Goal: Task Accomplishment & Management: Manage account settings

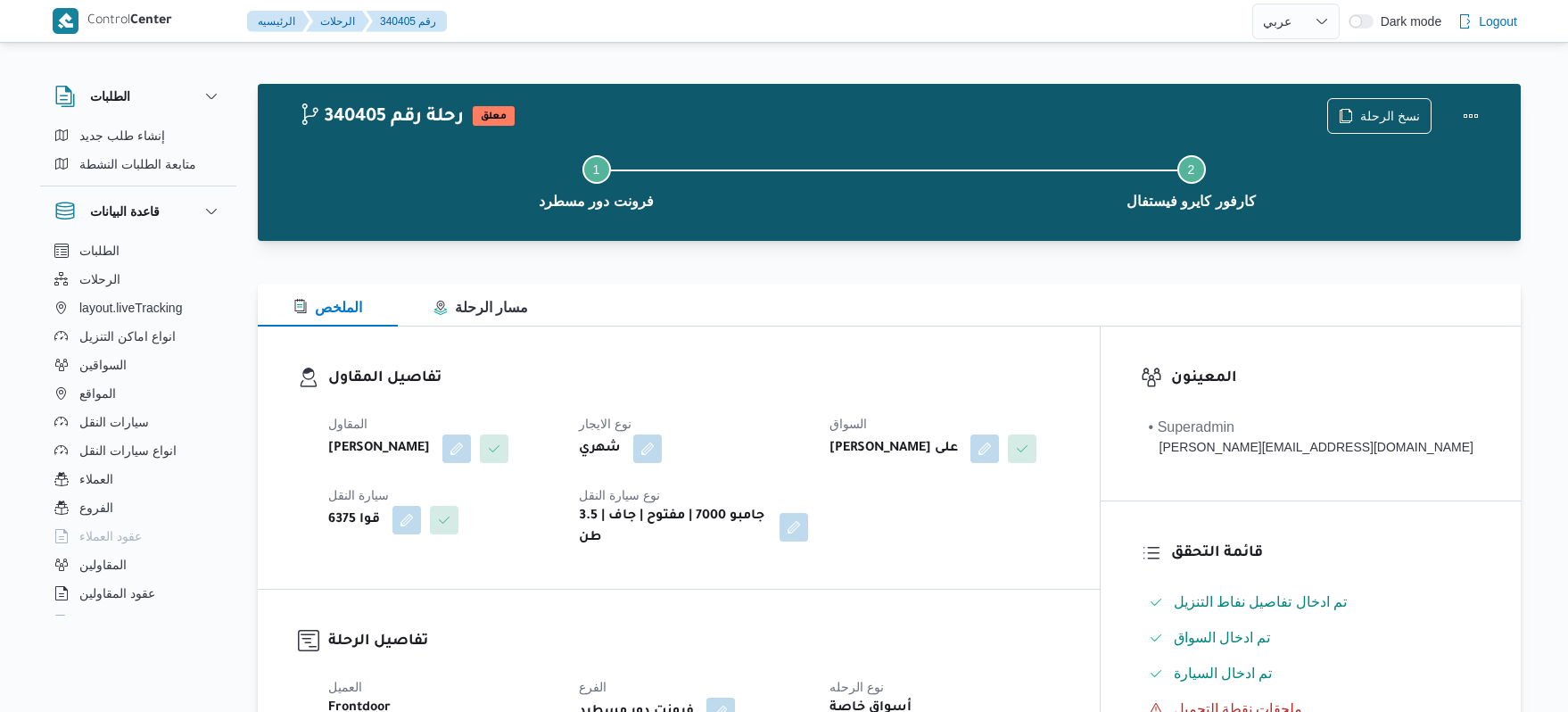
select select "ar"
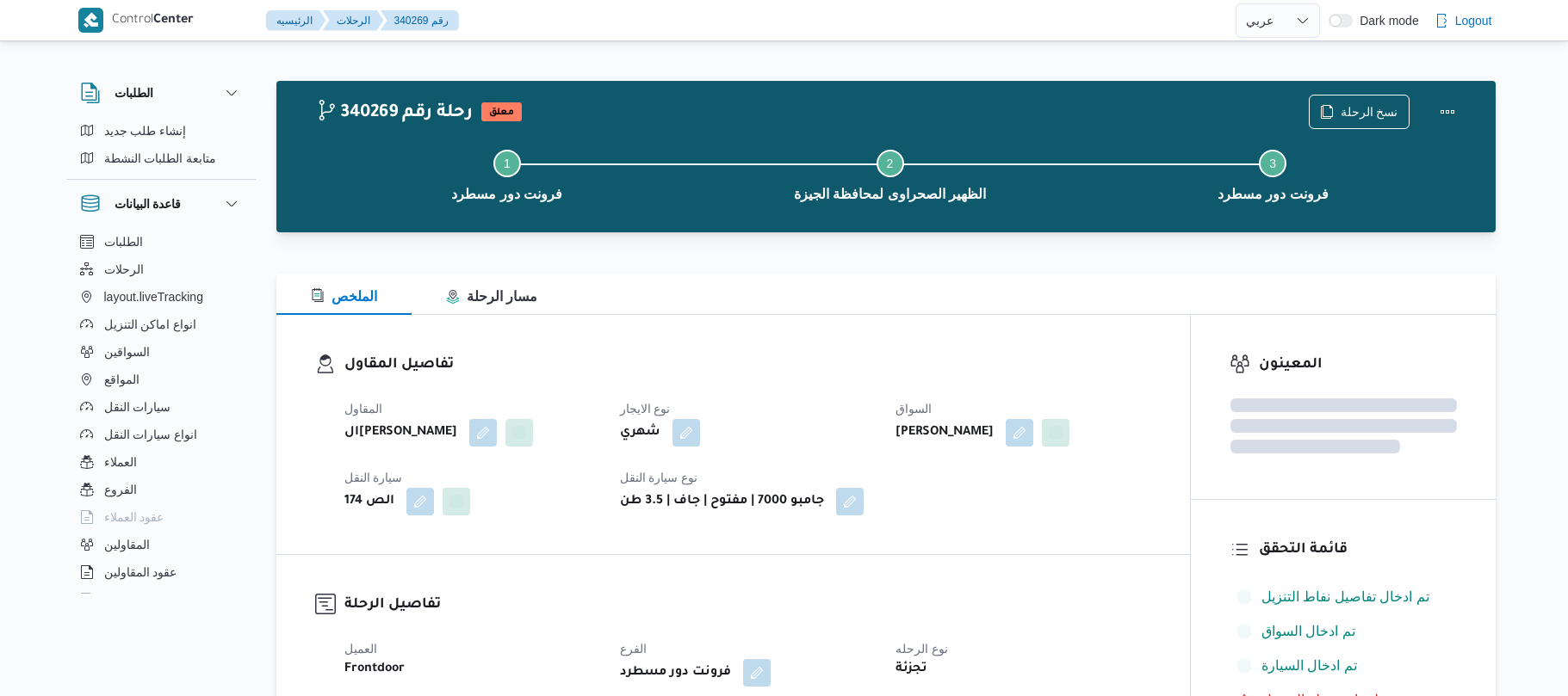
select select "ar"
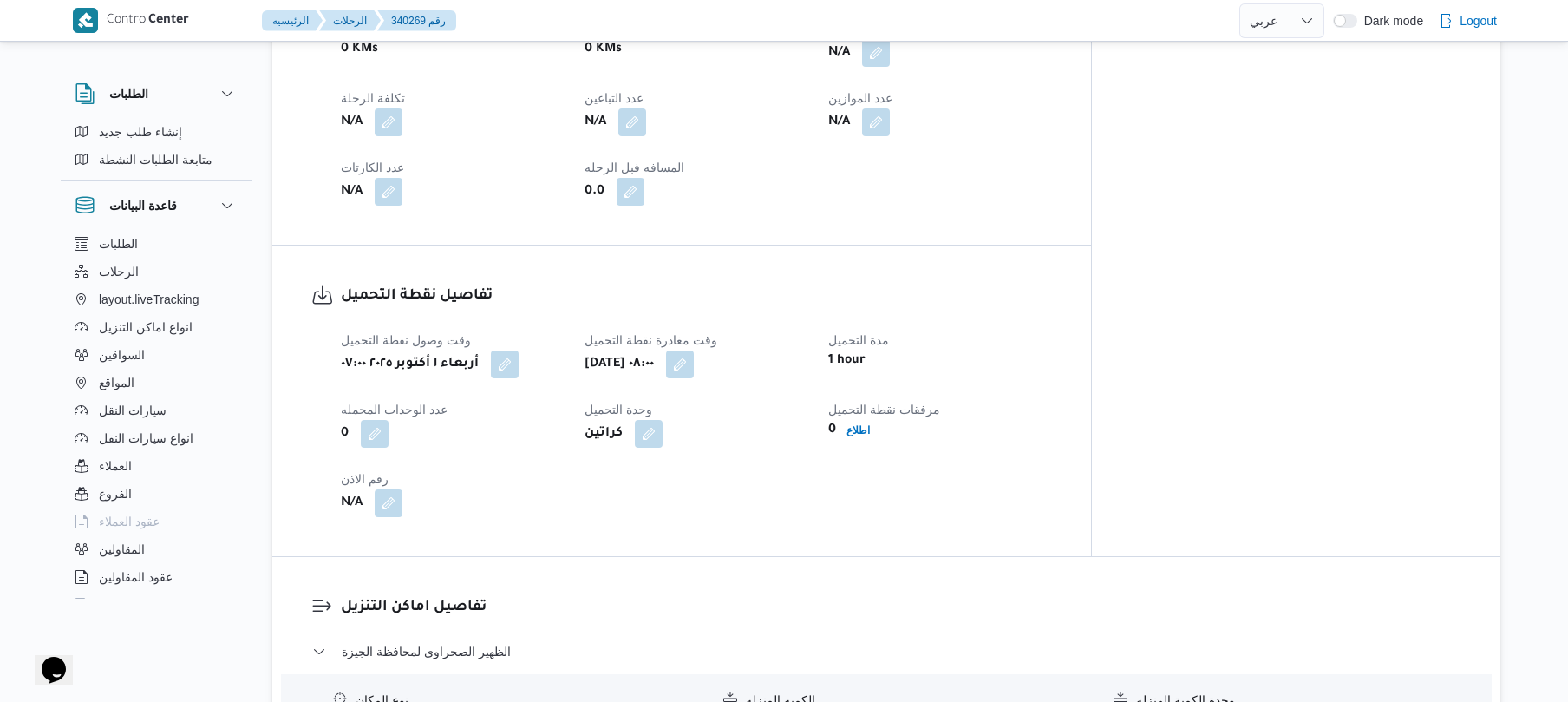
scroll to position [740, 0]
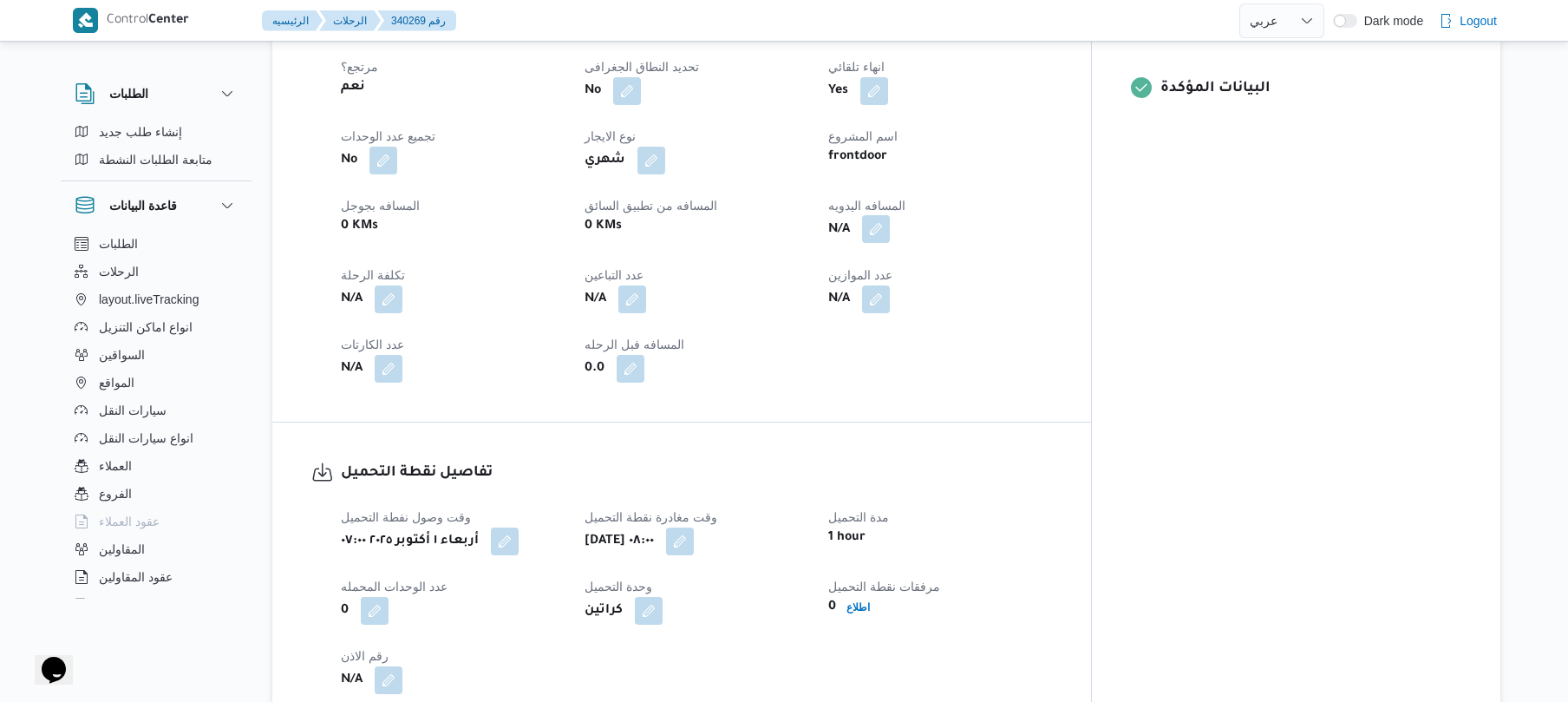
click at [889, 222] on button "button" at bounding box center [875, 229] width 28 height 28
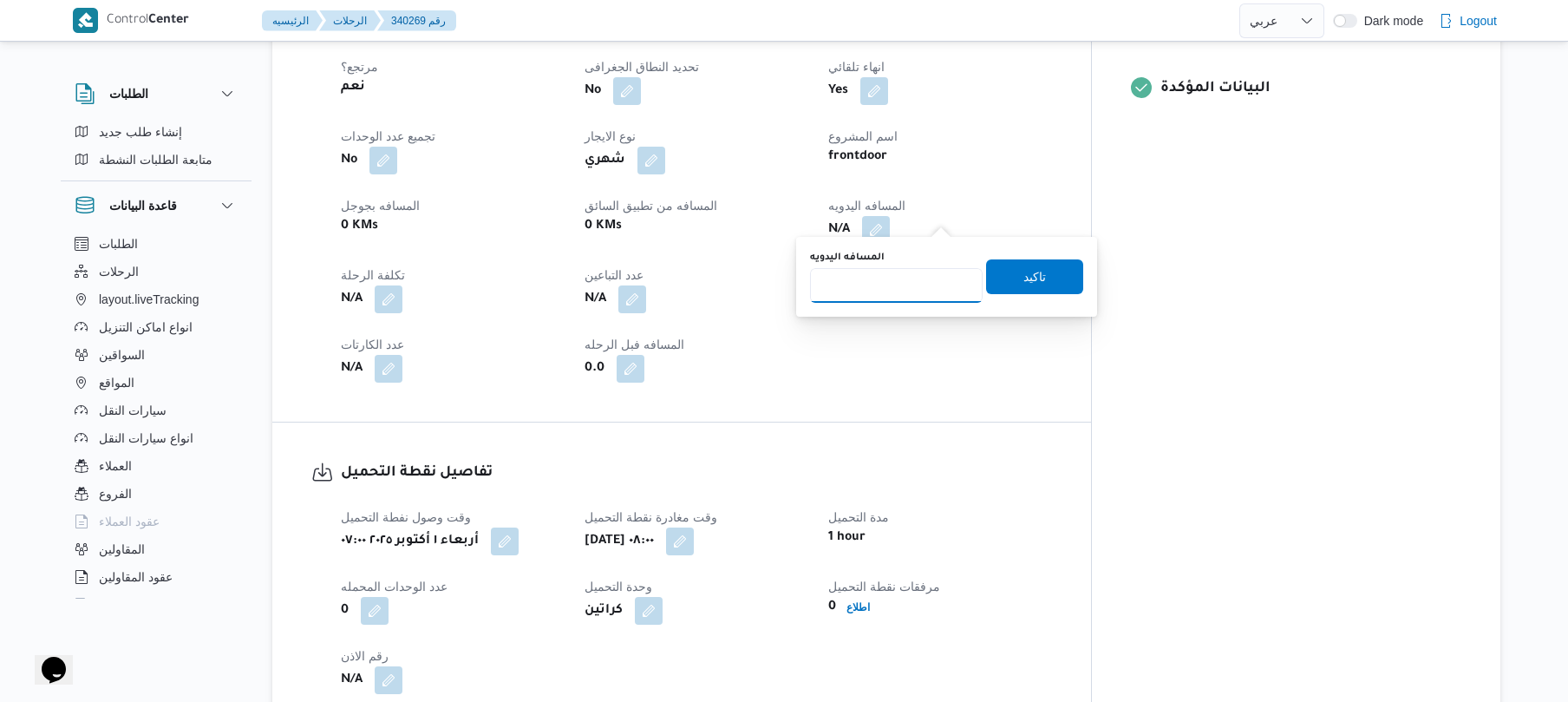
click at [892, 288] on input "المسافه اليدويه" at bounding box center [896, 285] width 173 height 34
type input "130"
click at [1049, 274] on span "تاكيد" at bounding box center [1034, 276] width 97 height 34
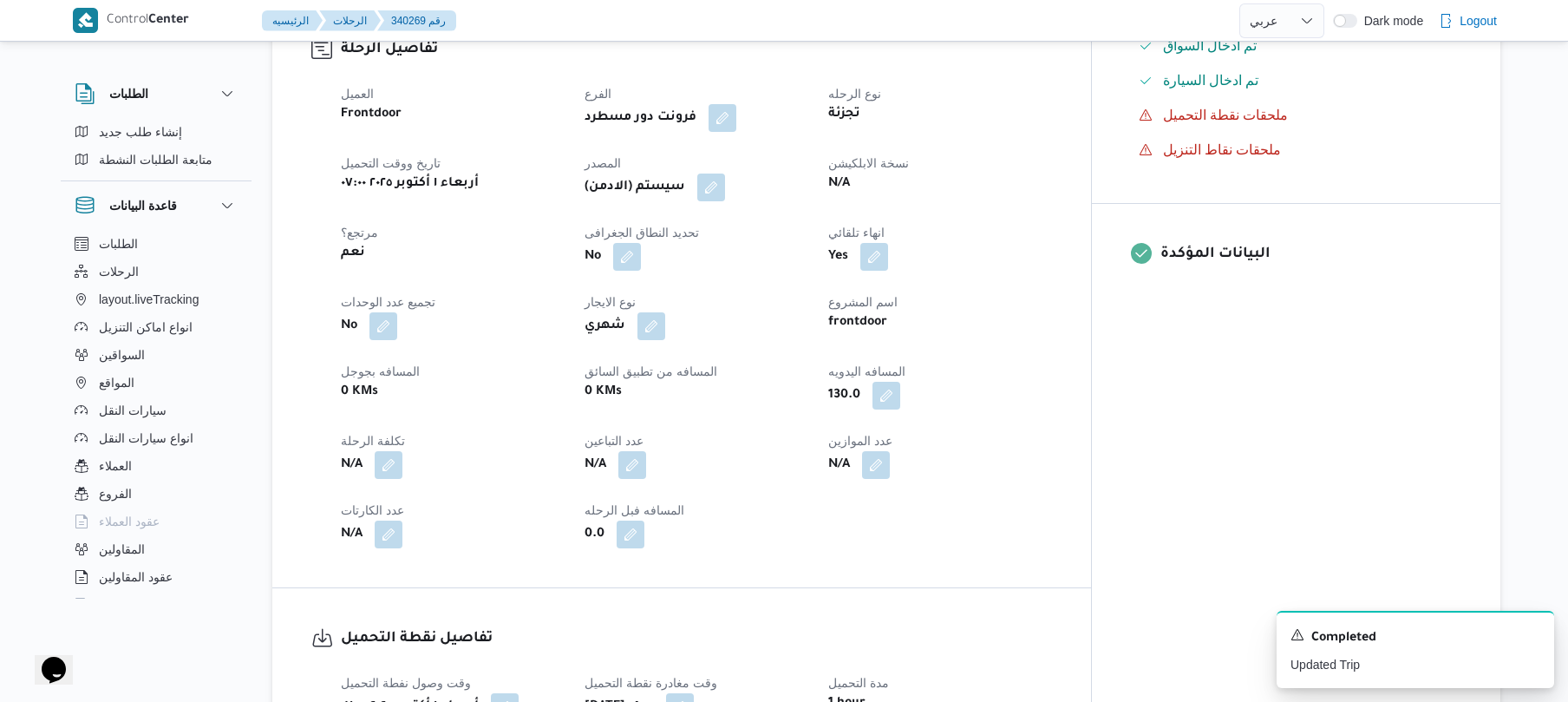
scroll to position [555, 0]
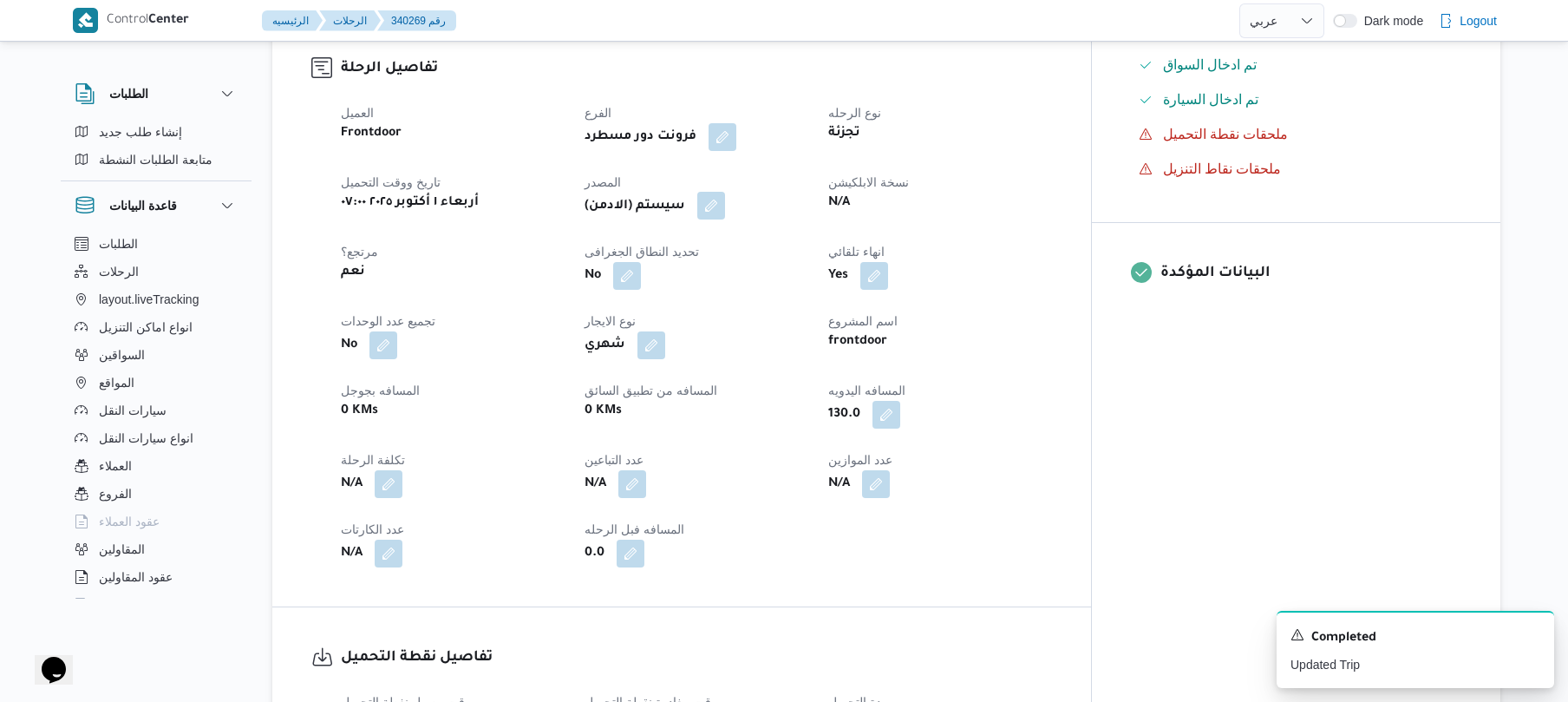
click at [725, 192] on button "button" at bounding box center [710, 205] width 28 height 28
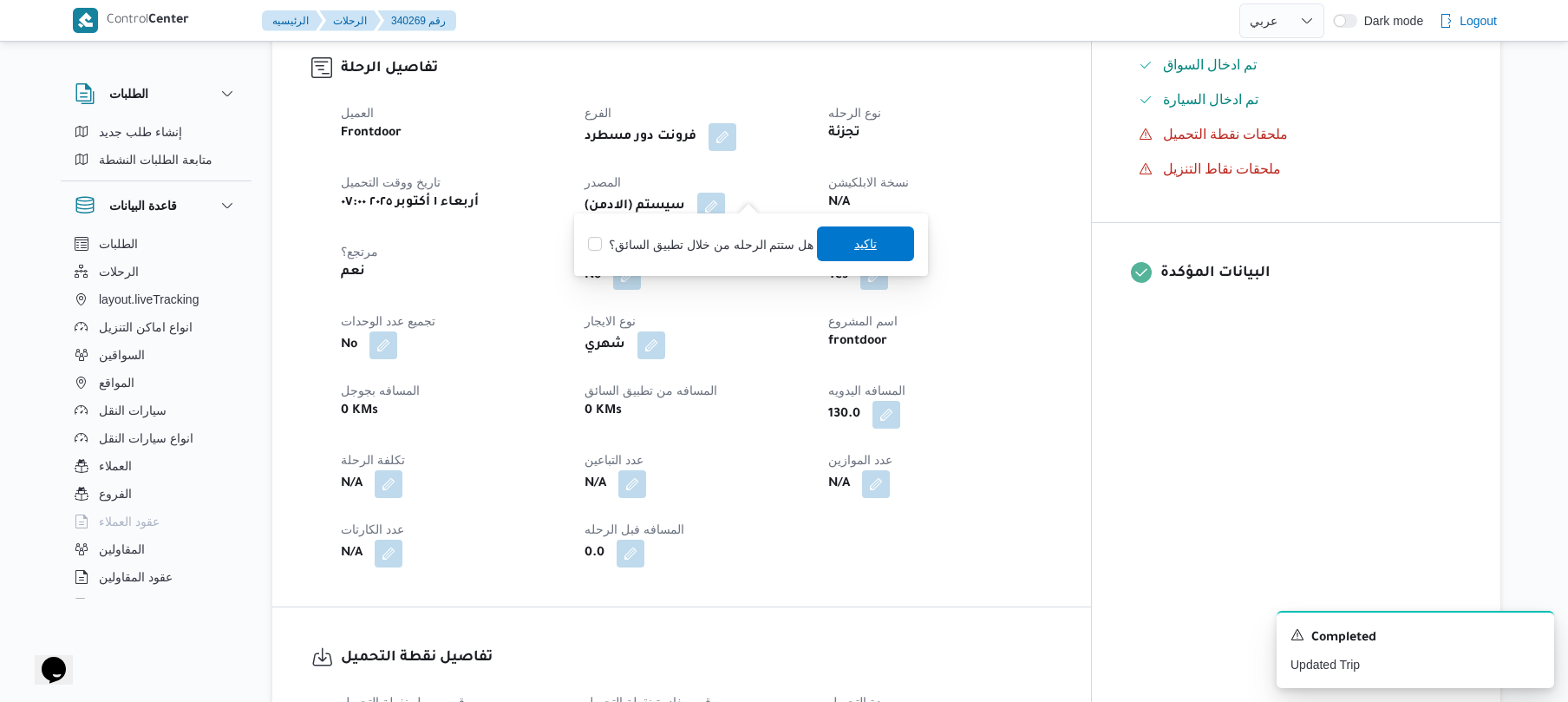
click at [881, 244] on span "تاكيد" at bounding box center [865, 243] width 97 height 34
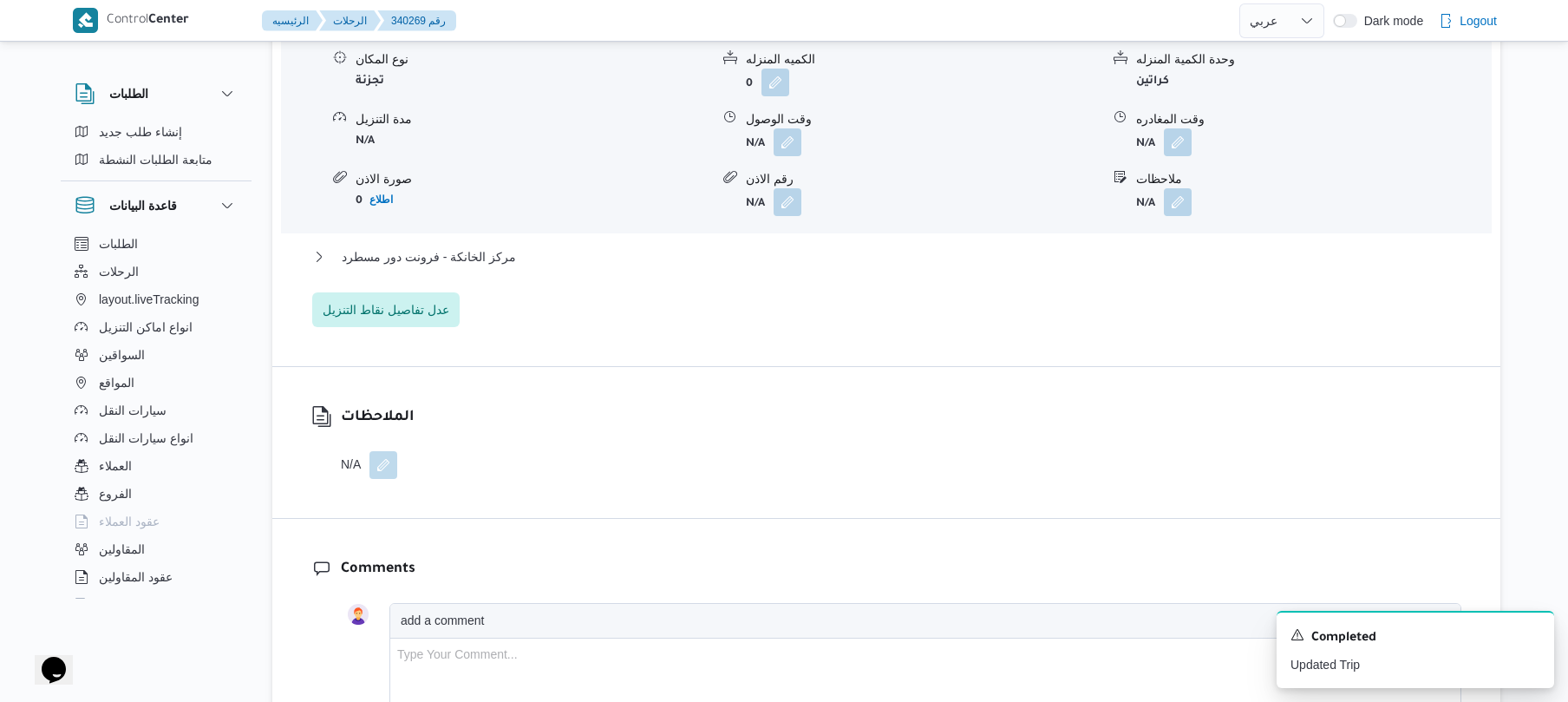
scroll to position [1620, 0]
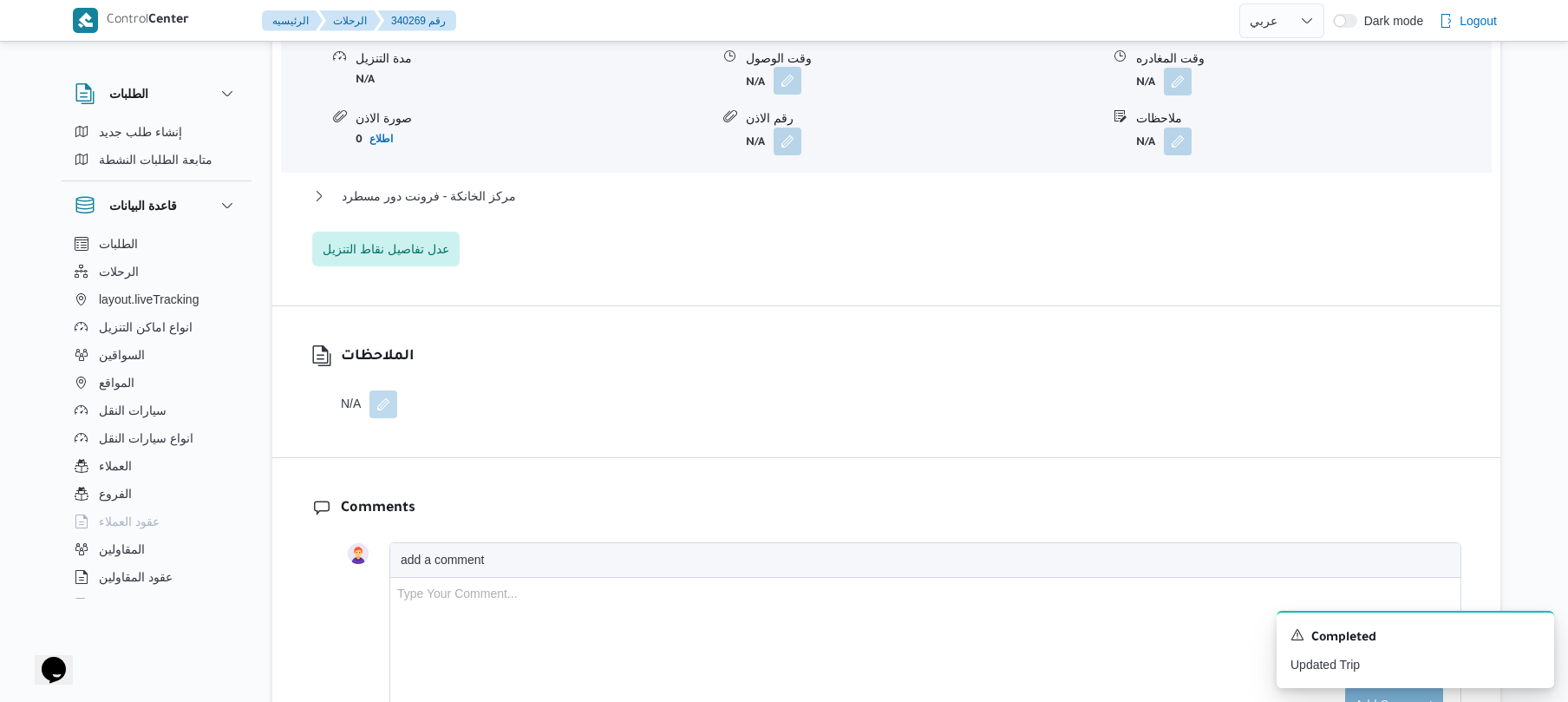
click at [793, 67] on button "button" at bounding box center [787, 80] width 28 height 28
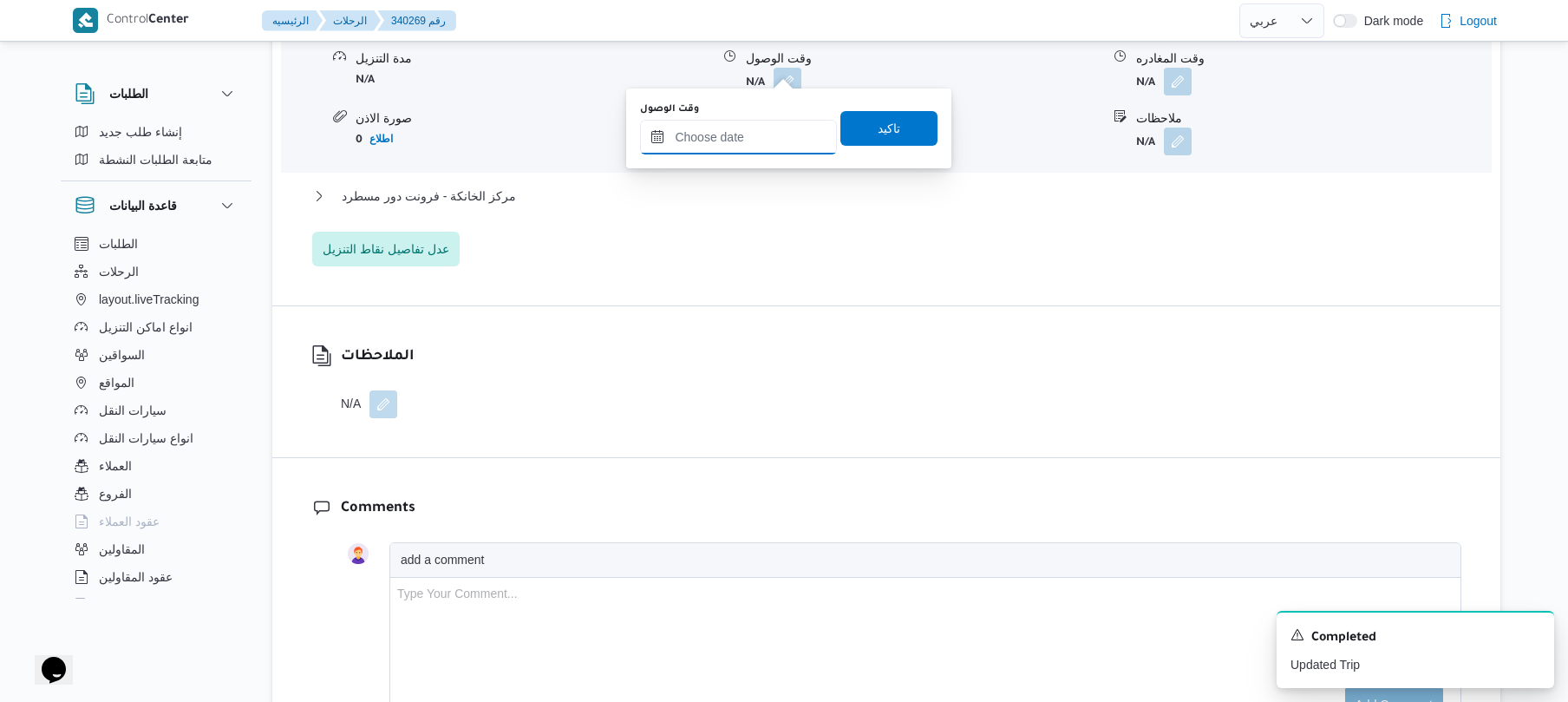
click at [741, 126] on input "وقت الوصول" at bounding box center [738, 137] width 197 height 34
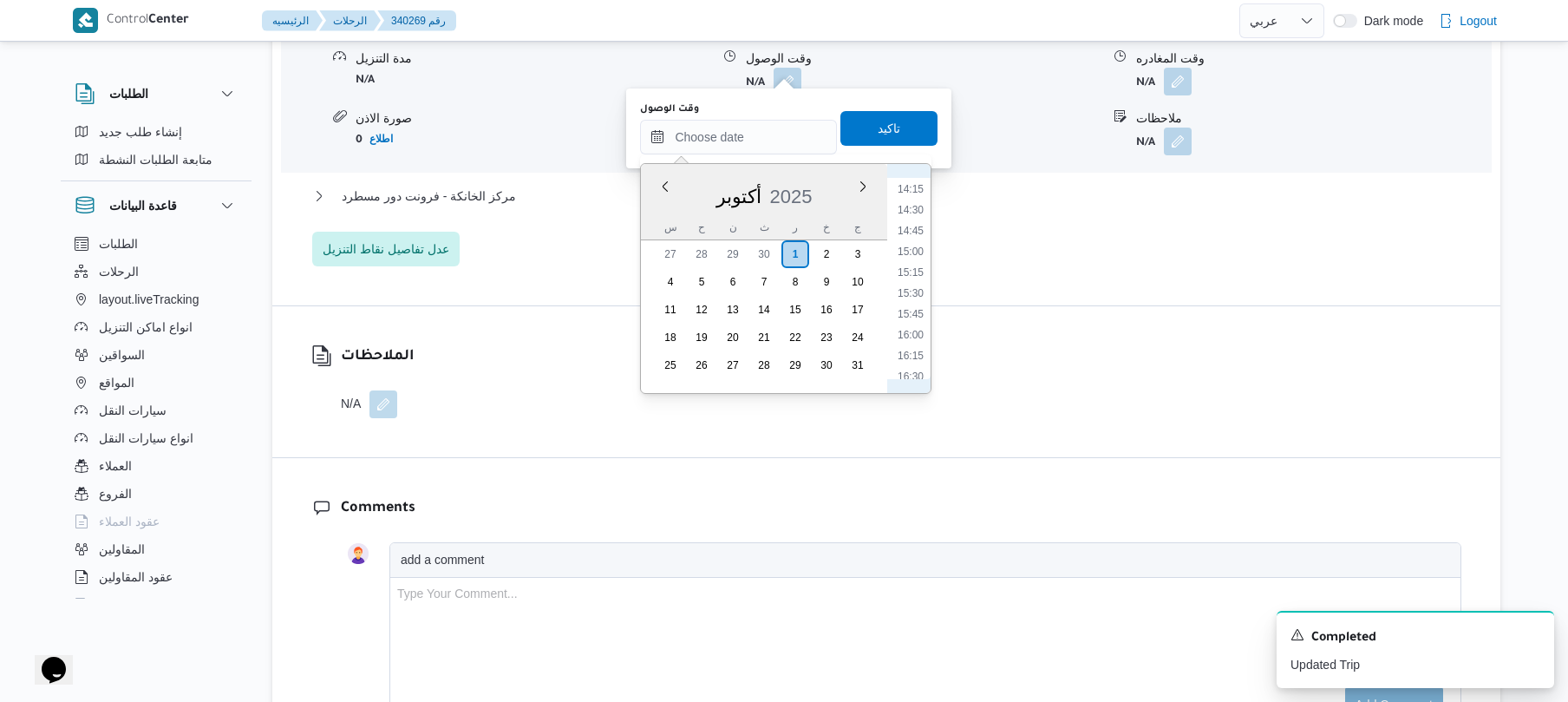
scroll to position [618, 0]
click at [919, 313] on li "09:00" at bounding box center [910, 319] width 40 height 17
type input "٠١/١٠/٢٠٢٥ ٠٩:٠٠"
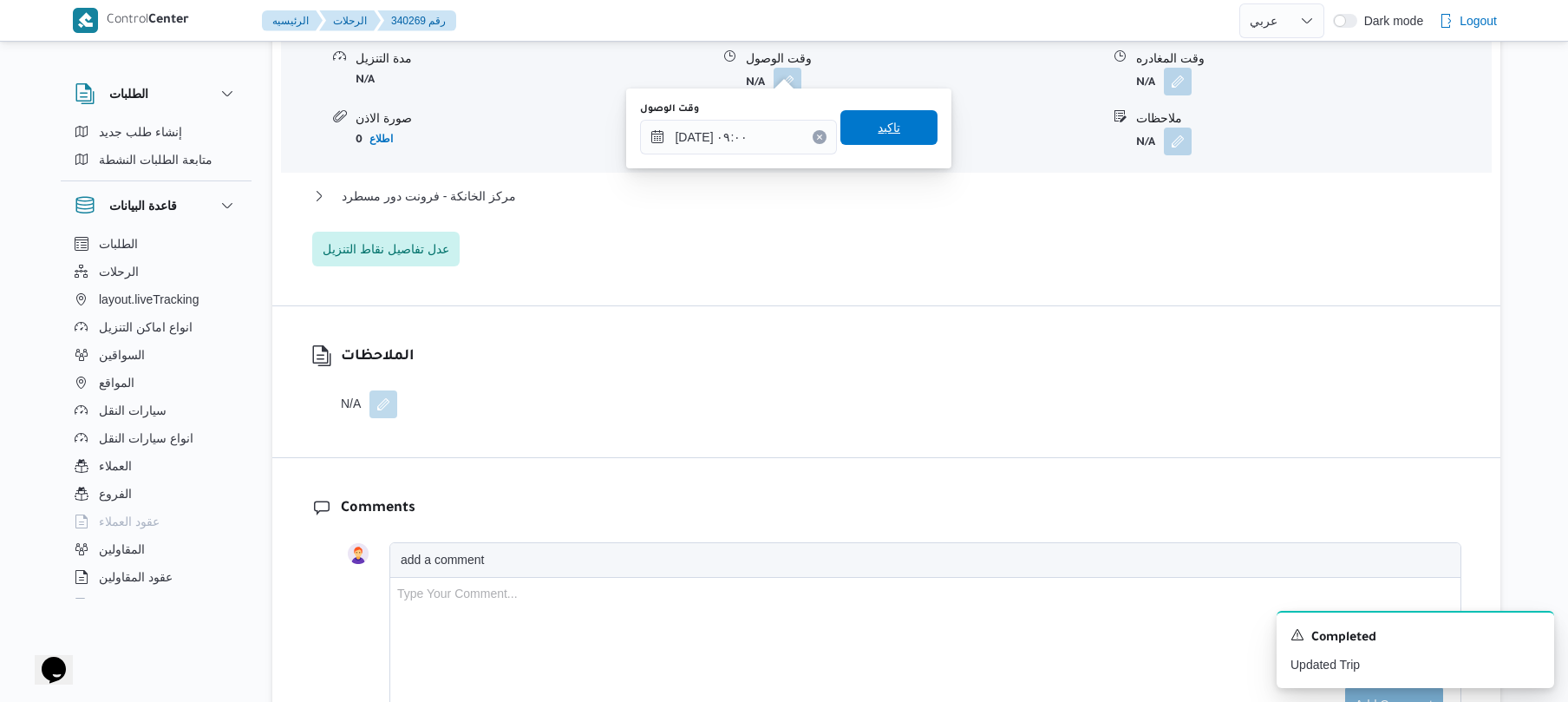
click at [885, 139] on span "تاكيد" at bounding box center [889, 128] width 97 height 34
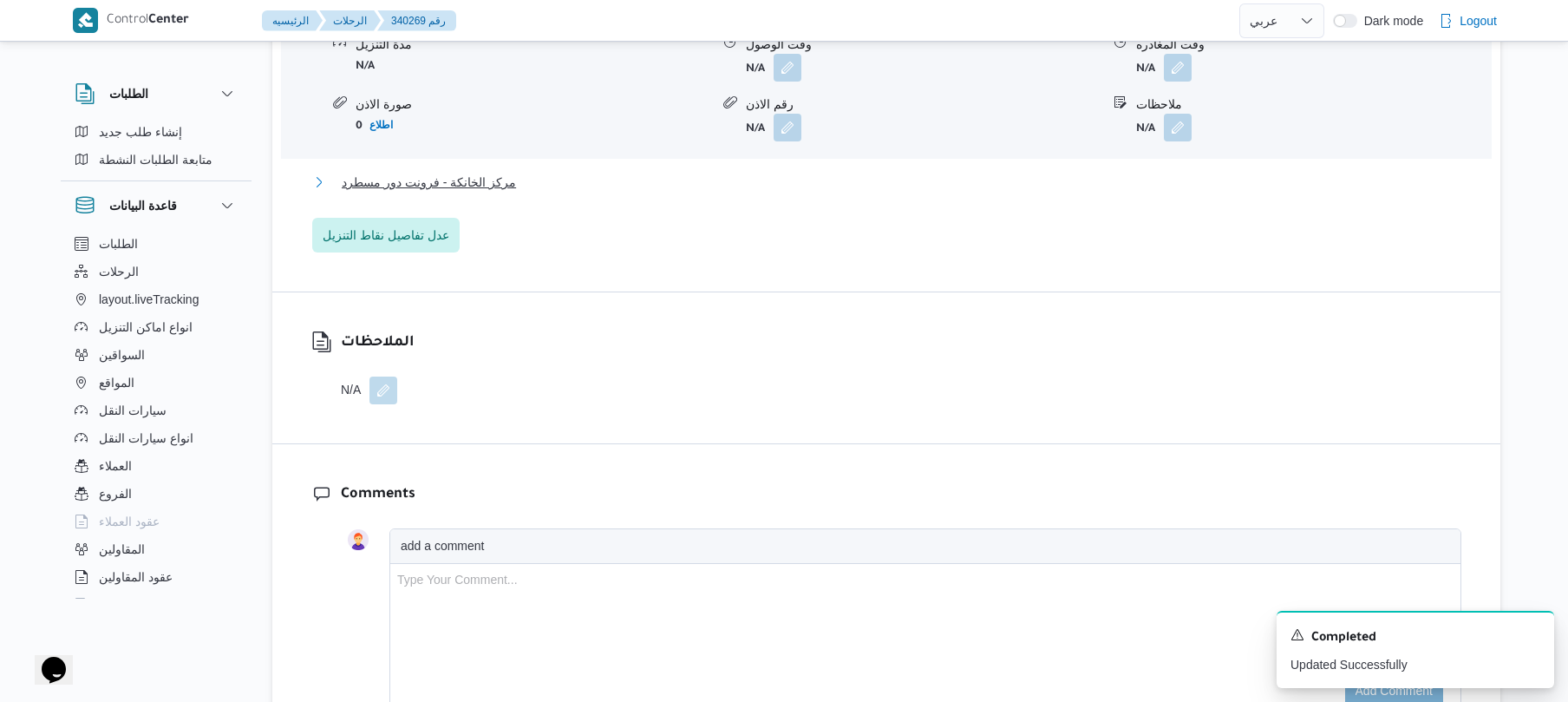
click at [805, 175] on button "مركز الخانكة - فرونت دور مسطرد" at bounding box center [886, 182] width 1149 height 21
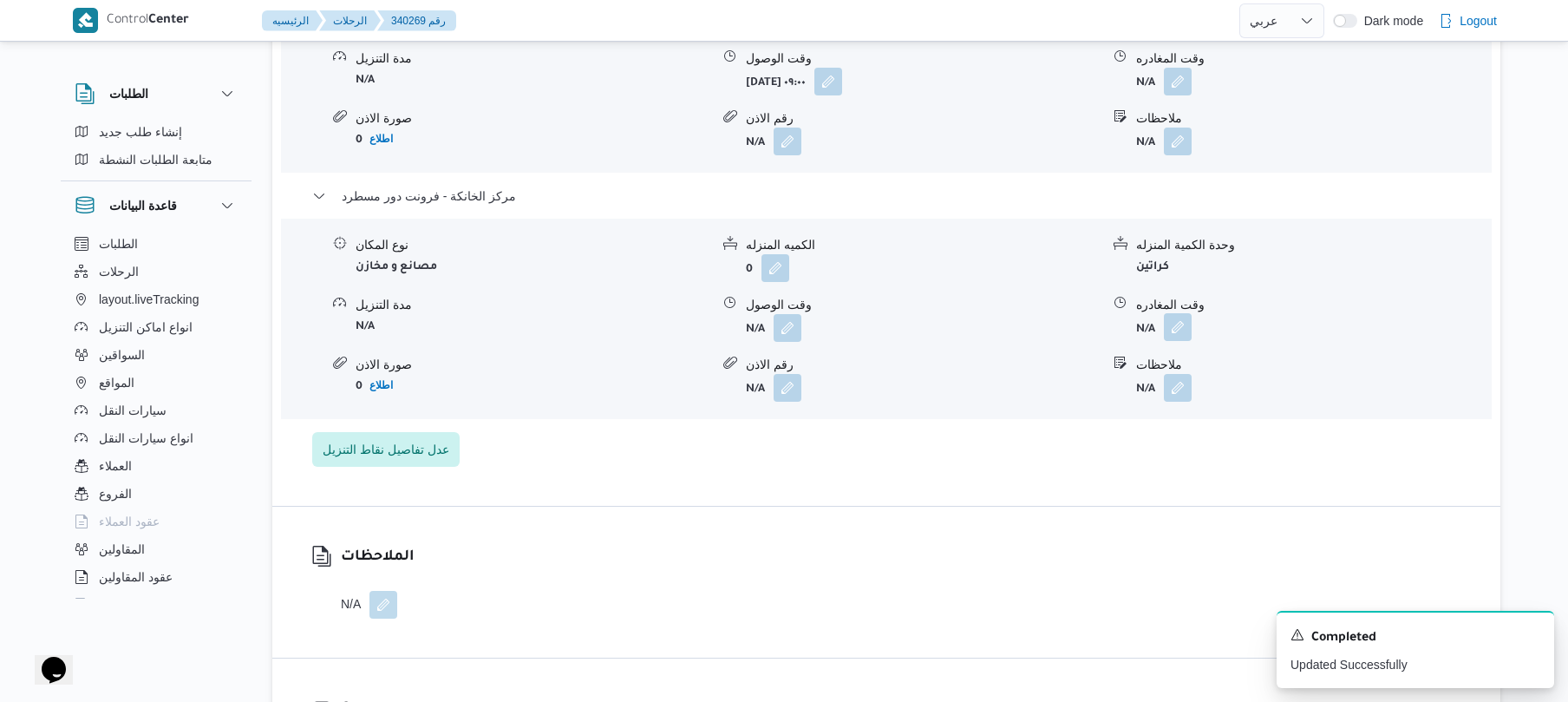
click at [1179, 317] on button "button" at bounding box center [1177, 326] width 28 height 28
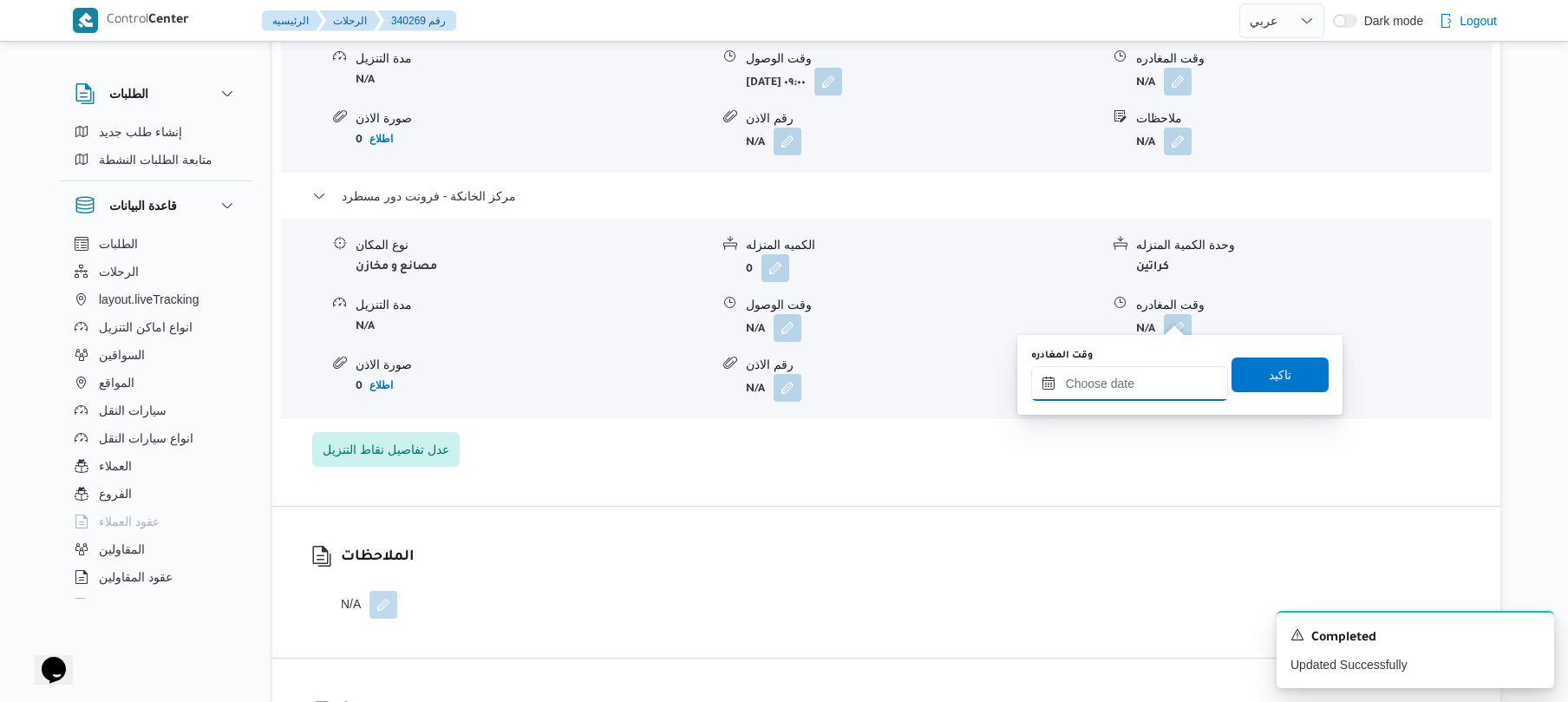
click at [1121, 380] on input "وقت المغادره" at bounding box center [1130, 383] width 197 height 34
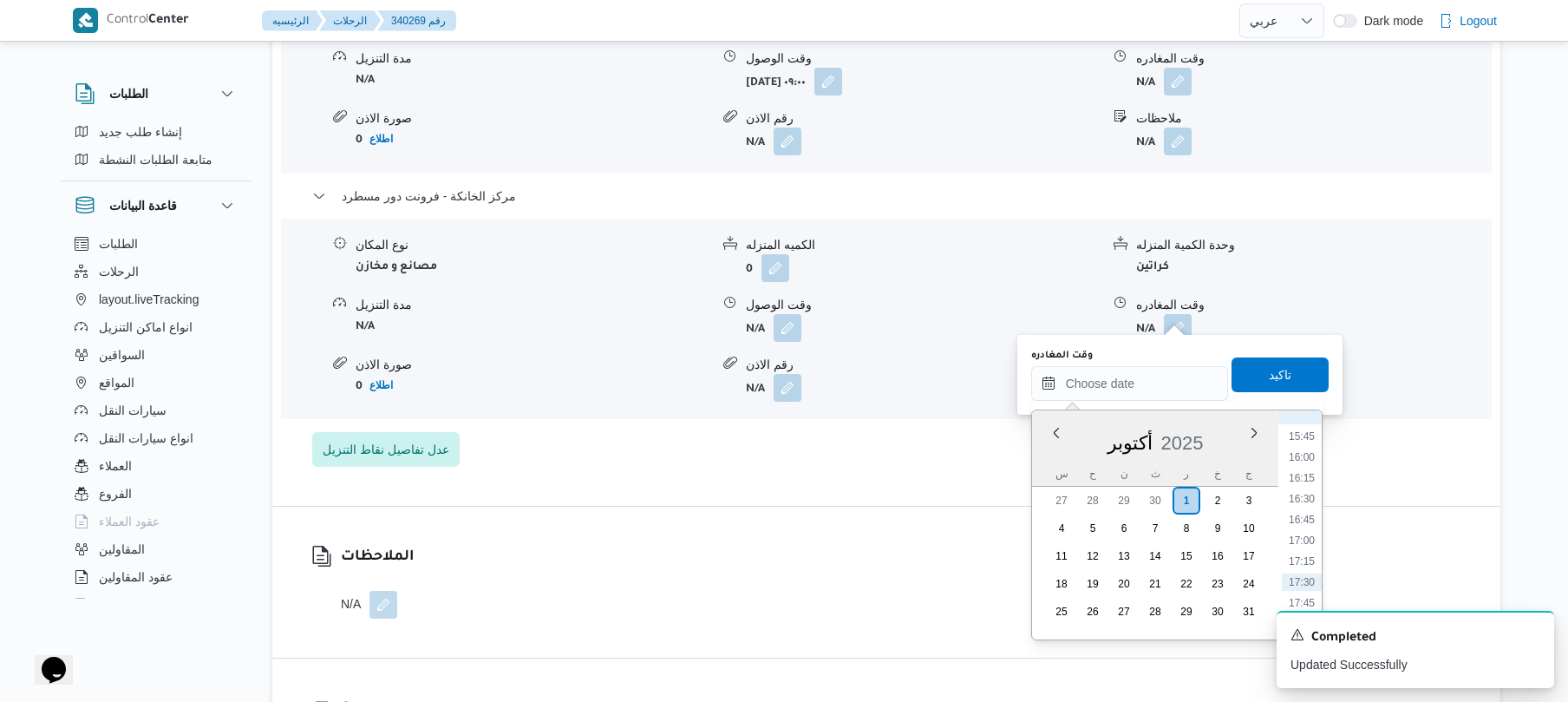
scroll to position [1139, 0]
click at [1309, 549] on li "15:00" at bounding box center [1302, 544] width 40 height 17
type input "[DATE] ١٥:٠٠"
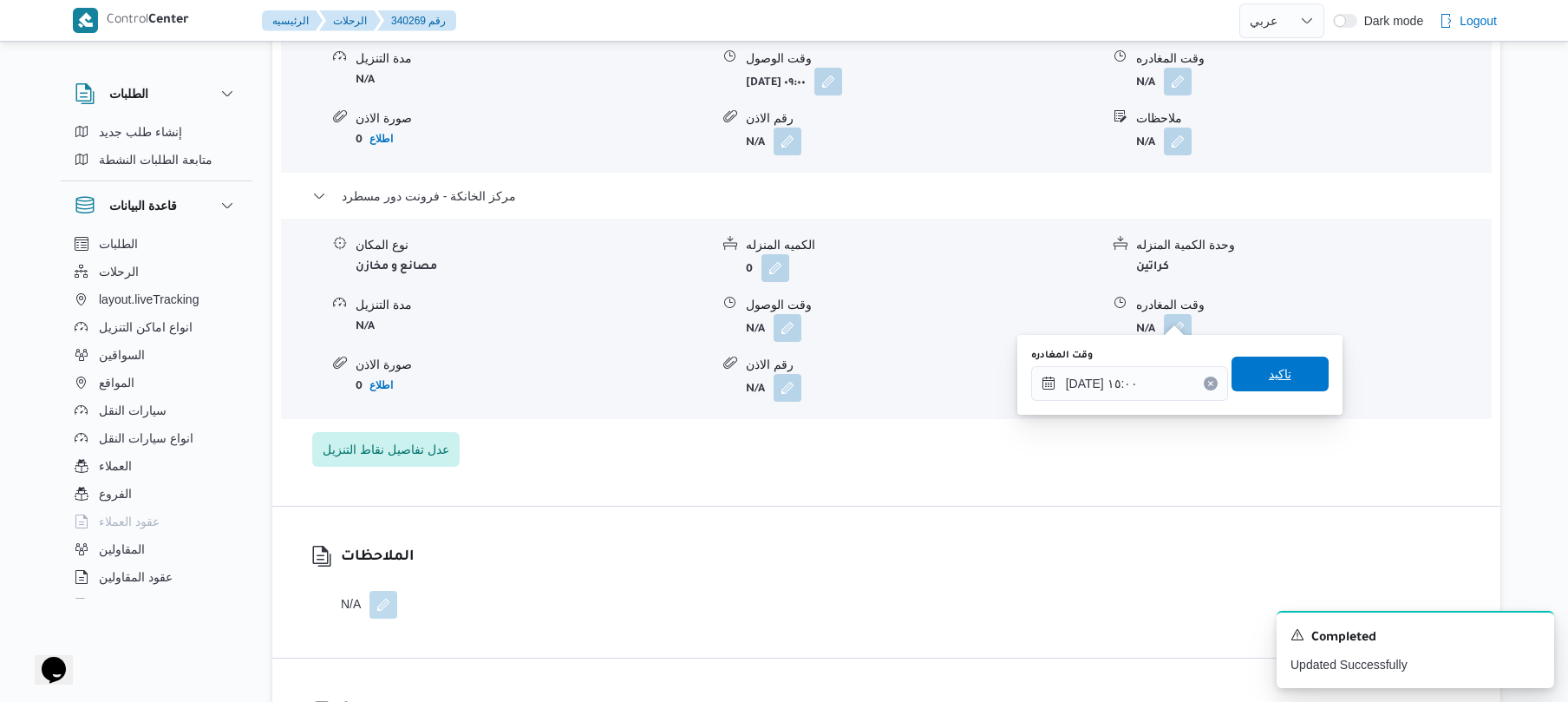
click at [1277, 377] on span "تاكيد" at bounding box center [1280, 374] width 23 height 21
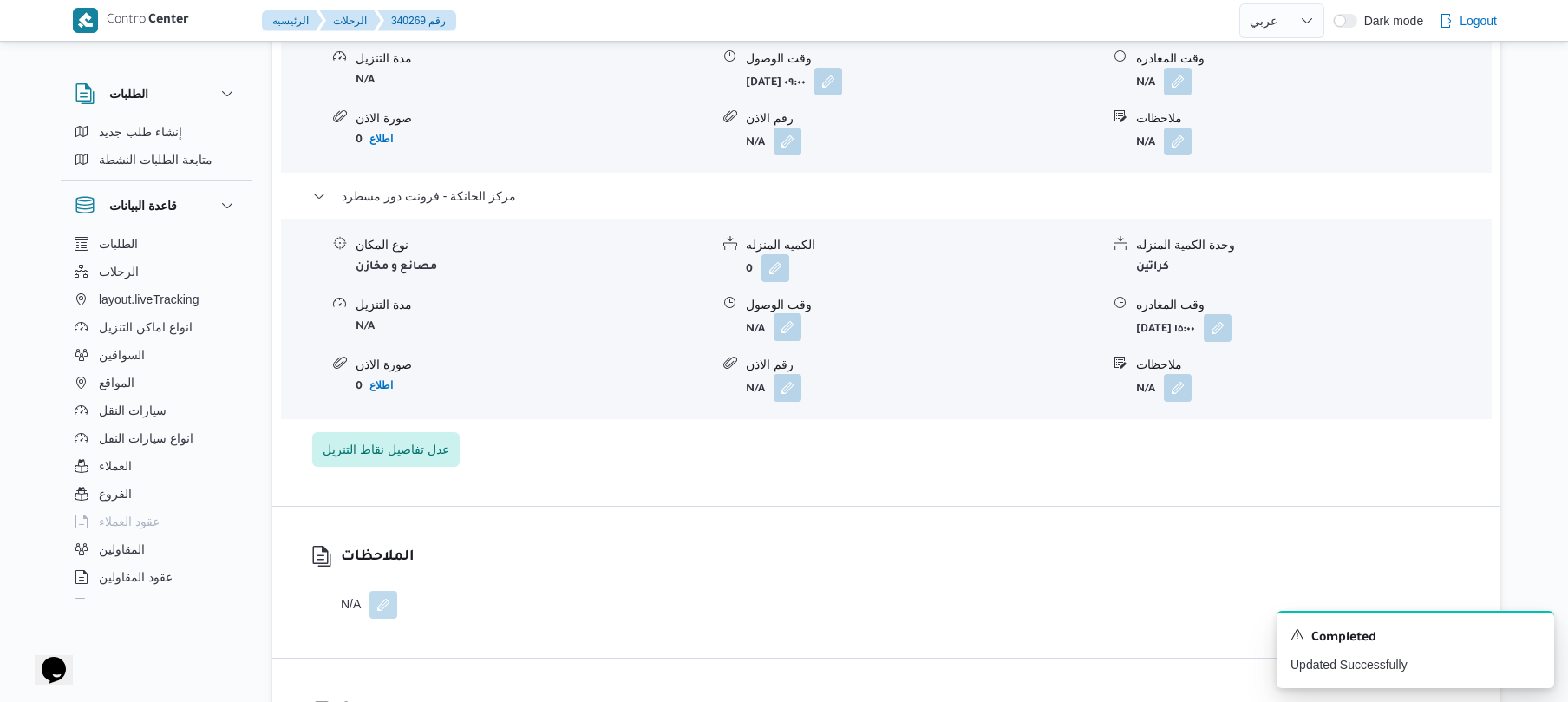
click at [791, 320] on button "button" at bounding box center [787, 326] width 28 height 28
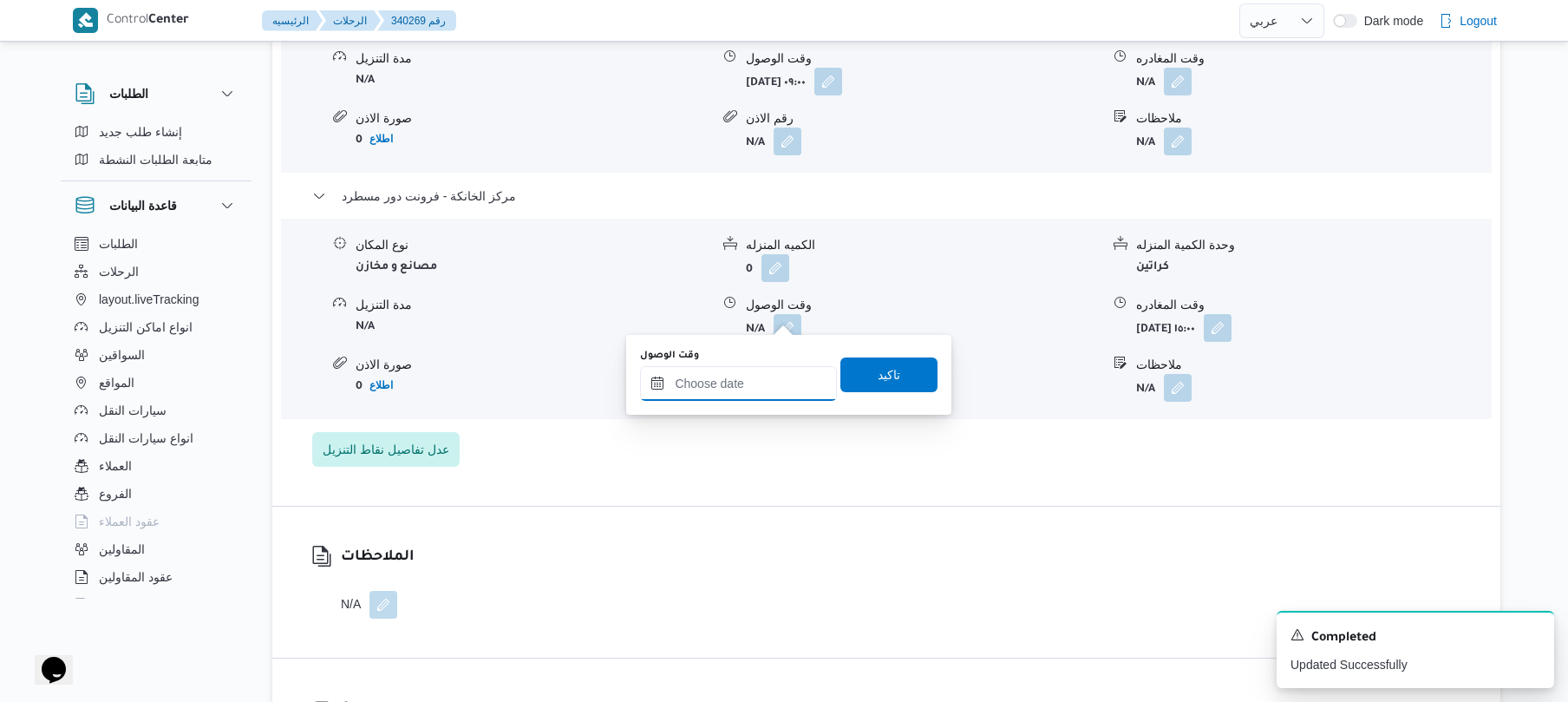
click at [761, 396] on input "وقت الوصول" at bounding box center [738, 383] width 197 height 34
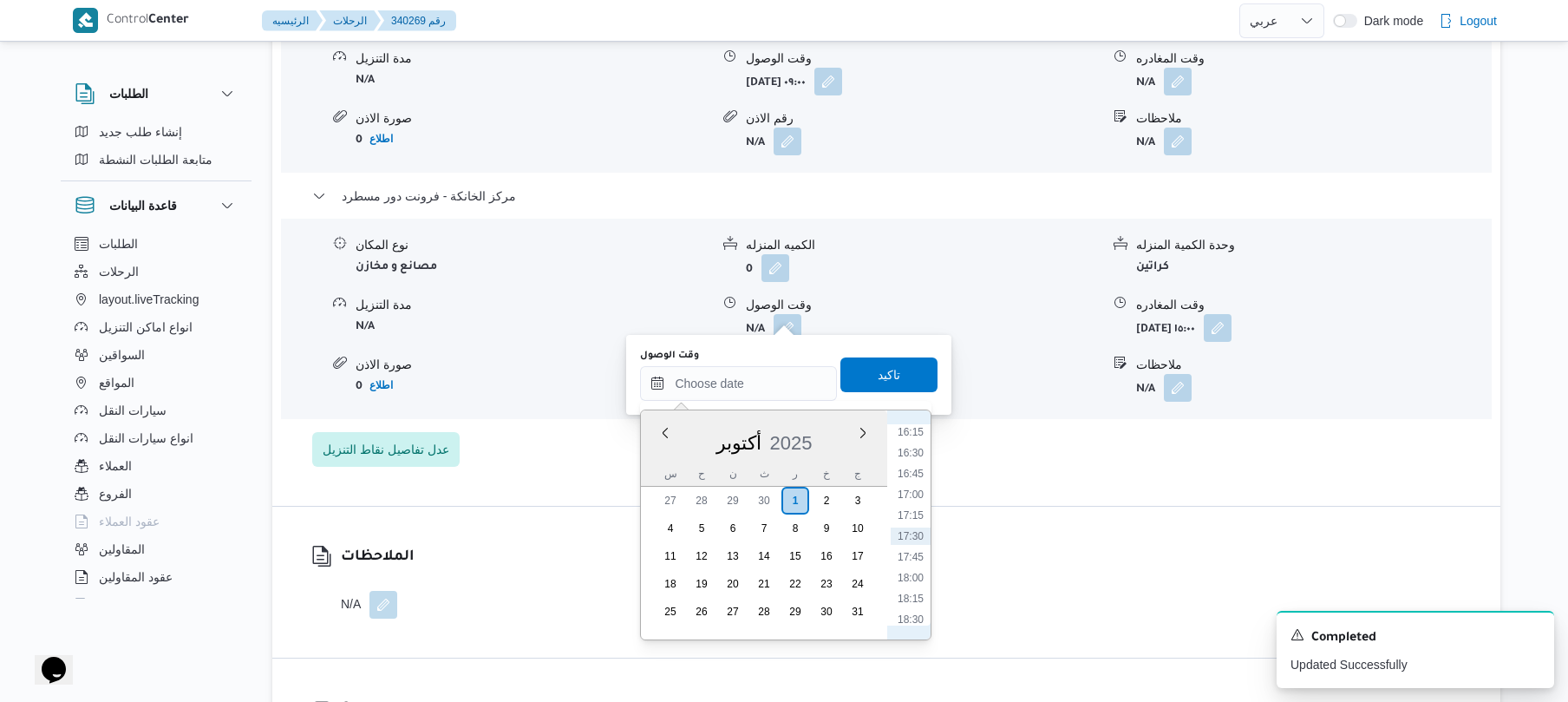
scroll to position [1185, 0]
click at [918, 473] on li "14:45" at bounding box center [910, 477] width 40 height 17
type input "٠١/١٠/٢٠٢٥ ١٤:٤٥"
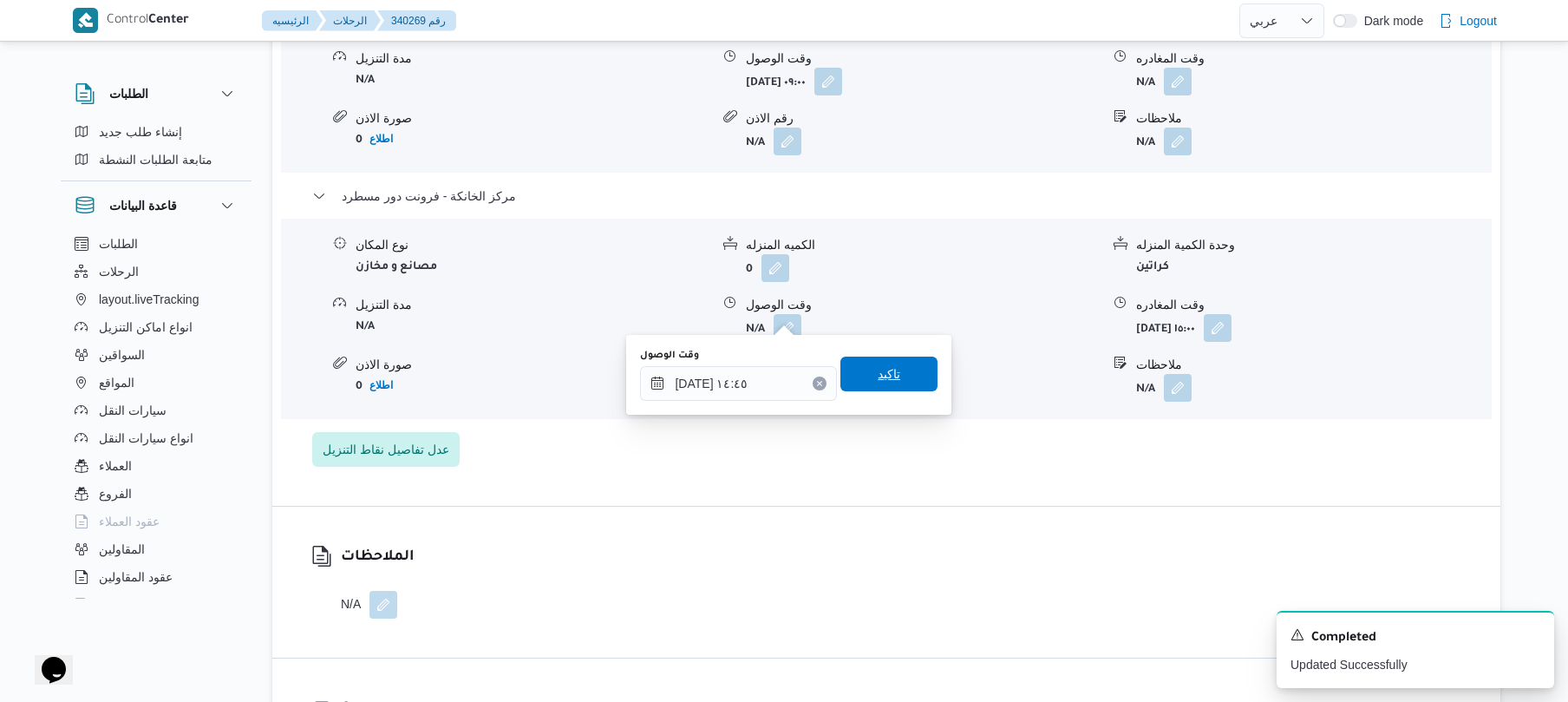
click at [880, 372] on span "تاكيد" at bounding box center [889, 374] width 23 height 21
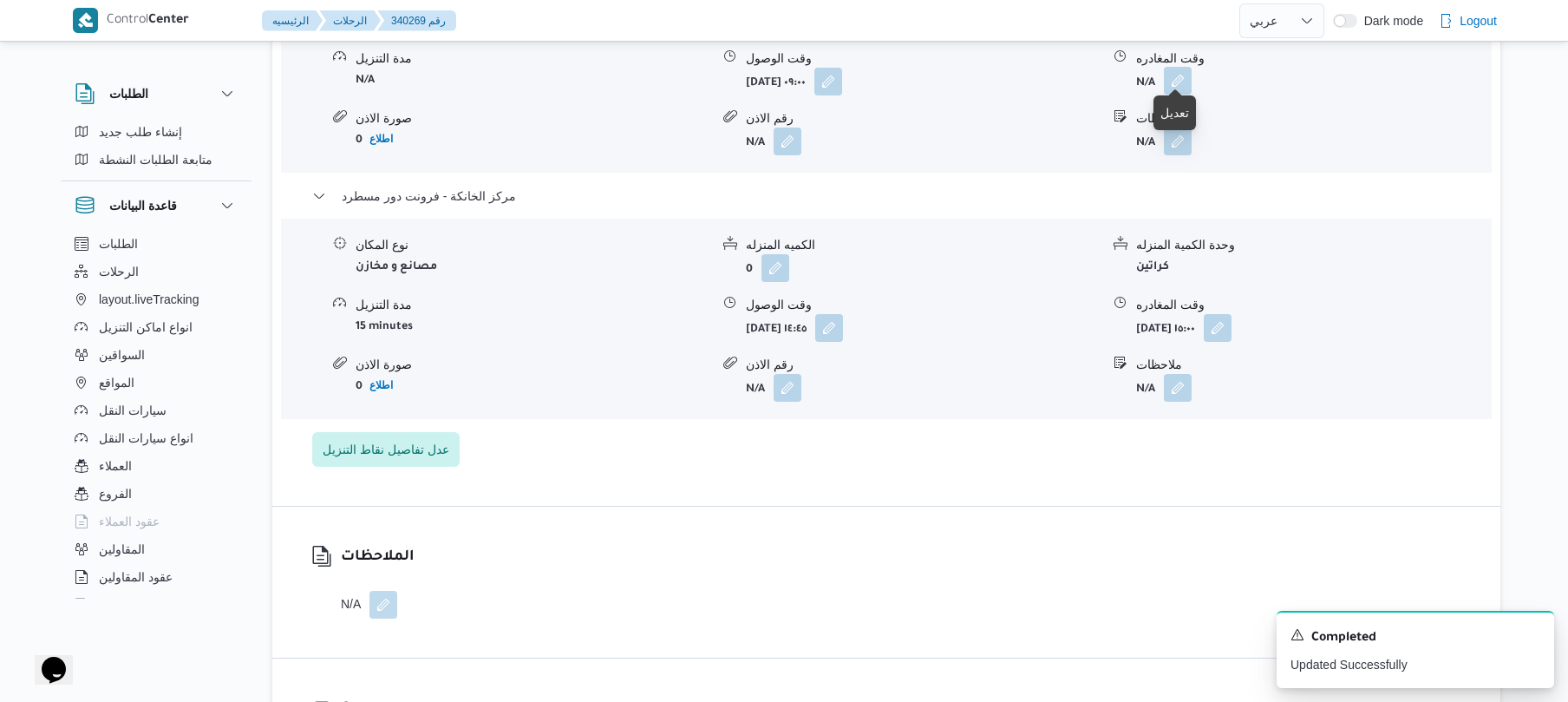
click at [1180, 71] on button "button" at bounding box center [1177, 80] width 28 height 28
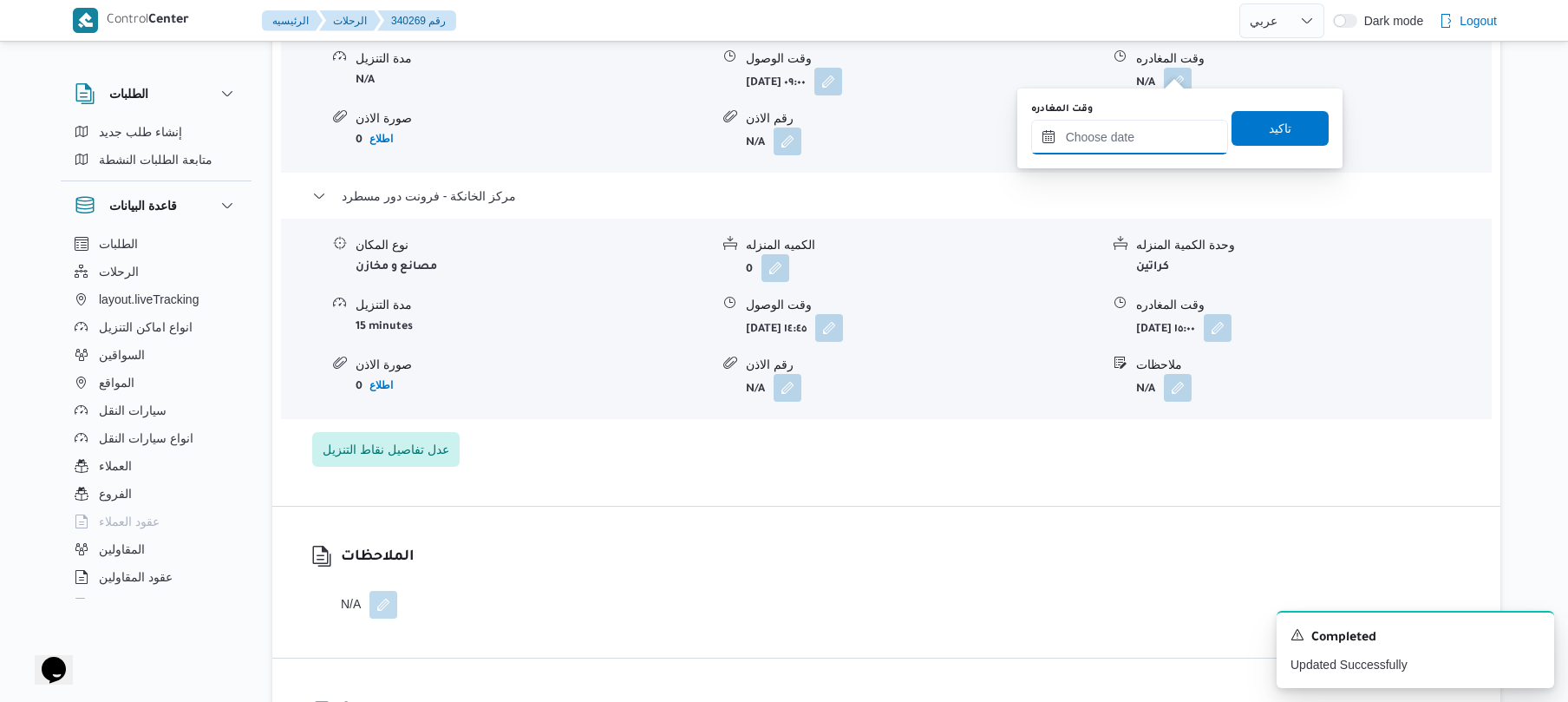
click at [1124, 132] on input "وقت المغادره" at bounding box center [1130, 137] width 197 height 34
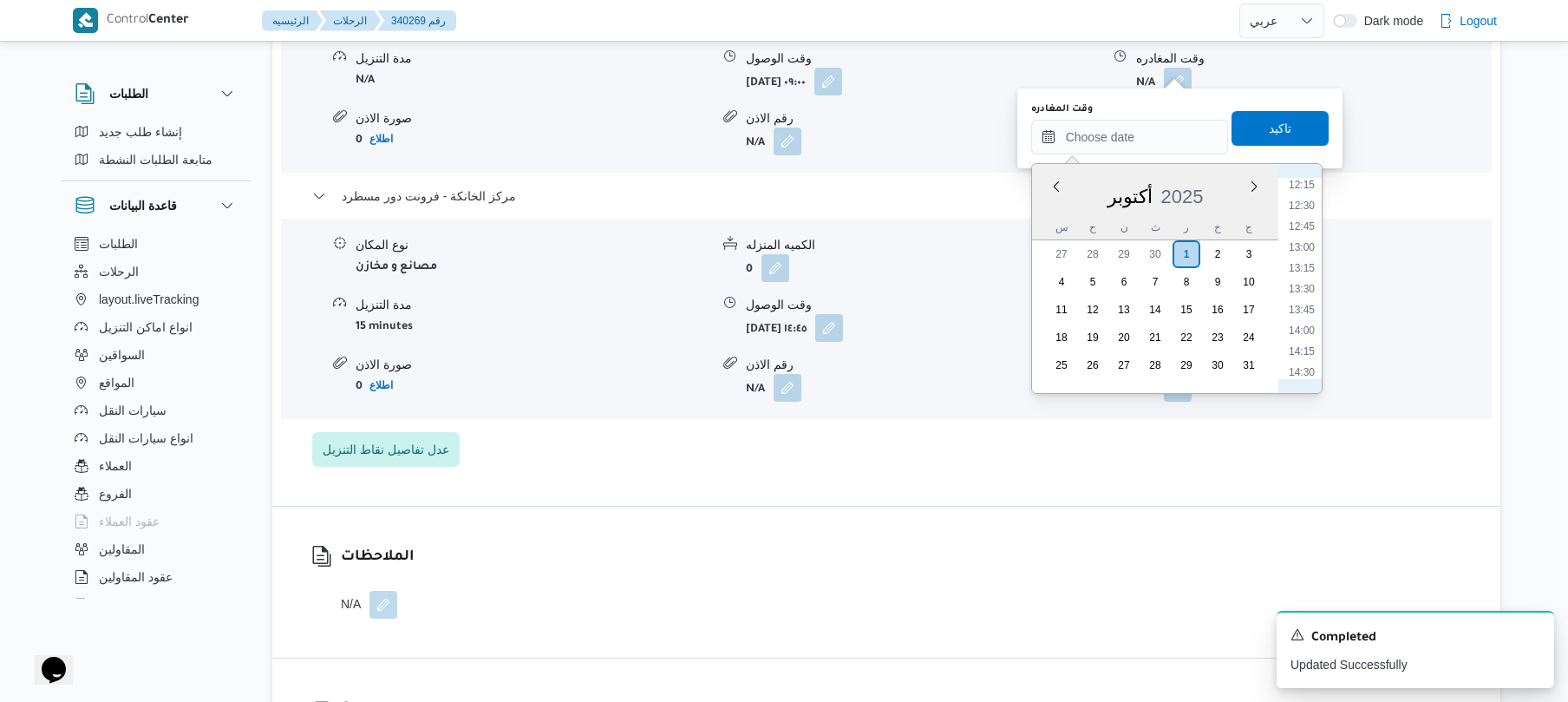
scroll to position [1015, 0]
click at [1309, 313] on li "13:45" at bounding box center [1302, 318] width 40 height 17
type input "٠١/١٠/٢٠٢٥ ١٣:٤٥"
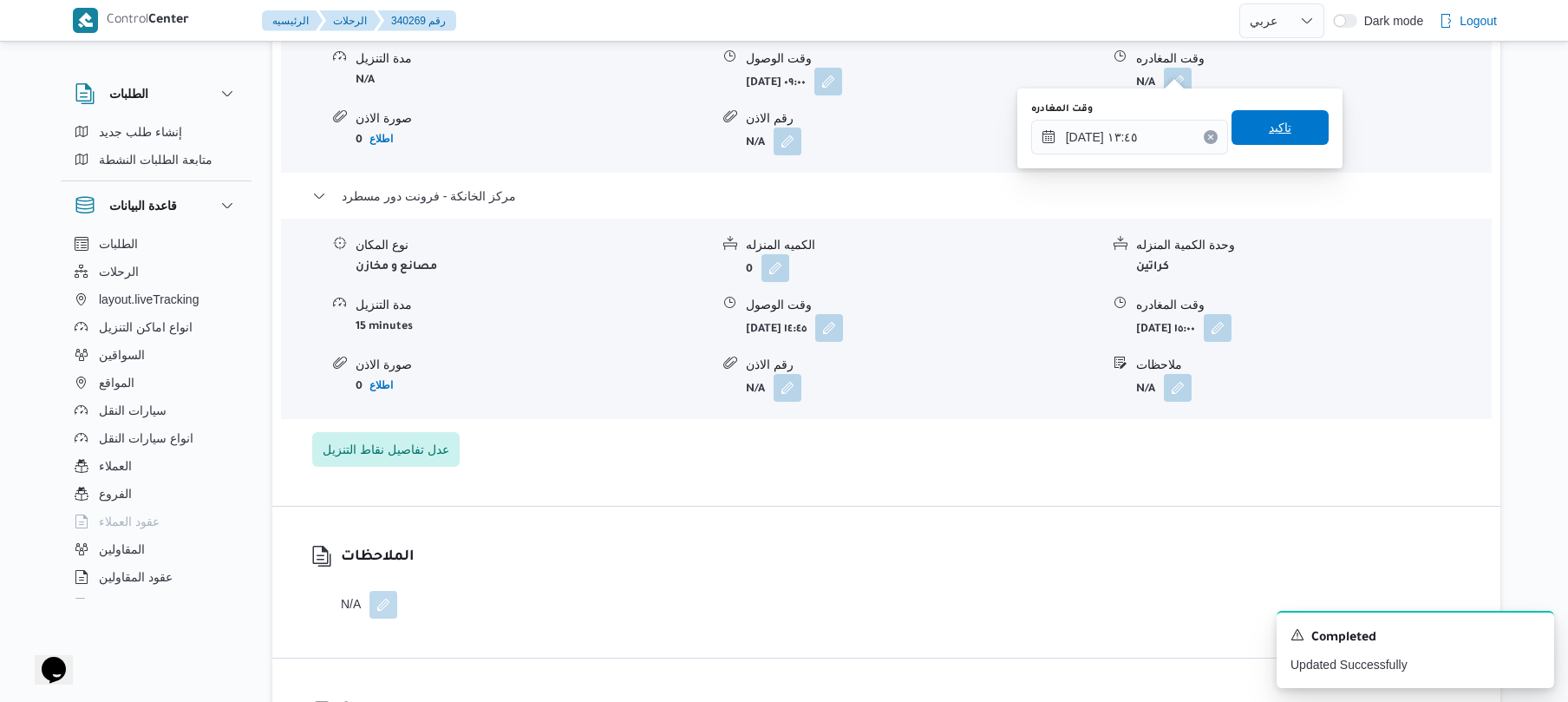
click at [1284, 134] on span "تاكيد" at bounding box center [1280, 128] width 97 height 34
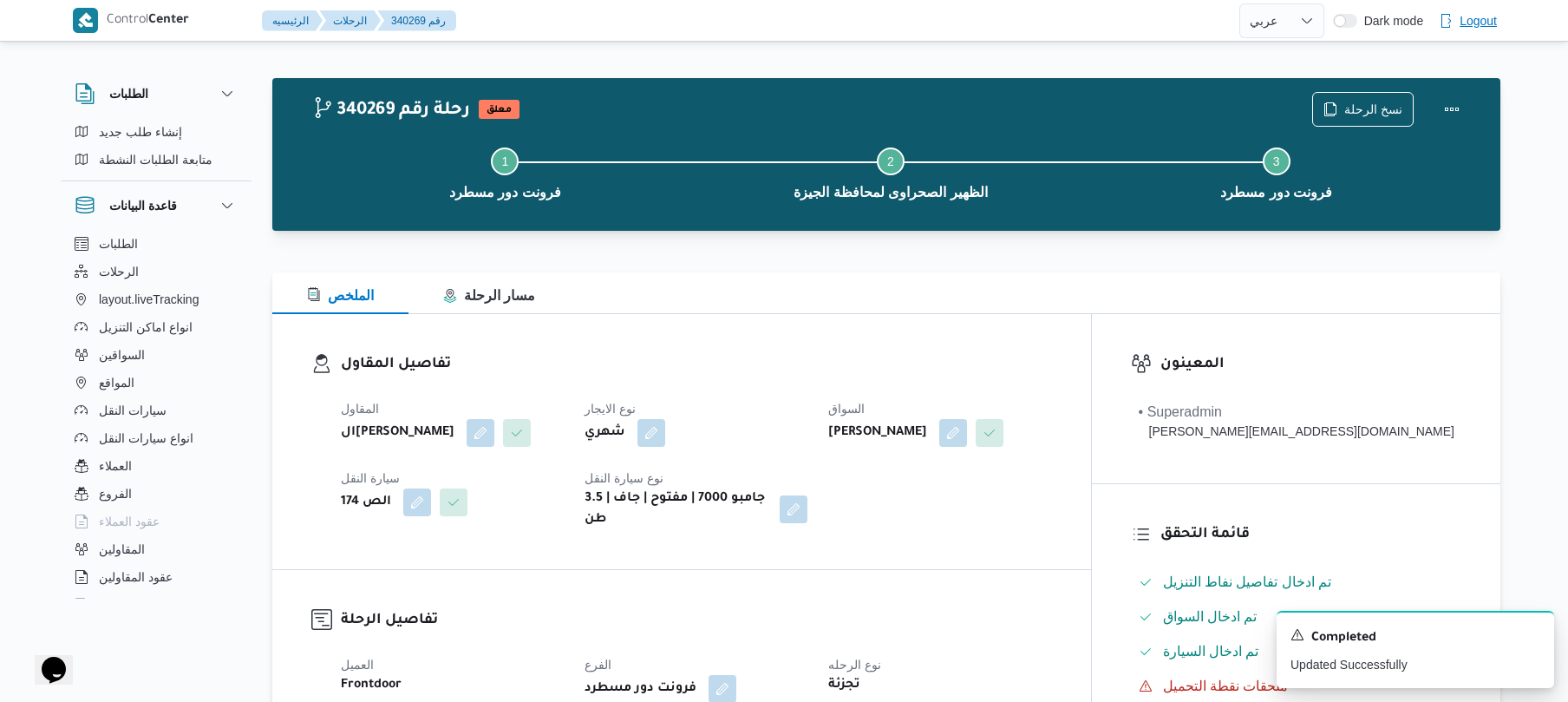
scroll to position [0, 0]
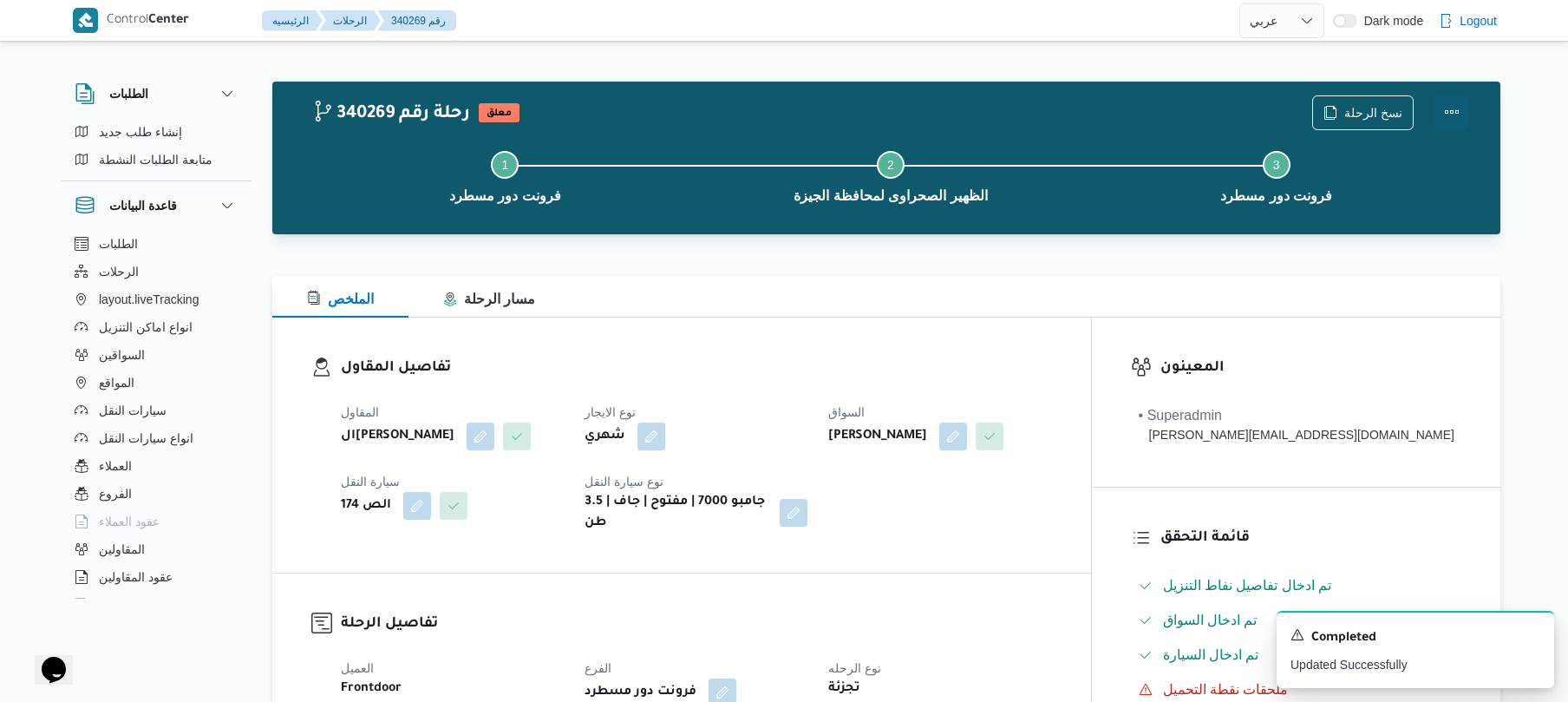
click at [1454, 118] on button "Actions" at bounding box center [1452, 112] width 34 height 34
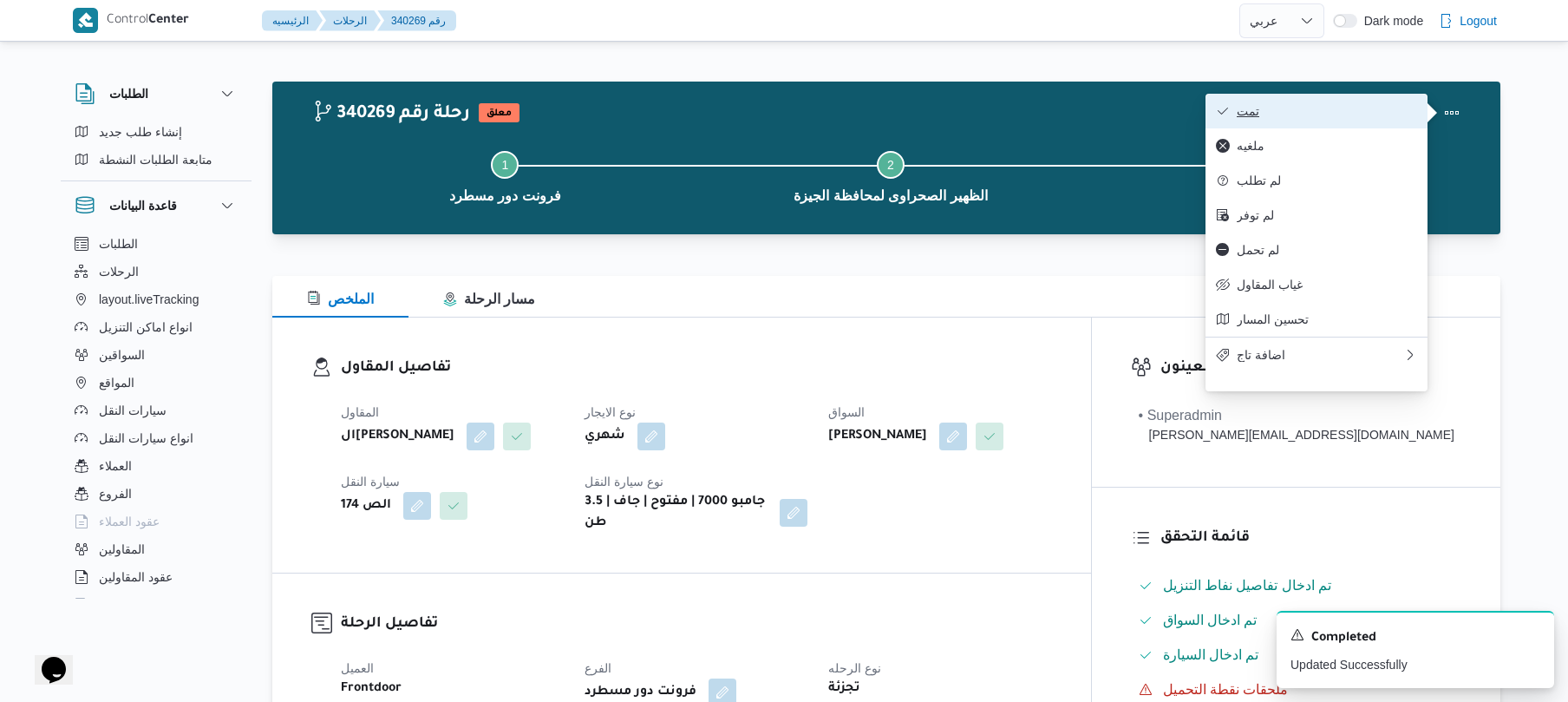
click at [1380, 102] on button "تمت" at bounding box center [1316, 111] width 222 height 34
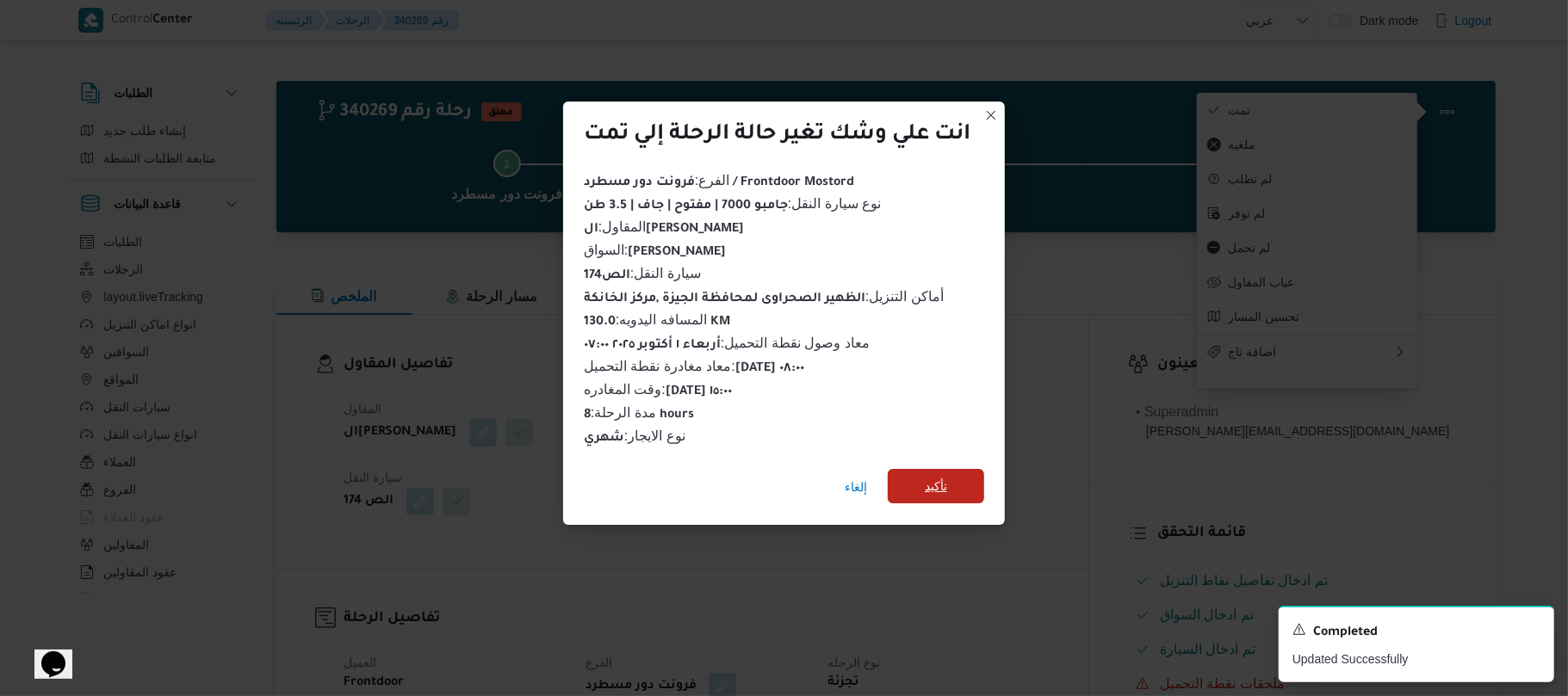
click at [949, 469] on span "تأكيد" at bounding box center [936, 486] width 97 height 34
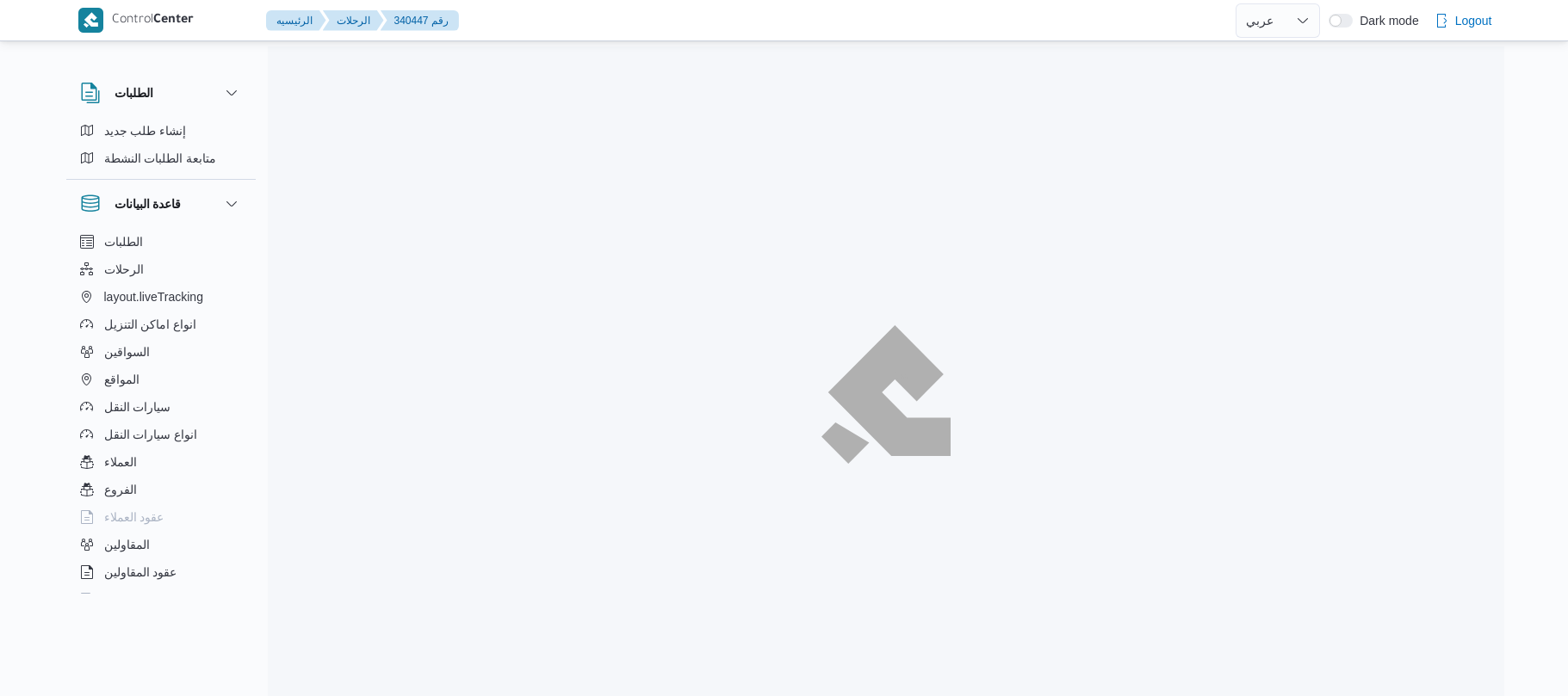
select select "ar"
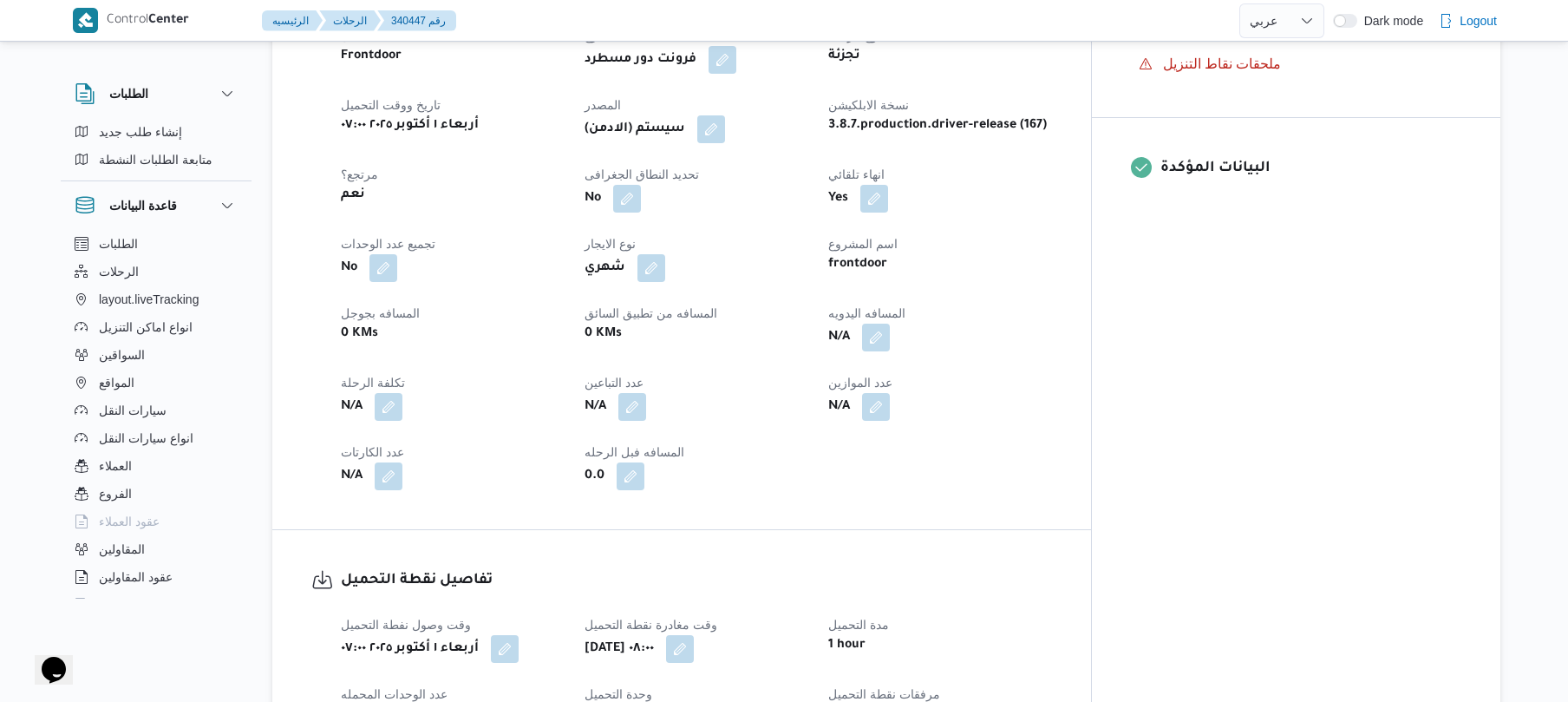
scroll to position [694, 0]
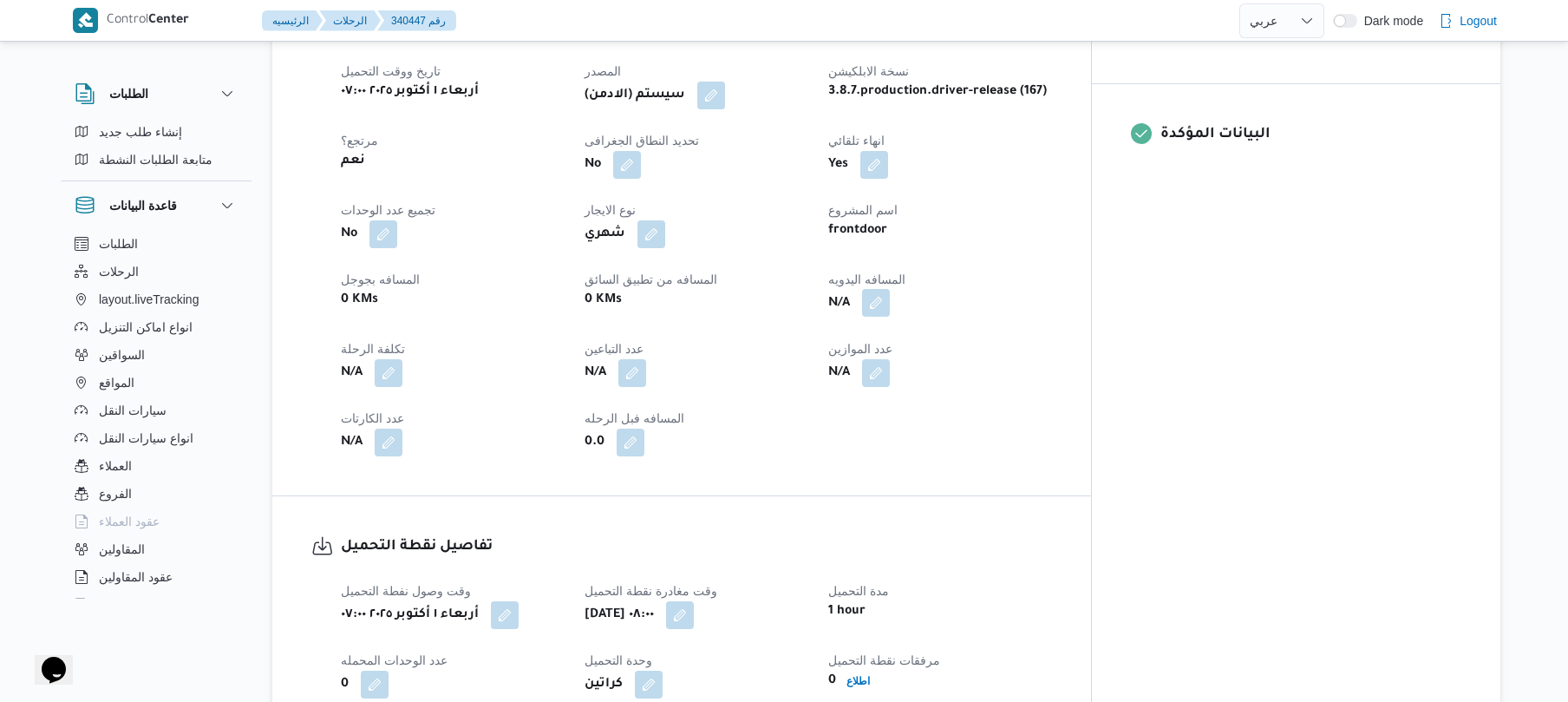
click at [889, 289] on button "button" at bounding box center [875, 302] width 28 height 28
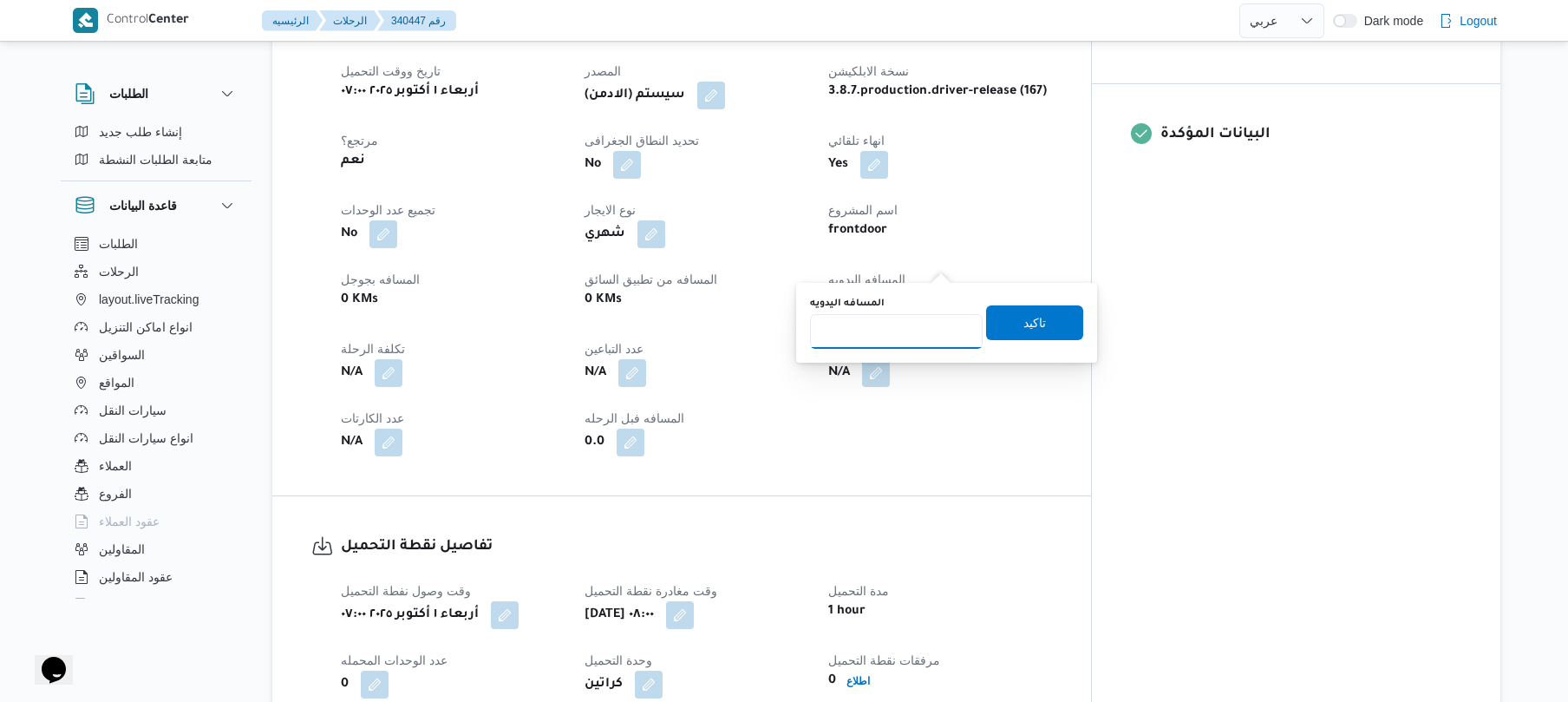
click at [917, 335] on input "المسافه اليدويه" at bounding box center [896, 331] width 173 height 34
type input "130"
click at [1010, 327] on span "تاكيد" at bounding box center [1034, 321] width 97 height 34
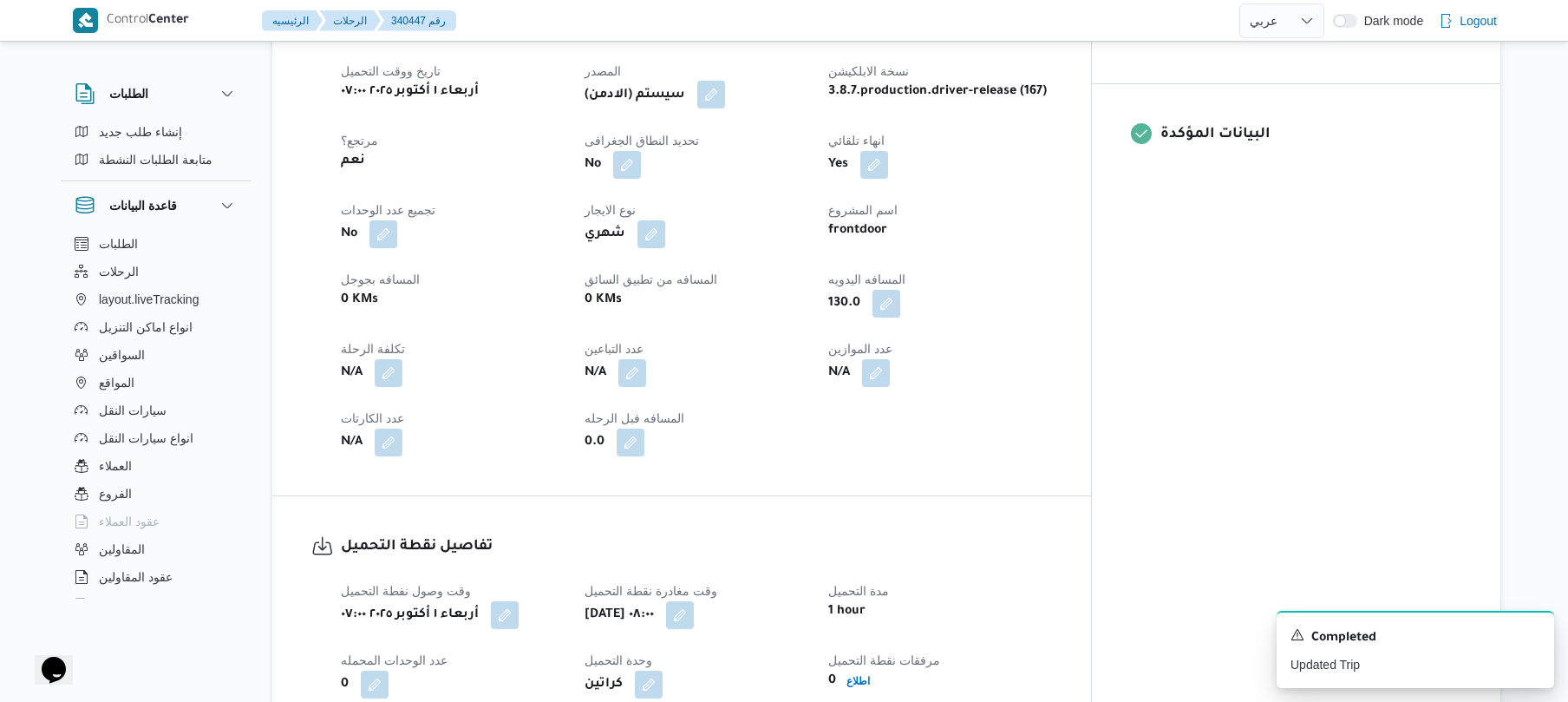
click at [725, 81] on button "button" at bounding box center [710, 94] width 28 height 28
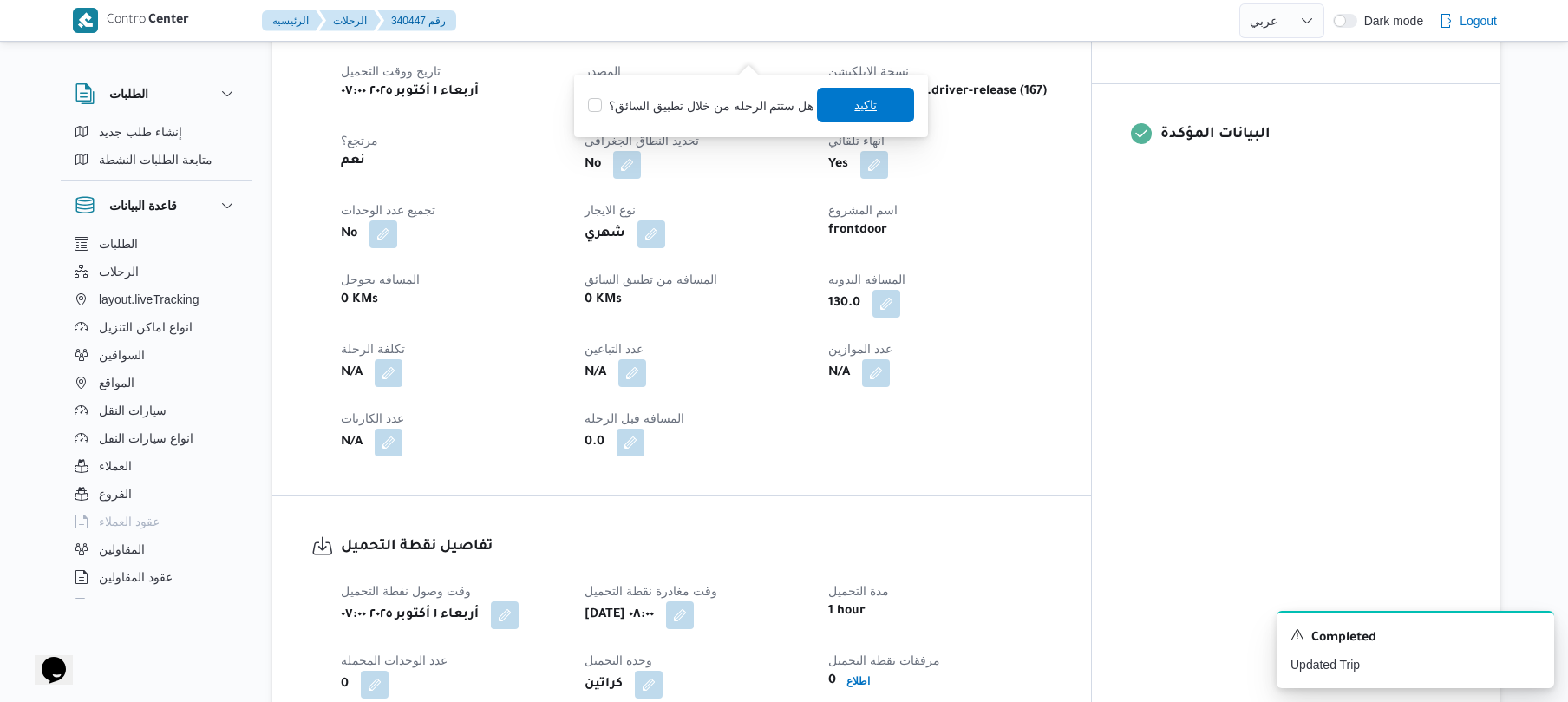
click at [854, 112] on span "تاكيد" at bounding box center [865, 105] width 23 height 21
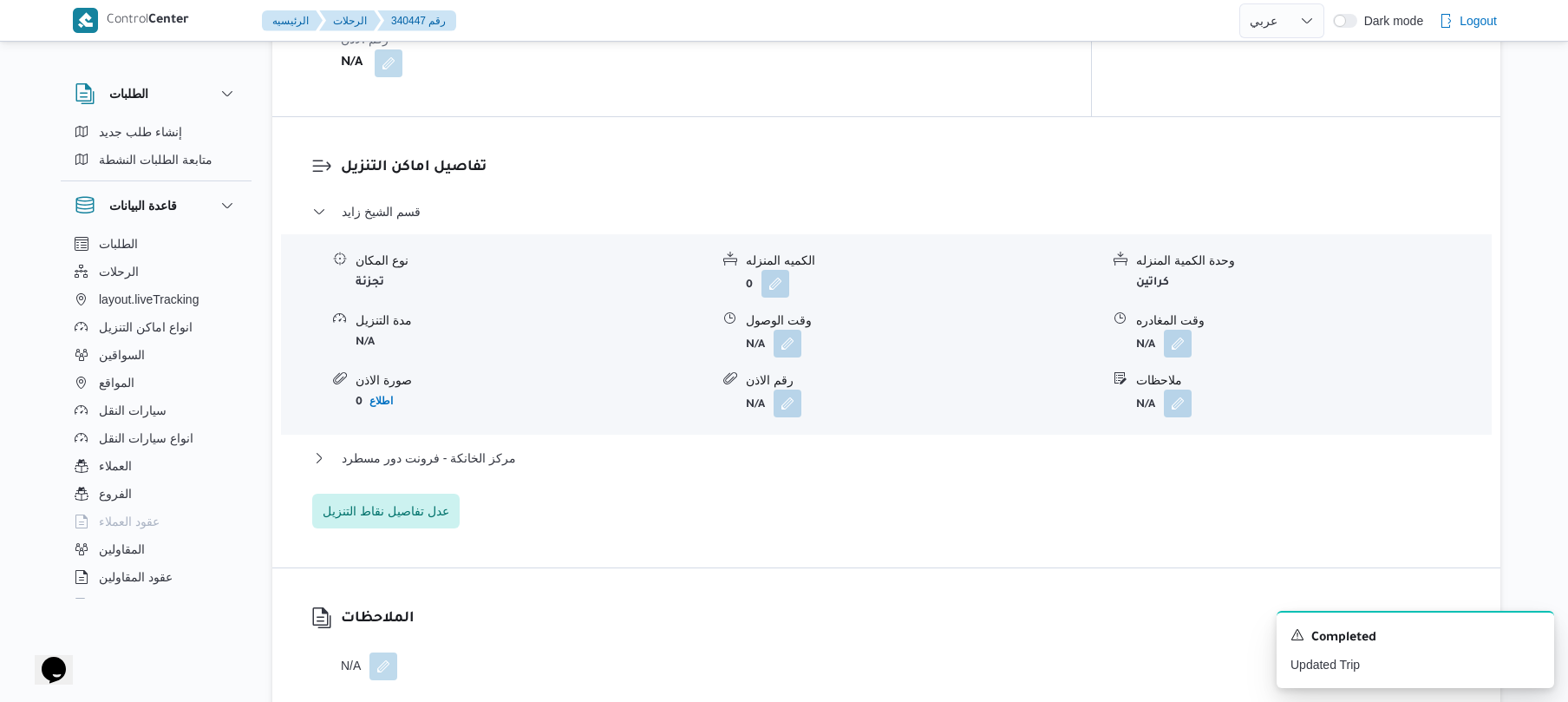
scroll to position [1389, 0]
click at [792, 325] on button "button" at bounding box center [787, 339] width 28 height 28
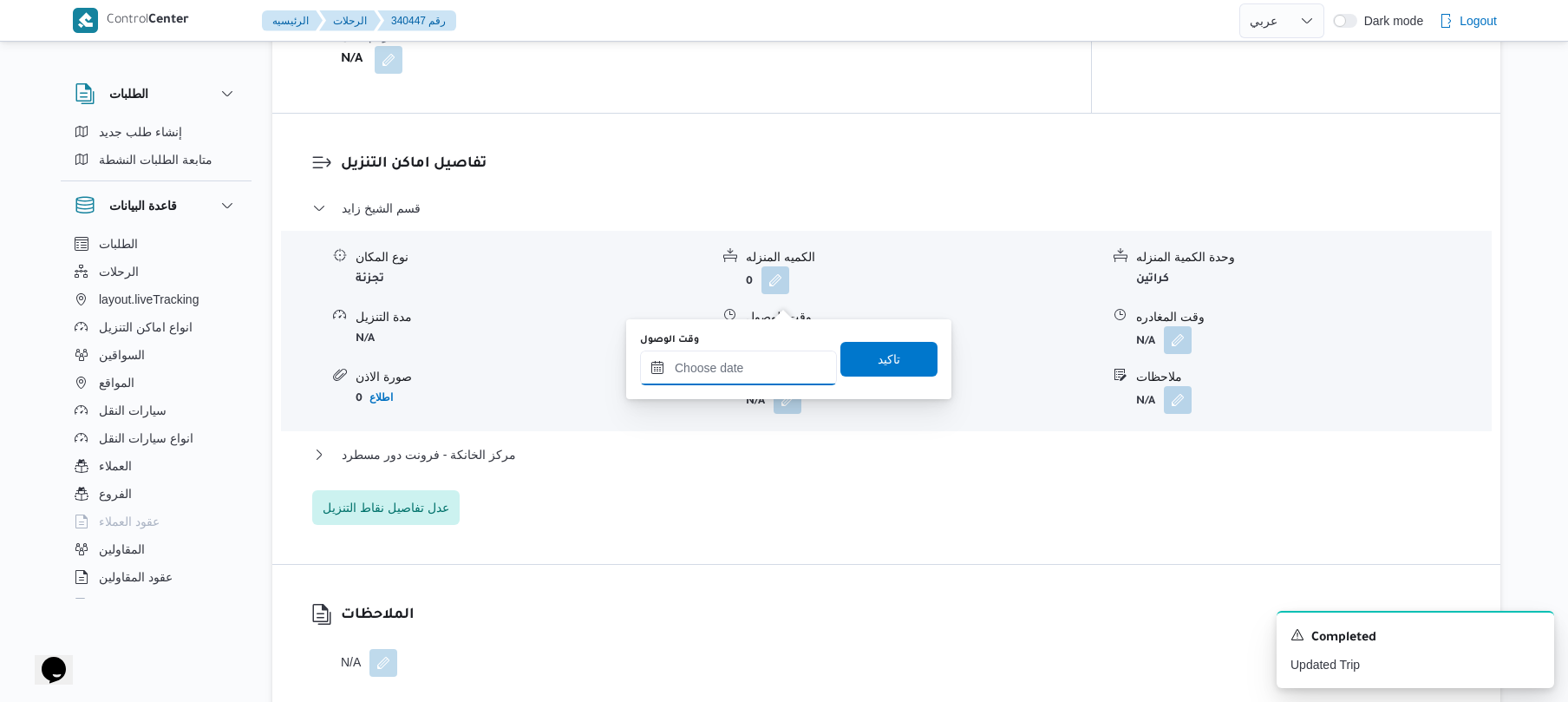
click at [762, 375] on input "وقت الوصول" at bounding box center [738, 368] width 197 height 34
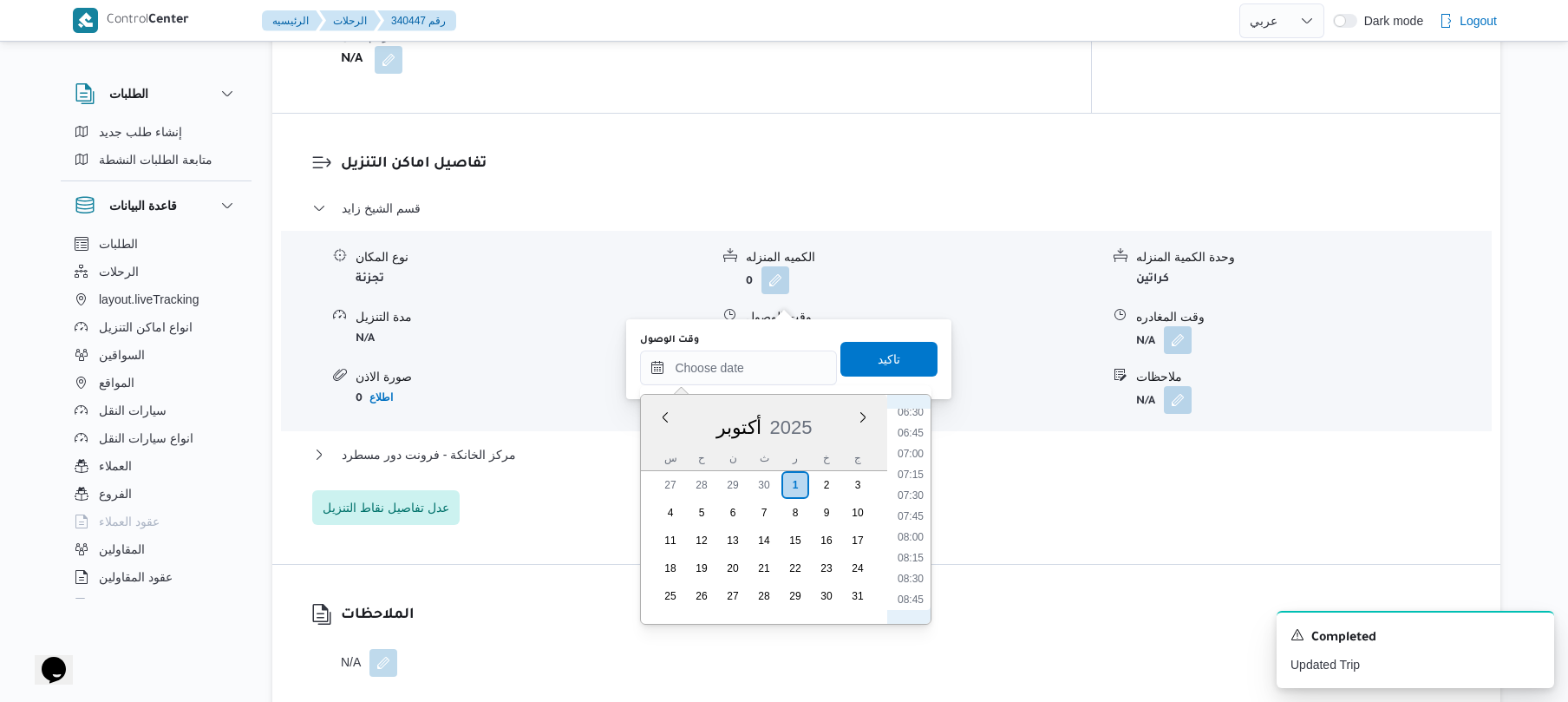
scroll to position [717, 0]
click at [904, 452] on li "09:00" at bounding box center [910, 450] width 40 height 17
type input "٠١/١٠/٢٠٢٥ ٠٩:٠٠"
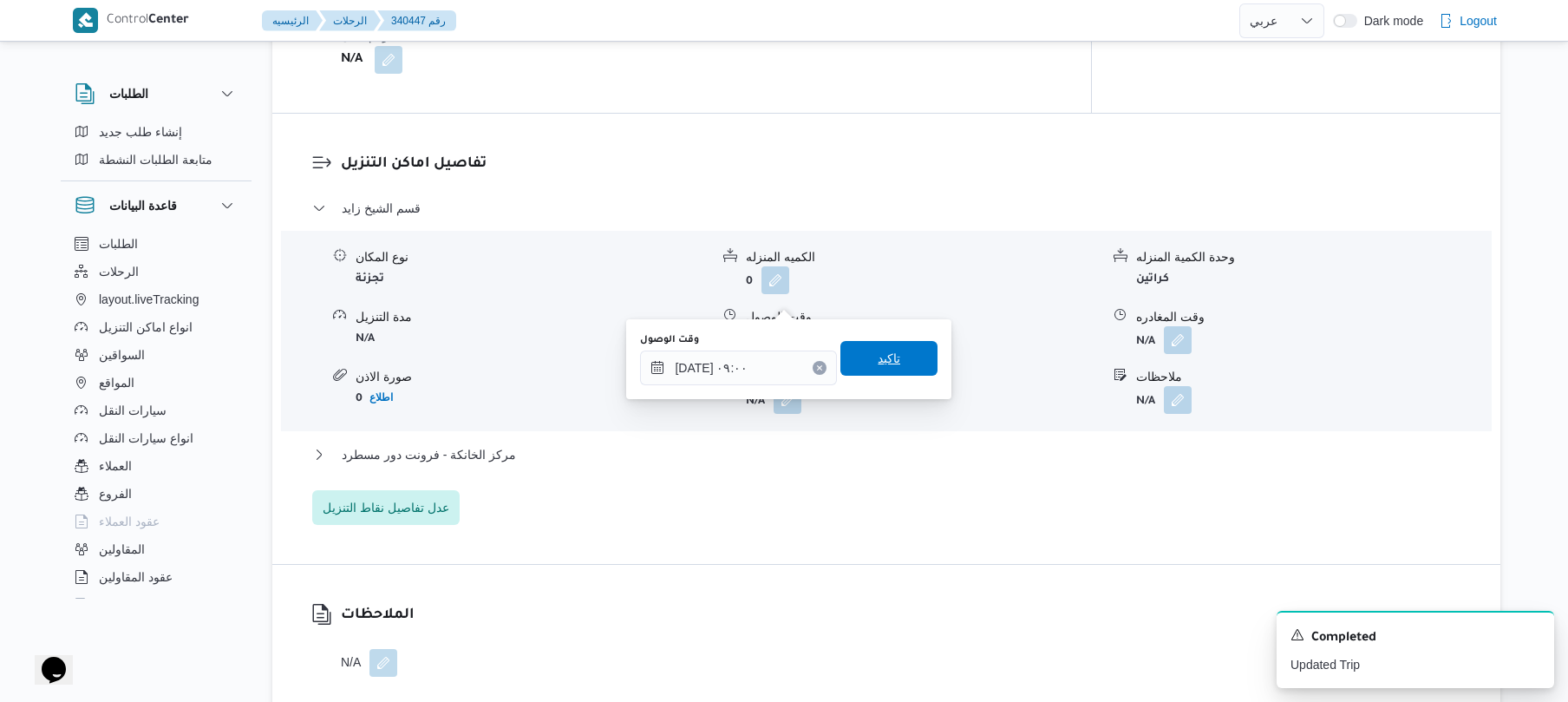
click at [891, 361] on span "تاكيد" at bounding box center [889, 359] width 97 height 34
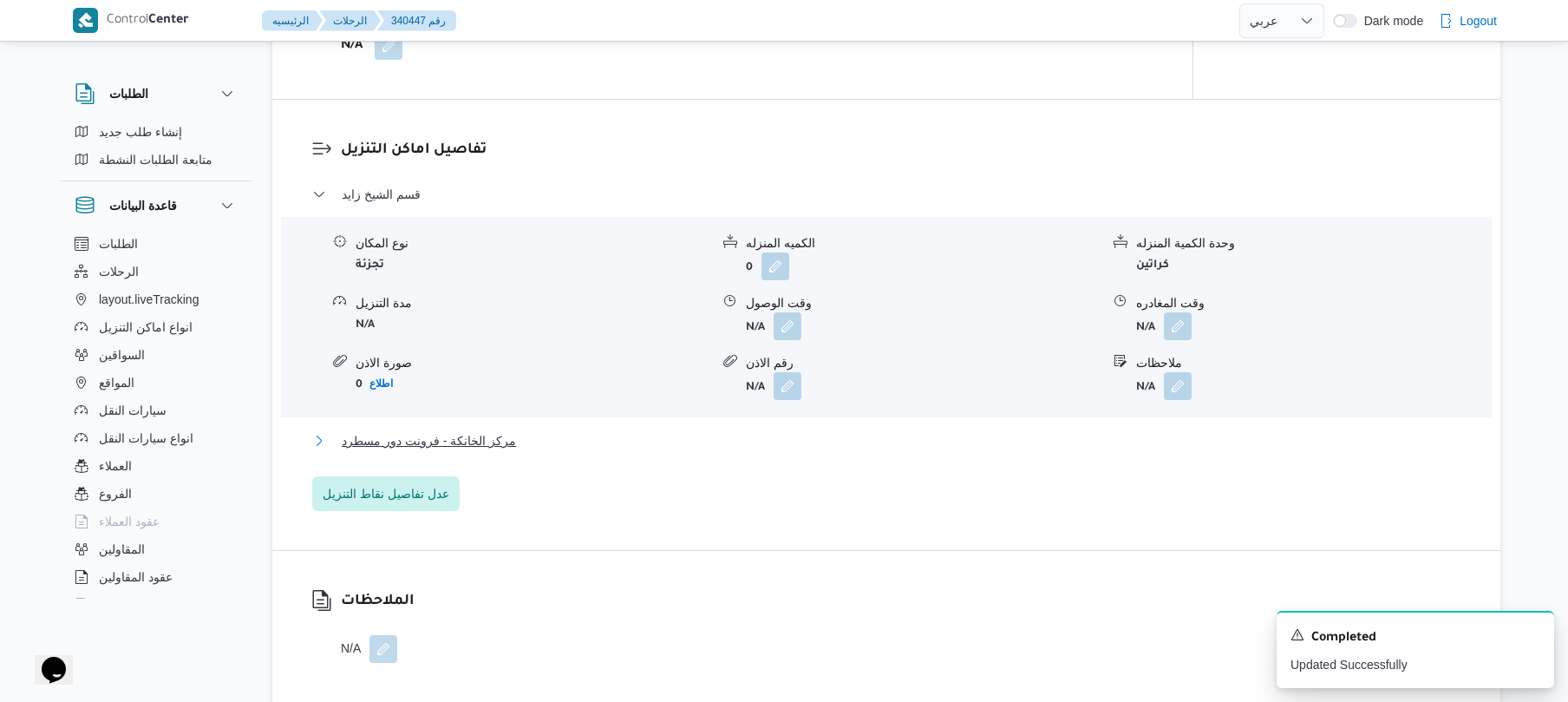
click at [837, 430] on button "مركز الخانكة - فرونت دور مسطرد" at bounding box center [886, 441] width 1149 height 21
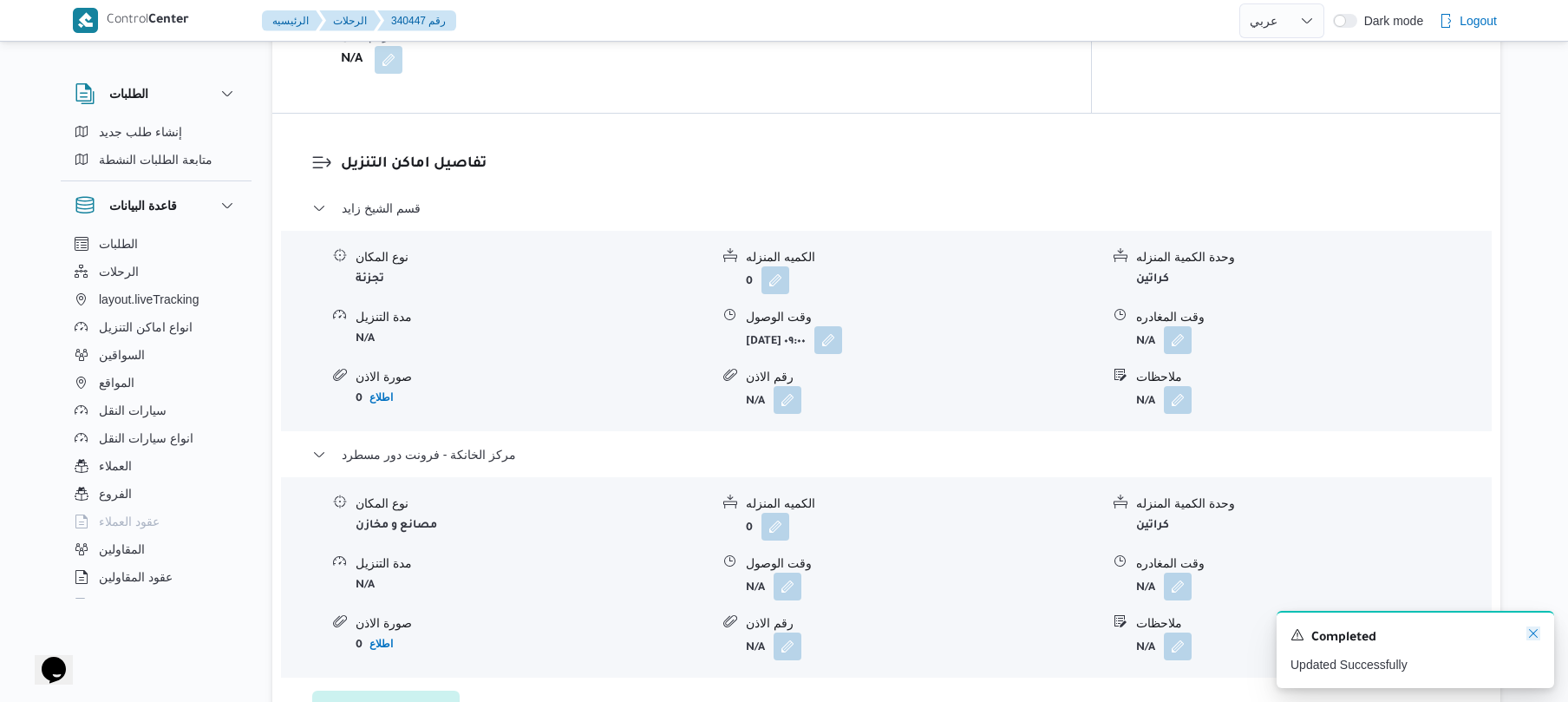
click at [1534, 631] on icon "Dismiss toast" at bounding box center [1533, 633] width 14 height 14
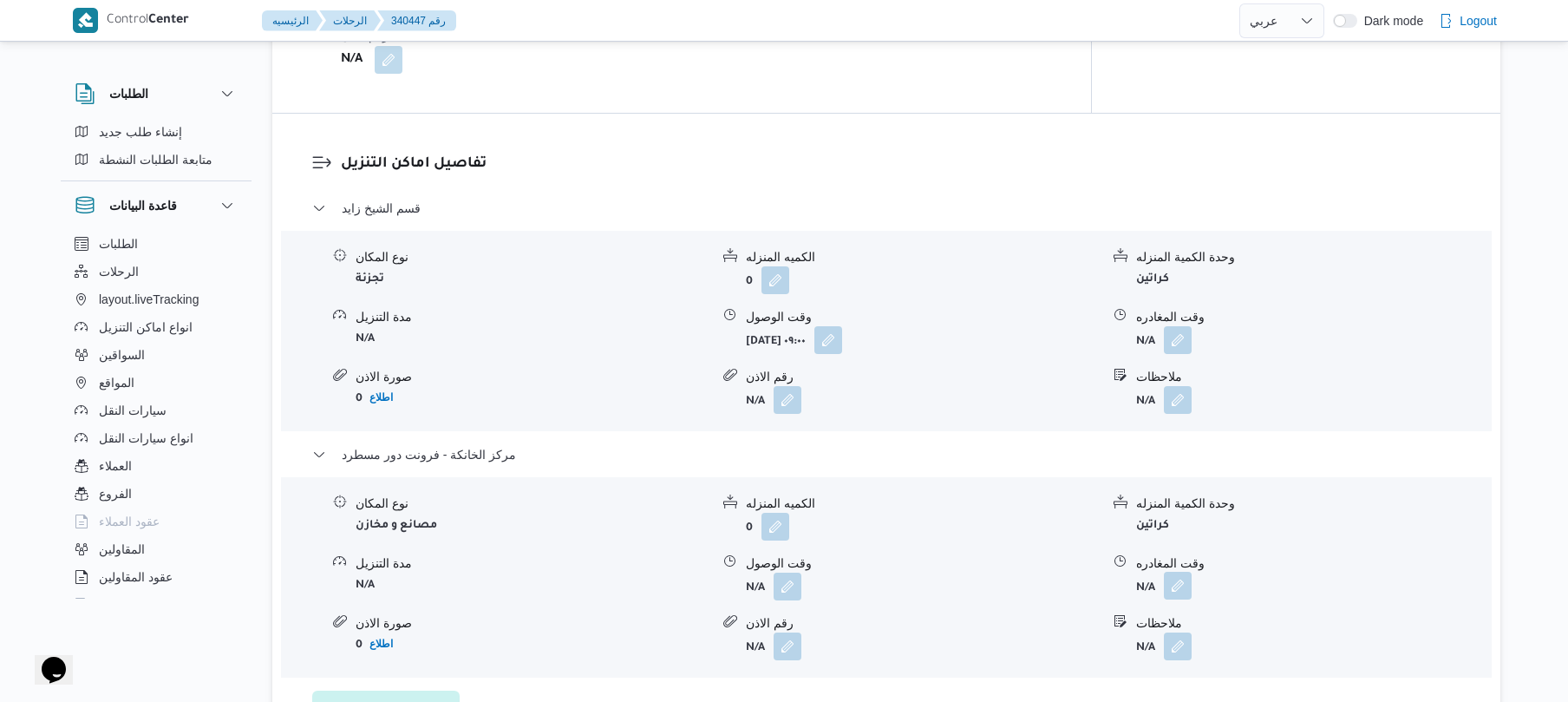
click at [1179, 572] on button "button" at bounding box center [1177, 586] width 28 height 28
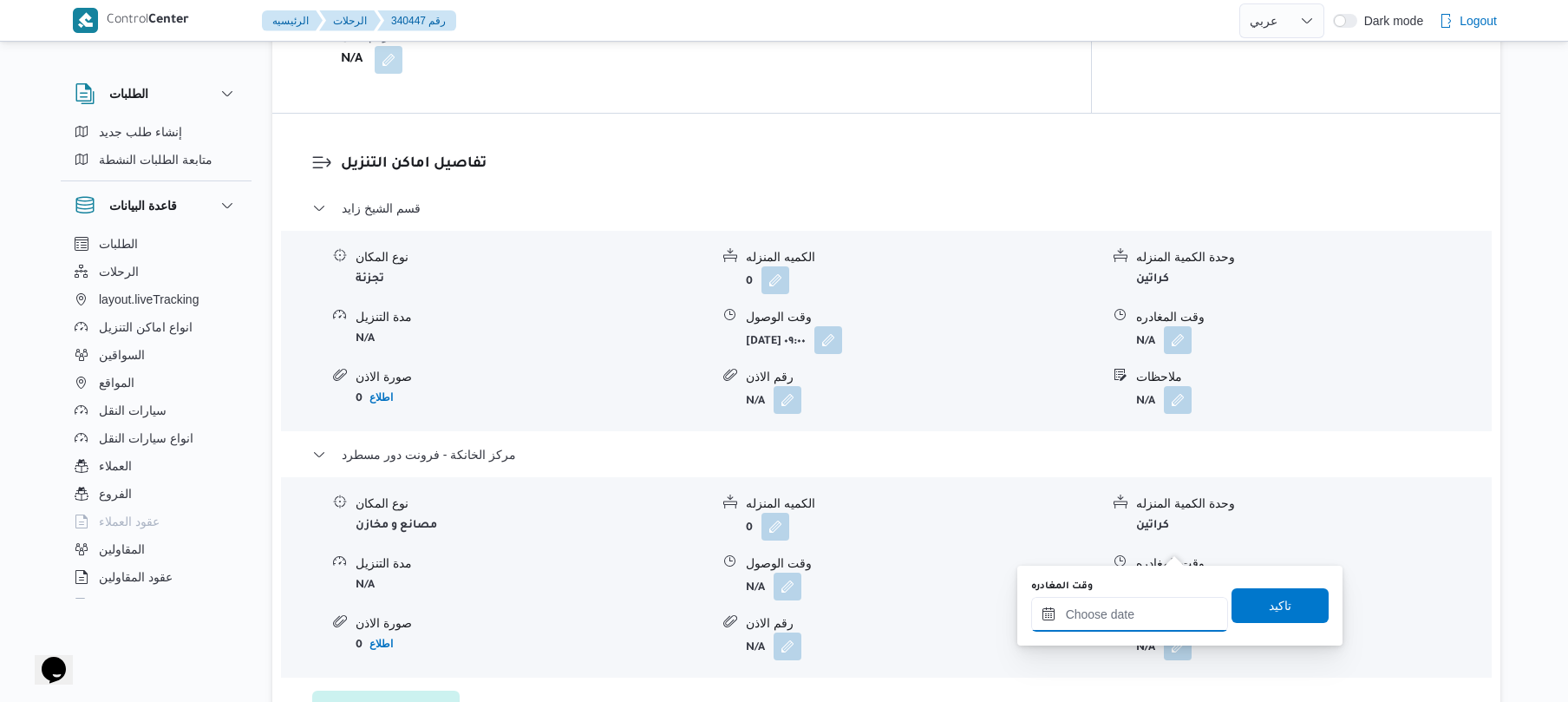
click at [1098, 621] on input "وقت المغادره" at bounding box center [1130, 614] width 197 height 34
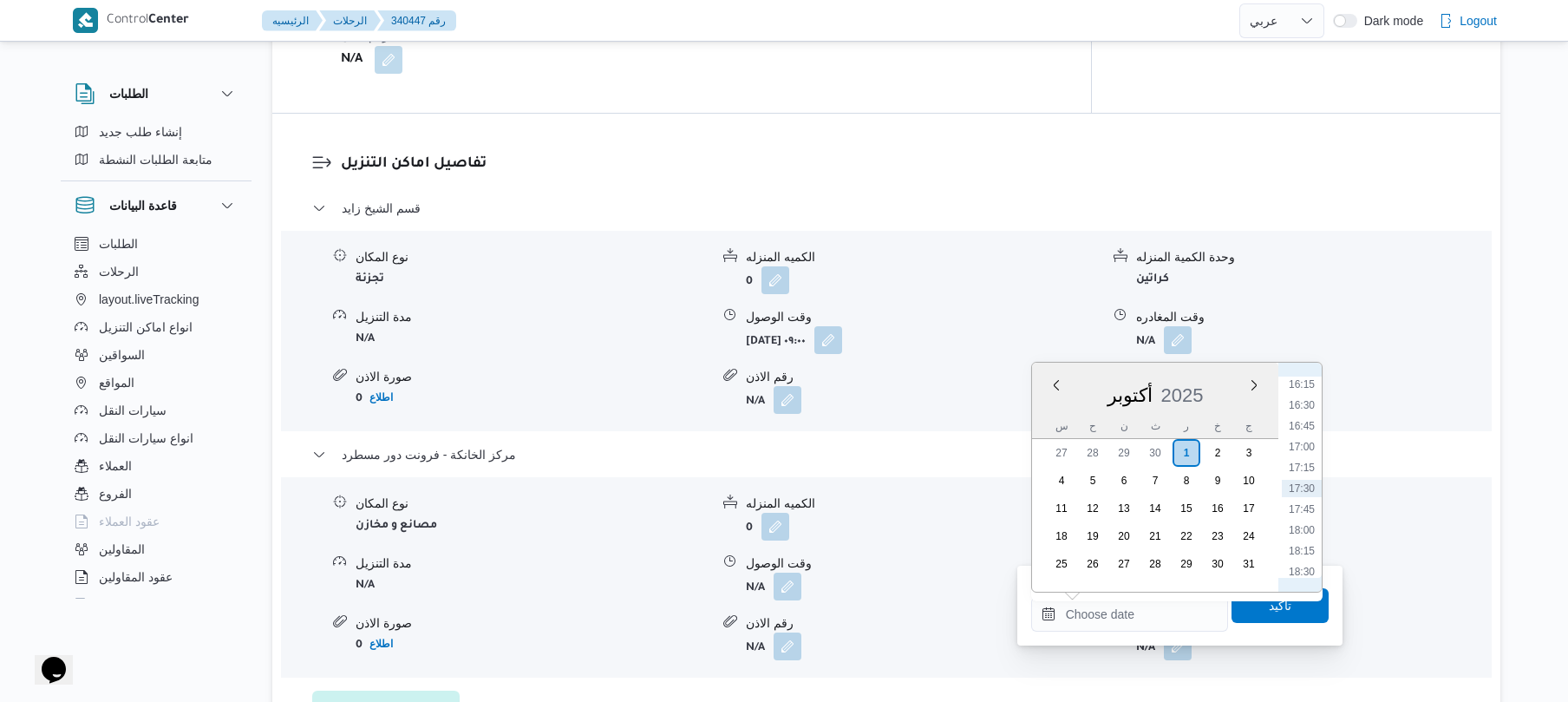
scroll to position [1184, 0]
click at [1309, 468] on li "15:15" at bounding box center [1302, 472] width 40 height 17
type input "[DATE] ١٥:١٥"
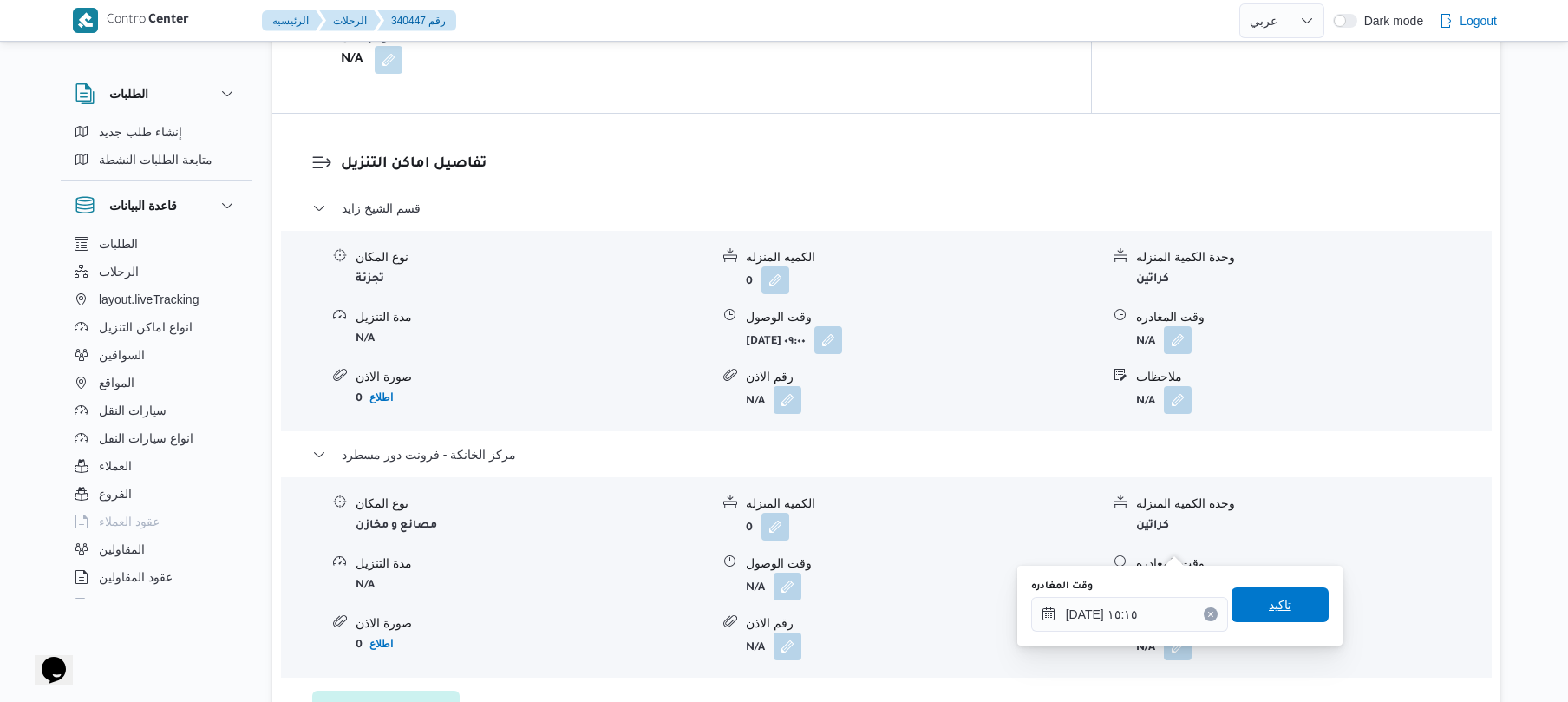
click at [1270, 612] on span "تاكيد" at bounding box center [1280, 605] width 23 height 21
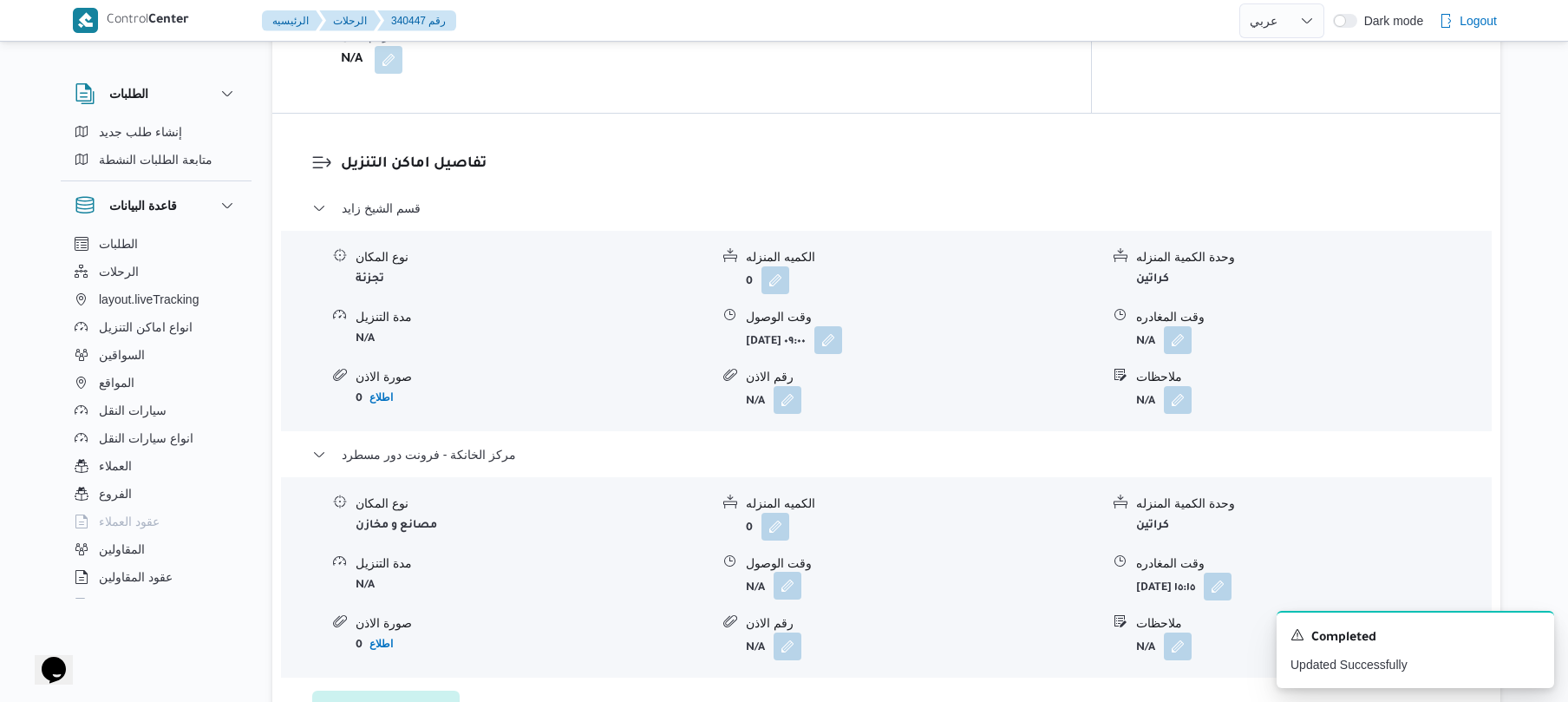
click at [781, 572] on button "button" at bounding box center [787, 586] width 28 height 28
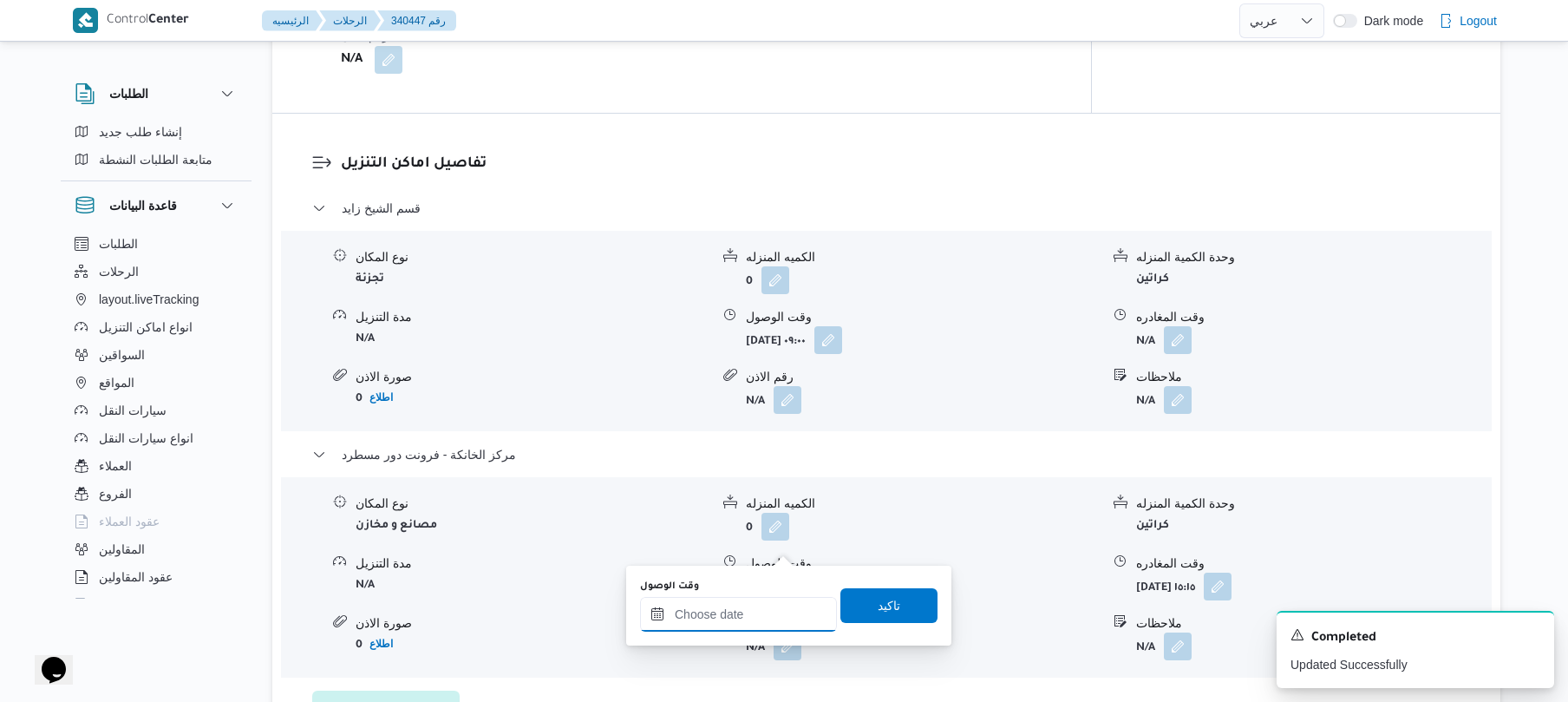
click at [756, 608] on input "وقت الوصول" at bounding box center [738, 614] width 197 height 34
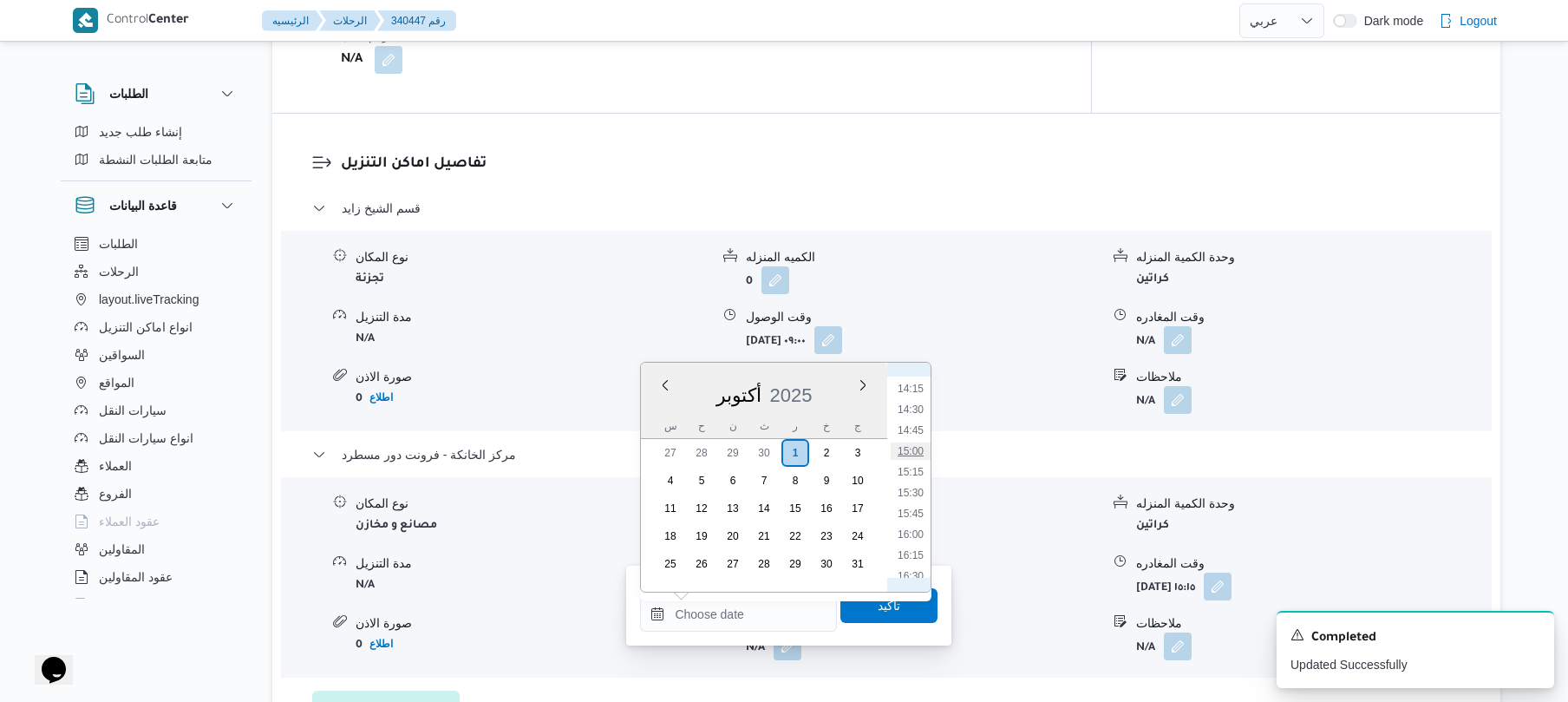
click at [914, 453] on li "15:00" at bounding box center [910, 451] width 40 height 17
type input "[DATE] ١٥:٠٠"
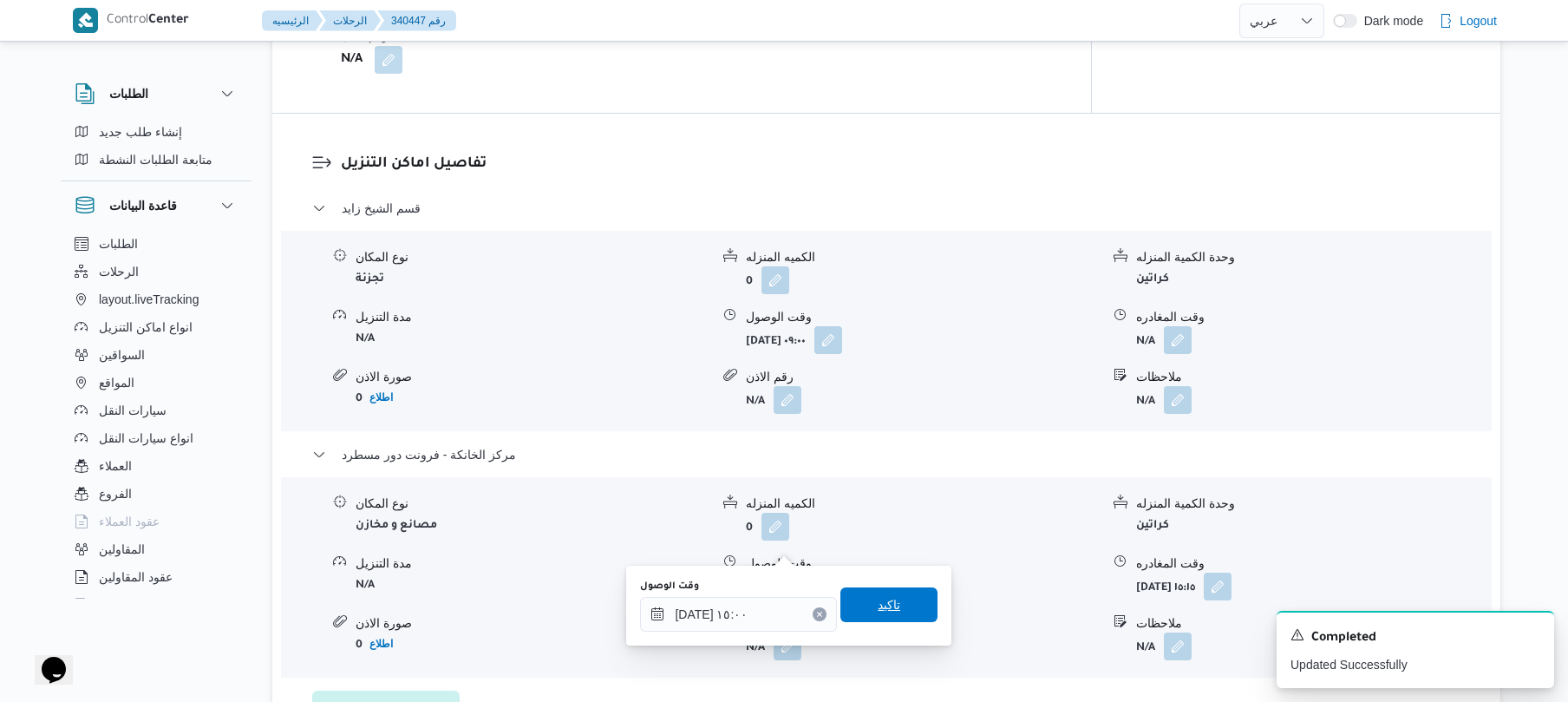
click at [880, 608] on span "تاكيد" at bounding box center [889, 605] width 23 height 21
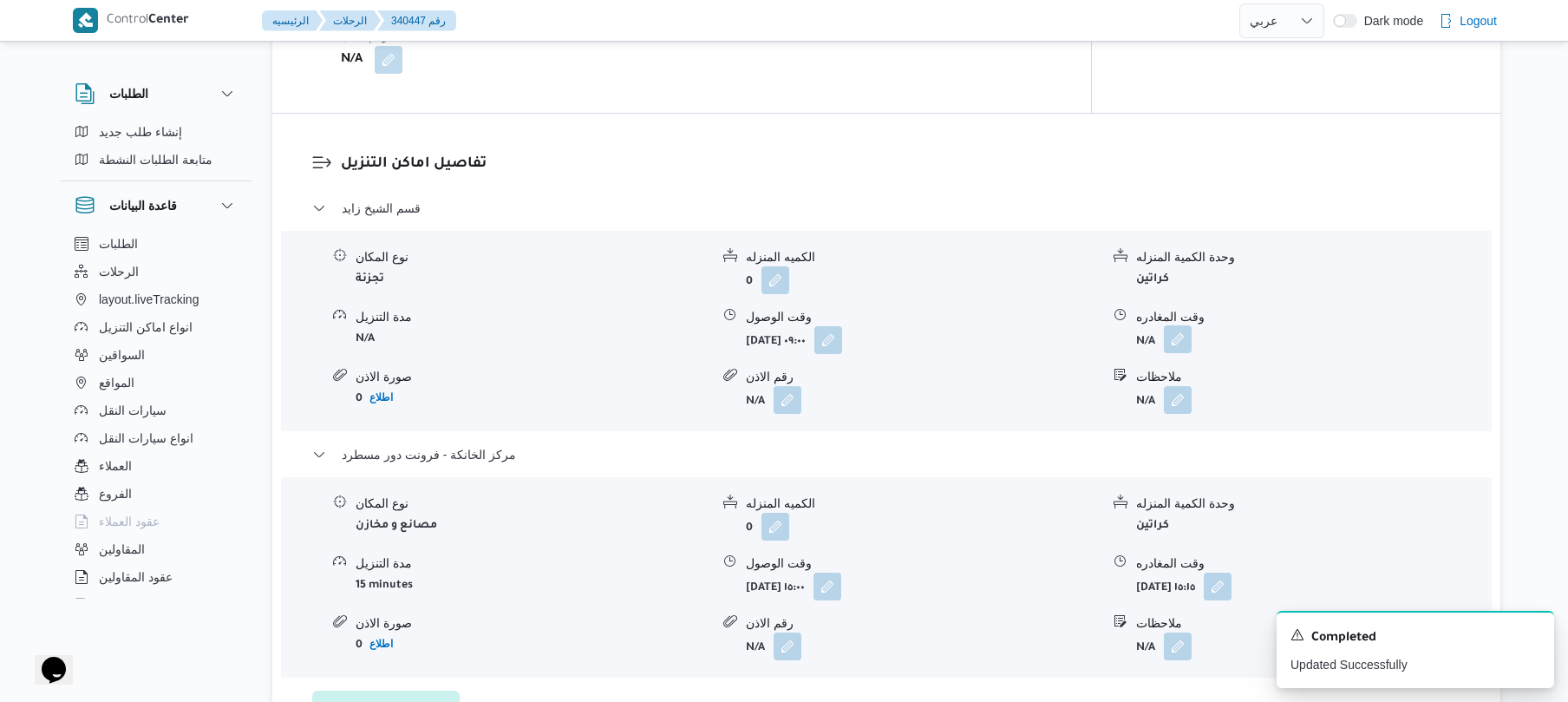
click at [1173, 325] on button "button" at bounding box center [1177, 339] width 28 height 28
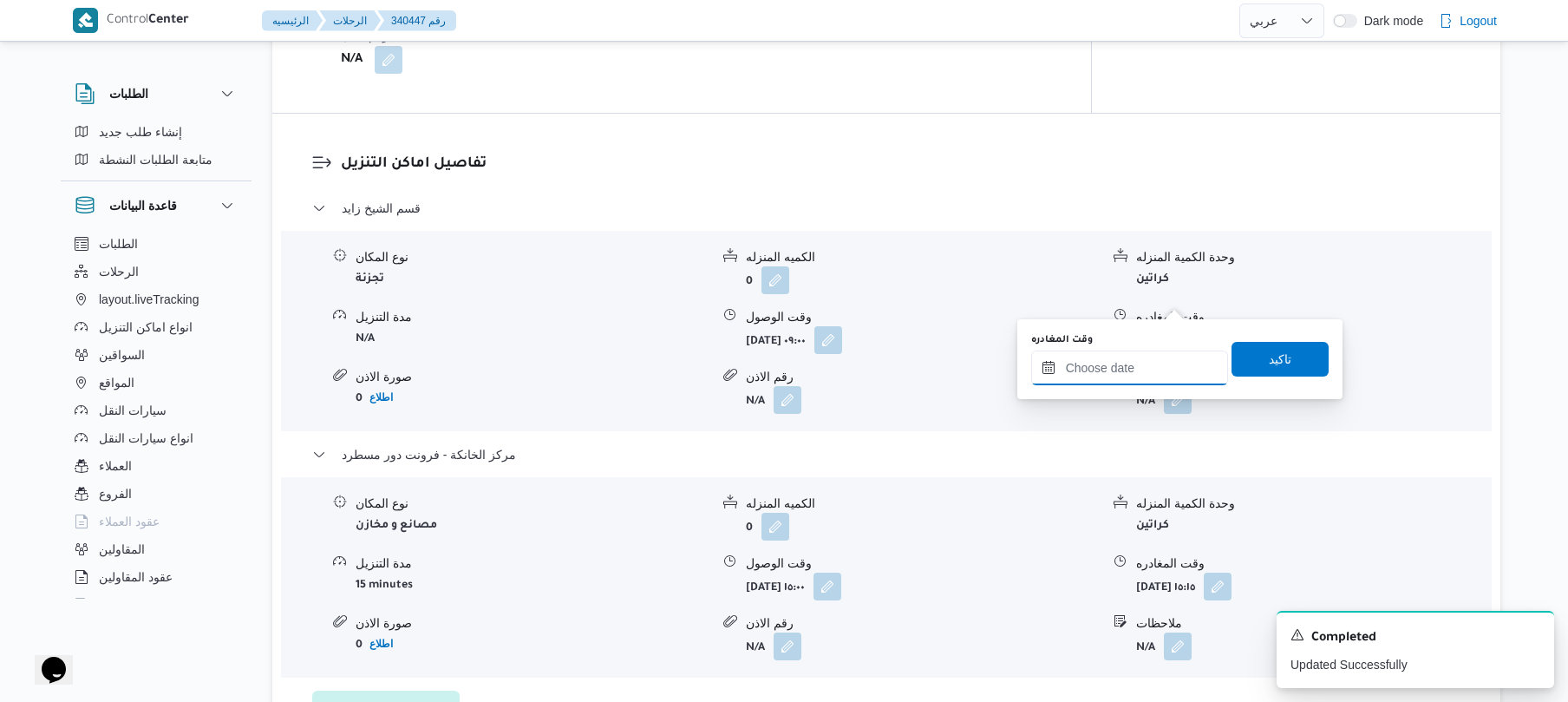
click at [1122, 369] on input "وقت المغادره" at bounding box center [1130, 368] width 197 height 34
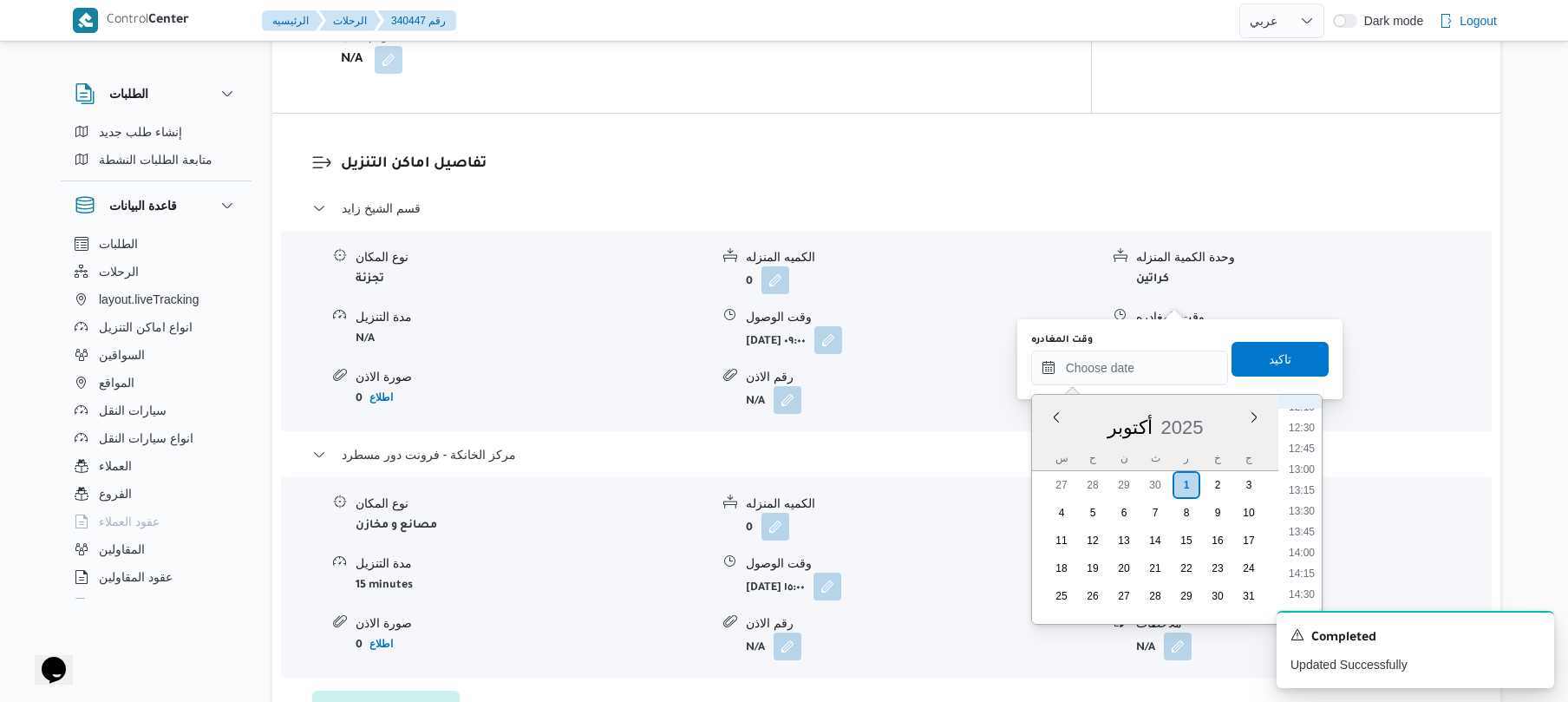
scroll to position [1015, 0]
click at [1299, 567] on li "14:00" at bounding box center [1302, 569] width 40 height 17
type input "٠١/١٠/٢٠٢٥ ١٤:٠٠"
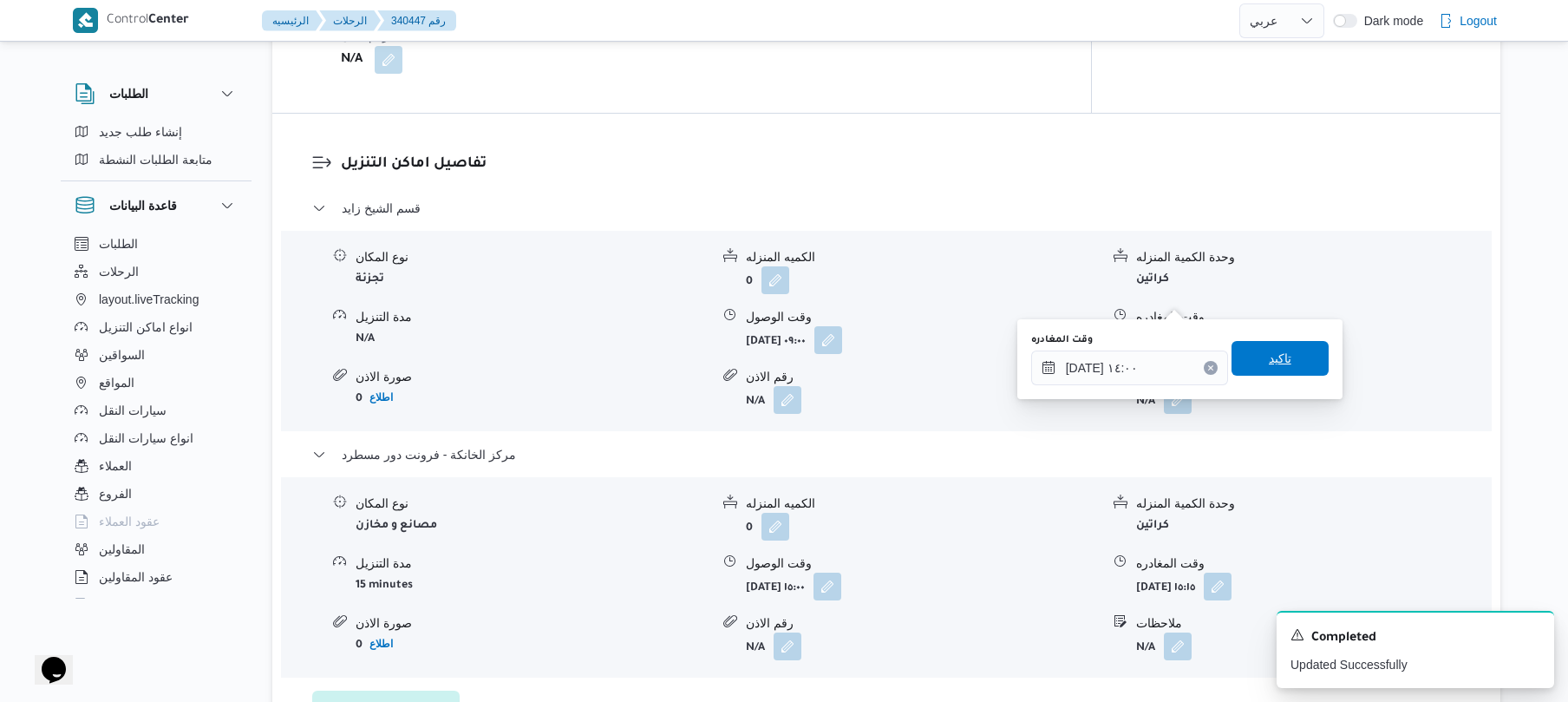
click at [1273, 362] on span "تاكيد" at bounding box center [1280, 359] width 23 height 21
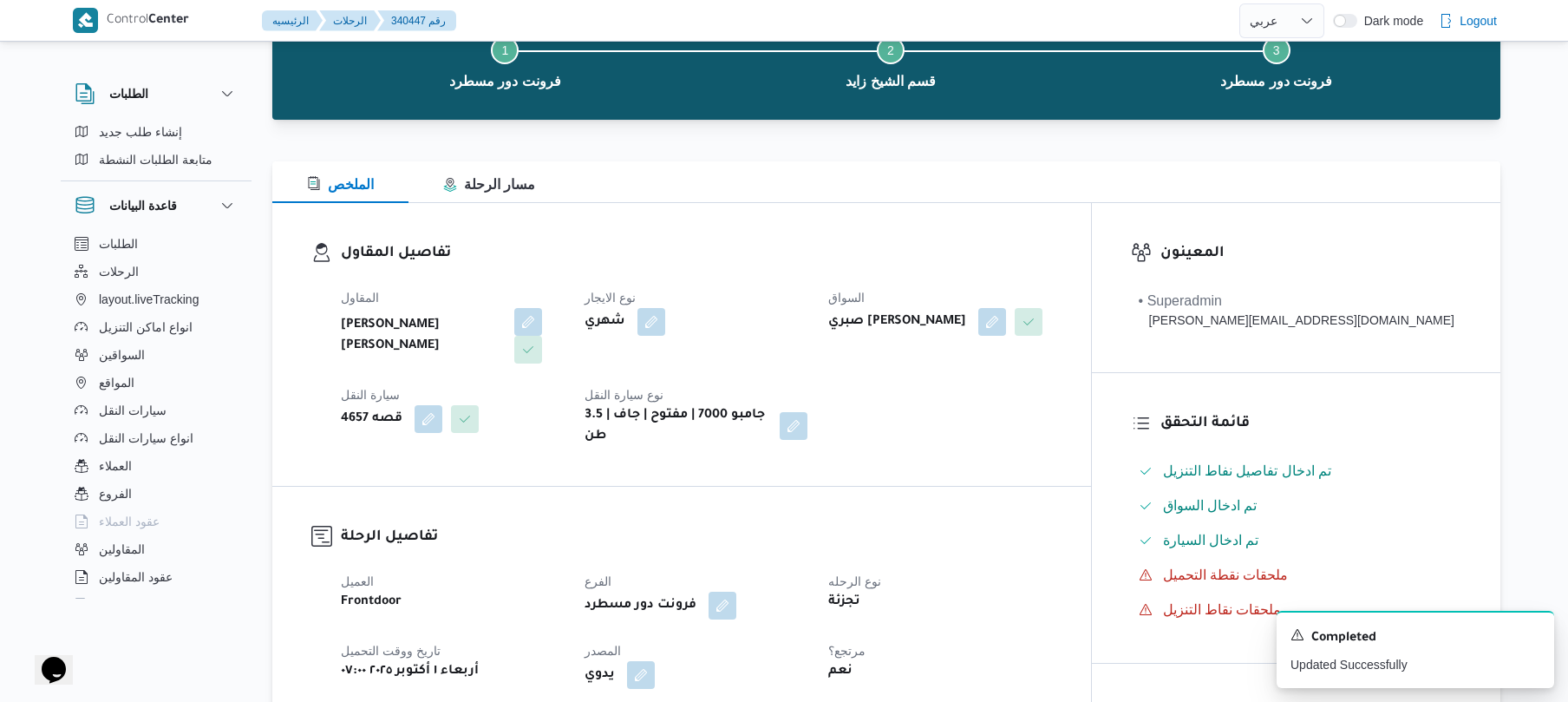
scroll to position [0, 0]
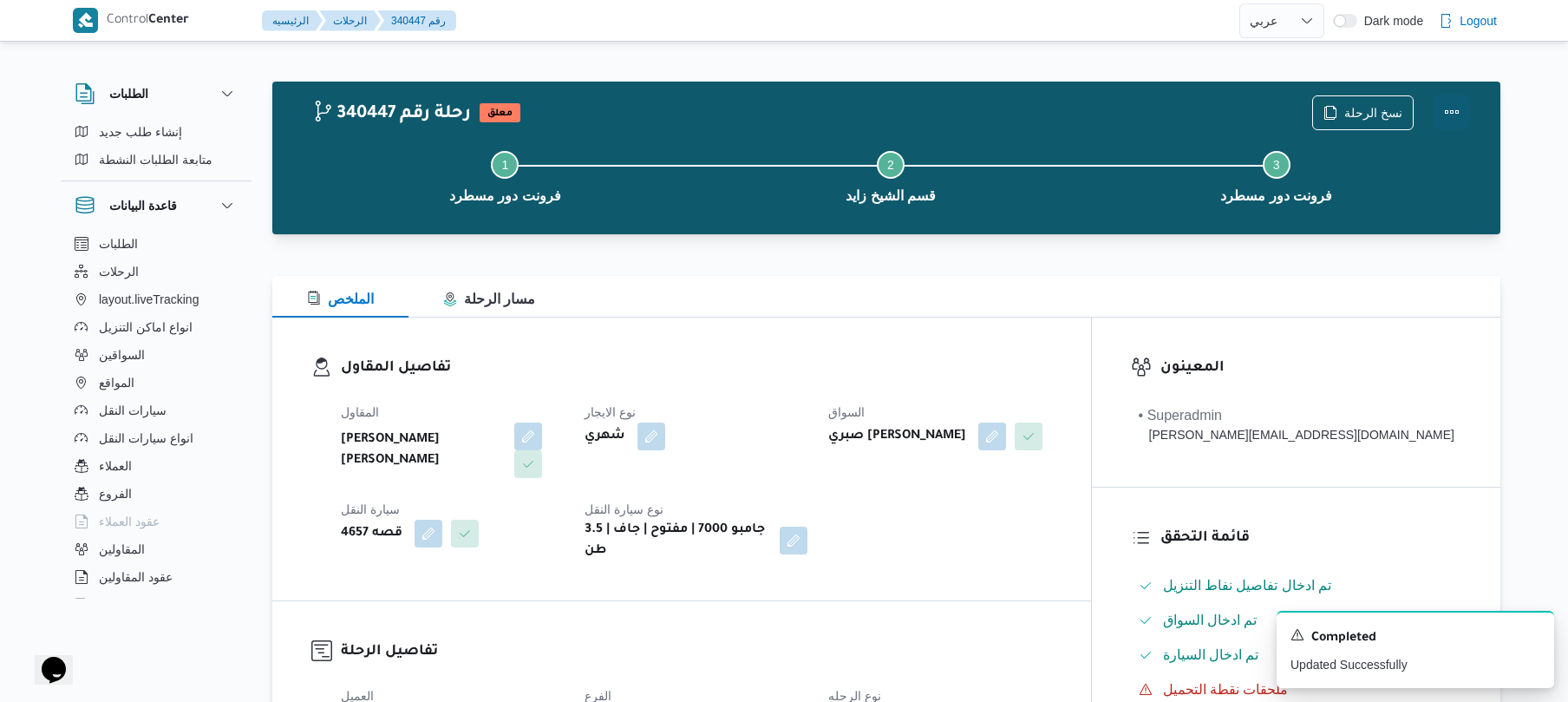
click at [1457, 104] on button "Actions" at bounding box center [1452, 112] width 34 height 34
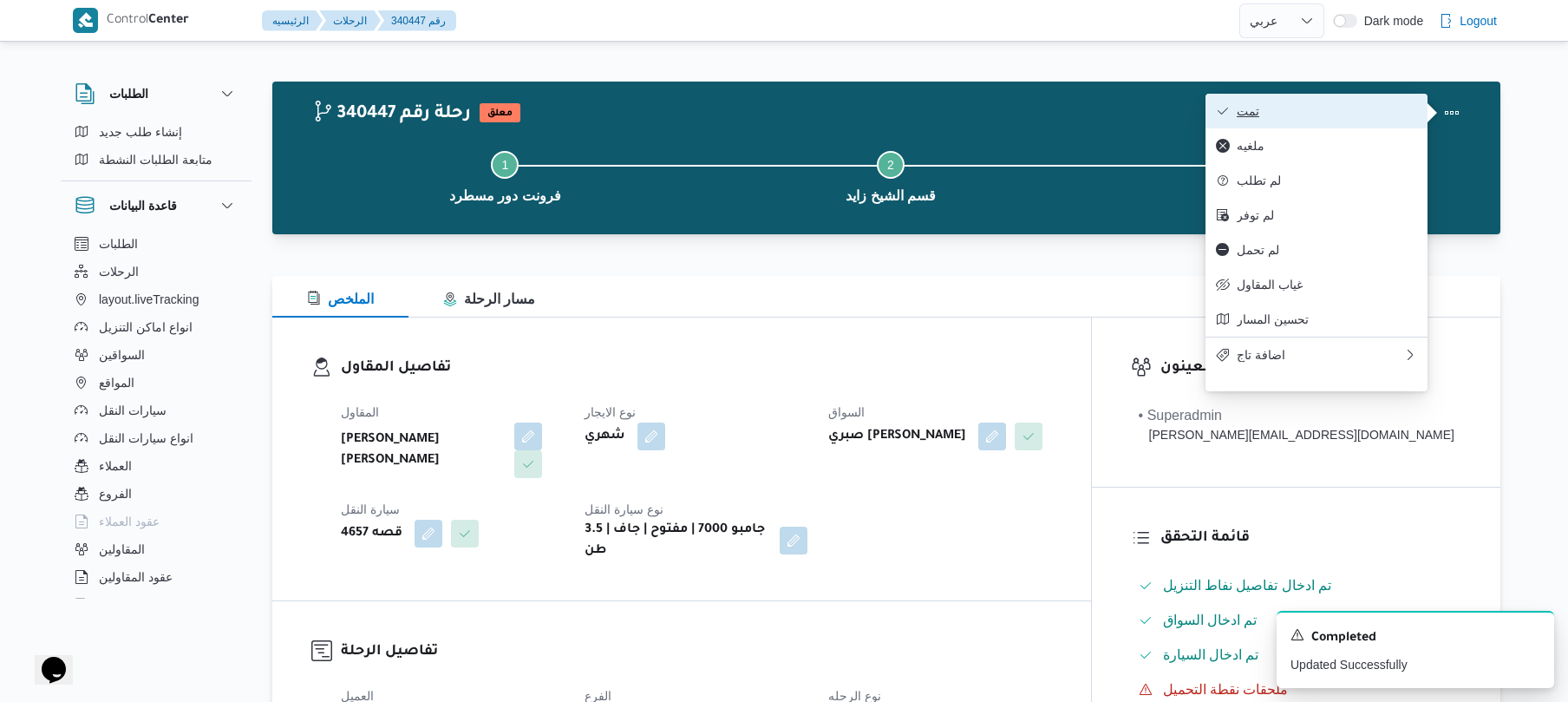
click at [1389, 110] on span "تمت" at bounding box center [1326, 111] width 180 height 14
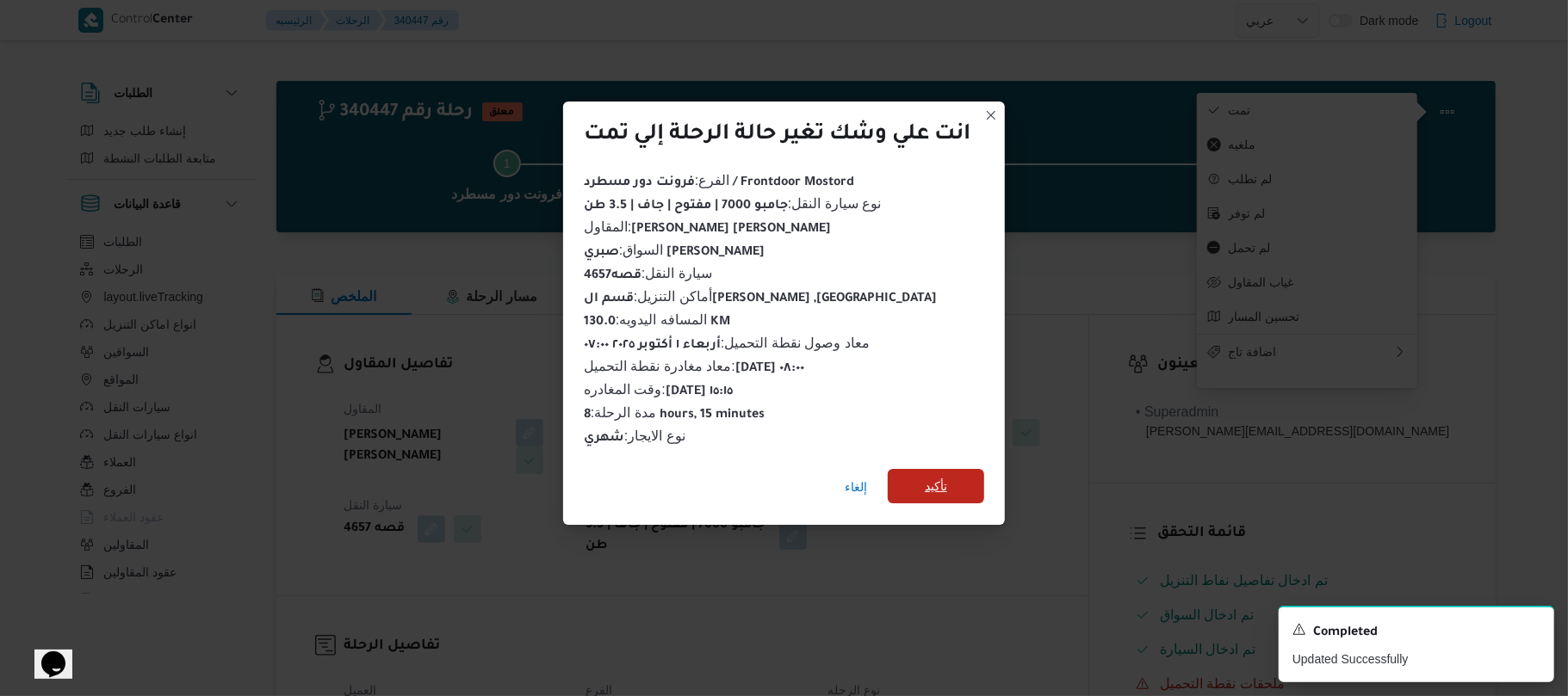
click at [947, 476] on span "تأكيد" at bounding box center [936, 486] width 23 height 21
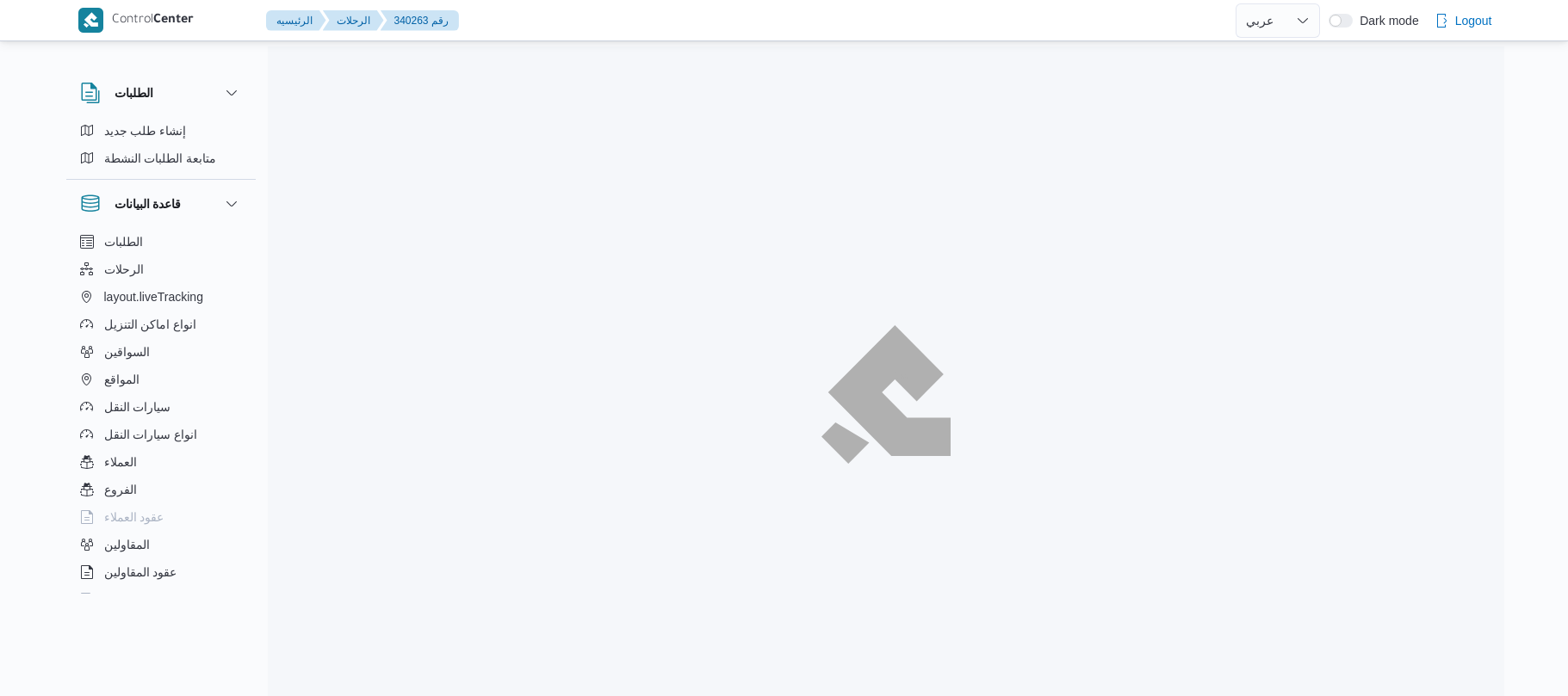
select select "ar"
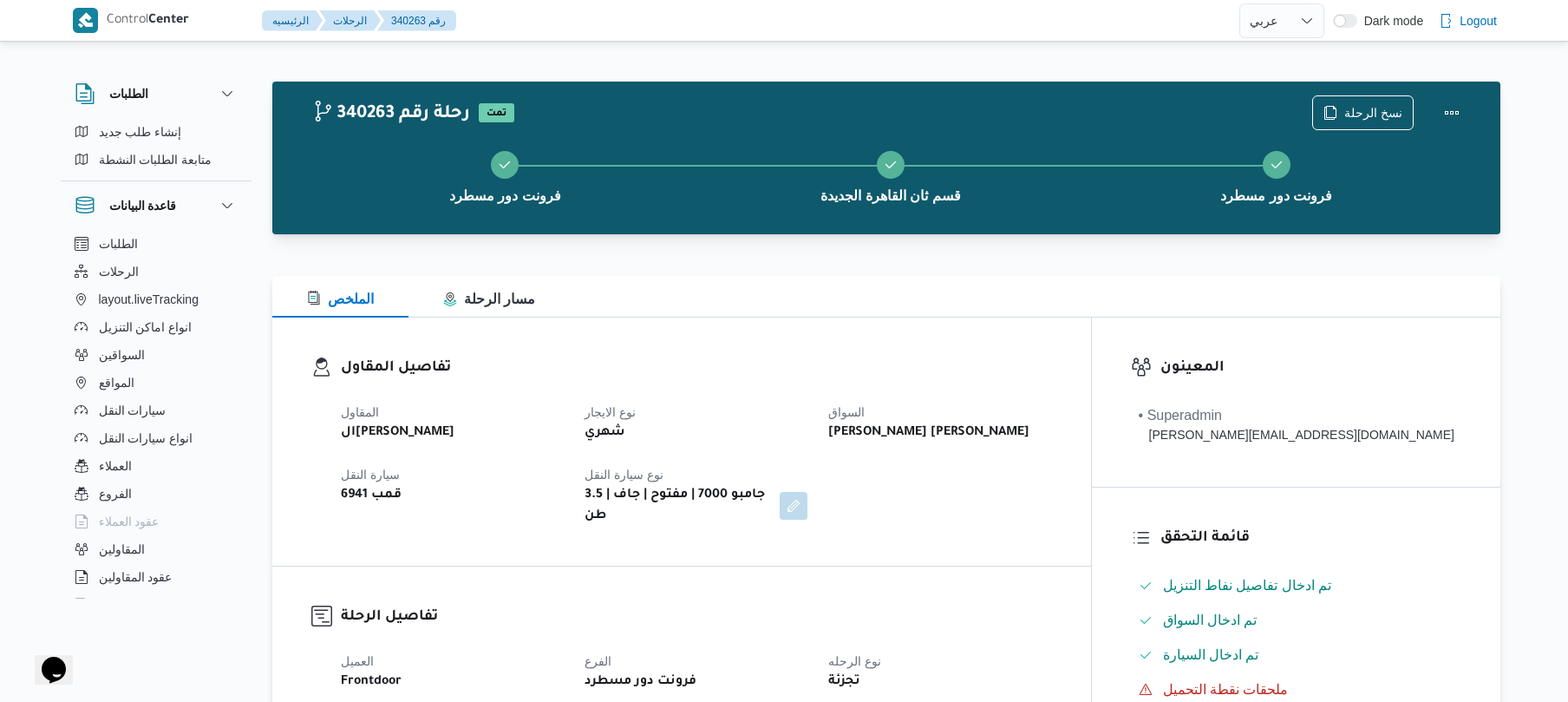
click at [976, 332] on div "تفاصيل المقاول المقاول الهامي محمد خالد علي نوع الايجار شهري السواق محمد سيد مح…" at bounding box center [682, 442] width 819 height 248
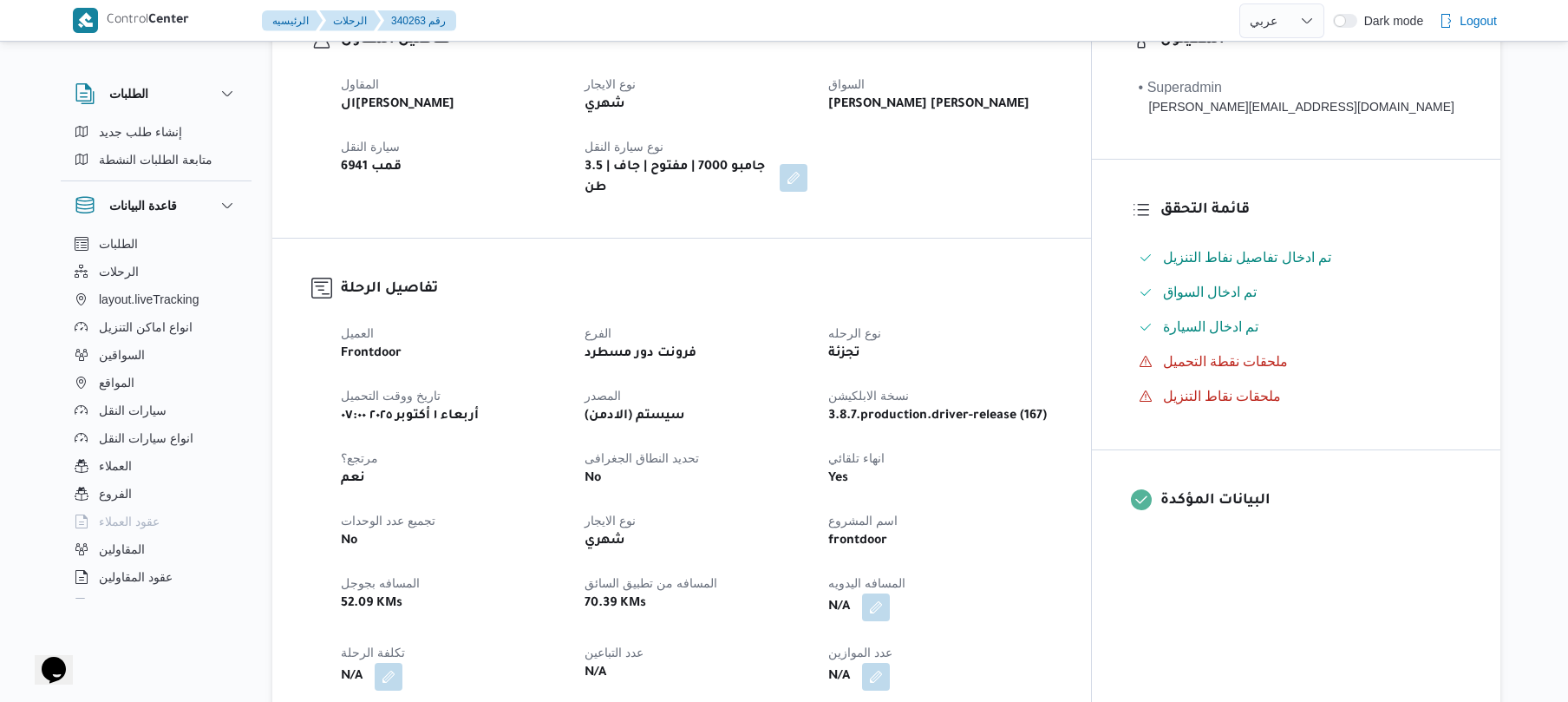
scroll to position [601, 0]
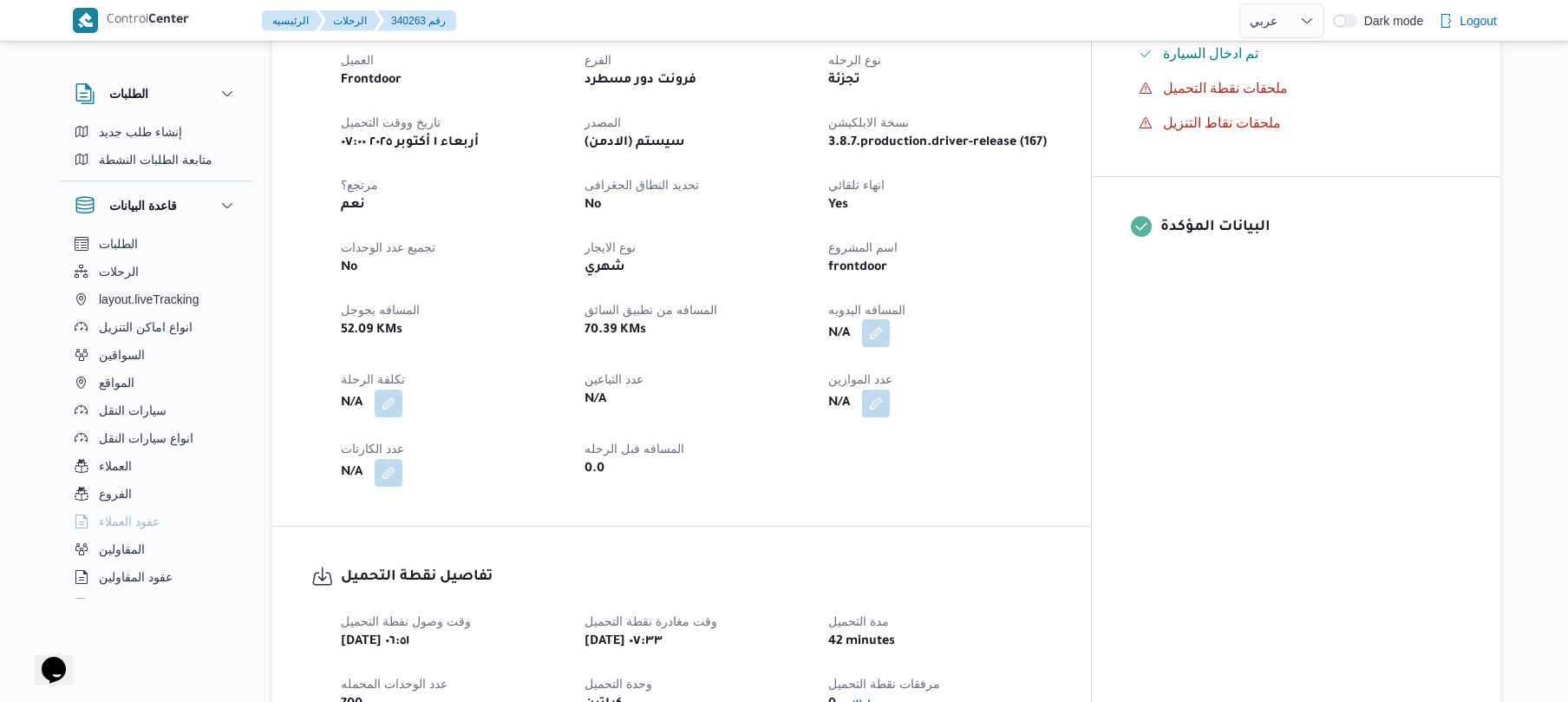
click at [889, 320] on button "button" at bounding box center [875, 333] width 28 height 28
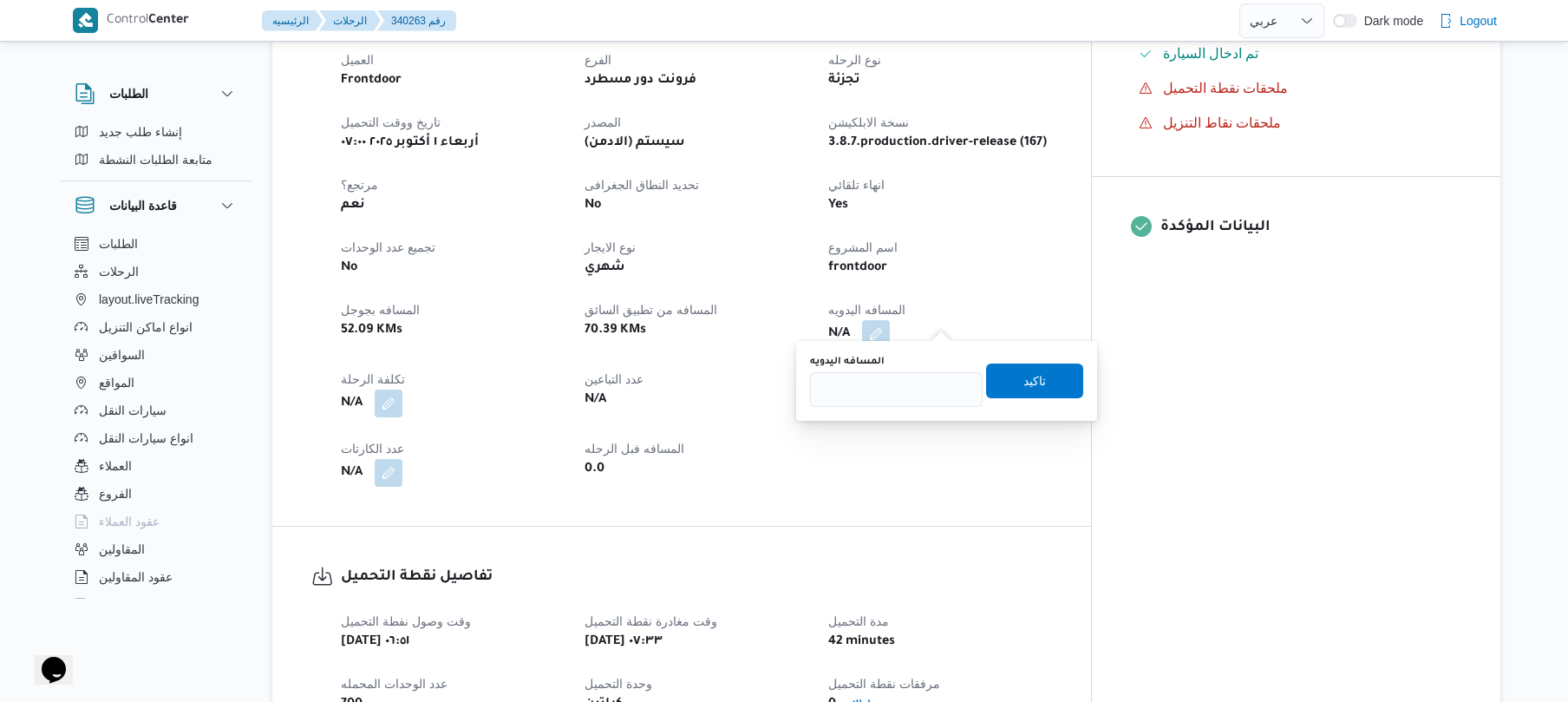
click at [906, 407] on div "You are in a dialog. To close this dialog, hit escape. المسافه اليدويه تاكيد" at bounding box center [947, 382] width 301 height 80
click at [906, 404] on input "المسافه اليدويه" at bounding box center [896, 389] width 173 height 34
type input "120"
click at [1046, 380] on span "تاكيد" at bounding box center [1034, 380] width 97 height 34
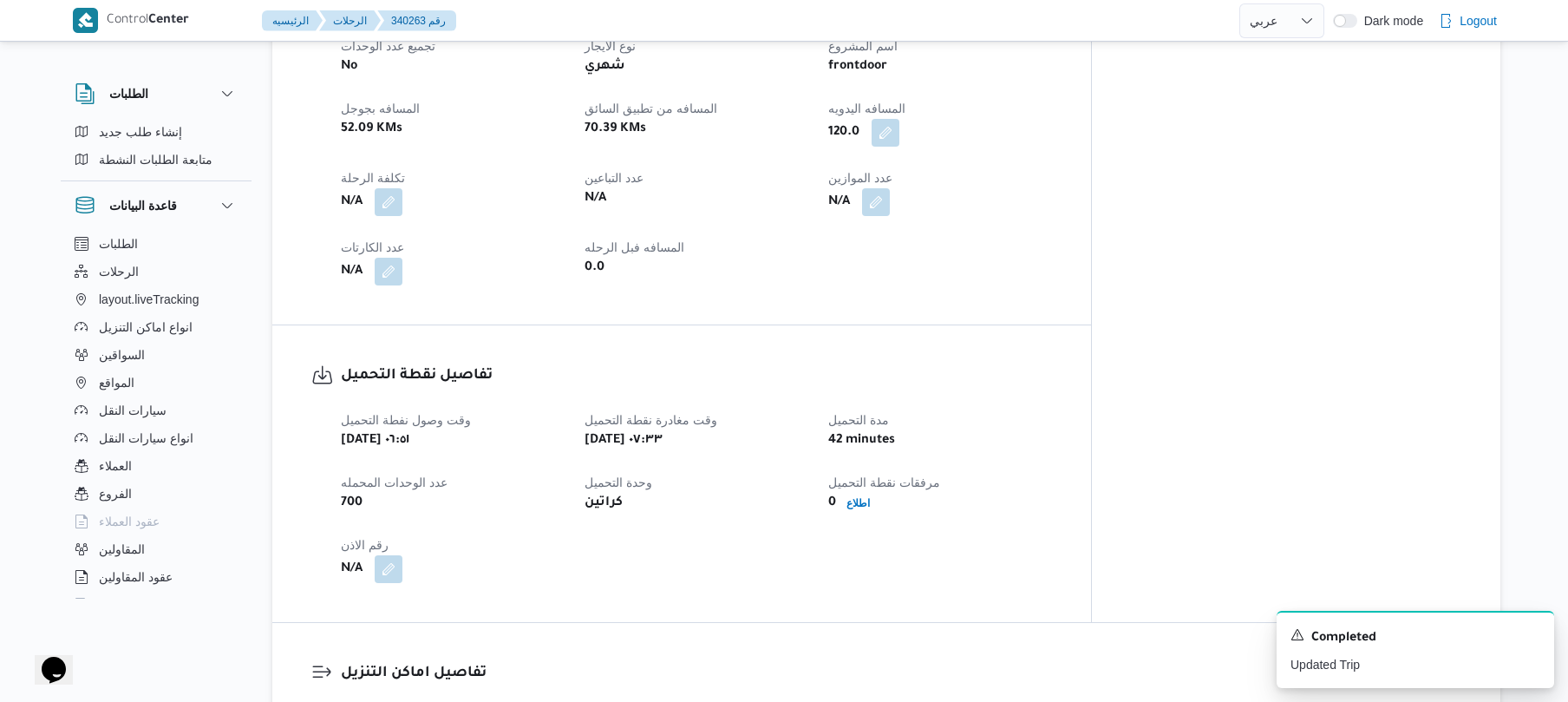
scroll to position [1111, 0]
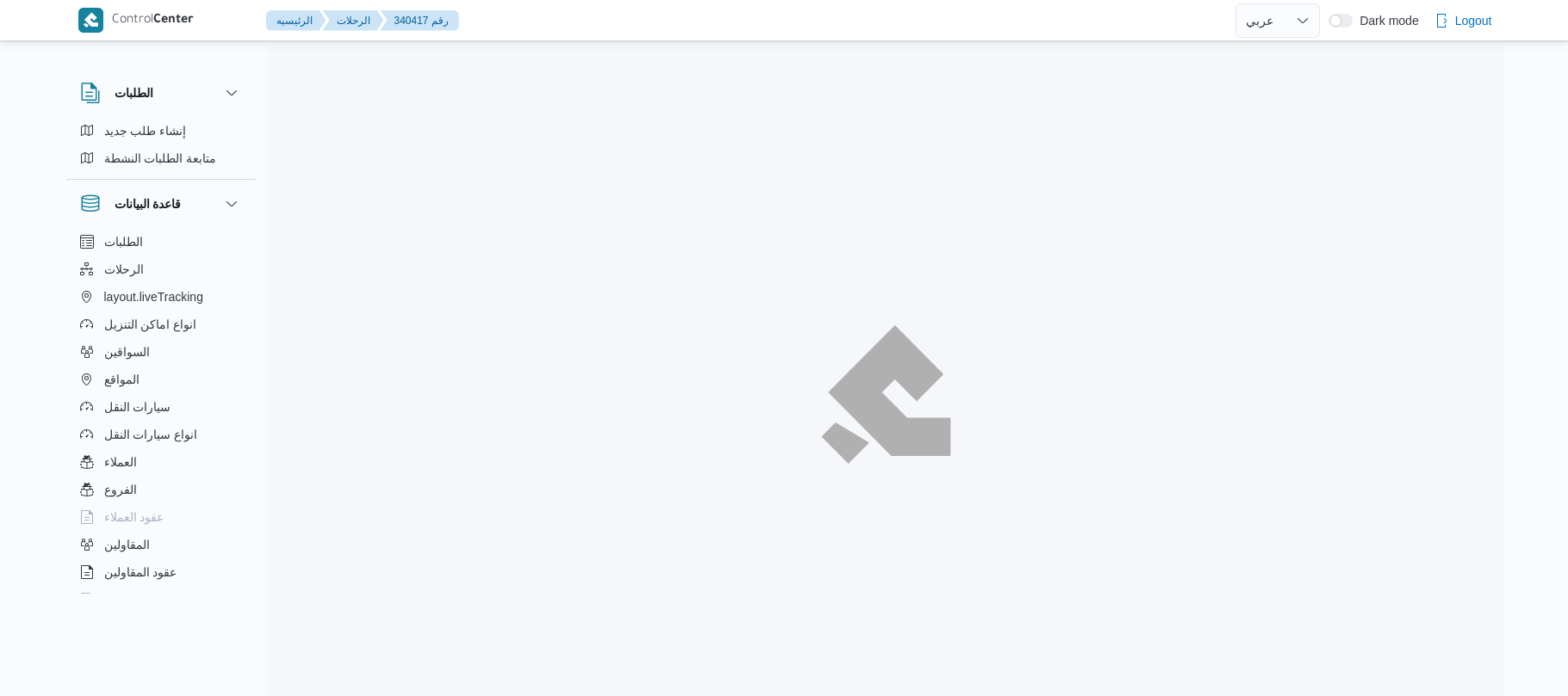
select select "ar"
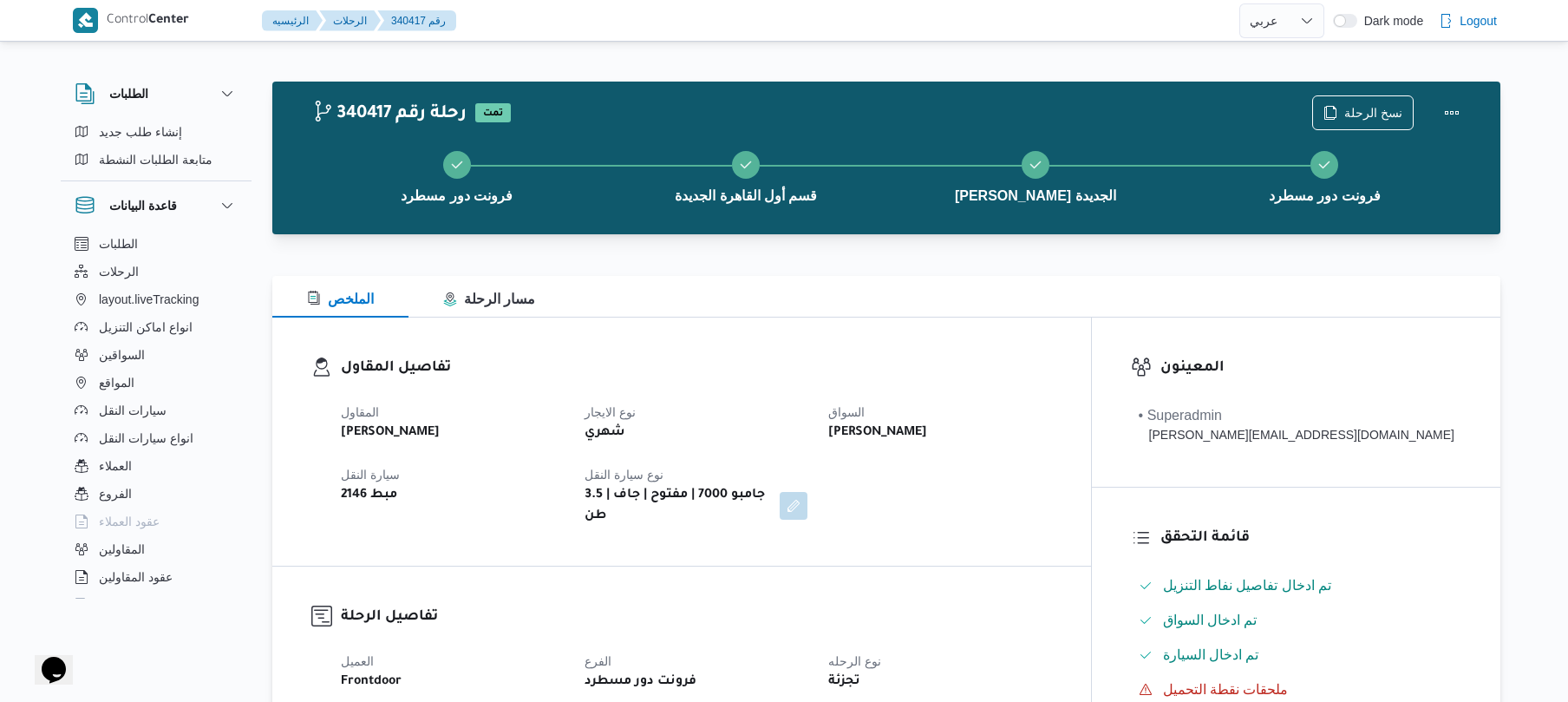
click at [923, 284] on div "الملخص مسار الرحلة" at bounding box center [886, 297] width 1228 height 42
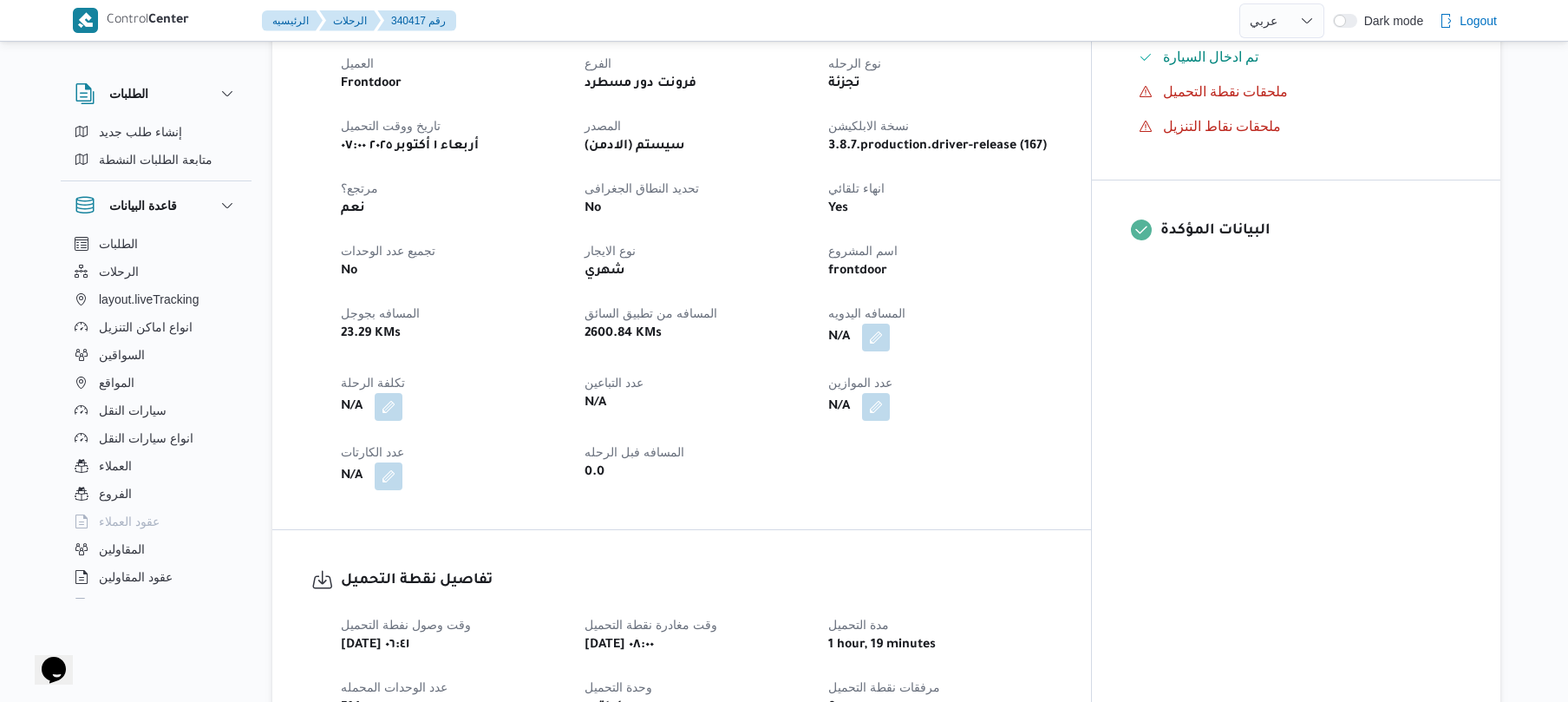
scroll to position [601, 0]
click at [889, 320] on button "button" at bounding box center [875, 333] width 28 height 28
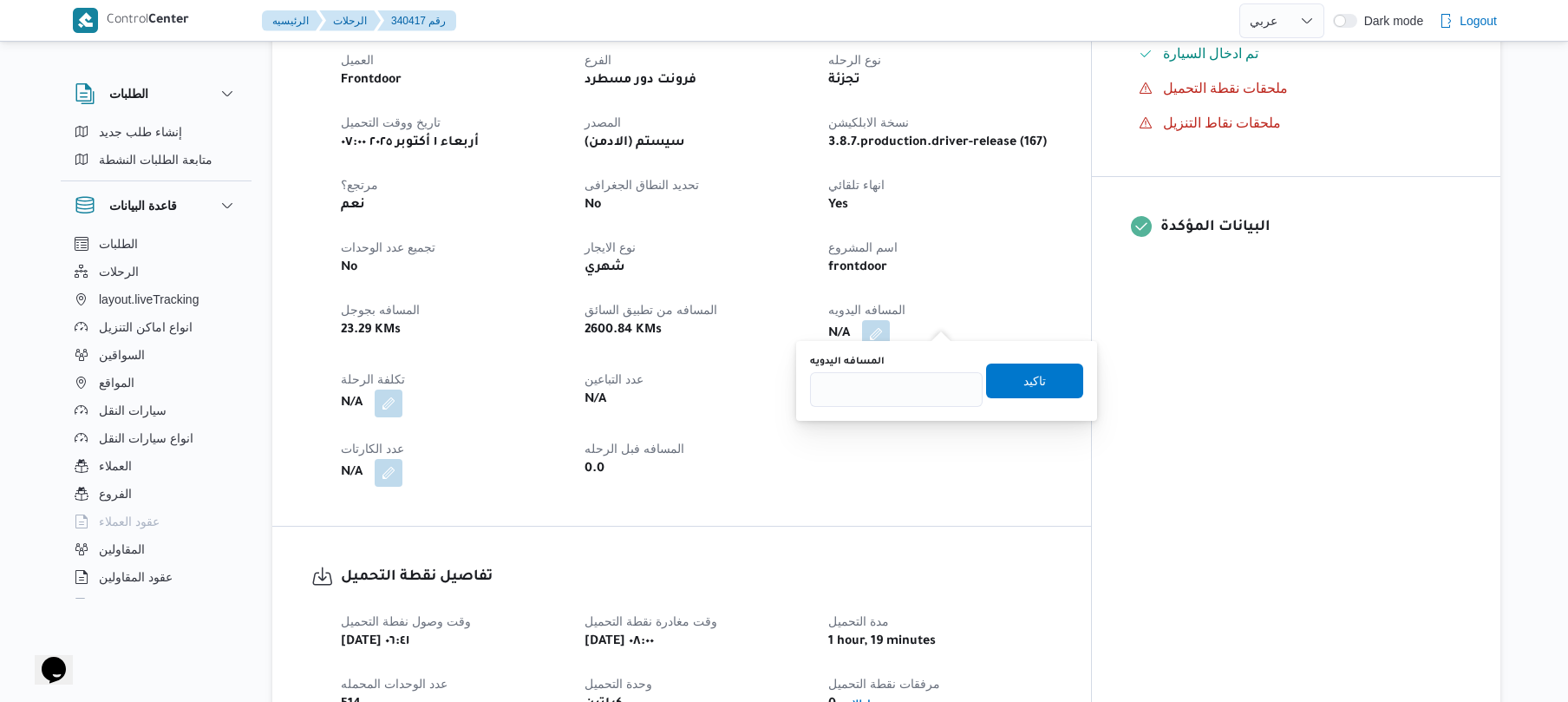
click at [933, 370] on div "المسافه اليدويه" at bounding box center [896, 381] width 173 height 52
click at [931, 382] on input "المسافه اليدويه" at bounding box center [896, 389] width 173 height 34
type input "120"
click at [1041, 380] on span "تاكيد" at bounding box center [1034, 380] width 97 height 34
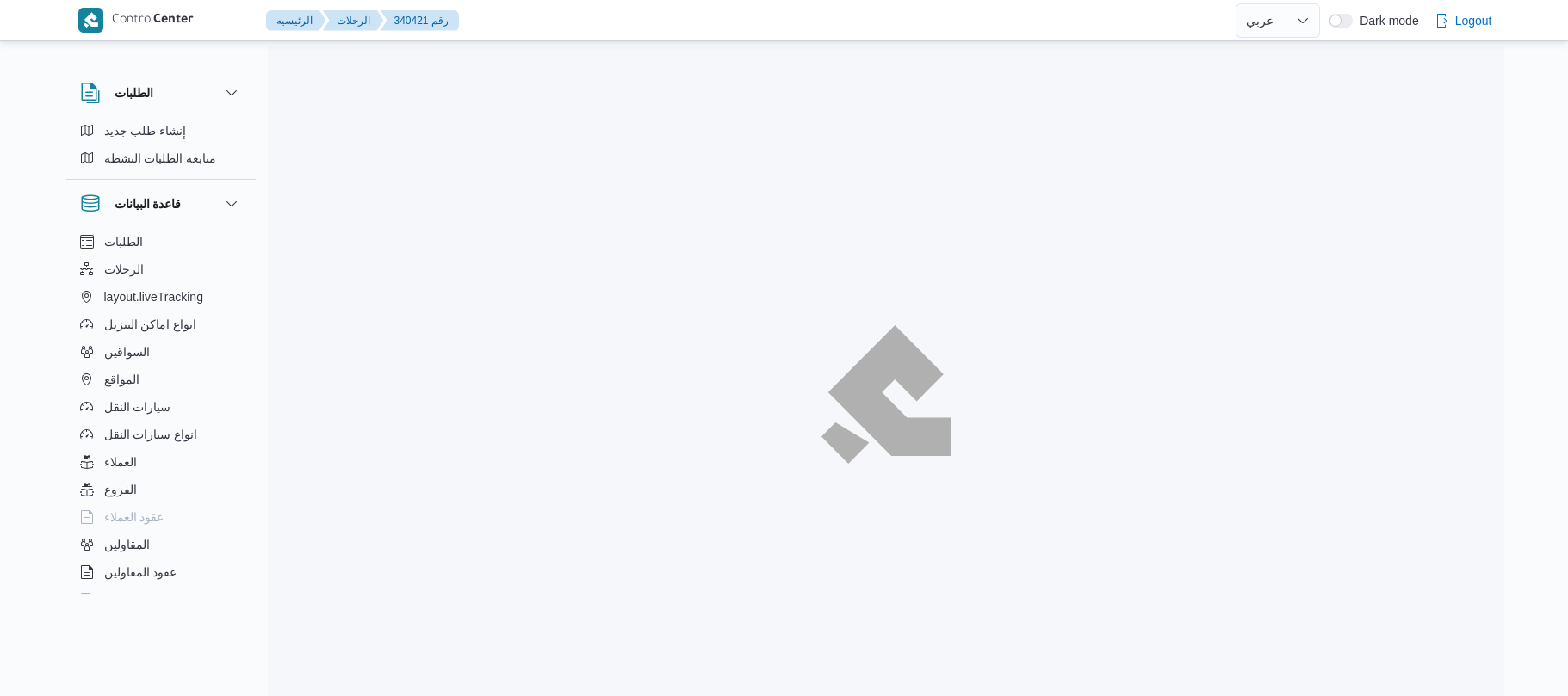
select select "ar"
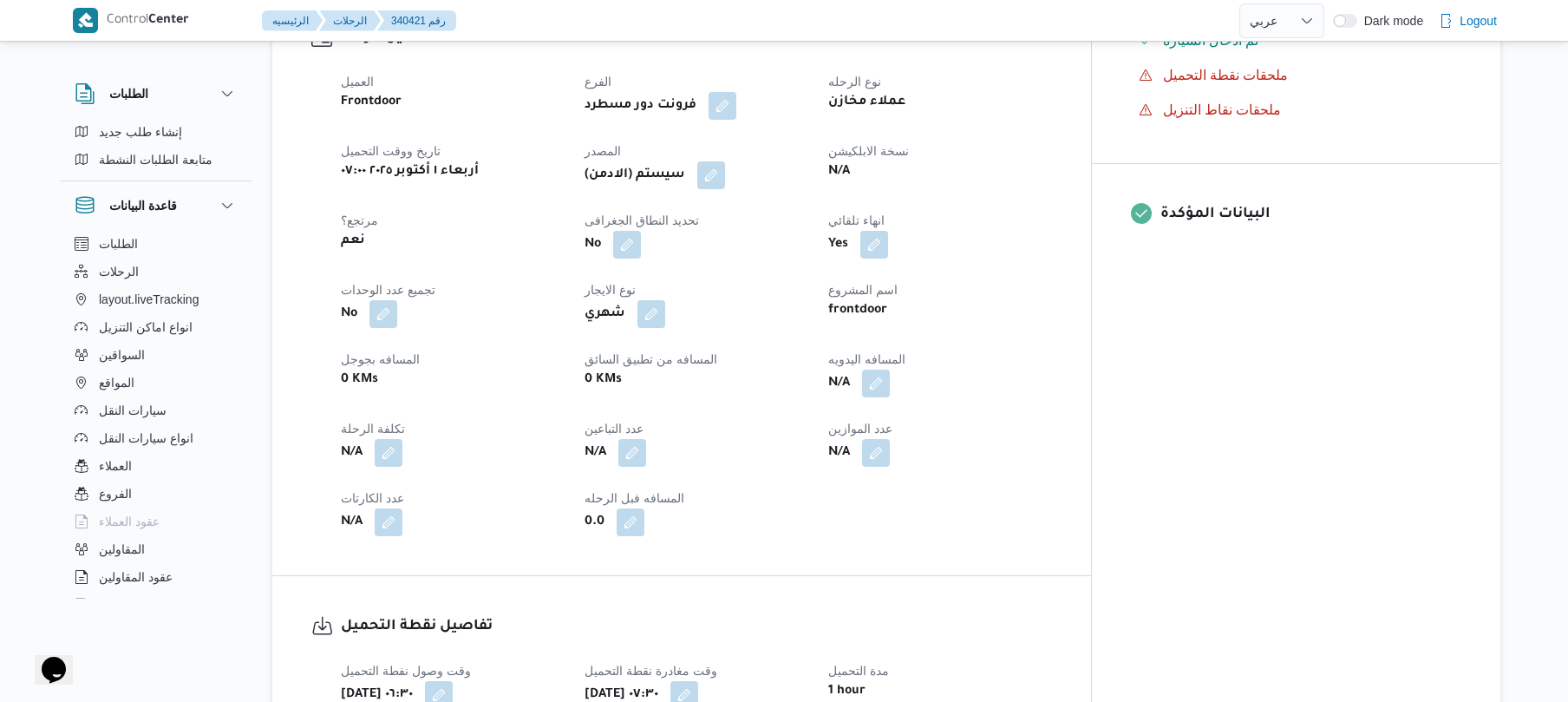
scroll to position [648, 0]
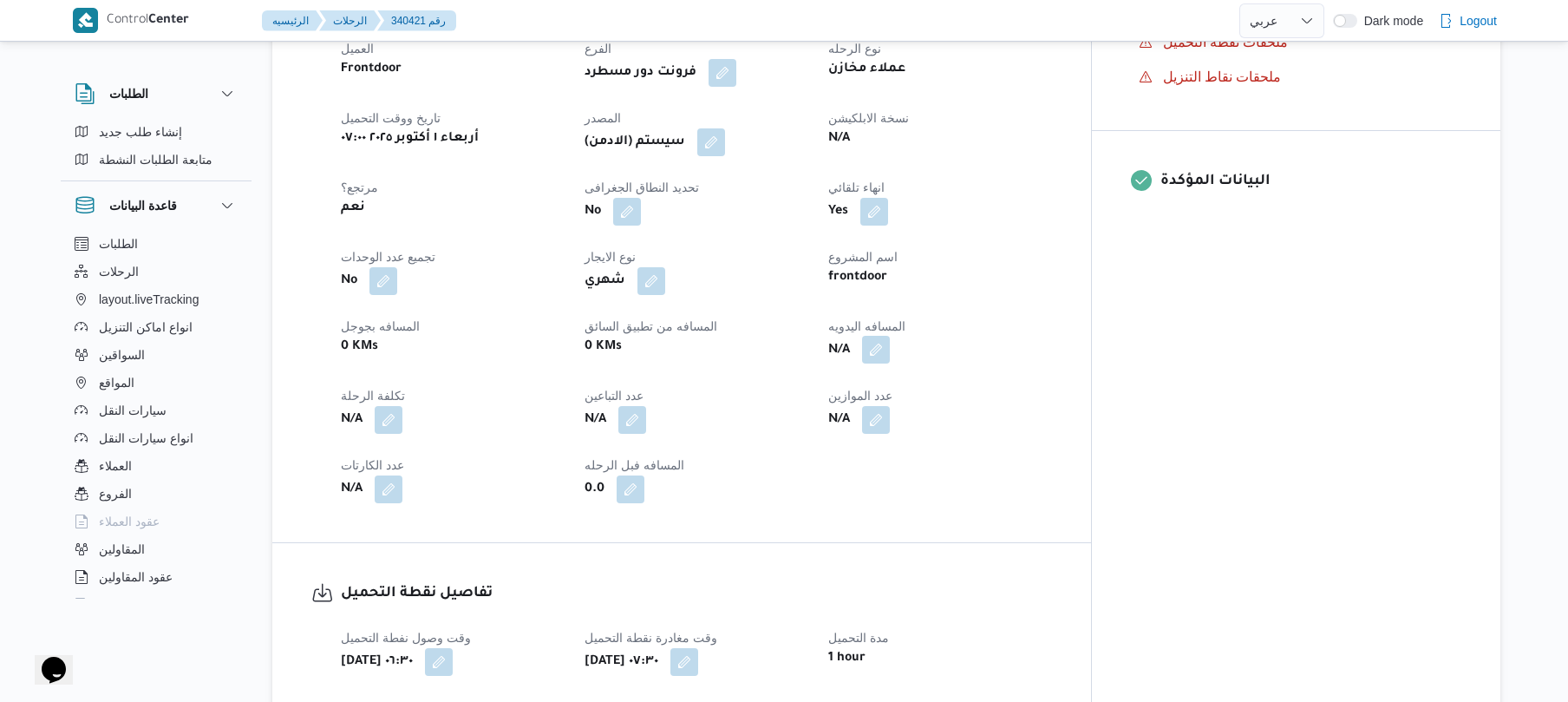
click at [889, 338] on button "button" at bounding box center [875, 349] width 28 height 28
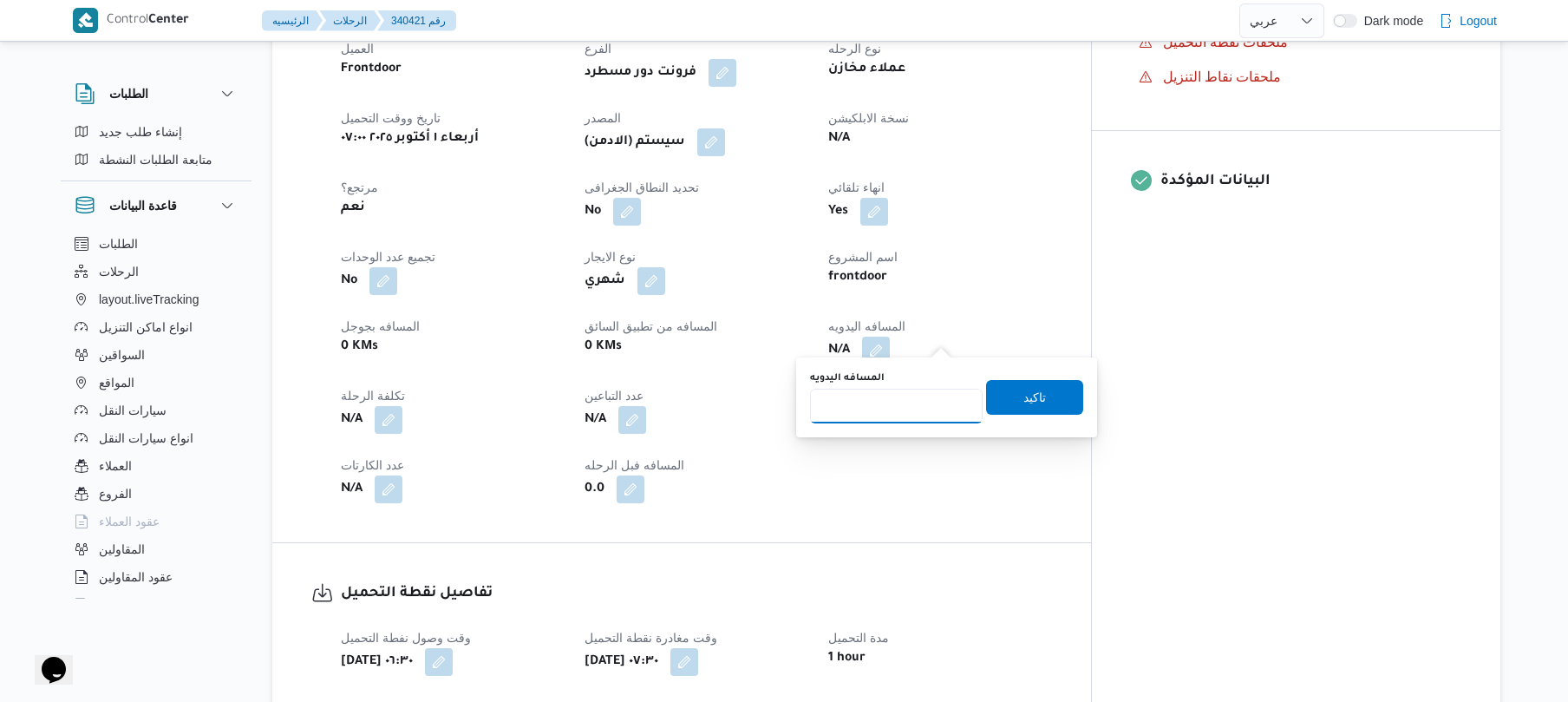
click at [900, 409] on input "المسافه اليدويه" at bounding box center [896, 406] width 173 height 34
type input "125"
click at [1041, 387] on span "تاكيد" at bounding box center [1034, 397] width 97 height 34
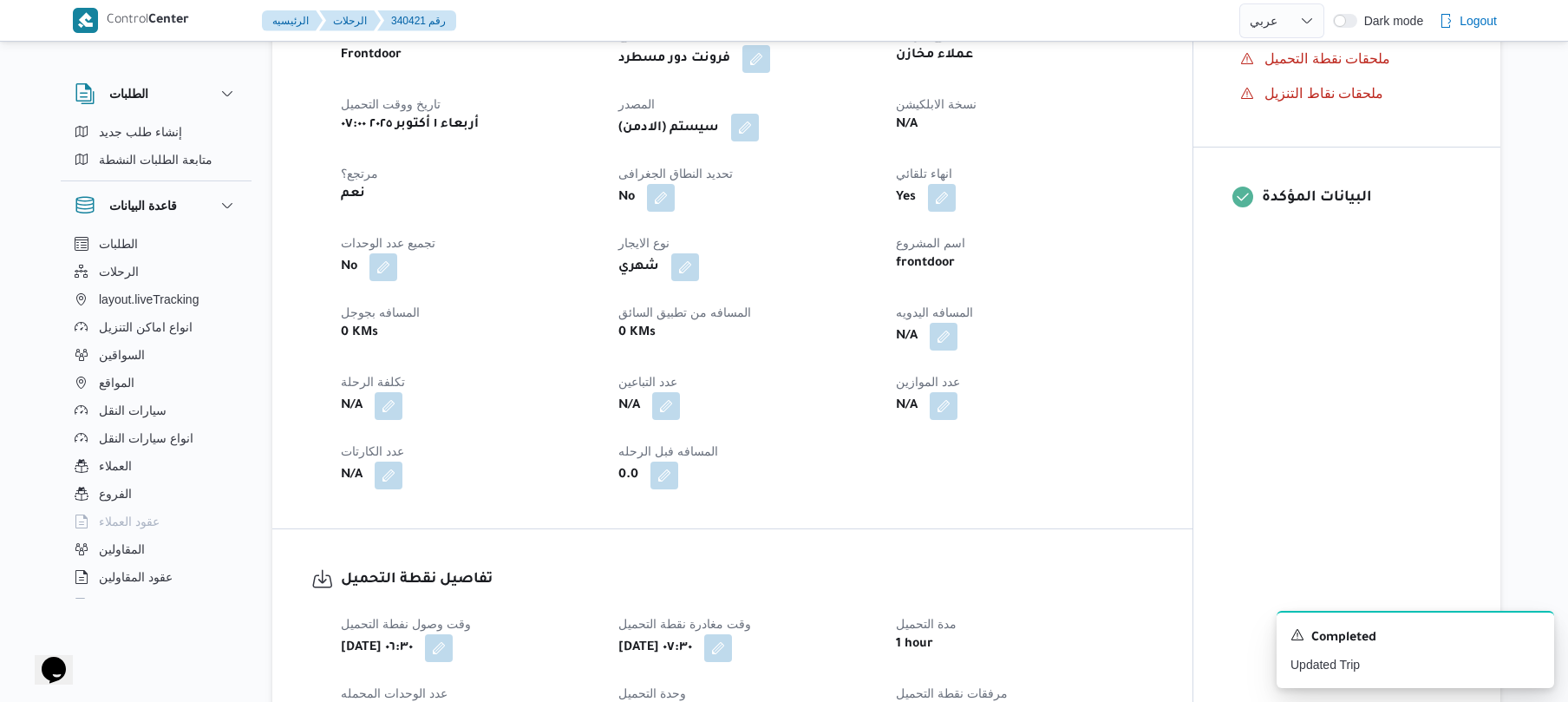
click at [750, 123] on button "button" at bounding box center [744, 127] width 28 height 28
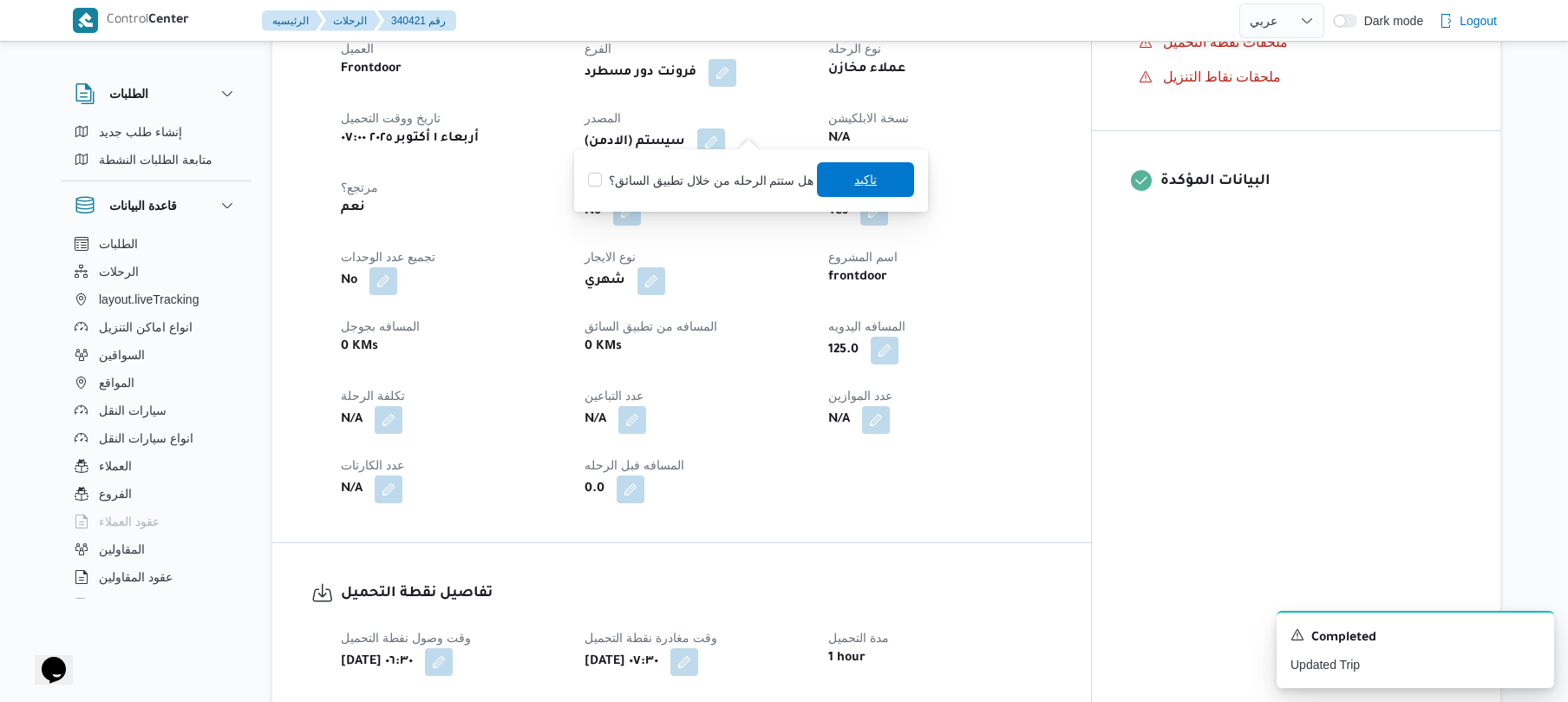
click at [854, 176] on span "تاكيد" at bounding box center [865, 179] width 23 height 21
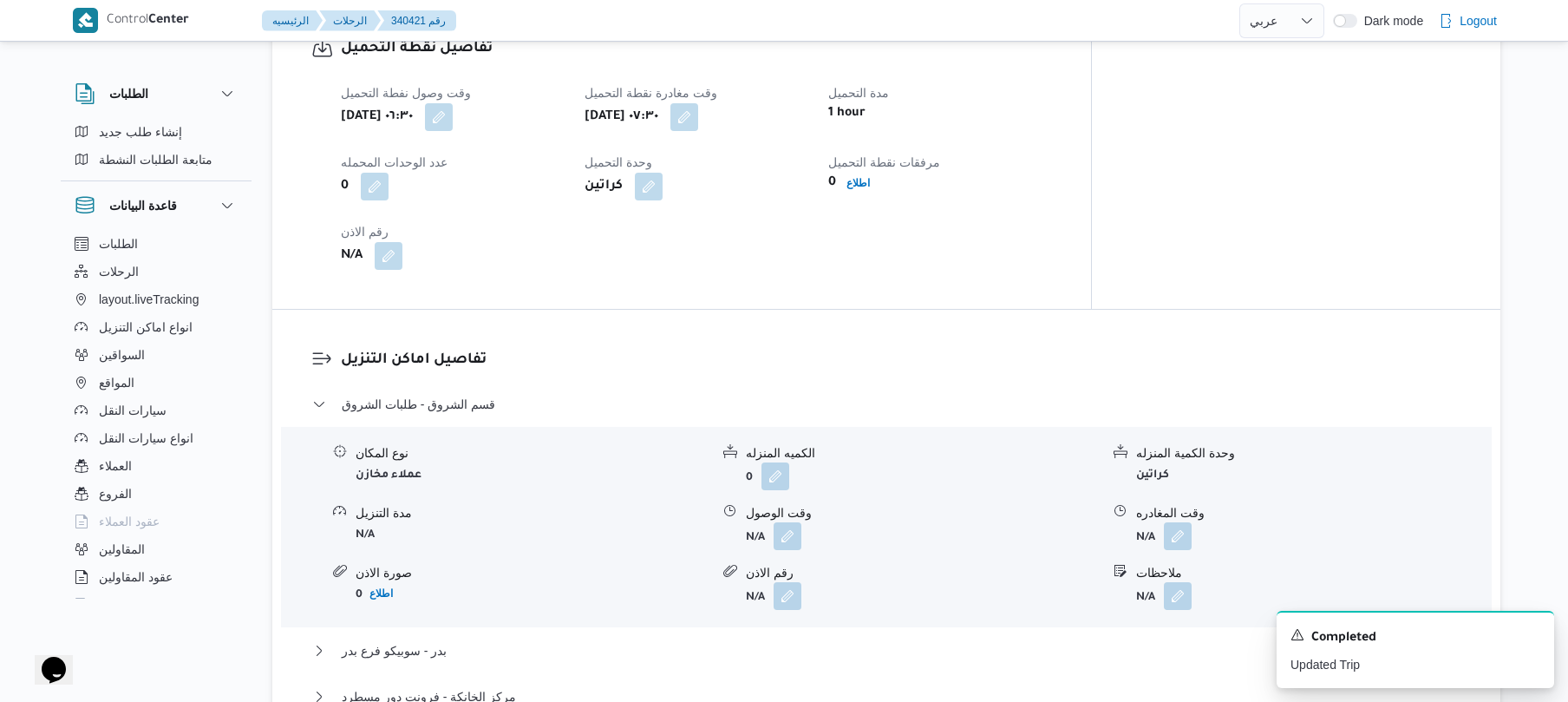
scroll to position [1480, 0]
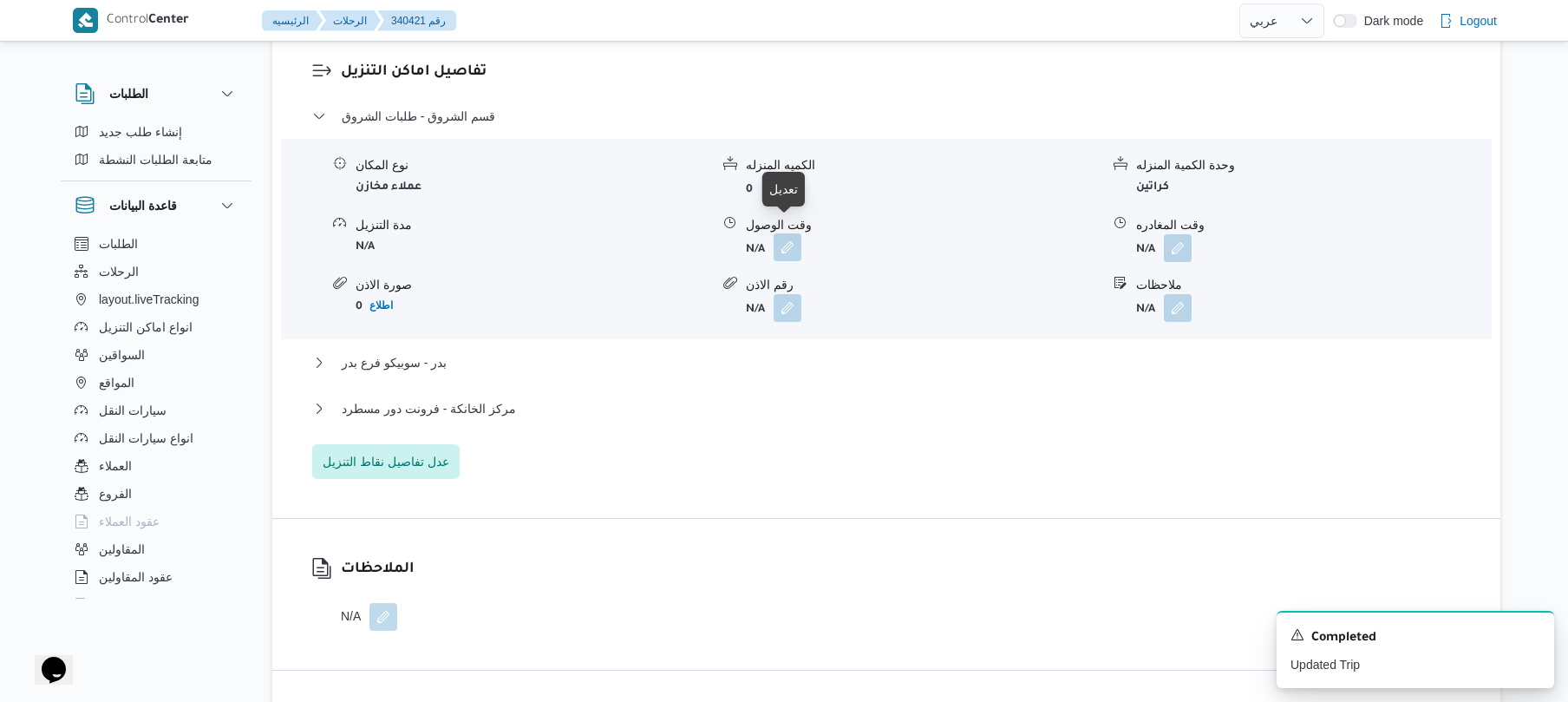
click at [787, 234] on button "button" at bounding box center [787, 247] width 28 height 28
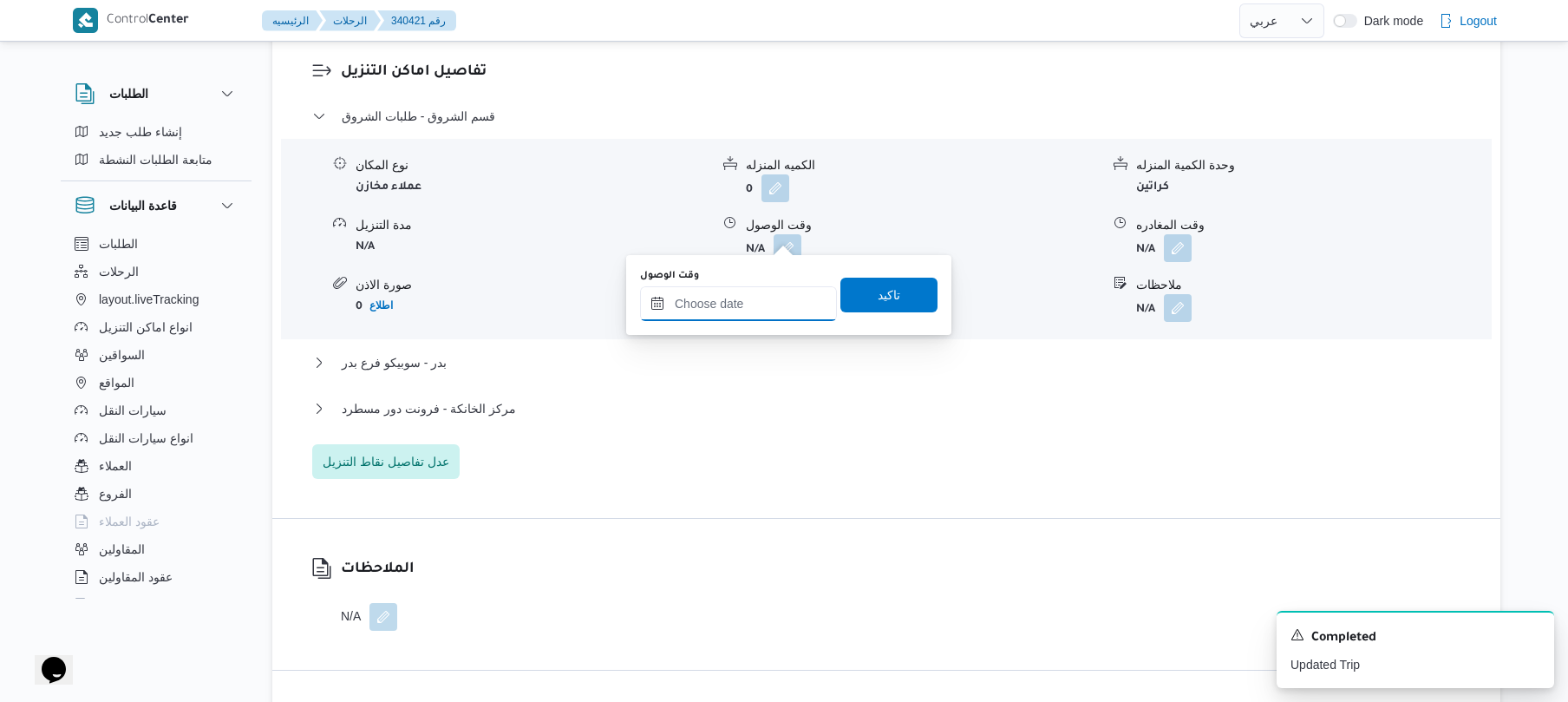
click at [751, 297] on input "وقت الوصول" at bounding box center [738, 303] width 197 height 34
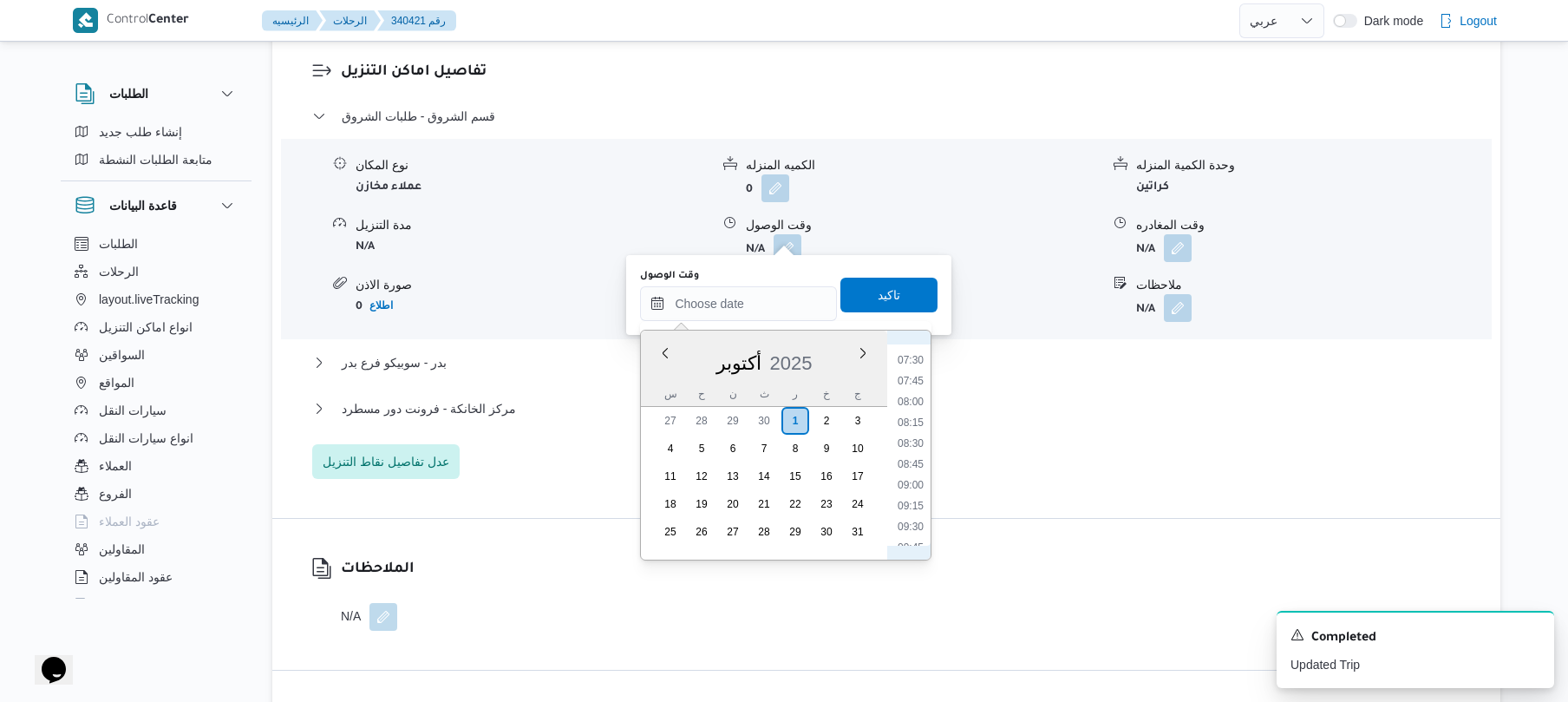
scroll to position [646, 0]
click at [917, 392] on li "08:15" at bounding box center [910, 395] width 40 height 17
type input "[DATE] ٠٨:١٥"
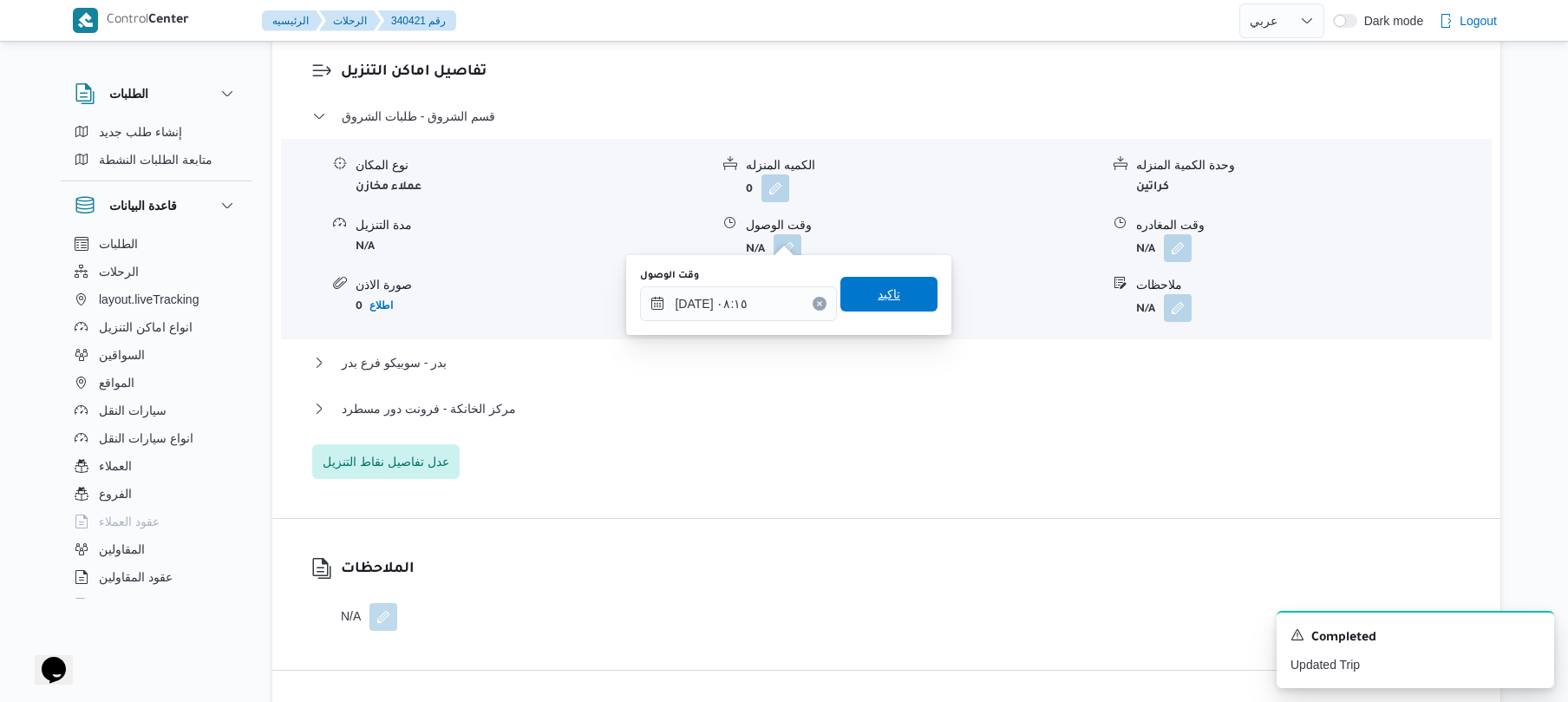
click at [869, 303] on span "تاكيد" at bounding box center [889, 294] width 97 height 34
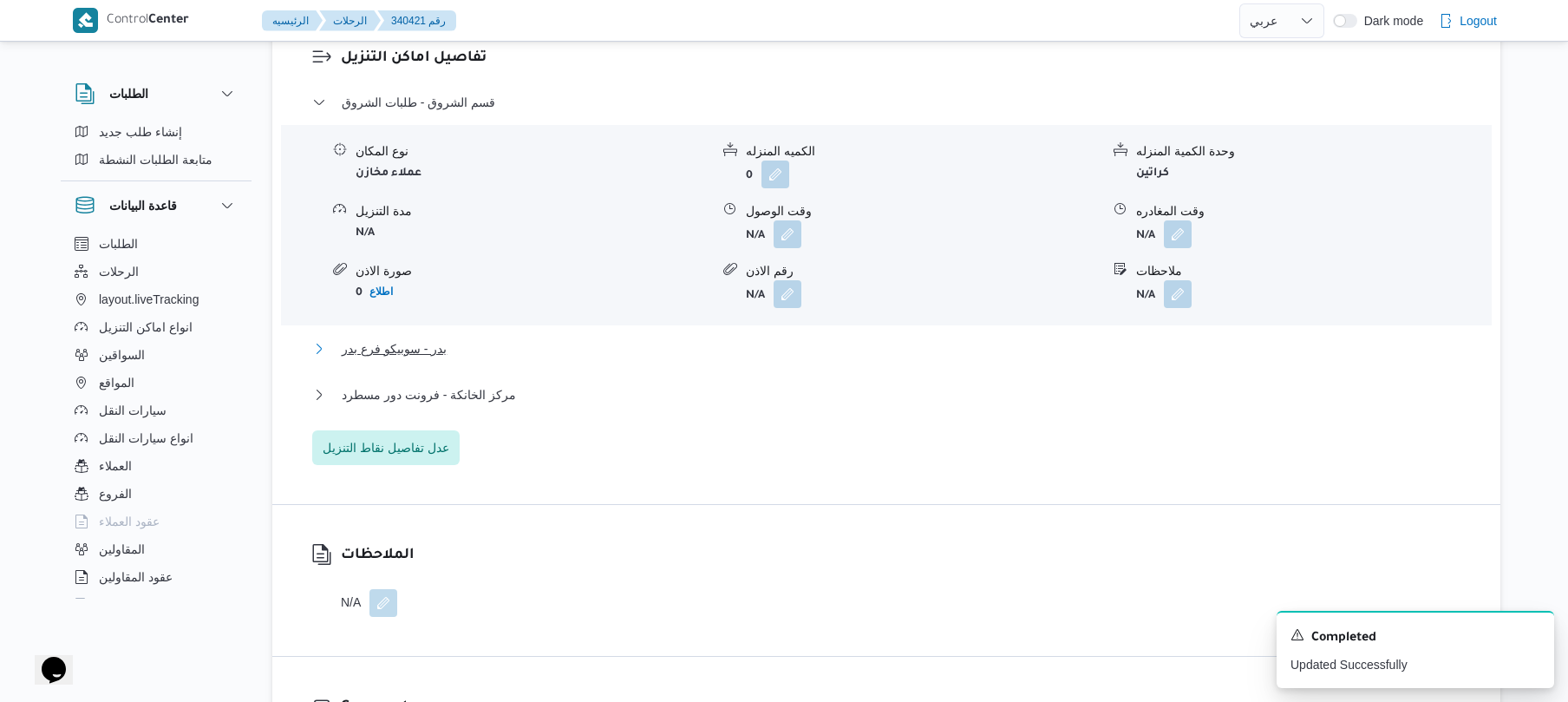
click at [772, 343] on button "بدر - سوبيكو فرع بدر" at bounding box center [886, 349] width 1149 height 21
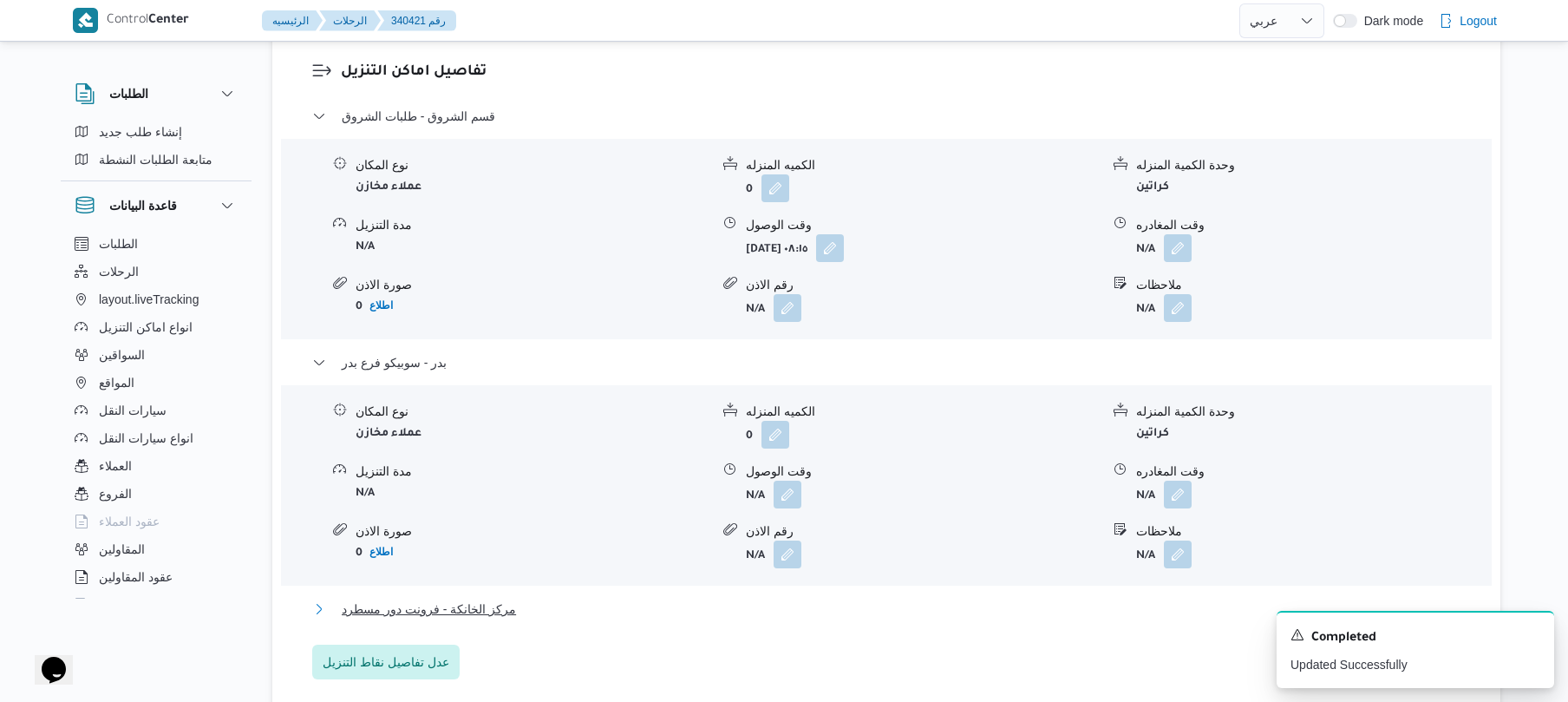
click at [643, 601] on button "مركز الخانكة - فرونت دور مسطرد" at bounding box center [886, 609] width 1149 height 21
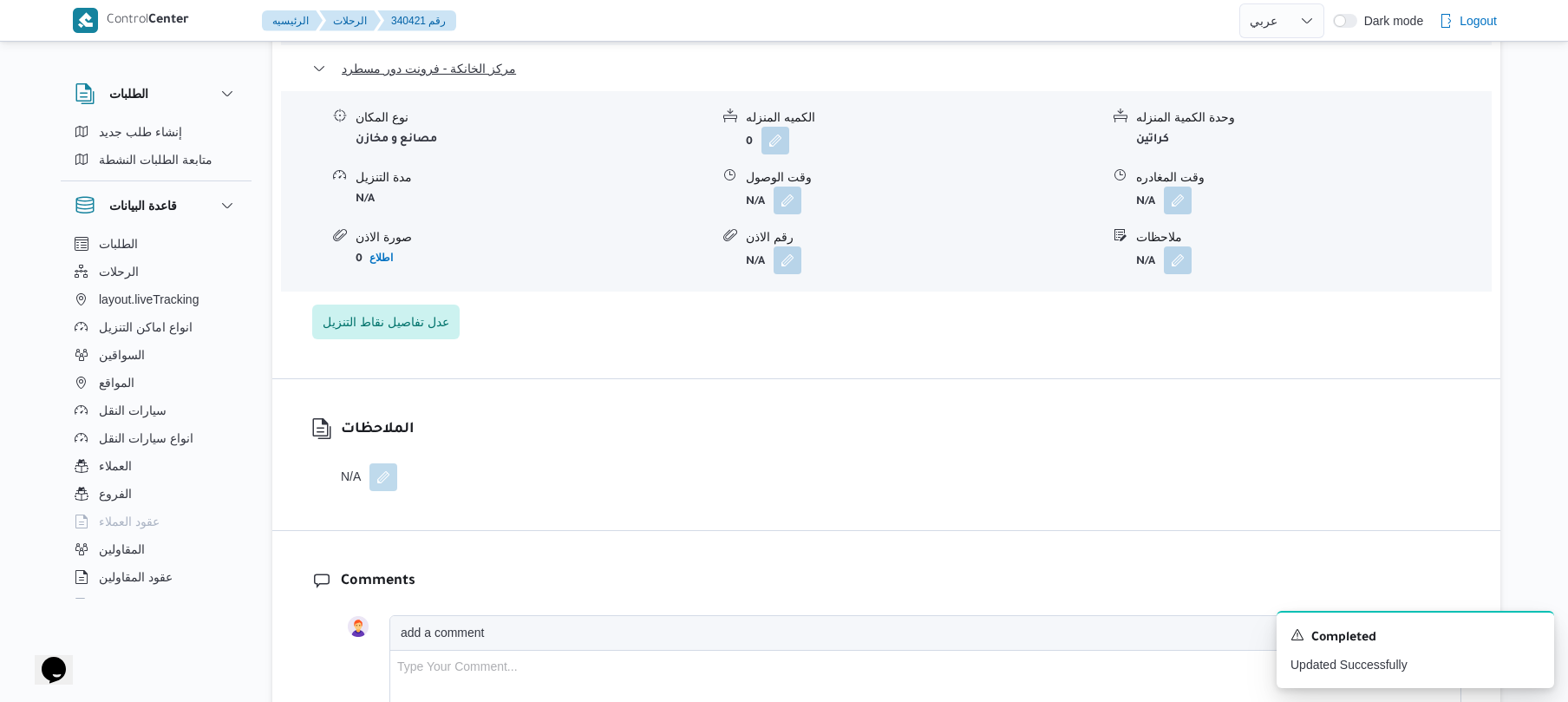
scroll to position [2035, 0]
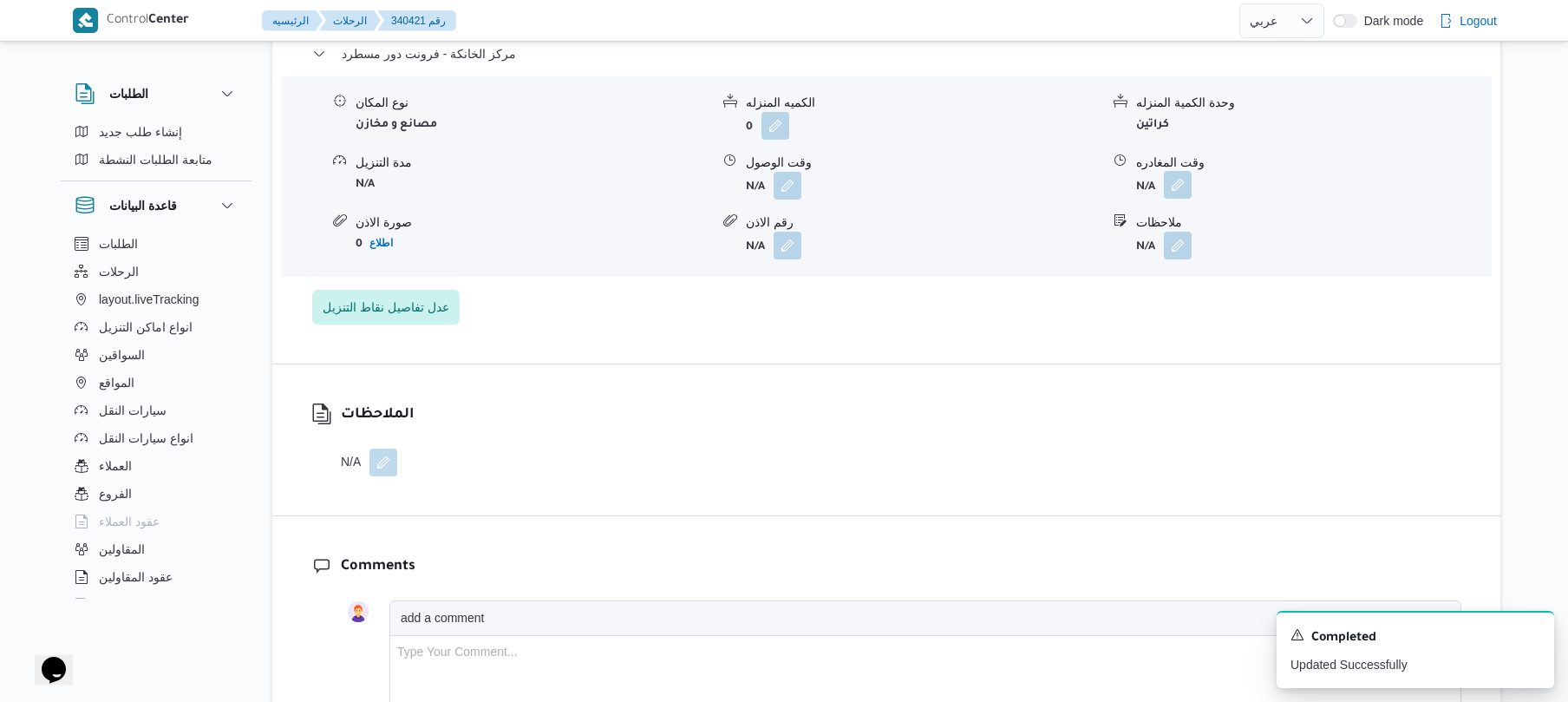
click at [1179, 175] on button "button" at bounding box center [1177, 184] width 28 height 28
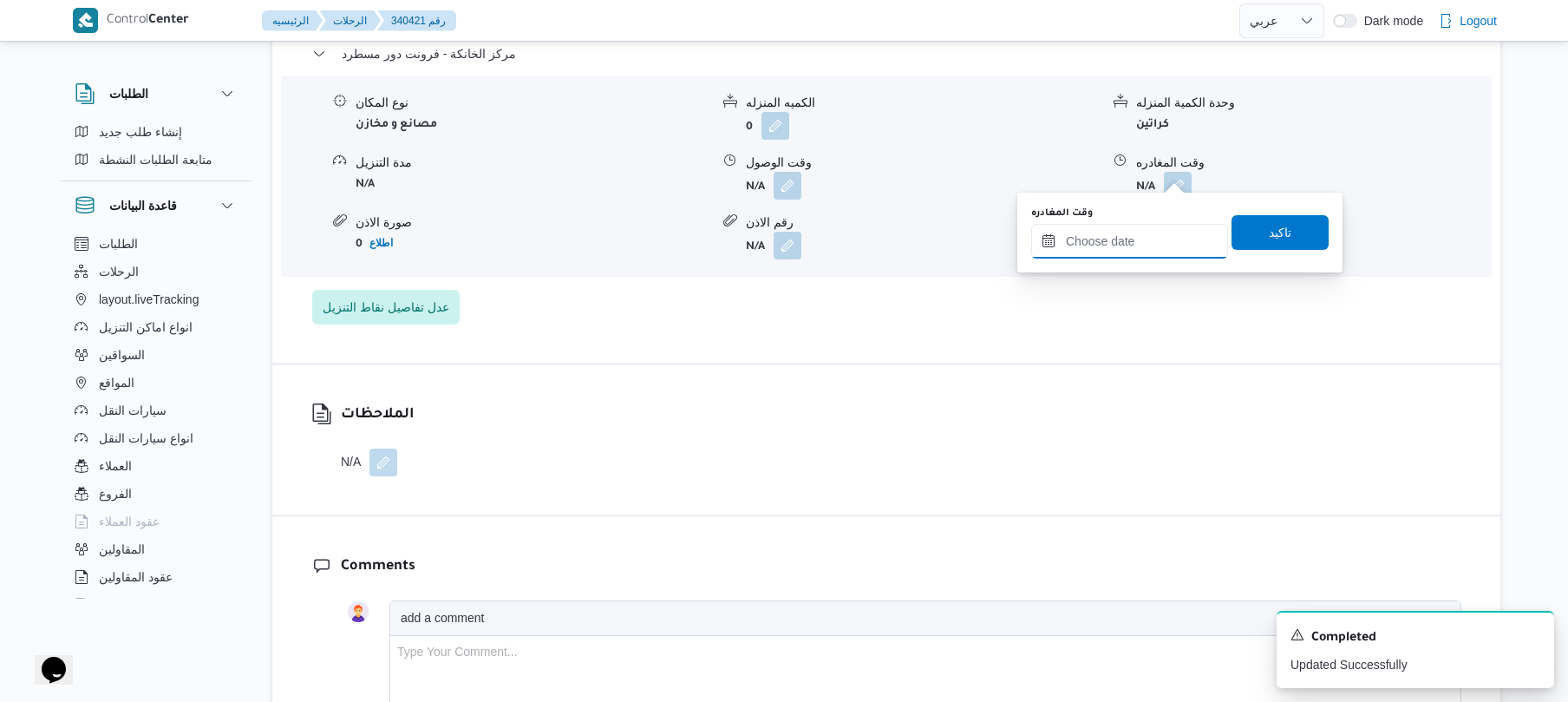
click at [1119, 240] on input "وقت المغادره" at bounding box center [1130, 241] width 197 height 34
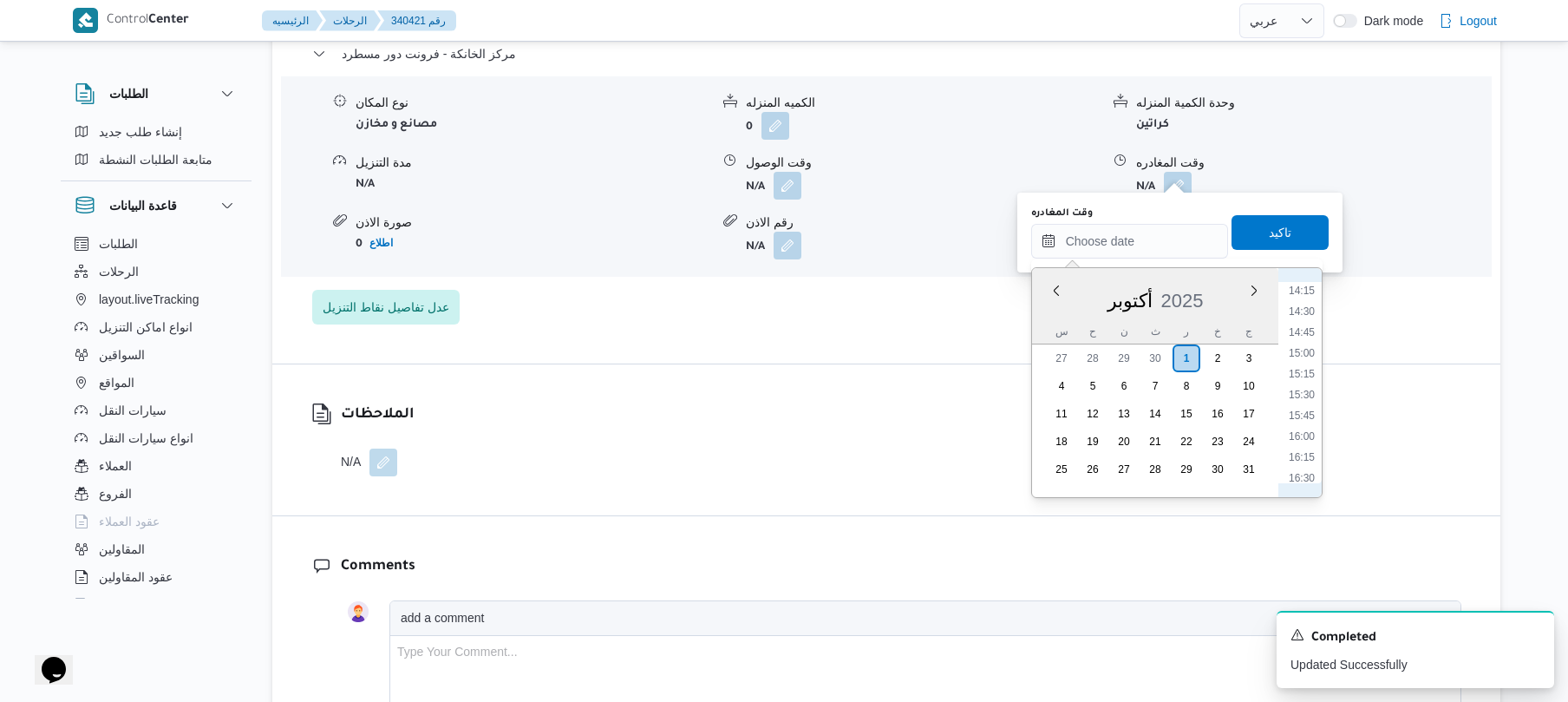
scroll to position [1185, 0]
click at [1302, 380] on li "15:15" at bounding box center [1302, 377] width 40 height 17
type input "[DATE] ١٥:١٥"
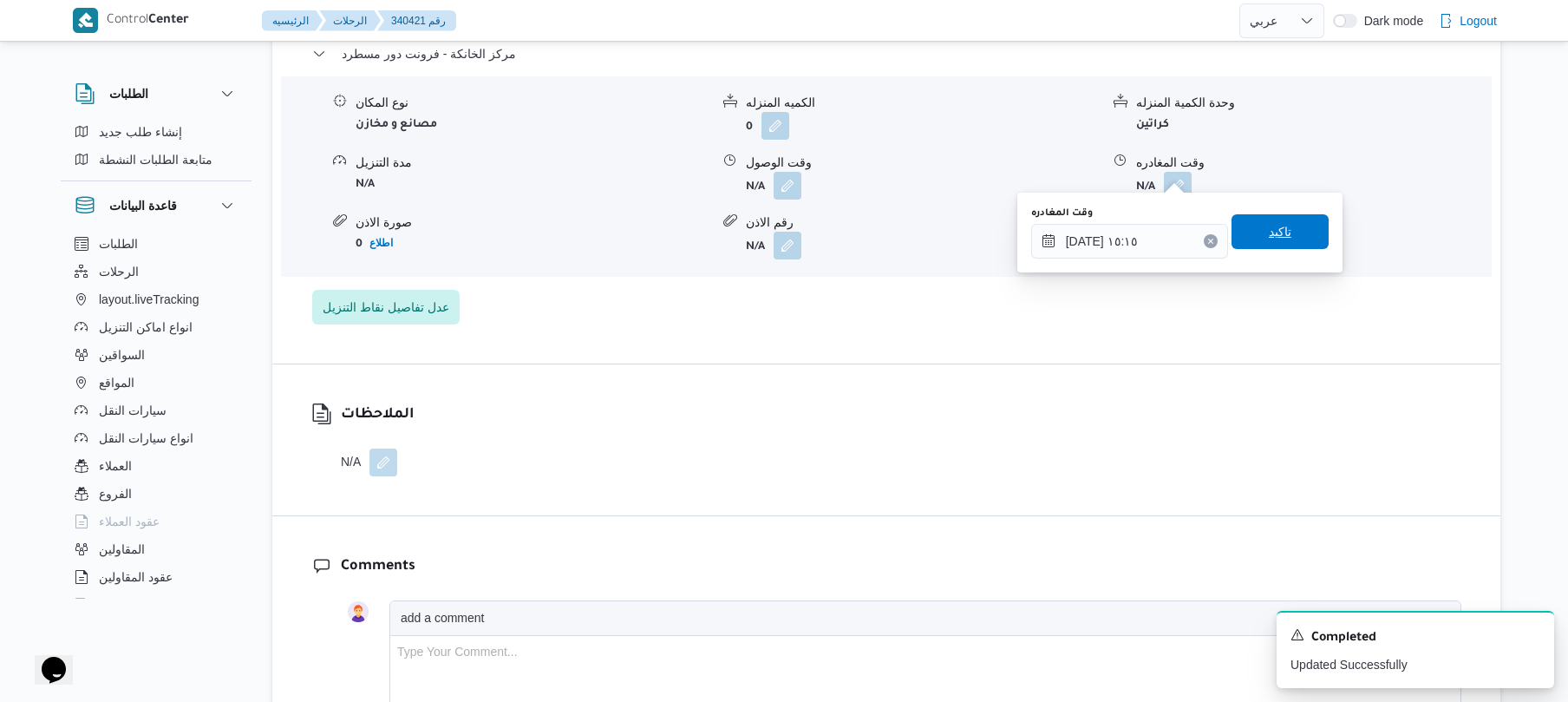
click at [1269, 235] on span "تاكيد" at bounding box center [1280, 232] width 23 height 21
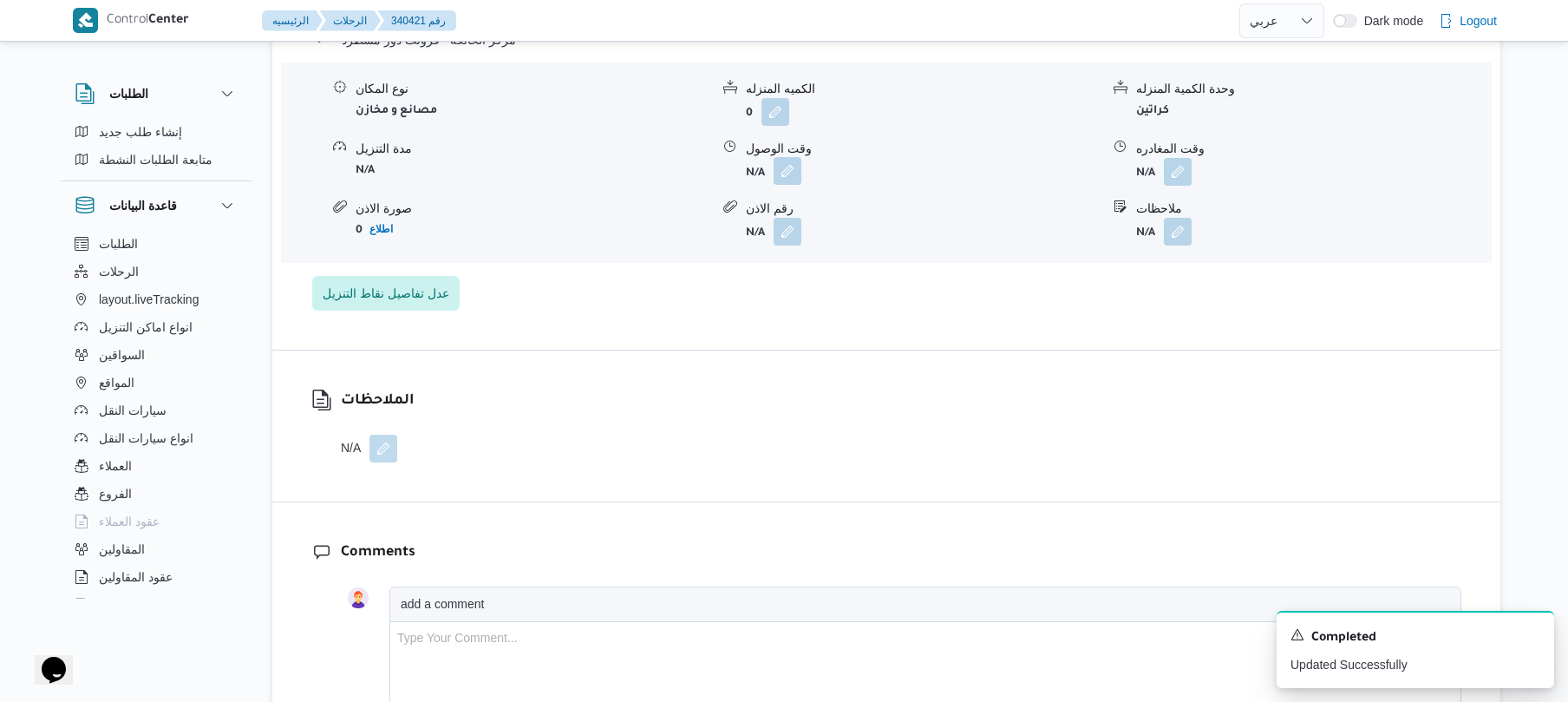
click at [794, 168] on button "button" at bounding box center [787, 171] width 28 height 28
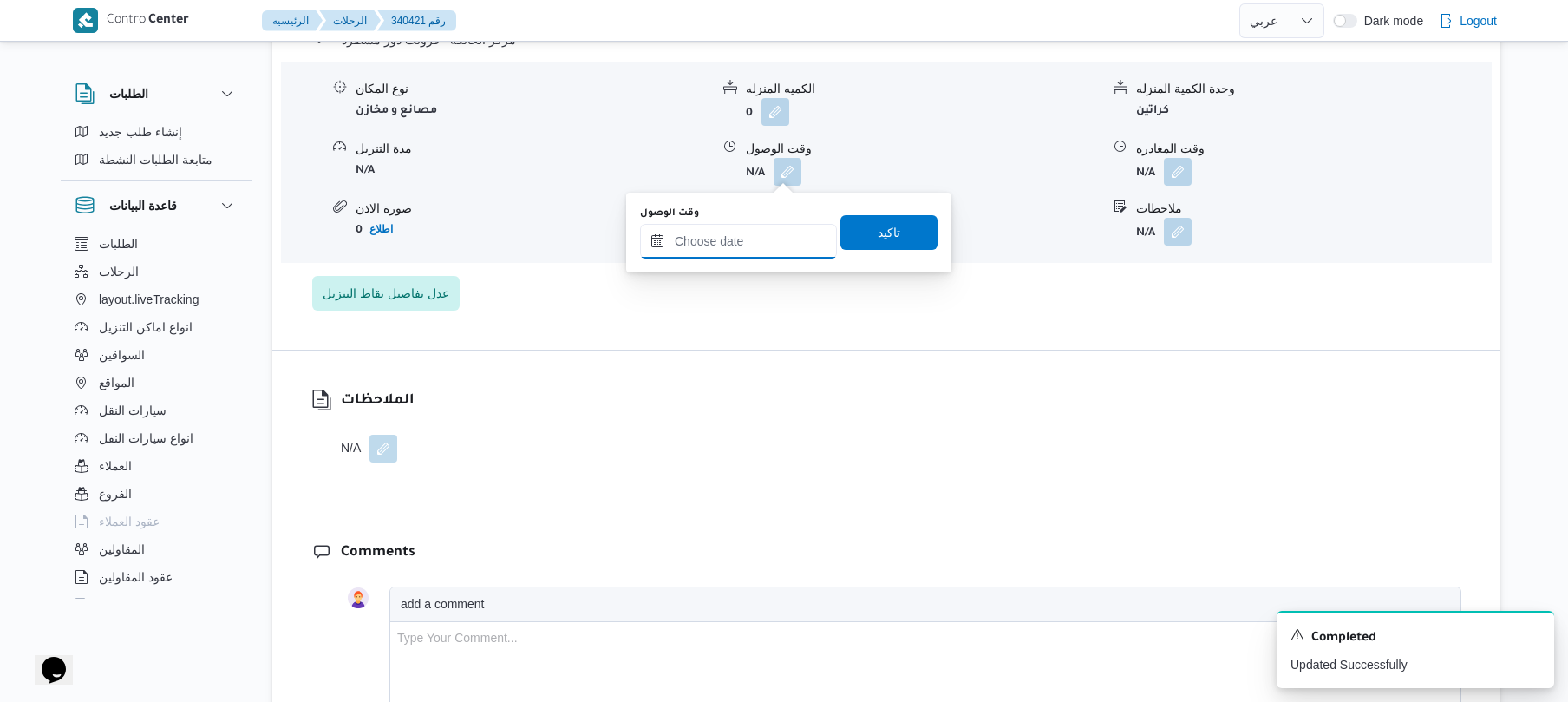
click at [771, 237] on input "وقت الوصول" at bounding box center [738, 241] width 197 height 34
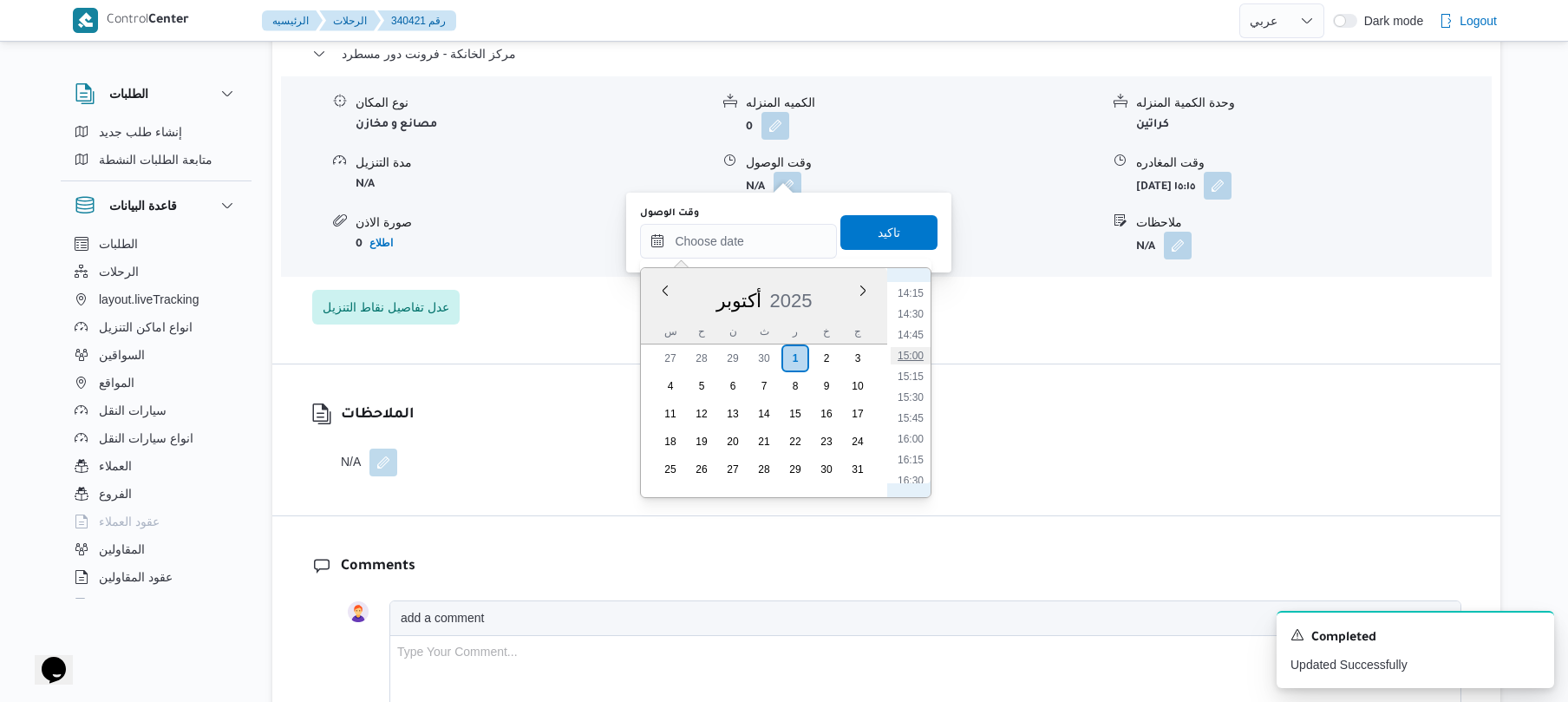
click at [920, 351] on li "15:00" at bounding box center [910, 356] width 40 height 17
type input "[DATE] ١٥:٠٠"
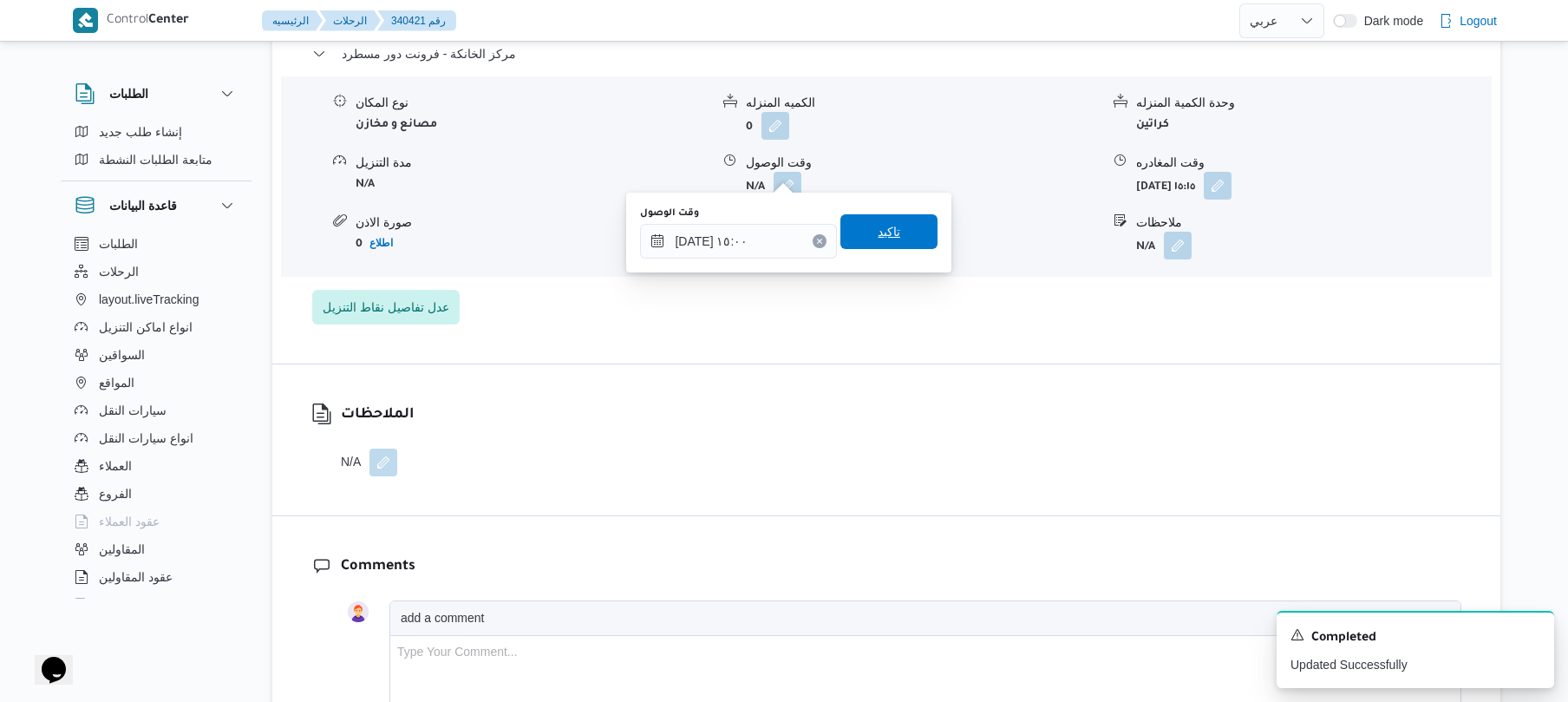
click at [895, 226] on span "تاكيد" at bounding box center [889, 232] width 97 height 34
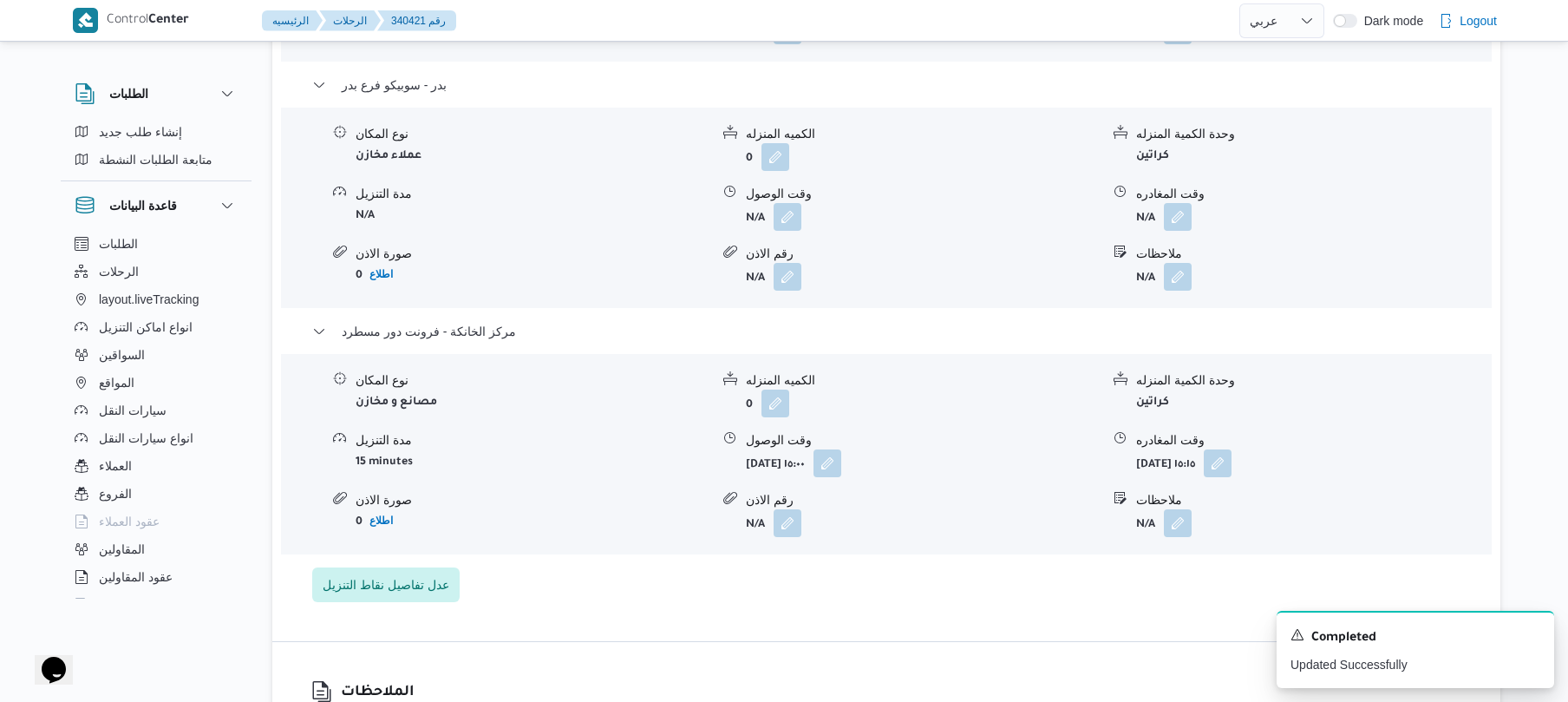
scroll to position [1712, 0]
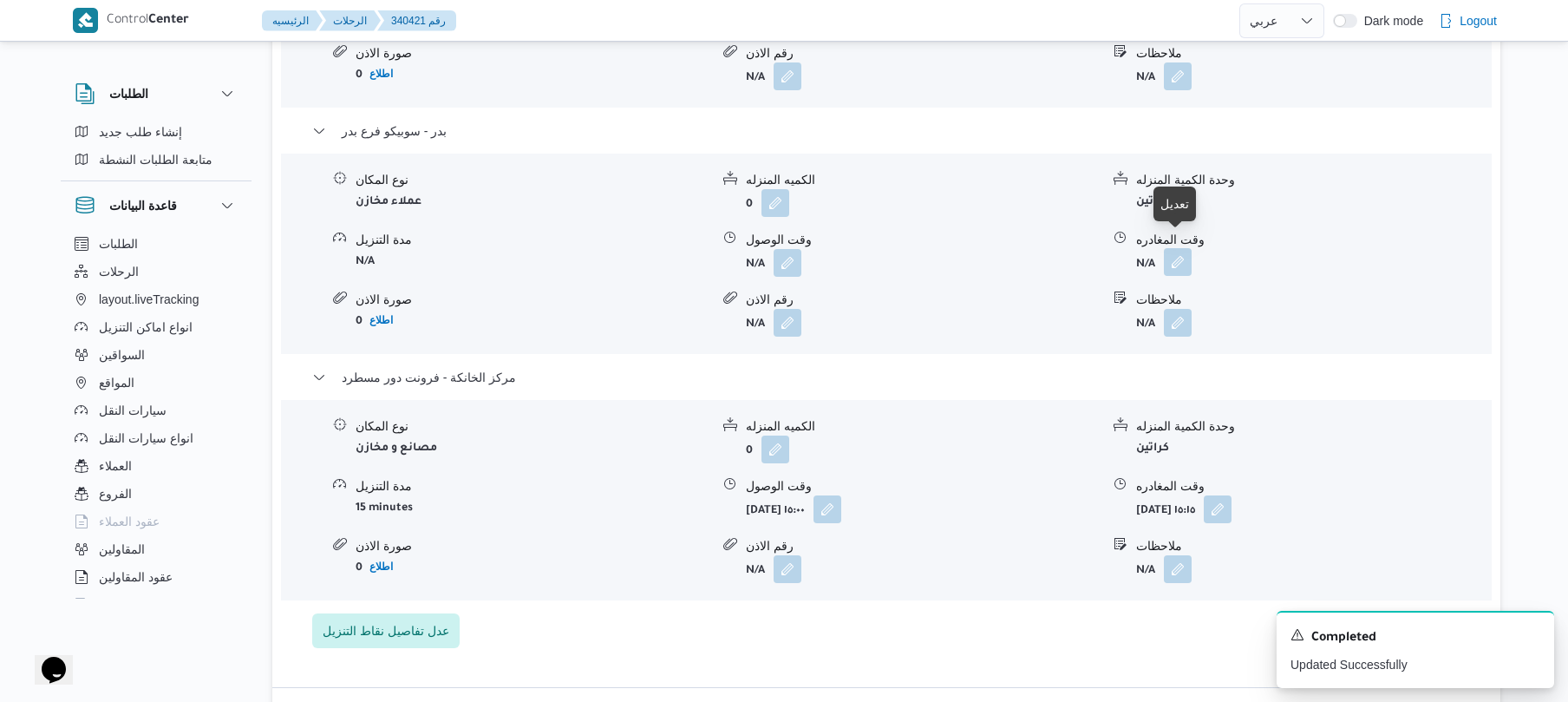
click at [1190, 260] on button "button" at bounding box center [1177, 261] width 28 height 28
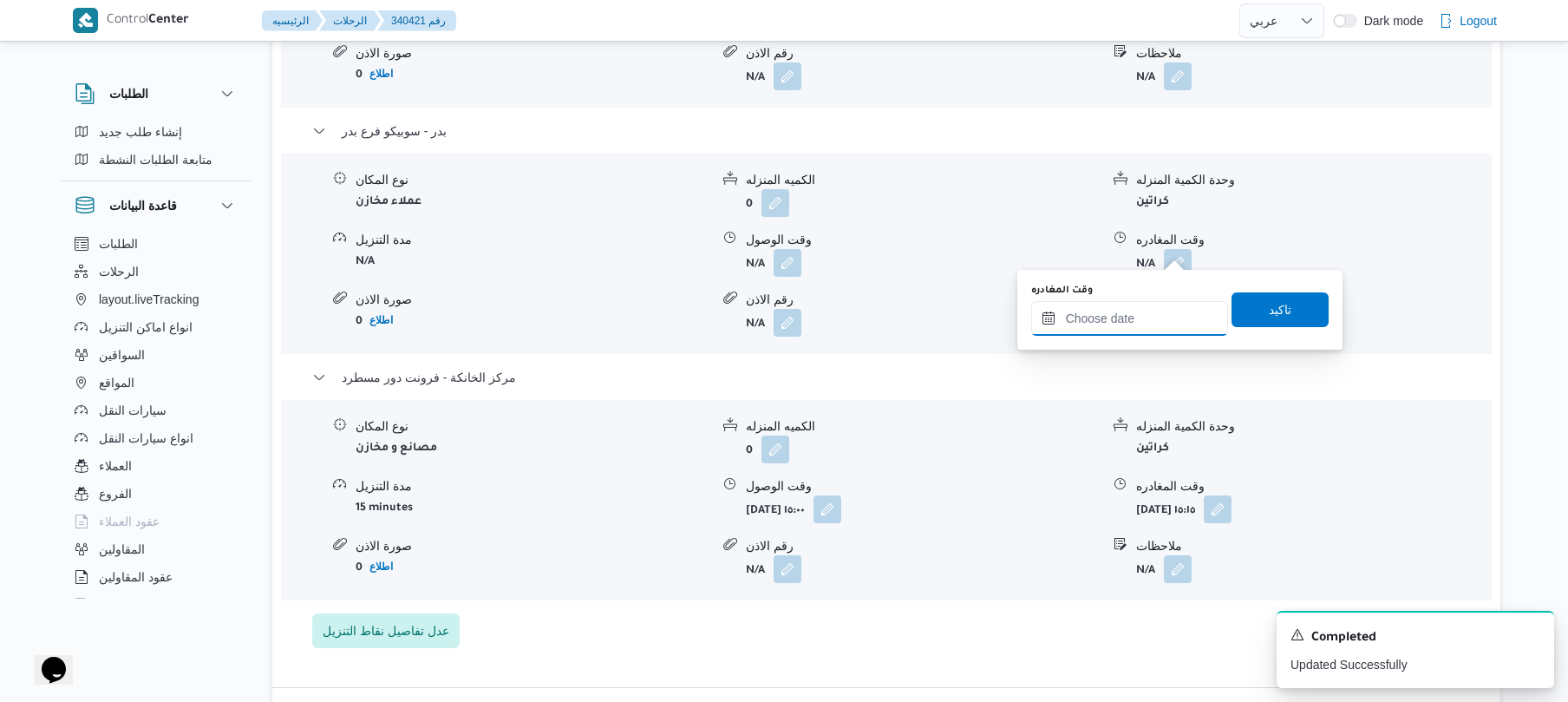
click at [1113, 311] on input "وقت المغادره" at bounding box center [1130, 319] width 197 height 34
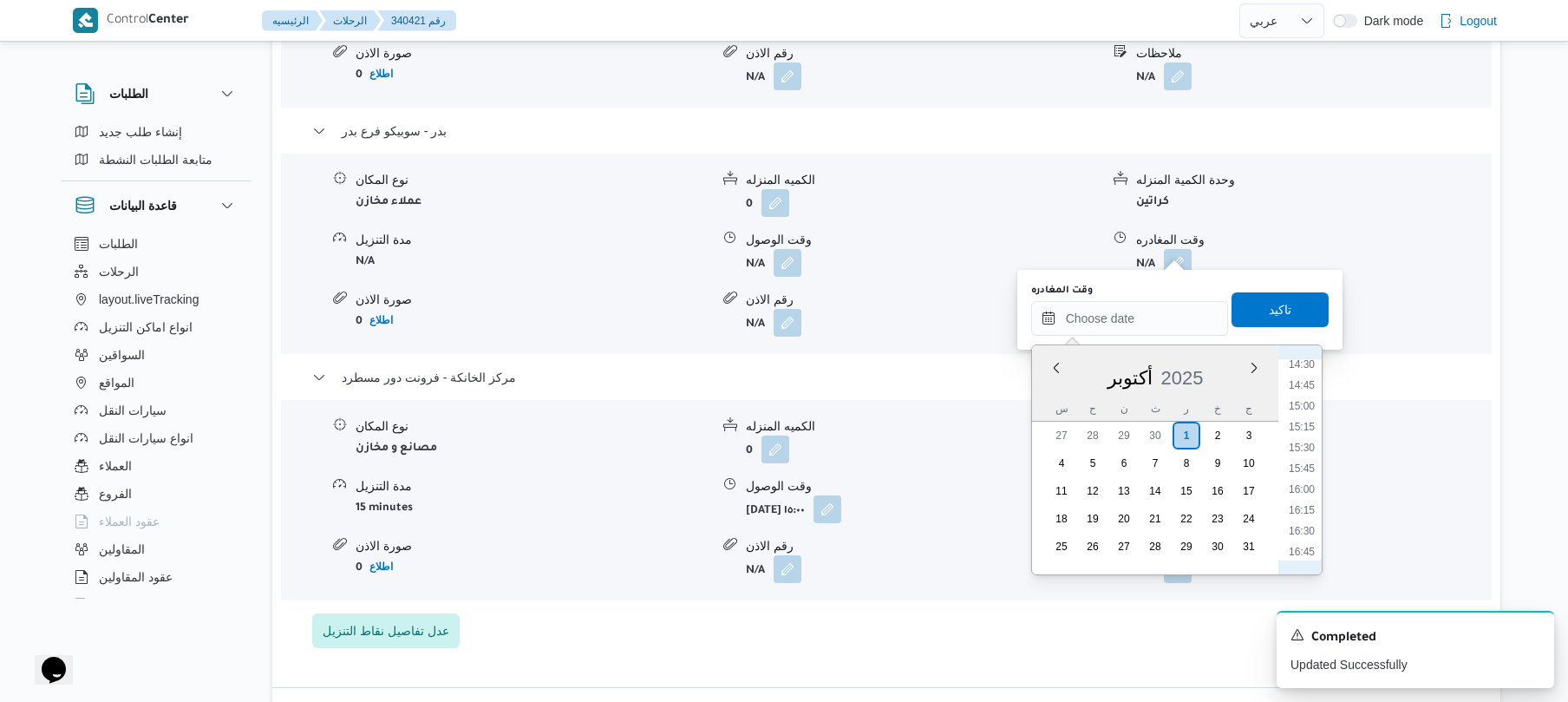
scroll to position [1185, 0]
click at [1308, 375] on li "14:15" at bounding box center [1302, 370] width 40 height 17
type input "٠١/١٠/٢٠٢٥ ١٤:١٥"
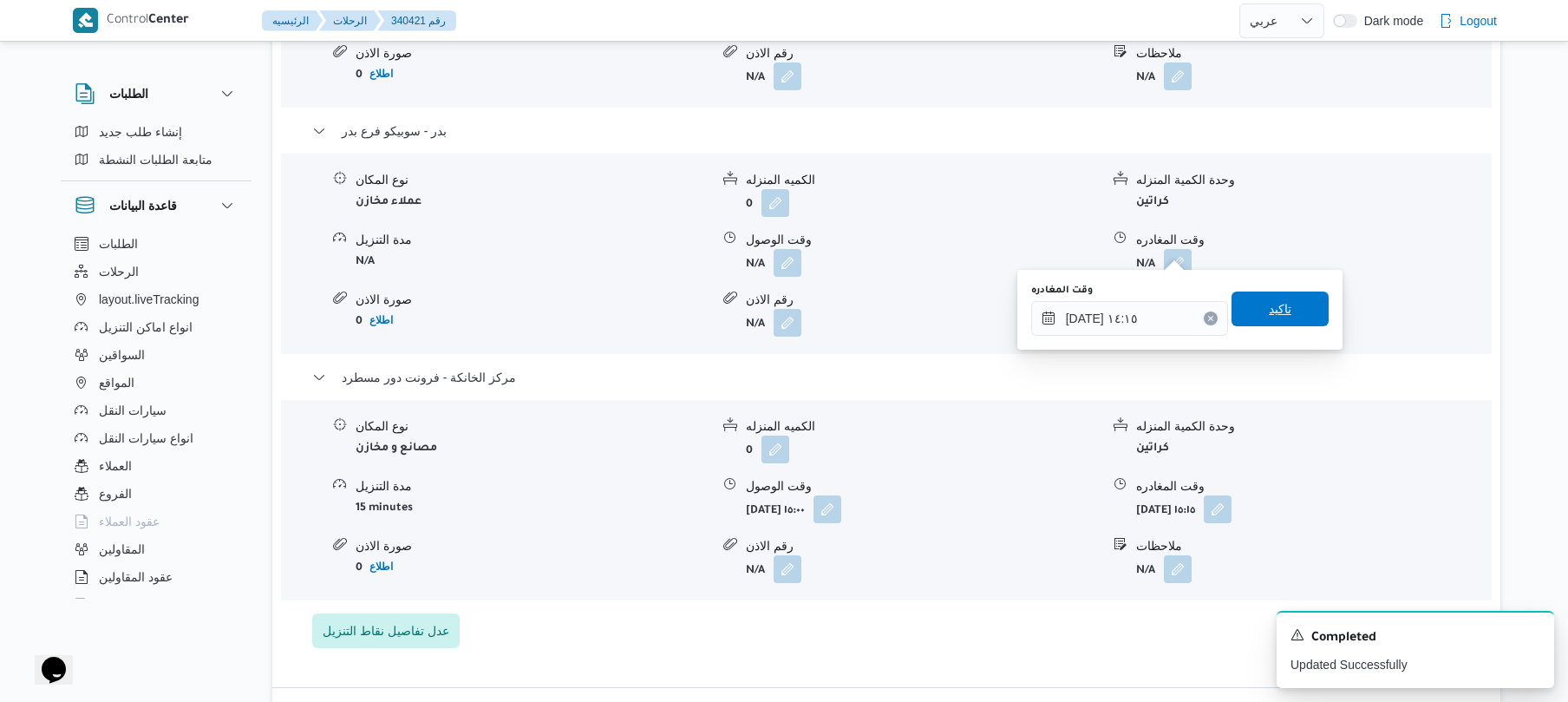
click at [1247, 300] on span "تاكيد" at bounding box center [1280, 309] width 97 height 34
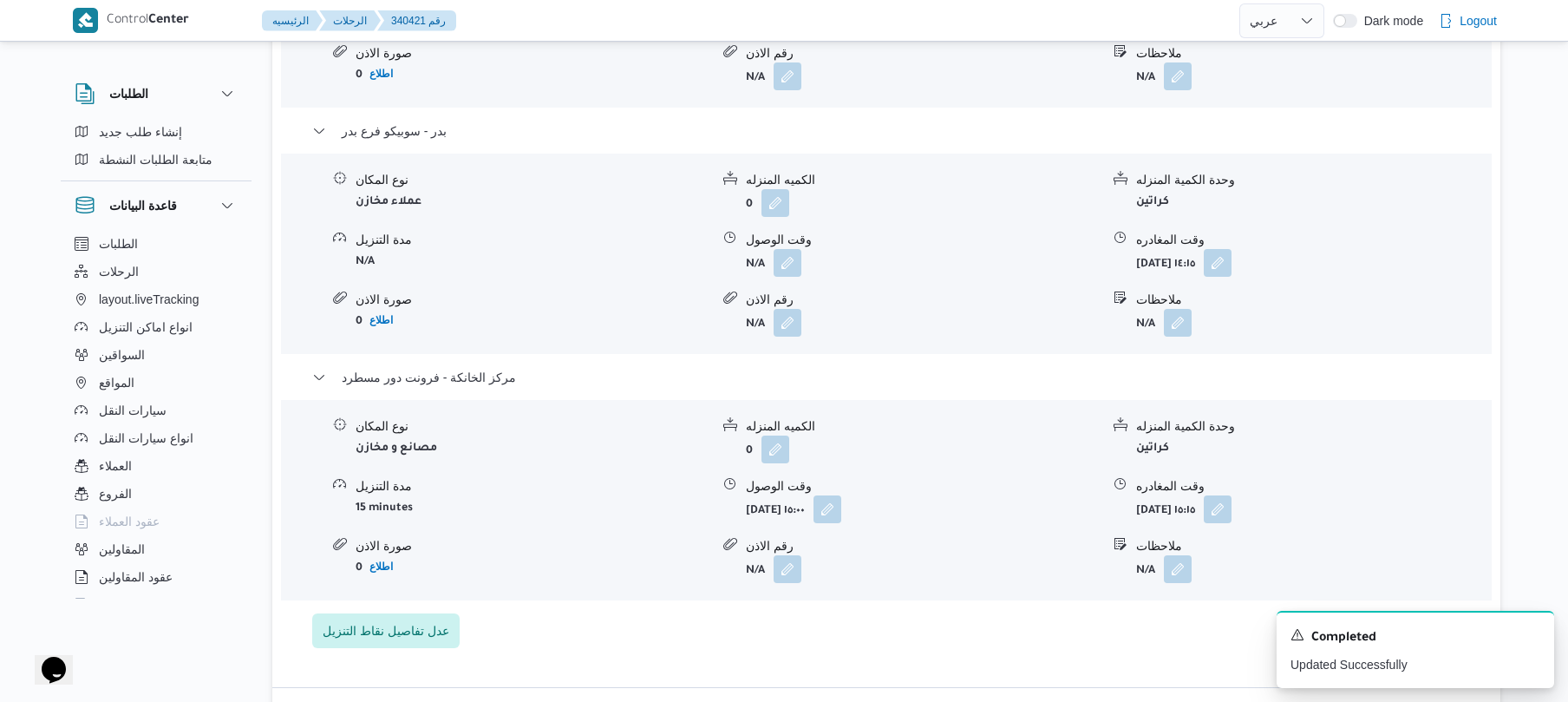
click at [994, 255] on form "N/A" at bounding box center [922, 262] width 354 height 28
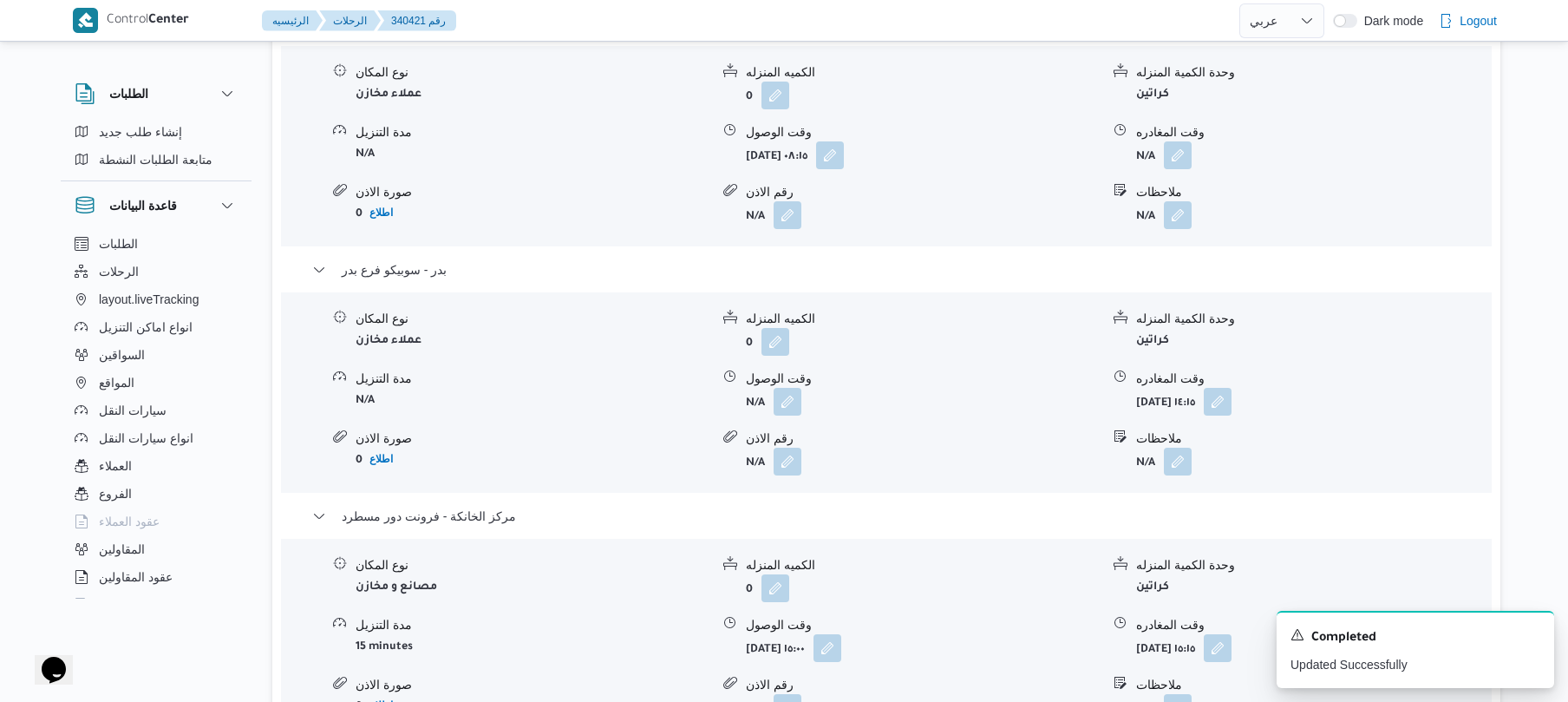
scroll to position [1527, 0]
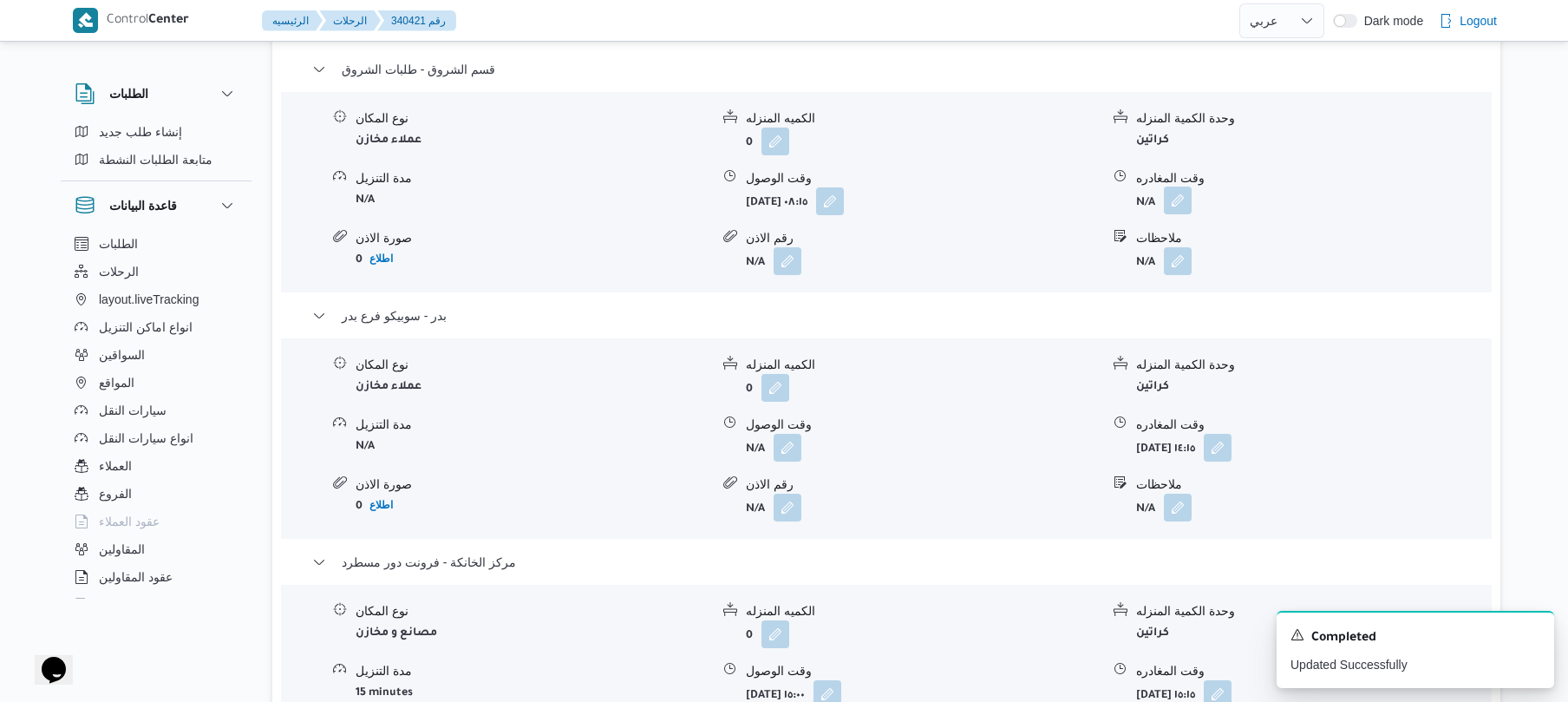
click at [1188, 187] on button "button" at bounding box center [1177, 200] width 28 height 28
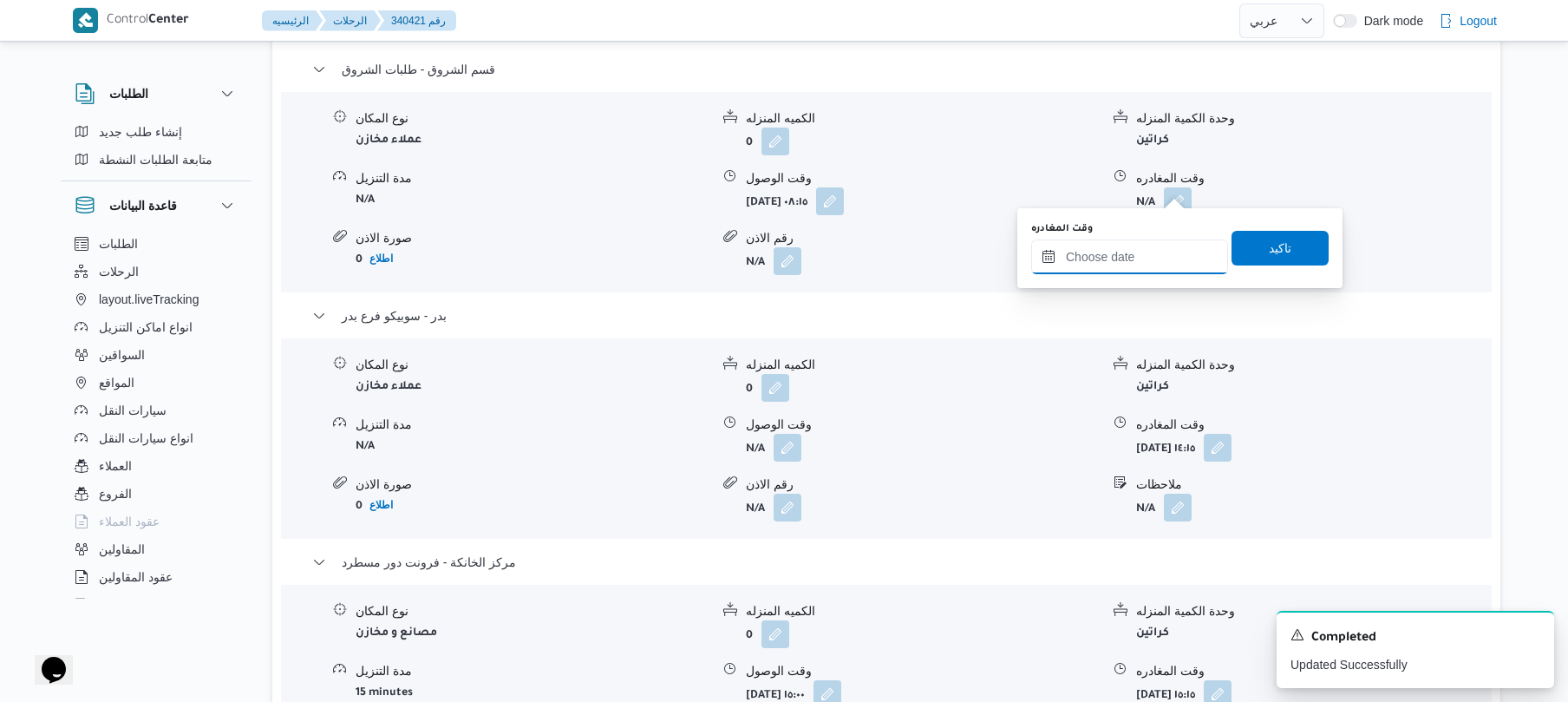
click at [1129, 247] on input "وقت المغادره" at bounding box center [1130, 257] width 197 height 34
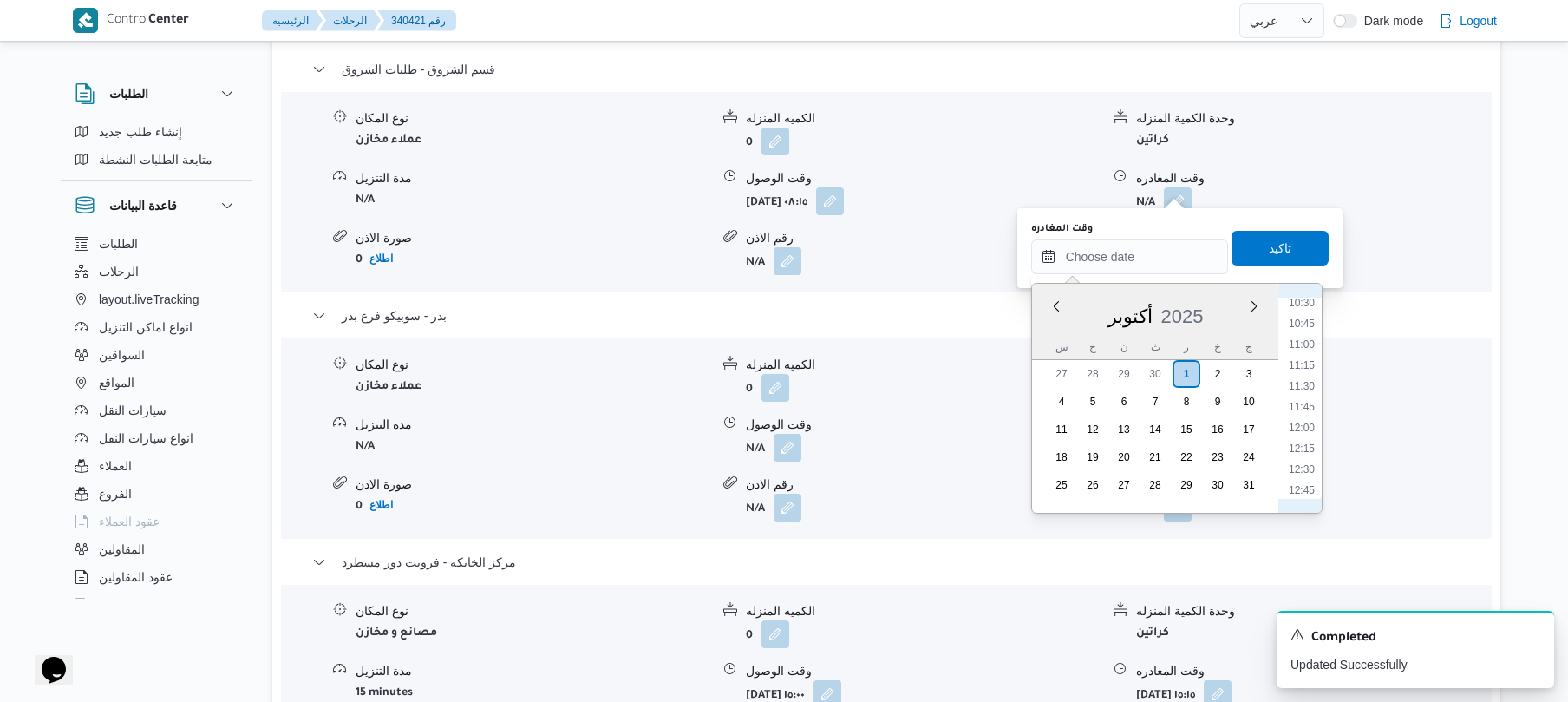
scroll to position [844, 0]
click at [1303, 417] on li "11:30" at bounding box center [1302, 420] width 40 height 17
type input "٠١/١٠/٢٠٢٥ ١١:٣٠"
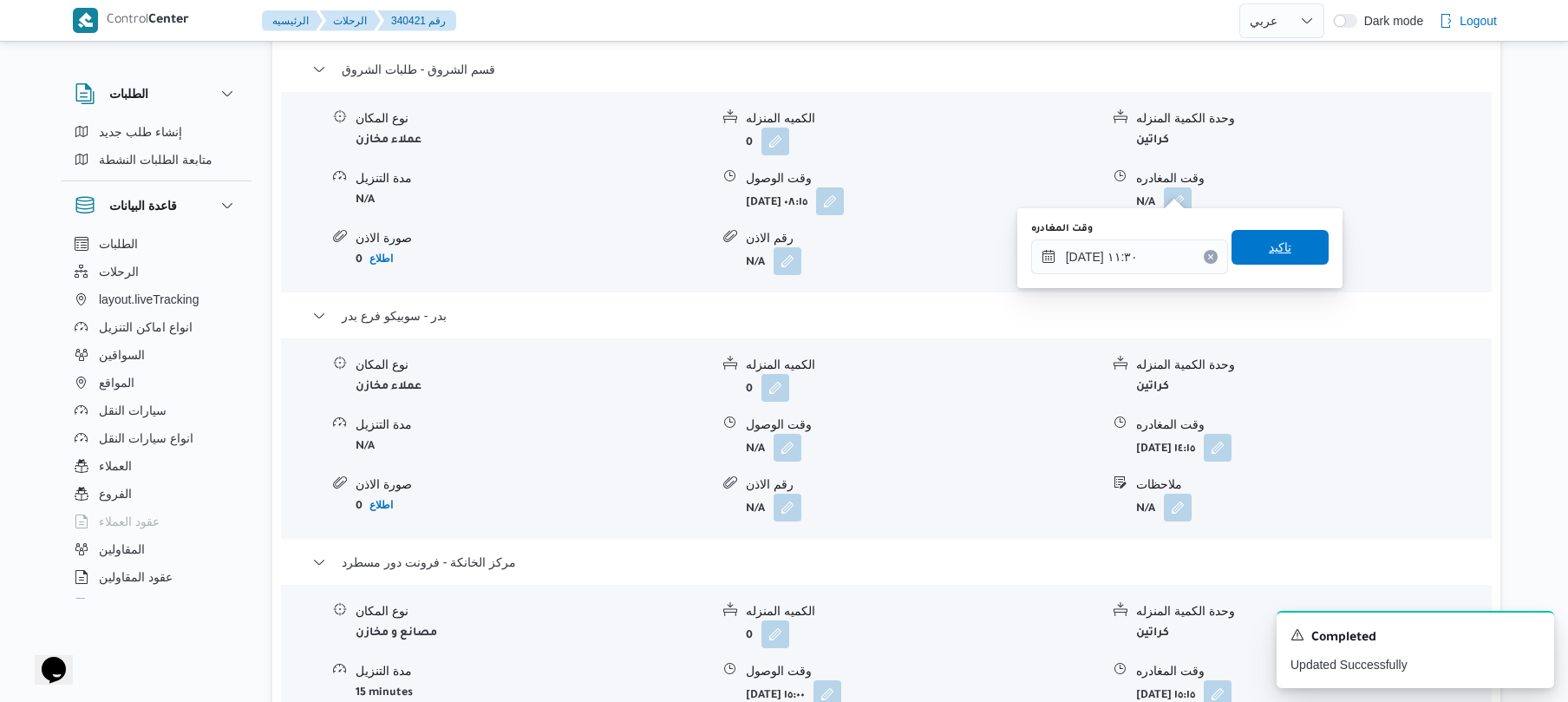
click at [1291, 254] on span "تاكيد" at bounding box center [1280, 247] width 97 height 34
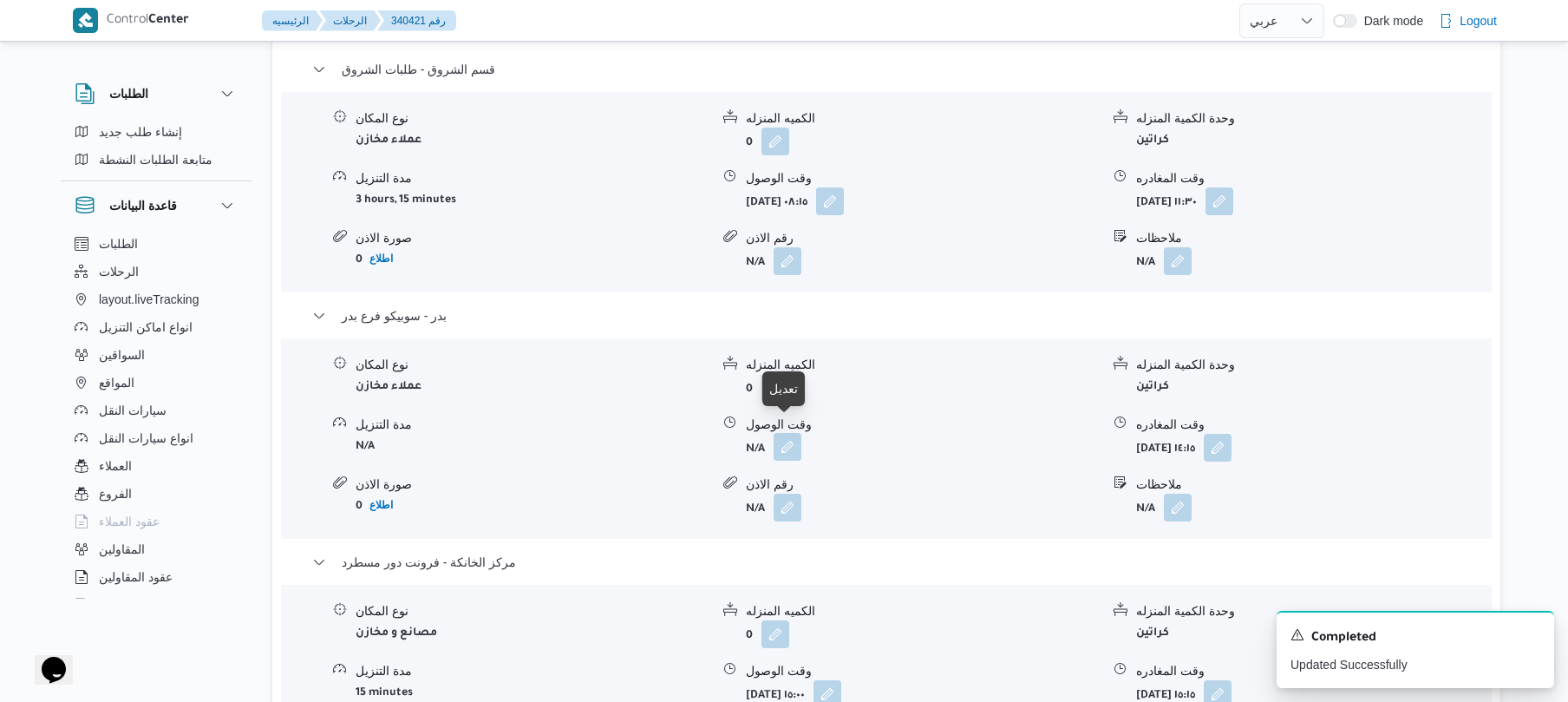
click at [781, 433] on button "button" at bounding box center [787, 446] width 28 height 28
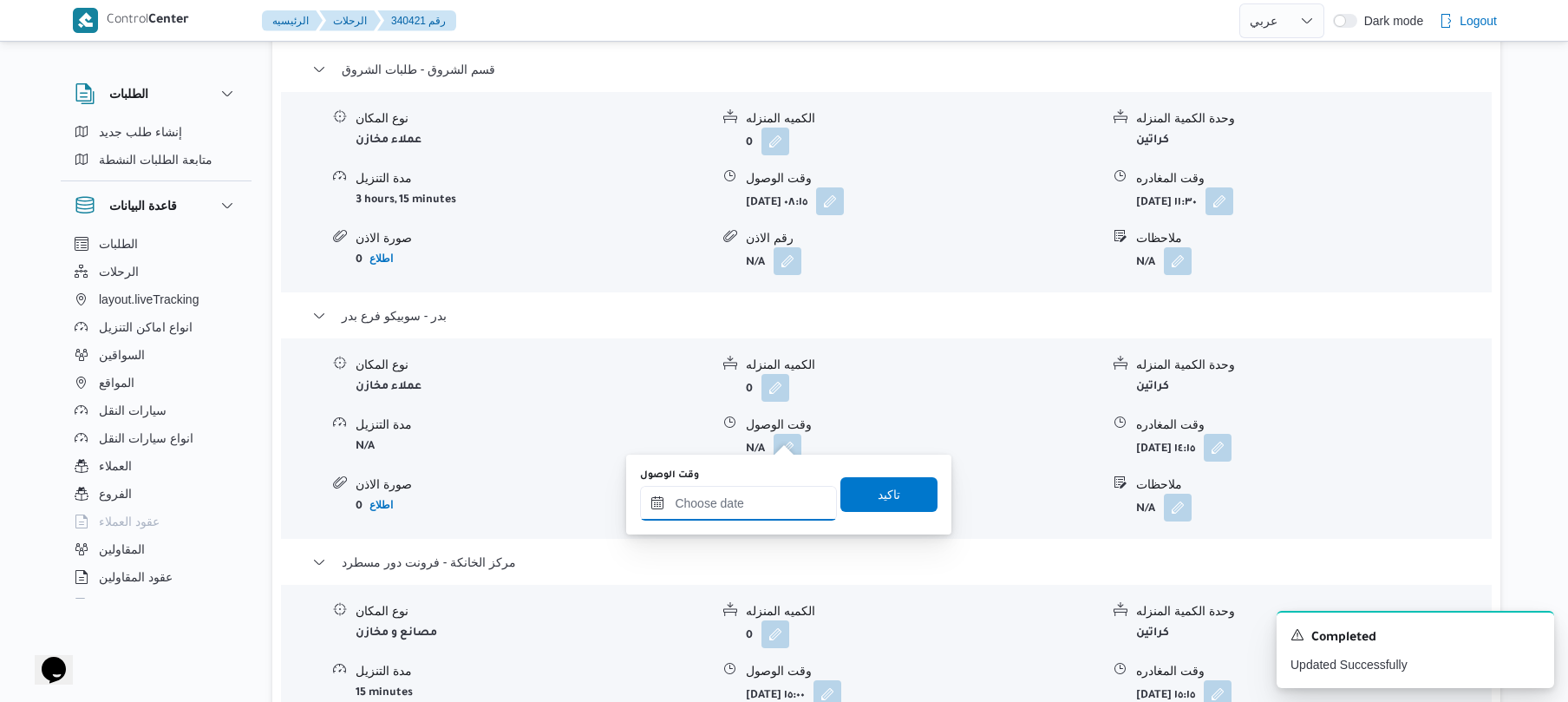
click at [729, 500] on input "وقت الوصول" at bounding box center [738, 503] width 197 height 34
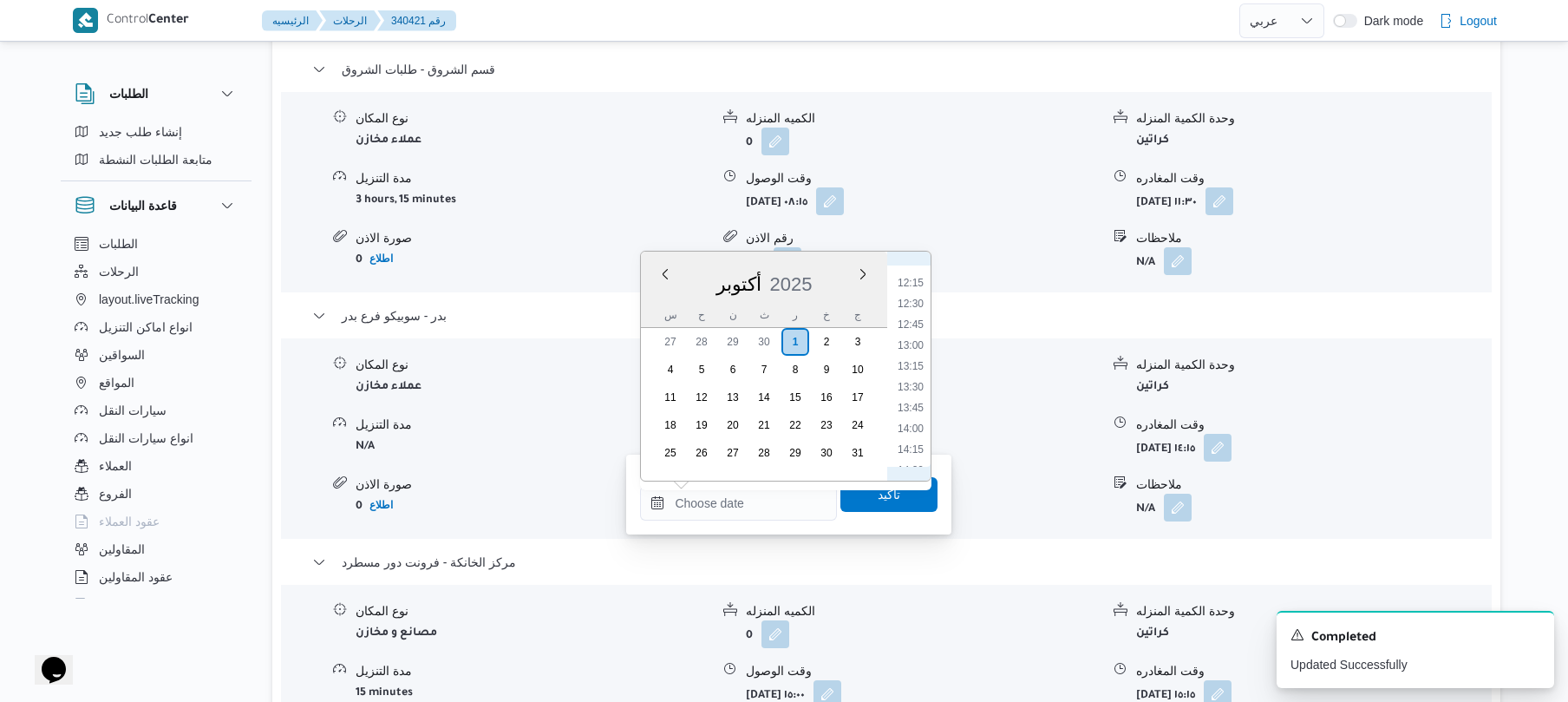
scroll to position [841, 0]
click at [917, 428] on li "12:00" at bounding box center [910, 433] width 40 height 17
type input "٠١/١٠/٢٠٢٥ ١٢:٠٠"
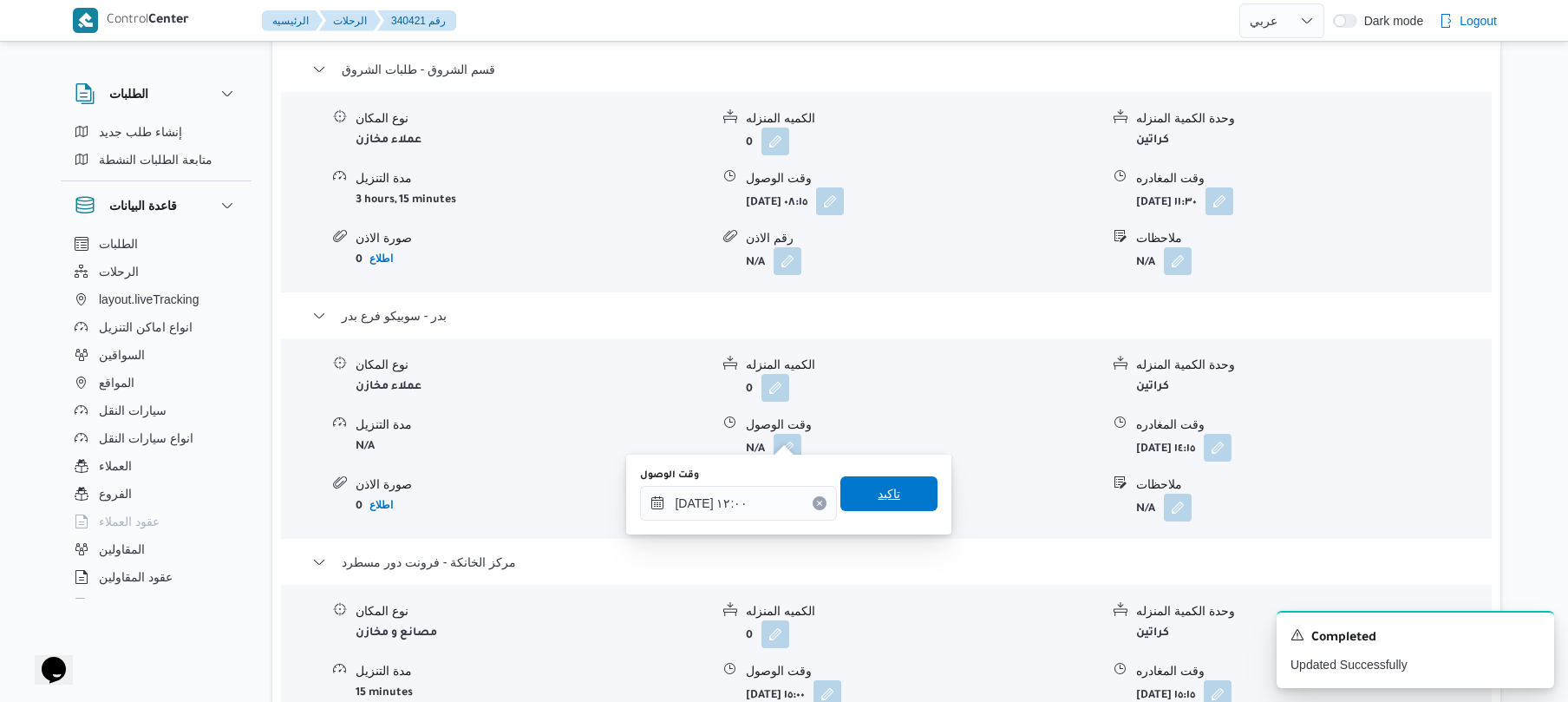
click at [880, 491] on span "تاكيد" at bounding box center [889, 494] width 23 height 21
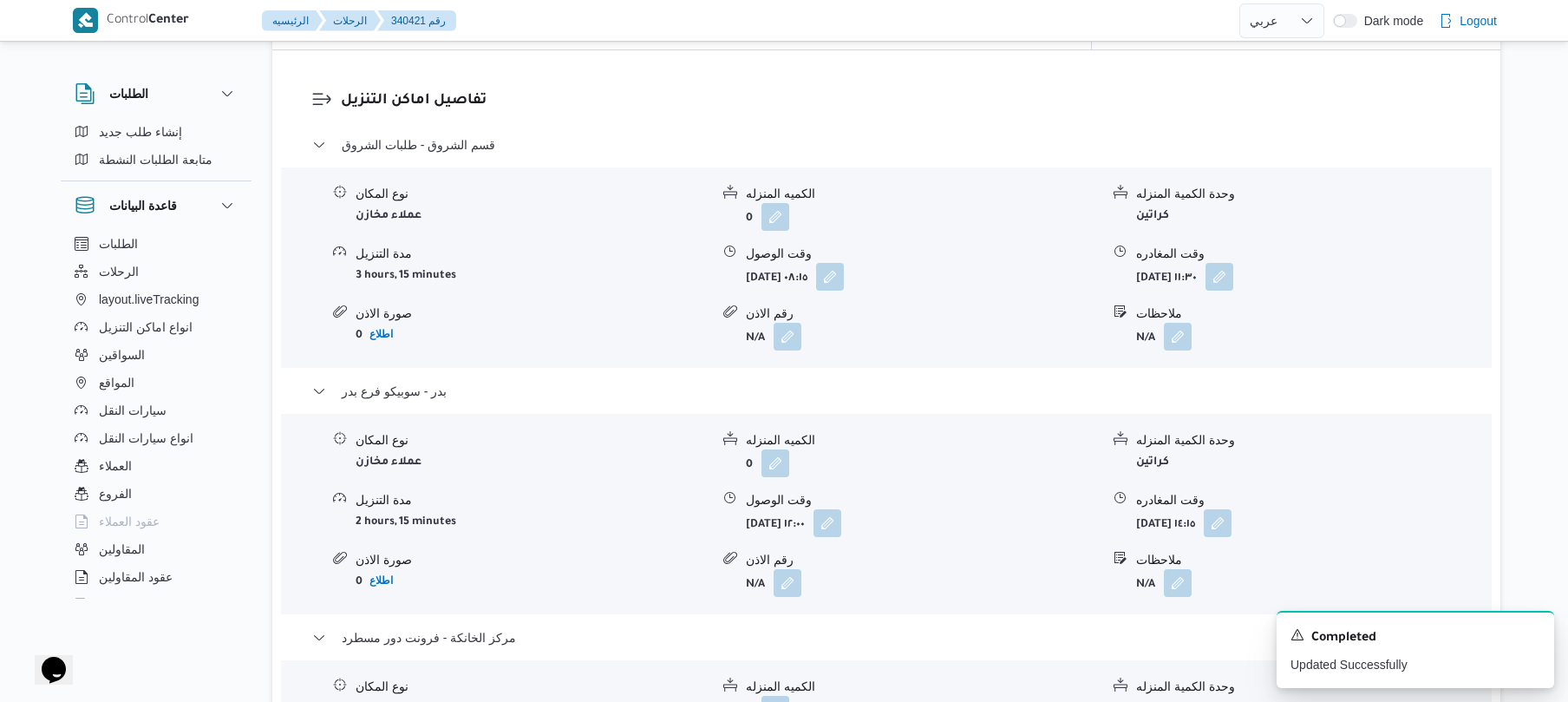
scroll to position [0, 0]
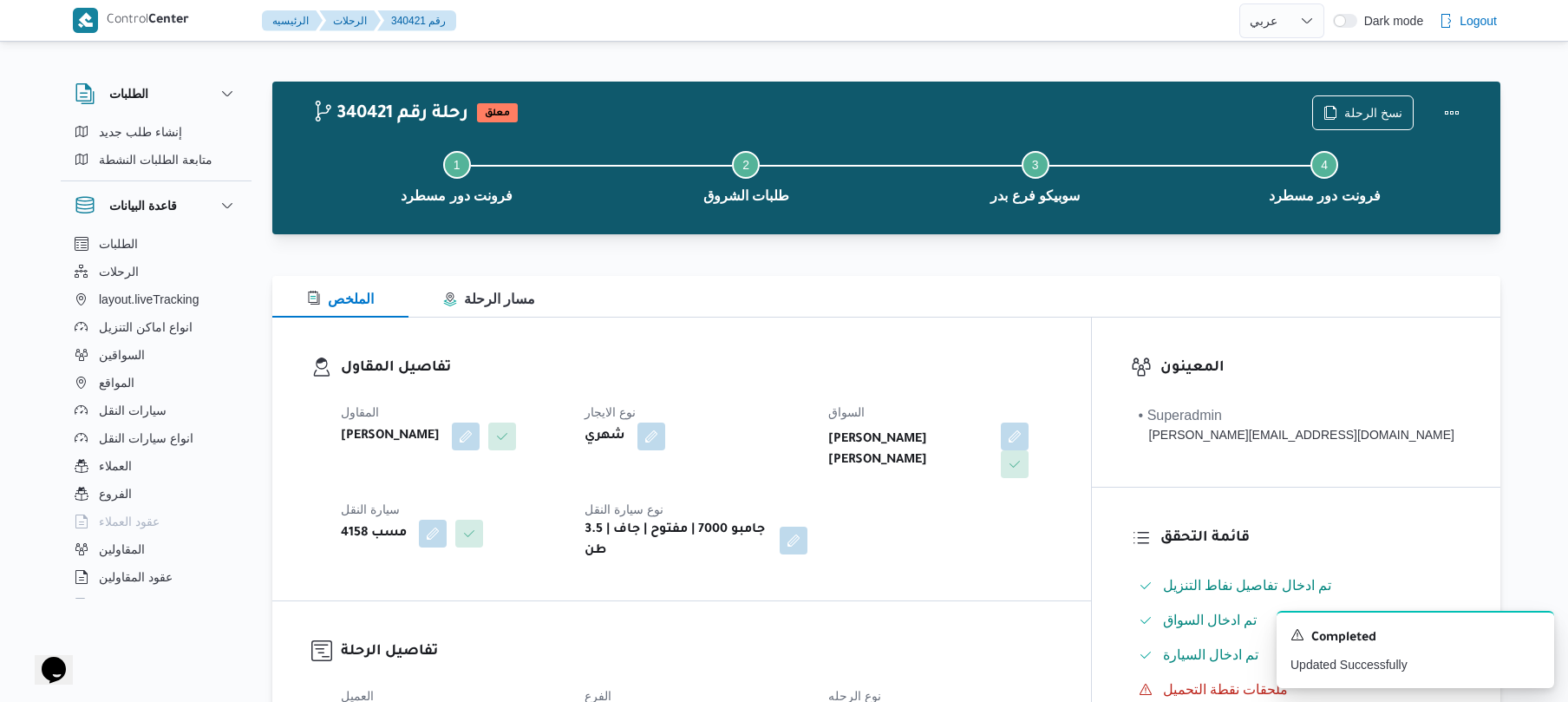
click at [1065, 264] on div at bounding box center [886, 265] width 1228 height 21
click at [1458, 106] on button "Actions" at bounding box center [1452, 112] width 34 height 34
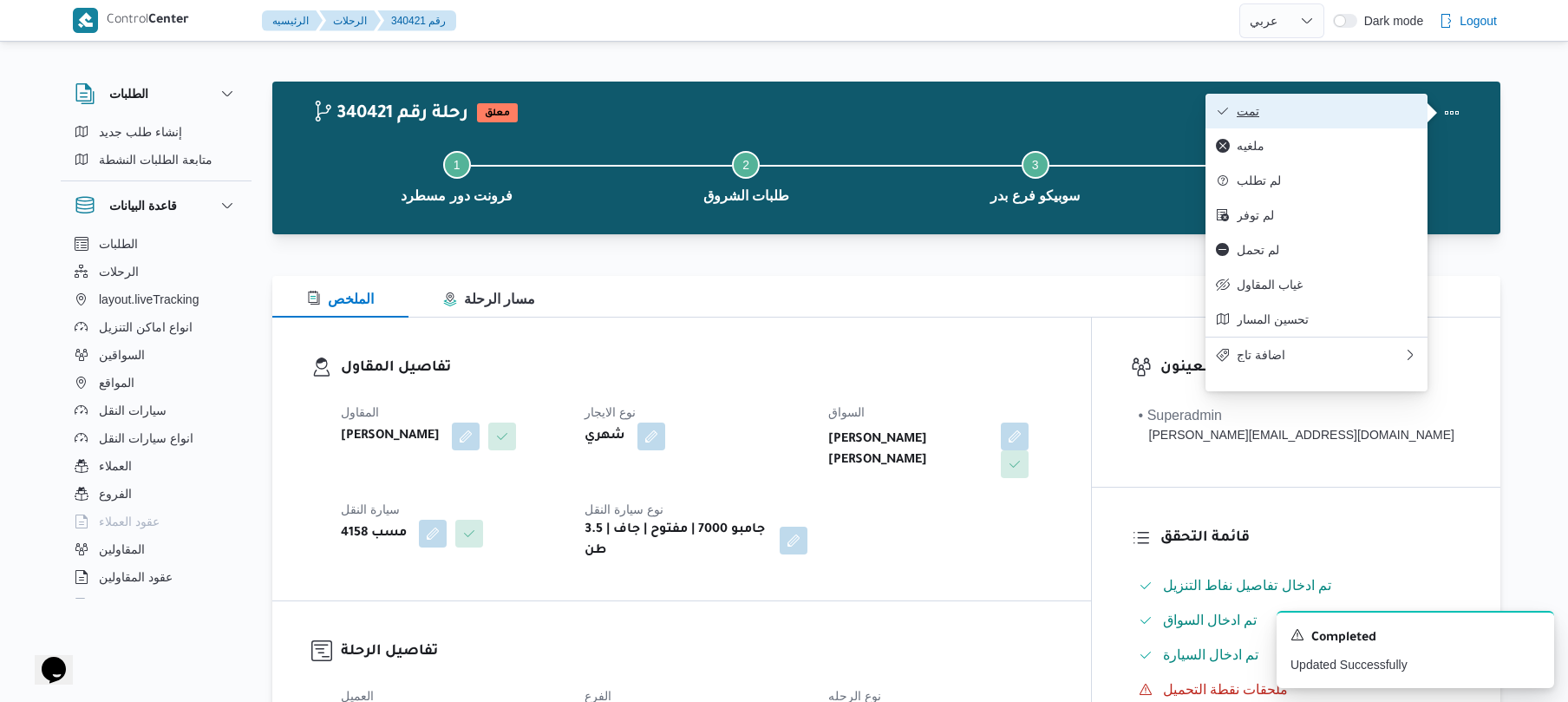
click at [1370, 118] on span "تمت" at bounding box center [1326, 111] width 180 height 14
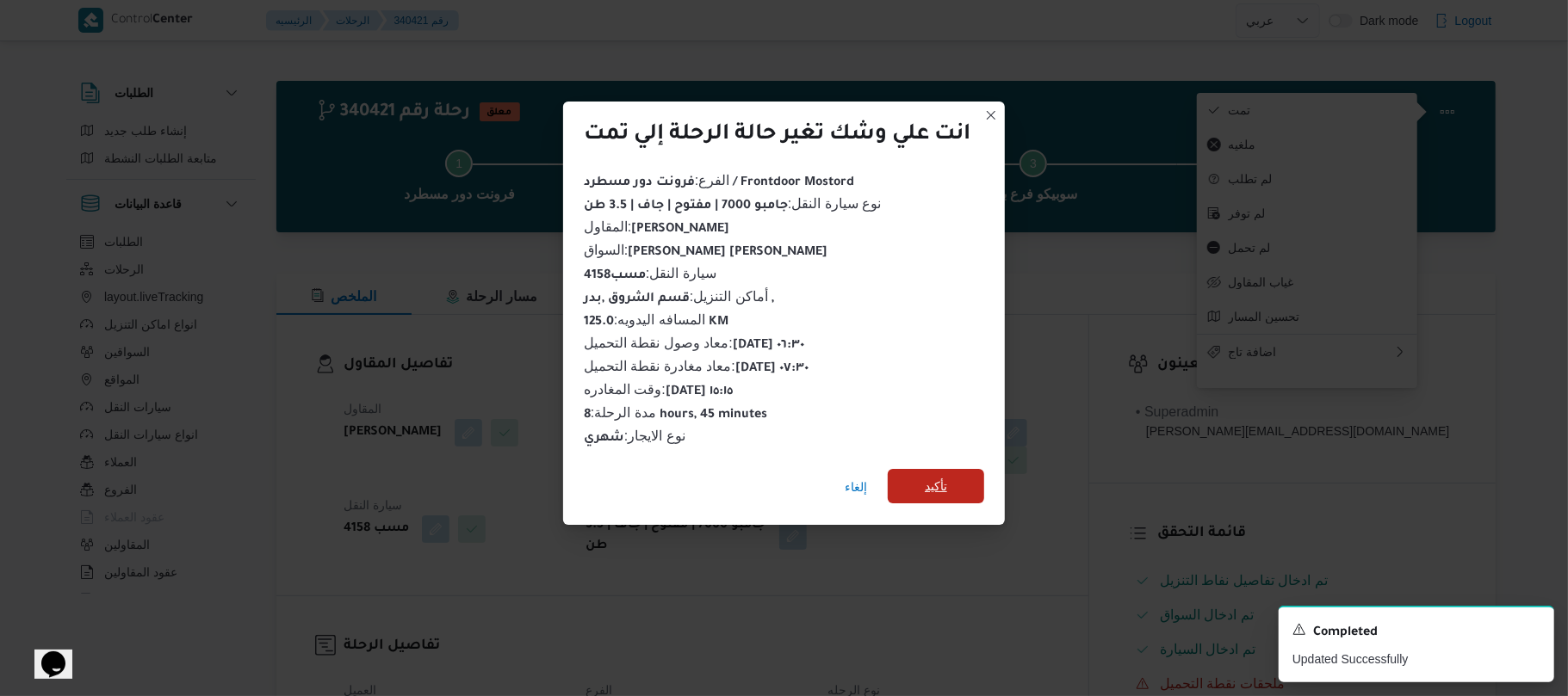
click at [930, 482] on span "تأكيد" at bounding box center [936, 486] width 23 height 21
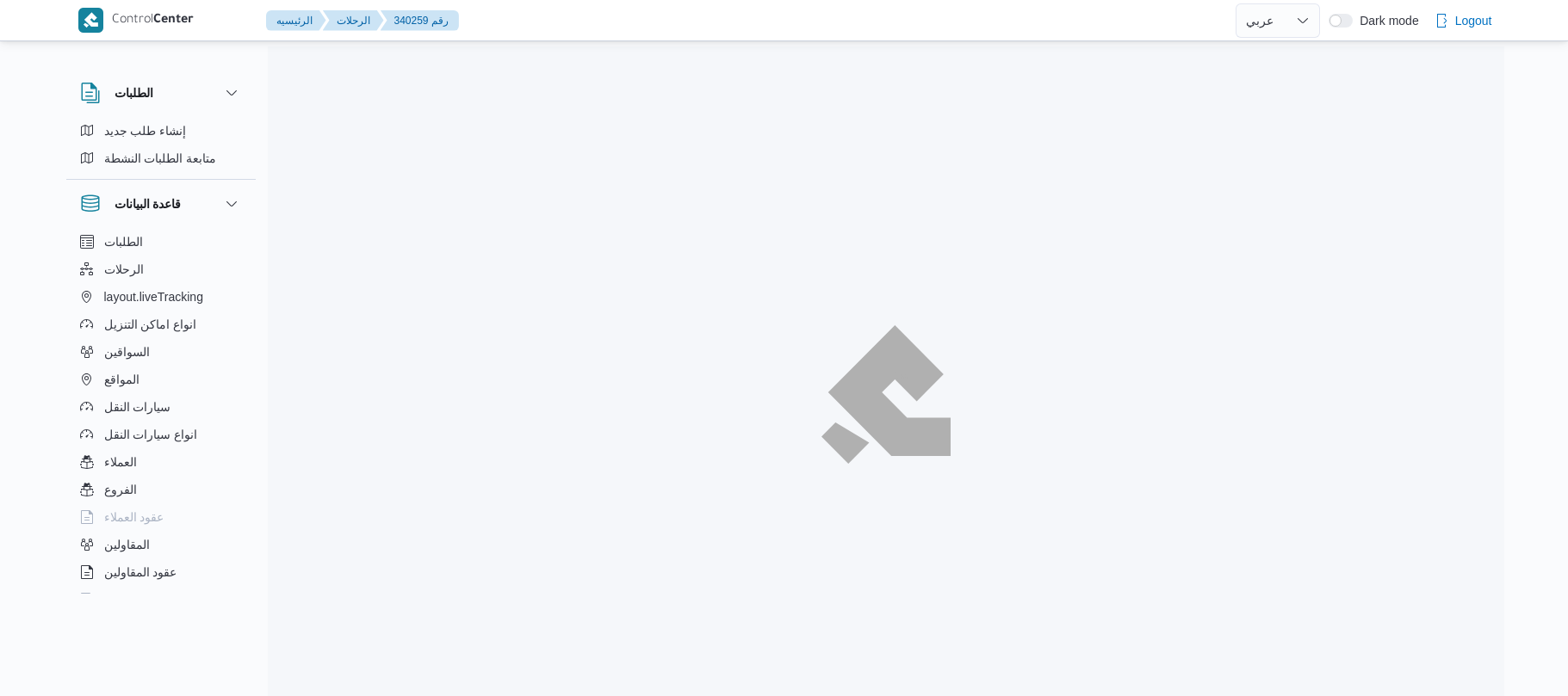
select select "ar"
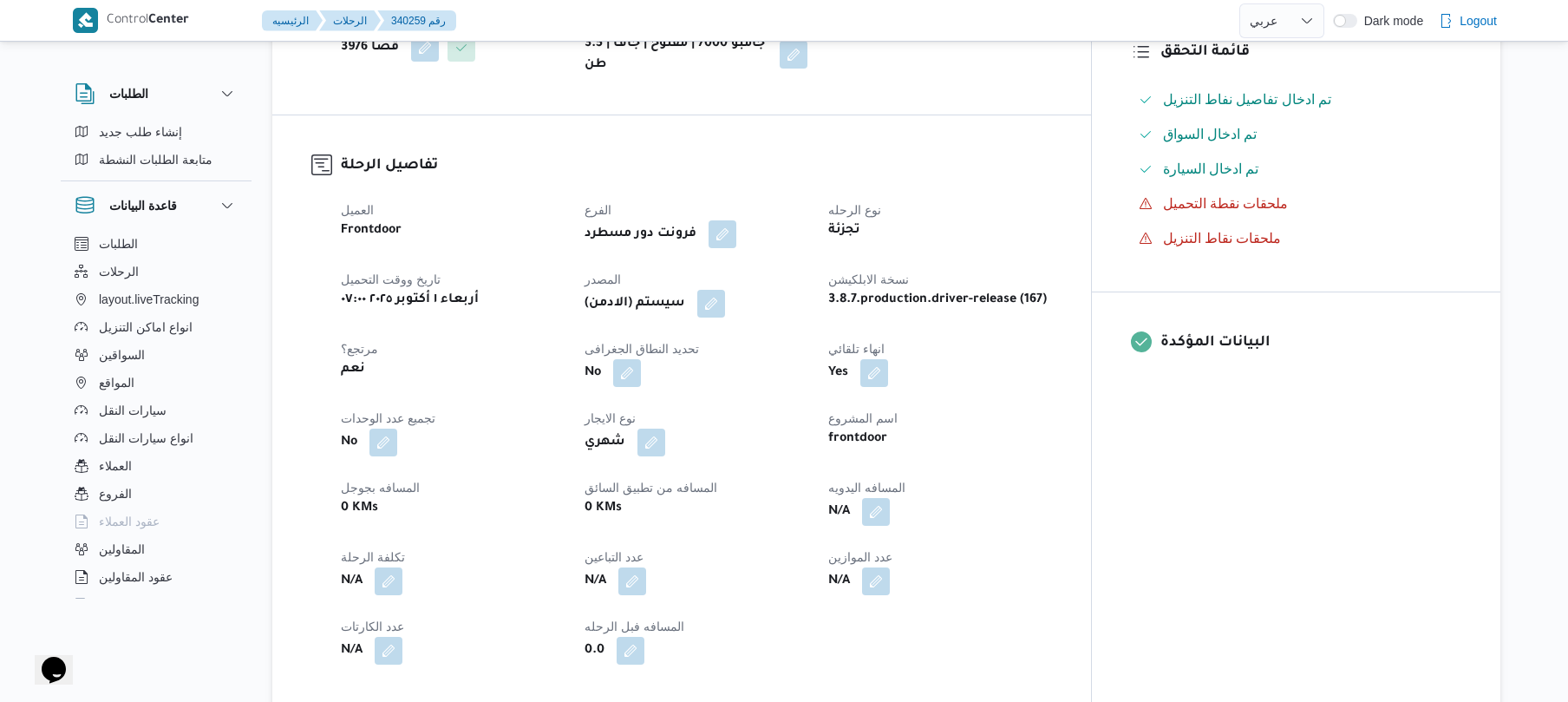
scroll to position [508, 0]
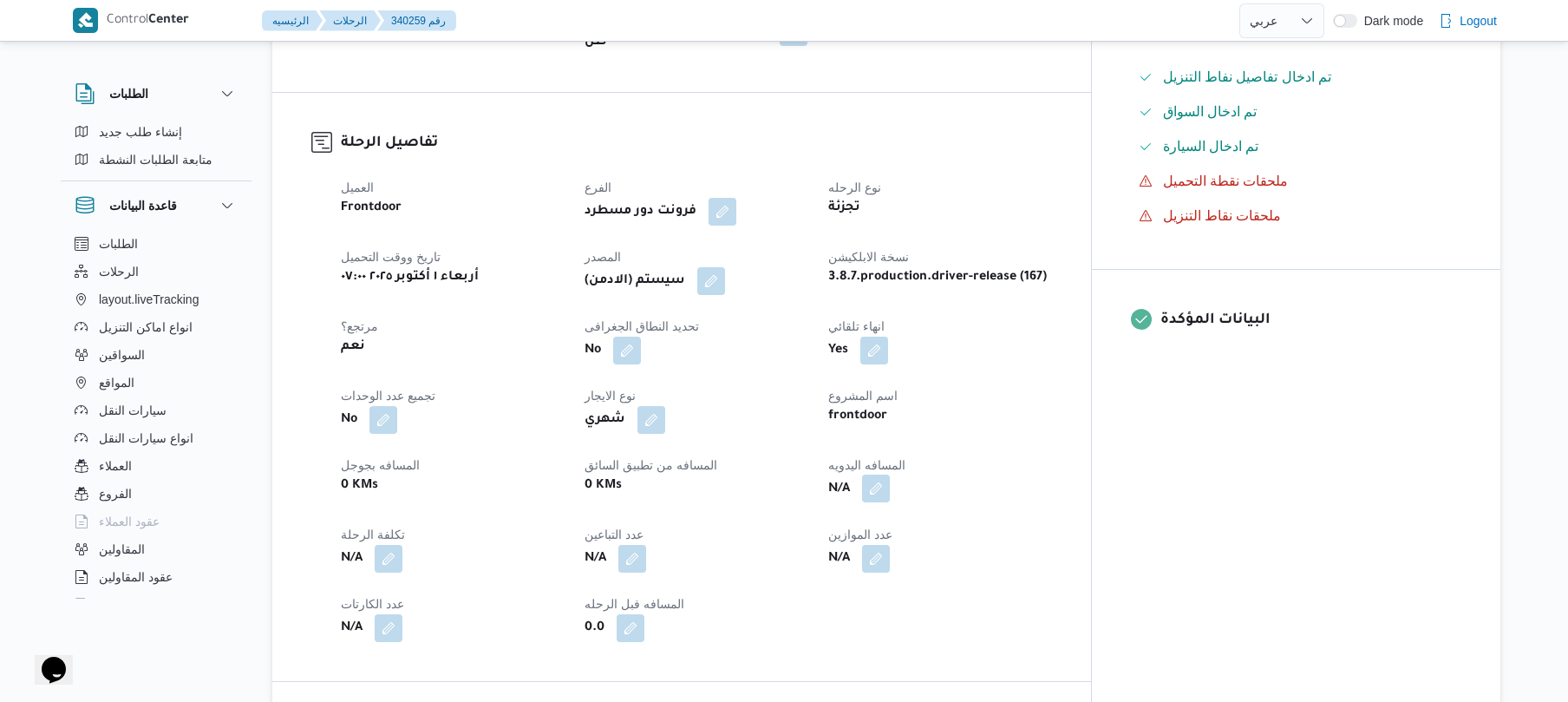
click at [889, 475] on button "button" at bounding box center [875, 488] width 28 height 28
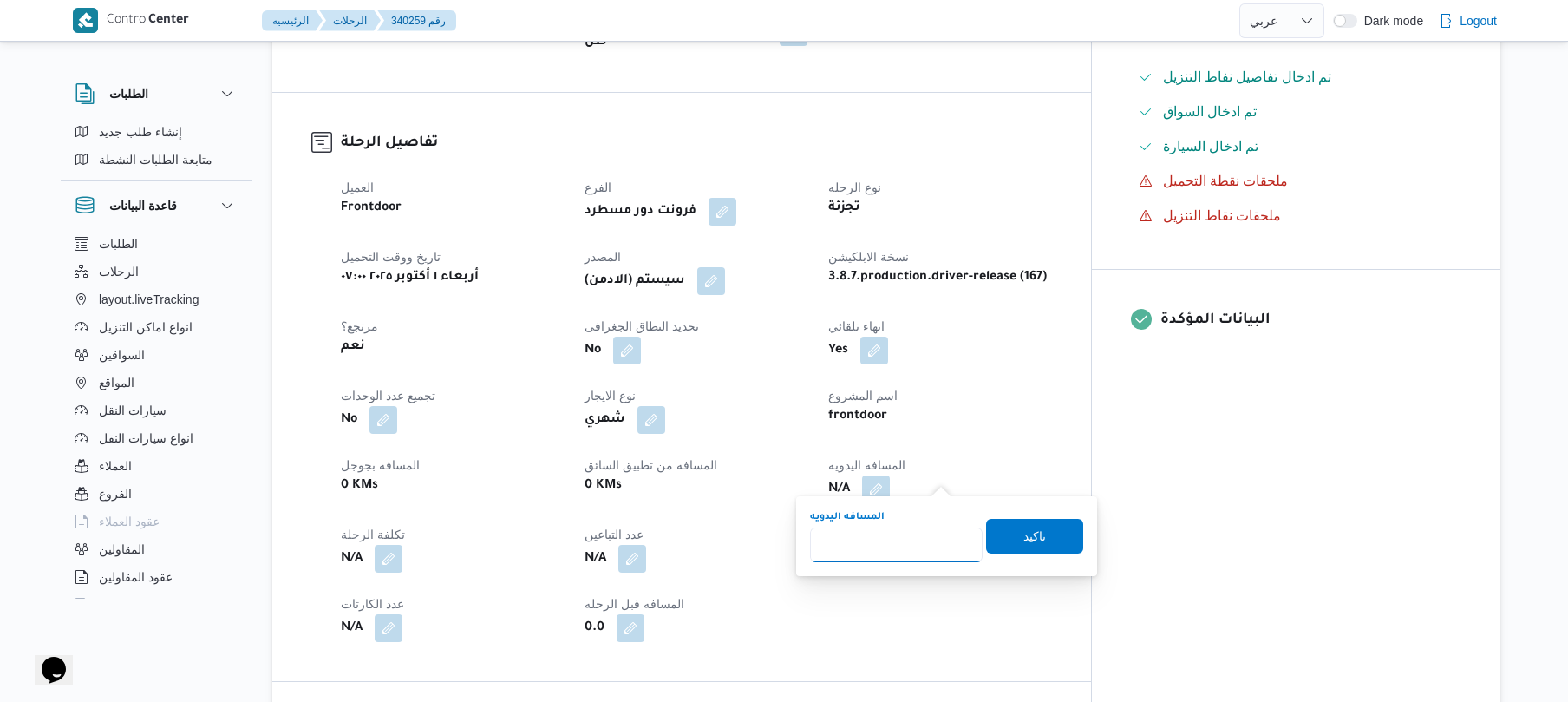
click at [909, 544] on input "المسافه اليدويه" at bounding box center [896, 545] width 173 height 34
type input "130"
click at [1028, 532] on span "تاكيد" at bounding box center [1035, 535] width 23 height 21
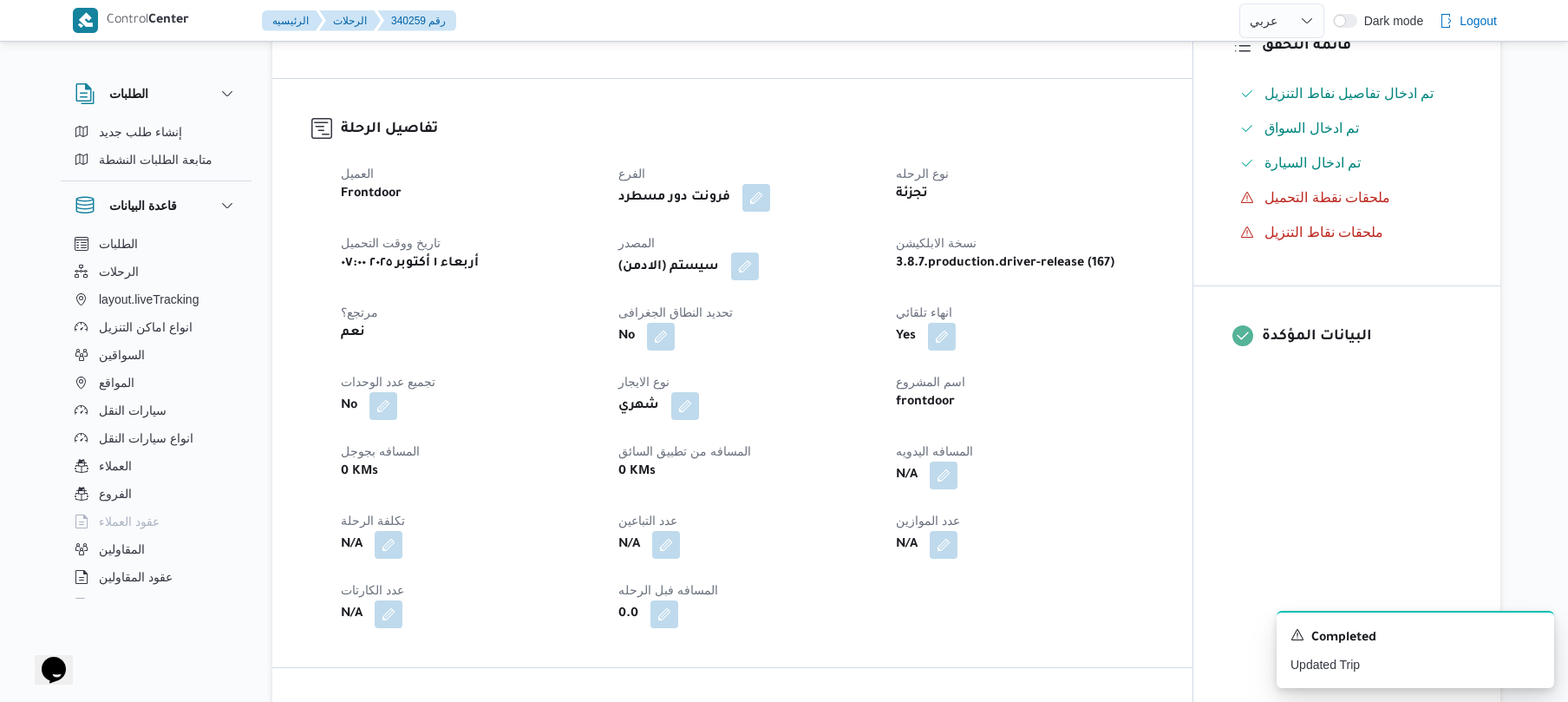
click at [755, 268] on button "button" at bounding box center [744, 266] width 28 height 28
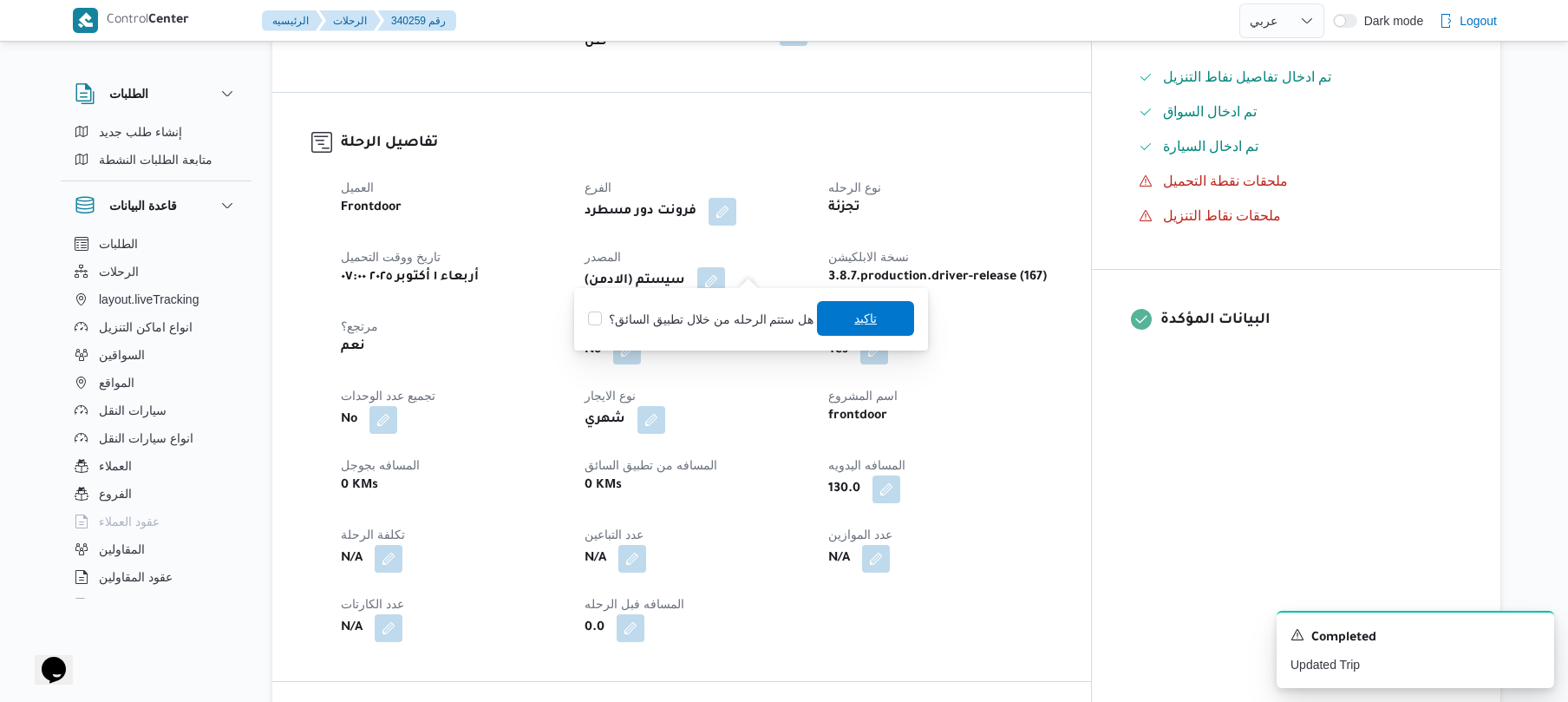
click at [831, 321] on span "تاكيد" at bounding box center [865, 319] width 97 height 34
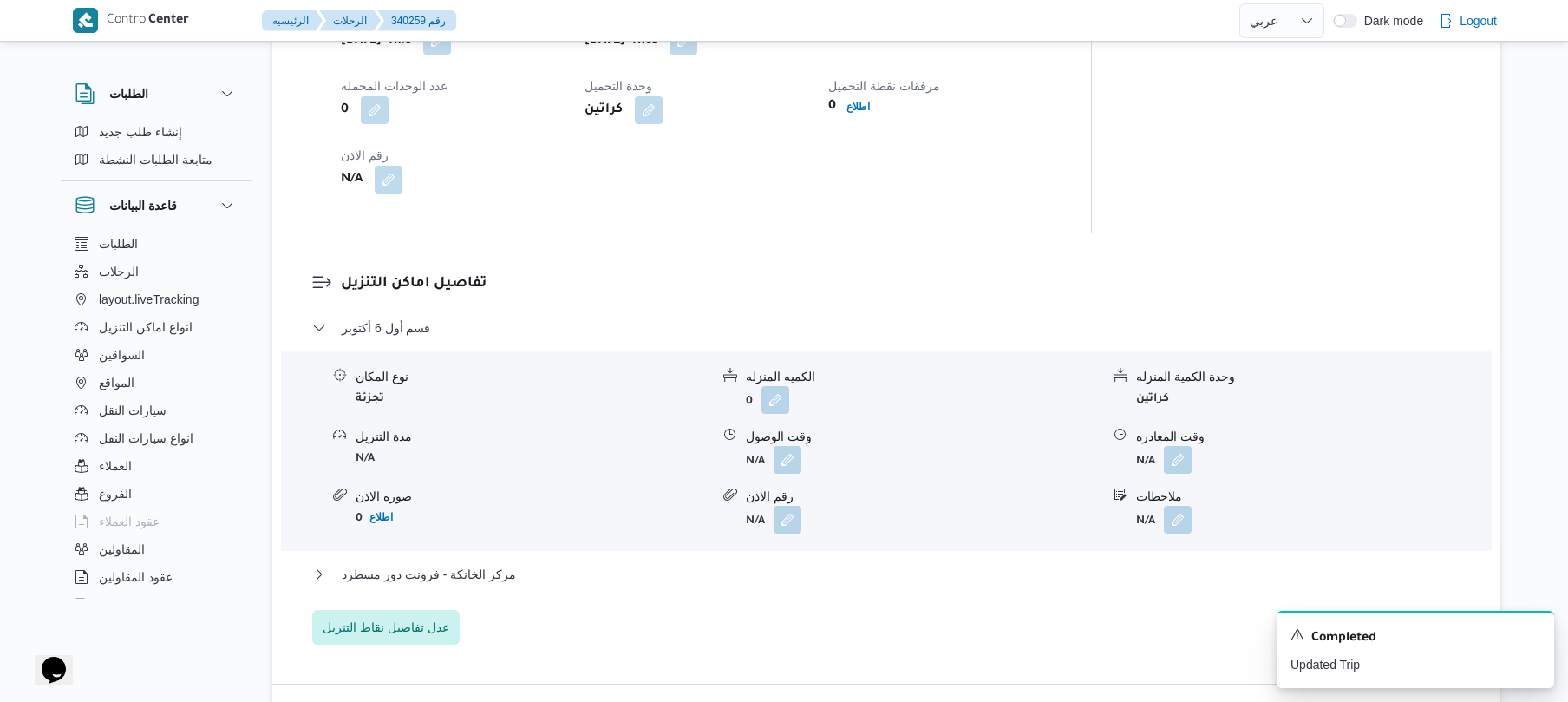
scroll to position [1295, 0]
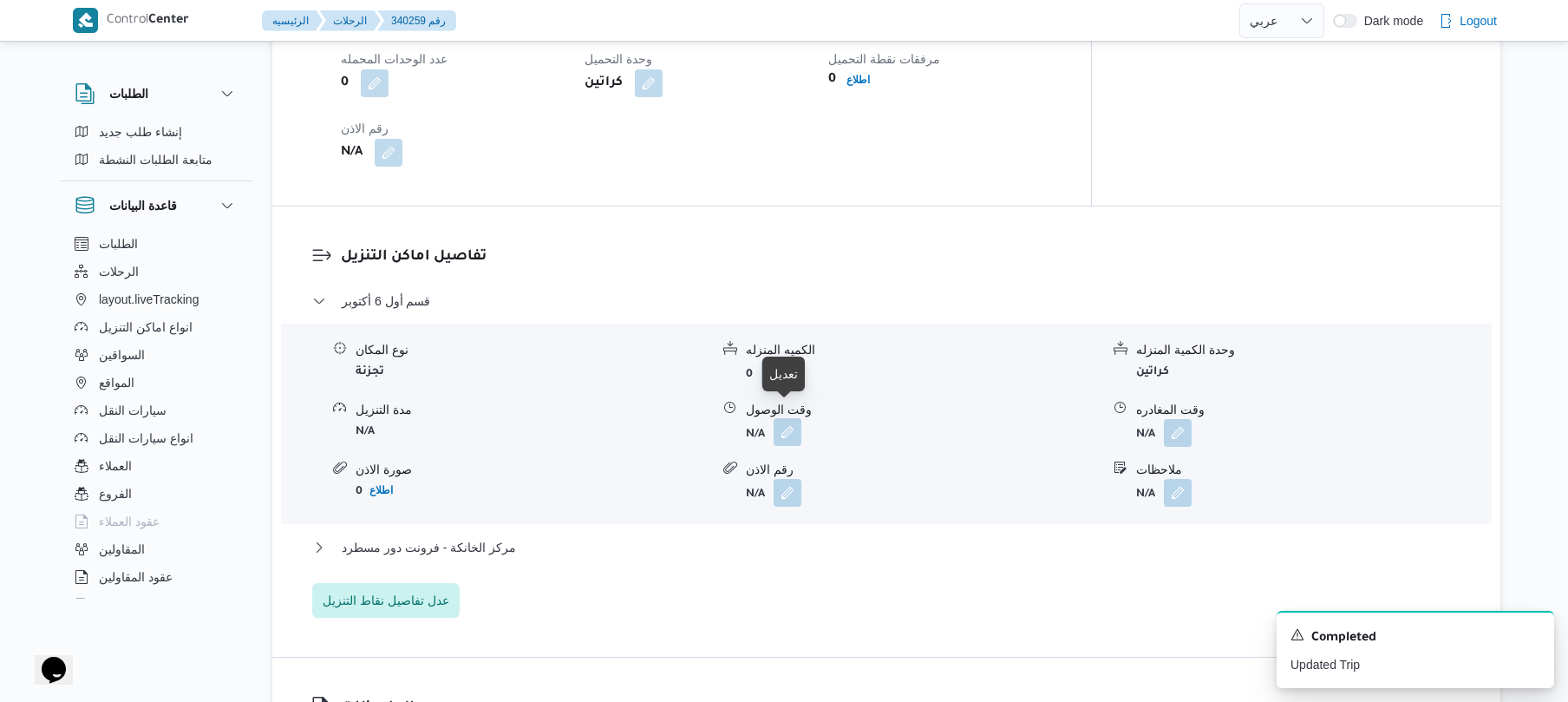
click at [787, 419] on button "button" at bounding box center [787, 432] width 28 height 28
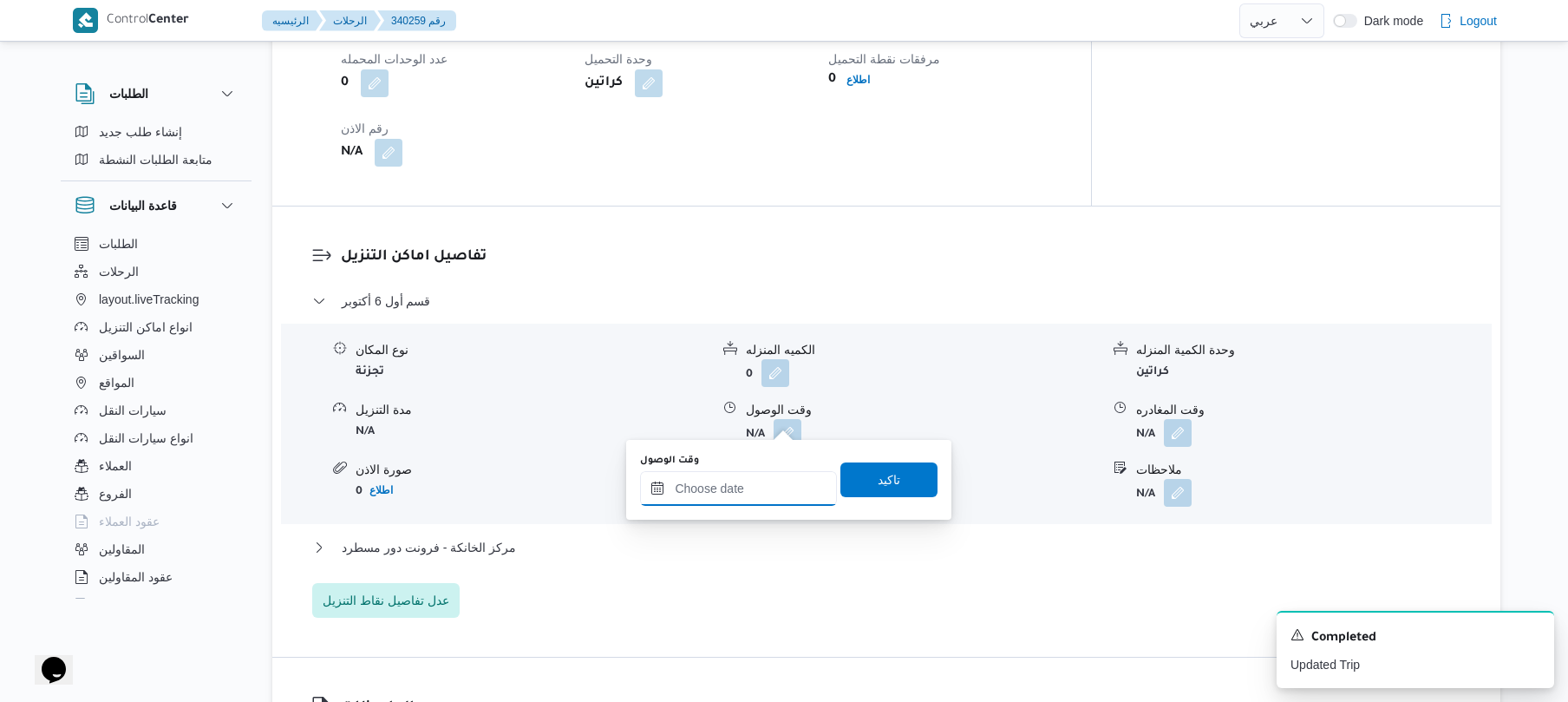
click at [713, 485] on input "وقت الوصول" at bounding box center [738, 488] width 197 height 34
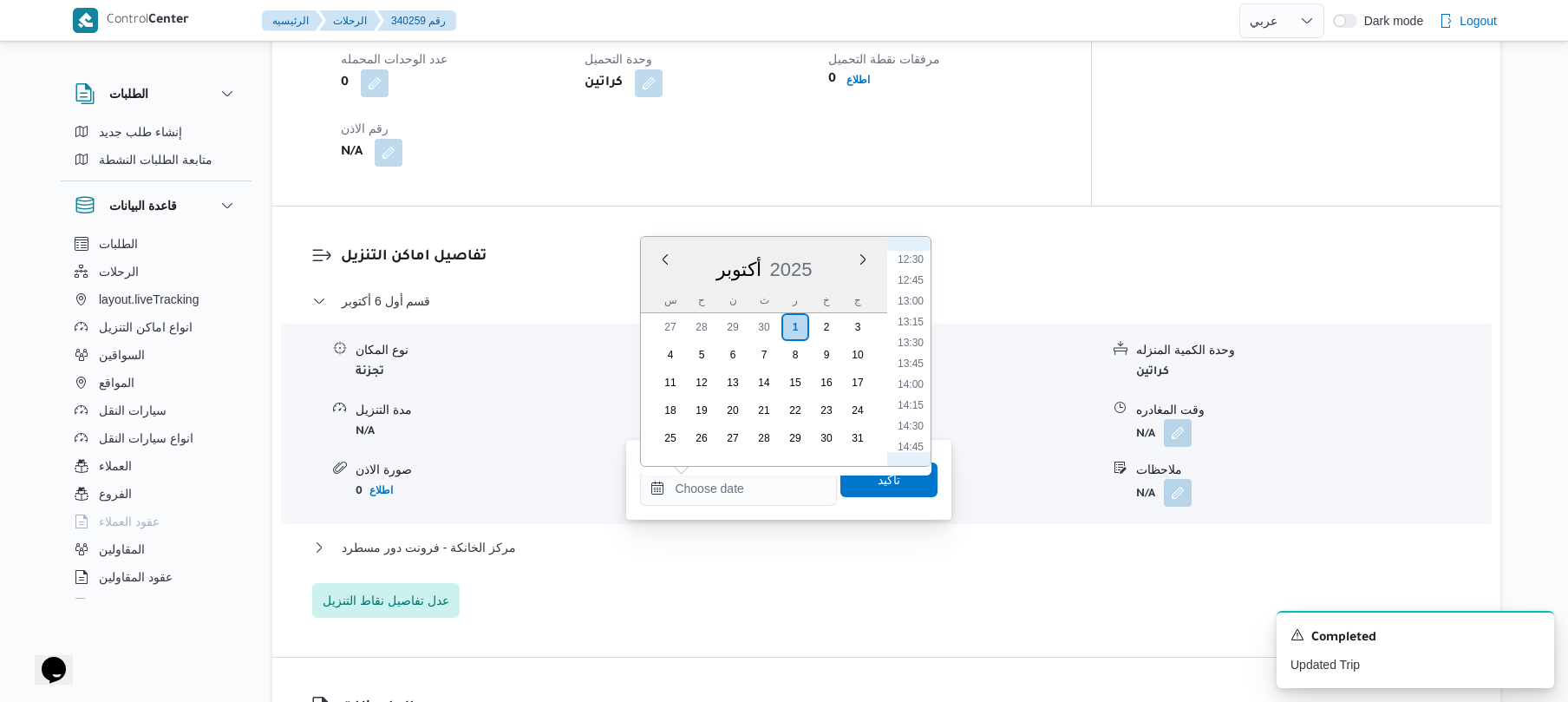
scroll to position [684, 0]
click at [910, 390] on li "09:45" at bounding box center [910, 388] width 40 height 17
type input "٠١/١٠/٢٠٢٥ ٠٩:٤٥"
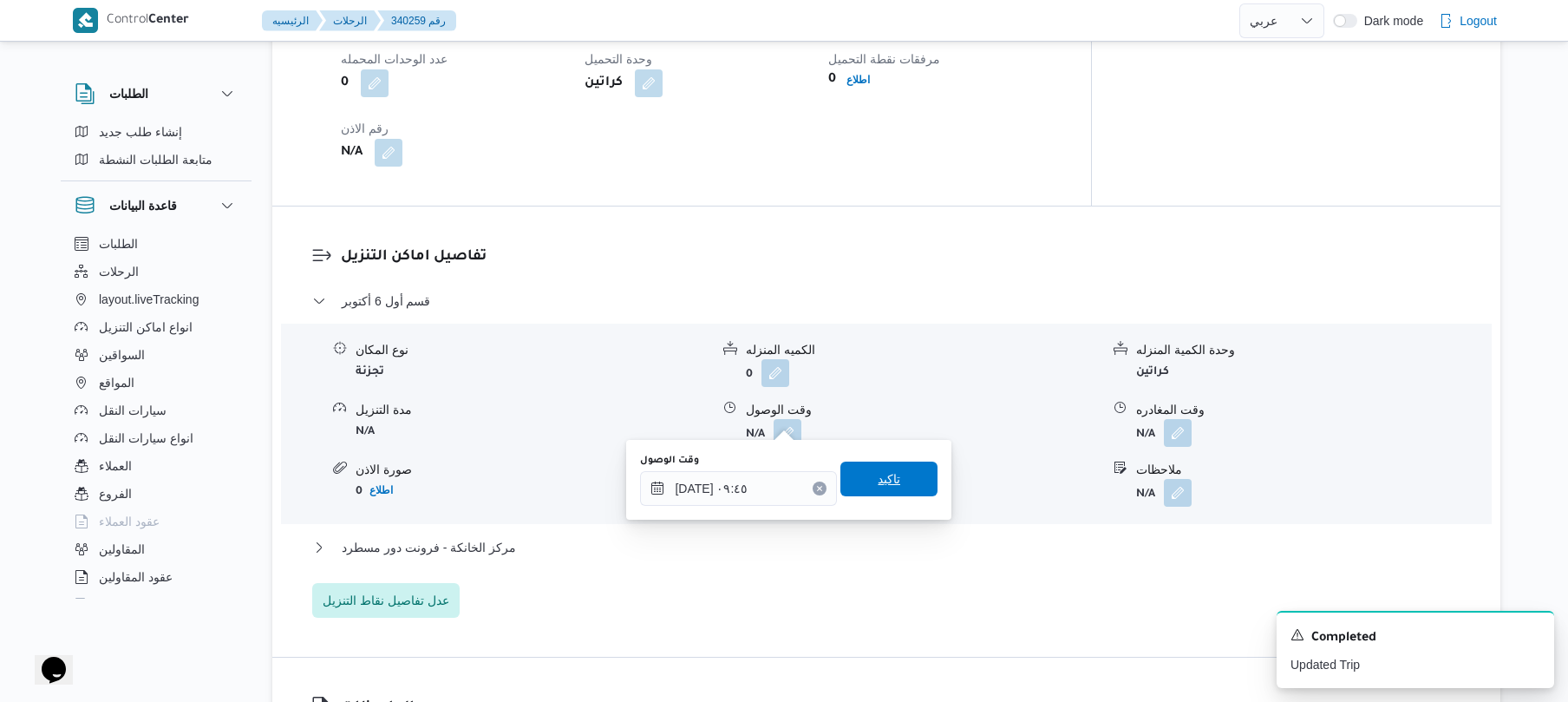
click at [883, 476] on span "تاكيد" at bounding box center [889, 479] width 23 height 21
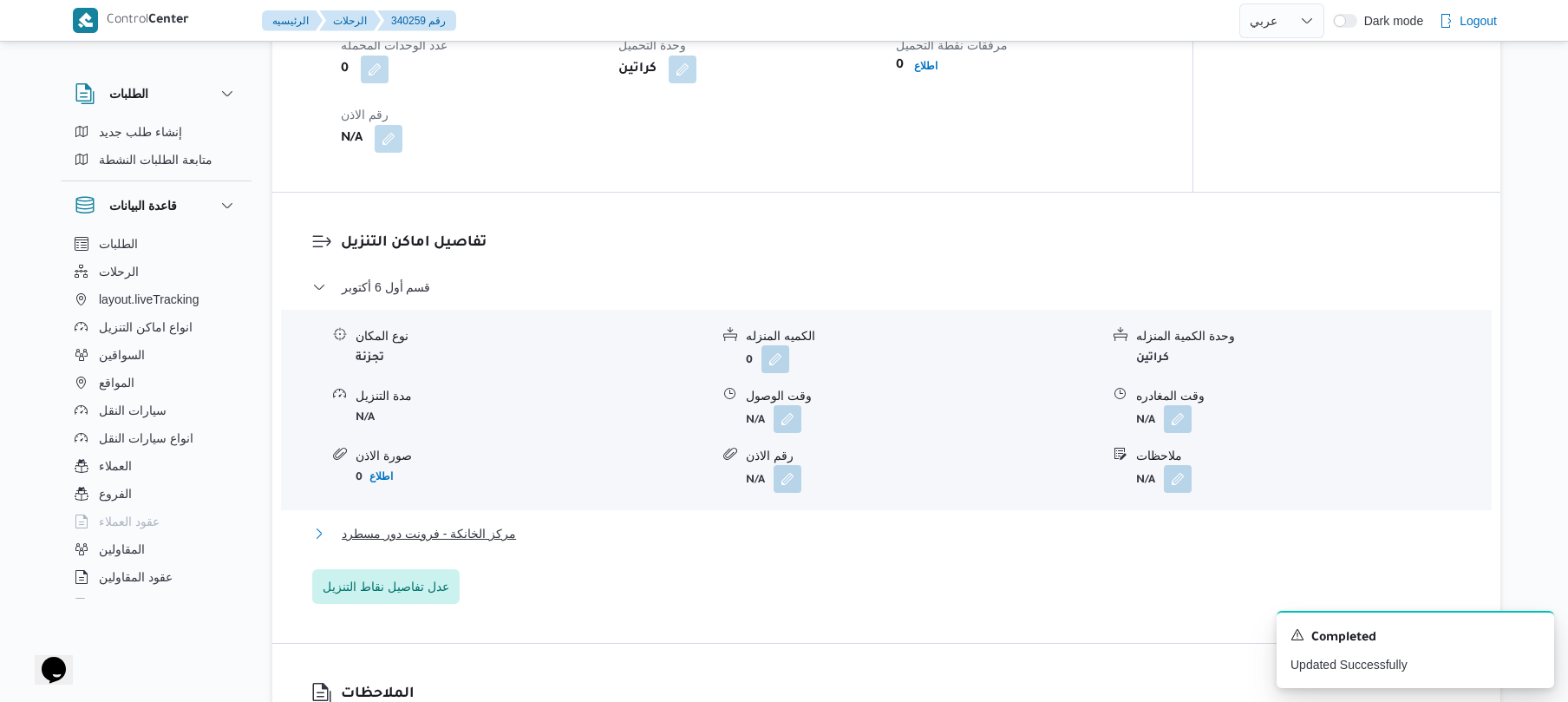
click at [788, 536] on button "مركز الخانكة - فرونت دور مسطرد" at bounding box center [886, 534] width 1149 height 21
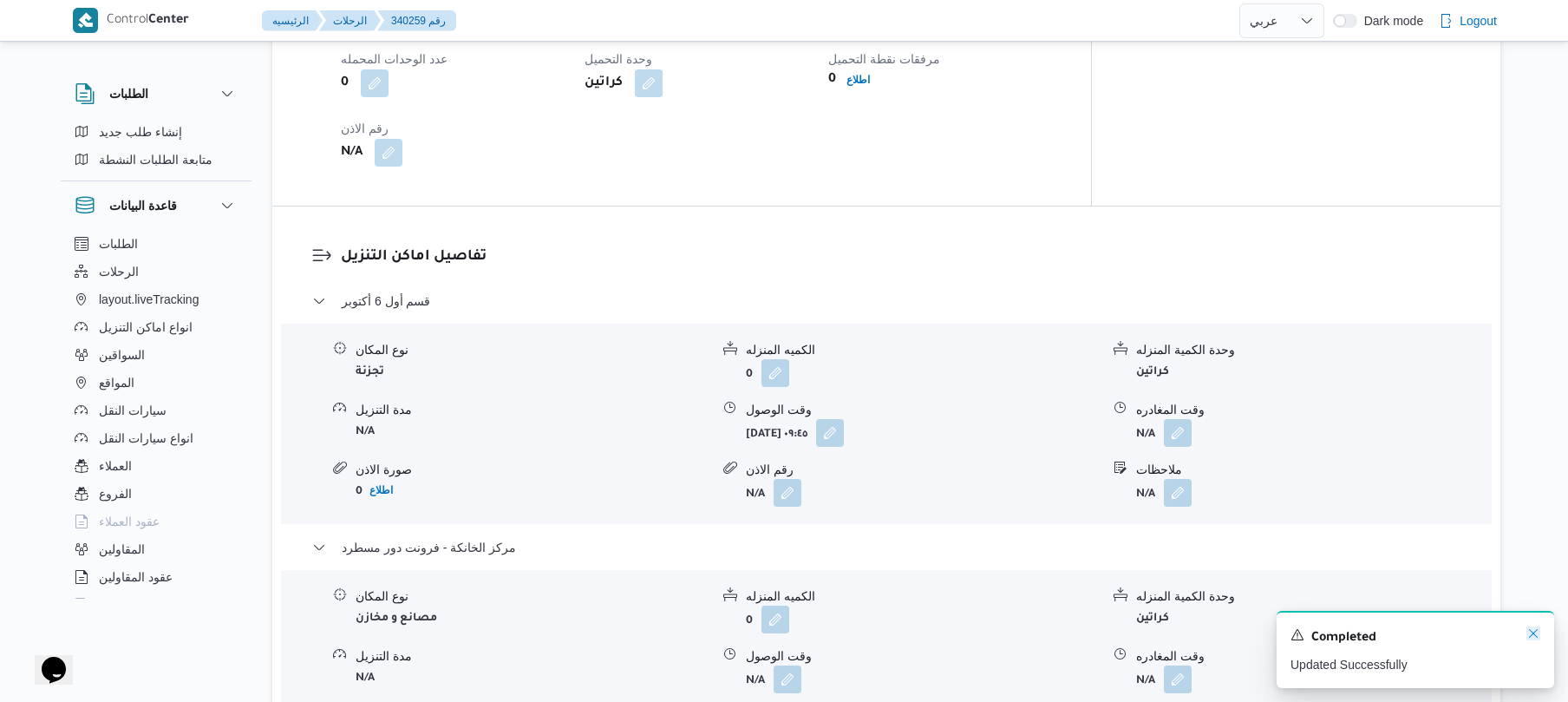
click at [1535, 639] on icon "Dismiss toast" at bounding box center [1533, 633] width 14 height 14
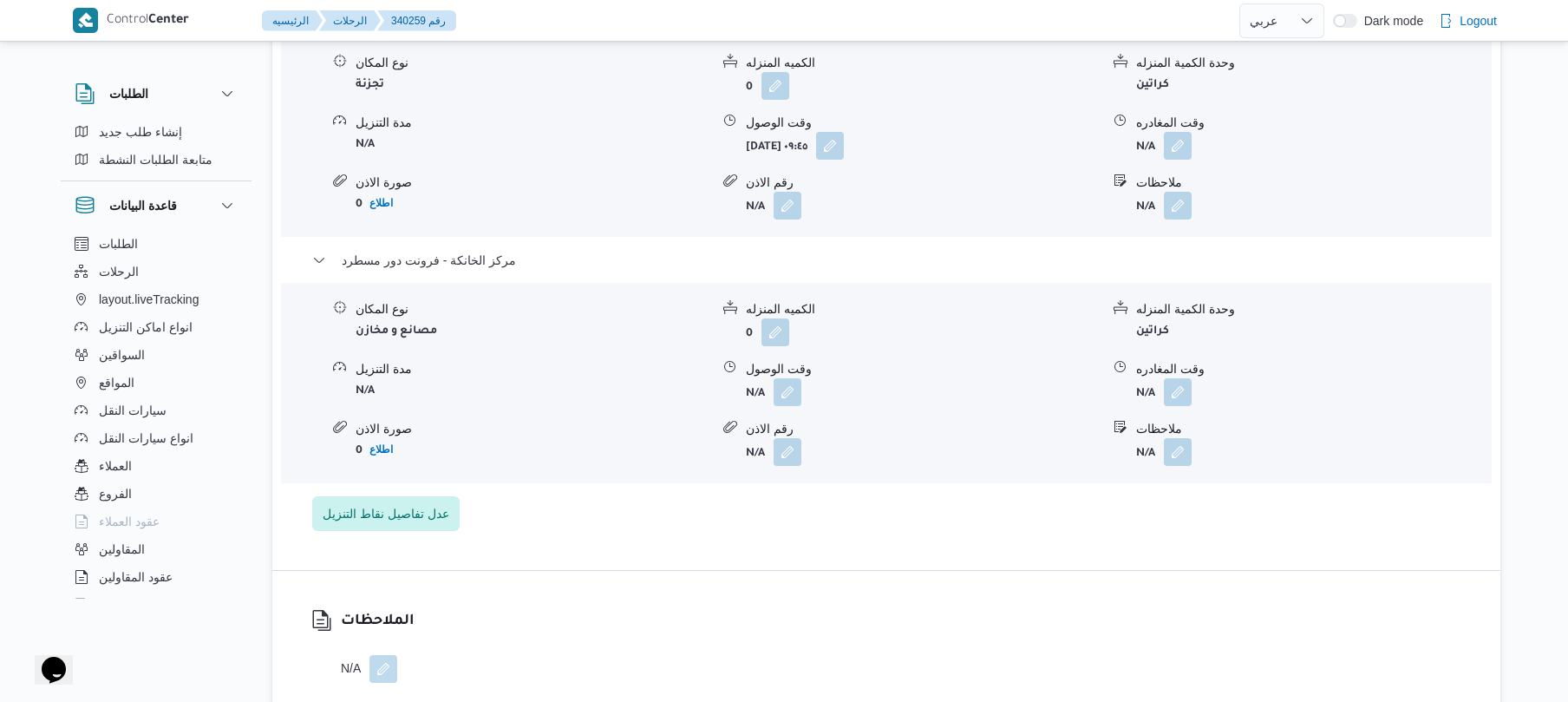
scroll to position [1620, 0]
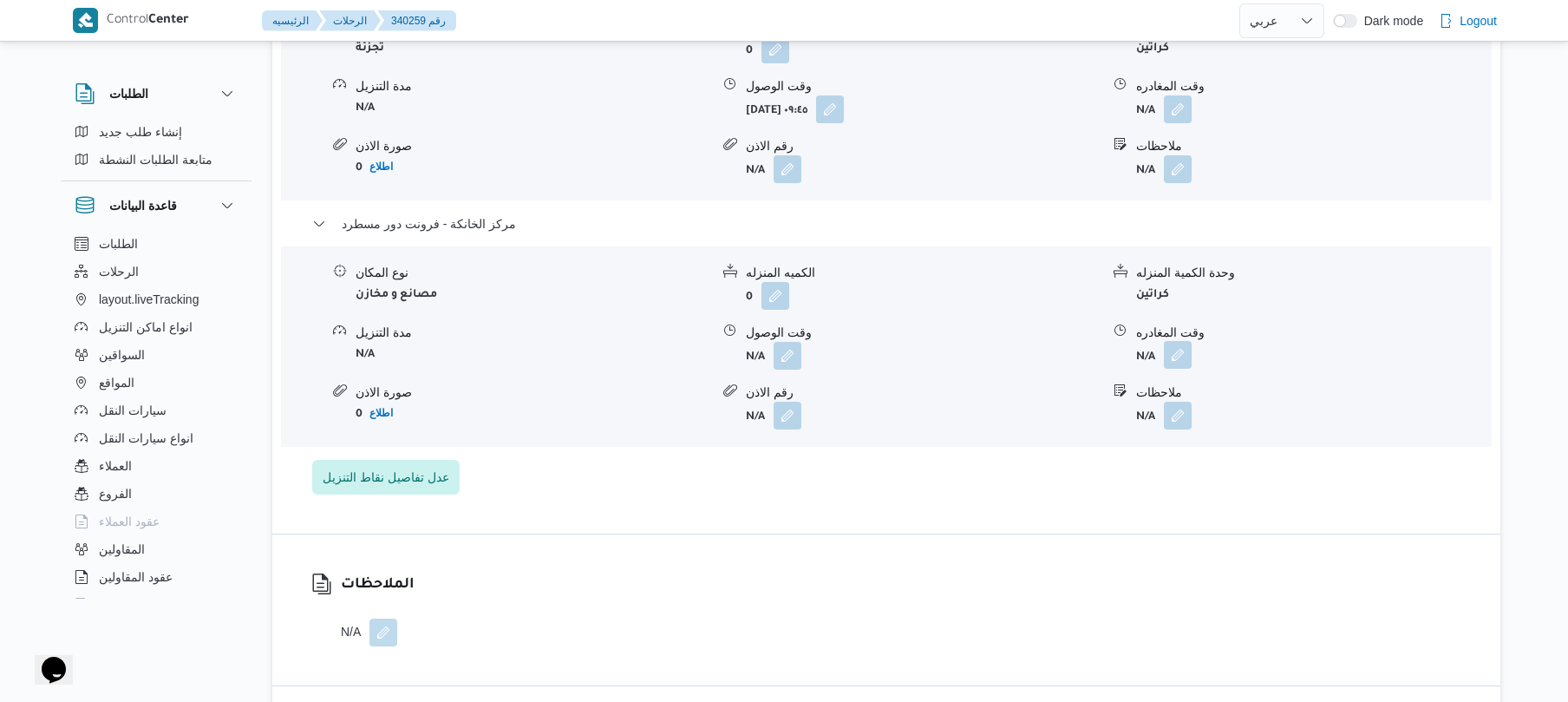
click at [1180, 347] on button "button" at bounding box center [1177, 355] width 28 height 28
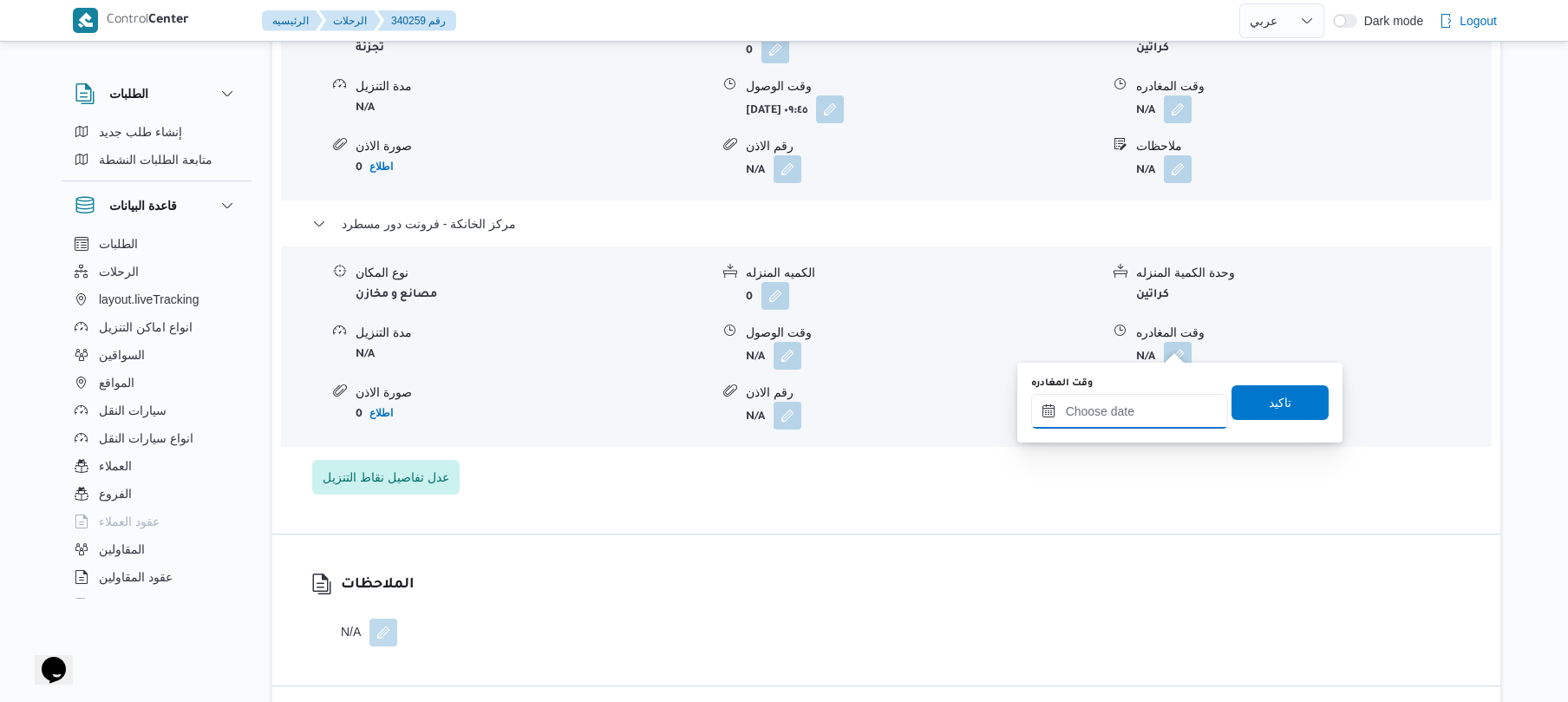
click at [1131, 415] on input "وقت المغادره" at bounding box center [1130, 411] width 197 height 34
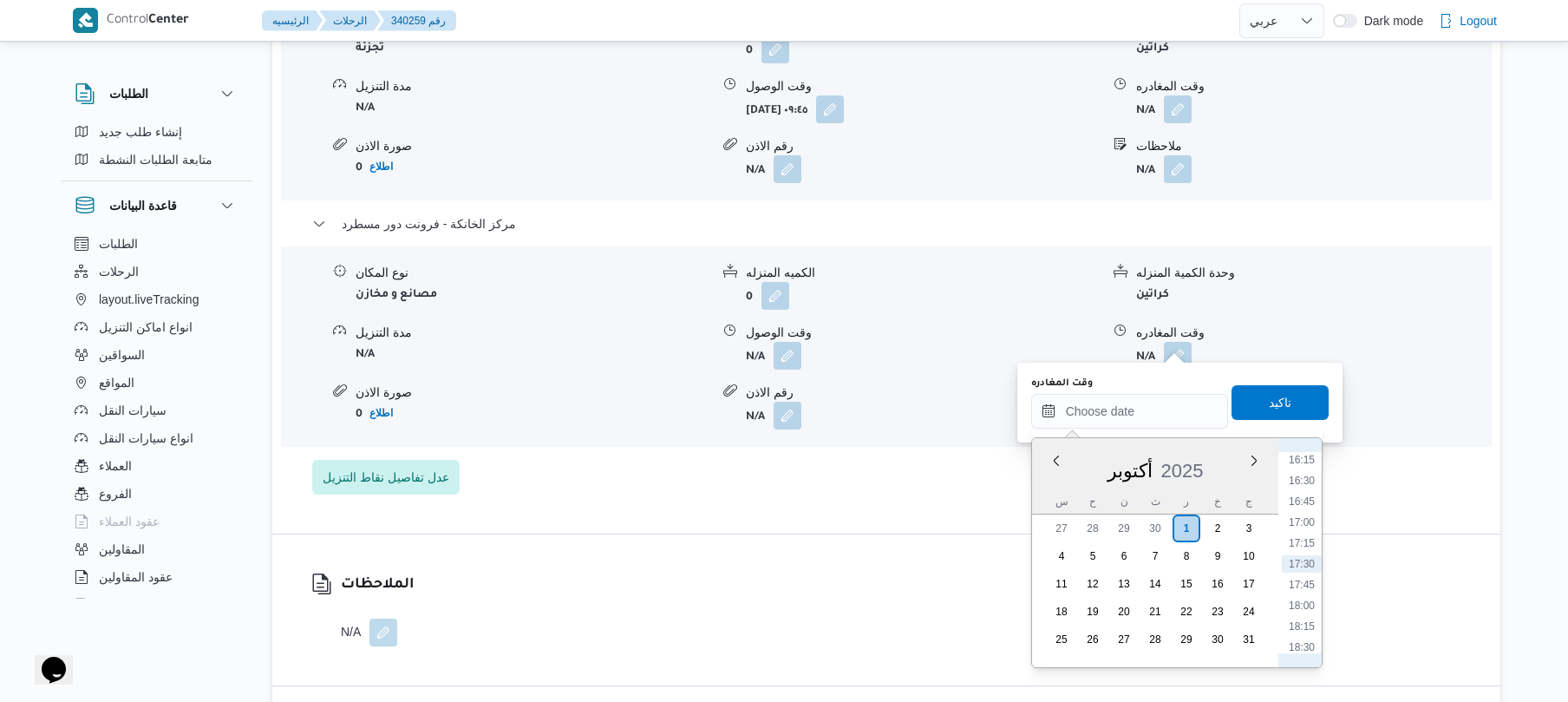
scroll to position [1185, 0]
click at [1303, 521] on li "15:00" at bounding box center [1302, 526] width 40 height 17
type input "٠١/١٠/٢٠٢٥ ١٥:٠٠"
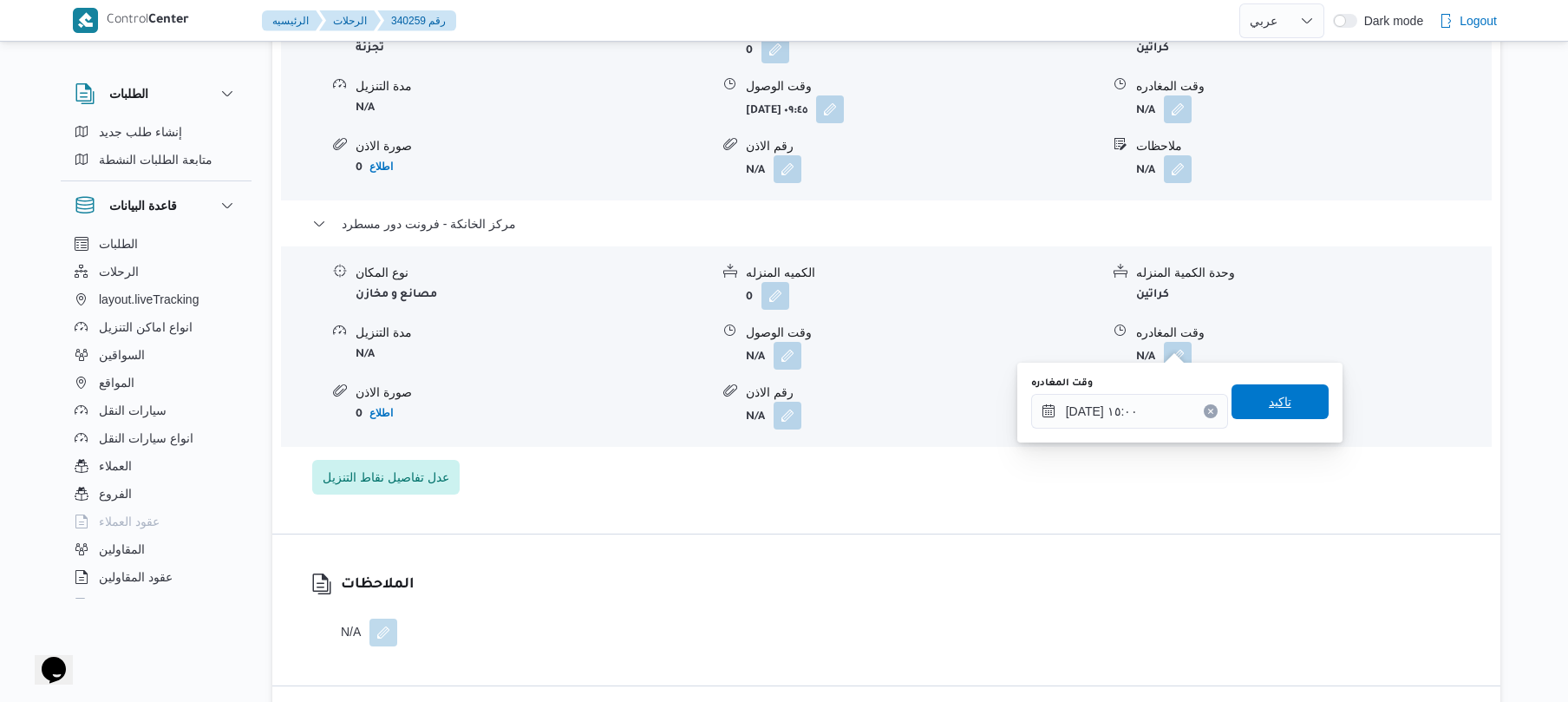
click at [1274, 393] on span "تاكيد" at bounding box center [1280, 402] width 23 height 21
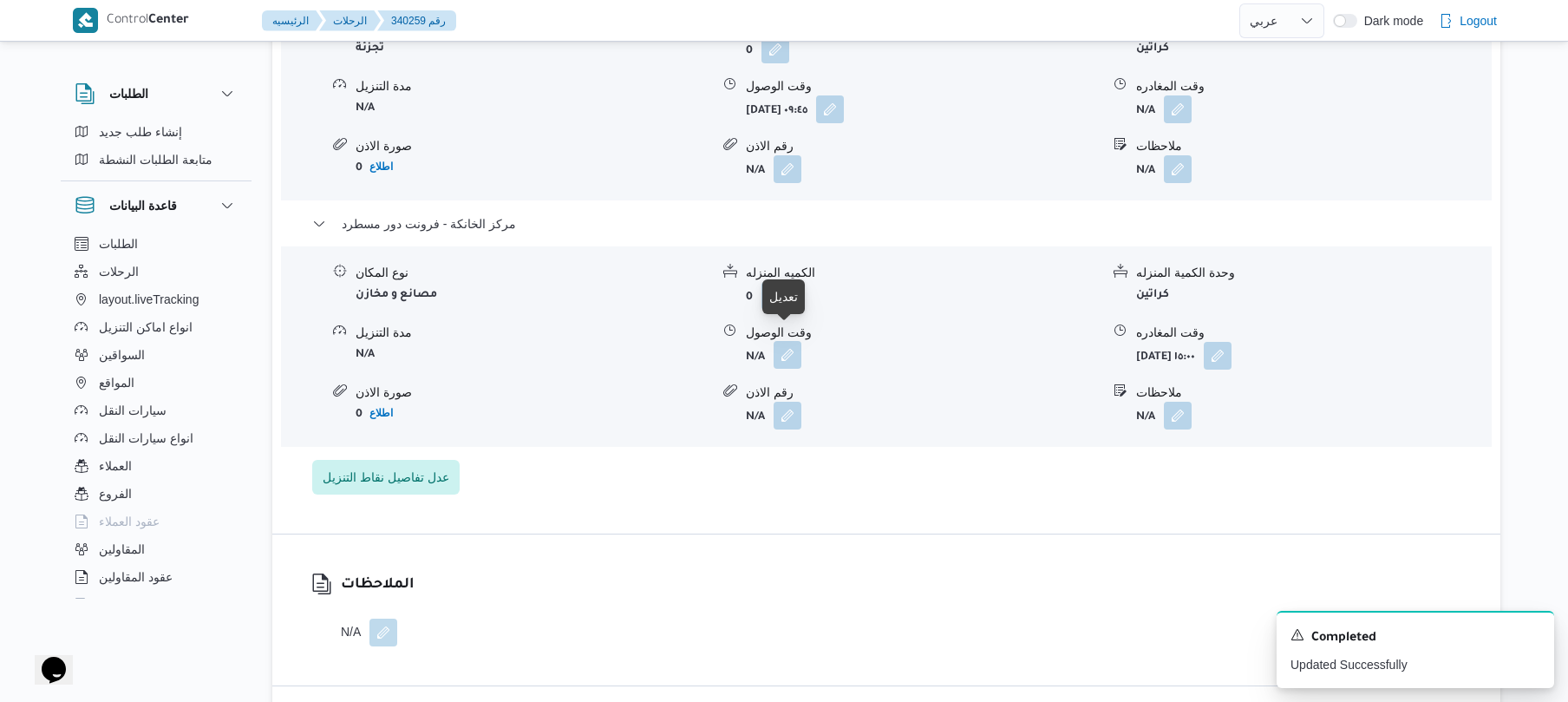
click at [789, 343] on button "button" at bounding box center [787, 355] width 28 height 28
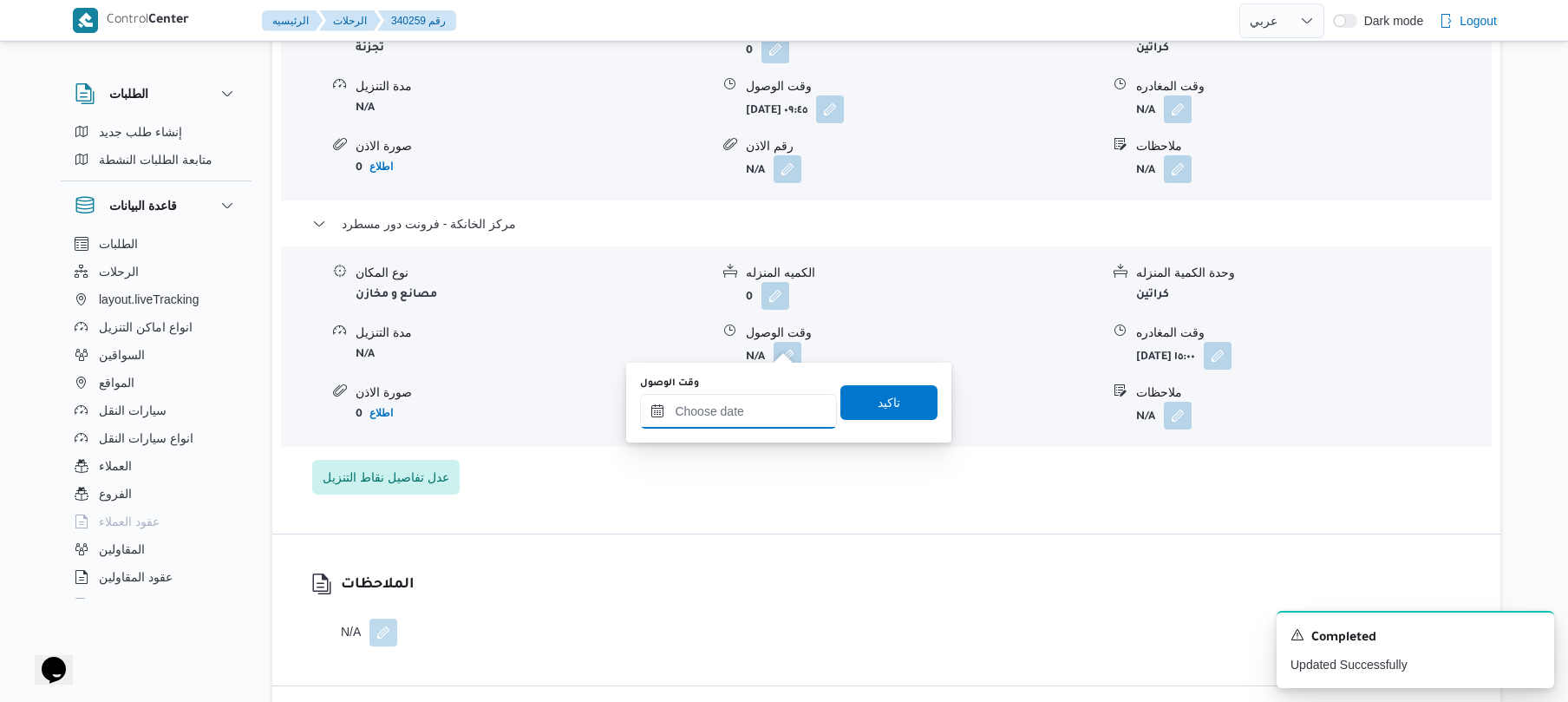
click at [754, 401] on input "وقت الوصول" at bounding box center [738, 411] width 197 height 34
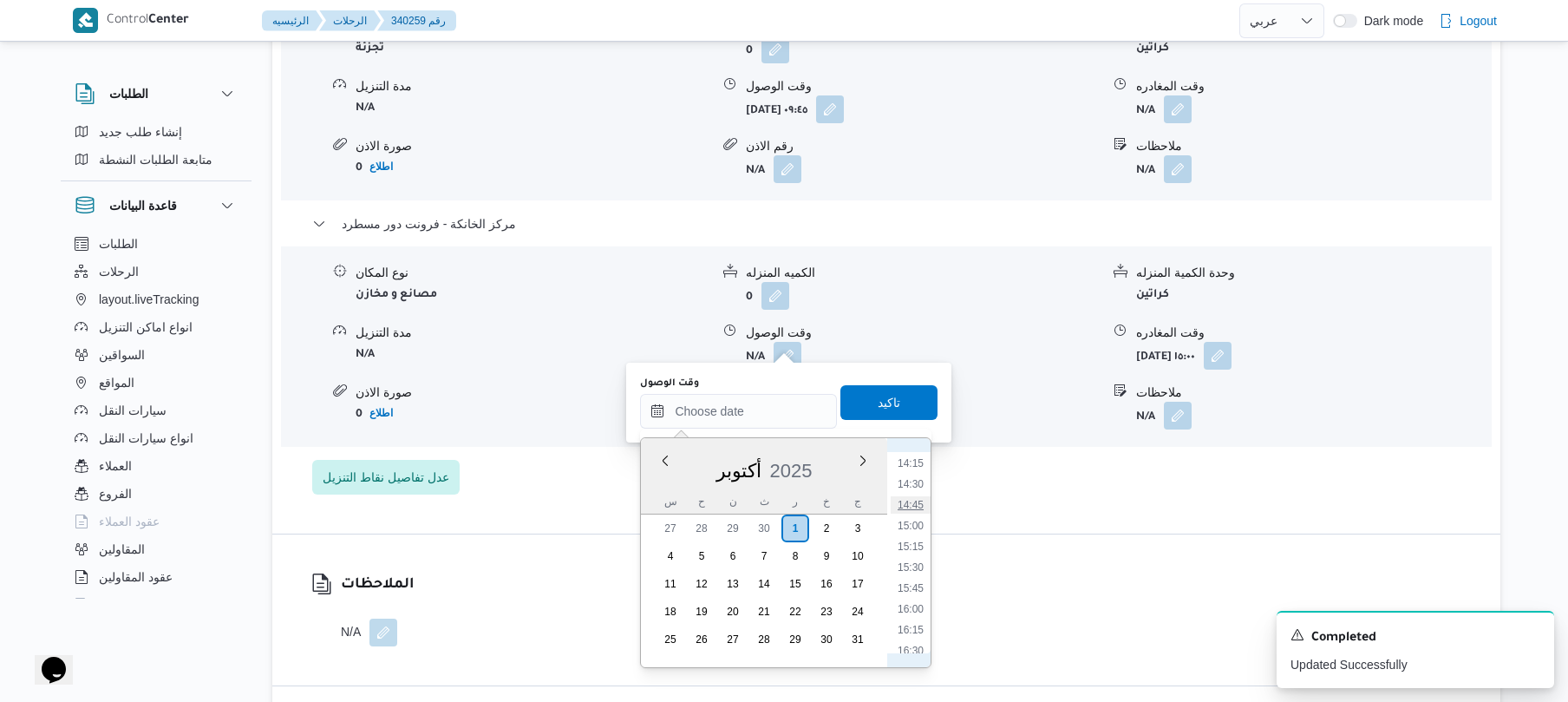
click at [913, 505] on li "14:45" at bounding box center [910, 505] width 40 height 17
type input "[DATE] ١٤:٤٥"
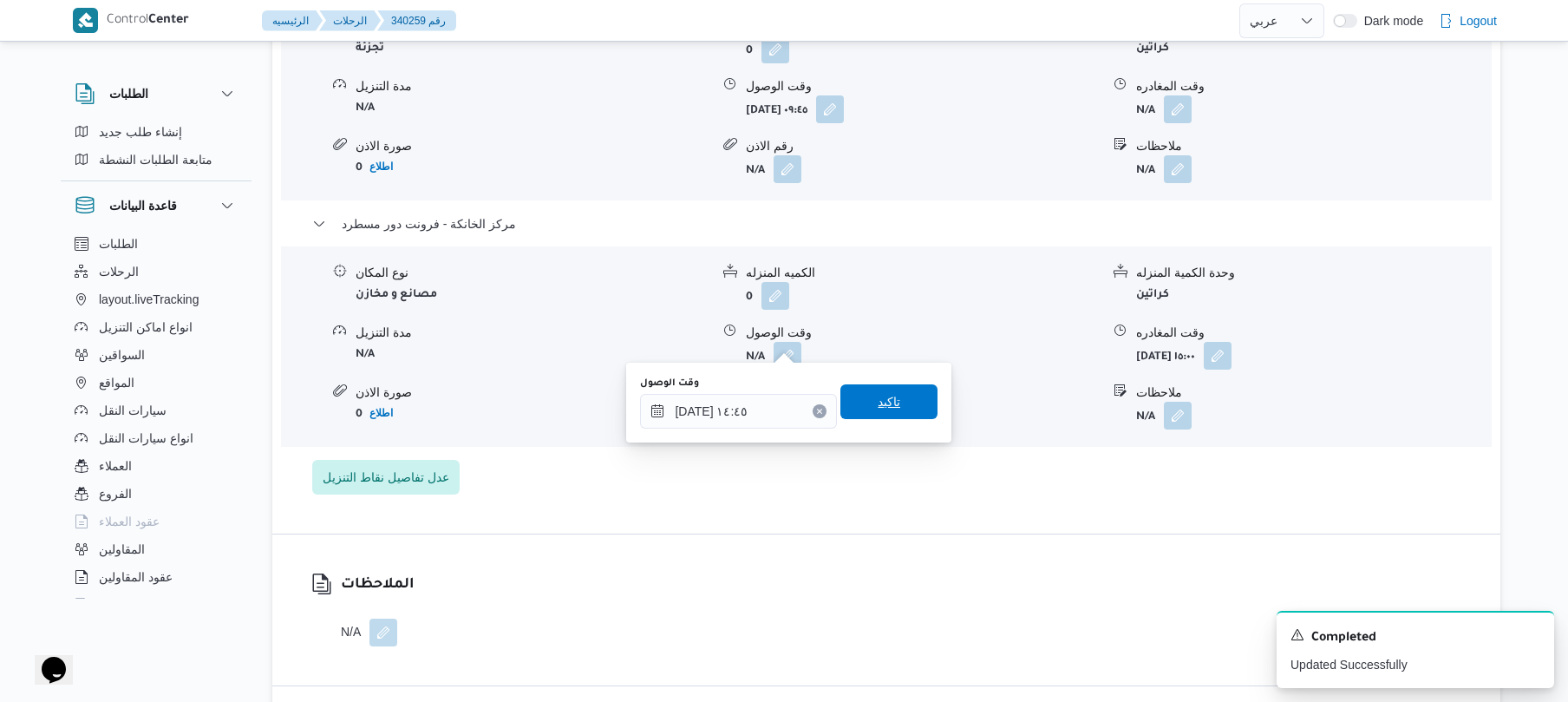
click at [906, 400] on span "تاكيد" at bounding box center [889, 402] width 97 height 34
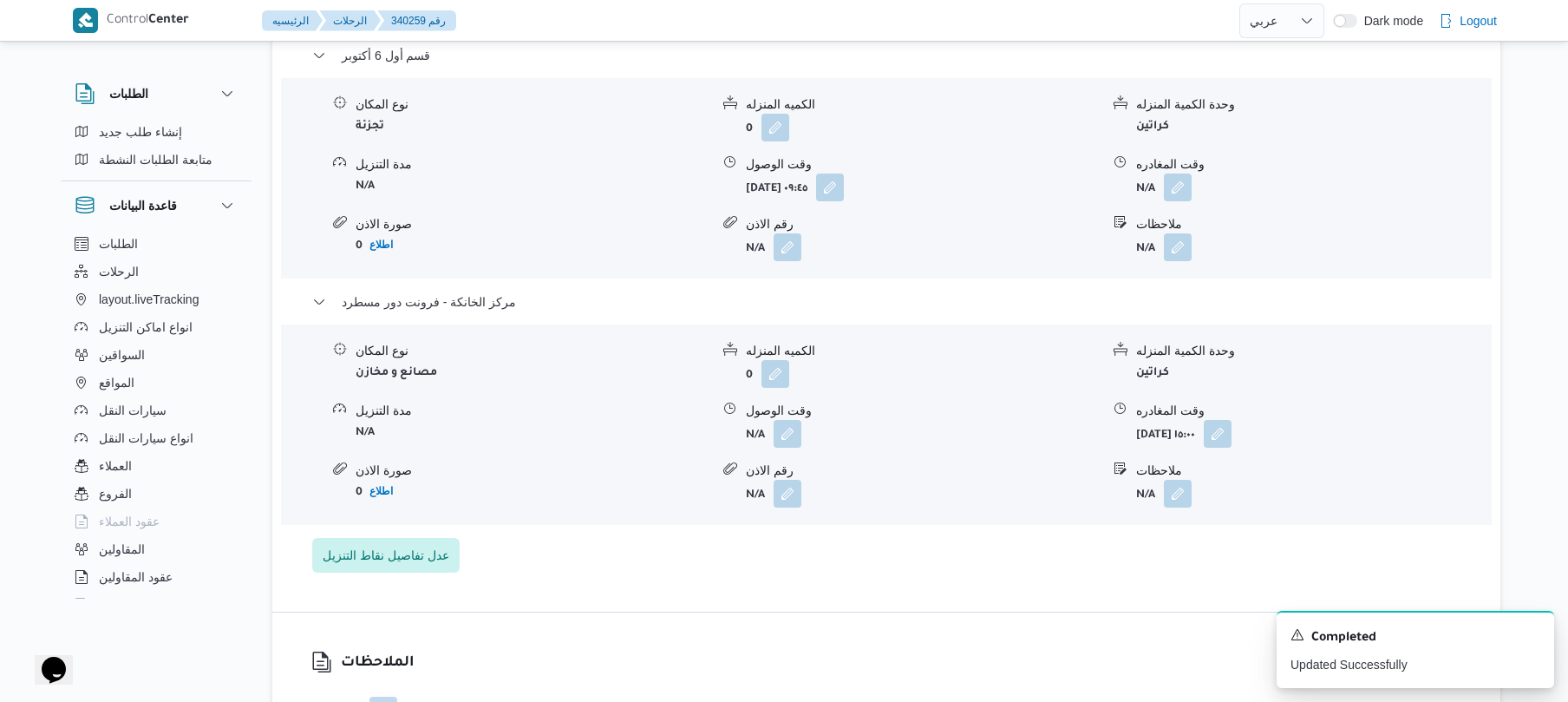
scroll to position [1480, 0]
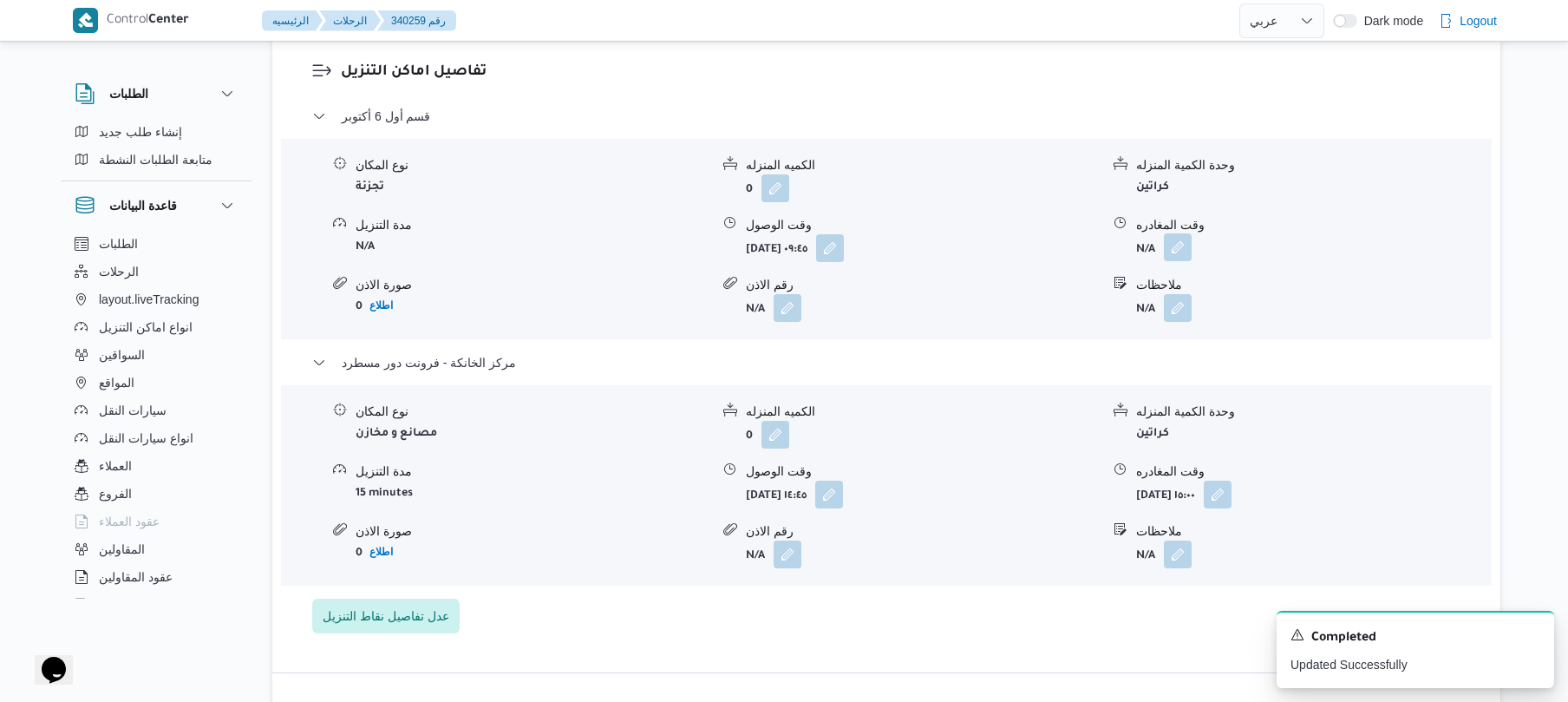
click at [1169, 235] on button "button" at bounding box center [1177, 247] width 28 height 28
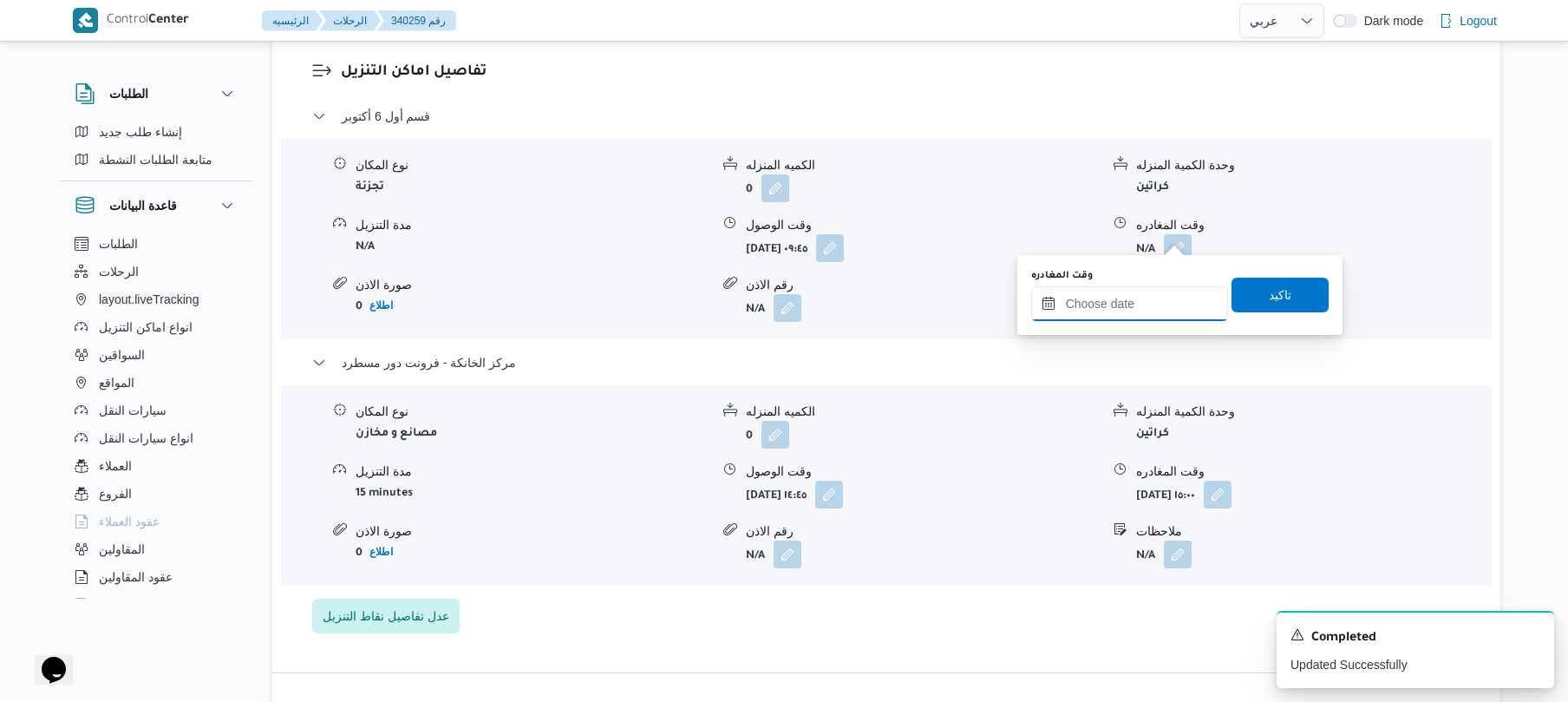
click at [1108, 286] on input "وقت المغادره" at bounding box center [1130, 303] width 197 height 34
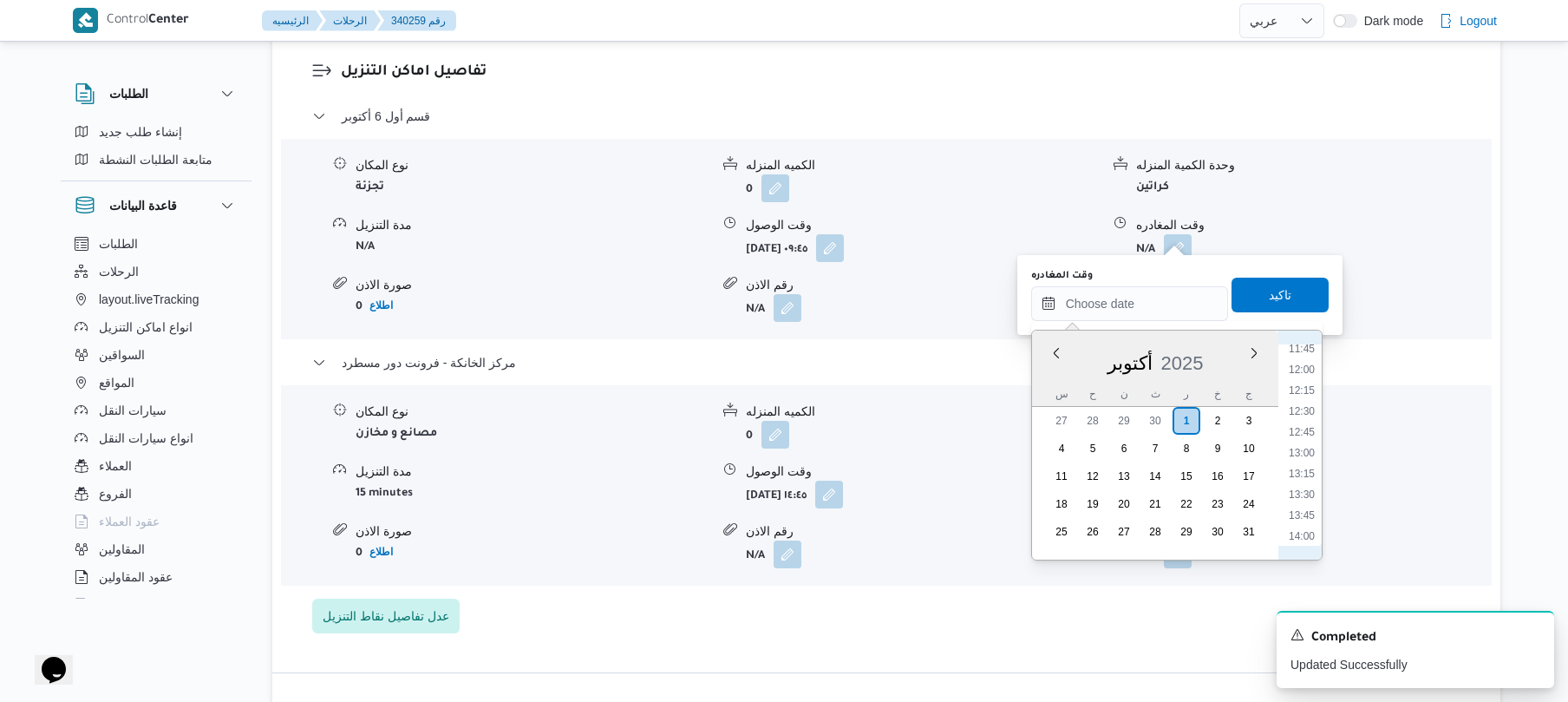
scroll to position [1015, 0]
click at [1294, 484] on li "13:45" at bounding box center [1302, 485] width 40 height 17
type input "٠١/١٠/٢٠٢٥ ١٣:٤٥"
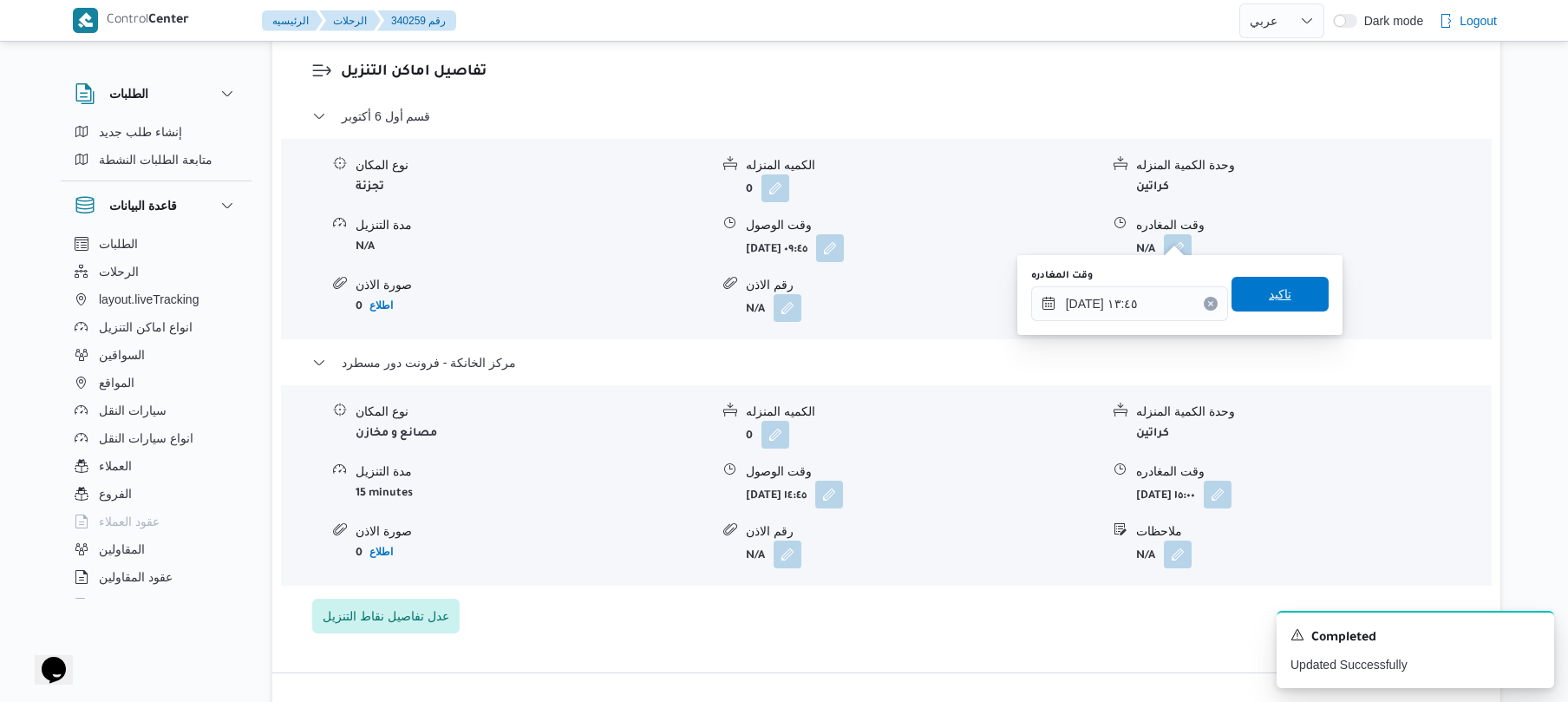
click at [1291, 302] on span "تاكيد" at bounding box center [1280, 294] width 97 height 34
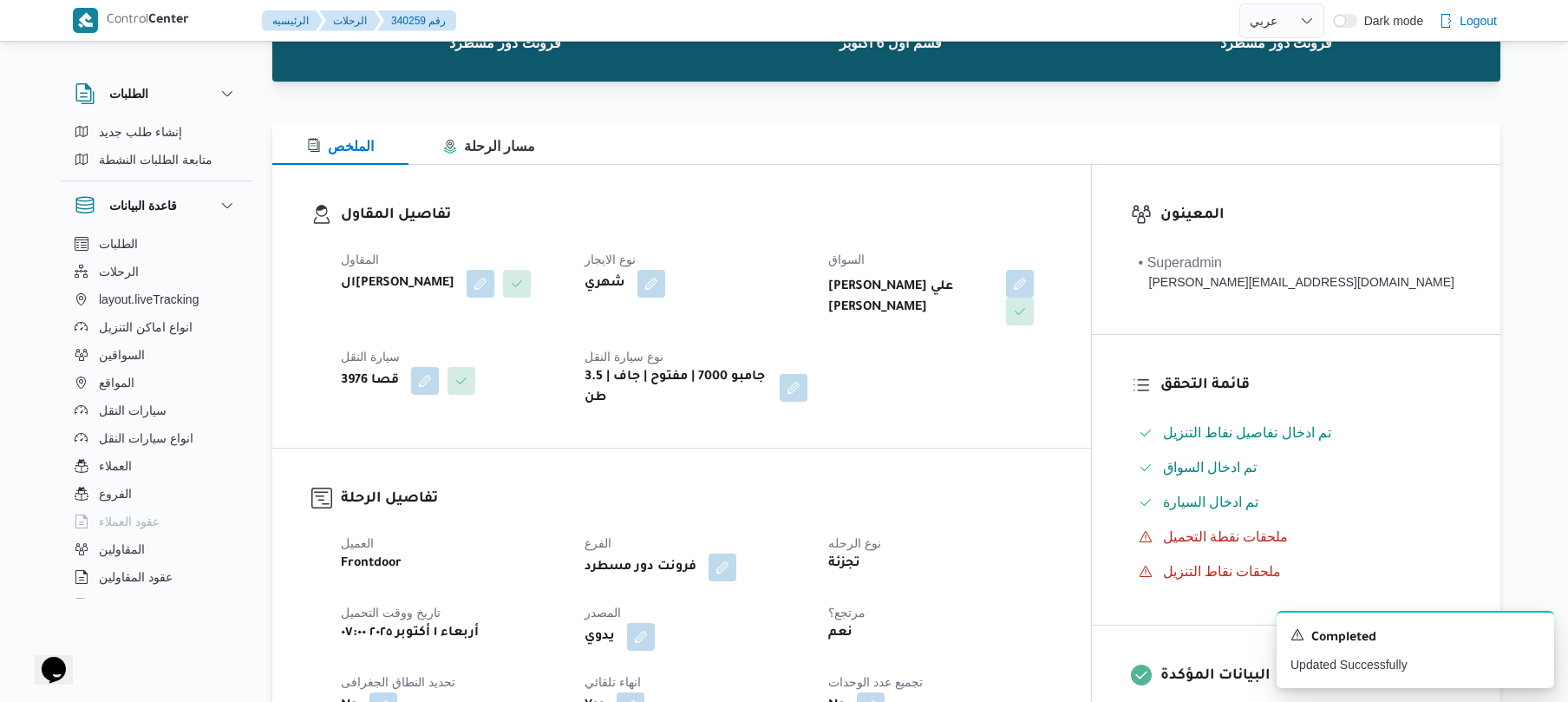
scroll to position [0, 0]
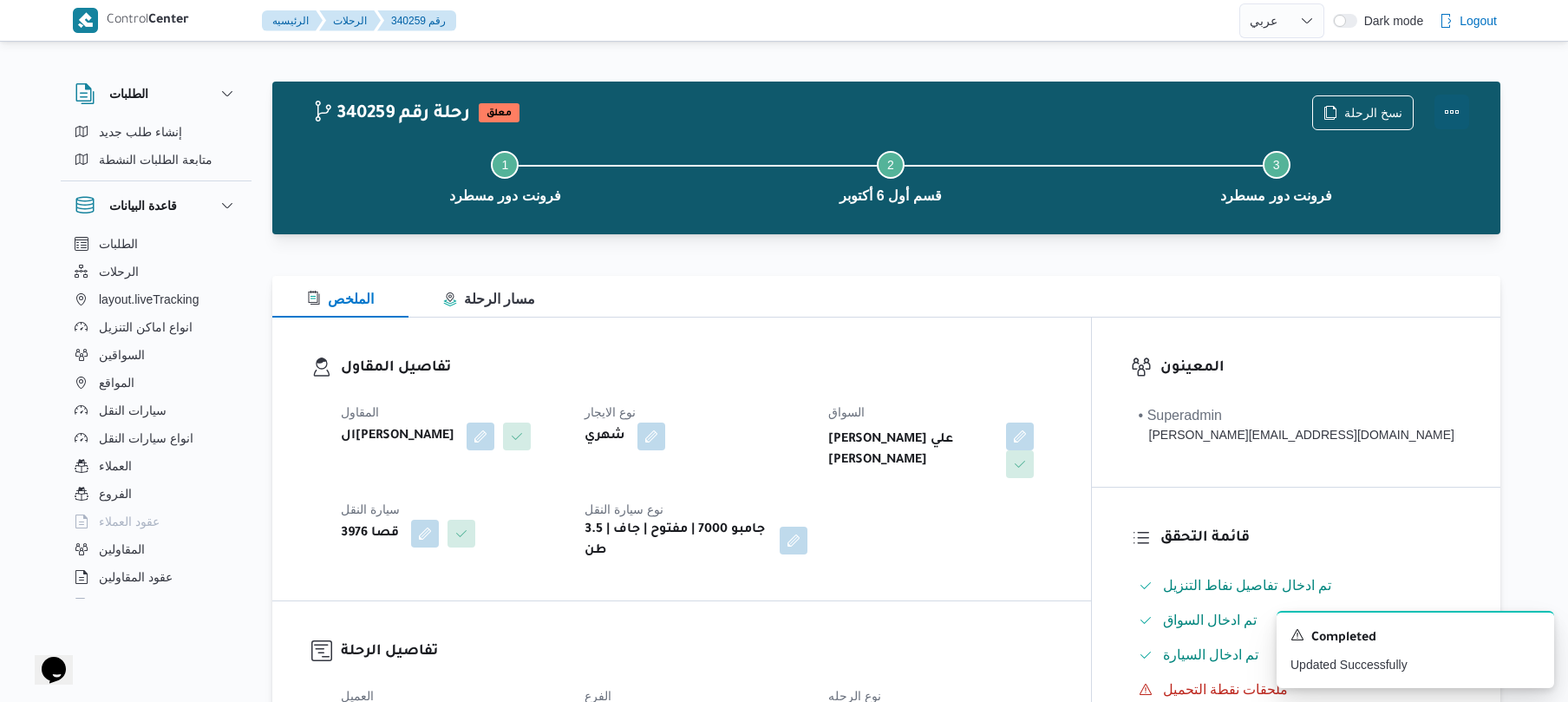
click at [1448, 114] on button "Actions" at bounding box center [1452, 112] width 34 height 34
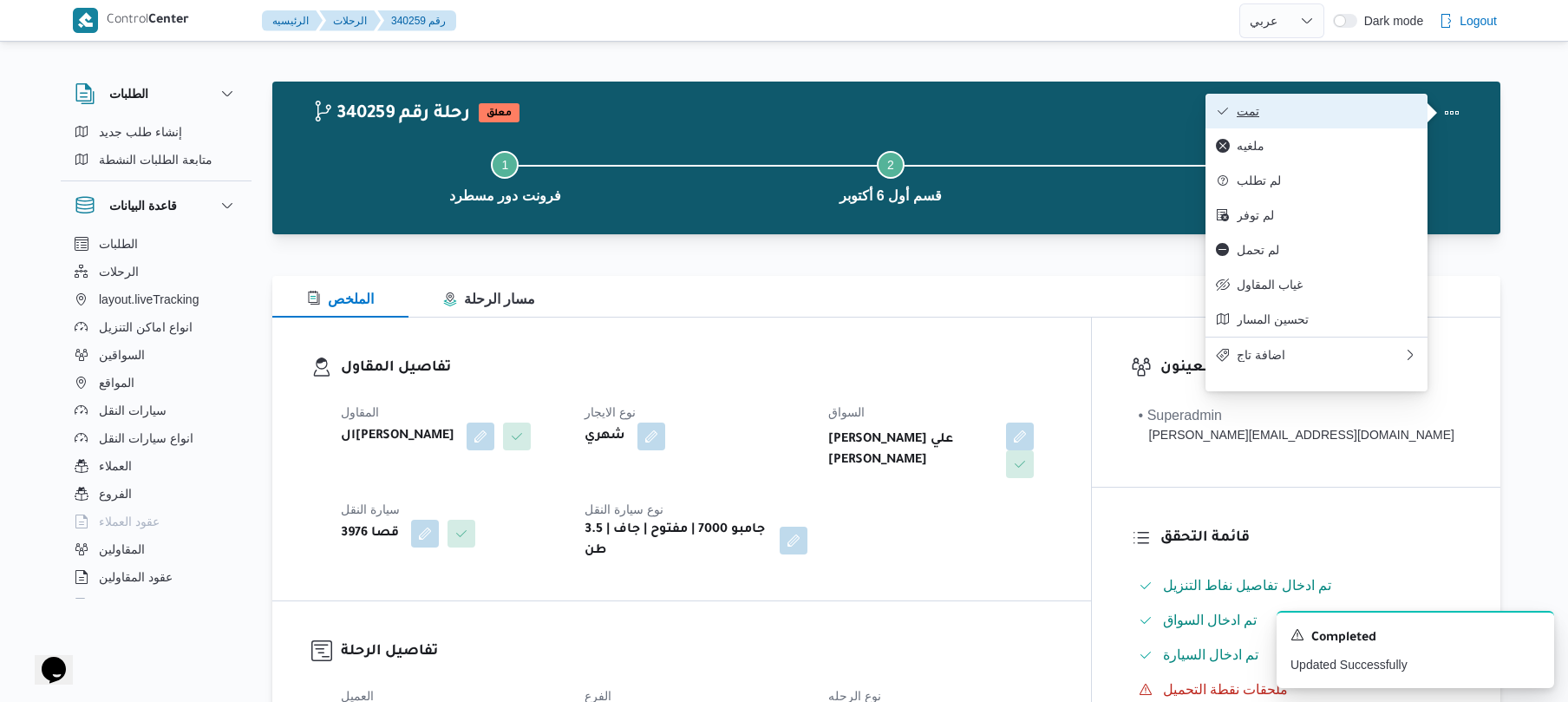
click at [1392, 115] on span "تمت" at bounding box center [1326, 111] width 180 height 14
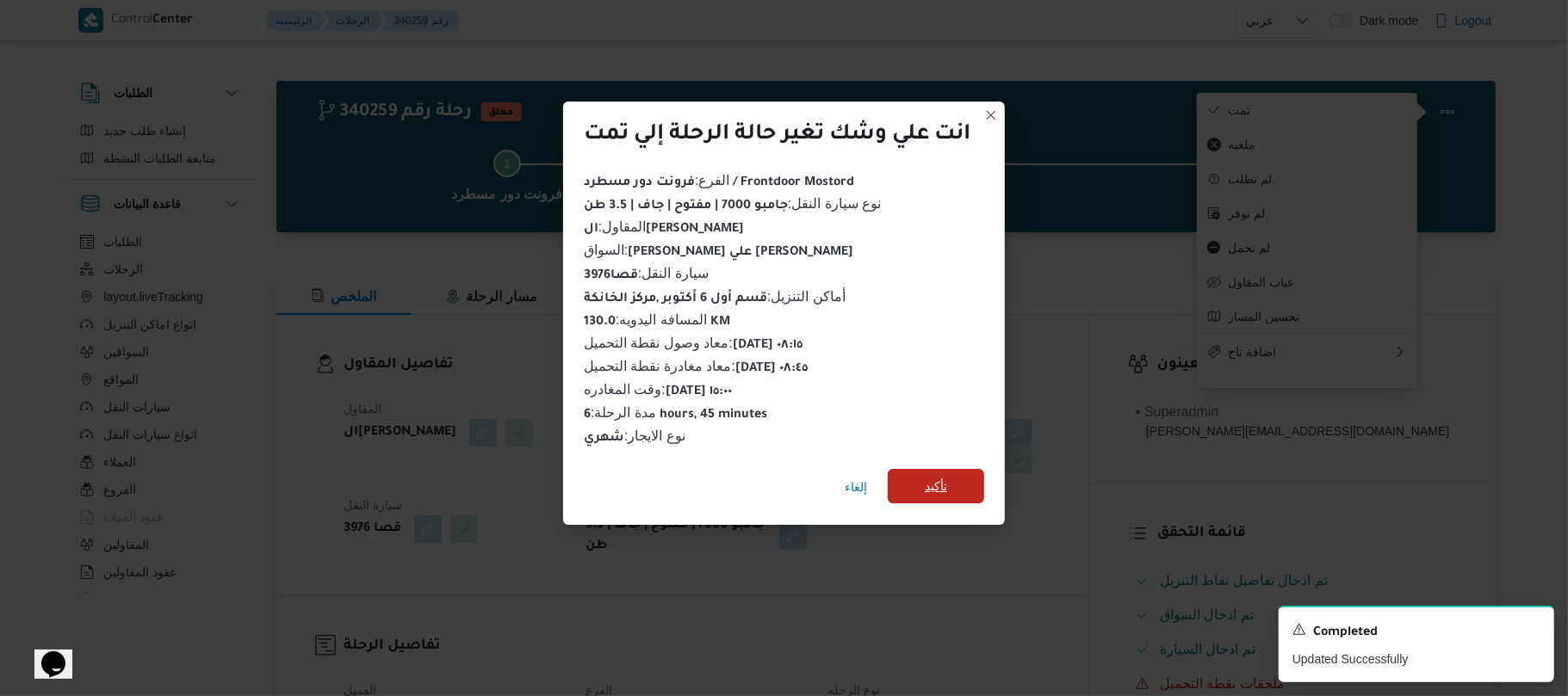
click at [947, 476] on span "تأكيد" at bounding box center [936, 486] width 23 height 21
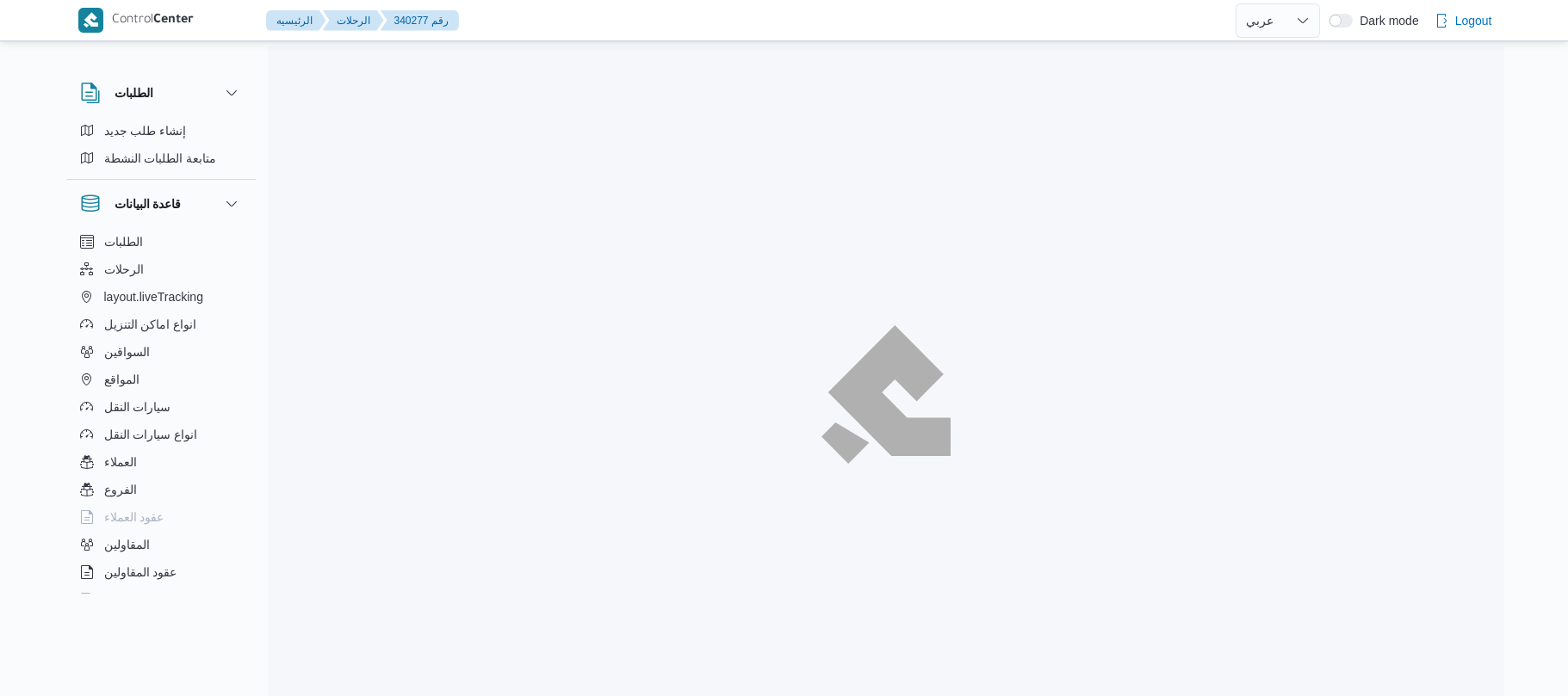
select select "ar"
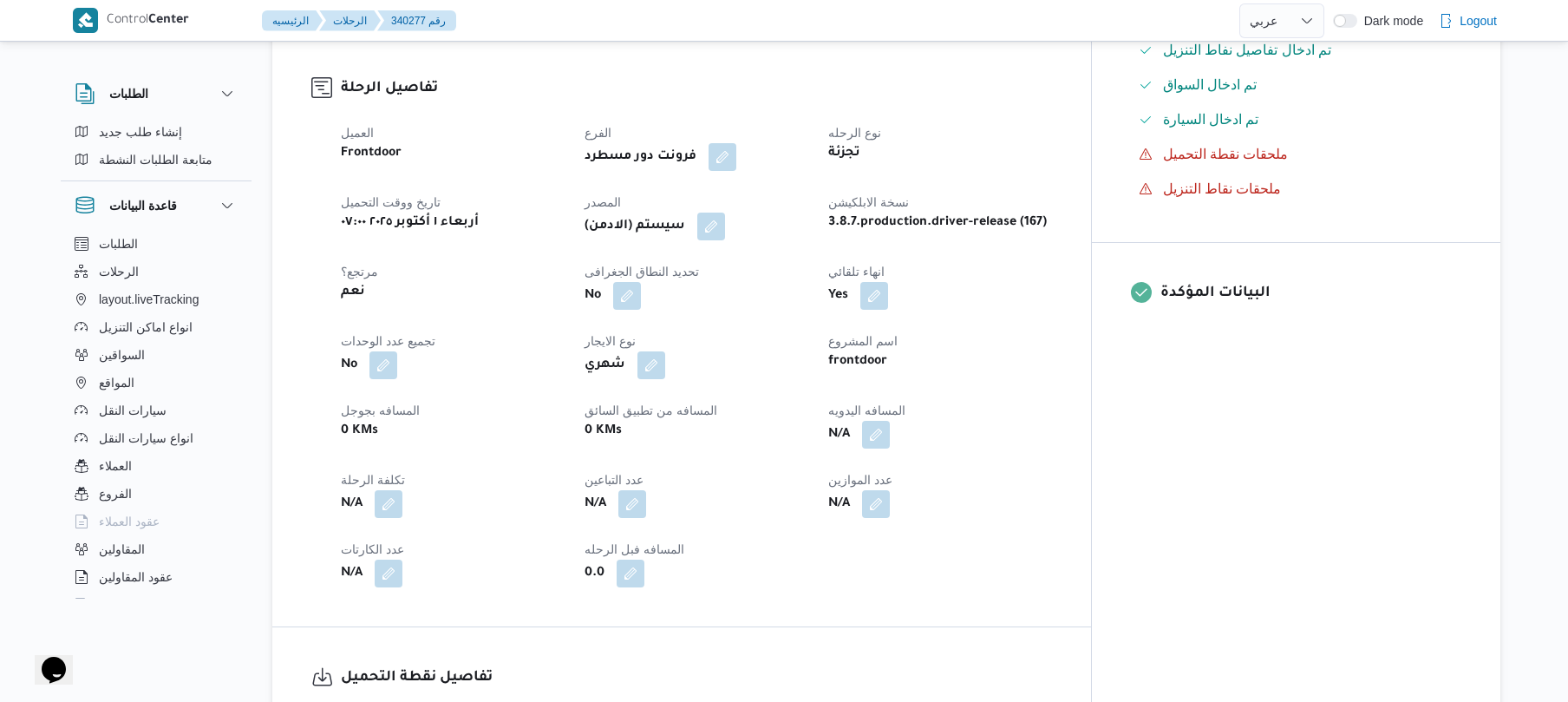
scroll to position [601, 0]
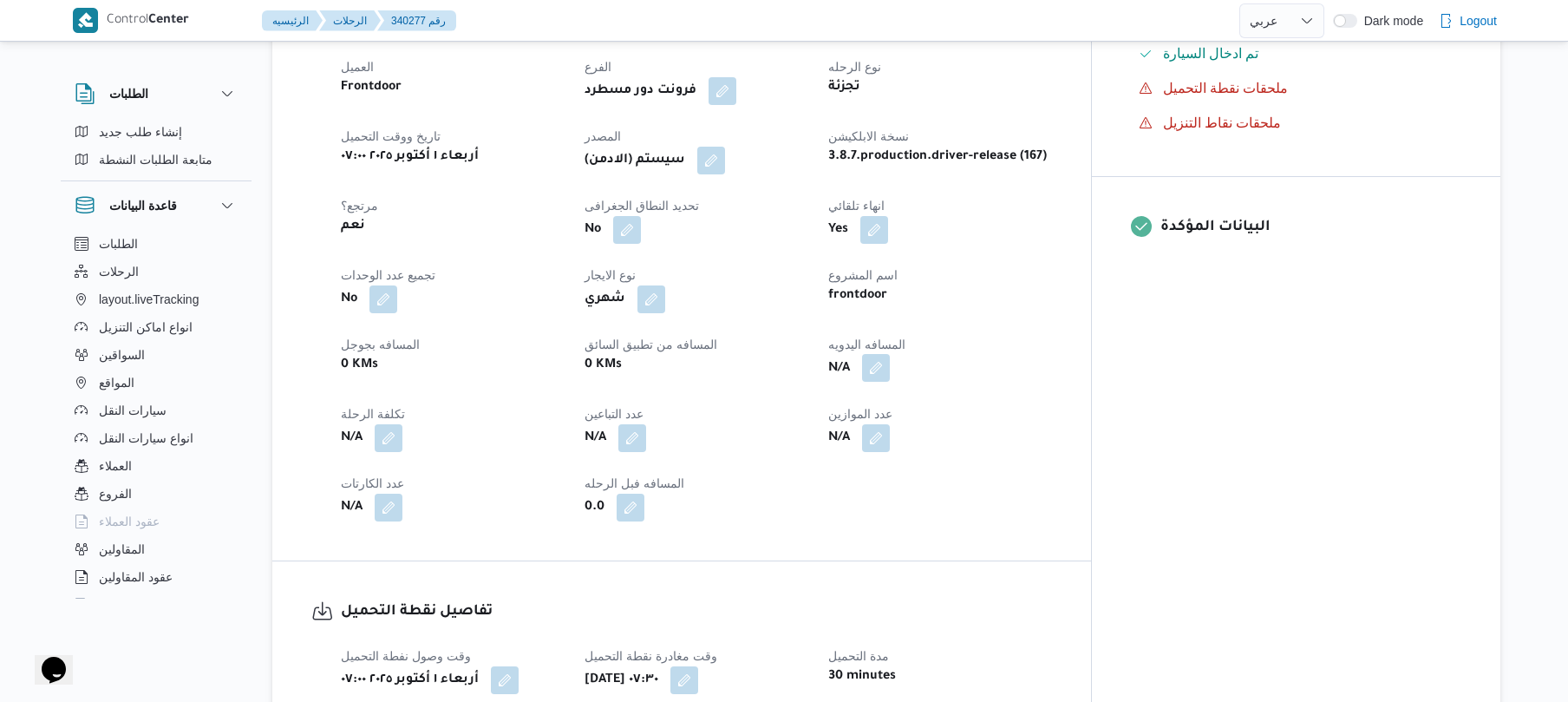
click at [889, 360] on button "button" at bounding box center [875, 367] width 28 height 28
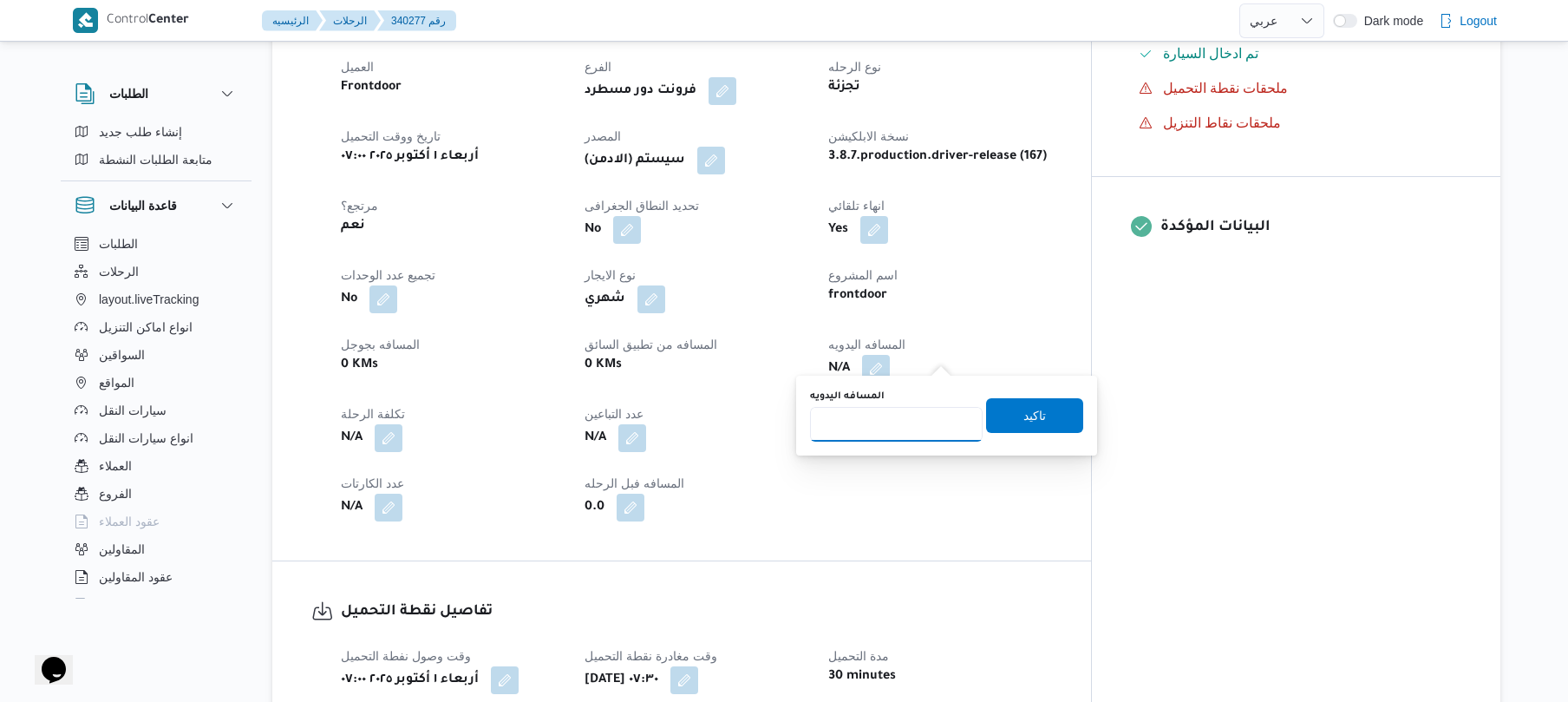
click at [904, 421] on input "المسافه اليدويه" at bounding box center [896, 424] width 173 height 34
type input "120"
click at [1024, 421] on span "تاكيد" at bounding box center [1035, 415] width 23 height 21
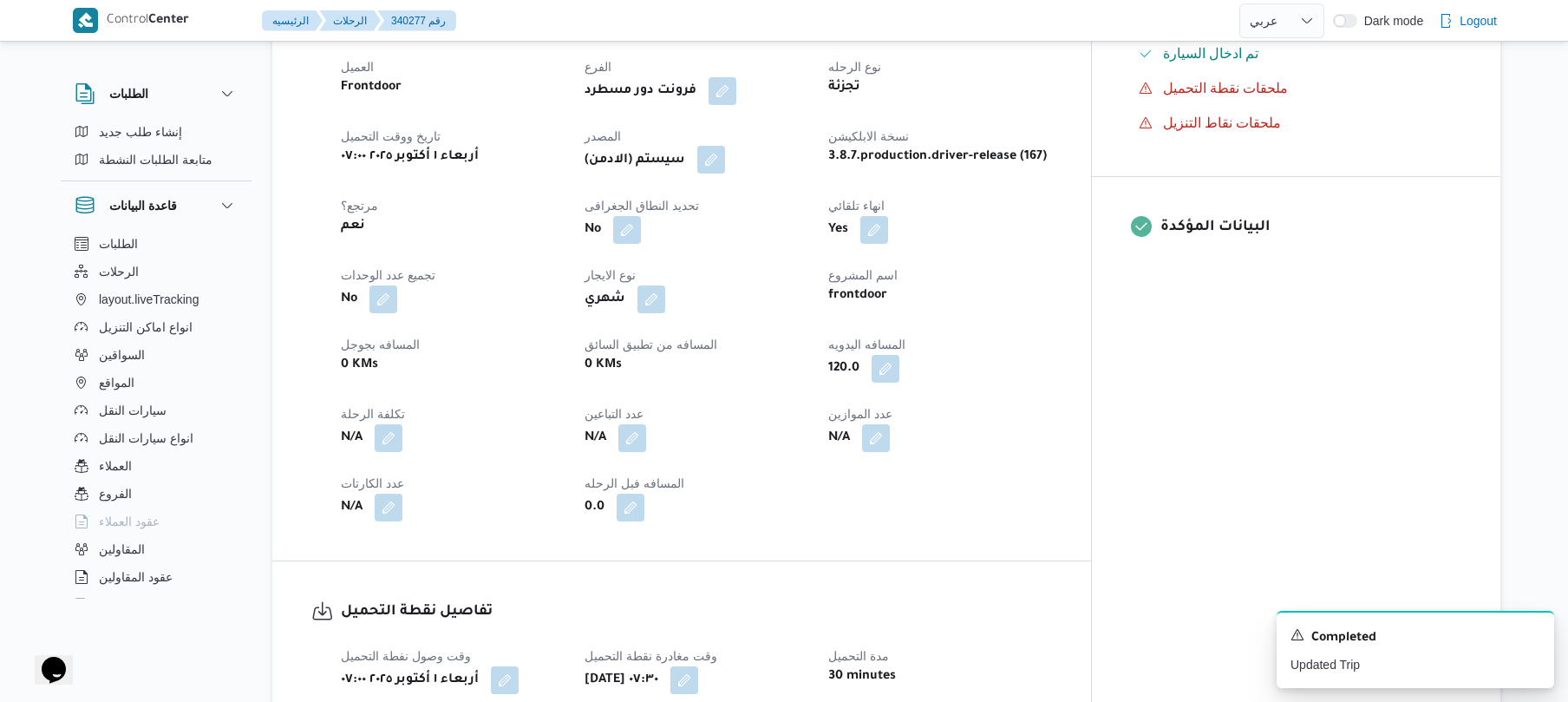
click at [725, 149] on button "button" at bounding box center [710, 159] width 28 height 28
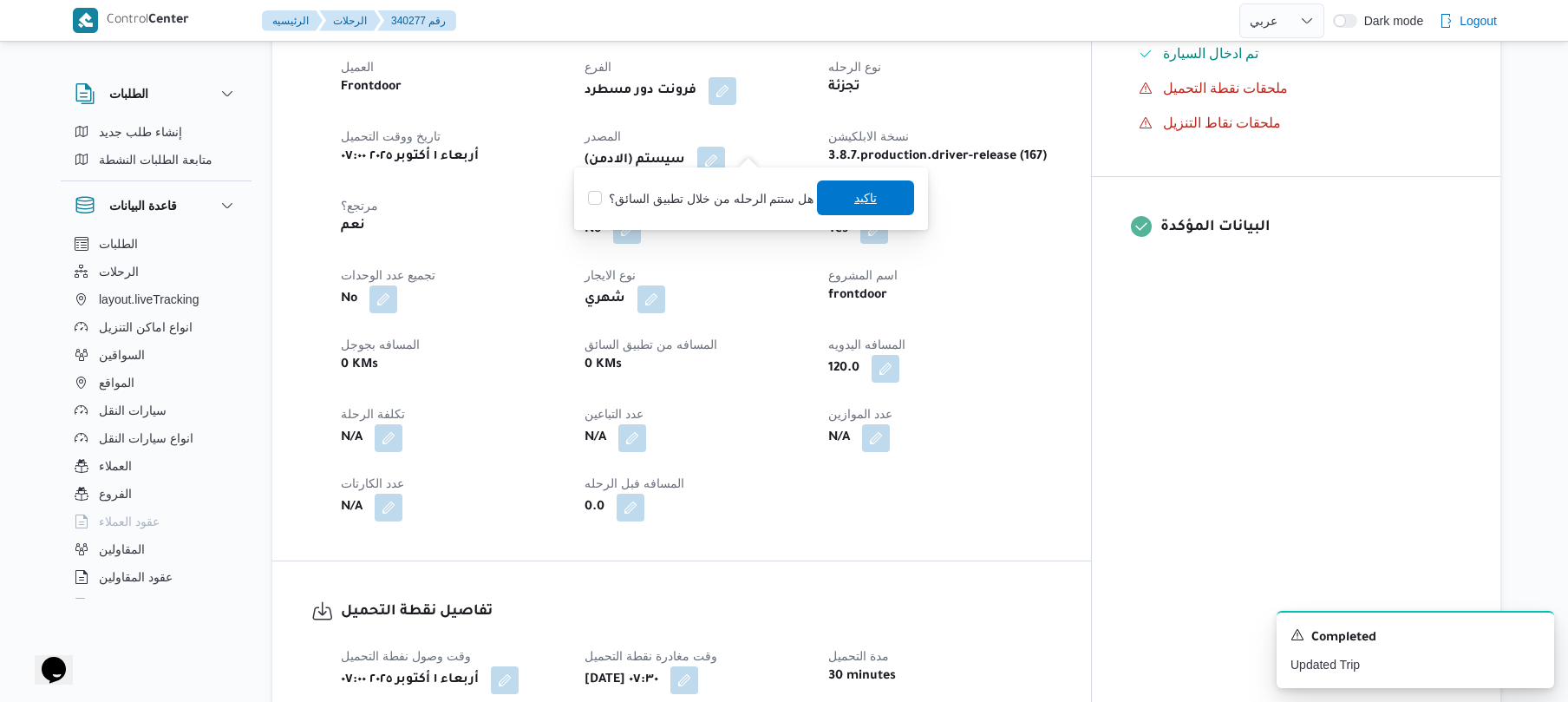
click at [833, 196] on span "تاكيد" at bounding box center [865, 197] width 97 height 34
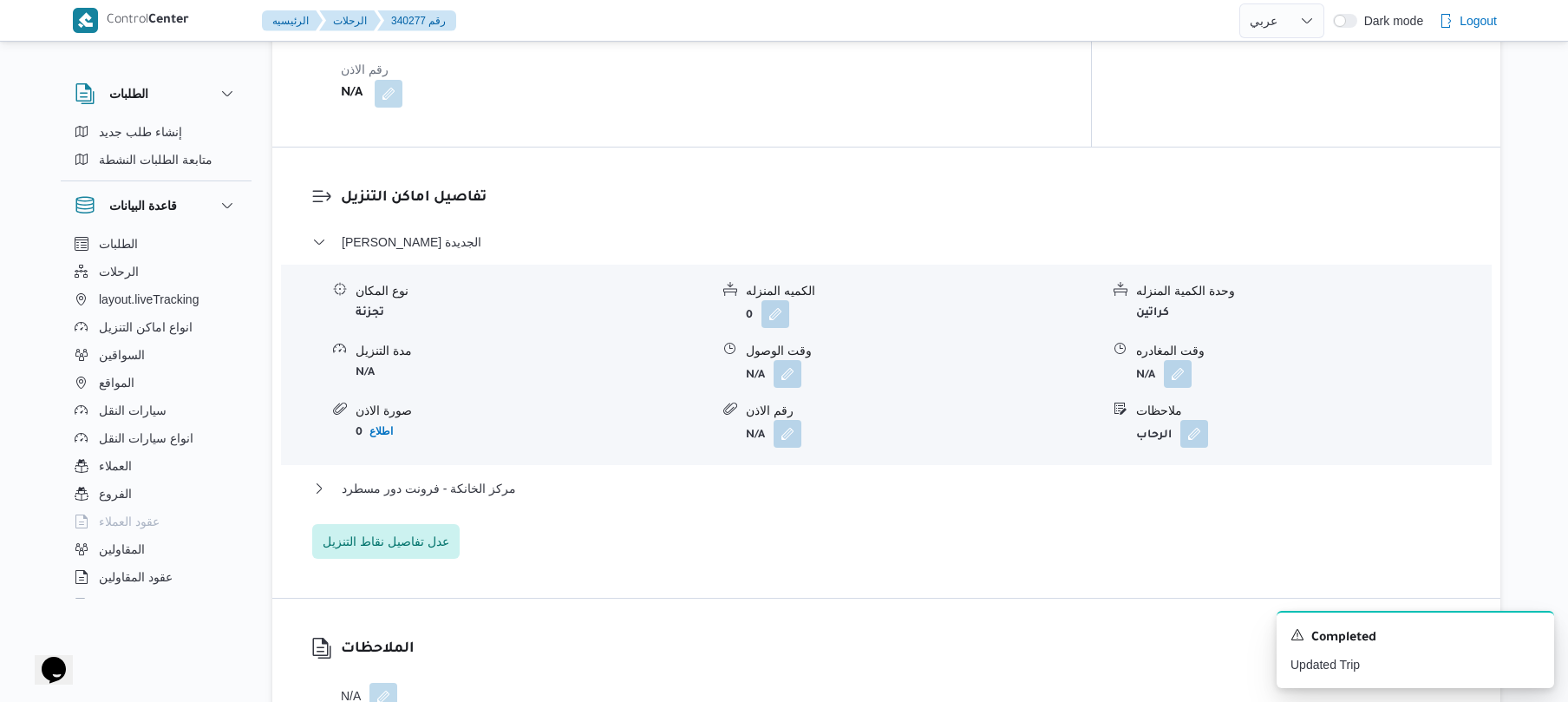
scroll to position [1389, 0]
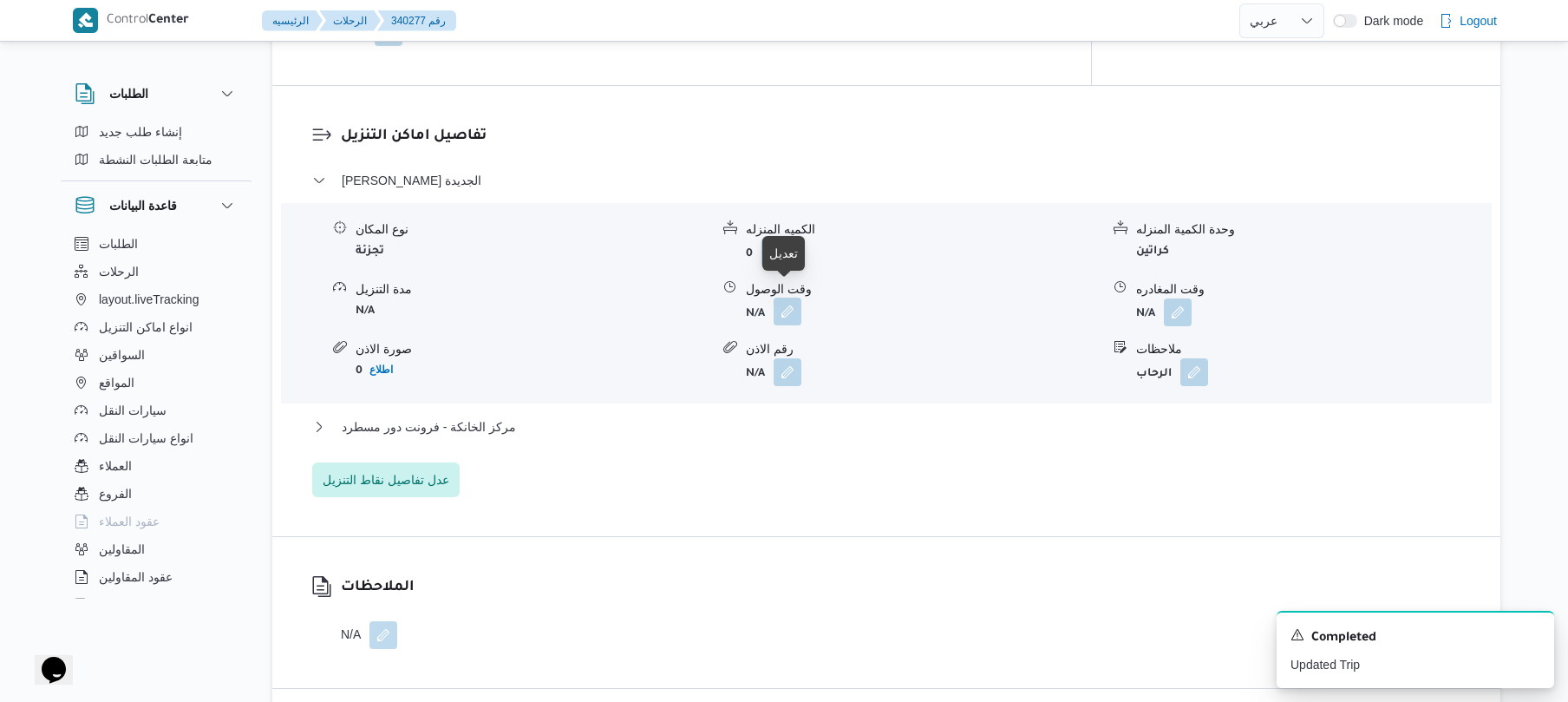
click at [788, 298] on button "button" at bounding box center [787, 311] width 28 height 28
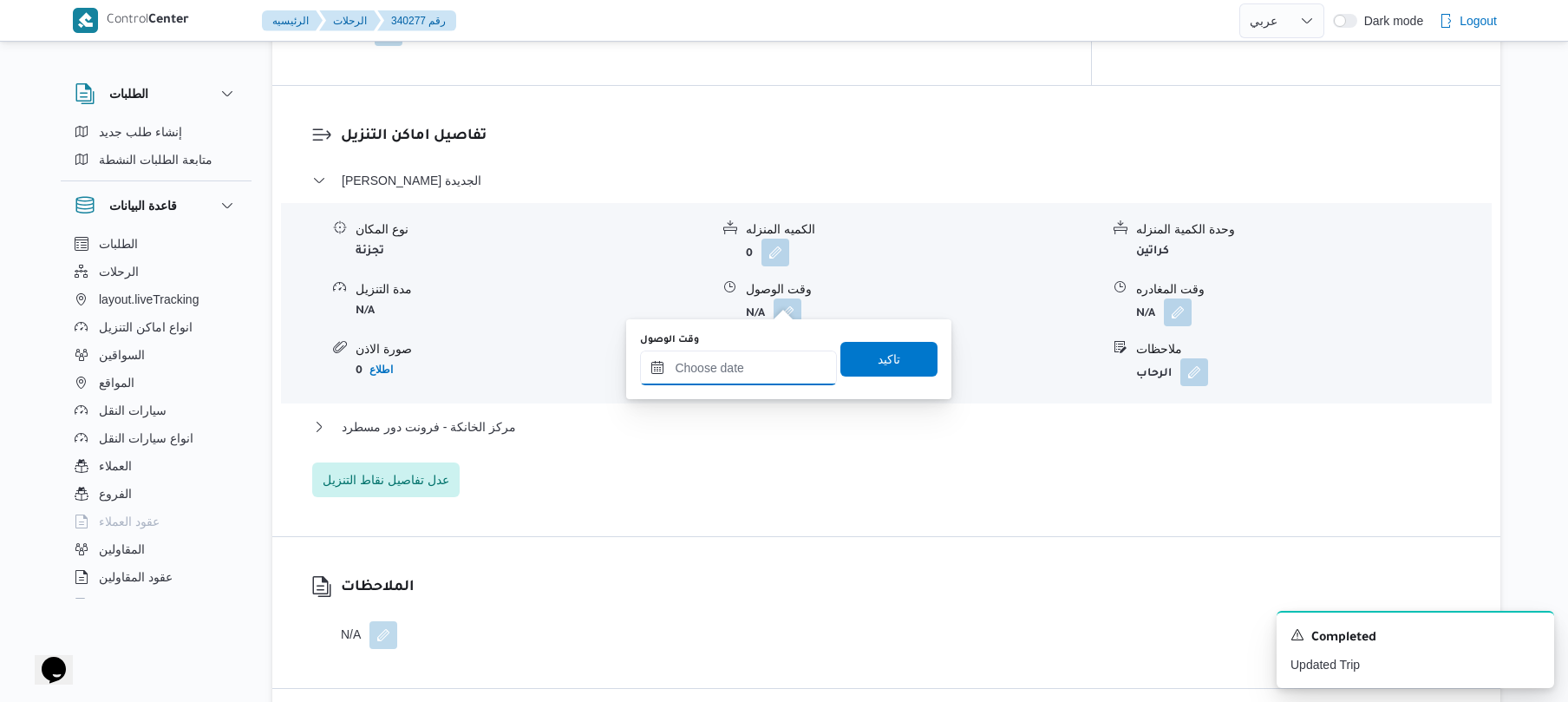
click at [747, 365] on input "وقت الوصول" at bounding box center [738, 368] width 197 height 34
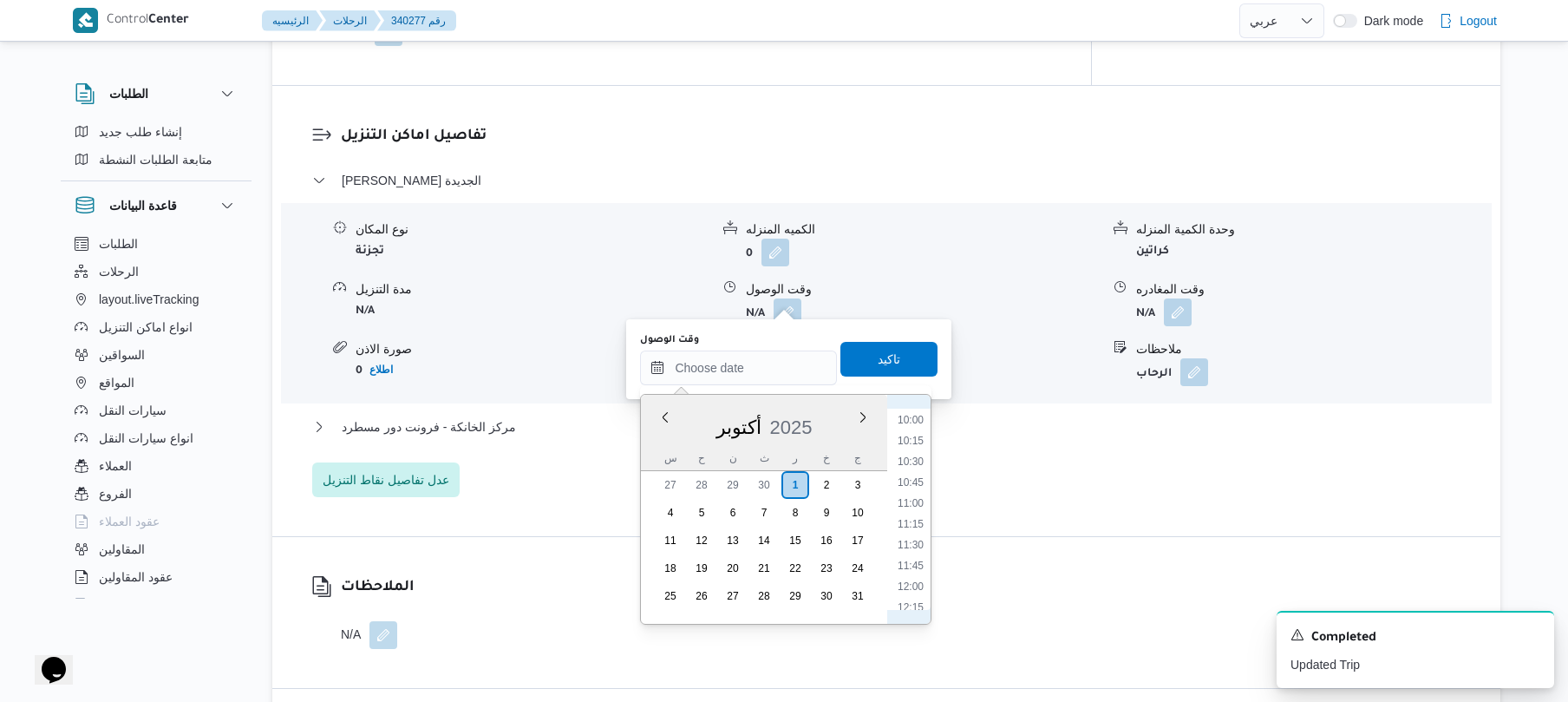
scroll to position [543, 0]
click at [912, 561] on li "08:15" at bounding box center [910, 562] width 40 height 17
type input "٠١/١٠/٢٠٢٥ ٠٨:١٥"
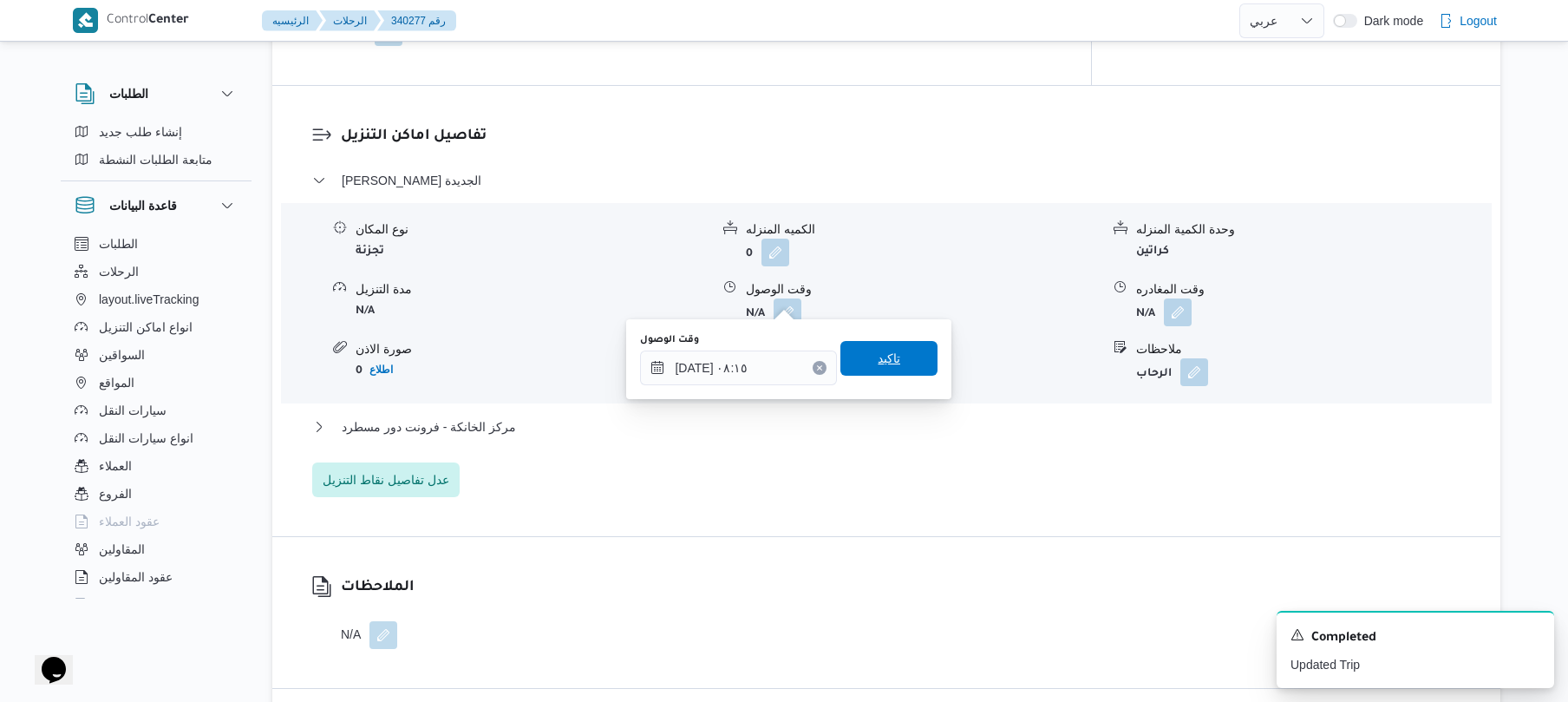
click at [897, 349] on span "تاكيد" at bounding box center [889, 359] width 97 height 34
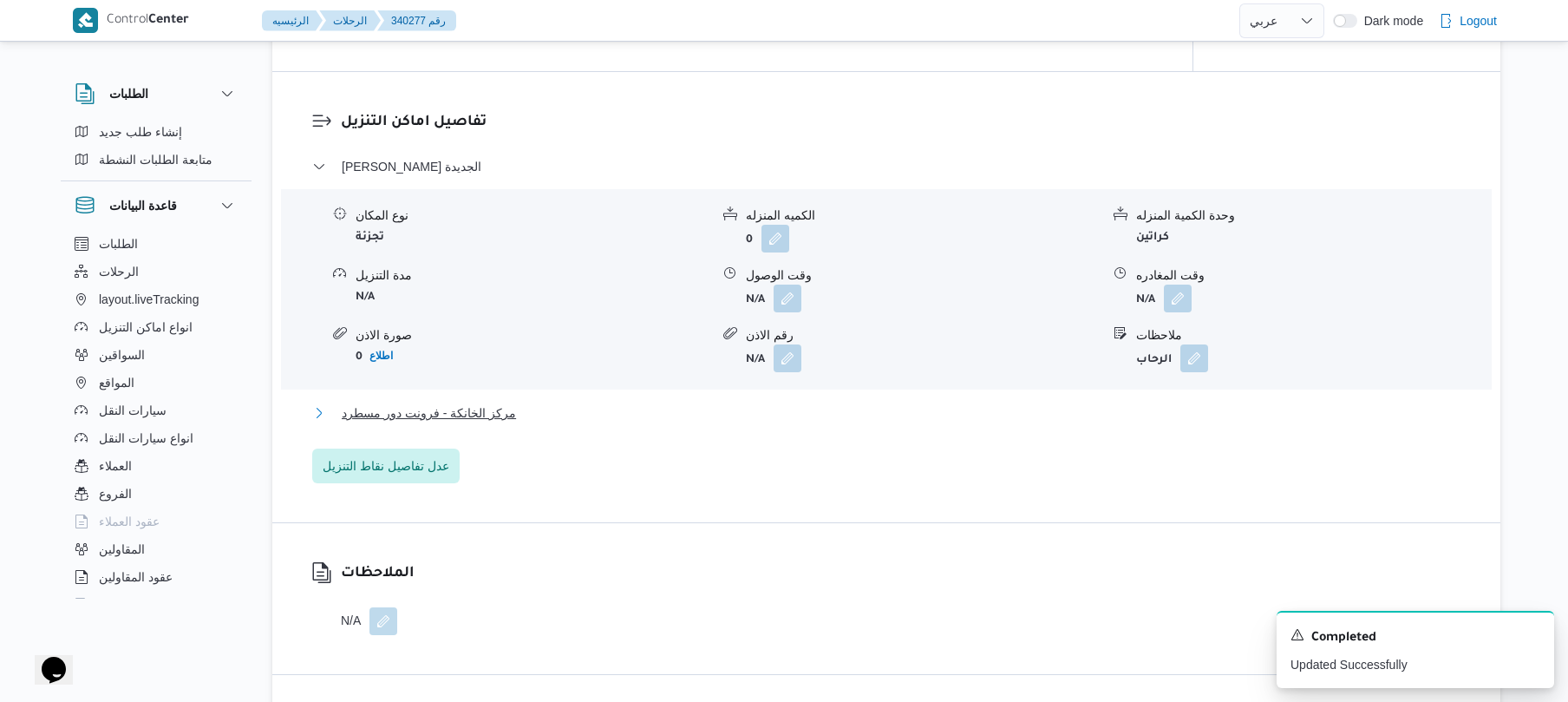
click at [848, 406] on button "مركز الخانكة - فرونت دور مسطرد" at bounding box center [886, 413] width 1149 height 21
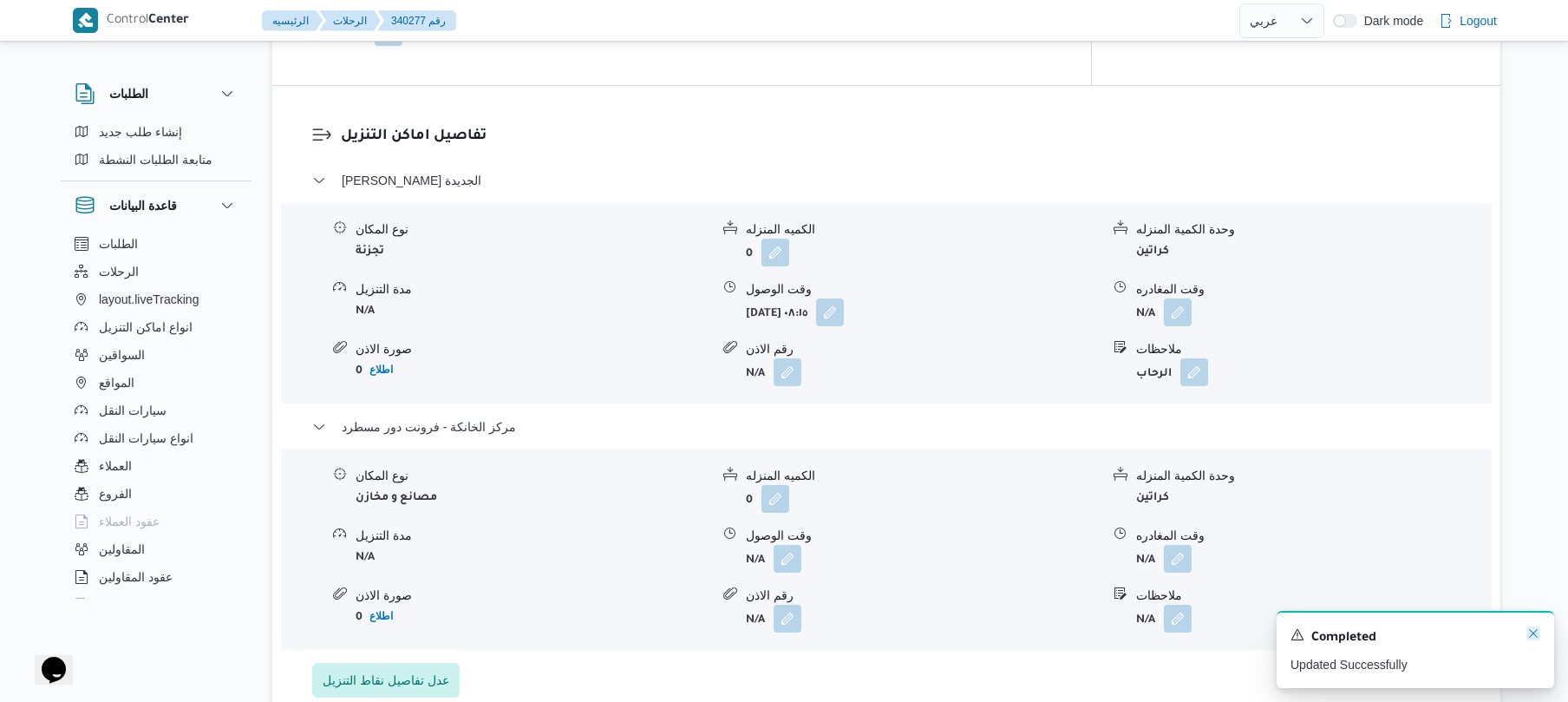
click at [1535, 632] on icon "Dismiss toast" at bounding box center [1533, 633] width 9 height 9
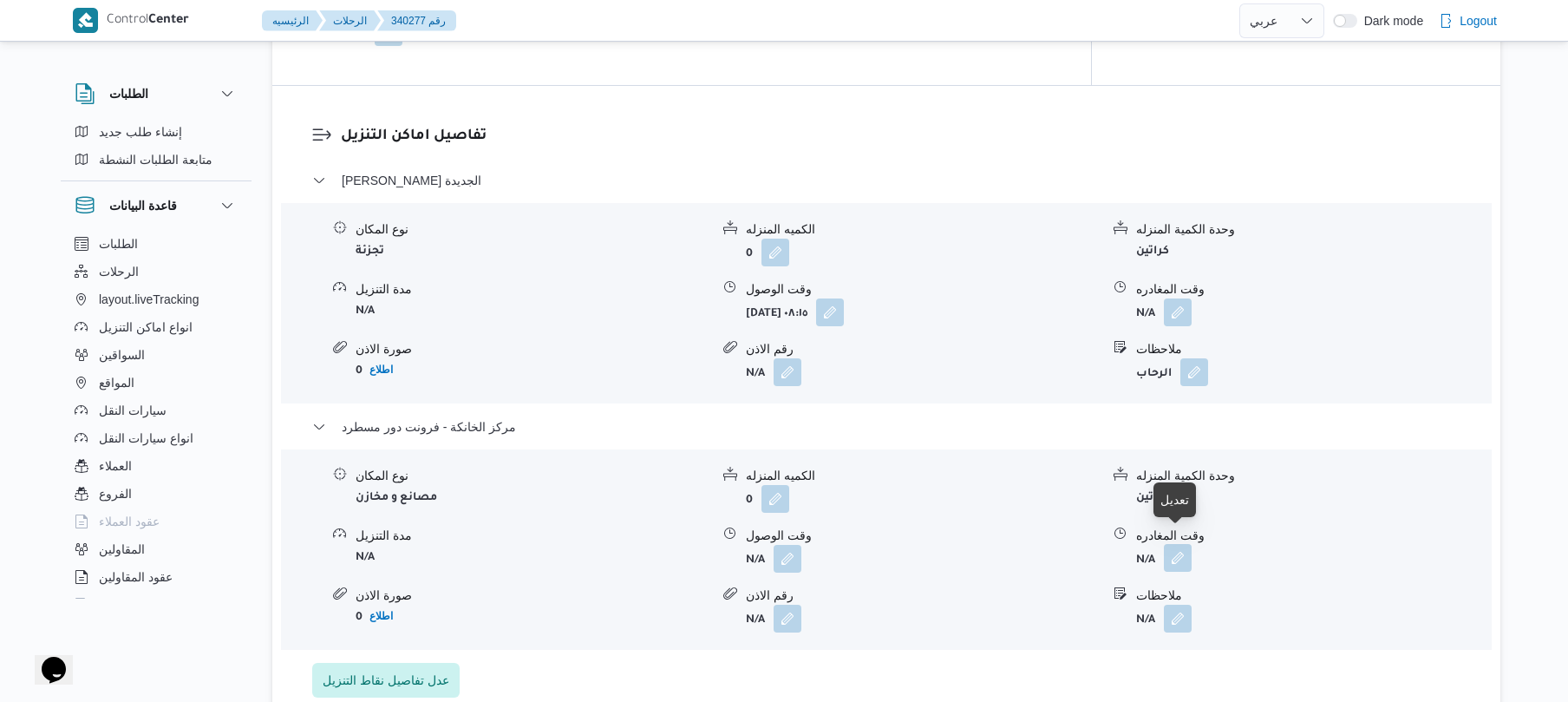
click at [1174, 548] on button "button" at bounding box center [1177, 557] width 28 height 28
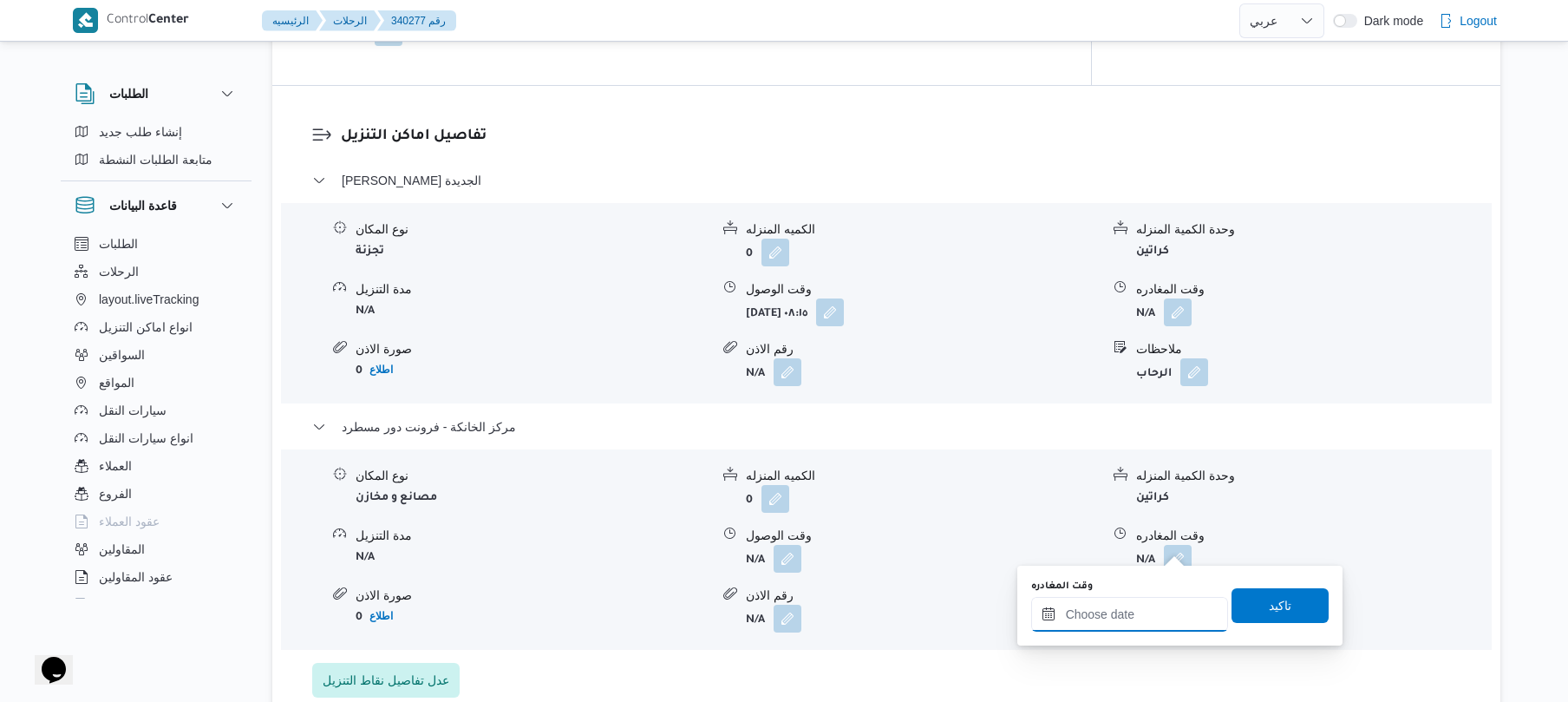
click at [1128, 609] on input "وقت المغادره" at bounding box center [1130, 614] width 197 height 34
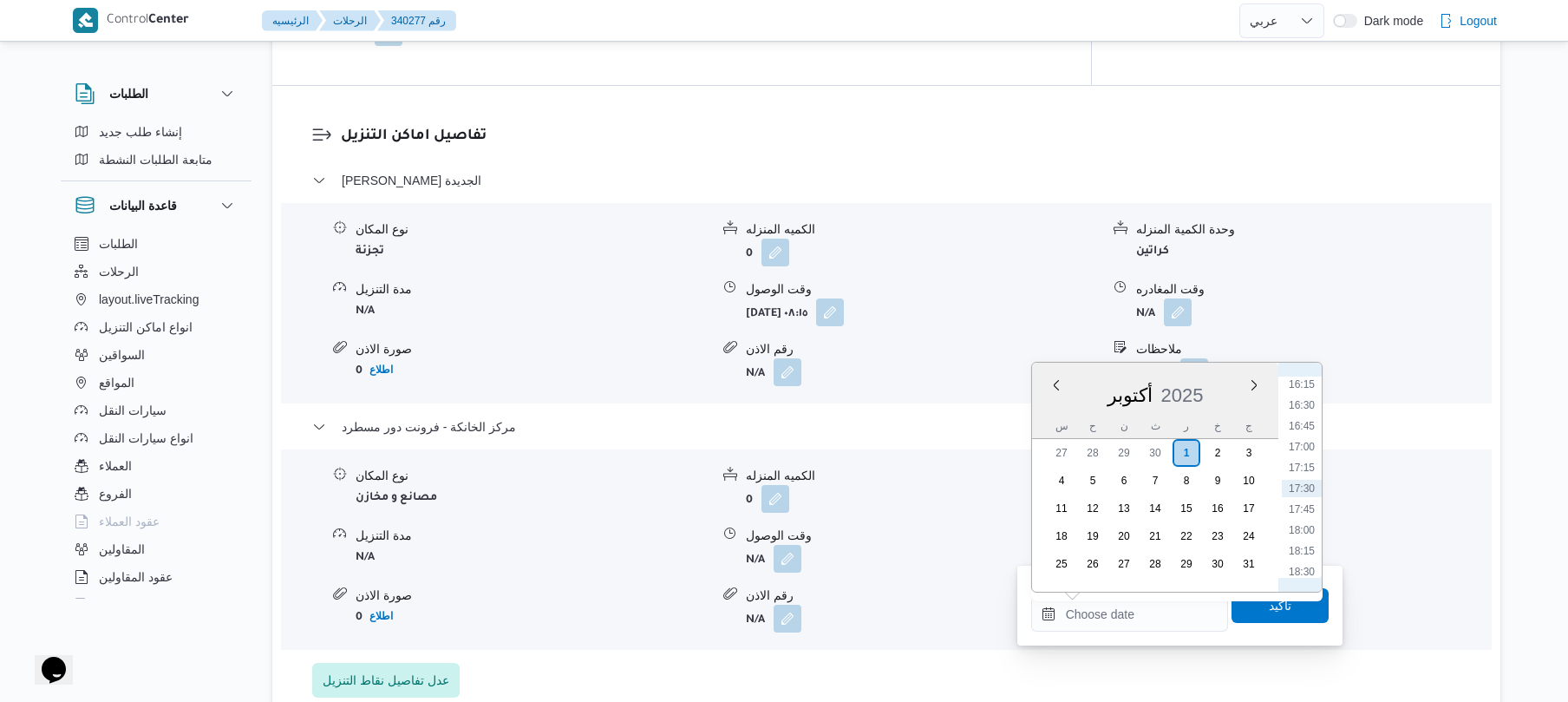
scroll to position [1184, 0]
click at [1308, 447] on li "15:00" at bounding box center [1302, 451] width 40 height 17
type input "٠١/١٠/٢٠٢٥ ١٥:٠٠"
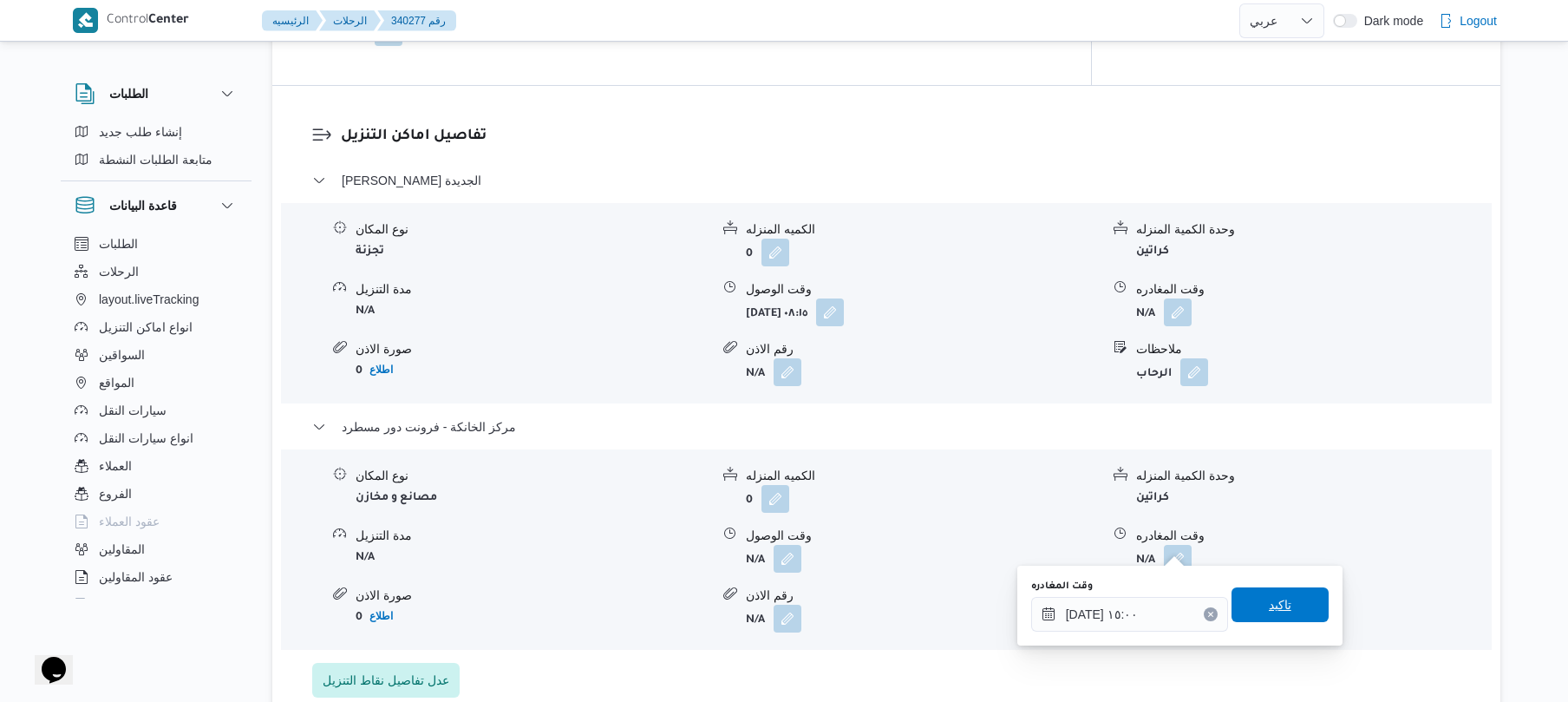
click at [1250, 604] on span "تاكيد" at bounding box center [1280, 605] width 97 height 34
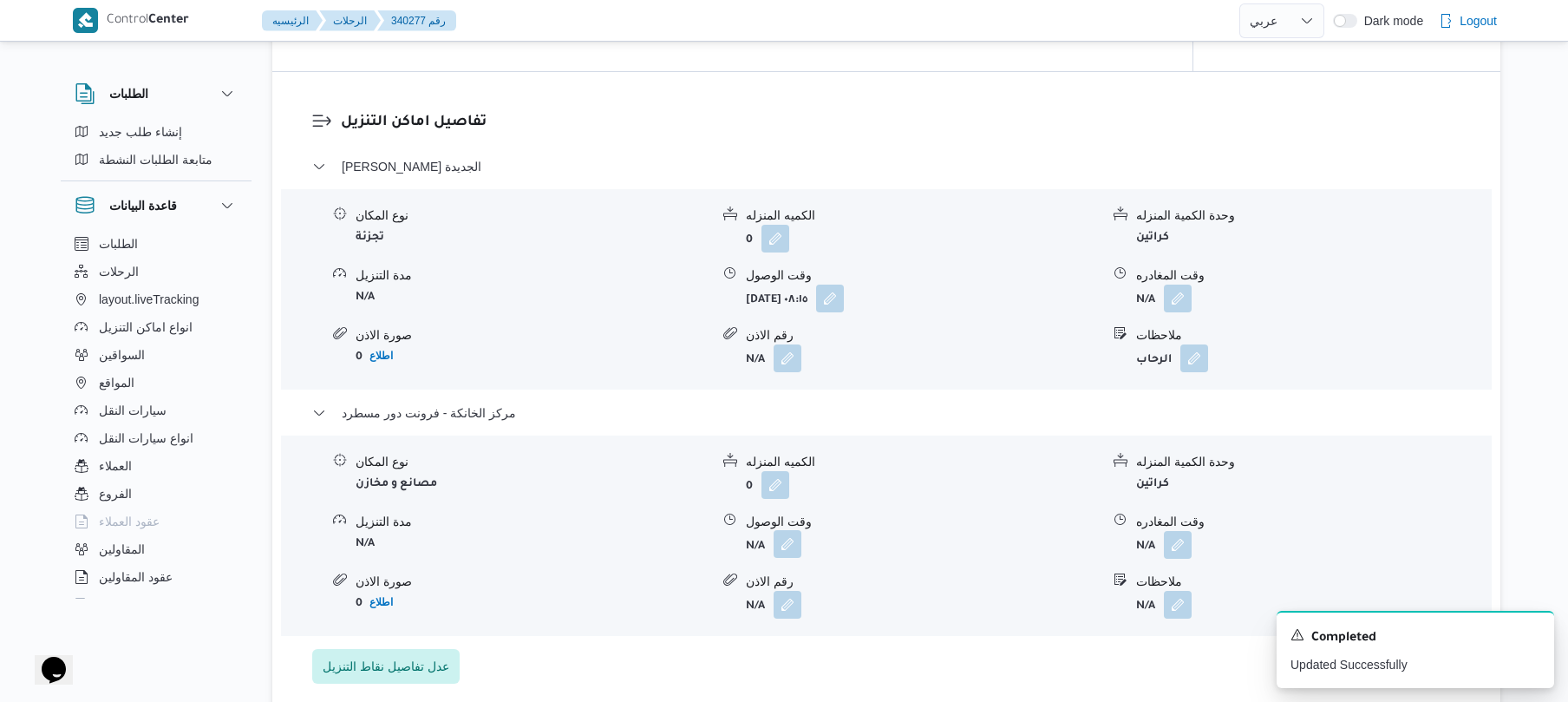
click at [794, 540] on button "button" at bounding box center [787, 544] width 28 height 28
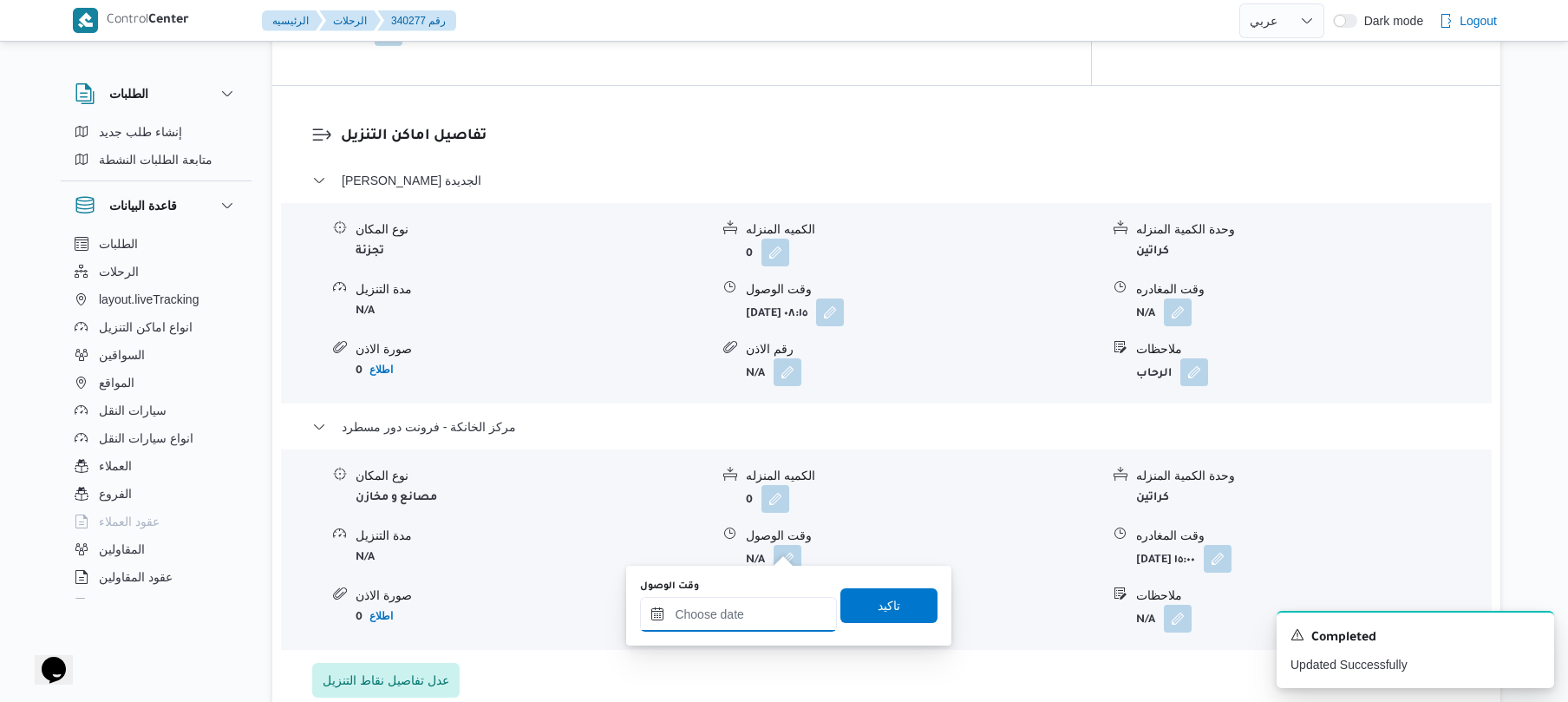
click at [767, 625] on input "وقت الوصول" at bounding box center [738, 614] width 197 height 34
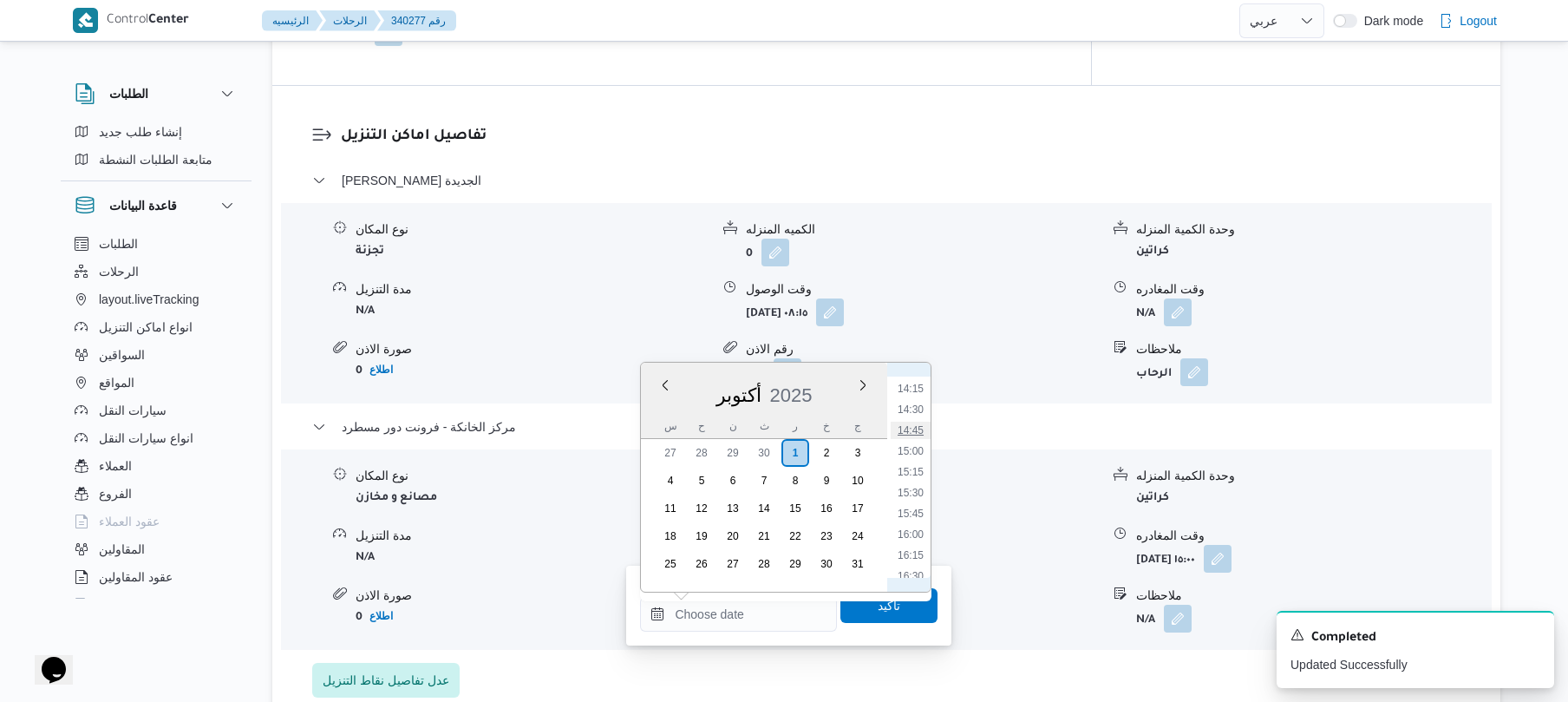
click at [917, 430] on li "14:45" at bounding box center [910, 430] width 40 height 17
type input "٠١/١٠/٢٠٢٥ ١٤:٤٥"
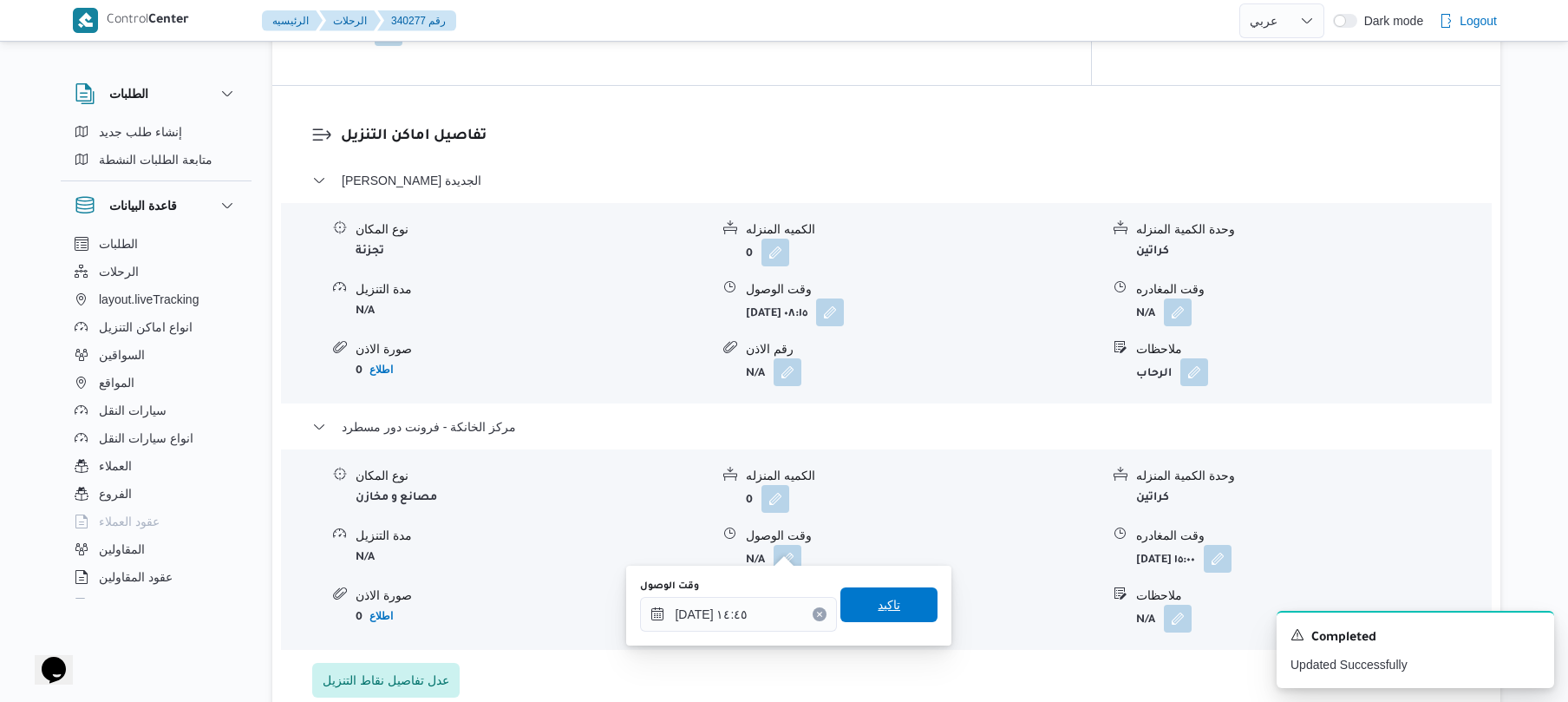
click at [896, 595] on span "تاكيد" at bounding box center [889, 605] width 97 height 34
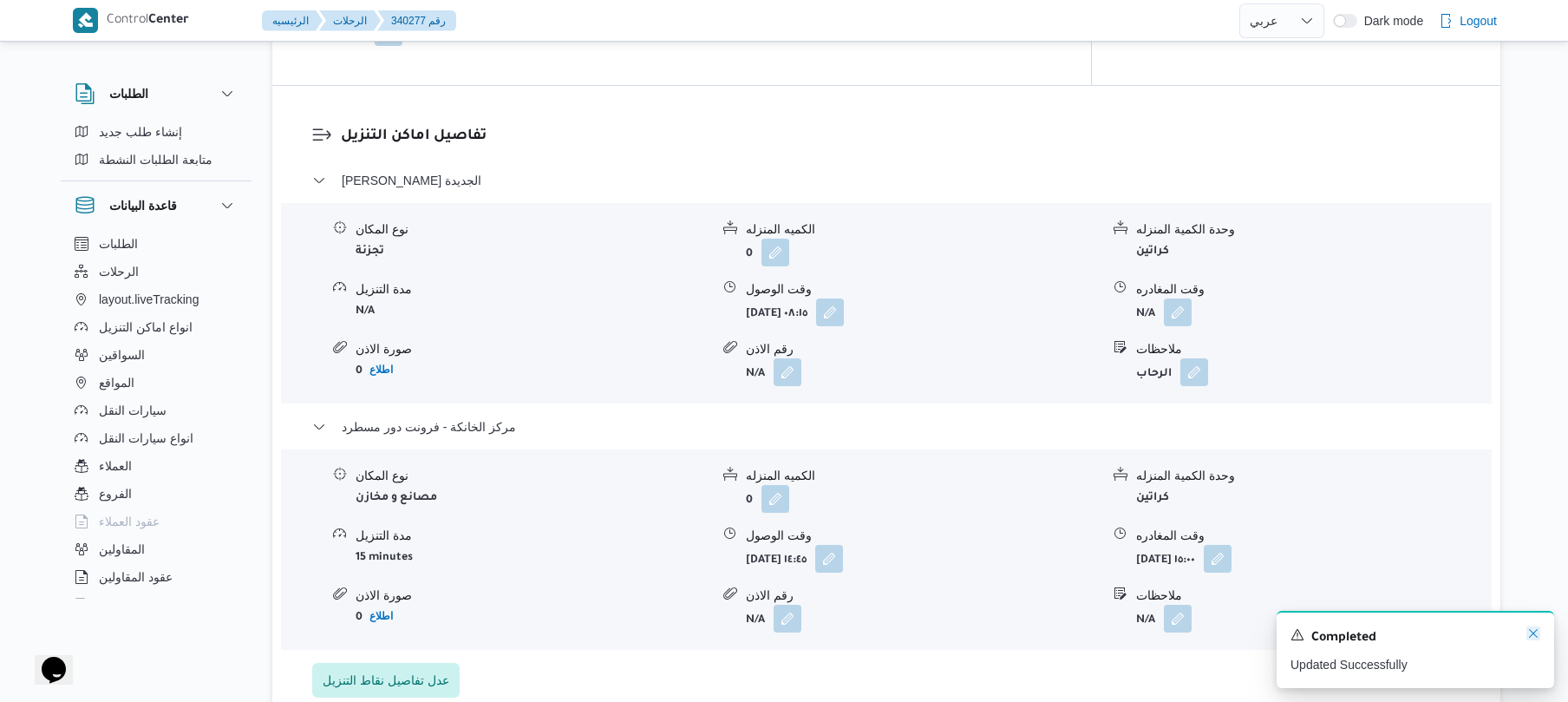
click at [1532, 635] on icon "Dismiss toast" at bounding box center [1533, 633] width 14 height 14
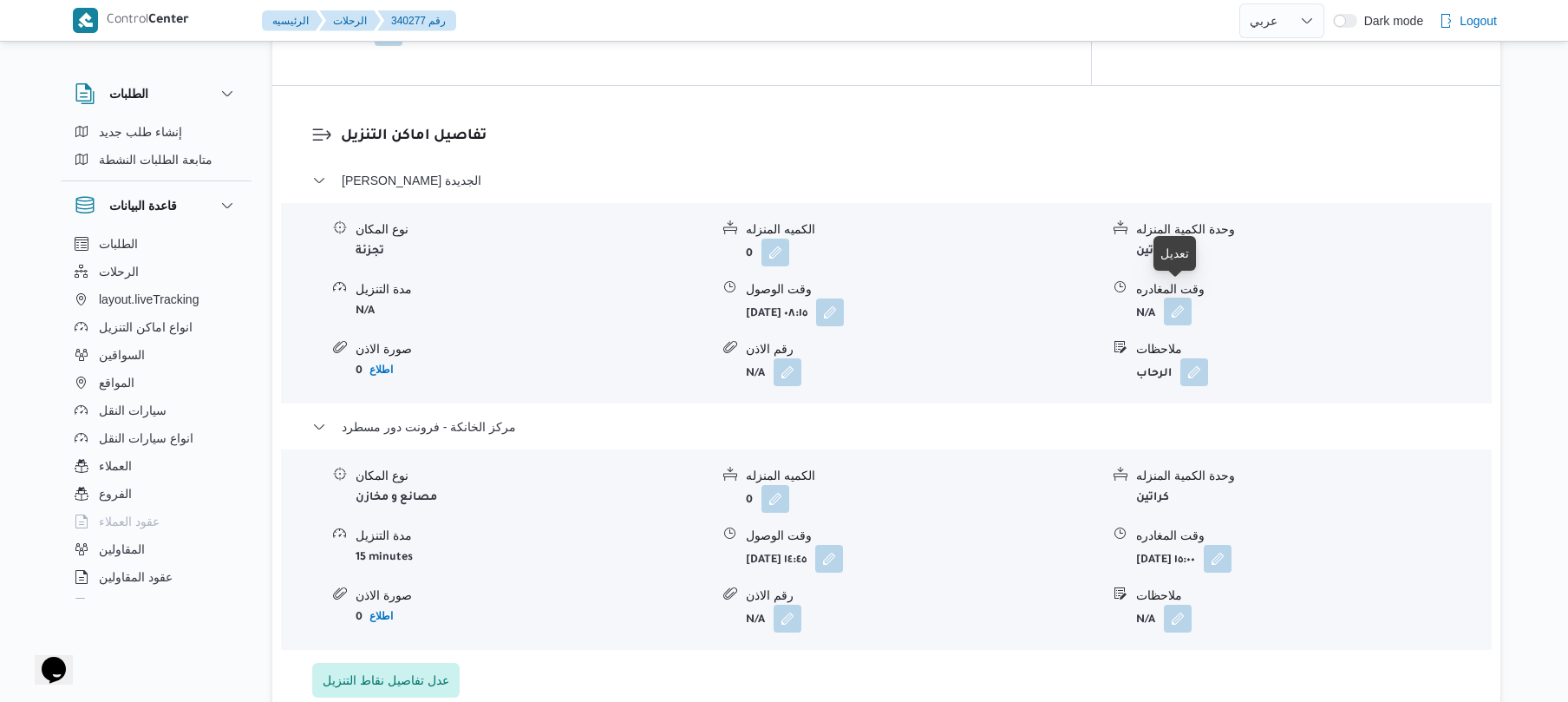
click at [1185, 298] on button "button" at bounding box center [1177, 311] width 28 height 28
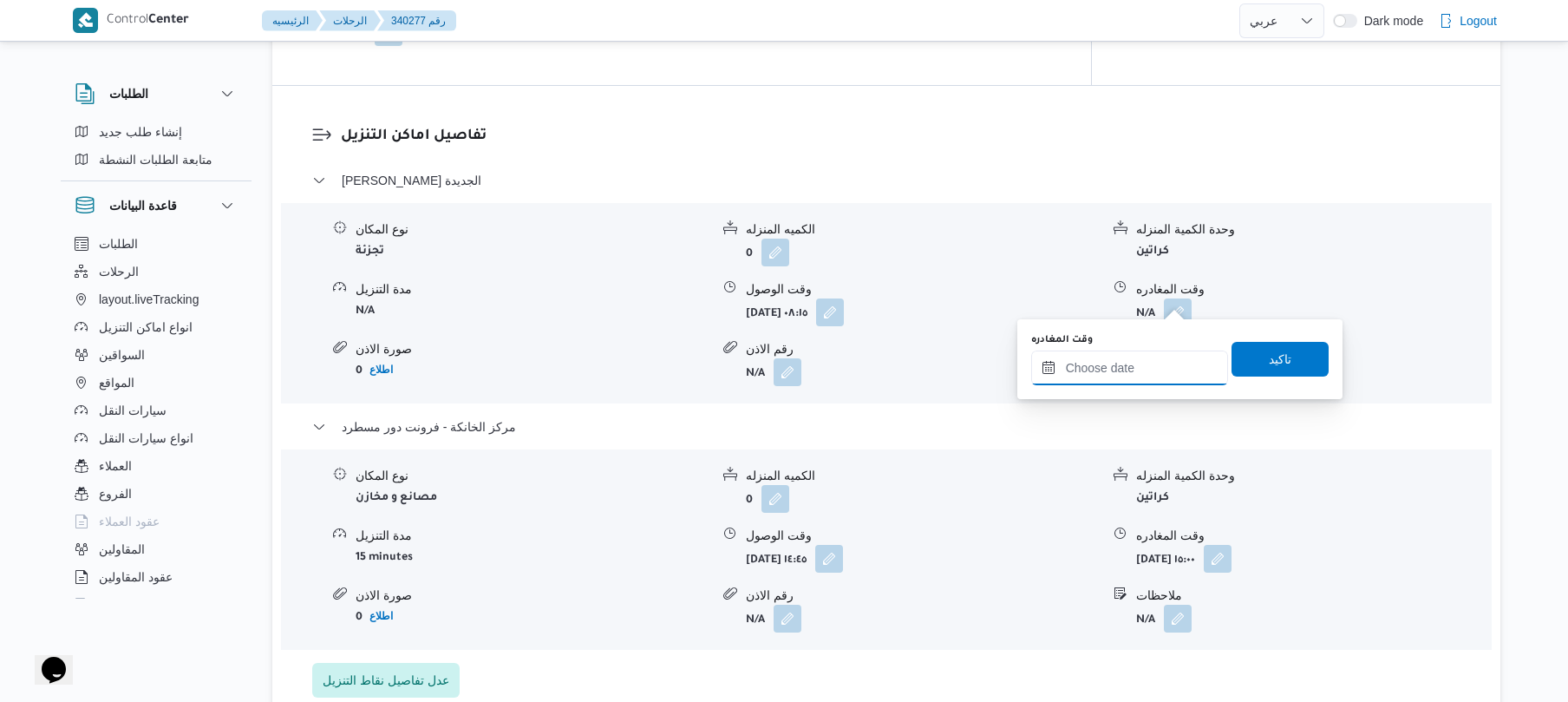
click at [1131, 365] on input "وقت المغادره" at bounding box center [1130, 368] width 197 height 34
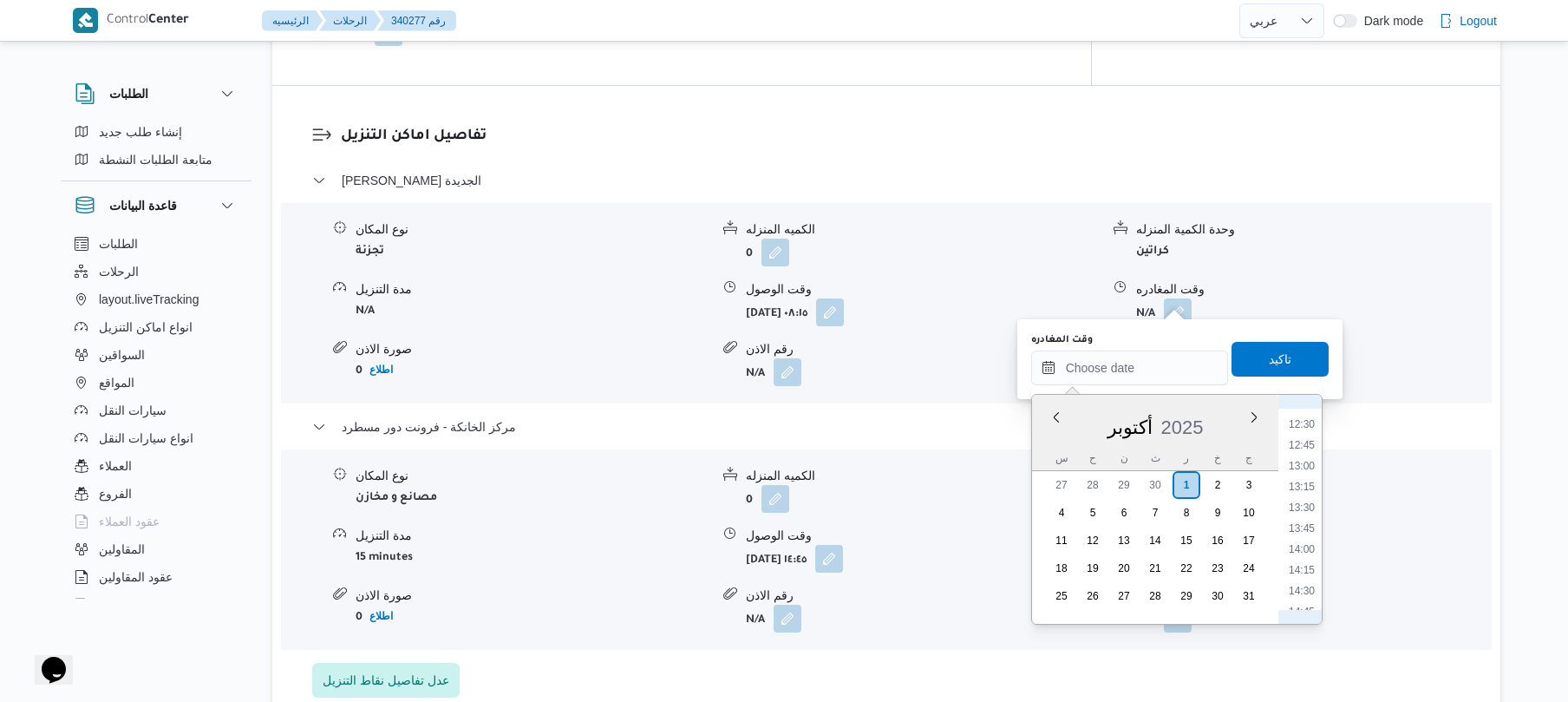
scroll to position [1015, 0]
click at [1309, 566] on li "14:00" at bounding box center [1302, 569] width 40 height 17
type input "٠١/١٠/٢٠٢٥ ١٤:٠٠"
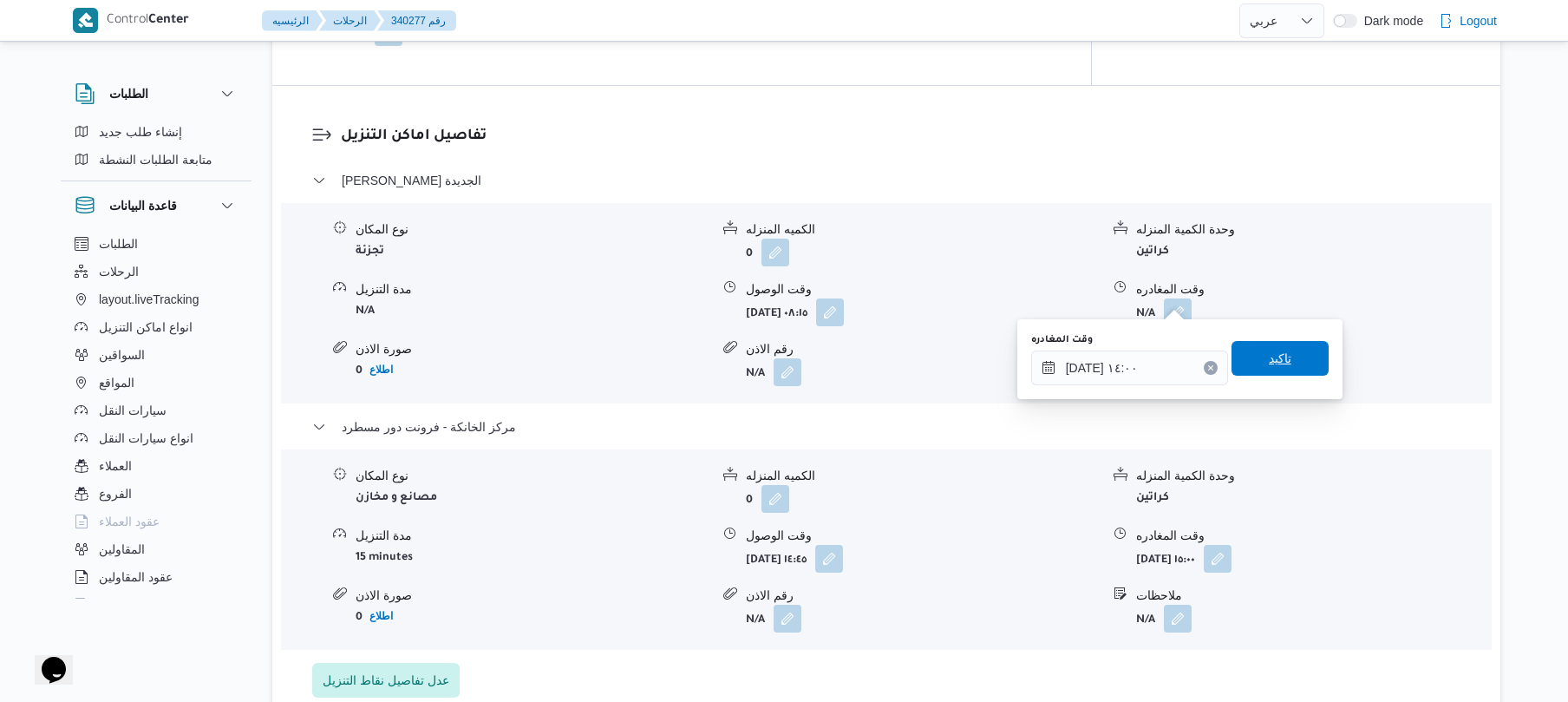
click at [1271, 362] on span "تاكيد" at bounding box center [1280, 359] width 23 height 21
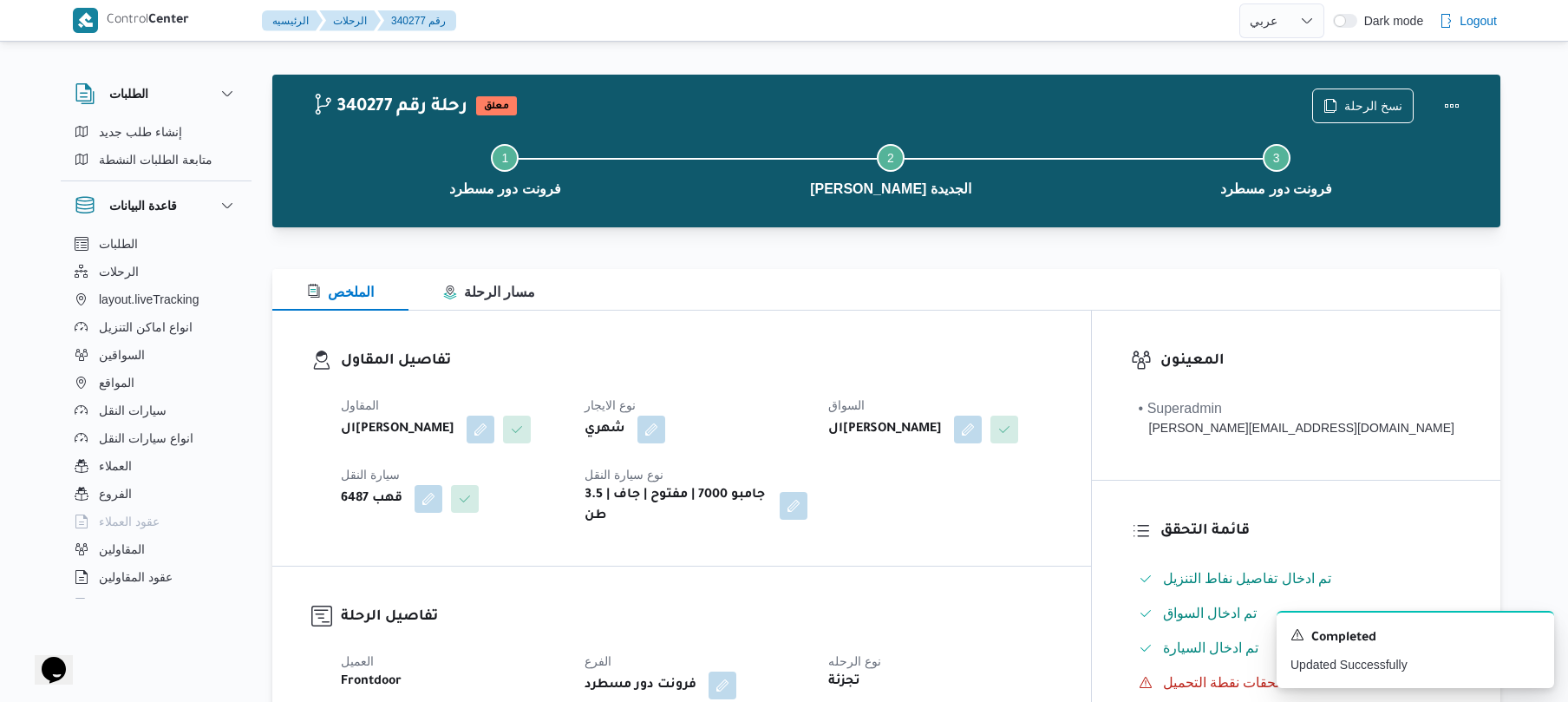
scroll to position [0, 0]
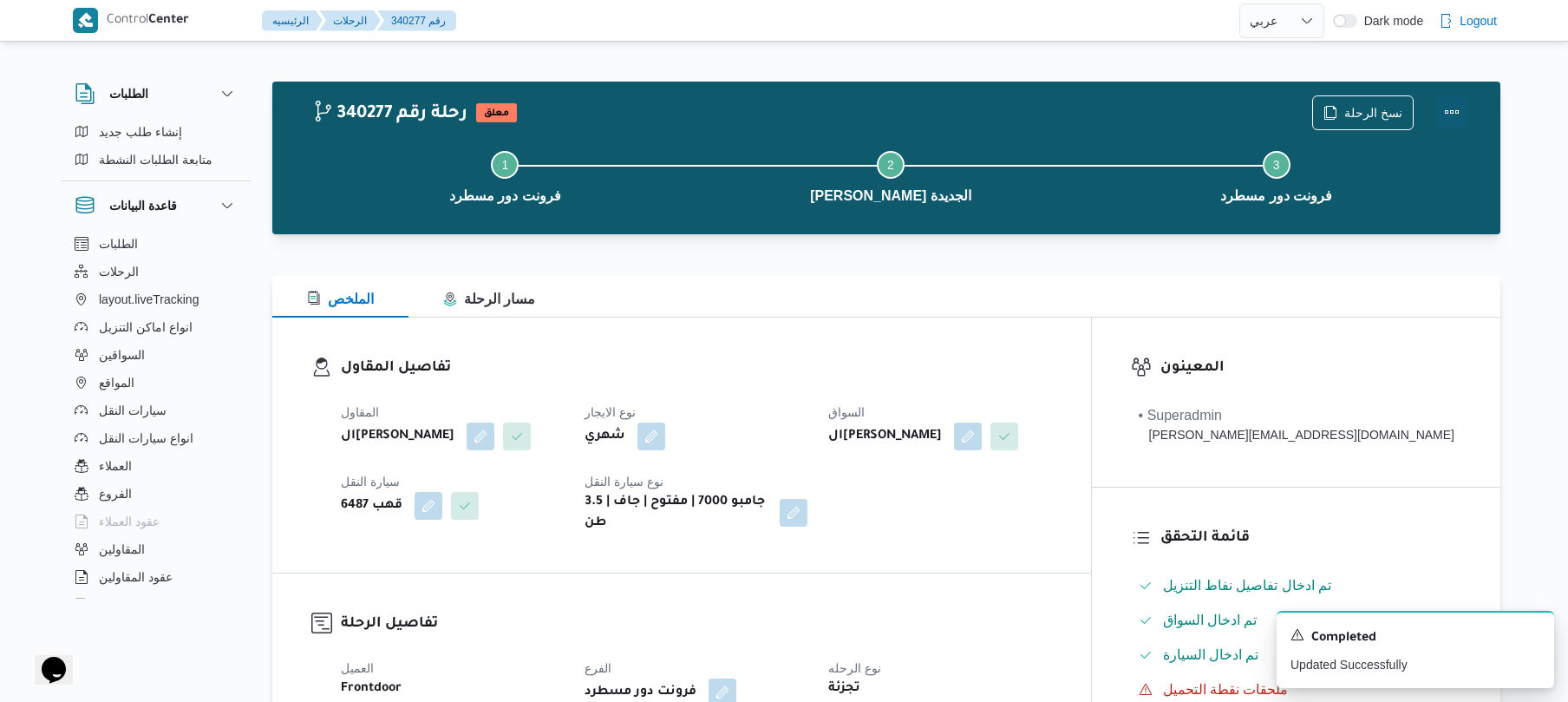
click at [1452, 109] on button "Actions" at bounding box center [1452, 112] width 34 height 34
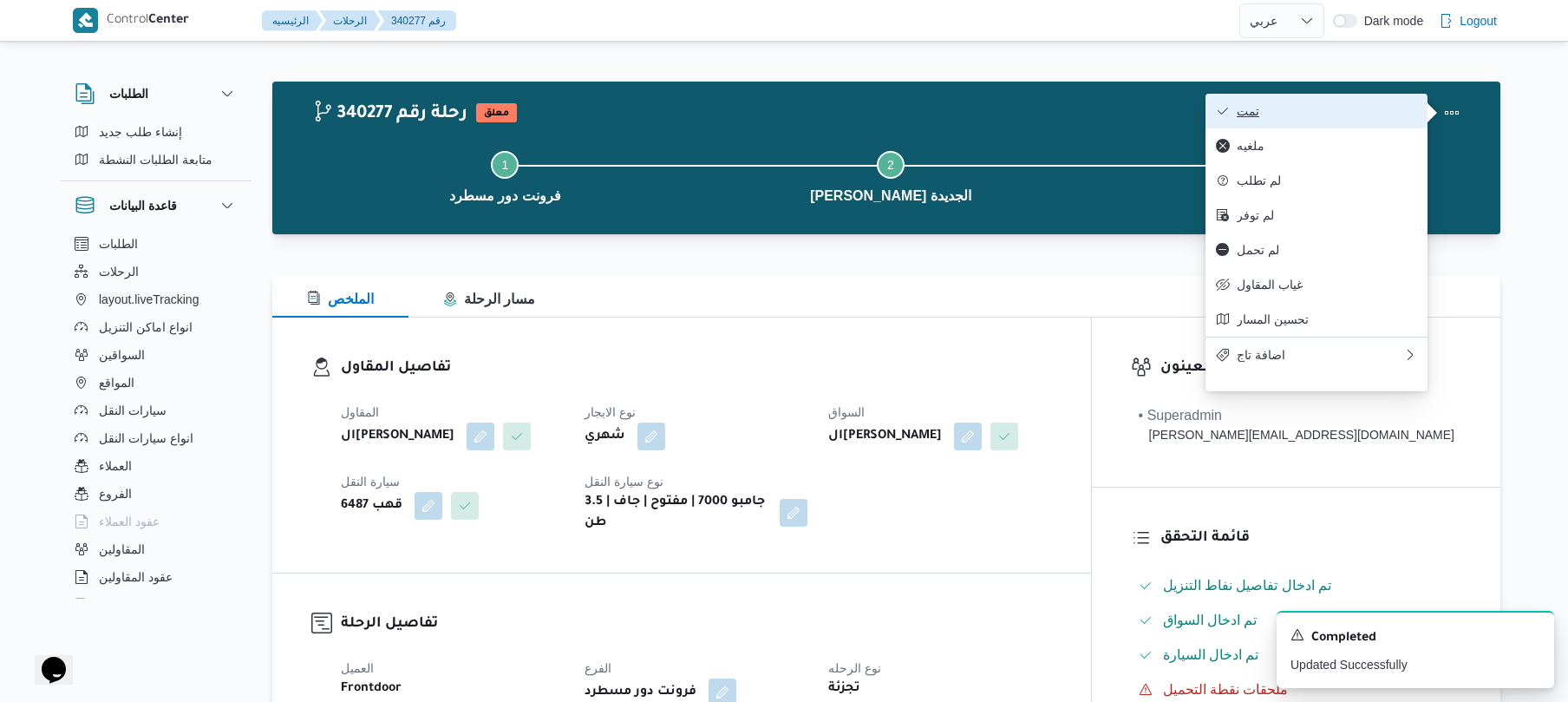
click at [1309, 113] on span "تمت" at bounding box center [1326, 111] width 180 height 14
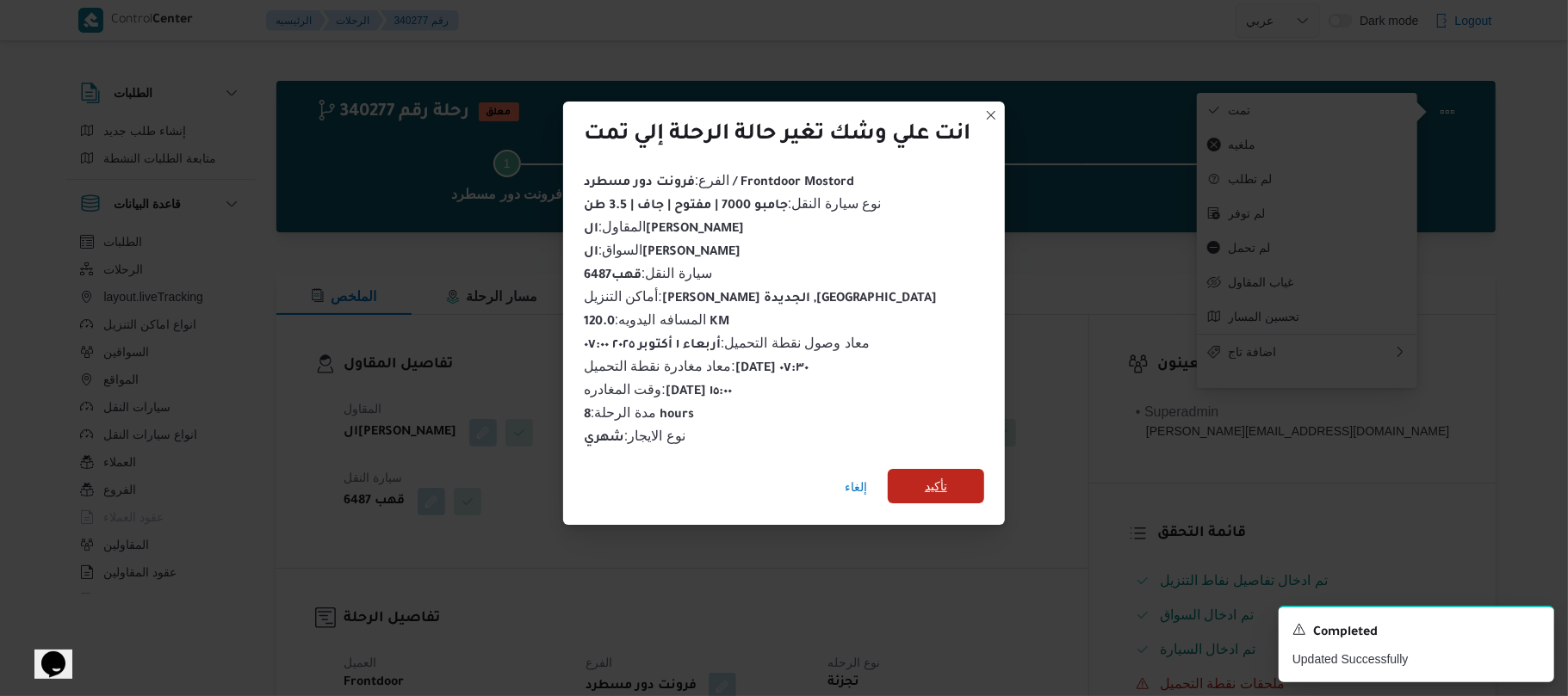
click at [969, 487] on span "تأكيد" at bounding box center [936, 486] width 97 height 34
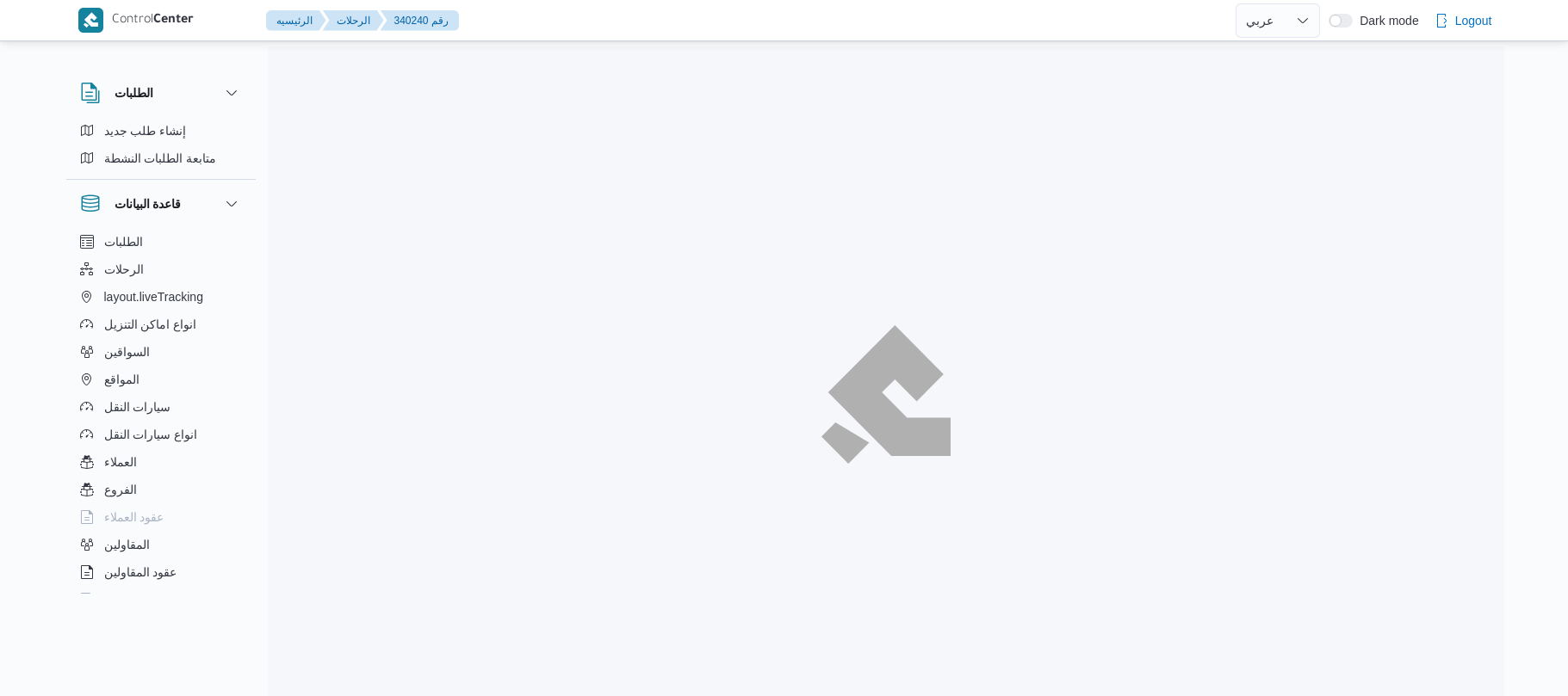
select select "ar"
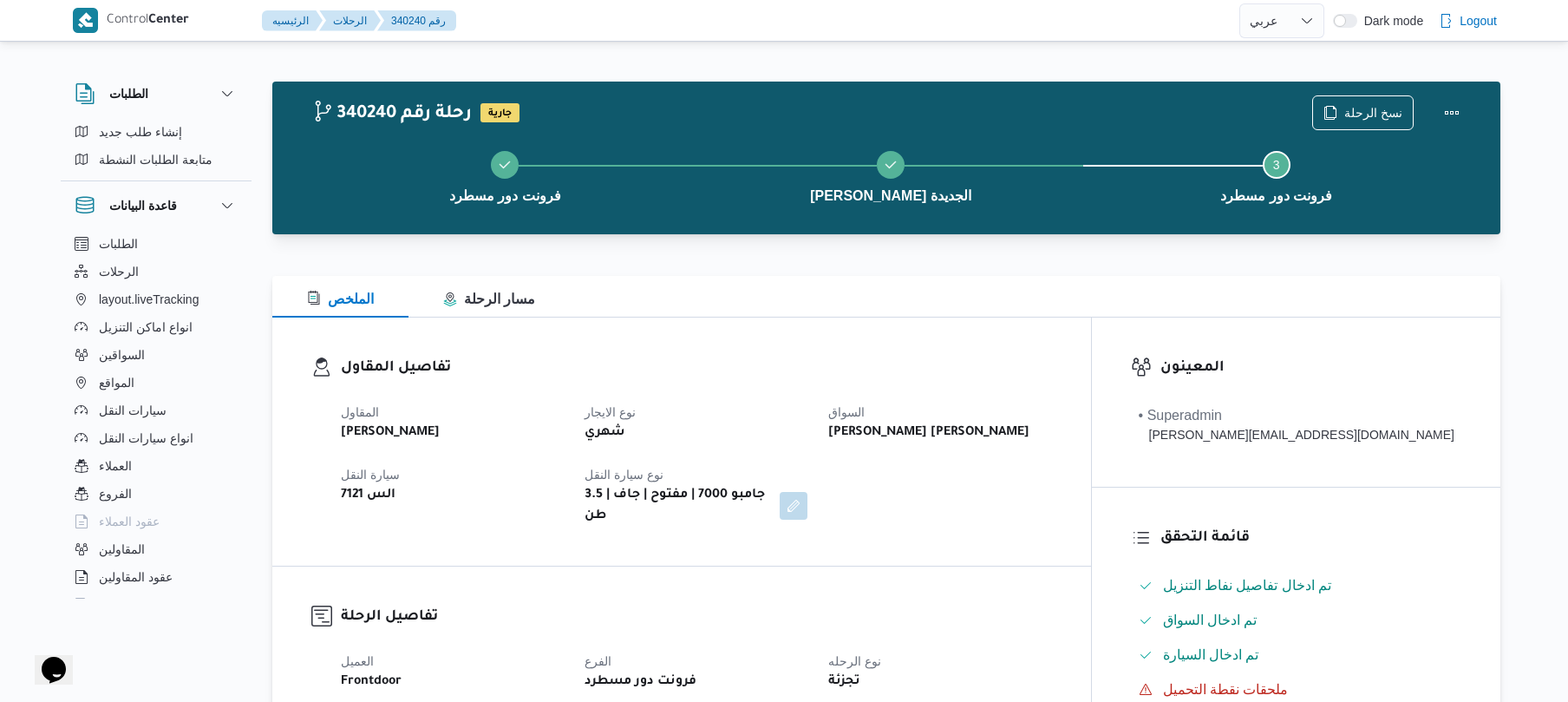
click at [842, 447] on div "المقاول [PERSON_NAME] نوع الايجار شهري السواق [PERSON_NAME] [PERSON_NAME] سيارة…" at bounding box center [697, 464] width 732 height 146
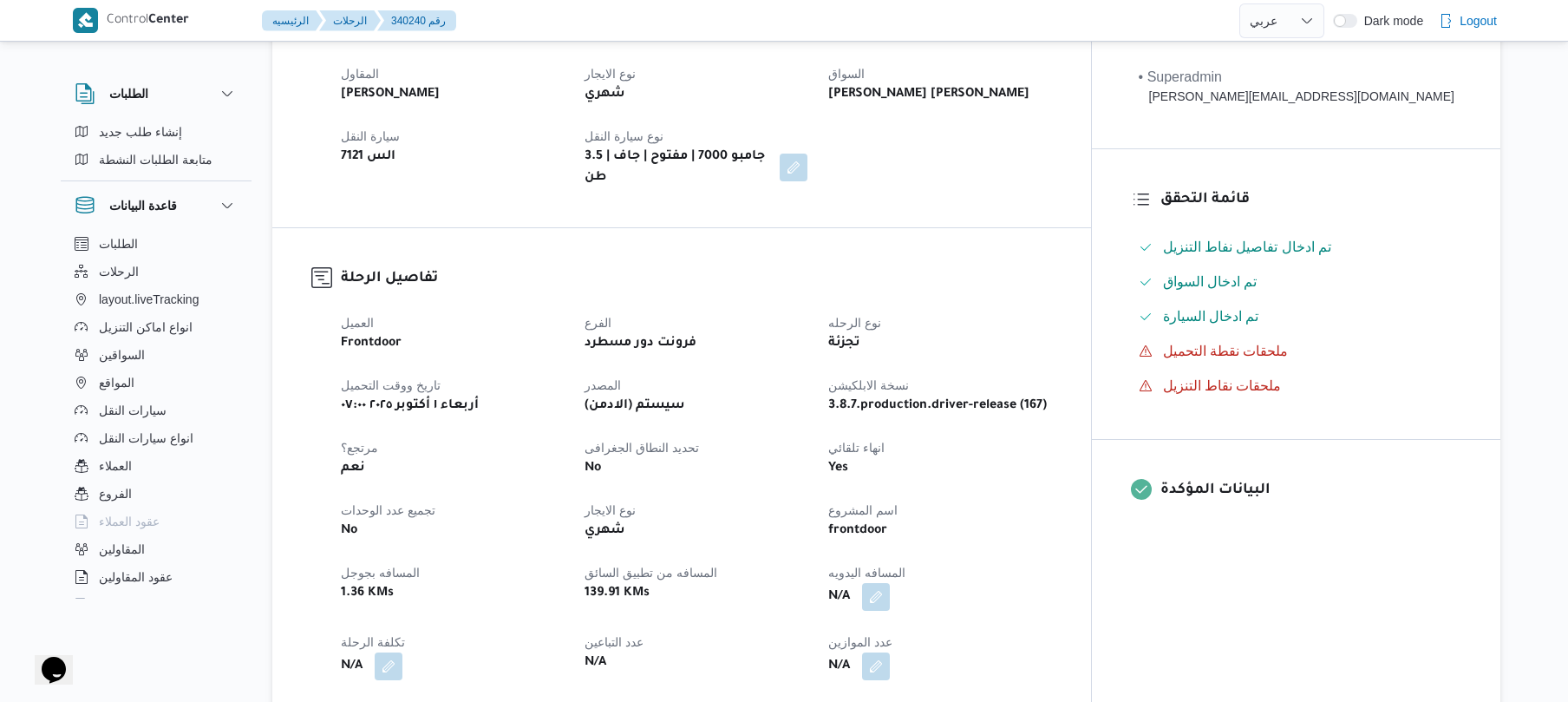
scroll to position [463, 0]
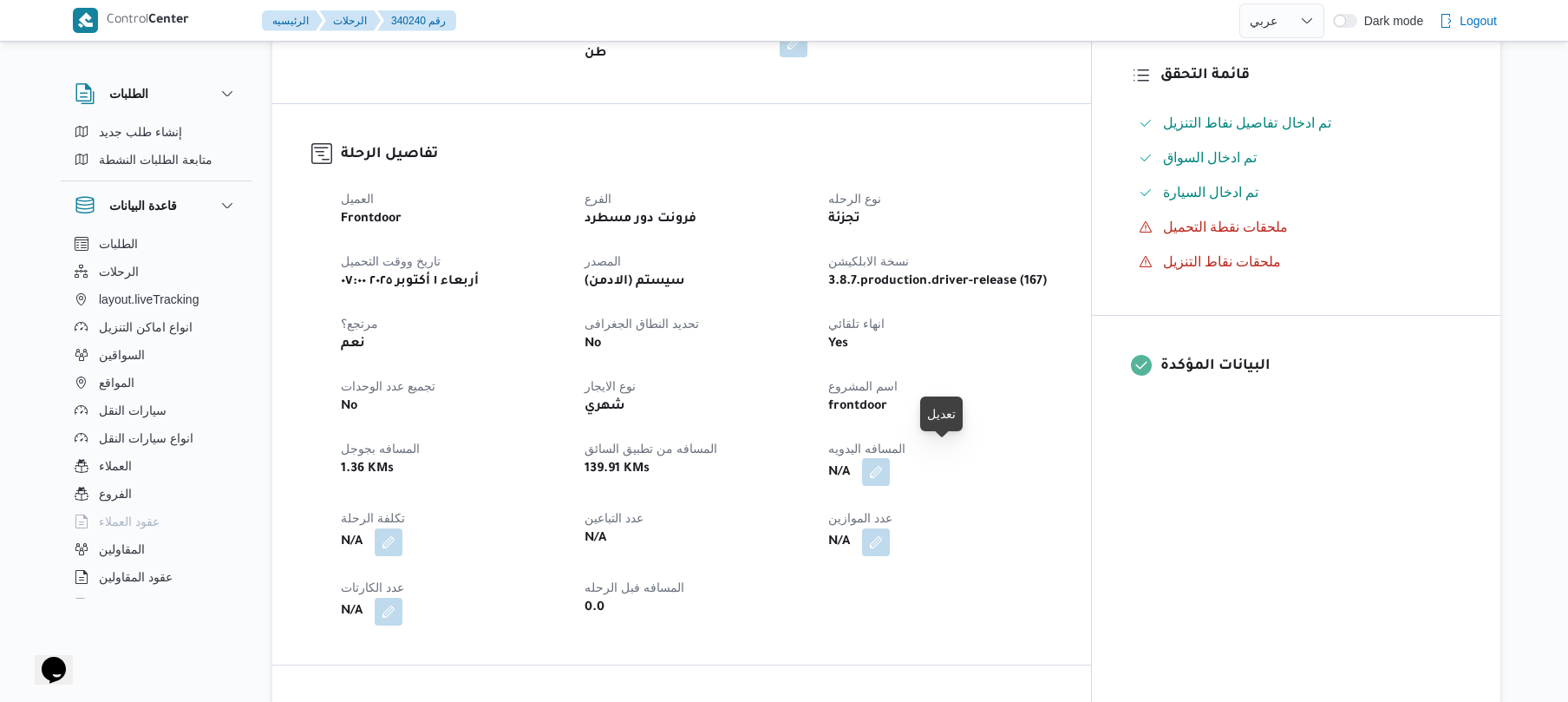
click at [889, 458] on button "button" at bounding box center [875, 471] width 28 height 28
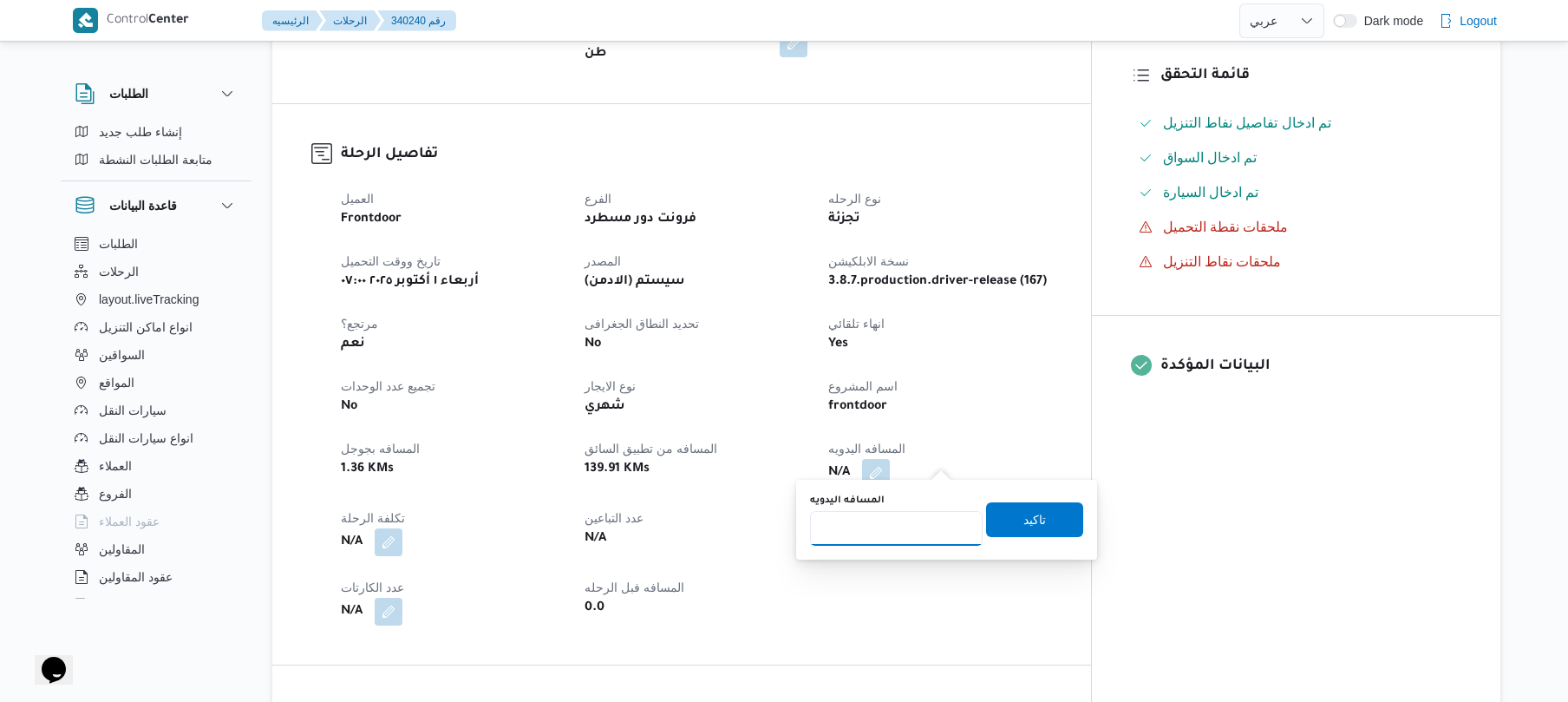
click at [883, 523] on input "المسافه اليدويه" at bounding box center [896, 528] width 173 height 34
type input "120"
click at [1004, 515] on span "تاكيد" at bounding box center [1034, 519] width 97 height 34
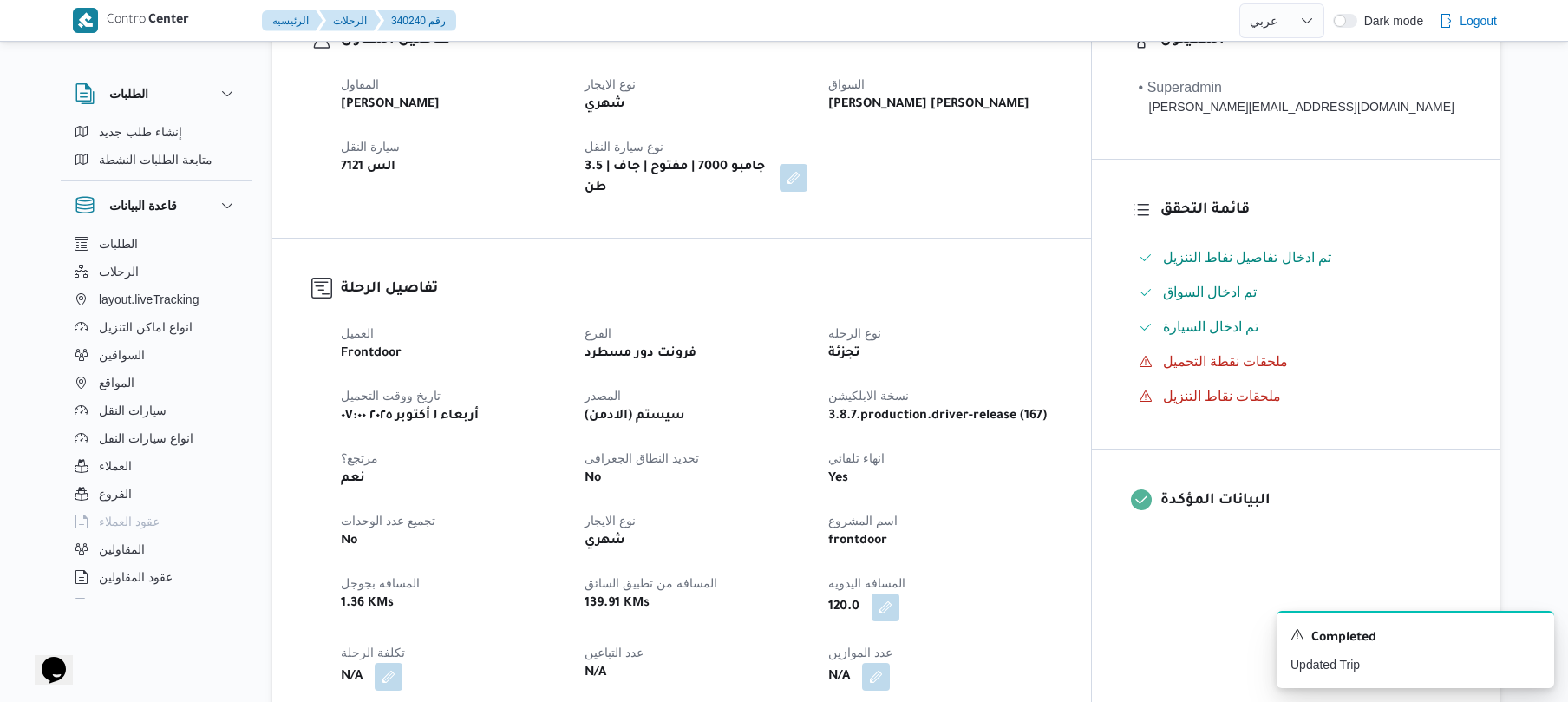
scroll to position [323, 0]
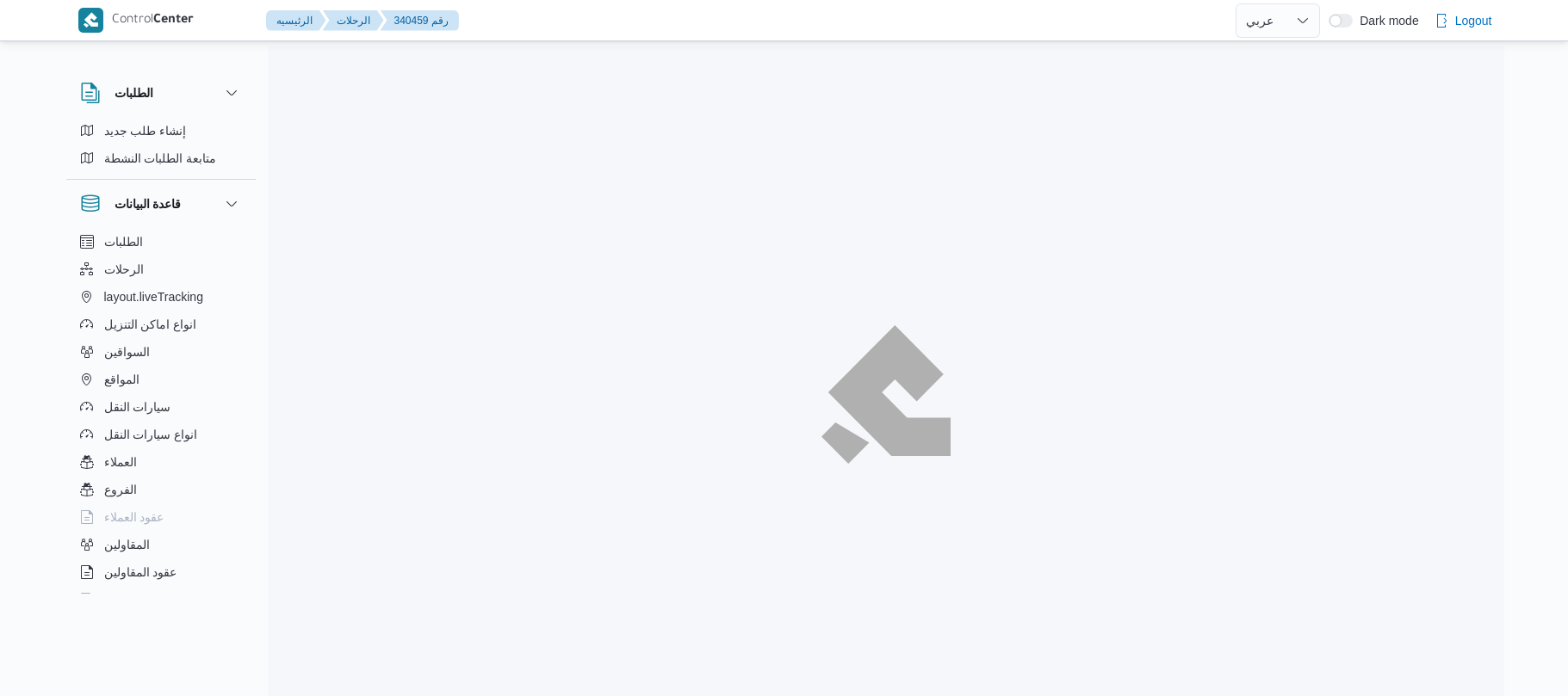
select select "ar"
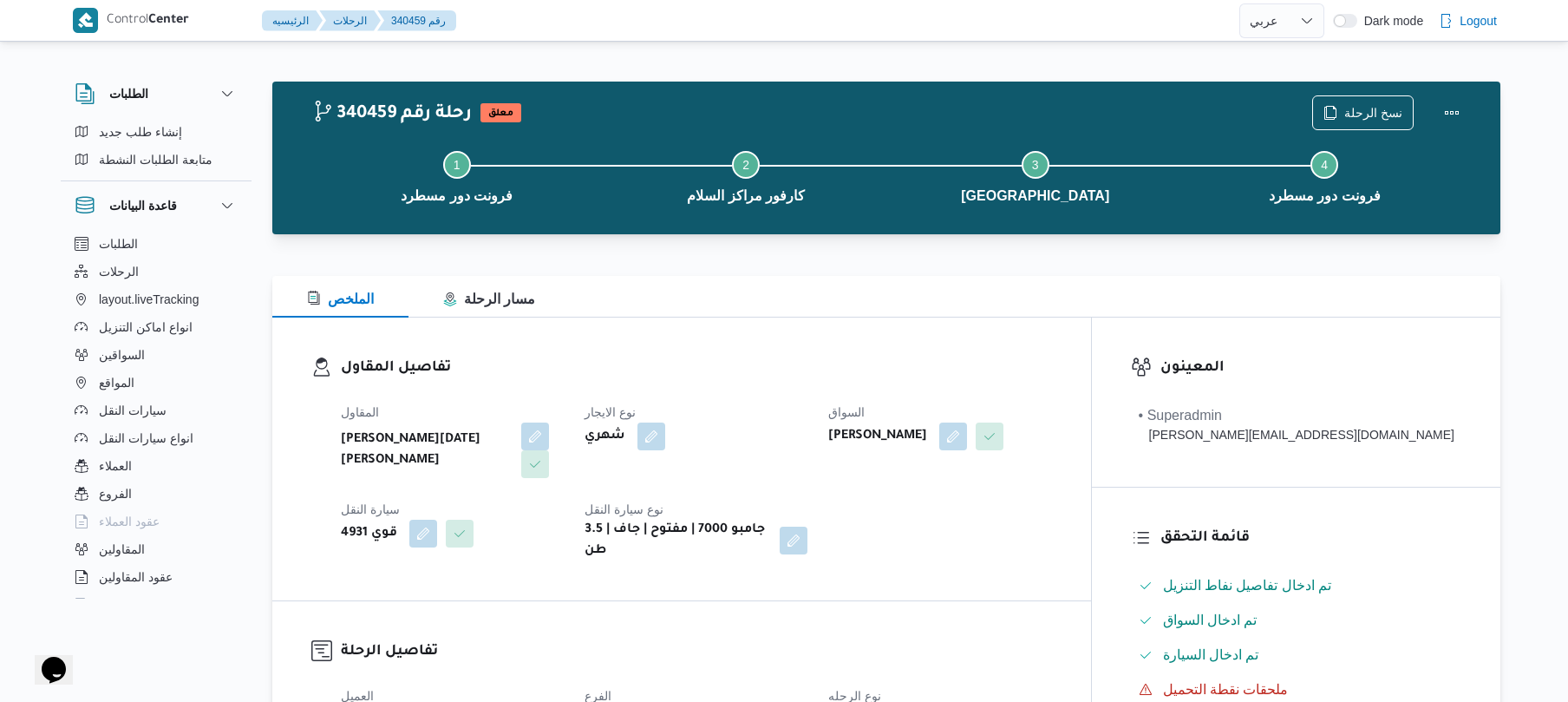
click at [844, 274] on div at bounding box center [886, 265] width 1228 height 21
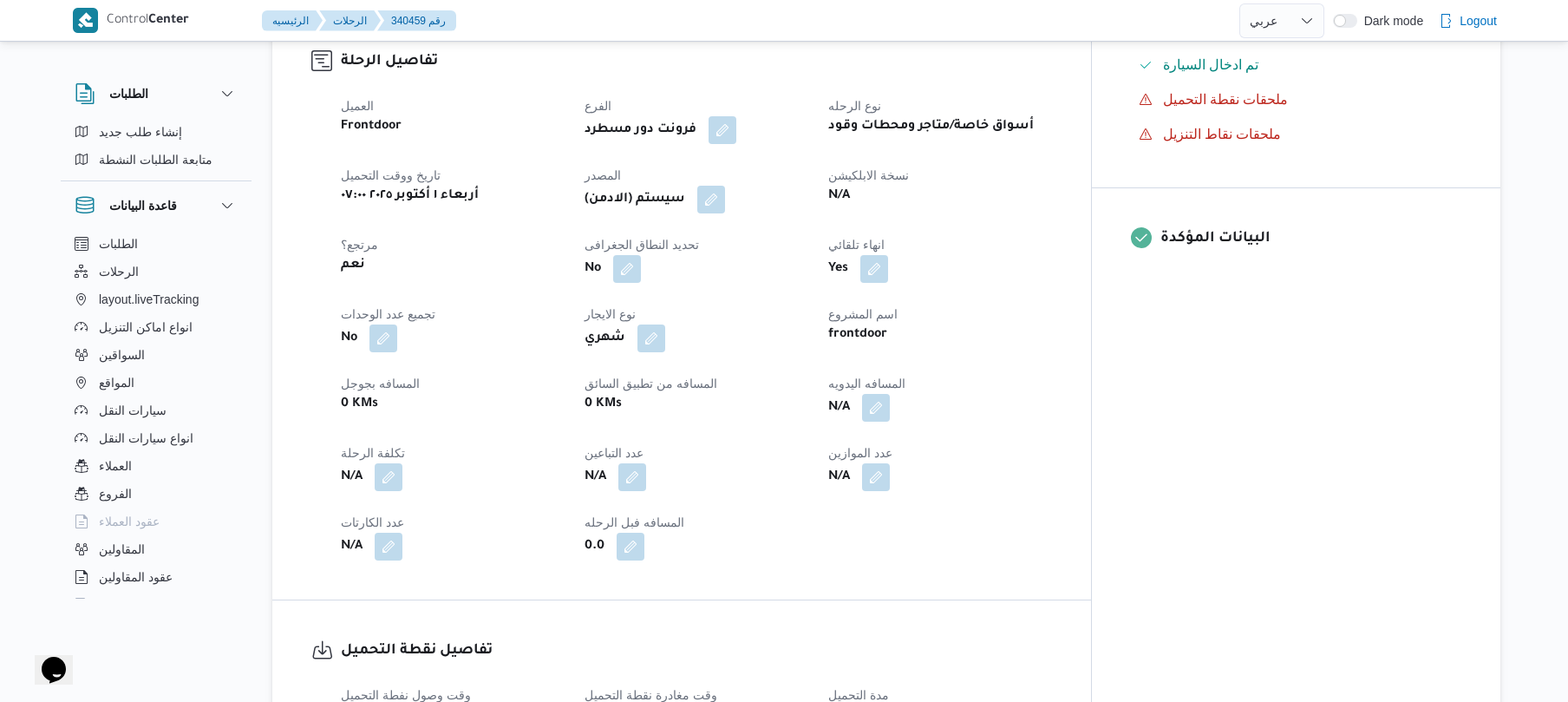
scroll to position [601, 0]
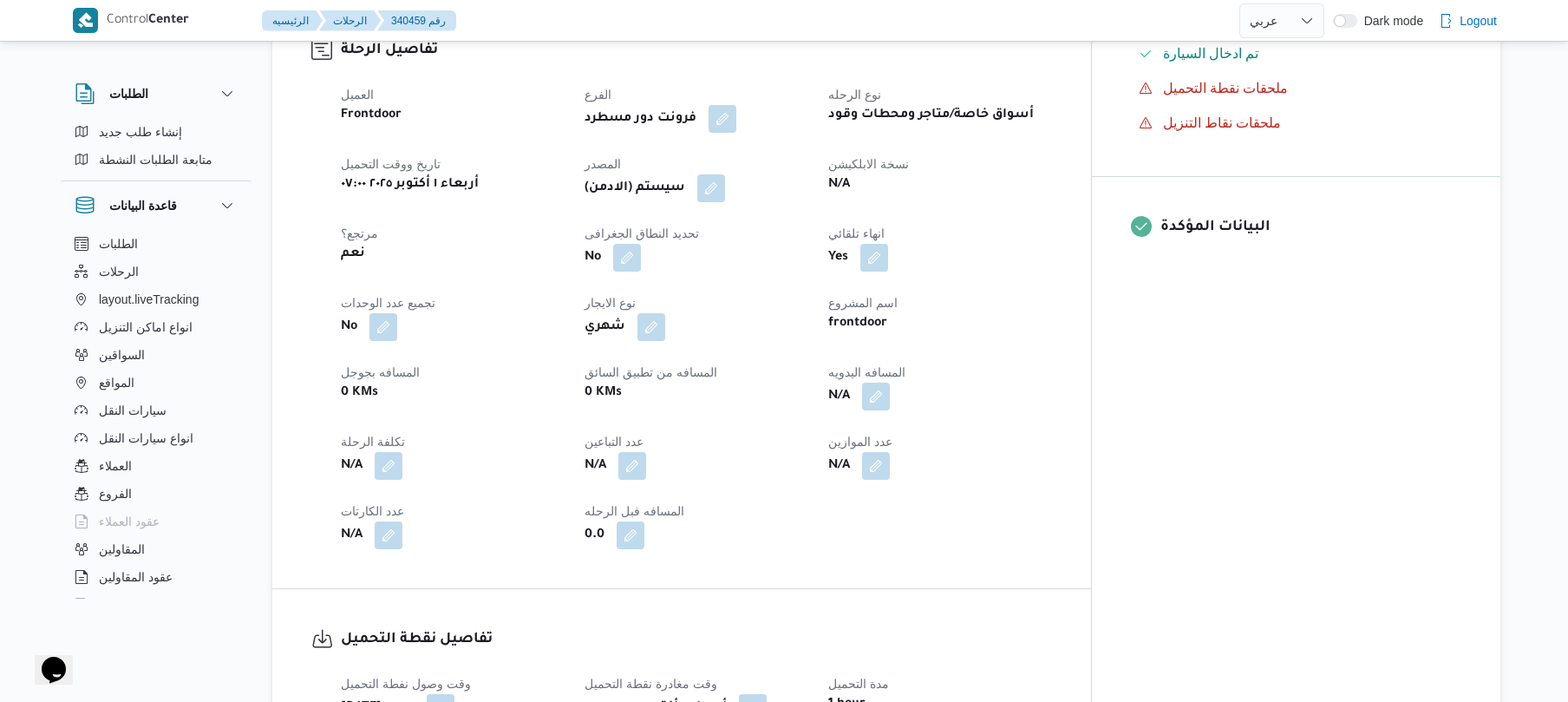
click at [947, 400] on div "العميل Frontdoor الفرع فرونت دور مسطرد نوع الرحله أسواق خاصة/متاجر ومحطات وقود …" at bounding box center [697, 316] width 732 height 485
click at [889, 382] on button "button" at bounding box center [875, 395] width 28 height 28
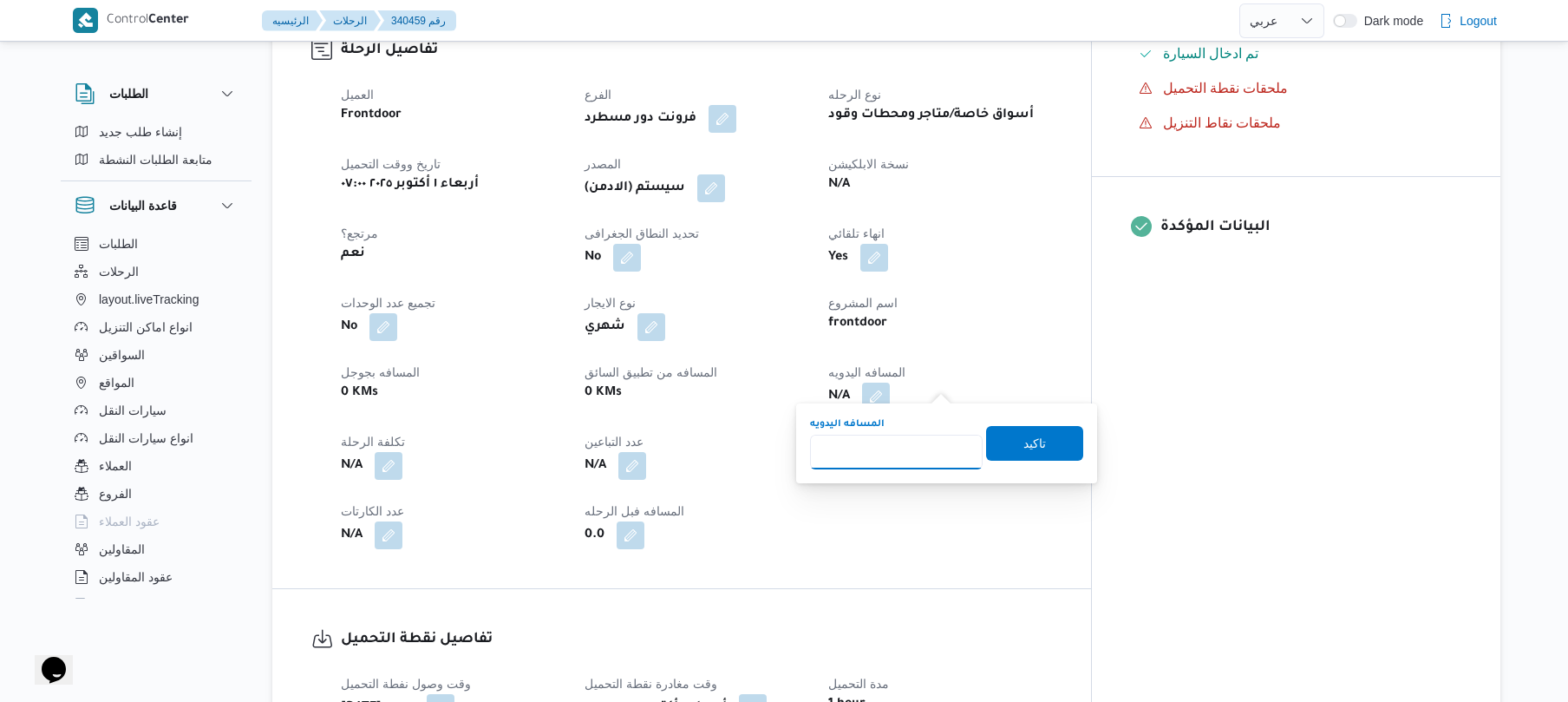
click at [870, 457] on input "المسافه اليدويه" at bounding box center [896, 452] width 173 height 34
type input "5"
type input "65"
click at [1024, 452] on span "تاكيد" at bounding box center [1035, 443] width 23 height 21
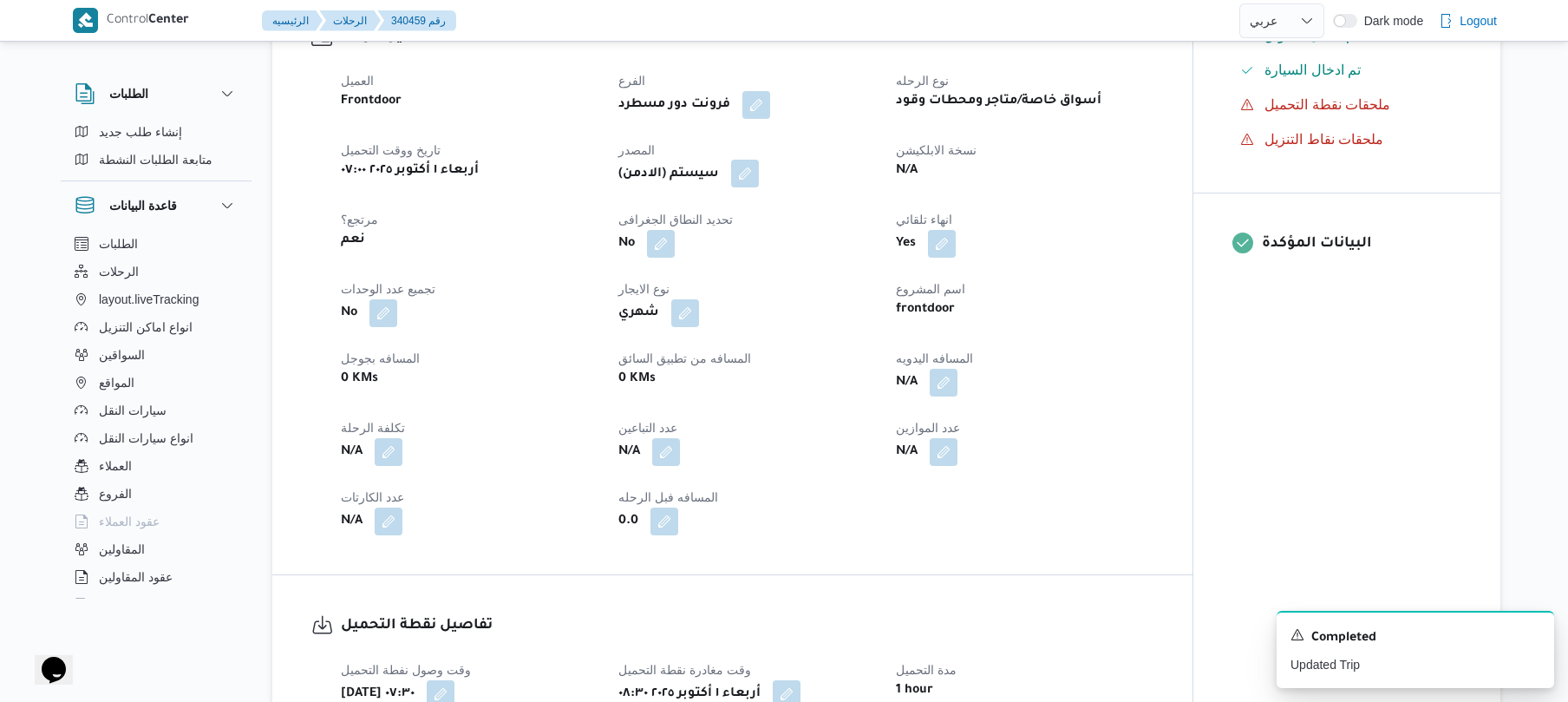
click at [757, 171] on button "button" at bounding box center [744, 173] width 28 height 28
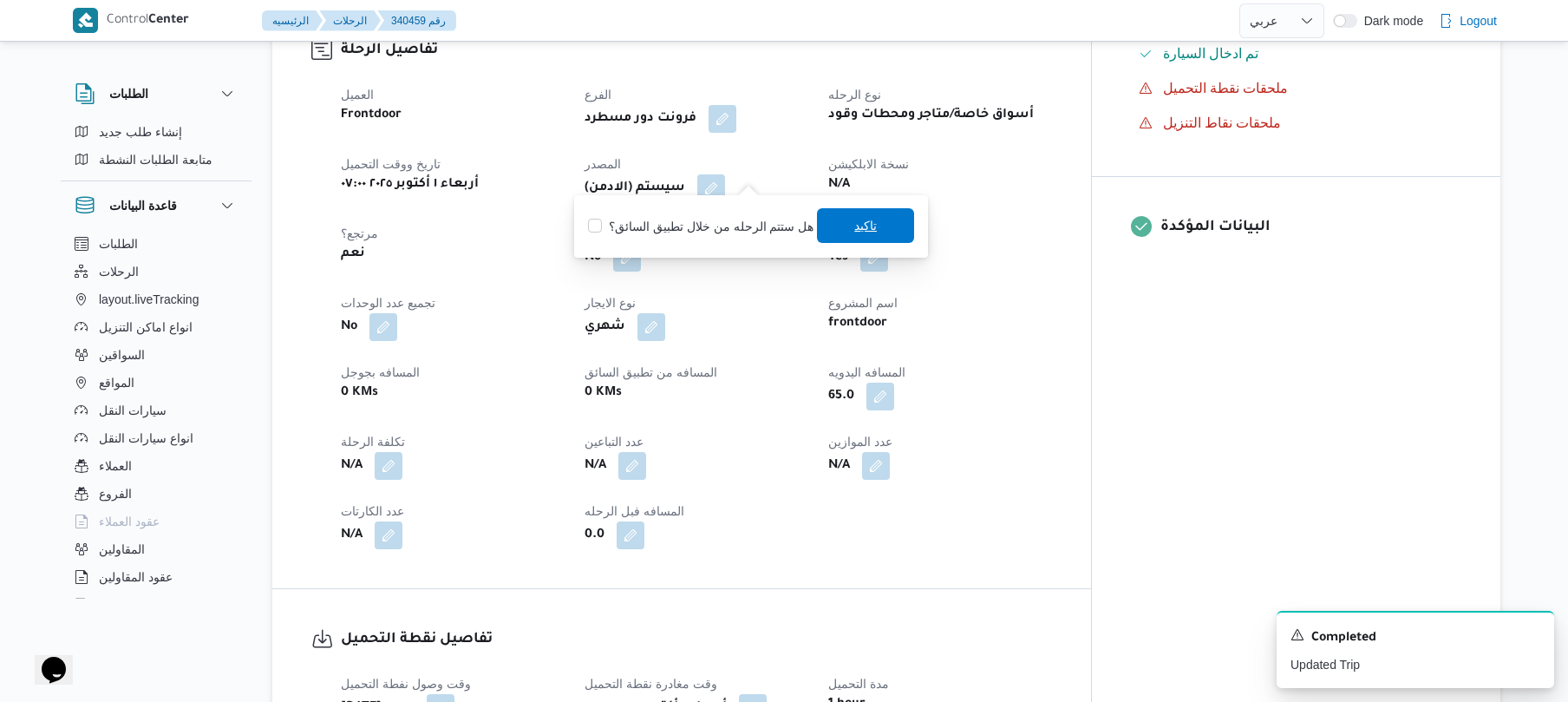
click at [854, 218] on span "تاكيد" at bounding box center [865, 226] width 23 height 21
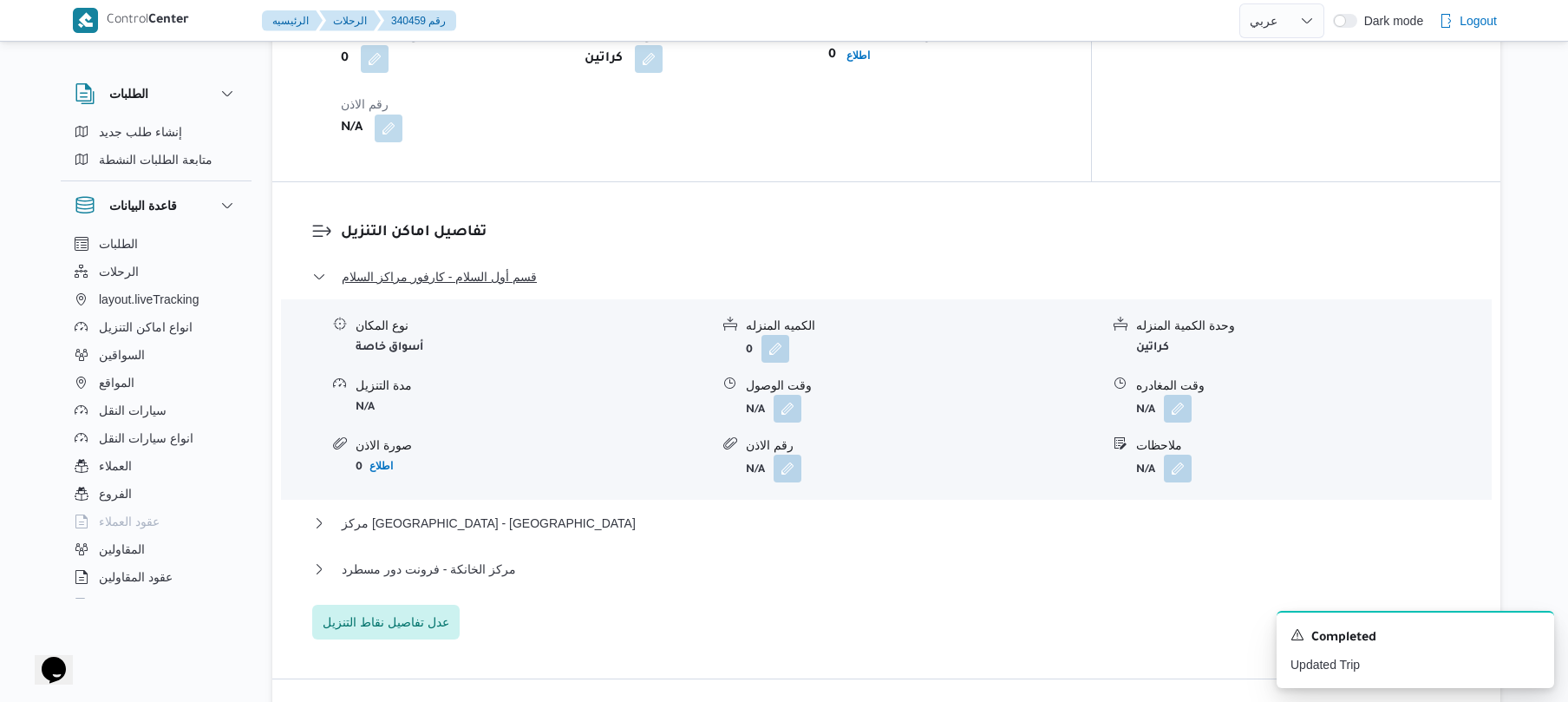
scroll to position [1342, 0]
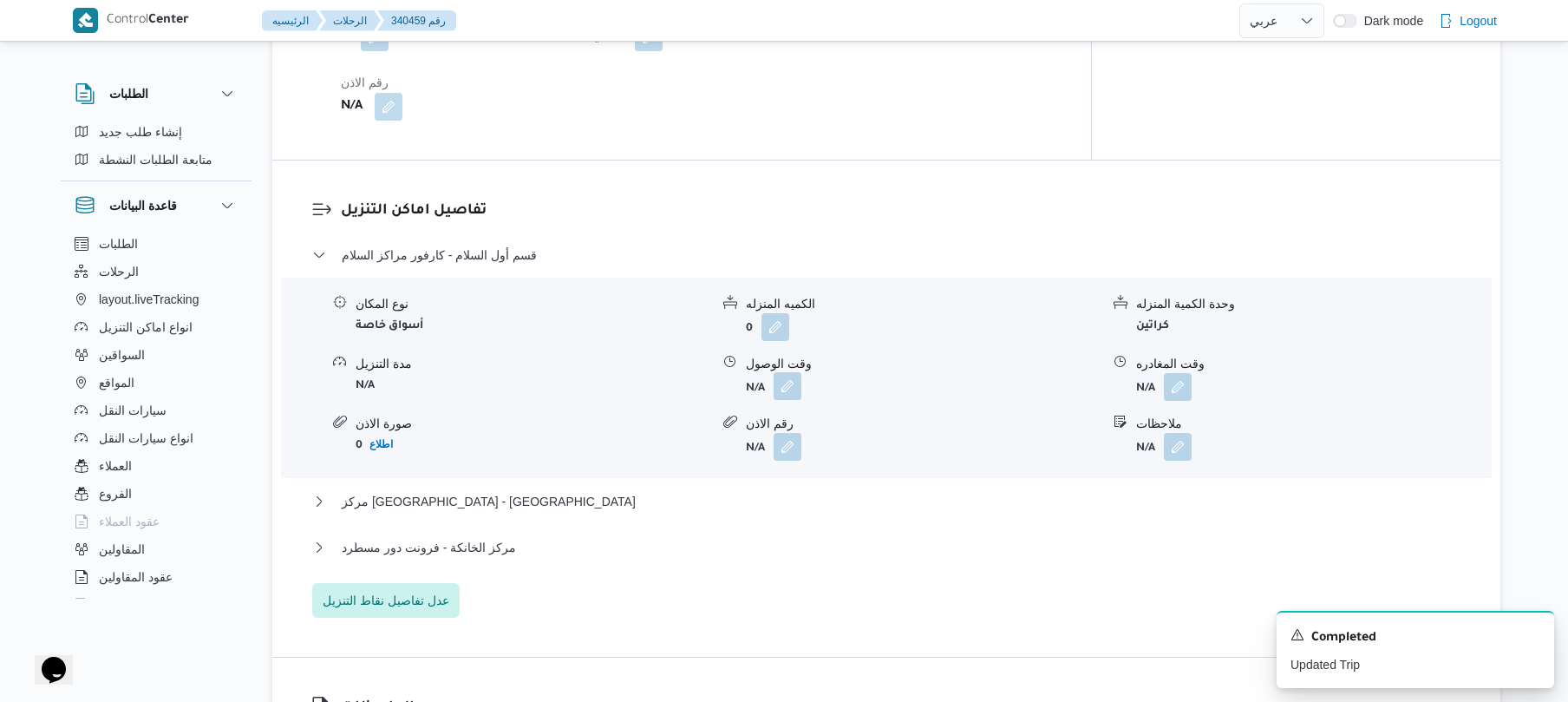
click at [788, 372] on button "button" at bounding box center [787, 385] width 28 height 28
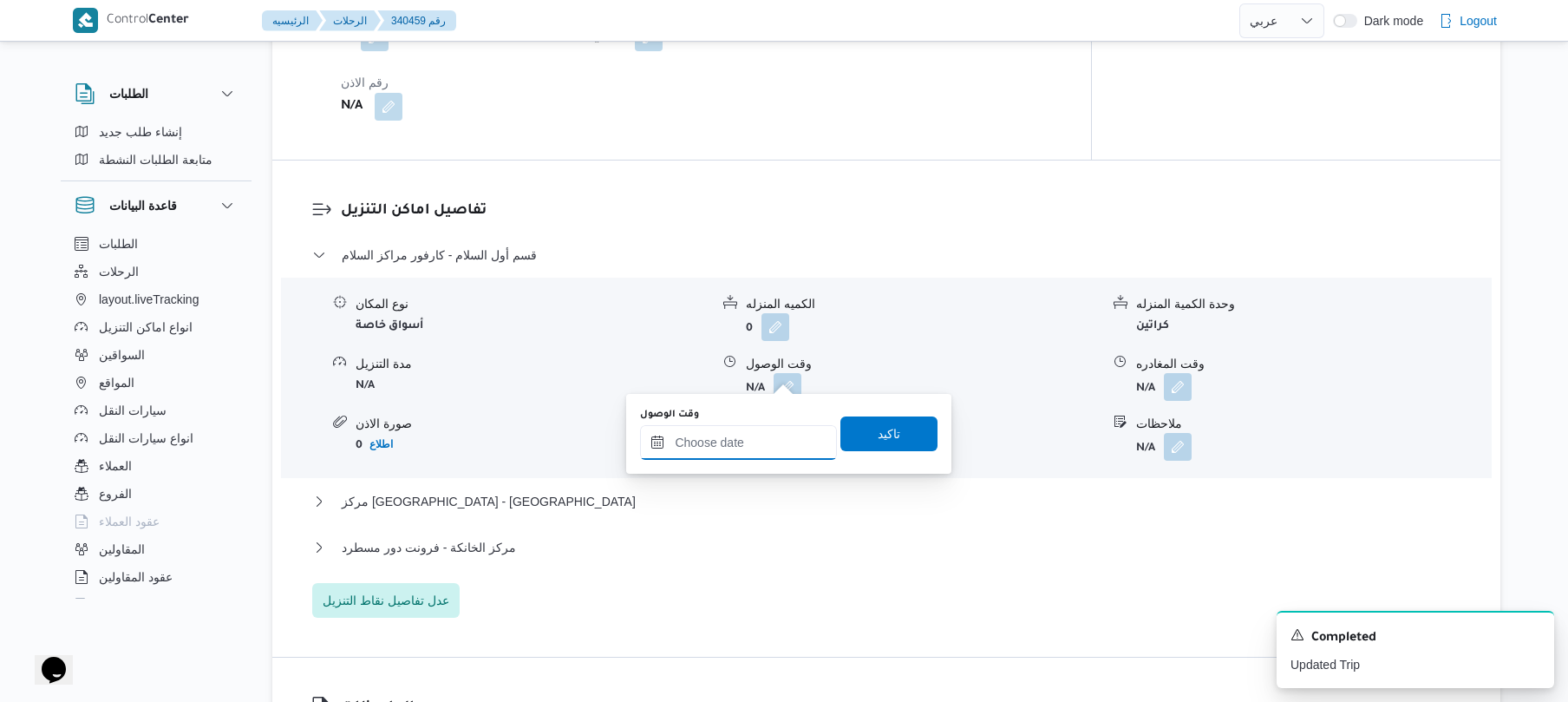
click at [754, 445] on input "وقت الوصول" at bounding box center [738, 443] width 197 height 34
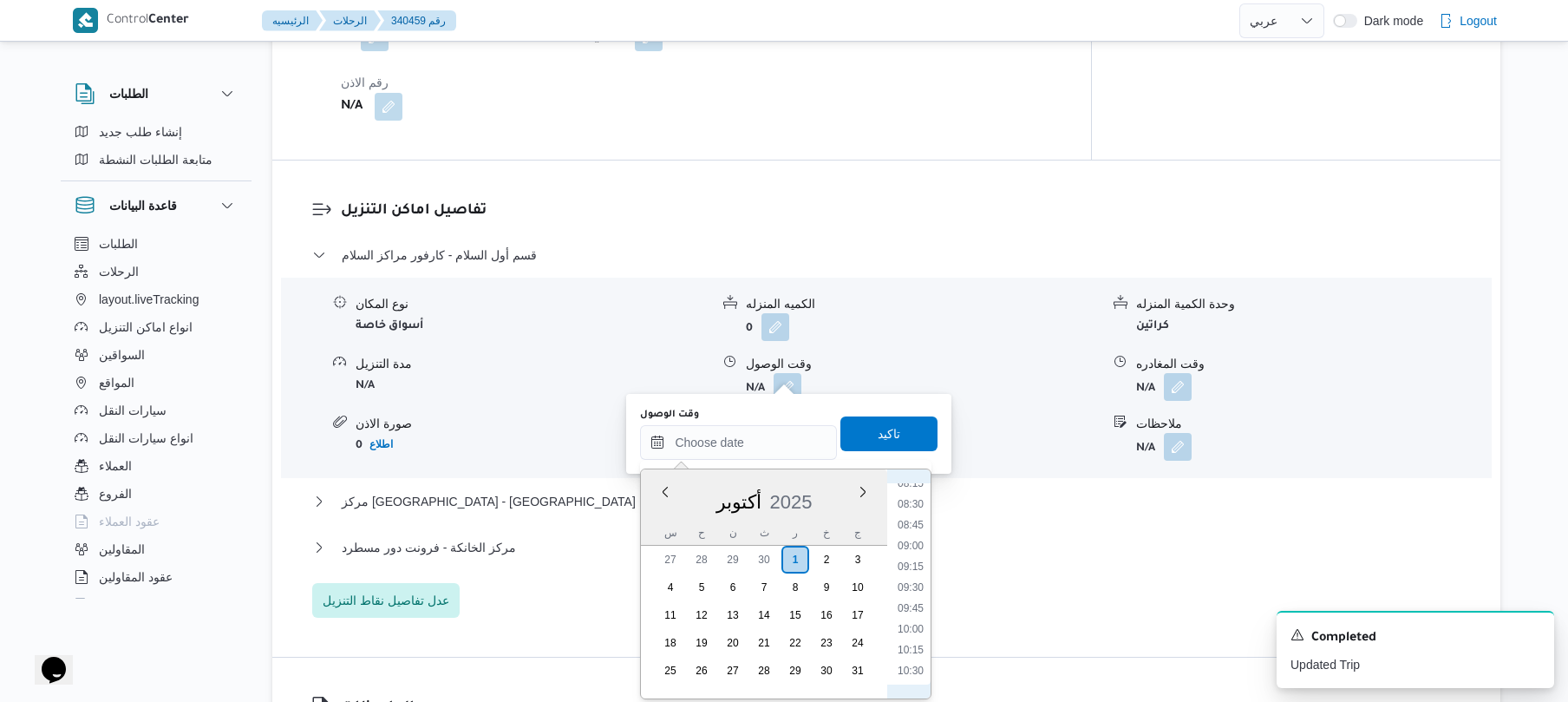
scroll to position [695, 0]
click at [913, 526] on li "08:45" at bounding box center [910, 526] width 40 height 17
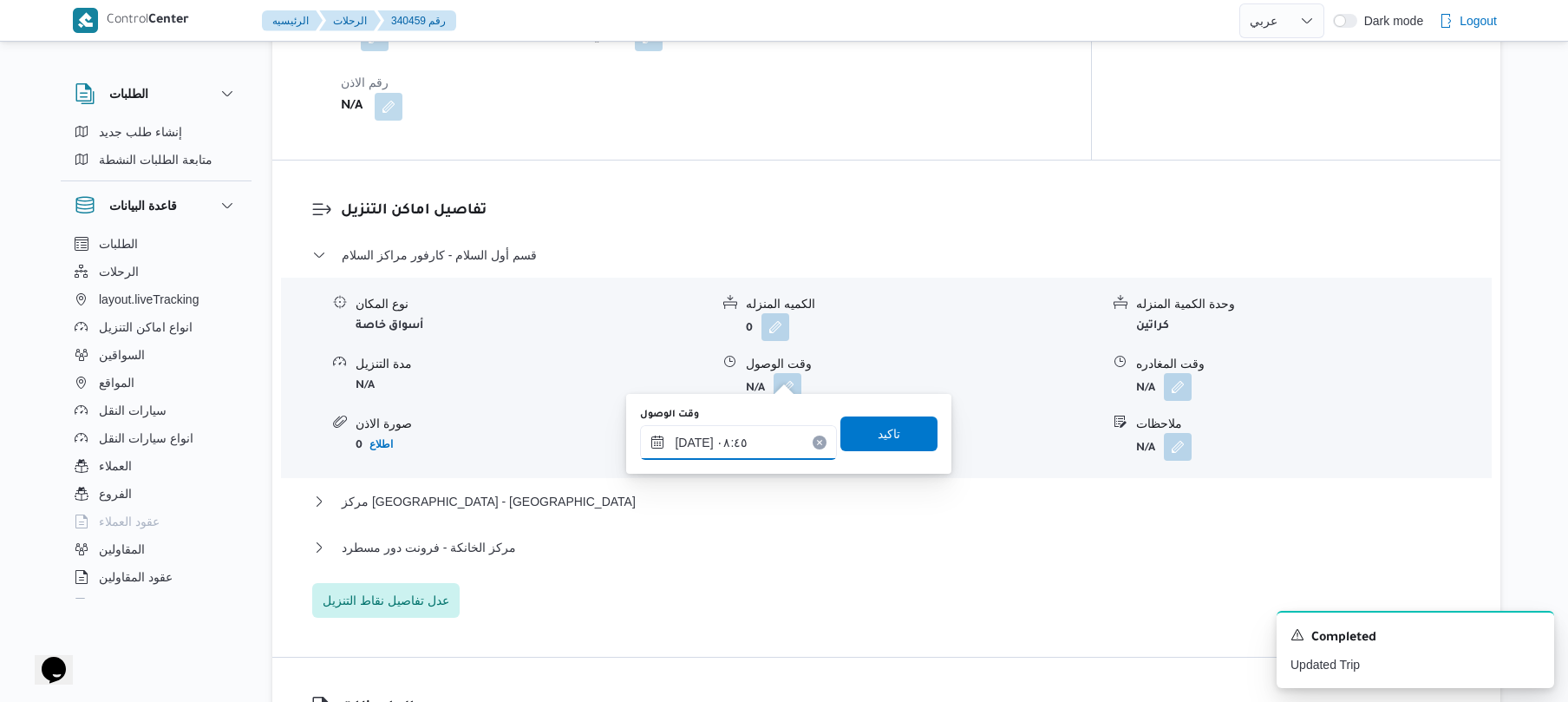
click at [697, 441] on input "٠١/١٠/٢٠٢٥ ٠٨:٤٥" at bounding box center [738, 443] width 197 height 34
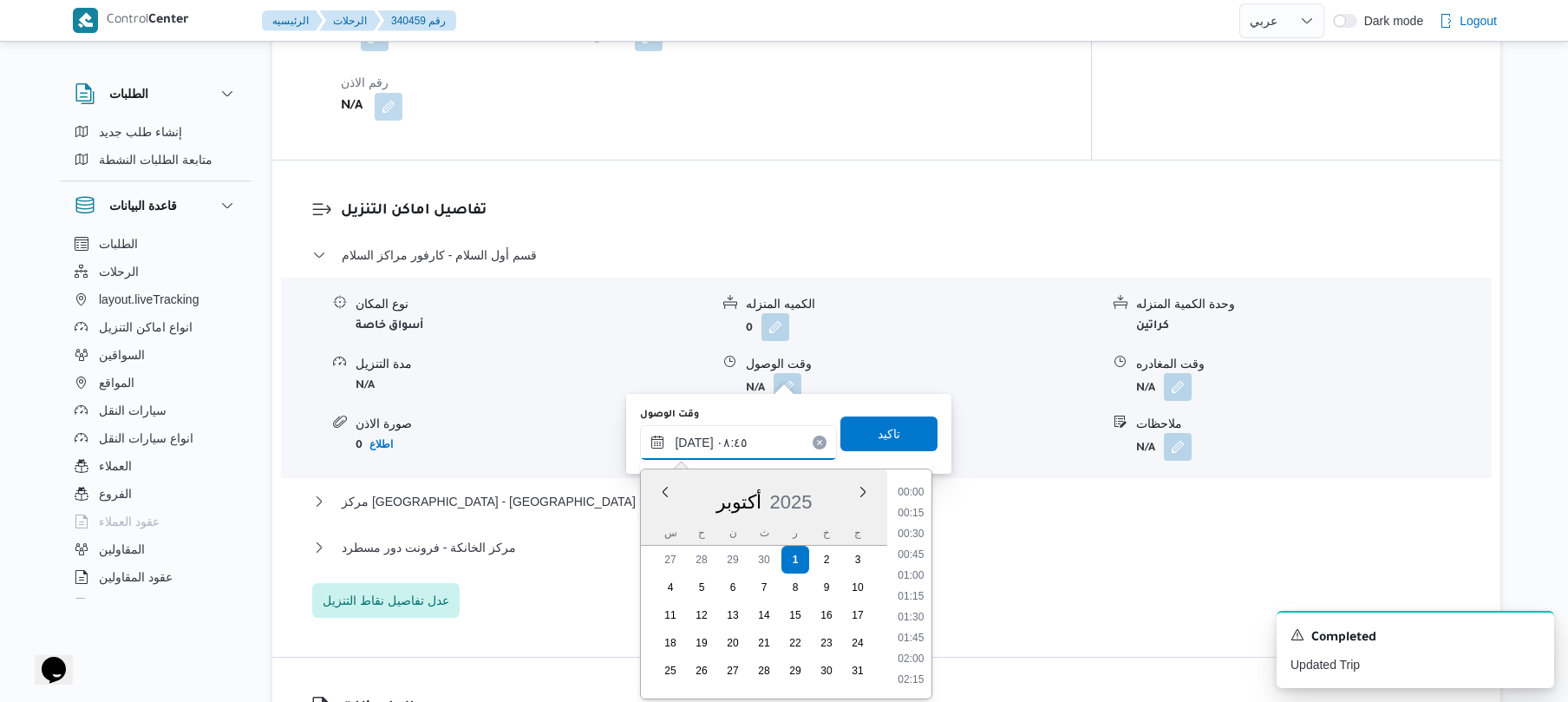
click at [697, 441] on input "٠١/١٠/٢٠٢٥ ٠٨:٤٥" at bounding box center [738, 443] width 197 height 34
type input "٠١/١٠/٢٠٢٥ ٠٨:٥٥"
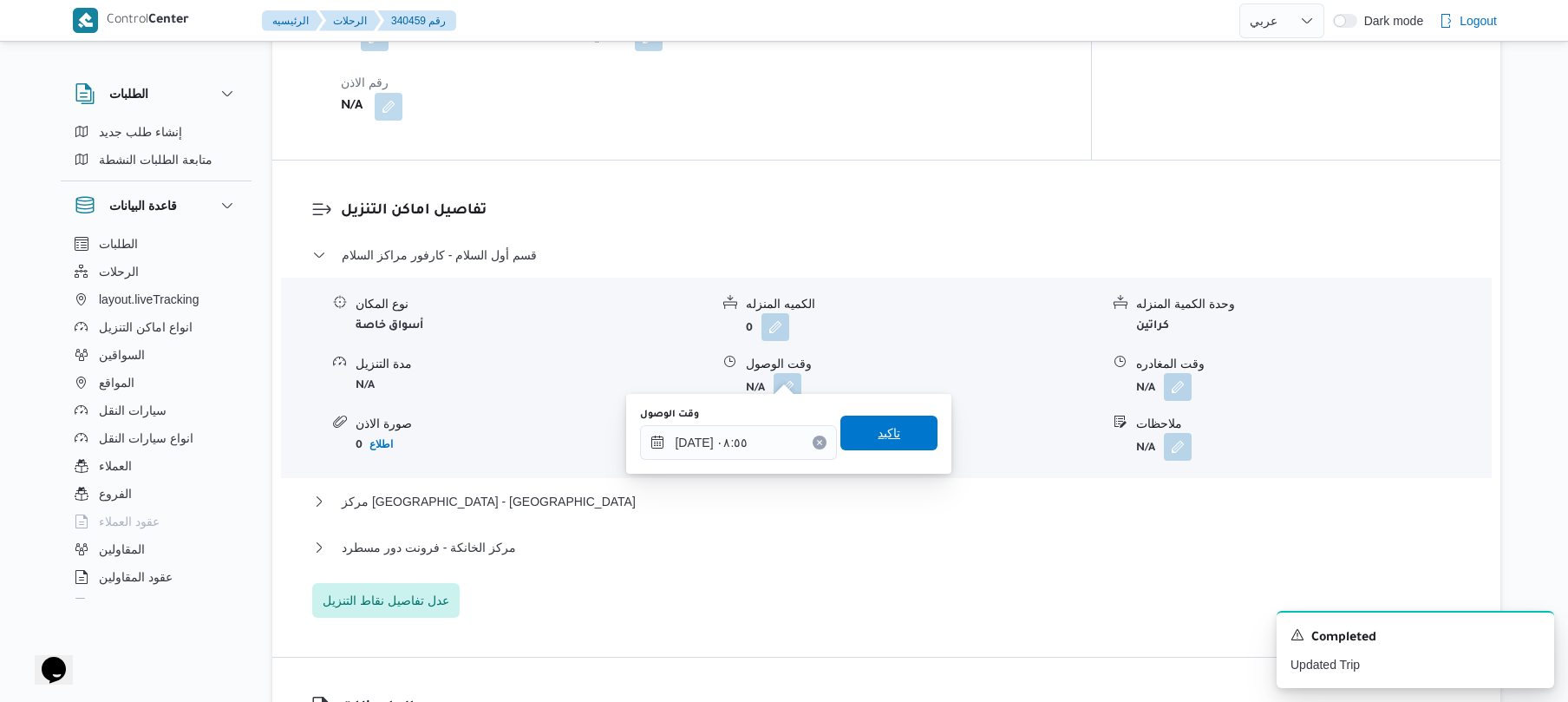
click at [878, 432] on span "تاكيد" at bounding box center [889, 433] width 23 height 21
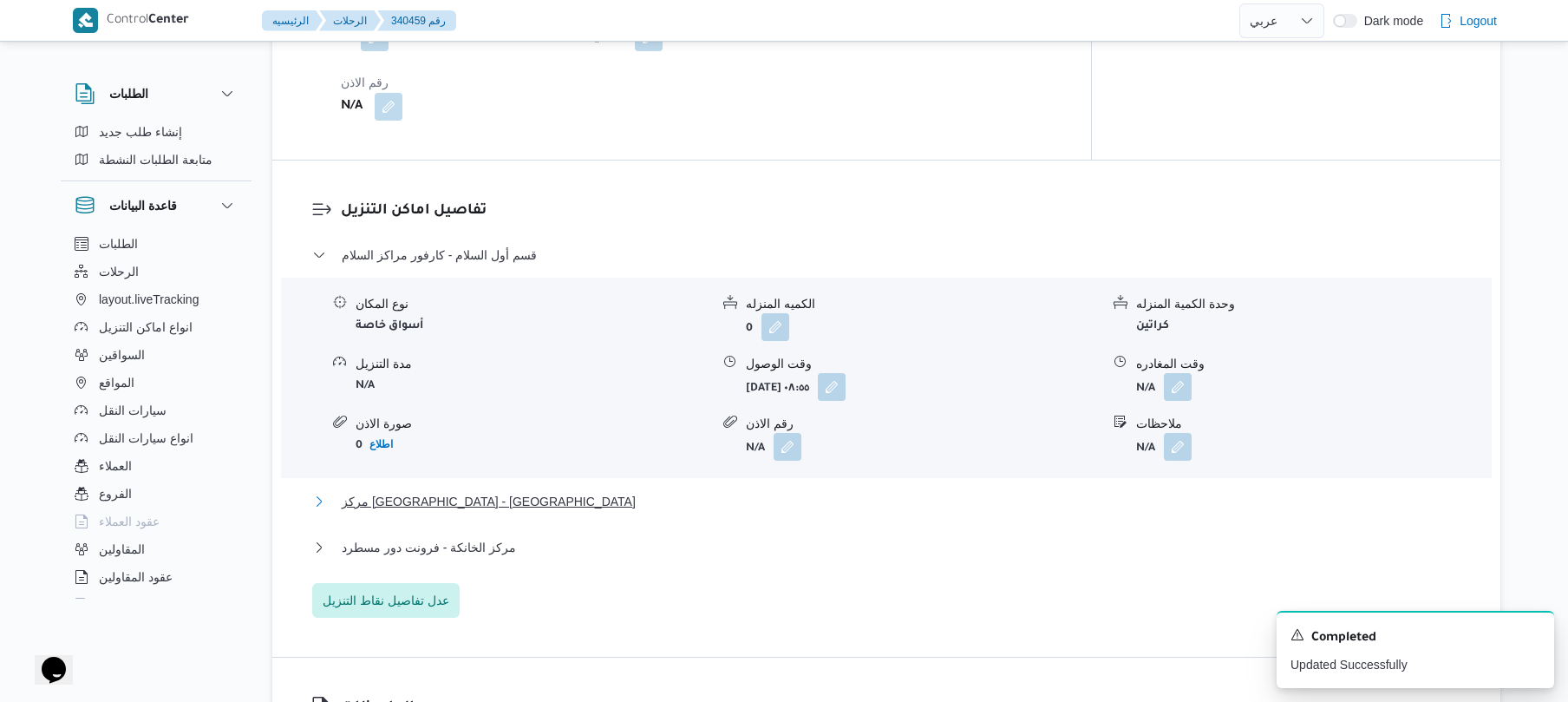
click at [775, 491] on button "مركز الخانكة - امارات مصر المرج" at bounding box center [886, 502] width 1149 height 21
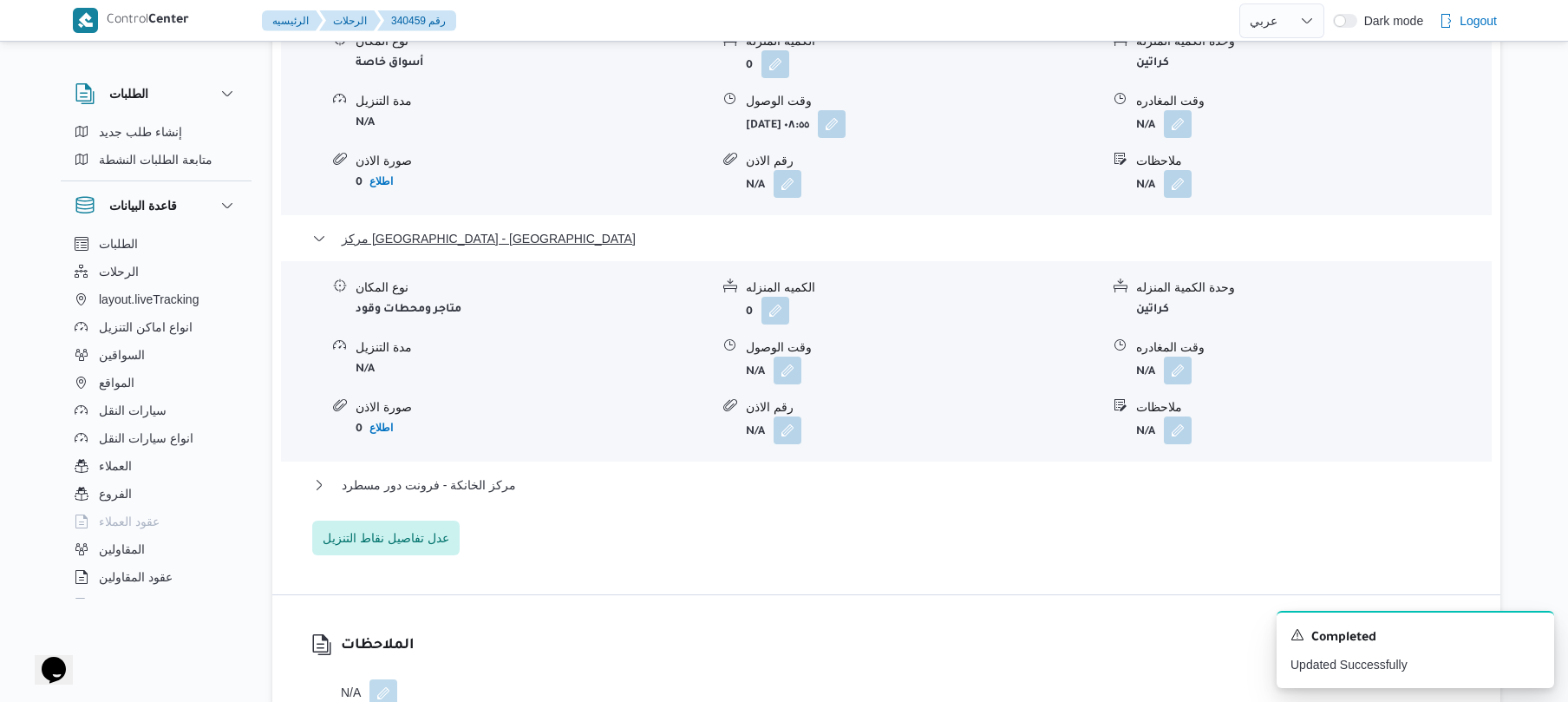
scroll to position [1805, 0]
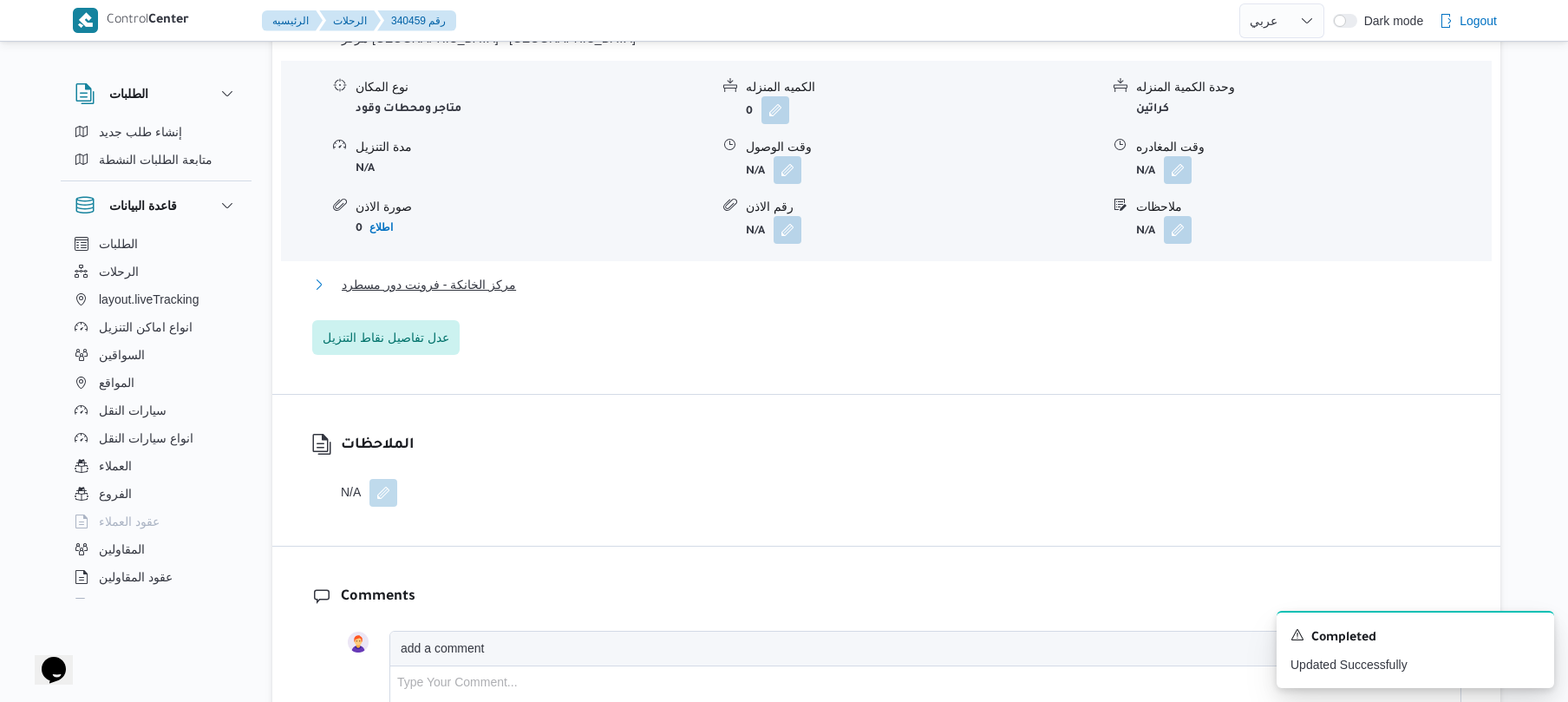
click at [927, 279] on button "مركز الخانكة - فرونت دور مسطرد" at bounding box center [886, 284] width 1149 height 21
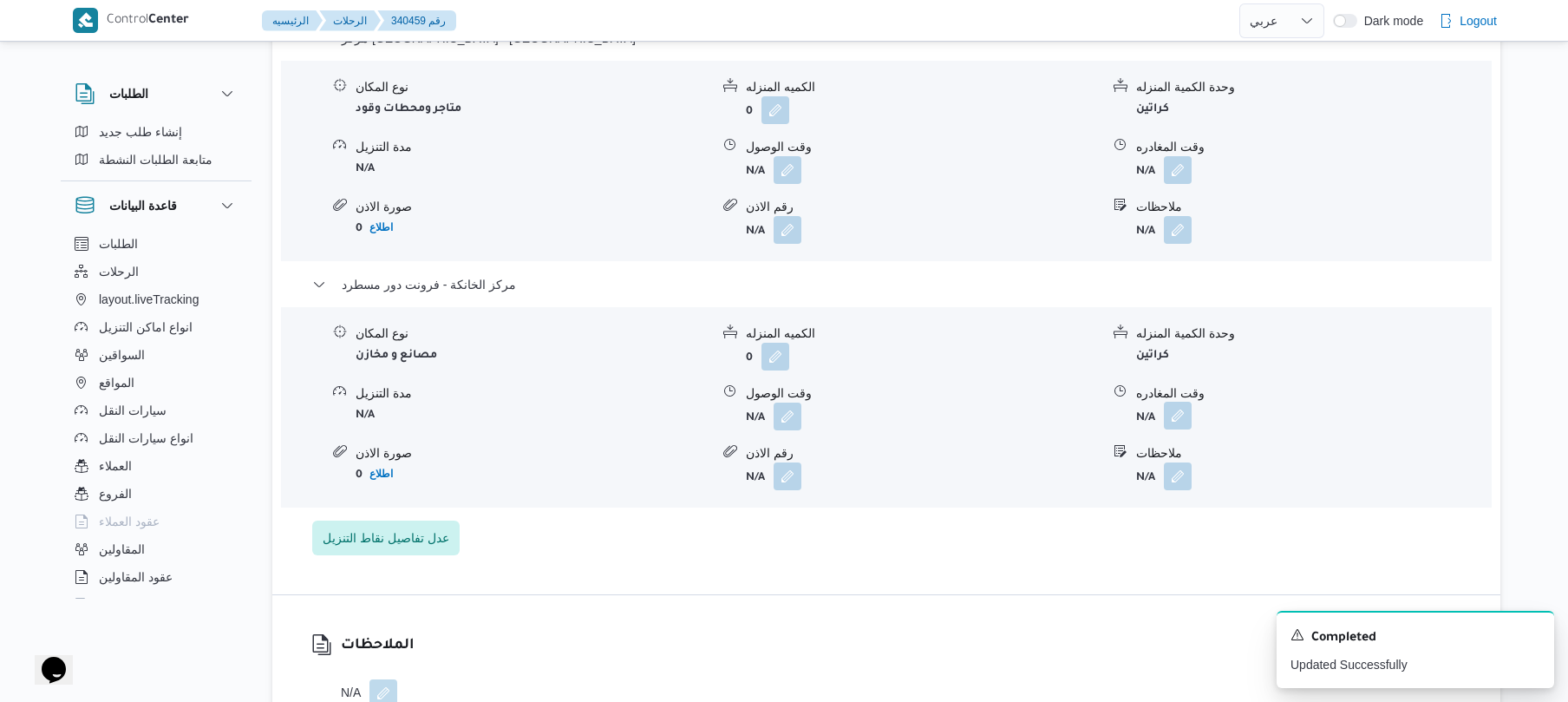
click at [1188, 402] on button "button" at bounding box center [1177, 415] width 28 height 28
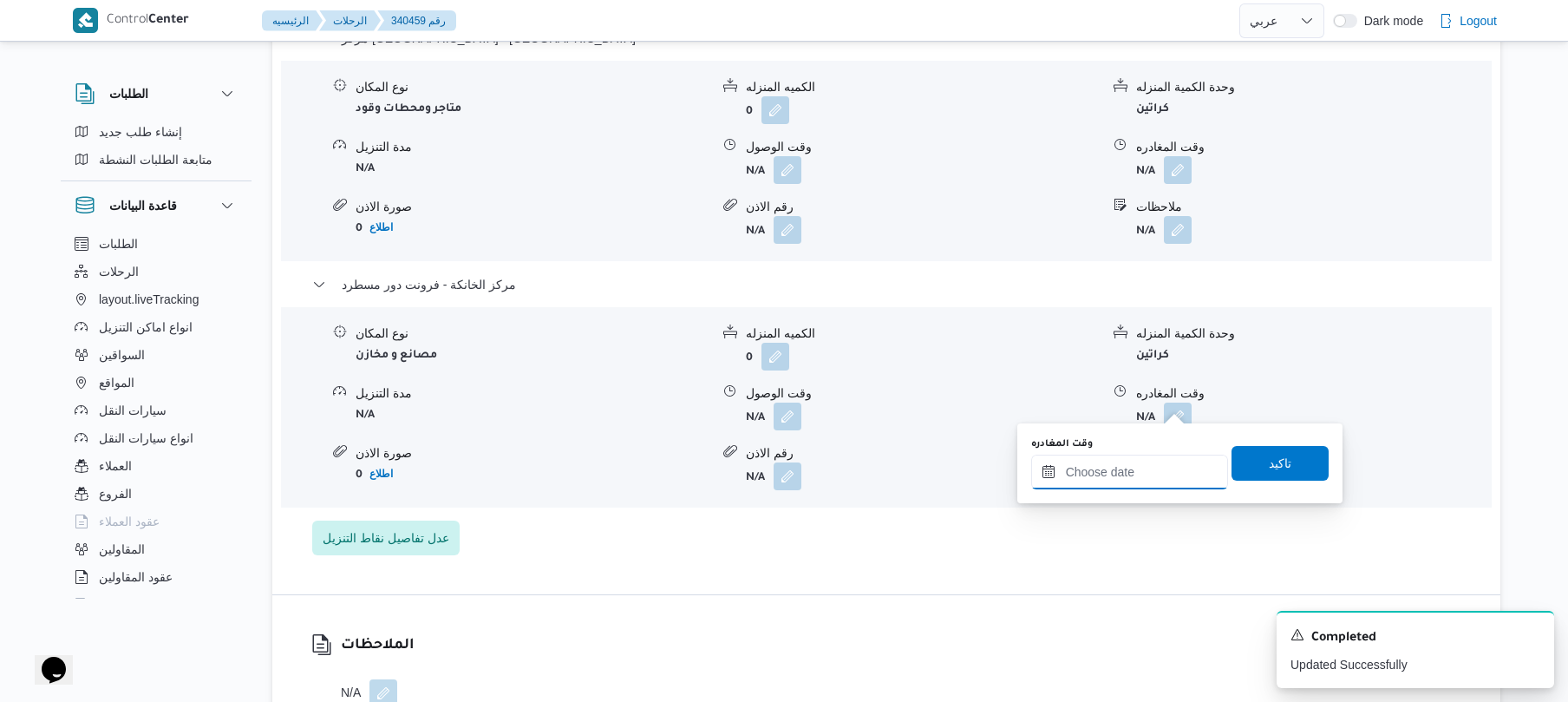
click at [1086, 460] on div at bounding box center [1130, 472] width 197 height 34
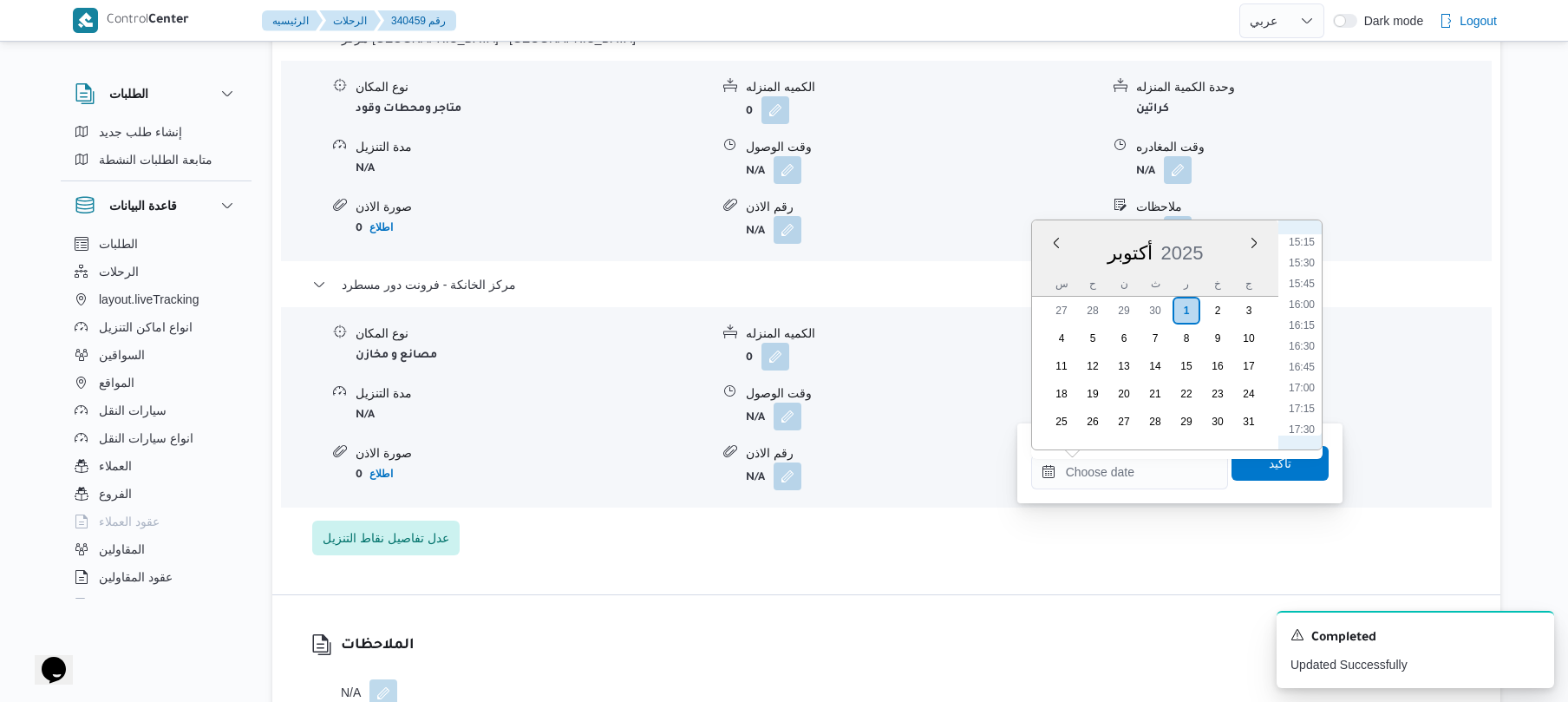
scroll to position [1205, 0]
click at [1310, 284] on li "15:00" at bounding box center [1302, 288] width 40 height 17
type input "[DATE] ١٥:٠٠"
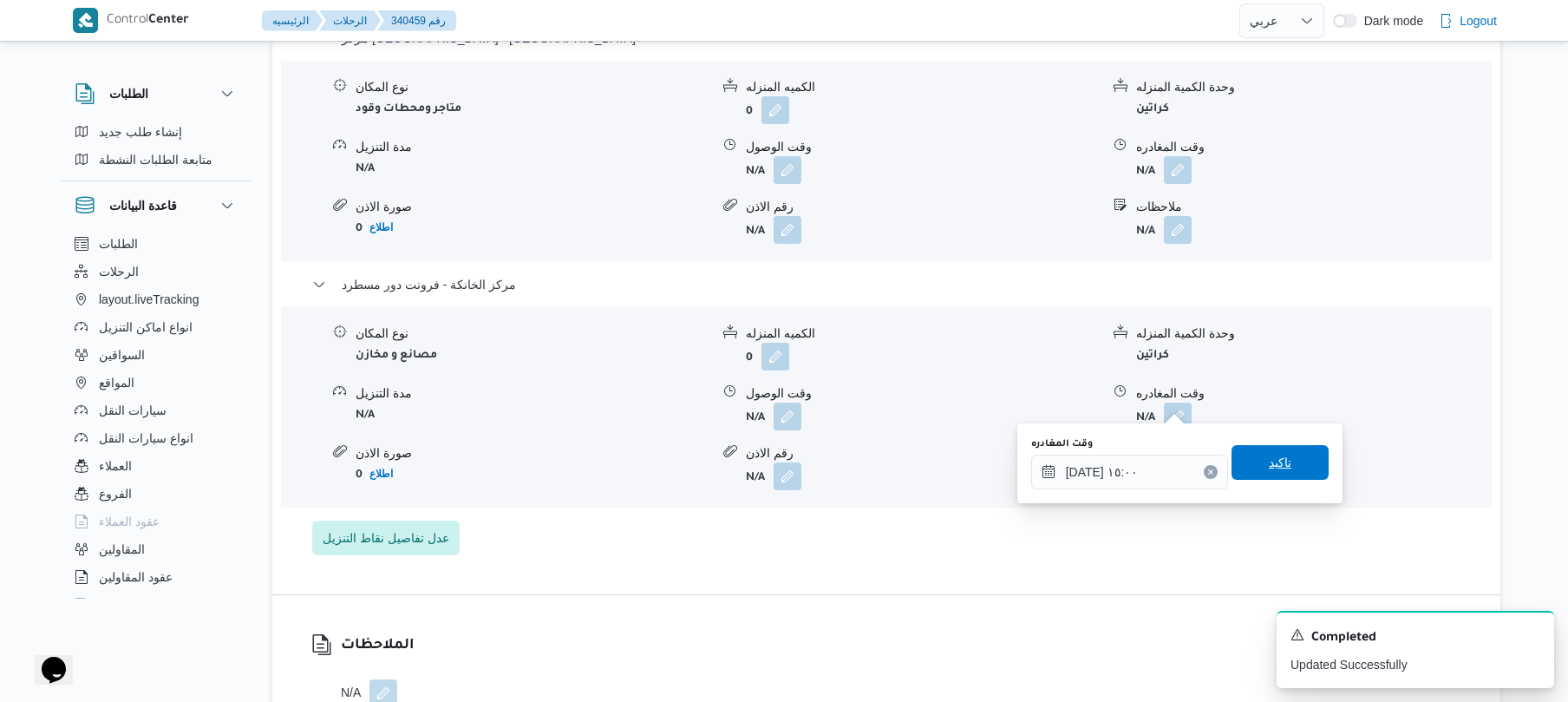
click at [1254, 458] on span "تاكيد" at bounding box center [1280, 463] width 97 height 34
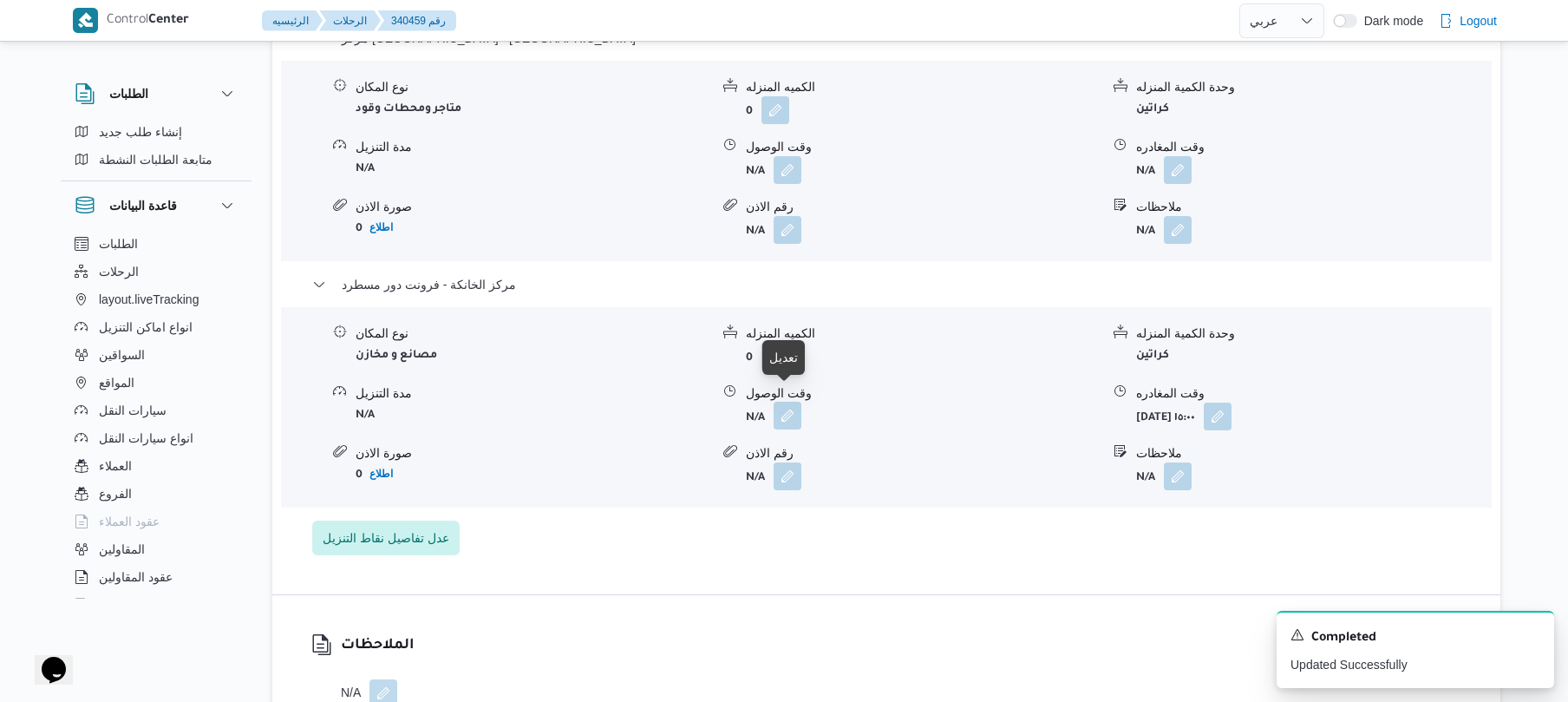
click at [792, 403] on button "button" at bounding box center [787, 415] width 28 height 28
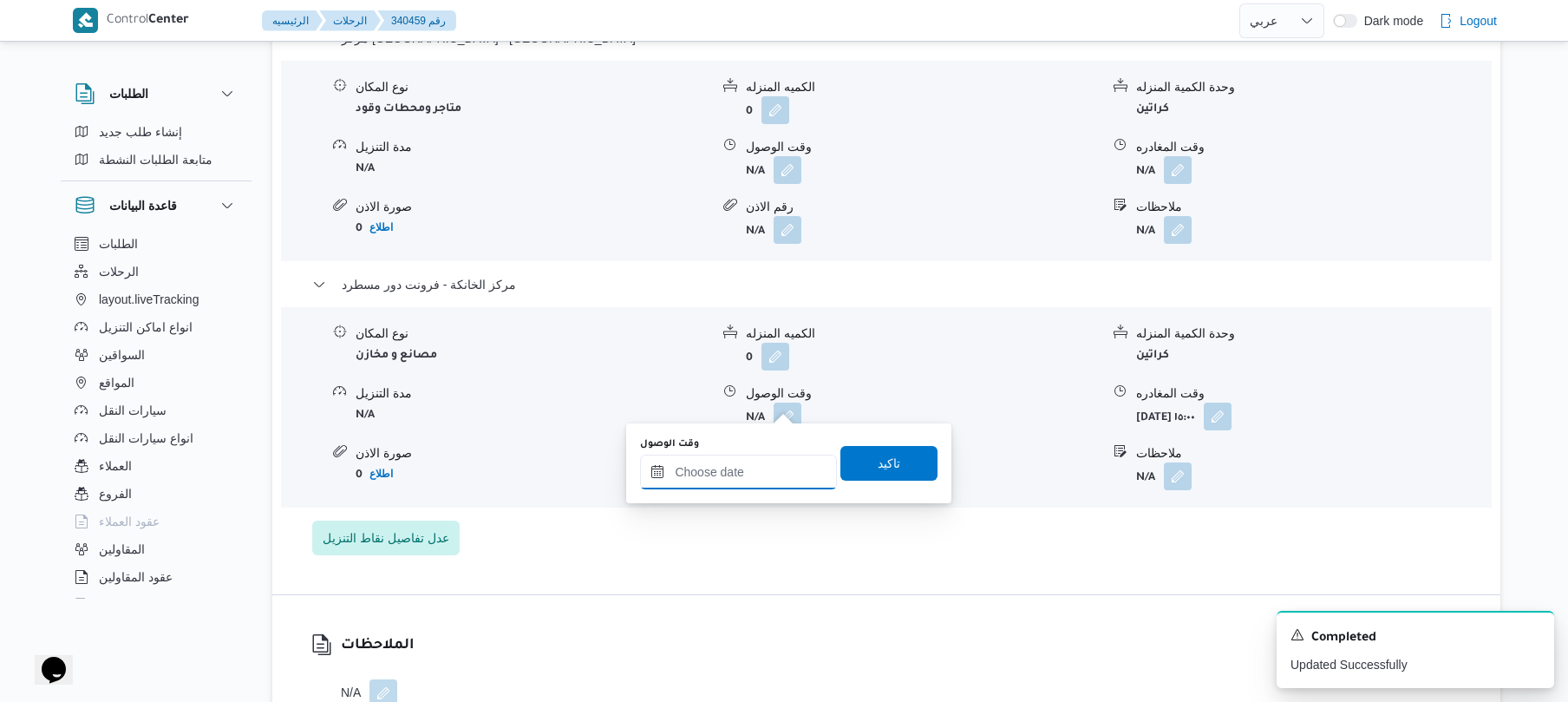
click at [750, 477] on input "وقت الوصول" at bounding box center [738, 472] width 197 height 34
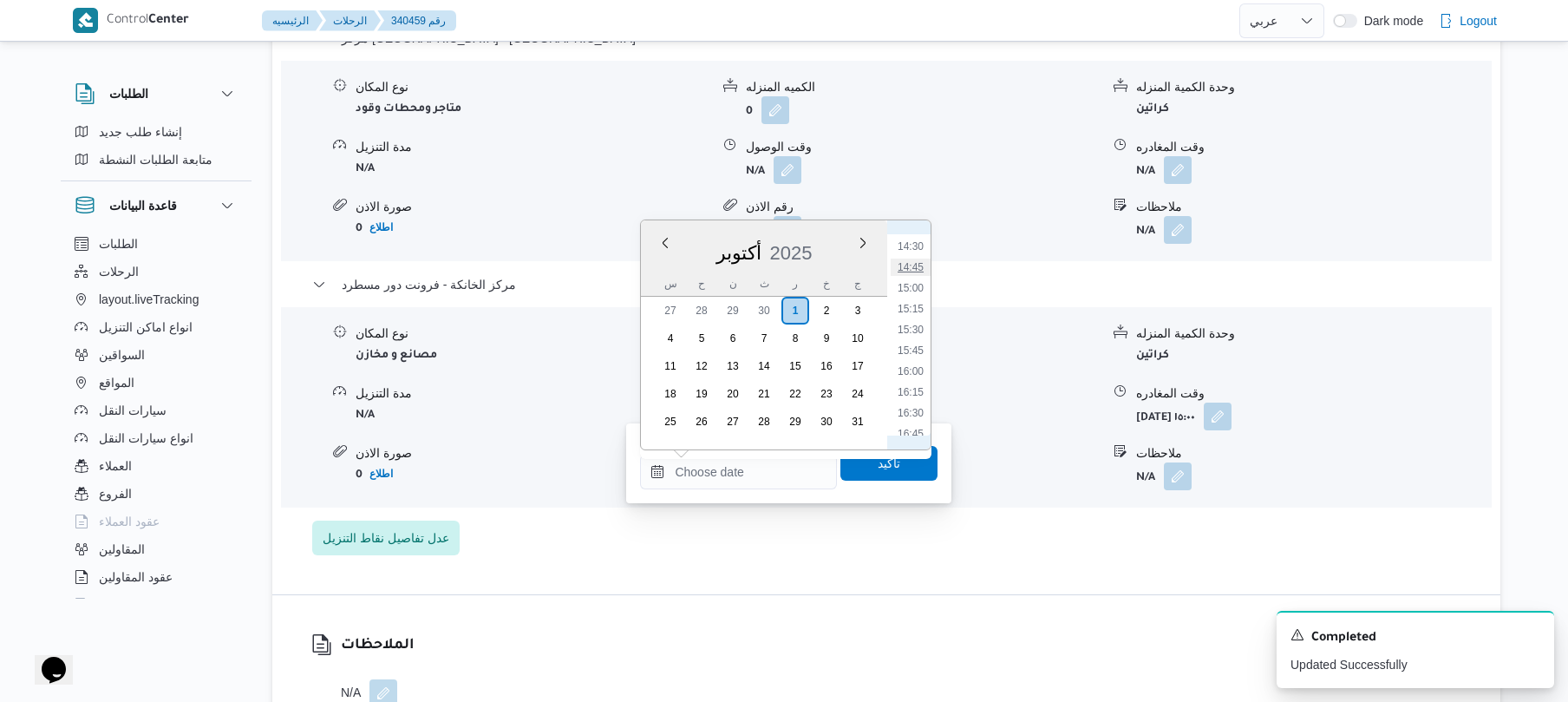
click at [918, 272] on li "14:45" at bounding box center [910, 267] width 40 height 17
type input "[DATE] ١٤:٤٥"
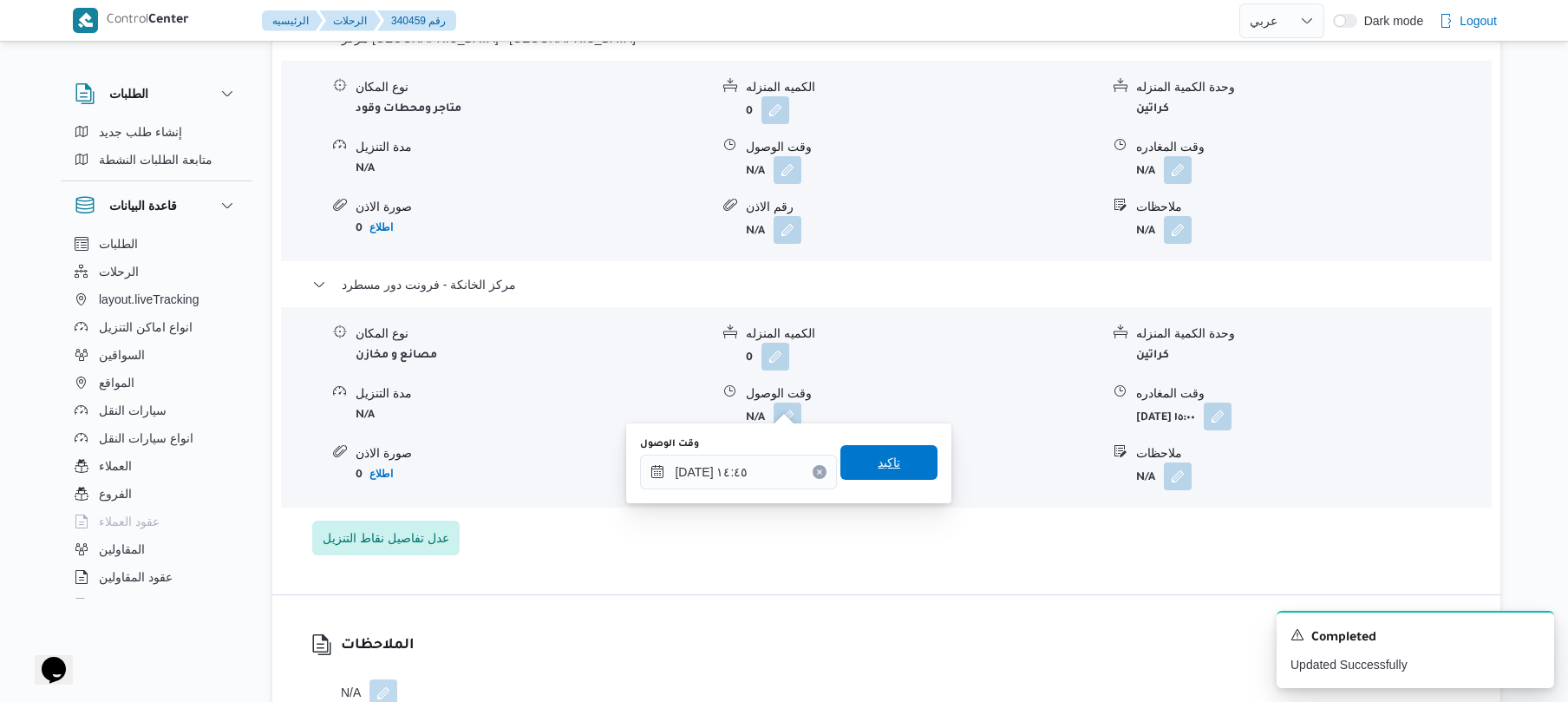
click at [879, 452] on span "تاكيد" at bounding box center [889, 463] width 97 height 34
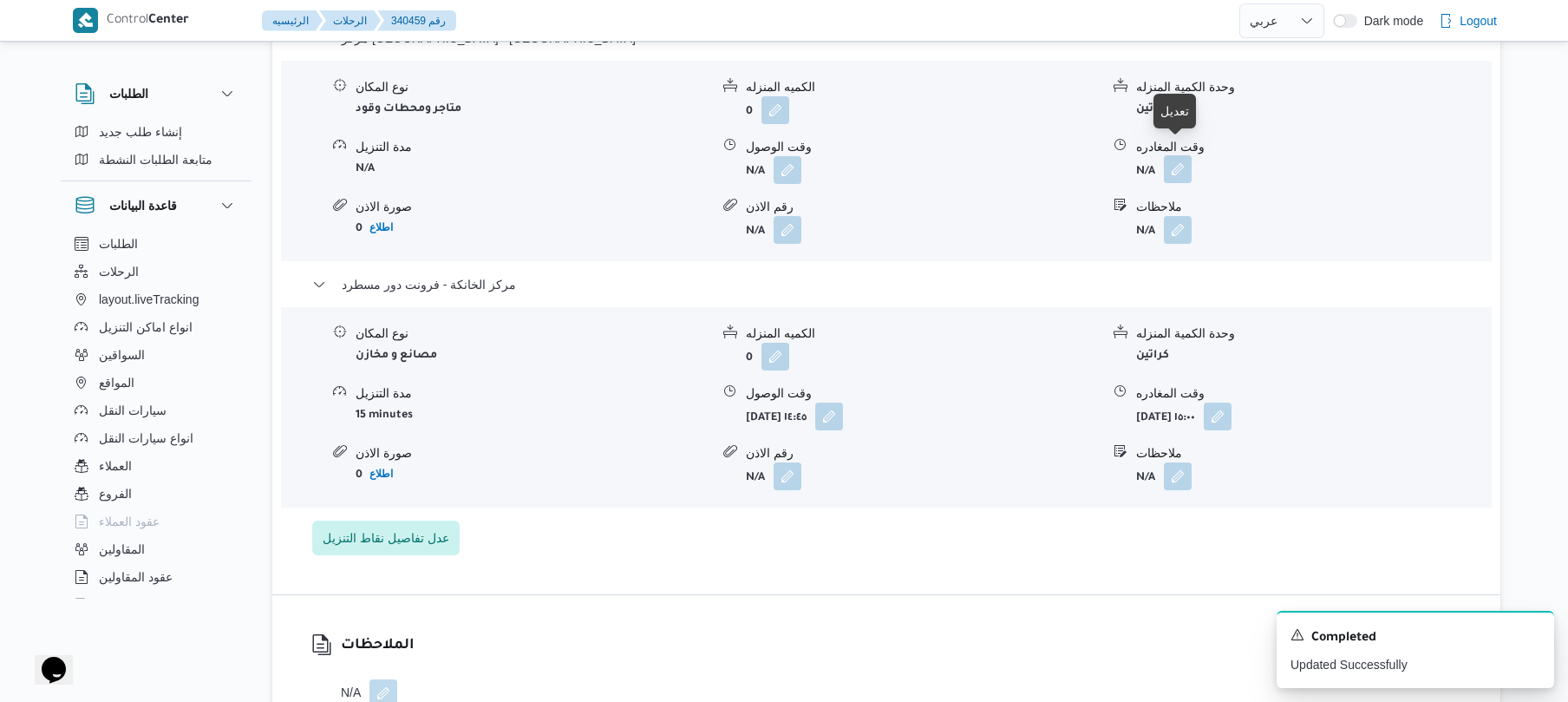
click at [1177, 155] on button "button" at bounding box center [1177, 169] width 28 height 28
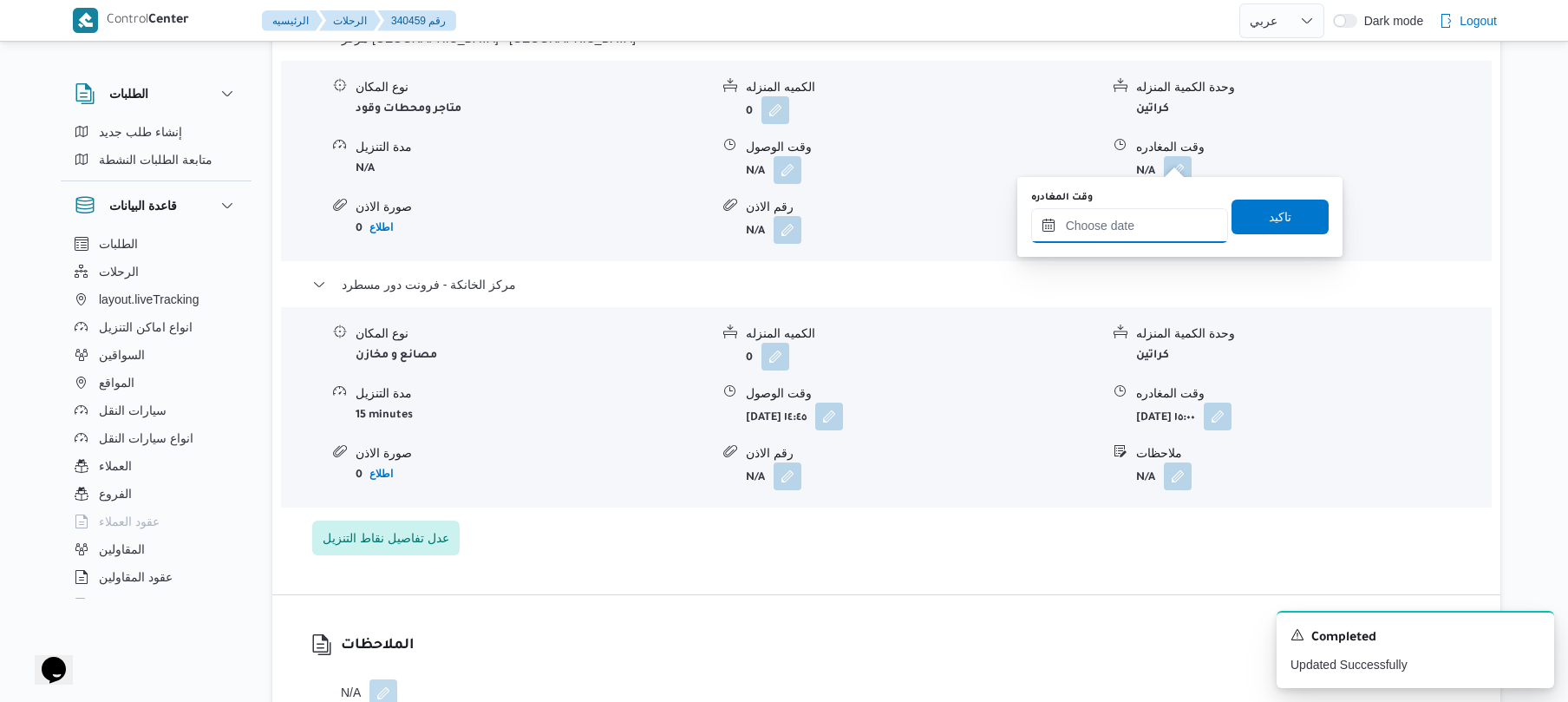
click at [1136, 233] on input "وقت المغادره" at bounding box center [1130, 225] width 197 height 34
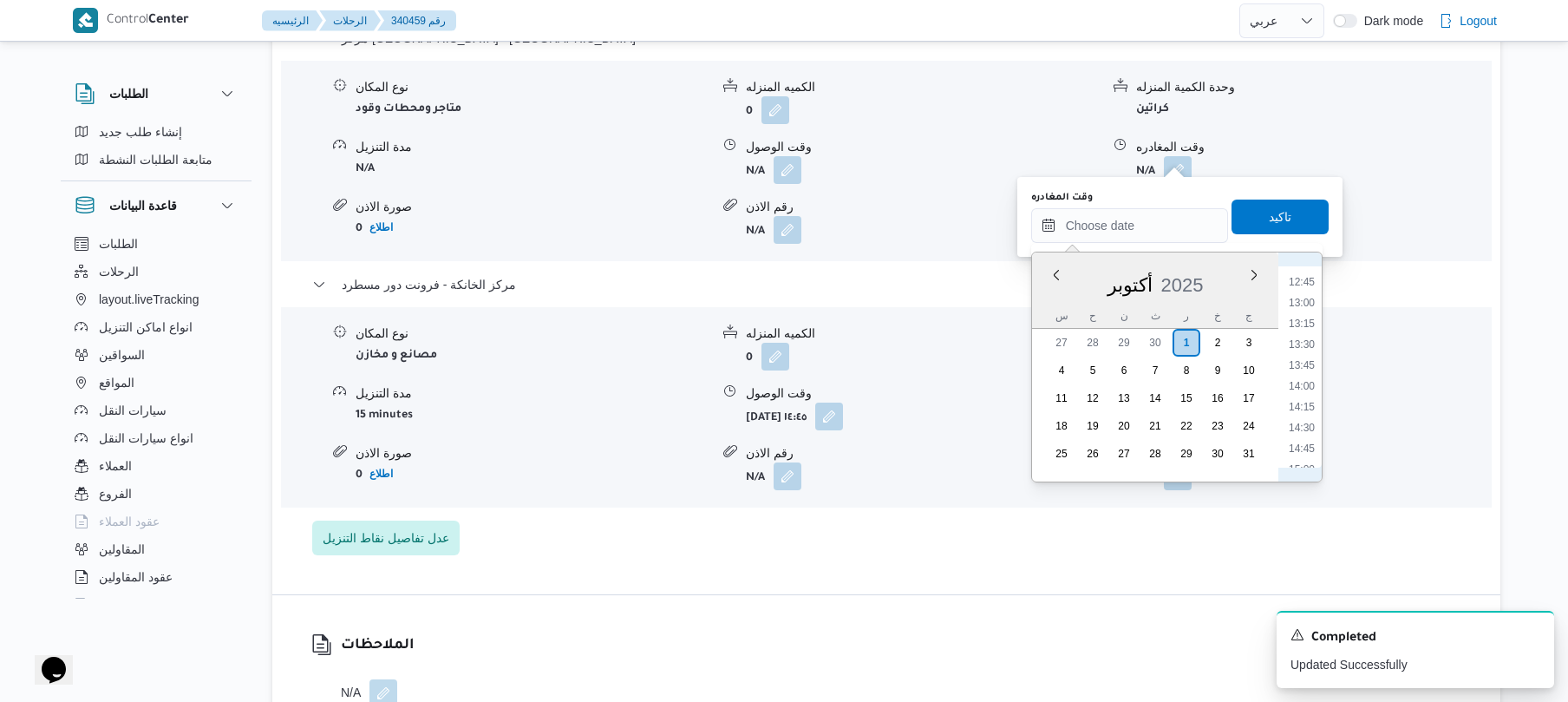
scroll to position [1035, 0]
click at [1304, 428] on li "14:15" at bounding box center [1302, 427] width 40 height 17
type input "٠١/١٠/٢٠٢٥ ١٤:١٥"
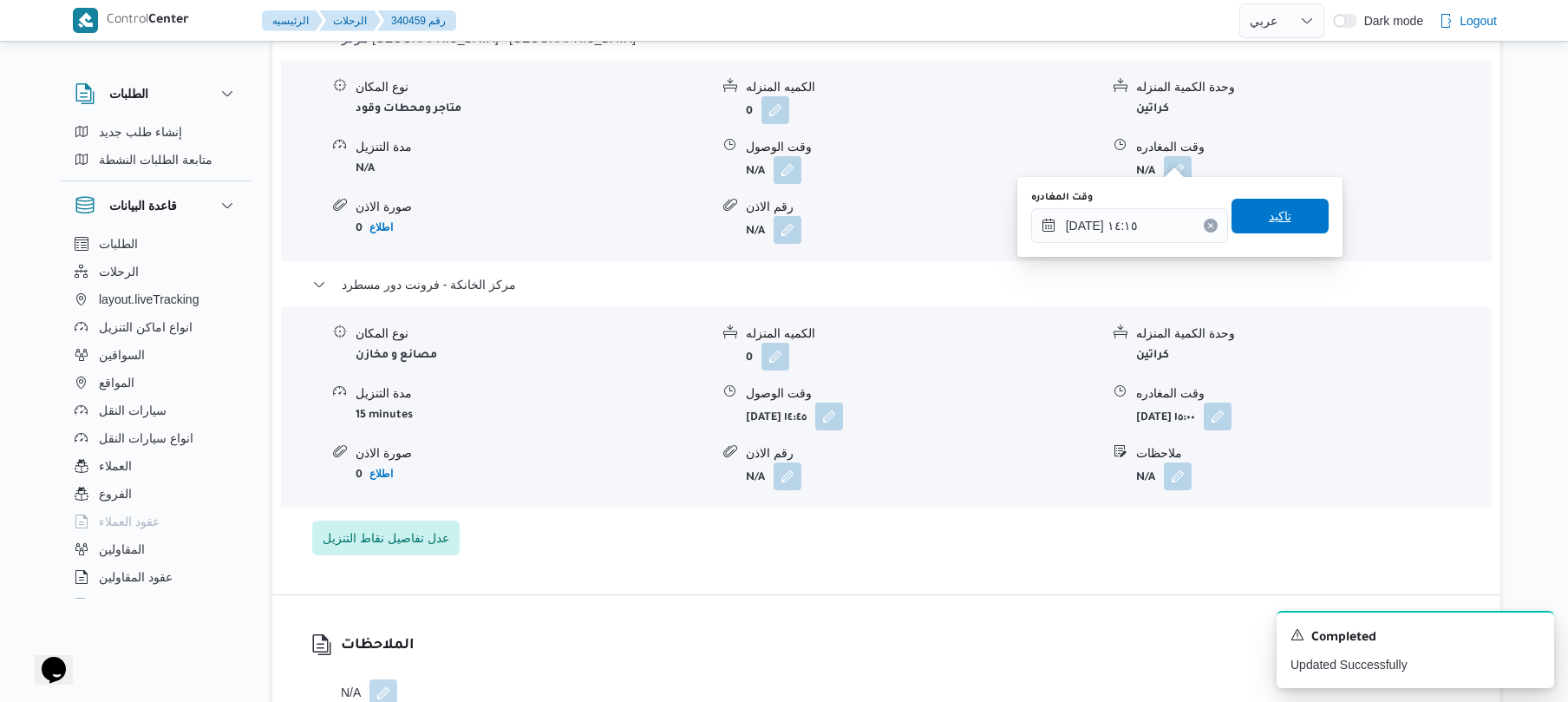
click at [1271, 210] on span "تاكيد" at bounding box center [1280, 217] width 23 height 21
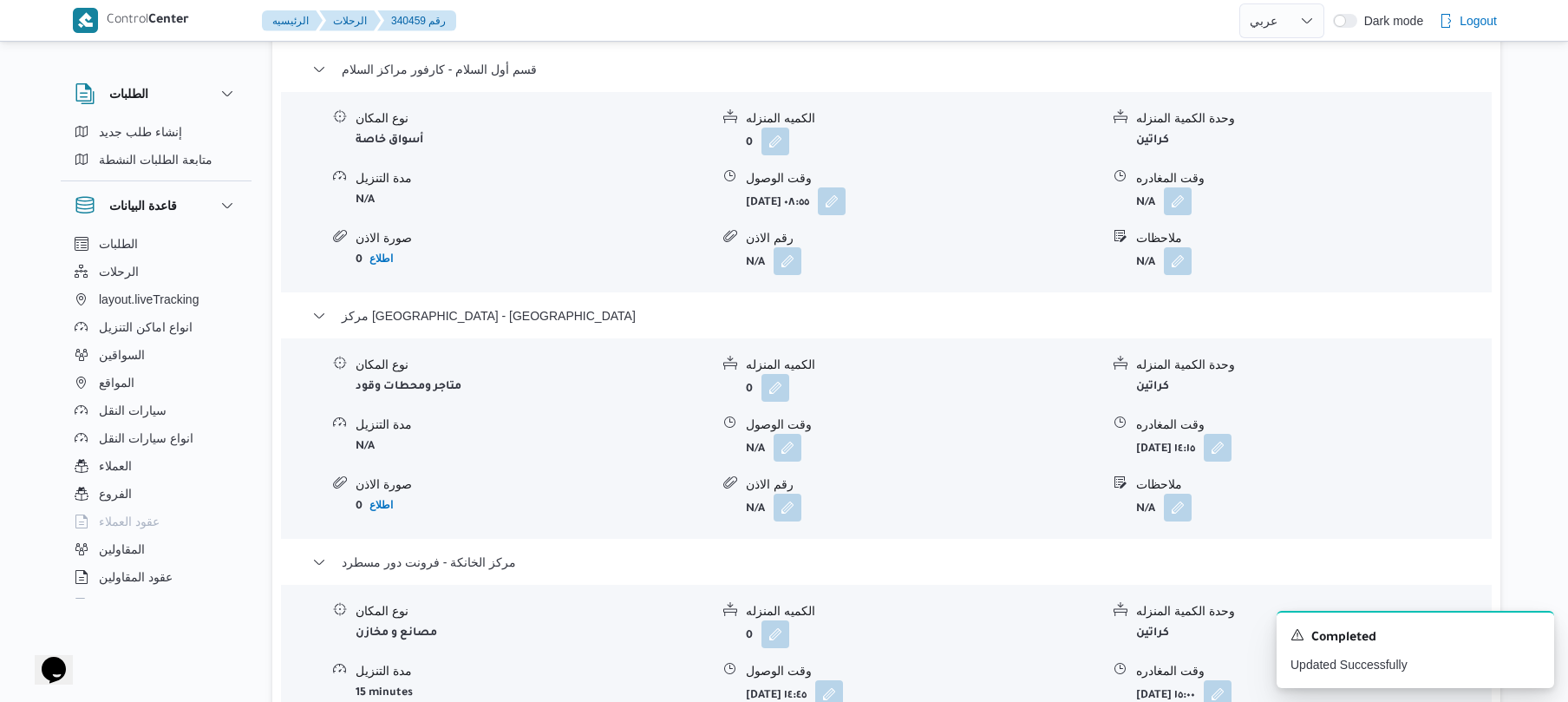
scroll to position [1480, 0]
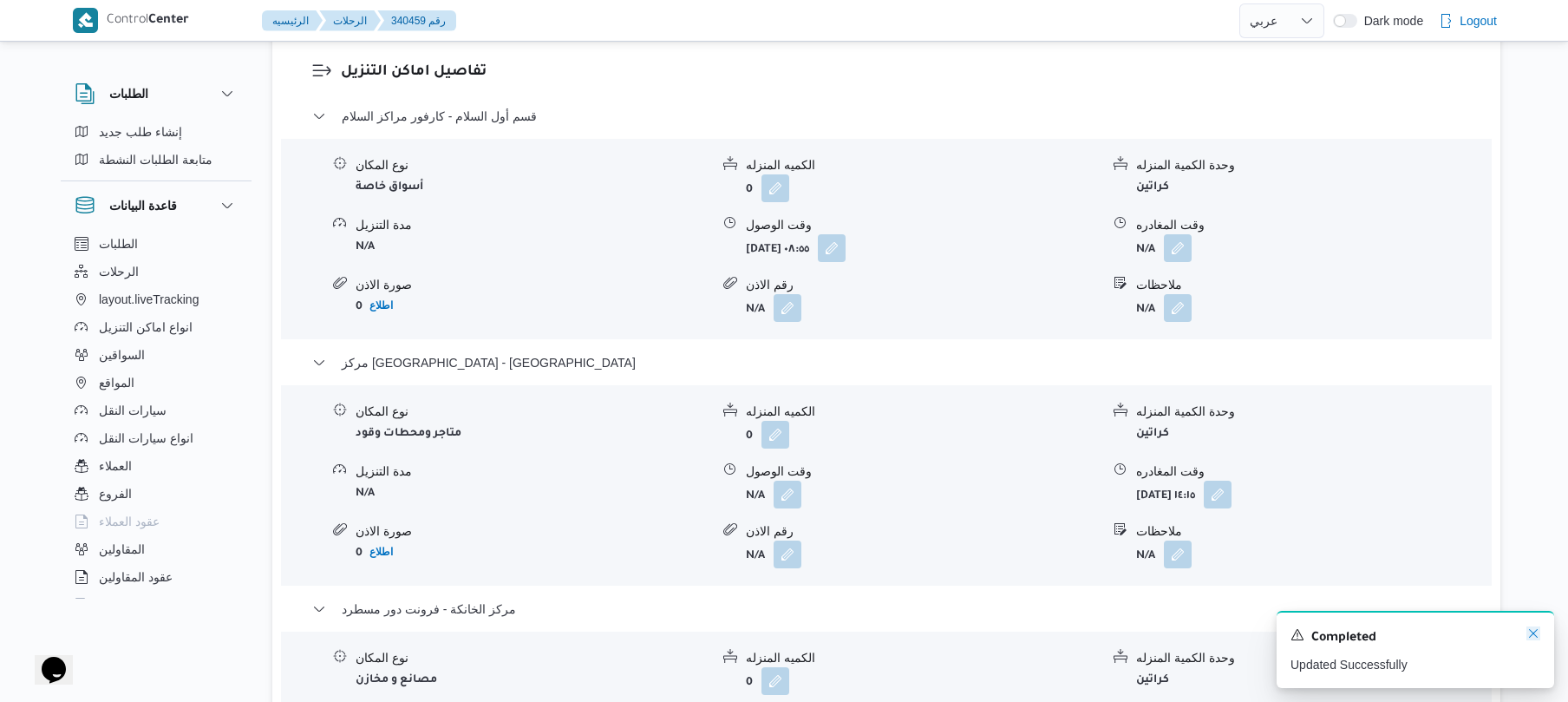
click at [1530, 632] on icon "Dismiss toast" at bounding box center [1533, 633] width 14 height 14
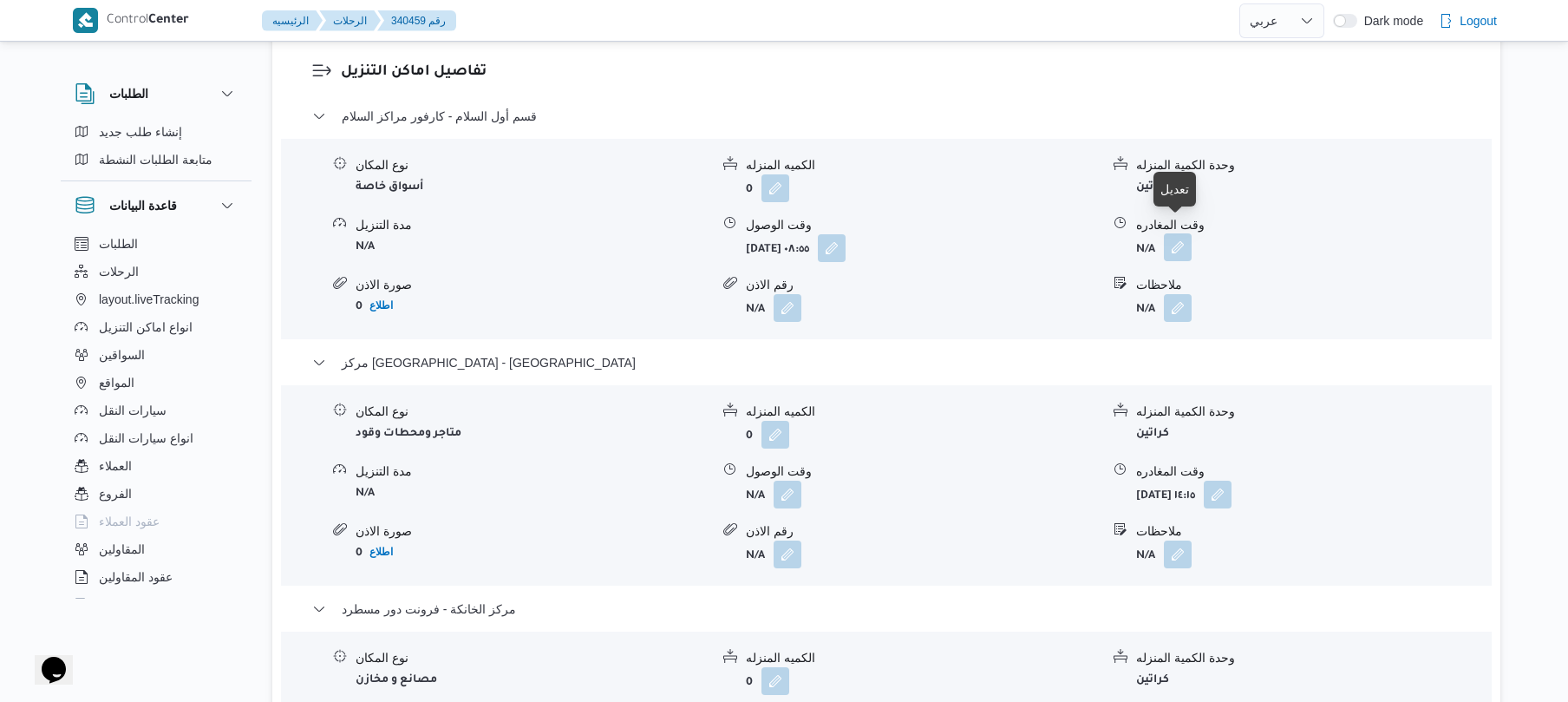
click at [1178, 237] on button "button" at bounding box center [1177, 247] width 28 height 28
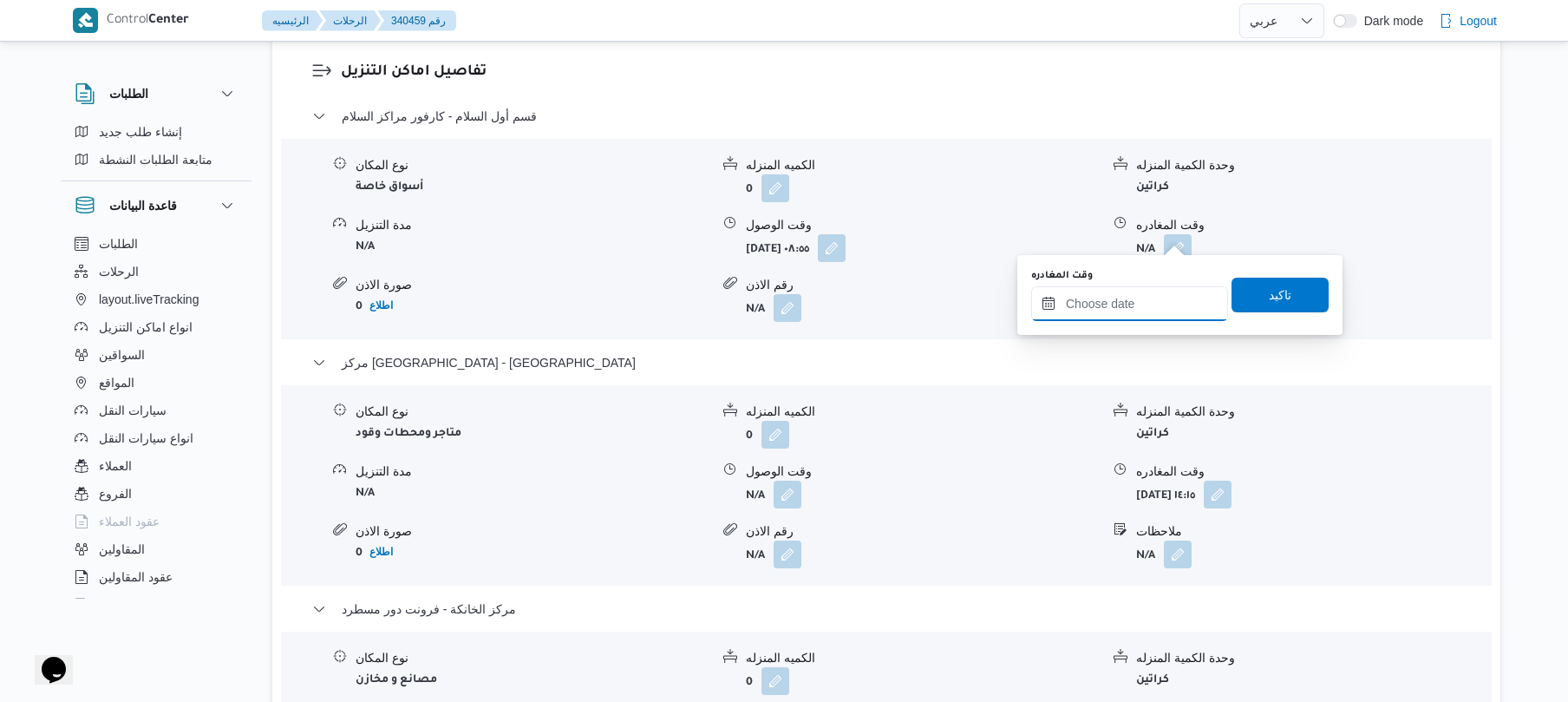
click at [1143, 297] on input "وقت المغادره" at bounding box center [1130, 303] width 197 height 34
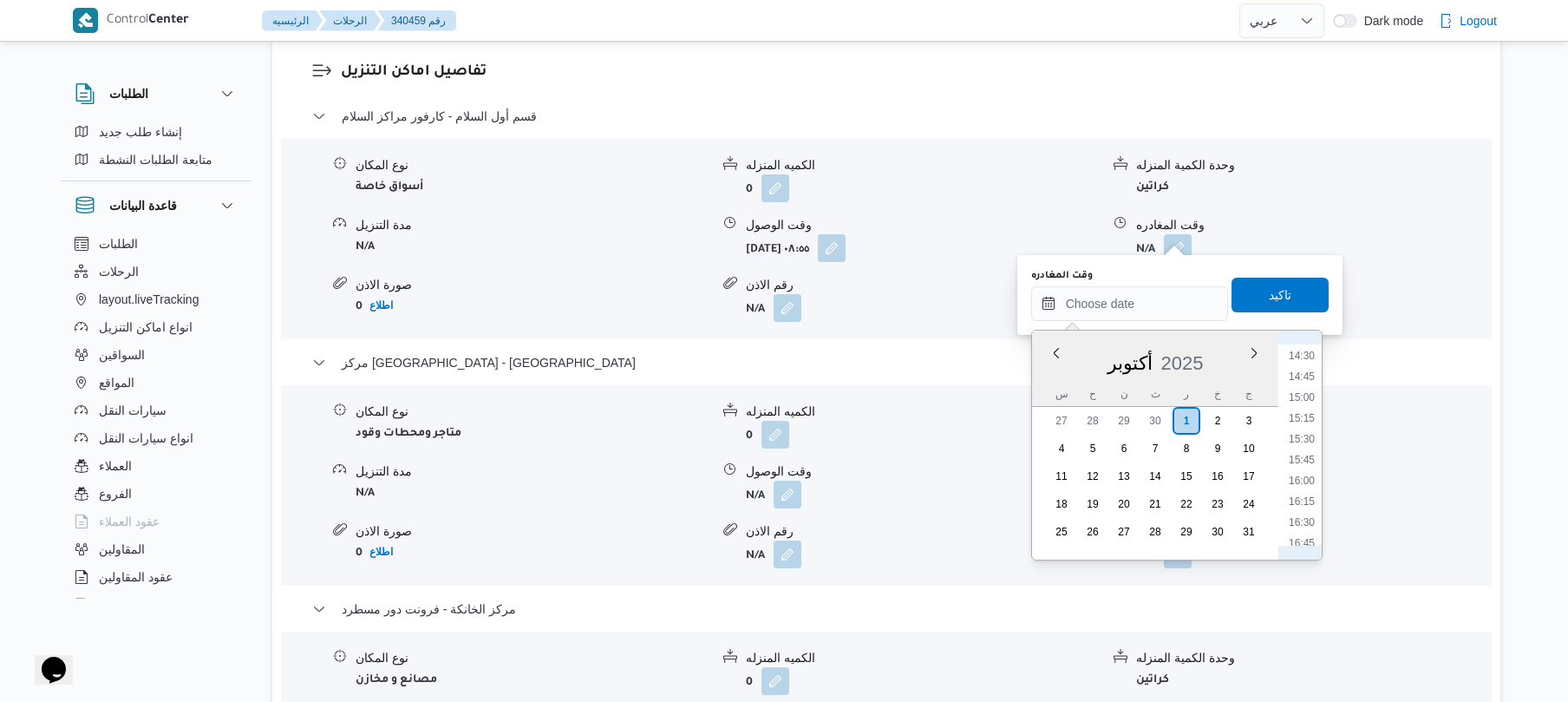
scroll to position [851, 0]
click at [1302, 506] on li "12:00" at bounding box center [1302, 503] width 40 height 17
type input "٠١/١٠/٢٠٢٥ ١٢:٠٠"
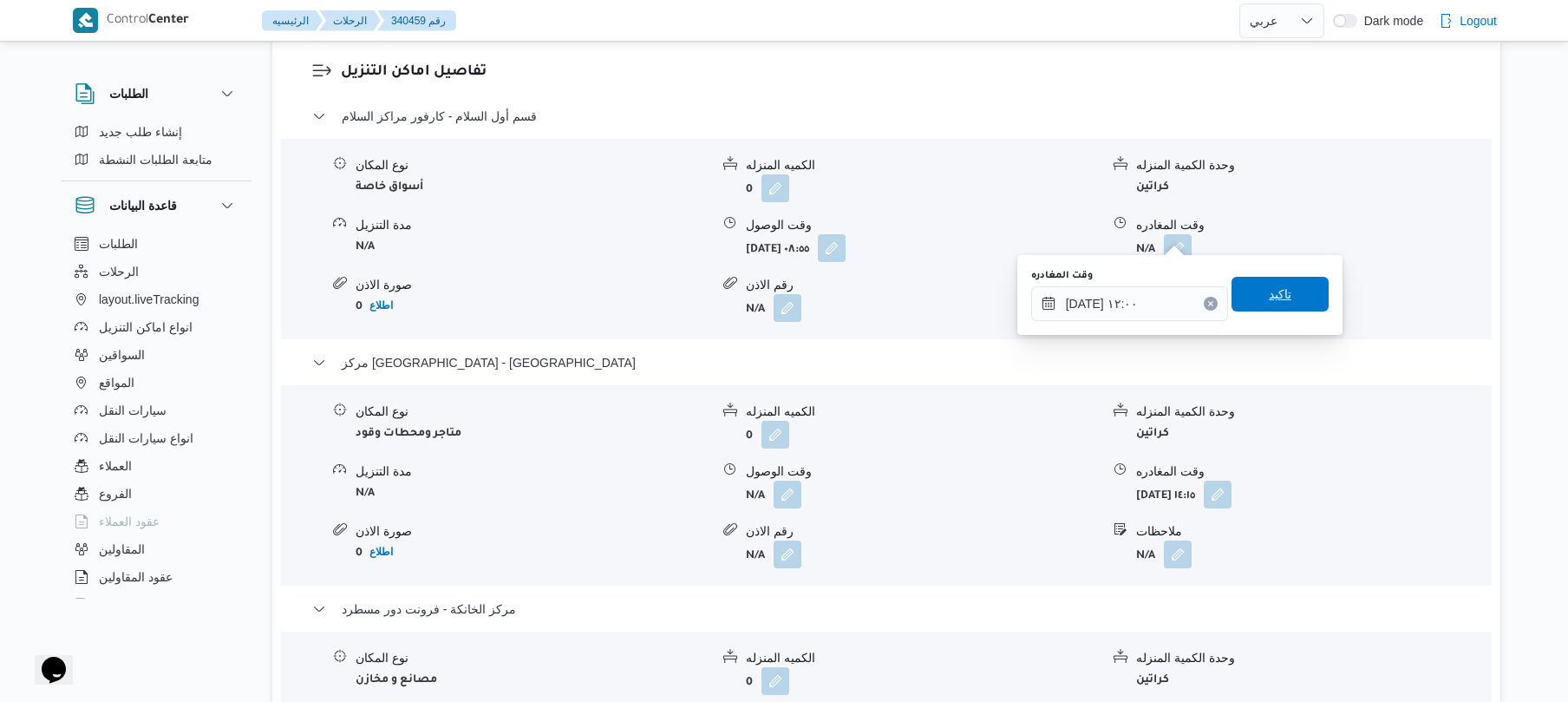
click at [1289, 303] on span "تاكيد" at bounding box center [1280, 294] width 97 height 34
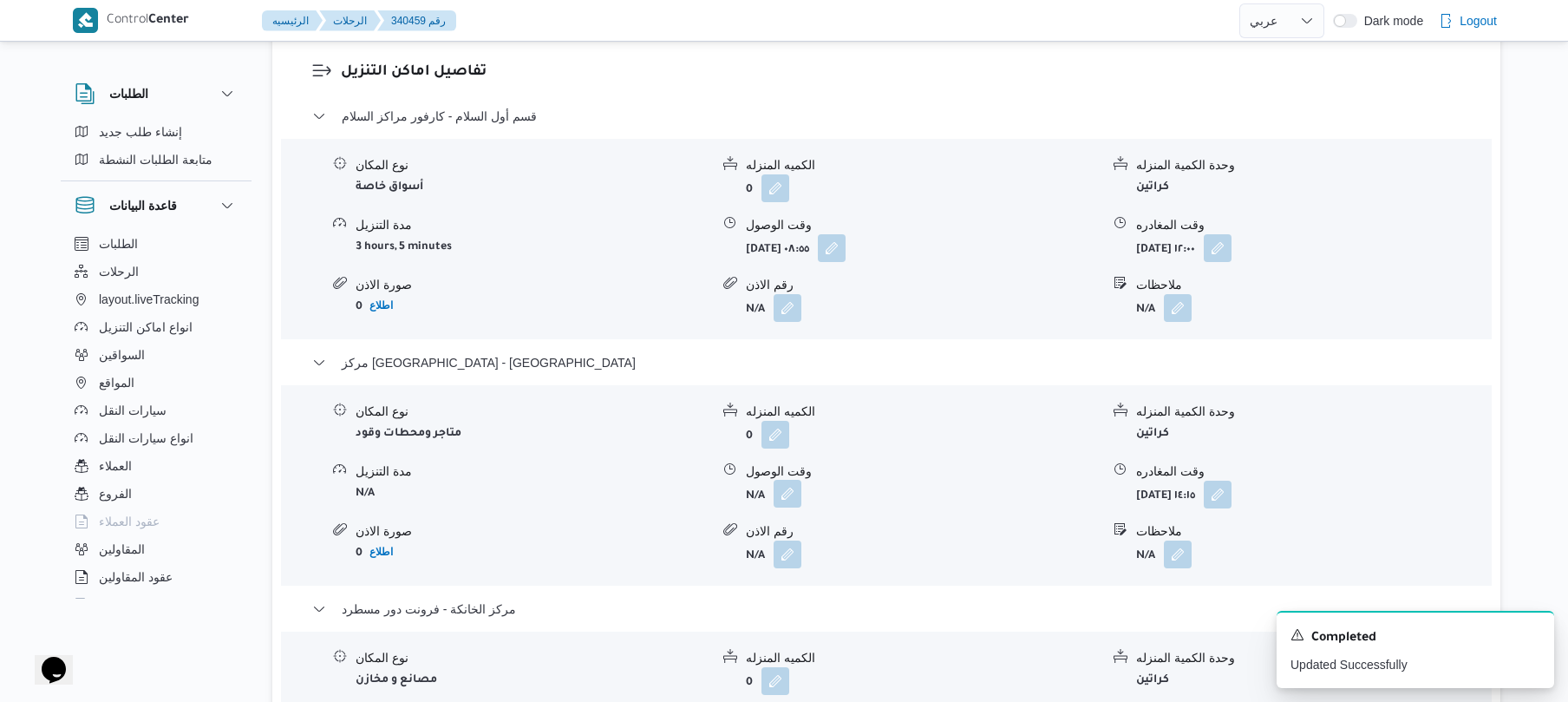
click at [784, 480] on button "button" at bounding box center [787, 493] width 28 height 28
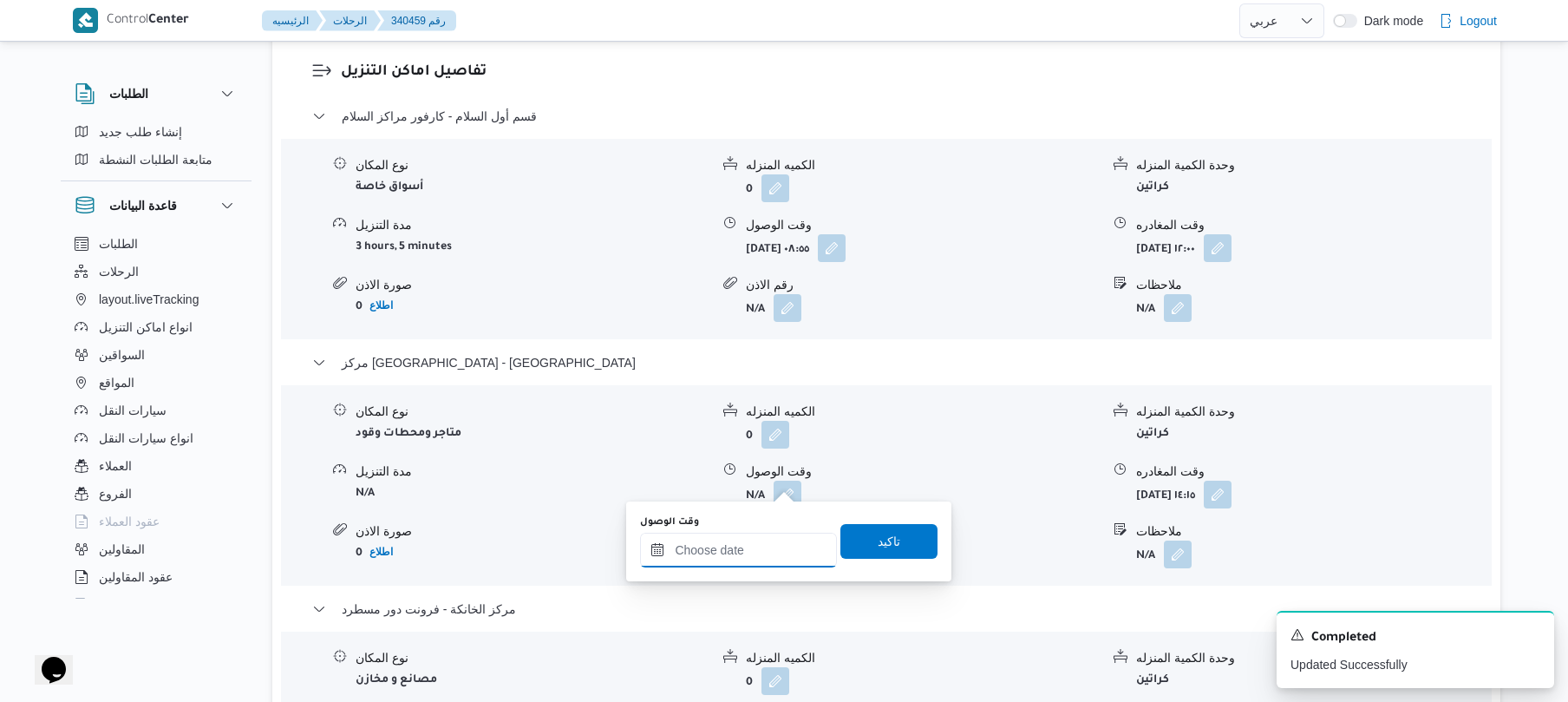
click at [756, 552] on input "وقت الوصول" at bounding box center [738, 550] width 197 height 34
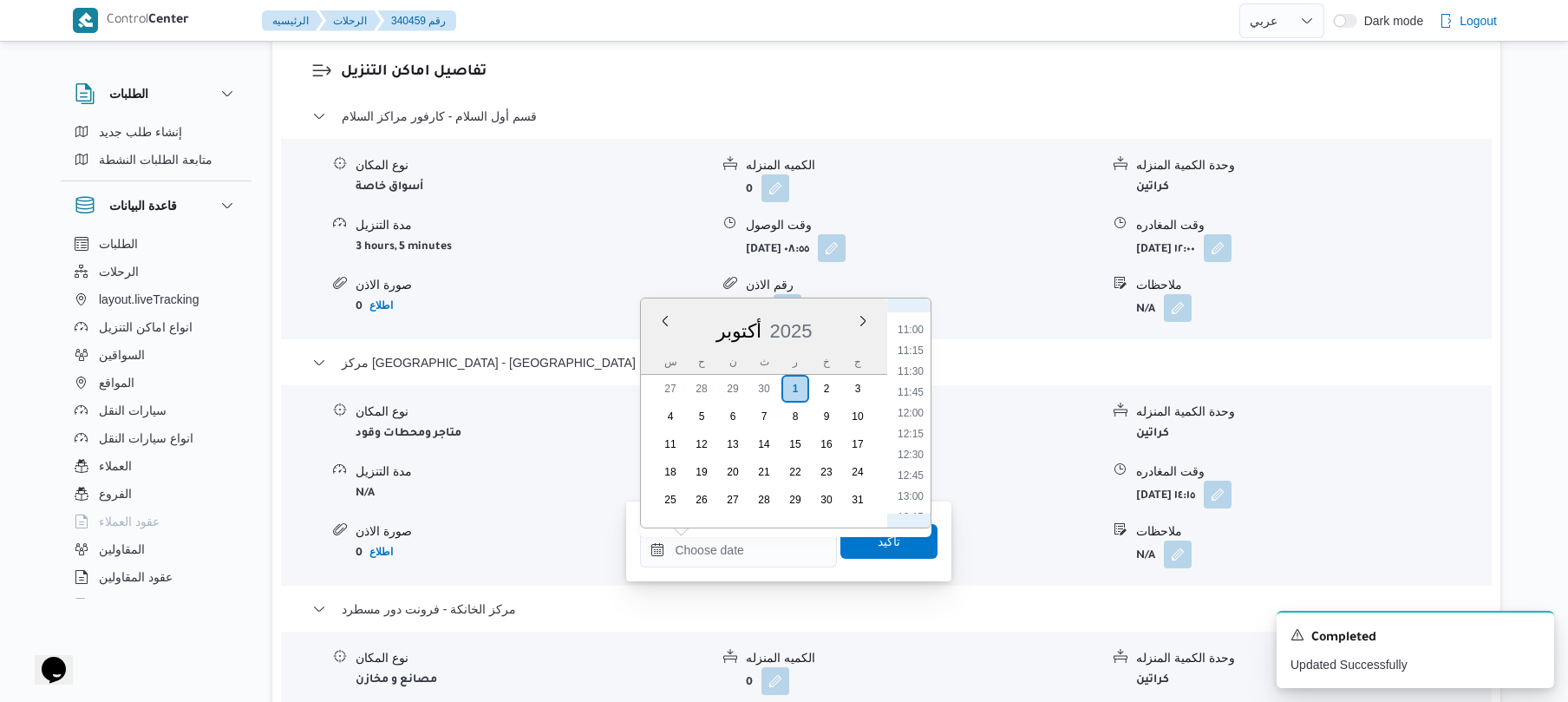
scroll to position [890, 0]
click at [906, 452] on li "12:15" at bounding box center [910, 451] width 40 height 17
type input "٠١/١٠/٢٠٢٥ ١٢:١٥"
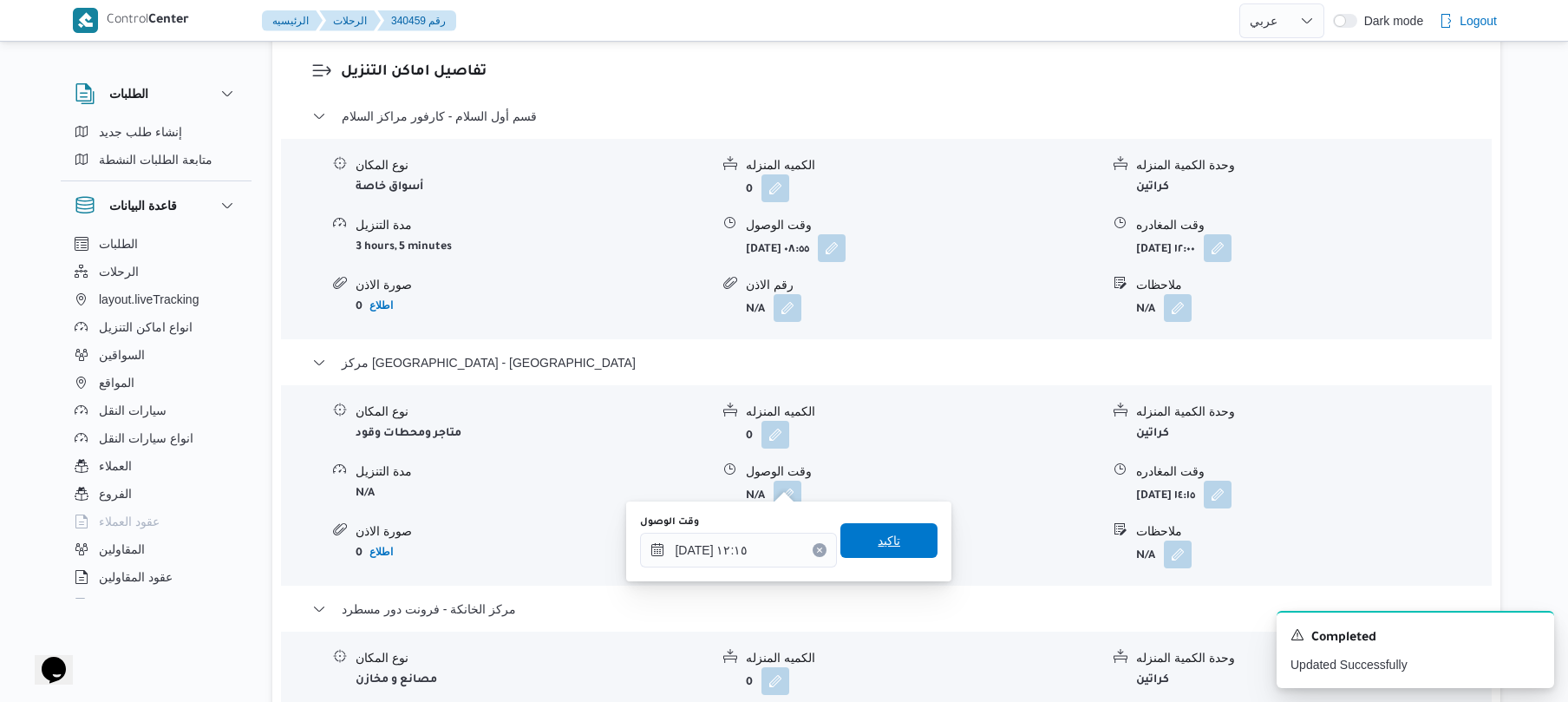
click at [878, 546] on span "تاكيد" at bounding box center [889, 541] width 23 height 21
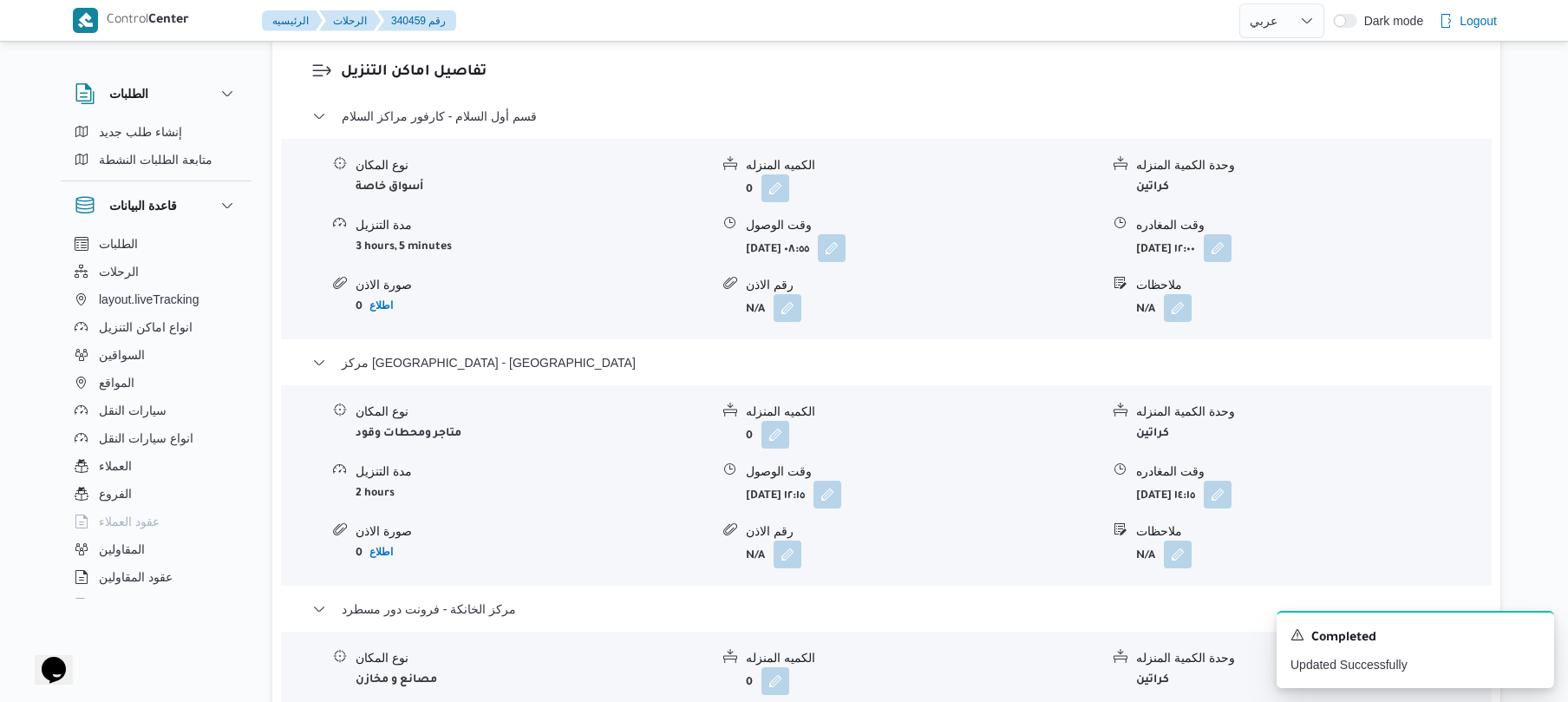
scroll to position [0, 0]
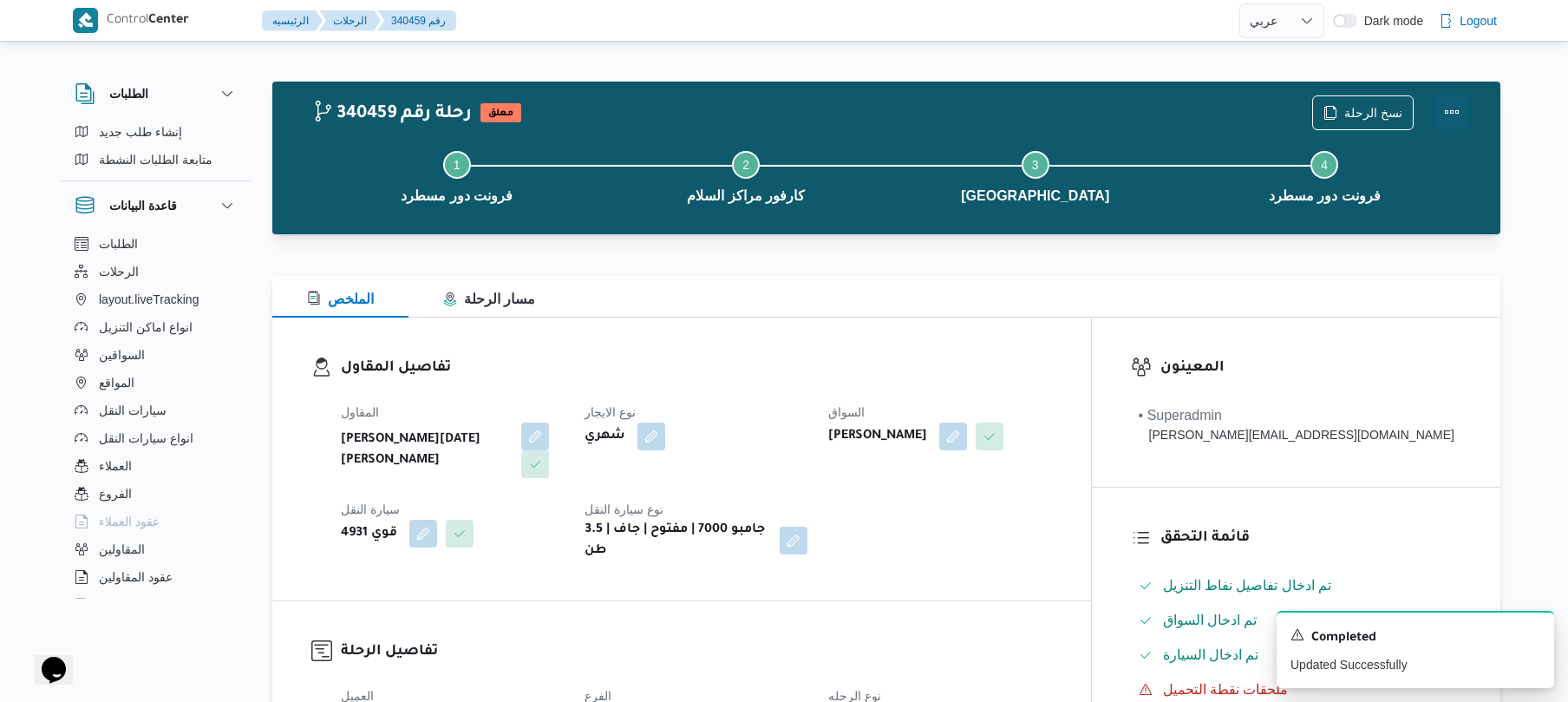
click at [1452, 119] on button "Actions" at bounding box center [1452, 112] width 34 height 34
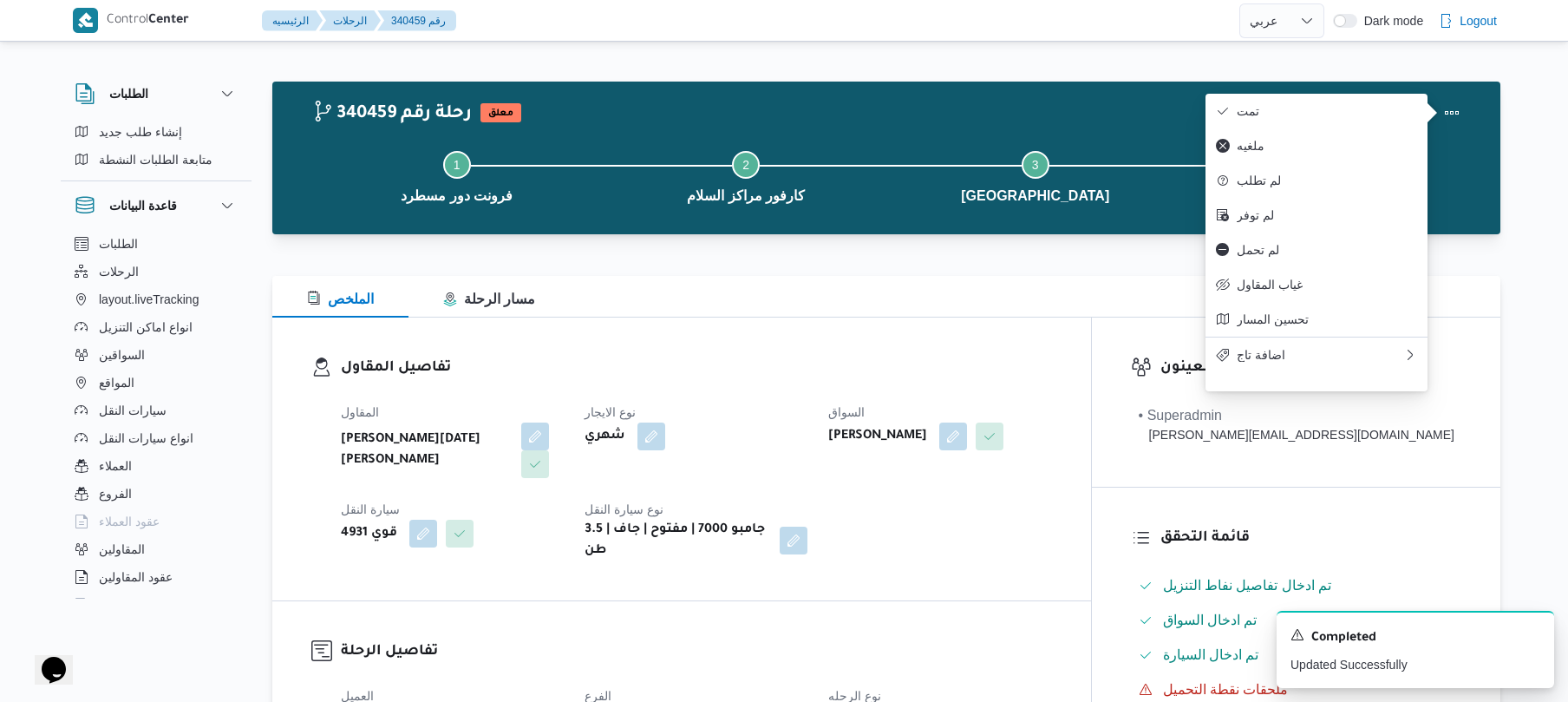
click at [1344, 85] on div "نسخ الرحلة" at bounding box center [1391, 113] width 178 height 55
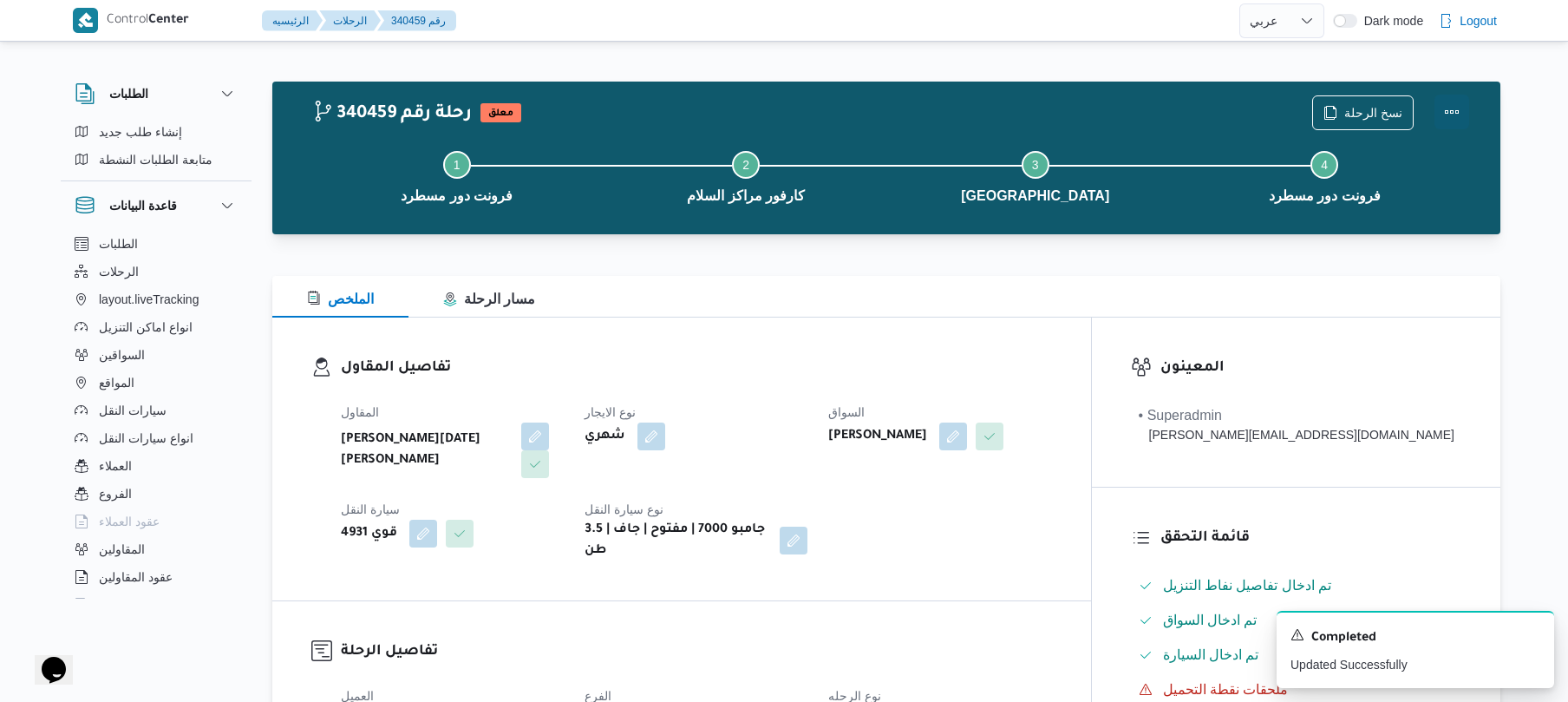
click at [1448, 97] on button "Actions" at bounding box center [1452, 112] width 34 height 34
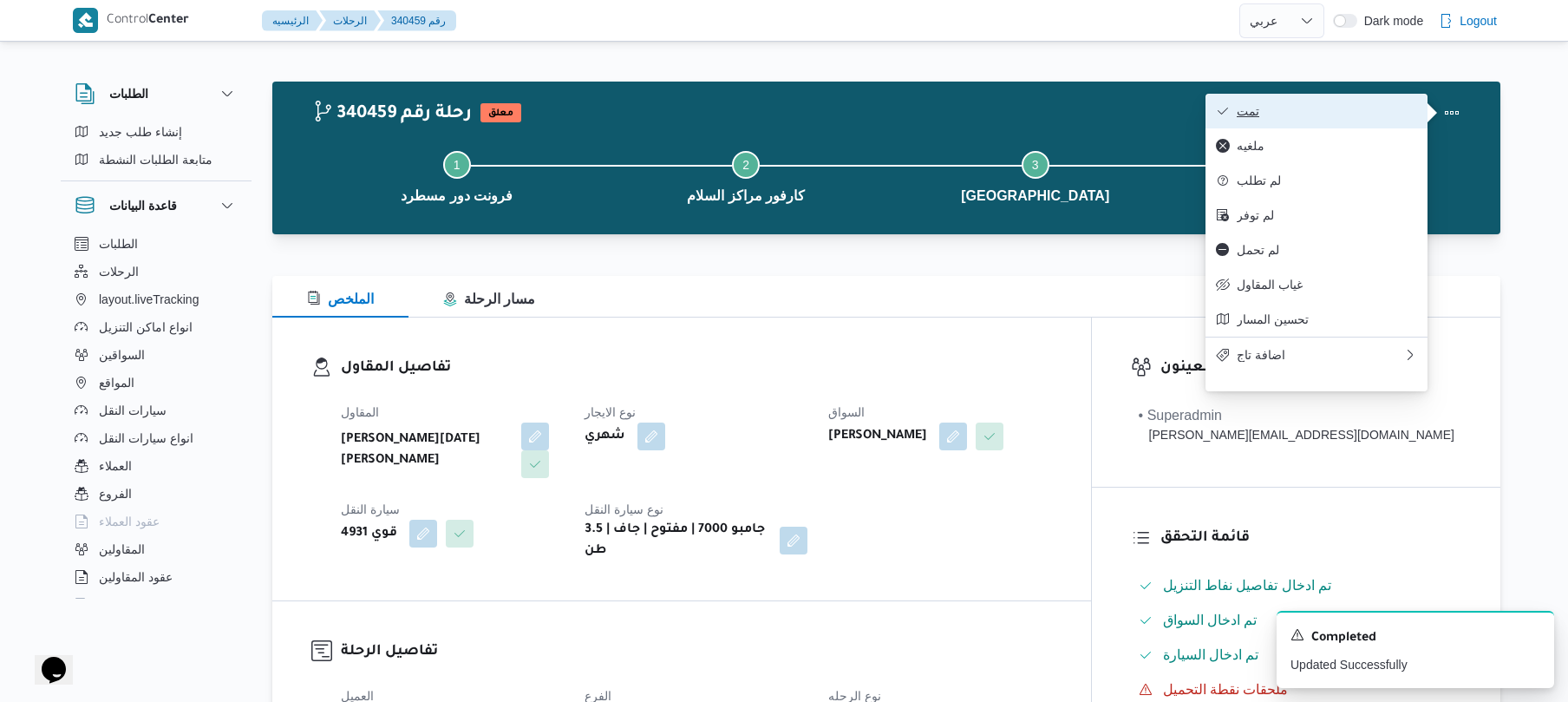
click at [1326, 115] on span "تمت" at bounding box center [1326, 111] width 180 height 14
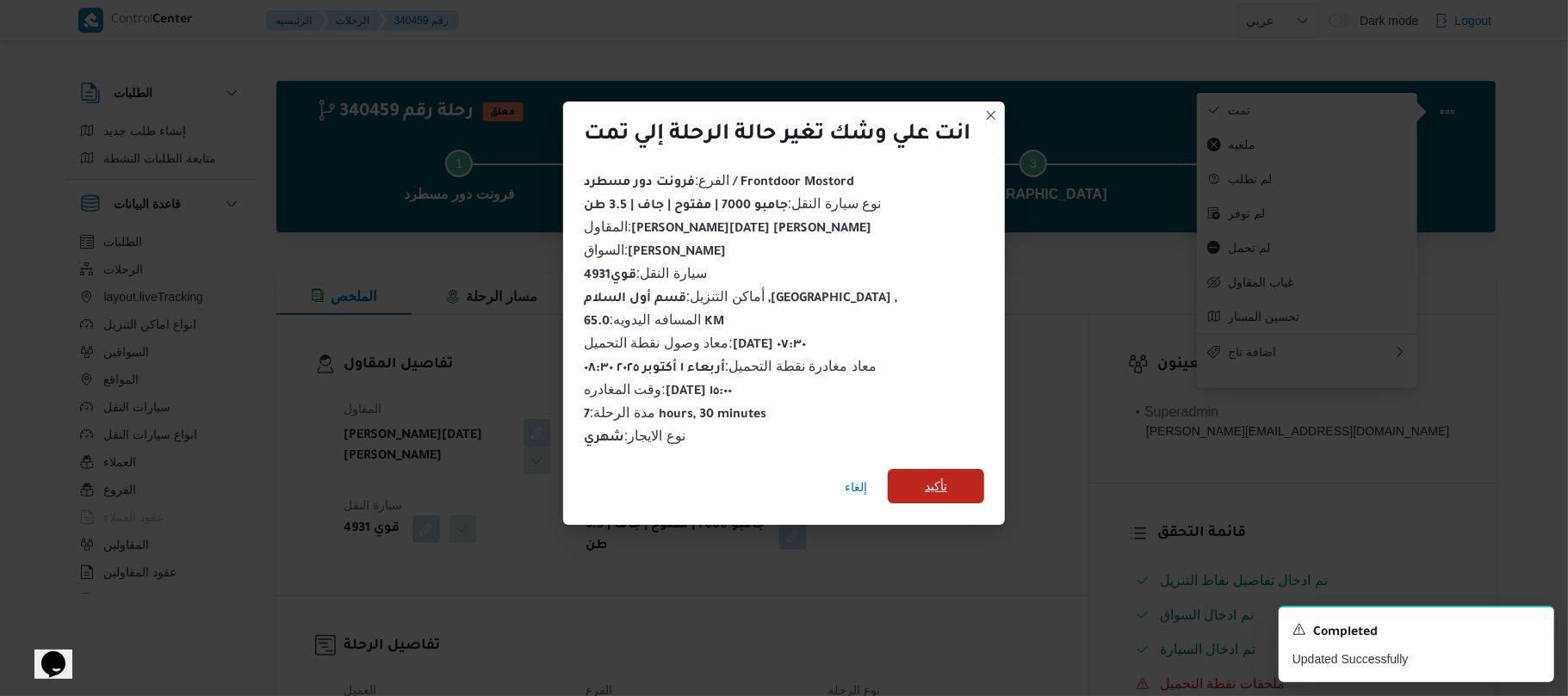
click at [951, 486] on span "تأكيد" at bounding box center [936, 486] width 97 height 34
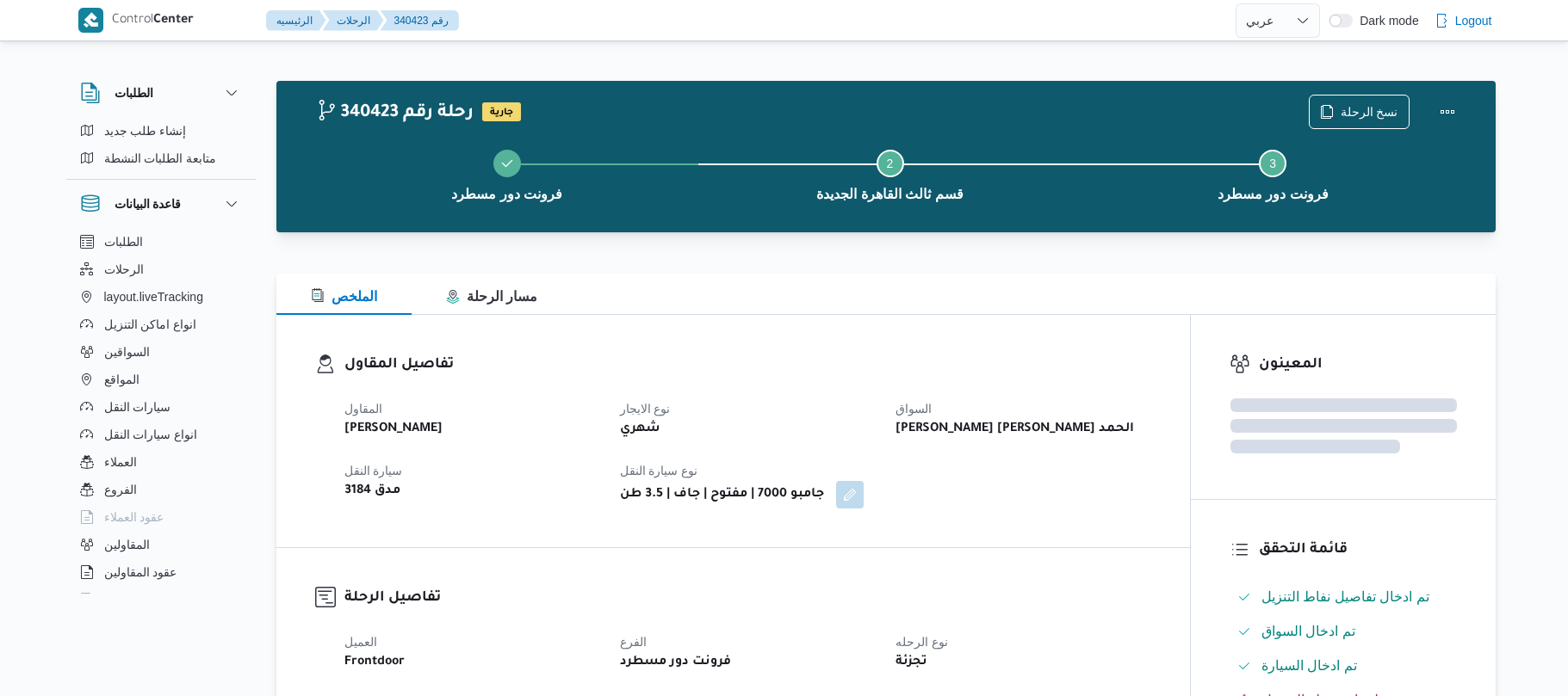
select select "ar"
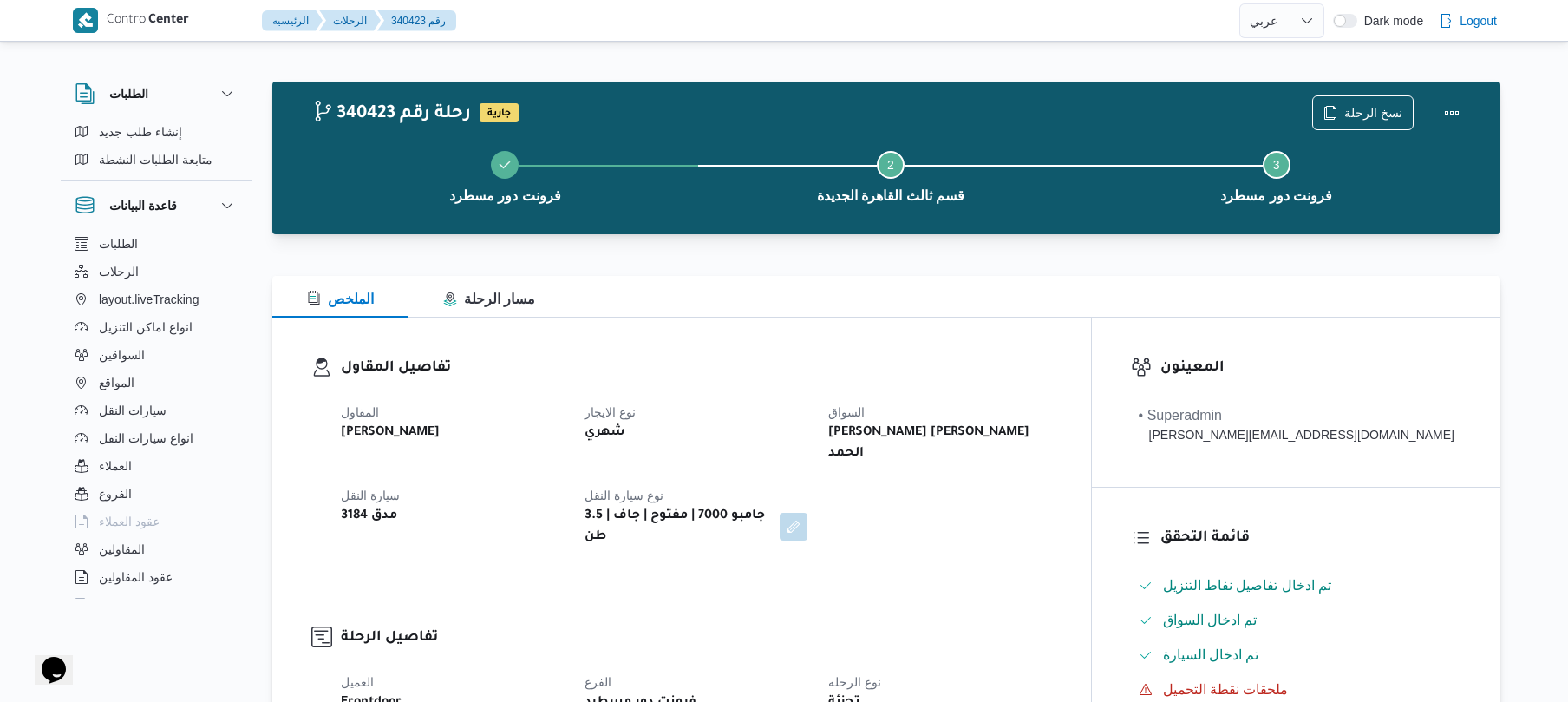
click at [802, 328] on div "تفاصيل المقاول المقاول [PERSON_NAME] نوع الايجار شهري السواق [PERSON_NAME] [PER…" at bounding box center [682, 452] width 819 height 269
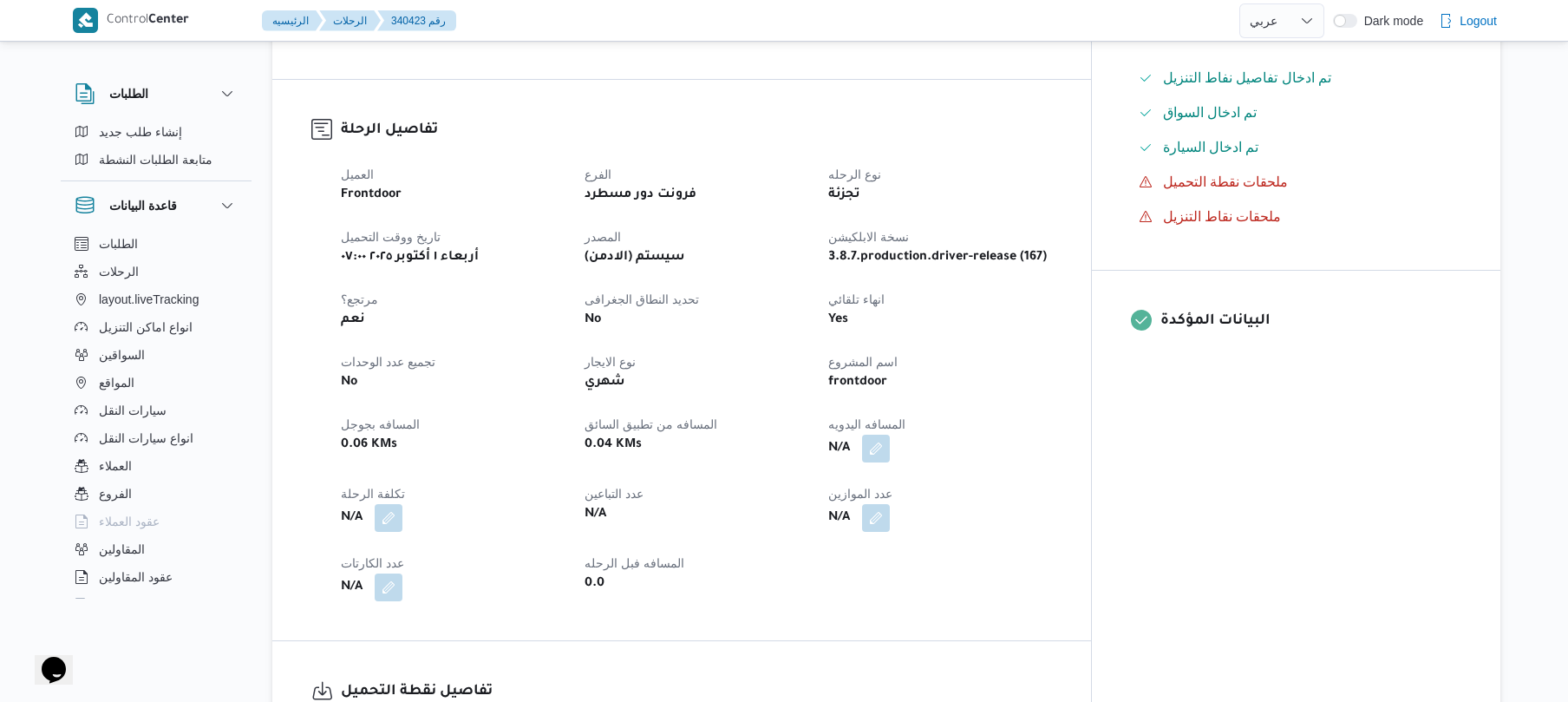
scroll to position [555, 0]
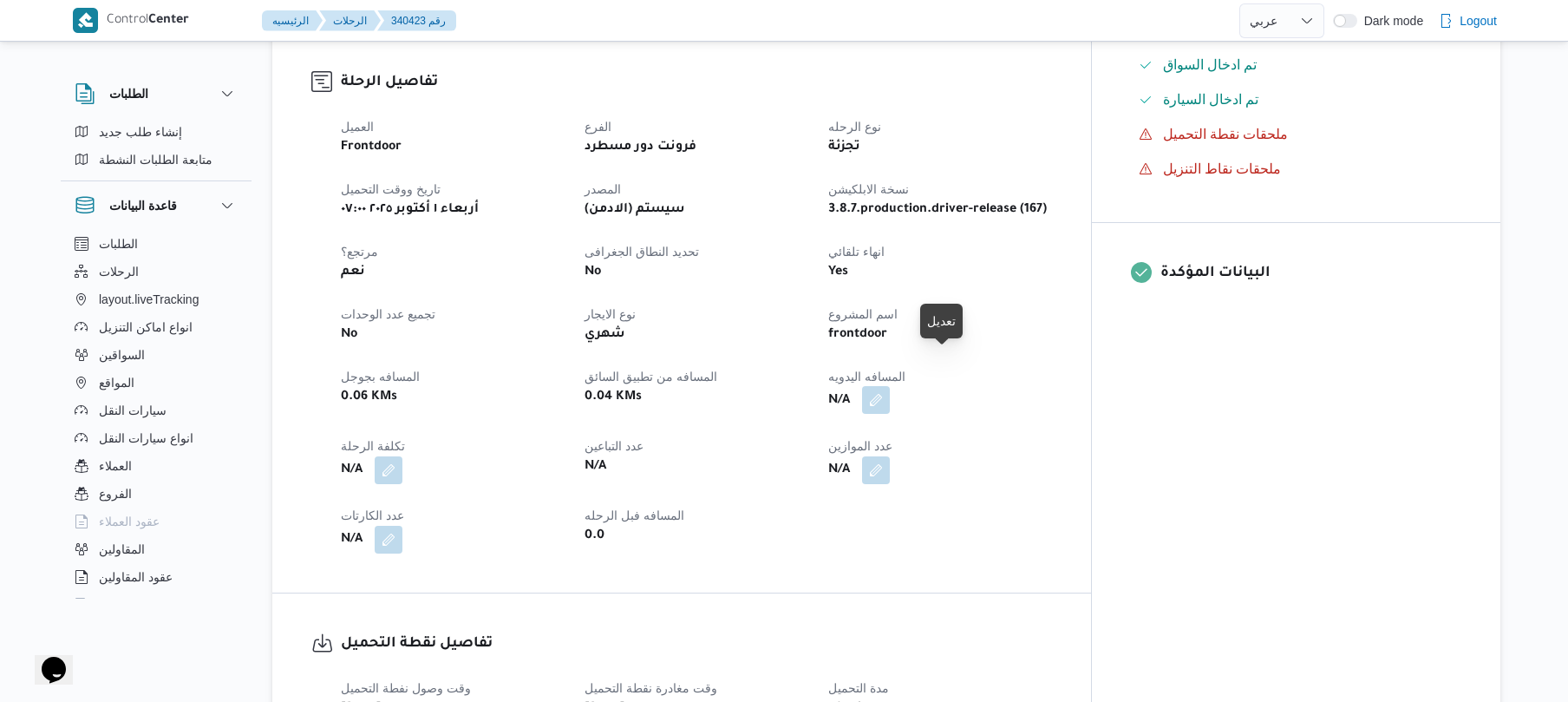
click at [889, 386] on button "button" at bounding box center [875, 400] width 28 height 28
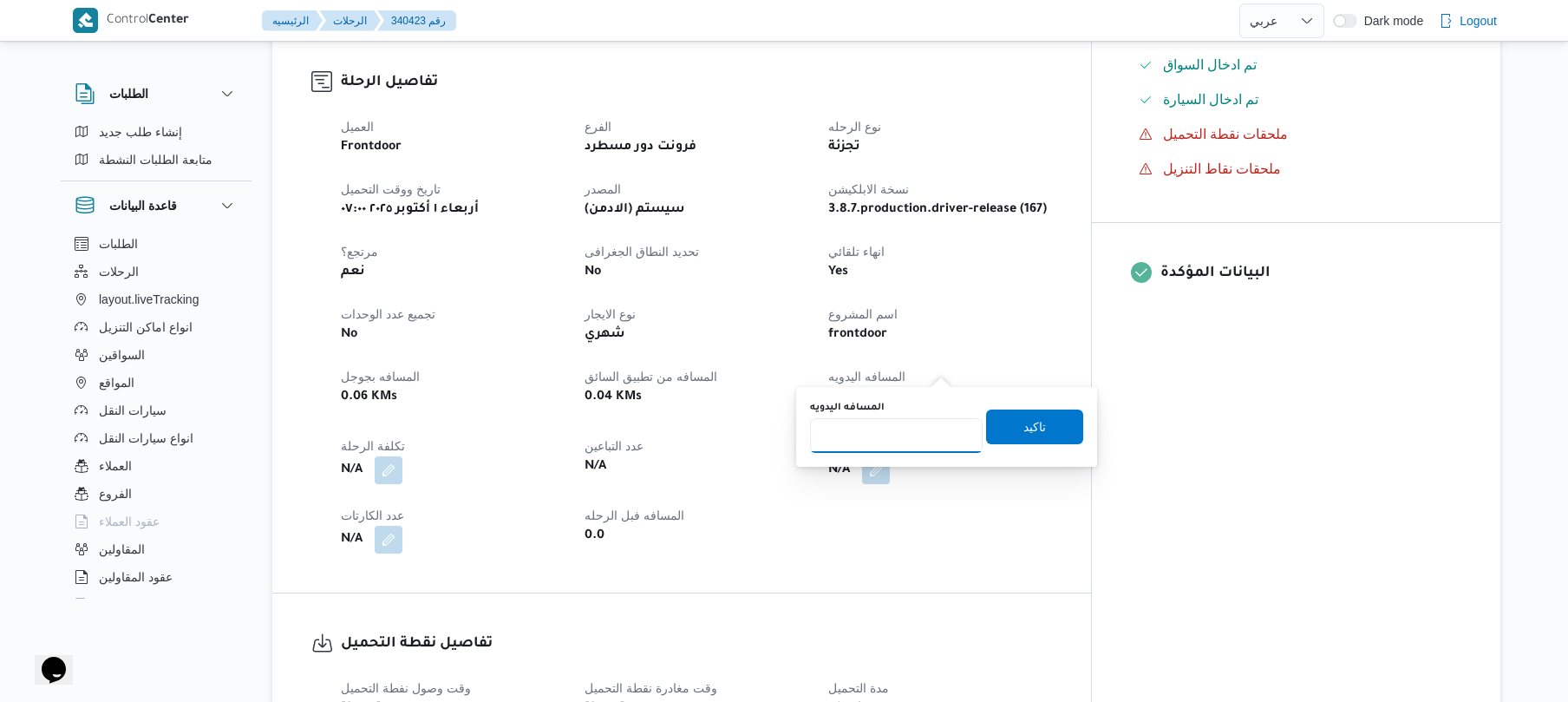
click at [912, 425] on input "المسافه اليدويه" at bounding box center [896, 436] width 173 height 34
type input "120"
click at [1033, 427] on span "تاكيد" at bounding box center [1035, 426] width 23 height 21
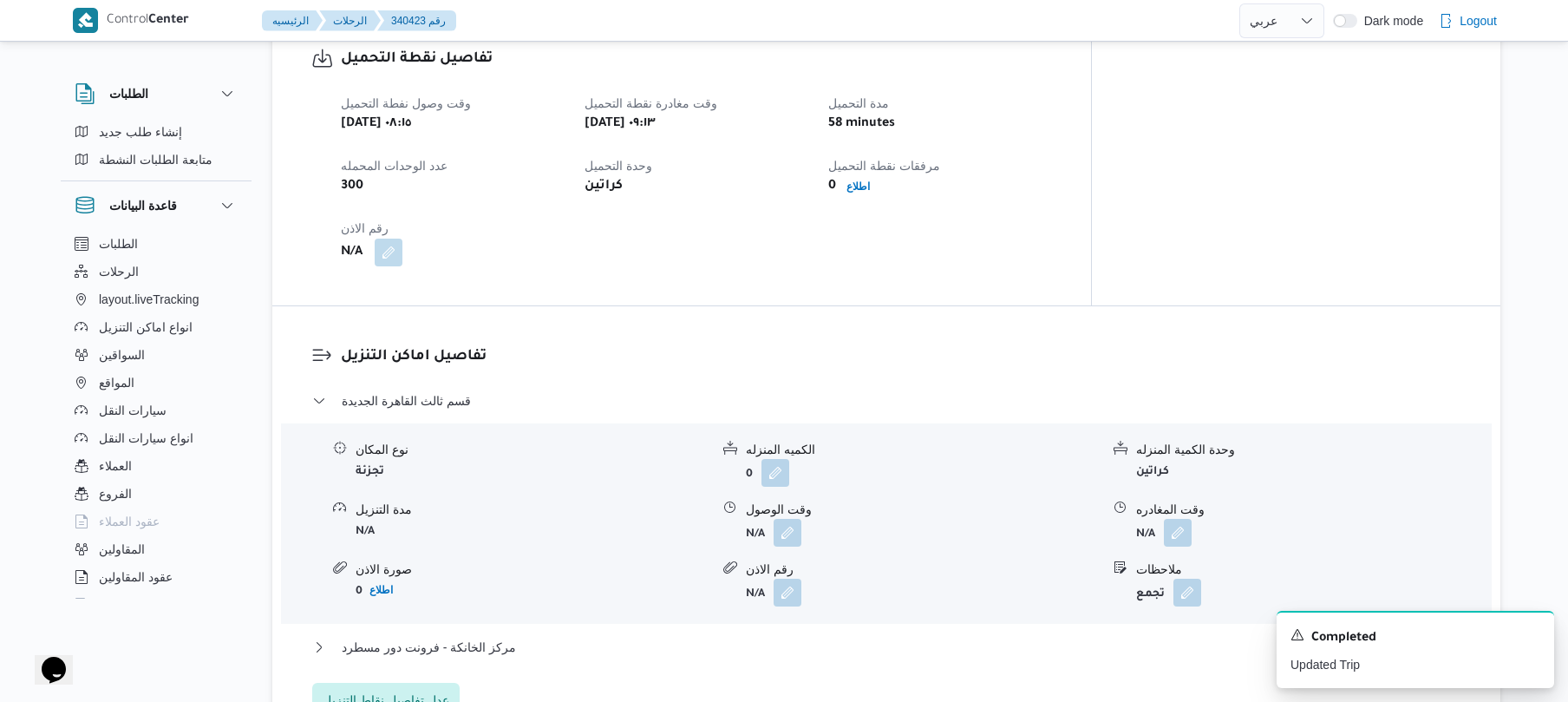
scroll to position [1246, 0]
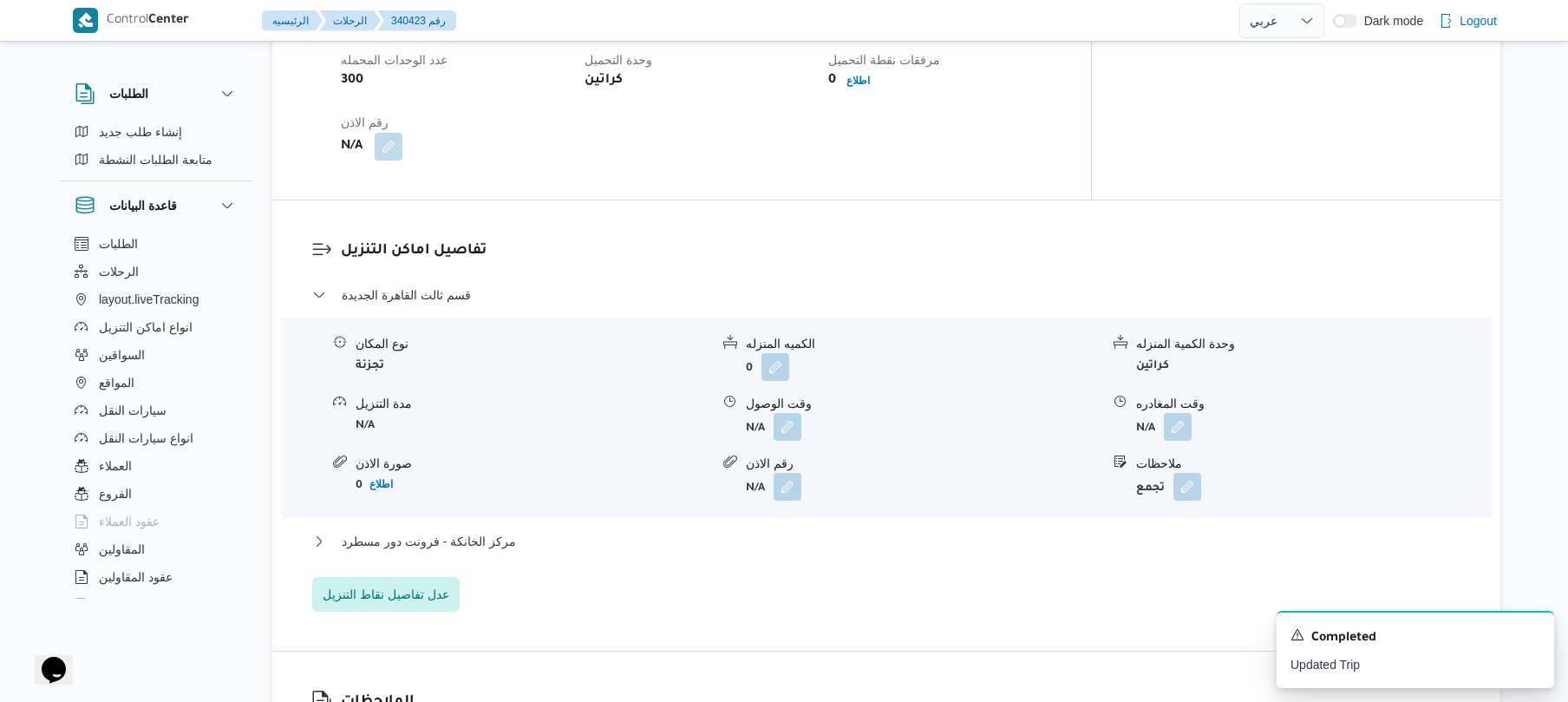
click at [840, 531] on div "مركز الخانكة - فرونت دور مسطرد" at bounding box center [886, 547] width 1149 height 33
click at [857, 531] on button "مركز الخانكة - فرونت دور مسطرد" at bounding box center [886, 542] width 1149 height 21
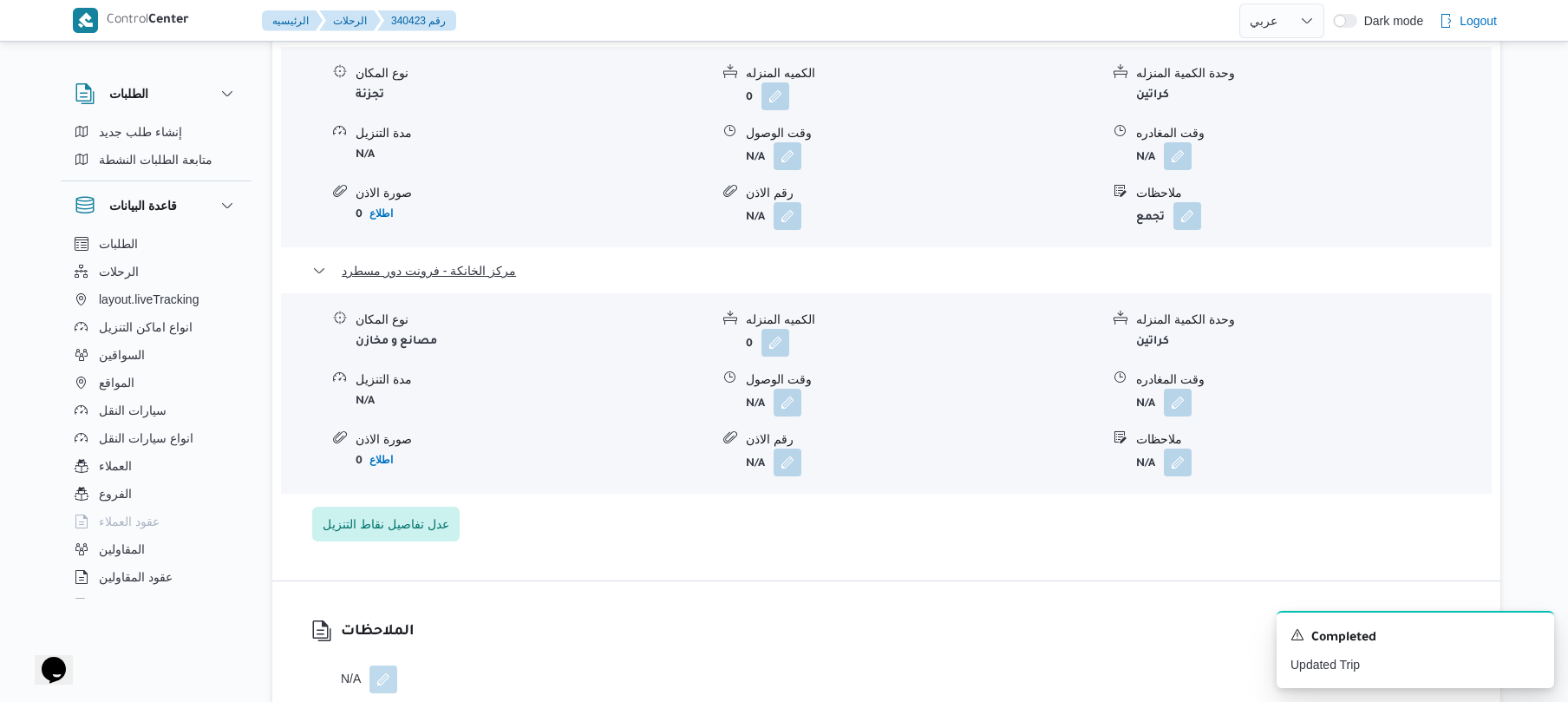
scroll to position [1524, 0]
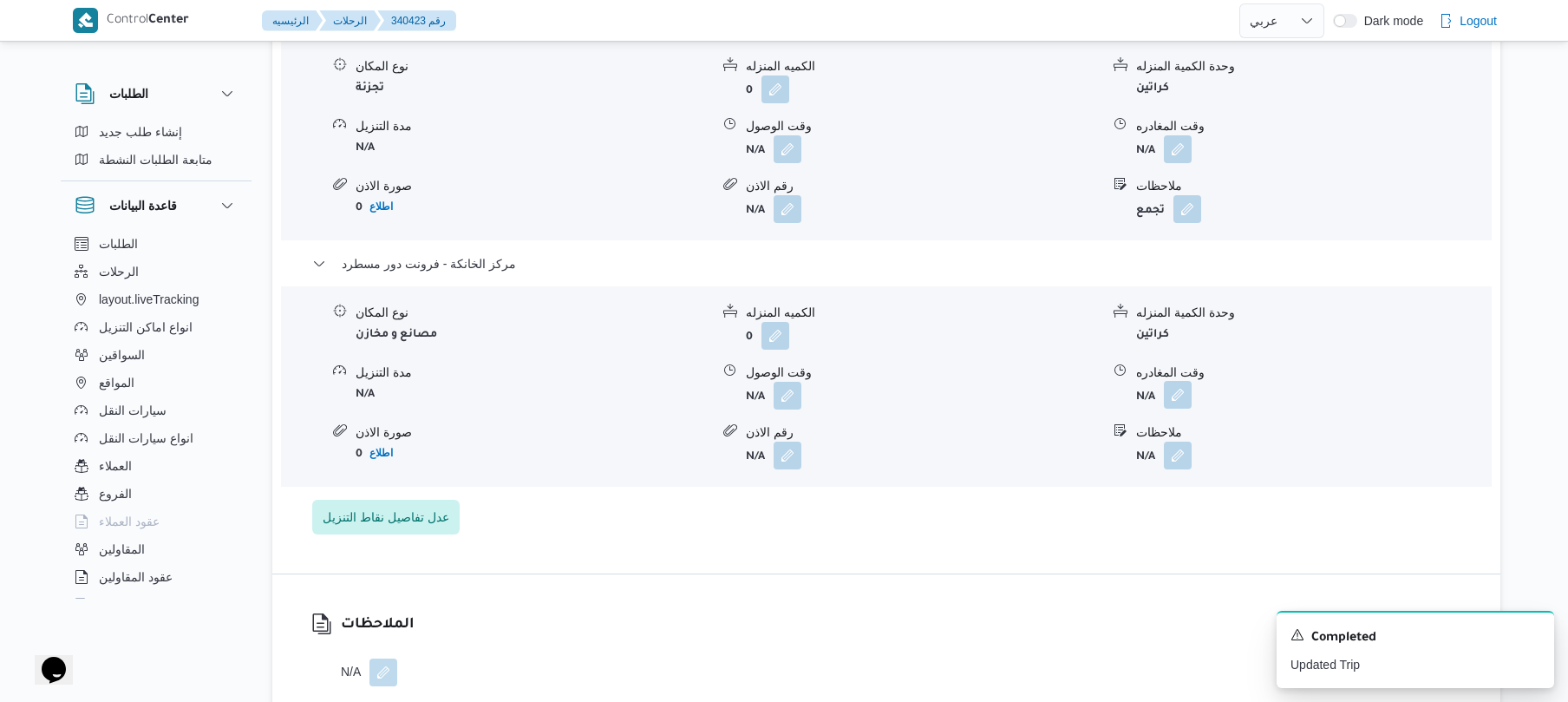
click at [1178, 381] on button "button" at bounding box center [1177, 394] width 28 height 28
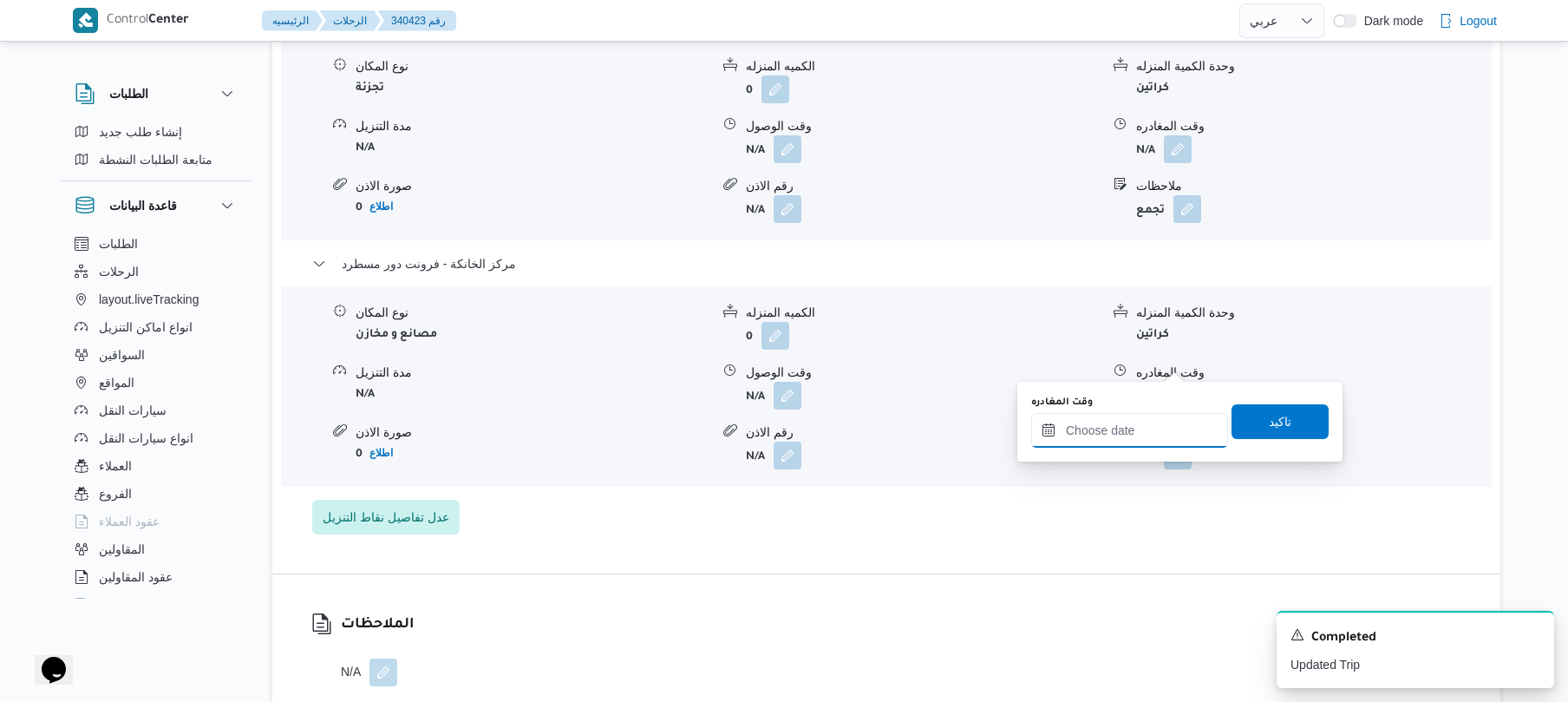
click at [1122, 436] on input "وقت المغادره" at bounding box center [1130, 430] width 197 height 34
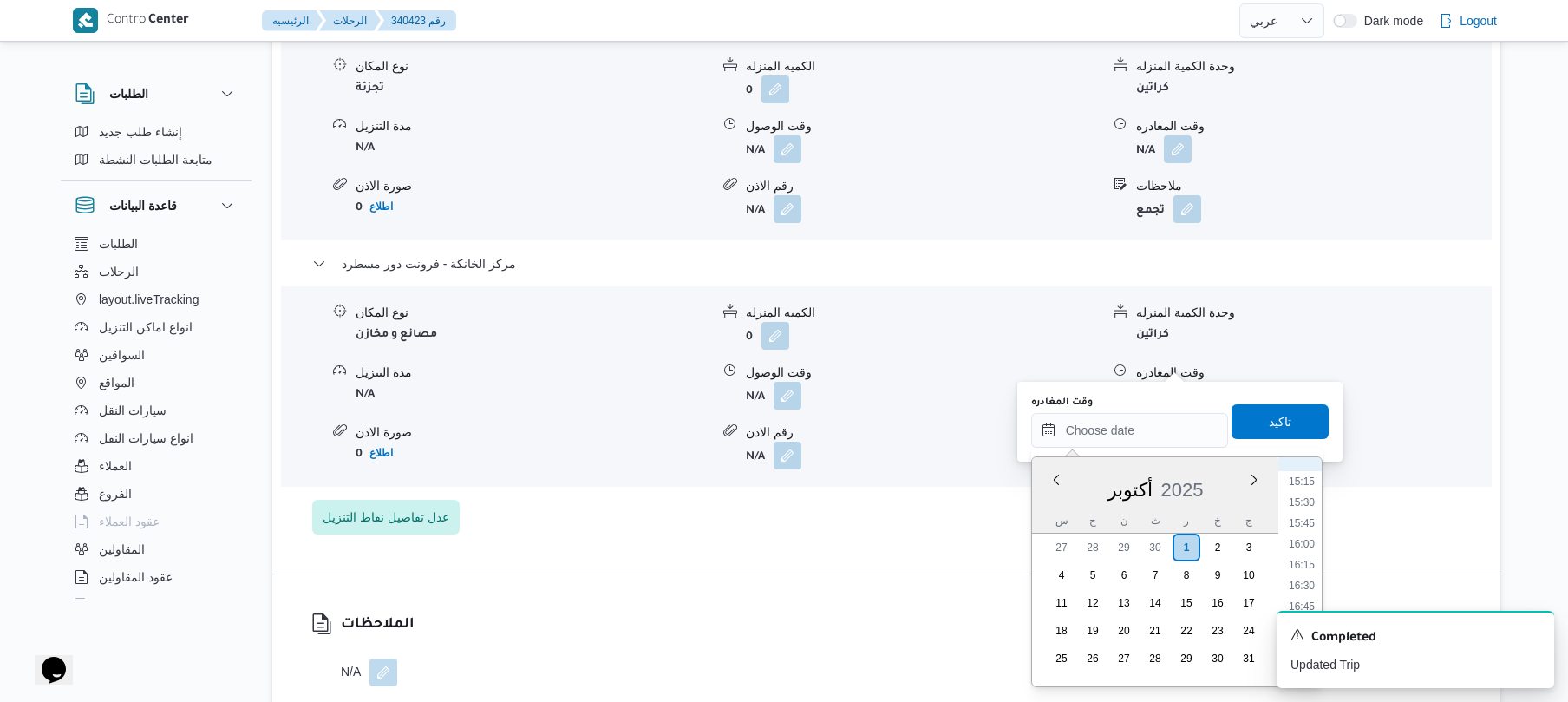
scroll to position [1206, 0]
click at [1308, 525] on li "15:00" at bounding box center [1302, 524] width 40 height 17
type input "[DATE] ١٥:٠٠"
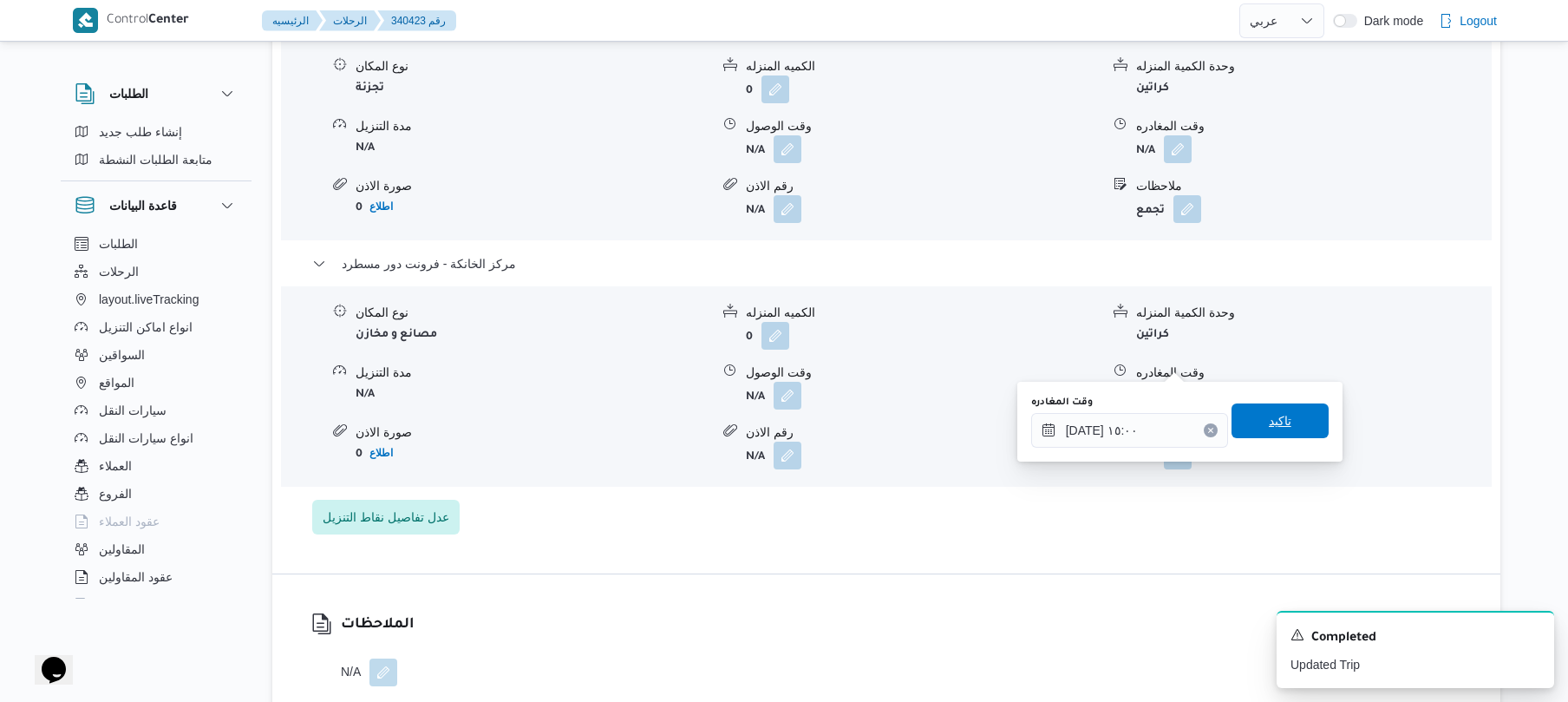
click at [1269, 413] on span "تاكيد" at bounding box center [1280, 421] width 23 height 21
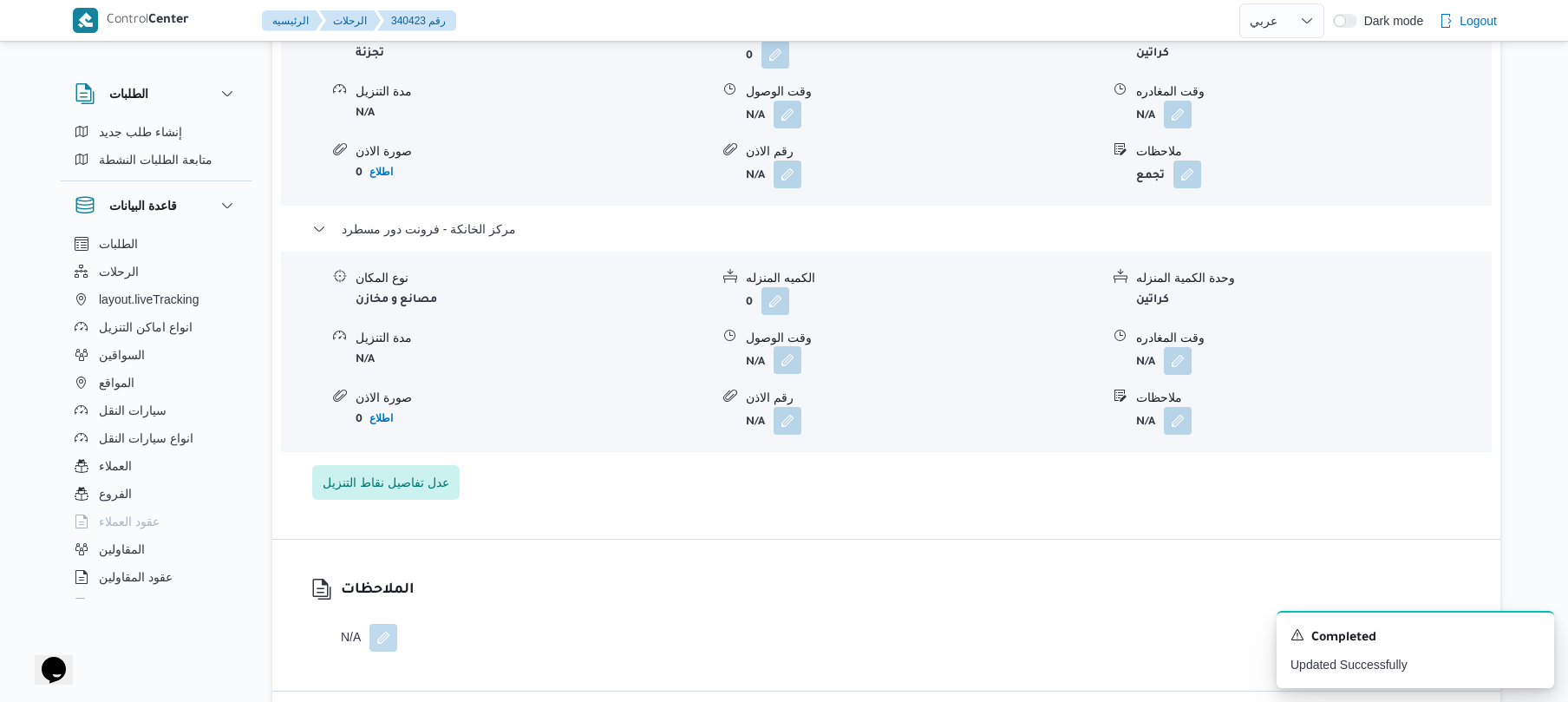
click at [795, 365] on button "button" at bounding box center [787, 360] width 28 height 28
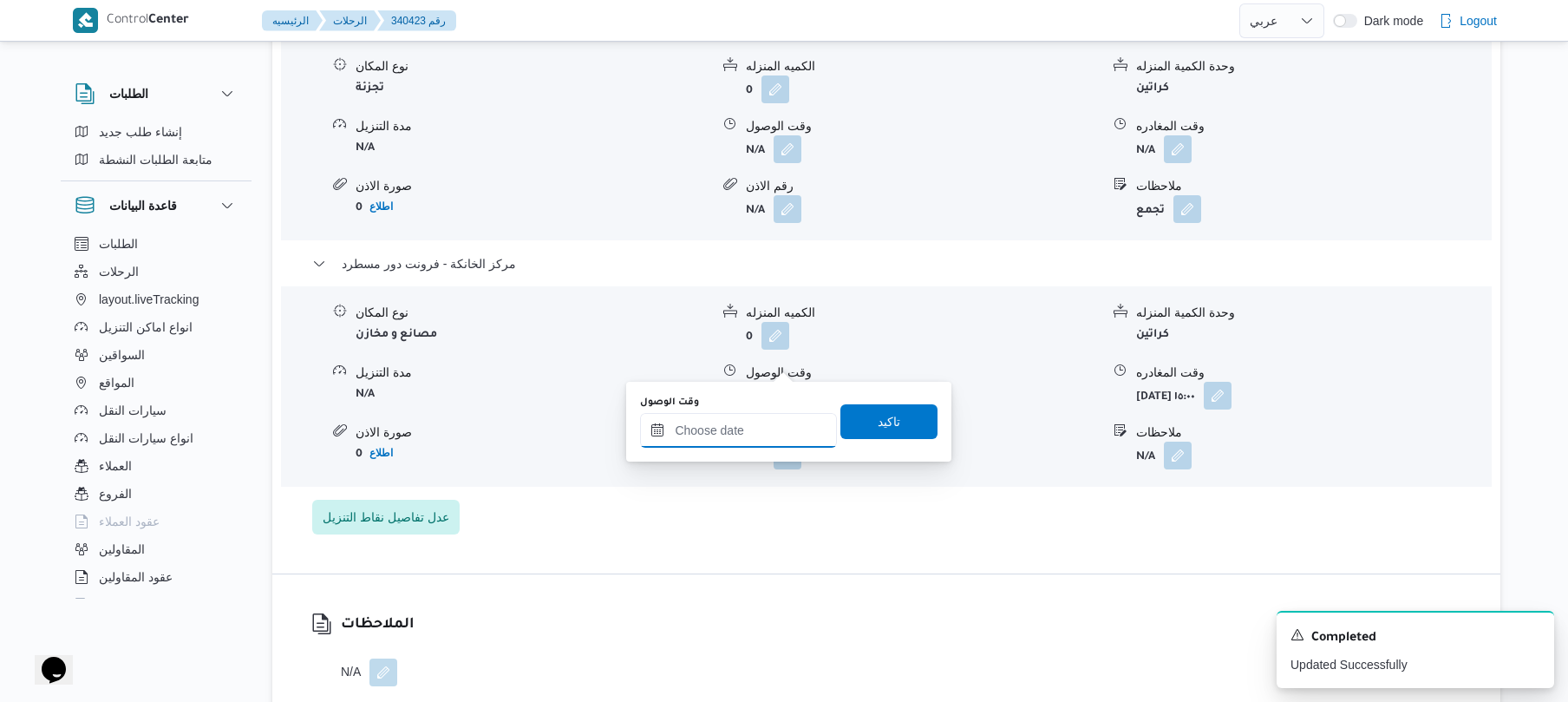
click at [783, 432] on input "وقت الوصول" at bounding box center [738, 430] width 197 height 34
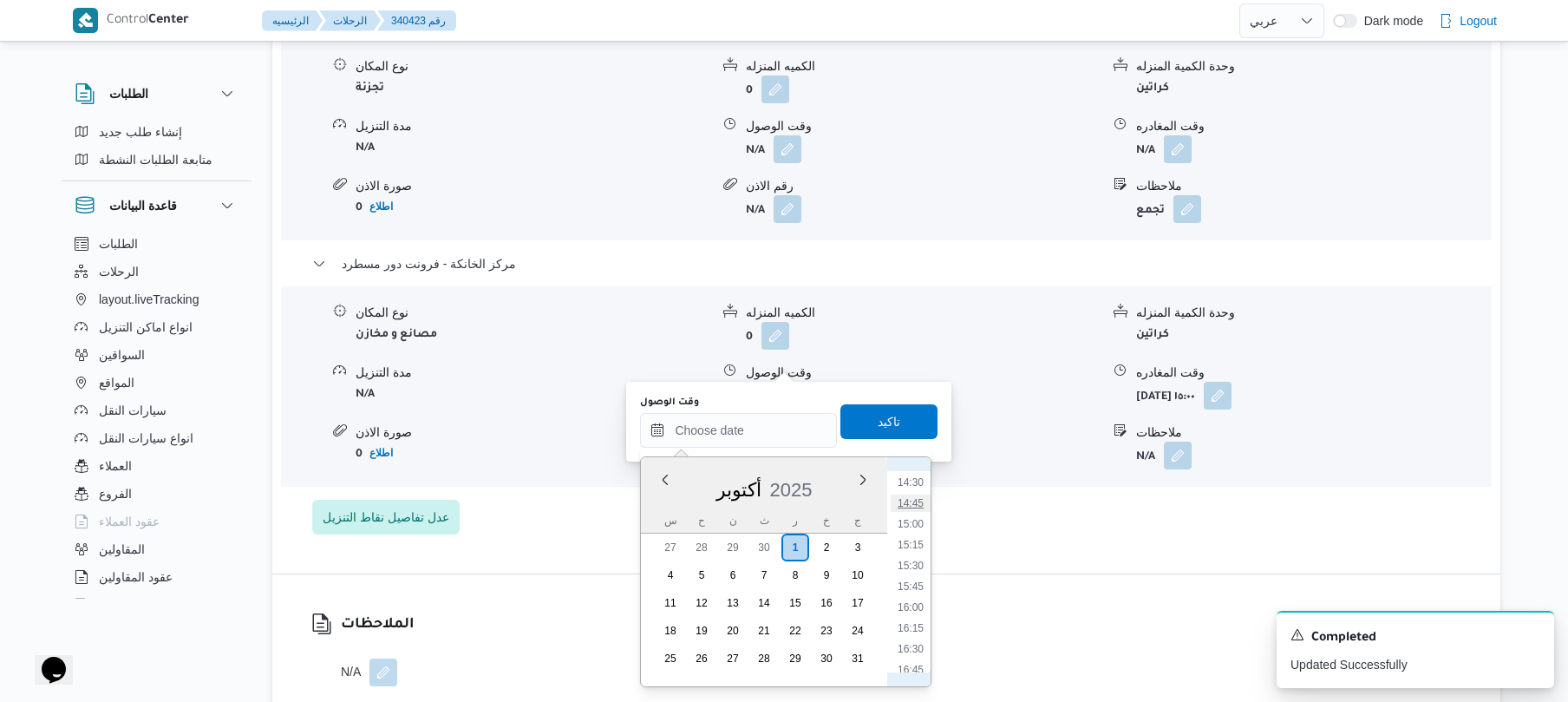
click at [914, 504] on li "14:45" at bounding box center [910, 504] width 40 height 17
type input "[DATE] ١٤:٤٥"
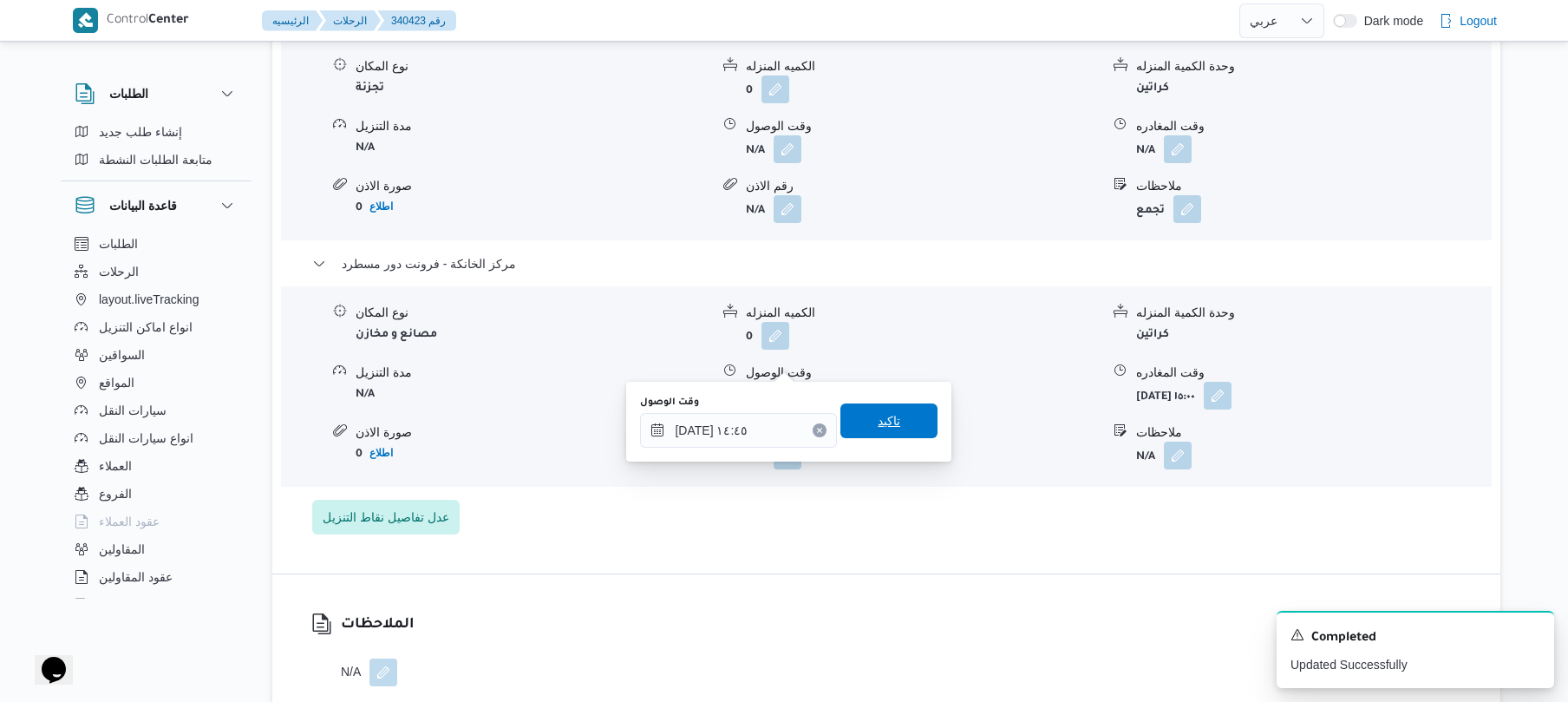
click at [889, 428] on span "تاكيد" at bounding box center [889, 421] width 97 height 34
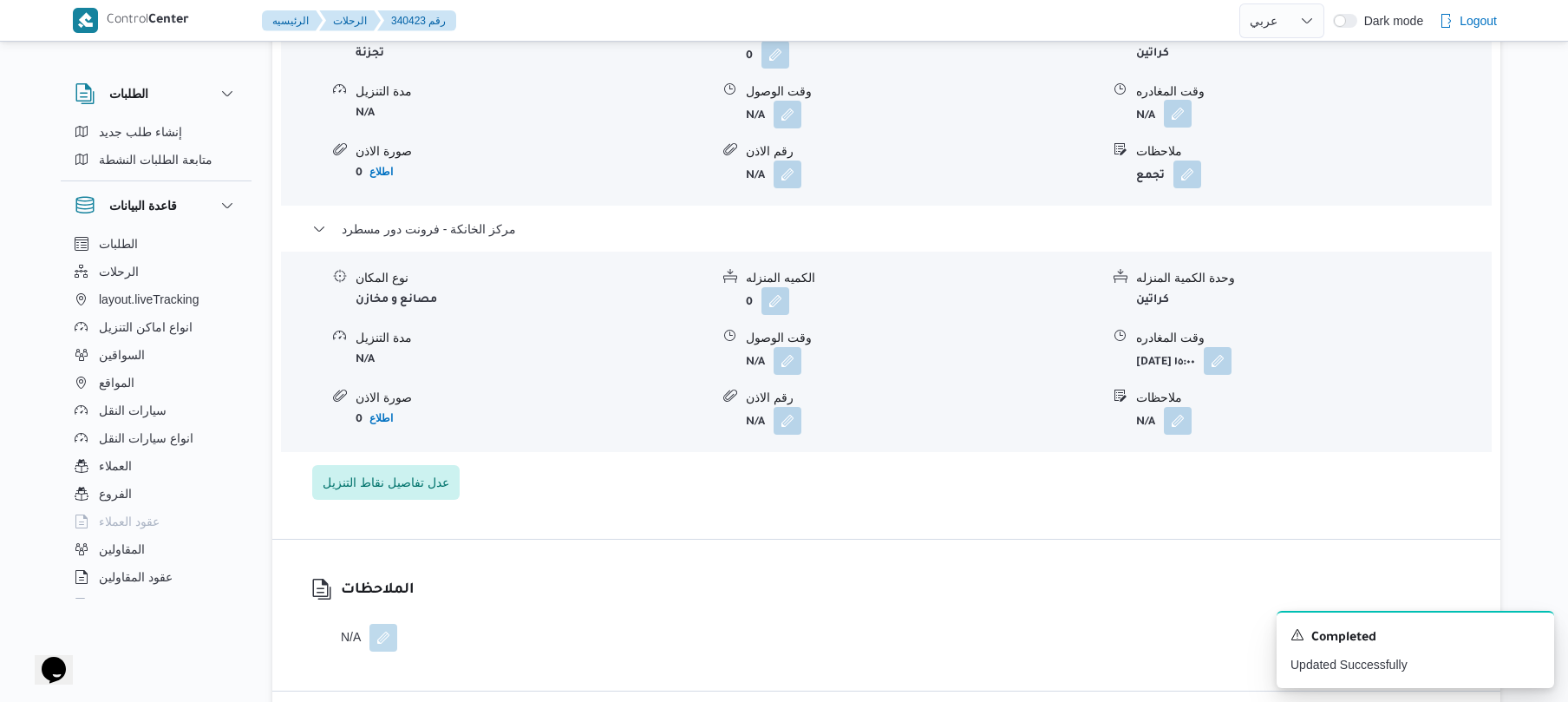
click at [1183, 115] on button "button" at bounding box center [1177, 114] width 28 height 28
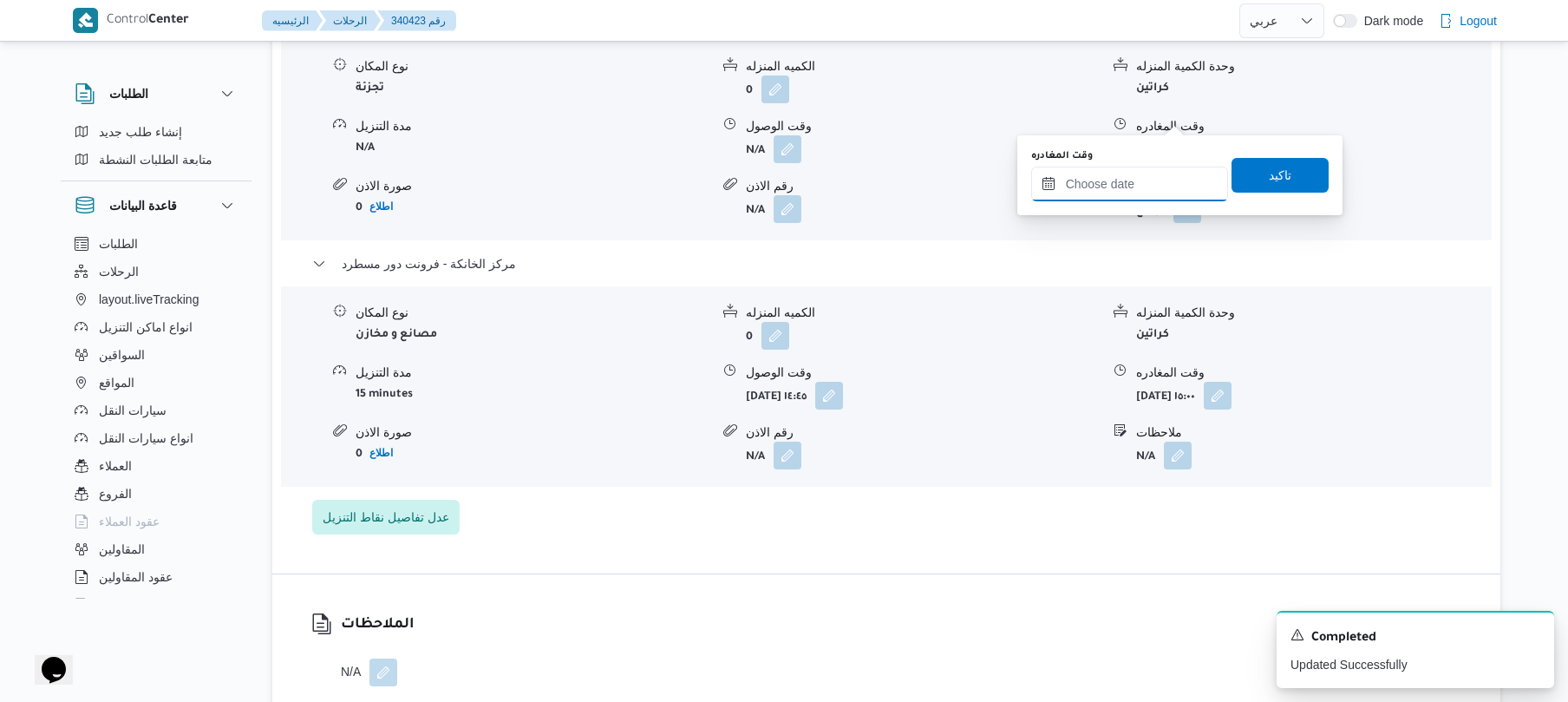
click at [1157, 169] on input "وقت المغادره" at bounding box center [1130, 184] width 197 height 34
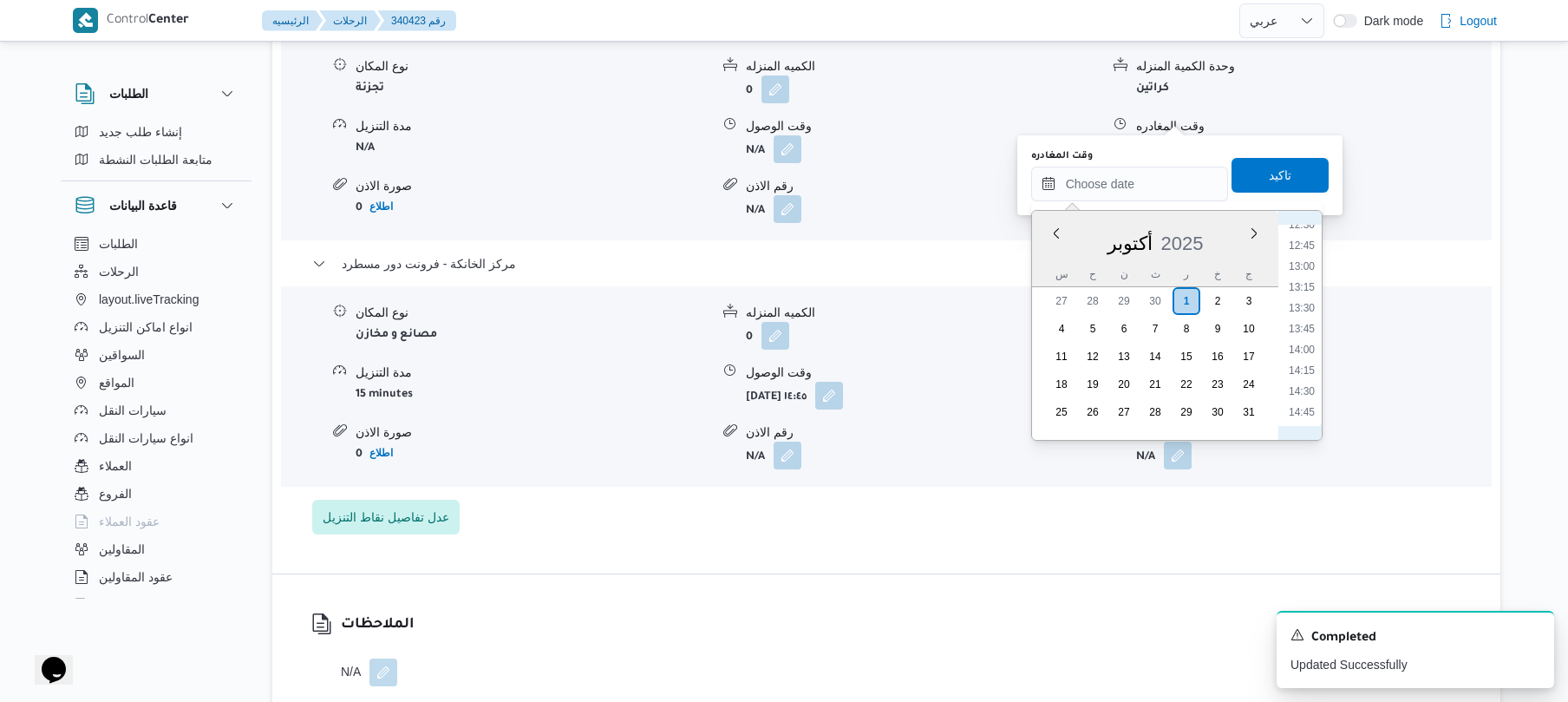
scroll to position [1035, 0]
click at [1306, 362] on li "14:00" at bounding box center [1302, 364] width 40 height 17
type input "[DATE] ١٤:٠٠"
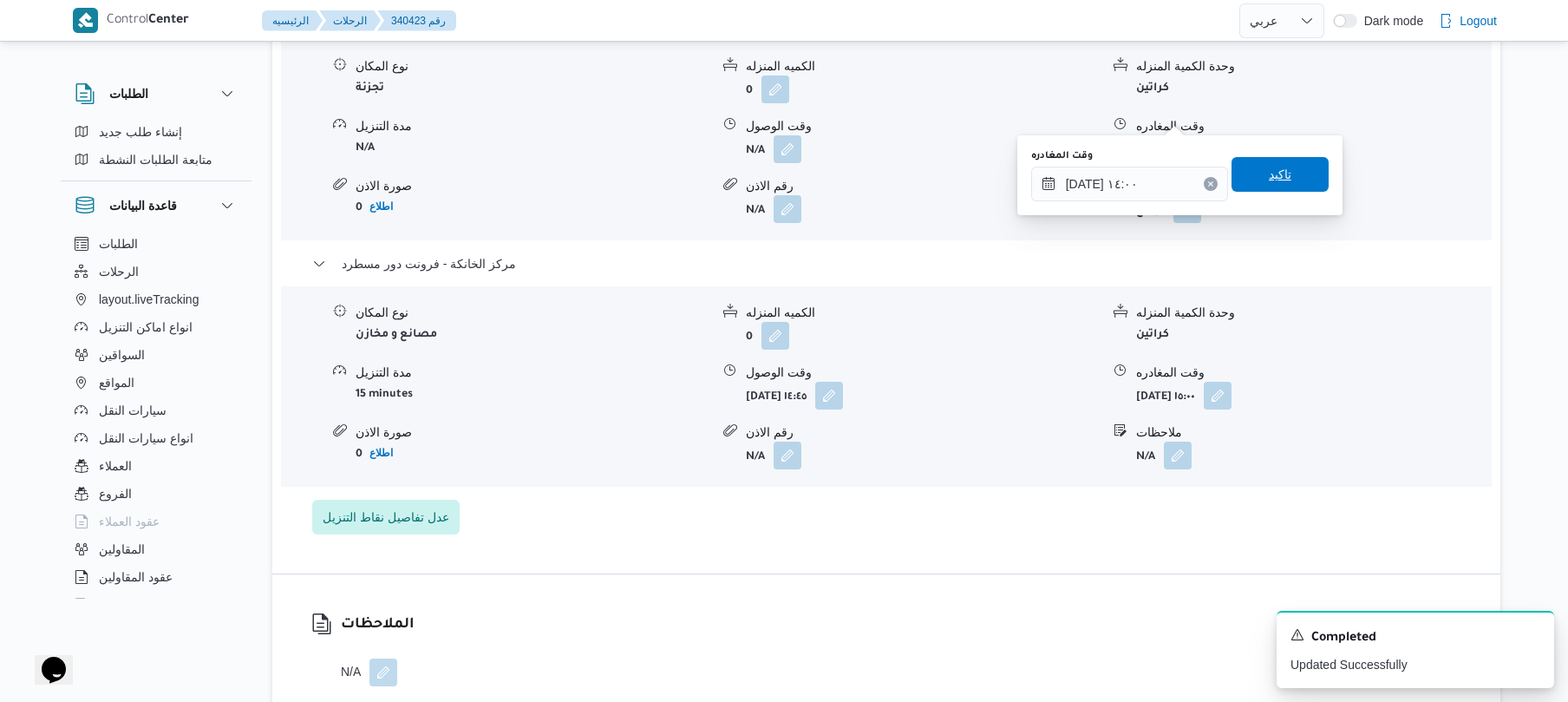
click at [1281, 192] on span "تاكيد" at bounding box center [1280, 175] width 97 height 34
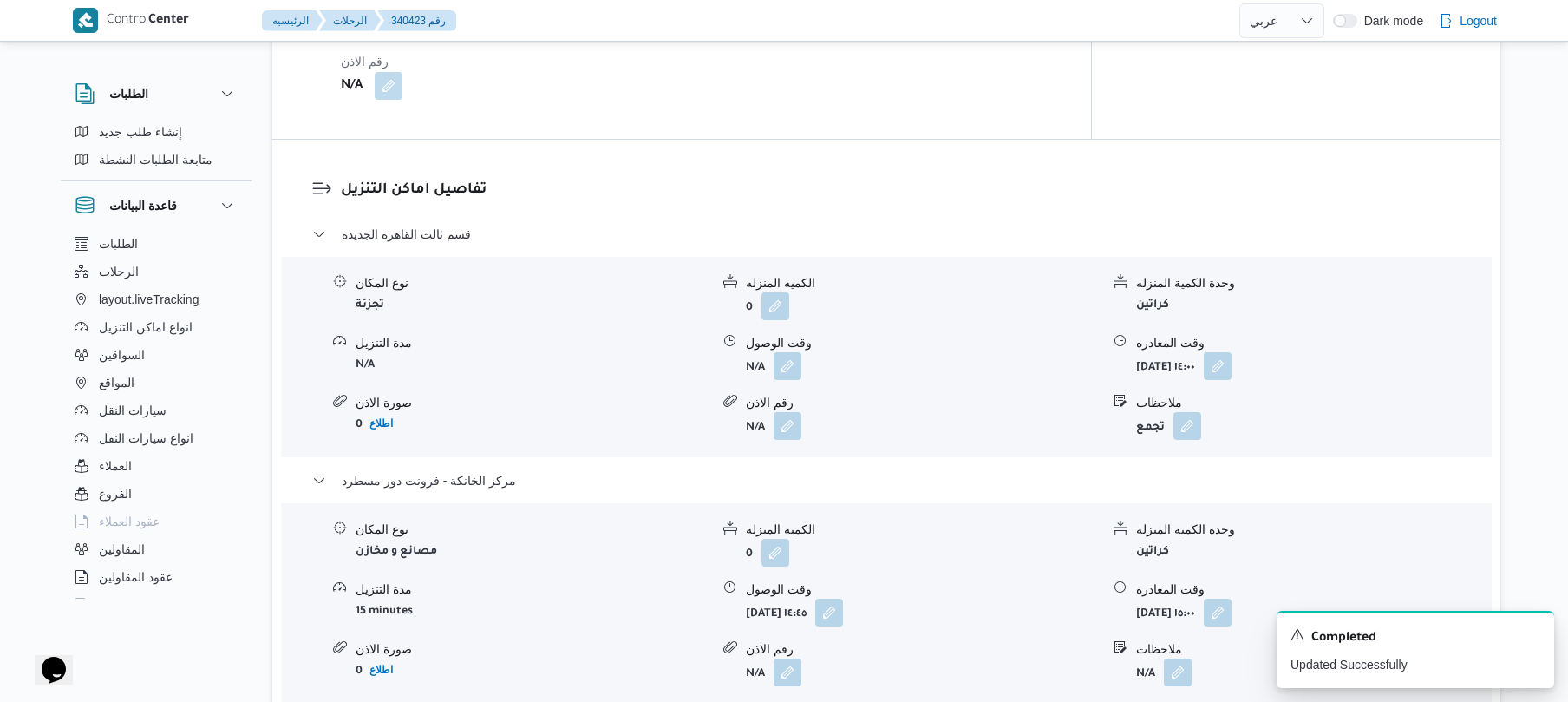
scroll to position [1338, 0]
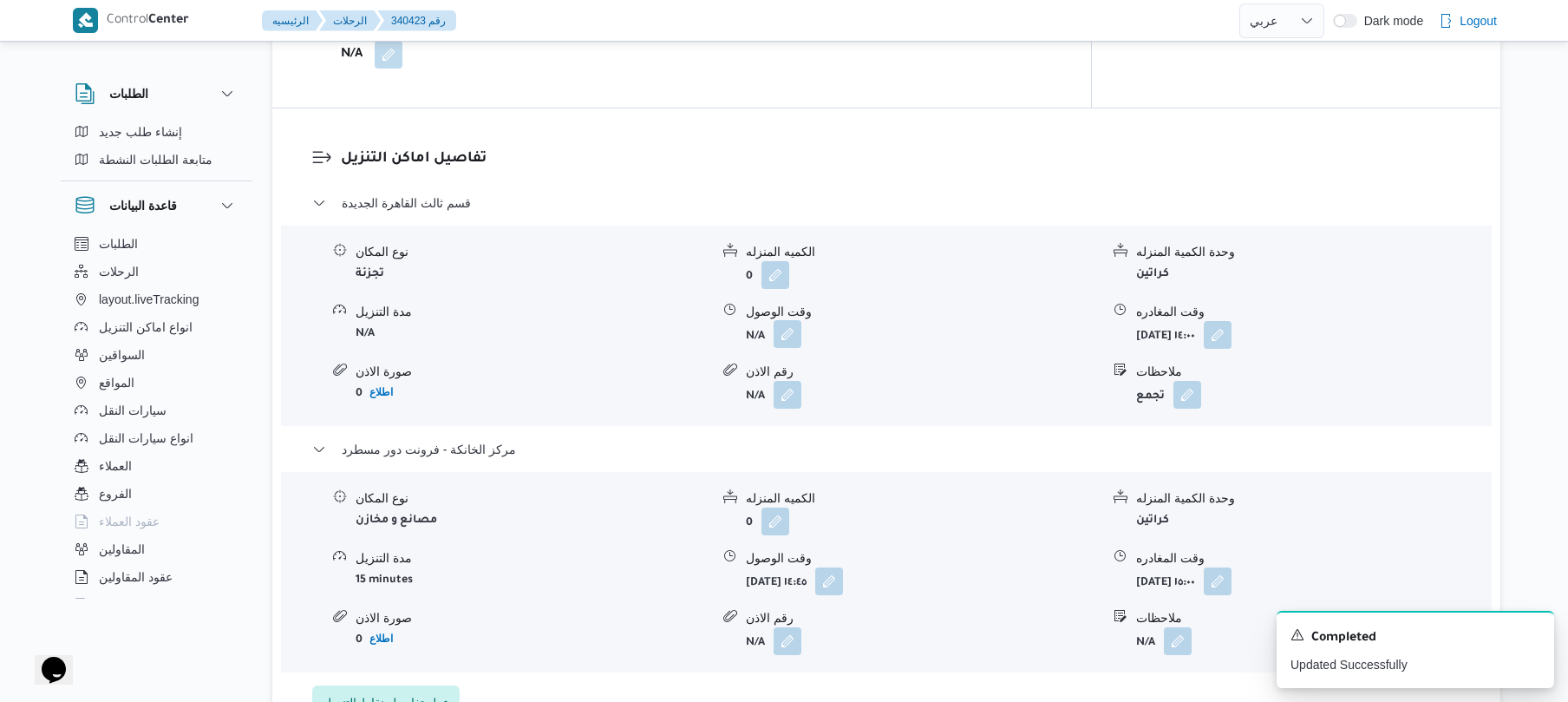
click at [798, 320] on button "button" at bounding box center [787, 334] width 28 height 28
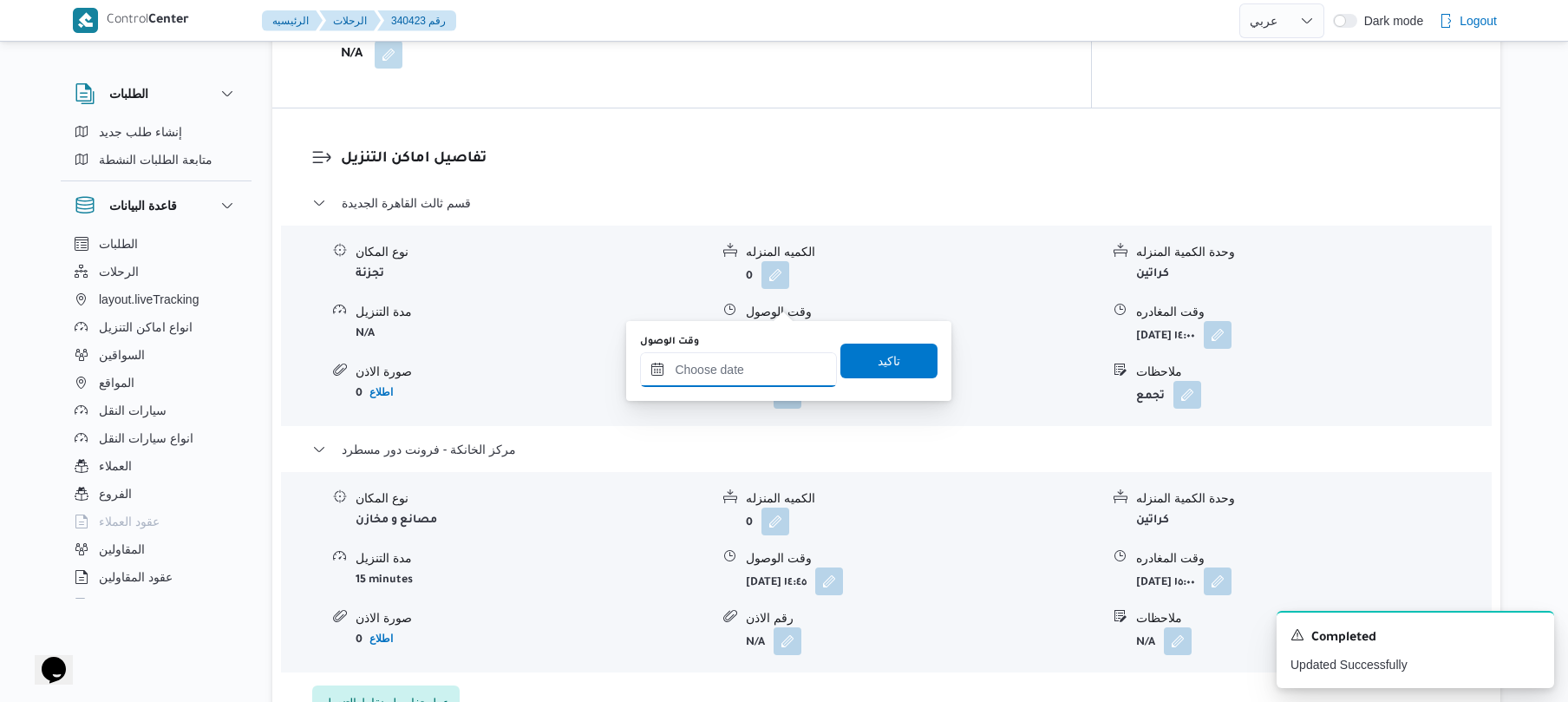
click at [758, 359] on input "وقت الوصول" at bounding box center [738, 369] width 197 height 34
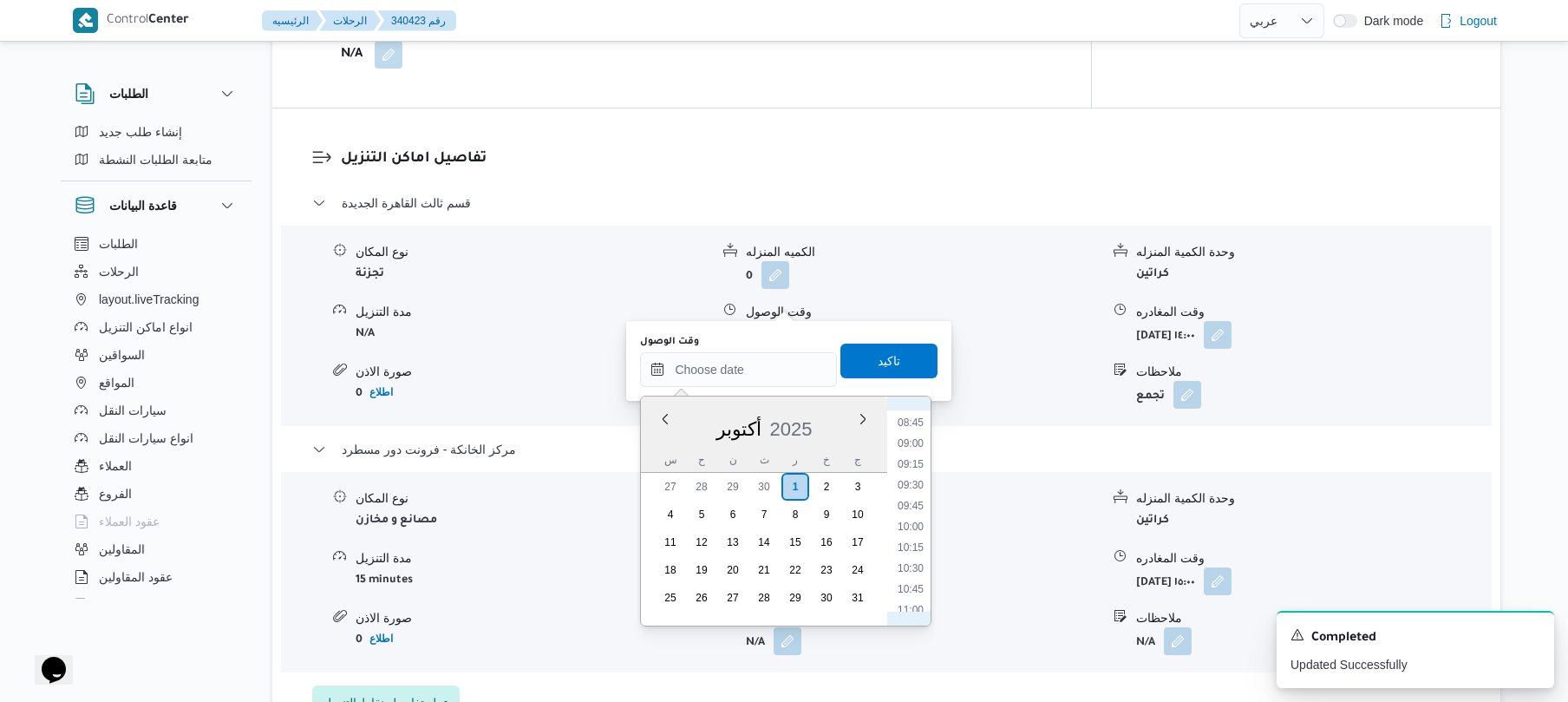
scroll to position [695, 0]
click at [910, 557] on li "10:00" at bounding box center [910, 557] width 40 height 17
type input "[DATE] ١٠:٠٠"
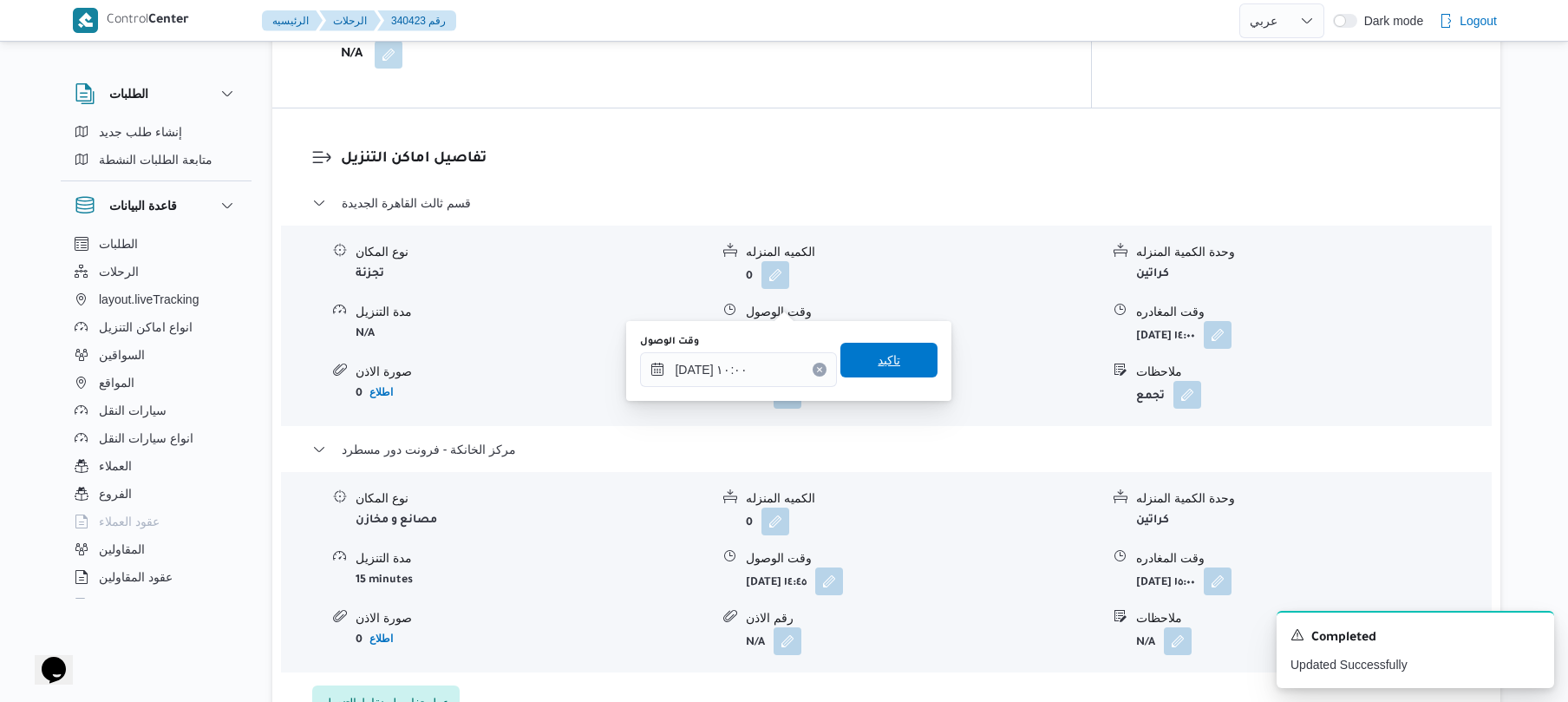
click at [878, 368] on span "تاكيد" at bounding box center [889, 361] width 23 height 21
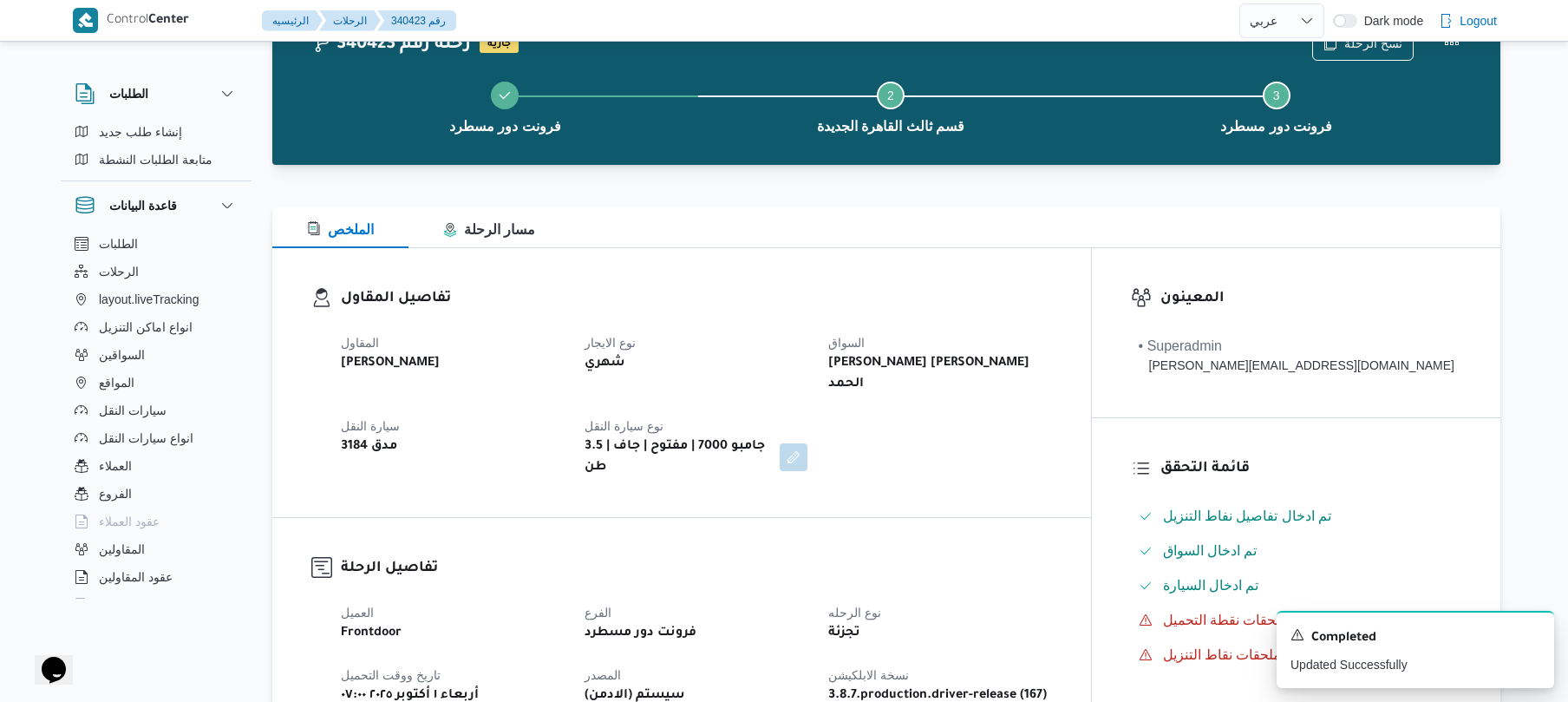
scroll to position [0, 0]
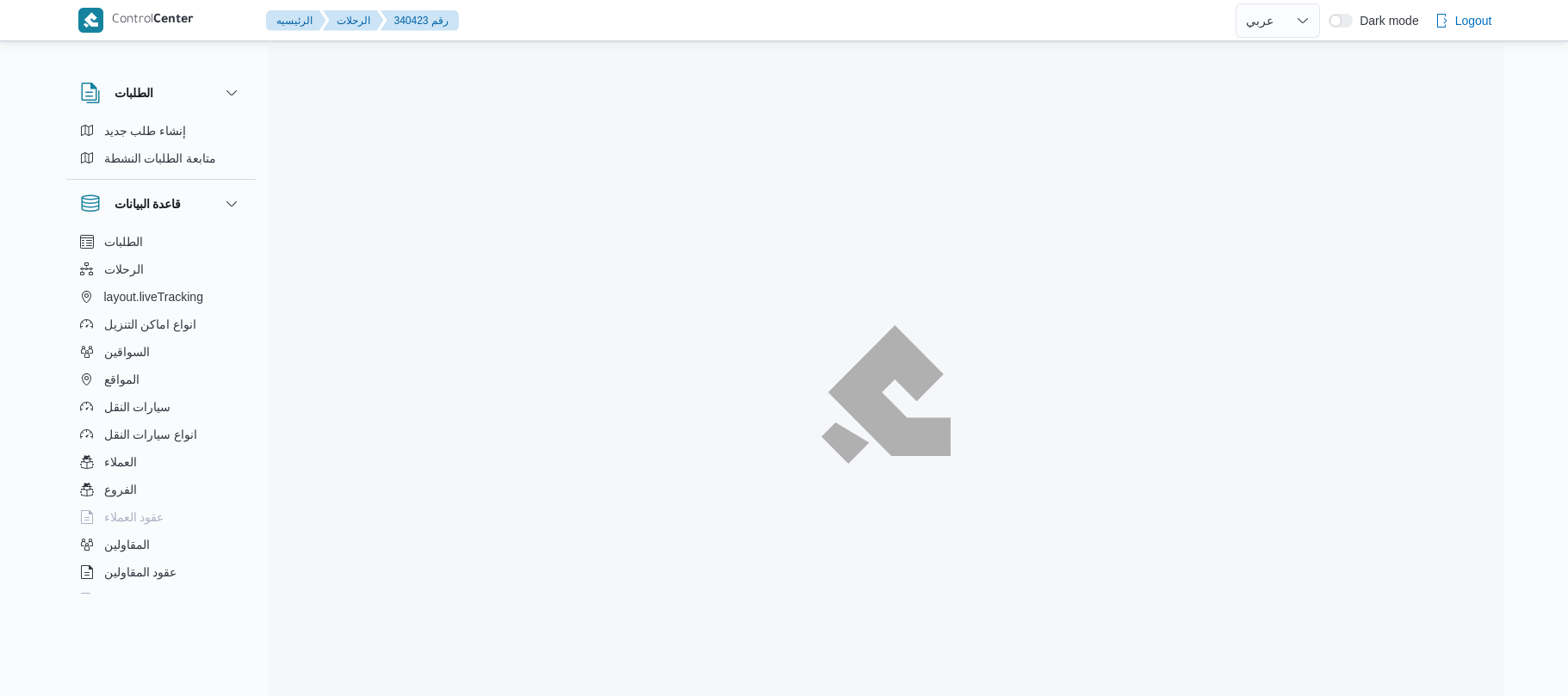
select select "ar"
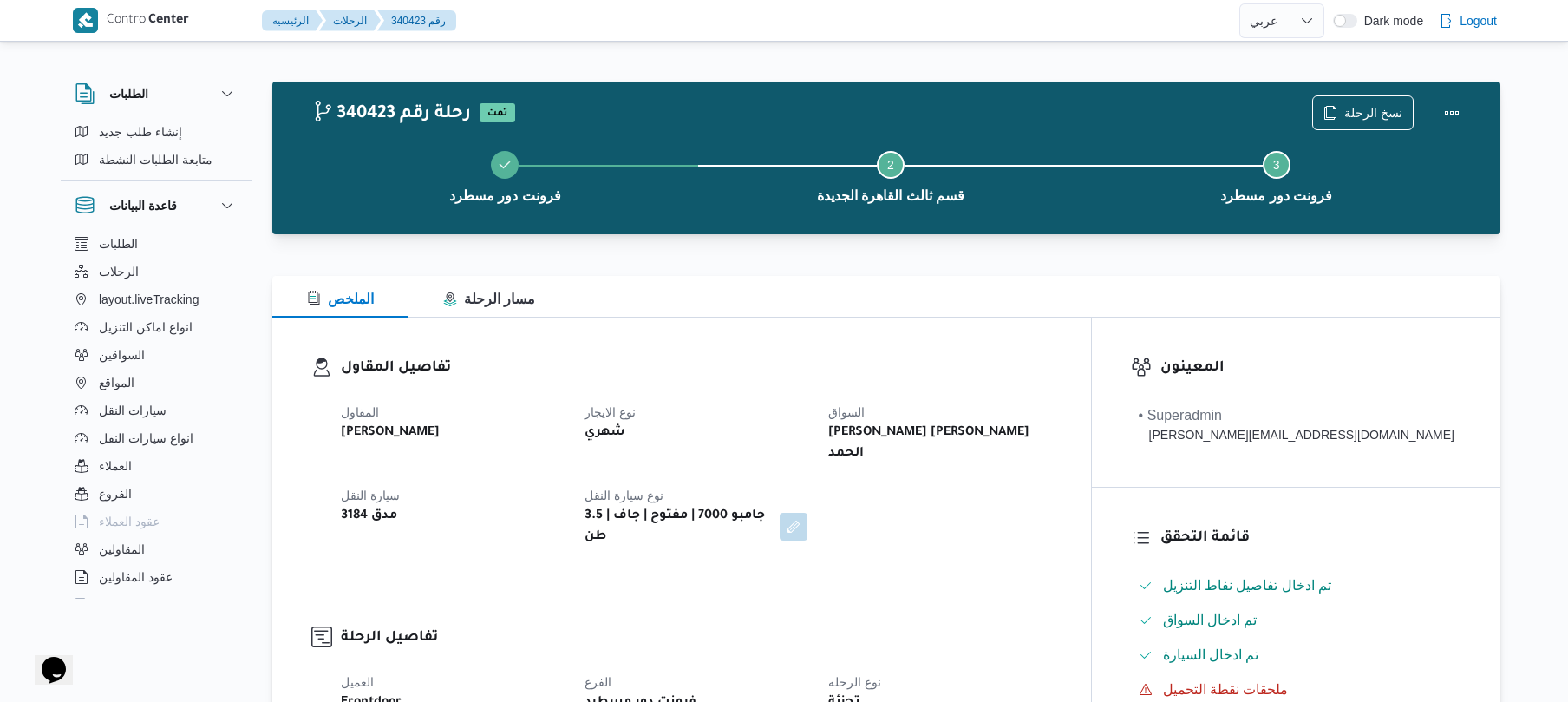
click at [800, 330] on div "تفاصيل المقاول المقاول محمد صلاح عبداللطيف الشريف نوع الايجار شهري السواق يحي س…" at bounding box center [682, 452] width 819 height 269
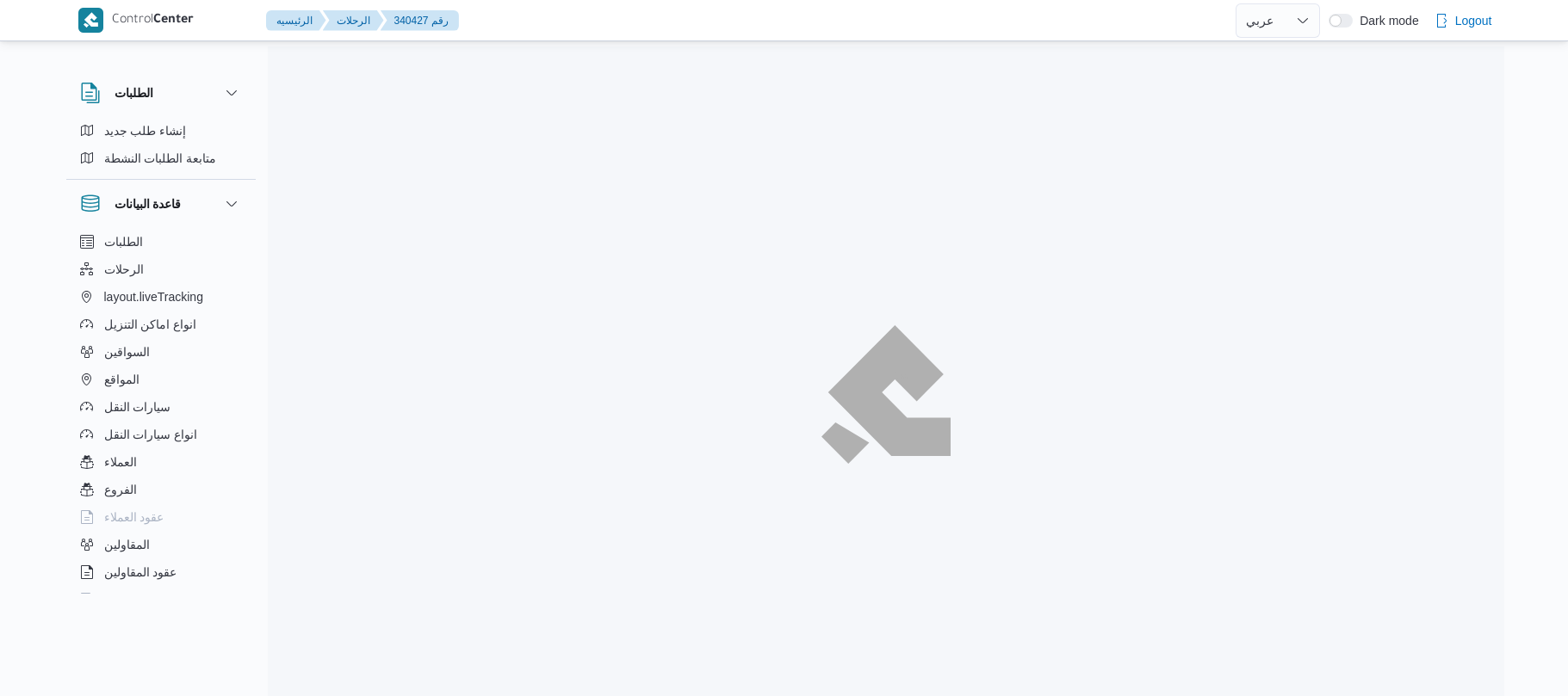
select select "ar"
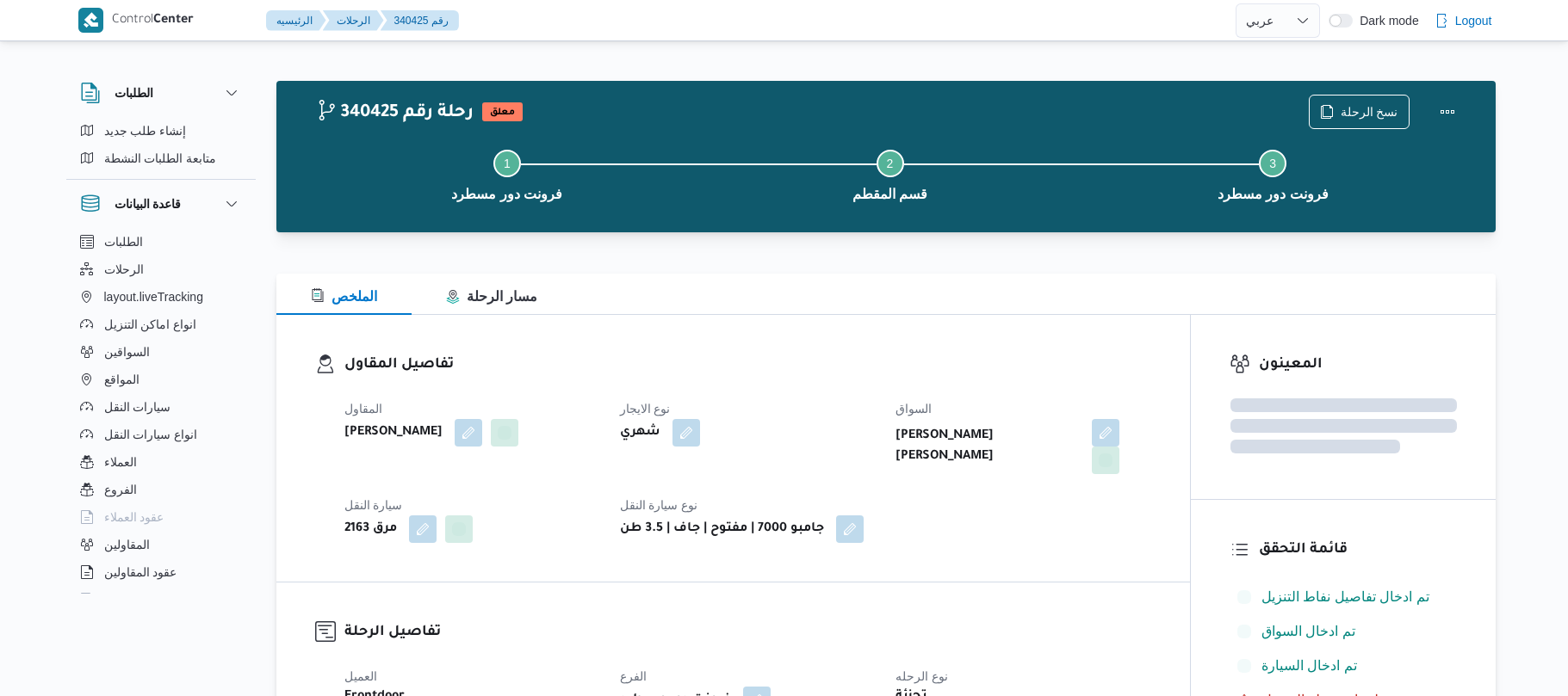
select select "ar"
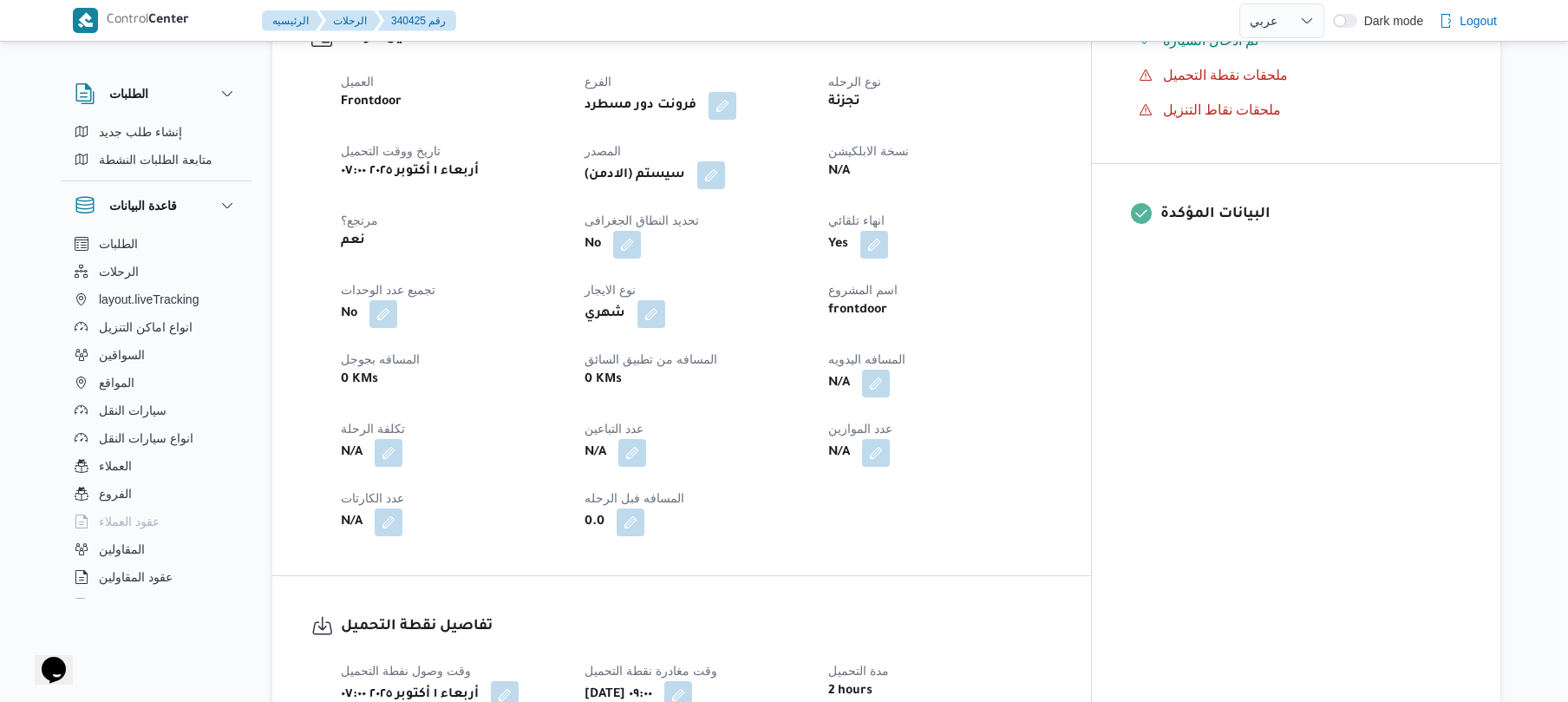
scroll to position [694, 0]
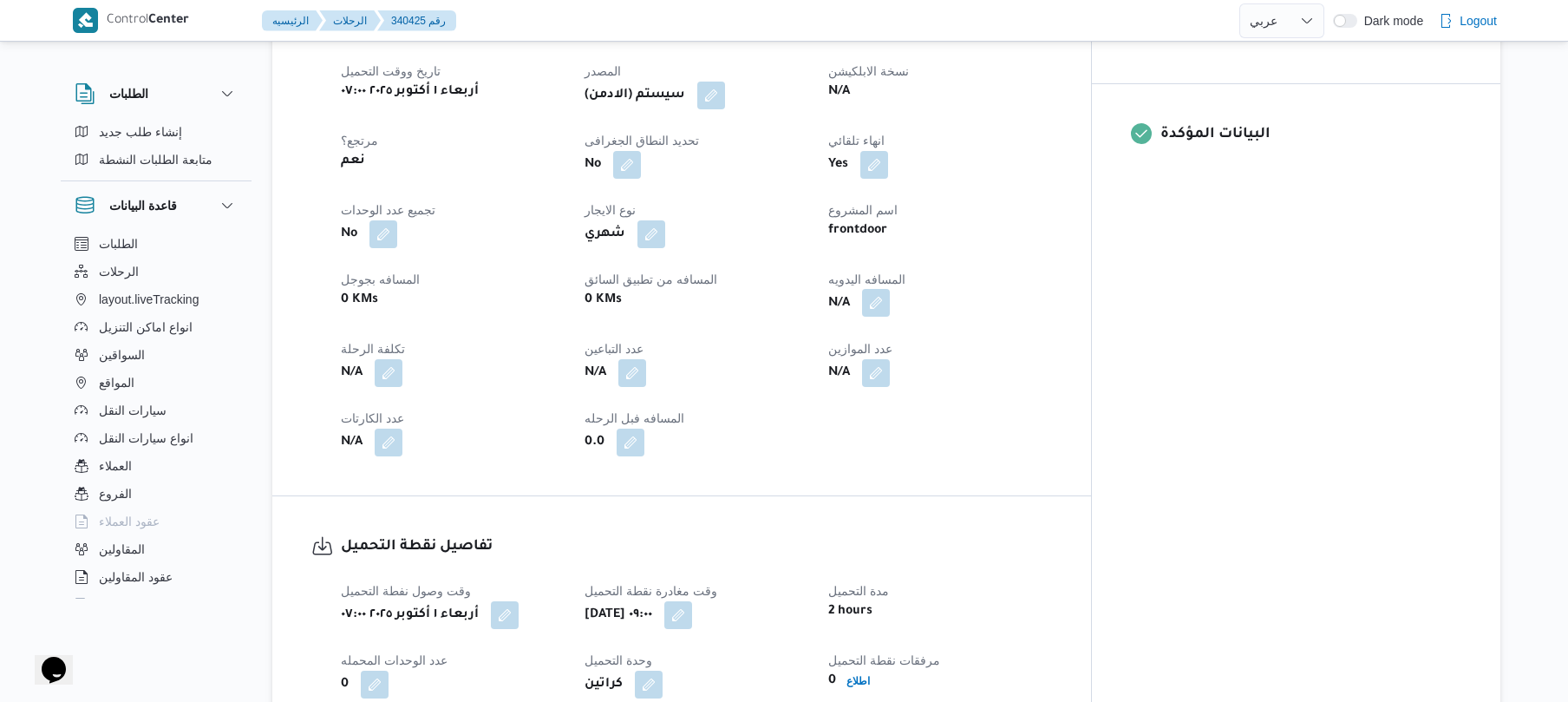
click at [889, 292] on button "button" at bounding box center [875, 302] width 28 height 28
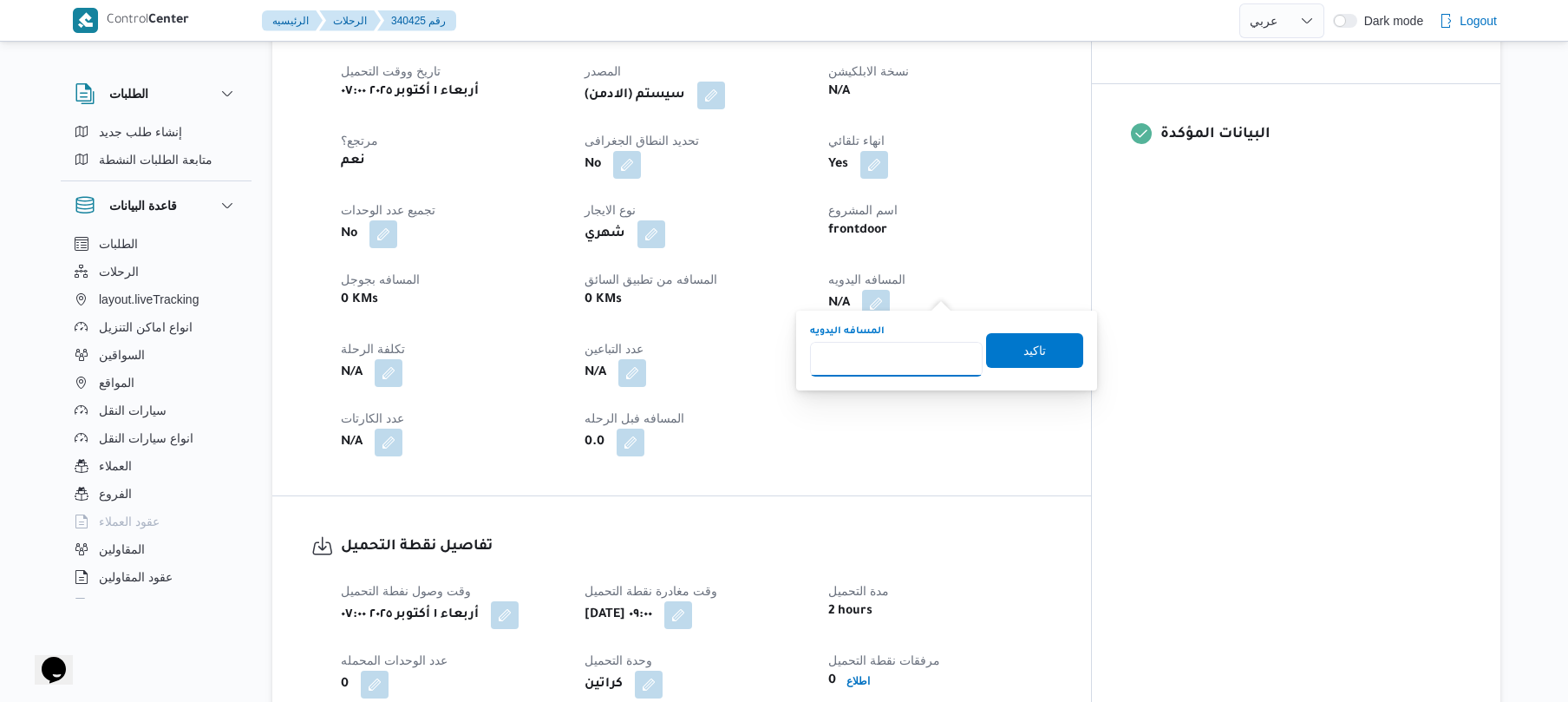
click at [902, 372] on input "المسافه اليدويه" at bounding box center [896, 359] width 173 height 34
type input "120"
click at [1037, 347] on span "تاكيد" at bounding box center [1034, 349] width 97 height 34
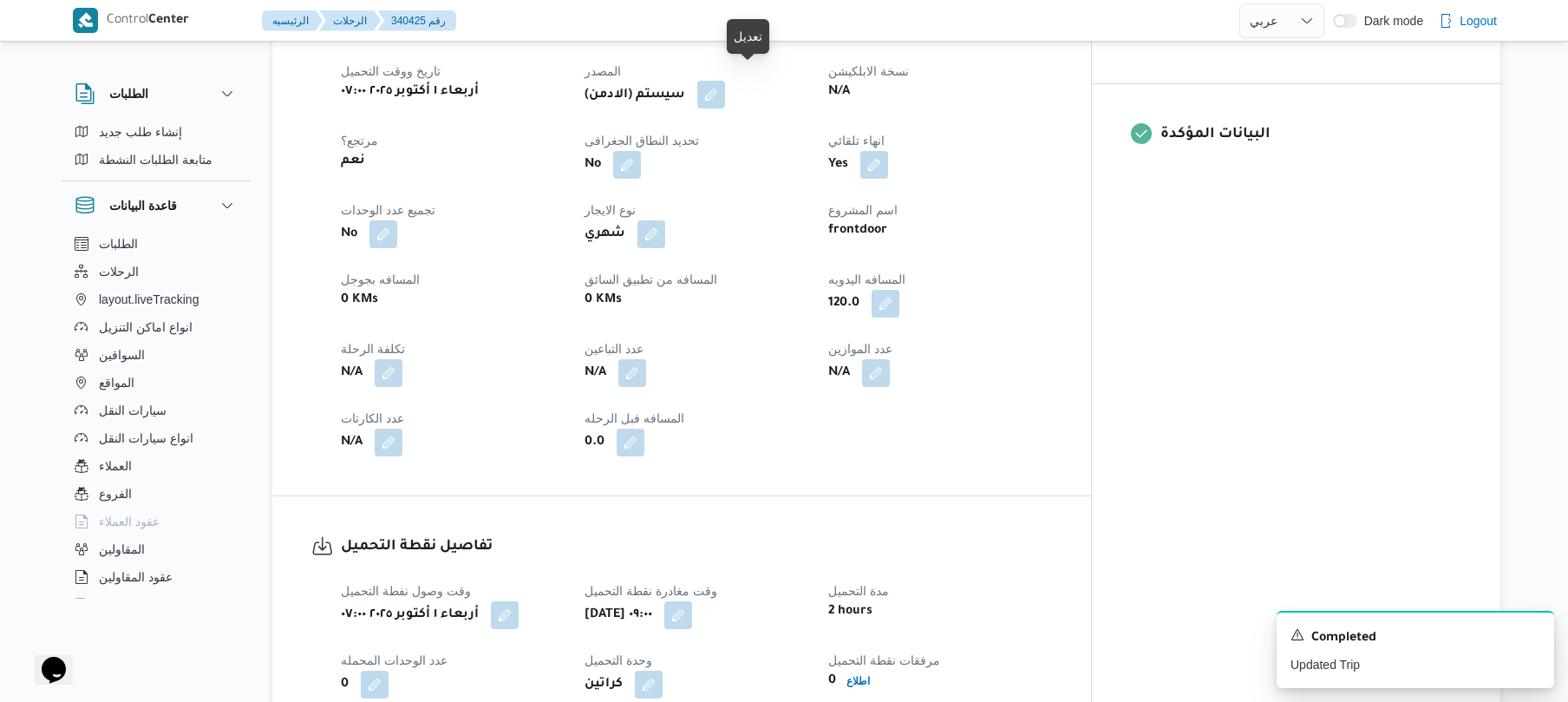
click at [725, 81] on button "button" at bounding box center [710, 94] width 28 height 28
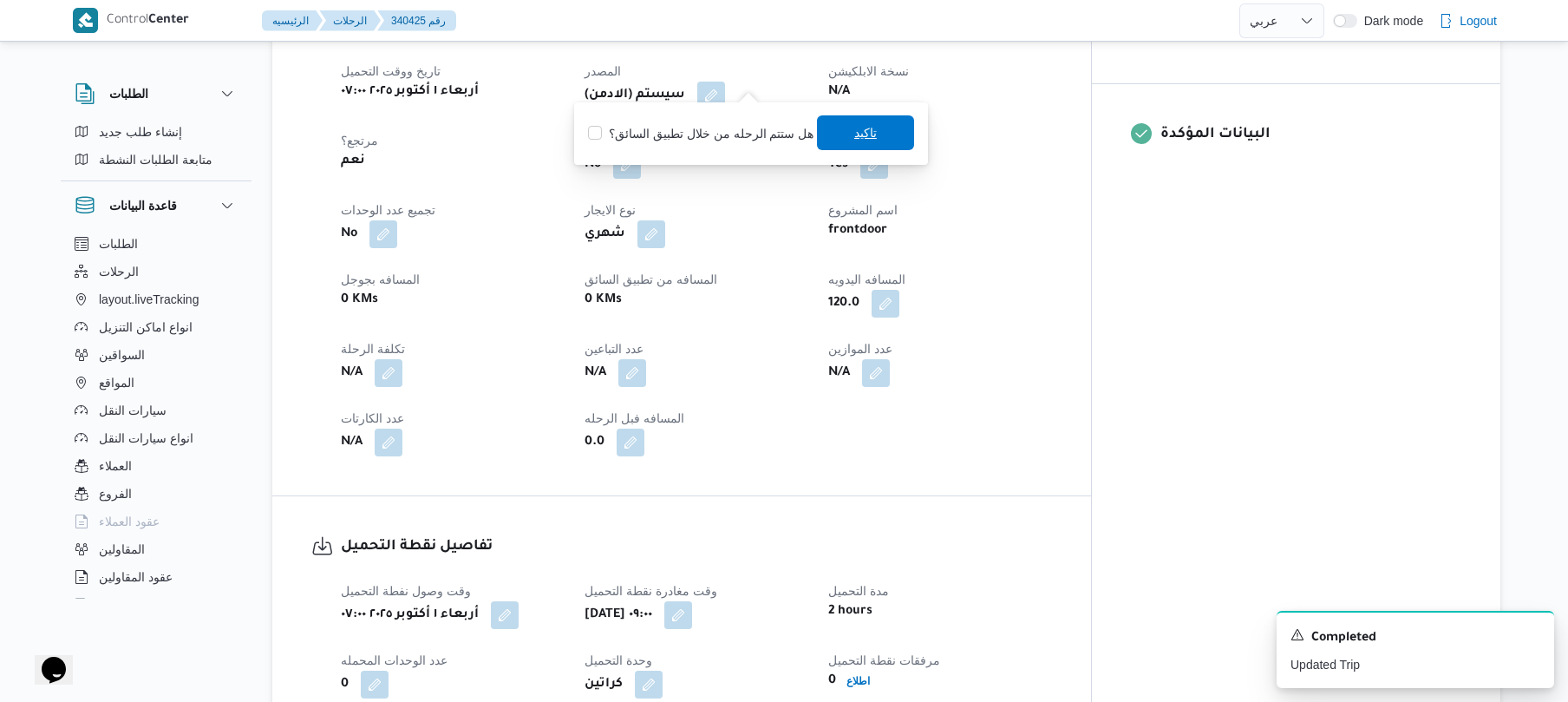
click at [838, 130] on span "تاكيد" at bounding box center [865, 133] width 97 height 34
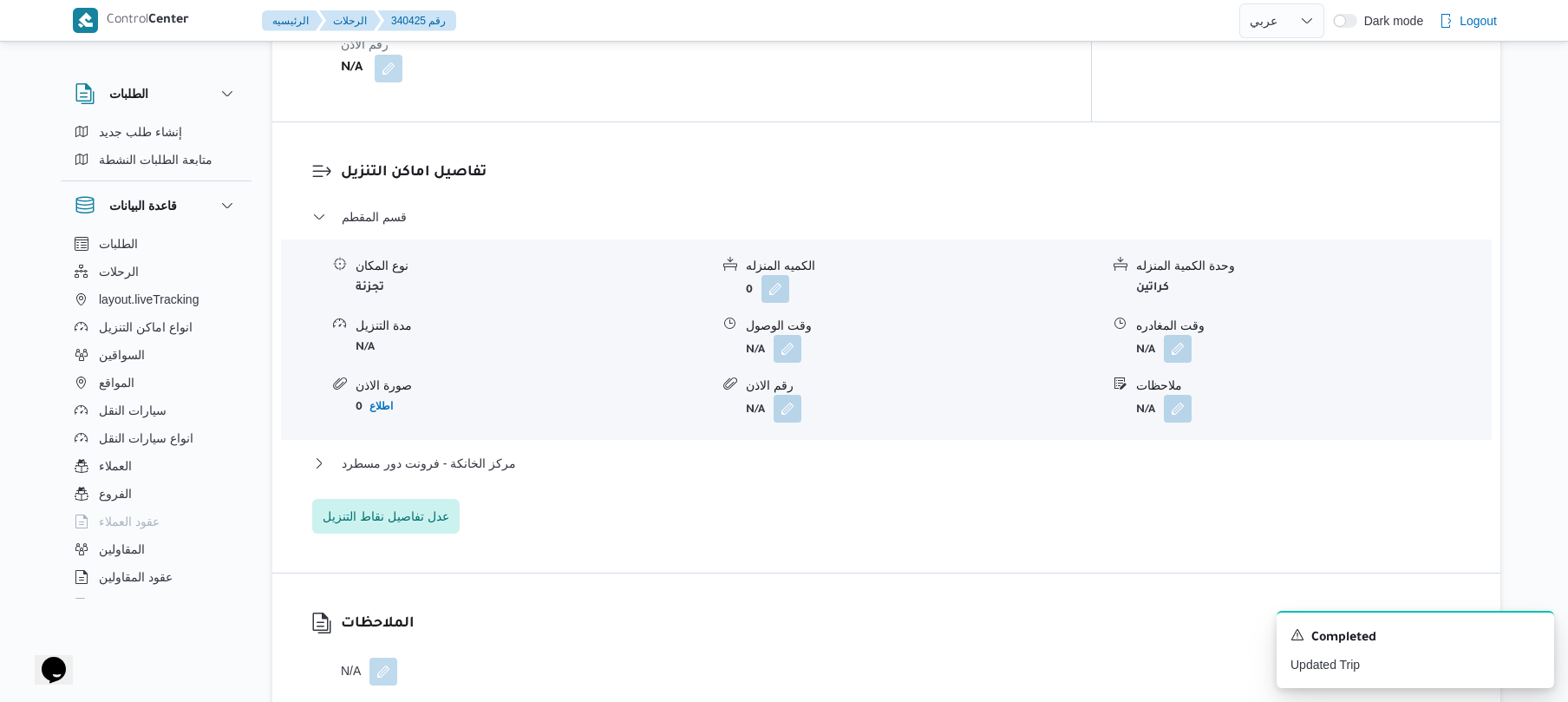
scroll to position [1480, 0]
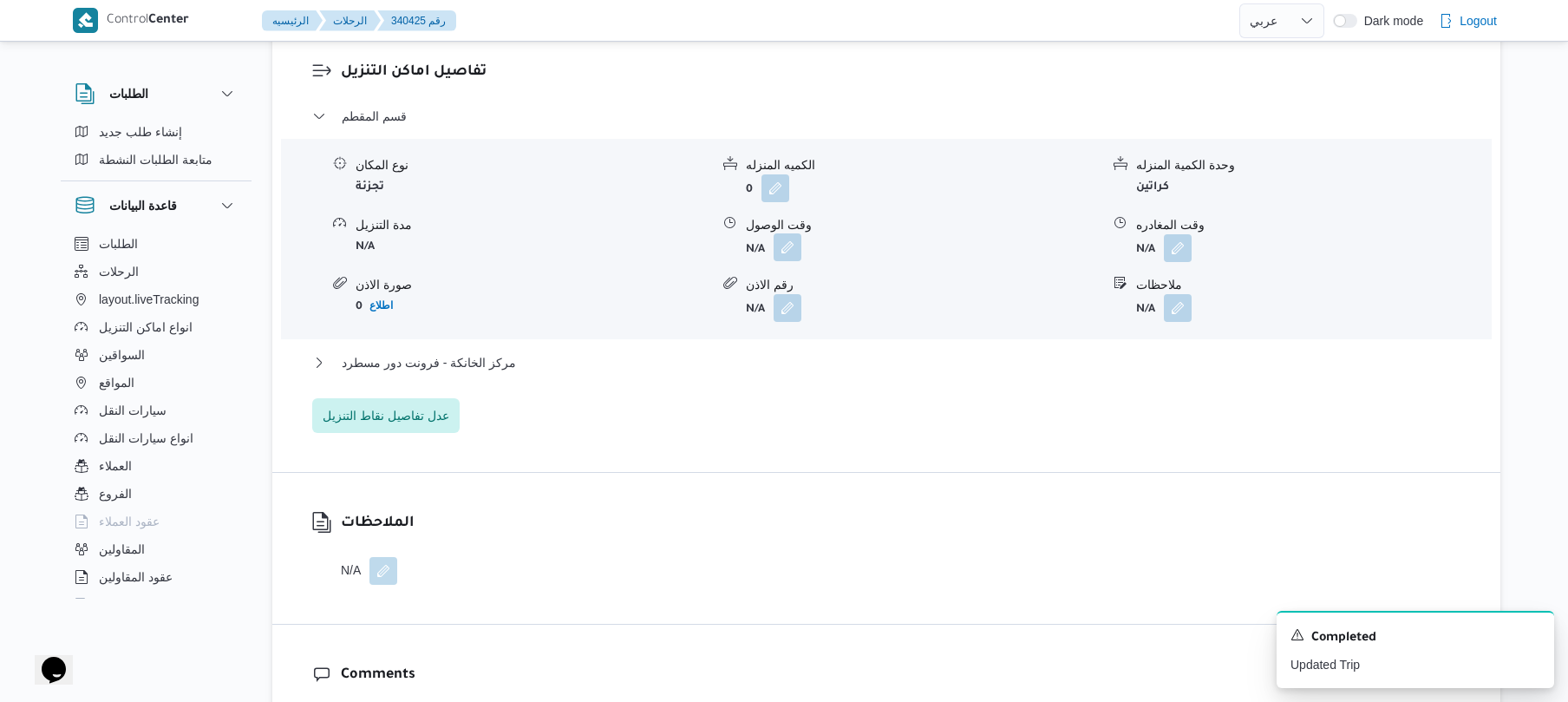
click at [791, 241] on button "button" at bounding box center [787, 247] width 28 height 28
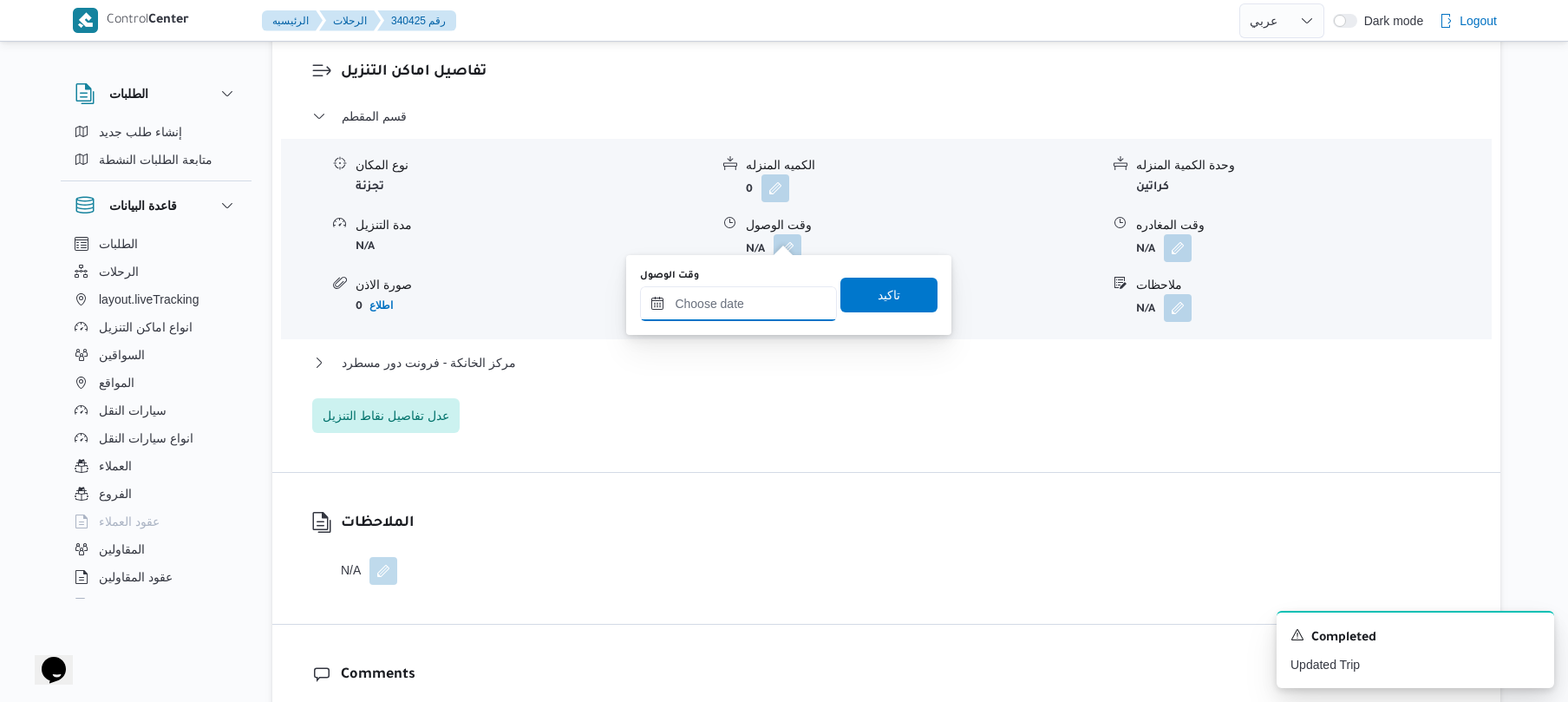
click at [756, 297] on input "وقت الوصول" at bounding box center [738, 303] width 197 height 34
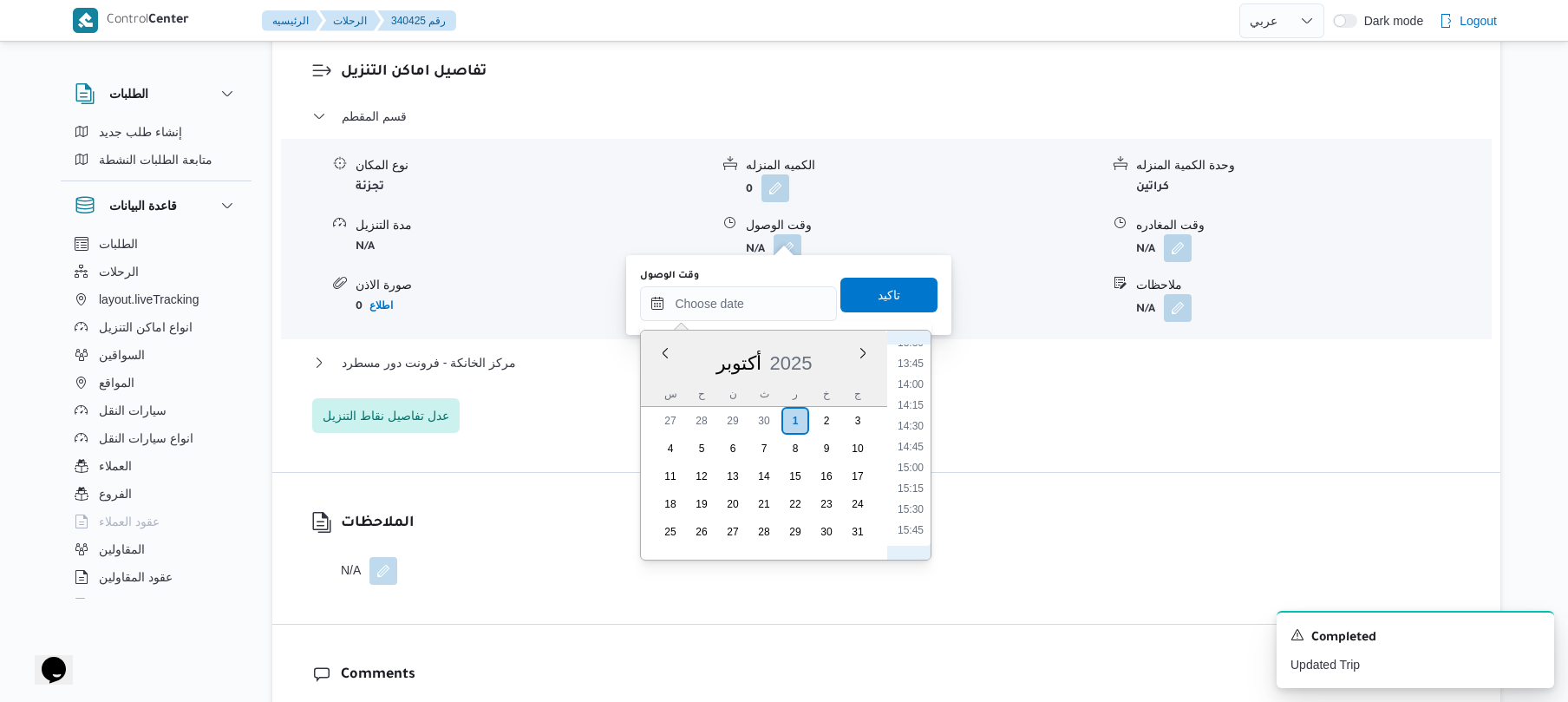
scroll to position [779, 0]
click at [916, 406] on li "10:00" at bounding box center [910, 407] width 40 height 17
type input "٠١/١٠/٢٠٢٥ ١٠:٠٠"
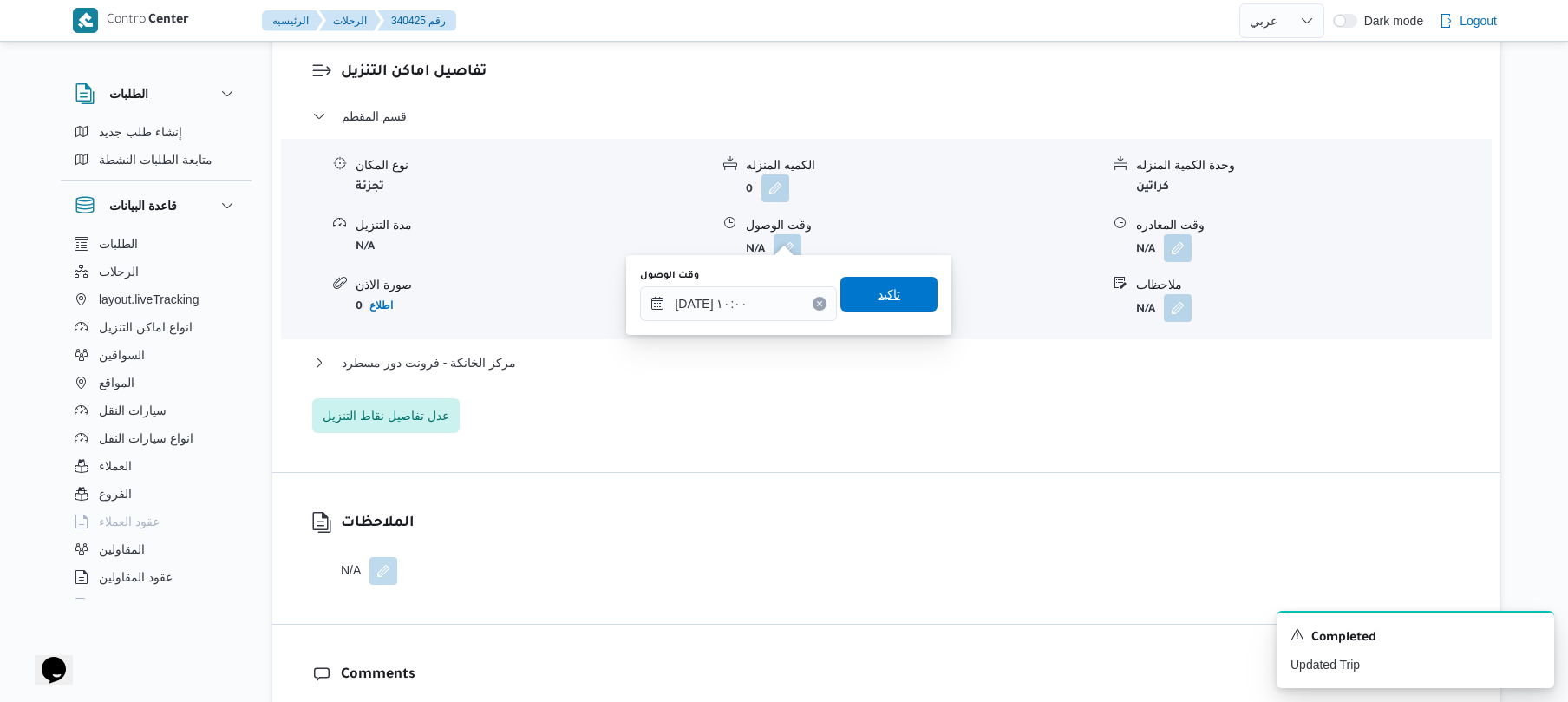
click at [886, 299] on span "تاكيد" at bounding box center [889, 295] width 23 height 21
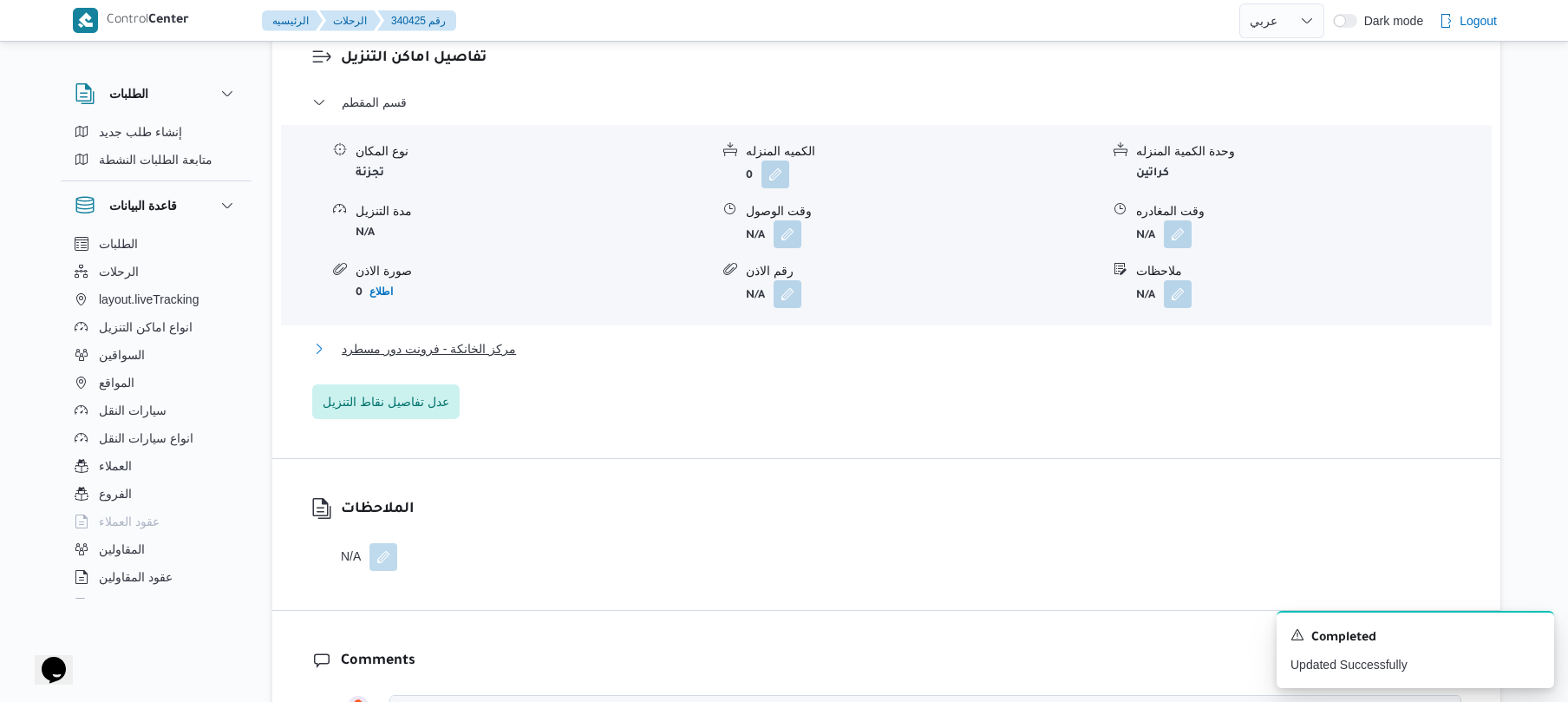
click at [815, 347] on button "مركز الخانكة - فرونت دور مسطرد" at bounding box center [886, 349] width 1149 height 21
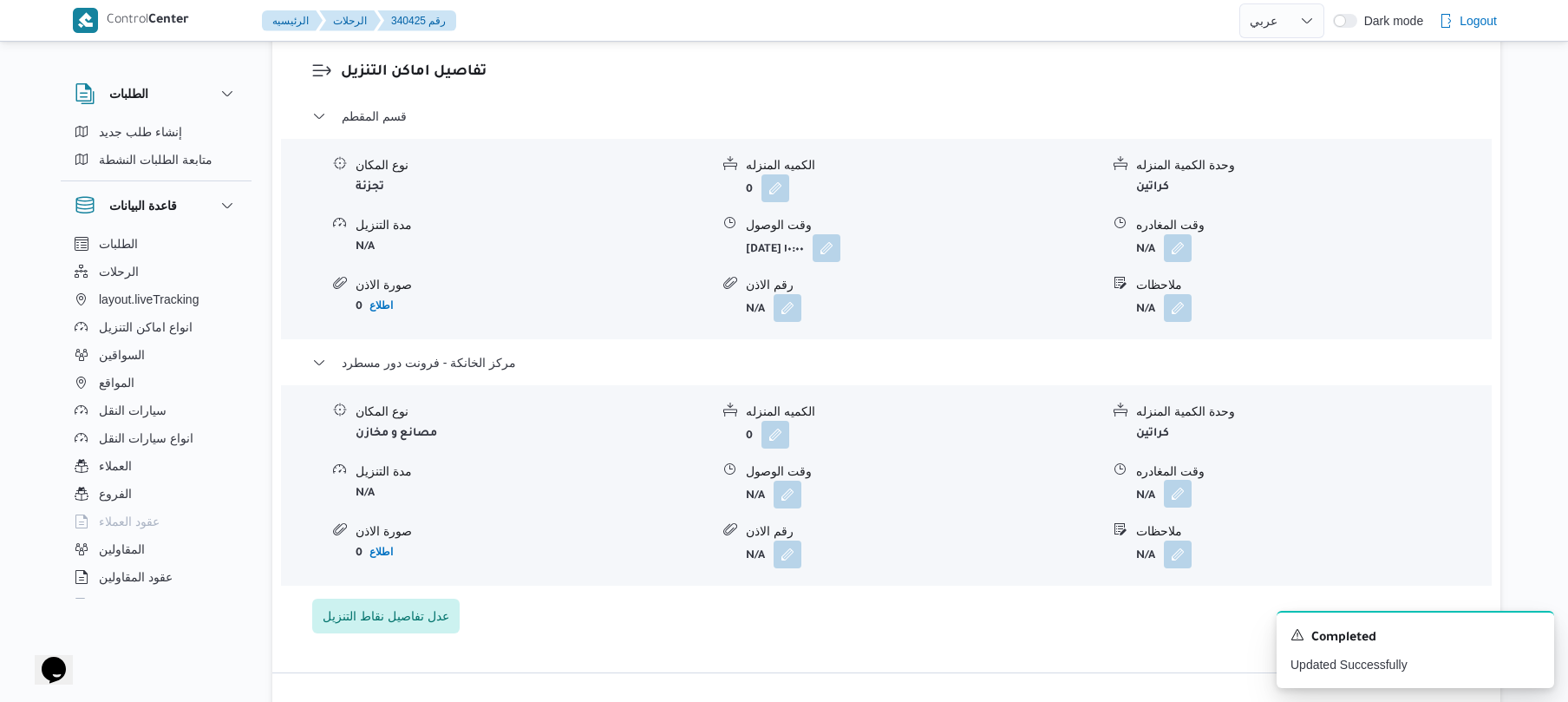
click at [1178, 489] on button "button" at bounding box center [1177, 493] width 28 height 28
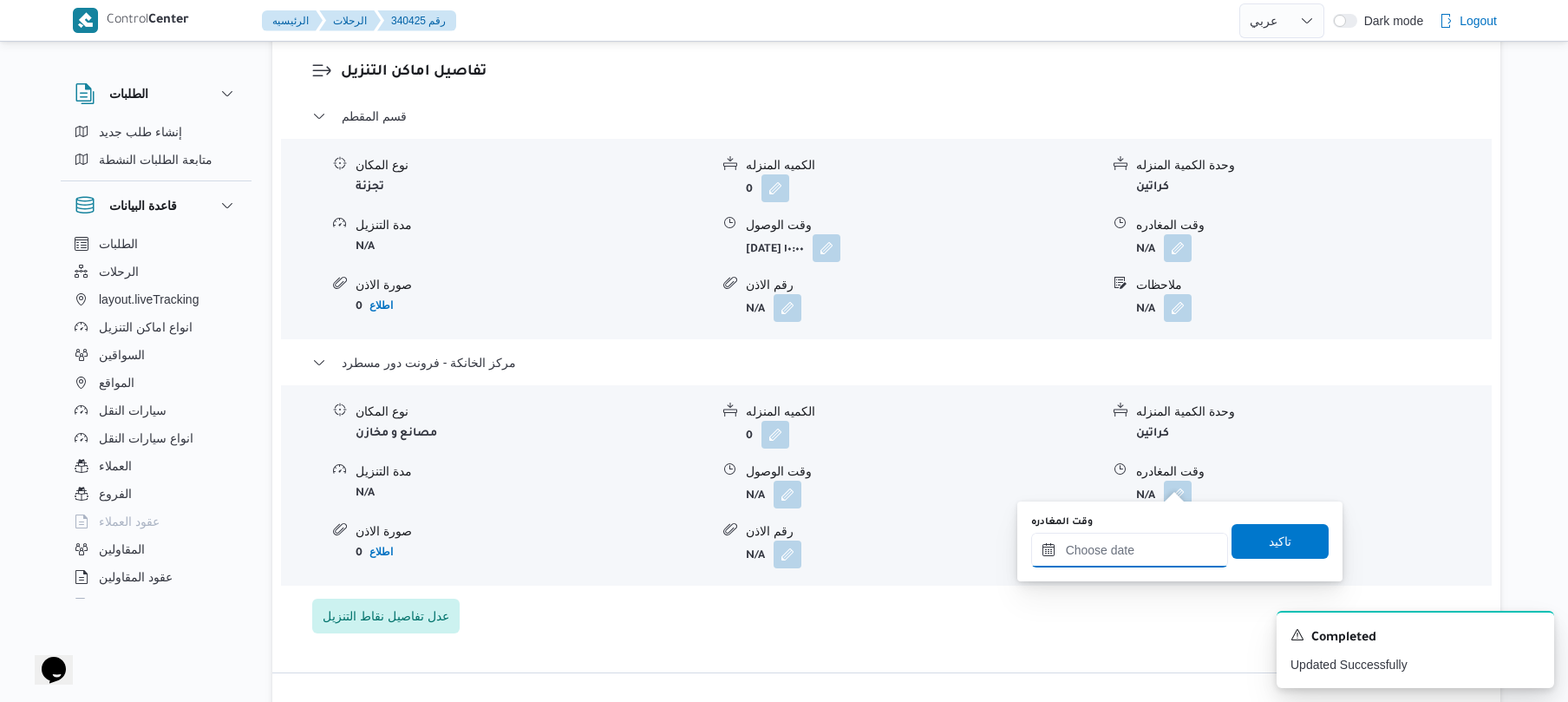
click at [1130, 544] on input "وقت المغادره" at bounding box center [1130, 550] width 197 height 34
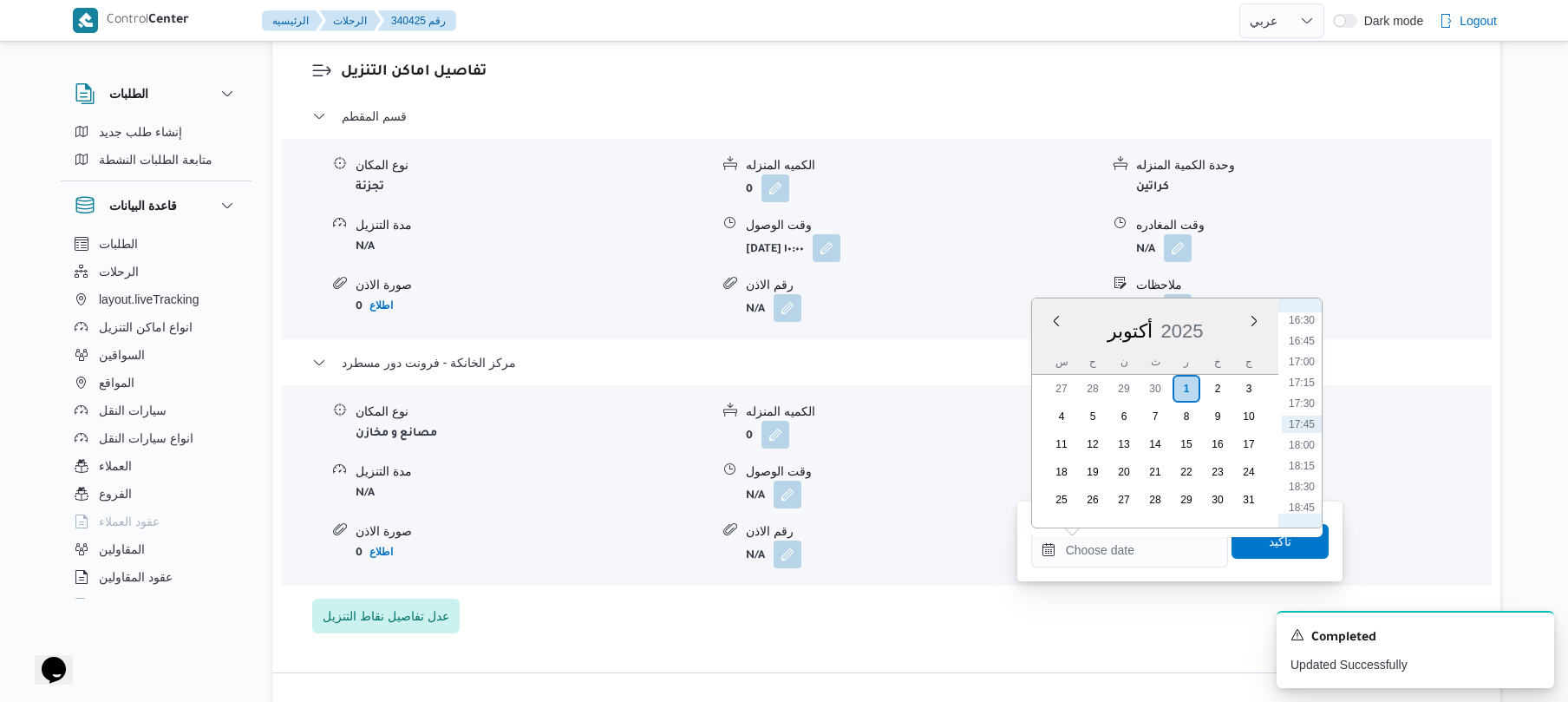
scroll to position [1205, 0]
click at [1299, 361] on li "15:00" at bounding box center [1302, 366] width 40 height 17
type input "[DATE] ١٥:٠٠"
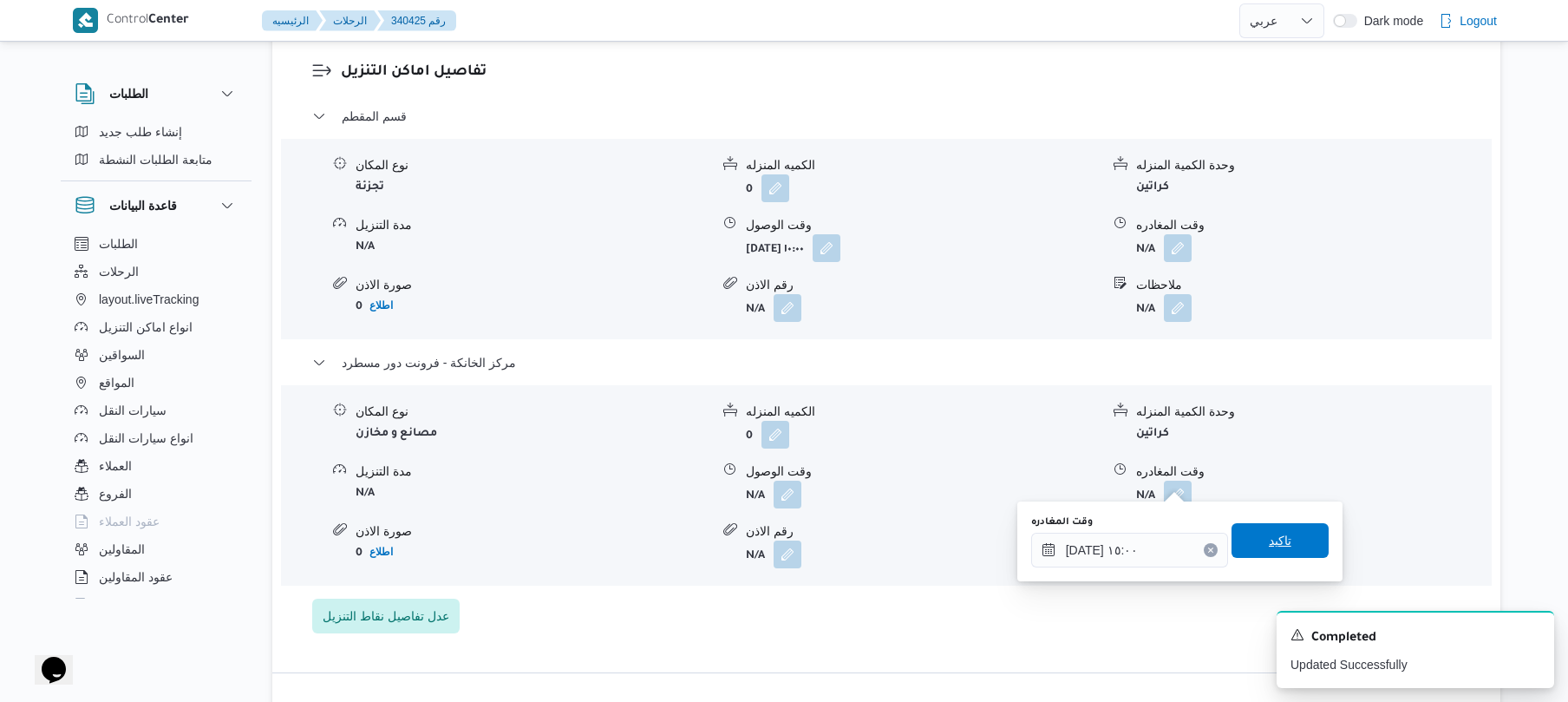
click at [1247, 540] on span "تاكيد" at bounding box center [1280, 541] width 97 height 34
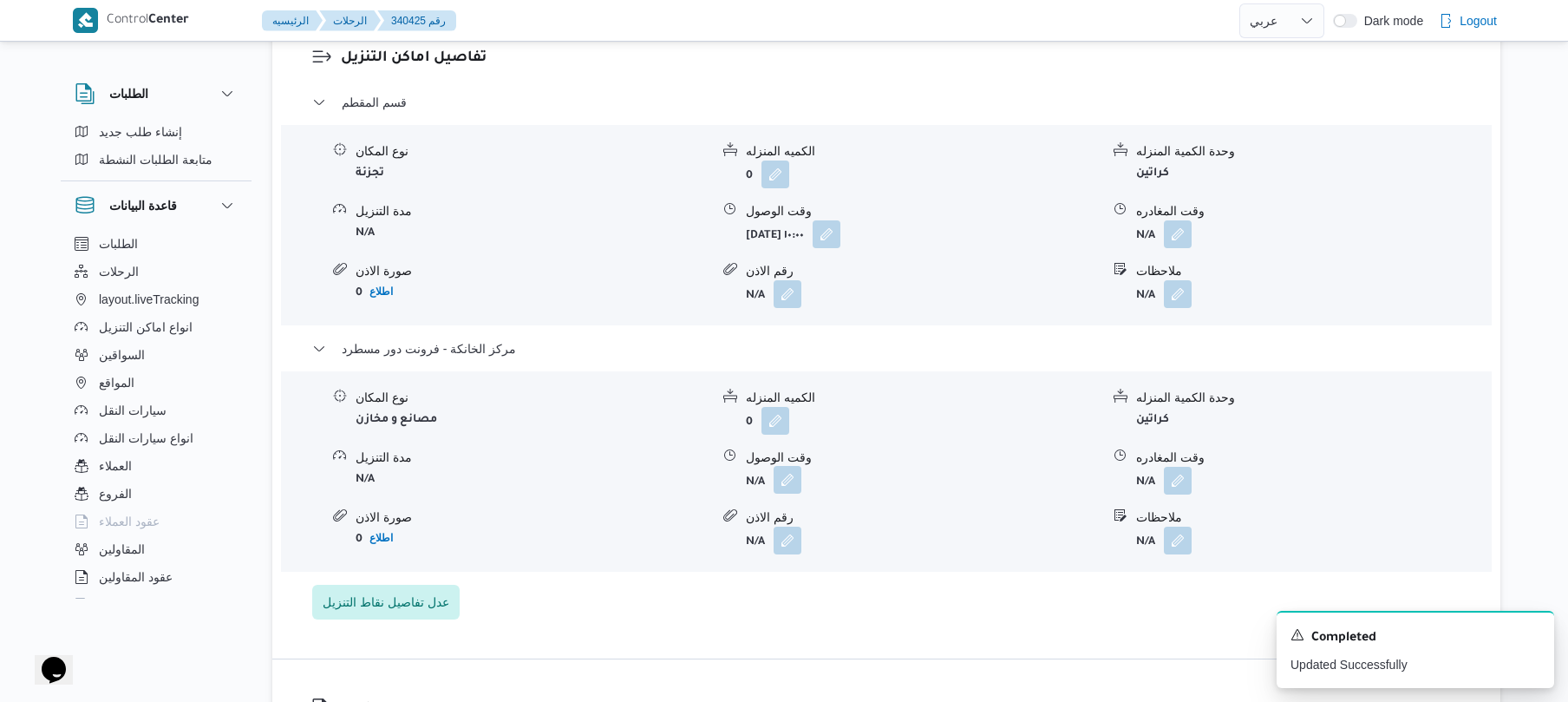
click at [787, 481] on button "button" at bounding box center [787, 480] width 28 height 28
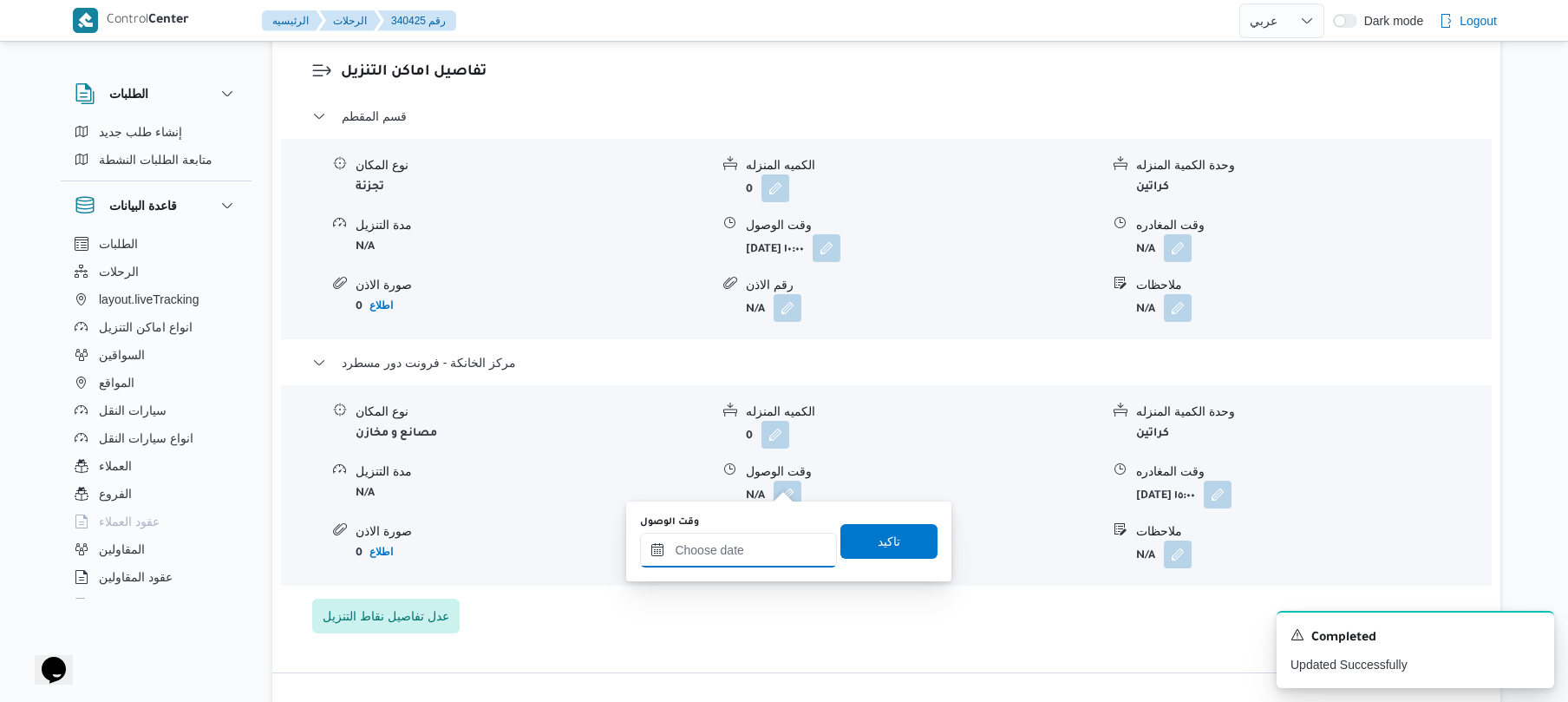
click at [762, 542] on input "وقت الوصول" at bounding box center [738, 550] width 197 height 34
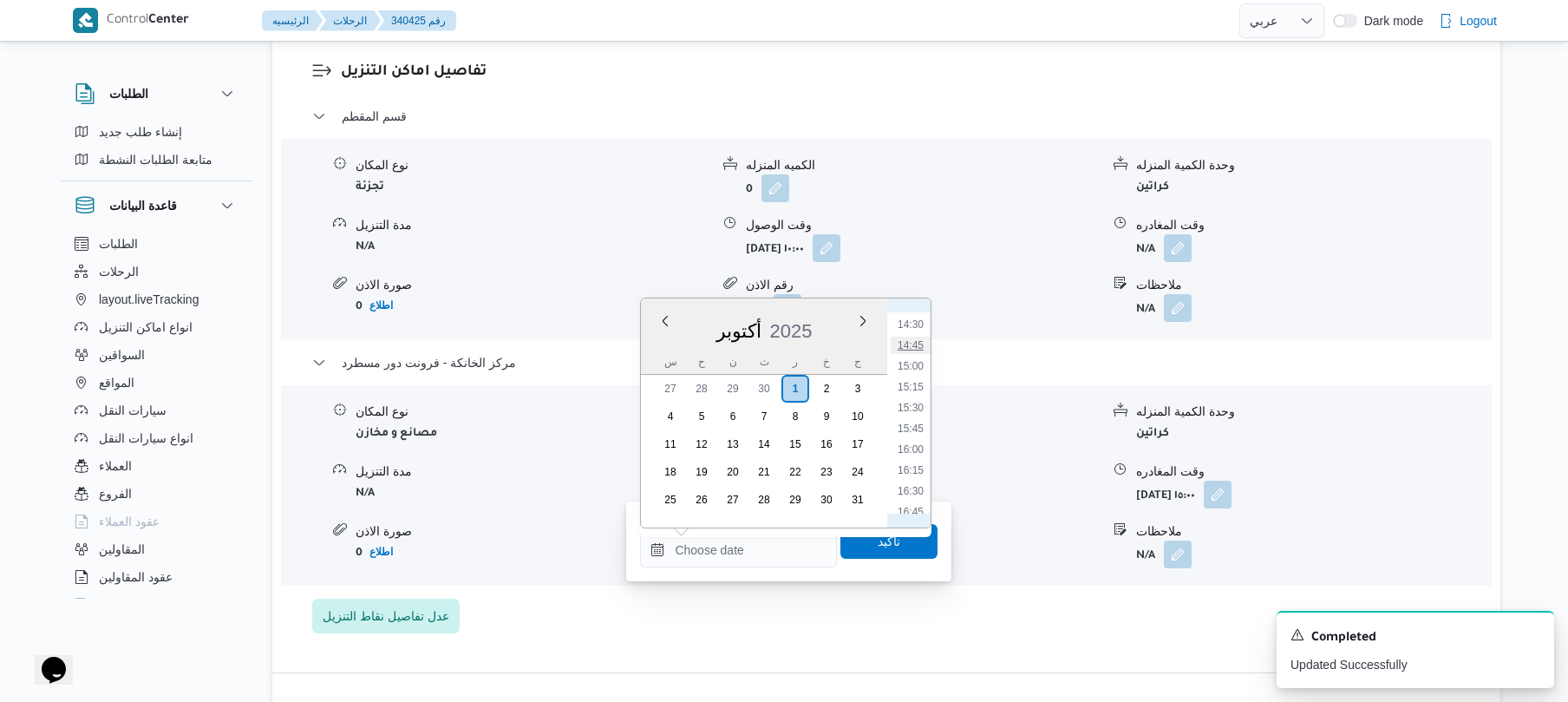
click at [917, 344] on li "14:45" at bounding box center [910, 345] width 40 height 17
type input "[DATE] ١٤:٤٥"
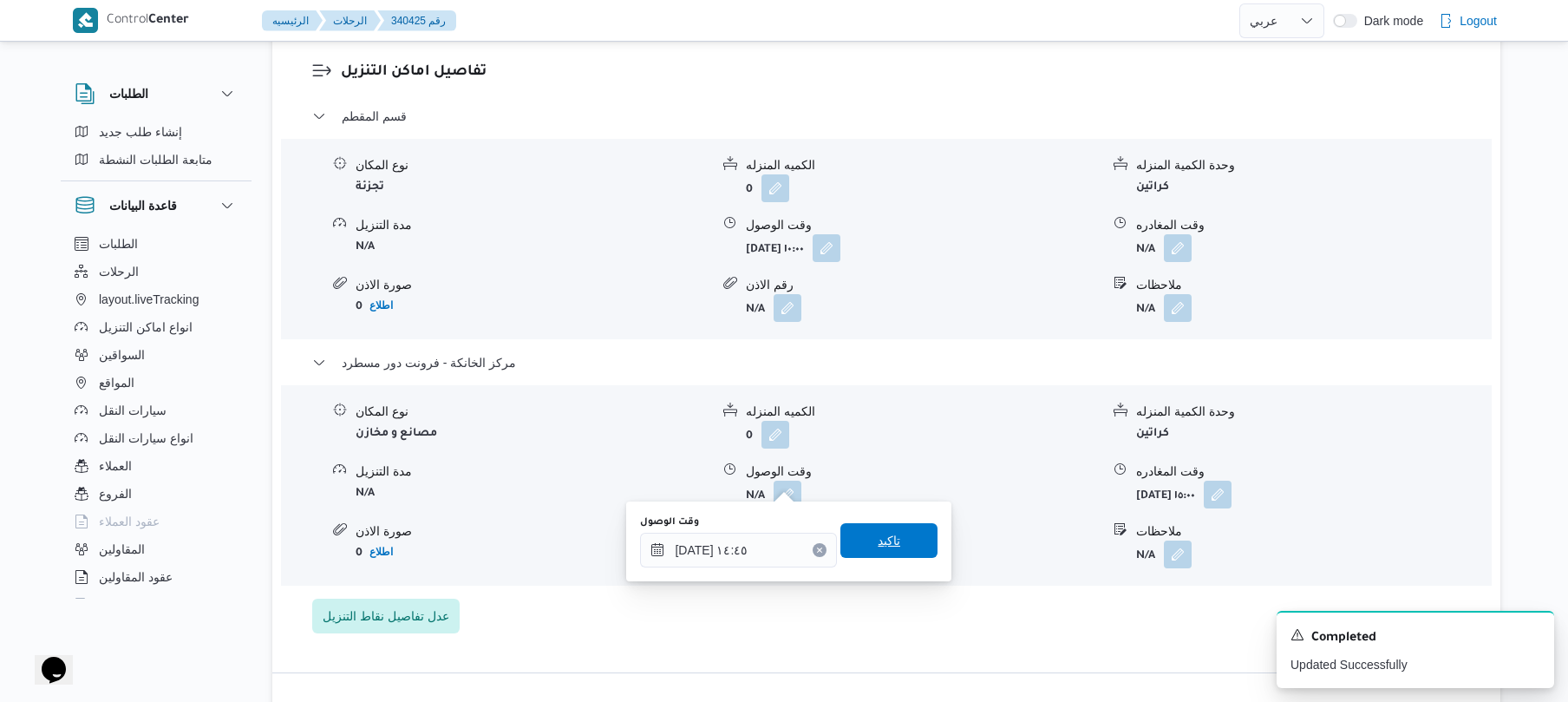
click at [885, 531] on span "تاكيد" at bounding box center [889, 541] width 23 height 21
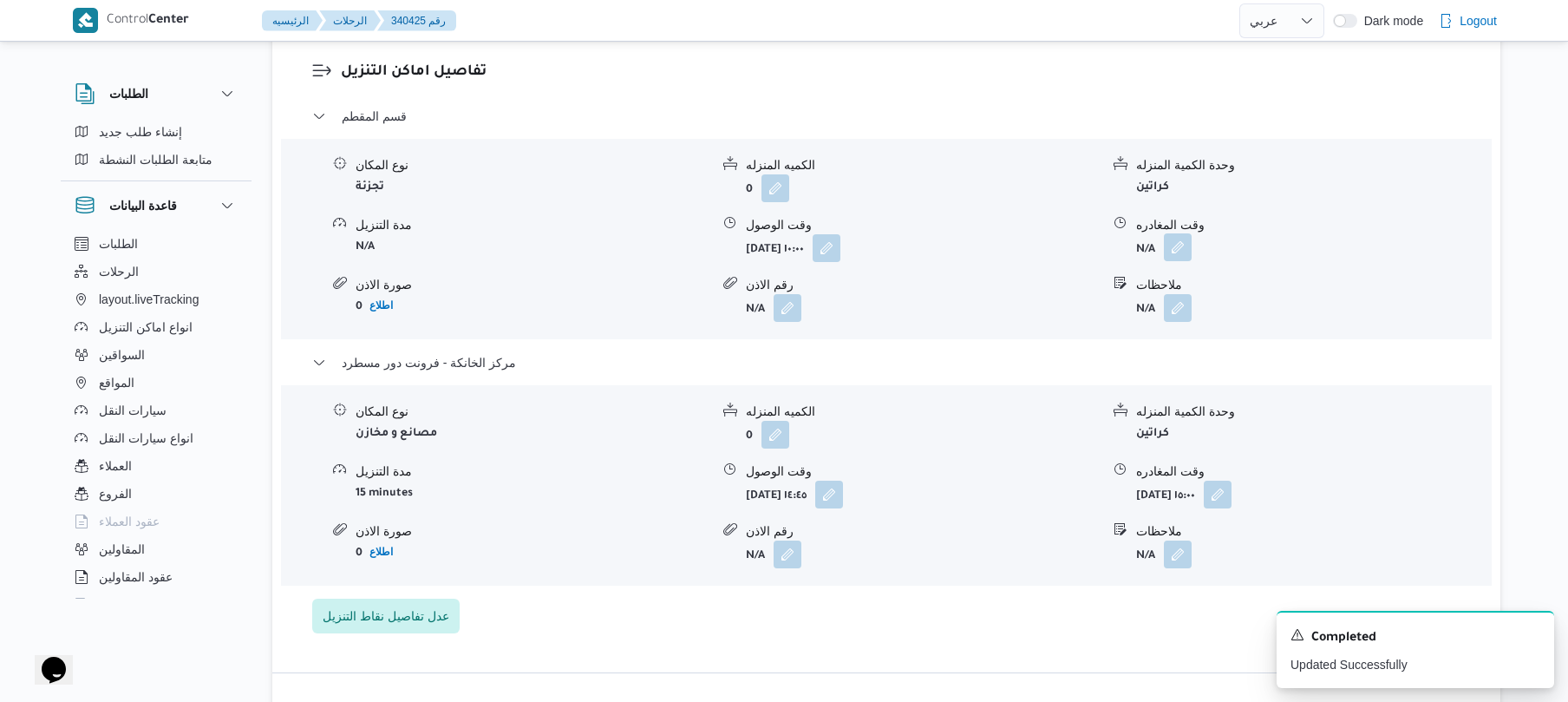
click at [1178, 234] on button "button" at bounding box center [1177, 247] width 28 height 28
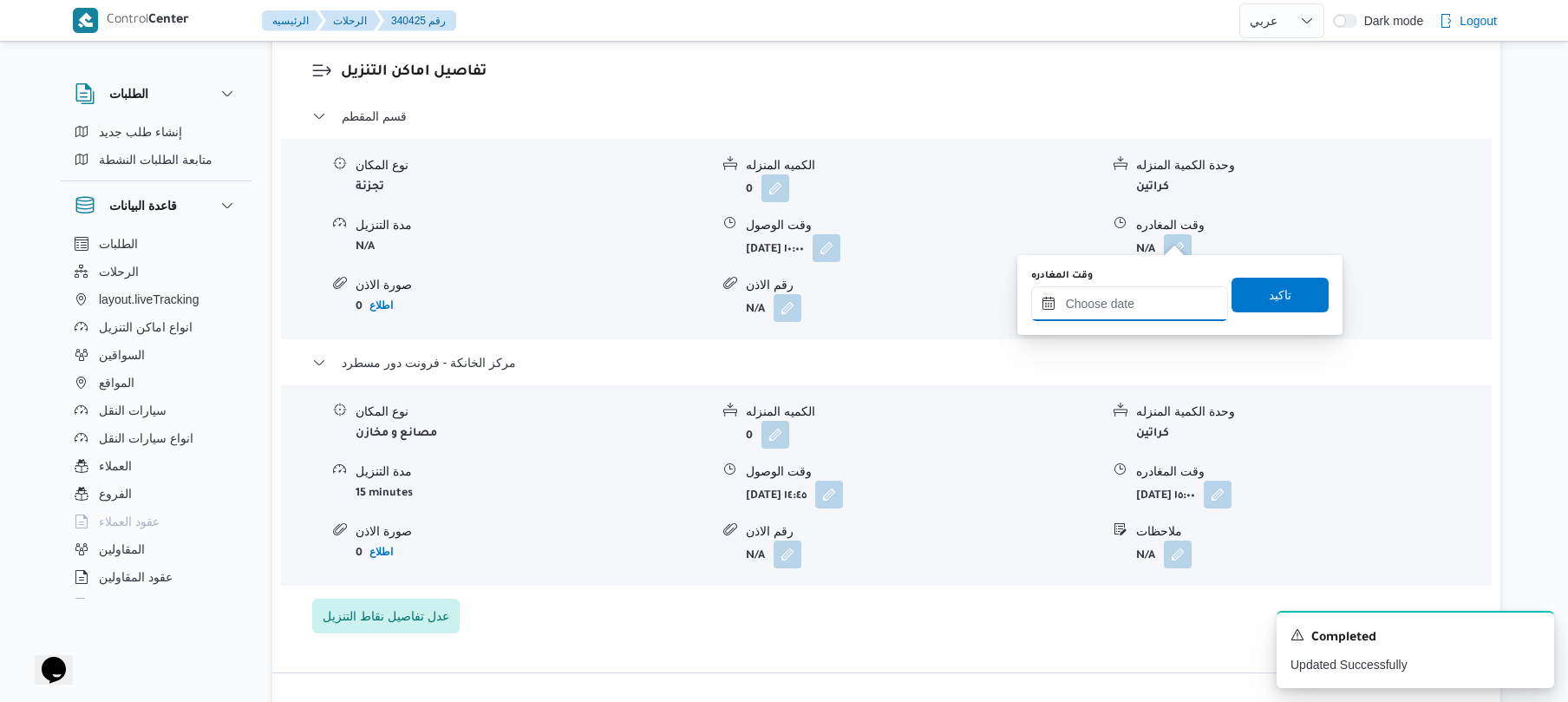
click at [1130, 320] on input "وقت المغادره" at bounding box center [1130, 303] width 197 height 34
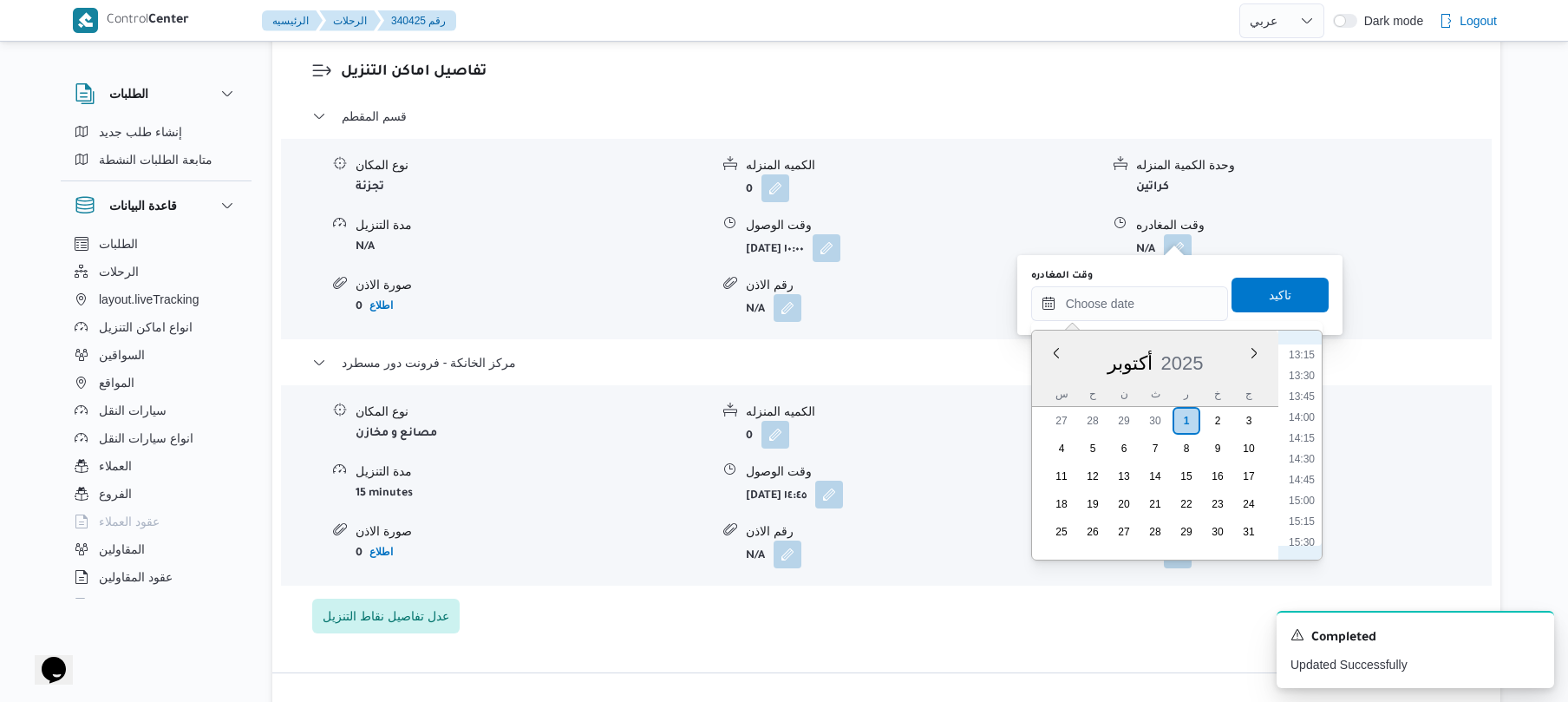
scroll to position [1035, 0]
click at [1302, 481] on li "14:00" at bounding box center [1302, 485] width 40 height 17
type input "٠١/١٠/٢٠٢٥ ١٤:٠٠"
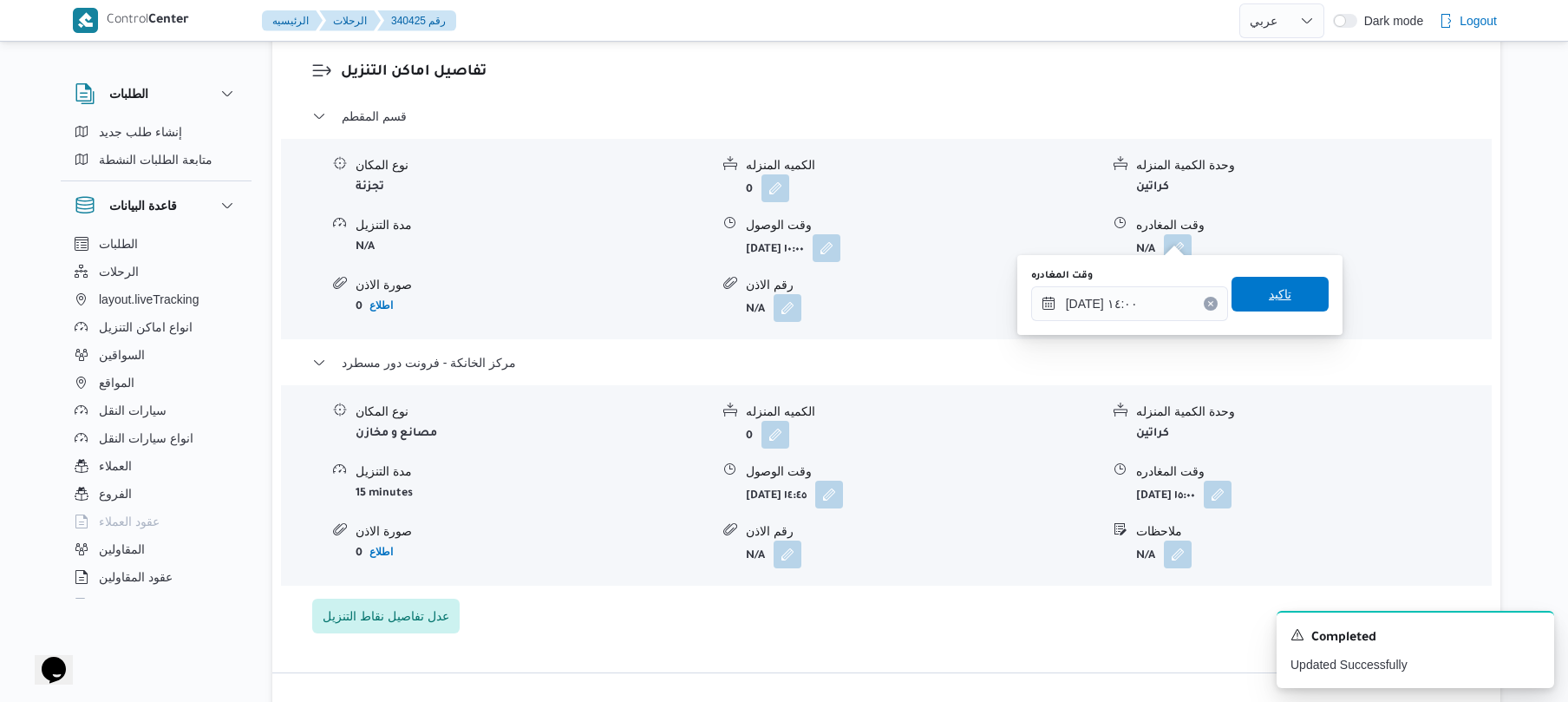
click at [1251, 295] on span "تاكيد" at bounding box center [1280, 294] width 97 height 34
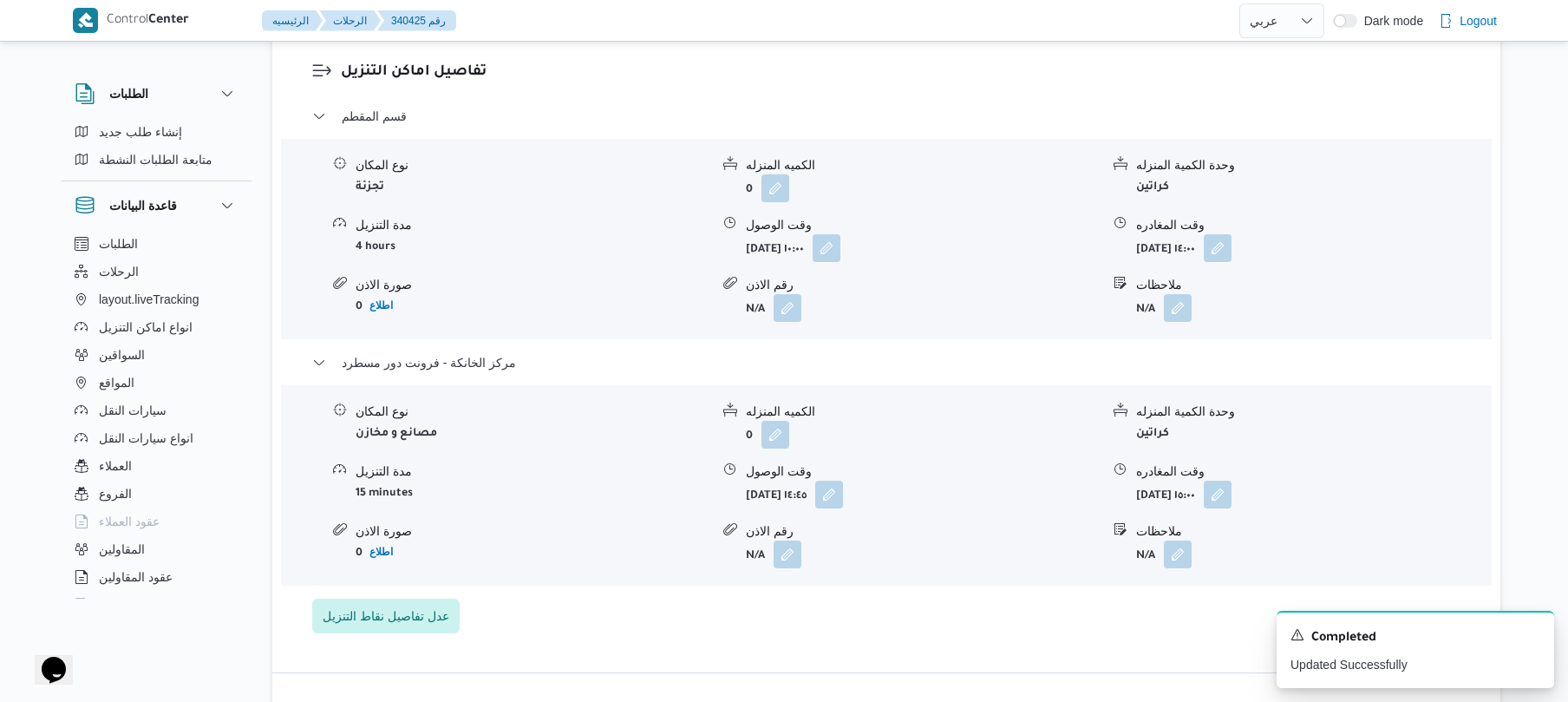
click at [1460, 294] on form "N/A" at bounding box center [1313, 307] width 354 height 28
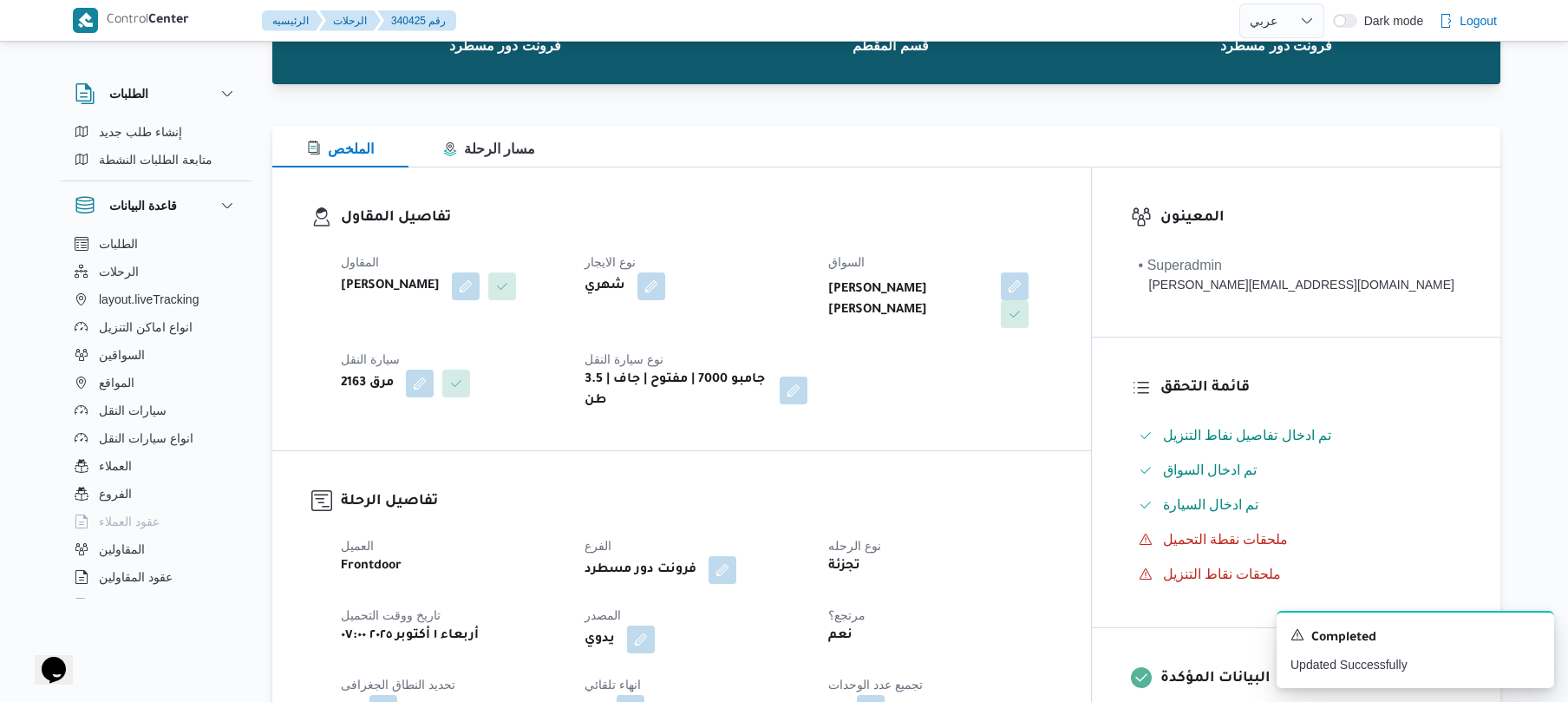
scroll to position [0, 0]
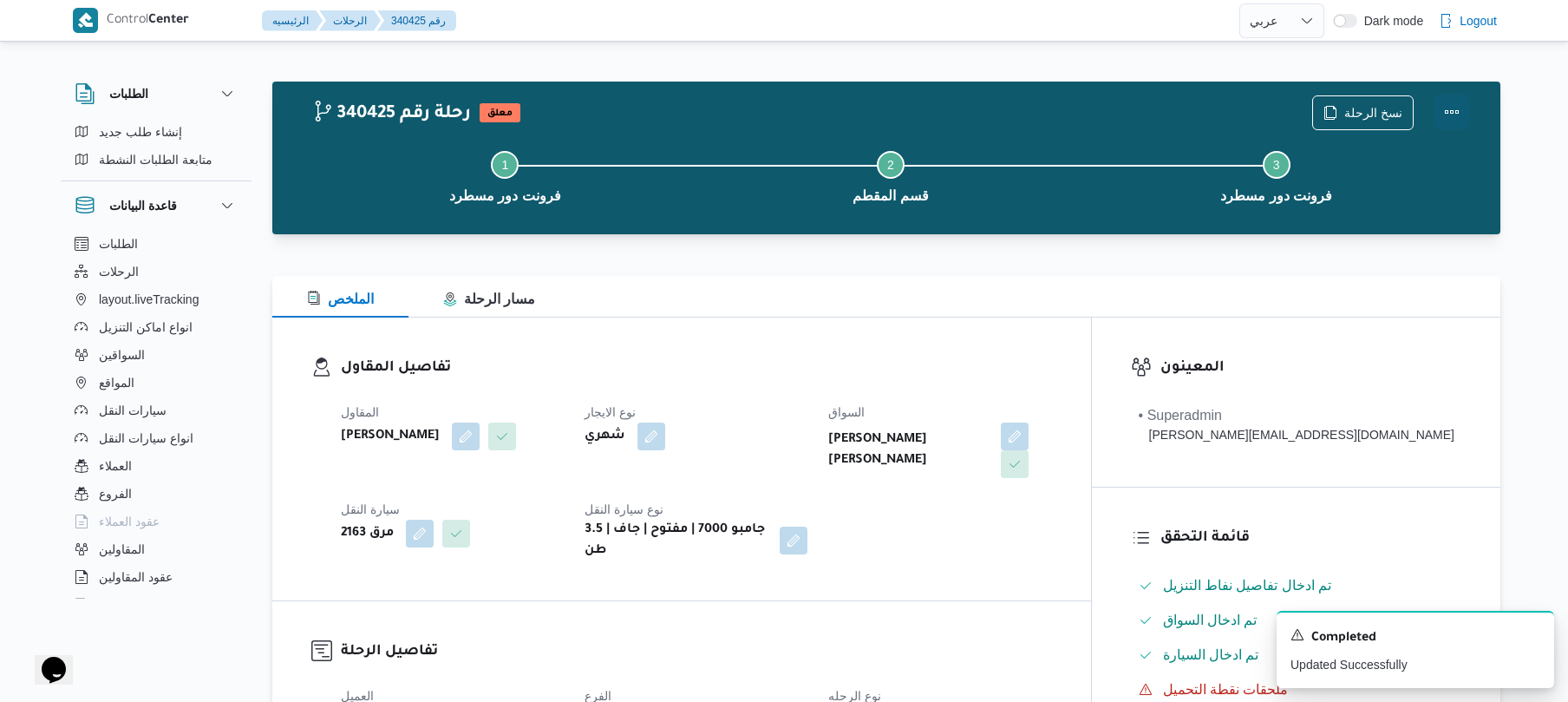
click at [1450, 97] on button "Actions" at bounding box center [1452, 112] width 34 height 34
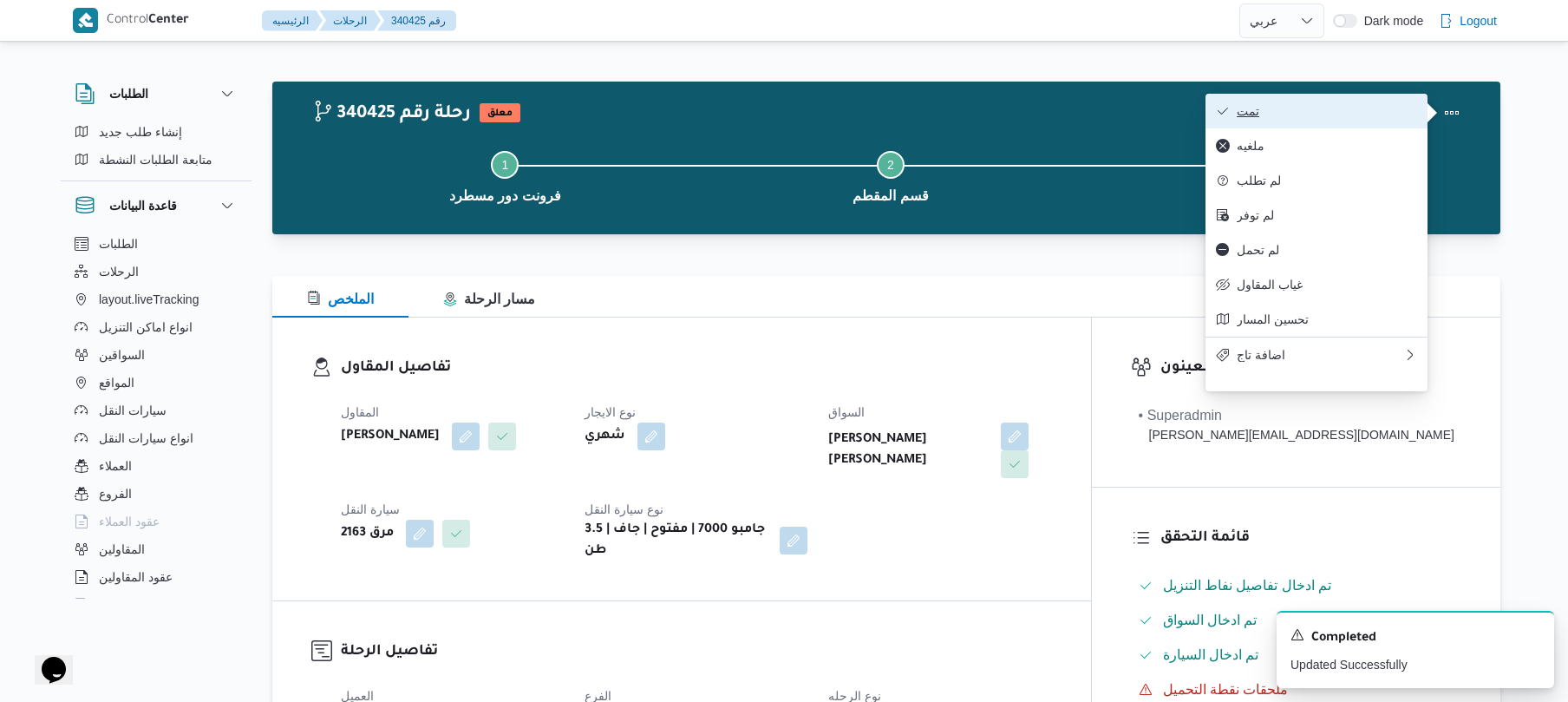
click at [1402, 110] on span "تمت" at bounding box center [1326, 111] width 180 height 14
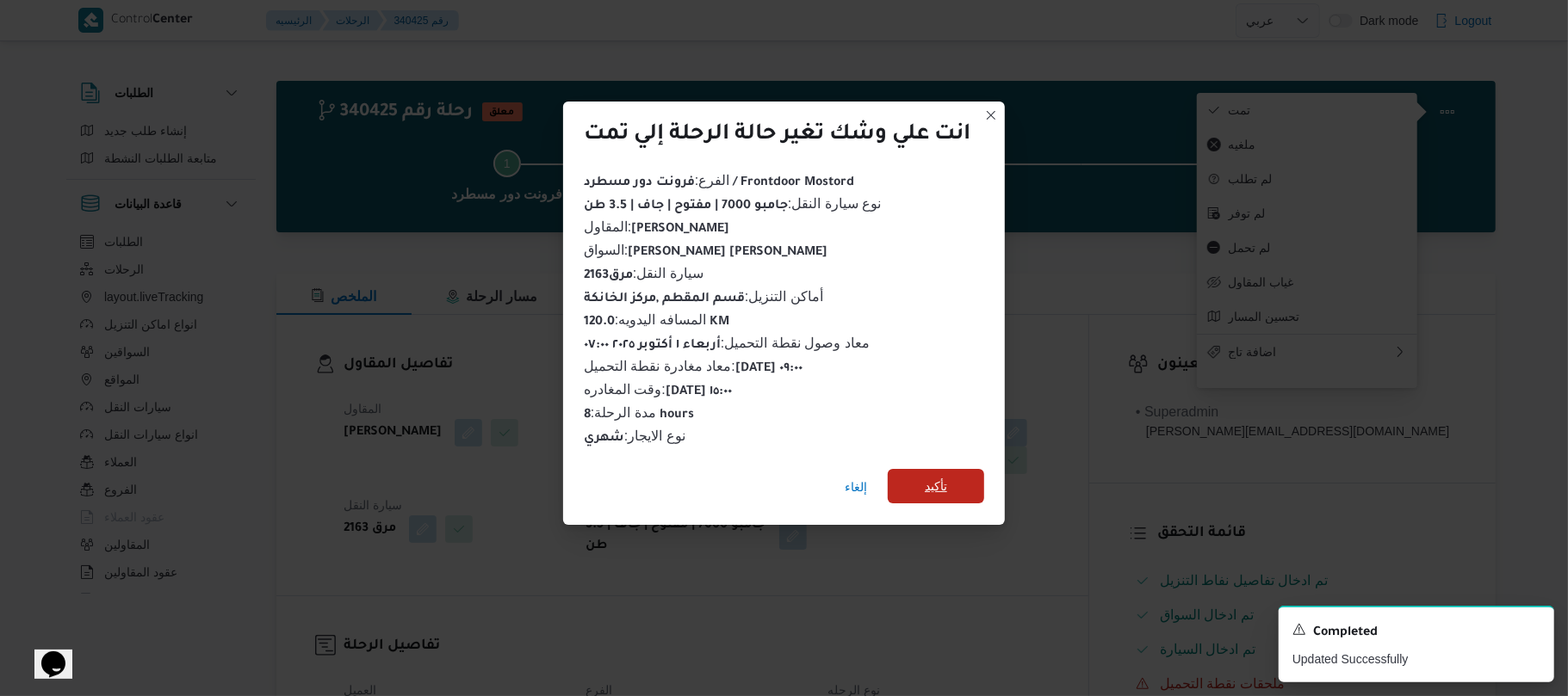
click at [960, 475] on span "تأكيد" at bounding box center [936, 486] width 97 height 34
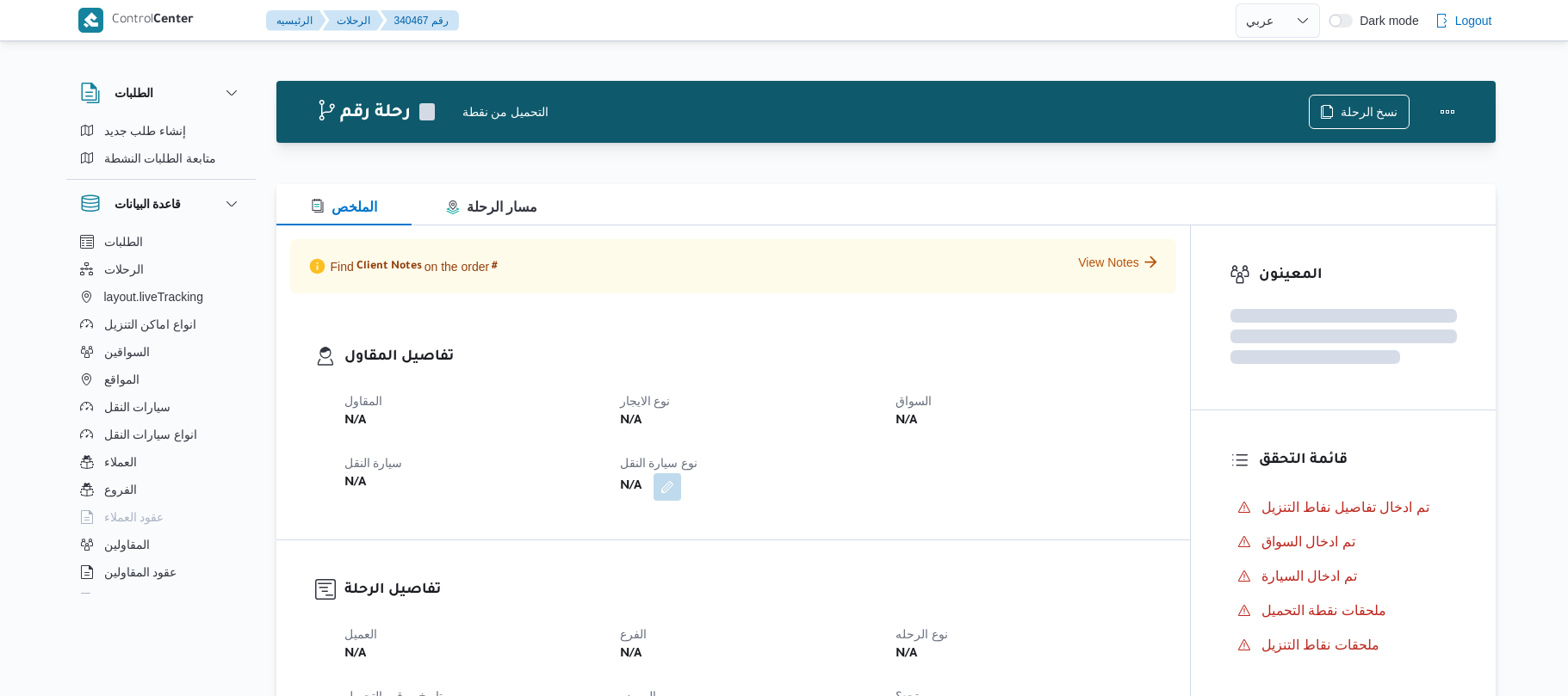
select select "ar"
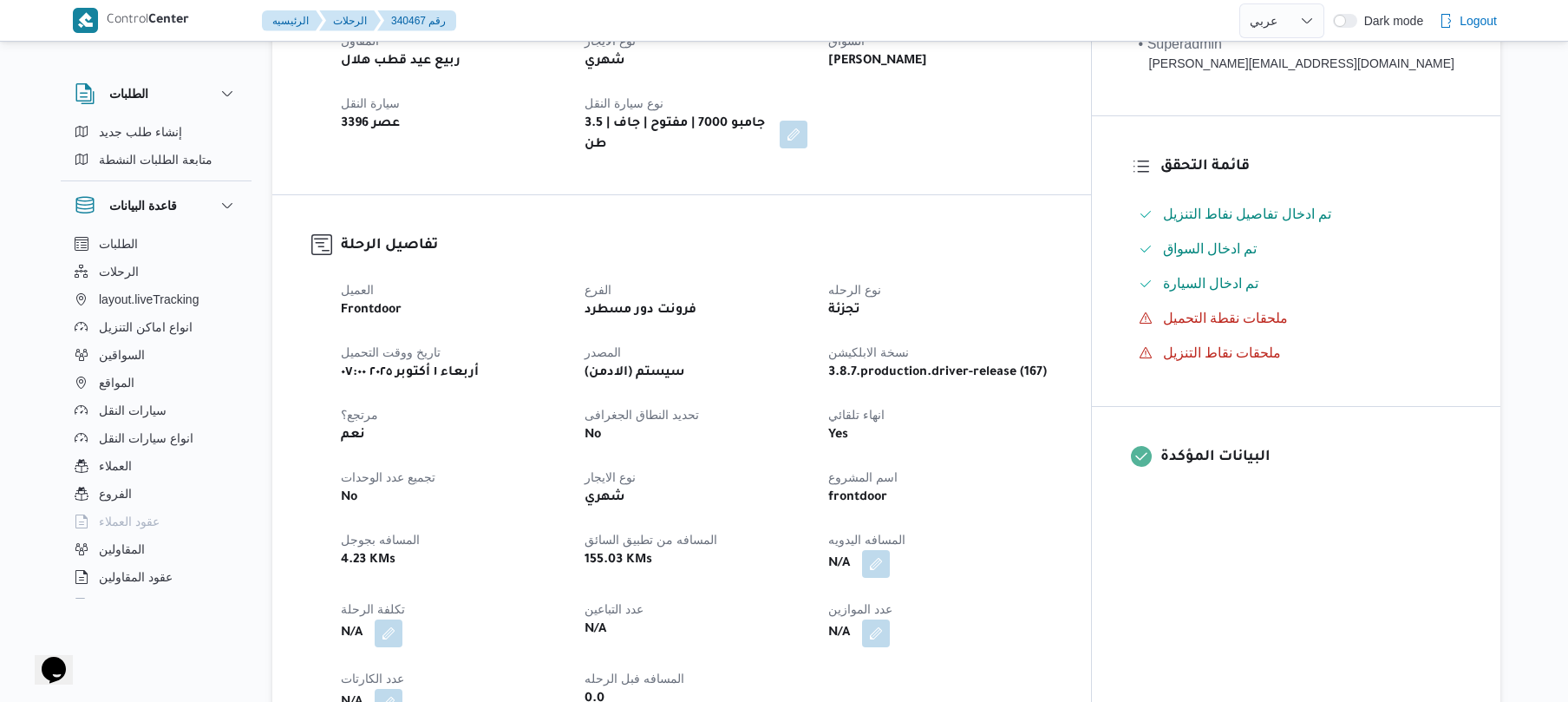
scroll to position [555, 0]
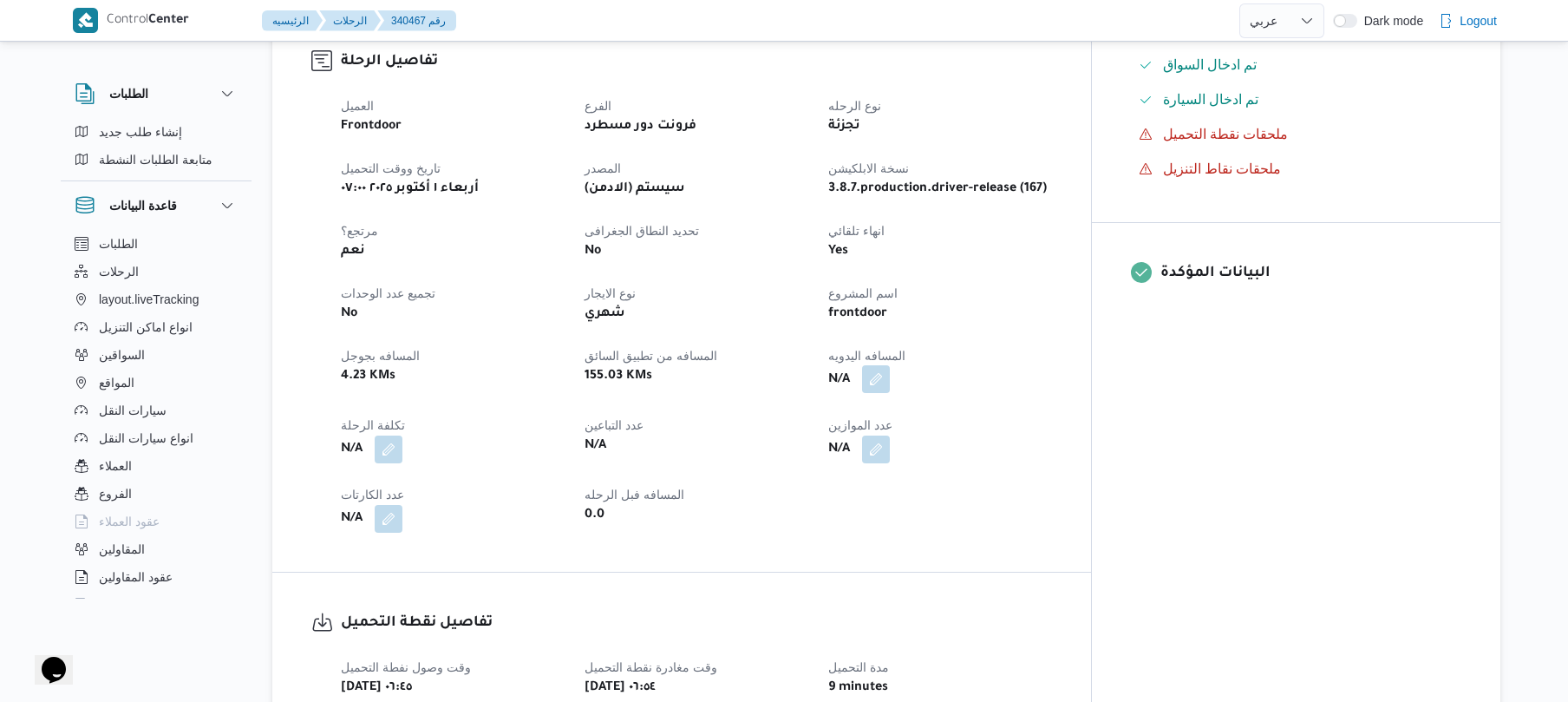
click at [889, 375] on button "button" at bounding box center [875, 379] width 28 height 28
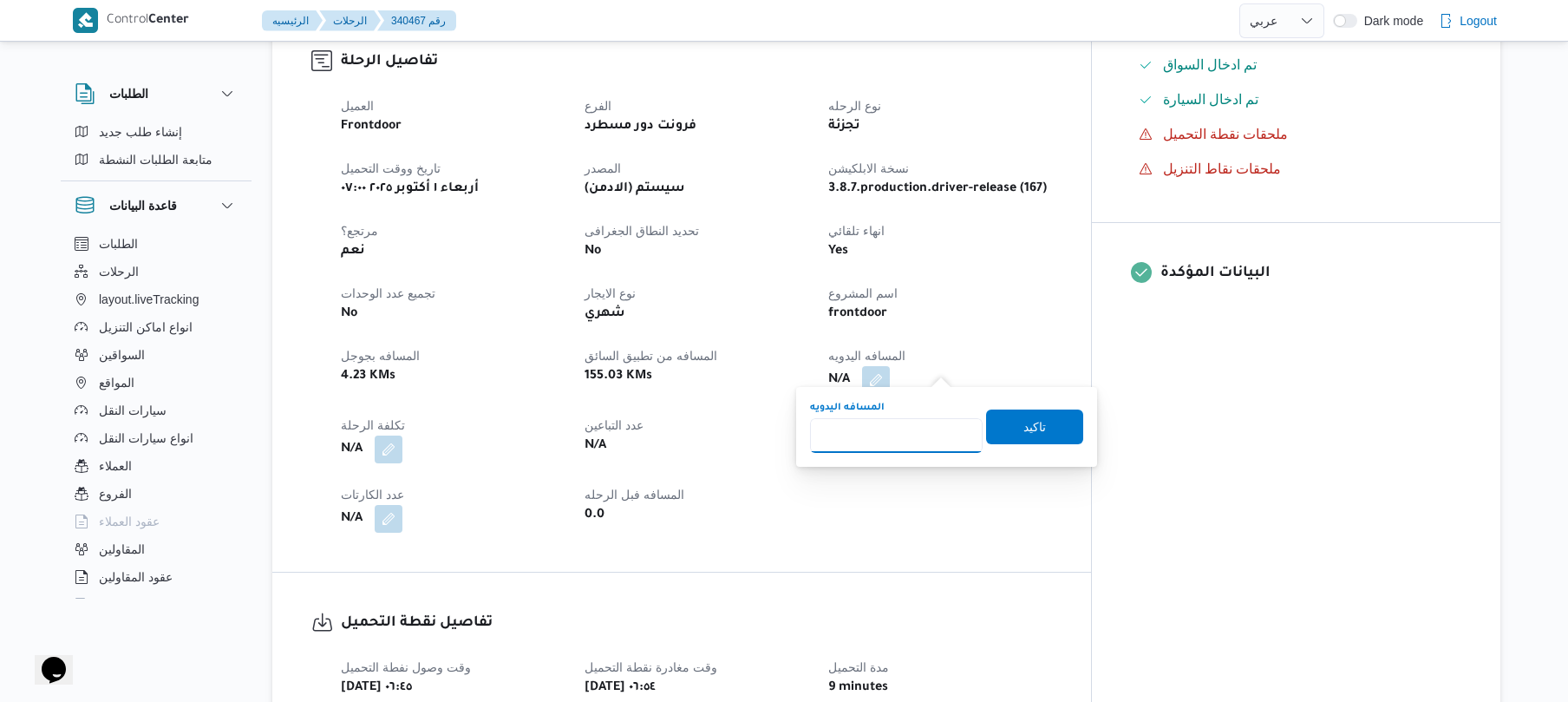
click at [868, 451] on input "المسافه اليدويه" at bounding box center [896, 436] width 173 height 34
type input "130"
click at [1031, 423] on span "تاكيد" at bounding box center [1035, 426] width 23 height 21
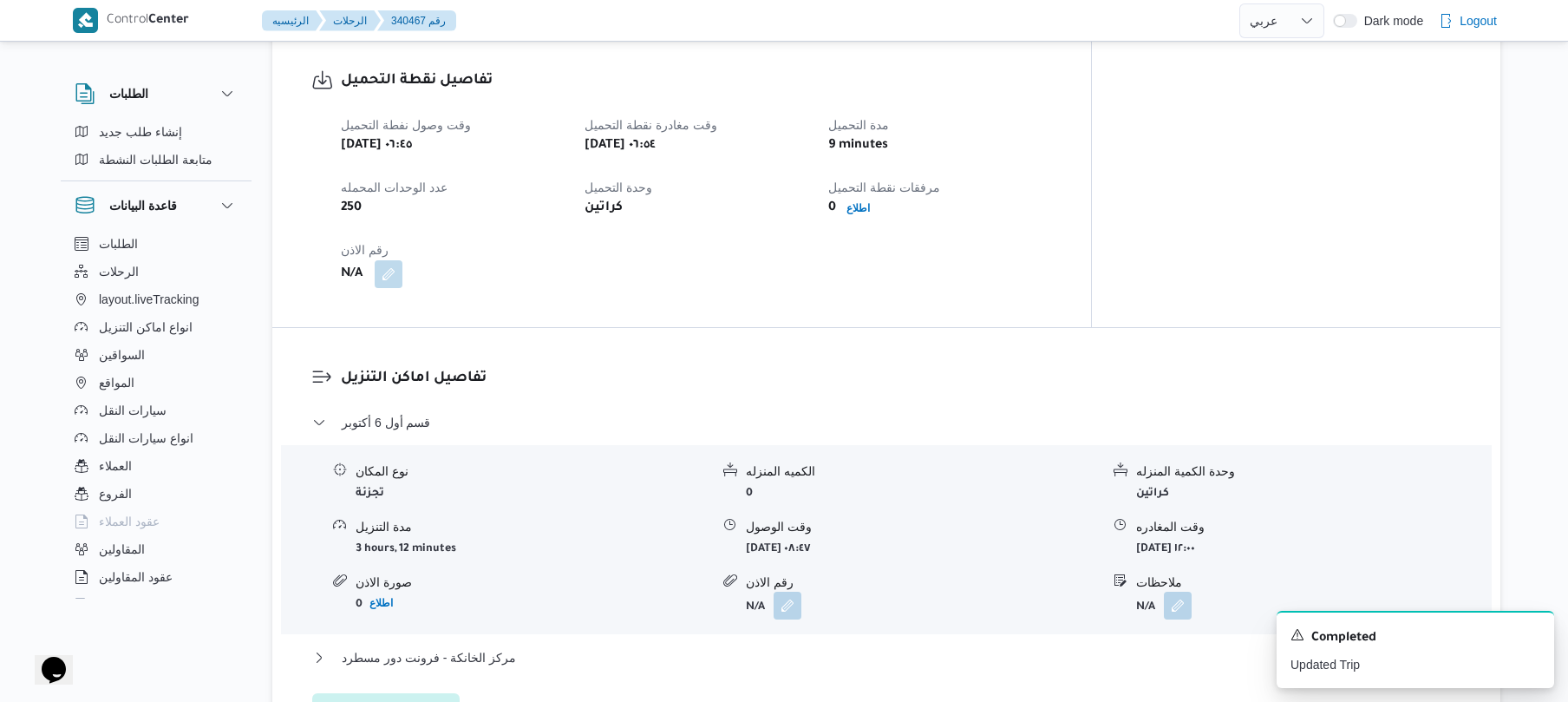
scroll to position [1157, 0]
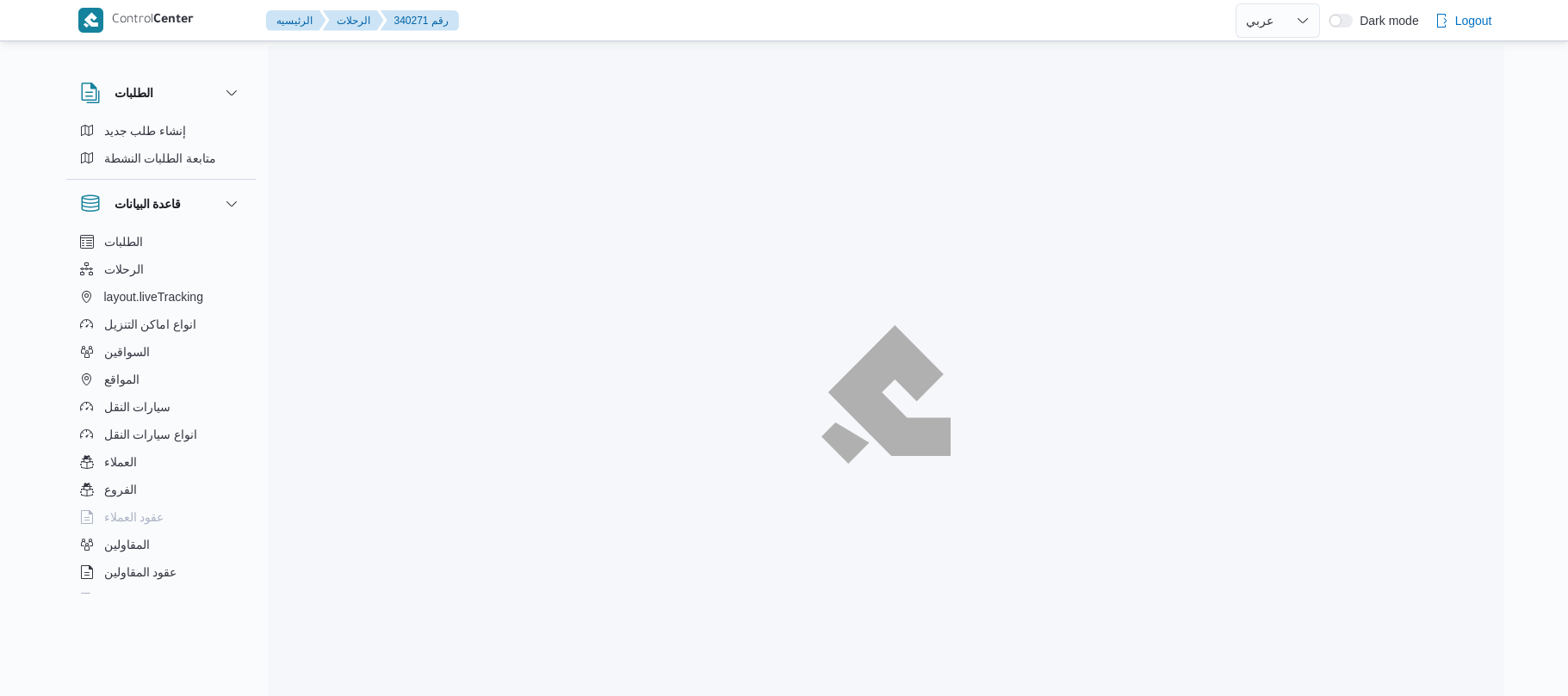
select select "ar"
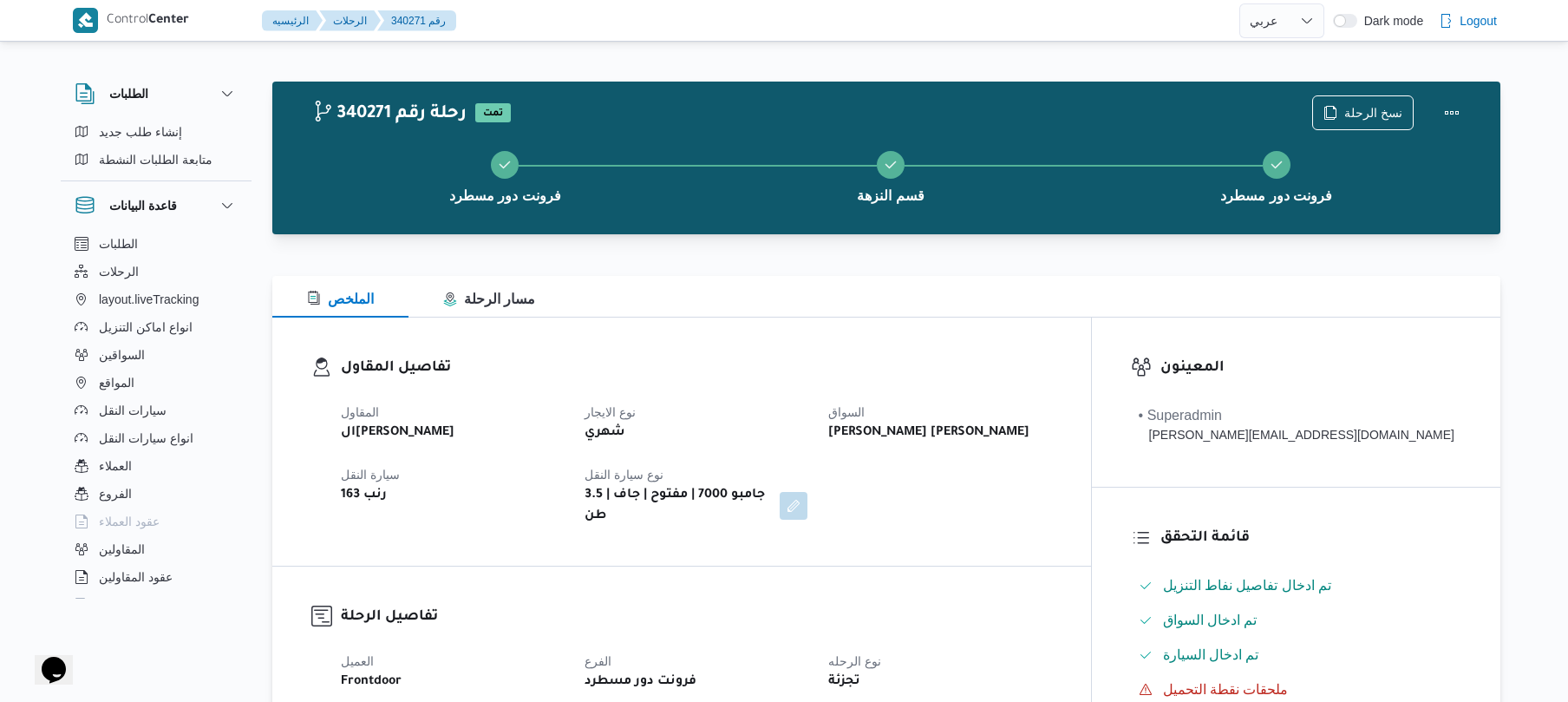
click at [945, 313] on div "الملخص مسار الرحلة" at bounding box center [886, 297] width 1228 height 42
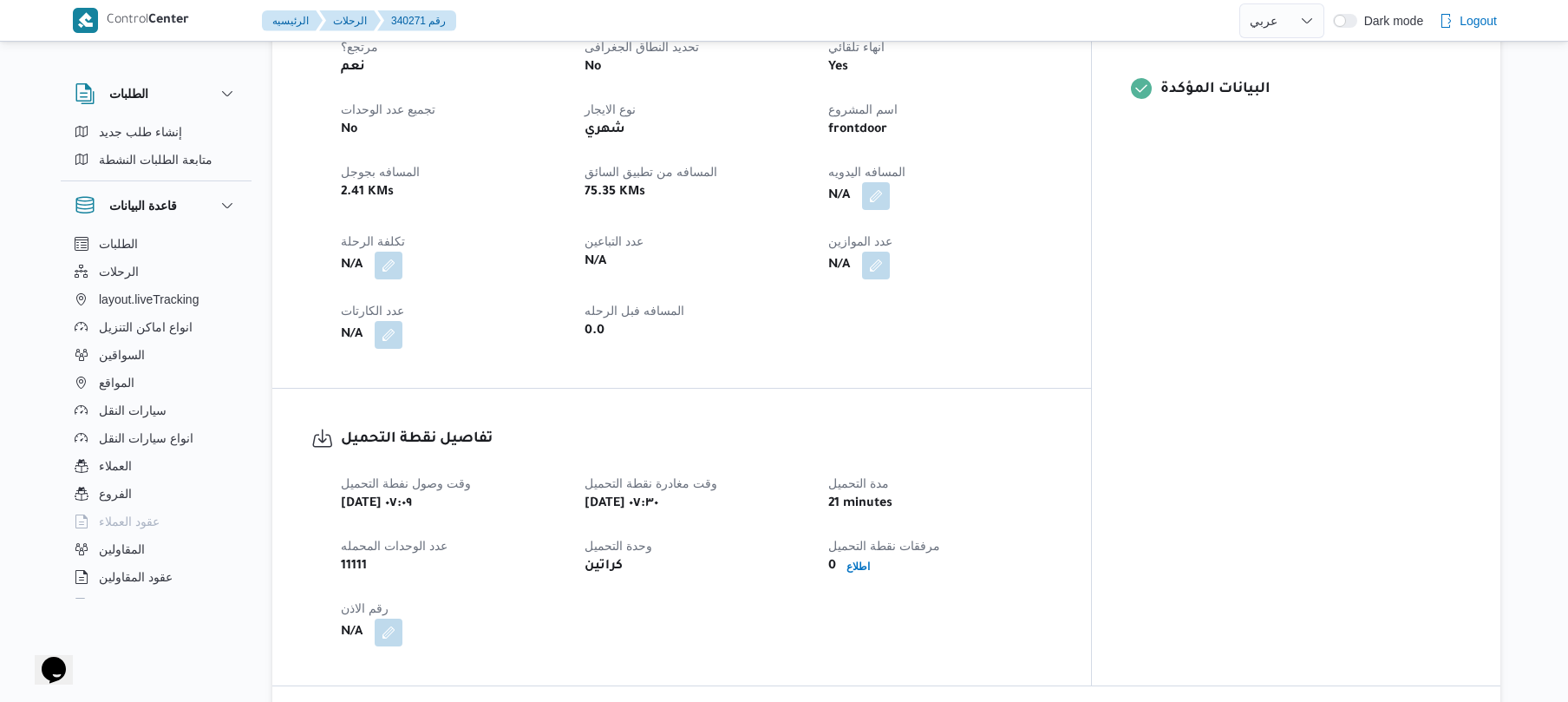
scroll to position [740, 0]
click at [889, 180] on button "button" at bounding box center [875, 194] width 28 height 28
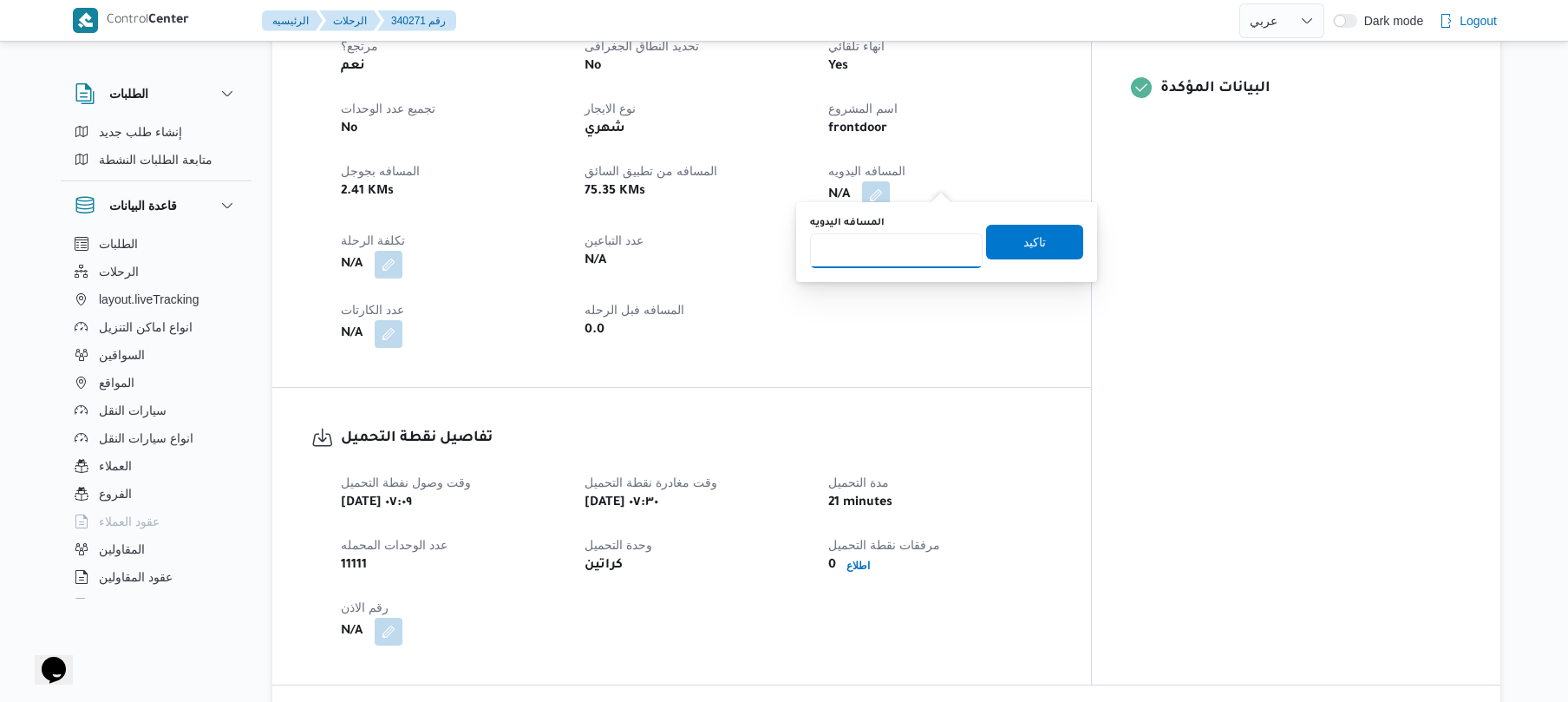
click at [891, 254] on input "المسافه اليدويه" at bounding box center [896, 251] width 173 height 34
type input "70"
click at [1009, 243] on span "تاكيد" at bounding box center [1034, 241] width 97 height 34
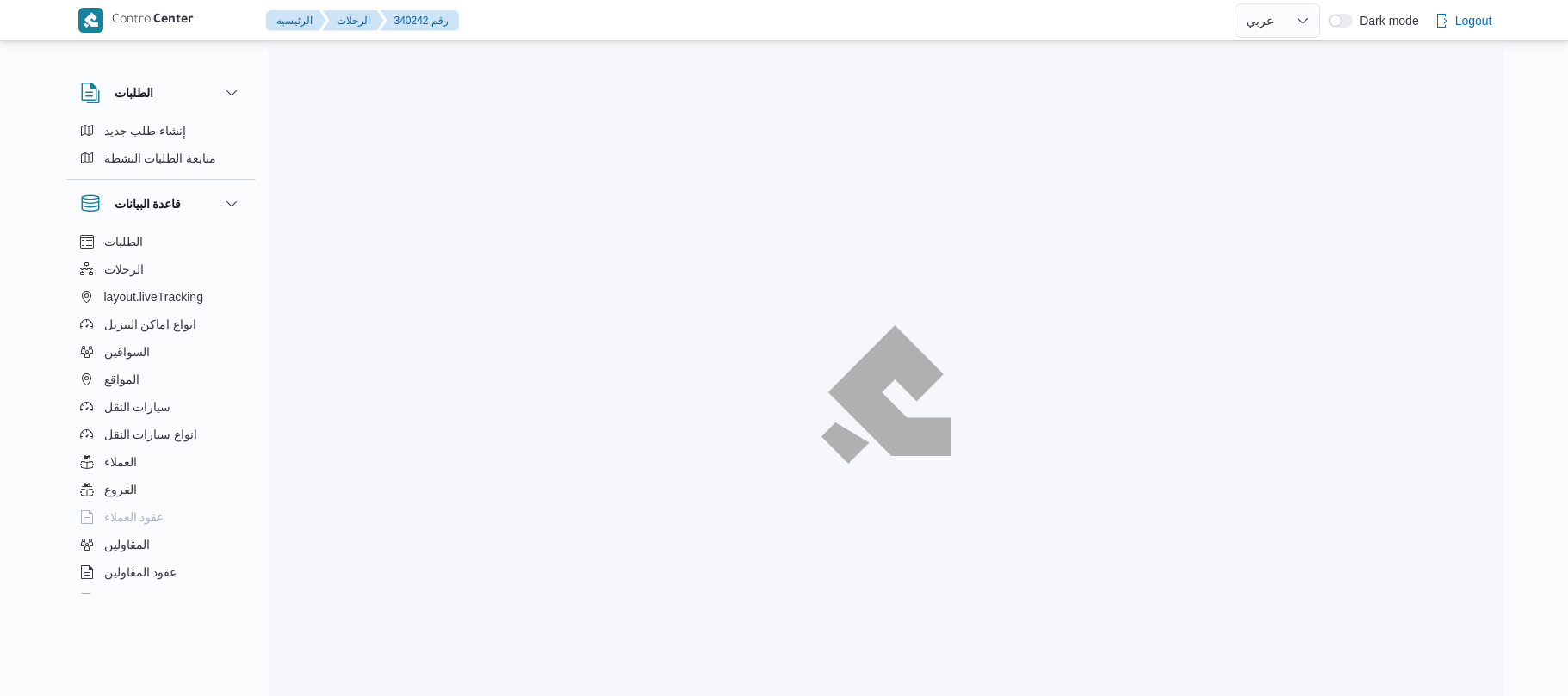
select select "ar"
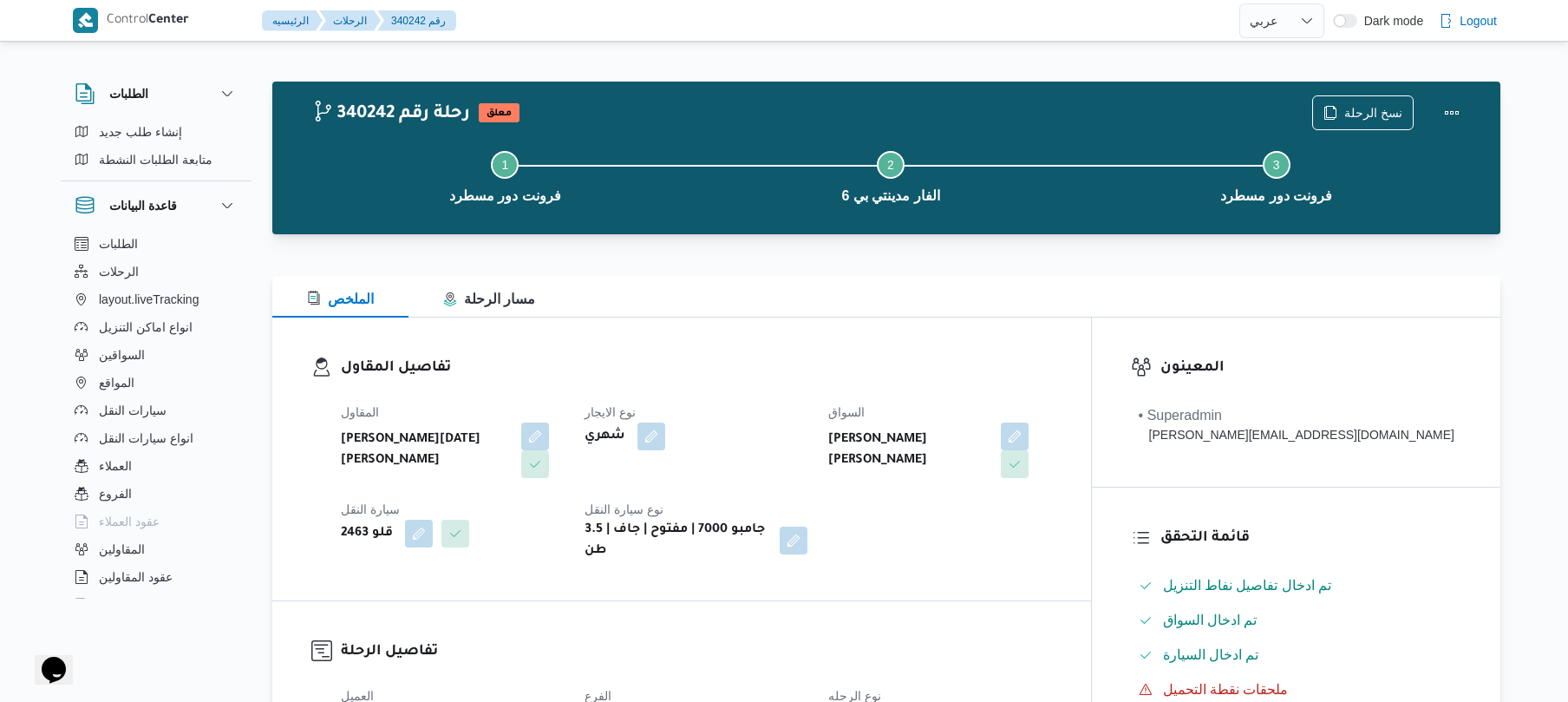
click at [815, 296] on div "الملخص مسار الرحلة" at bounding box center [886, 297] width 1228 height 42
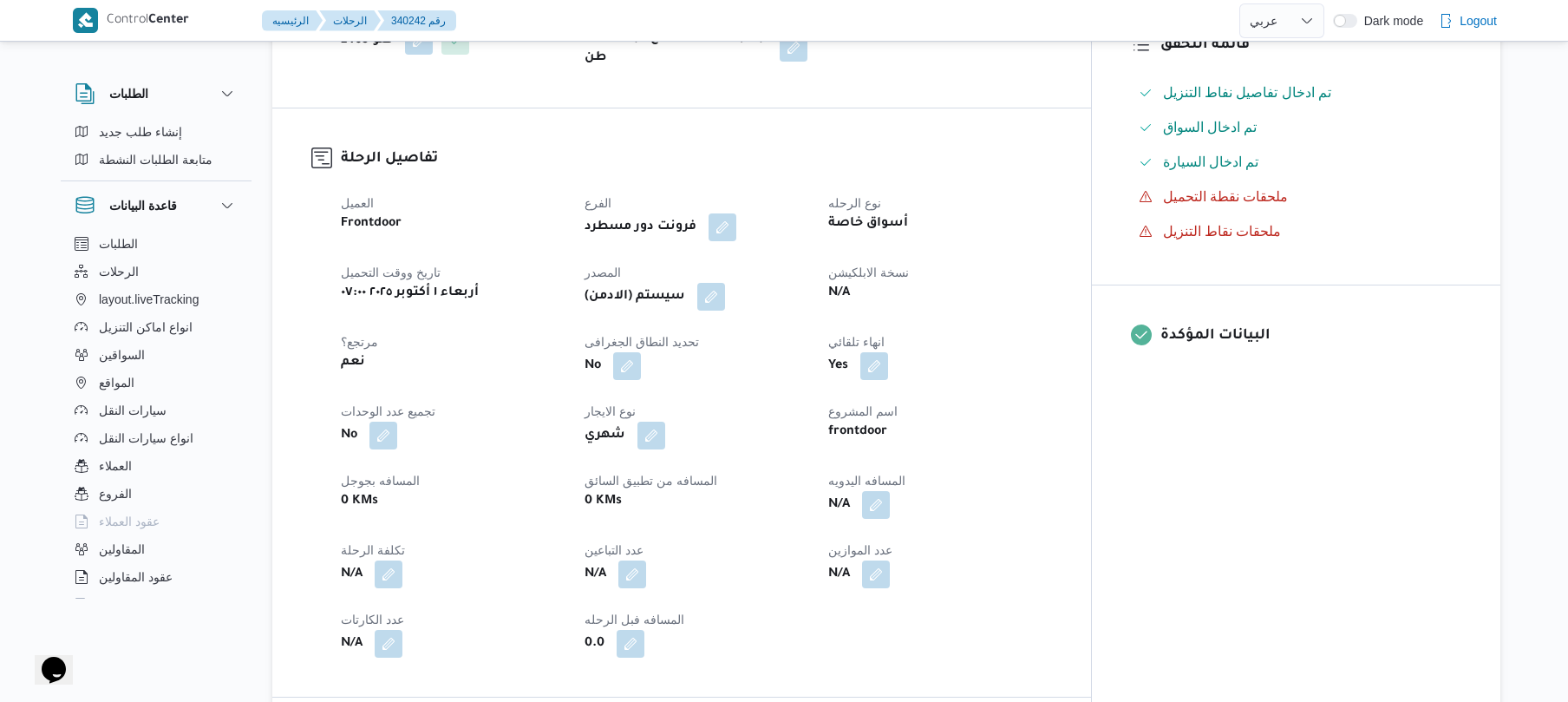
scroll to position [508, 0]
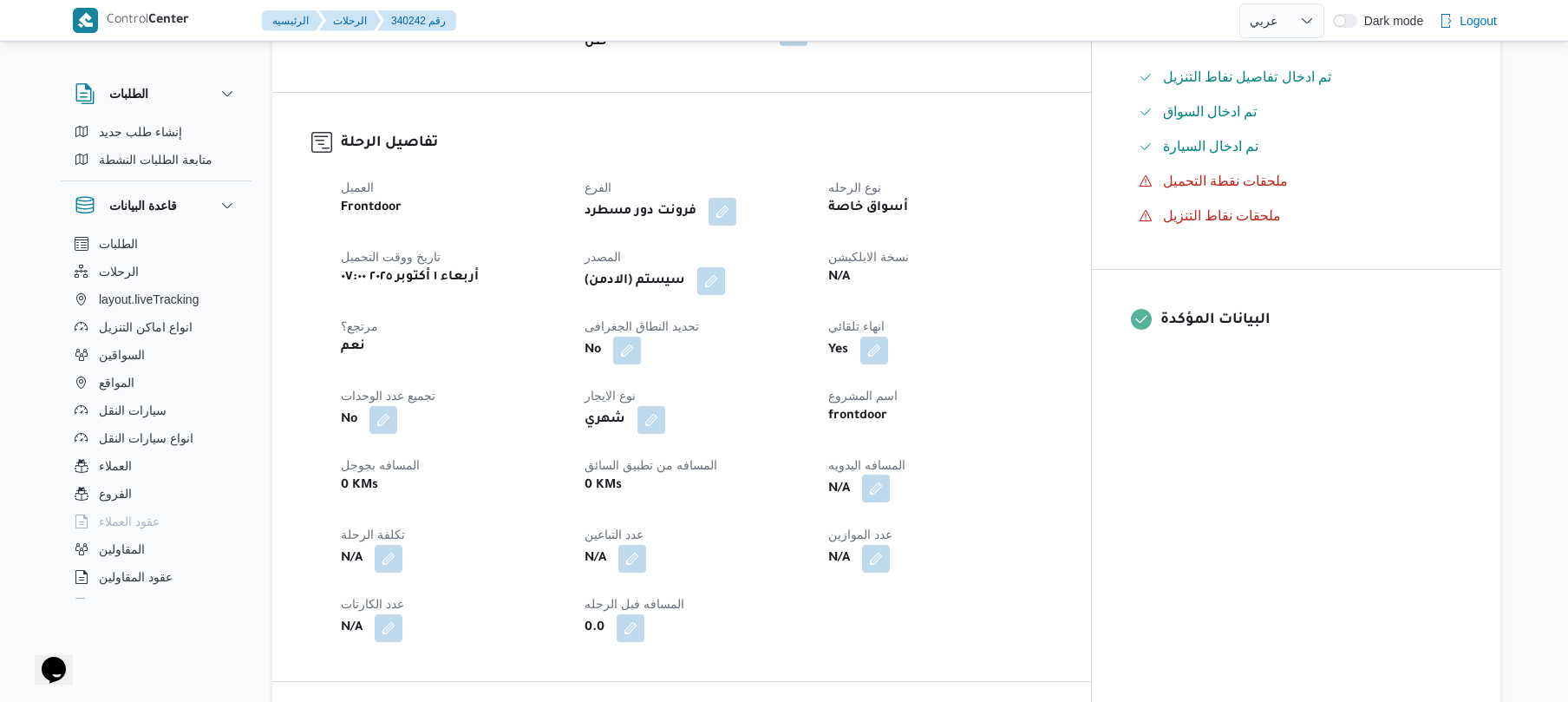
click at [889, 475] on button "button" at bounding box center [875, 488] width 28 height 28
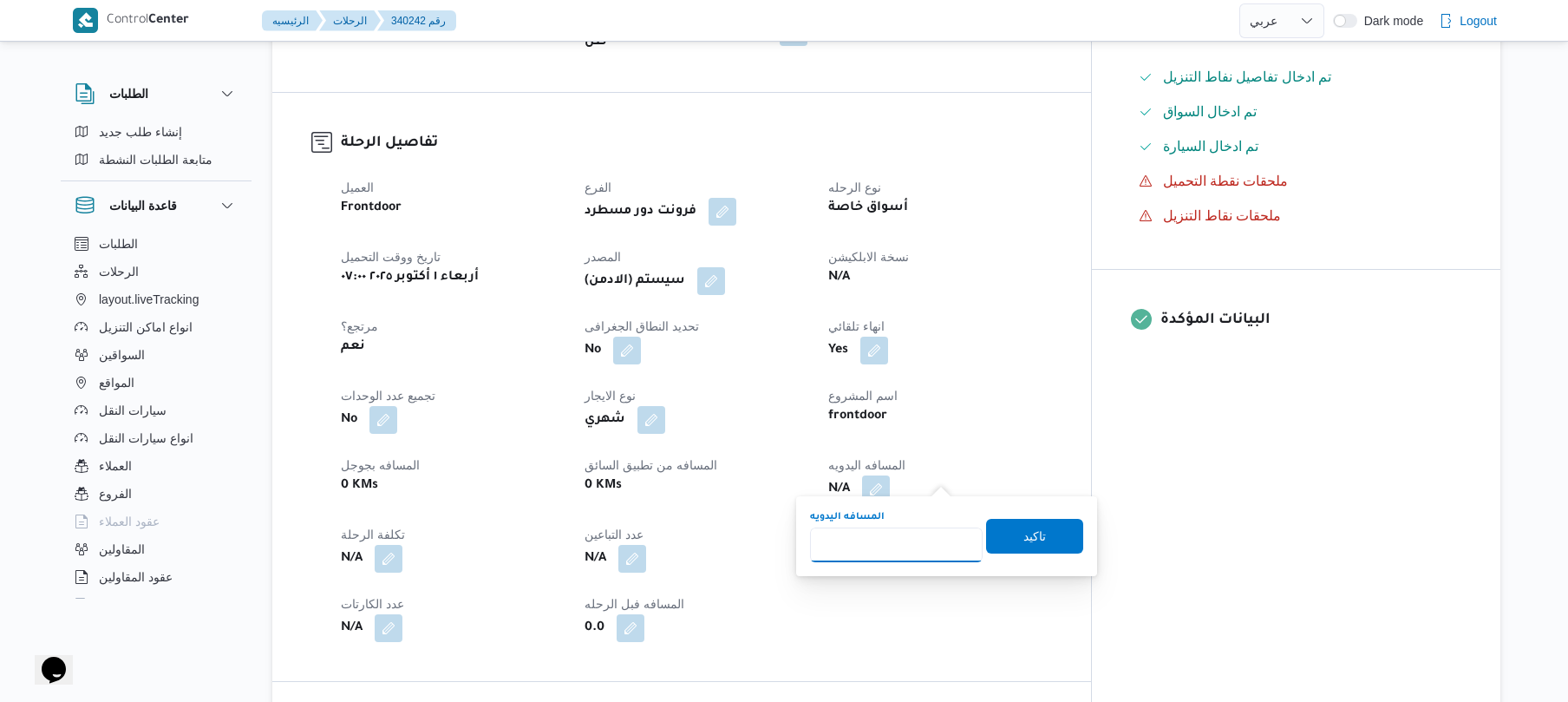
click at [878, 550] on input "المسافه اليدويه" at bounding box center [896, 545] width 173 height 34
type input "120"
click at [1024, 536] on span "تاكيد" at bounding box center [1035, 535] width 23 height 21
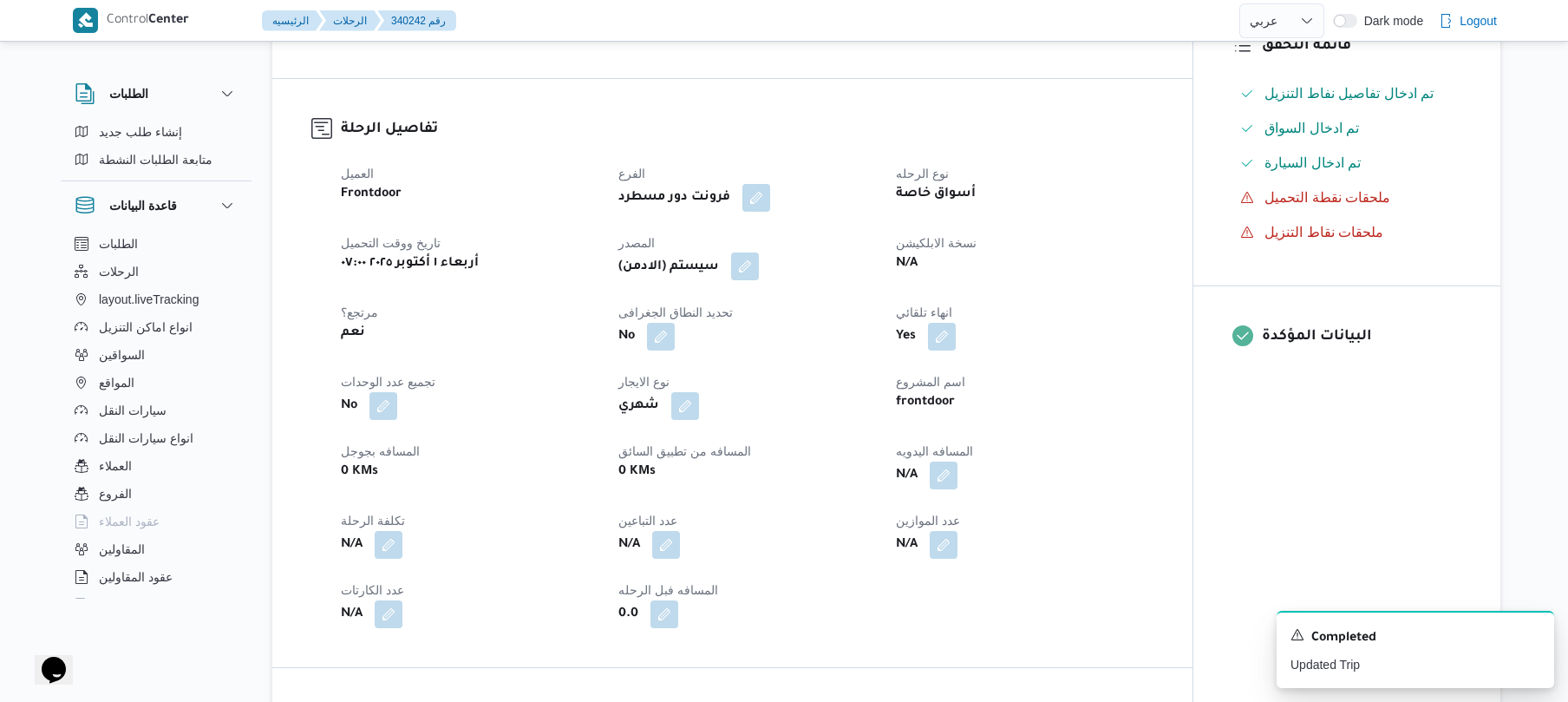
click at [755, 272] on button "button" at bounding box center [744, 266] width 28 height 28
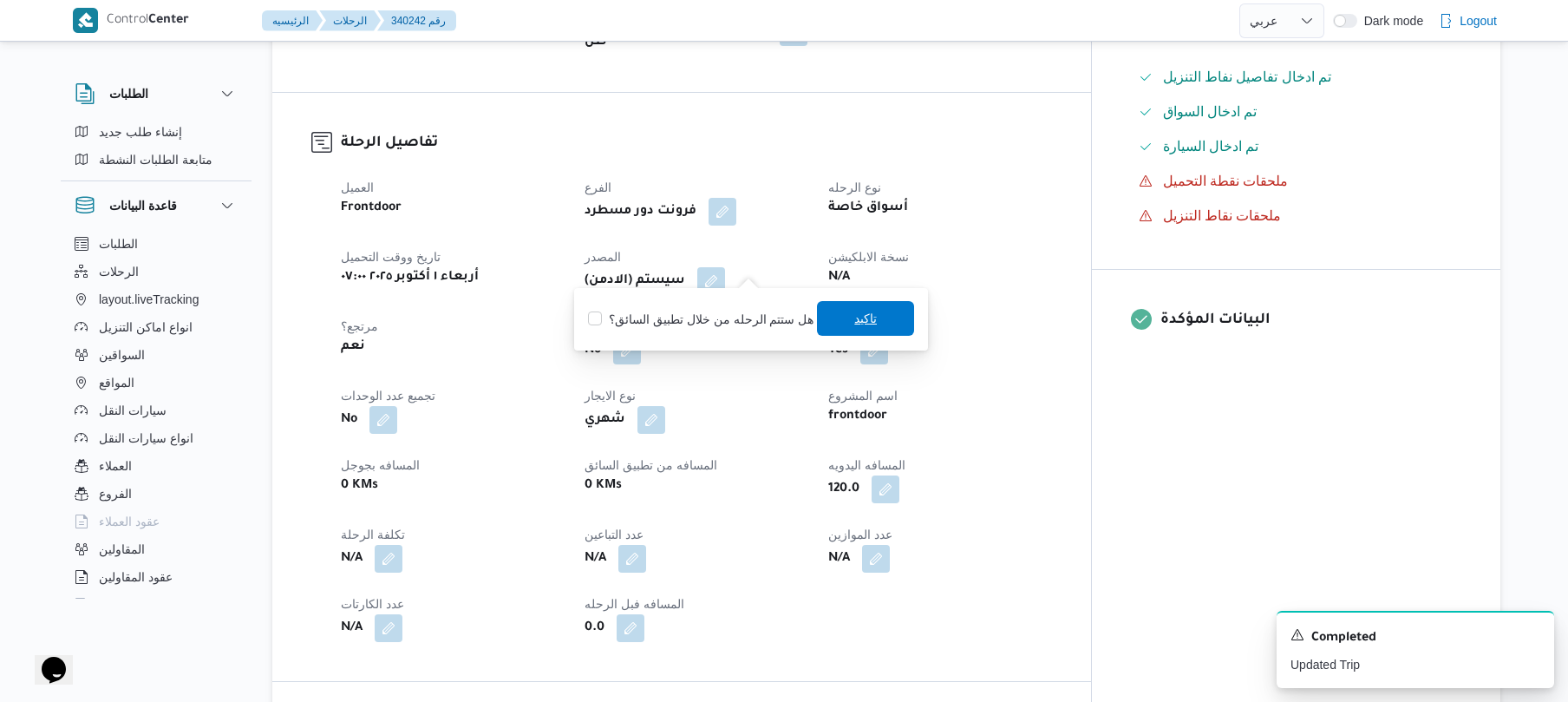
click at [836, 309] on span "تاكيد" at bounding box center [865, 319] width 97 height 34
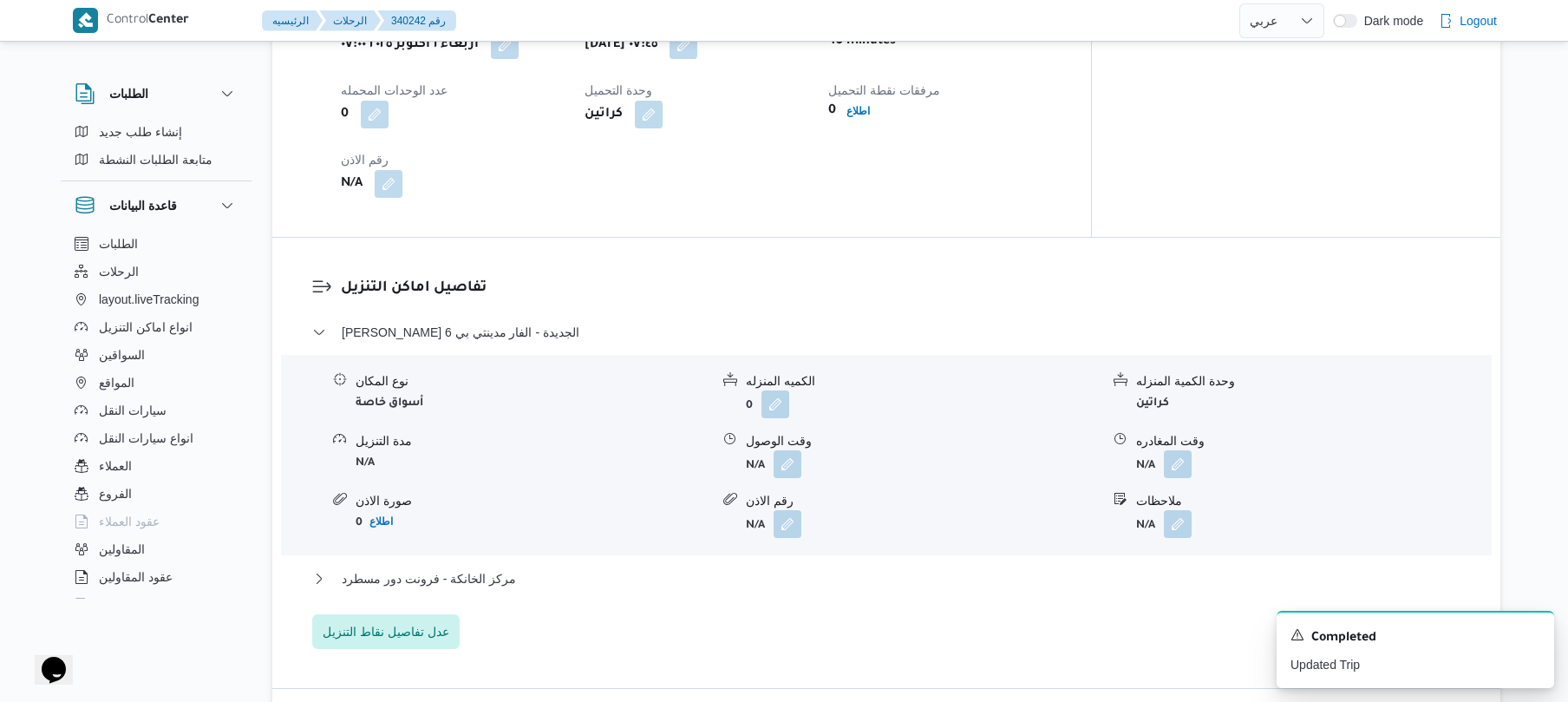
scroll to position [1527, 0]
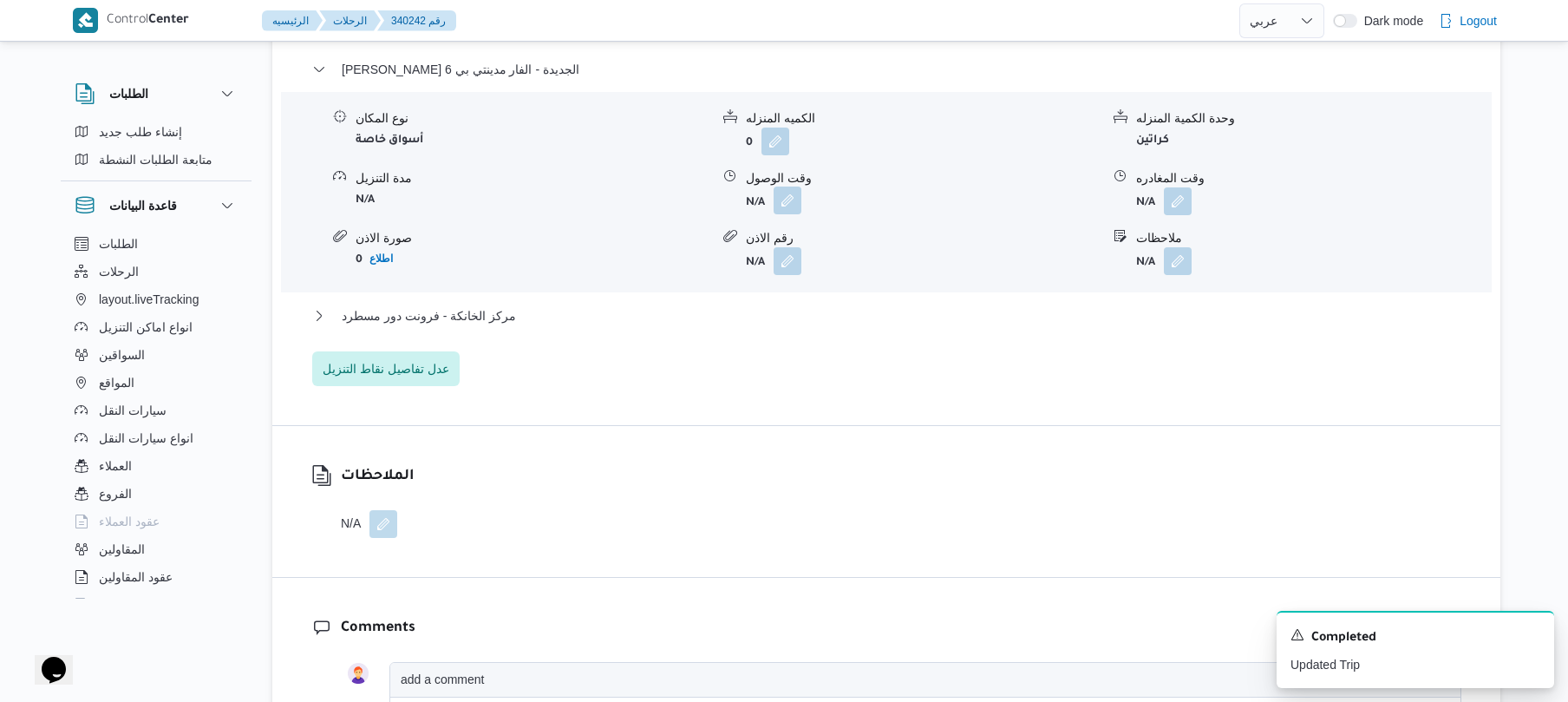
click at [784, 187] on button "button" at bounding box center [787, 200] width 28 height 28
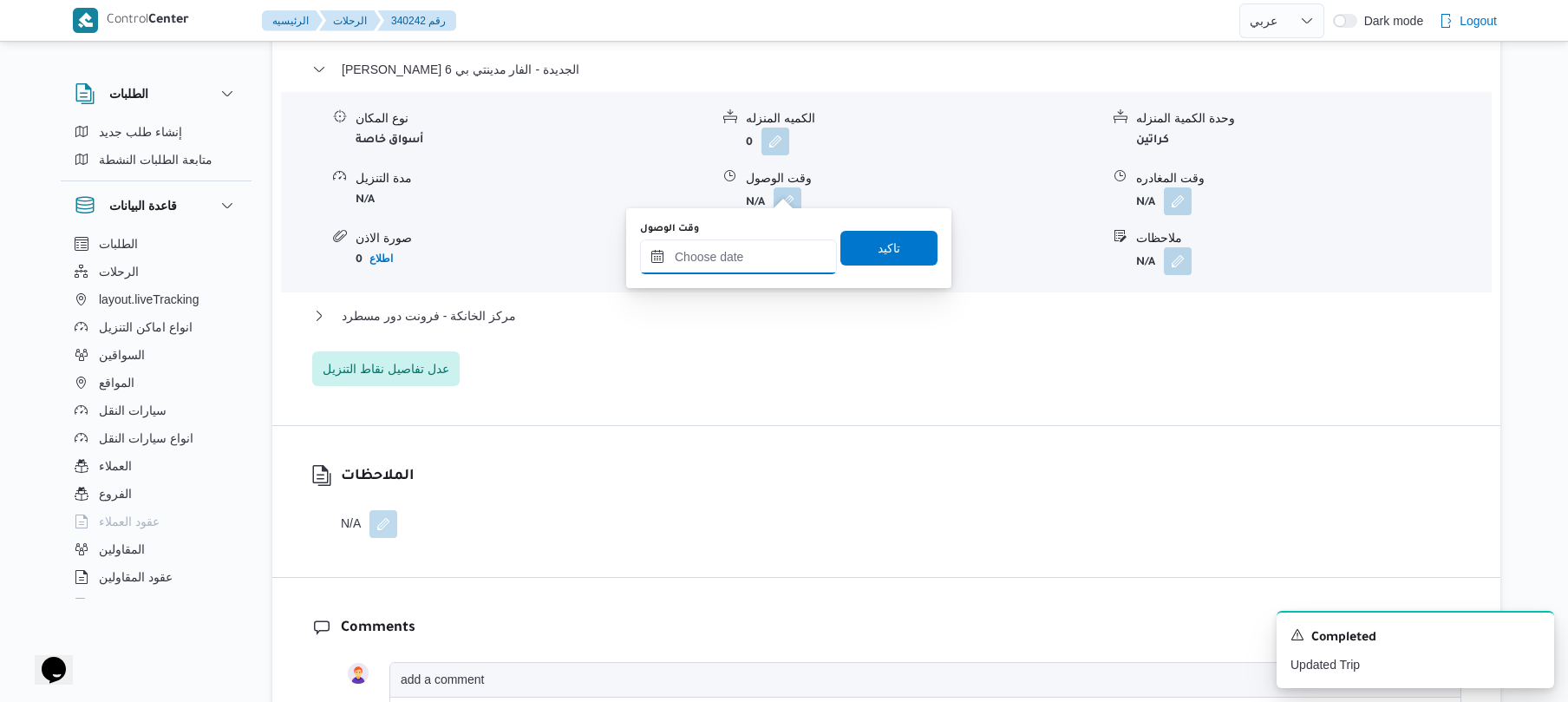
click at [736, 255] on input "وقت الوصول" at bounding box center [738, 257] width 197 height 34
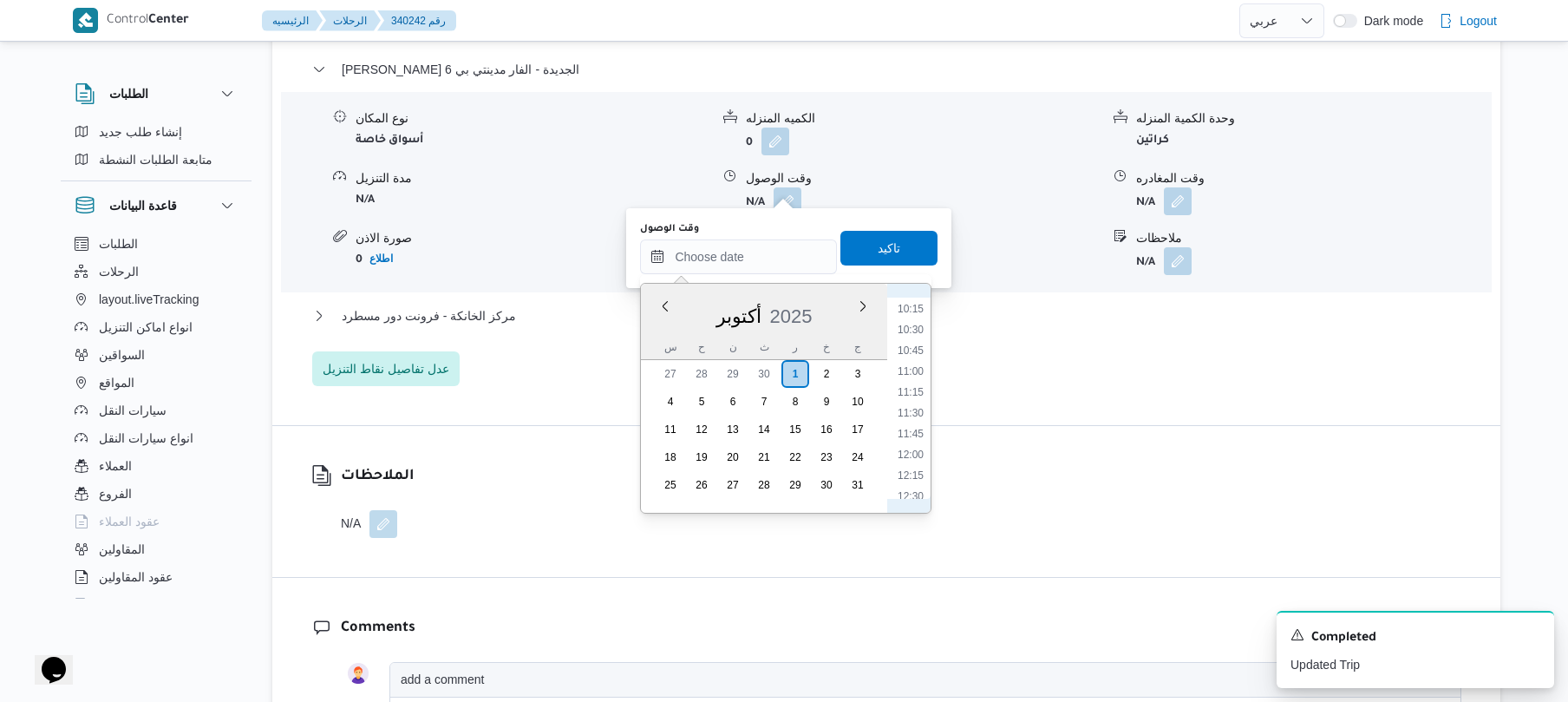
scroll to position [681, 0]
click at [918, 327] on li "08:30" at bounding box center [910, 333] width 40 height 17
type input "٠١/١٠/٢٠٢٥ ٠٨:٣٠"
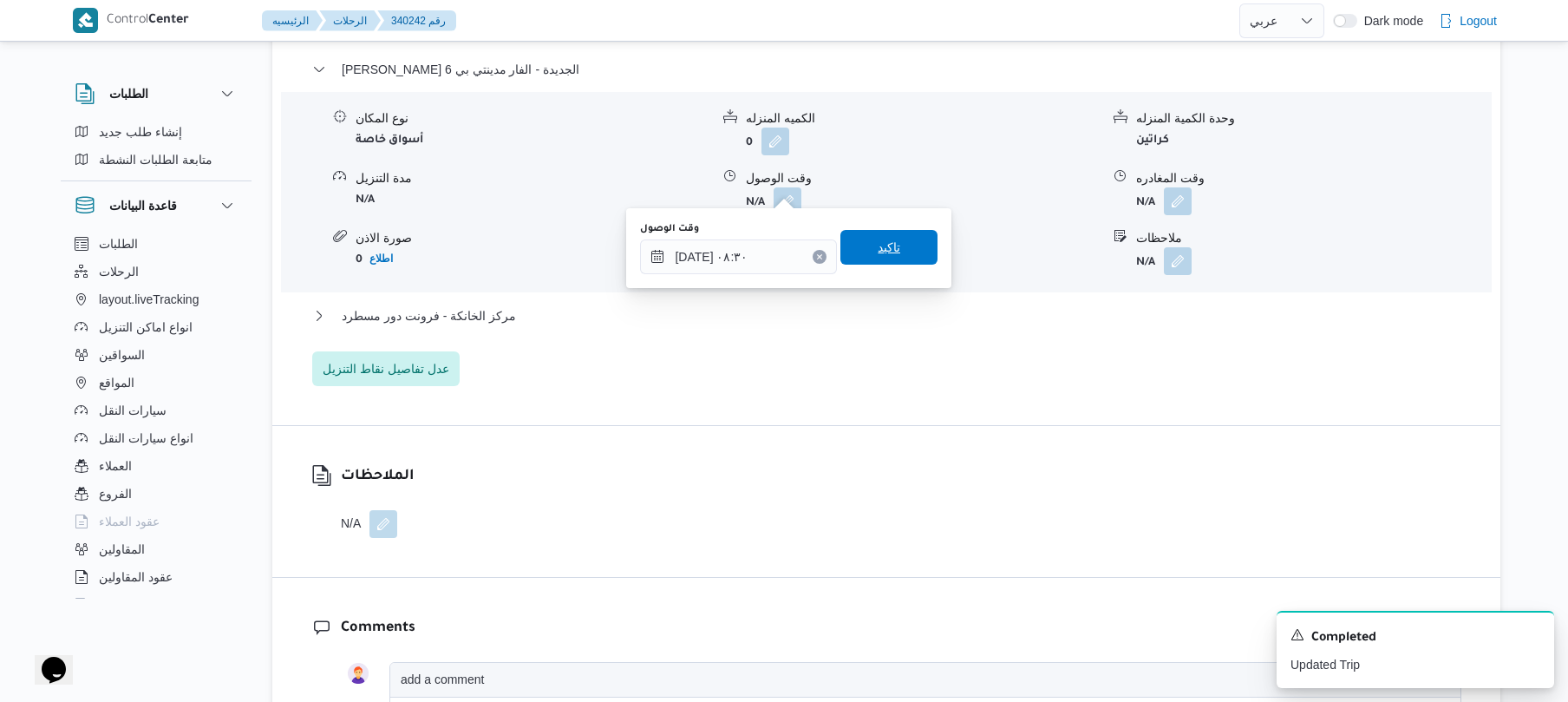
click at [899, 261] on span "تاكيد" at bounding box center [889, 247] width 97 height 34
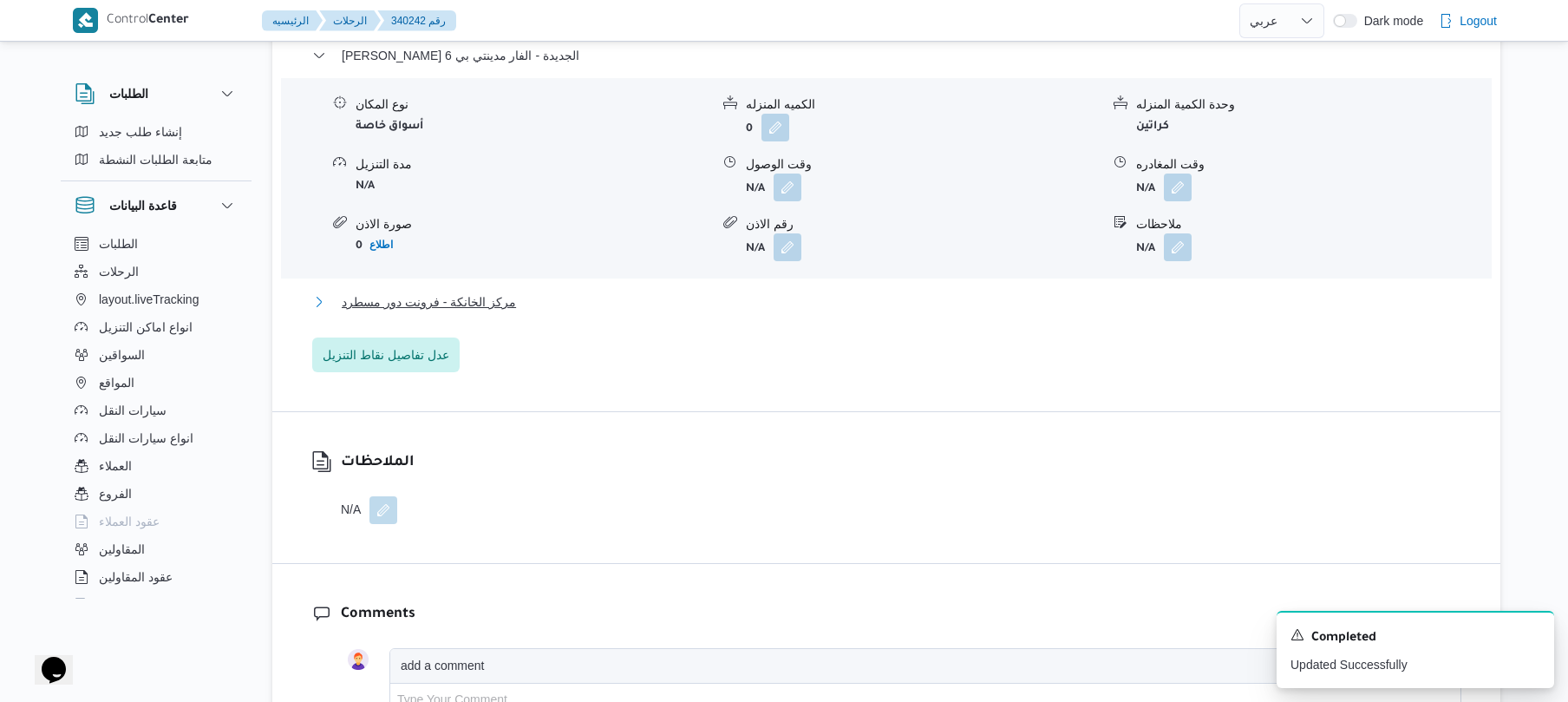
click at [800, 309] on button "مركز الخانكة - فرونت دور مسطرد" at bounding box center [886, 302] width 1149 height 21
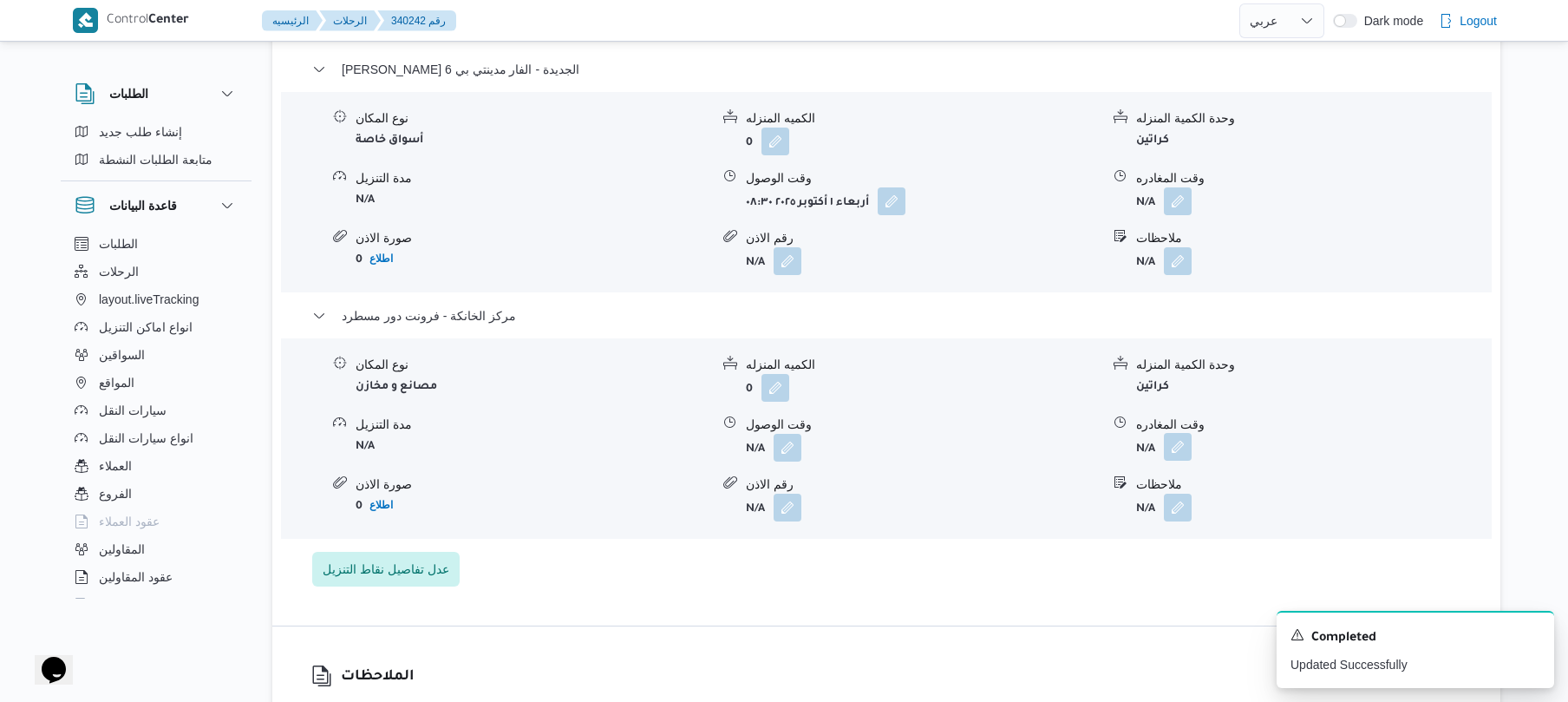
click at [1187, 433] on button "button" at bounding box center [1177, 446] width 28 height 28
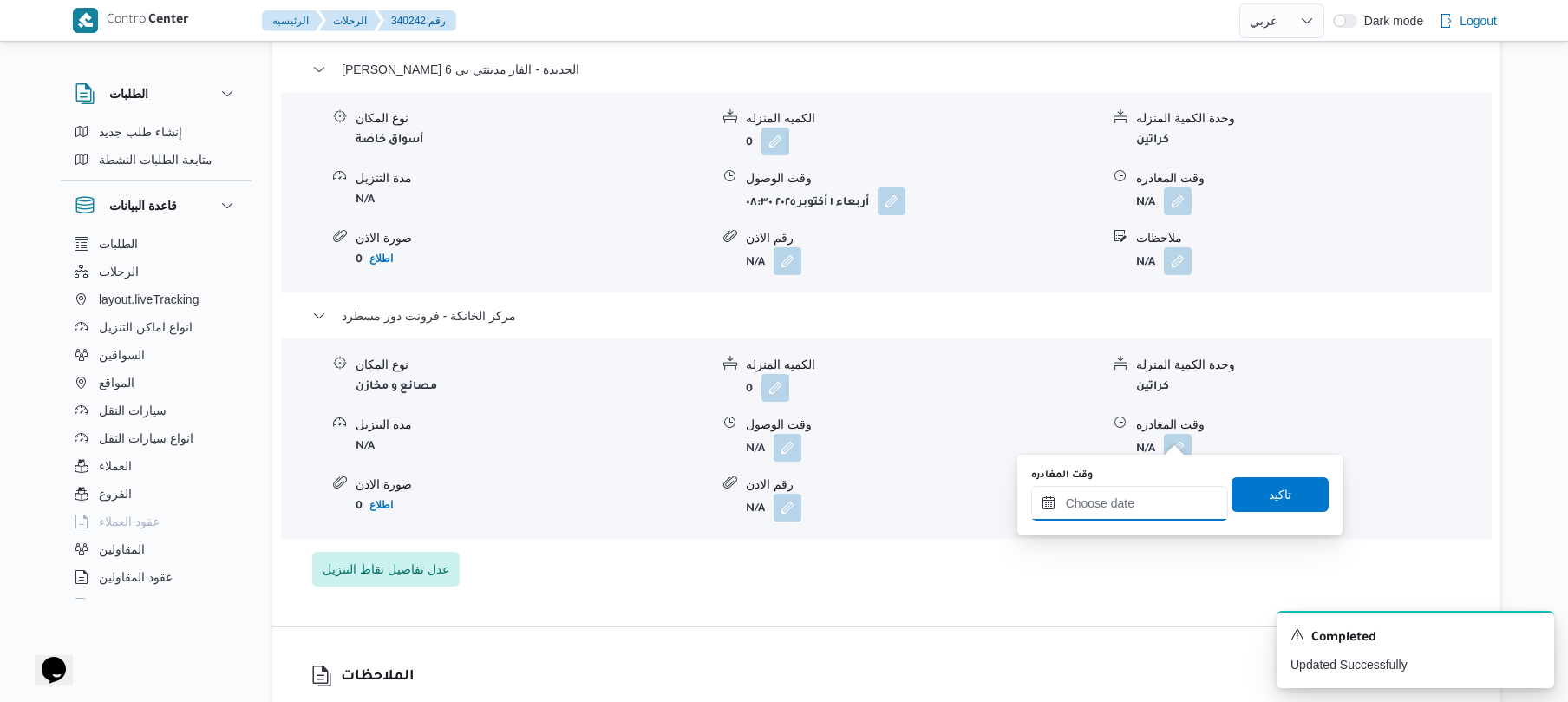
click at [1115, 494] on div at bounding box center [1130, 503] width 197 height 34
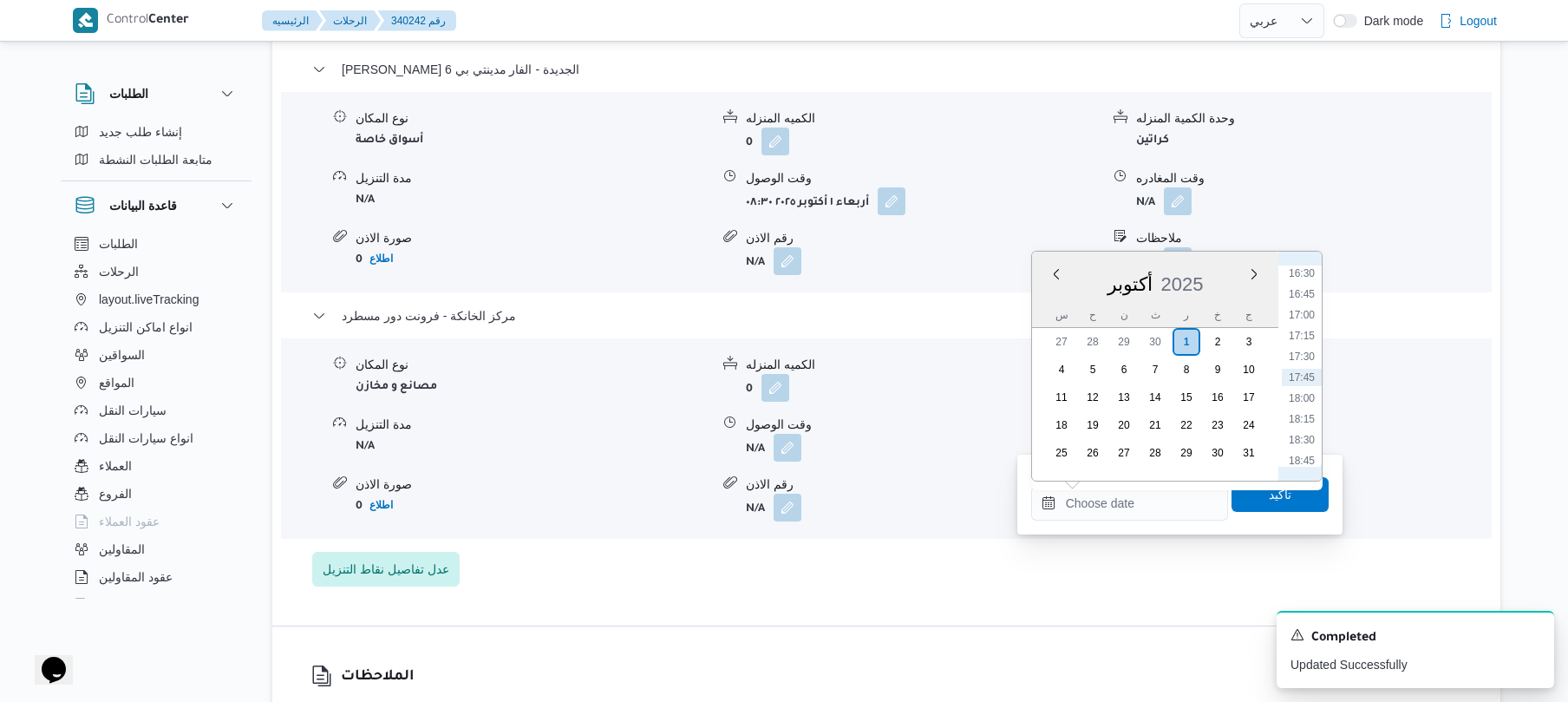
scroll to position [1205, 0]
click at [1294, 303] on li "14:45" at bounding box center [1302, 299] width 40 height 17
type input "[DATE] ١٤:٤٥"
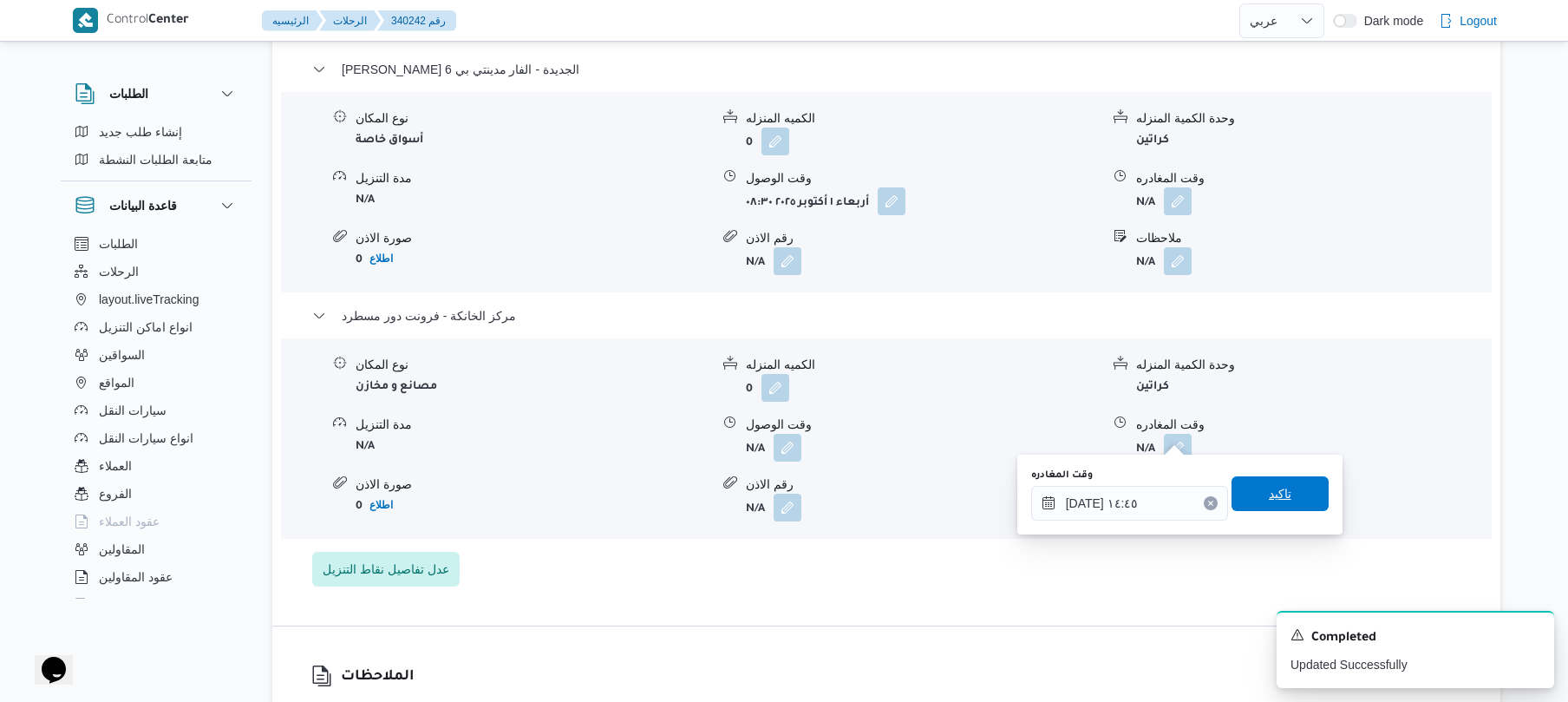
click at [1247, 485] on span "تاكيد" at bounding box center [1280, 493] width 97 height 34
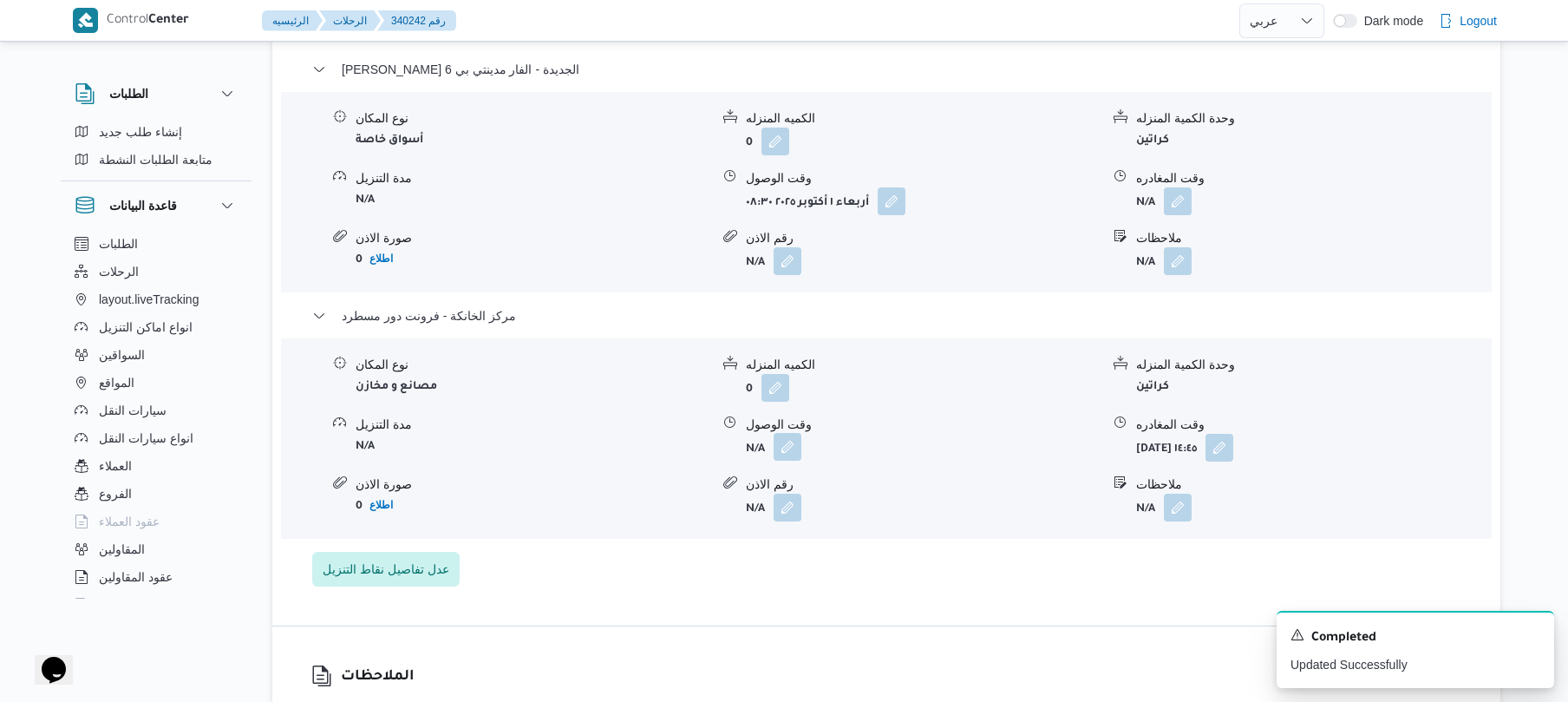
click at [781, 433] on button "button" at bounding box center [787, 446] width 28 height 28
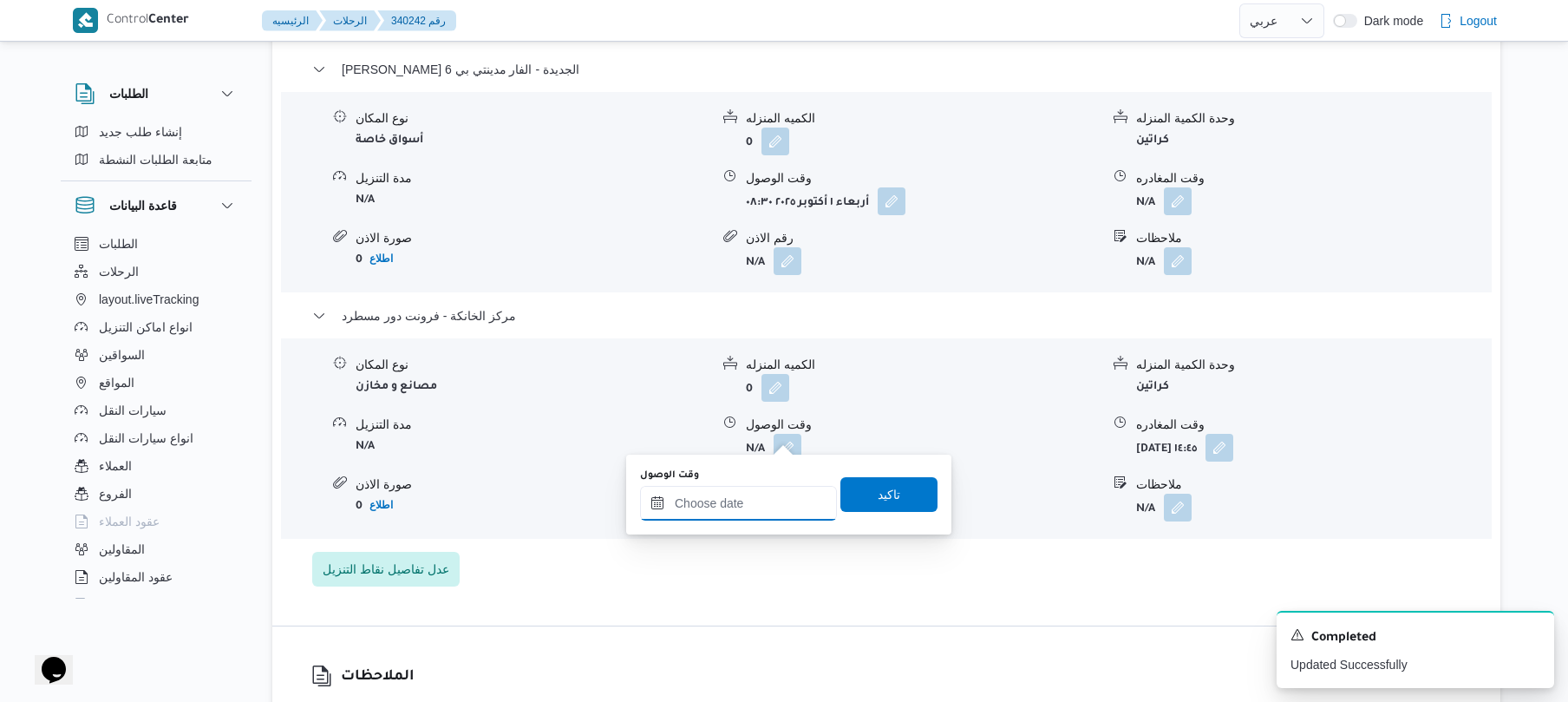
click at [766, 496] on input "وقت الوصول" at bounding box center [738, 503] width 197 height 34
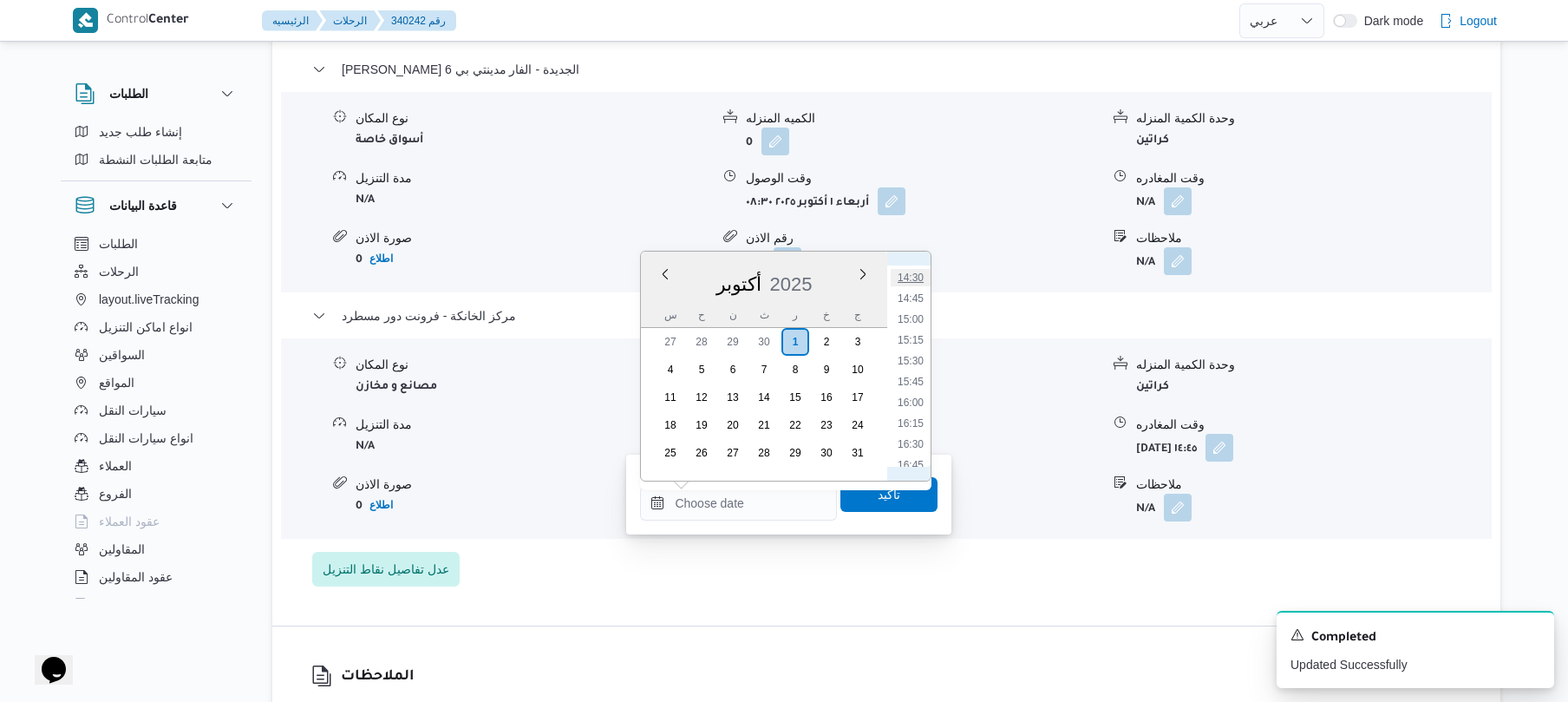
click at [913, 276] on li "14:30" at bounding box center [910, 278] width 40 height 17
type input "٠١/١٠/٢٠٢٥ ١٤:٣٠"
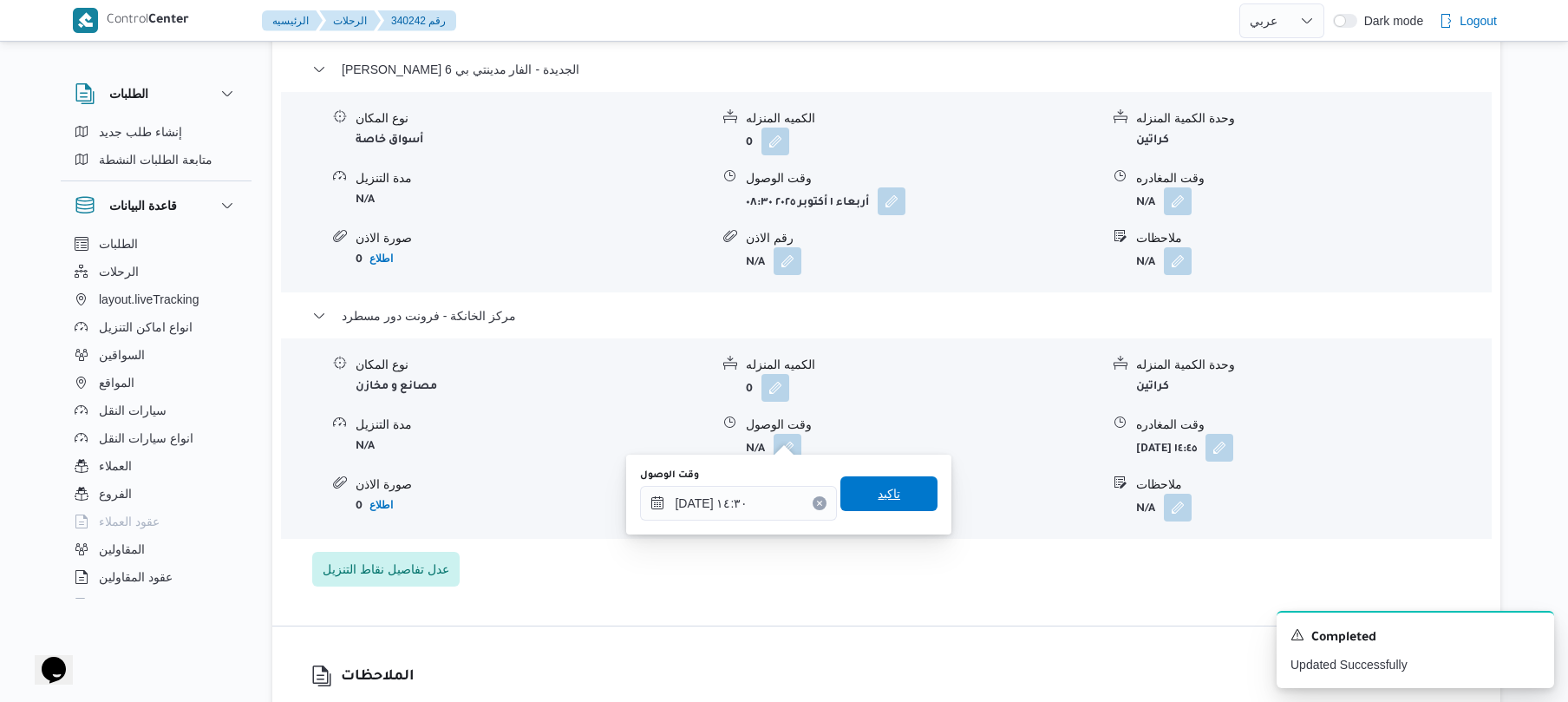
click at [878, 493] on span "تاكيد" at bounding box center [889, 494] width 23 height 21
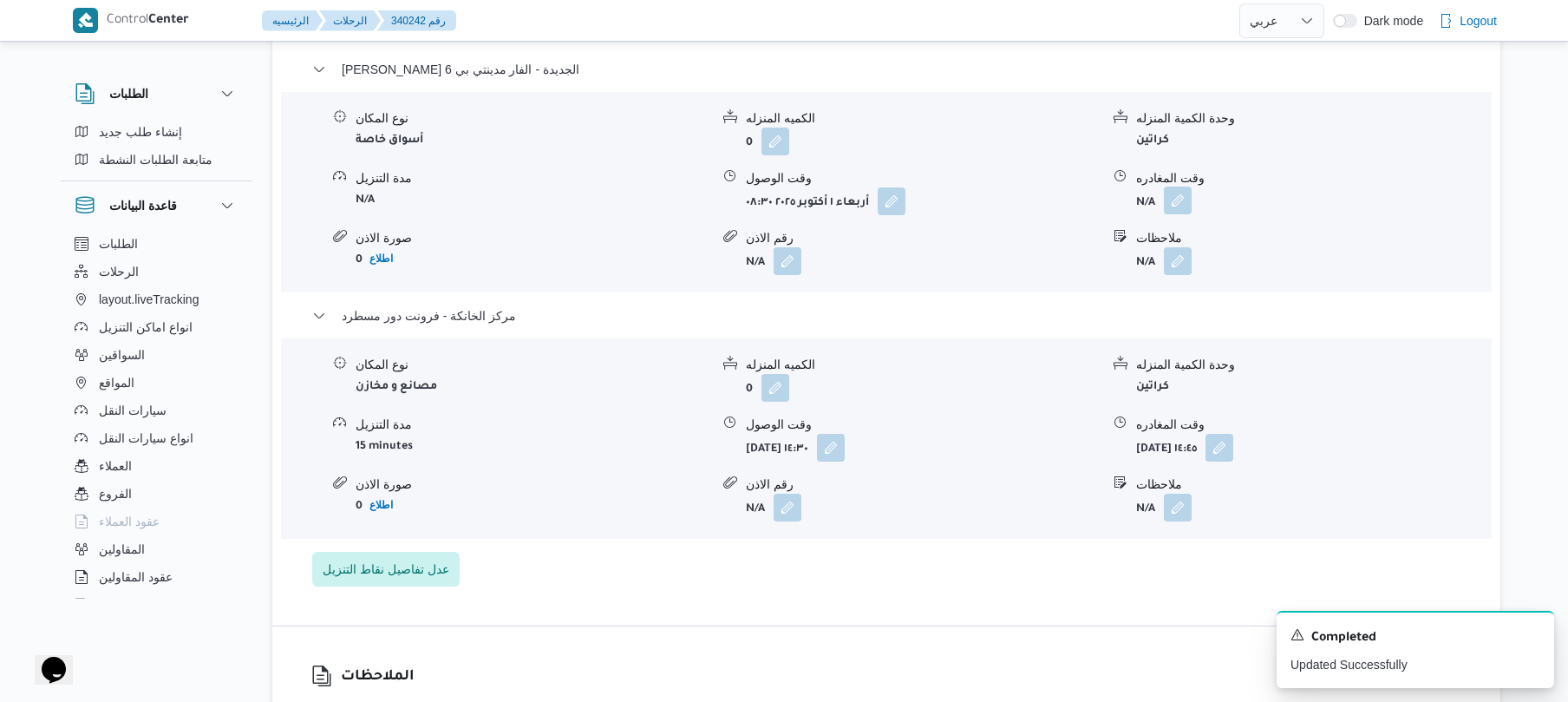
click at [1174, 189] on button "button" at bounding box center [1177, 200] width 28 height 28
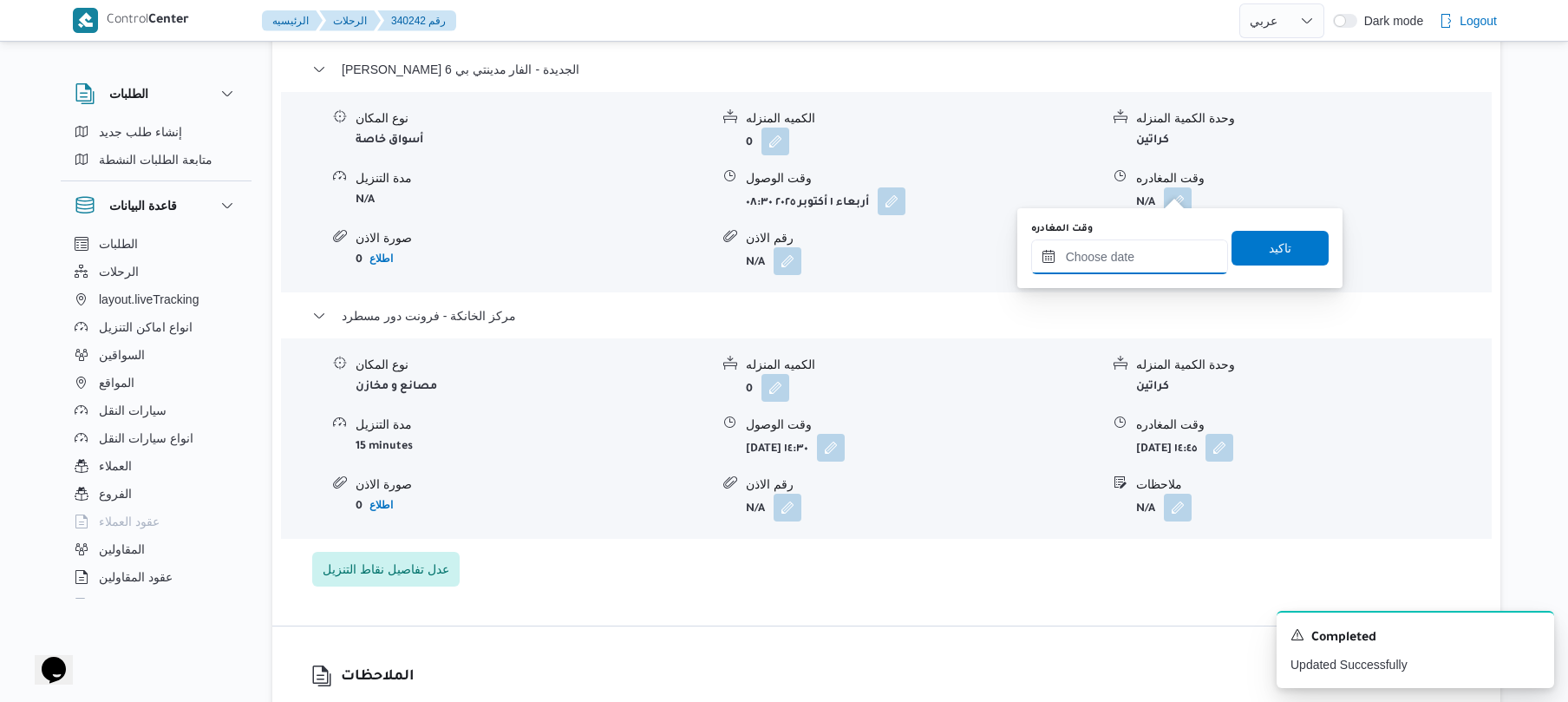
click at [1115, 247] on input "وقت المغادره" at bounding box center [1130, 257] width 197 height 34
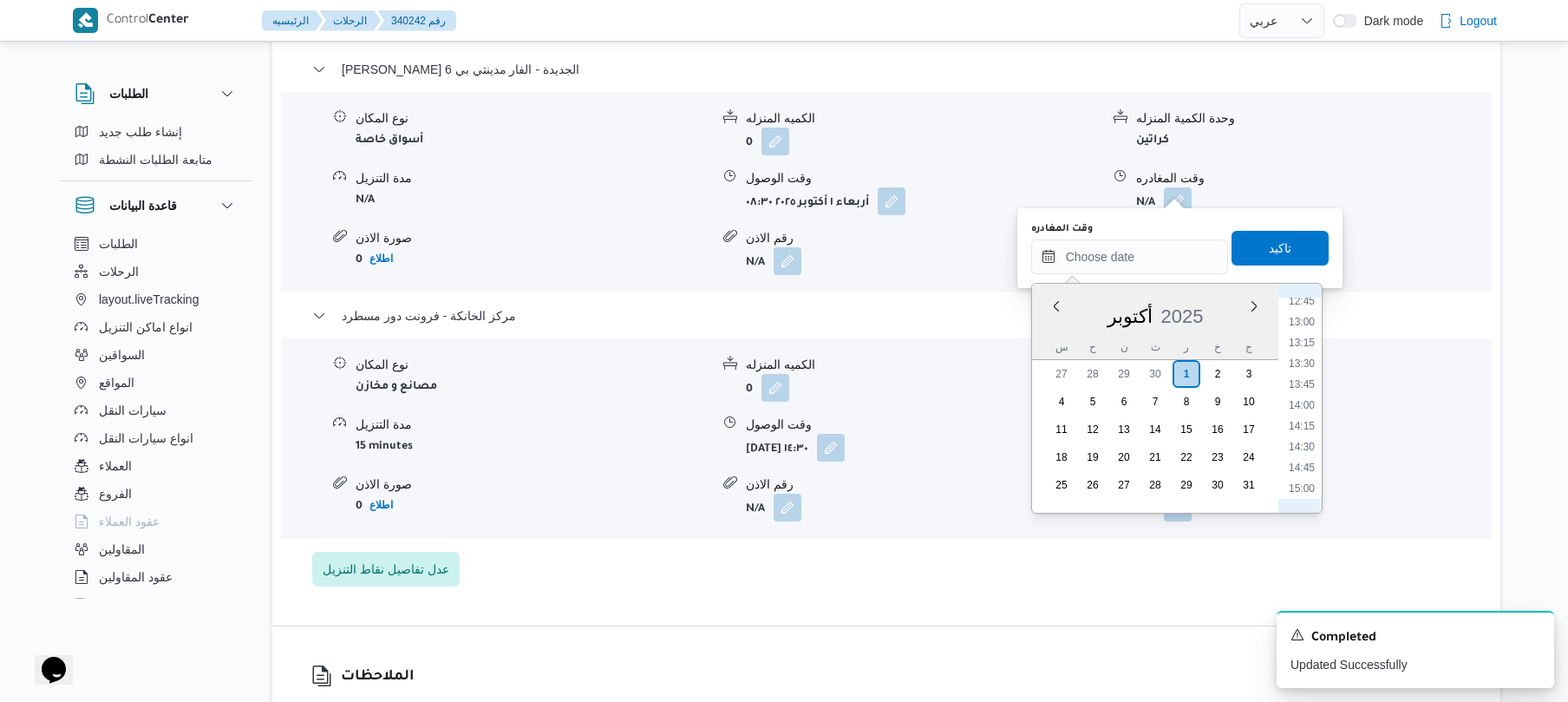
scroll to position [1035, 0]
click at [1299, 411] on li "13:45" at bounding box center [1302, 417] width 40 height 17
type input "٠١/١٠/٢٠٢٥ ١٣:٤٥"
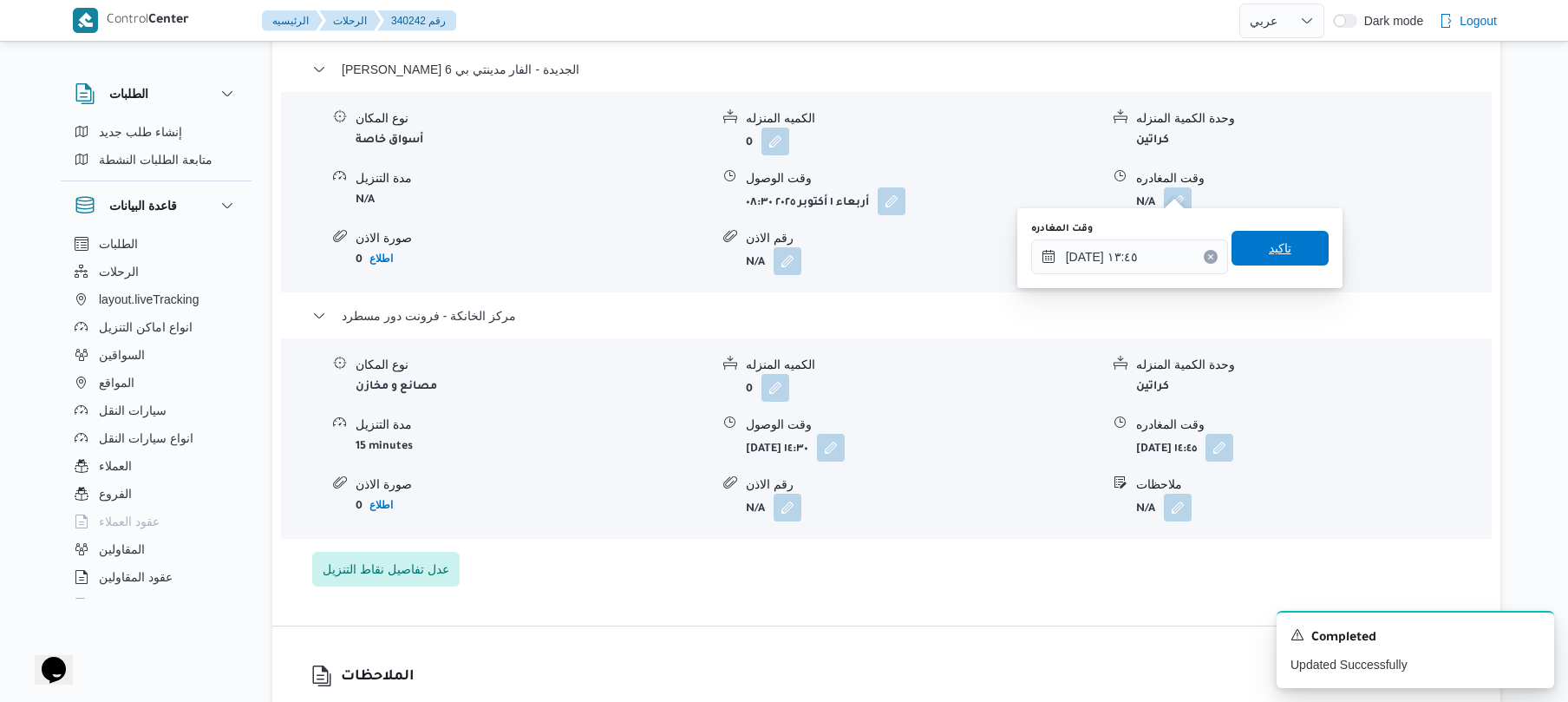
click at [1274, 250] on span "تاكيد" at bounding box center [1280, 248] width 23 height 21
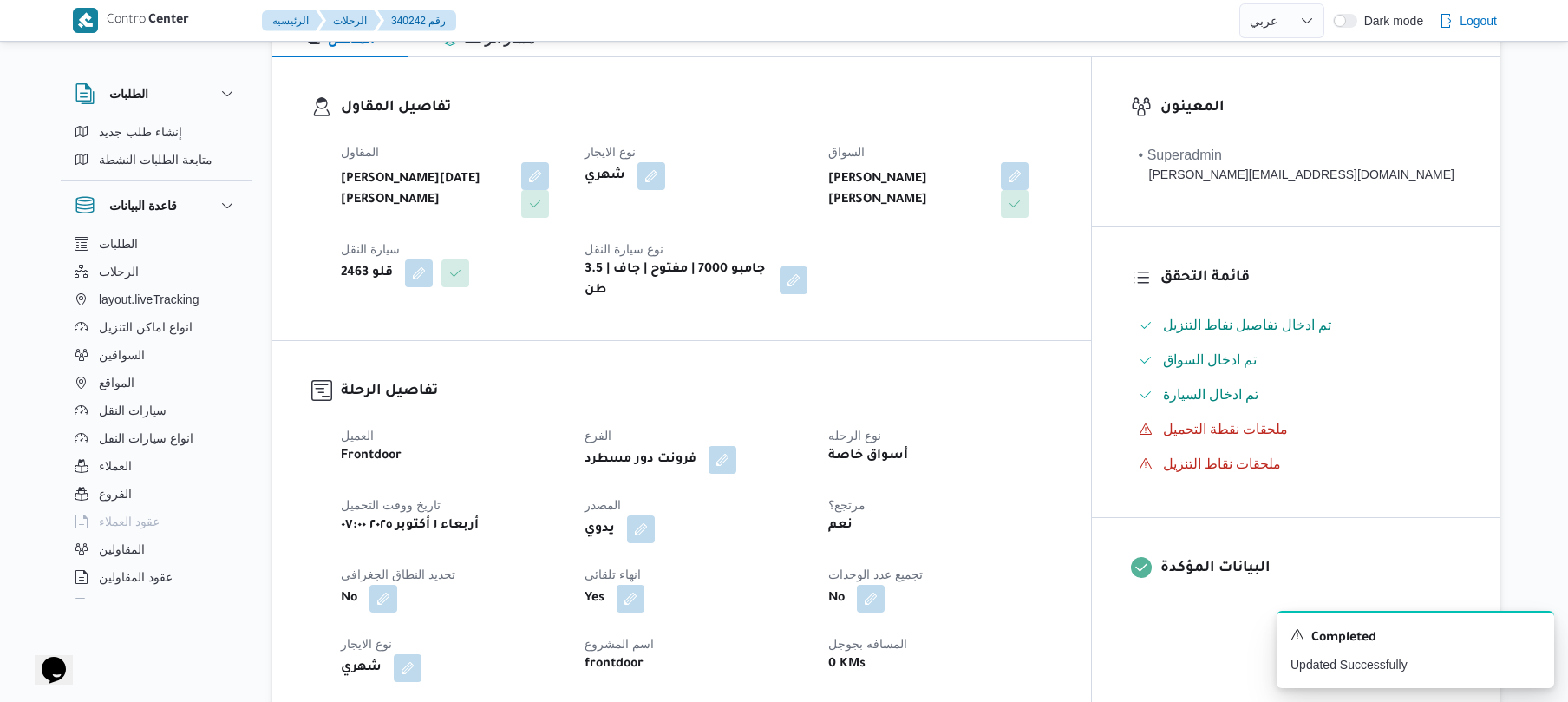
scroll to position [0, 0]
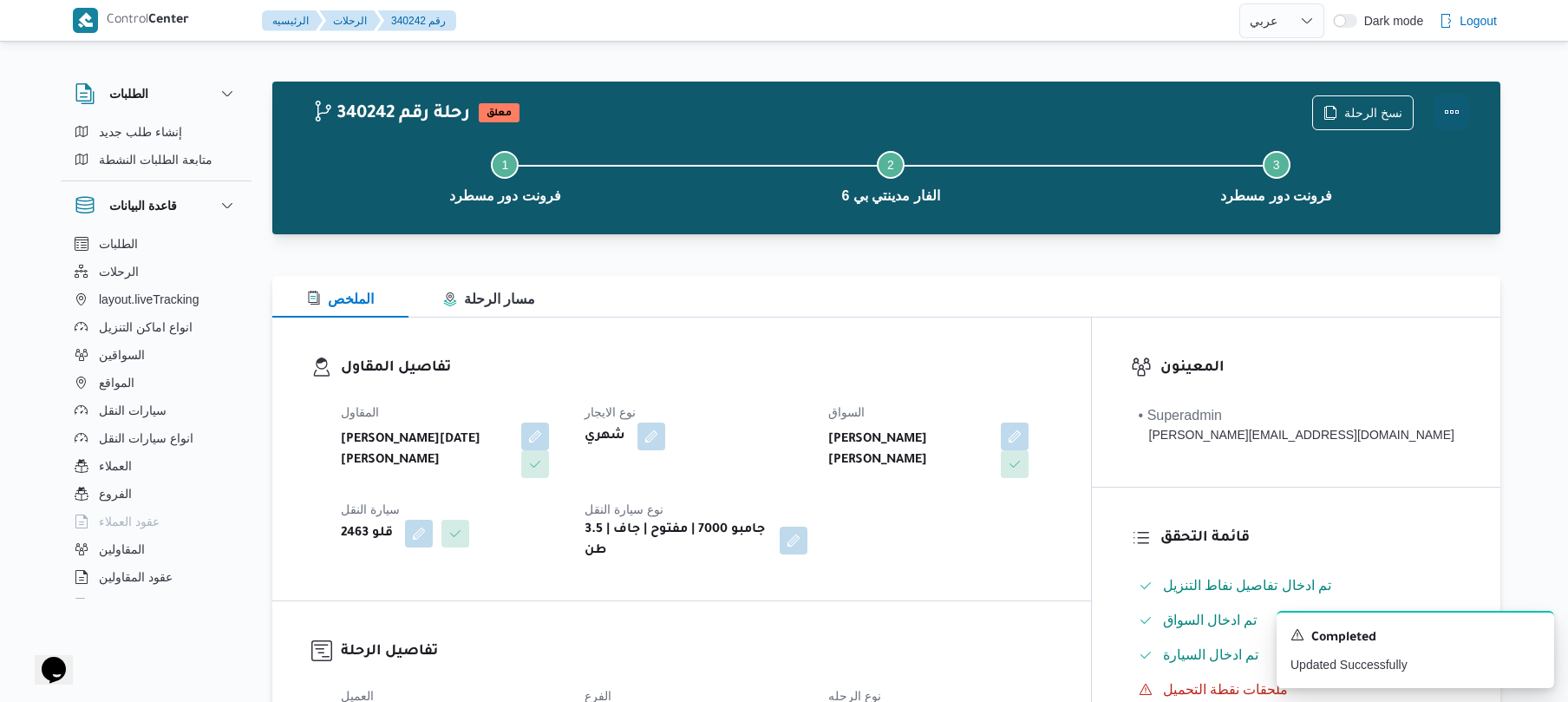
click at [1457, 109] on button "Actions" at bounding box center [1452, 112] width 34 height 34
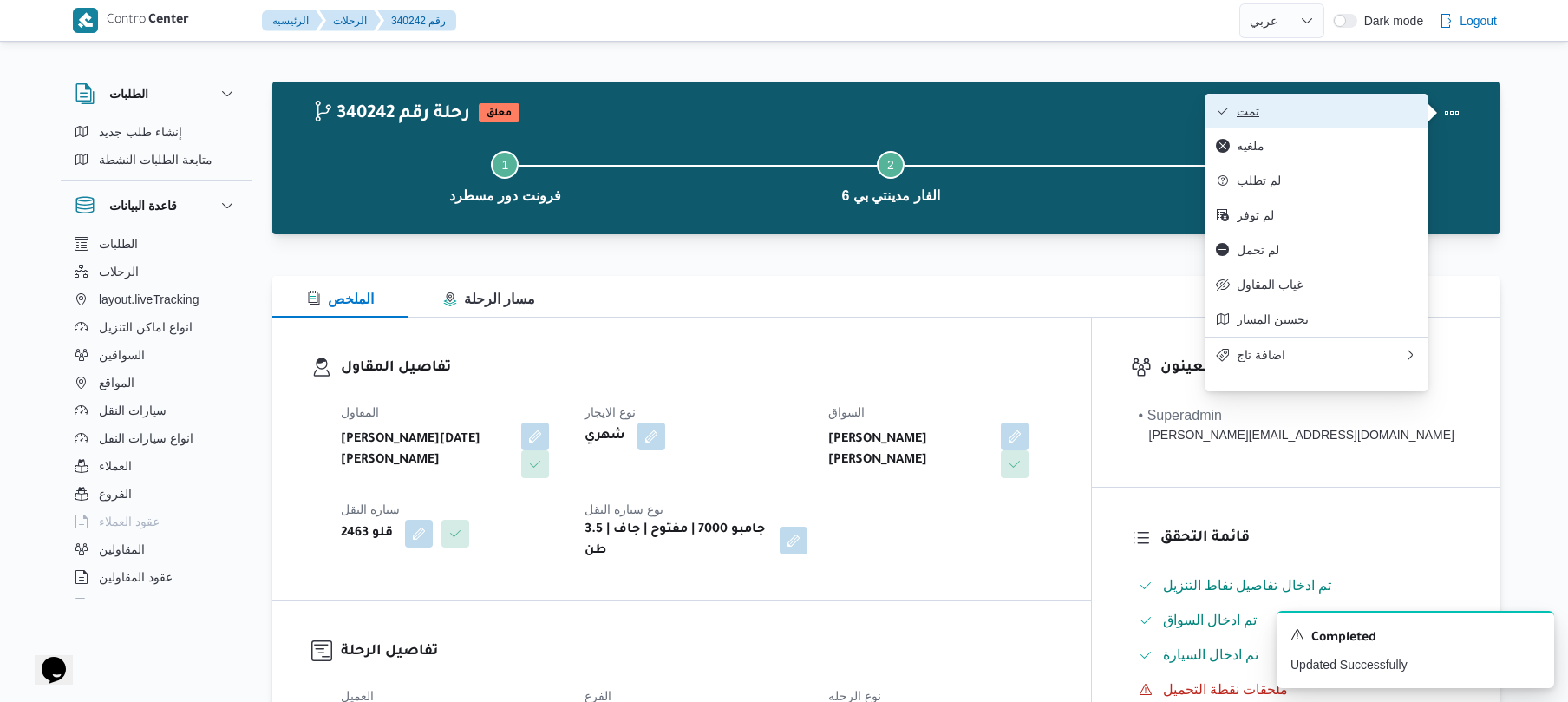
click at [1351, 110] on span "تمت" at bounding box center [1326, 111] width 180 height 14
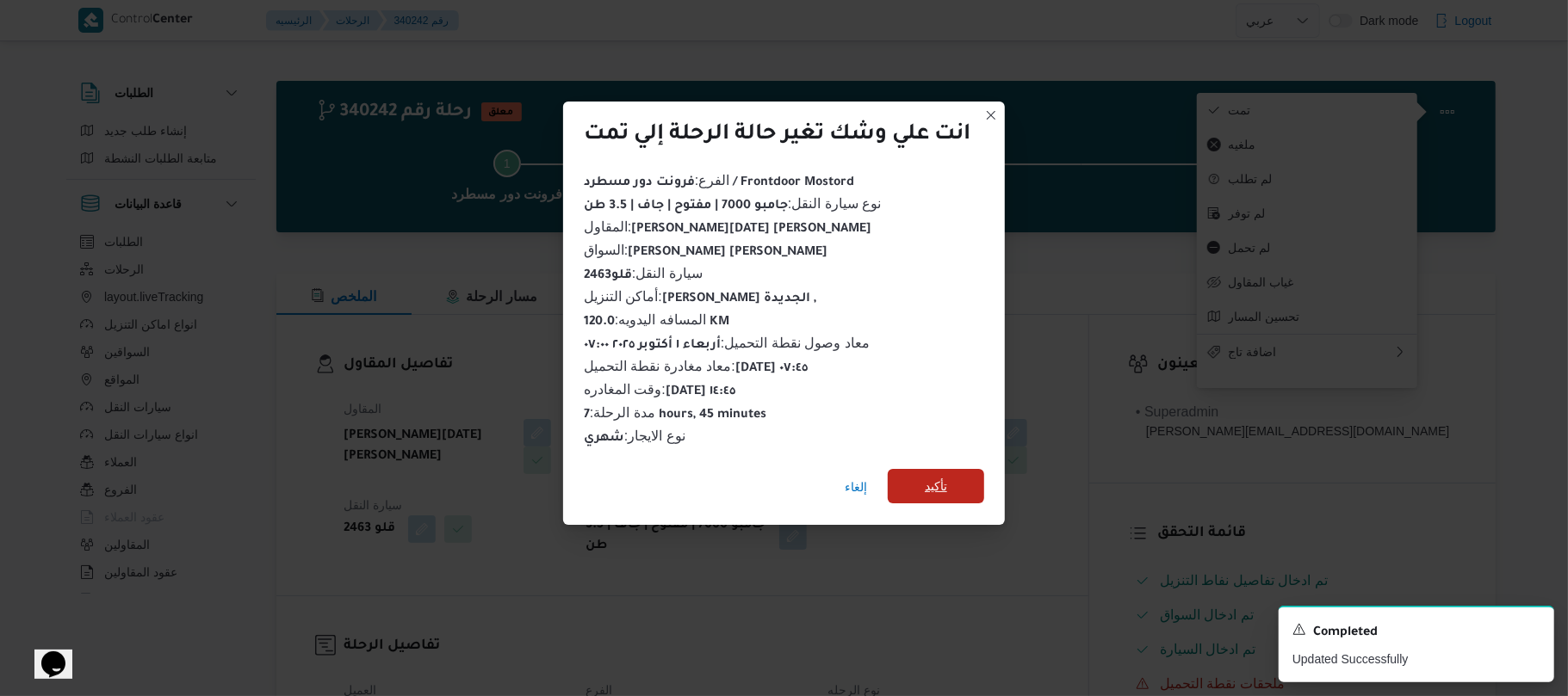
click at [964, 477] on span "تأكيد" at bounding box center [936, 486] width 97 height 34
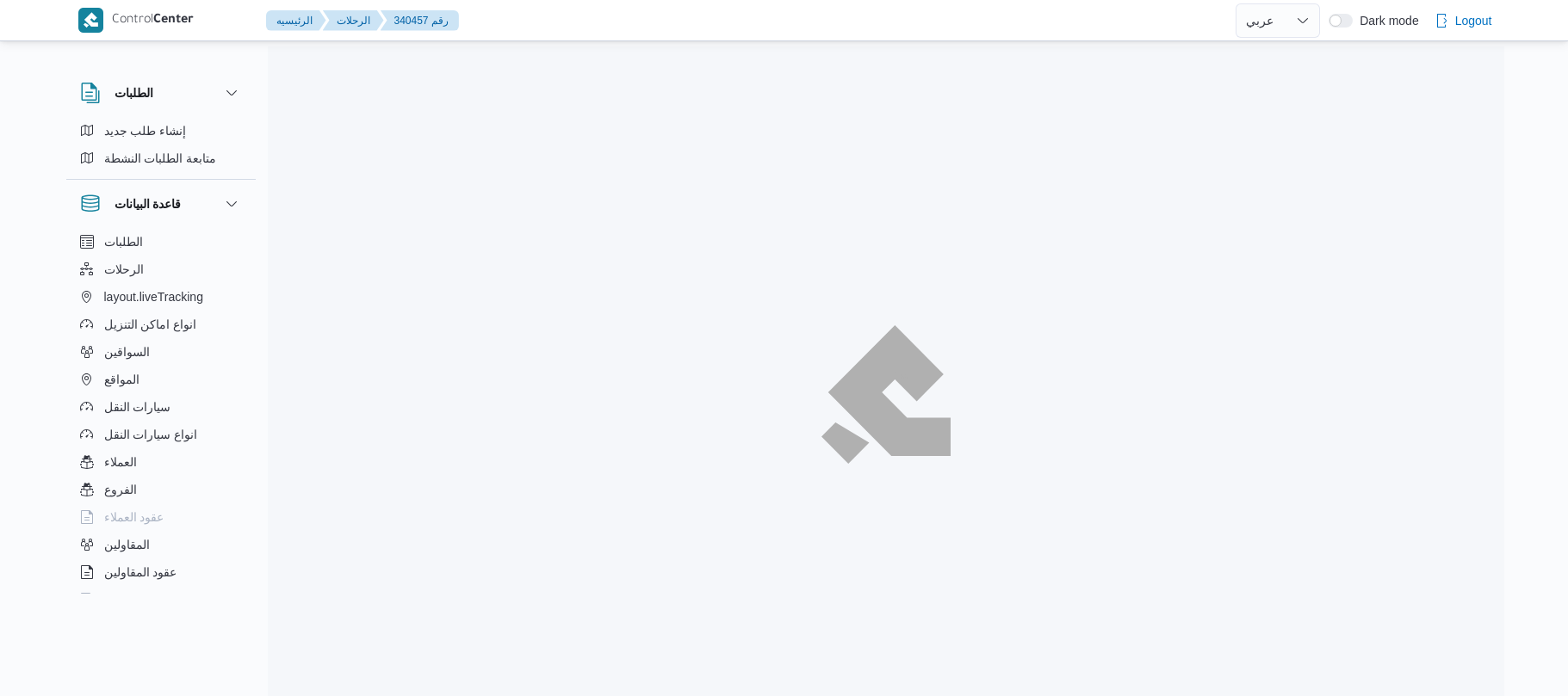
select select "ar"
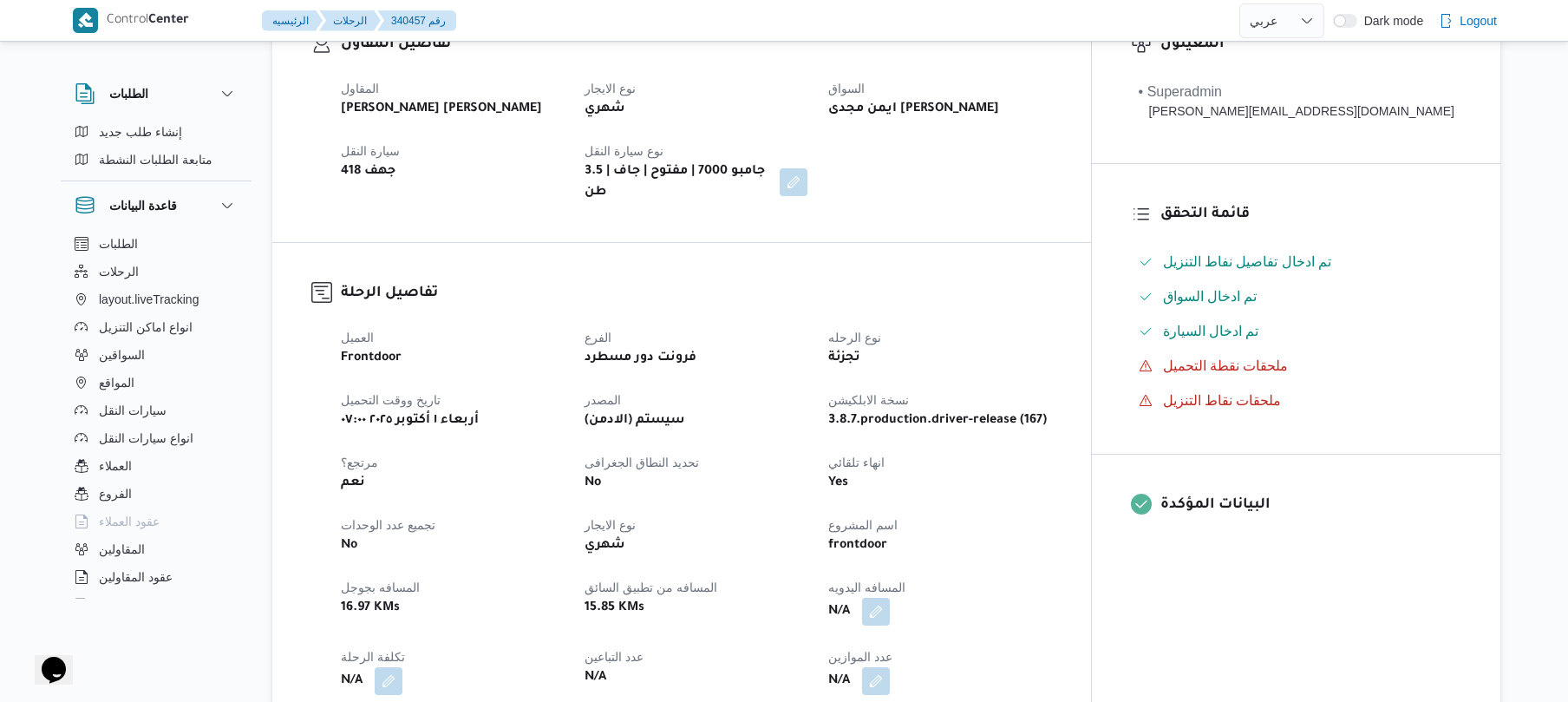
scroll to position [555, 0]
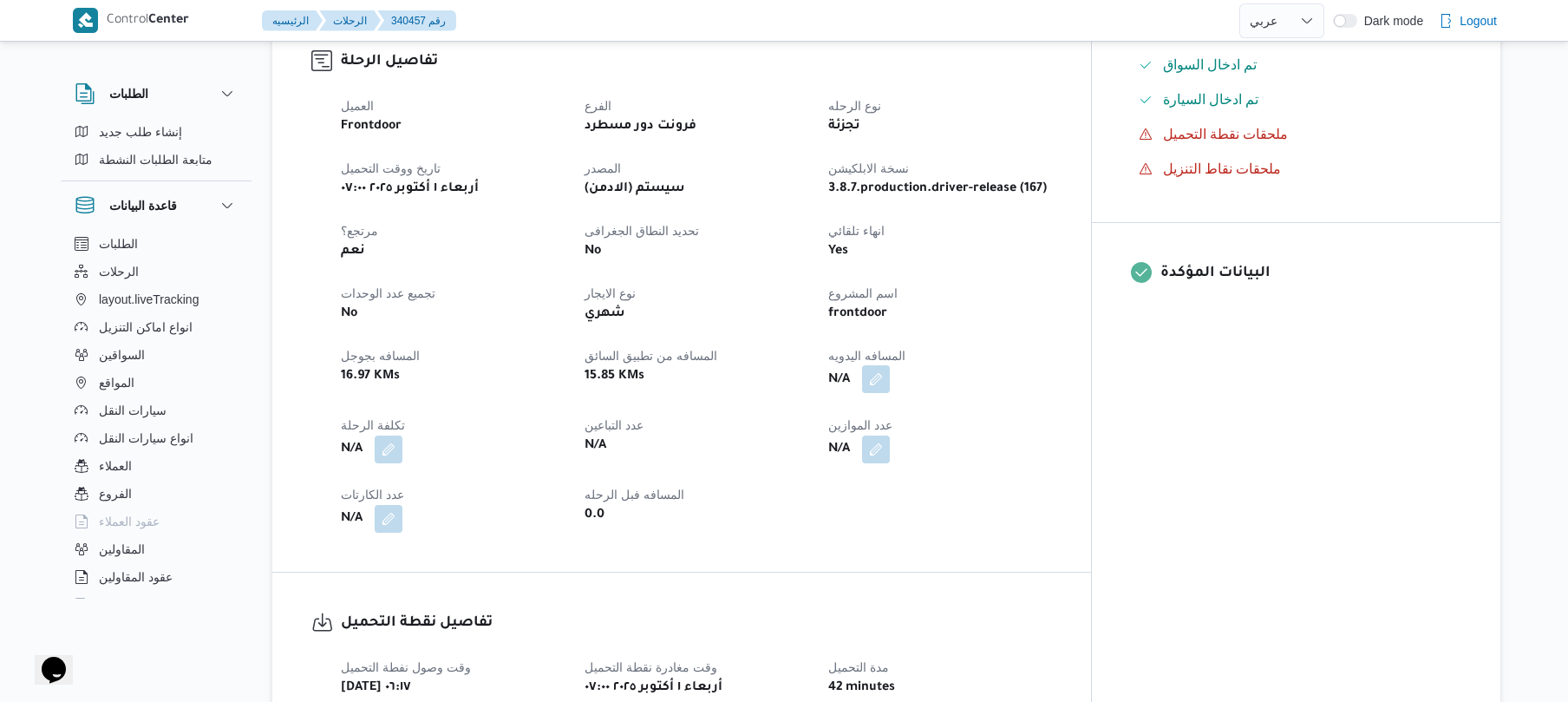
click at [889, 375] on button "button" at bounding box center [875, 379] width 28 height 28
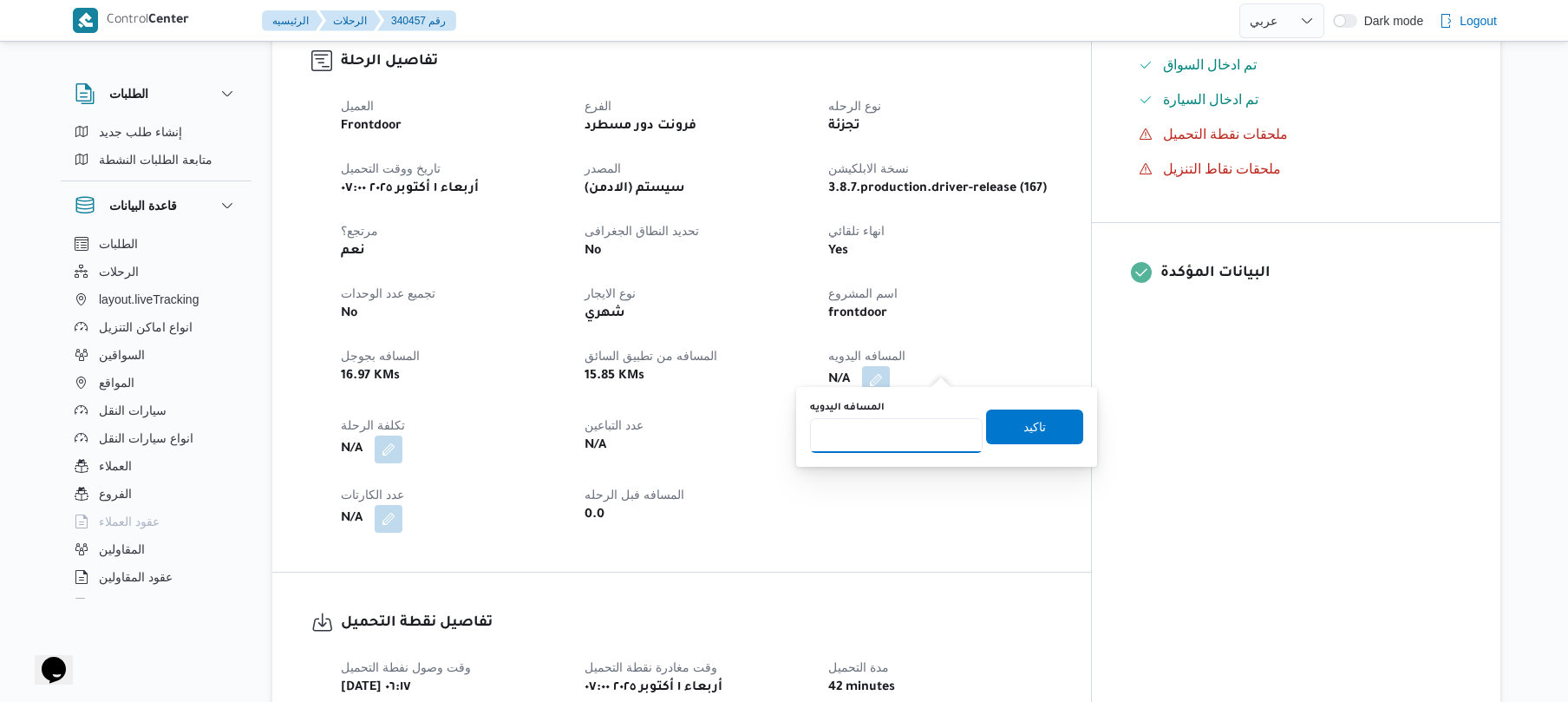
click at [927, 430] on input "المسافه اليدويه" at bounding box center [896, 436] width 173 height 34
type input "90"
click at [1024, 423] on span "تاكيد" at bounding box center [1035, 426] width 23 height 21
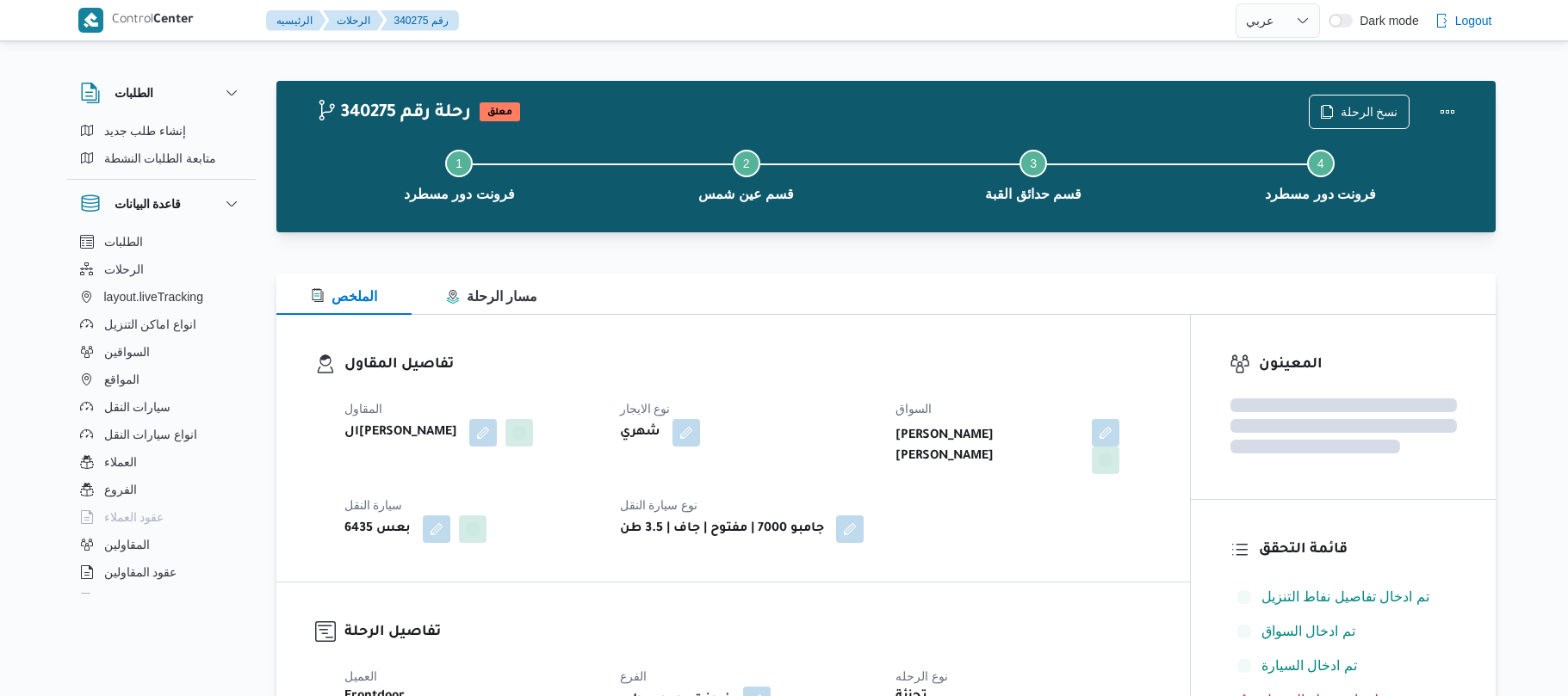
select select "ar"
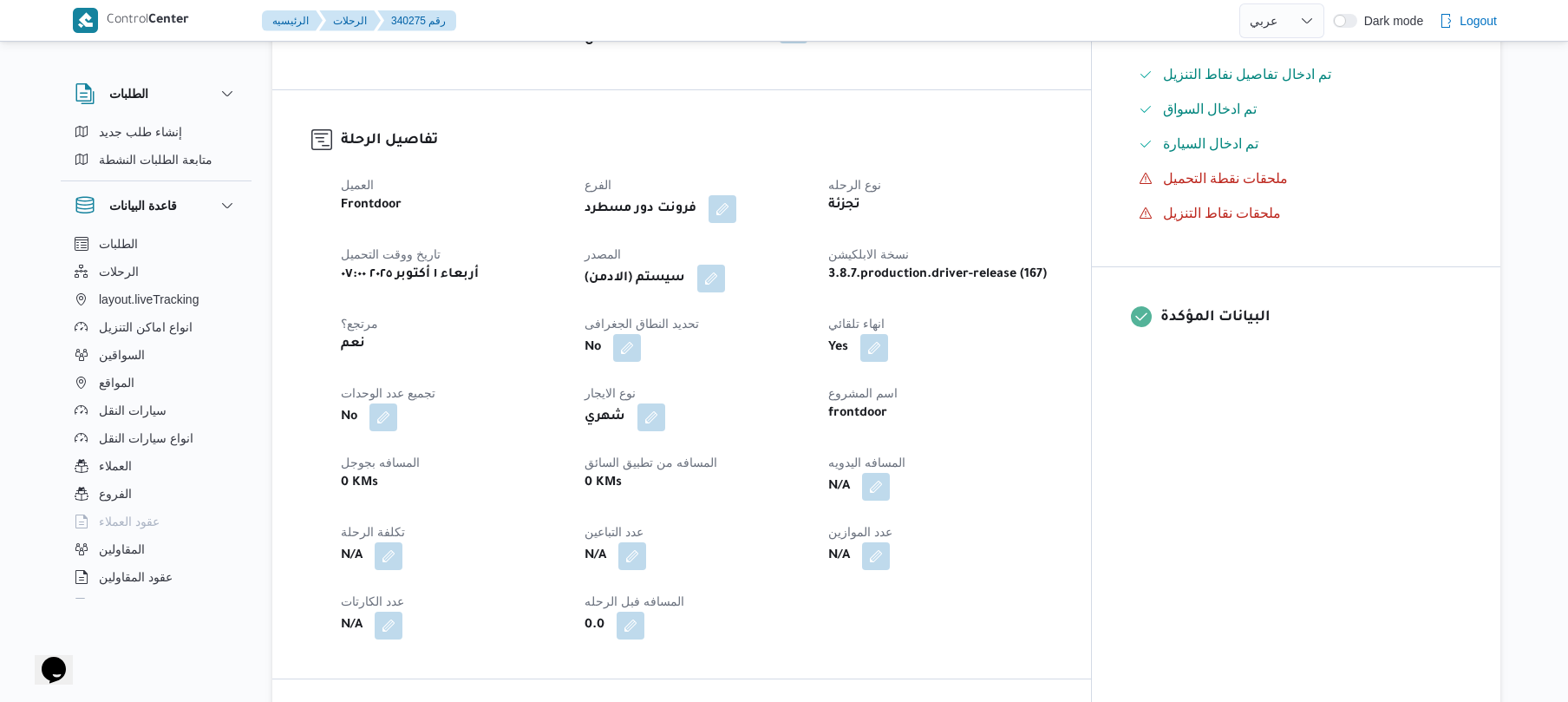
scroll to position [601, 0]
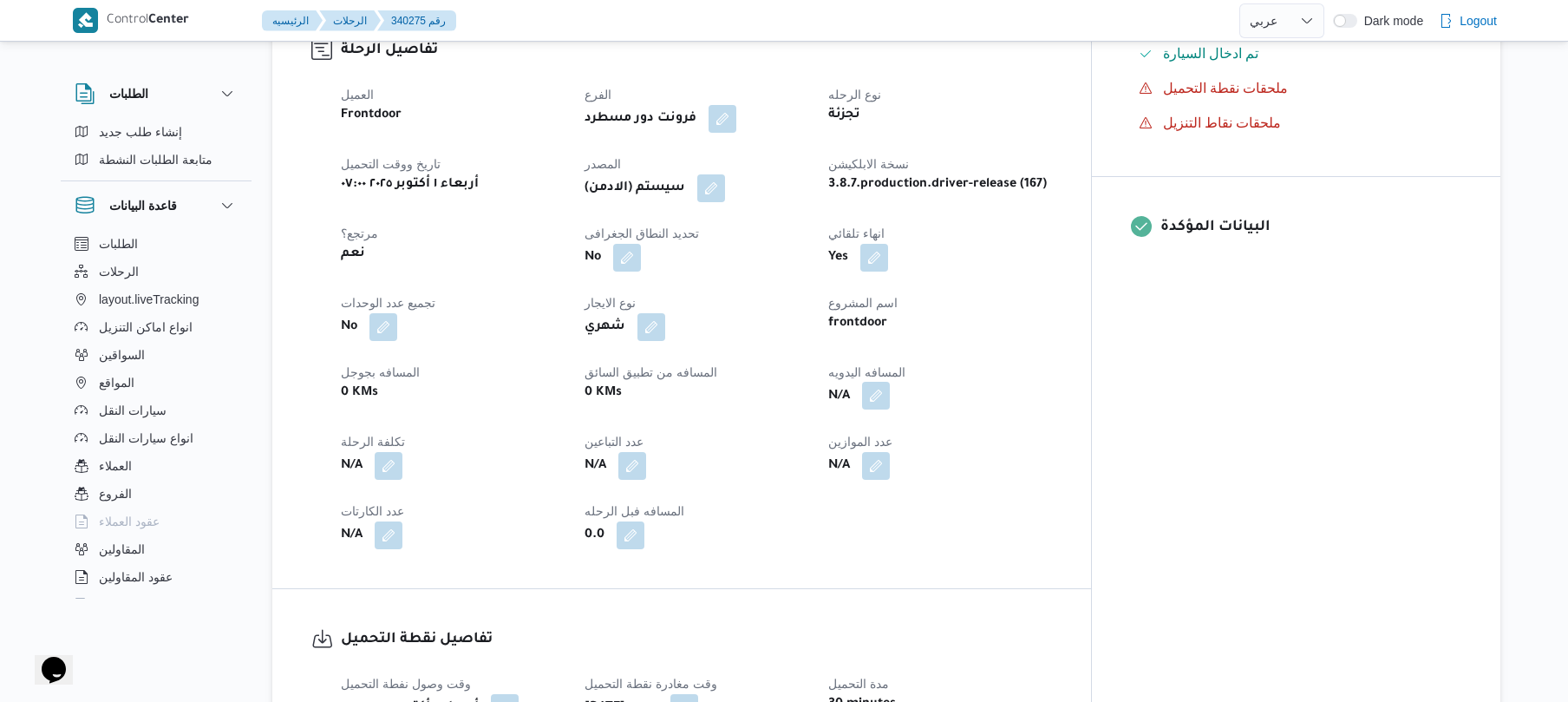
click at [889, 382] on button "button" at bounding box center [875, 395] width 28 height 28
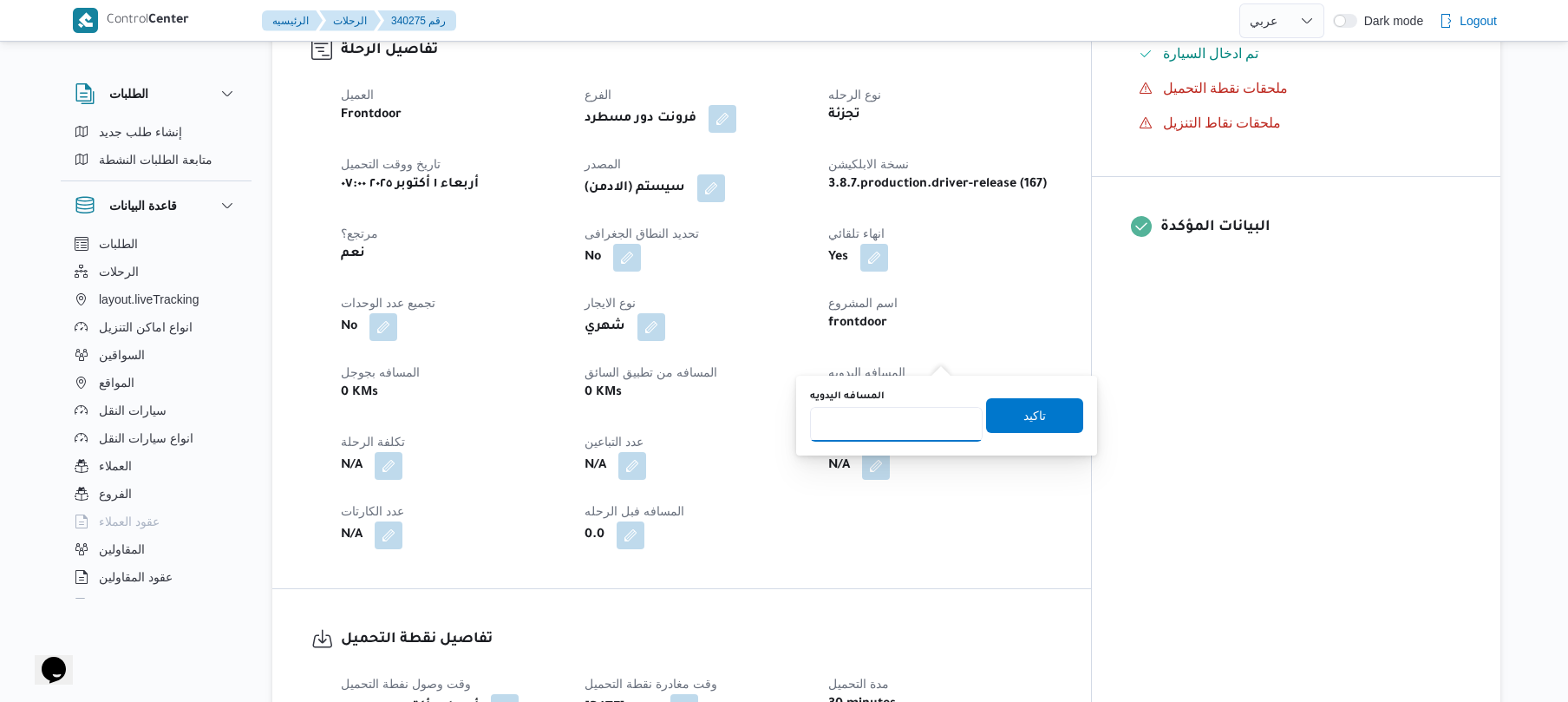
click at [910, 424] on input "المسافه اليدويه" at bounding box center [896, 424] width 173 height 34
type input "70"
click at [1000, 414] on span "تاكيد" at bounding box center [1034, 415] width 97 height 34
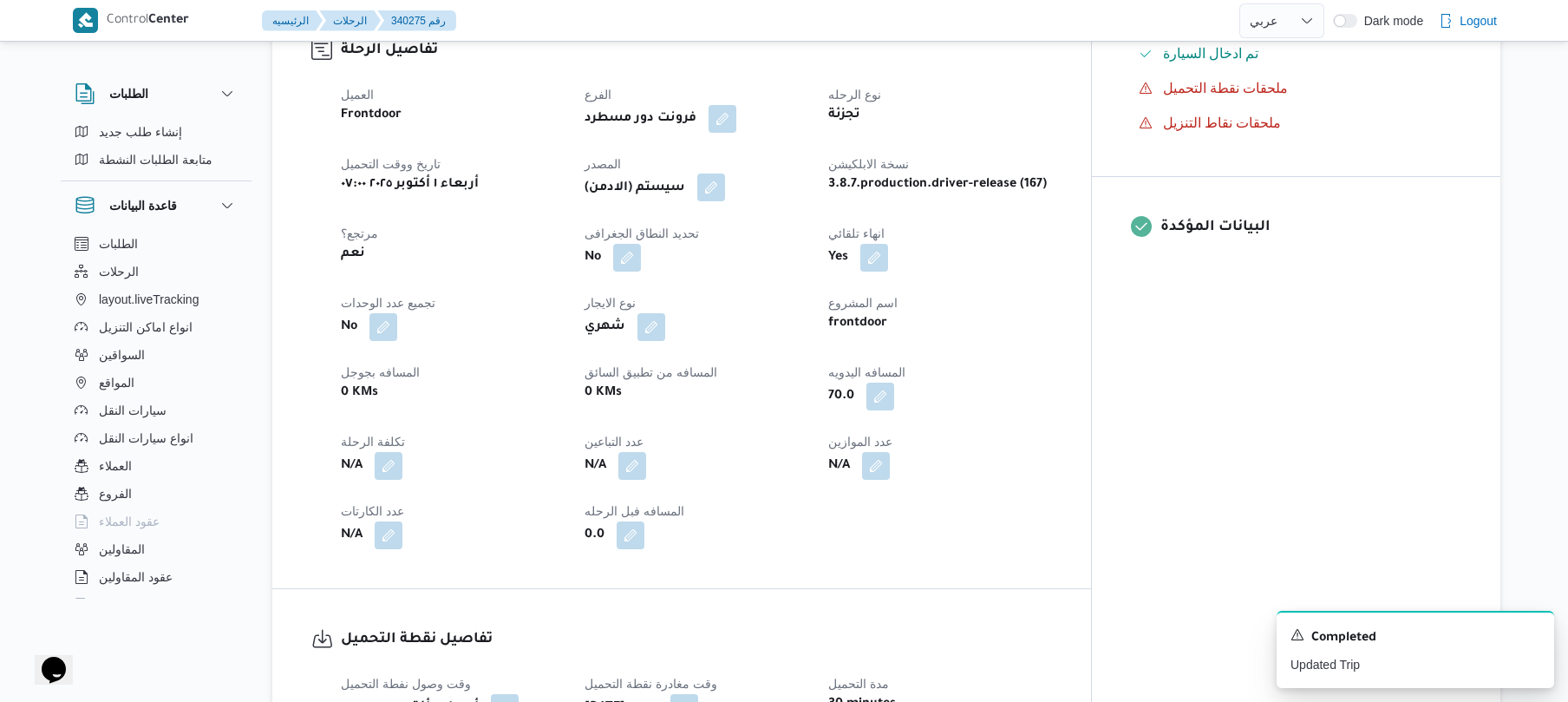
click at [725, 174] on button "button" at bounding box center [710, 187] width 28 height 28
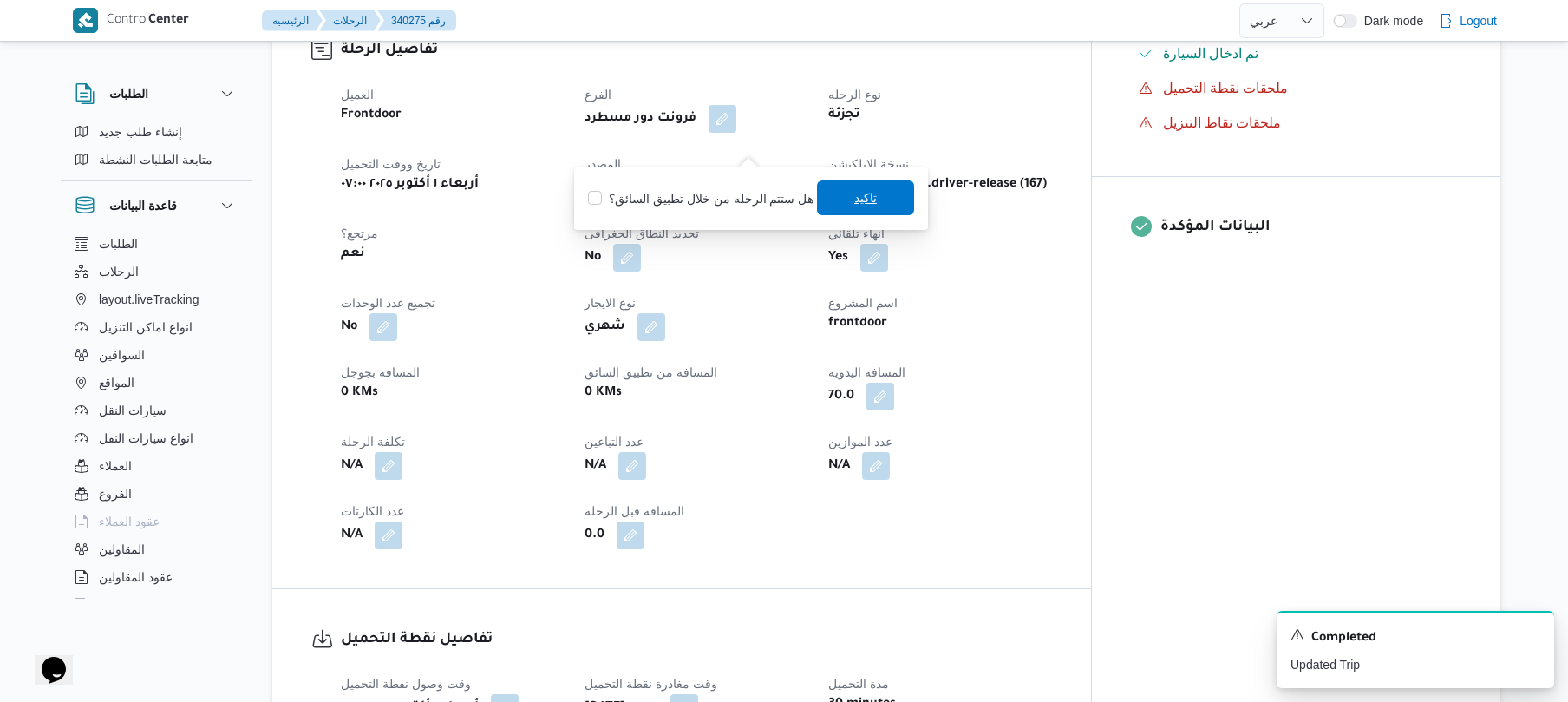
click at [841, 191] on span "تاكيد" at bounding box center [865, 197] width 97 height 34
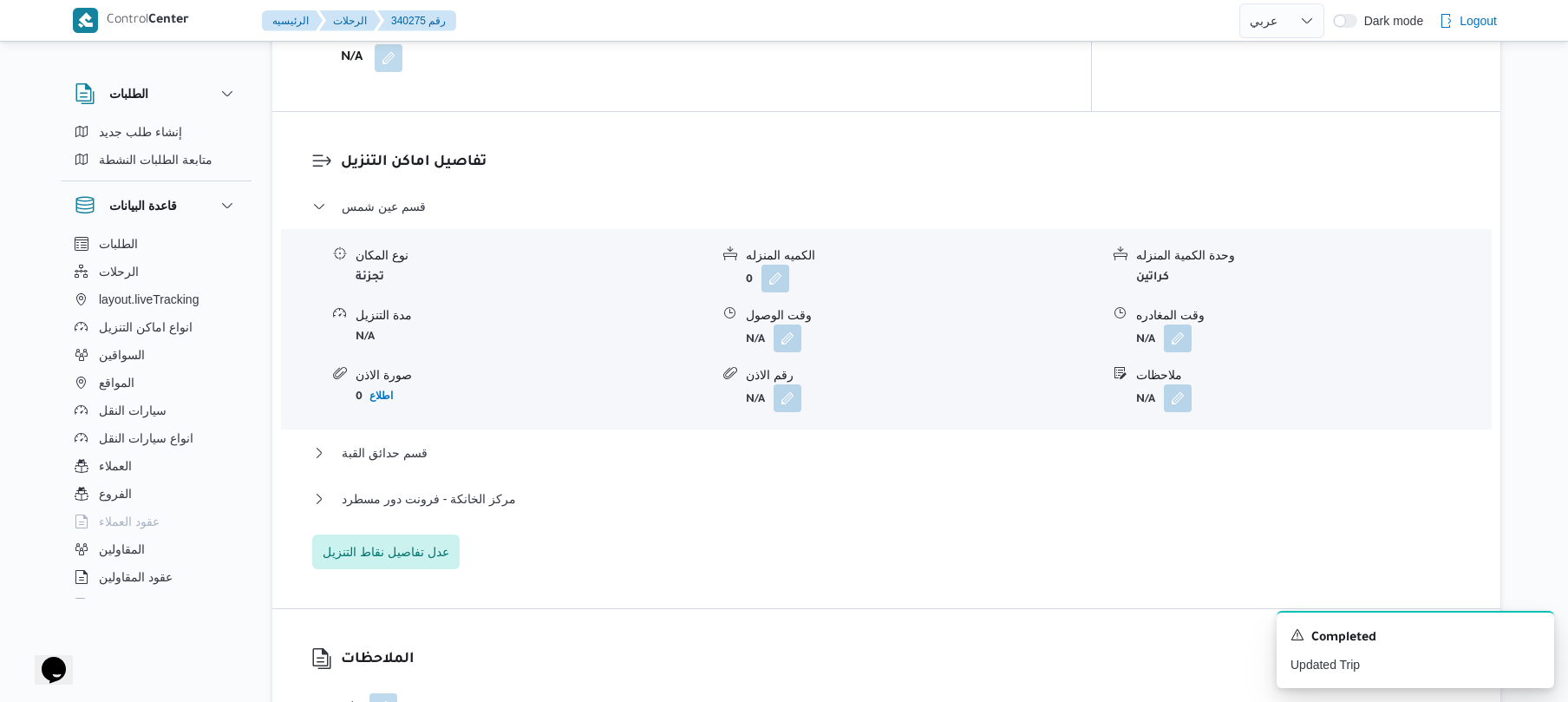
scroll to position [1435, 0]
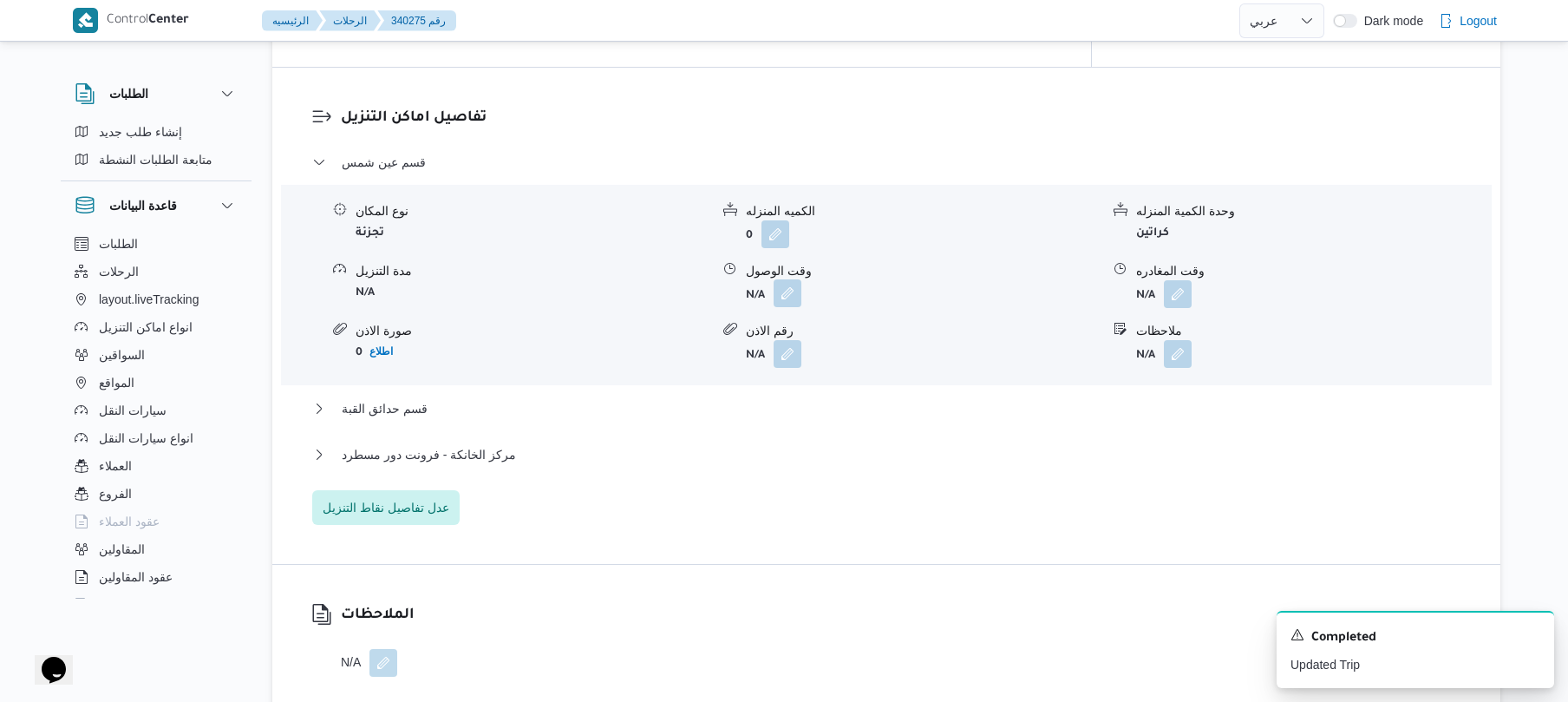
click at [789, 279] on button "button" at bounding box center [787, 293] width 28 height 28
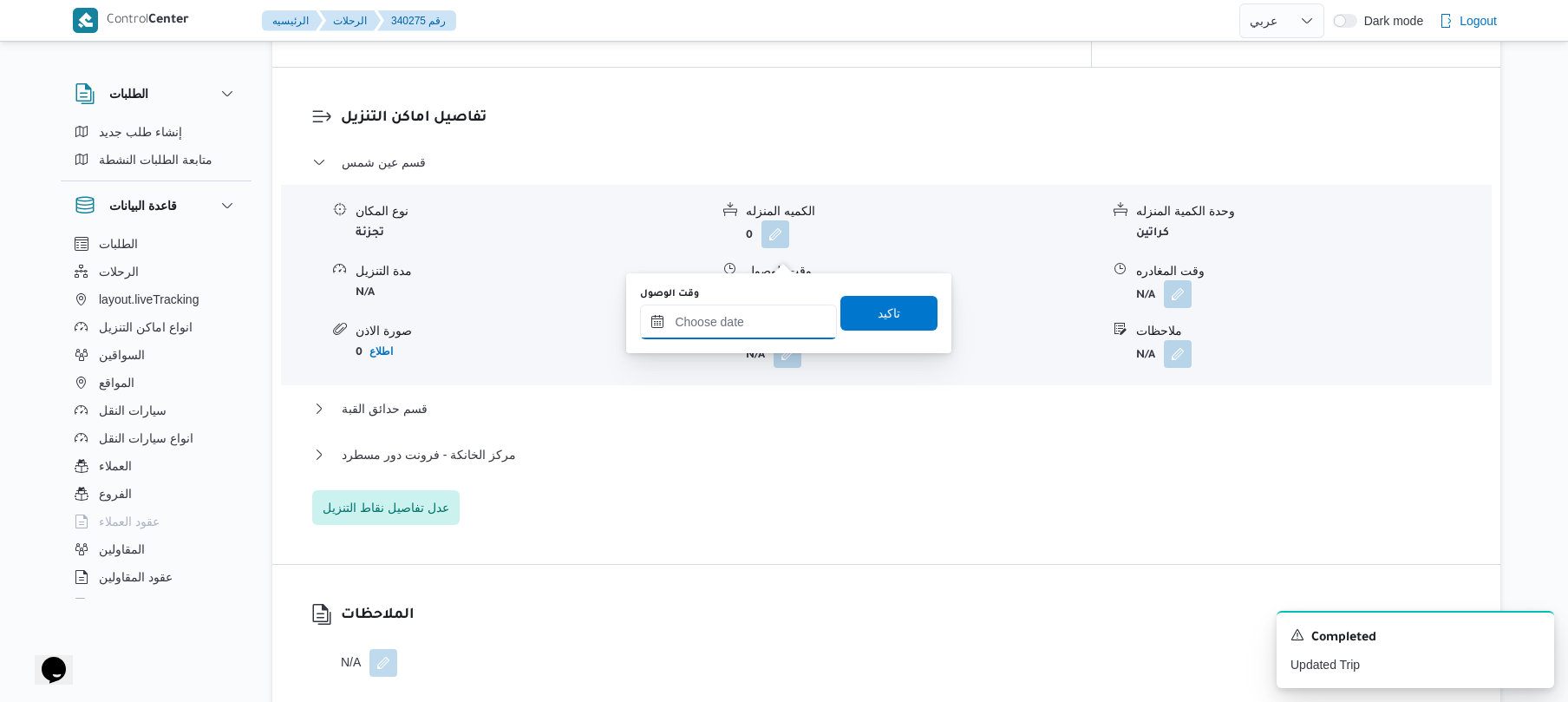
click at [760, 311] on input "وقت الوصول" at bounding box center [738, 321] width 197 height 34
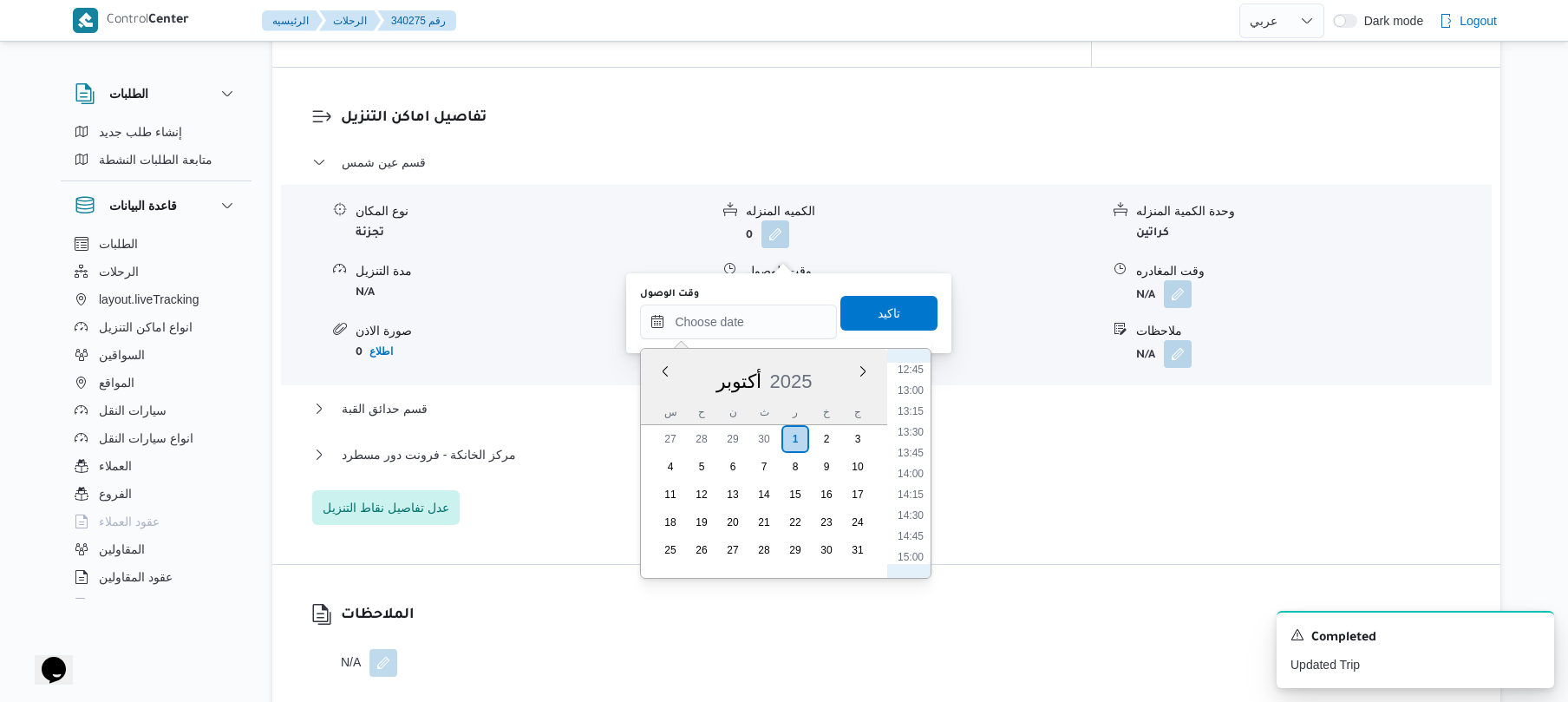
scroll to position [639, 0]
click at [917, 400] on li "08:00" at bounding box center [910, 399] width 40 height 17
type input "[DATE] ٠٨:٠٠"
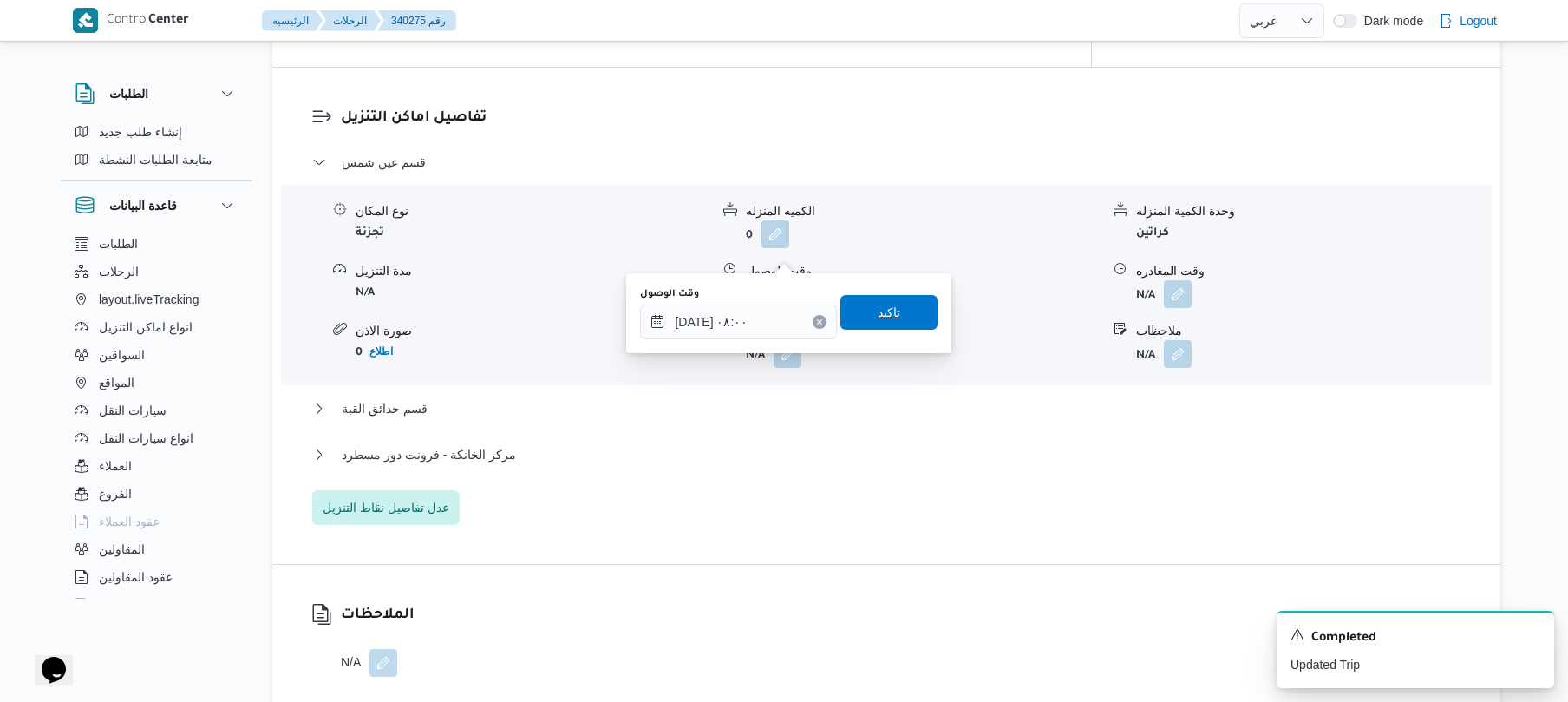
click at [885, 320] on span "تاكيد" at bounding box center [889, 313] width 23 height 21
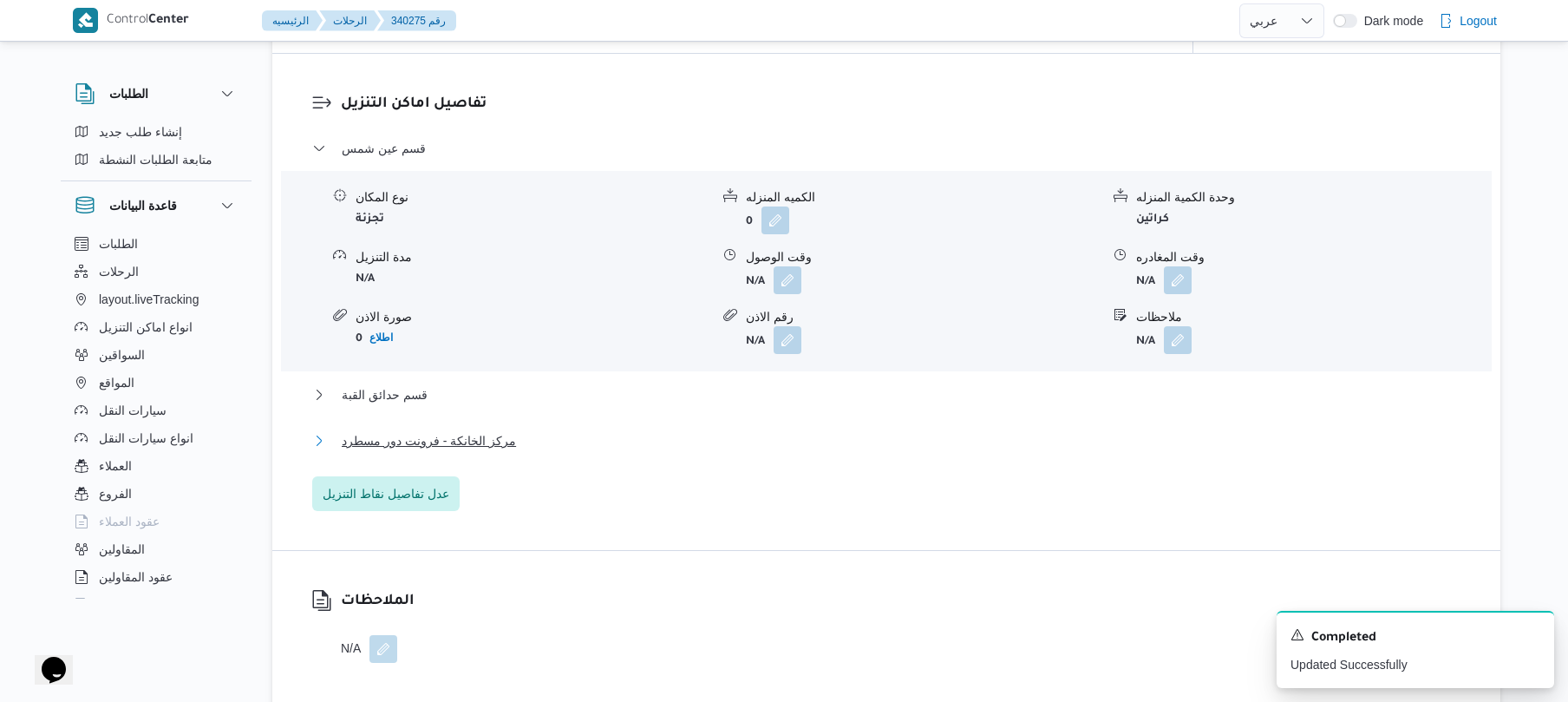
click at [782, 430] on button "مركز الخانكة - فرونت دور مسطرد" at bounding box center [886, 441] width 1149 height 21
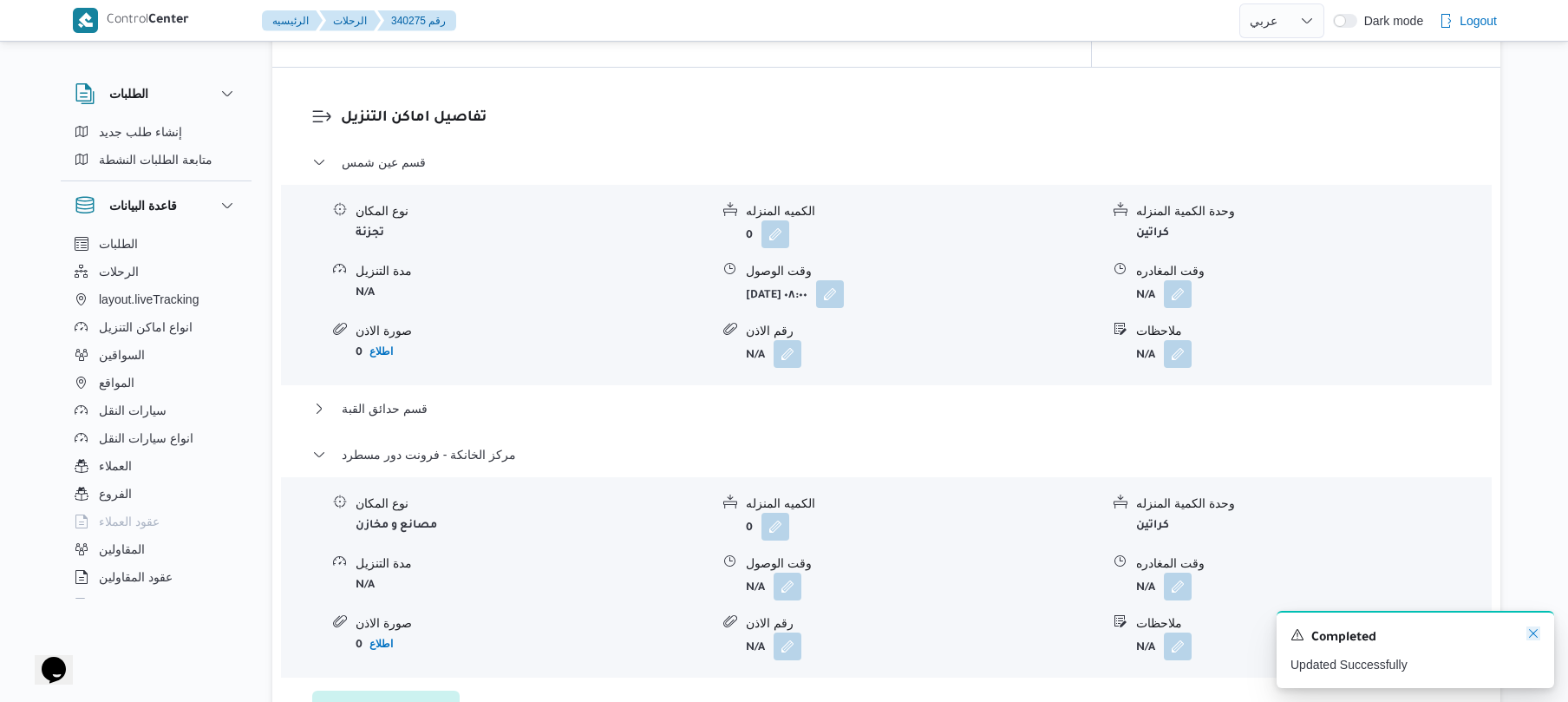
click at [1534, 637] on icon "Dismiss toast" at bounding box center [1533, 633] width 14 height 14
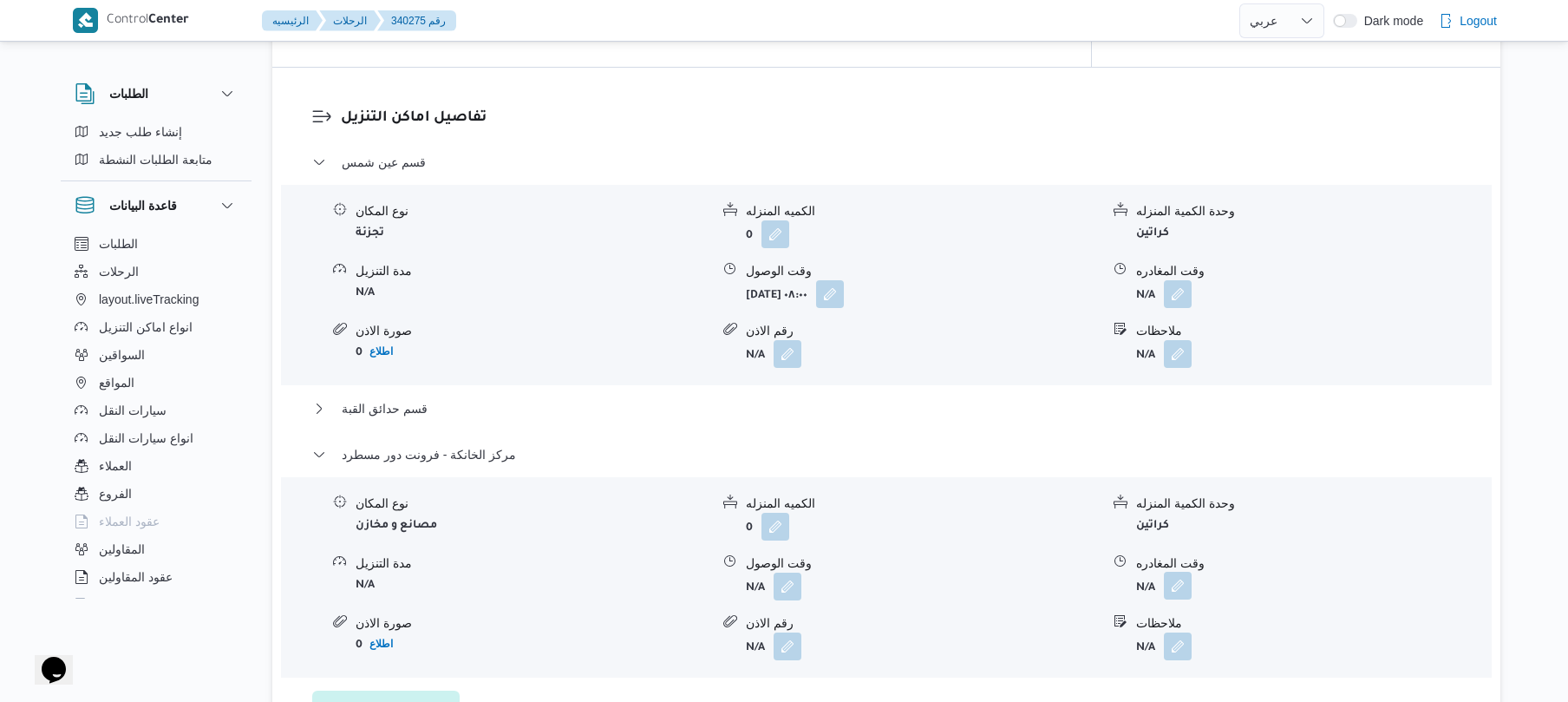
click at [1177, 572] on button "button" at bounding box center [1177, 586] width 28 height 28
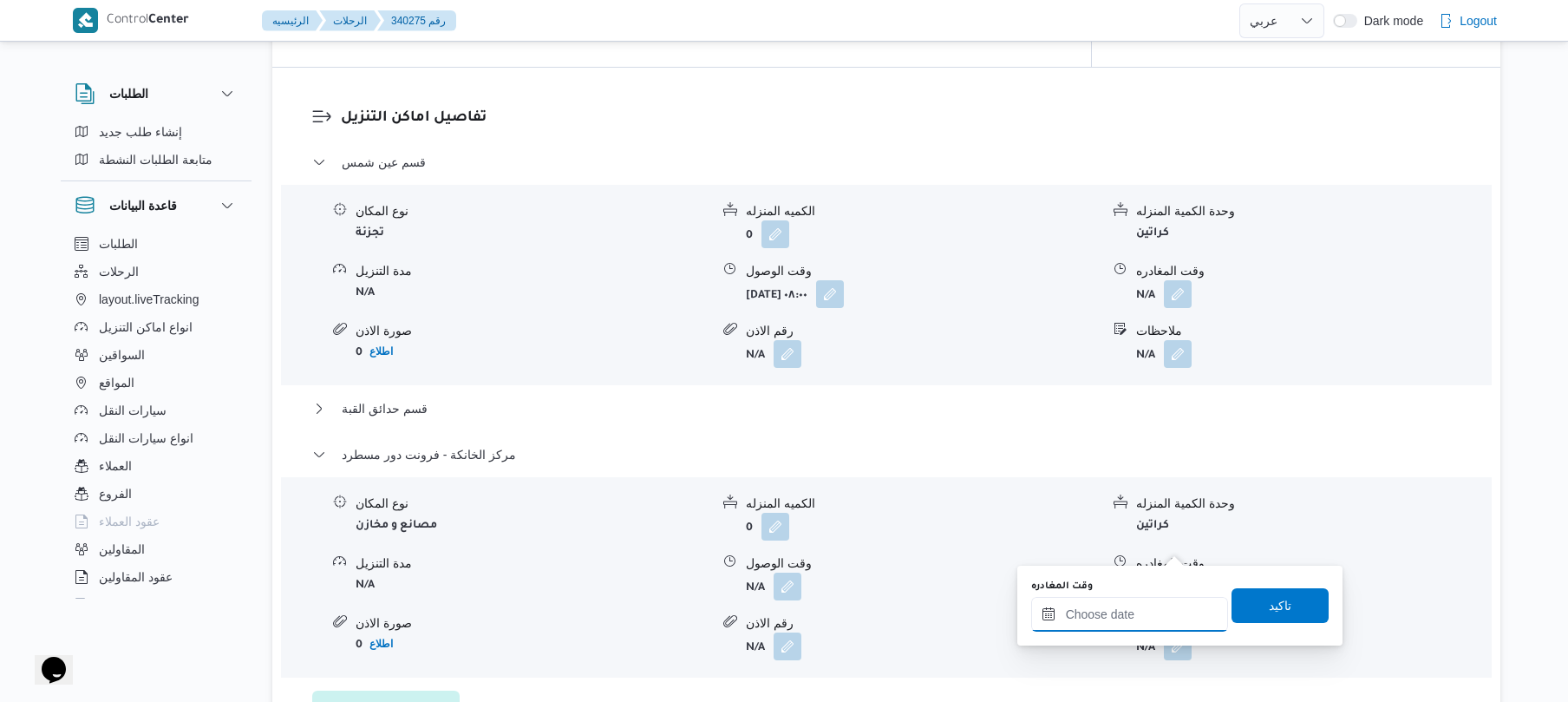
click at [1110, 609] on input "وقت المغادره" at bounding box center [1130, 614] width 197 height 34
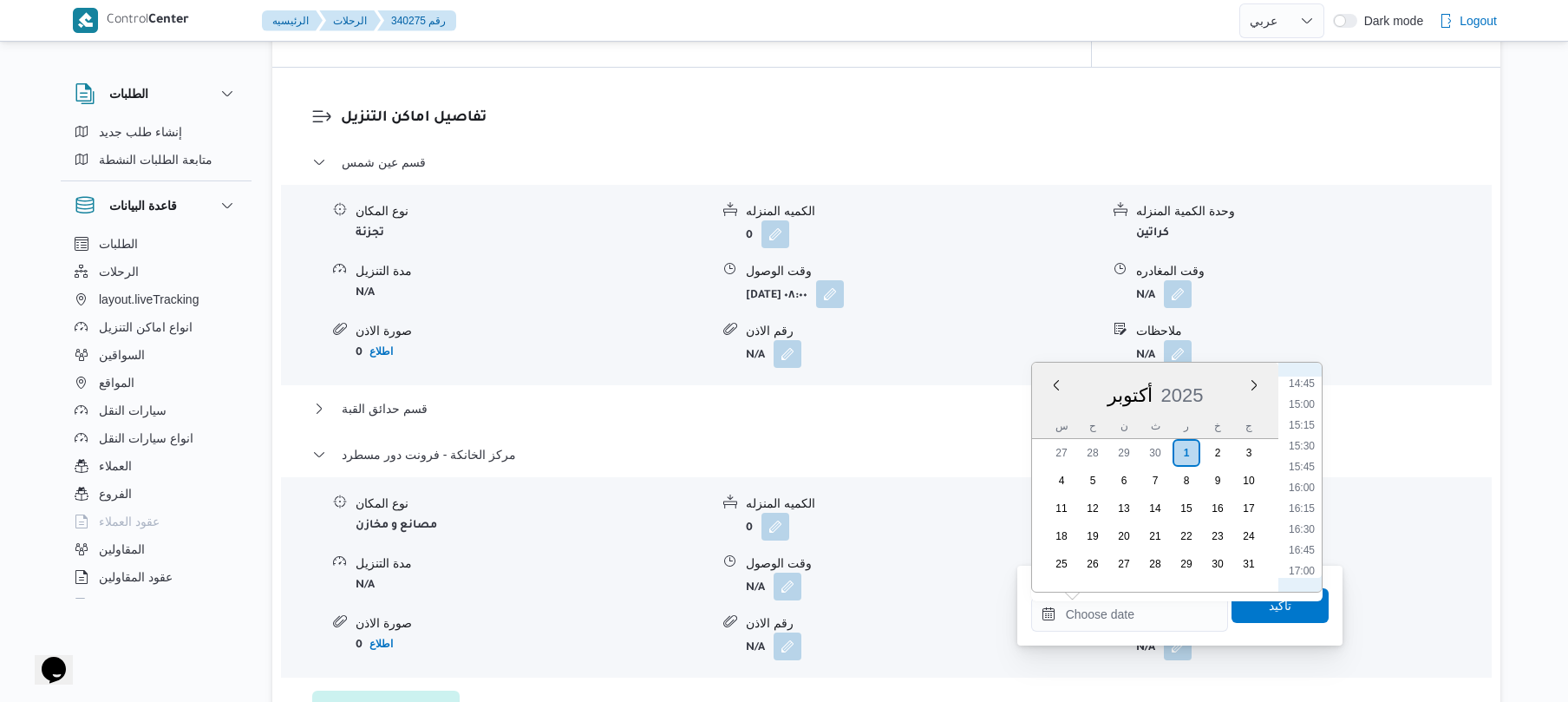
scroll to position [1205, 0]
click at [1301, 430] on li "15:00" at bounding box center [1302, 430] width 40 height 17
type input "[DATE] ١٥:٠٠"
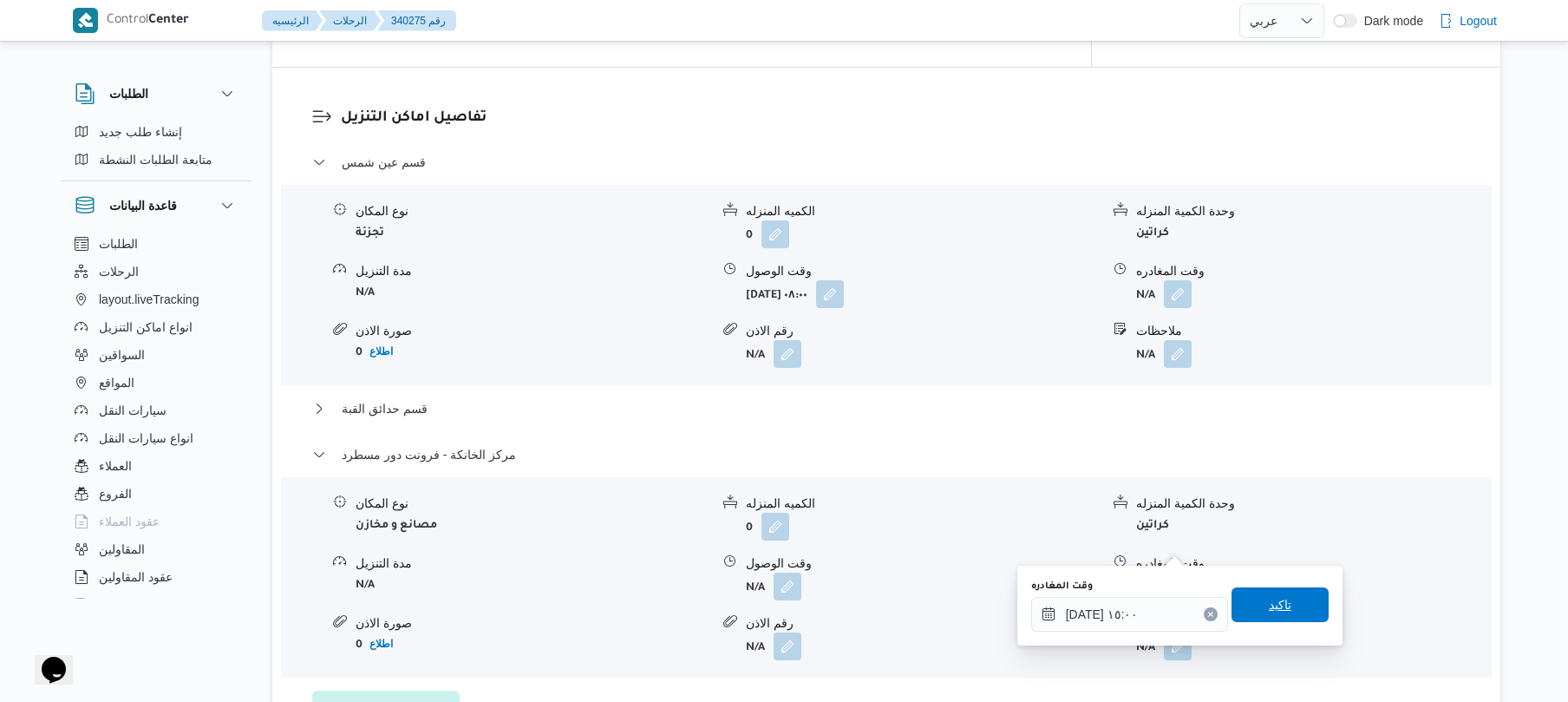
click at [1249, 599] on span "تاكيد" at bounding box center [1280, 605] width 97 height 34
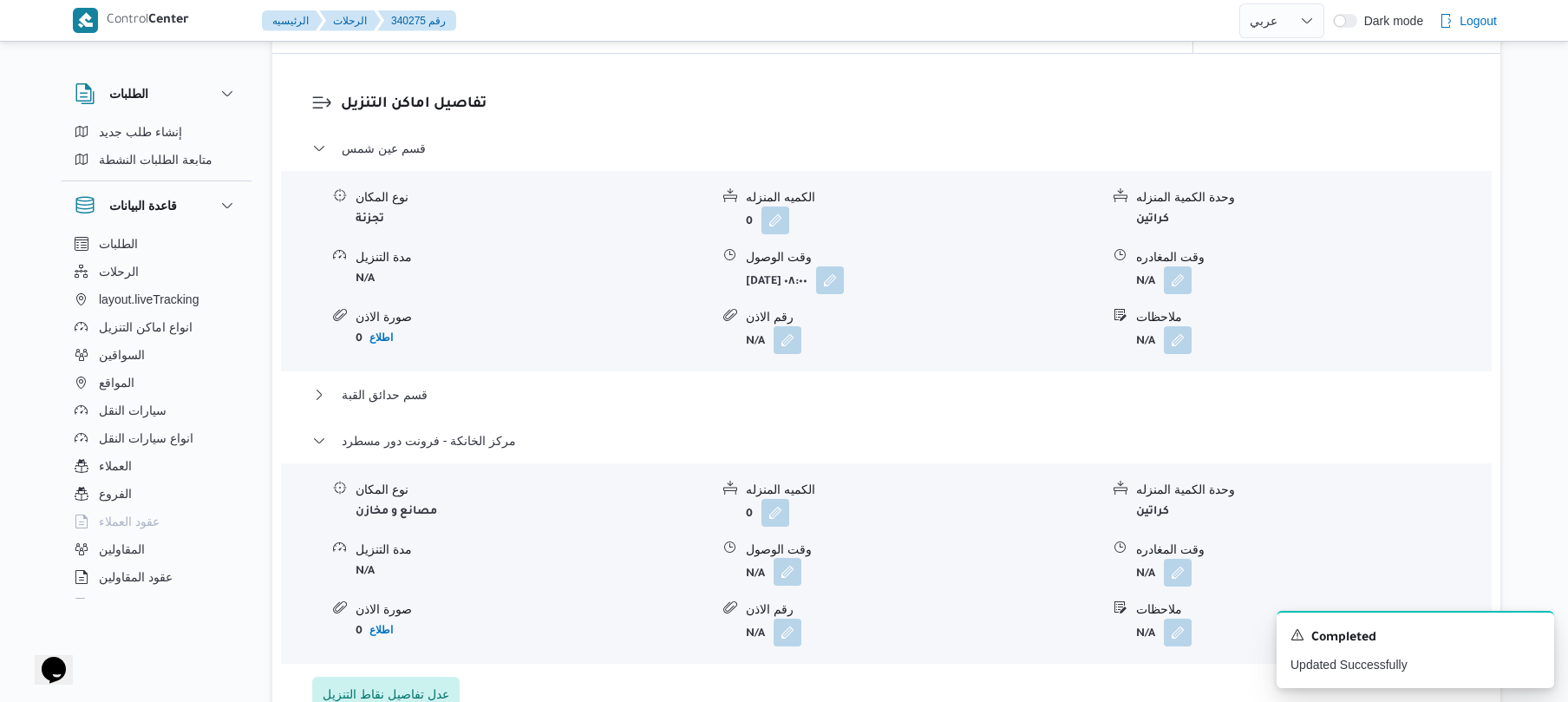
click at [779, 558] on button "button" at bounding box center [787, 571] width 28 height 28
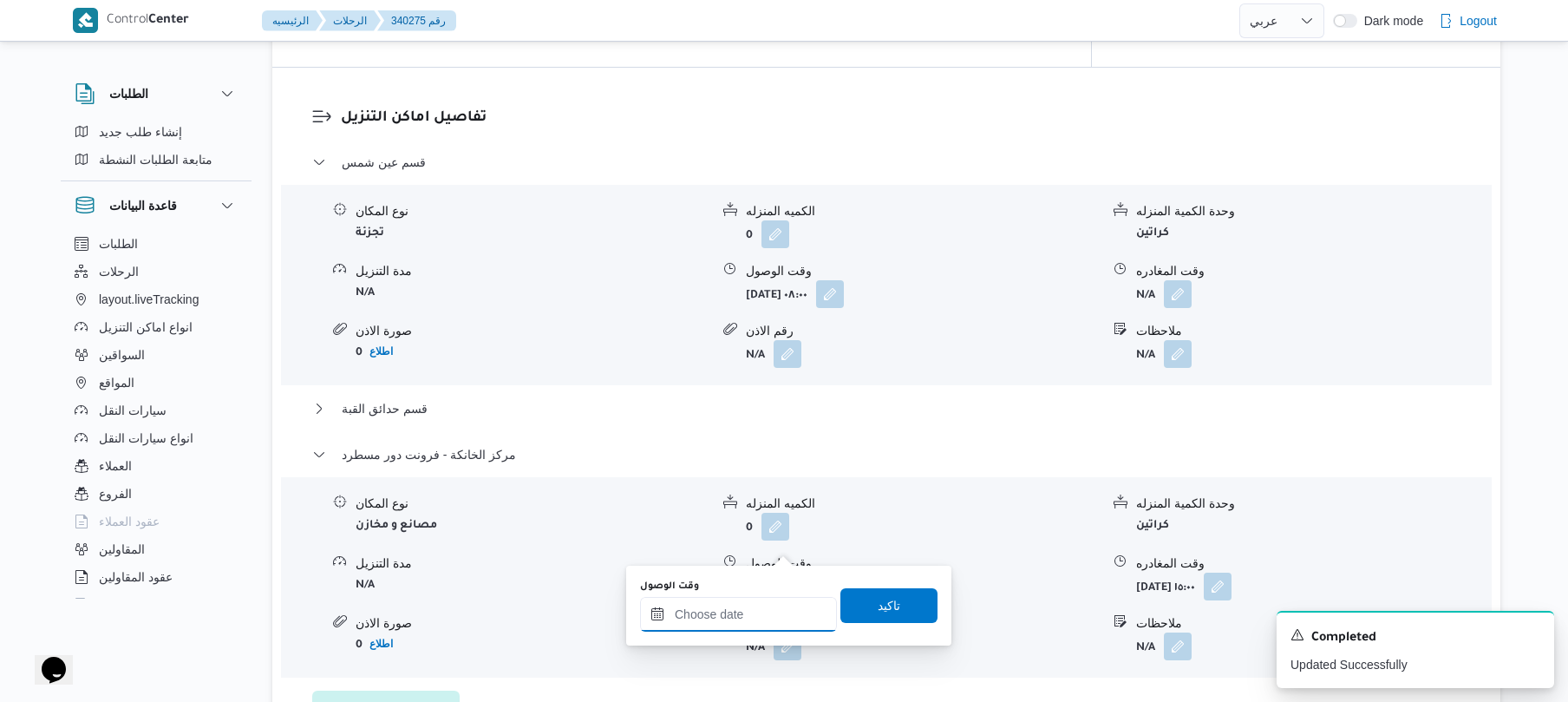
click at [768, 609] on input "وقت الوصول" at bounding box center [738, 614] width 197 height 34
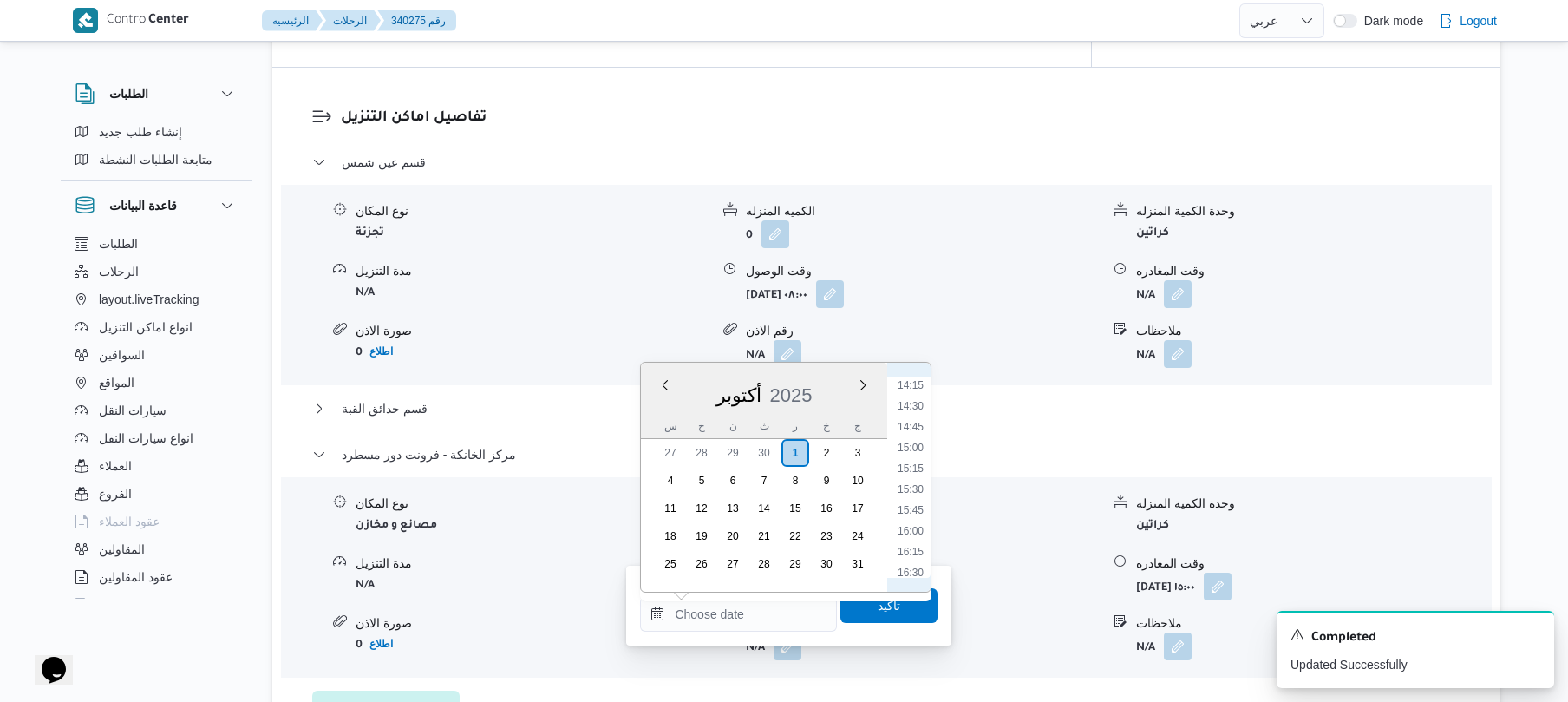
scroll to position [1158, 0]
click at [909, 457] on li "14:45" at bounding box center [910, 456] width 40 height 17
type input "[DATE] ١٤:٤٥"
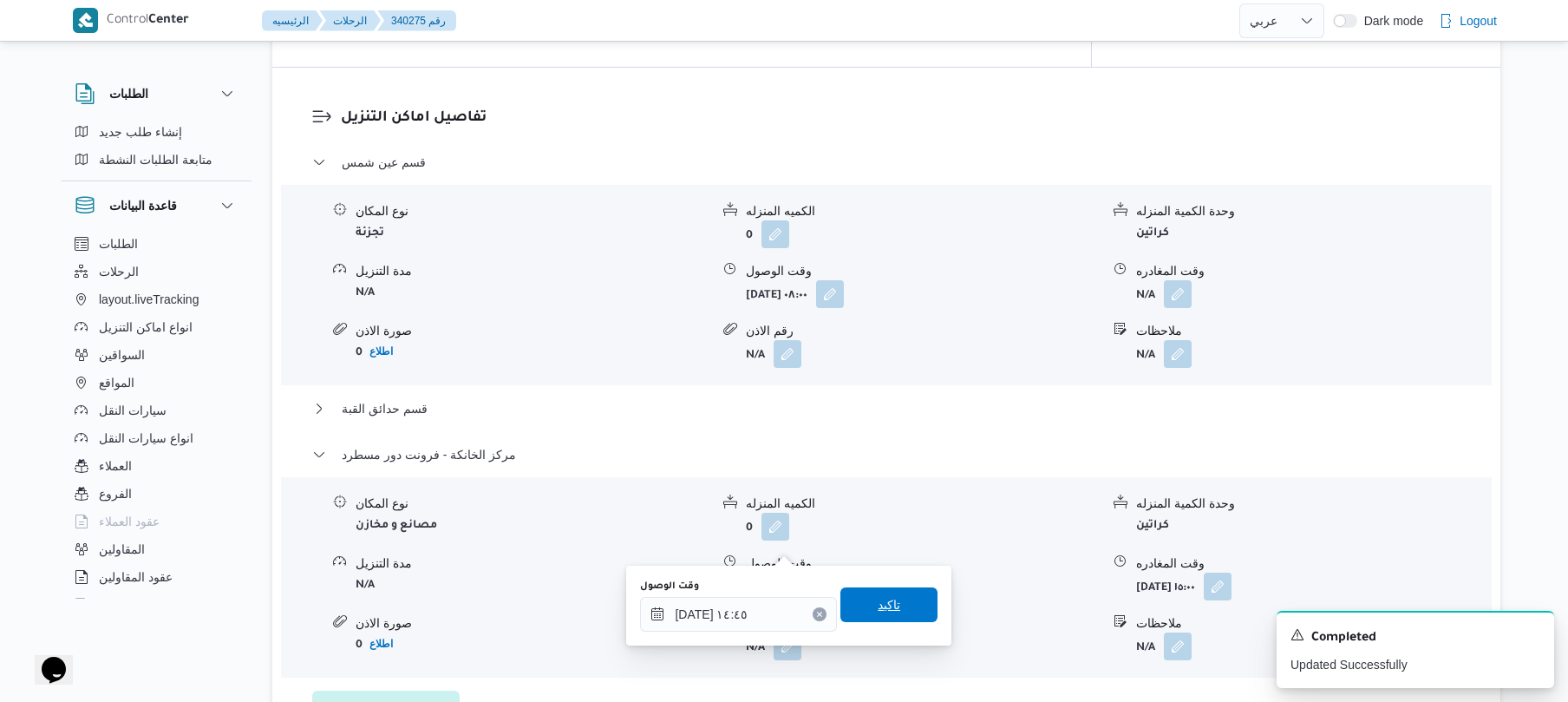
click at [878, 601] on span "تاكيد" at bounding box center [889, 605] width 23 height 21
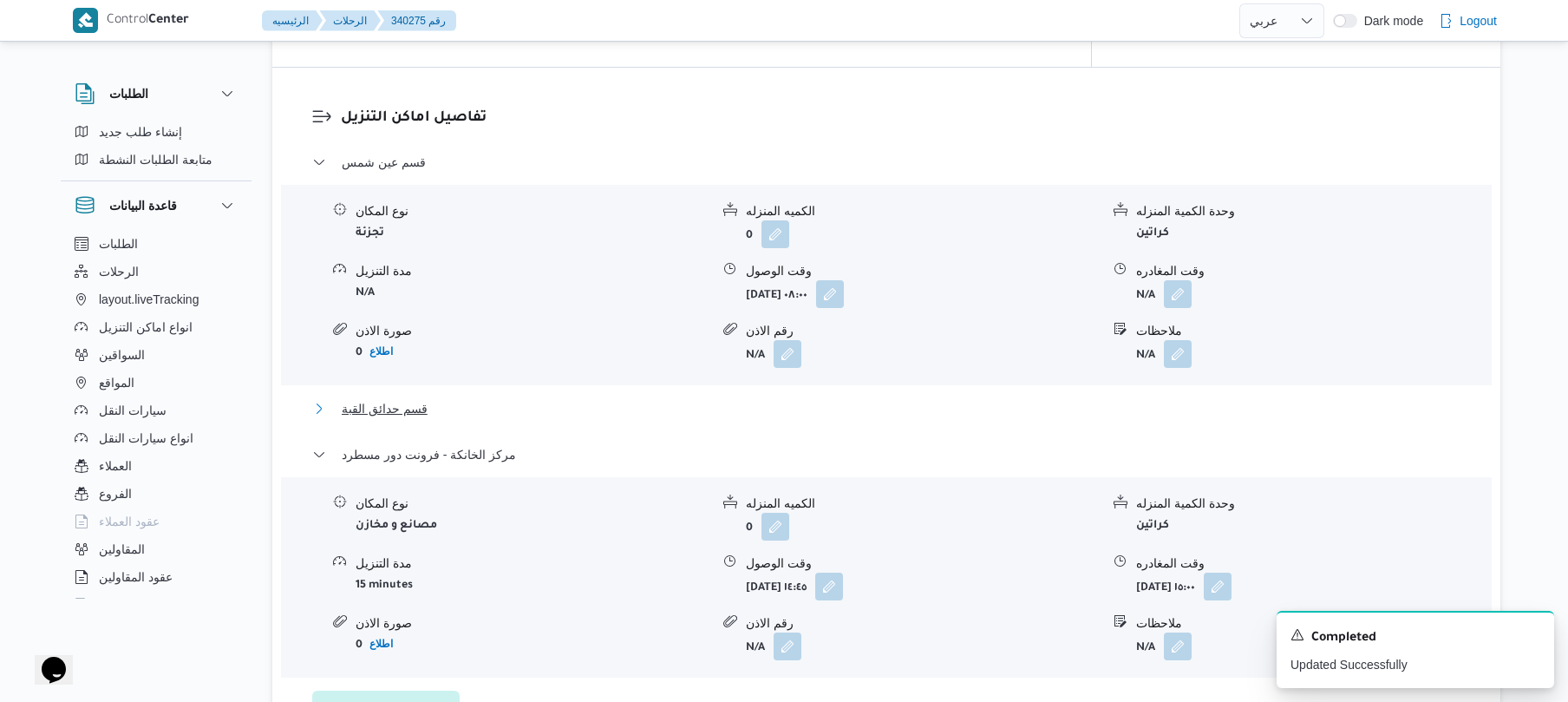
click at [1037, 399] on button "قسم حدائق القبة" at bounding box center [886, 409] width 1149 height 21
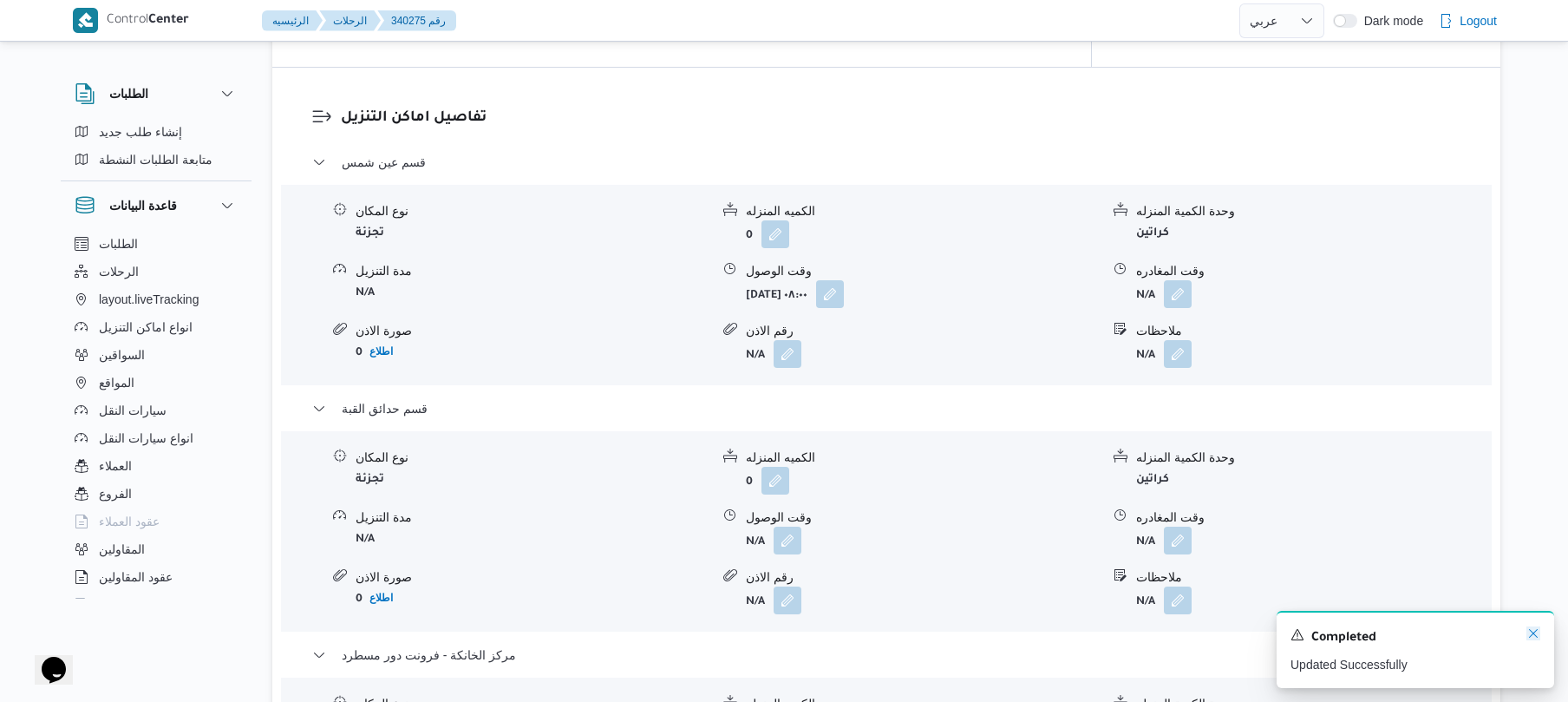
click at [1537, 635] on icon "Dismiss toast" at bounding box center [1533, 633] width 14 height 14
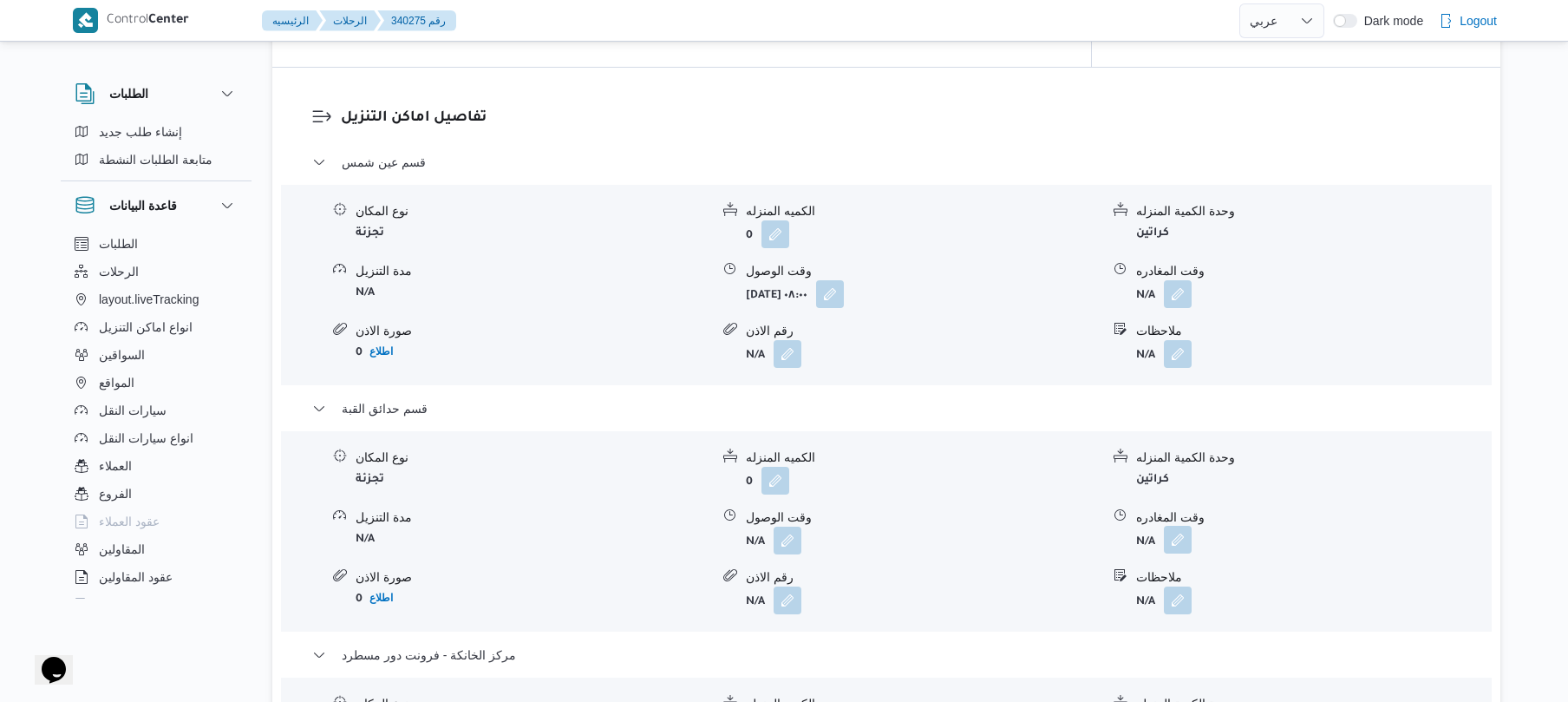
click at [1181, 526] on button "button" at bounding box center [1177, 539] width 28 height 28
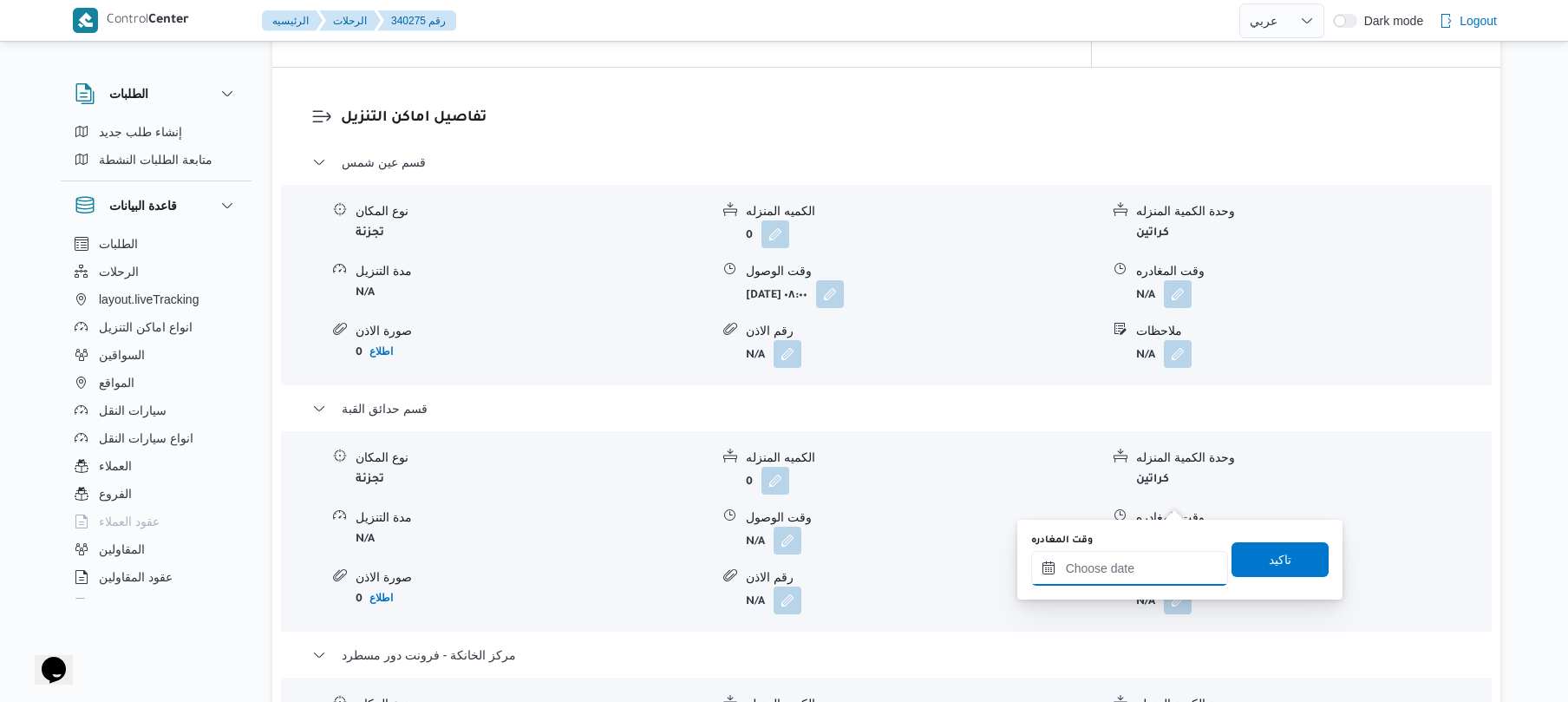
click at [1083, 567] on input "وقت المغادره" at bounding box center [1130, 568] width 197 height 34
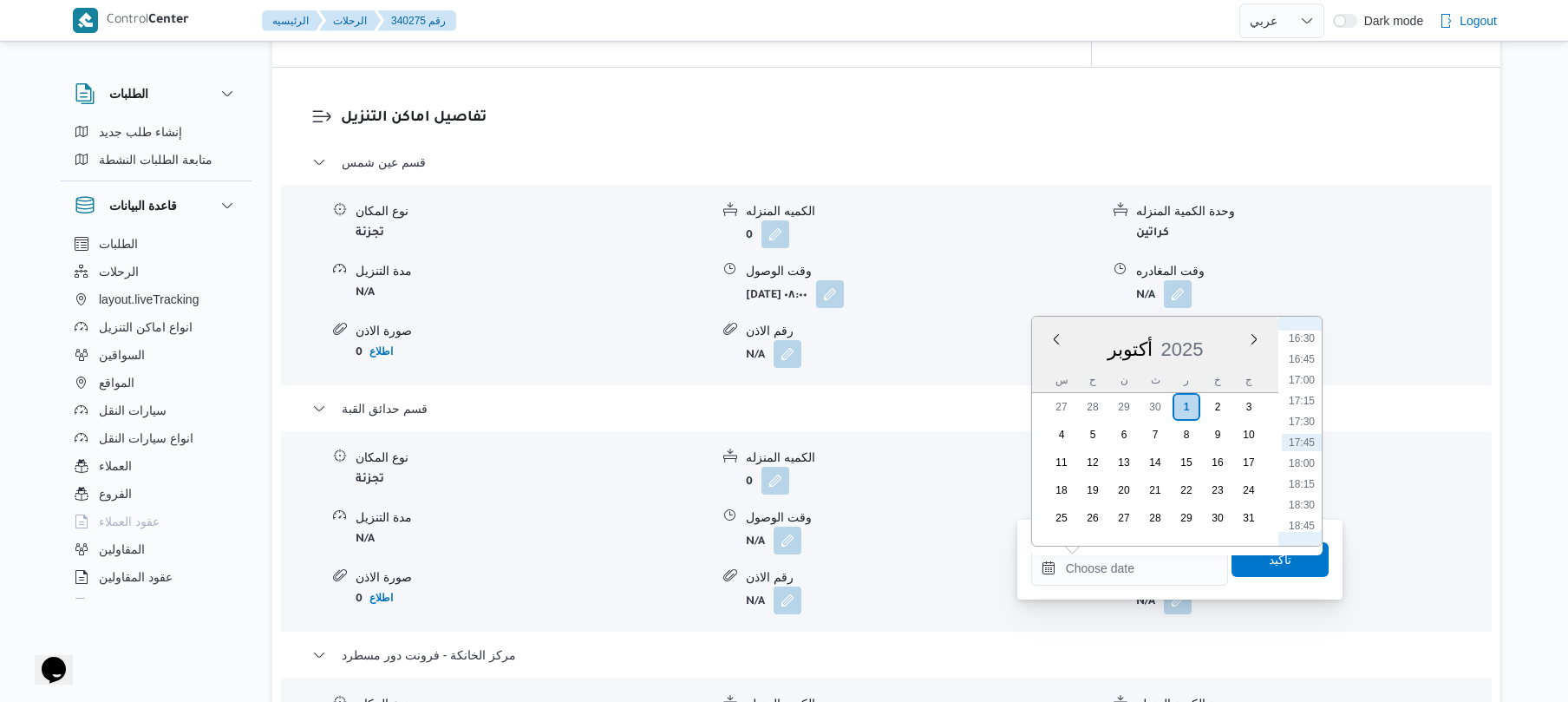
scroll to position [1205, 0]
click at [1299, 362] on li "14:45" at bounding box center [1302, 363] width 40 height 17
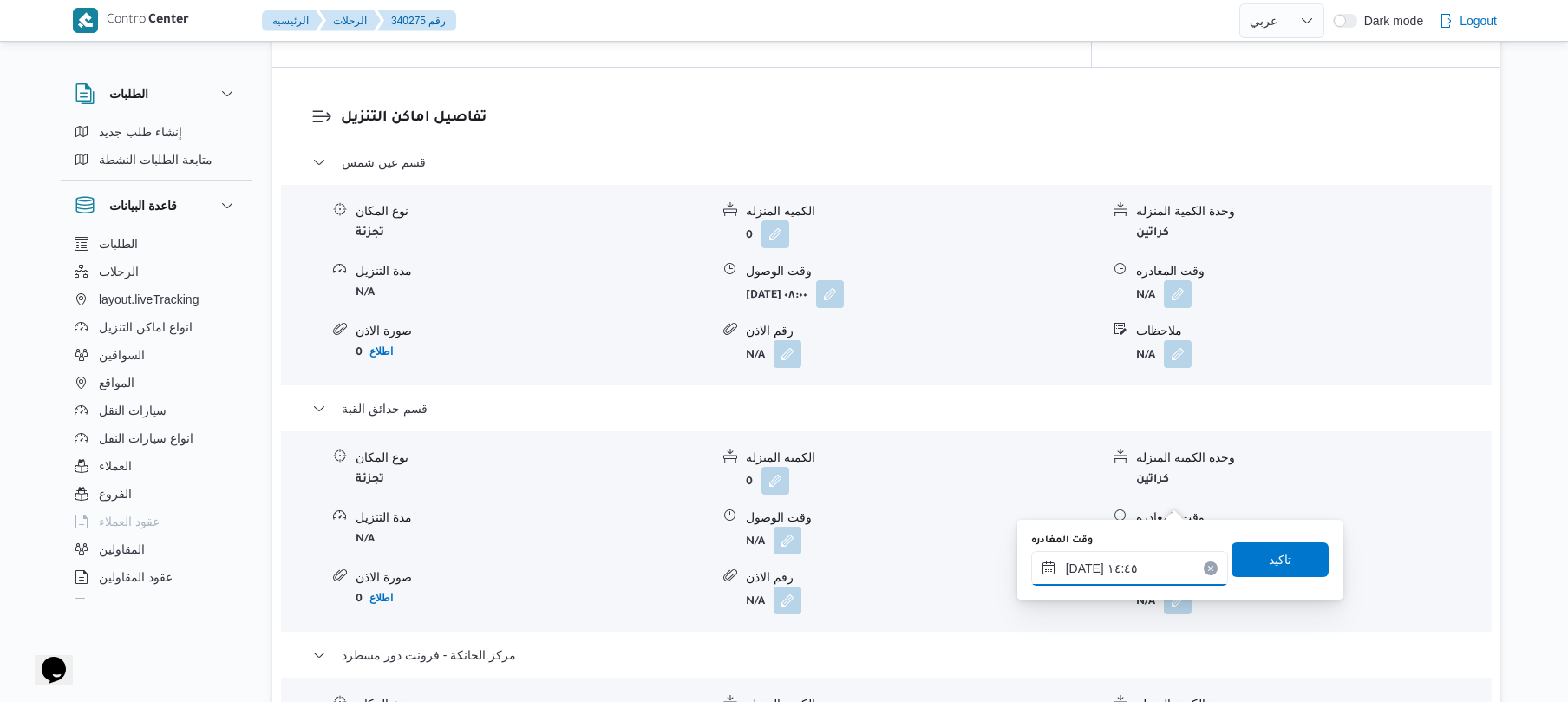
click at [1082, 563] on input "٠١/١٠/٢٠٢٥ ١٤:٤٥" at bounding box center [1130, 568] width 197 height 34
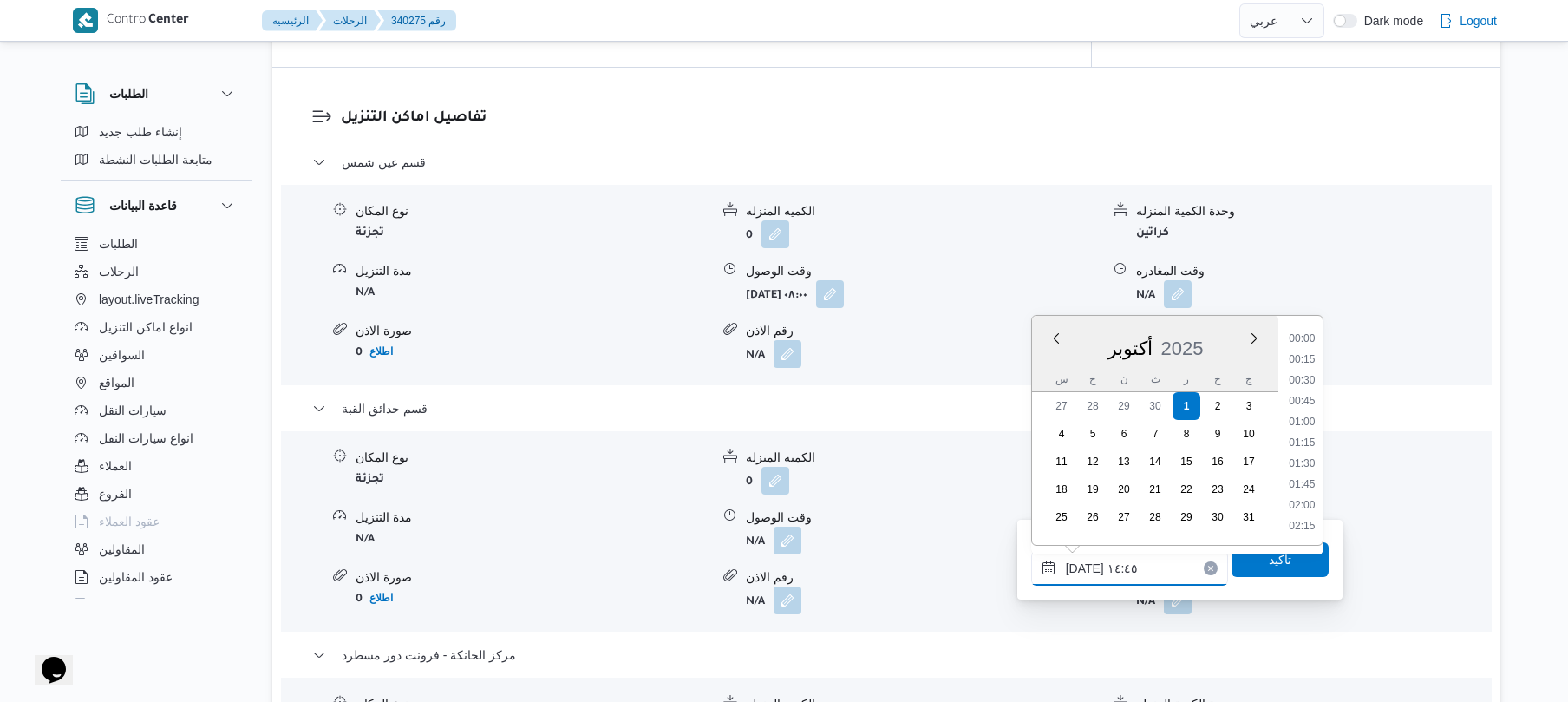
scroll to position [1125, 0]
type input "٠١/١٠/٢٠٢٥ ١٤:١٠"
click at [1244, 555] on span "تاكيد" at bounding box center [1280, 559] width 97 height 34
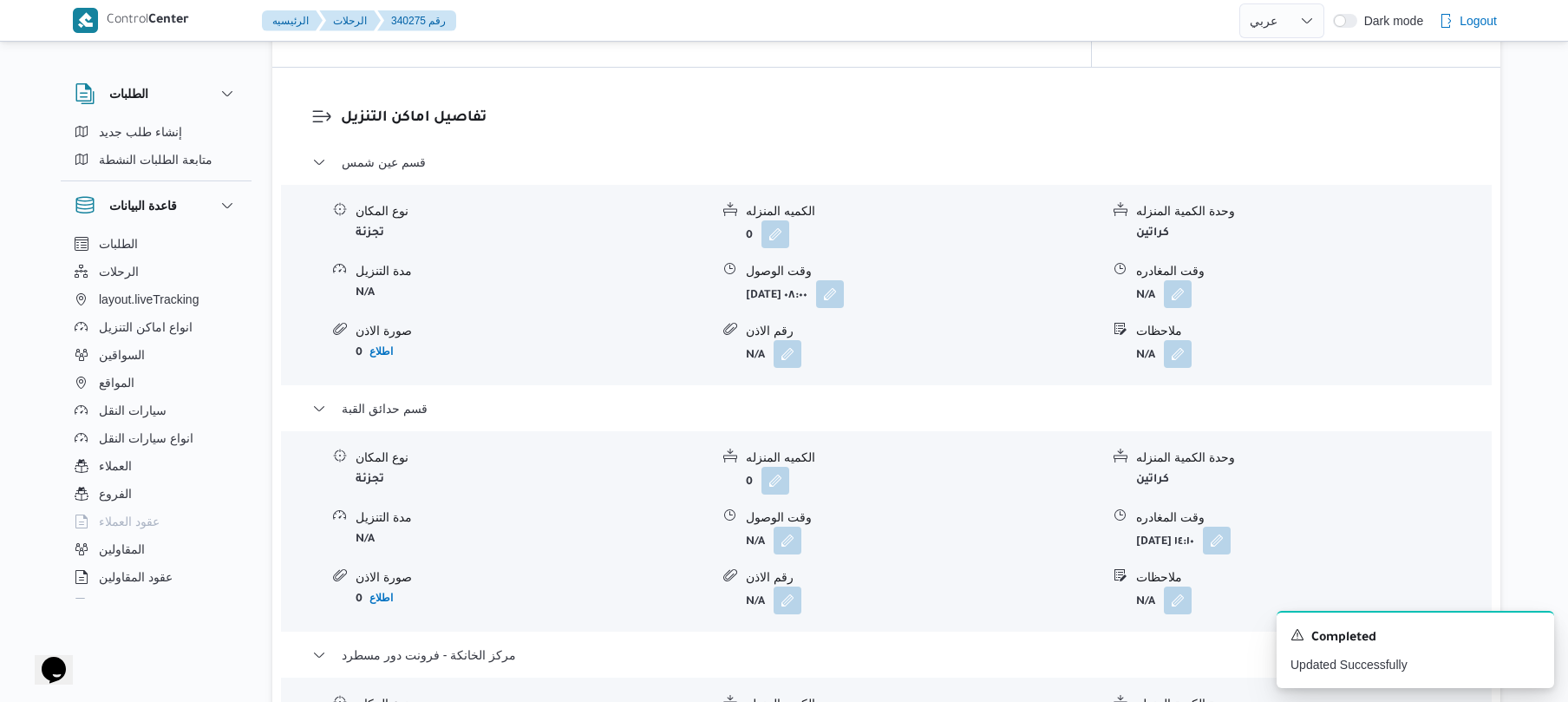
scroll to position [1389, 0]
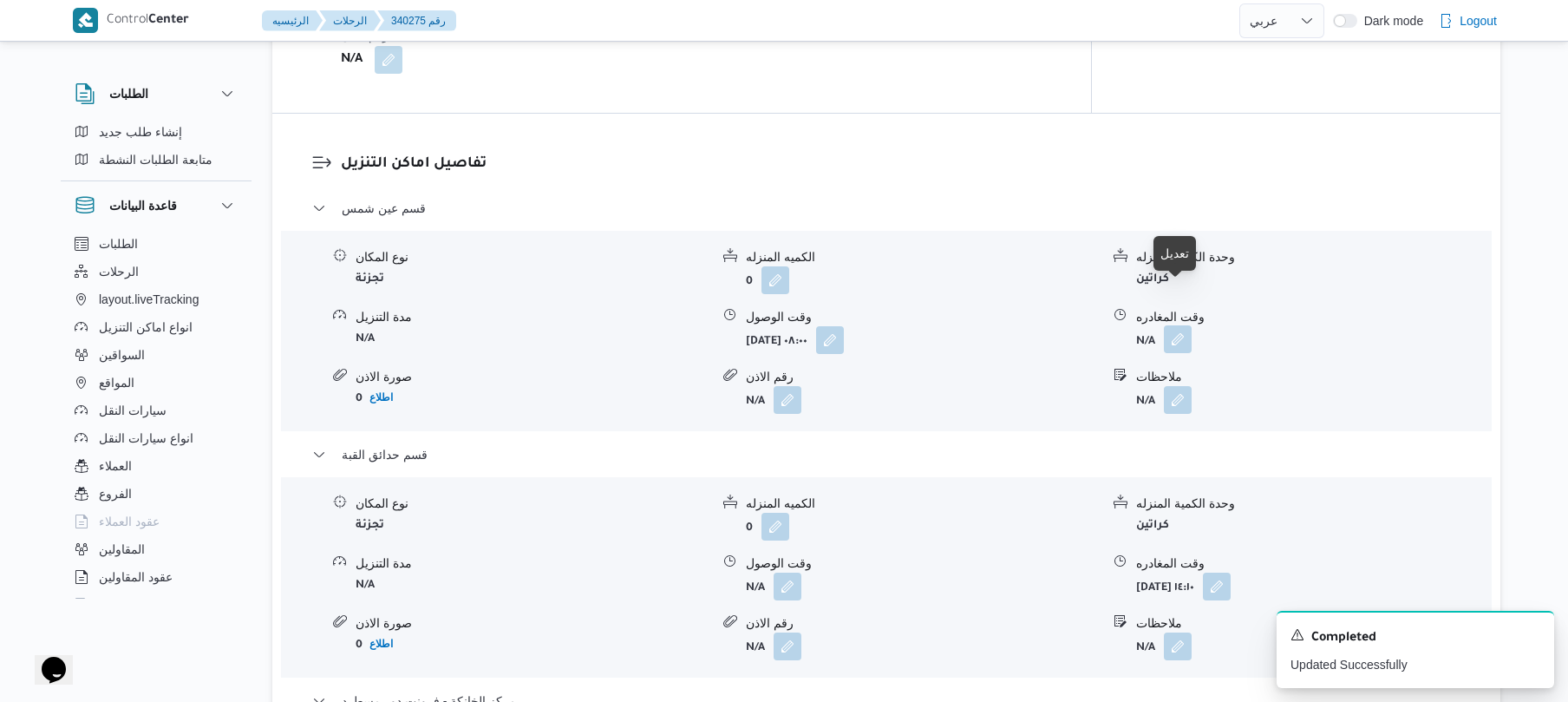
click at [1172, 325] on button "button" at bounding box center [1177, 339] width 28 height 28
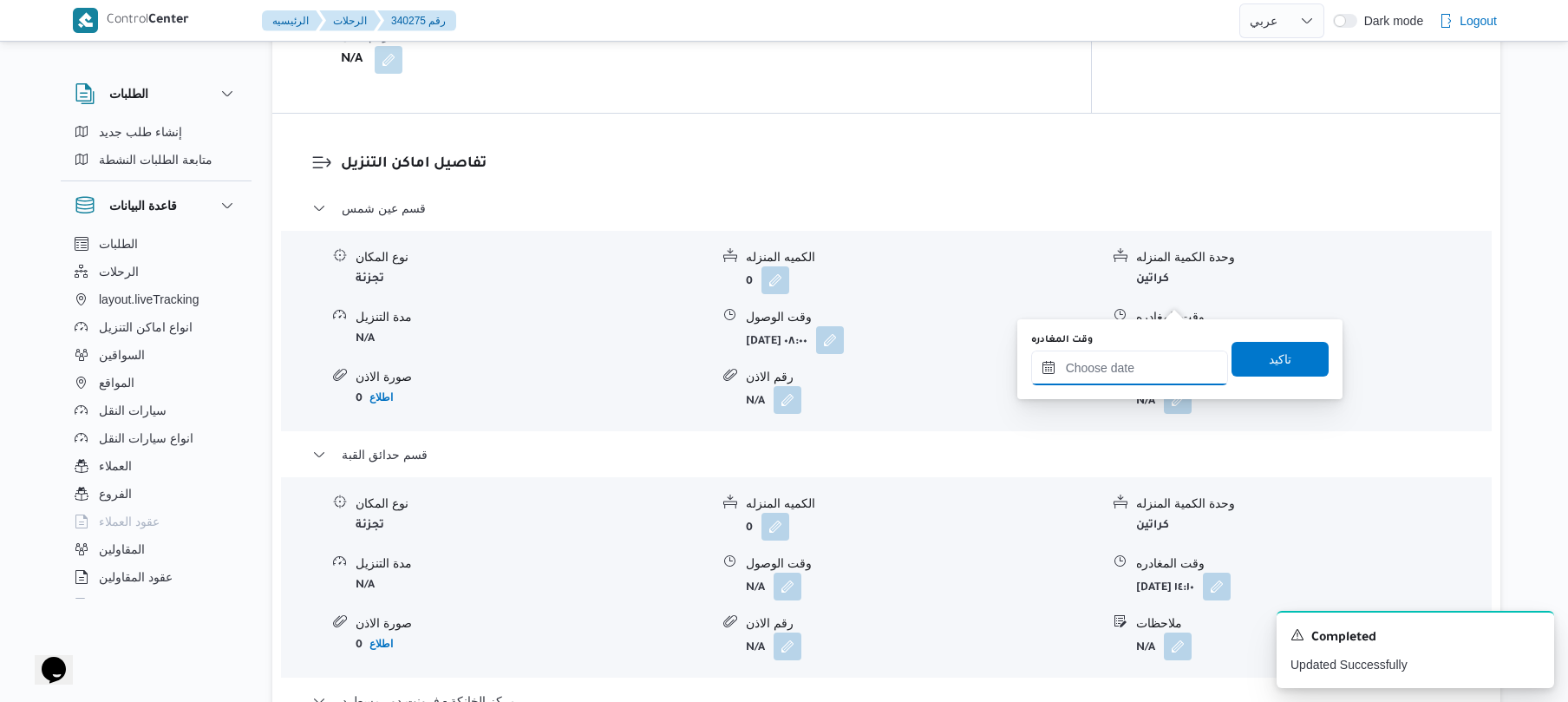
click at [1100, 376] on input "وقت المغادره" at bounding box center [1130, 368] width 197 height 34
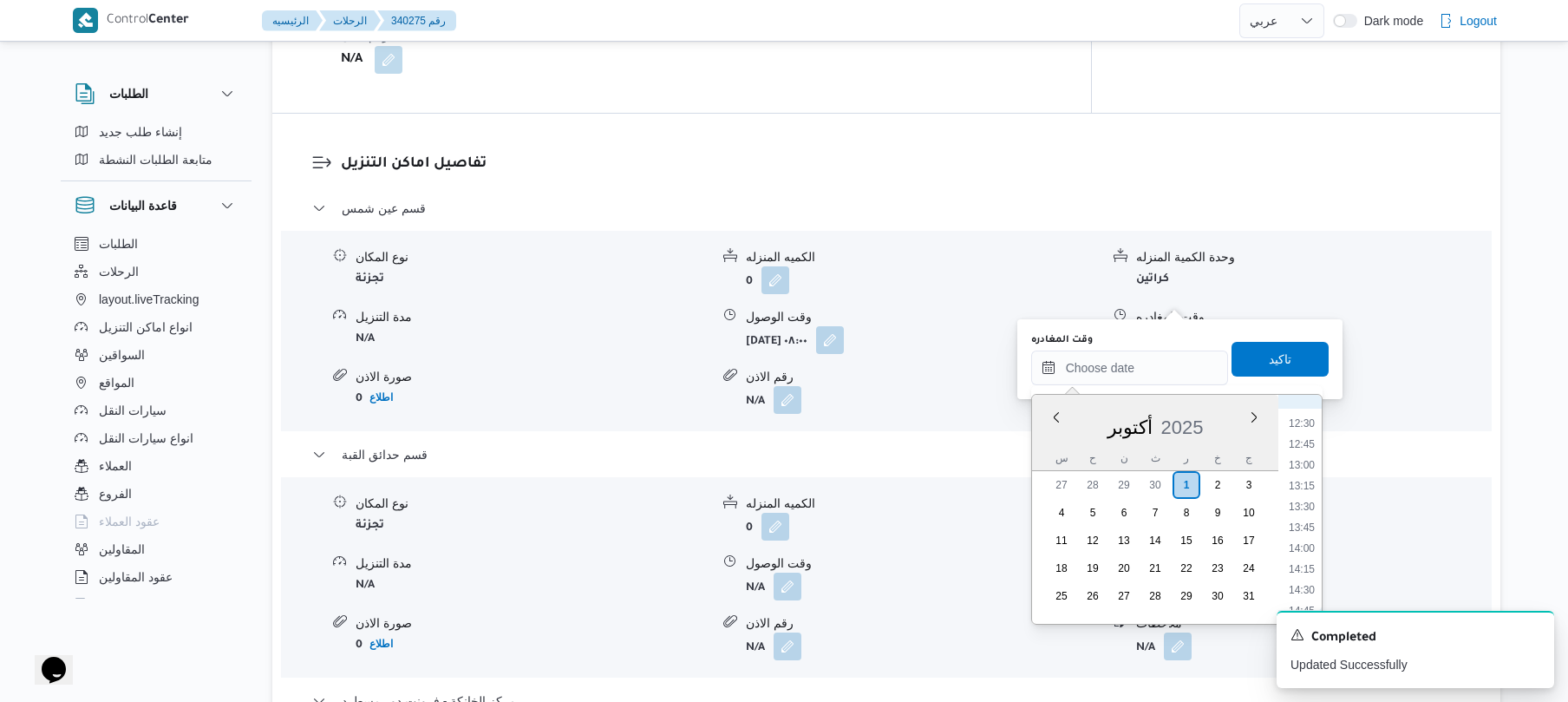
scroll to position [865, 0]
click at [1294, 532] on li "11:45" at bounding box center [1302, 531] width 40 height 17
type input "٠١/١٠/٢٠٢٥ ١١:٤٥"
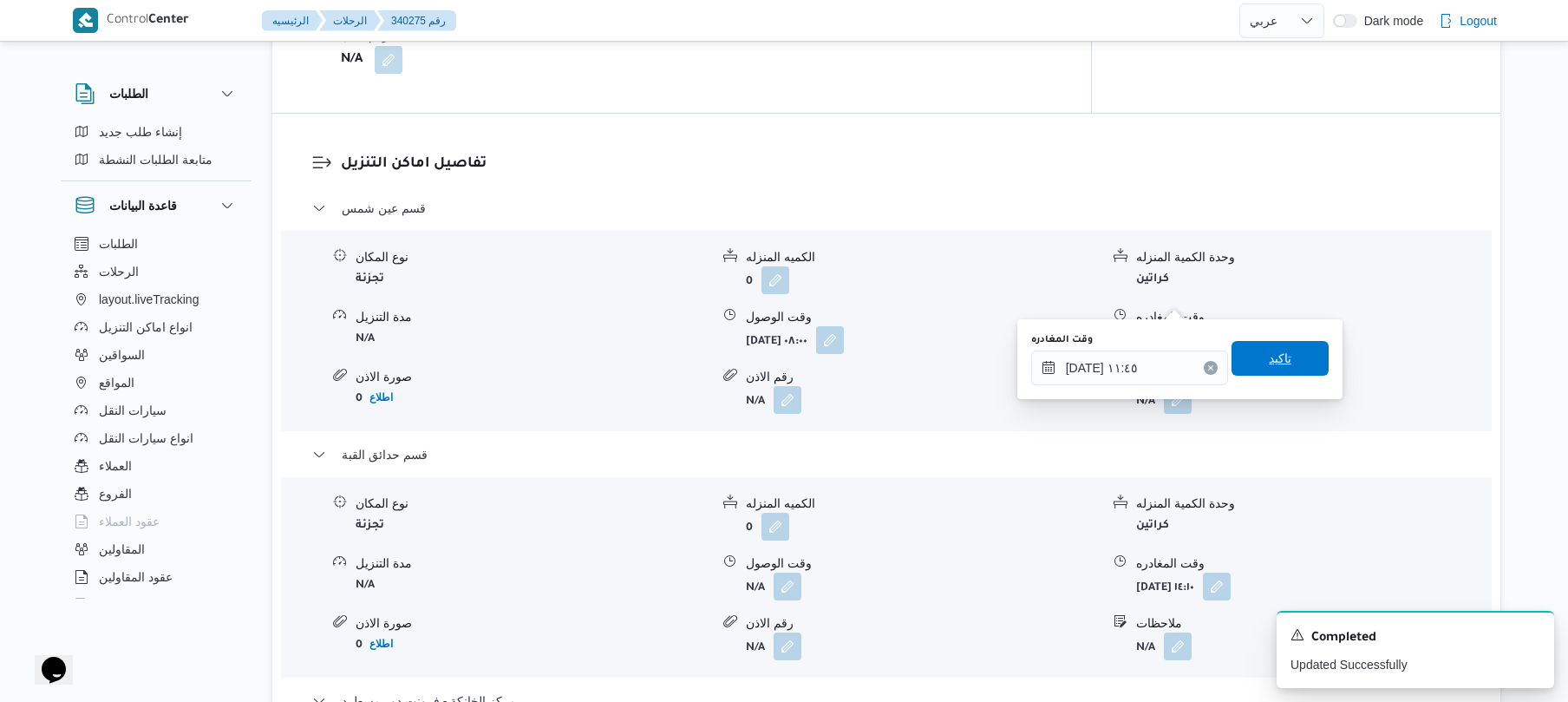
click at [1287, 360] on span "تاكيد" at bounding box center [1280, 359] width 97 height 34
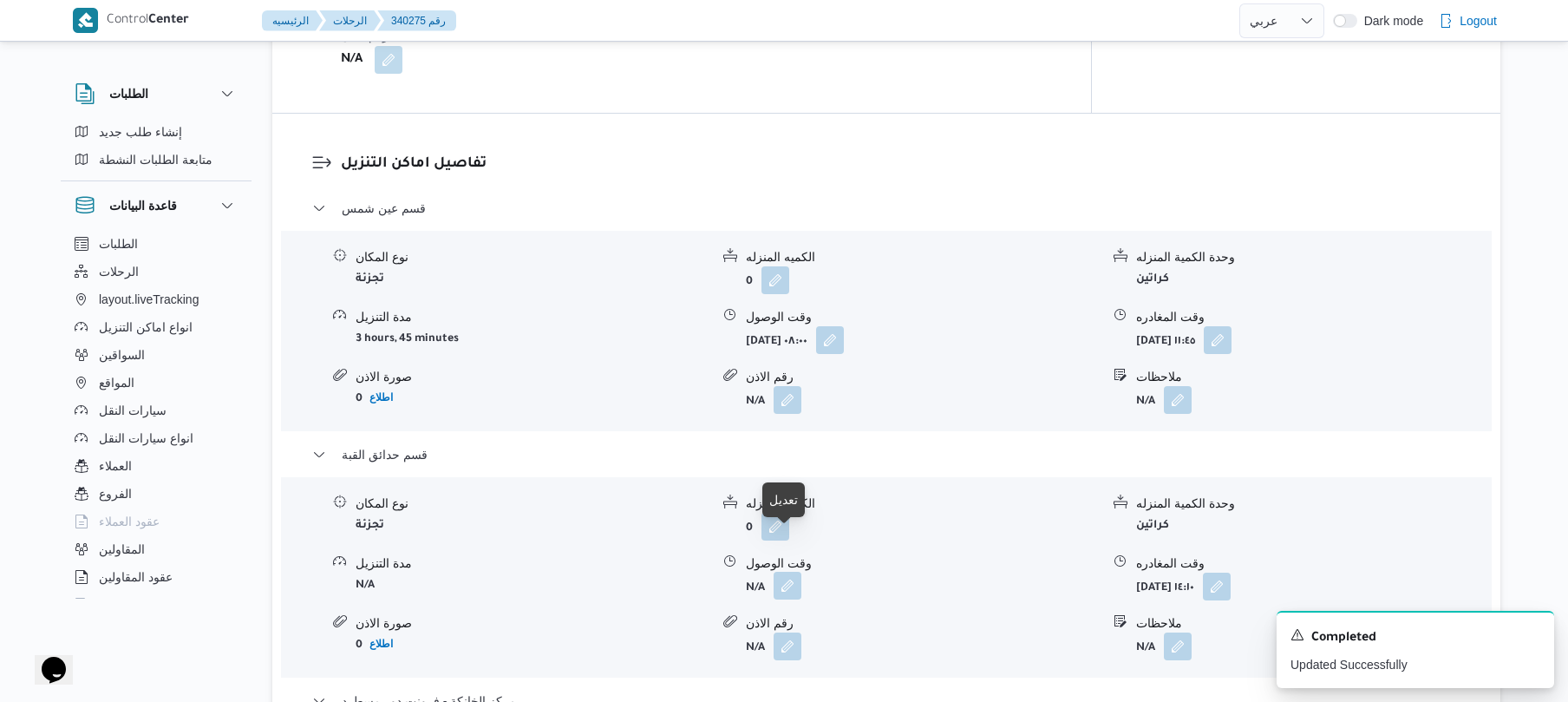
click at [775, 572] on button "button" at bounding box center [787, 586] width 28 height 28
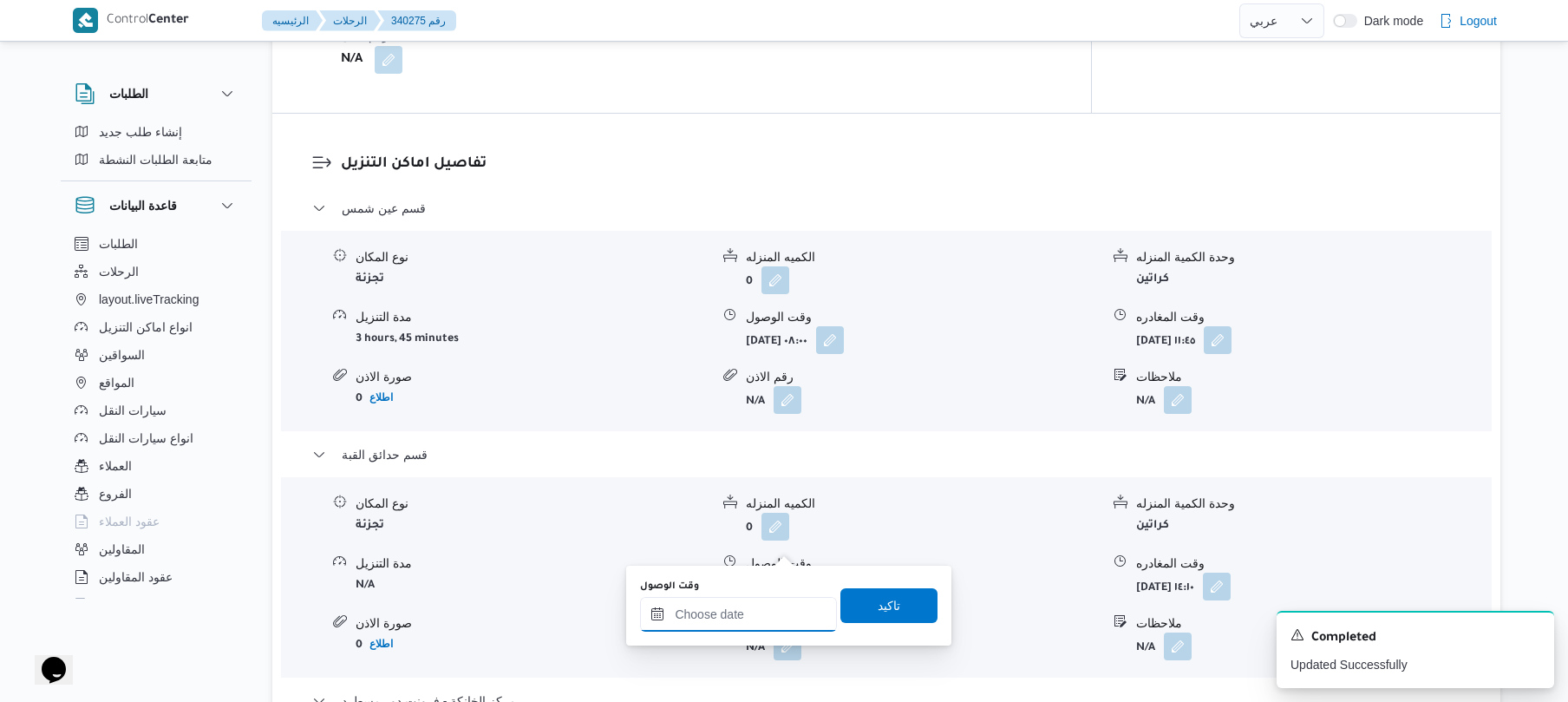
click at [756, 601] on input "وقت الوصول" at bounding box center [738, 614] width 197 height 34
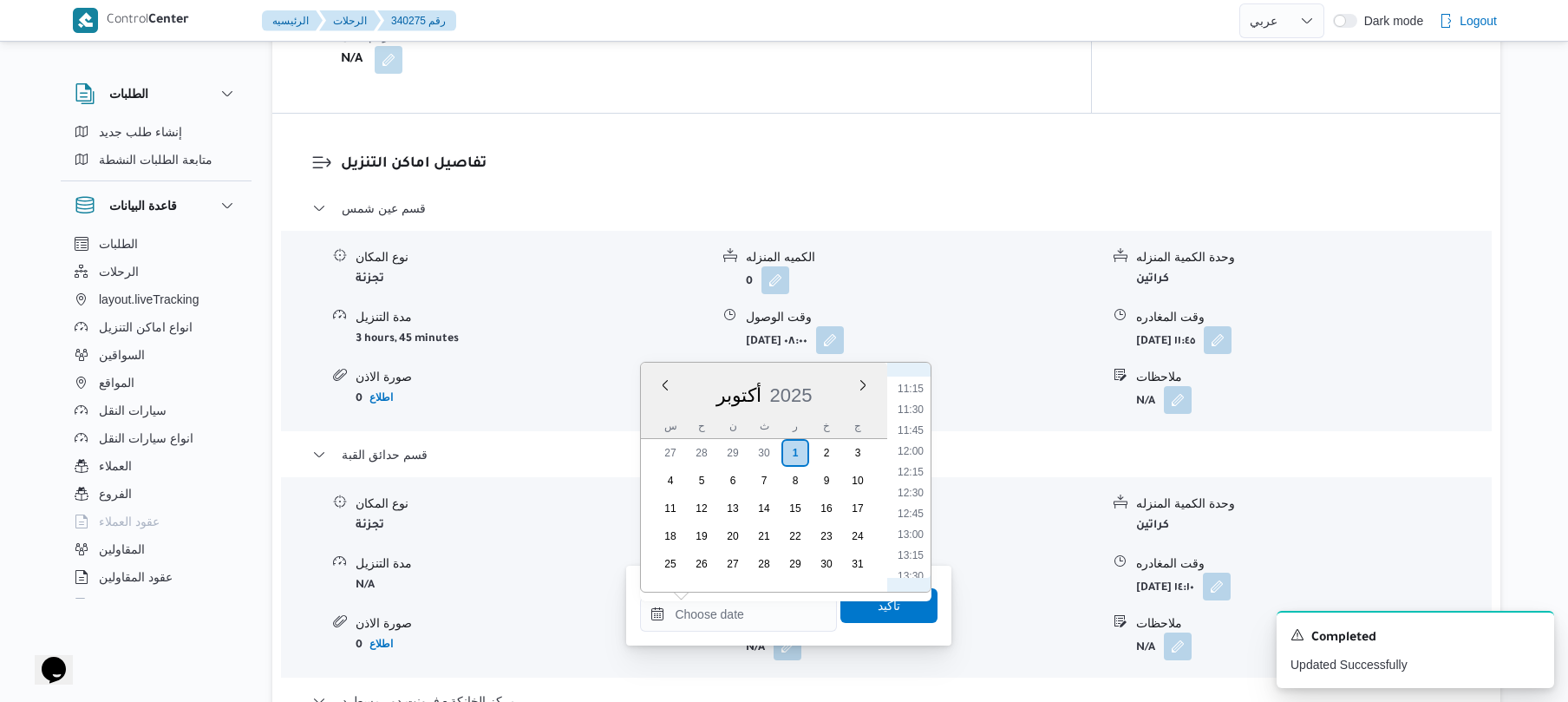
scroll to position [861, 0]
click at [908, 526] on li "12:00" at bounding box center [910, 524] width 40 height 17
type input "٠١/١٠/٢٠٢٥ ١٢:٠٠"
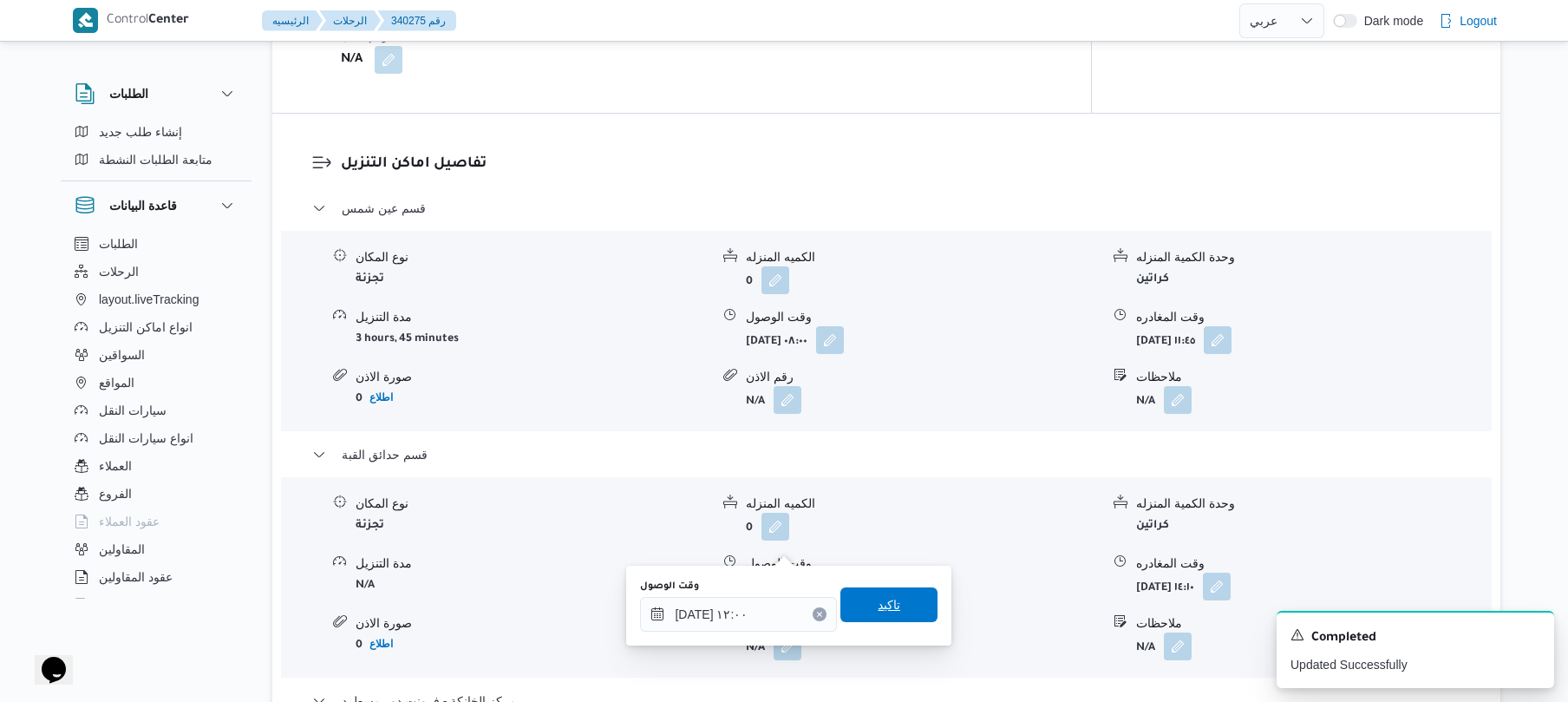
click at [880, 611] on span "تاكيد" at bounding box center [889, 605] width 23 height 21
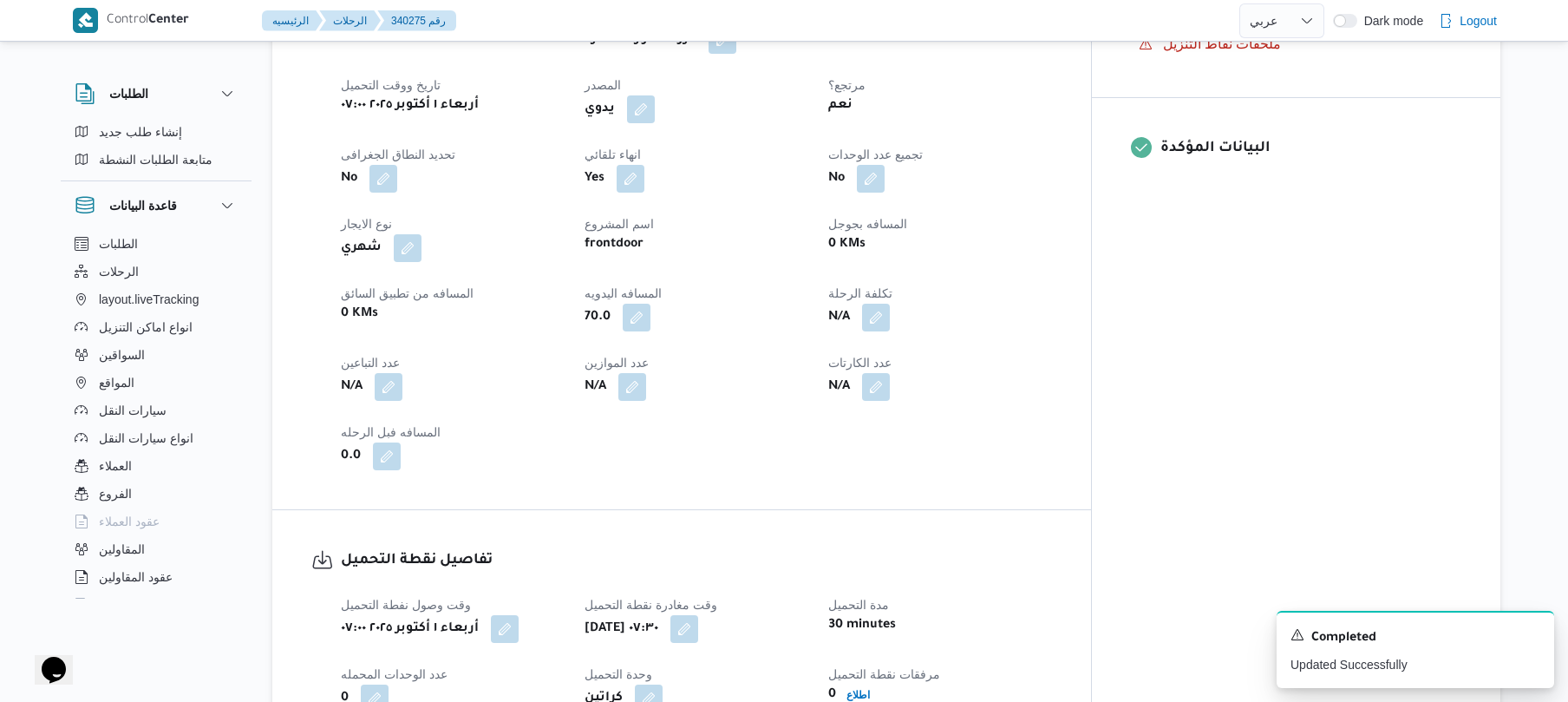
scroll to position [0, 0]
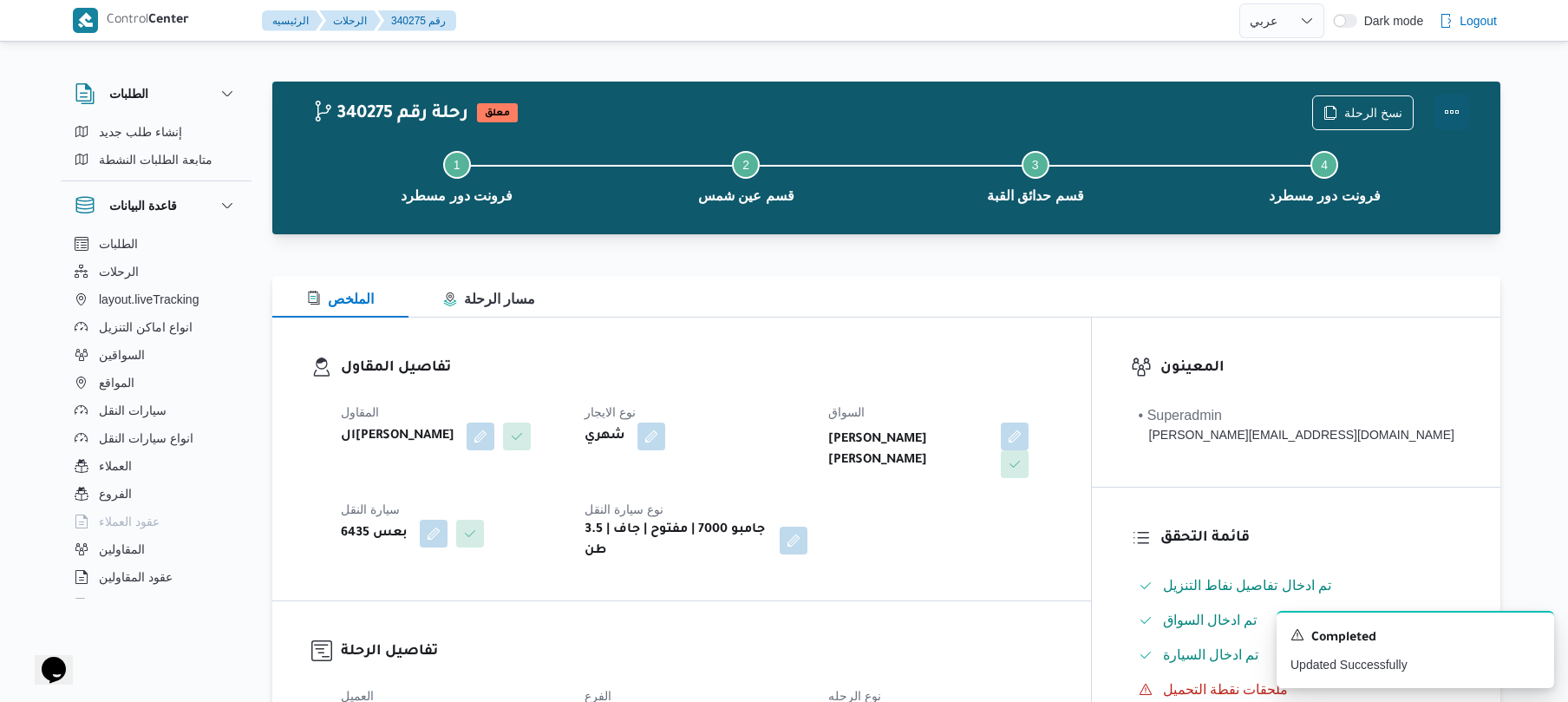
click at [1451, 101] on button "Actions" at bounding box center [1452, 112] width 34 height 34
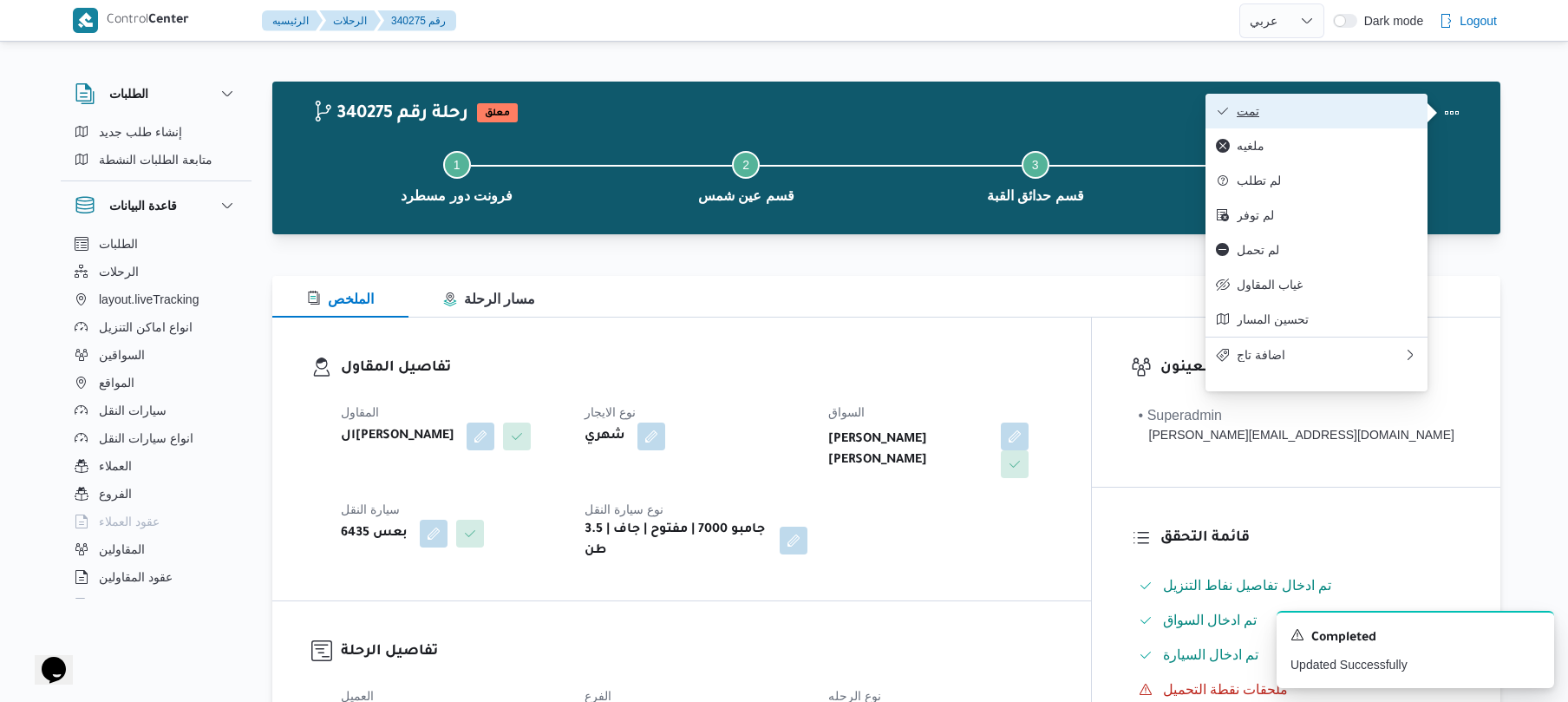
click at [1375, 113] on span "تمت" at bounding box center [1326, 111] width 180 height 14
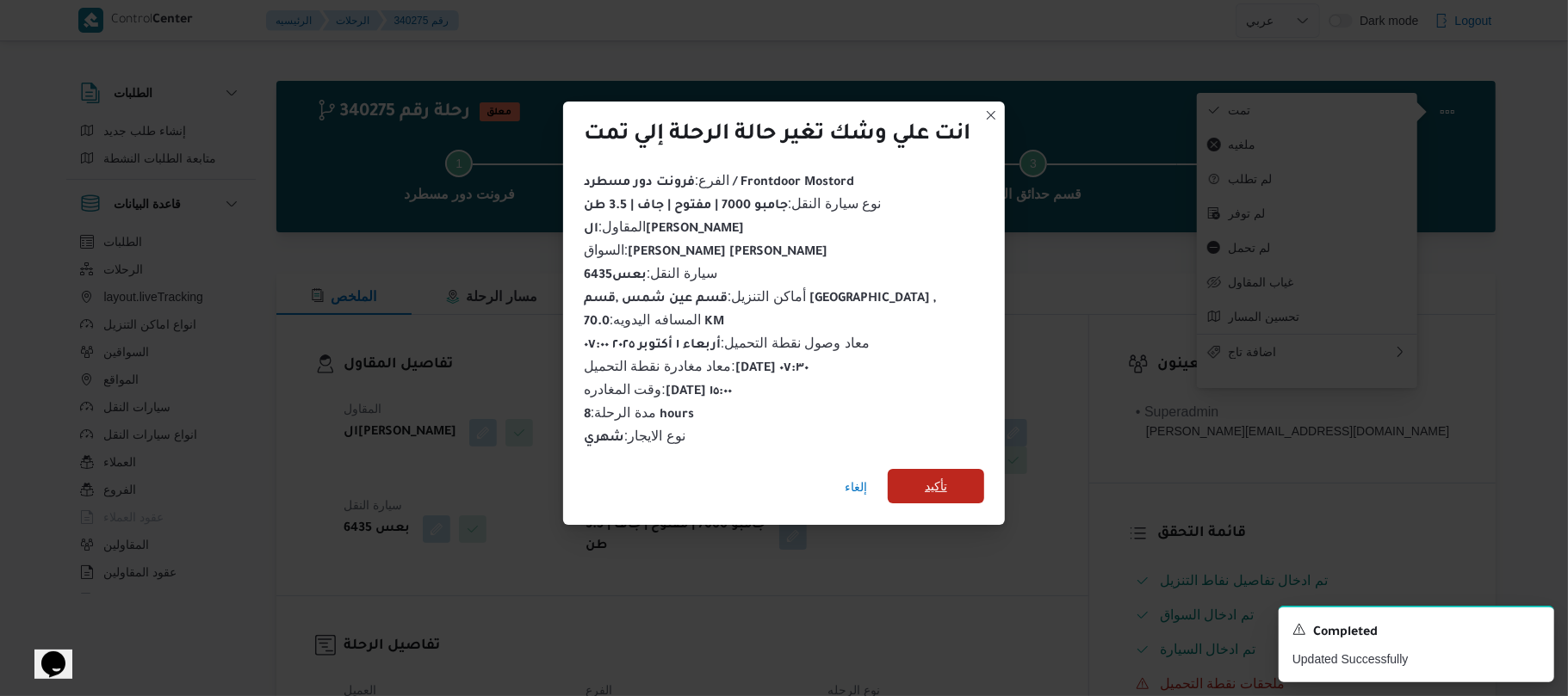
click at [968, 476] on span "تأكيد" at bounding box center [936, 486] width 97 height 34
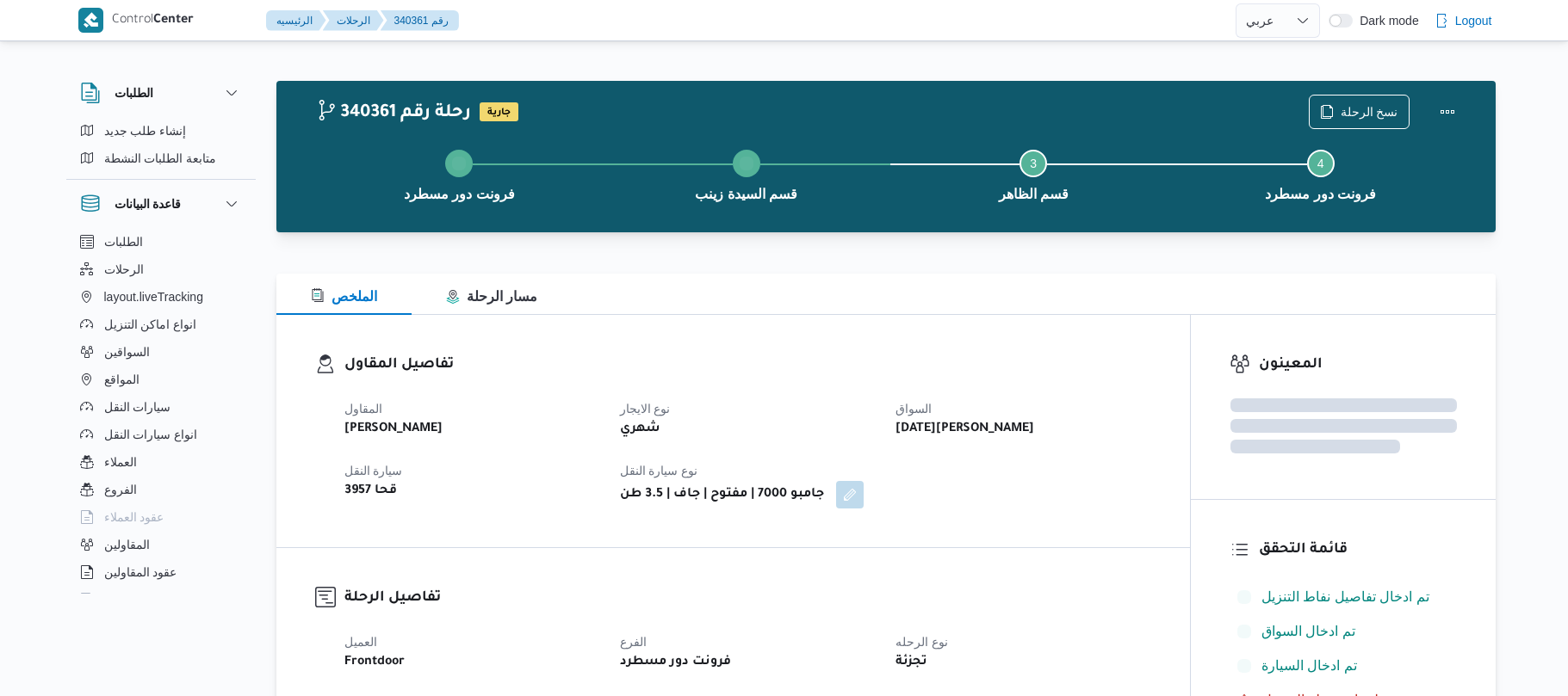
select select "ar"
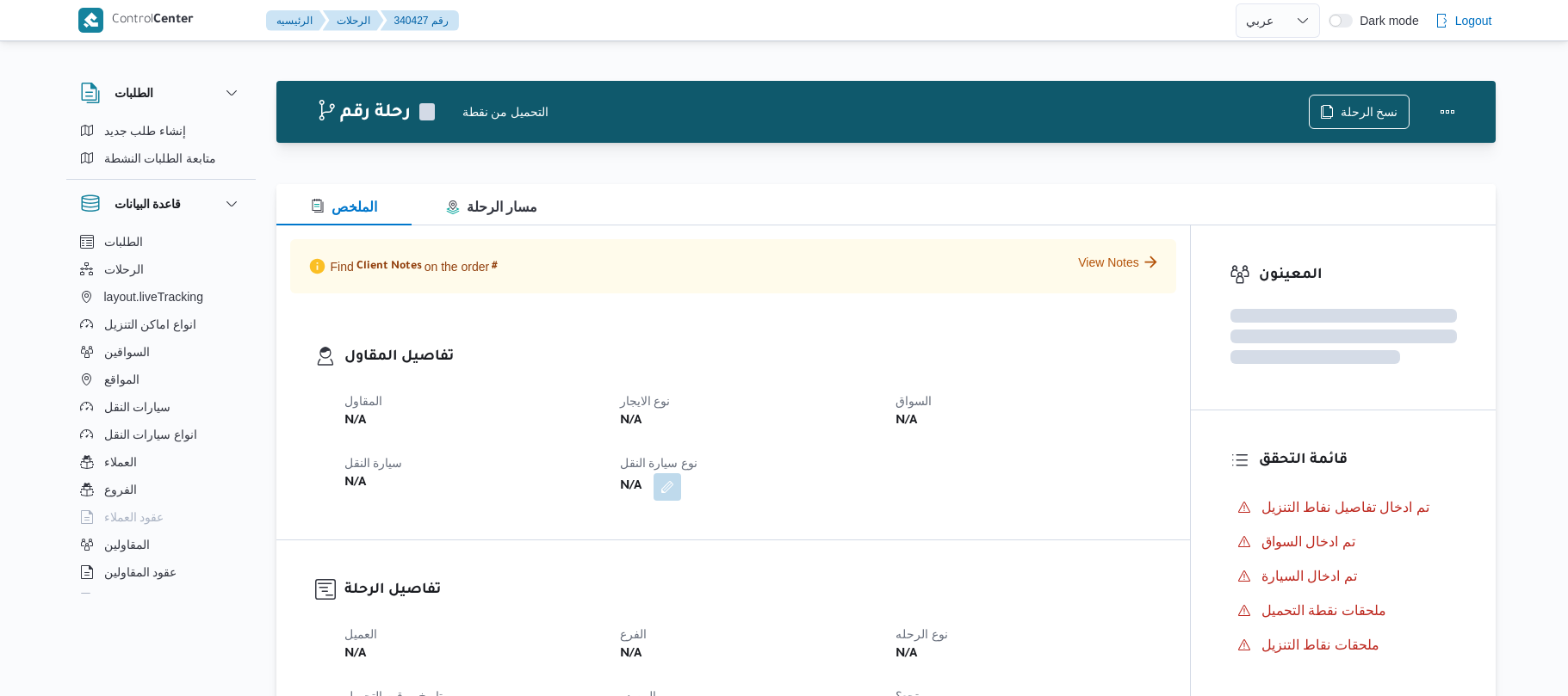
select select "ar"
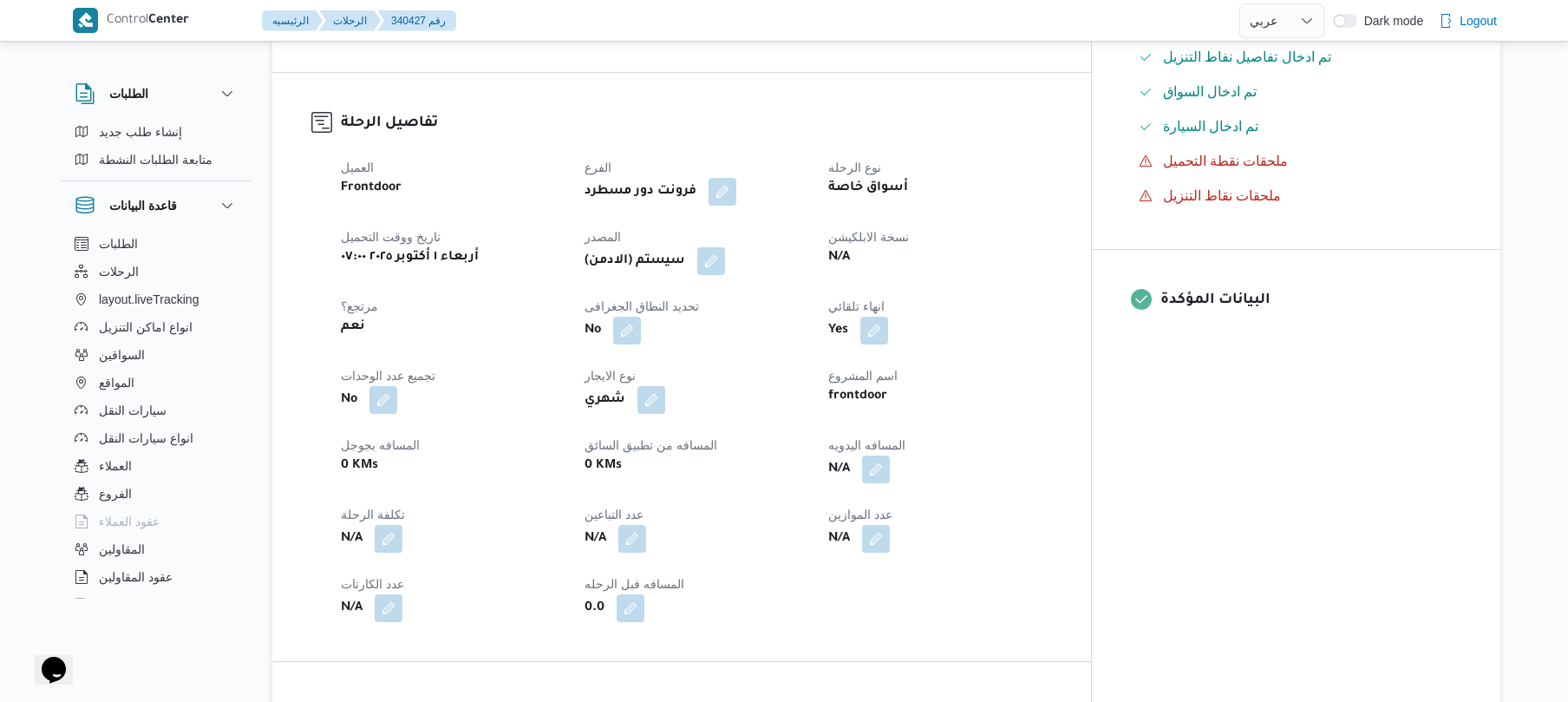
scroll to position [555, 0]
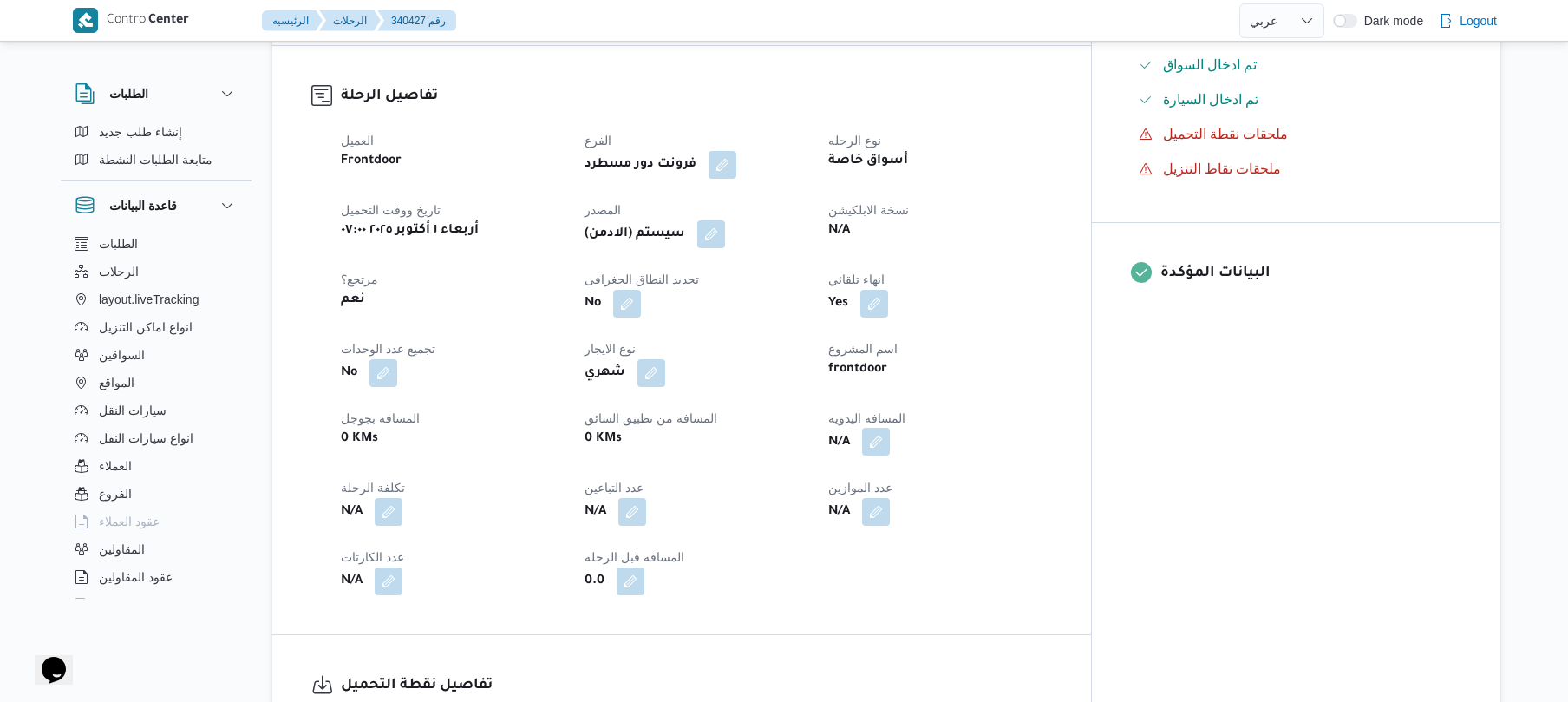
click at [889, 434] on button "button" at bounding box center [875, 442] width 28 height 28
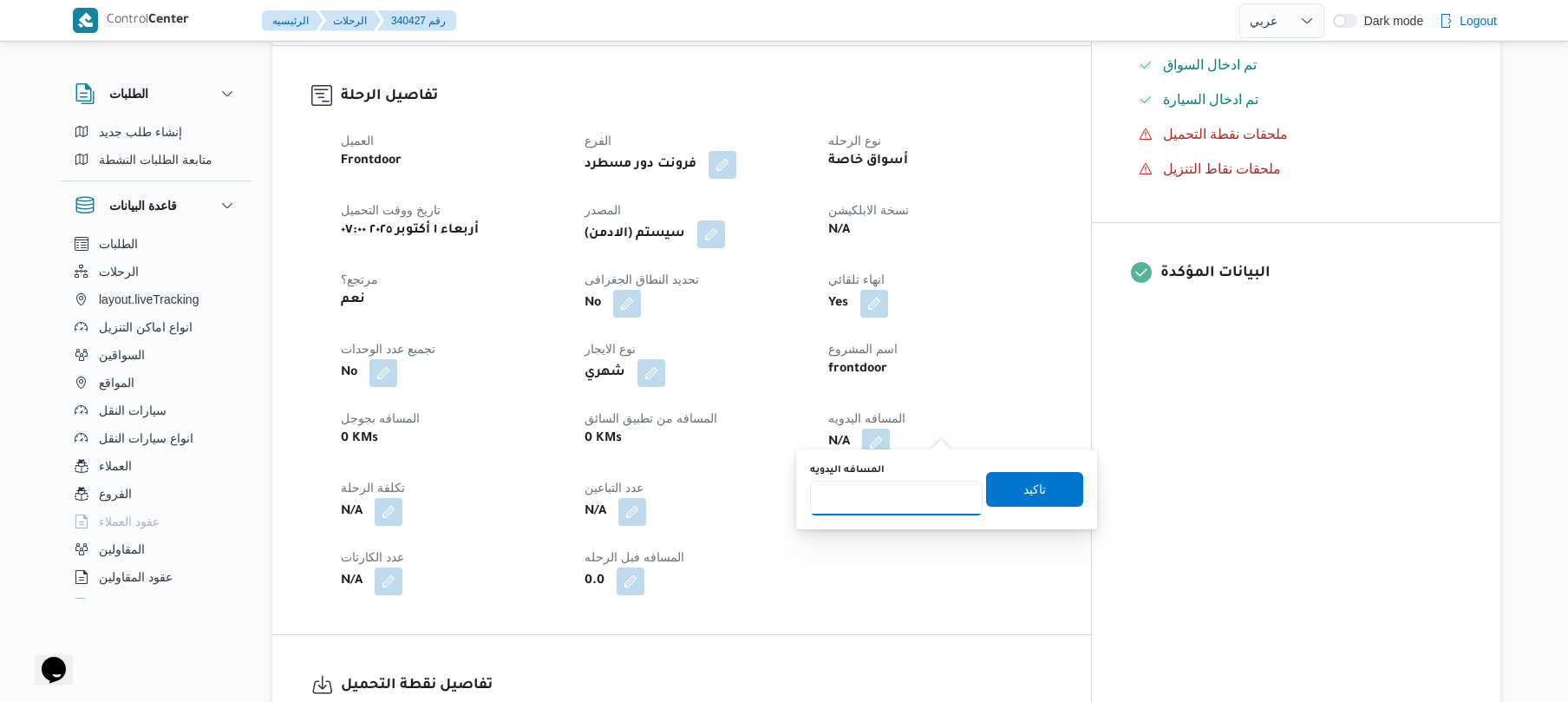
click at [896, 487] on input "المسافه اليدويه" at bounding box center [896, 498] width 173 height 34
type input "130"
click at [1024, 483] on span "تاكيد" at bounding box center [1035, 488] width 23 height 21
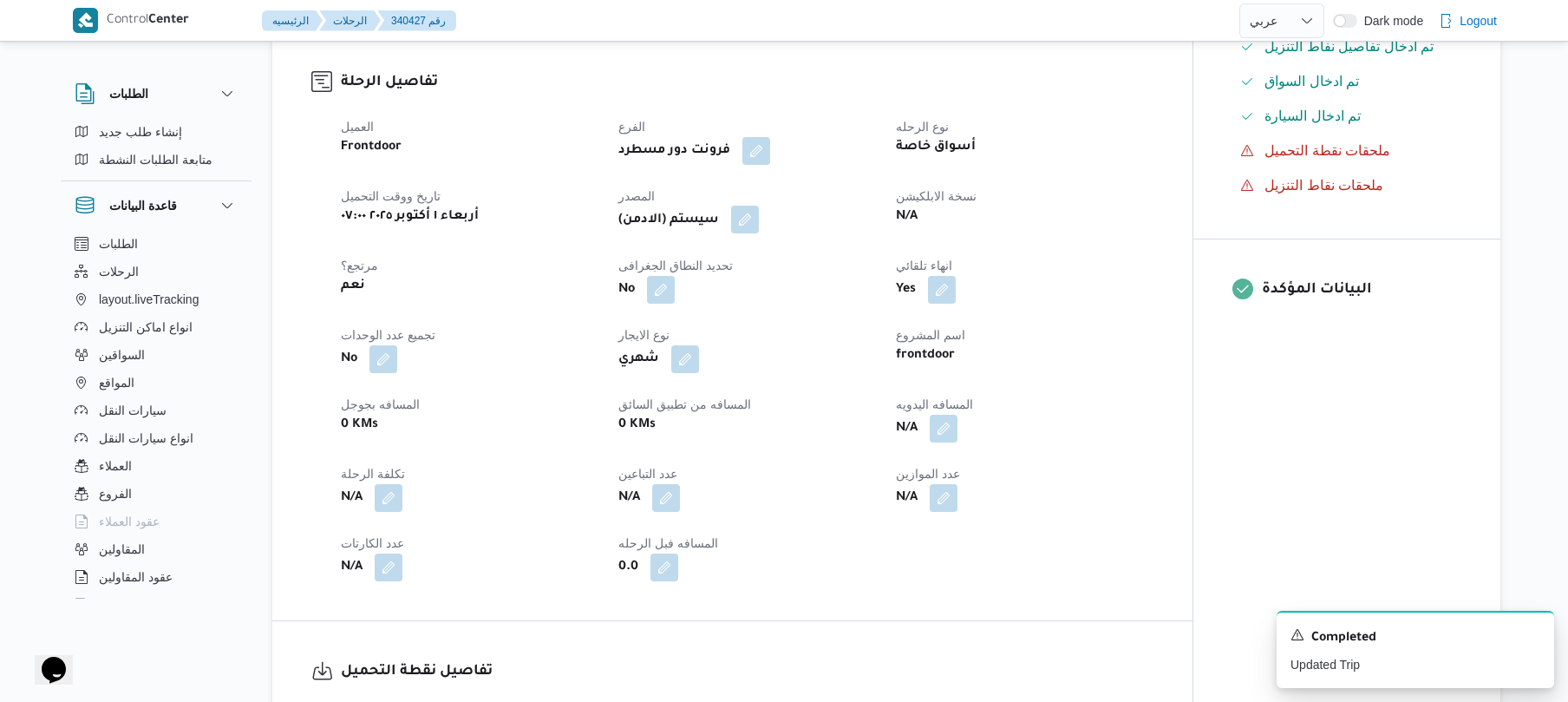
click at [753, 219] on button "button" at bounding box center [744, 219] width 28 height 28
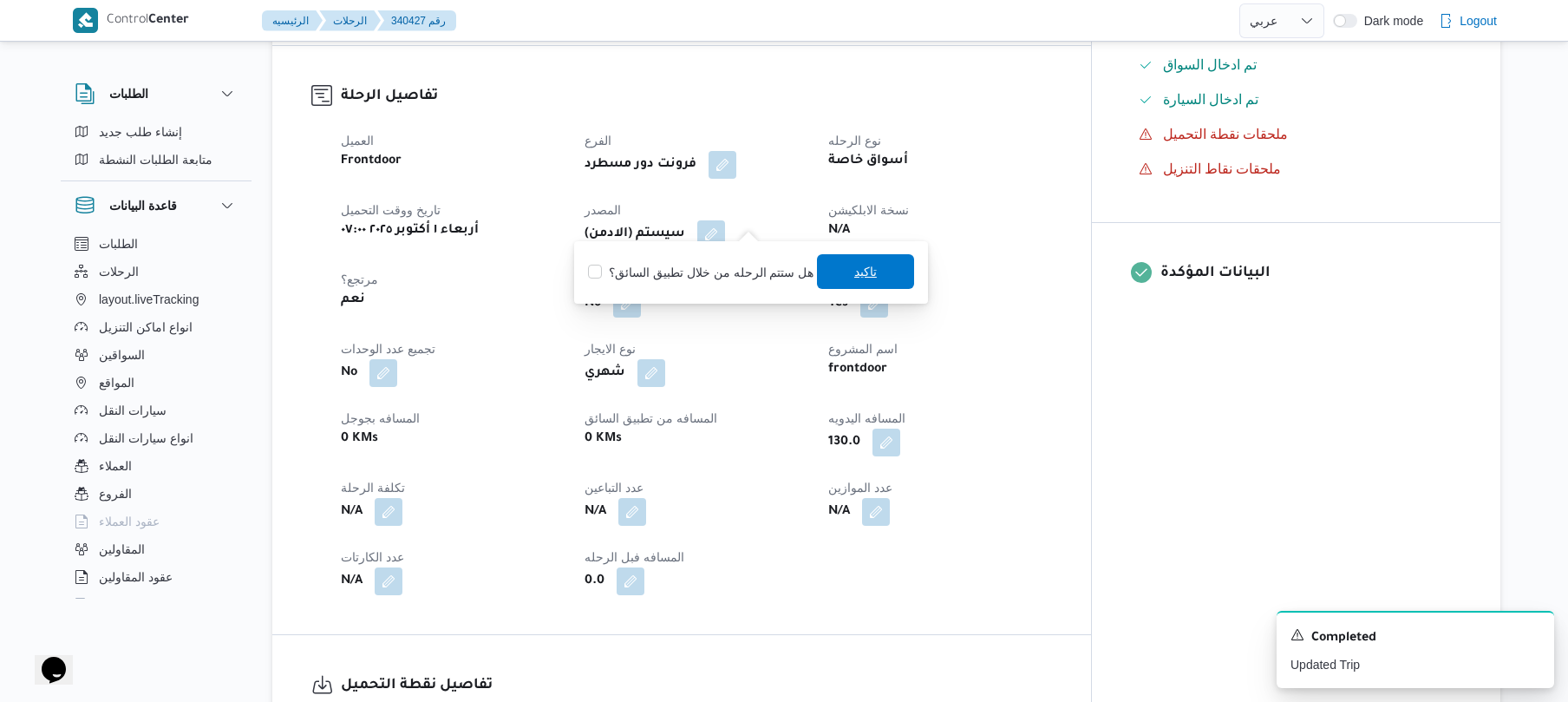
click at [865, 283] on span "تاكيد" at bounding box center [865, 272] width 97 height 34
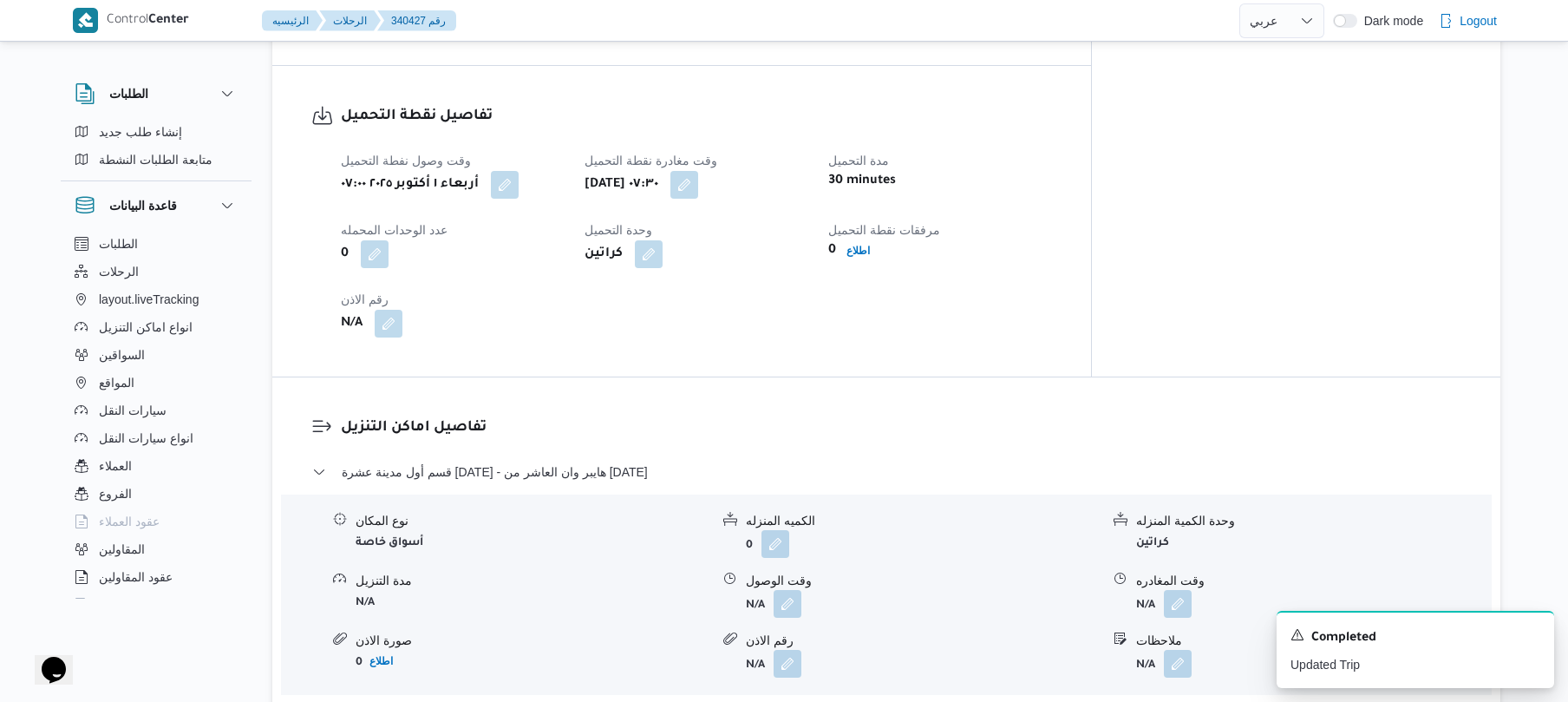
scroll to position [1249, 0]
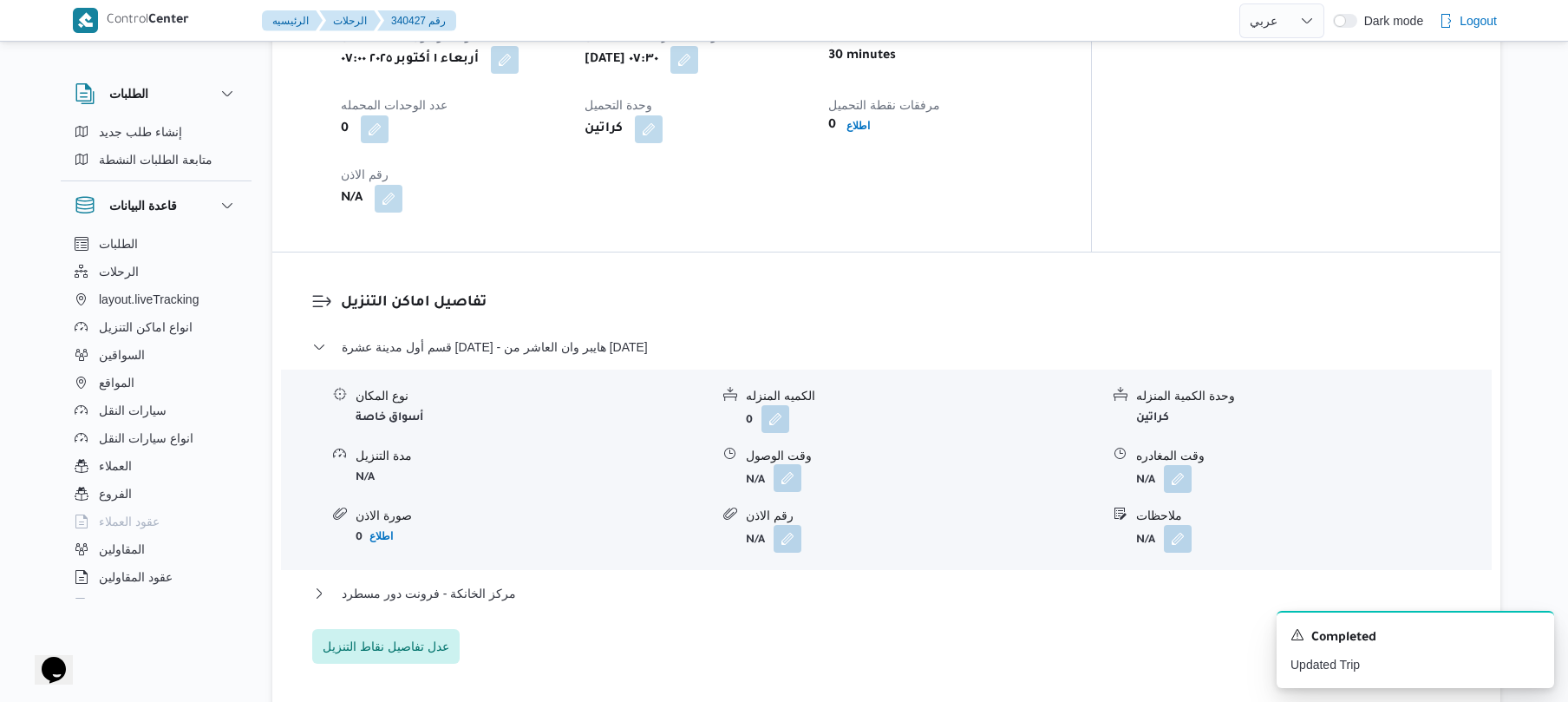
click at [788, 465] on button "button" at bounding box center [787, 478] width 28 height 28
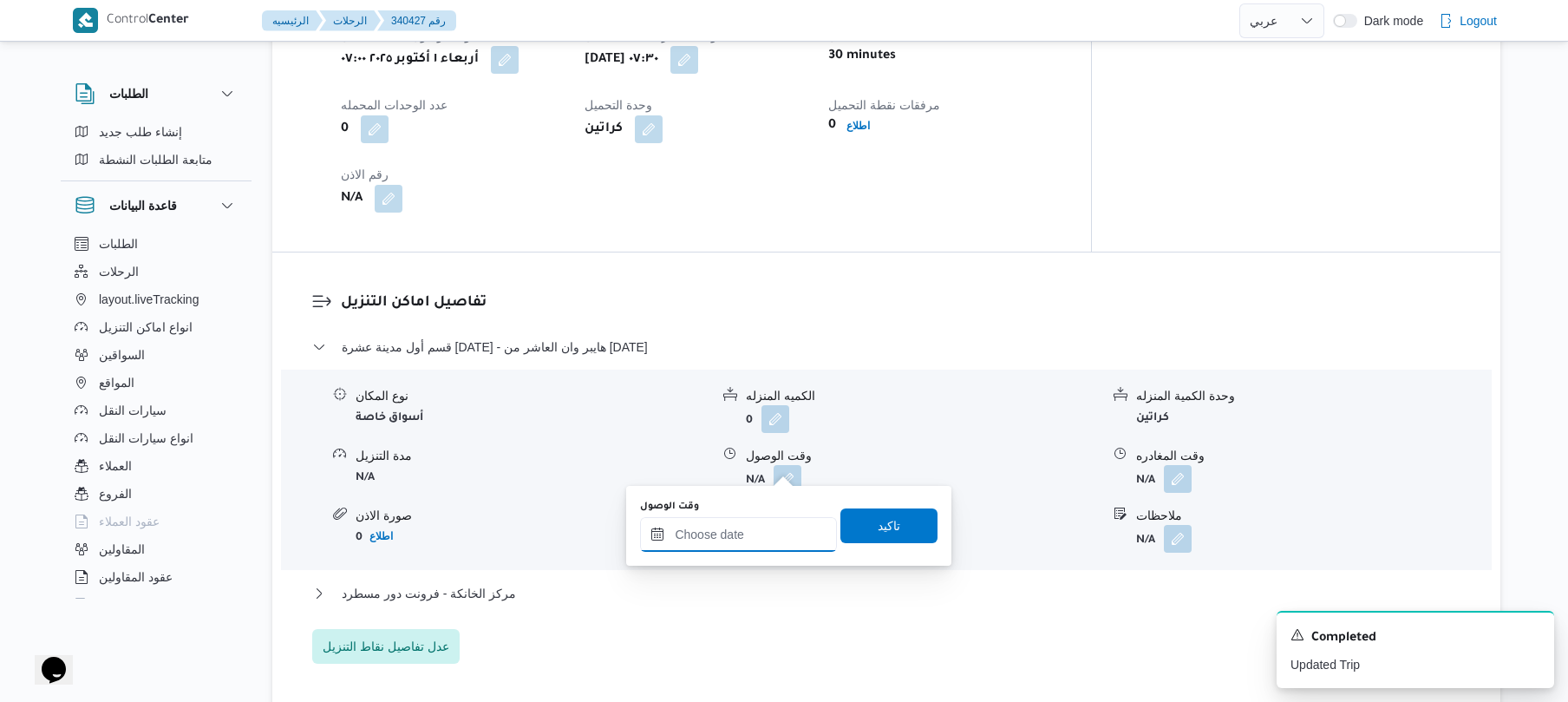
click at [726, 543] on input "وقت الوصول" at bounding box center [738, 534] width 197 height 34
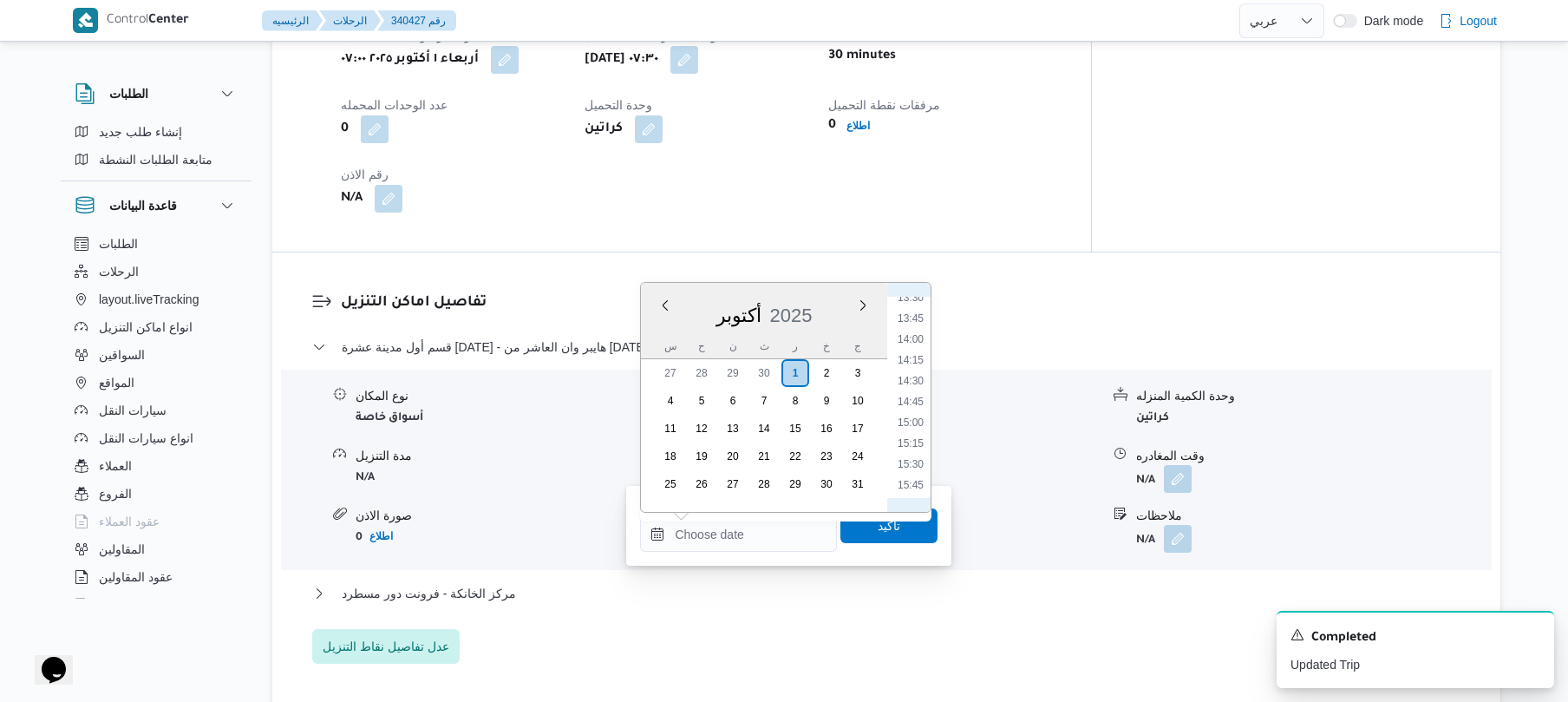
scroll to position [563, 0]
click at [912, 449] on li "08:30" at bounding box center [910, 450] width 40 height 17
type input "[DATE] ٠٨:٣٠"
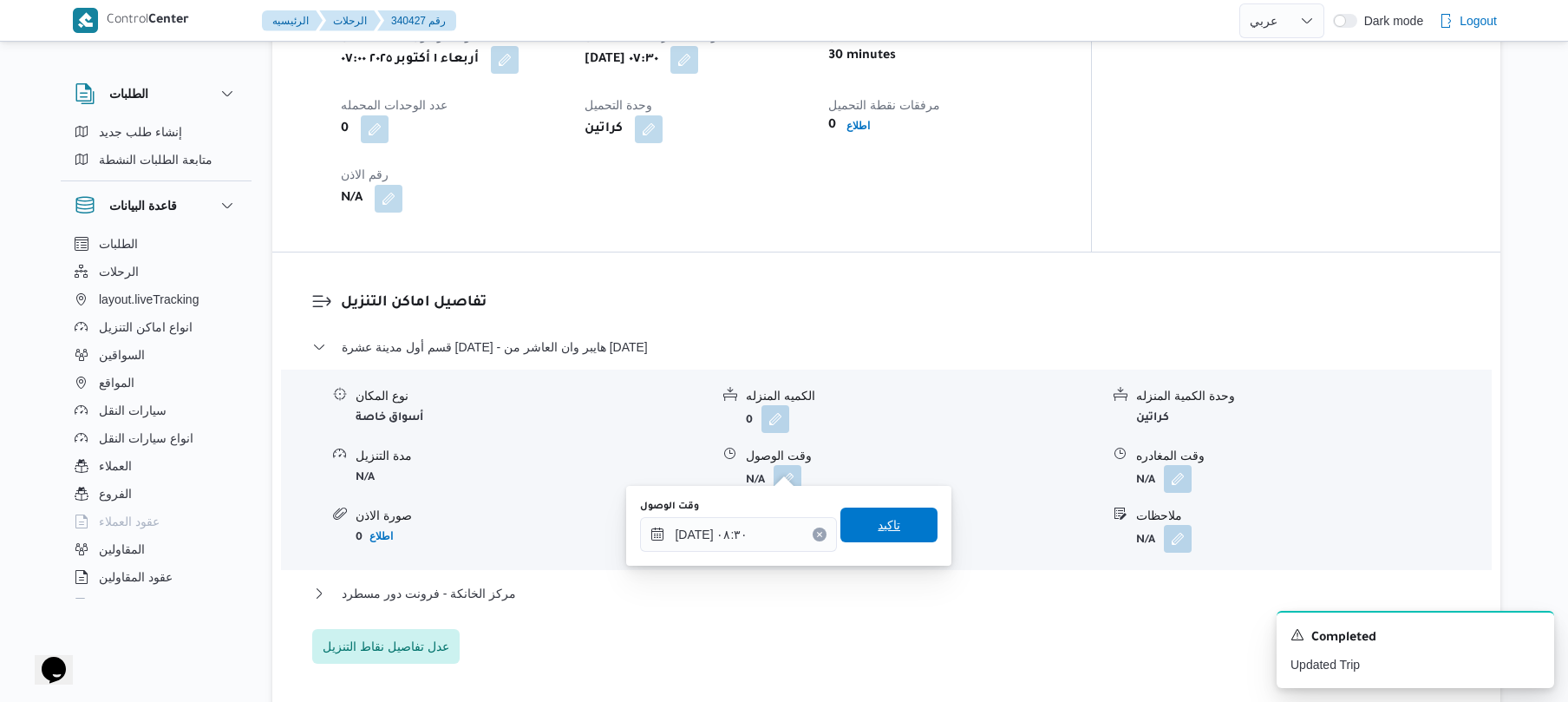
click at [878, 527] on span "تاكيد" at bounding box center [889, 526] width 23 height 21
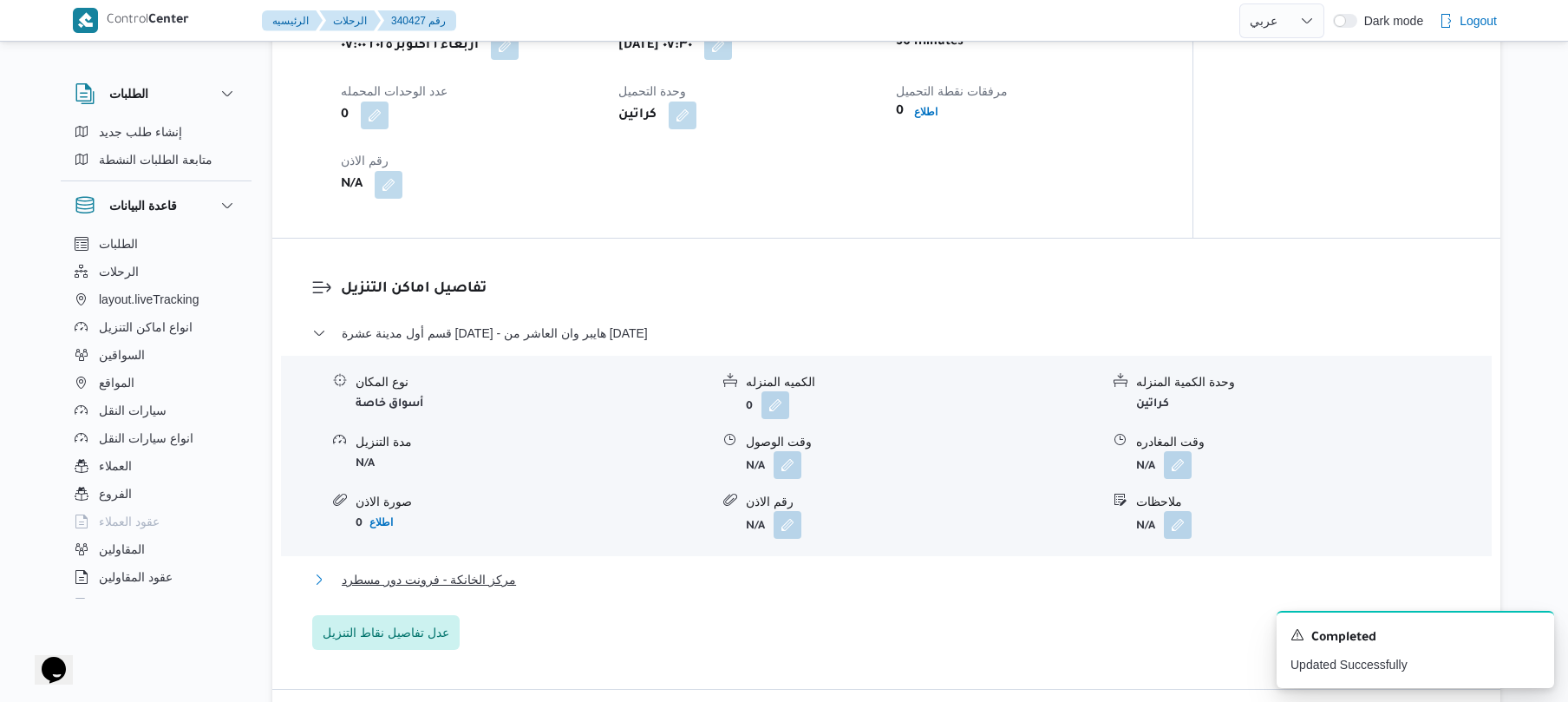
click at [834, 571] on button "مركز الخانكة - فرونت دور مسطرد" at bounding box center [886, 580] width 1149 height 21
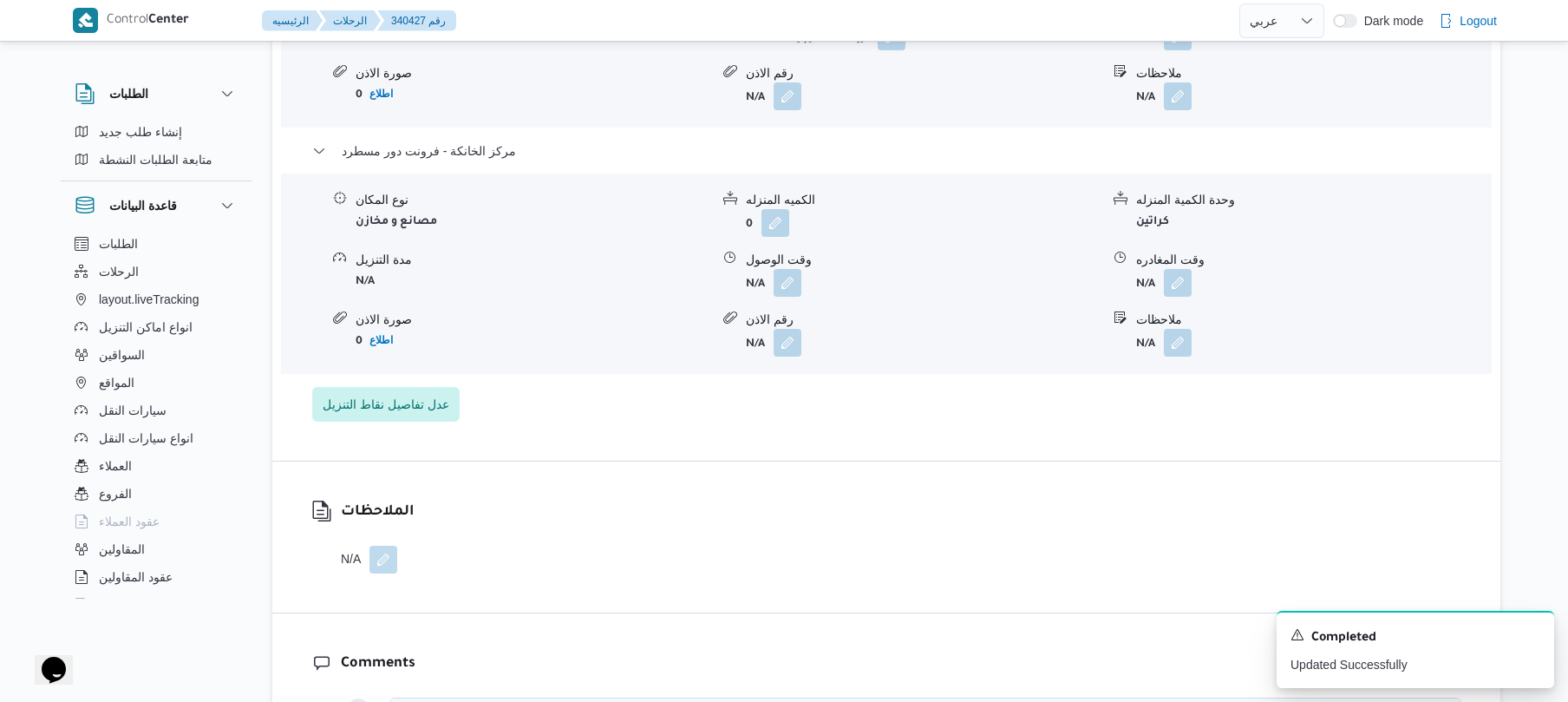
scroll to position [1712, 0]
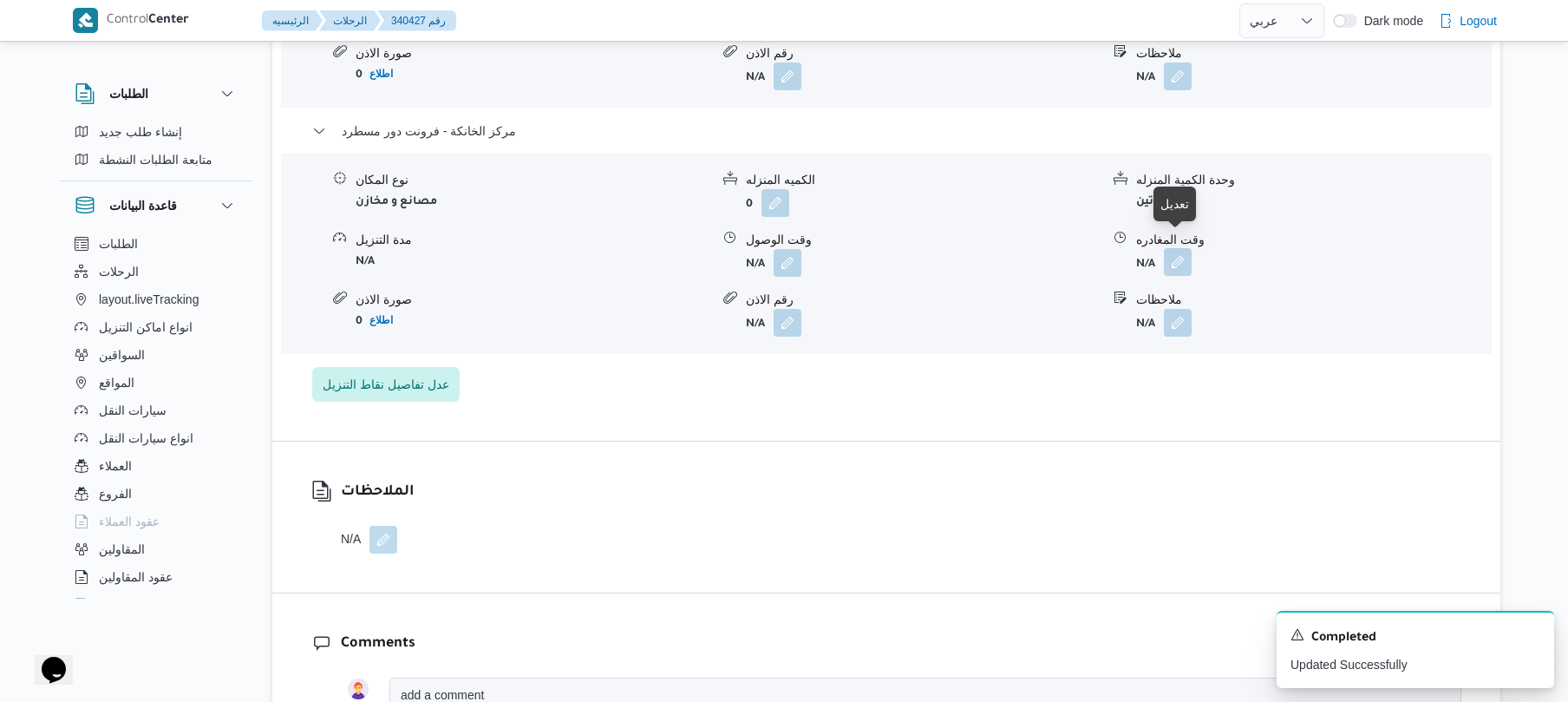
click at [1176, 260] on button "button" at bounding box center [1177, 261] width 28 height 28
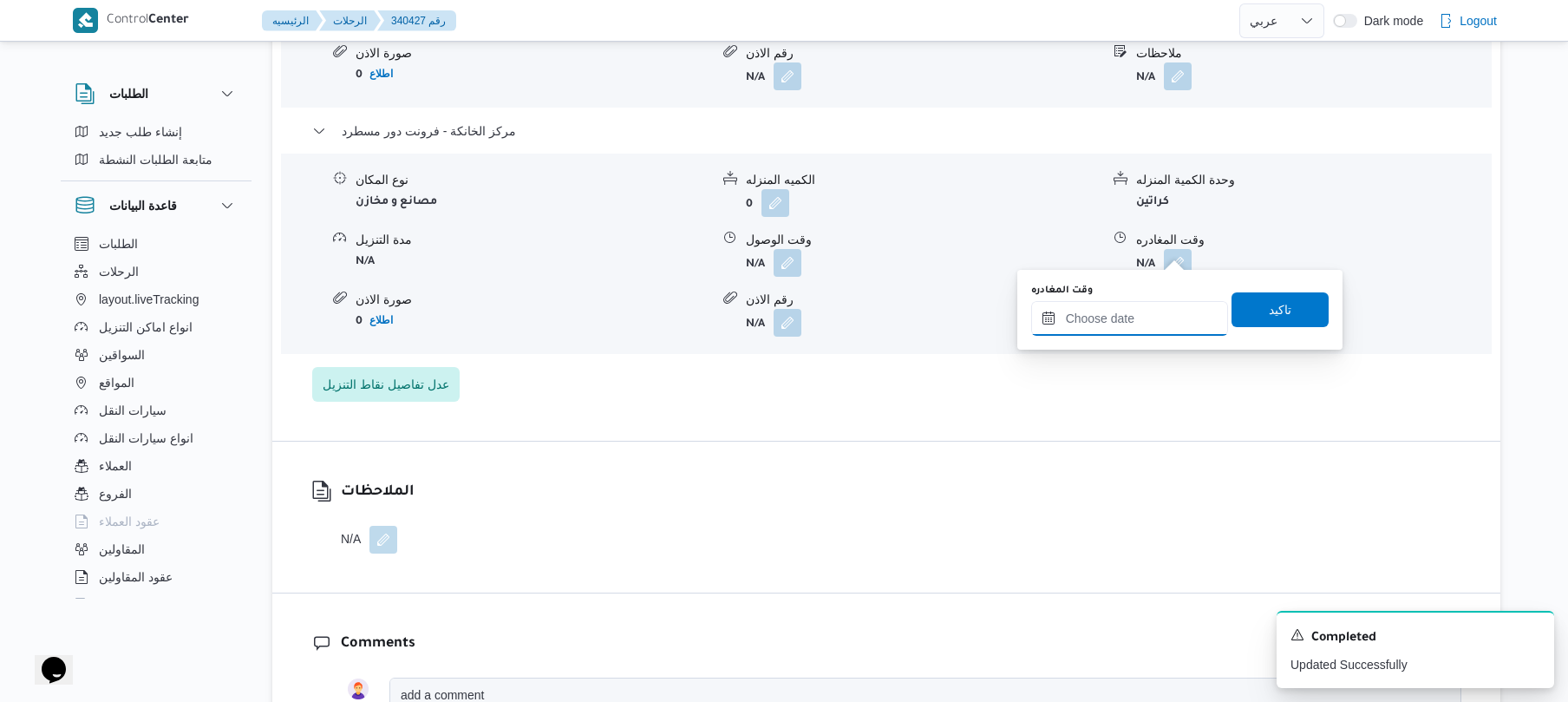
click at [1088, 324] on input "وقت المغادره" at bounding box center [1130, 319] width 197 height 34
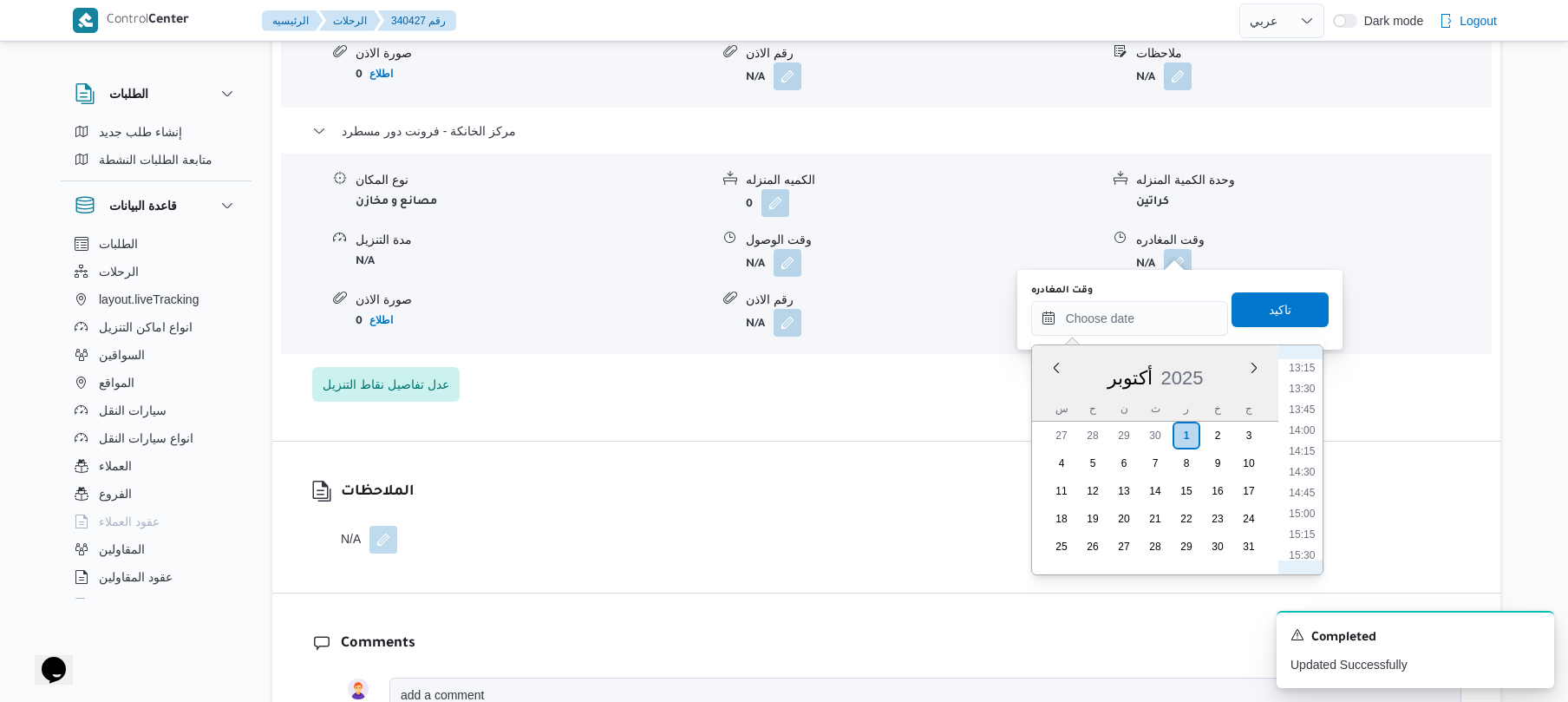
scroll to position [1206, 0]
click at [1304, 414] on li "15:00" at bounding box center [1302, 412] width 40 height 17
type input "٠١/١٠/٢٠٢٥ ١٥:٠٠"
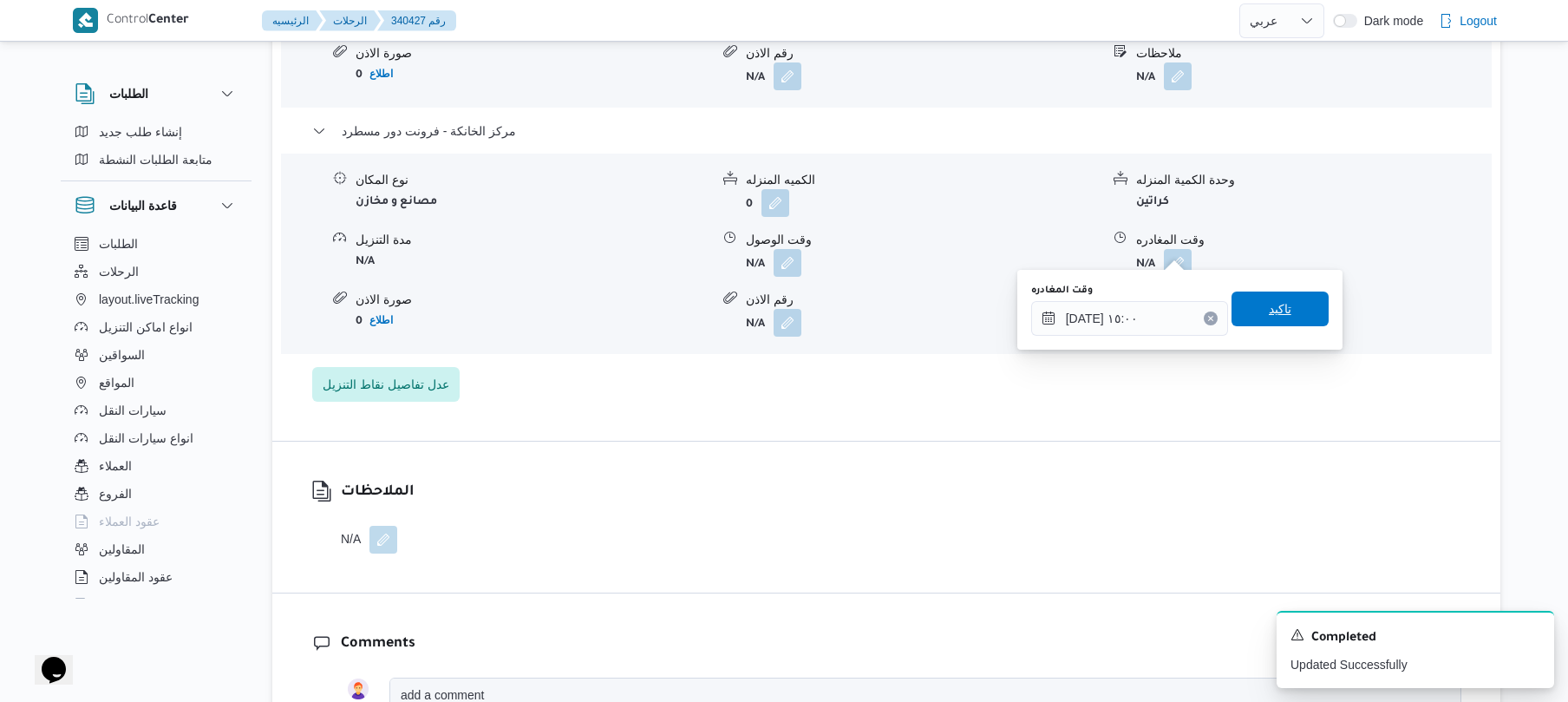
click at [1252, 305] on span "تاكيد" at bounding box center [1280, 309] width 97 height 34
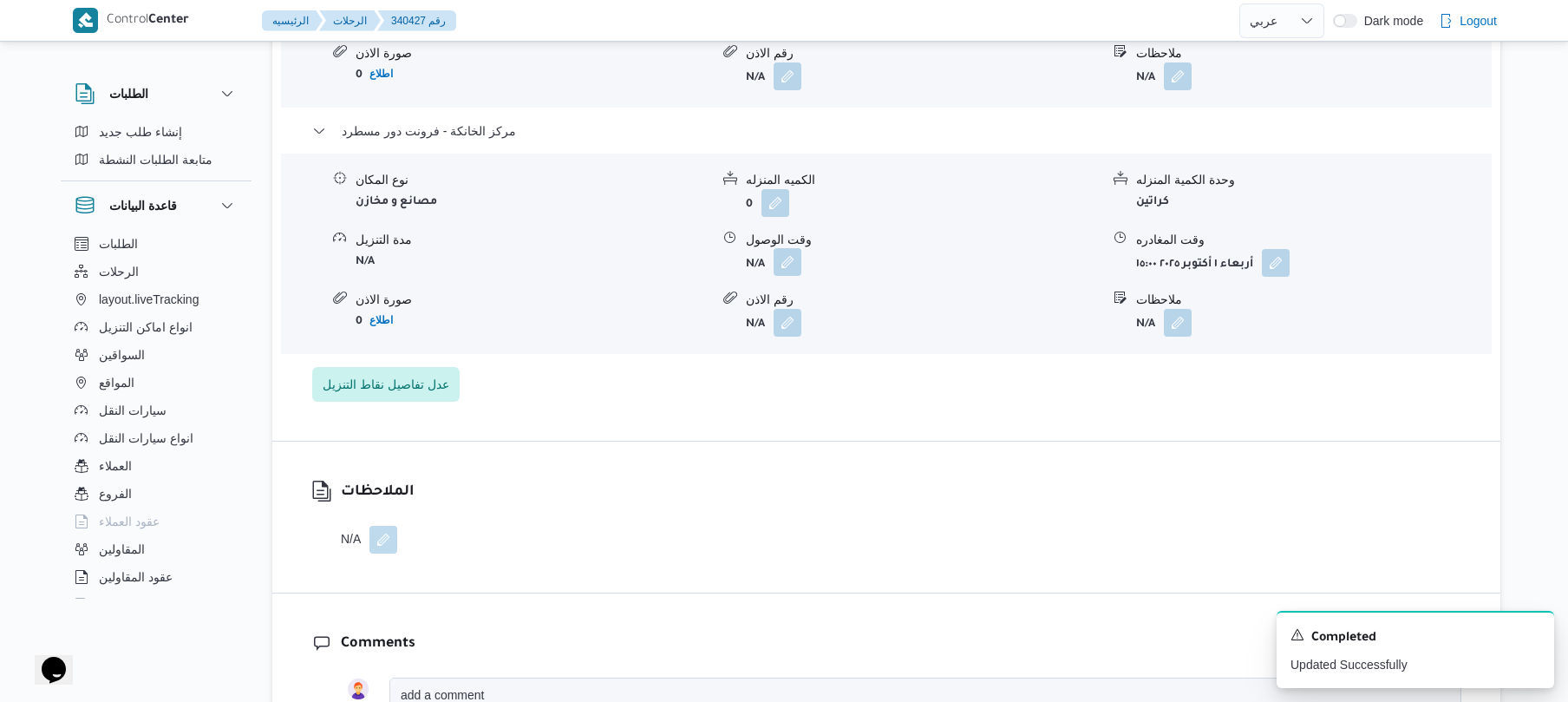
click at [793, 248] on button "button" at bounding box center [787, 261] width 28 height 28
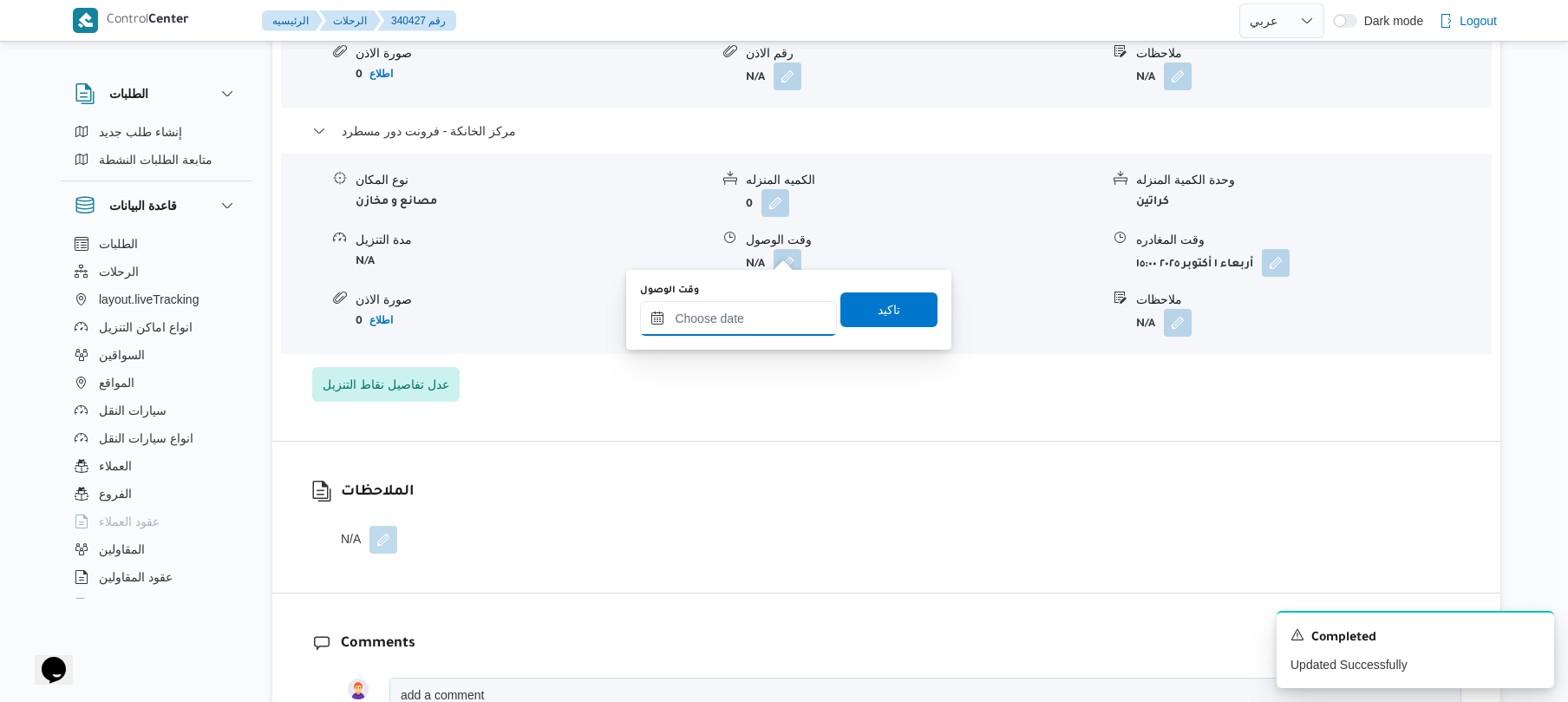
click at [756, 321] on input "وقت الوصول" at bounding box center [738, 319] width 197 height 34
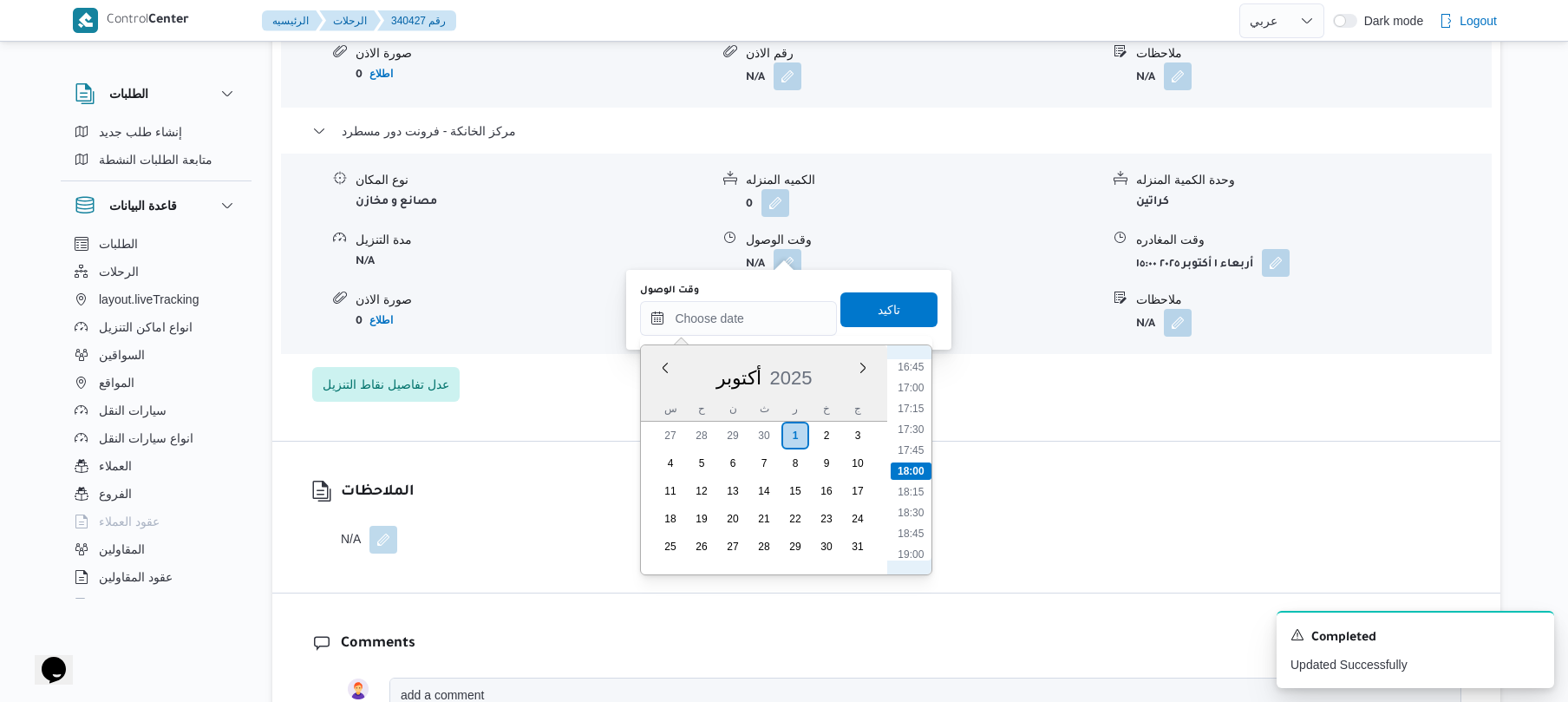
scroll to position [1227, 0]
click at [917, 370] on li "14:45" at bounding box center [911, 370] width 40 height 17
type input "[DATE] ١٤:٤٥"
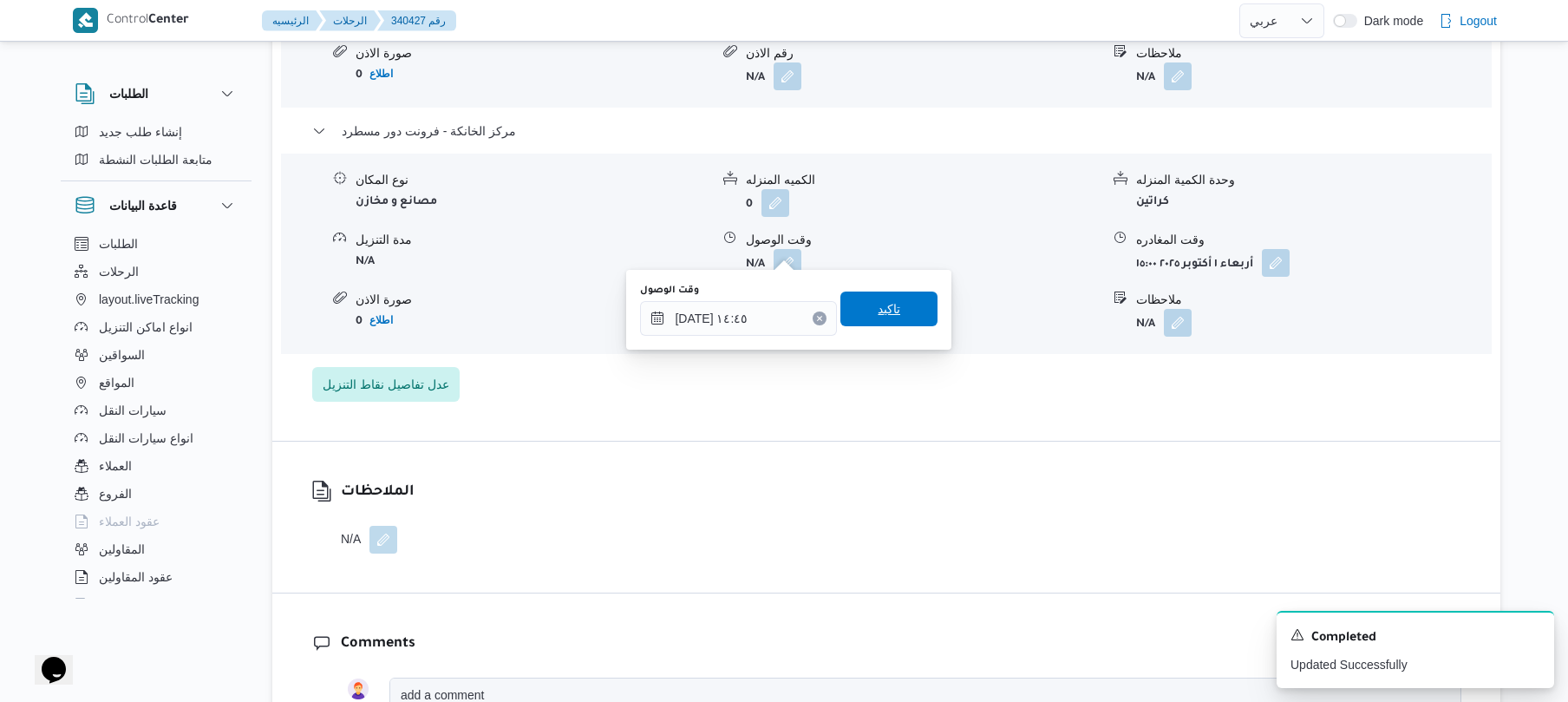
click at [899, 303] on span "تاكيد" at bounding box center [889, 309] width 97 height 34
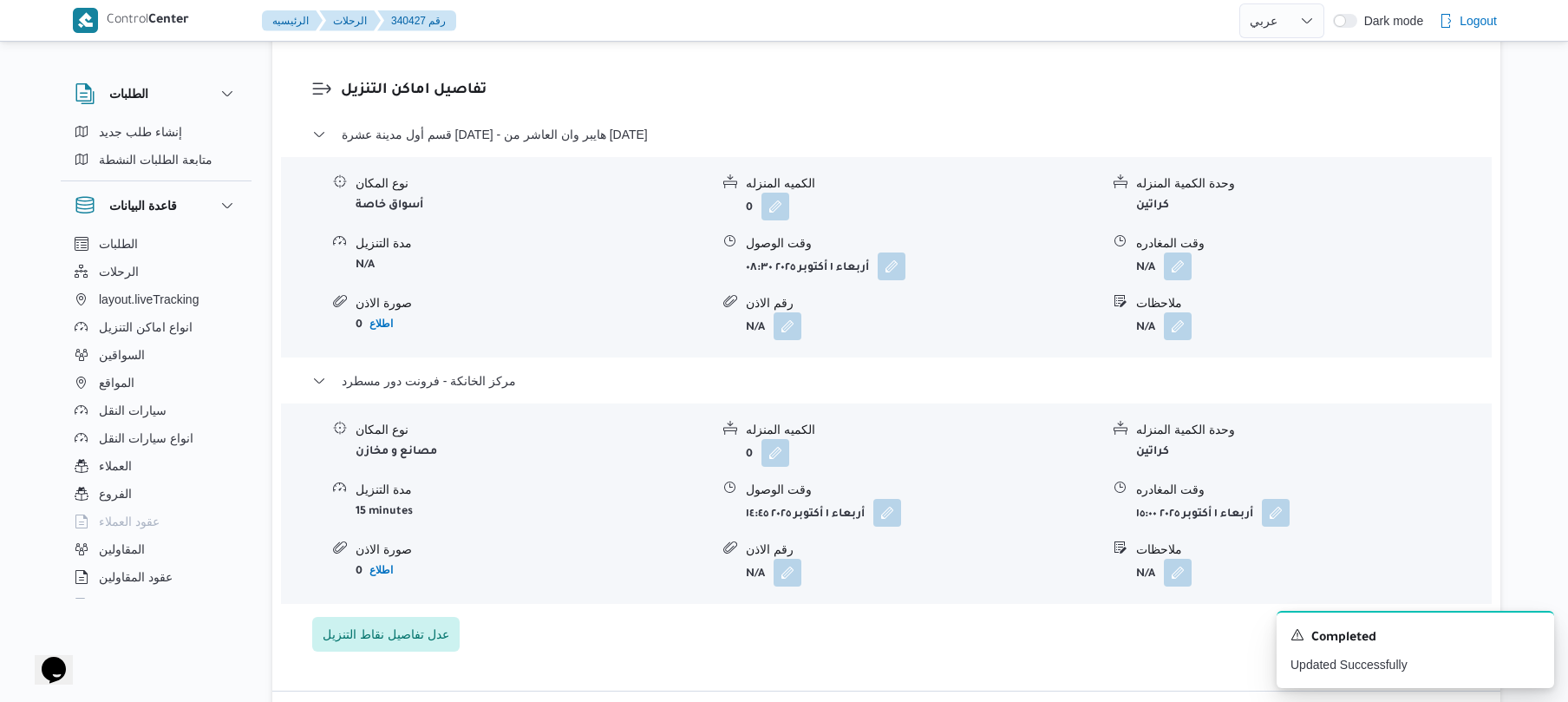
scroll to position [1435, 0]
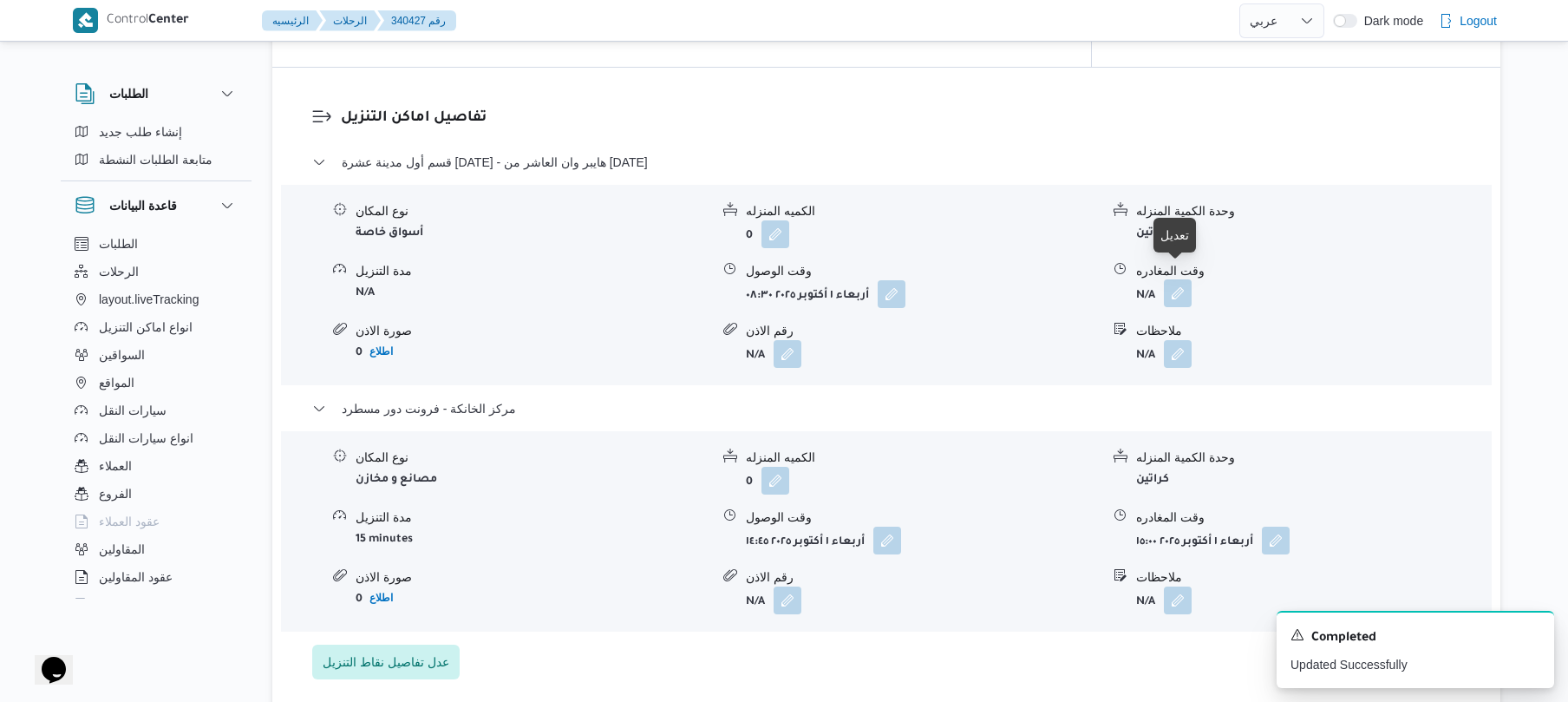
click at [1173, 286] on button "button" at bounding box center [1177, 293] width 28 height 28
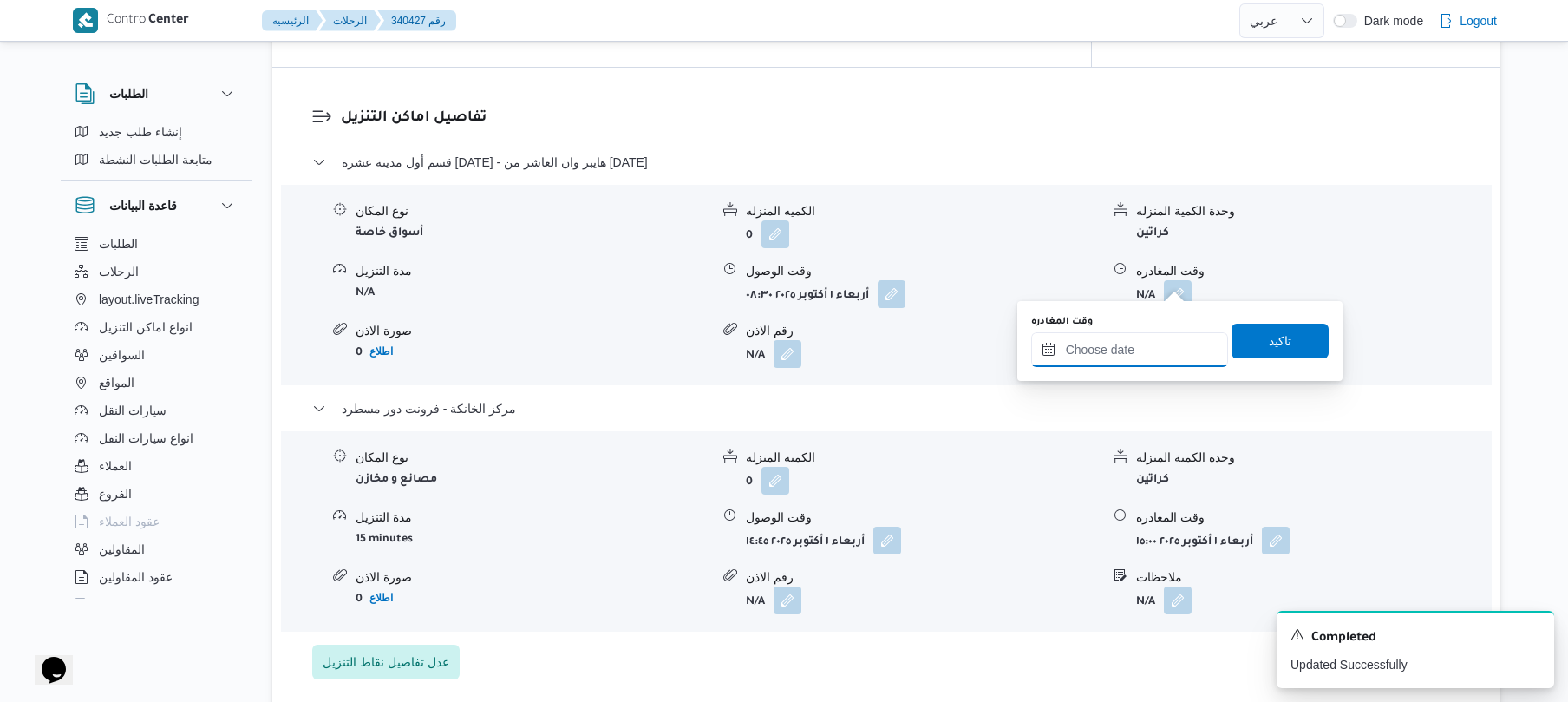
click at [1118, 351] on input "وقت المغادره" at bounding box center [1130, 349] width 197 height 34
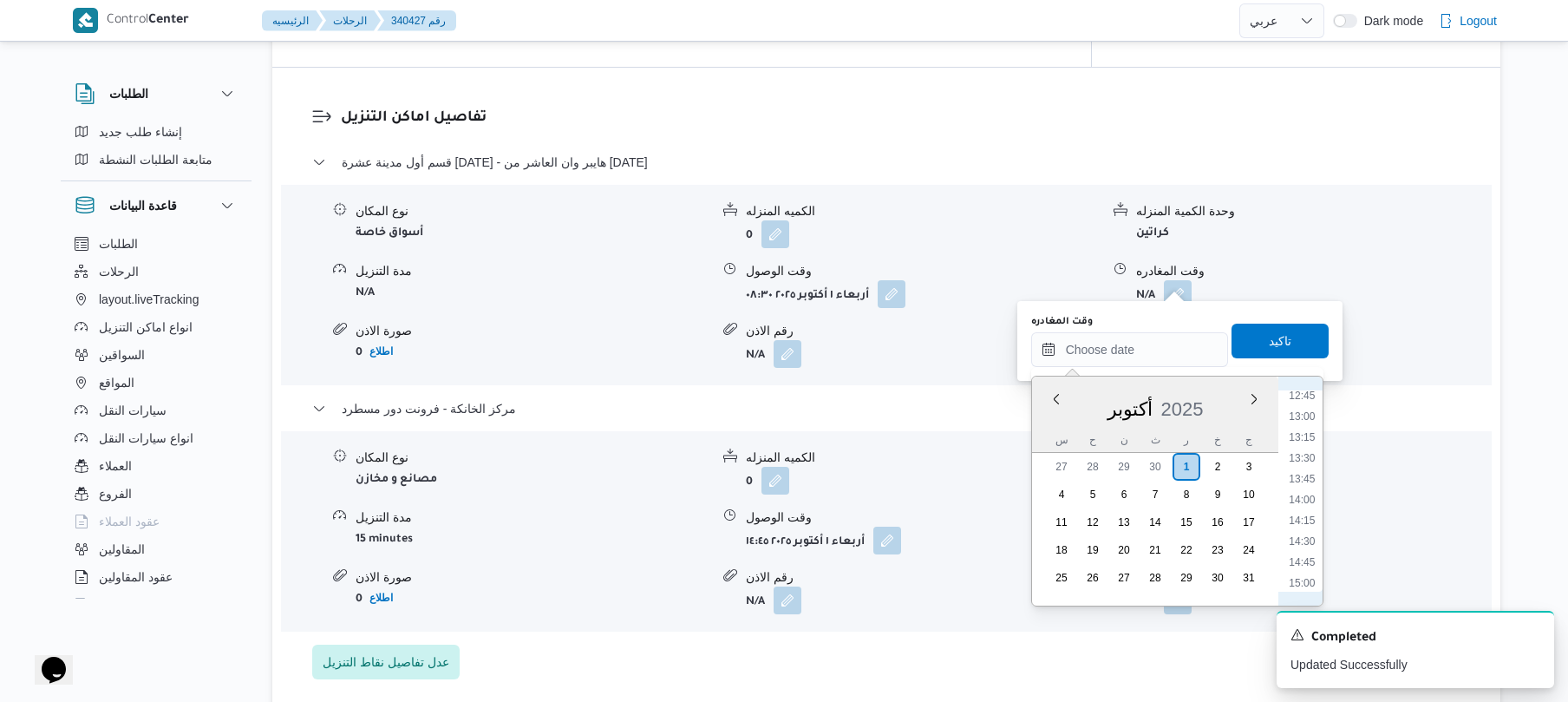
scroll to position [1056, 0]
click at [1310, 489] on li "13:45" at bounding box center [1302, 488] width 40 height 17
type input "[DATE] ١٣:٤٥"
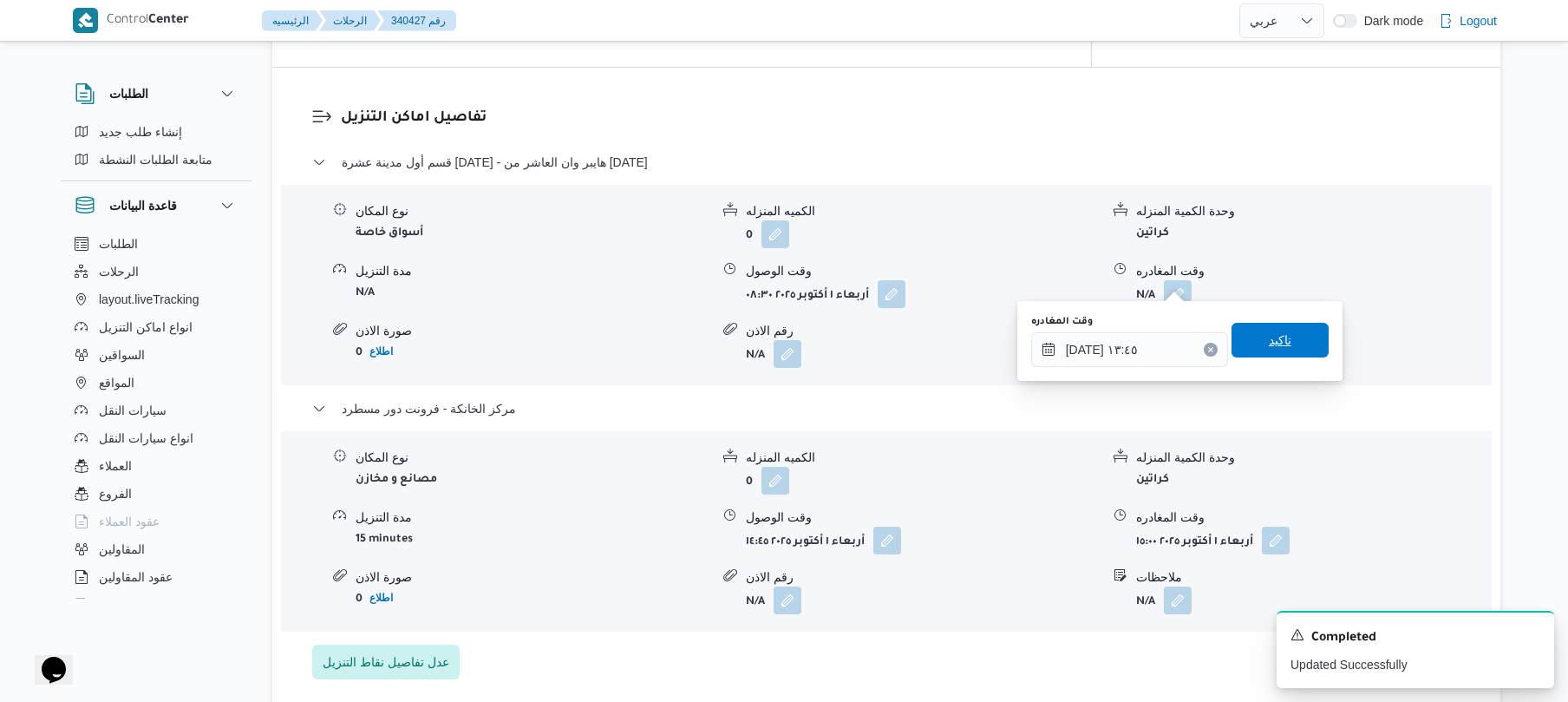
click at [1269, 335] on span "تاكيد" at bounding box center [1280, 341] width 23 height 21
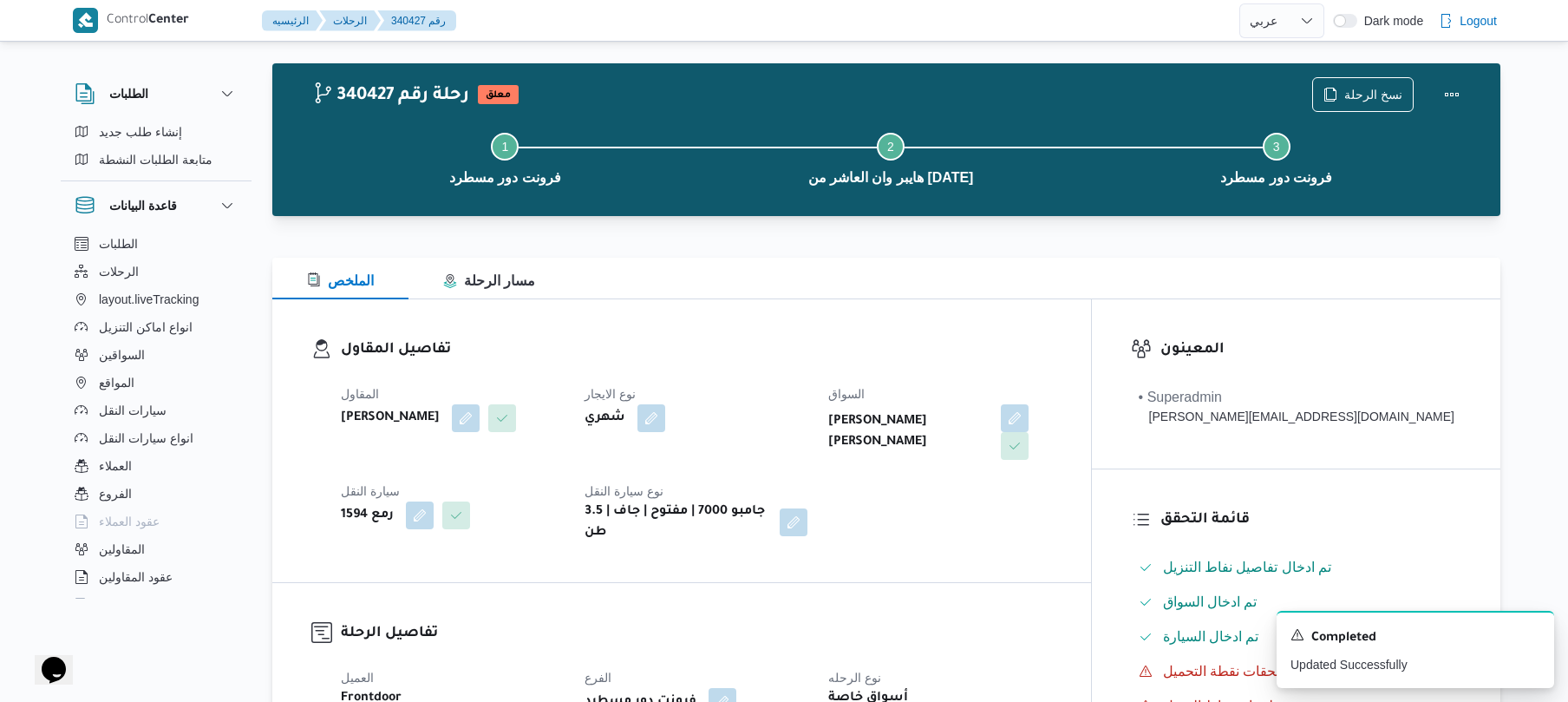
scroll to position [0, 0]
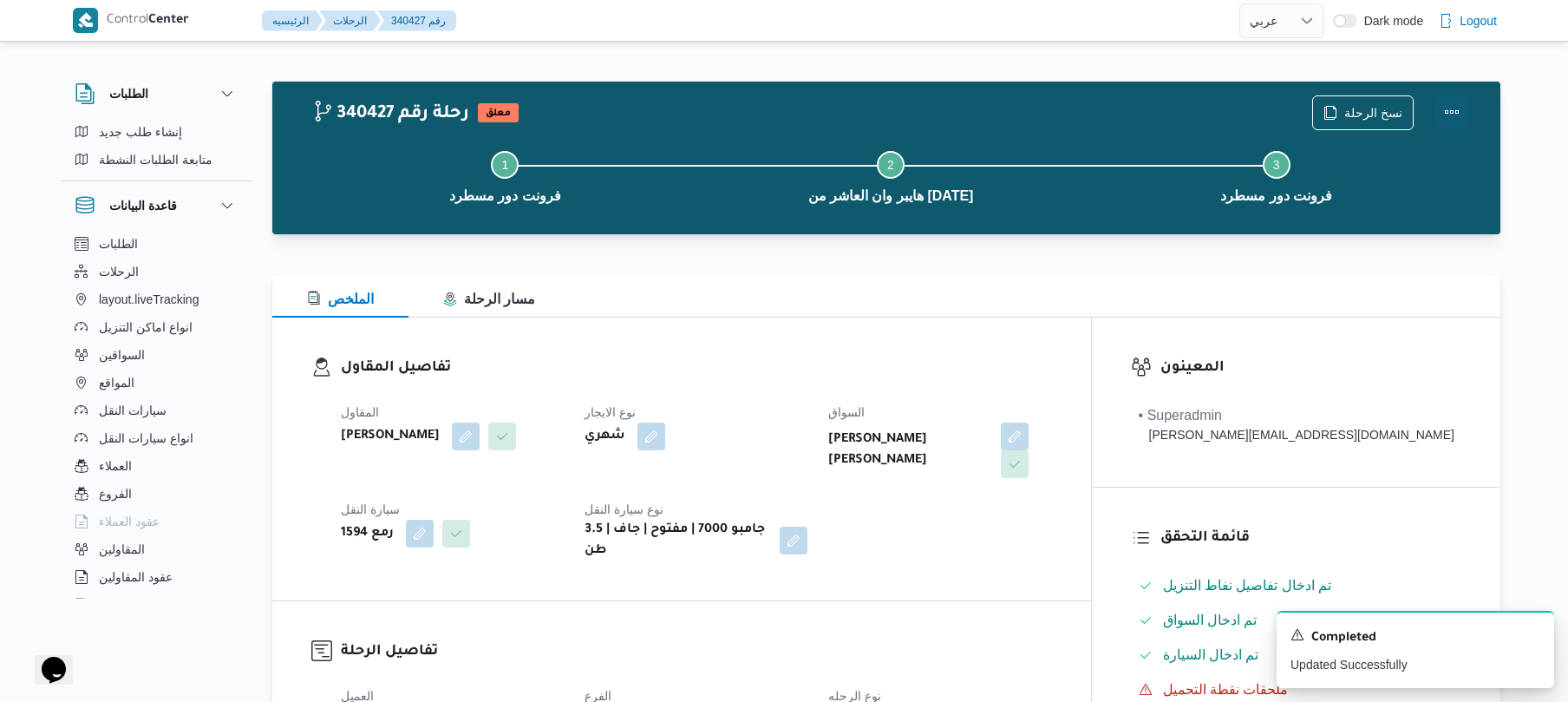
click at [1448, 114] on button "Actions" at bounding box center [1452, 112] width 34 height 34
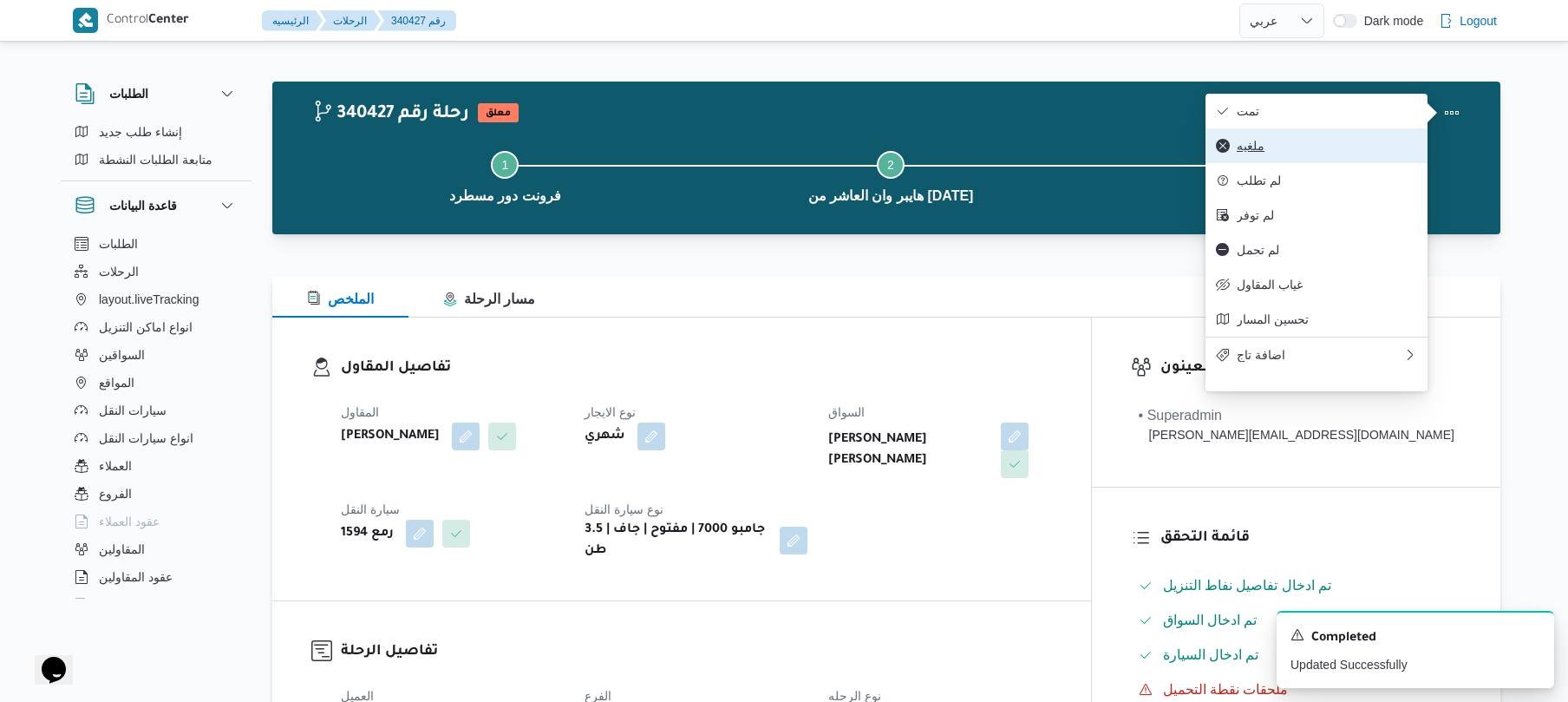
click at [1331, 142] on span "ملغيه" at bounding box center [1326, 146] width 180 height 14
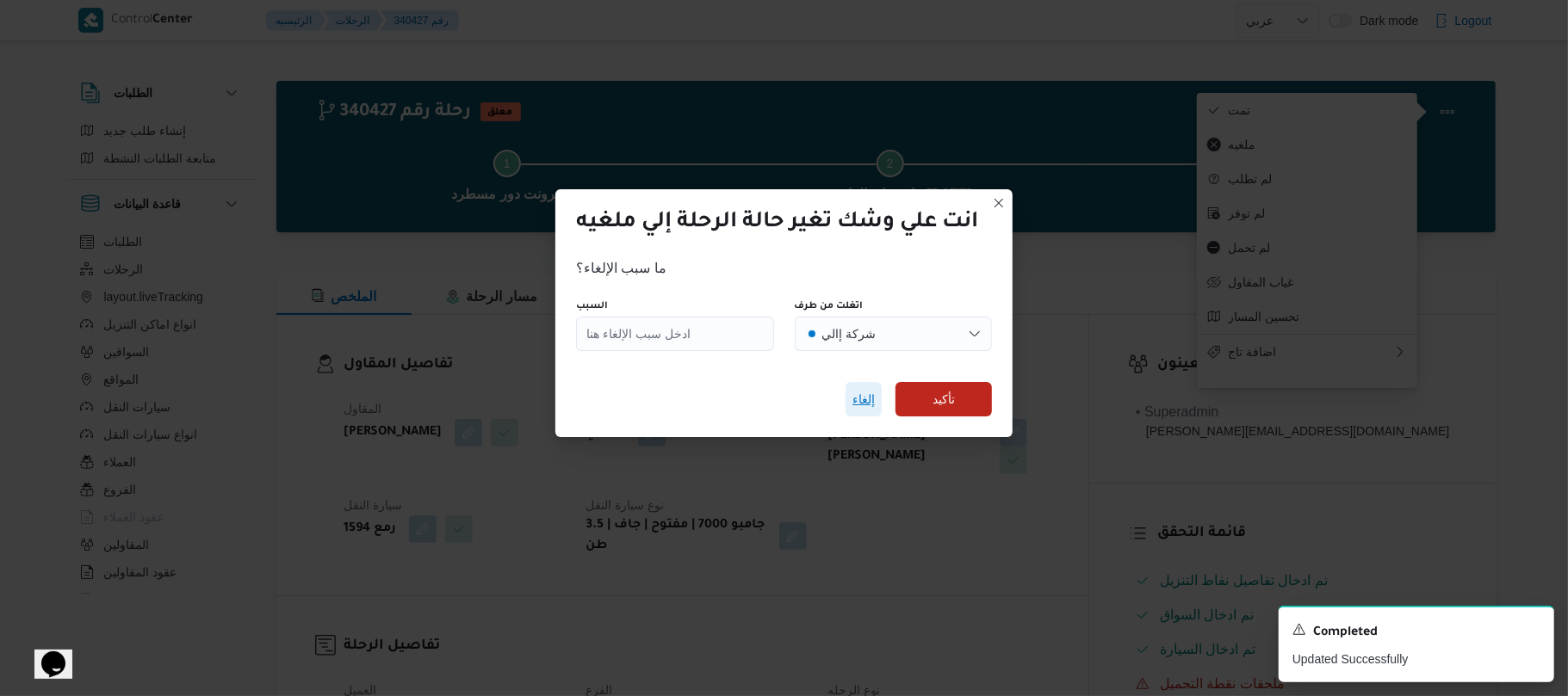
click at [861, 394] on span "إلغاء" at bounding box center [864, 399] width 23 height 21
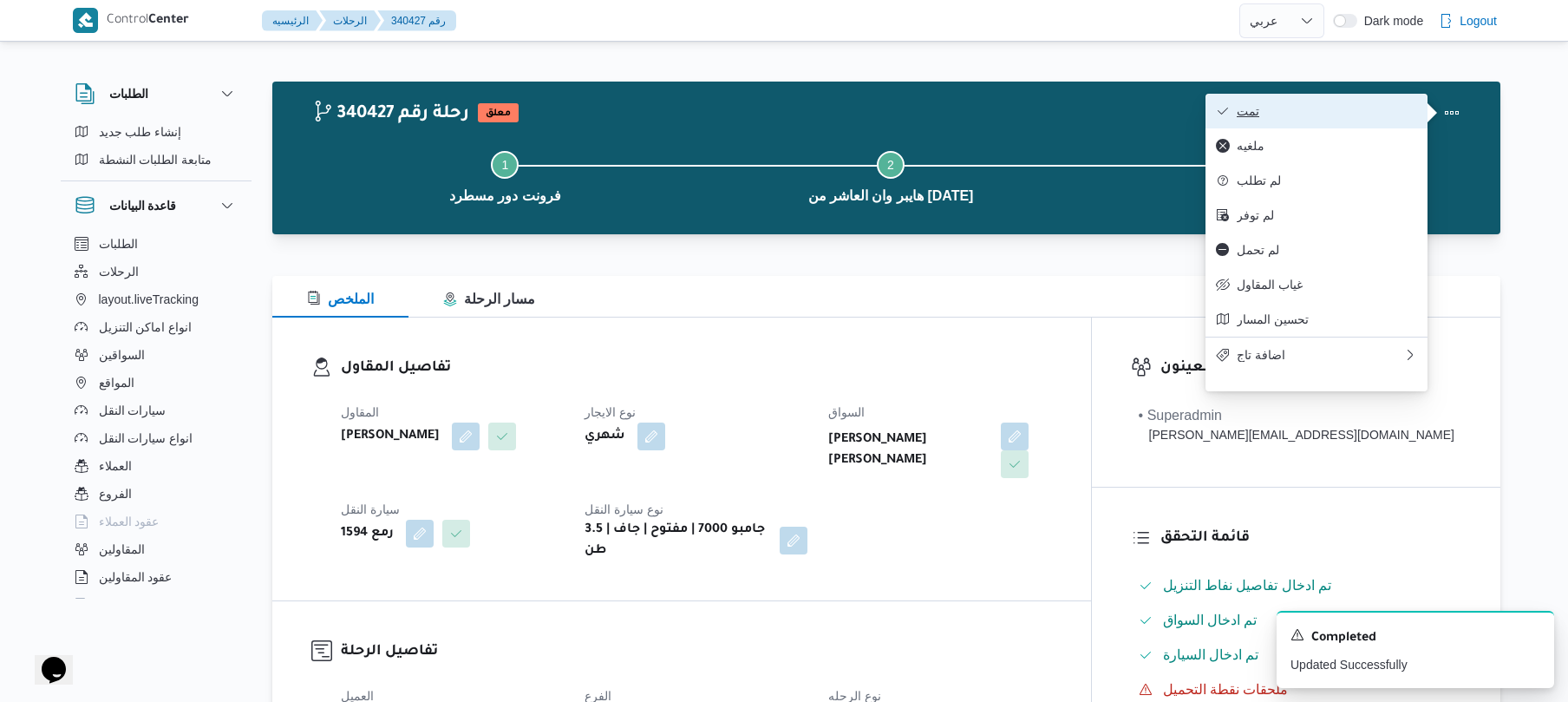
click at [1282, 106] on span "تمت" at bounding box center [1326, 111] width 180 height 14
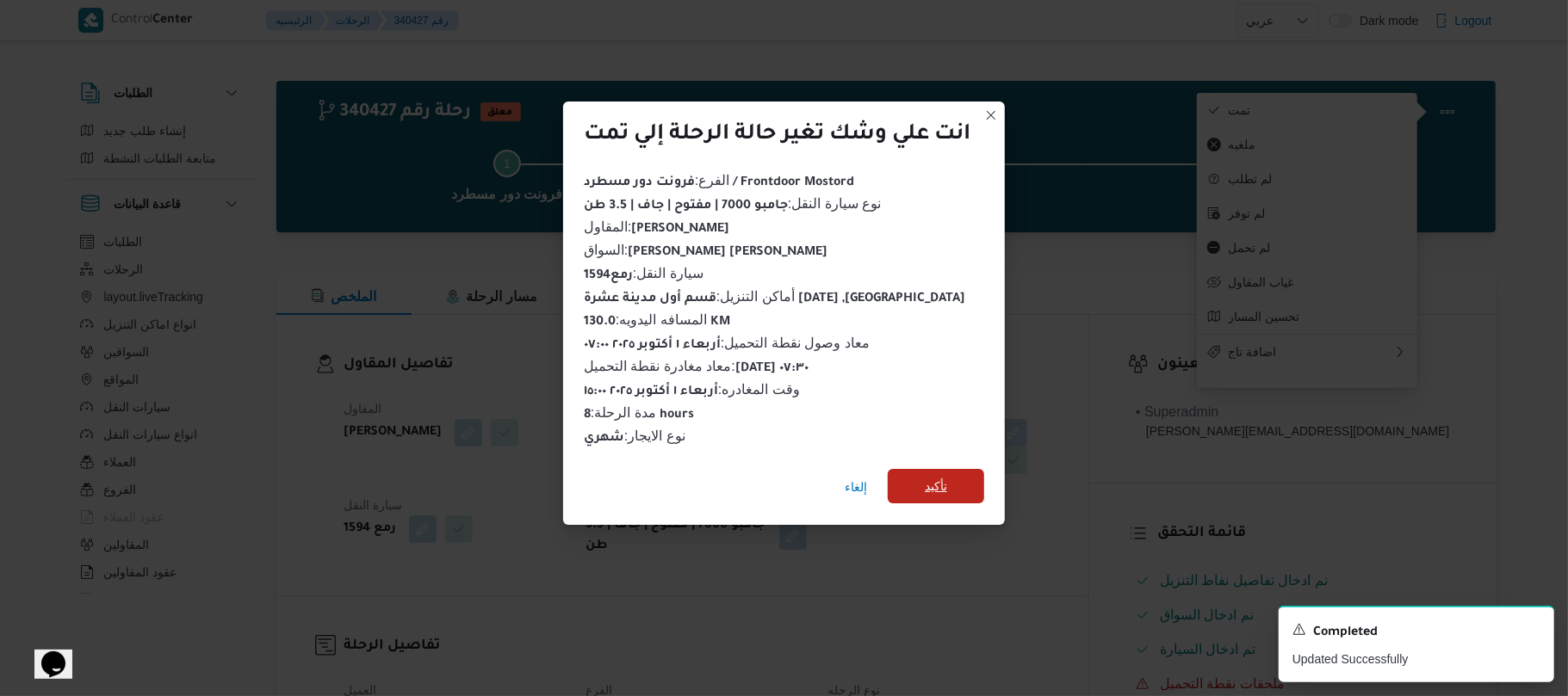
click at [921, 477] on span "تأكيد" at bounding box center [936, 486] width 97 height 34
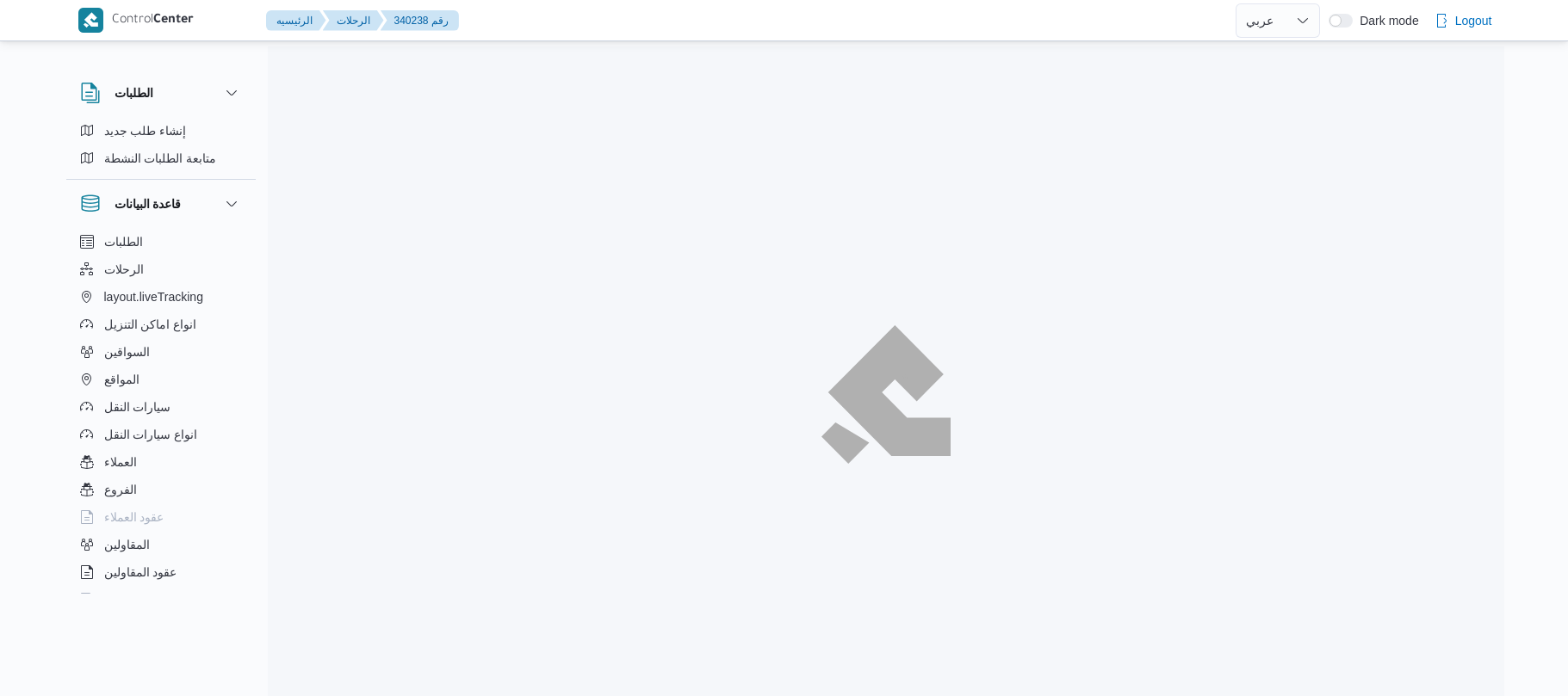
select select "ar"
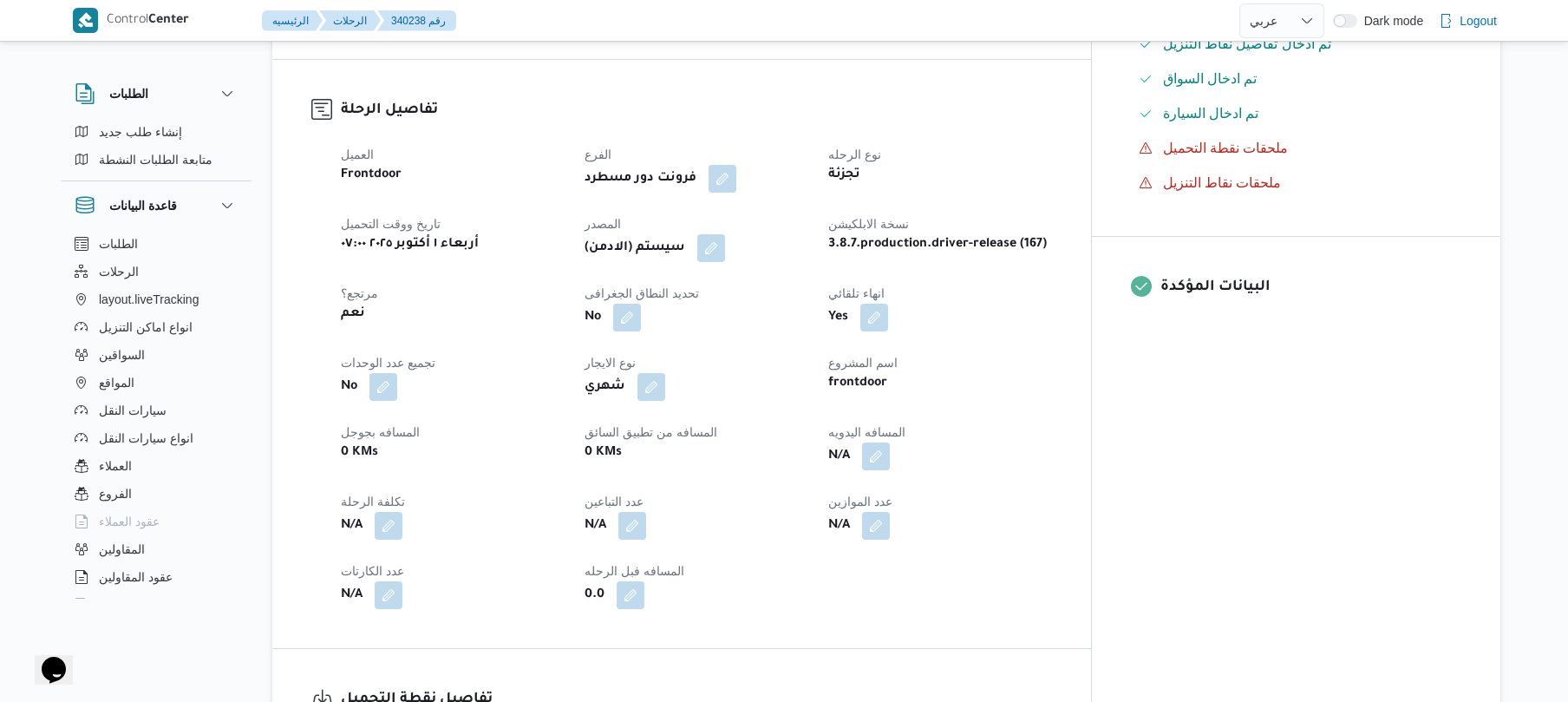
scroll to position [555, 0]
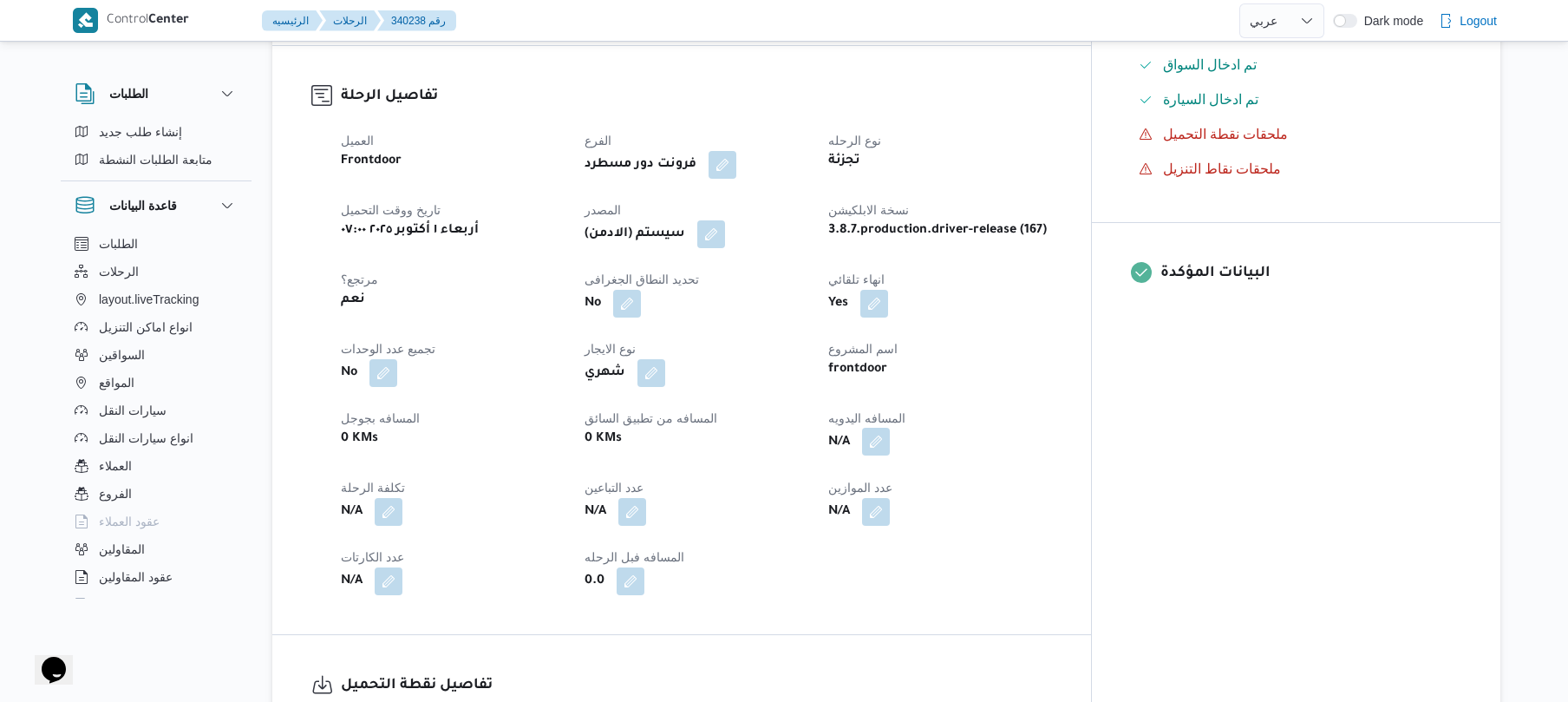
drag, startPoint x: 948, startPoint y: 398, endPoint x: 941, endPoint y: 413, distance: 16.6
click at [889, 428] on button "button" at bounding box center [875, 442] width 28 height 28
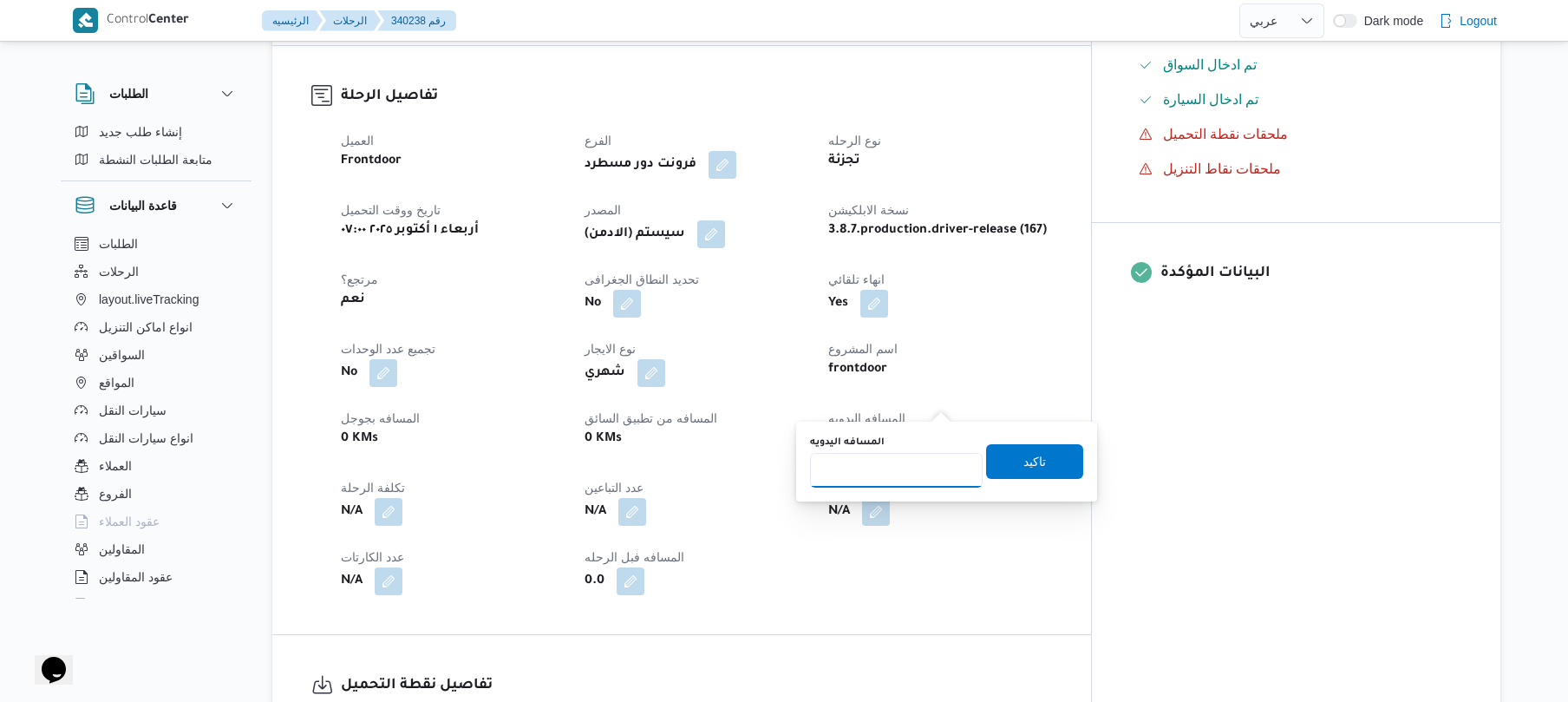
click at [895, 469] on input "المسافه اليدويه" at bounding box center [896, 470] width 173 height 34
type input "125"
click at [1008, 464] on span "تاكيد" at bounding box center [1034, 461] width 97 height 34
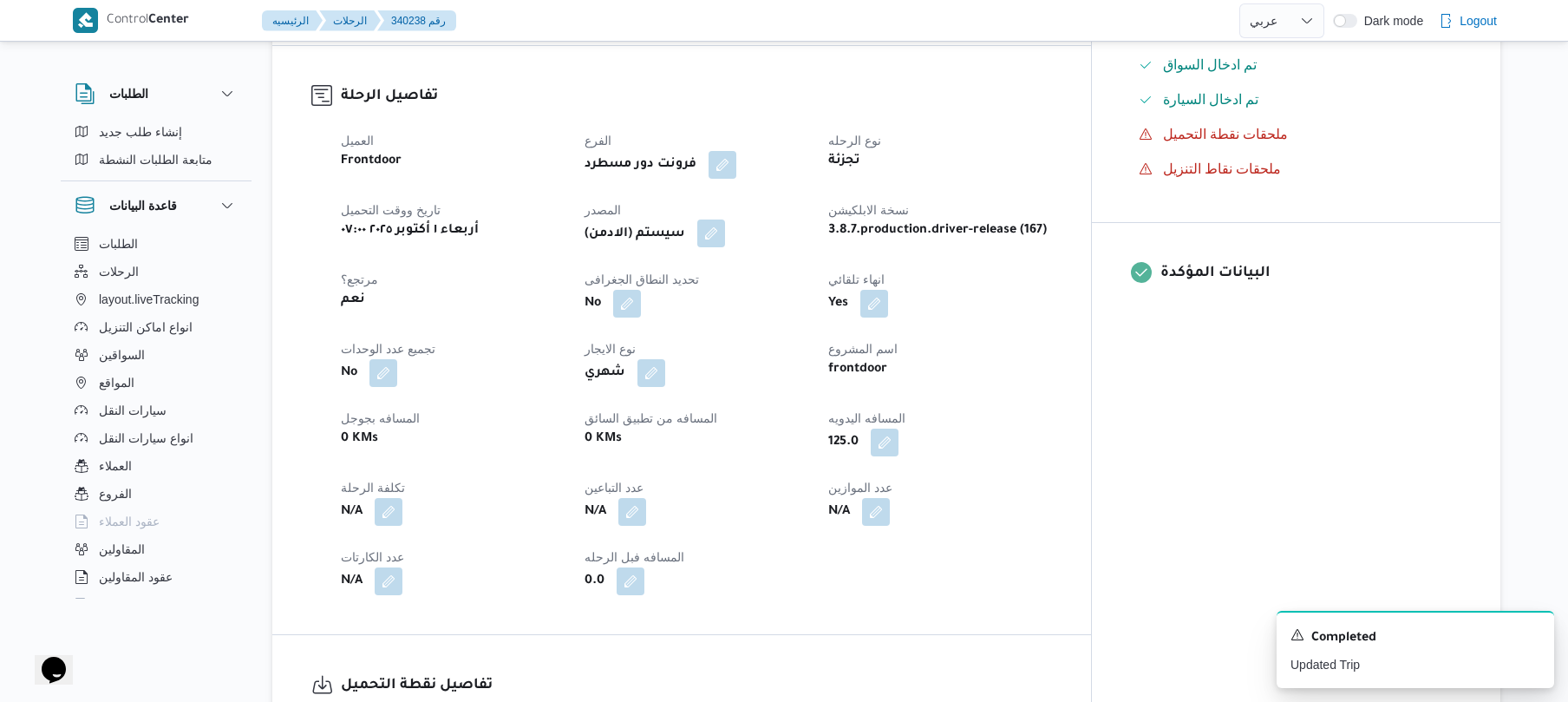
click at [725, 219] on button "button" at bounding box center [710, 233] width 28 height 28
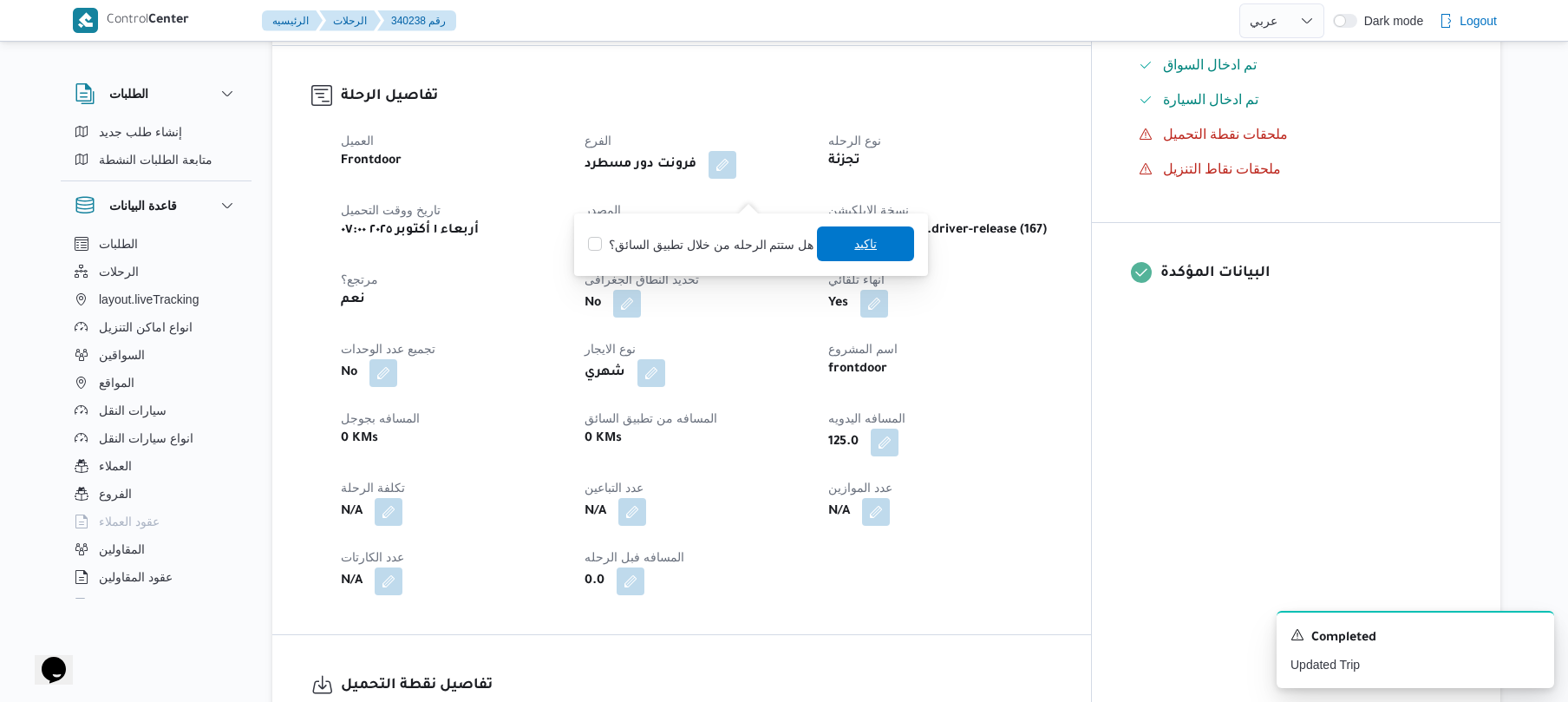
click at [865, 245] on span "تاكيد" at bounding box center [865, 244] width 23 height 21
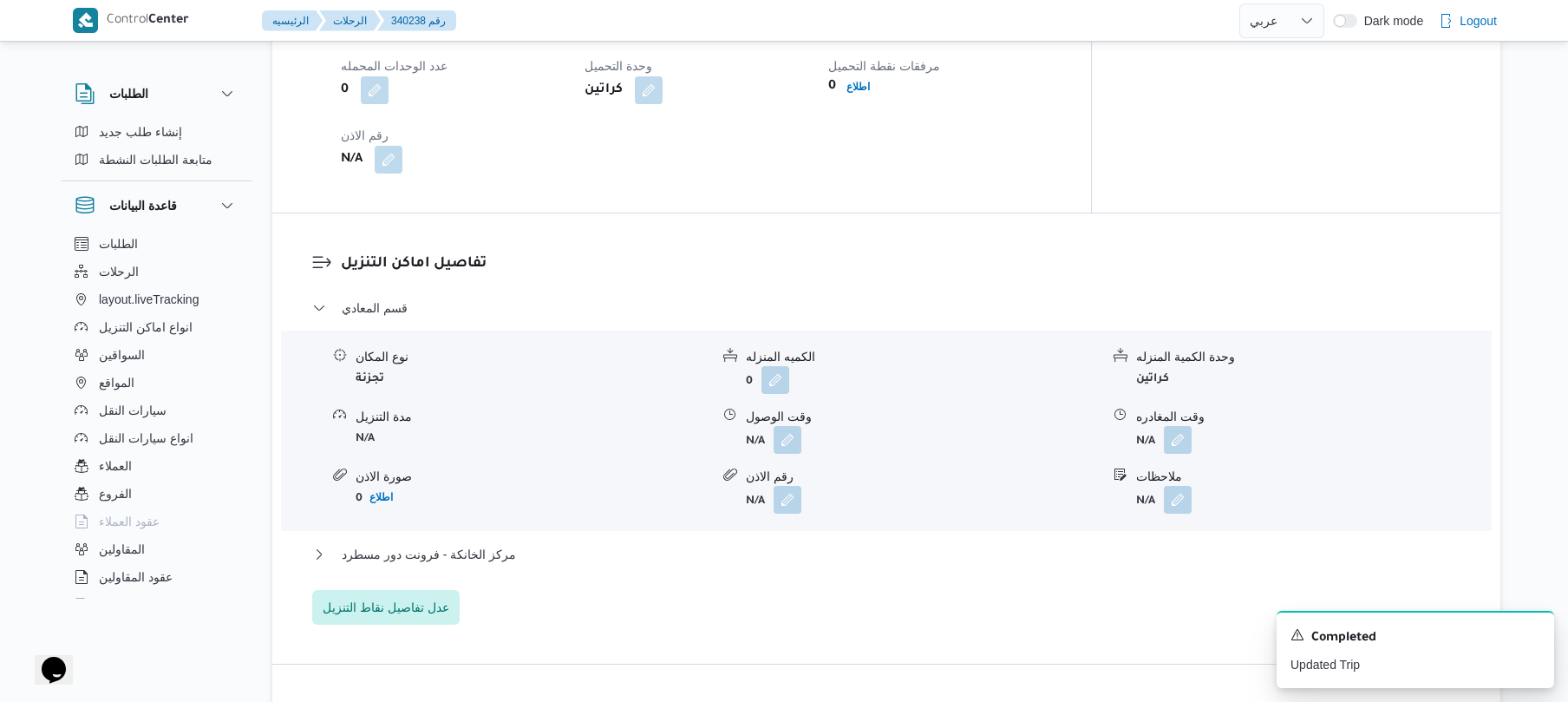
scroll to position [1389, 0]
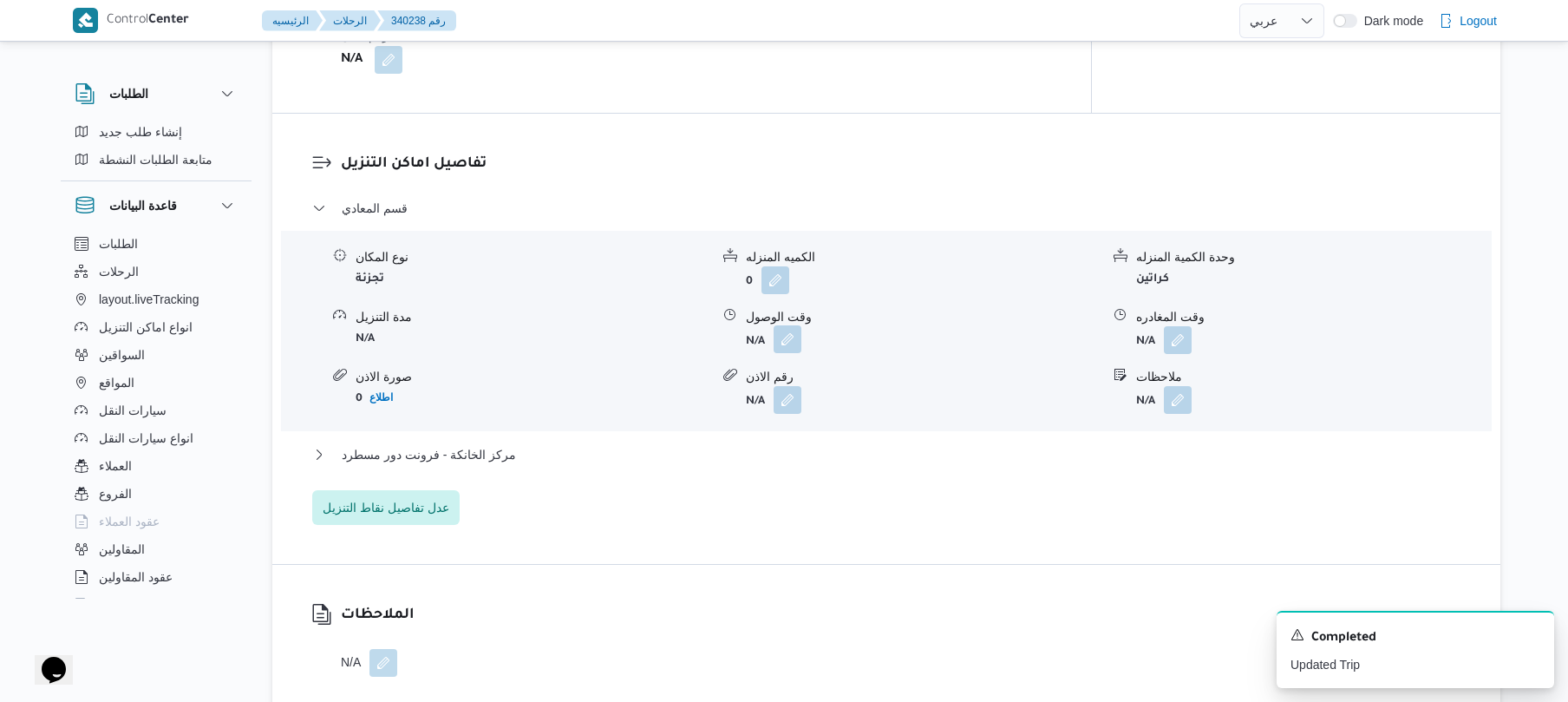
click at [793, 325] on button "button" at bounding box center [787, 339] width 28 height 28
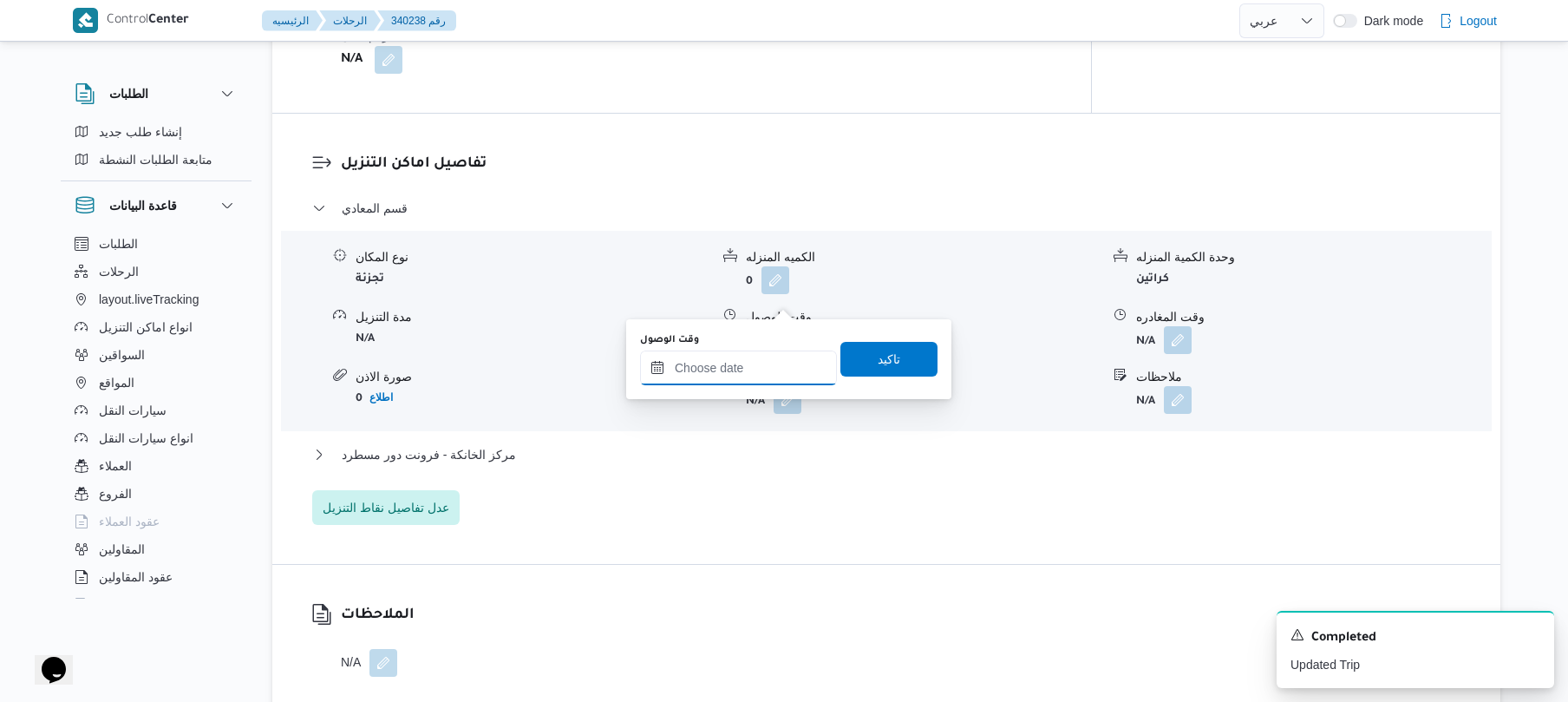
click at [753, 354] on input "وقت الوصول" at bounding box center [738, 368] width 197 height 34
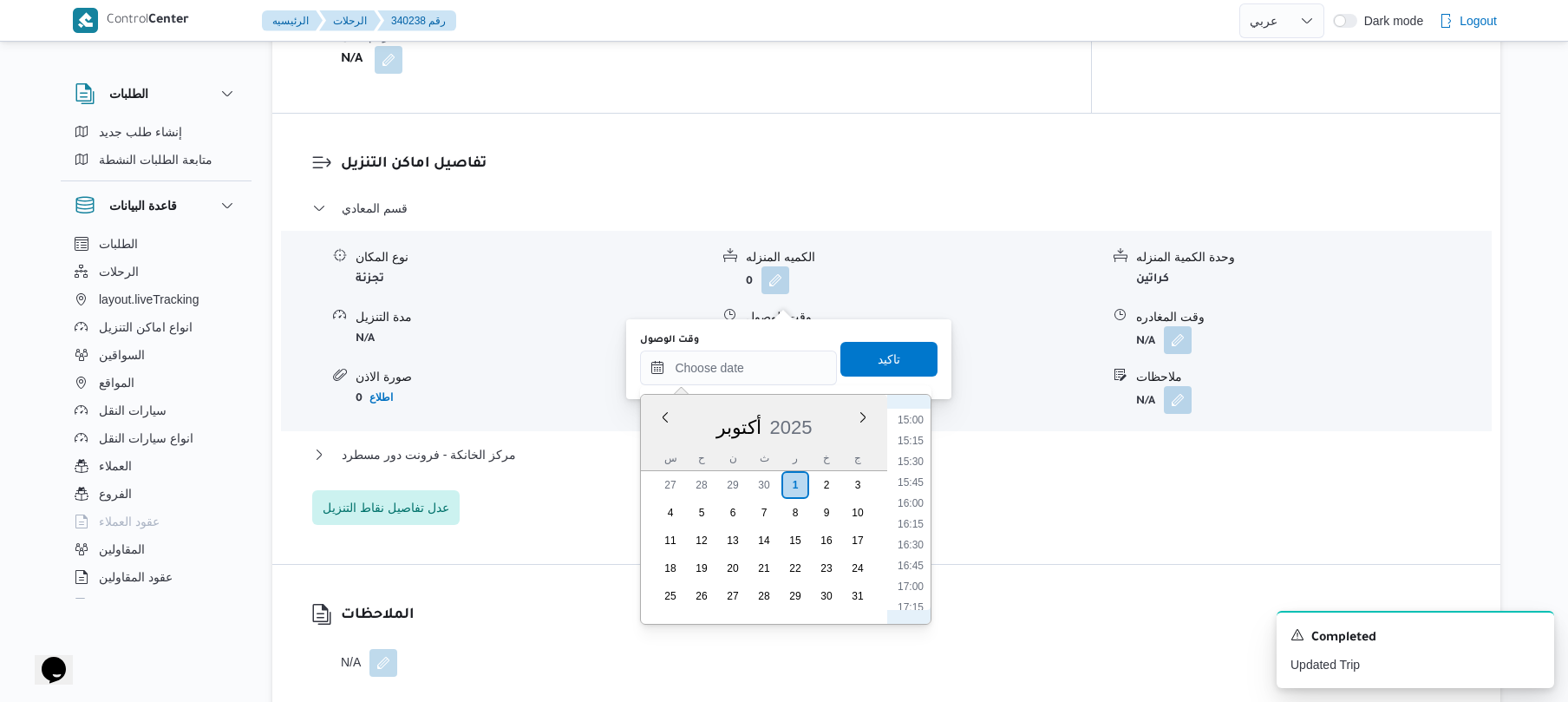
scroll to position [609, 0]
click at [913, 560] on li "09:00" at bounding box center [910, 559] width 40 height 17
type input "٠١/١٠/٢٠٢٥ ٠٩:٠٠"
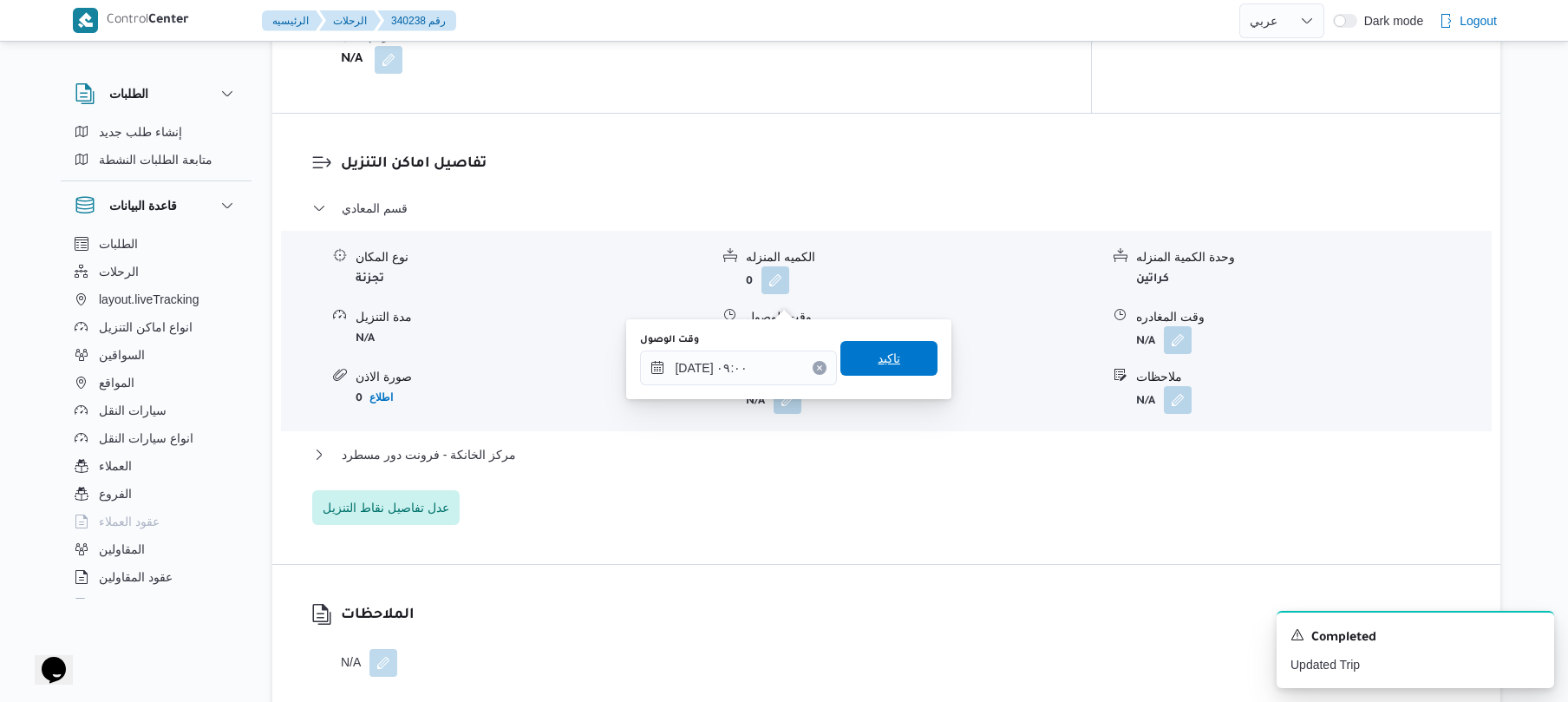
click at [900, 362] on span "تاكيد" at bounding box center [889, 359] width 97 height 34
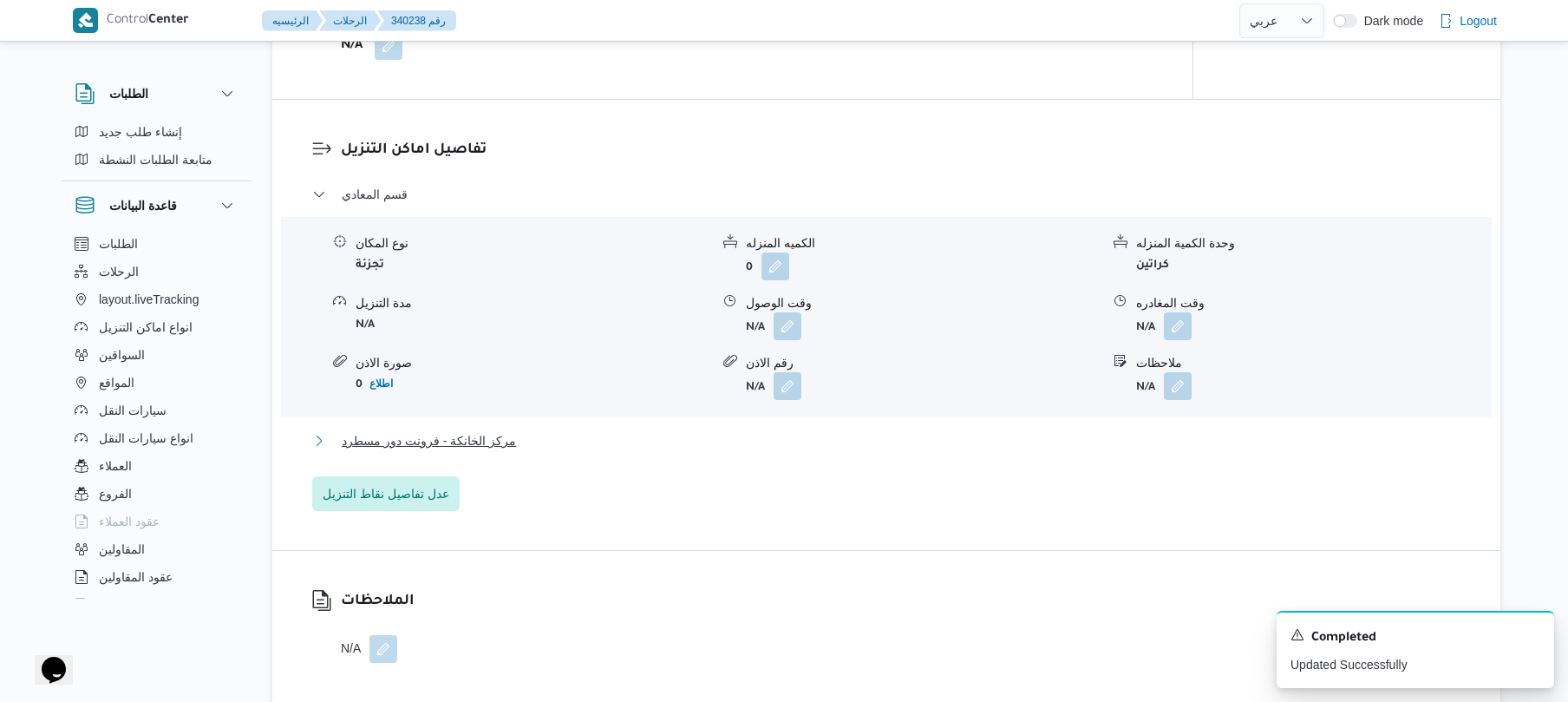
click at [829, 430] on button "مركز الخانكة - فرونت دور مسطرد" at bounding box center [886, 441] width 1149 height 21
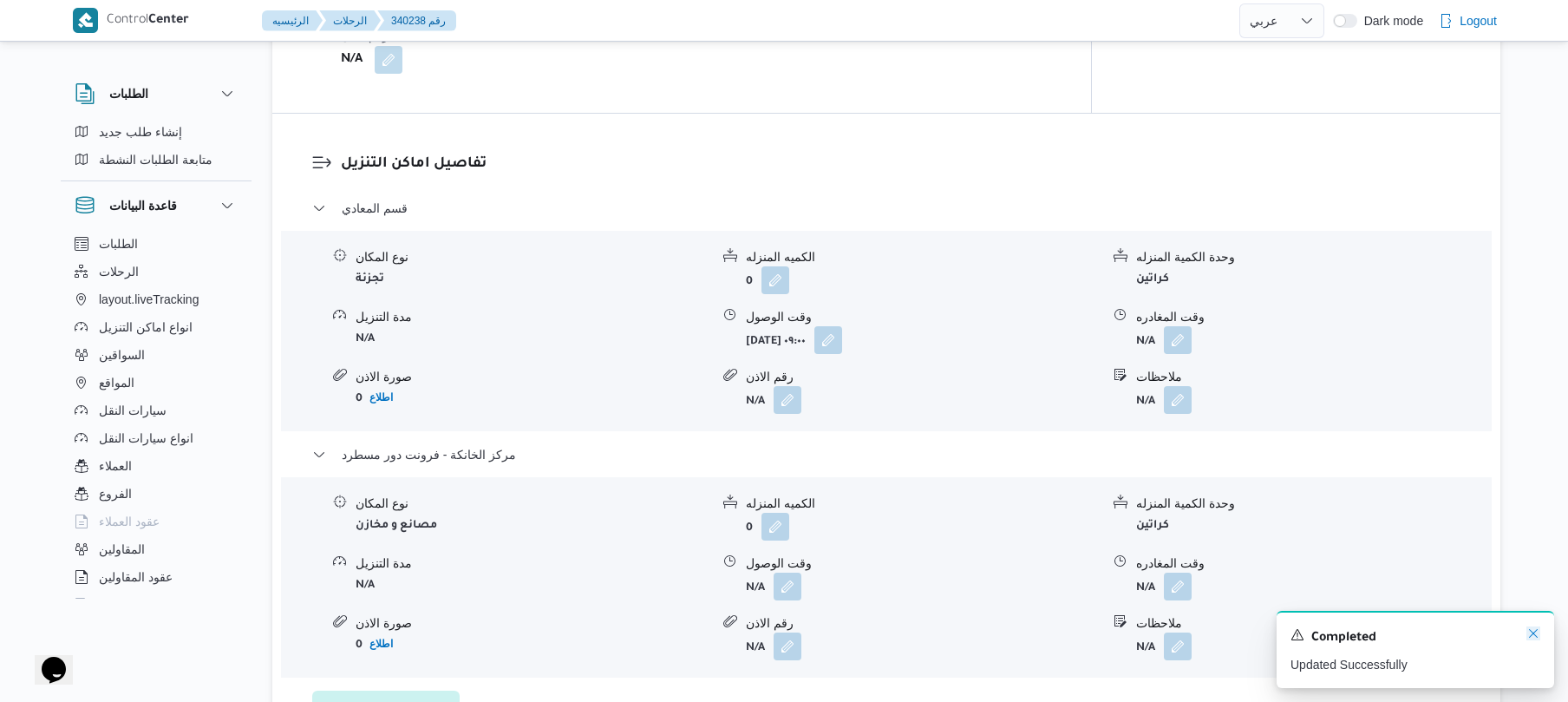
click at [1531, 630] on icon "Dismiss toast" at bounding box center [1533, 633] width 14 height 14
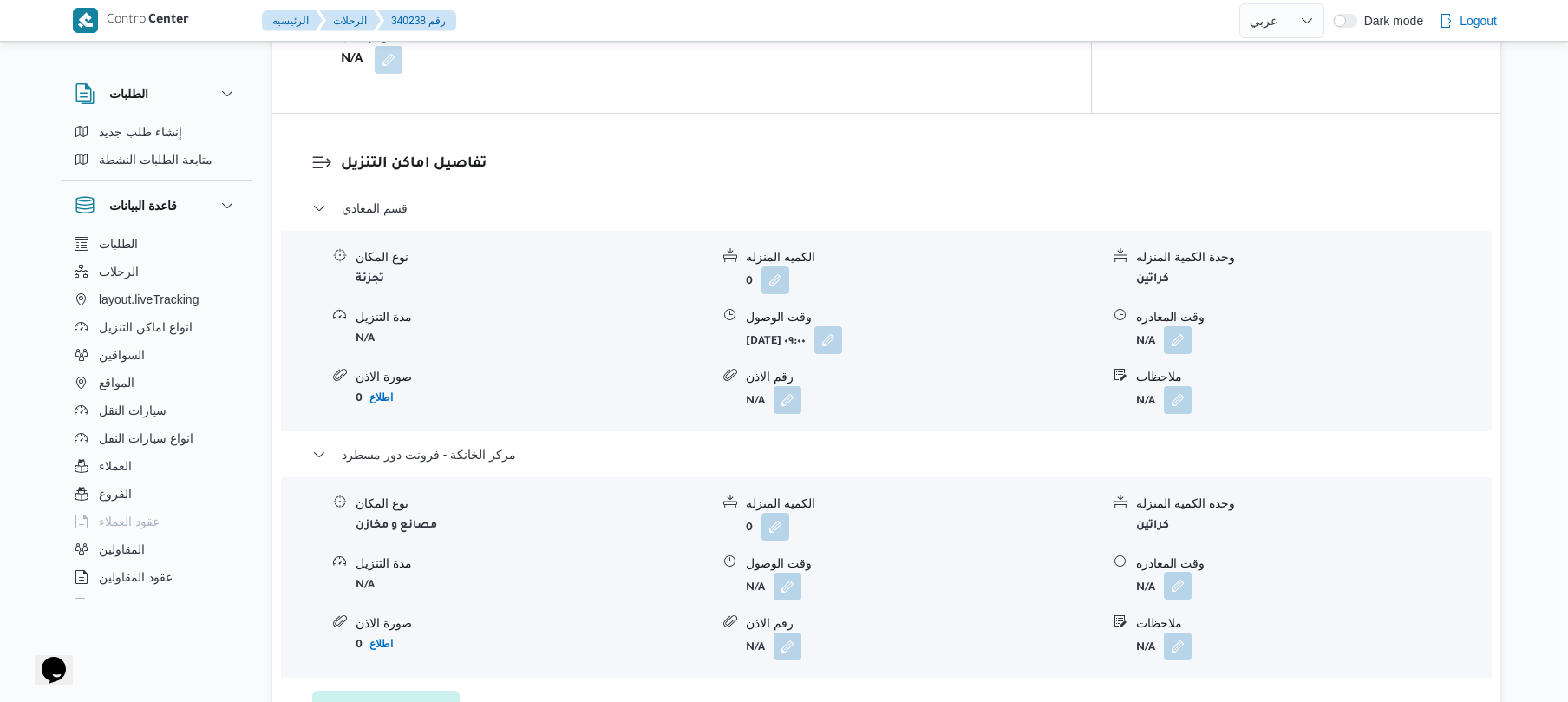
click at [1185, 572] on button "button" at bounding box center [1177, 586] width 28 height 28
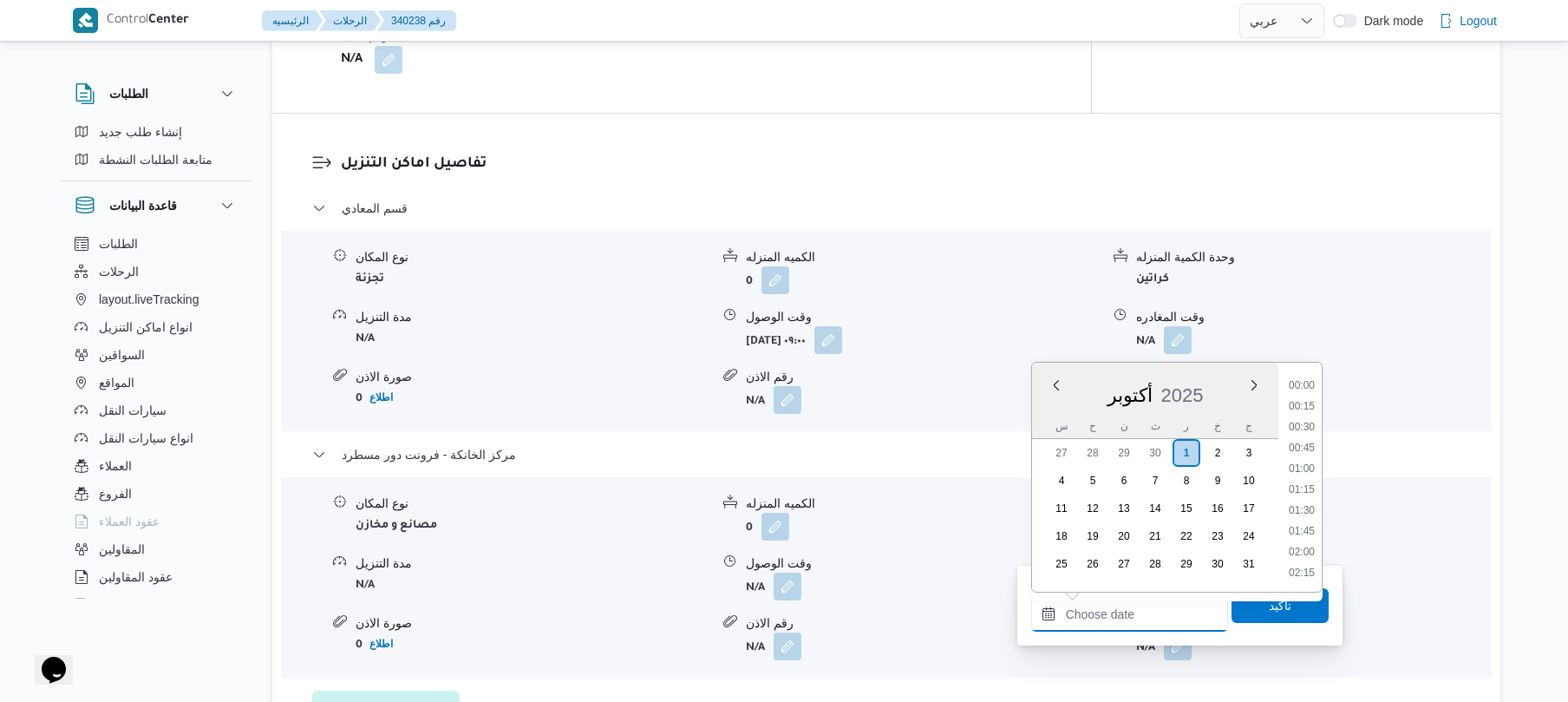
click at [1135, 616] on input "وقت المغادره" at bounding box center [1130, 614] width 197 height 34
click at [1301, 392] on li "15:00" at bounding box center [1302, 388] width 40 height 17
type input "٠١/١٠/٢٠٢٥ ١٥:٠٠"
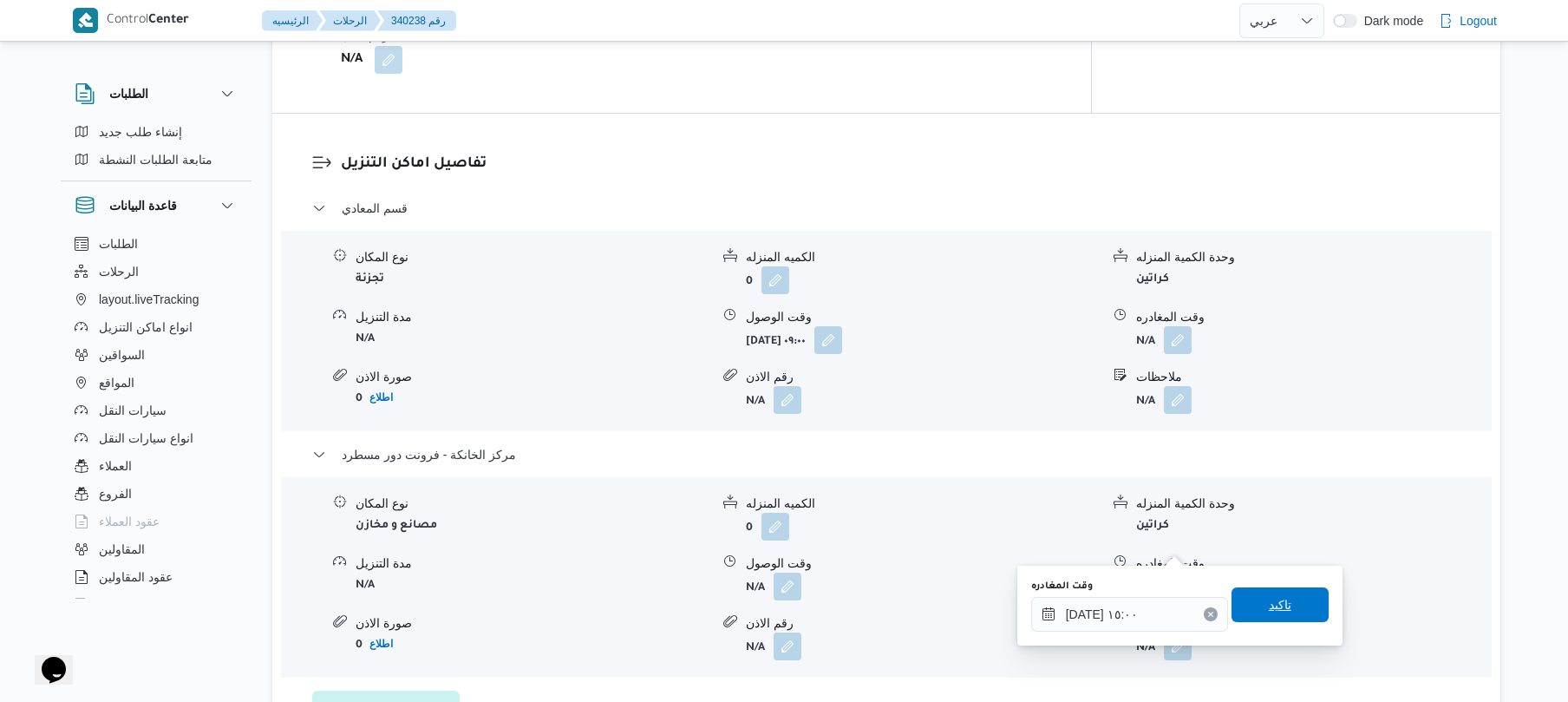
click at [1269, 604] on span "تاكيد" at bounding box center [1280, 605] width 23 height 21
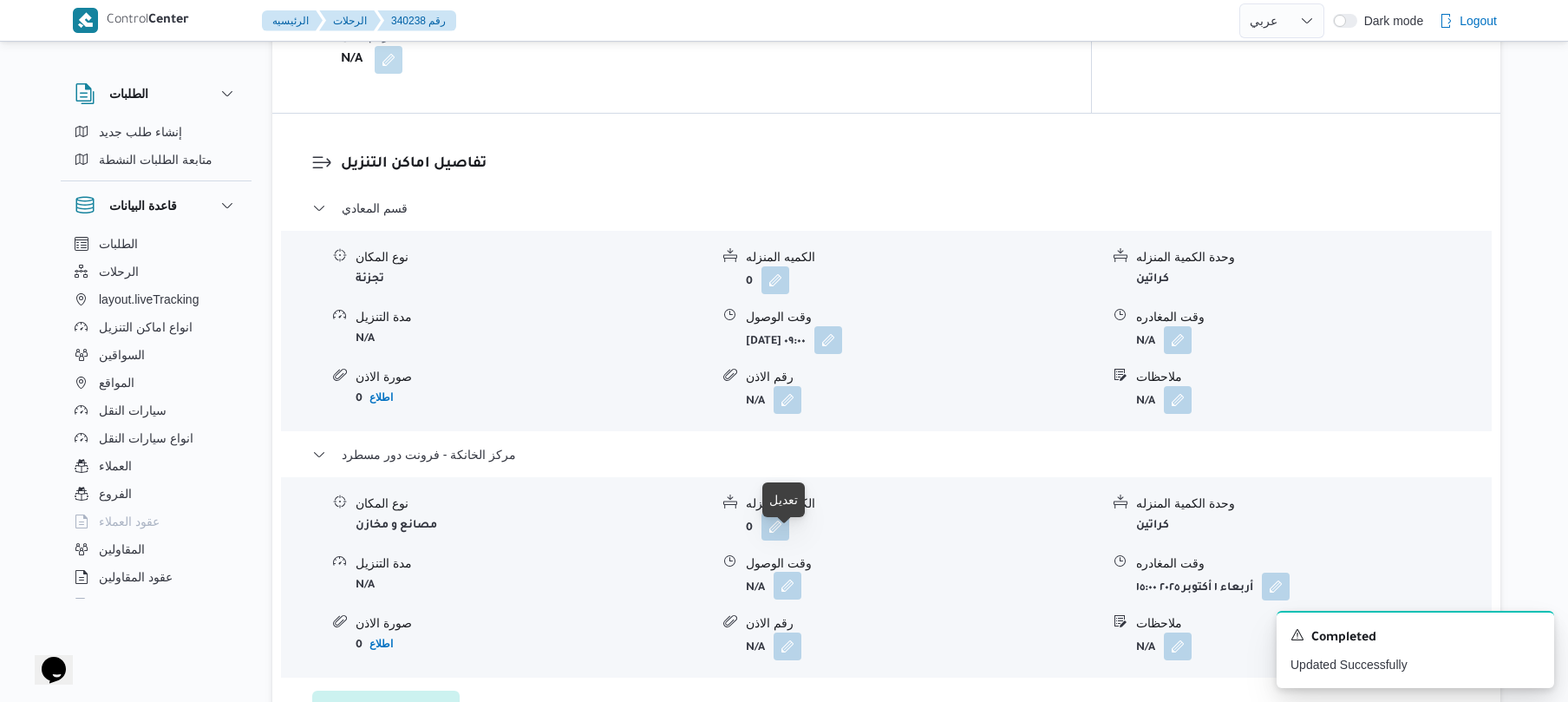
click at [788, 572] on button "button" at bounding box center [787, 586] width 28 height 28
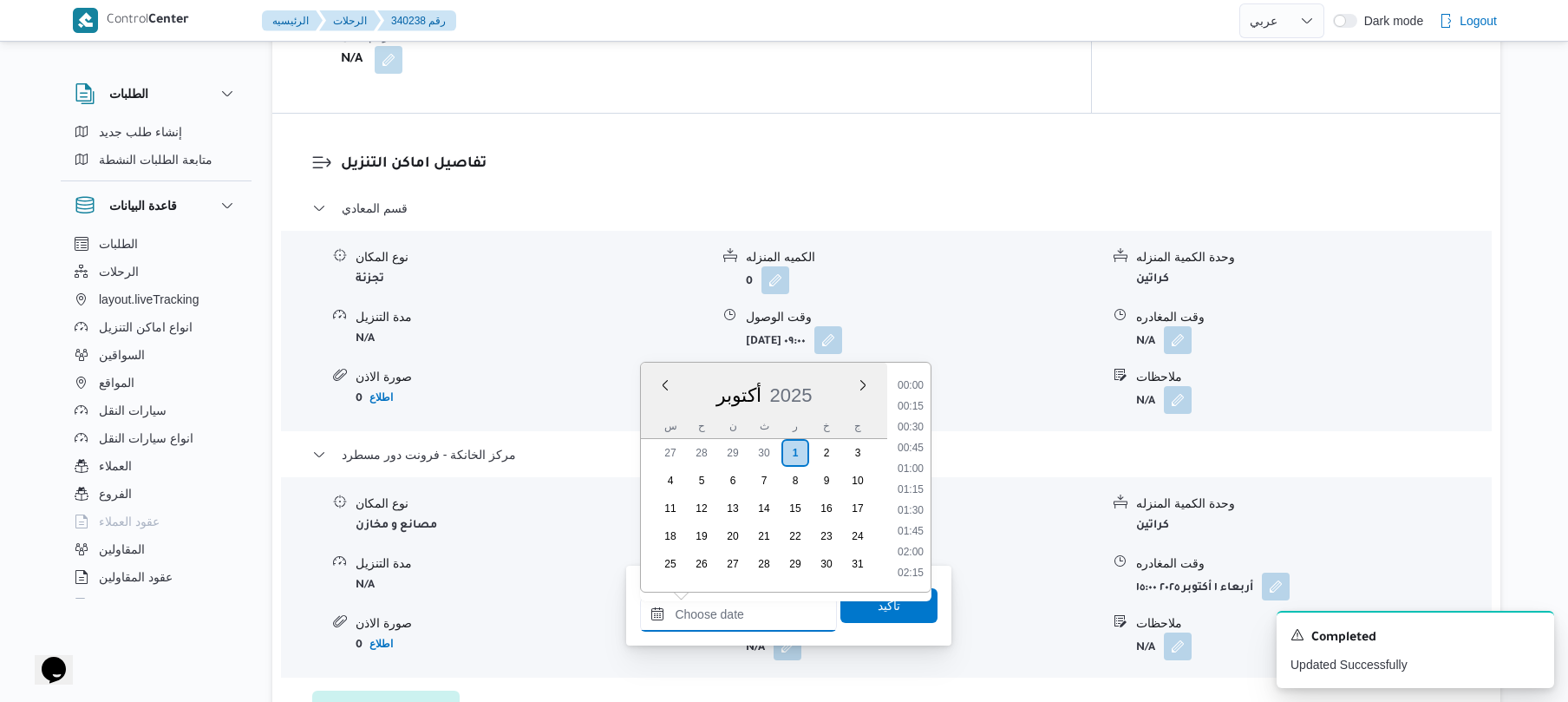
click at [774, 611] on input "وقت الوصول" at bounding box center [738, 614] width 197 height 34
click at [919, 539] on li "14:45" at bounding box center [910, 540] width 40 height 17
type input "٠١/١٠/٢٠٢٥ ١٤:٤٥"
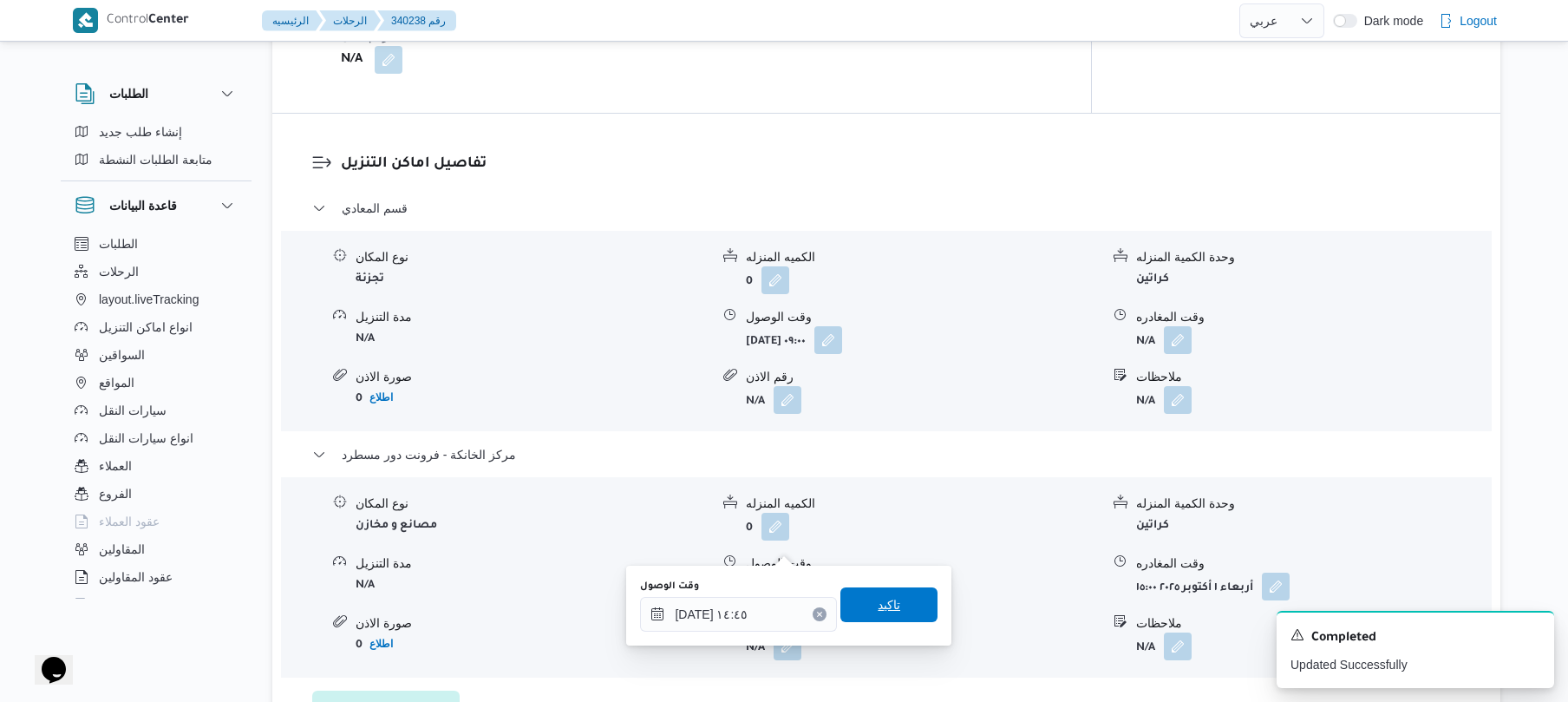
click at [878, 602] on span "تاكيد" at bounding box center [889, 605] width 23 height 21
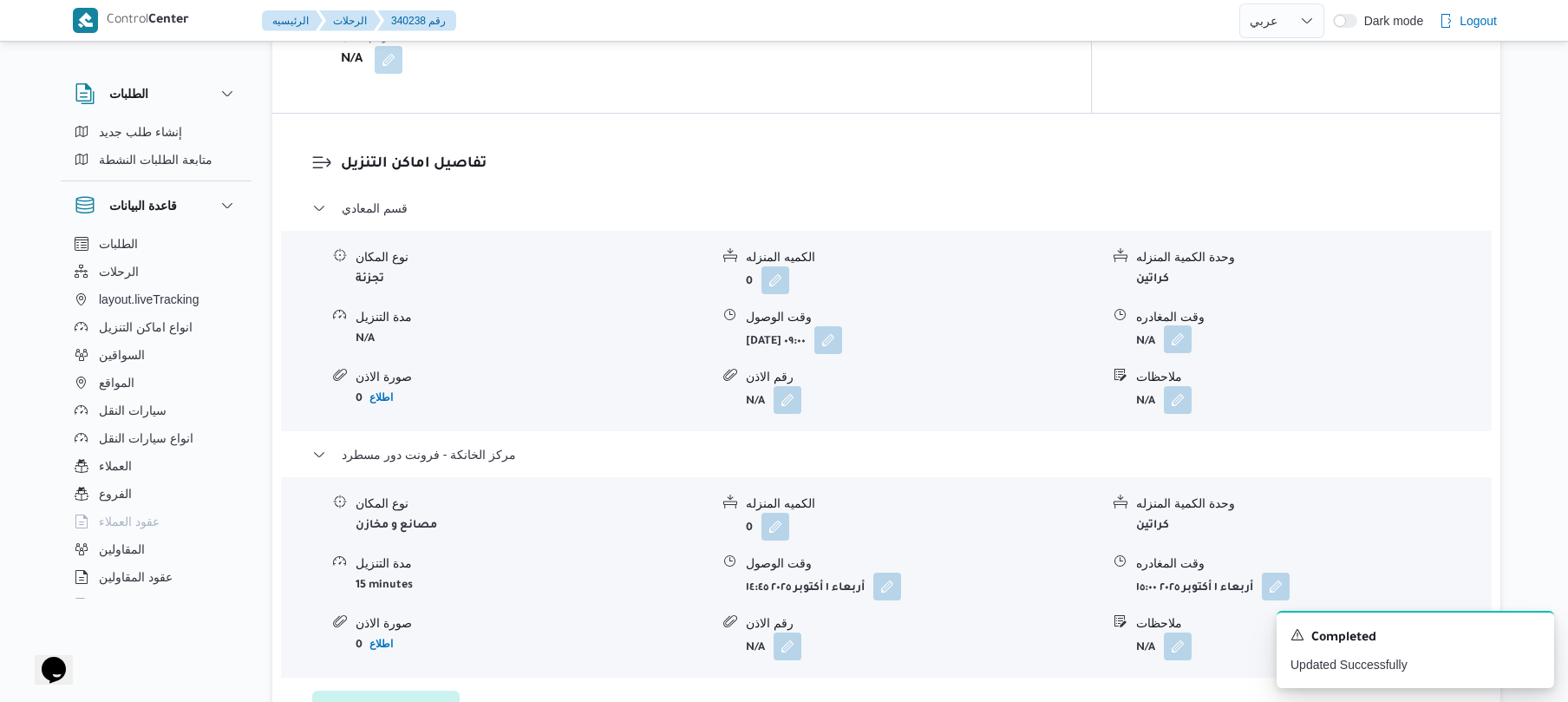
click at [1180, 325] on button "button" at bounding box center [1177, 339] width 28 height 28
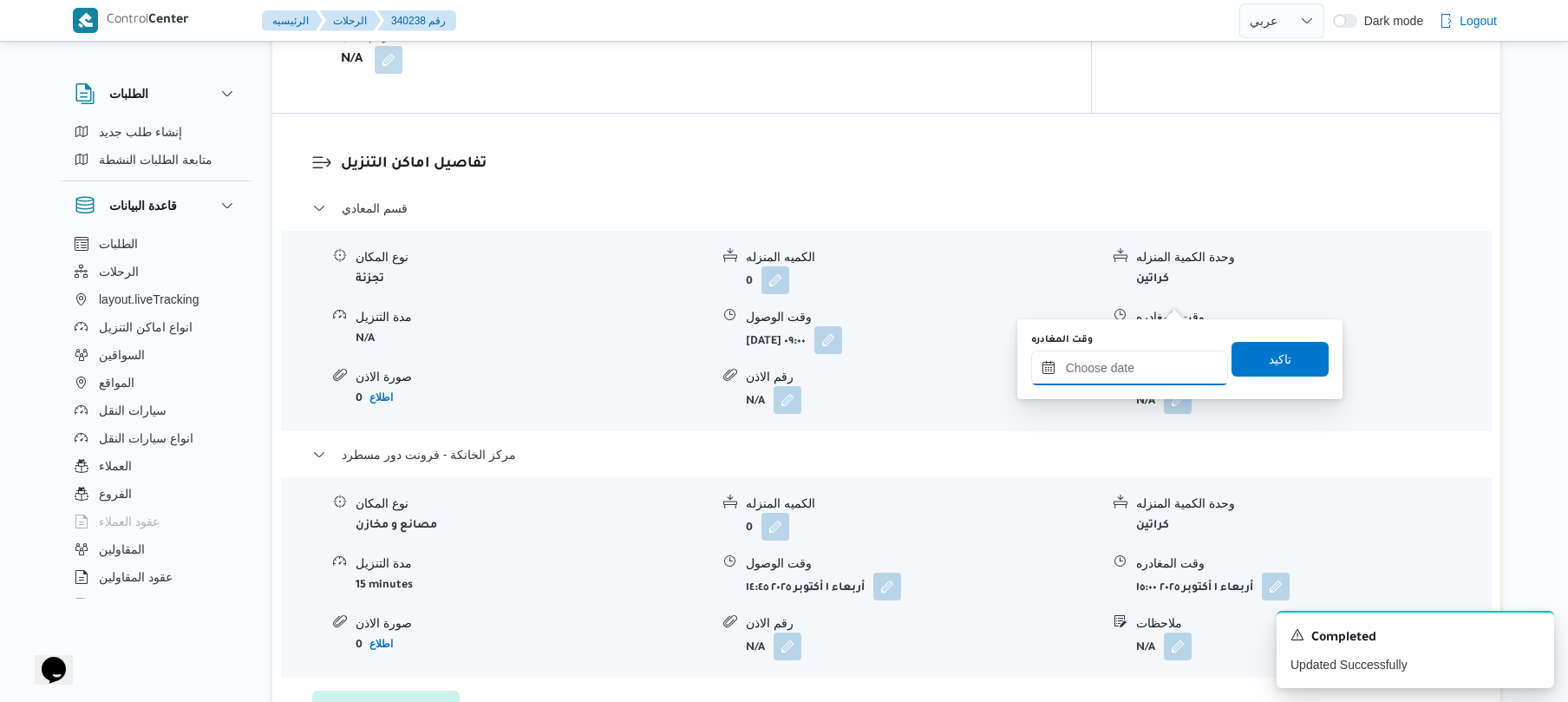
click at [1110, 368] on input "وقت المغادره" at bounding box center [1130, 368] width 197 height 34
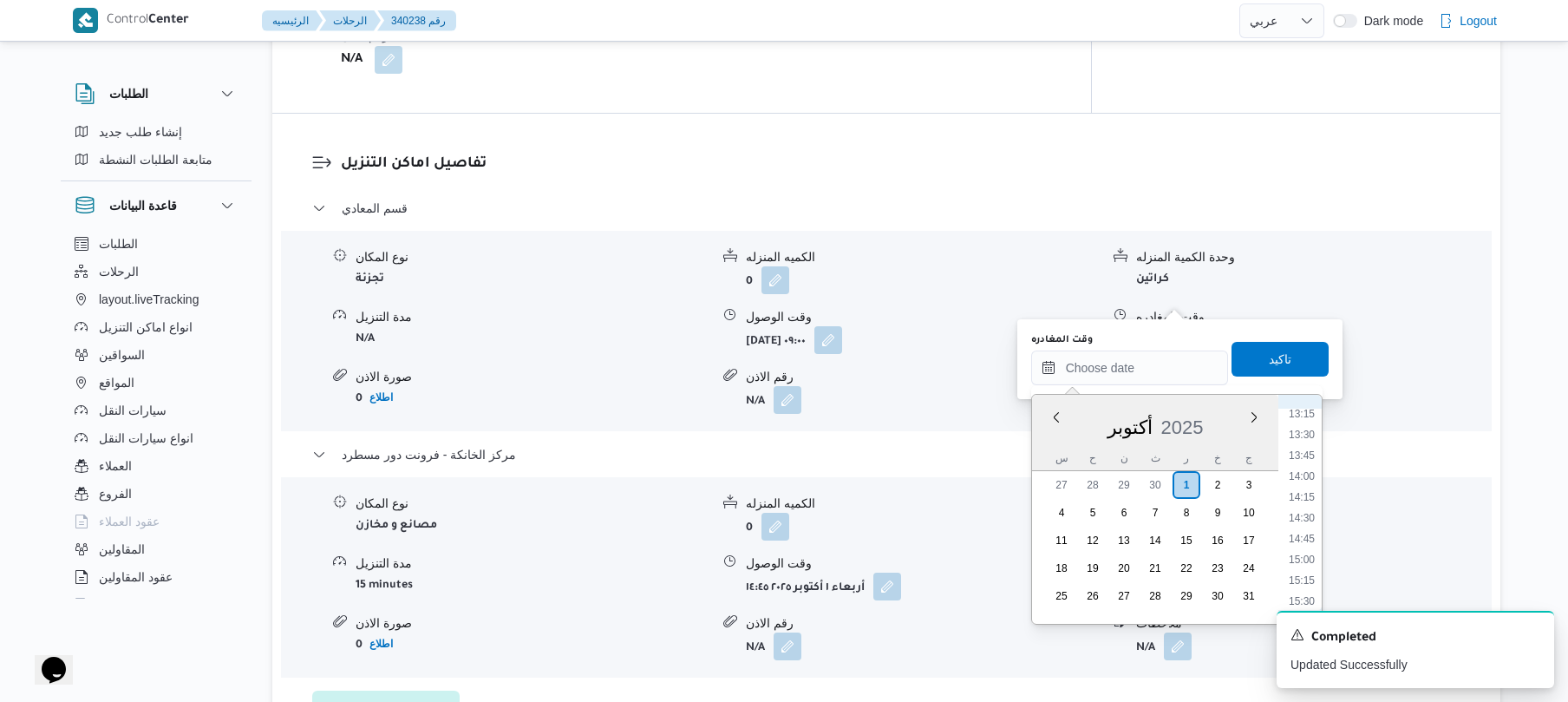
scroll to position [1077, 0]
click at [1305, 489] on li "13:45" at bounding box center [1302, 485] width 40 height 17
type input "[DATE] ١٣:٤٥"
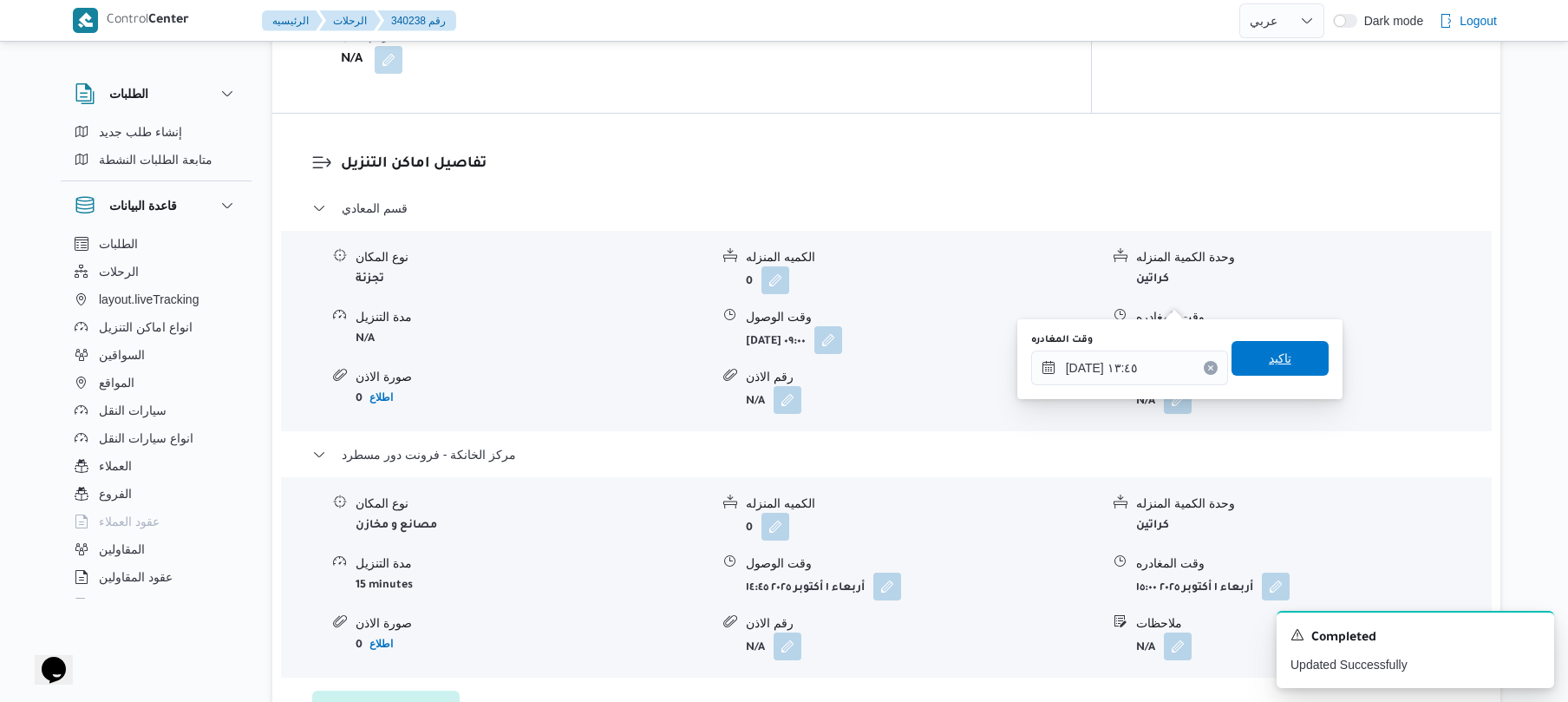
click at [1269, 360] on span "تاكيد" at bounding box center [1280, 359] width 23 height 21
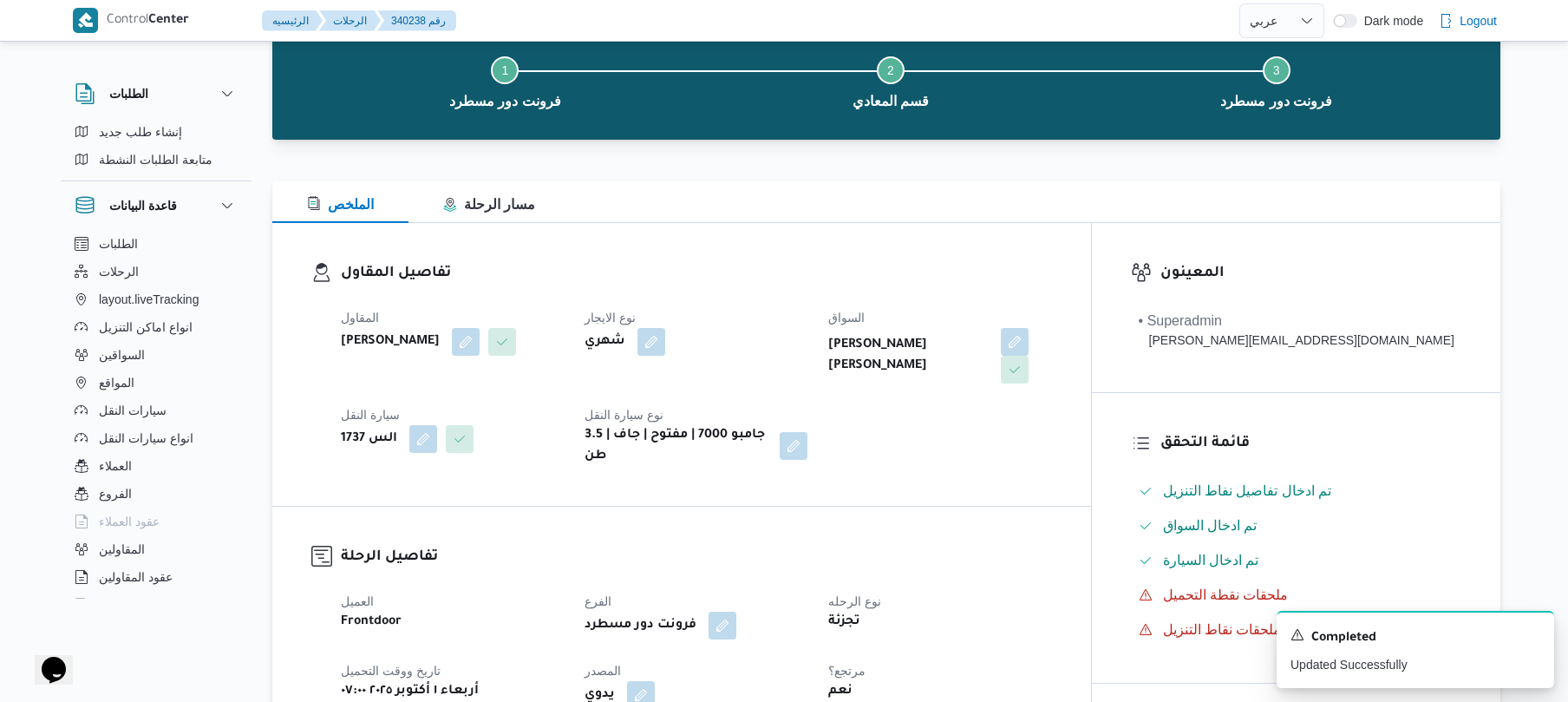
scroll to position [0, 0]
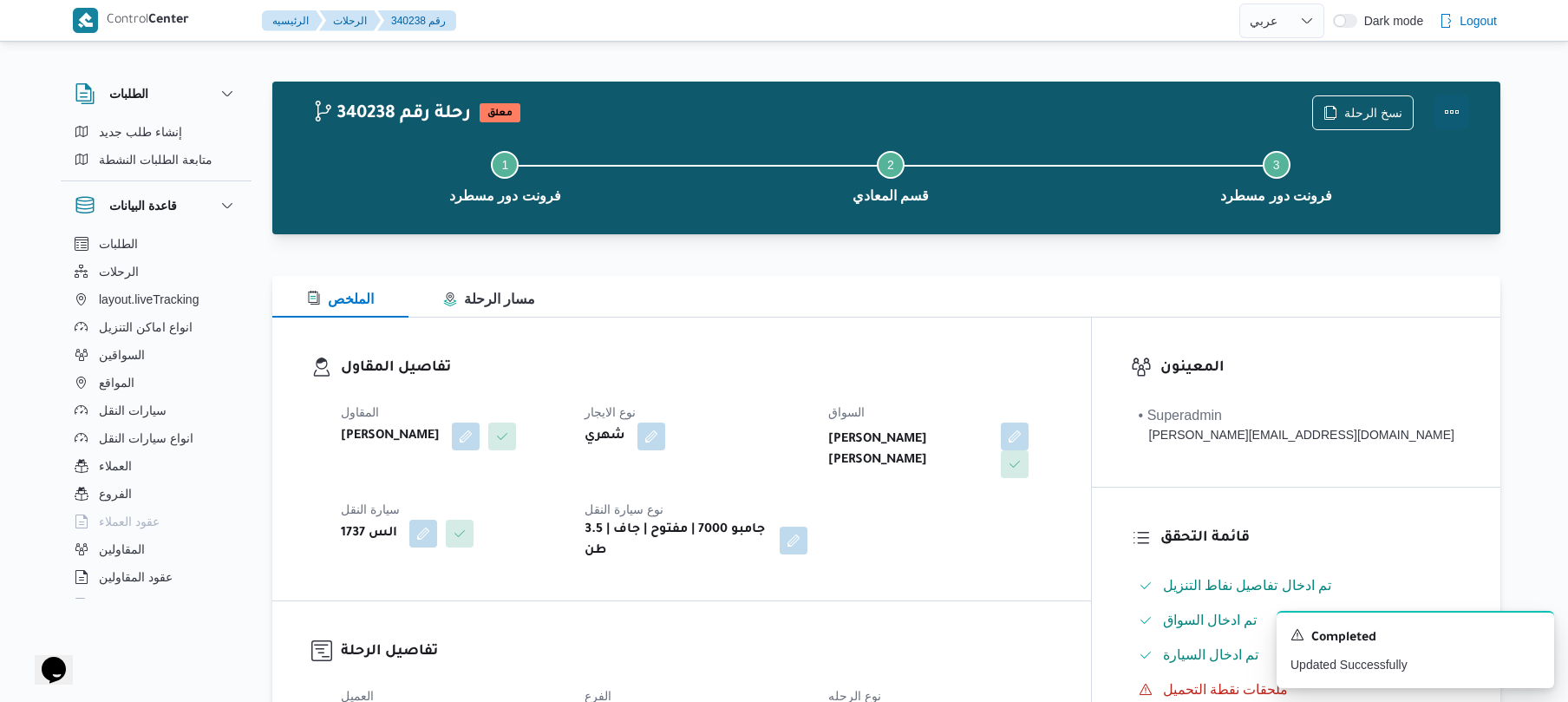
click at [1455, 121] on button "Actions" at bounding box center [1452, 112] width 34 height 34
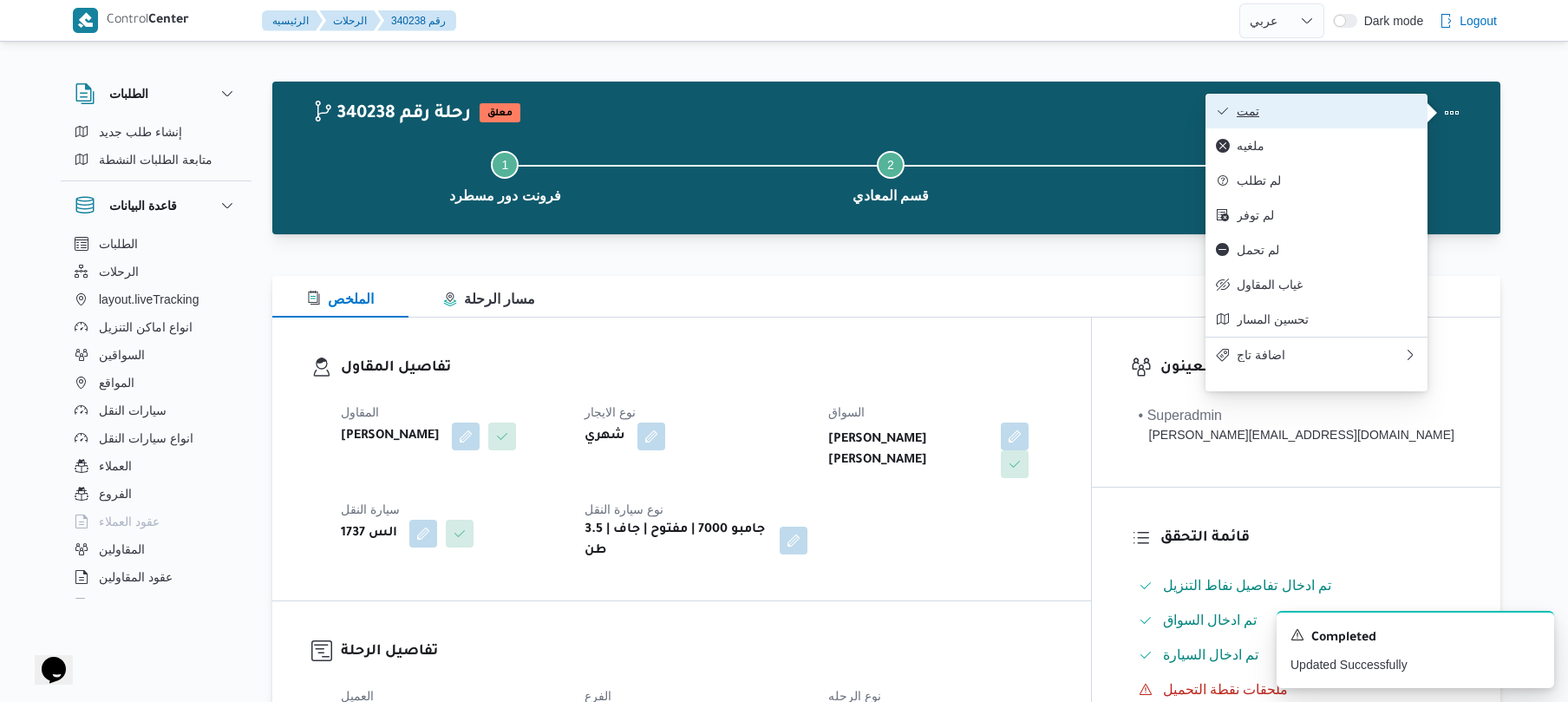
click at [1371, 120] on button "تمت" at bounding box center [1316, 111] width 222 height 34
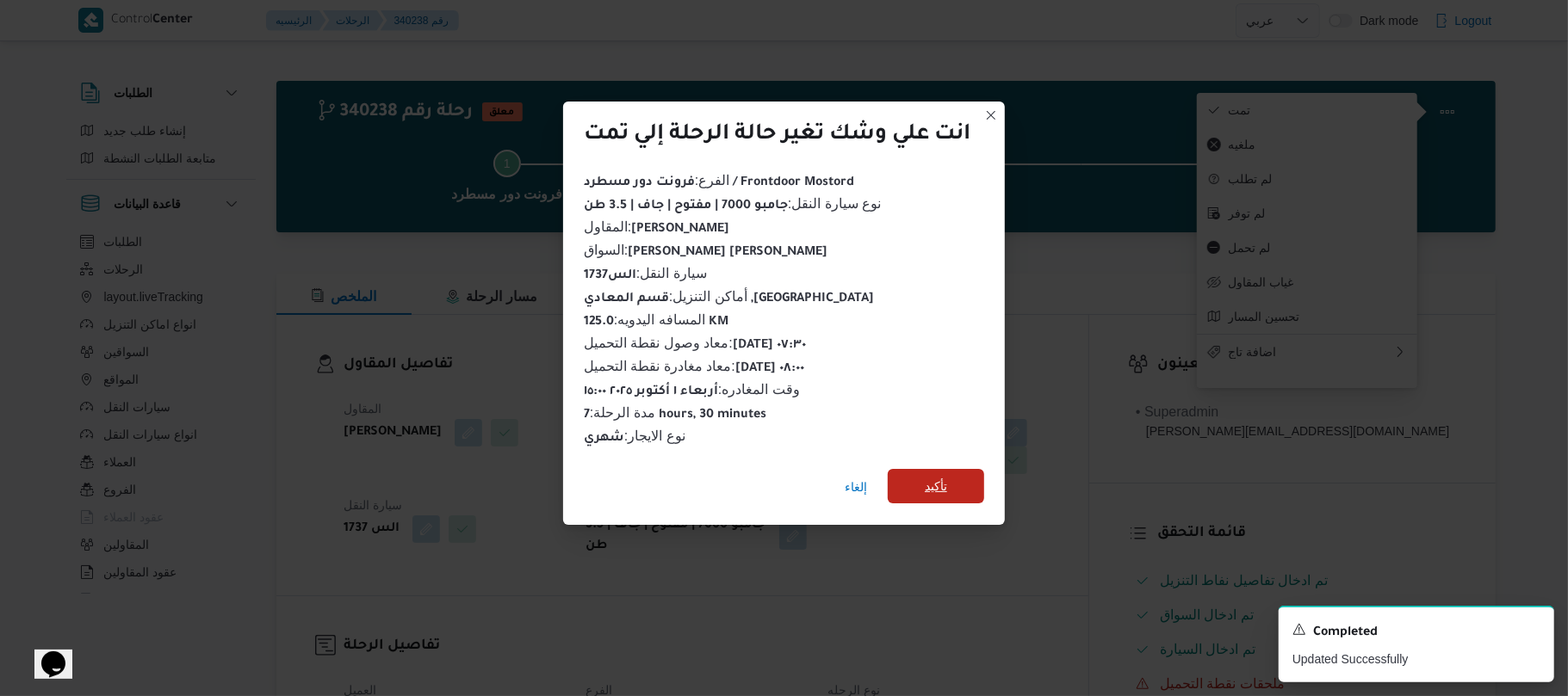
click at [947, 469] on span "تأكيد" at bounding box center [936, 486] width 97 height 34
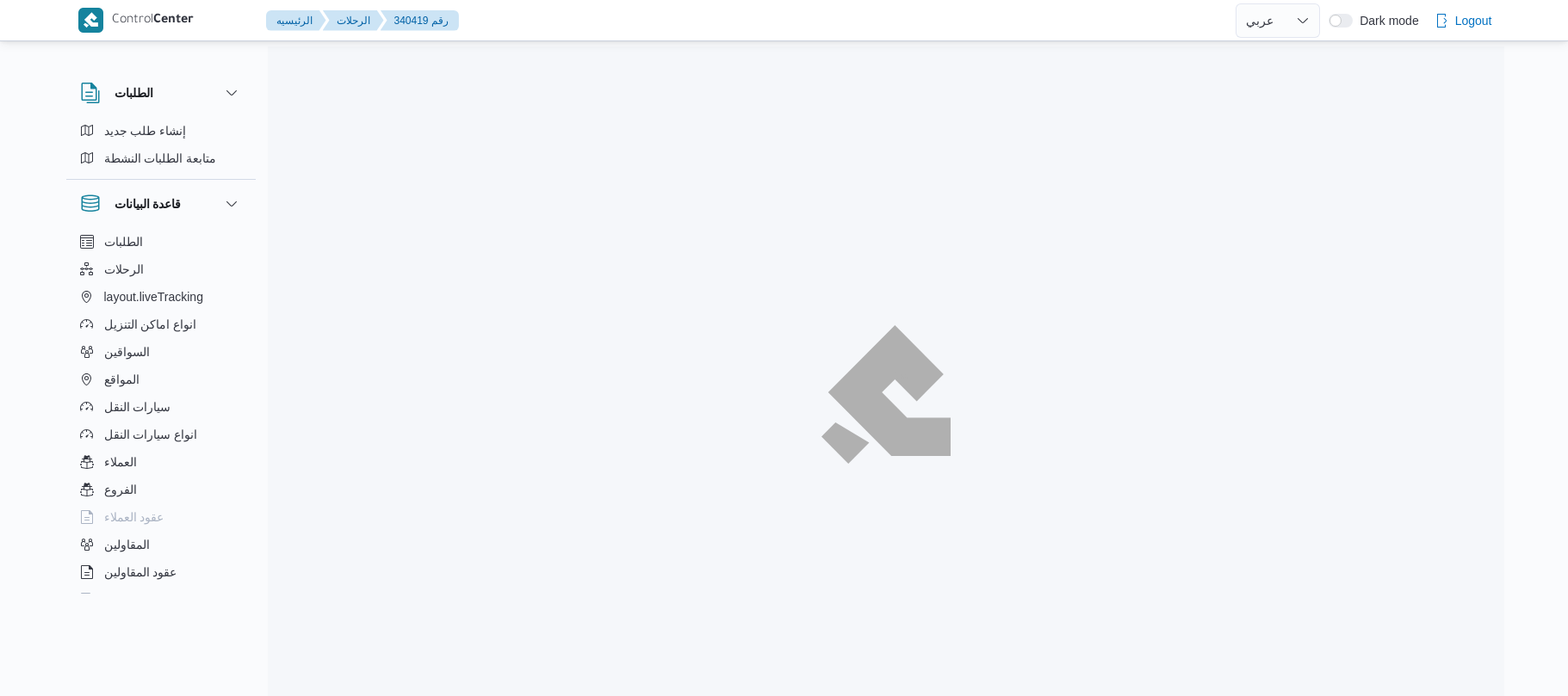
select select "ar"
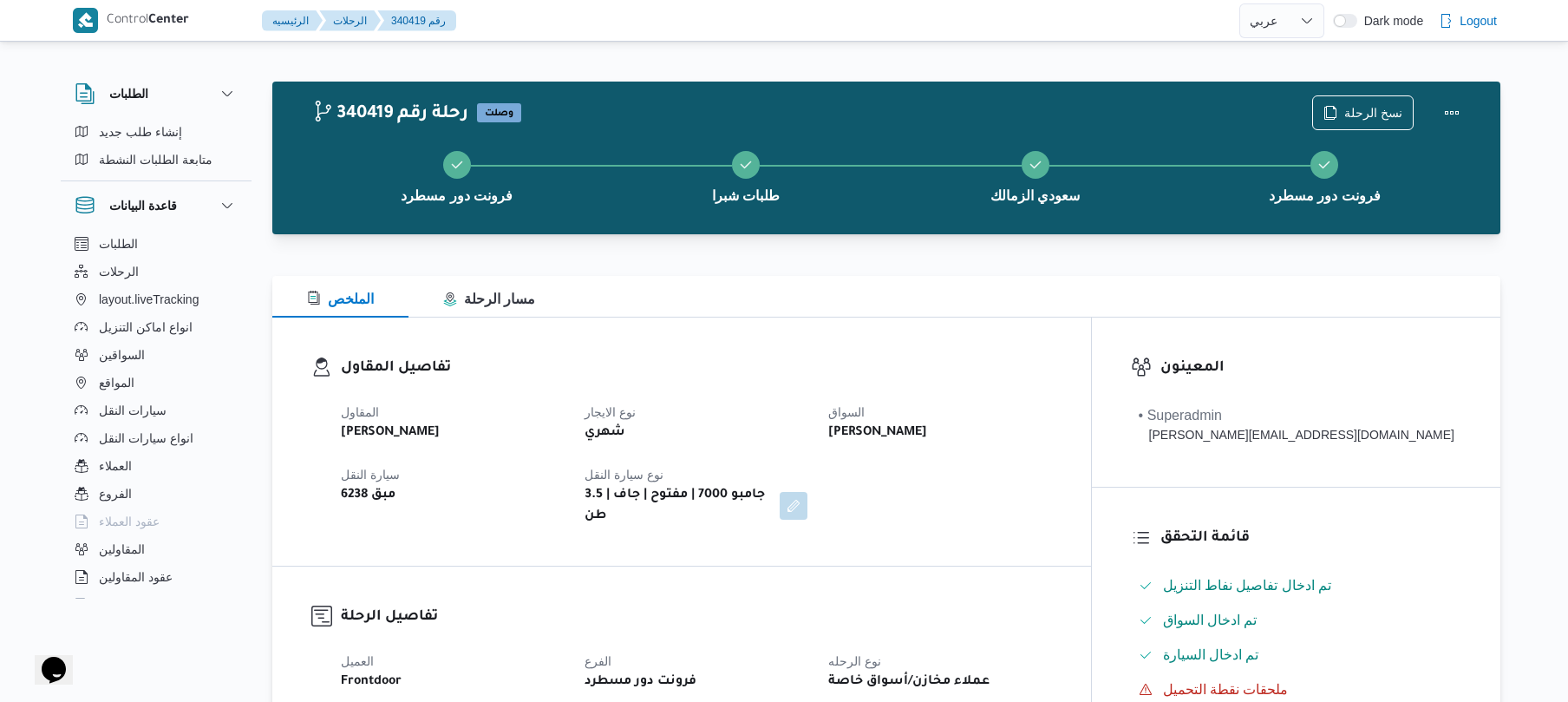
click at [921, 311] on div "الملخص مسار الرحلة" at bounding box center [886, 297] width 1228 height 42
click at [924, 311] on div "الملخص مسار الرحلة" at bounding box center [886, 297] width 1228 height 42
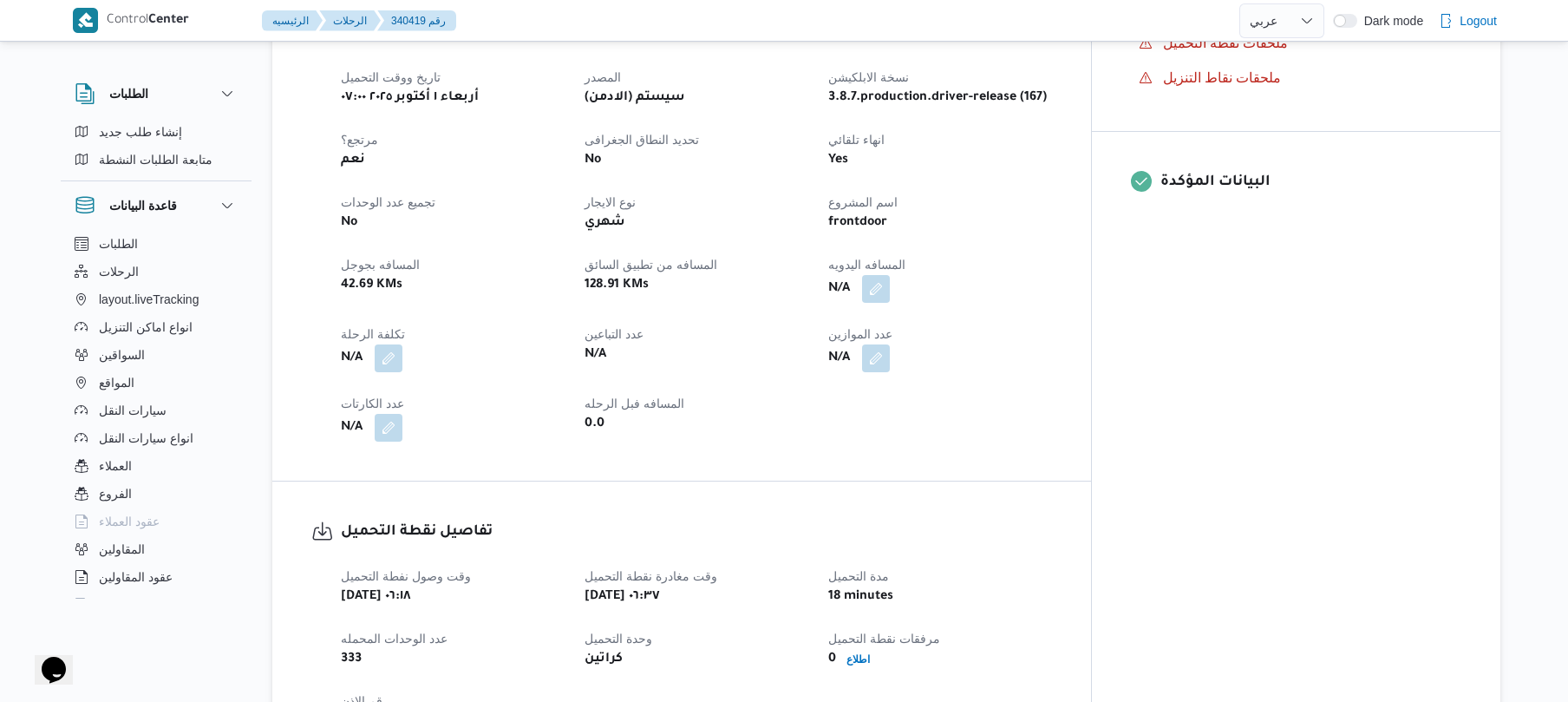
scroll to position [694, 0]
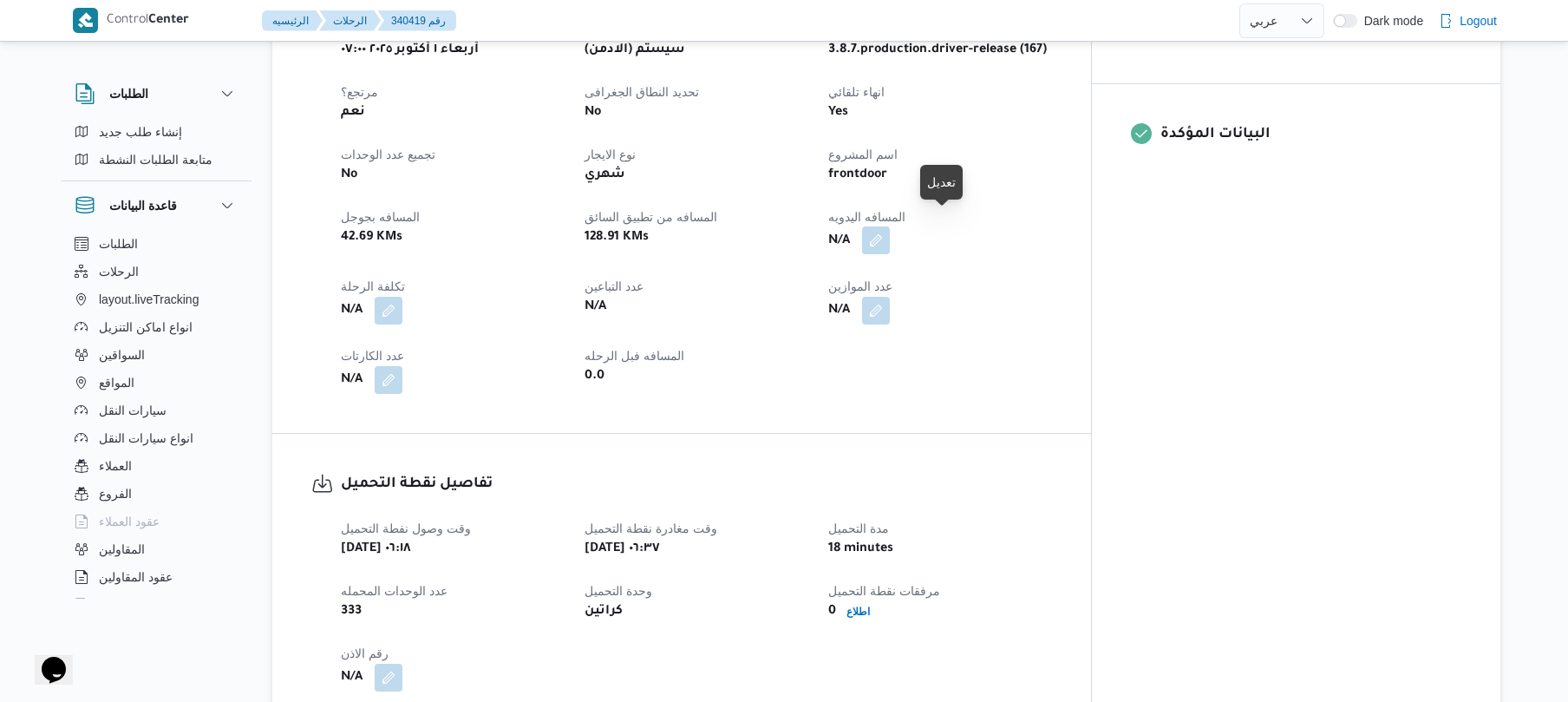
click at [889, 226] on button "button" at bounding box center [875, 239] width 28 height 28
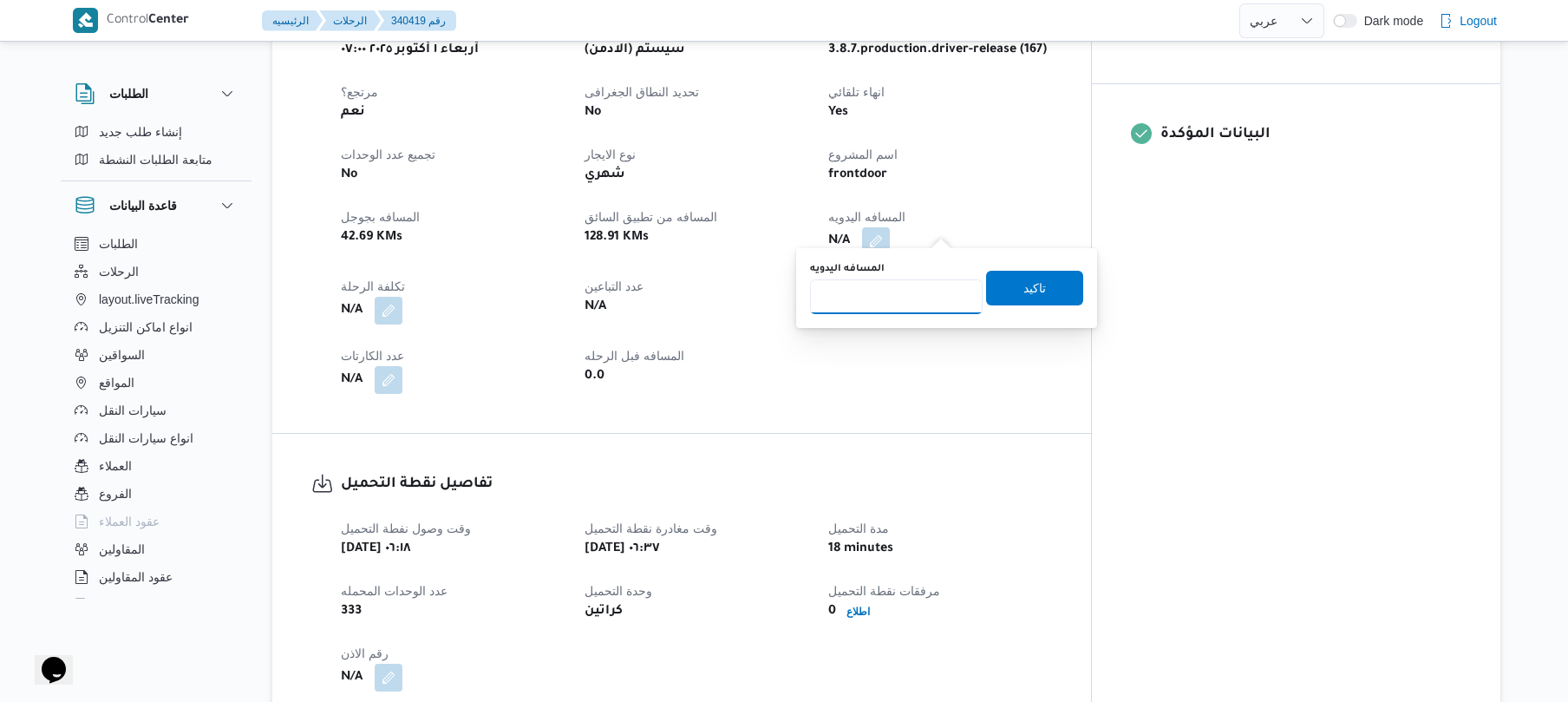
click at [902, 302] on input "المسافه اليدويه" at bounding box center [896, 297] width 173 height 34
type input "90"
click at [1028, 284] on span "تاكيد" at bounding box center [1035, 287] width 23 height 21
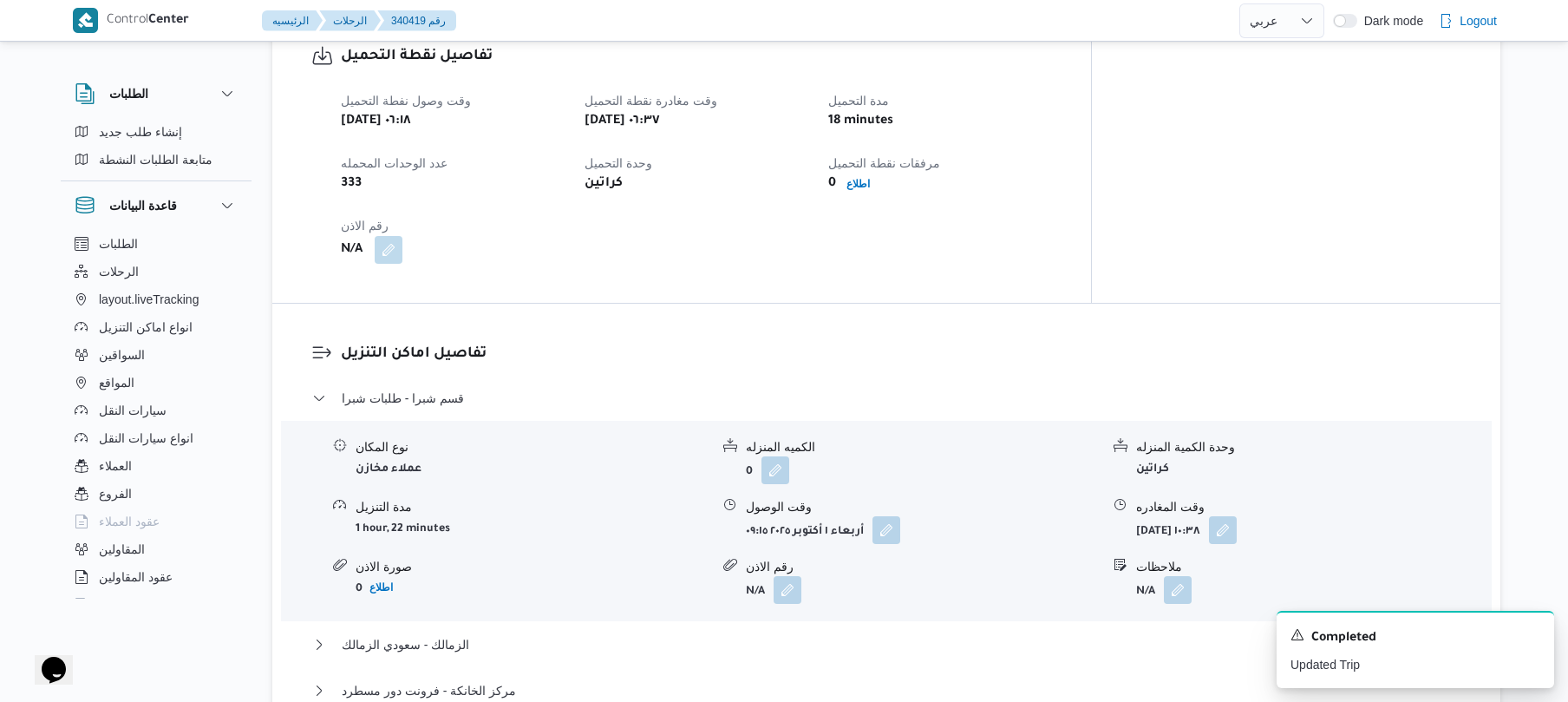
scroll to position [1249, 0]
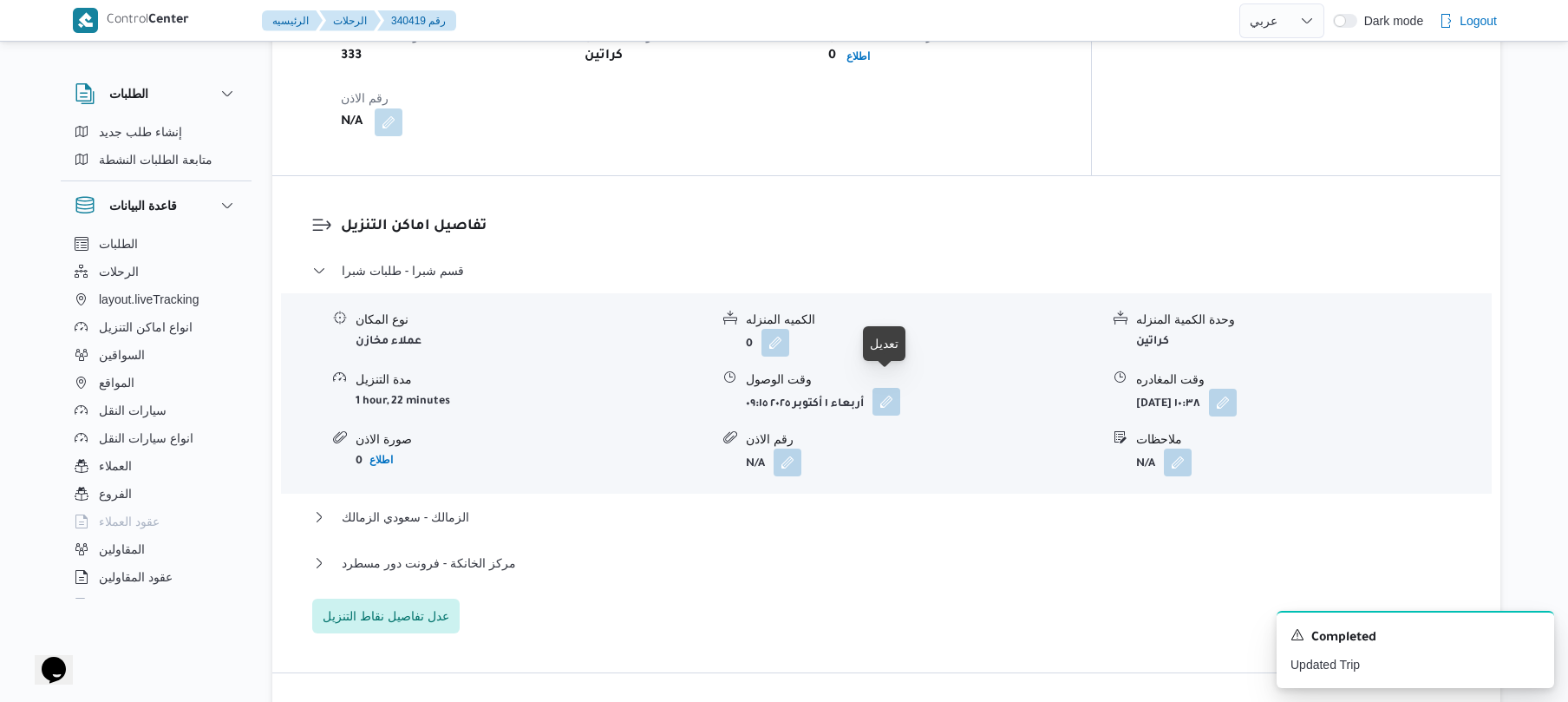
click at [899, 390] on button "button" at bounding box center [886, 402] width 28 height 28
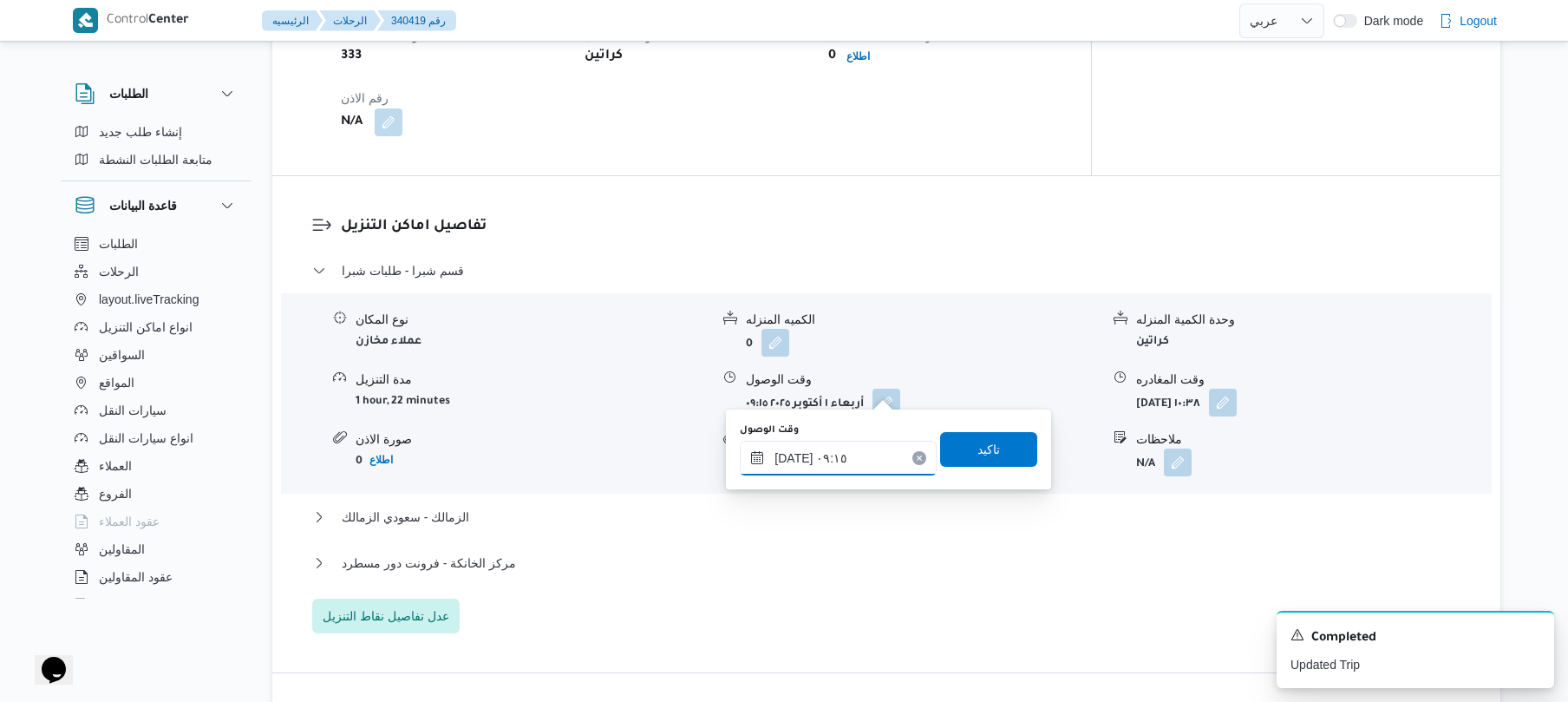
click at [851, 458] on input "[DATE] ٠٩:١٥" at bounding box center [838, 458] width 197 height 34
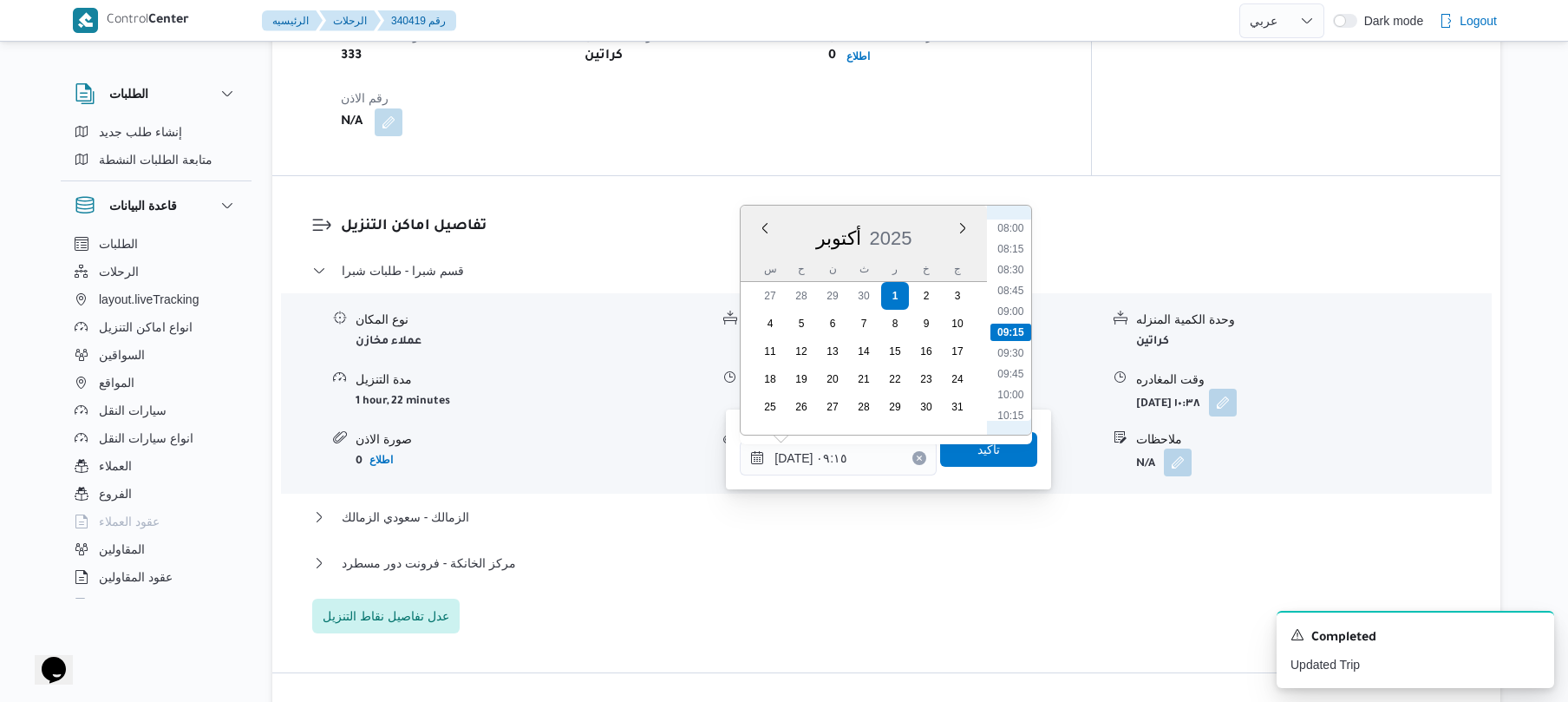
scroll to position [494, 0]
click at [1016, 341] on li "07:15" at bounding box center [1011, 339] width 40 height 17
type input "[DATE] ٠٧:١٥"
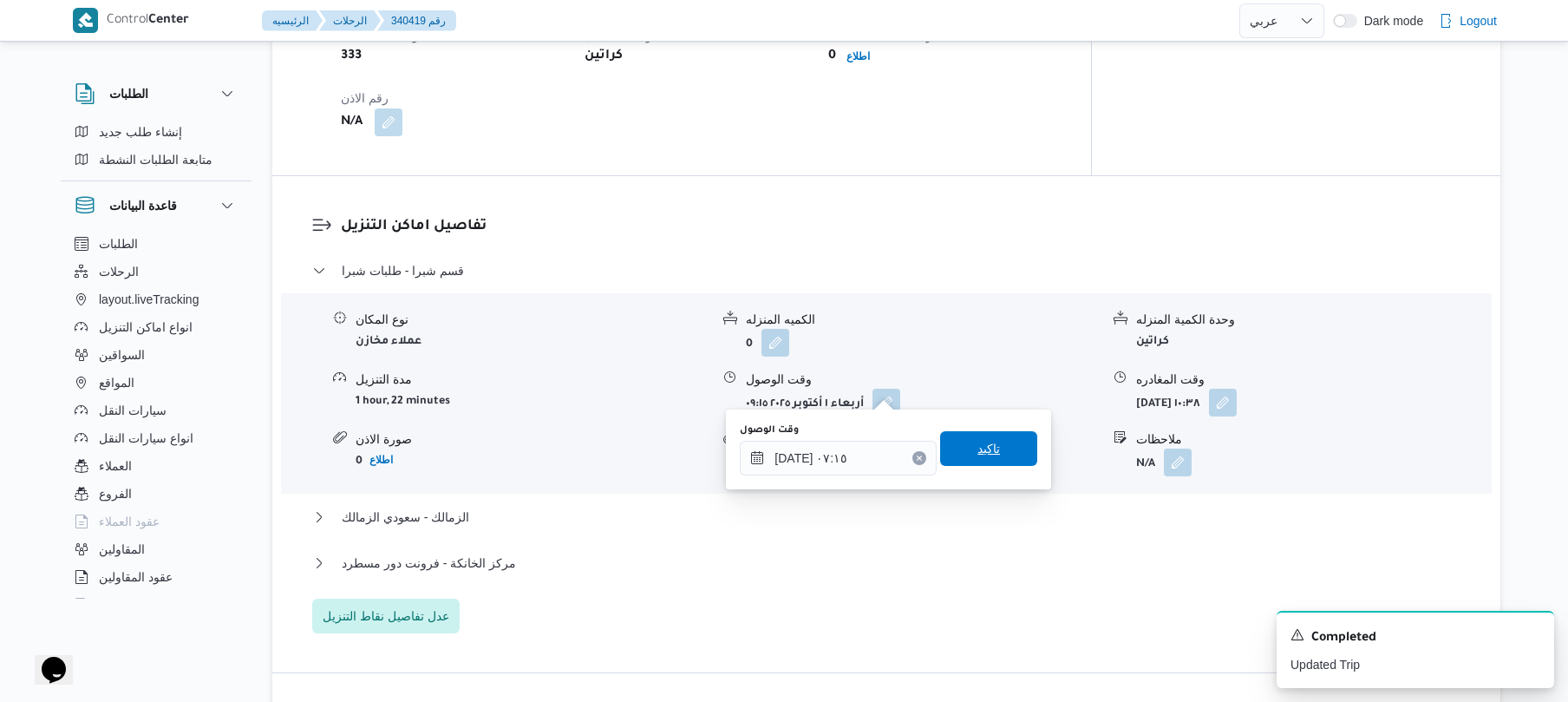
click at [963, 456] on span "تاكيد" at bounding box center [988, 448] width 97 height 34
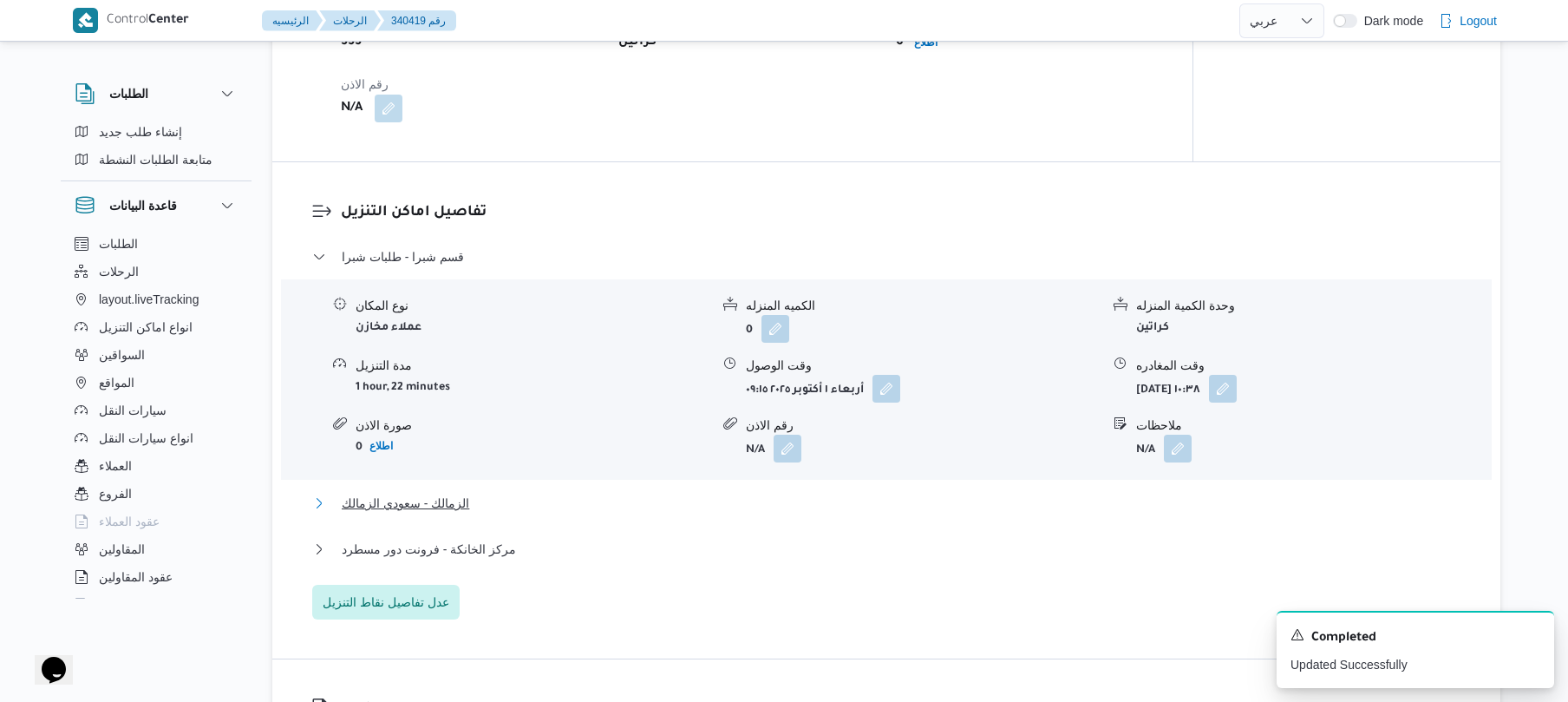
click at [830, 512] on button "الزمالك - سعودي الزمالك" at bounding box center [886, 504] width 1149 height 21
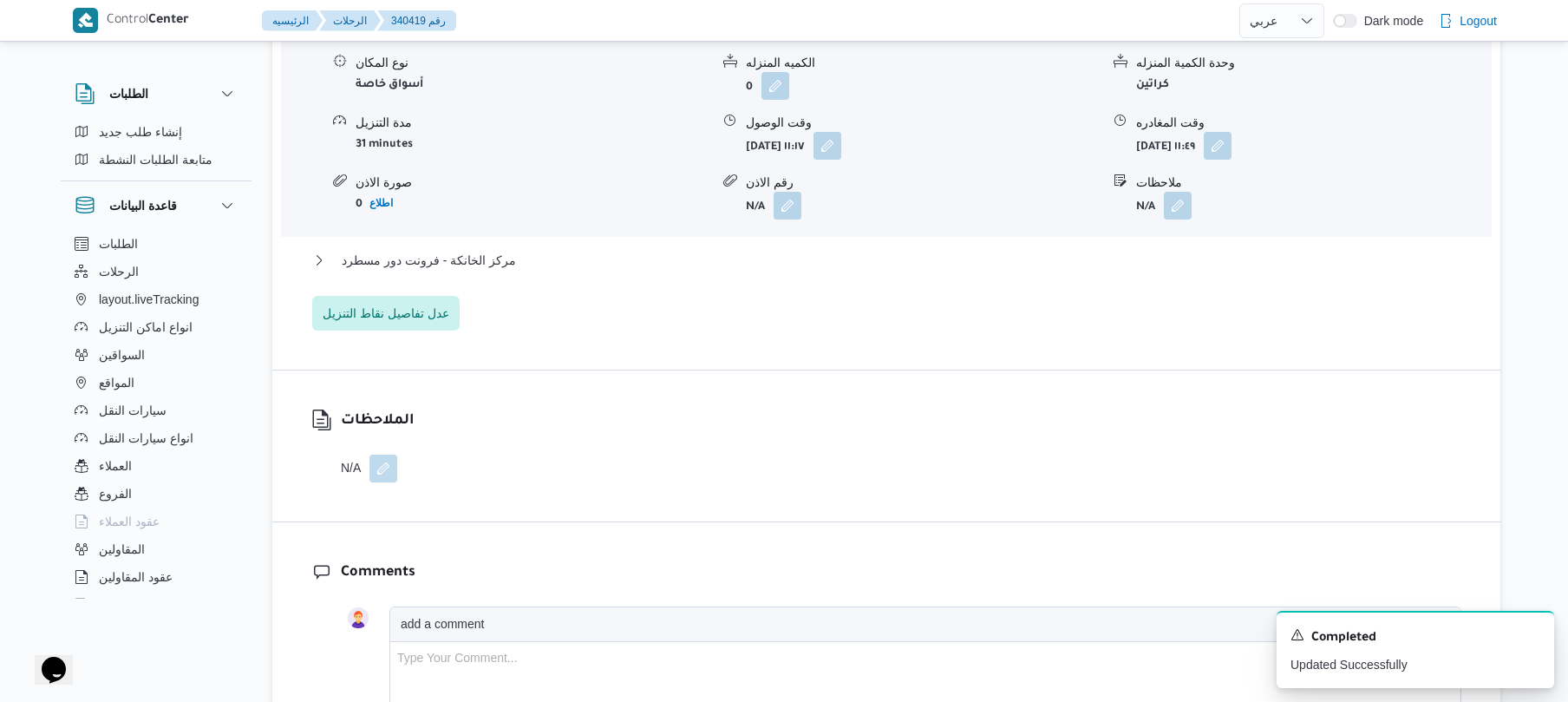
scroll to position [1758, 0]
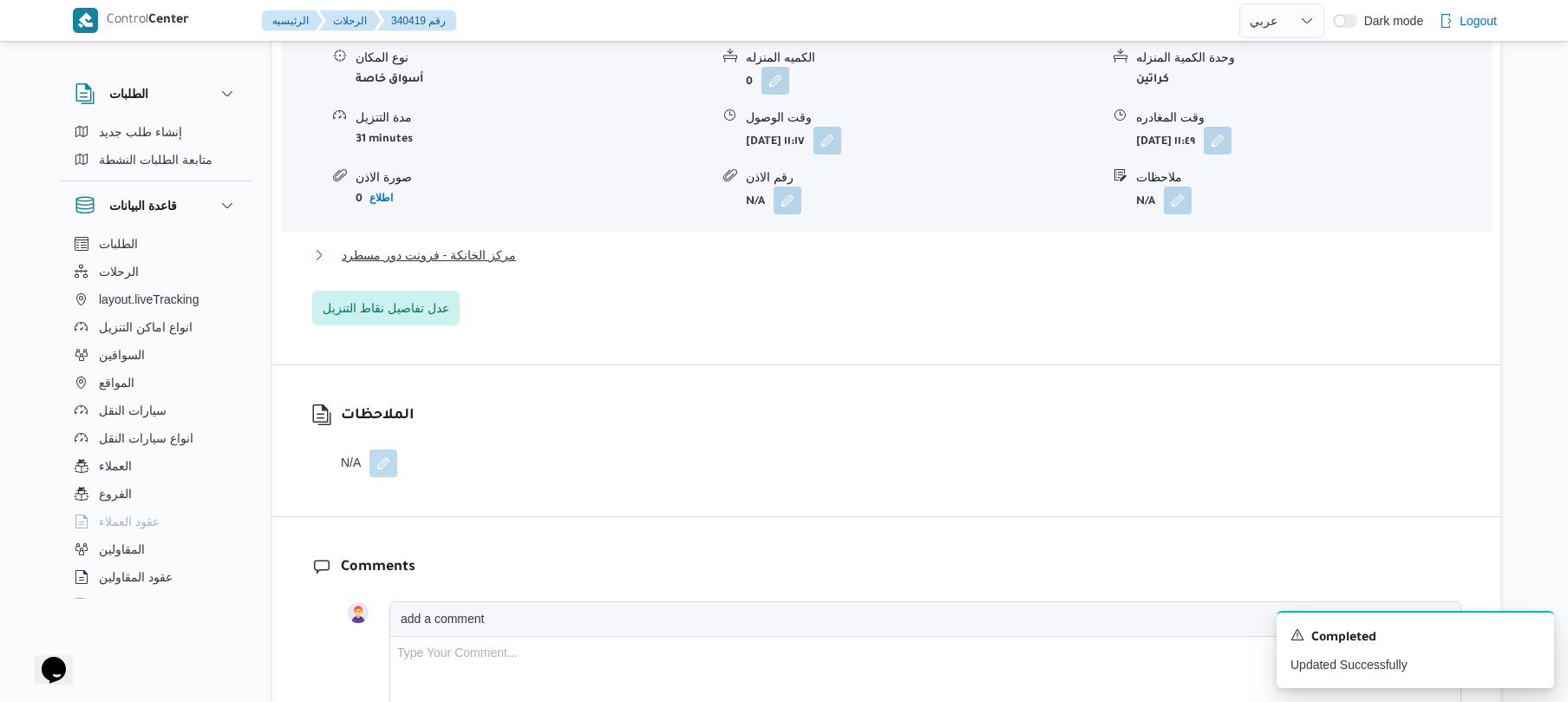
click at [1007, 250] on button "مركز الخانكة - فرونت دور مسطرد" at bounding box center [886, 256] width 1149 height 21
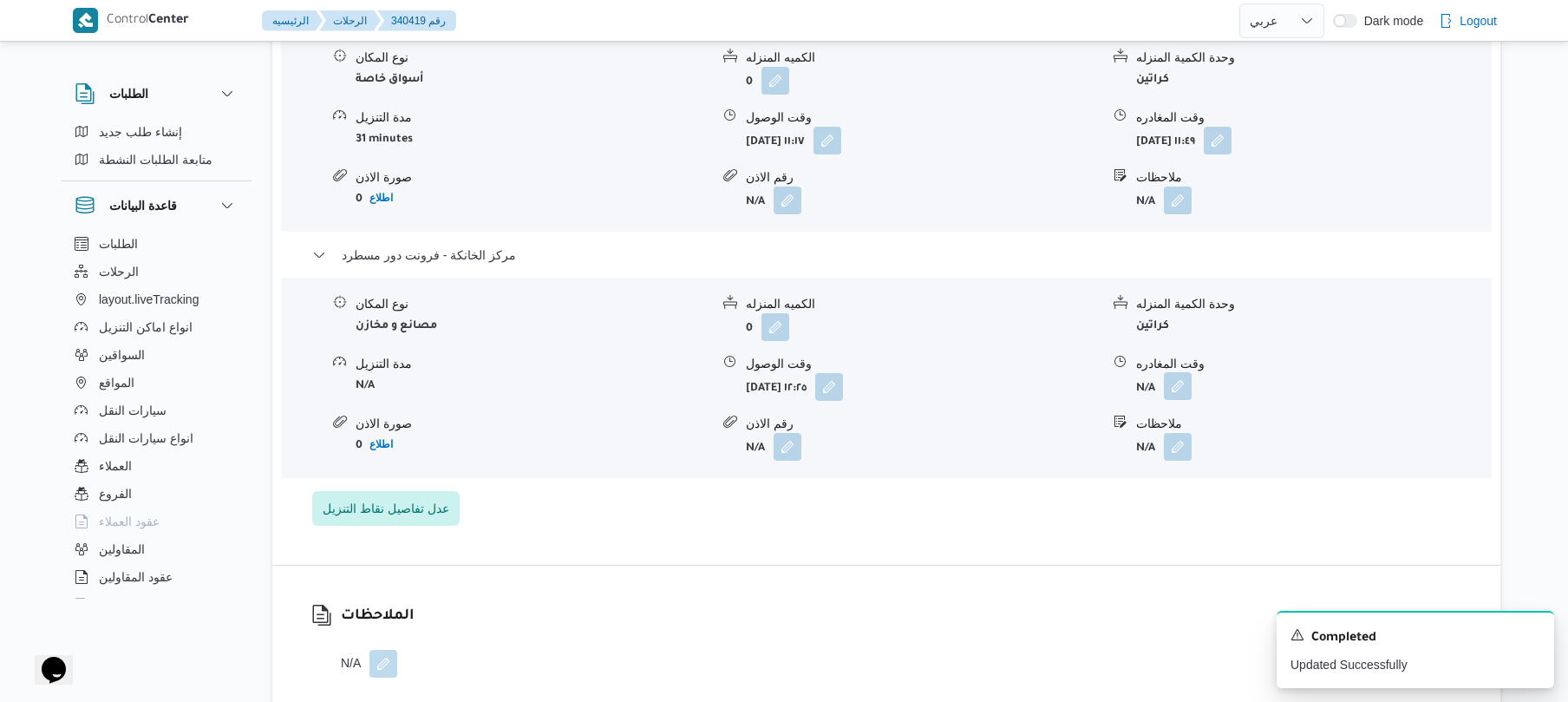
click at [1183, 372] on button "button" at bounding box center [1177, 385] width 28 height 28
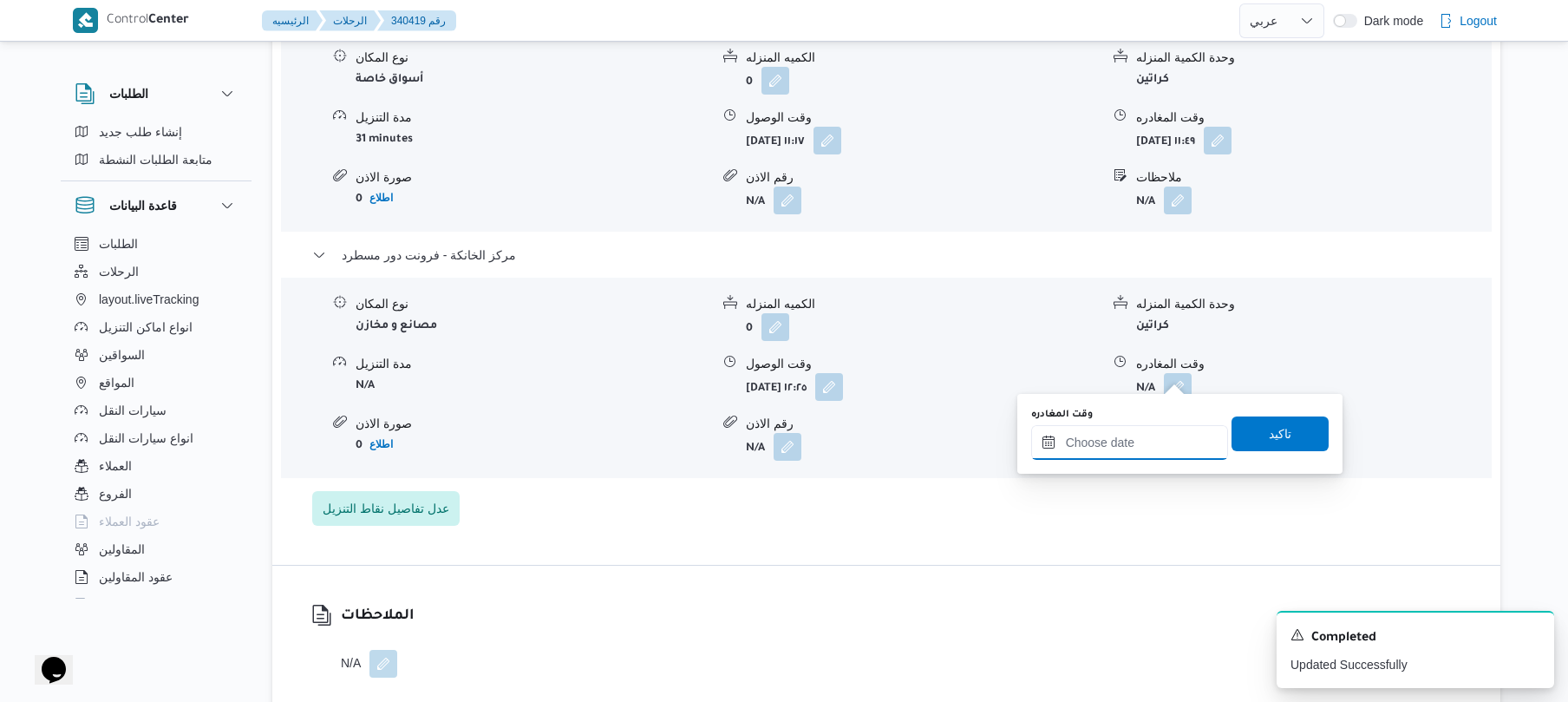
click at [1117, 453] on input "وقت المغادره" at bounding box center [1130, 443] width 197 height 34
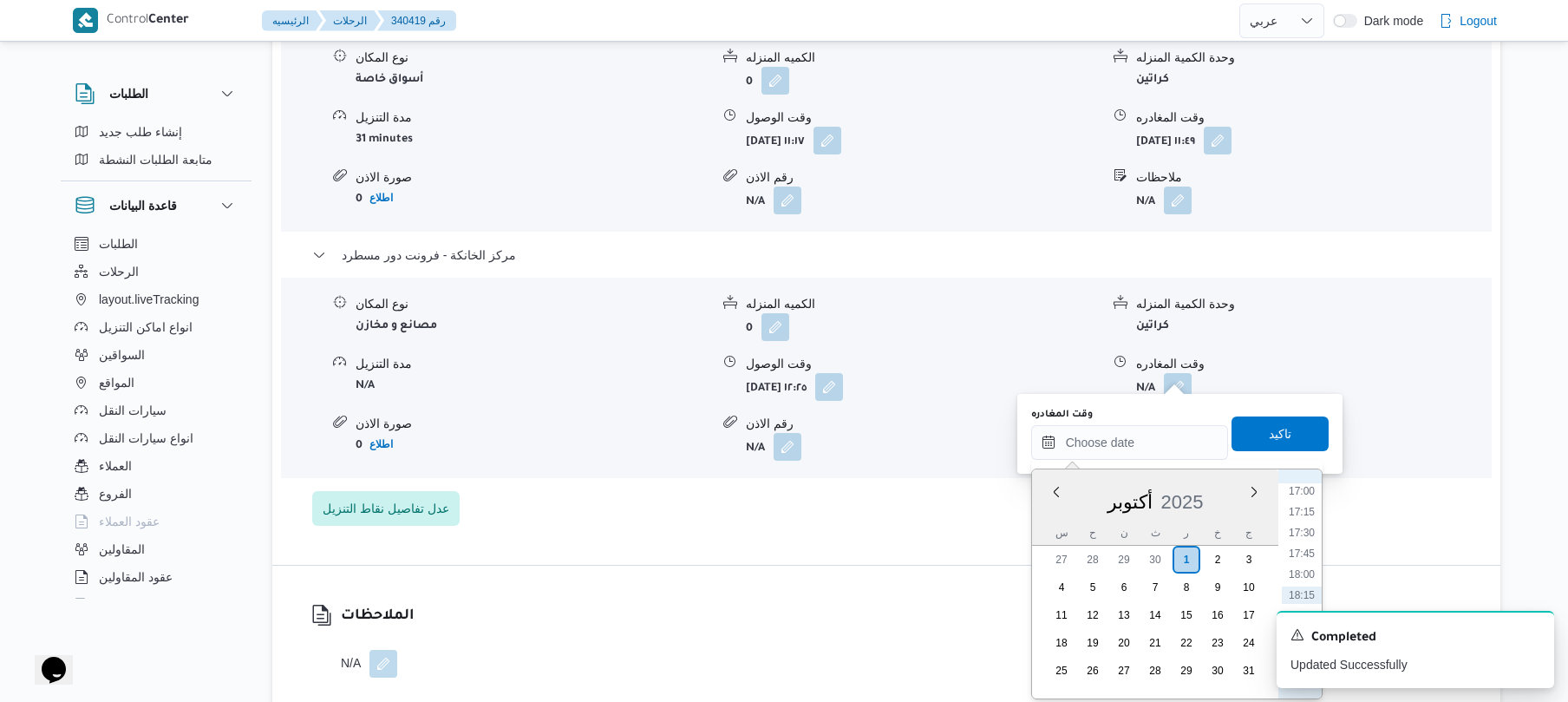
scroll to position [1247, 0]
click at [1303, 487] on li "15:00" at bounding box center [1302, 494] width 40 height 17
type input "[DATE] ١٥:٠٠"
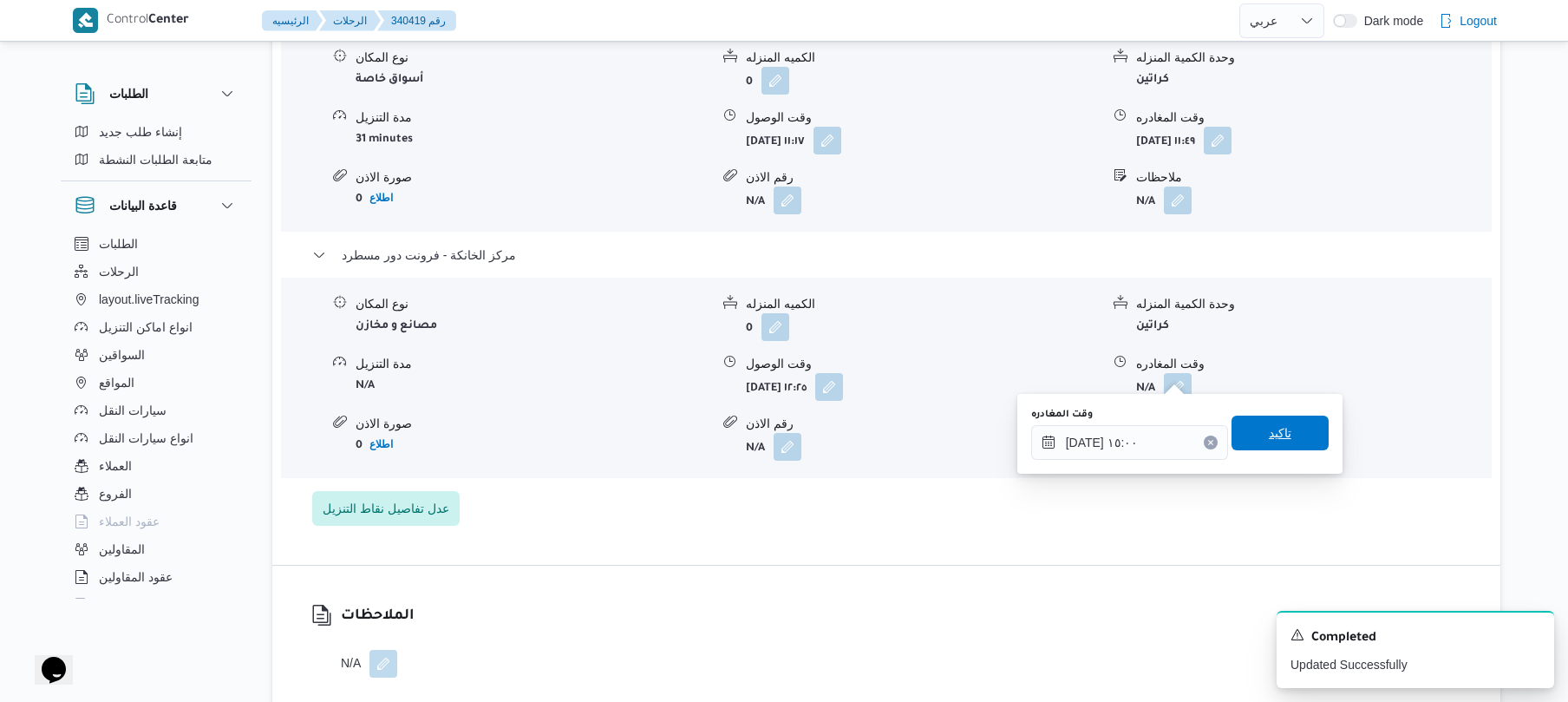
click at [1276, 417] on span "تاكيد" at bounding box center [1280, 433] width 97 height 34
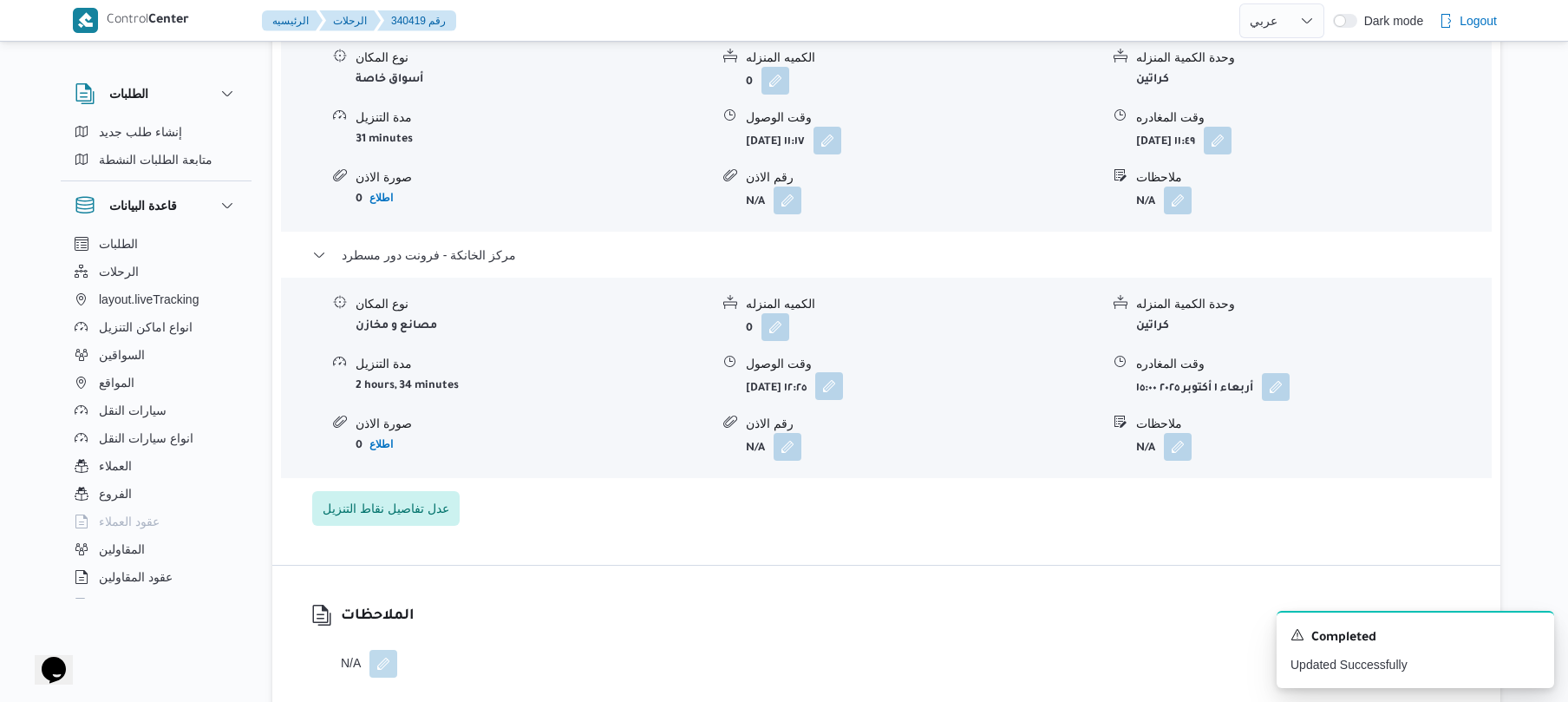
click at [843, 372] on button "button" at bounding box center [828, 385] width 28 height 28
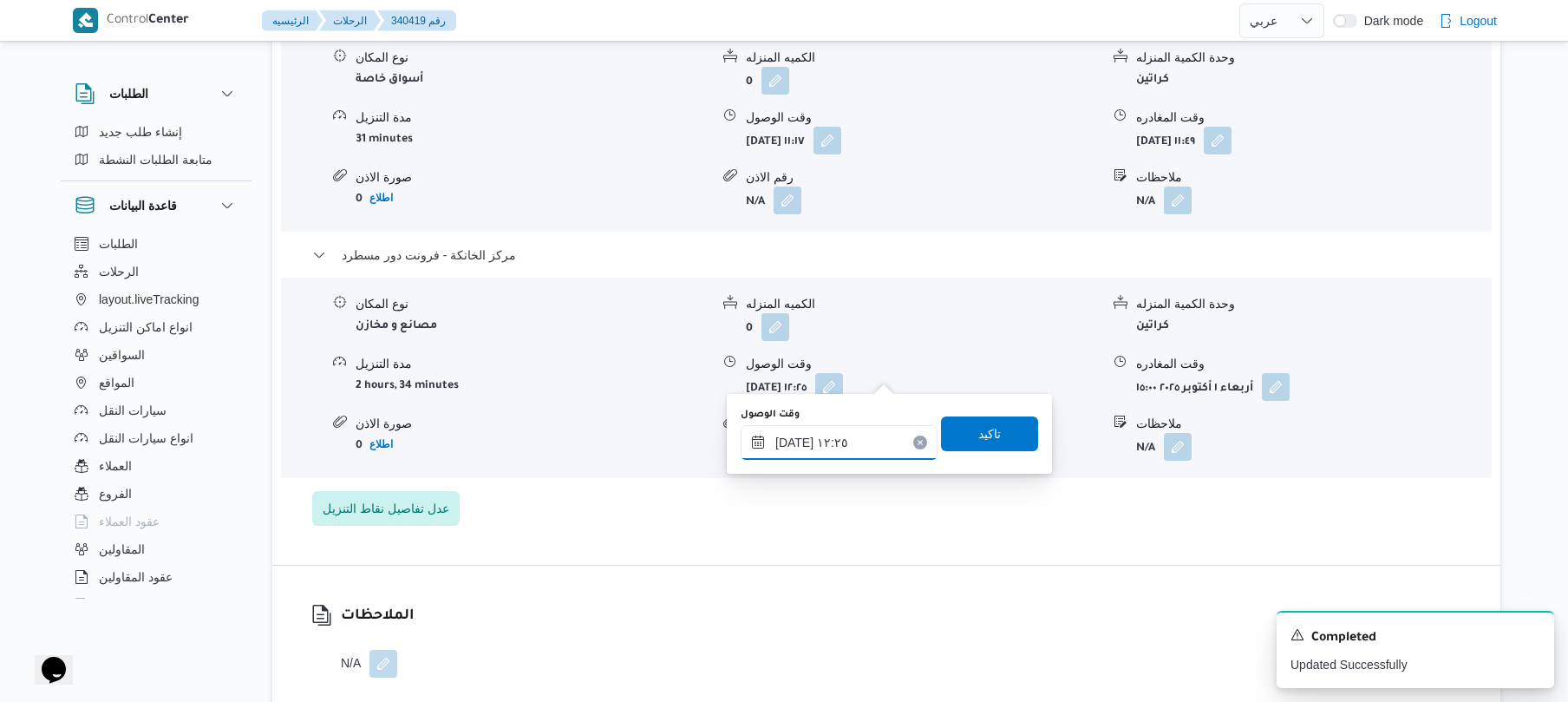
click at [847, 436] on input "[DATE] ١٢:٢٥" at bounding box center [839, 443] width 197 height 34
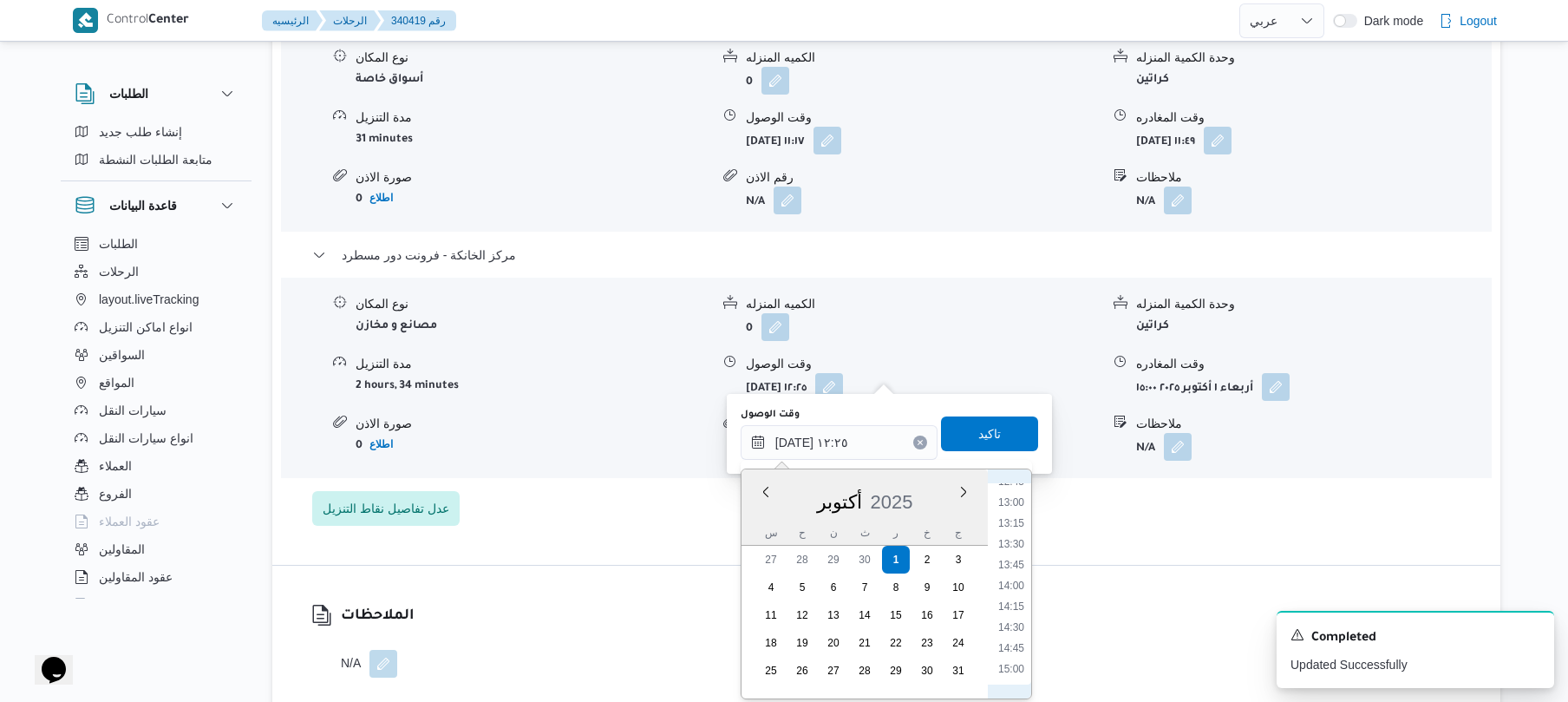
scroll to position [1087, 0]
click at [1018, 632] on li "14:45" at bounding box center [1011, 633] width 40 height 17
type input "[DATE] ١٤:٤٥"
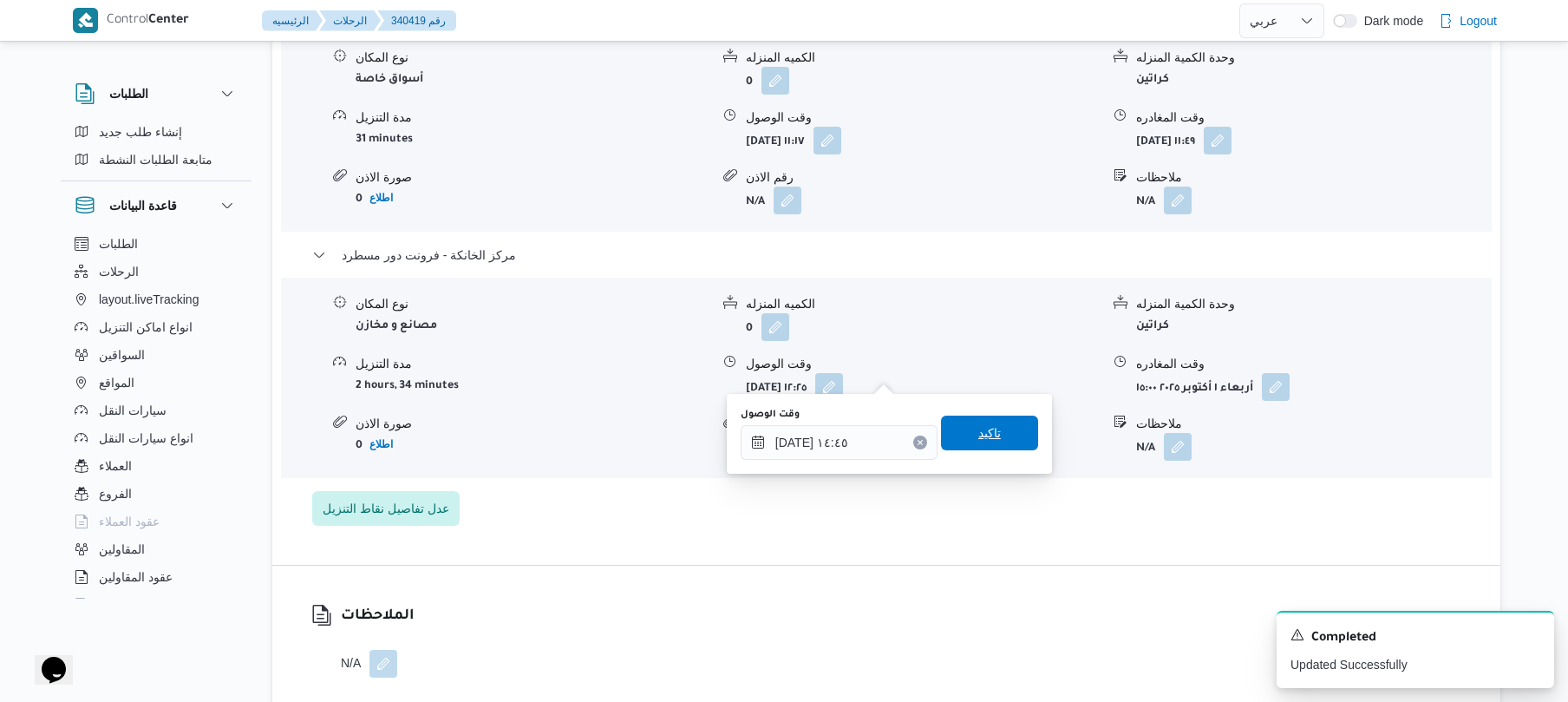
click at [978, 438] on span "تاكيد" at bounding box center [989, 433] width 23 height 21
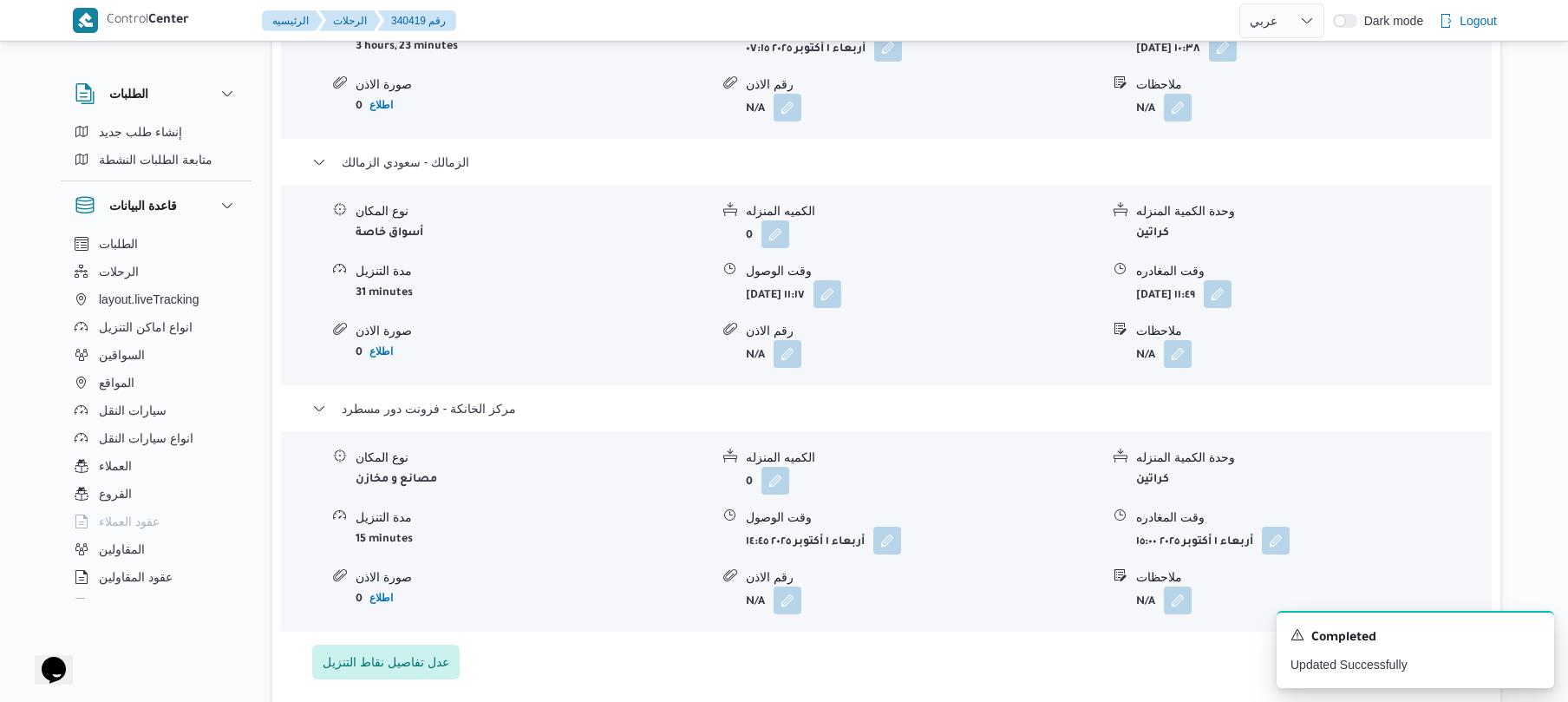
scroll to position [1573, 0]
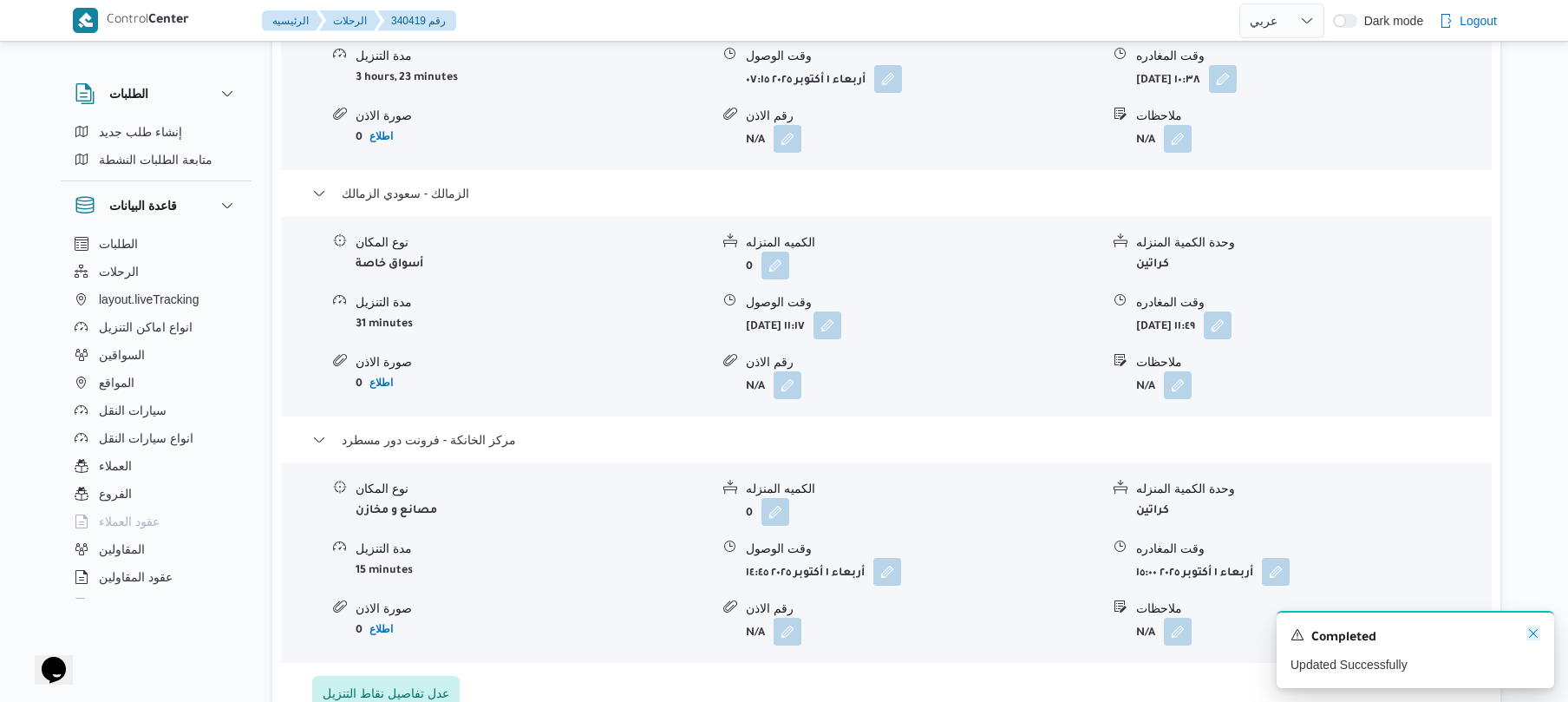
click at [1532, 636] on icon "Dismiss toast" at bounding box center [1533, 633] width 9 height 9
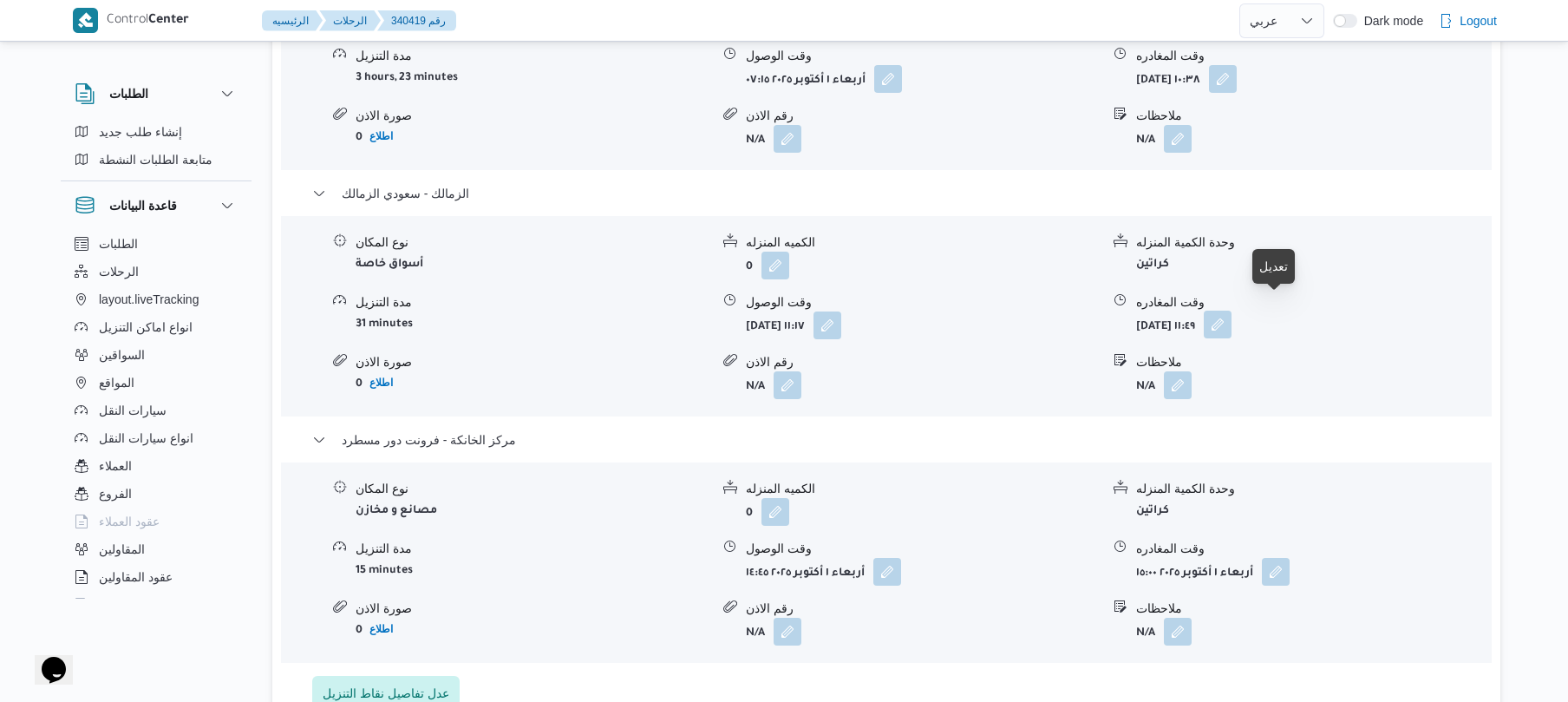
click at [1232, 311] on button "button" at bounding box center [1217, 324] width 28 height 28
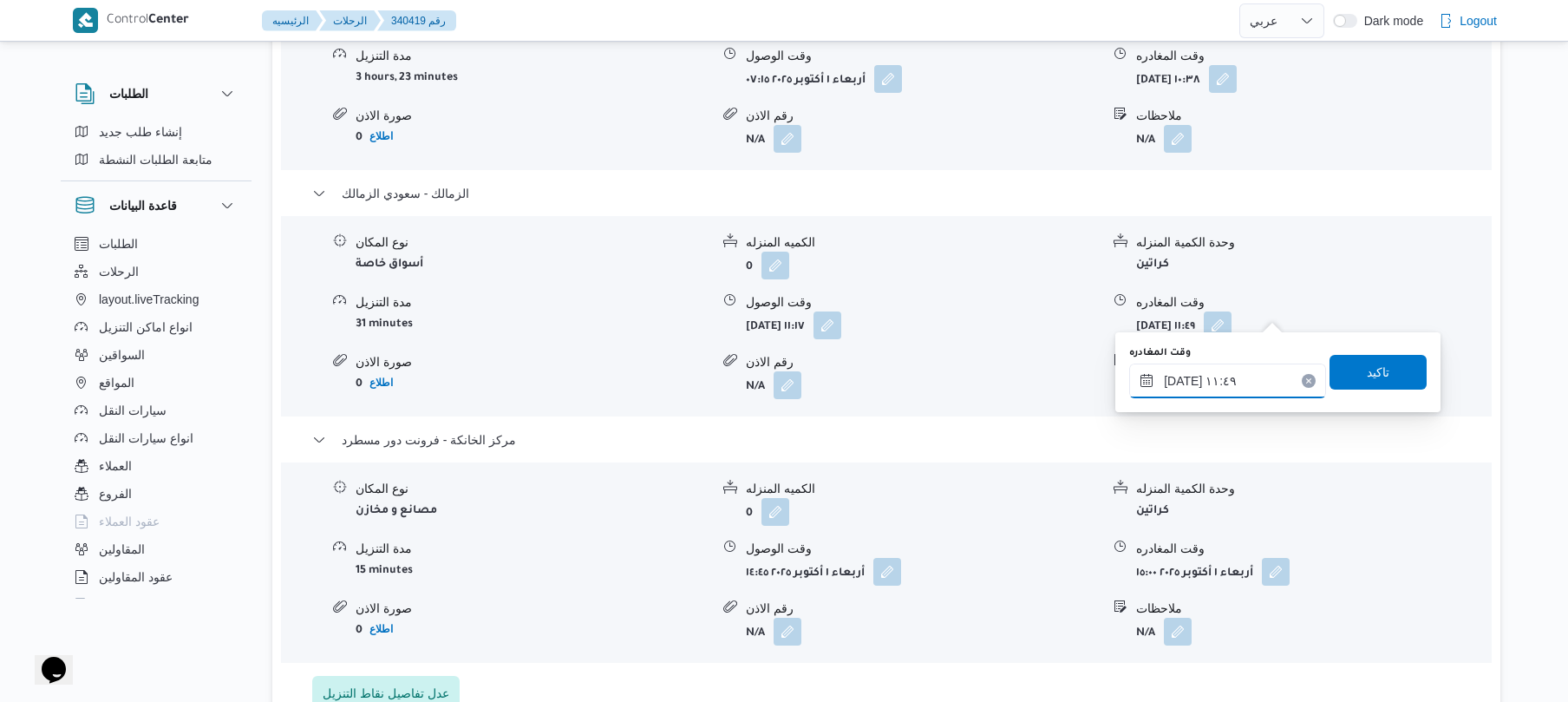
click at [1207, 373] on input "[DATE] ١١:٤٩" at bounding box center [1228, 381] width 197 height 34
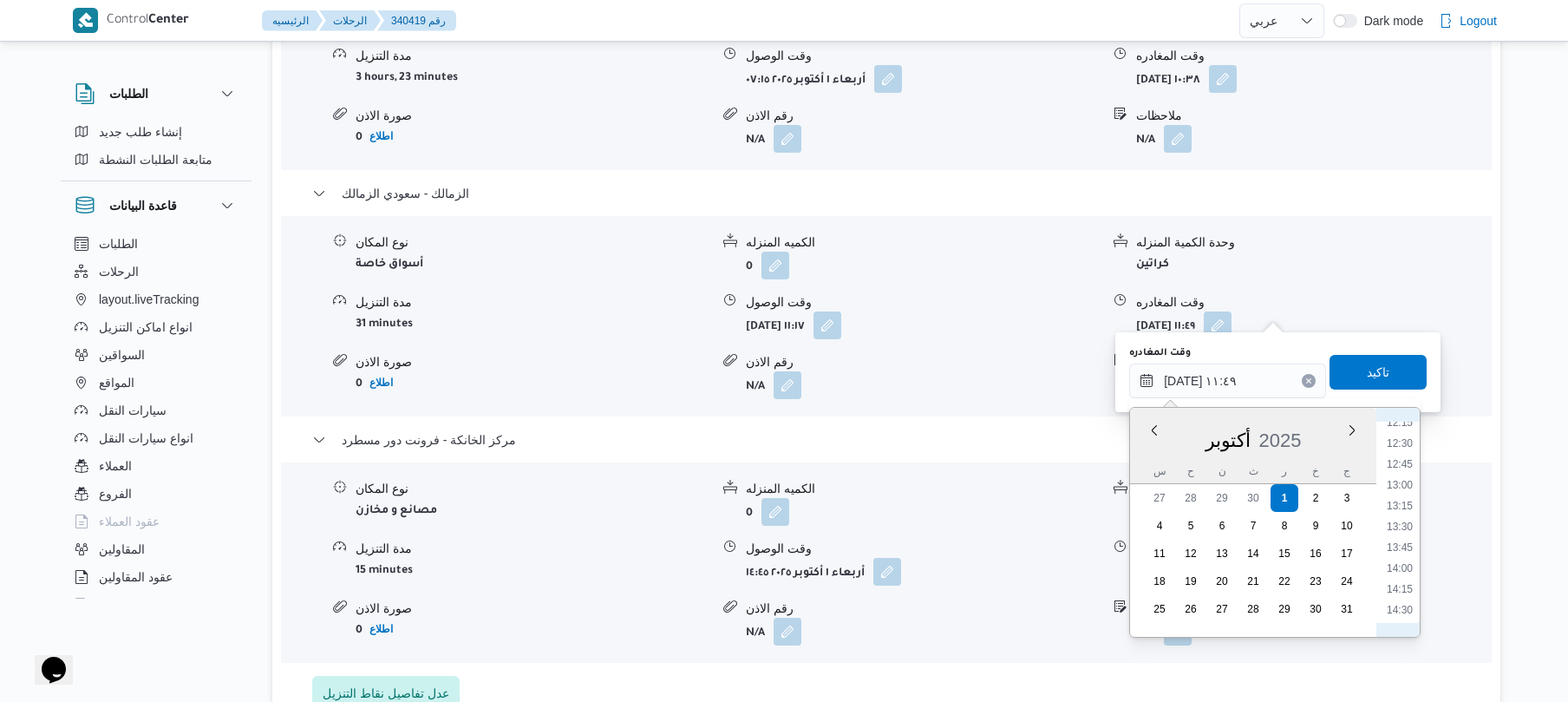
scroll to position [1045, 0]
click at [1409, 572] on li "14:15" at bounding box center [1400, 571] width 40 height 17
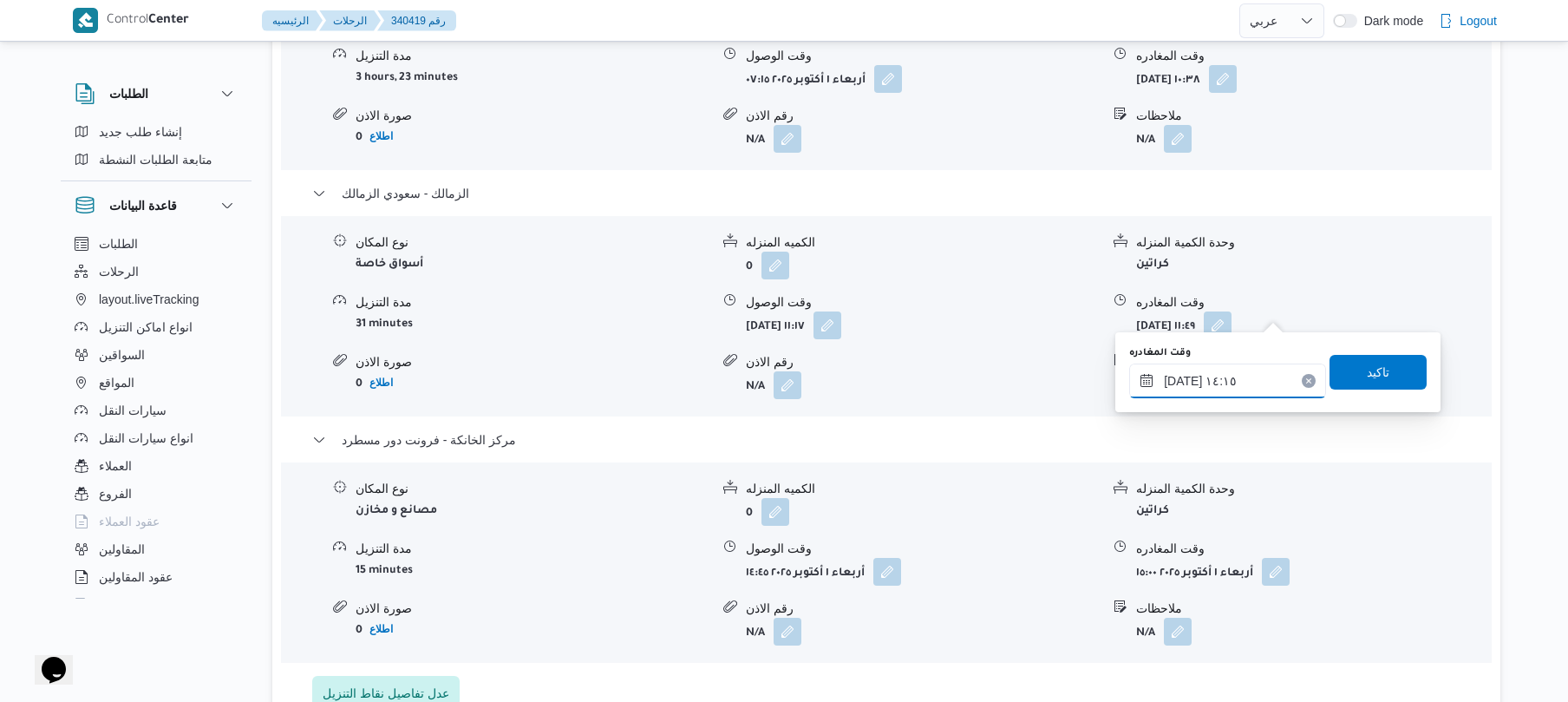
click at [1183, 373] on input "[DATE] ١٤:١٥" at bounding box center [1228, 381] width 197 height 34
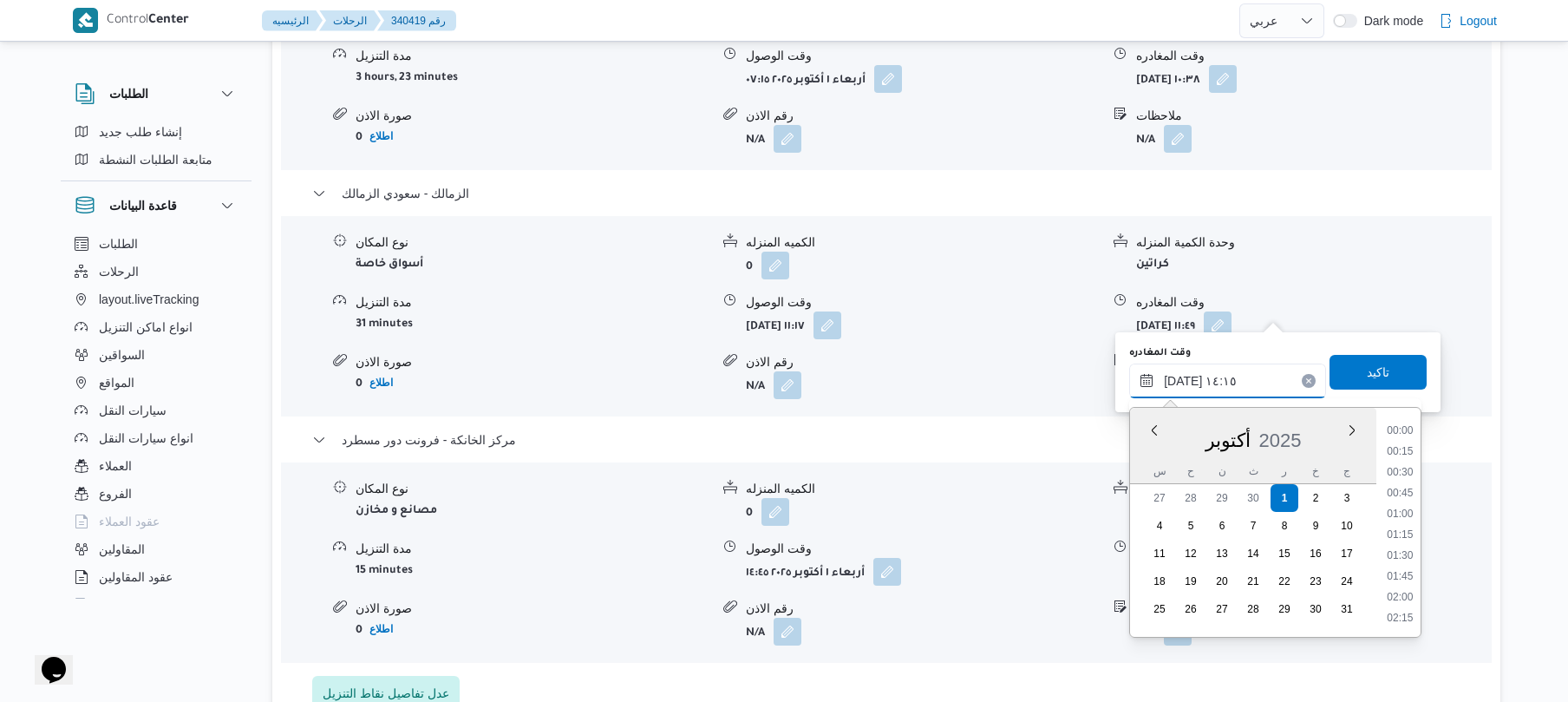
click at [1183, 373] on input "[DATE] ١٤:١٥" at bounding box center [1228, 381] width 197 height 34
type input "[DATE] ١٤:05"
click at [1331, 371] on span "تاكيد" at bounding box center [1378, 371] width 97 height 34
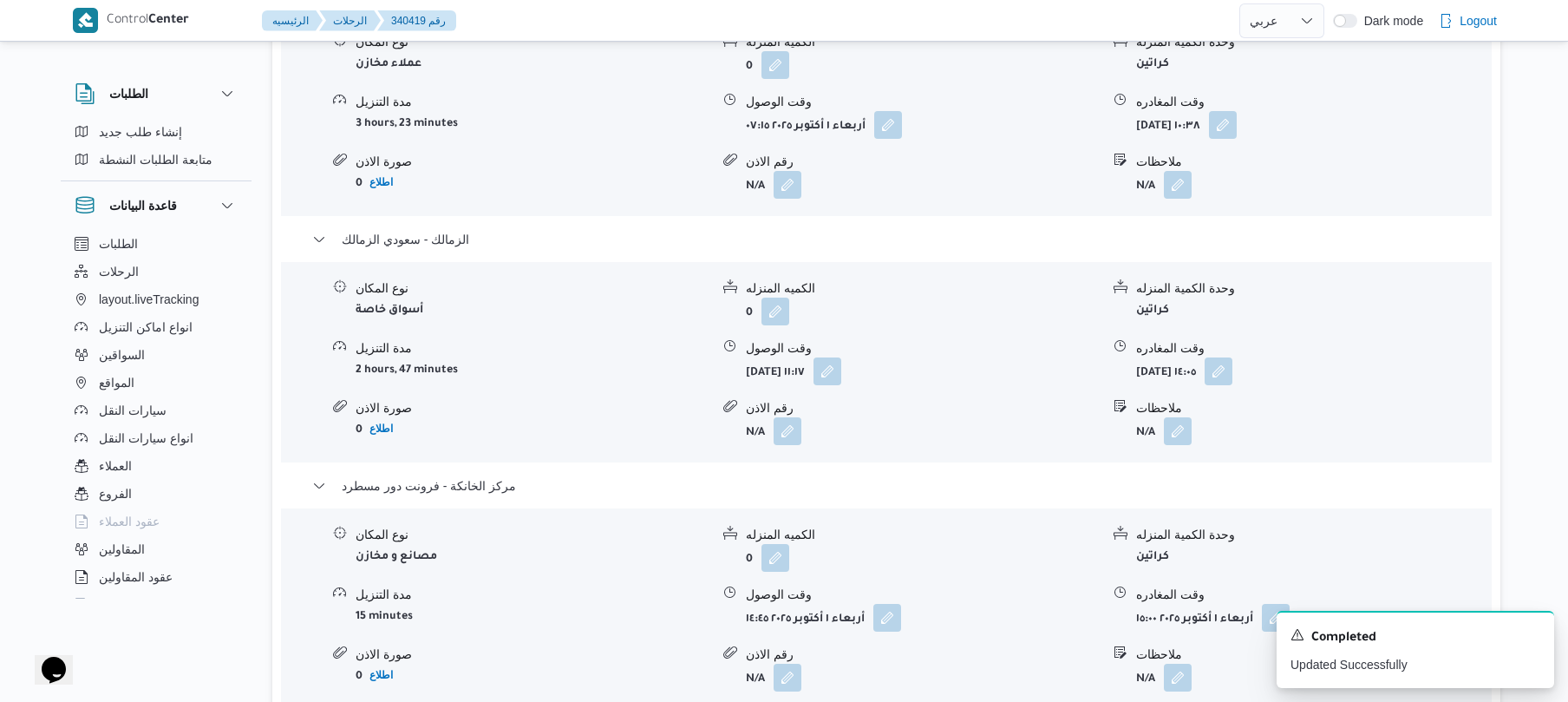
scroll to position [0, 0]
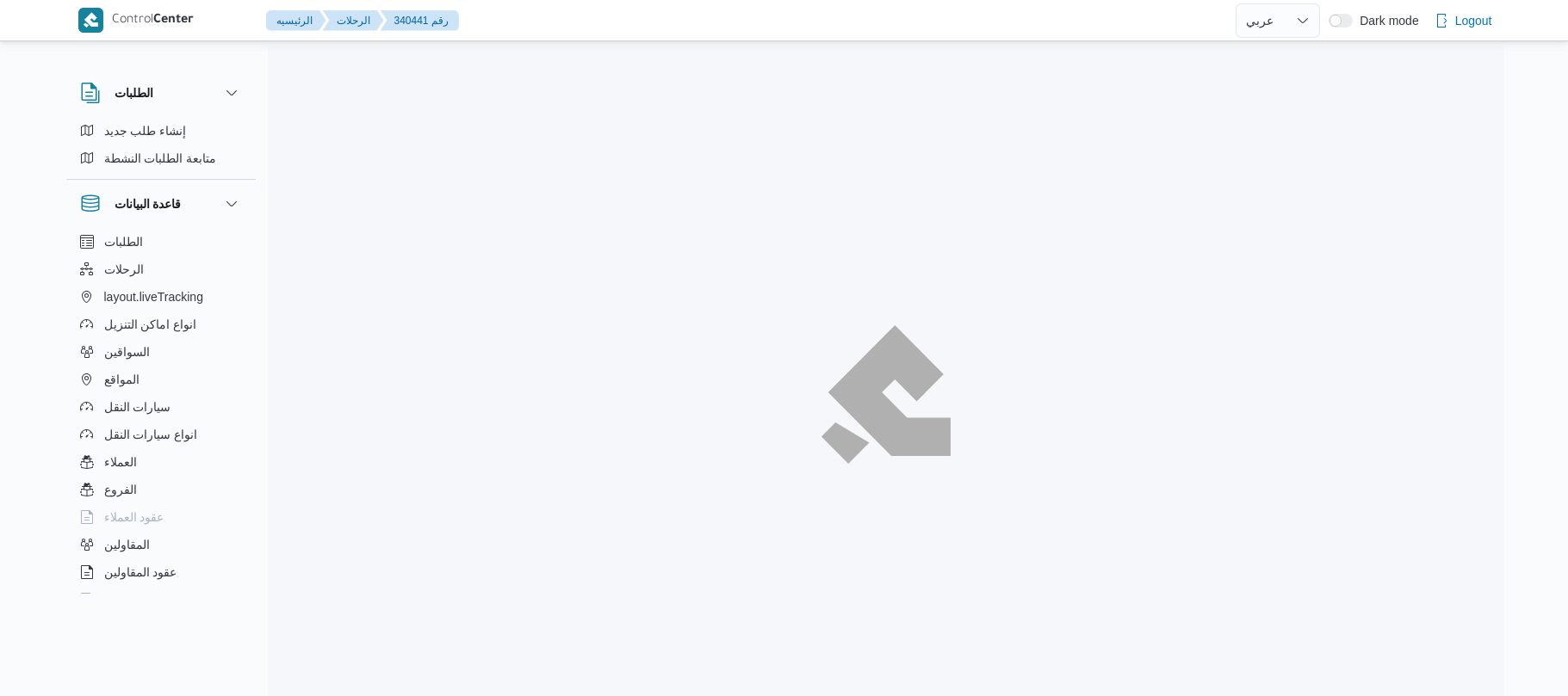
select select "ar"
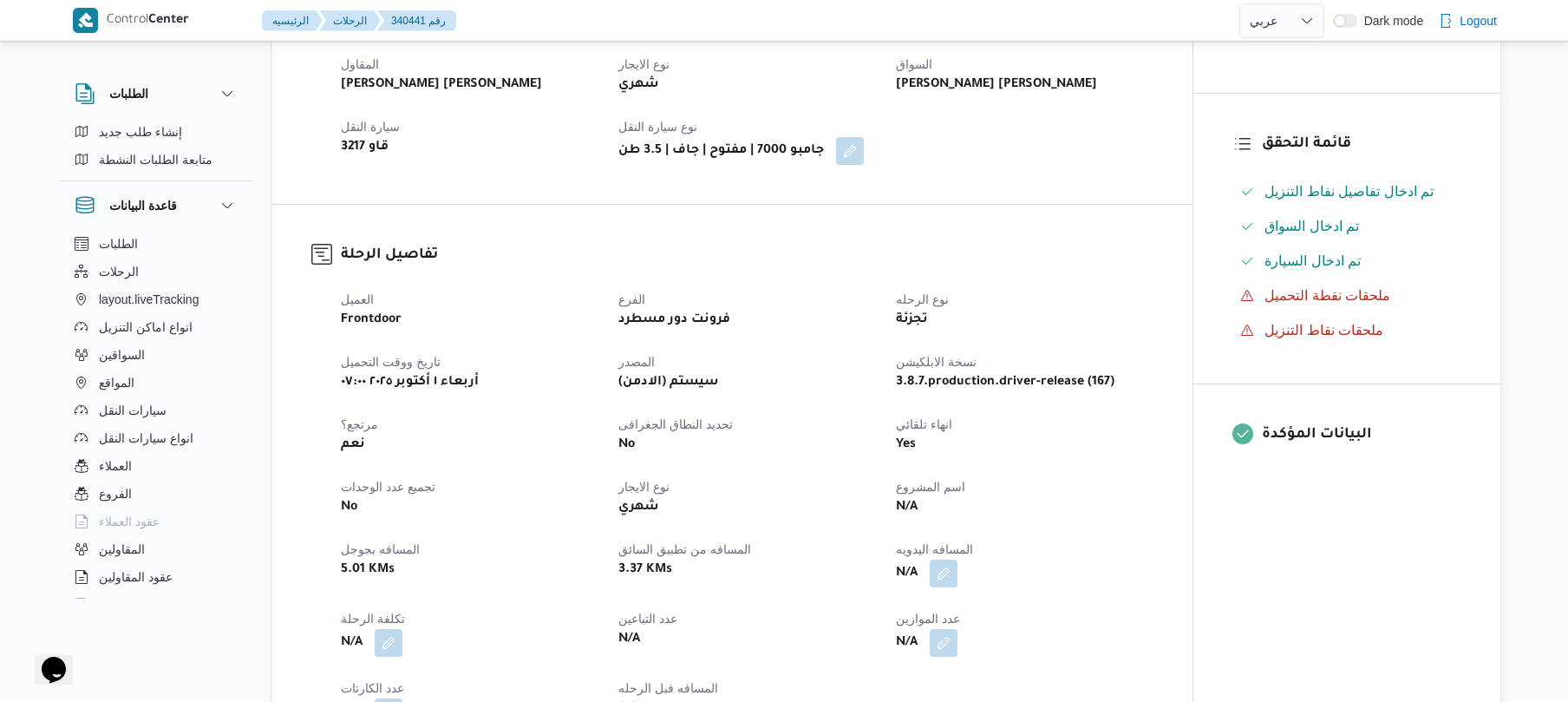
scroll to position [648, 0]
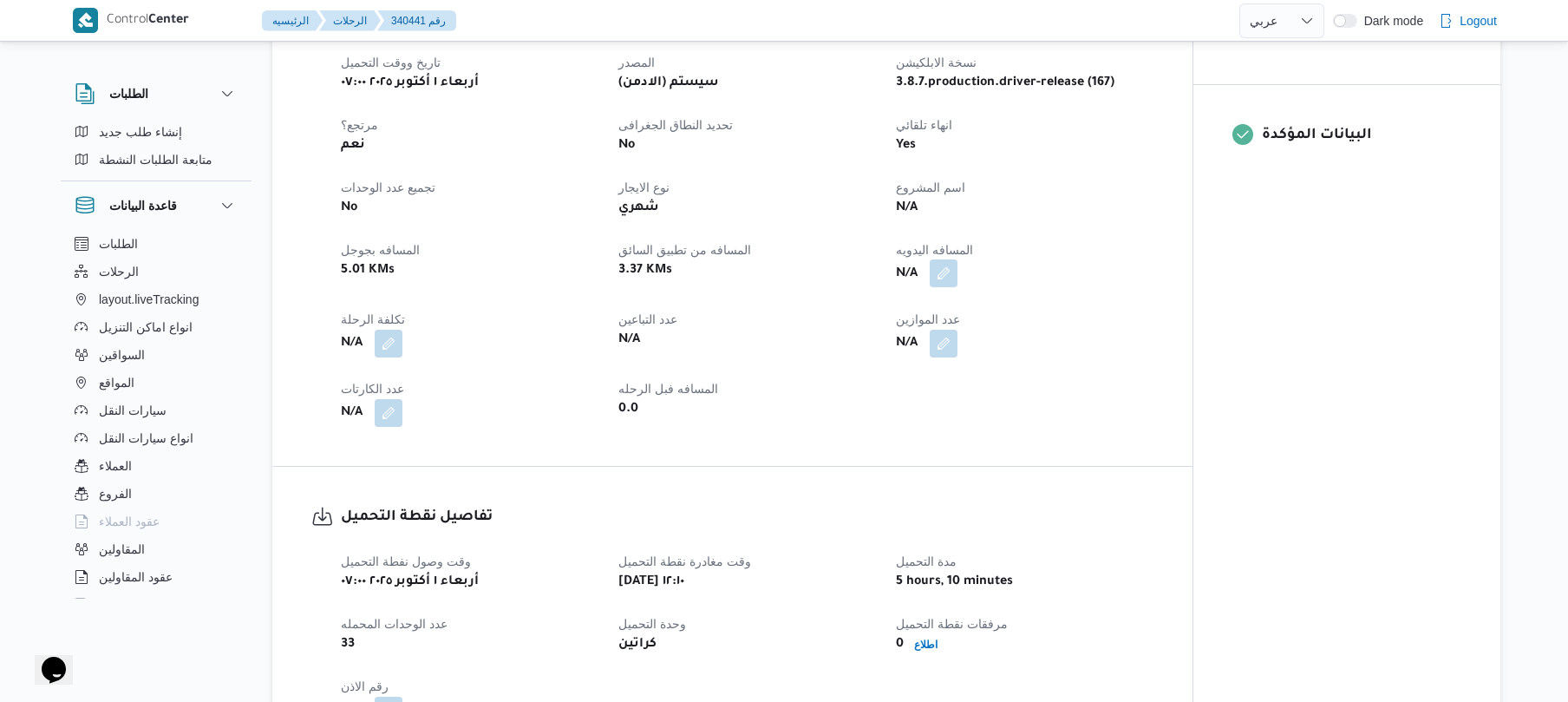
click at [944, 264] on button "button" at bounding box center [943, 273] width 28 height 28
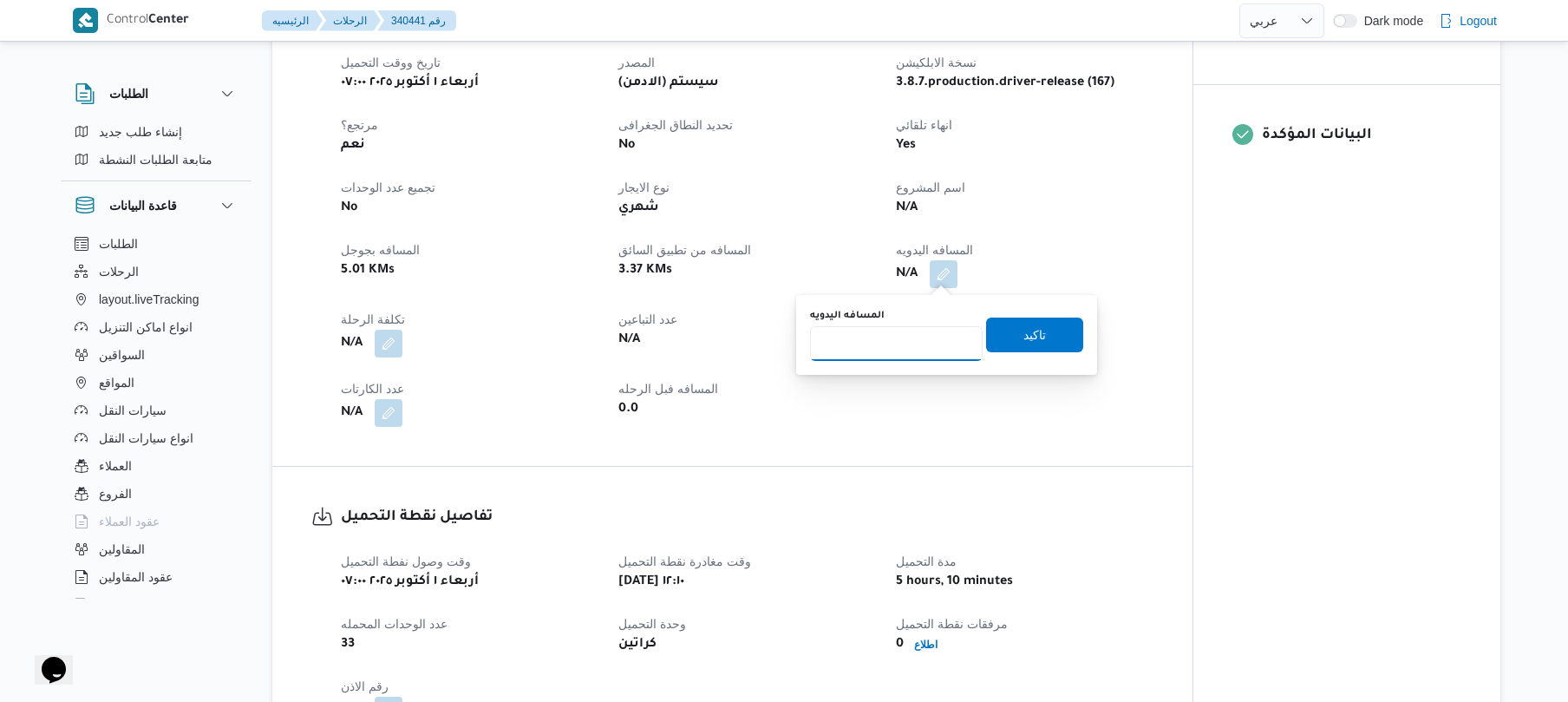
click at [918, 332] on input "المسافه اليدويه" at bounding box center [896, 343] width 173 height 34
type input "130"
click at [1045, 323] on span "تاكيد" at bounding box center [1034, 334] width 97 height 34
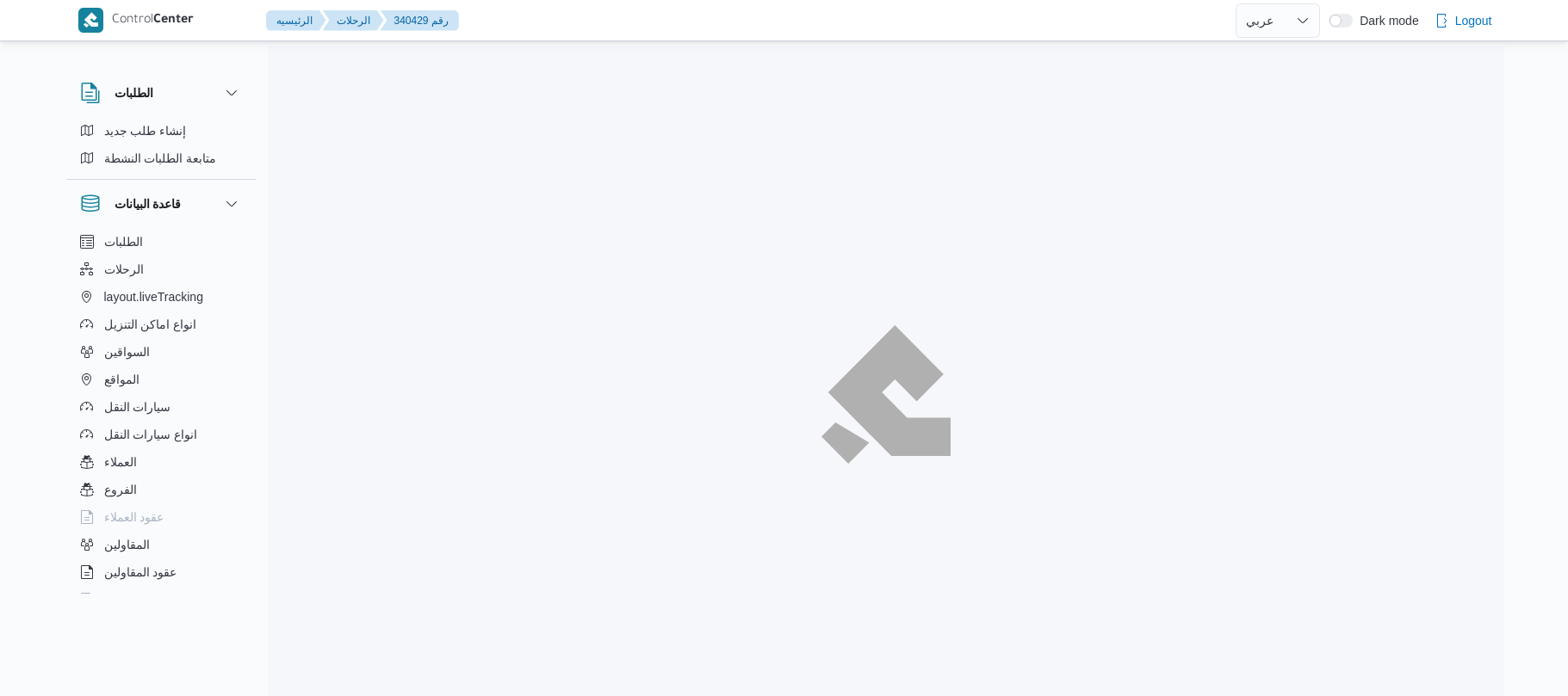
select select "ar"
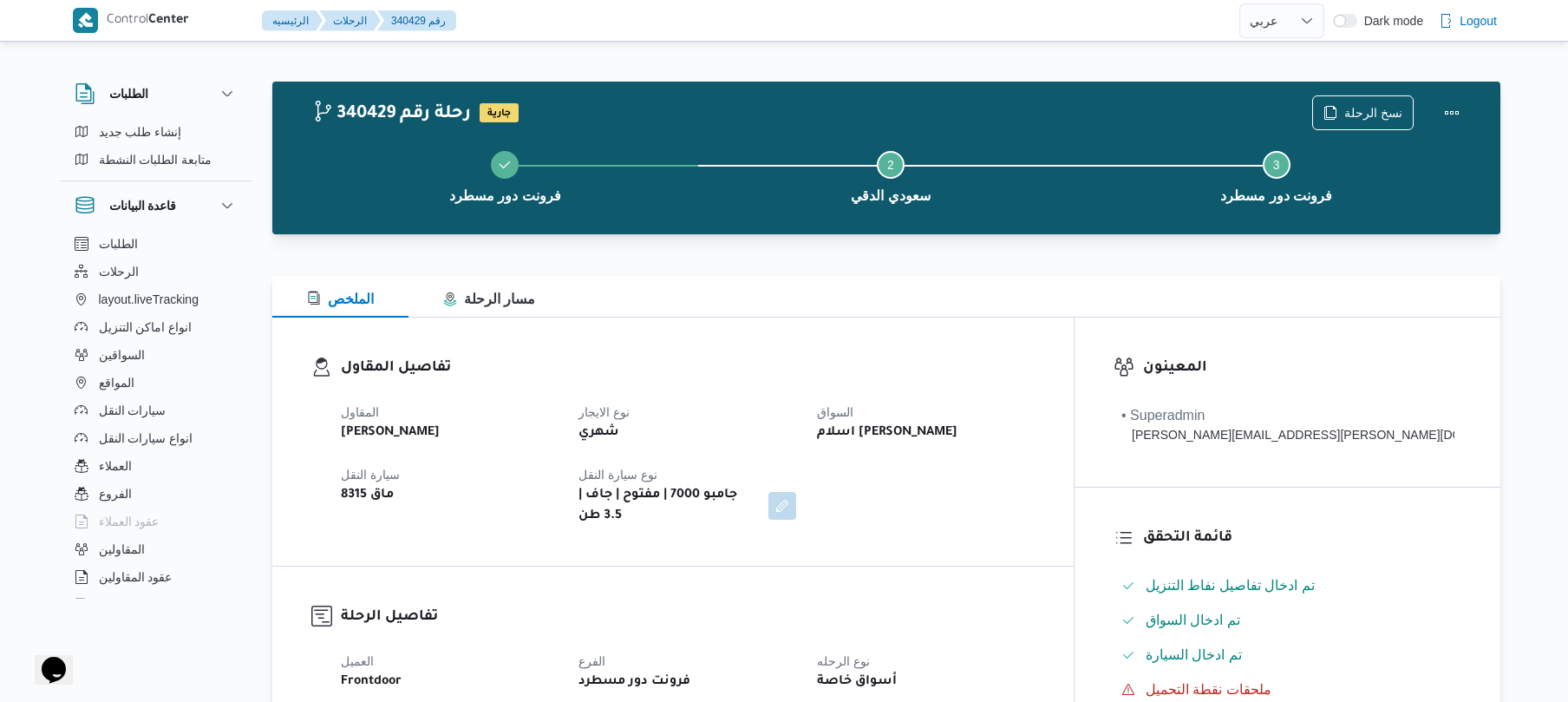
click at [795, 468] on dt "نوع سيارة النقل" at bounding box center [686, 475] width 216 height 21
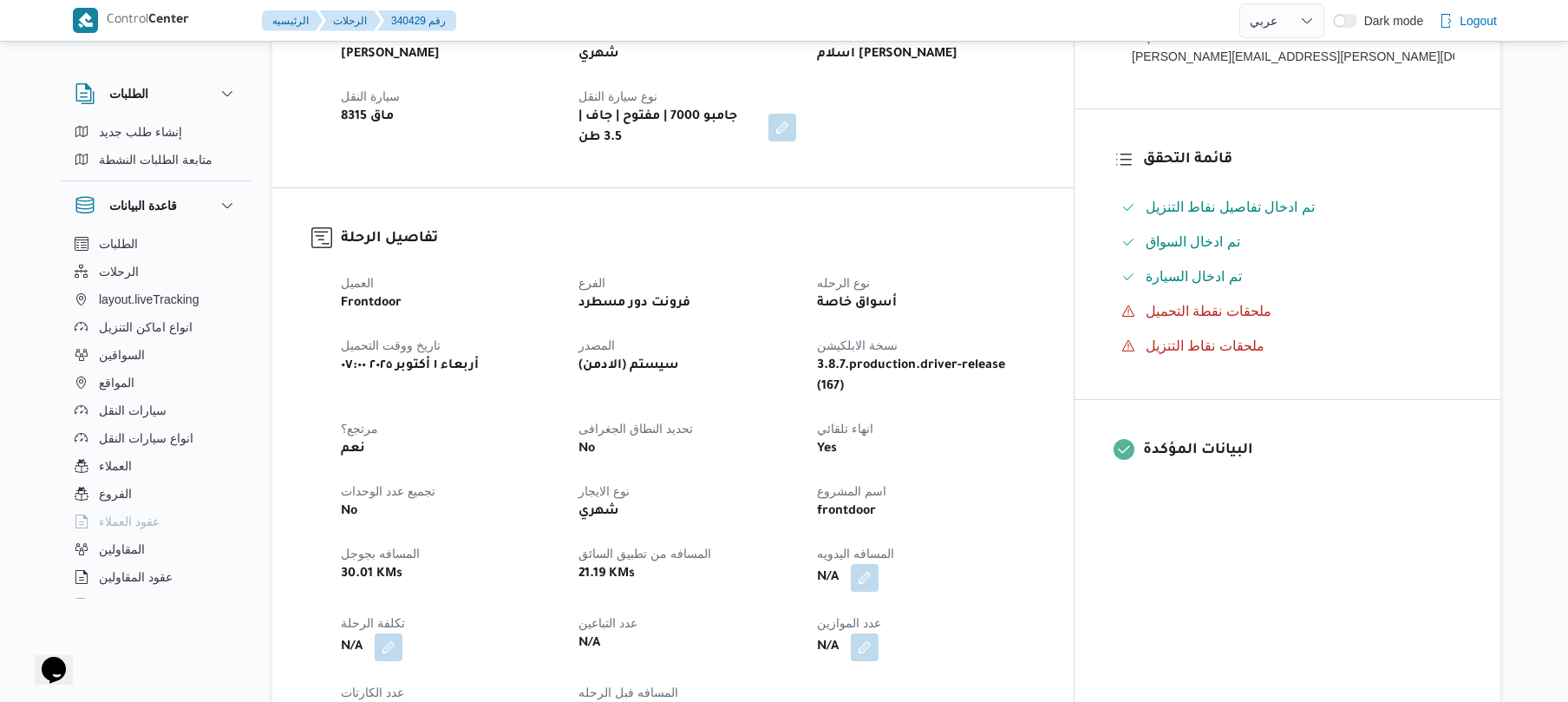
scroll to position [508, 0]
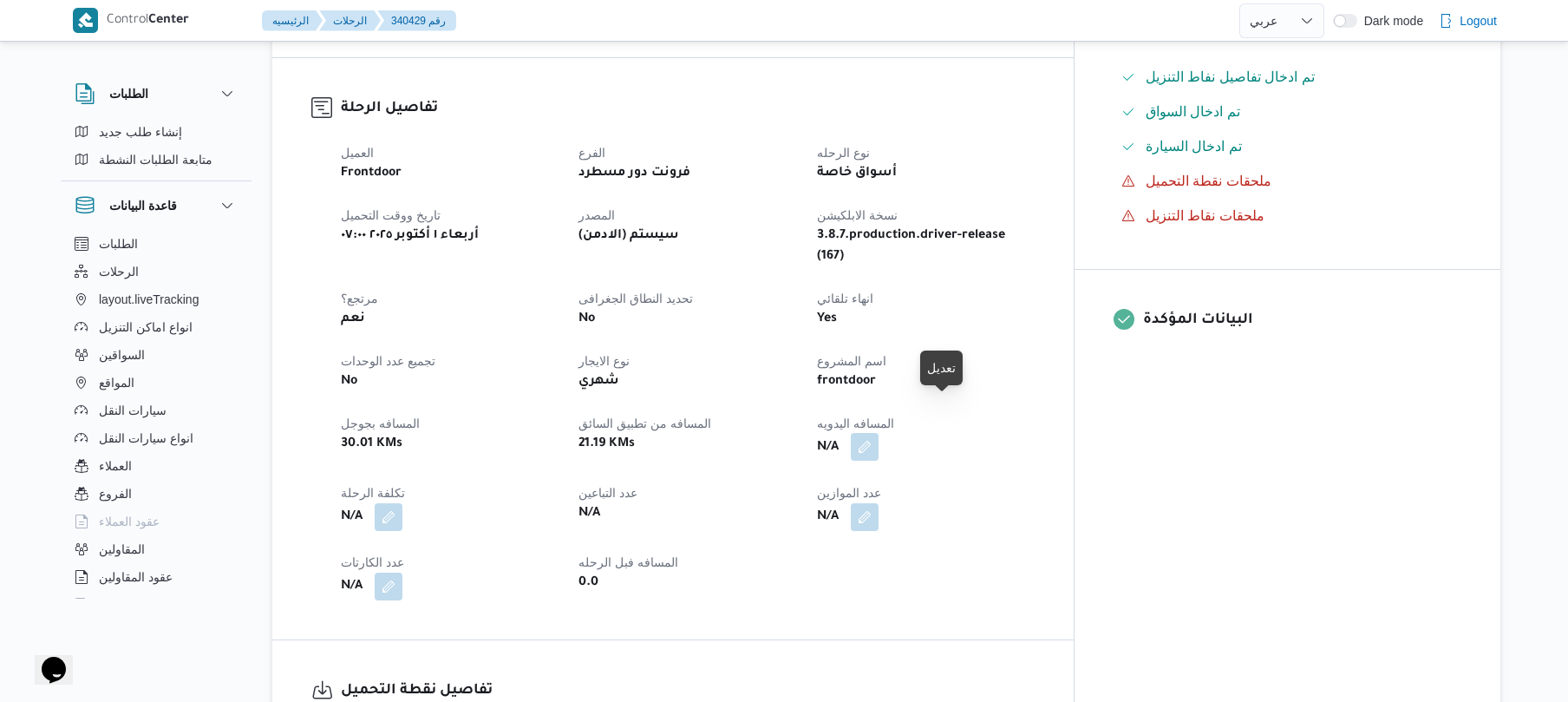
click at [879, 433] on button "button" at bounding box center [865, 446] width 28 height 28
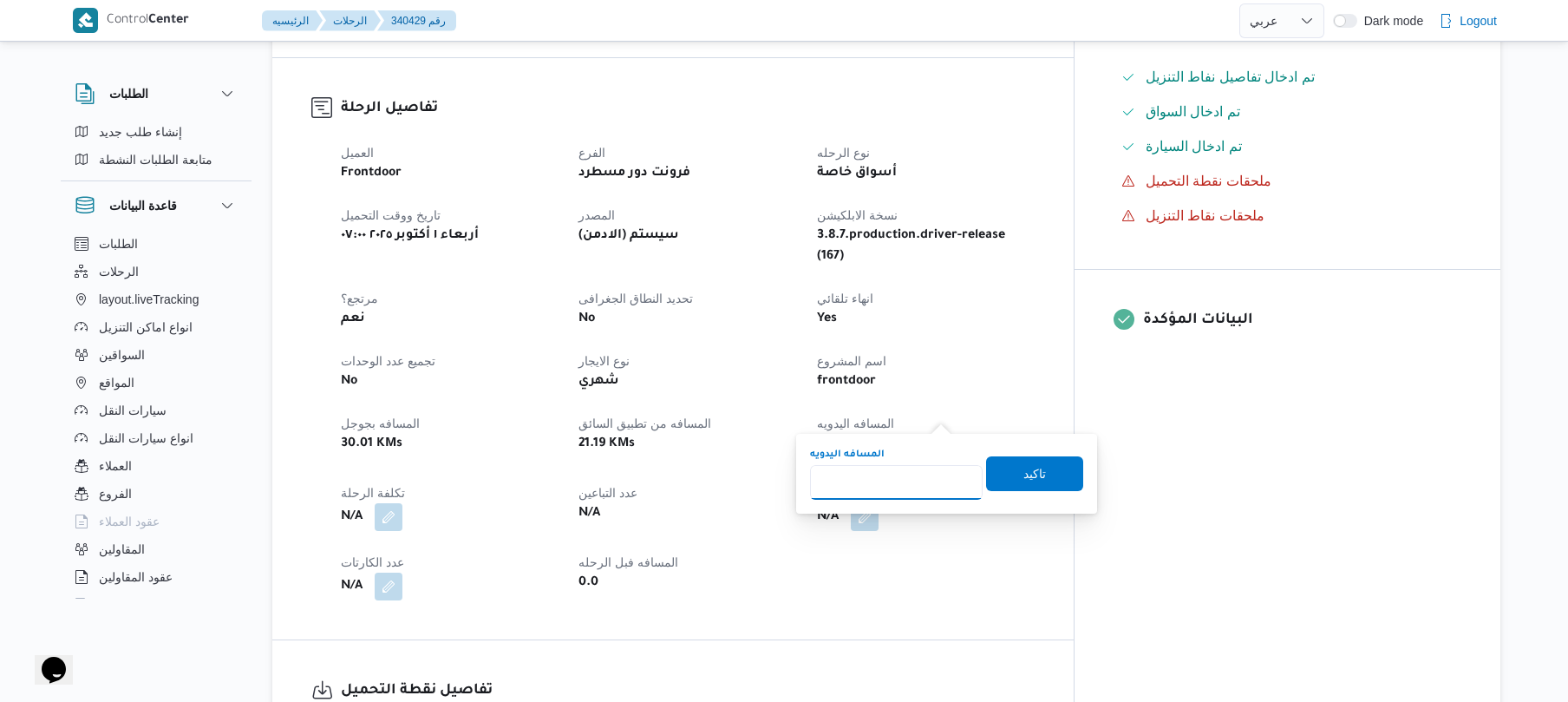
click at [900, 483] on input "المسافه اليدويه" at bounding box center [896, 483] width 173 height 34
type input "75"
click at [1024, 473] on span "تاكيد" at bounding box center [1035, 473] width 23 height 21
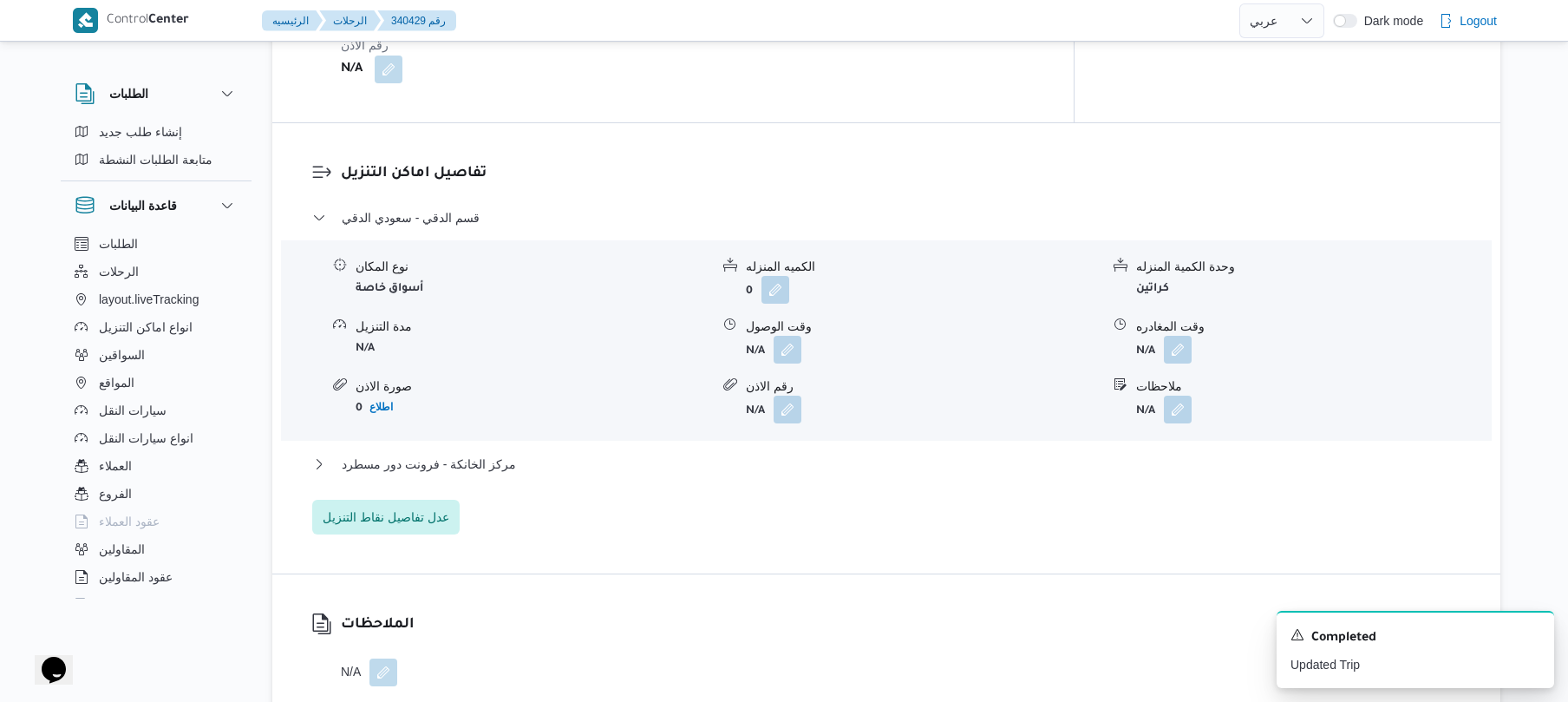
scroll to position [1342, 0]
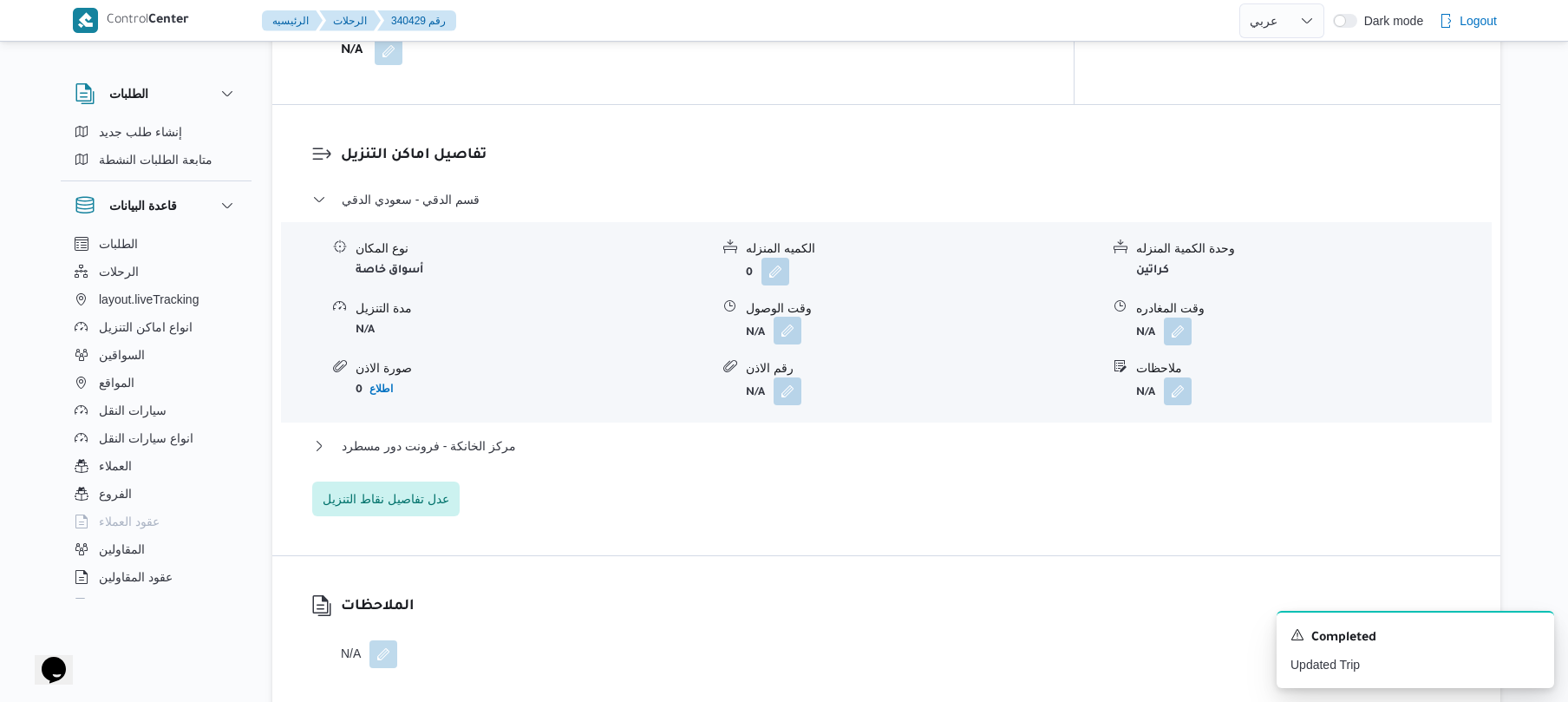
click at [793, 317] on button "button" at bounding box center [787, 330] width 28 height 28
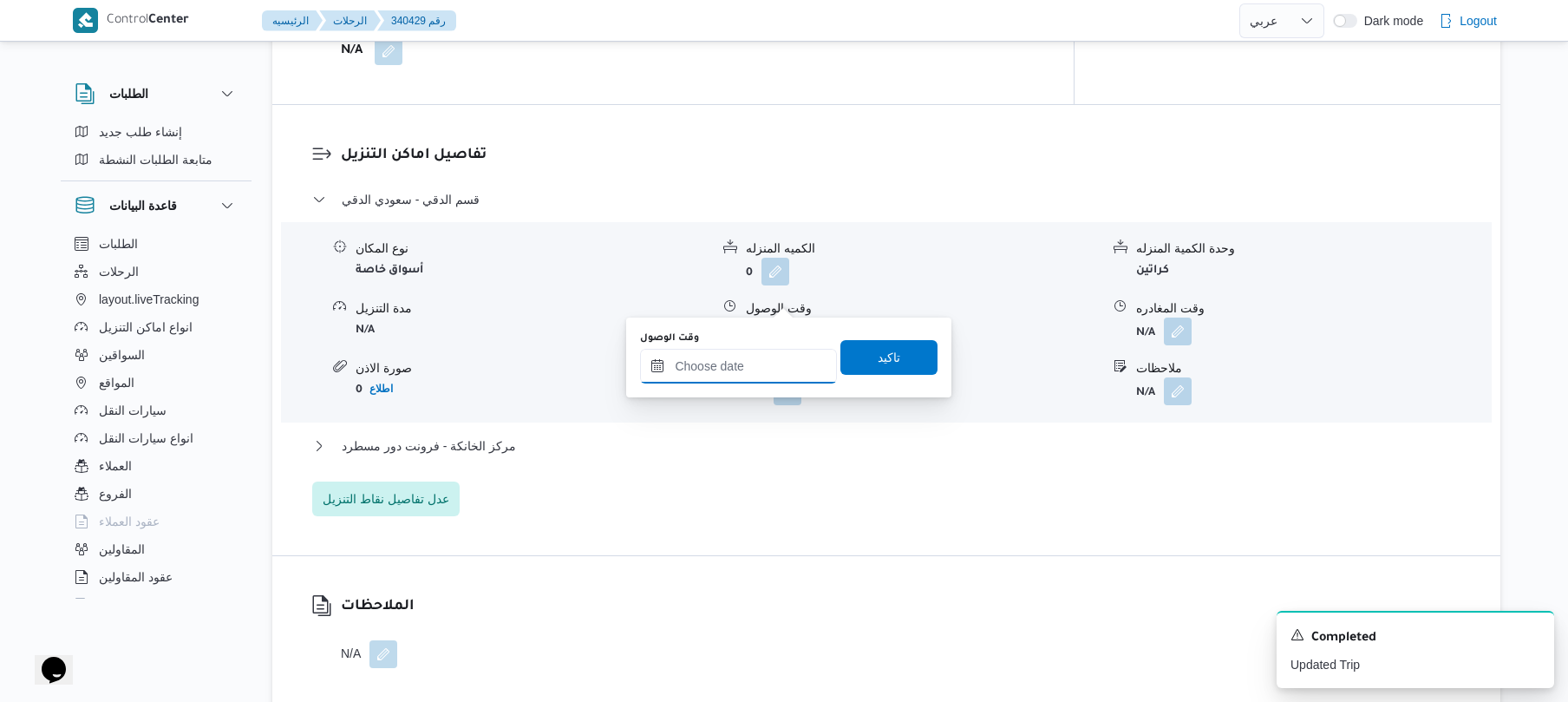
click at [764, 360] on input "وقت الوصول" at bounding box center [738, 366] width 197 height 34
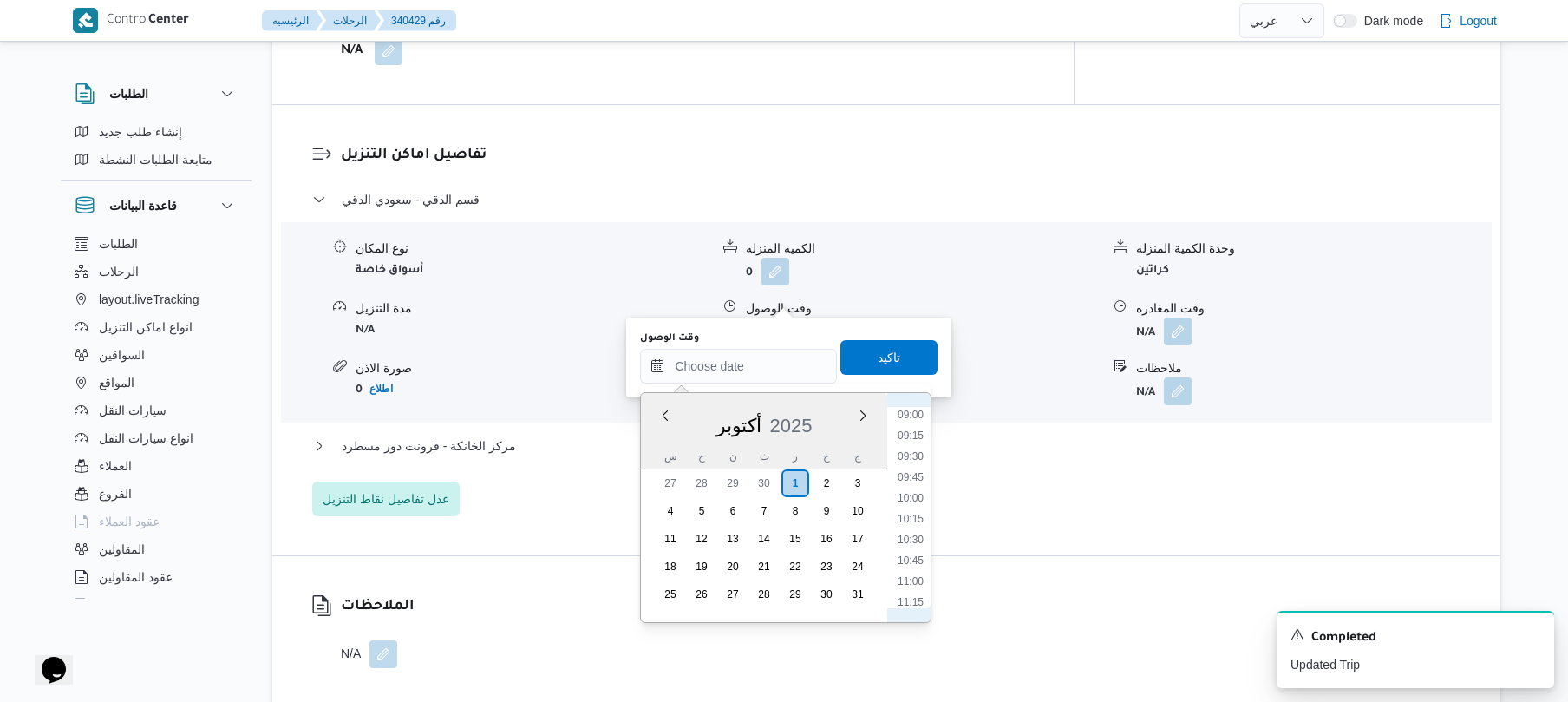
scroll to position [539, 0]
click at [923, 577] on li "08:30" at bounding box center [910, 585] width 40 height 17
type input "[DATE] ٠٨:٣٠"
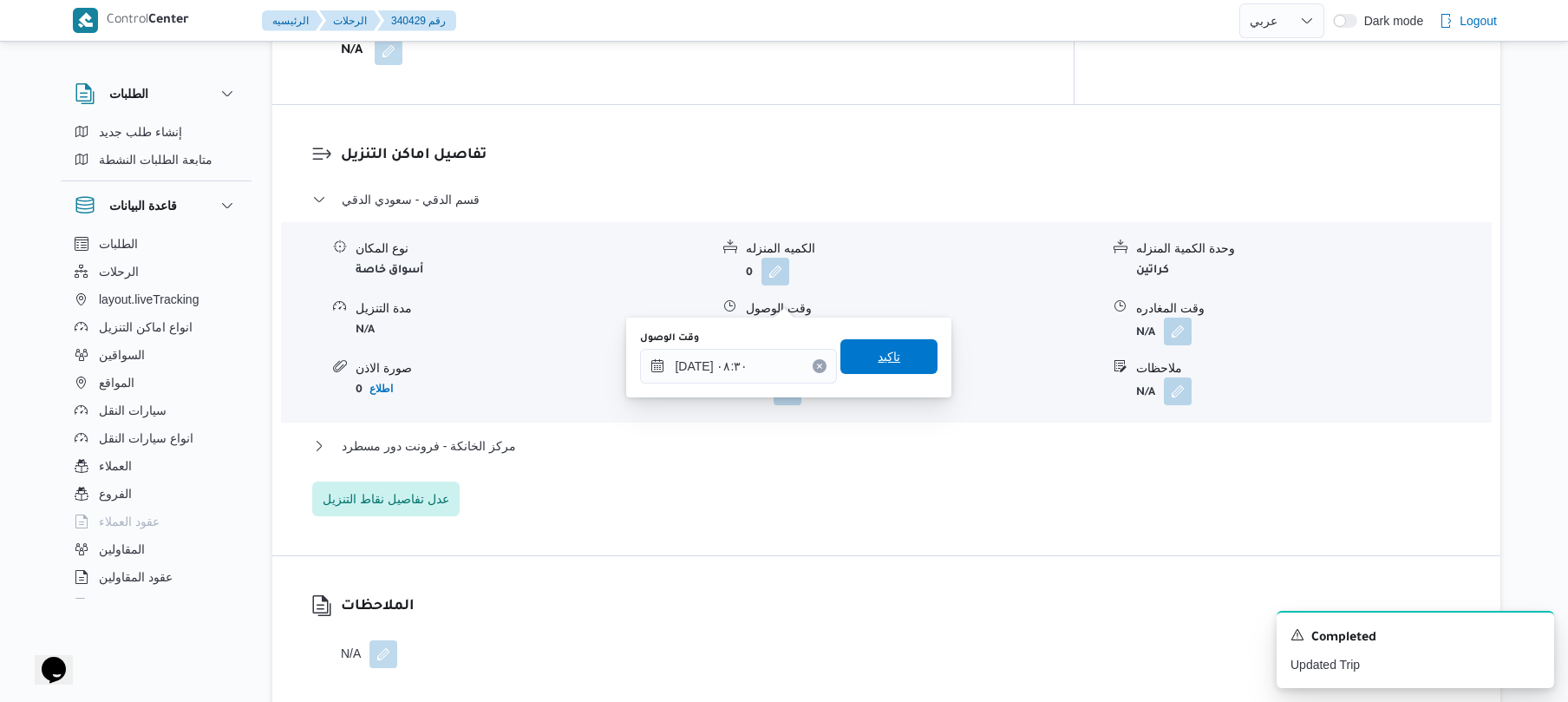
click at [891, 347] on span "تاكيد" at bounding box center [889, 357] width 97 height 34
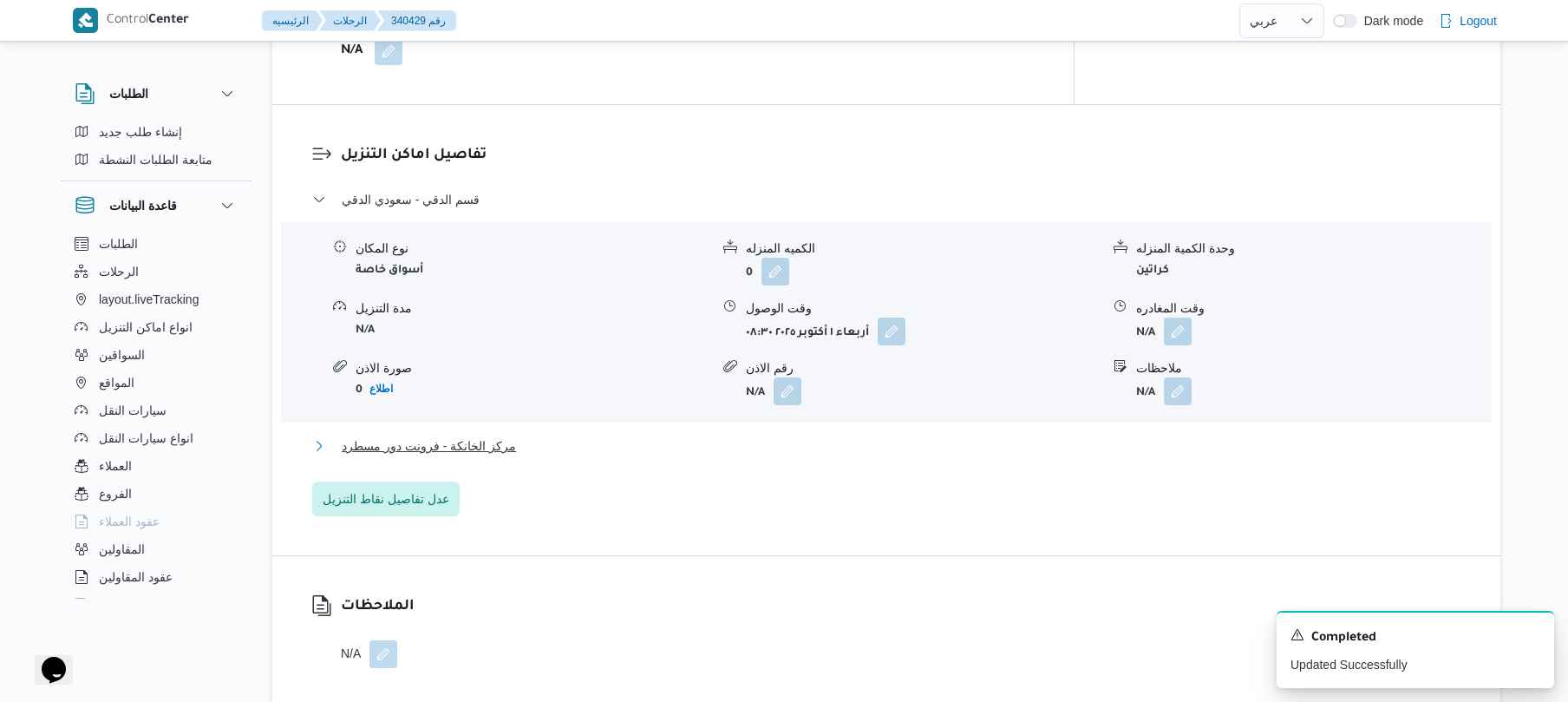
click at [743, 436] on button "مركز الخانكة - فرونت دور مسطرد" at bounding box center [886, 446] width 1149 height 21
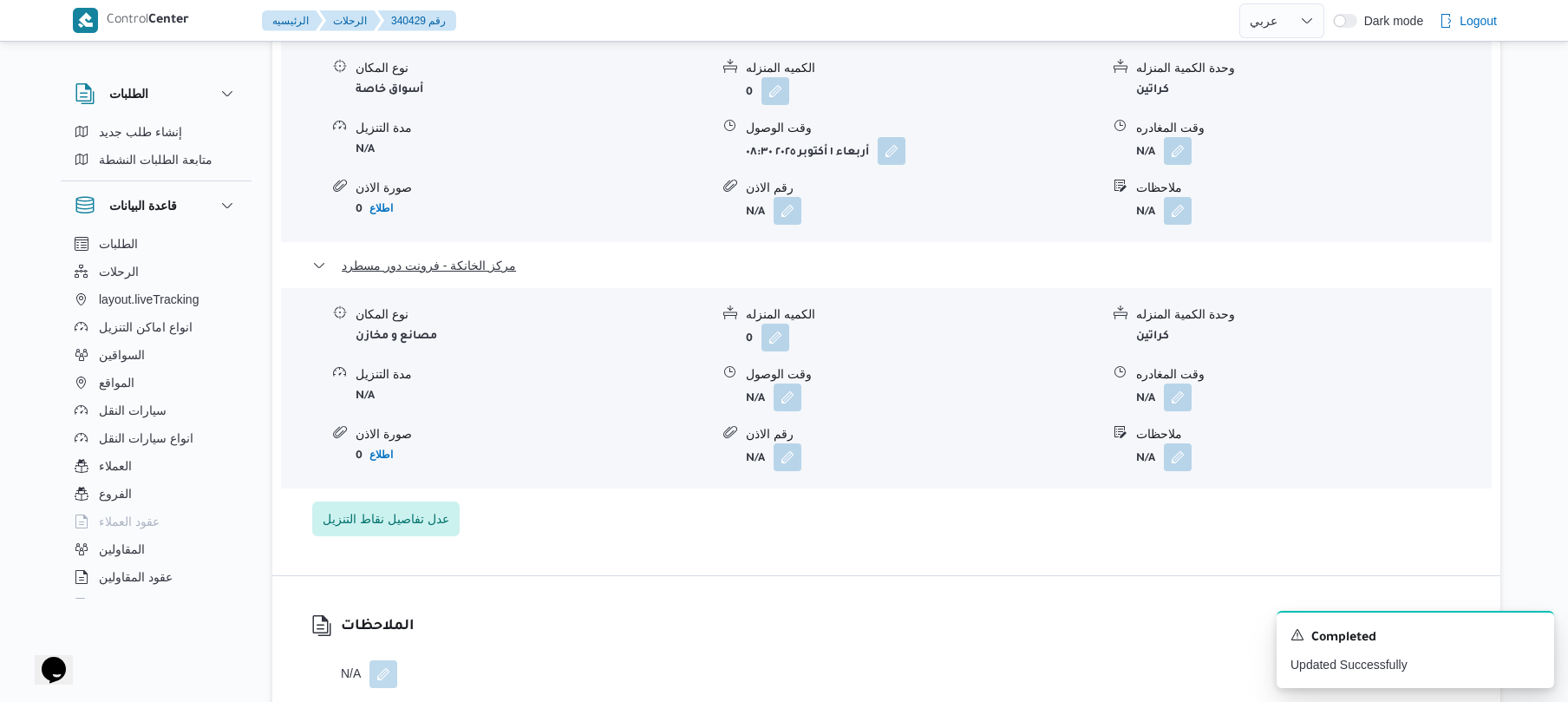
scroll to position [1527, 0]
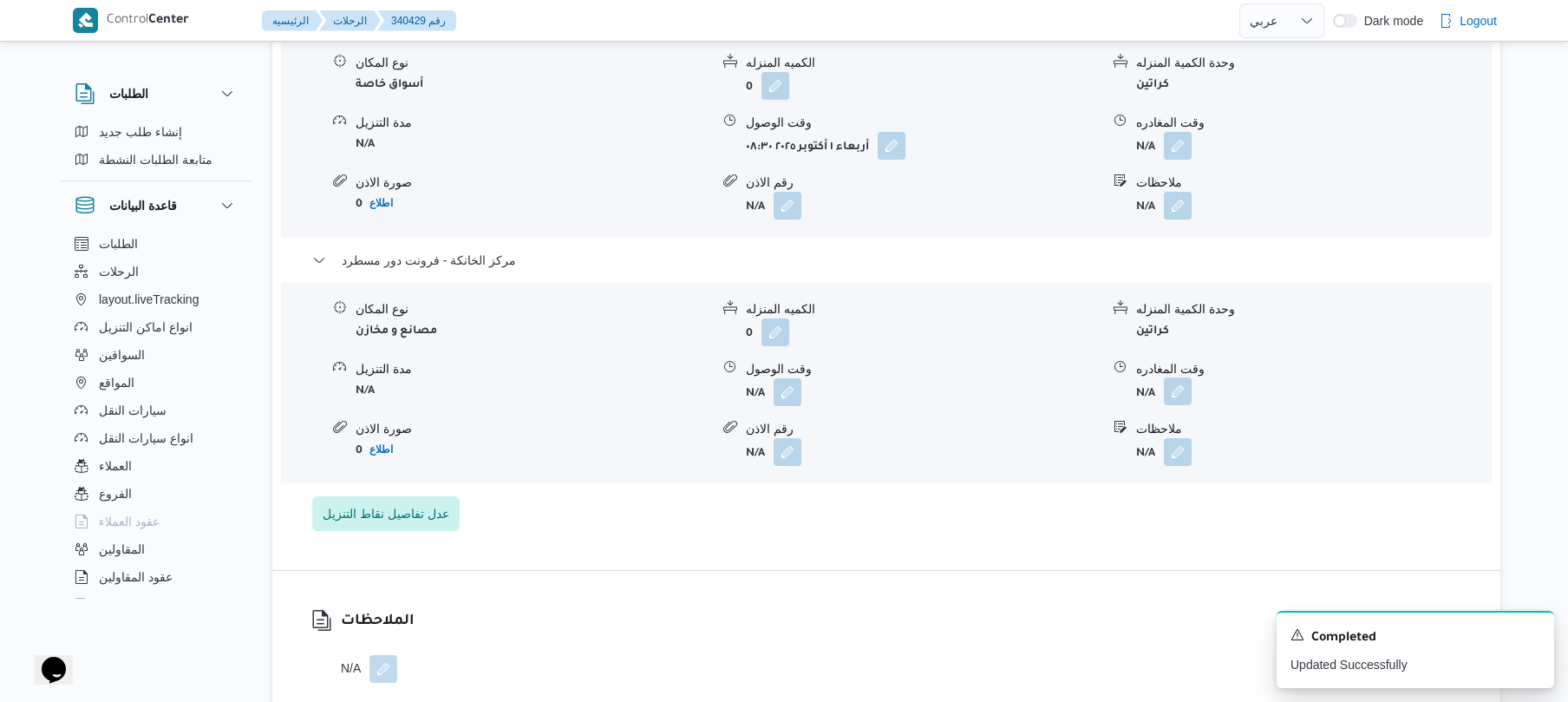
click at [1179, 378] on button "button" at bounding box center [1177, 391] width 28 height 28
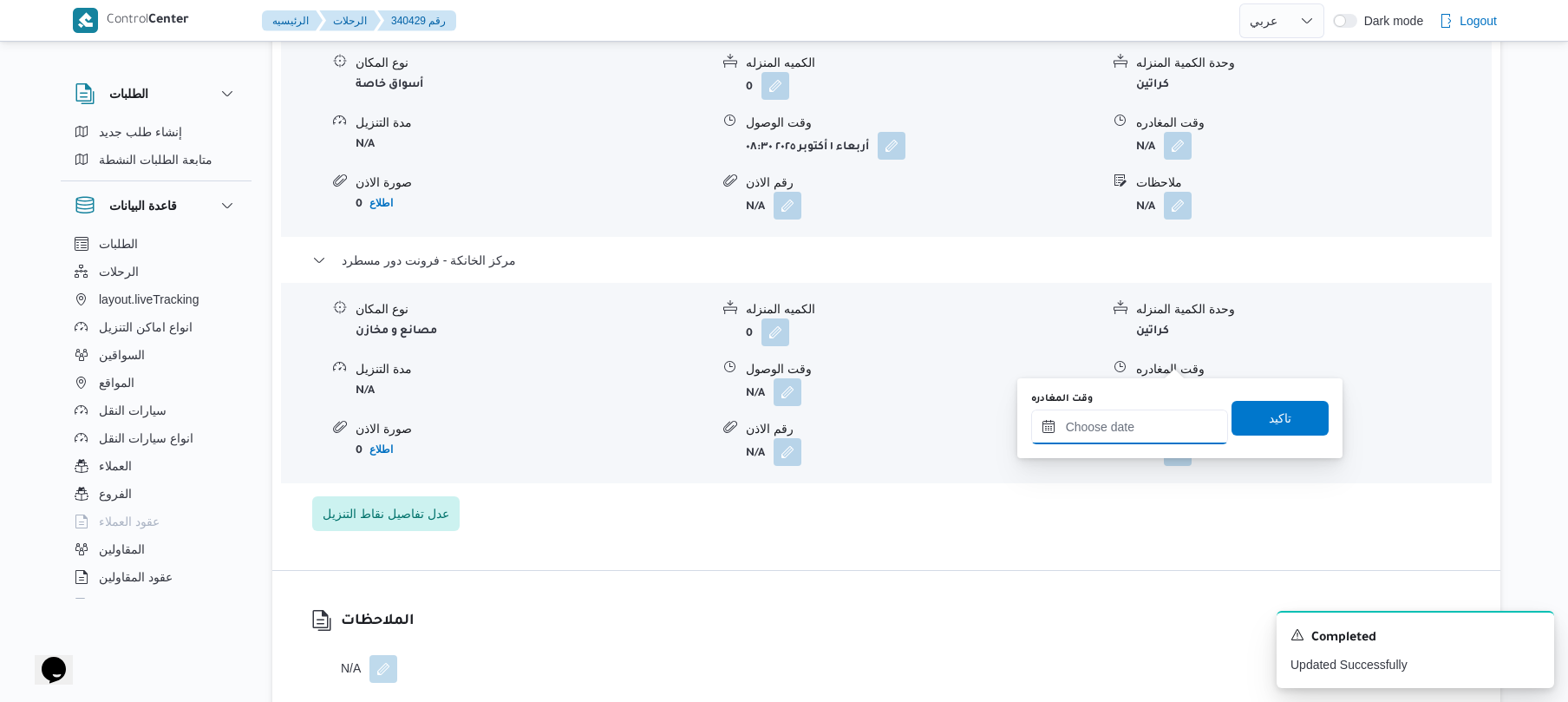
click at [1094, 434] on input "وقت المغادره" at bounding box center [1130, 426] width 197 height 34
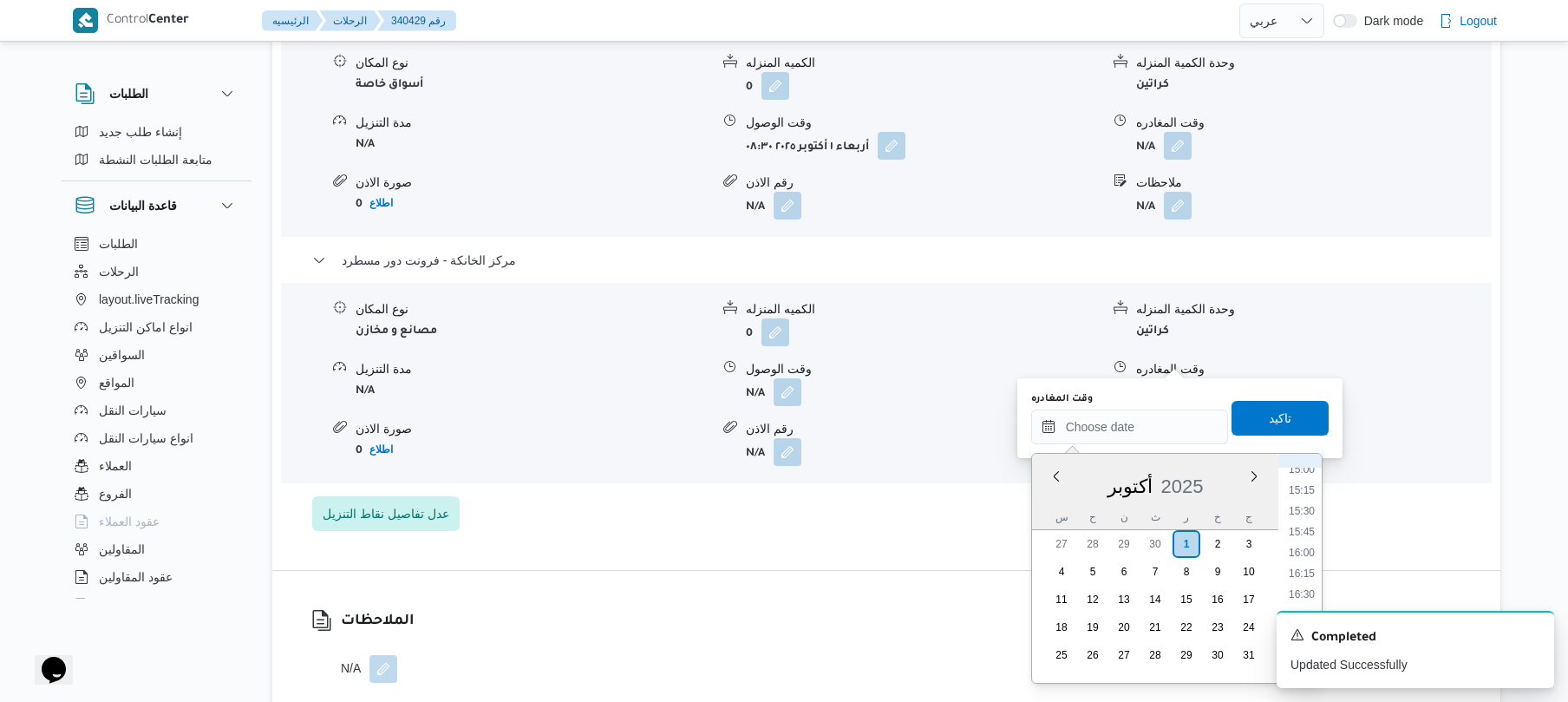
scroll to position [1247, 0]
click at [1312, 485] on li "15:00" at bounding box center [1302, 479] width 40 height 17
type input "[DATE] ١٥:٠٠"
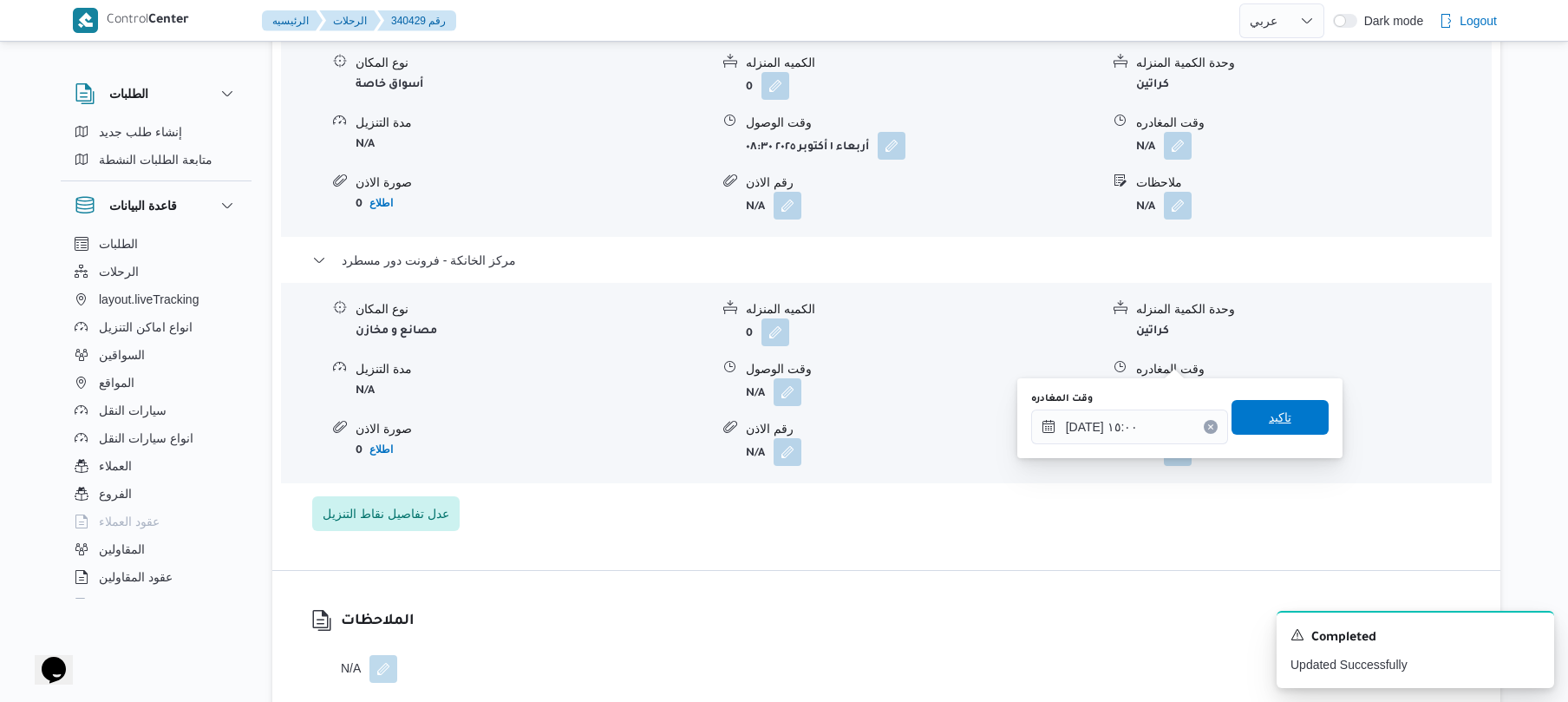
click at [1274, 409] on span "تاكيد" at bounding box center [1280, 418] width 23 height 21
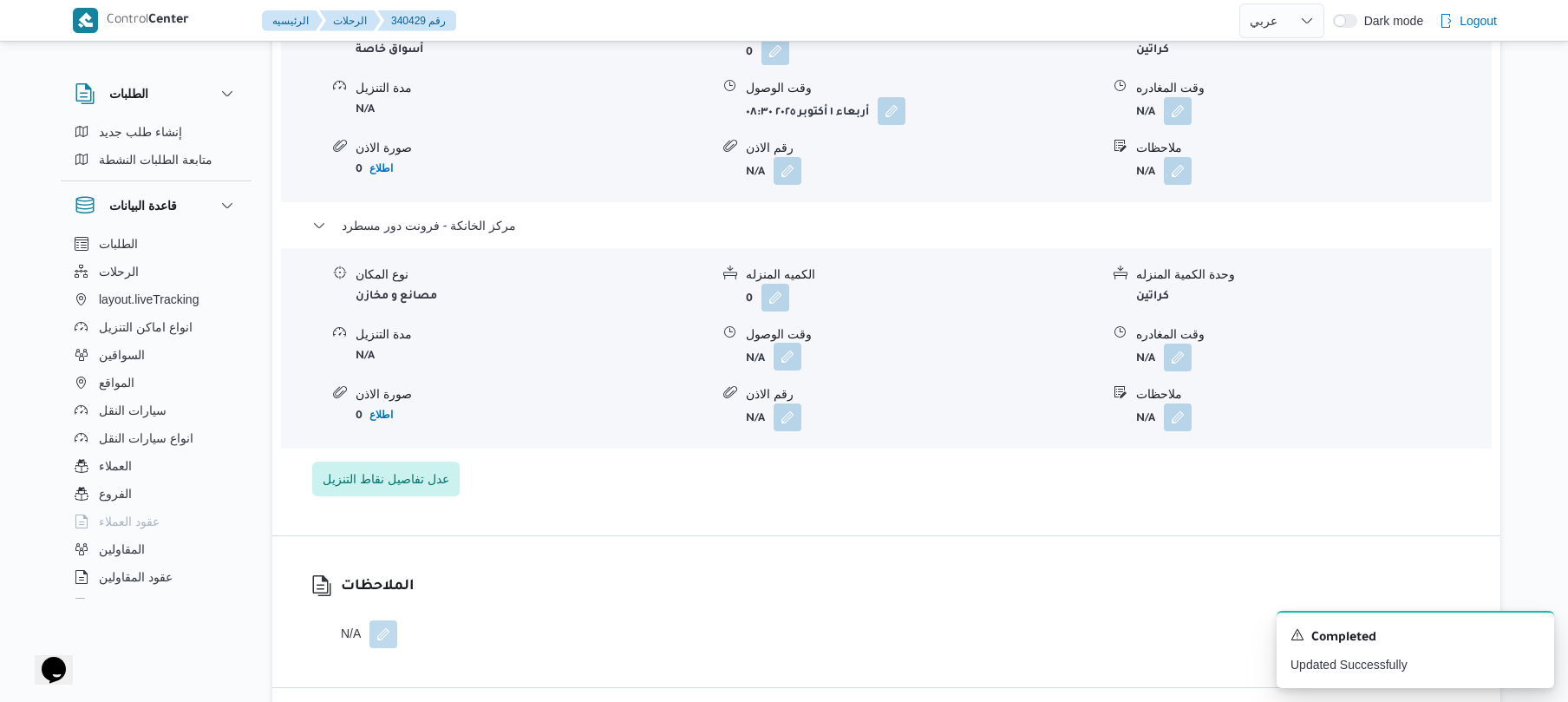
click at [792, 366] on button "button" at bounding box center [787, 356] width 28 height 28
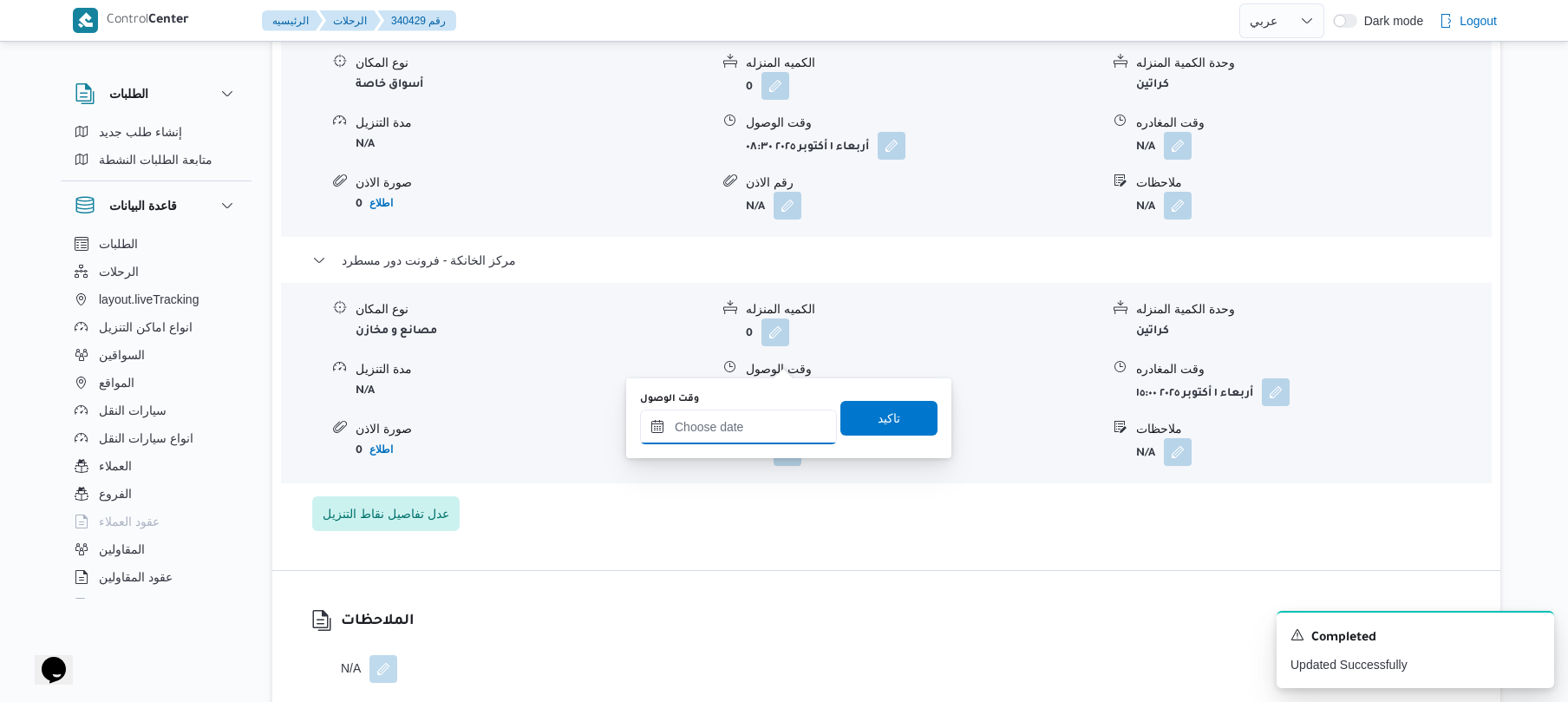
click at [764, 427] on input "وقت الوصول" at bounding box center [738, 426] width 197 height 34
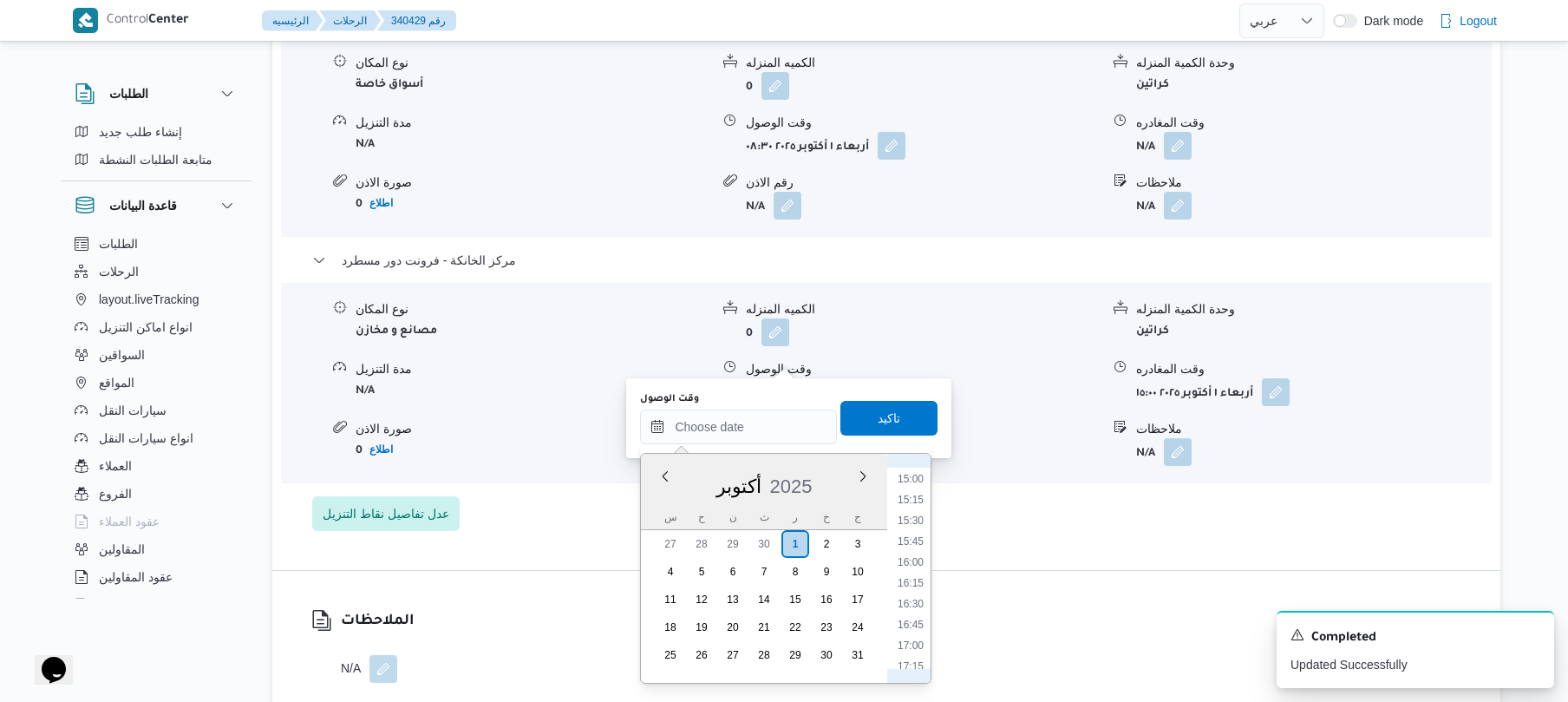
scroll to position [1077, 0]
click at [913, 623] on li "14:45" at bounding box center [910, 629] width 40 height 17
type input "[DATE] ١٤:٤٥"
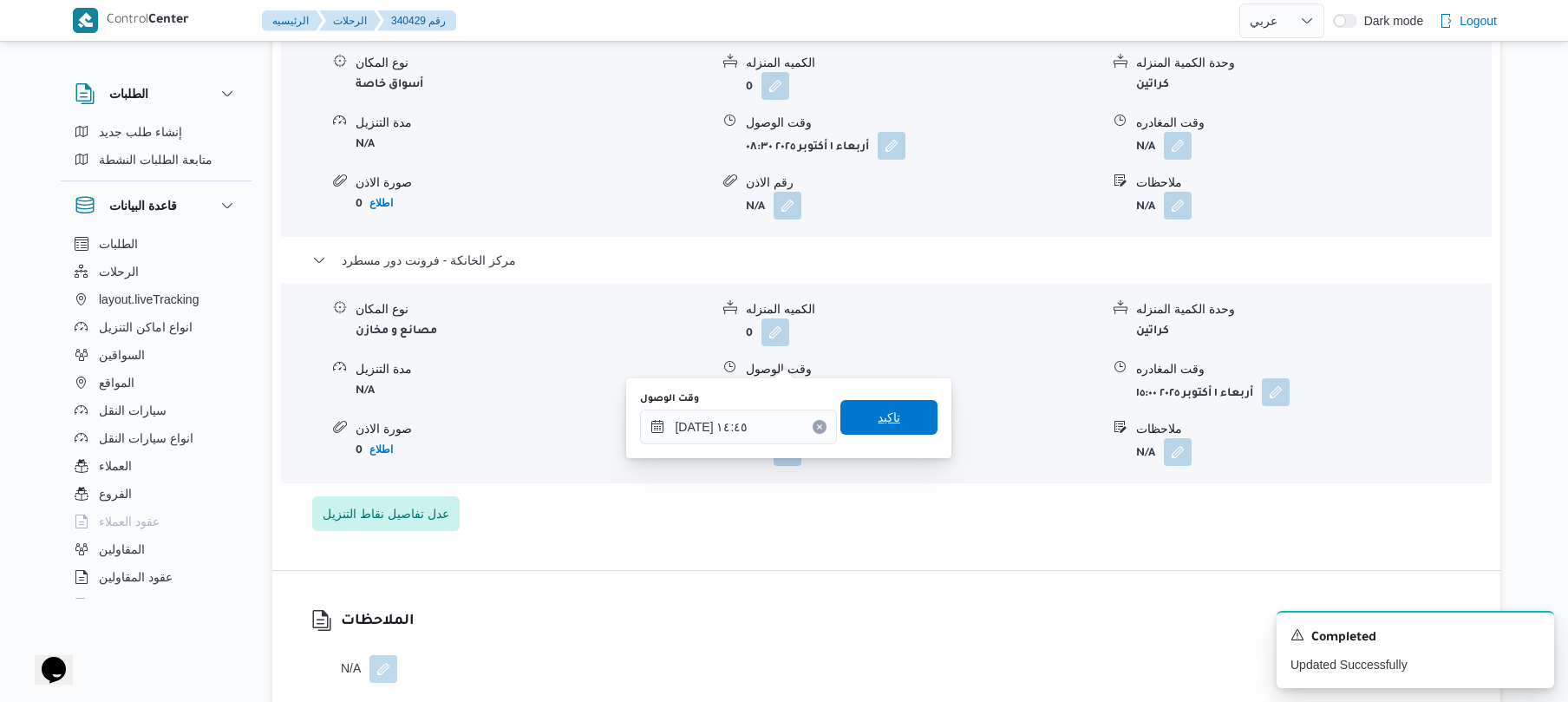
click at [891, 408] on span "تاكيد" at bounding box center [889, 417] width 97 height 34
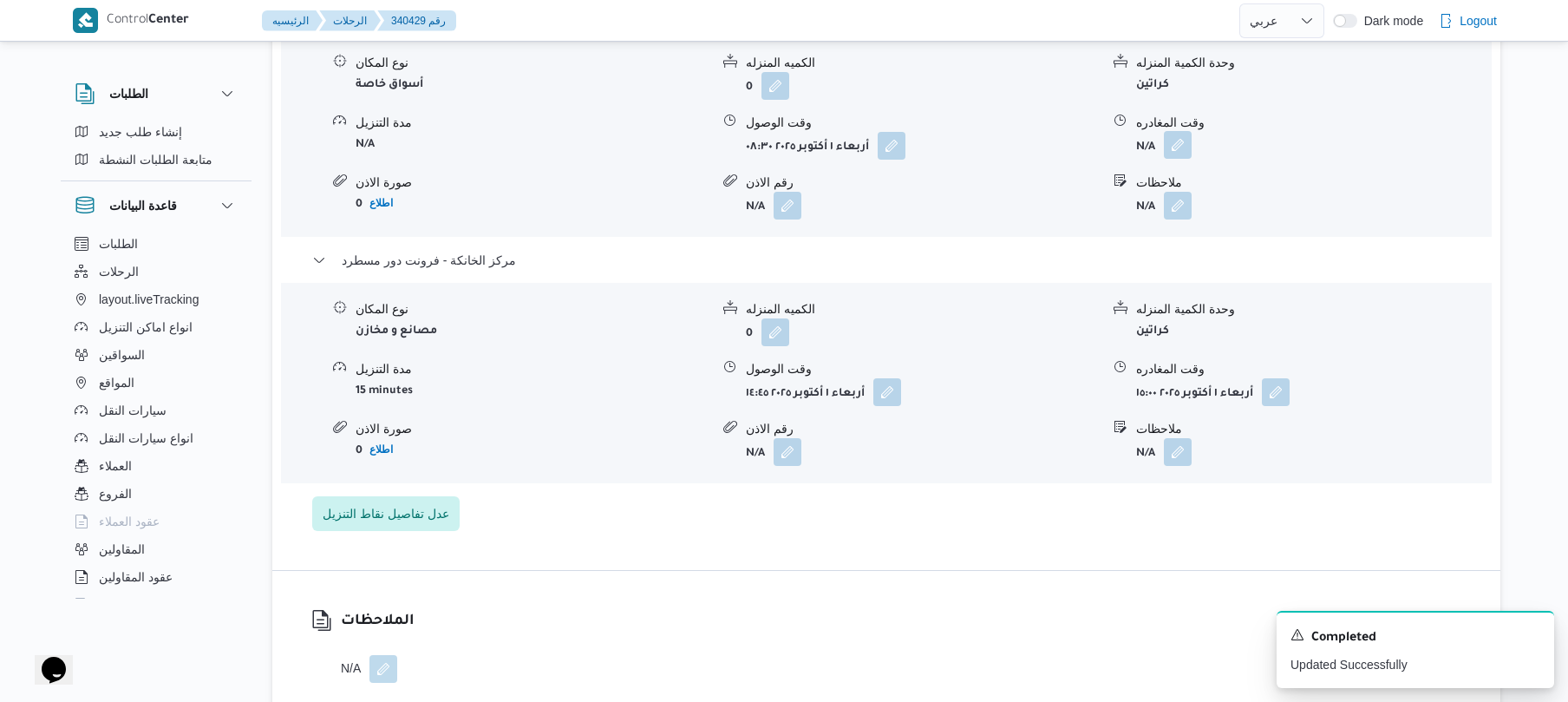
click at [1183, 131] on button "button" at bounding box center [1177, 144] width 28 height 28
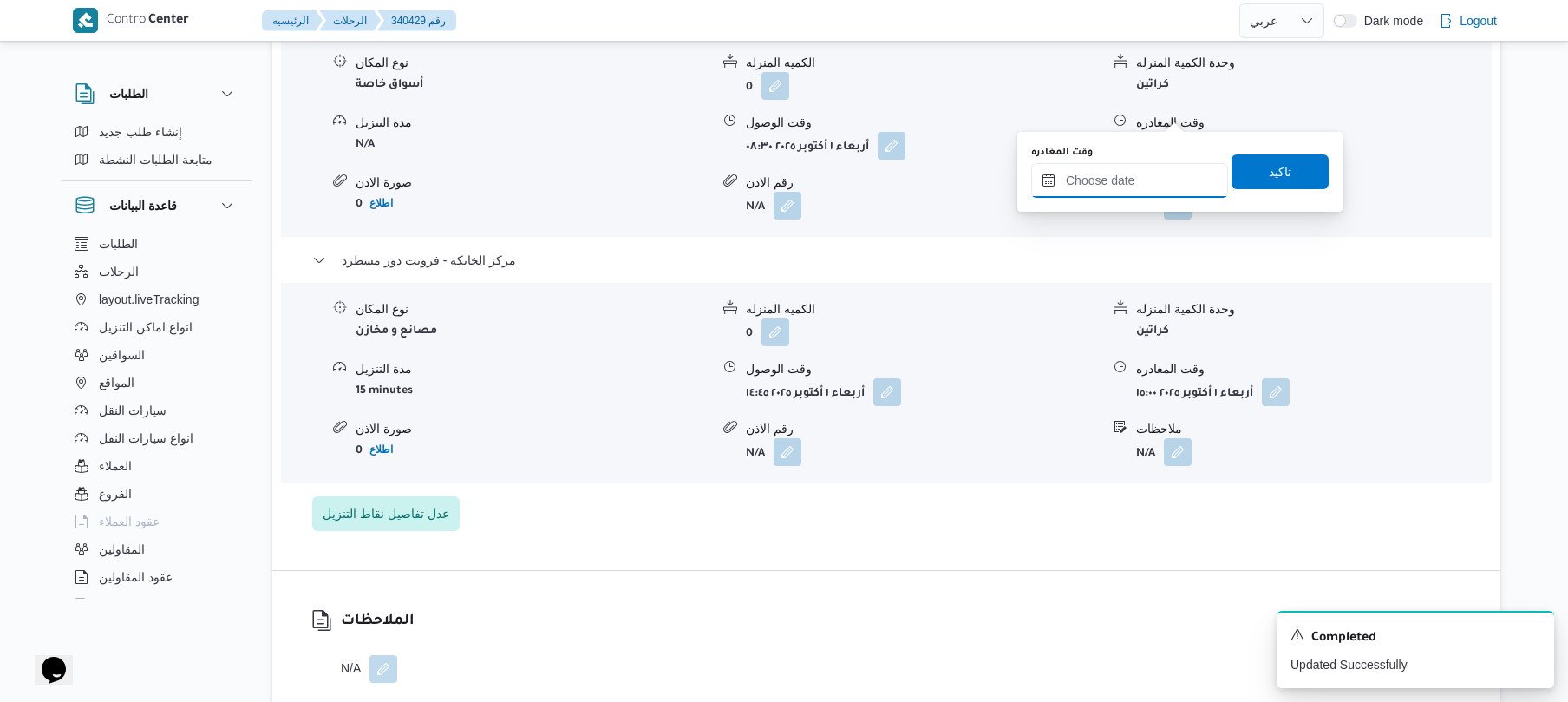
click at [1149, 171] on input "وقت المغادره" at bounding box center [1130, 180] width 197 height 34
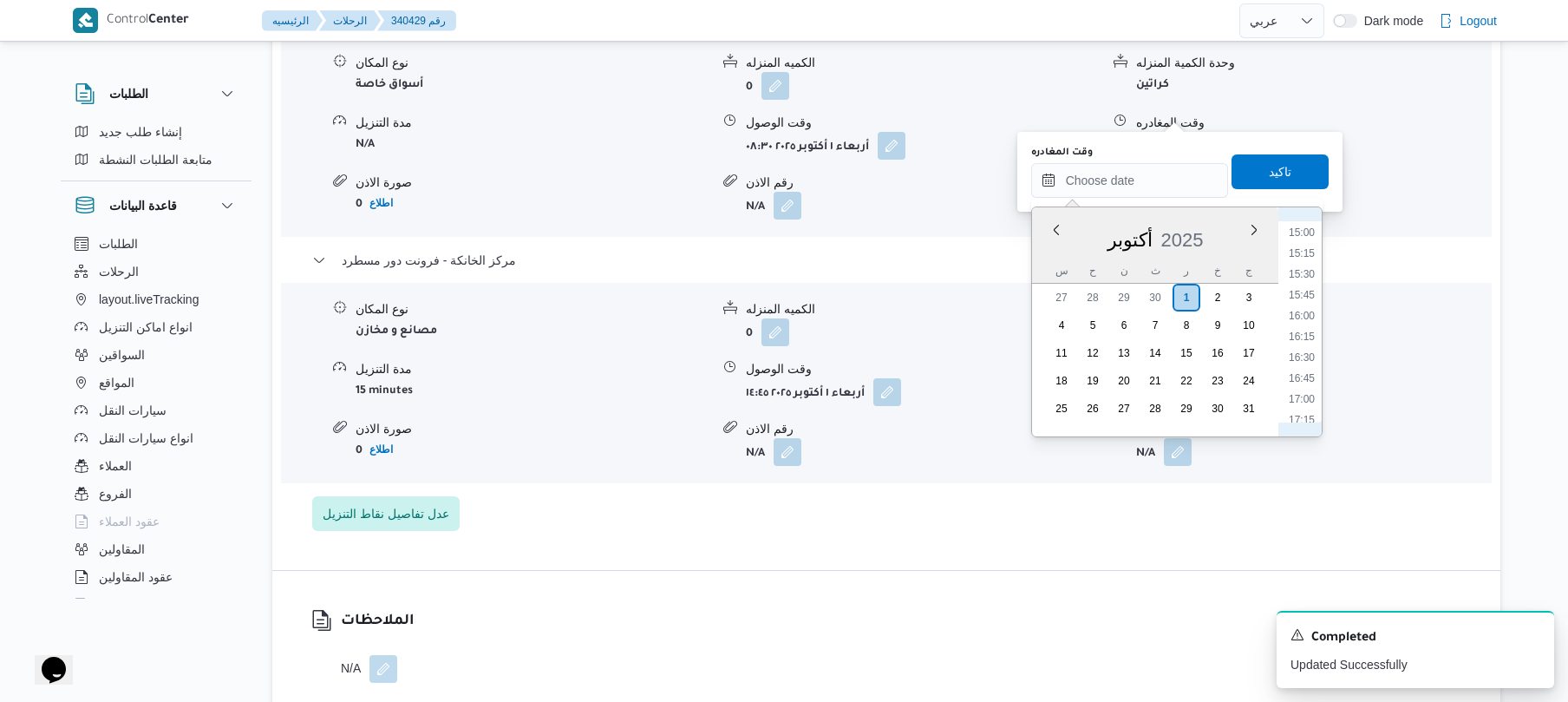
scroll to position [1034, 0]
click at [1308, 361] on li "14:00" at bounding box center [1302, 361] width 40 height 17
type input "[DATE] ١٤:٠٠"
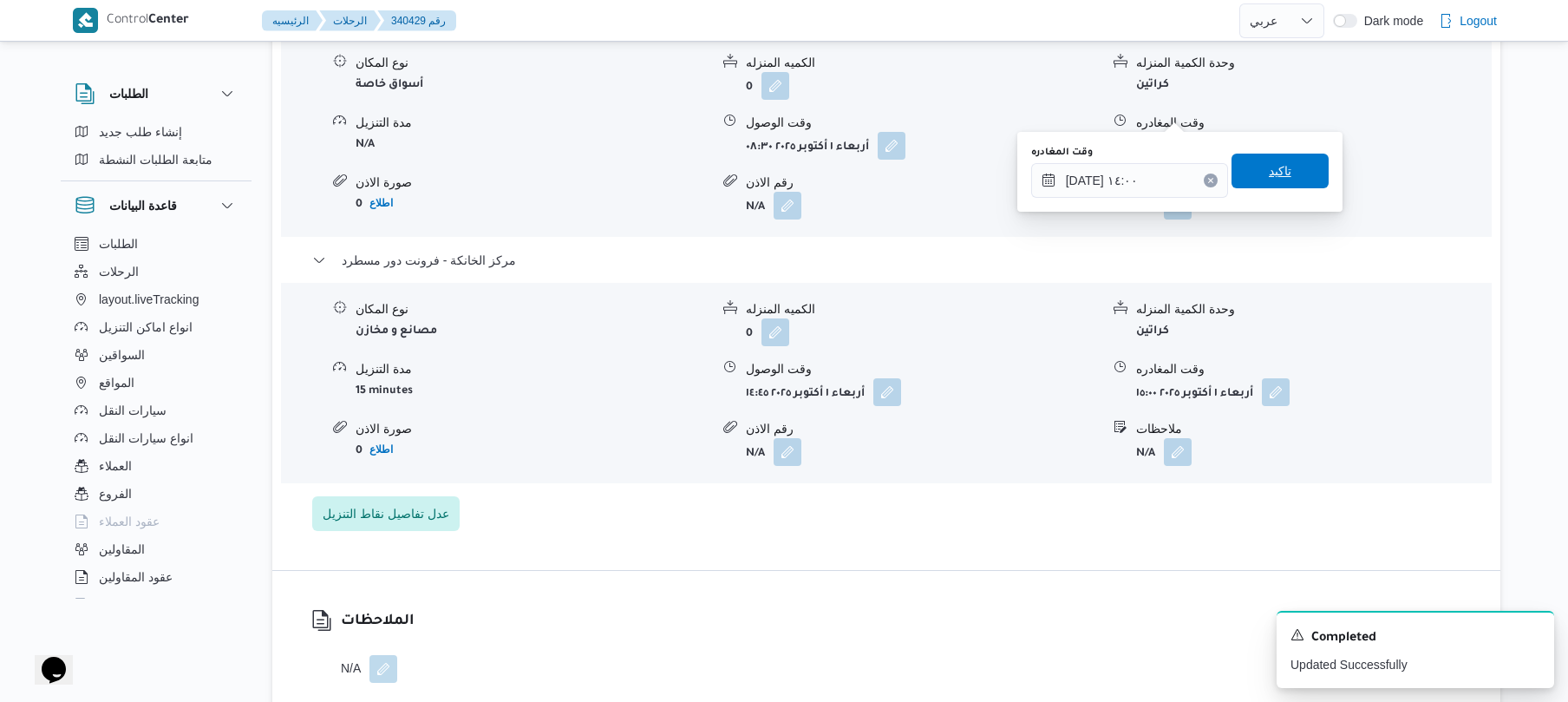
click at [1277, 177] on span "تاكيد" at bounding box center [1280, 171] width 23 height 21
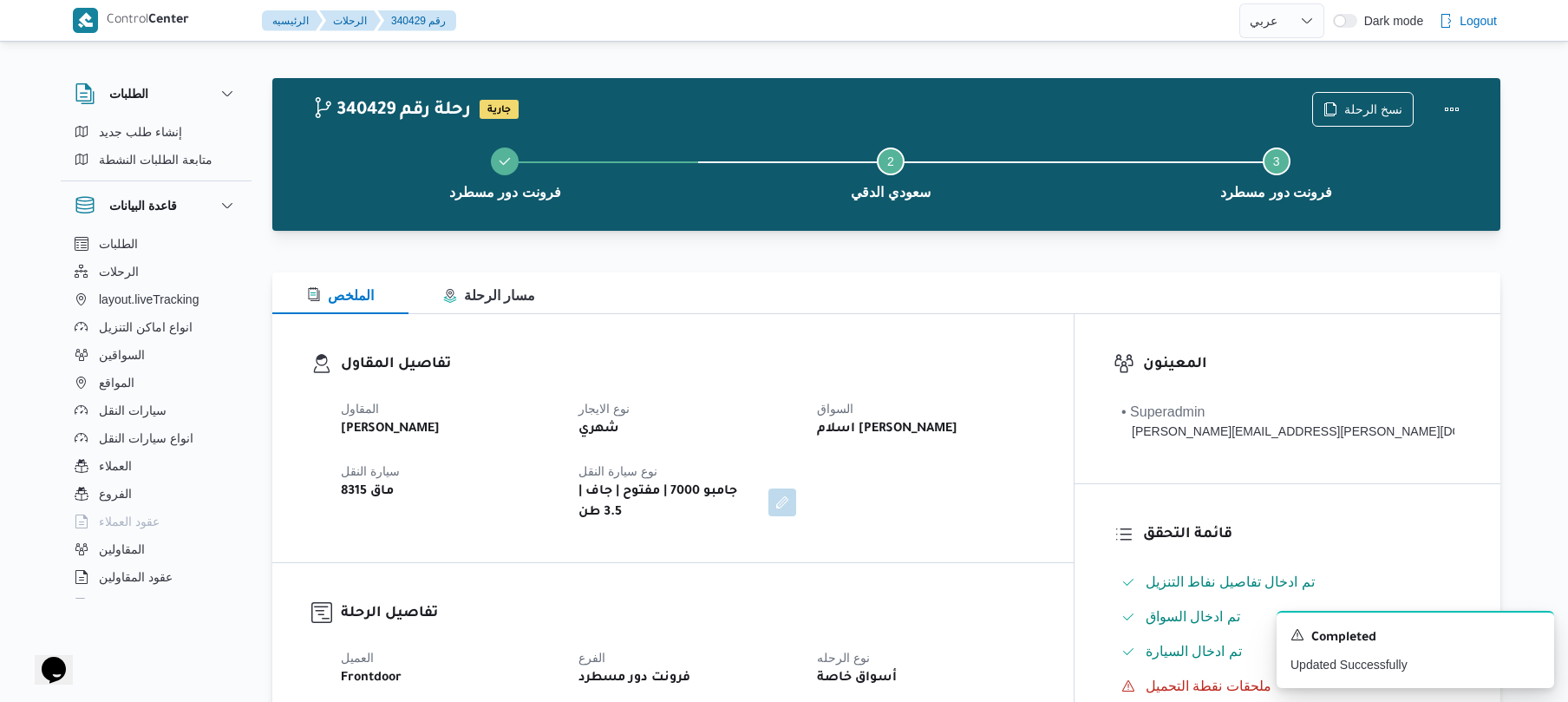
scroll to position [0, 0]
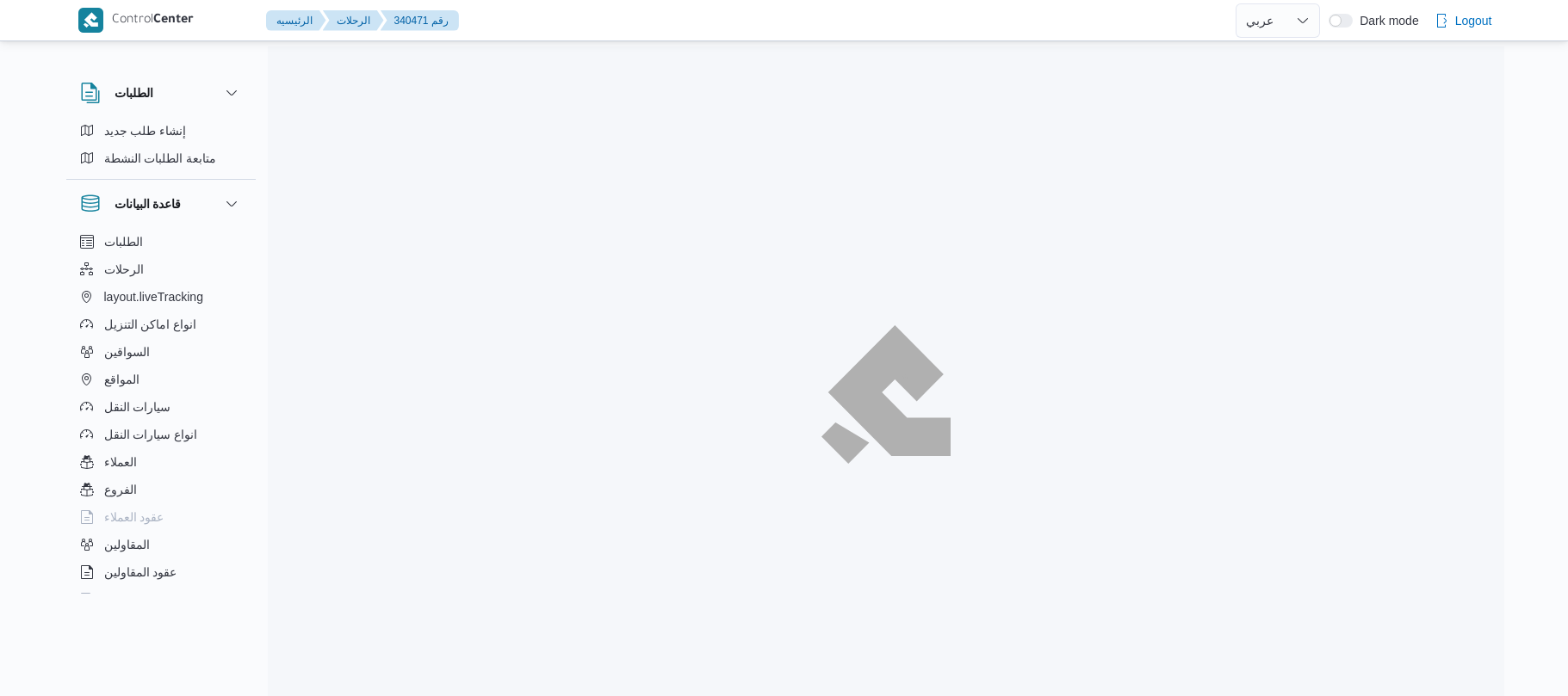
select select "ar"
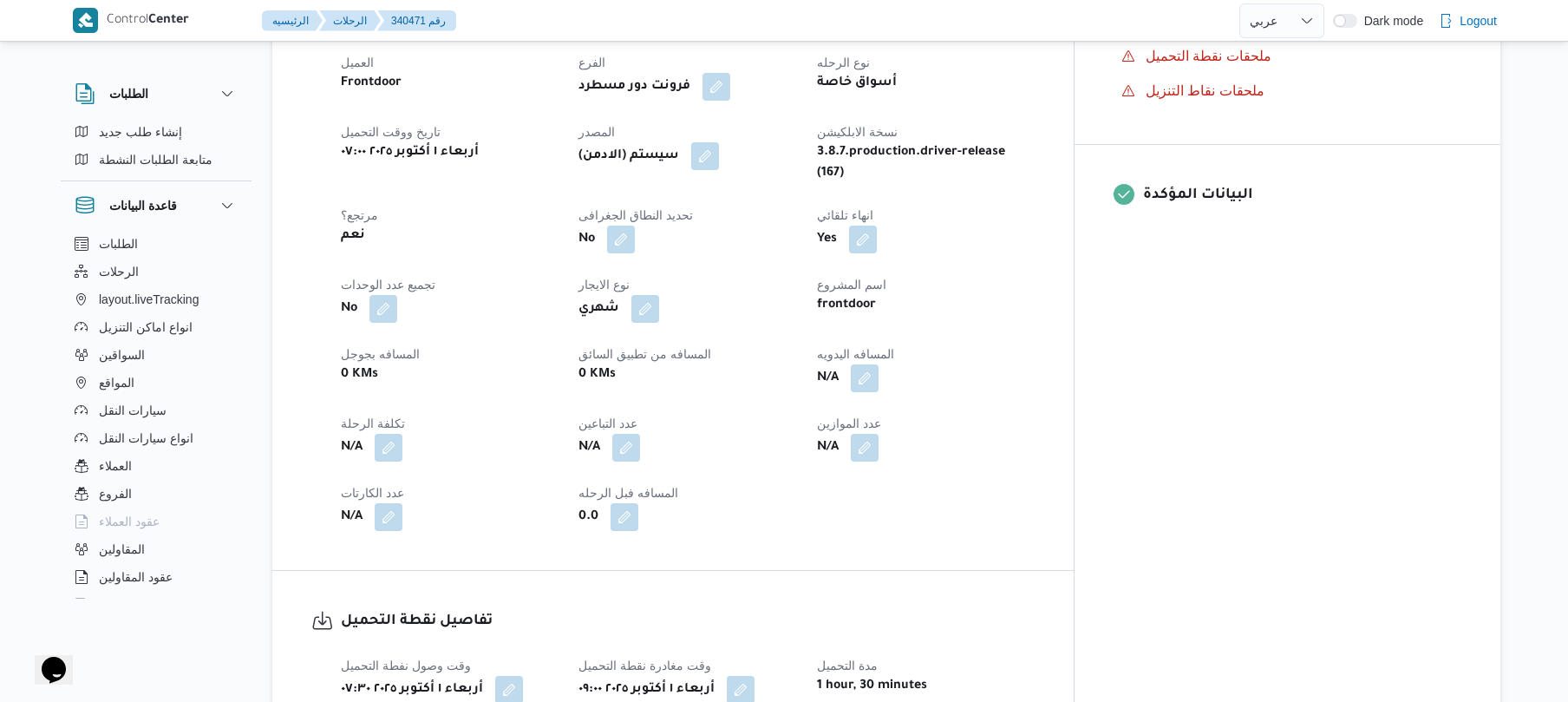
scroll to position [694, 0]
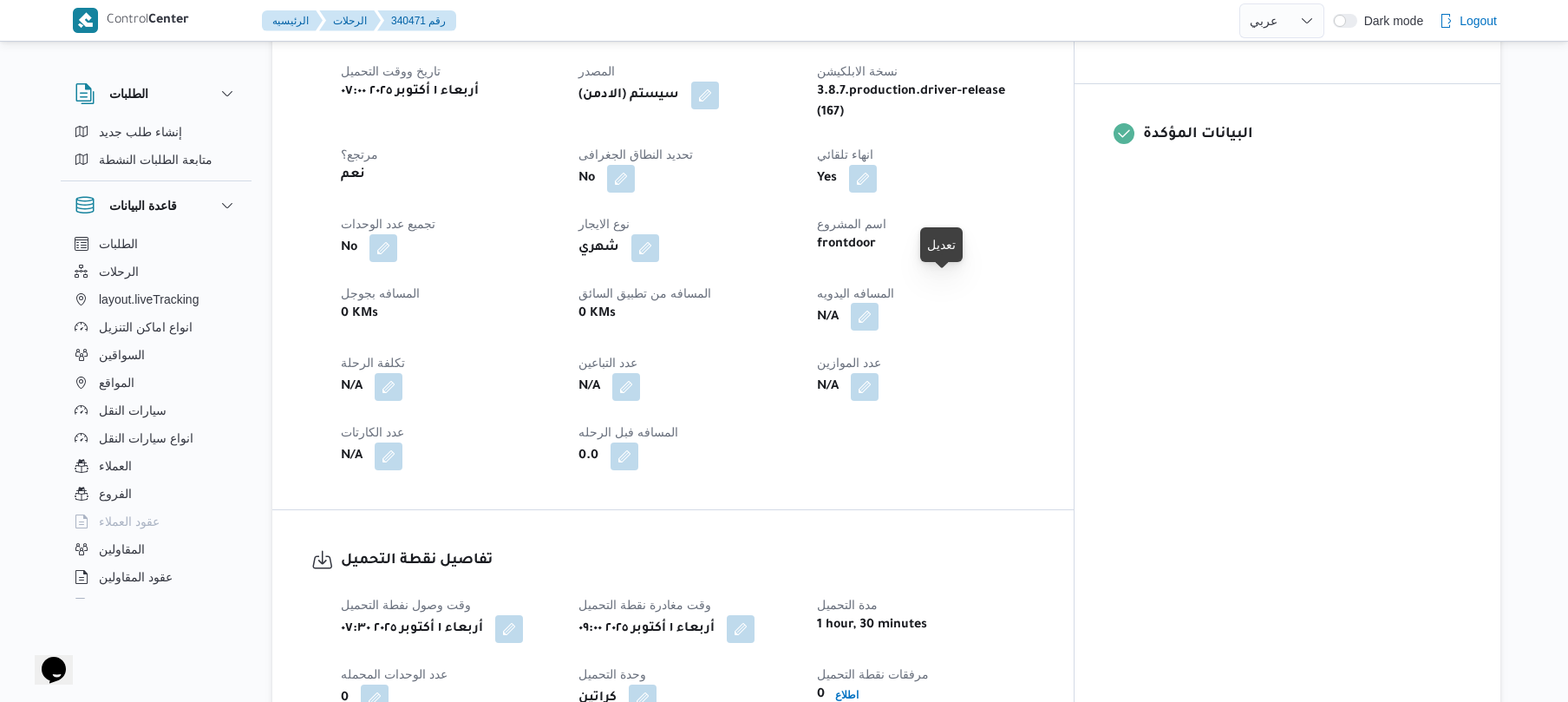
click at [879, 303] on button "button" at bounding box center [865, 317] width 28 height 28
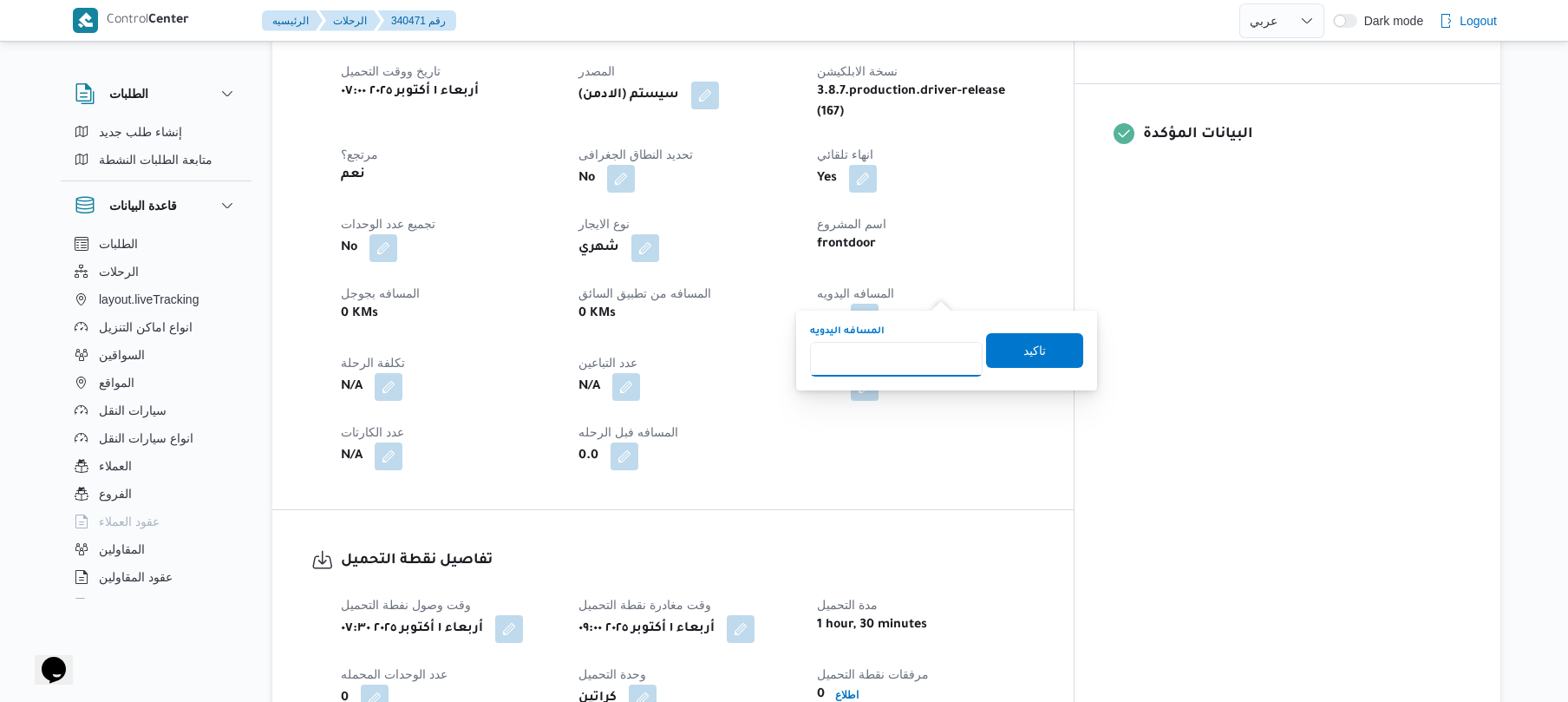
click at [910, 352] on input "المسافه اليدويه" at bounding box center [896, 359] width 173 height 34
type input "80"
click at [995, 351] on span "تاكيد" at bounding box center [1034, 349] width 97 height 34
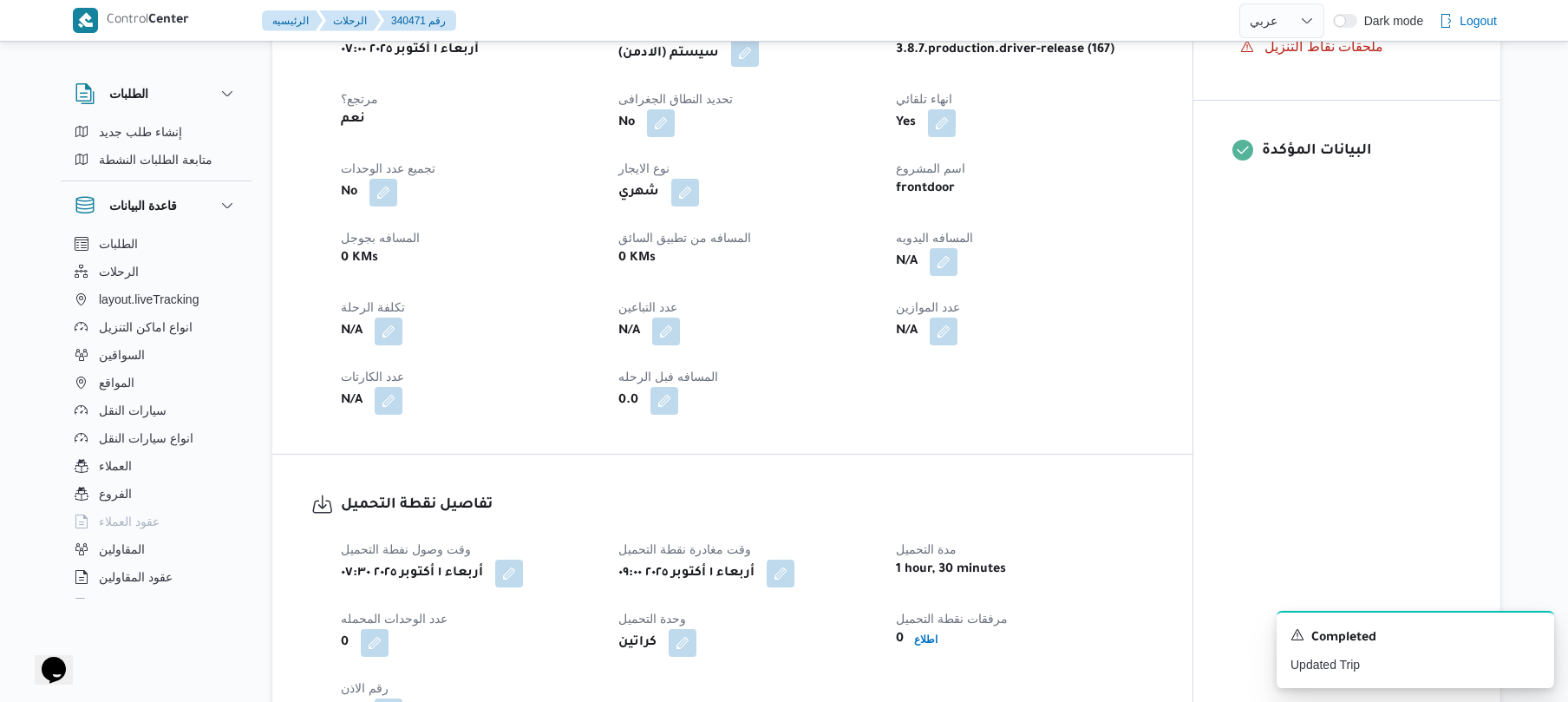
click at [759, 67] on button "button" at bounding box center [744, 52] width 28 height 28
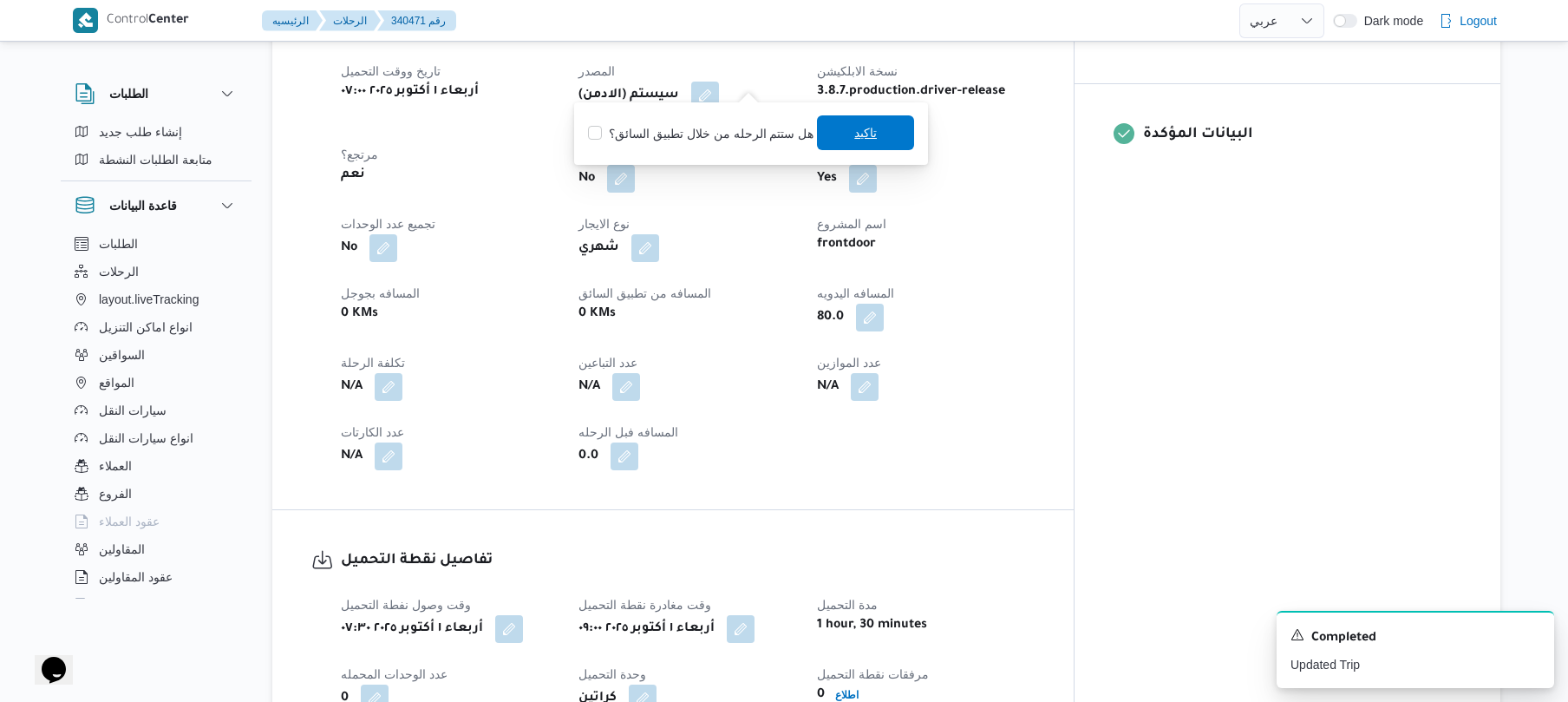
click at [838, 142] on span "تاكيد" at bounding box center [865, 133] width 97 height 34
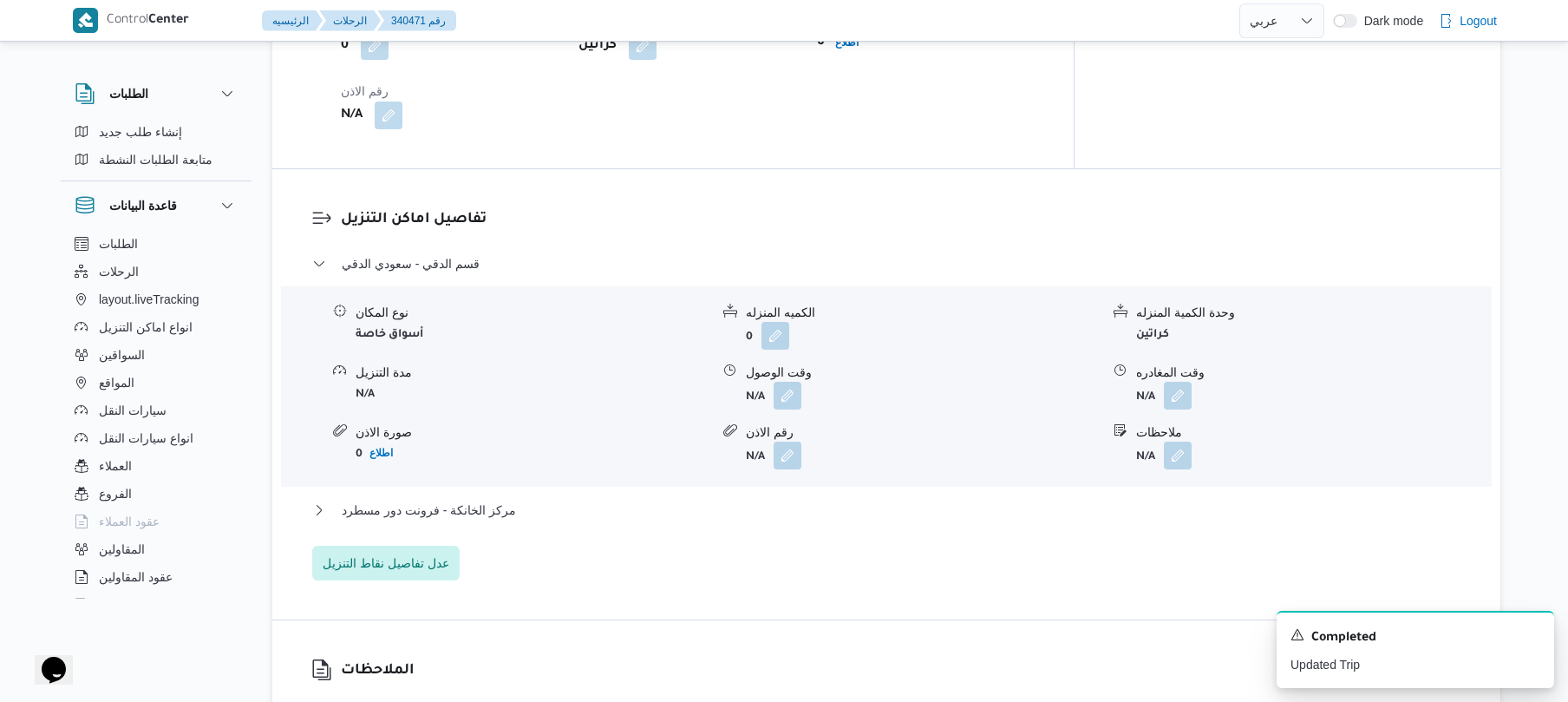
scroll to position [1480, 0]
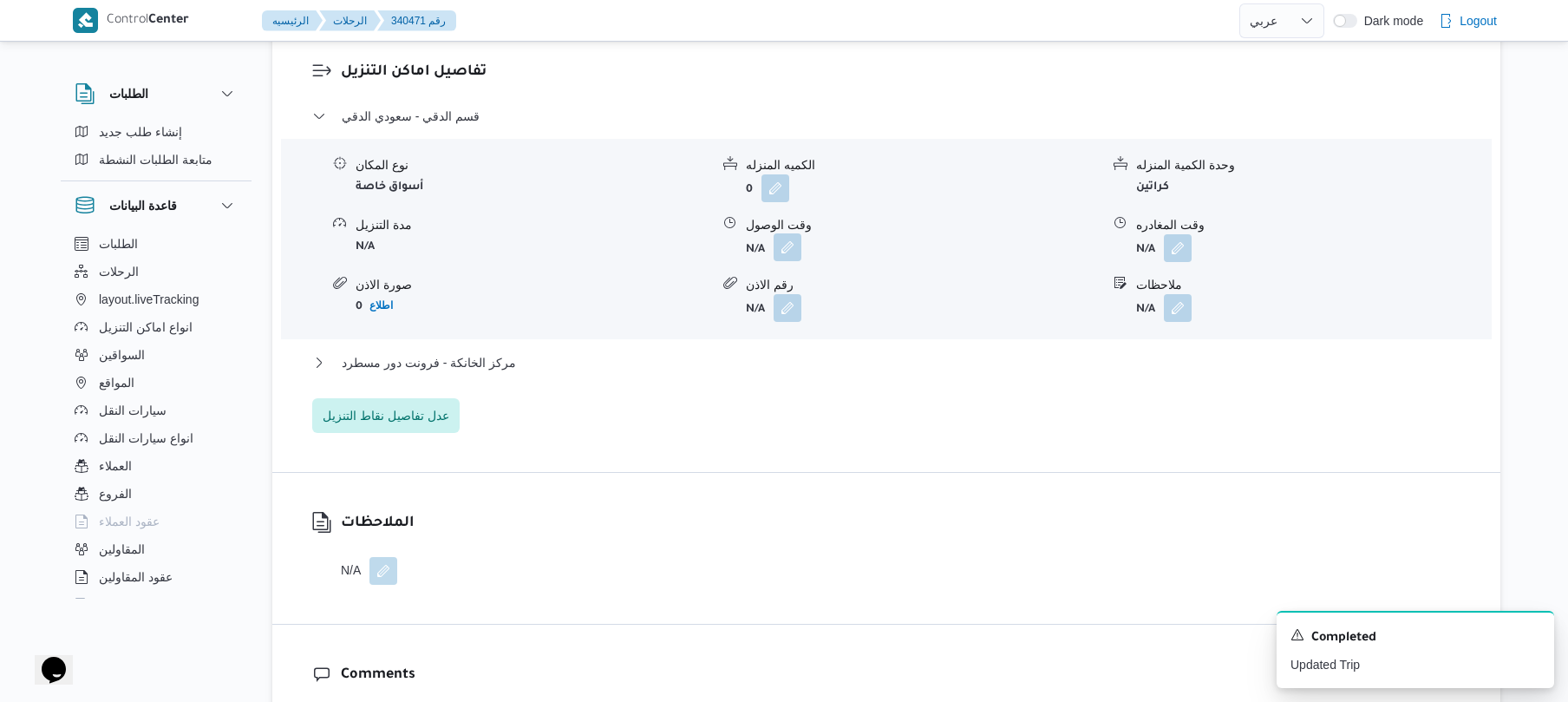
click at [787, 236] on button "button" at bounding box center [787, 247] width 28 height 28
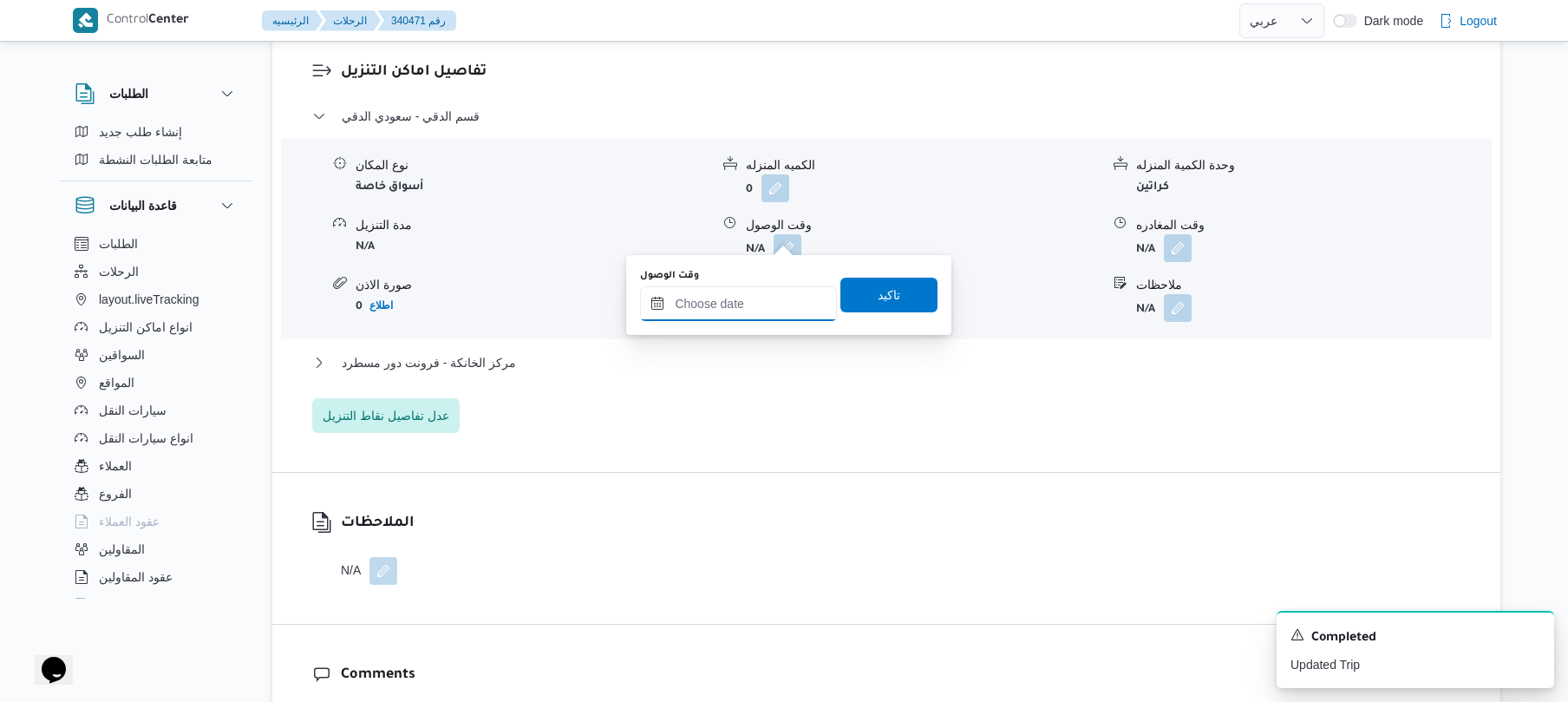
click at [755, 292] on input "وقت الوصول" at bounding box center [738, 303] width 197 height 34
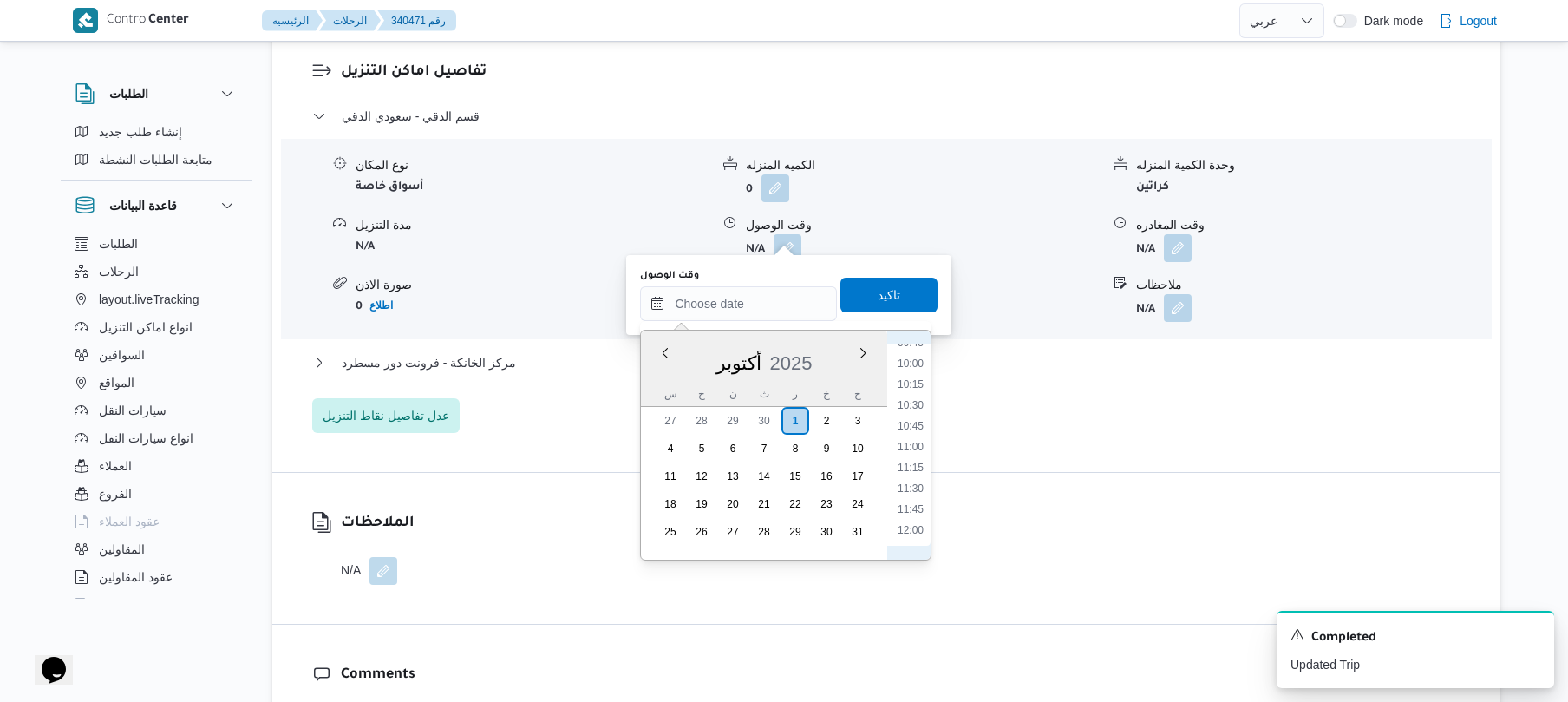
scroll to position [680, 0]
click at [918, 435] on li "09:15" at bounding box center [910, 444] width 40 height 17
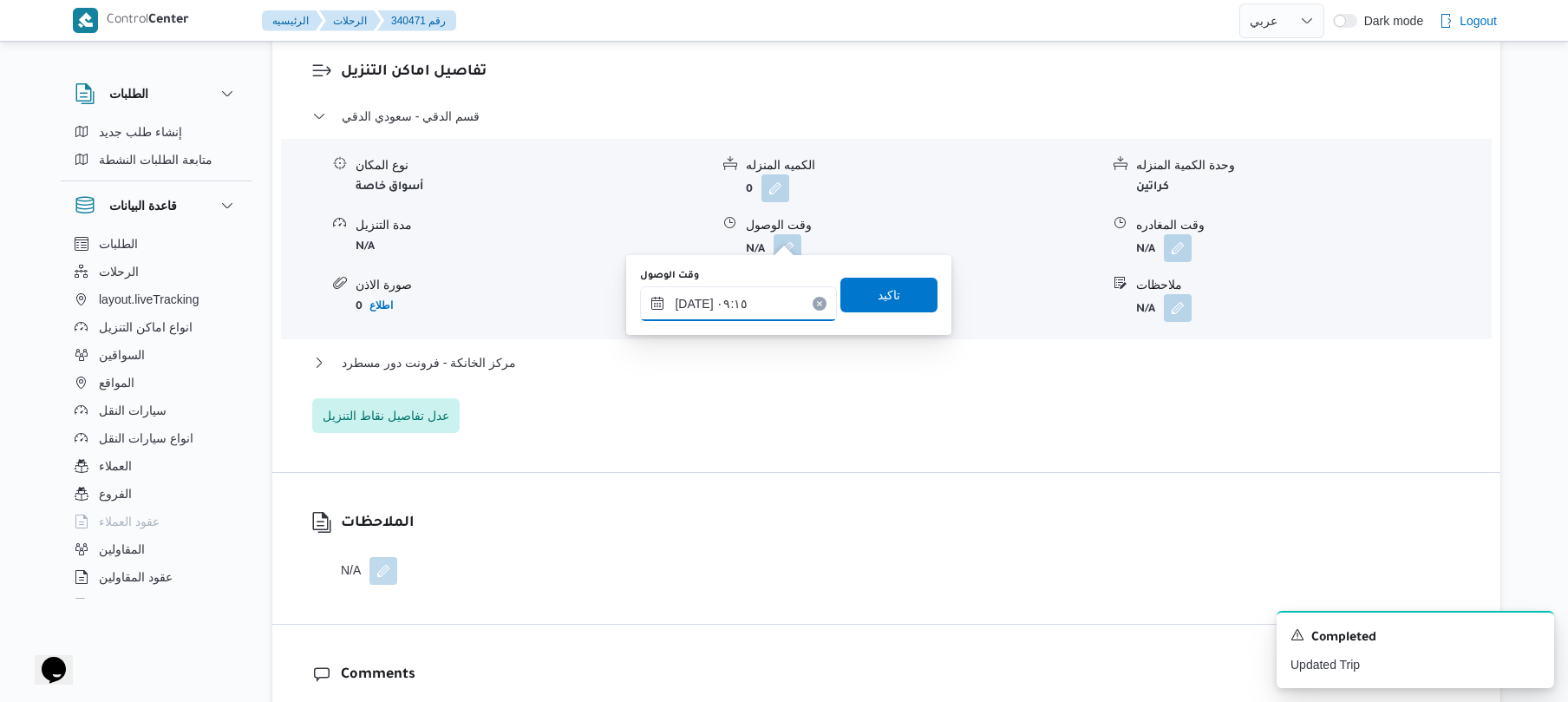
click at [696, 299] on input "[DATE] ٠٩:١٥" at bounding box center [738, 303] width 197 height 34
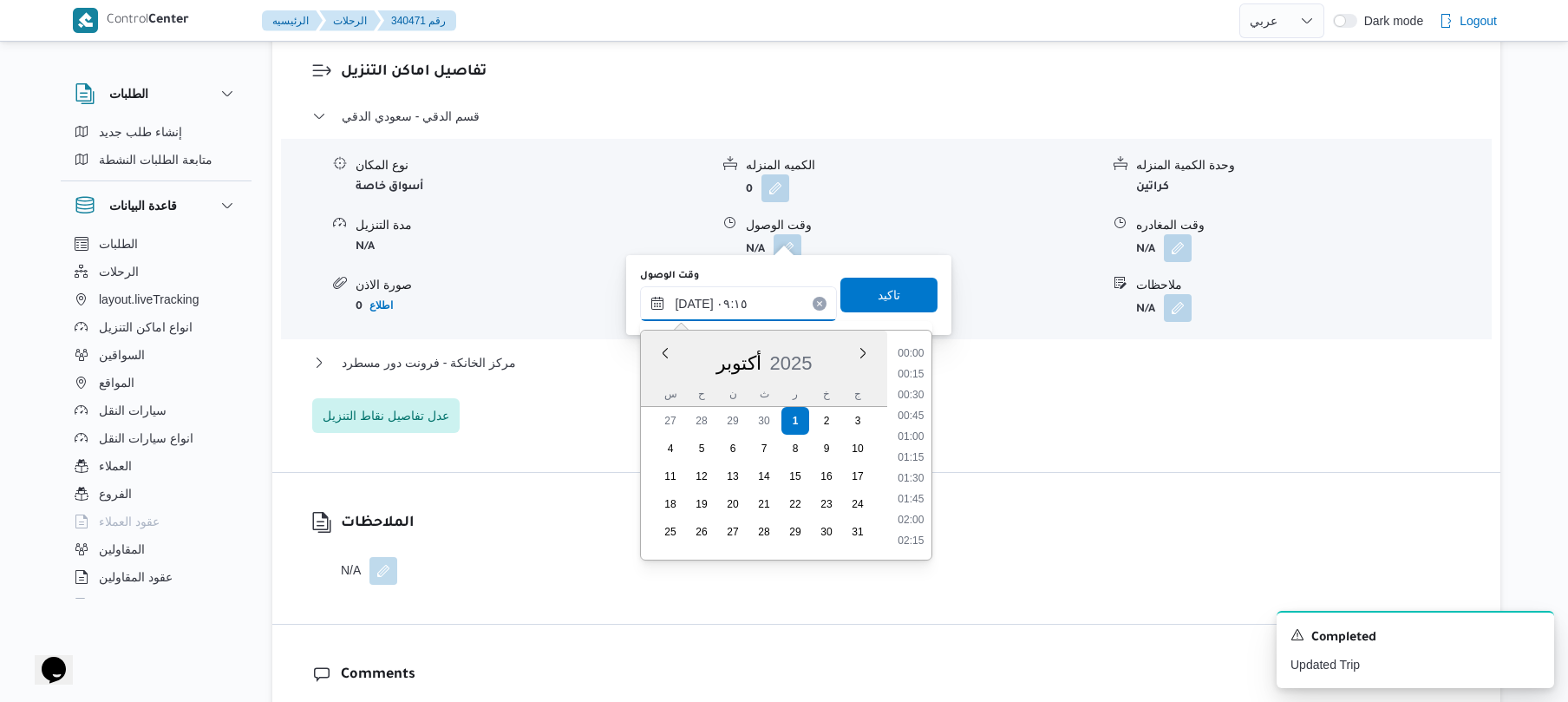
click at [696, 299] on input "[DATE] ٠٩:١٥" at bounding box center [738, 303] width 197 height 34
type input "[DATE] ٠٩:40"
click at [855, 293] on span "تاكيد" at bounding box center [889, 294] width 97 height 34
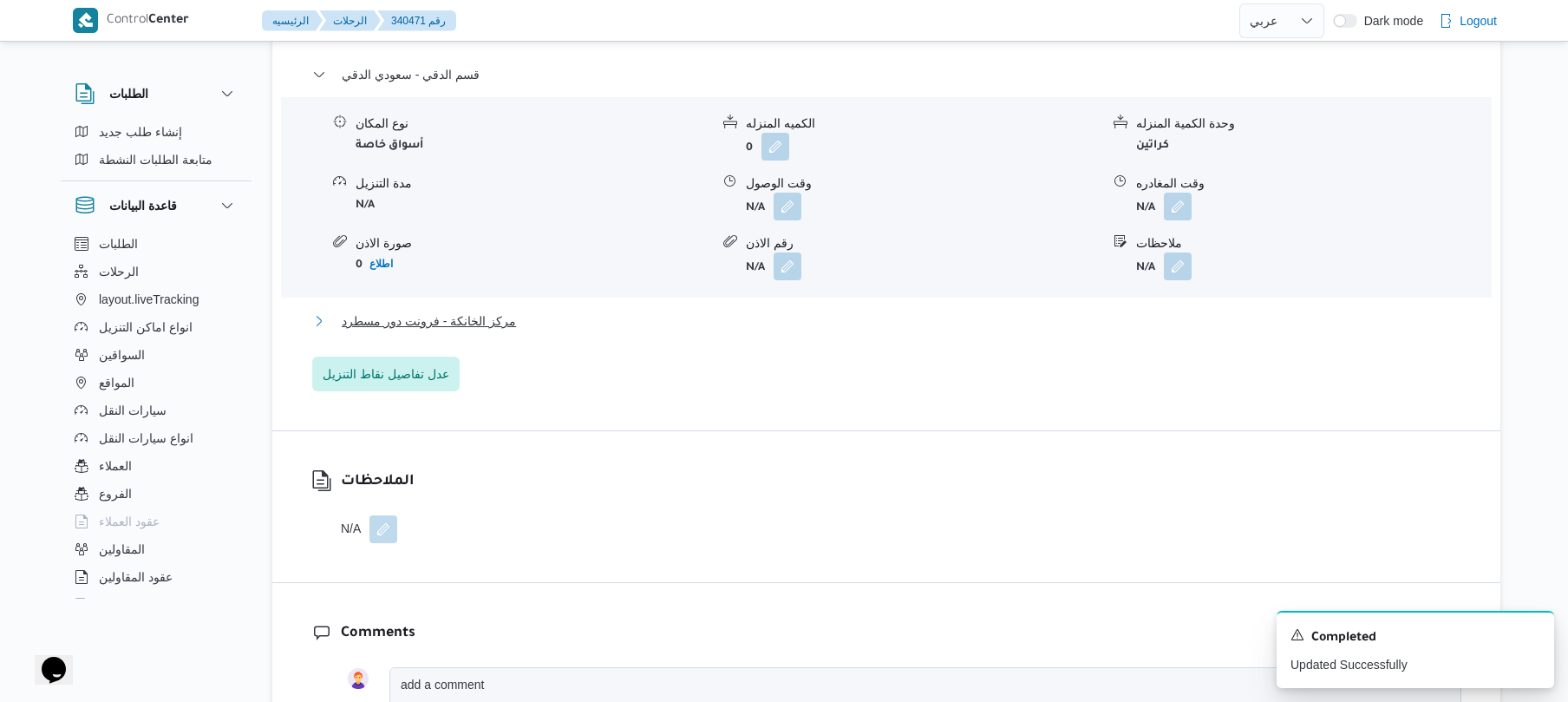
click at [716, 332] on button "مركز الخانكة - فرونت دور مسطرد" at bounding box center [886, 321] width 1149 height 21
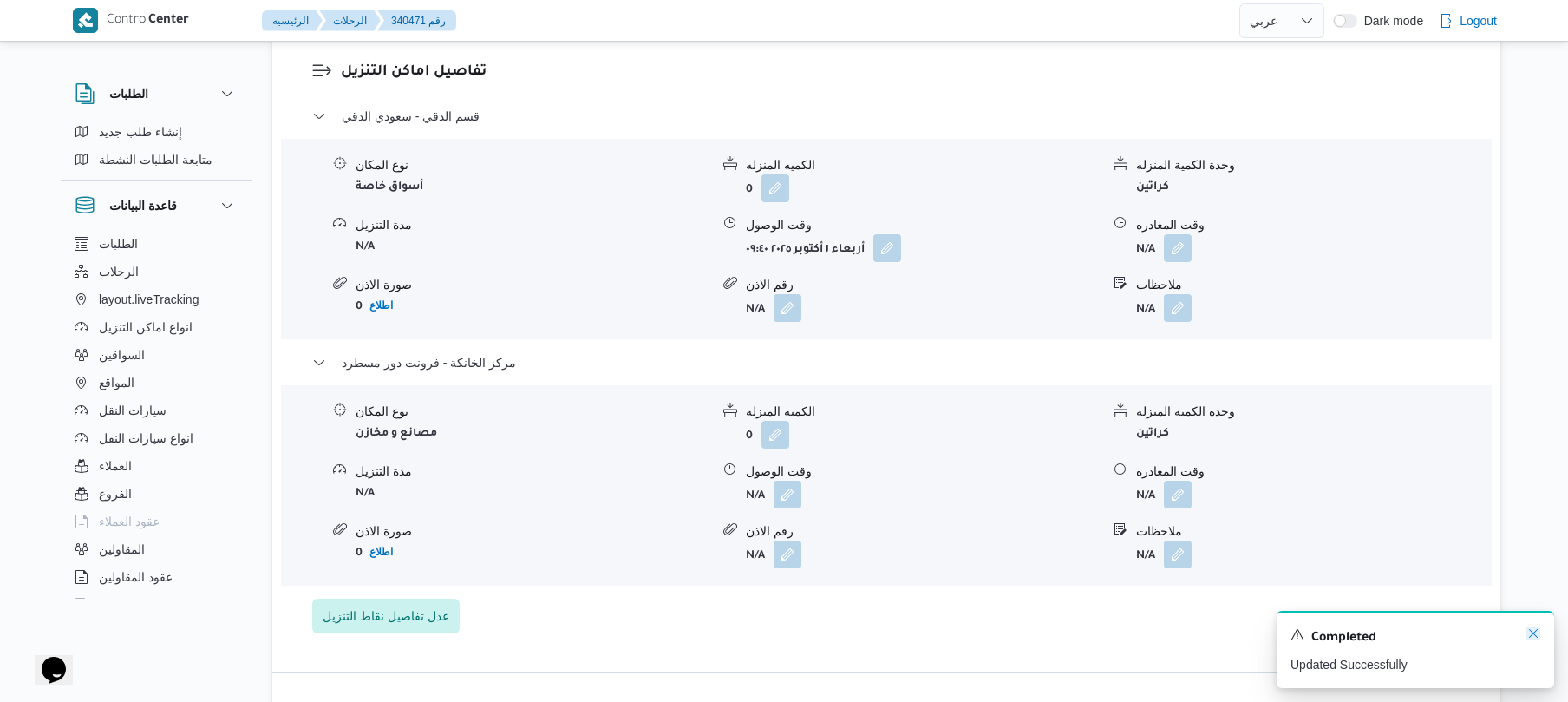
click at [1534, 633] on icon "Dismiss toast" at bounding box center [1533, 633] width 14 height 14
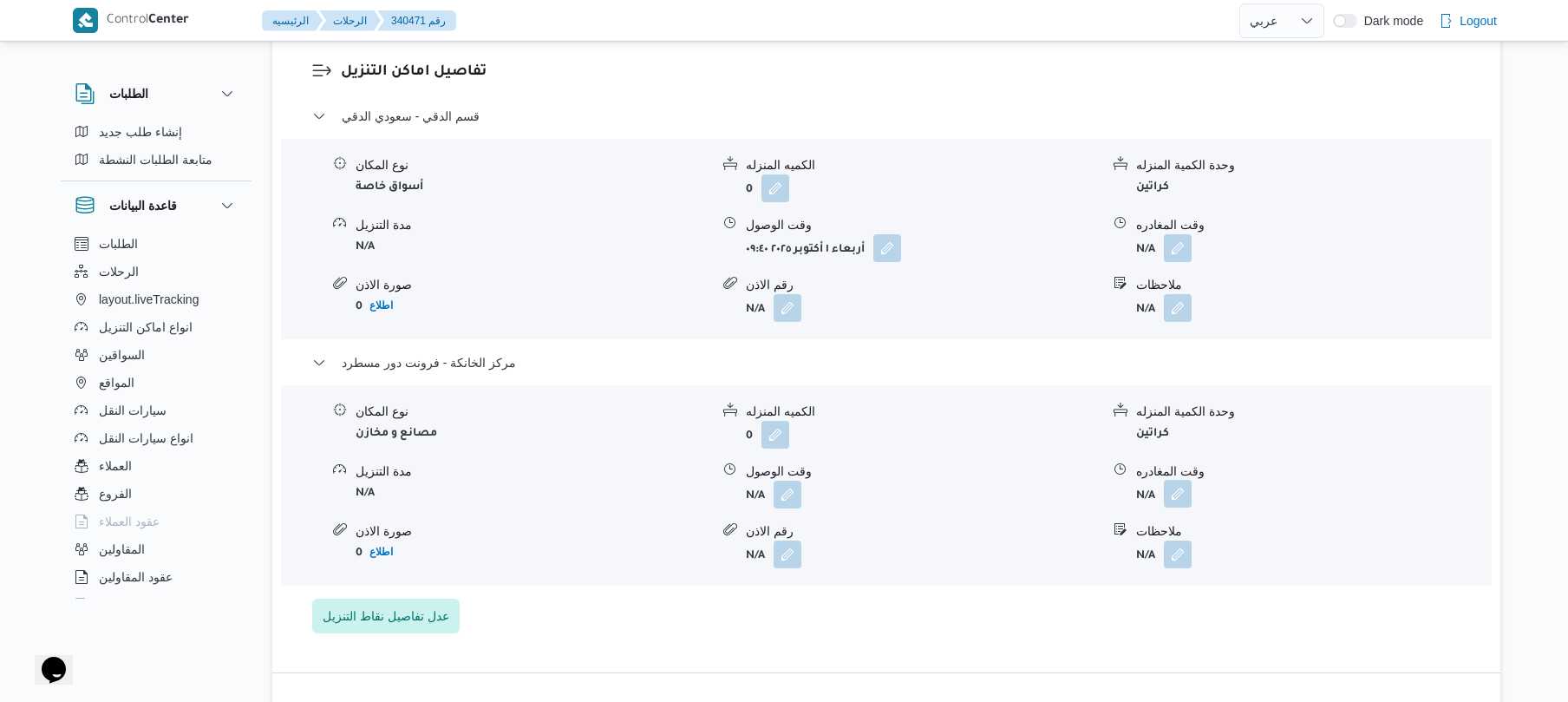
click at [1177, 481] on button "button" at bounding box center [1177, 493] width 28 height 28
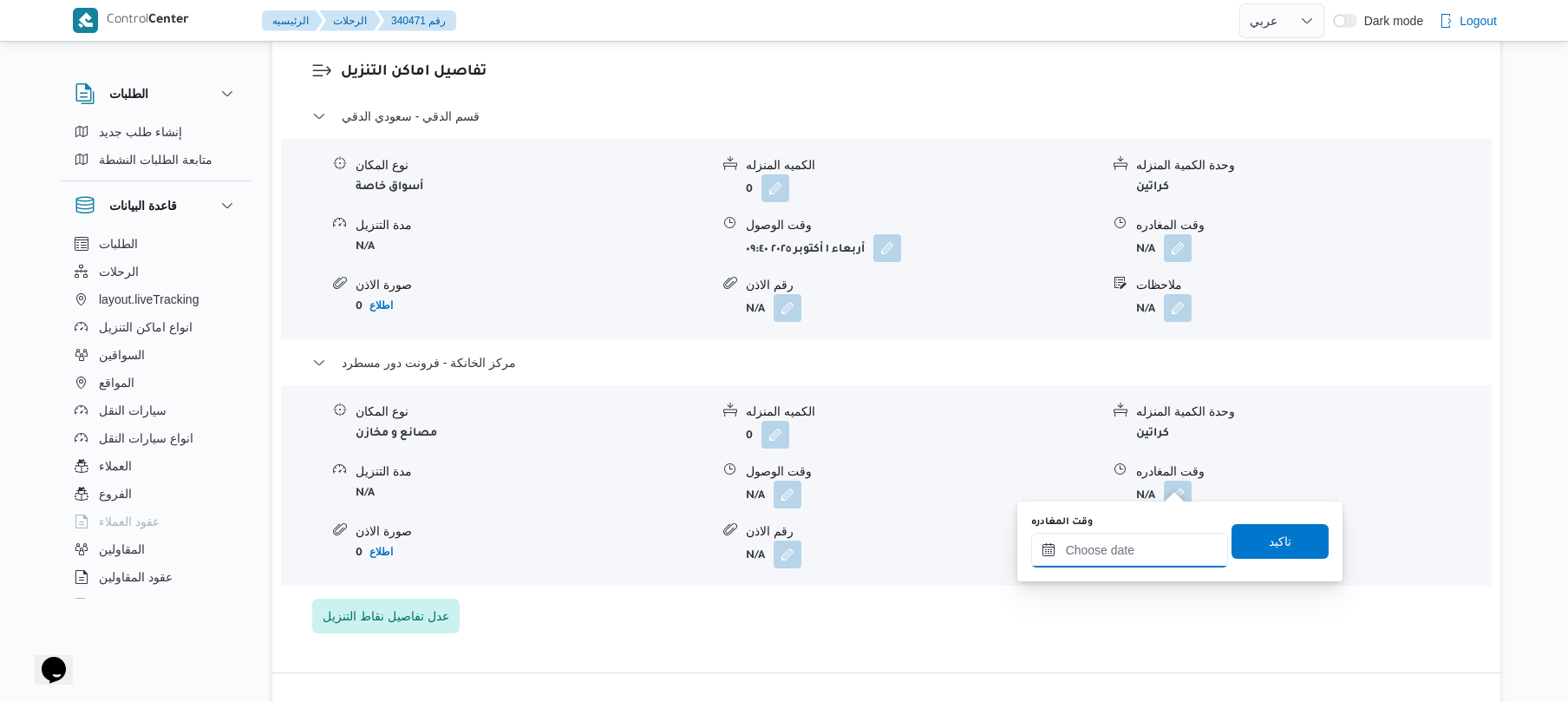
click at [1136, 545] on input "وقت المغادره" at bounding box center [1130, 550] width 197 height 34
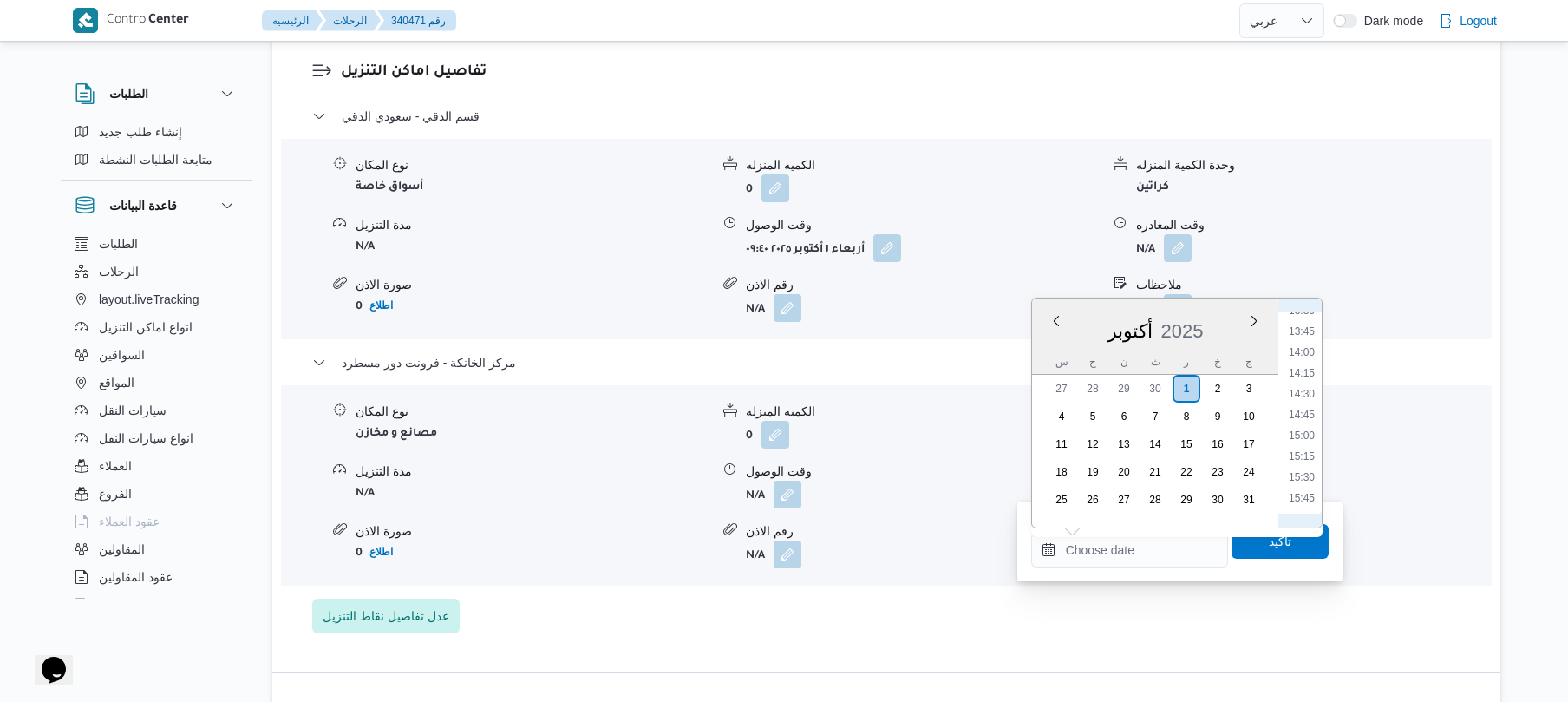
scroll to position [1074, 0]
click at [1304, 469] on li "14:45" at bounding box center [1302, 475] width 40 height 17
type input "٠١/١٠/٢٠٢٥ ١٤:٤٥"
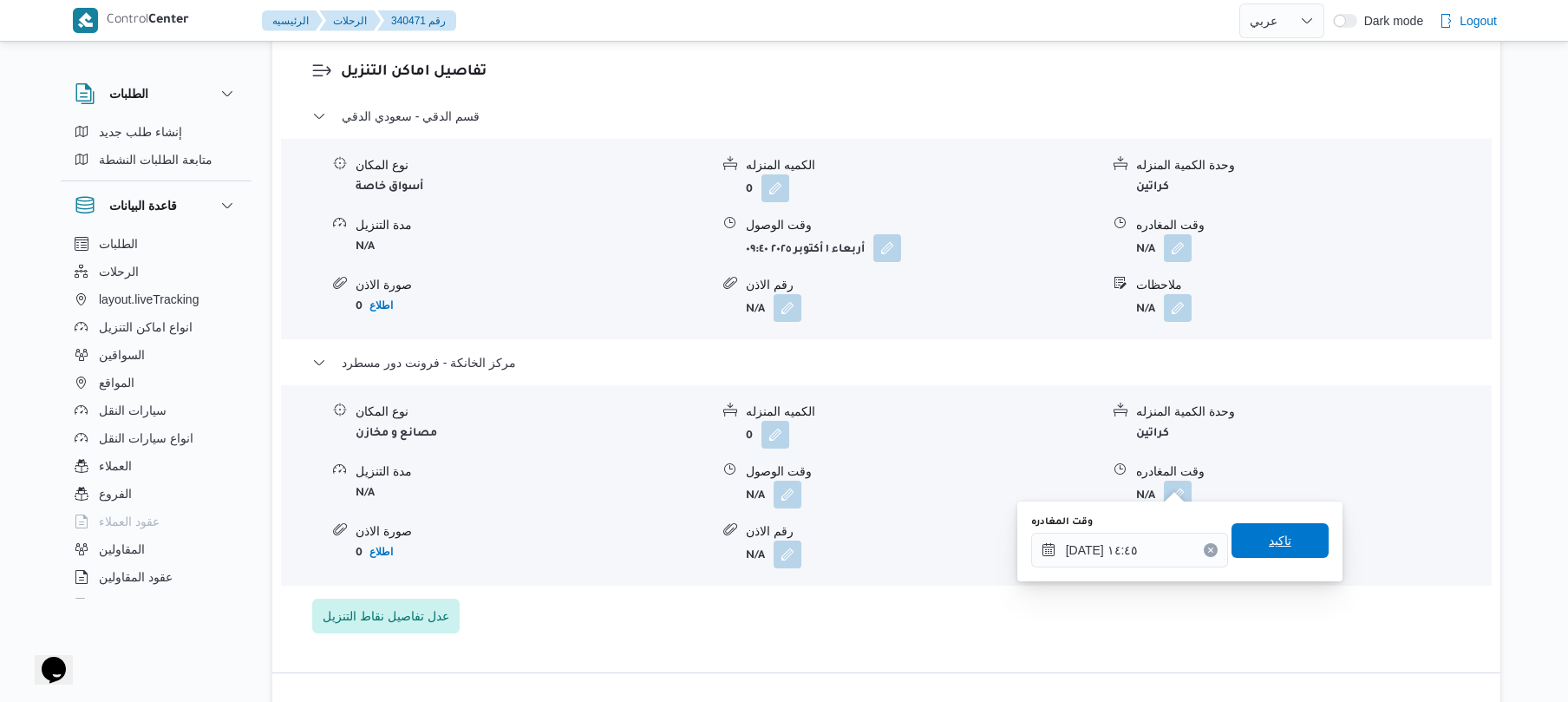
click at [1280, 542] on span "تاكيد" at bounding box center [1280, 541] width 23 height 21
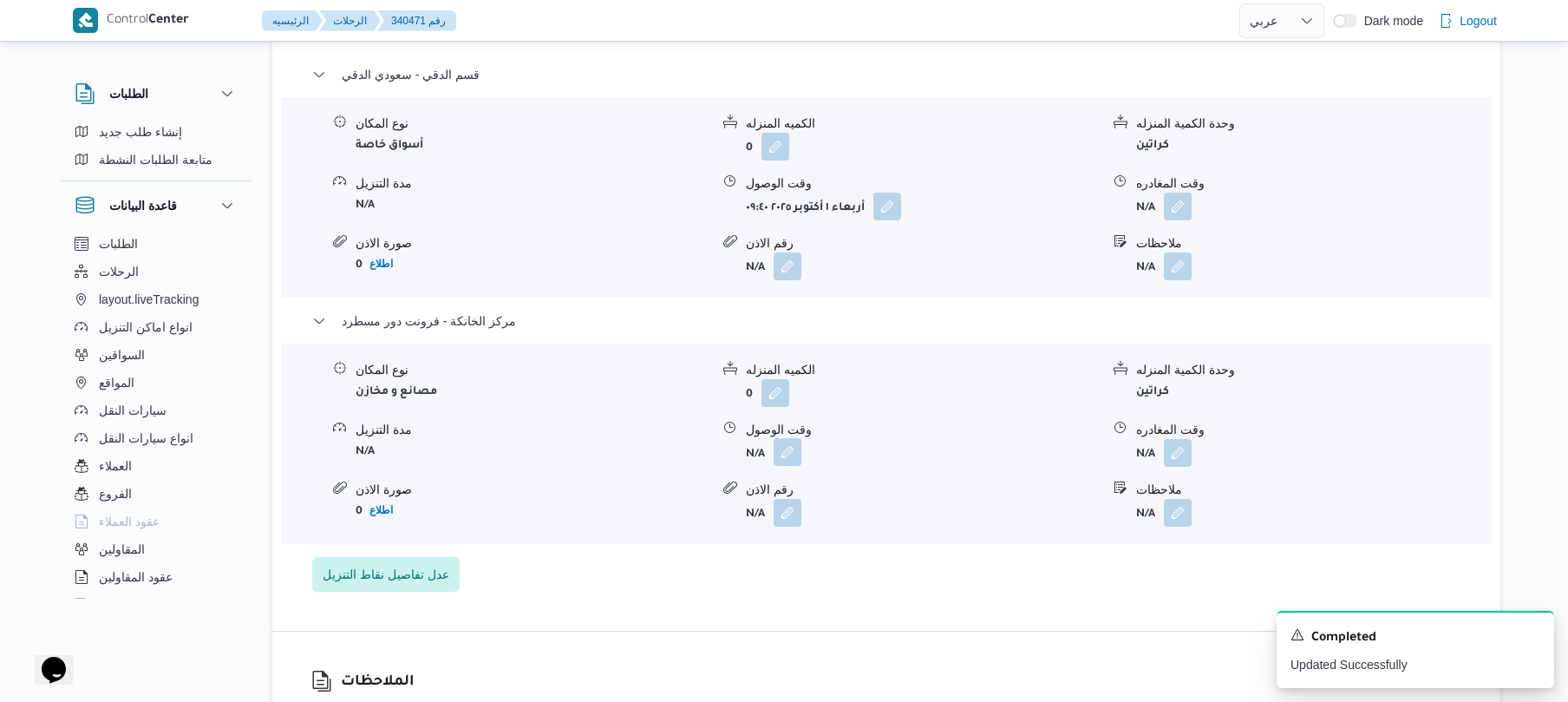
click at [781, 466] on button "button" at bounding box center [787, 451] width 28 height 28
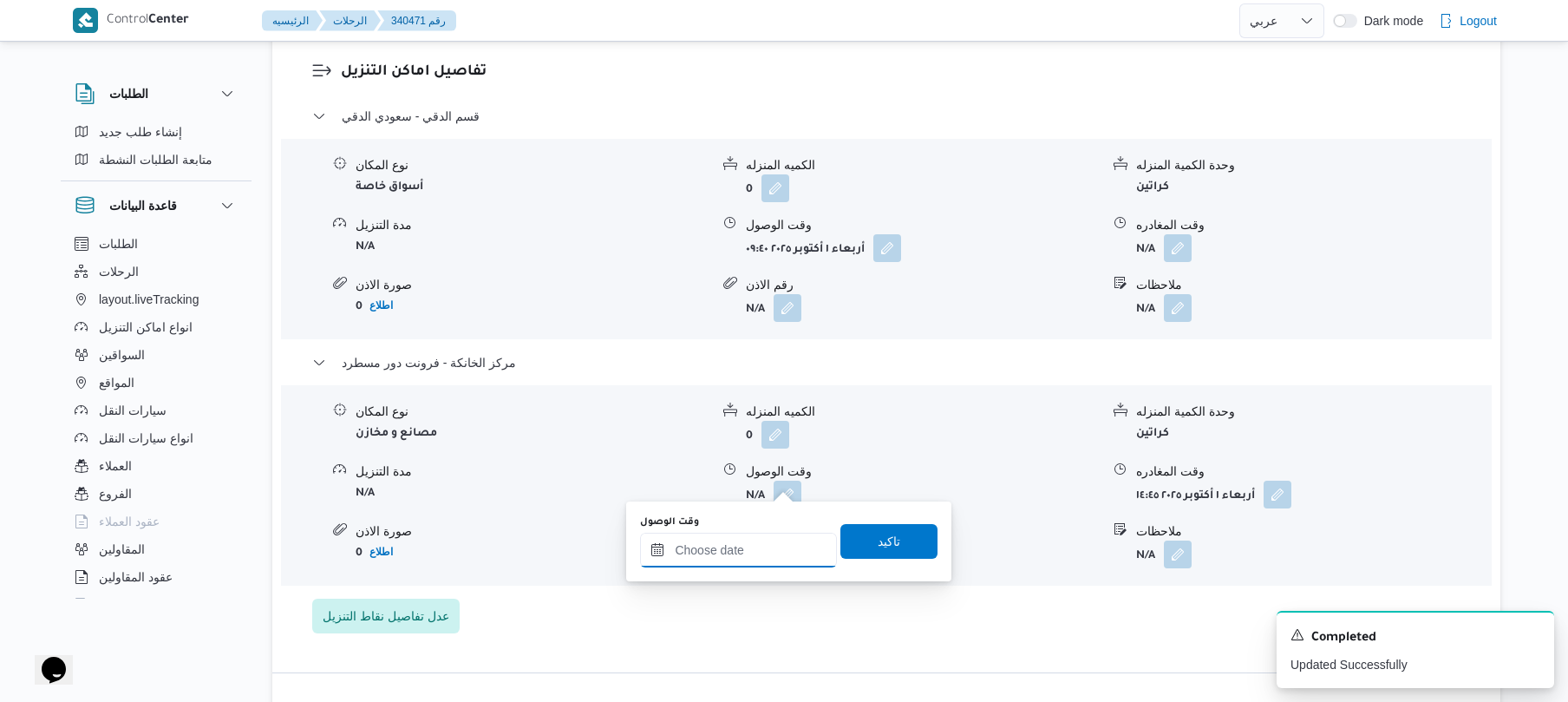
click at [755, 546] on input "وقت الوصول" at bounding box center [738, 550] width 197 height 34
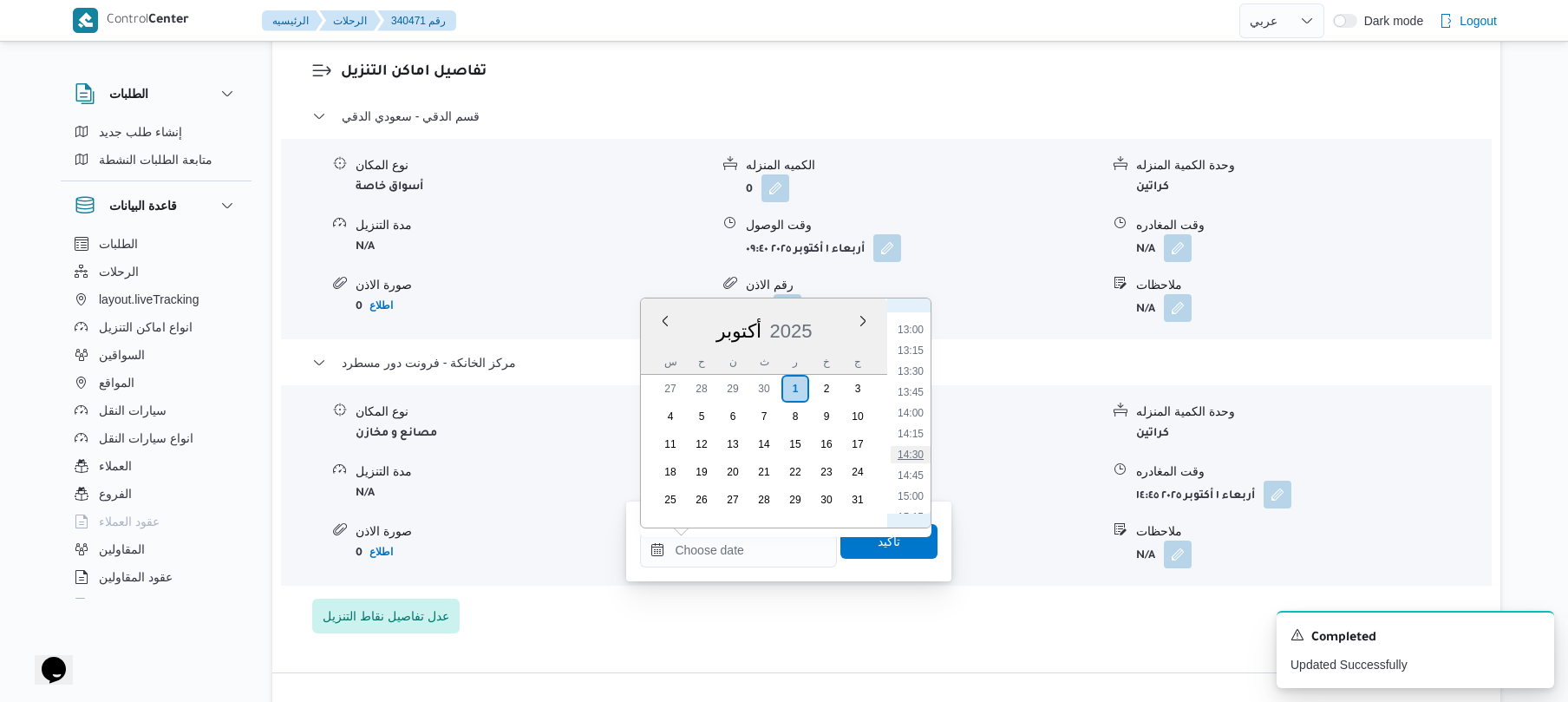
click at [910, 453] on li "14:30" at bounding box center [910, 455] width 40 height 17
type input "٠١/١٠/٢٠٢٥ ١٤:٣٠"
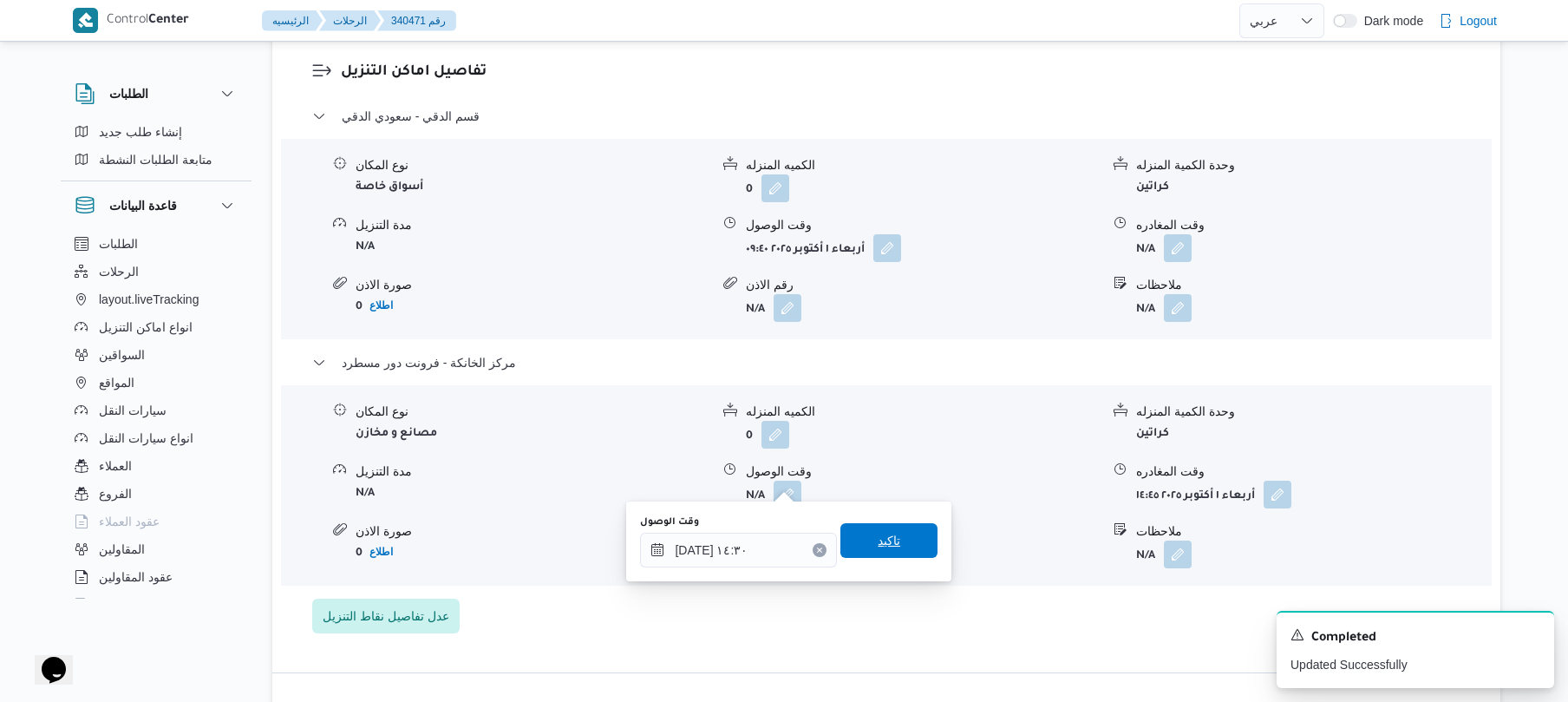
click at [889, 539] on span "تاكيد" at bounding box center [889, 541] width 23 height 21
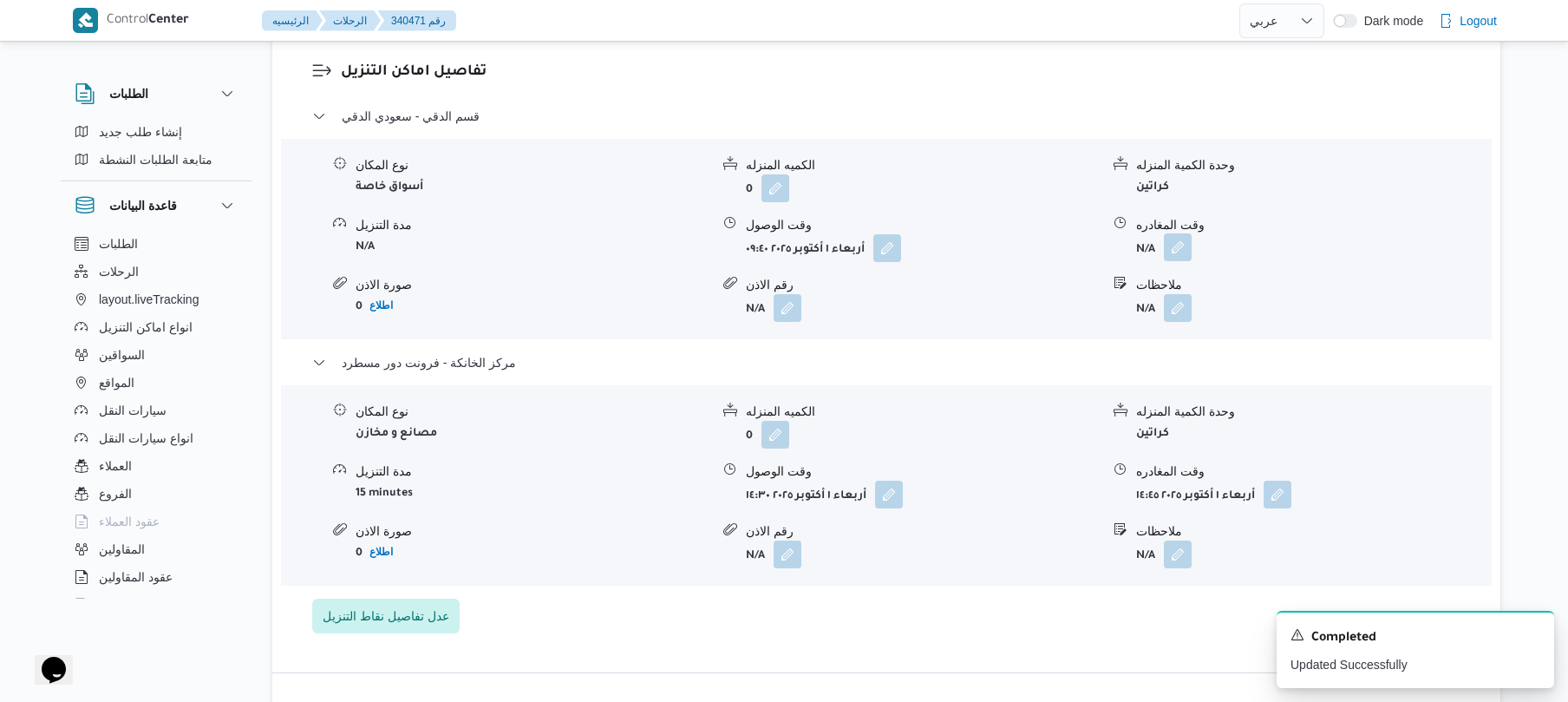
click at [1181, 234] on button "button" at bounding box center [1177, 247] width 28 height 28
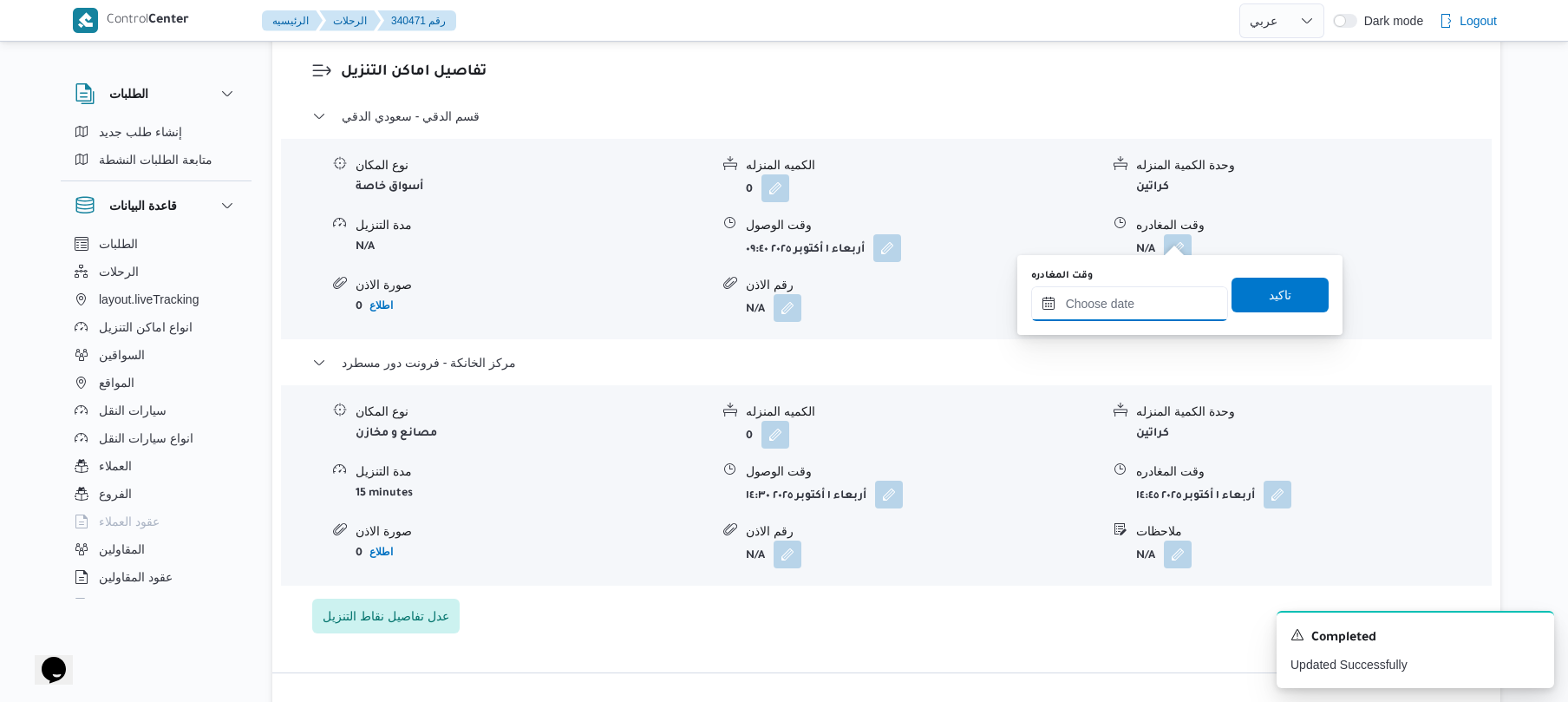
click at [1117, 313] on input "وقت المغادره" at bounding box center [1130, 303] width 197 height 34
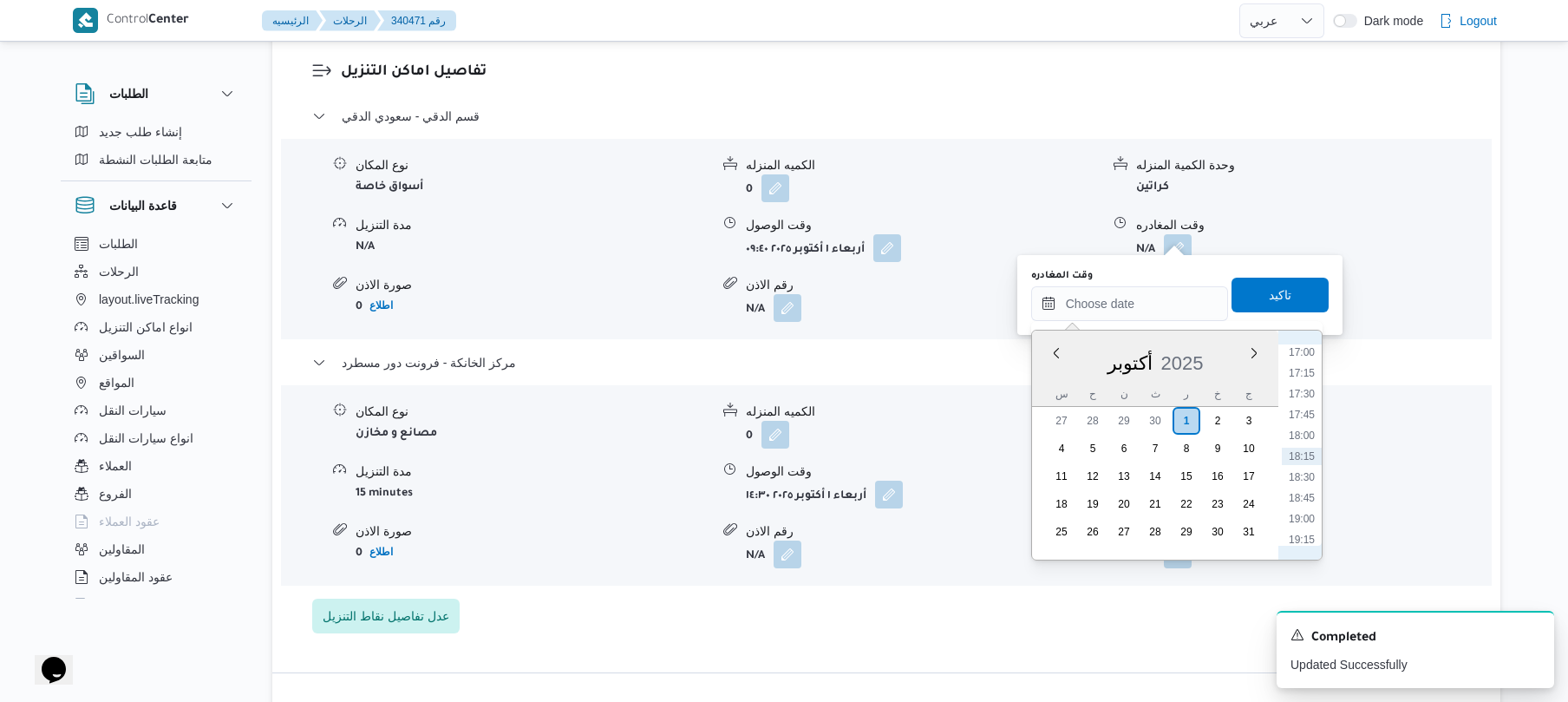
scroll to position [1247, 0]
click at [1305, 413] on li "15:45" at bounding box center [1302, 418] width 40 height 17
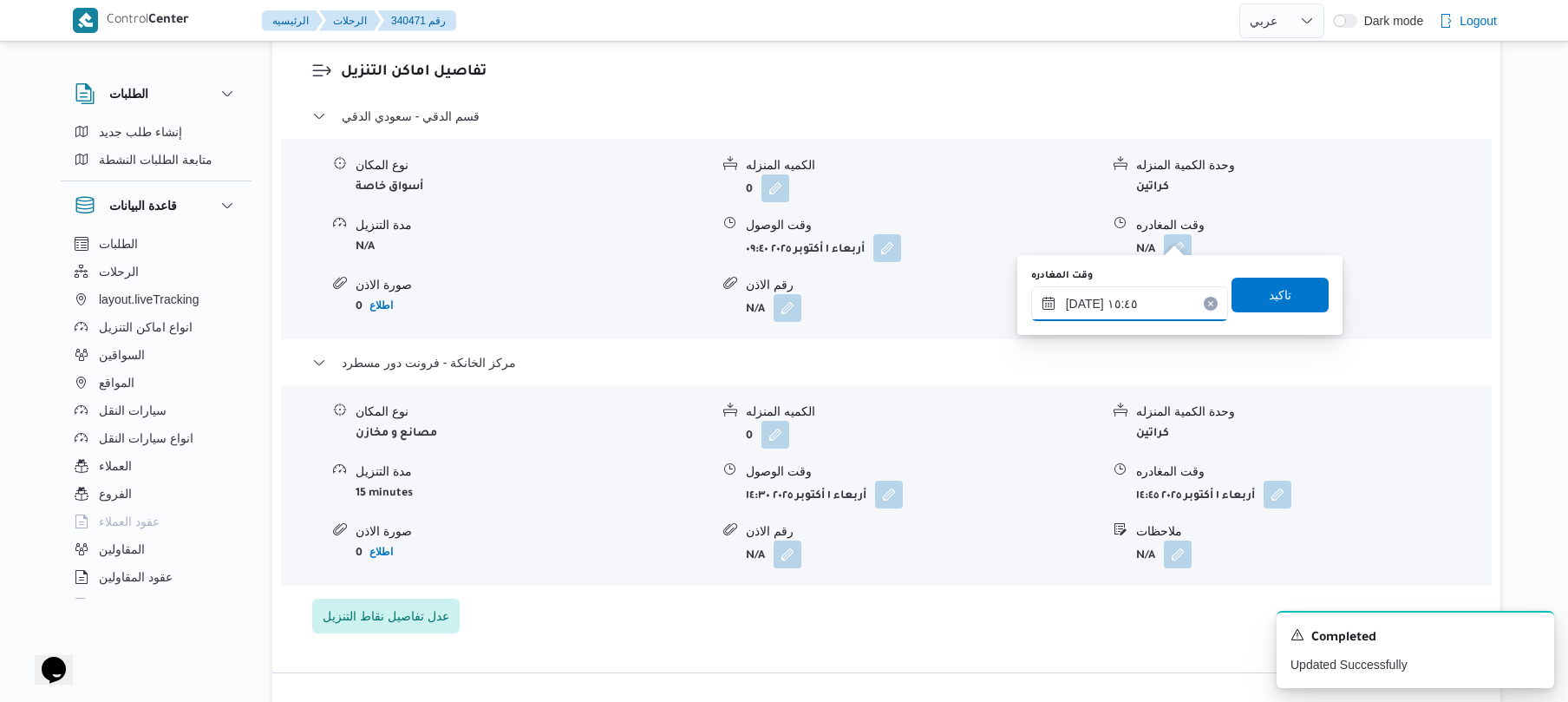
click at [1160, 306] on input "٠١/١٠/٢٠٢٥ ١٥:٤٥" at bounding box center [1130, 303] width 197 height 34
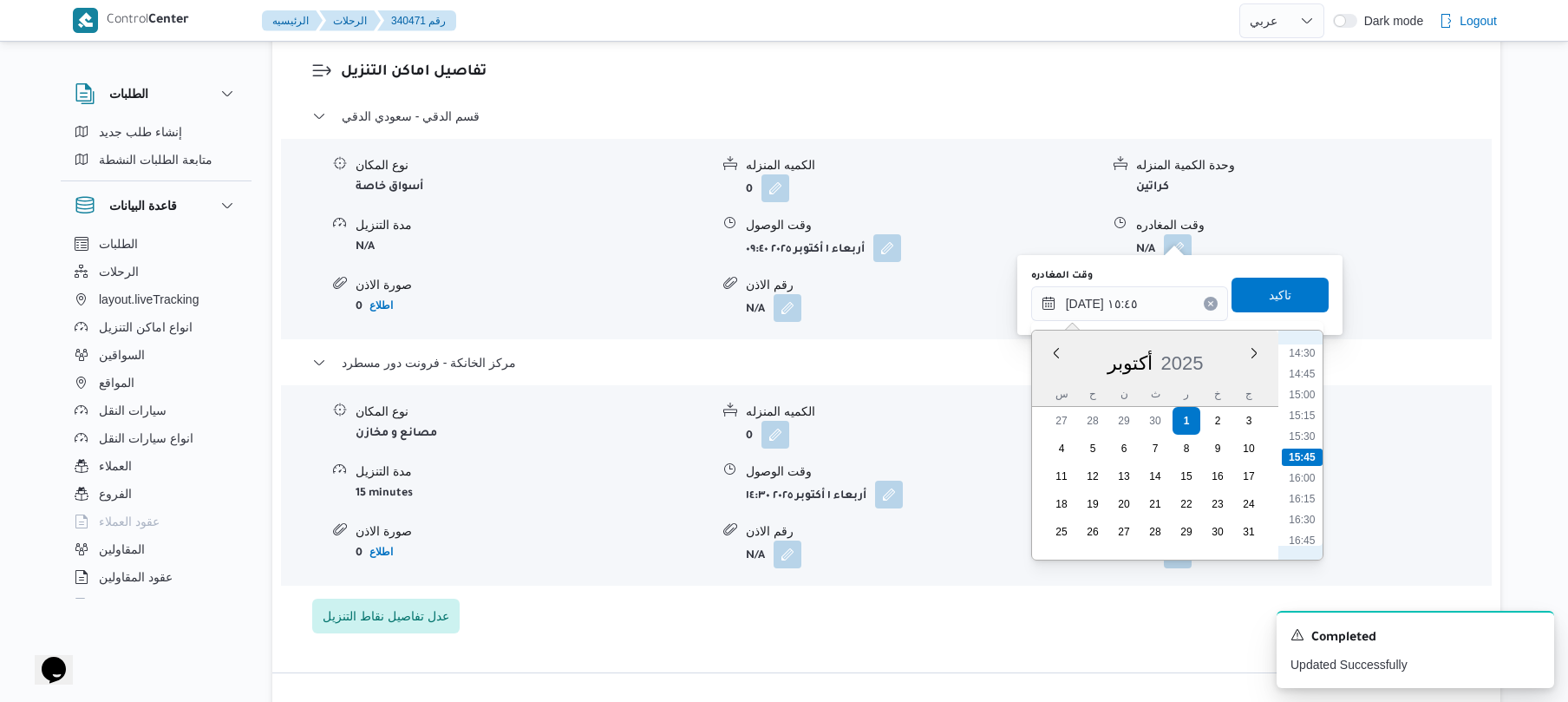
scroll to position [1036, 0]
click at [1310, 458] on li "13:45" at bounding box center [1302, 463] width 40 height 17
type input "٠١/١٠/٢٠٢٥ ١٣:٤٥"
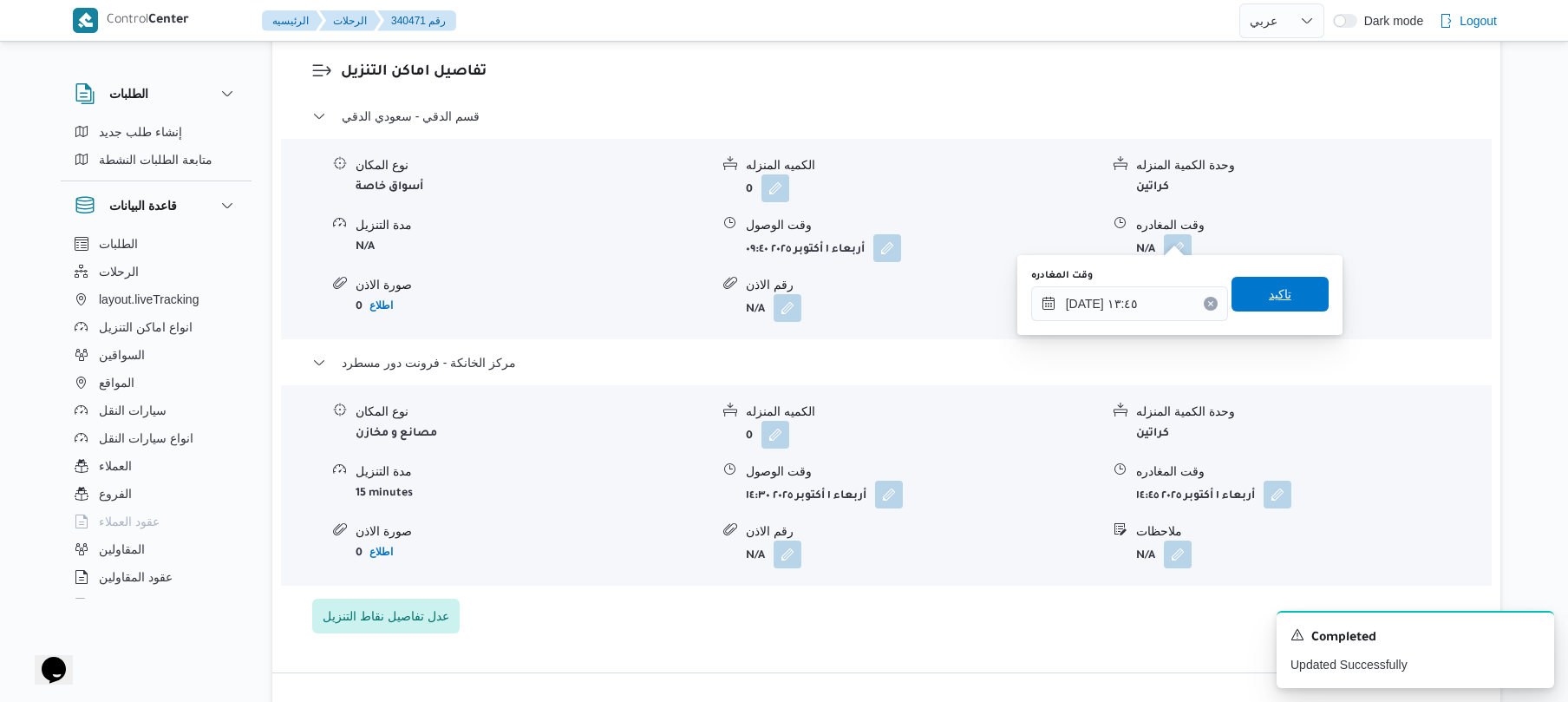
click at [1254, 295] on span "تاكيد" at bounding box center [1280, 294] width 97 height 34
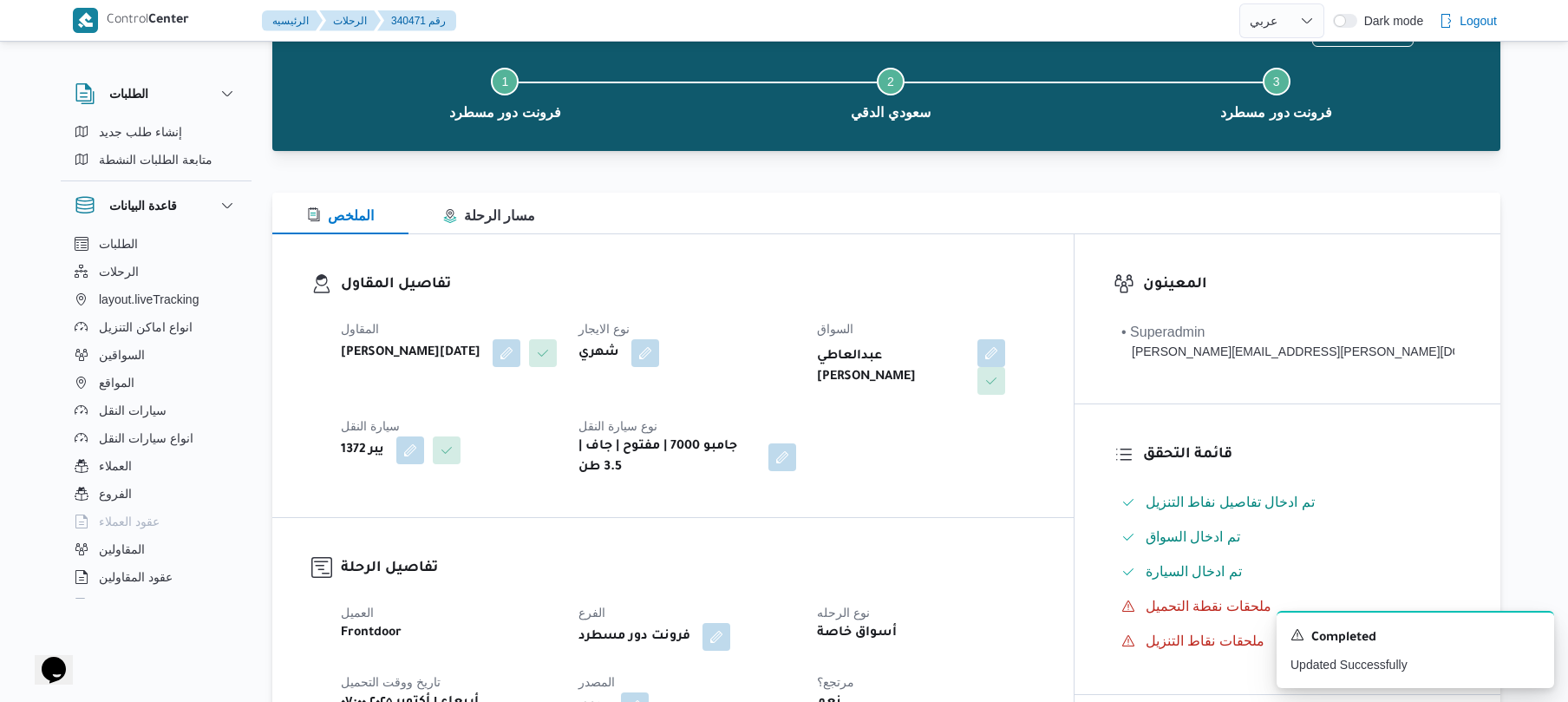
scroll to position [0, 0]
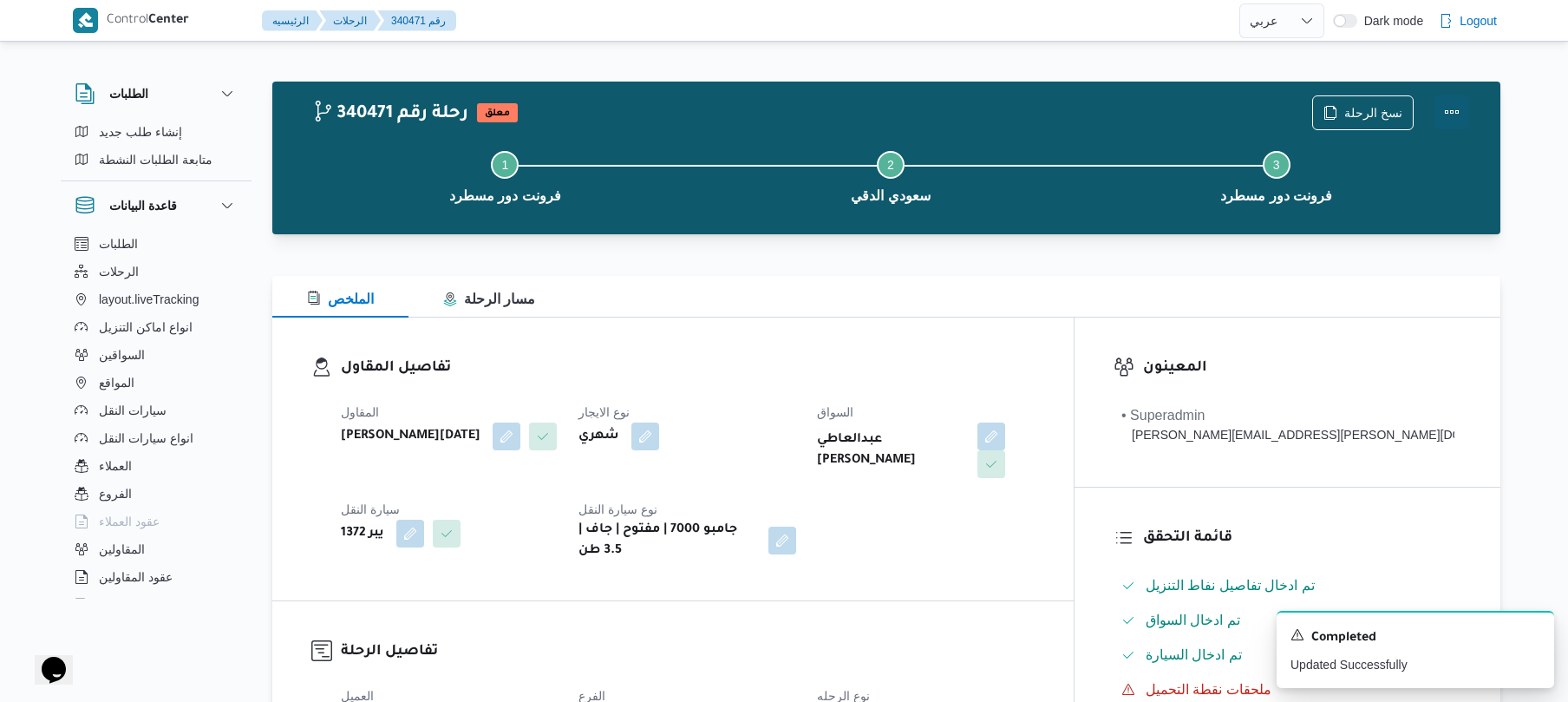
drag, startPoint x: 1454, startPoint y: 105, endPoint x: 1440, endPoint y: 105, distance: 14.0
click at [1456, 105] on button "Actions" at bounding box center [1452, 112] width 34 height 34
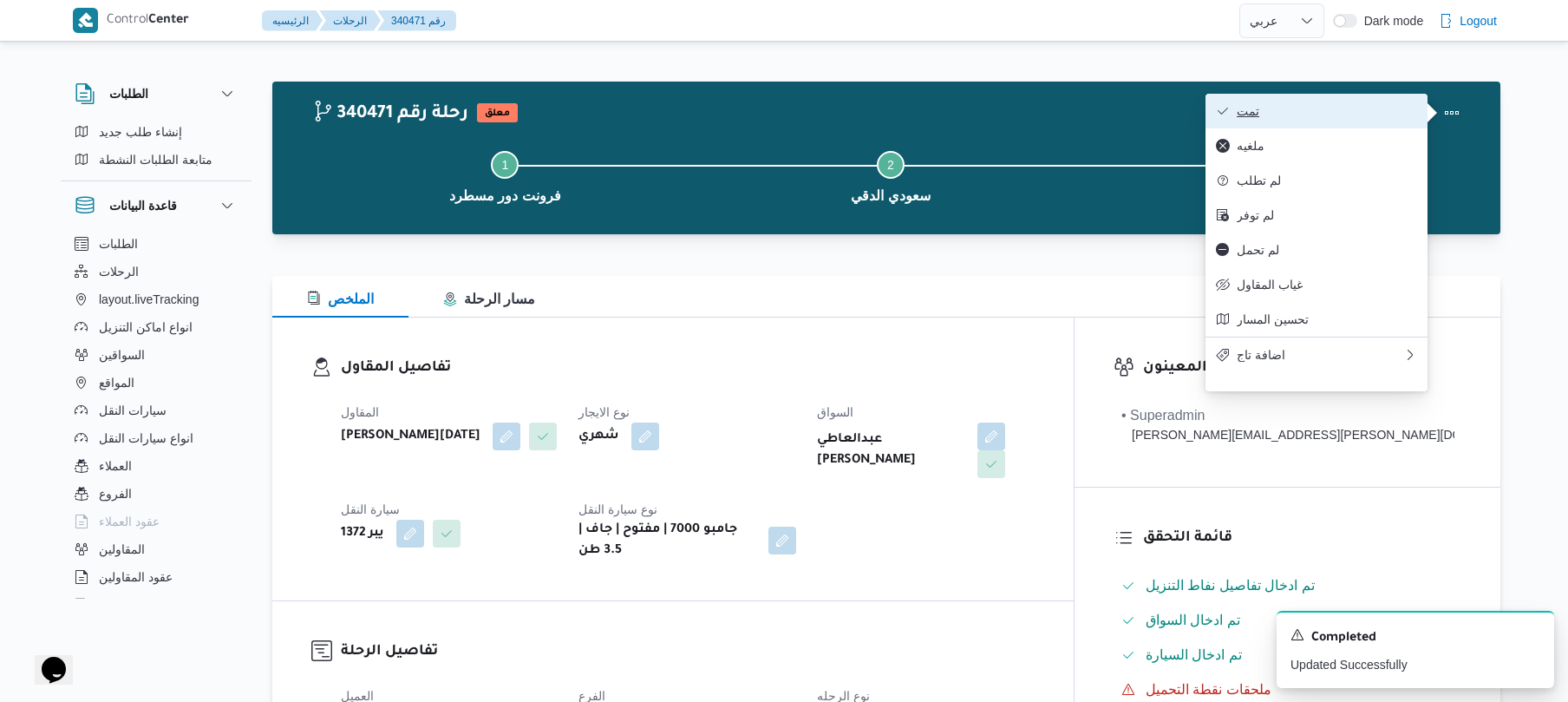
click at [1344, 113] on span "تمت" at bounding box center [1326, 111] width 180 height 14
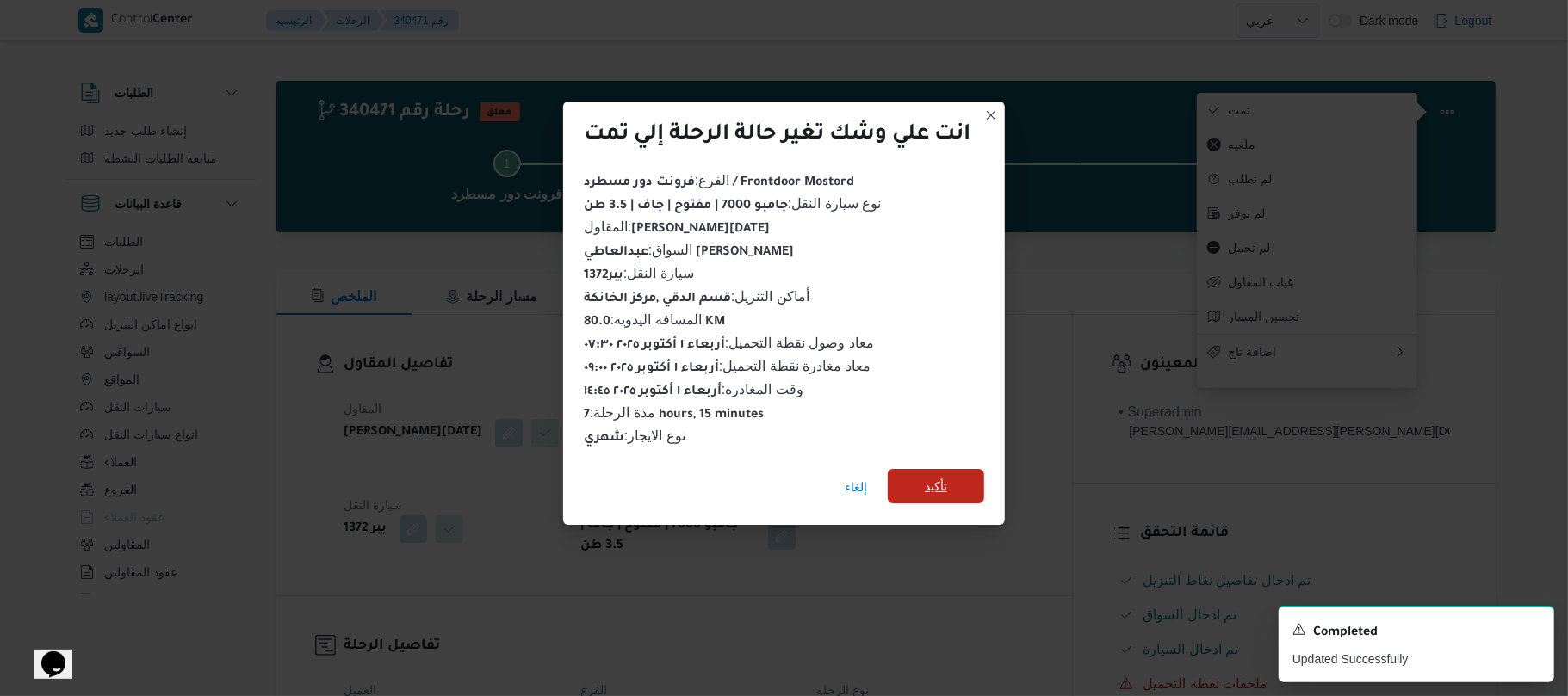
click at [964, 481] on span "تأكيد" at bounding box center [936, 486] width 97 height 34
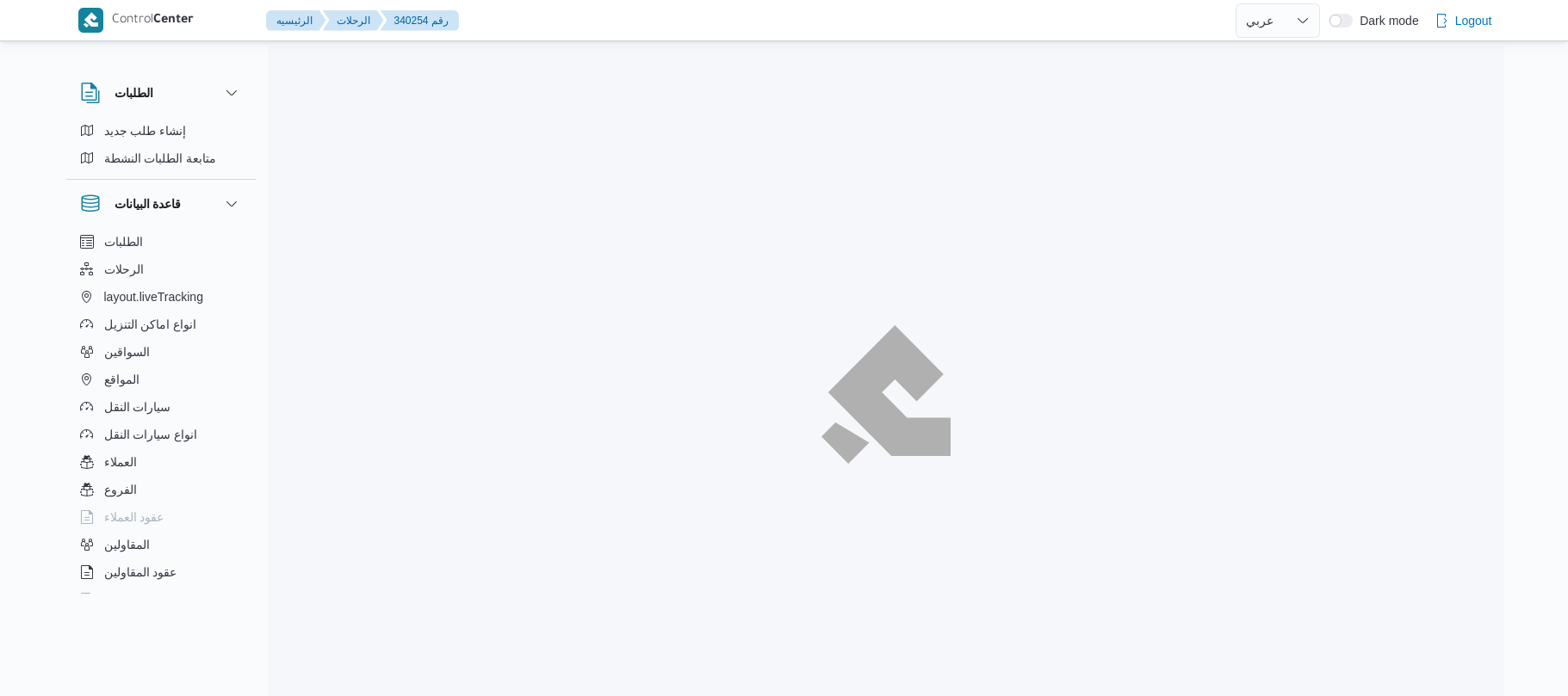
select select "ar"
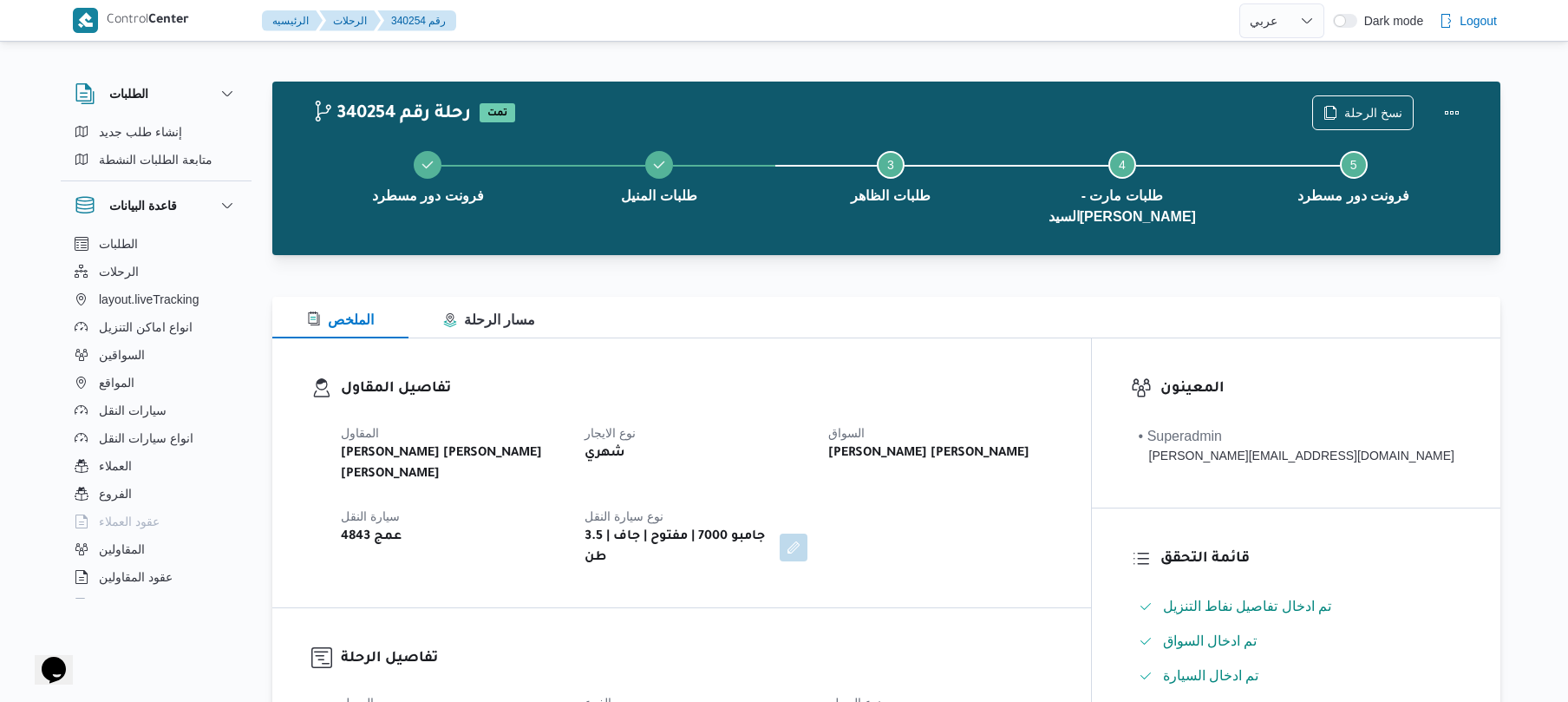
click at [963, 412] on div "[PERSON_NAME] [PERSON_NAME] [PERSON_NAME] نوع الايجار شهري السواق [PERSON_NAME]…" at bounding box center [697, 495] width 732 height 167
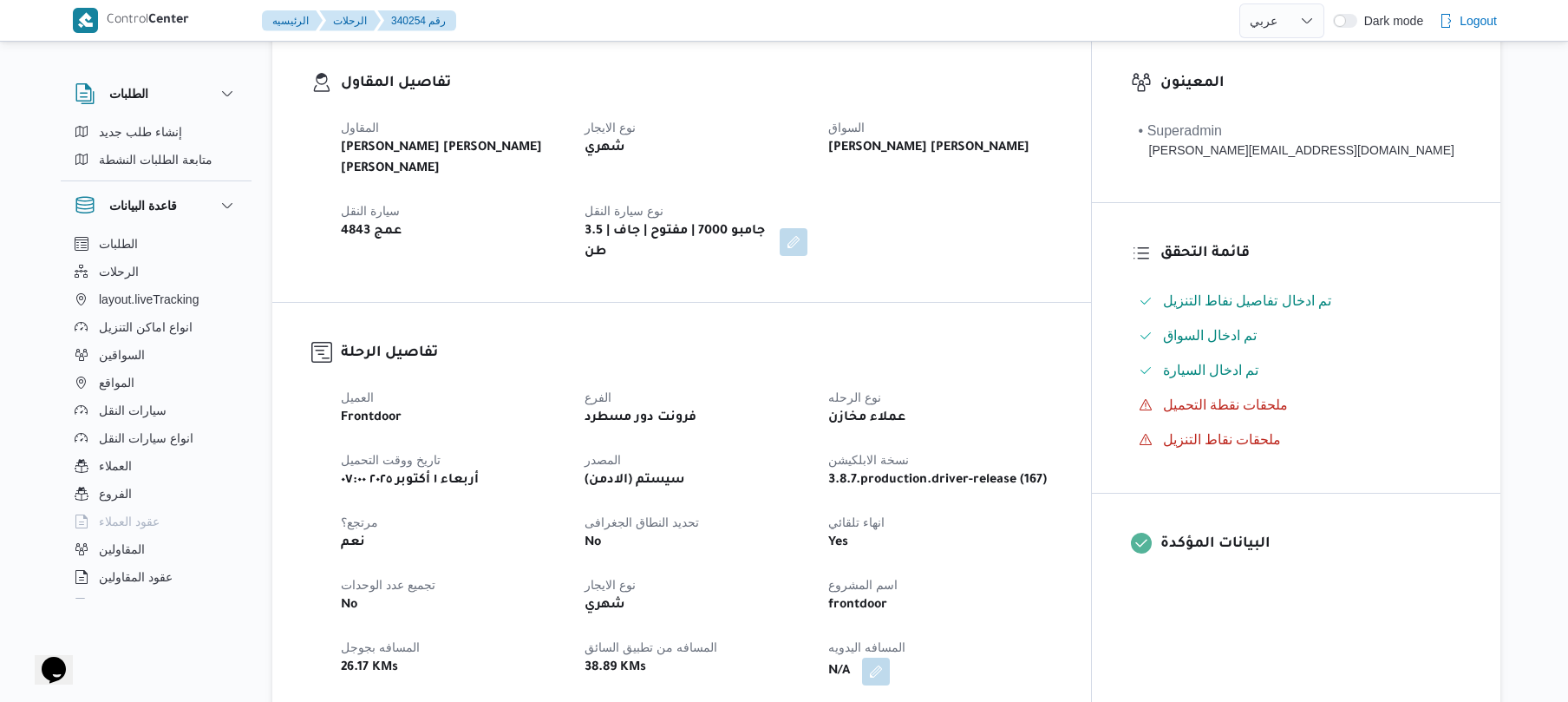
scroll to position [555, 0]
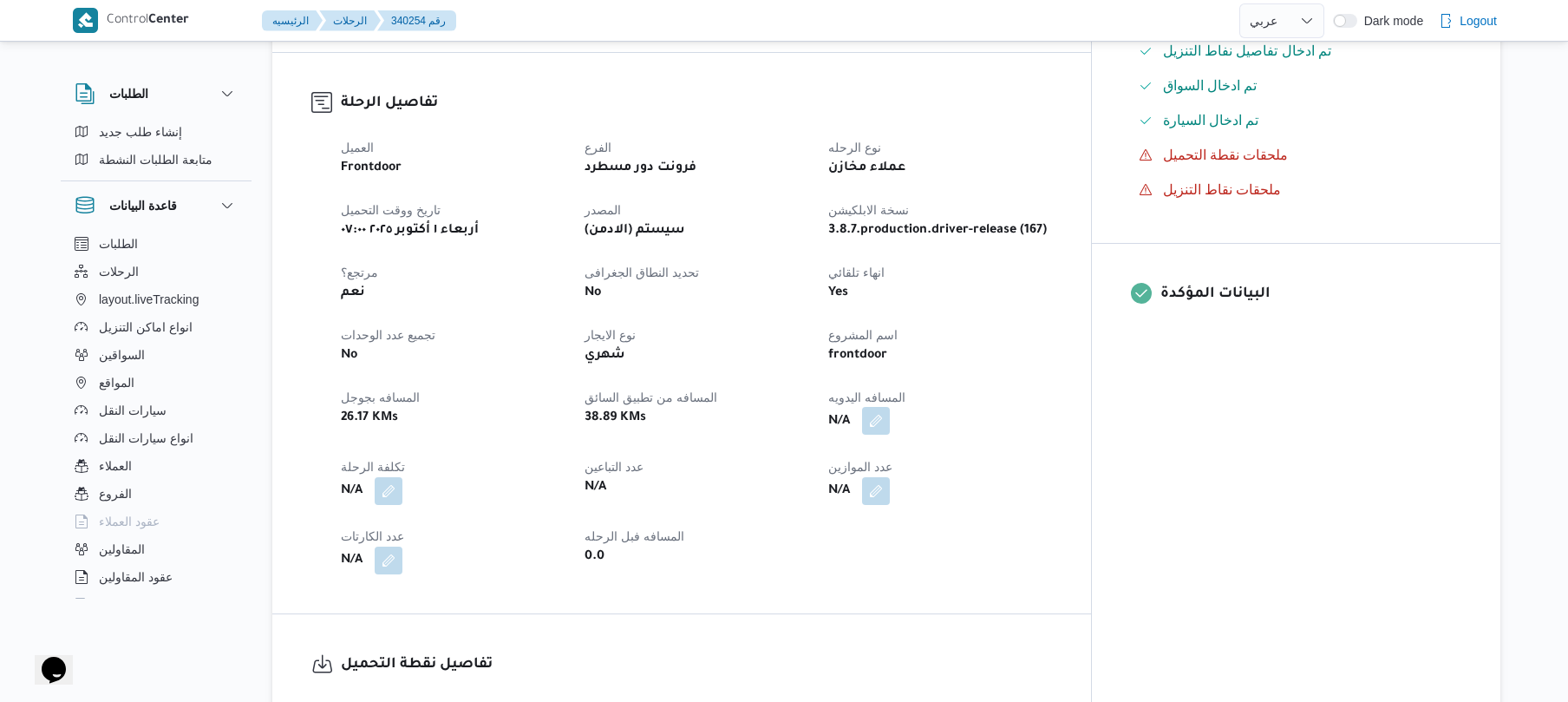
click at [889, 407] on button "button" at bounding box center [875, 421] width 28 height 28
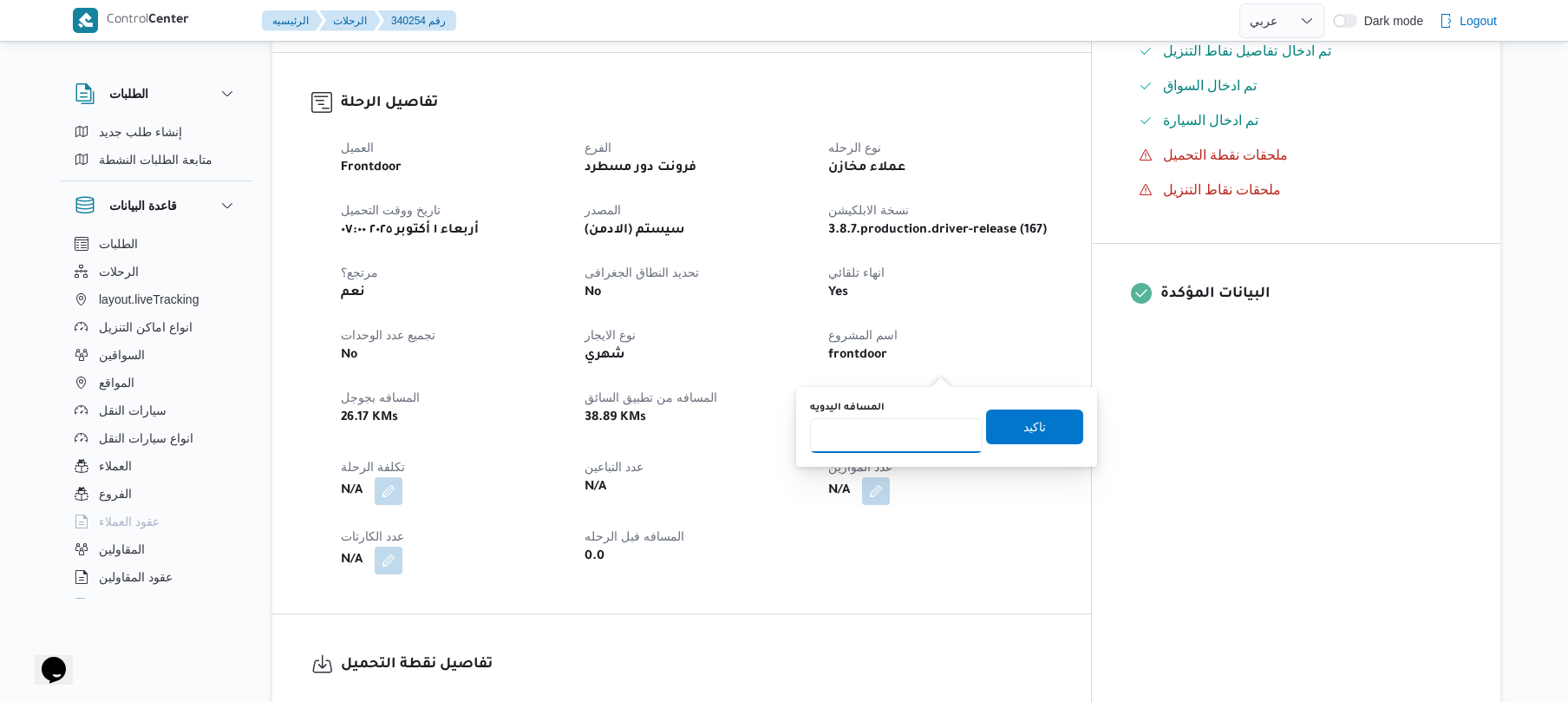
click at [897, 432] on input "المسافه اليدويه" at bounding box center [896, 436] width 173 height 34
type input "100"
click at [1027, 423] on span "تاكيد" at bounding box center [1035, 426] width 23 height 21
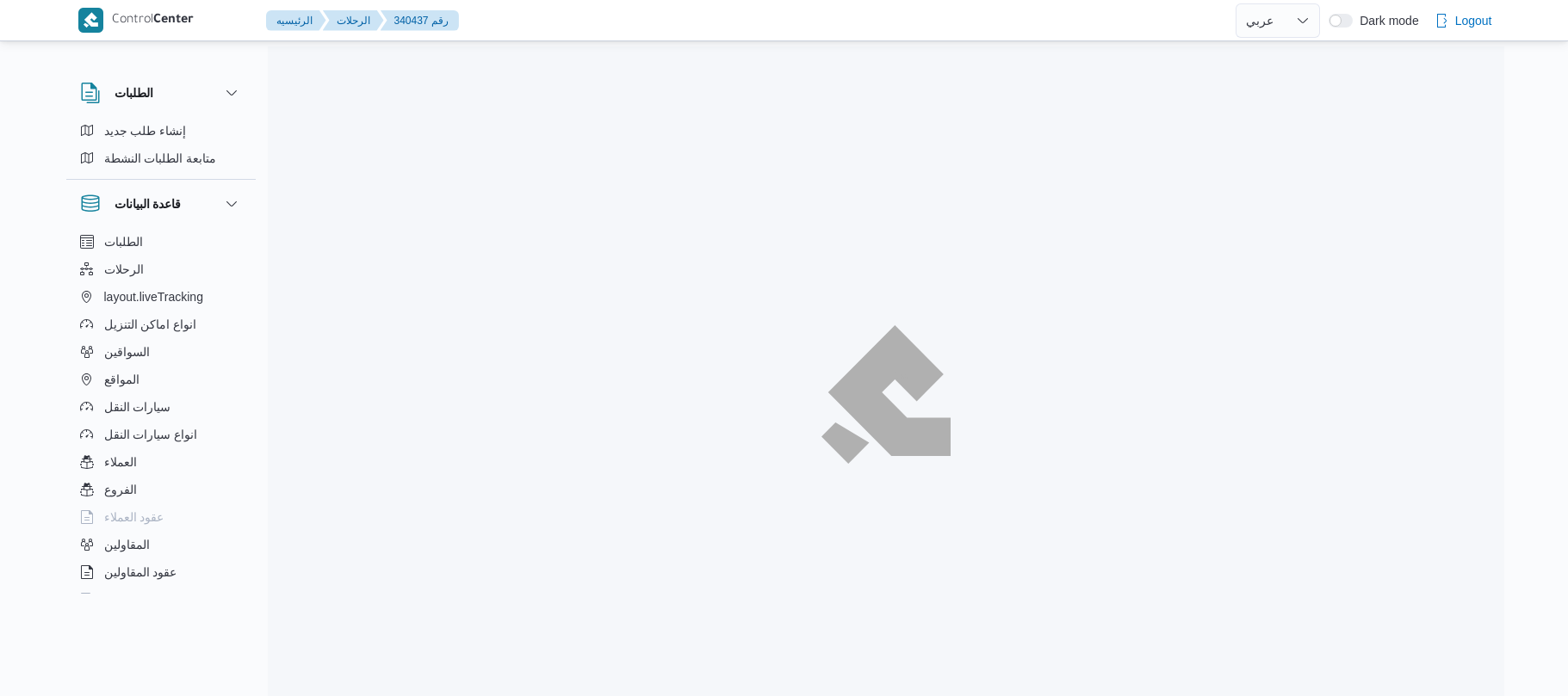
select select "ar"
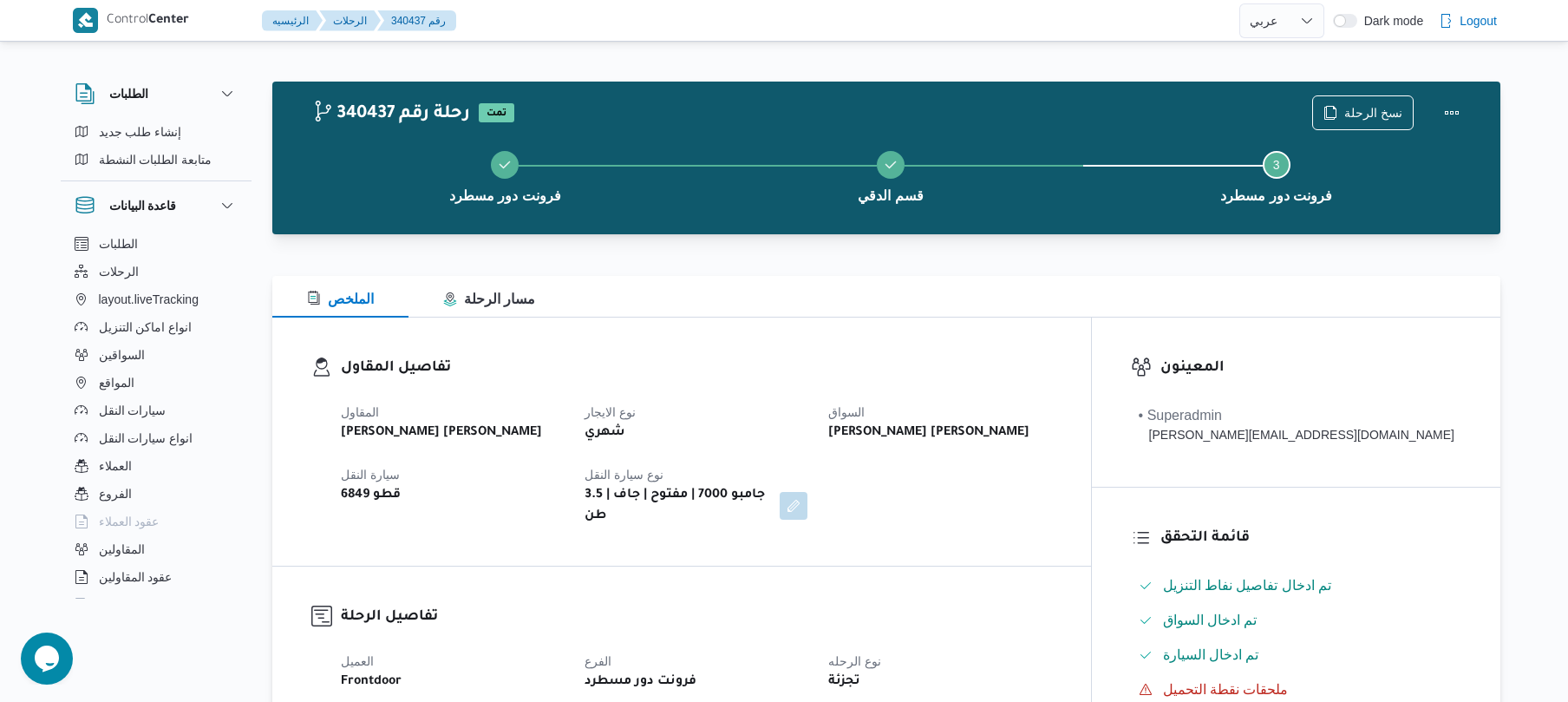
click at [807, 466] on dt "نوع سيارة النقل" at bounding box center [696, 475] width 223 height 21
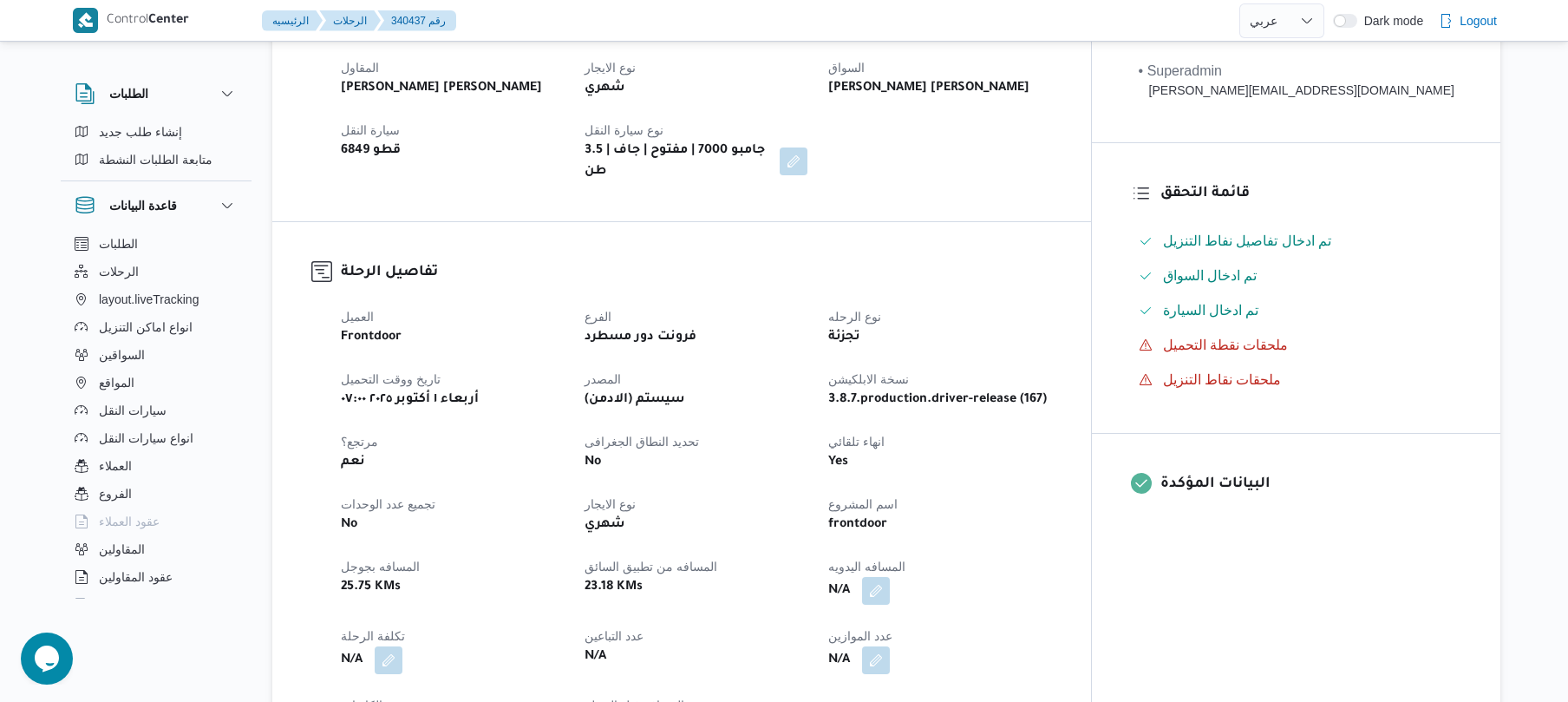
scroll to position [601, 0]
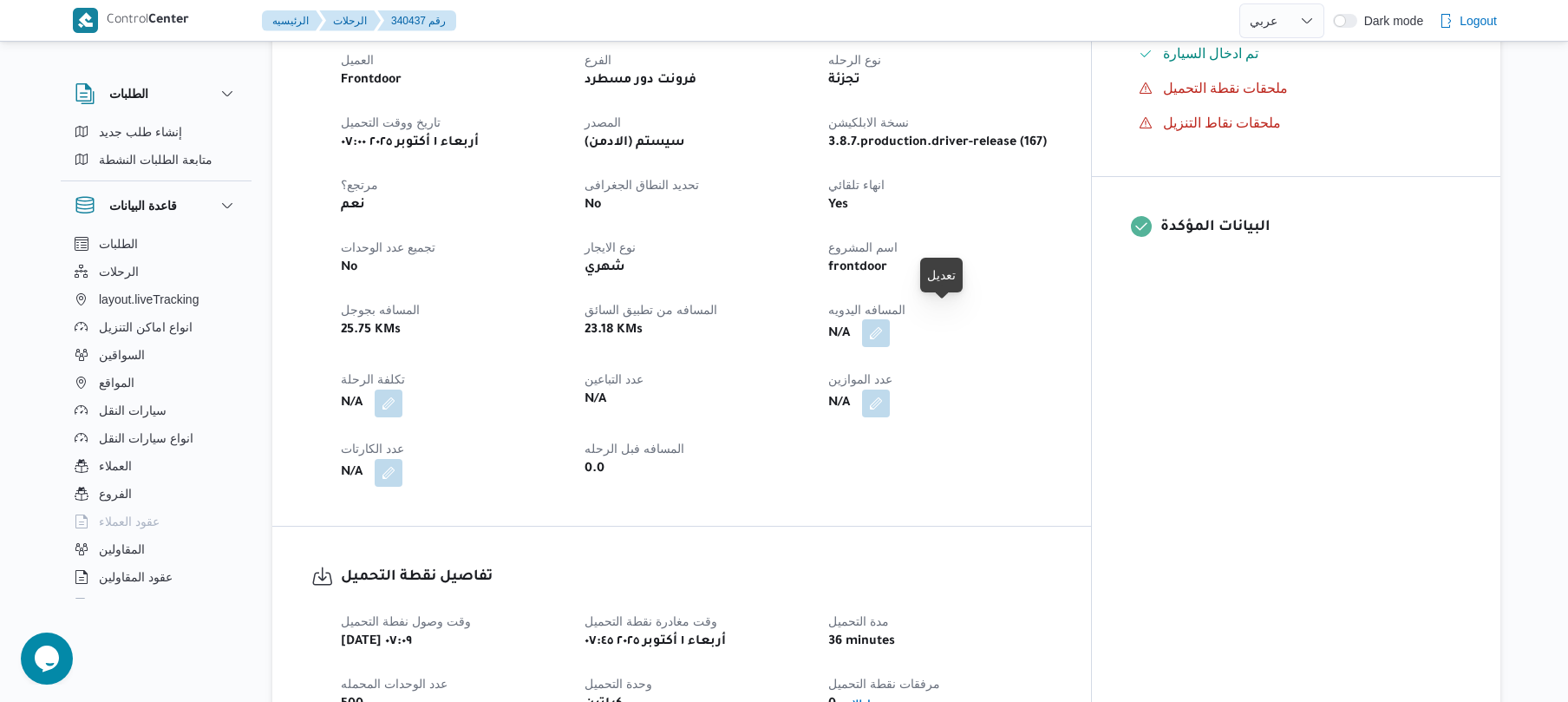
click at [889, 320] on button "button" at bounding box center [875, 333] width 28 height 28
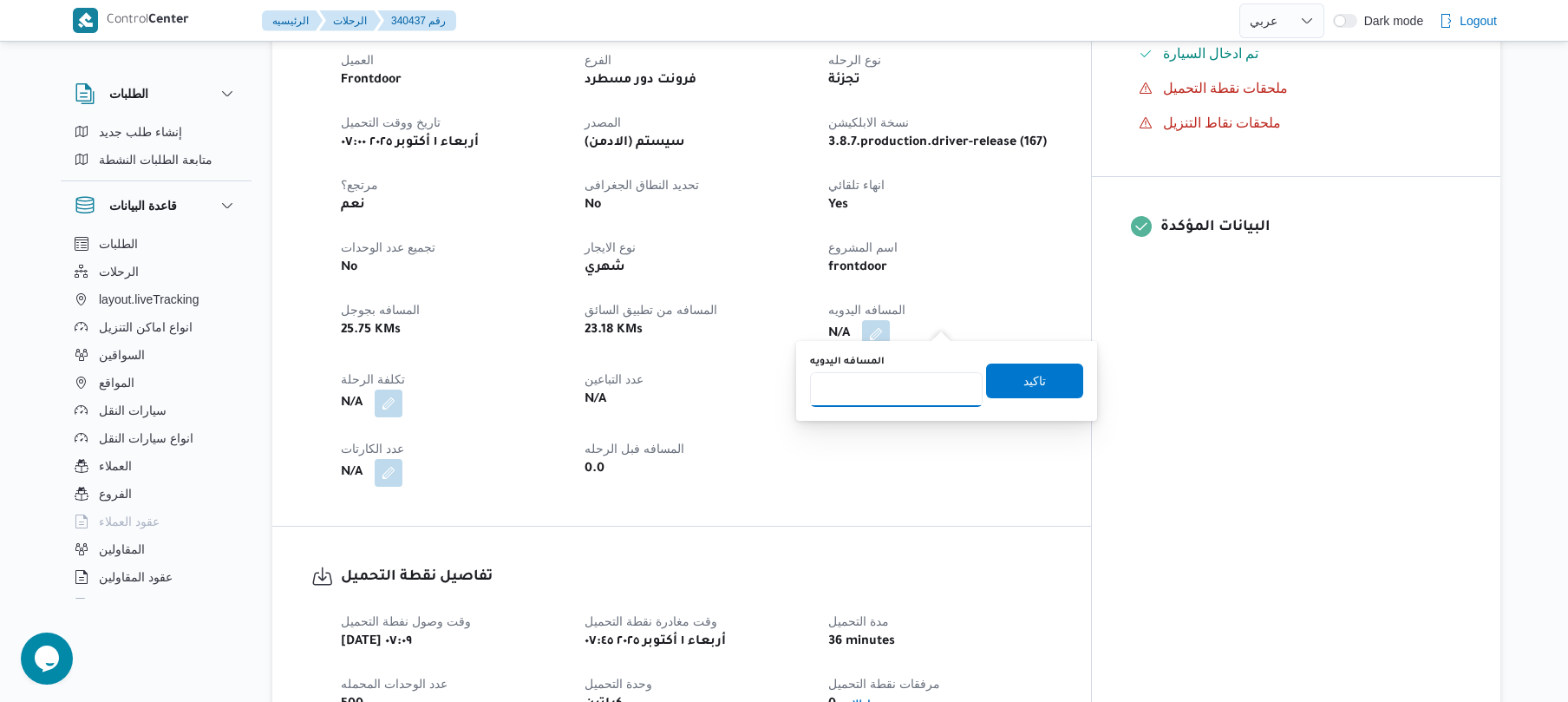
click at [906, 396] on input "المسافه اليدويه" at bounding box center [896, 389] width 173 height 34
type input "75"
click at [1041, 387] on span "تاكيد" at bounding box center [1034, 380] width 97 height 34
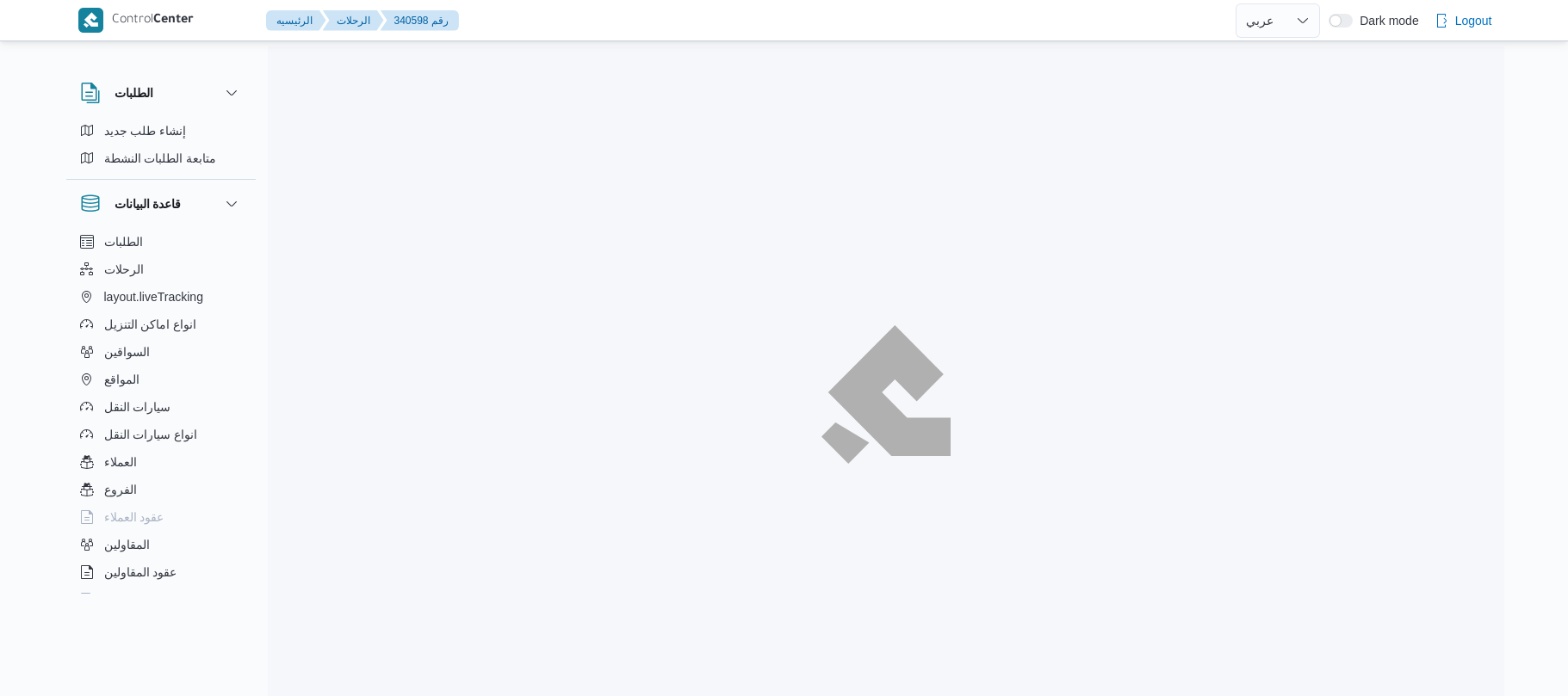
select select "ar"
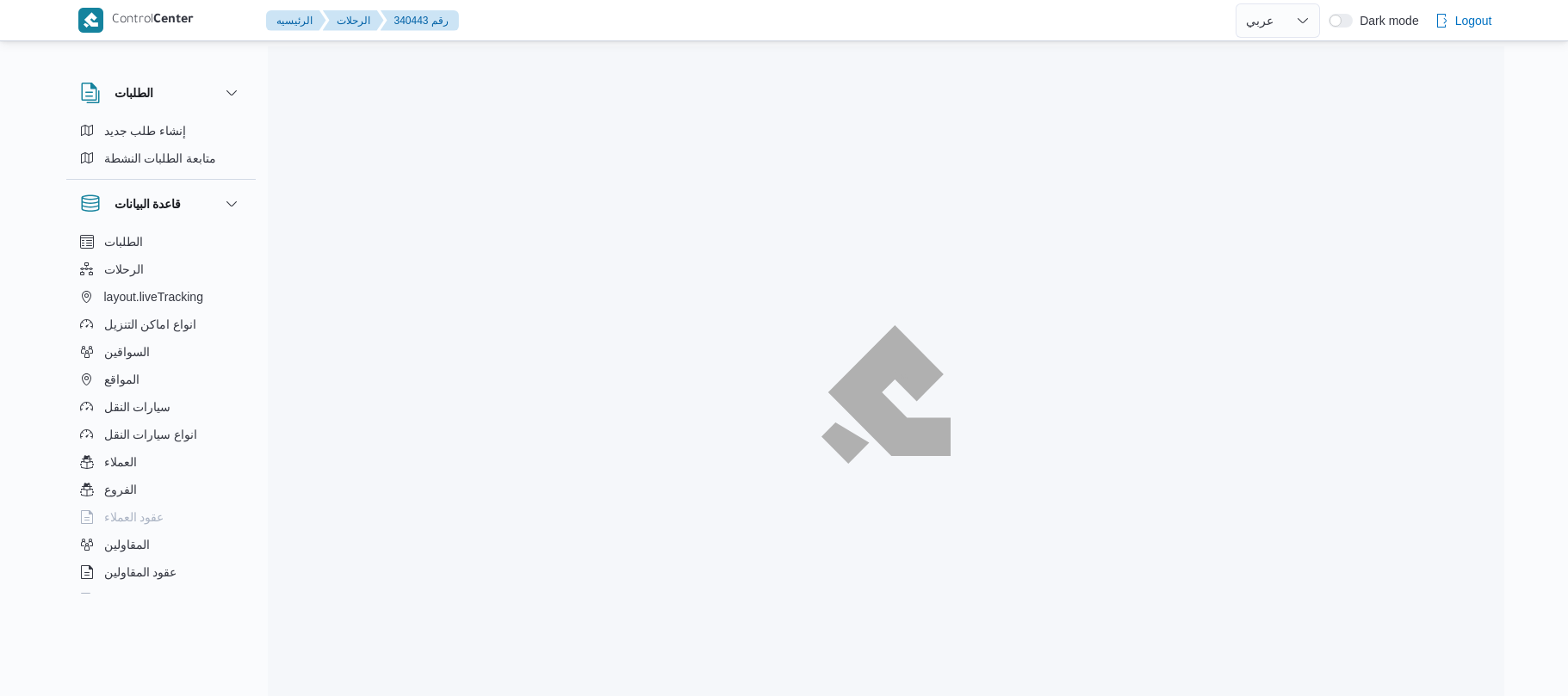
select select "ar"
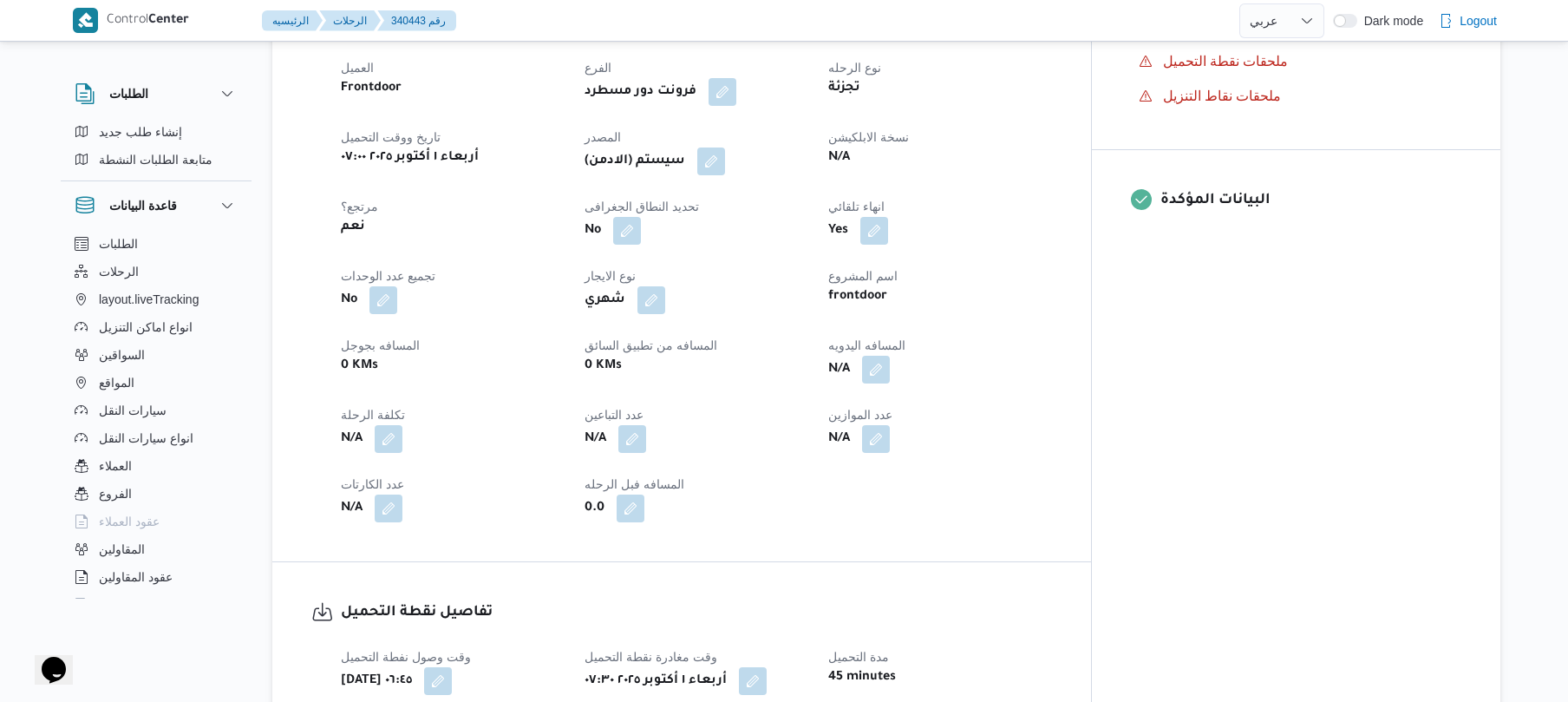
scroll to position [694, 0]
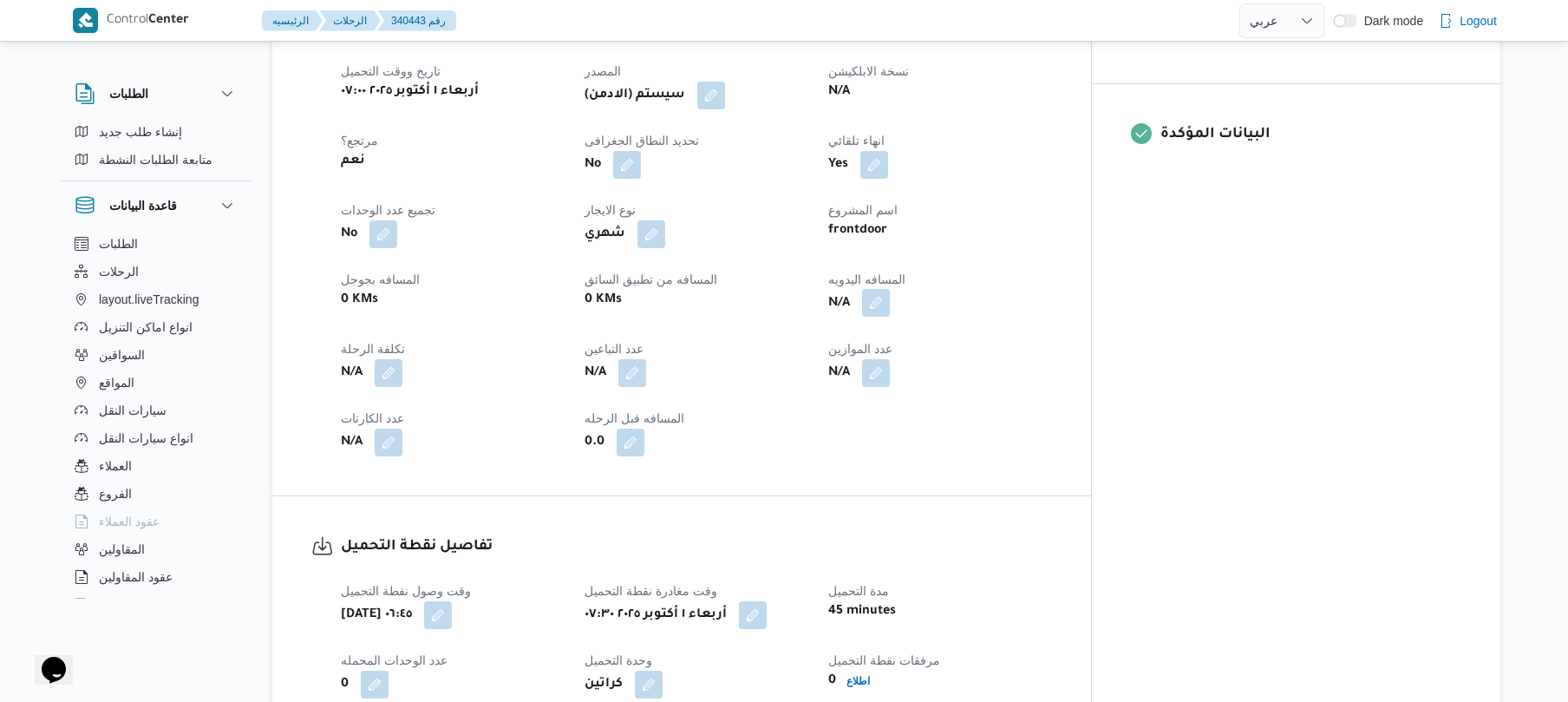
click at [889, 297] on button "button" at bounding box center [875, 302] width 28 height 28
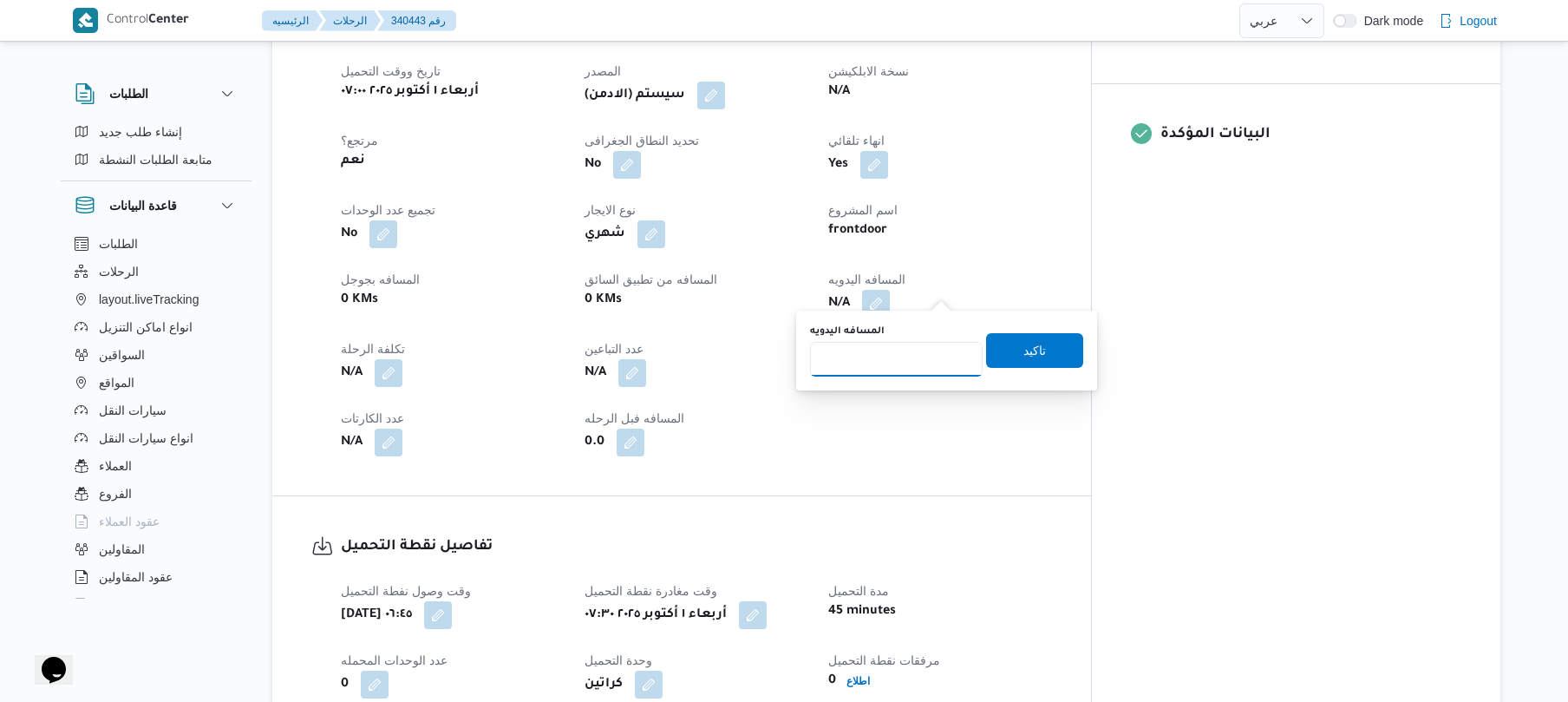
click at [900, 356] on input "المسافه اليدويه" at bounding box center [896, 359] width 173 height 34
type input "130"
click at [999, 355] on span "تاكيد" at bounding box center [1034, 349] width 97 height 34
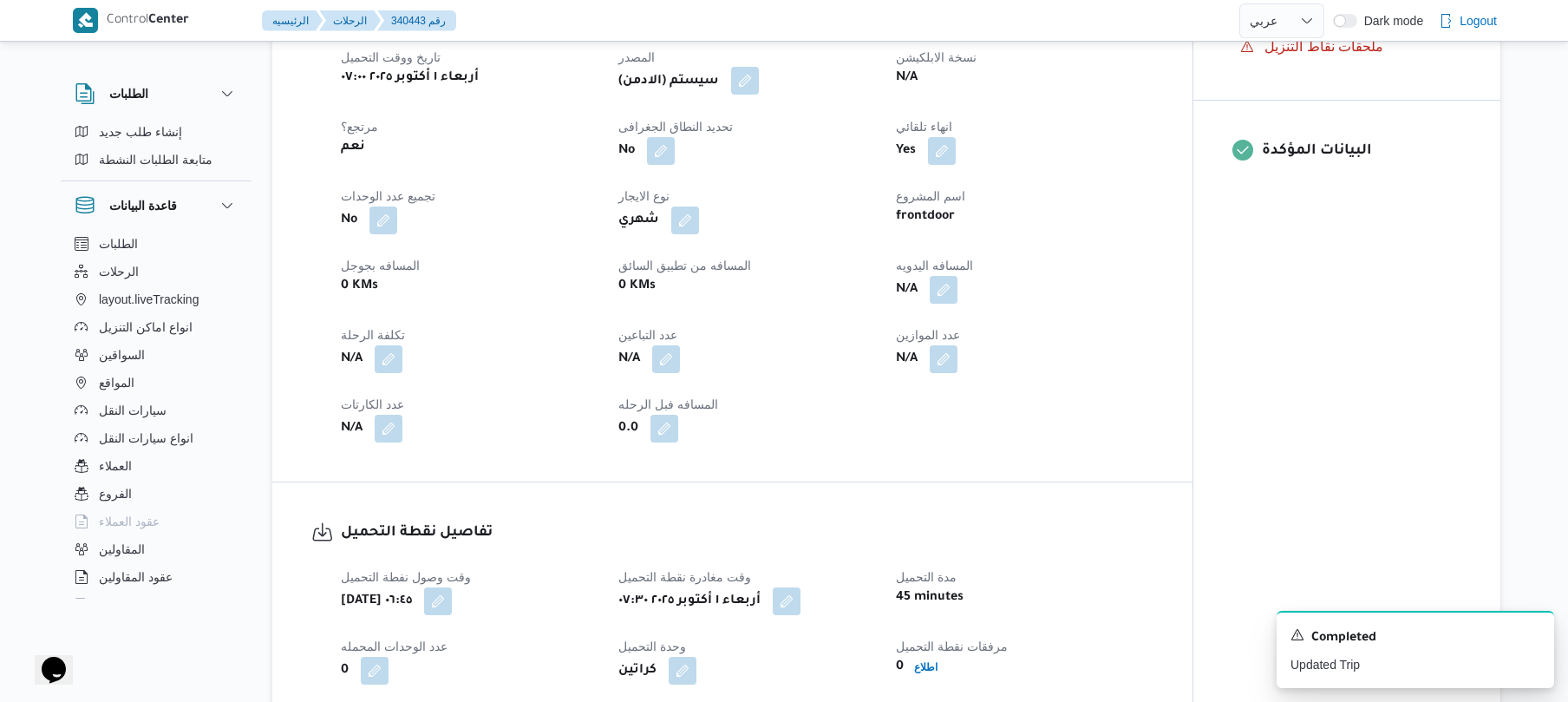
click at [756, 83] on button "button" at bounding box center [744, 80] width 28 height 28
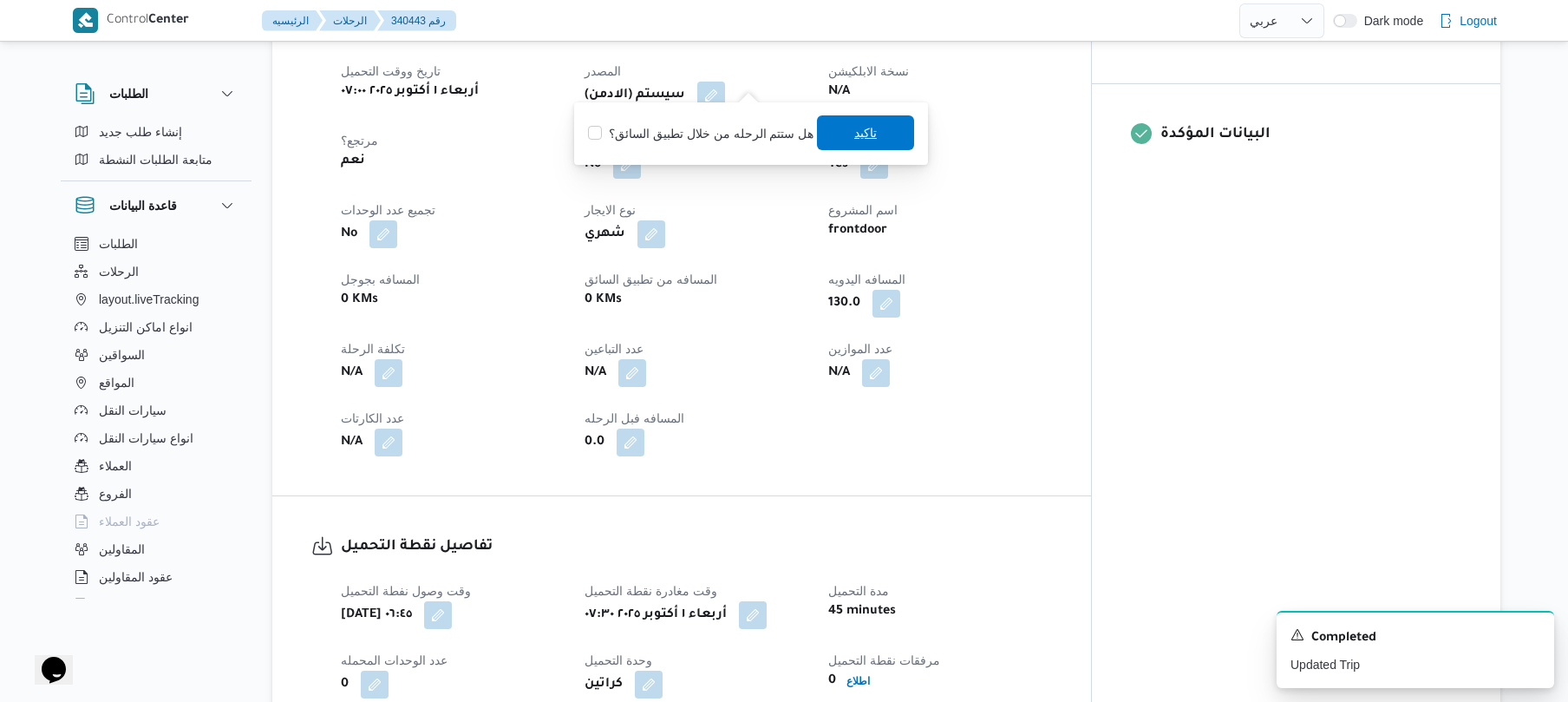
click at [865, 140] on span "تاكيد" at bounding box center [865, 133] width 23 height 21
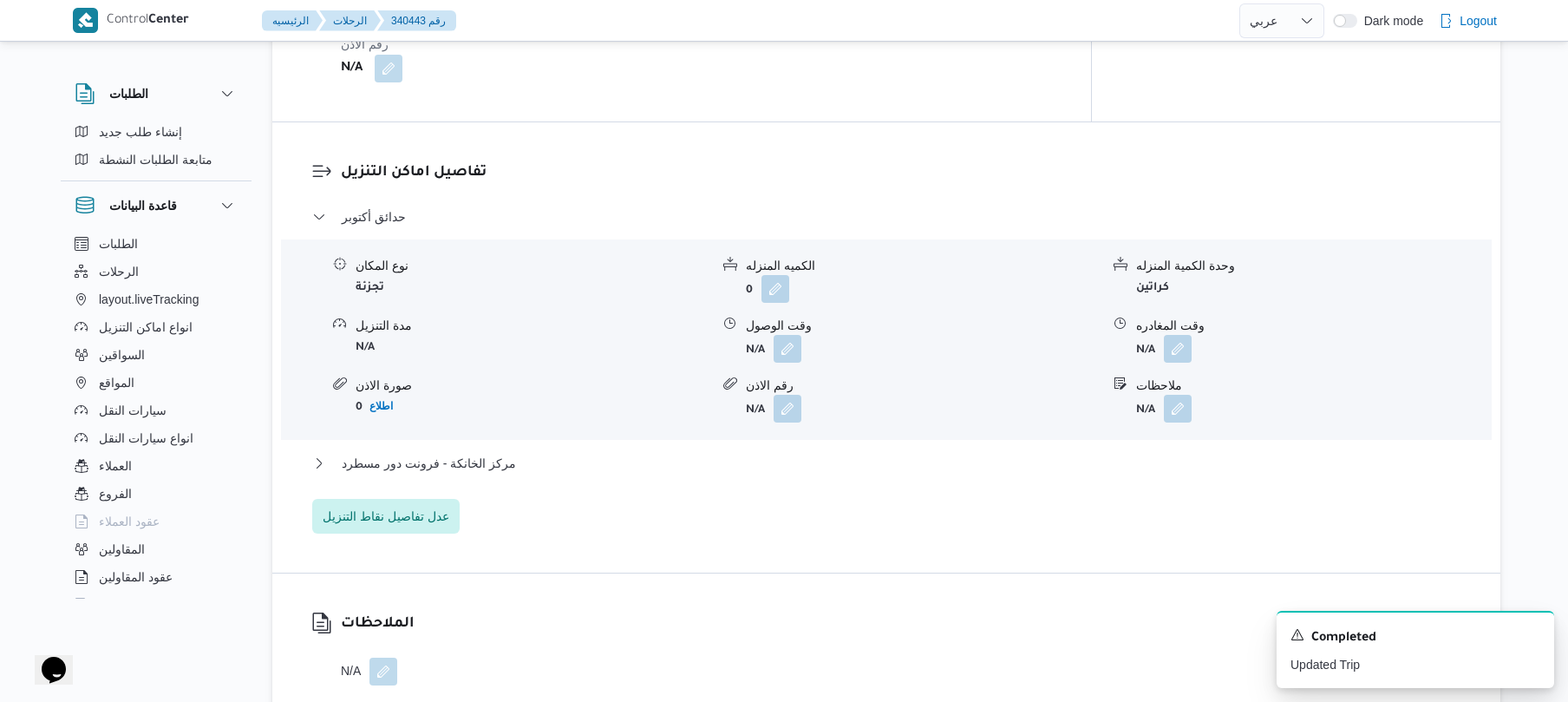
scroll to position [1435, 0]
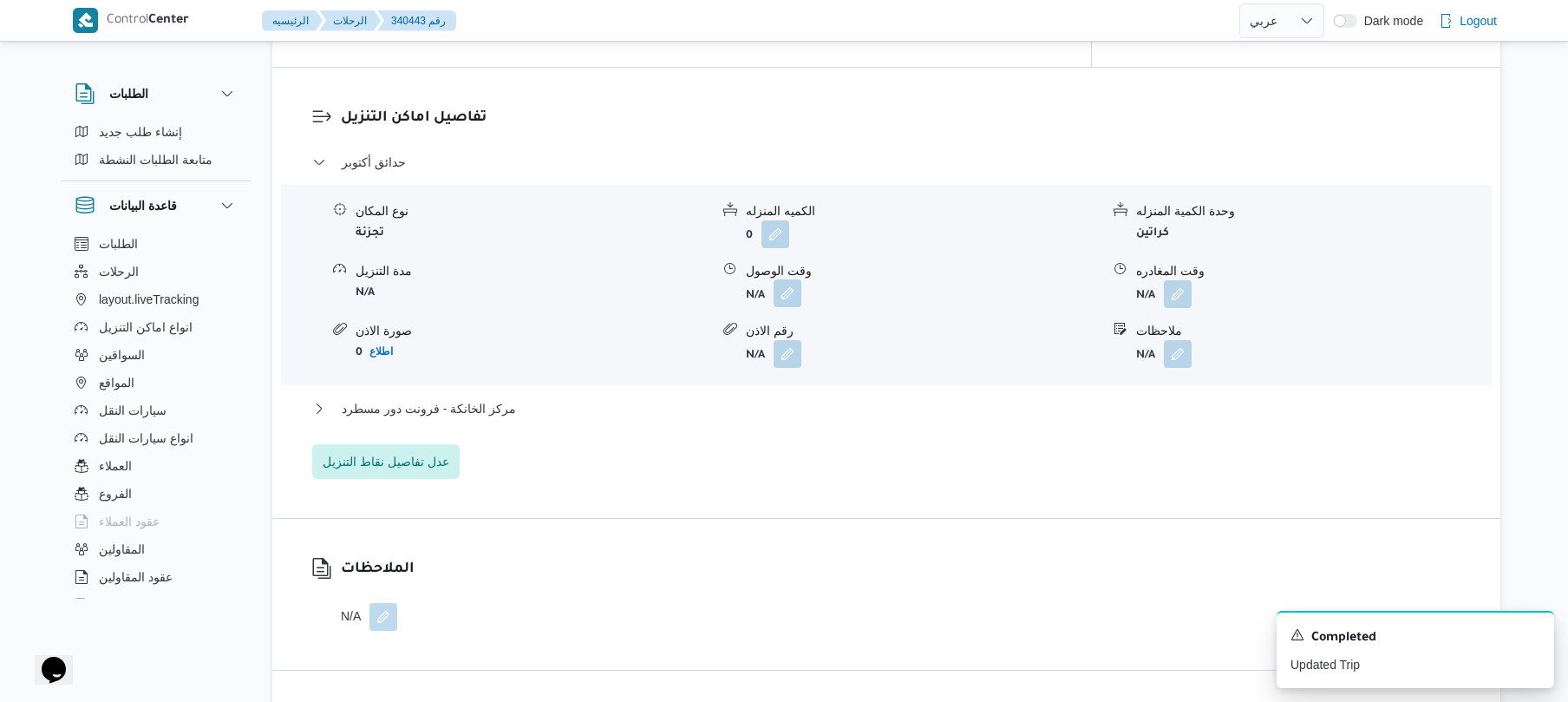
click at [791, 279] on button "button" at bounding box center [787, 293] width 28 height 28
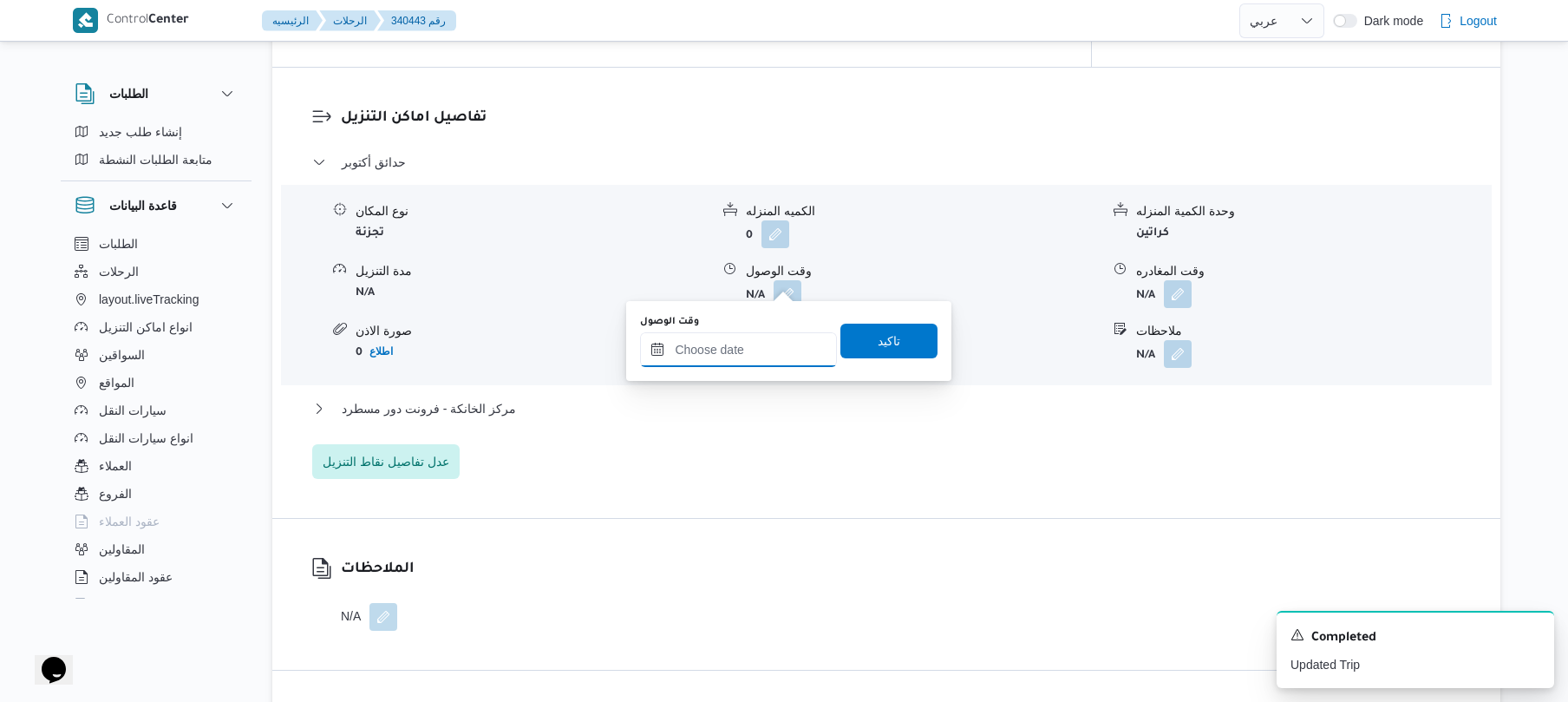
click at [751, 345] on input "وقت الوصول" at bounding box center [738, 349] width 197 height 34
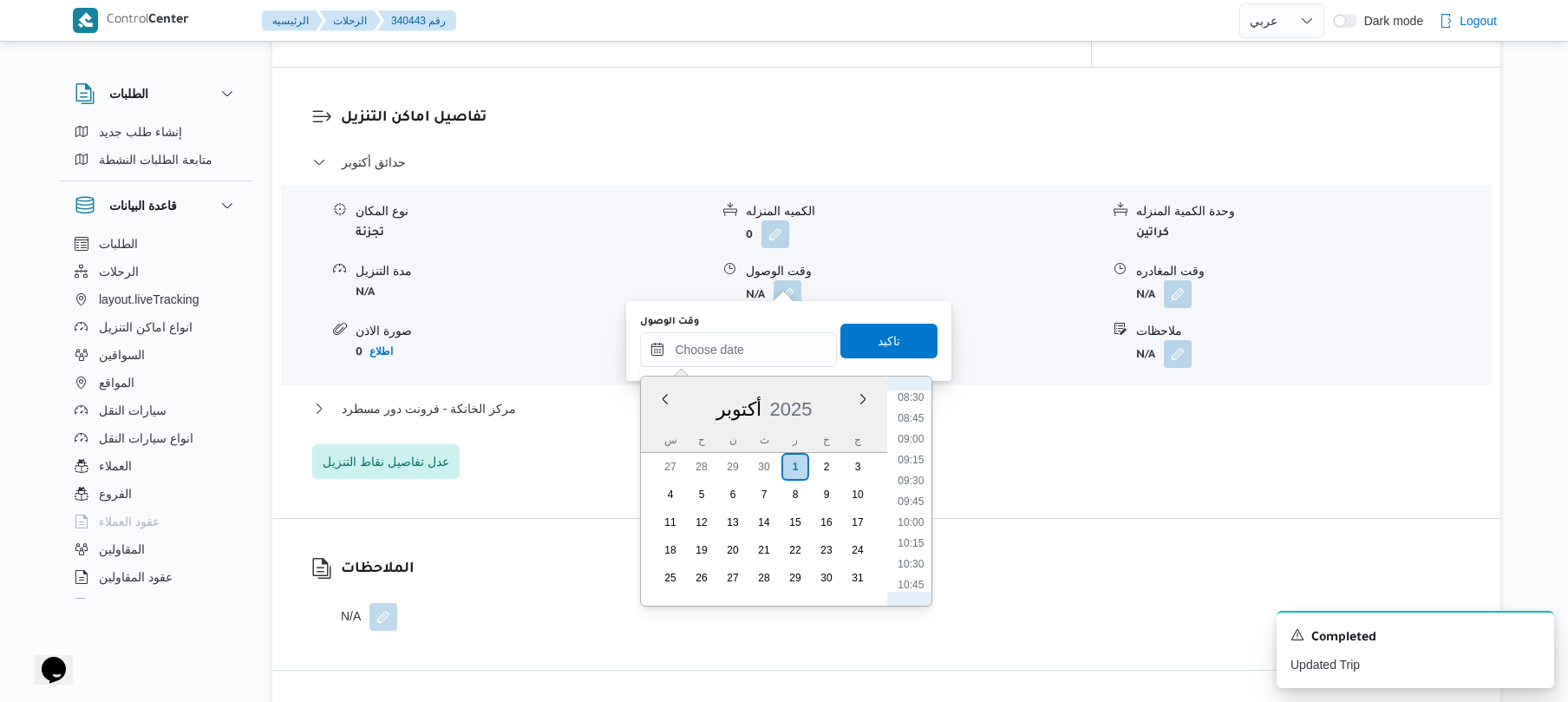
scroll to position [644, 0]
click at [917, 464] on li "08:30" at bounding box center [911, 464] width 40 height 17
type input "[DATE] ٠٨:٣٠"
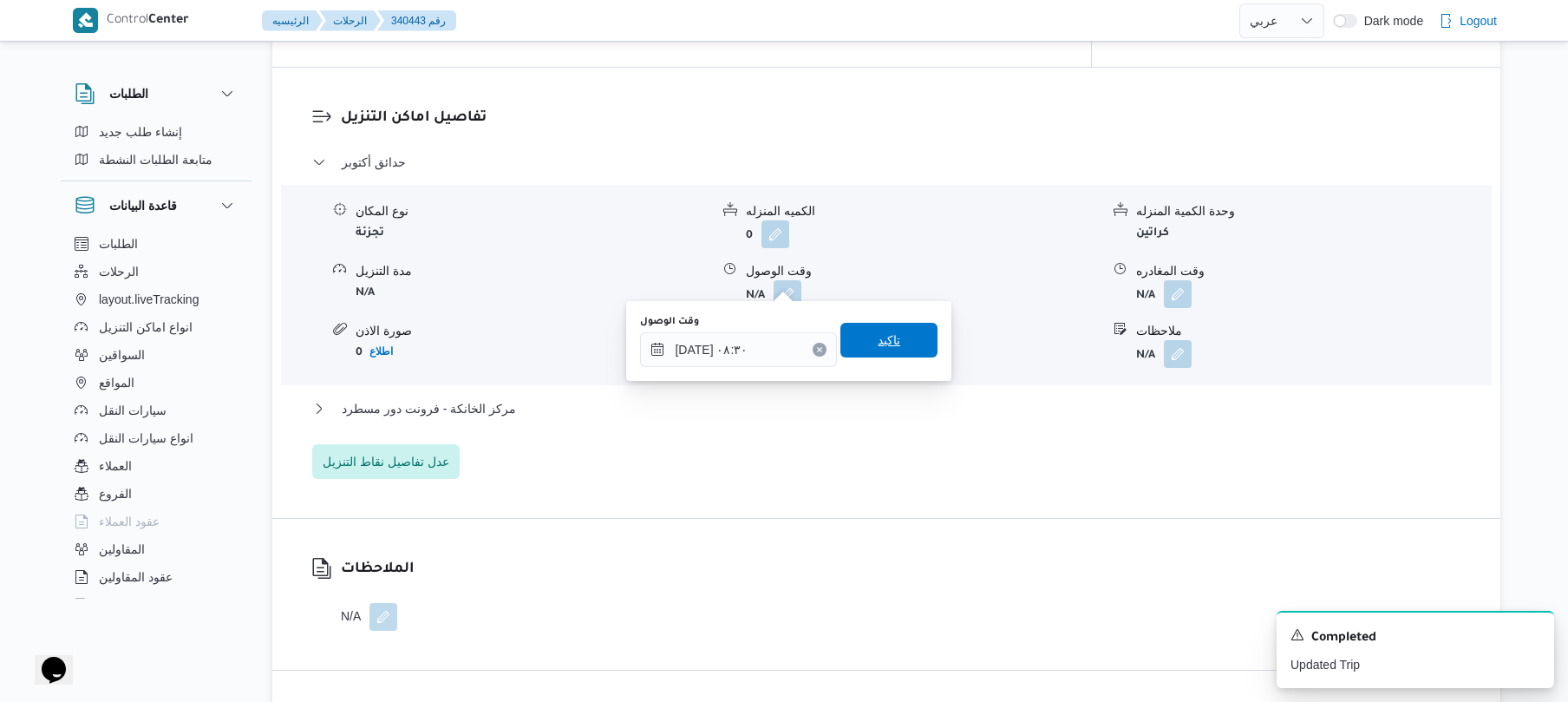
click at [885, 339] on span "تاكيد" at bounding box center [889, 341] width 23 height 21
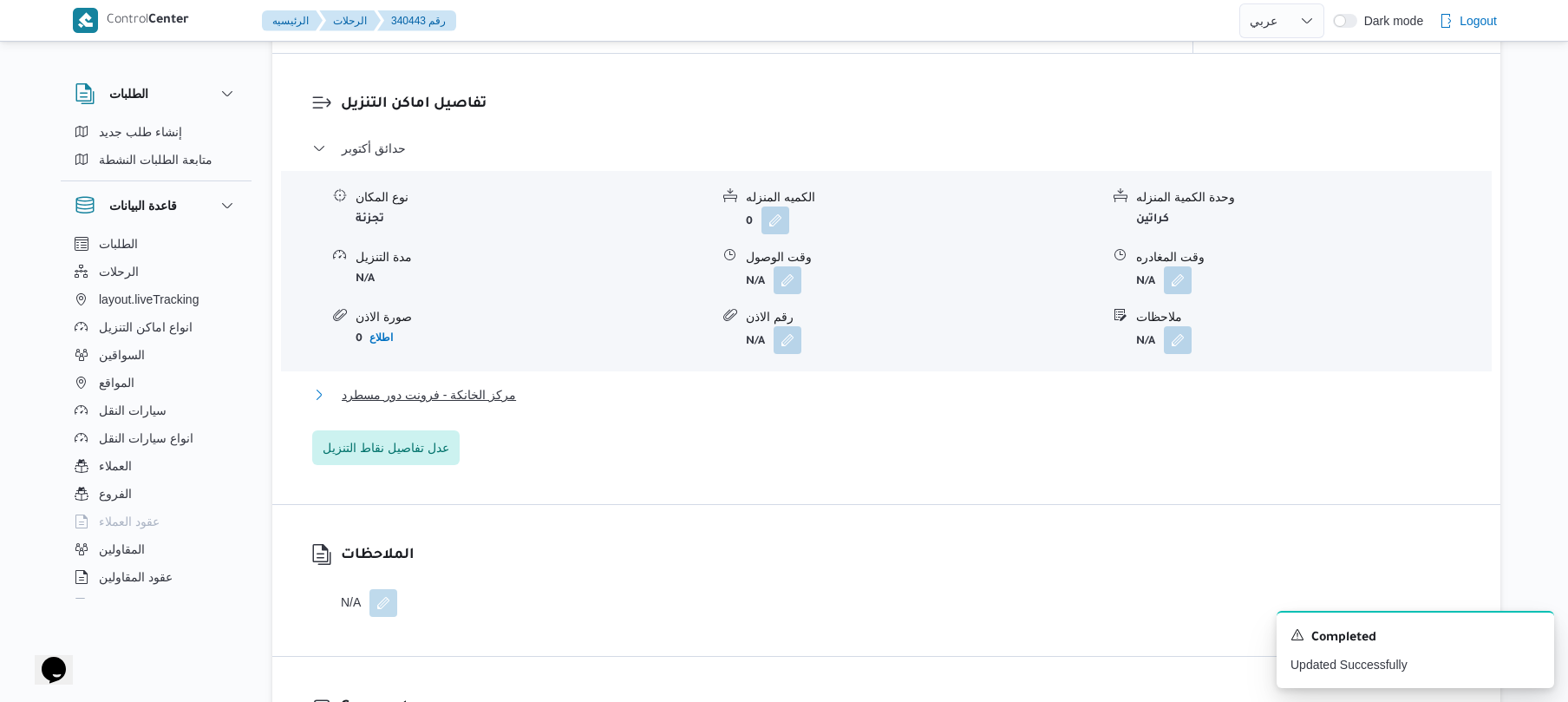
click at [834, 393] on button "مركز الخانكة - فرونت دور مسطرد" at bounding box center [886, 395] width 1149 height 21
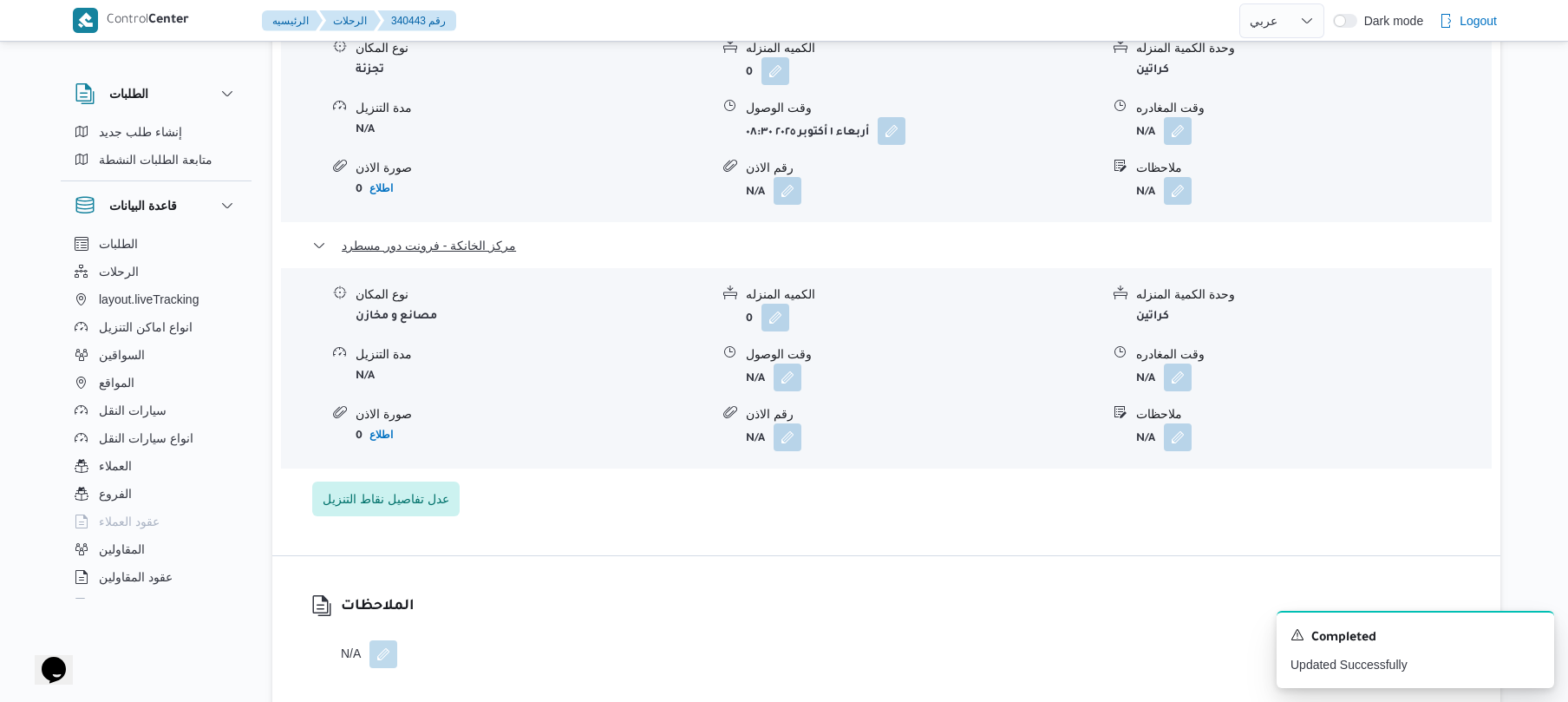
scroll to position [1805, 0]
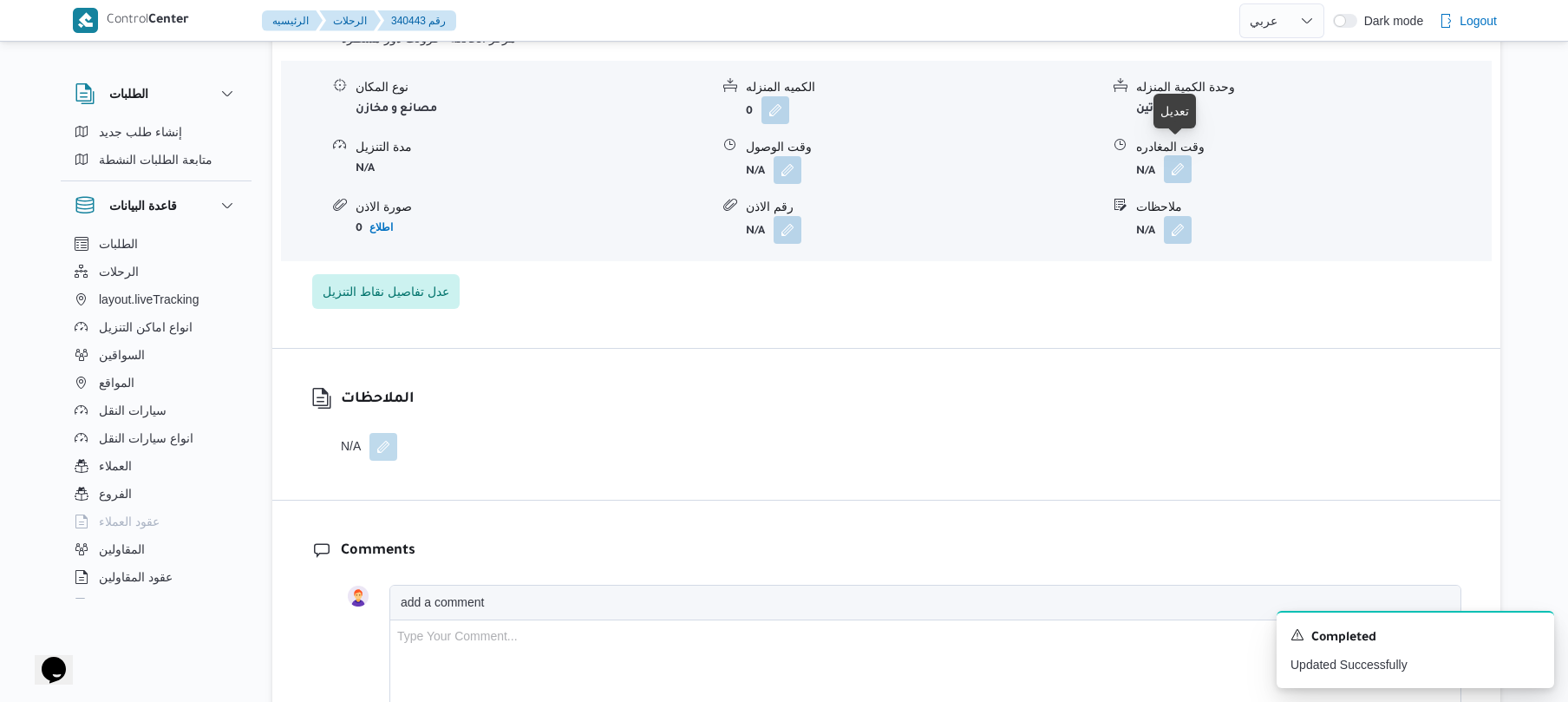
click at [1188, 168] on button "button" at bounding box center [1177, 169] width 28 height 28
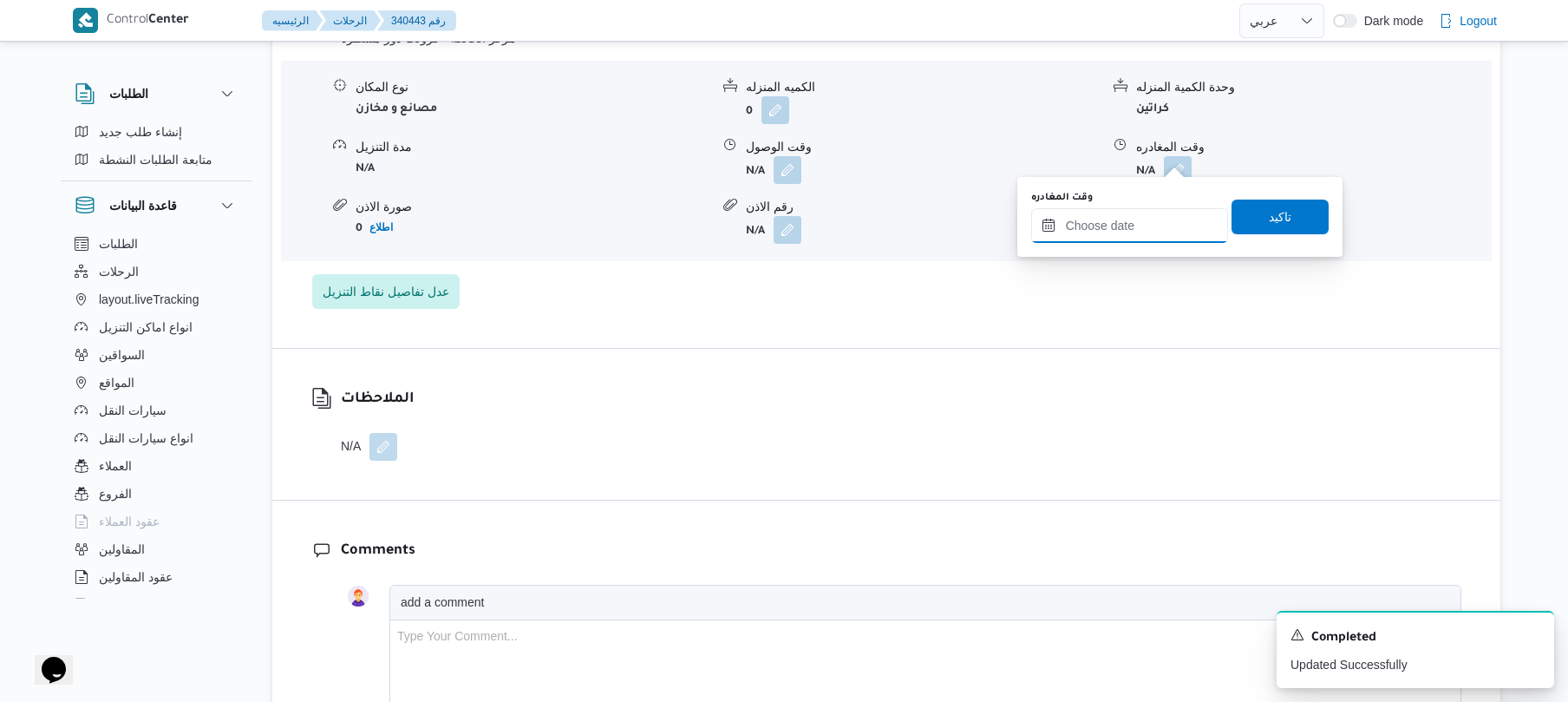
click at [1129, 226] on input "وقت المغادره" at bounding box center [1130, 225] width 197 height 34
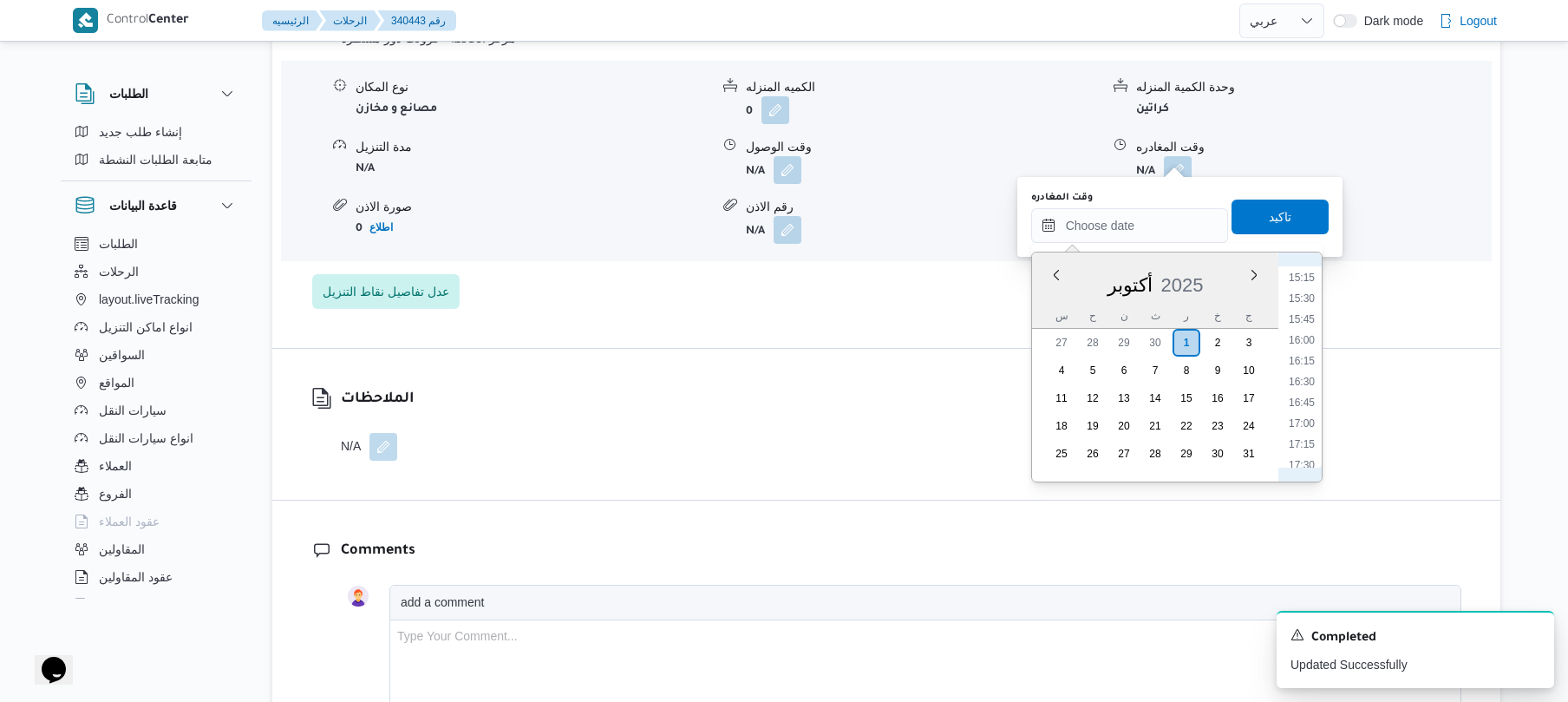
scroll to position [1098, 0]
click at [1302, 403] on li "14:45" at bounding box center [1302, 406] width 40 height 17
type input "[DATE] ١٤:٤٥"
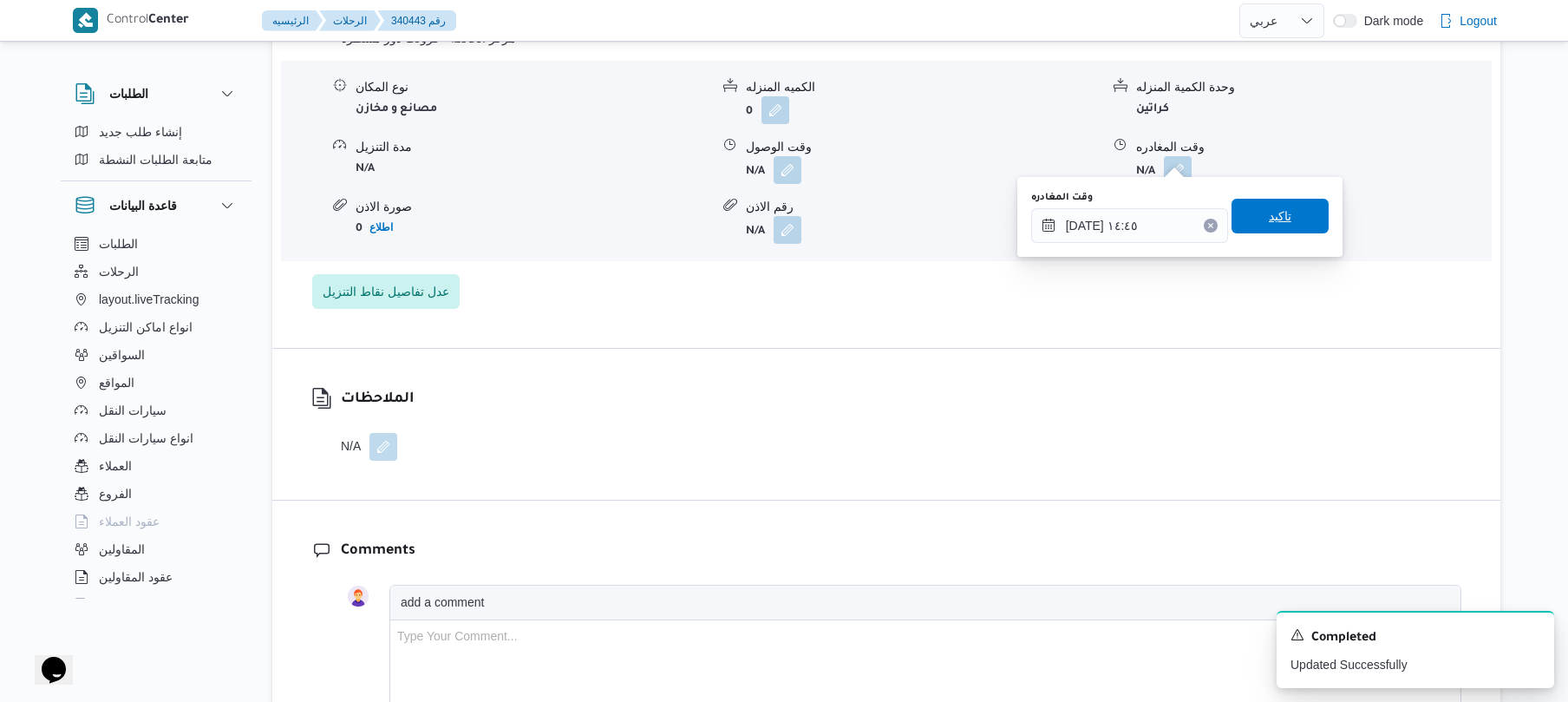
click at [1274, 222] on span "تاكيد" at bounding box center [1280, 217] width 23 height 21
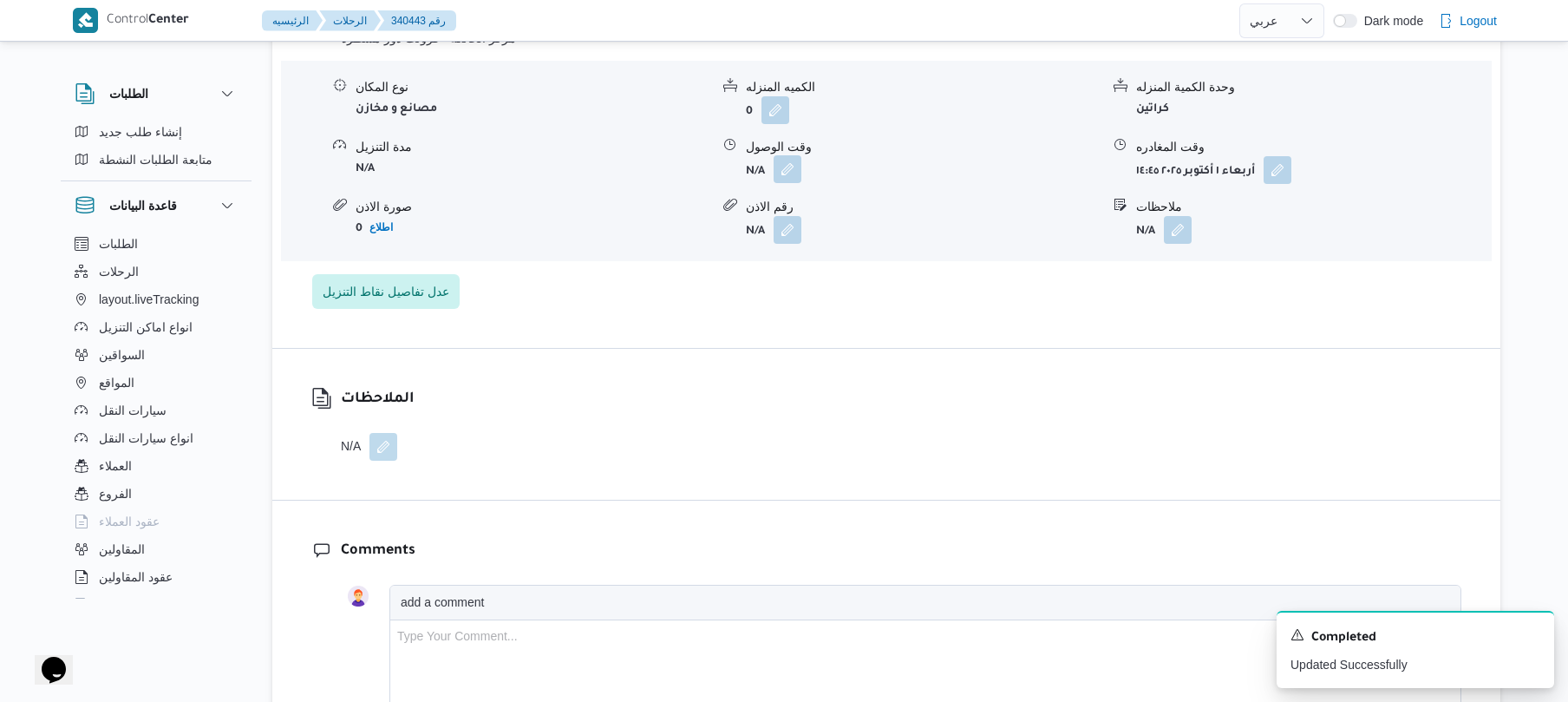
click at [781, 155] on button "button" at bounding box center [787, 169] width 28 height 28
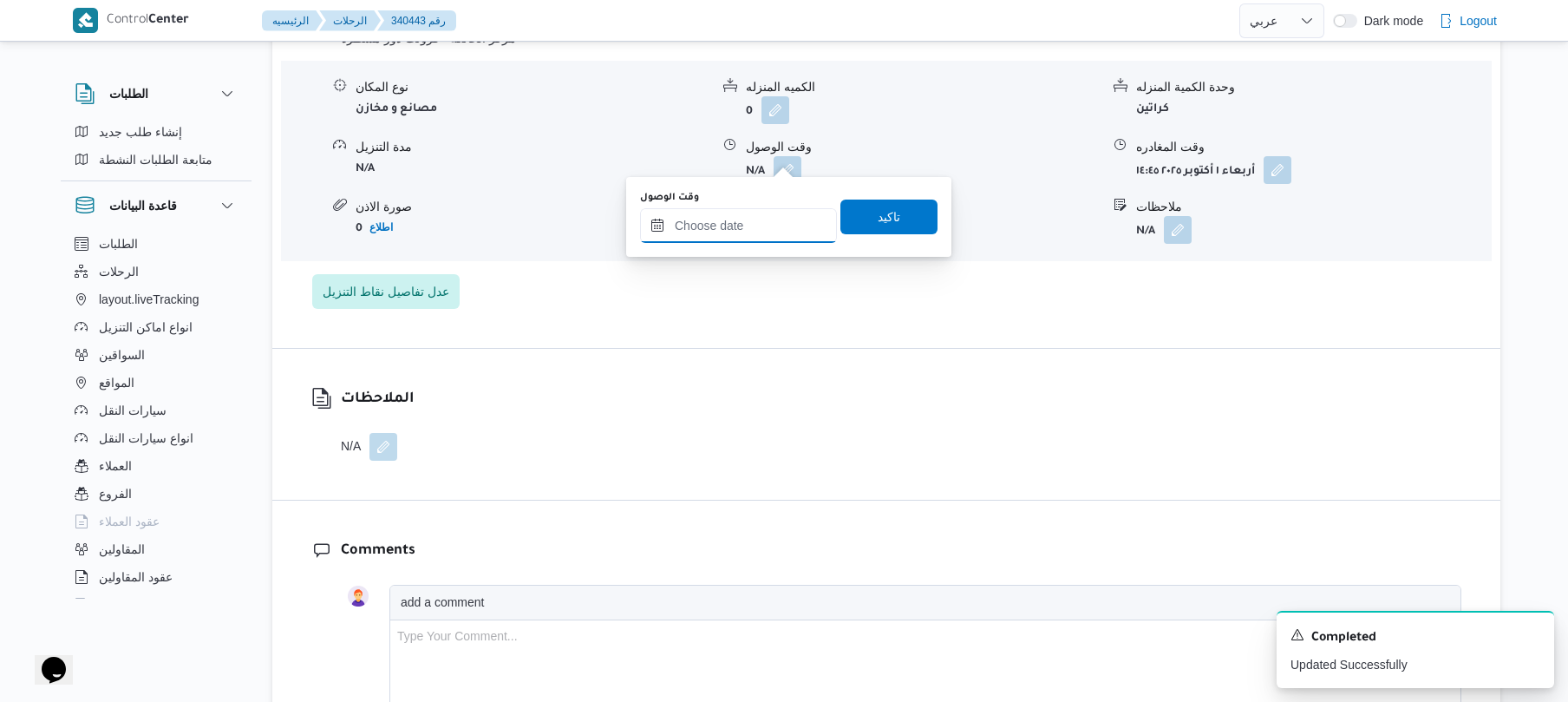
click at [766, 231] on input "وقت الوصول" at bounding box center [738, 225] width 197 height 34
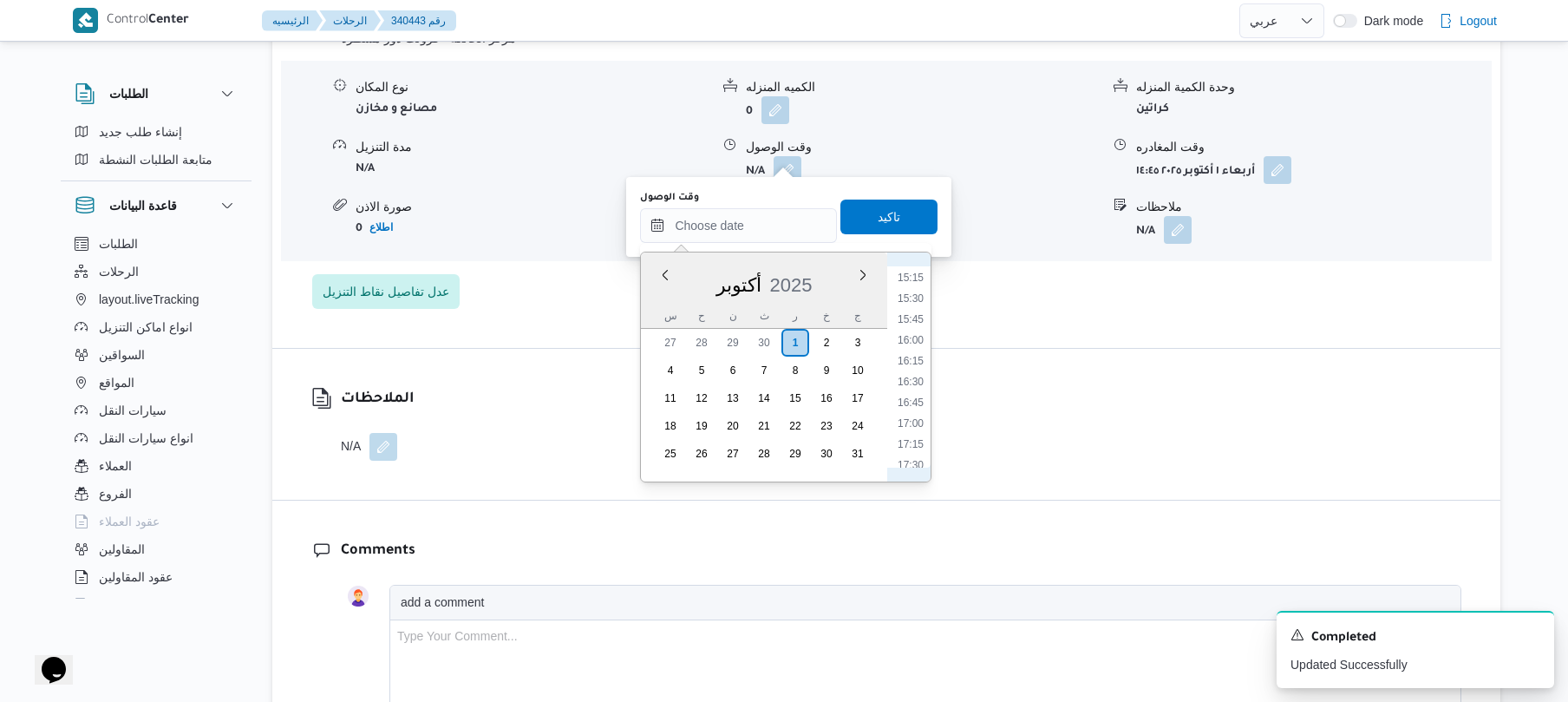
scroll to position [1125, 0]
click at [916, 361] on li "14:30" at bounding box center [910, 358] width 40 height 17
type input "٠١/١٠/٢٠٢٥ ١٤:٣٠"
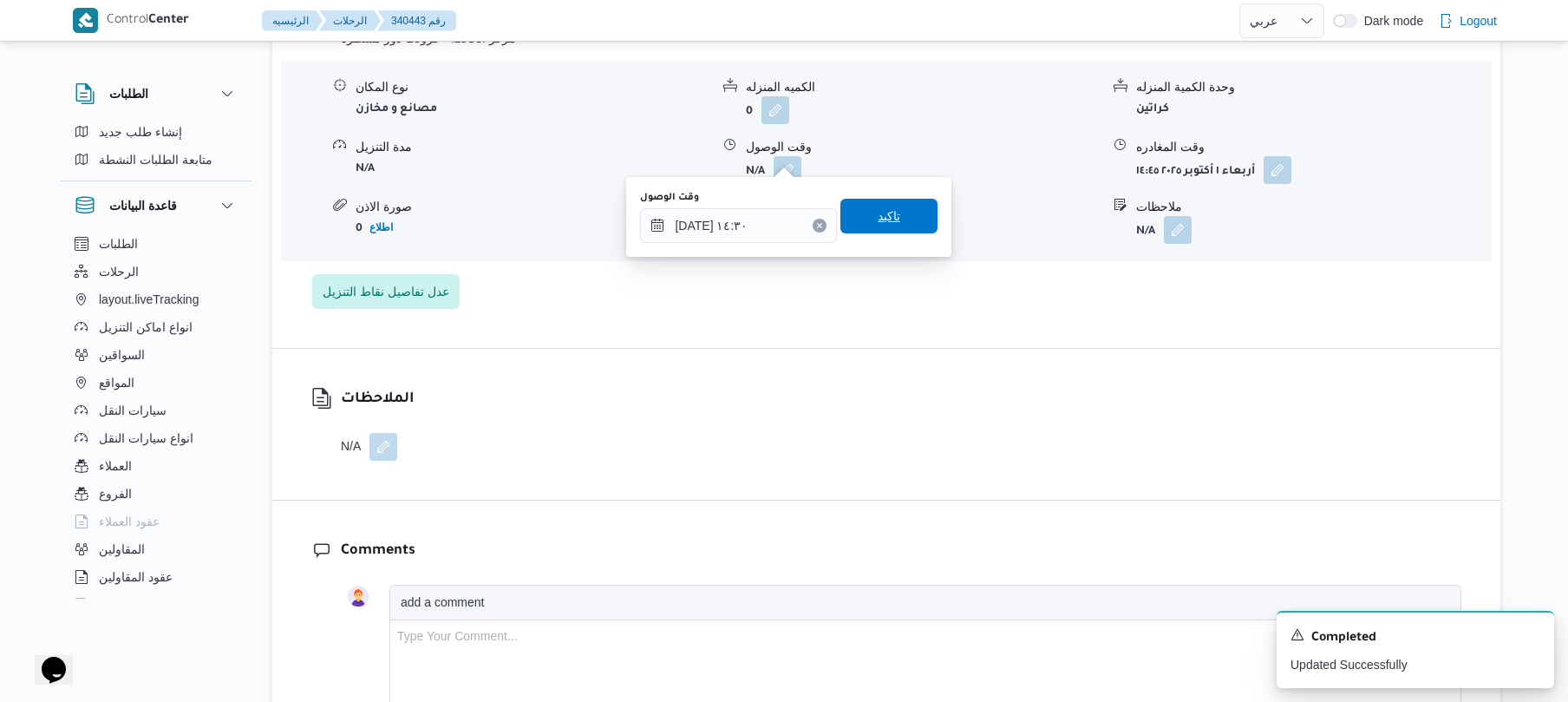
click at [882, 216] on span "تاكيد" at bounding box center [889, 217] width 23 height 21
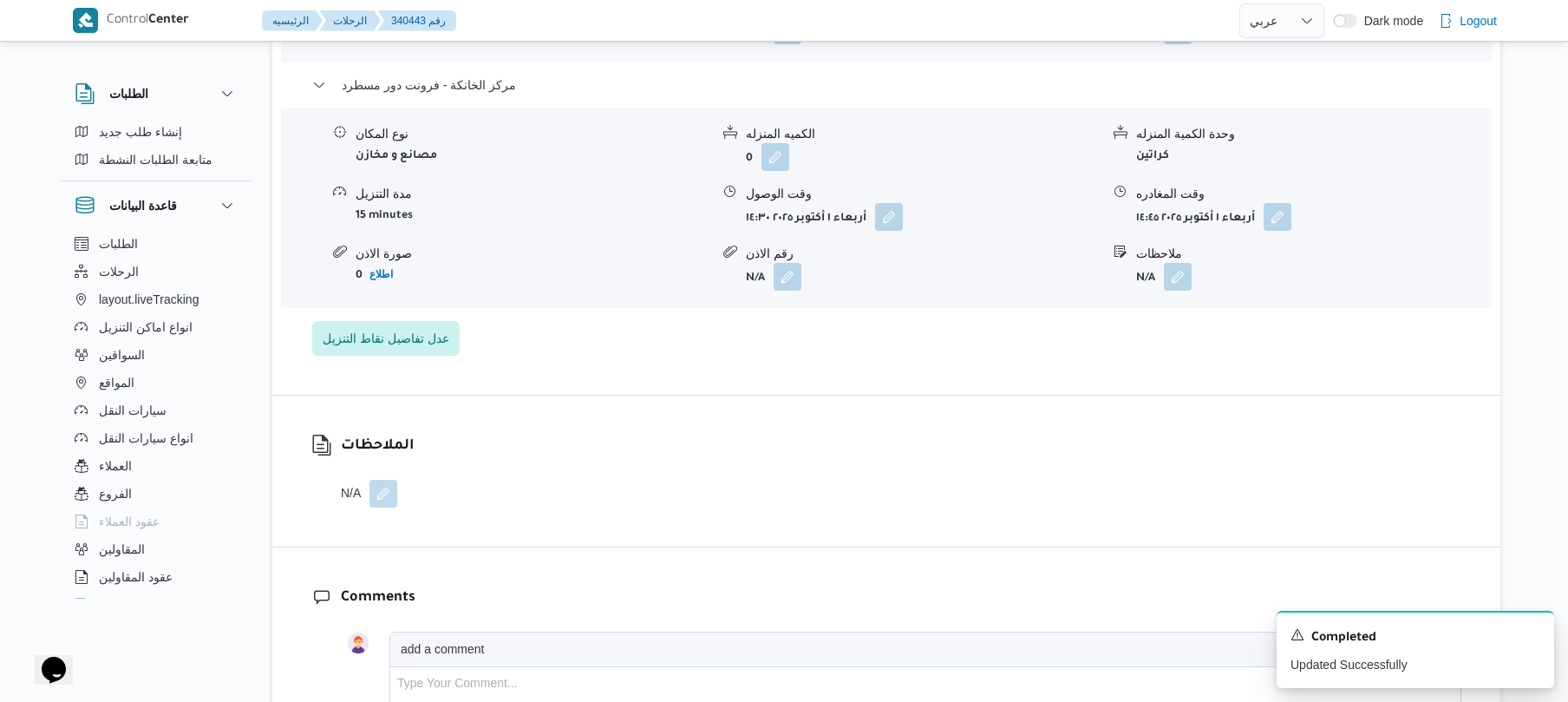
scroll to position [1435, 0]
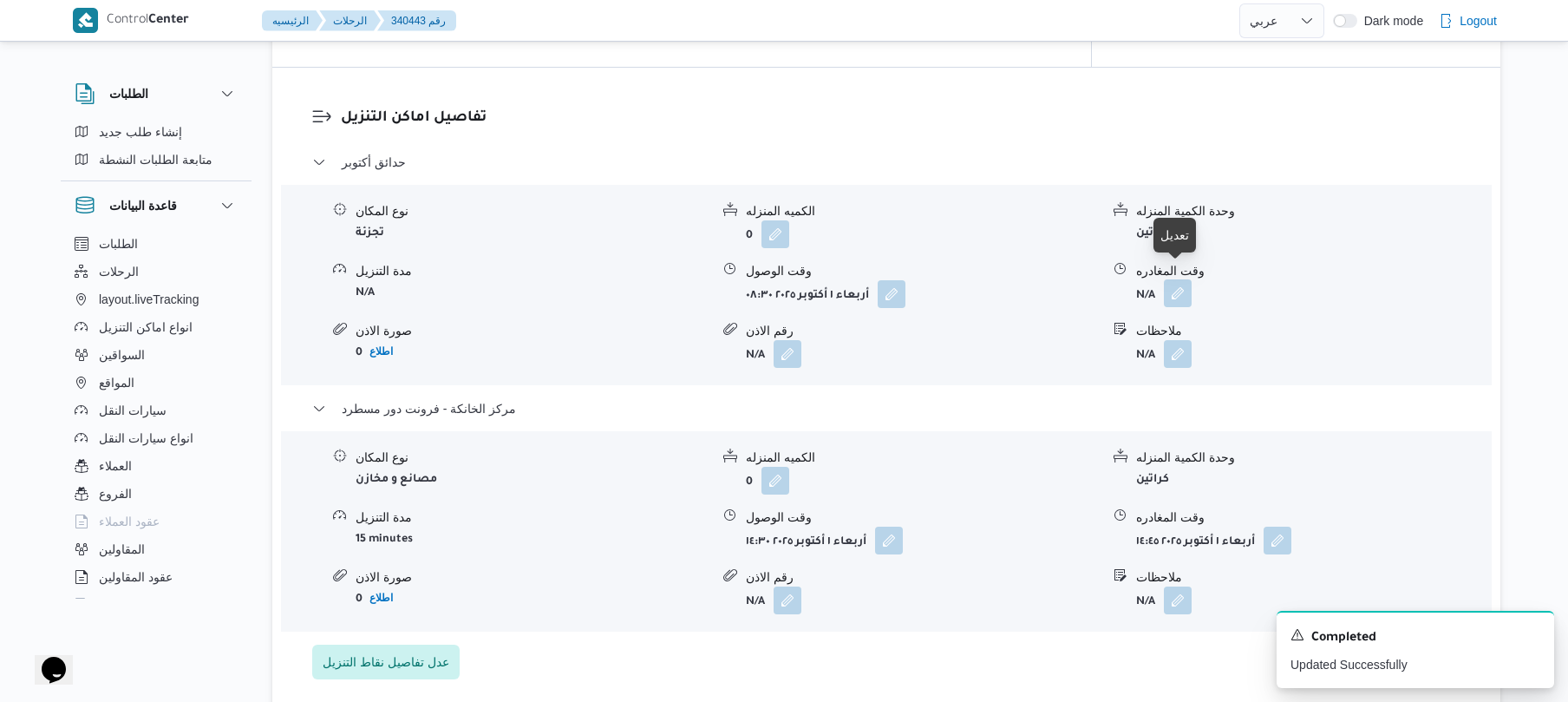
click at [1184, 284] on button "button" at bounding box center [1177, 293] width 28 height 28
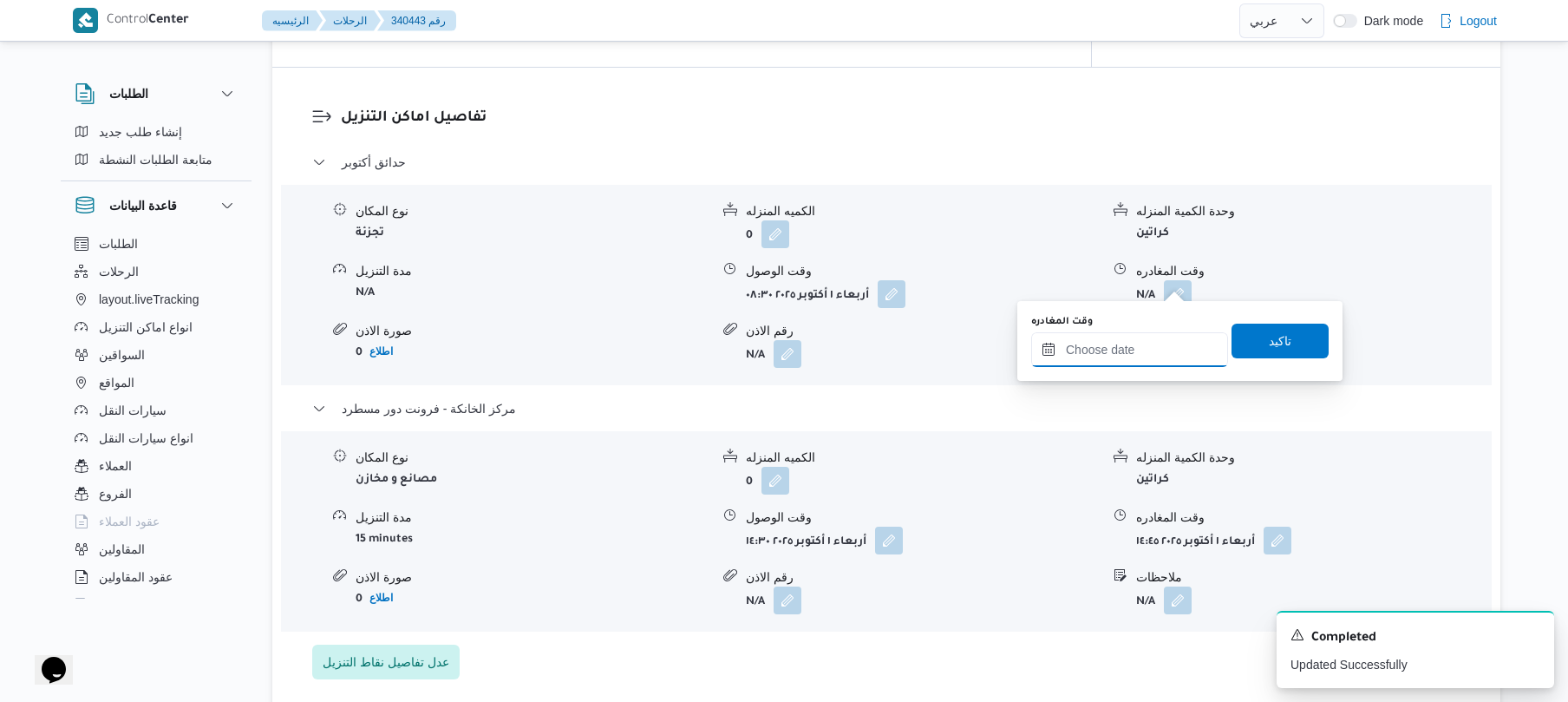
click at [1098, 348] on input "وقت المغادره" at bounding box center [1130, 349] width 197 height 34
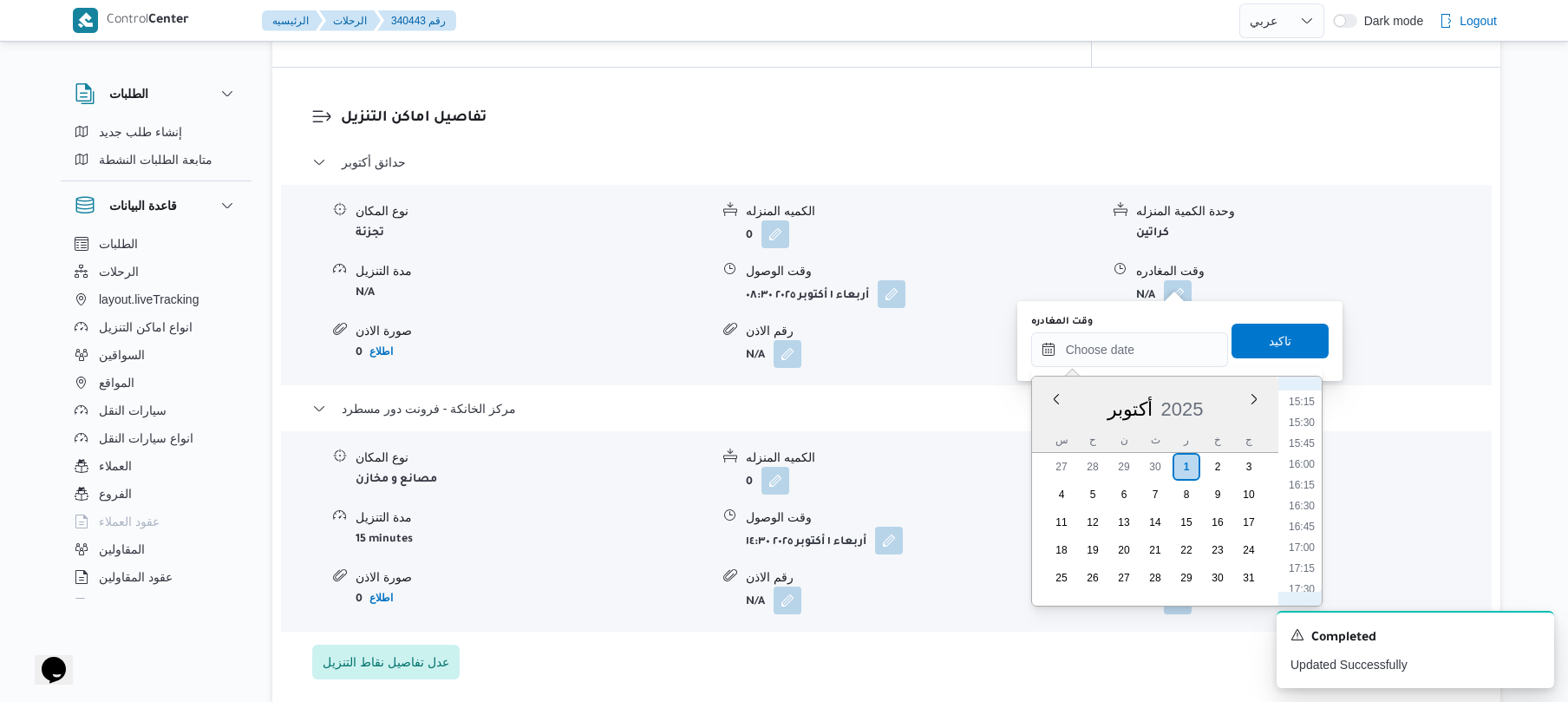
scroll to position [1098, 0]
click at [1306, 427] on li "13:30" at bounding box center [1302, 426] width 40 height 17
type input "٠١/١٠/٢٠٢٥ ١٣:٣٠"
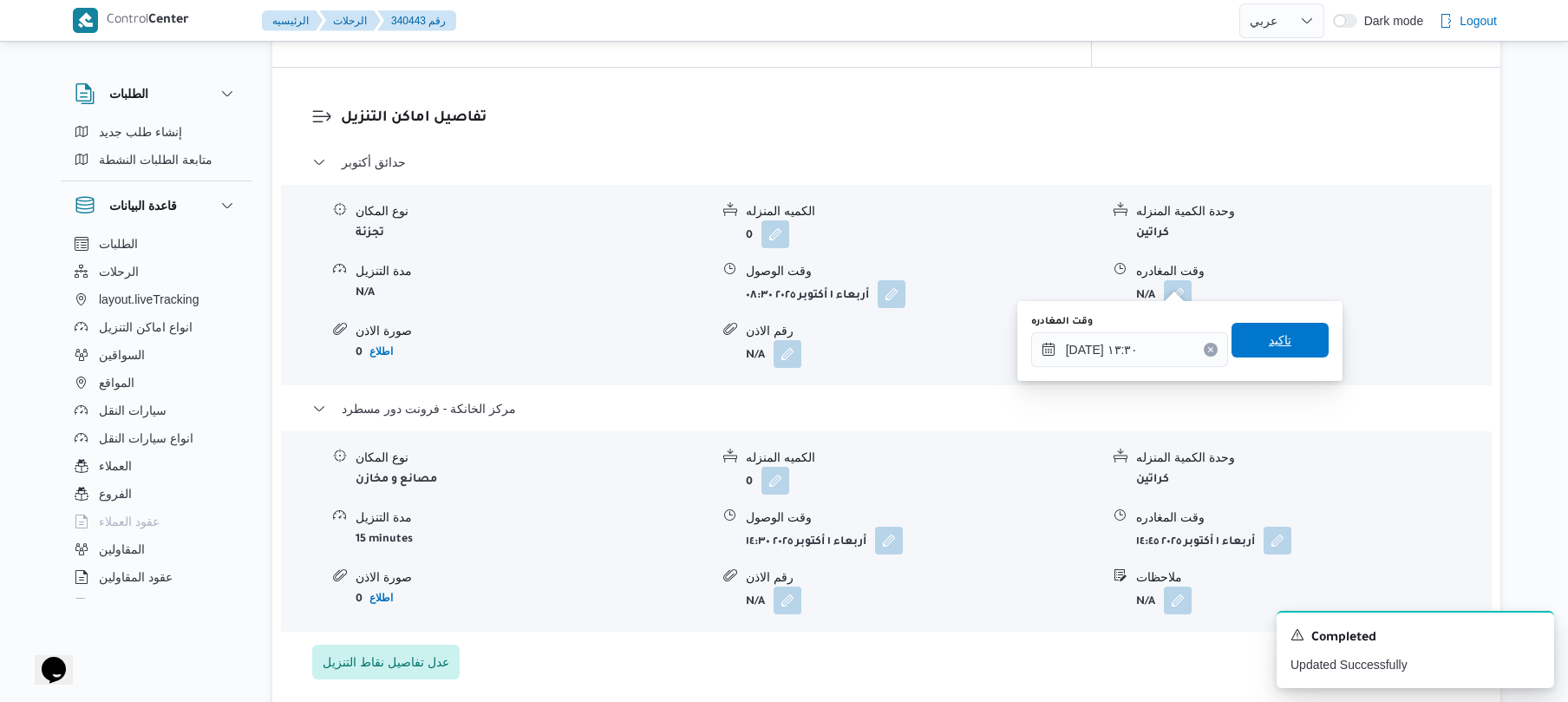
click at [1285, 339] on span "تاكيد" at bounding box center [1280, 340] width 97 height 34
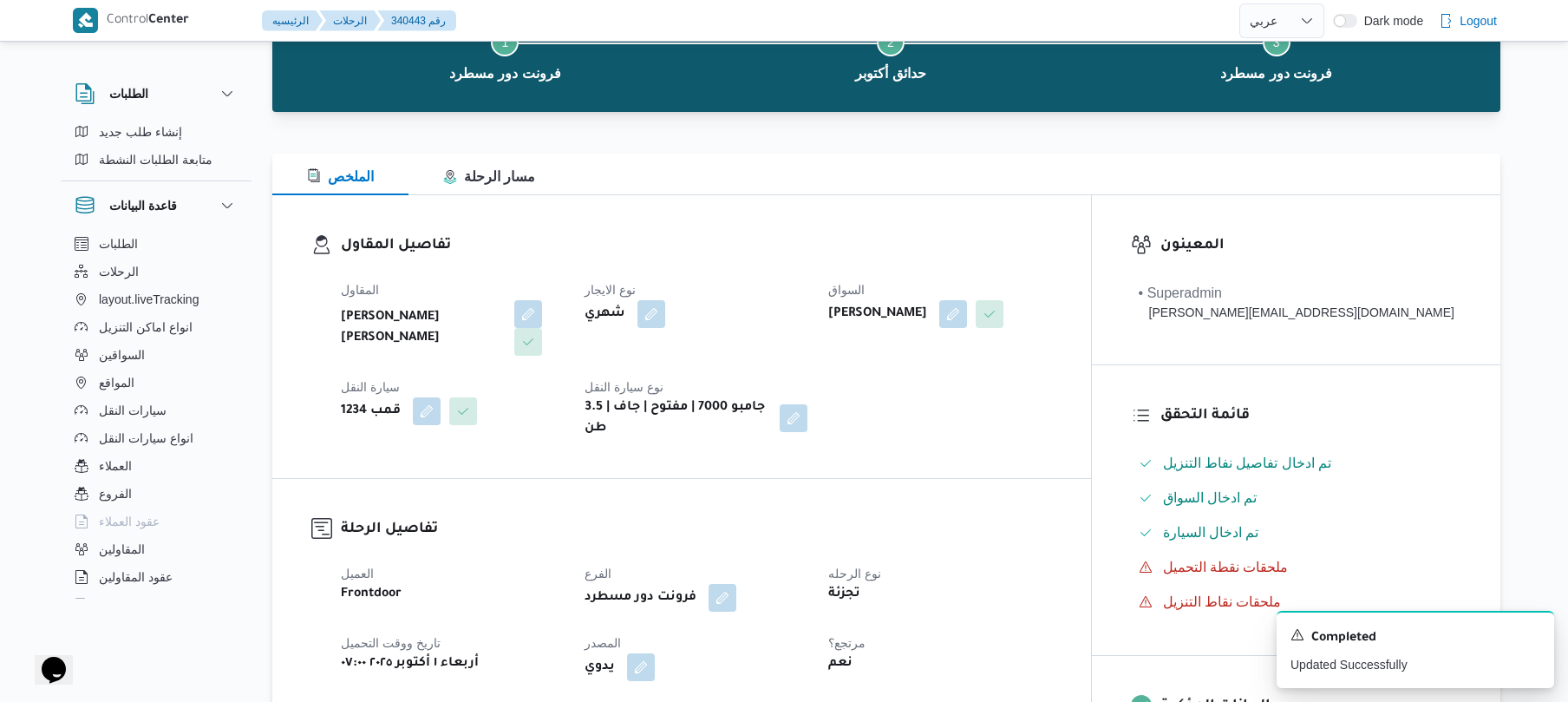
scroll to position [0, 0]
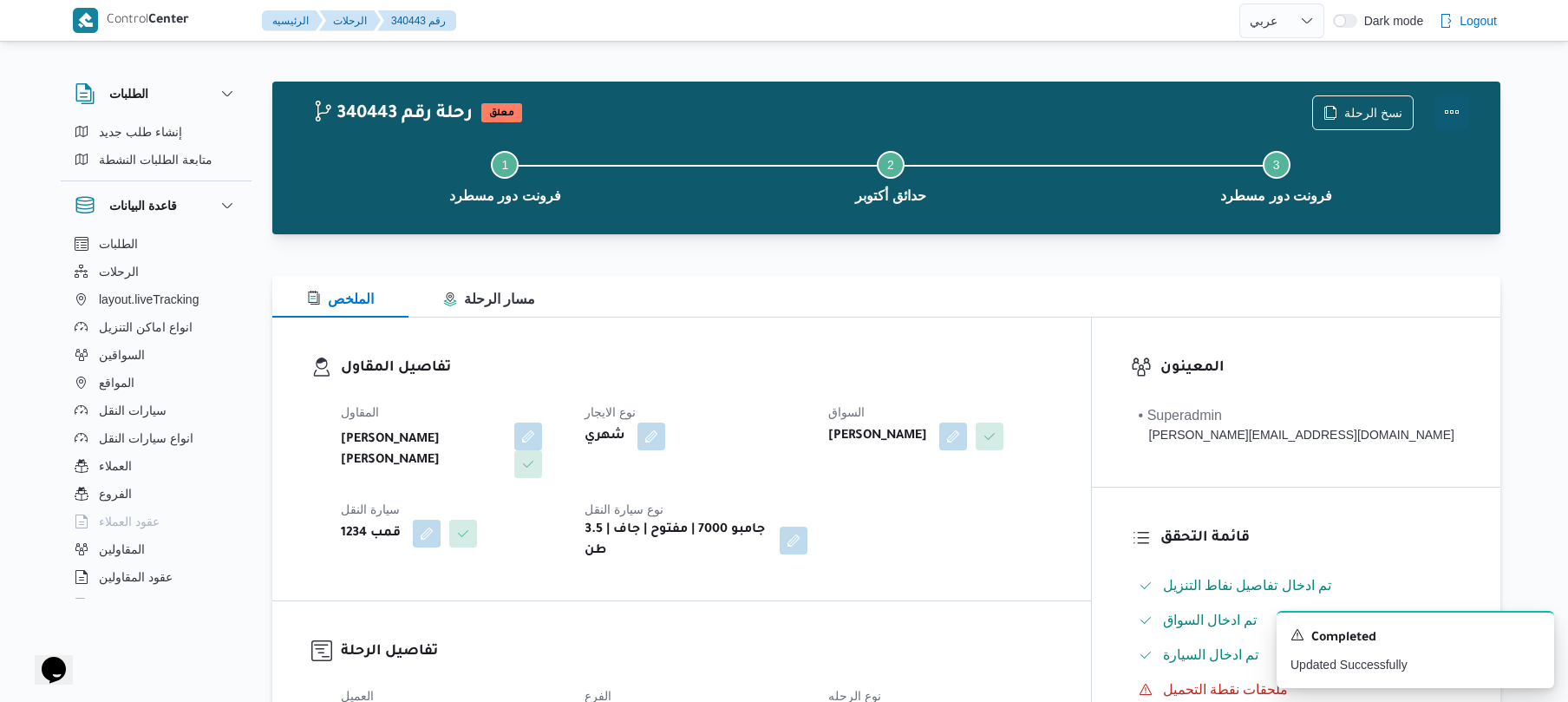
click at [1441, 109] on button "Actions" at bounding box center [1452, 112] width 34 height 34
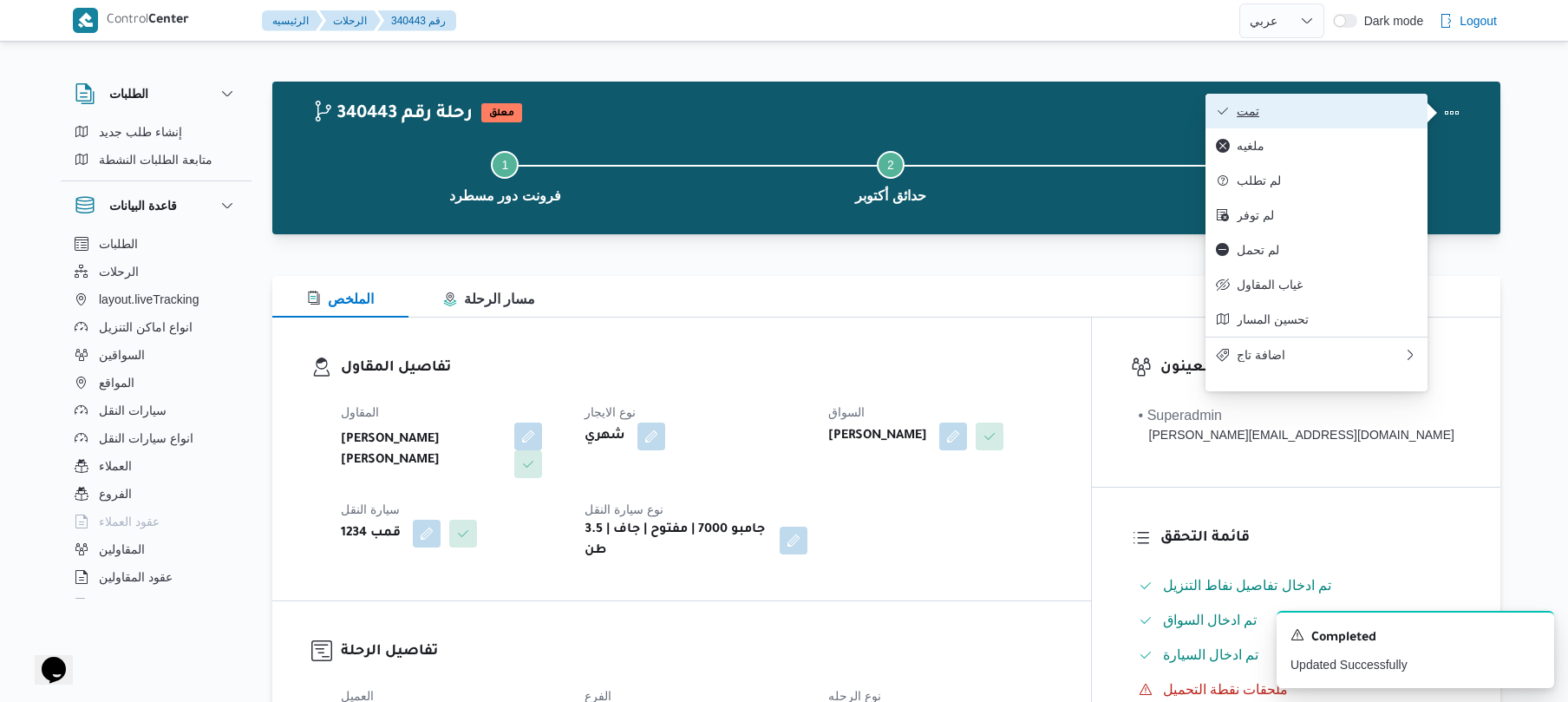
click at [1332, 116] on span "تمت" at bounding box center [1326, 111] width 180 height 14
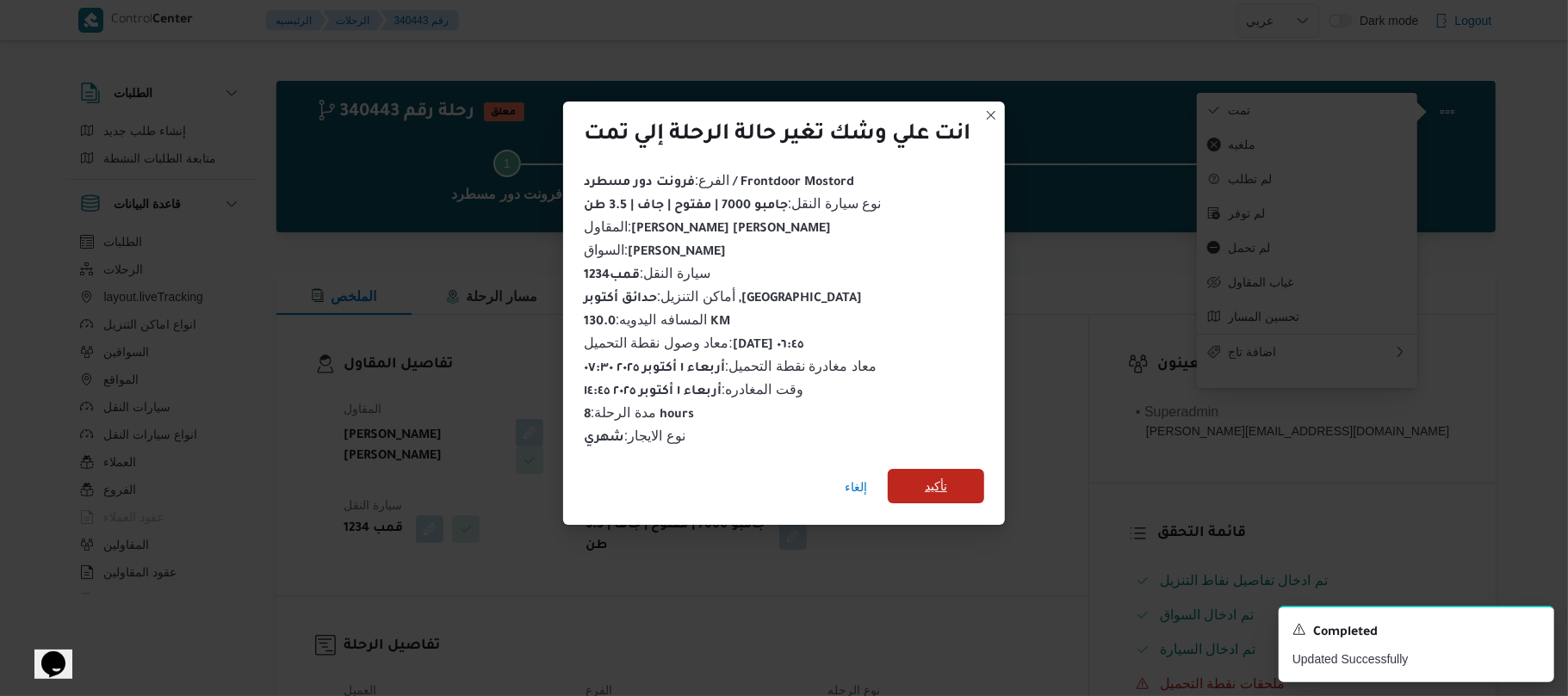
click at [947, 476] on span "تأكيد" at bounding box center [936, 486] width 23 height 21
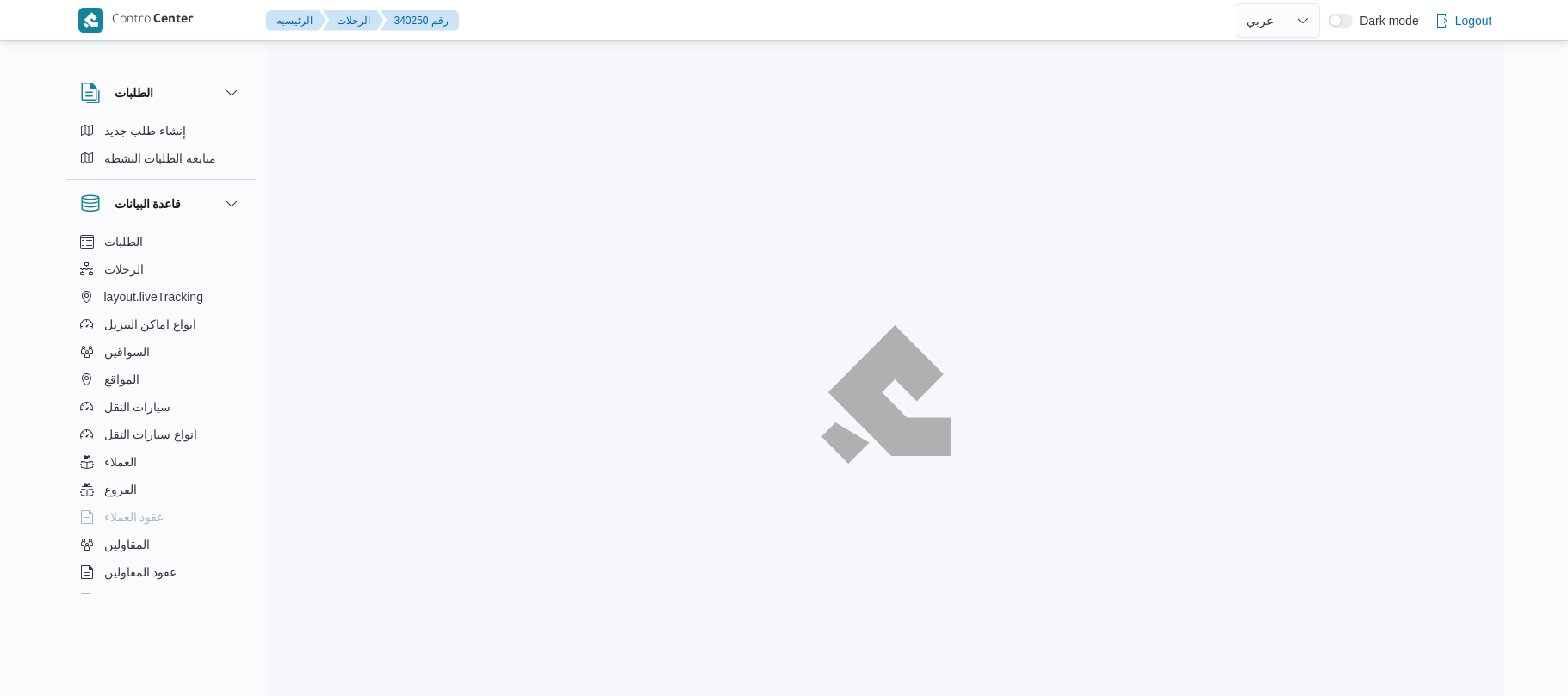
select select "ar"
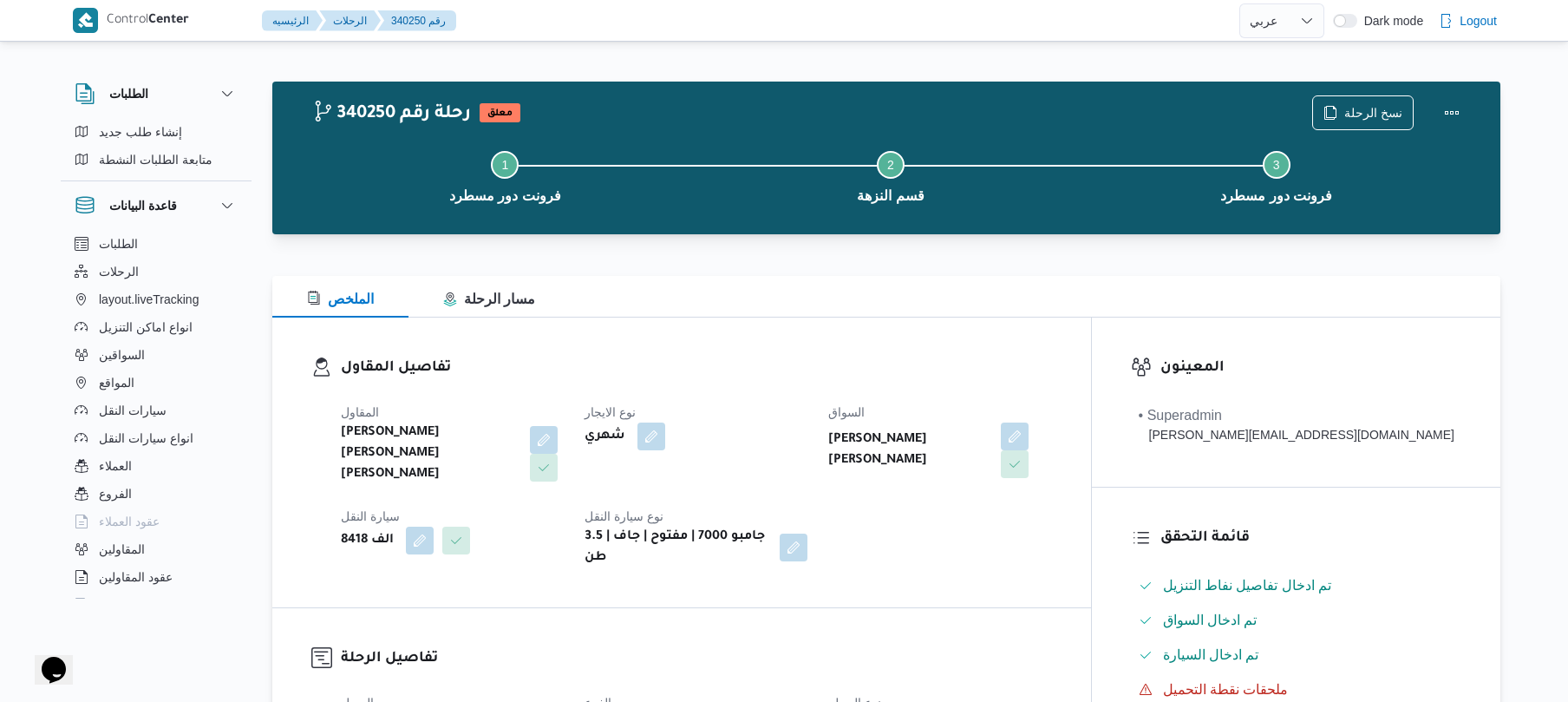
click at [718, 380] on dl "تفاصيل المقاول [PERSON_NAME] [PERSON_NAME] [PERSON_NAME] نوع الايجار شهري السوا…" at bounding box center [697, 463] width 711 height 212
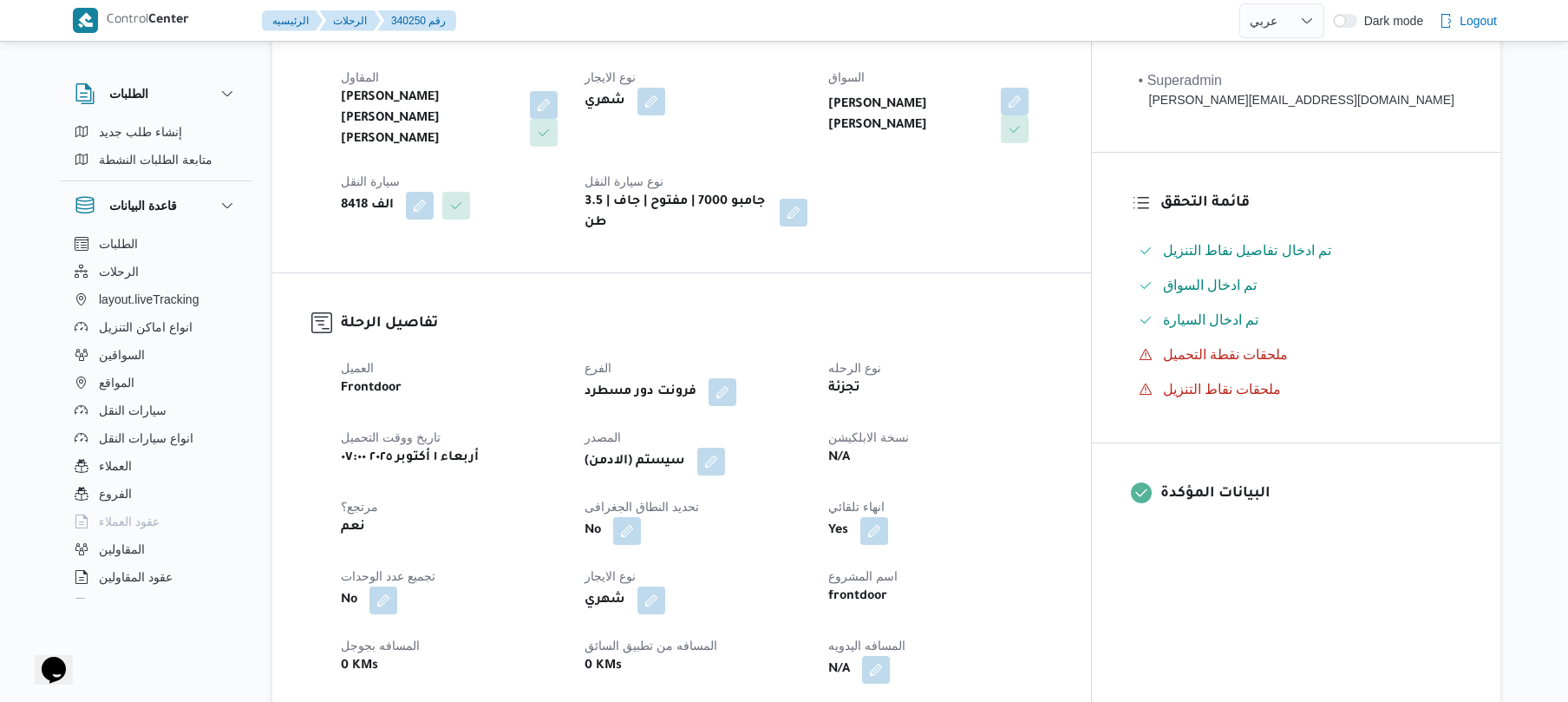
scroll to position [555, 0]
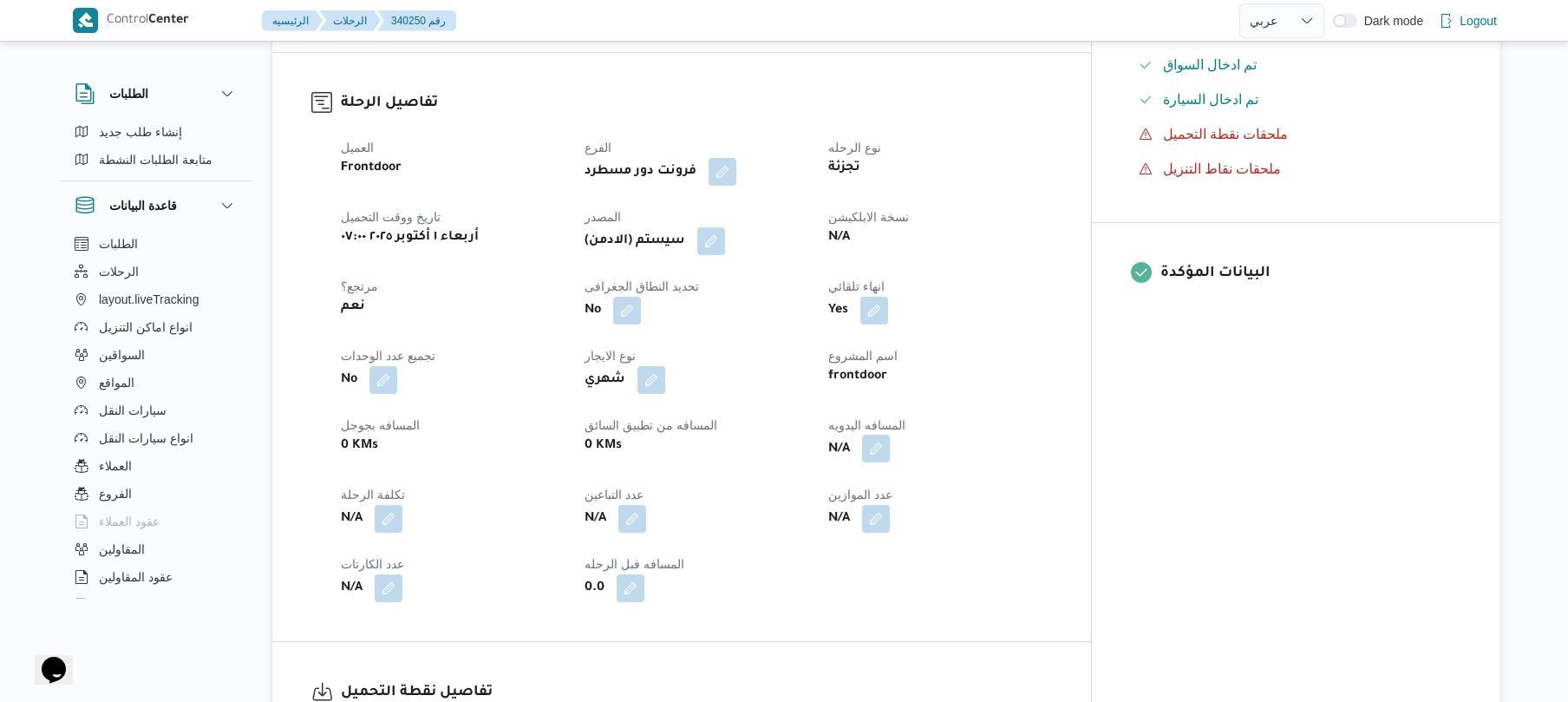
click at [889, 435] on button "button" at bounding box center [875, 448] width 28 height 28
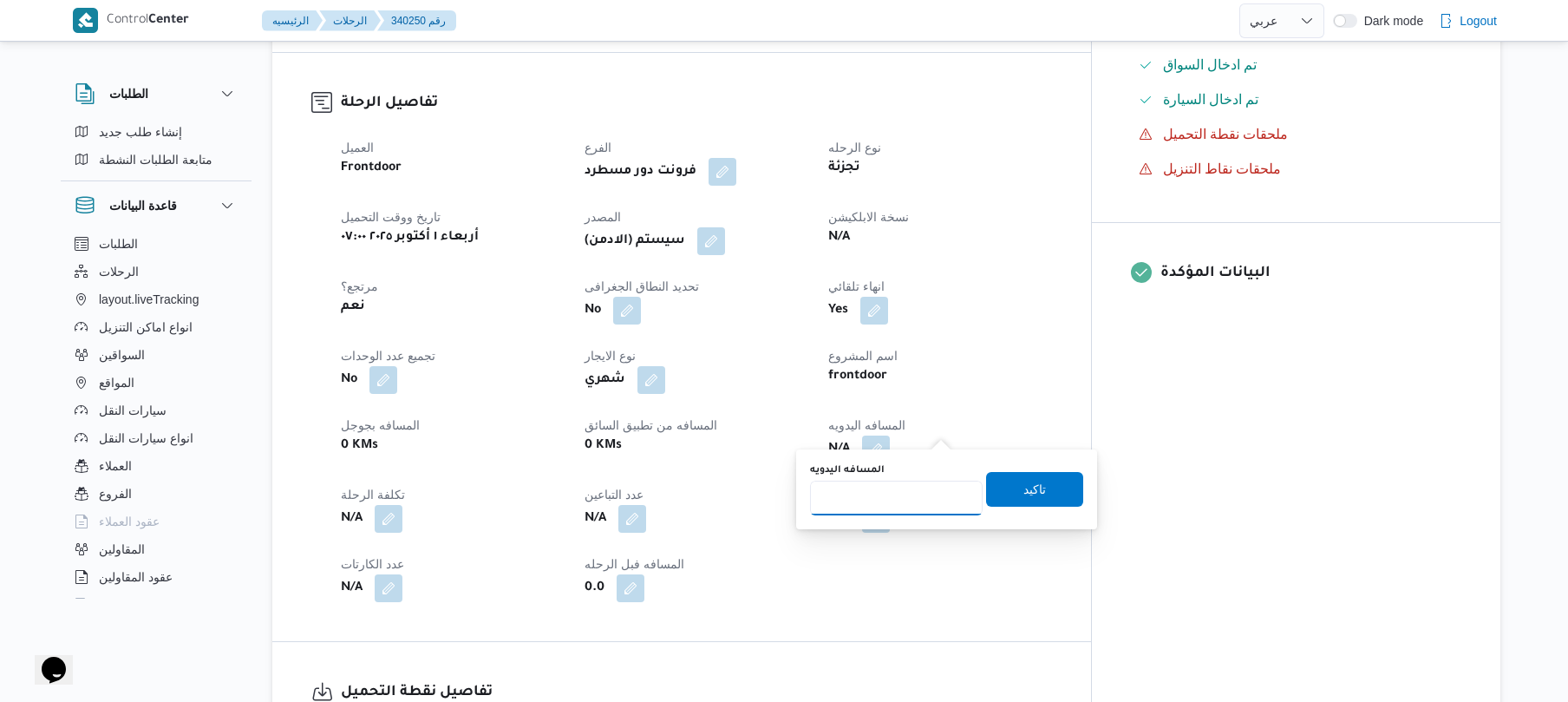
click at [886, 497] on input "المسافه اليدويه" at bounding box center [896, 498] width 173 height 34
type input "70"
click at [1039, 485] on span "تاكيد" at bounding box center [1034, 488] width 97 height 34
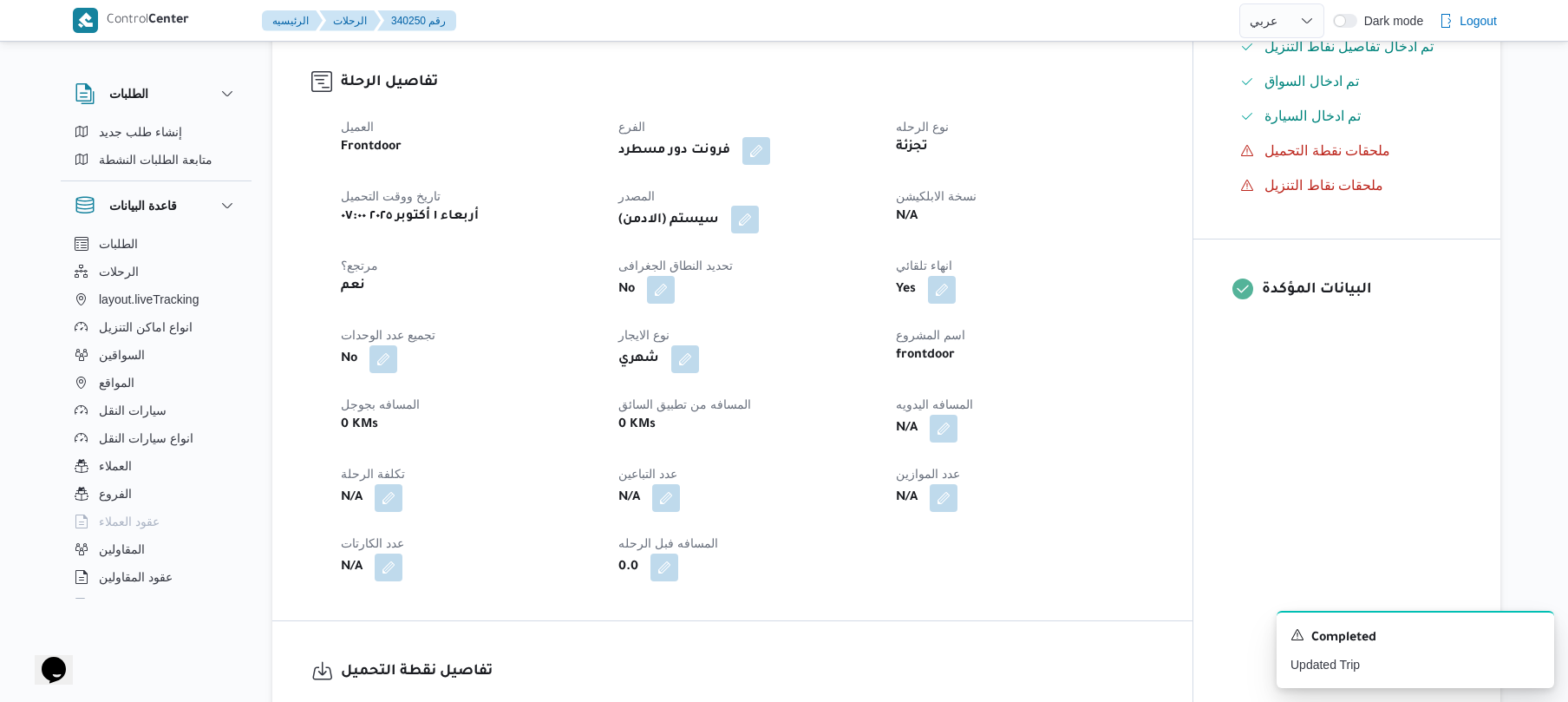
click at [744, 220] on button "button" at bounding box center [744, 219] width 28 height 28
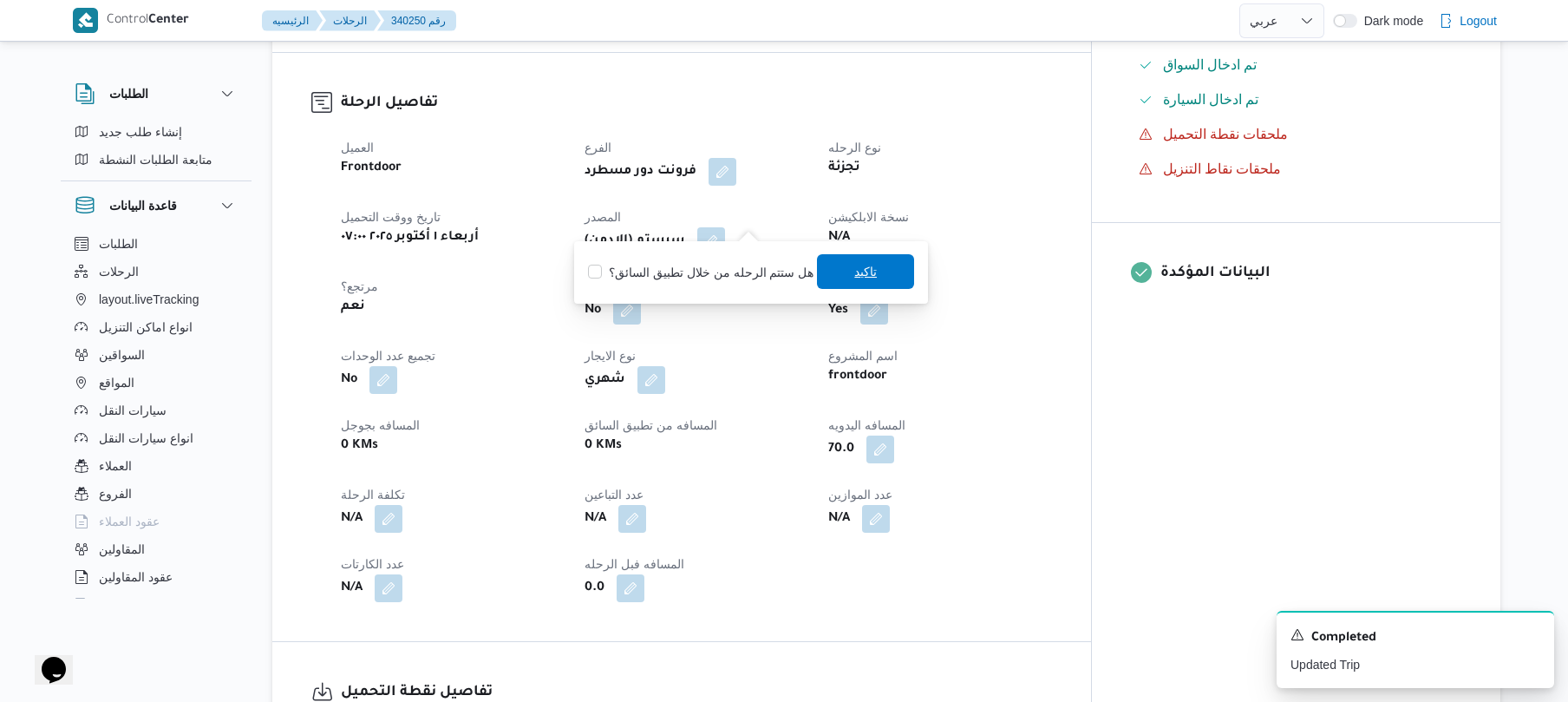
click at [854, 274] on span "تاكيد" at bounding box center [865, 272] width 23 height 21
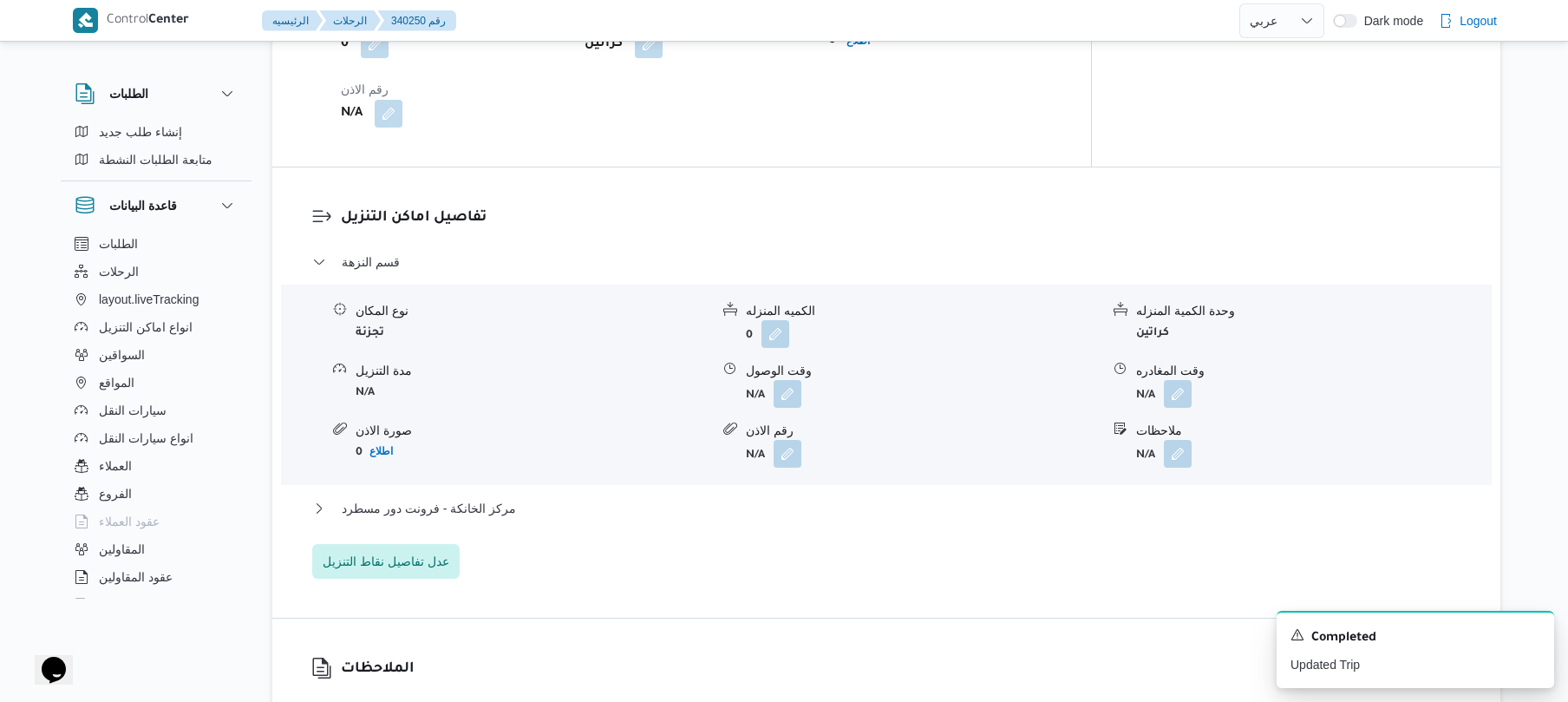
scroll to position [1389, 0]
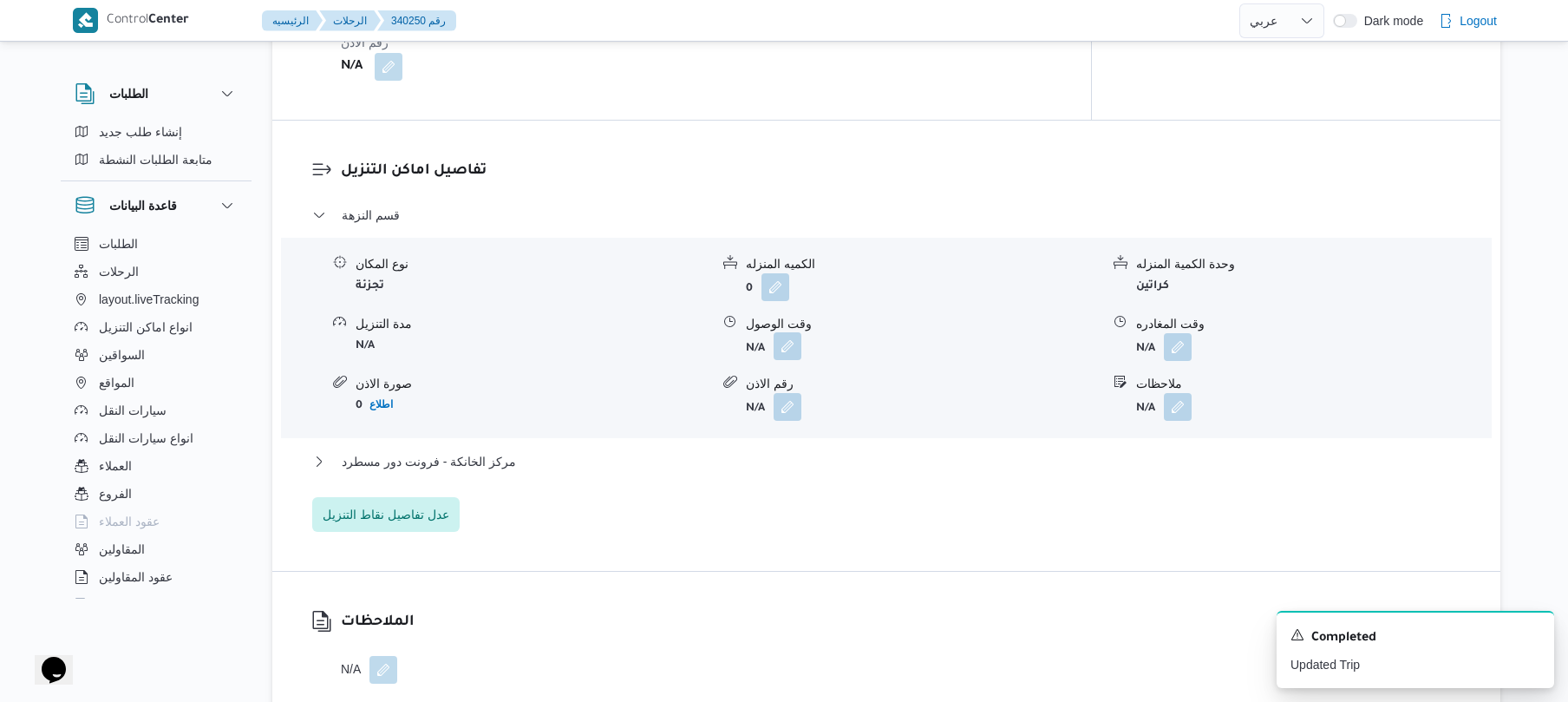
click at [792, 332] on button "button" at bounding box center [787, 345] width 28 height 28
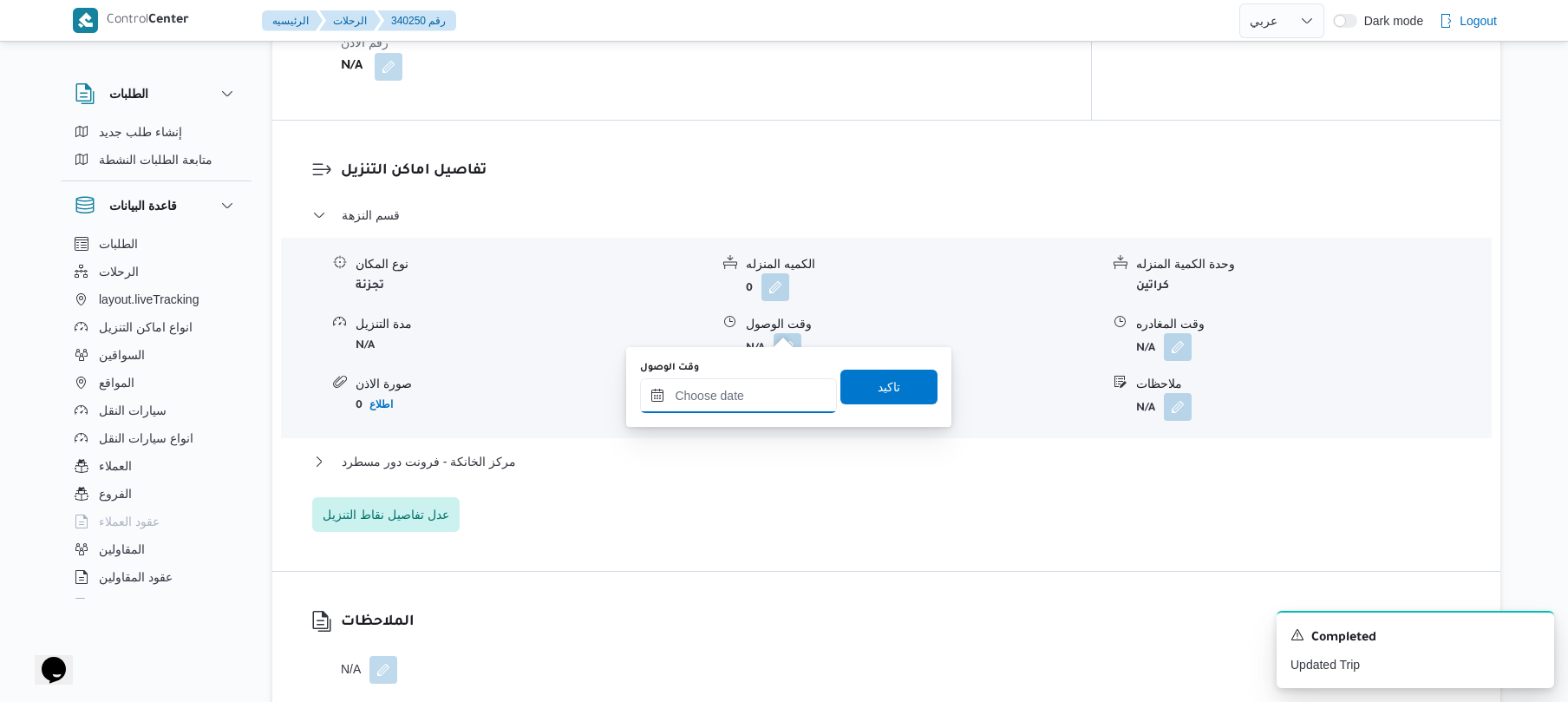
click at [761, 390] on input "وقت الوصول" at bounding box center [738, 396] width 197 height 34
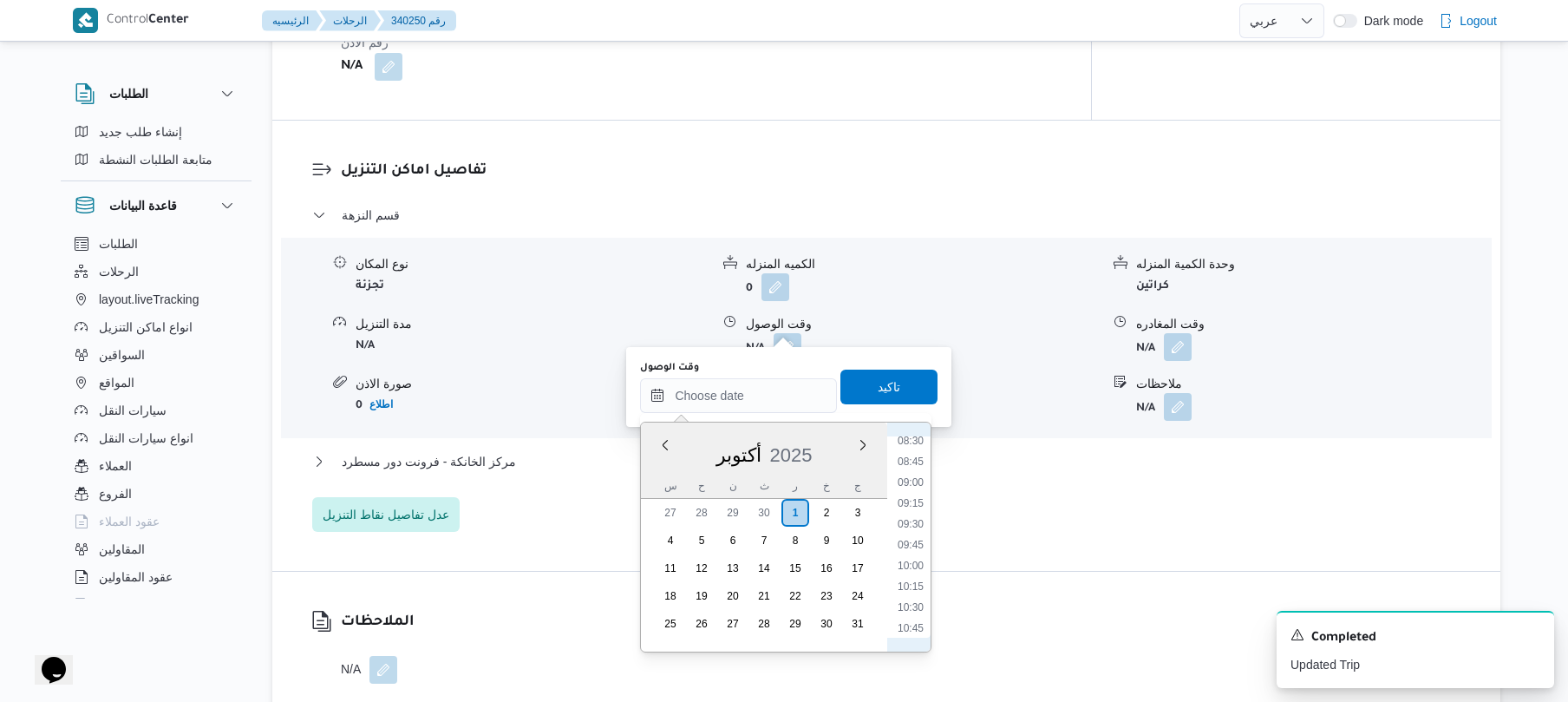
scroll to position [673, 0]
click at [914, 479] on li "08:30" at bounding box center [910, 480] width 40 height 17
type input "[DATE] ٠٨:٣٠"
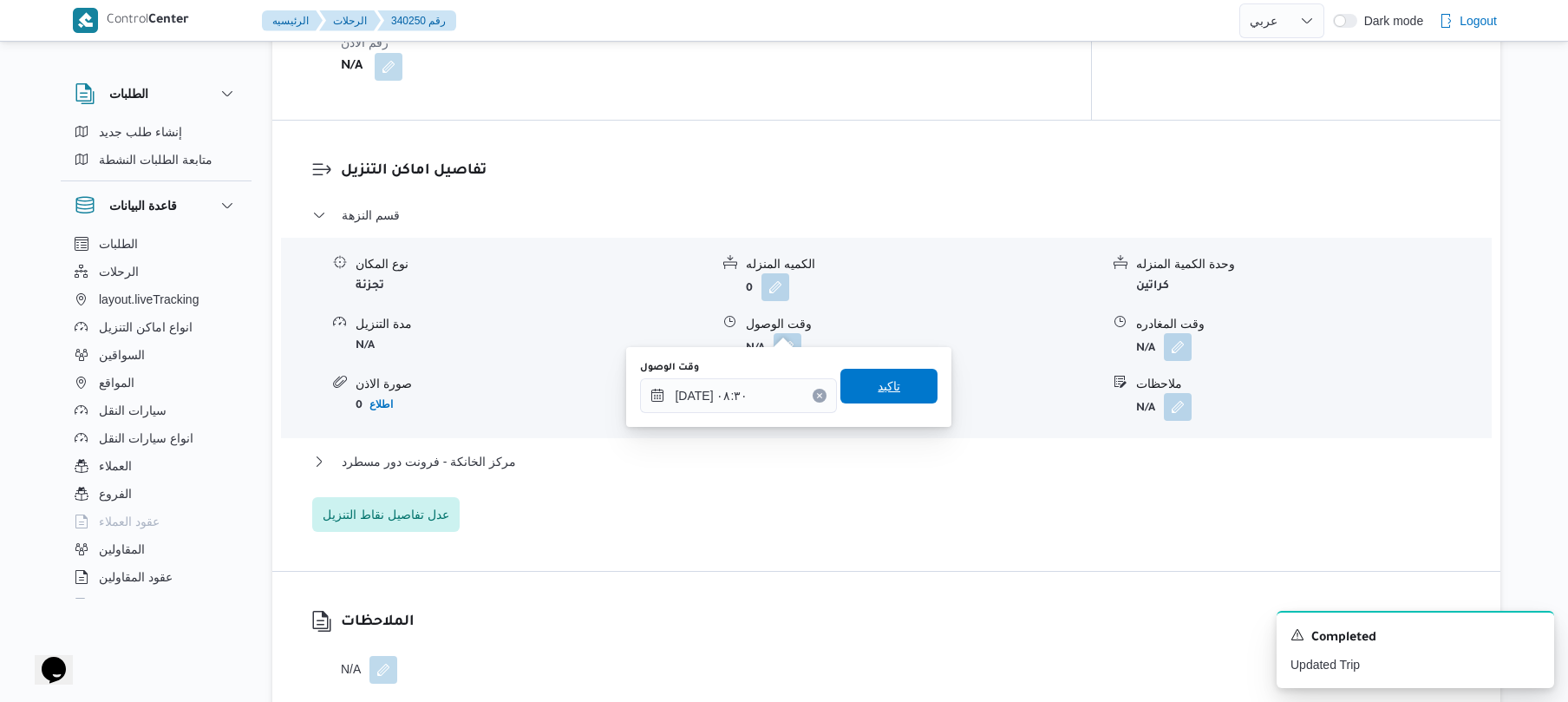
click at [906, 396] on span "تاكيد" at bounding box center [889, 386] width 97 height 34
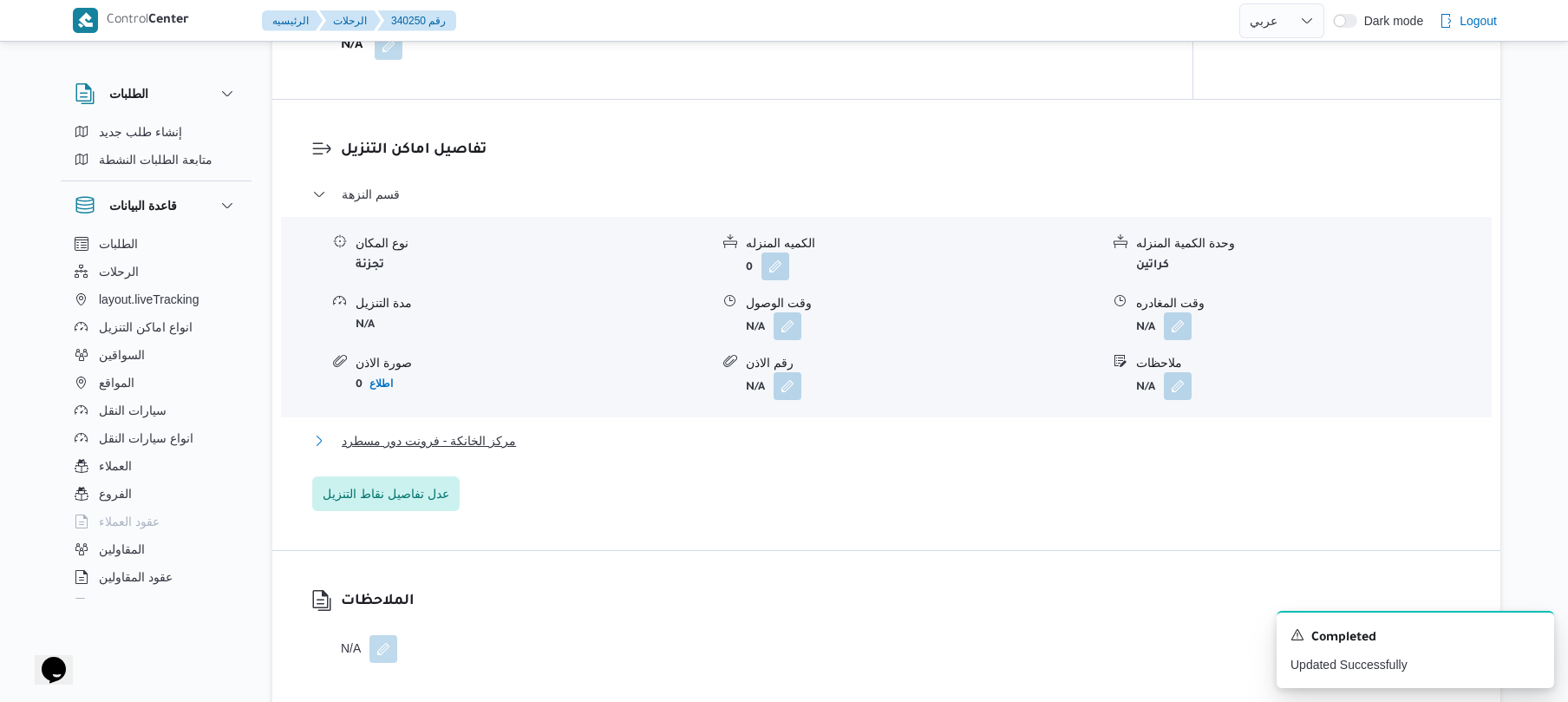
click at [850, 444] on button "مركز الخانكة - فرونت دور مسطرد" at bounding box center [886, 441] width 1149 height 21
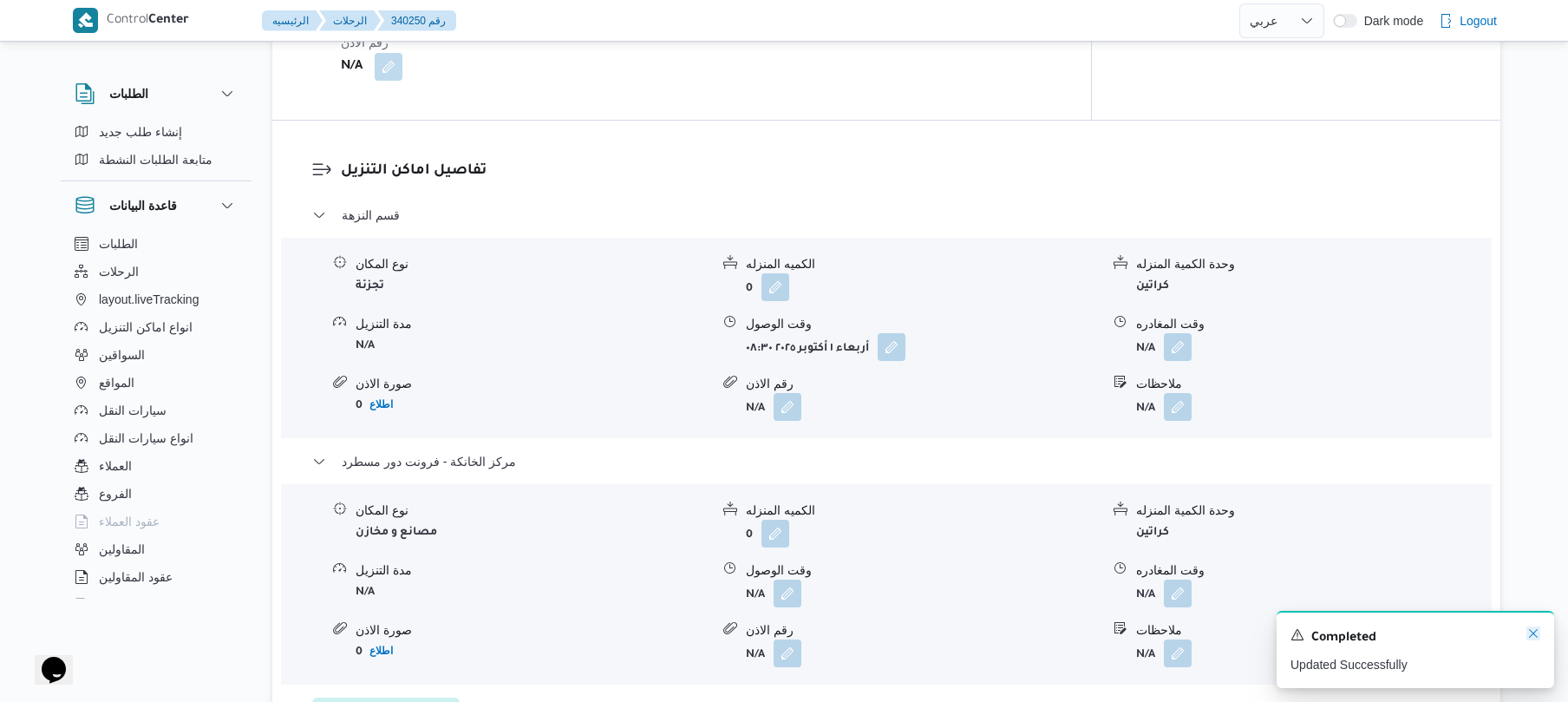
click at [1537, 631] on icon "Dismiss toast" at bounding box center [1533, 633] width 9 height 9
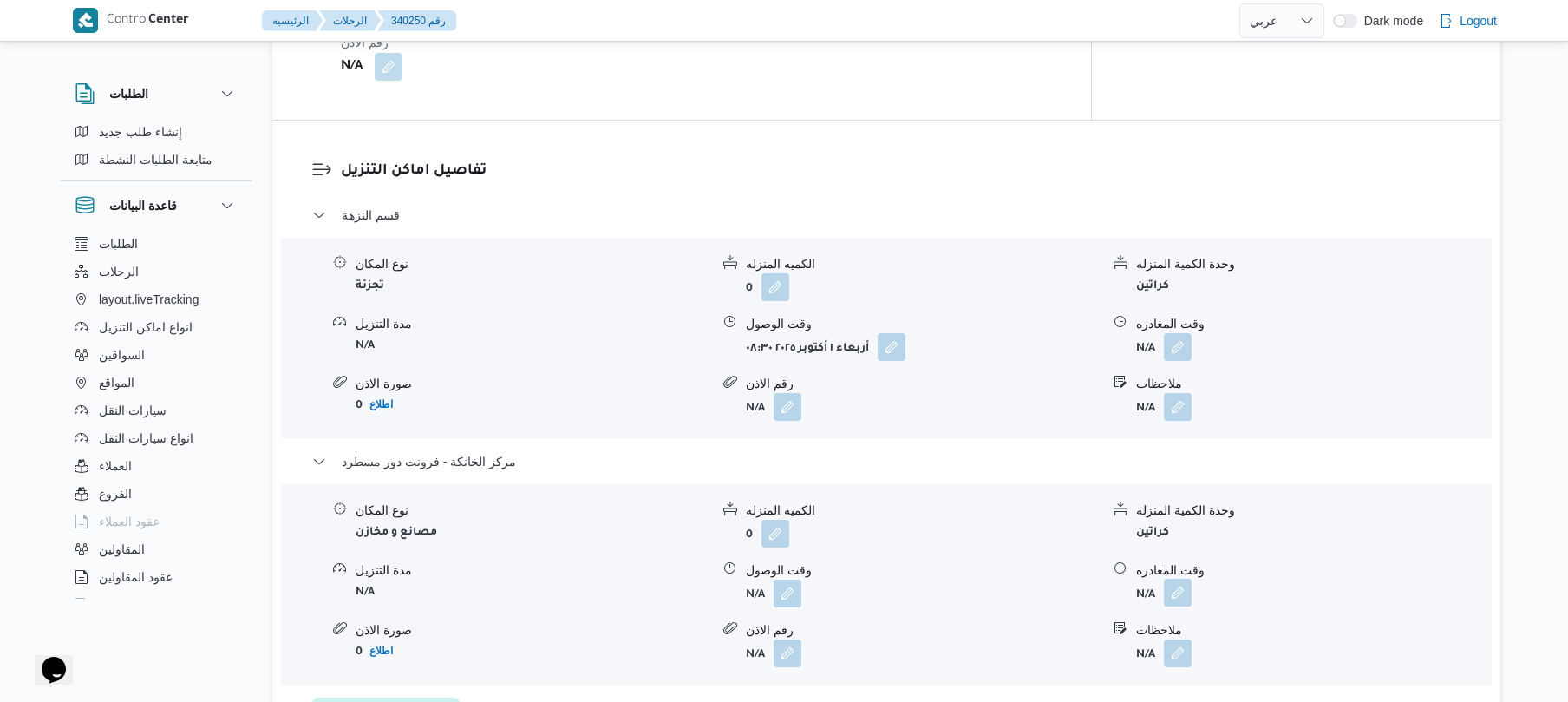
click at [1174, 579] on button "button" at bounding box center [1177, 592] width 28 height 28
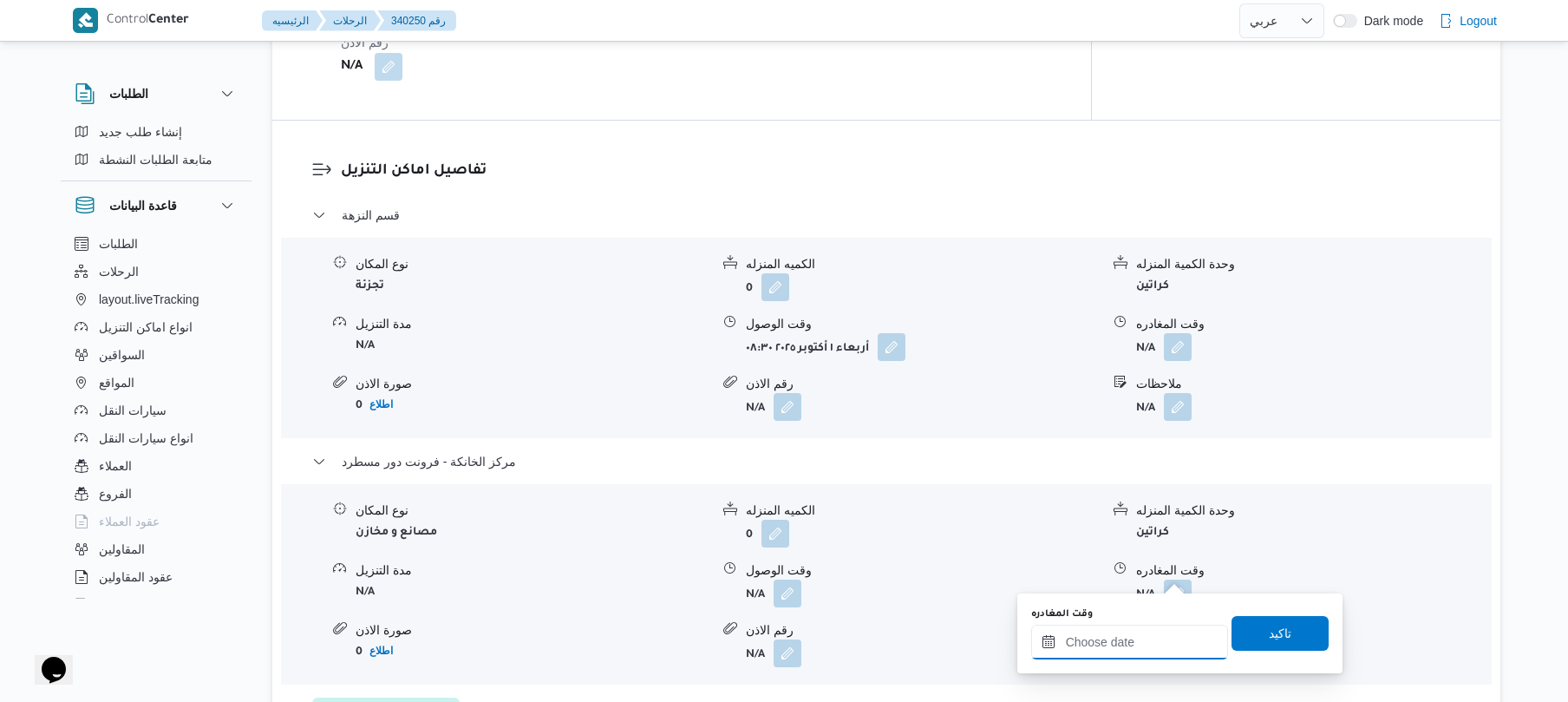
click at [1118, 643] on input "وقت المغادره" at bounding box center [1130, 642] width 197 height 34
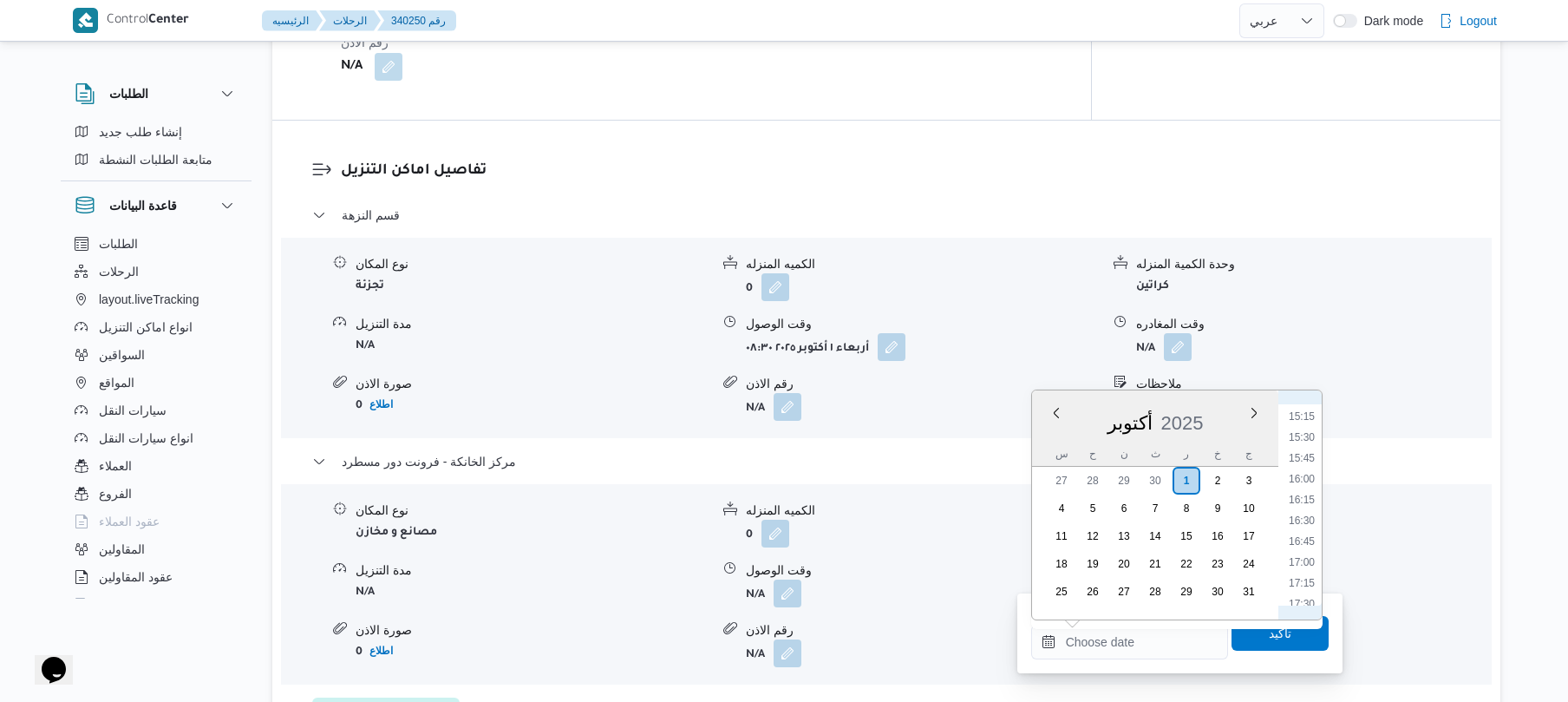
scroll to position [1053, 0]
click at [1305, 574] on li "14:30" at bounding box center [1302, 568] width 40 height 17
type input "[DATE] ١٤:٣٠"
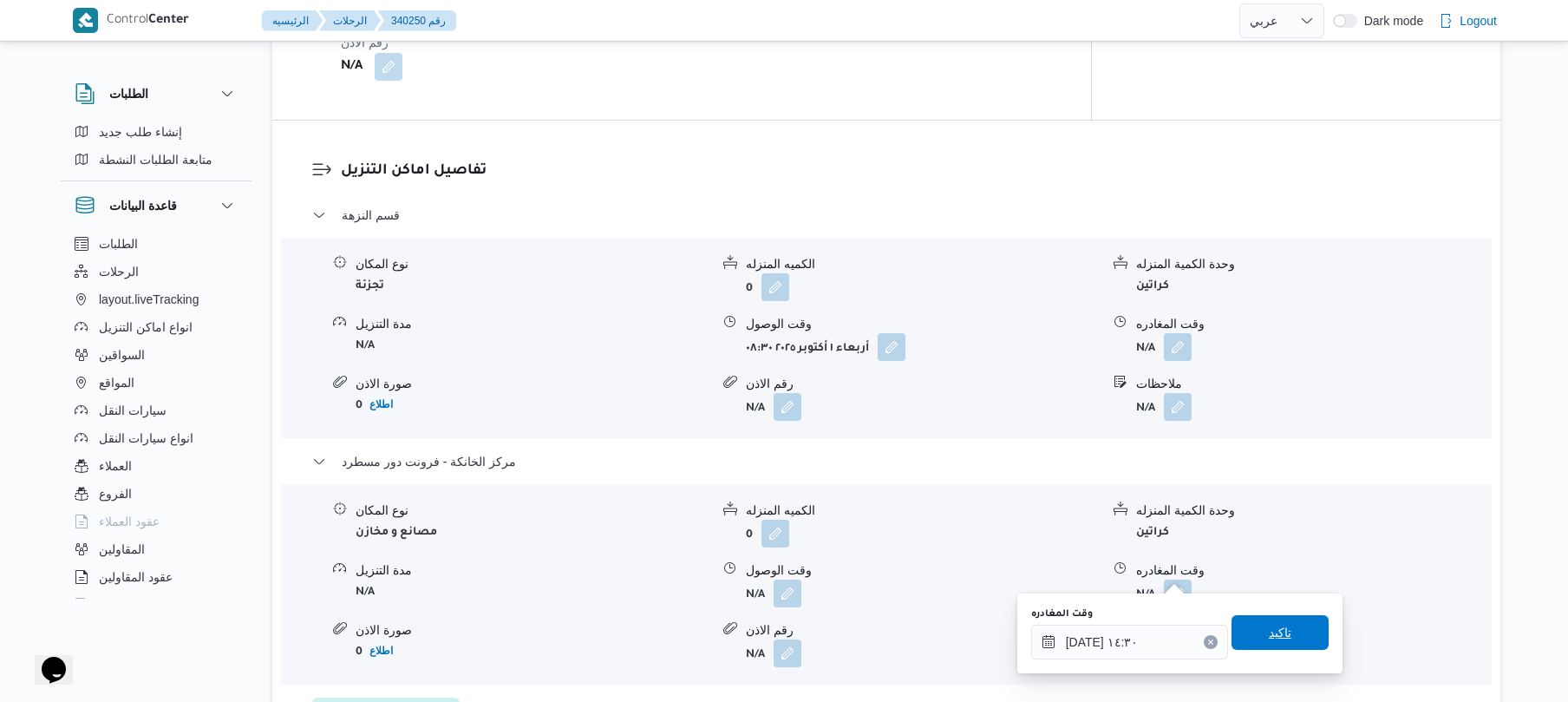
click at [1276, 631] on span "تاكيد" at bounding box center [1280, 632] width 23 height 21
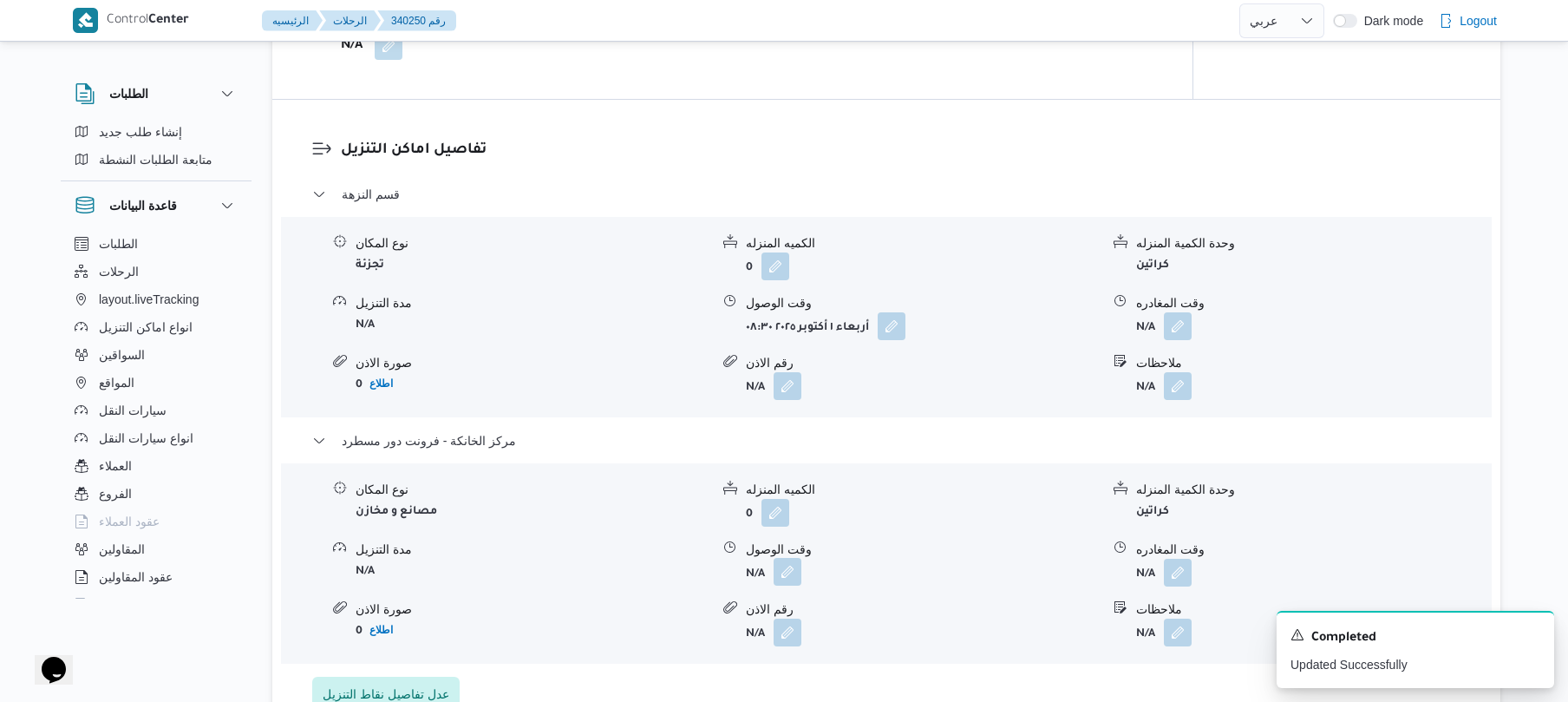
click at [775, 569] on button "button" at bounding box center [787, 571] width 28 height 28
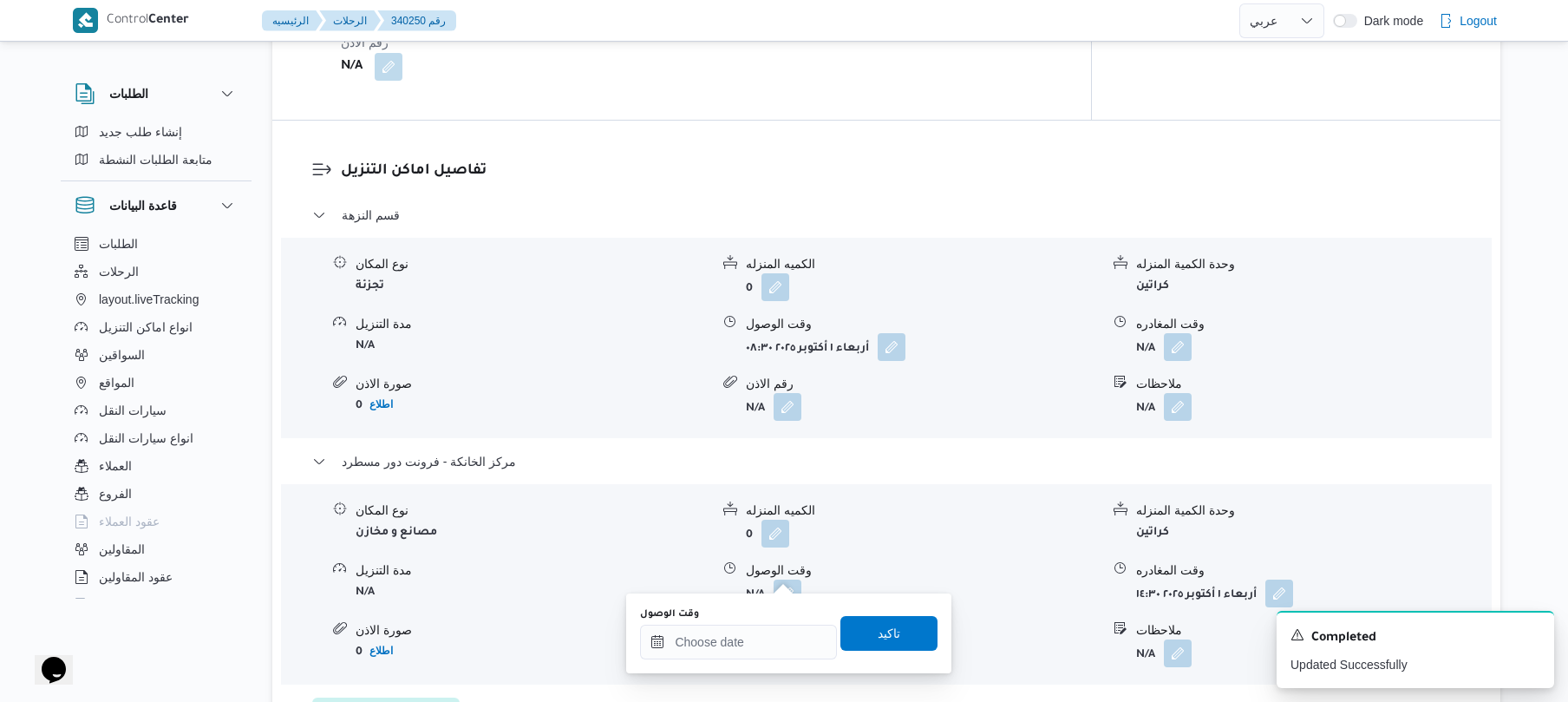
click at [756, 622] on div "وقت الوصول" at bounding box center [738, 633] width 197 height 52
click at [760, 640] on input "وقت الوصول" at bounding box center [738, 642] width 197 height 34
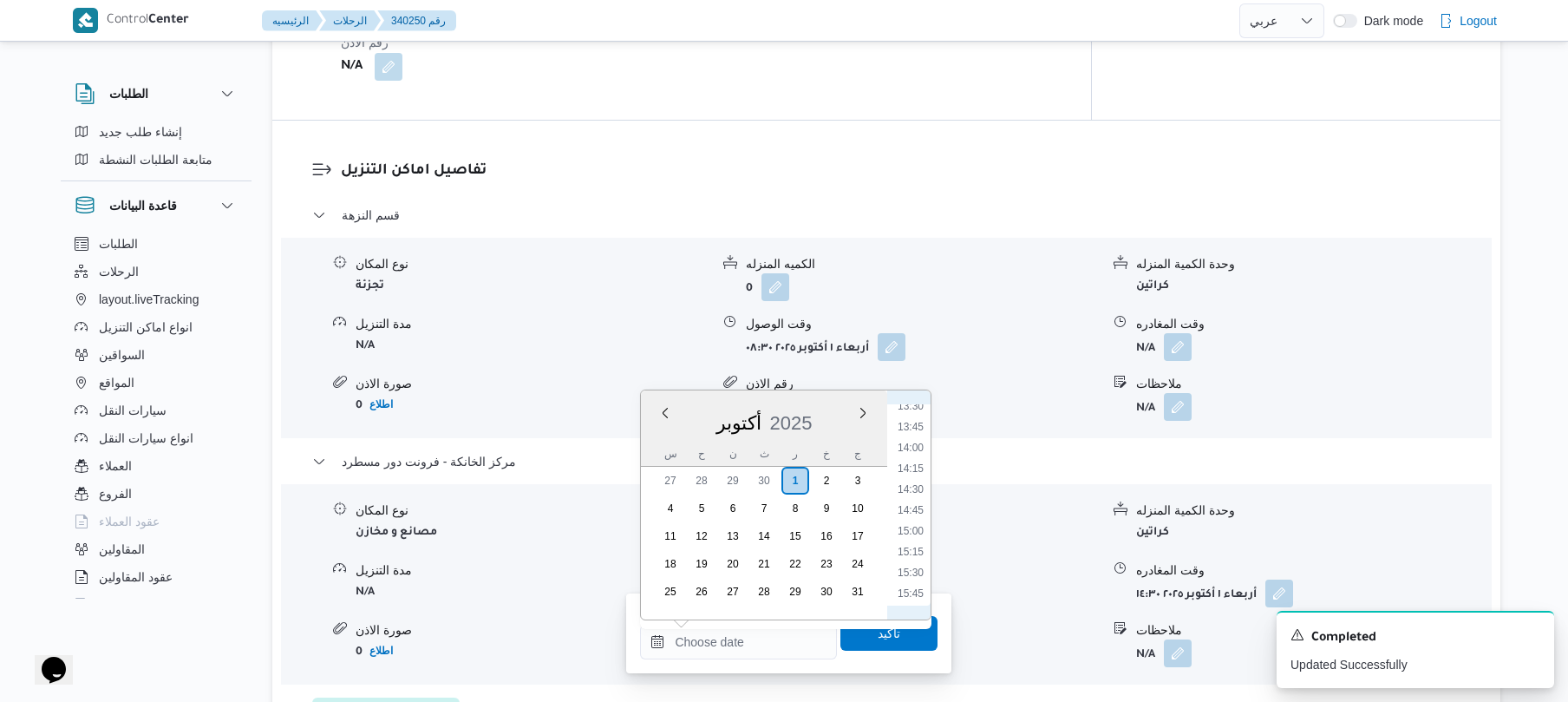
scroll to position [1095, 0]
click at [909, 510] on li "14:15" at bounding box center [910, 505] width 40 height 17
type input "[DATE] ١٤:١٥"
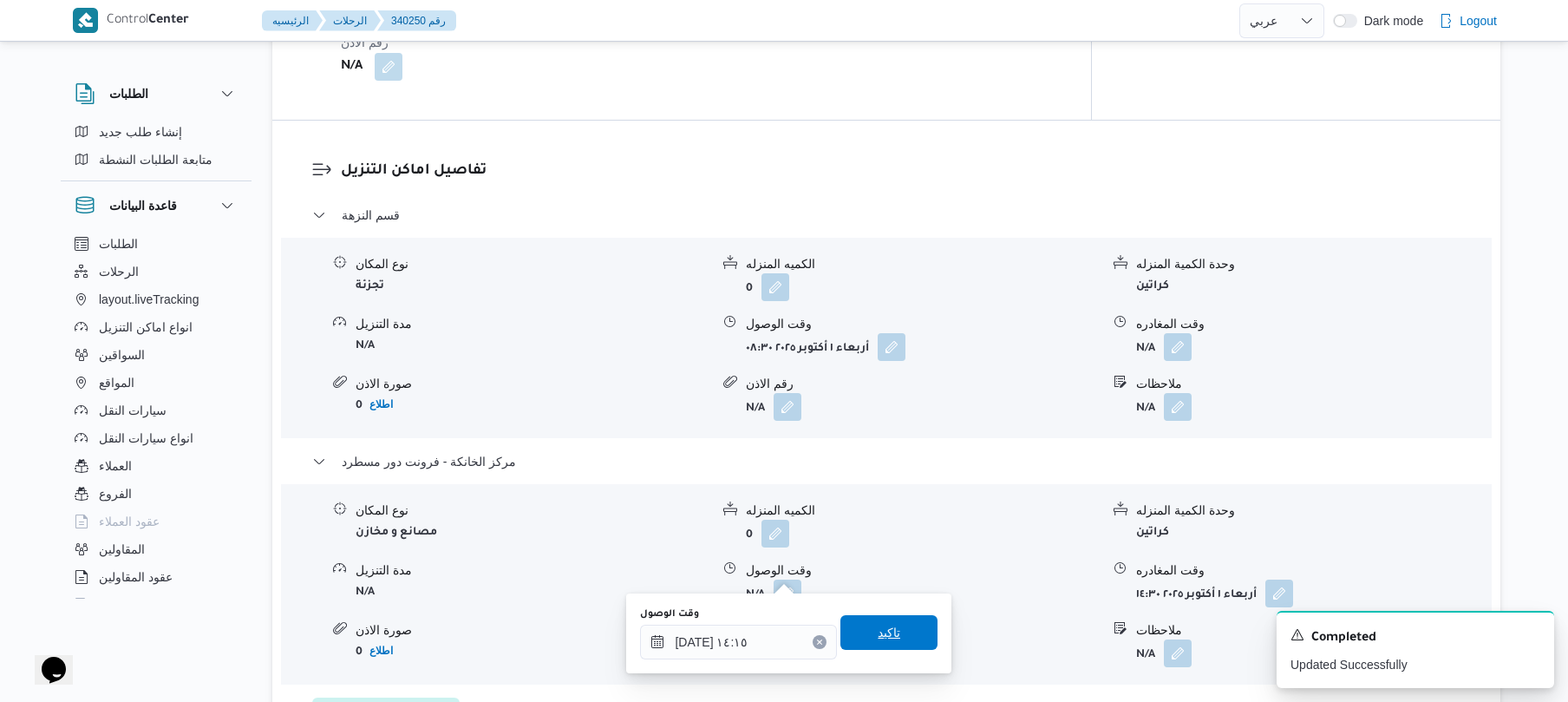
click at [889, 627] on span "تاكيد" at bounding box center [889, 632] width 97 height 34
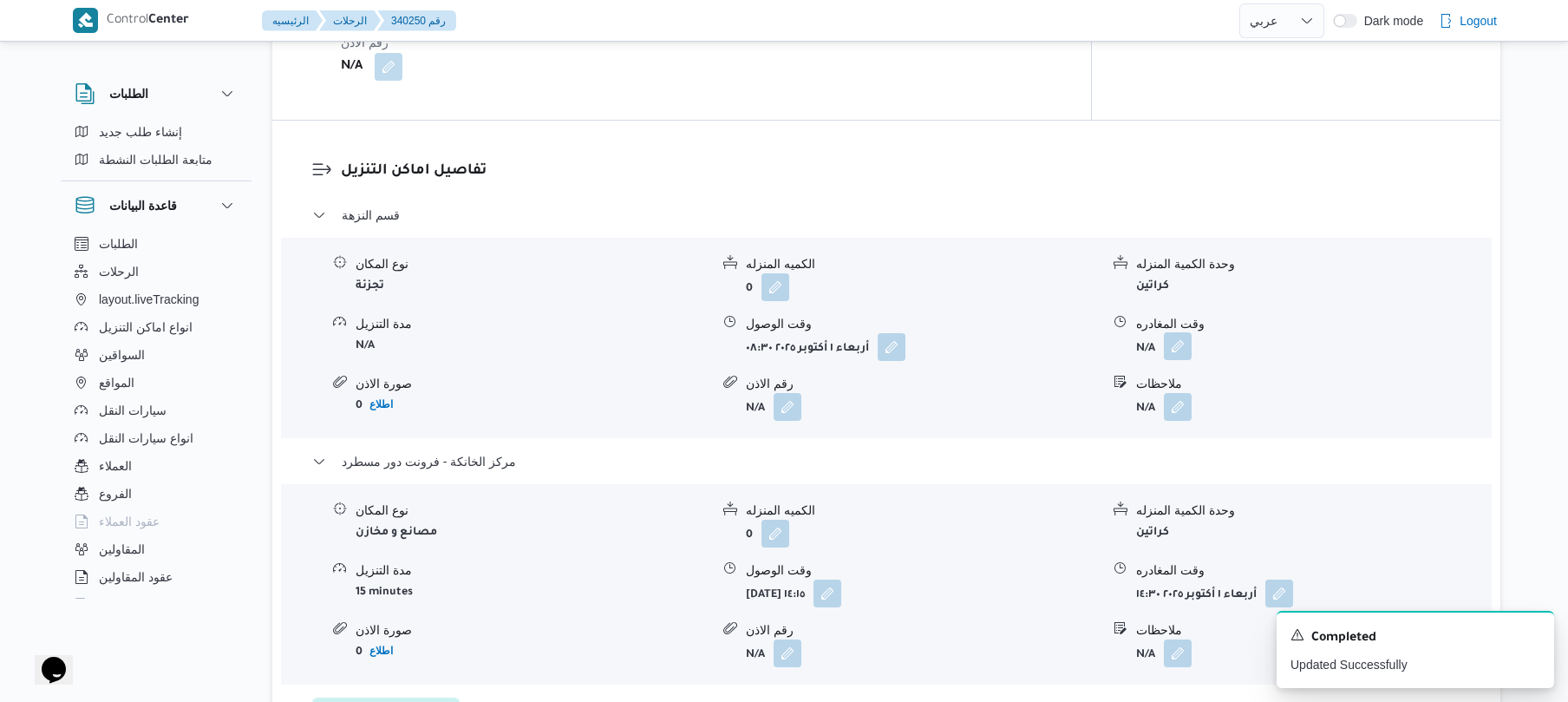
click at [1180, 332] on button "button" at bounding box center [1177, 345] width 28 height 28
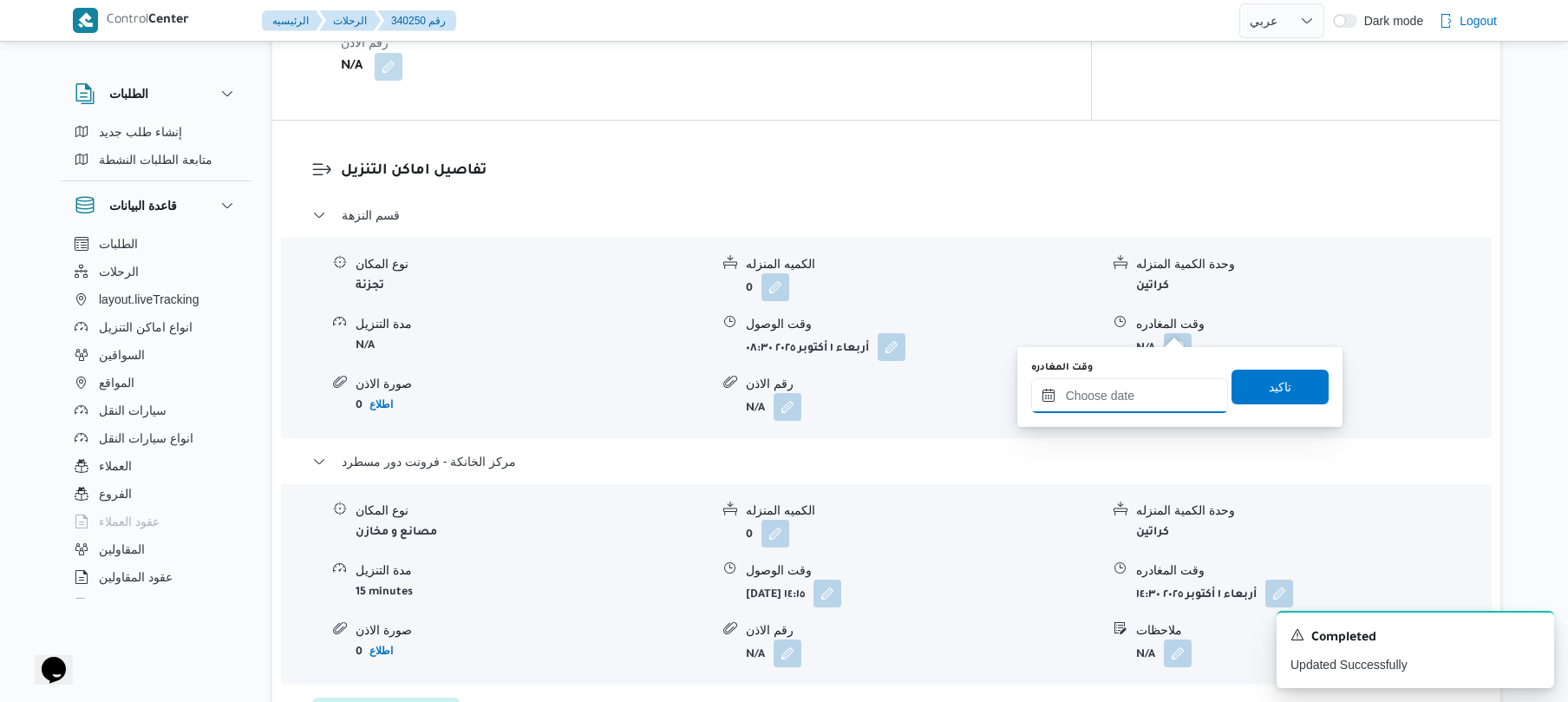
click at [1130, 382] on input "وقت المغادره" at bounding box center [1130, 396] width 197 height 34
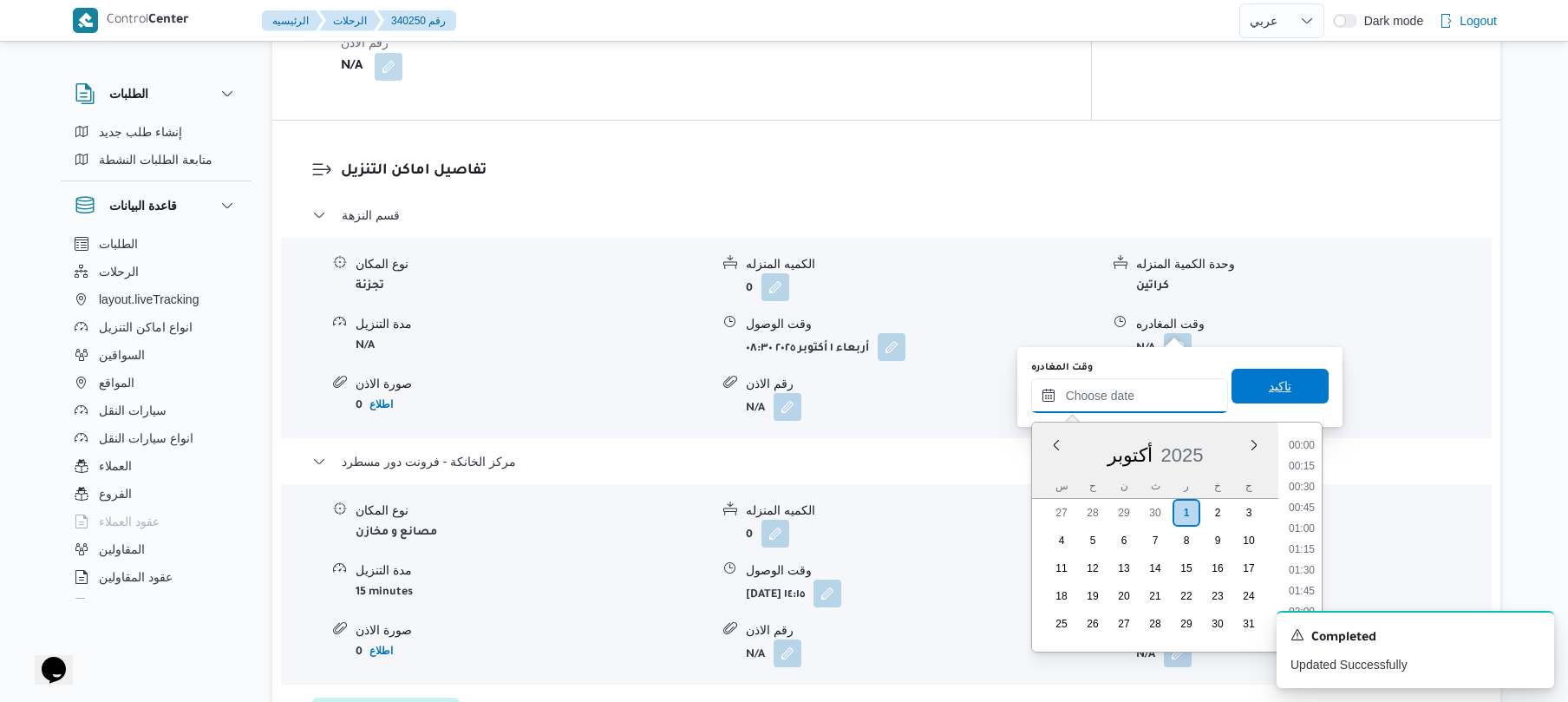
scroll to position [1438, 0]
click at [1322, 466] on ul "00:00 00:15 00:30 00:45 01:00 01:15 01:30 01:45 02:00 02:15 02:30 02:45 03:00 0…" at bounding box center [1302, 537] width 40 height 201
click at [1301, 496] on li "13:45" at bounding box center [1302, 493] width 40 height 17
type input "[DATE] ١٣:٤٥"
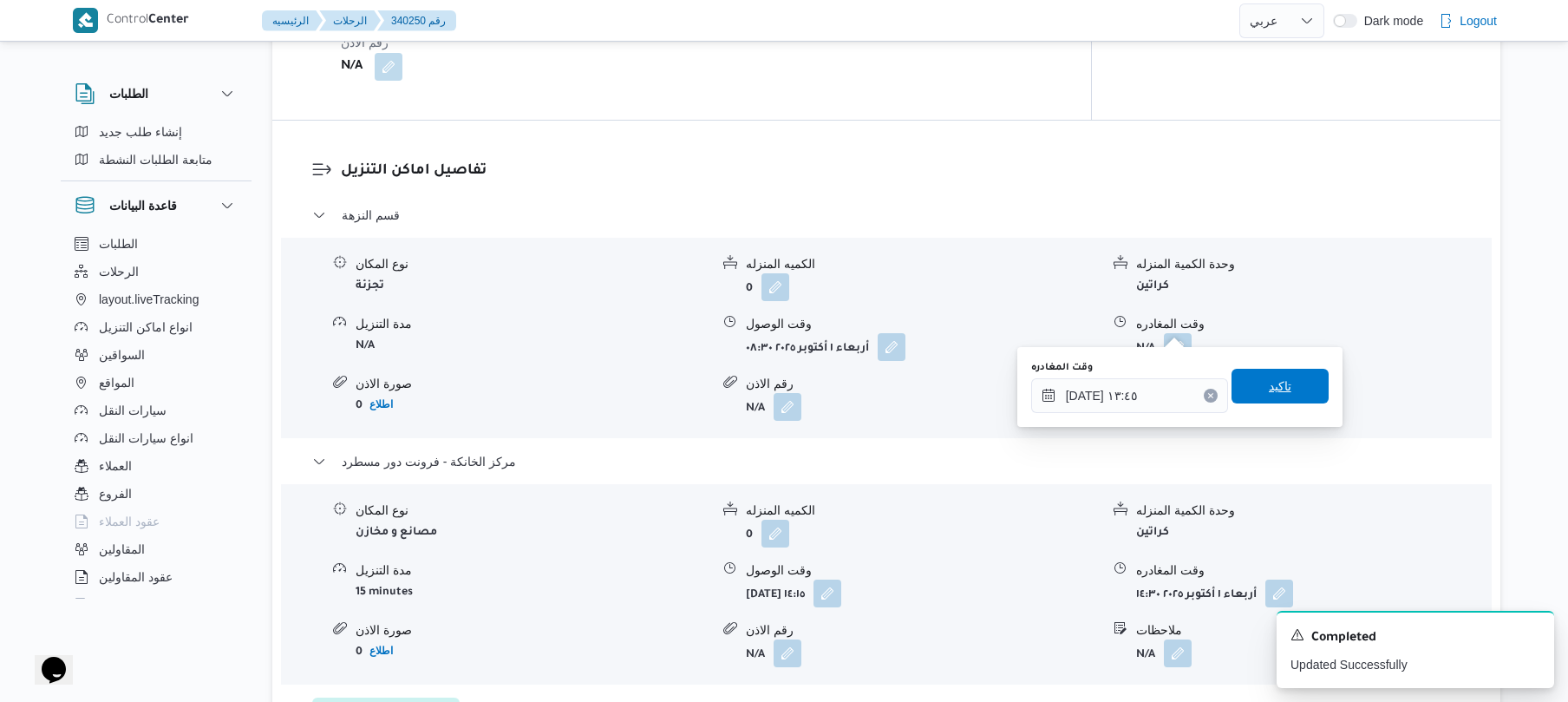
click at [1291, 392] on span "تاكيد" at bounding box center [1280, 386] width 97 height 34
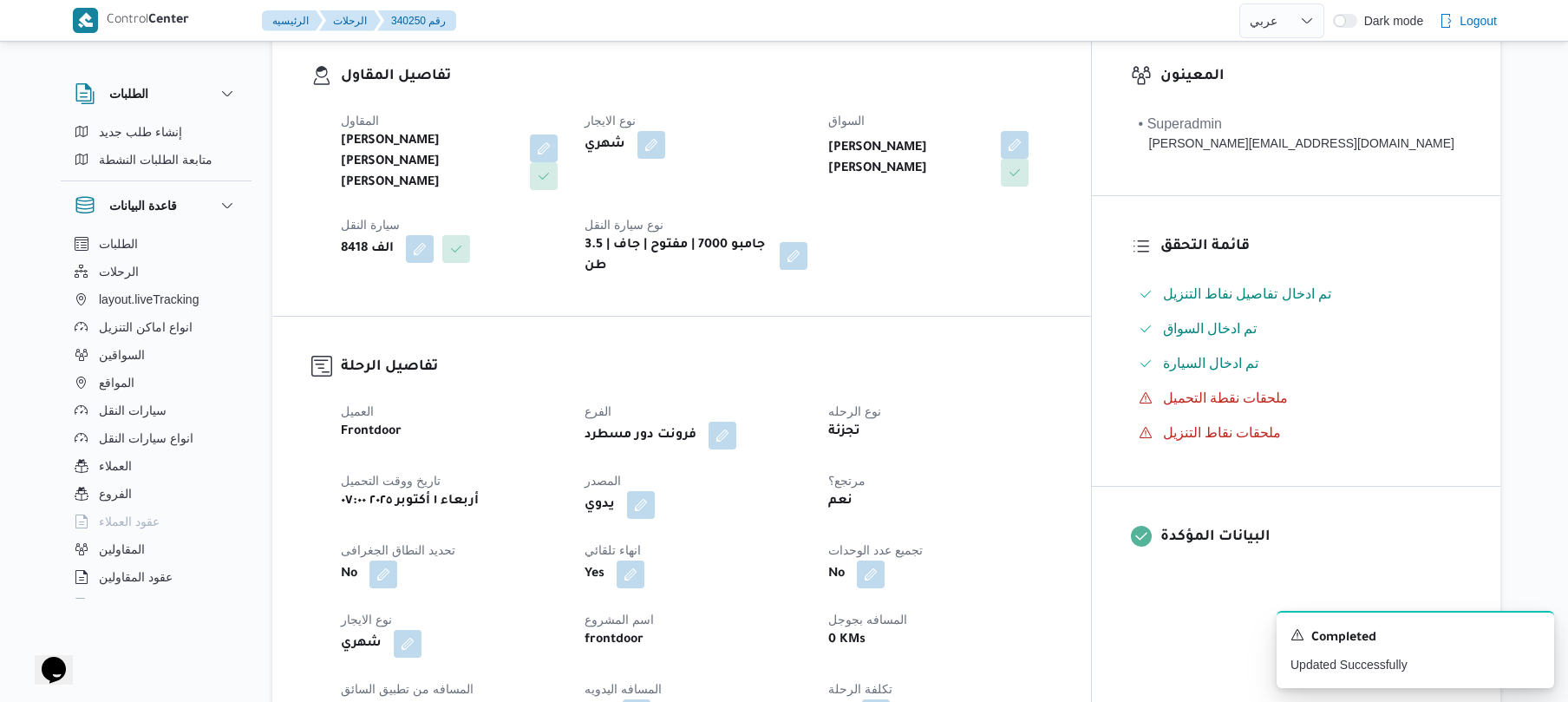
scroll to position [0, 0]
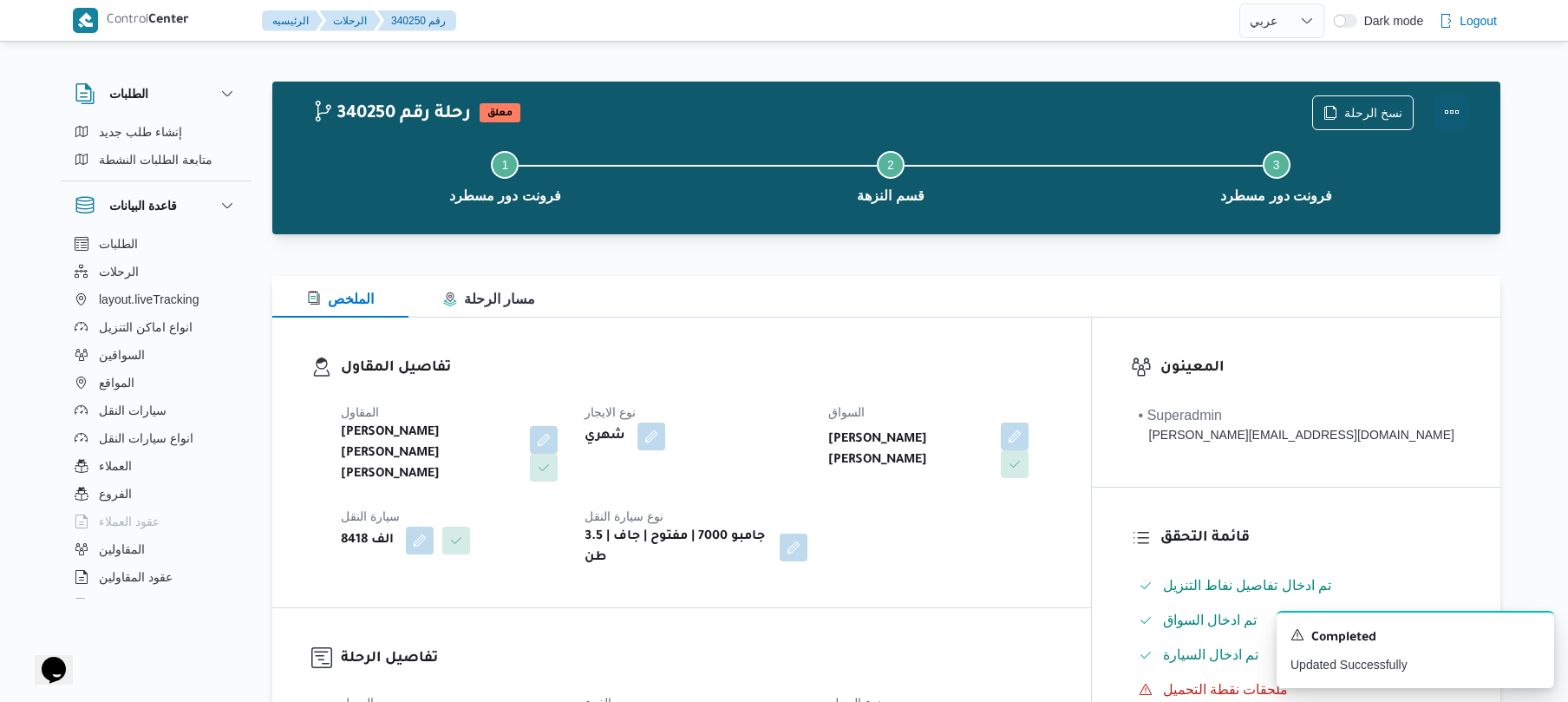
click at [1450, 106] on button "Actions" at bounding box center [1452, 112] width 34 height 34
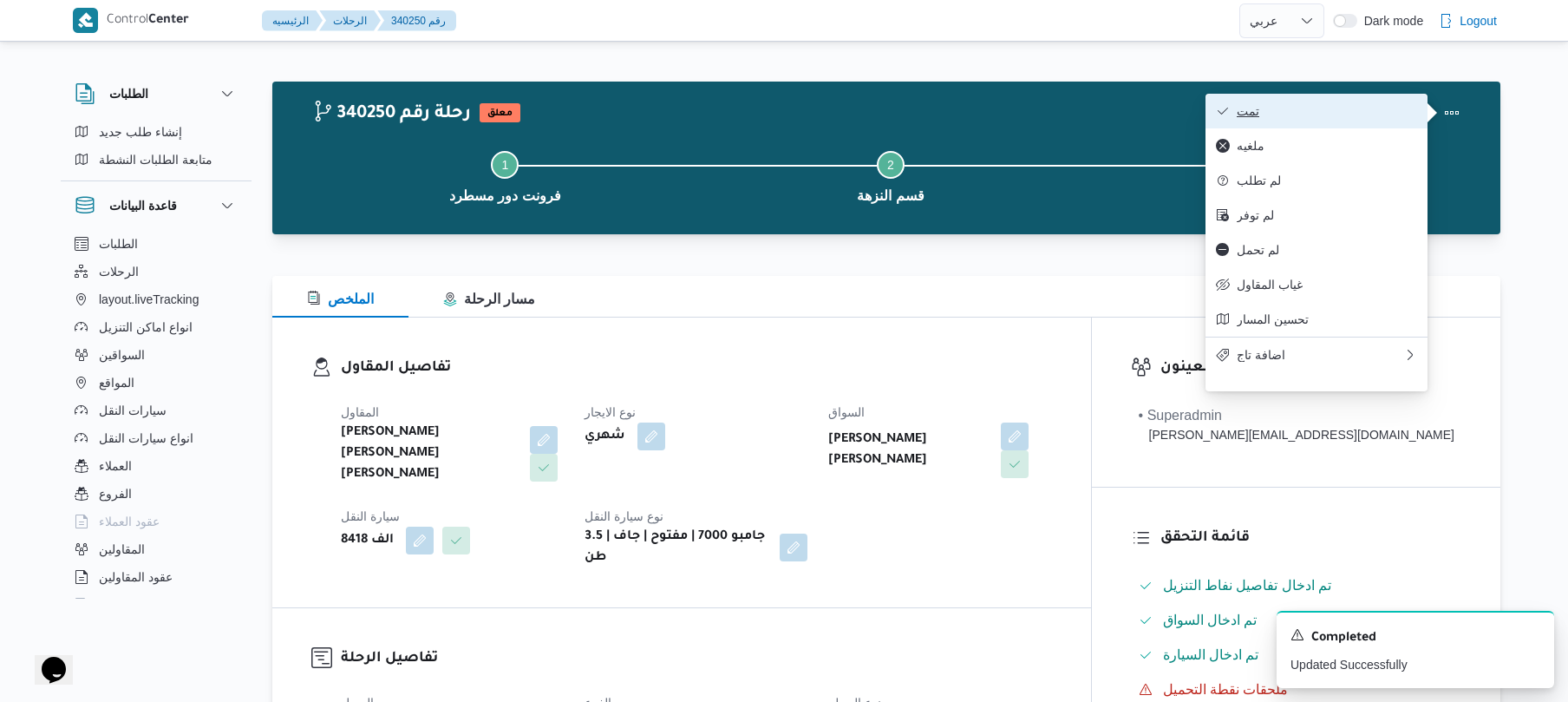
click at [1302, 118] on span "تمت" at bounding box center [1326, 111] width 180 height 14
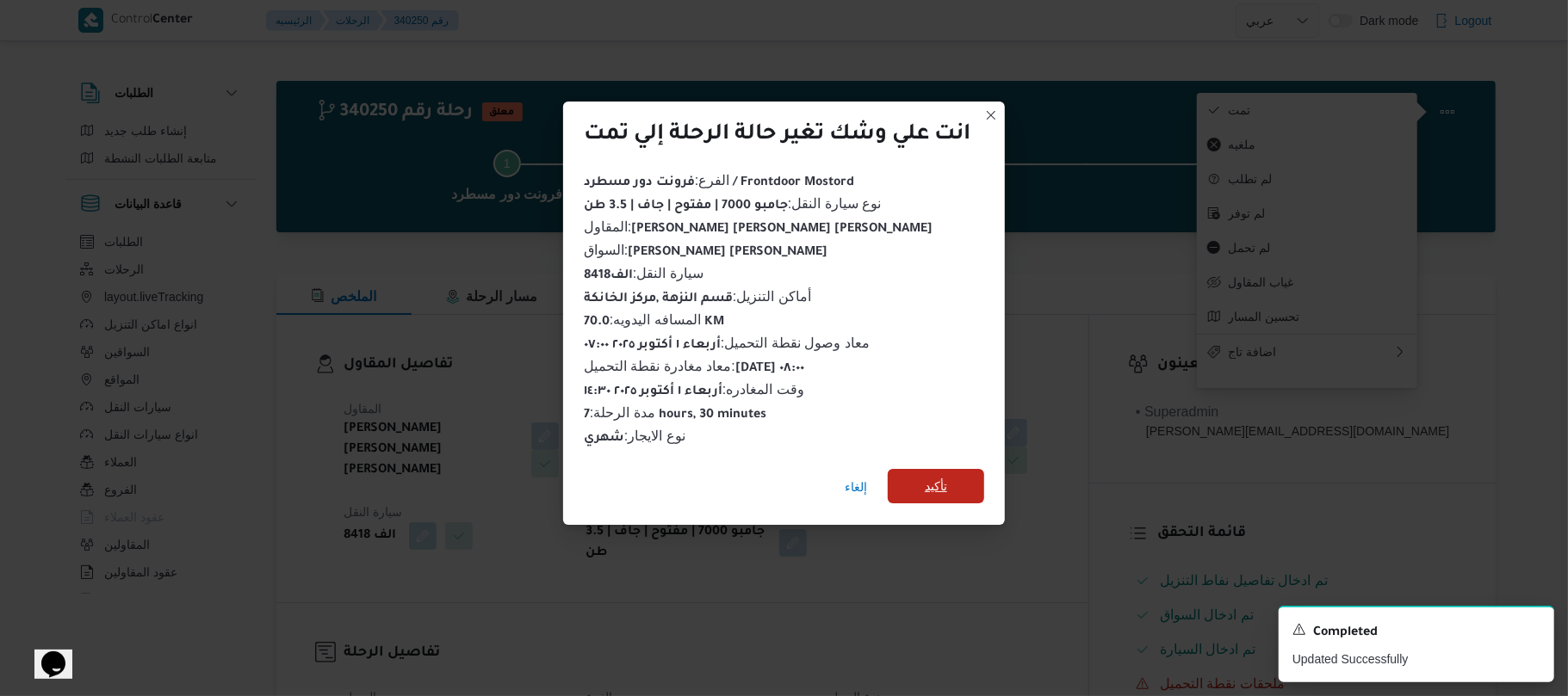
click at [952, 473] on span "تأكيد" at bounding box center [936, 486] width 97 height 34
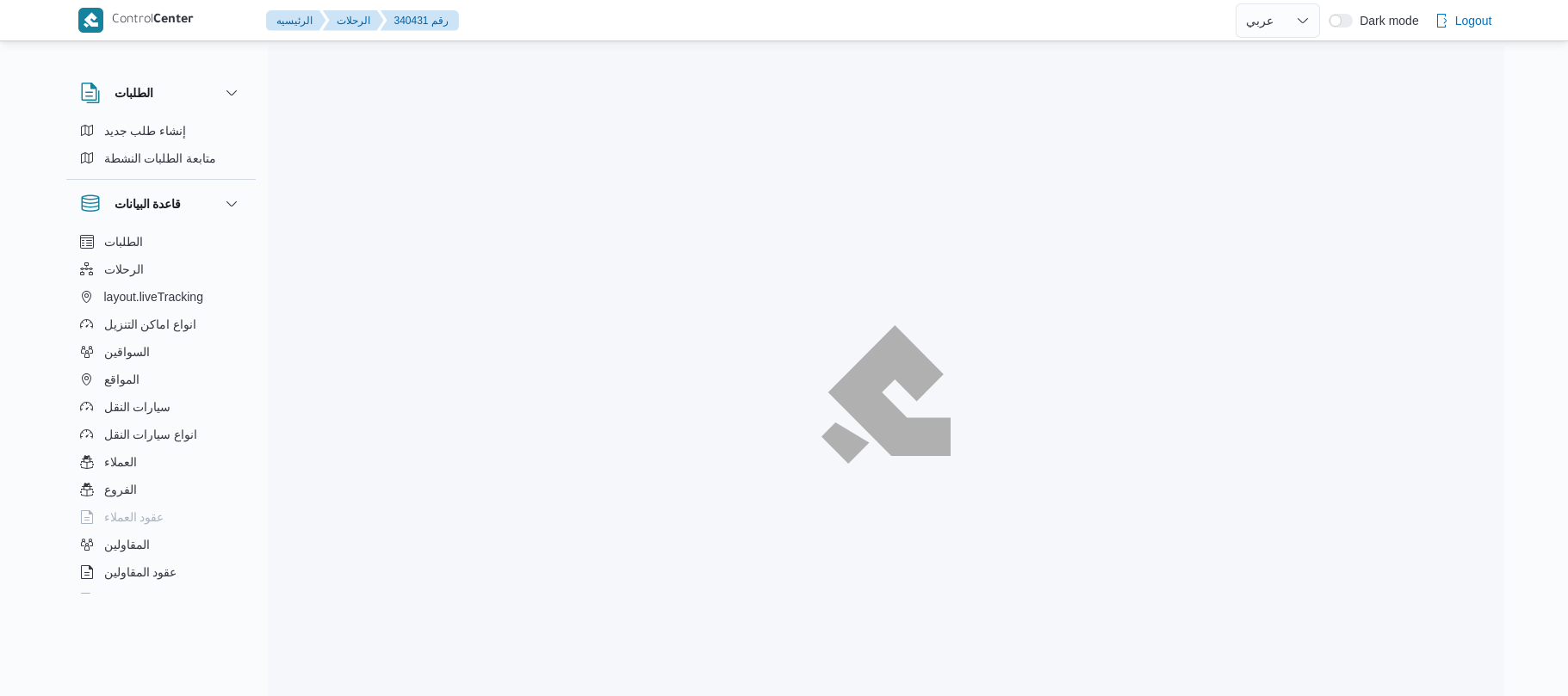
select select "ar"
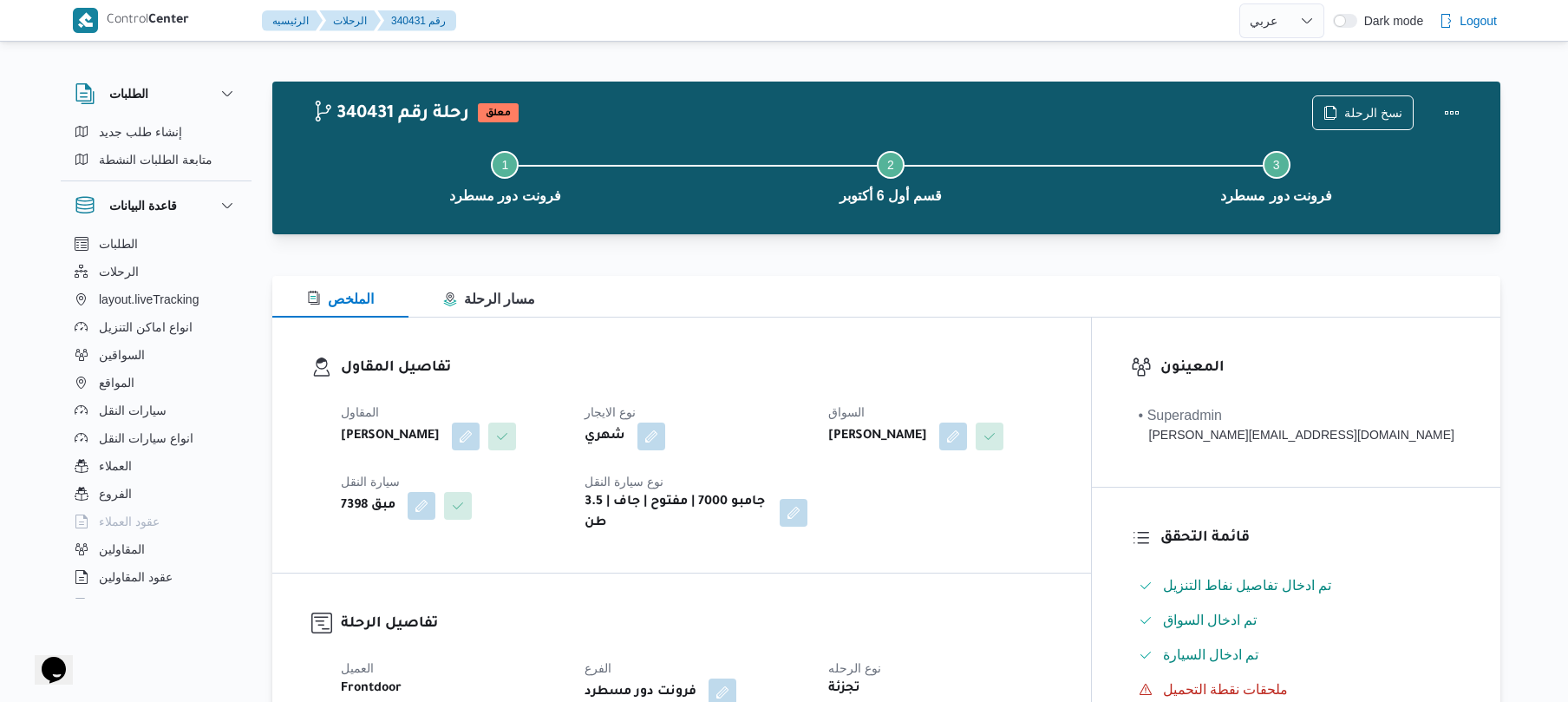
click at [1082, 267] on div at bounding box center [886, 265] width 1228 height 21
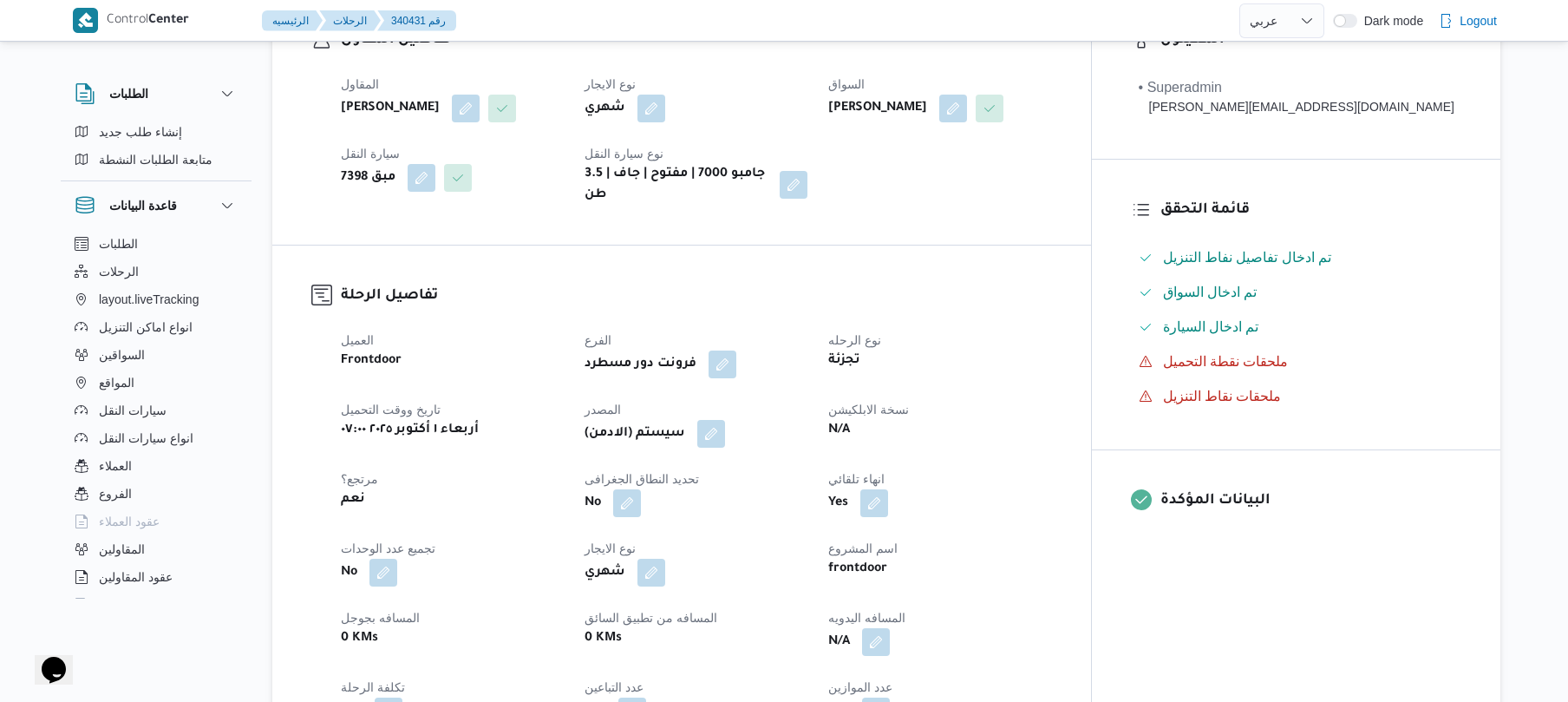
scroll to position [648, 0]
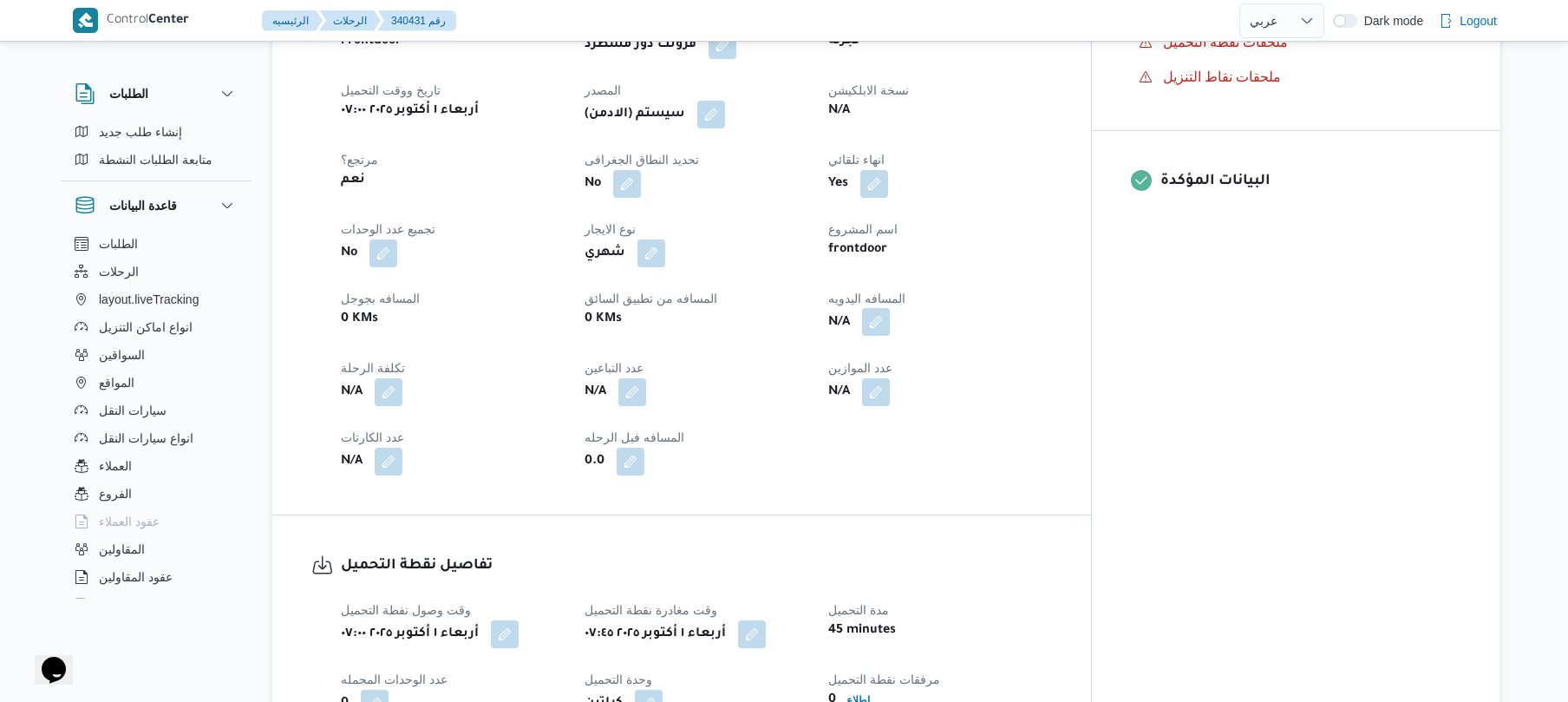
click at [889, 336] on button "button" at bounding box center [875, 321] width 28 height 28
click at [874, 428] on div "You are in a dialog. To close this dialog, hit escape. المسافه اليدويه تاكيد" at bounding box center [947, 398] width 301 height 80
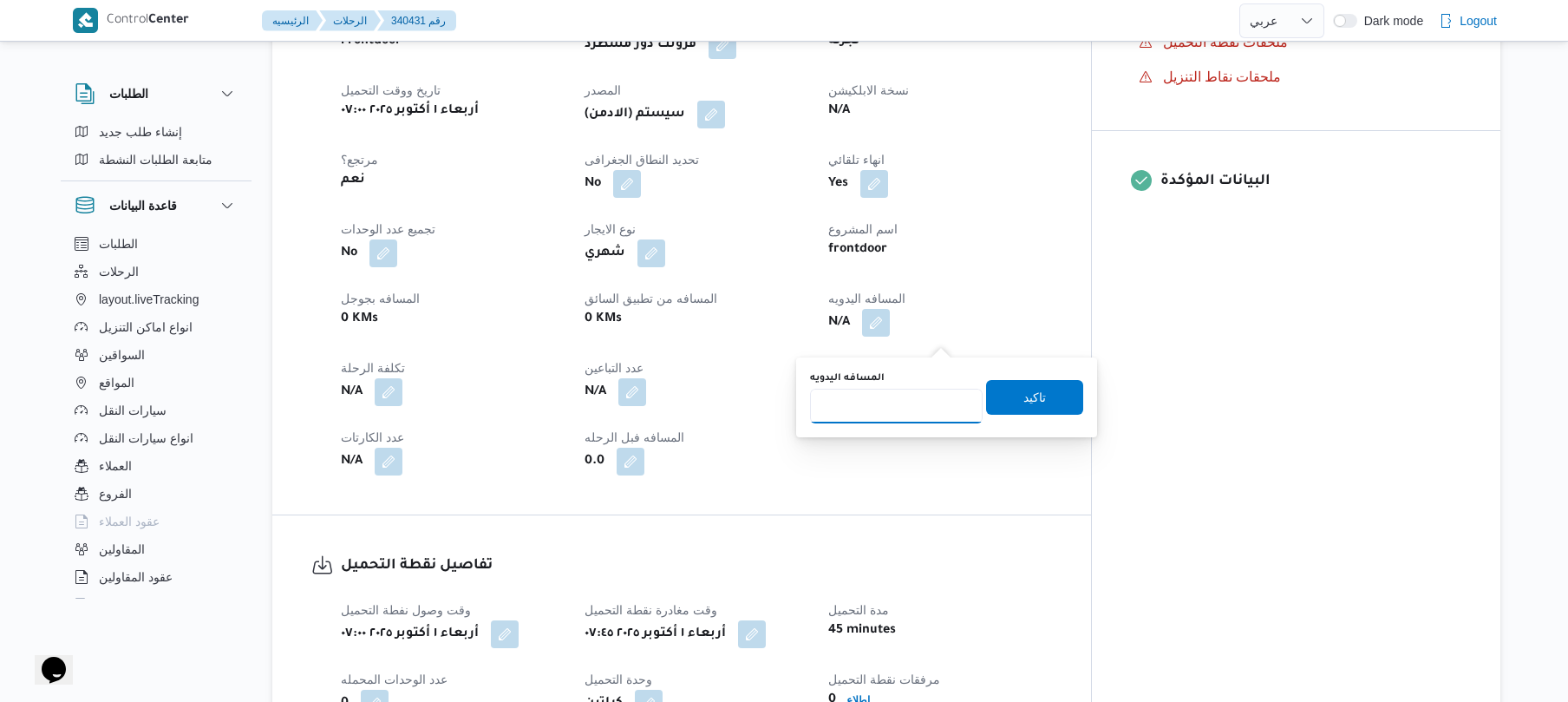
click at [878, 414] on input "المسافه اليدويه" at bounding box center [896, 406] width 173 height 34
type input "130"
click at [1005, 403] on span "تاكيد" at bounding box center [1034, 397] width 97 height 34
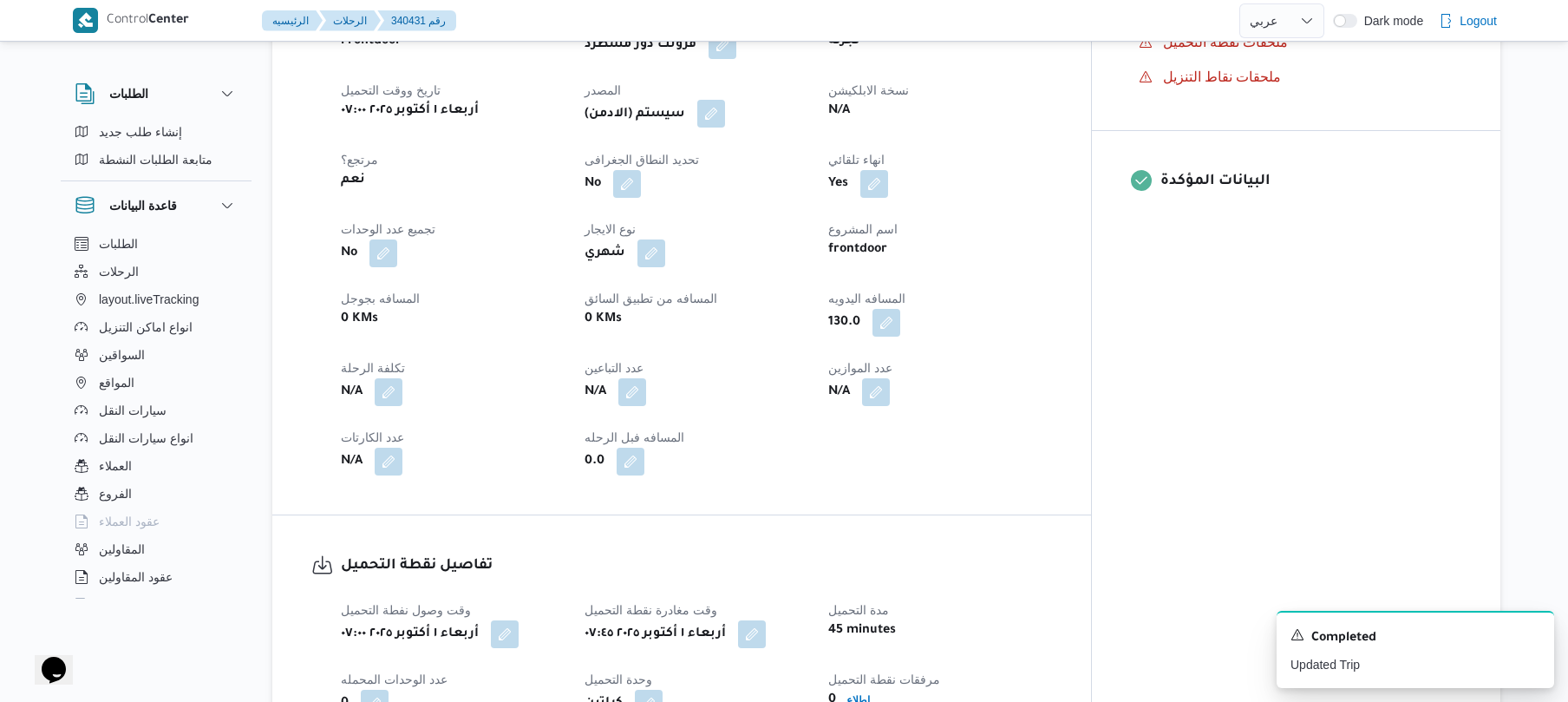
click at [725, 128] on button "button" at bounding box center [710, 114] width 28 height 28
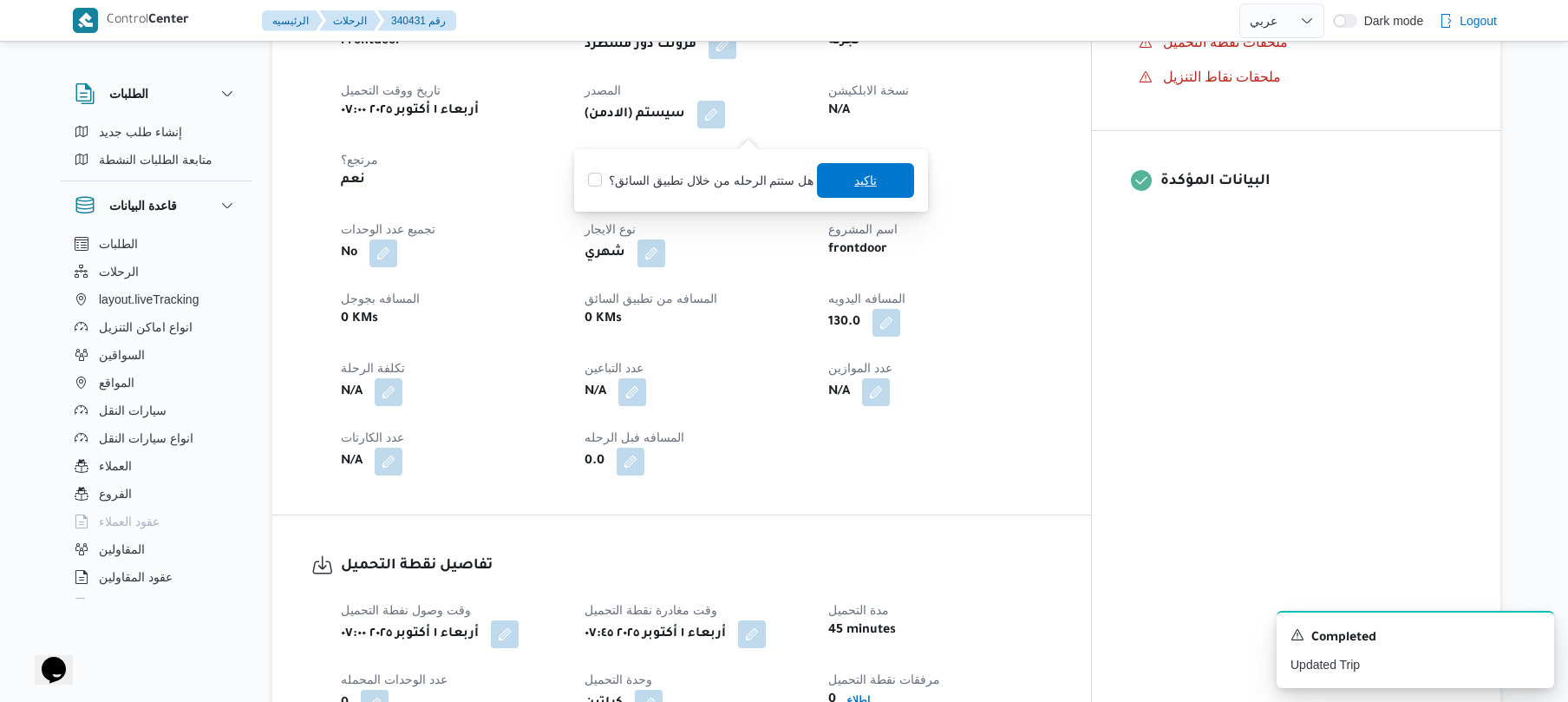
click at [830, 181] on span "تاكيد" at bounding box center [865, 180] width 97 height 34
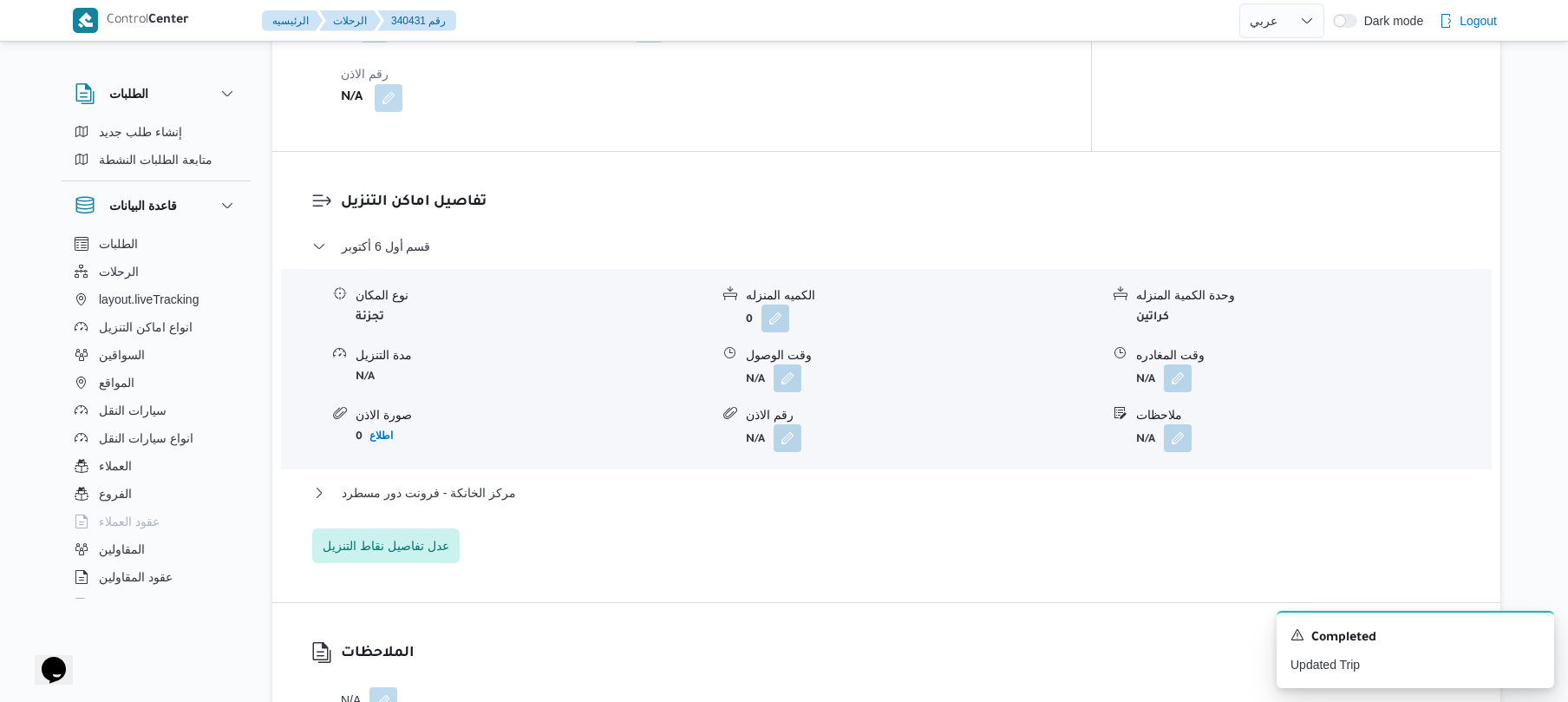
scroll to position [1435, 0]
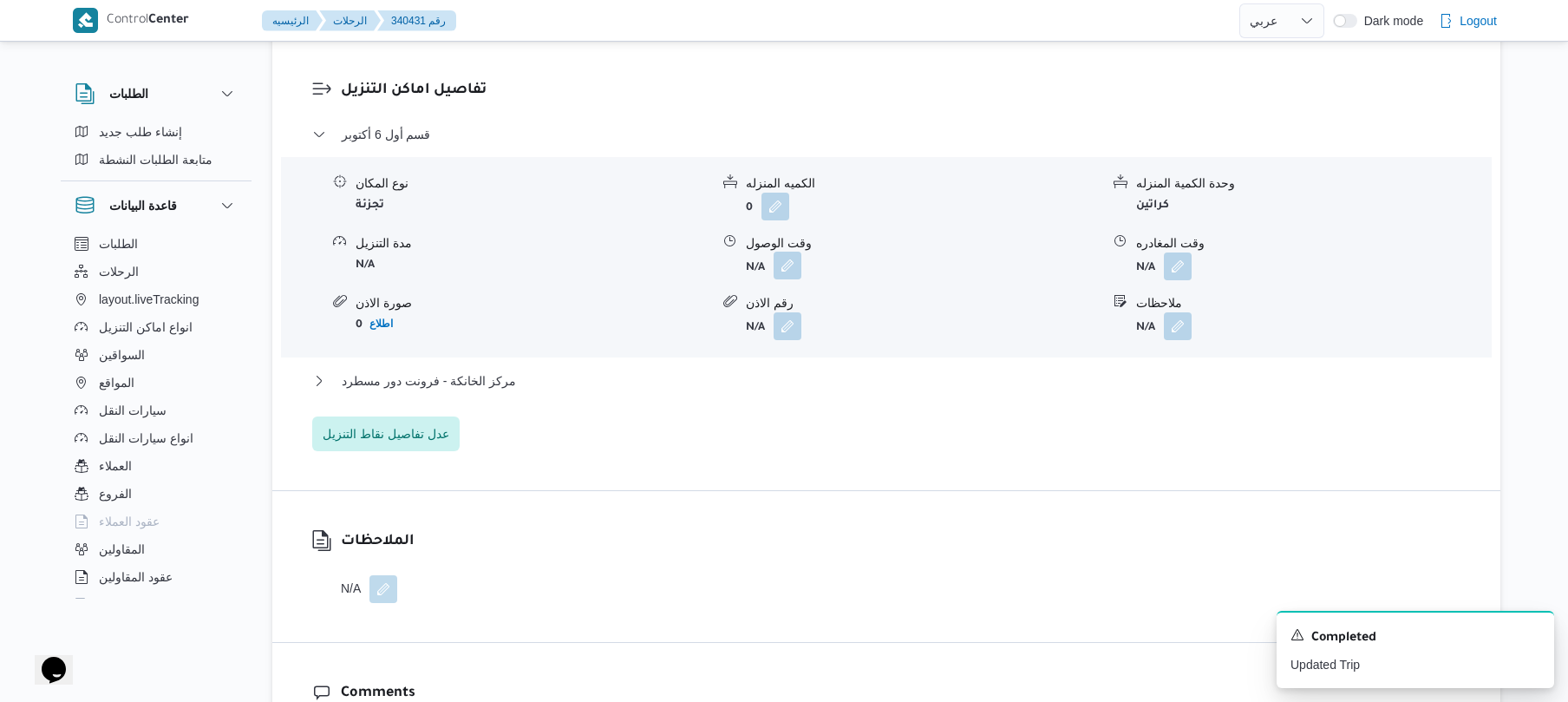
click at [784, 279] on button "button" at bounding box center [787, 265] width 28 height 28
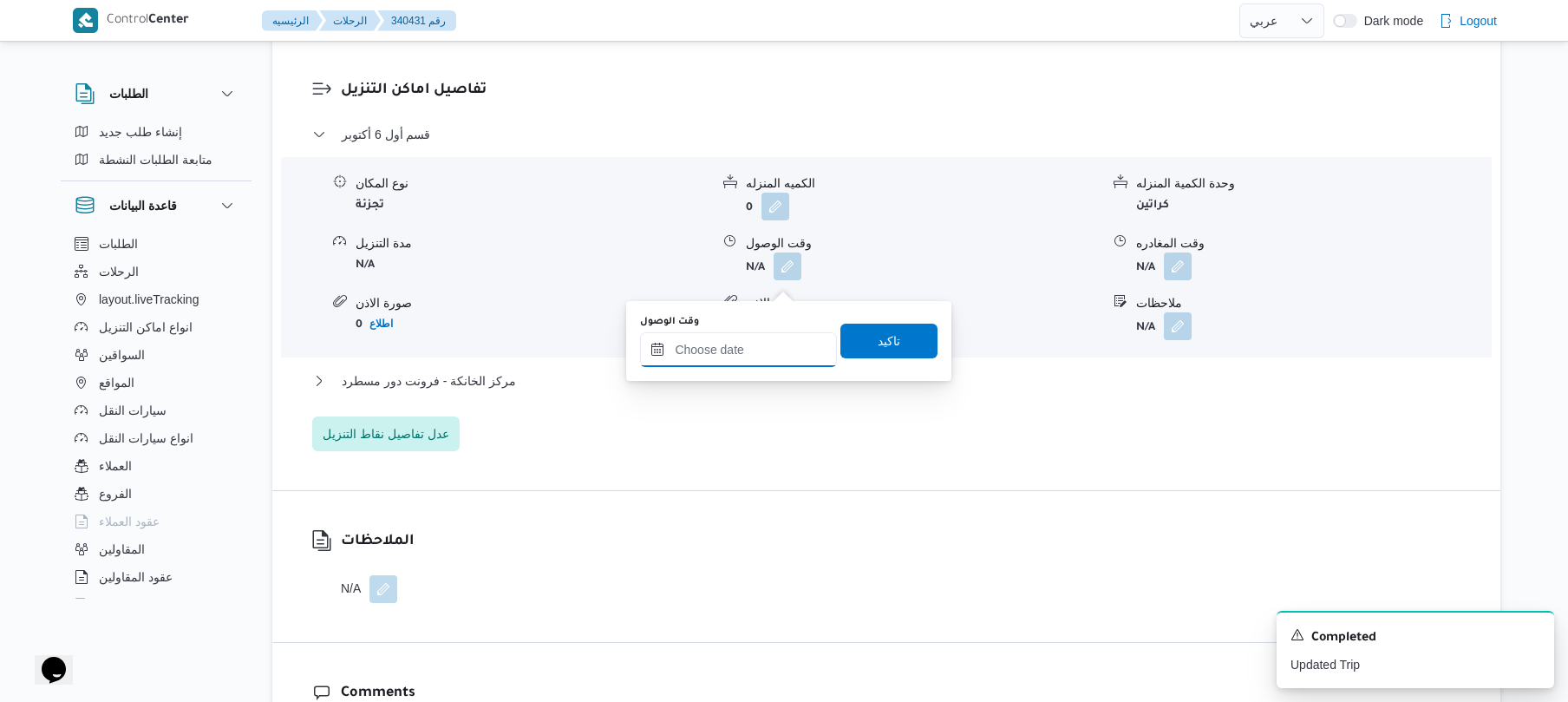
click at [762, 341] on input "وقت الوصول" at bounding box center [738, 349] width 197 height 34
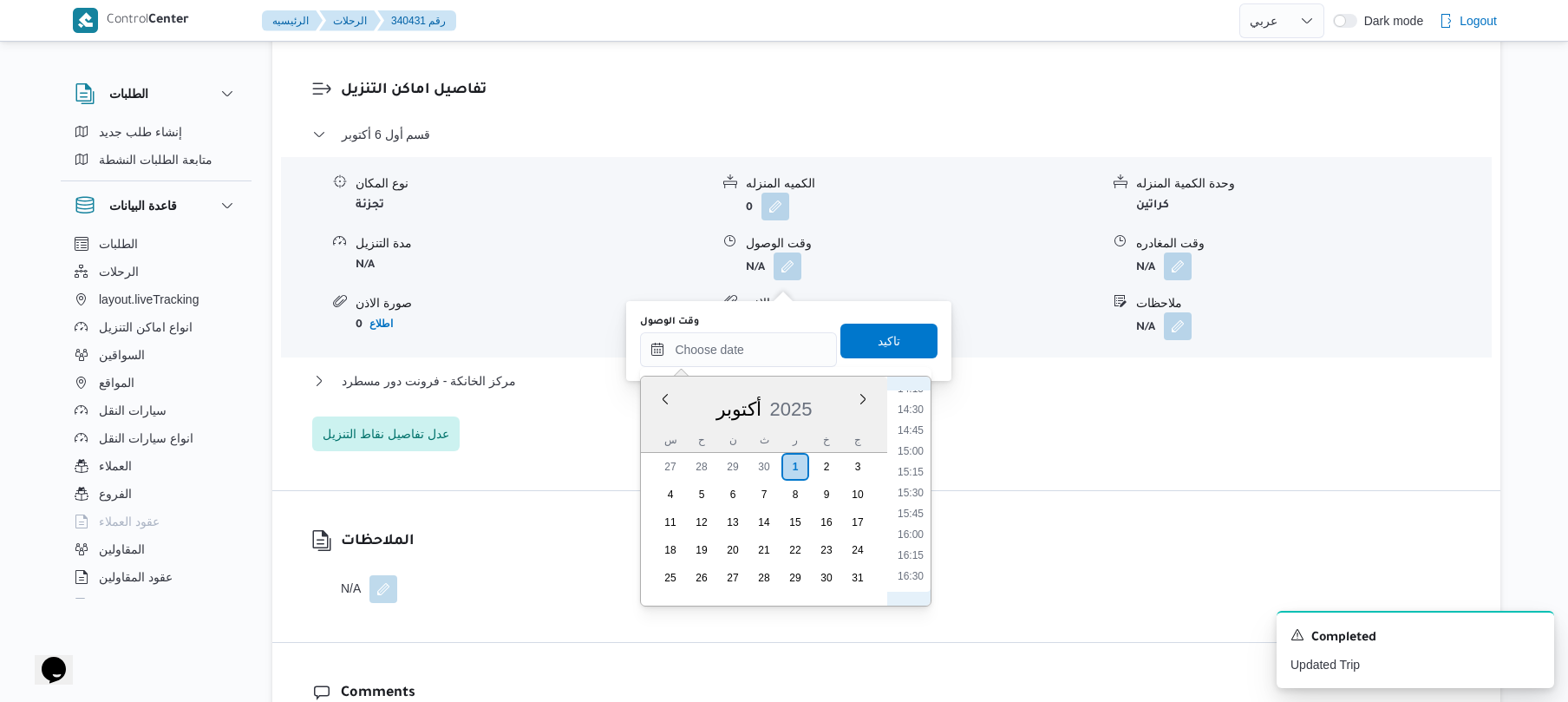
scroll to position [701, 0]
click at [919, 424] on li "08:45" at bounding box center [910, 427] width 40 height 17
type input "٠١/١٠/٢٠٢٥ ٠٨:٤٥"
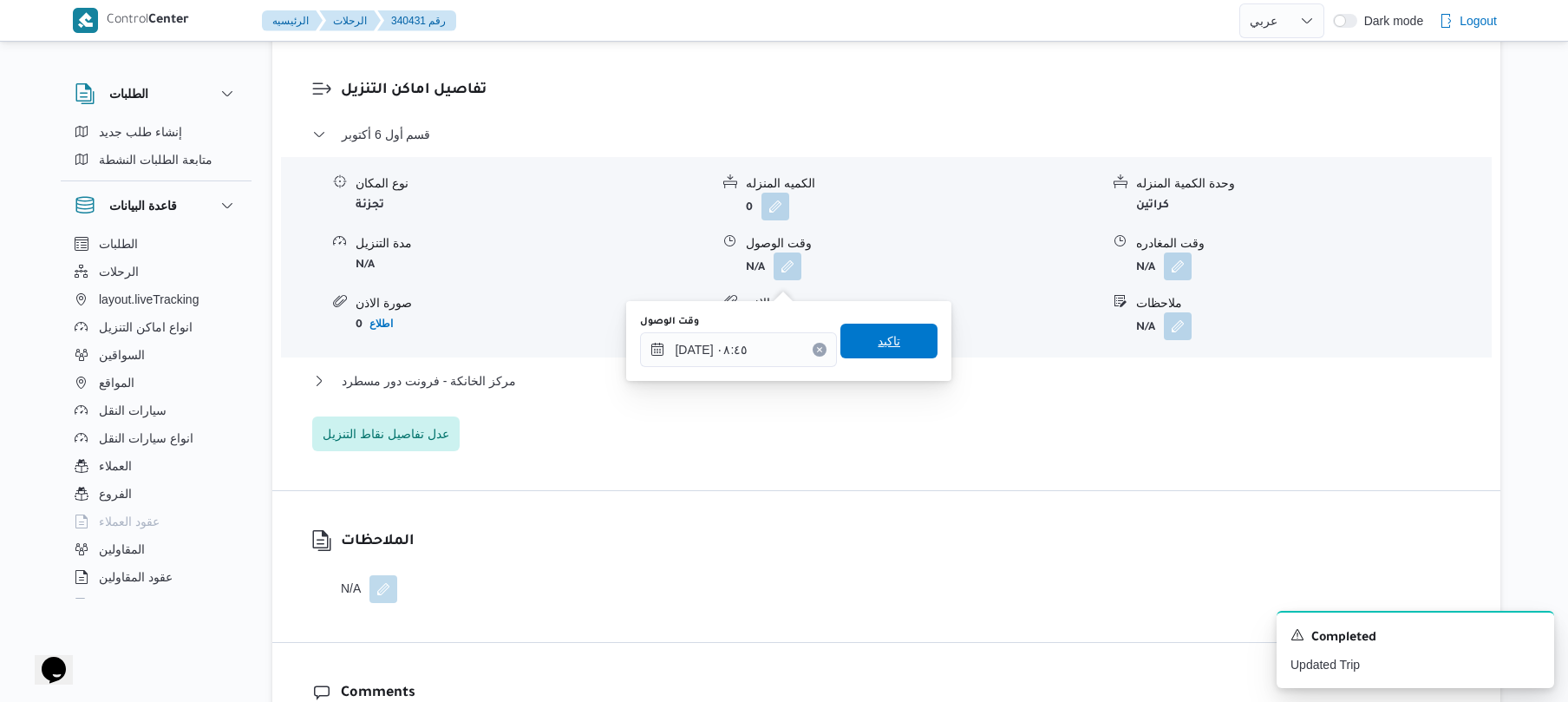
click at [899, 337] on span "تاكيد" at bounding box center [889, 341] width 97 height 34
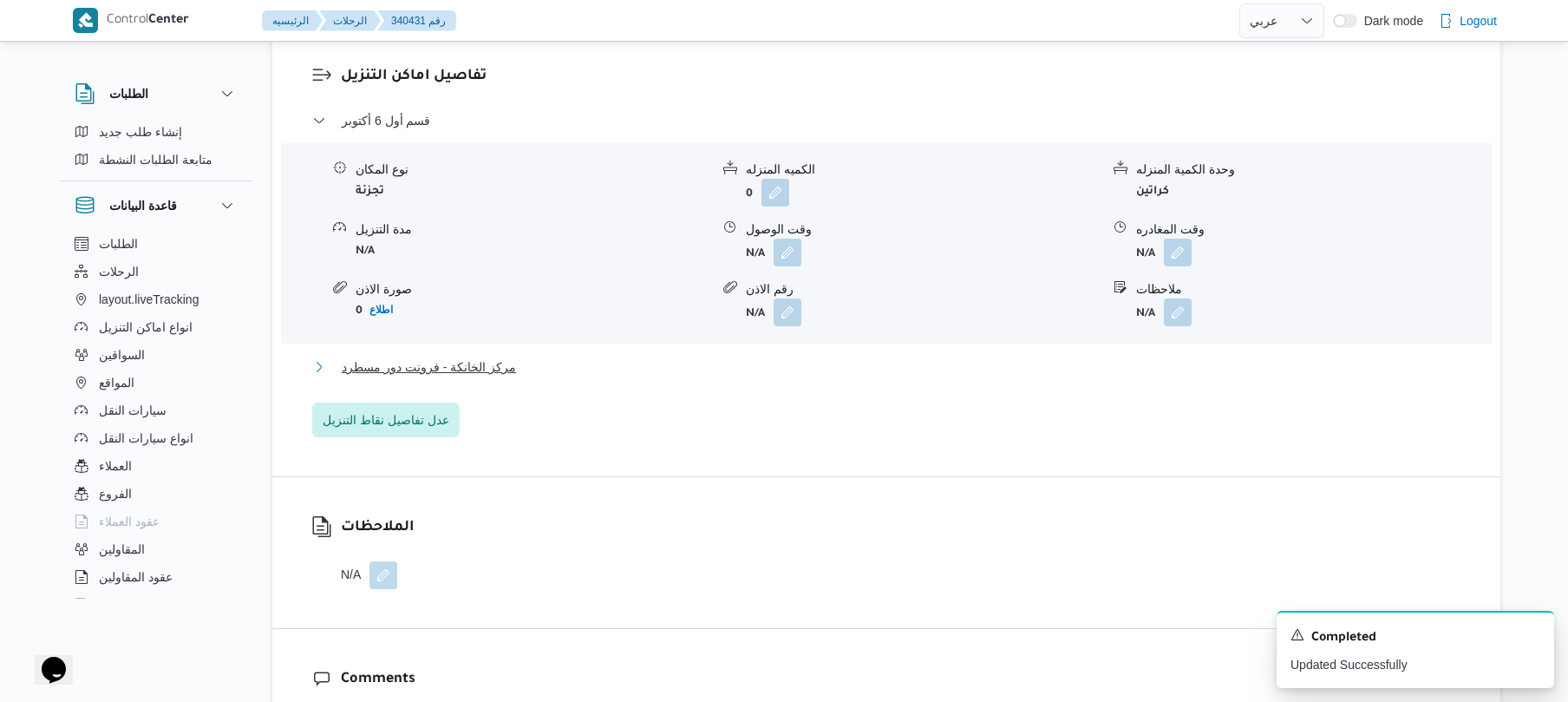
click at [837, 378] on button "مركز الخانكة - فرونت دور مسطرد" at bounding box center [886, 367] width 1149 height 21
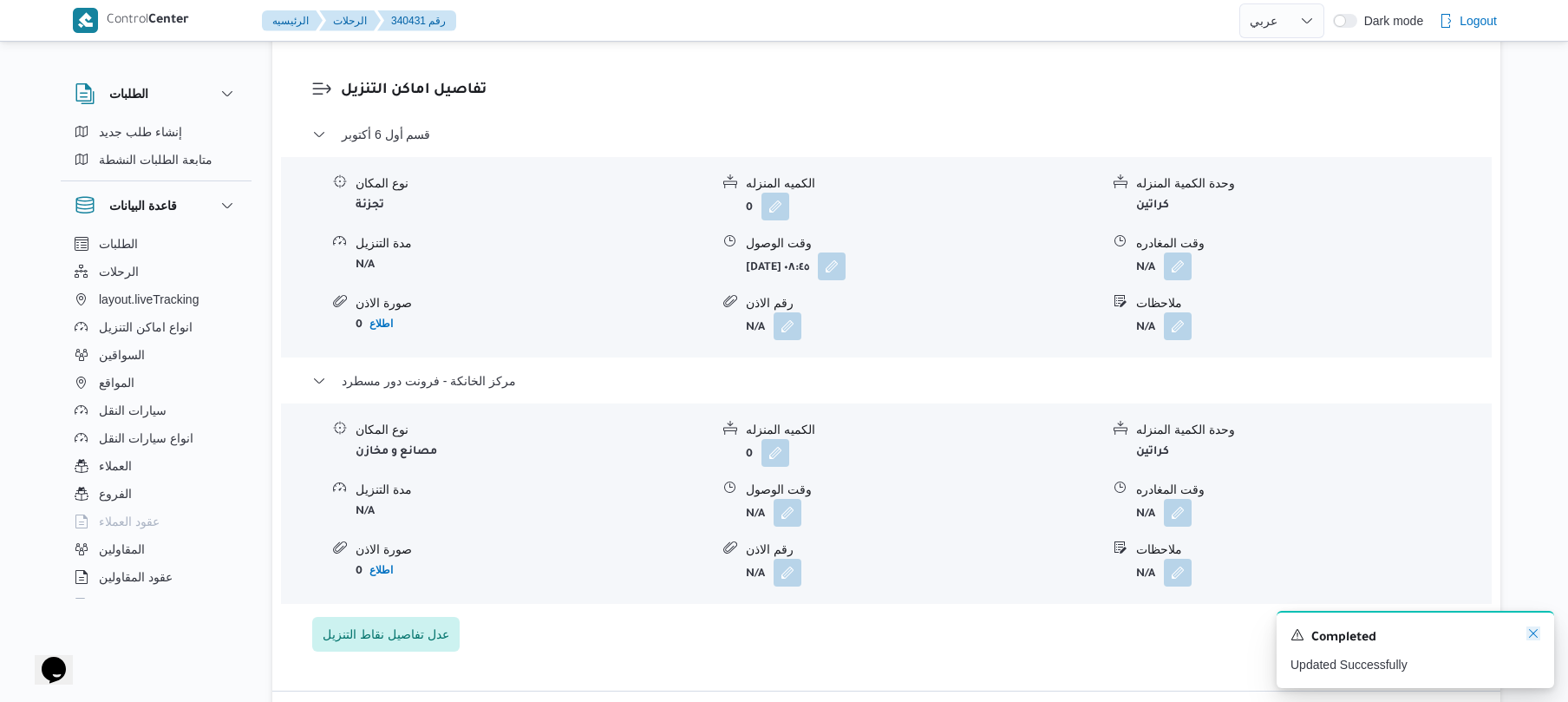
click at [1528, 632] on icon "Dismiss toast" at bounding box center [1533, 633] width 14 height 14
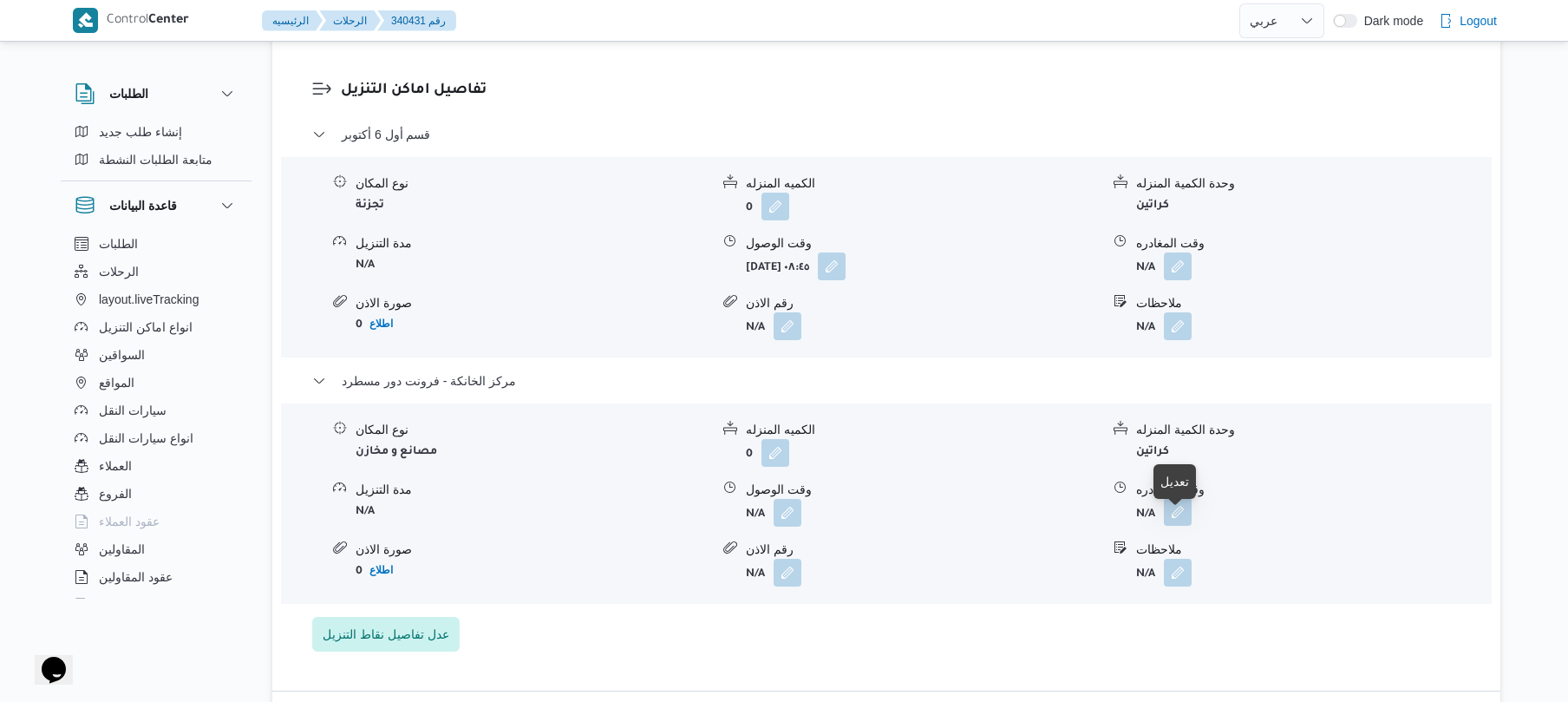
click at [1174, 526] on button "button" at bounding box center [1177, 511] width 28 height 28
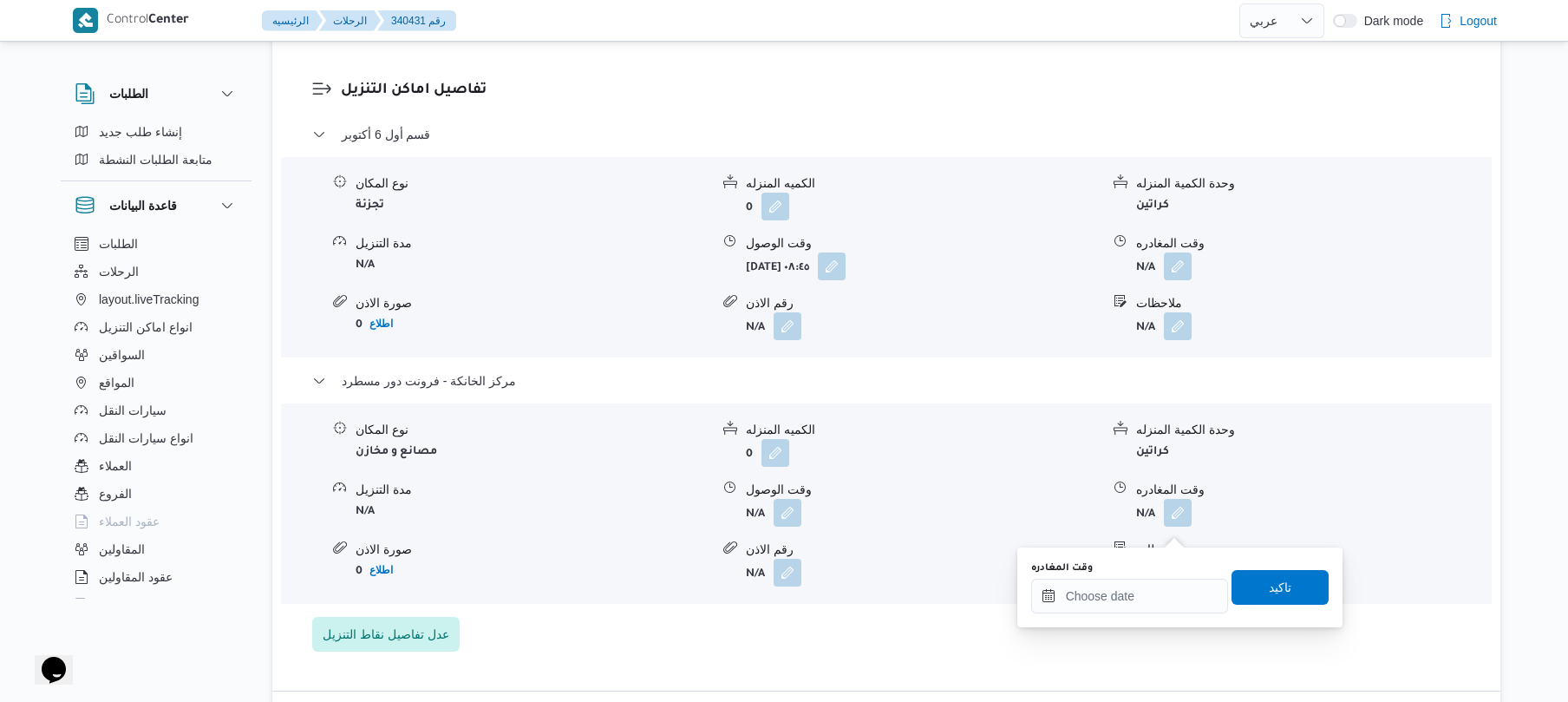
click at [1129, 618] on div "You are in a dialog. To close this dialog, hit escape. وقت المغادره تاكيد" at bounding box center [1179, 588] width 325 height 80
click at [1139, 582] on div at bounding box center [1130, 596] width 197 height 34
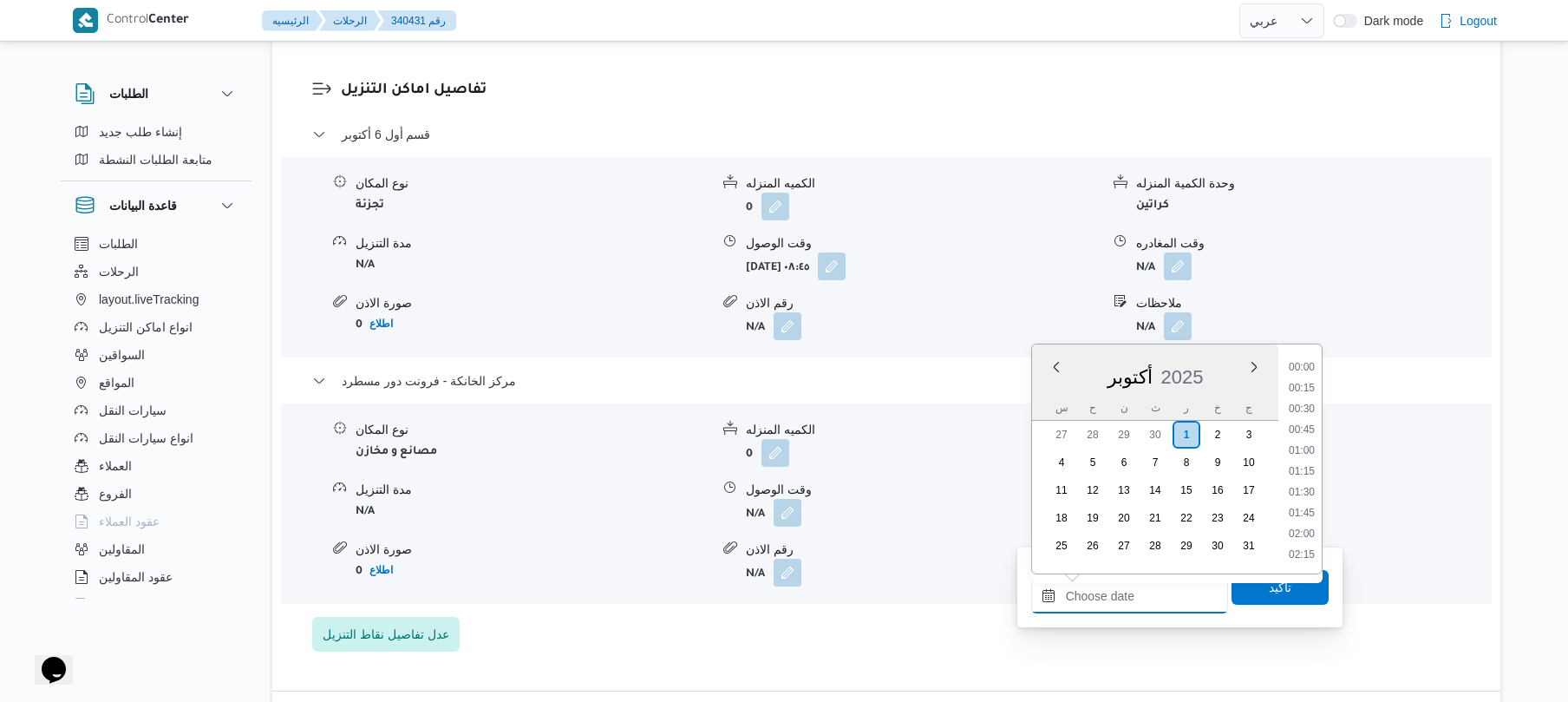
scroll to position [1438, 0]
click at [1322, 392] on div "Previous Month Next month أكتوبر ٢٠٢٥ أكتوبر 2025 س ح ن ث ر خ ج 27 28 29 30 1 2…" at bounding box center [1177, 459] width 292 height 231
click at [1302, 525] on li "15:00" at bounding box center [1302, 522] width 40 height 17
type input "[DATE] ١٥:٠٠"
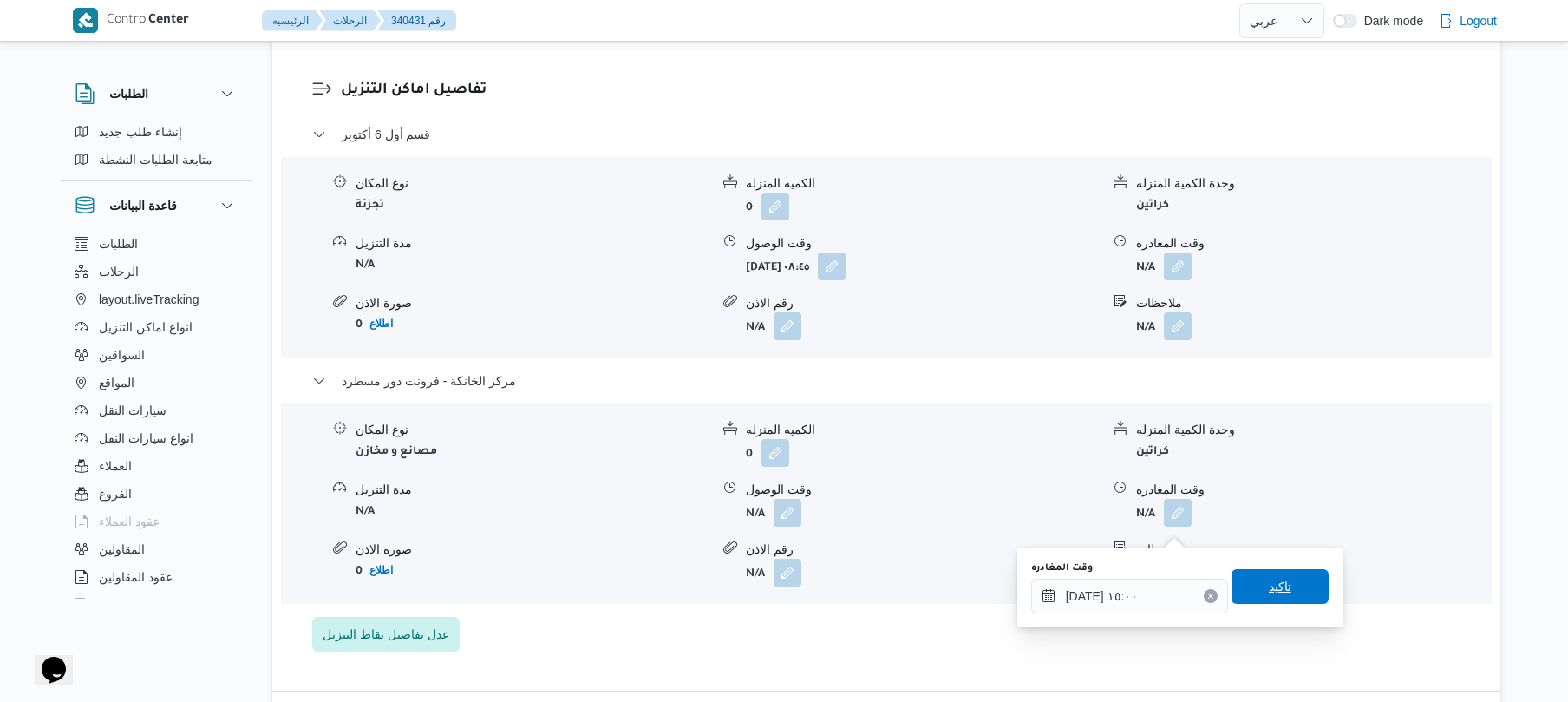
click at [1272, 591] on span "تاكيد" at bounding box center [1280, 587] width 23 height 21
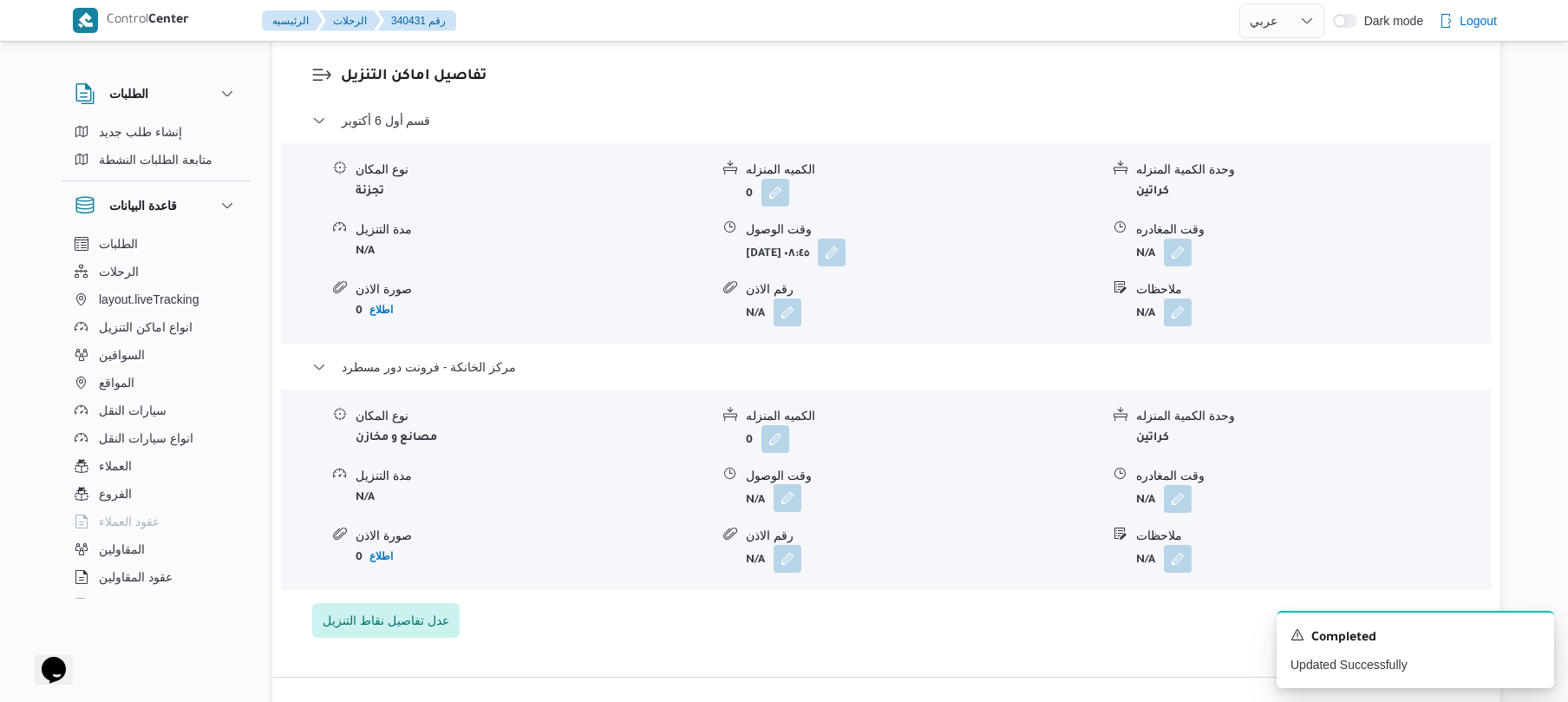
click at [783, 512] on button "button" at bounding box center [787, 498] width 28 height 28
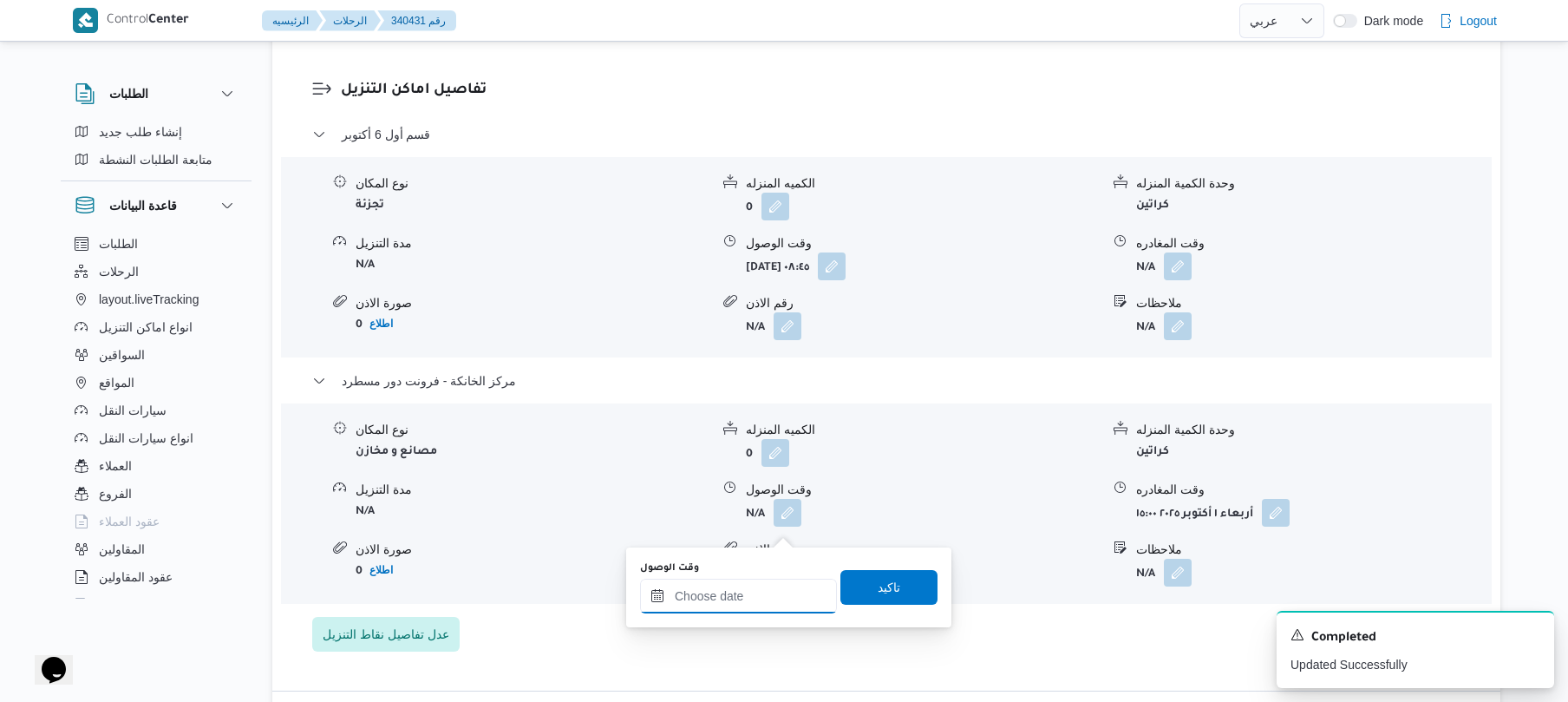
click at [753, 595] on input "وقت الوصول" at bounding box center [738, 596] width 197 height 34
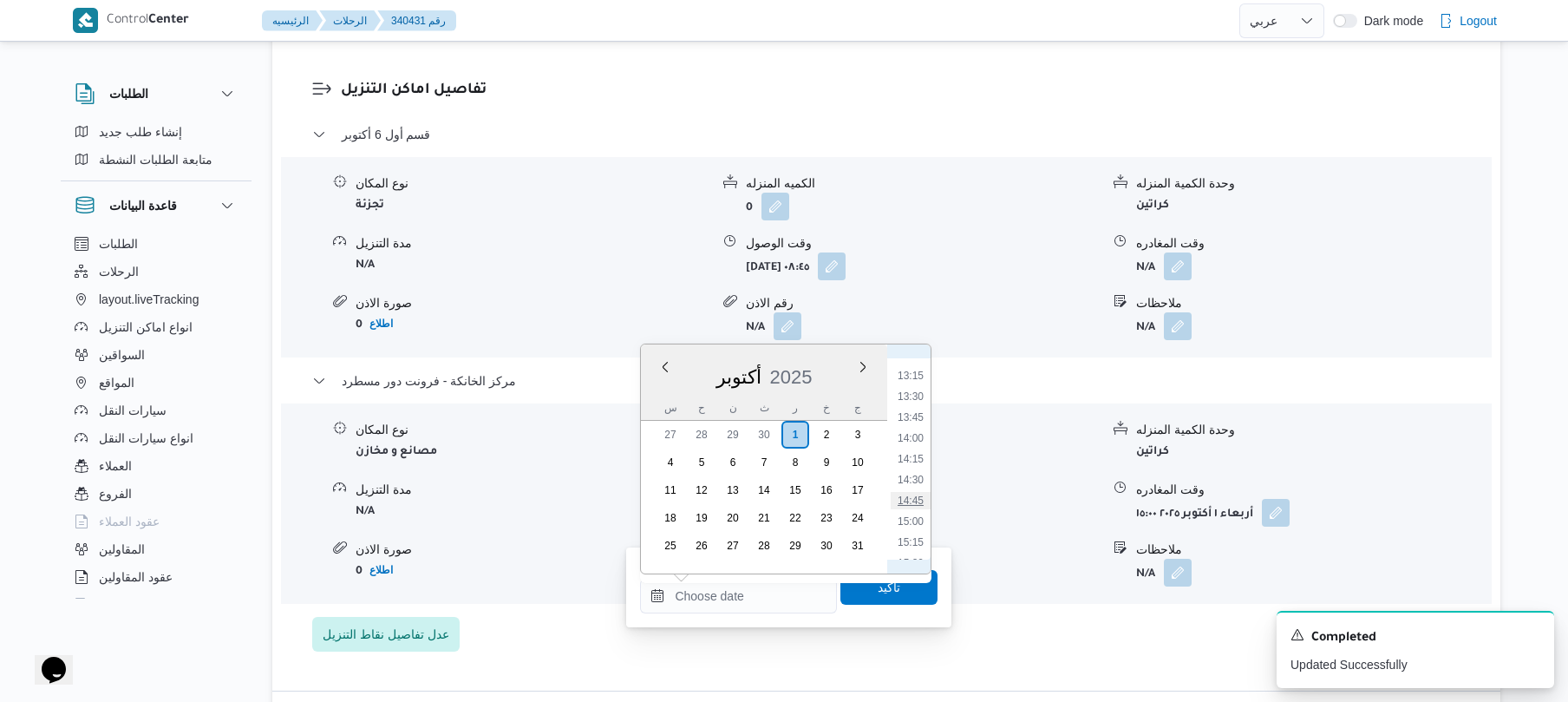
click at [914, 497] on li "14:45" at bounding box center [910, 501] width 40 height 17
type input "[DATE] ١٤:٤٥"
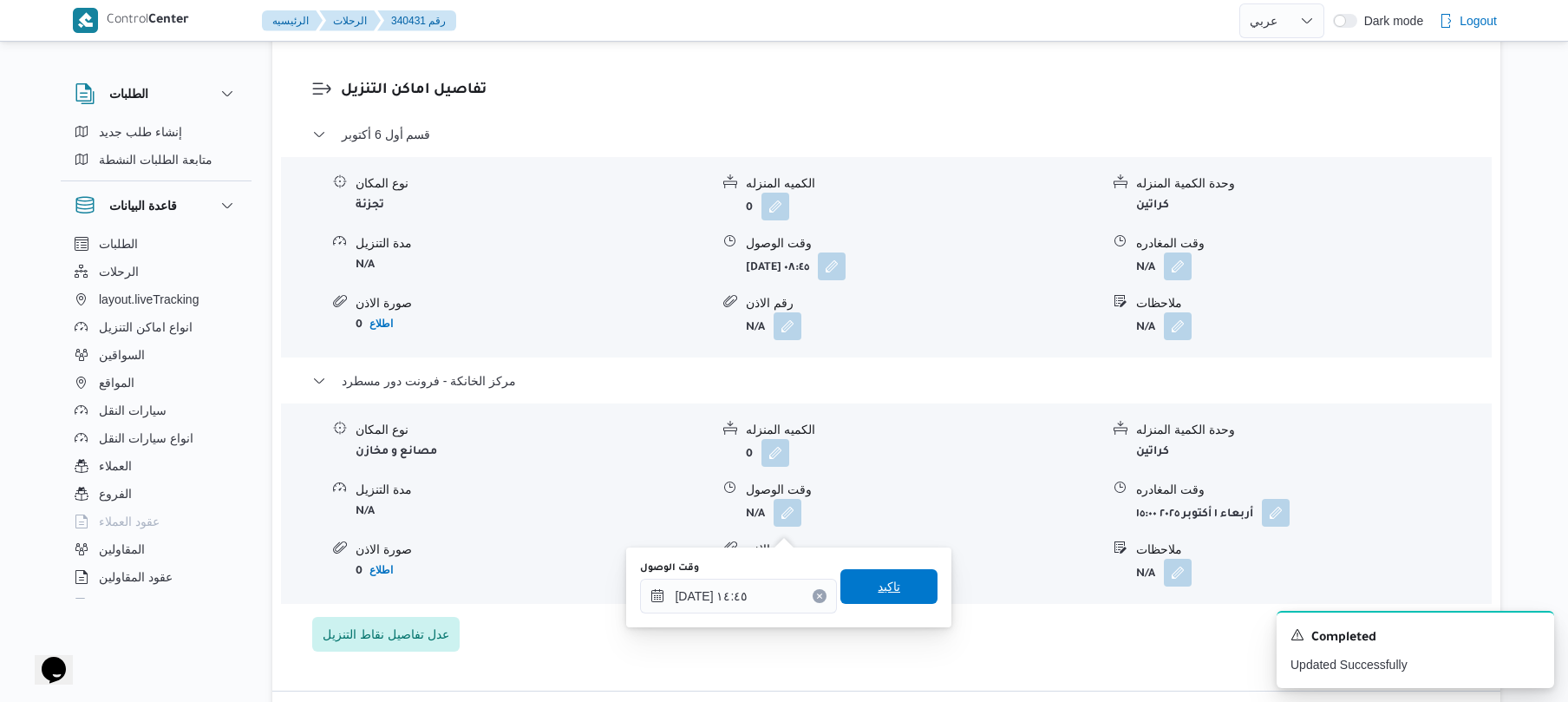
click at [892, 585] on span "تاكيد" at bounding box center [889, 587] width 97 height 34
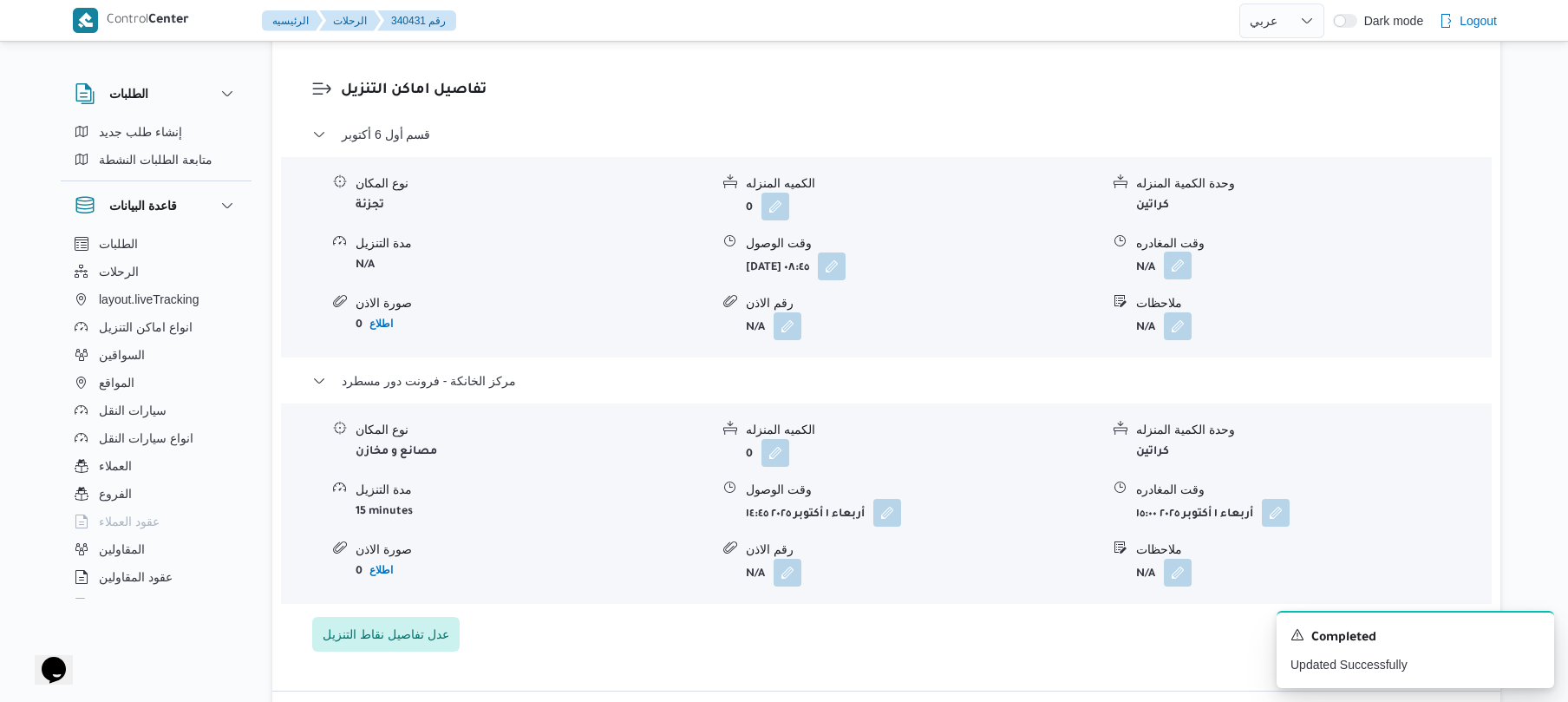
click at [1166, 279] on button "button" at bounding box center [1177, 265] width 28 height 28
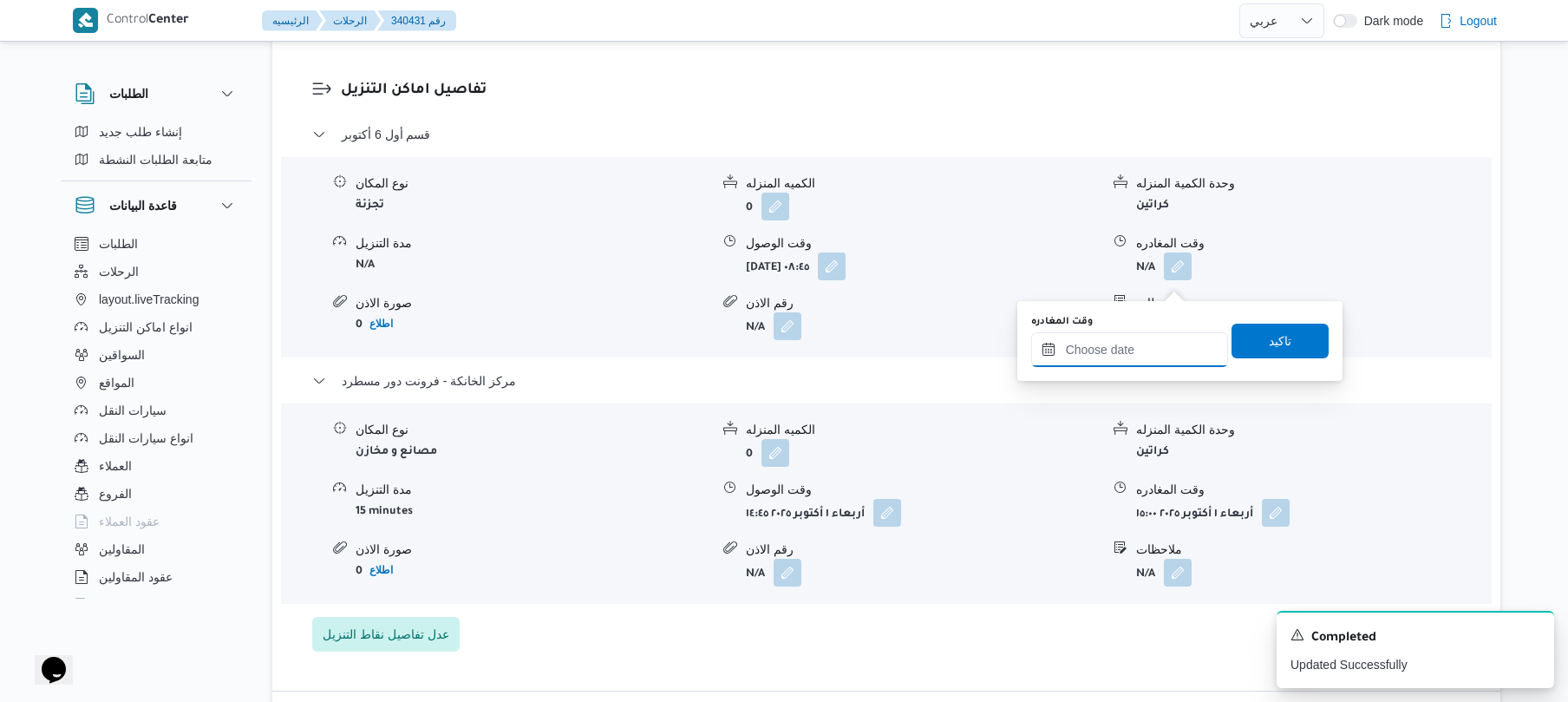
click at [1130, 338] on input "وقت المغادره" at bounding box center [1130, 349] width 197 height 34
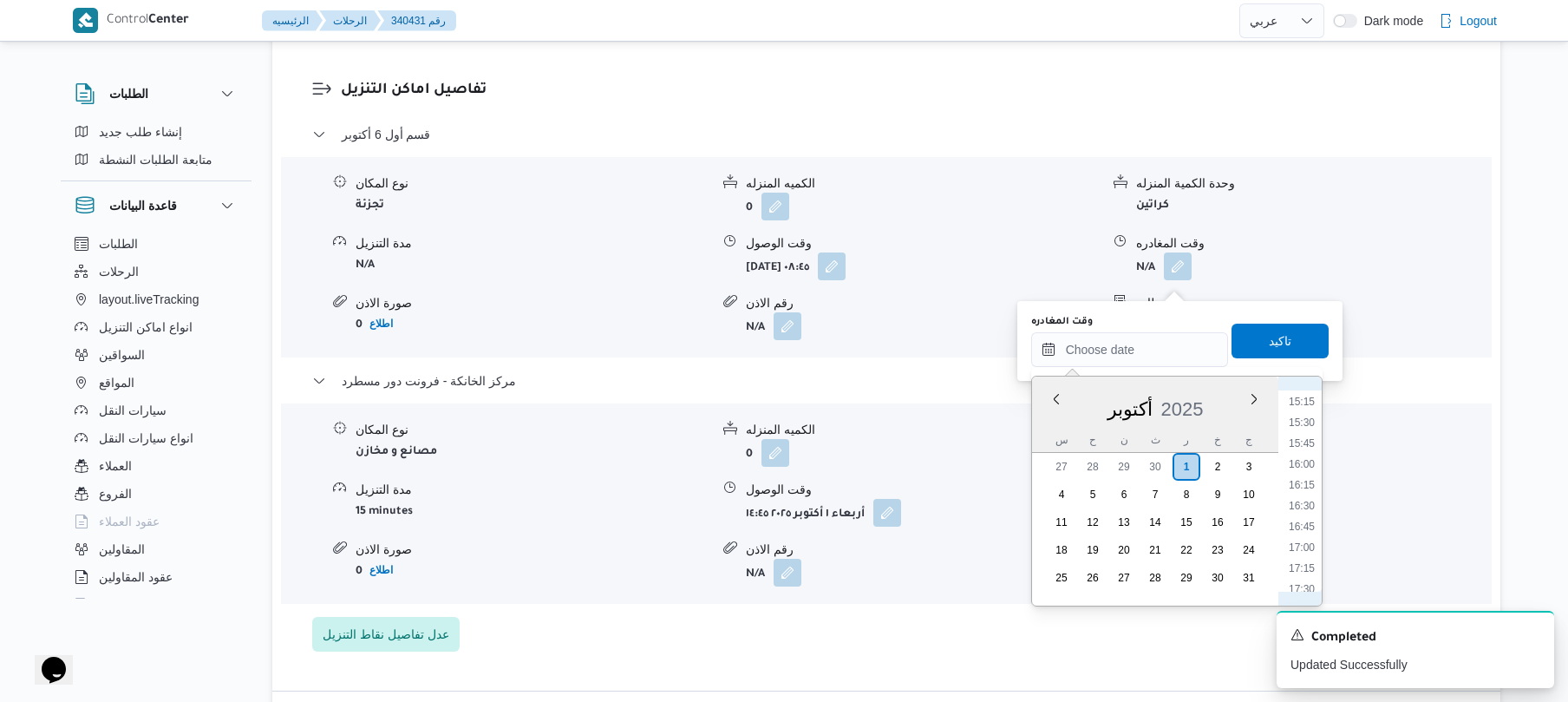
scroll to position [1055, 0]
click at [1304, 493] on li "13:45" at bounding box center [1302, 489] width 40 height 17
type input "٠١/١٠/٢٠٢٥ ١٣:٤٥"
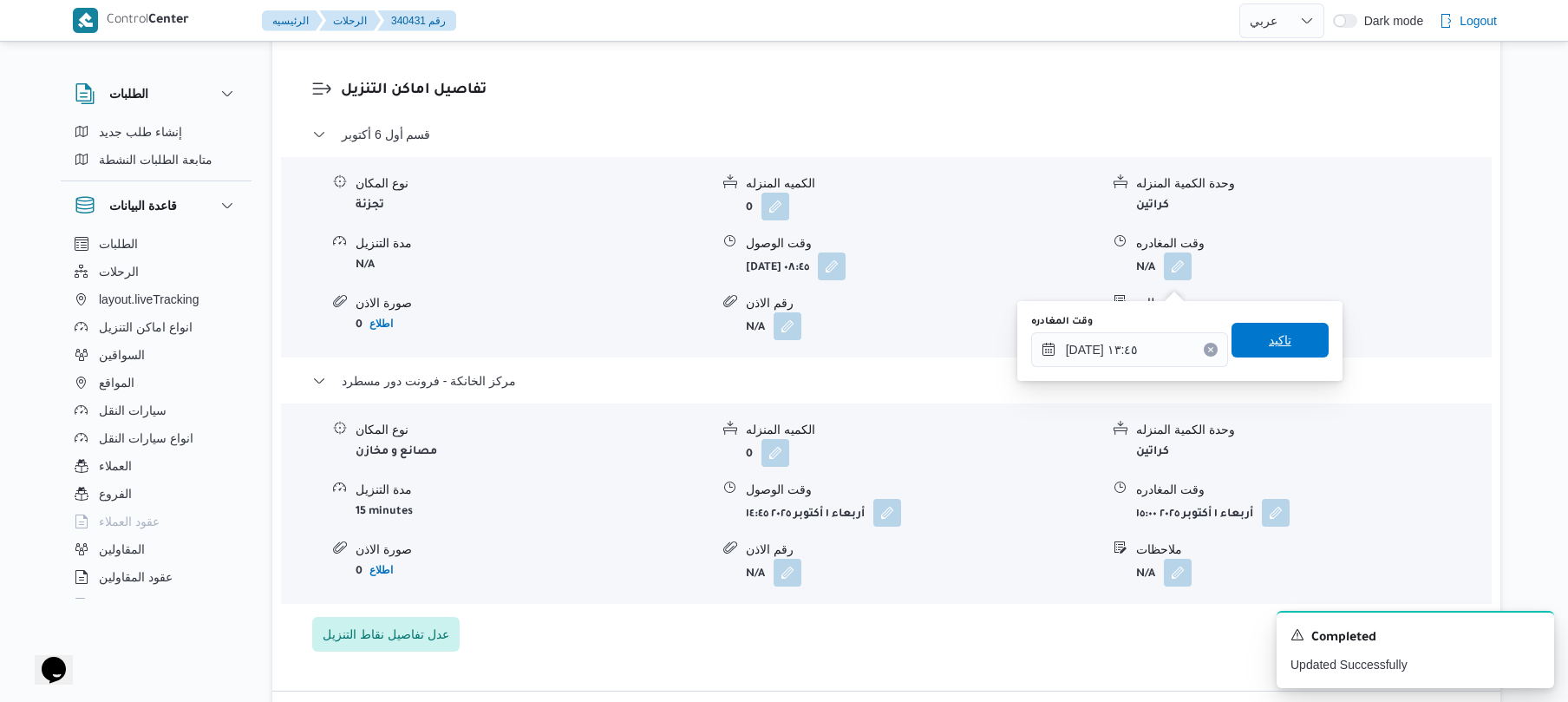
click at [1284, 348] on span "تاكيد" at bounding box center [1280, 340] width 97 height 34
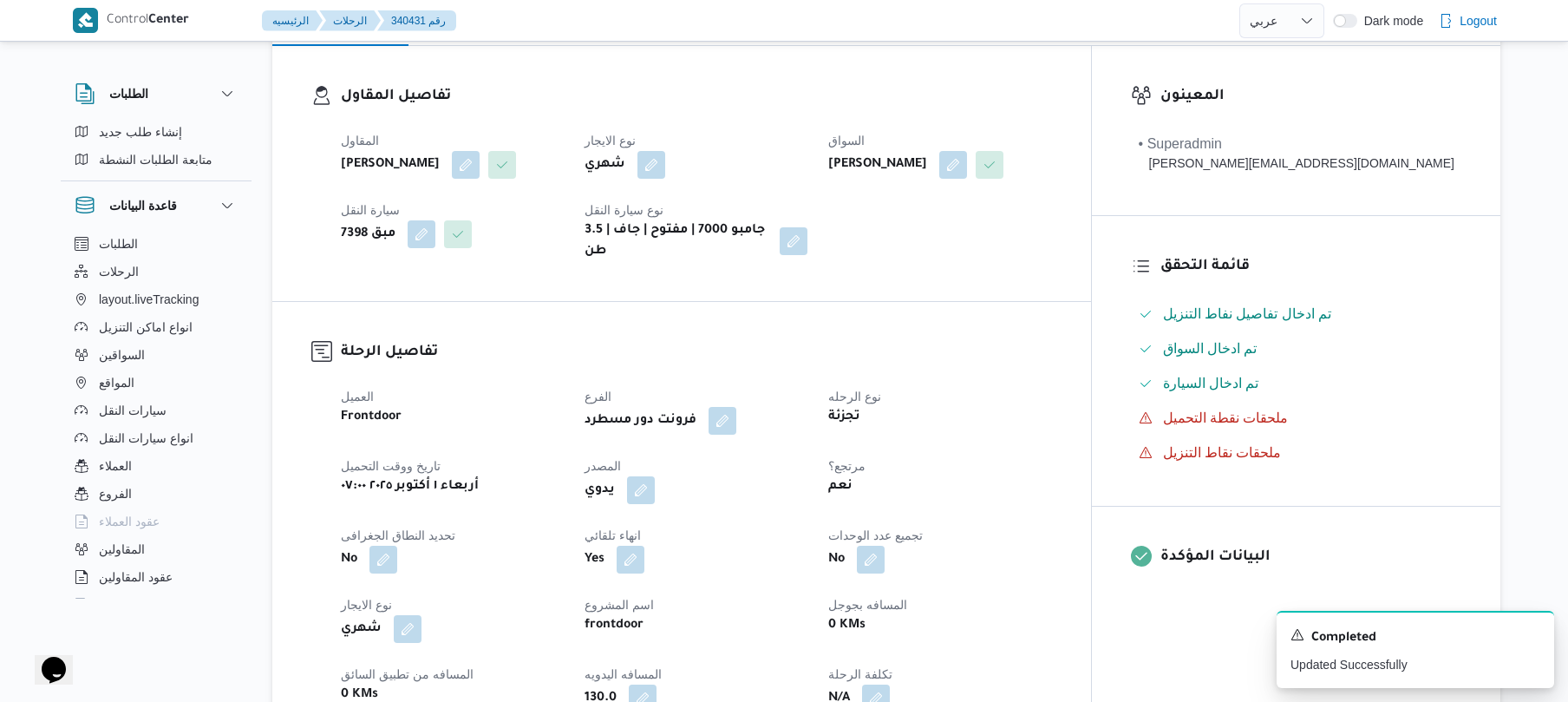
scroll to position [0, 0]
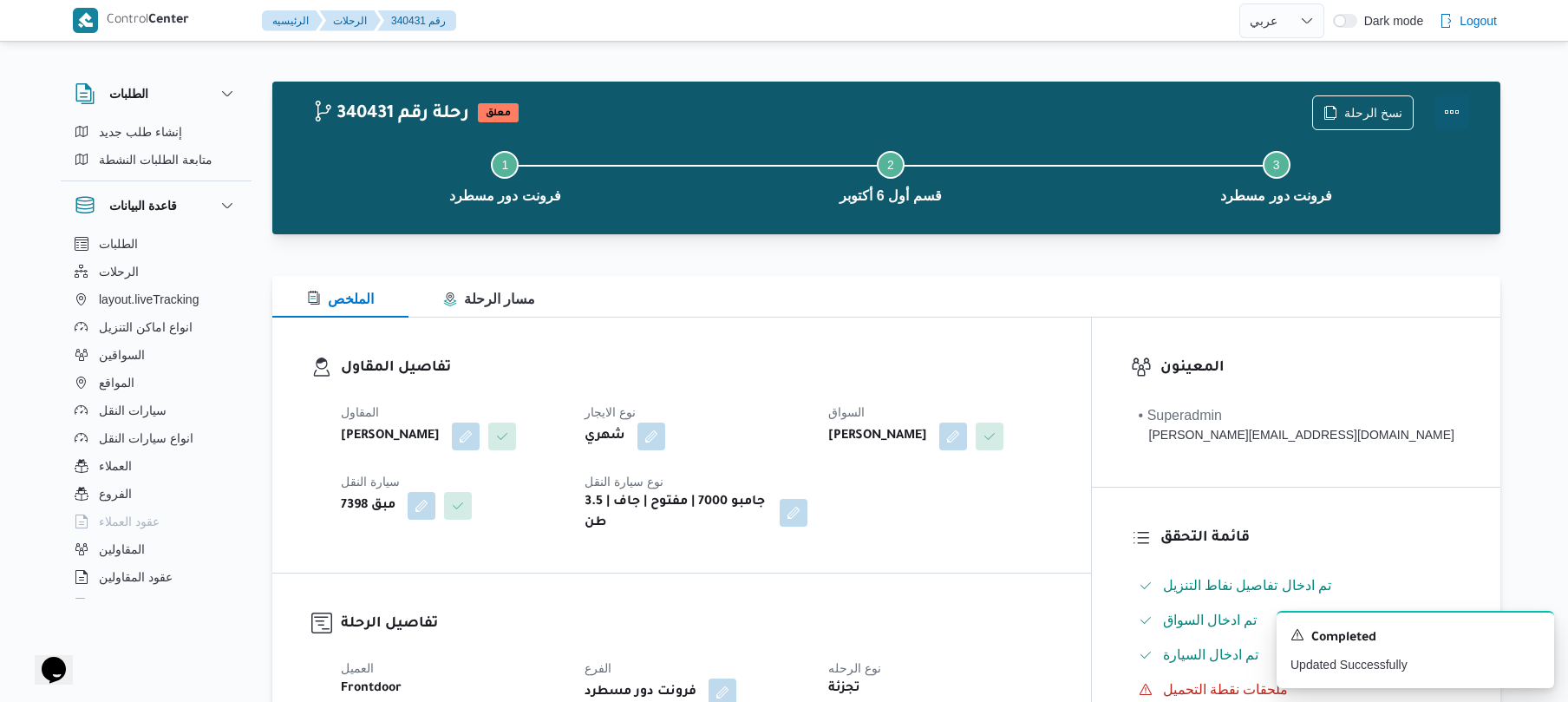
click at [1451, 119] on button "Actions" at bounding box center [1452, 112] width 34 height 34
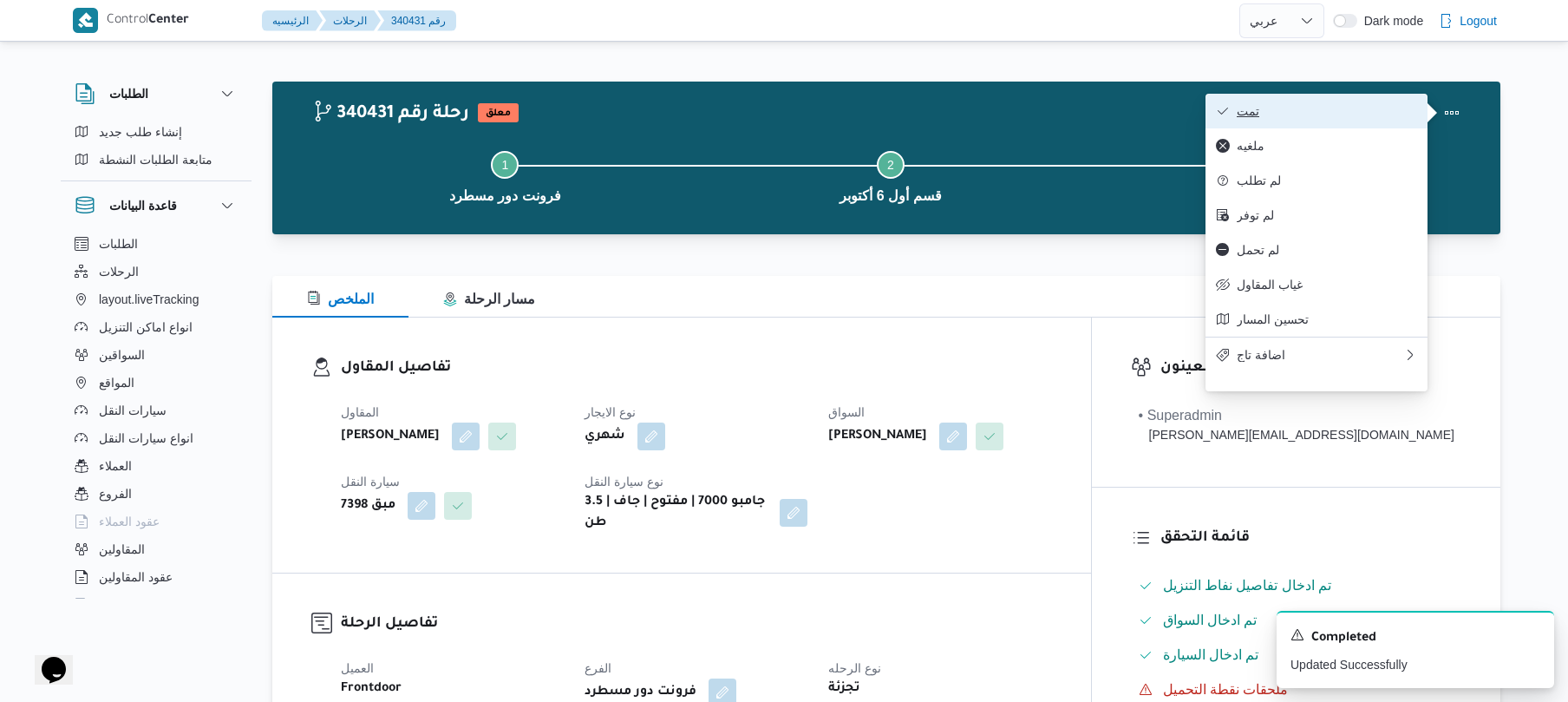
click at [1351, 101] on button "تمت" at bounding box center [1316, 111] width 222 height 34
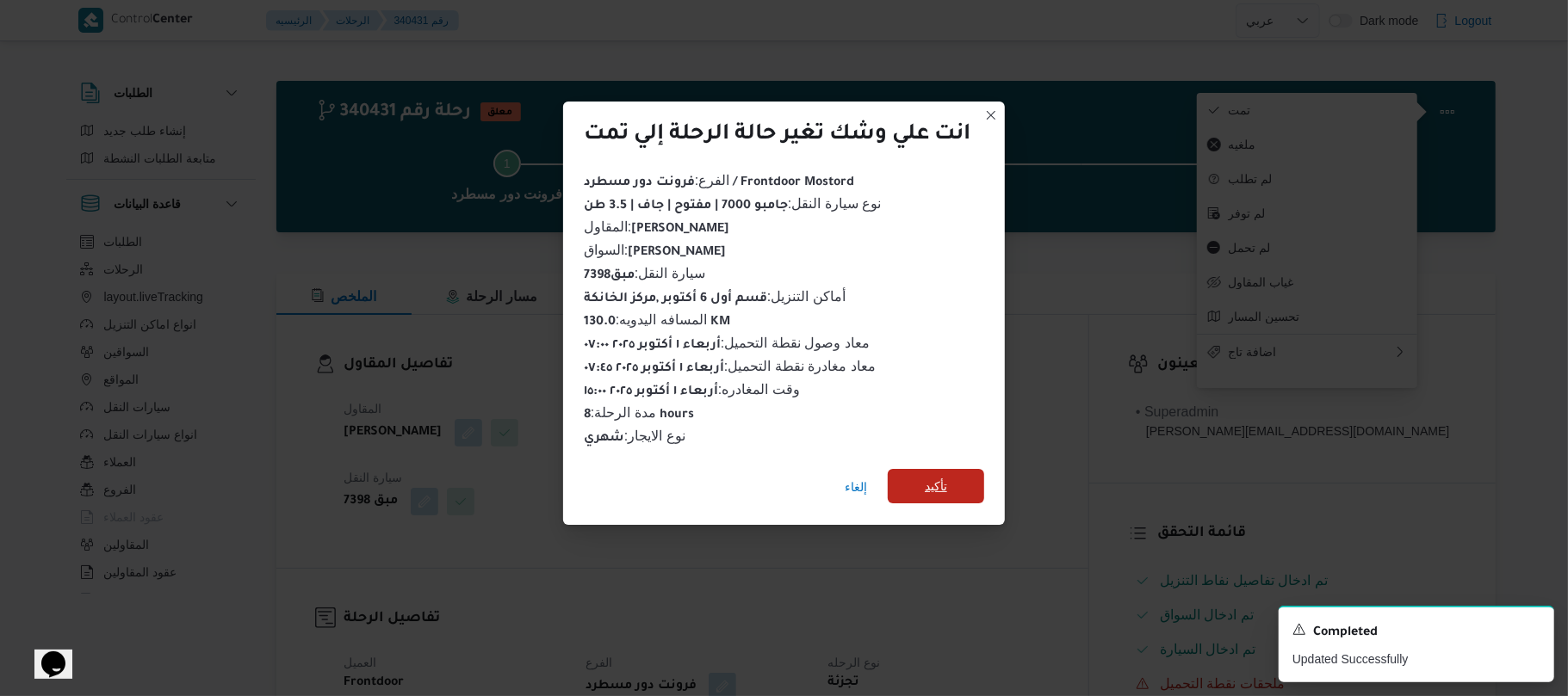
click at [939, 487] on span "تأكيد" at bounding box center [936, 486] width 23 height 21
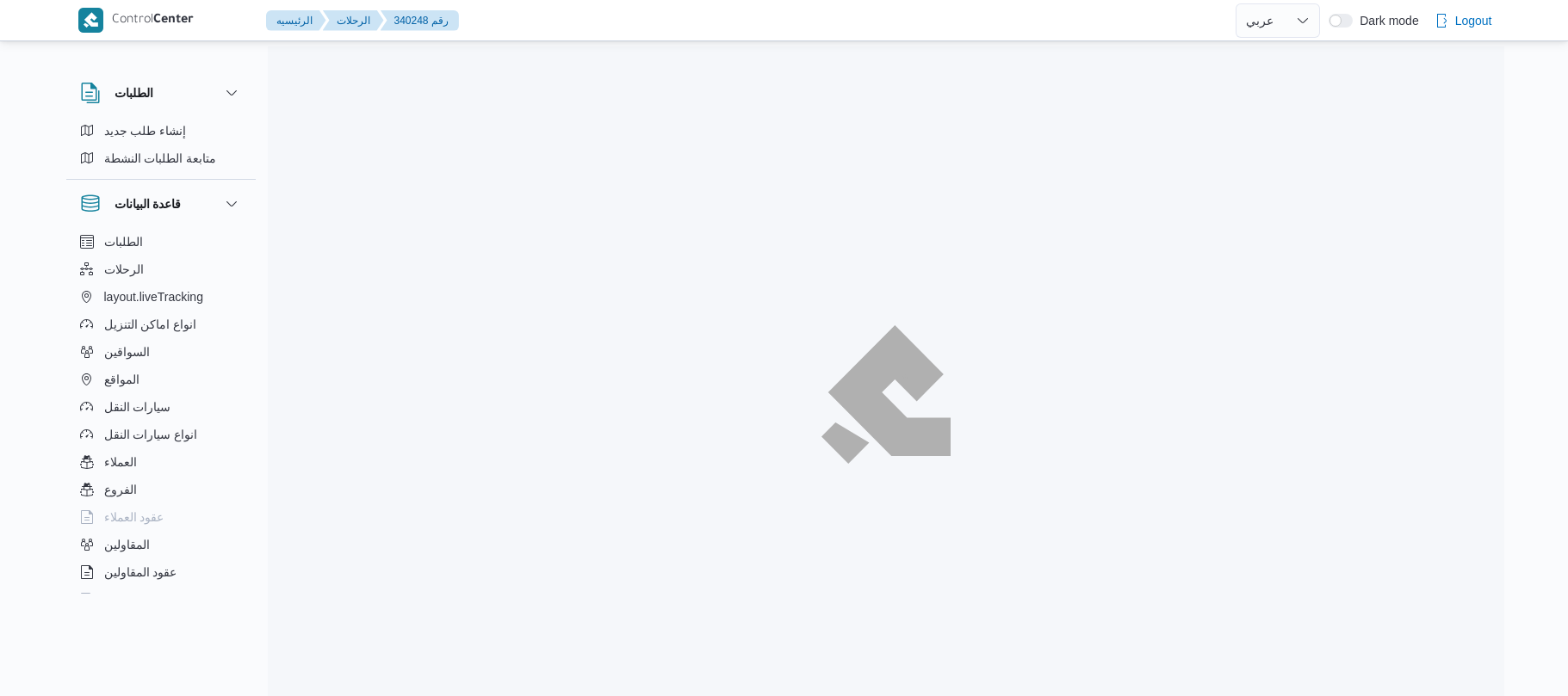
select select "ar"
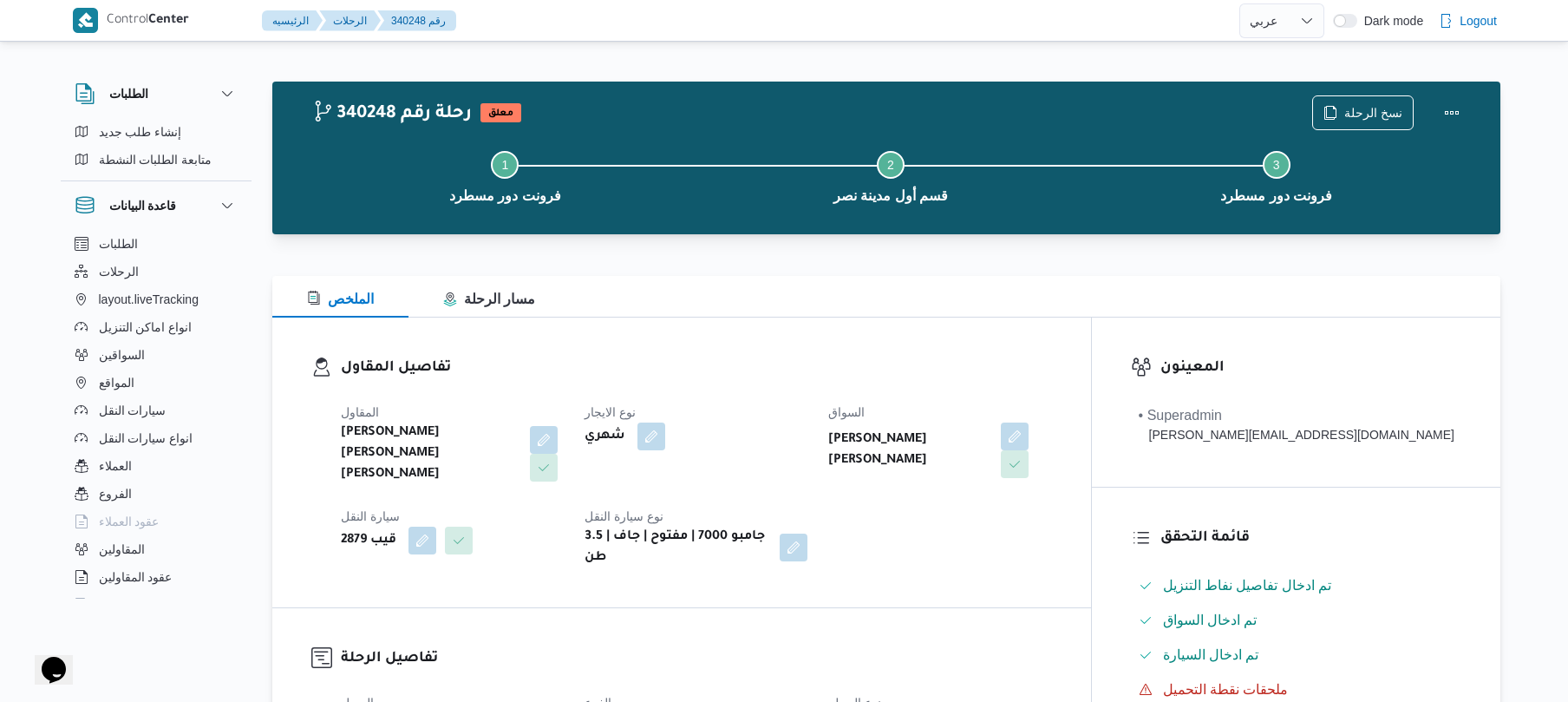
click at [1016, 276] on div "الملخص مسار الرحلة" at bounding box center [886, 297] width 1228 height 42
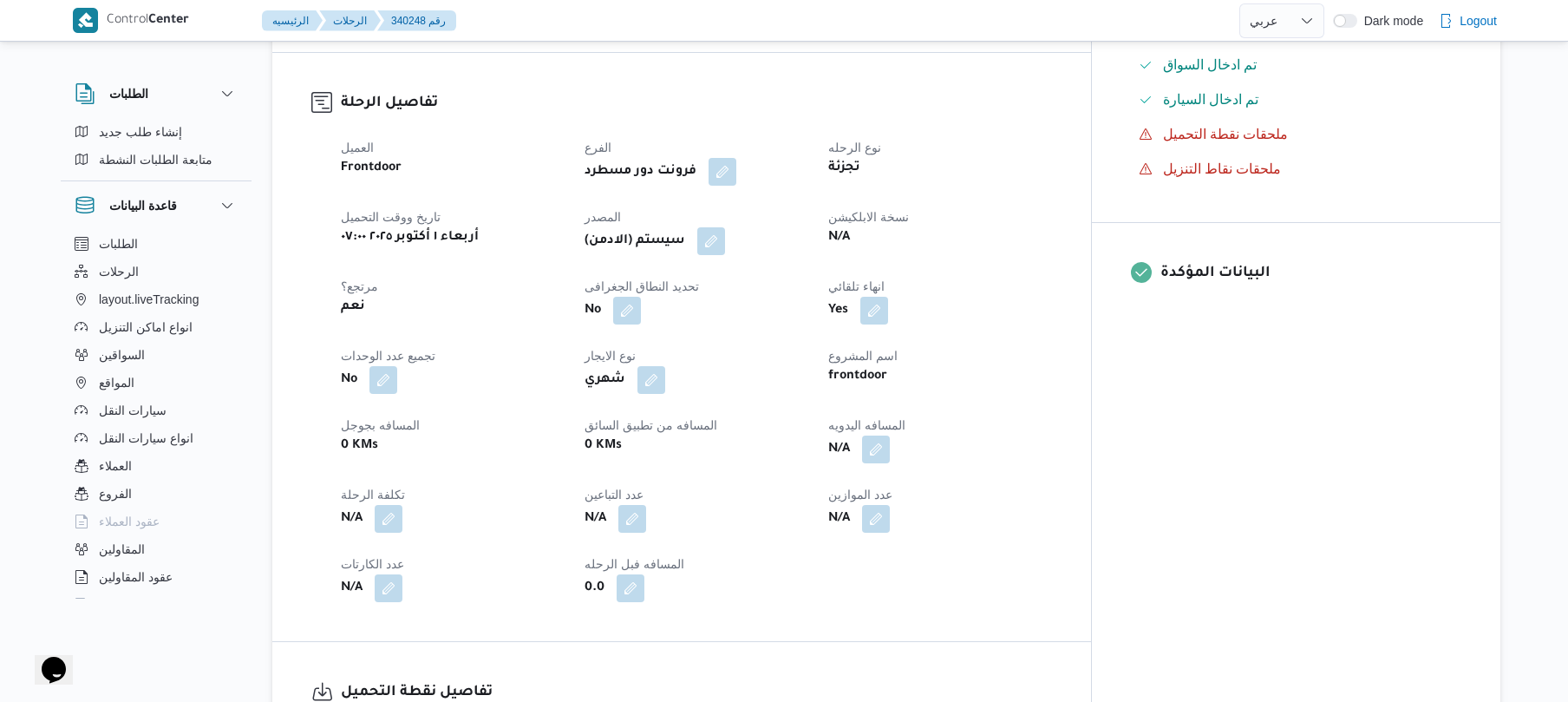
scroll to position [648, 0]
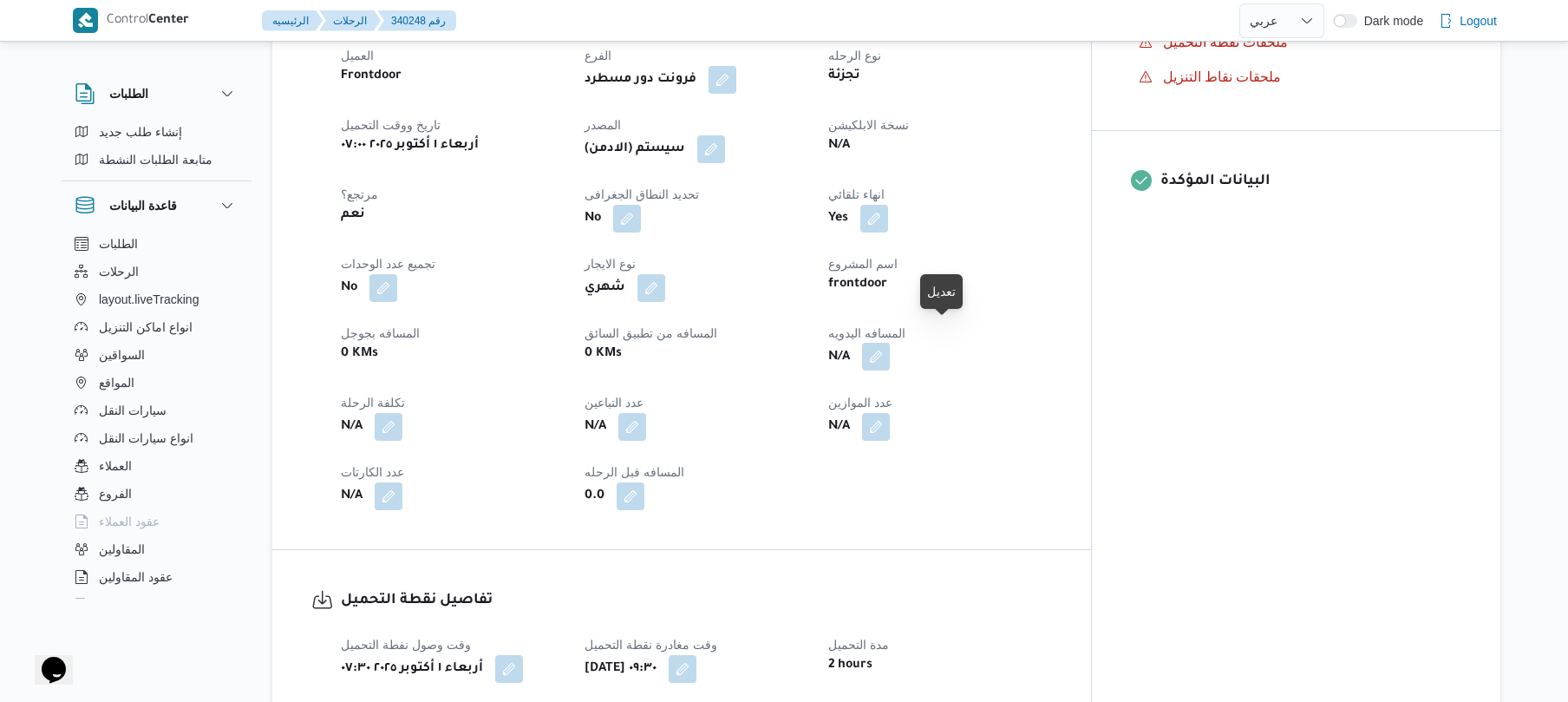
click at [889, 342] on button "button" at bounding box center [875, 356] width 28 height 28
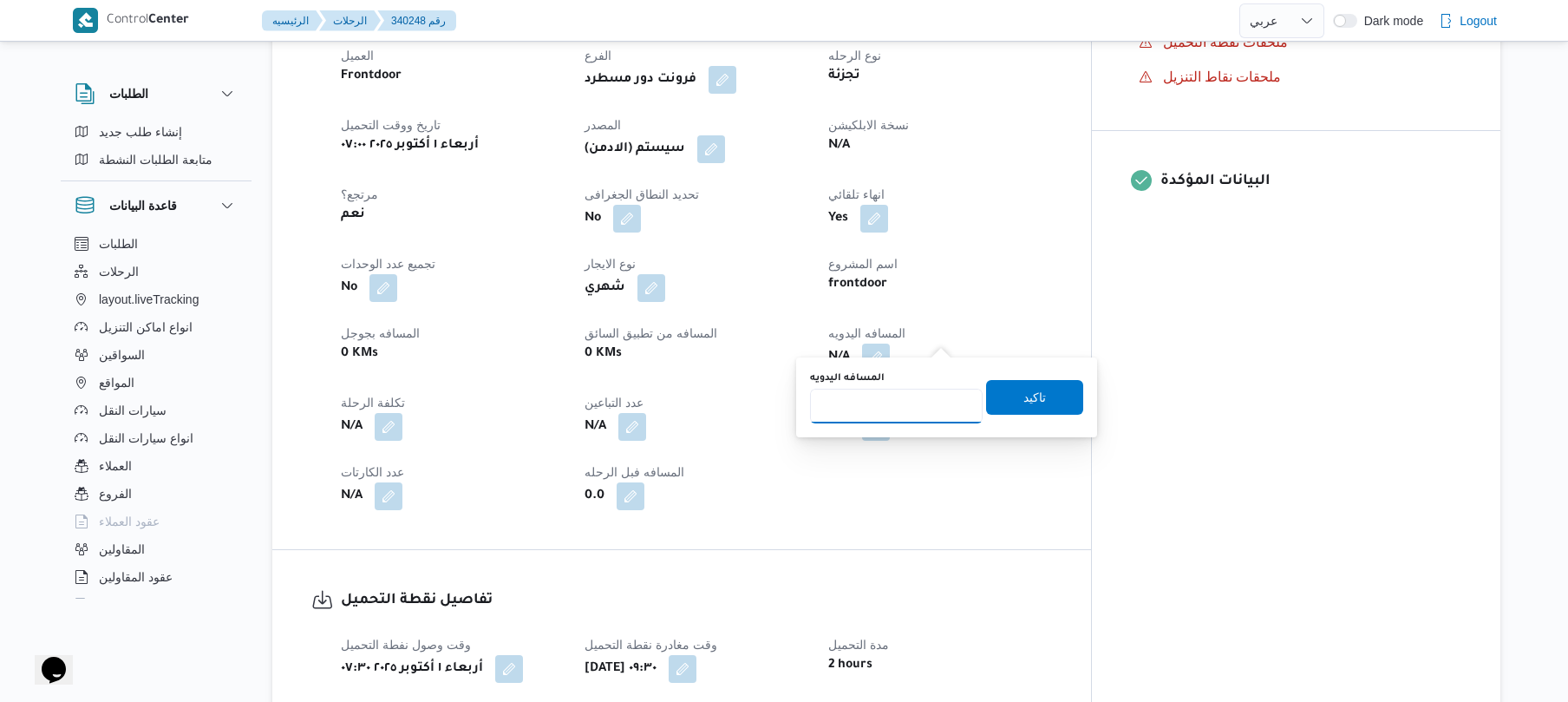
click at [910, 411] on input "المسافه اليدويه" at bounding box center [896, 406] width 173 height 34
type input "90"
click at [1038, 385] on span "تاكيد" at bounding box center [1034, 397] width 97 height 34
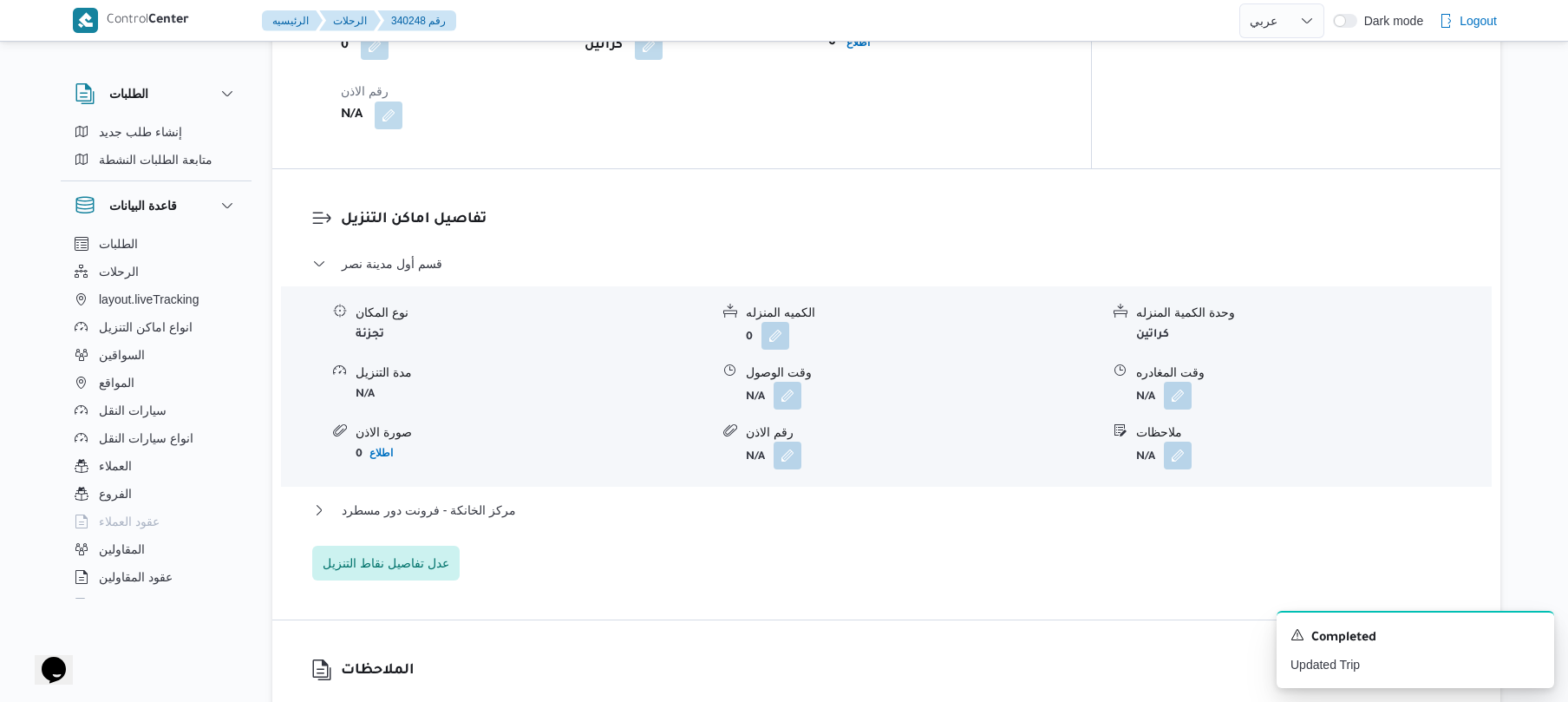
scroll to position [1342, 0]
click at [792, 380] on button "button" at bounding box center [787, 393] width 28 height 28
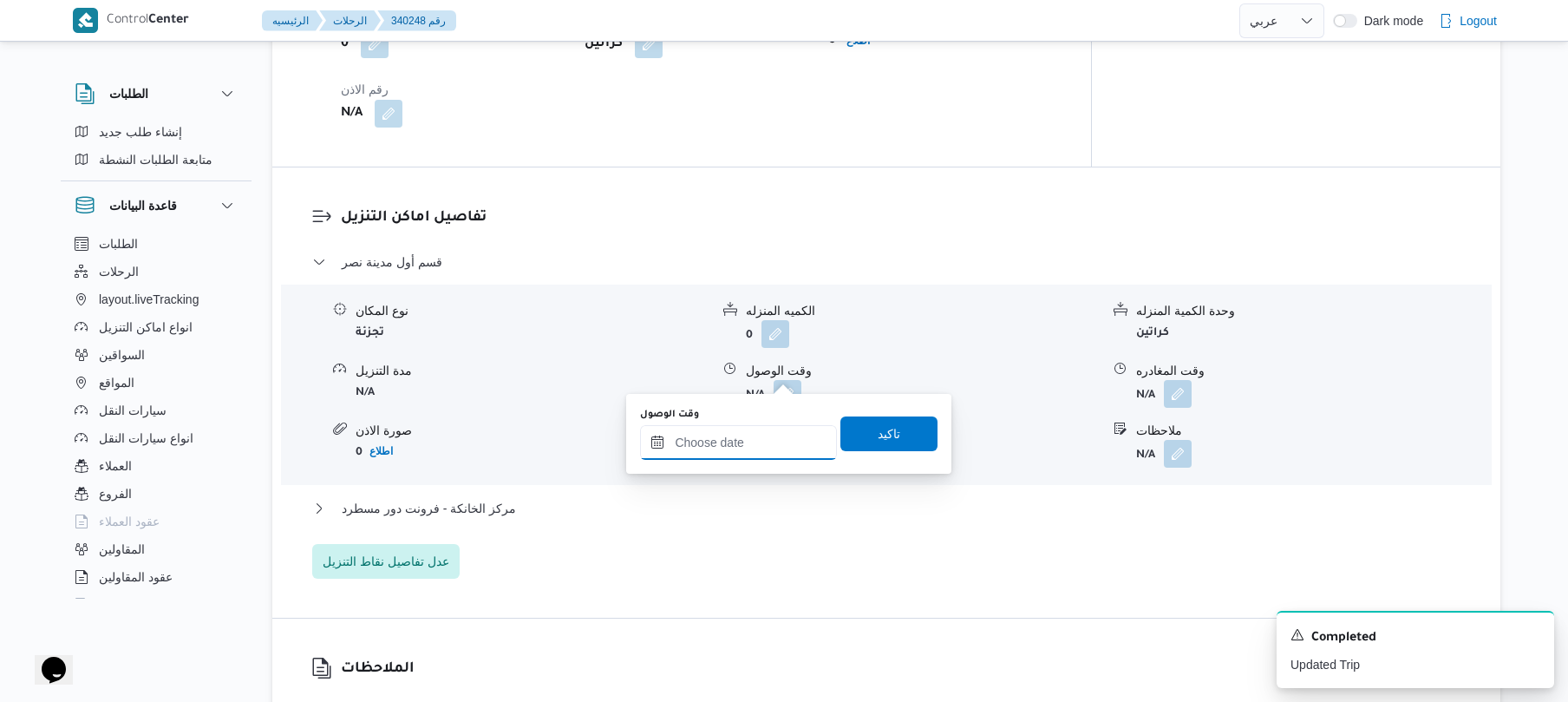
click at [755, 444] on input "وقت الوصول" at bounding box center [738, 443] width 197 height 34
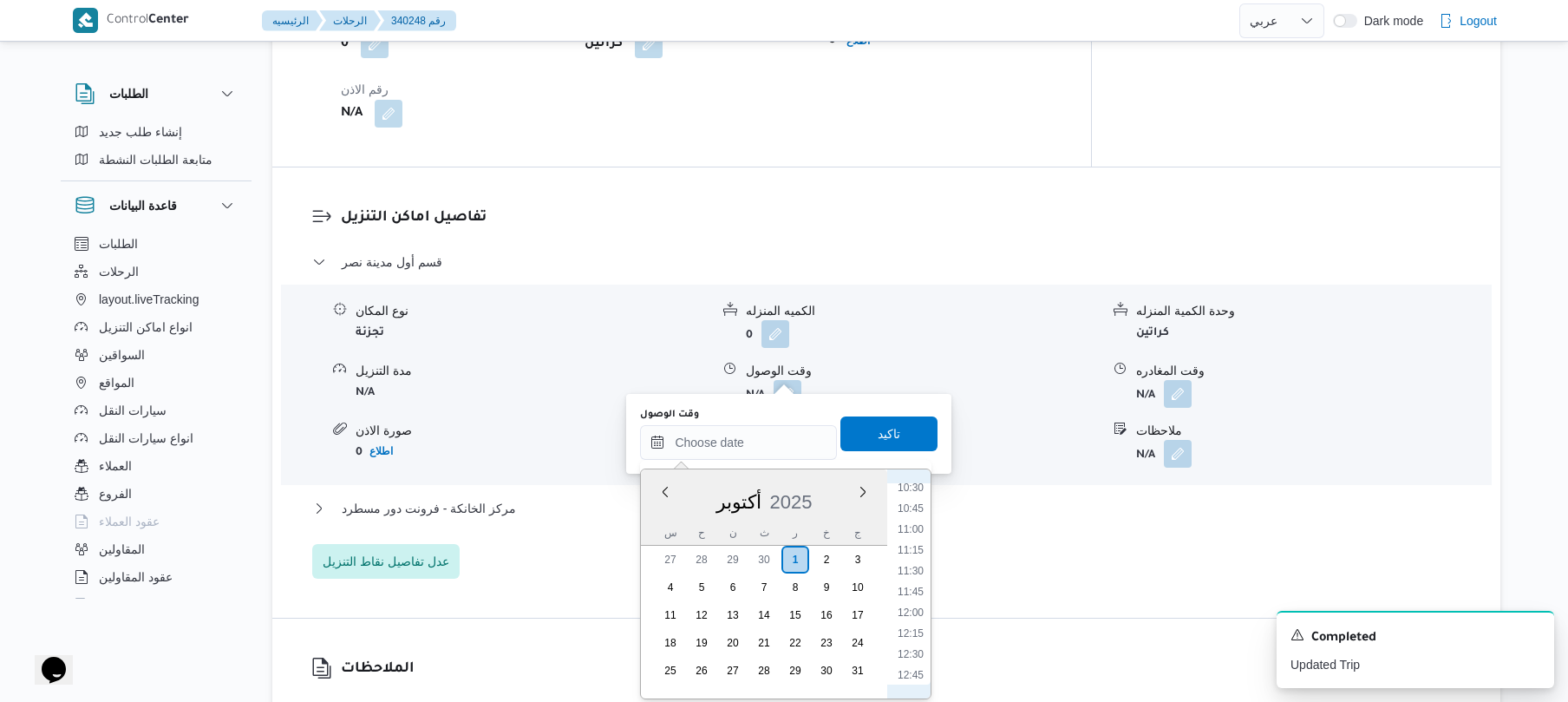
scroll to position [814, 0]
click at [916, 514] on li "10:00" at bounding box center [910, 511] width 40 height 17
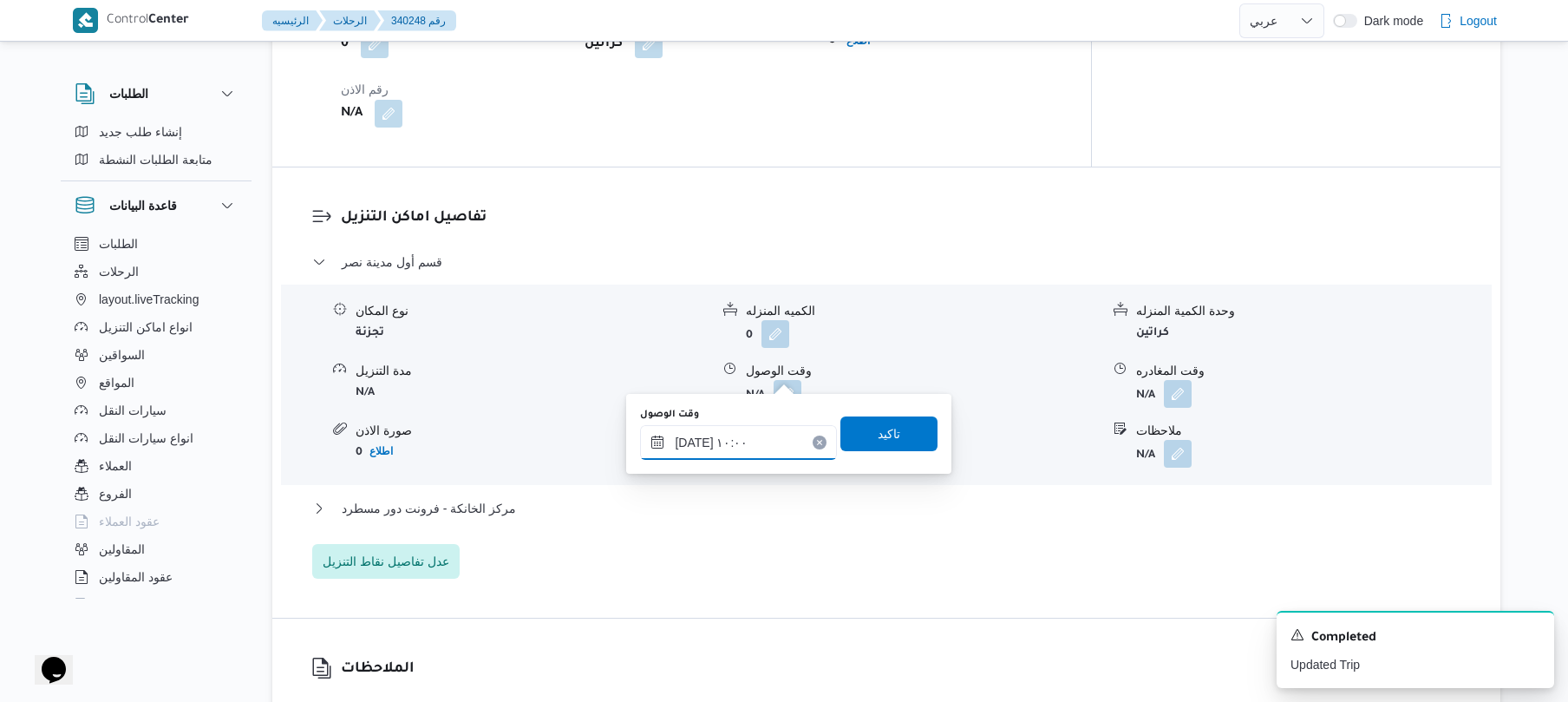
click at [695, 439] on input "٠١/١٠/٢٠٢٥ ١٠:٠٠" at bounding box center [738, 443] width 197 height 34
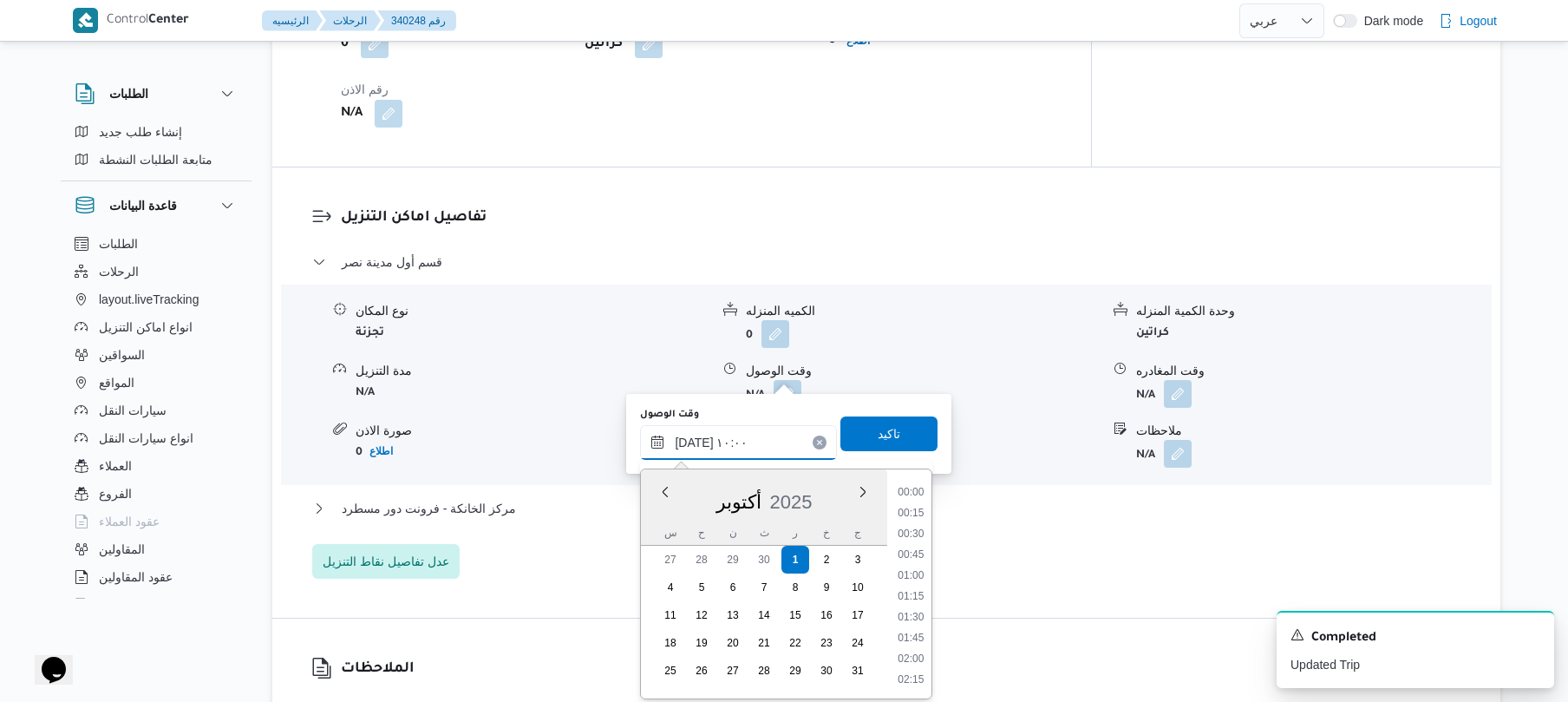
scroll to position [729, 0]
type input "٠١/١٠/٢٠٢٥ ١٠:05"
click at [864, 428] on span "تاكيد" at bounding box center [889, 433] width 97 height 34
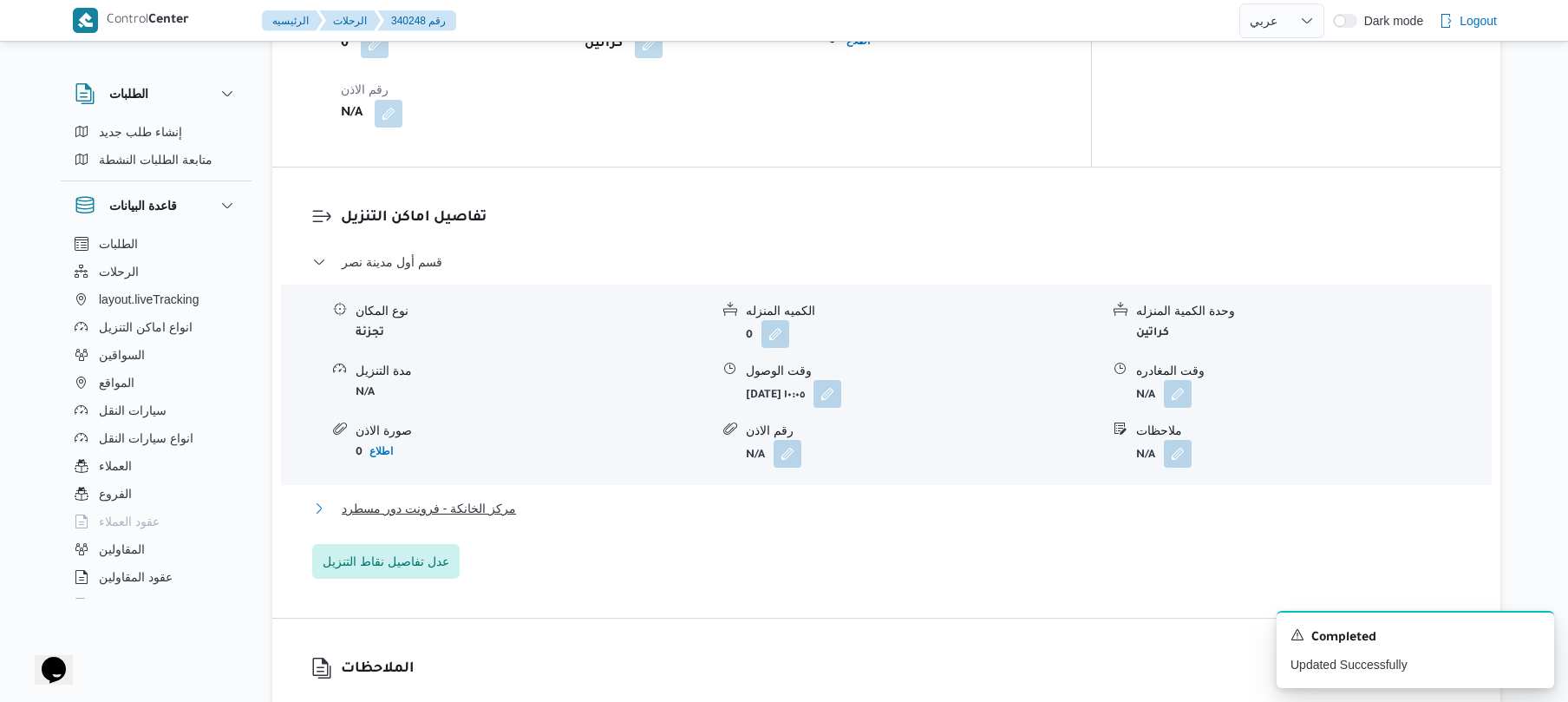
click at [698, 498] on button "مركز الخانكة - فرونت دور مسطرد" at bounding box center [886, 508] width 1149 height 21
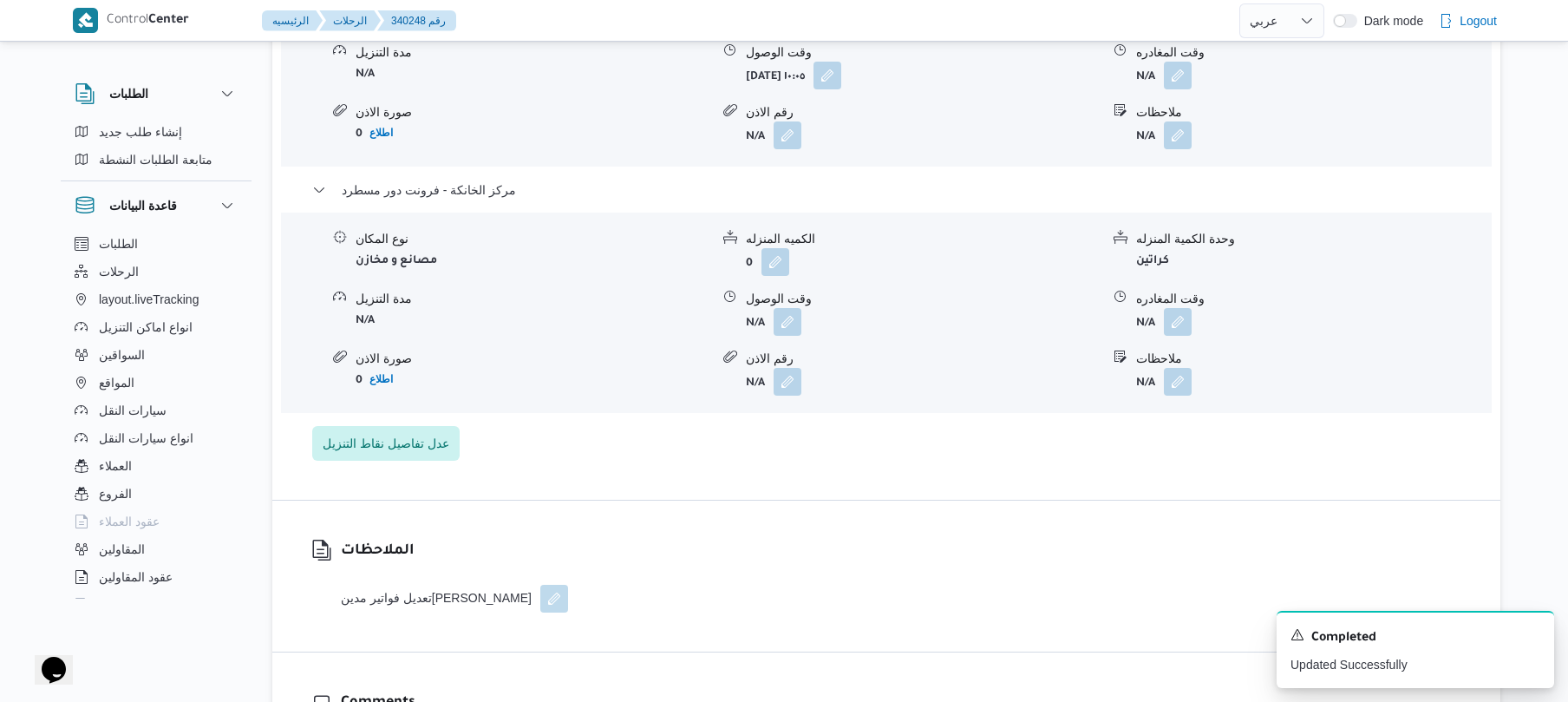
scroll to position [1712, 0]
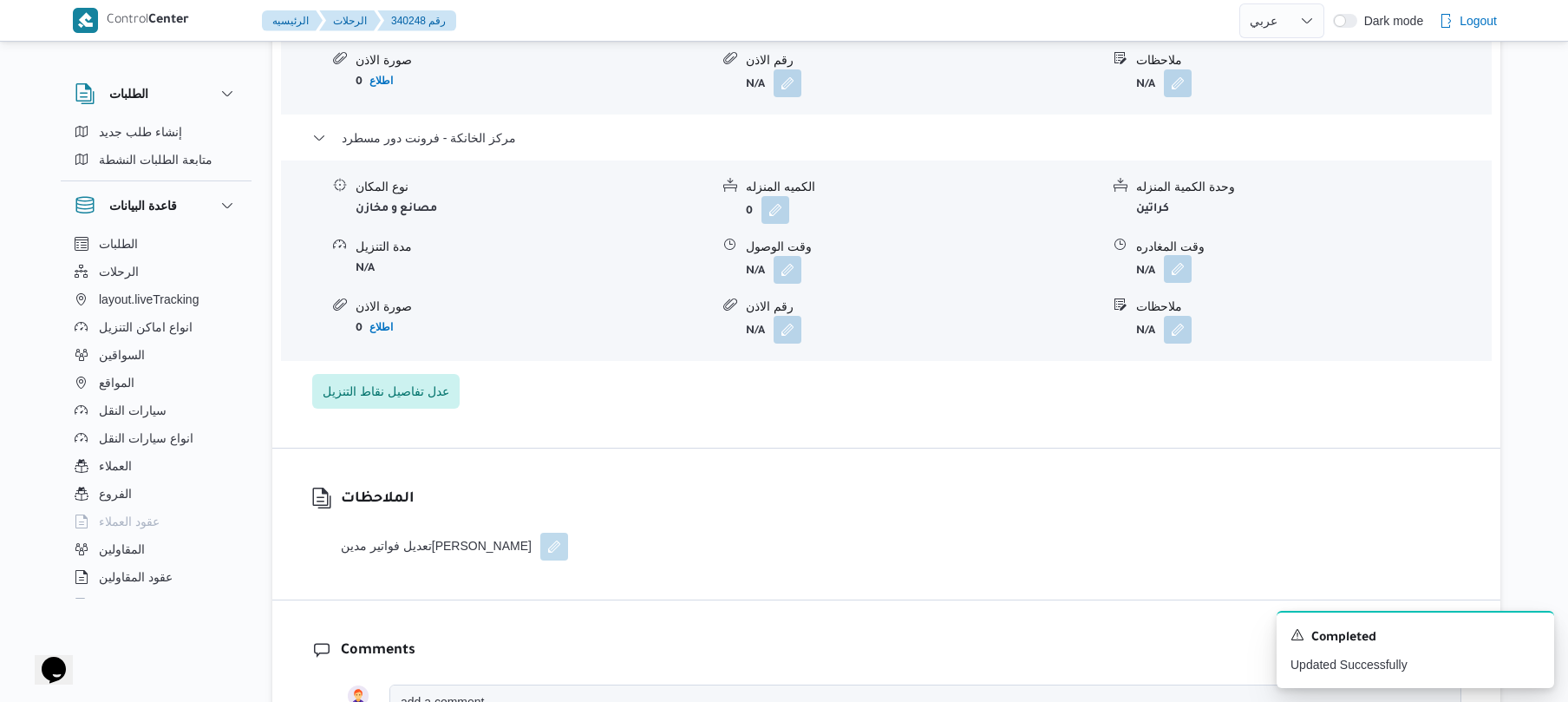
click at [1185, 255] on button "button" at bounding box center [1177, 268] width 28 height 28
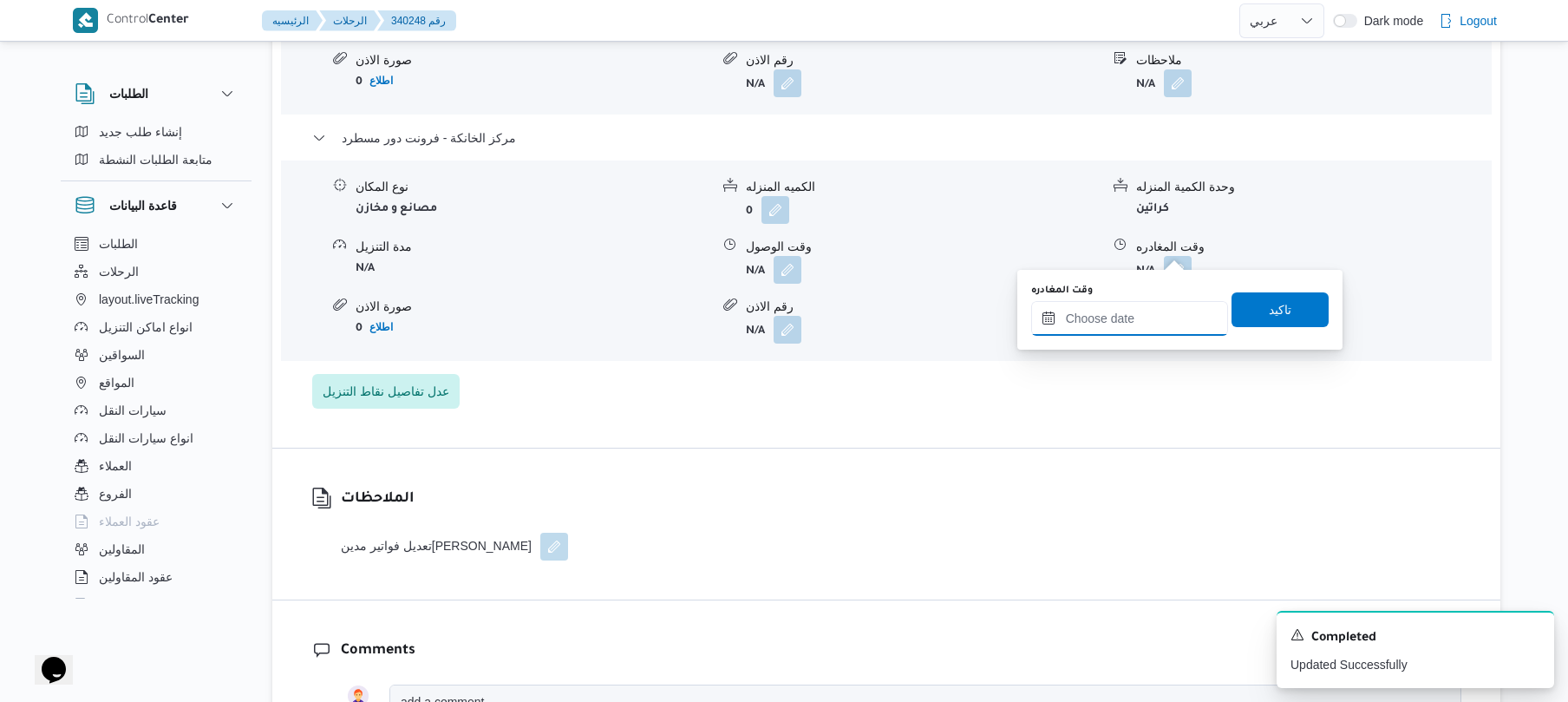
click at [1100, 330] on input "وقت المغادره" at bounding box center [1130, 319] width 197 height 34
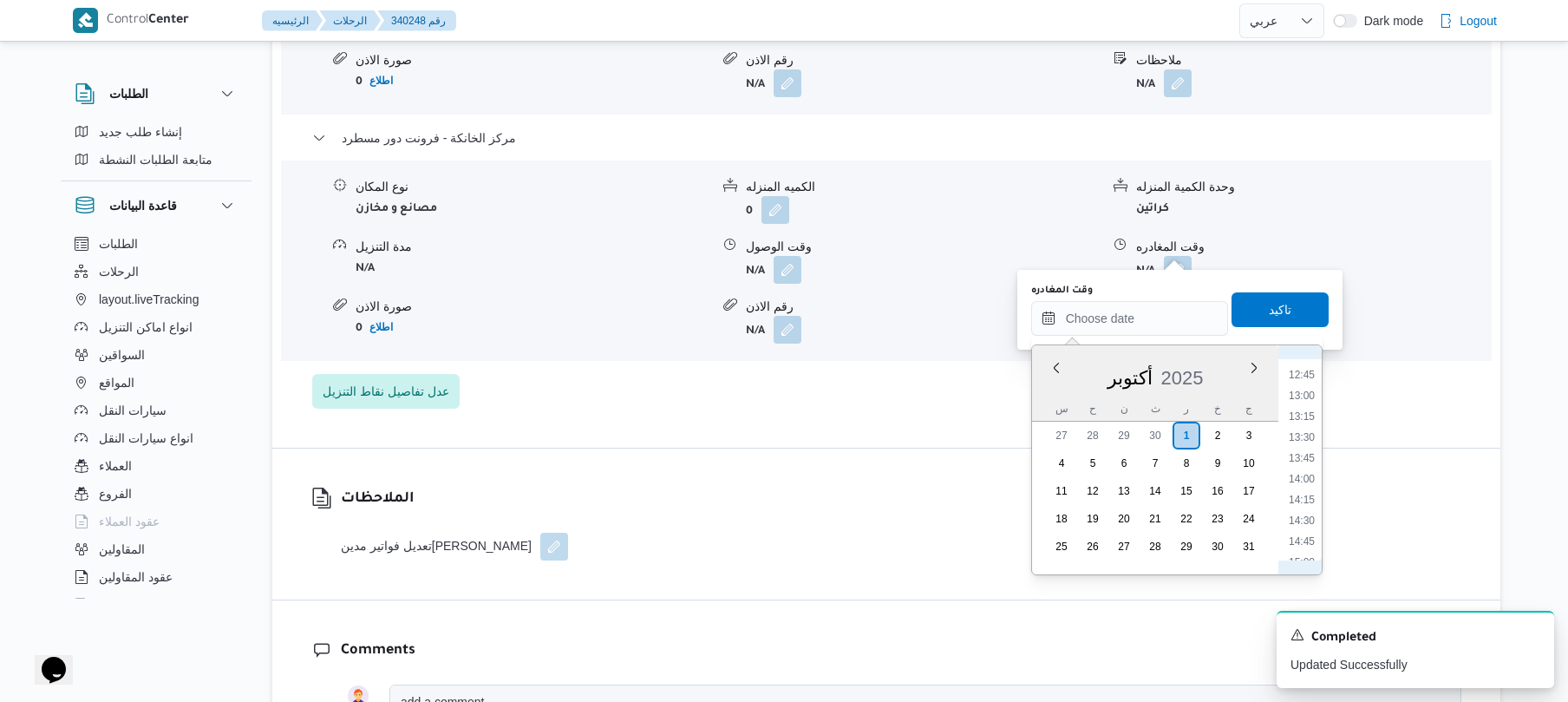
scroll to position [1226, 0]
click at [1303, 394] on li "15:00" at bounding box center [1302, 392] width 40 height 17
type input "٠١/١٠/٢٠٢٥ ١٥:٠٠"
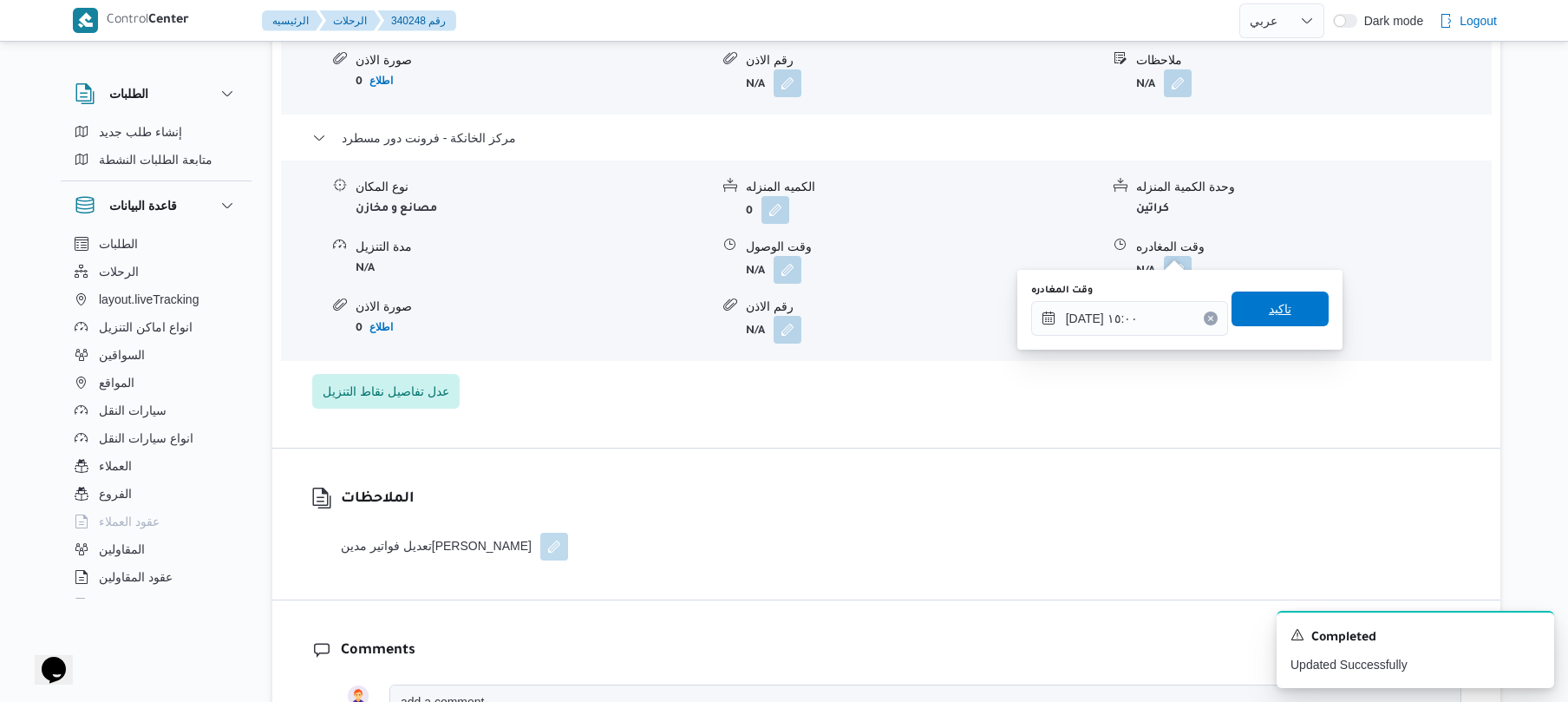
click at [1280, 318] on span "تاكيد" at bounding box center [1280, 309] width 23 height 21
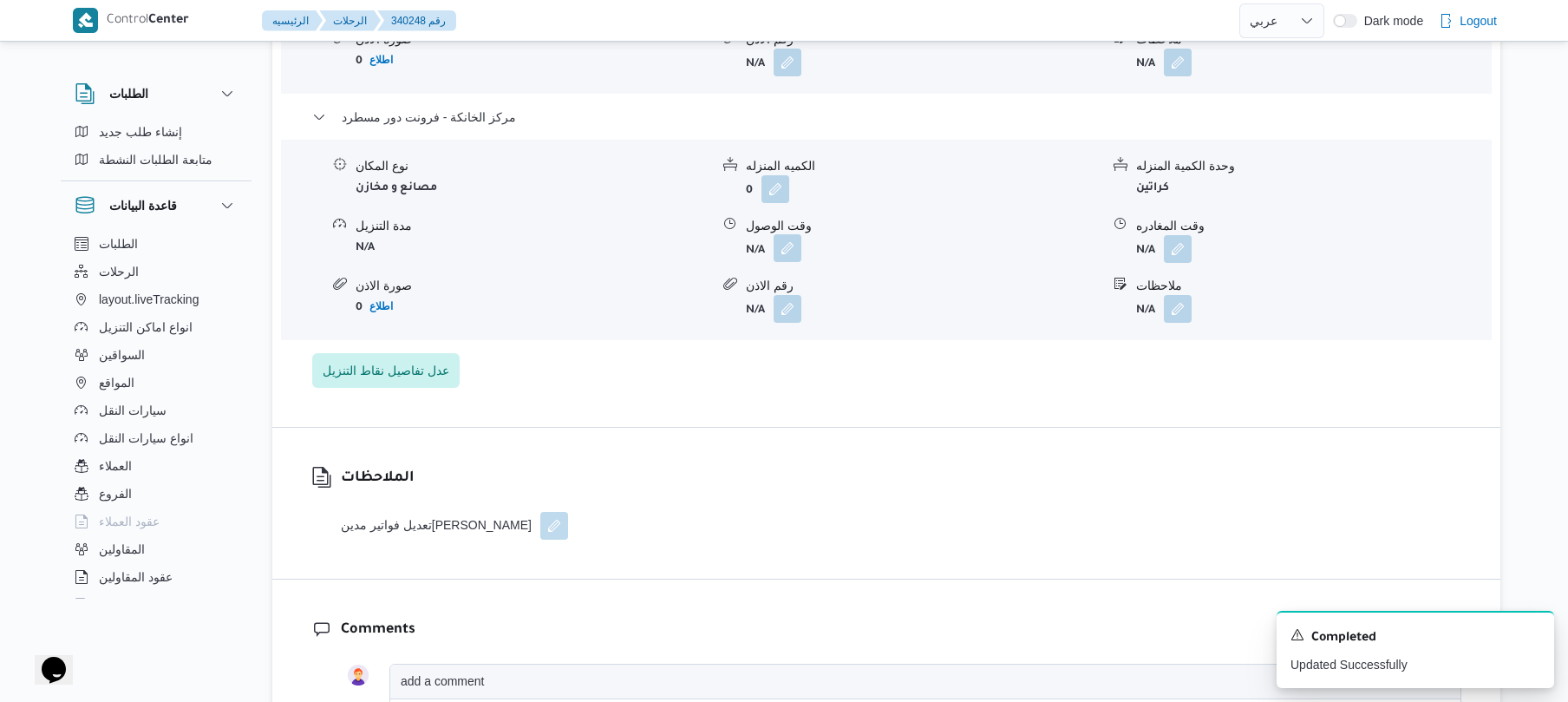
click at [793, 244] on button "button" at bounding box center [787, 248] width 28 height 28
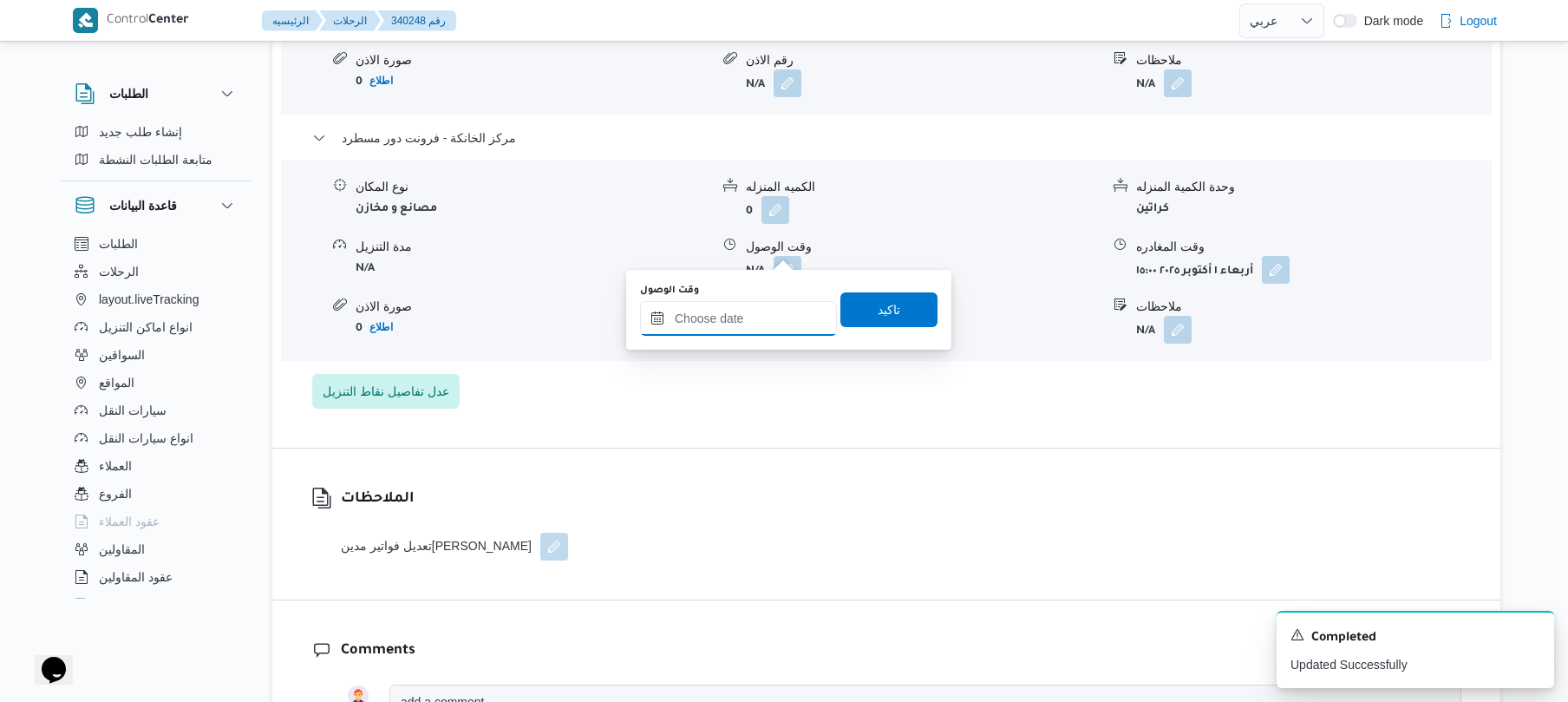
click at [770, 318] on input "وقت الوصول" at bounding box center [738, 319] width 197 height 34
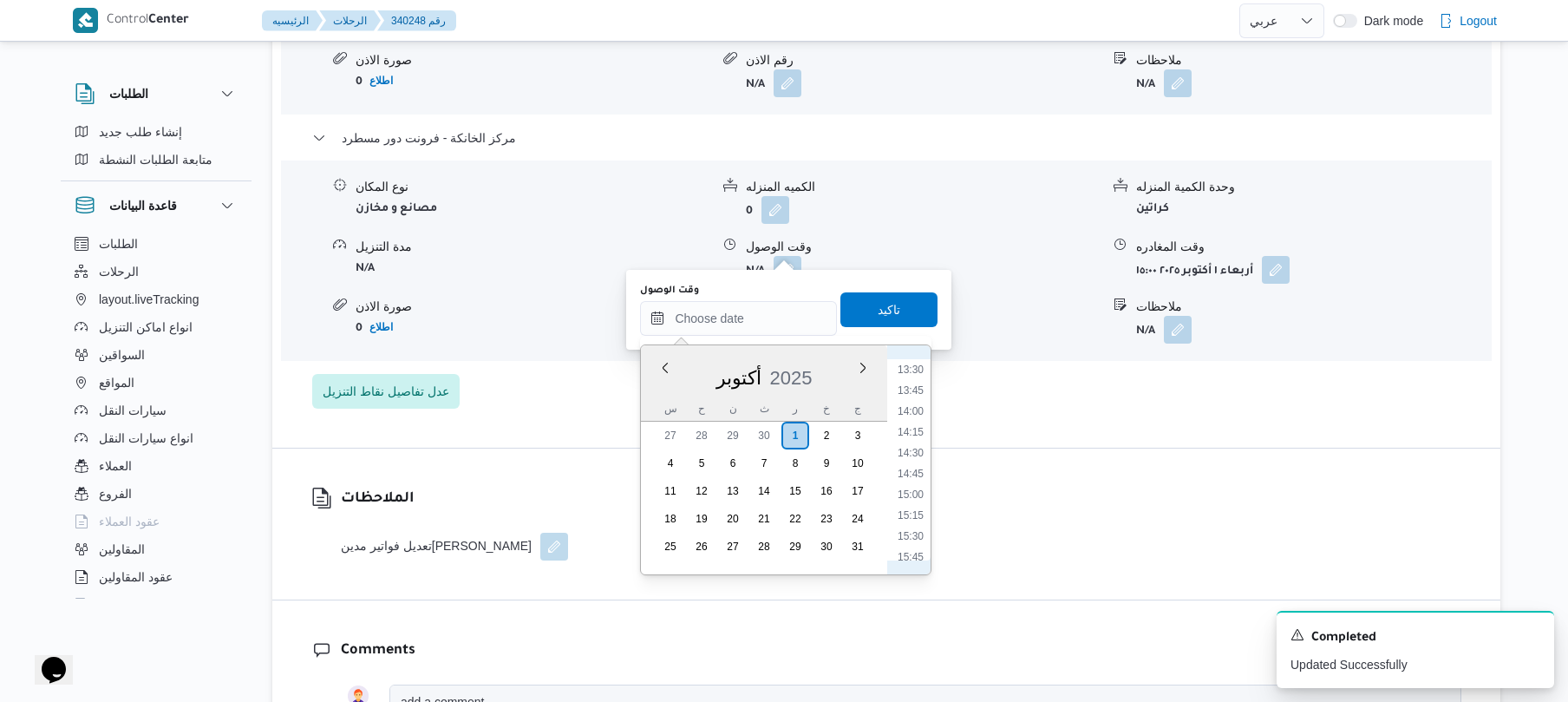
scroll to position [1098, 0]
click at [916, 491] on li "14:45" at bounding box center [910, 499] width 40 height 17
type input "٠١/١٠/٢٠٢٥ ١٤:٤٥"
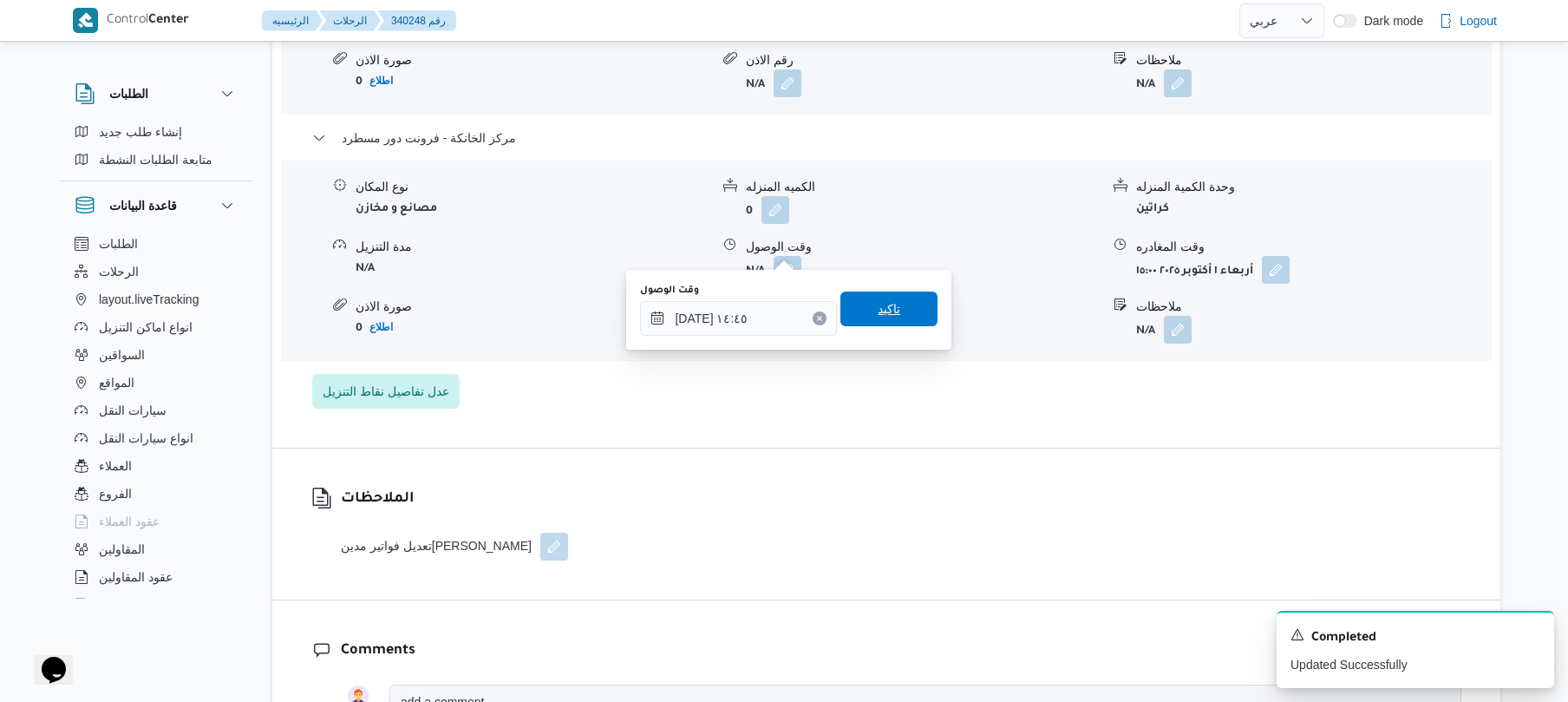
click at [904, 297] on span "تاكيد" at bounding box center [889, 309] width 97 height 34
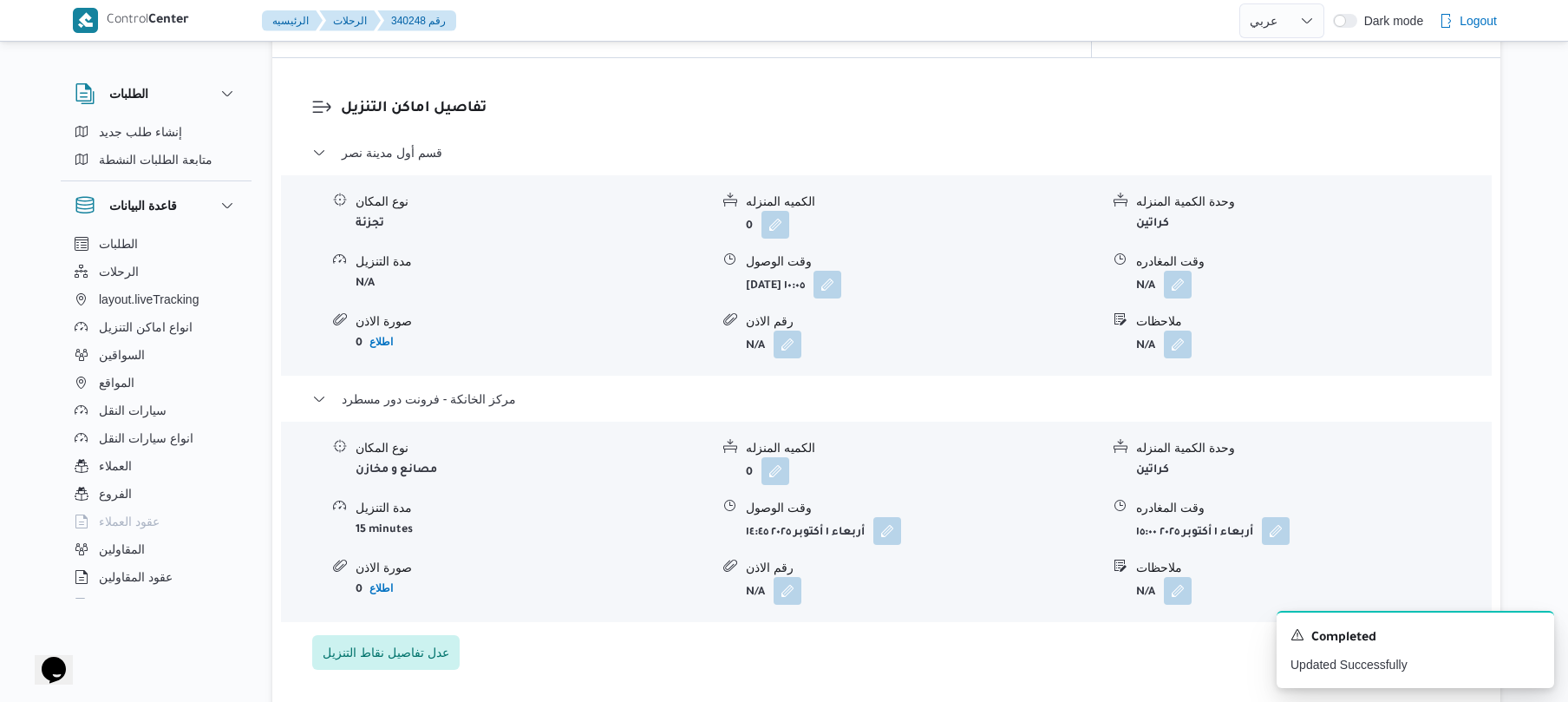
scroll to position [1435, 0]
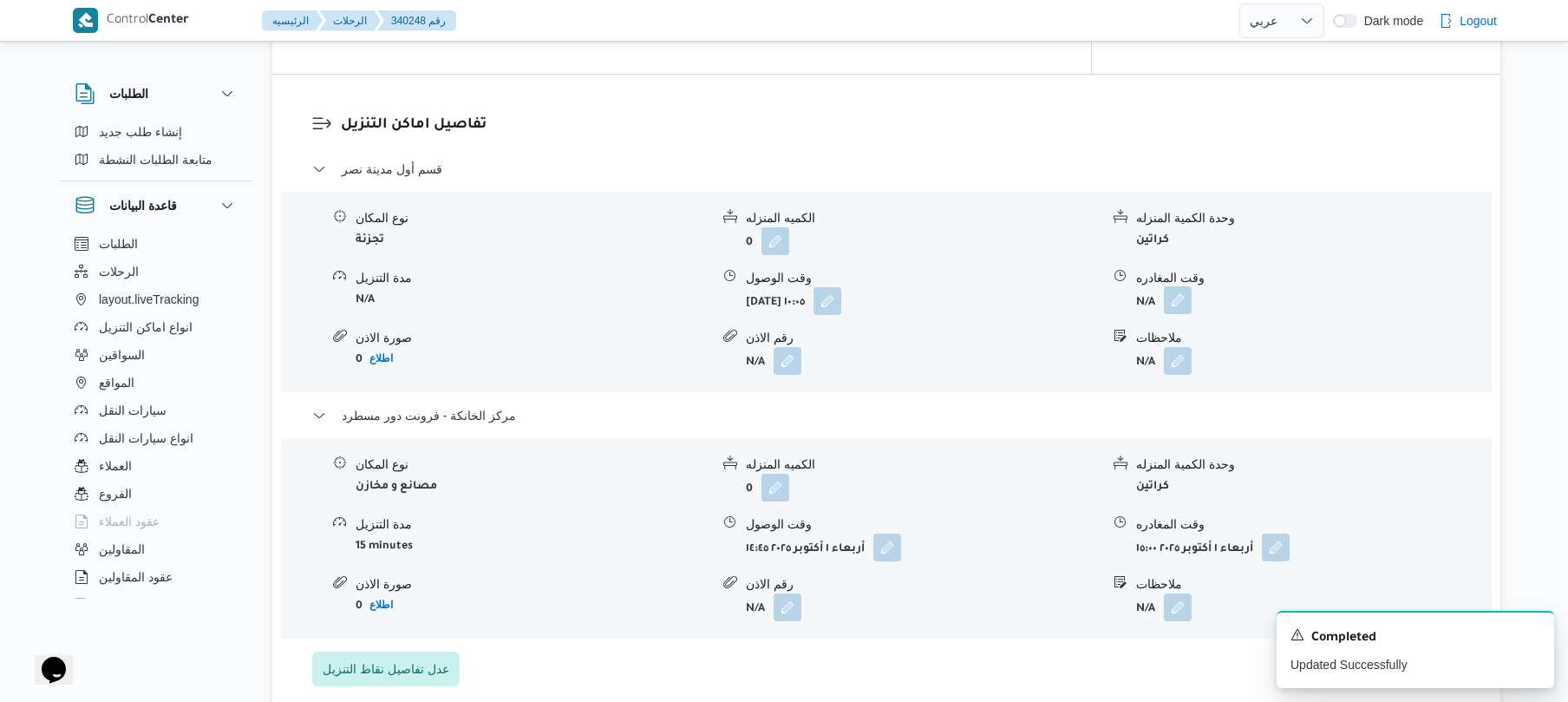
click at [1180, 286] on button "button" at bounding box center [1177, 299] width 28 height 28
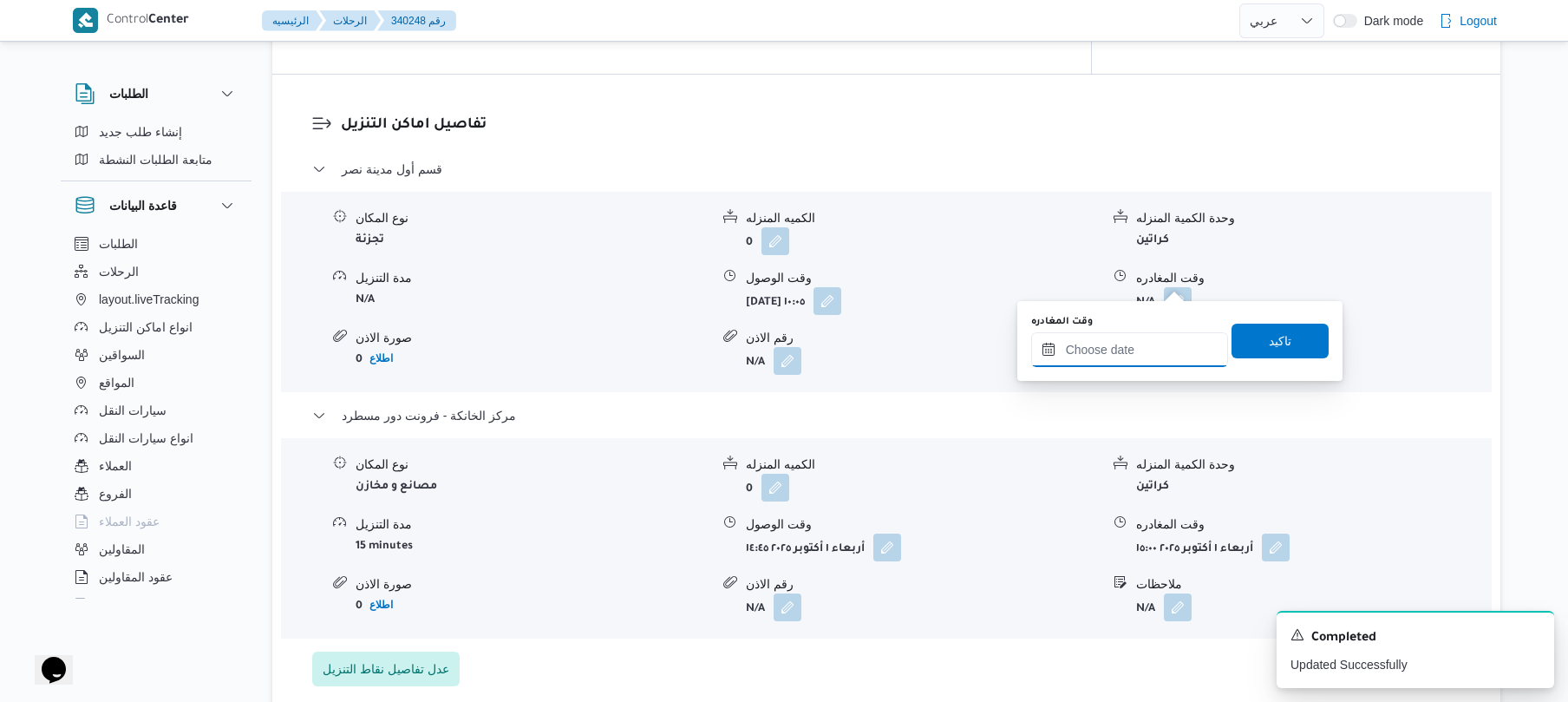
click at [1119, 351] on input "وقت المغادره" at bounding box center [1130, 349] width 197 height 34
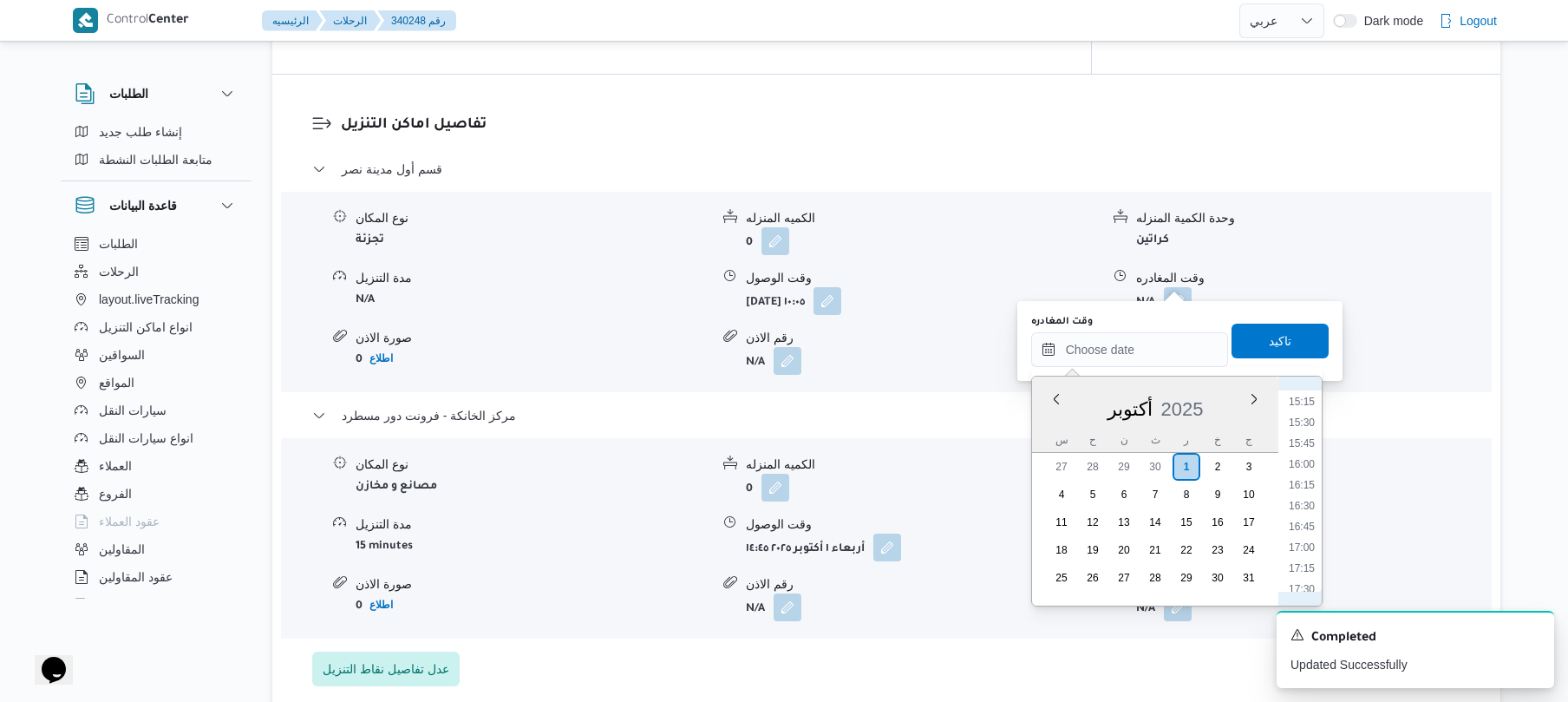
scroll to position [1055, 0]
click at [1305, 523] on li "14:15" at bounding box center [1302, 531] width 40 height 17
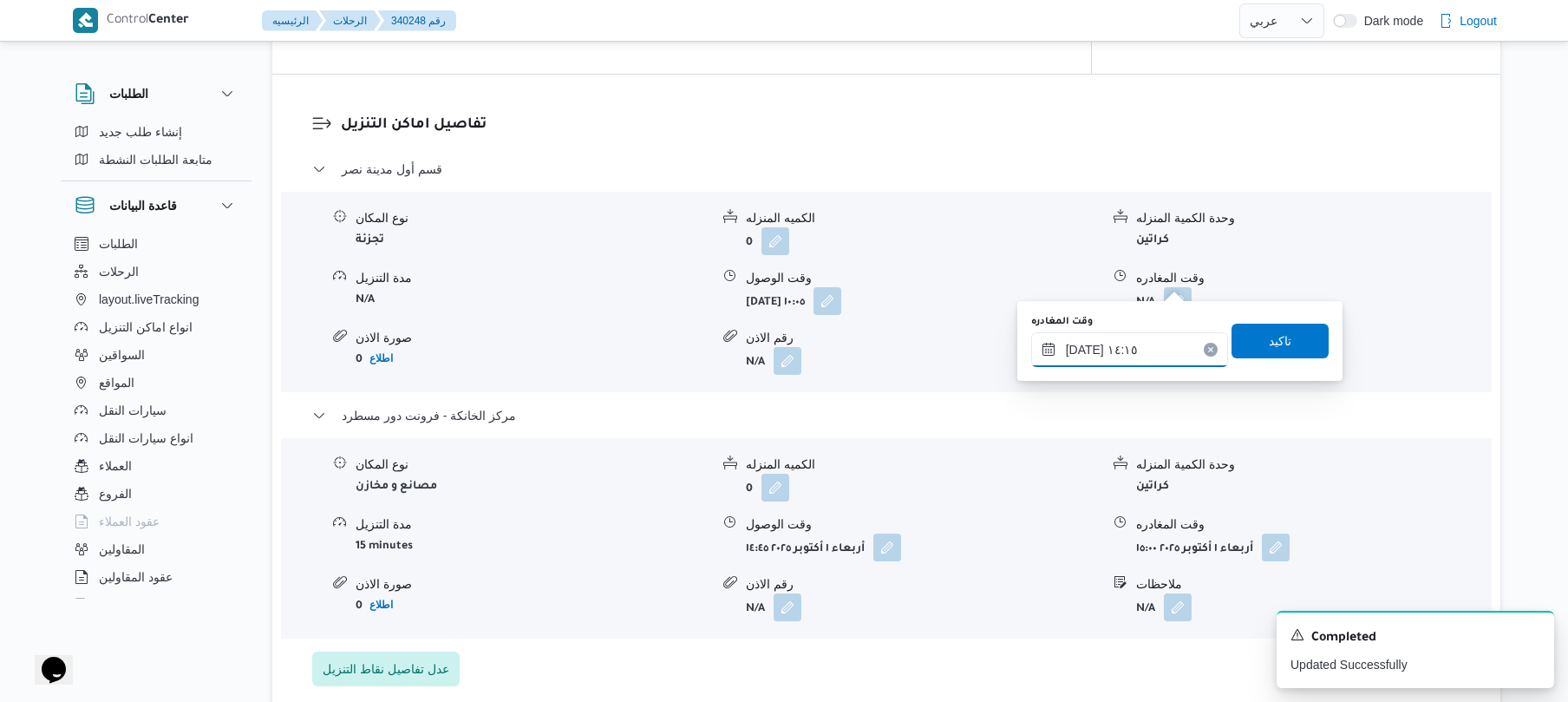
click at [1084, 351] on input "٠١/١٠/٢٠٢٥ ١٤:١٥" at bounding box center [1130, 349] width 197 height 34
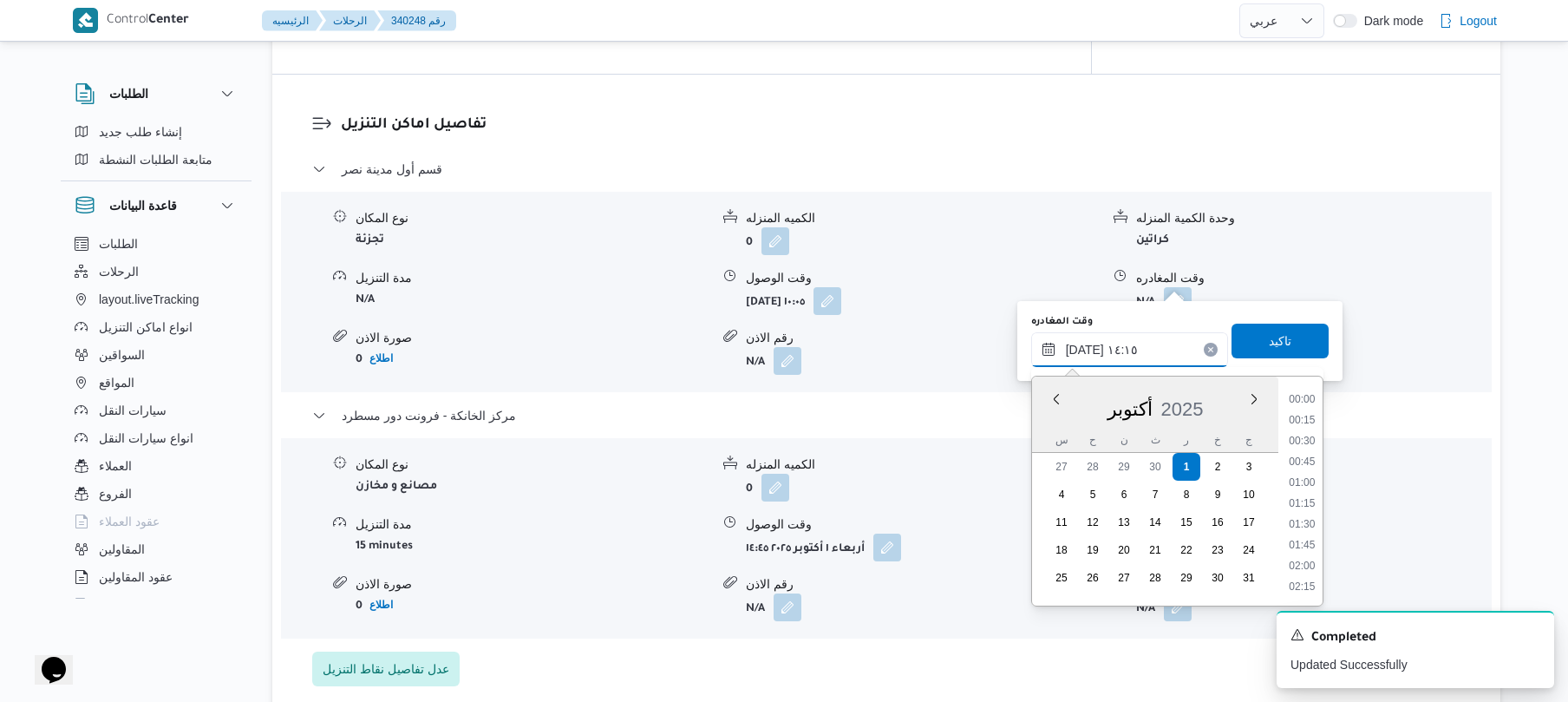
click at [1084, 351] on input "٠١/١٠/٢٠٢٥ ١٤:١٥" at bounding box center [1130, 349] width 197 height 34
type input "٠١/١٠/٢٠٢٥ ١٤:10"
click at [1284, 337] on span "تاكيد" at bounding box center [1280, 340] width 97 height 34
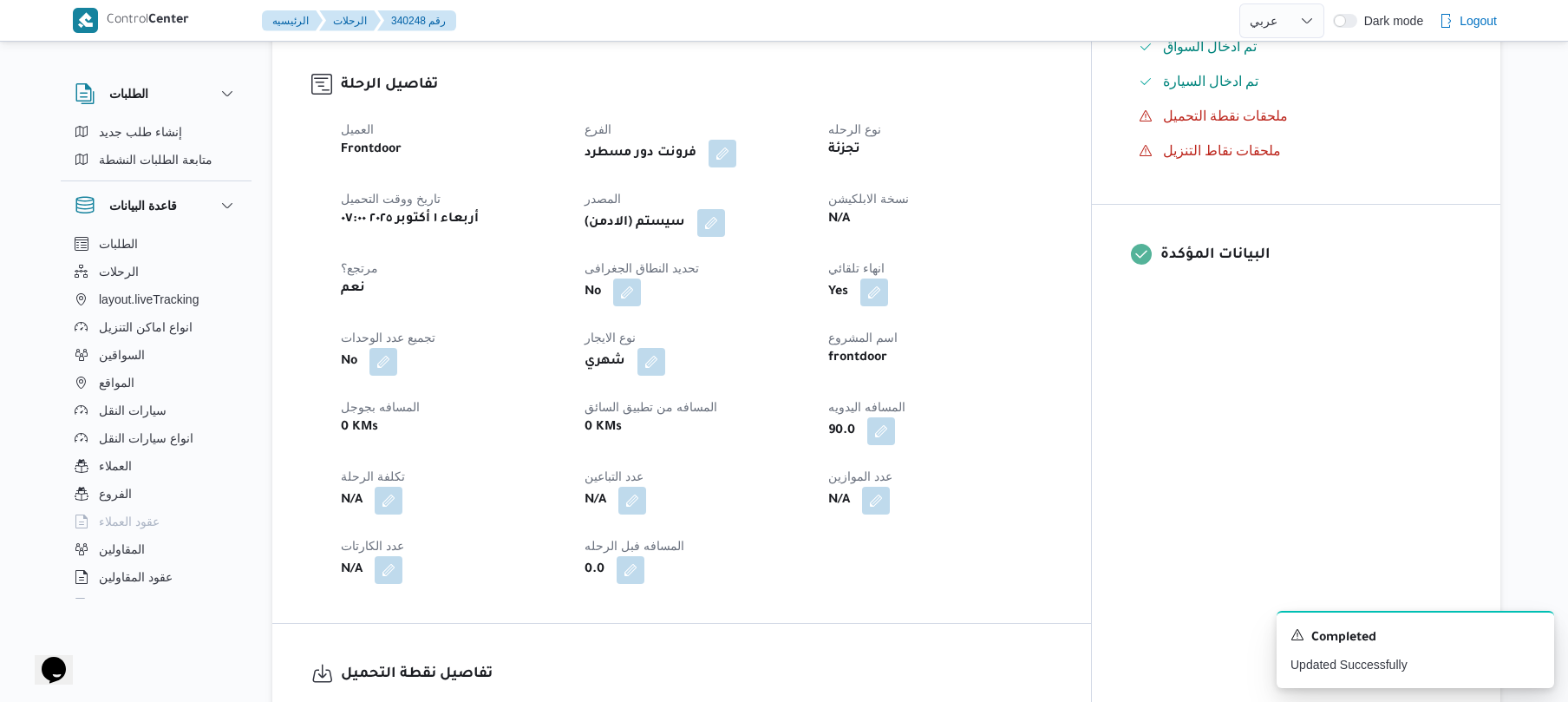
scroll to position [601, 0]
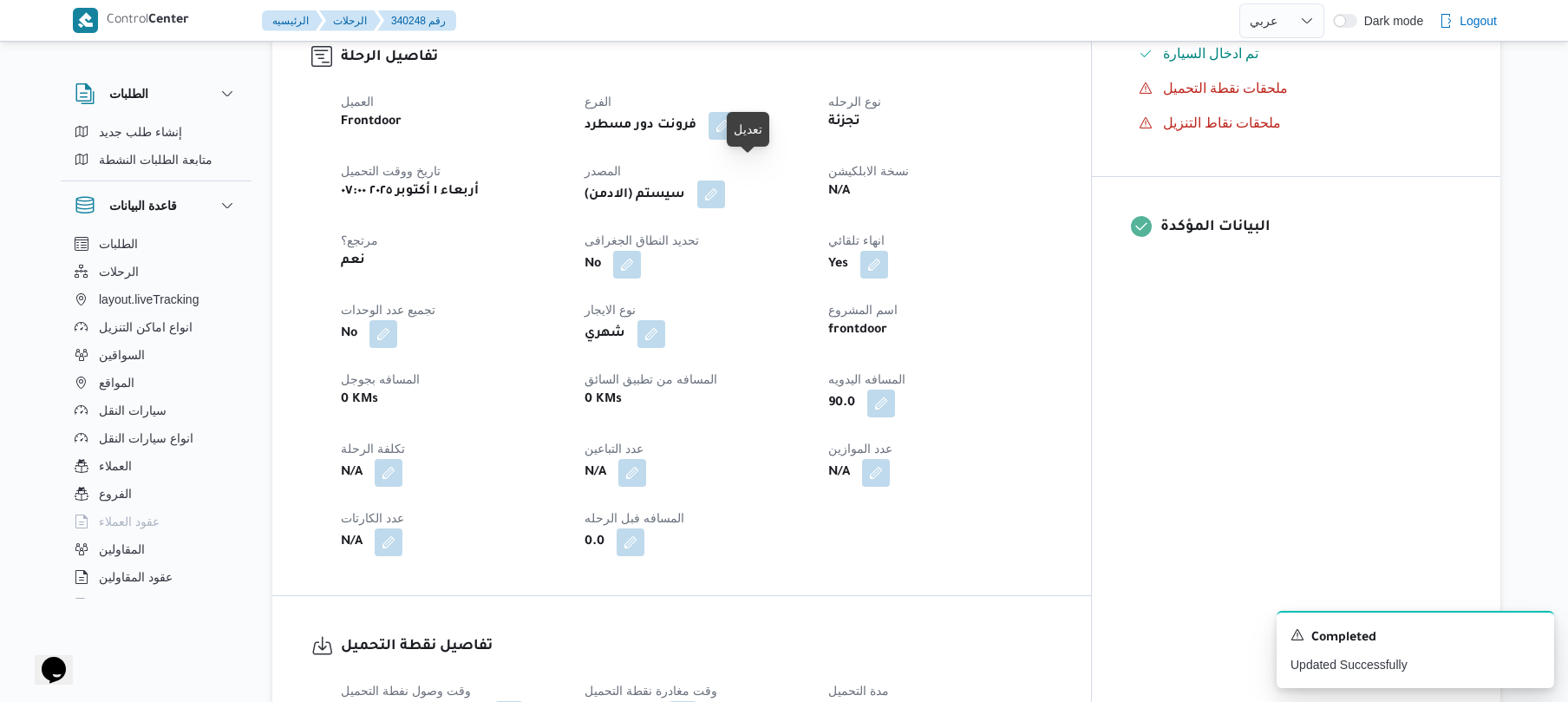
click at [725, 180] on button "button" at bounding box center [710, 194] width 28 height 28
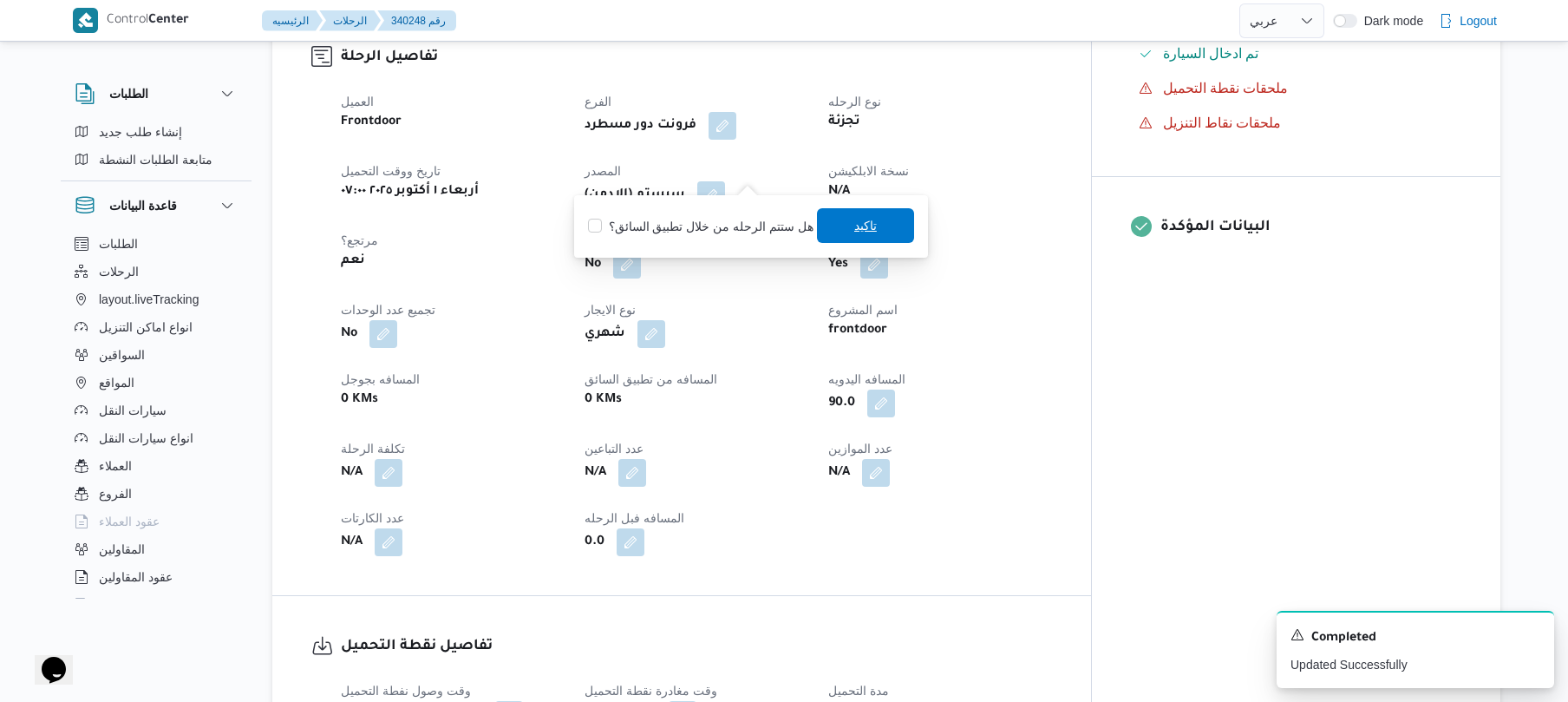
click at [833, 229] on span "تاكيد" at bounding box center [865, 225] width 97 height 34
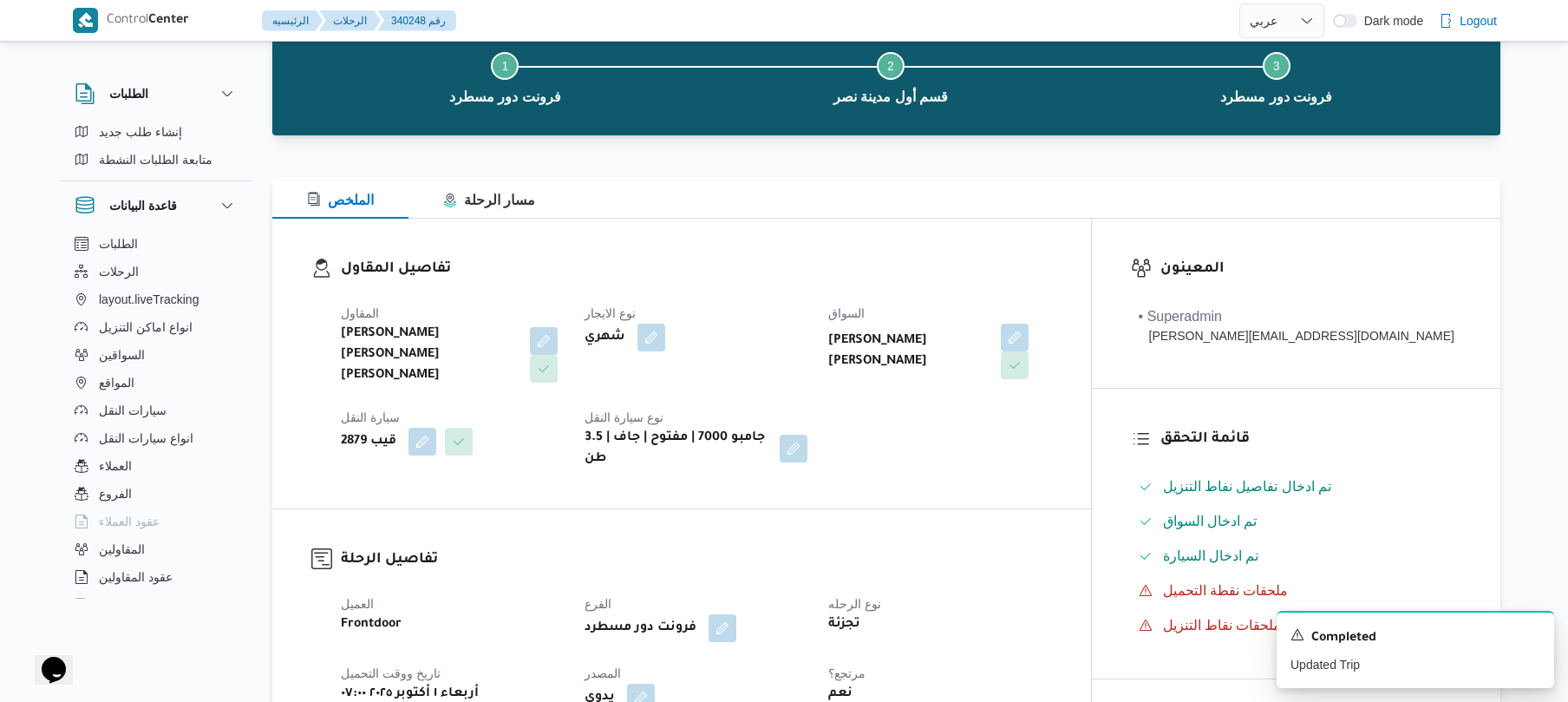
scroll to position [0, 0]
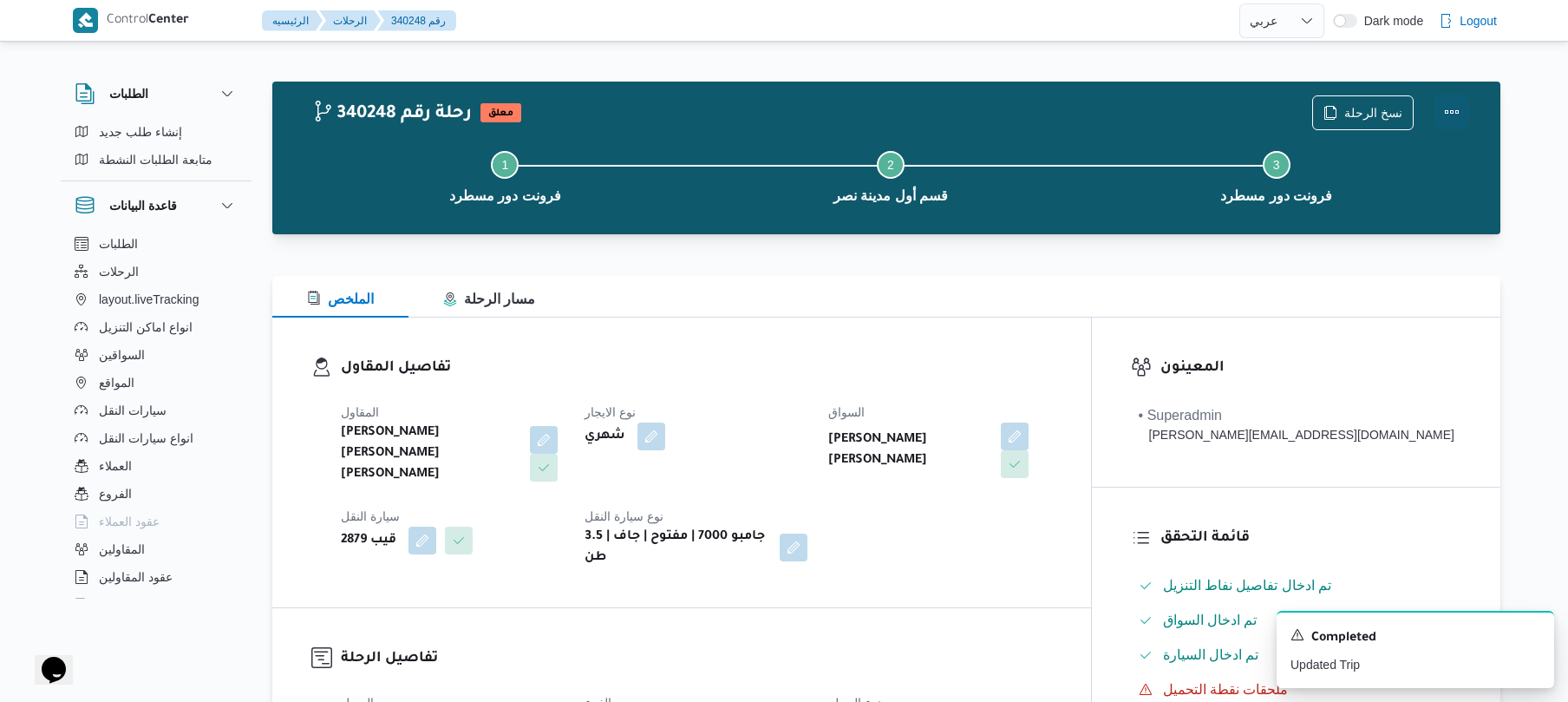
click at [1452, 106] on button "Actions" at bounding box center [1452, 112] width 34 height 34
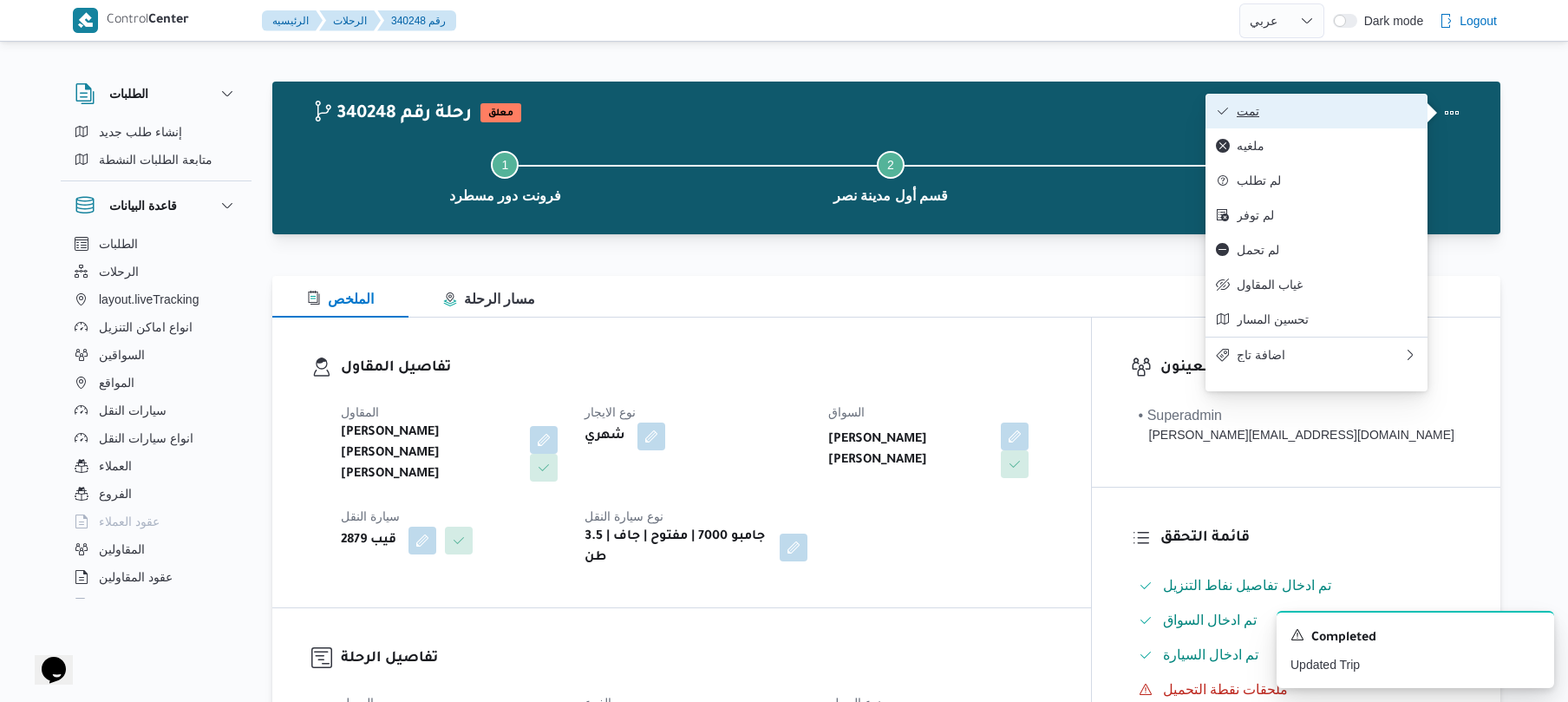
click at [1388, 110] on span "تمت" at bounding box center [1326, 111] width 180 height 14
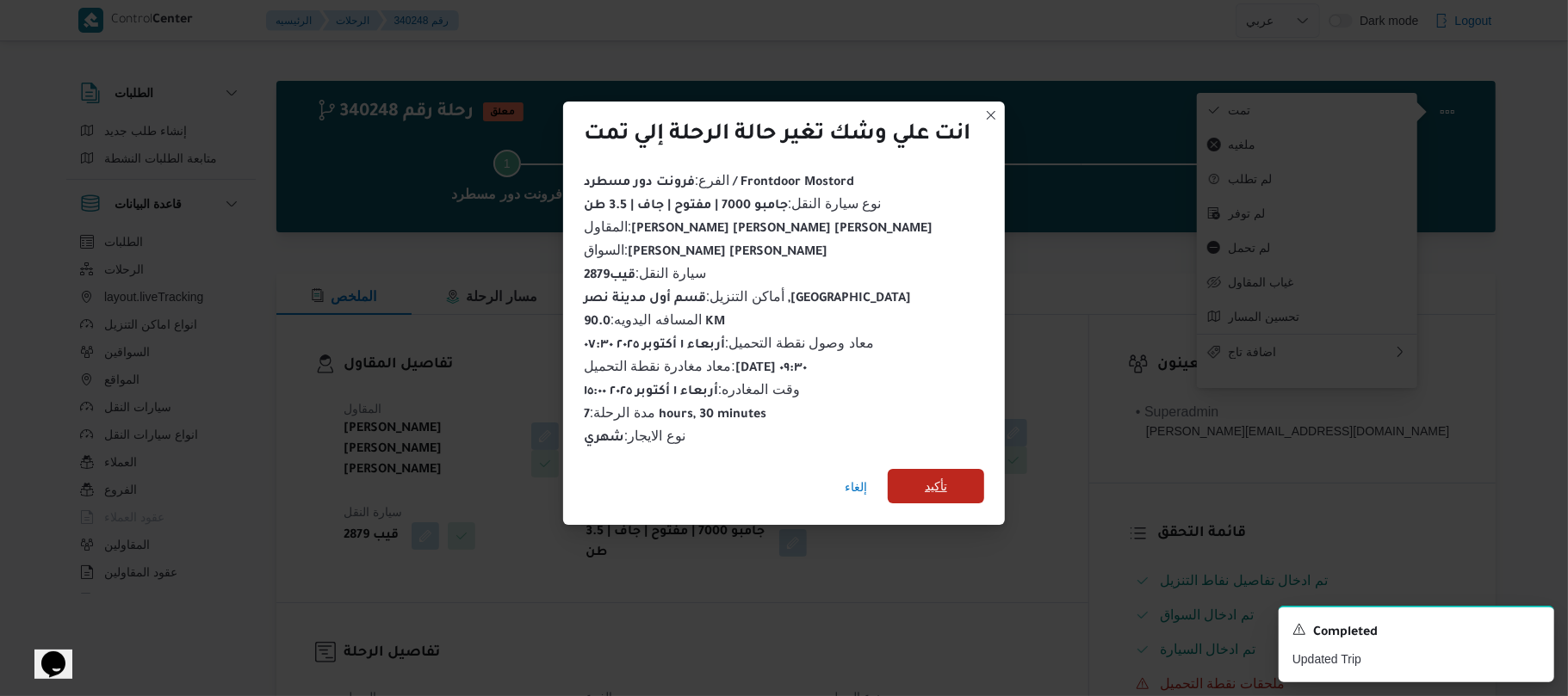
click at [971, 479] on span "تأكيد" at bounding box center [936, 486] width 97 height 34
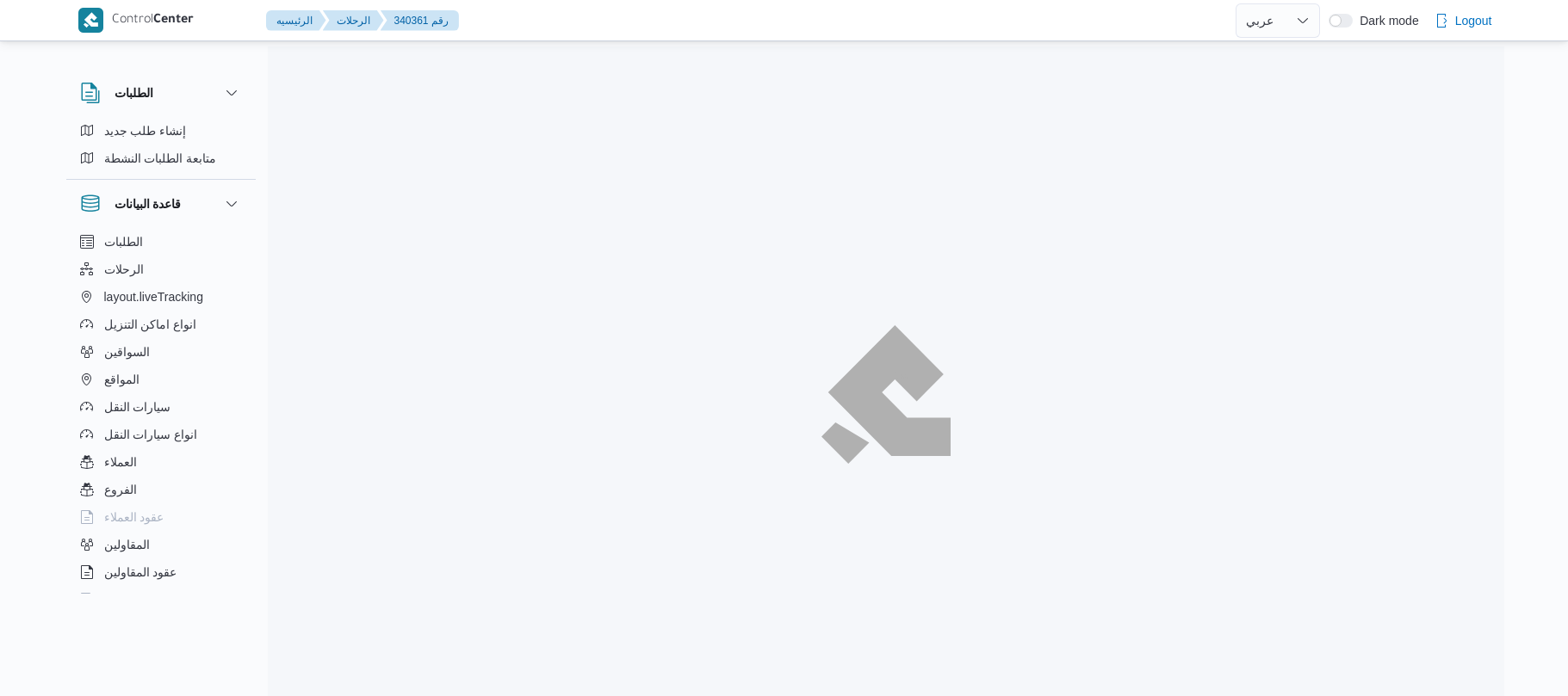
select select "ar"
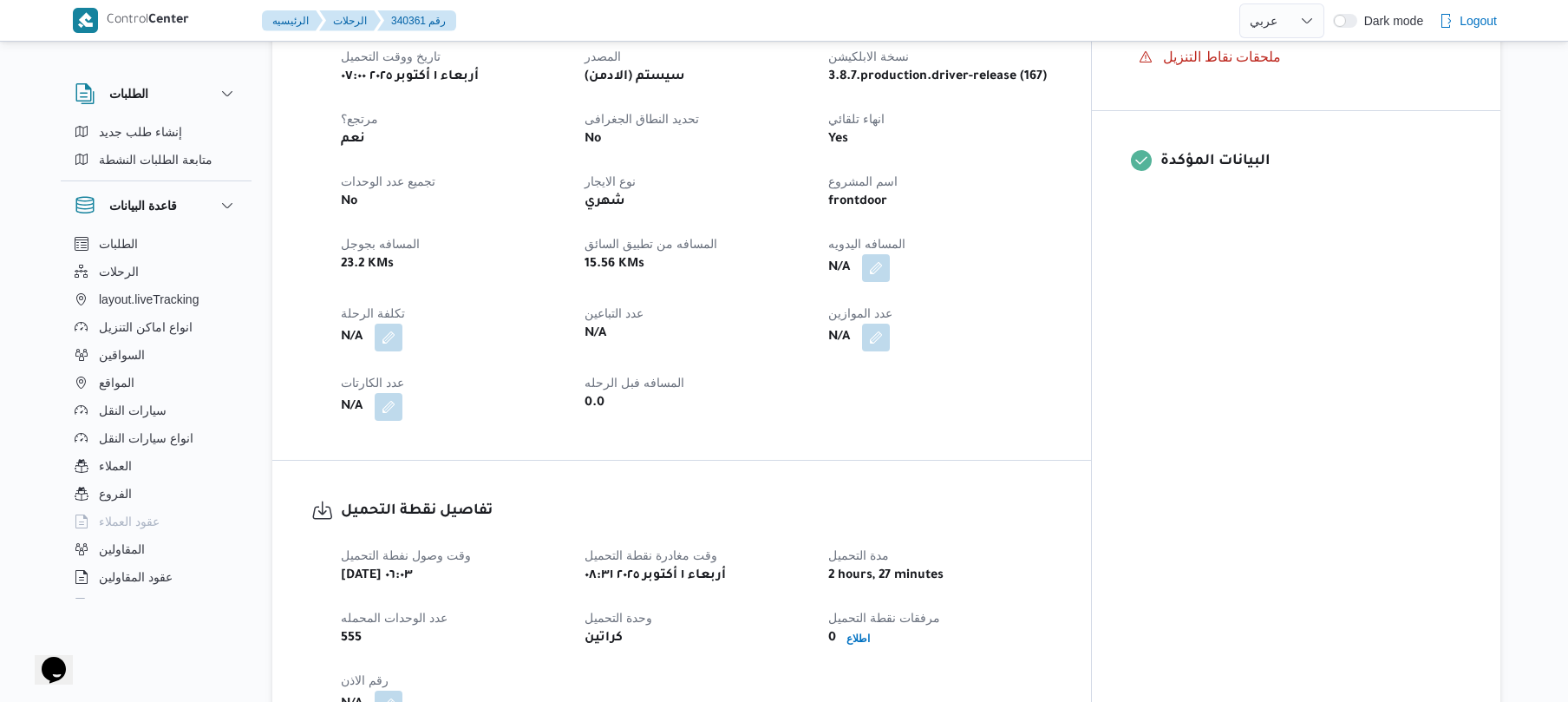
scroll to position [694, 0]
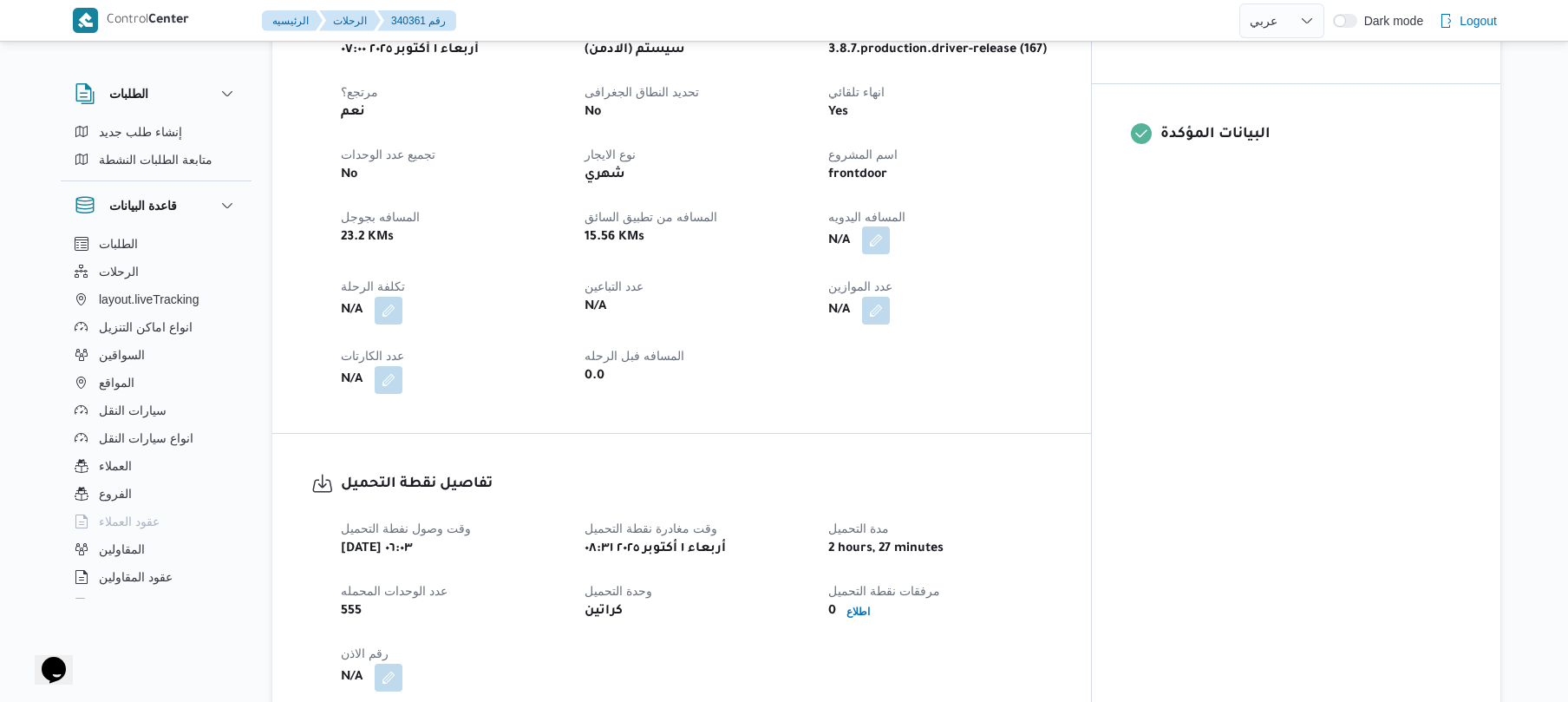
click at [889, 226] on button "button" at bounding box center [875, 239] width 28 height 28
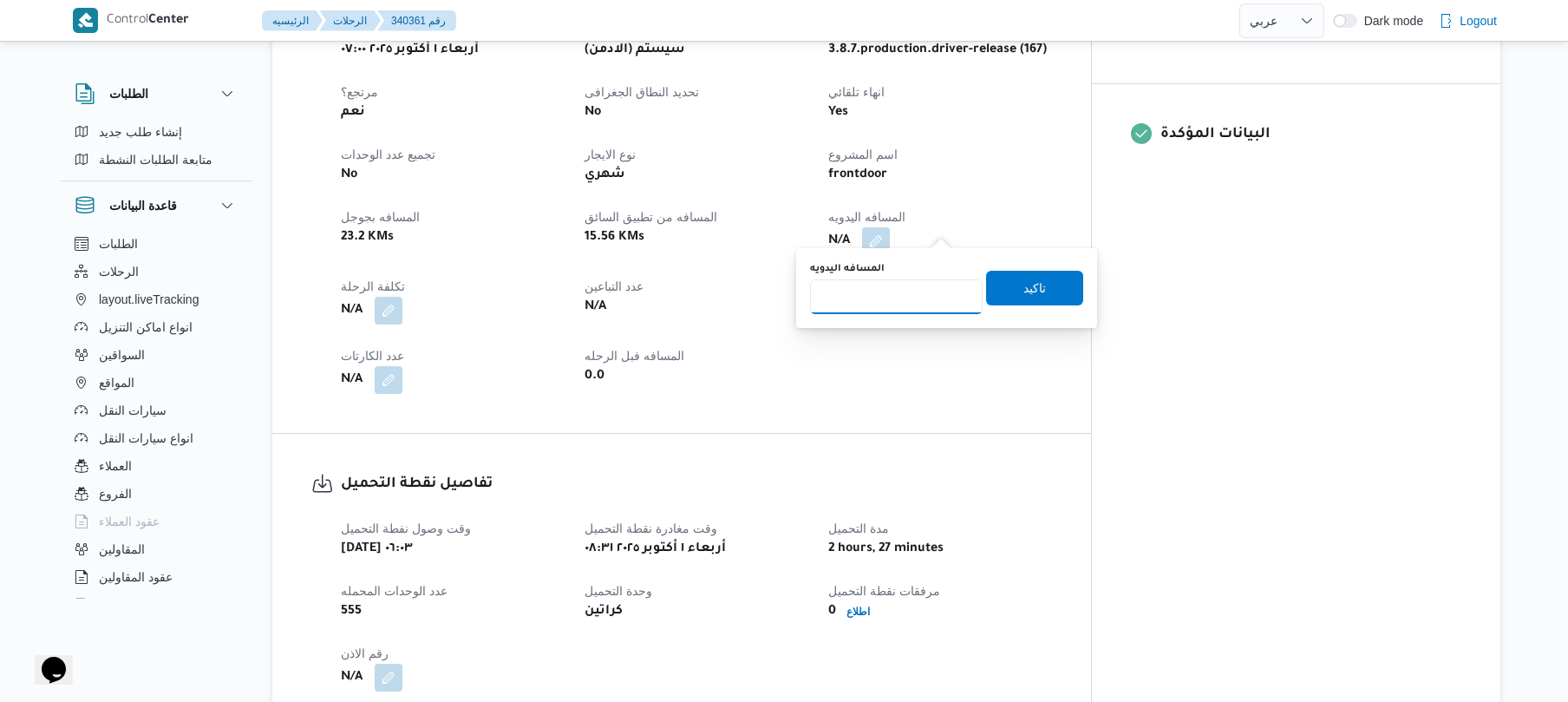
click at [899, 297] on input "المسافه اليدويه" at bounding box center [896, 297] width 173 height 34
click at [872, 296] on input "90" at bounding box center [896, 297] width 173 height 34
type input "9"
type input "85"
click at [1024, 296] on span "تاكيد" at bounding box center [1035, 287] width 23 height 21
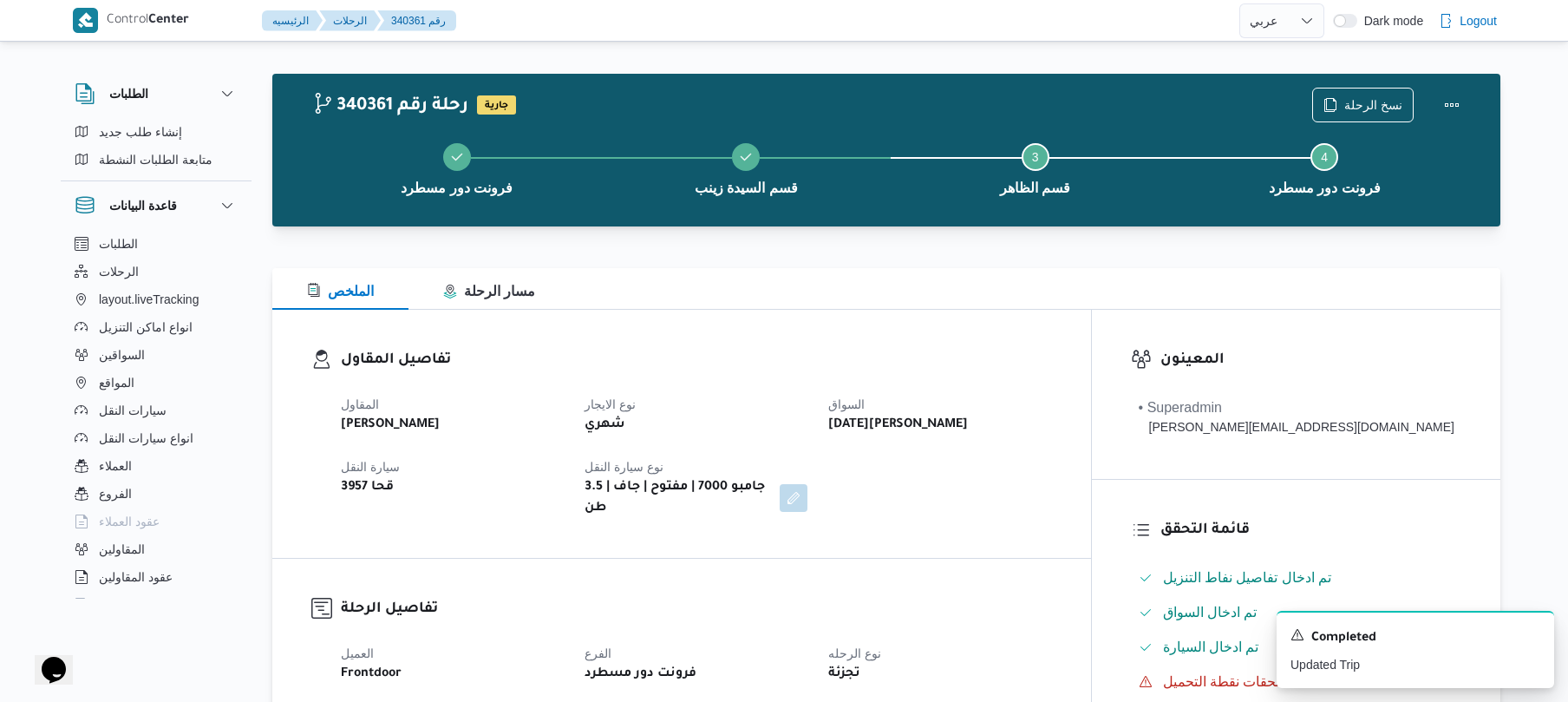
scroll to position [0, 0]
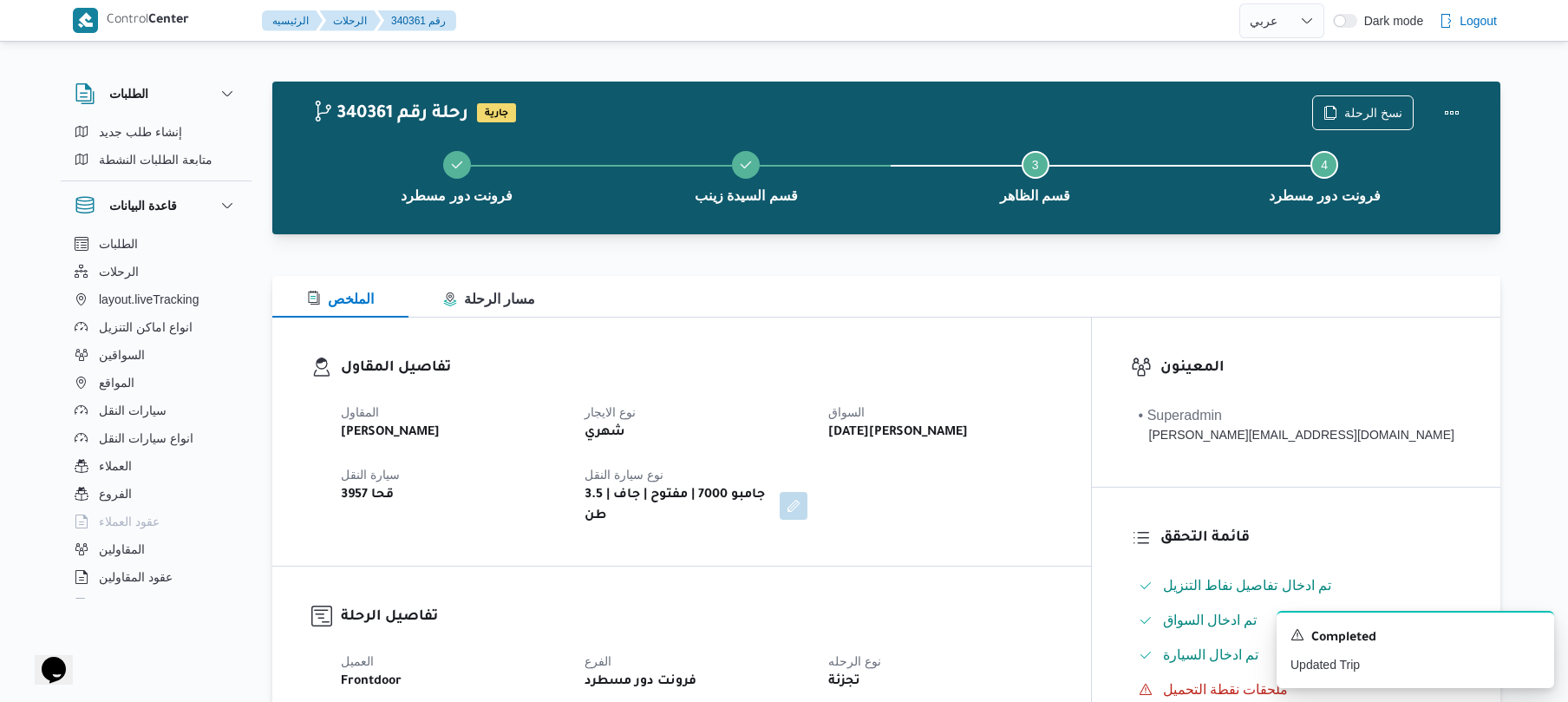
click at [957, 525] on div "تفاصيل المقاول المقاول [PERSON_NAME] [PERSON_NAME] نوع الايجار شهري السواق [DAT…" at bounding box center [682, 442] width 819 height 248
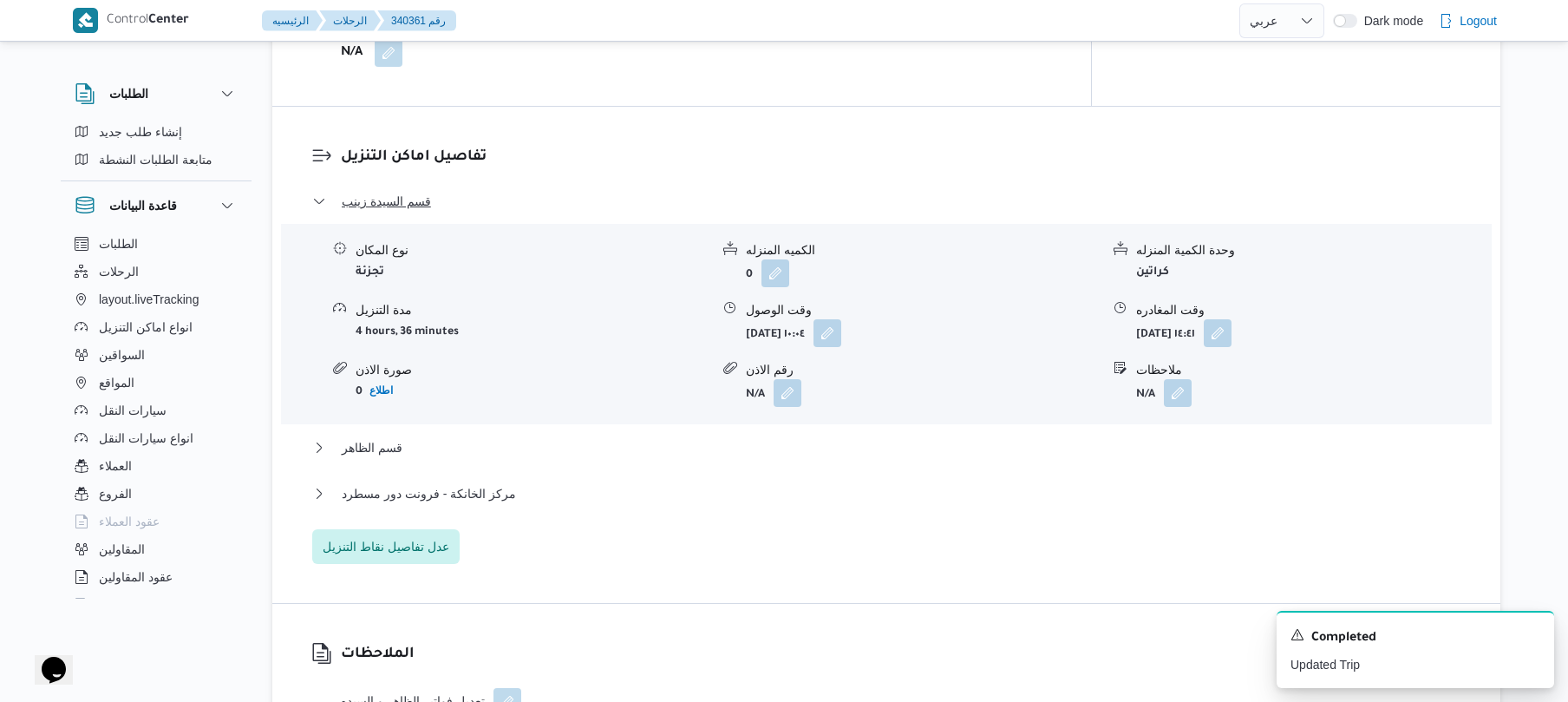
scroll to position [1342, 0]
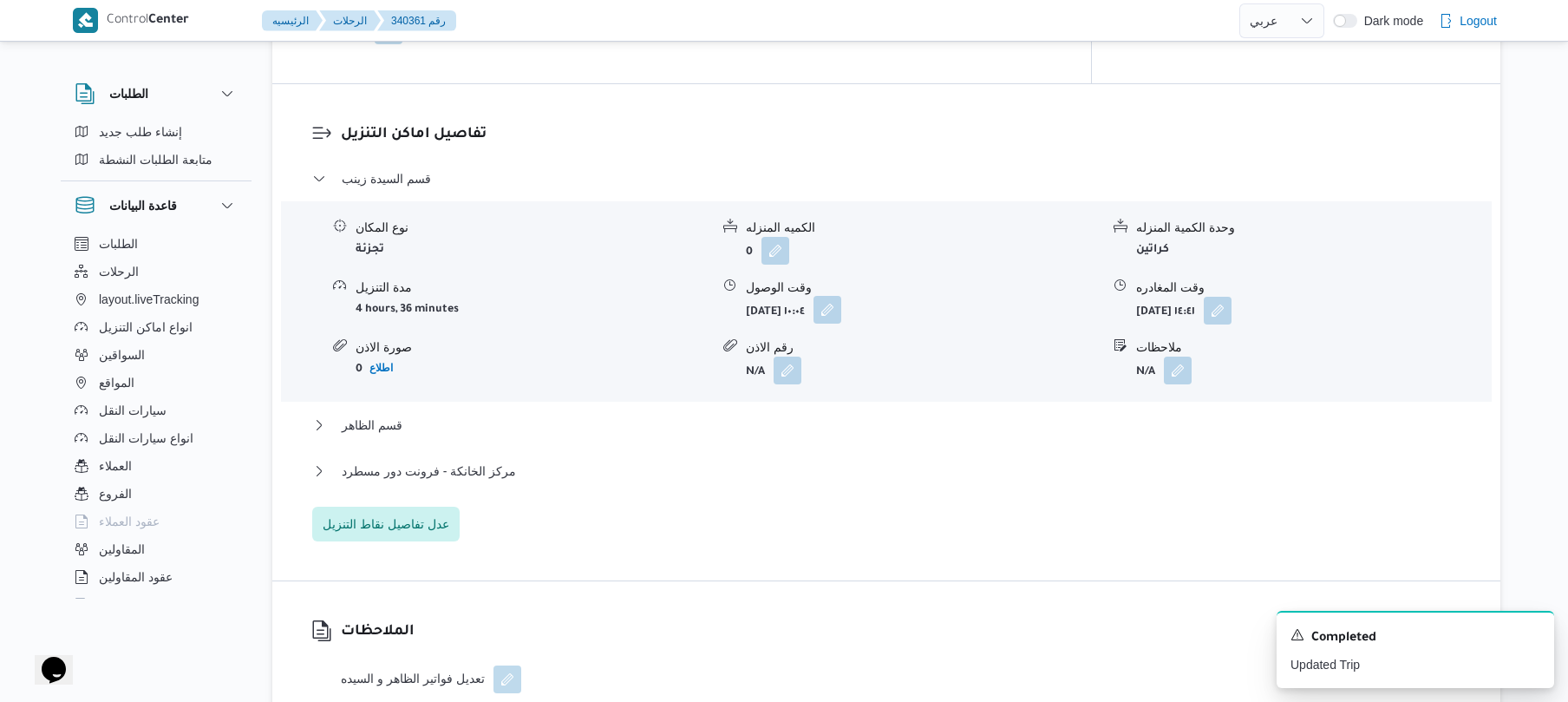
click at [842, 299] on button "button" at bounding box center [826, 309] width 28 height 28
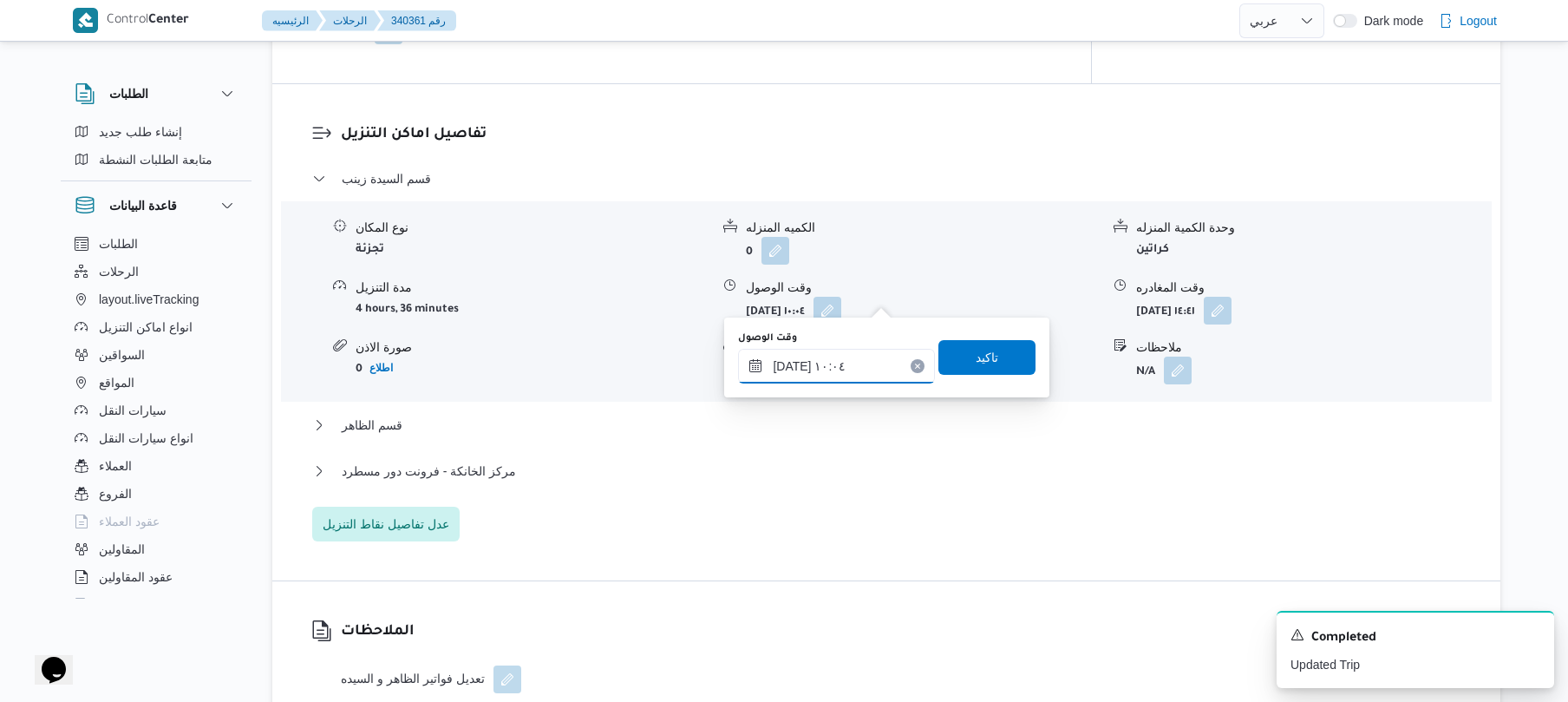
click at [834, 377] on input "[DATE] ١٠:٠٤" at bounding box center [836, 366] width 197 height 34
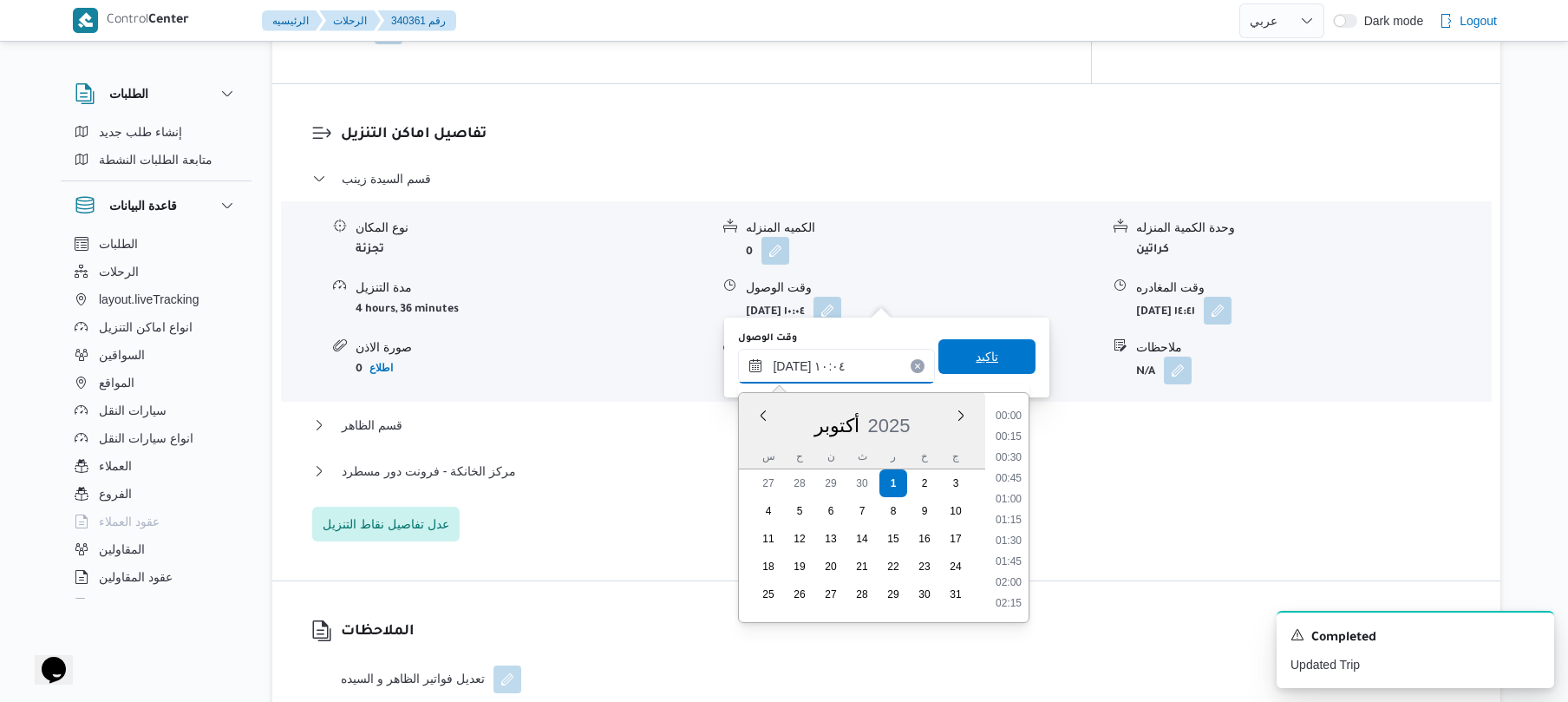
scroll to position [729, 0]
click at [1014, 452] on li "09:15" at bounding box center [1008, 457] width 40 height 17
type input "[DATE] ٠٩:١٥"
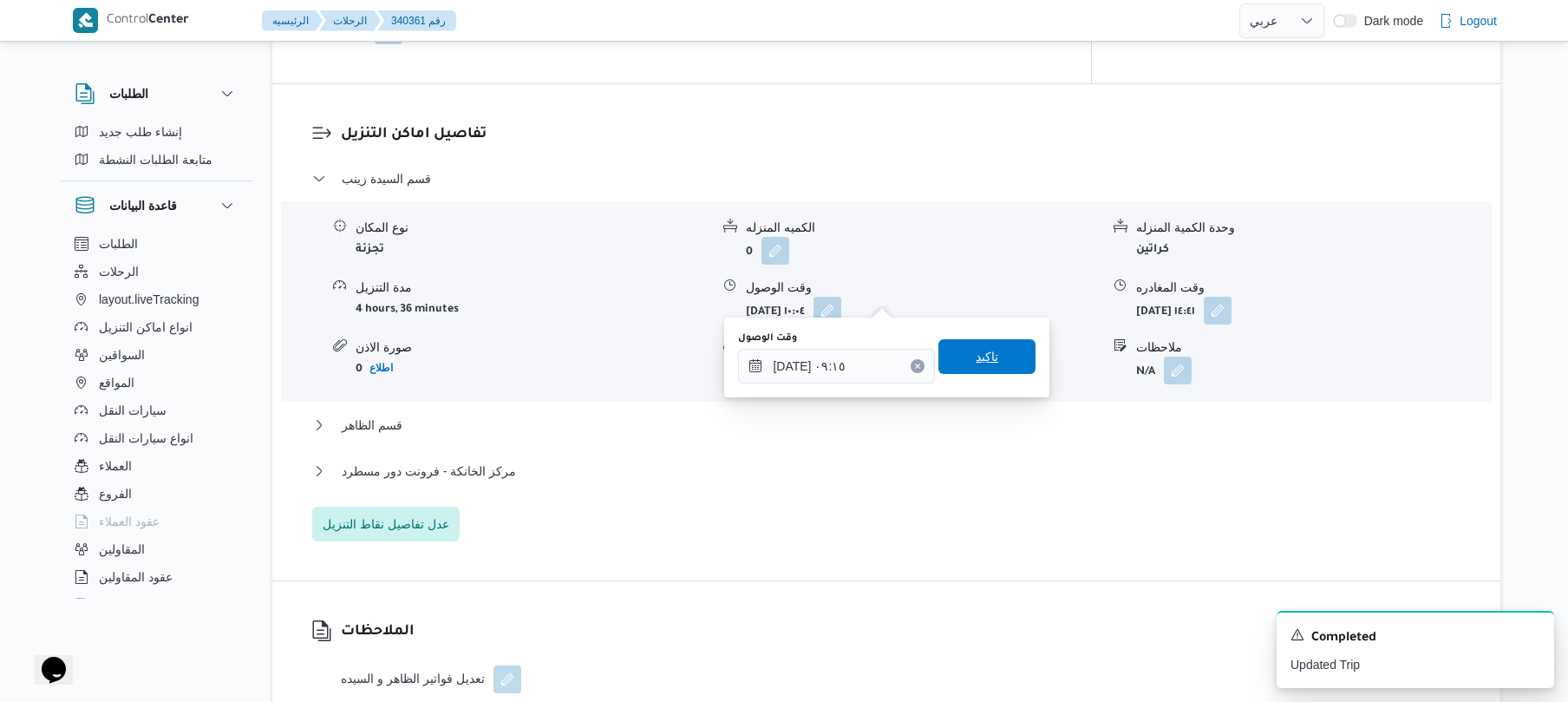
click at [1001, 366] on span "تاكيد" at bounding box center [987, 357] width 97 height 34
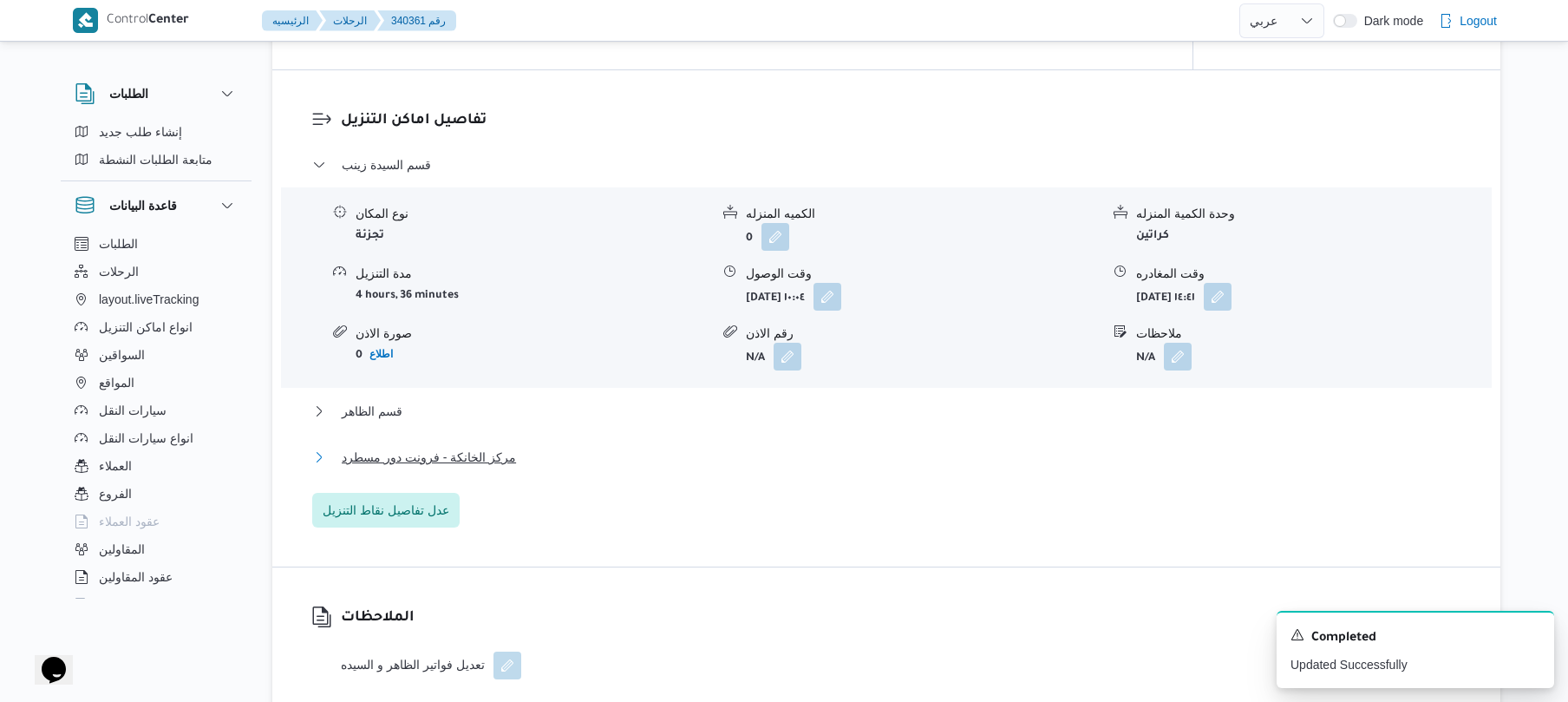
click at [857, 453] on button "مركز الخانكة - فرونت دور مسطرد" at bounding box center [886, 458] width 1149 height 21
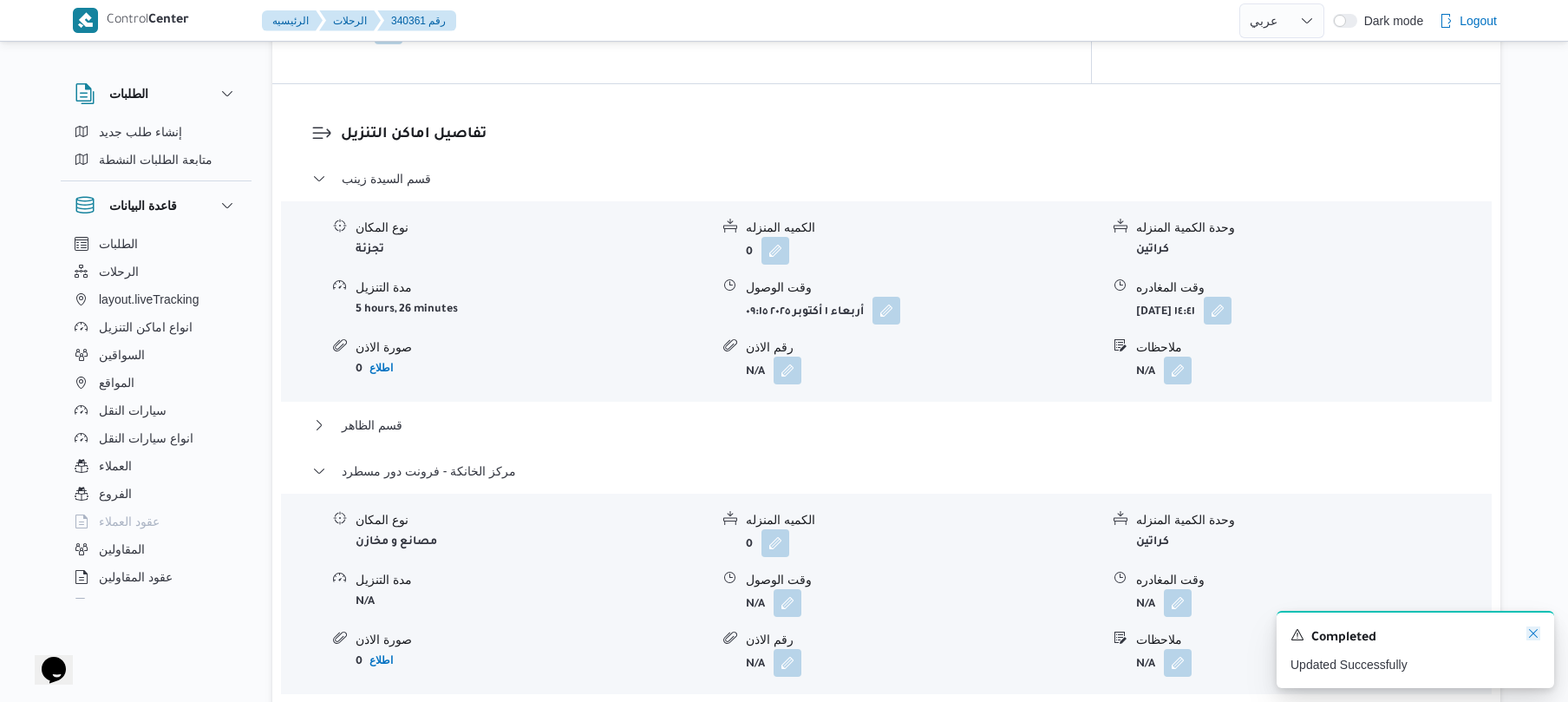
click at [1534, 632] on icon "Dismiss toast" at bounding box center [1533, 633] width 14 height 14
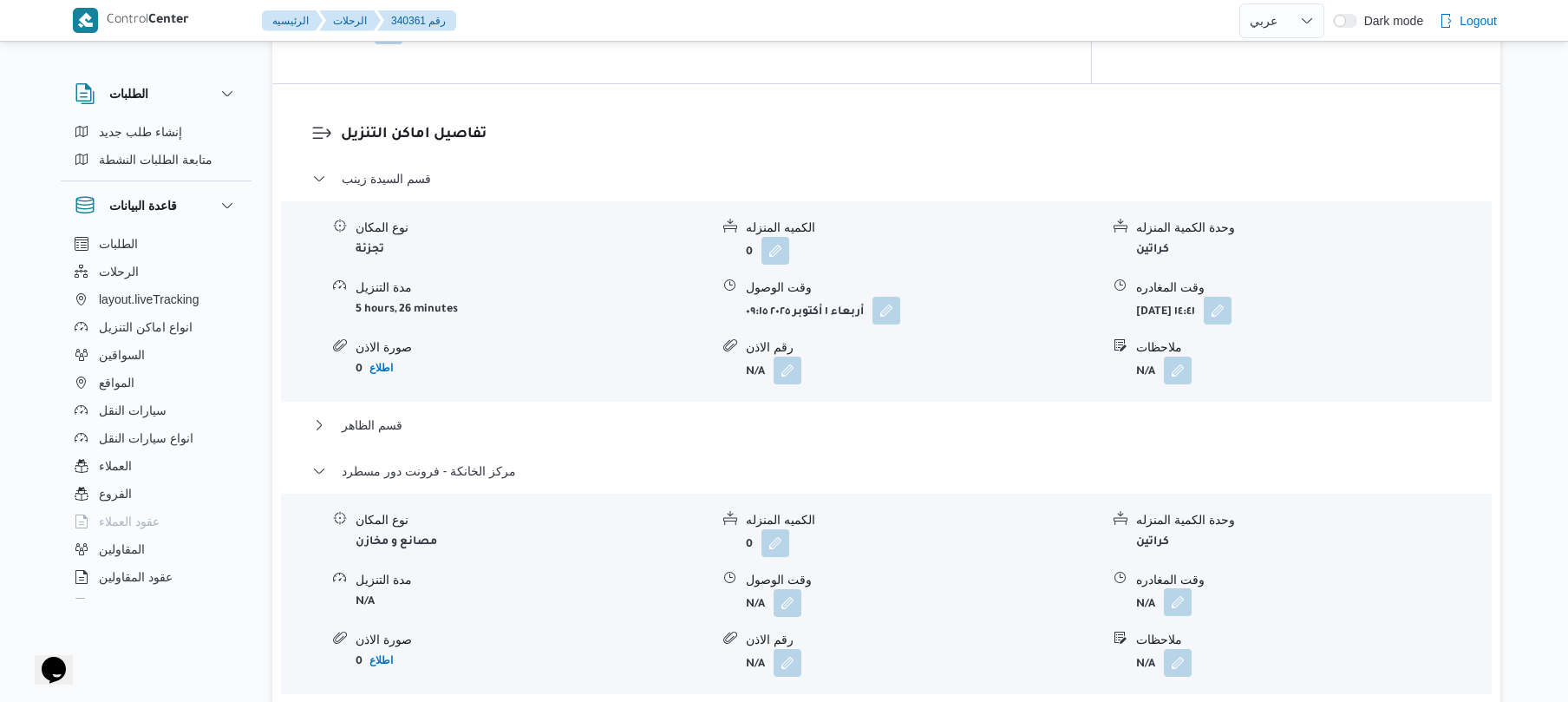
click at [1183, 588] on button "button" at bounding box center [1177, 602] width 28 height 28
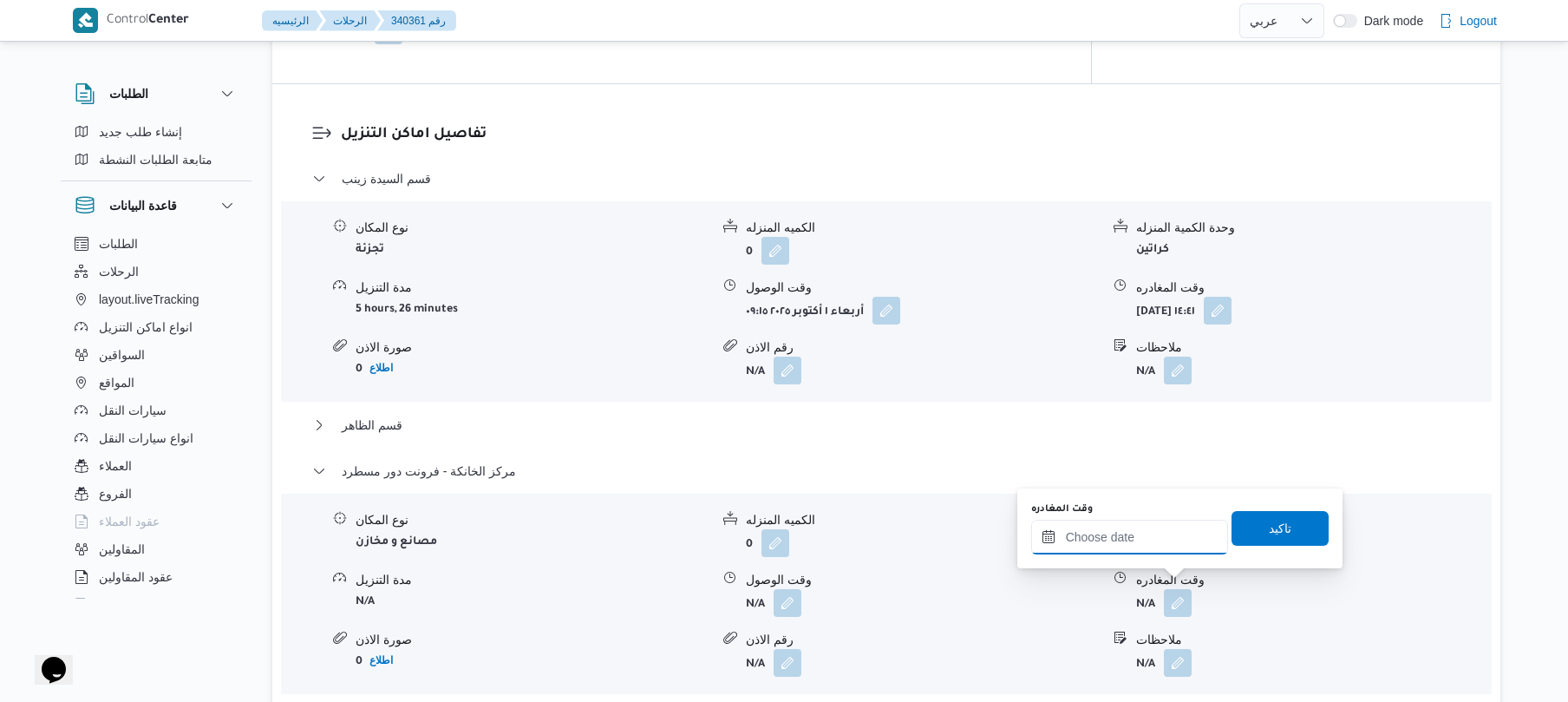
click at [1168, 536] on input "وقت المغادره" at bounding box center [1130, 537] width 197 height 34
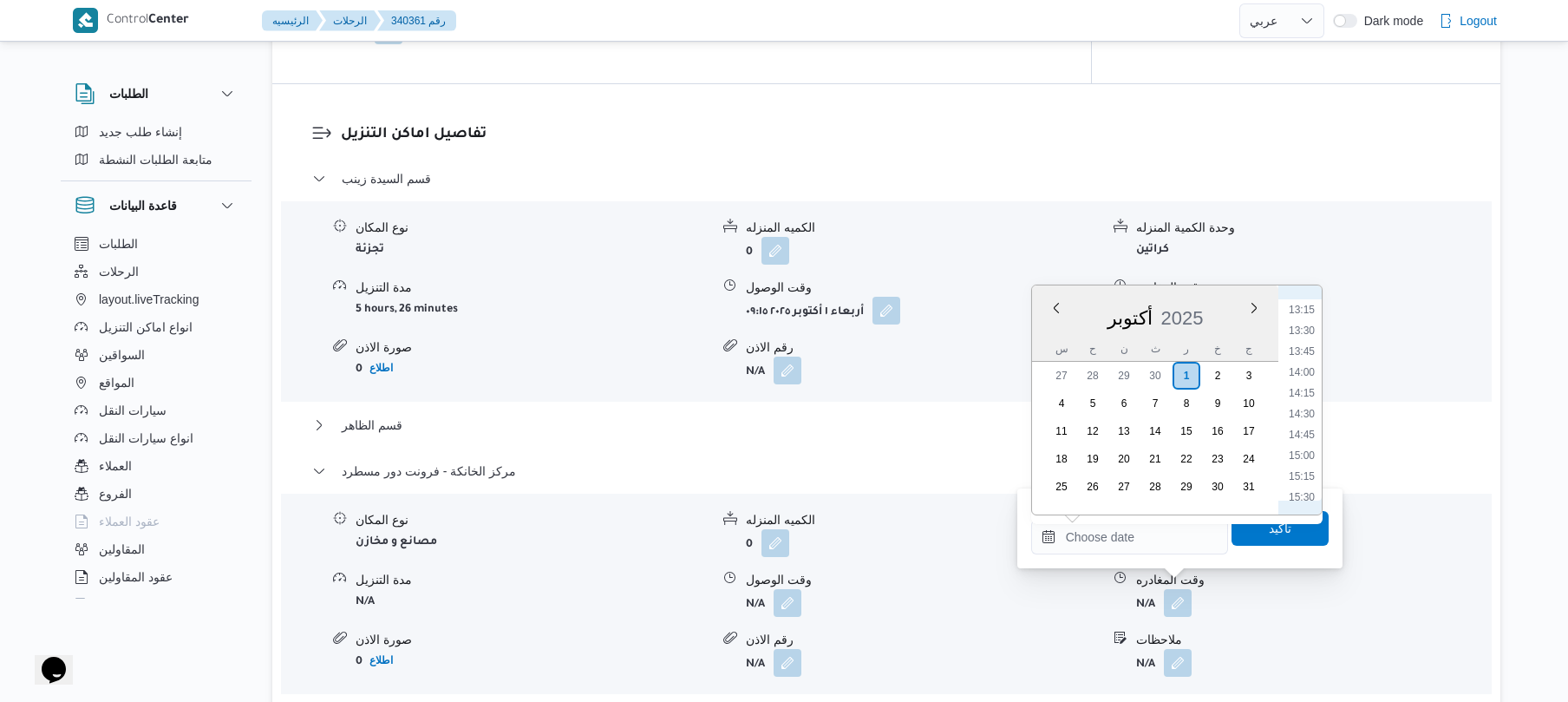
scroll to position [1095, 0]
click at [1305, 459] on li "15:00" at bounding box center [1302, 463] width 40 height 17
type input "[DATE] ١٥:٠٠"
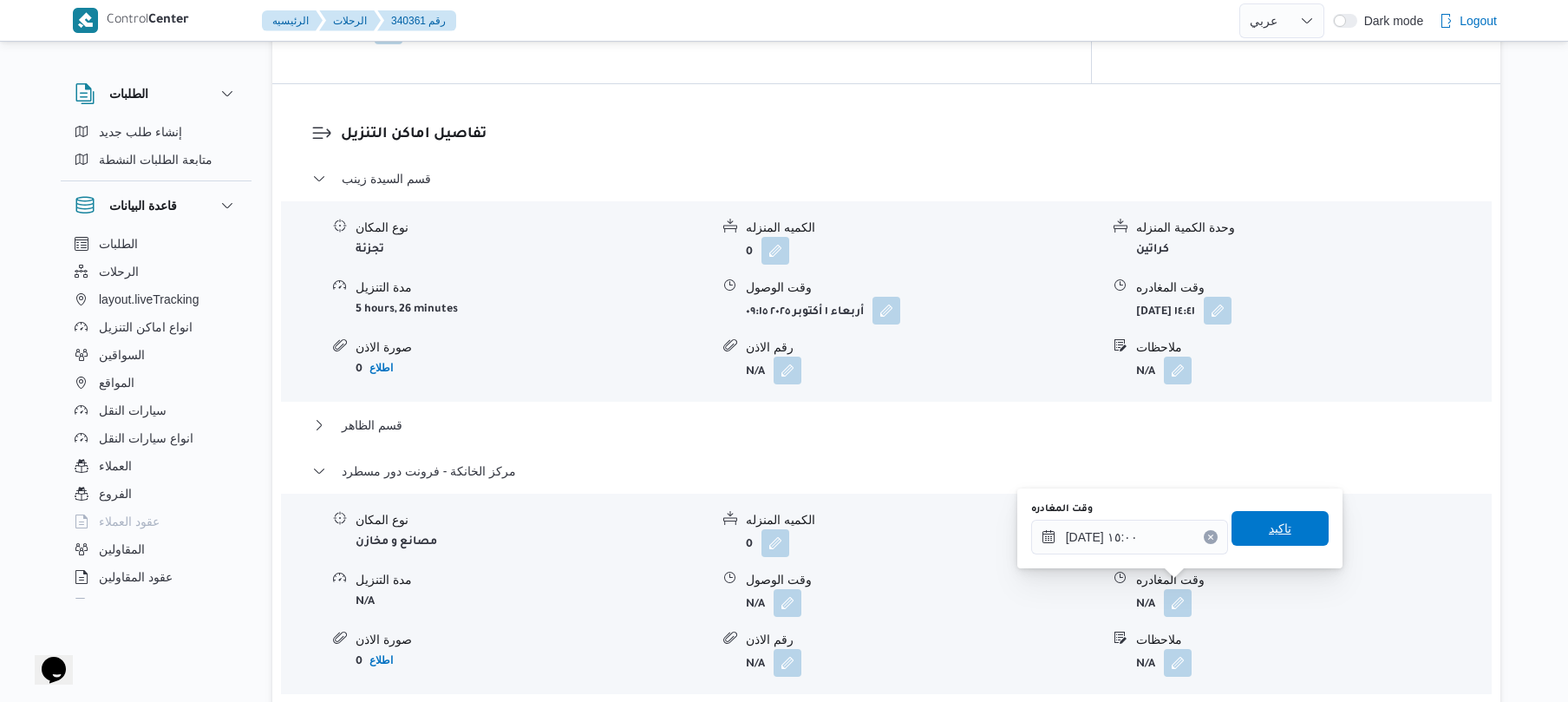
click at [1276, 521] on span "تاكيد" at bounding box center [1280, 528] width 23 height 21
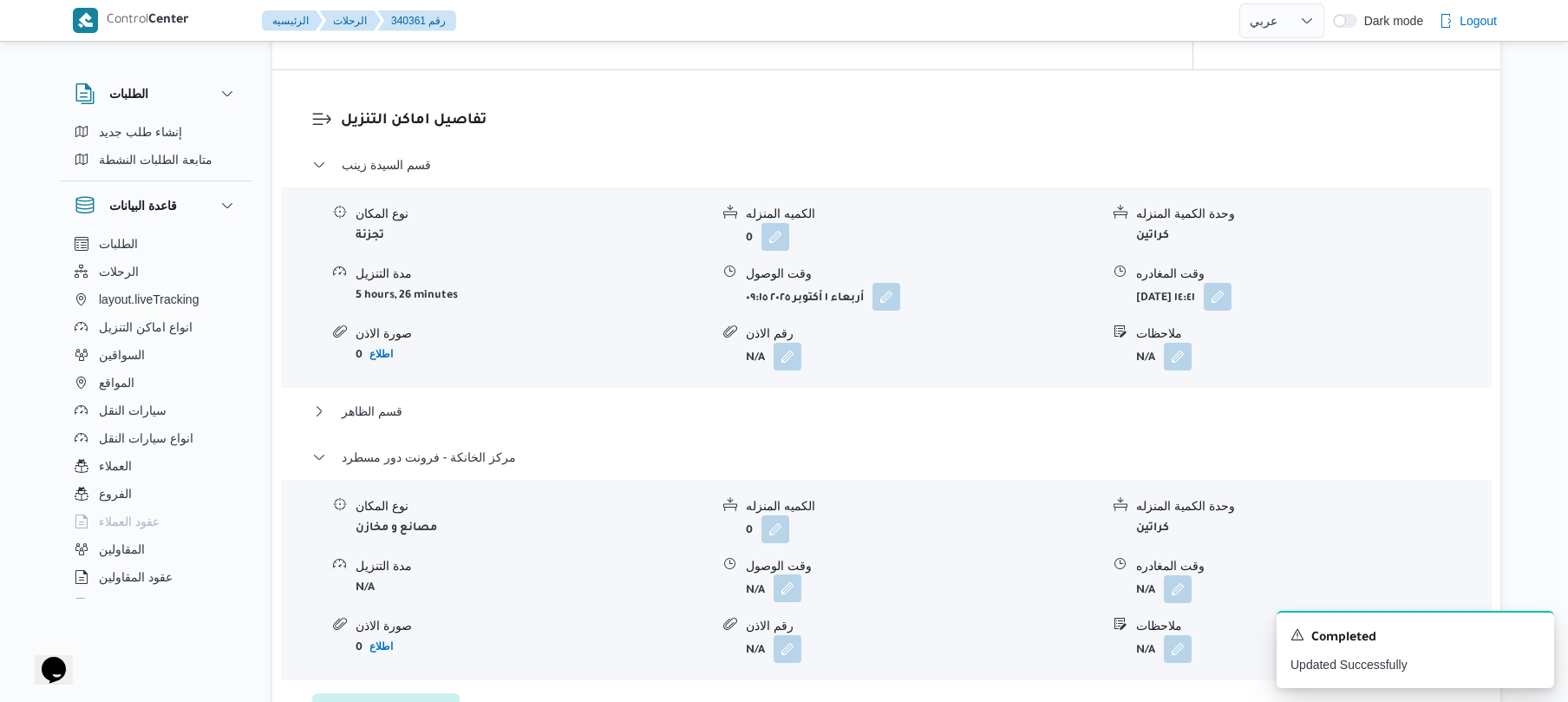
click at [787, 588] on button "button" at bounding box center [787, 588] width 28 height 28
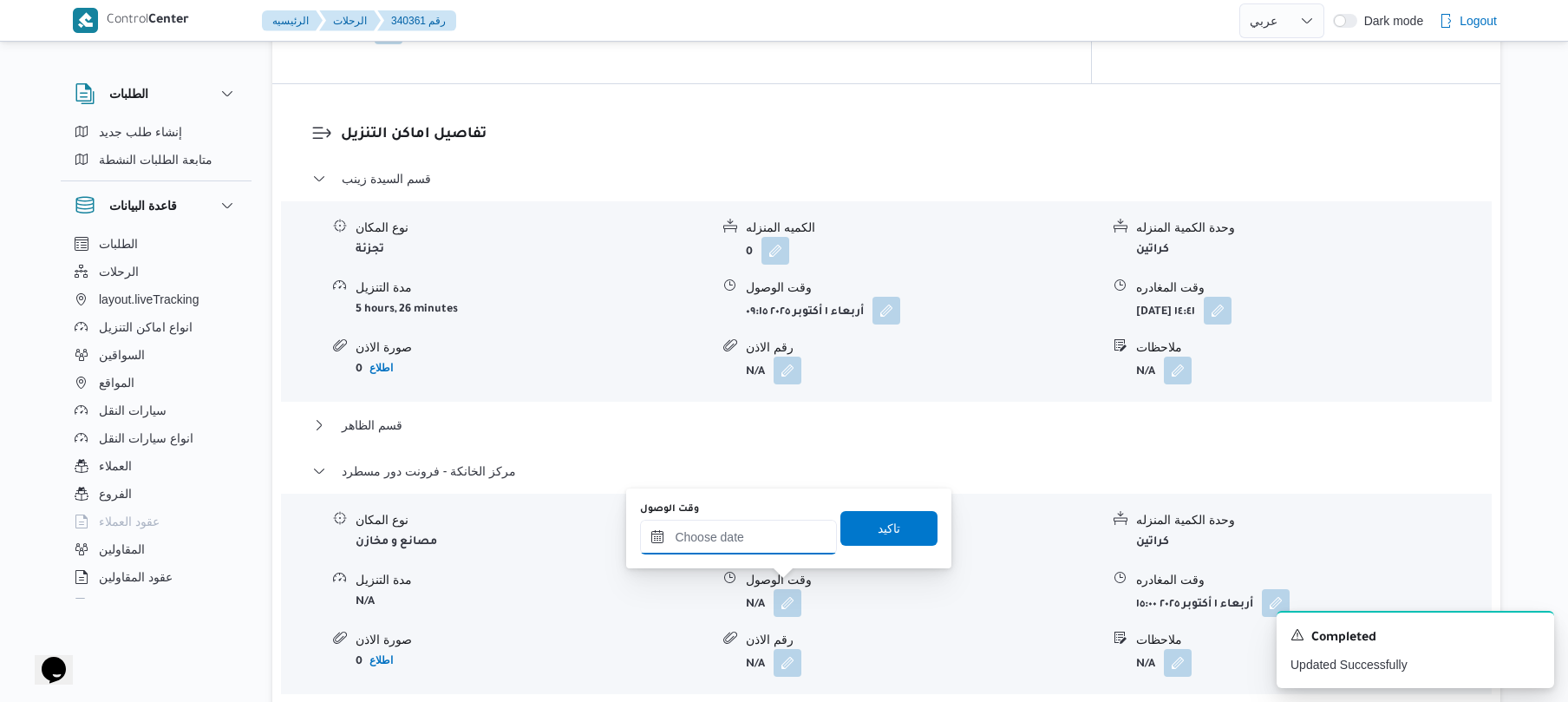
click at [795, 538] on input "وقت الوصول" at bounding box center [738, 537] width 197 height 34
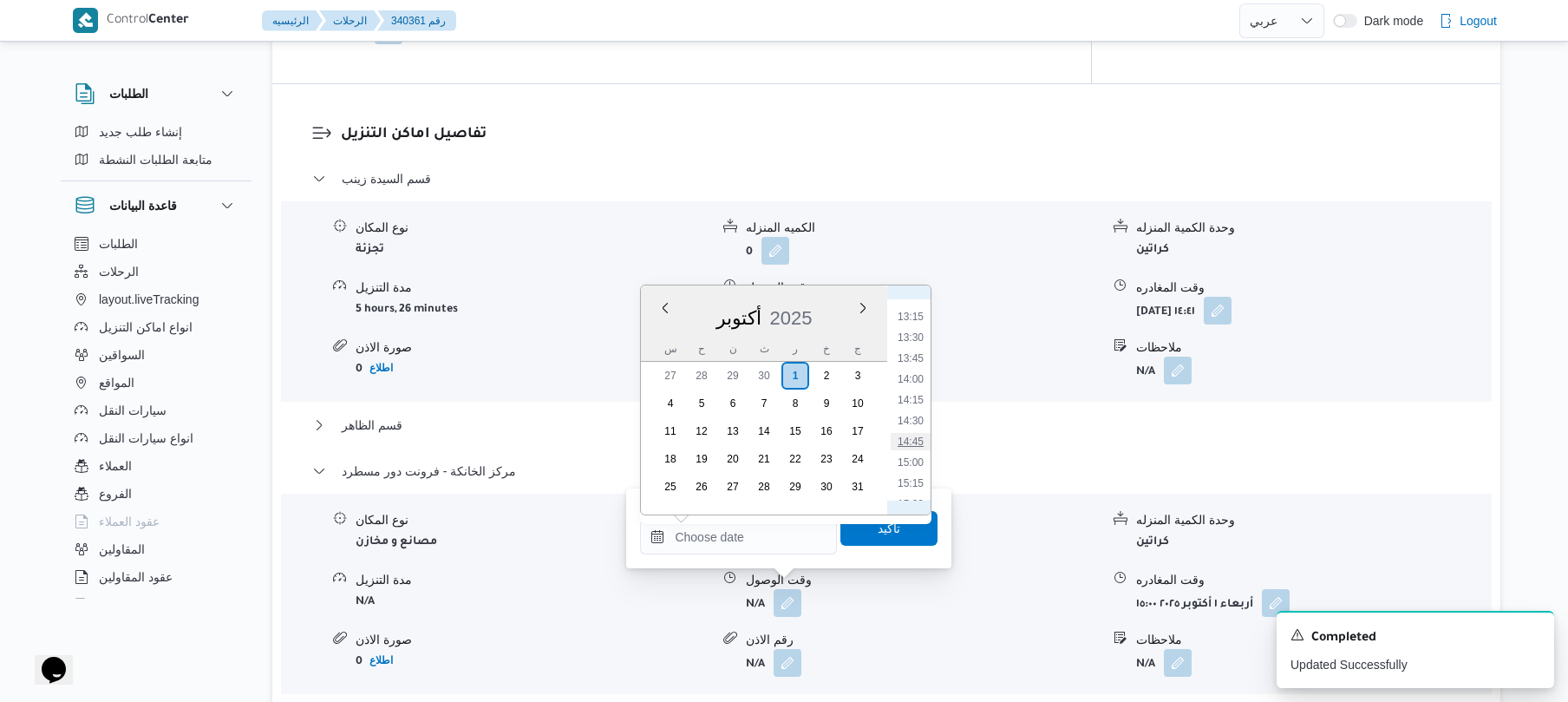
click at [913, 442] on li "14:45" at bounding box center [910, 442] width 40 height 17
type input "[DATE] ١٤:٤٥"
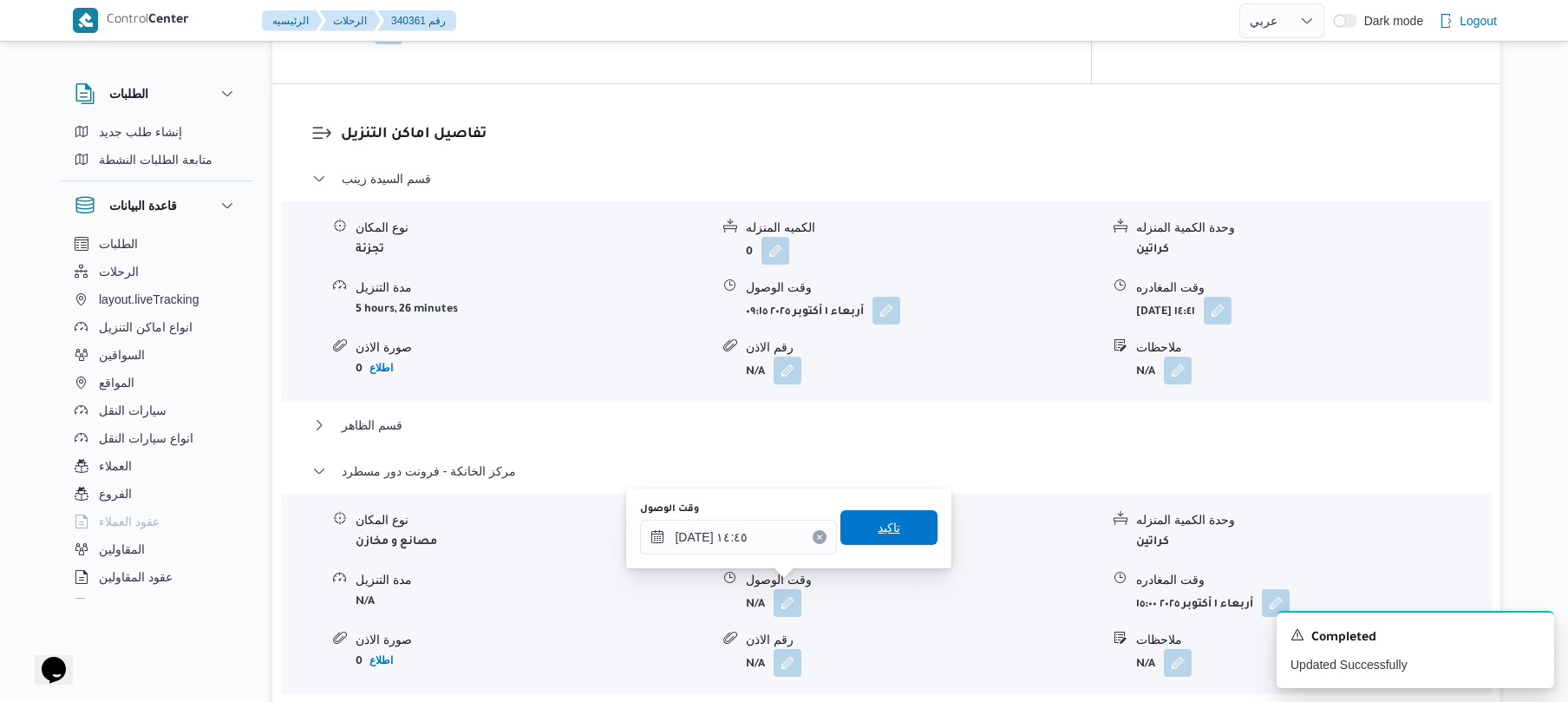
click at [886, 532] on span "تاكيد" at bounding box center [889, 527] width 23 height 21
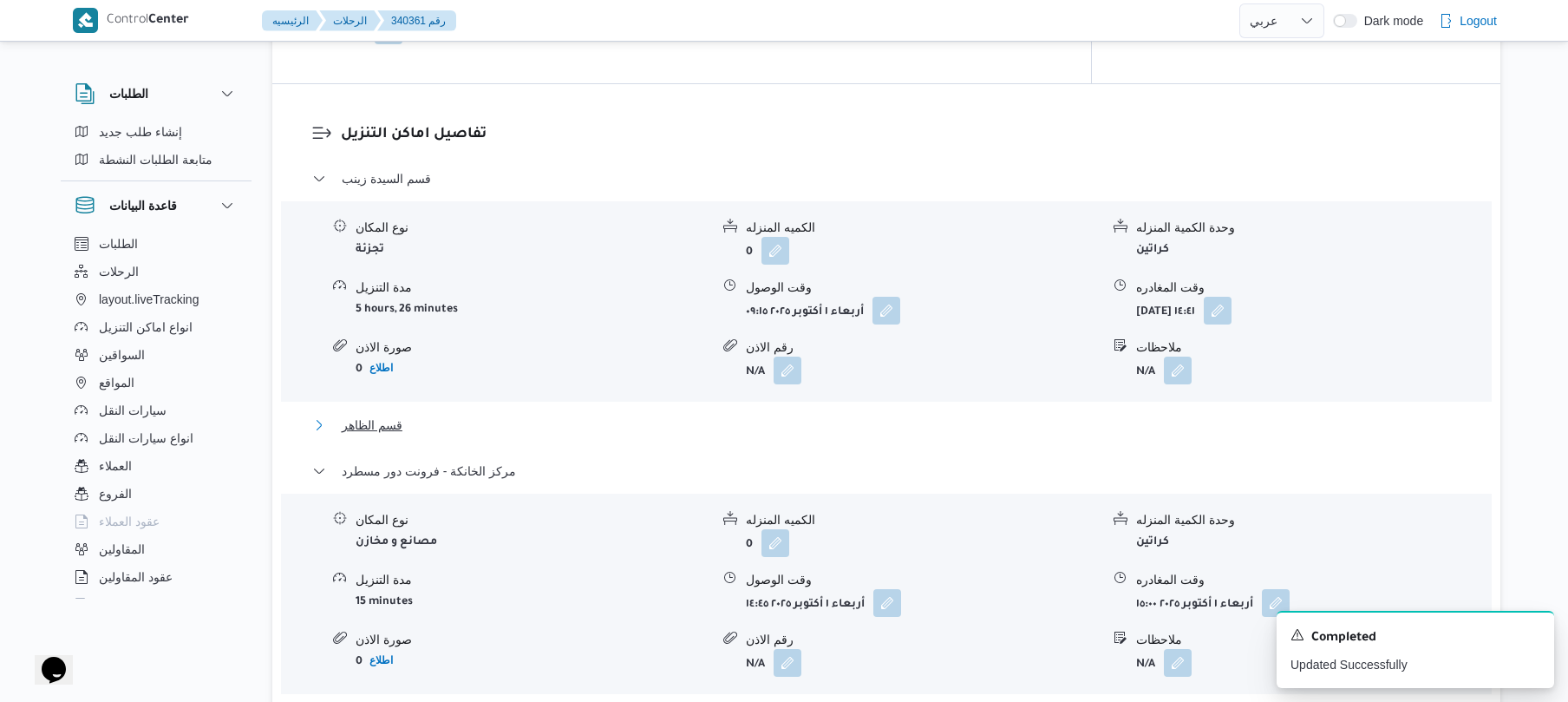
click at [908, 415] on button "قسم الظاهر" at bounding box center [886, 425] width 1149 height 21
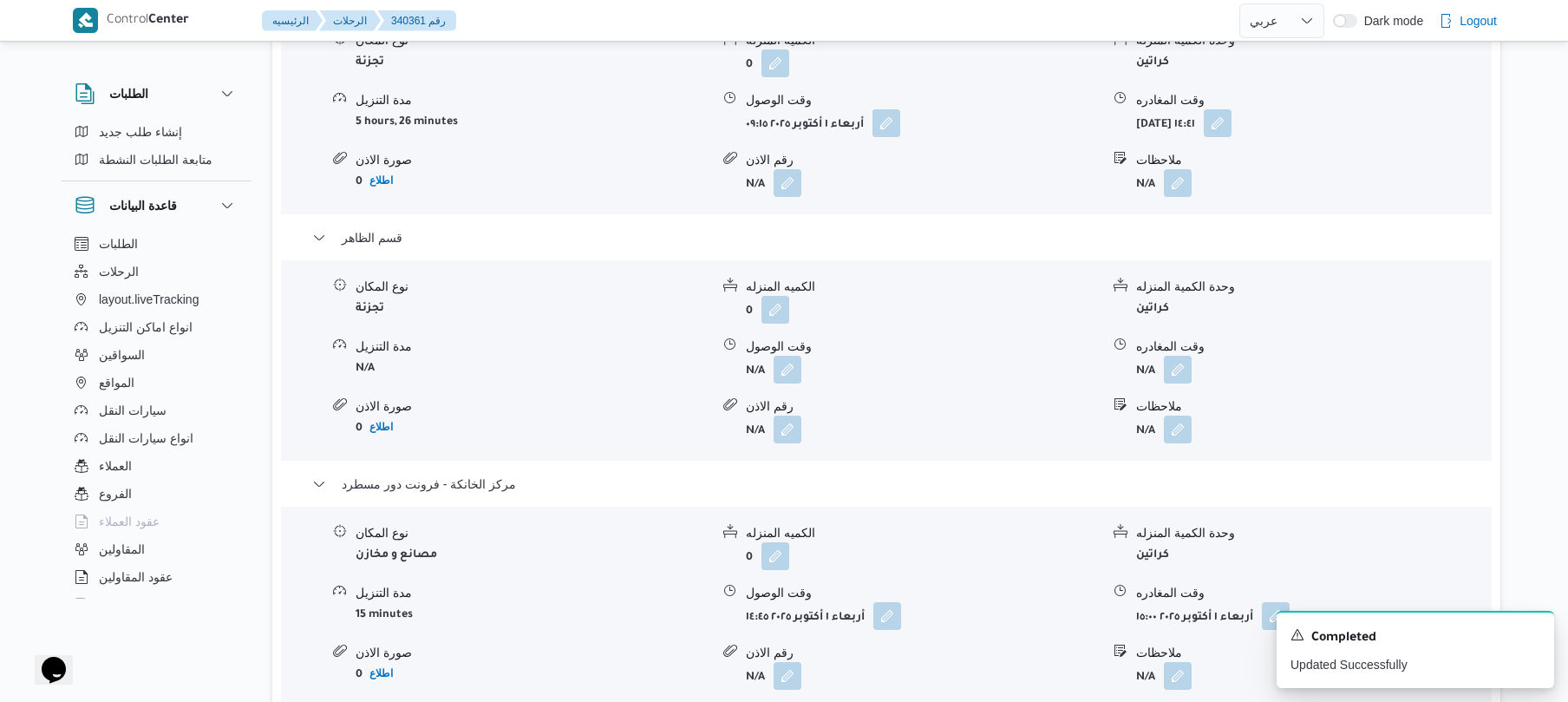
scroll to position [1527, 0]
click at [1530, 638] on icon "Dismiss toast" at bounding box center [1533, 633] width 9 height 9
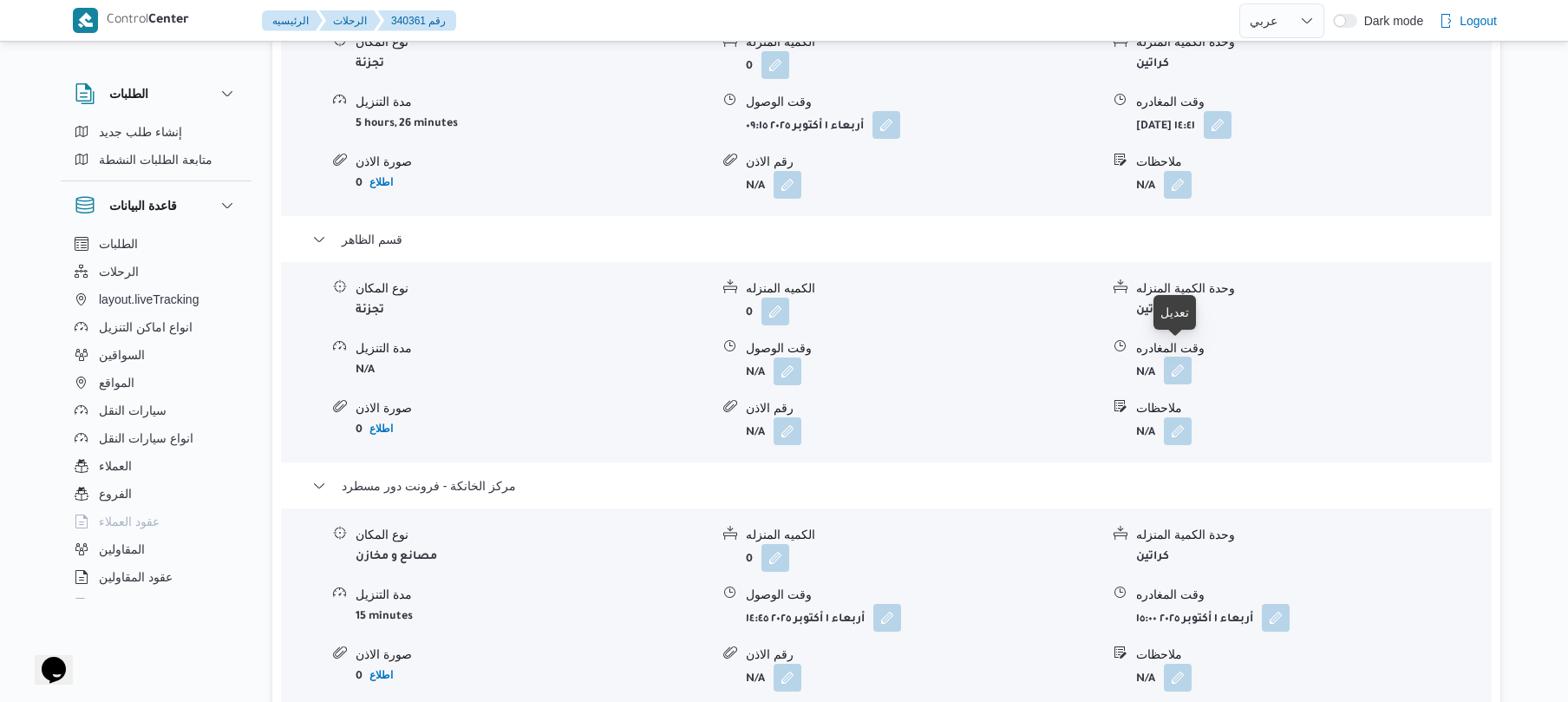
click at [1178, 361] on button "button" at bounding box center [1177, 370] width 28 height 28
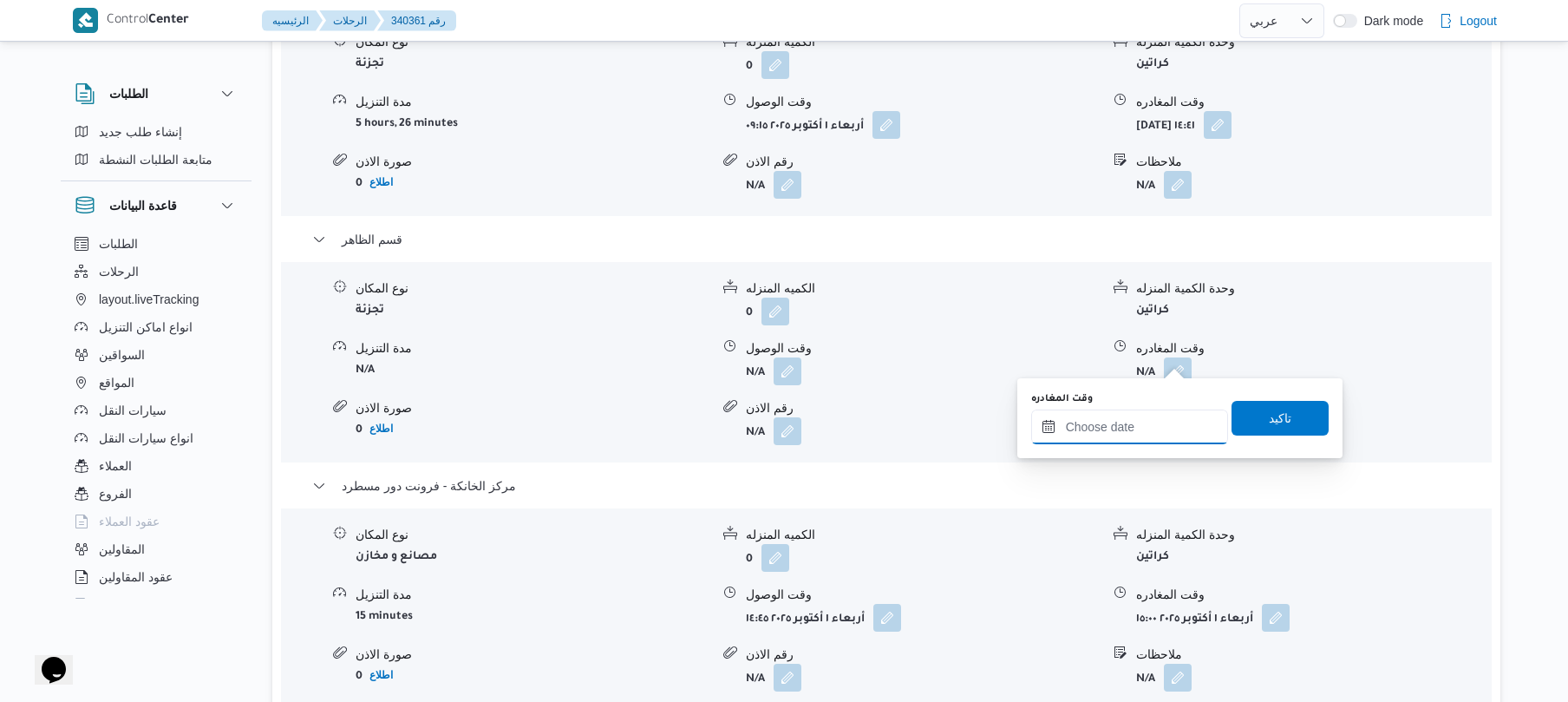
click at [1118, 430] on input "وقت المغادره" at bounding box center [1130, 426] width 197 height 34
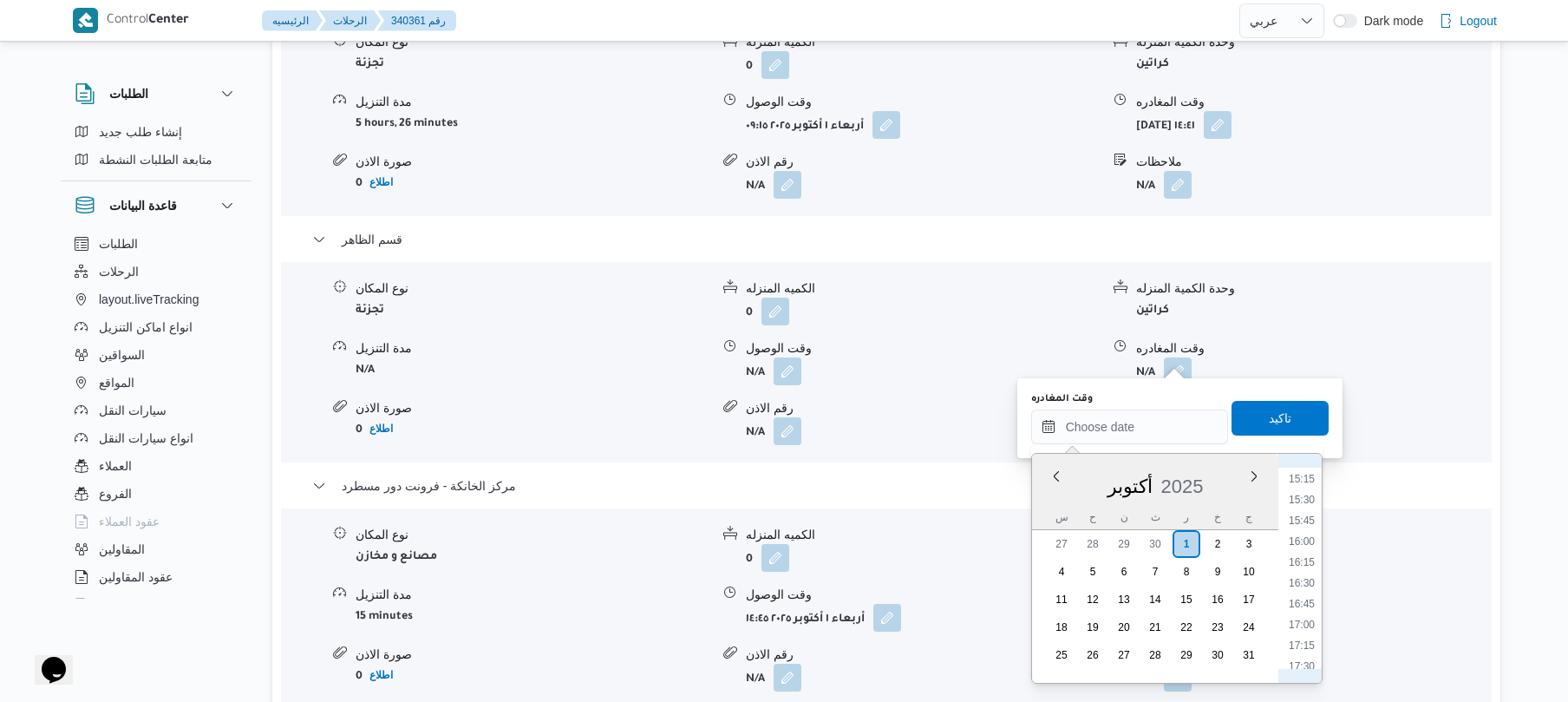
scroll to position [1098, 0]
click at [1306, 546] on li "14:00" at bounding box center [1302, 545] width 40 height 17
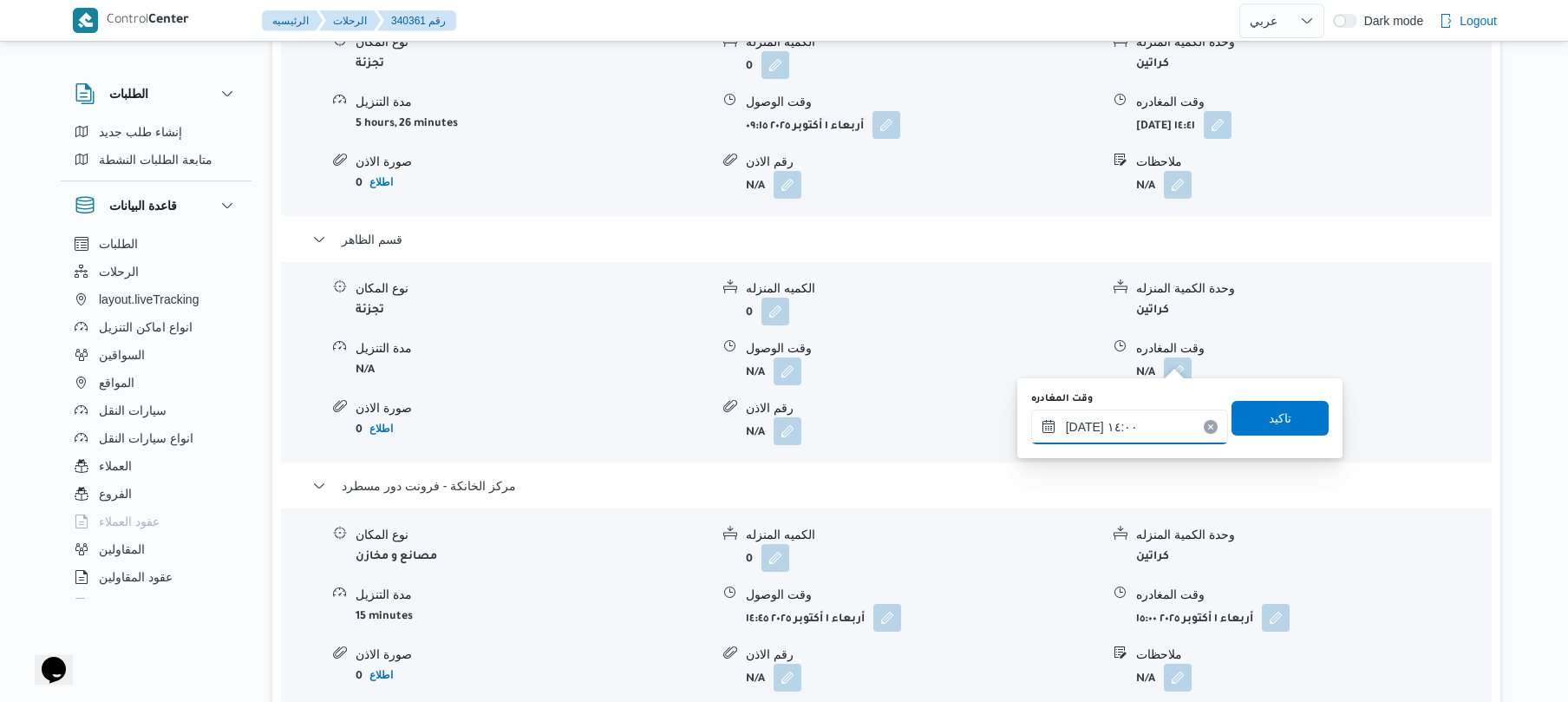
click at [1084, 431] on input "[DATE] ١٤:٠٠" at bounding box center [1130, 426] width 197 height 34
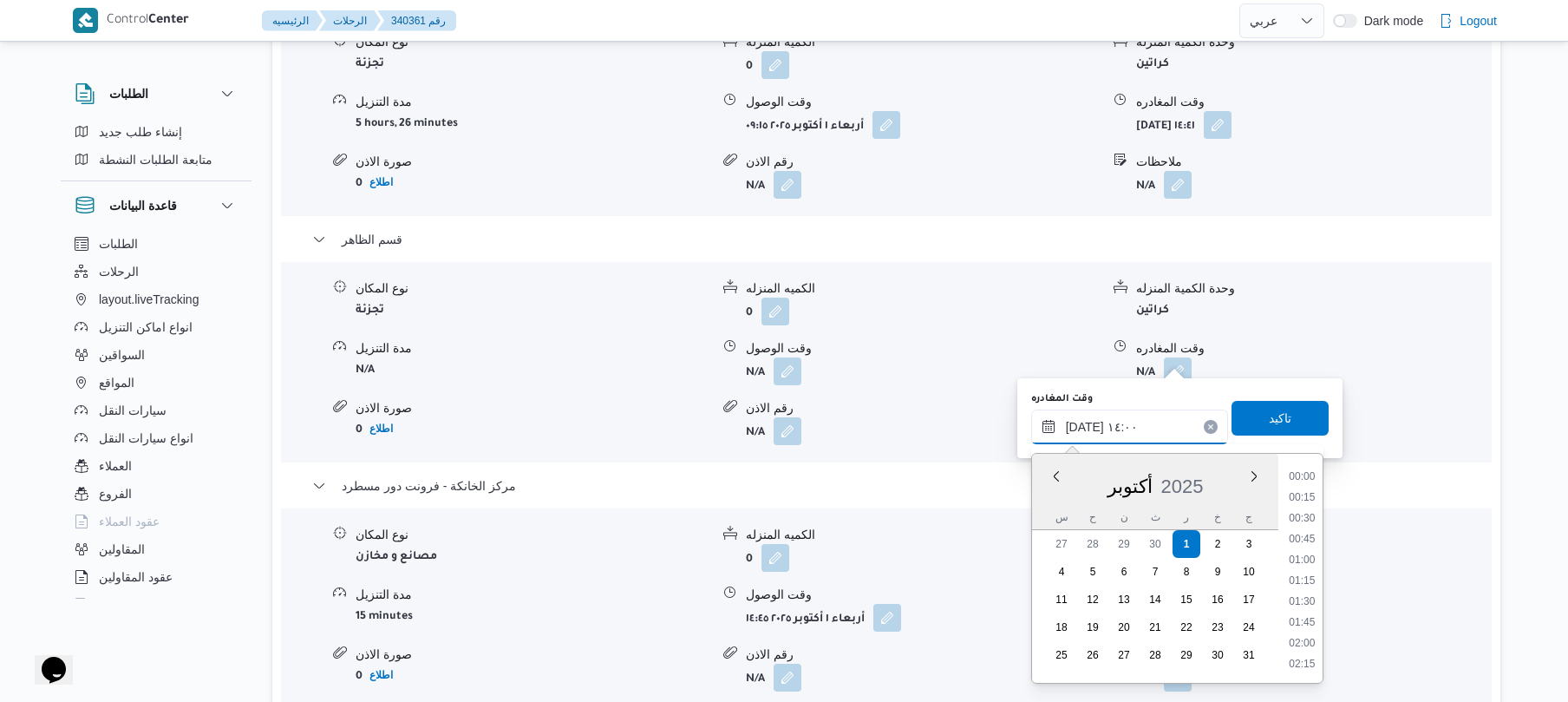
scroll to position [1063, 0]
type input "[DATE] ١٤:10"
click at [1246, 427] on span "تاكيد" at bounding box center [1280, 417] width 97 height 34
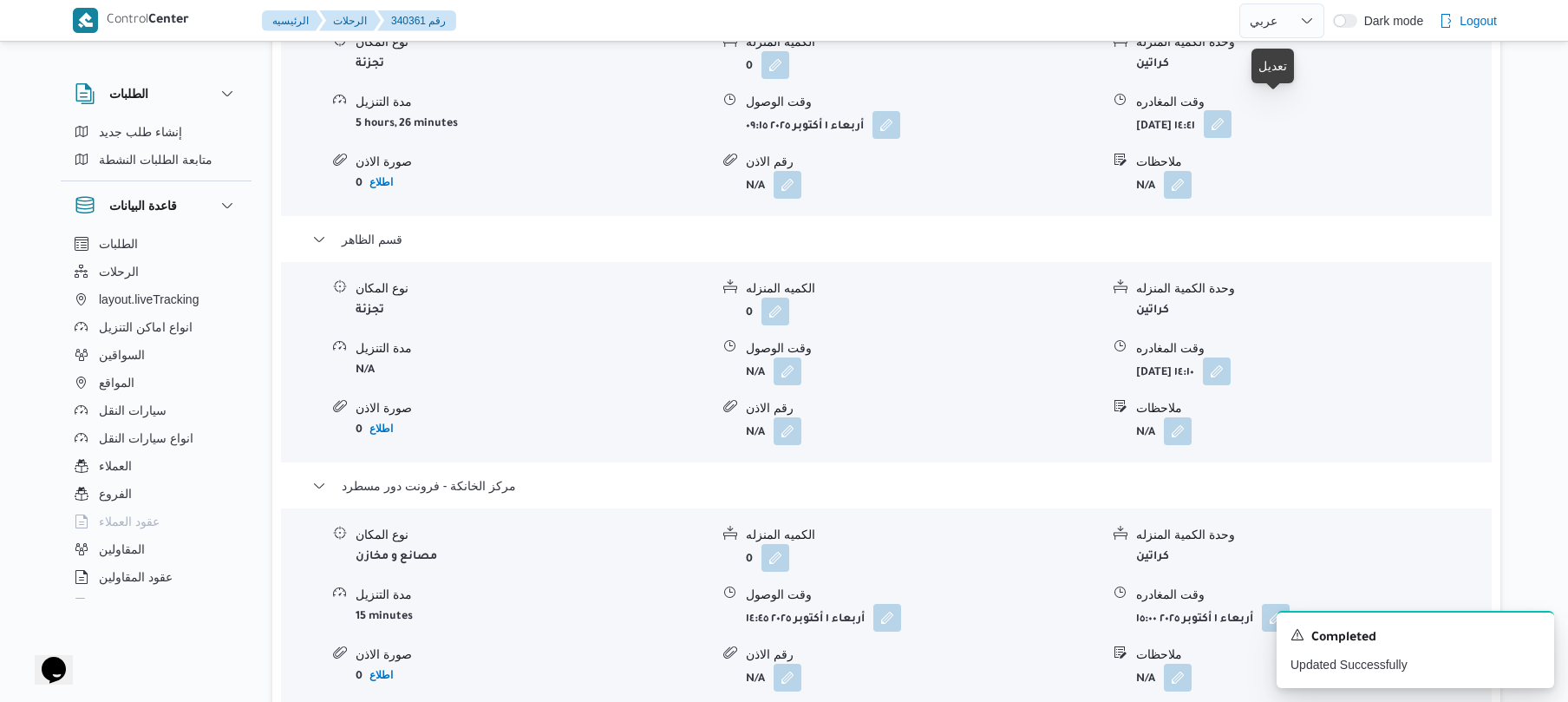
click at [1232, 115] on button "button" at bounding box center [1217, 124] width 28 height 28
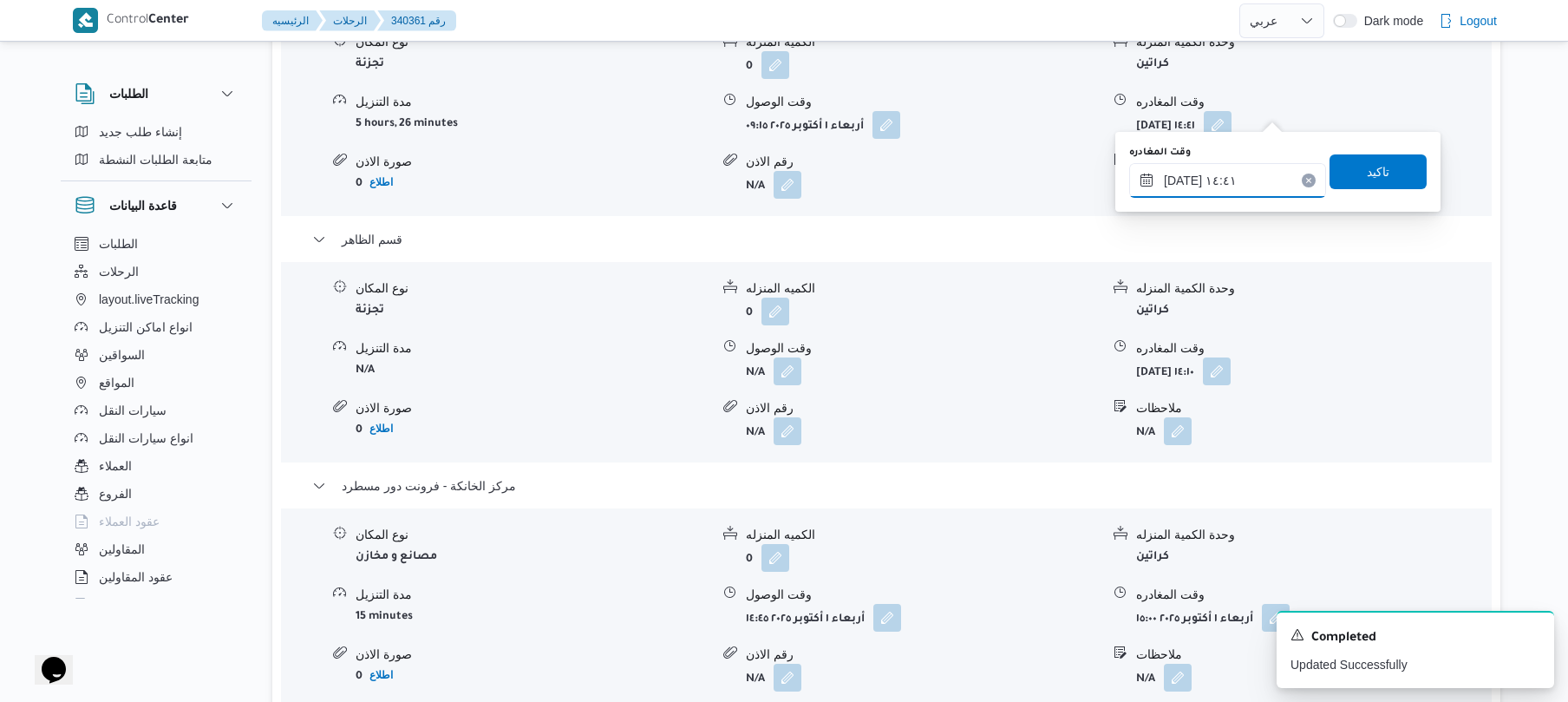
click at [1238, 180] on input "[DATE] ١٤:٤١" at bounding box center [1228, 180] width 197 height 34
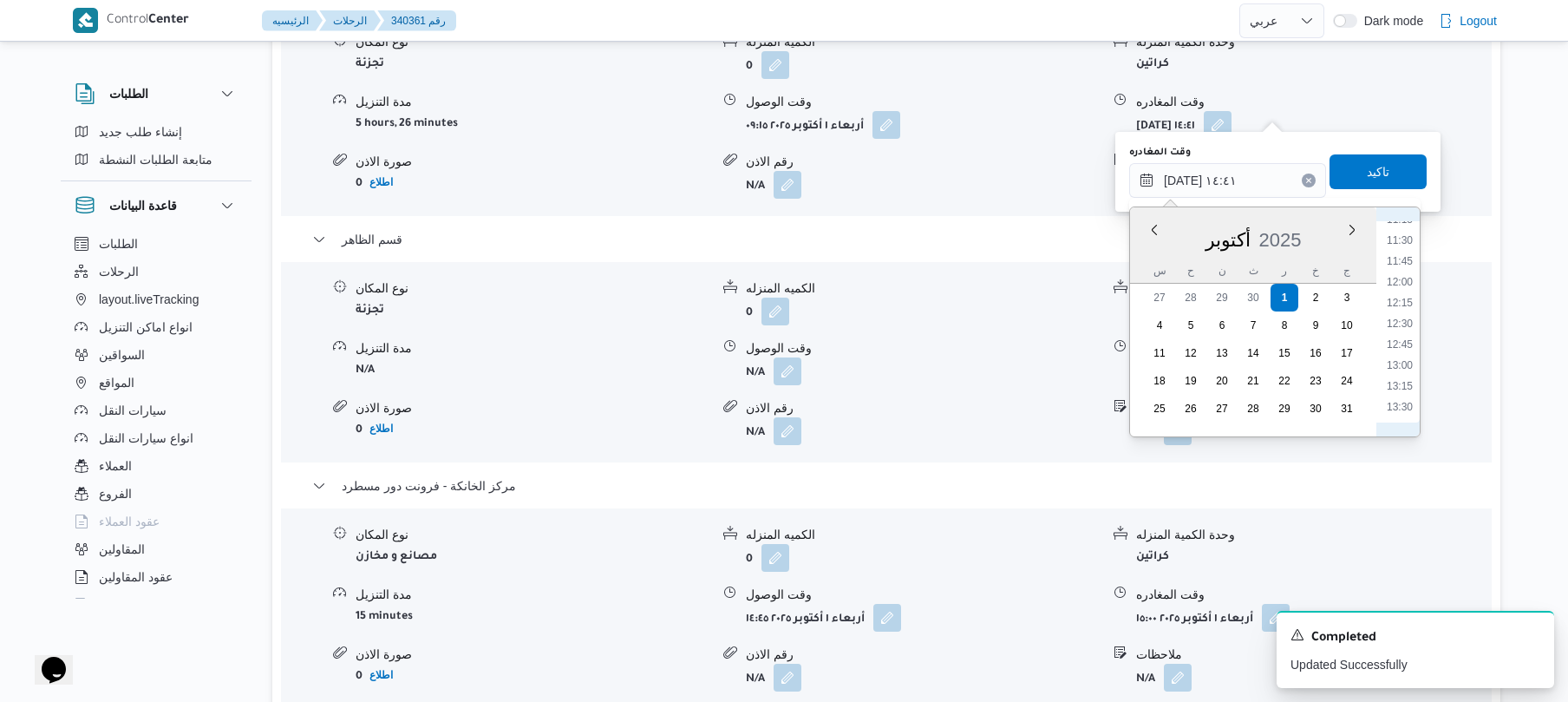
scroll to position [932, 0]
click at [1407, 279] on li "11:45" at bounding box center [1400, 277] width 40 height 17
type input "[DATE] ١١:٤٥"
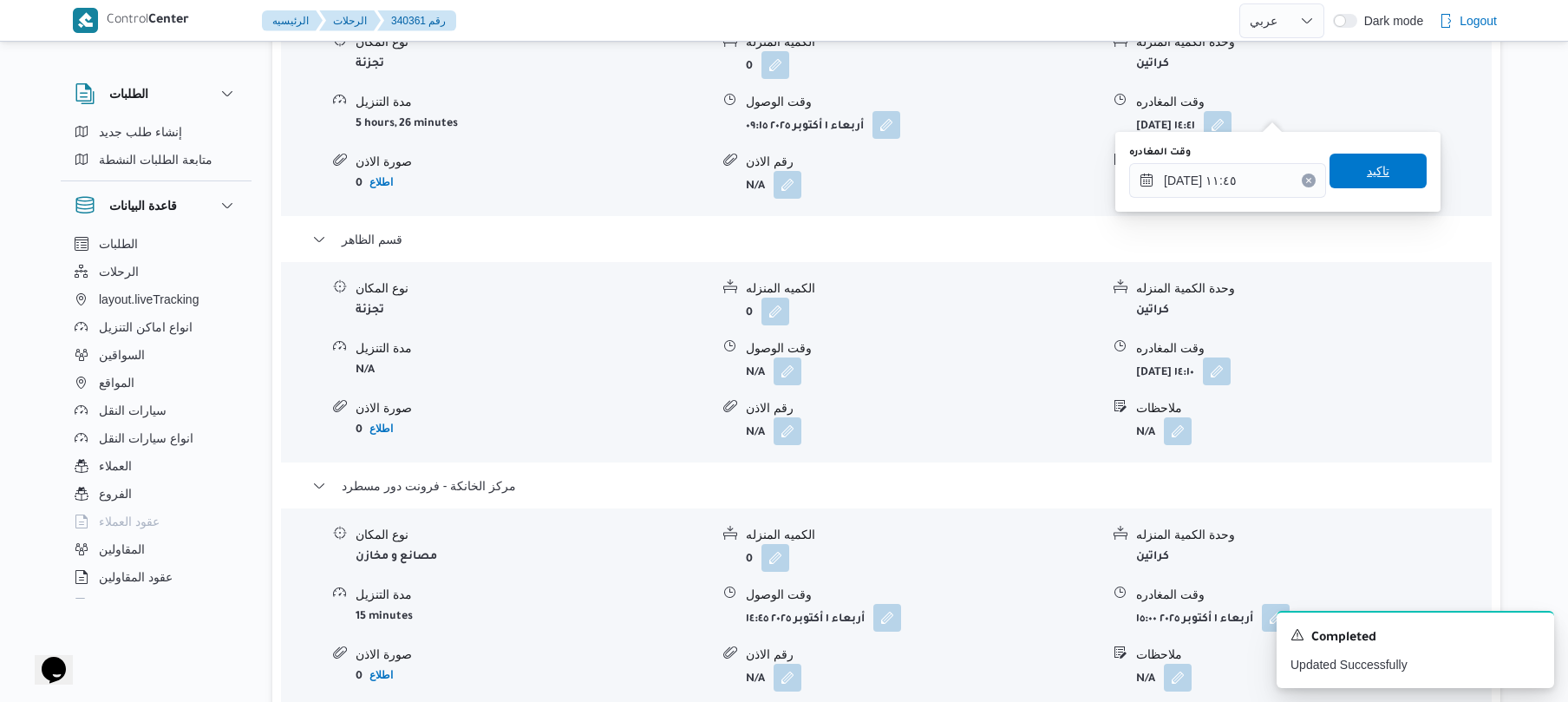
click at [1379, 160] on span "تاكيد" at bounding box center [1378, 171] width 97 height 34
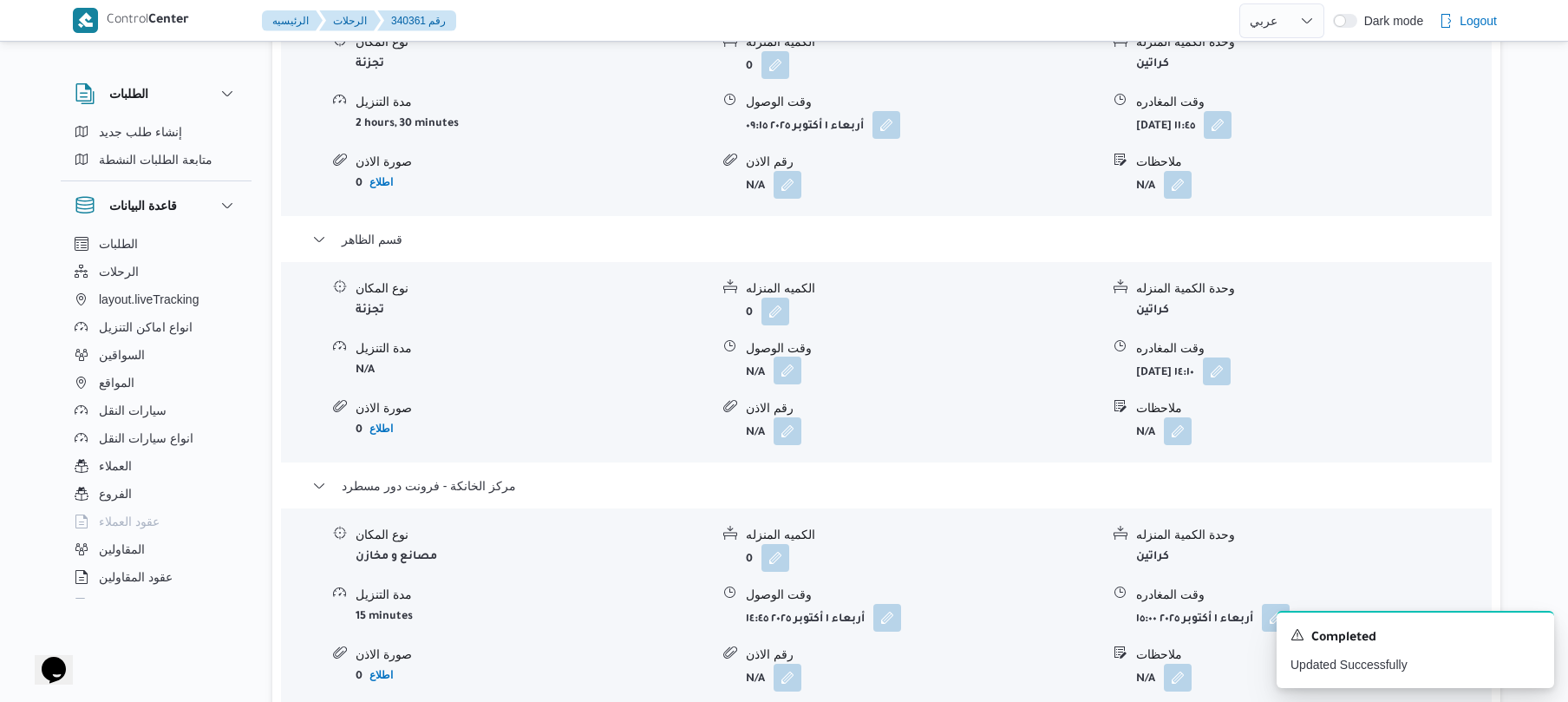
click at [784, 364] on button "button" at bounding box center [787, 370] width 28 height 28
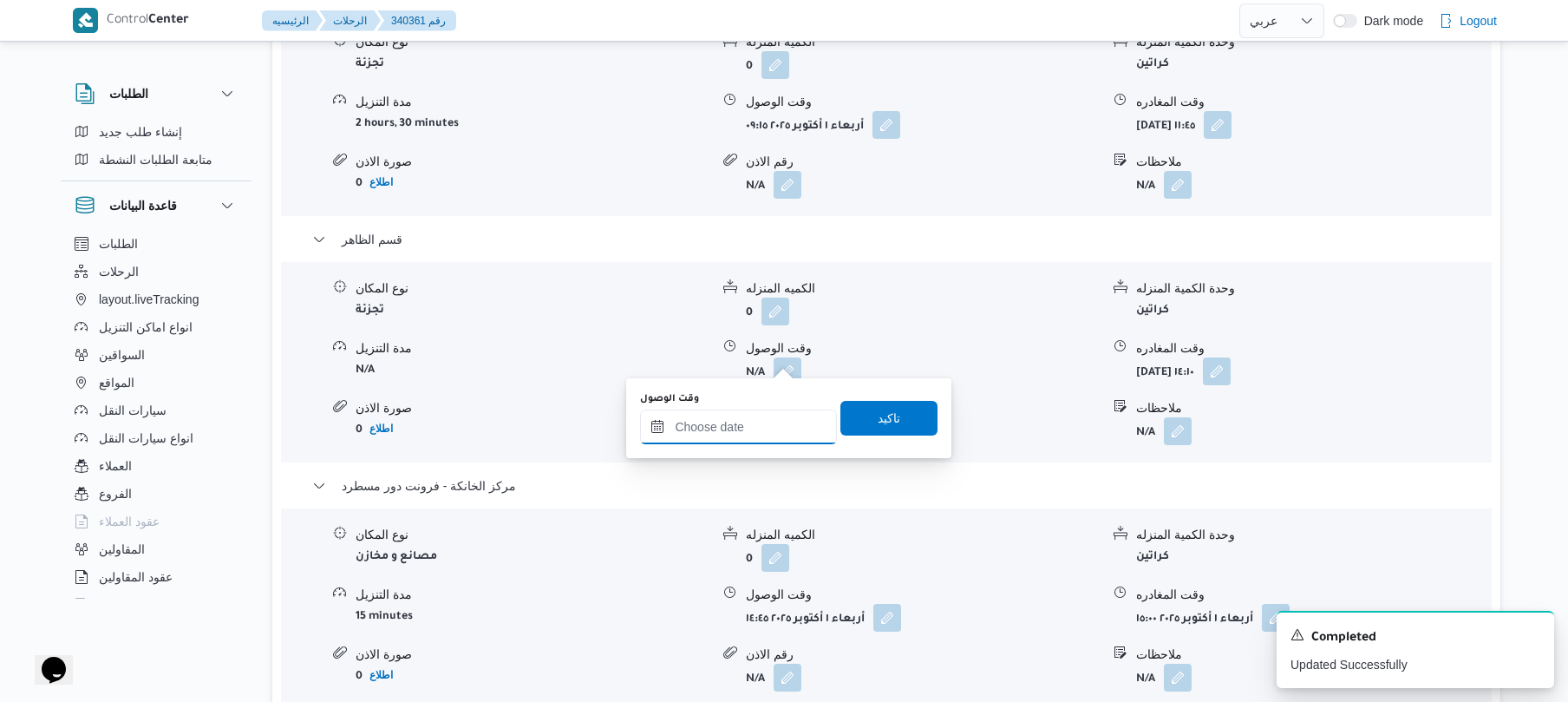
click at [784, 428] on input "وقت الوصول" at bounding box center [738, 426] width 197 height 34
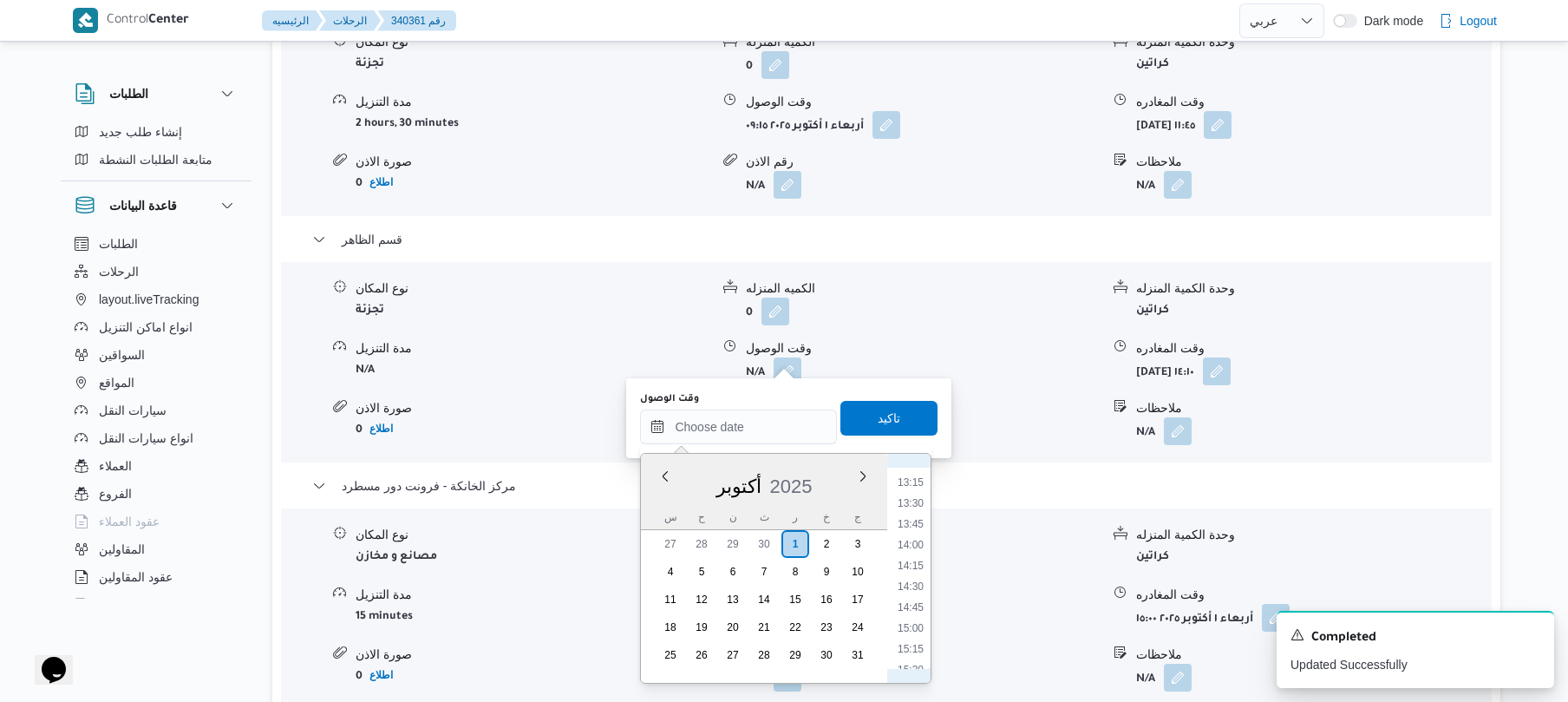
scroll to position [928, 0]
click at [912, 567] on li "12:15" at bounding box center [910, 569] width 40 height 17
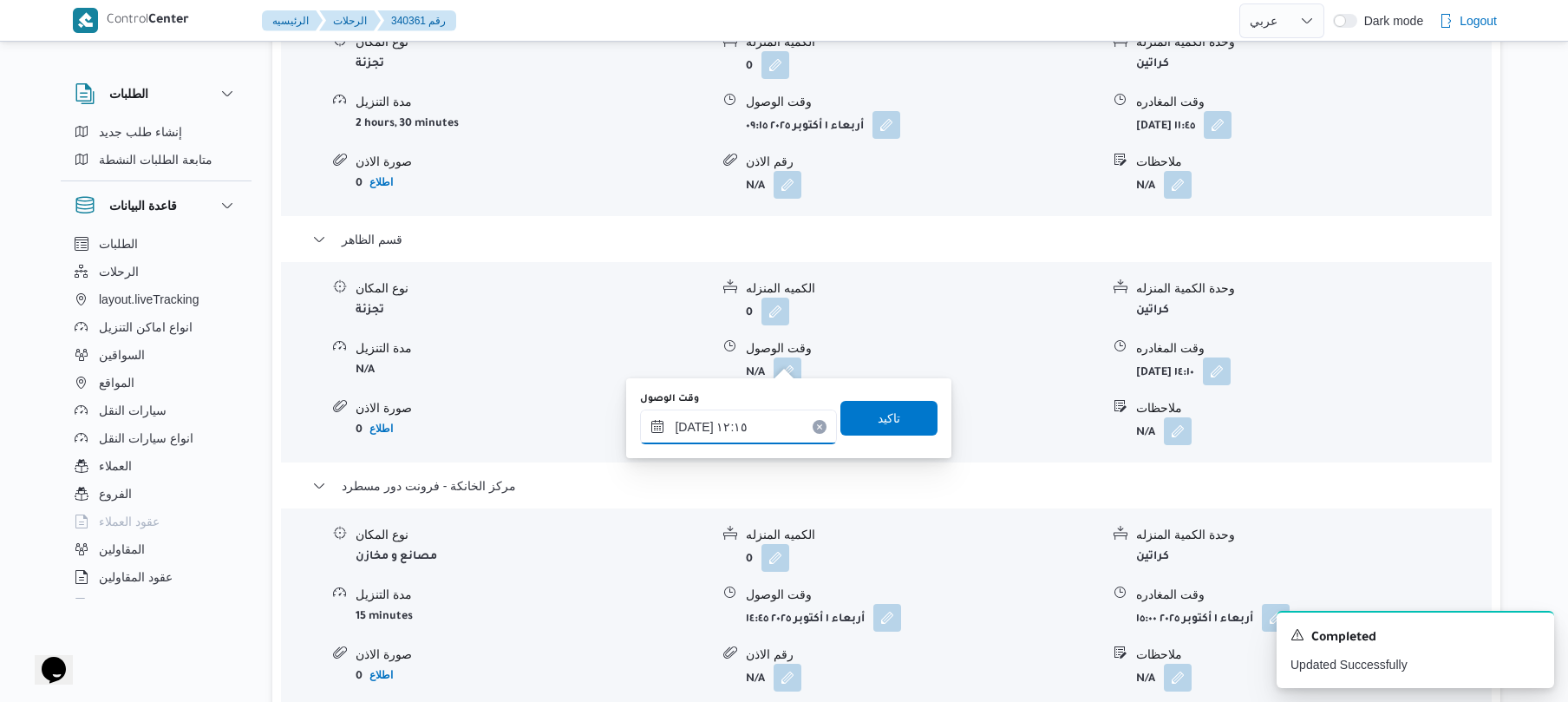
click at [694, 427] on input "[DATE] ١٢:١٥" at bounding box center [738, 426] width 197 height 34
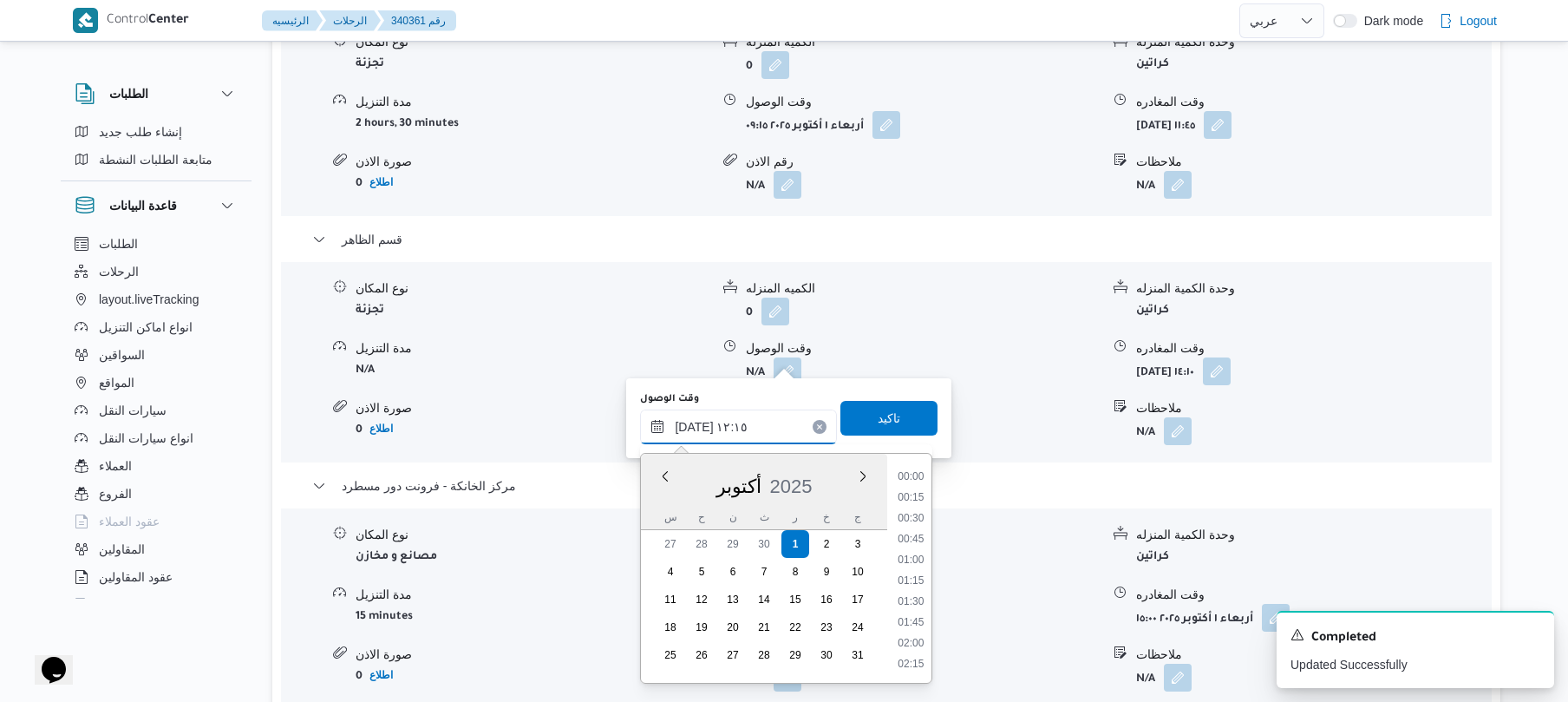
click at [694, 427] on input "[DATE] ١٢:١٥" at bounding box center [738, 426] width 197 height 34
type input "[DATE] ١٢:٠١"
click at [865, 415] on span "تاكيد" at bounding box center [889, 417] width 97 height 34
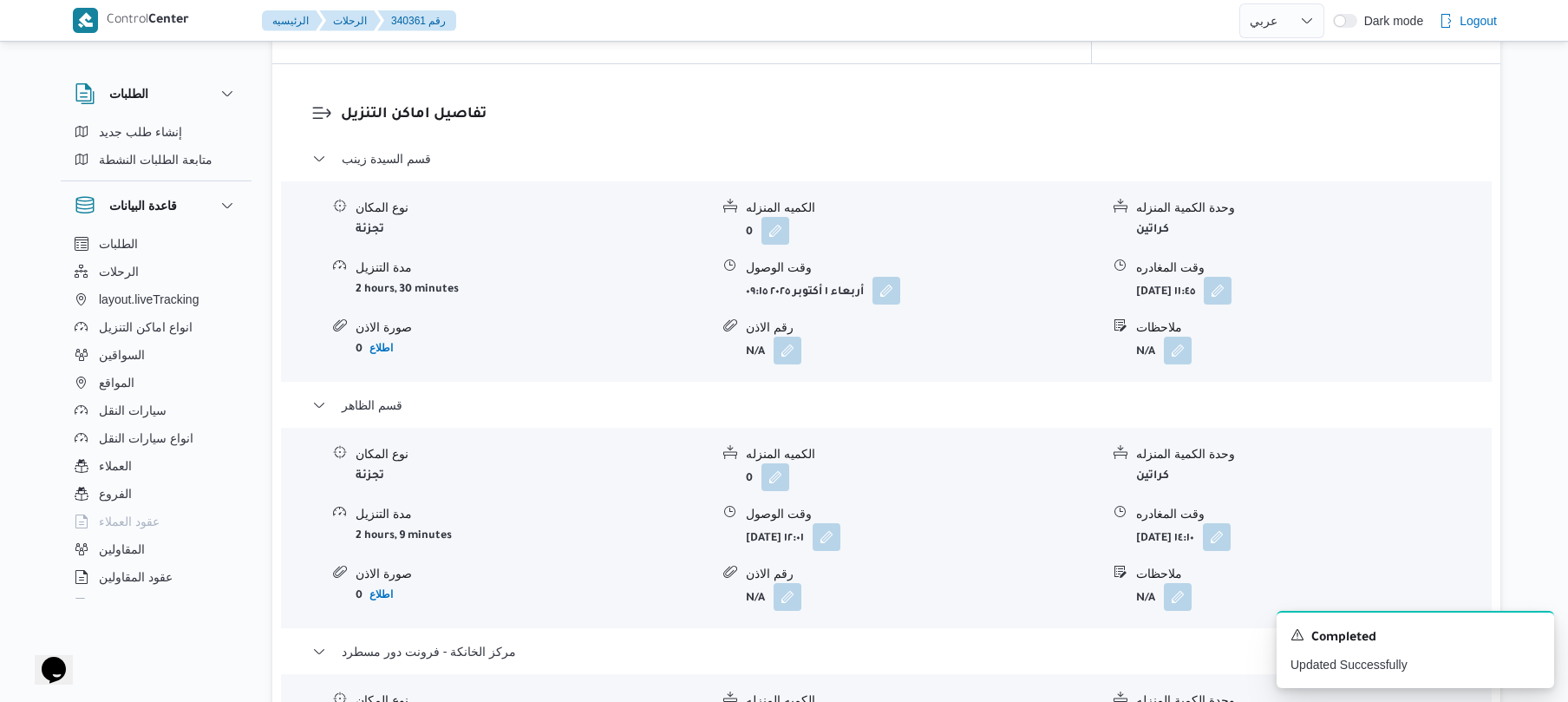
scroll to position [0, 0]
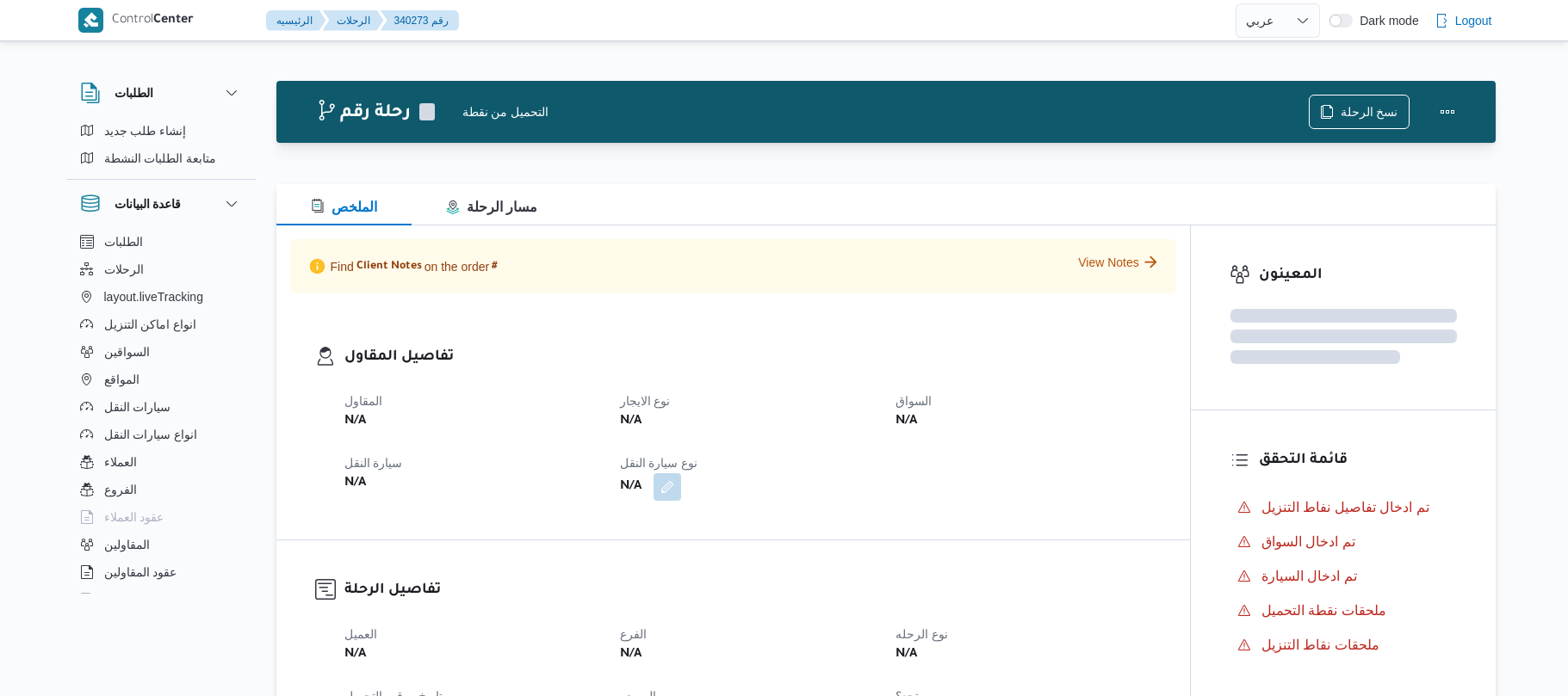
select select "ar"
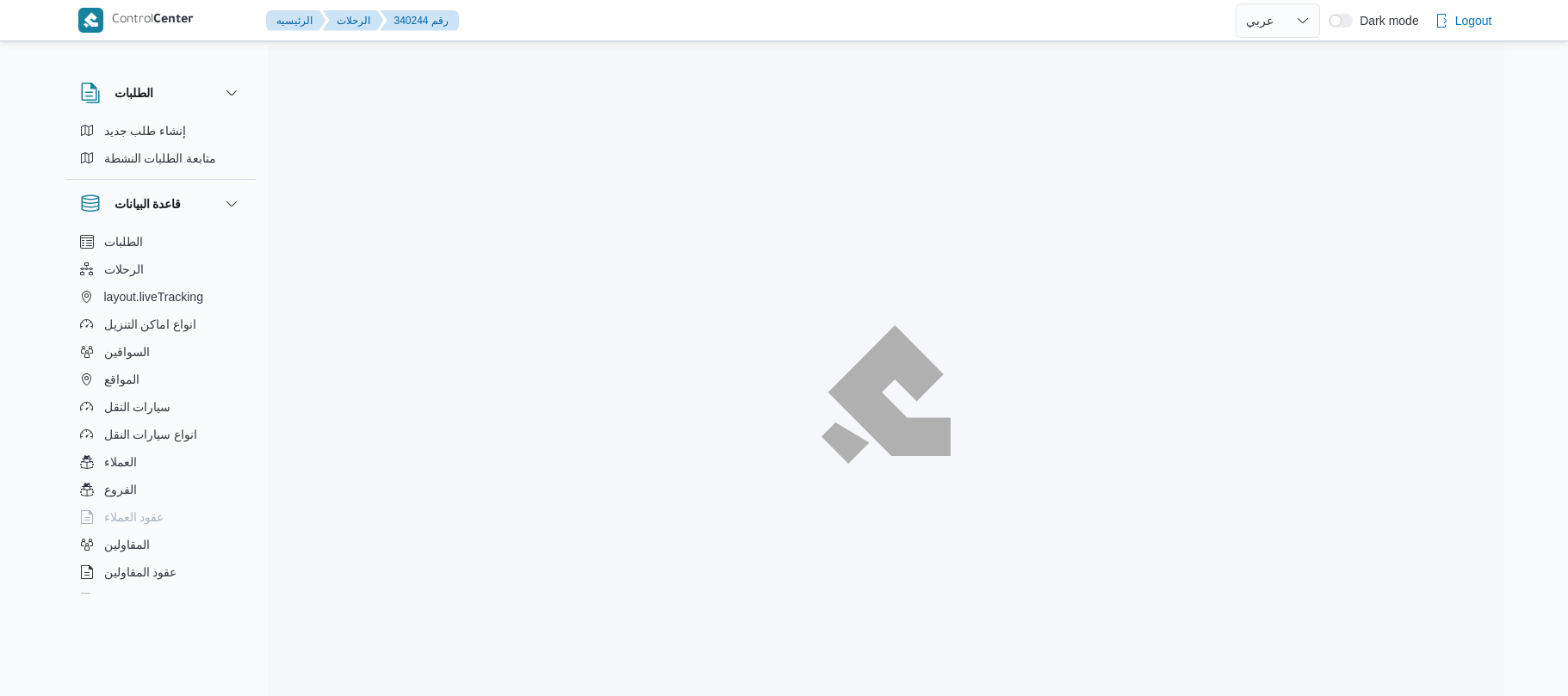
select select "ar"
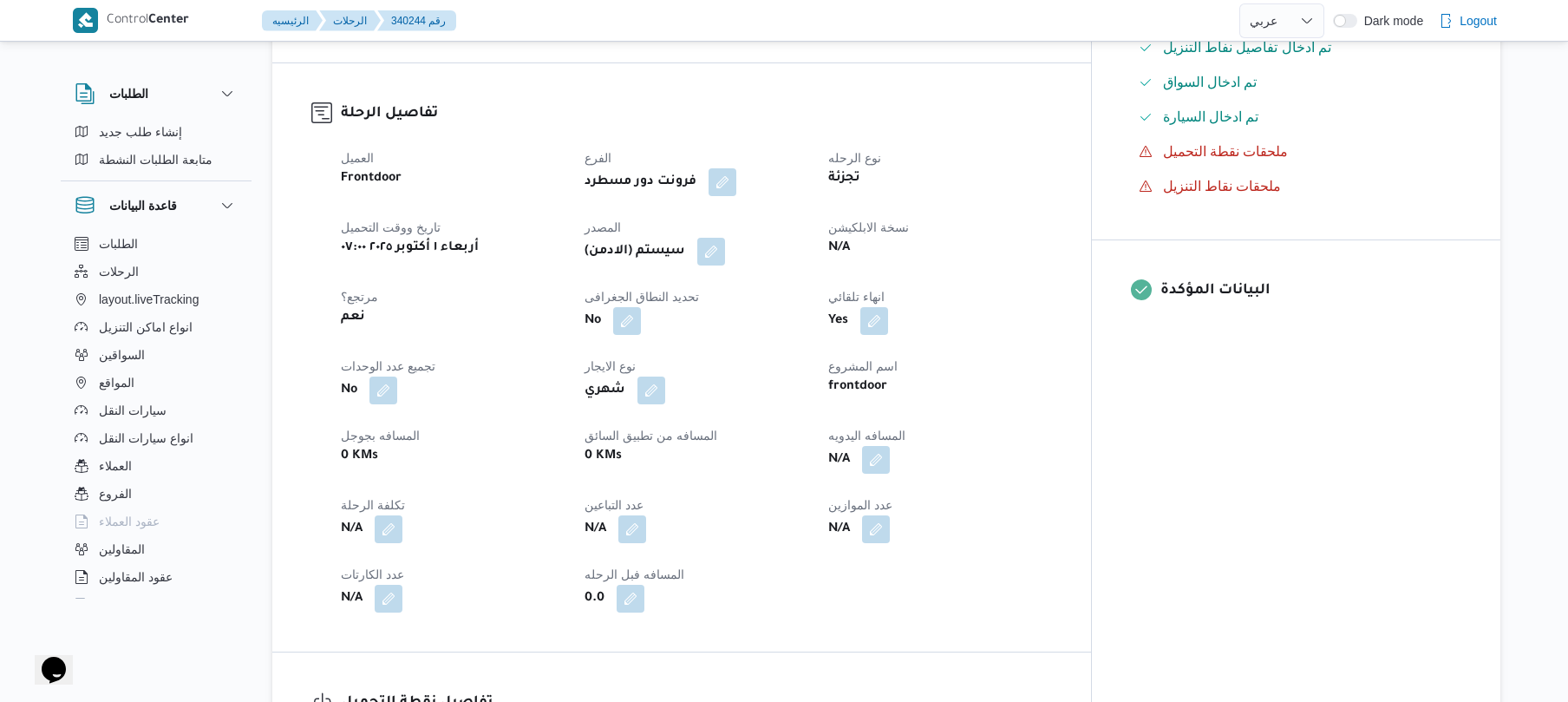
scroll to position [555, 0]
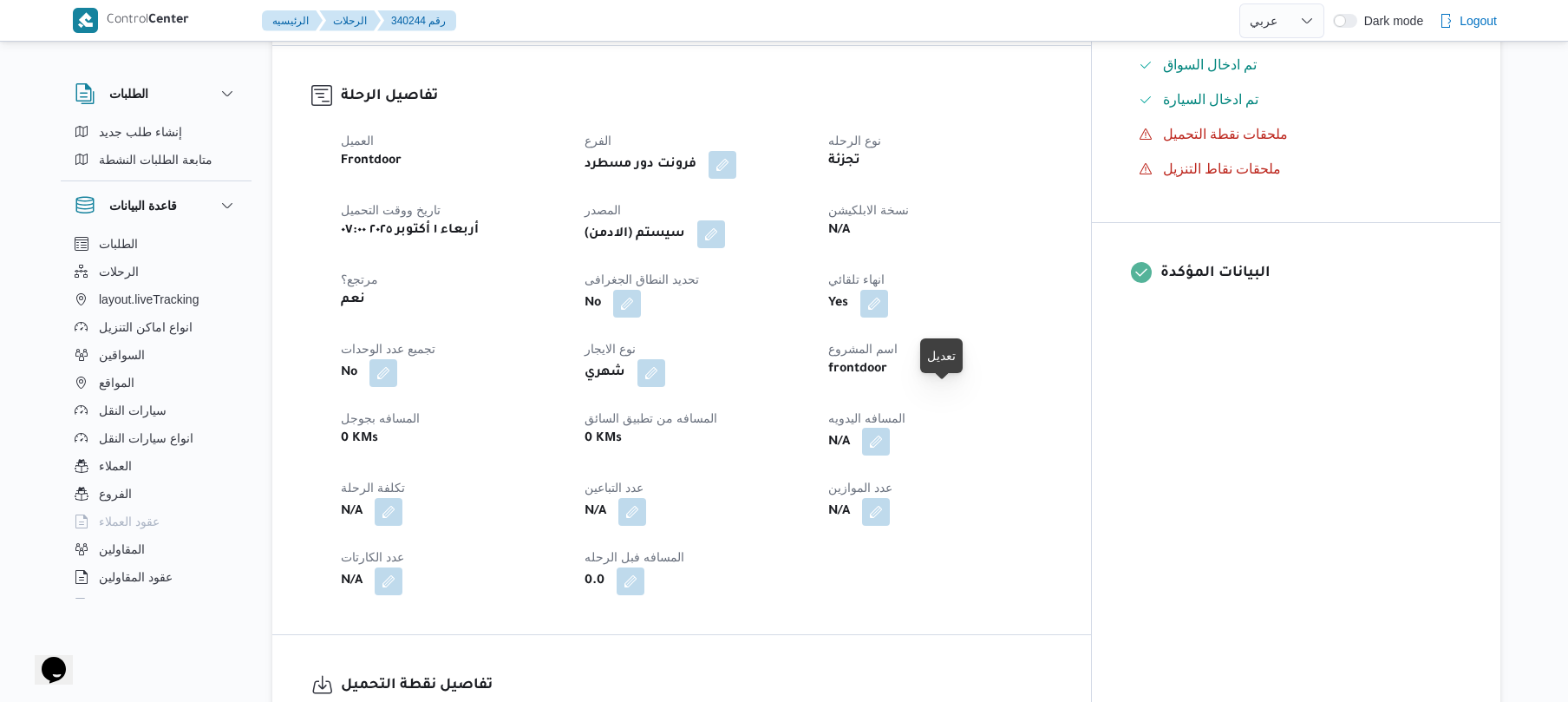
click at [889, 428] on button "button" at bounding box center [875, 442] width 28 height 28
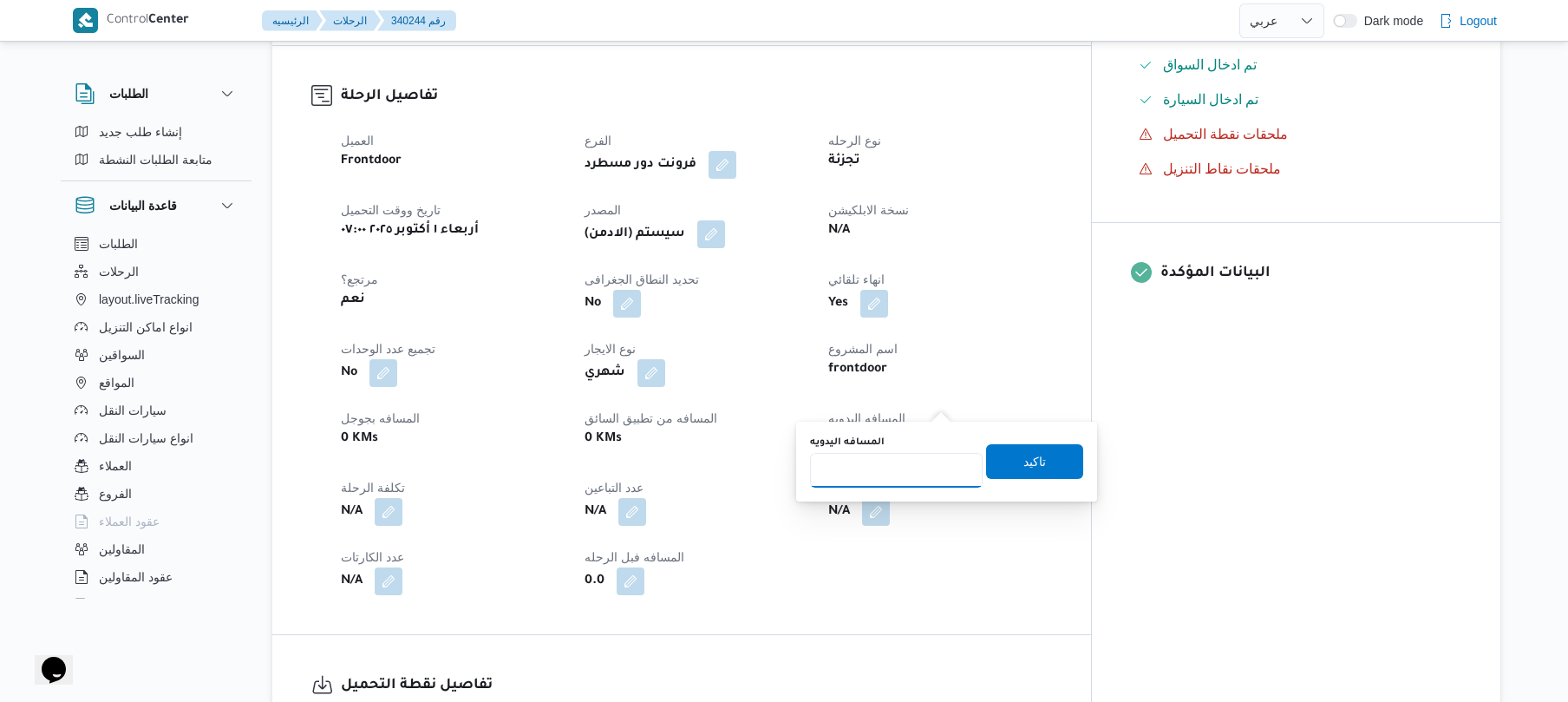
click at [899, 465] on input "المسافه اليدويه" at bounding box center [896, 470] width 173 height 34
type input "120"
click at [1045, 455] on span "تاكيد" at bounding box center [1034, 461] width 97 height 34
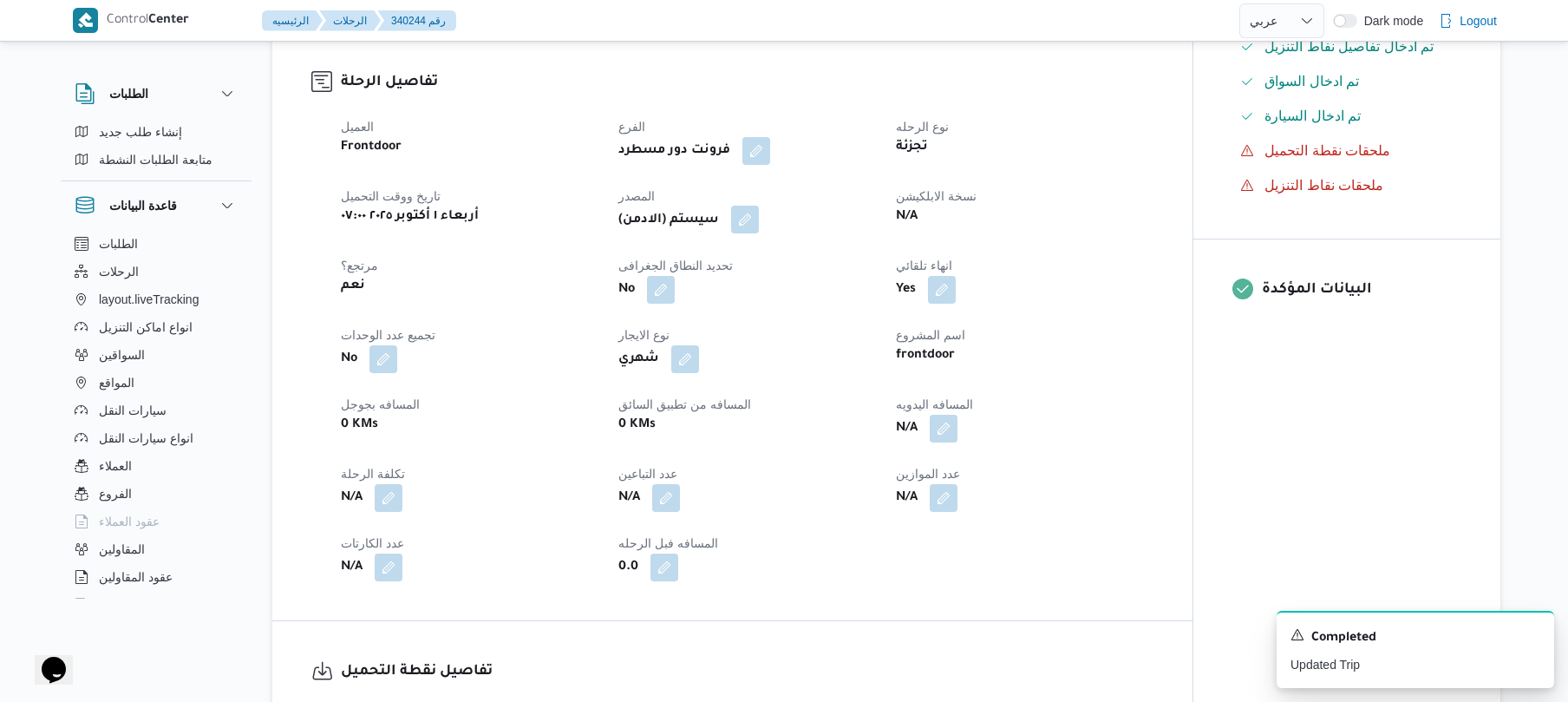
click at [751, 206] on button "button" at bounding box center [744, 219] width 28 height 28
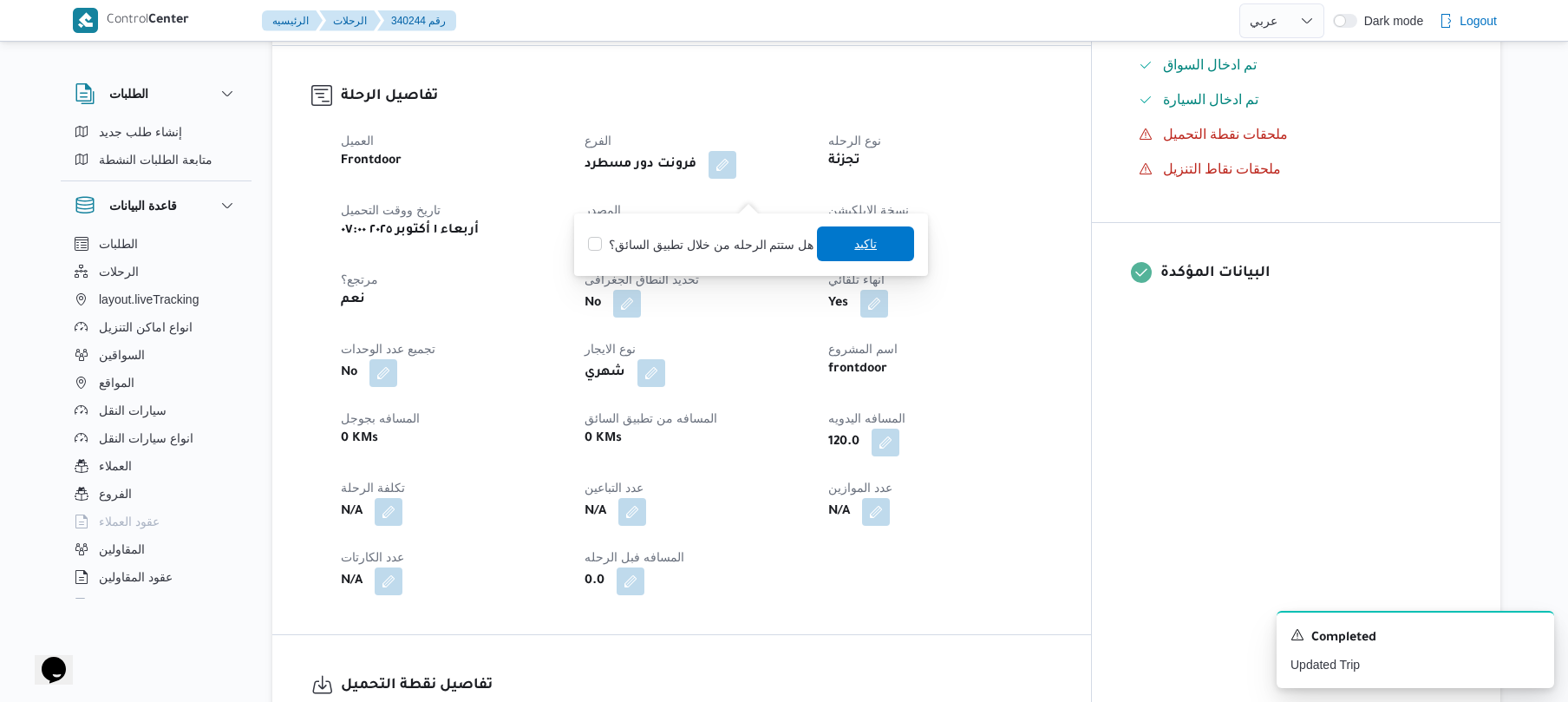
click at [854, 237] on span "تاكيد" at bounding box center [865, 244] width 23 height 21
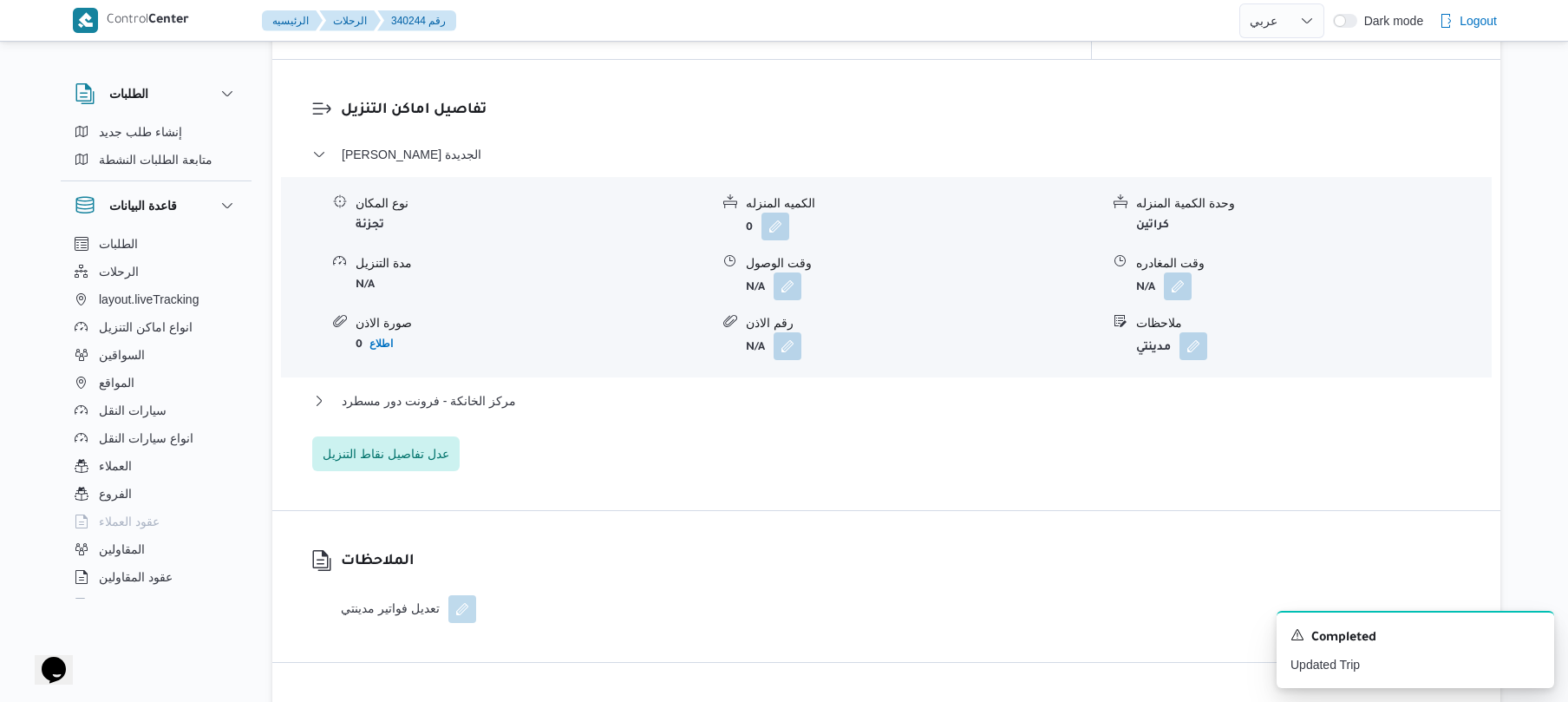
scroll to position [1489, 0]
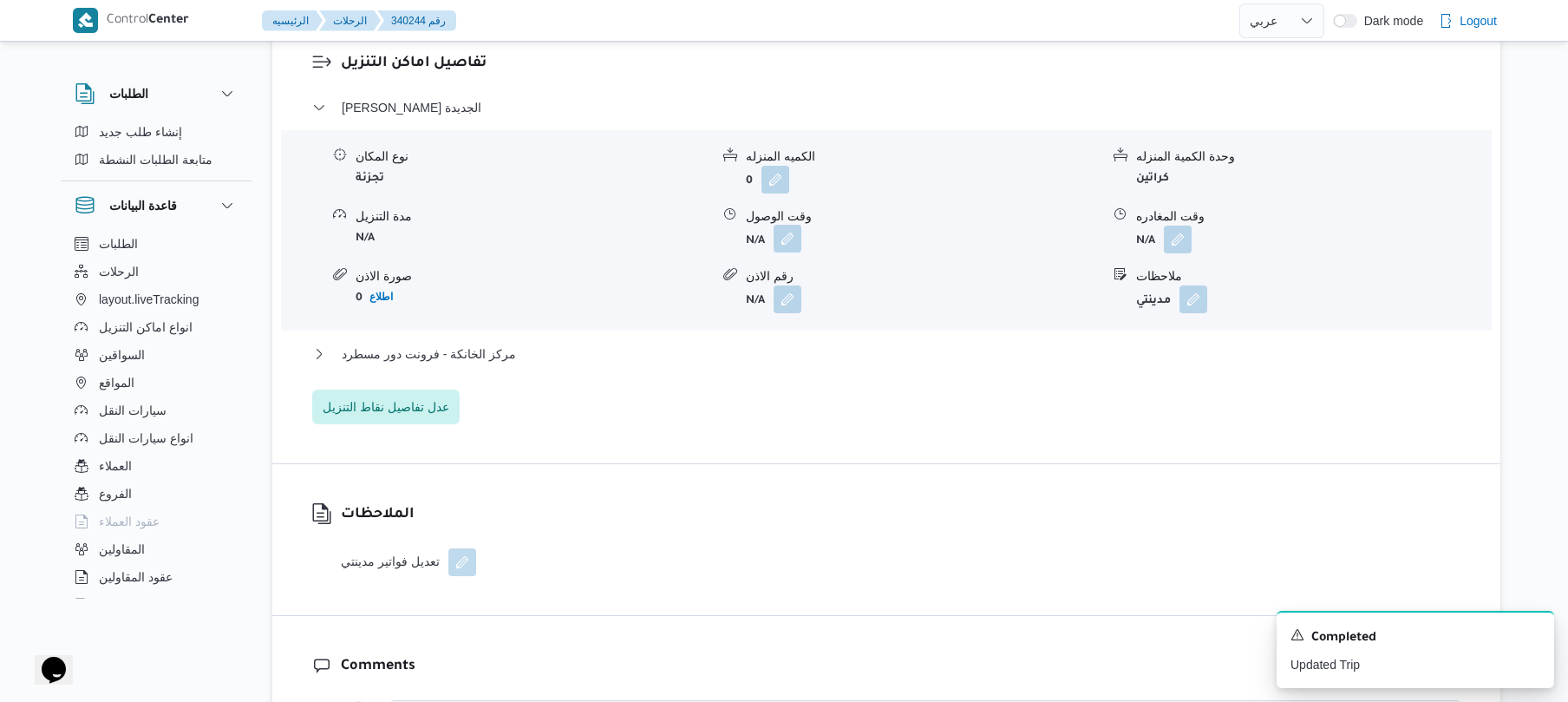
click at [784, 225] on button "button" at bounding box center [787, 238] width 28 height 28
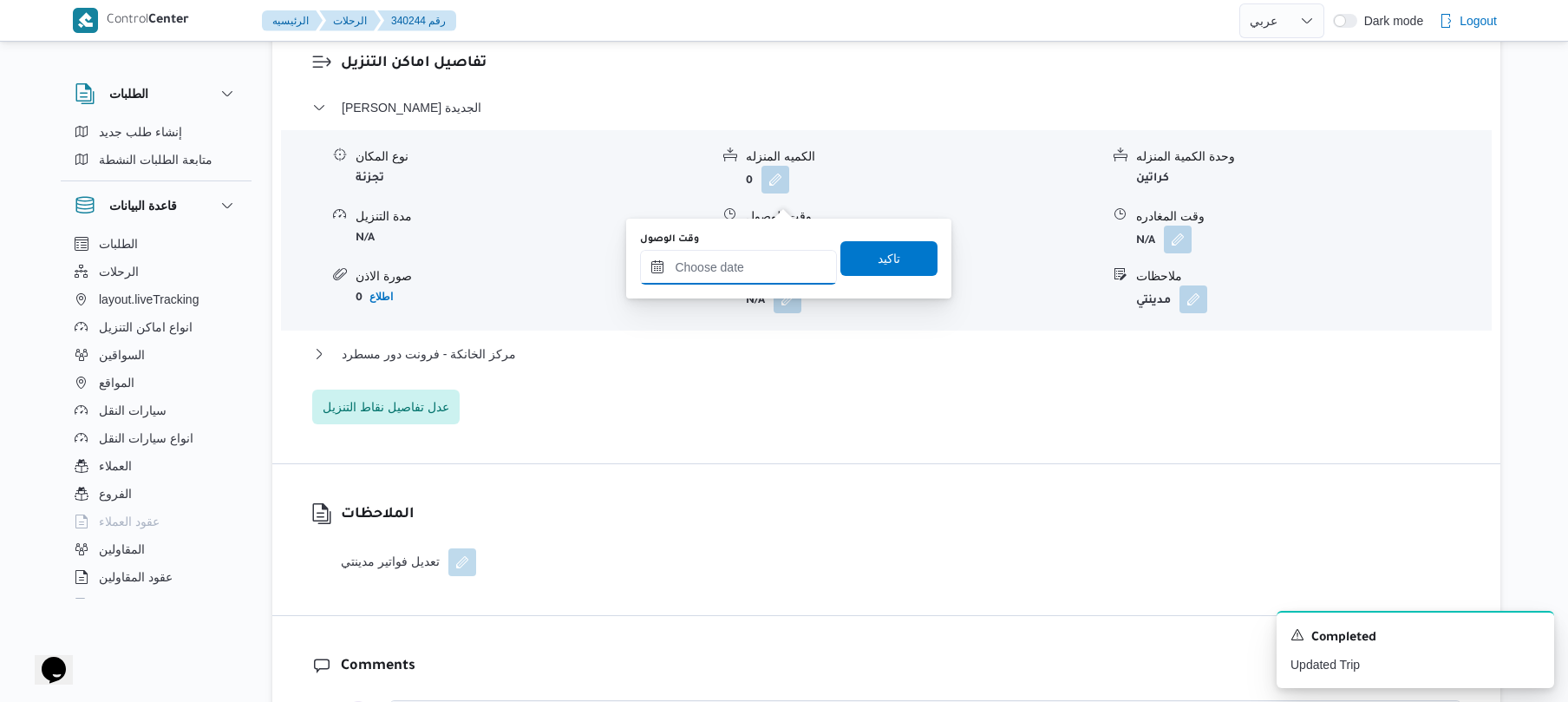
click at [743, 283] on input "وقت الوصول" at bounding box center [738, 267] width 197 height 34
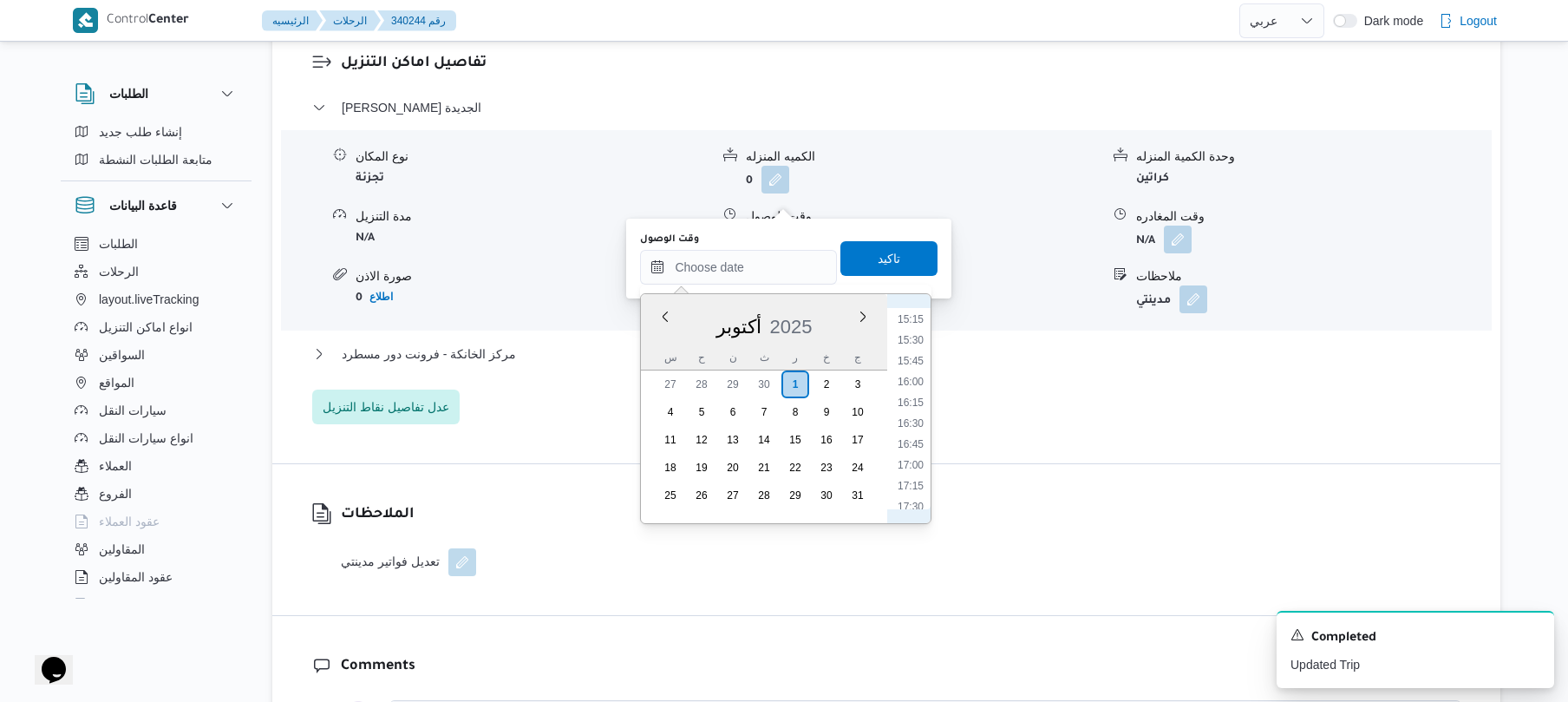
scroll to position [843, 0]
click at [917, 407] on li "11:15" at bounding box center [910, 410] width 40 height 17
type input "[DATE] ١١:١٥"
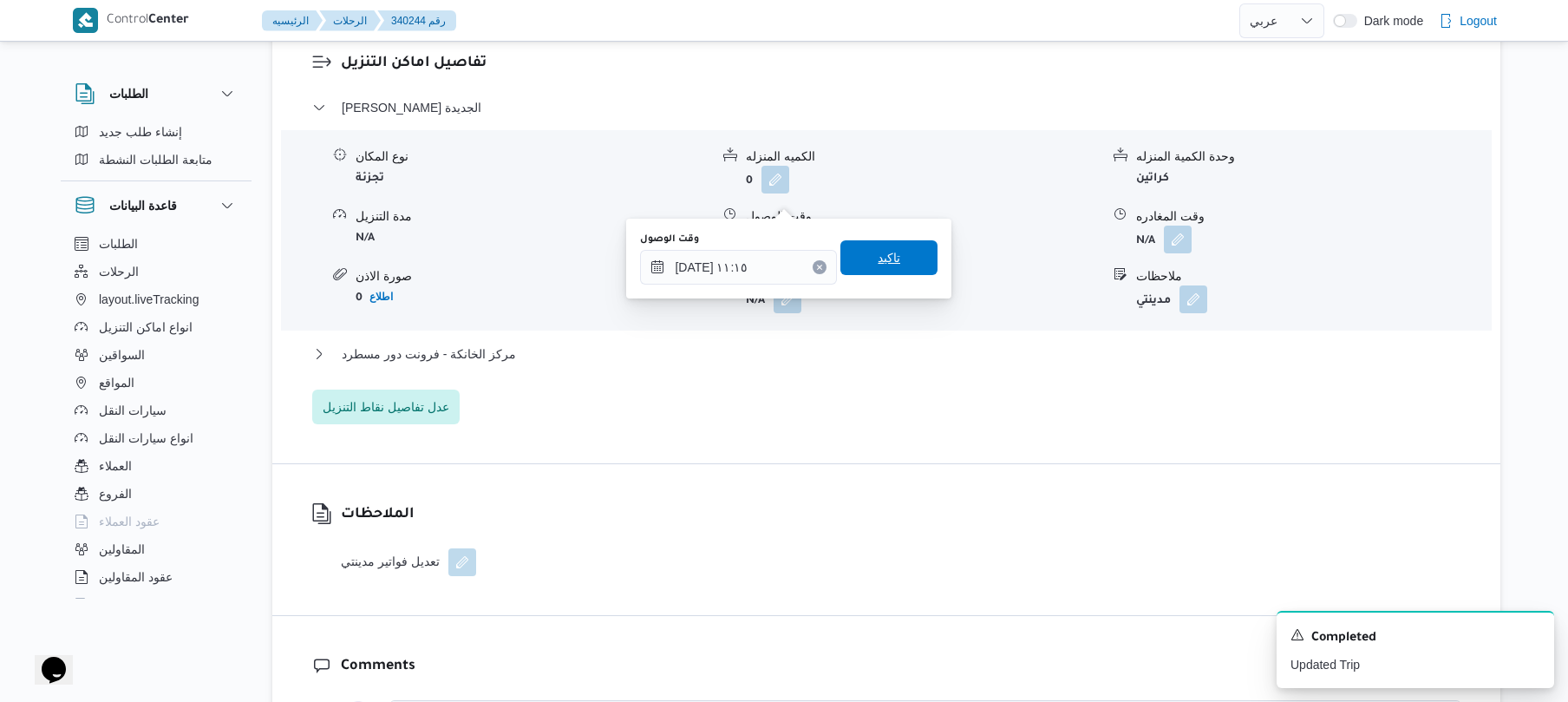
click at [880, 265] on span "تاكيد" at bounding box center [889, 258] width 23 height 21
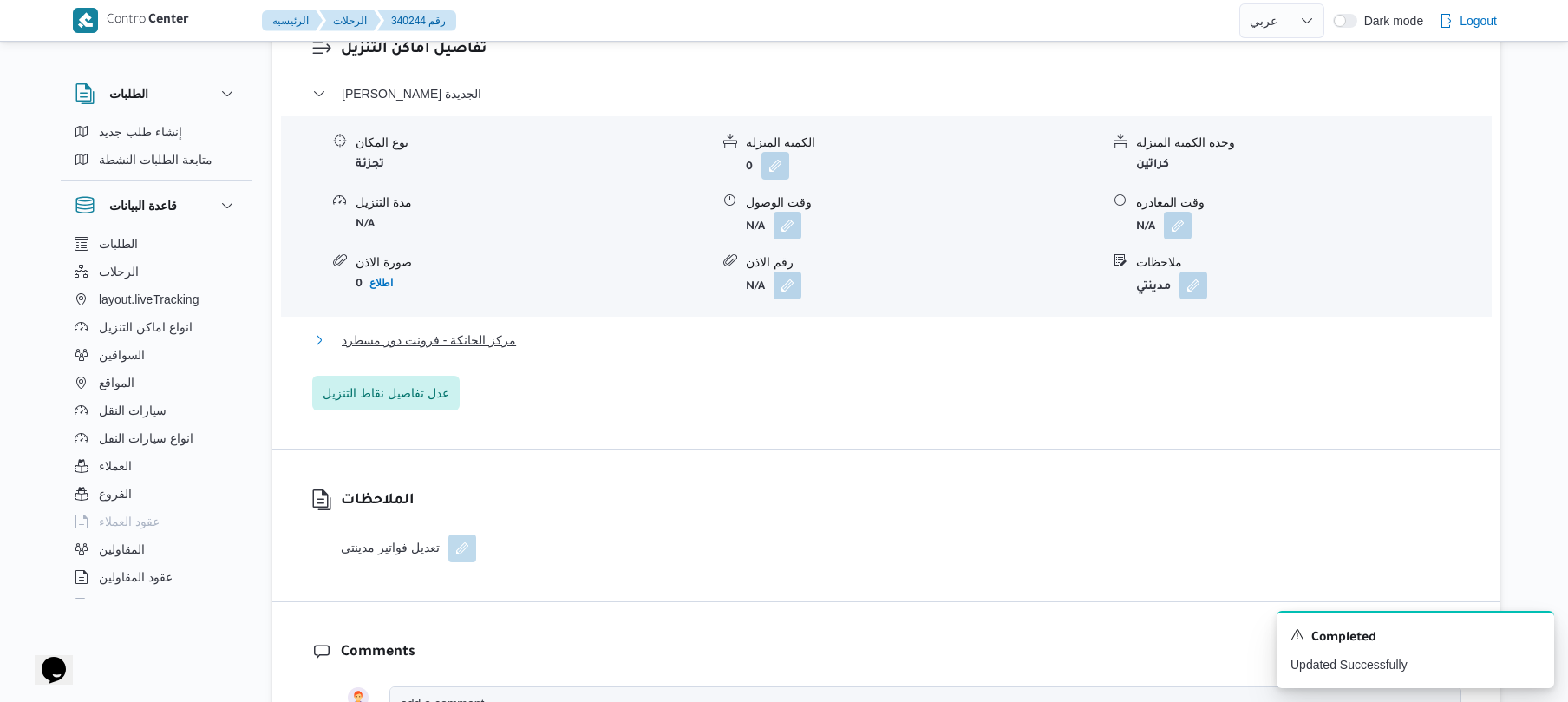
click at [793, 330] on button "مركز الخانكة - فرونت دور مسطرد" at bounding box center [886, 341] width 1149 height 21
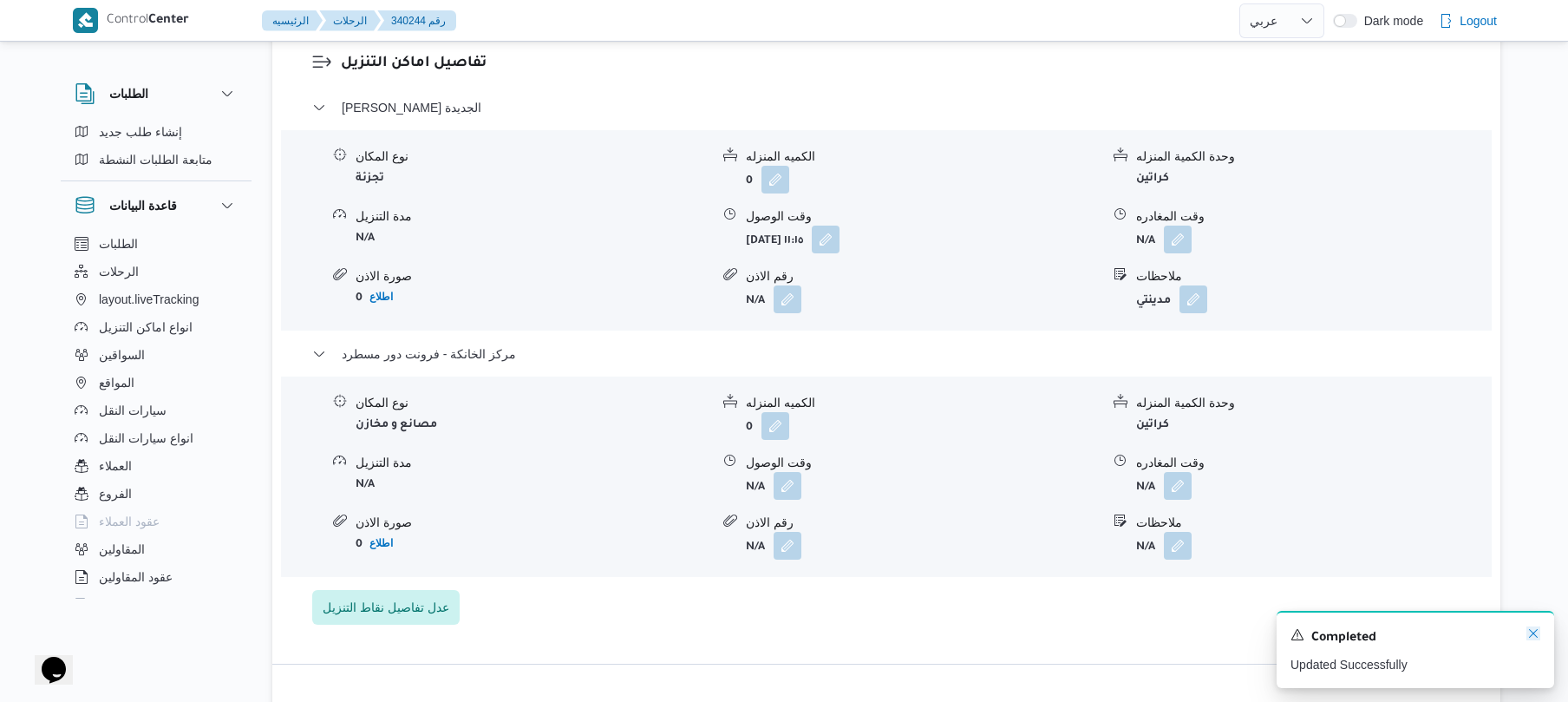
click at [1534, 637] on icon "Dismiss toast" at bounding box center [1533, 633] width 14 height 14
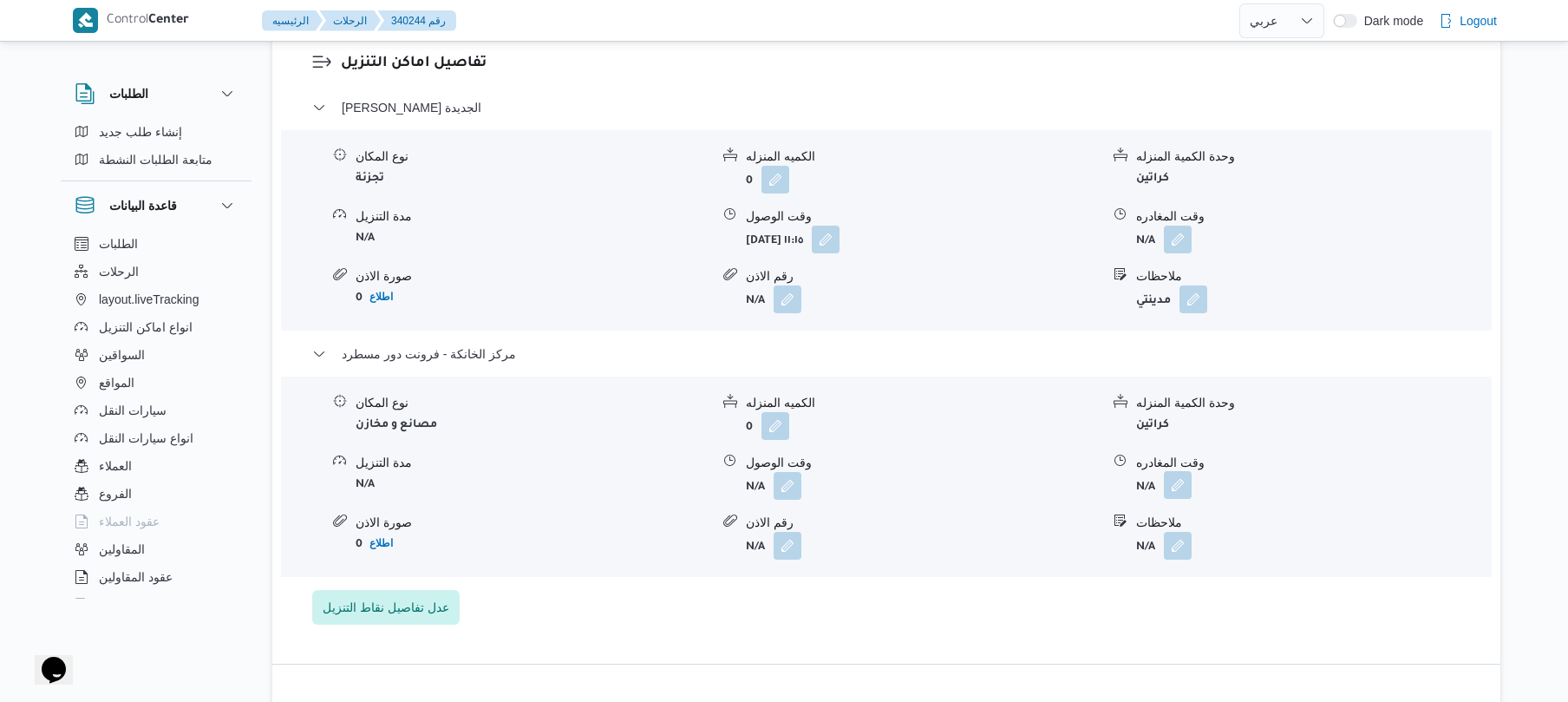
click at [1173, 471] on button "button" at bounding box center [1177, 485] width 28 height 28
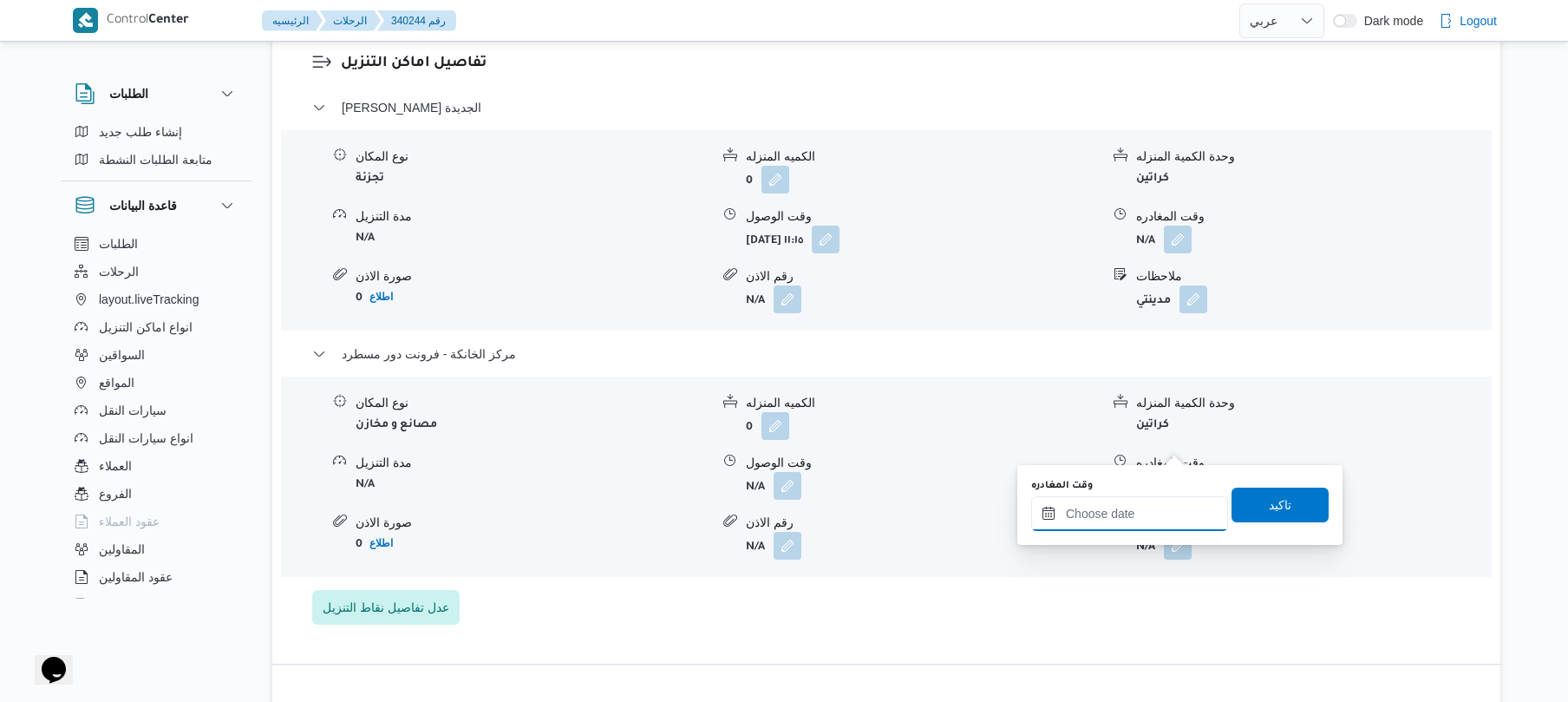
click at [1132, 514] on input "وقت المغادره" at bounding box center [1130, 513] width 197 height 34
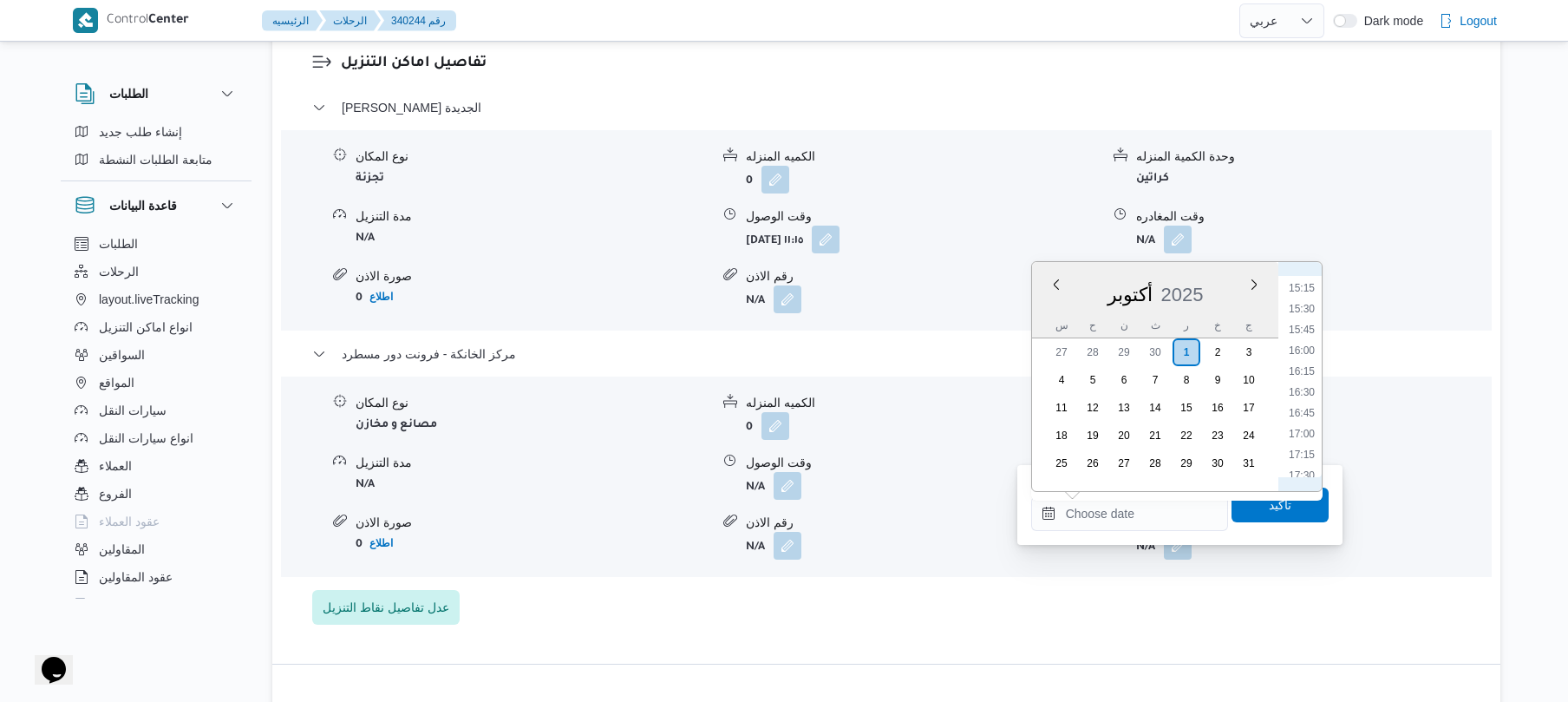
scroll to position [1095, 0]
click at [1303, 438] on li "15:00" at bounding box center [1302, 439] width 40 height 17
type input "٠١/١٠/٢٠٢٥ ١٥:٠٠"
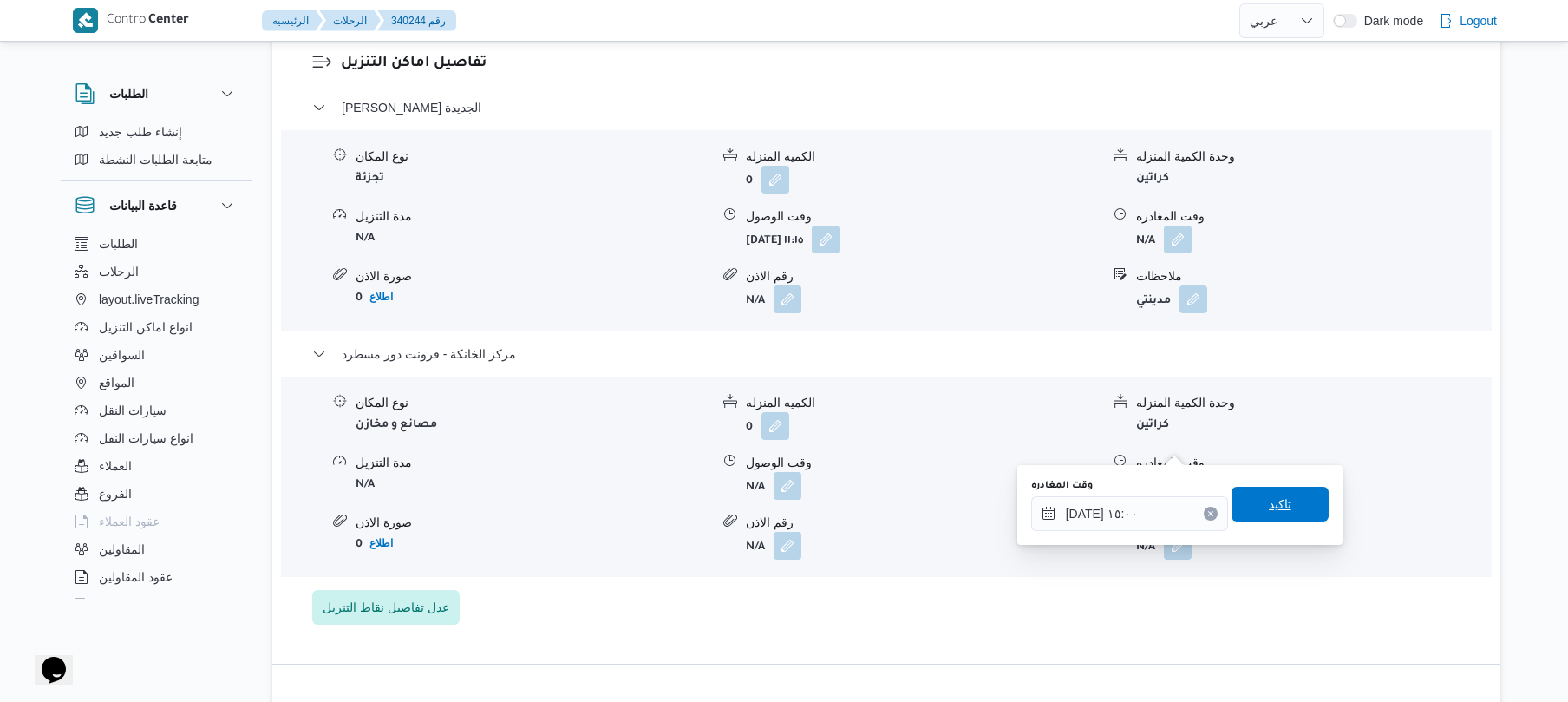
click at [1274, 507] on span "تاكيد" at bounding box center [1280, 505] width 23 height 21
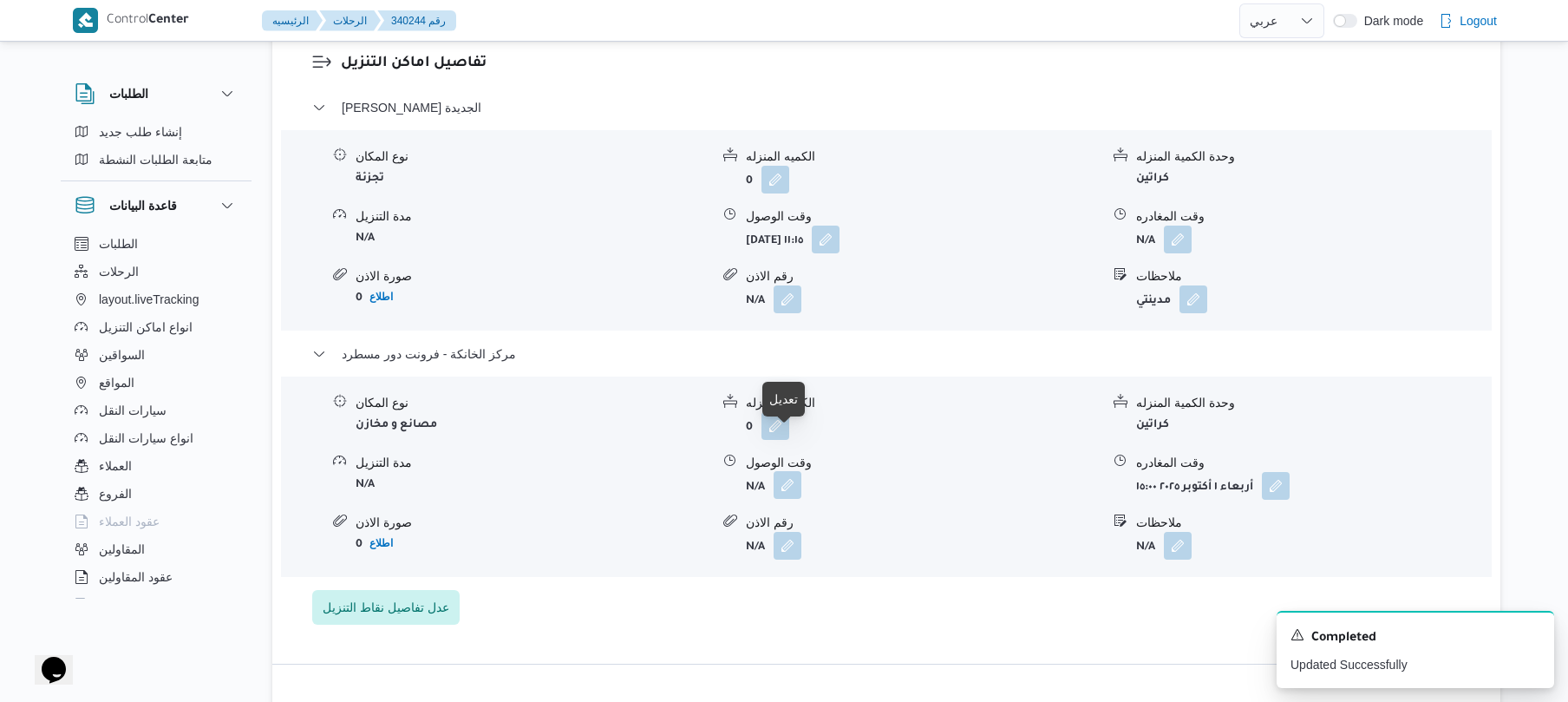
click at [781, 471] on button "button" at bounding box center [787, 485] width 28 height 28
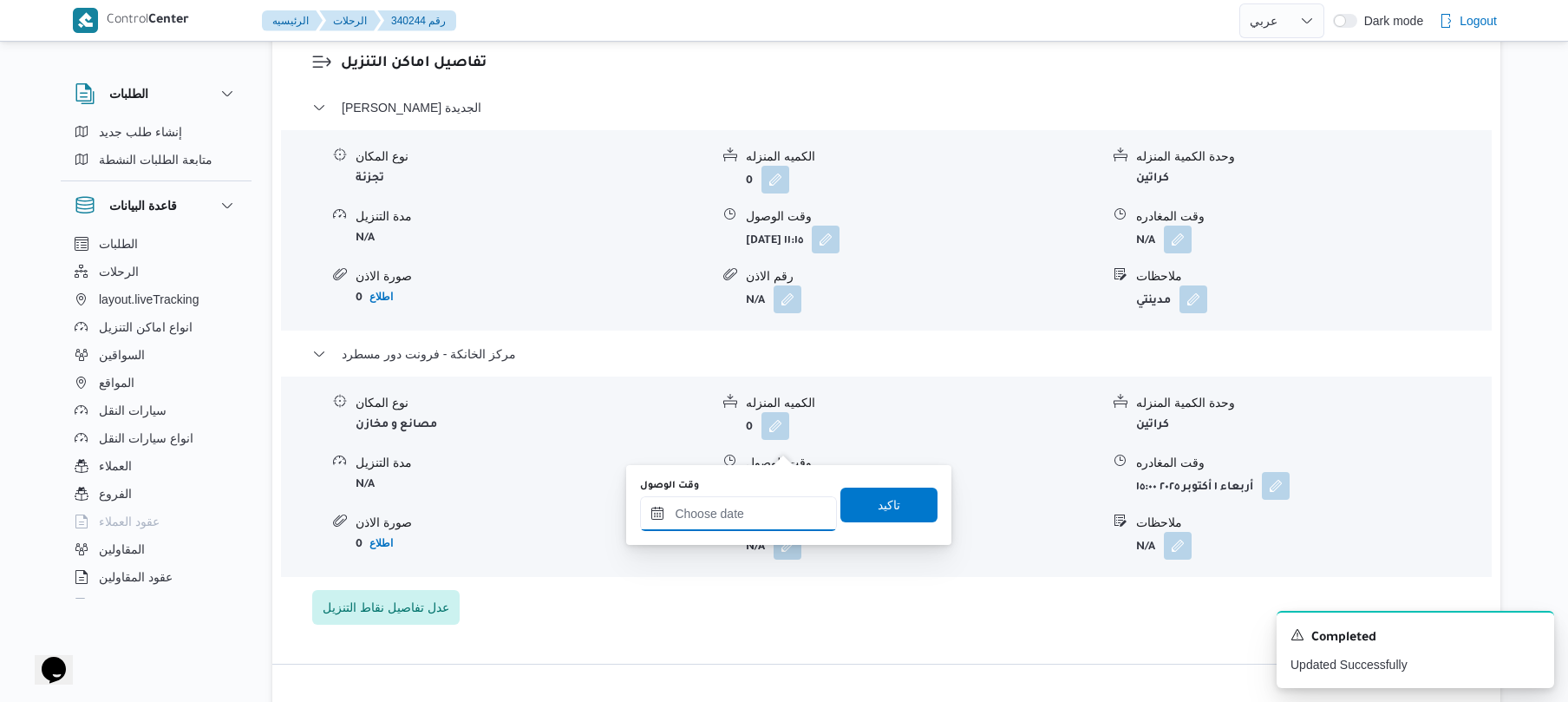
click at [764, 507] on input "وقت الوصول" at bounding box center [738, 513] width 197 height 34
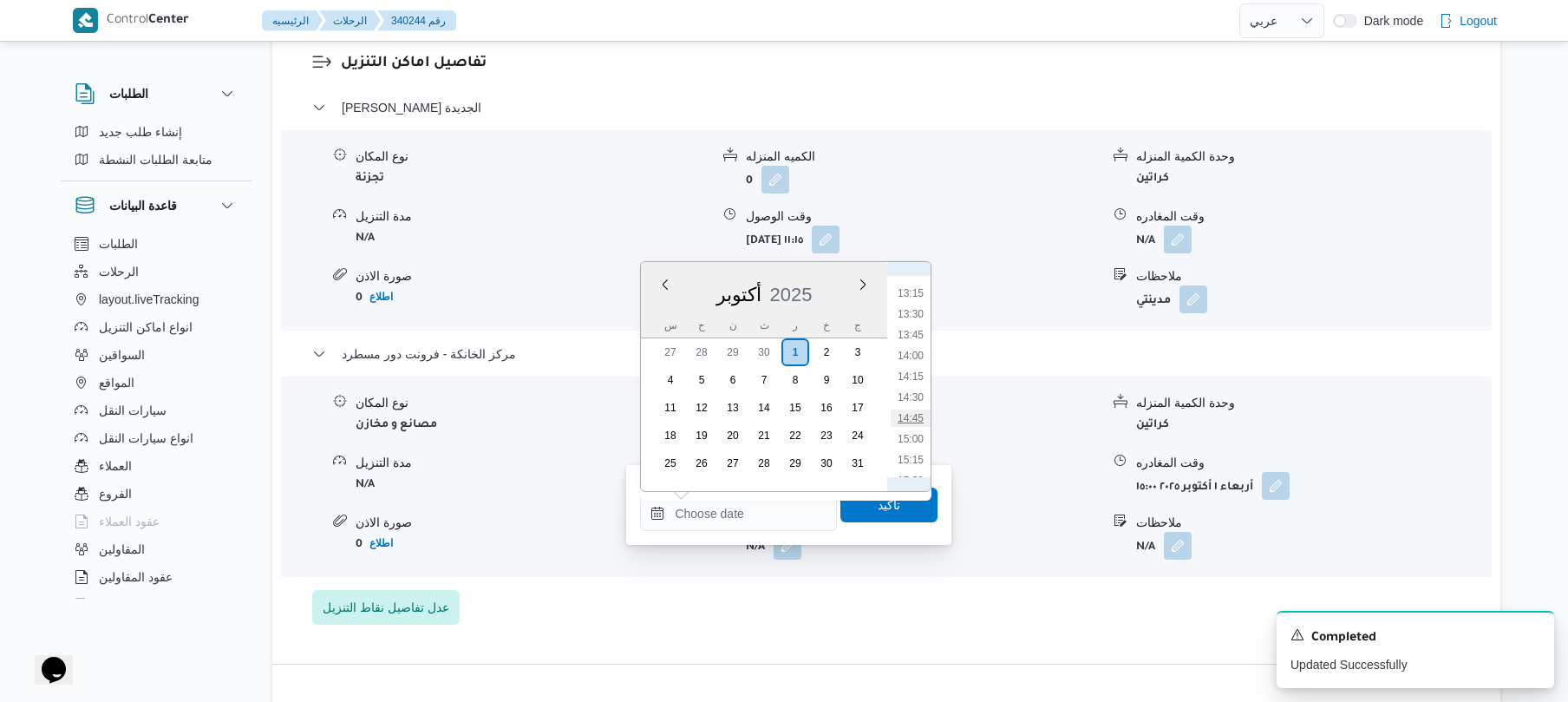
click at [919, 421] on li "14:45" at bounding box center [910, 418] width 40 height 17
type input "٠١/١٠/٢٠٢٥ ١٤:٤٥"
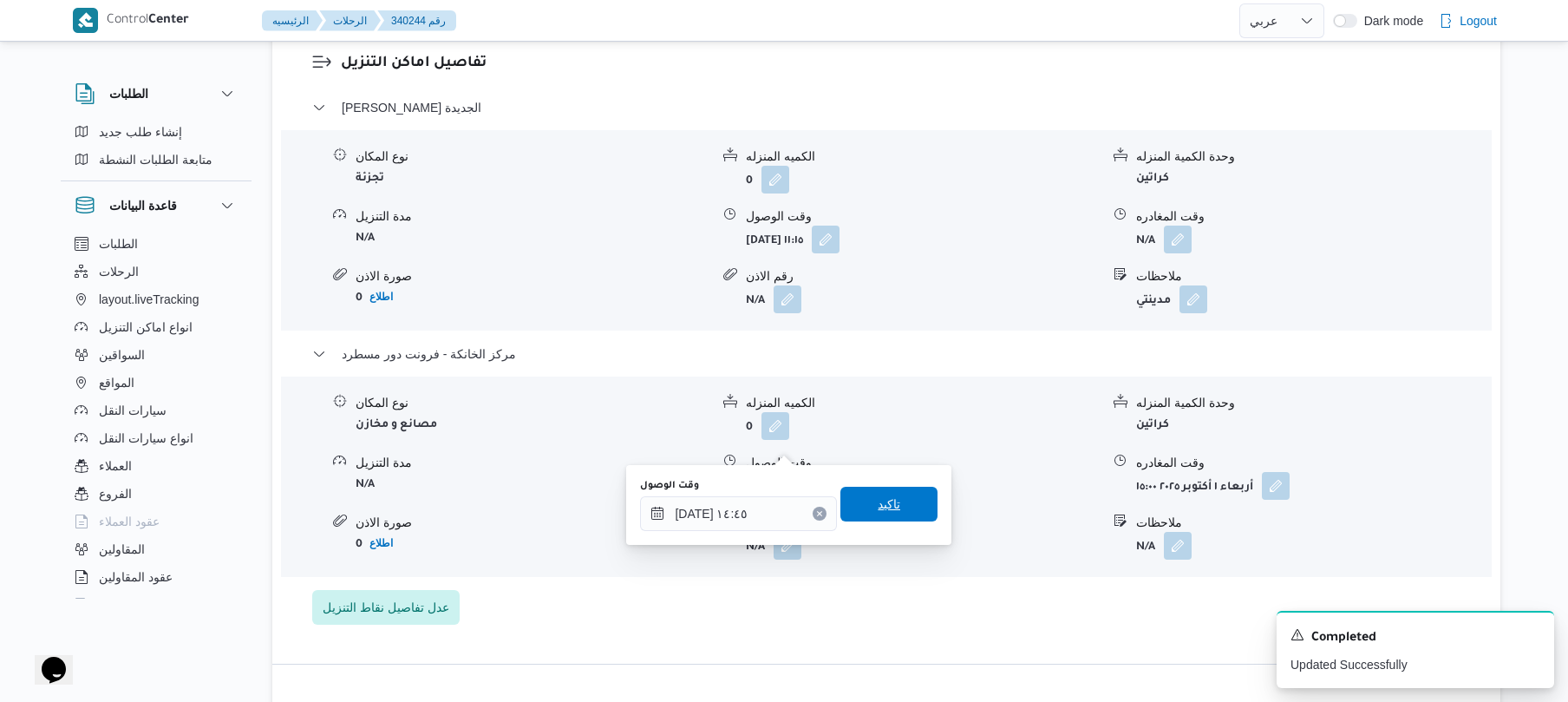
click at [882, 507] on span "تاكيد" at bounding box center [889, 505] width 23 height 21
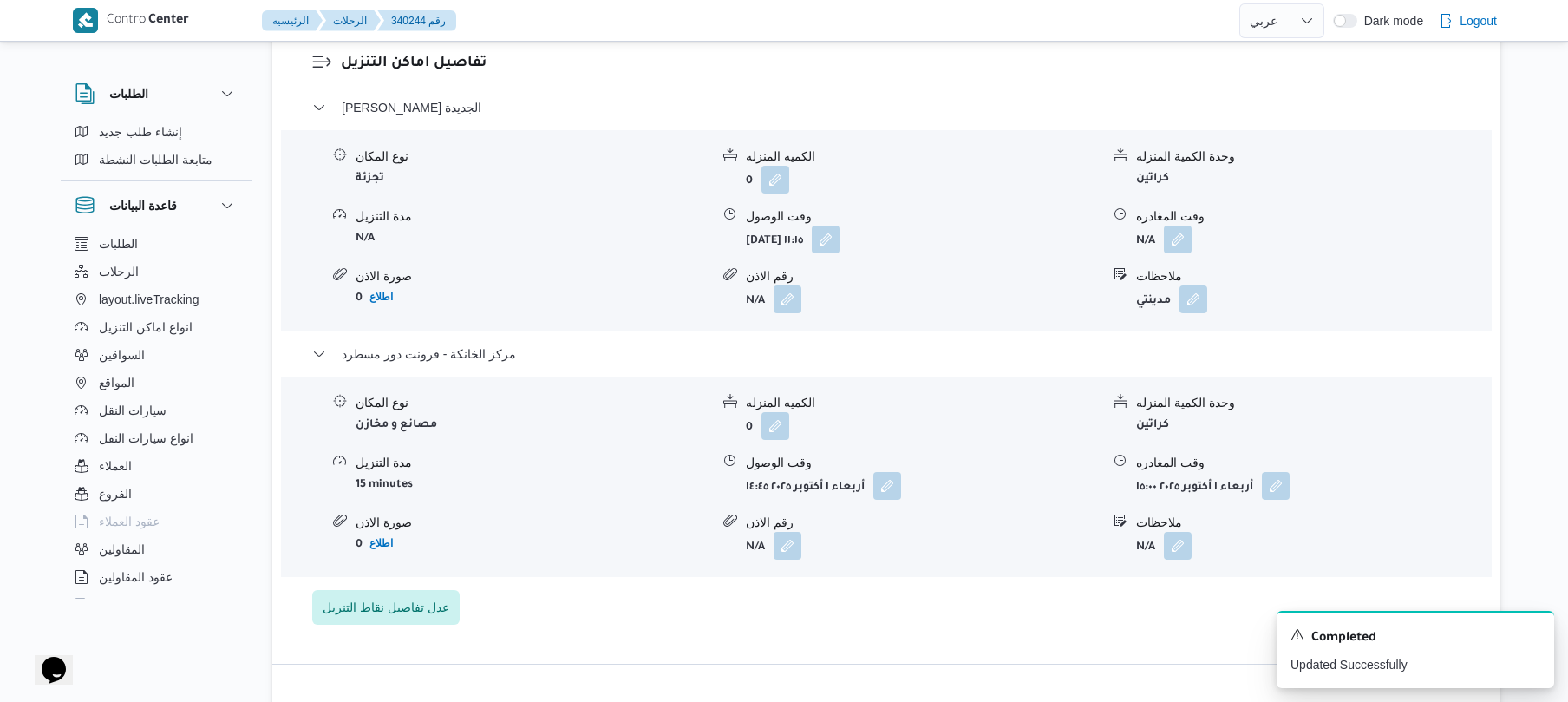
click at [1157, 226] on span at bounding box center [1173, 239] width 36 height 28
click at [1172, 225] on button "button" at bounding box center [1177, 238] width 28 height 28
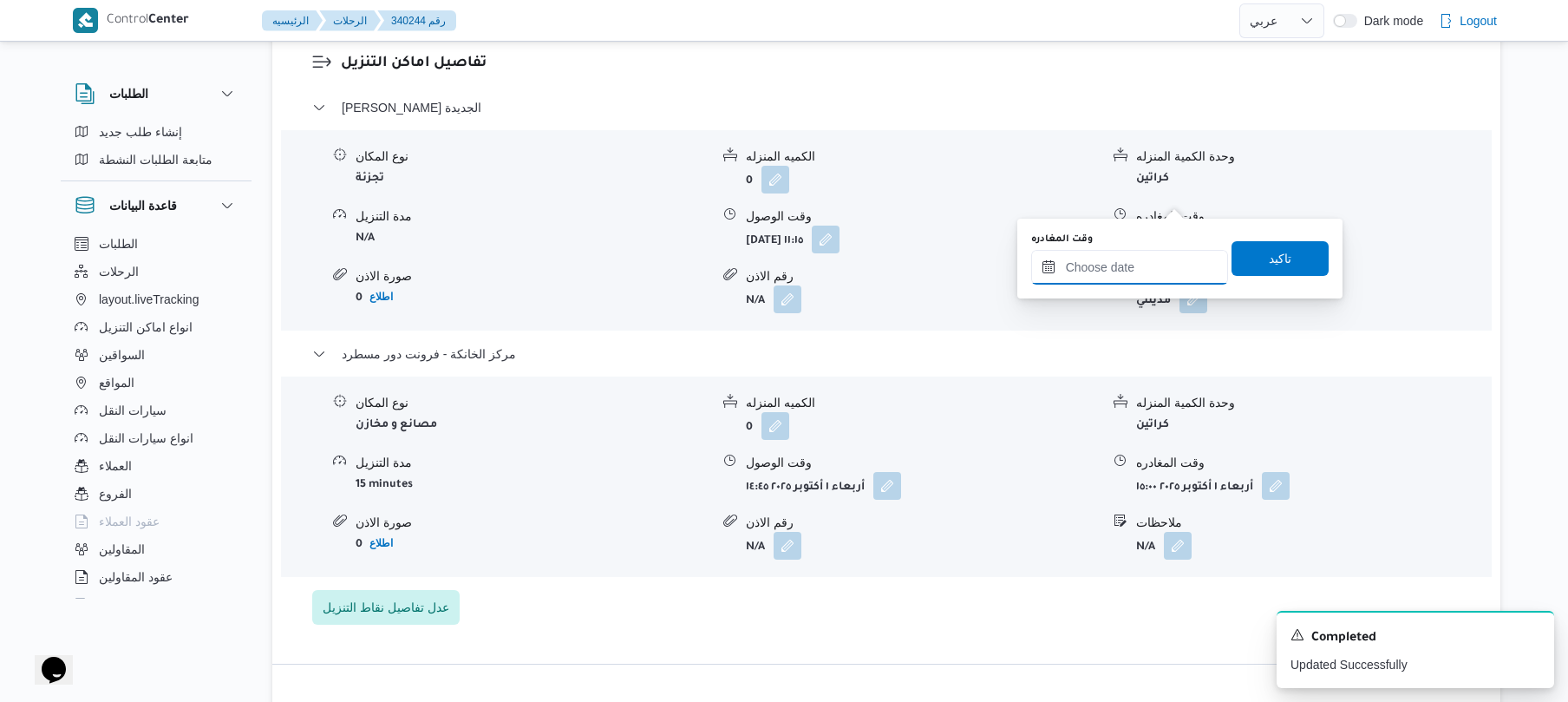
click at [1104, 269] on input "وقت المغادره" at bounding box center [1130, 267] width 197 height 34
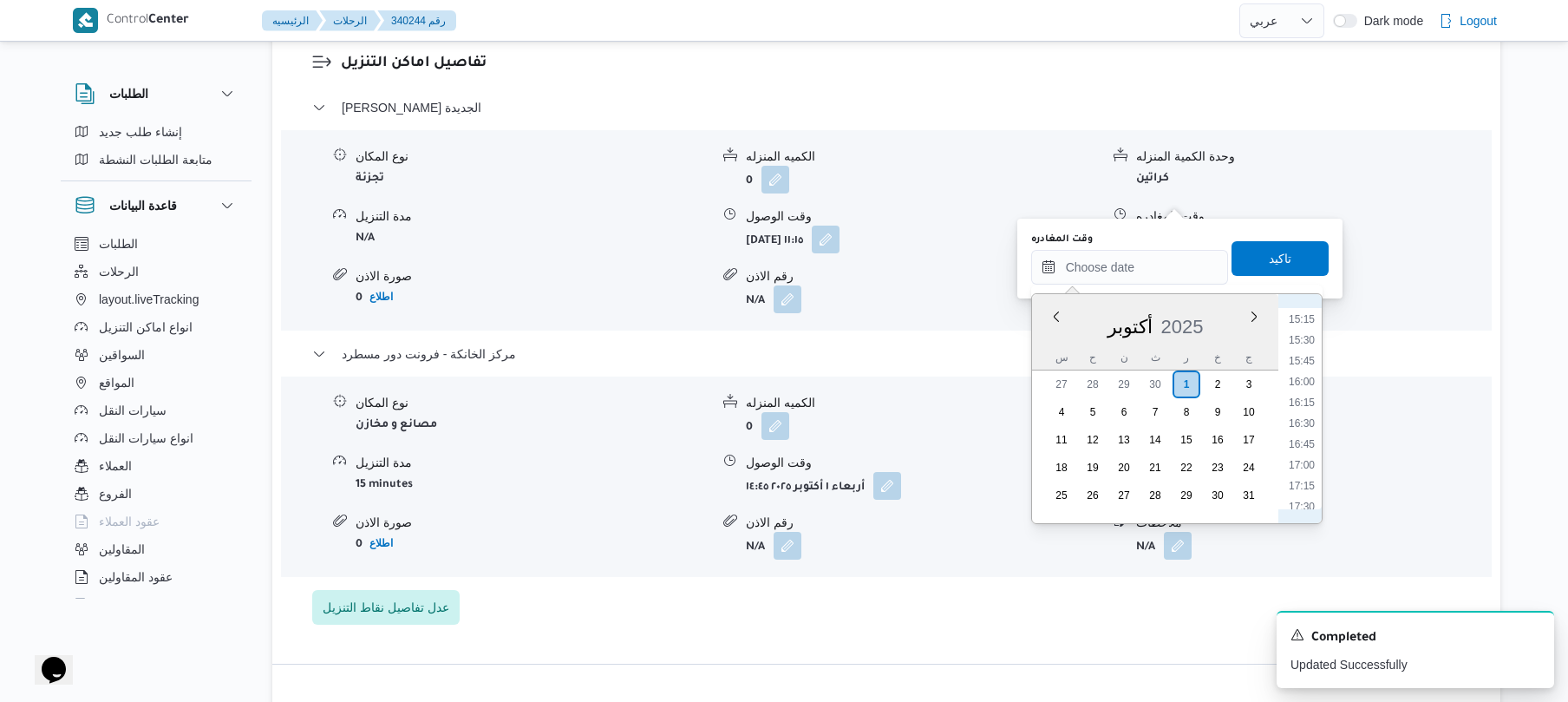
scroll to position [1098, 0]
click at [1309, 383] on li "14:00" at bounding box center [1302, 385] width 40 height 17
type input "٠١/١٠/٢٠٢٥ ١٤:٠٠"
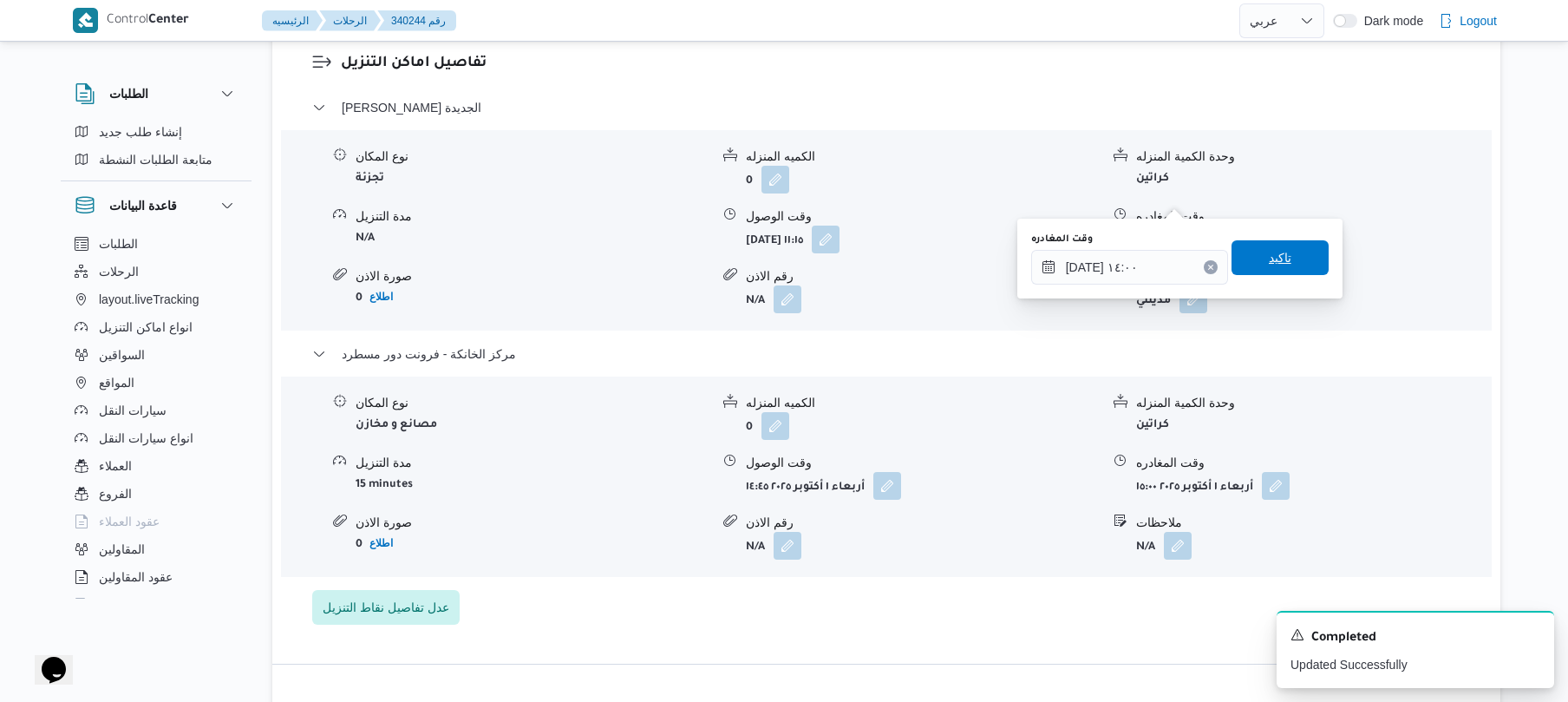
click at [1281, 250] on span "تاكيد" at bounding box center [1280, 258] width 97 height 34
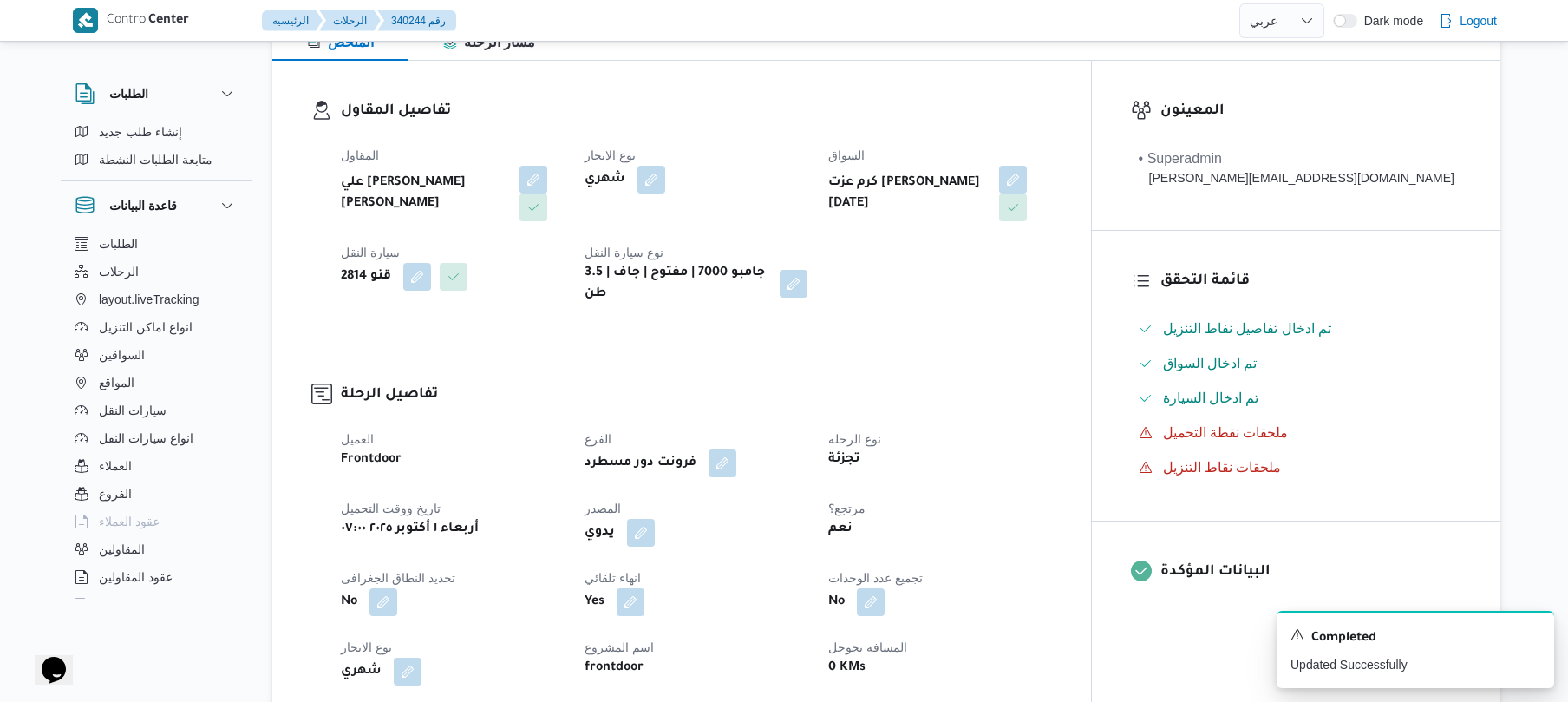
scroll to position [0, 0]
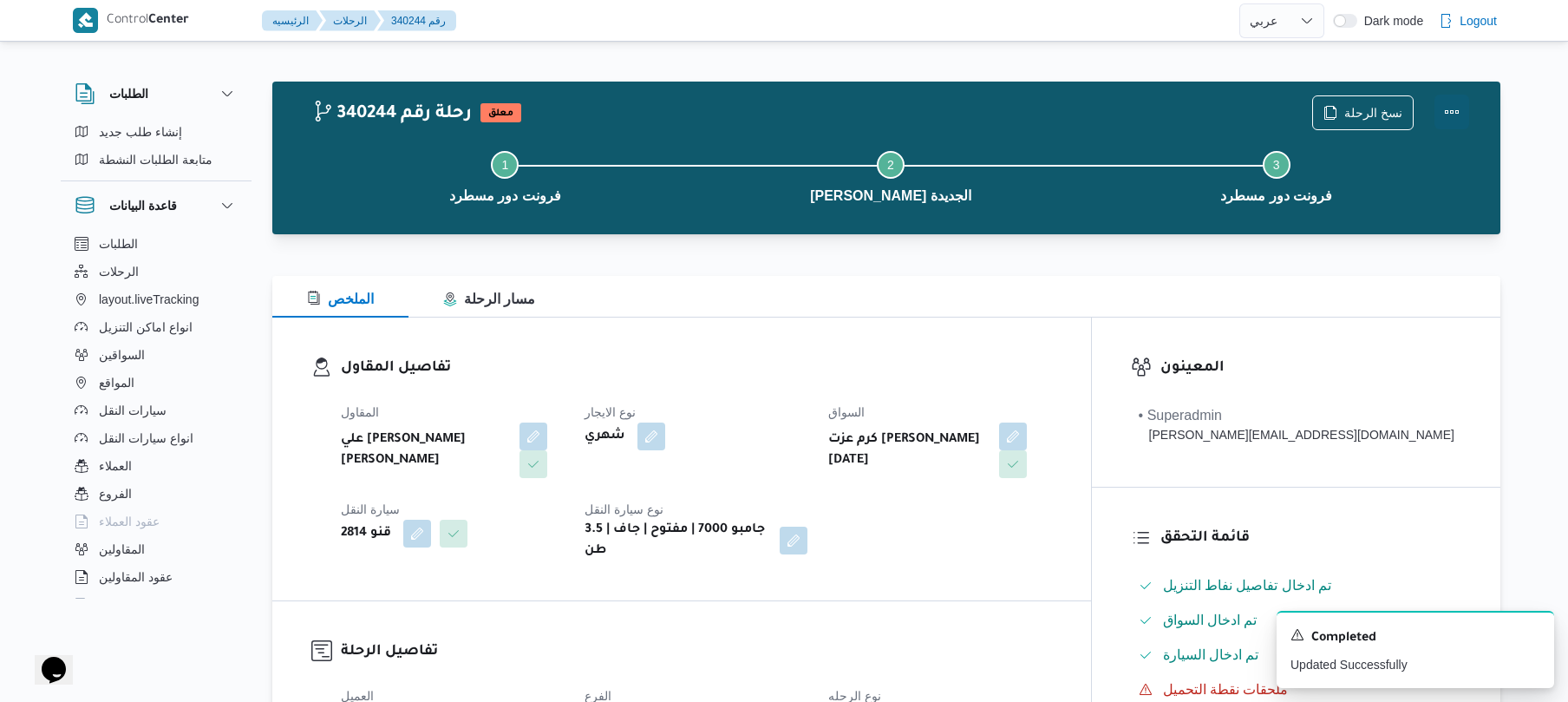
click at [1450, 114] on button "Actions" at bounding box center [1452, 112] width 34 height 34
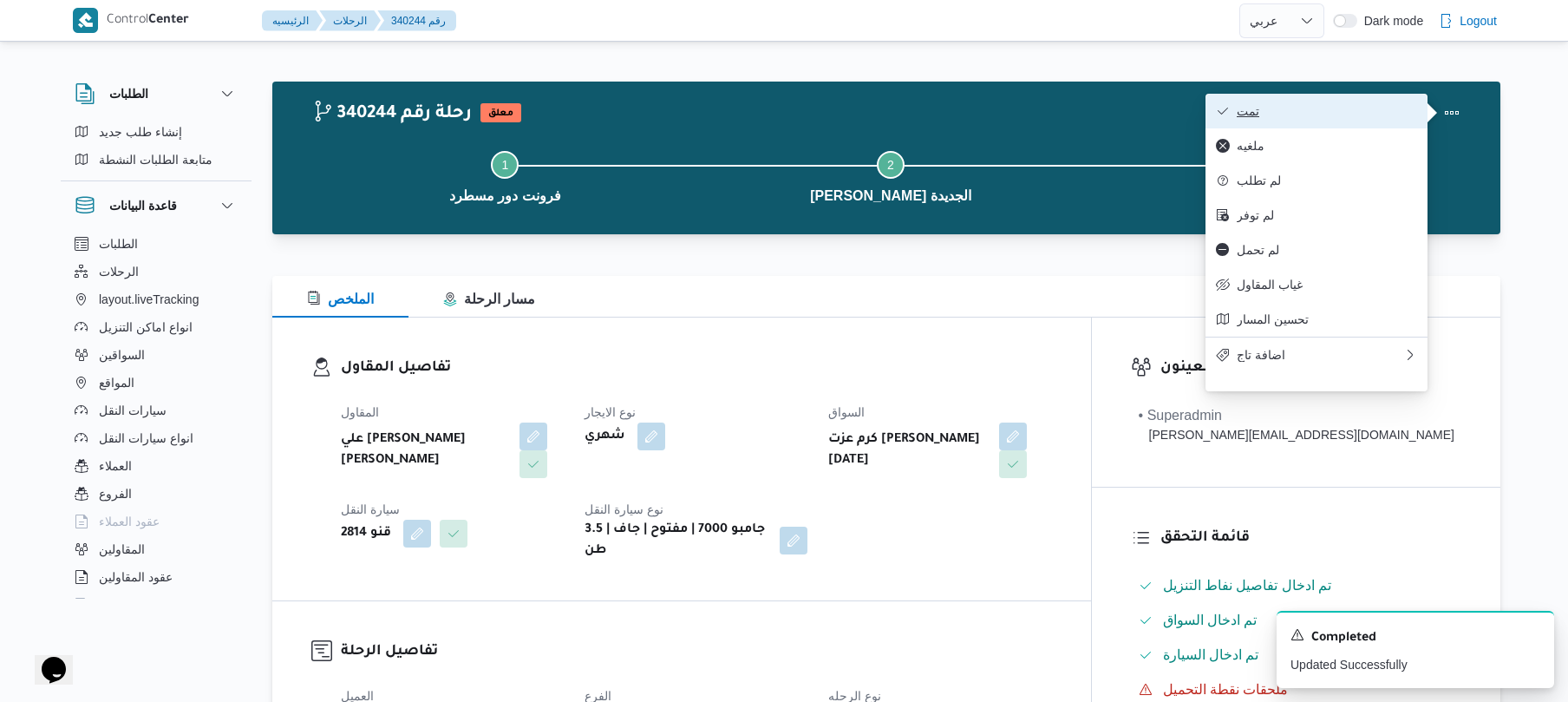
click at [1337, 118] on span "تمت" at bounding box center [1326, 111] width 180 height 14
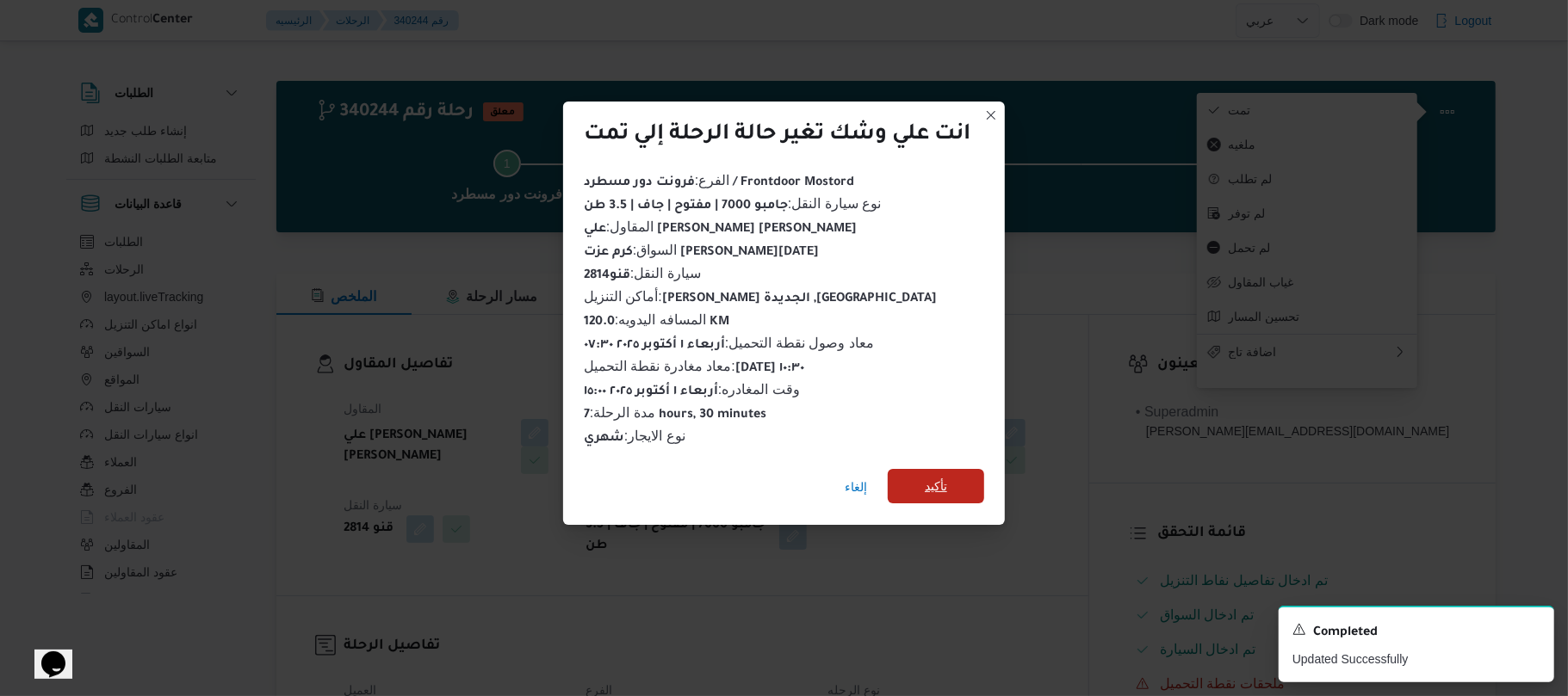
click at [947, 479] on span "تأكيد" at bounding box center [936, 486] width 23 height 21
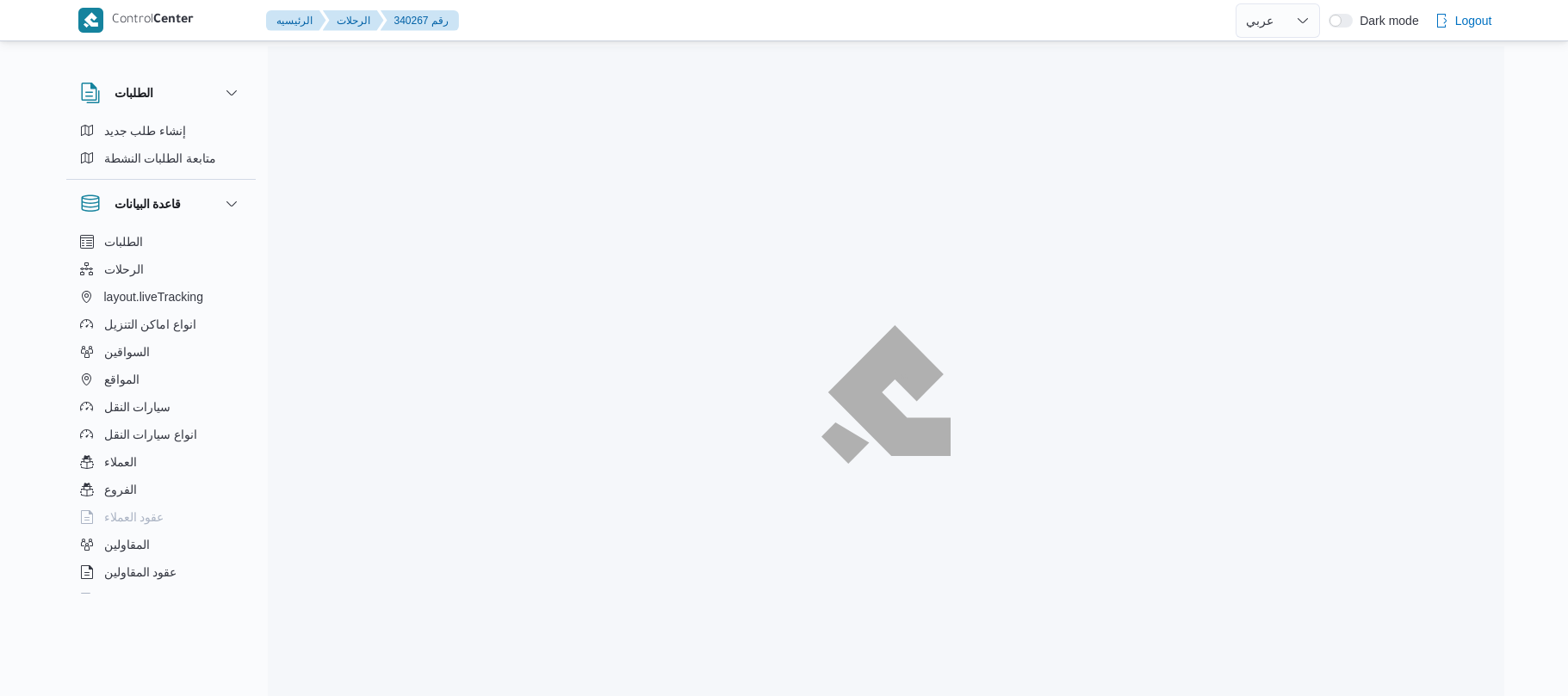
select select "ar"
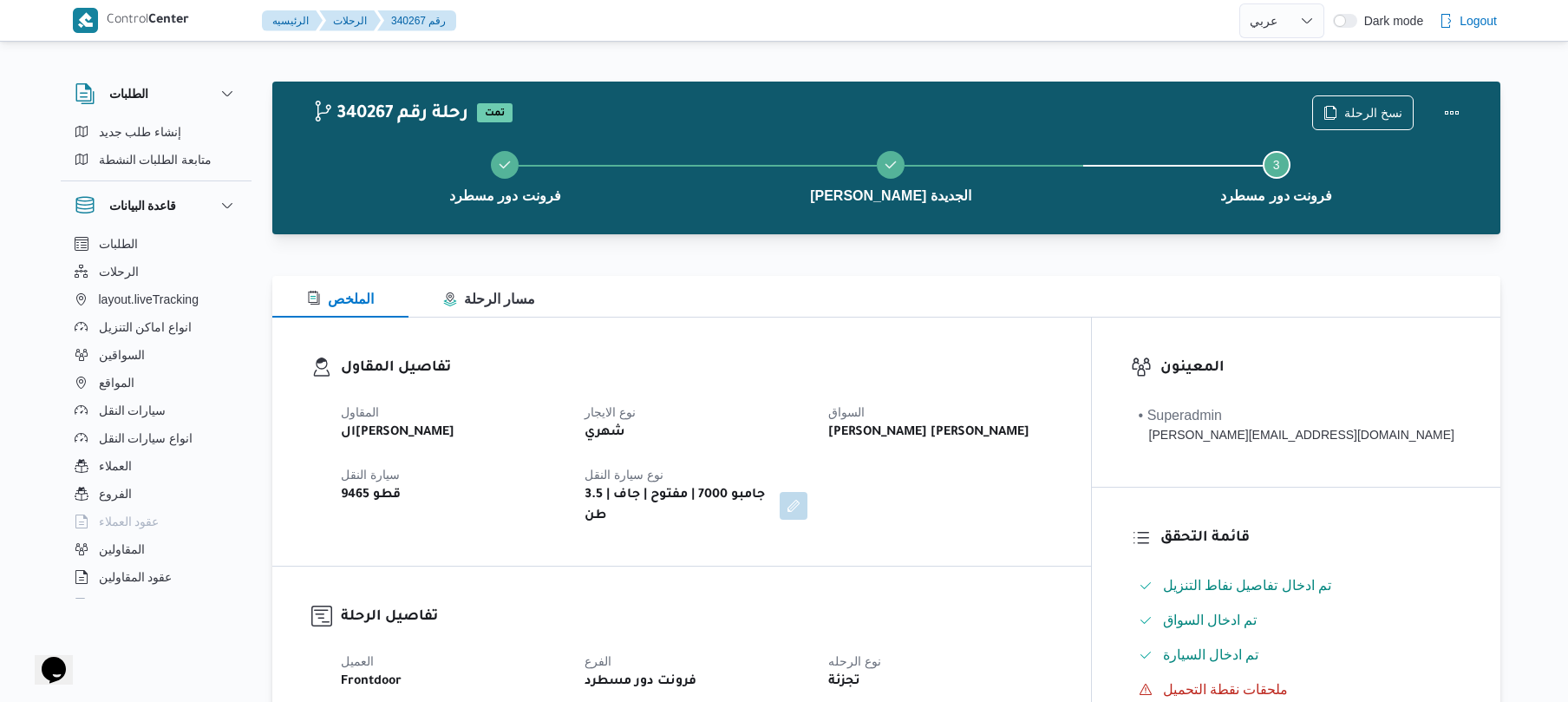
click at [1008, 414] on dt "السواق" at bounding box center [940, 412] width 223 height 21
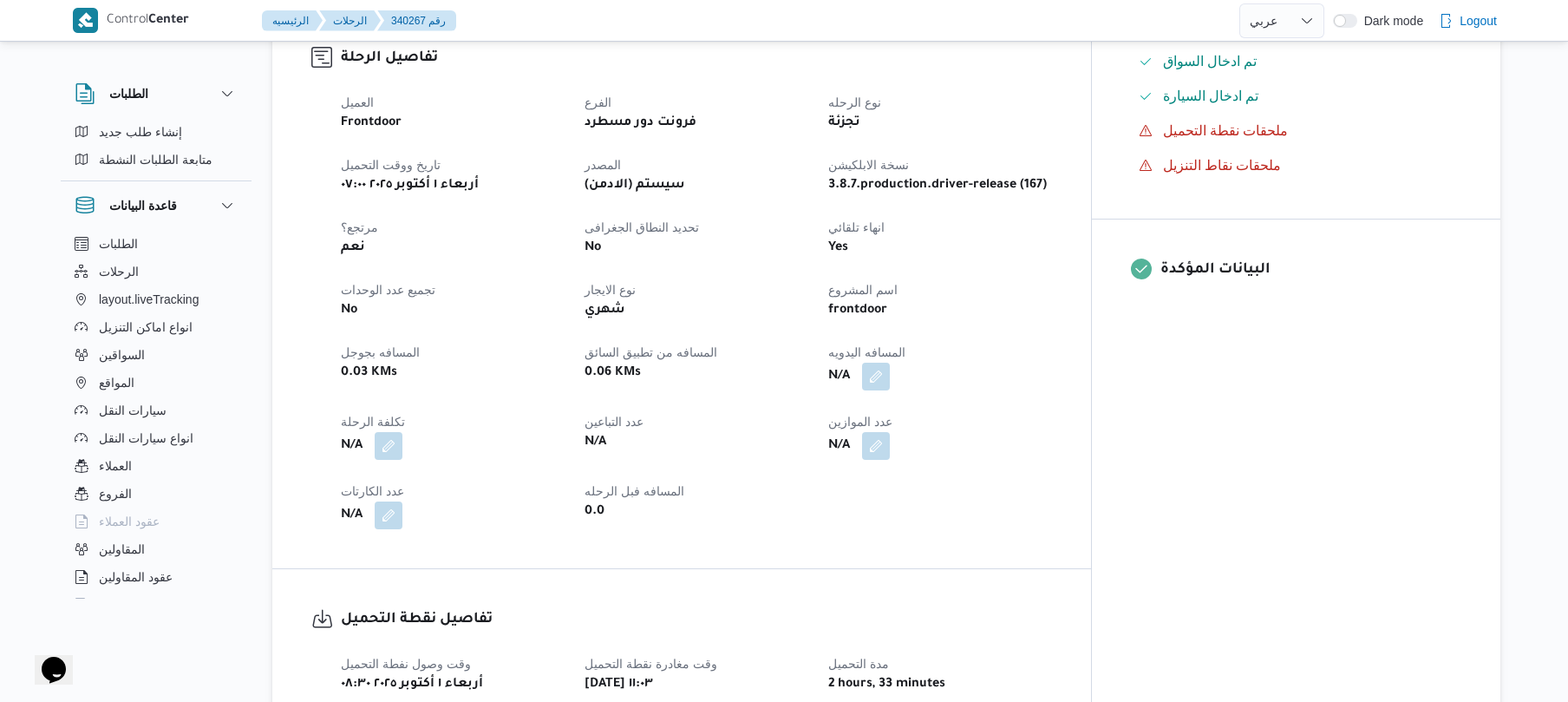
scroll to position [601, 0]
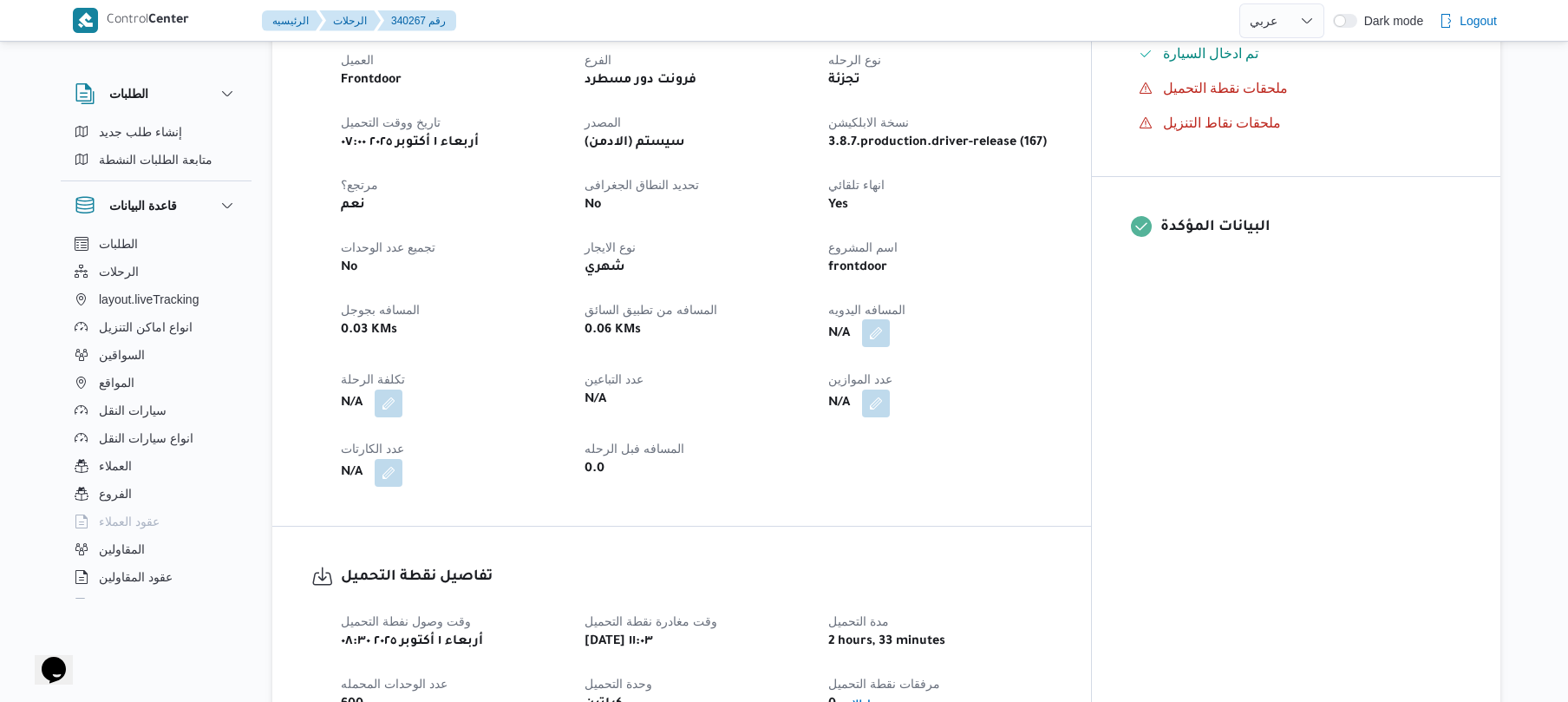
click at [889, 321] on button "button" at bounding box center [875, 333] width 28 height 28
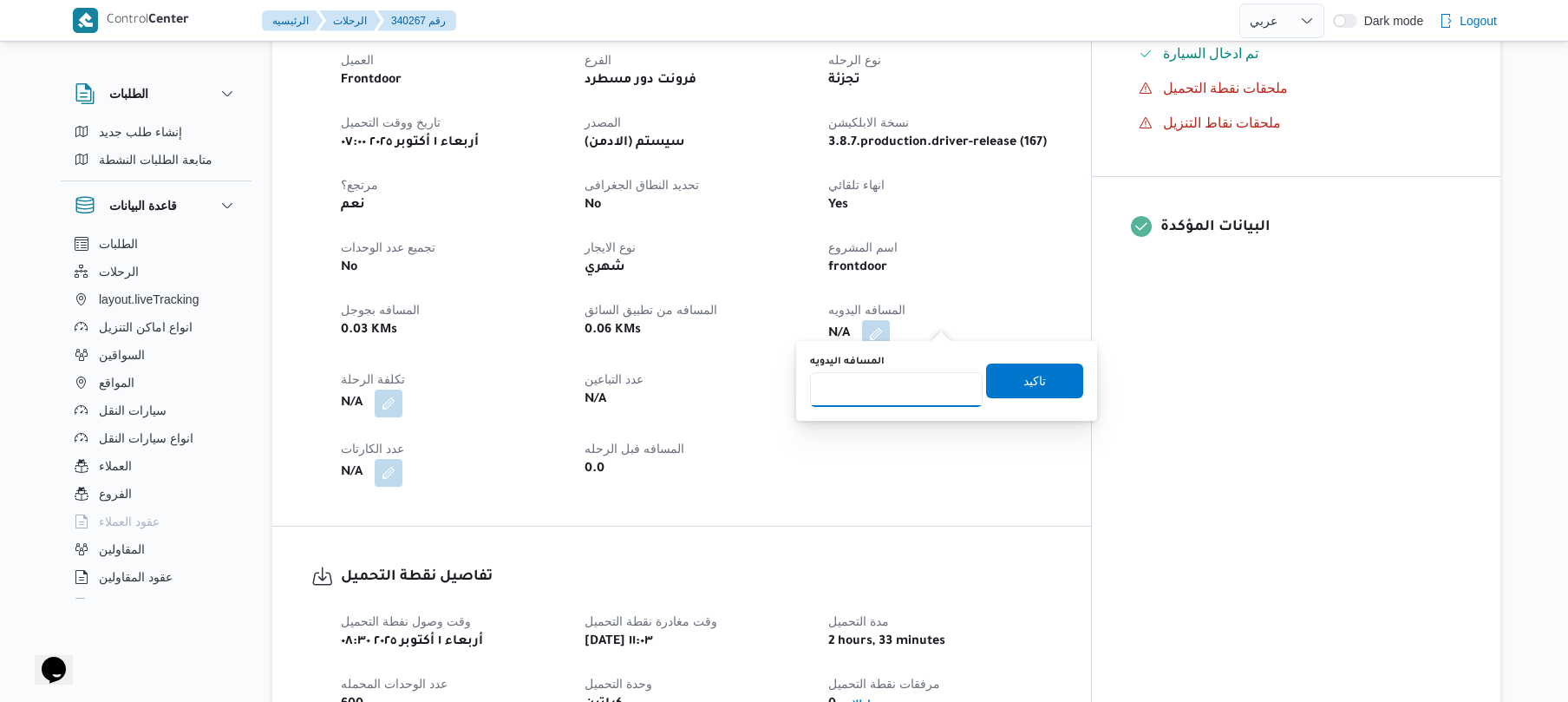
click at [921, 394] on input "المسافه اليدويه" at bounding box center [896, 389] width 173 height 34
type input "120"
click at [1024, 379] on span "تاكيد" at bounding box center [1035, 381] width 23 height 21
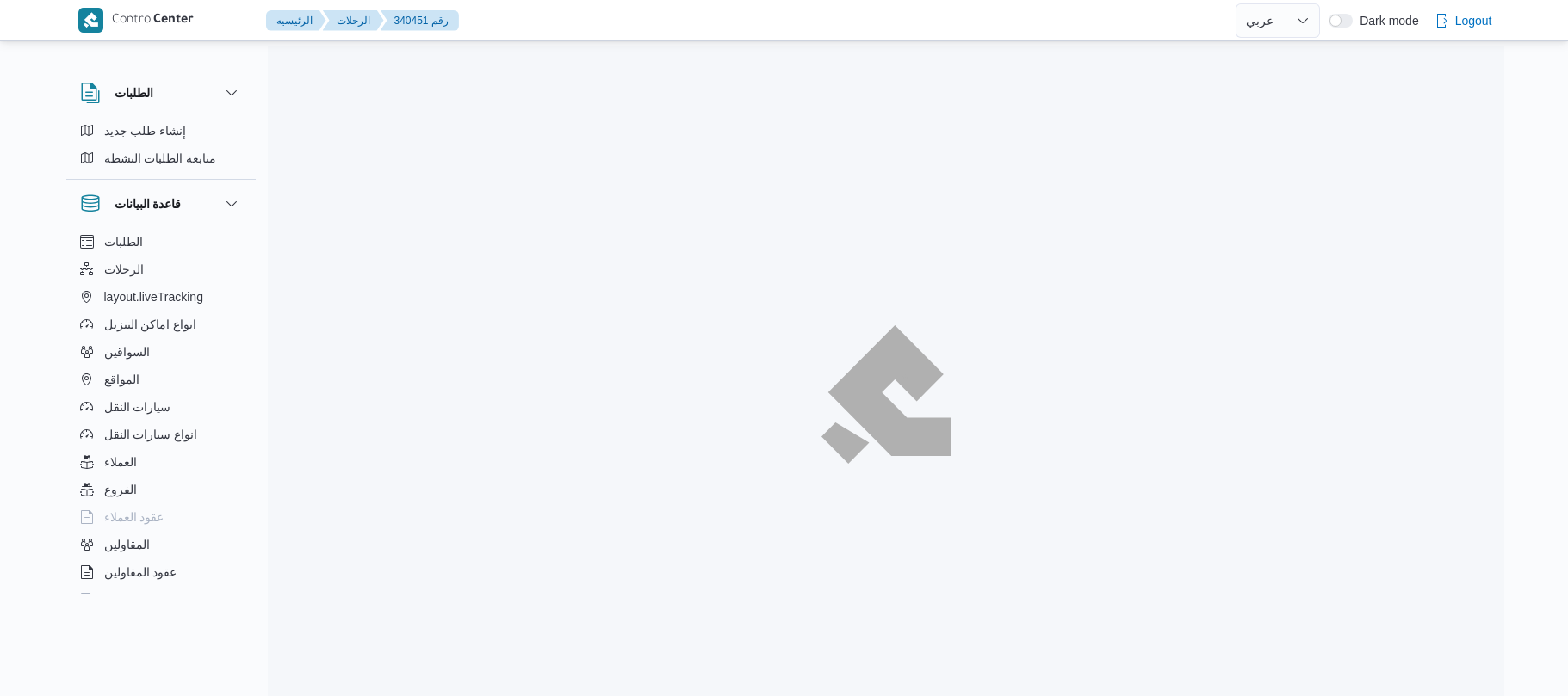
select select "ar"
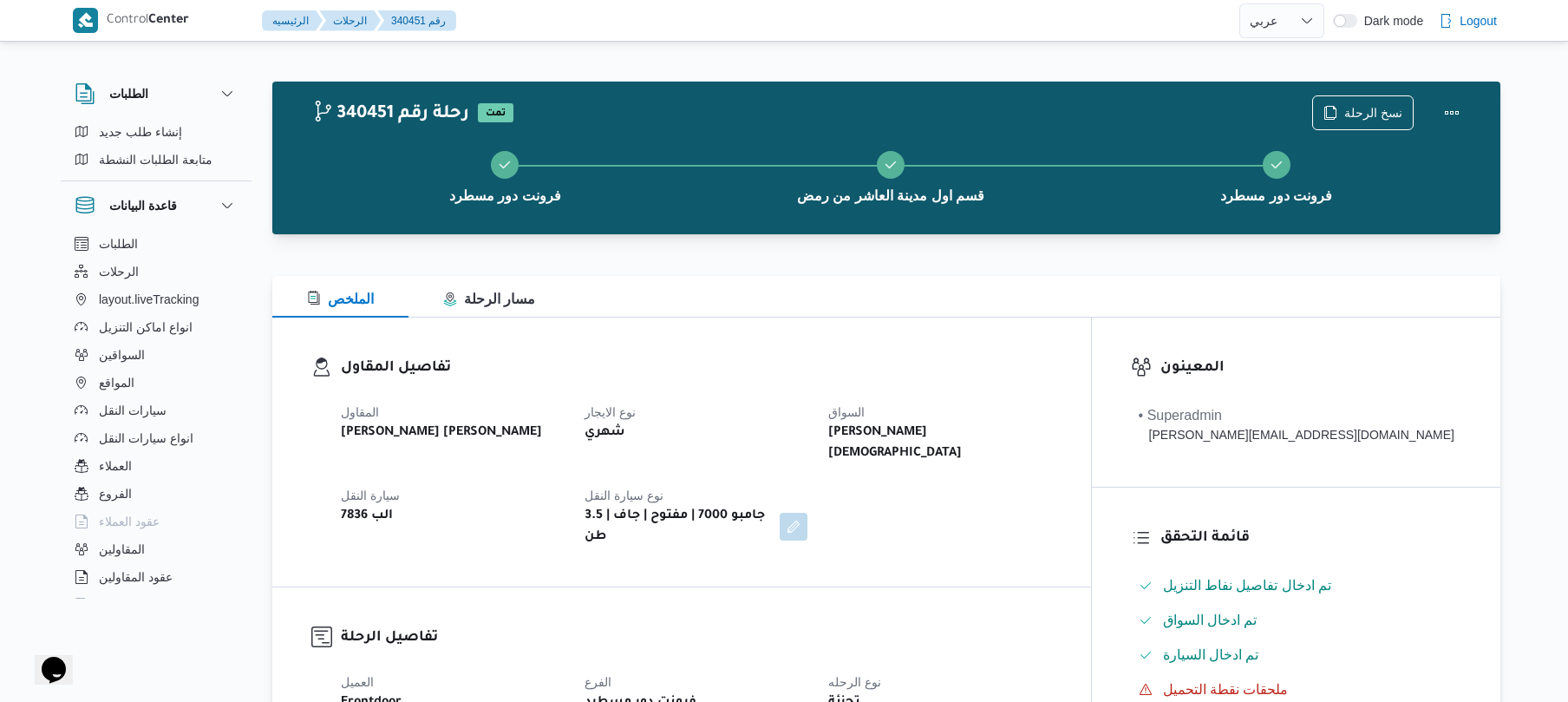
click at [1056, 545] on div "تفاصيل المقاول المقاول [PERSON_NAME] [PERSON_NAME] نوع الايجار شهري السواق [PER…" at bounding box center [682, 452] width 819 height 269
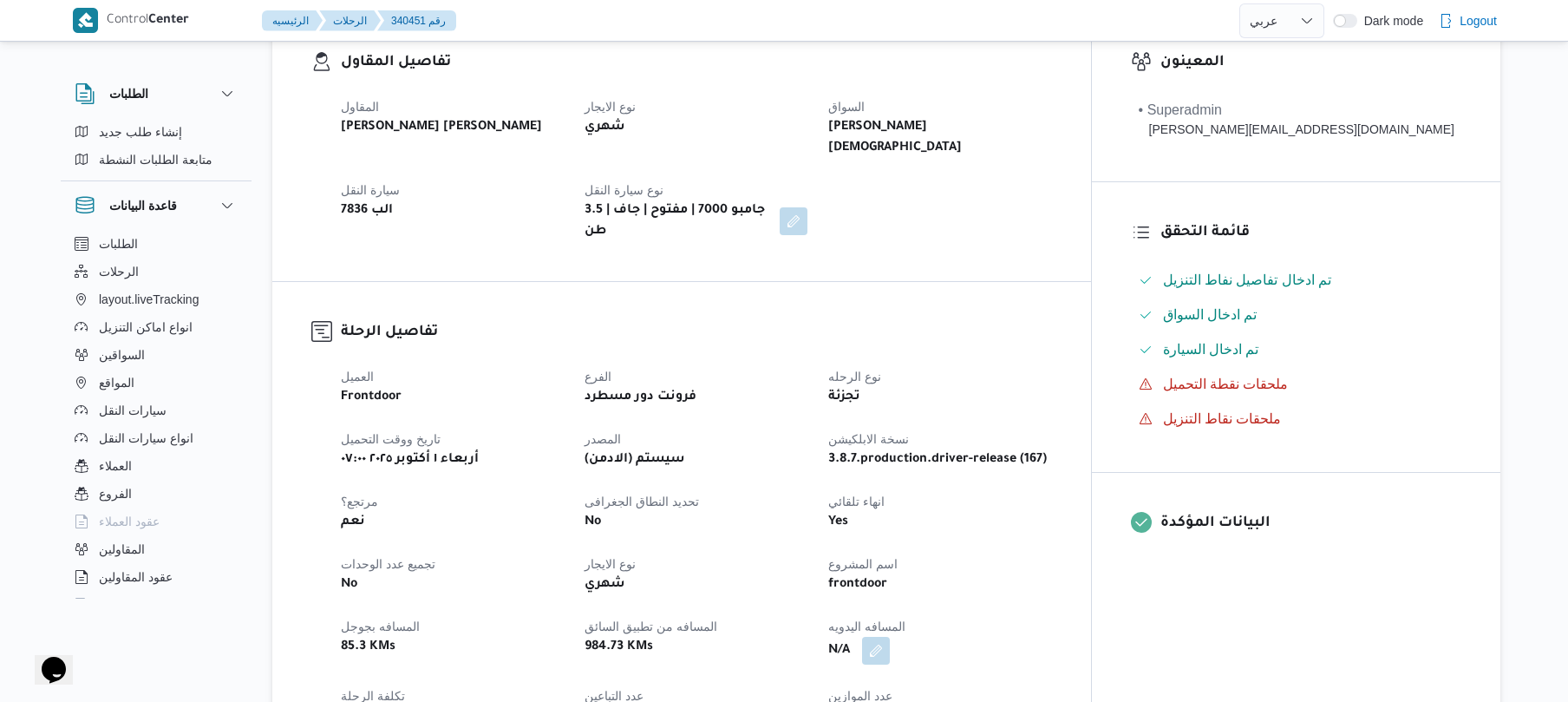
scroll to position [601, 0]
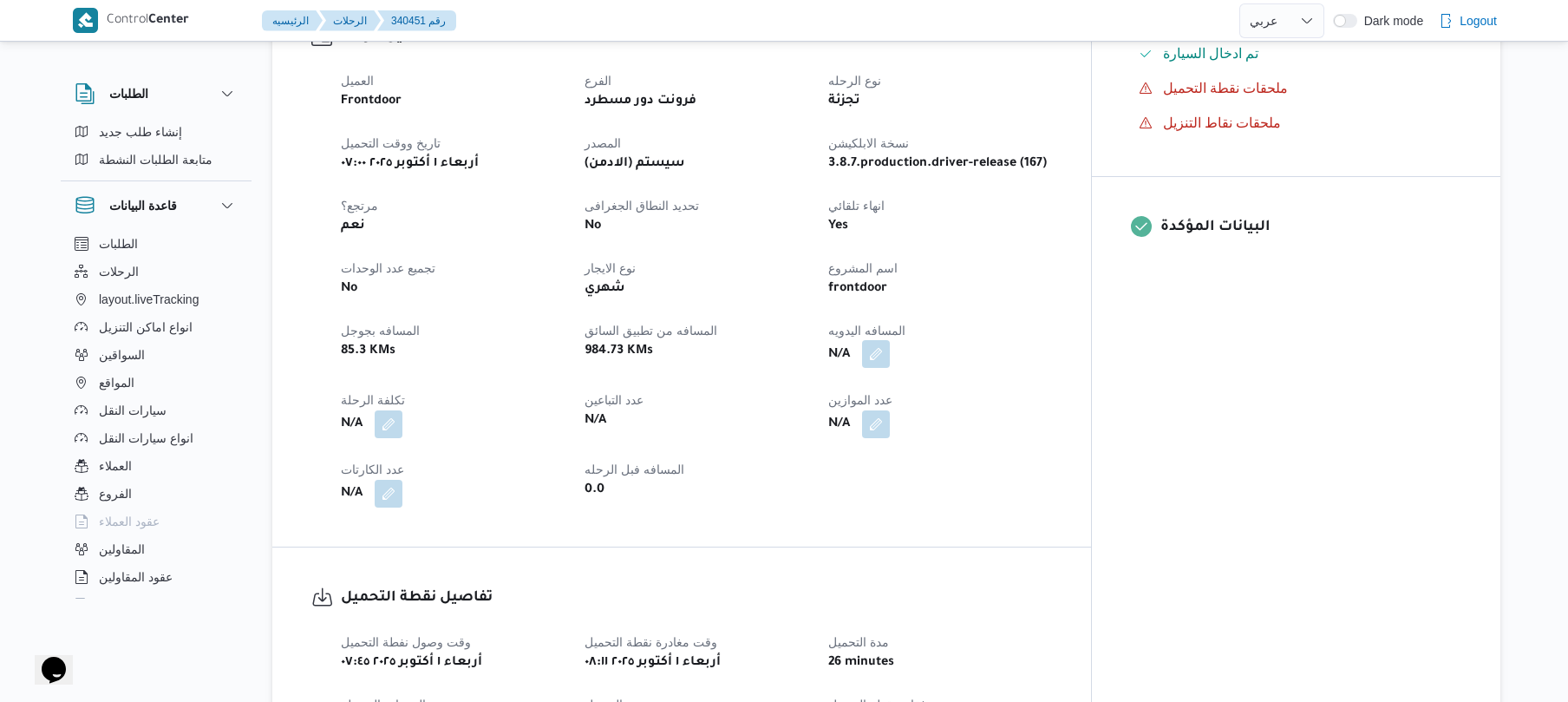
click at [889, 341] on button "button" at bounding box center [875, 354] width 28 height 28
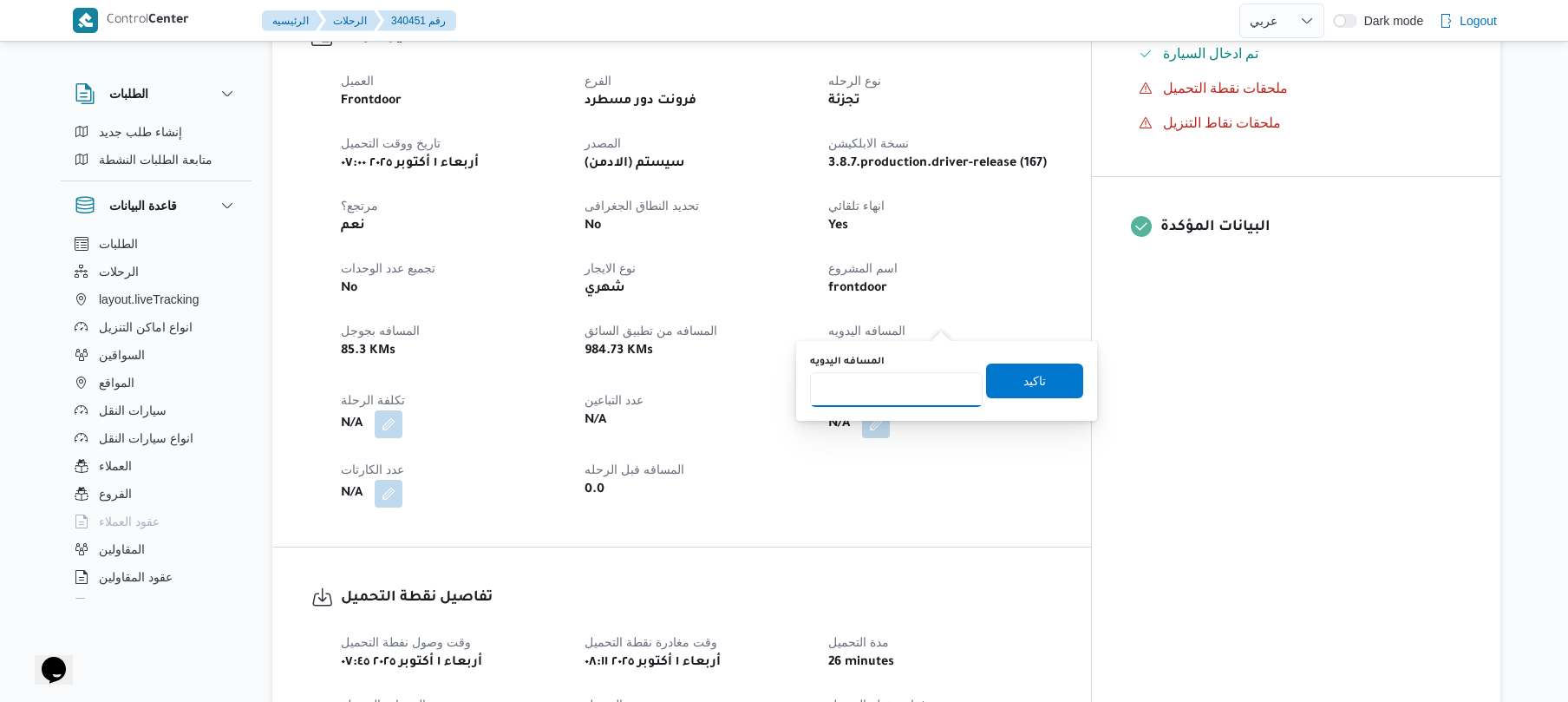
click at [907, 389] on input "المسافه اليدويه" at bounding box center [896, 389] width 173 height 34
type input "125"
click at [1007, 386] on span "تاكيد" at bounding box center [1034, 380] width 97 height 34
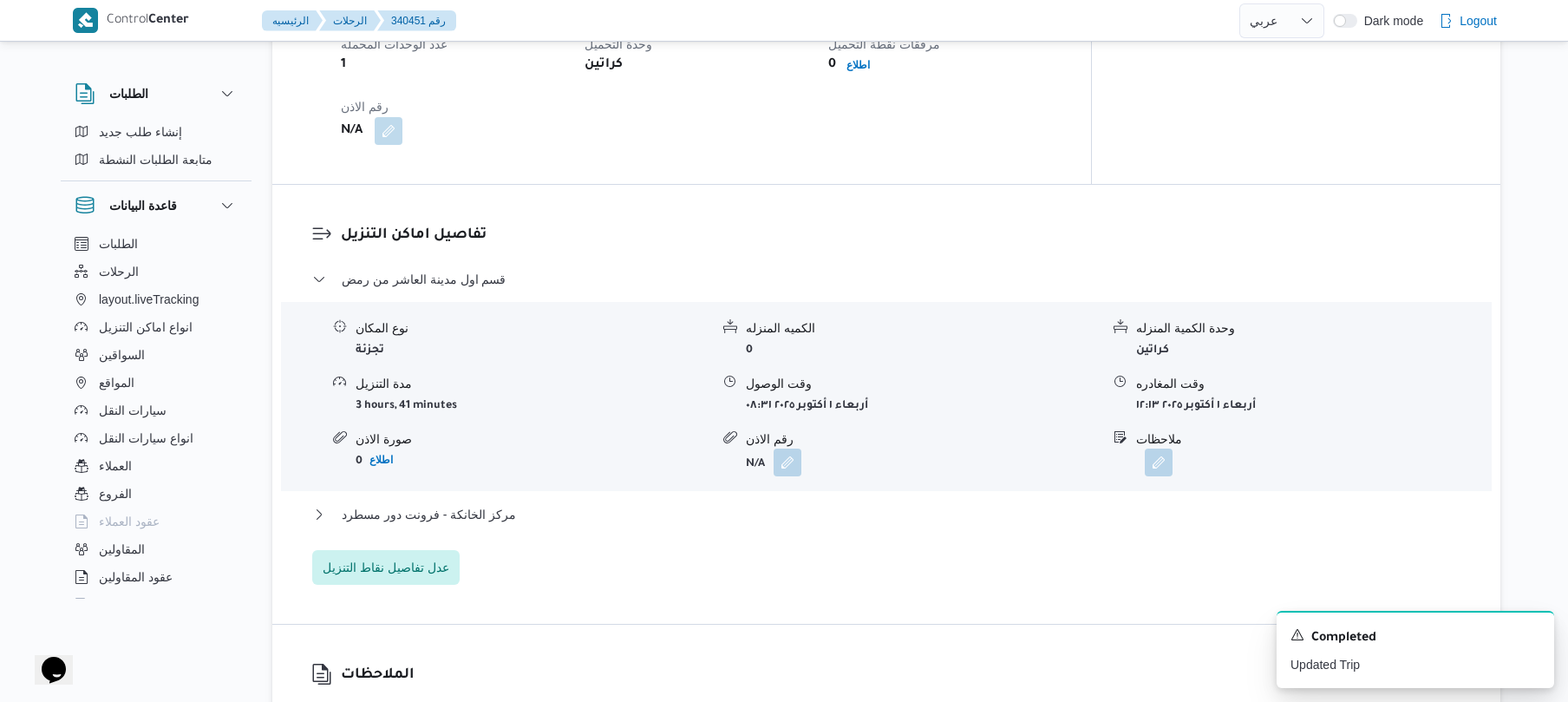
scroll to position [1342, 0]
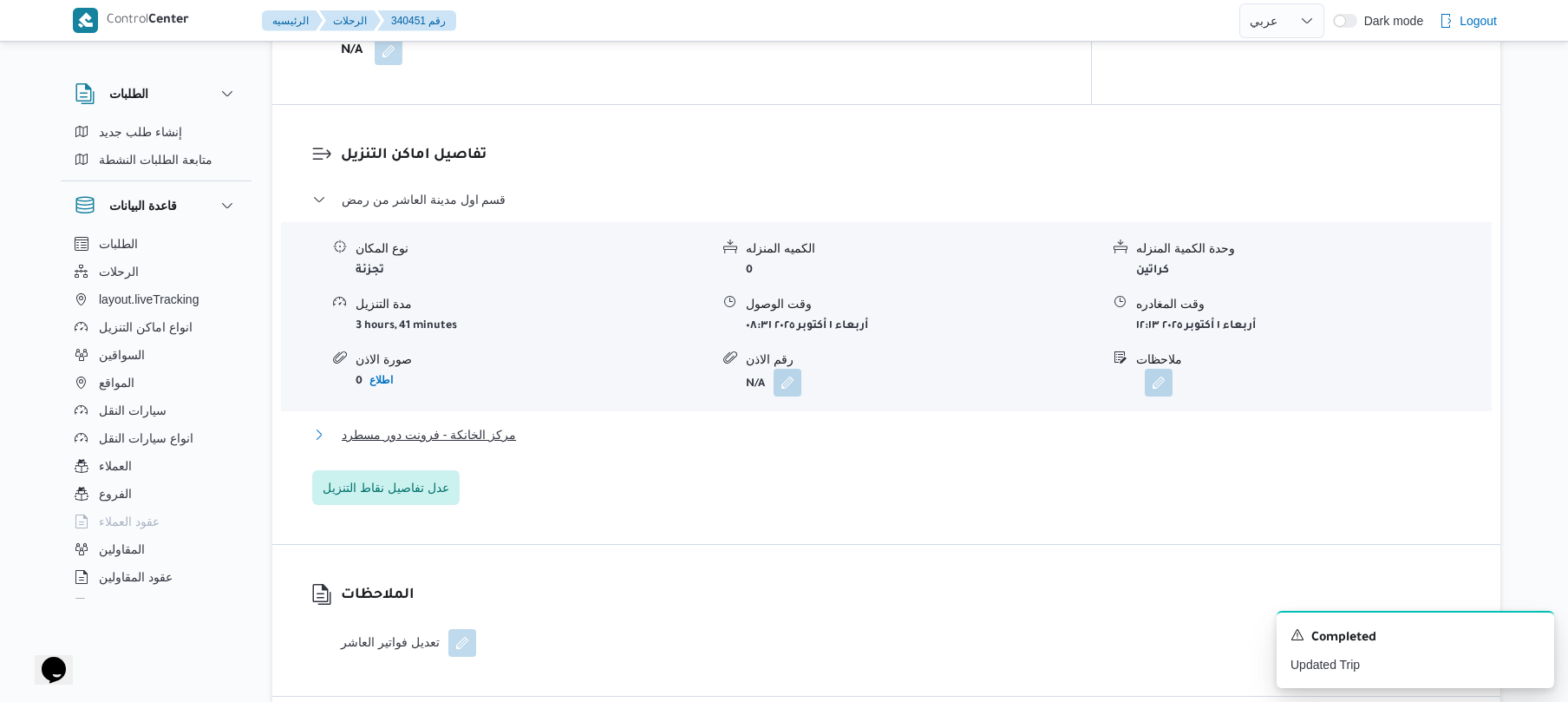
click at [717, 424] on button "مركز الخانكة - فرونت دور مسطرد" at bounding box center [886, 435] width 1149 height 21
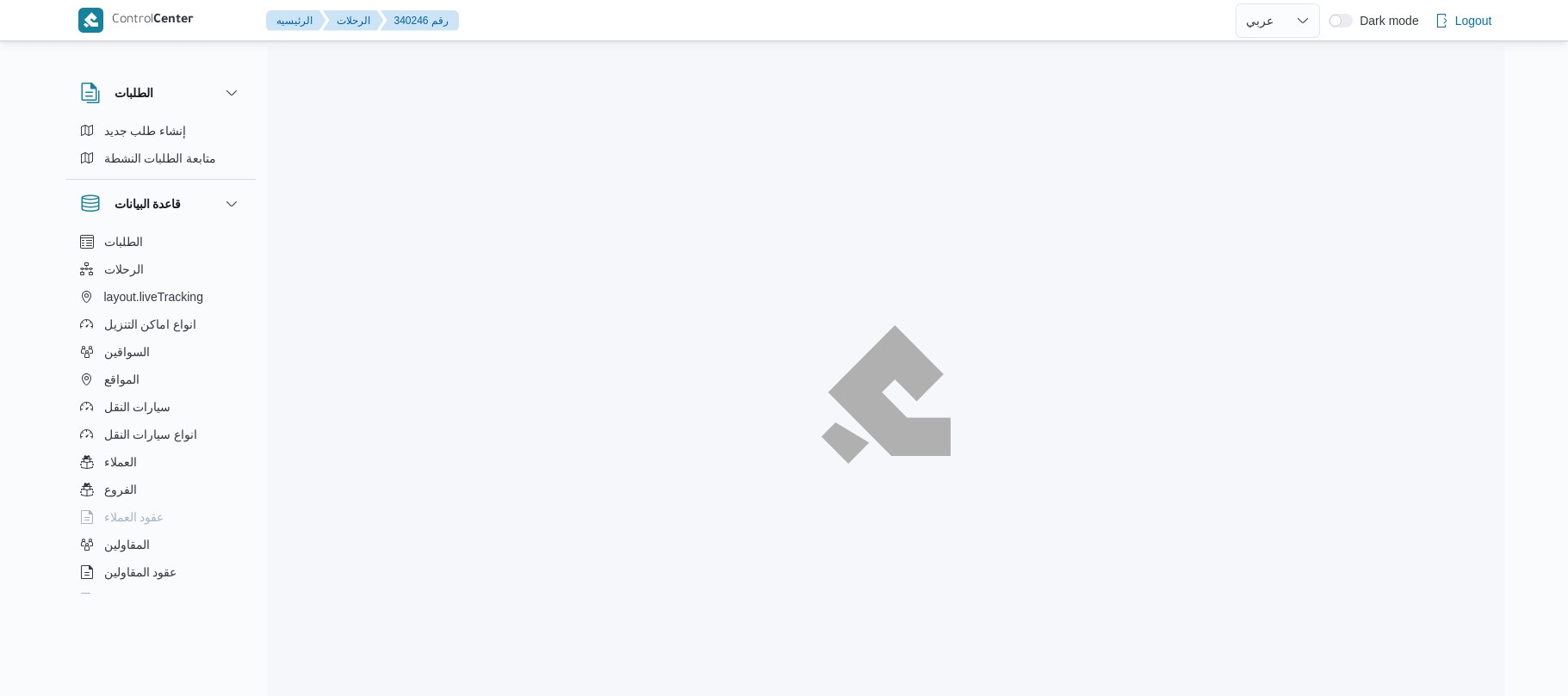
select select "ar"
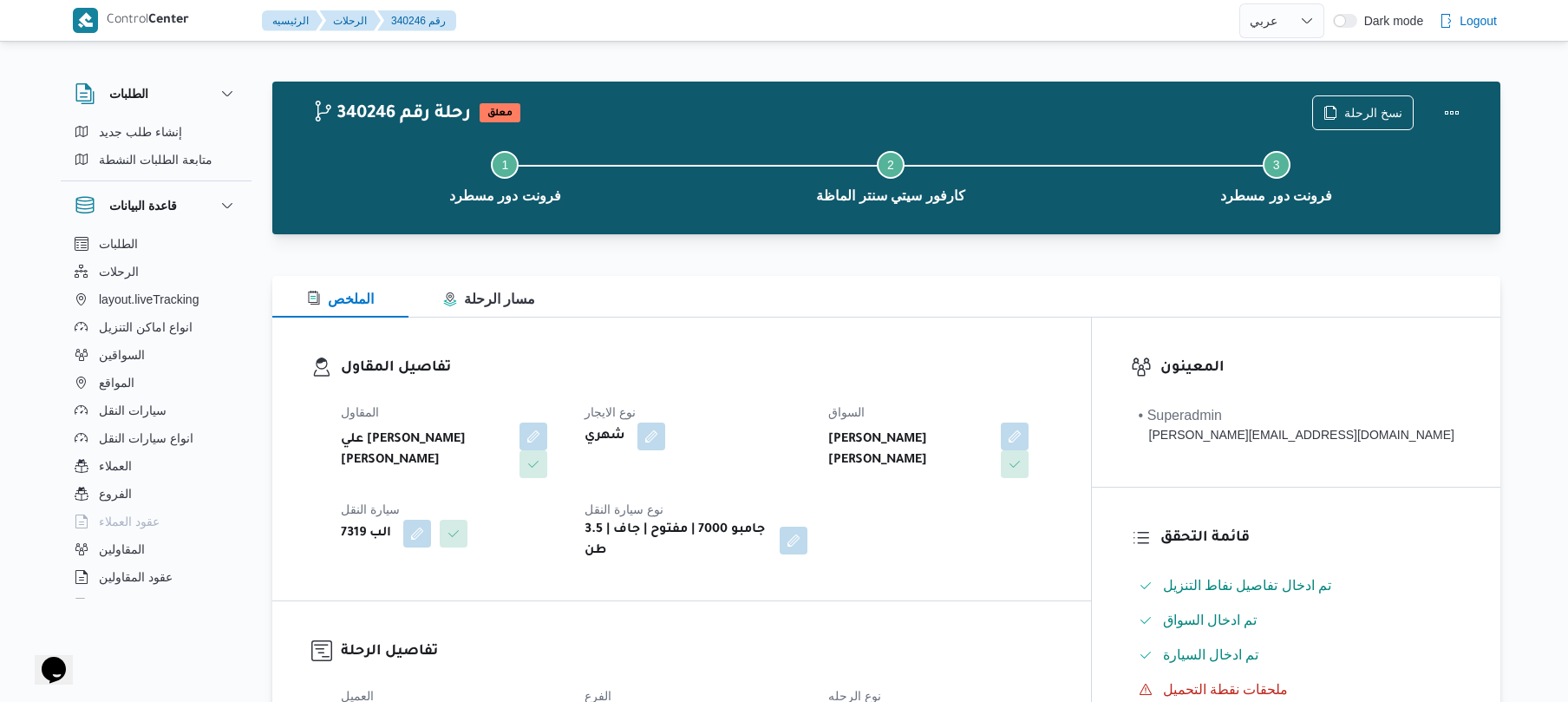
click at [817, 383] on dl "تفاصيل المقاول المقاول علي [PERSON_NAME] [PERSON_NAME] نوع الايجار شهري [PERSON…" at bounding box center [697, 459] width 711 height 205
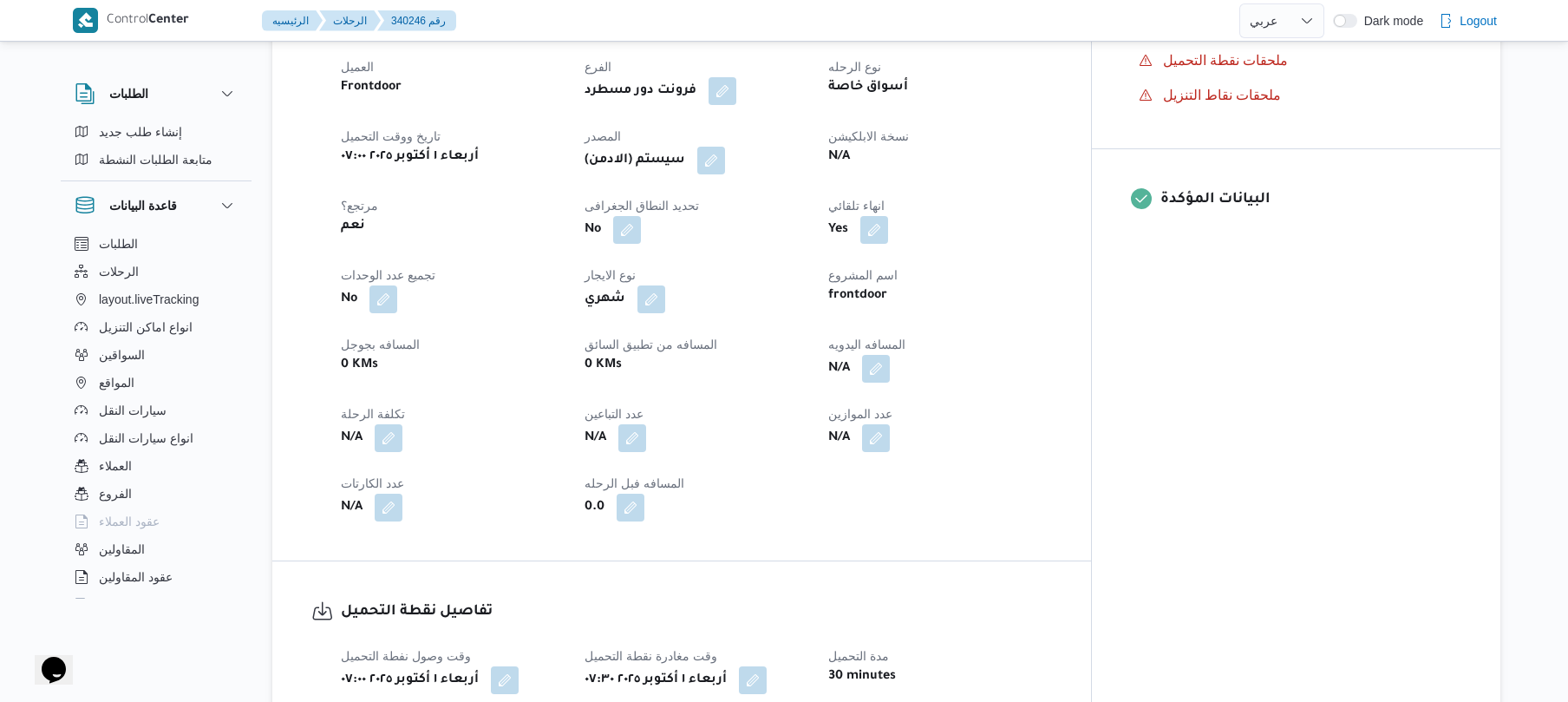
scroll to position [694, 0]
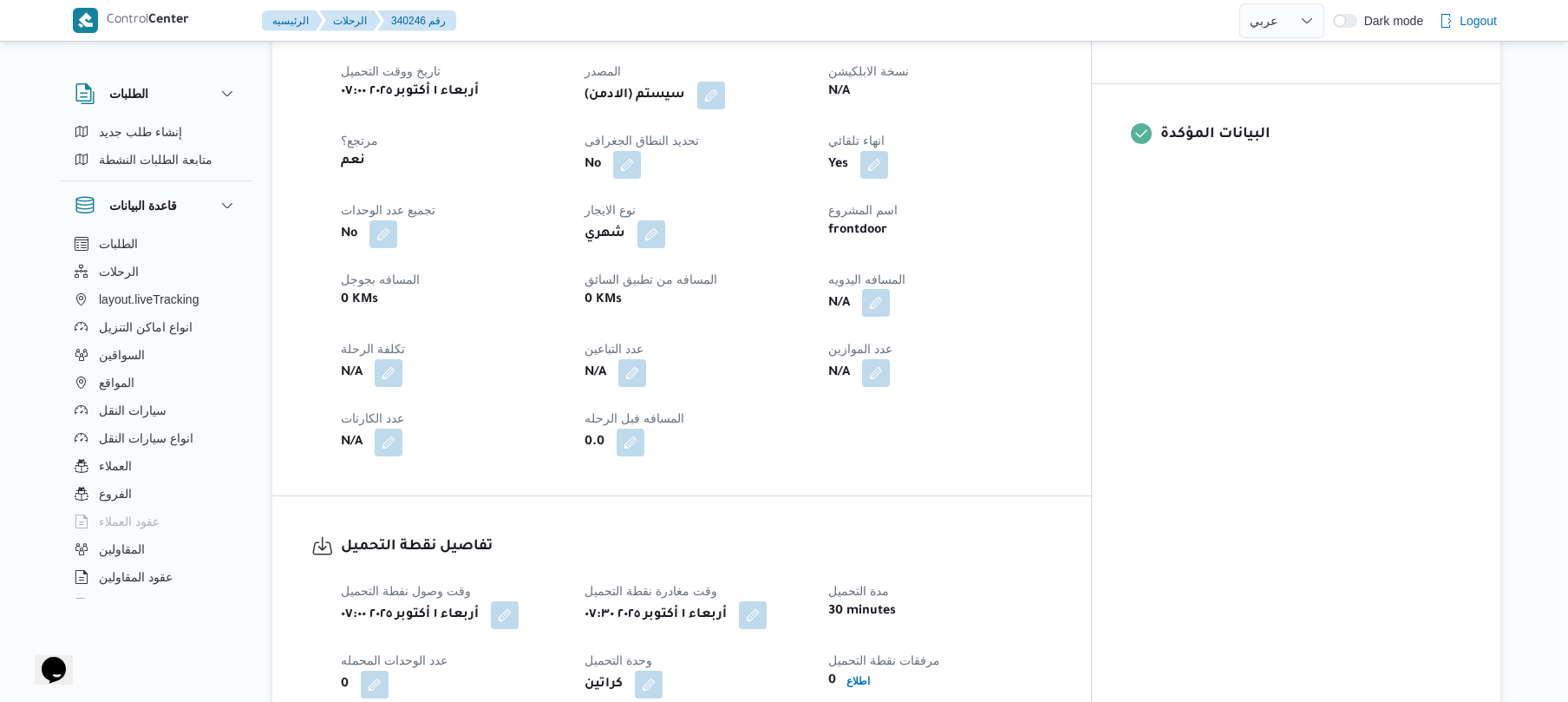
click at [889, 289] on button "button" at bounding box center [875, 302] width 28 height 28
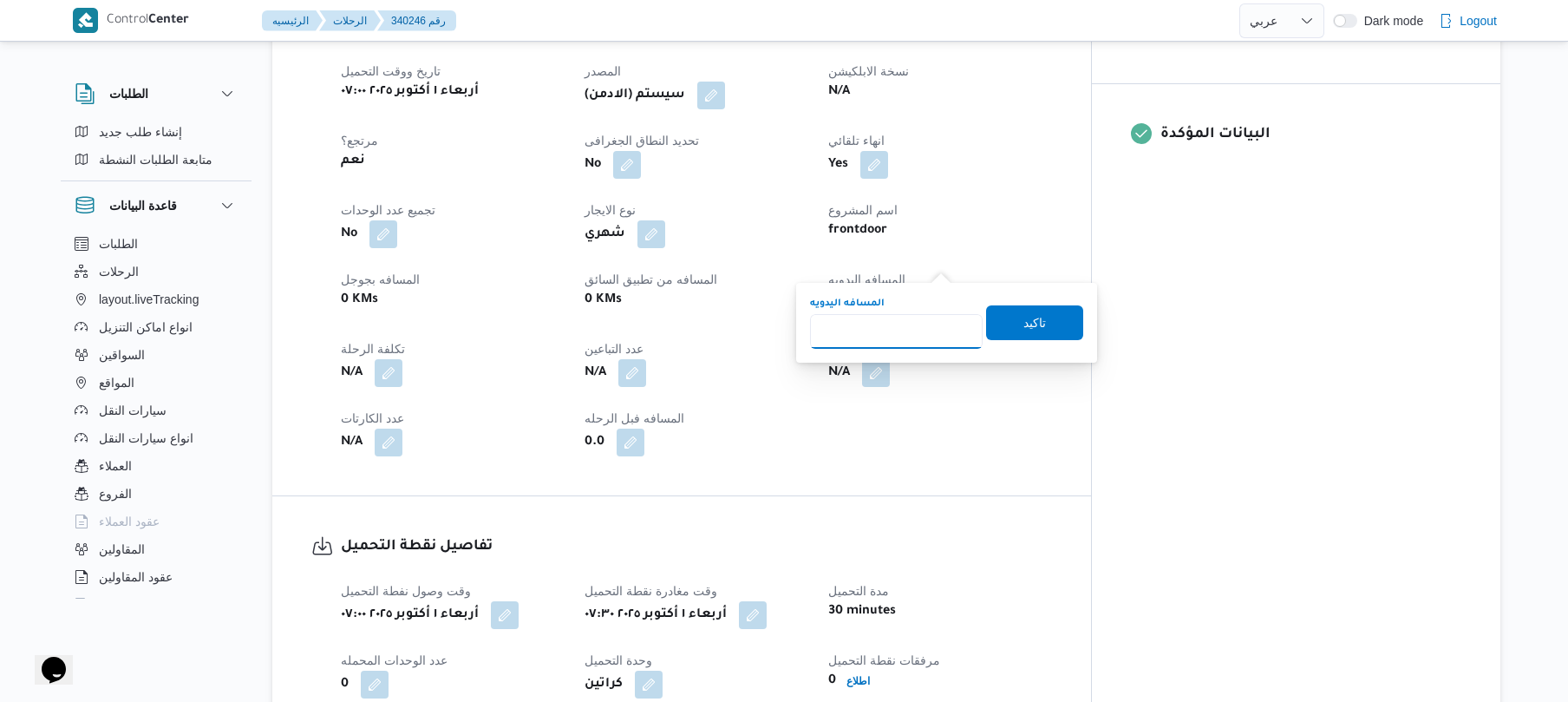
click at [899, 322] on input "المسافه اليدويه" at bounding box center [896, 331] width 173 height 34
type input "60"
click at [1024, 320] on span "تاكيد" at bounding box center [1035, 322] width 23 height 21
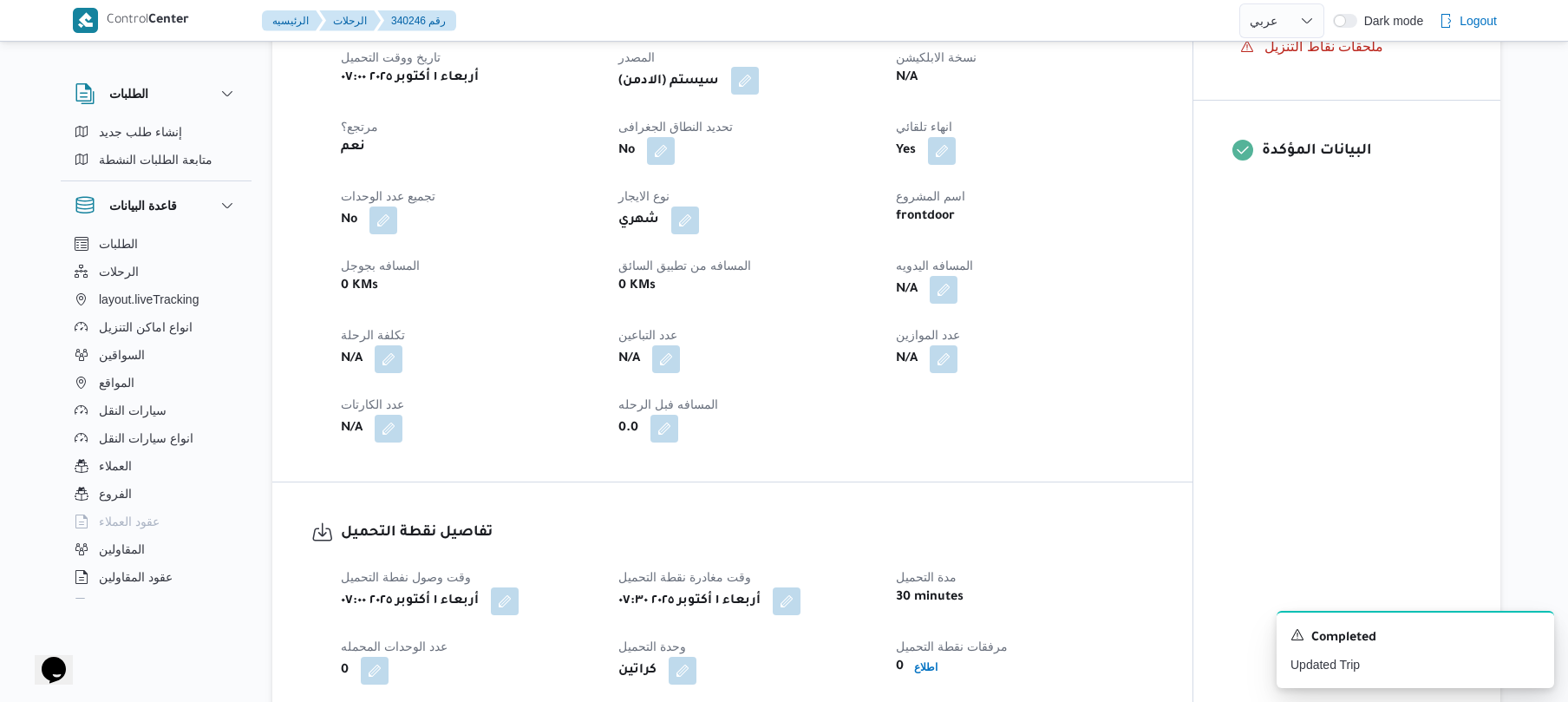
click at [755, 67] on button "button" at bounding box center [744, 80] width 28 height 28
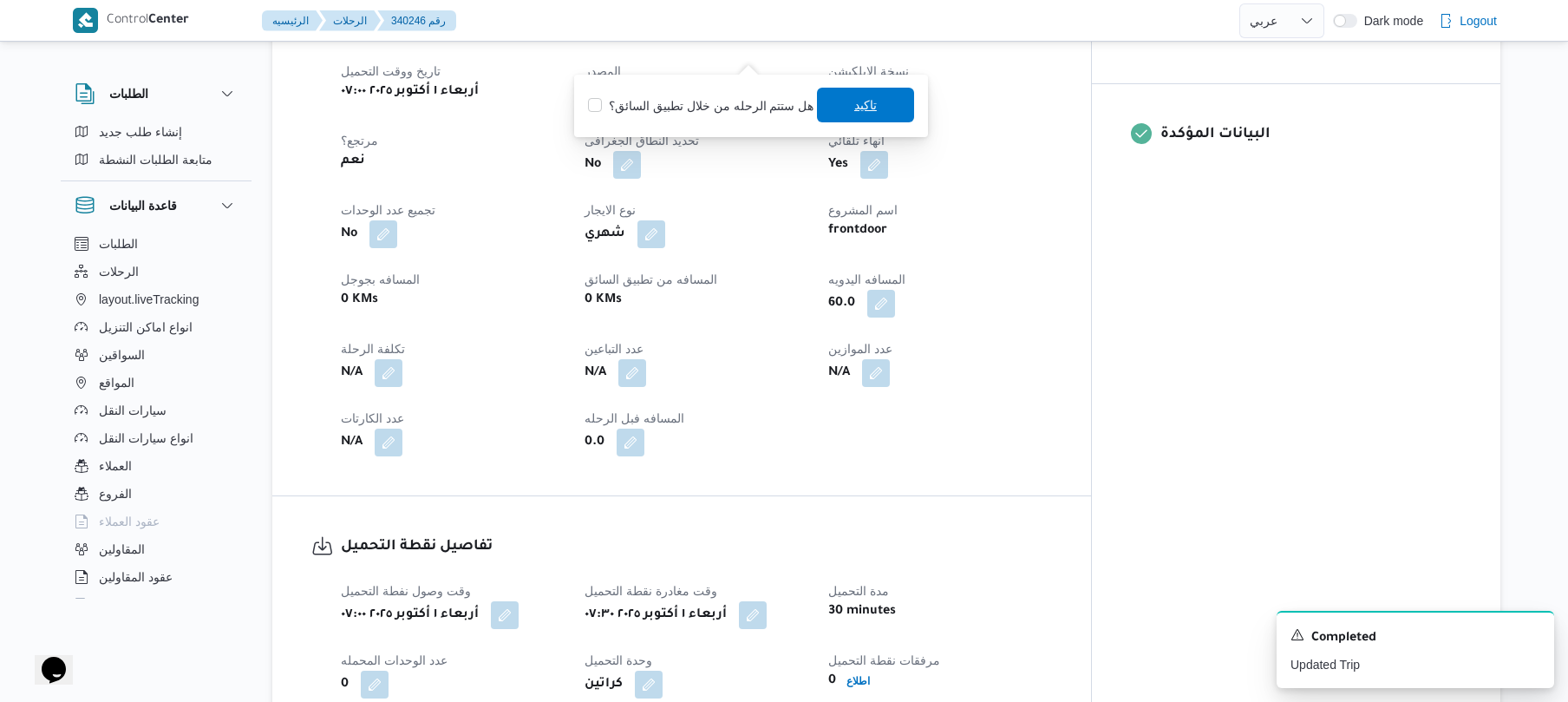
click at [842, 106] on span "تاكيد" at bounding box center [865, 105] width 97 height 34
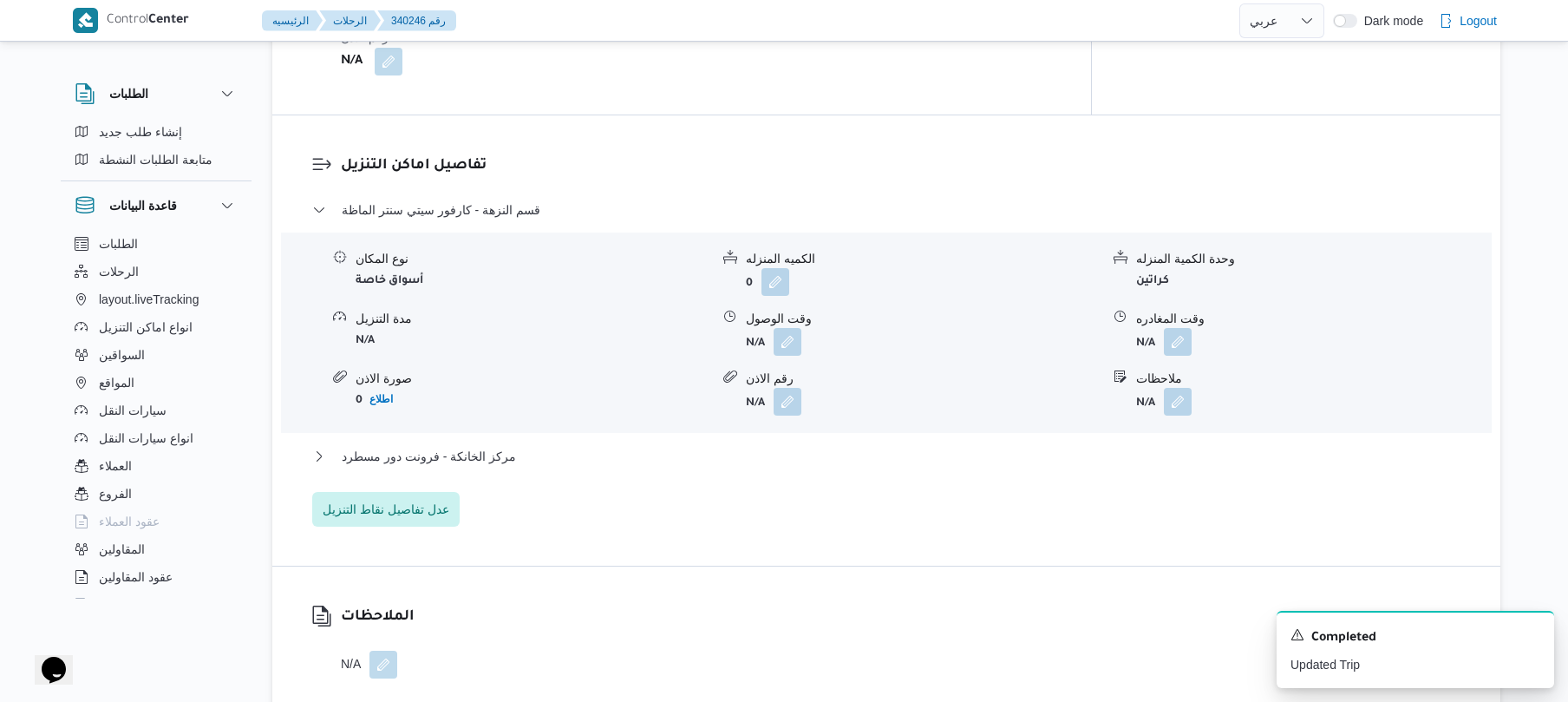
scroll to position [1389, 0]
click at [783, 325] on button "button" at bounding box center [787, 339] width 28 height 28
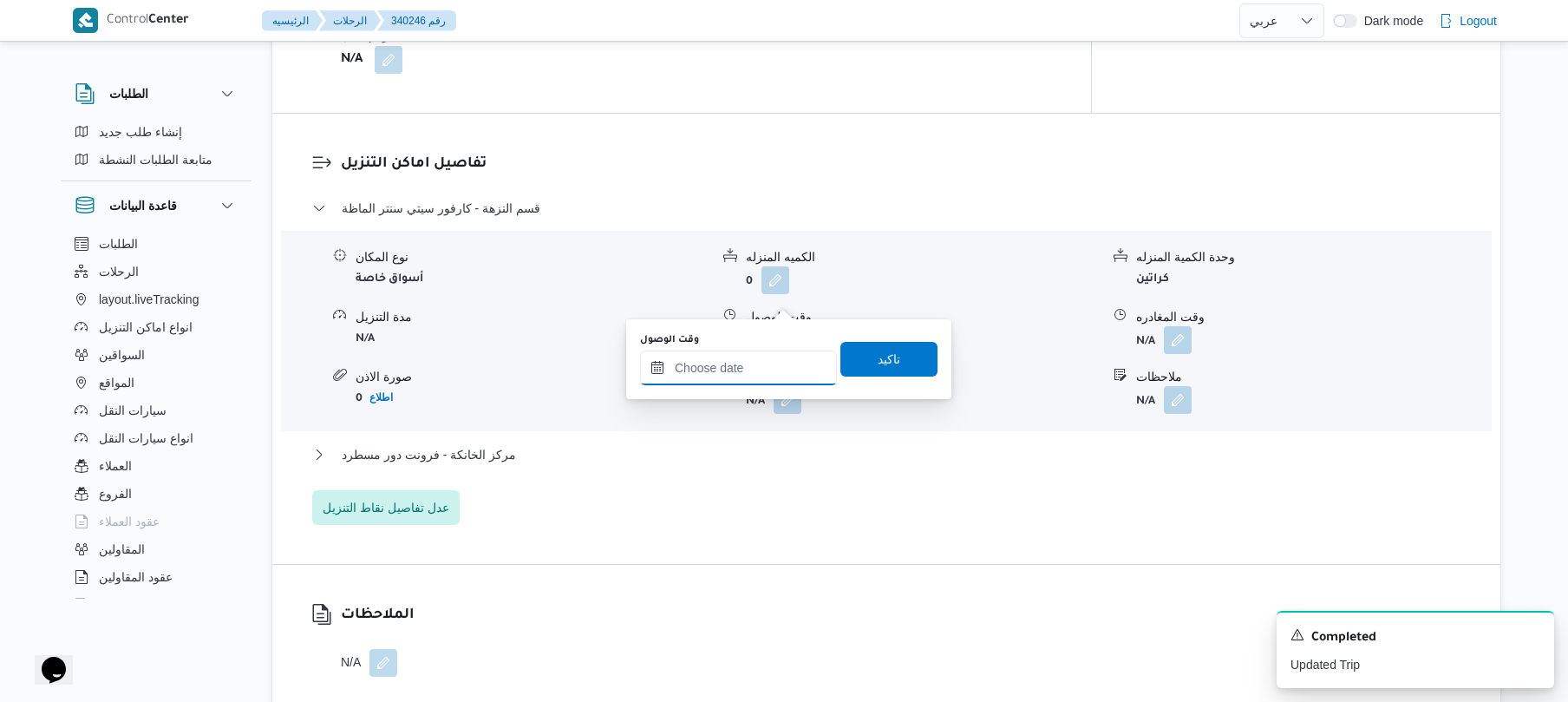
click at [756, 355] on input "وقت الوصول" at bounding box center [738, 368] width 197 height 34
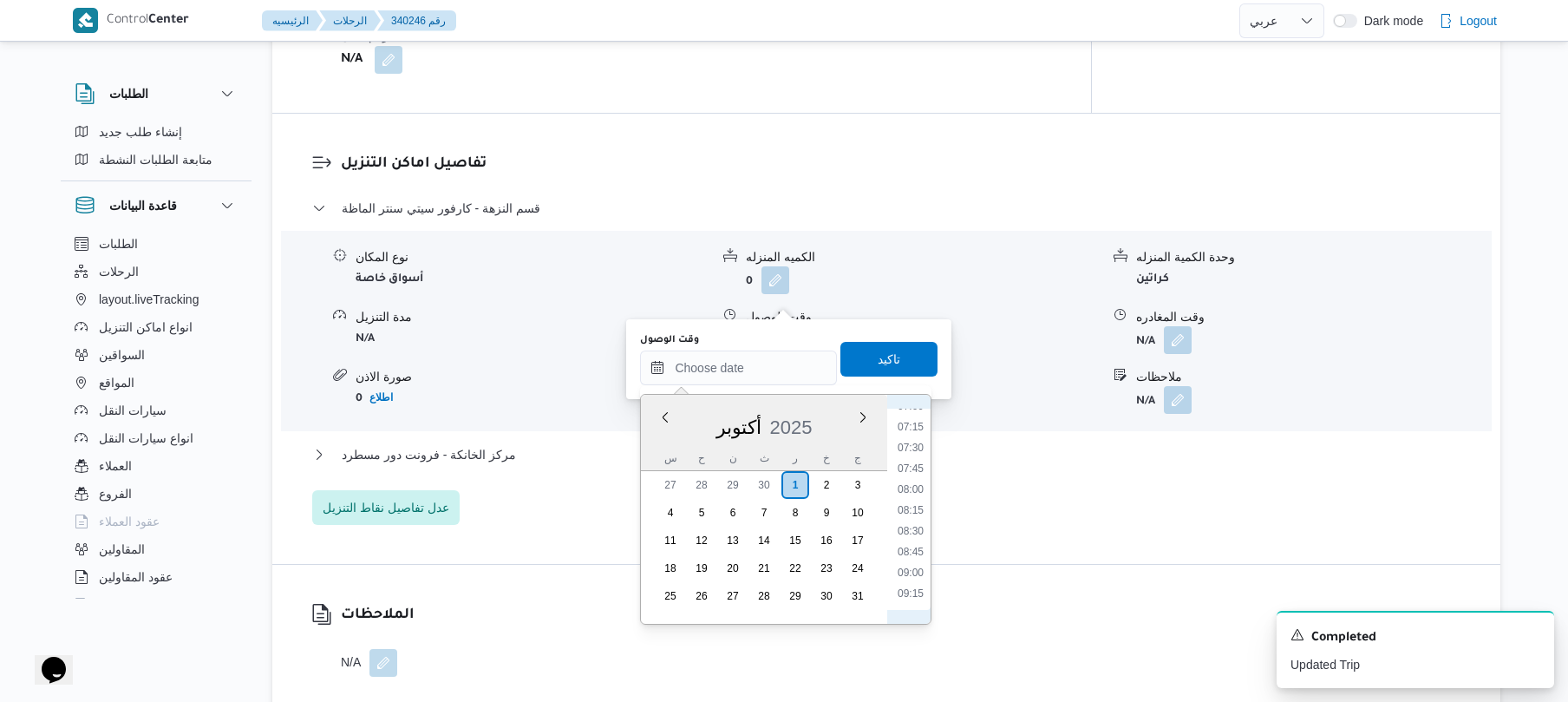
scroll to position [552, 0]
click at [909, 531] on li "08:00" at bounding box center [910, 532] width 40 height 17
type input "٠١/١٠/٢٠٢٥ ٠٨:٠٠"
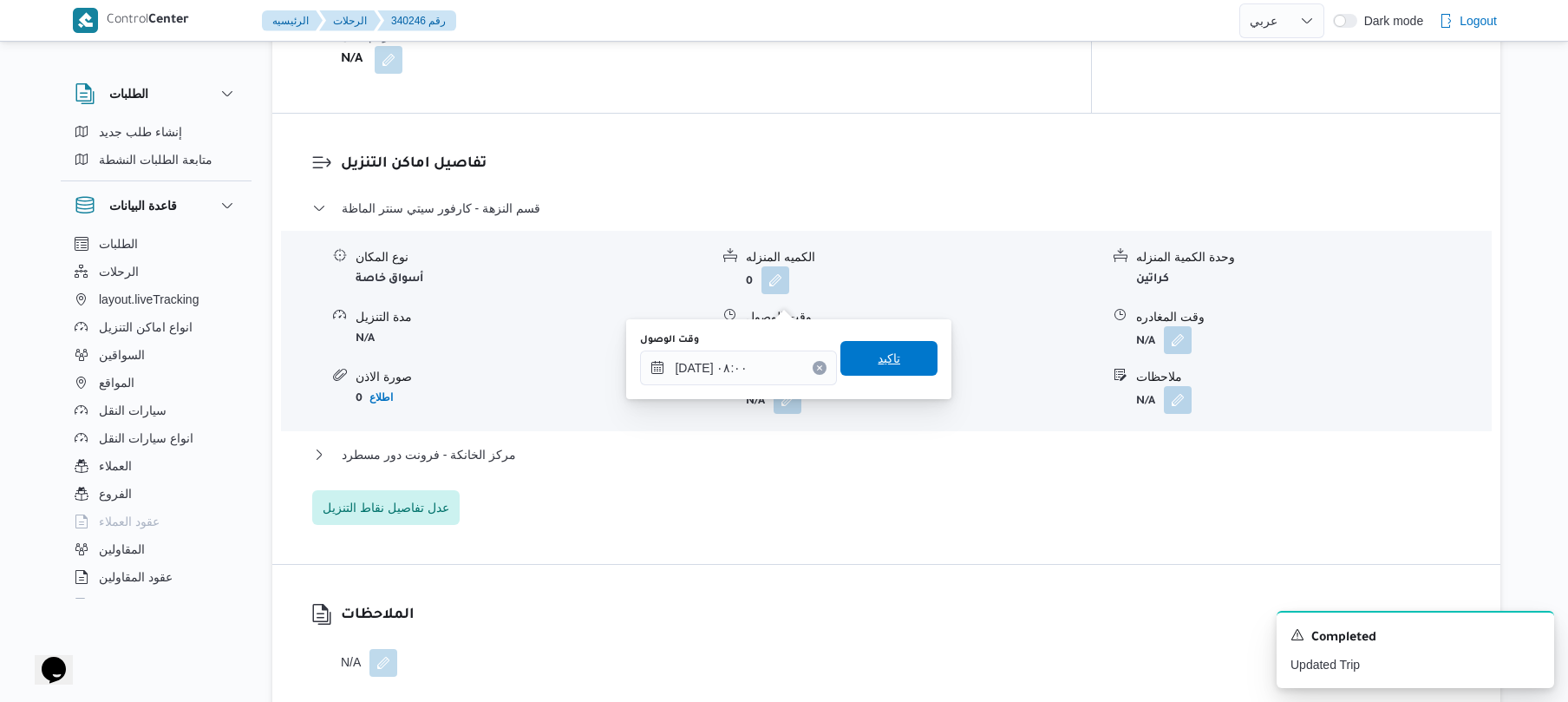
click at [851, 356] on span "تاكيد" at bounding box center [889, 359] width 97 height 34
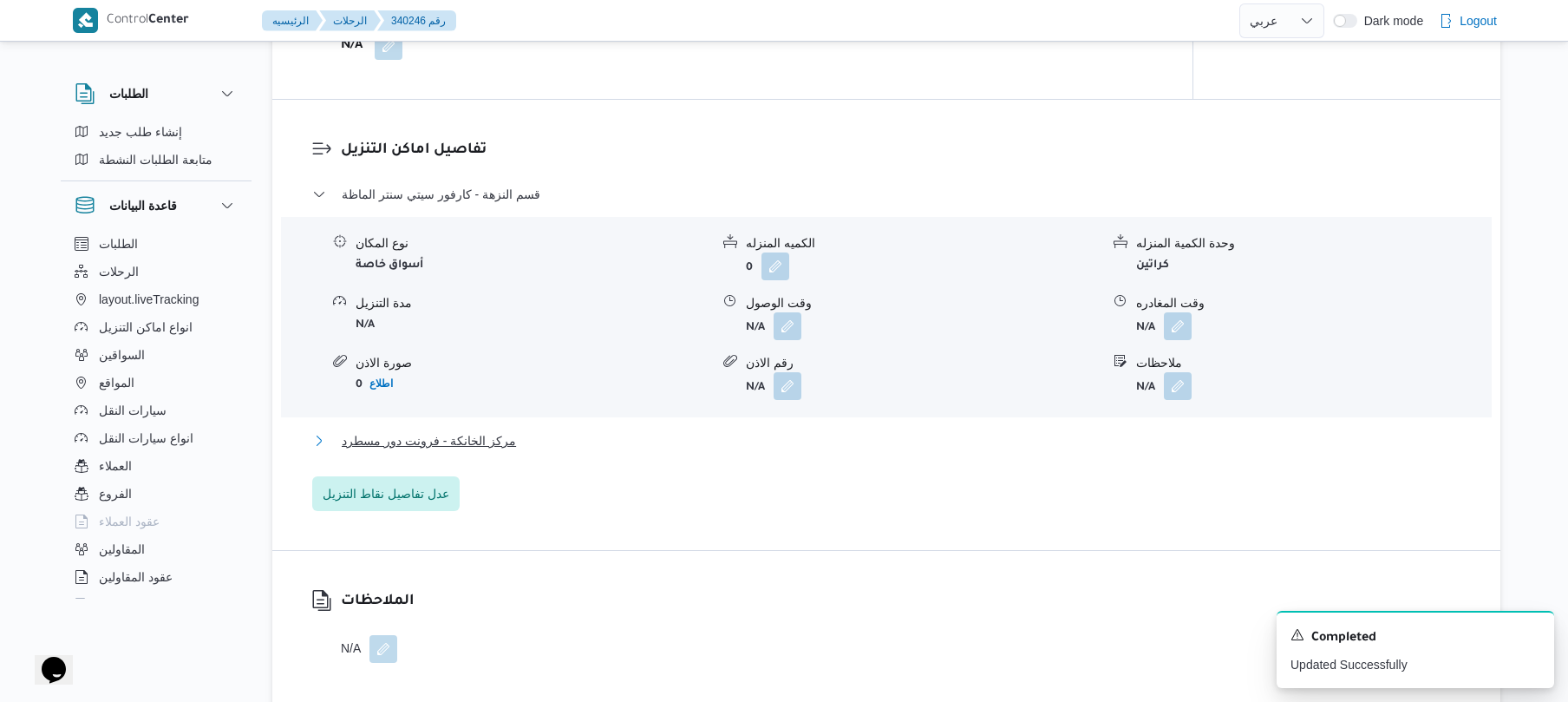
click at [761, 430] on button "مركز الخانكة - فرونت دور مسطرد" at bounding box center [886, 441] width 1149 height 21
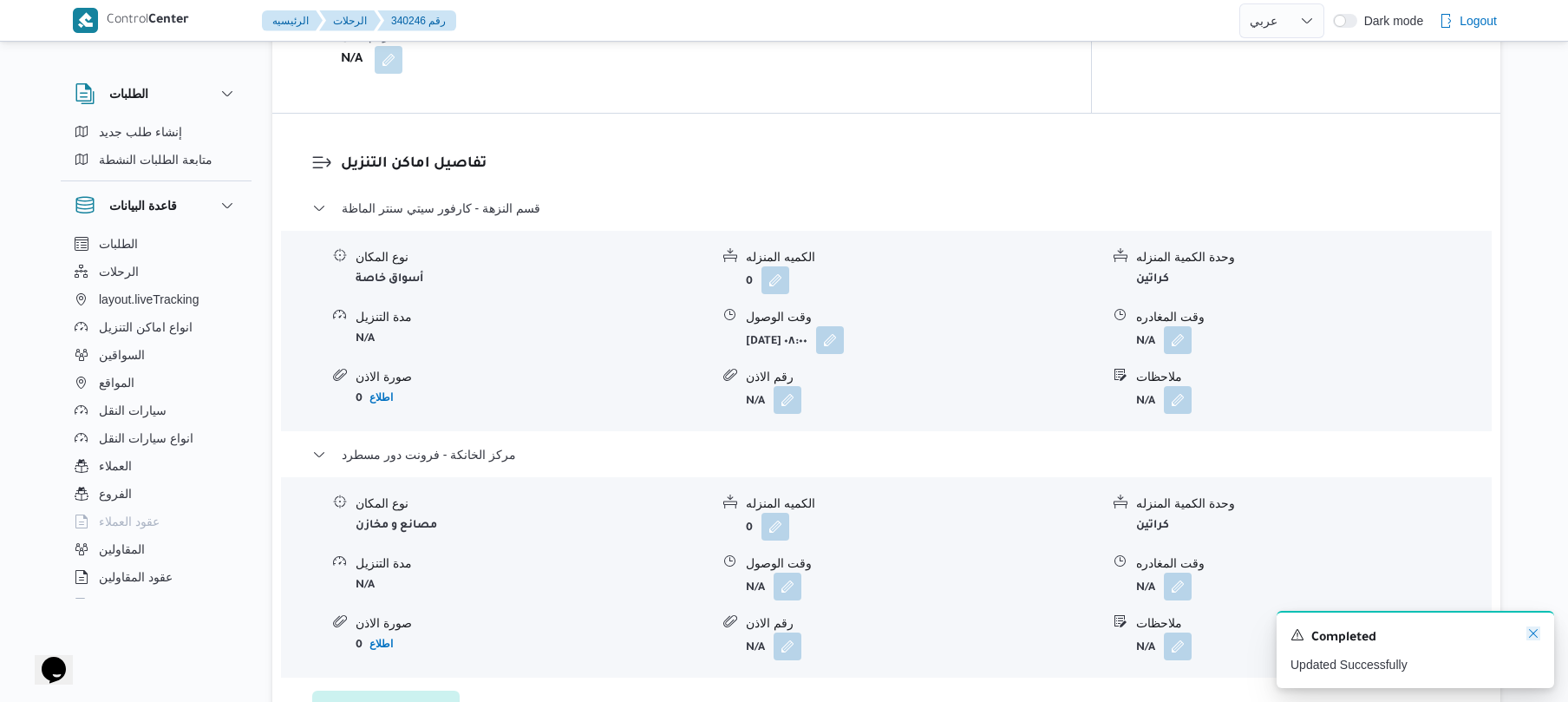
click at [1534, 636] on icon "Dismiss toast" at bounding box center [1533, 633] width 9 height 9
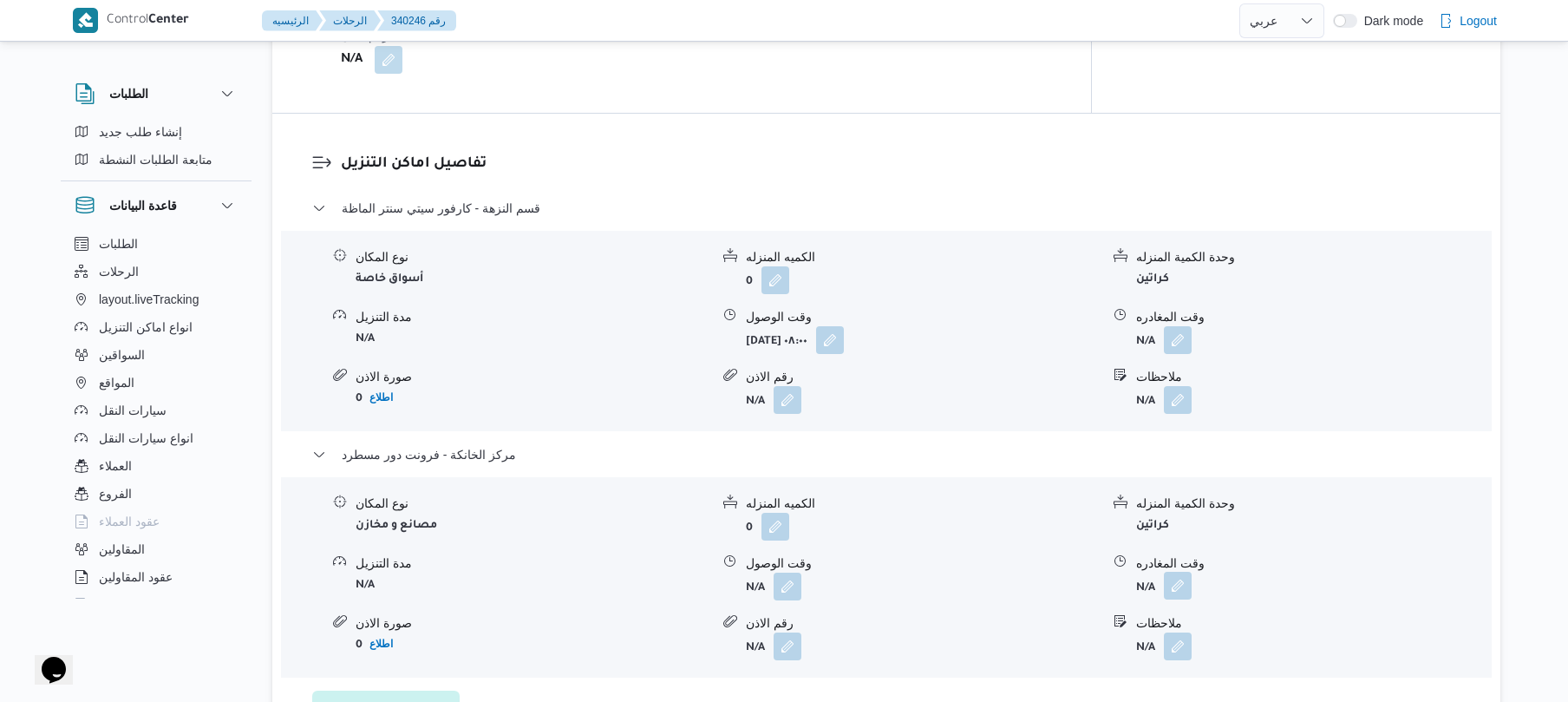
click at [1185, 572] on button "button" at bounding box center [1177, 586] width 28 height 28
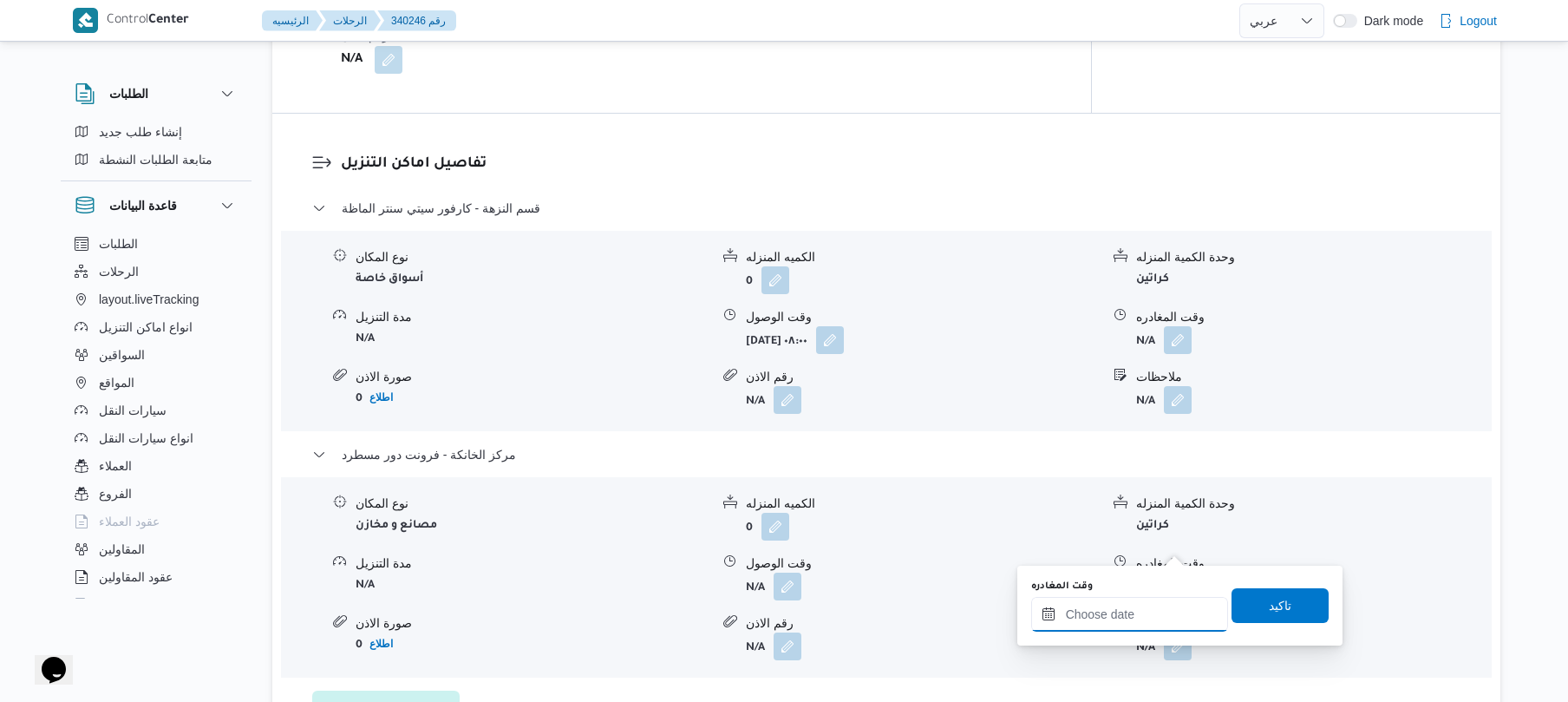
click at [1141, 611] on input "وقت المغادره" at bounding box center [1130, 614] width 197 height 34
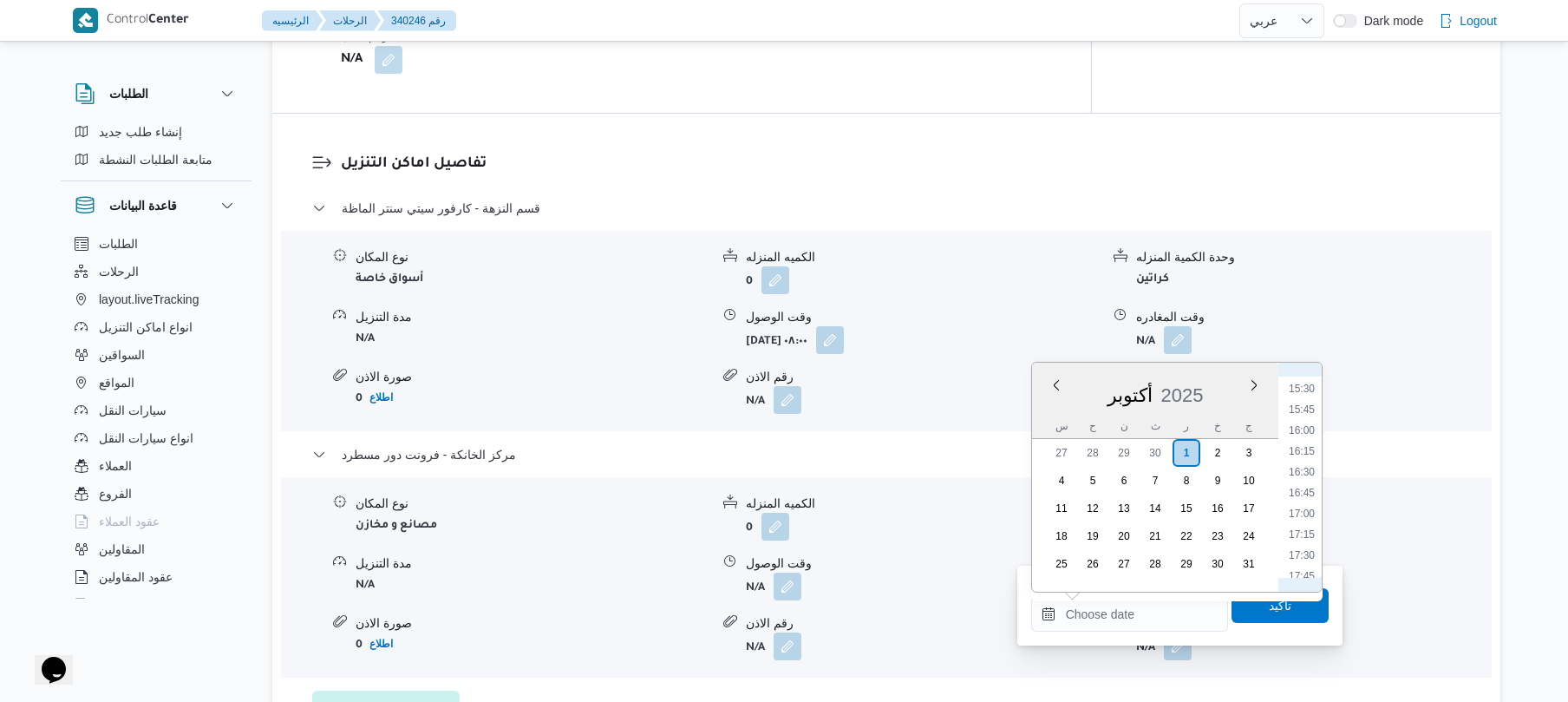
scroll to position [1116, 0]
click at [1297, 479] on li "14:30" at bounding box center [1302, 477] width 40 height 17
type input "٠١/١٠/٢٠٢٥ ١٤:٣٠"
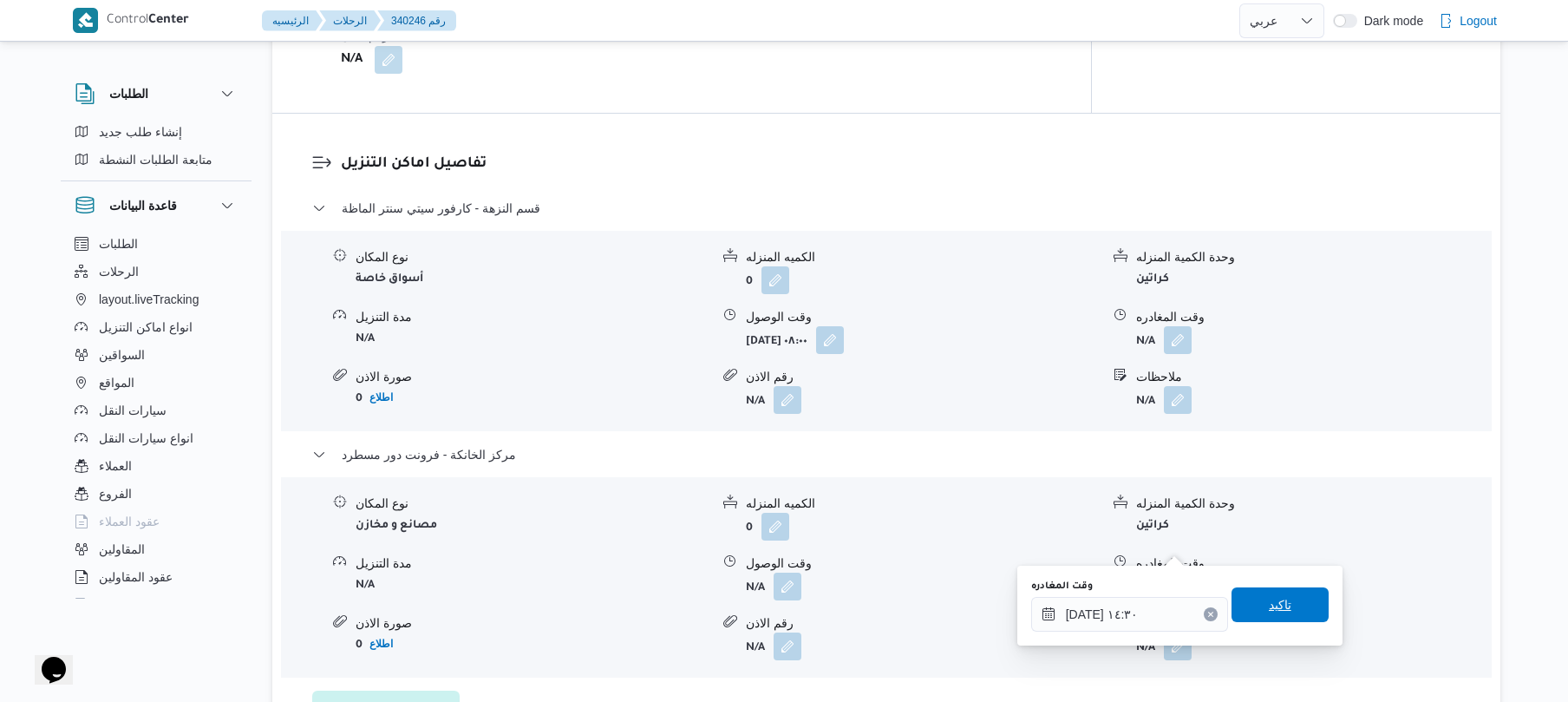
click at [1269, 605] on span "تاكيد" at bounding box center [1280, 605] width 23 height 21
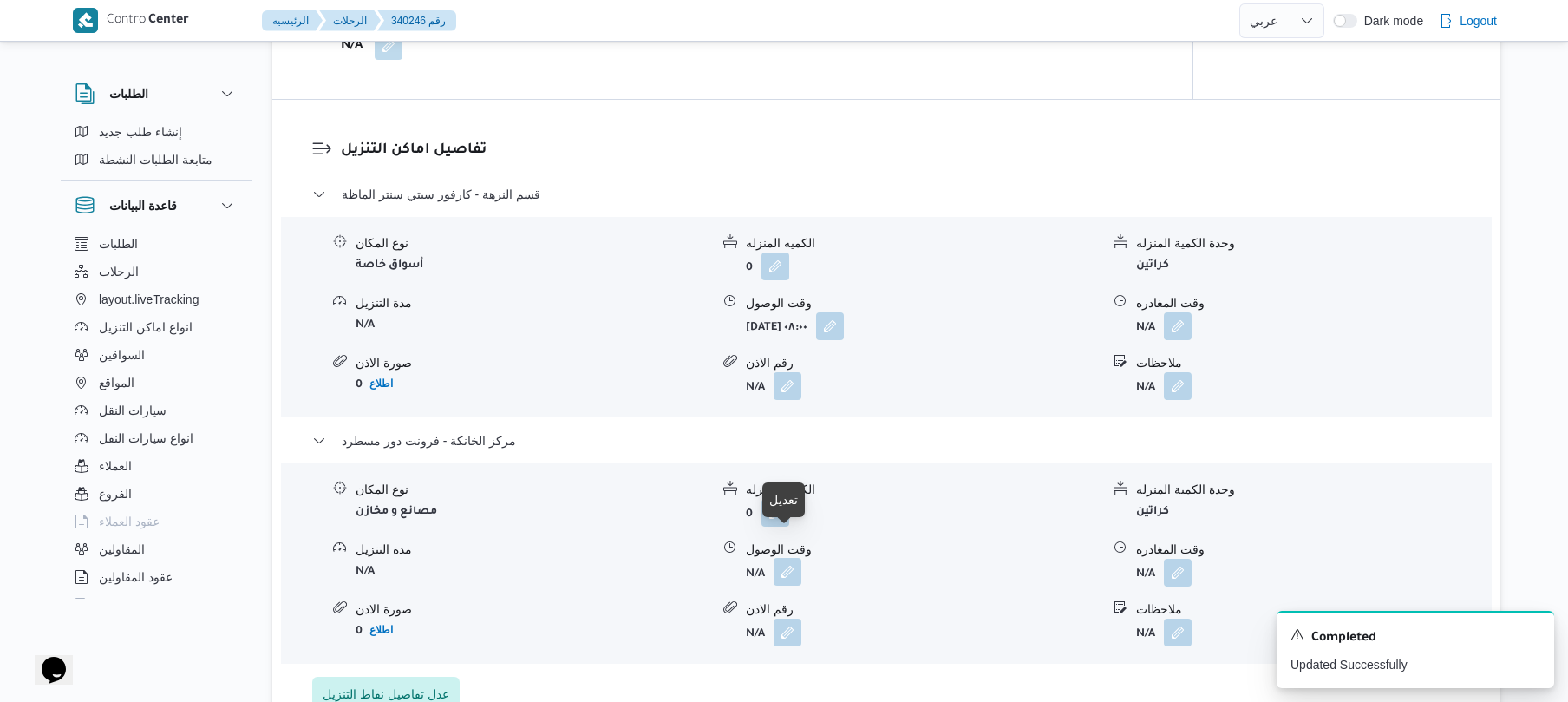
click at [789, 558] on button "button" at bounding box center [787, 571] width 28 height 28
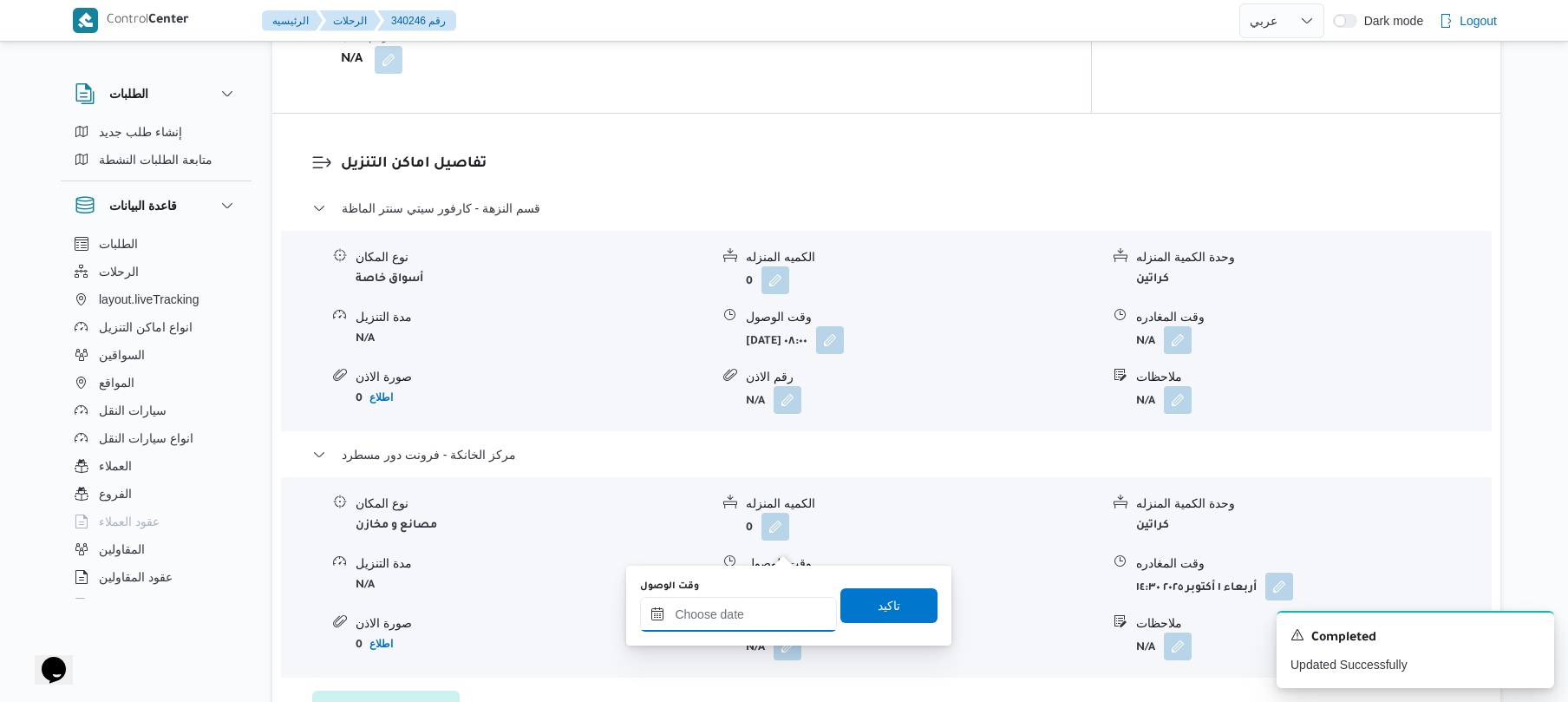
click at [740, 621] on input "وقت الوصول" at bounding box center [738, 614] width 197 height 34
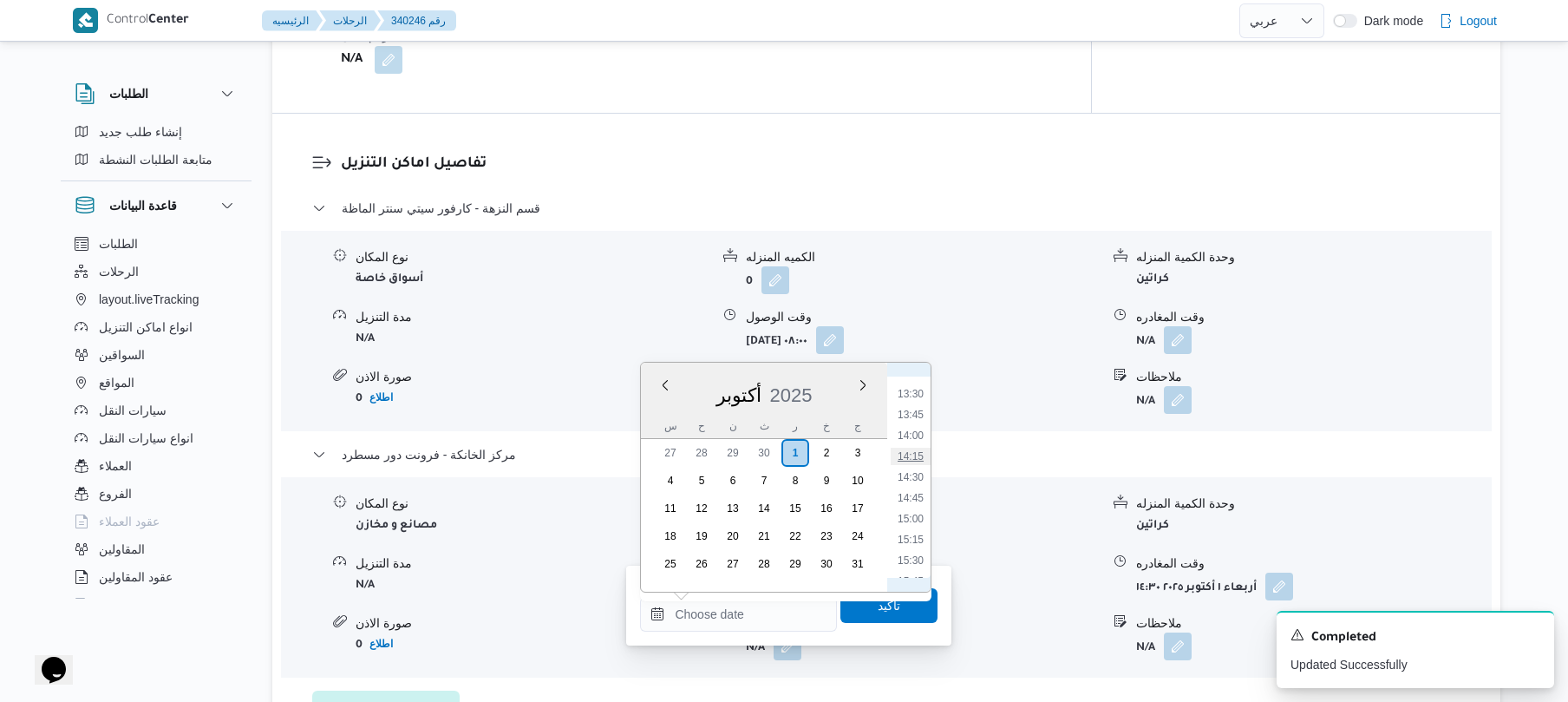
click at [917, 455] on li "14:15" at bounding box center [910, 456] width 40 height 17
type input "٠١/١٠/٢٠٢٥ ١٤:١٥"
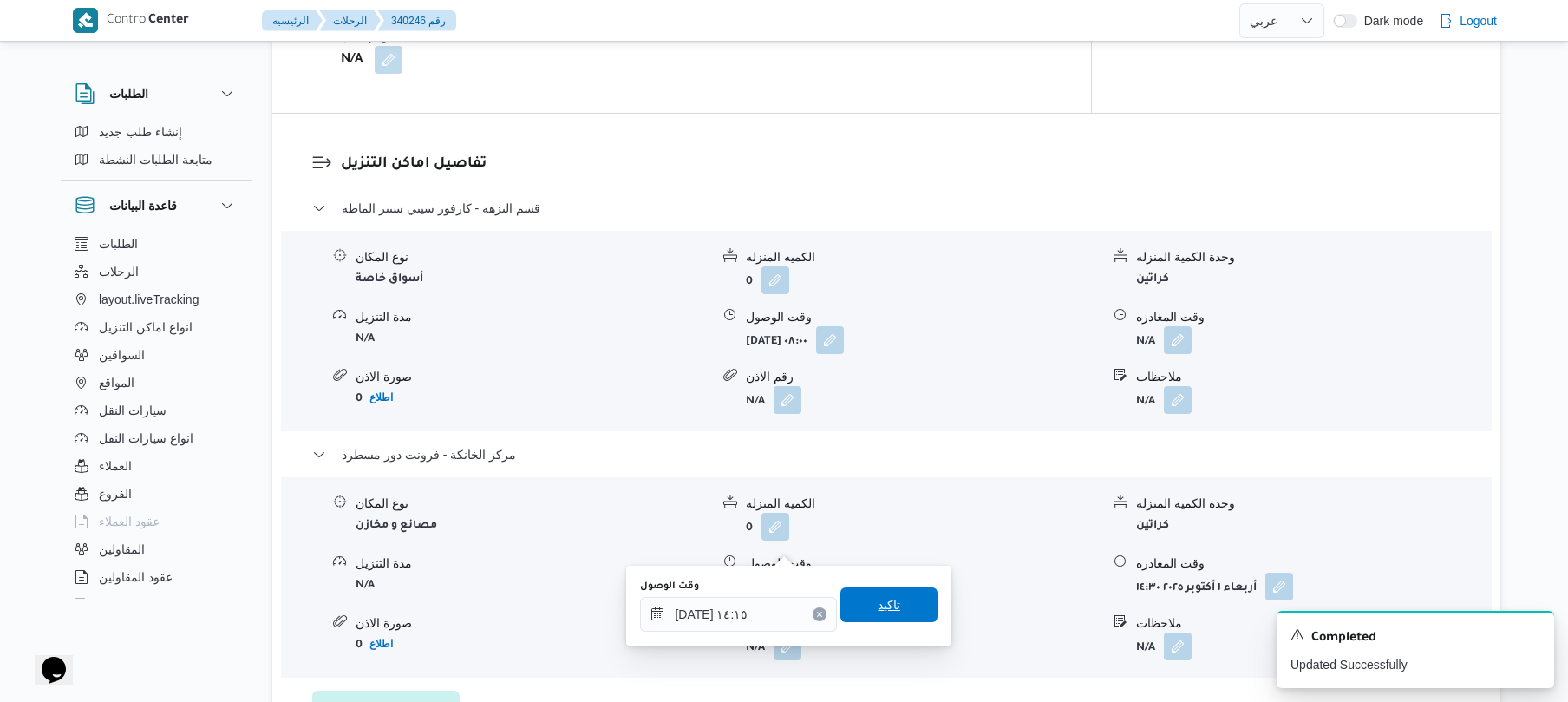
click at [904, 606] on span "تاكيد" at bounding box center [889, 605] width 97 height 34
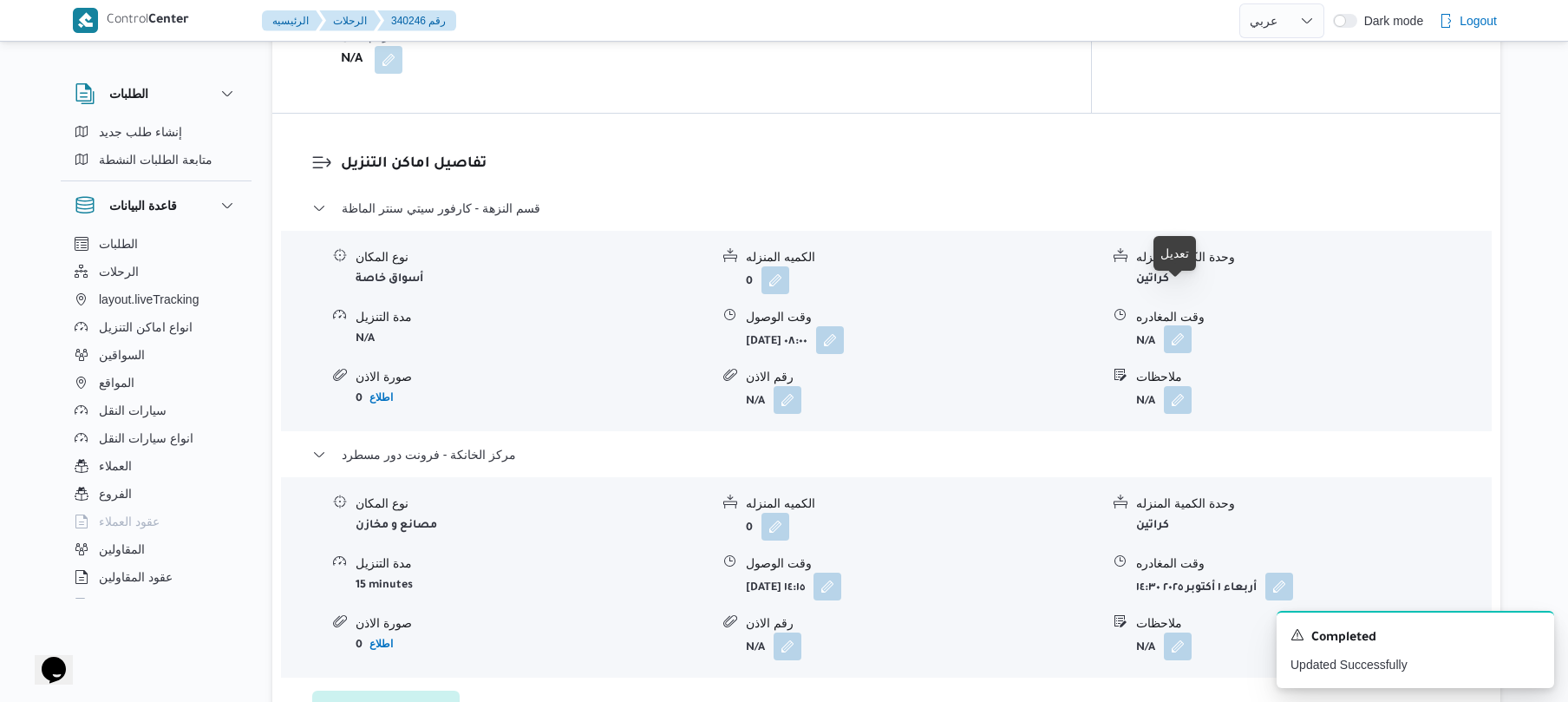
click at [1174, 325] on button "button" at bounding box center [1177, 339] width 28 height 28
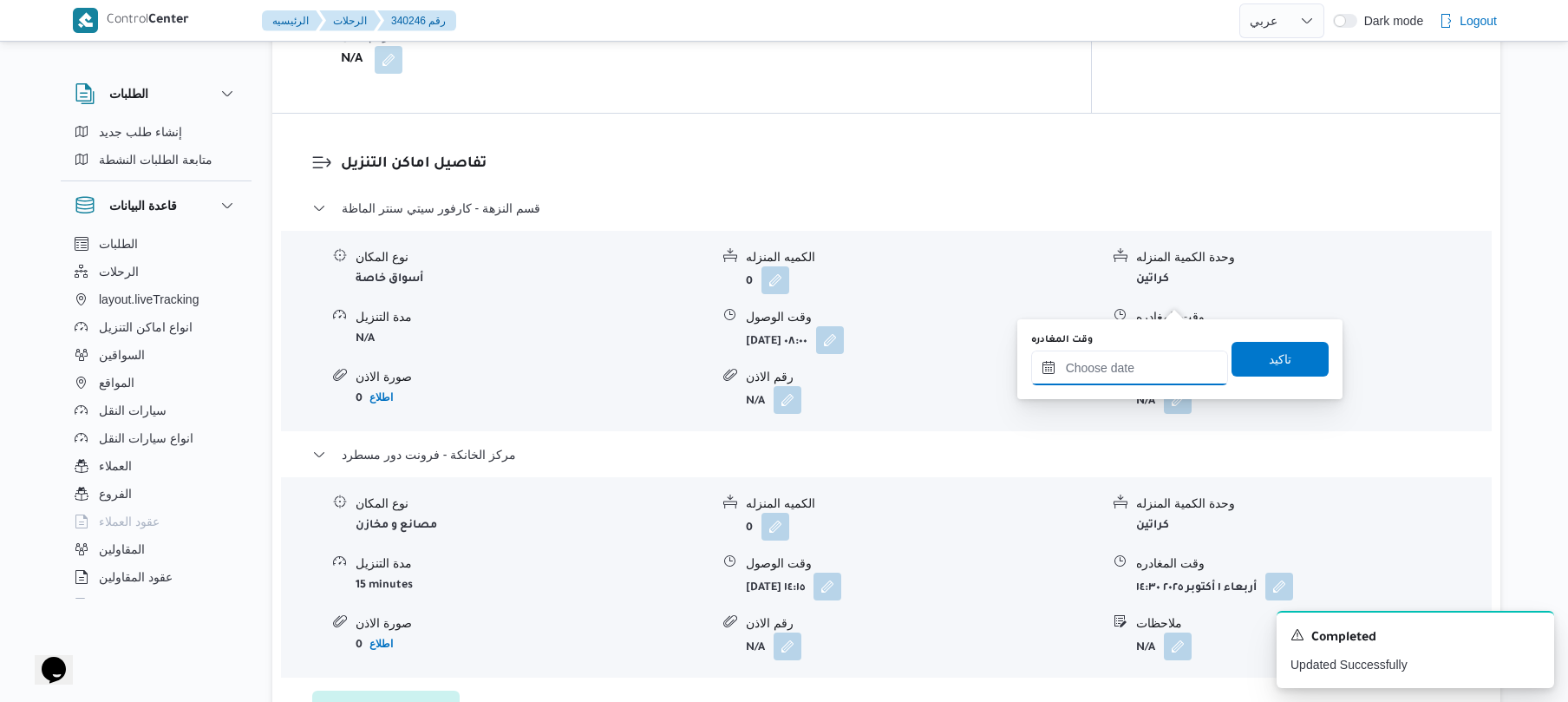
click at [1101, 360] on input "وقت المغادره" at bounding box center [1130, 368] width 197 height 34
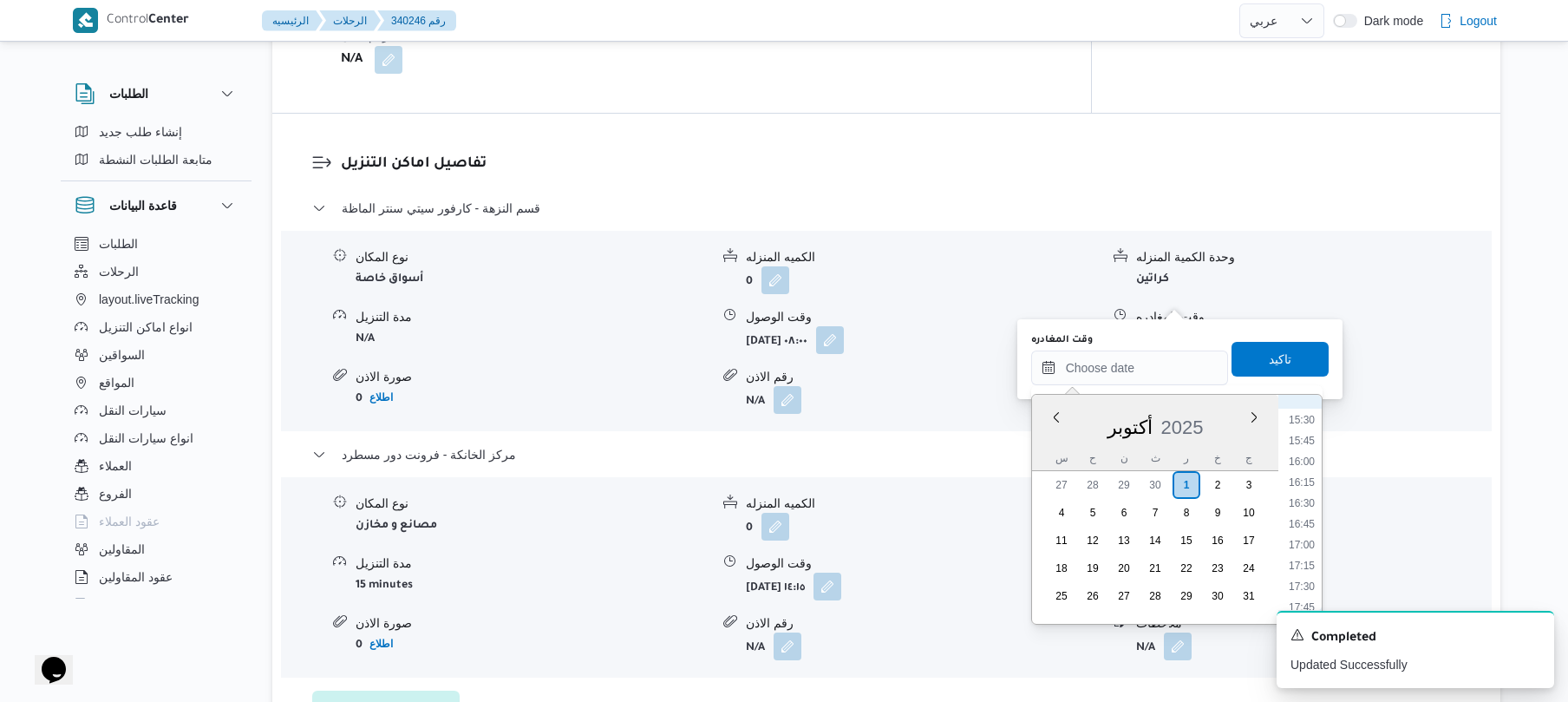
scroll to position [1119, 0]
click at [1304, 445] on li "13:45" at bounding box center [1302, 444] width 40 height 17
type input "٠١/١٠/٢٠٢٥ ١٣:٤٥"
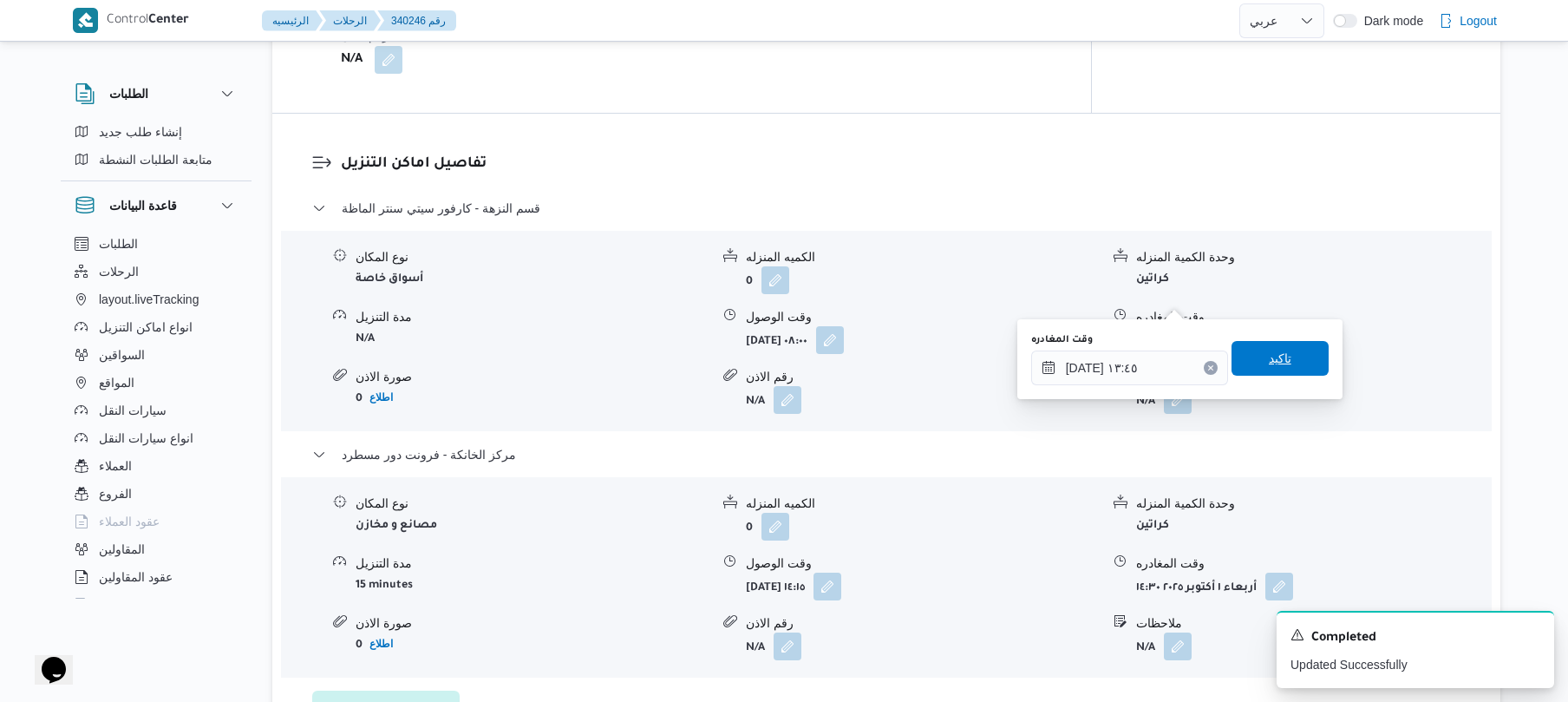
click at [1274, 369] on span "تاكيد" at bounding box center [1280, 359] width 97 height 34
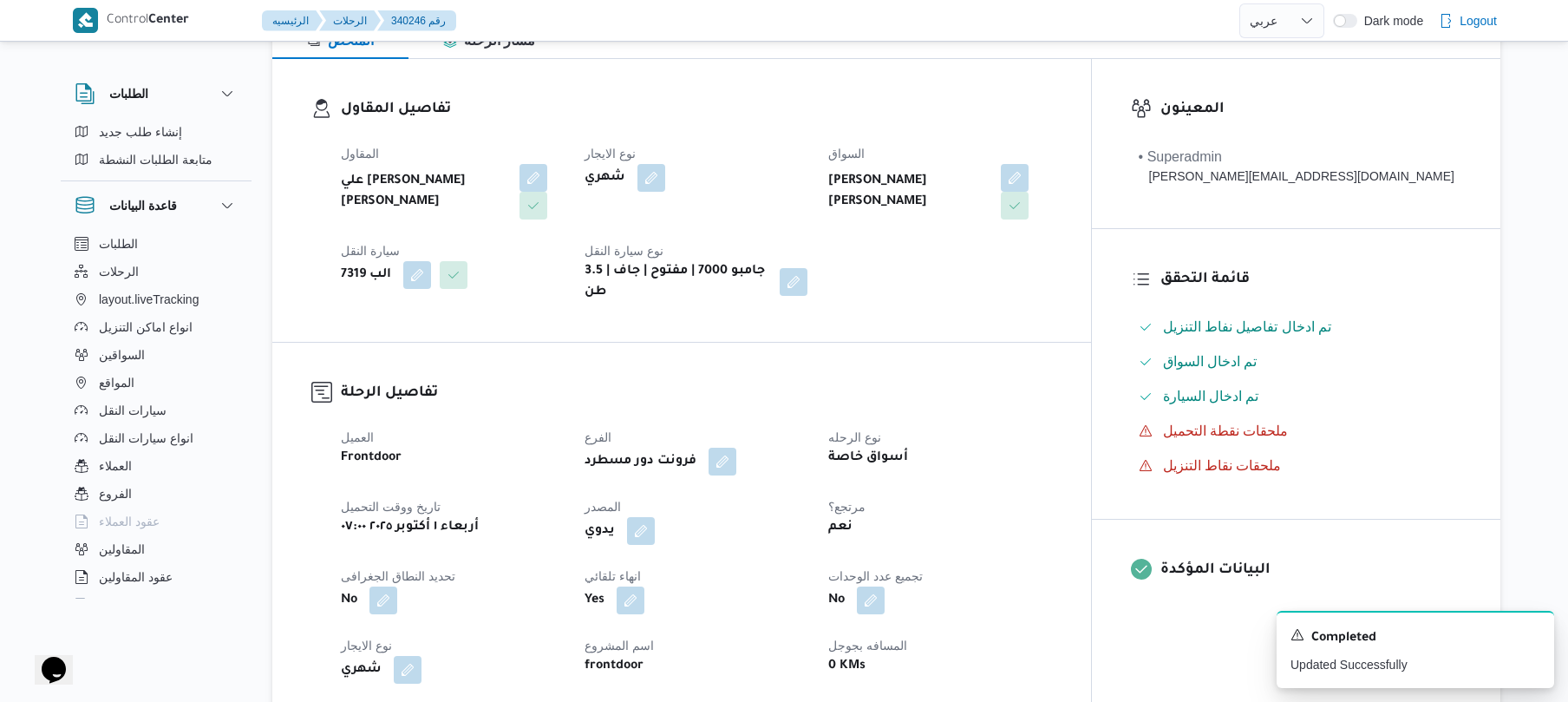
scroll to position [0, 0]
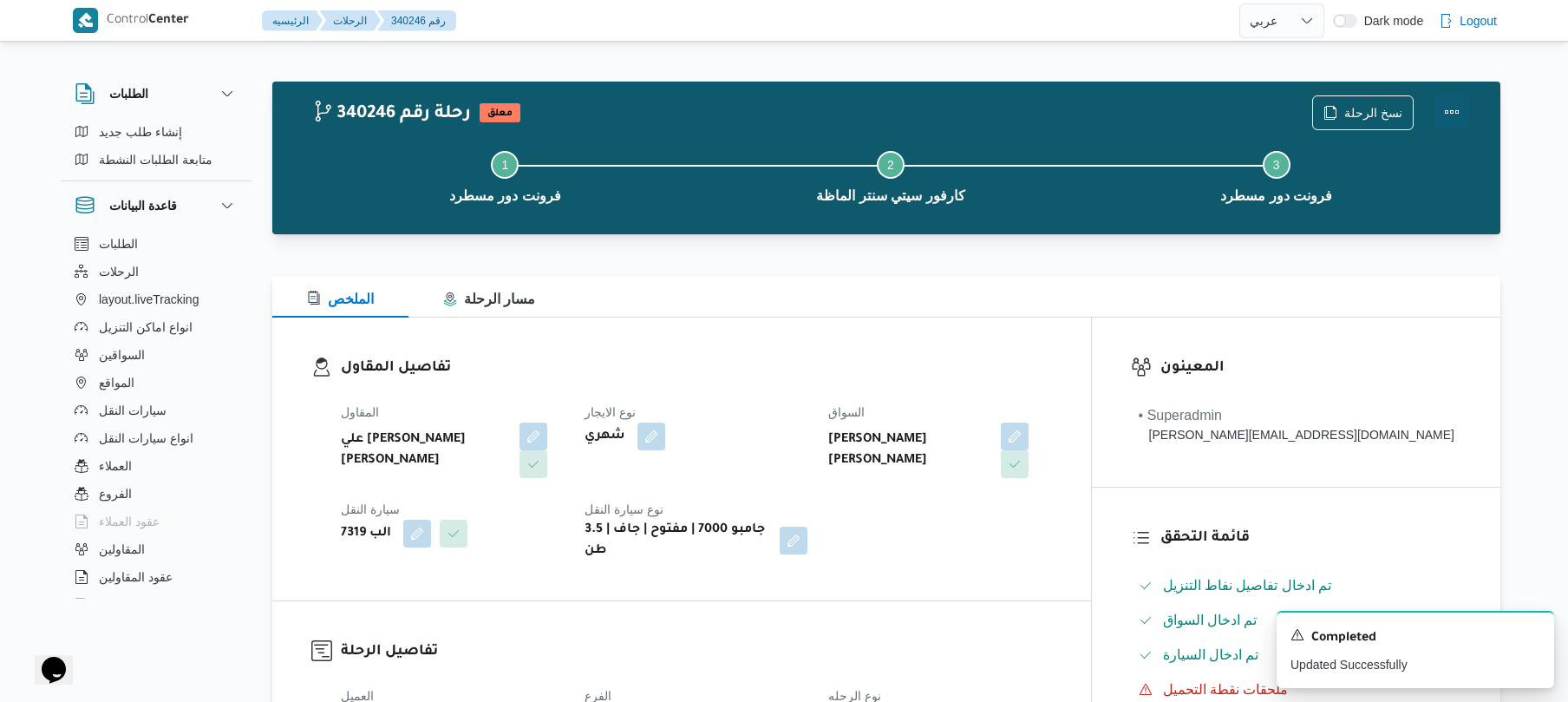
click at [1452, 126] on button "Actions" at bounding box center [1452, 112] width 34 height 34
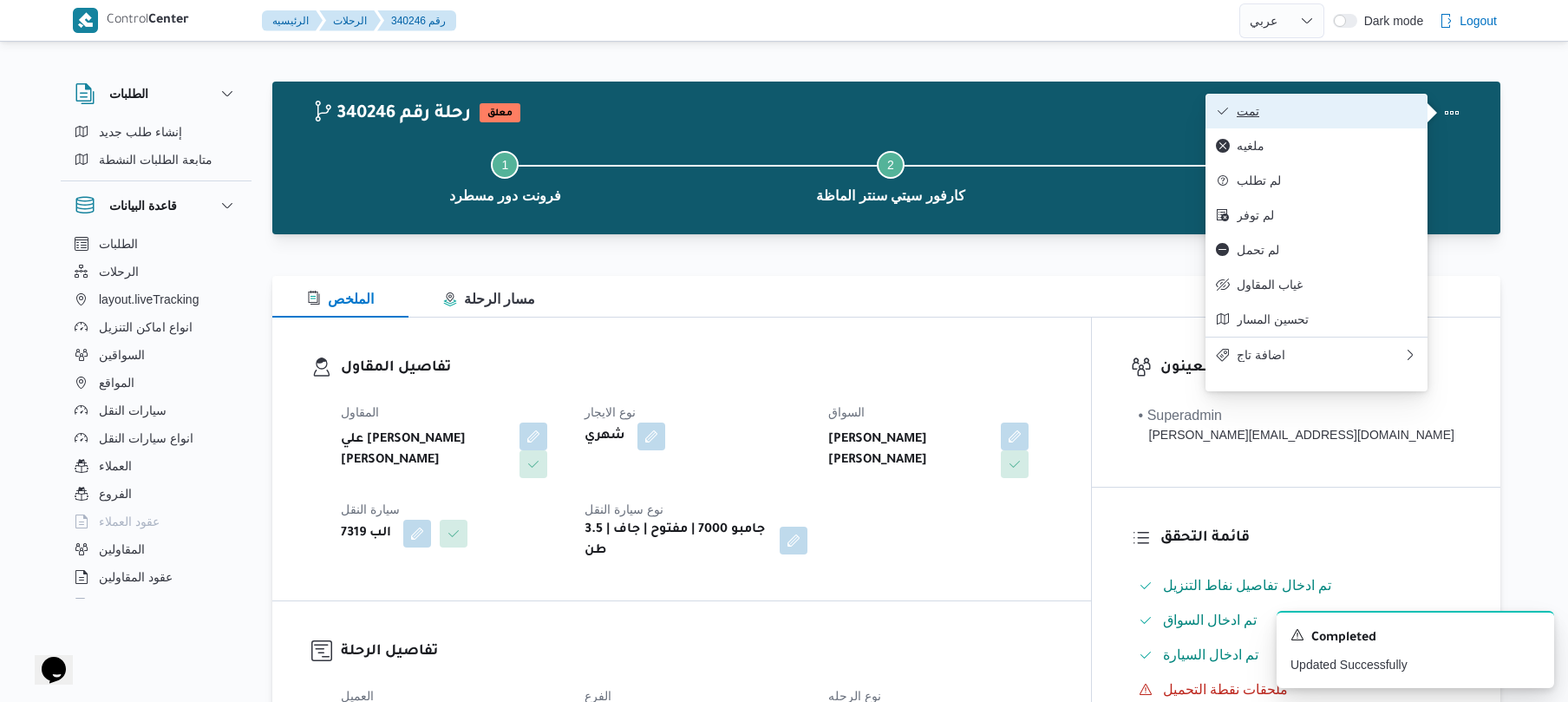
click at [1334, 111] on span "تمت" at bounding box center [1326, 111] width 180 height 14
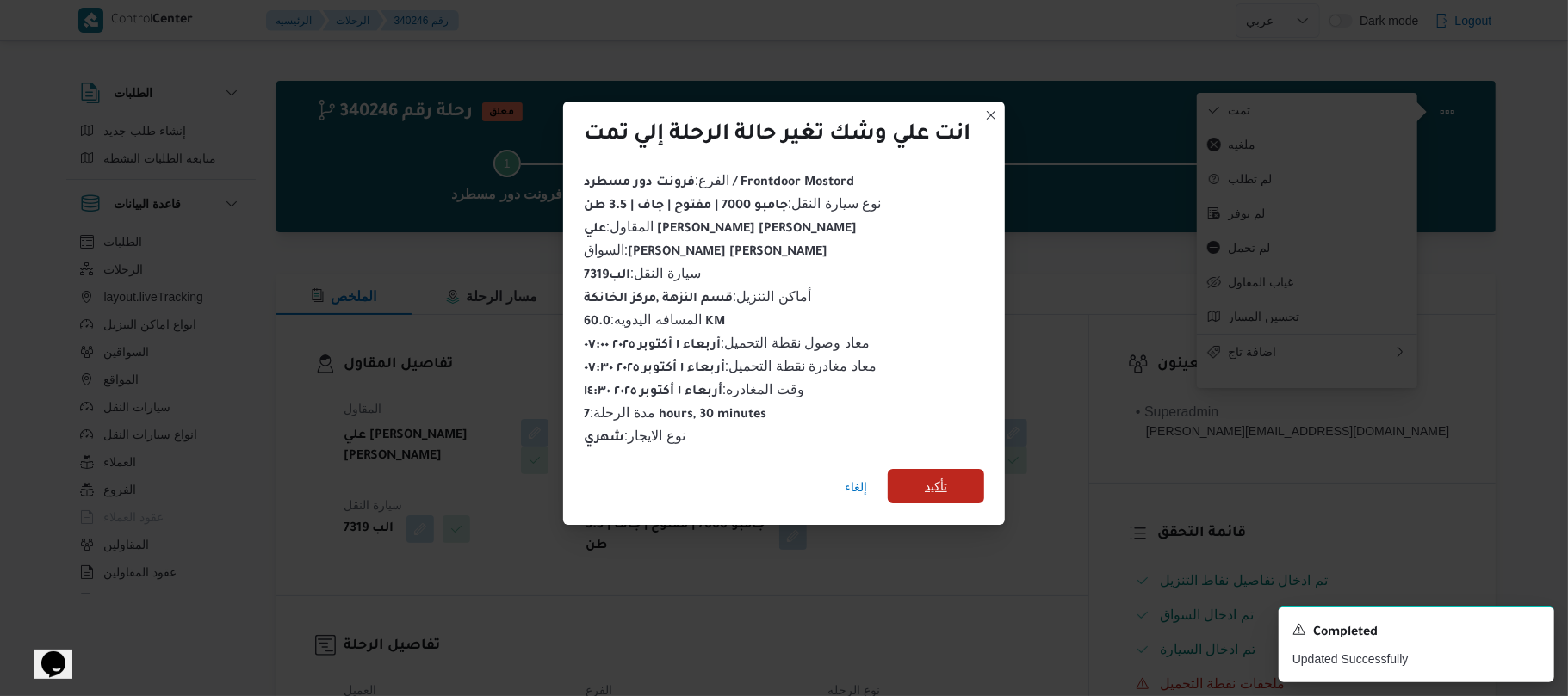
click at [939, 478] on span "تأكيد" at bounding box center [936, 486] width 23 height 21
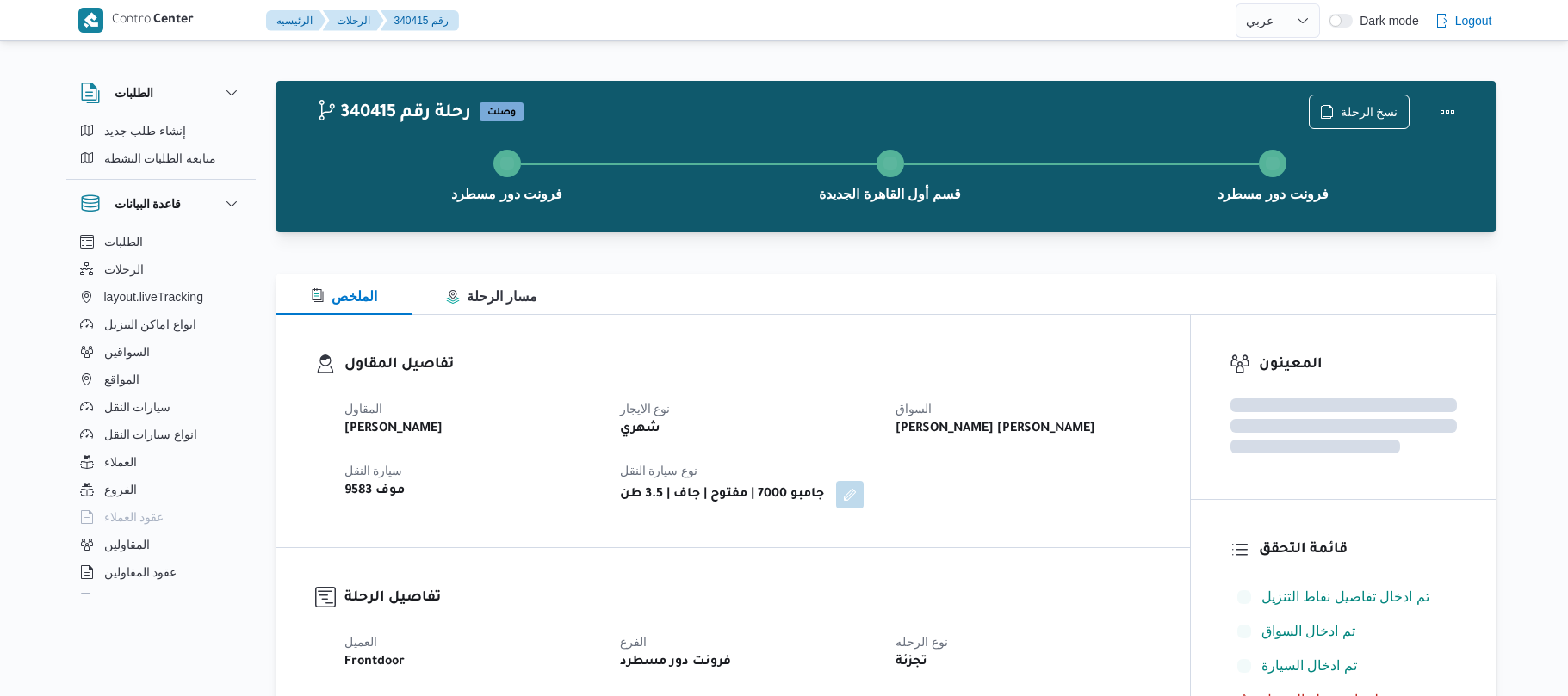
select select "ar"
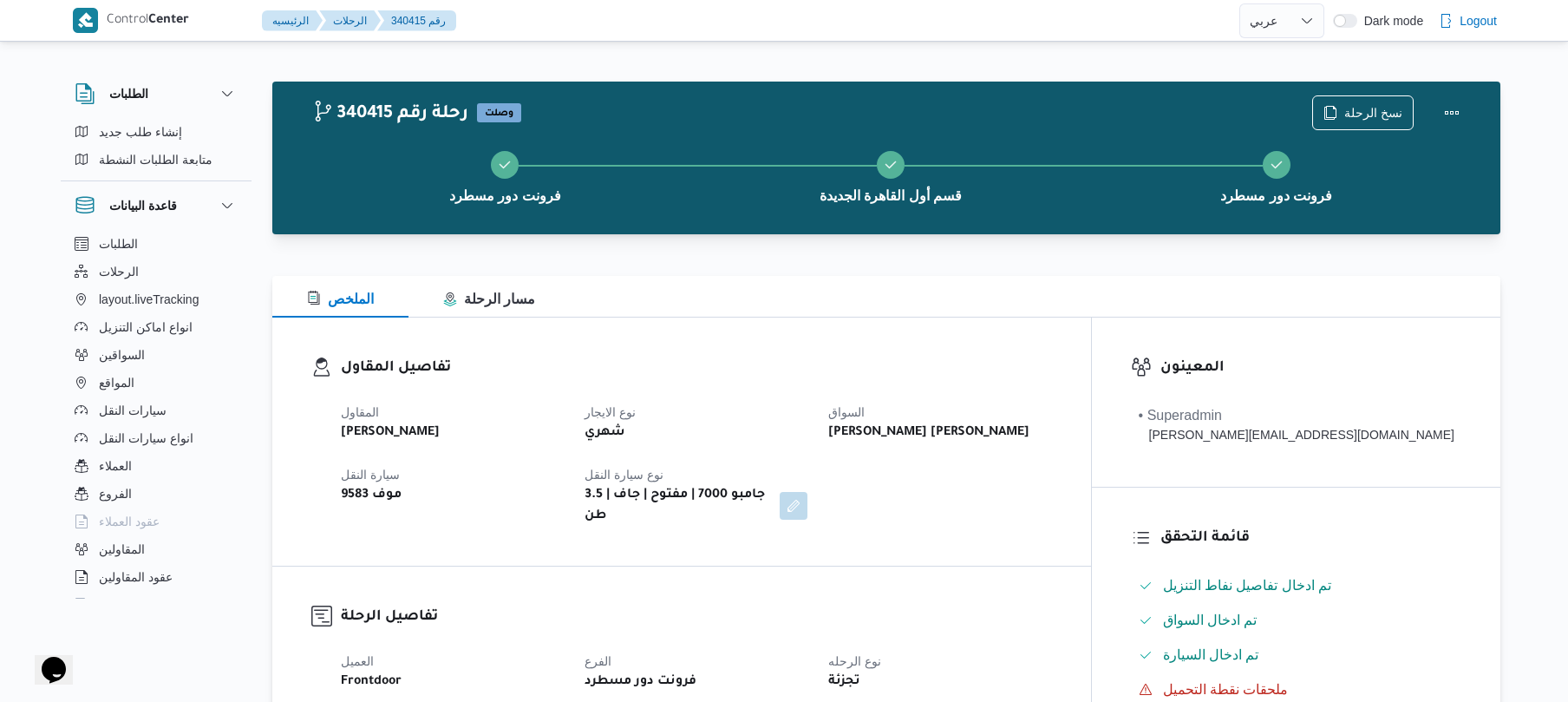
click at [879, 281] on div "الملخص مسار الرحلة" at bounding box center [886, 297] width 1228 height 42
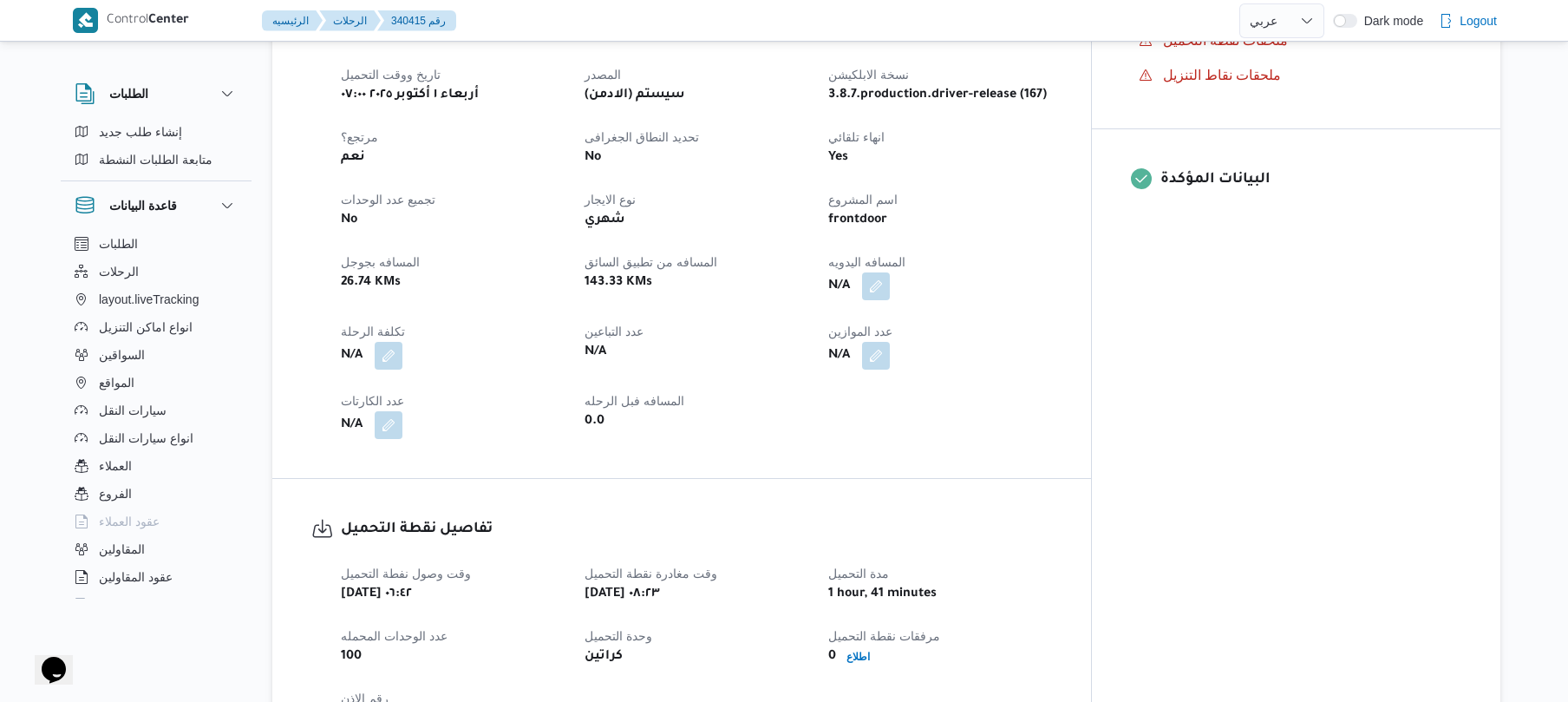
scroll to position [694, 0]
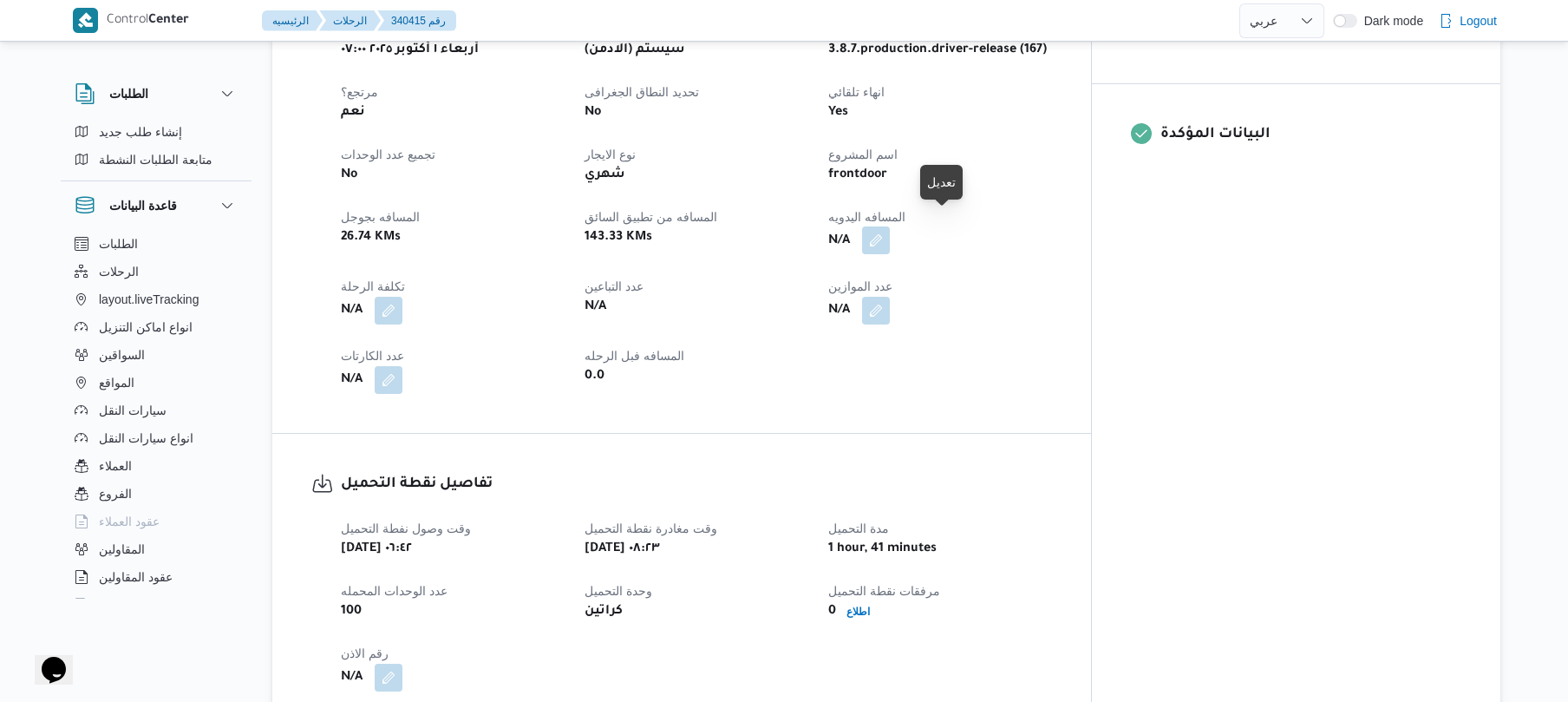
click at [889, 226] on button "button" at bounding box center [875, 239] width 28 height 28
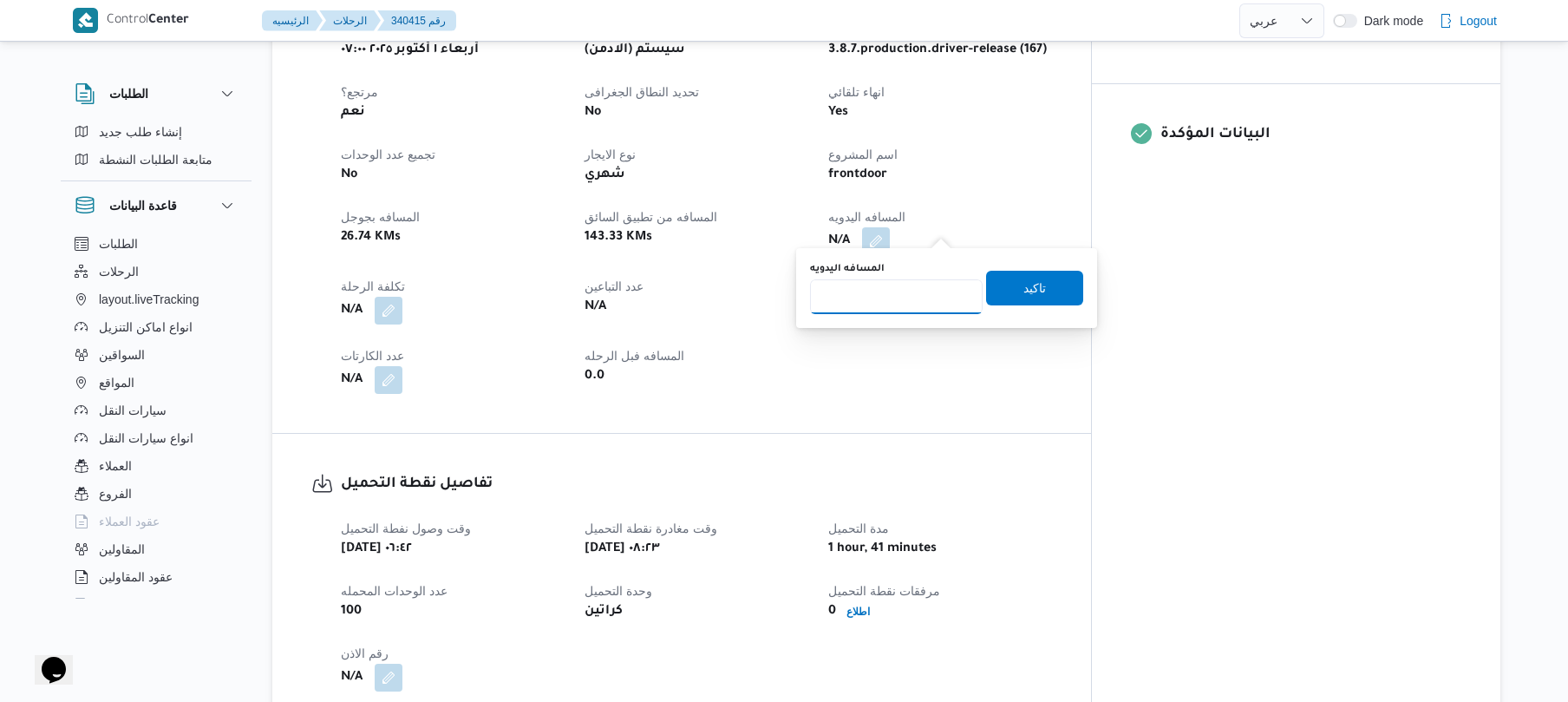
click at [889, 295] on input "المسافه اليدويه" at bounding box center [896, 297] width 173 height 34
type input "120"
click at [1034, 283] on span "تاكيد" at bounding box center [1035, 287] width 23 height 21
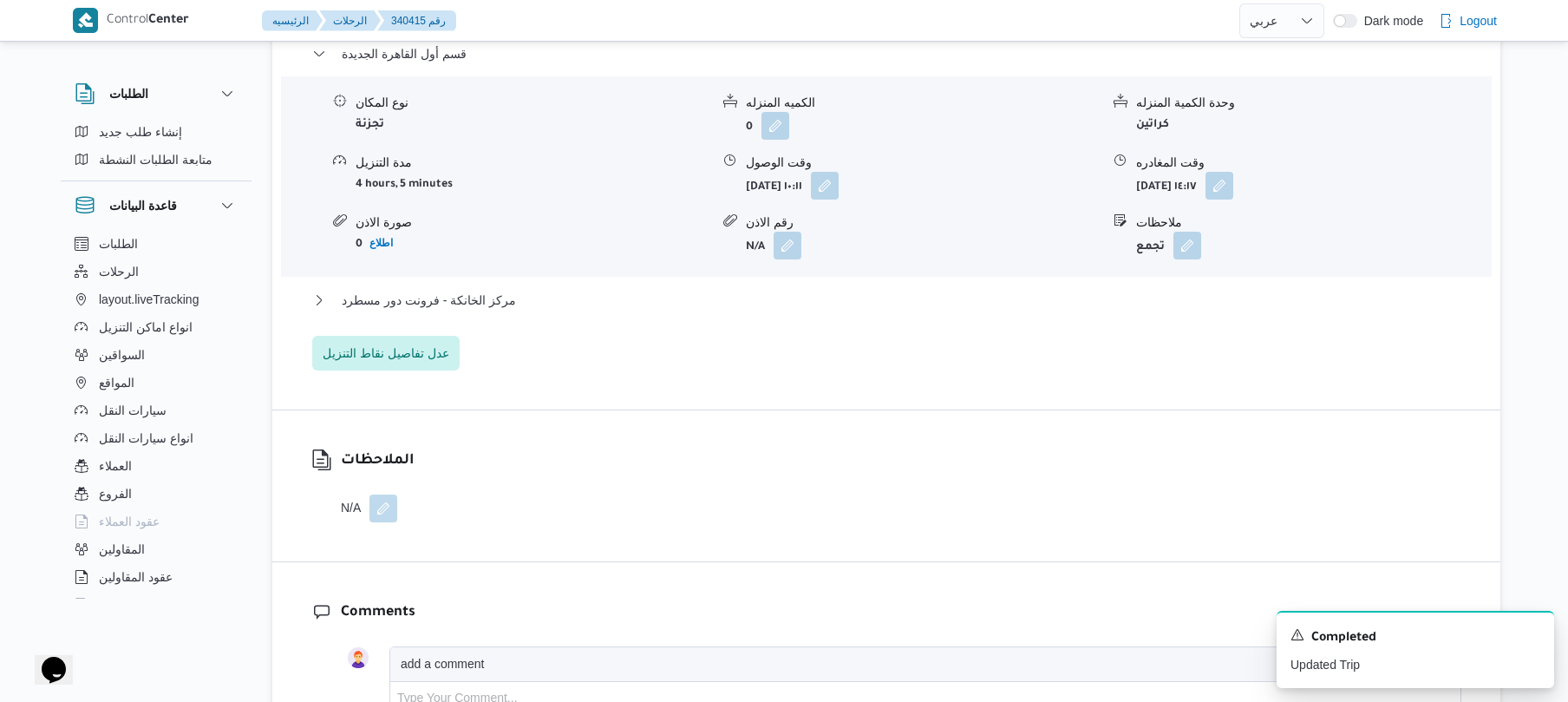
scroll to position [1469, 0]
click at [839, 169] on button "button" at bounding box center [825, 182] width 28 height 28
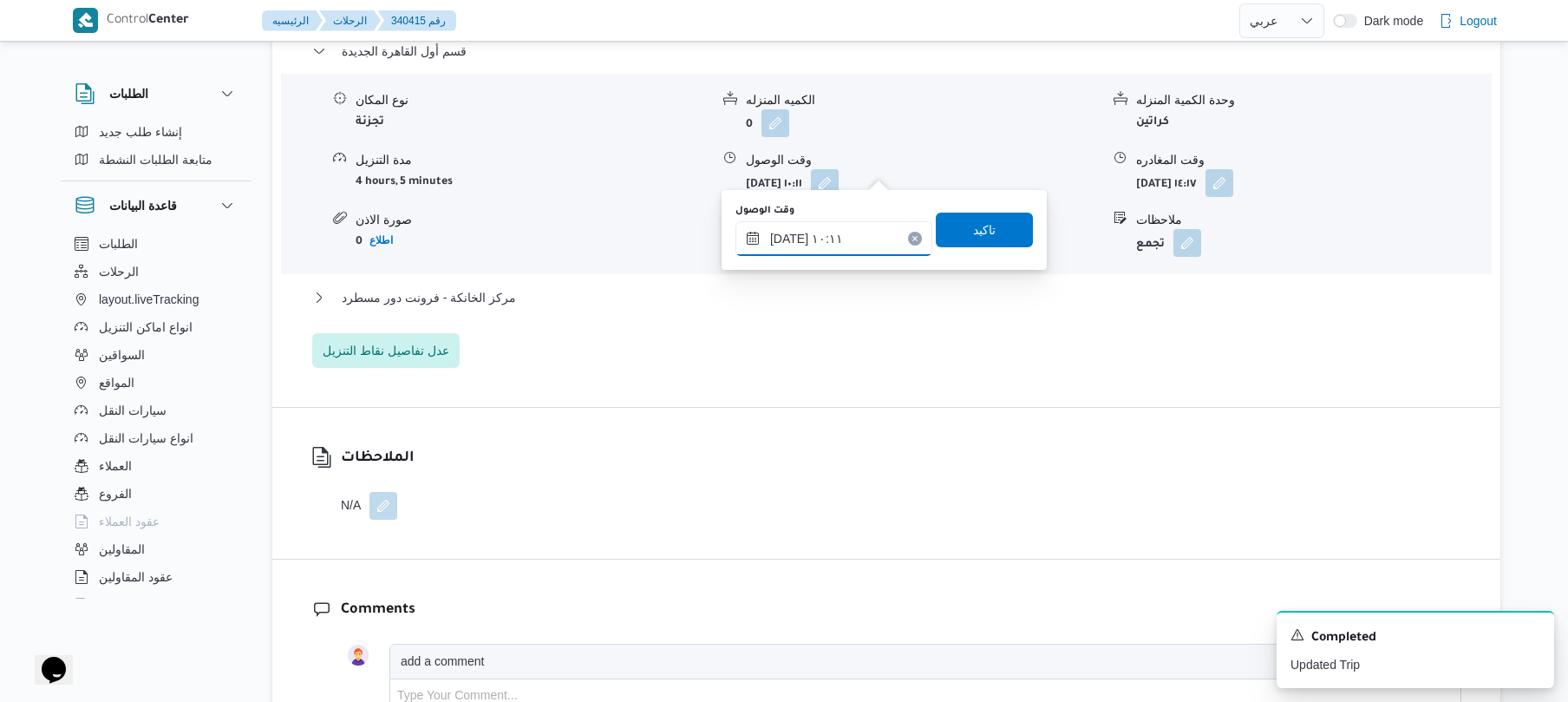
click at [841, 239] on input "٠١/١٠/٢٠٢٥ ١٠:١١" at bounding box center [834, 238] width 197 height 34
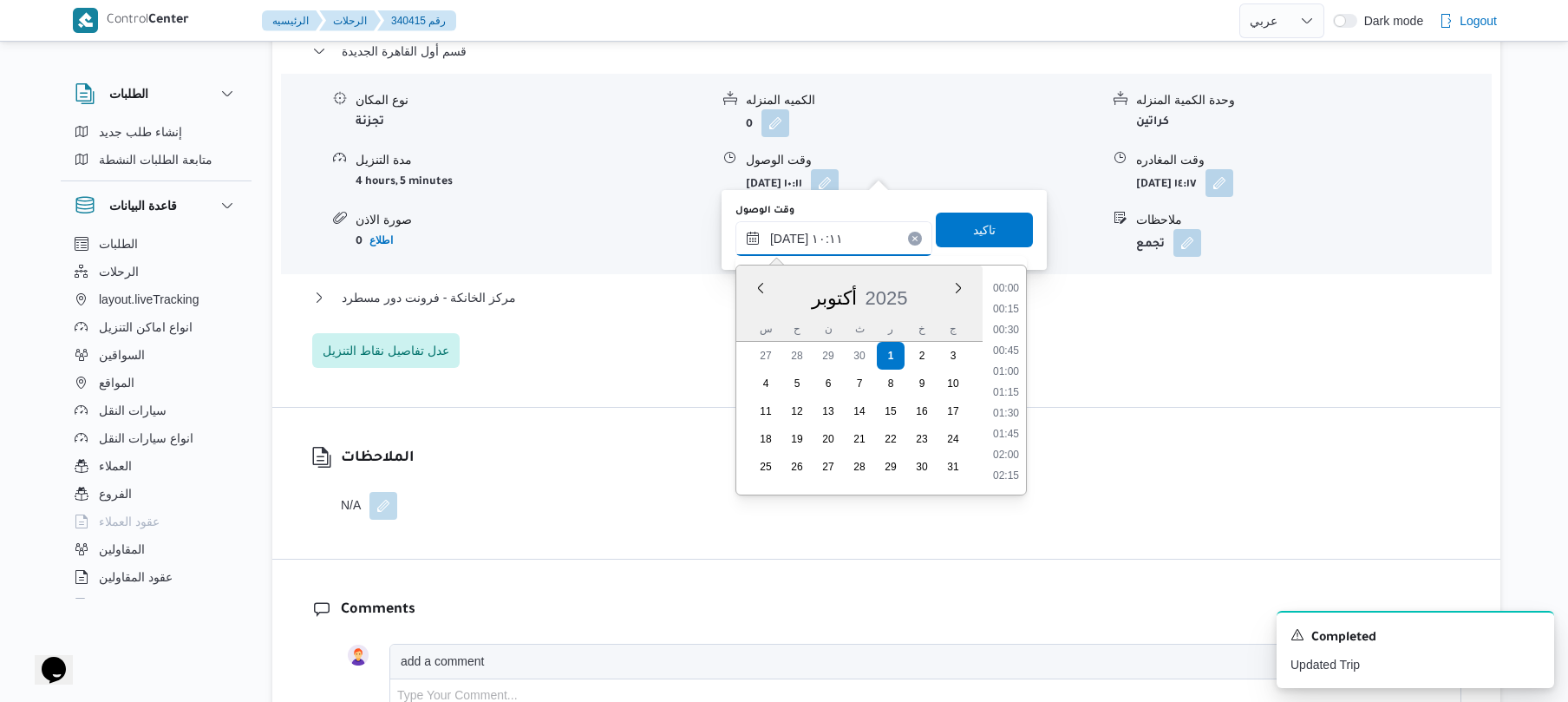
scroll to position [729, 0]
click at [1007, 330] on li "09:15" at bounding box center [1006, 330] width 40 height 17
type input "٠١/١٠/٢٠٢٥ ٠٩:١٥"
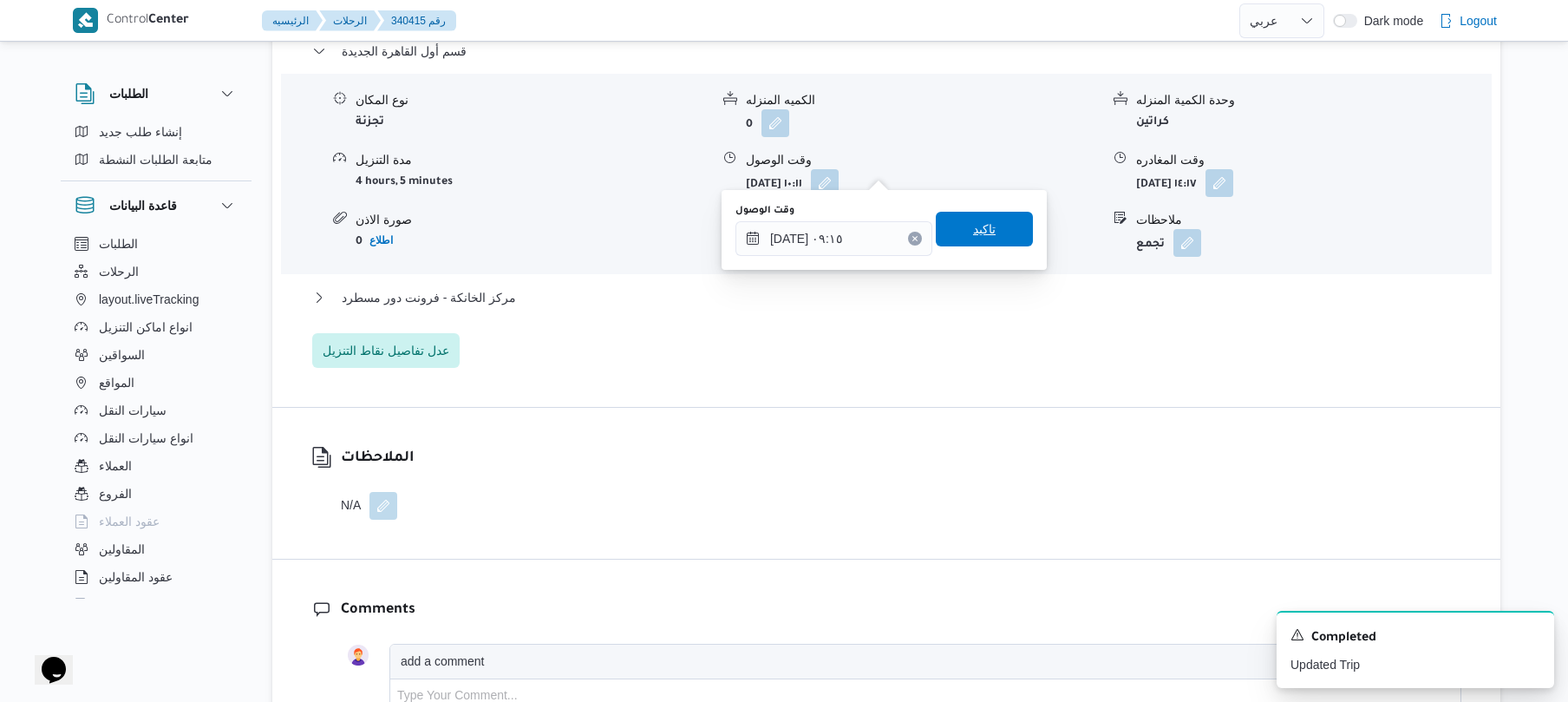
click at [997, 233] on span "تاكيد" at bounding box center [985, 229] width 97 height 34
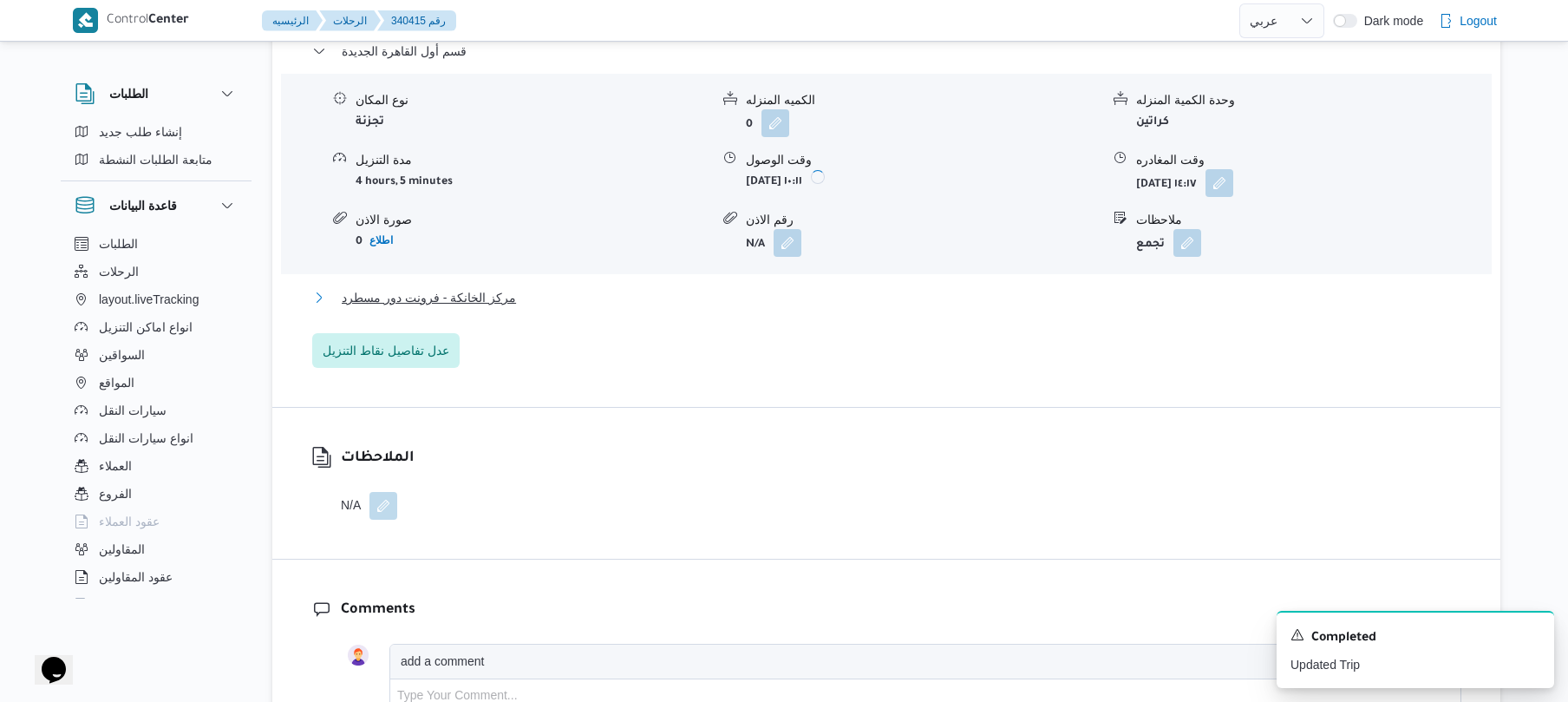
click at [903, 292] on button "مركز الخانكة - فرونت دور مسطرد" at bounding box center [886, 298] width 1149 height 21
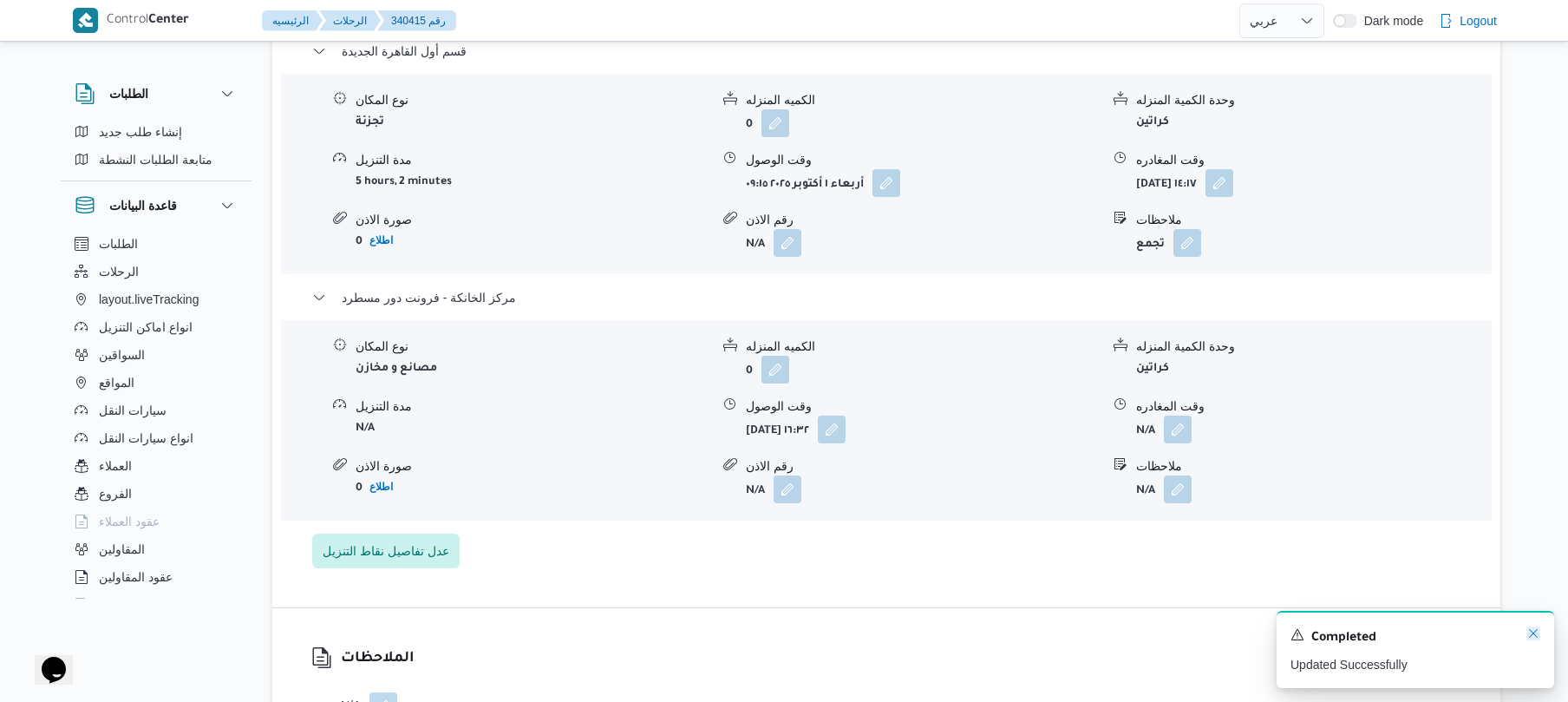
click at [1530, 633] on icon "Dismiss toast" at bounding box center [1533, 633] width 14 height 14
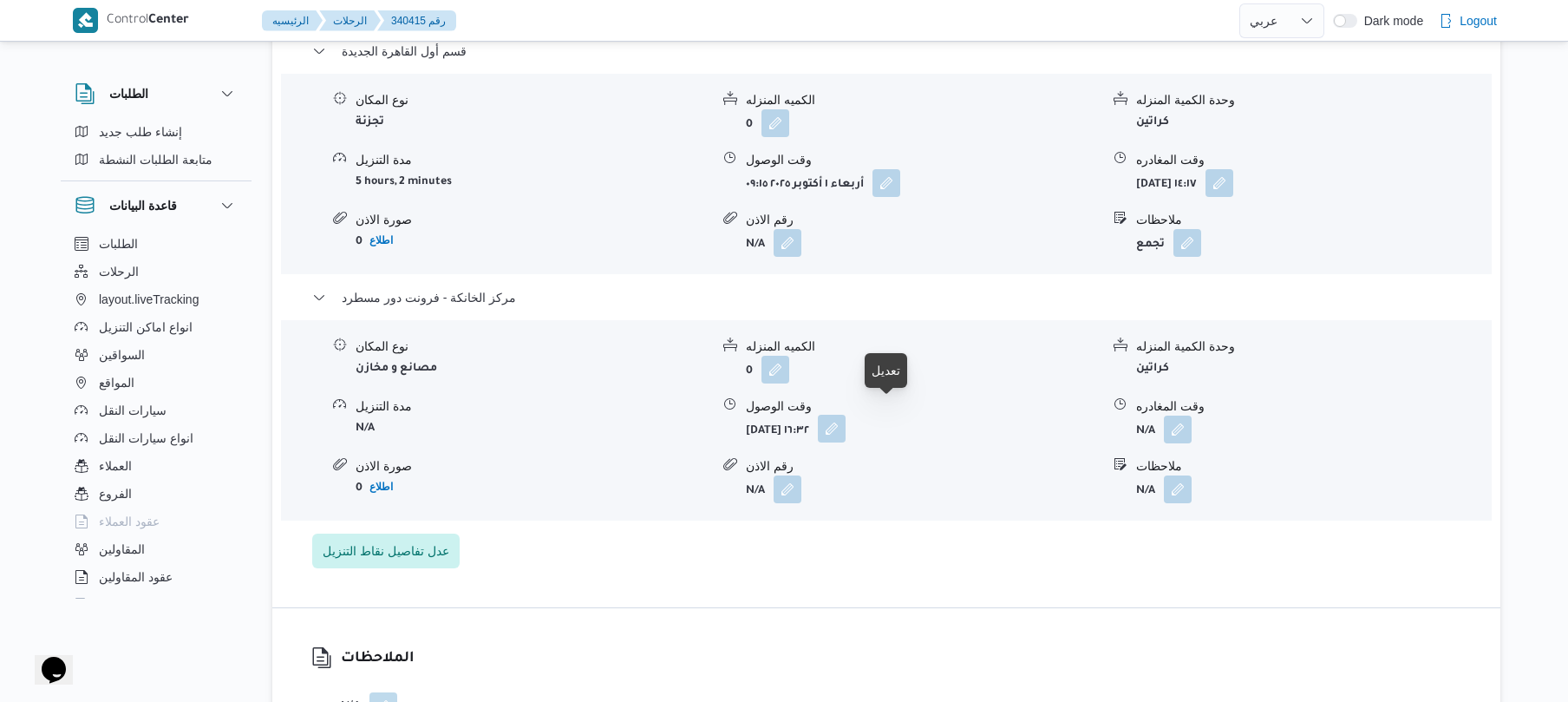
click at [845, 419] on button "button" at bounding box center [831, 428] width 28 height 28
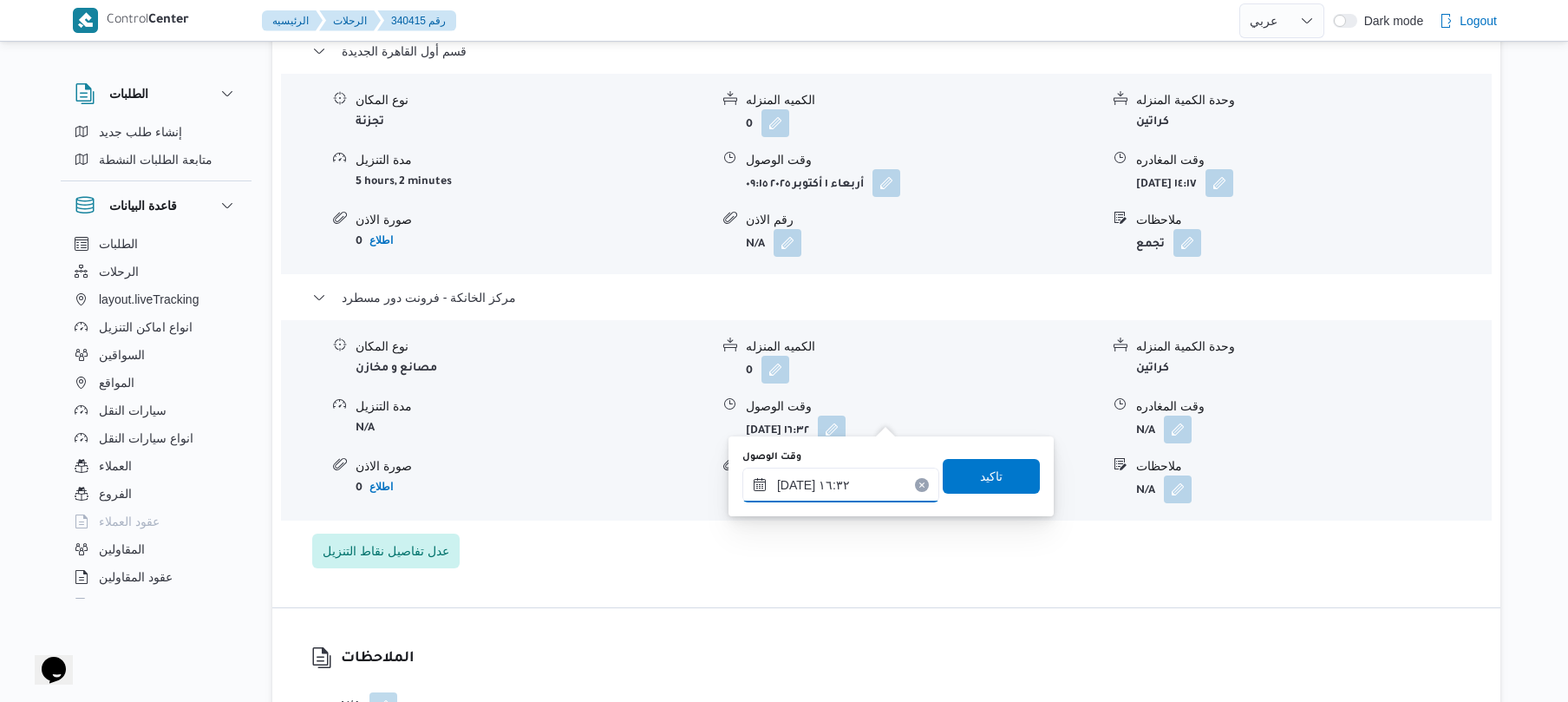
click at [830, 486] on input "٠١/١٠/٢٠٢٥ ١٦:٣٢" at bounding box center [841, 485] width 197 height 34
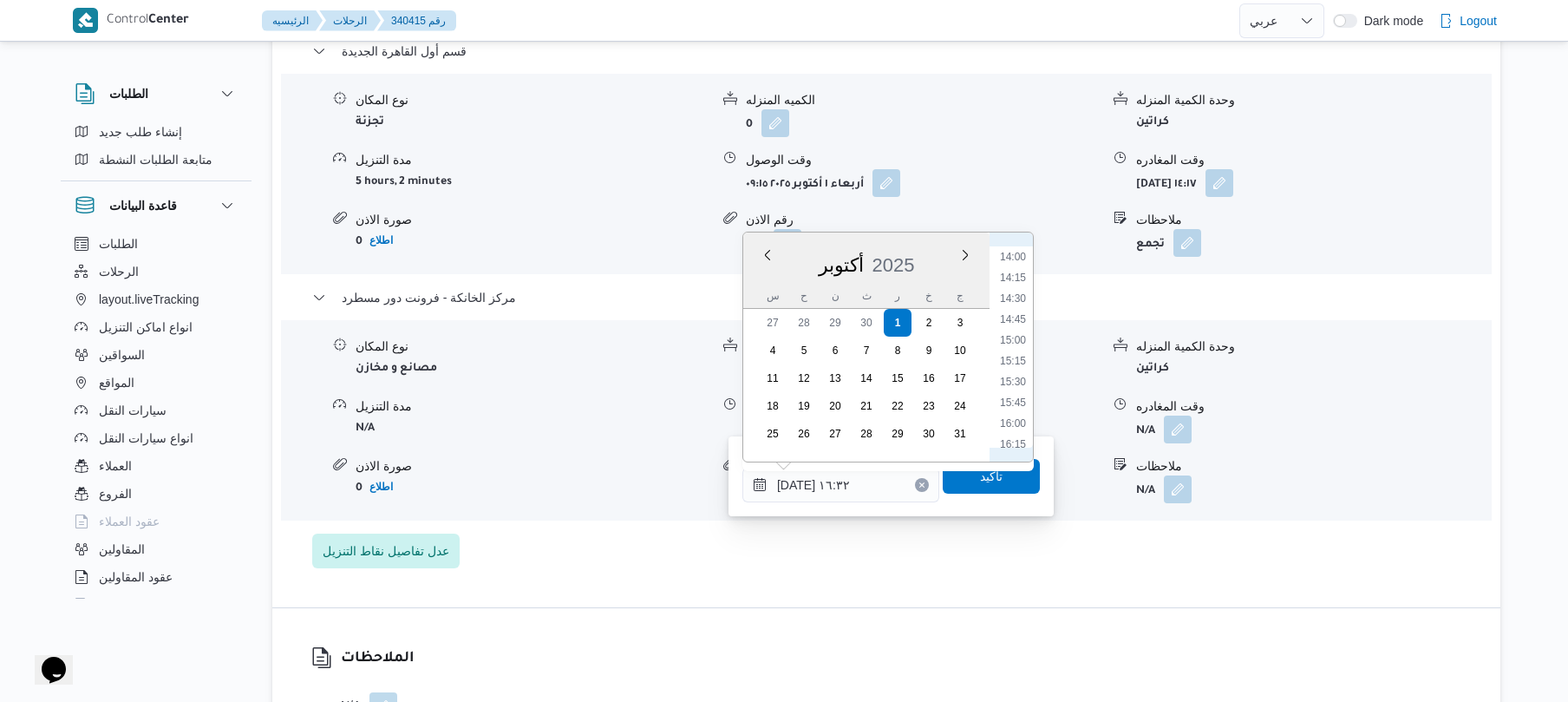
scroll to position [1098, 0]
click at [1017, 408] on li "15:00" at bounding box center [1013, 407] width 40 height 17
type input "[DATE] ١٥:٠٠"
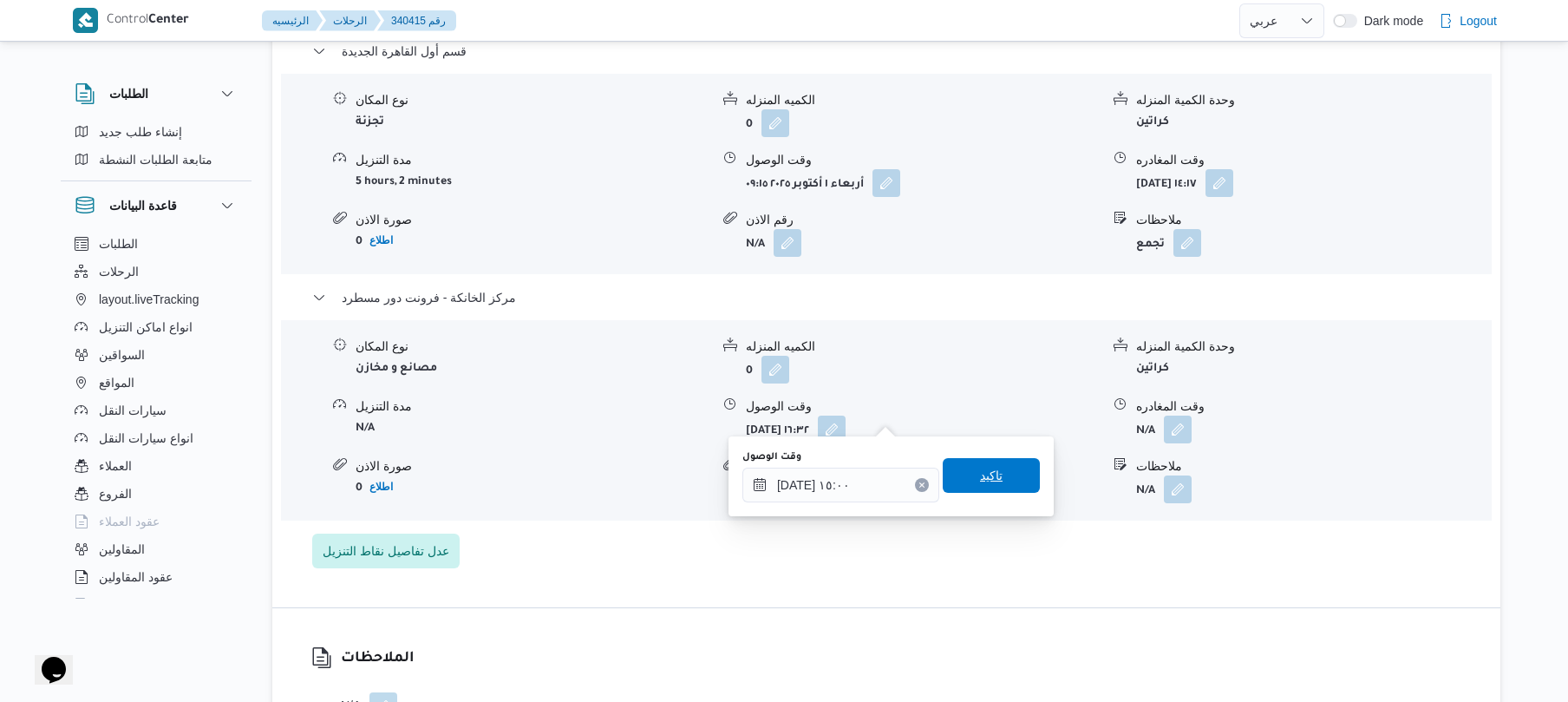
click at [983, 481] on span "تاكيد" at bounding box center [991, 476] width 23 height 21
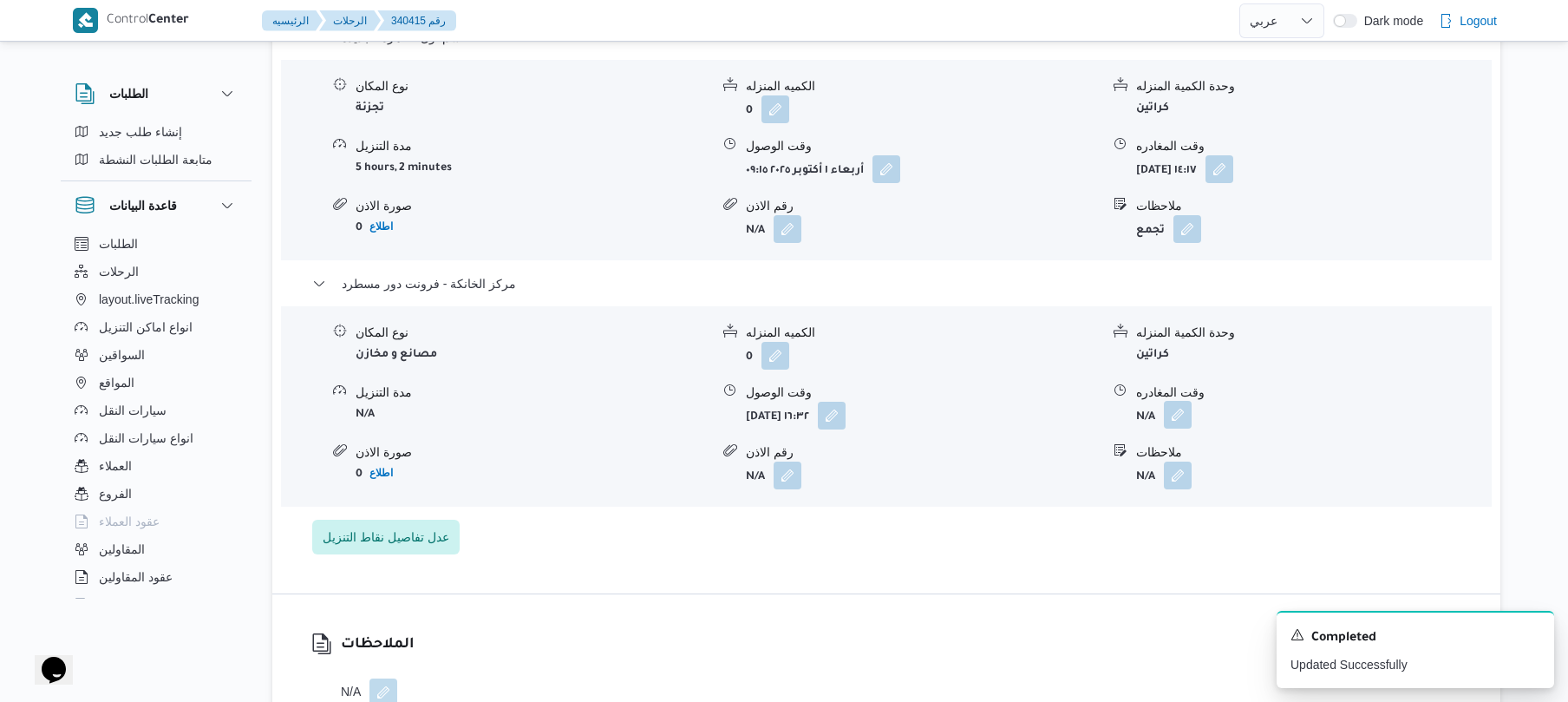
click at [1176, 415] on button "button" at bounding box center [1177, 414] width 28 height 28
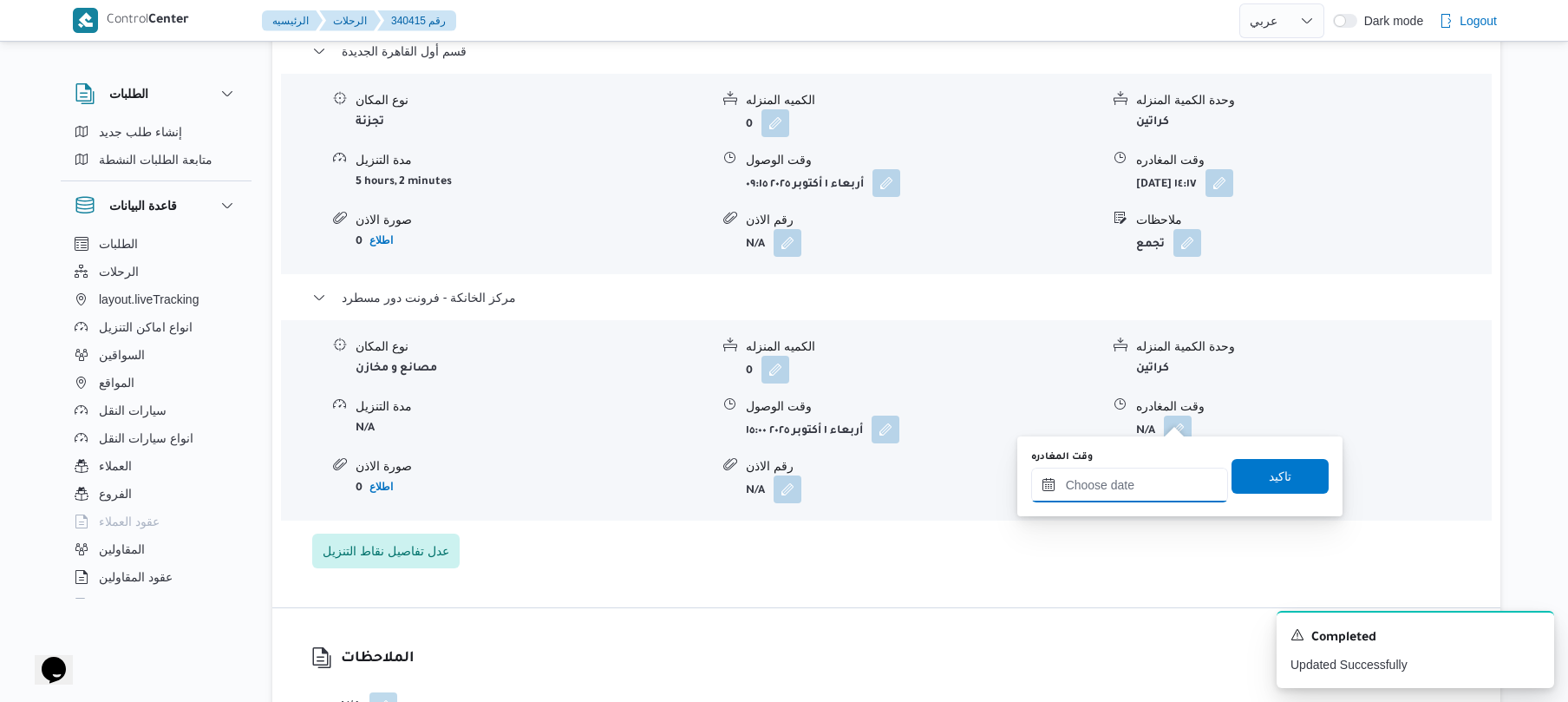
click at [1077, 472] on div at bounding box center [1130, 485] width 197 height 34
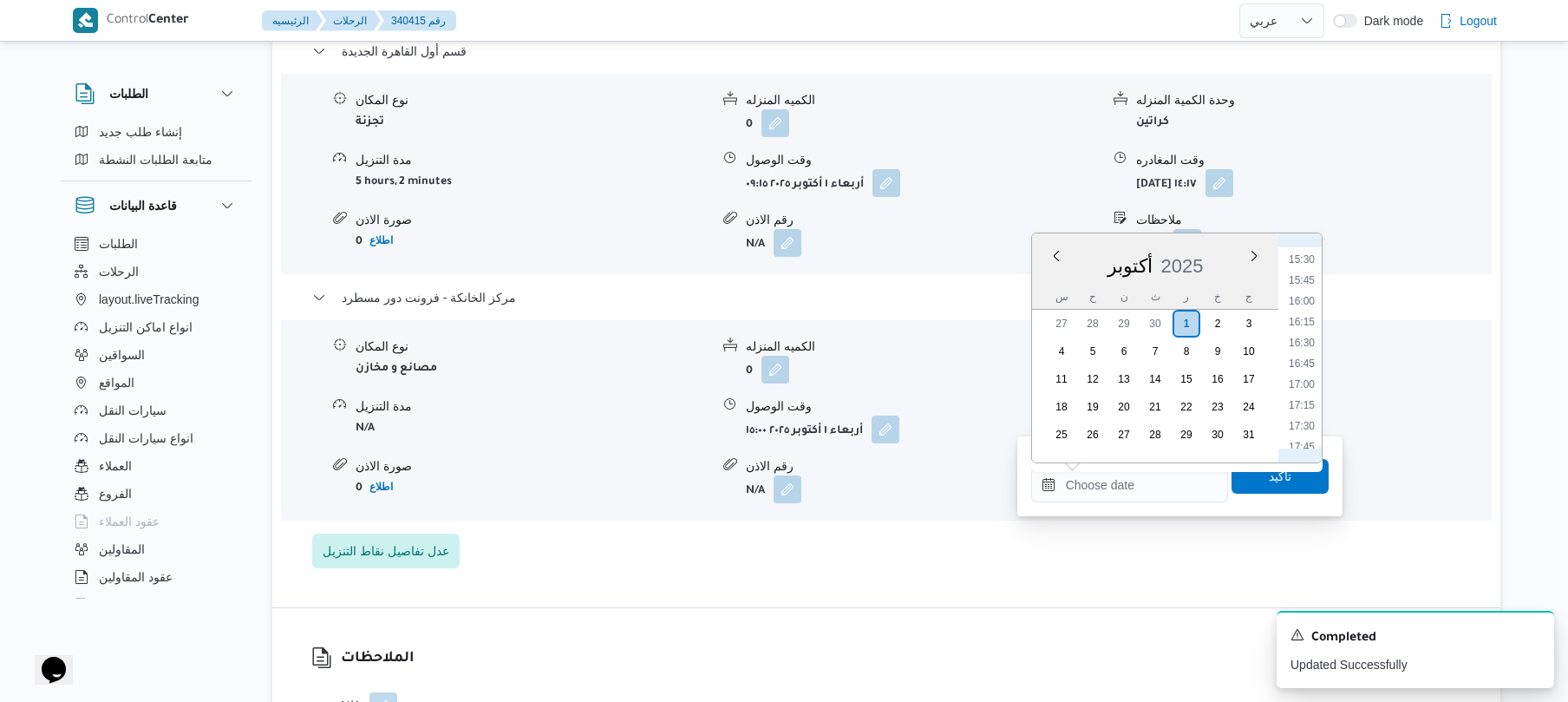
scroll to position [1116, 0]
click at [1301, 407] on li "15:15" at bounding box center [1302, 410] width 40 height 17
type input "٠١/١٠/٢٠٢٥ ١٥:١٥"
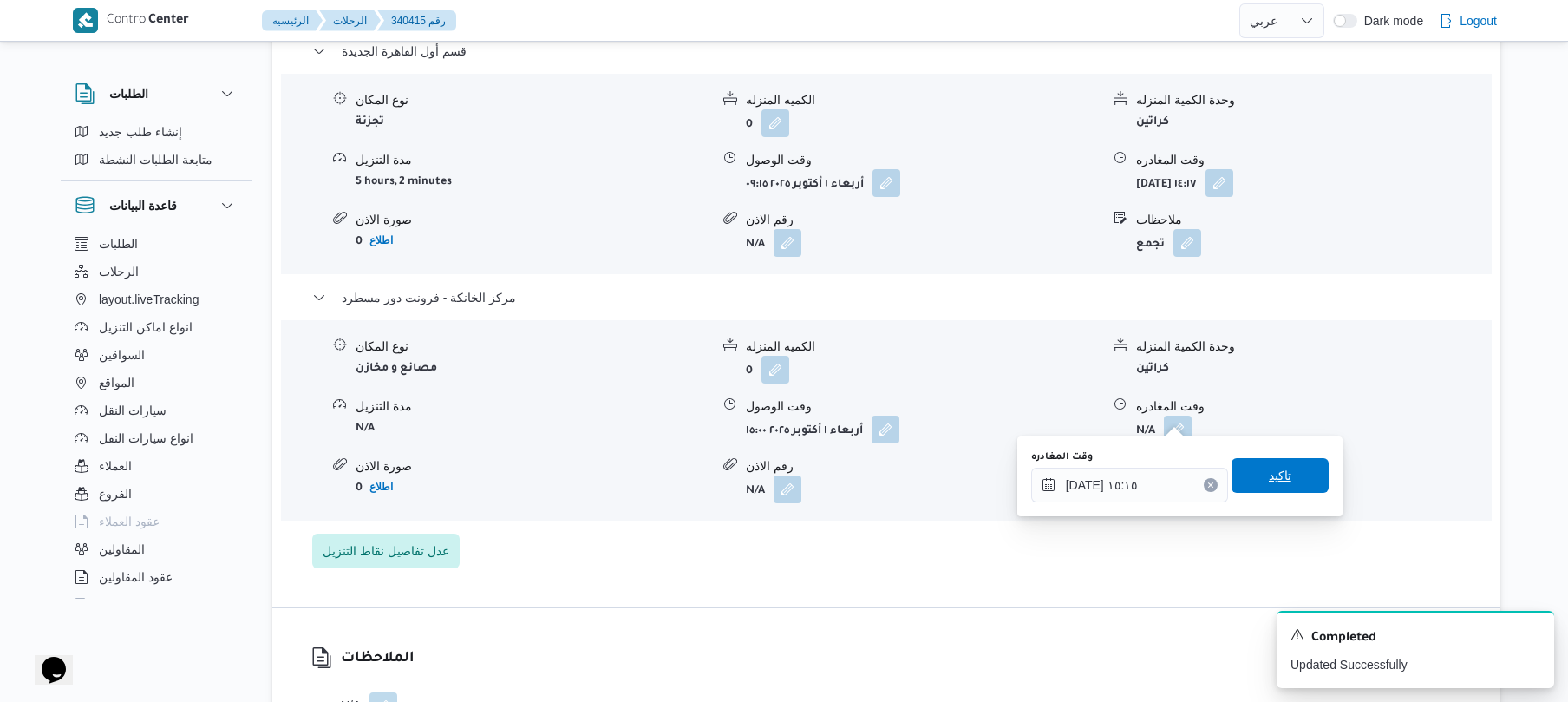
click at [1273, 481] on span "تاكيد" at bounding box center [1280, 476] width 23 height 21
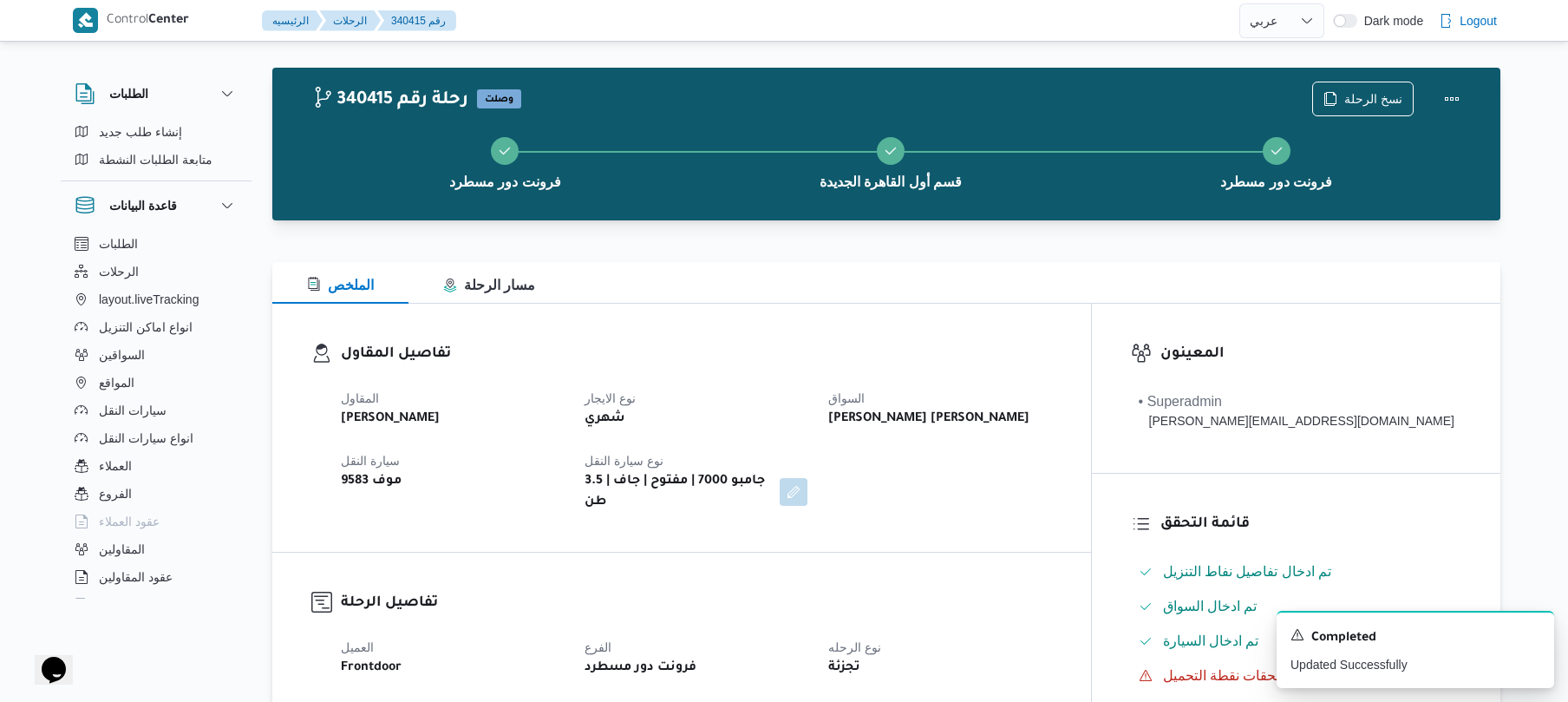
scroll to position [0, 0]
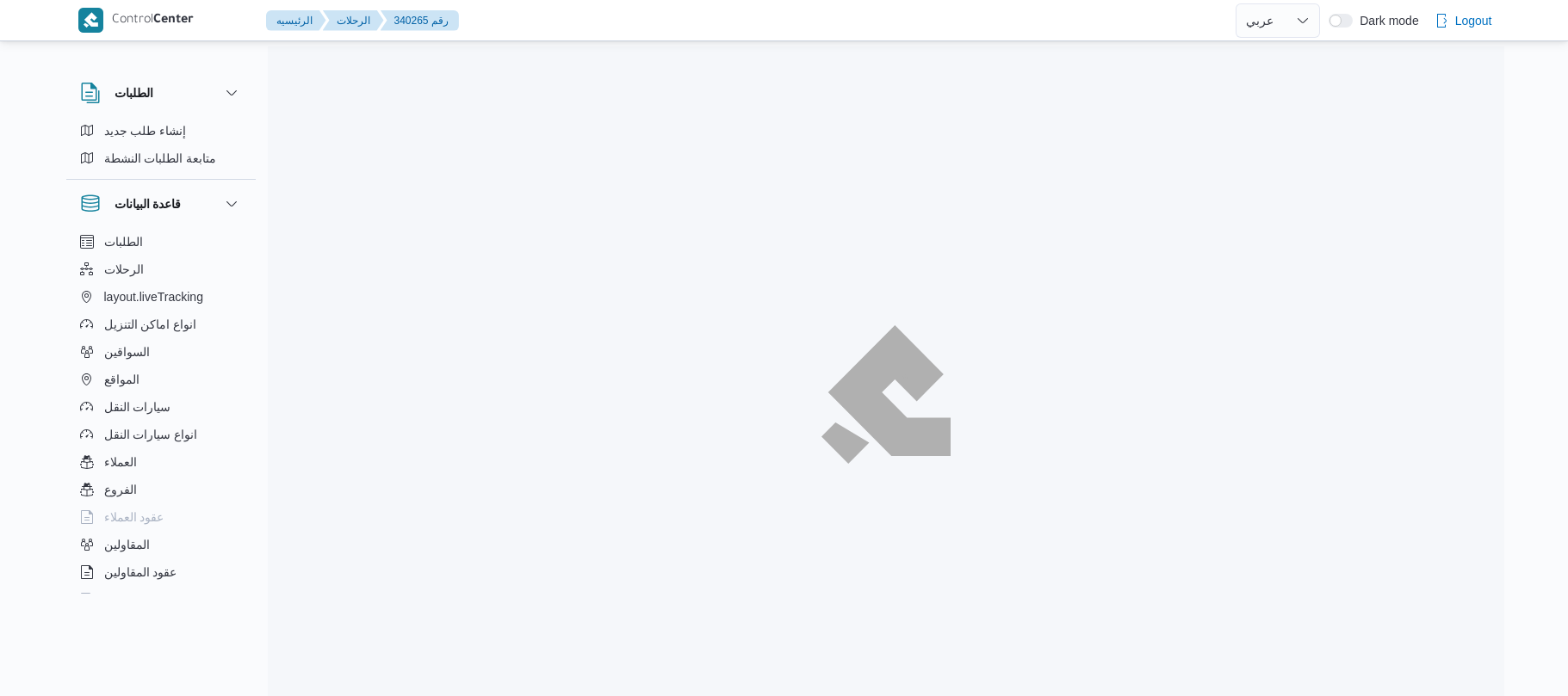
select select "ar"
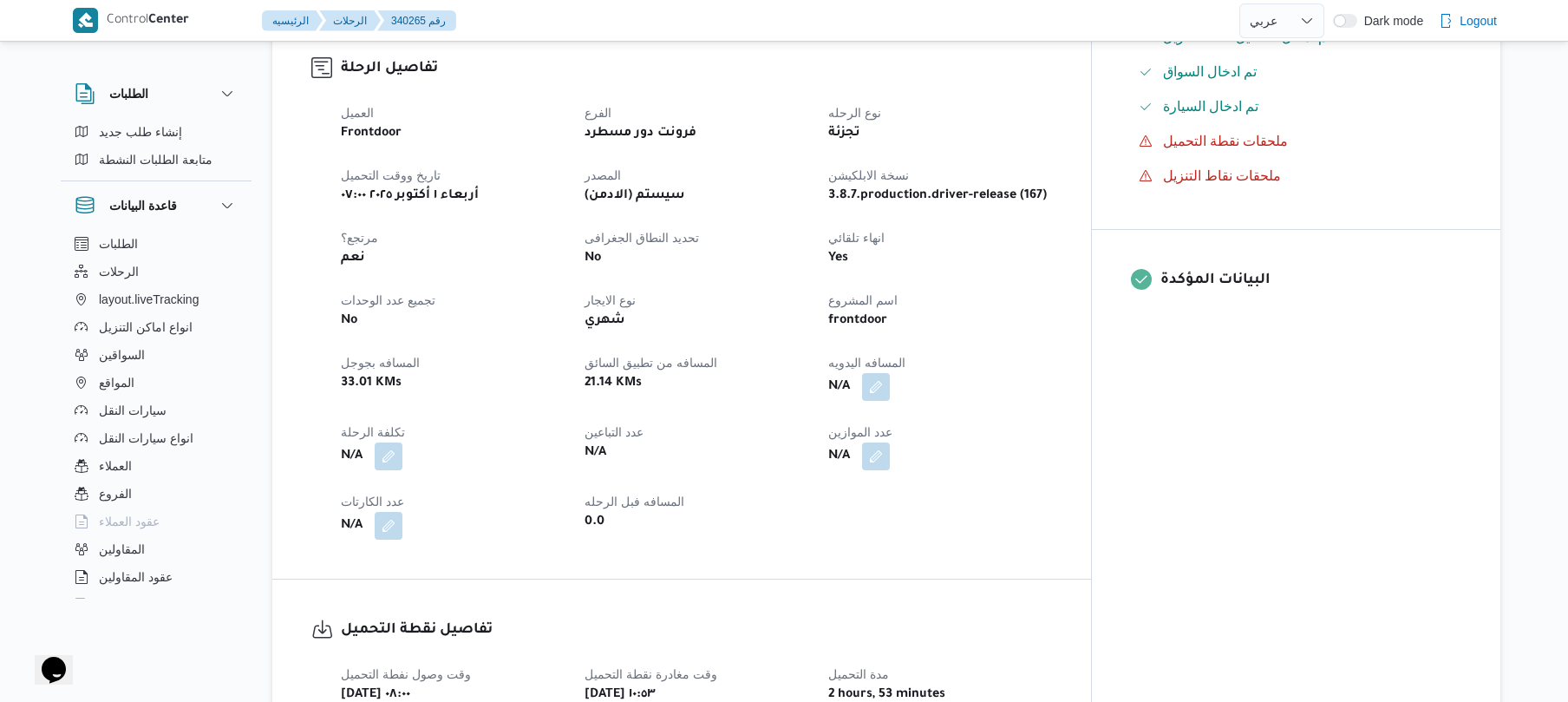
scroll to position [555, 0]
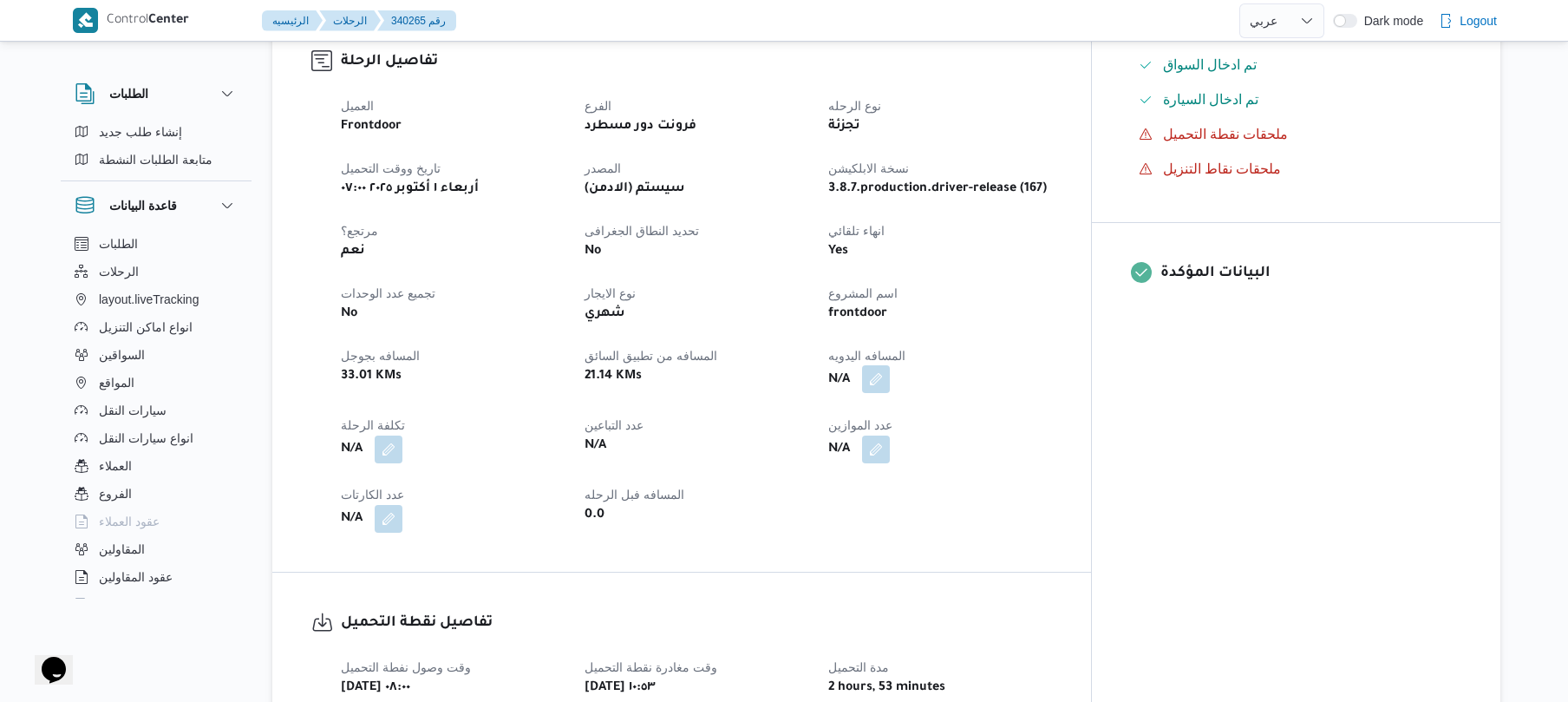
click at [889, 365] on button "button" at bounding box center [875, 379] width 28 height 28
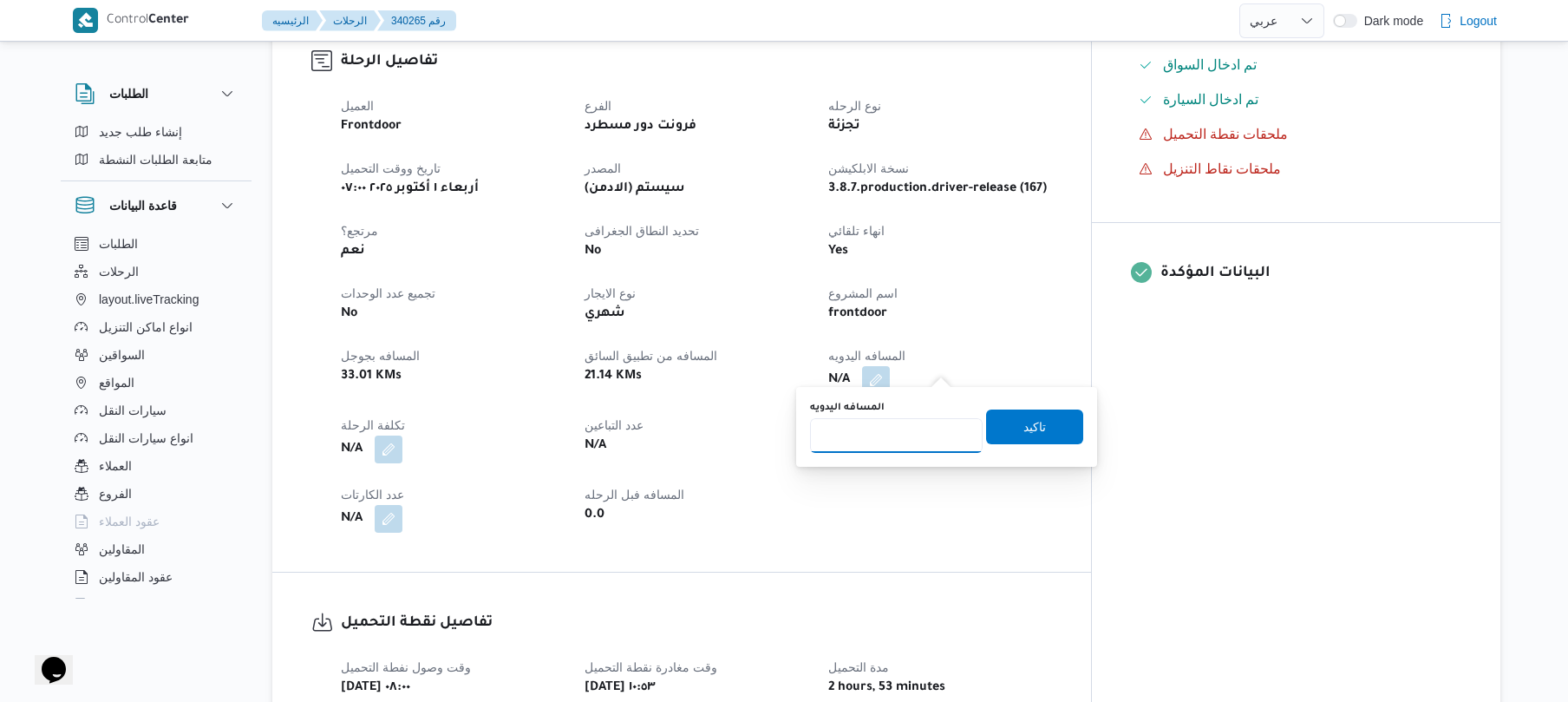
click at [913, 428] on input "المسافه اليدويه" at bounding box center [896, 436] width 173 height 34
type input "120"
click at [1025, 424] on span "تاكيد" at bounding box center [1035, 426] width 23 height 21
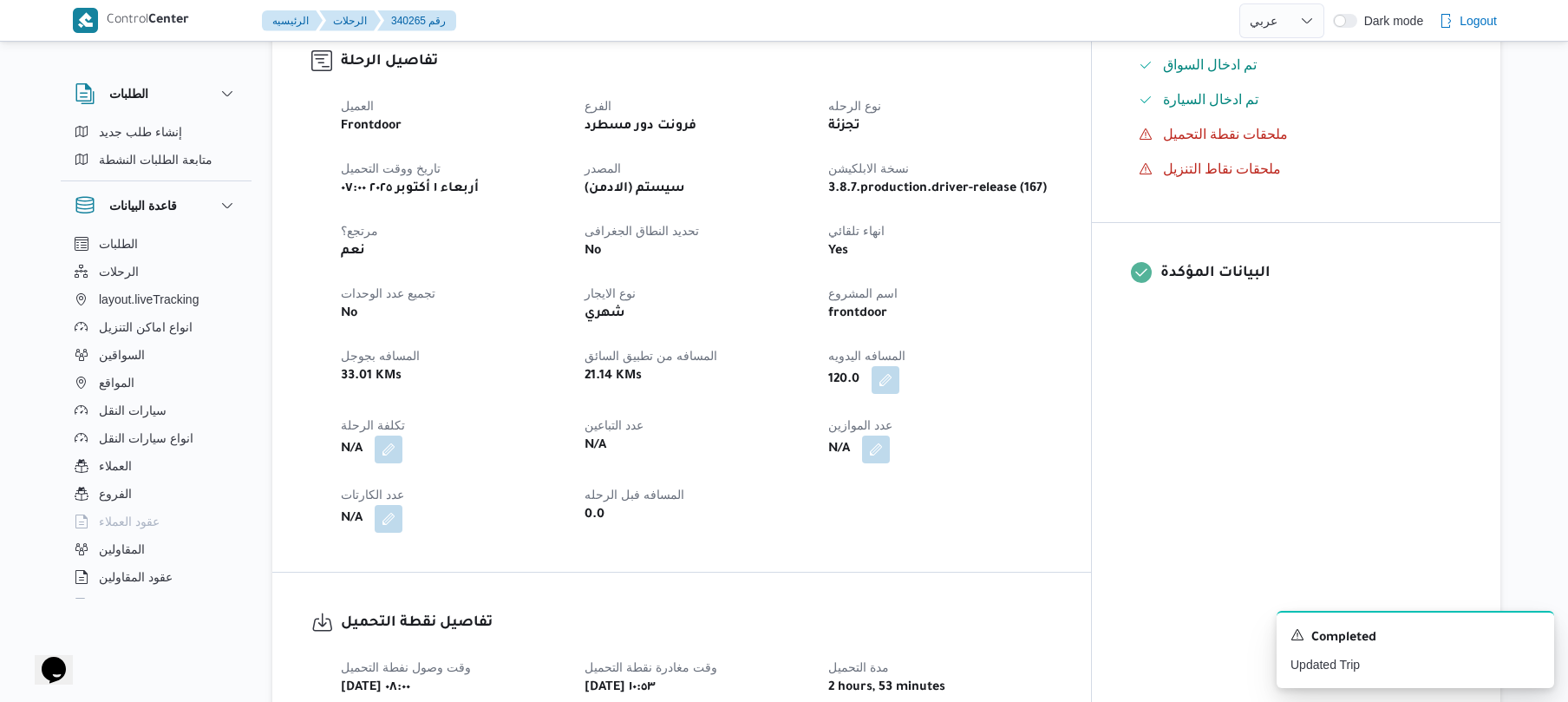
click at [1053, 434] on div "N/A" at bounding box center [939, 449] width 226 height 31
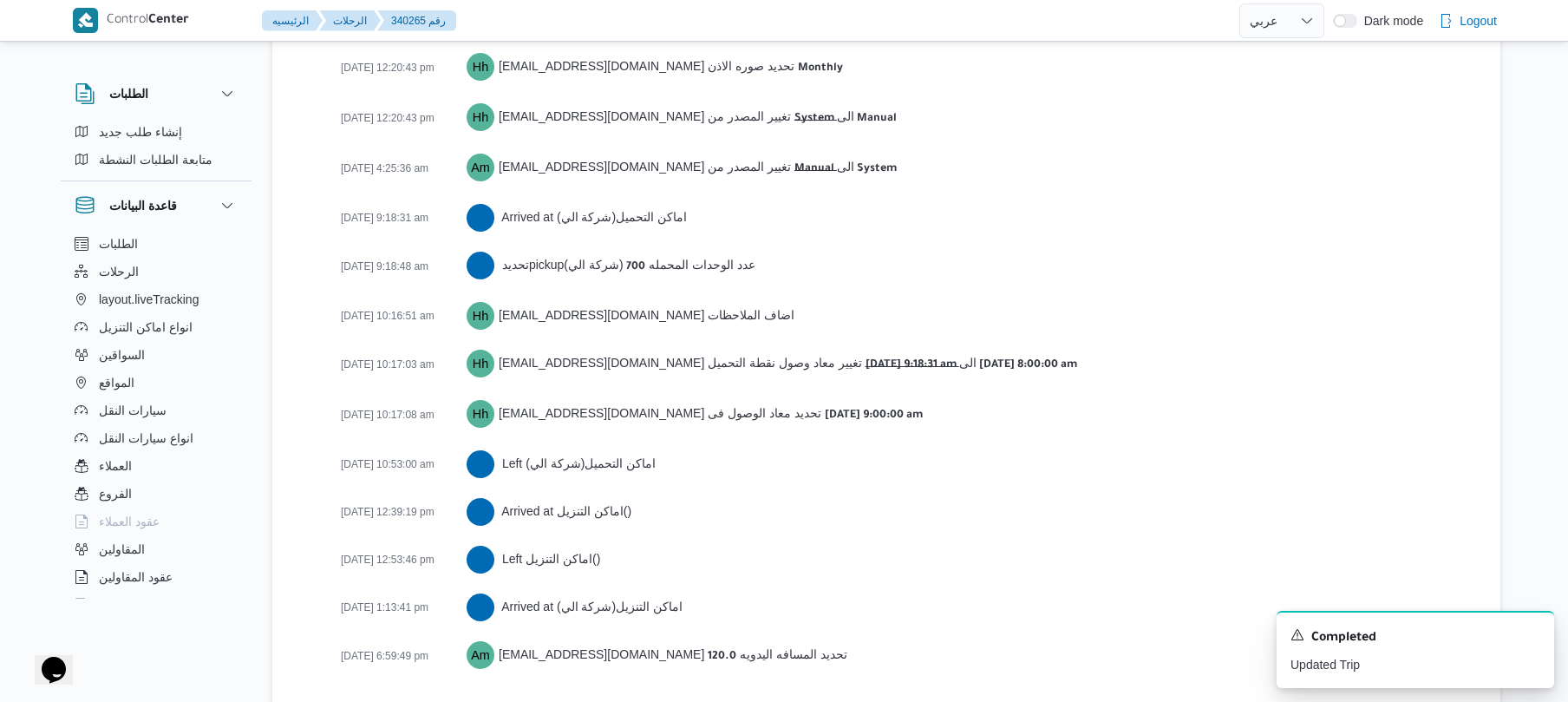
scroll to position [2729, 0]
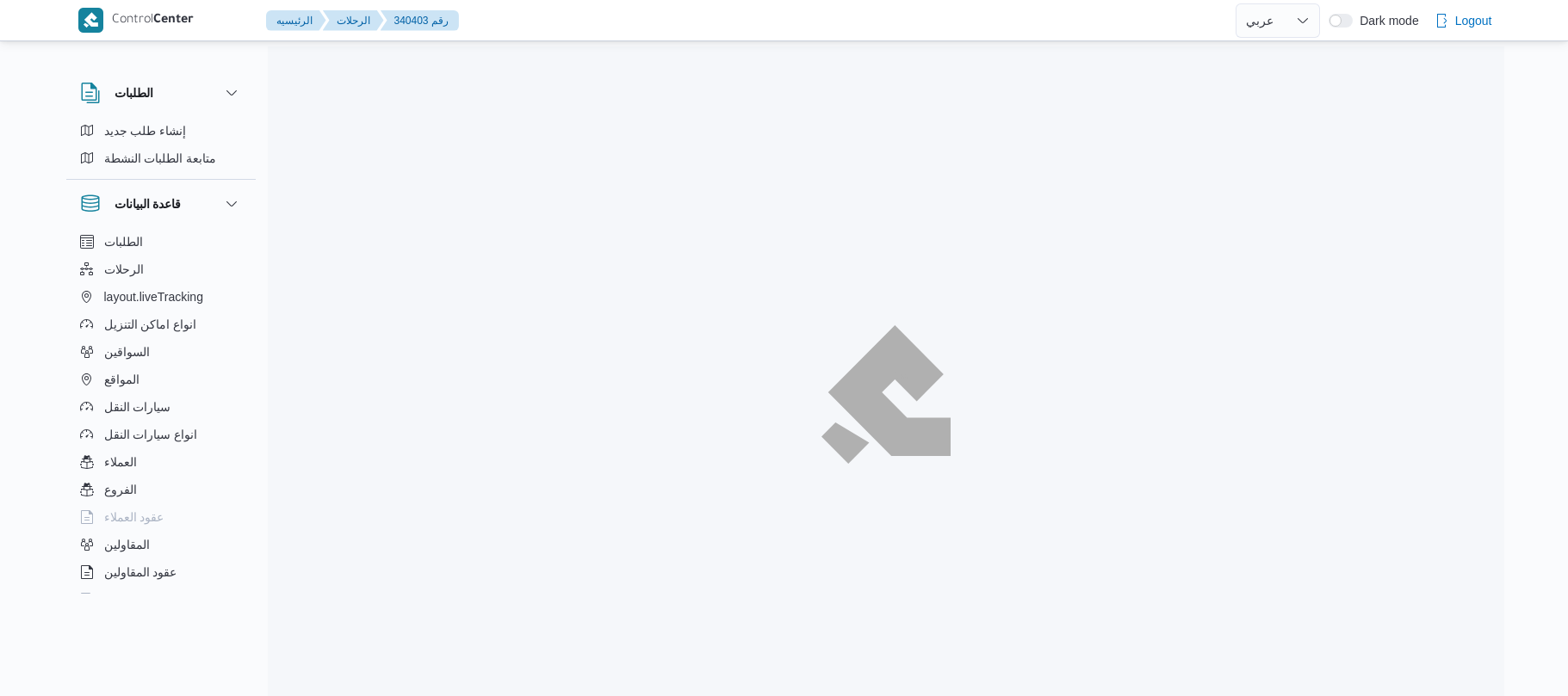
select select "ar"
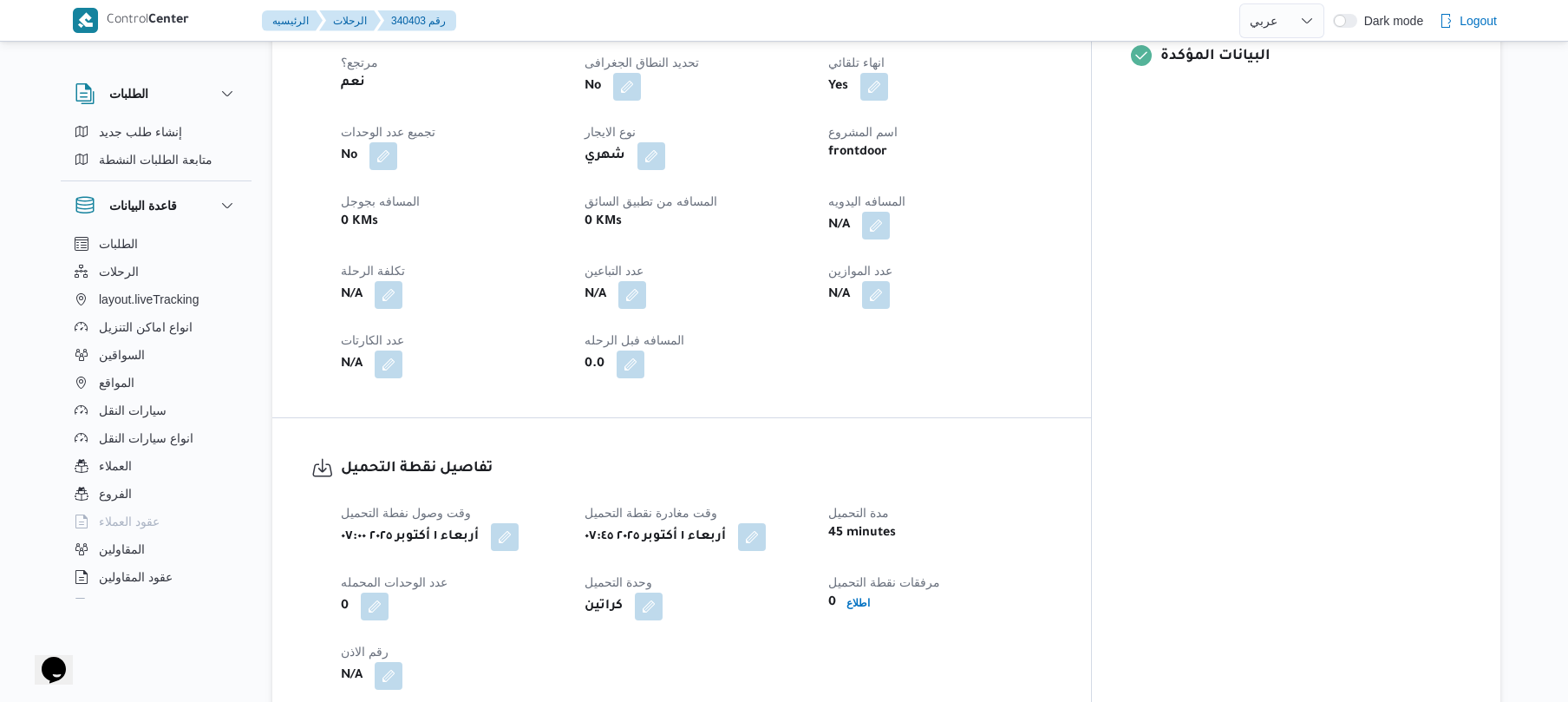
scroll to position [786, 0]
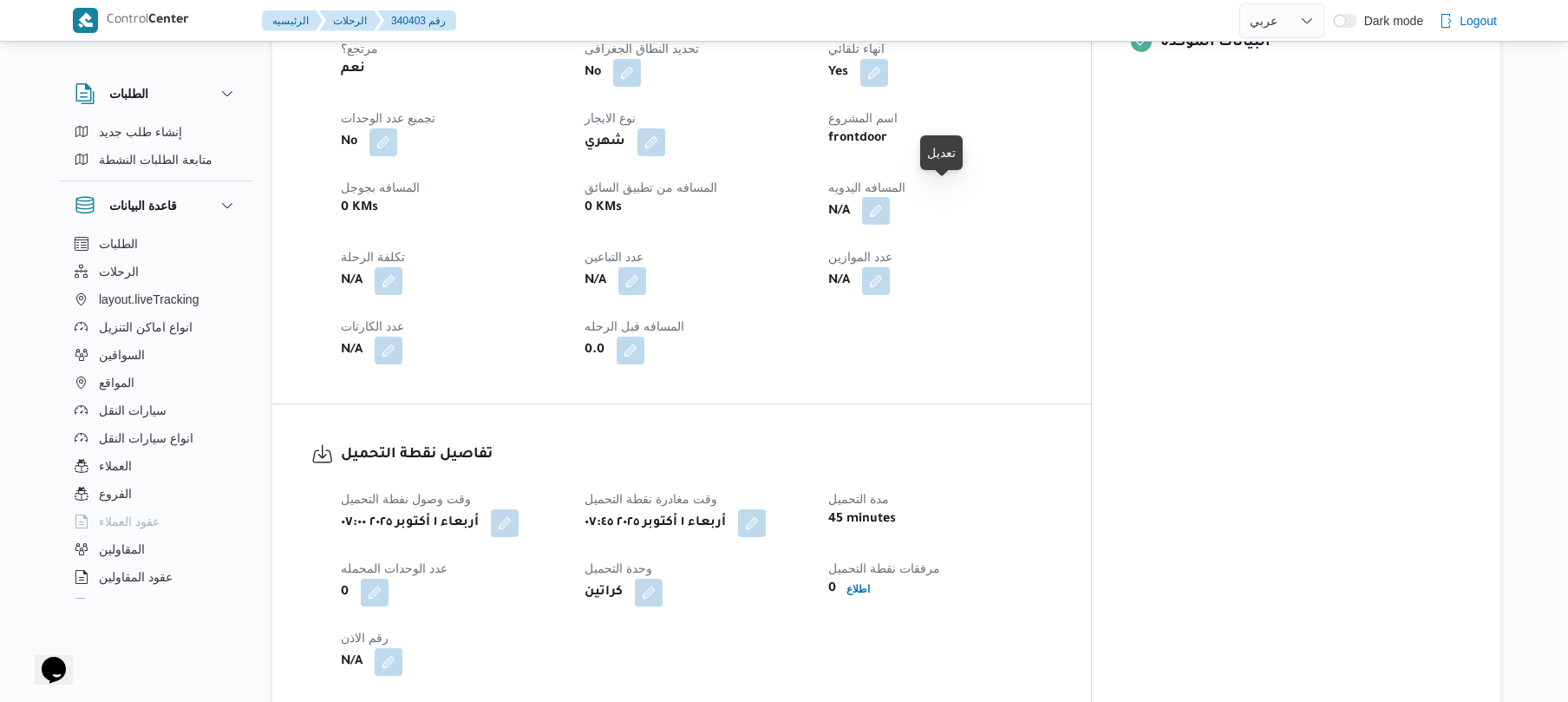
click at [889, 197] on button "button" at bounding box center [875, 211] width 28 height 28
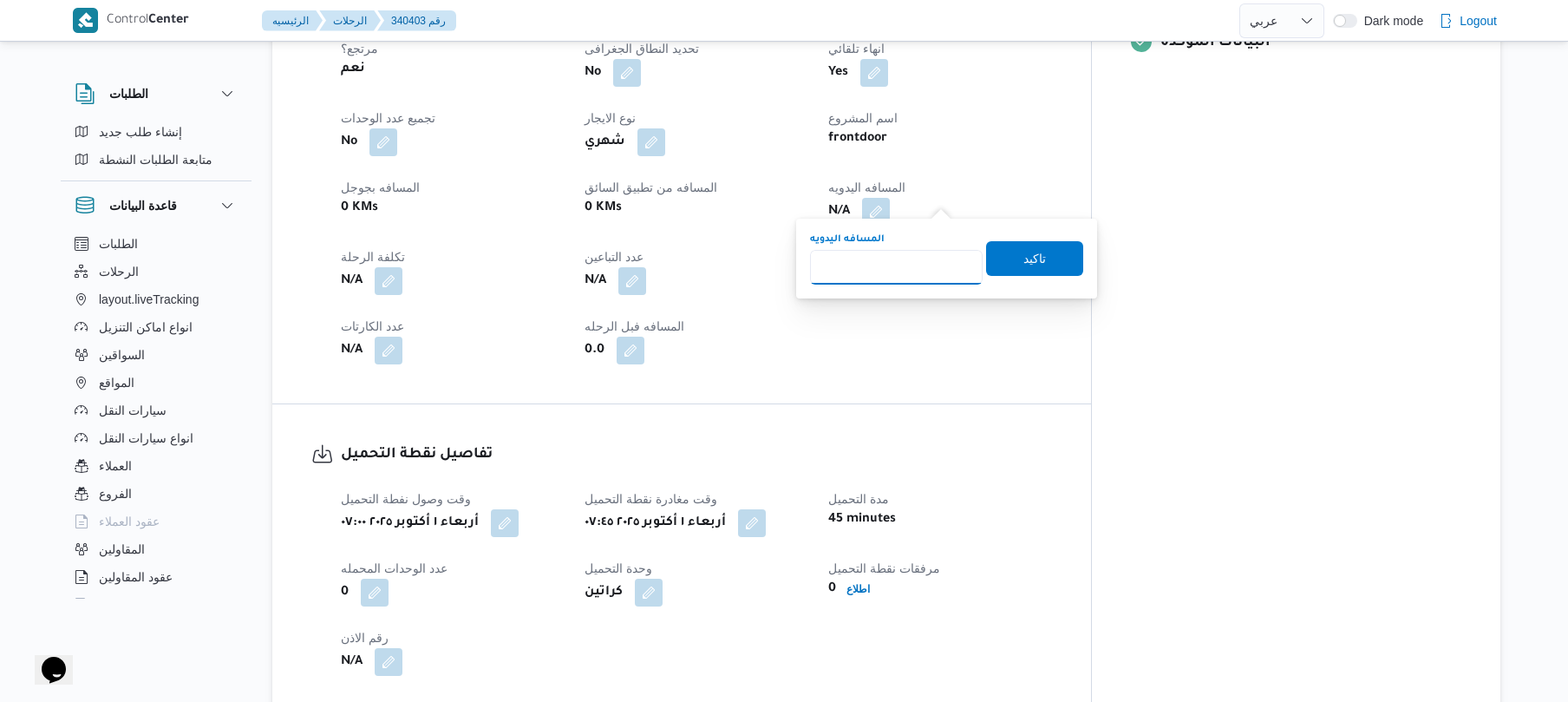
click at [903, 271] on input "المسافه اليدويه" at bounding box center [896, 267] width 173 height 34
type input "70"
click at [997, 255] on span "تاكيد" at bounding box center [1034, 258] width 97 height 34
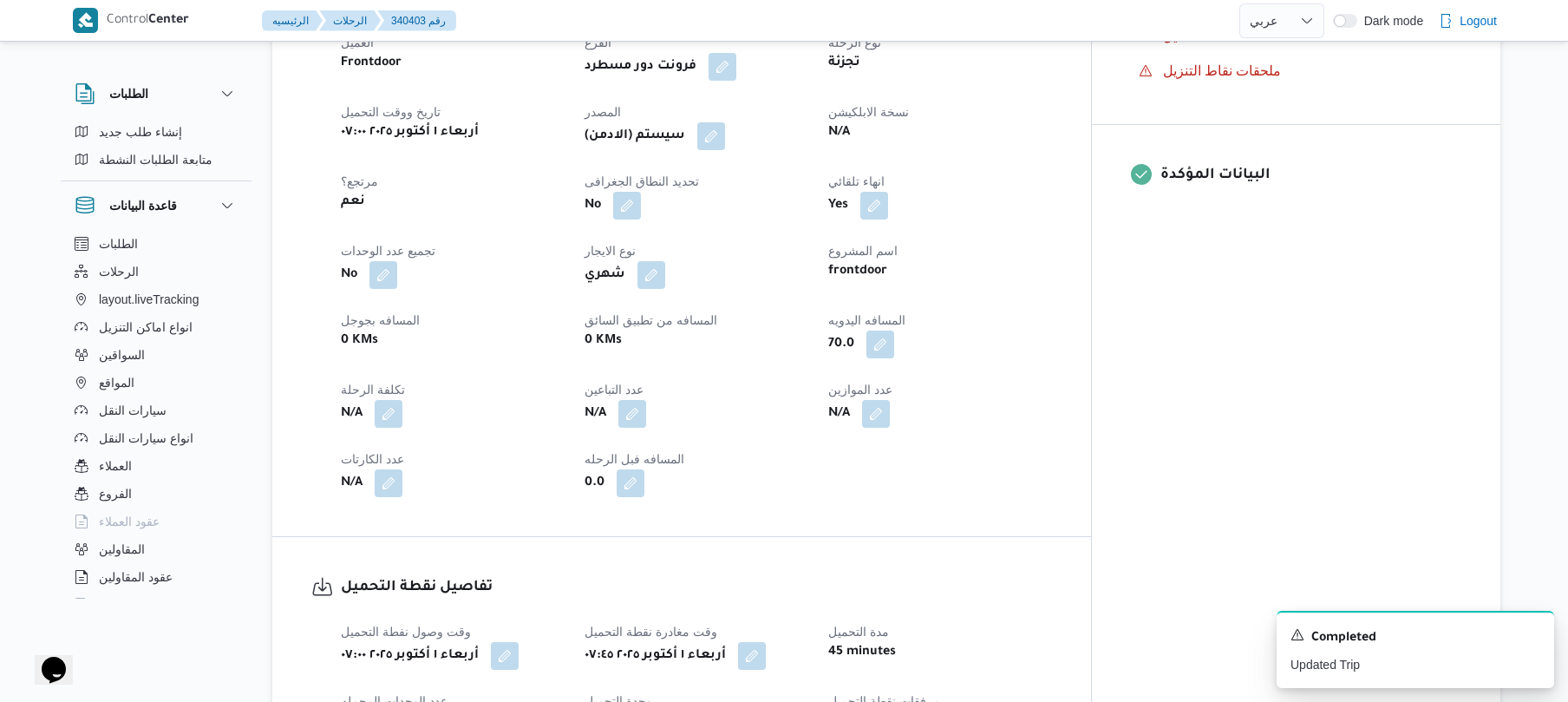
scroll to position [648, 0]
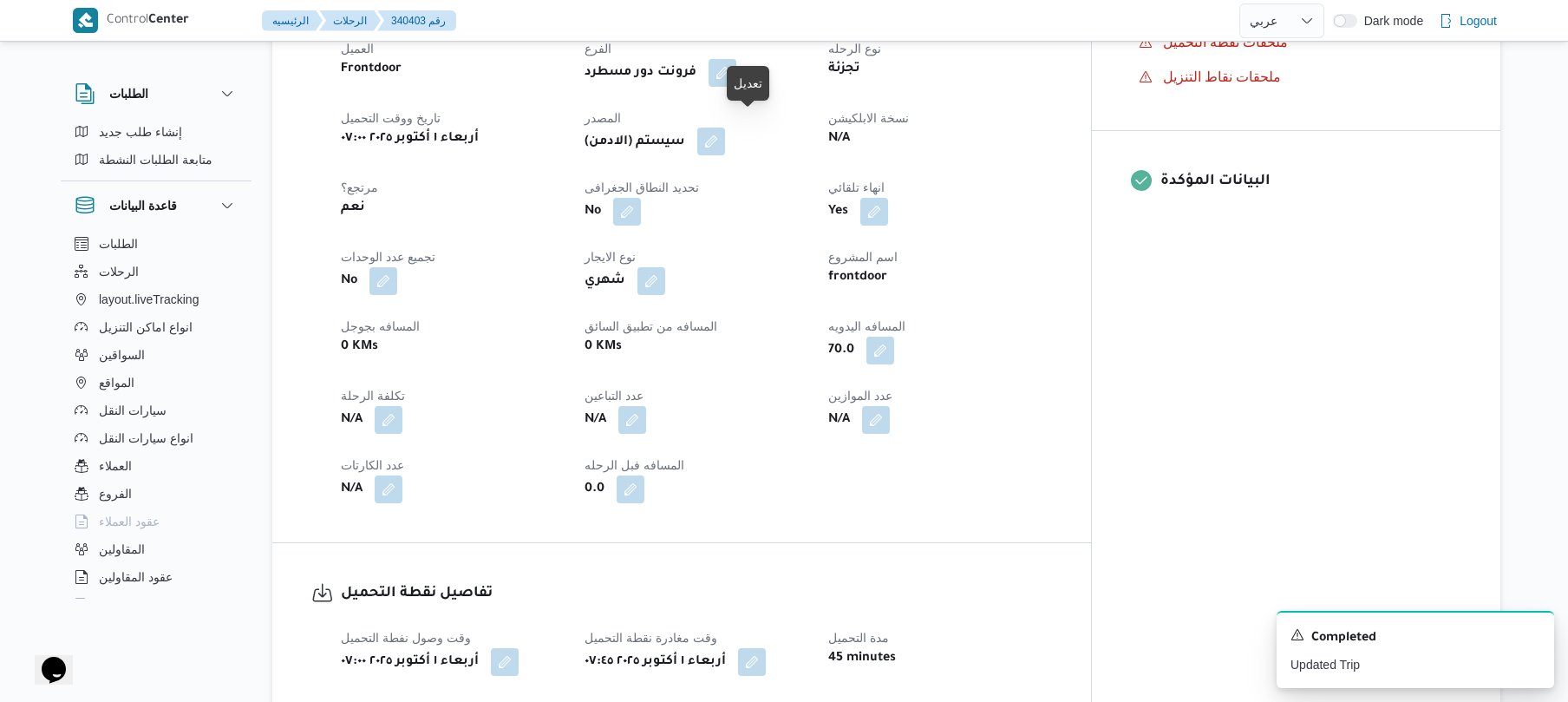
click at [725, 128] on button "button" at bounding box center [710, 141] width 28 height 28
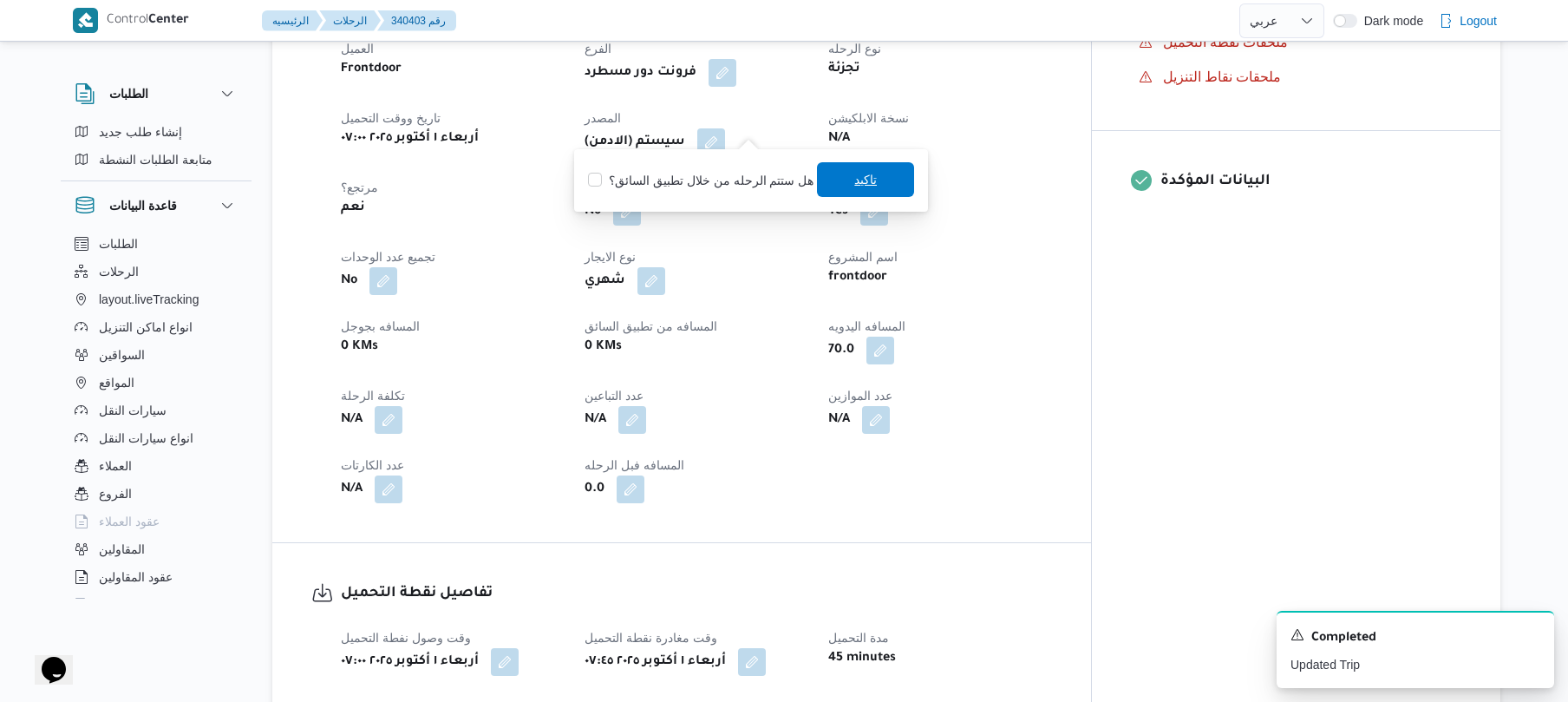
click at [827, 177] on span "تاكيد" at bounding box center [865, 179] width 97 height 34
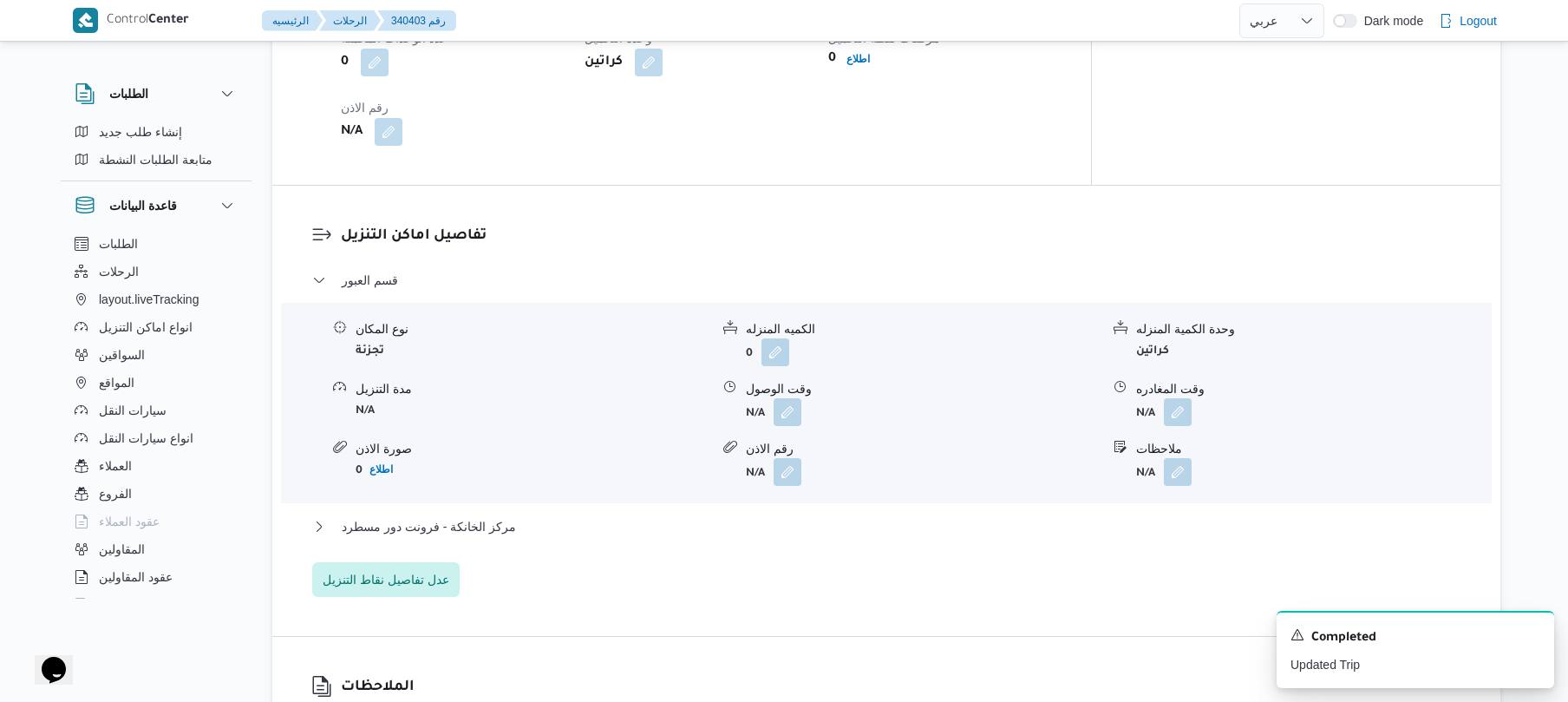
scroll to position [1342, 0]
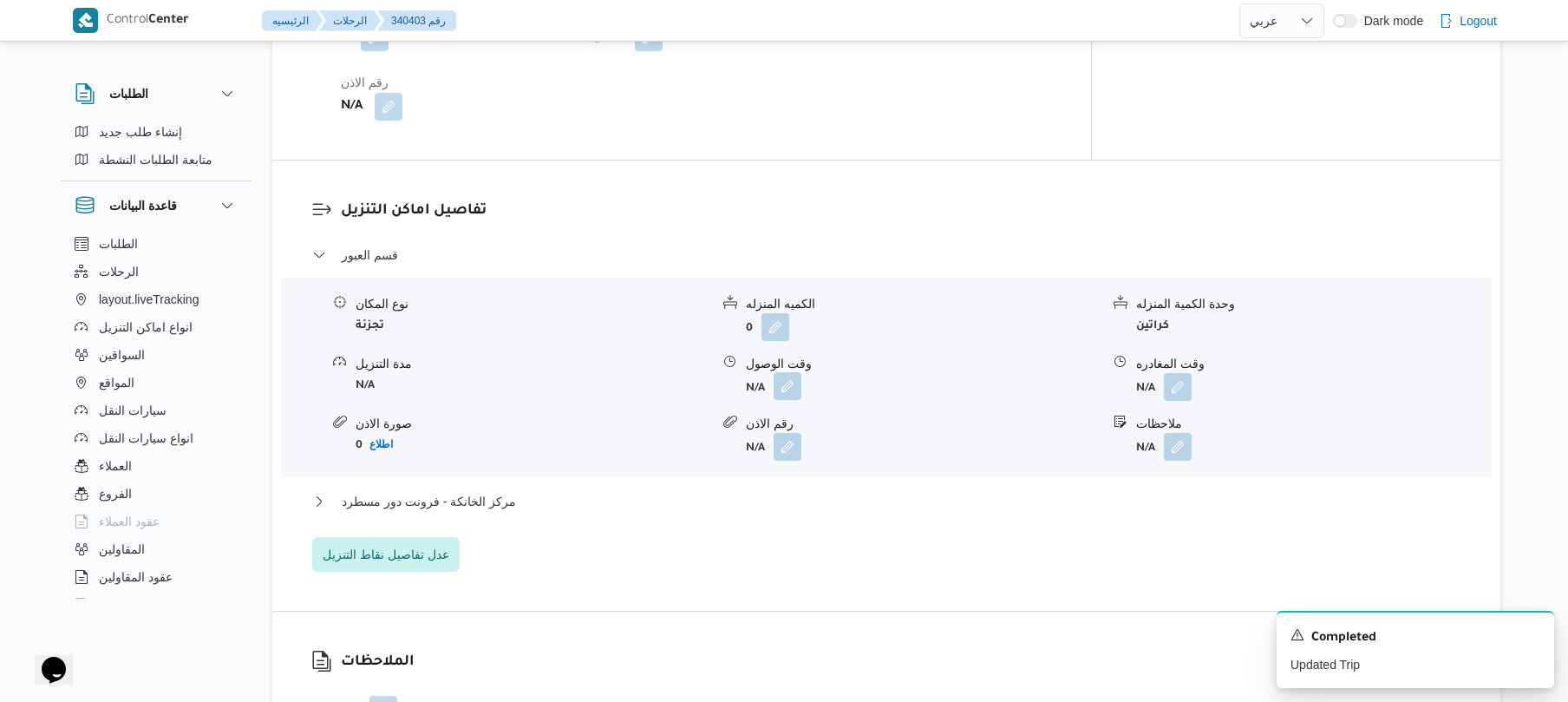
click at [787, 375] on button "button" at bounding box center [787, 385] width 28 height 28
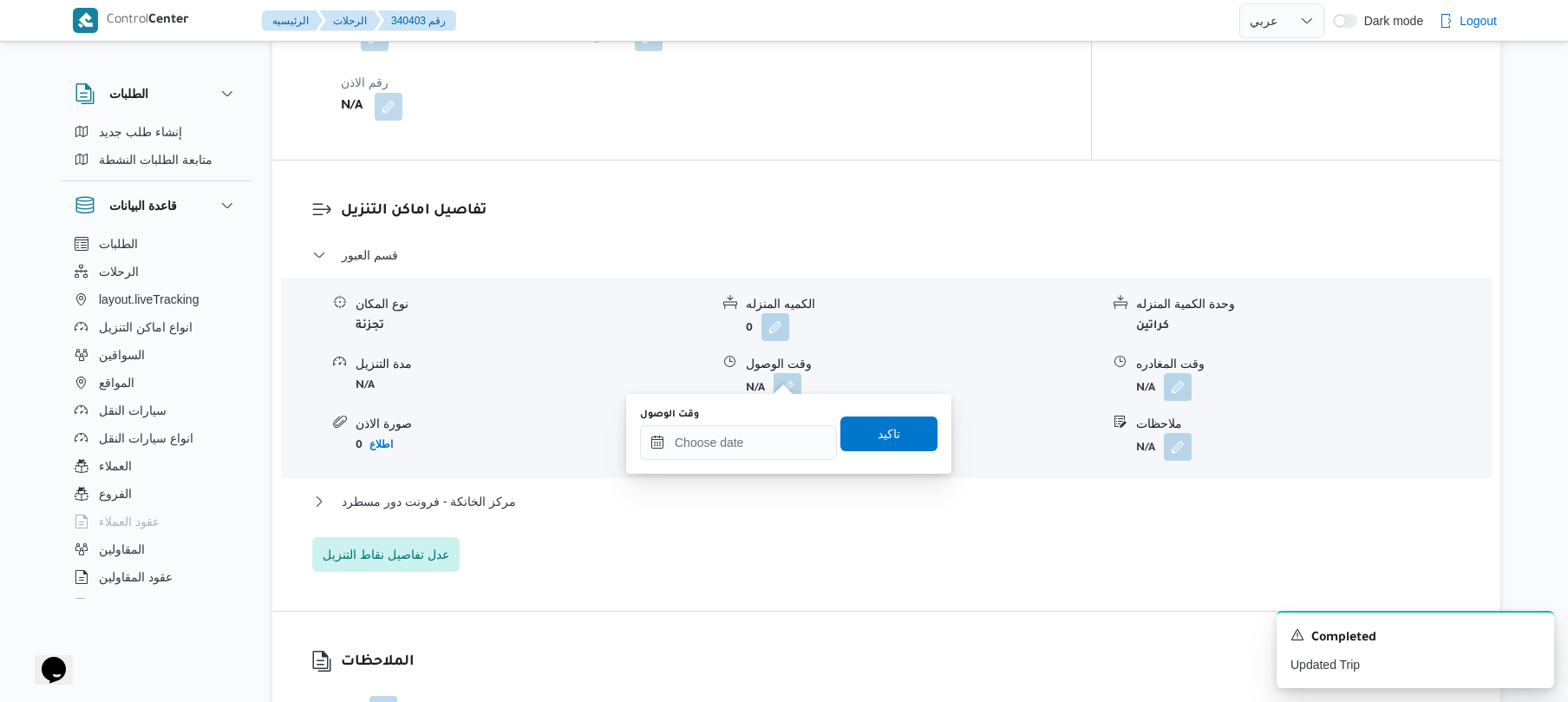
click at [745, 464] on div "You are in a dialog. To close this dialog, hit escape. وقت الوصول تاكيد" at bounding box center [788, 434] width 325 height 80
click at [747, 448] on input "وقت الوصول" at bounding box center [738, 443] width 197 height 34
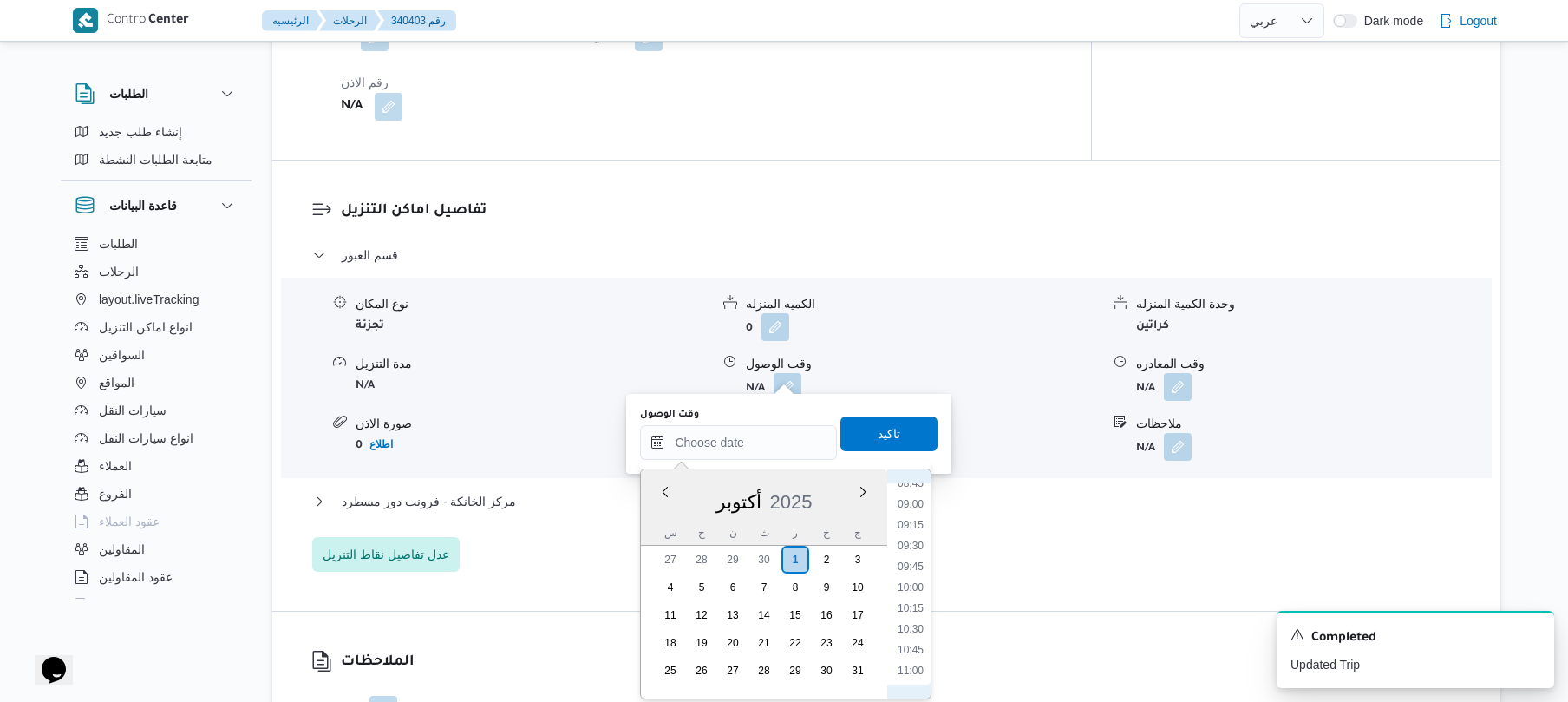
scroll to position [686, 0]
click at [910, 495] on li "08:15" at bounding box center [910, 494] width 40 height 17
type input "[DATE] ٠٨:١٥"
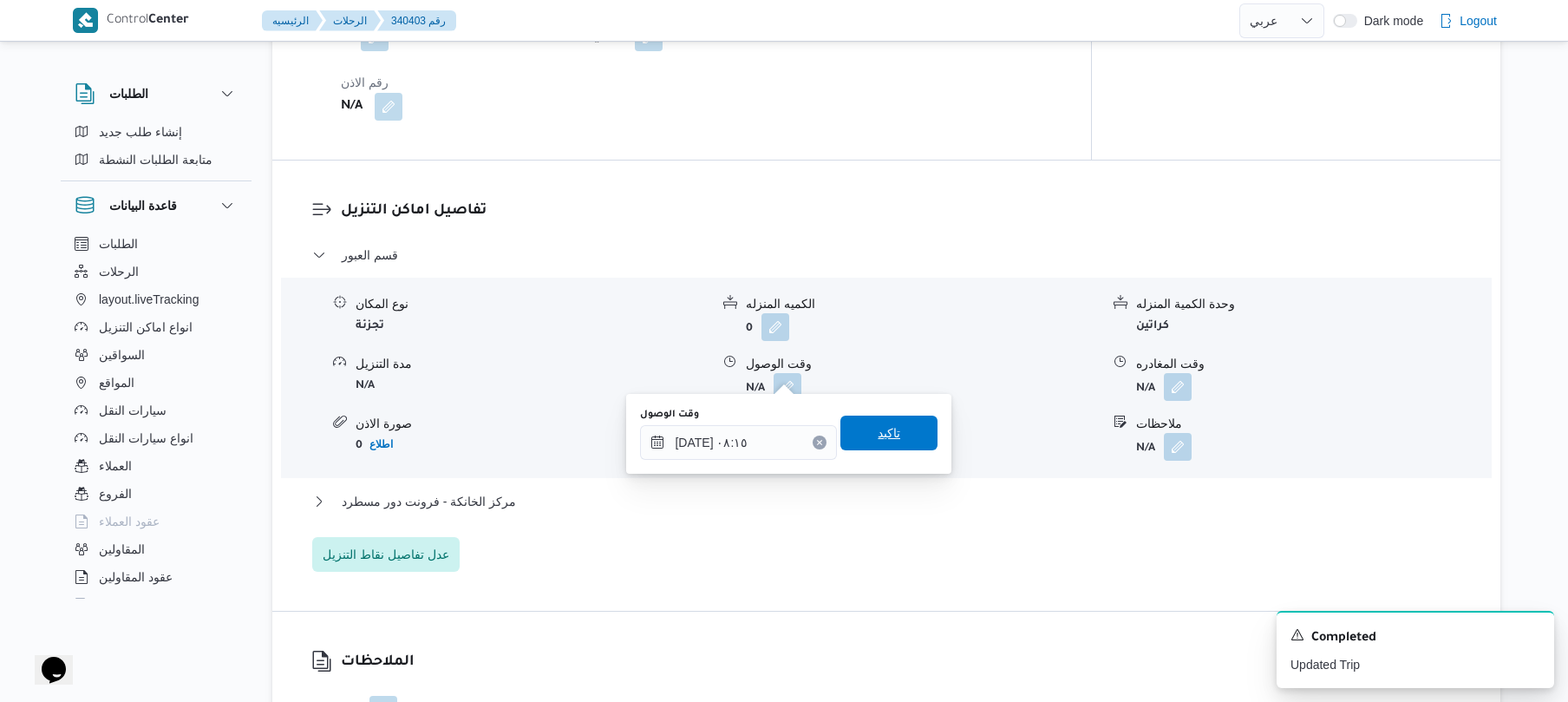
click at [899, 446] on span "تاكيد" at bounding box center [889, 433] width 97 height 34
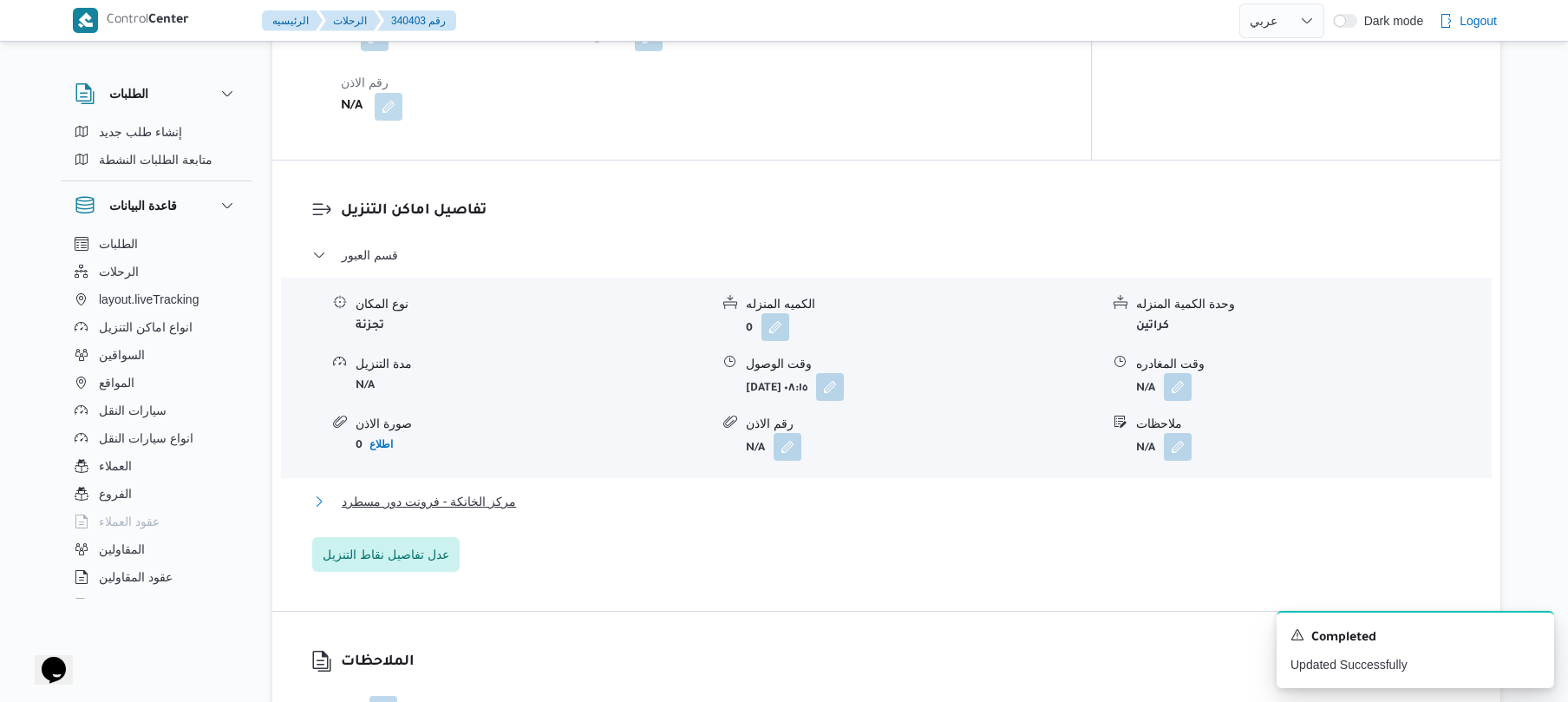
click at [794, 491] on button "مركز الخانكة - فرونت دور مسطرد" at bounding box center [886, 502] width 1149 height 21
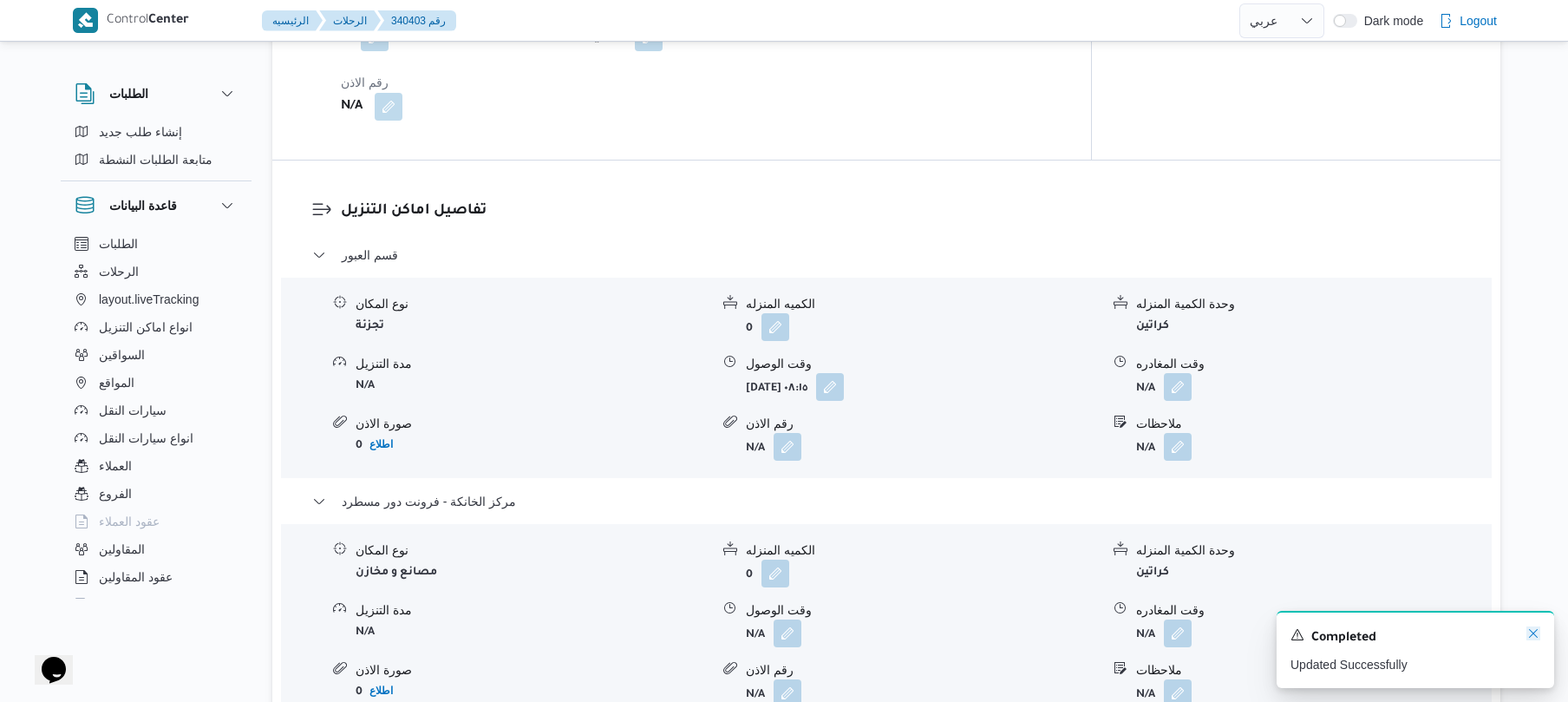
click at [1530, 636] on icon "Dismiss toast" at bounding box center [1533, 633] width 14 height 14
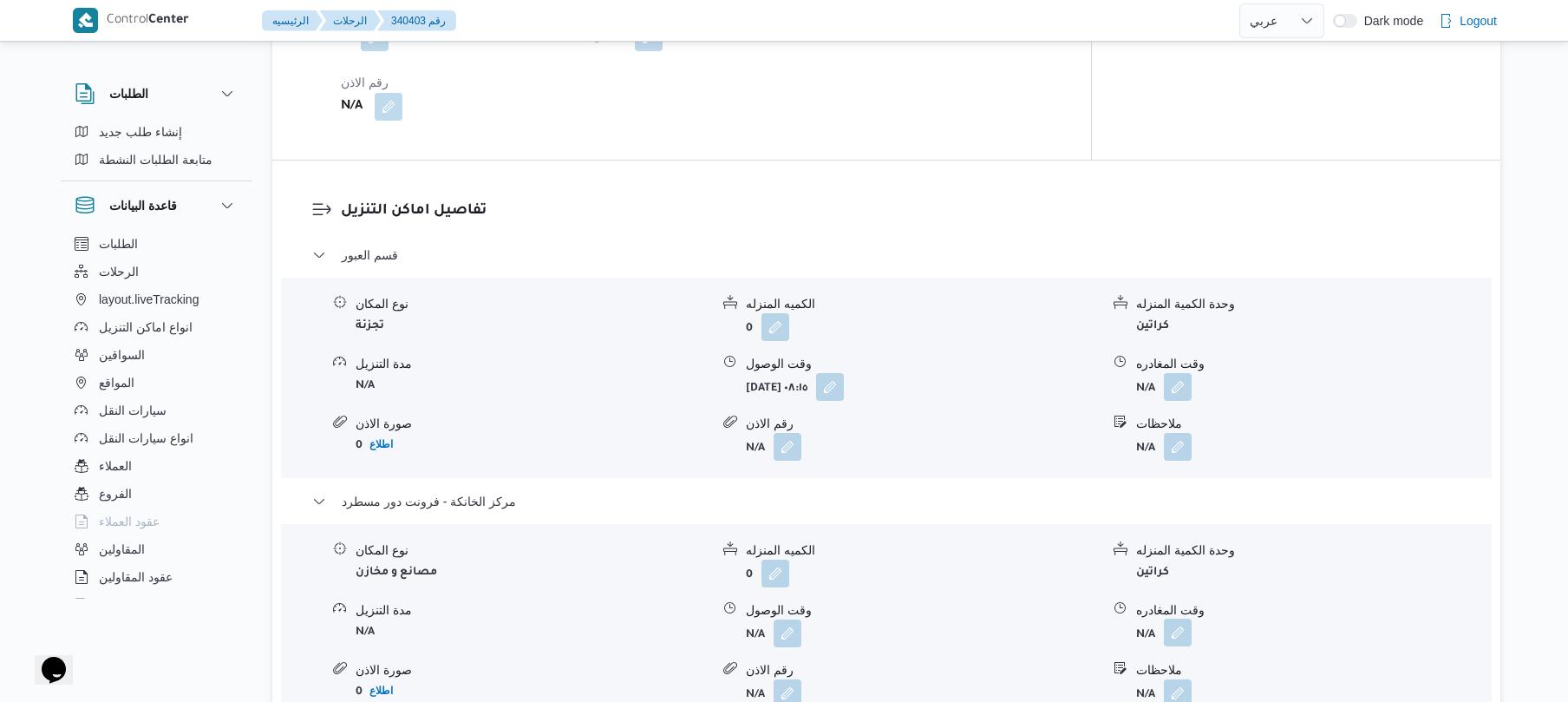
click at [1187, 619] on button "button" at bounding box center [1177, 632] width 28 height 28
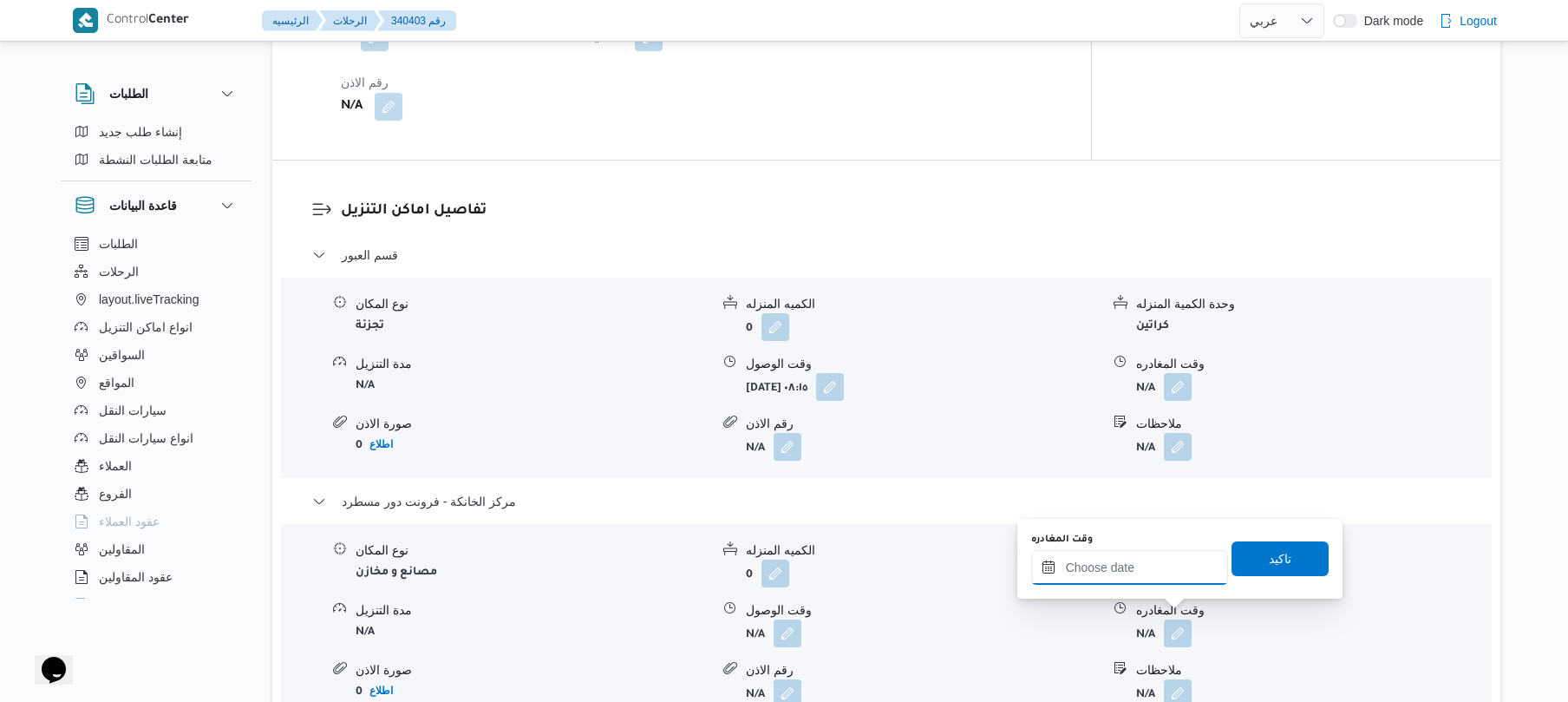
click at [1163, 569] on input "وقت المغادره" at bounding box center [1130, 568] width 197 height 34
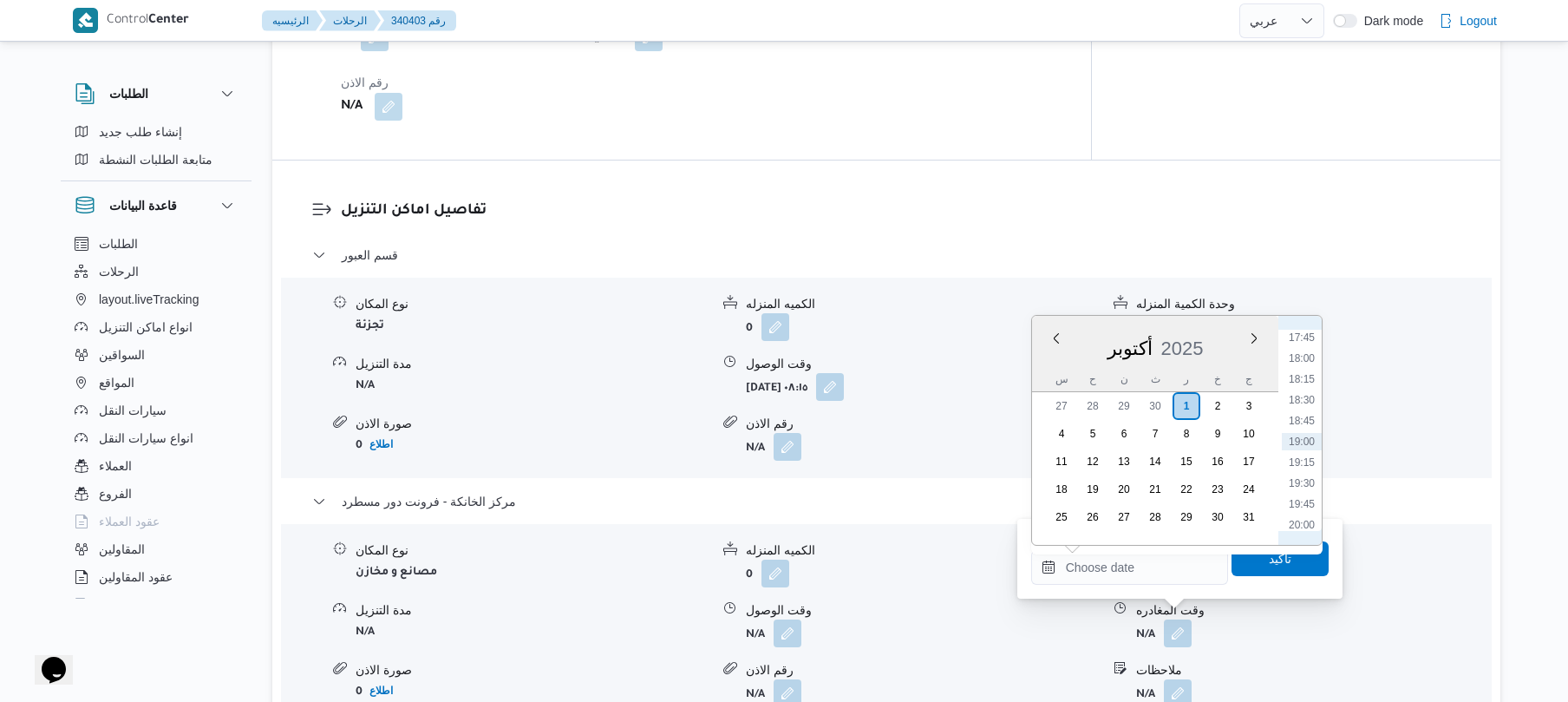
scroll to position [1309, 0]
click at [1304, 380] on li "16:15" at bounding box center [1302, 383] width 40 height 17
type input "٠١/١٠/٢٠٢٥ ١٦:١٥"
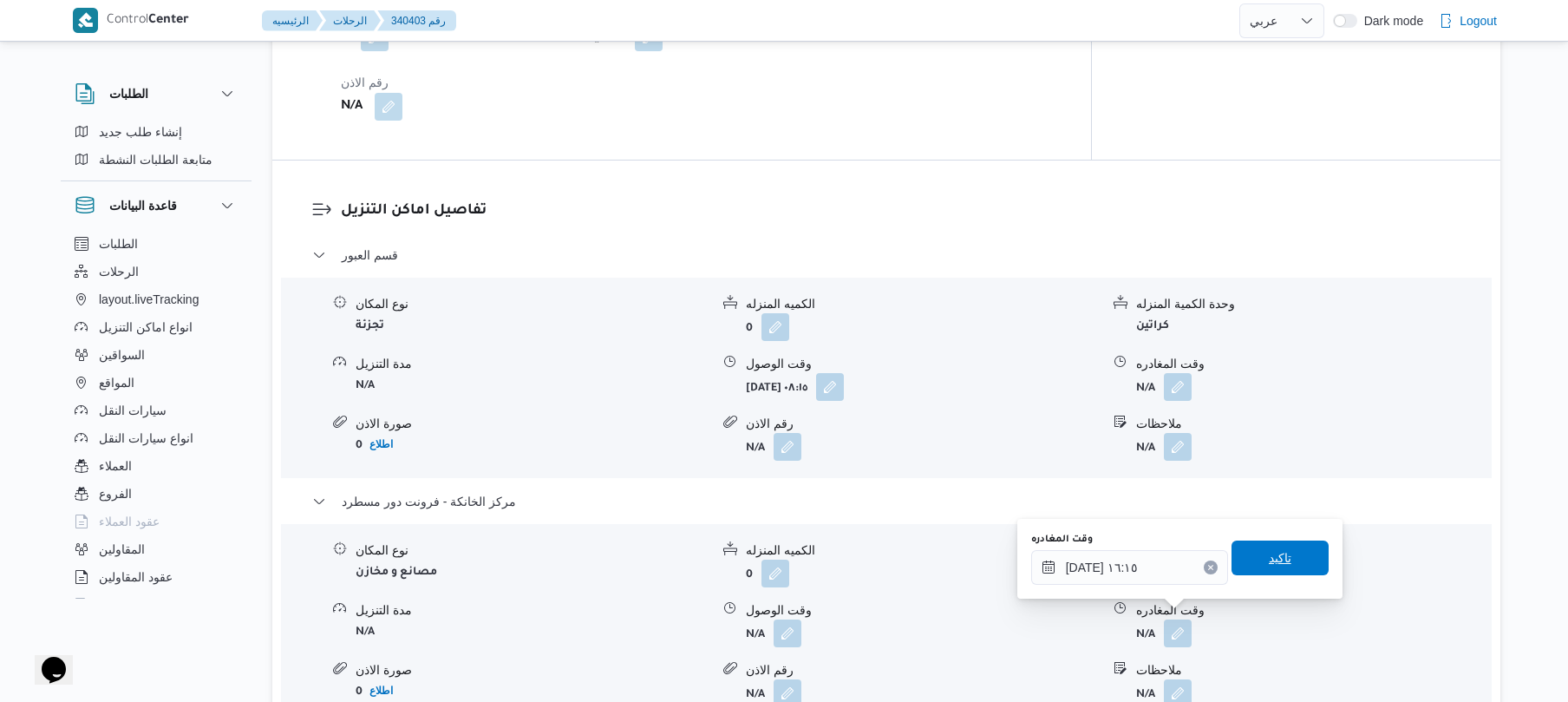
click at [1254, 556] on span "تاكيد" at bounding box center [1280, 558] width 97 height 34
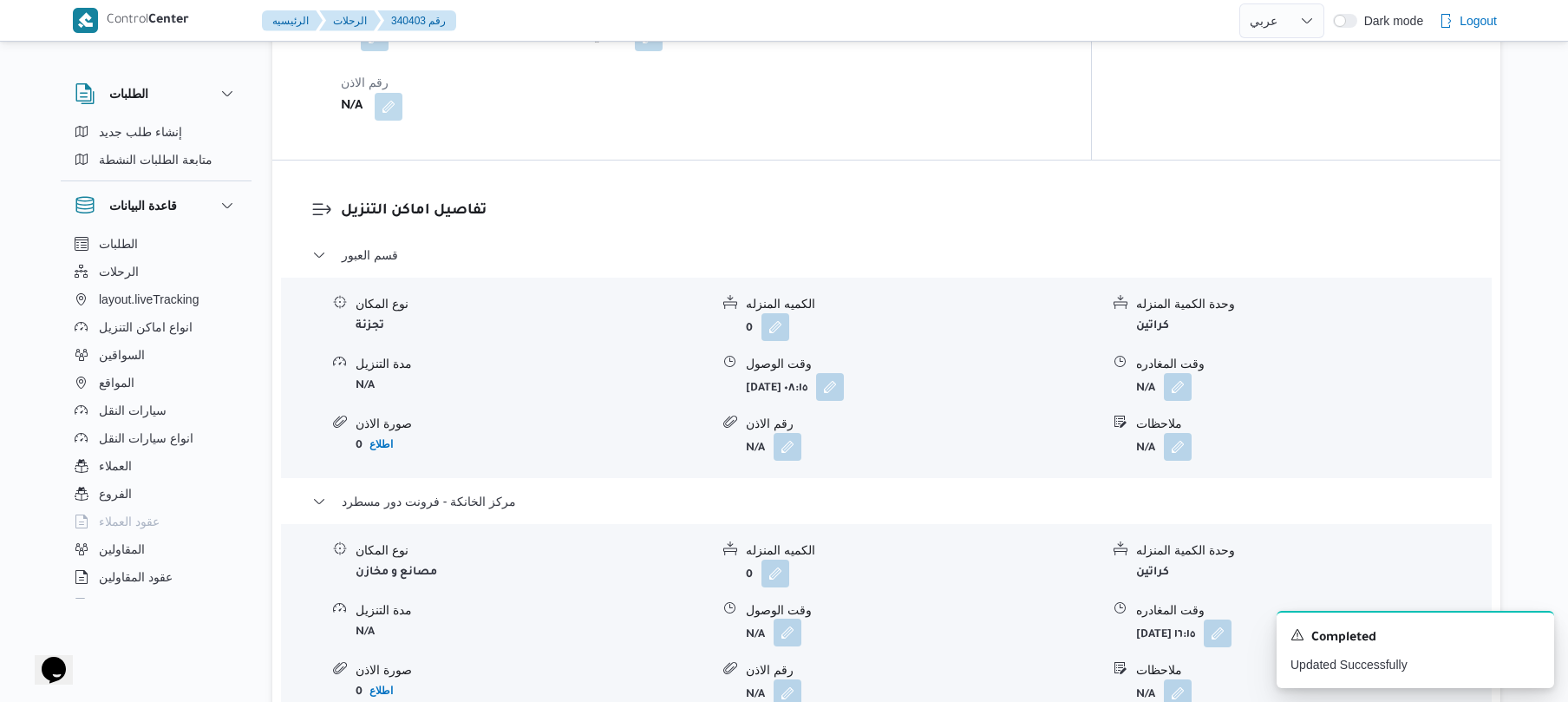
click at [783, 619] on button "button" at bounding box center [787, 632] width 28 height 28
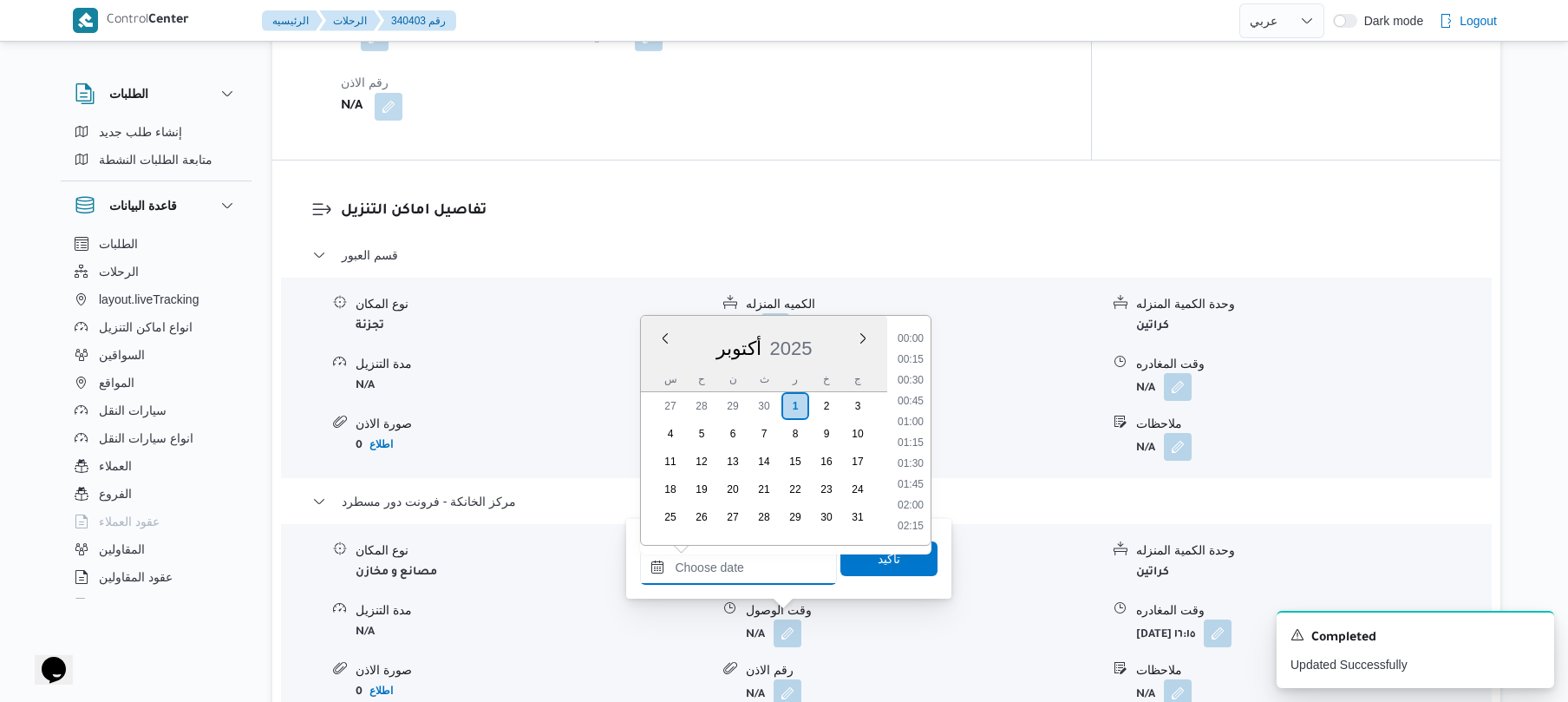
drag, startPoint x: 771, startPoint y: 576, endPoint x: 789, endPoint y: 568, distance: 19.7
click at [771, 576] on input "وقت الوصول" at bounding box center [738, 568] width 197 height 34
click at [919, 362] on li "16:00" at bounding box center [910, 362] width 40 height 17
type input "٠١/١٠/٢٠٢٥ ١٦:٠٠"
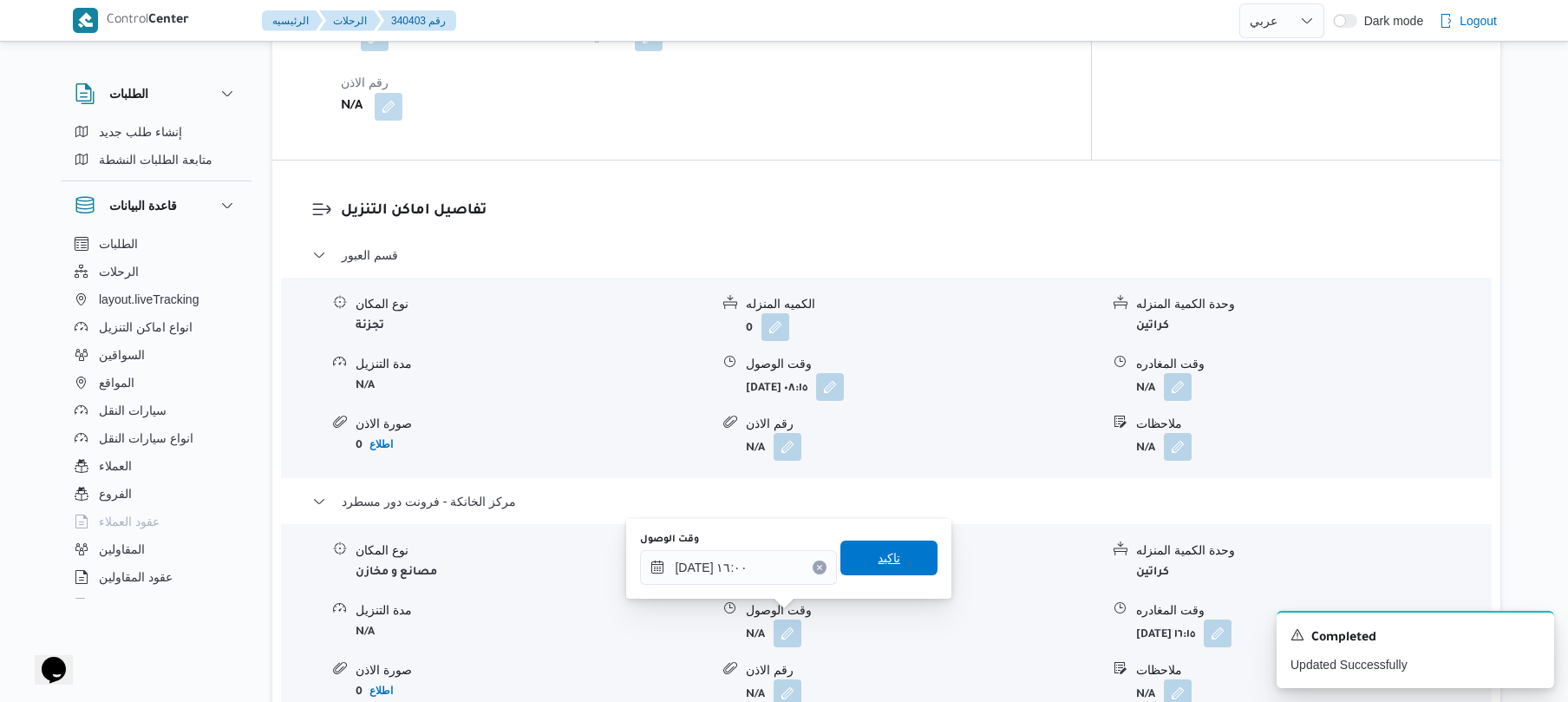
click at [878, 556] on span "تاكيد" at bounding box center [889, 558] width 23 height 21
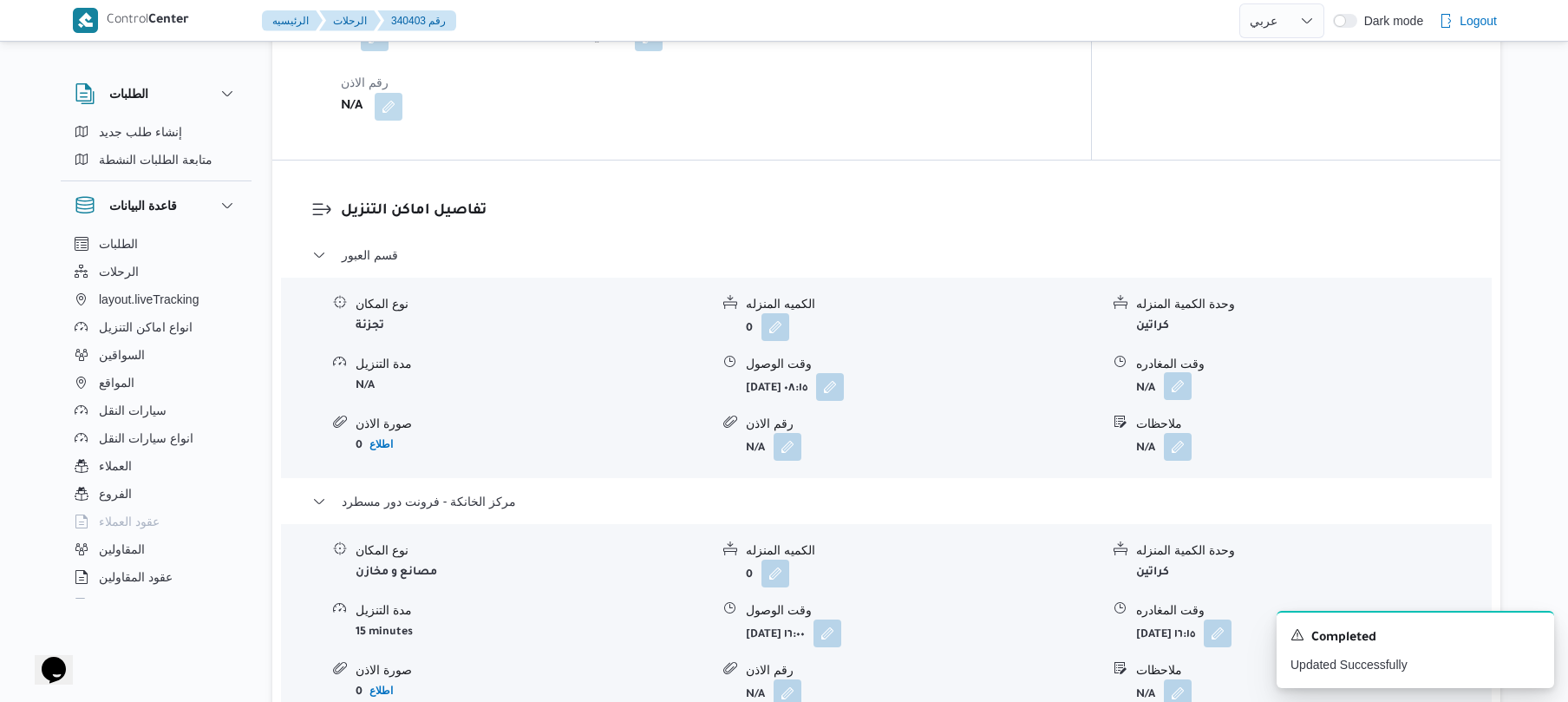
click at [1179, 379] on button "button" at bounding box center [1177, 385] width 28 height 28
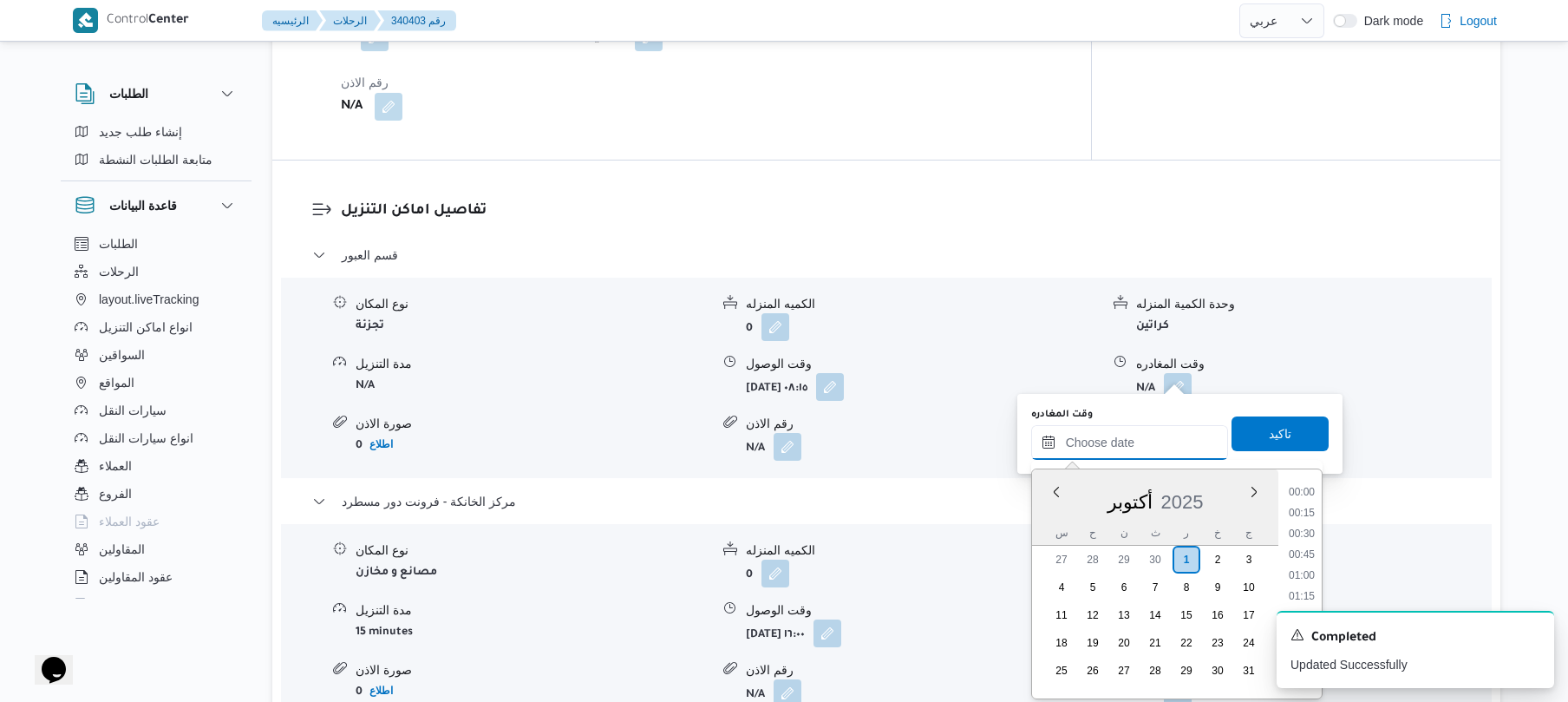
drag, startPoint x: 1121, startPoint y: 424, endPoint x: 1152, endPoint y: 424, distance: 31.0
click at [1121, 425] on input "وقت المغادره" at bounding box center [1130, 443] width 197 height 34
click at [1304, 598] on li "15:00" at bounding box center [1302, 602] width 40 height 17
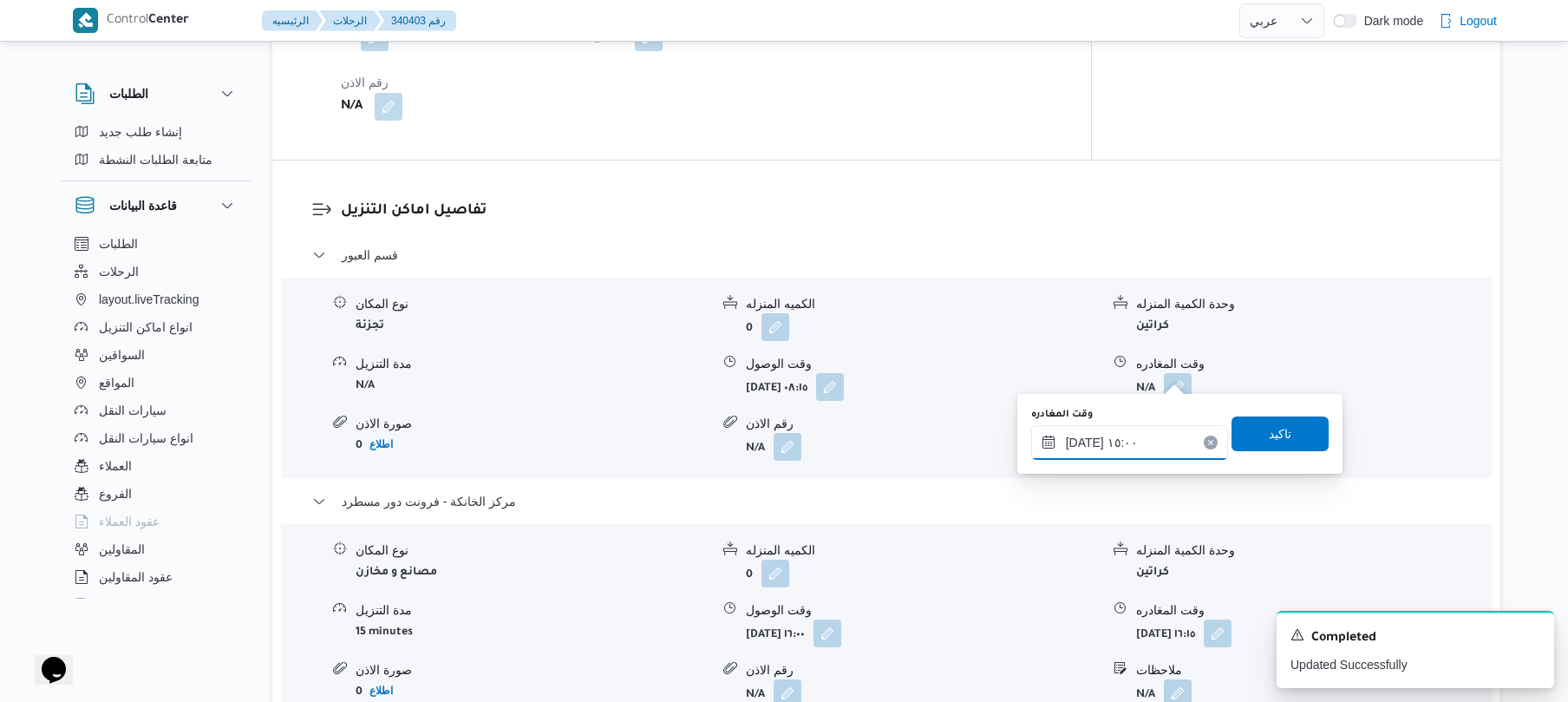
click at [1083, 443] on input "٠١/١٠/٢٠٢٥ ١٥:٠٠" at bounding box center [1130, 443] width 197 height 34
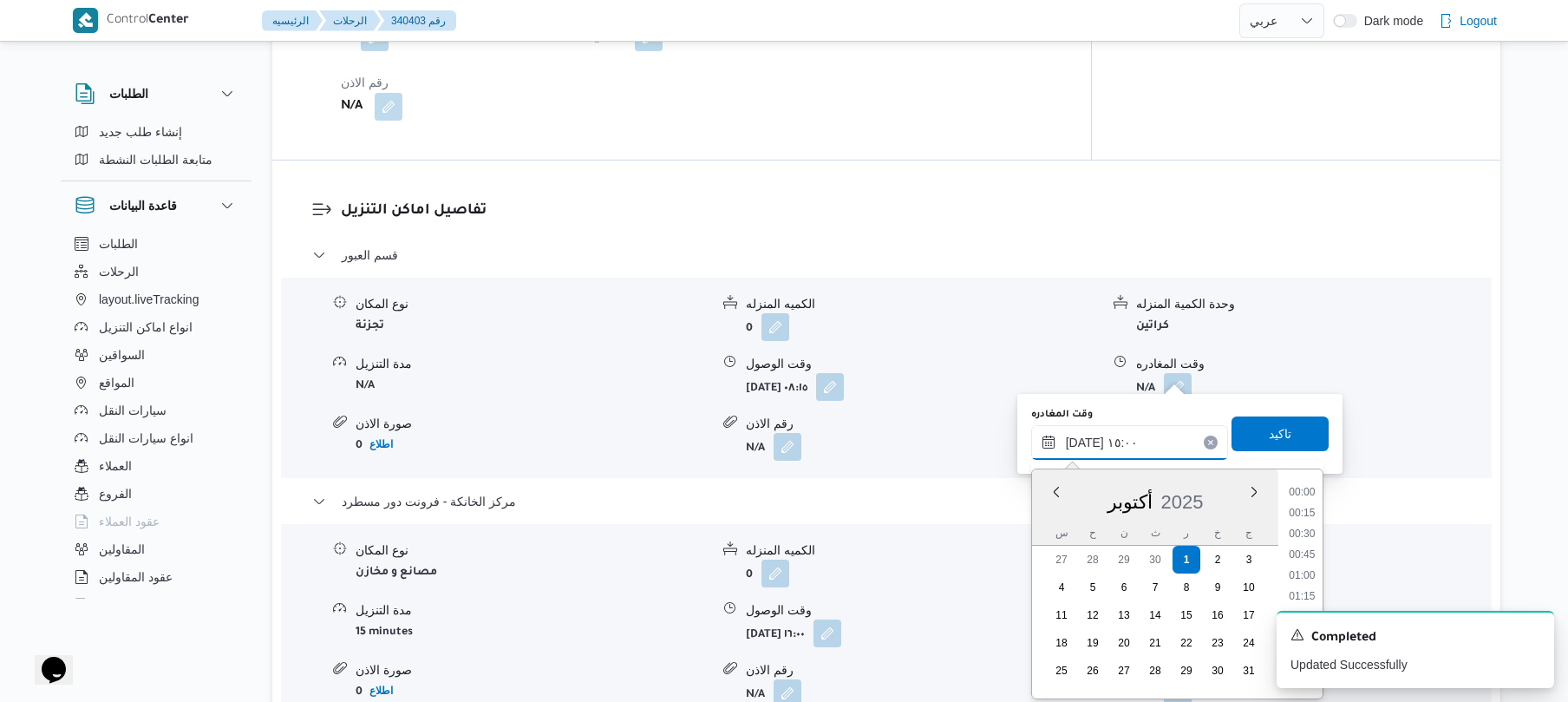
scroll to position [1146, 0]
type input "٠١/١٠/٢٠٢٥ ١٥:30"
click at [1272, 428] on span "تاكيد" at bounding box center [1280, 433] width 23 height 21
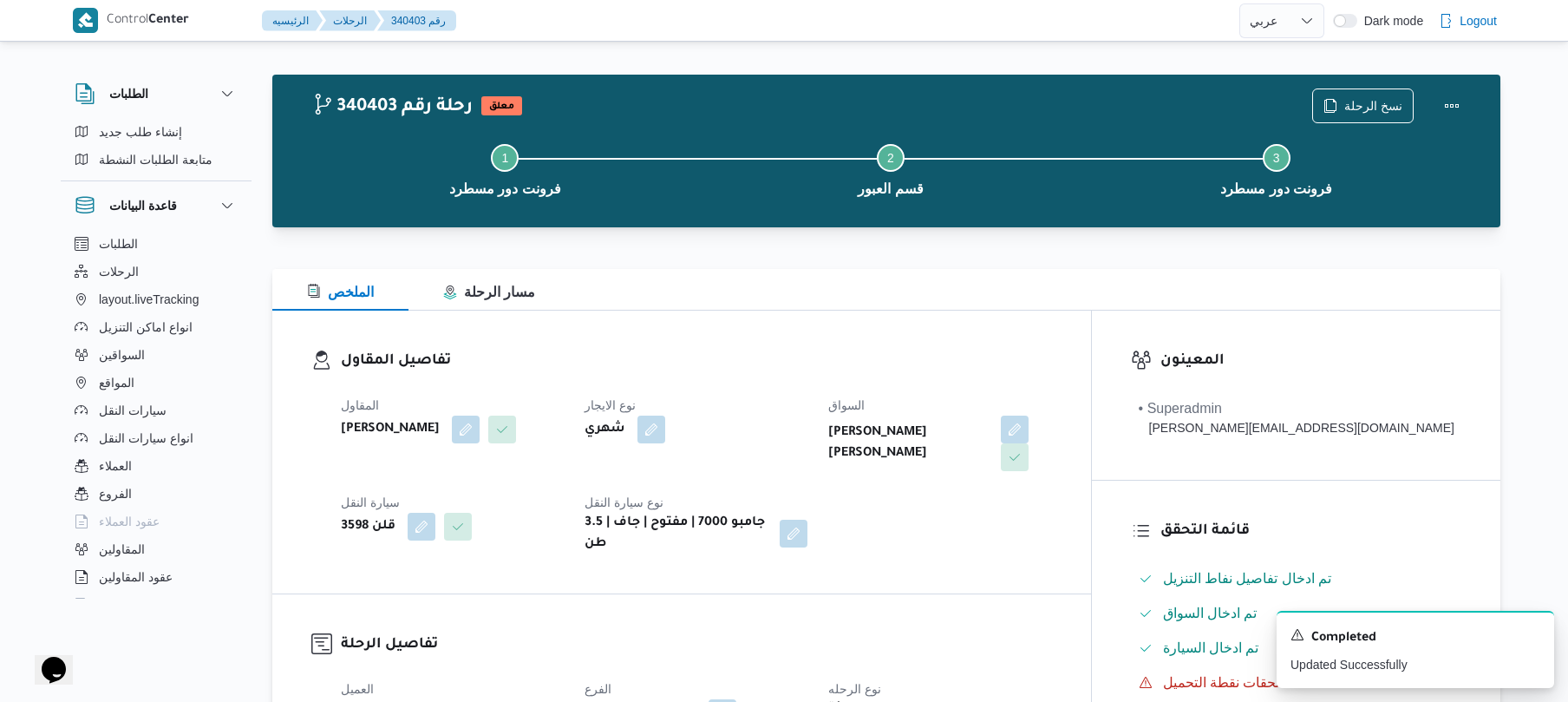
scroll to position [0, 0]
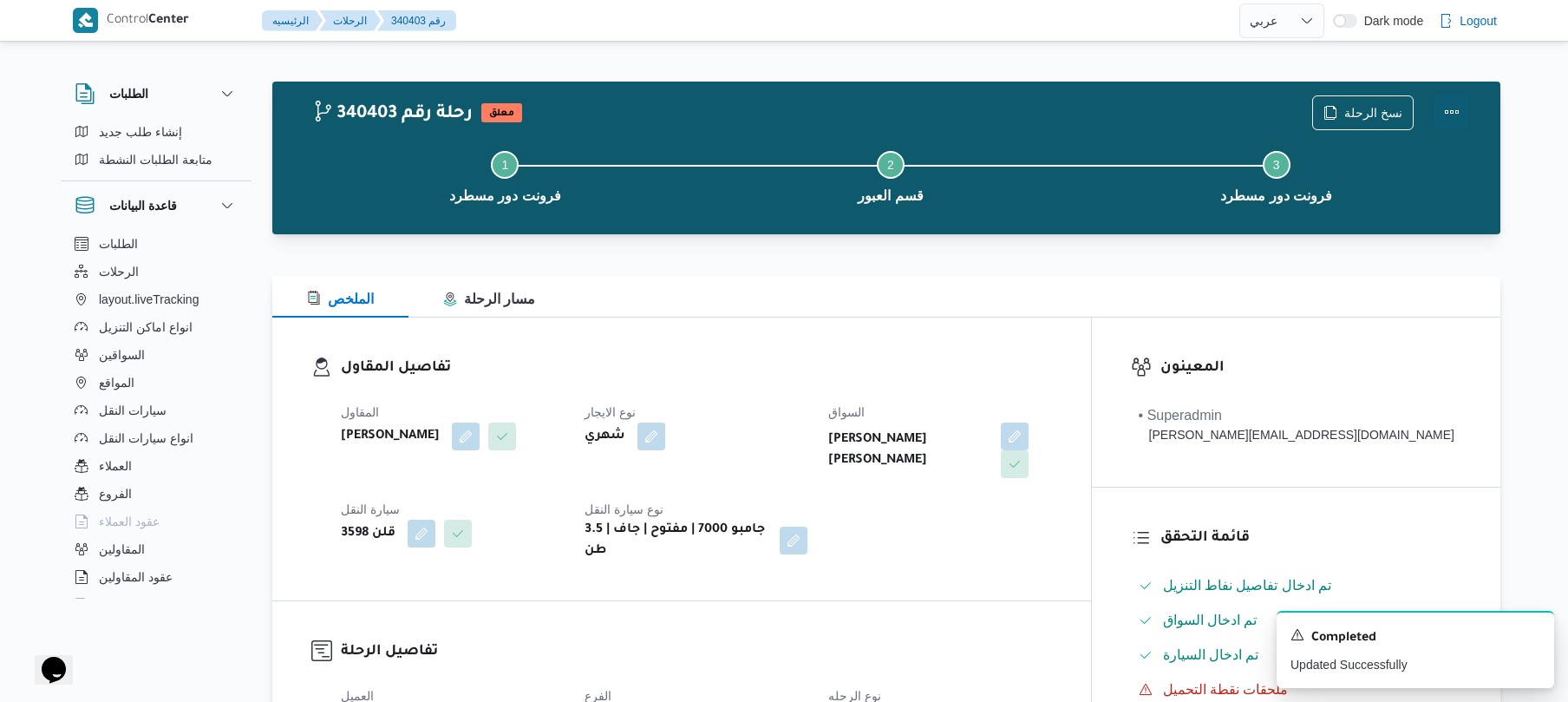
click at [1450, 110] on button "Actions" at bounding box center [1452, 112] width 34 height 34
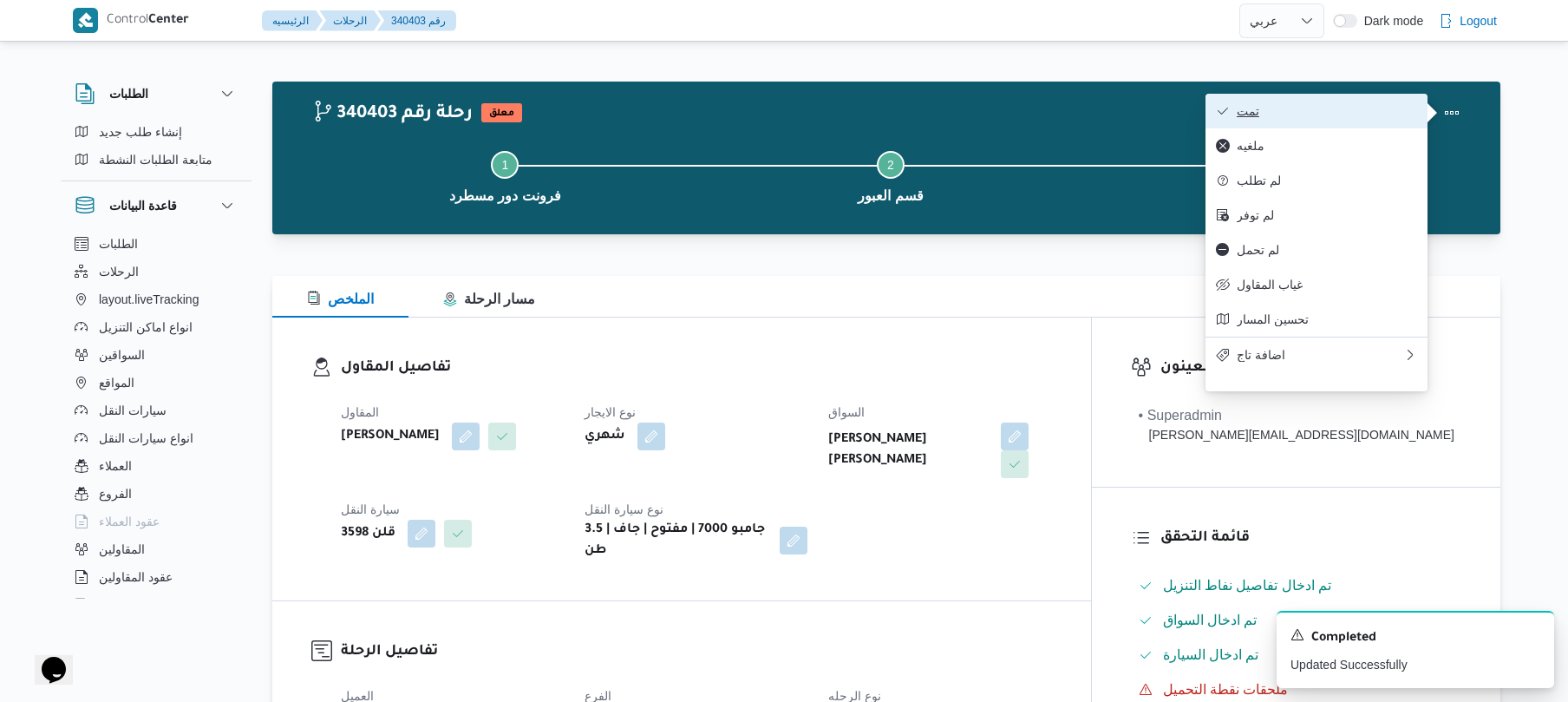
click at [1306, 98] on button "تمت" at bounding box center [1316, 111] width 222 height 34
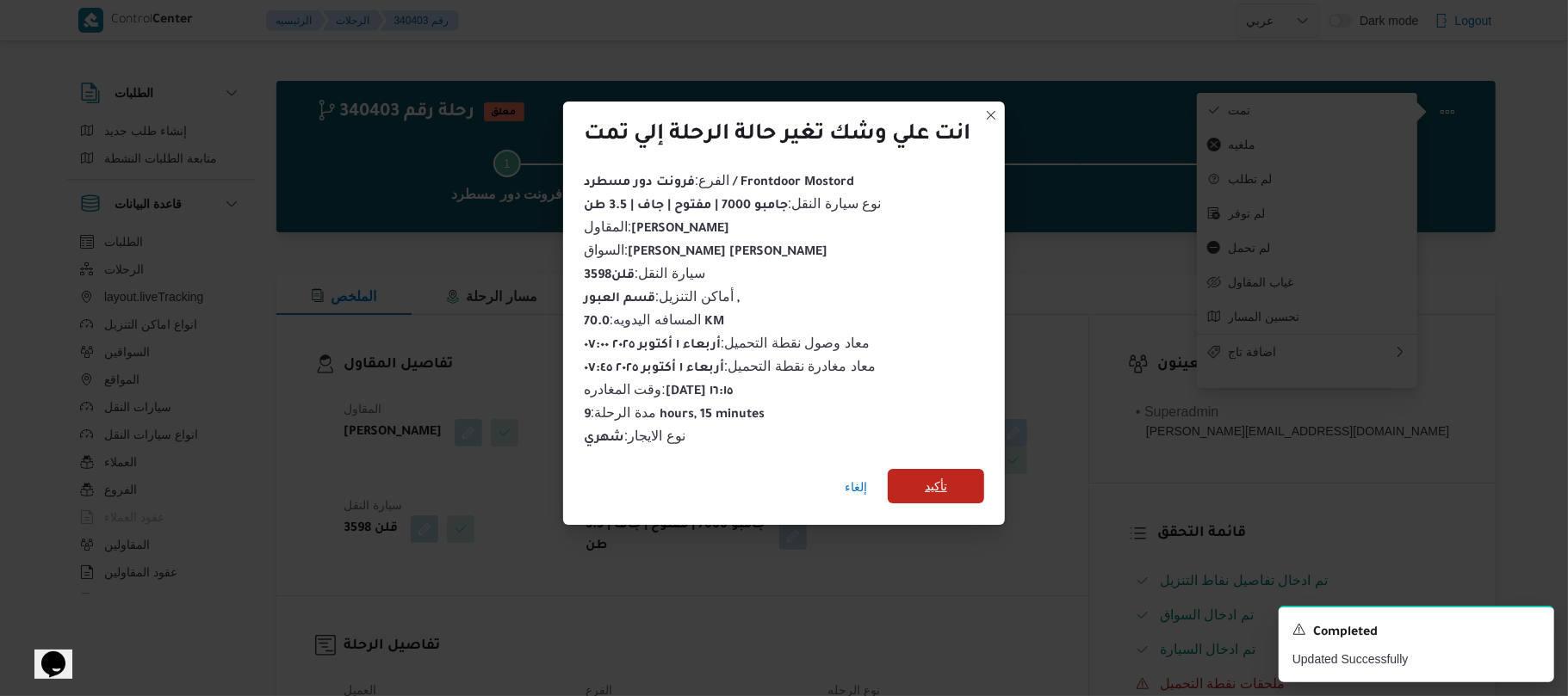
click at [959, 469] on span "تأكيد" at bounding box center [936, 486] width 97 height 34
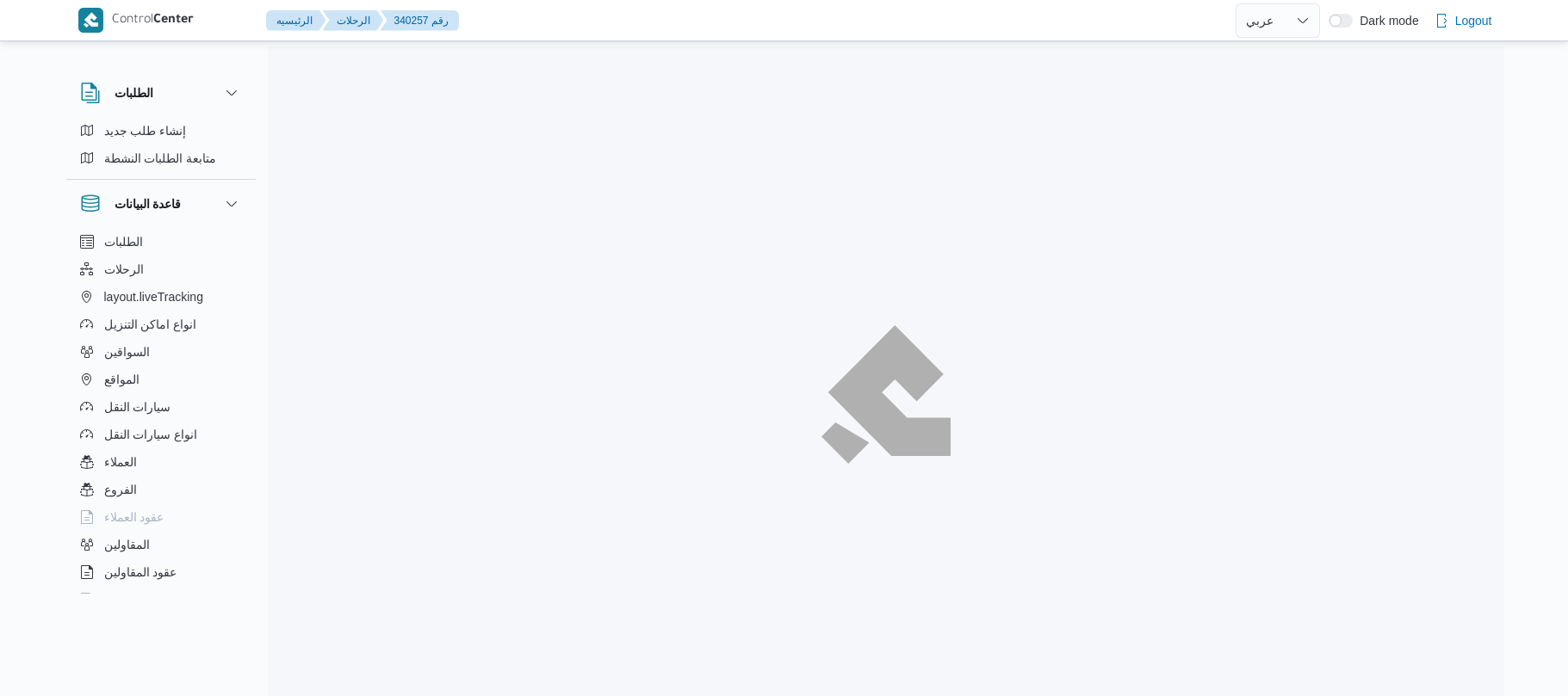
select select "ar"
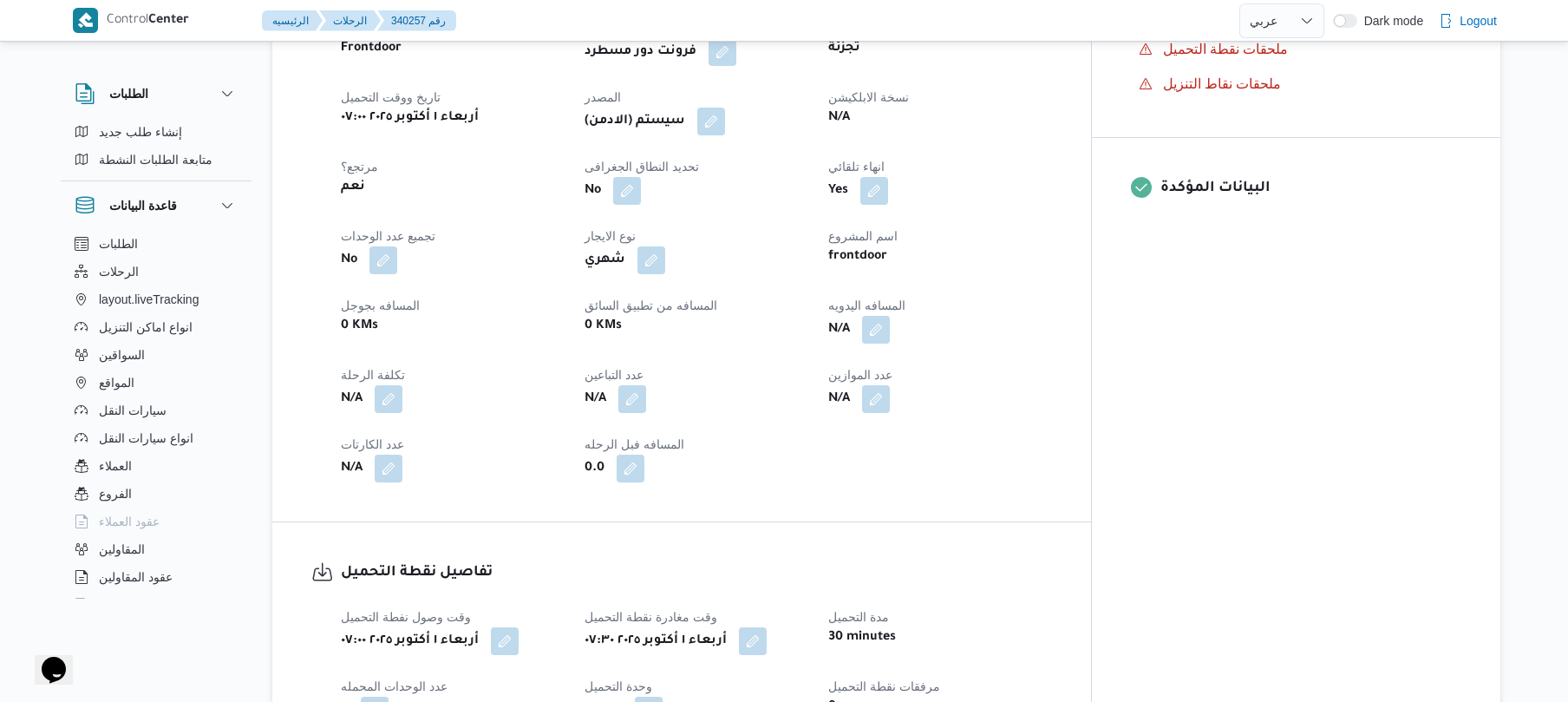
scroll to position [648, 0]
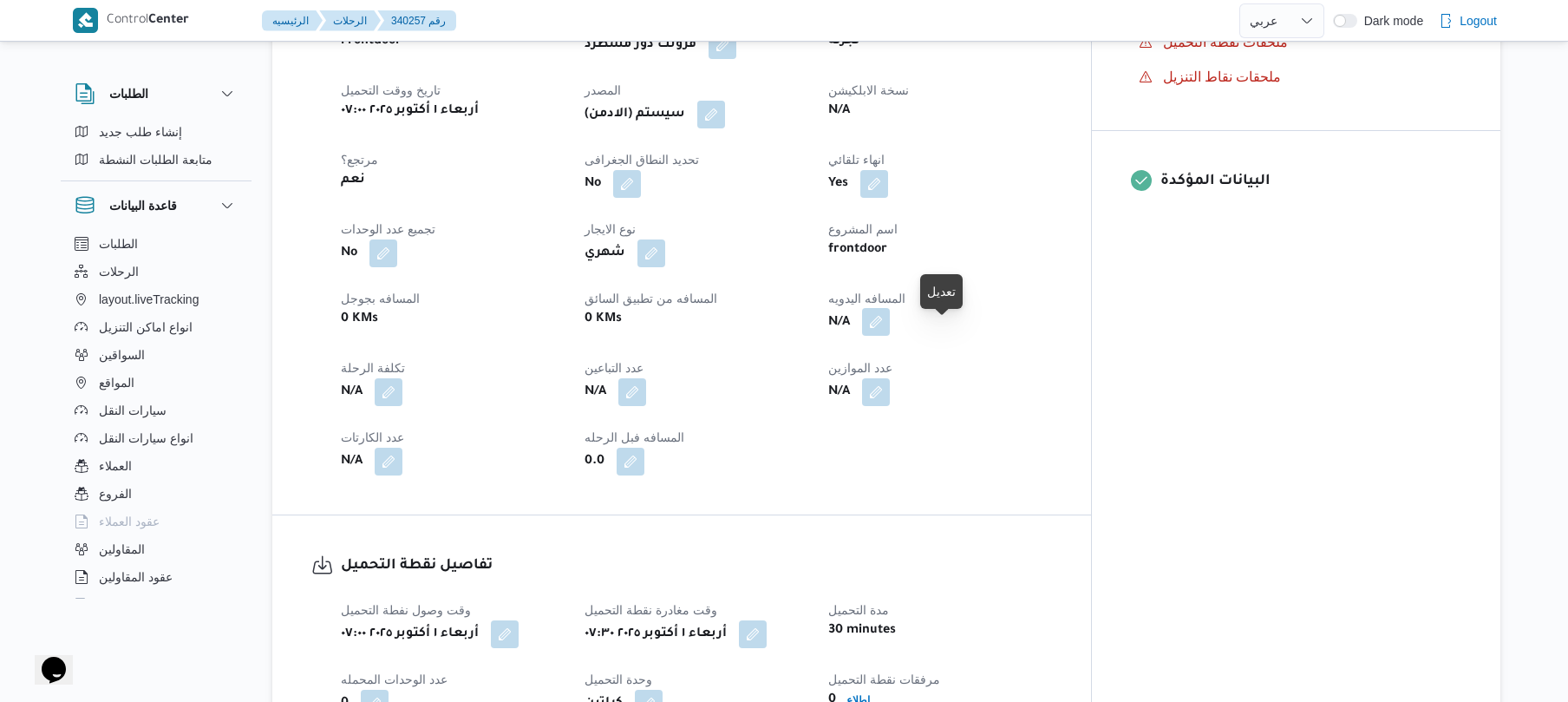
click at [889, 332] on button "button" at bounding box center [875, 321] width 28 height 28
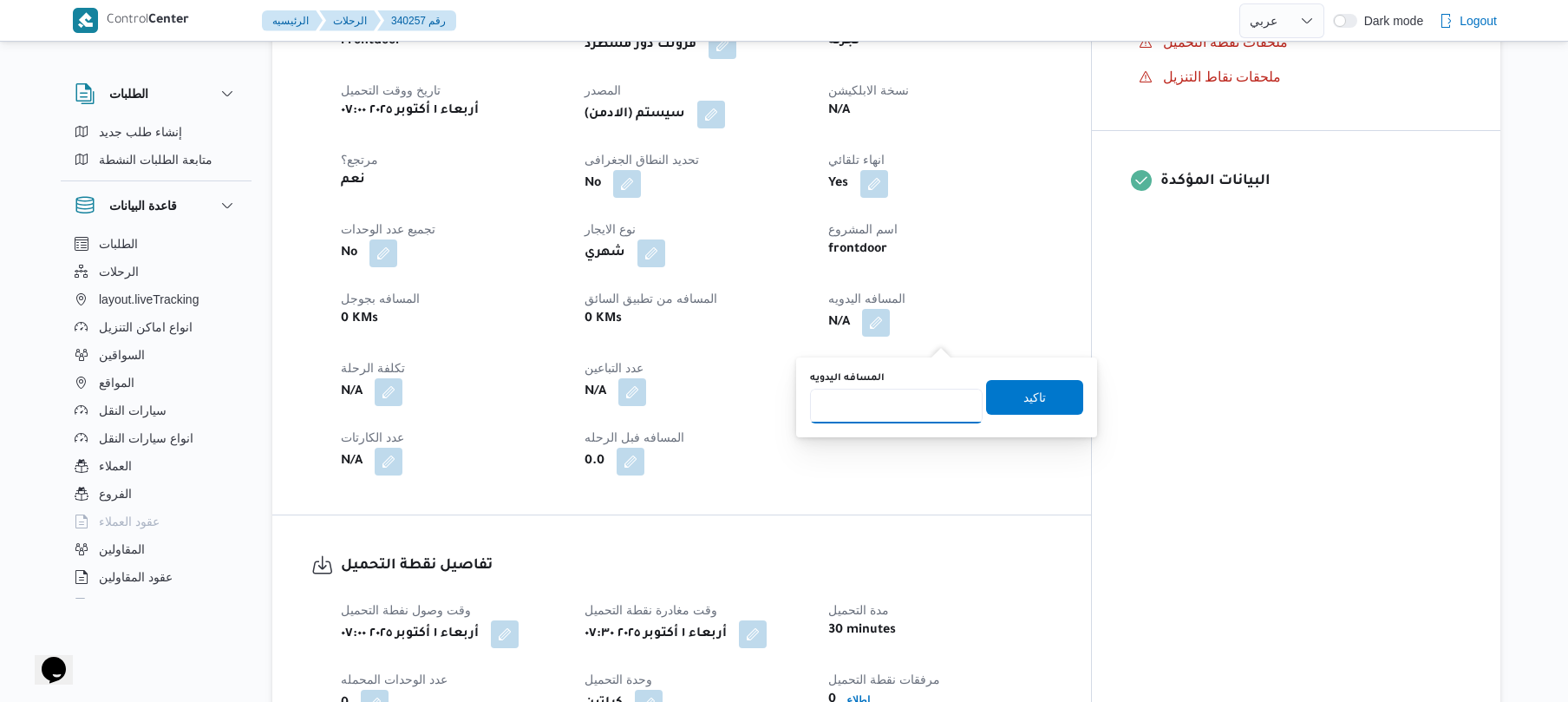
click at [907, 409] on input "المسافه اليدويه" at bounding box center [896, 406] width 173 height 34
type input "80"
click at [1024, 393] on span "تاكيد" at bounding box center [1035, 397] width 23 height 21
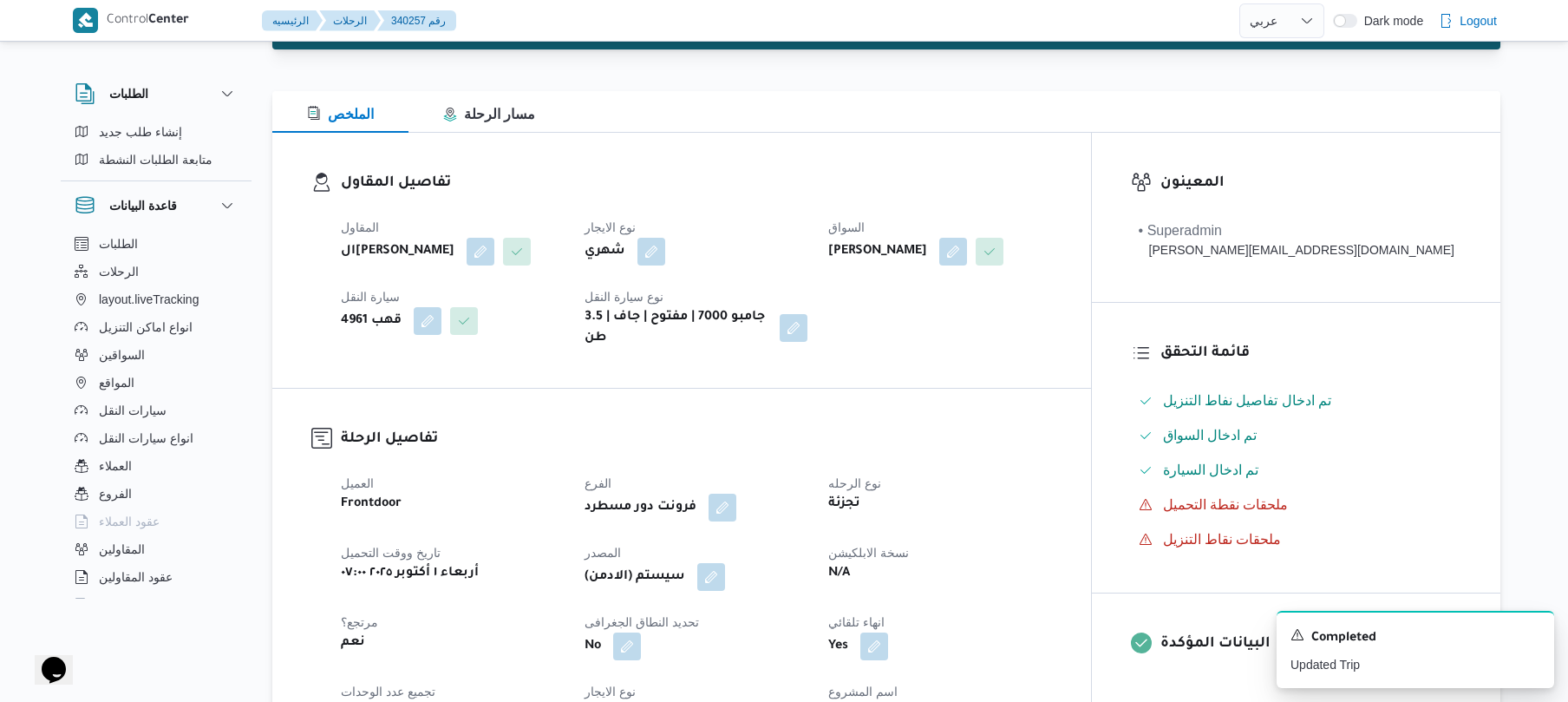
scroll to position [0, 0]
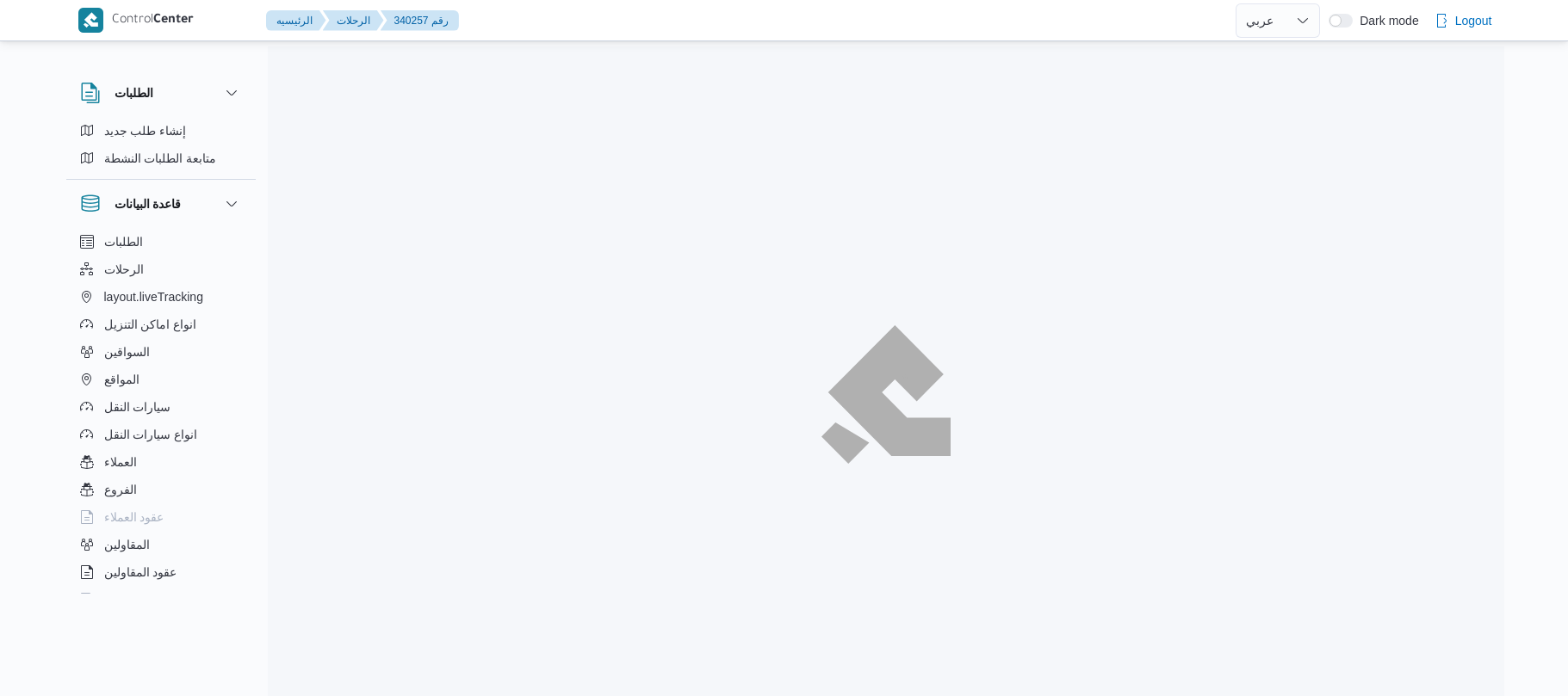
select select "ar"
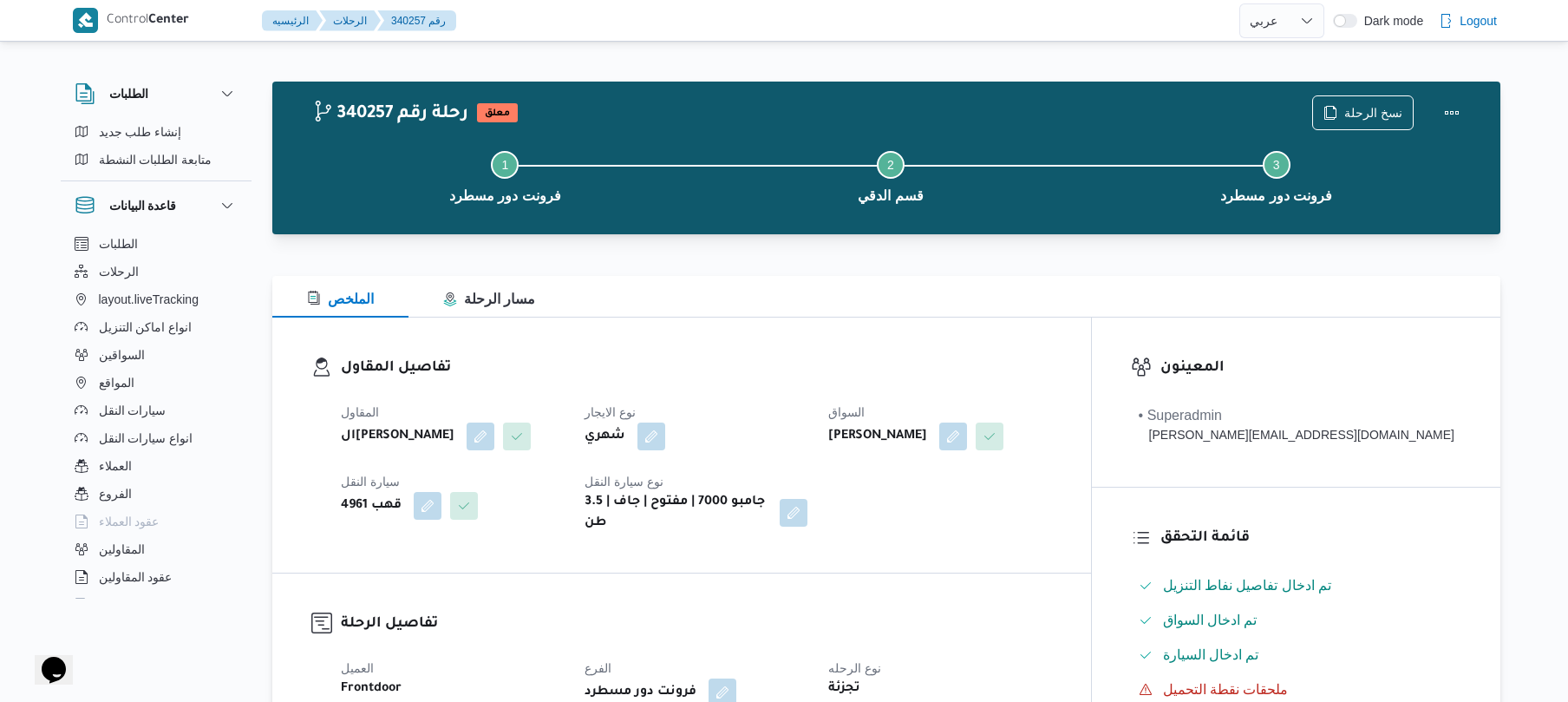
click at [972, 274] on div at bounding box center [886, 265] width 1228 height 21
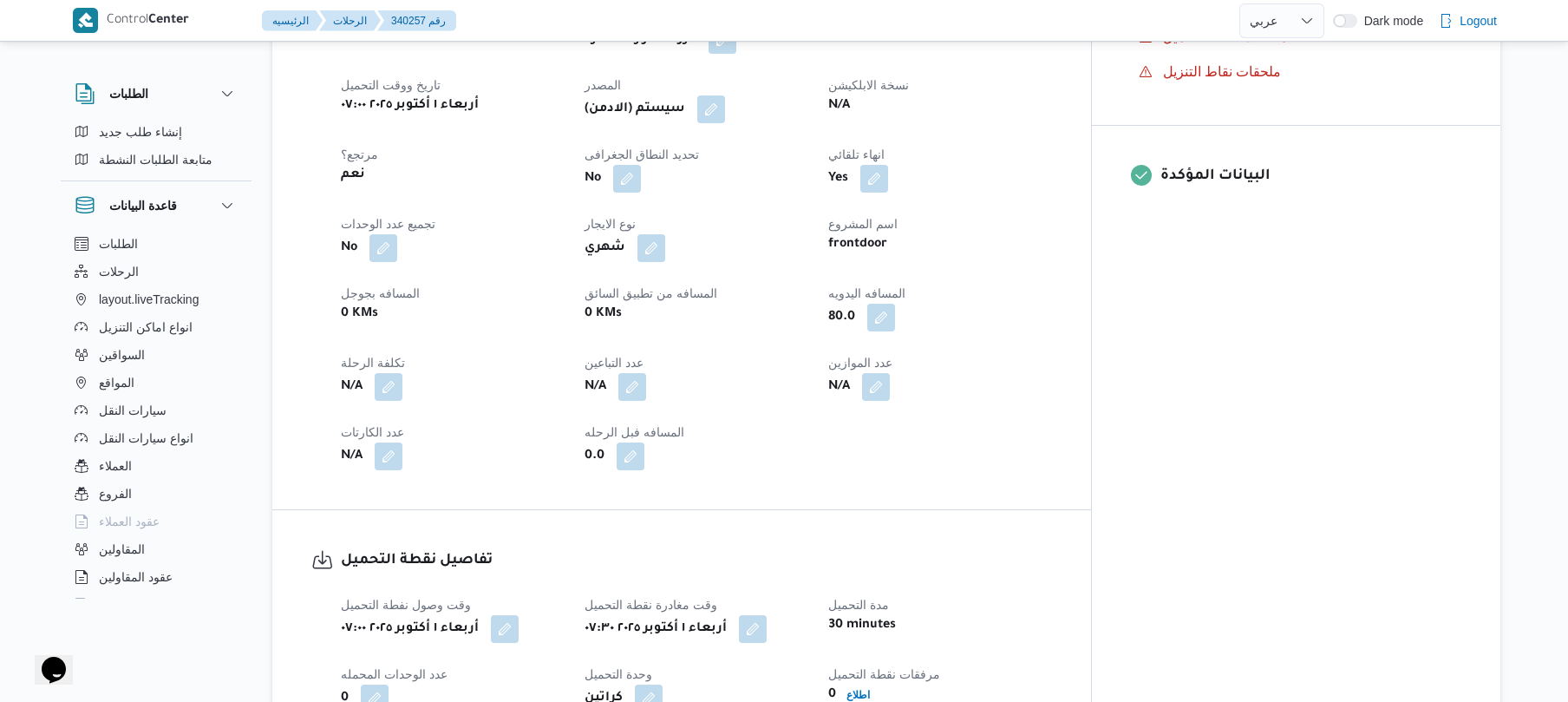
scroll to position [648, 0]
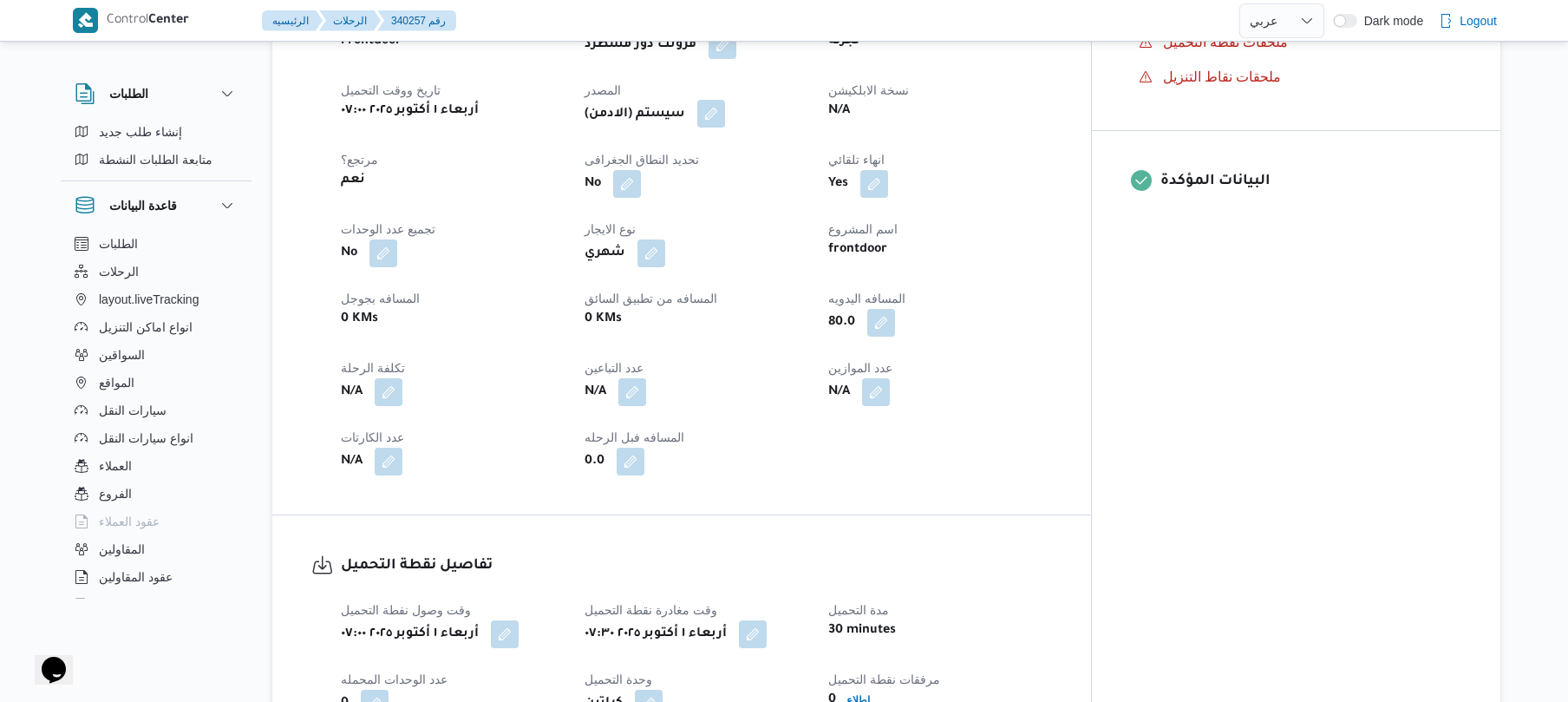
click at [725, 128] on button "button" at bounding box center [710, 114] width 28 height 28
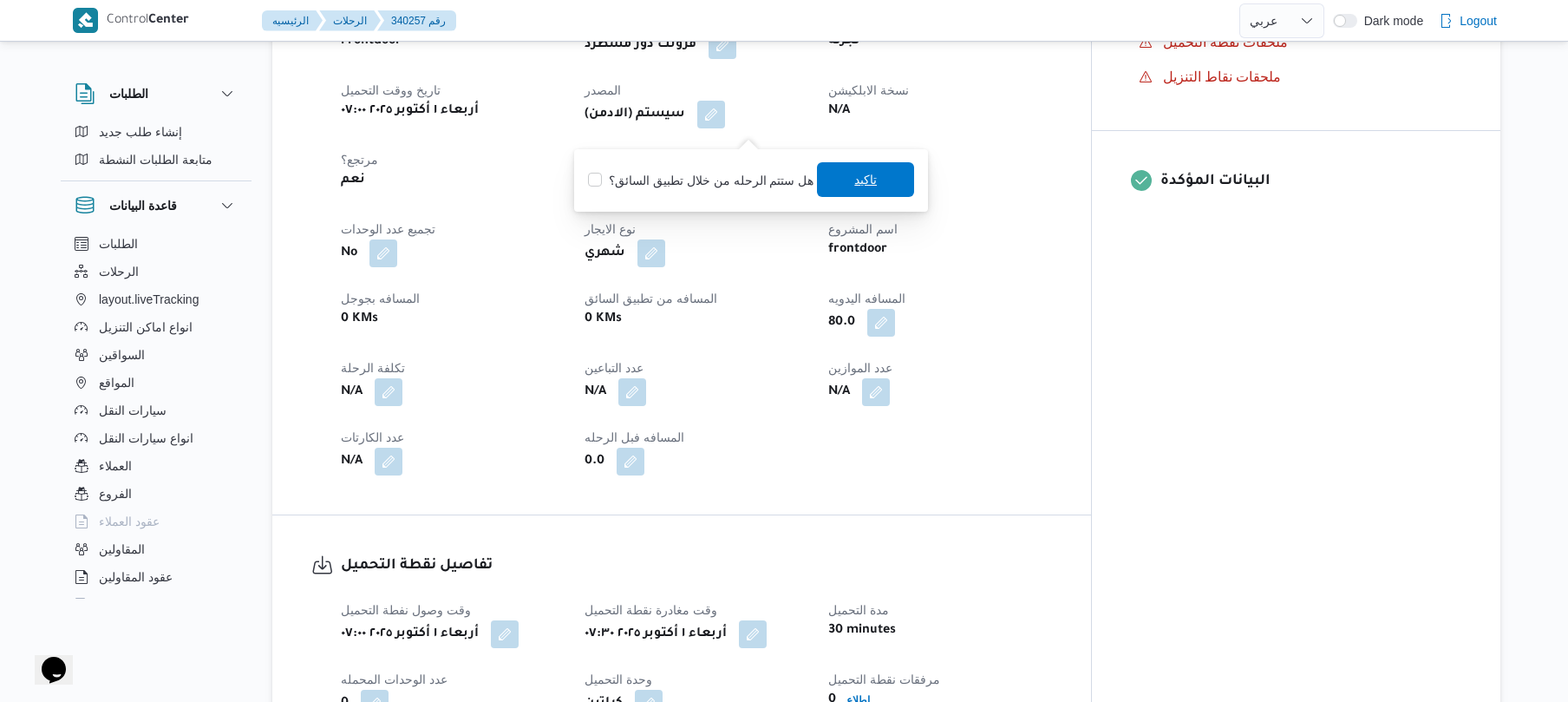
click at [829, 184] on span "تاكيد" at bounding box center [865, 179] width 97 height 34
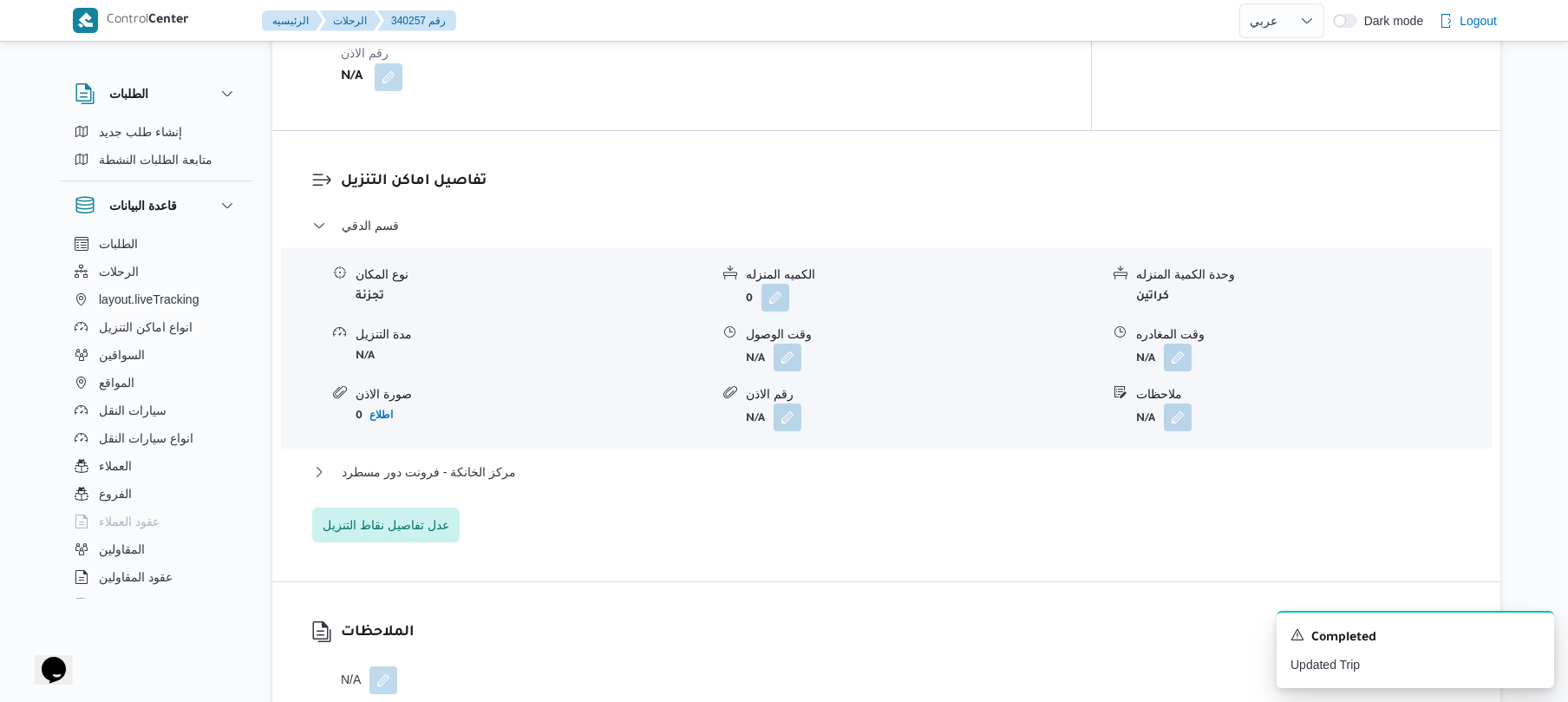
scroll to position [1435, 0]
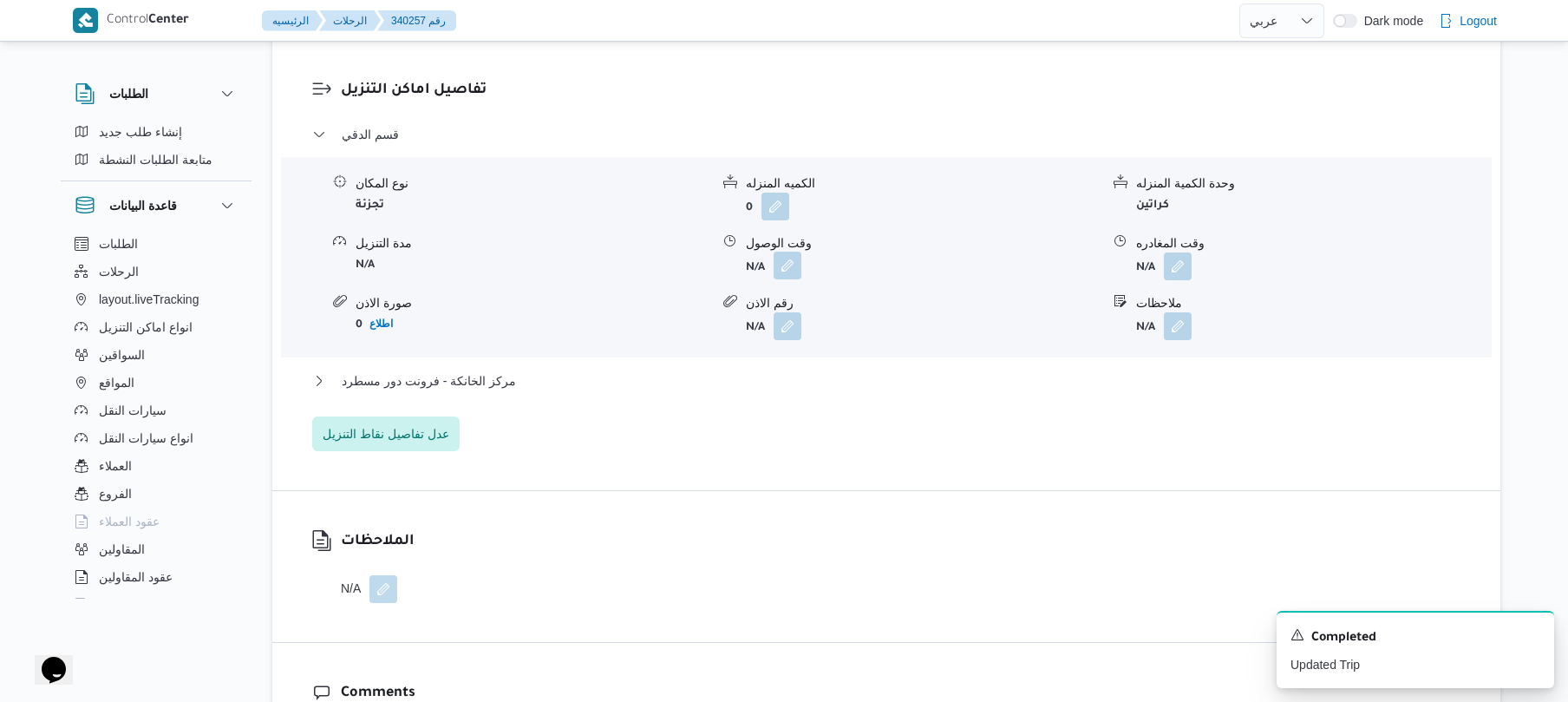
click at [783, 279] on button "button" at bounding box center [787, 265] width 28 height 28
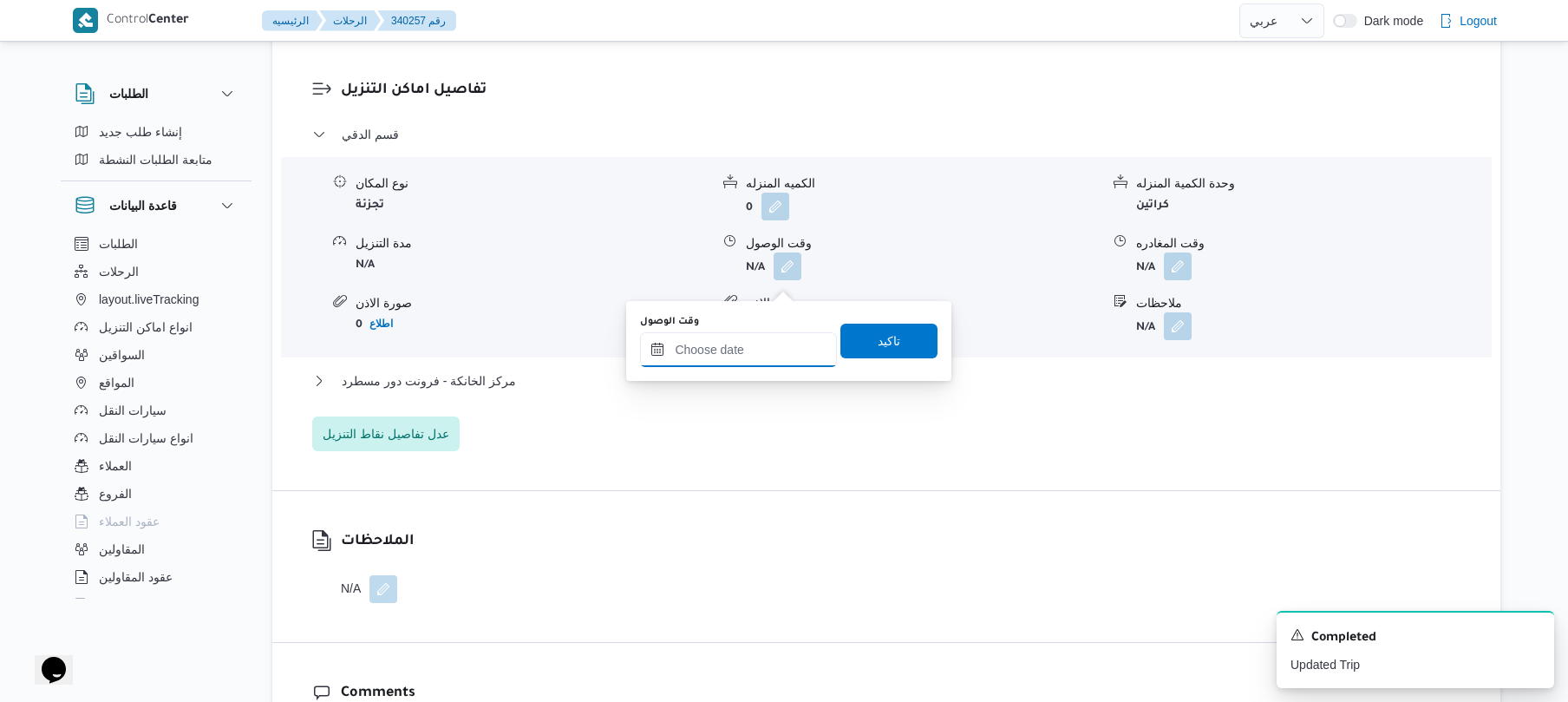
click at [740, 344] on input "وقت الوصول" at bounding box center [738, 349] width 197 height 34
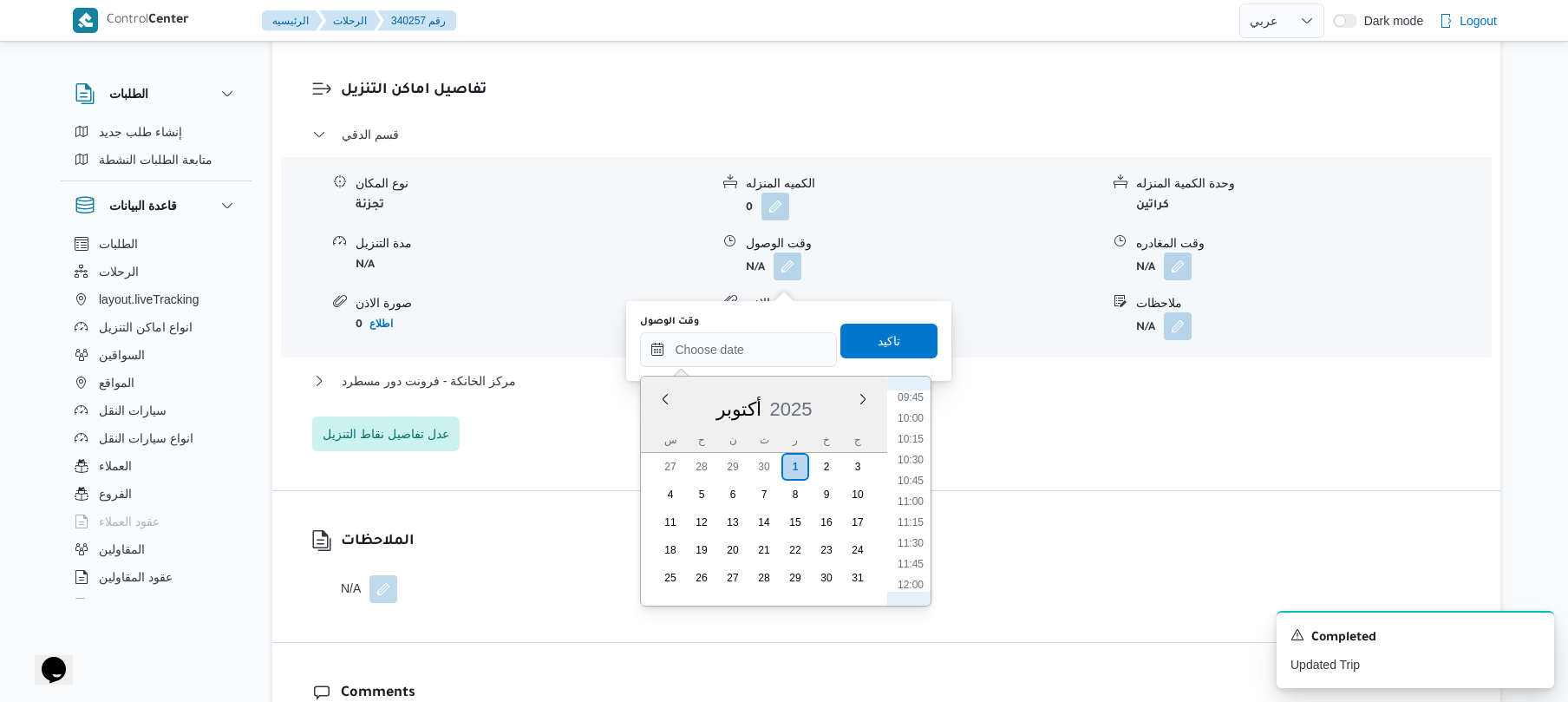
scroll to position [650, 0]
click at [918, 438] on li "08:15" at bounding box center [910, 437] width 40 height 17
type input "[DATE] ٠٨:١٥"
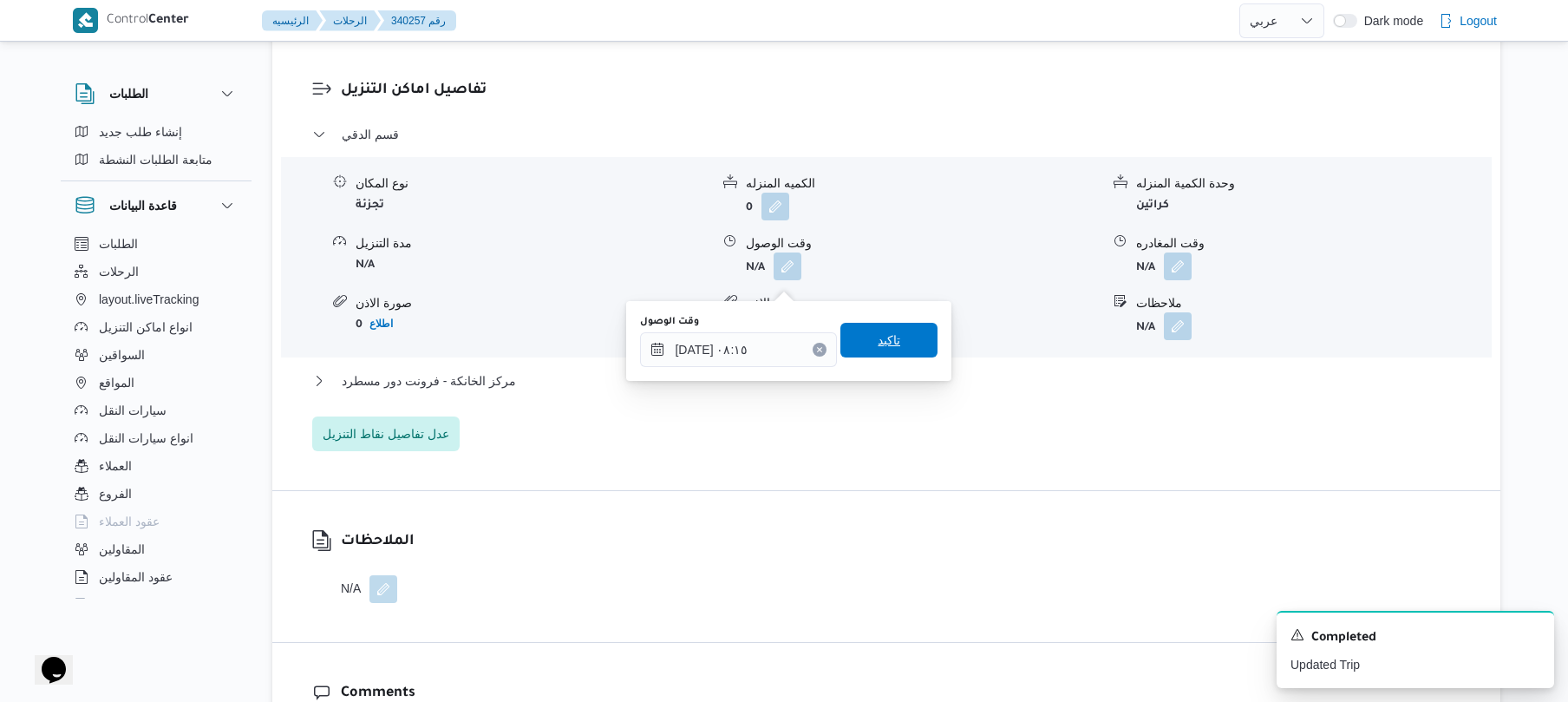
click at [896, 348] on span "تاكيد" at bounding box center [889, 340] width 97 height 34
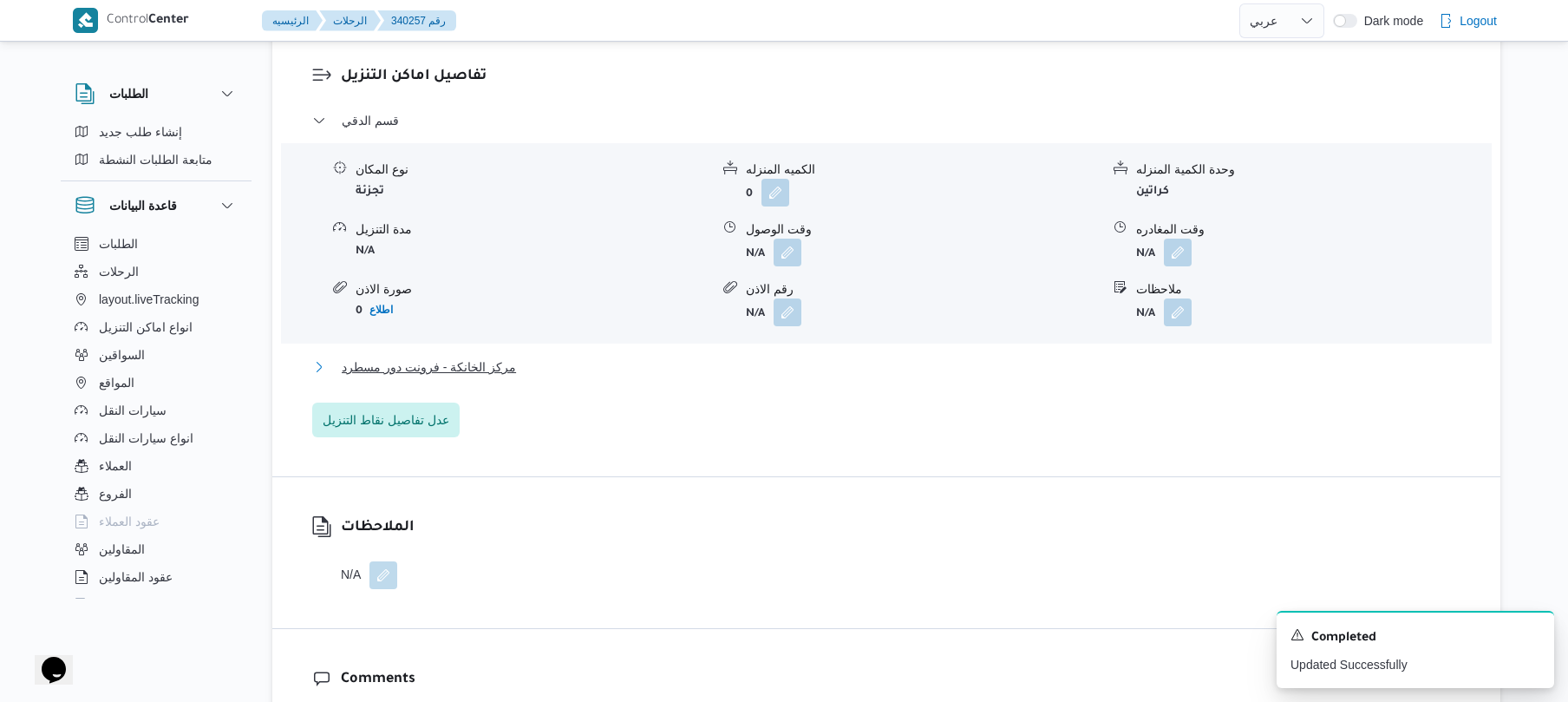
click at [851, 378] on button "مركز الخانكة - فرونت دور مسطرد" at bounding box center [886, 367] width 1149 height 21
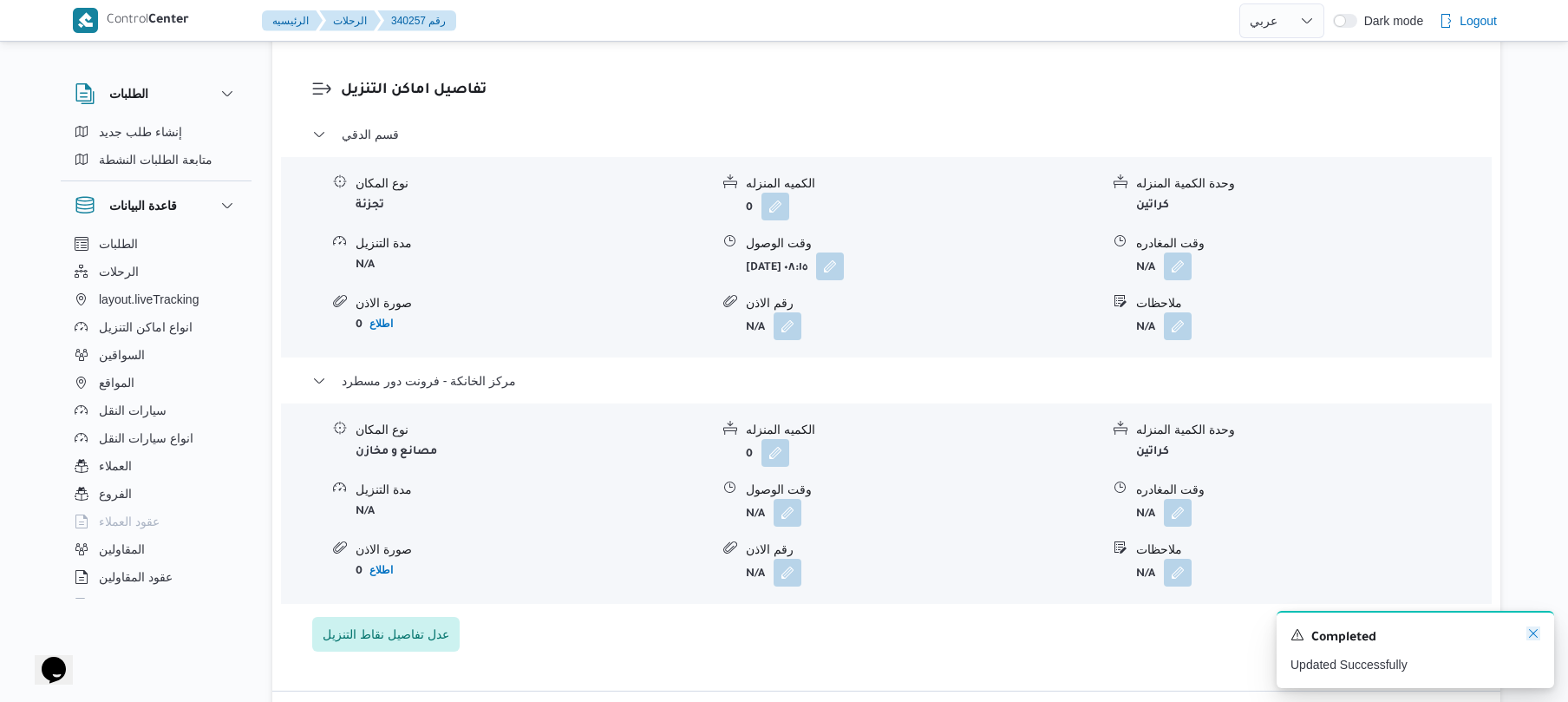
click at [1534, 637] on icon "Dismiss toast" at bounding box center [1533, 633] width 14 height 14
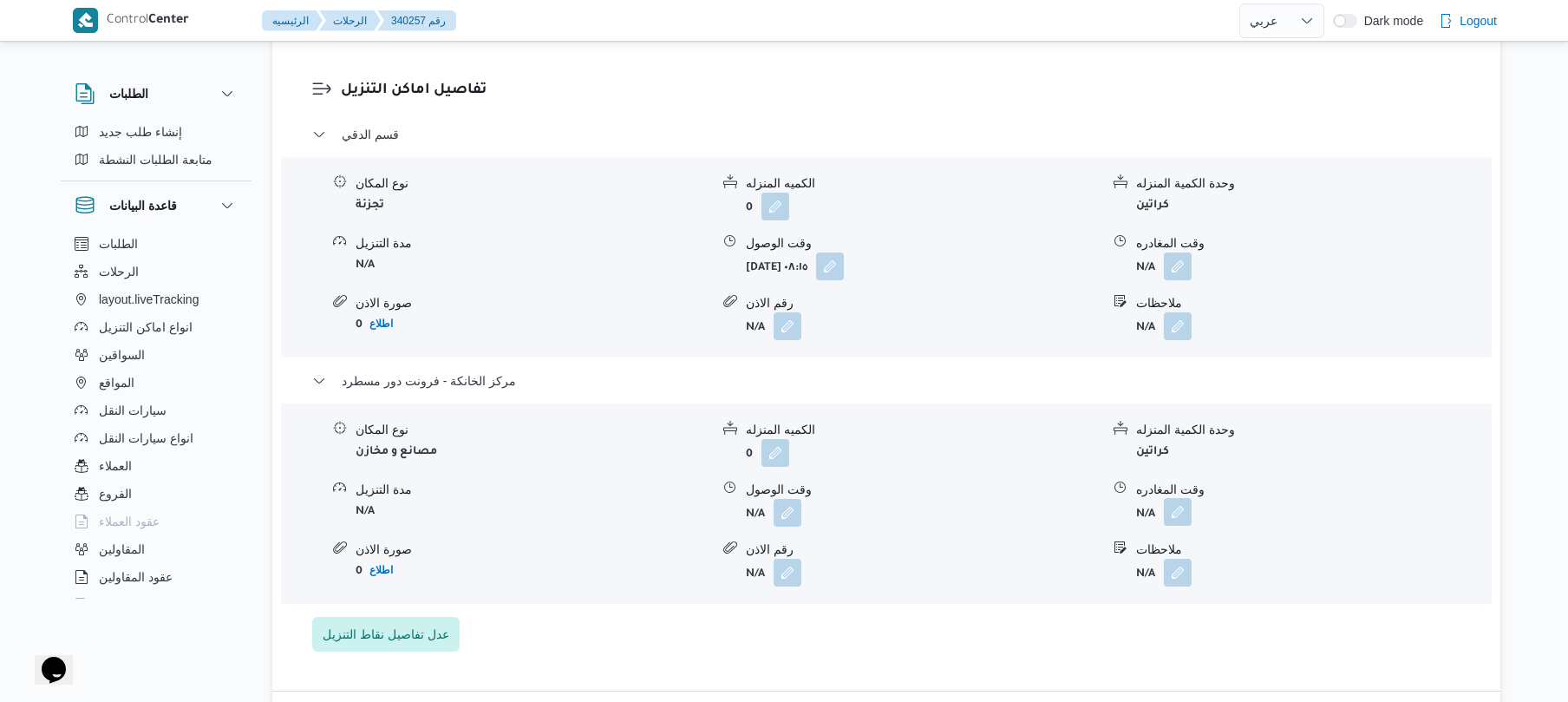
click at [1176, 526] on button "button" at bounding box center [1177, 511] width 28 height 28
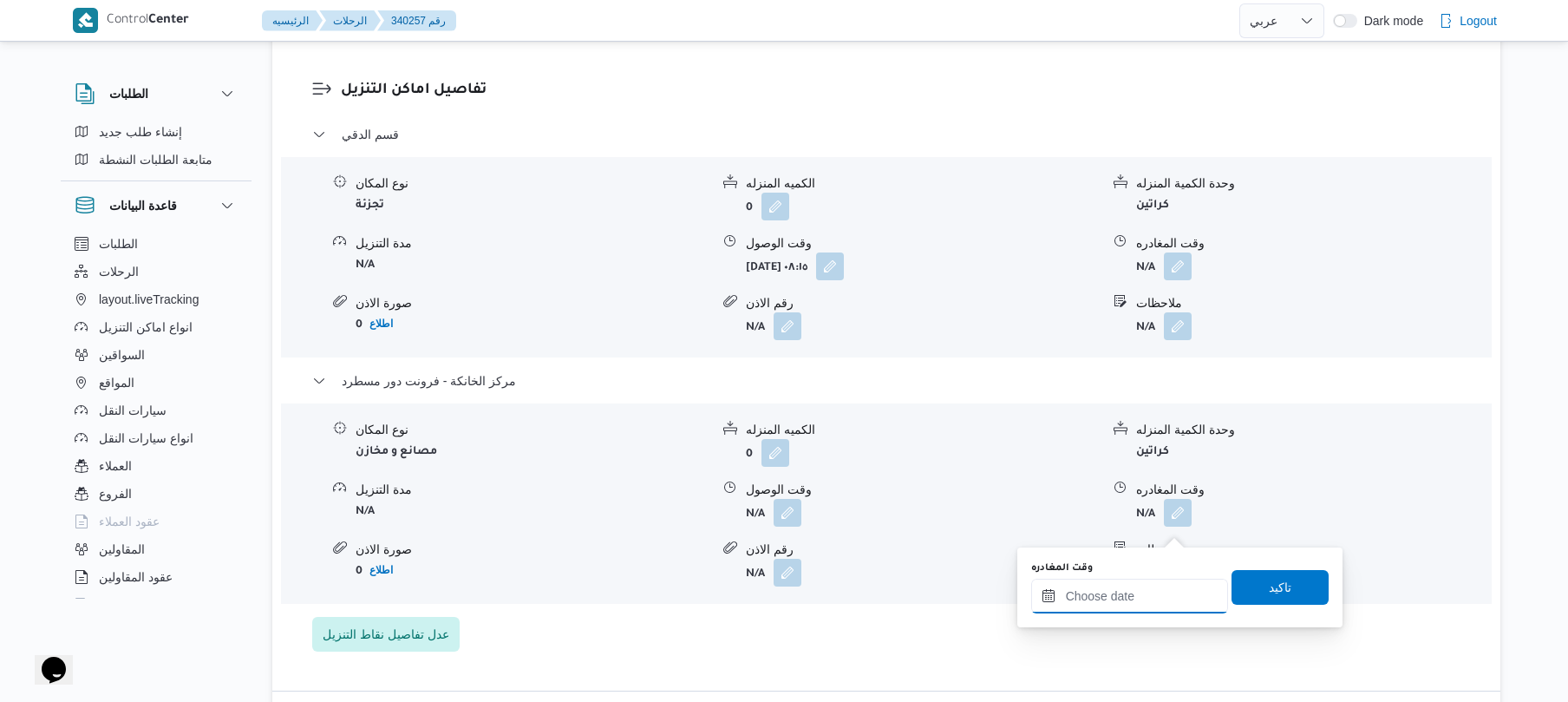
click at [1126, 598] on input "وقت المغادره" at bounding box center [1130, 596] width 197 height 34
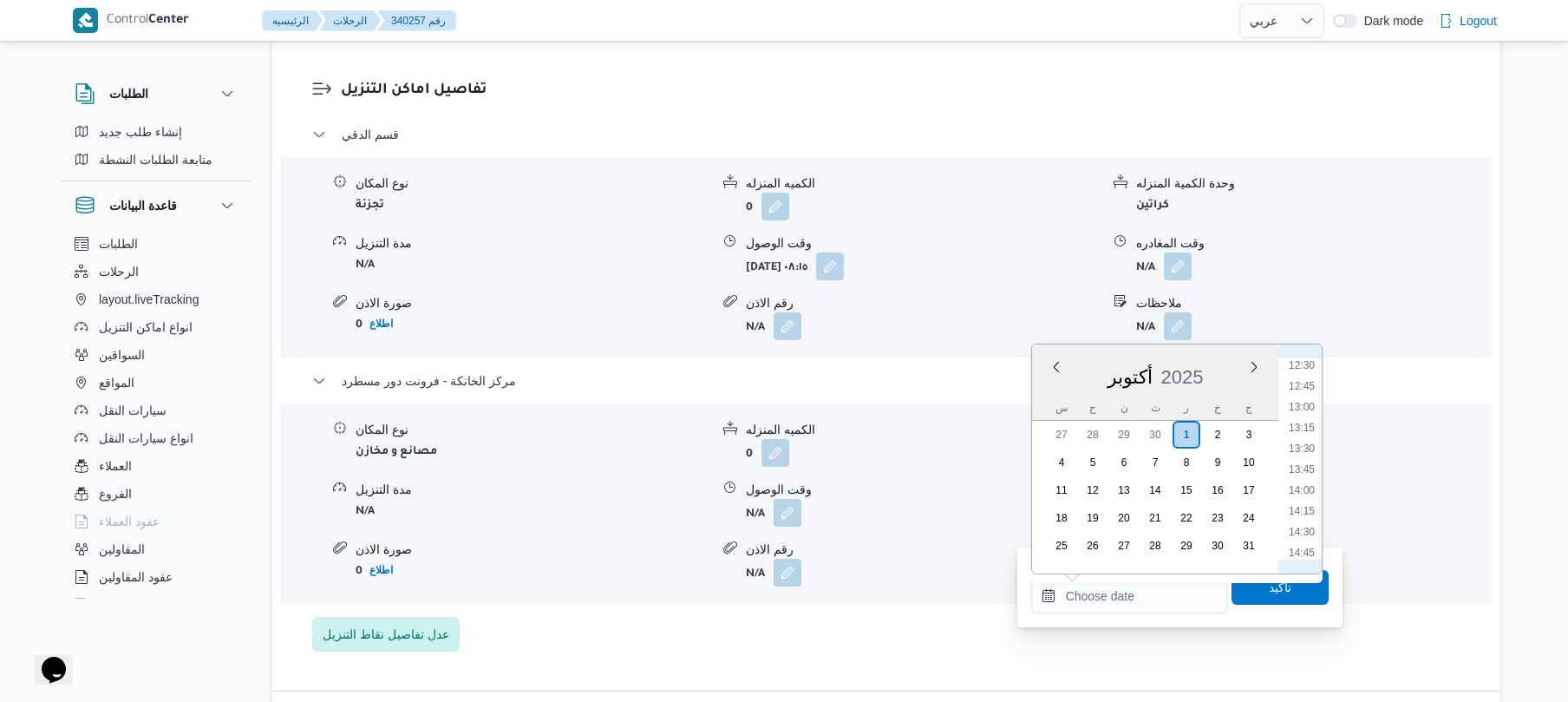
scroll to position [1215, 0]
drag, startPoint x: 1303, startPoint y: 403, endPoint x: 1288, endPoint y: 446, distance: 45.5
click at [1303, 404] on li "15:00" at bounding box center [1302, 402] width 40 height 17
type input "٠١/١٠/٢٠٢٥ ١٥:٠٠"
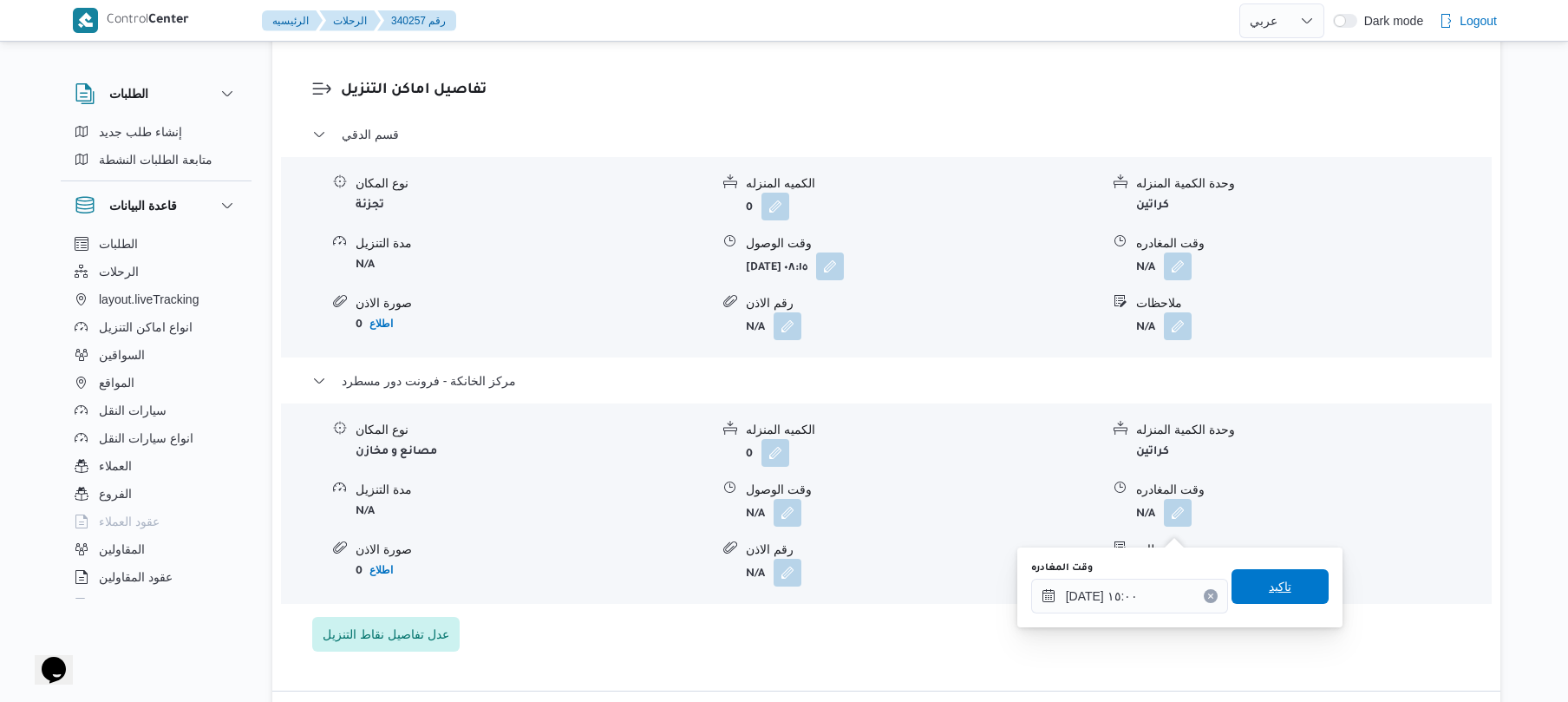
click at [1269, 593] on span "تاكيد" at bounding box center [1280, 587] width 23 height 21
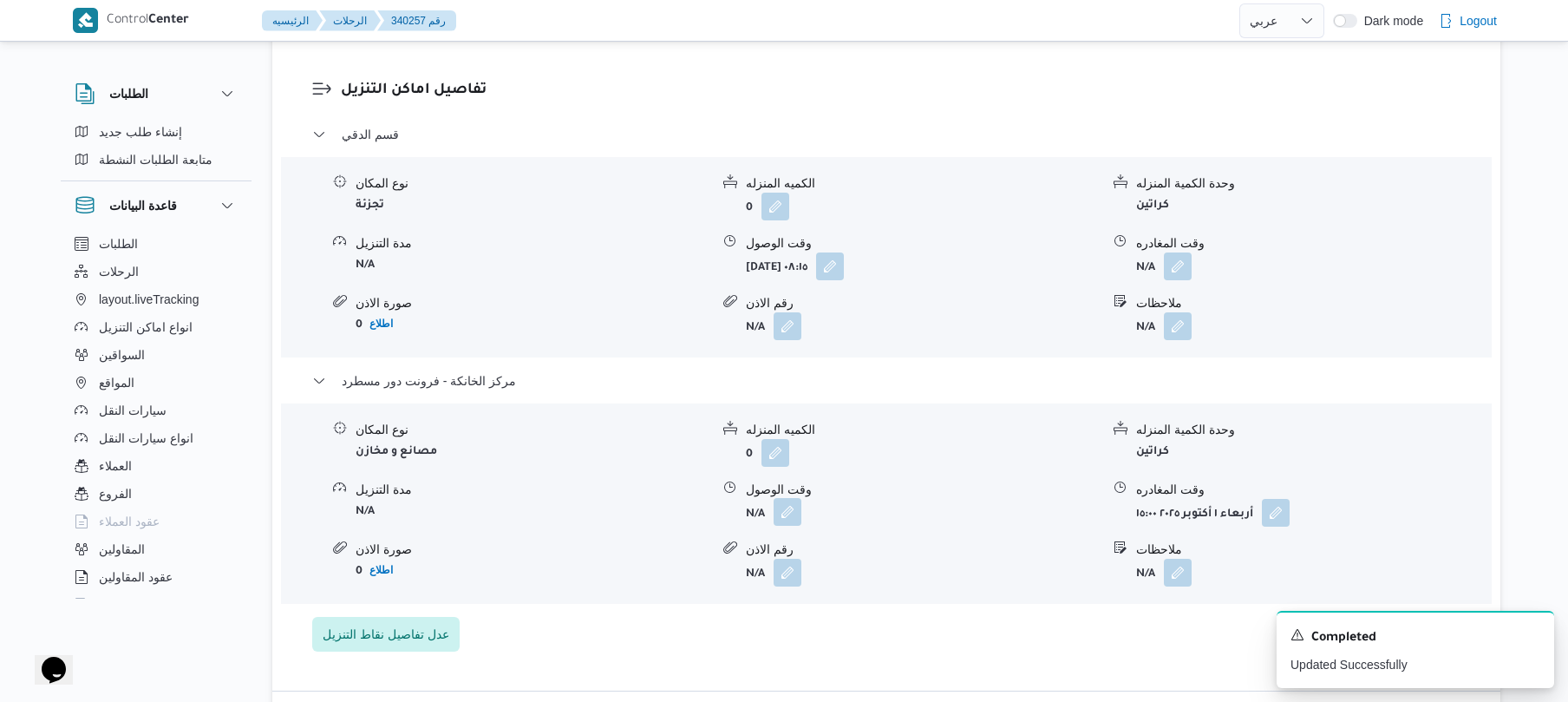
click at [795, 523] on button "button" at bounding box center [787, 511] width 28 height 28
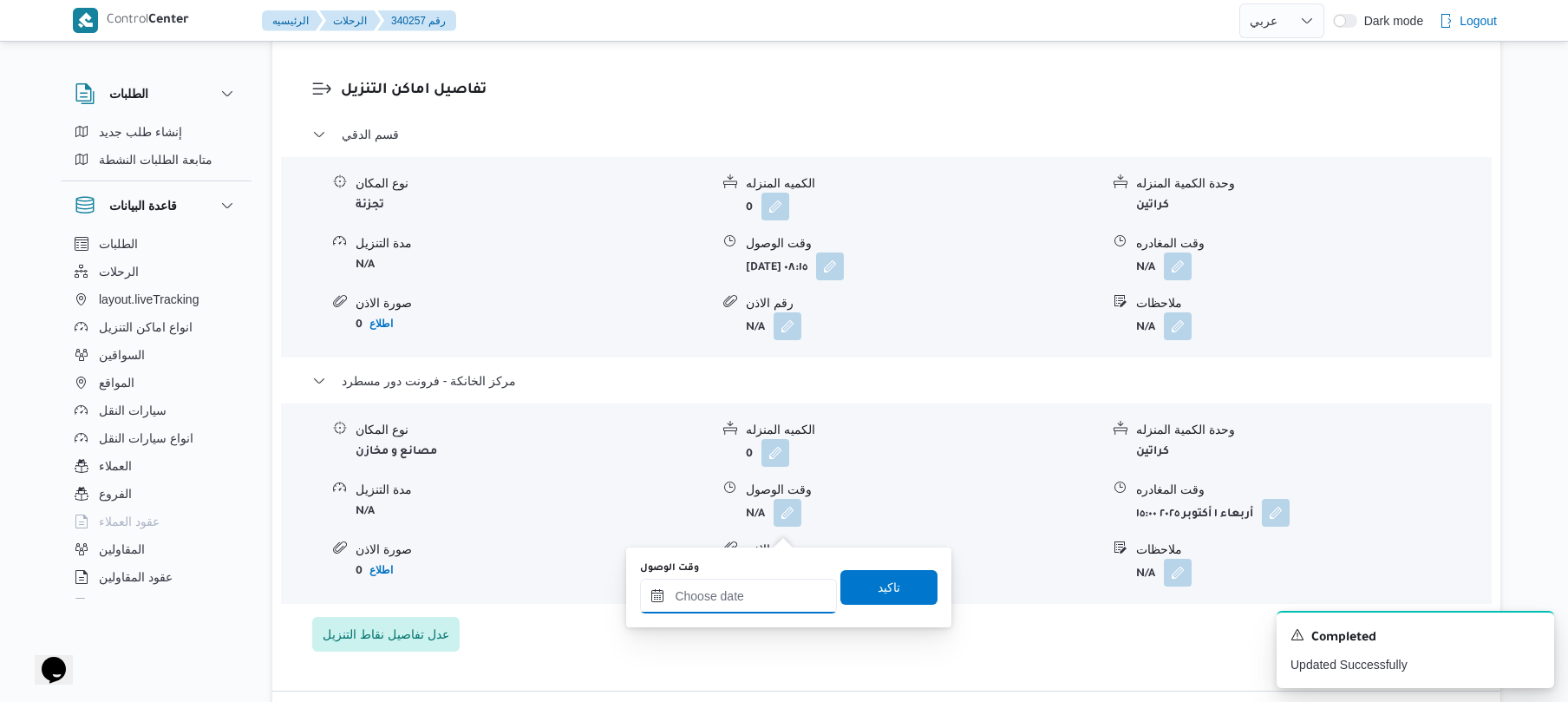
click at [764, 595] on input "وقت الوصول" at bounding box center [738, 596] width 197 height 34
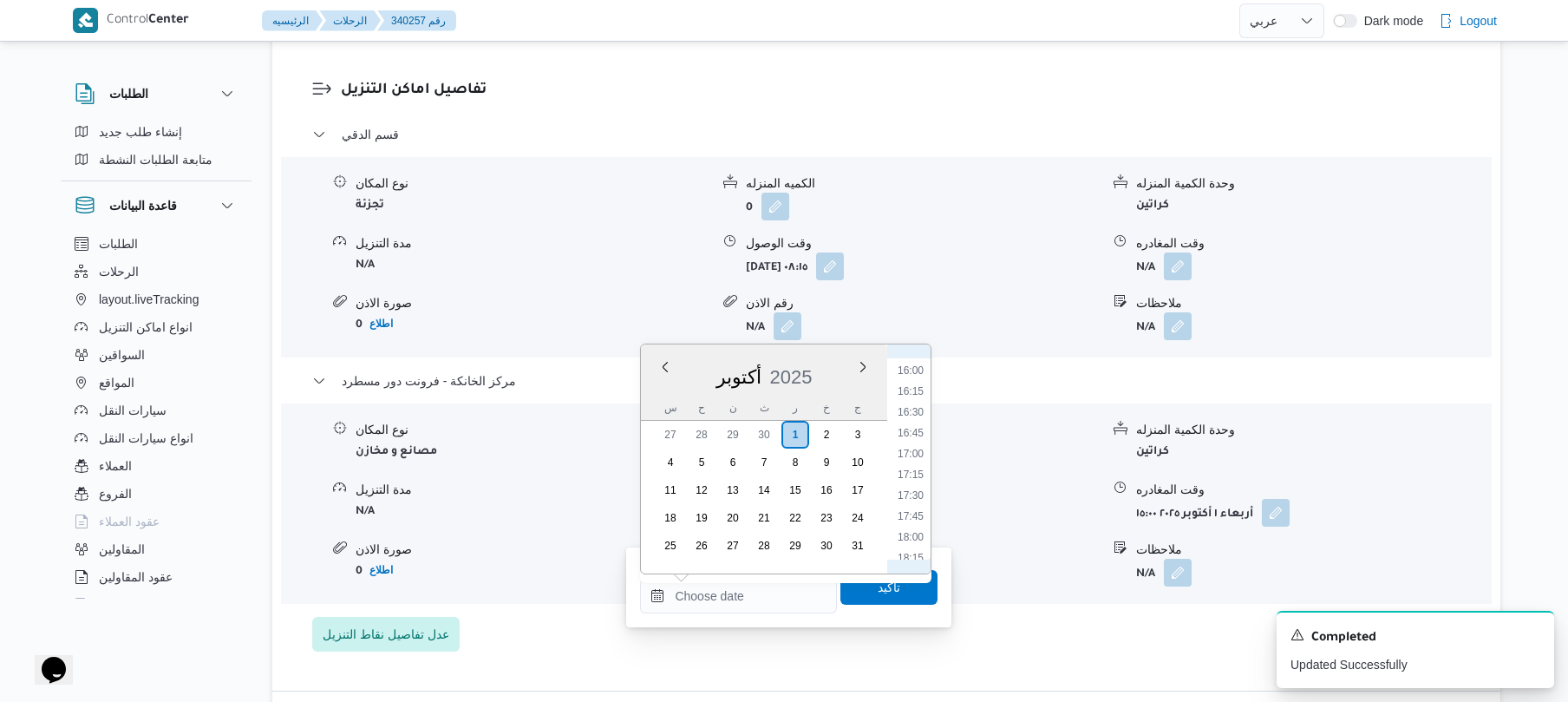
scroll to position [1158, 0]
click at [918, 438] on li "14:45" at bounding box center [910, 438] width 40 height 17
type input "٠١/١٠/٢٠٢٥ ١٤:٤٥"
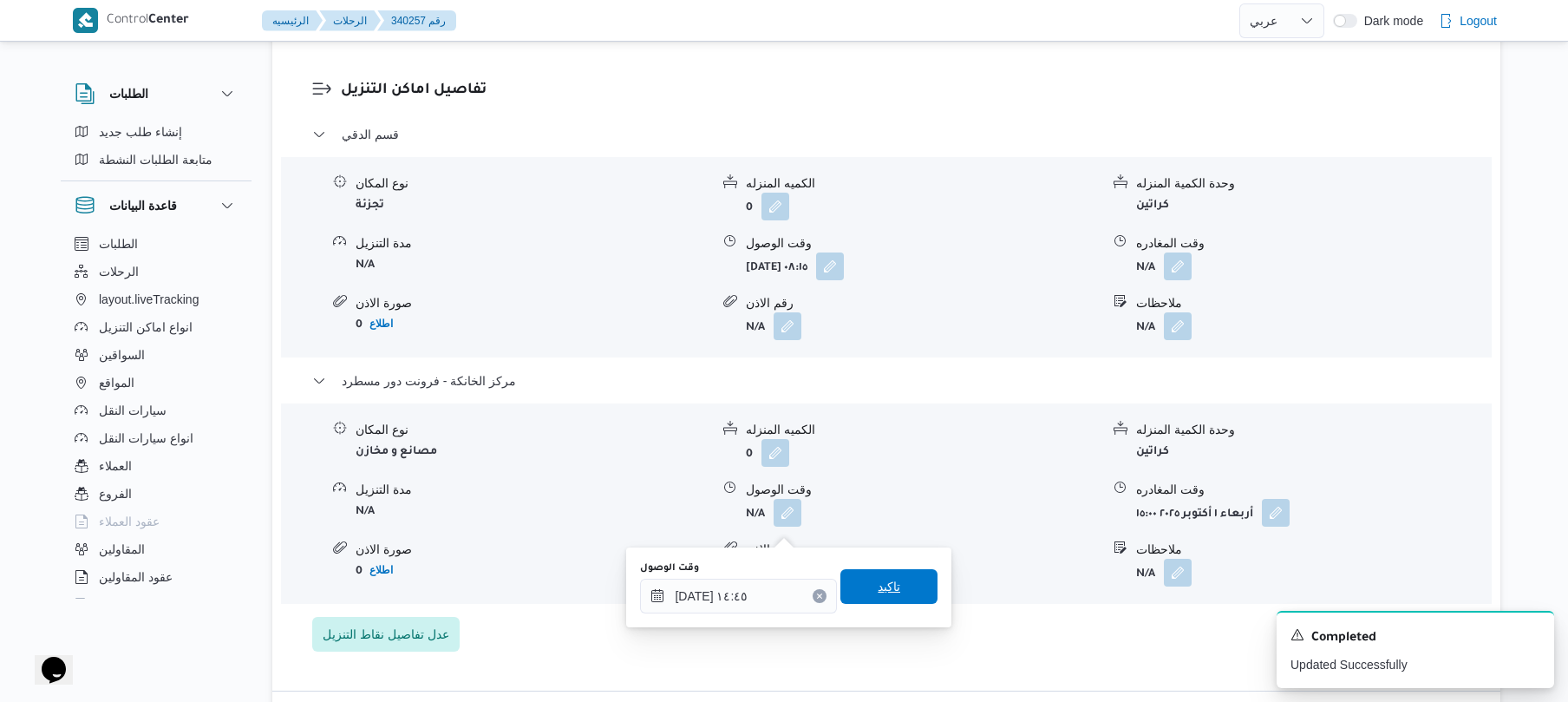
click at [880, 588] on span "تاكيد" at bounding box center [889, 587] width 23 height 21
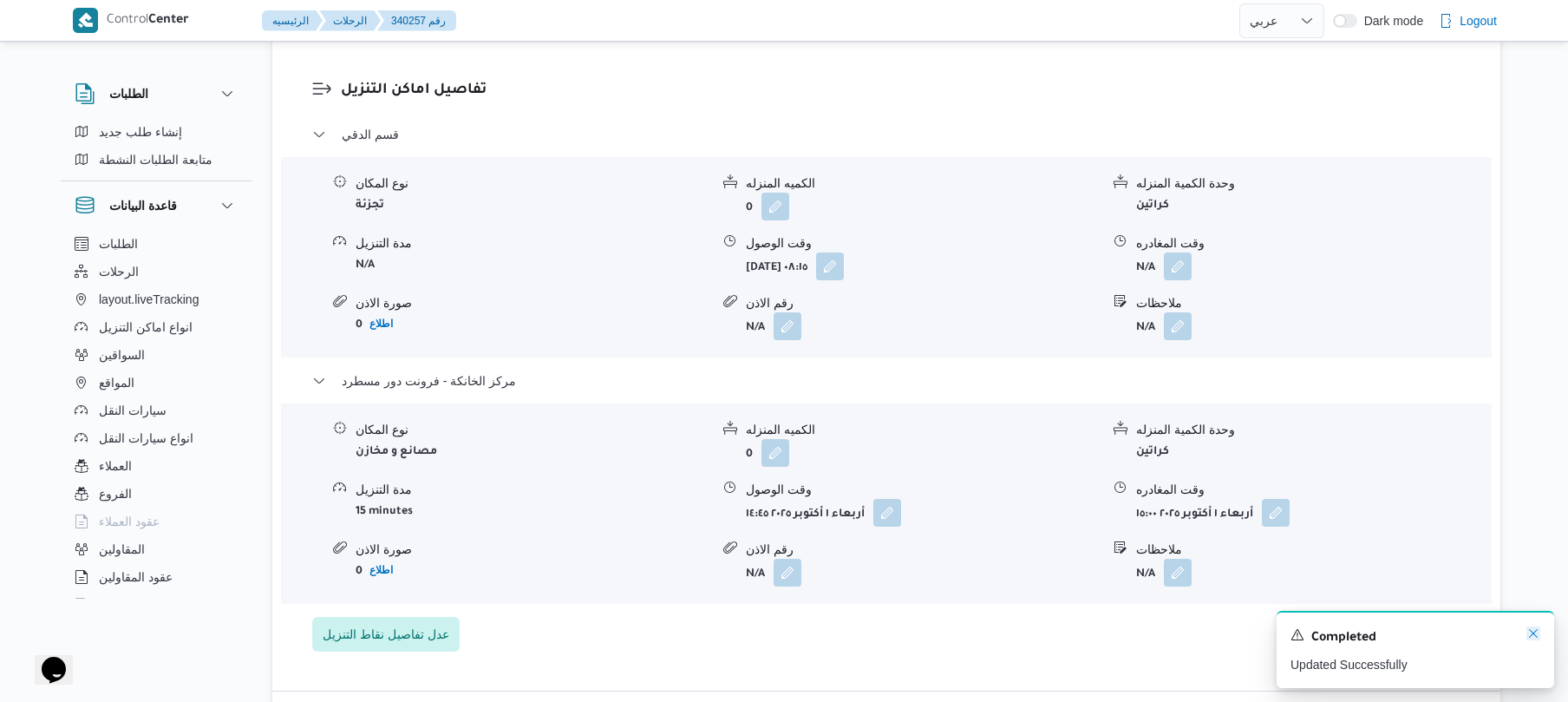
click at [1534, 633] on icon "Dismiss toast" at bounding box center [1533, 633] width 14 height 14
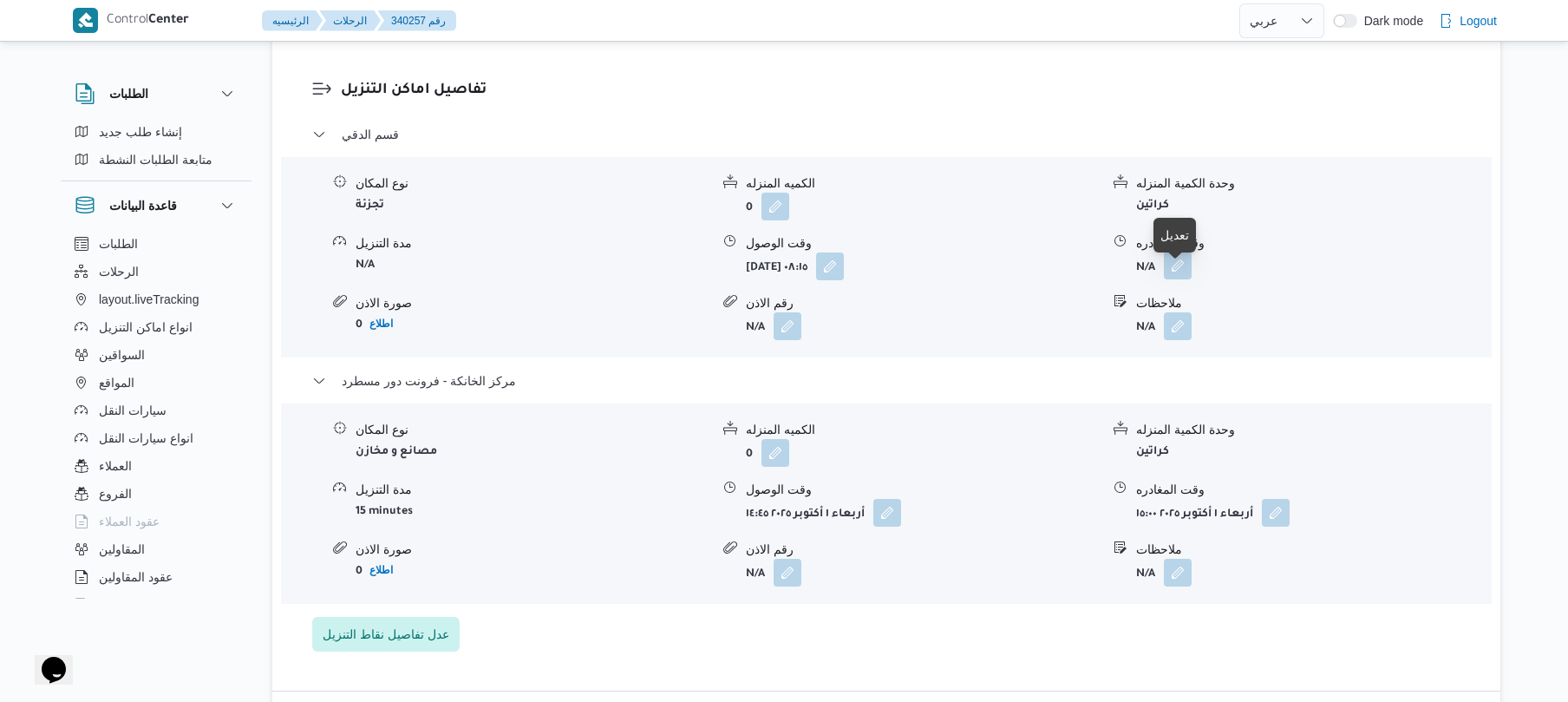
click at [1180, 276] on button "button" at bounding box center [1177, 265] width 28 height 28
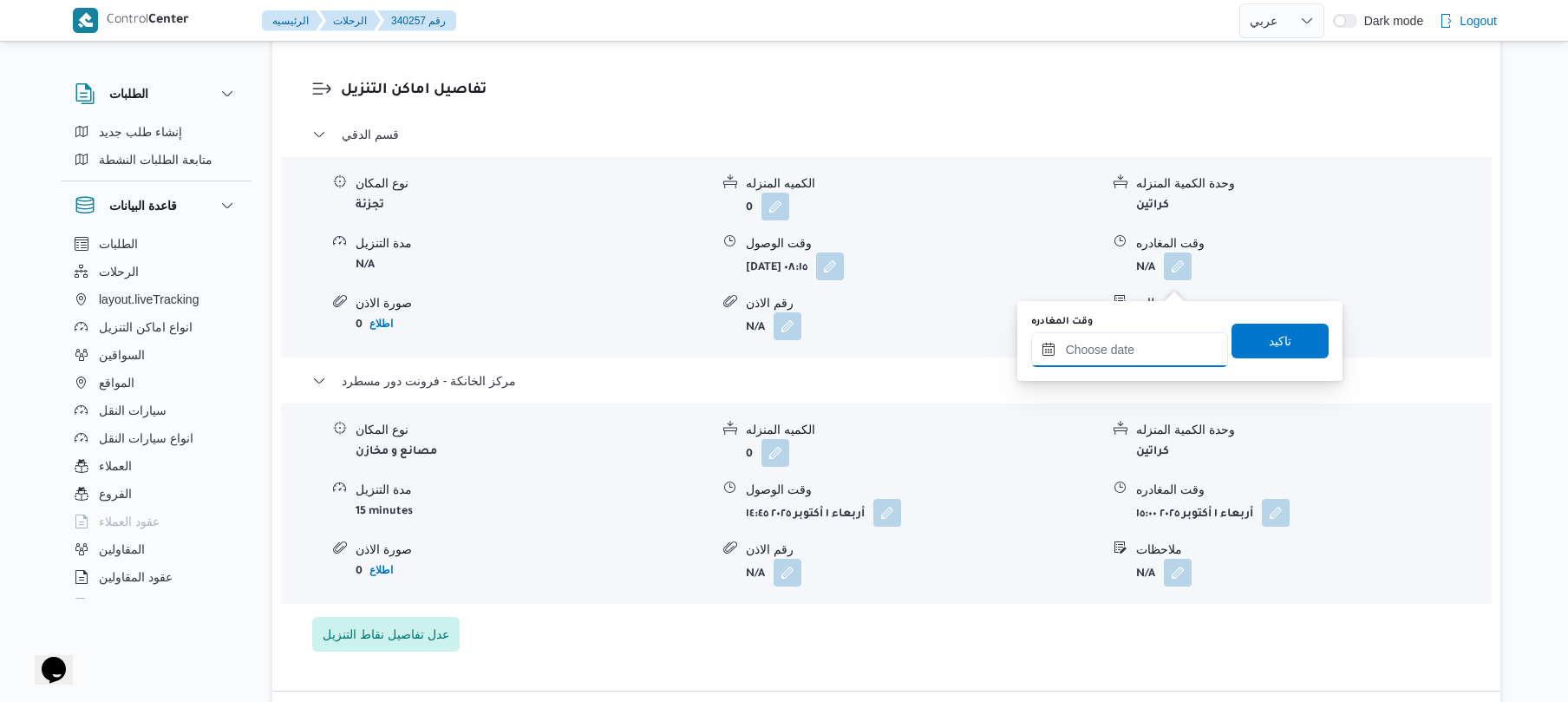
click at [1141, 354] on input "وقت المغادره" at bounding box center [1130, 349] width 197 height 34
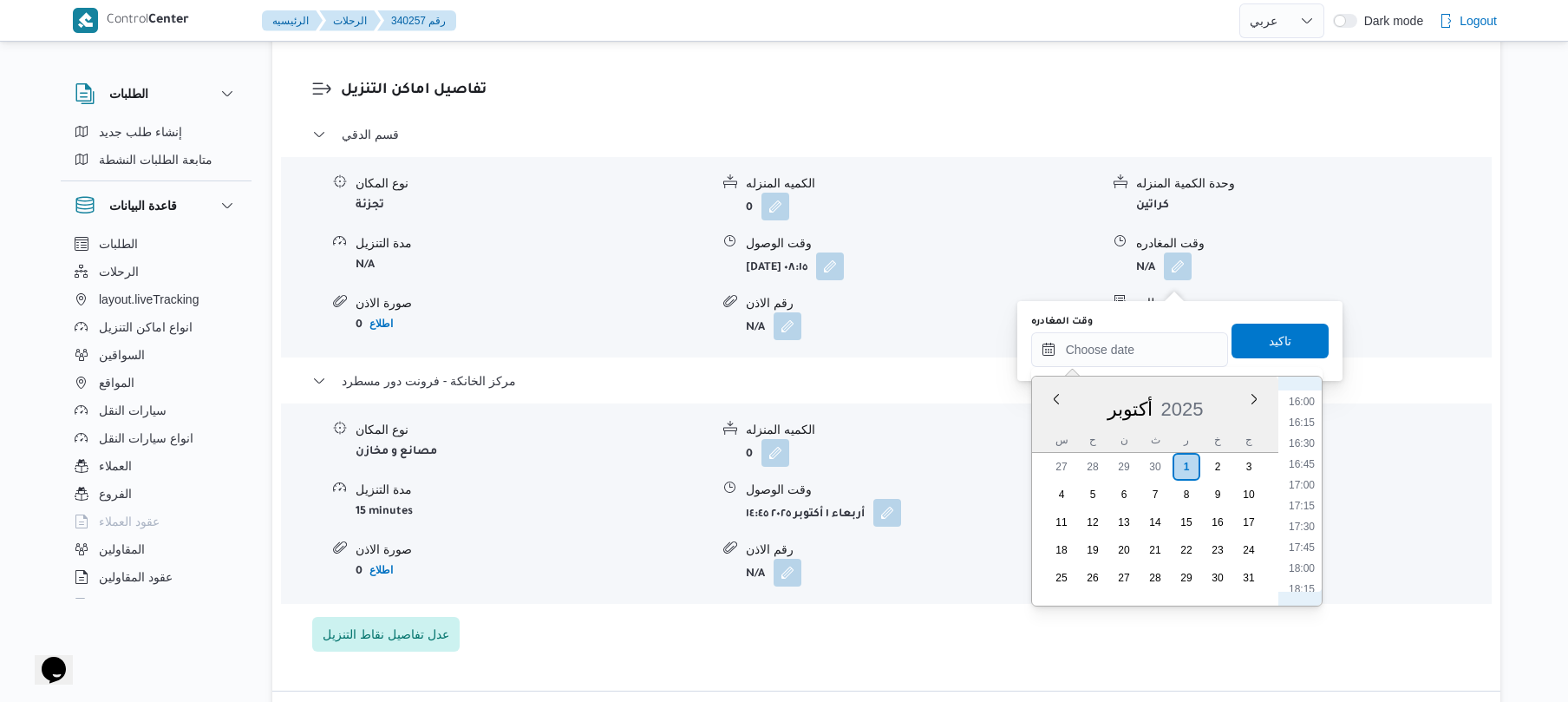
scroll to position [990, 0]
click at [1298, 572] on li "14:00" at bounding box center [1302, 575] width 40 height 17
type input "٠١/١٠/٢٠٢٥ ١٤:٠٠"
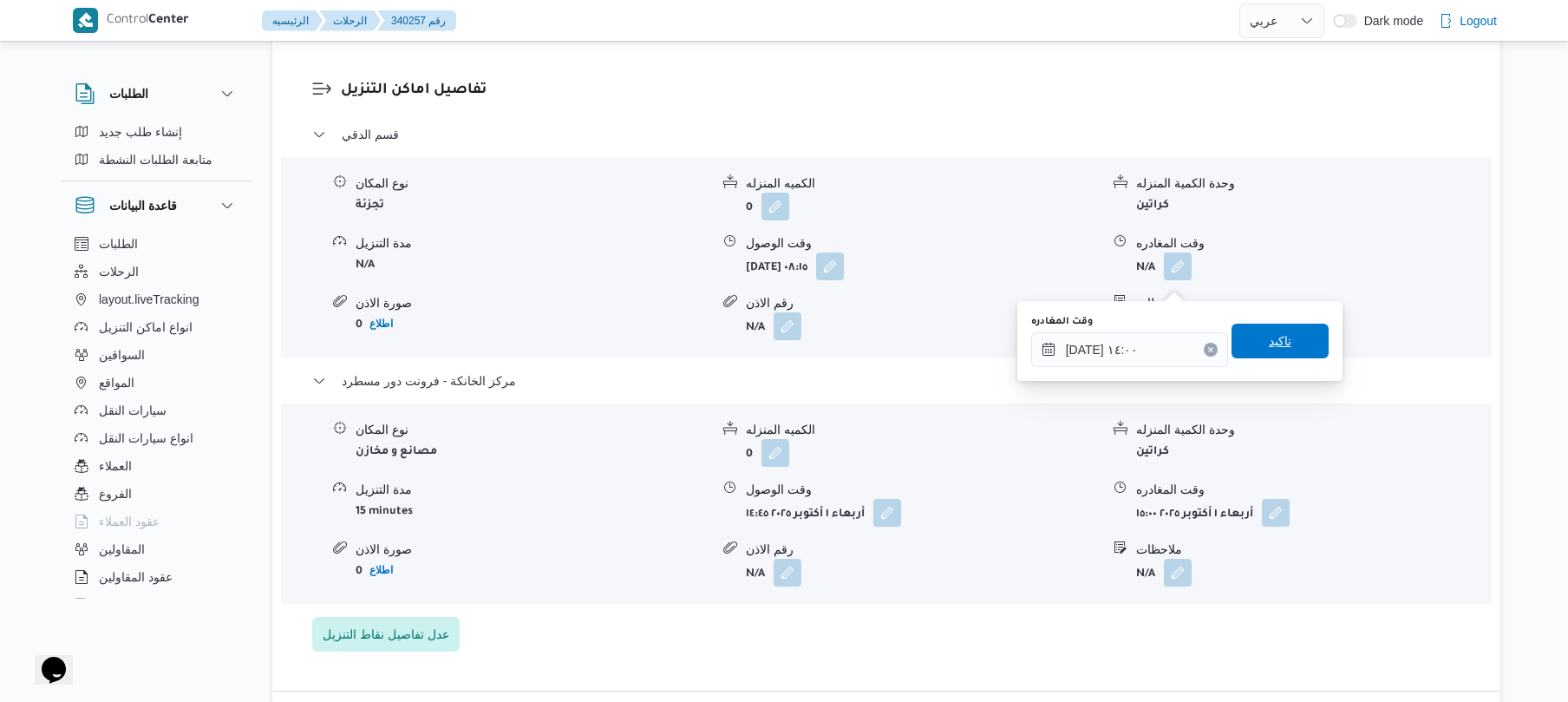
click at [1269, 335] on span "تاكيد" at bounding box center [1280, 341] width 23 height 21
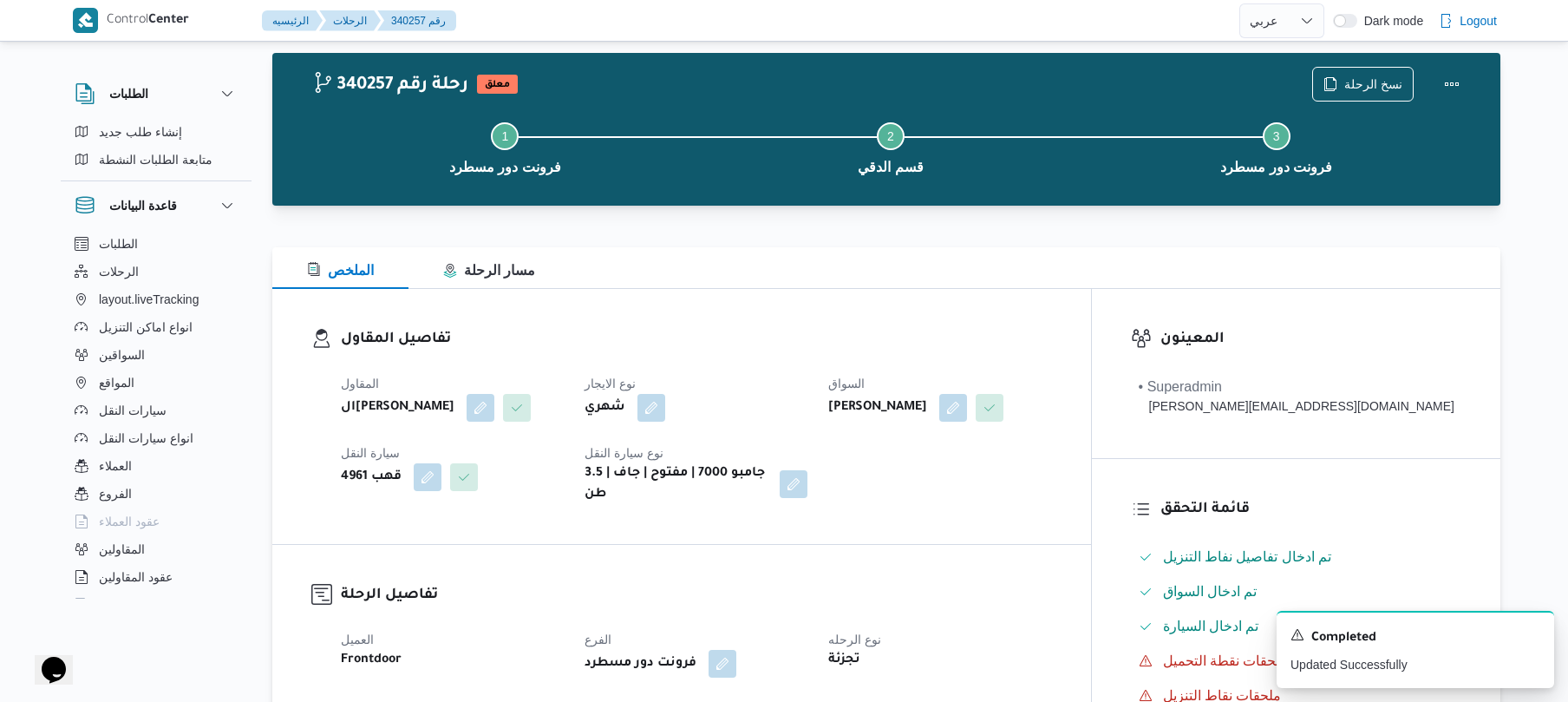
scroll to position [0, 0]
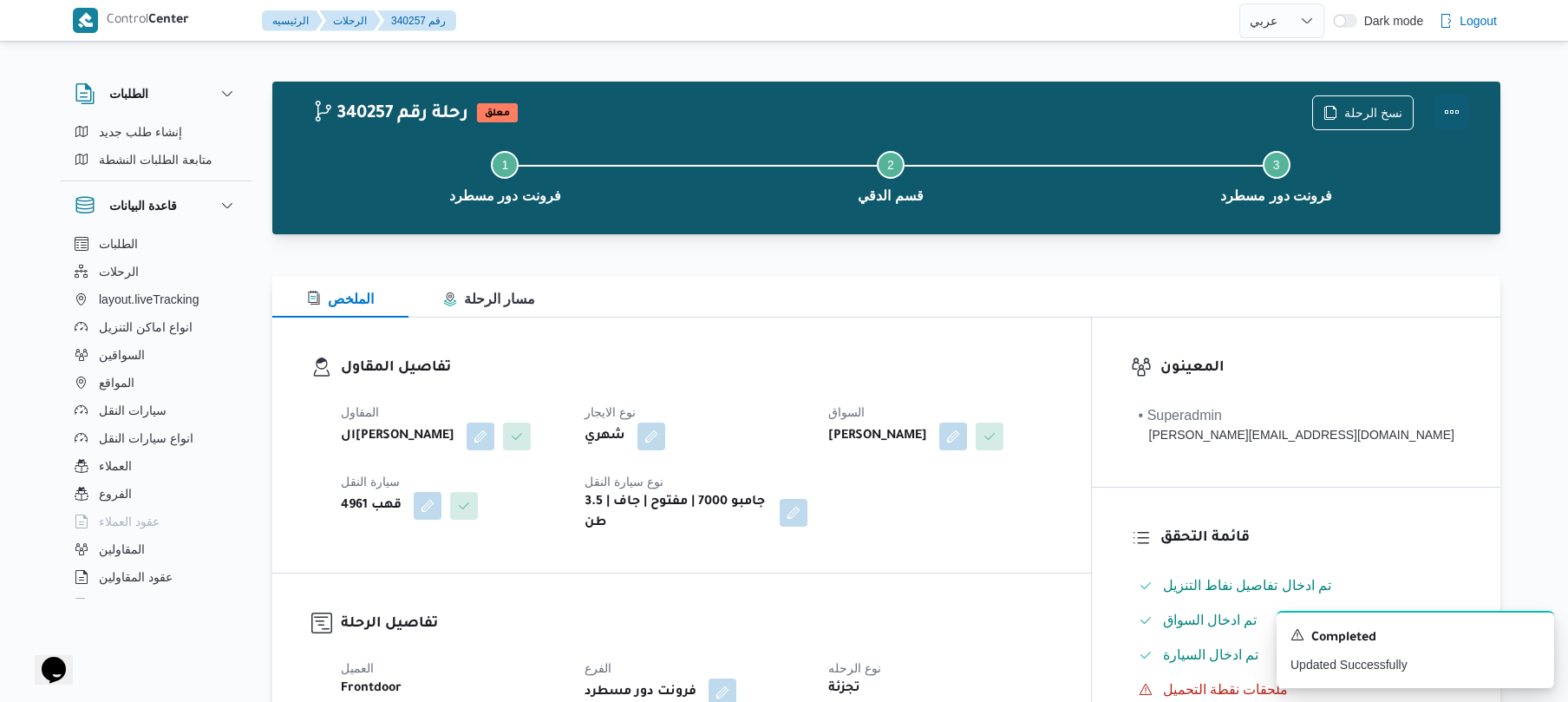
click at [1460, 99] on button "Actions" at bounding box center [1452, 112] width 34 height 34
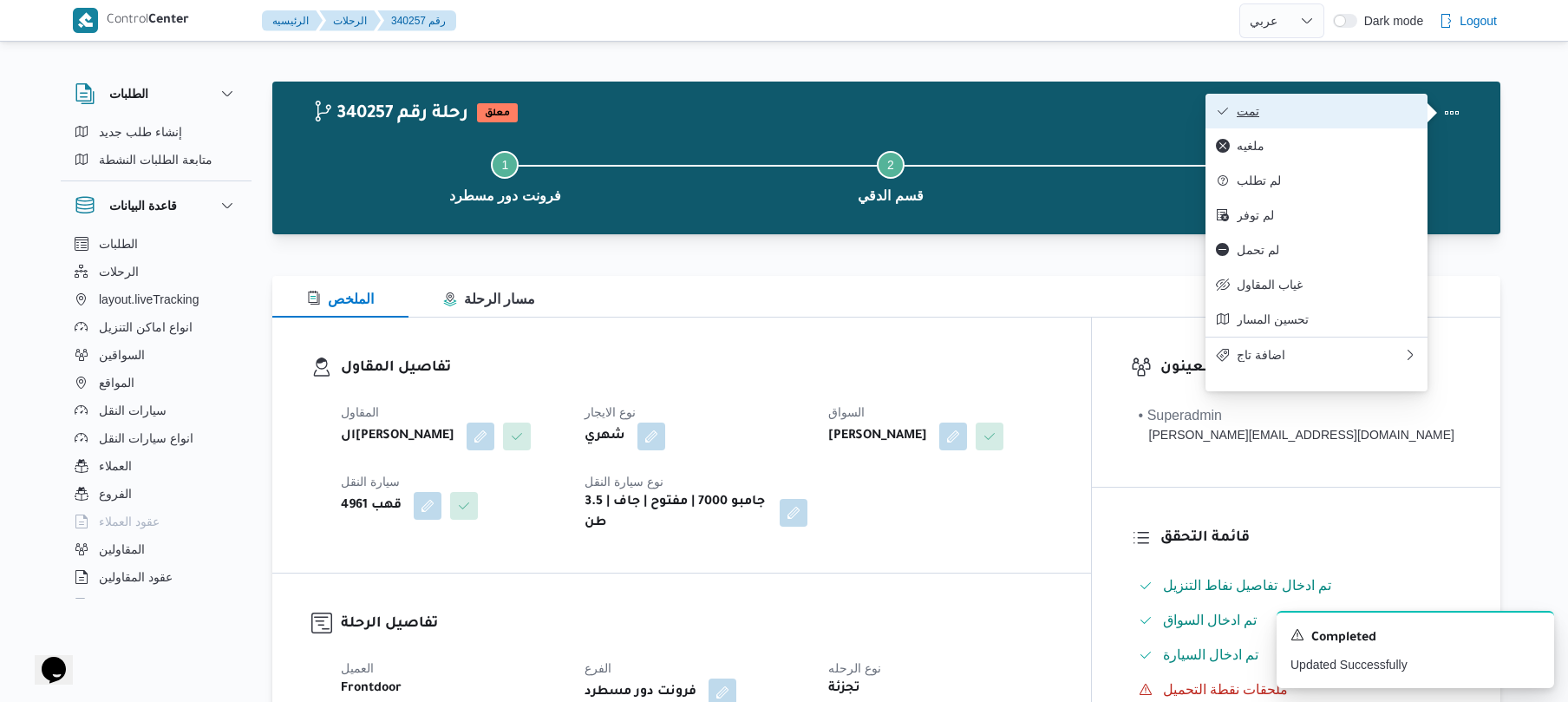
click at [1365, 120] on button "تمت" at bounding box center [1316, 111] width 222 height 34
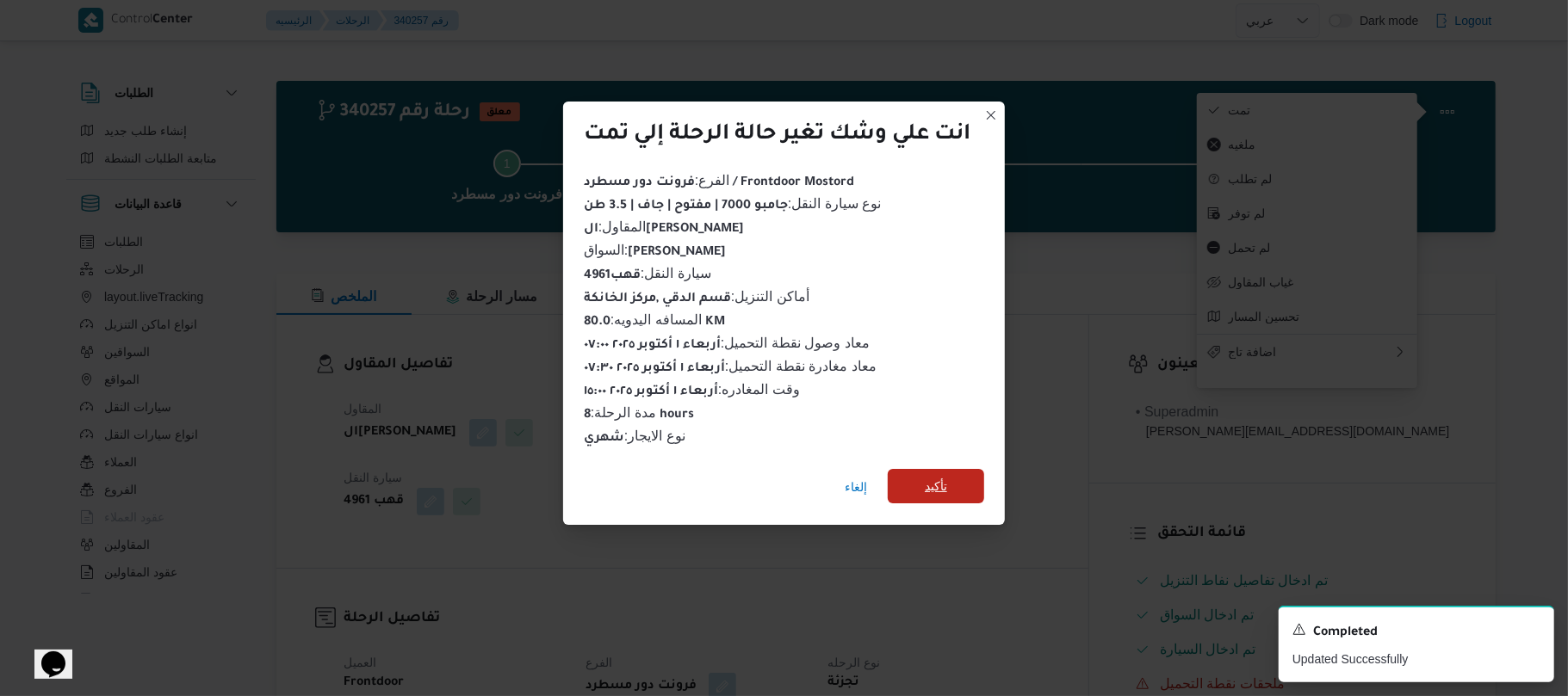
click at [958, 469] on span "تأكيد" at bounding box center [936, 486] width 97 height 34
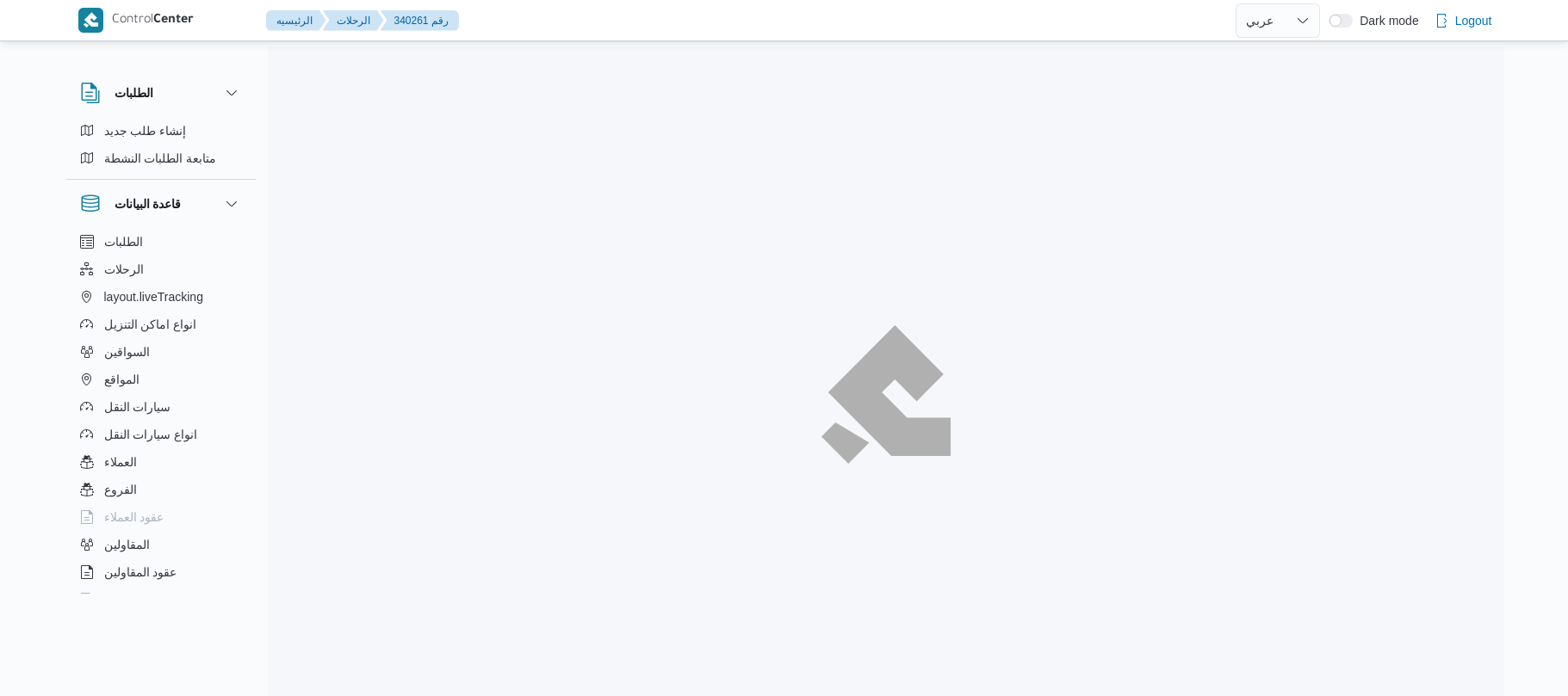
select select "ar"
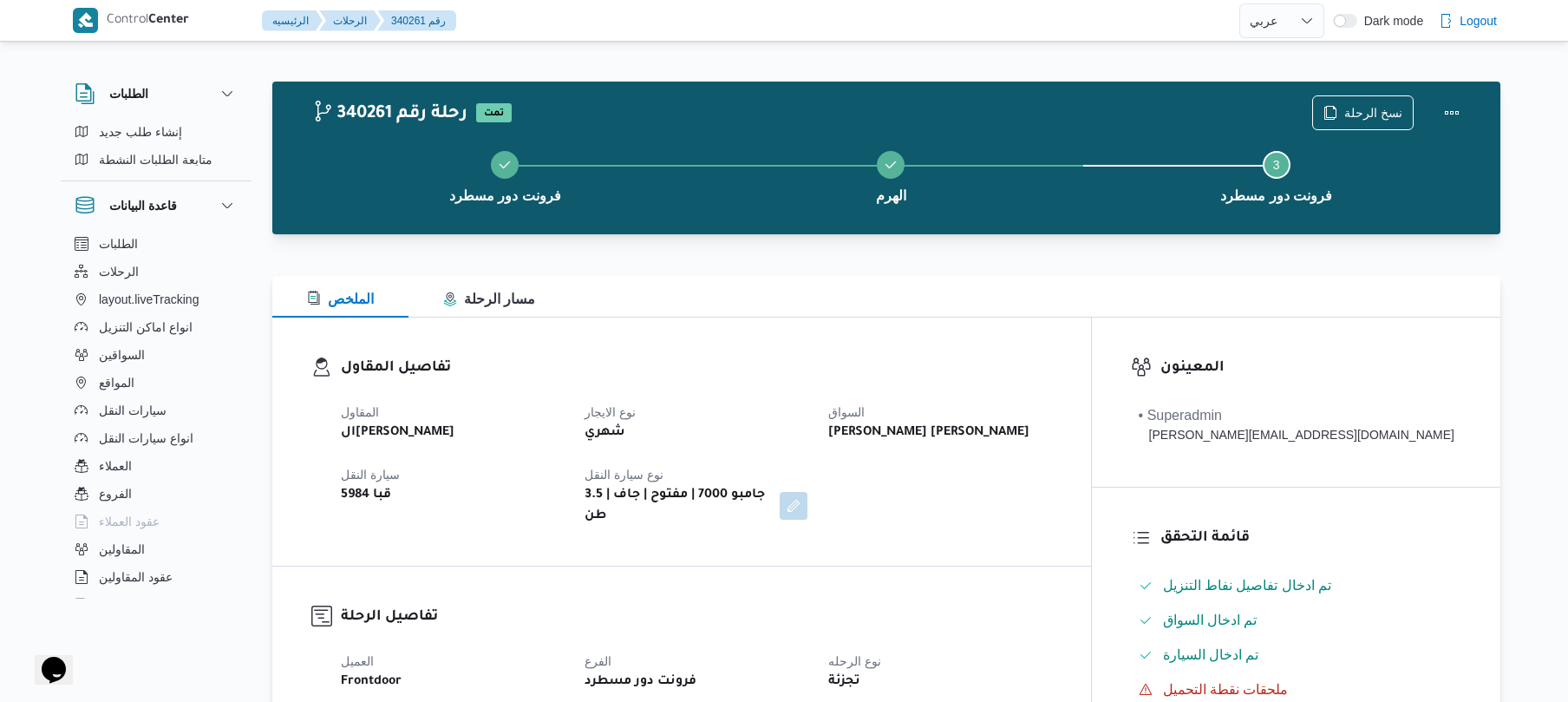
click at [997, 392] on div "المقاول الهامي [PERSON_NAME] نوع الايجار شهري السواق [PERSON_NAME] [PERSON_NAME…" at bounding box center [697, 464] width 732 height 146
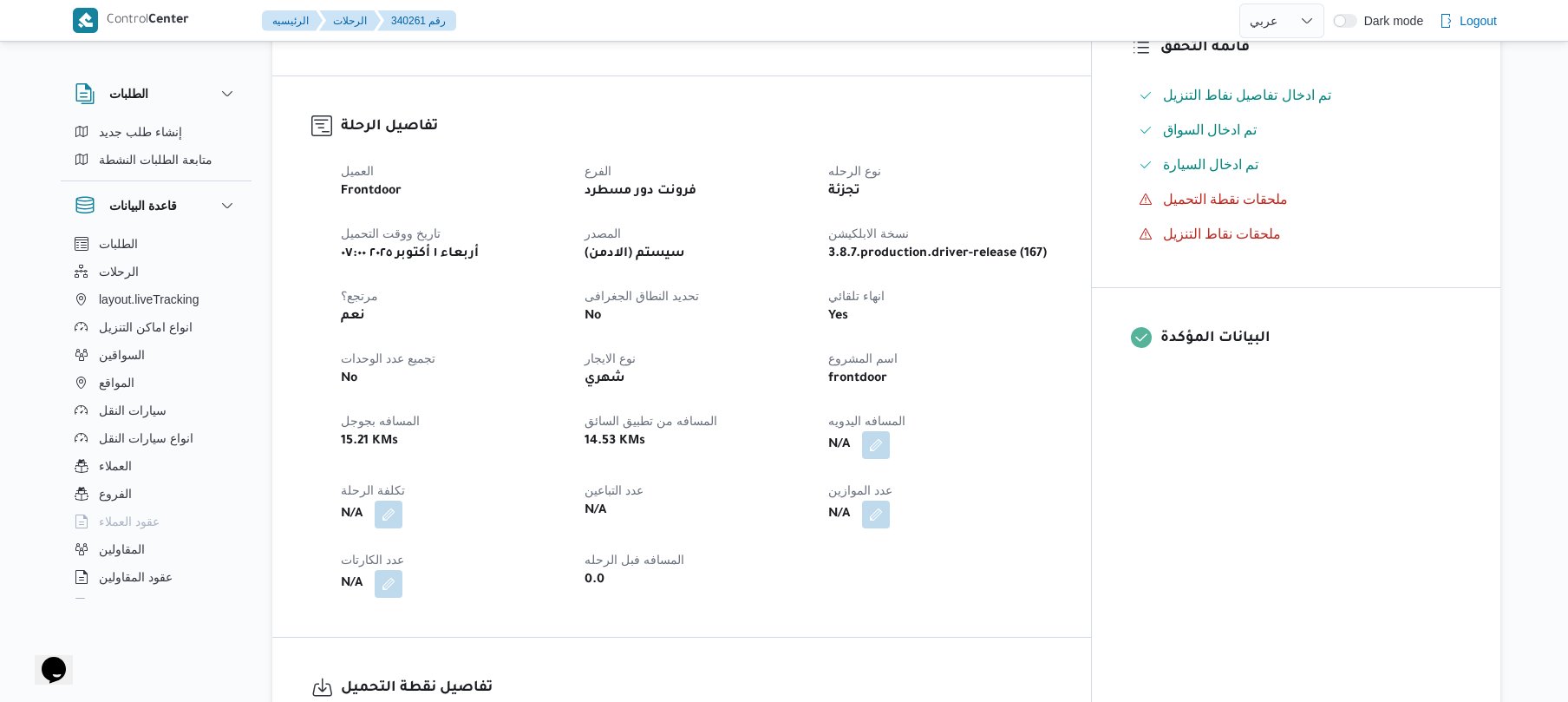
scroll to position [555, 0]
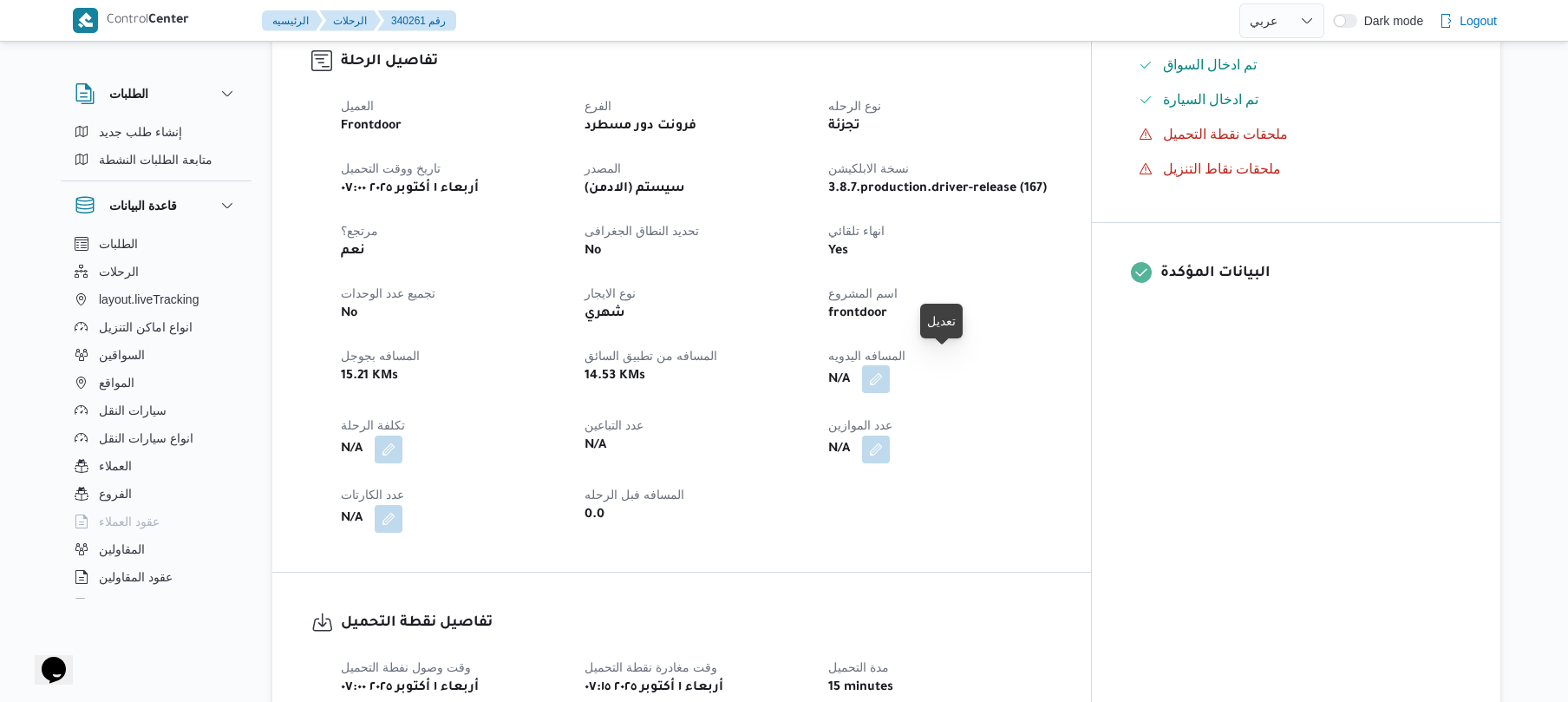
click at [889, 369] on button "button" at bounding box center [875, 379] width 28 height 28
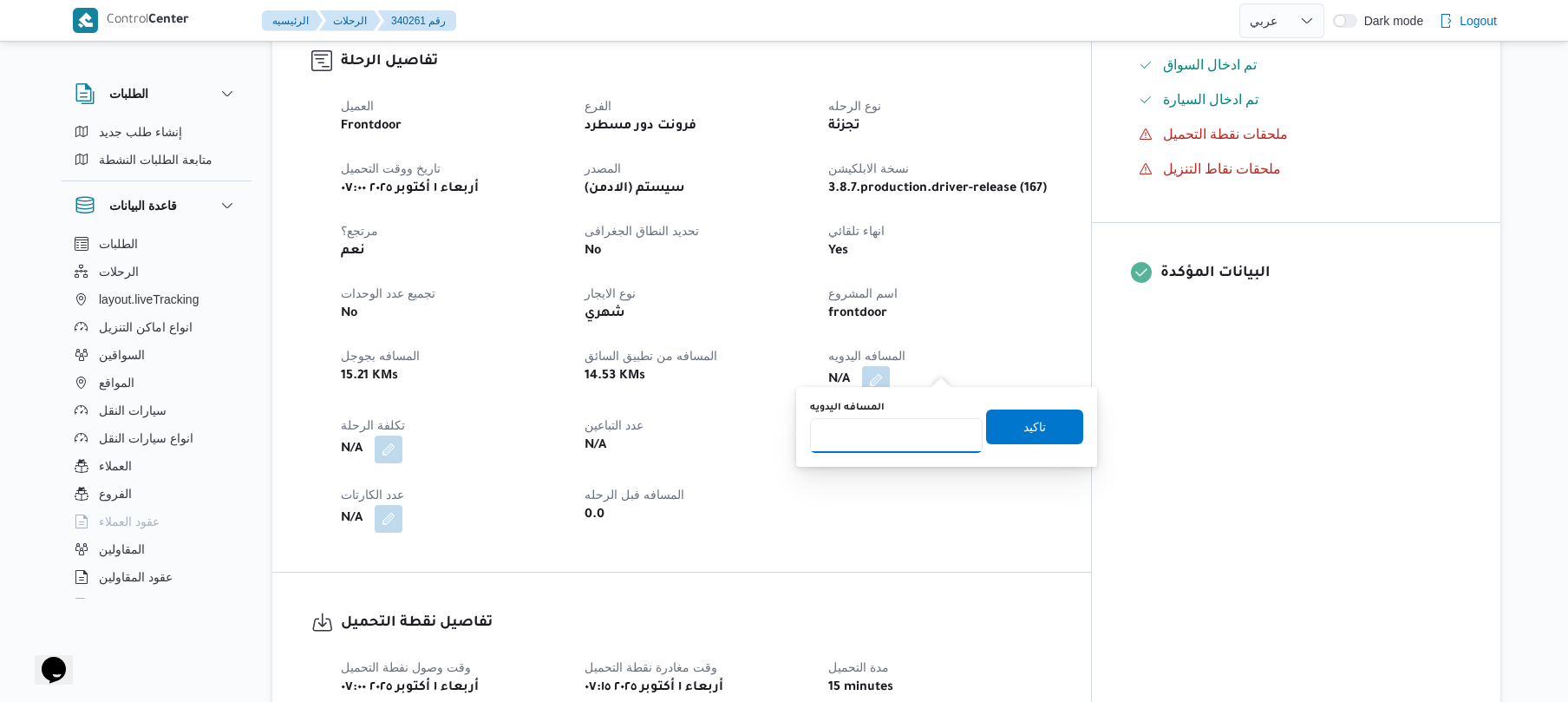
click at [919, 435] on input "المسافه اليدويه" at bounding box center [896, 436] width 173 height 34
type input "90"
click at [1001, 436] on span "تاكيد" at bounding box center [1034, 426] width 97 height 34
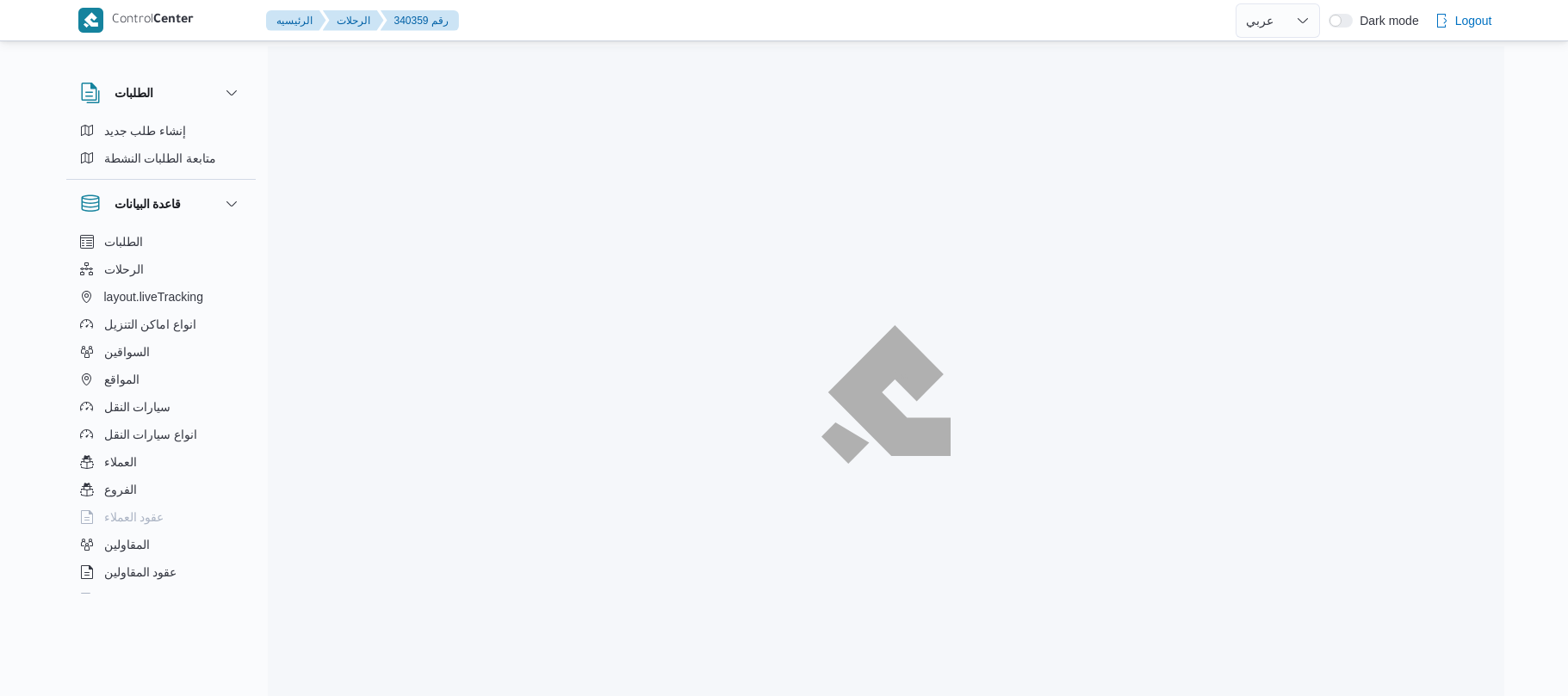
select select "ar"
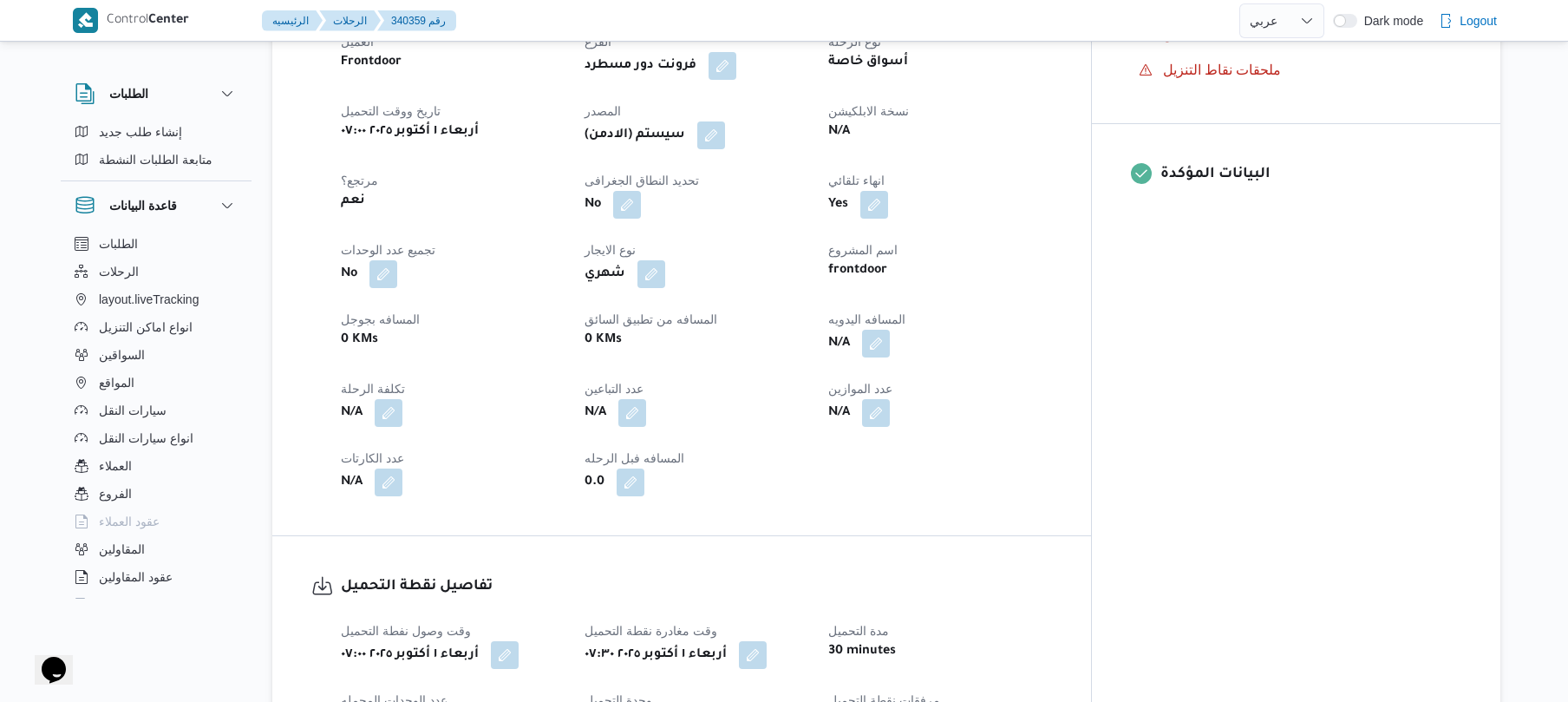
scroll to position [694, 0]
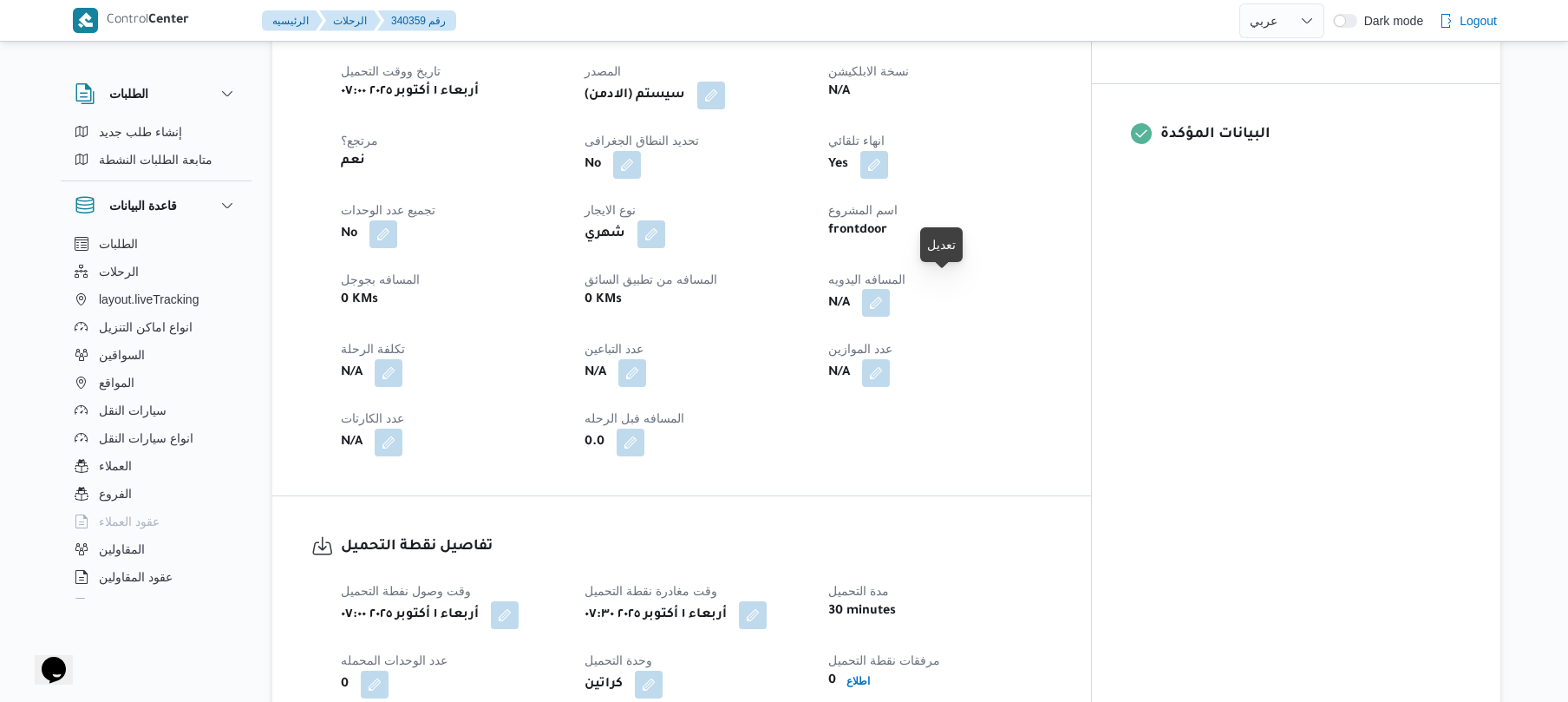
click at [889, 289] on button "button" at bounding box center [875, 302] width 28 height 28
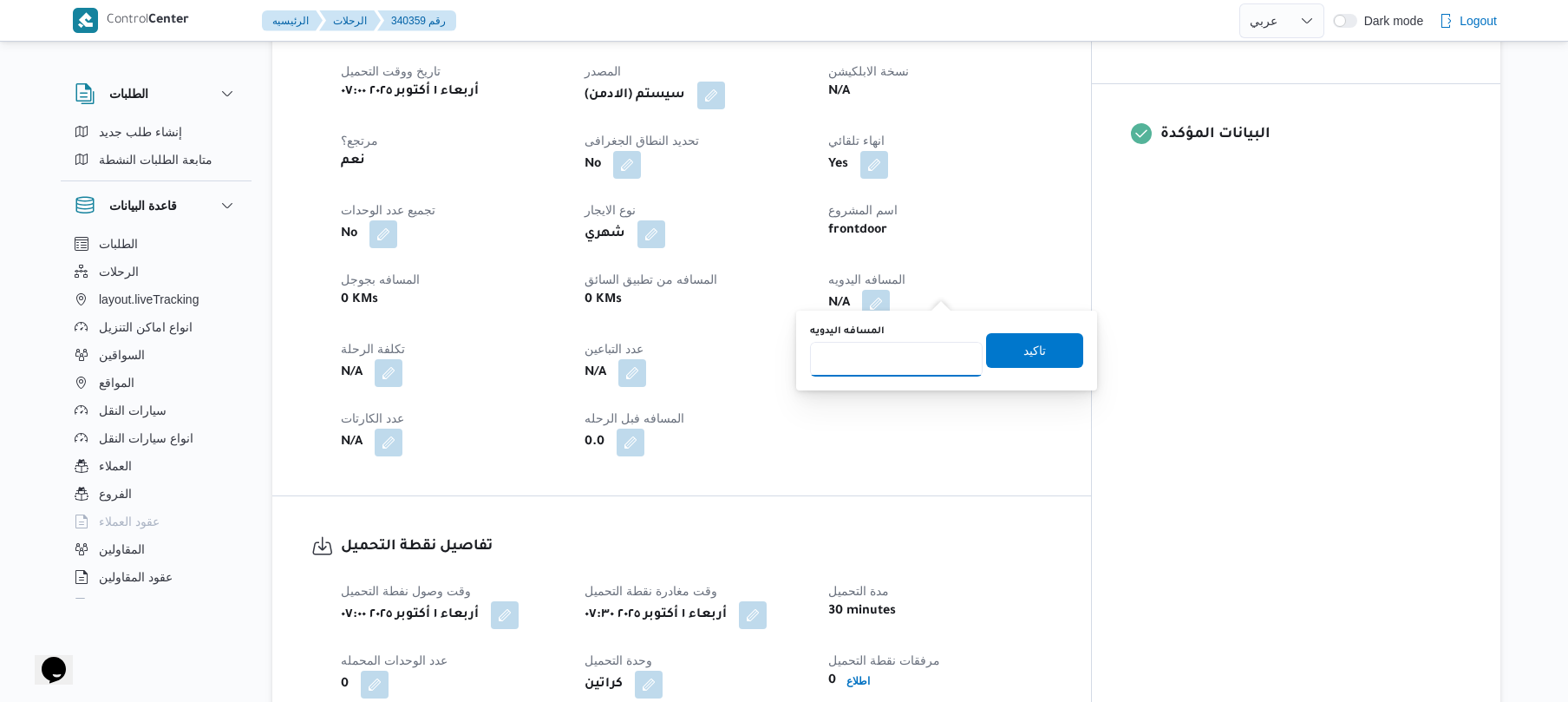
click at [914, 361] on input "المسافه اليدويه" at bounding box center [896, 359] width 173 height 34
type input "80"
click at [1024, 351] on span "تاكيد" at bounding box center [1035, 350] width 23 height 21
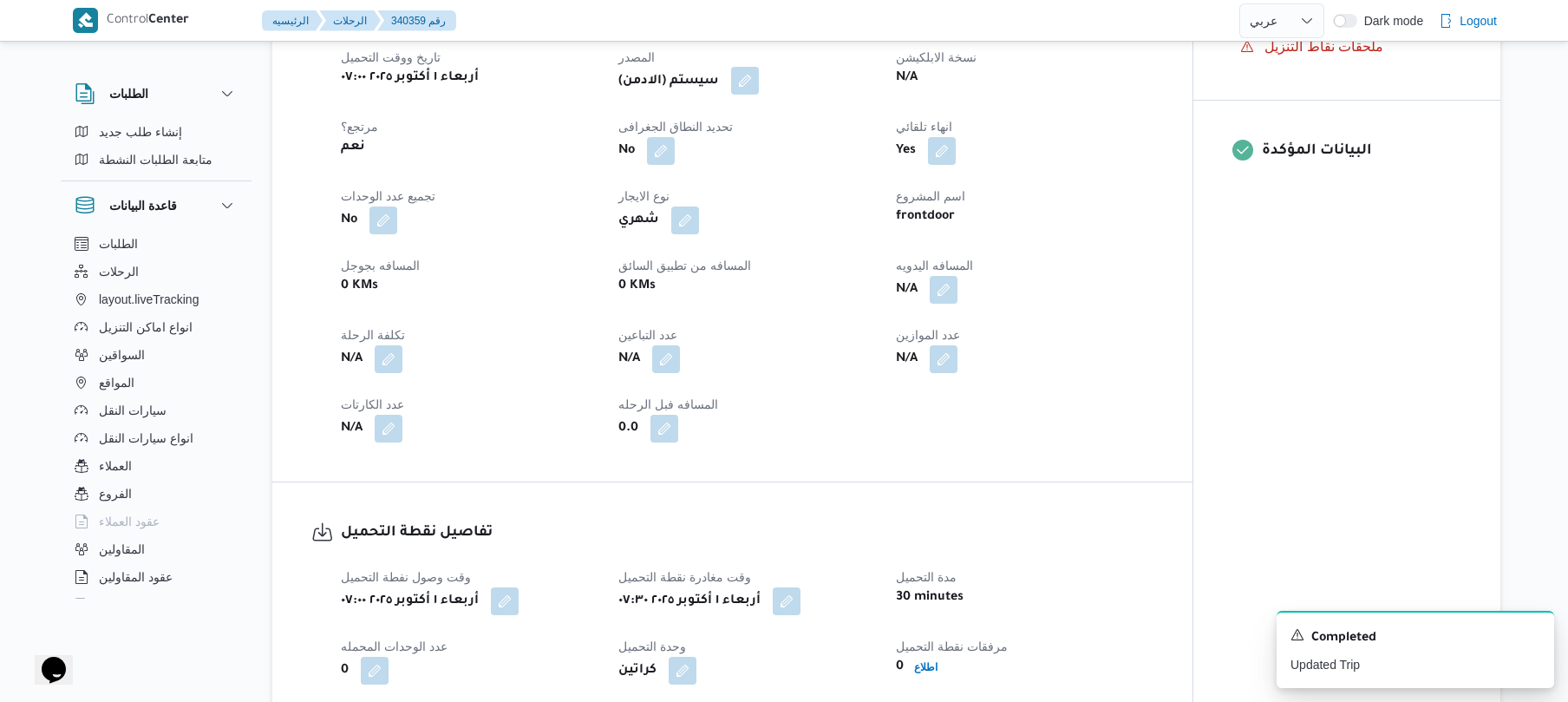
click at [756, 83] on button "button" at bounding box center [744, 80] width 28 height 28
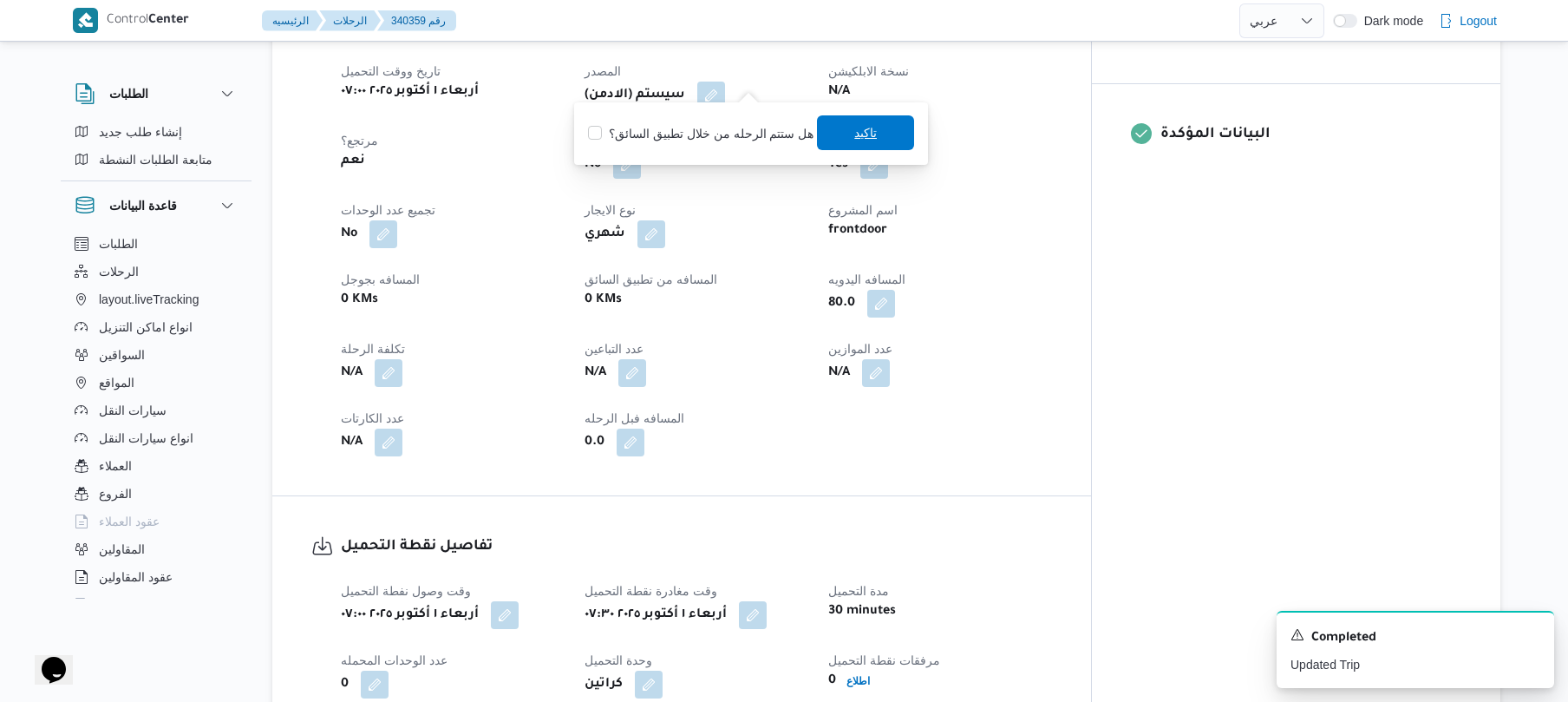
click at [896, 139] on span "تاكيد" at bounding box center [865, 133] width 97 height 34
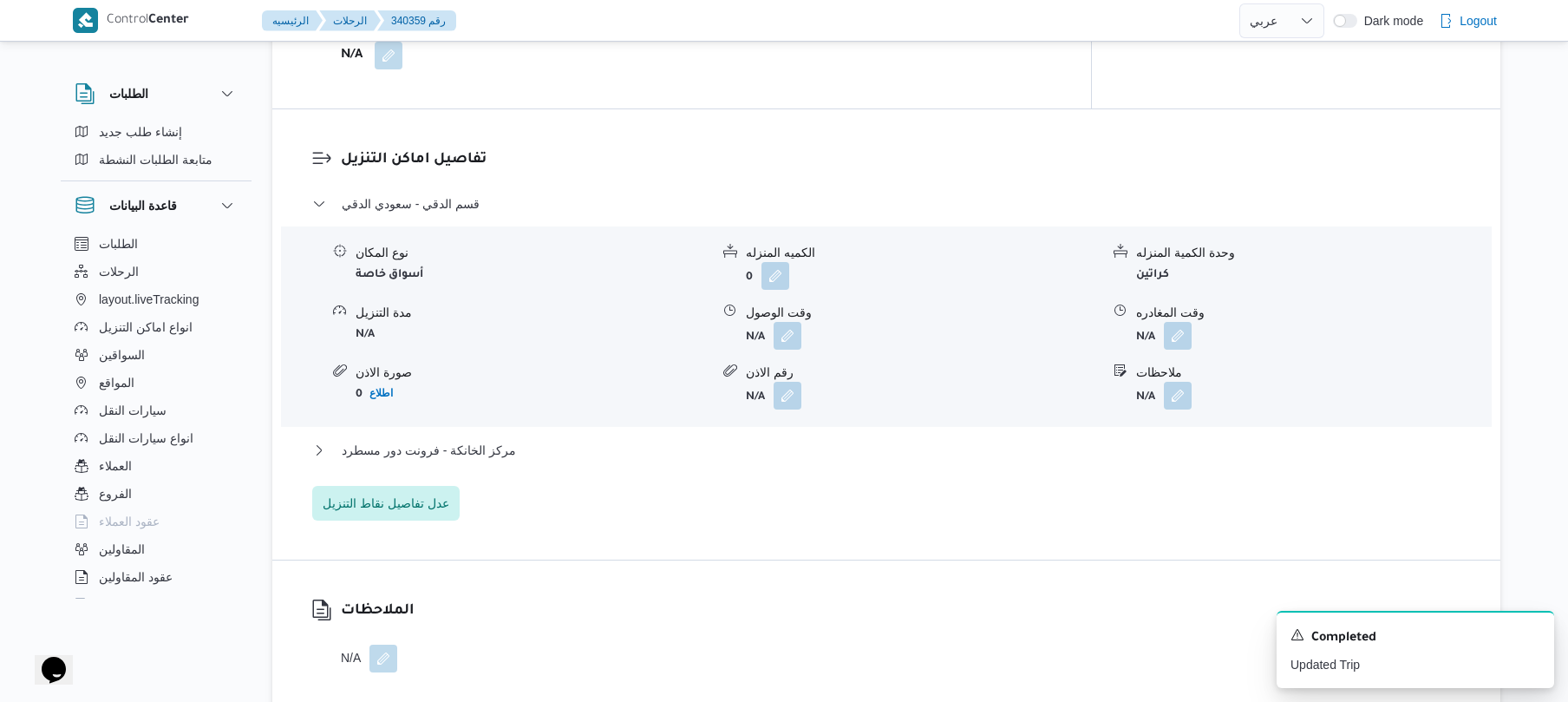
scroll to position [1527, 0]
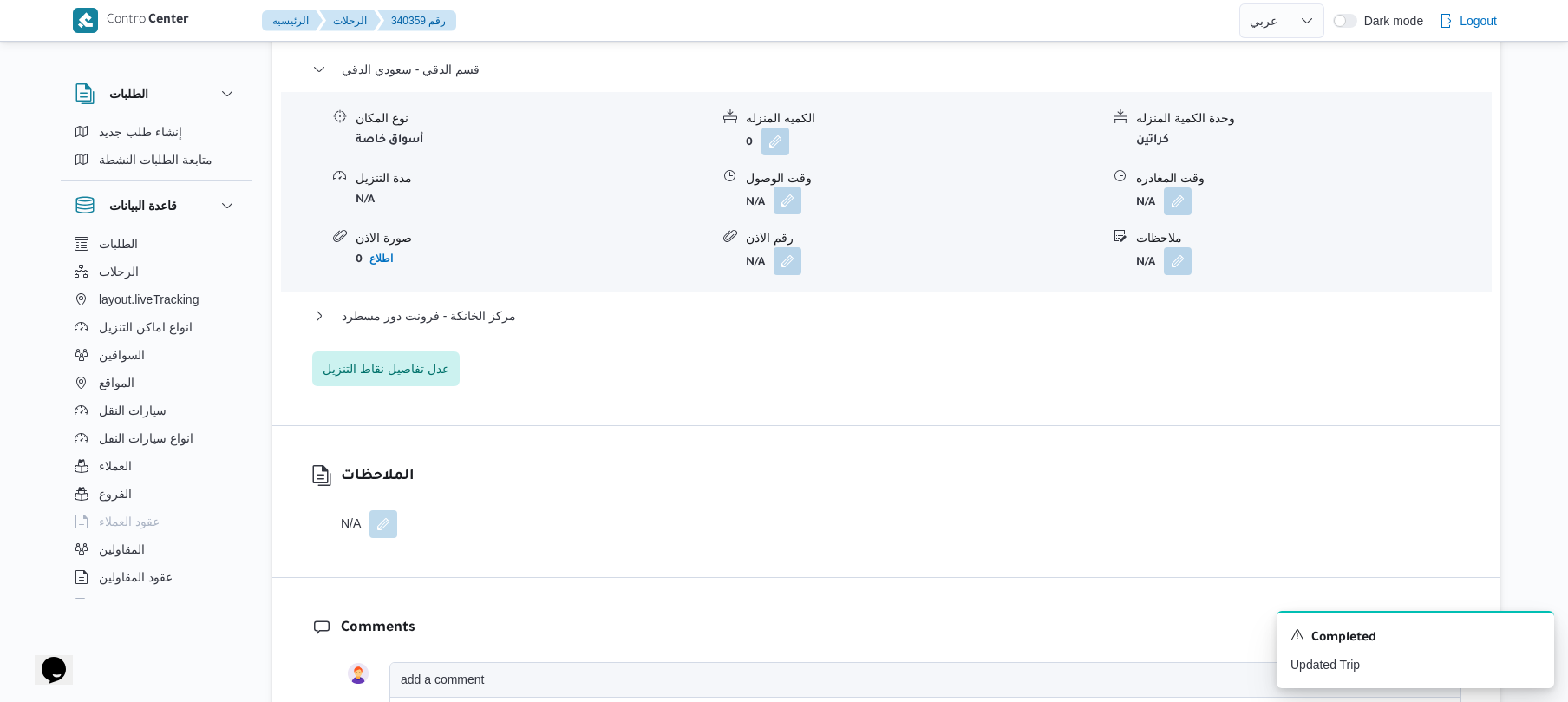
click at [781, 192] on button "button" at bounding box center [787, 200] width 28 height 28
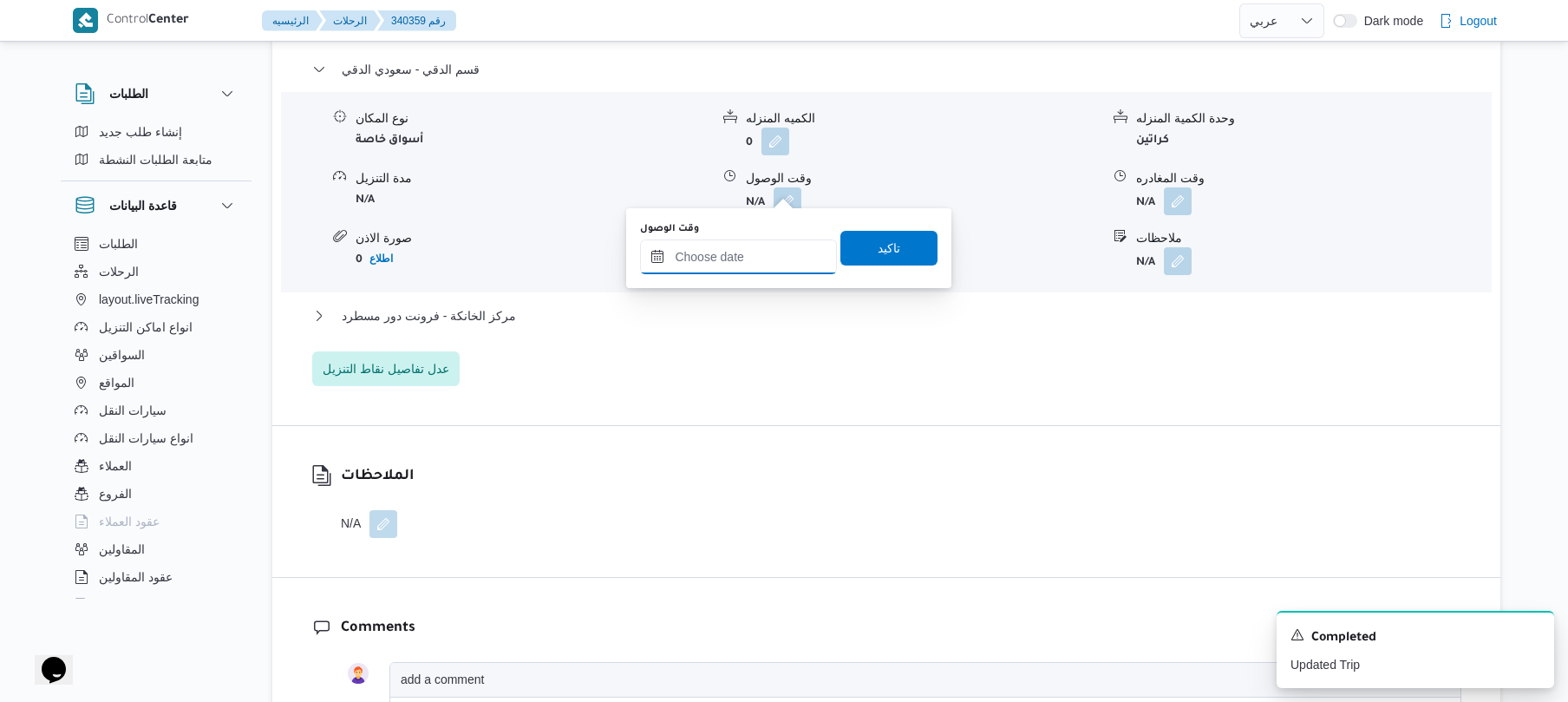
click at [743, 264] on input "وقت الوصول" at bounding box center [738, 257] width 197 height 34
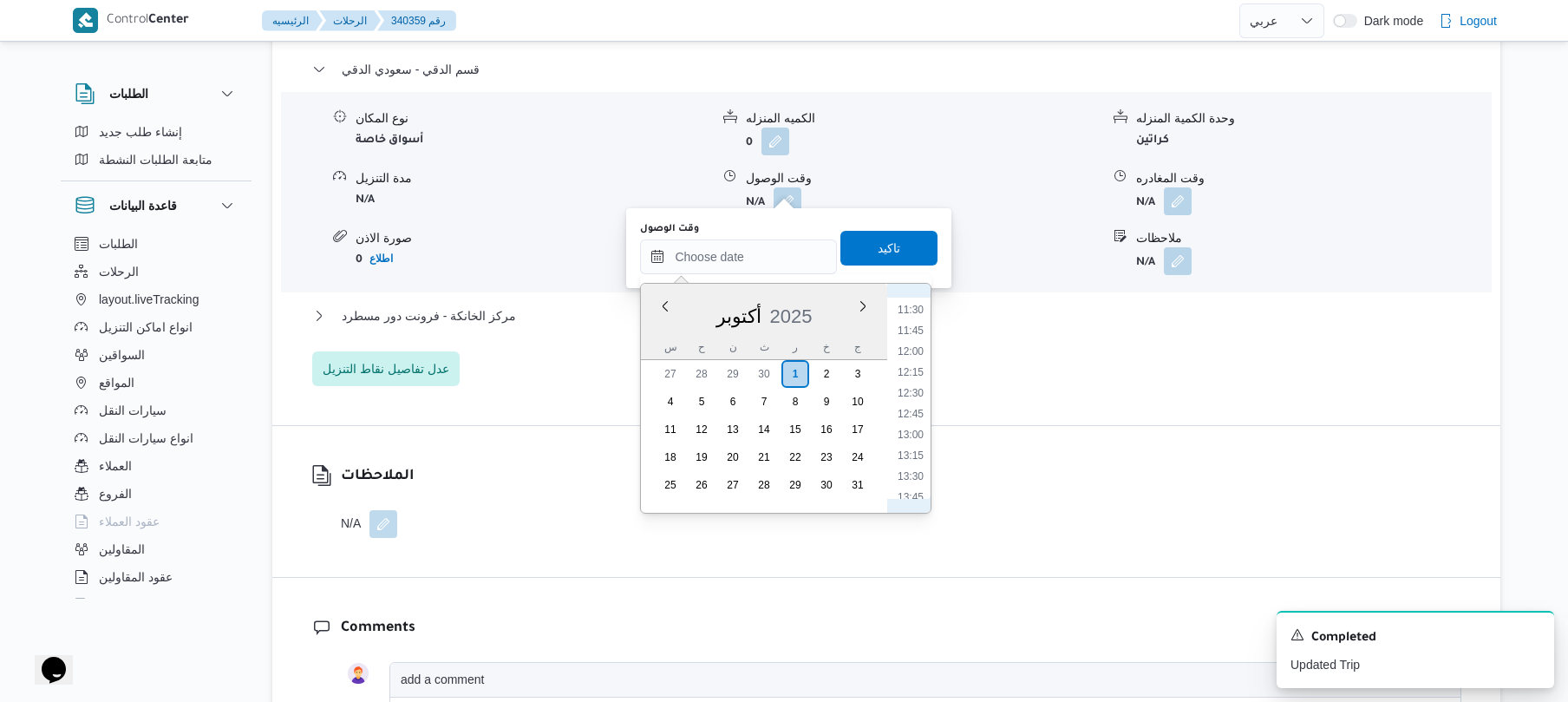
scroll to position [671, 0]
click at [914, 322] on li "08:15" at bounding box center [910, 322] width 40 height 17
type input "[DATE] ٠٨:١٥"
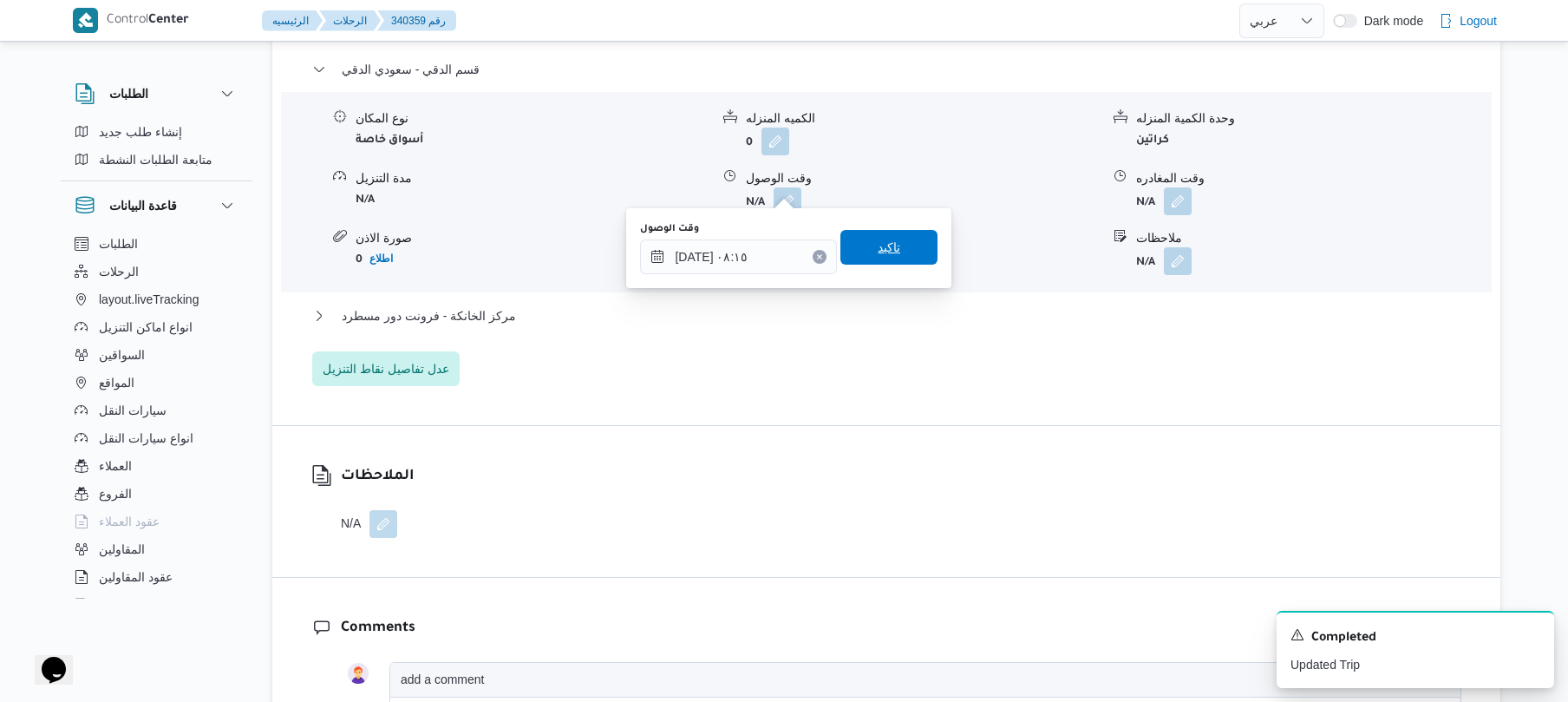
click at [882, 233] on span "تاكيد" at bounding box center [889, 247] width 97 height 34
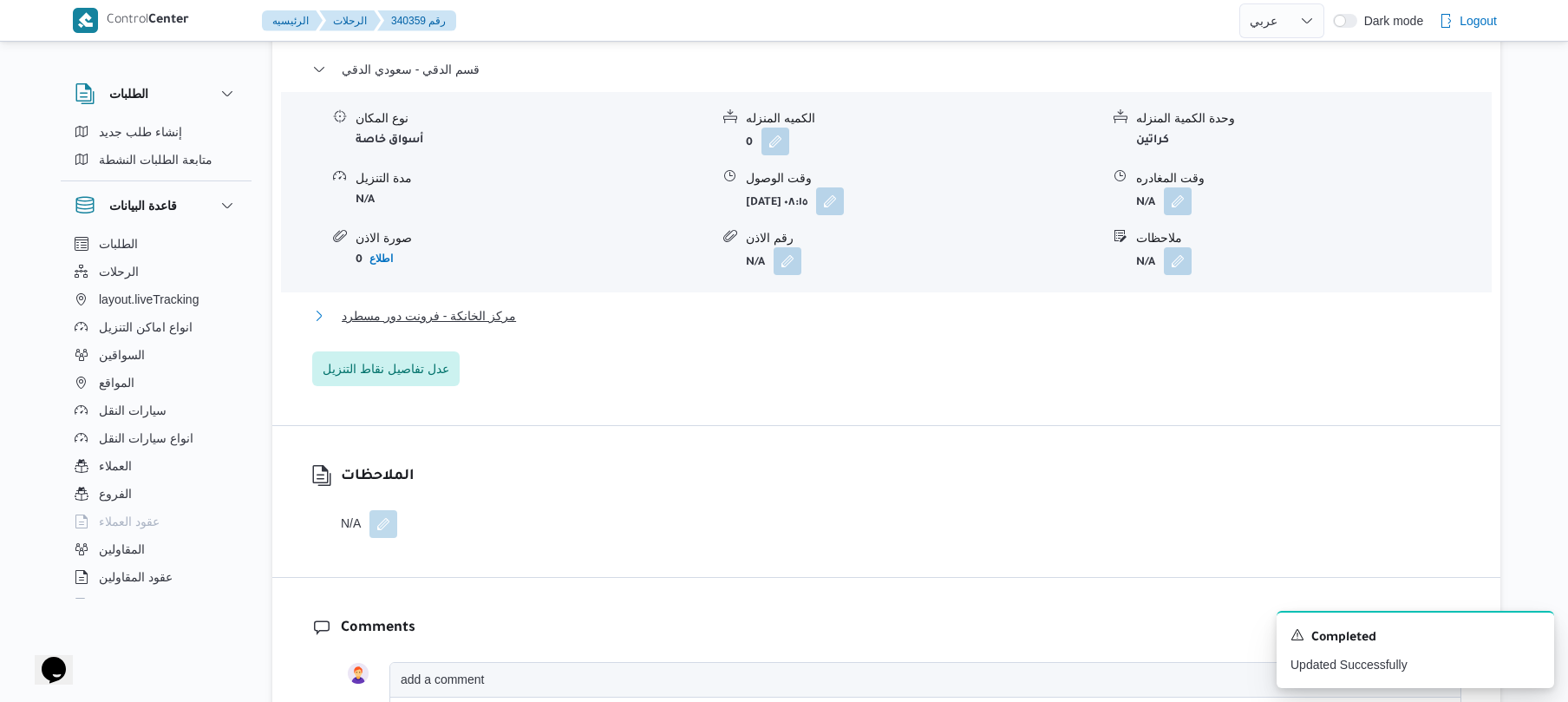
click at [822, 305] on button "مركز الخانكة - فرونت دور مسطرد" at bounding box center [886, 316] width 1149 height 21
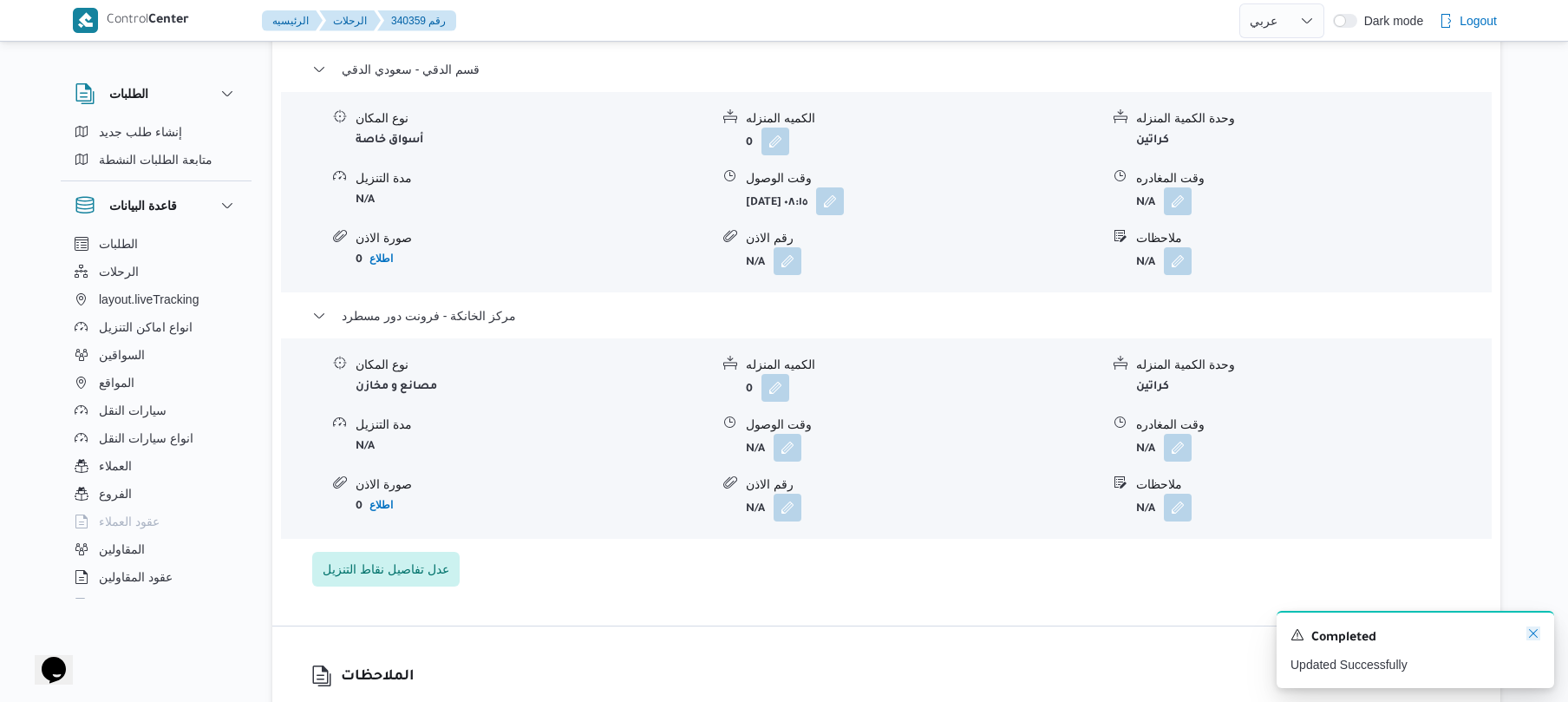
click at [1534, 635] on icon "Dismiss toast" at bounding box center [1533, 633] width 14 height 14
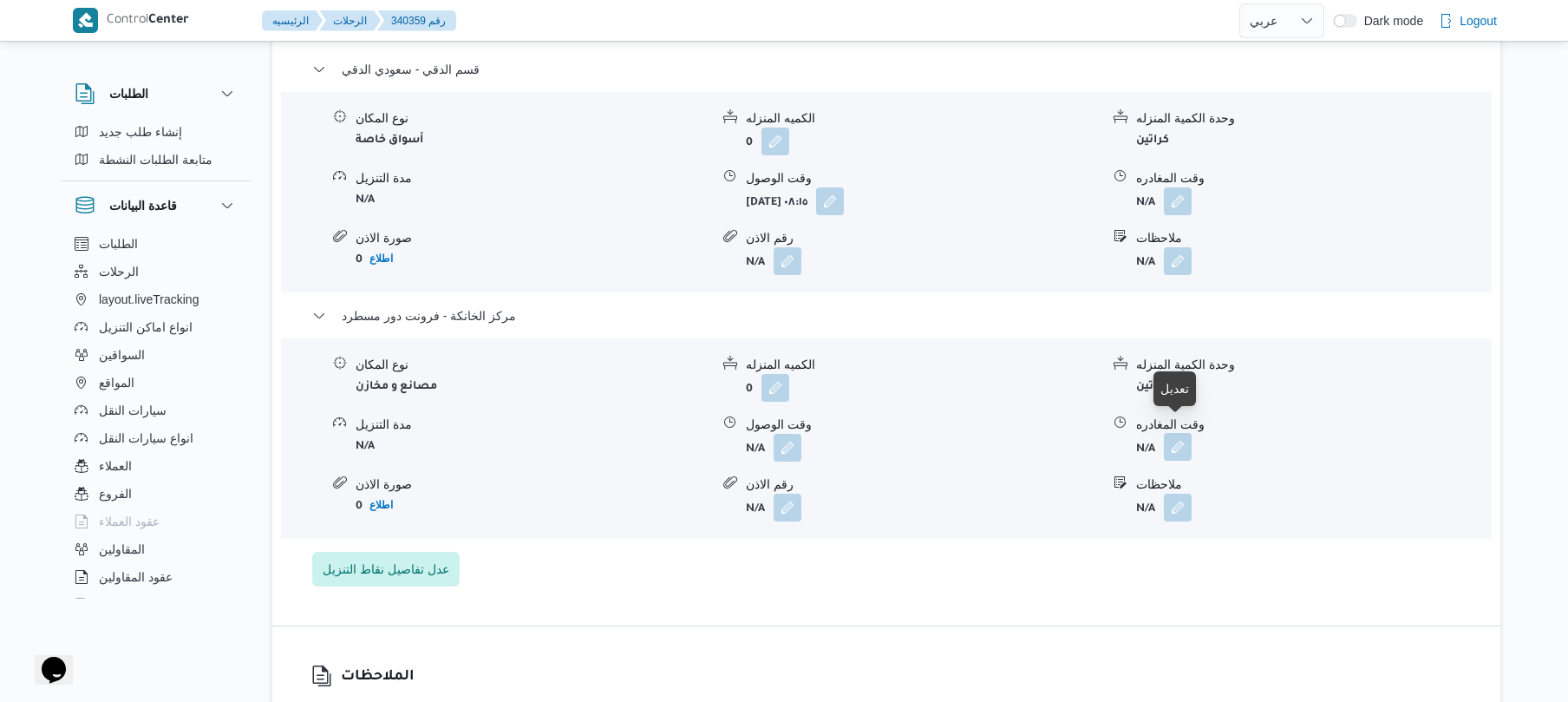
click at [1177, 436] on button "button" at bounding box center [1177, 446] width 28 height 28
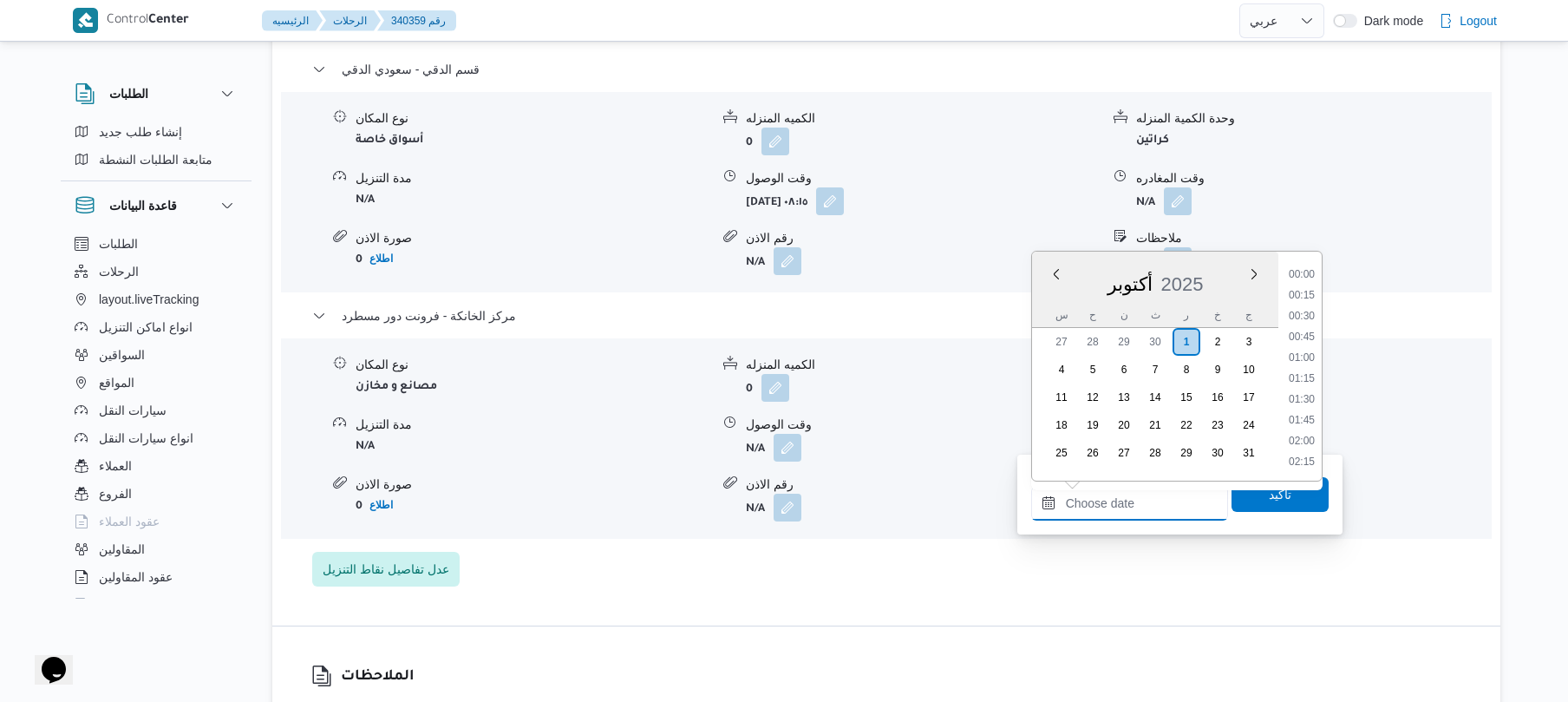
drag, startPoint x: 1109, startPoint y: 504, endPoint x: 1117, endPoint y: 502, distance: 8.2
click at [1109, 504] on input "وقت المغادره" at bounding box center [1130, 503] width 197 height 34
click at [1308, 279] on li "18:15" at bounding box center [1302, 273] width 40 height 17
type input "[DATE] ١٨:١٥"
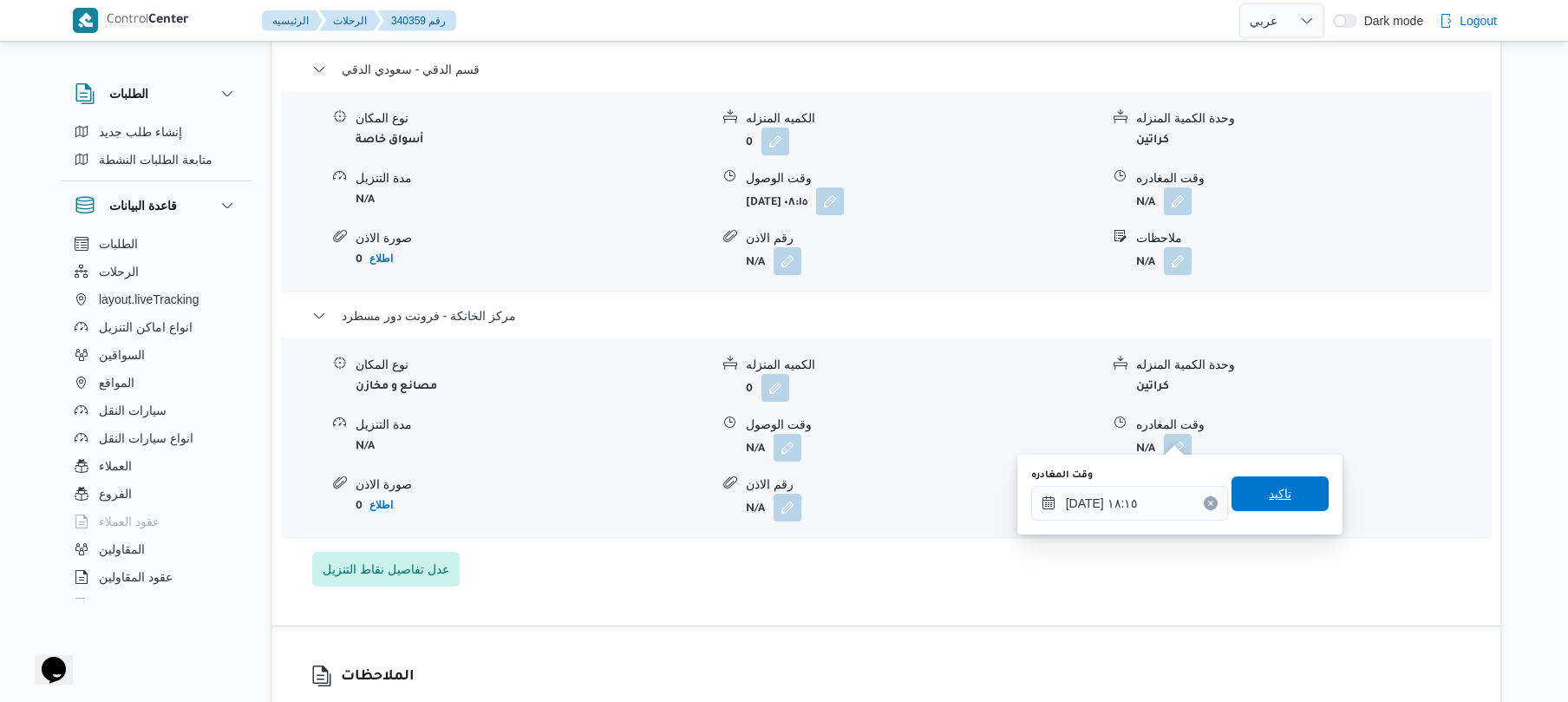
click at [1253, 487] on span "تاكيد" at bounding box center [1280, 493] width 97 height 34
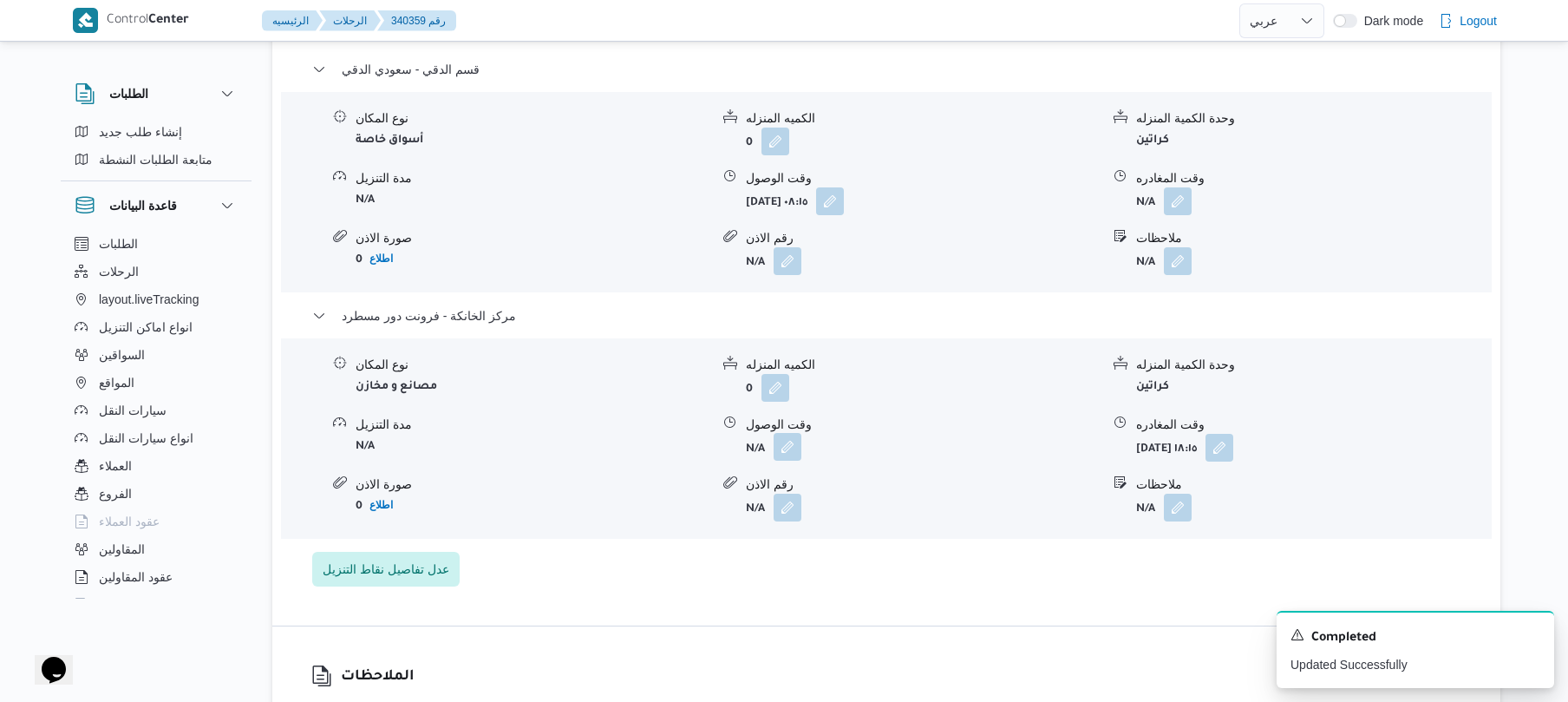
click at [794, 433] on button "button" at bounding box center [787, 446] width 28 height 28
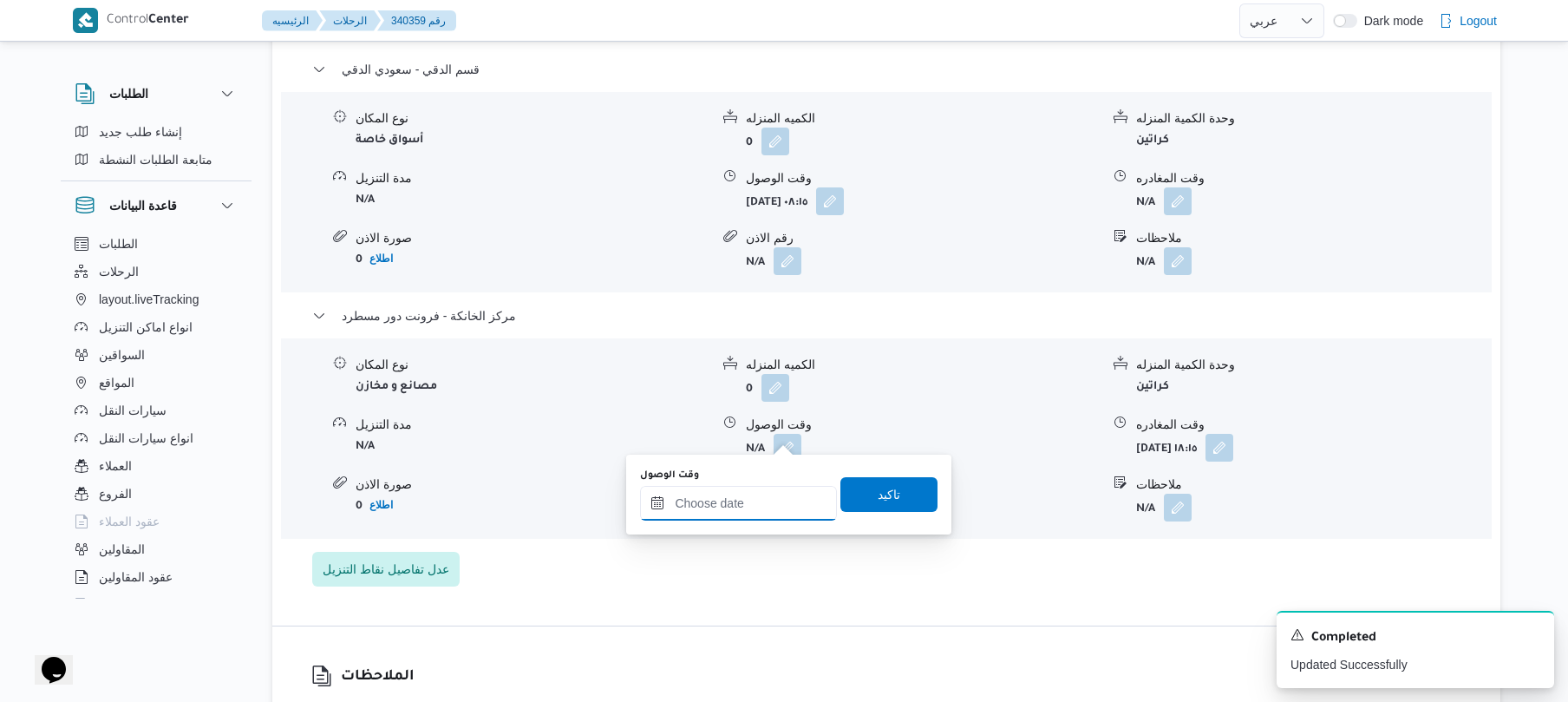
click at [767, 504] on input "وقت الوصول" at bounding box center [738, 503] width 197 height 34
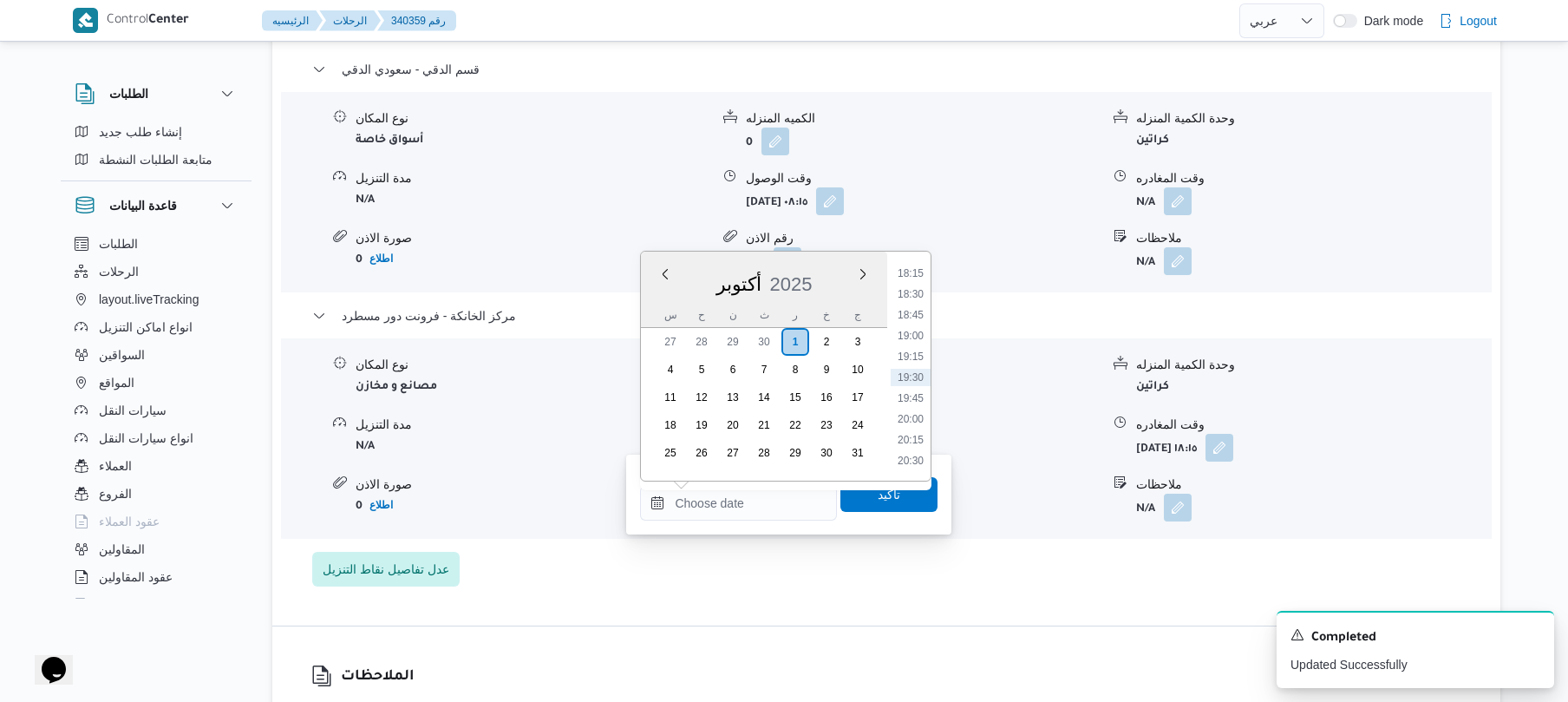
click at [931, 349] on div "Previous Month Next month [DATE] [DATE] س ح ن ث ر خ ج 27 28 29 30 1 2 3 4 5 6 7…" at bounding box center [785, 366] width 292 height 231
click at [918, 423] on li "18:00" at bounding box center [910, 423] width 40 height 17
type input "[DATE] ١٨:٠٠"
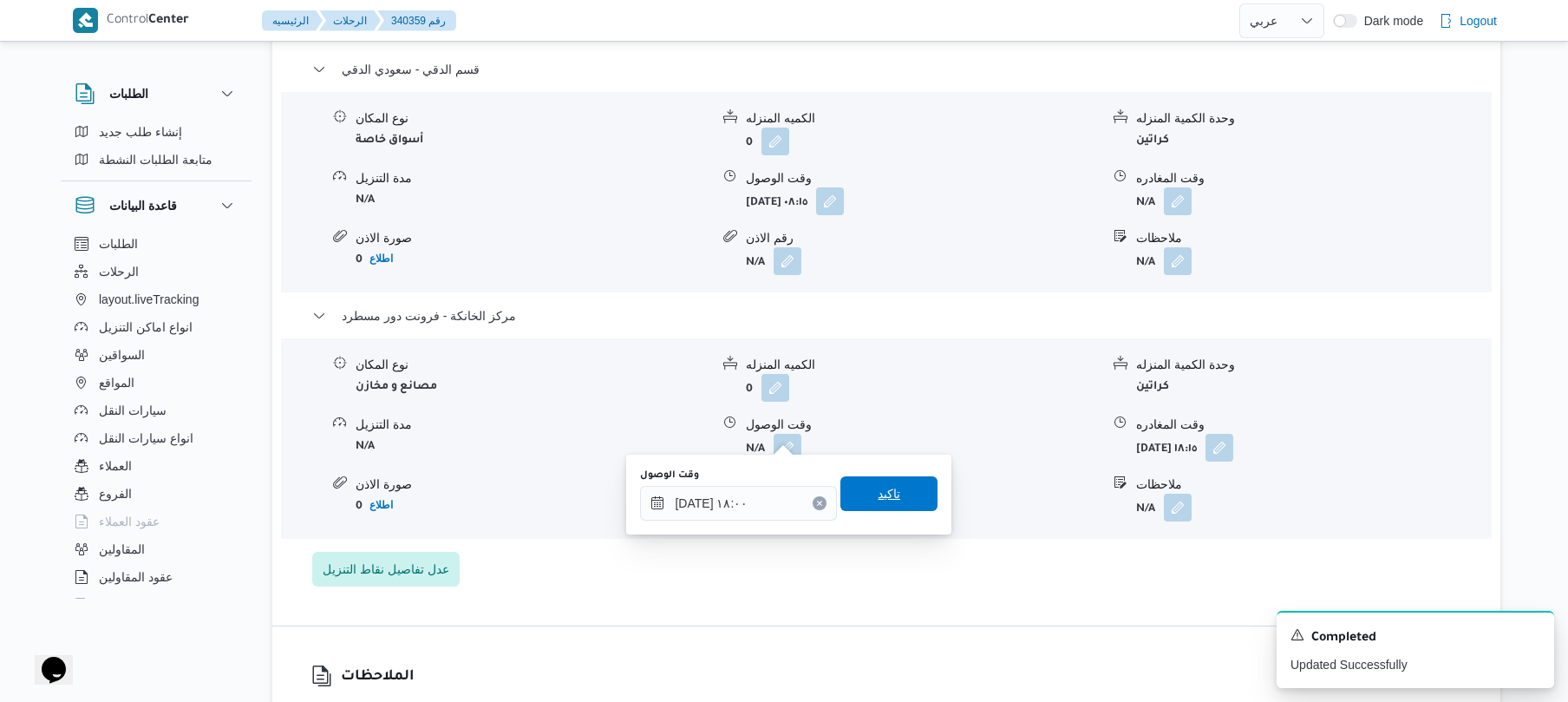
click at [889, 498] on span "تاكيد" at bounding box center [889, 494] width 23 height 21
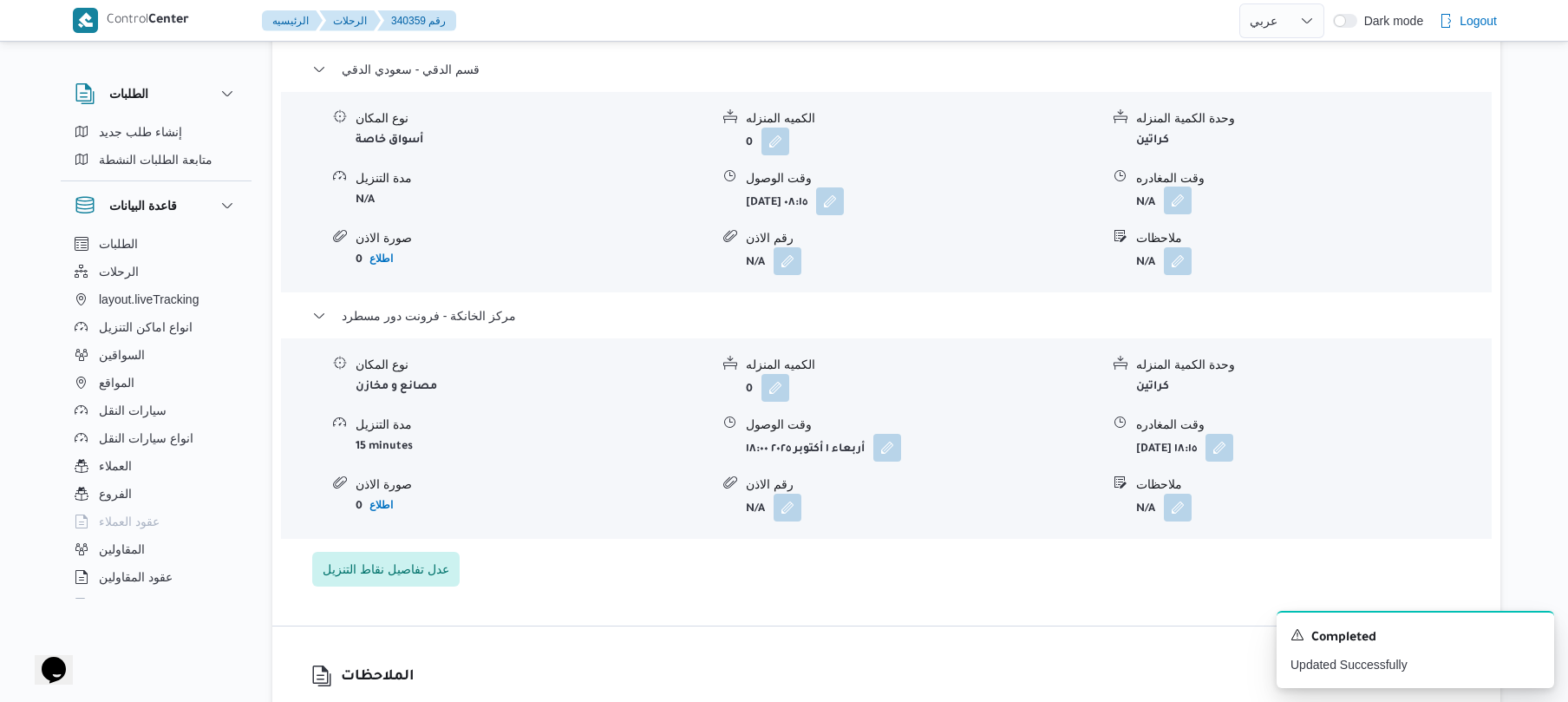
click at [1179, 187] on button "button" at bounding box center [1177, 200] width 28 height 28
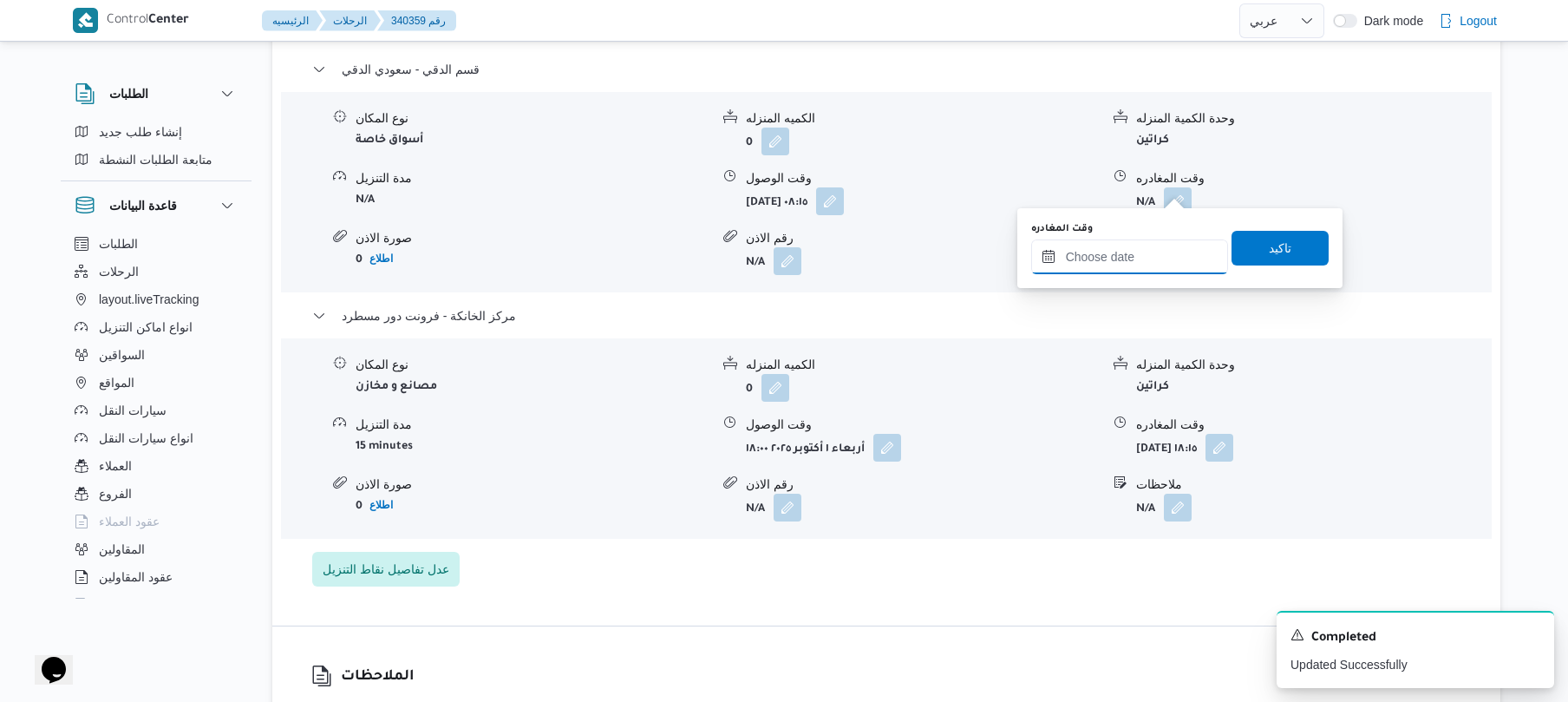
click at [1134, 248] on input "وقت المغادره" at bounding box center [1130, 257] width 197 height 34
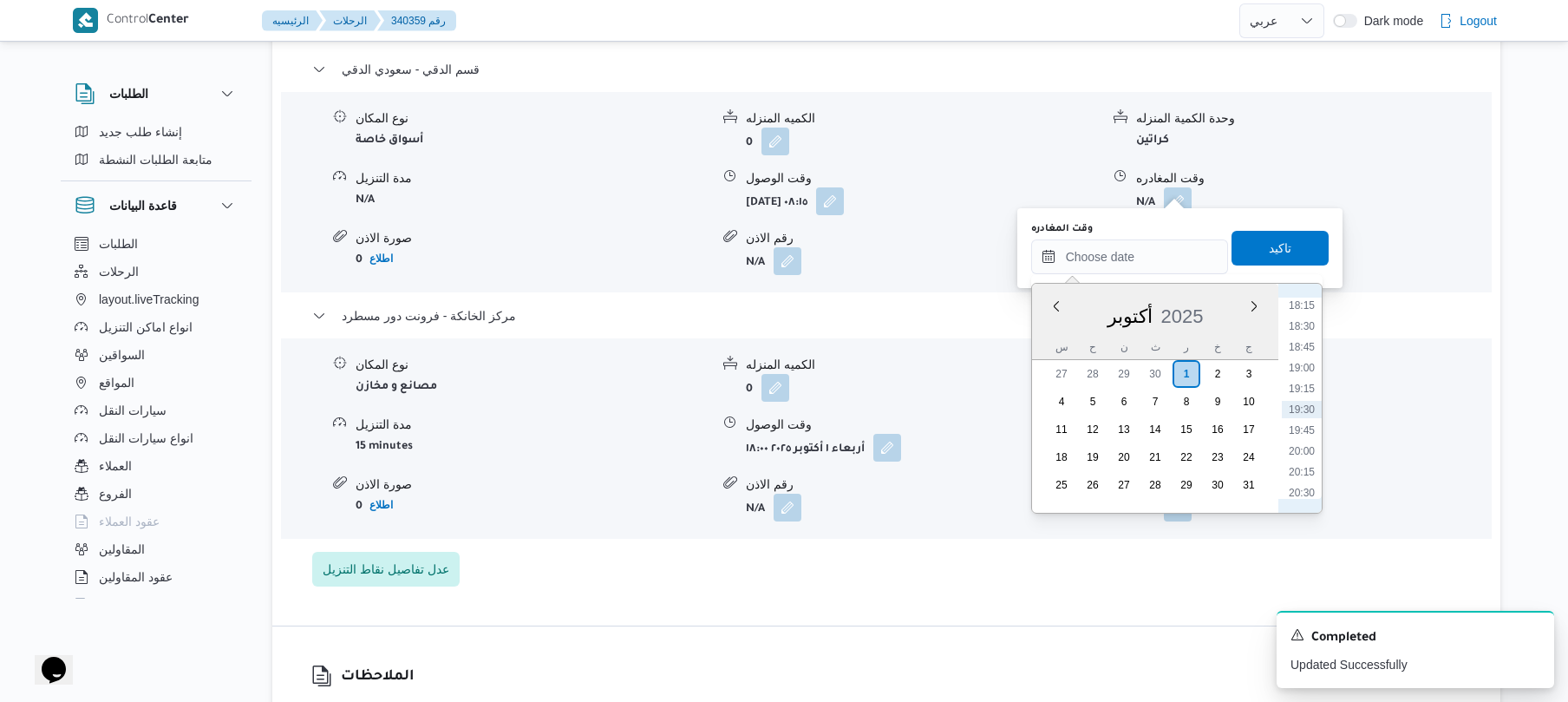
scroll to position [1352, 0]
click at [1302, 368] on li "17:00" at bounding box center [1302, 371] width 40 height 17
type input "[DATE] ١٧:٠٠"
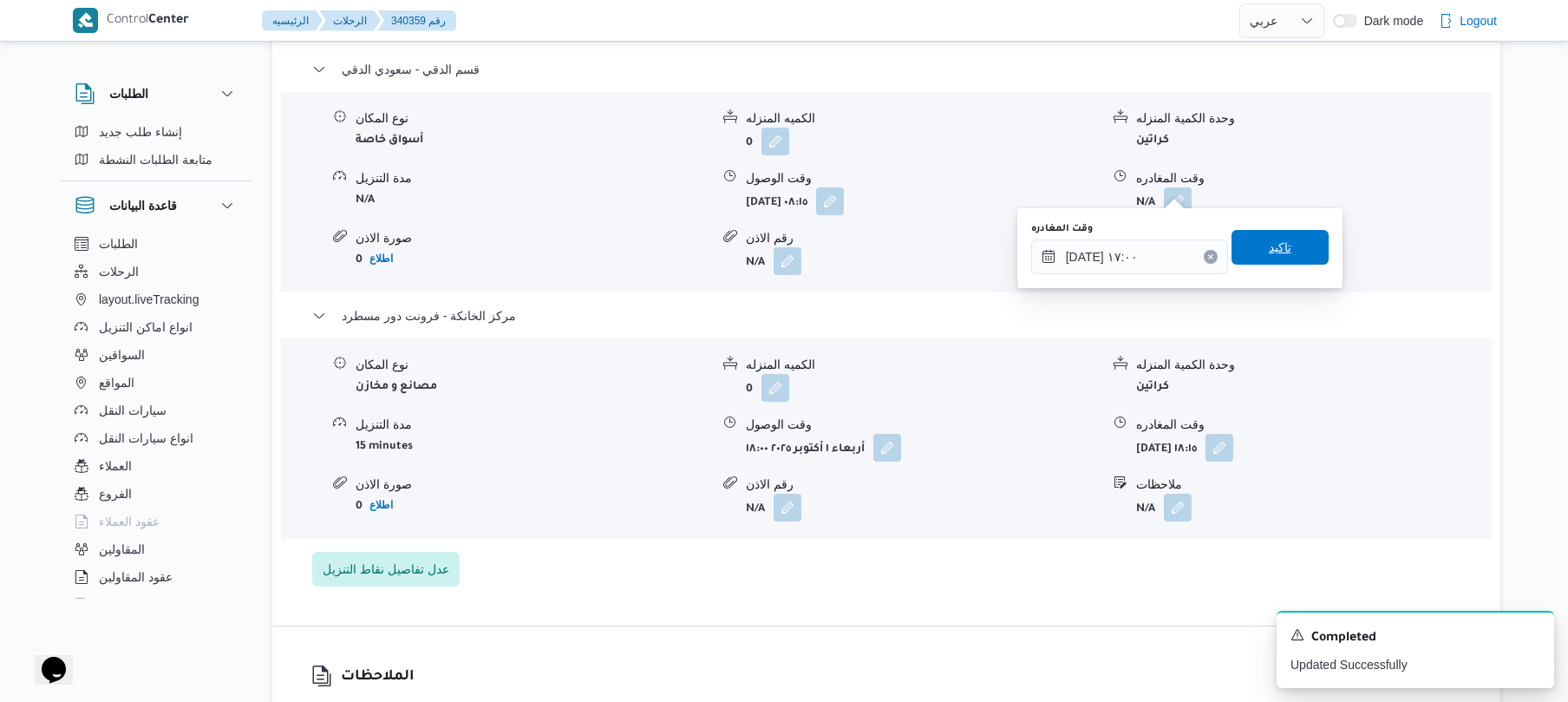
click at [1274, 252] on span "تاكيد" at bounding box center [1280, 247] width 23 height 21
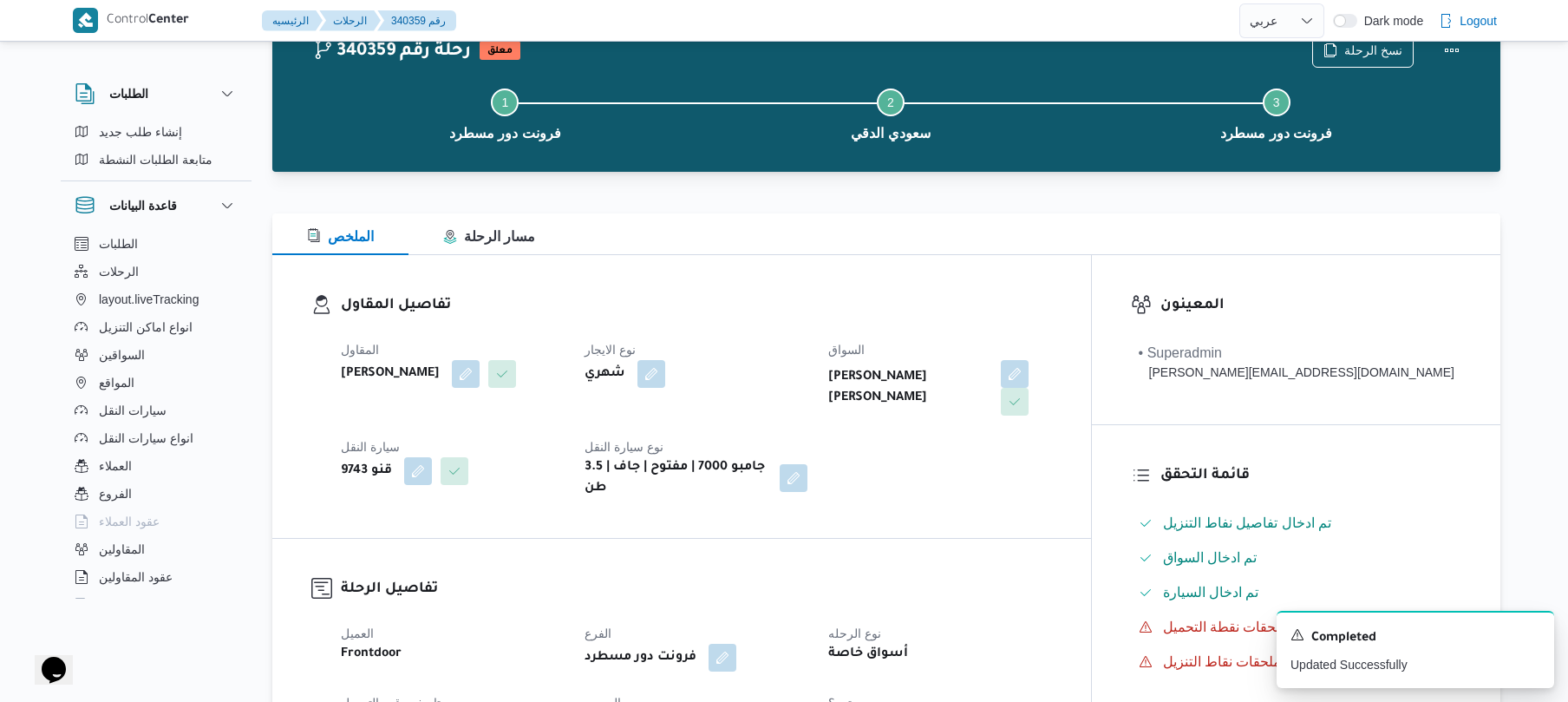
scroll to position [0, 0]
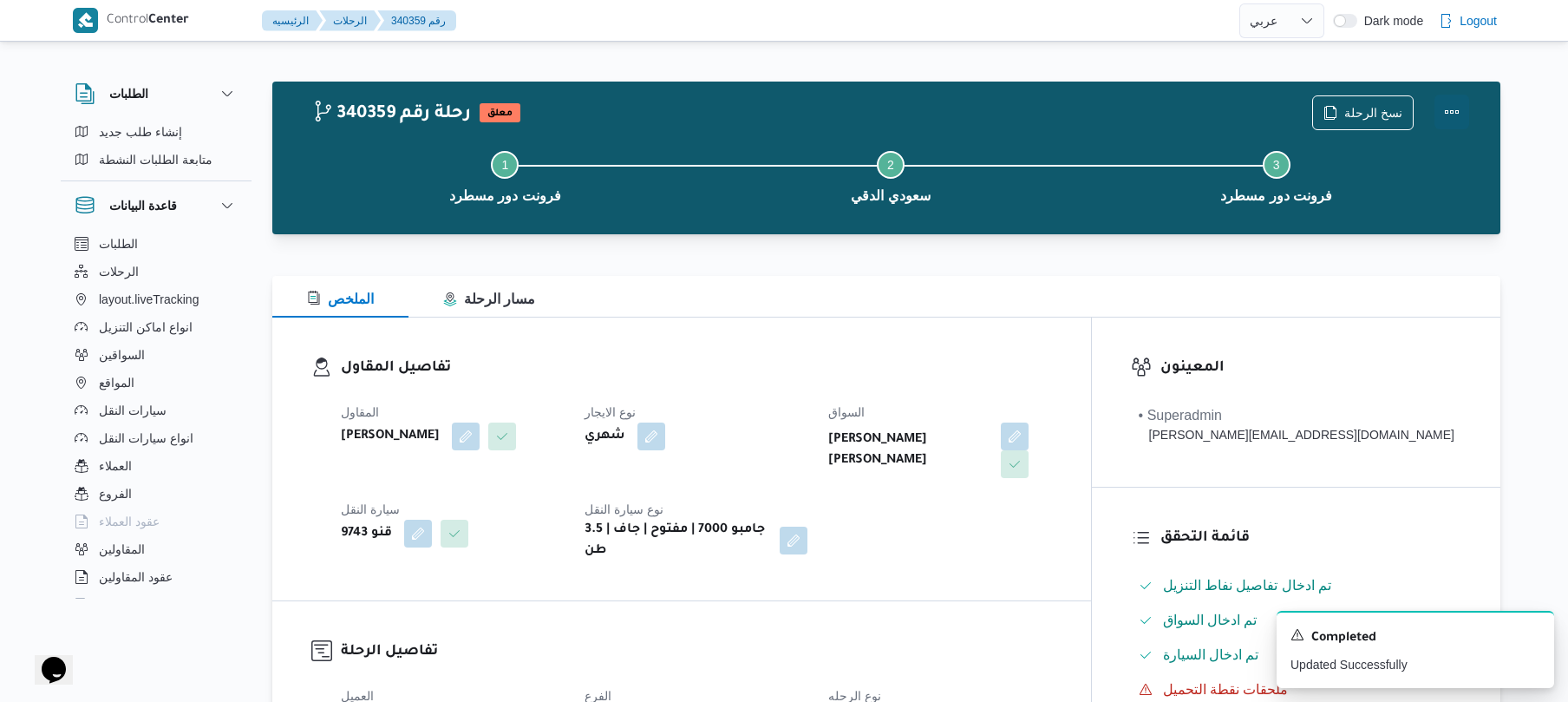
click at [1439, 110] on button "Actions" at bounding box center [1452, 112] width 34 height 34
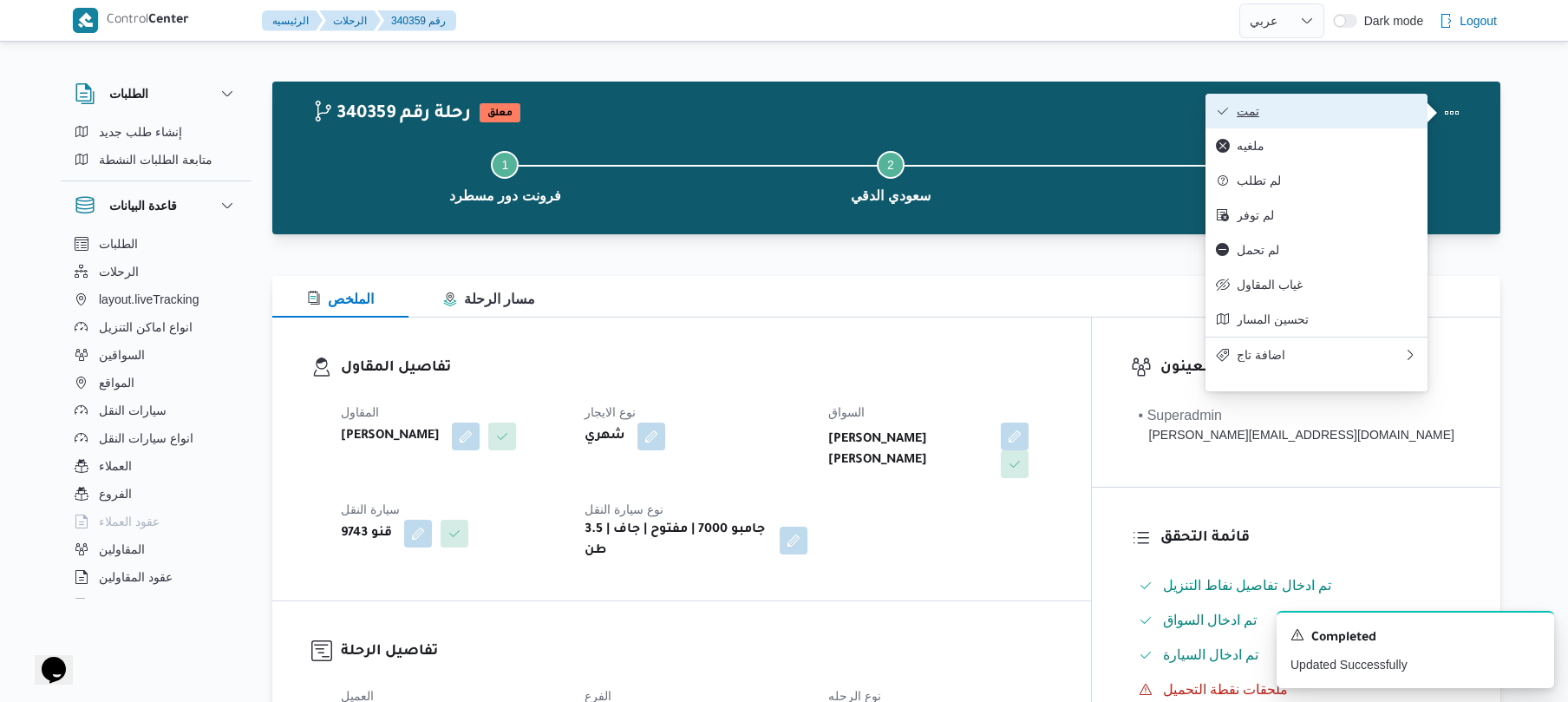
click at [1367, 120] on button "تمت" at bounding box center [1316, 111] width 222 height 34
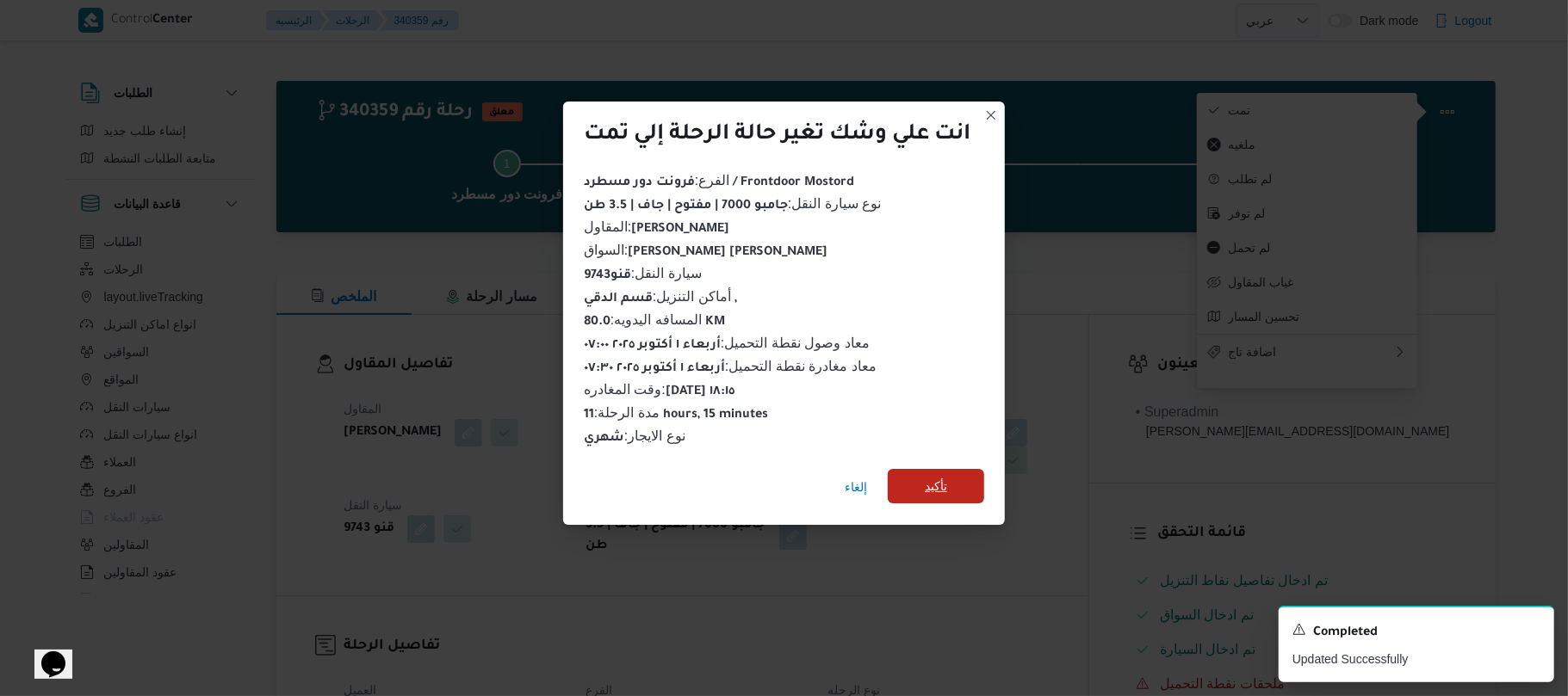
click at [965, 478] on span "تأكيد" at bounding box center [936, 486] width 97 height 34
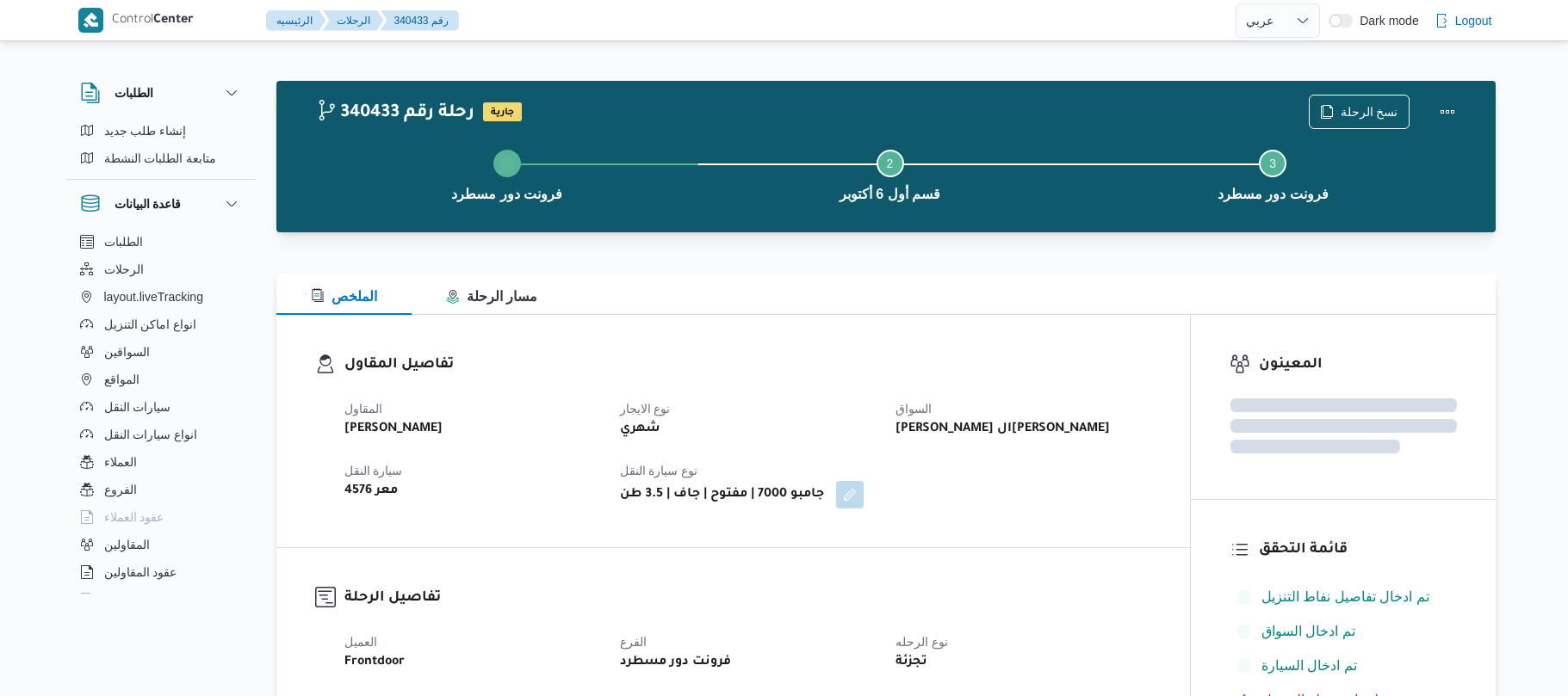
select select "ar"
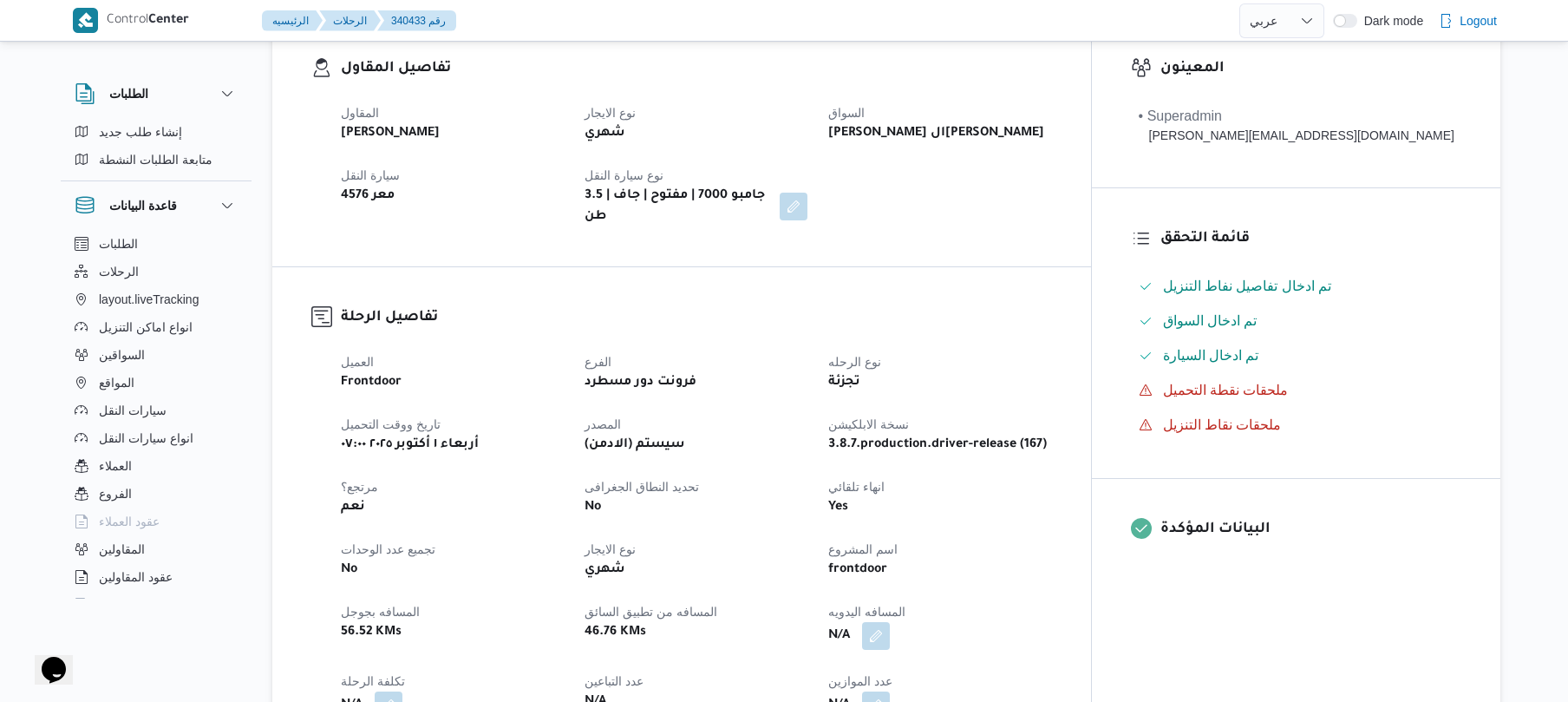
scroll to position [555, 0]
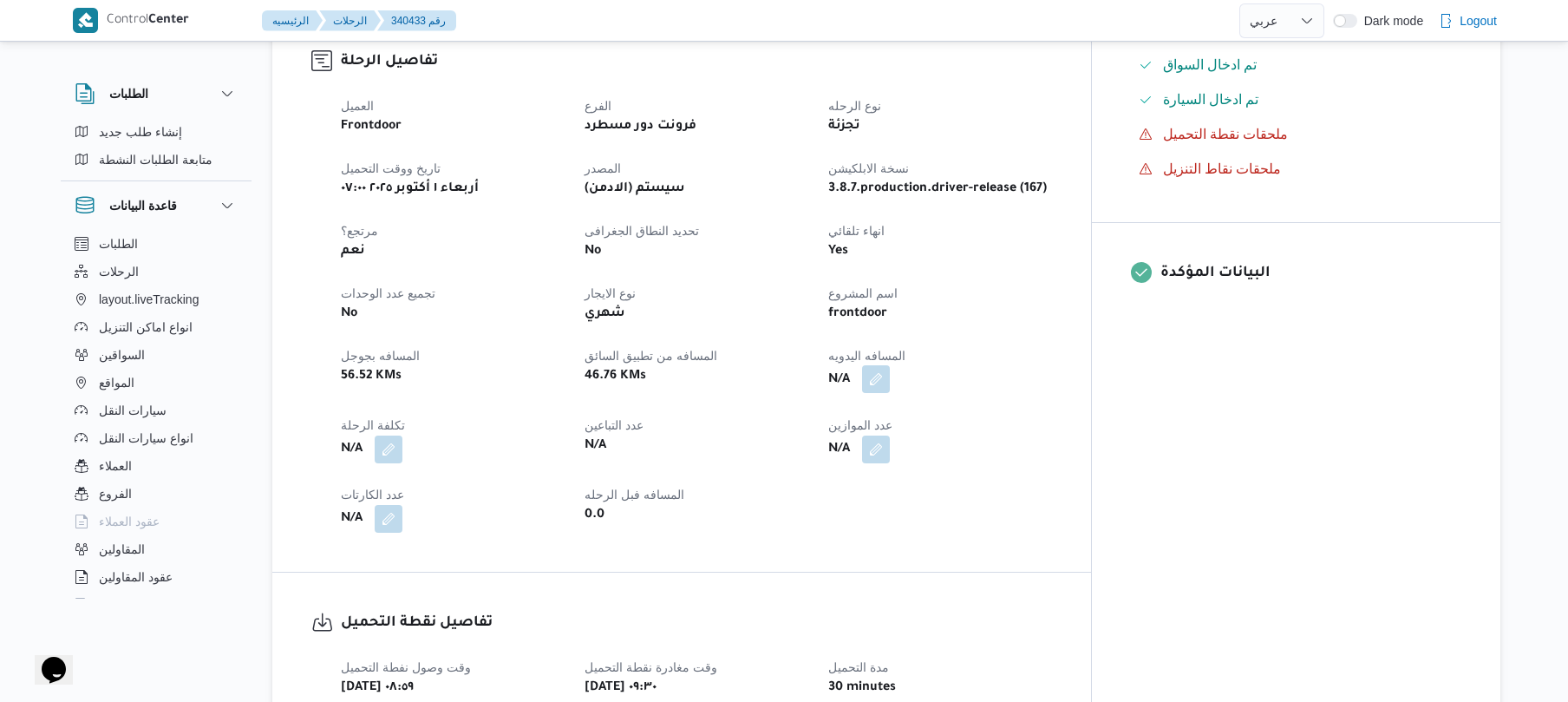
click at [889, 373] on button "button" at bounding box center [875, 379] width 28 height 28
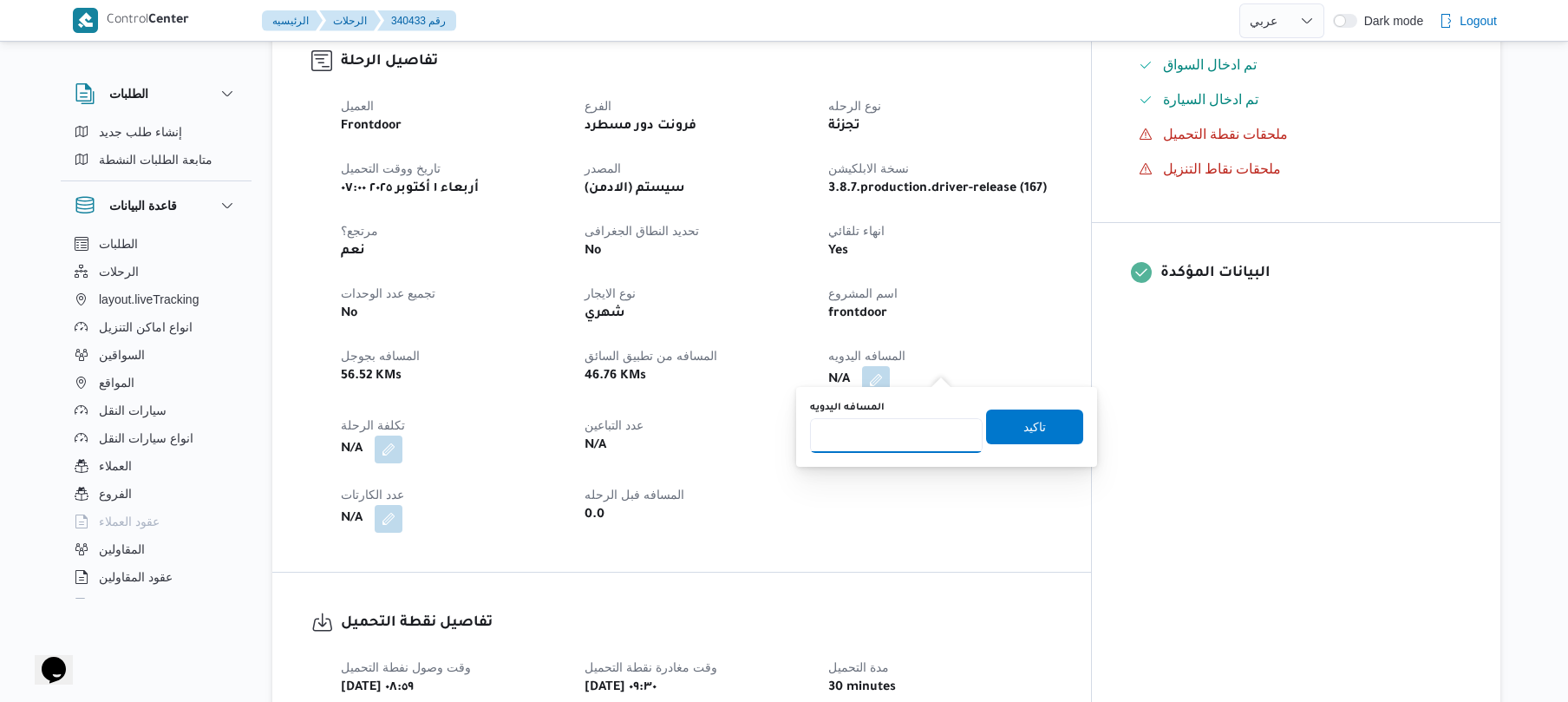
click at [896, 441] on input "المسافه اليدويه" at bounding box center [896, 436] width 173 height 34
click at [896, 441] on input "1" at bounding box center [896, 436] width 173 height 34
type input "130"
click at [1003, 431] on span "تاكيد" at bounding box center [1034, 426] width 97 height 34
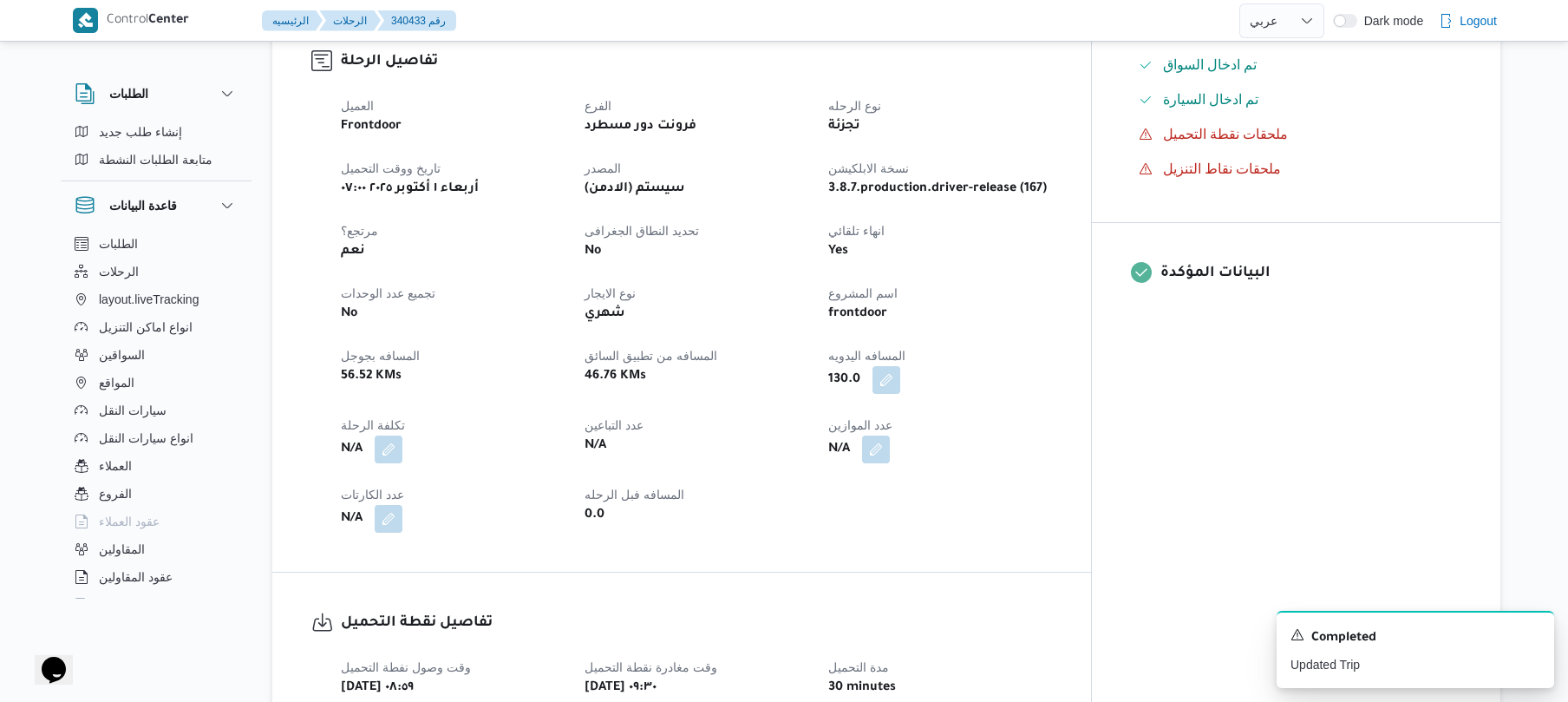
click at [987, 283] on dt "اسم المشروع" at bounding box center [940, 294] width 223 height 21
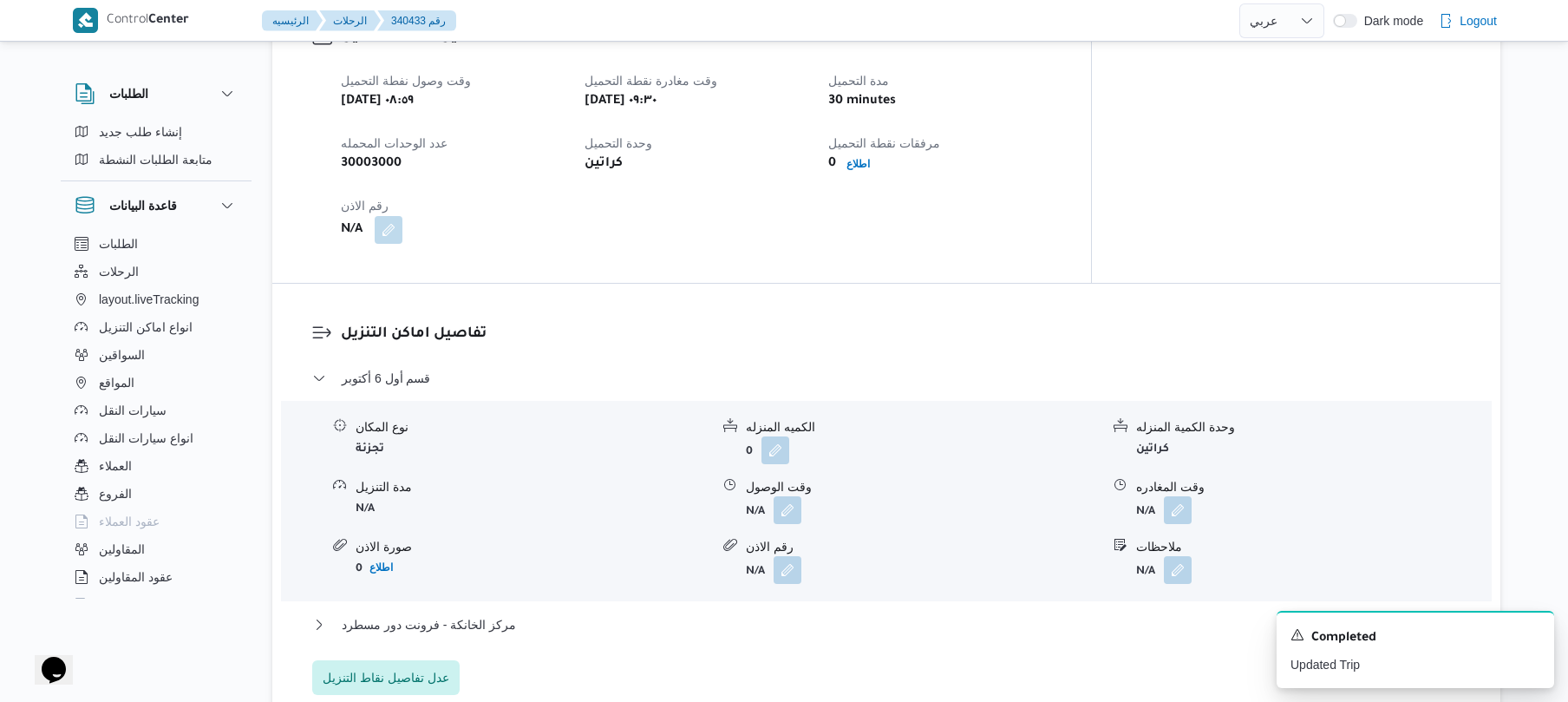
scroll to position [1157, 0]
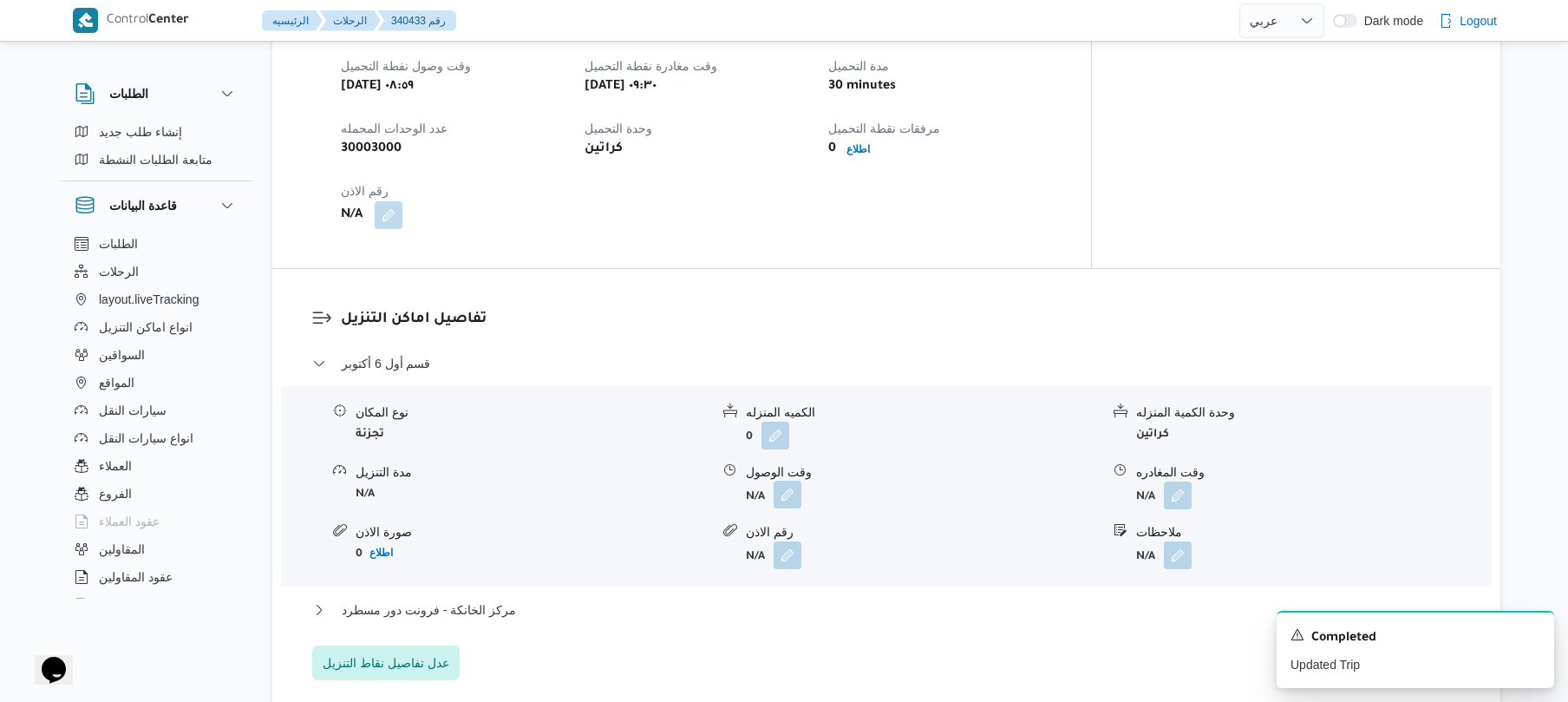
click at [789, 484] on button "button" at bounding box center [787, 494] width 28 height 28
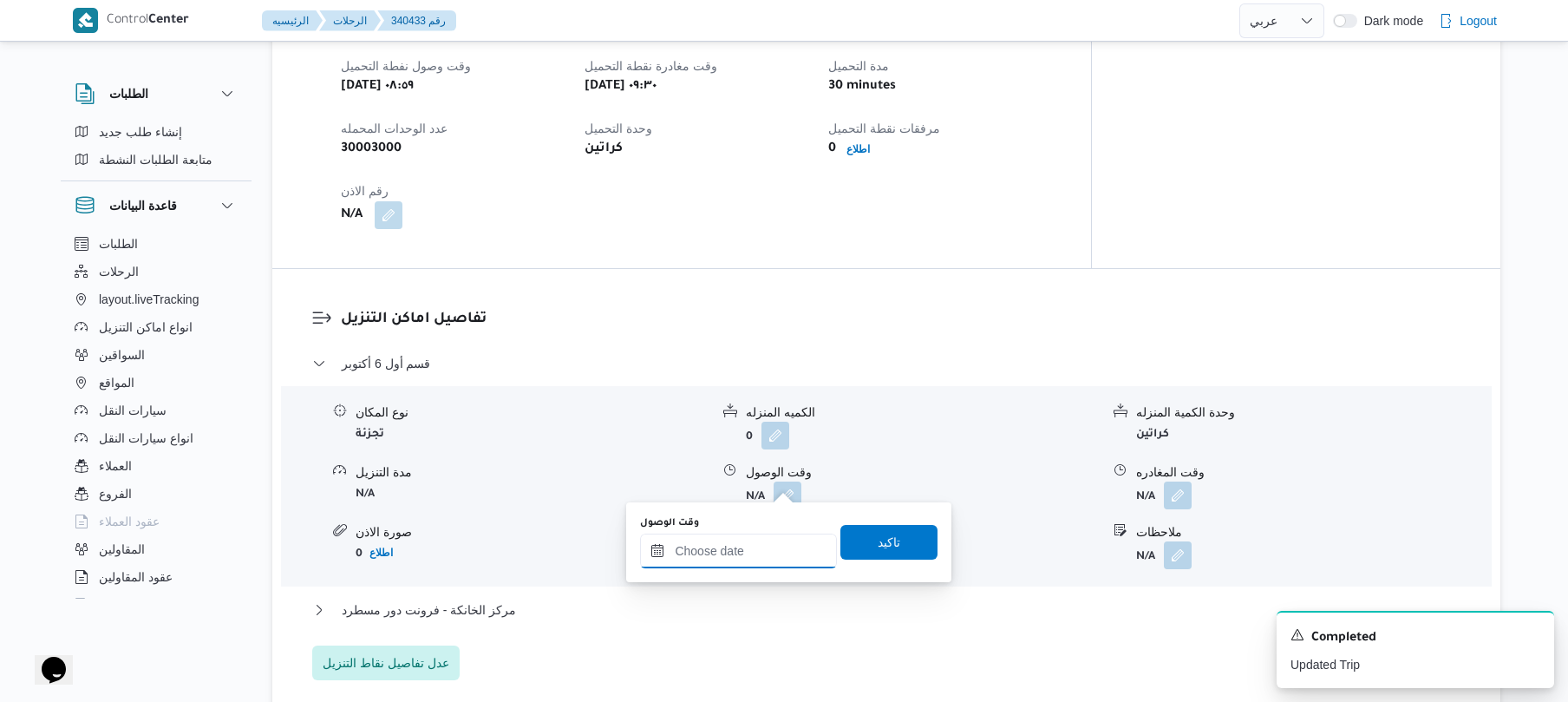
click at [725, 553] on input "وقت الوصول" at bounding box center [738, 551] width 197 height 34
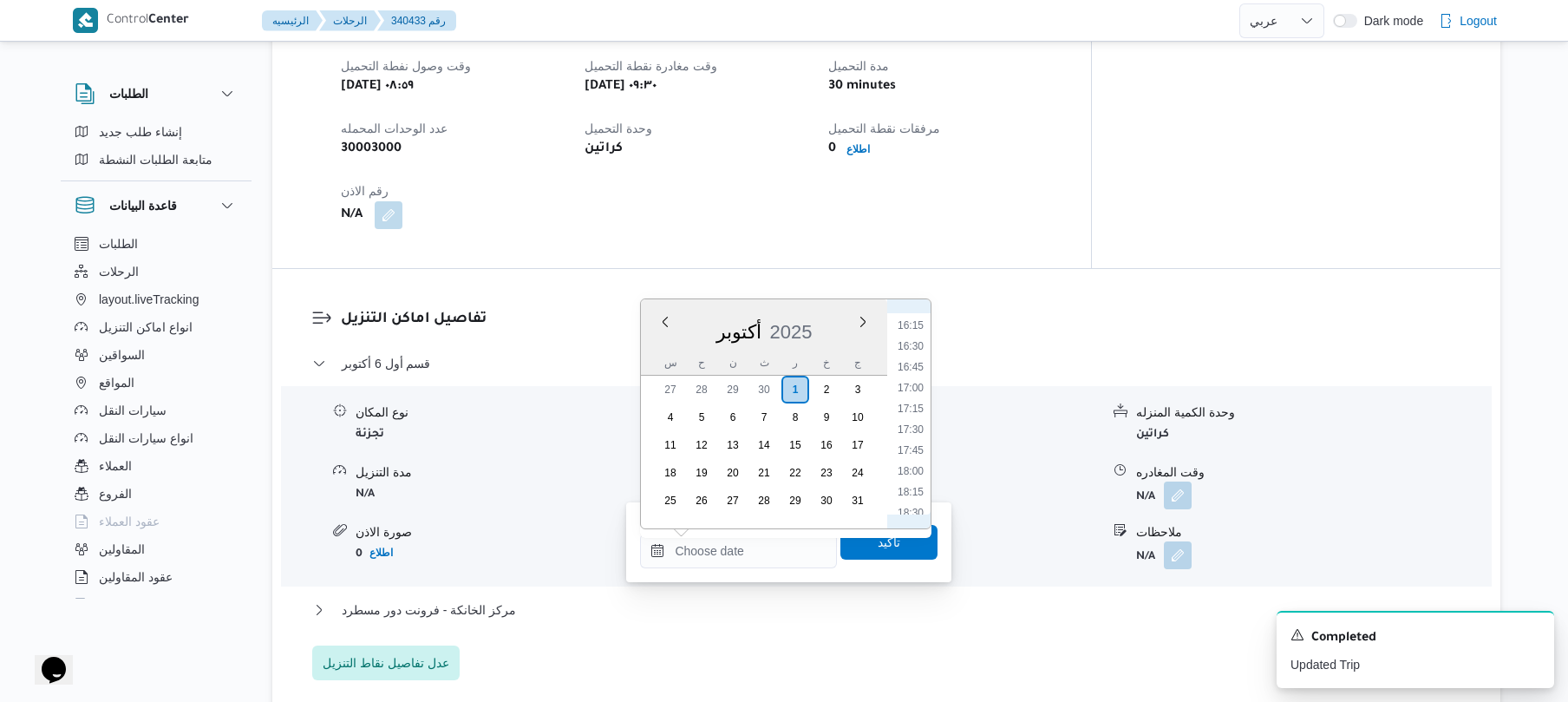
scroll to position [779, 0]
click at [912, 411] on li "10:30" at bounding box center [910, 418] width 40 height 17
type input "٠١/١٠/٢٠٢٥ ١٠:٣٠"
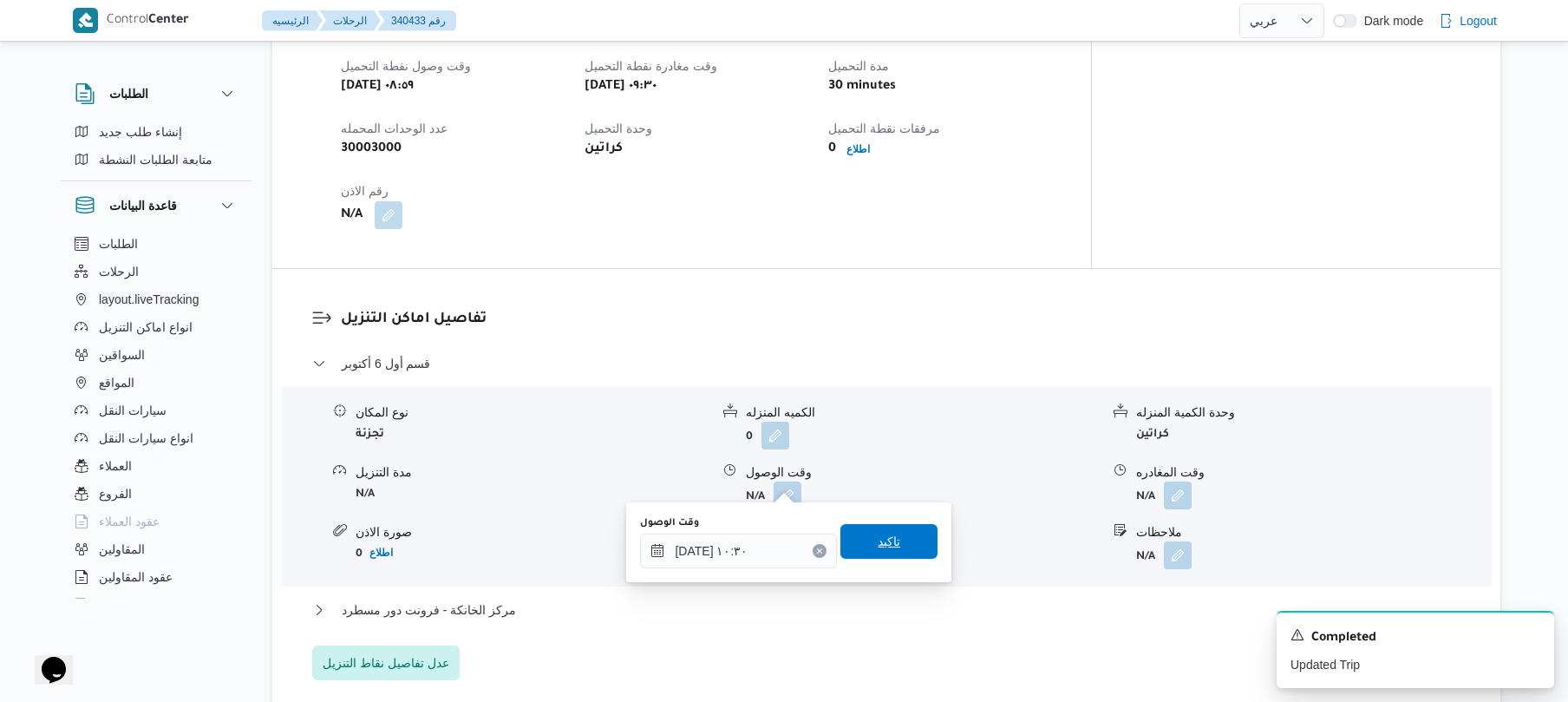
click at [859, 547] on span "تاكيد" at bounding box center [889, 542] width 97 height 34
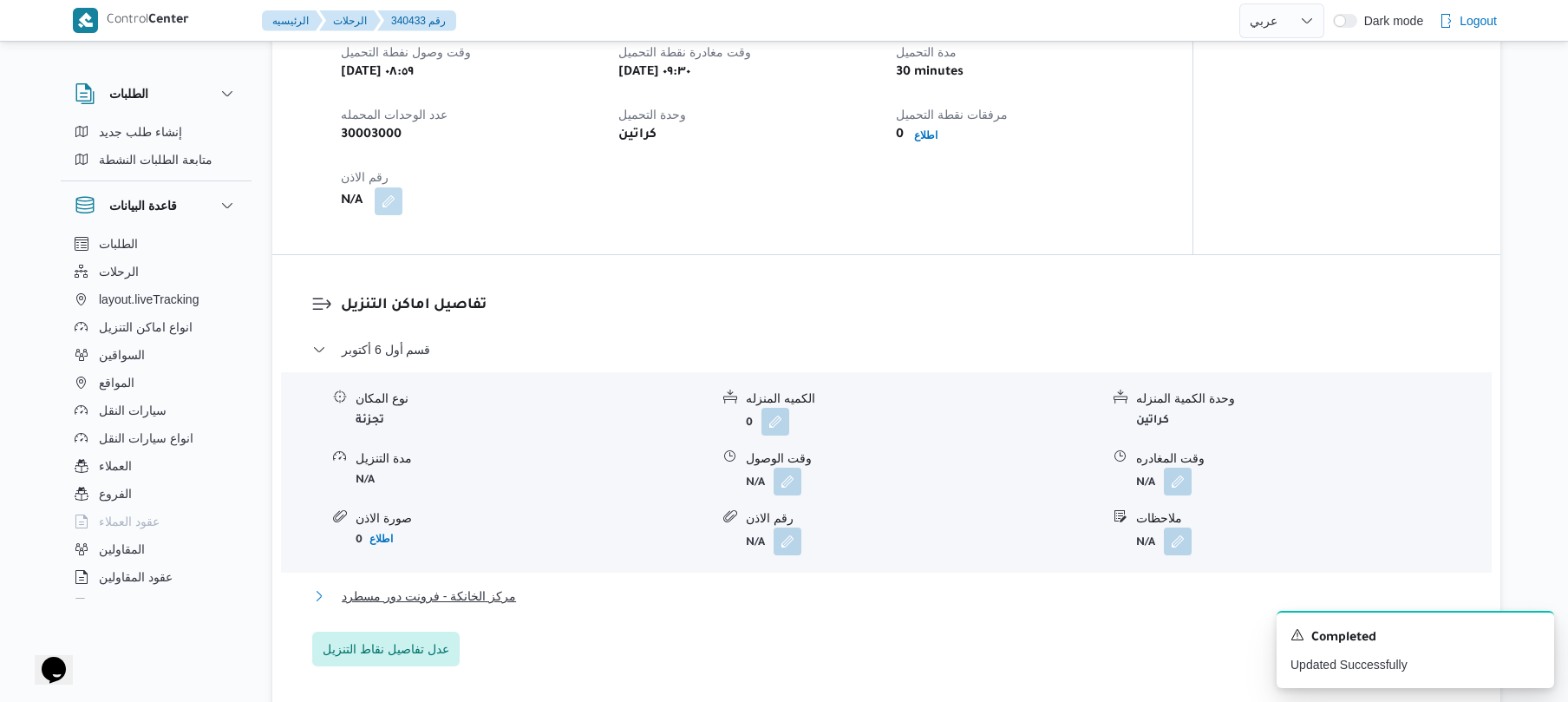
click at [774, 591] on button "مركز الخانكة - فرونت دور مسطرد" at bounding box center [886, 596] width 1149 height 21
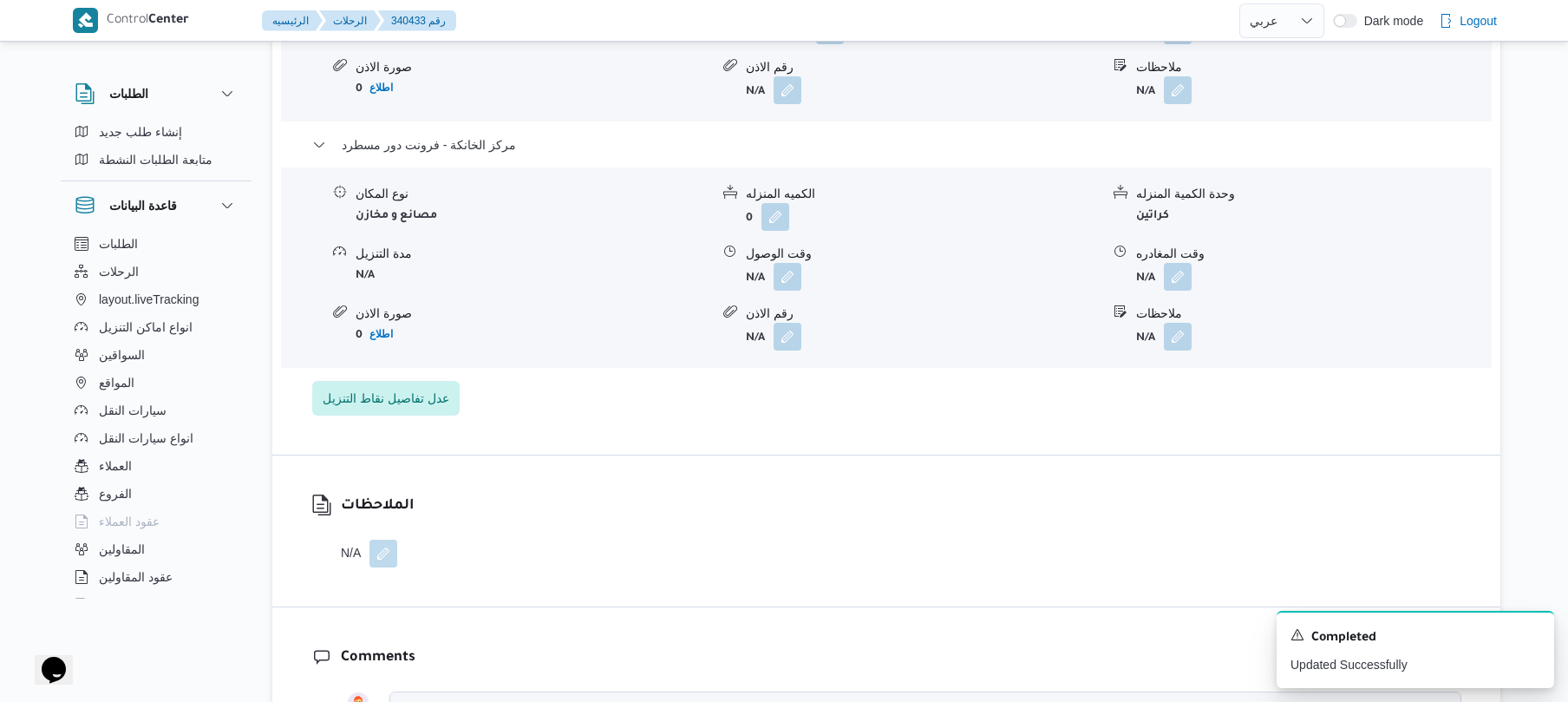
scroll to position [1666, 0]
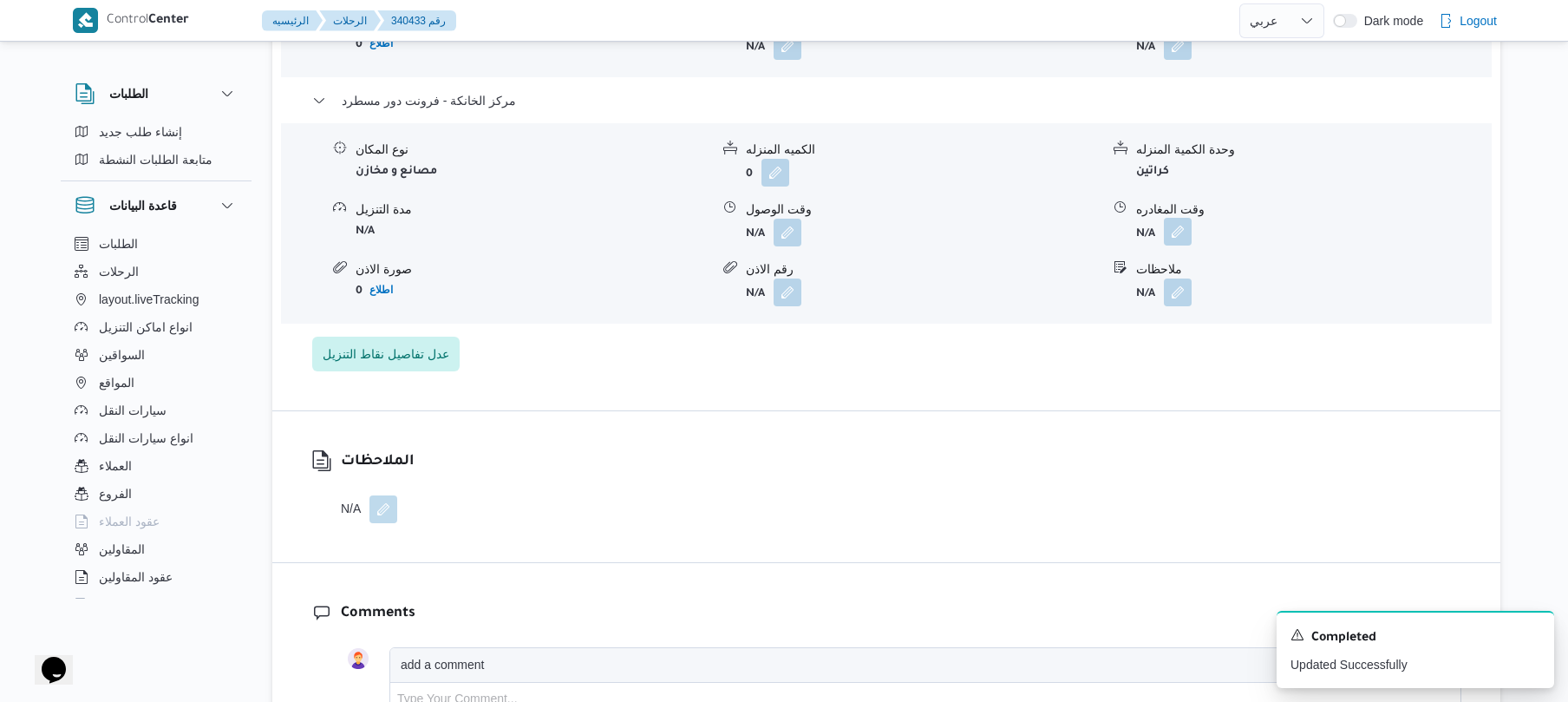
click at [1173, 217] on button "button" at bounding box center [1177, 231] width 28 height 28
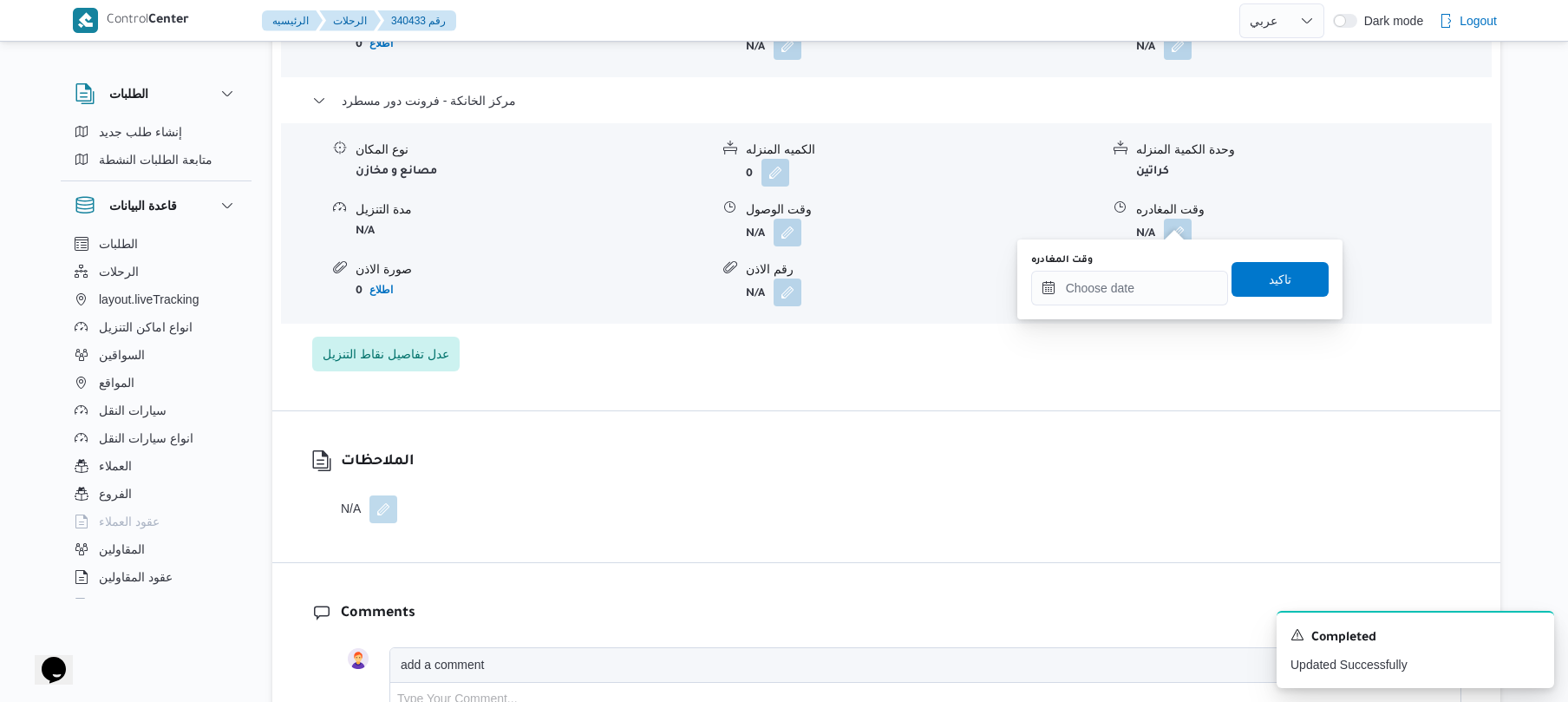
click at [1136, 269] on div "وقت المغادره" at bounding box center [1130, 279] width 197 height 52
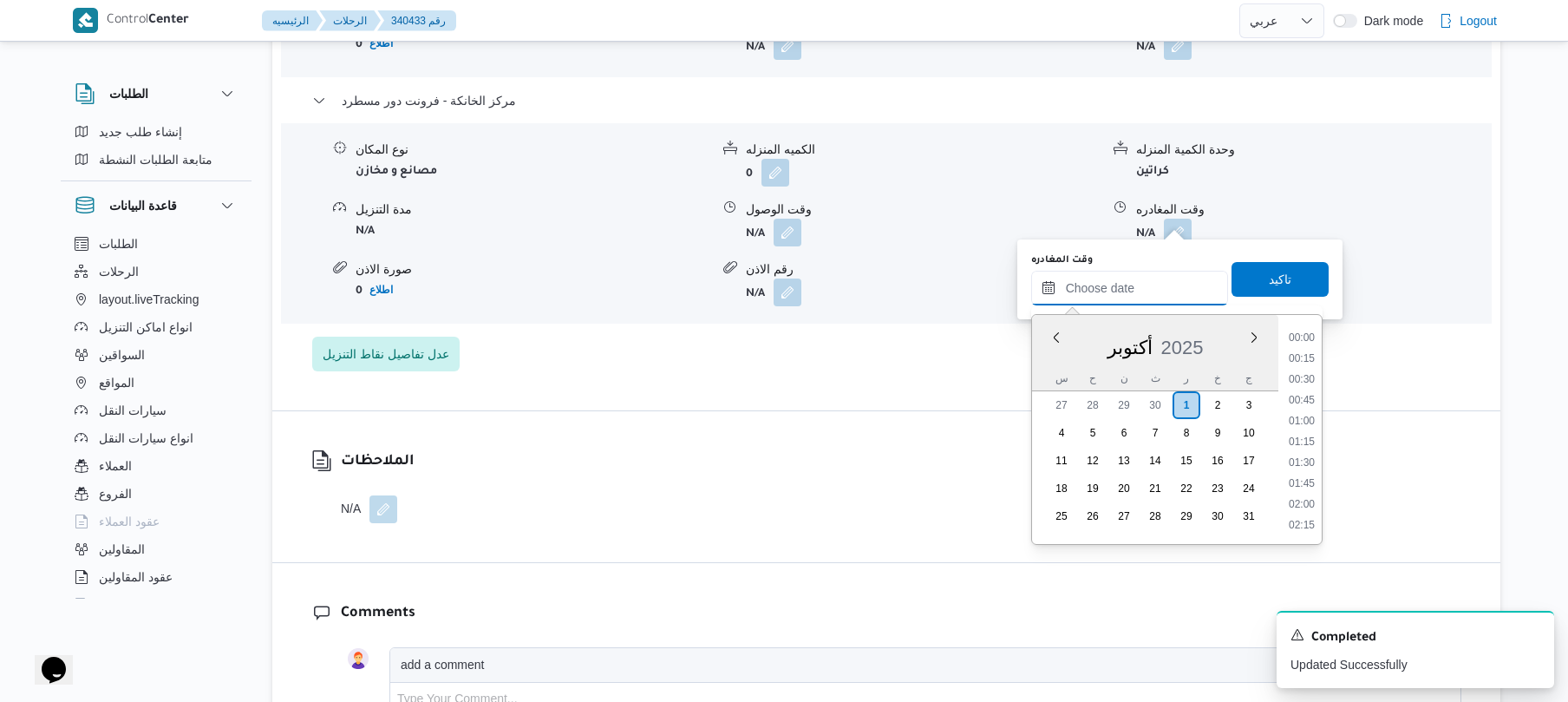
click at [1164, 285] on input "وقت المغادره" at bounding box center [1130, 288] width 197 height 34
click at [1308, 401] on li "19:00" at bounding box center [1302, 399] width 40 height 17
type input "٠١/١٠/٢٠٢٥ ١٩:٠٠"
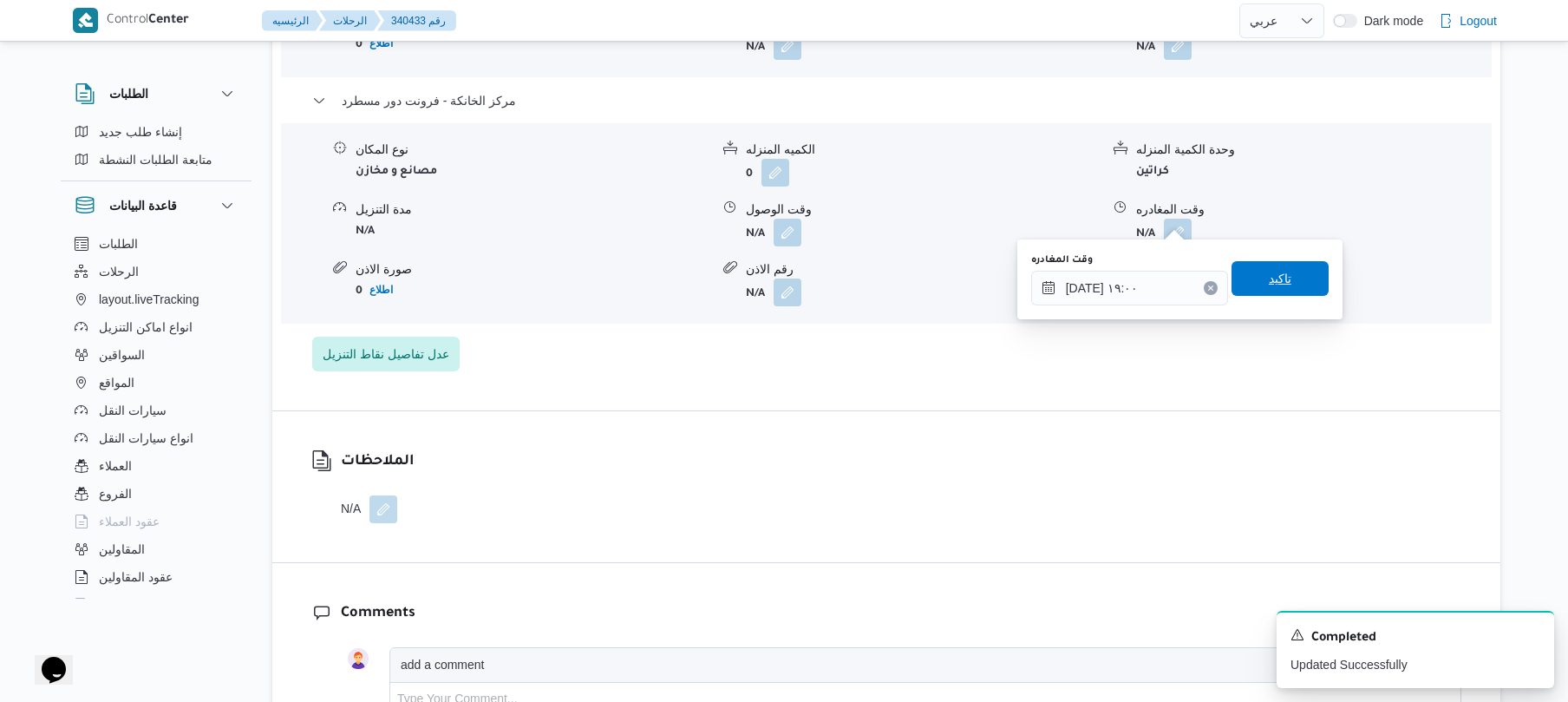
click at [1293, 283] on span "تاكيد" at bounding box center [1280, 279] width 97 height 34
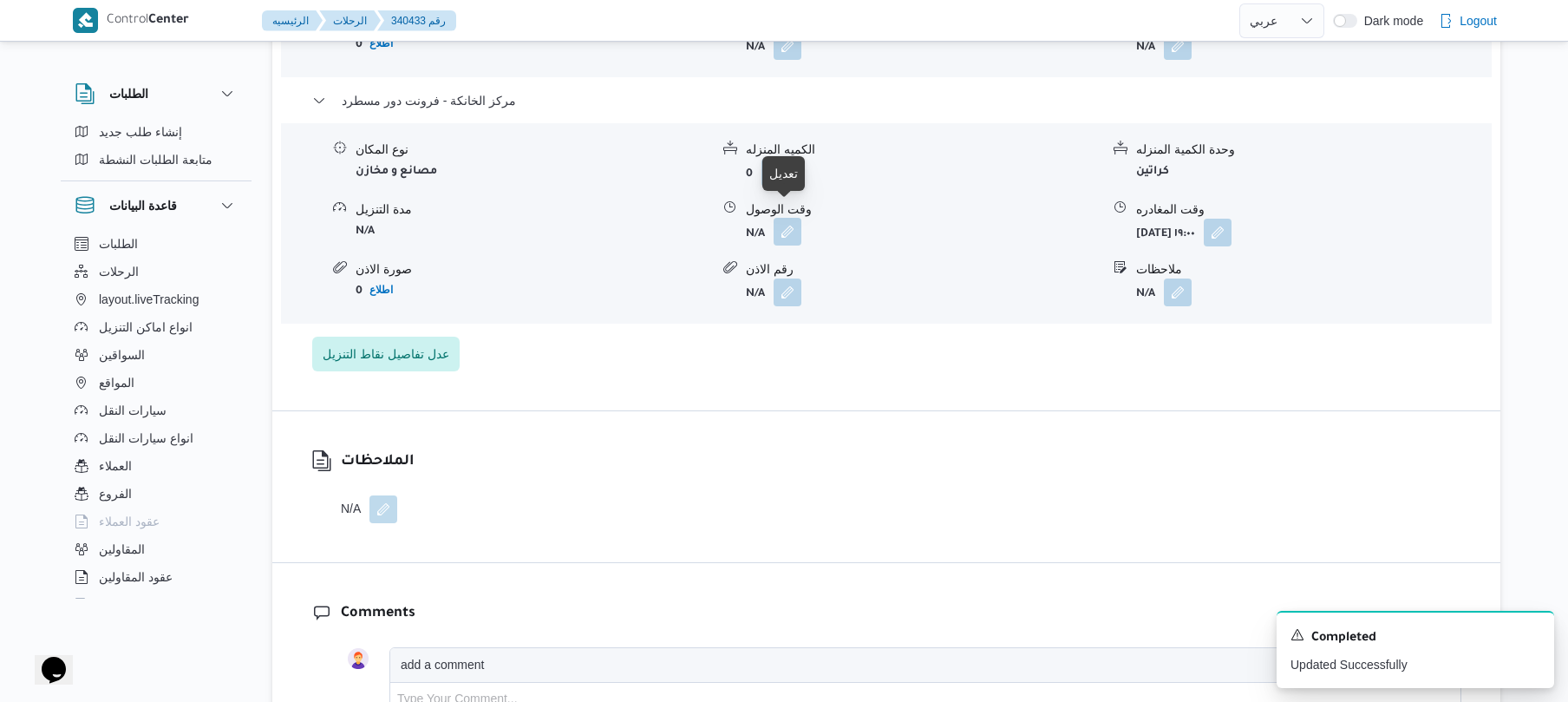
click at [782, 230] on button "button" at bounding box center [787, 231] width 28 height 28
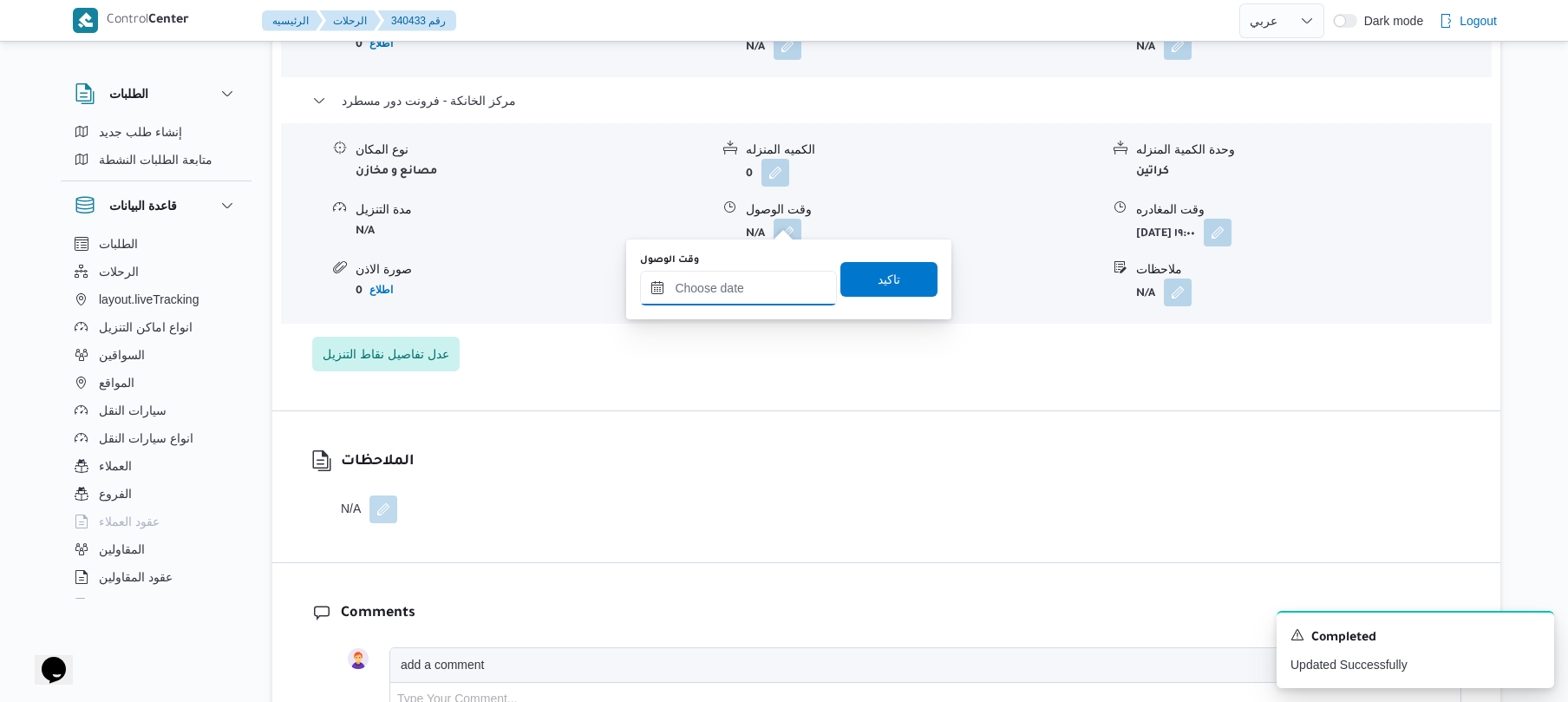
click at [766, 288] on input "وقت الوصول" at bounding box center [738, 288] width 197 height 34
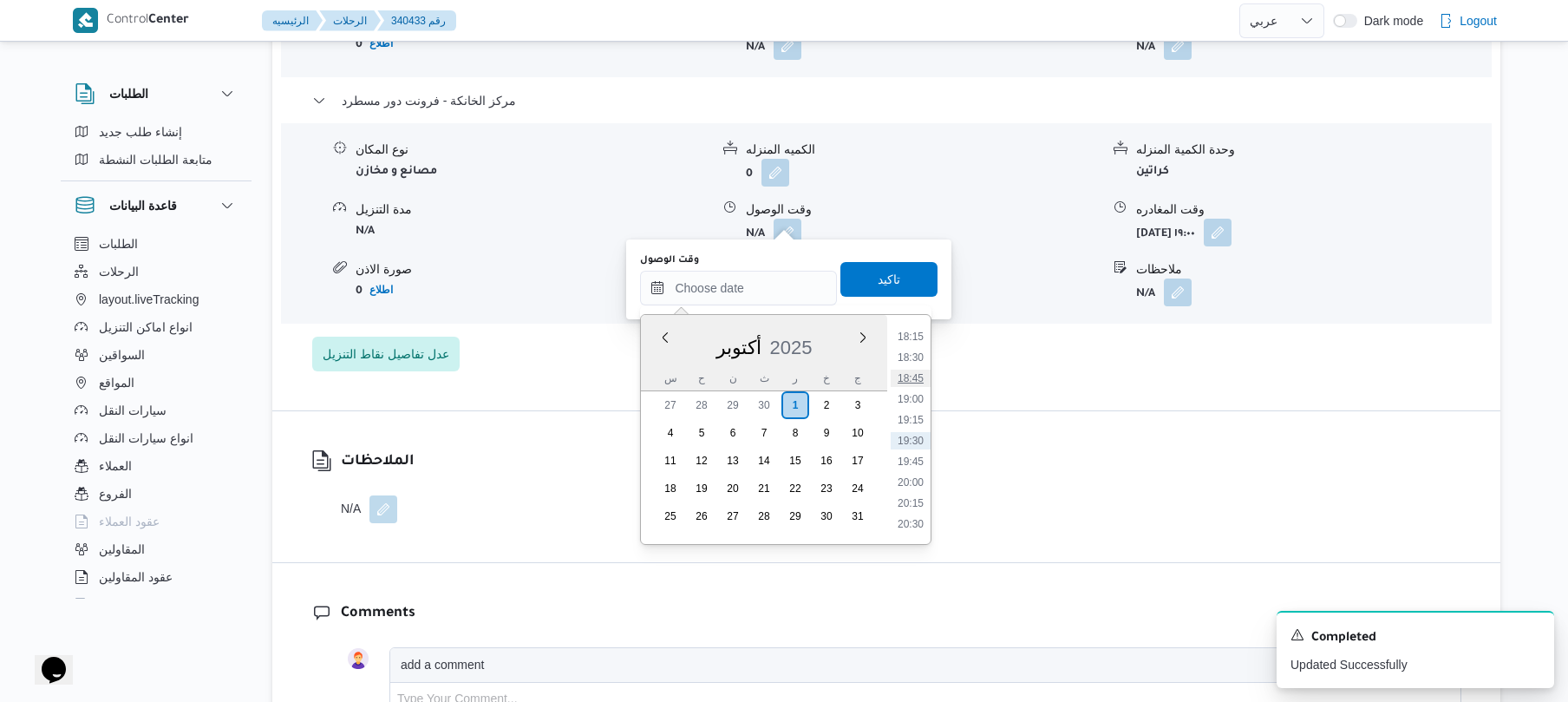
click at [925, 372] on li "18:45" at bounding box center [910, 379] width 40 height 17
type input "٠١/١٠/٢٠٢٥ ١٨:٤٥"
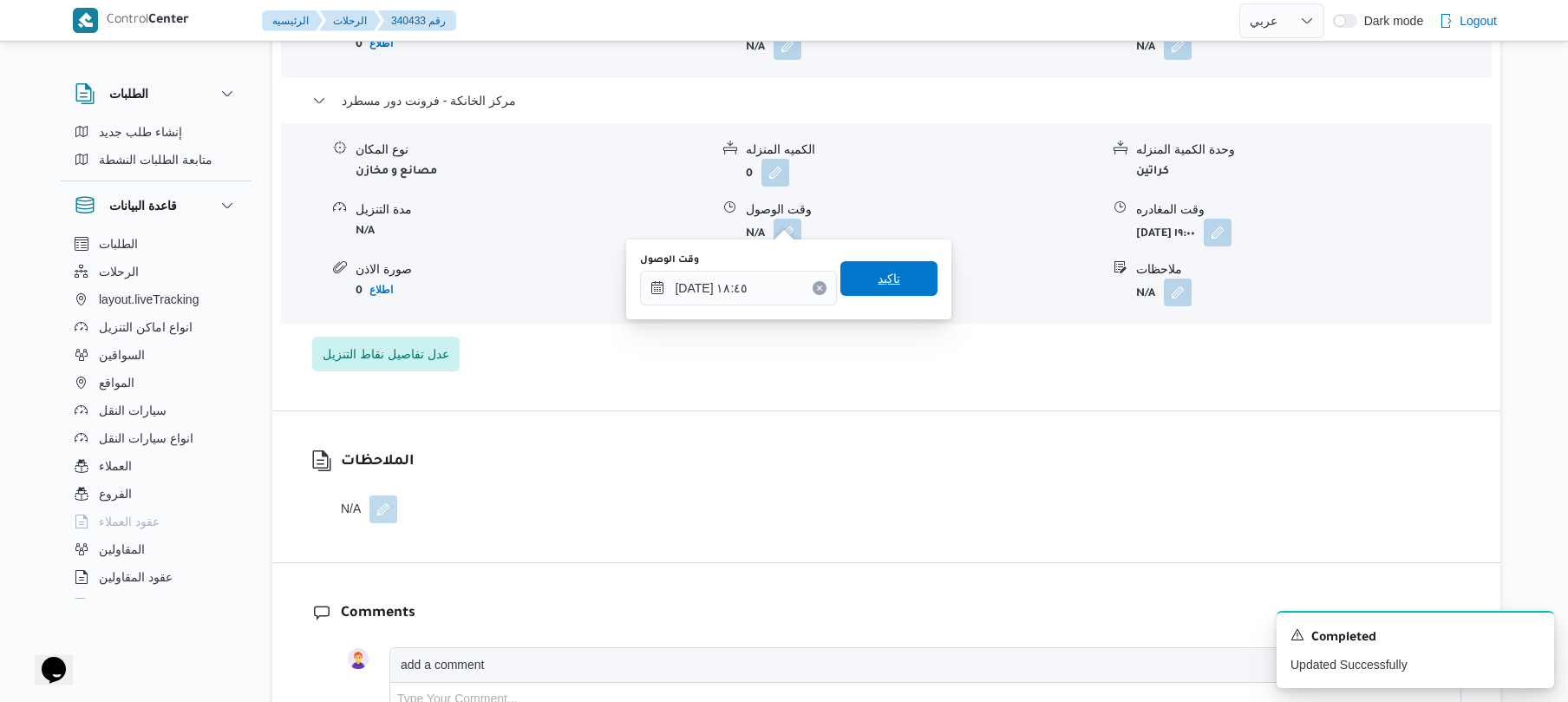
click at [912, 281] on span "تاكيد" at bounding box center [889, 279] width 97 height 34
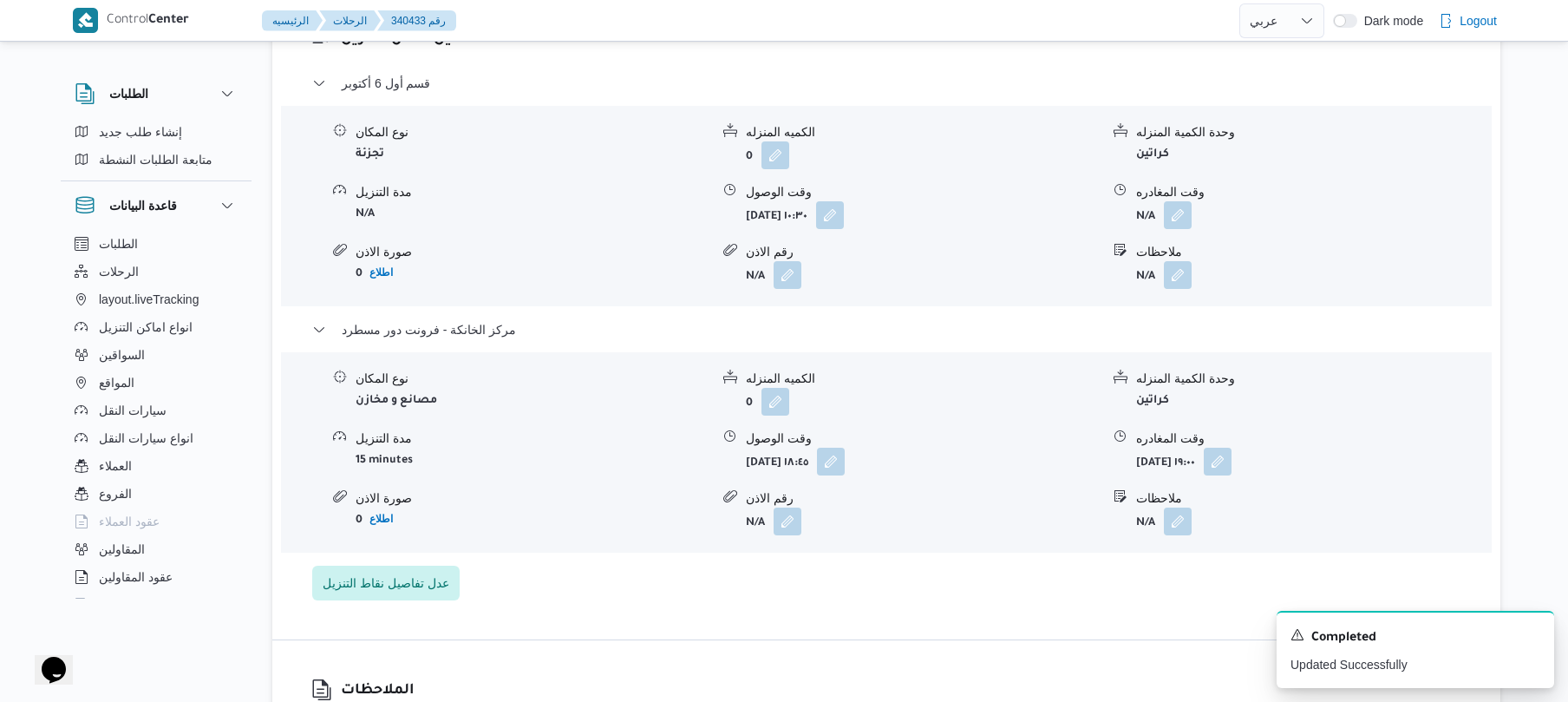
scroll to position [1435, 0]
click at [1176, 203] on button "button" at bounding box center [1177, 217] width 28 height 28
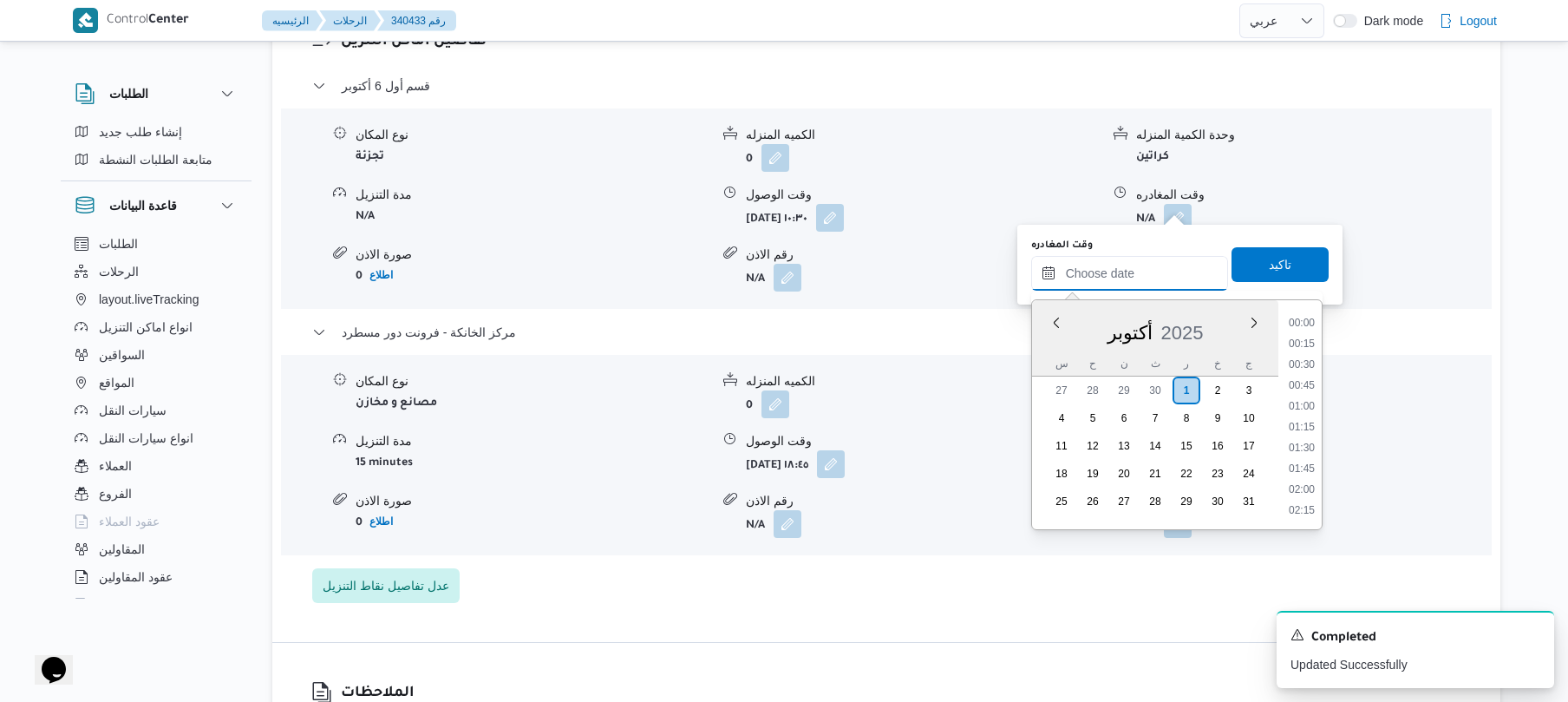
click at [1129, 273] on input "وقت المغادره" at bounding box center [1130, 273] width 197 height 34
click at [1298, 448] on li "17:45" at bounding box center [1302, 450] width 40 height 17
type input "٠١/١٠/٢٠٢٥ ١٧:٤٥"
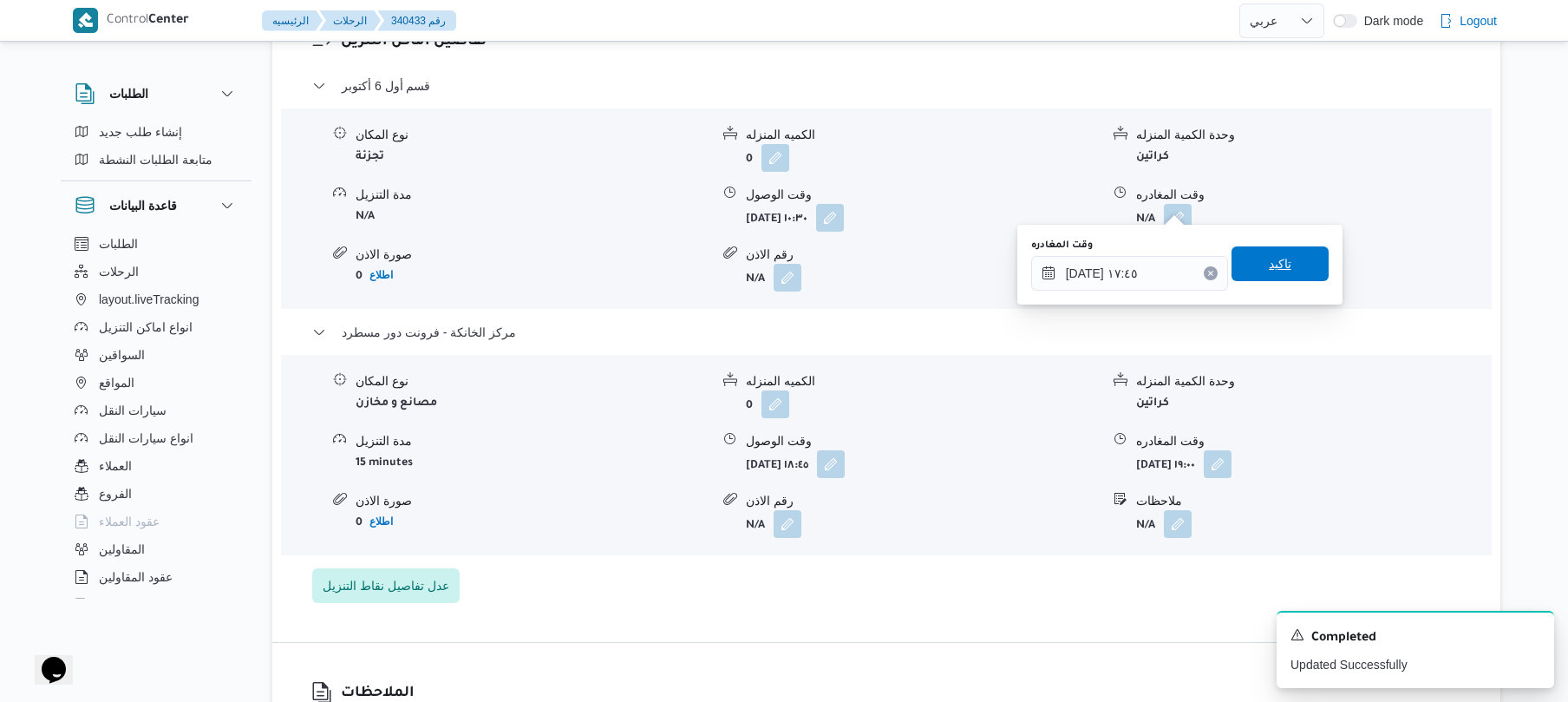
click at [1278, 264] on span "تاكيد" at bounding box center [1280, 264] width 23 height 21
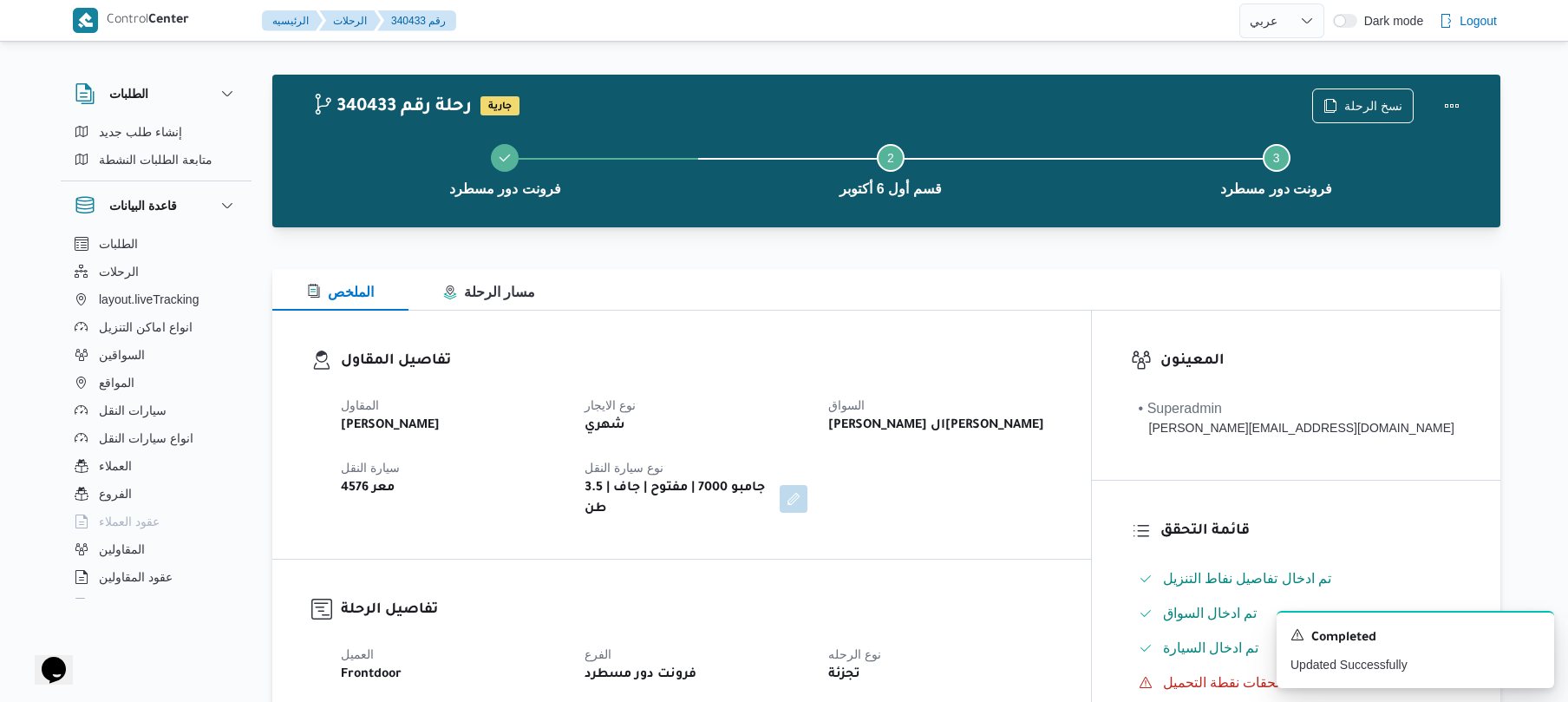
scroll to position [0, 0]
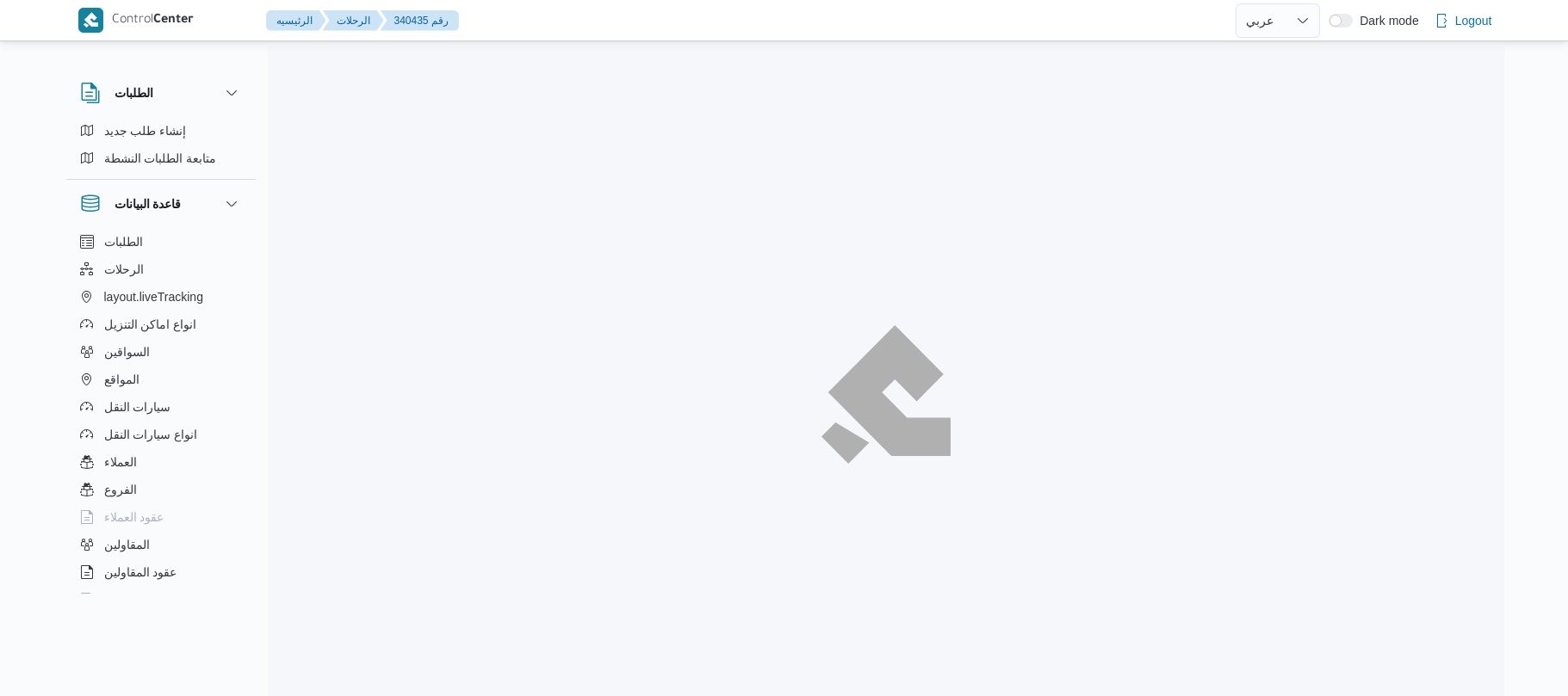
select select "ar"
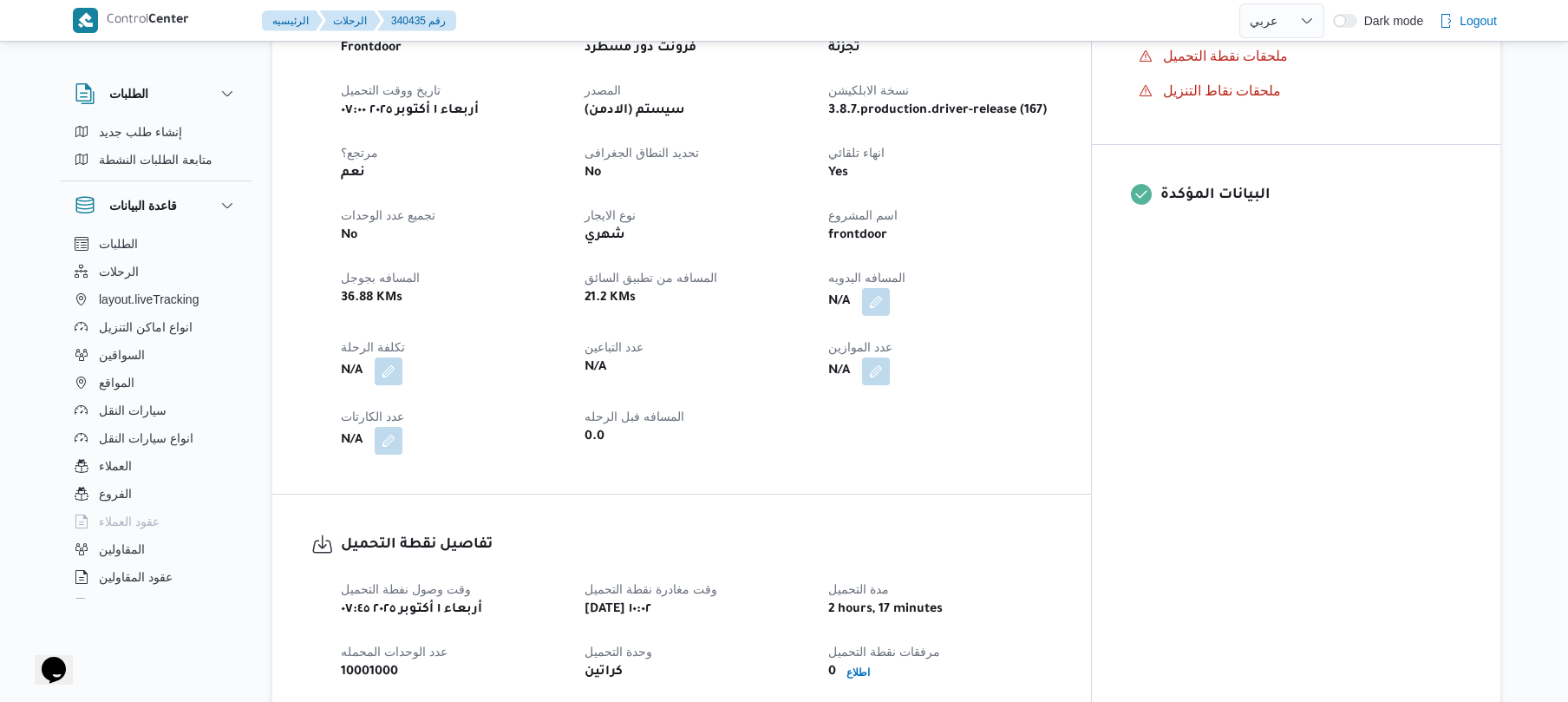
scroll to position [648, 0]
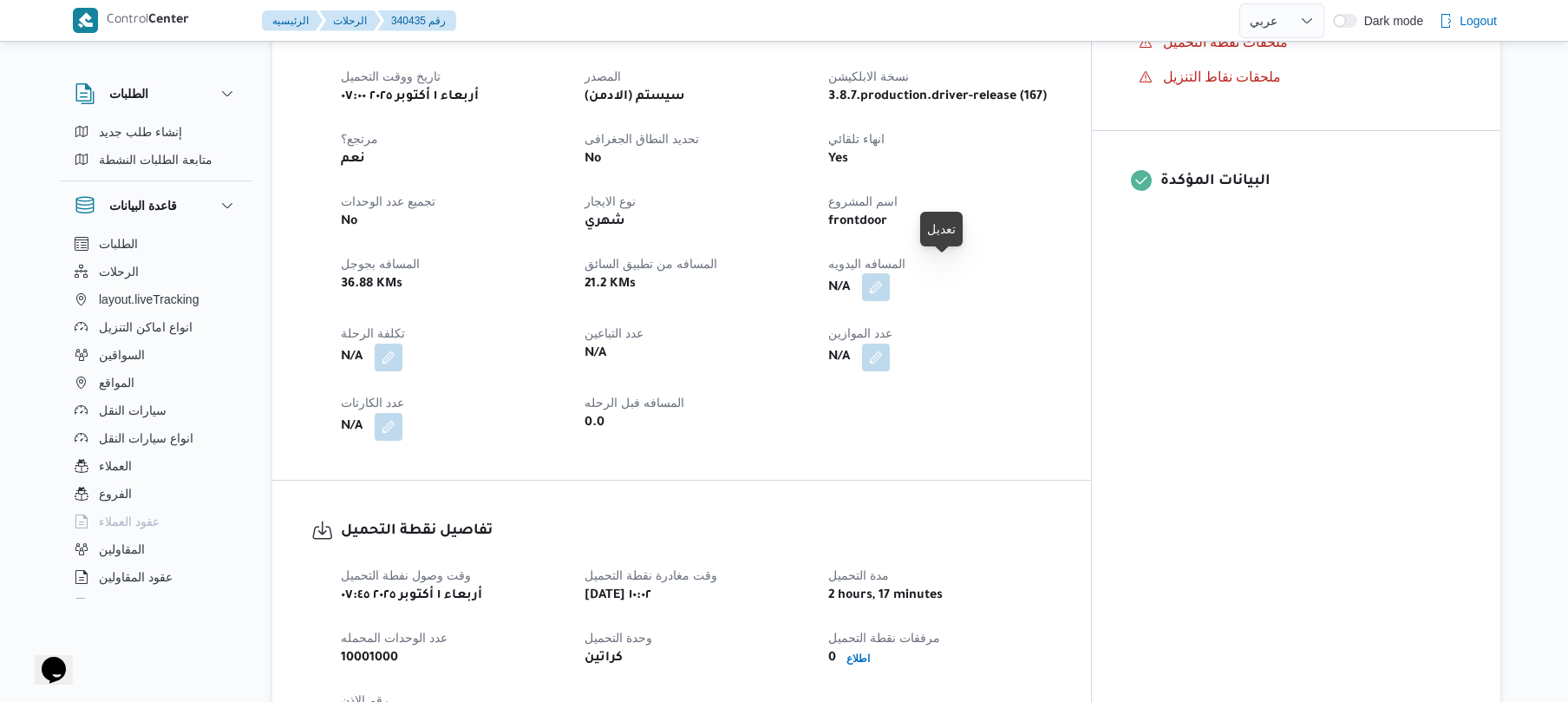
click at [889, 274] on button "button" at bounding box center [875, 287] width 28 height 28
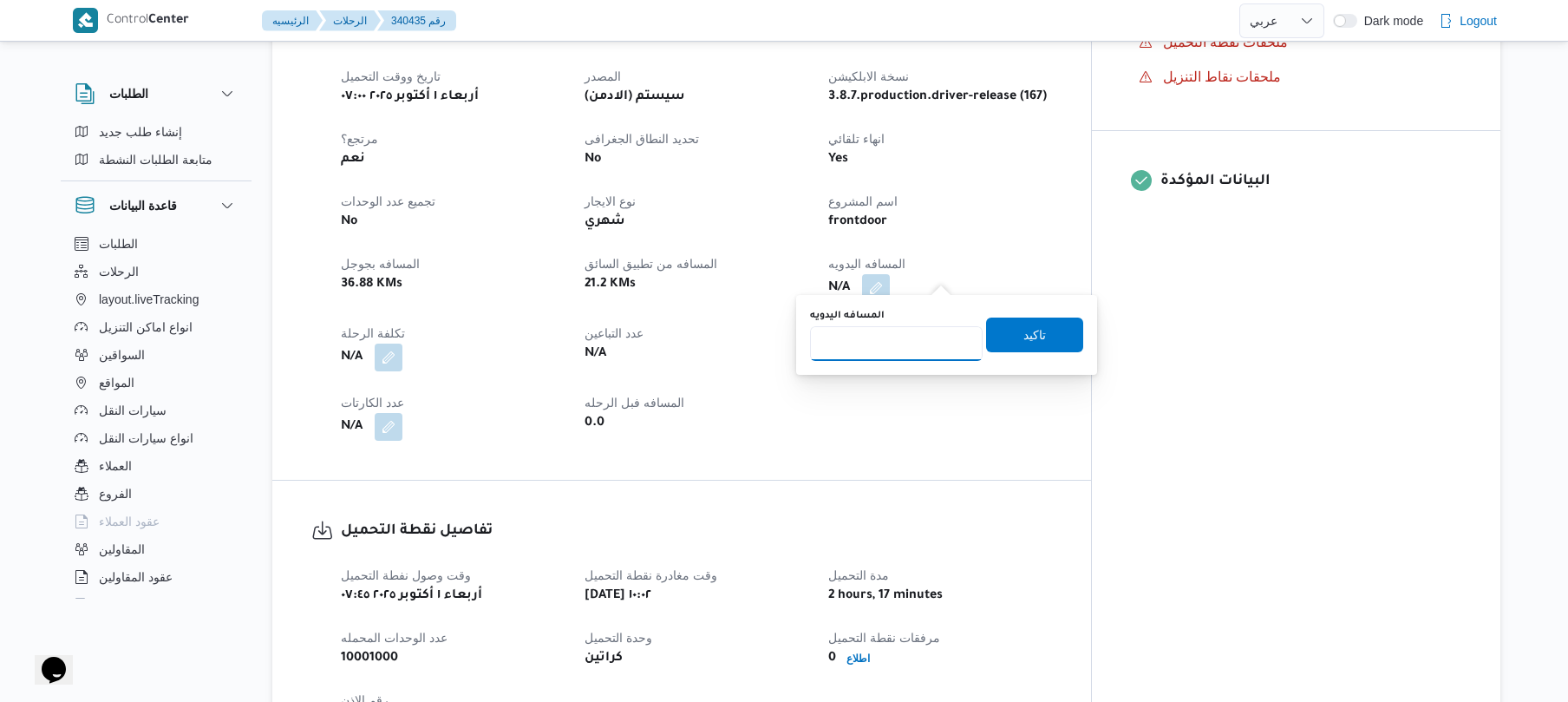
click at [895, 344] on input "المسافه اليدويه" at bounding box center [896, 343] width 173 height 34
type input "120"
click at [1043, 335] on span "تاكيد" at bounding box center [1034, 334] width 97 height 34
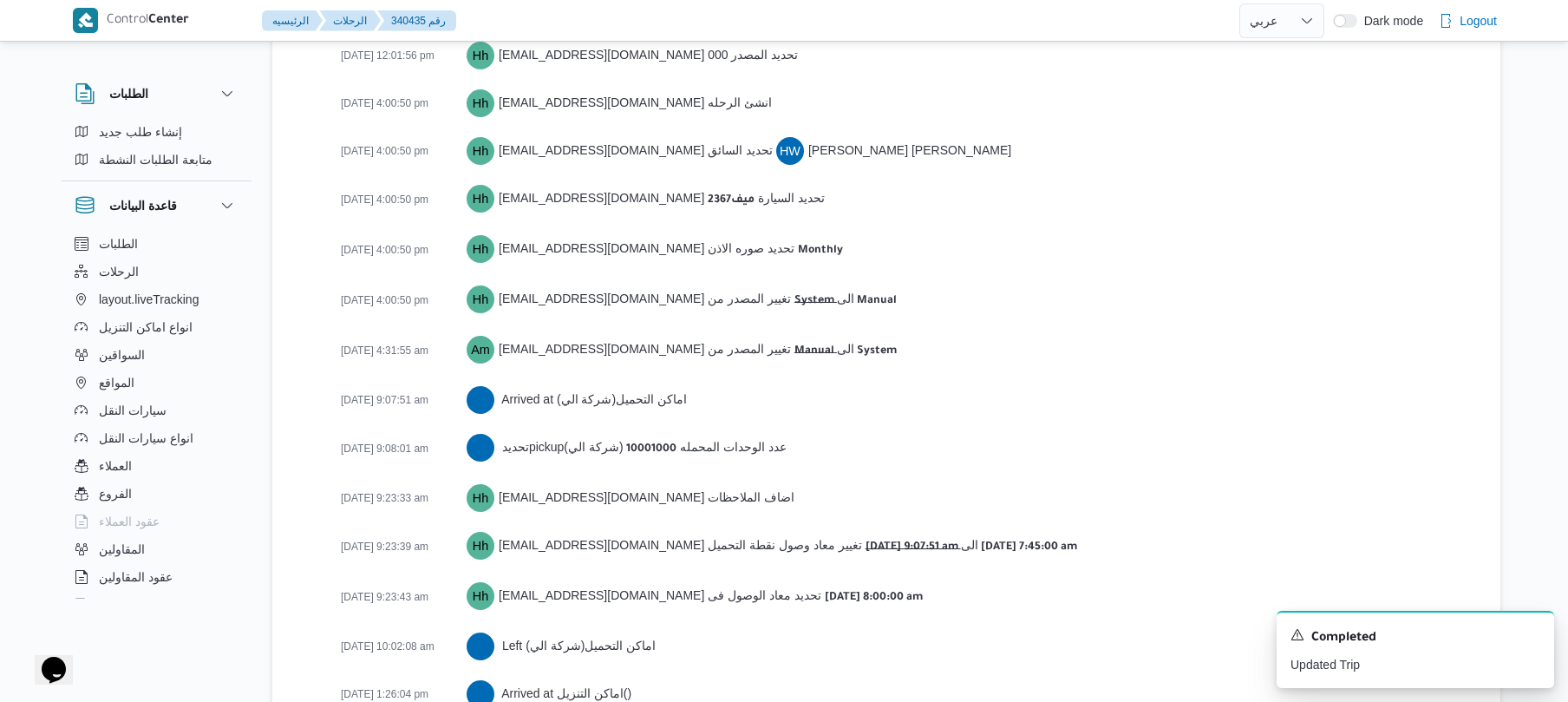
scroll to position [2632, 0]
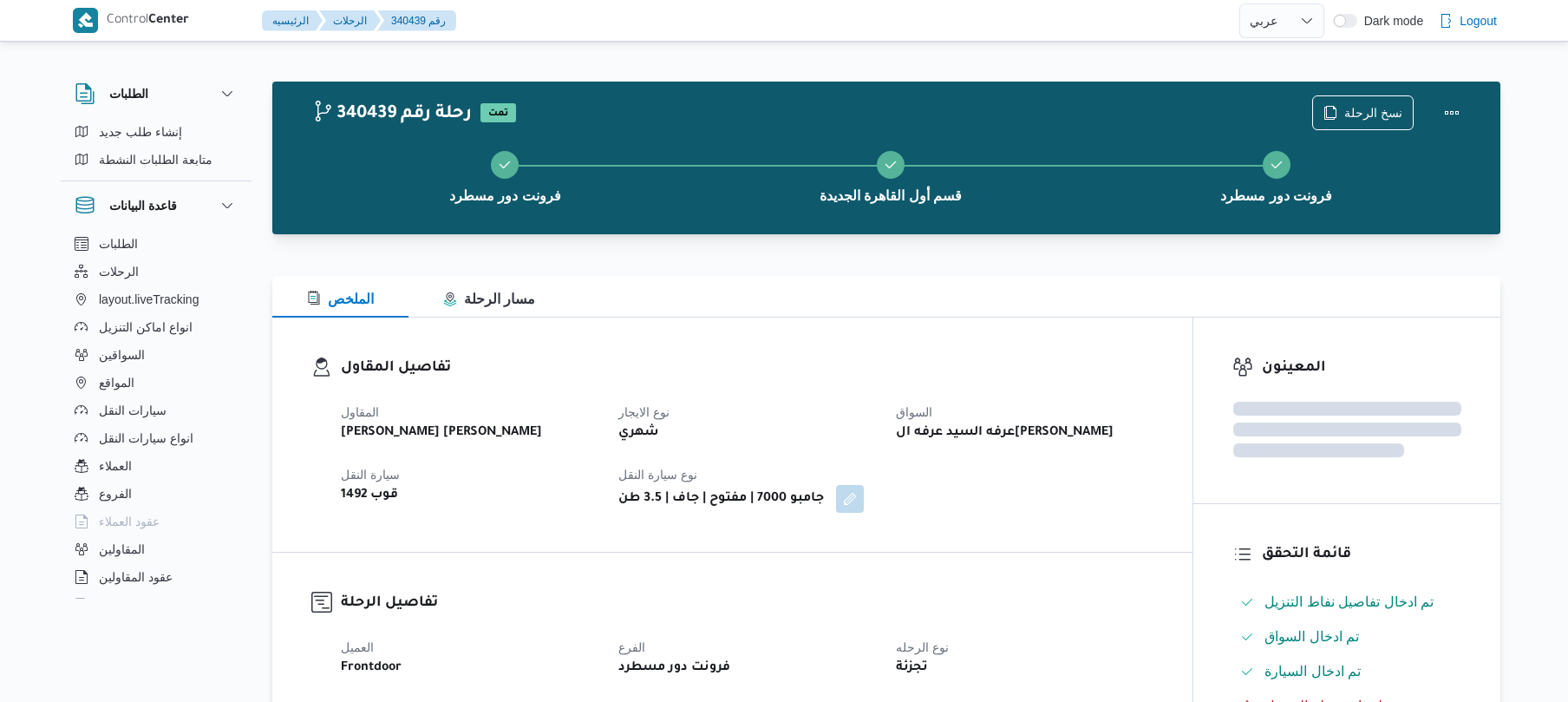
select select "ar"
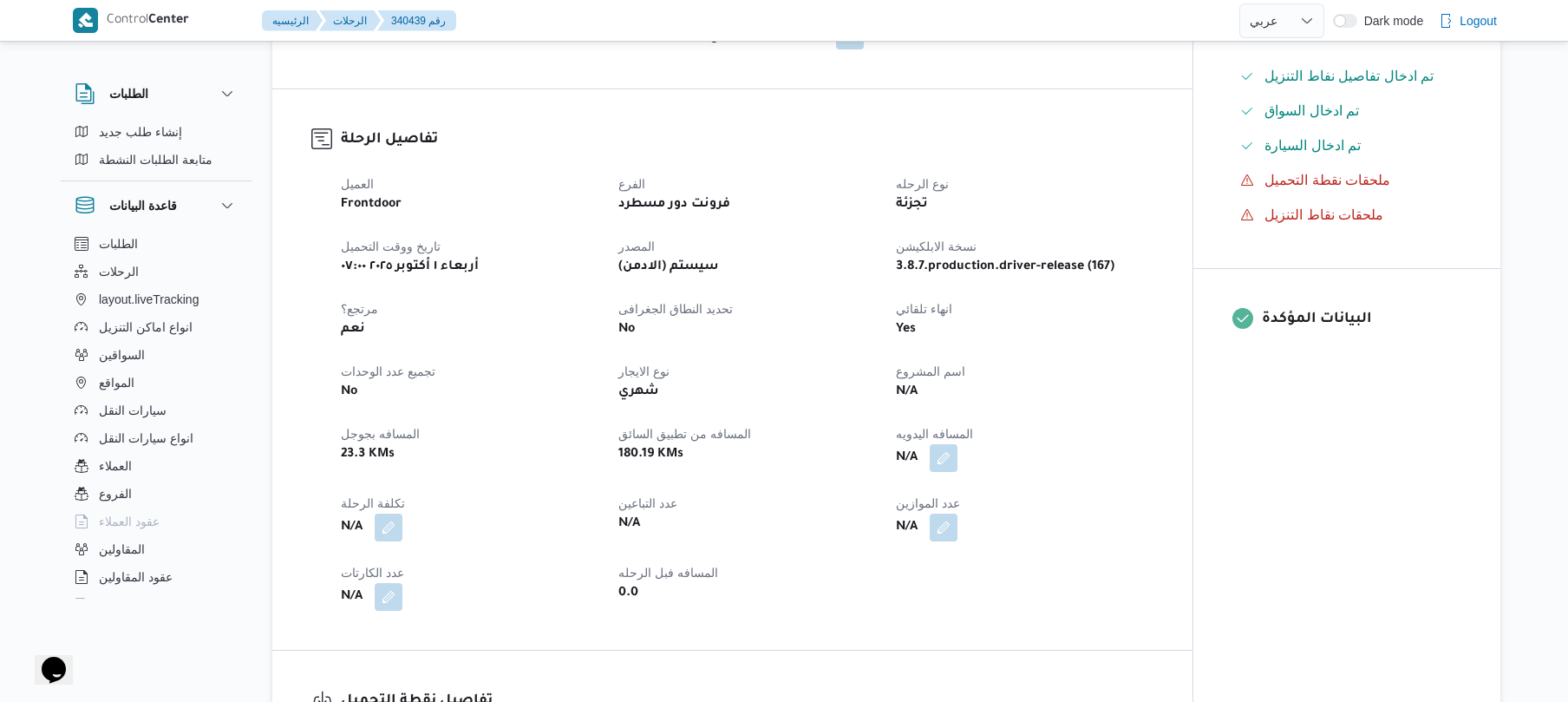
scroll to position [508, 0]
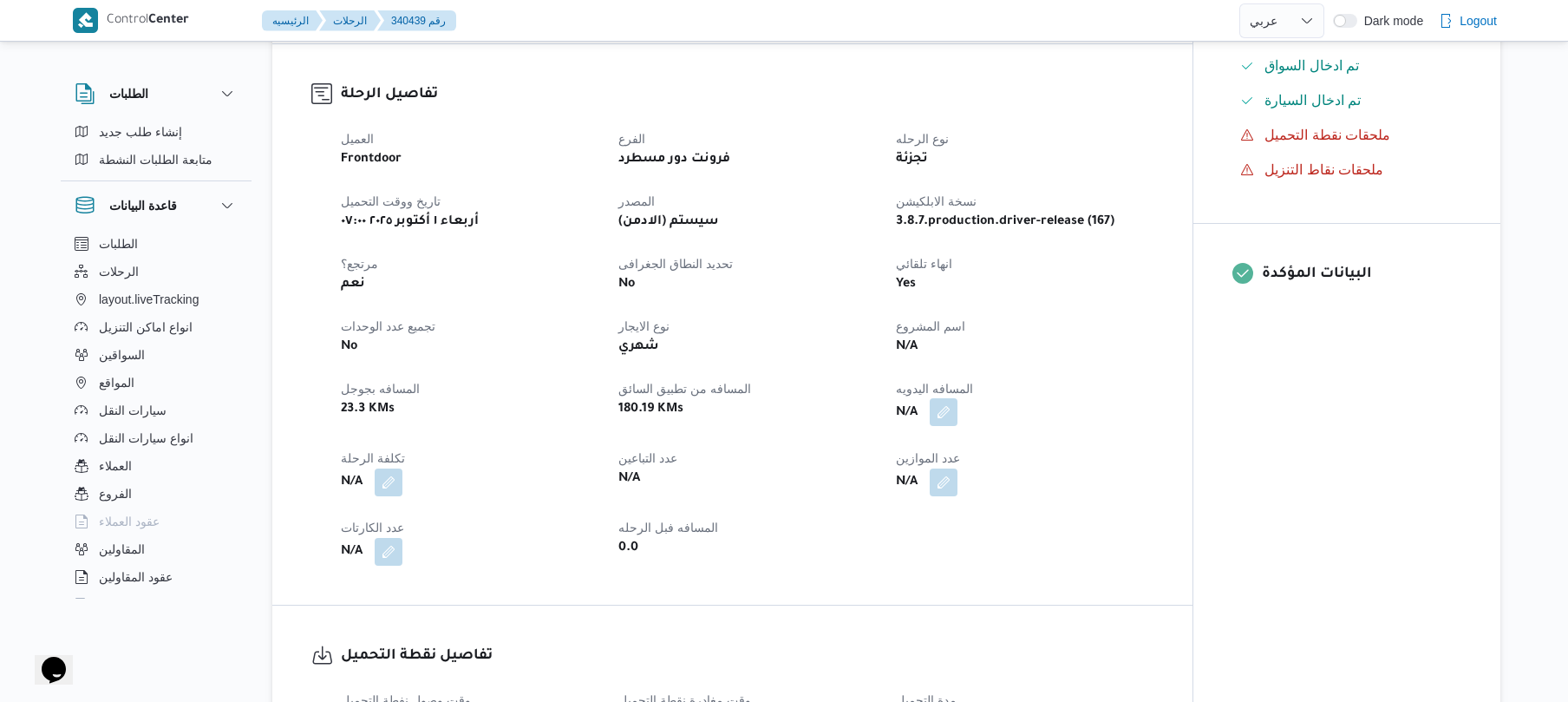
click at [944, 409] on button "button" at bounding box center [943, 412] width 28 height 28
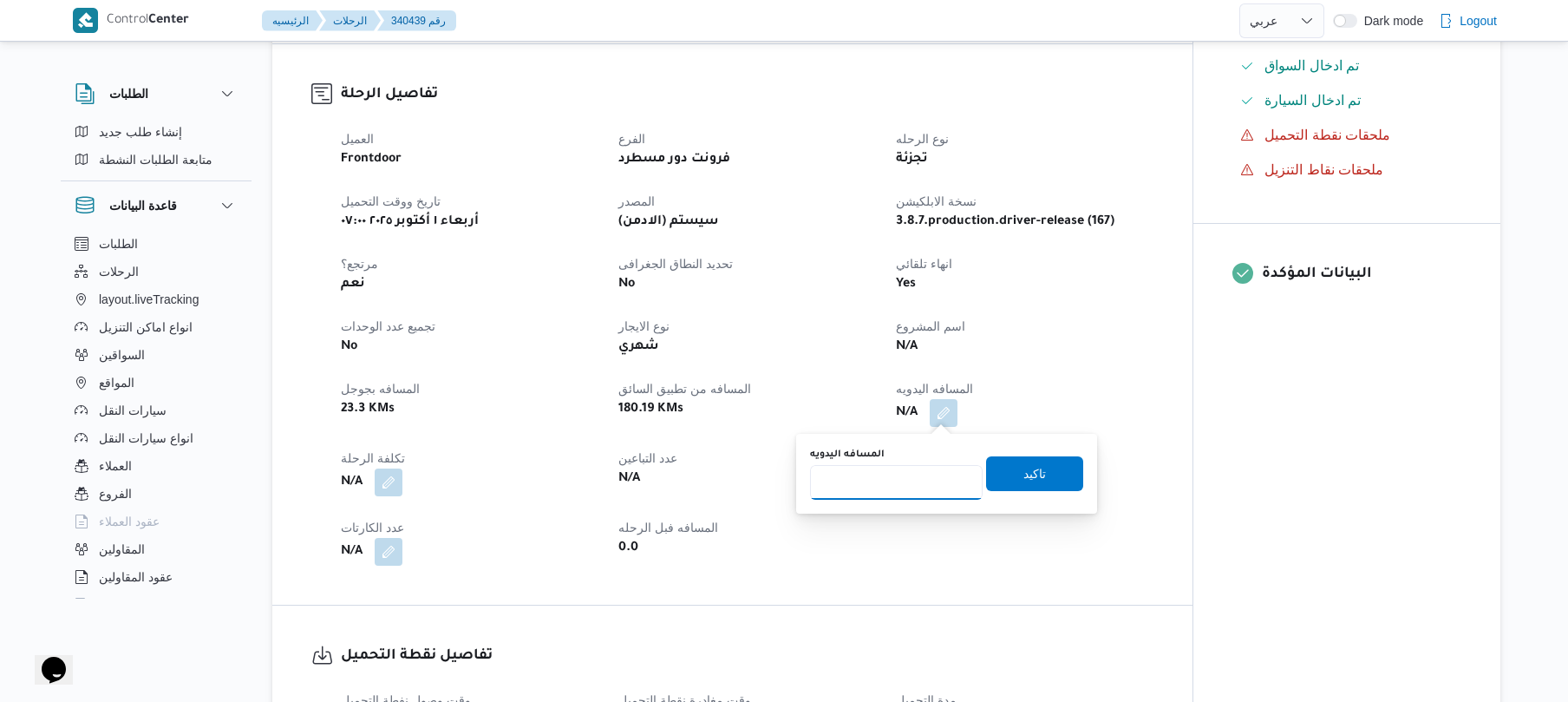
click at [904, 474] on input "المسافه اليدويه" at bounding box center [896, 483] width 173 height 34
type input "120"
click at [1024, 472] on span "تاكيد" at bounding box center [1035, 473] width 23 height 21
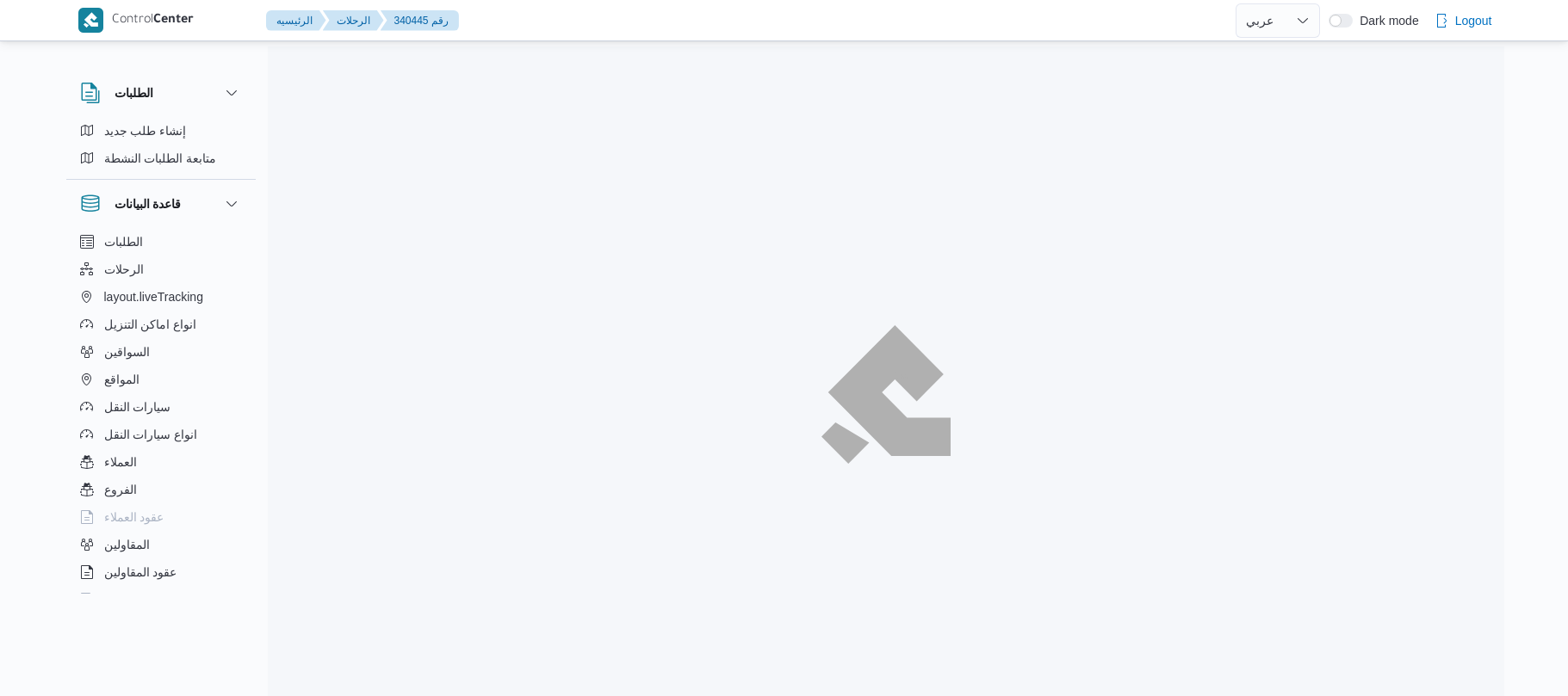
select select "ar"
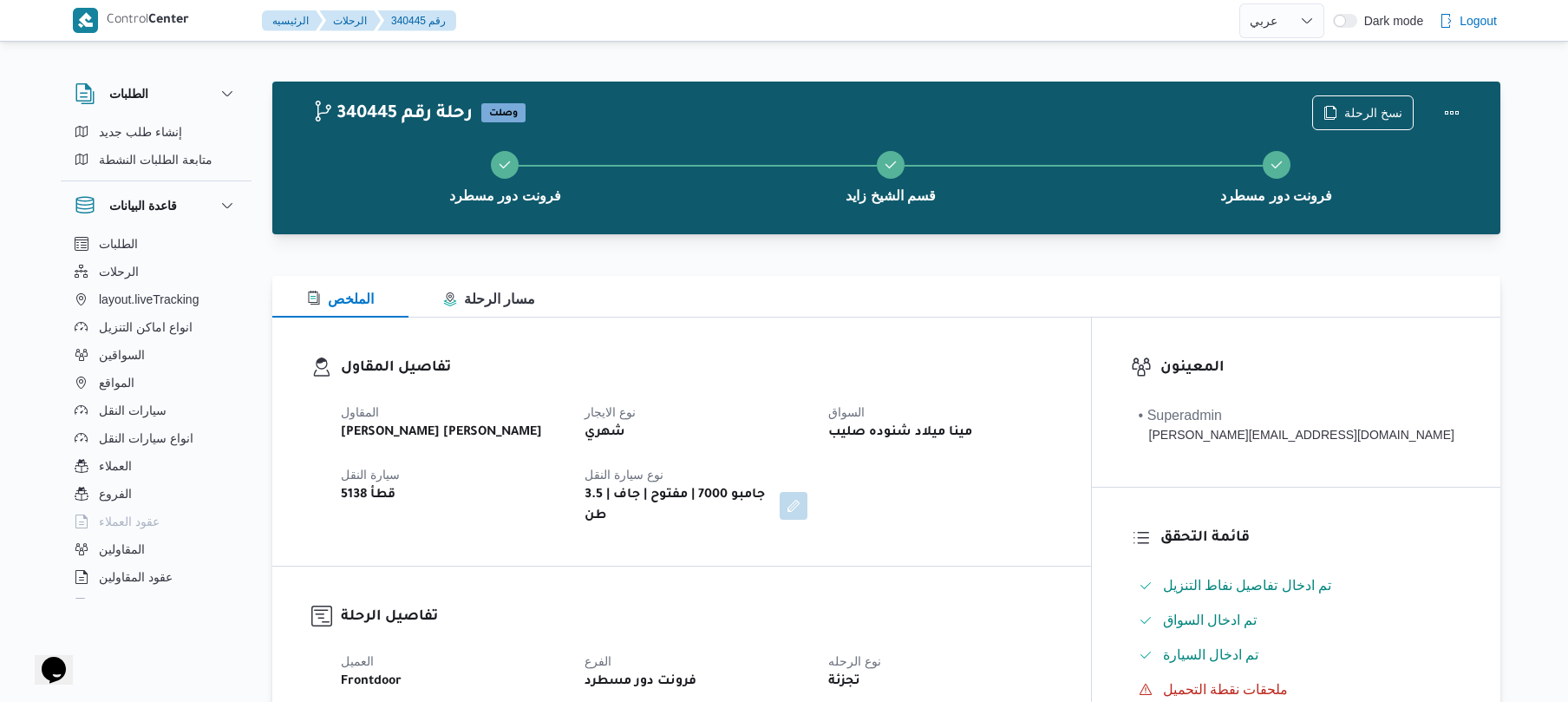
click at [963, 364] on h3 "تفاصيل المقاول" at bounding box center [697, 368] width 711 height 24
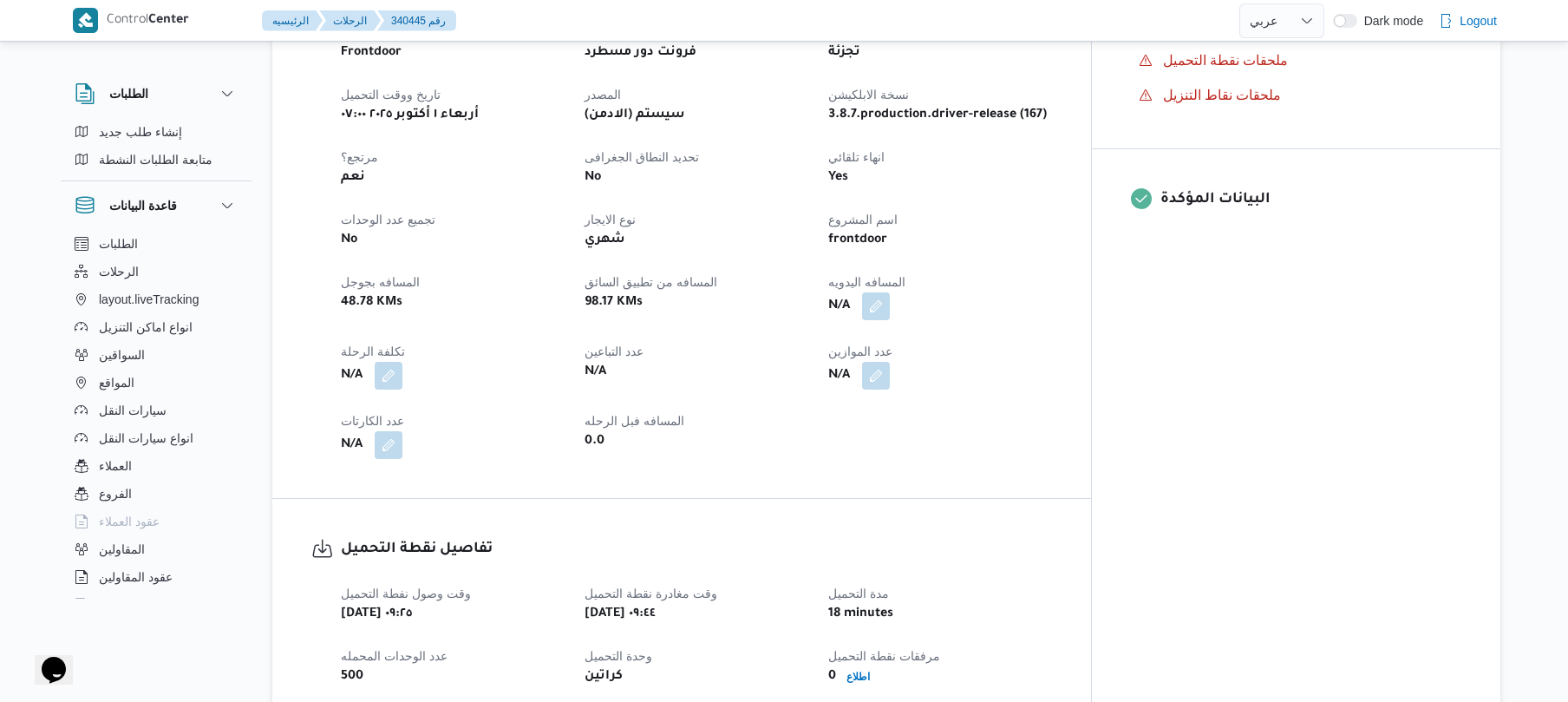
scroll to position [694, 0]
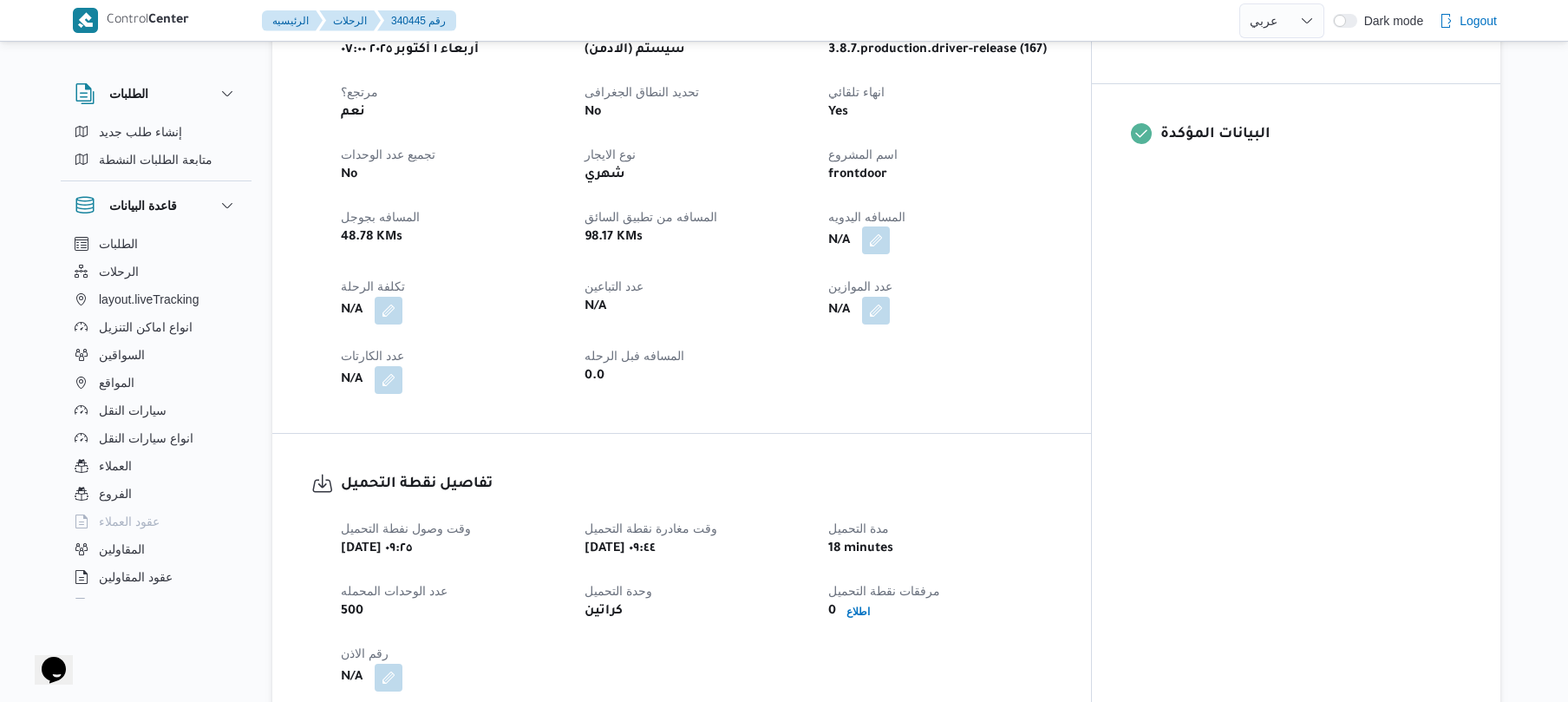
click at [889, 226] on button "button" at bounding box center [875, 239] width 28 height 28
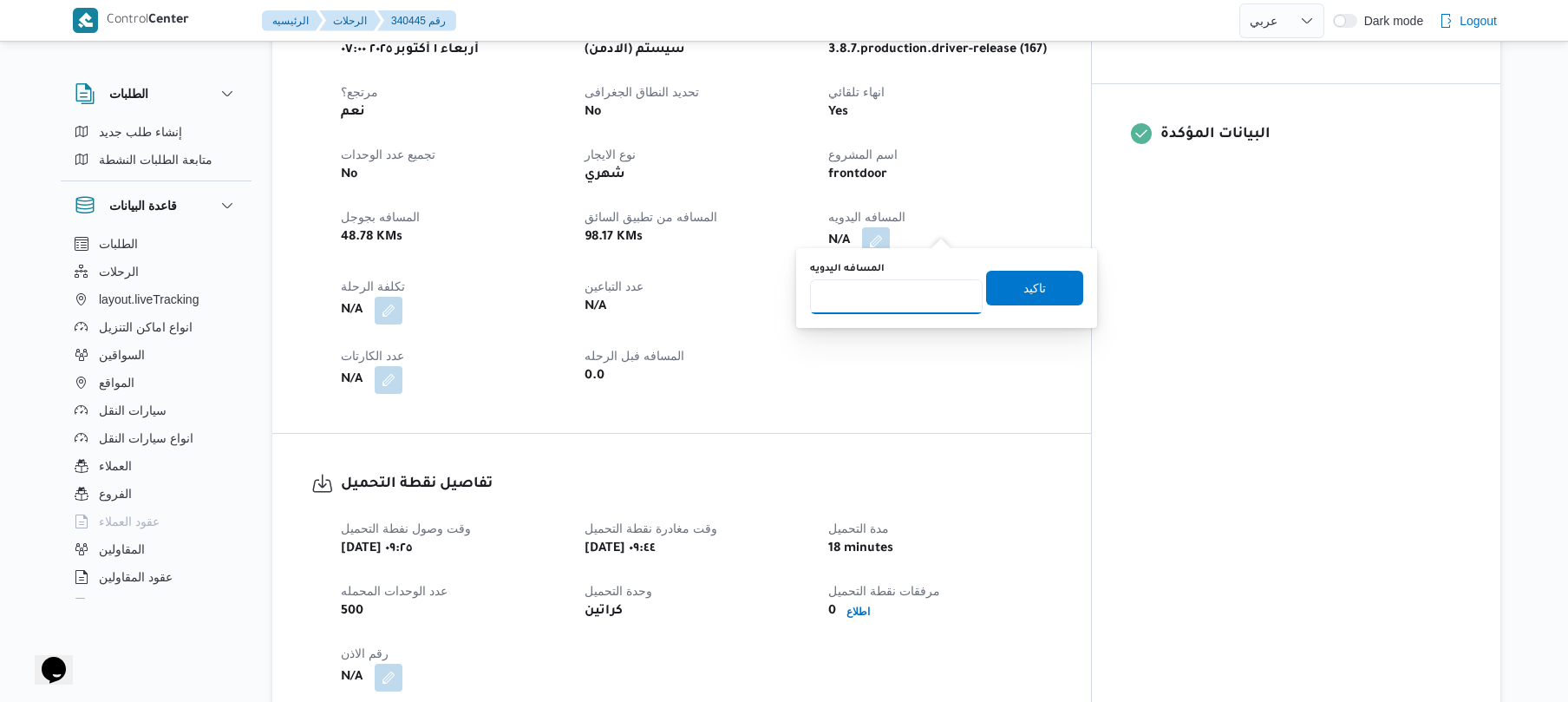
click at [888, 299] on input "المسافه اليدويه" at bounding box center [896, 297] width 173 height 34
type input "130"
click at [1034, 282] on span "تاكيد" at bounding box center [1035, 287] width 23 height 21
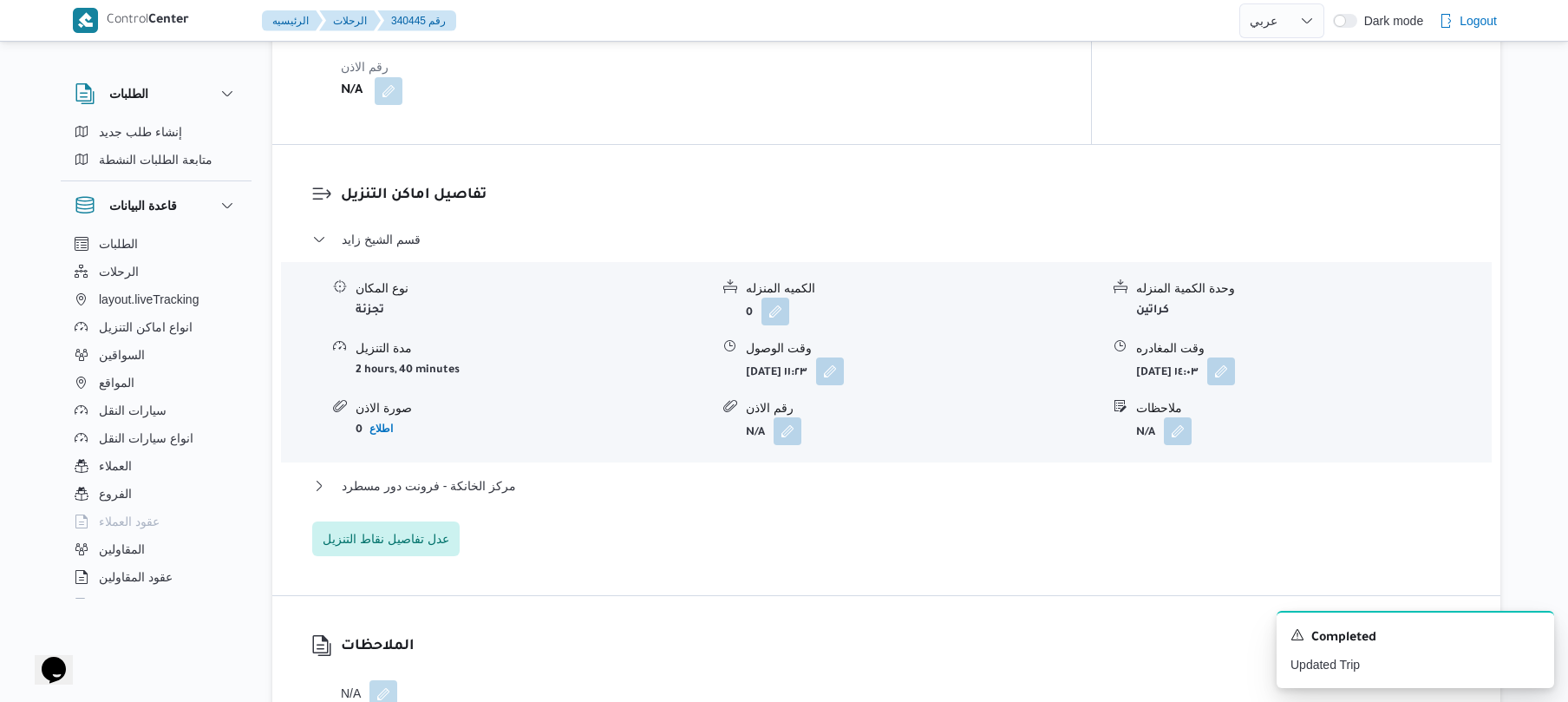
scroll to position [1342, 0]
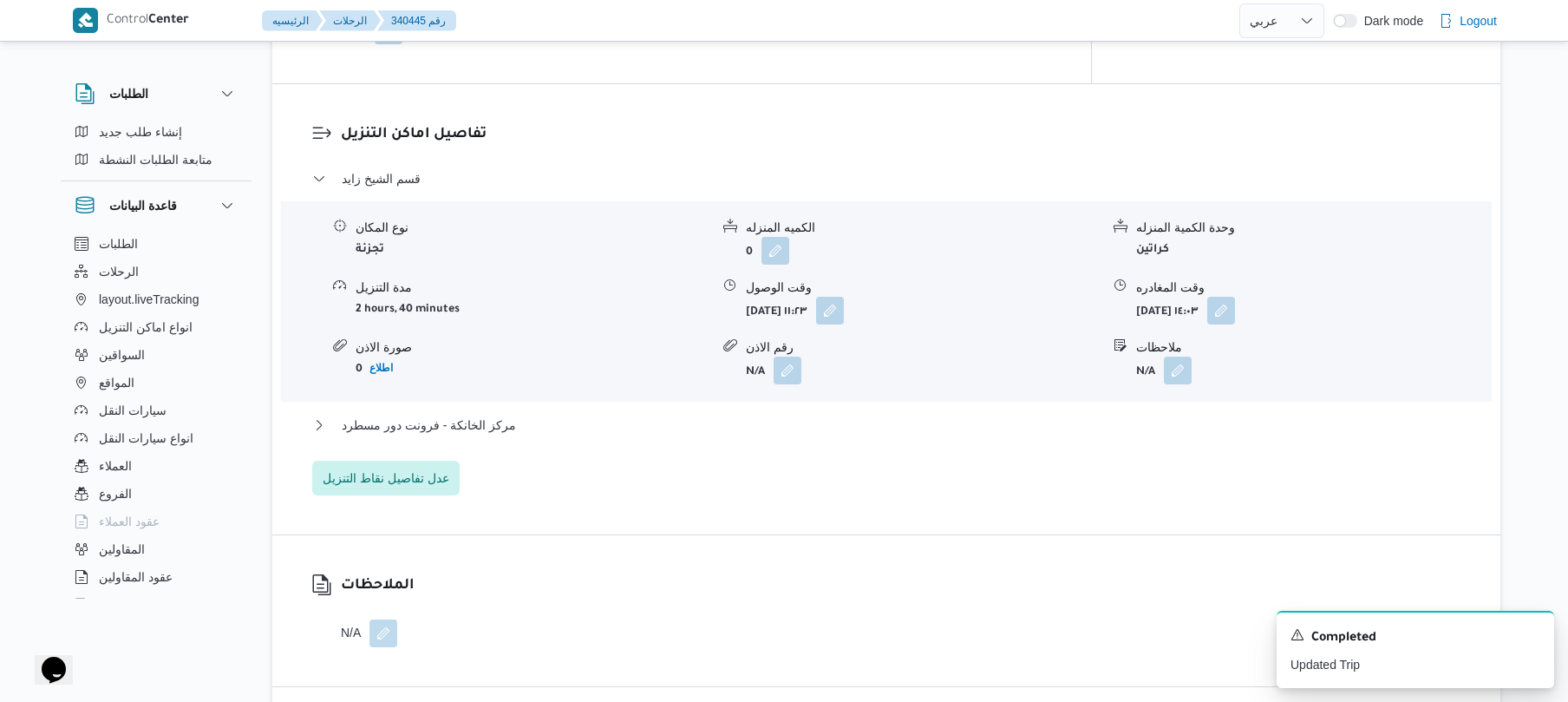
click at [697, 423] on div "مركز الخانكة - فرونت دور مسطرد" at bounding box center [886, 431] width 1149 height 33
click at [705, 417] on button "مركز الخانكة - فرونت دور مسطرد" at bounding box center [886, 425] width 1149 height 21
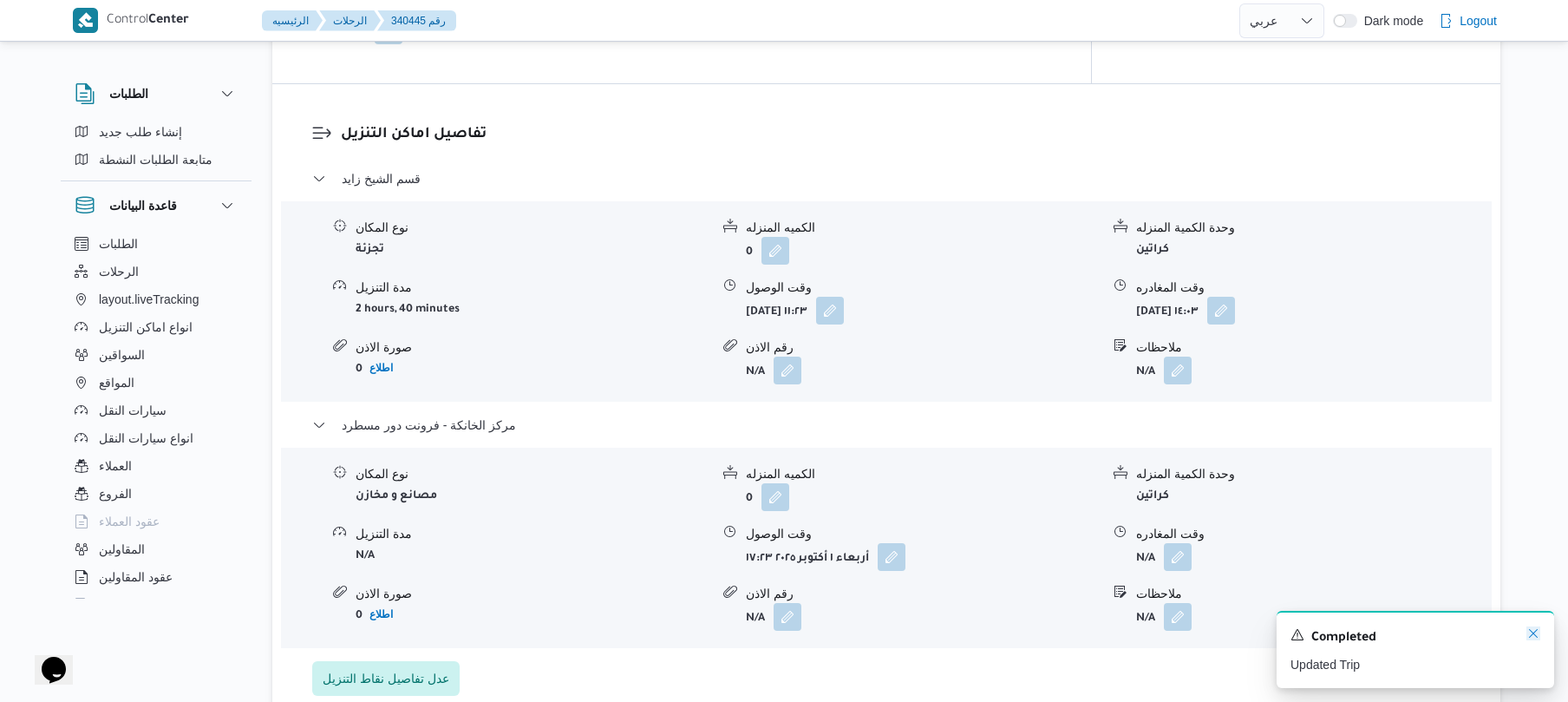
click at [1535, 631] on icon "Dismiss toast" at bounding box center [1533, 633] width 14 height 14
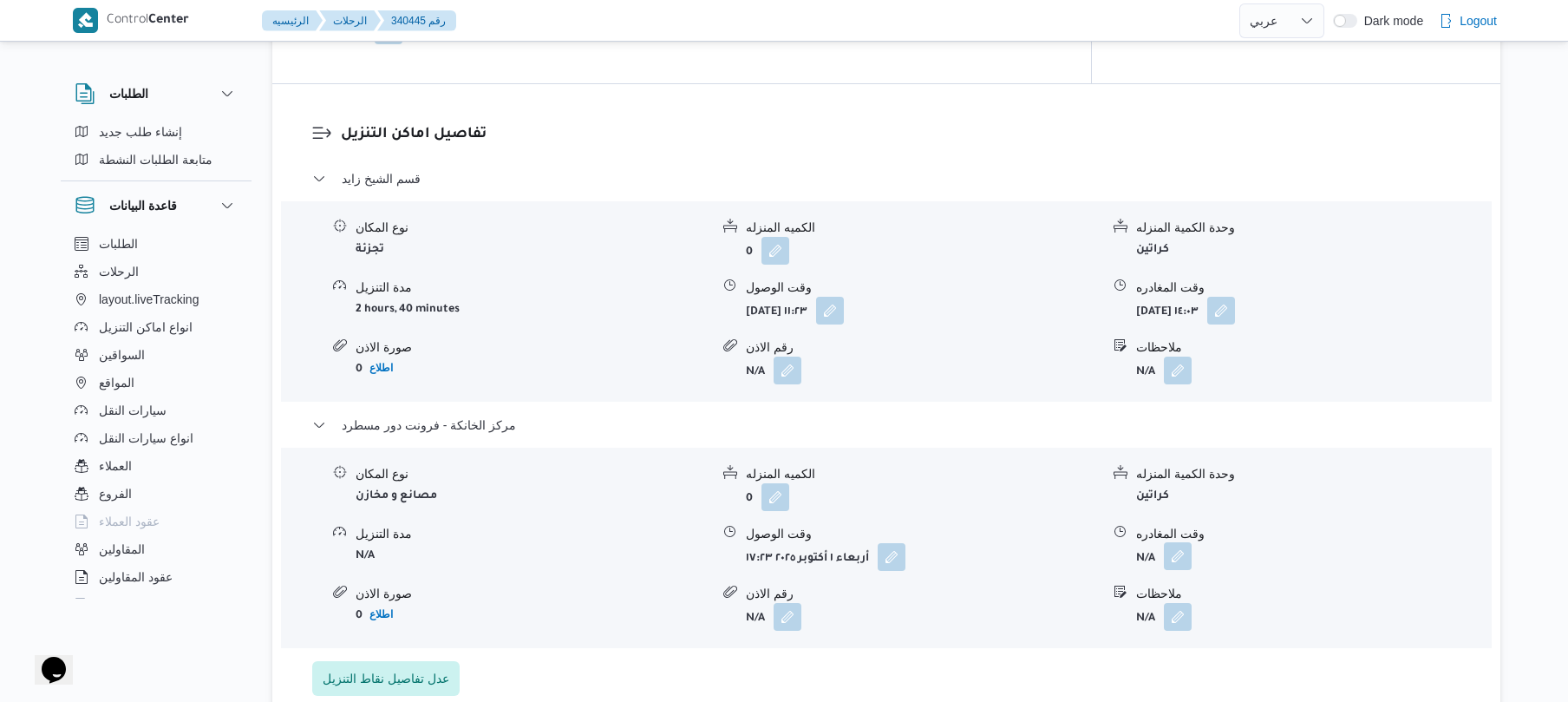
click at [1184, 549] on button "button" at bounding box center [1177, 556] width 28 height 28
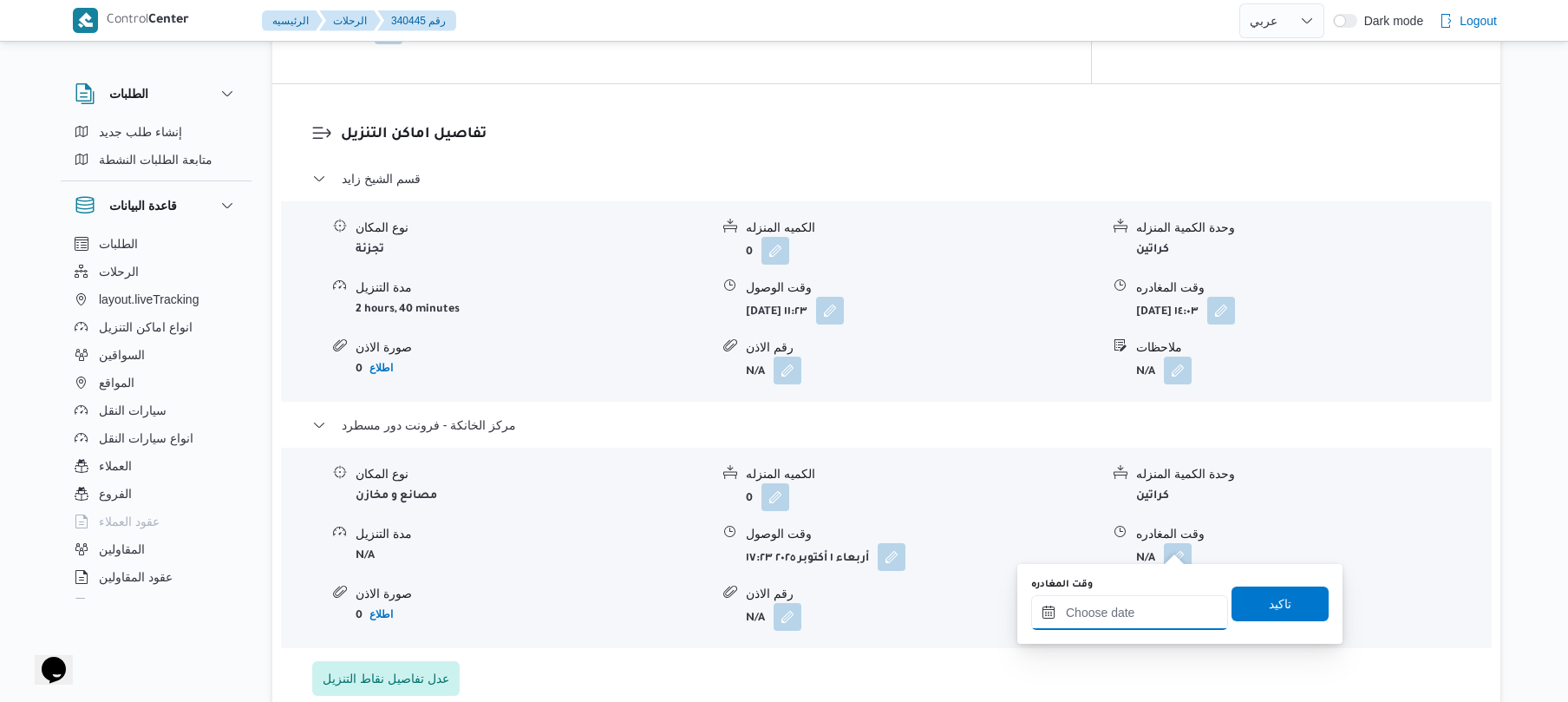
click at [1130, 620] on input "وقت المغادره" at bounding box center [1130, 612] width 197 height 34
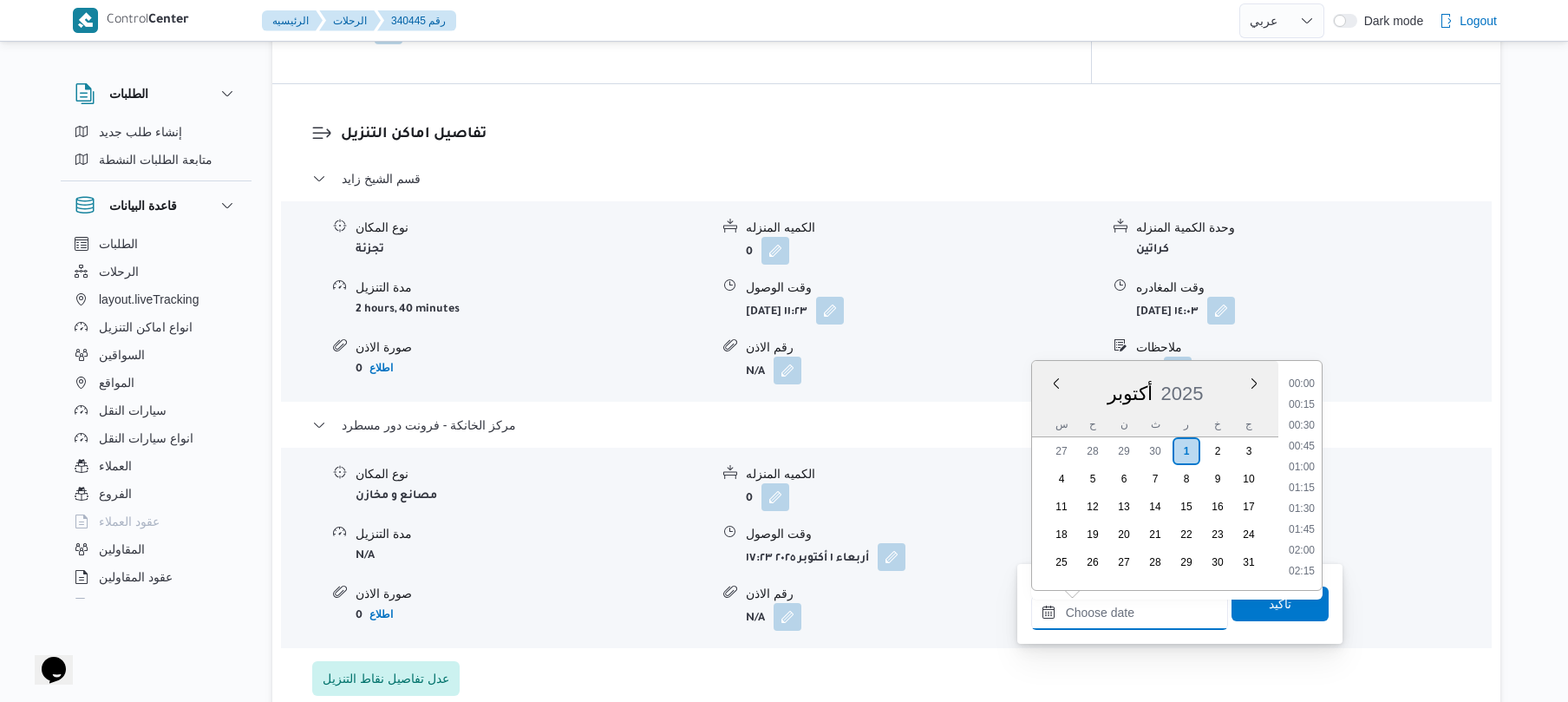
scroll to position [1521, 0]
click at [1305, 441] on li "19:00" at bounding box center [1302, 445] width 40 height 17
type input "٠١/١٠/٢٠٢٥ ١٩:٠٠"
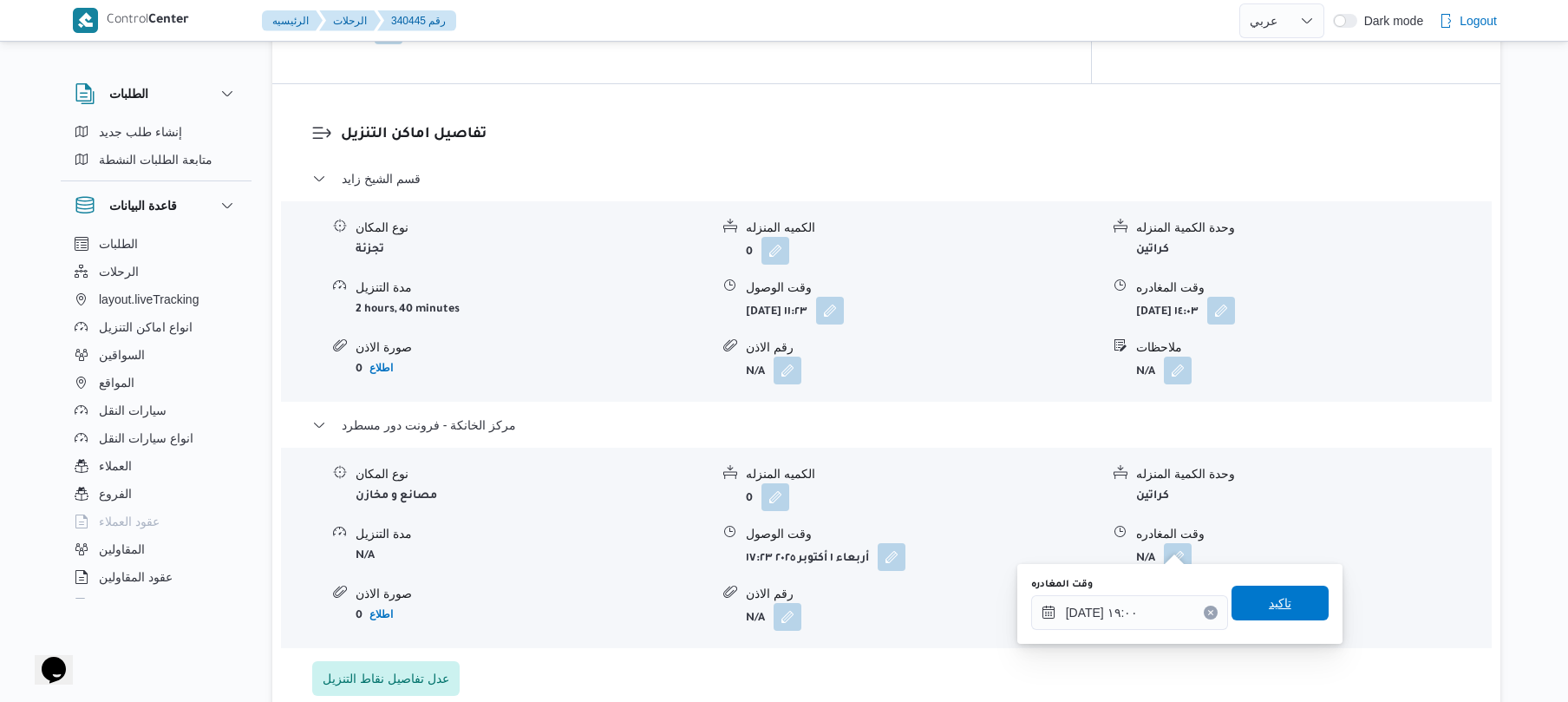
click at [1242, 593] on span "تاكيد" at bounding box center [1280, 603] width 97 height 34
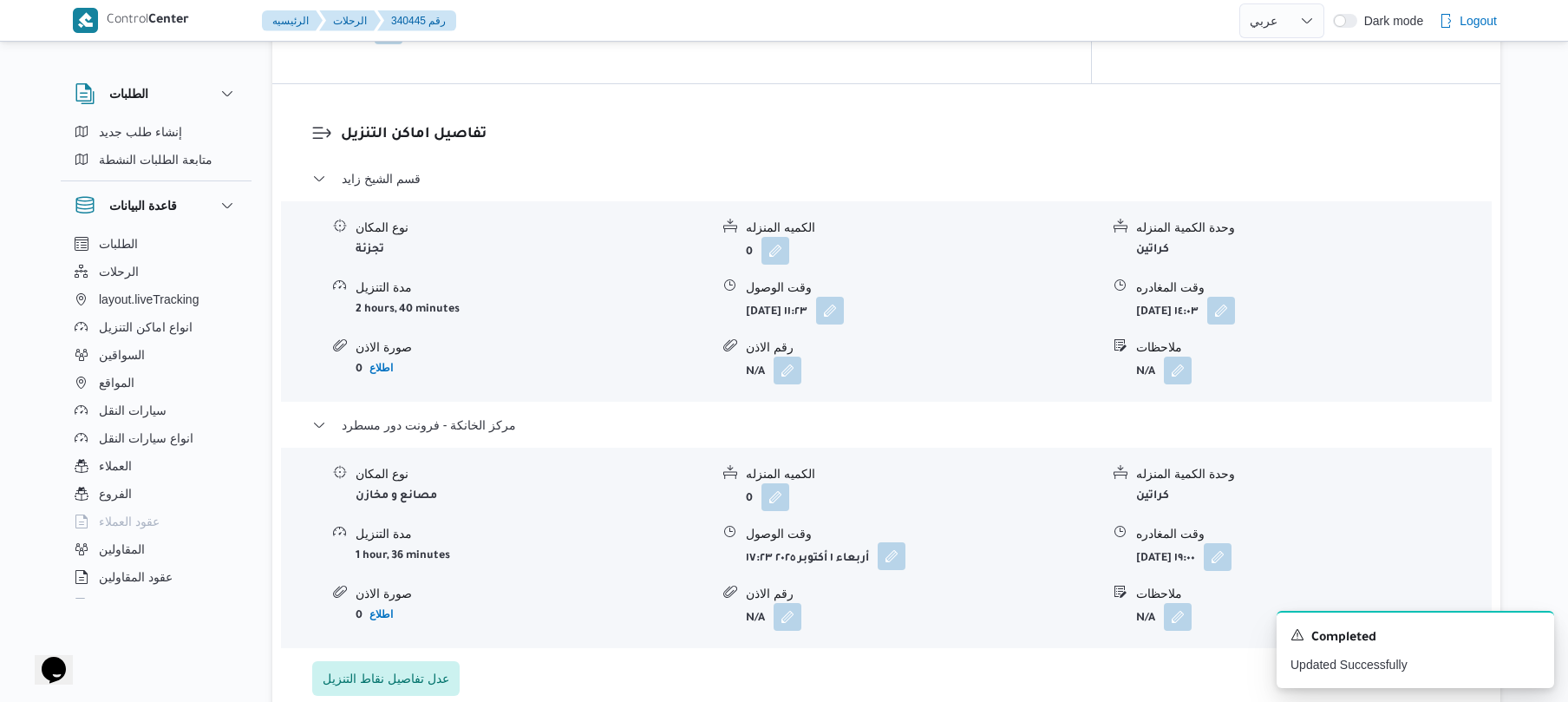
click at [886, 543] on button "button" at bounding box center [891, 556] width 28 height 28
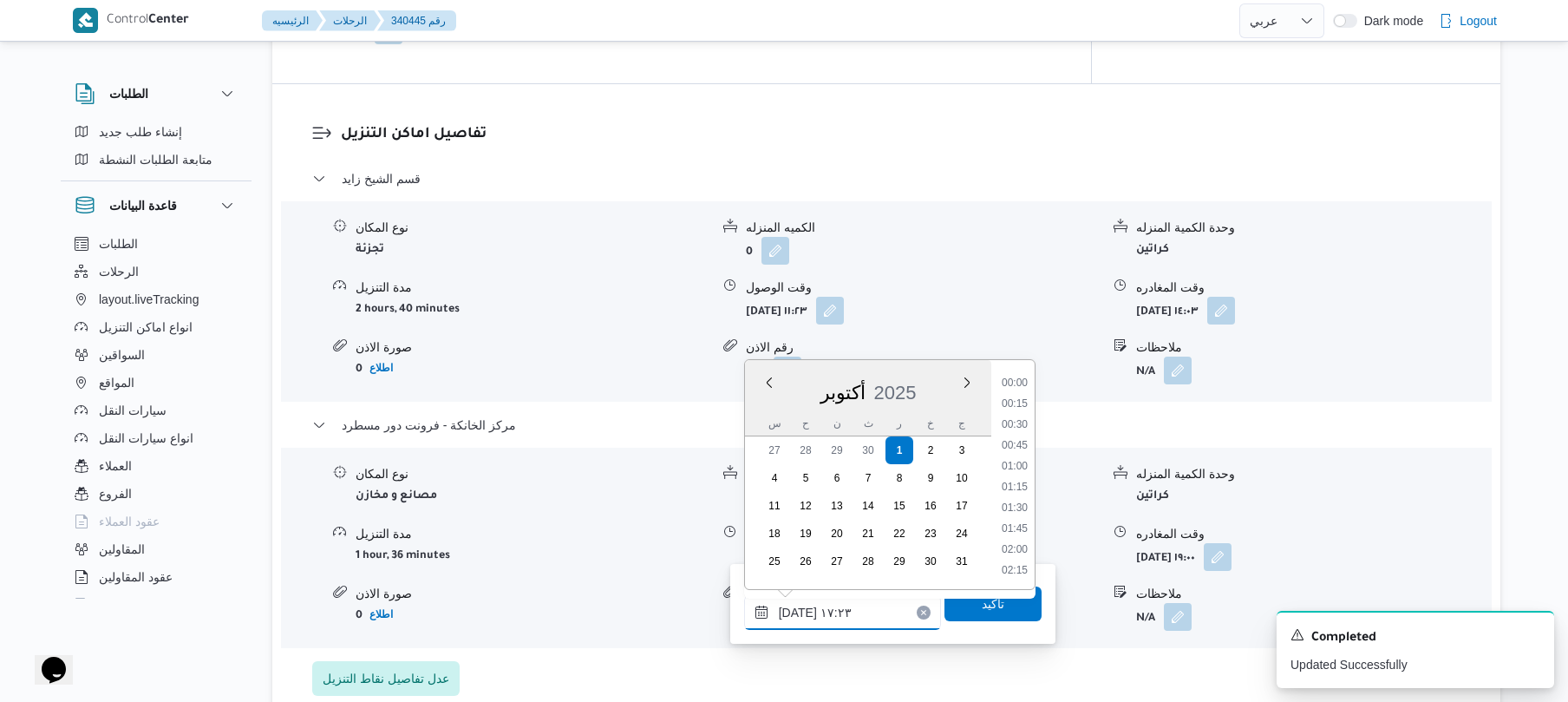
click at [851, 614] on input "٠١/١٠/٢٠٢٥ ١٧:٢٣" at bounding box center [843, 612] width 197 height 34
click at [1013, 436] on li "18:45" at bounding box center [1015, 440] width 40 height 17
type input "٠١/١٠/٢٠٢٥ ١٨:٤٥"
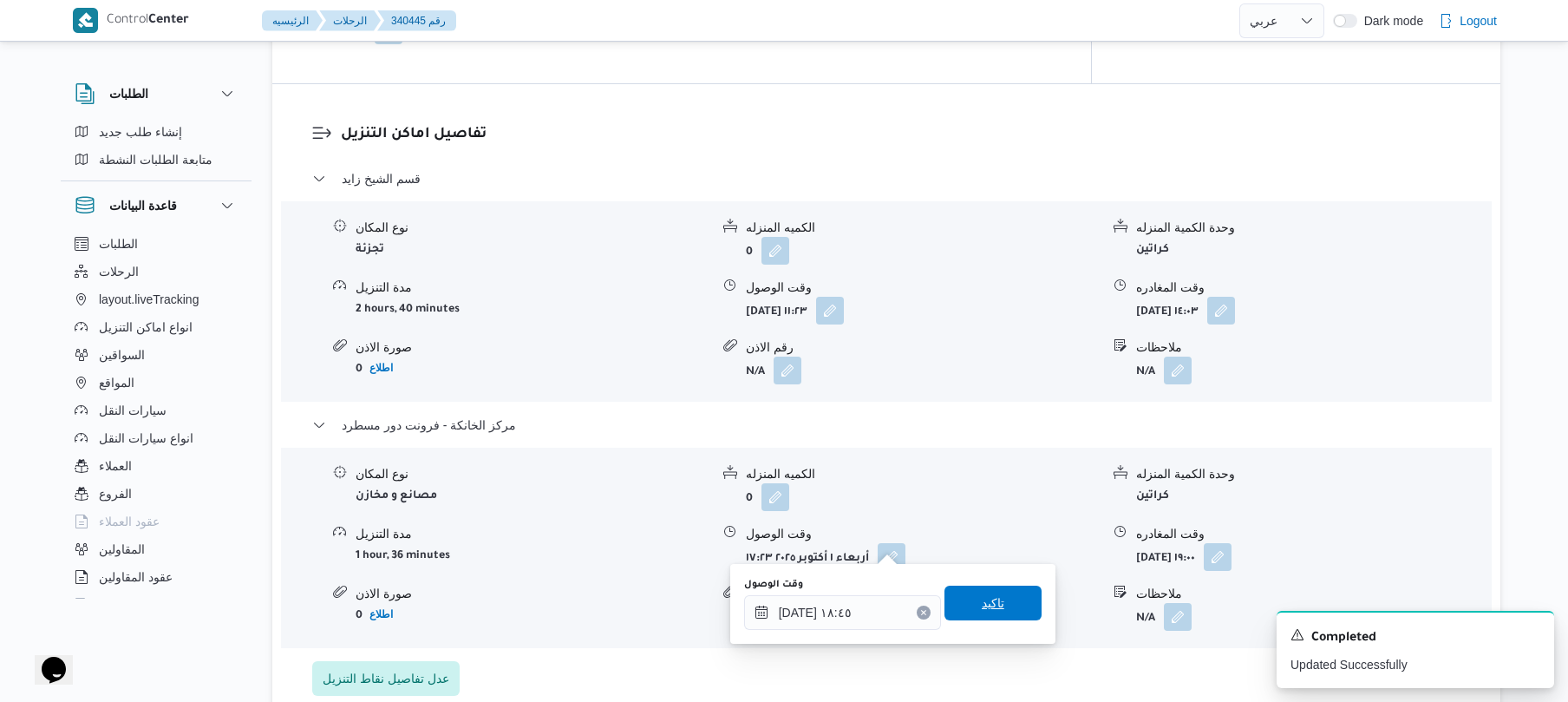
click at [982, 608] on span "تاكيد" at bounding box center [993, 603] width 23 height 21
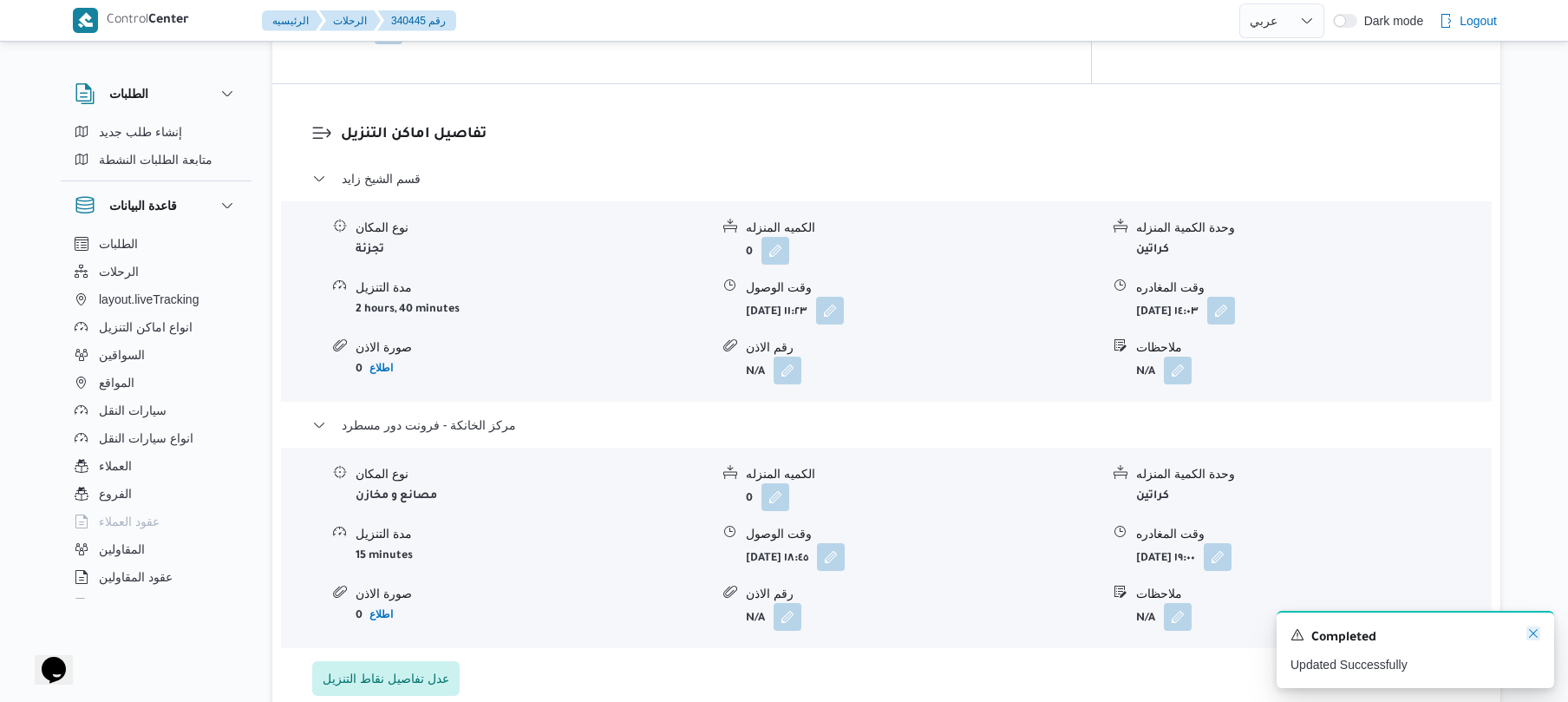
click at [1534, 636] on icon "Dismiss toast" at bounding box center [1533, 633] width 14 height 14
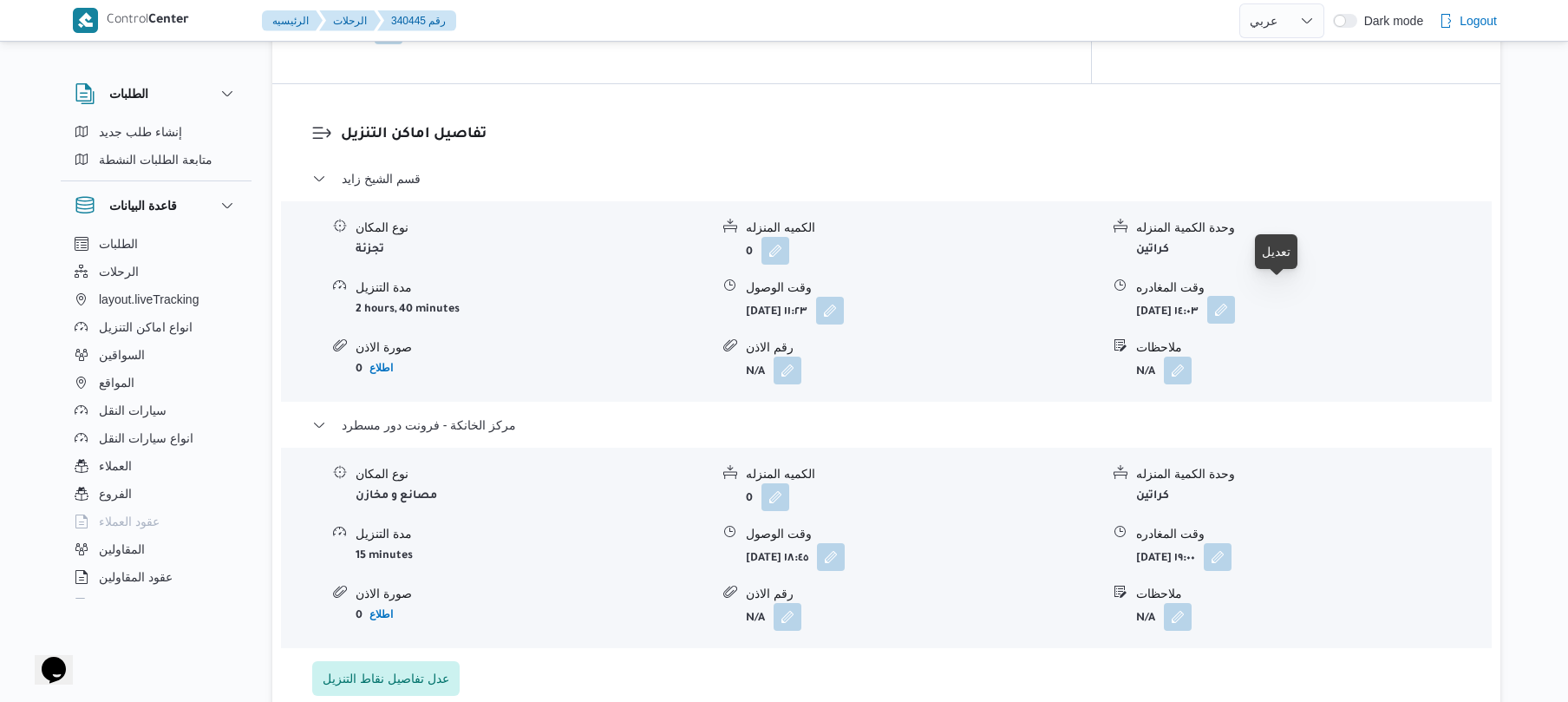
click at [1235, 297] on button "button" at bounding box center [1220, 309] width 28 height 28
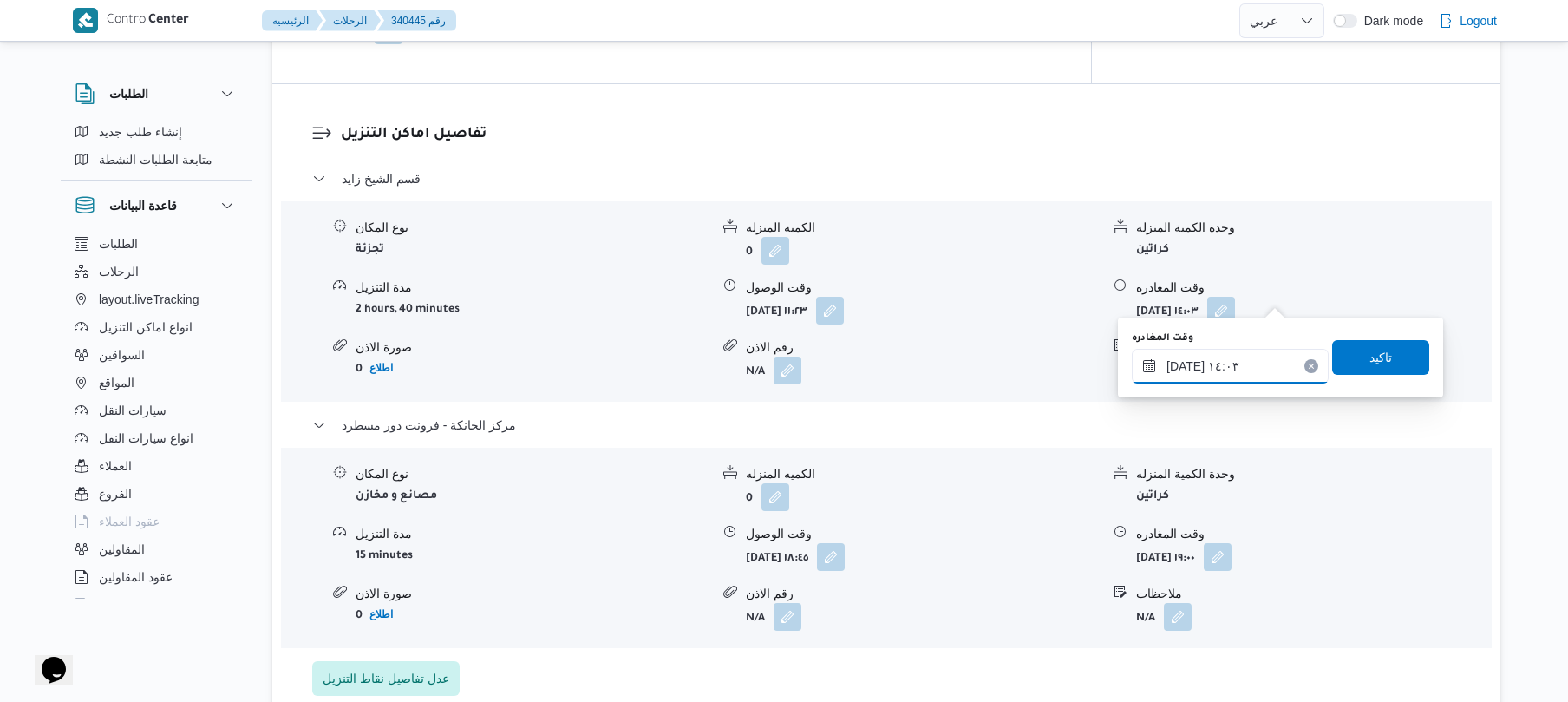
click at [1236, 369] on input "٠١/١٠/٢٠٢٥ ١٤:٠٣" at bounding box center [1230, 366] width 197 height 34
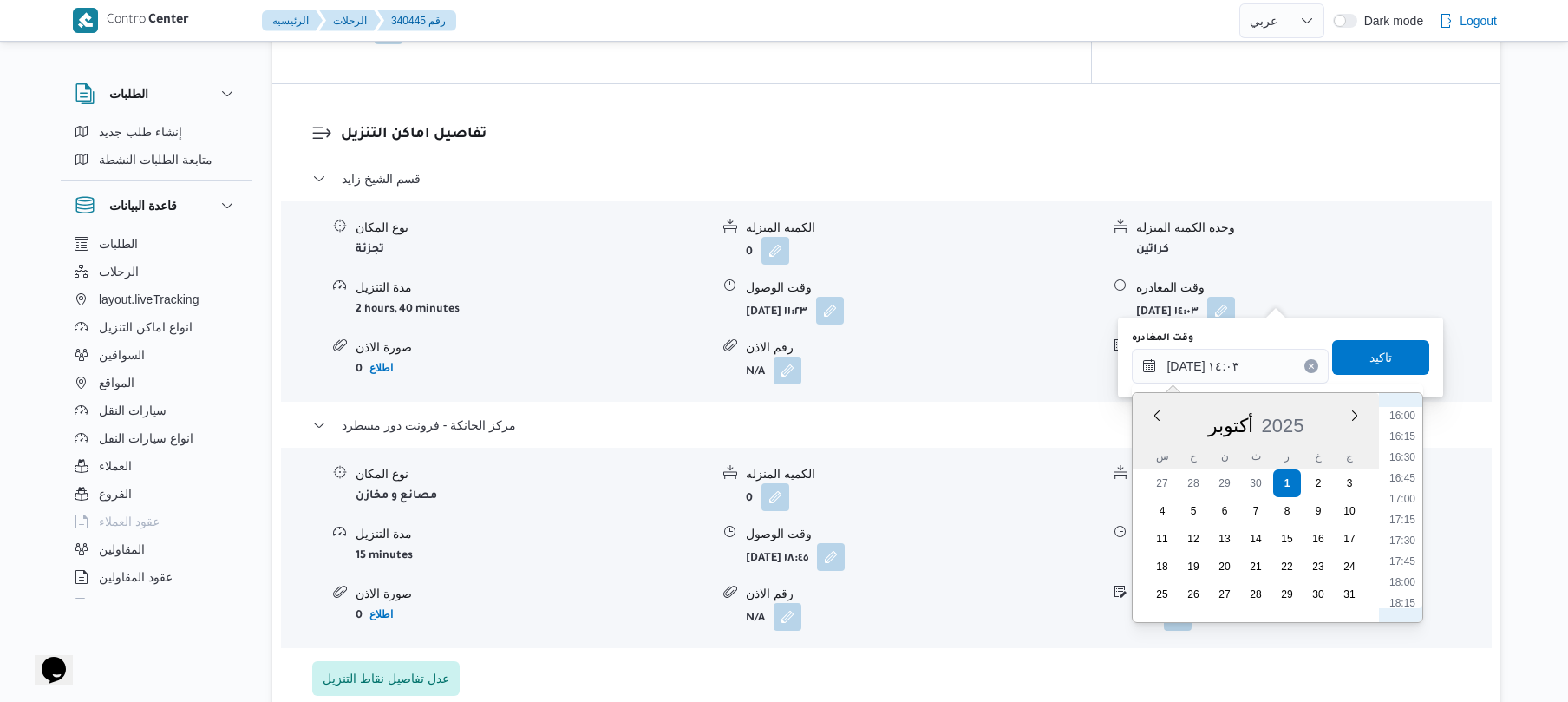
scroll to position [1404, 0]
click at [1401, 490] on li "17:45" at bounding box center [1402, 490] width 40 height 17
type input "٠١/١٠/٢٠٢٥ ١٧:٤٥"
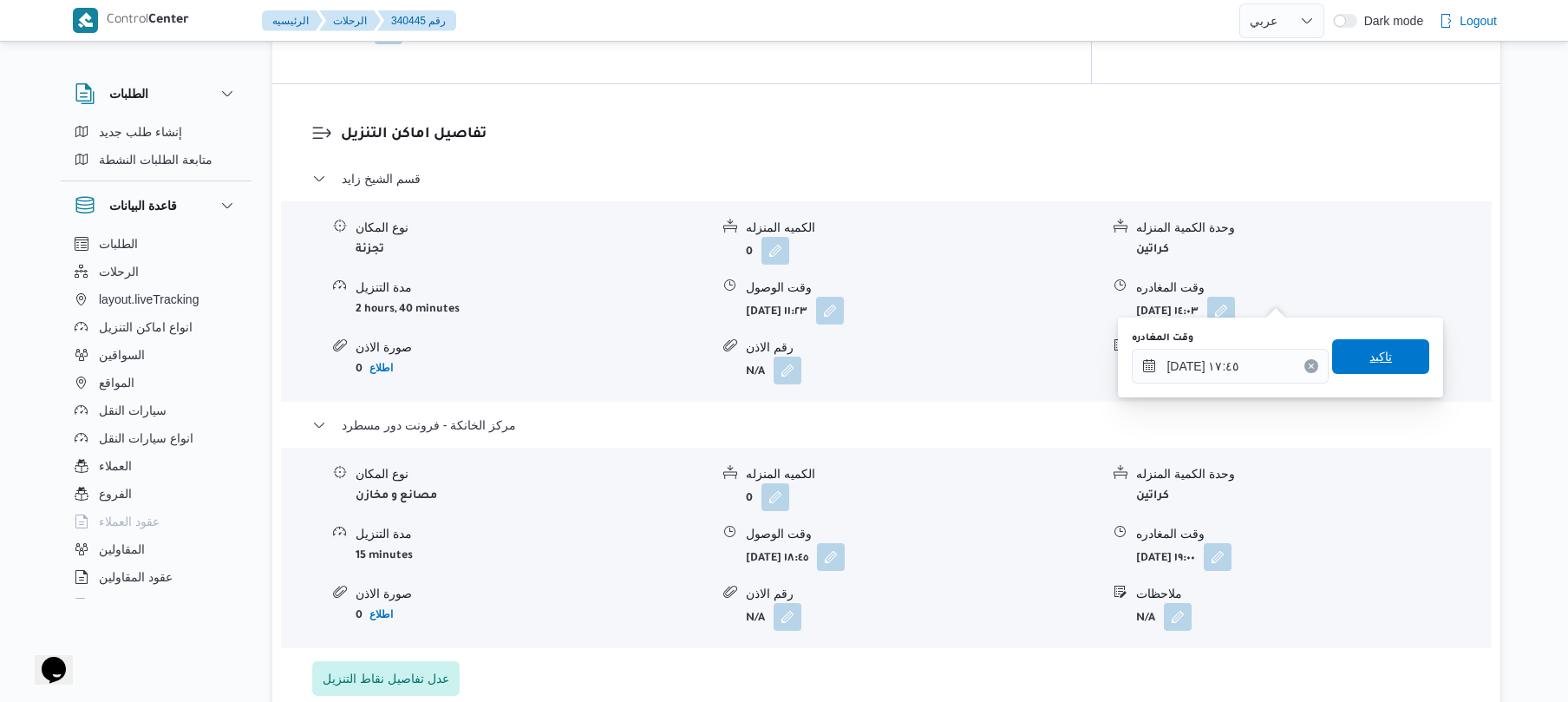
click at [1381, 360] on span "تاكيد" at bounding box center [1381, 357] width 23 height 21
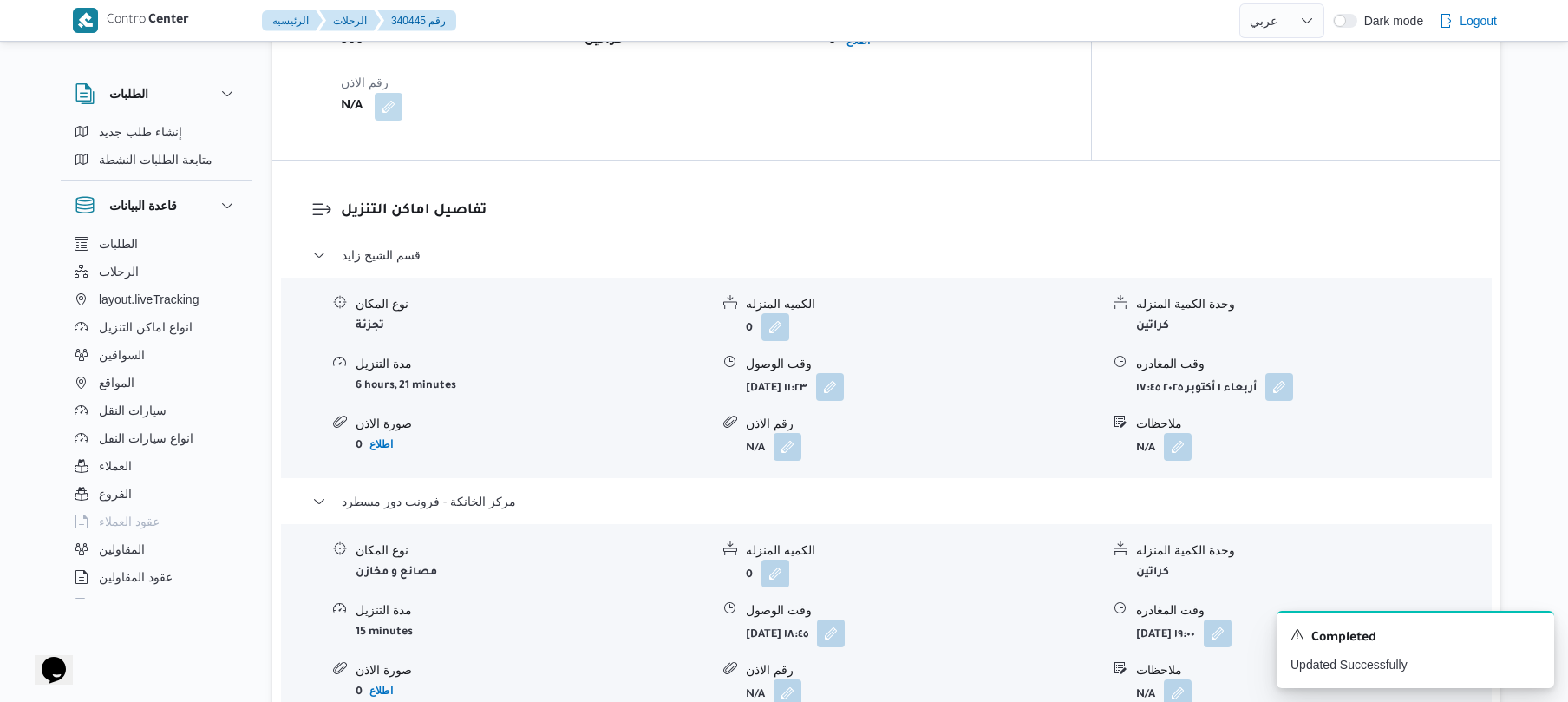
scroll to position [1342, 0]
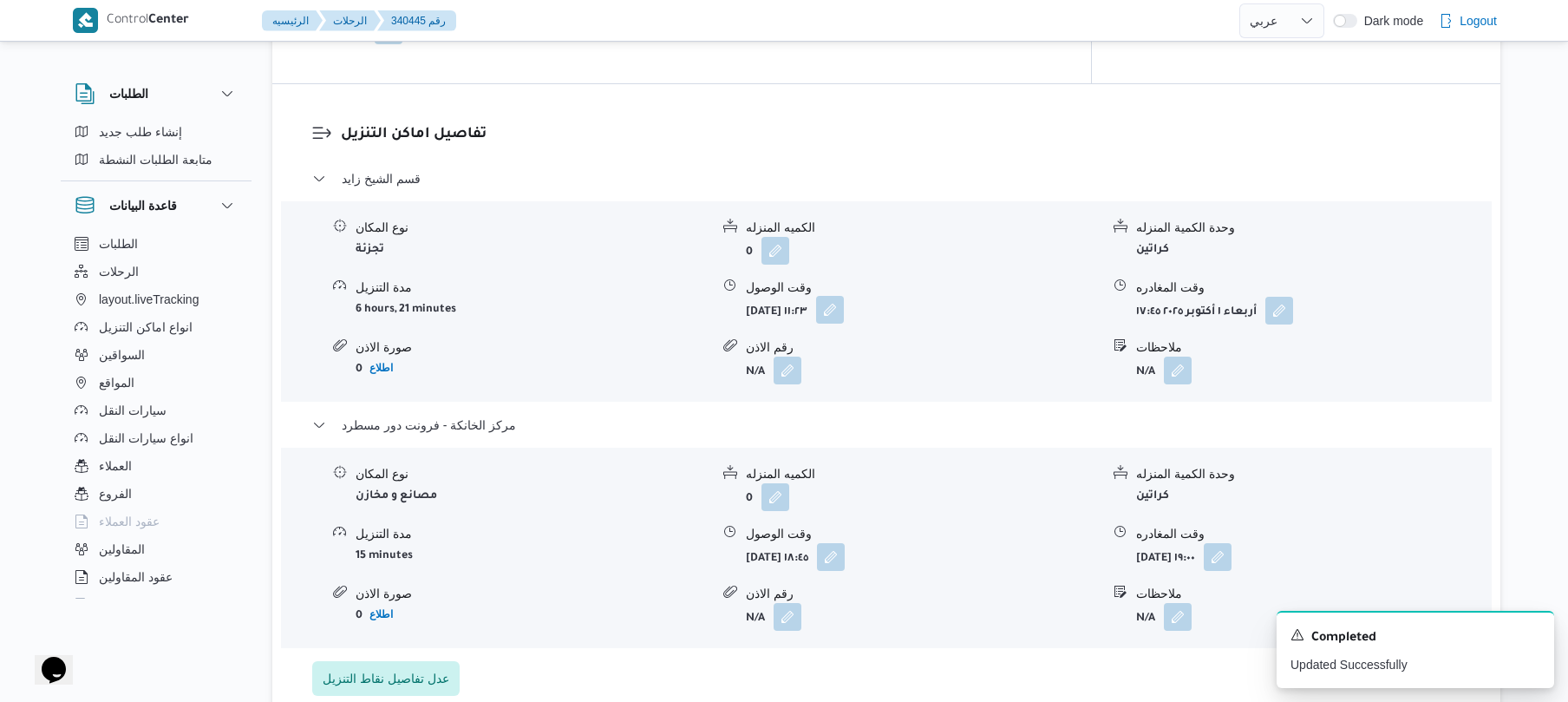
click at [844, 296] on button "button" at bounding box center [829, 309] width 28 height 28
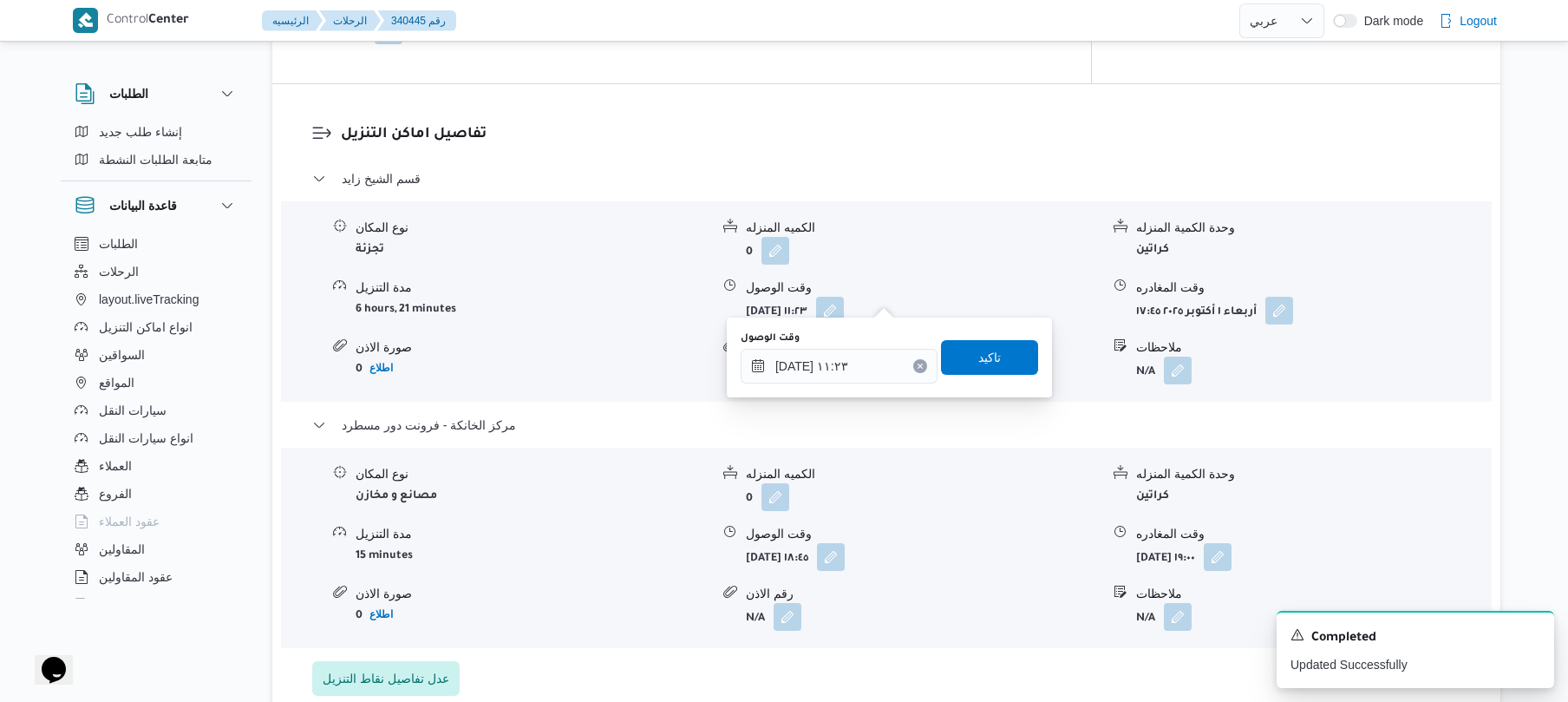
click at [841, 389] on div "You are in a dialog. To close this dialog, hit escape. وقت الوصول ٠١/١٠/٢٠٢٥ ١١…" at bounding box center [888, 358] width 325 height 80
click at [847, 373] on input "٠١/١٠/٢٠٢٥ ١١:٢٣" at bounding box center [839, 366] width 197 height 34
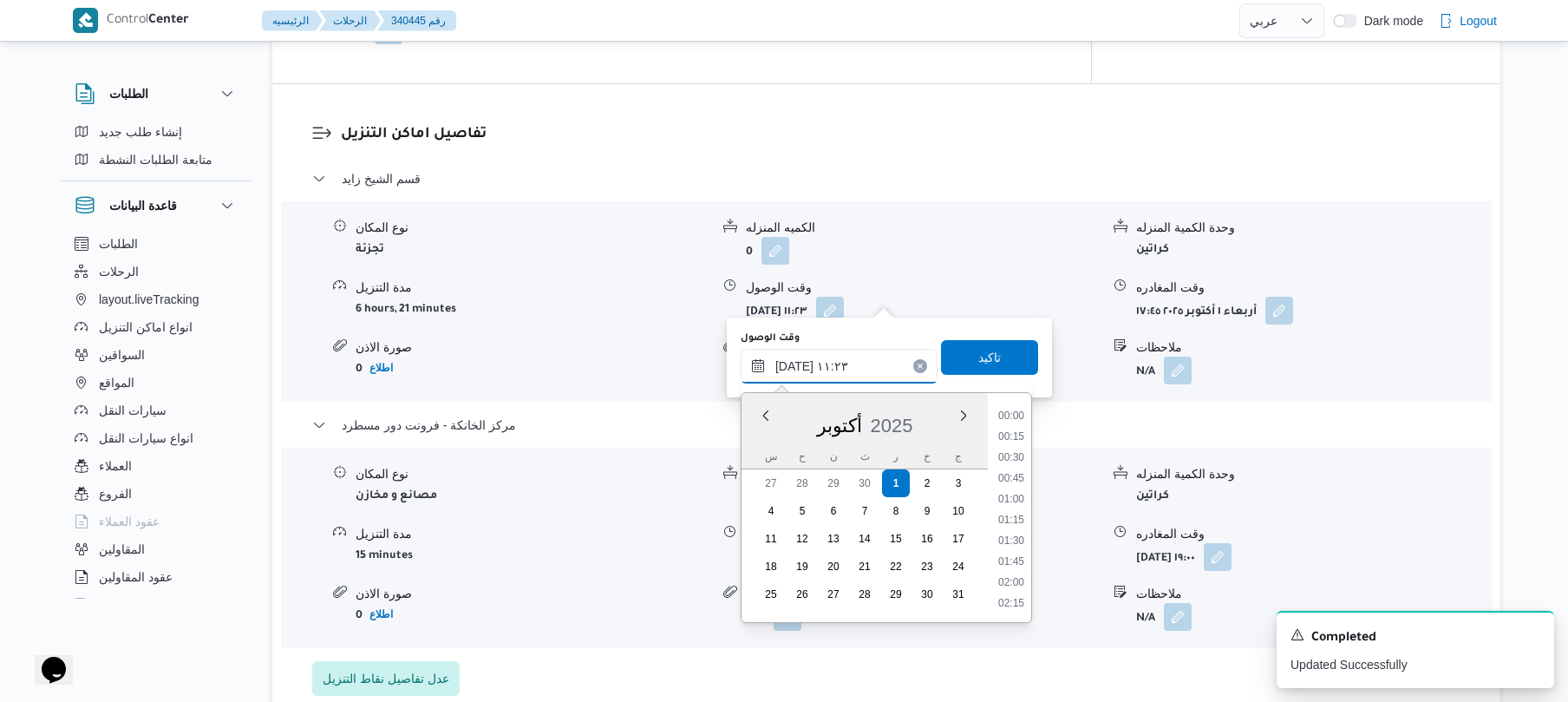
scroll to position [833, 0]
click at [1017, 476] on li "10:45" at bounding box center [1011, 478] width 40 height 17
type input "٠١/١٠/٢٠٢٥ ١٠:٤٥"
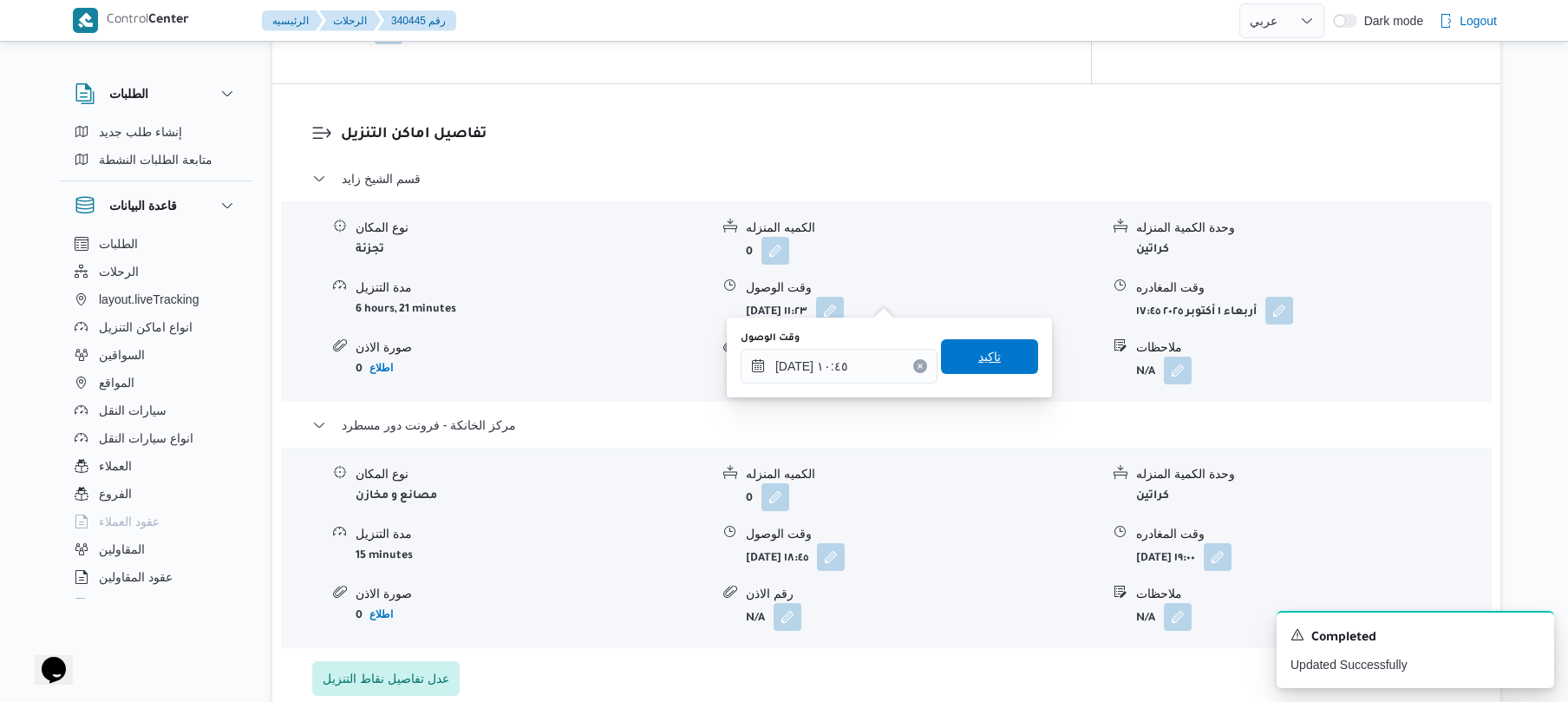
click at [1001, 364] on span "تاكيد" at bounding box center [989, 357] width 97 height 34
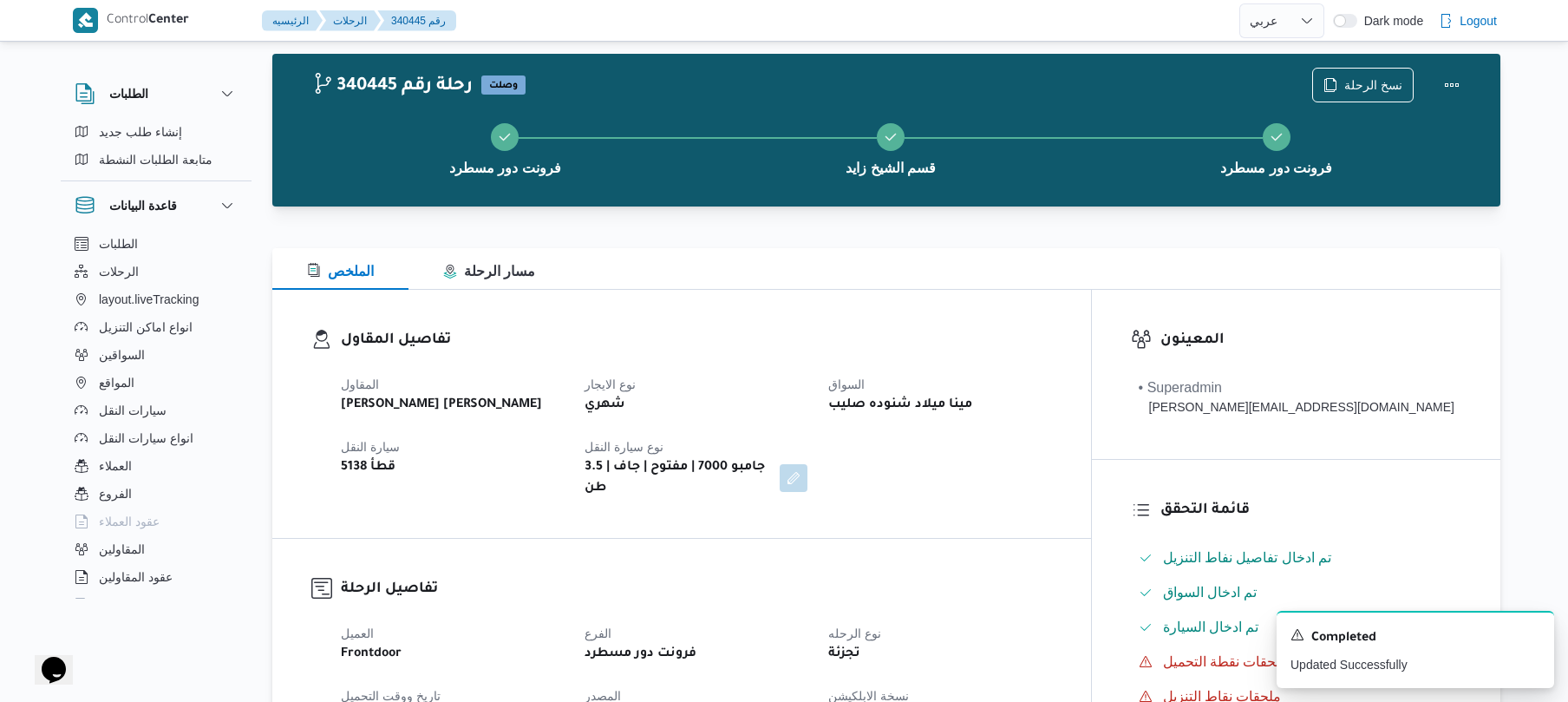
scroll to position [0, 0]
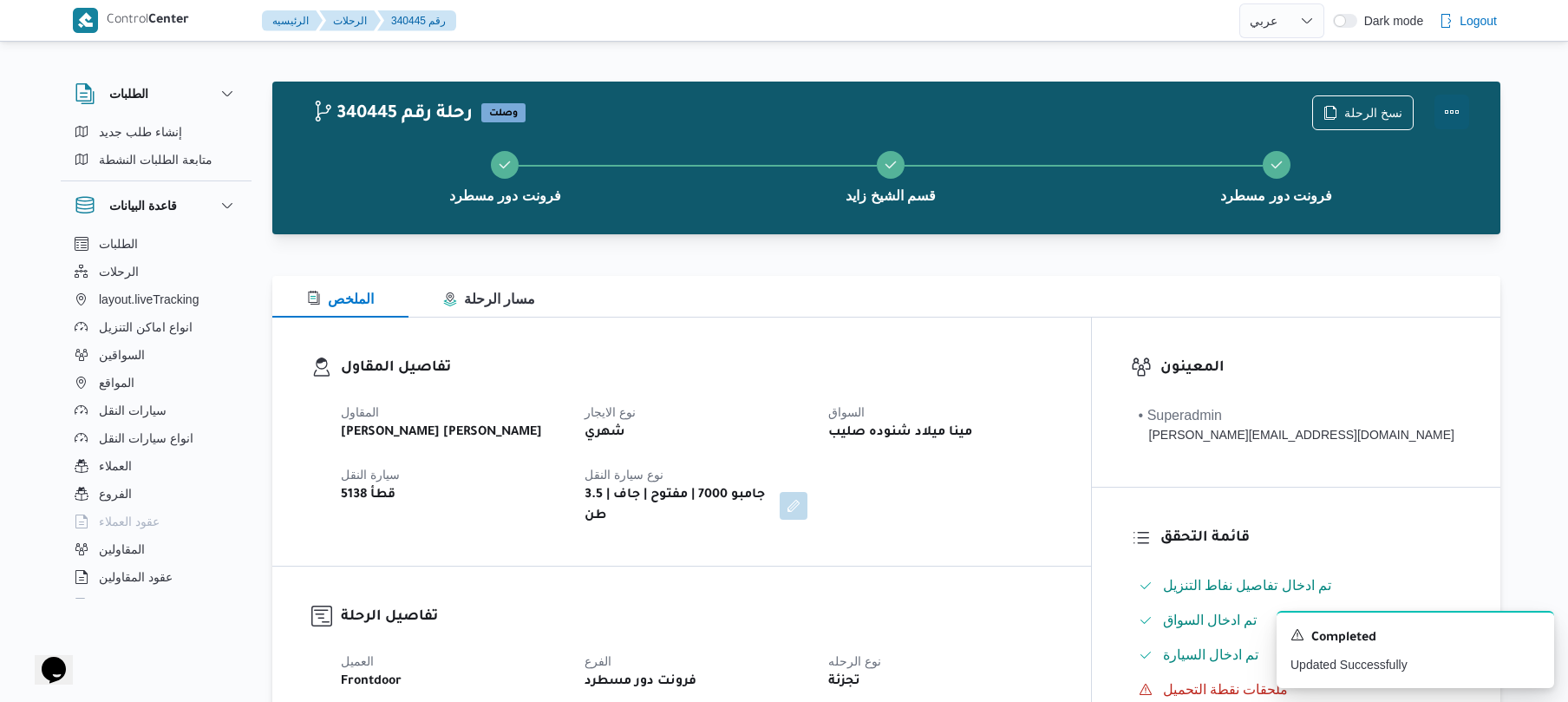
click at [1455, 116] on button "Actions" at bounding box center [1452, 112] width 34 height 34
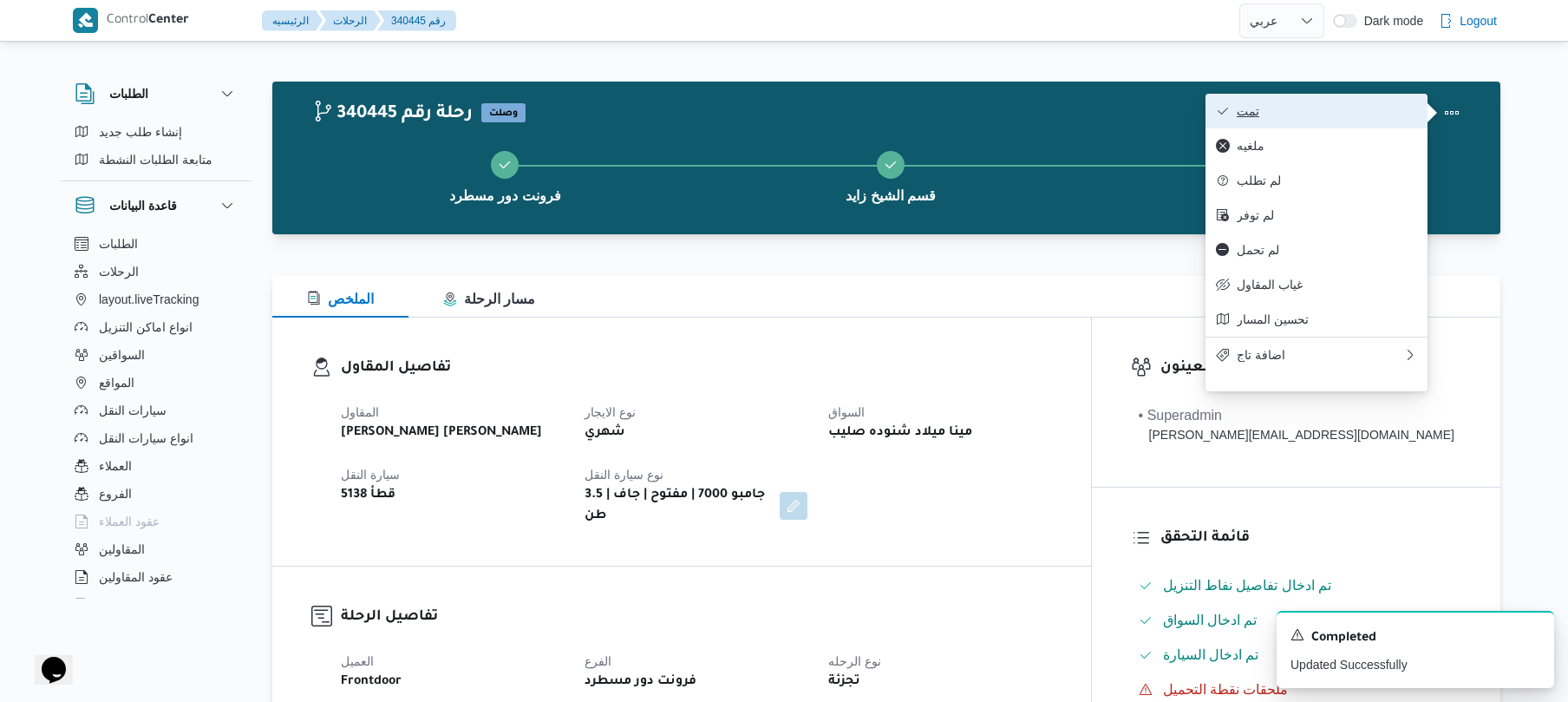
click at [1393, 118] on span "تمت" at bounding box center [1326, 111] width 180 height 14
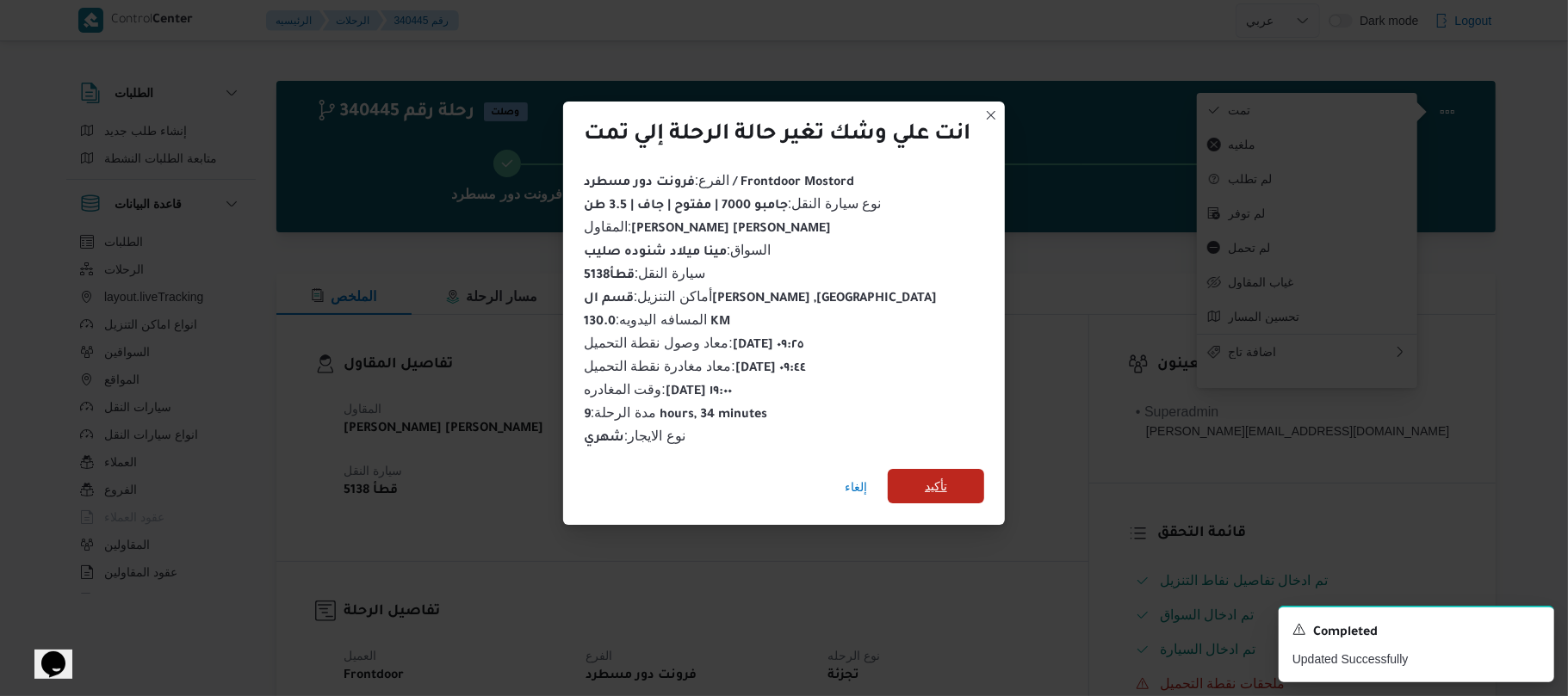
click at [972, 483] on span "تأكيد" at bounding box center [936, 486] width 97 height 34
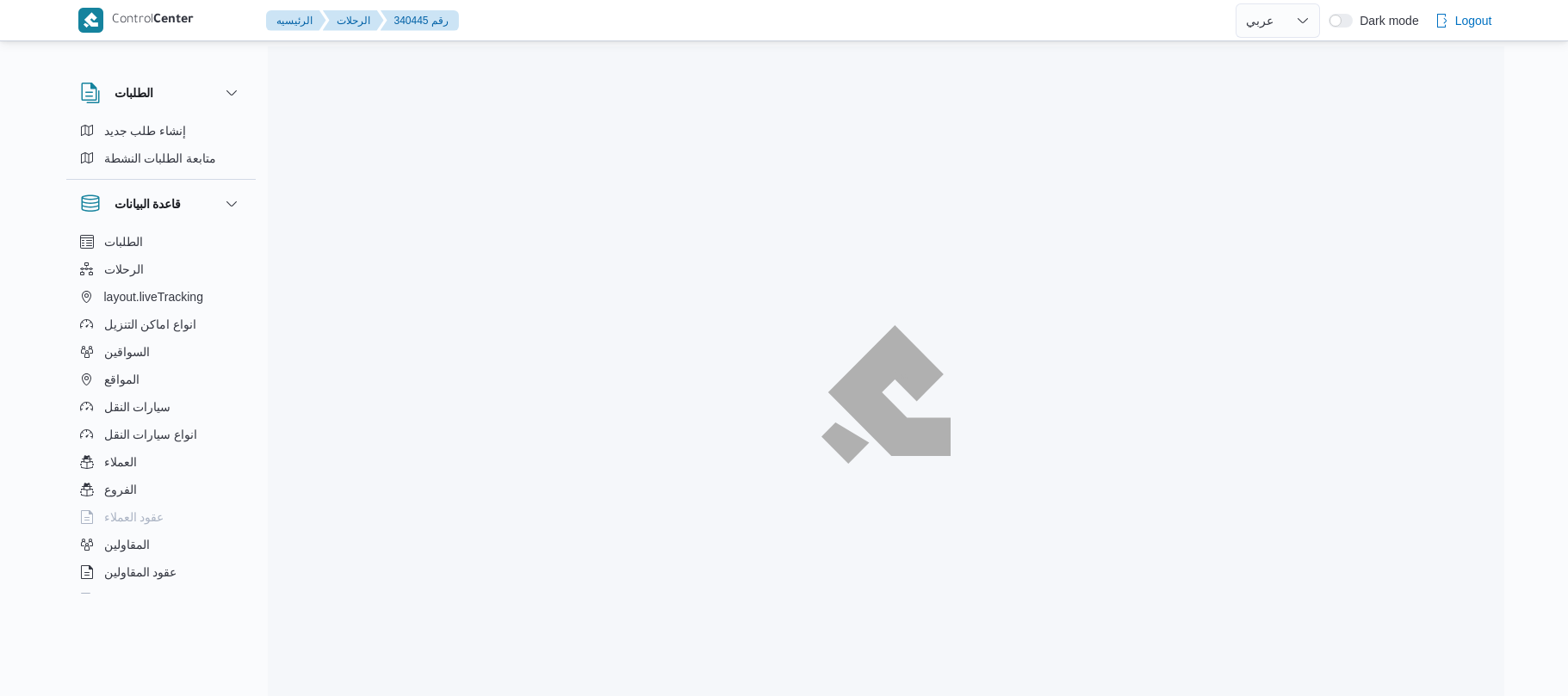
select select "ar"
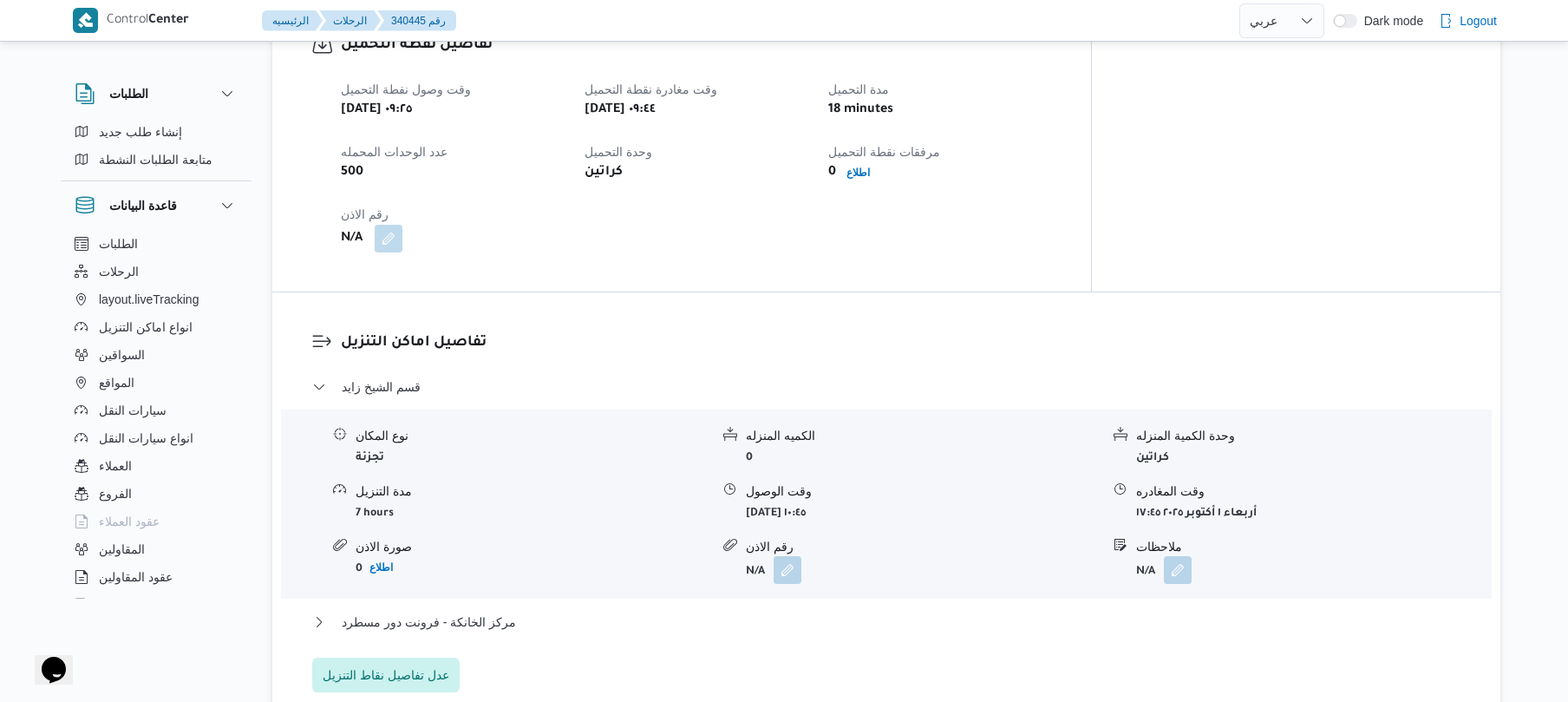
scroll to position [1228, 0]
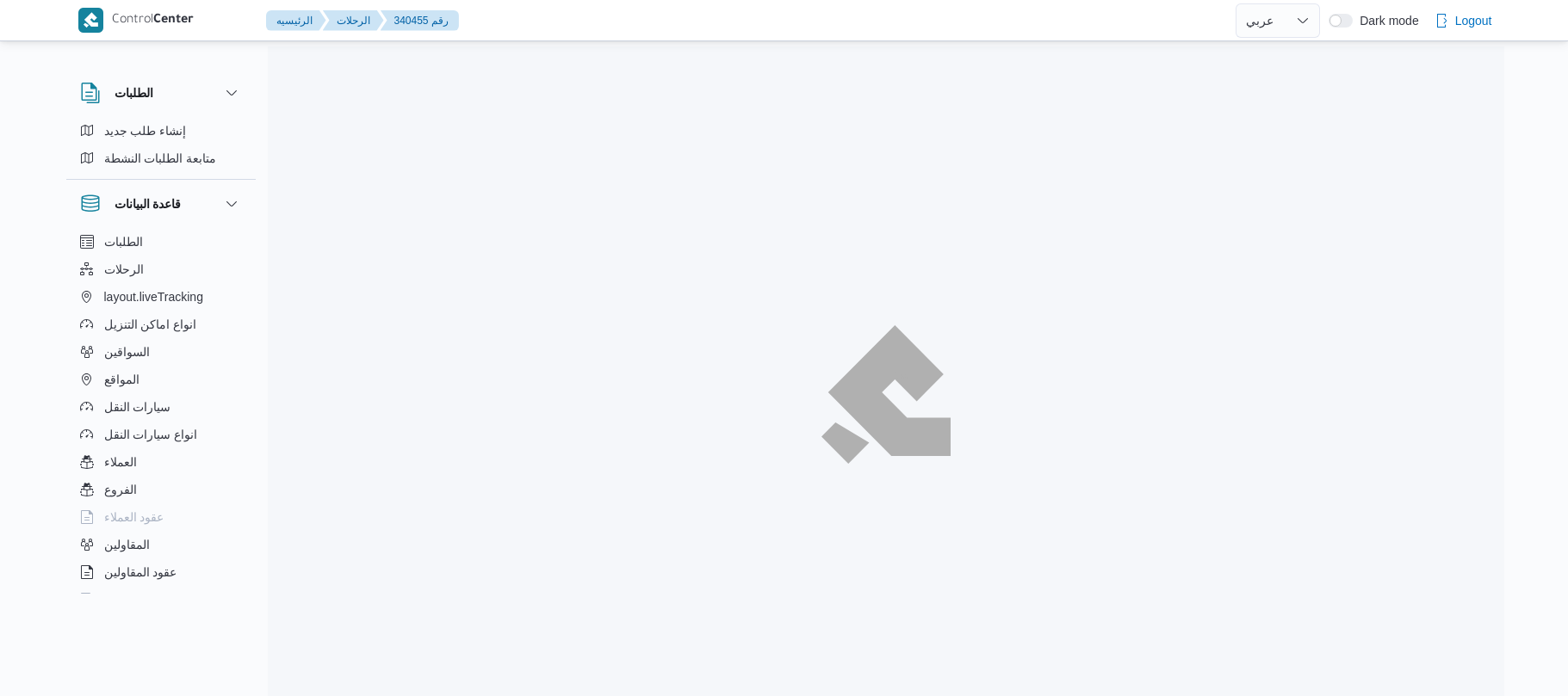
select select "ar"
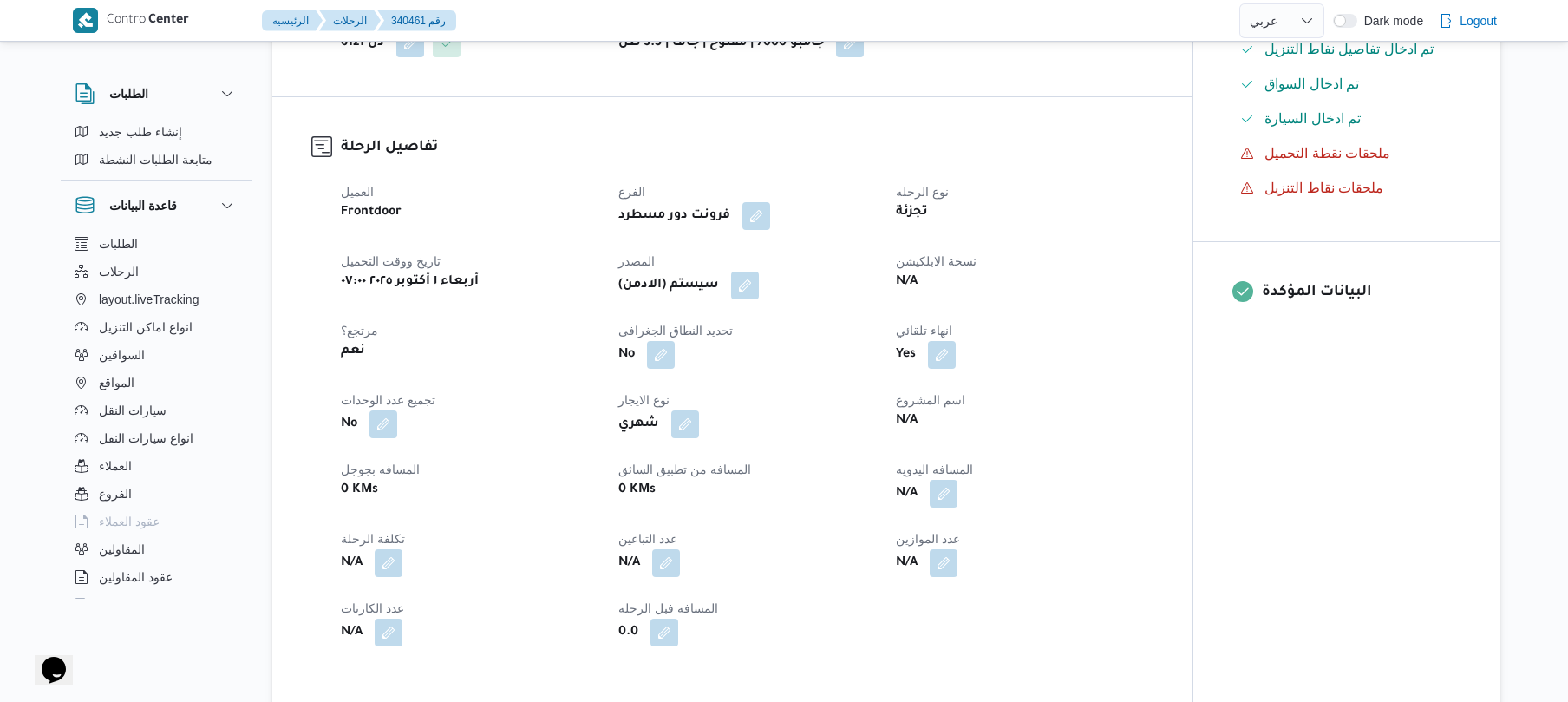
scroll to position [555, 0]
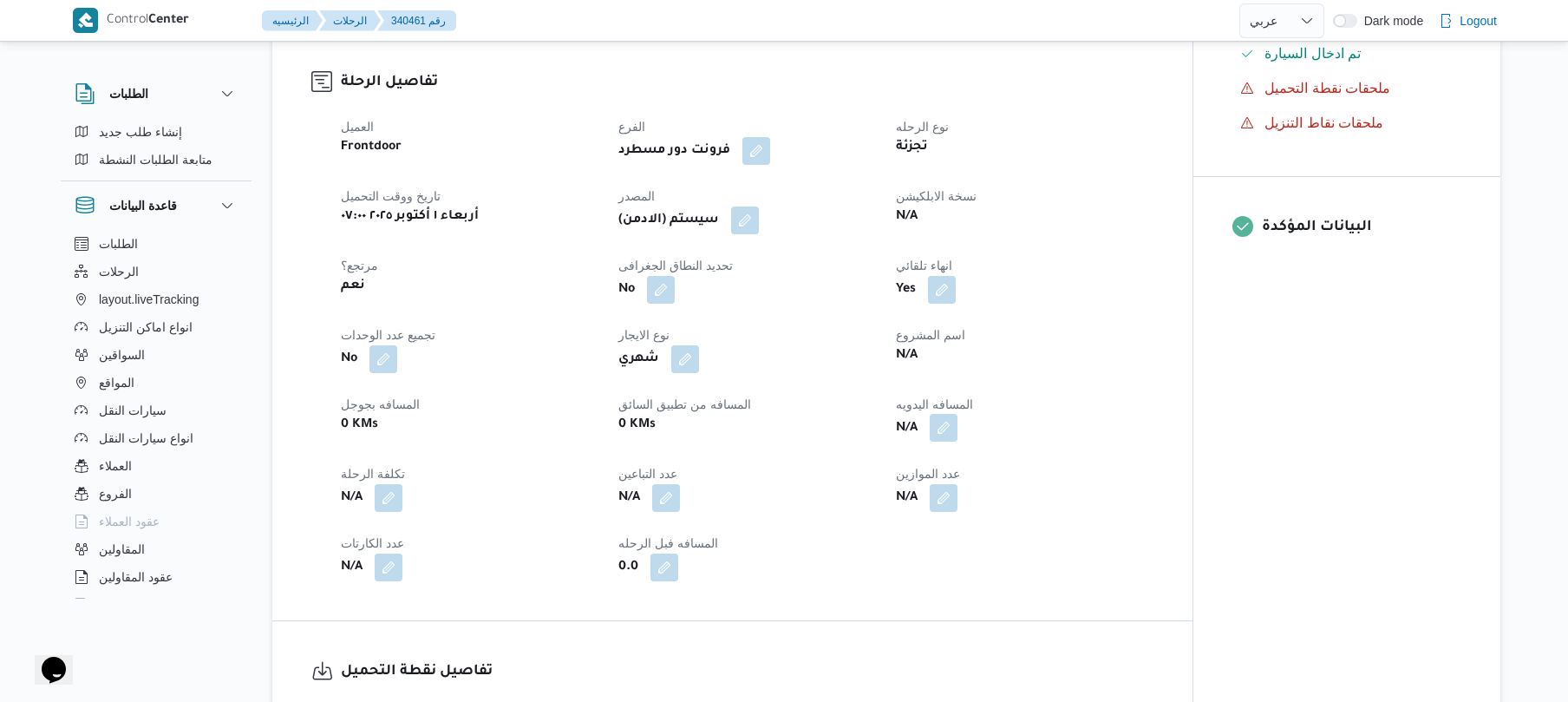
click at [946, 424] on button "button" at bounding box center [943, 427] width 28 height 28
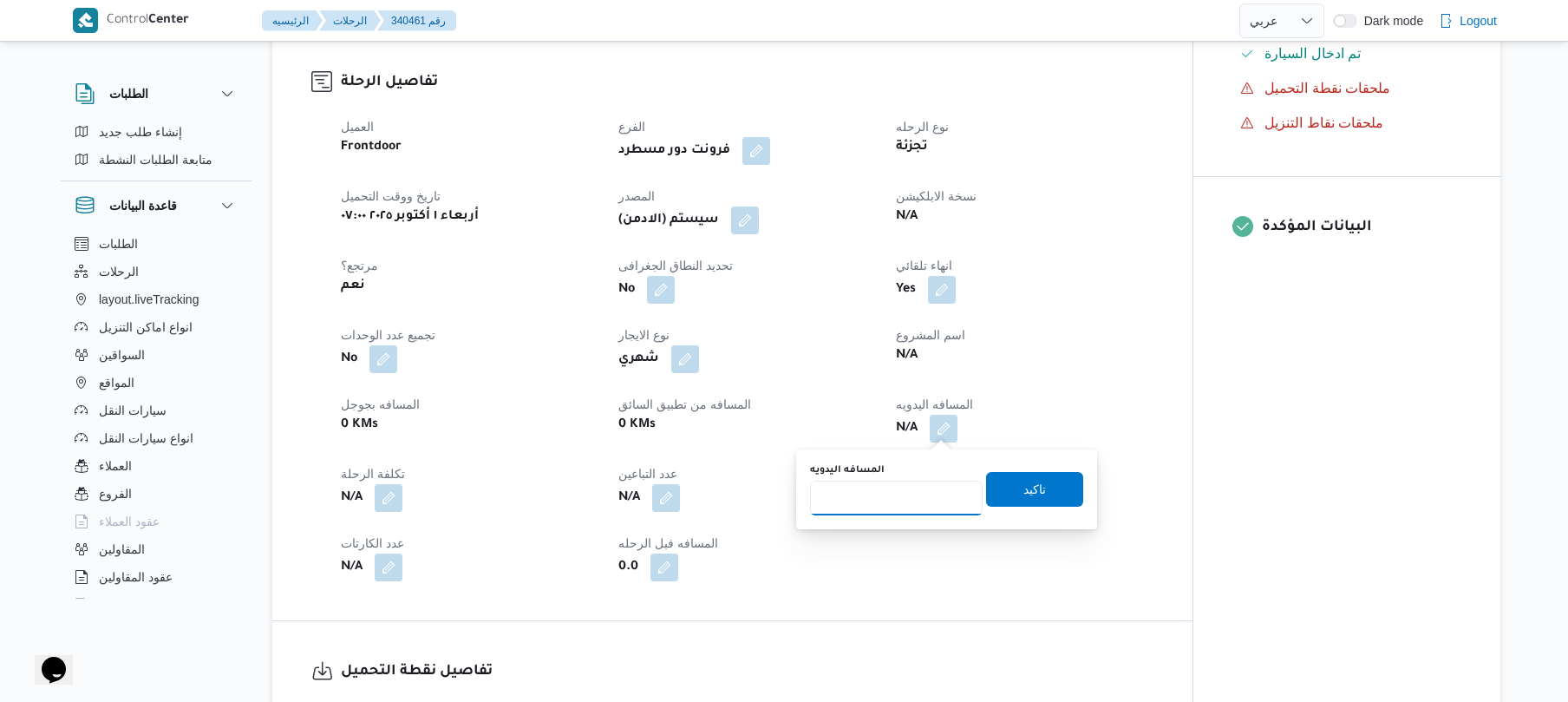
click at [899, 493] on input "المسافه اليدويه" at bounding box center [896, 498] width 173 height 34
type input "125"
click at [1024, 494] on span "تاكيد" at bounding box center [1035, 489] width 23 height 21
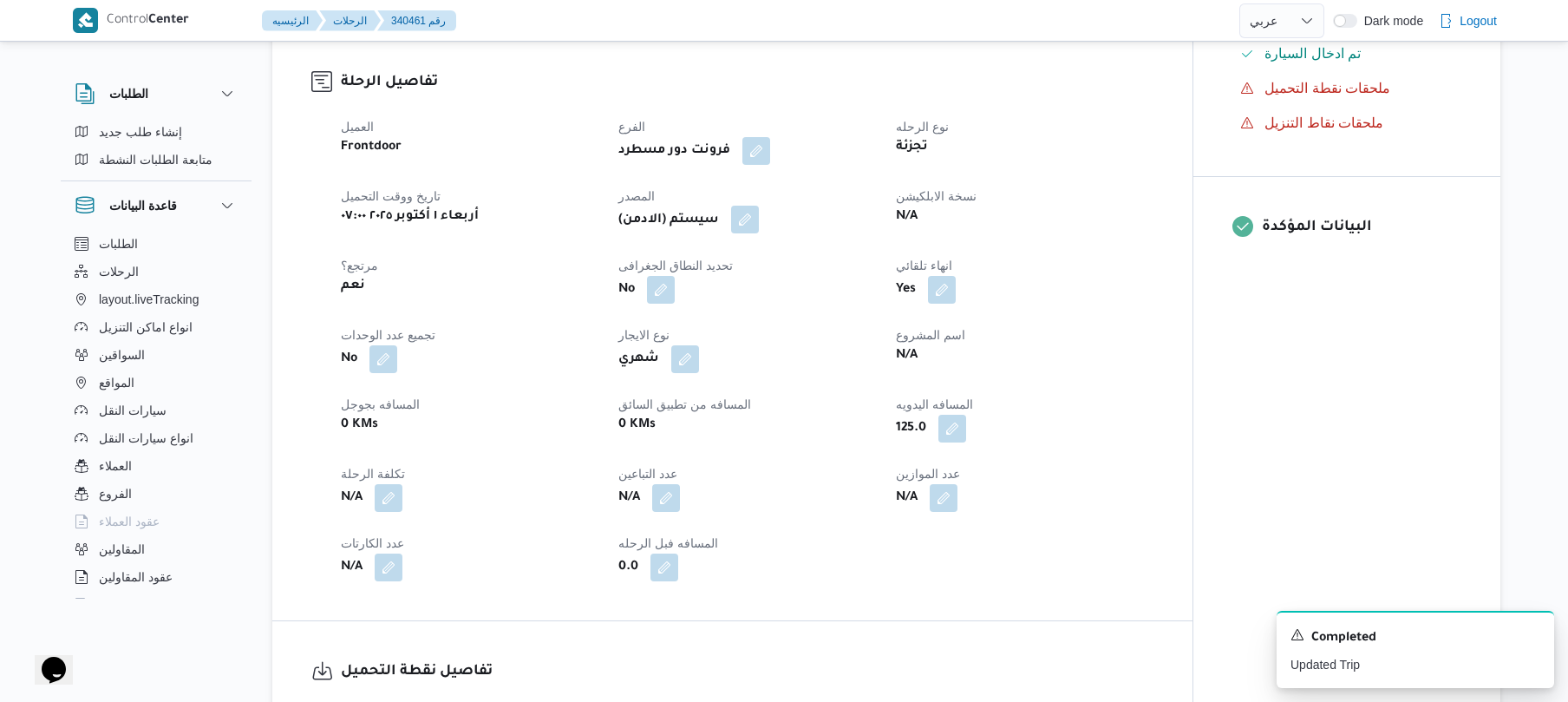
click at [755, 219] on button "button" at bounding box center [744, 219] width 28 height 28
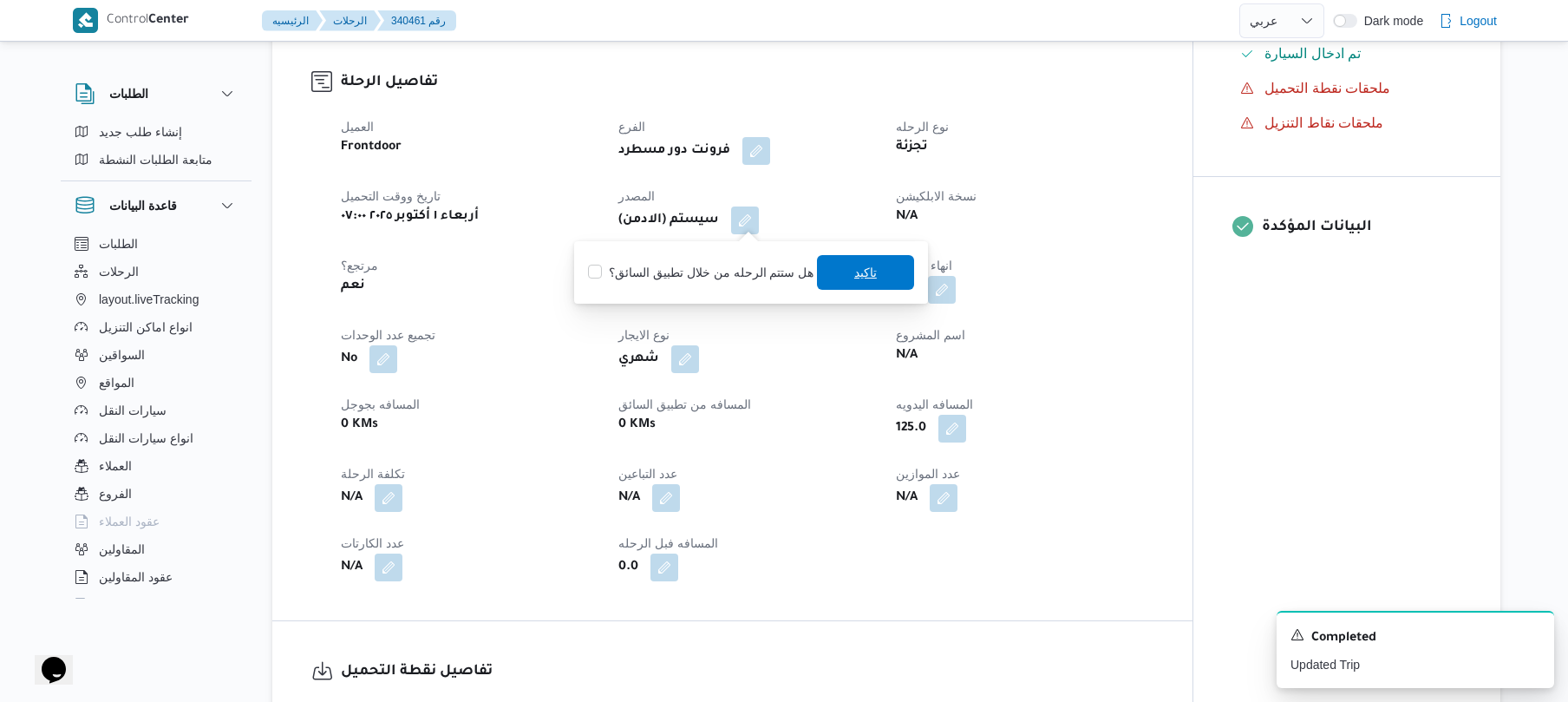
click at [845, 274] on span "تاكيد" at bounding box center [865, 272] width 97 height 34
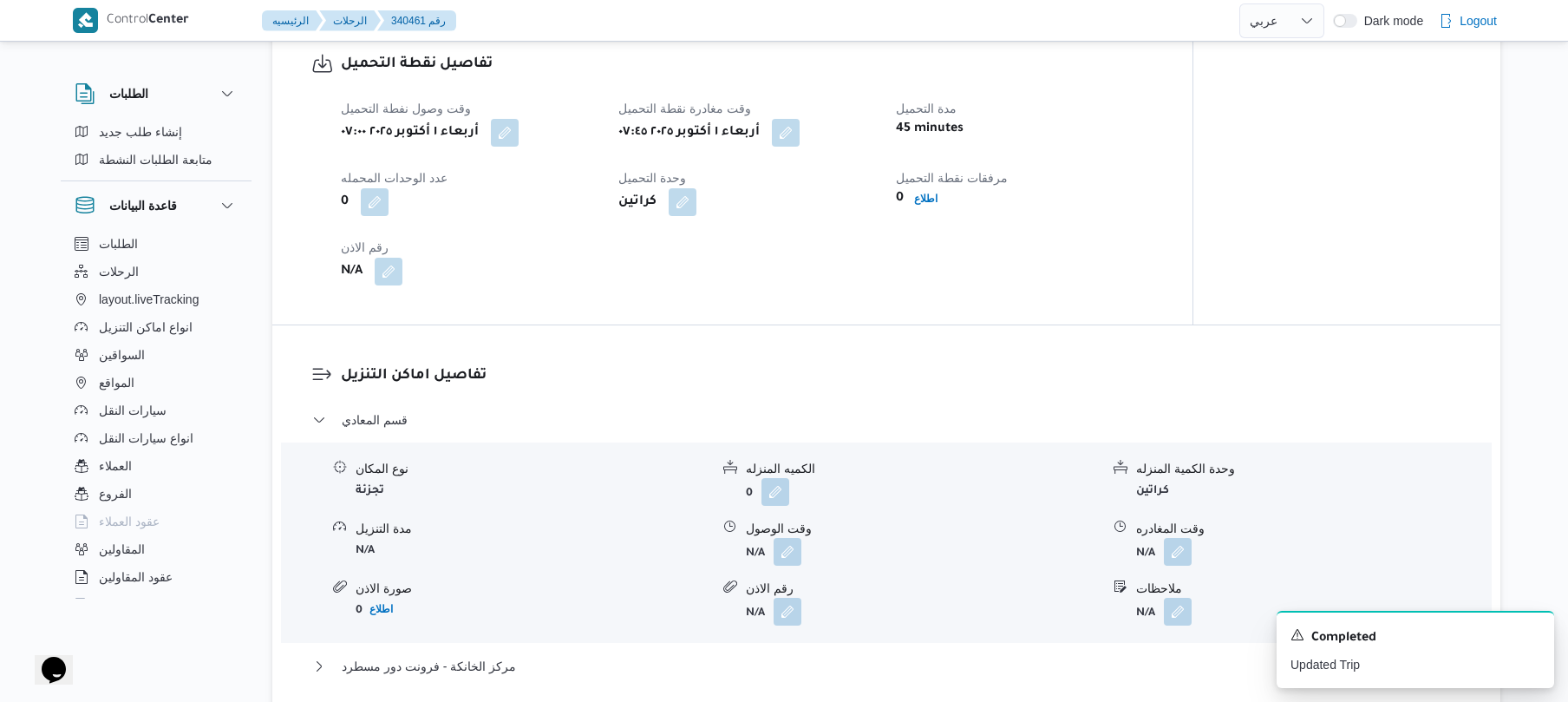
scroll to position [1249, 0]
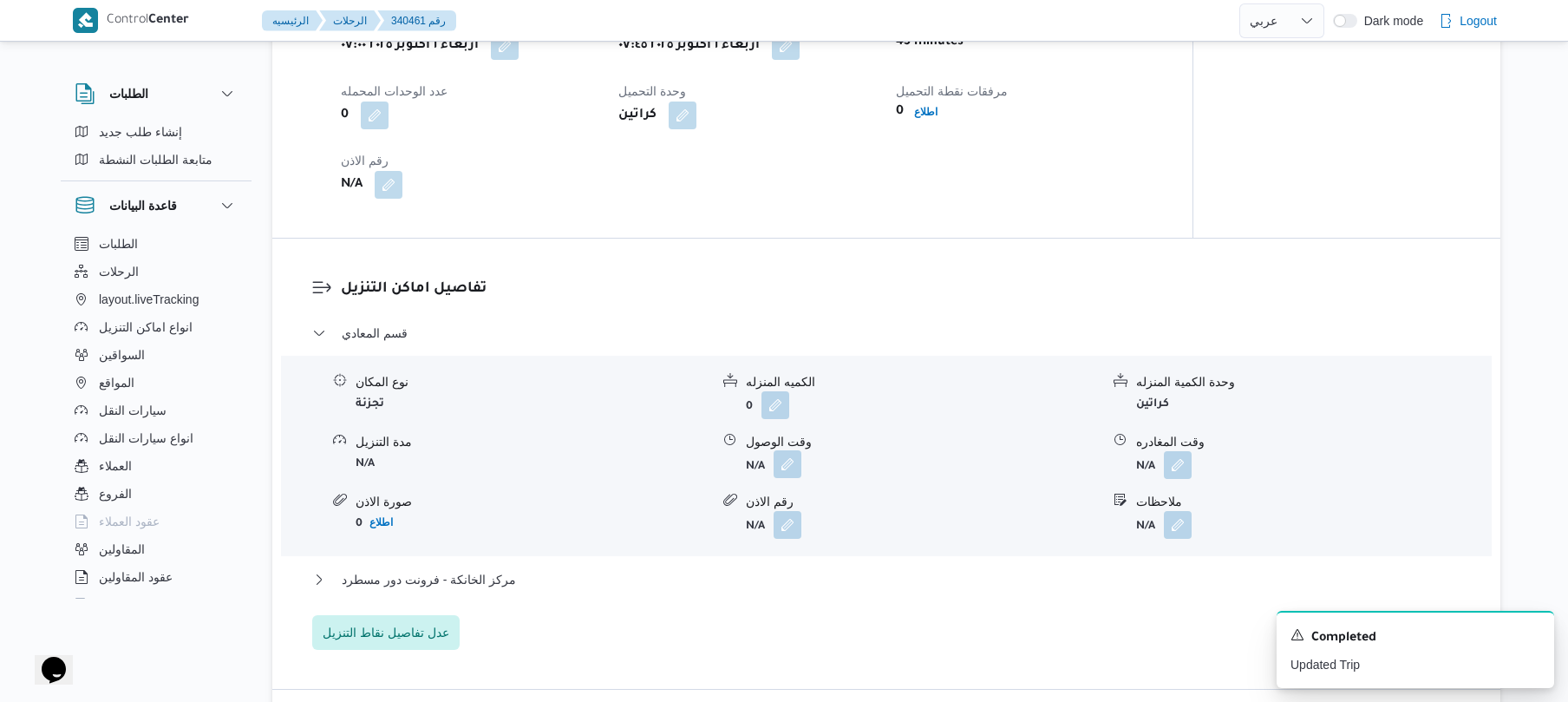
click at [785, 452] on button "button" at bounding box center [787, 464] width 28 height 28
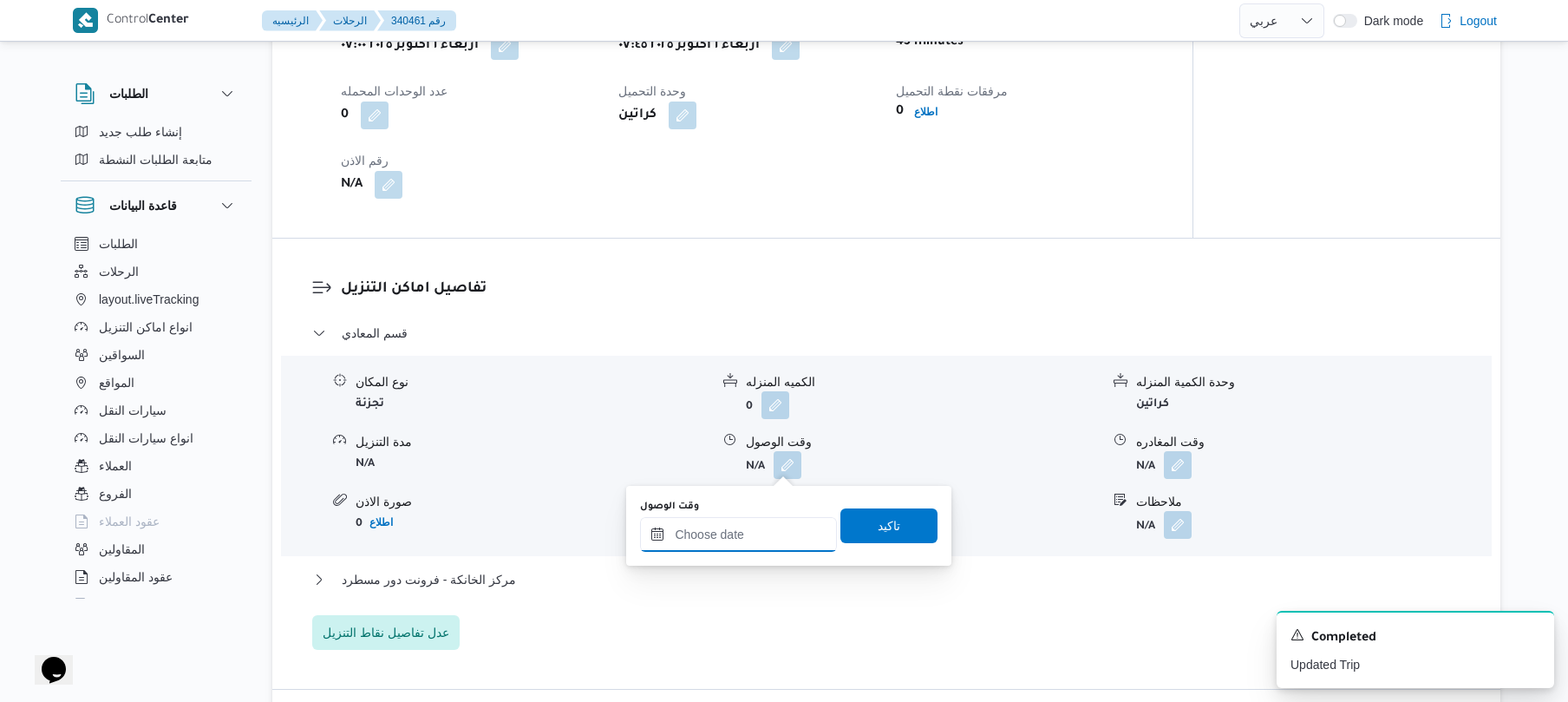
click at [760, 543] on input "وقت الوصول" at bounding box center [738, 534] width 197 height 34
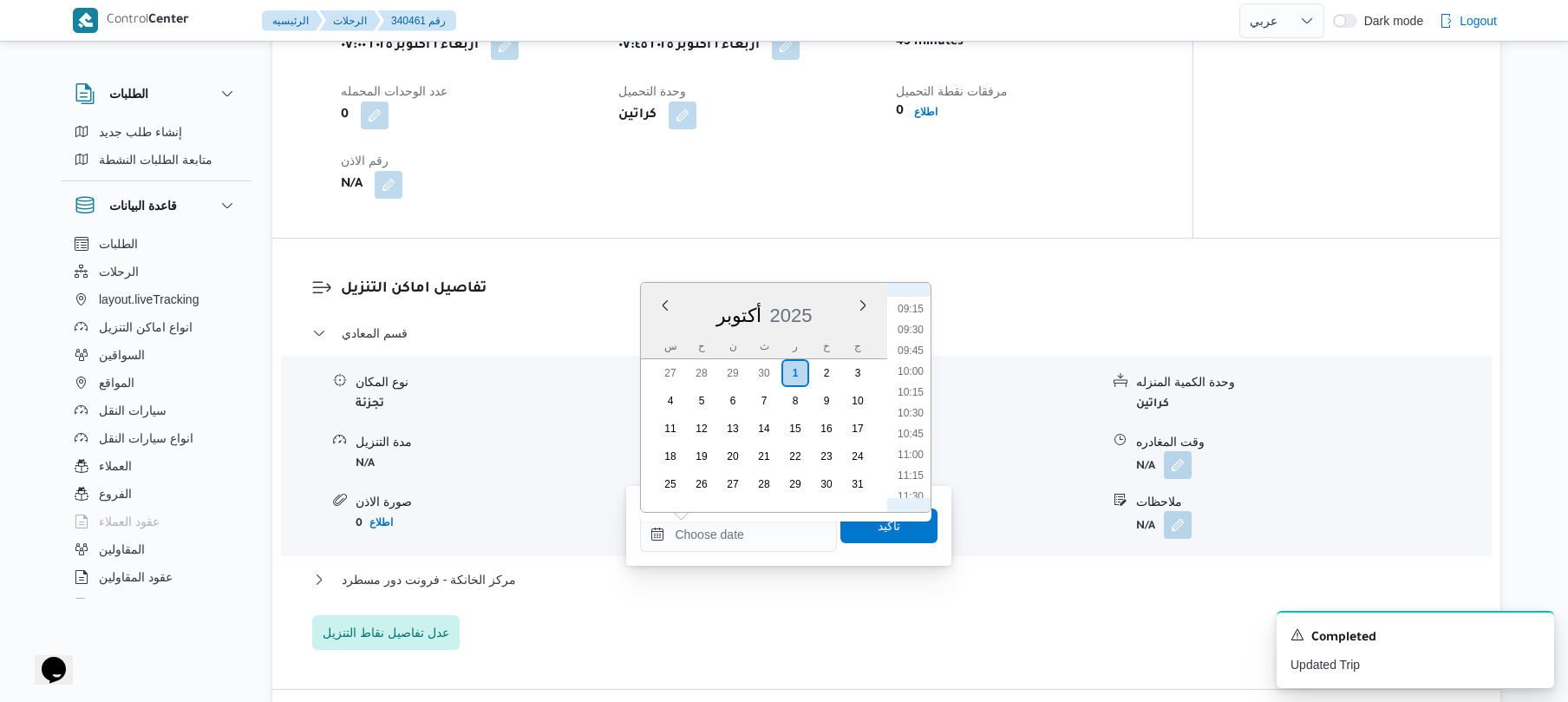
scroll to position [722, 0]
click at [912, 313] on li "08:45" at bounding box center [910, 312] width 40 height 17
type input "[DATE] ٠٨:٤٥"
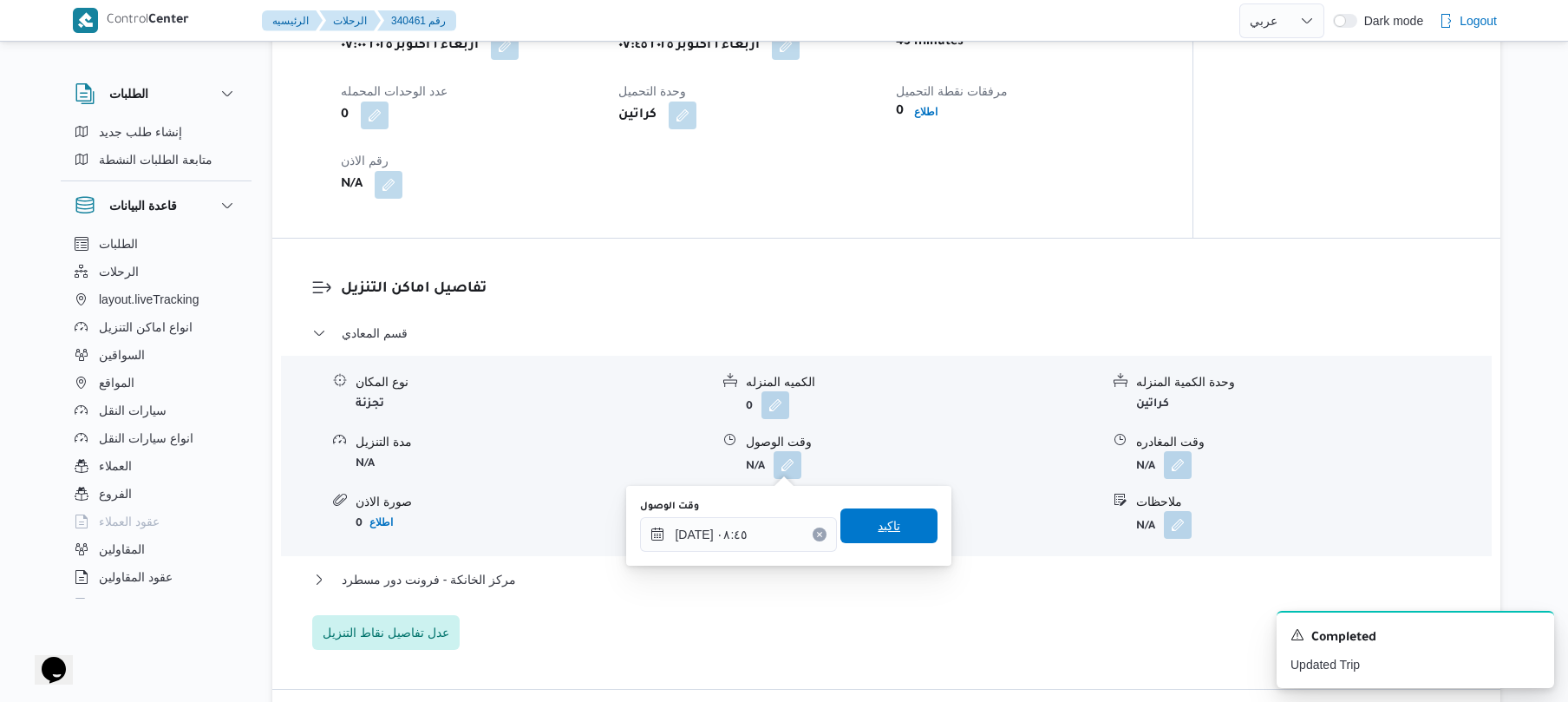
click at [878, 531] on span "تاكيد" at bounding box center [889, 526] width 23 height 21
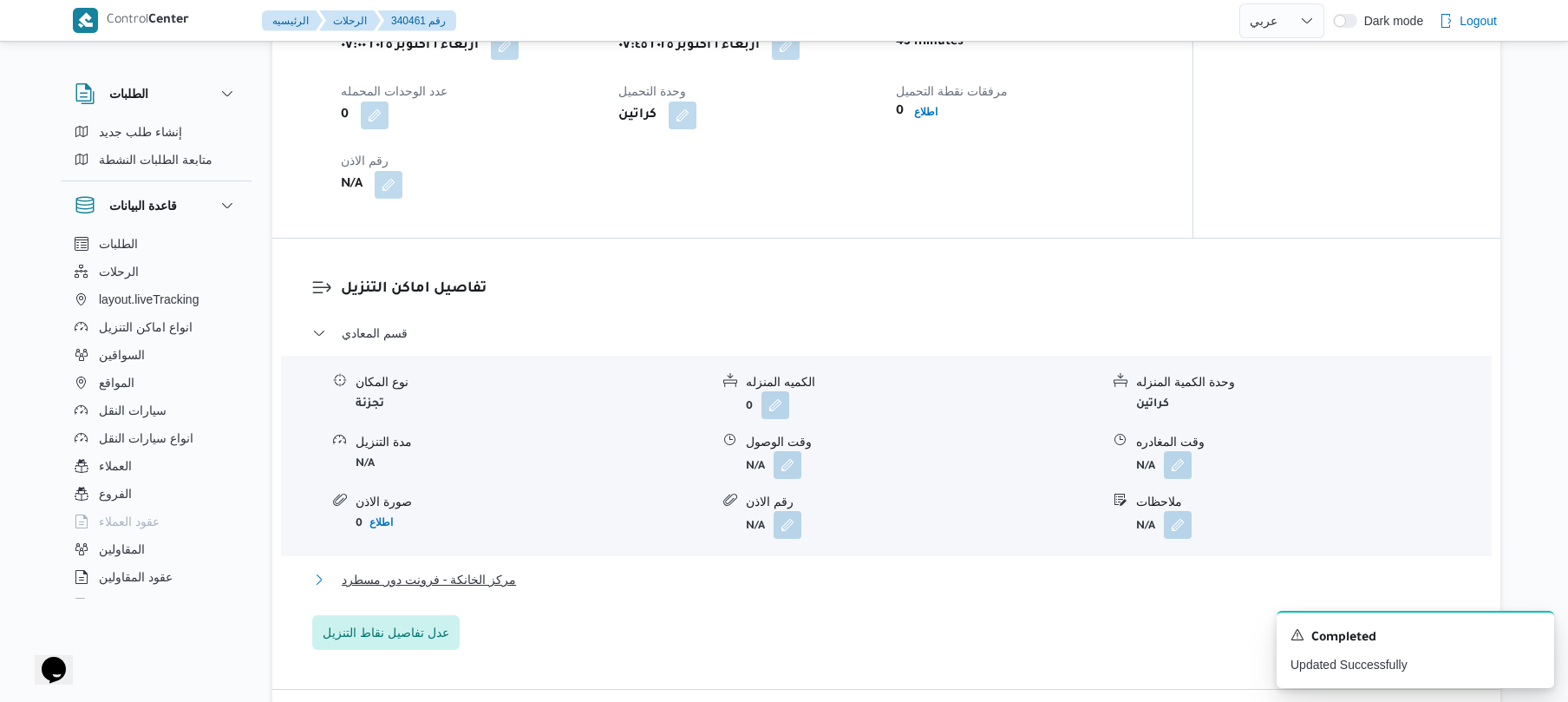
click at [813, 570] on button "مركز الخانكة - فرونت دور مسطرد" at bounding box center [886, 580] width 1149 height 21
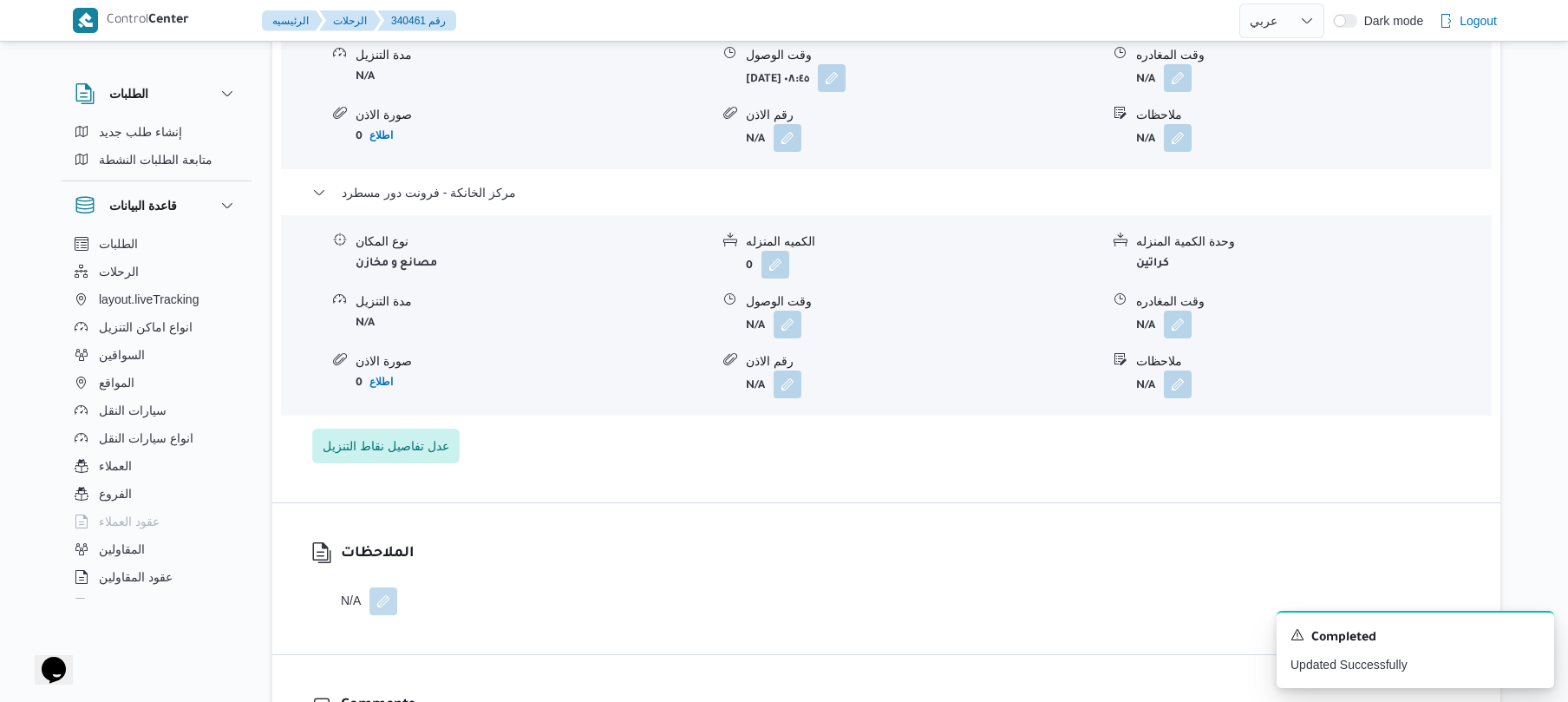
scroll to position [1666, 0]
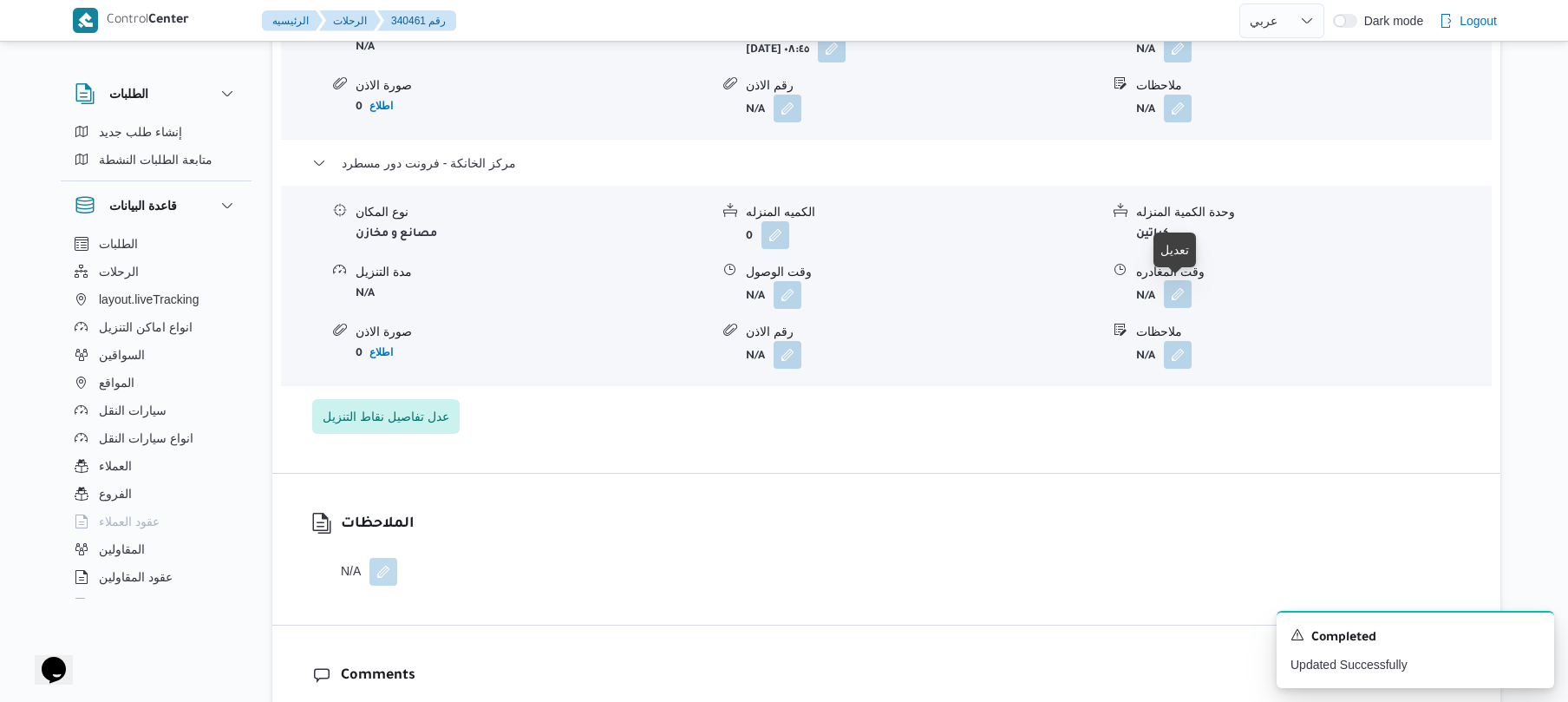
click at [1173, 303] on button "button" at bounding box center [1177, 294] width 28 height 28
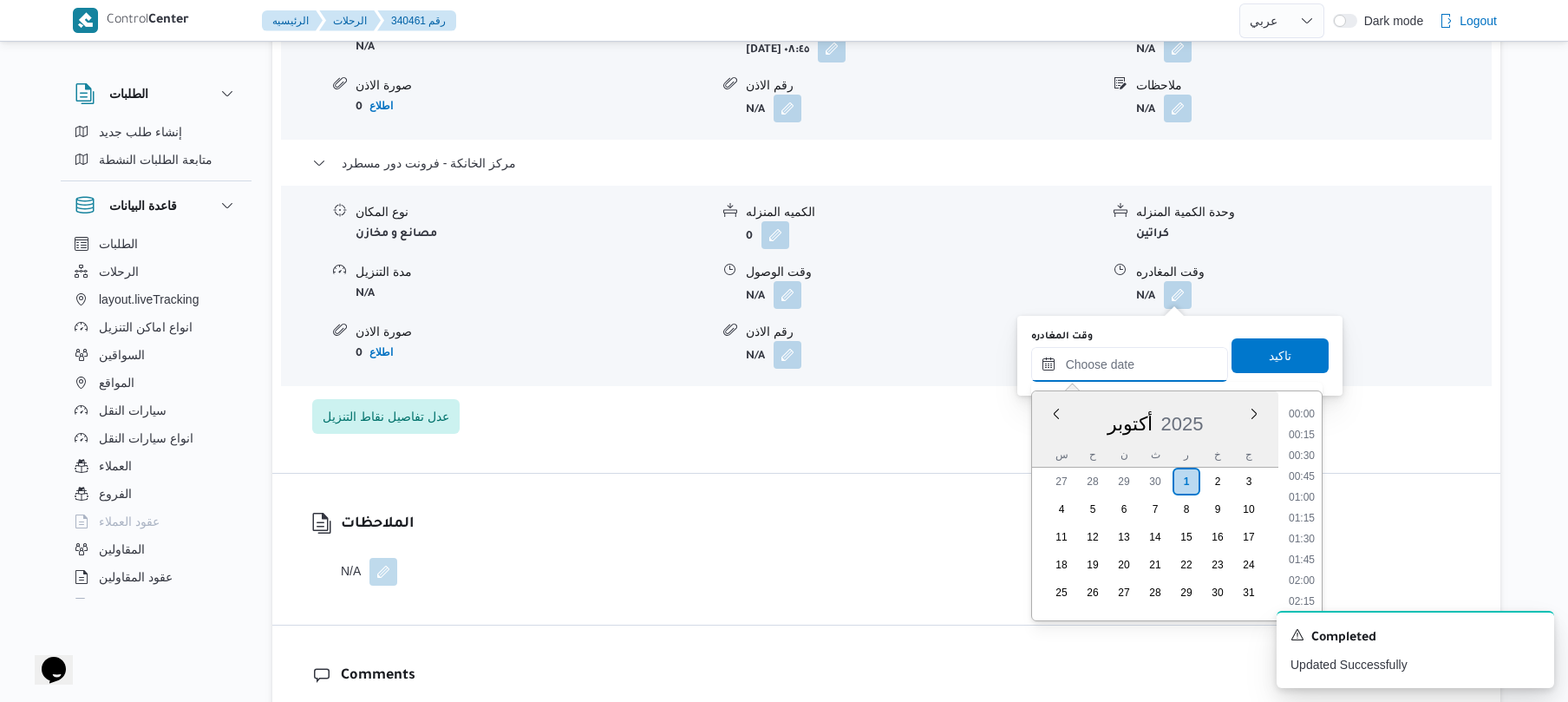
click at [1130, 361] on input "وقت المغادره" at bounding box center [1130, 364] width 197 height 34
click at [1301, 427] on li "18:30" at bounding box center [1302, 434] width 40 height 17
type input "[DATE] ١٨:٣٠"
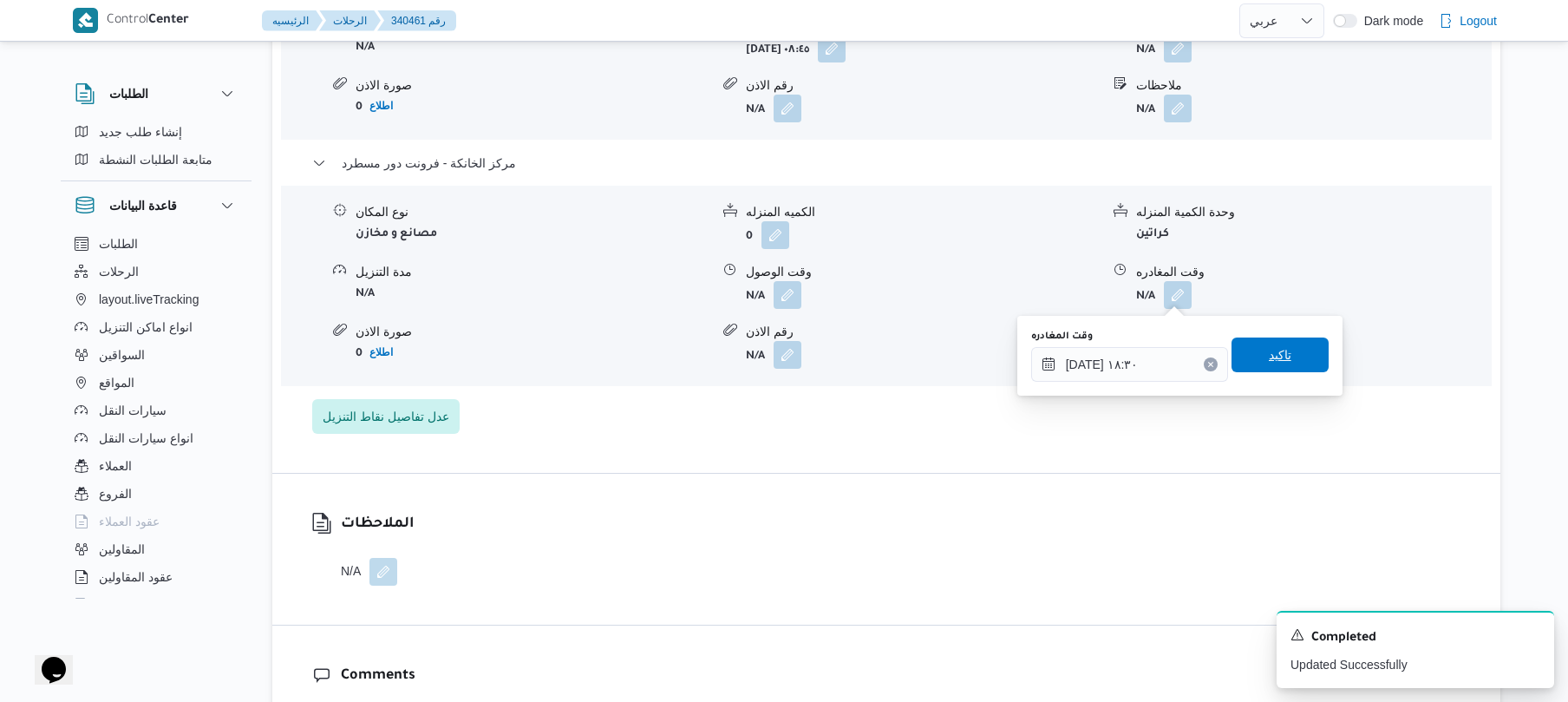
click at [1280, 358] on span "تاكيد" at bounding box center [1280, 355] width 23 height 21
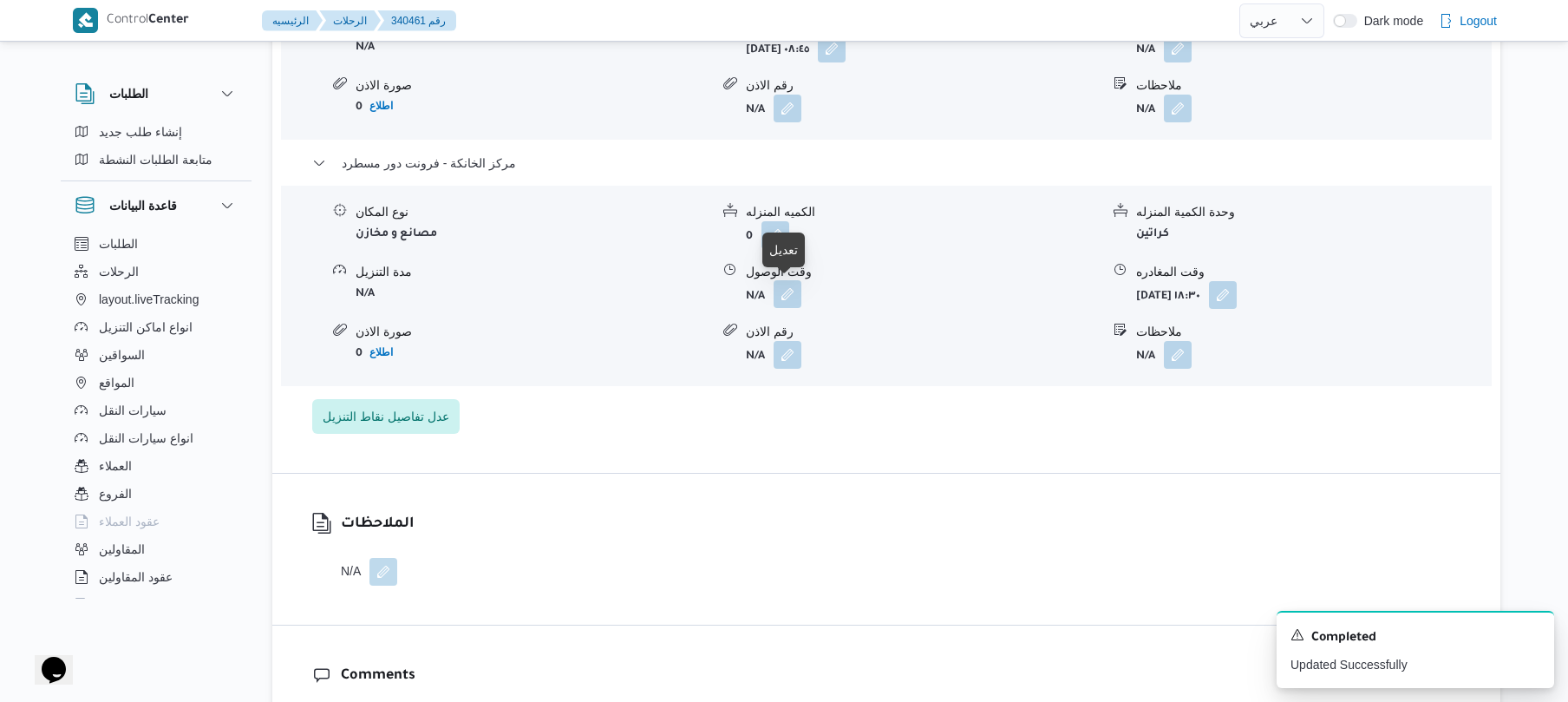
click at [792, 294] on button "button" at bounding box center [787, 294] width 28 height 28
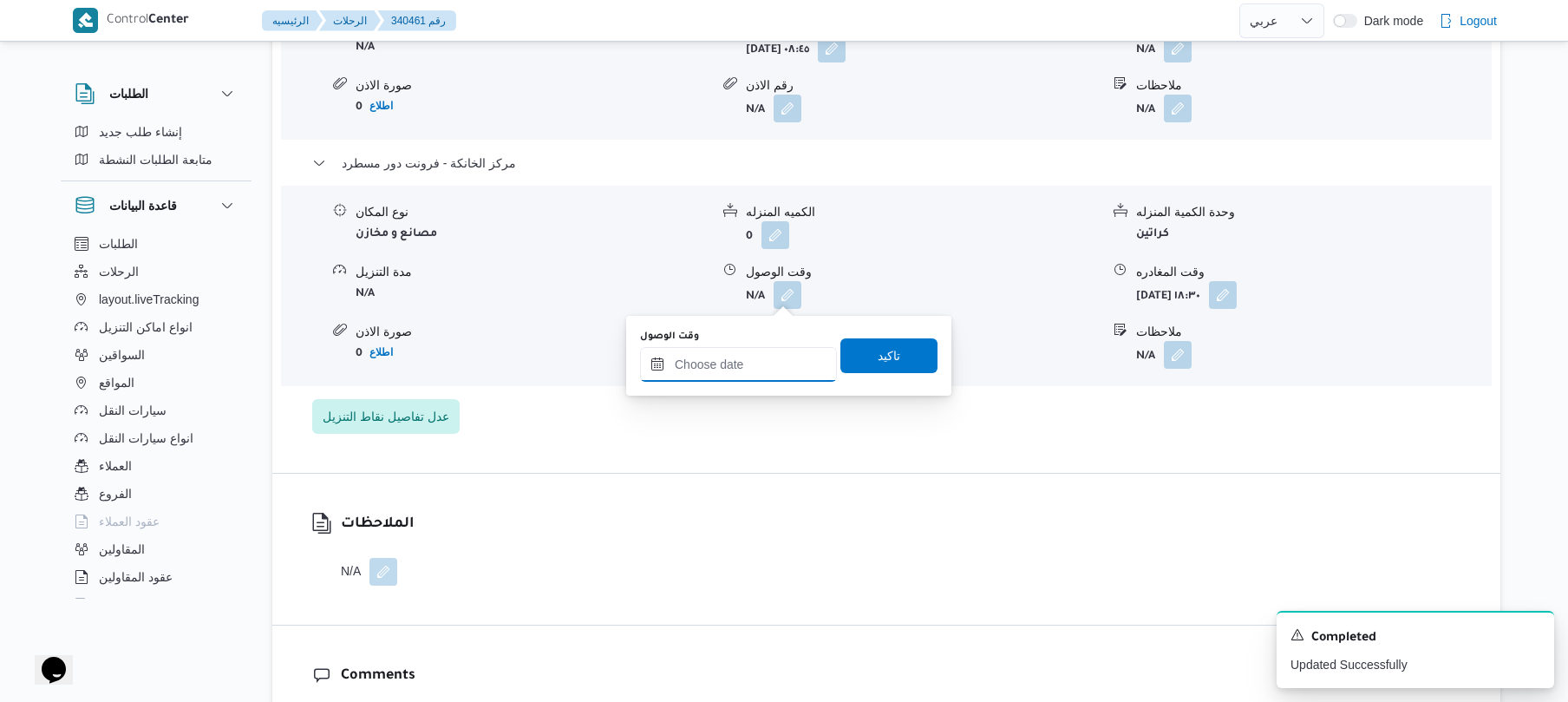
click at [762, 368] on input "وقت الوصول" at bounding box center [738, 364] width 197 height 34
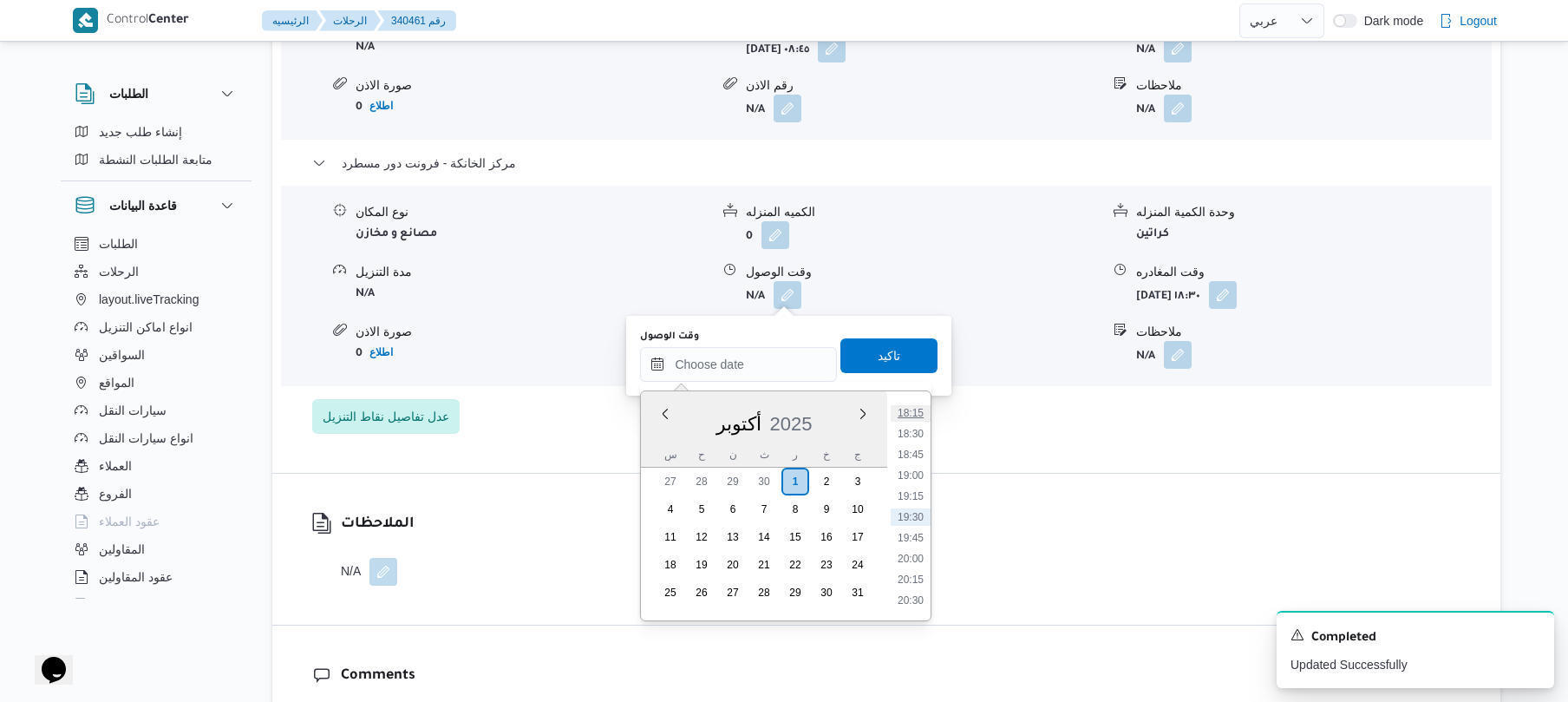
click at [920, 418] on li "18:15" at bounding box center [910, 413] width 40 height 17
type input "٠١/١٠/٢٠٢٥ ١٨:١٥"
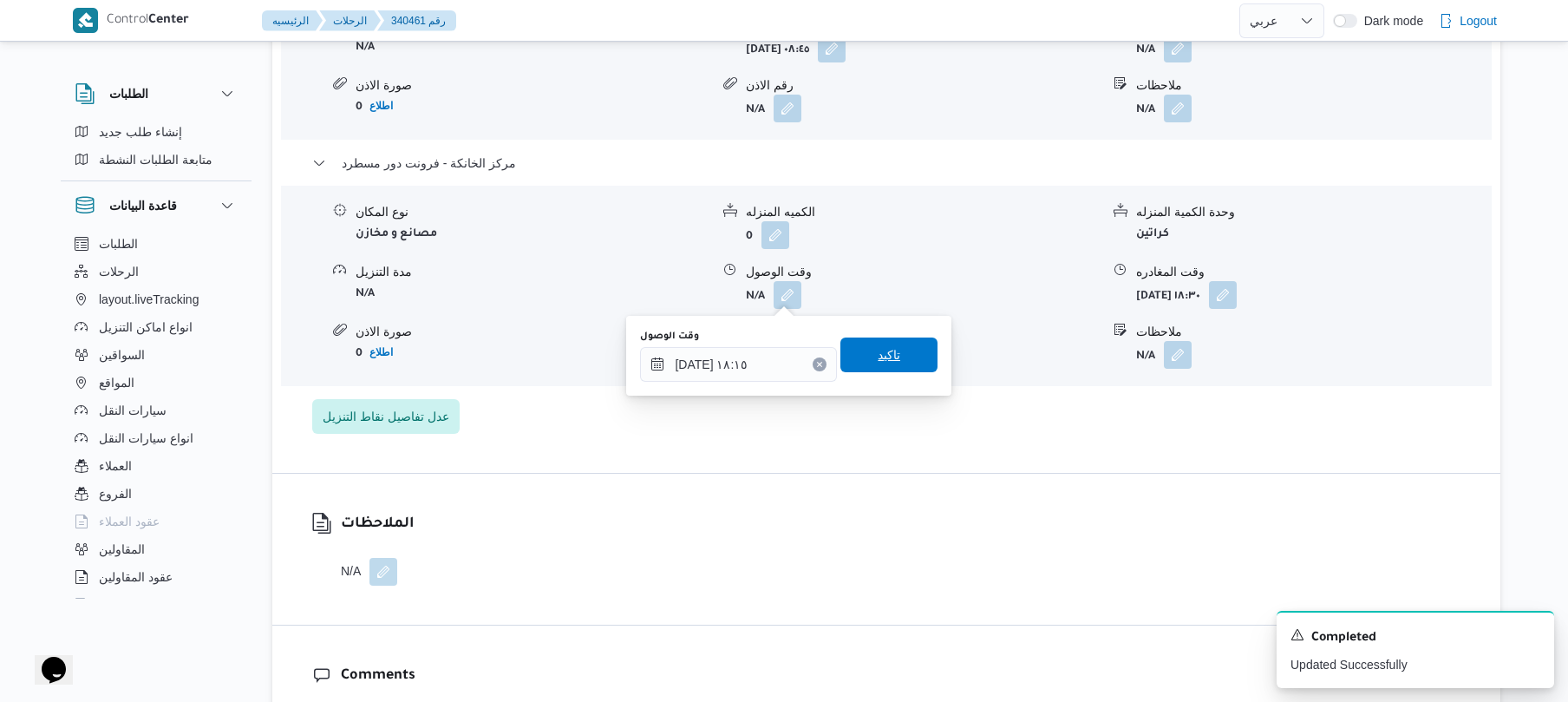
click at [889, 339] on span "تاكيد" at bounding box center [889, 355] width 97 height 34
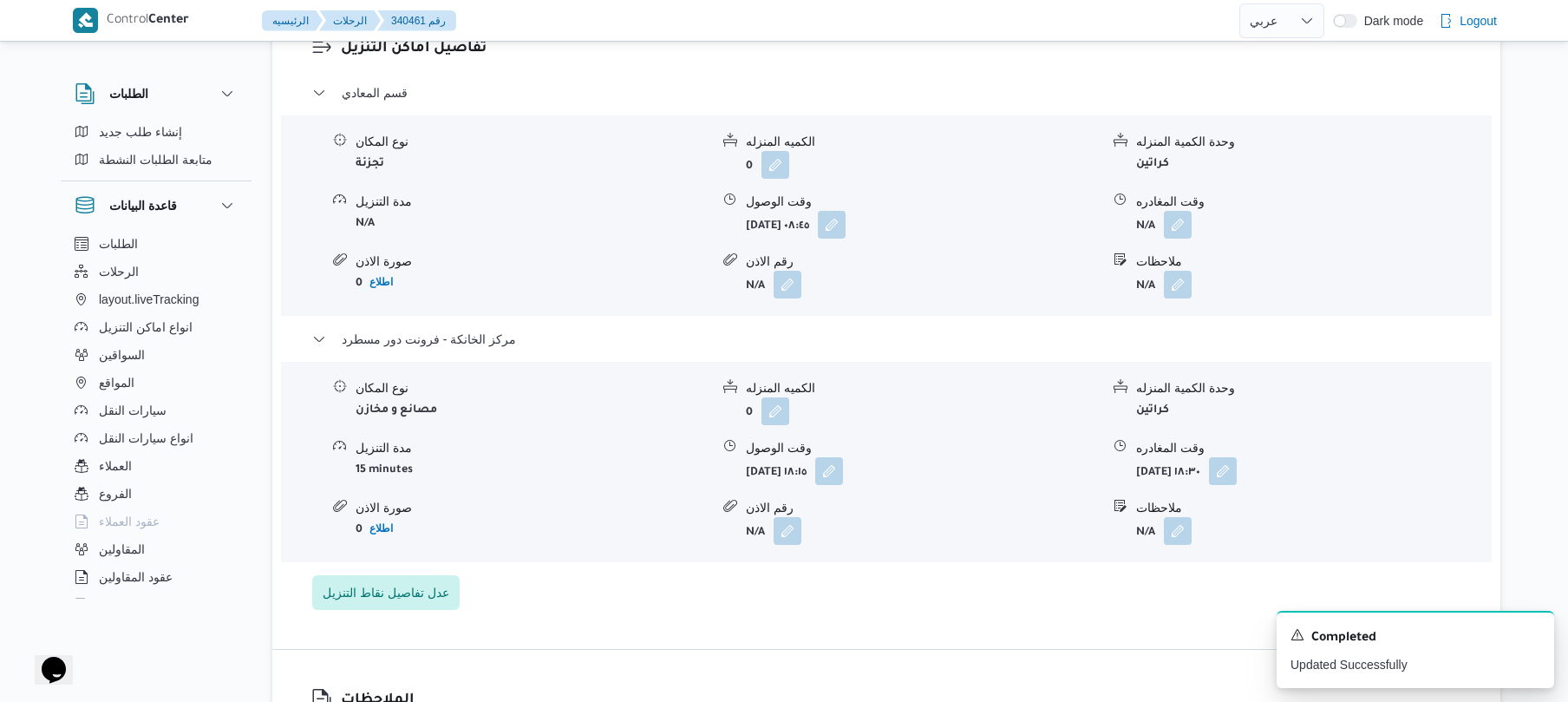
scroll to position [1480, 0]
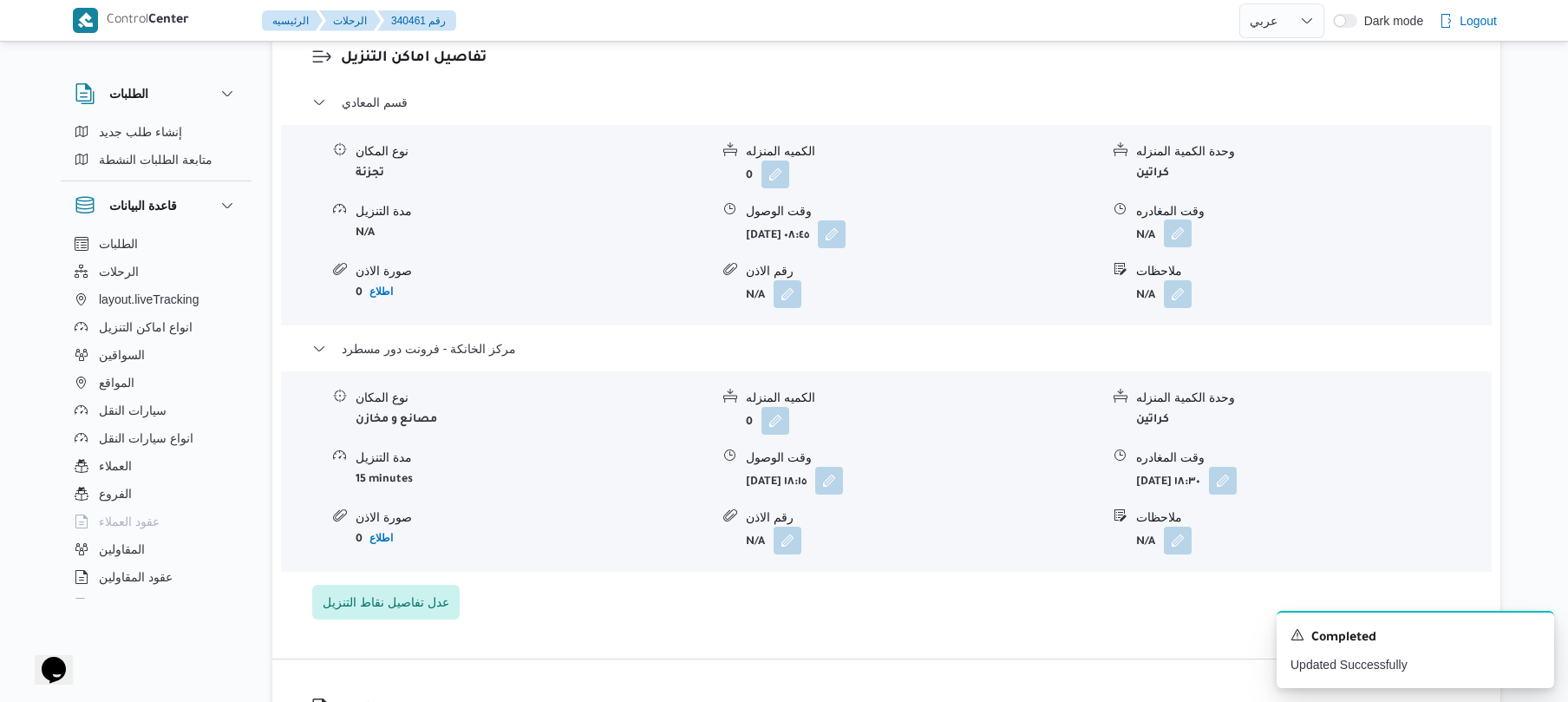
click at [1181, 226] on button "button" at bounding box center [1177, 233] width 28 height 28
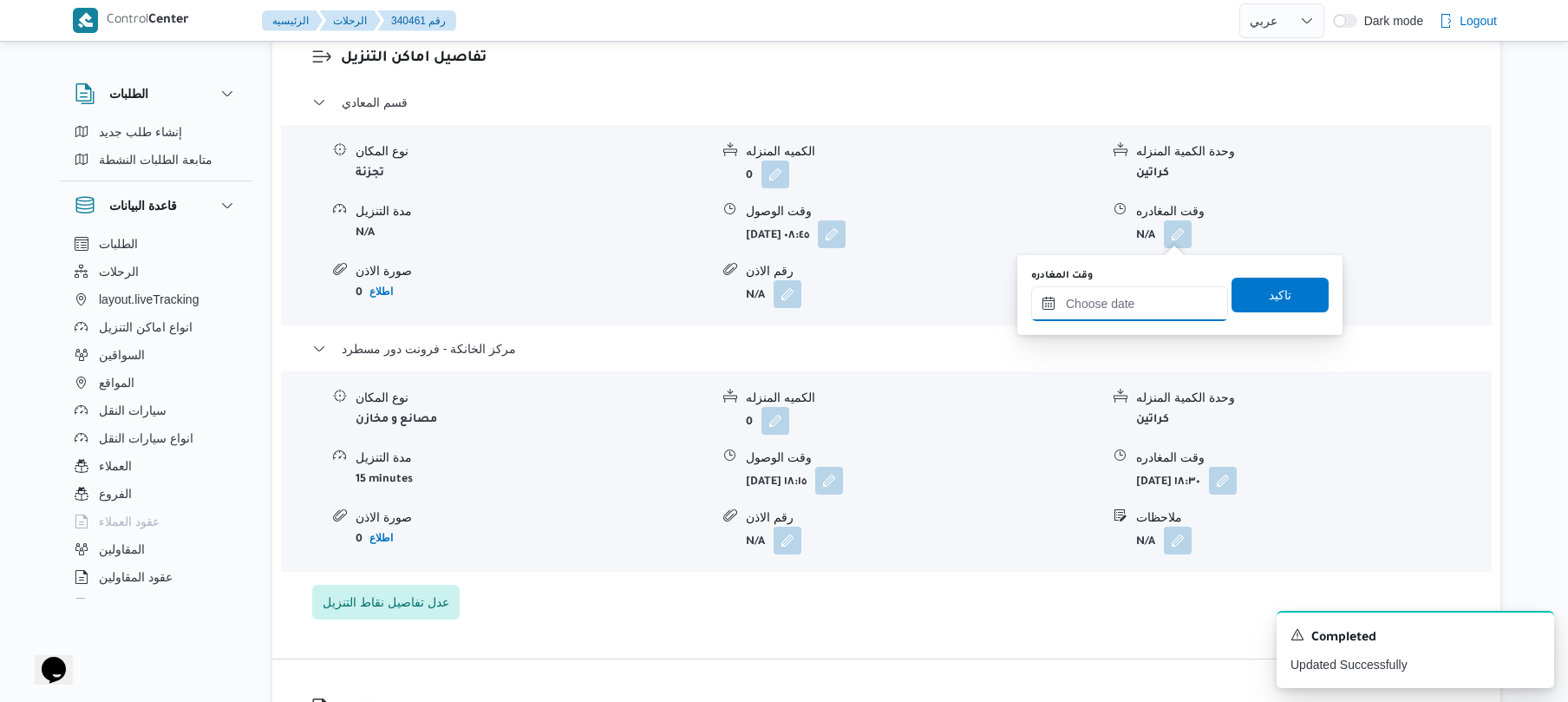
click at [1143, 293] on input "وقت المغادره" at bounding box center [1130, 303] width 197 height 34
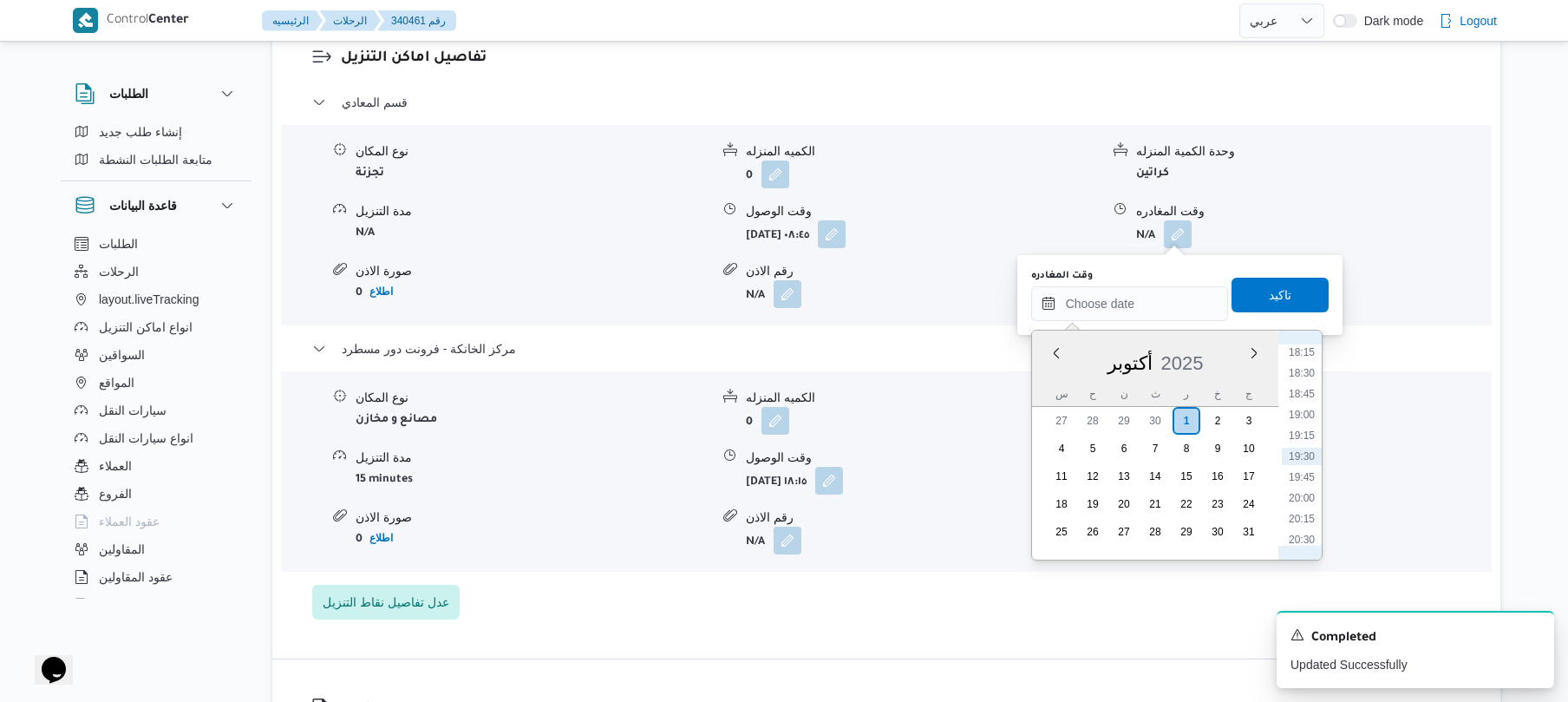
scroll to position [1352, 0]
click at [1301, 434] on li "17:15" at bounding box center [1302, 439] width 40 height 17
type input "٠١/١٠/٢٠٢٥ ١٧:١٥"
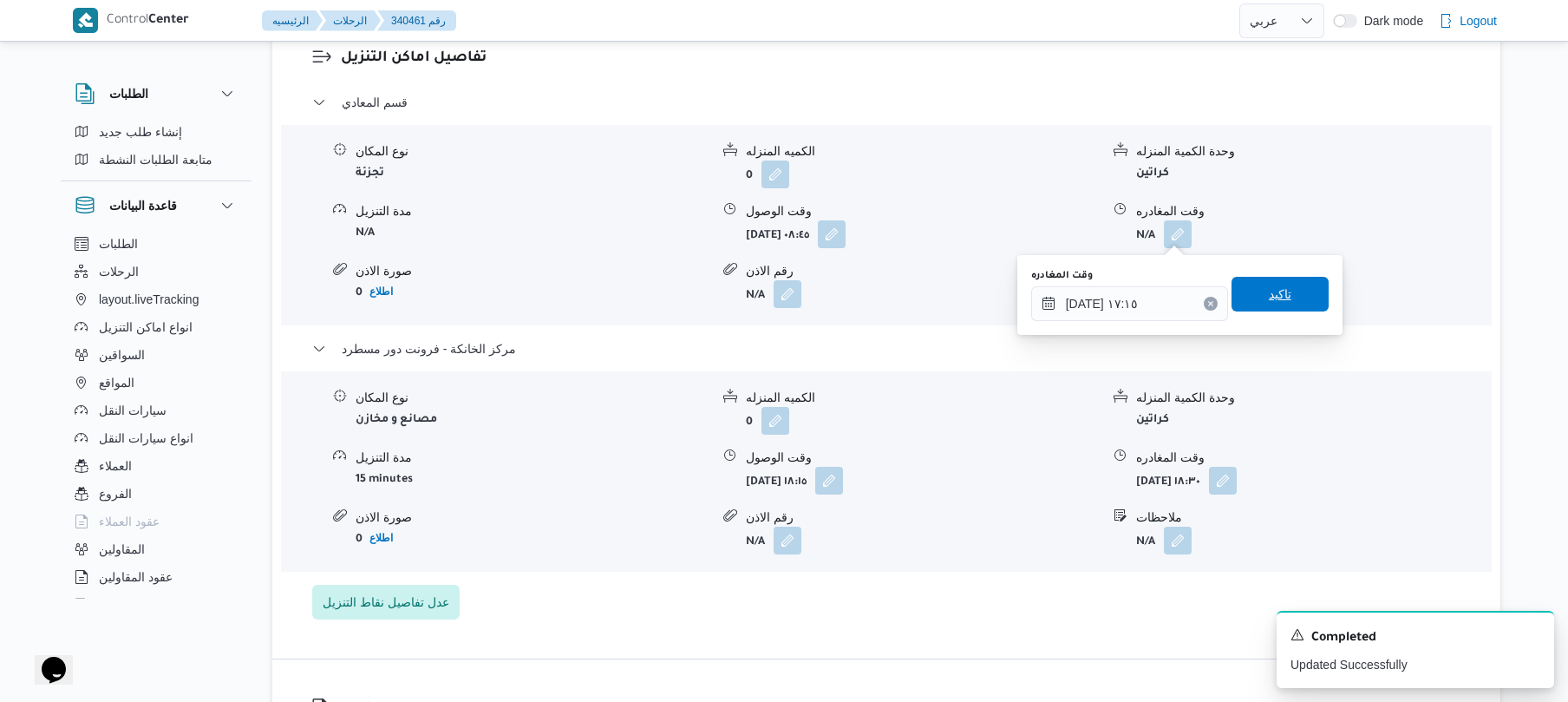
click at [1284, 303] on span "تاكيد" at bounding box center [1280, 294] width 97 height 34
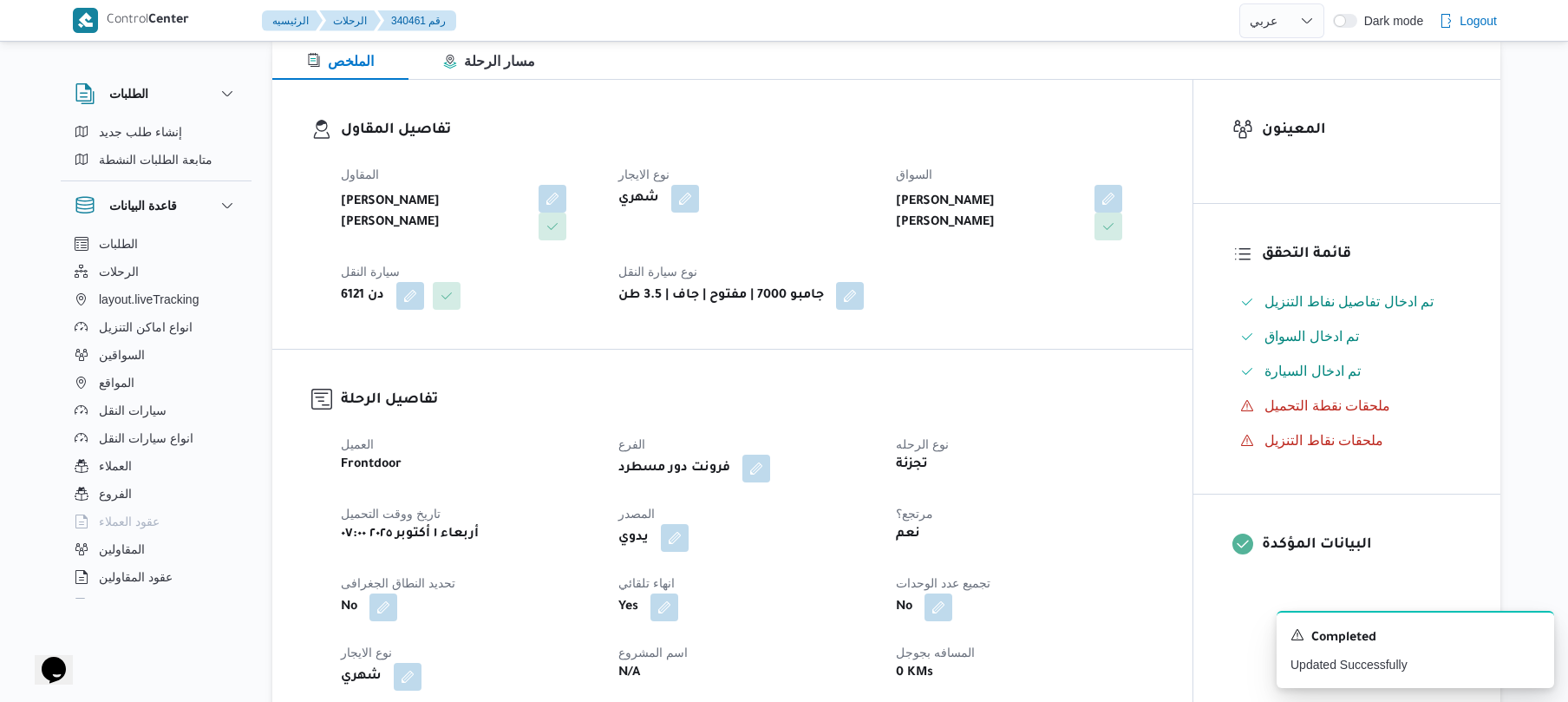
scroll to position [0, 0]
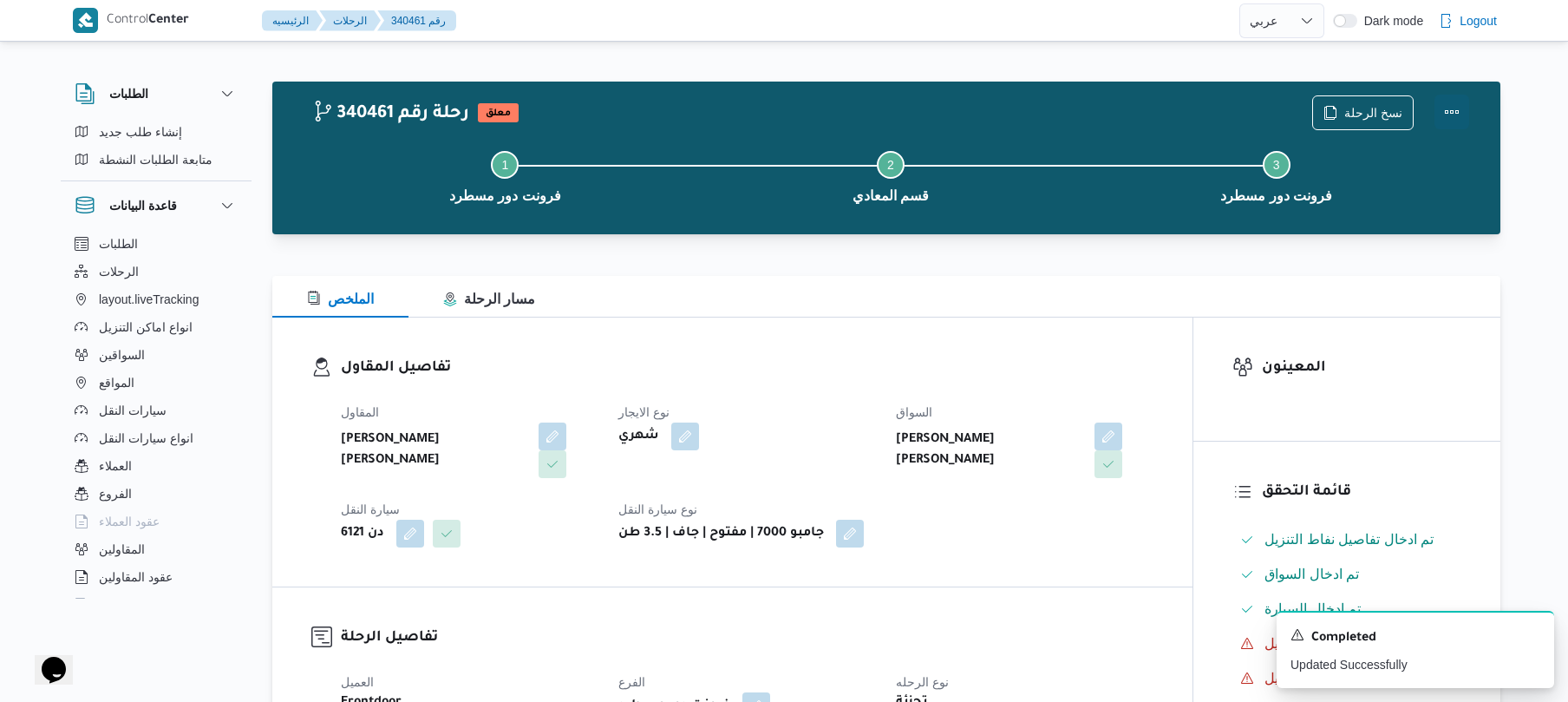
click at [1456, 110] on button "Actions" at bounding box center [1452, 112] width 34 height 34
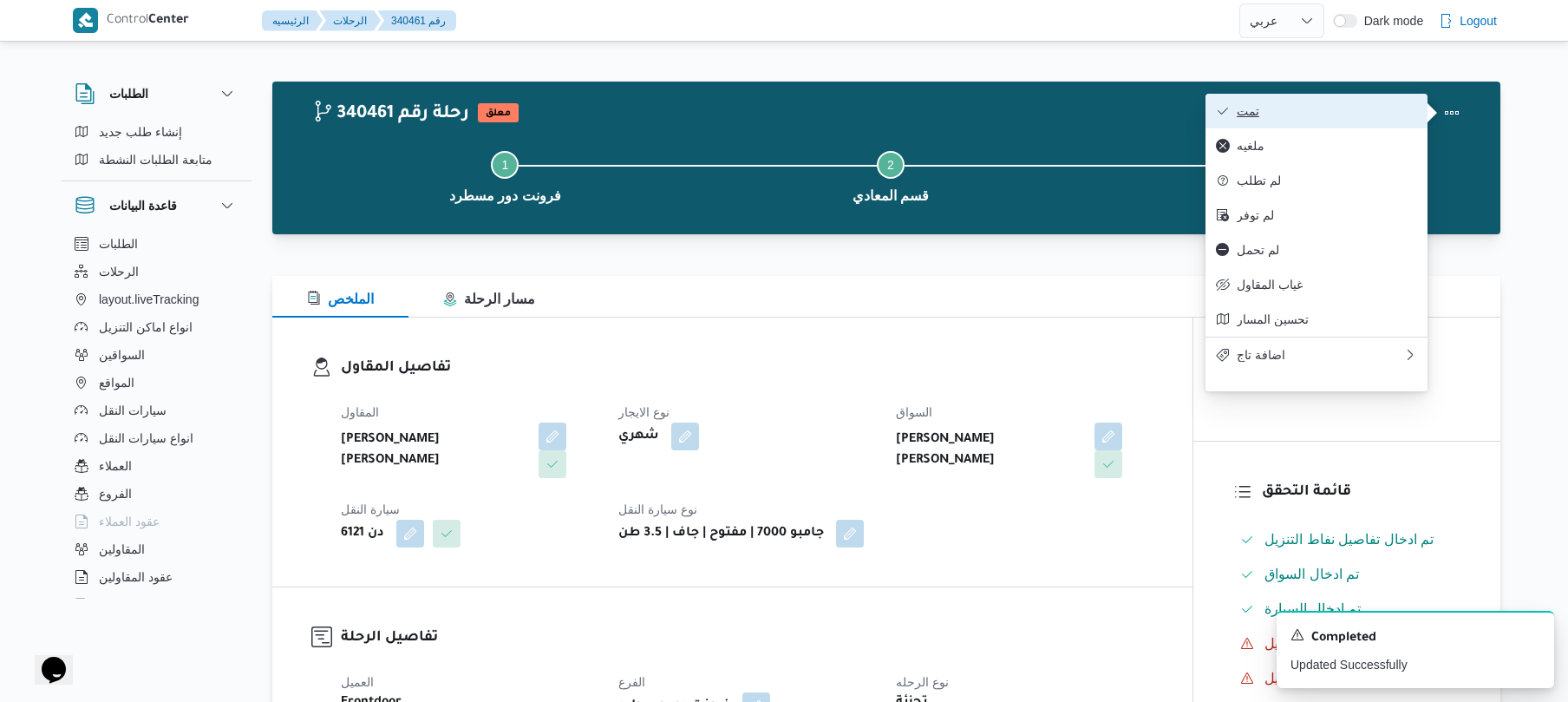
click at [1375, 115] on span "تمت" at bounding box center [1326, 111] width 180 height 14
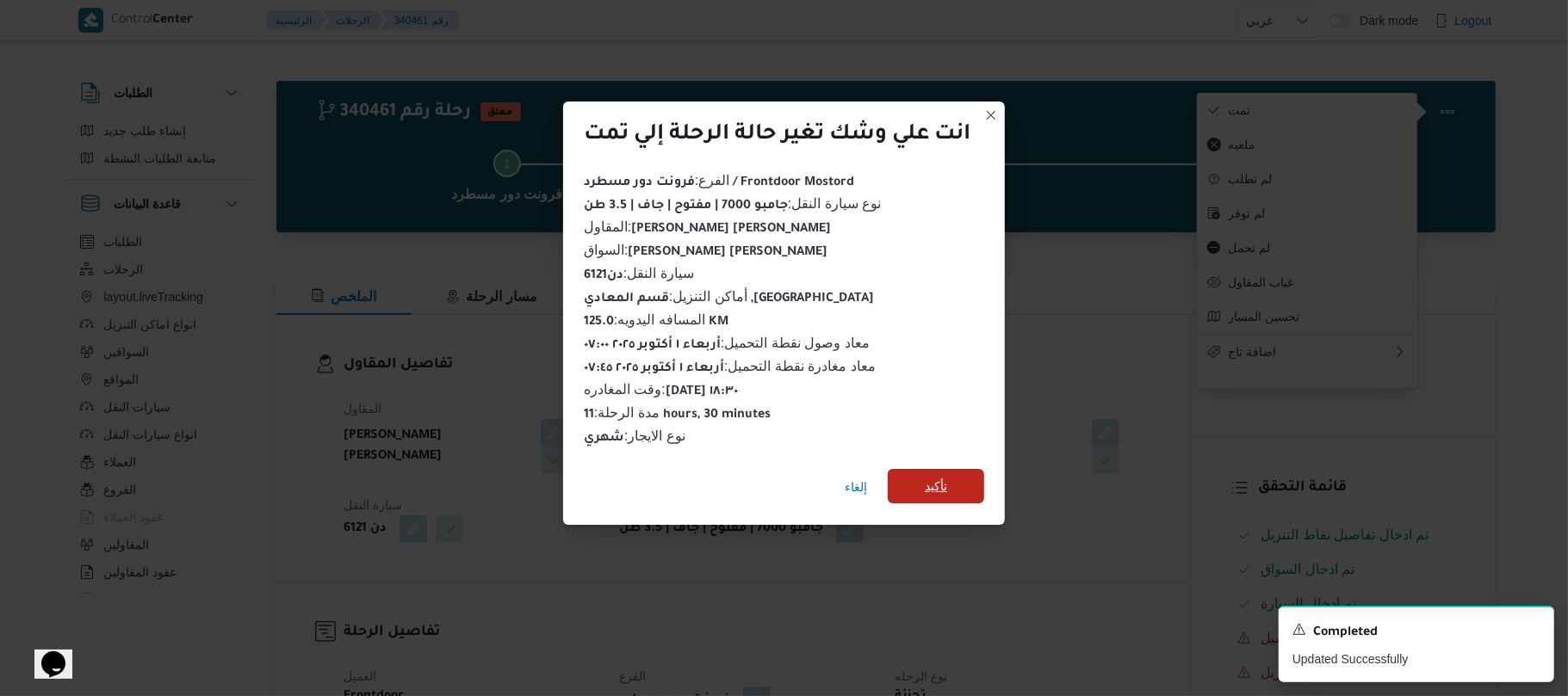
click at [961, 480] on span "تأكيد" at bounding box center [936, 486] width 97 height 34
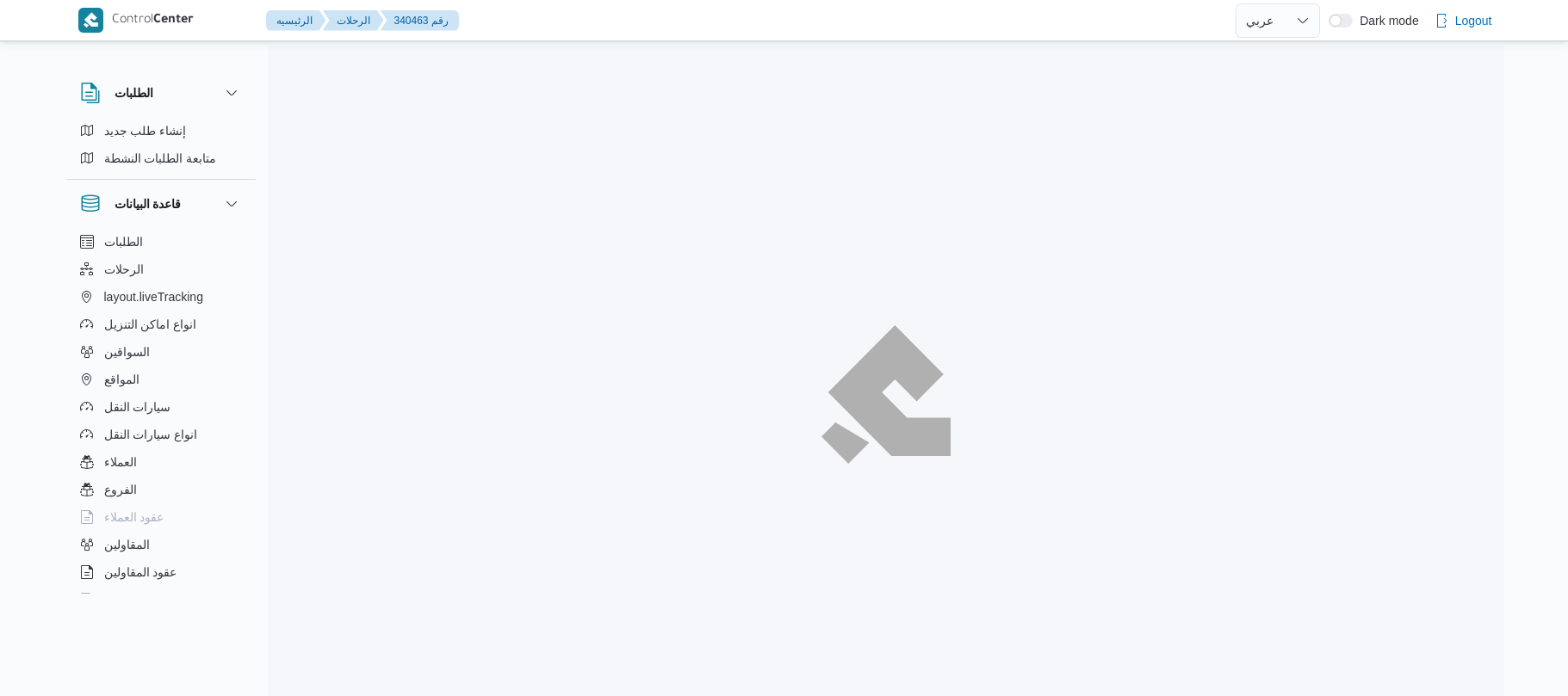
select select "ar"
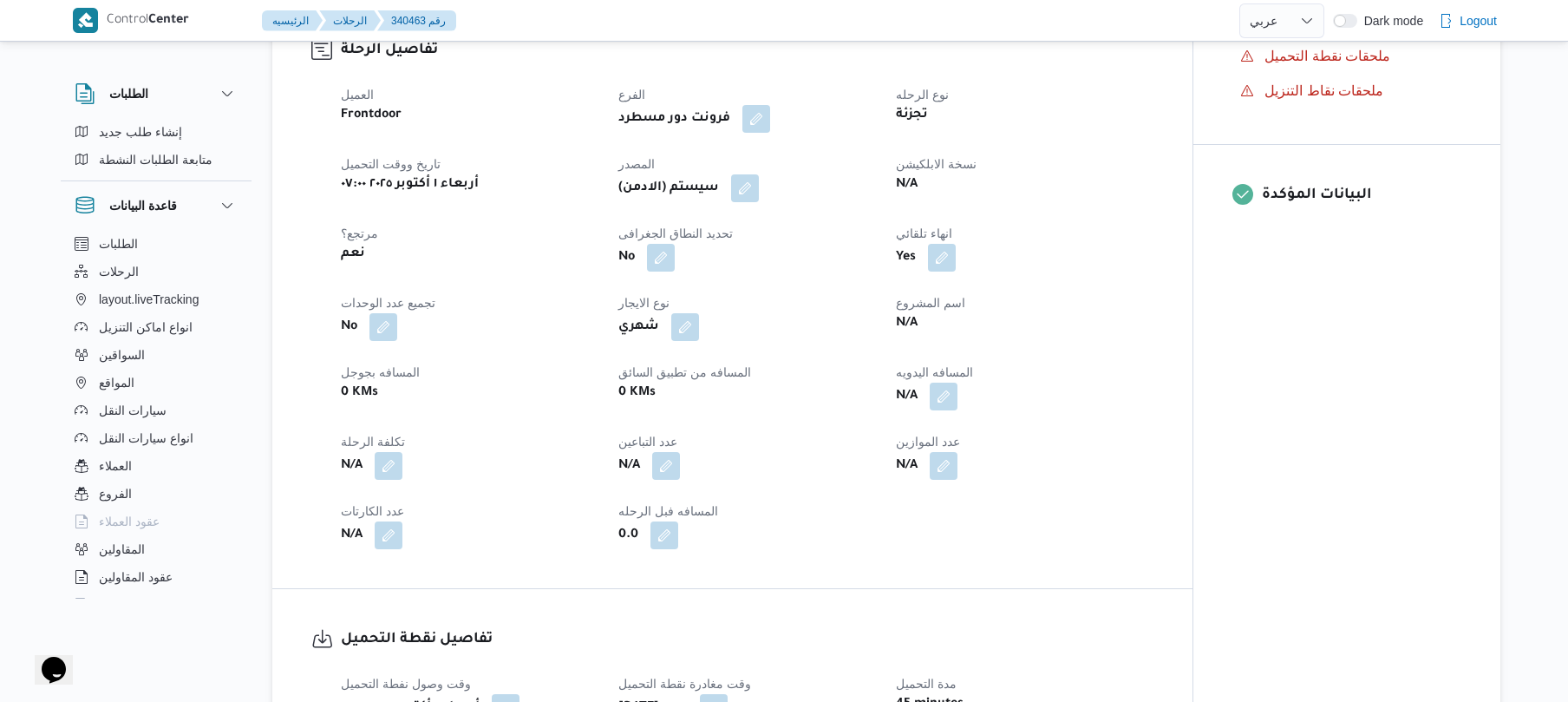
scroll to position [601, 0]
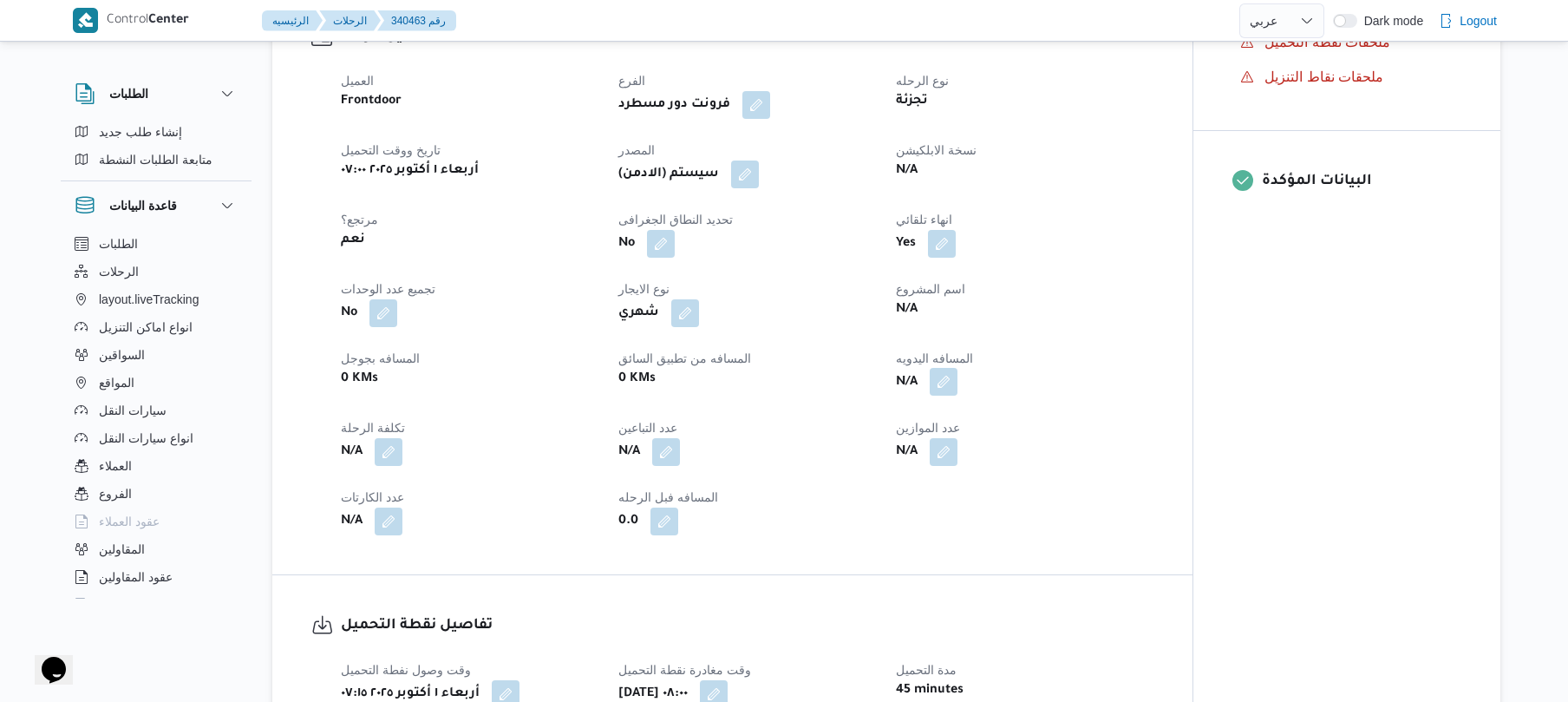
click at [946, 370] on button "button" at bounding box center [943, 382] width 28 height 28
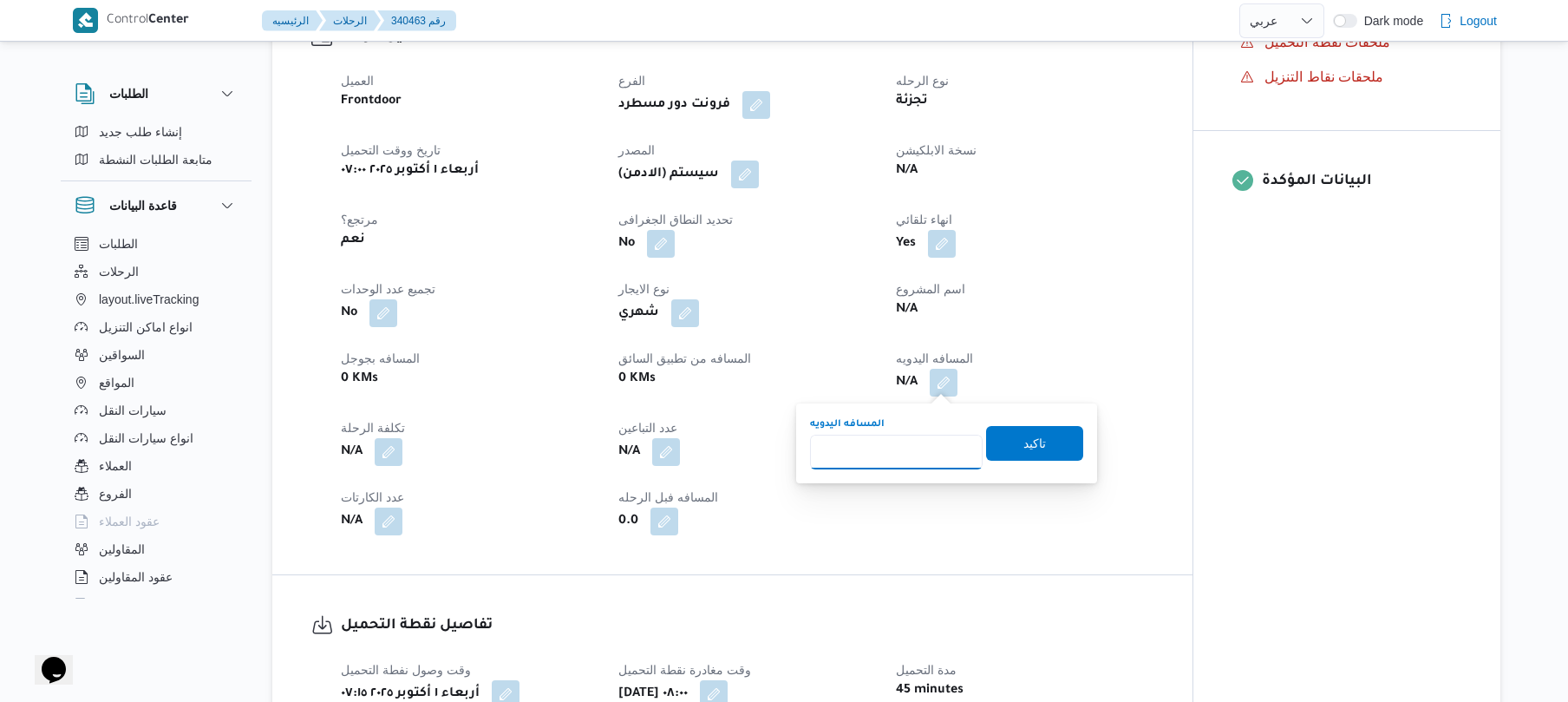
click at [921, 447] on input "المسافه اليدويه" at bounding box center [896, 452] width 173 height 34
type input "130"
click at [1024, 445] on span "تاكيد" at bounding box center [1035, 443] width 23 height 21
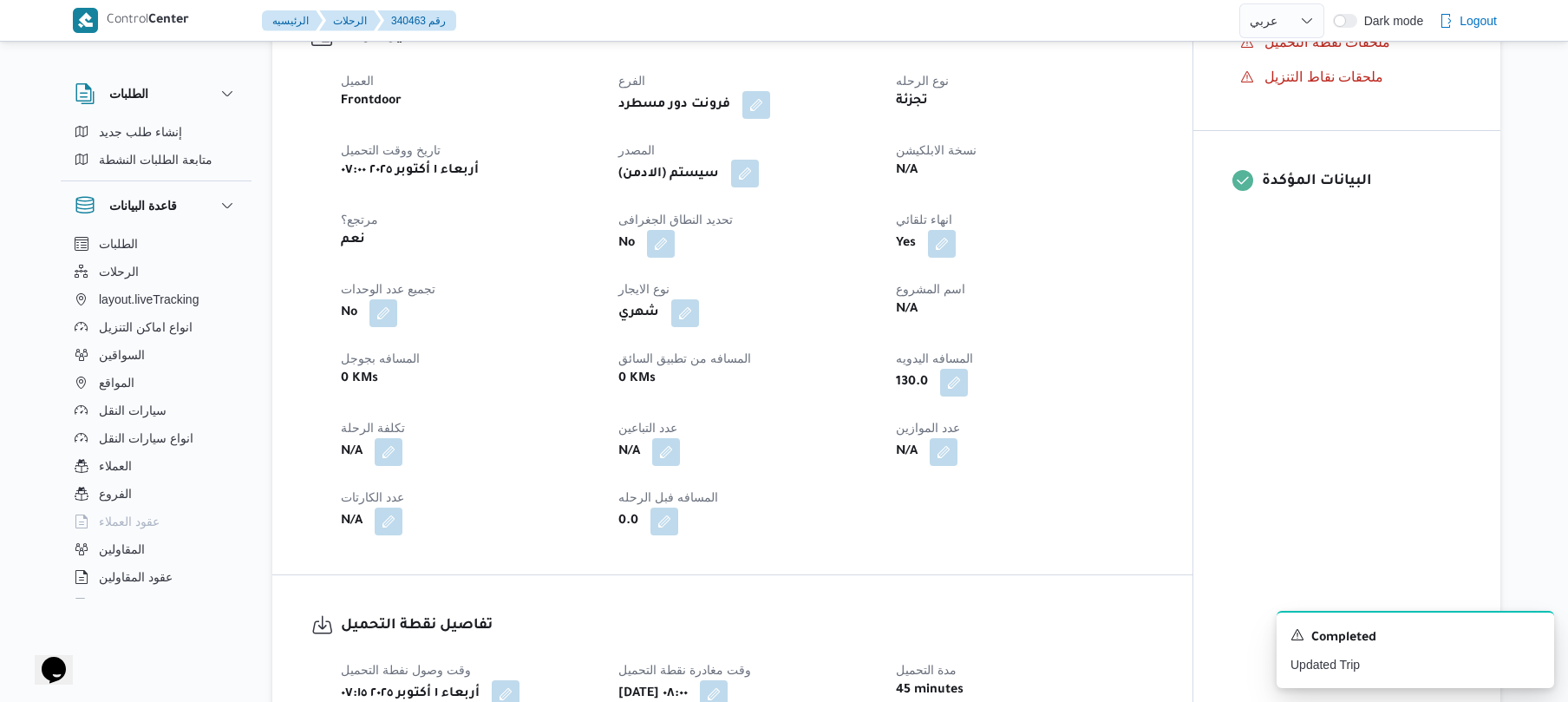
click at [757, 178] on button "button" at bounding box center [744, 173] width 28 height 28
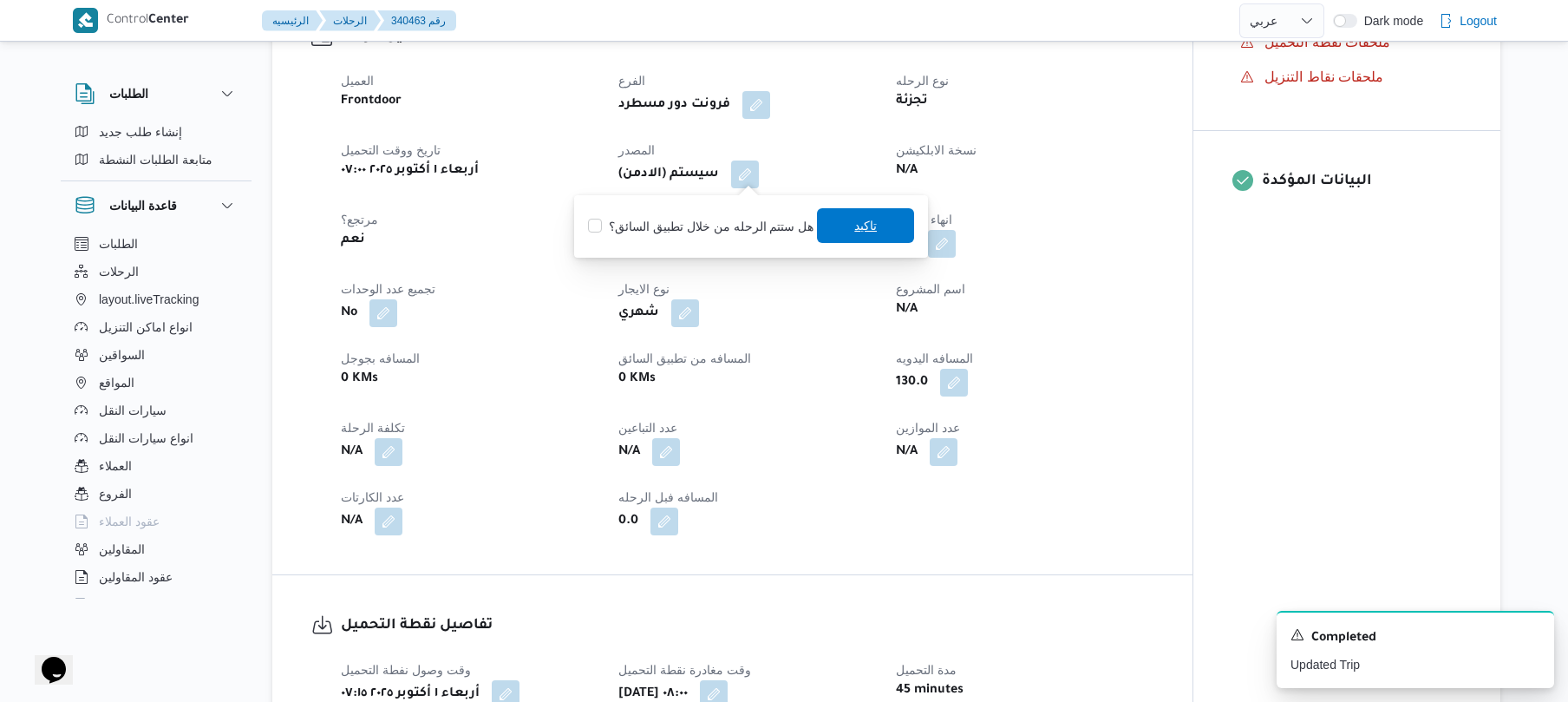
click at [829, 223] on span "تاكيد" at bounding box center [865, 225] width 97 height 34
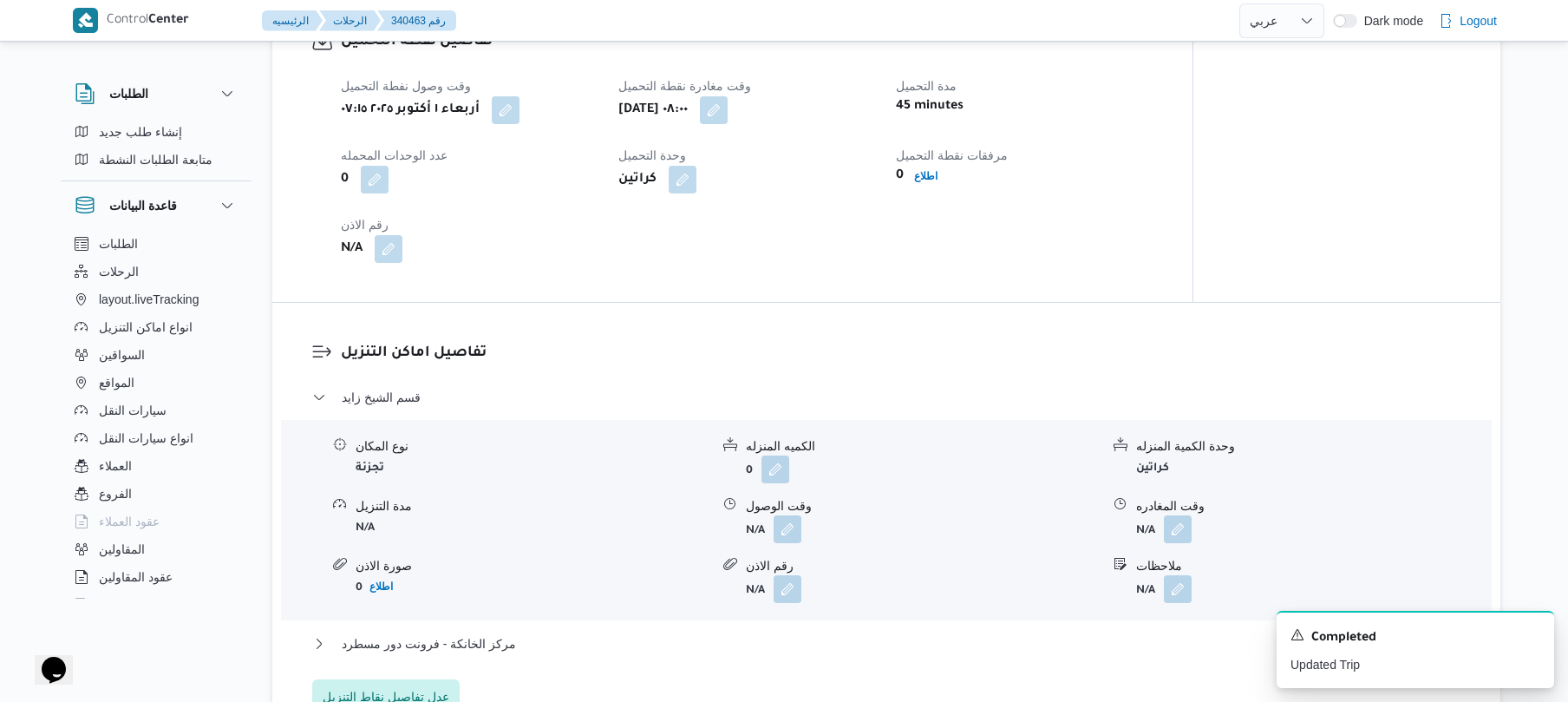
scroll to position [1342, 0]
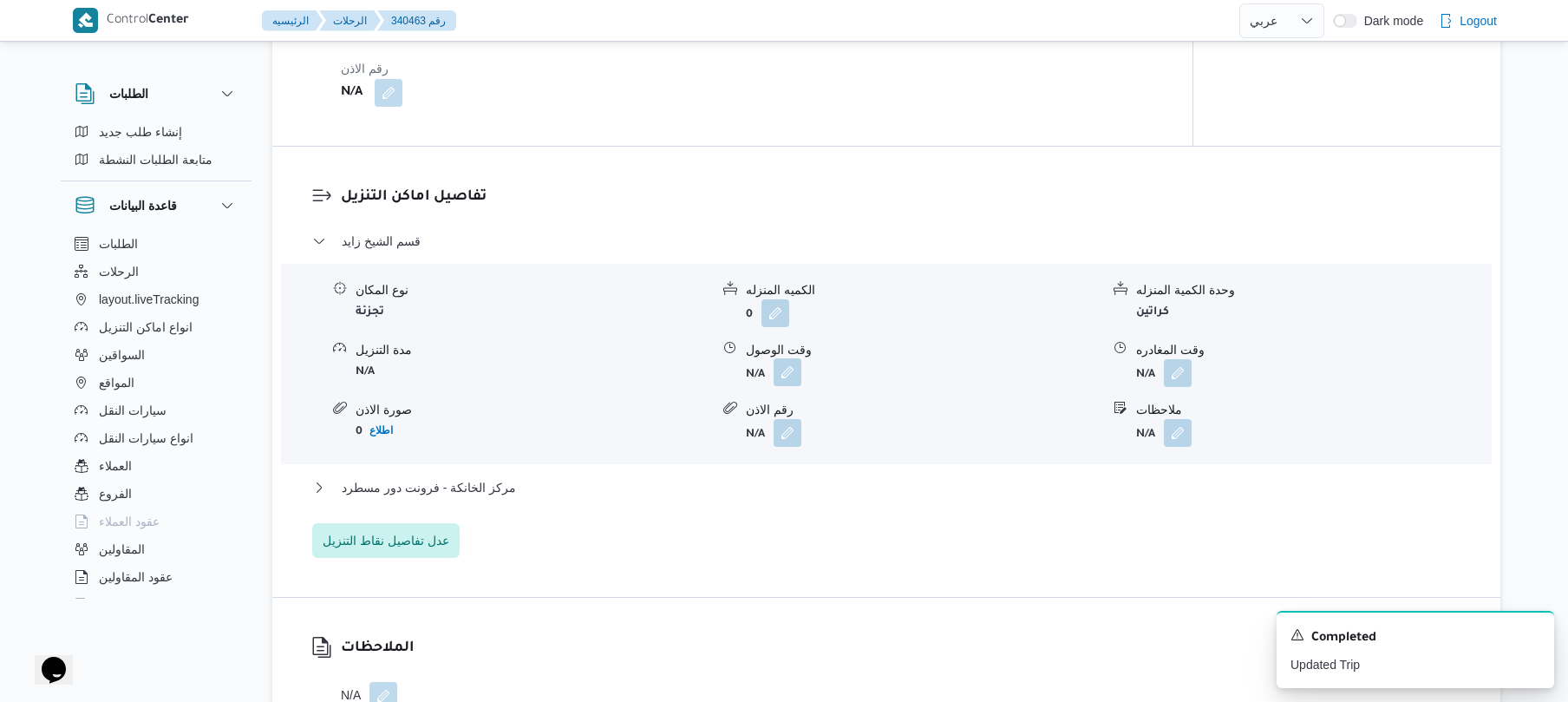
click at [788, 382] on button "button" at bounding box center [787, 372] width 28 height 28
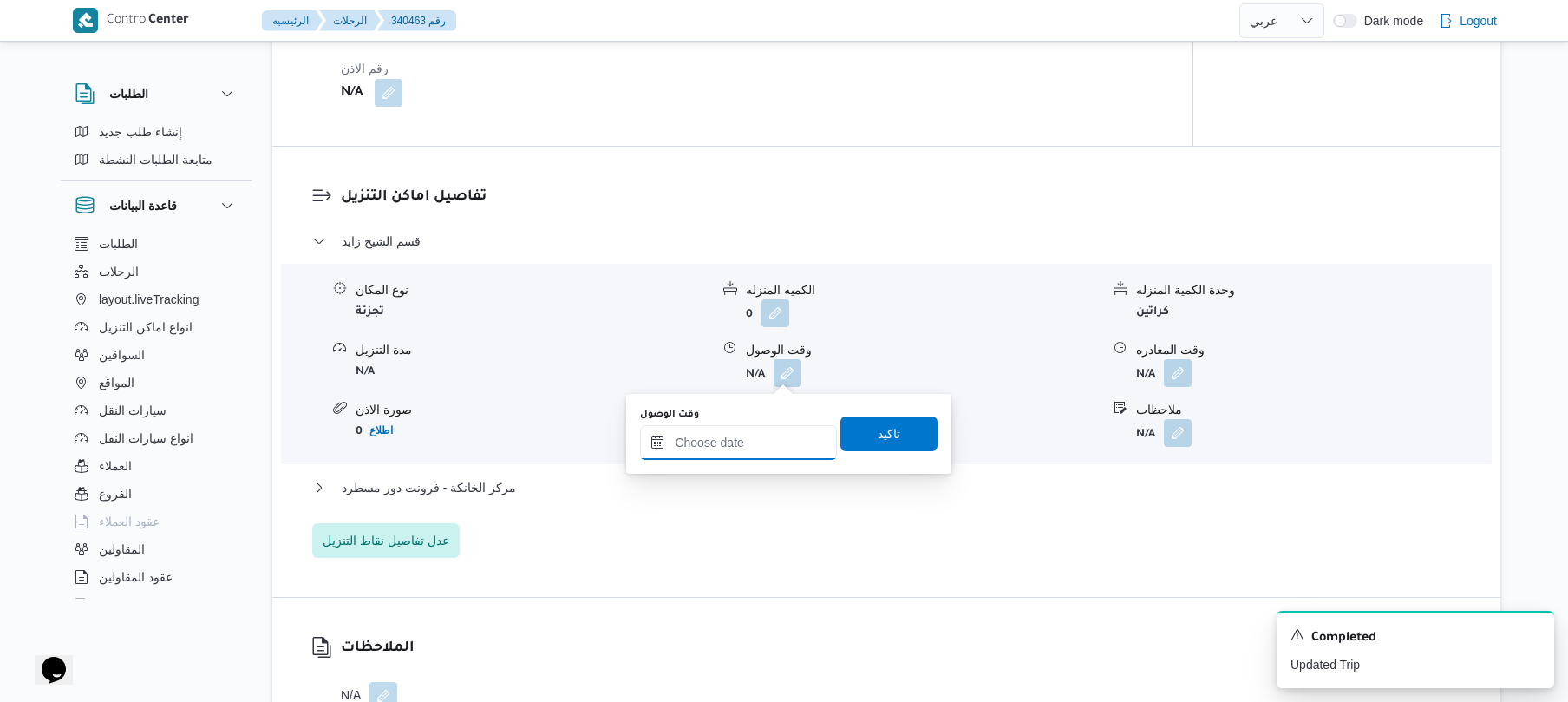
click at [750, 446] on input "وقت الوصول" at bounding box center [738, 443] width 197 height 34
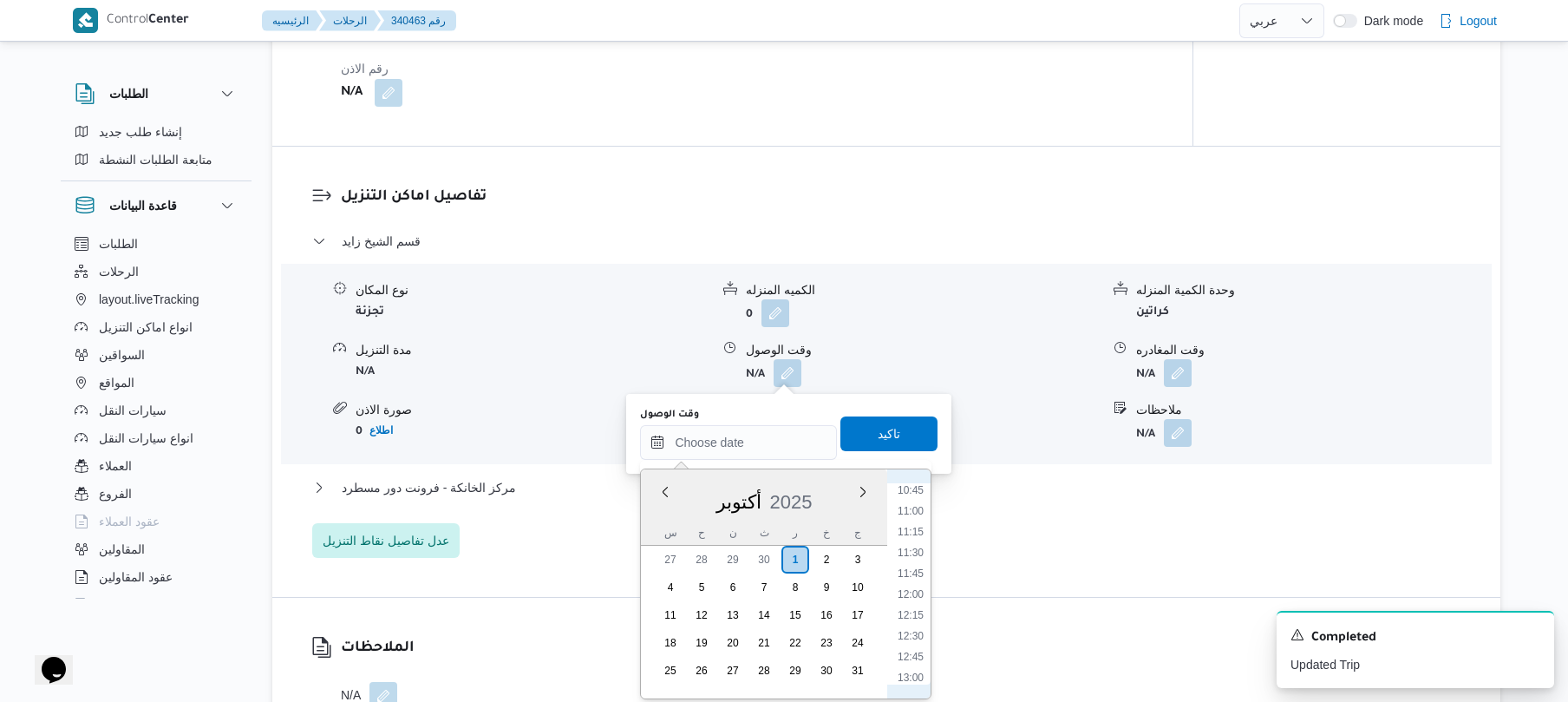
scroll to position [727, 0]
click at [917, 511] on li "09:00" at bounding box center [910, 514] width 40 height 17
type input "٠١/١٠/٢٠٢٥ ٠٩:٠٠"
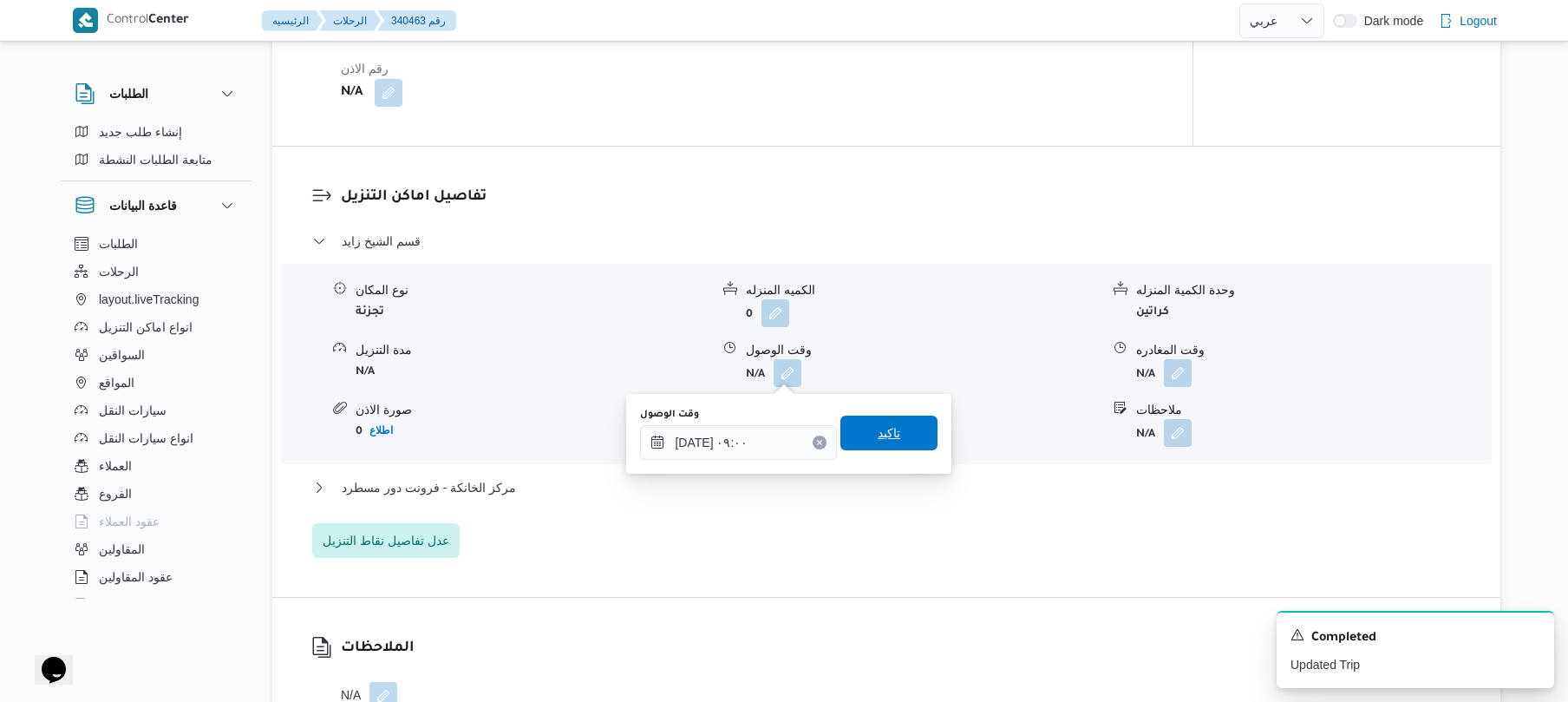
click at [892, 441] on span "تاكيد" at bounding box center [889, 433] width 97 height 34
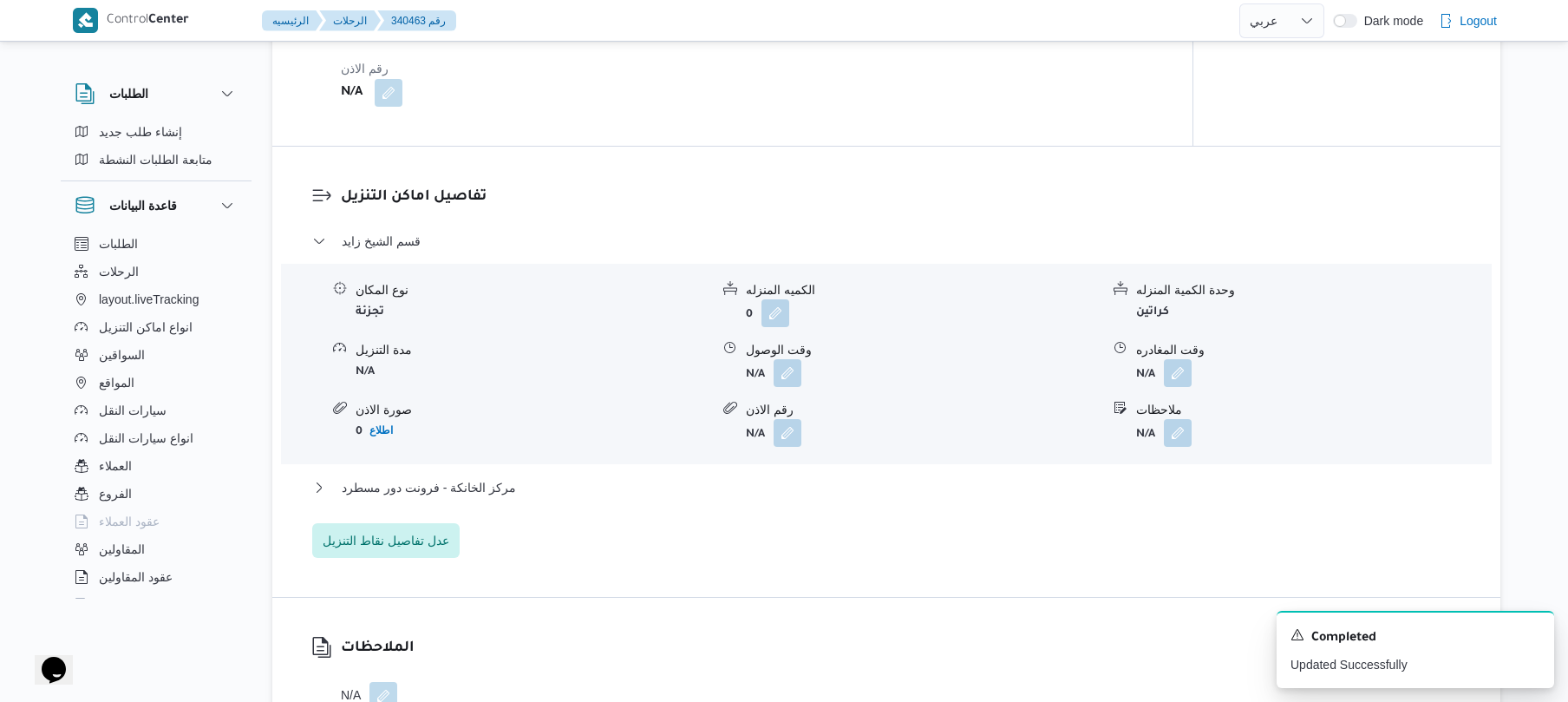
click at [831, 498] on div "مركز الخانكة - فرونت دور مسطرد" at bounding box center [886, 493] width 1149 height 33
click at [836, 486] on button "مركز الخانكة - فرونت دور مسطرد" at bounding box center [886, 487] width 1149 height 21
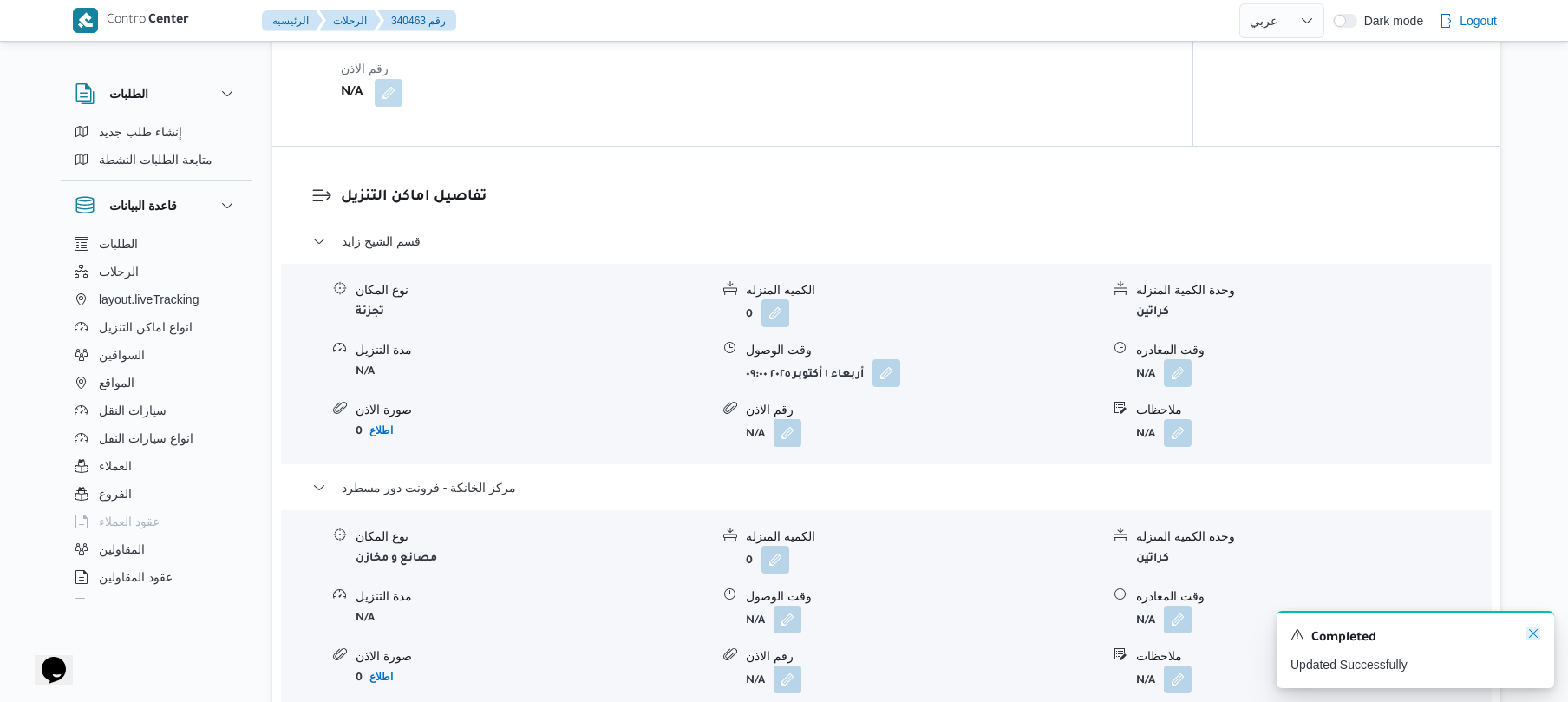
click at [1530, 638] on icon "Dismiss toast" at bounding box center [1533, 633] width 9 height 9
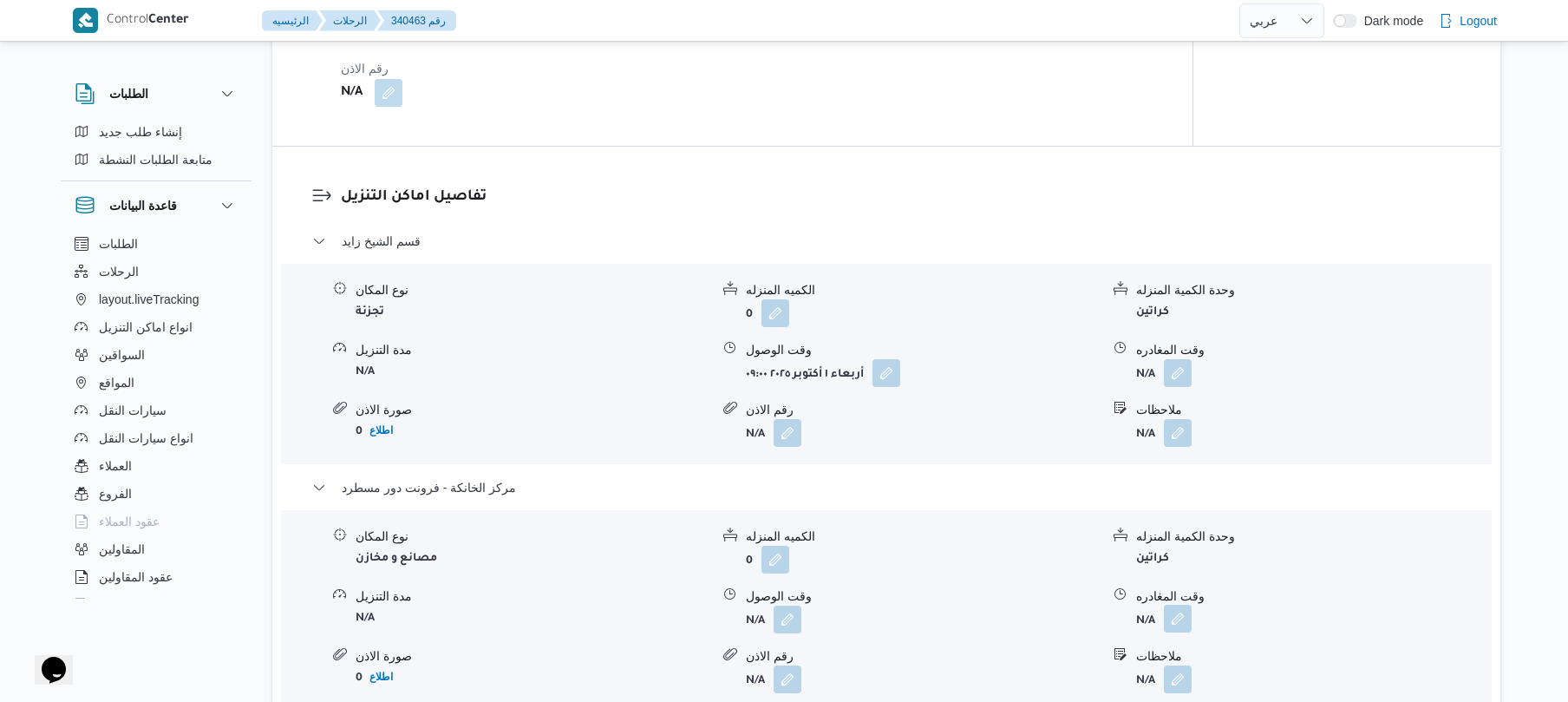
click at [1169, 611] on button "button" at bounding box center [1177, 618] width 28 height 28
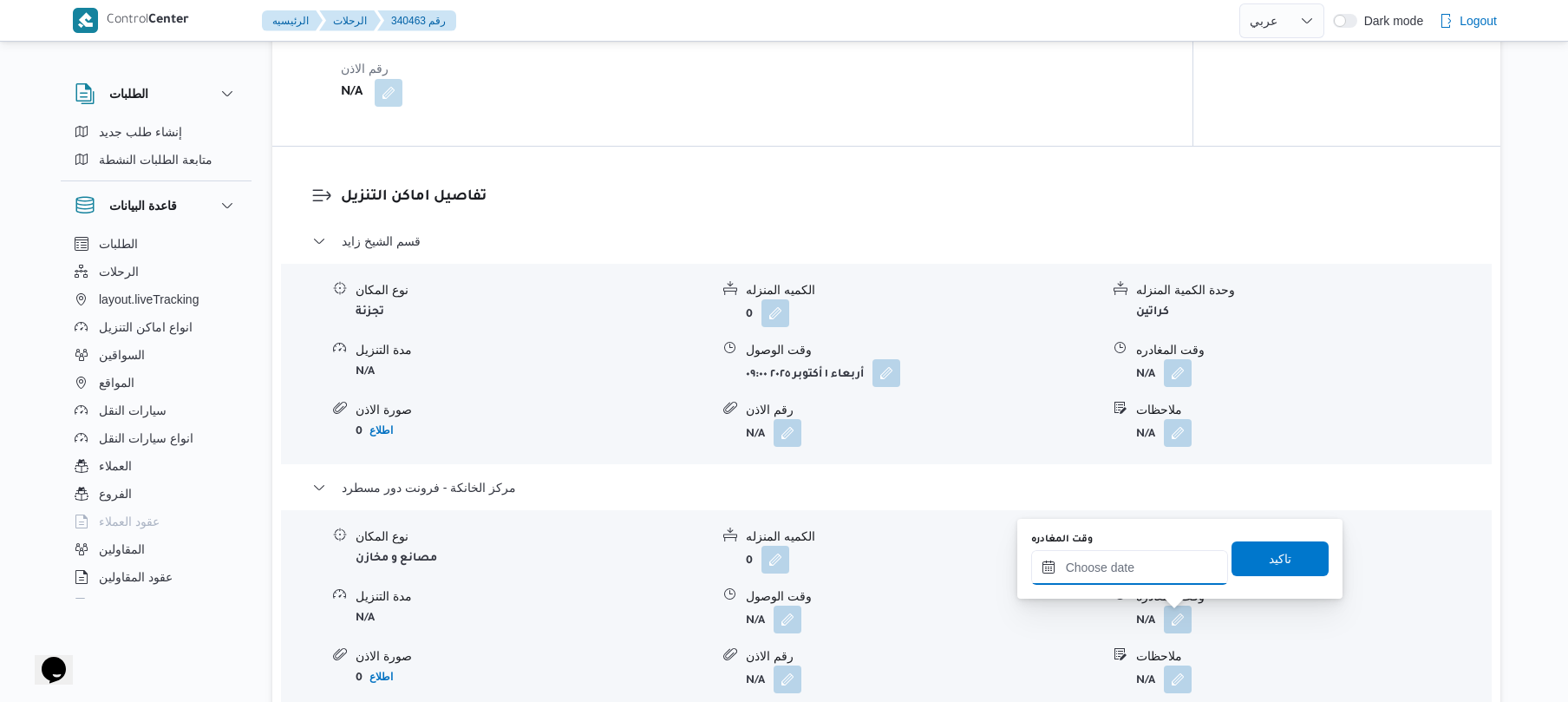
click at [1149, 560] on input "وقت المغادره" at bounding box center [1130, 568] width 197 height 34
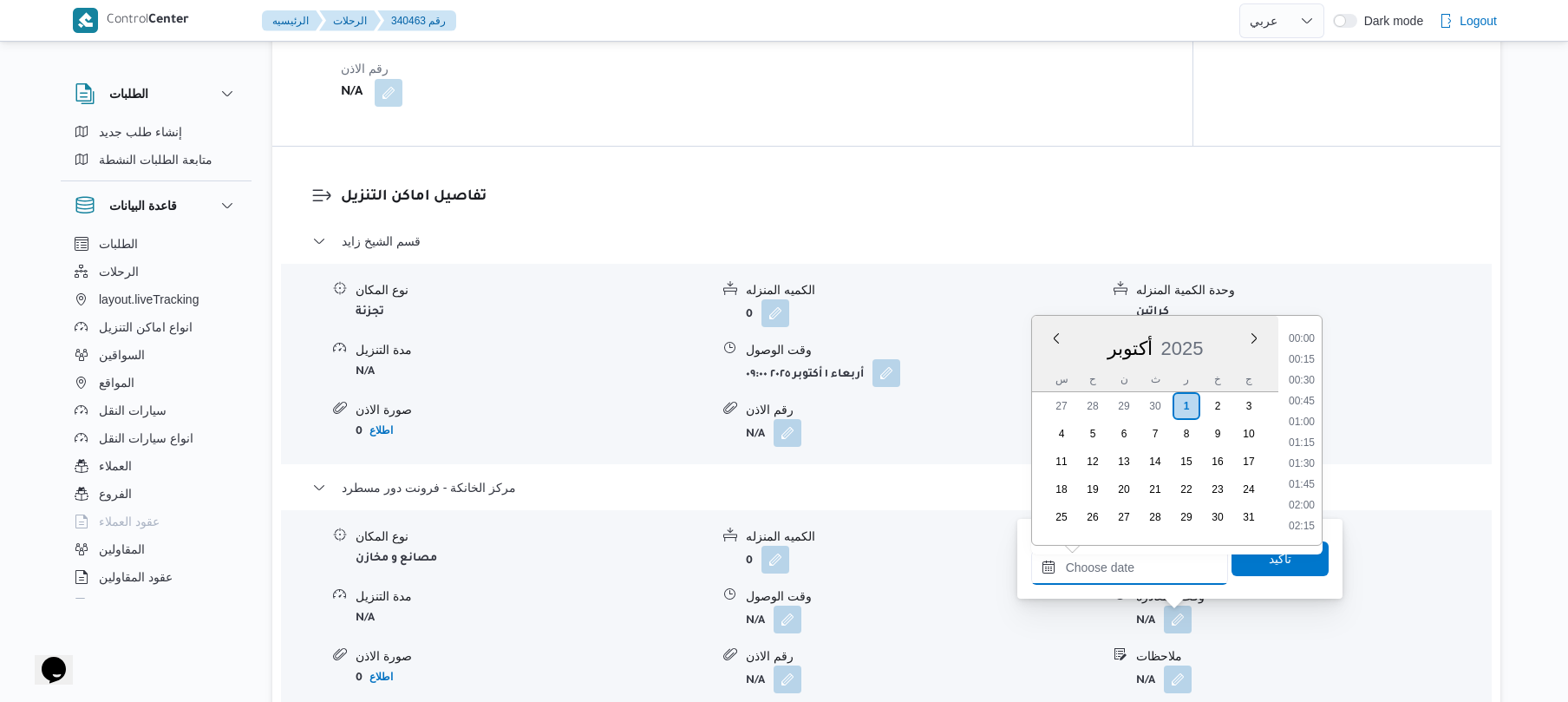
scroll to position [1521, 0]
click at [1306, 380] on li "18:45" at bounding box center [1302, 379] width 40 height 17
type input "٠١/١٠/٢٠٢٥ ١٨:٤٥"
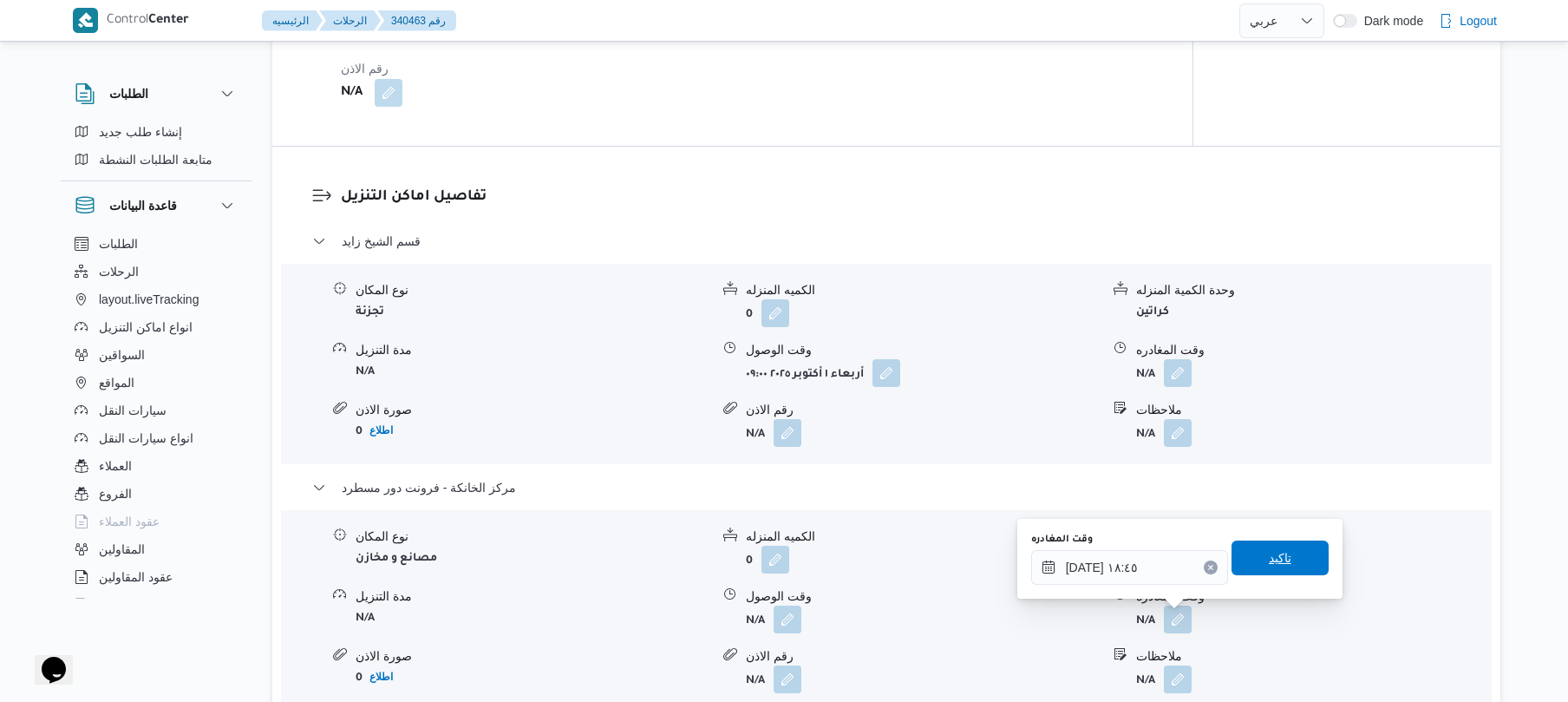
click at [1273, 552] on span "تاكيد" at bounding box center [1280, 558] width 23 height 21
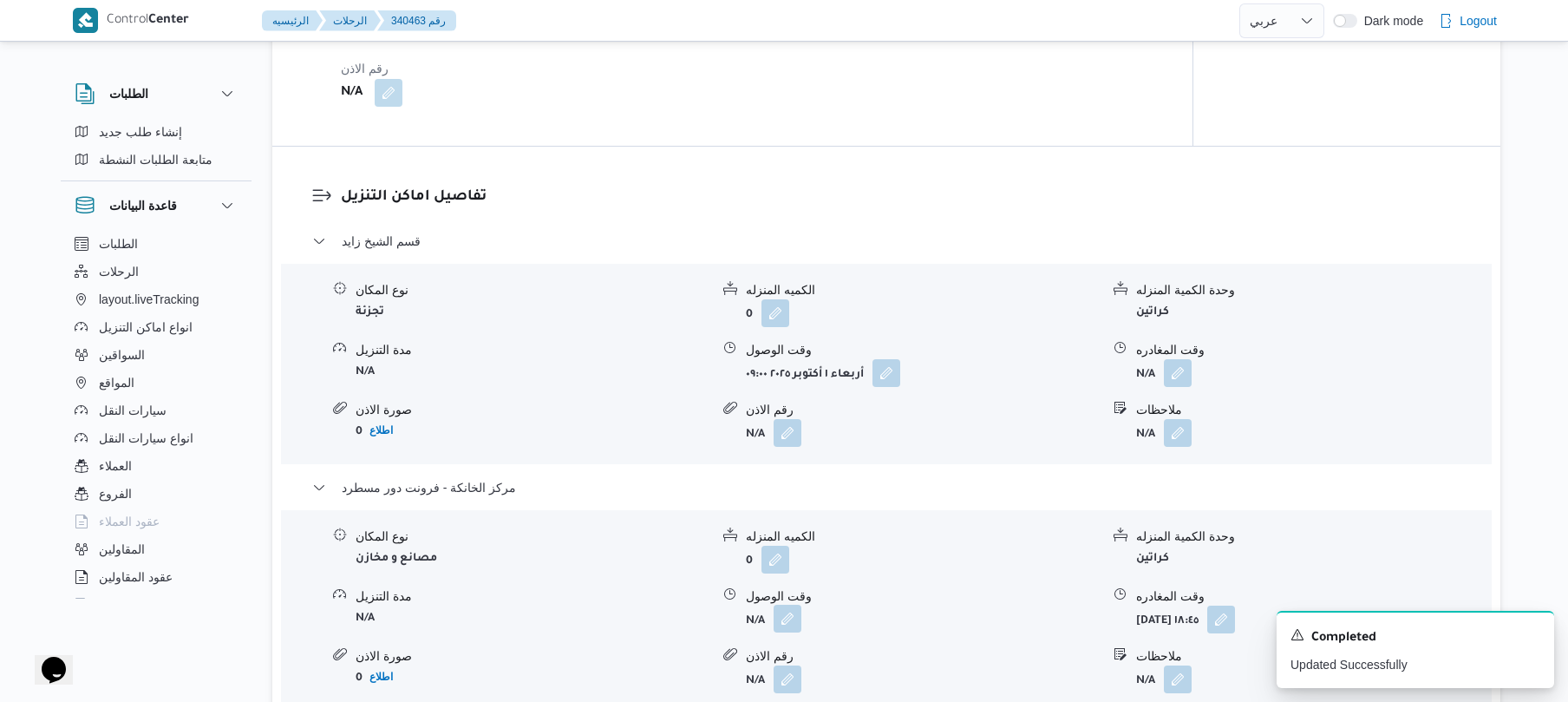
click at [796, 609] on button "button" at bounding box center [787, 618] width 28 height 28
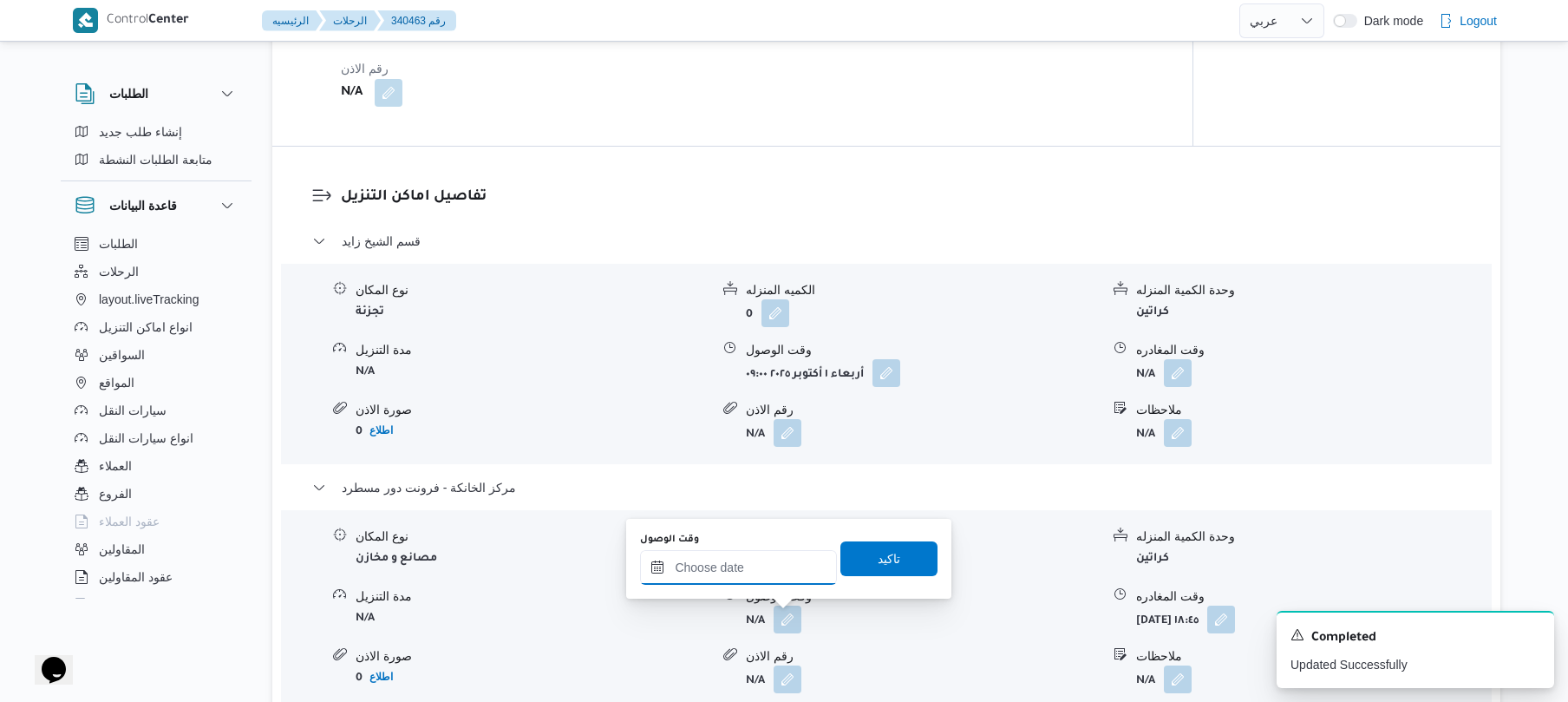
click at [789, 576] on input "وقت الوصول" at bounding box center [738, 568] width 197 height 34
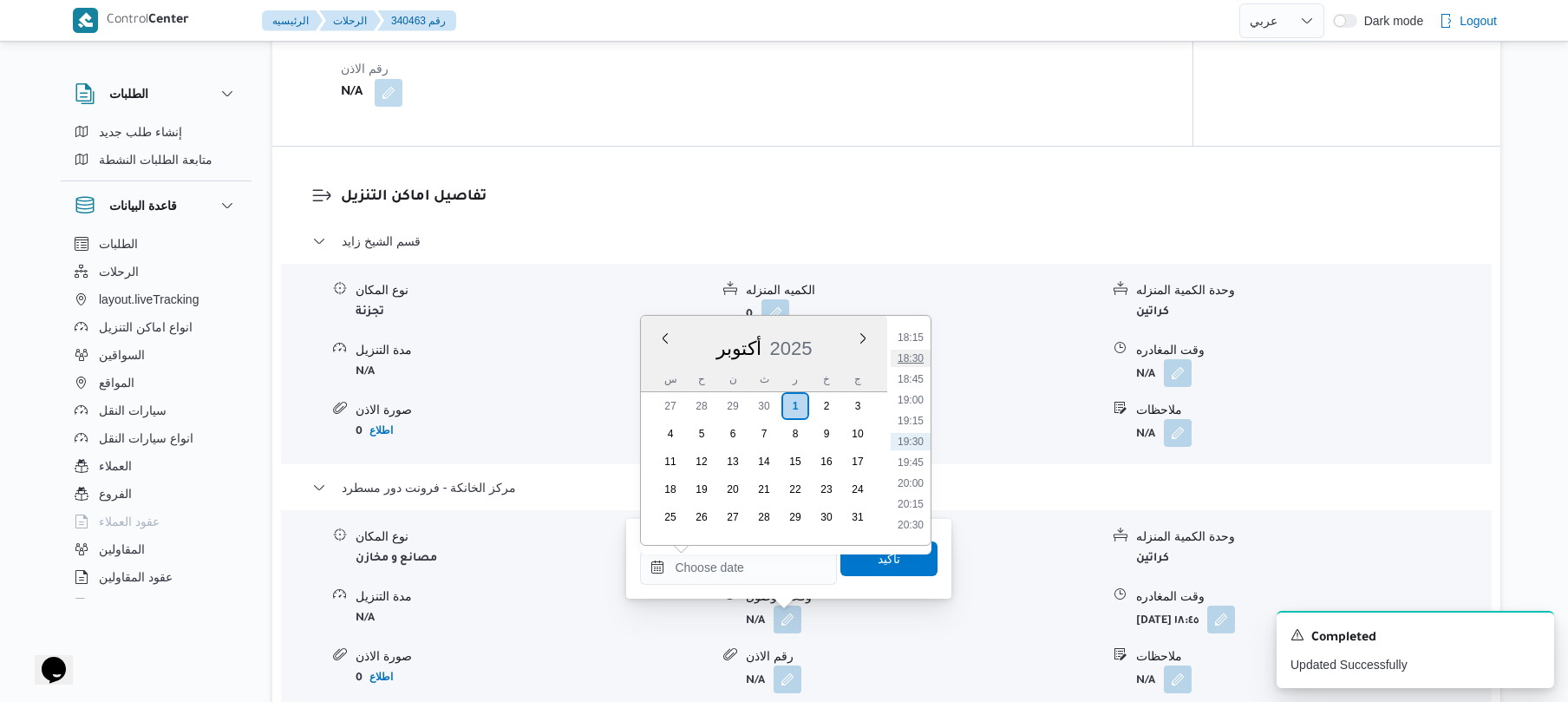
click at [916, 360] on li "18:30" at bounding box center [910, 359] width 40 height 17
type input "٠١/١٠/٢٠٢٥ ١٨:٣٠"
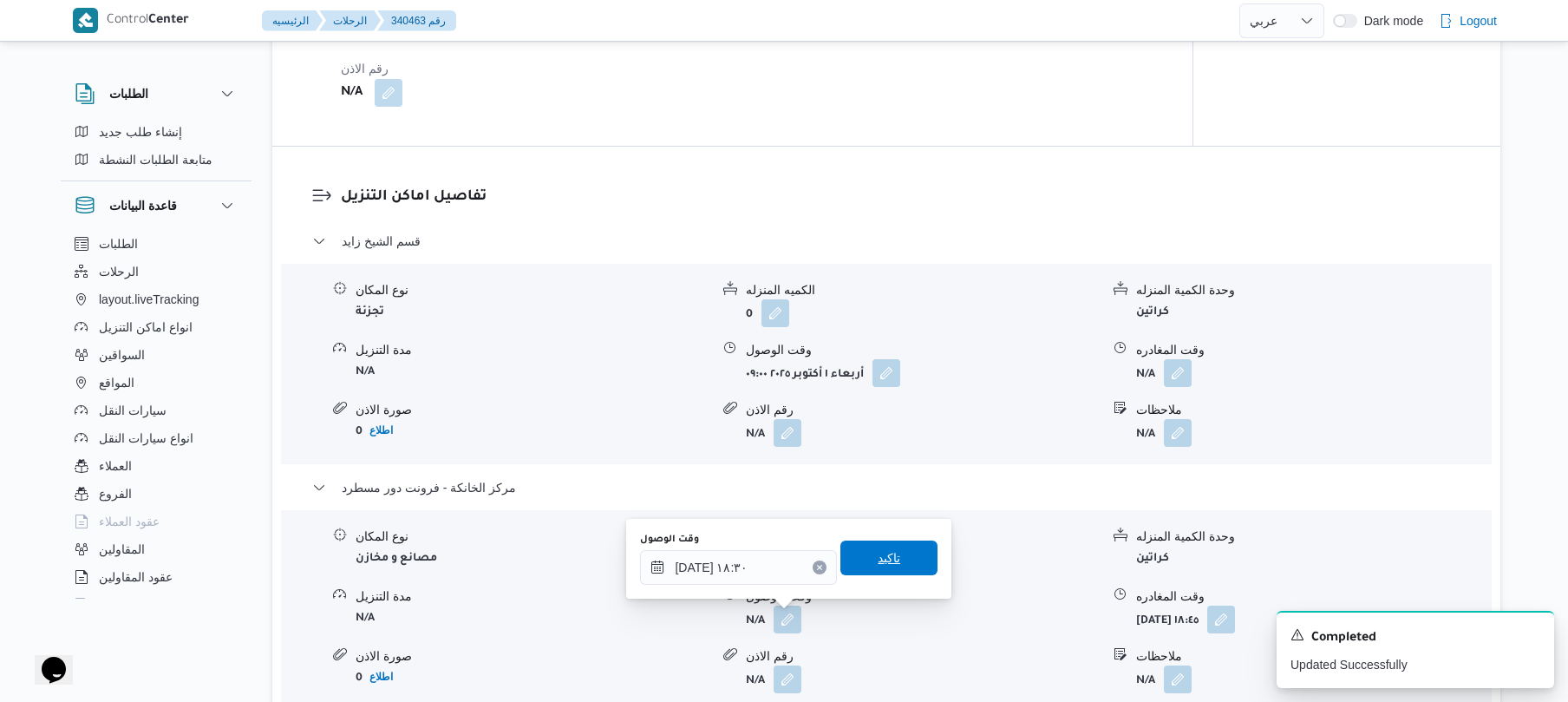
click at [899, 563] on span "تاكيد" at bounding box center [889, 558] width 97 height 34
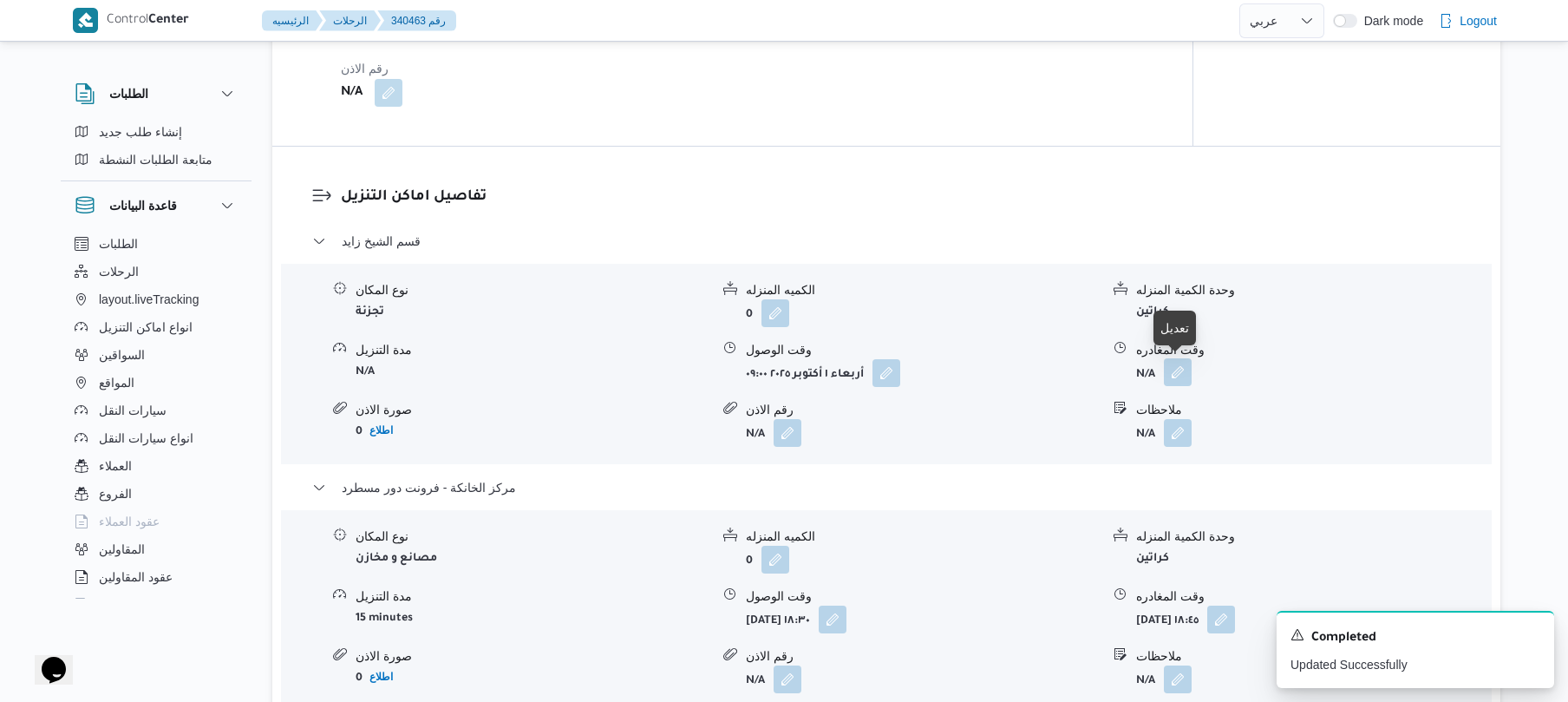
click at [1179, 380] on button "button" at bounding box center [1177, 372] width 28 height 28
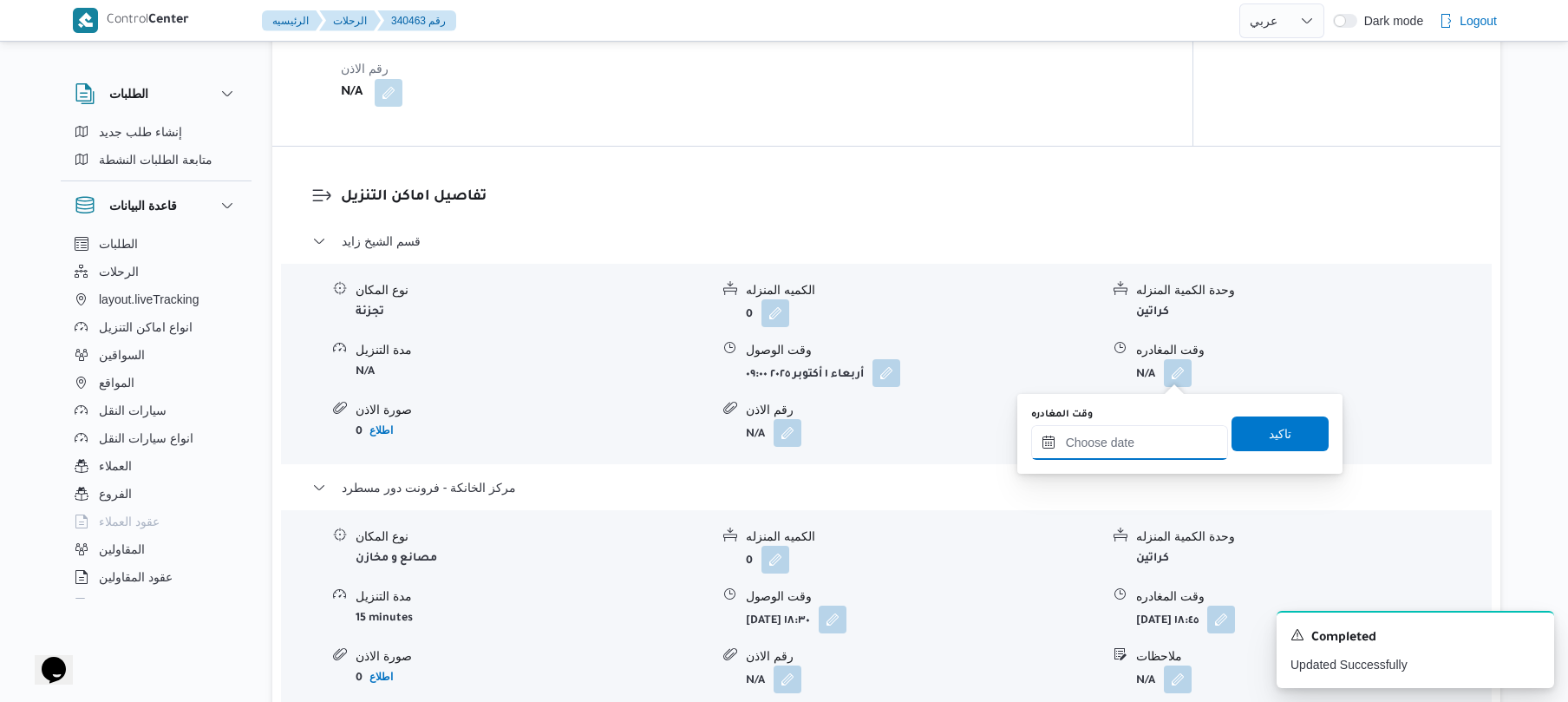
click at [1124, 432] on input "وقت المغادره" at bounding box center [1130, 443] width 197 height 34
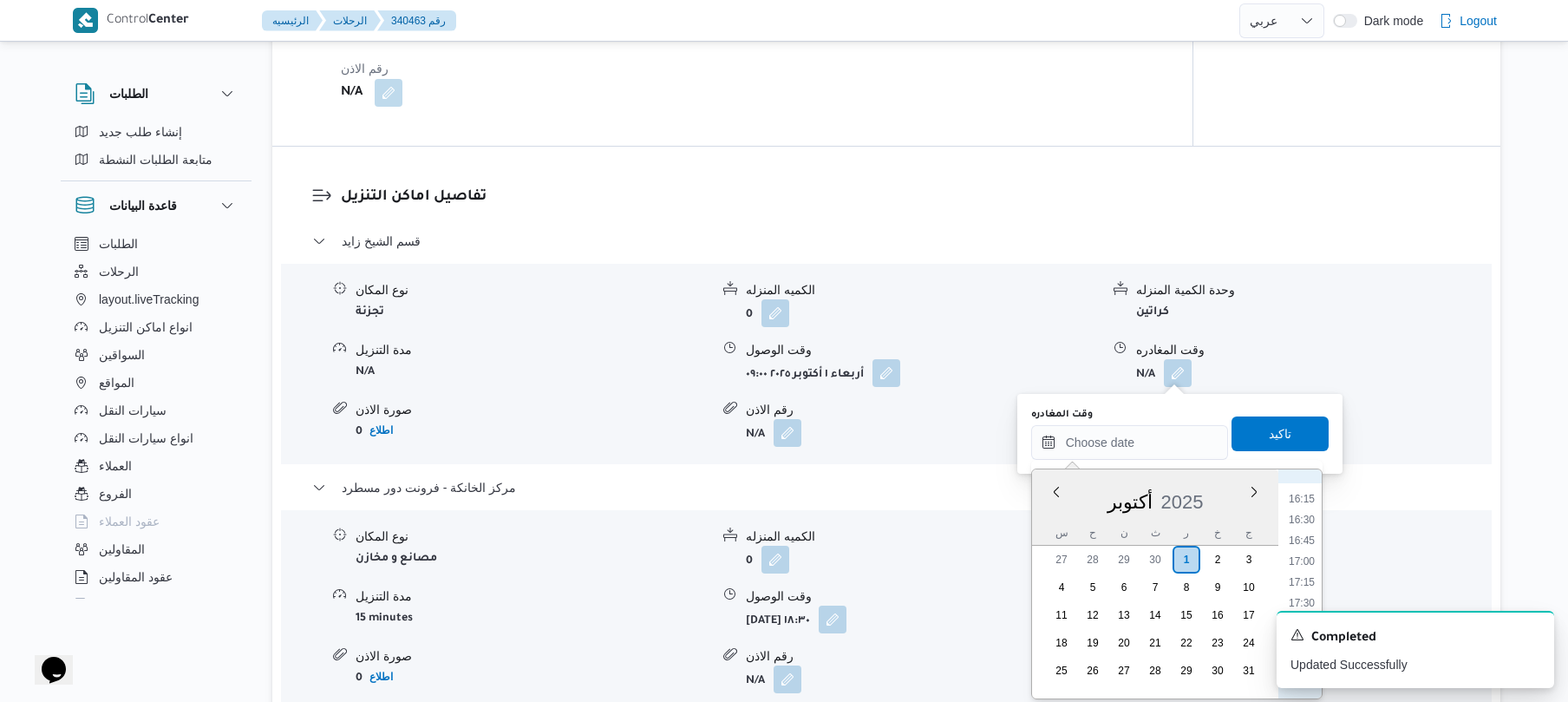
scroll to position [1305, 0]
click at [1299, 594] on li "17:00" at bounding box center [1302, 603] width 40 height 17
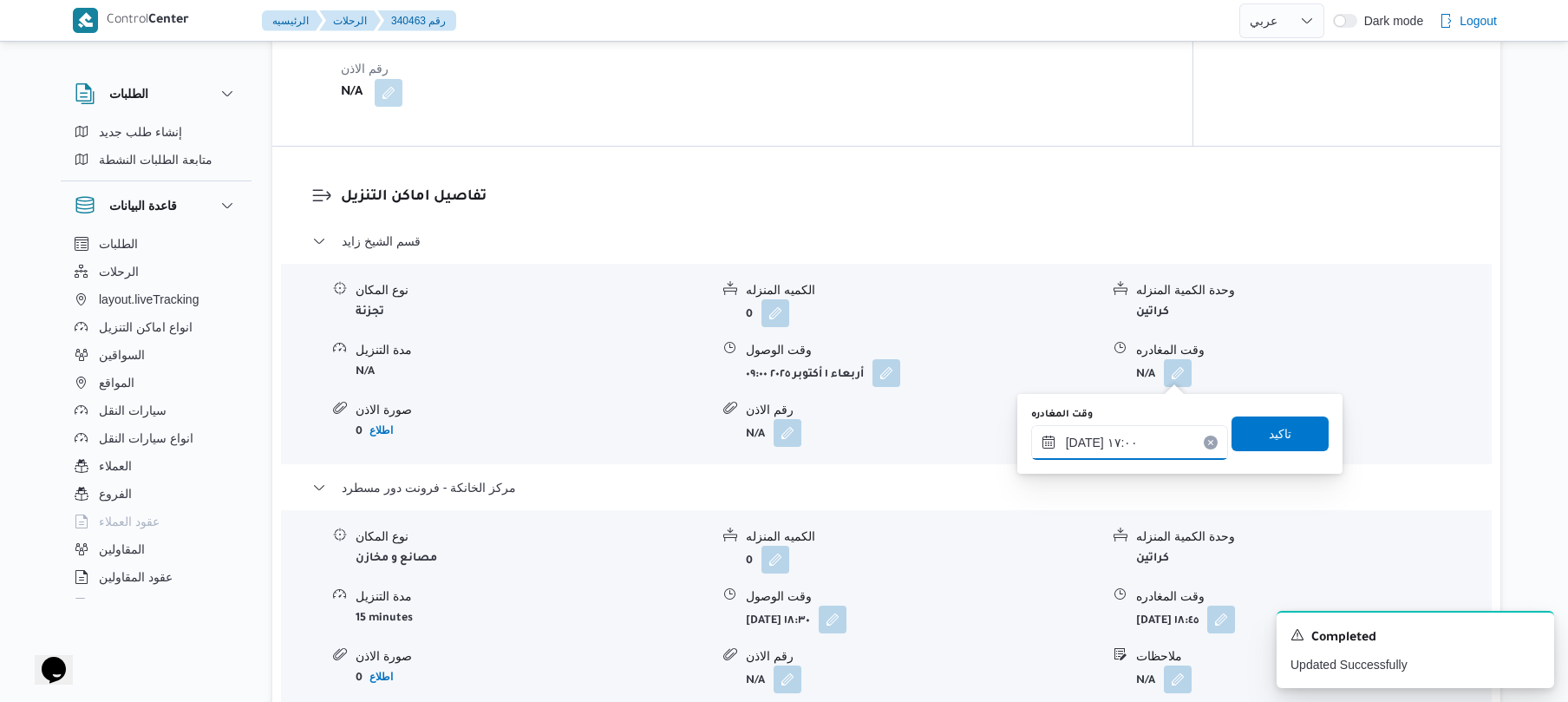
click at [1083, 441] on input "٠١/١٠/٢٠٢٥ ١٧:٠٠" at bounding box center [1130, 443] width 197 height 34
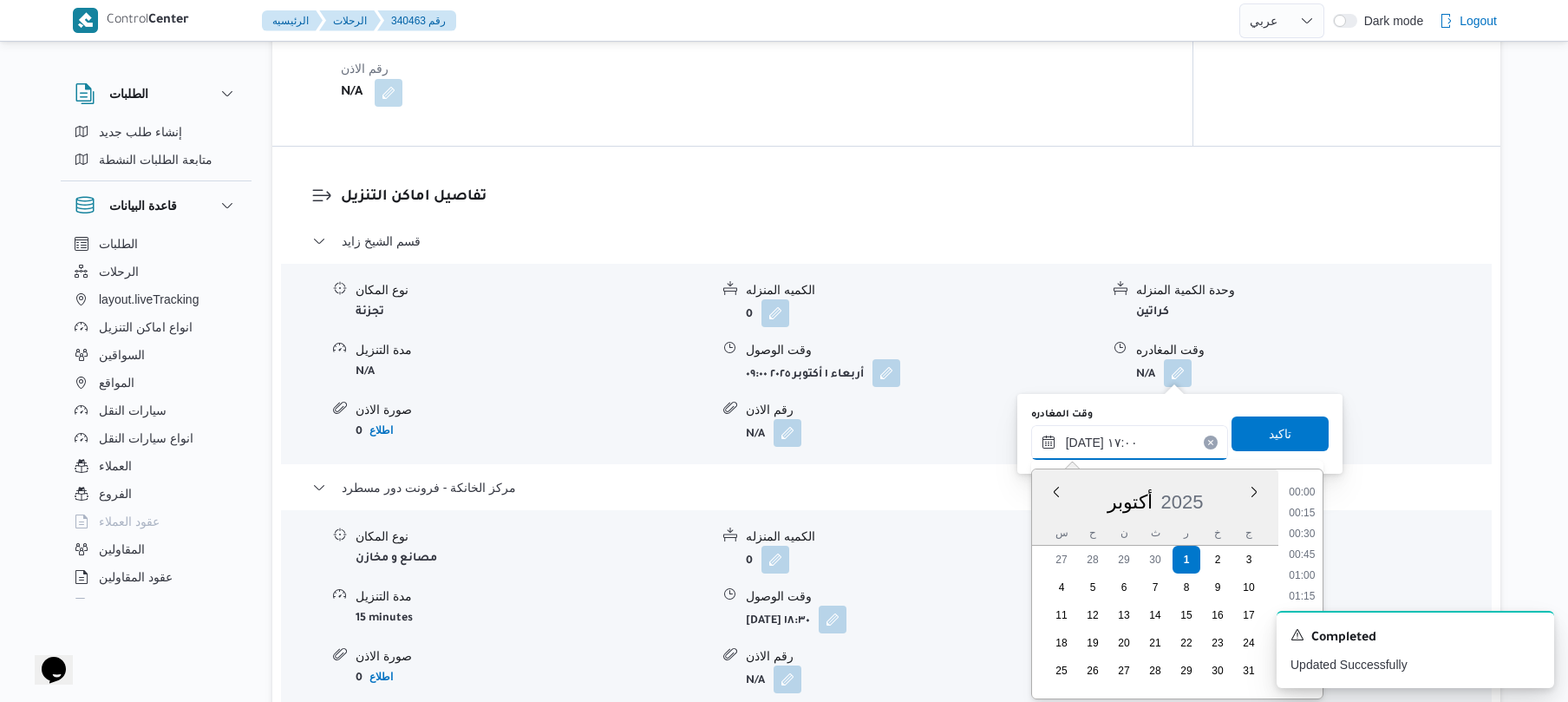
scroll to position [1312, 0]
type input "٠١/١٠/٢٠٢٥ ١٧:30"
click at [1287, 439] on span "تاكيد" at bounding box center [1280, 433] width 97 height 34
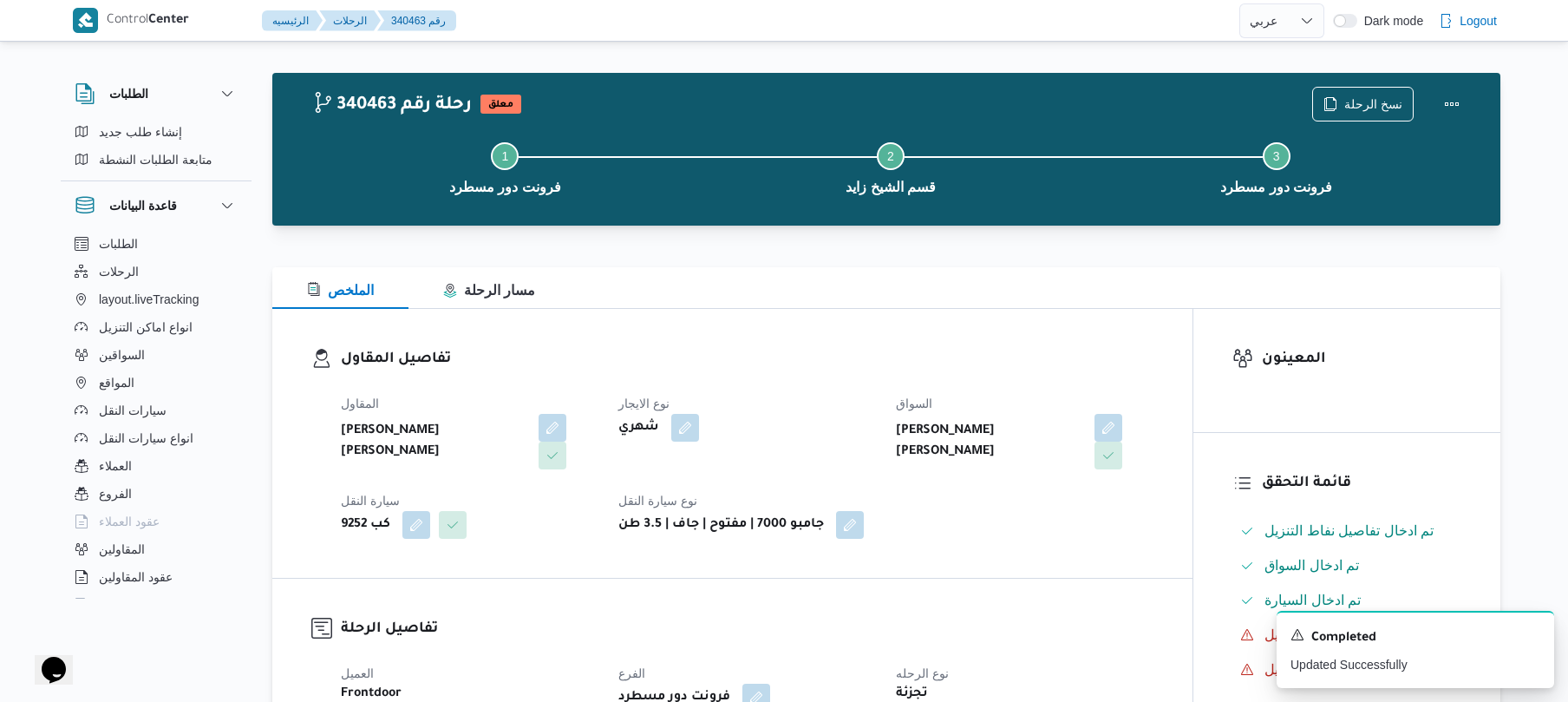
scroll to position [0, 0]
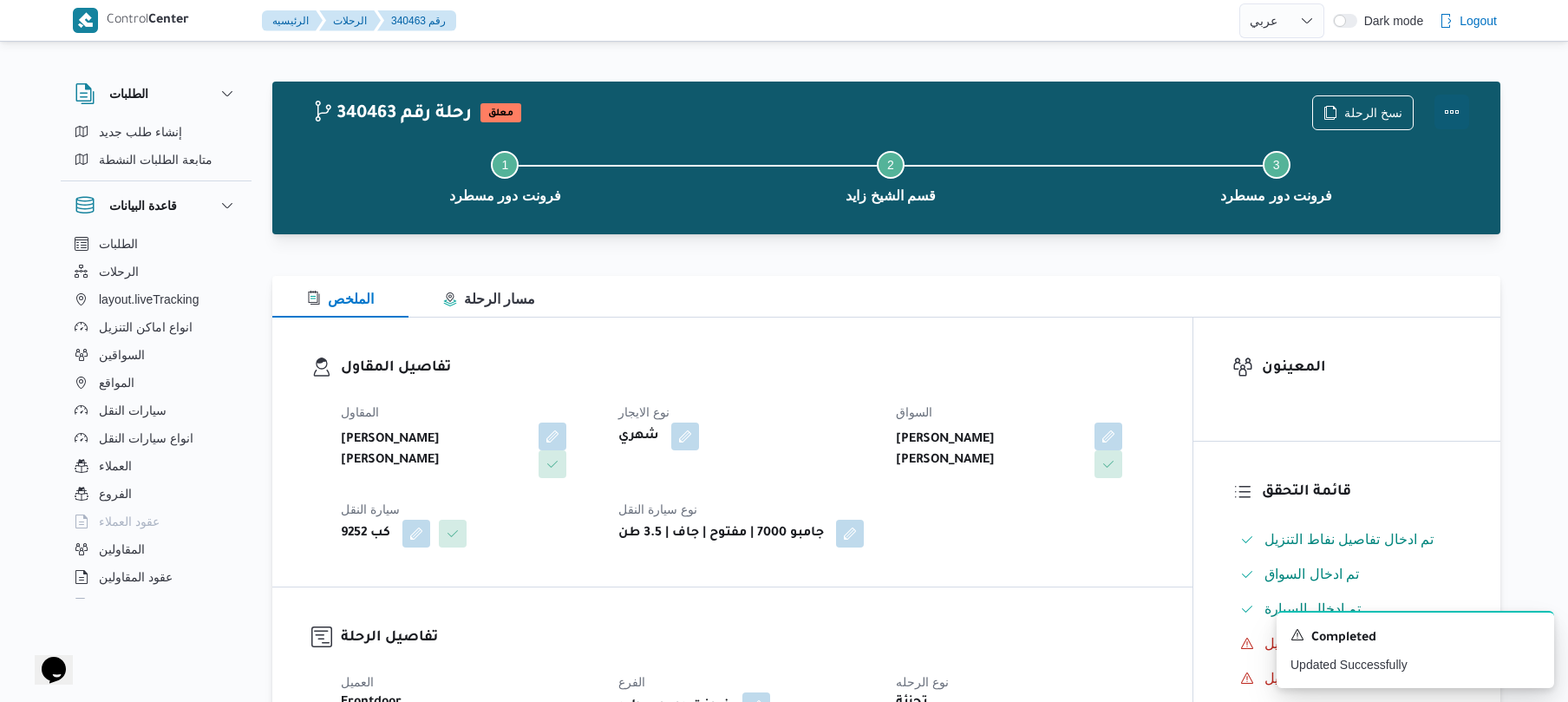
click at [1457, 116] on button "Actions" at bounding box center [1452, 112] width 34 height 34
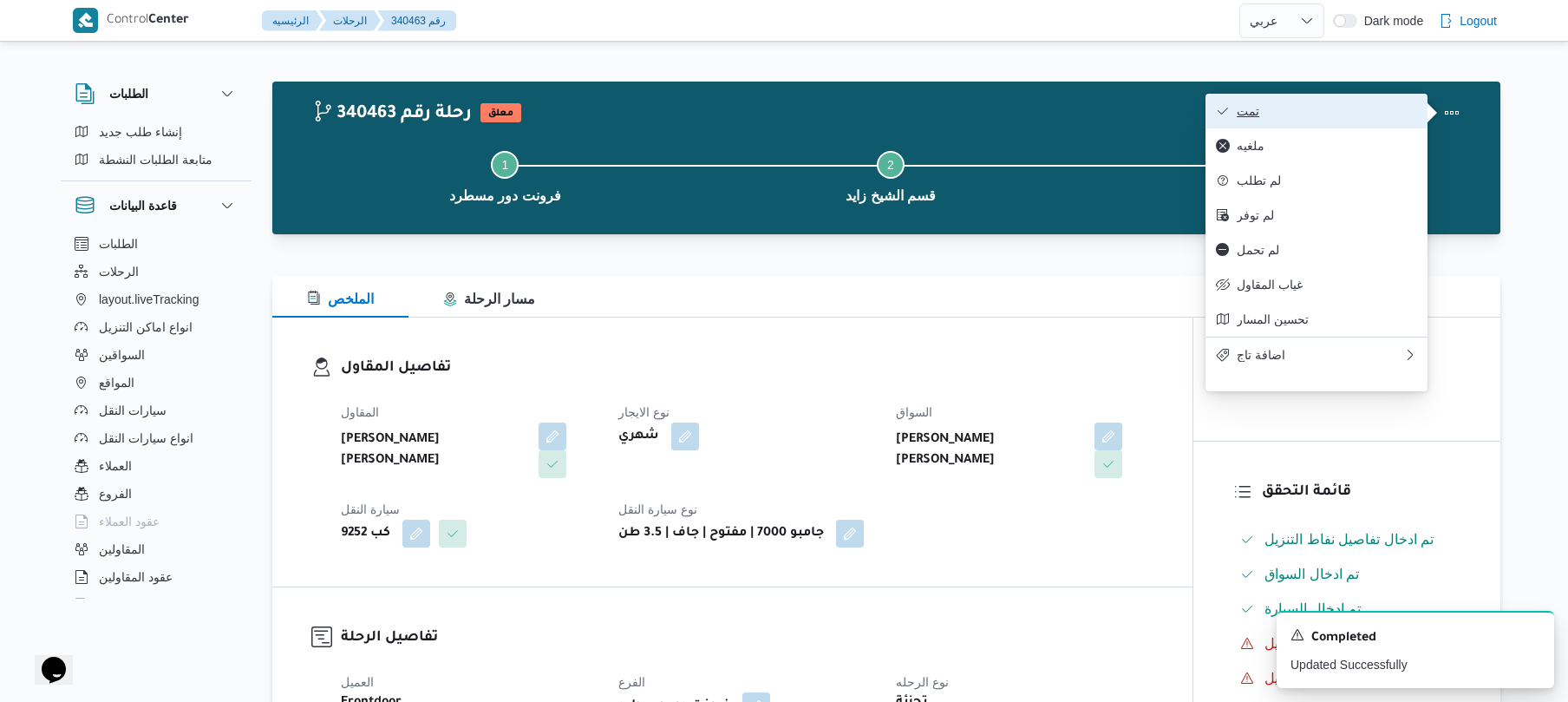
click at [1370, 108] on span "تمت" at bounding box center [1326, 111] width 180 height 14
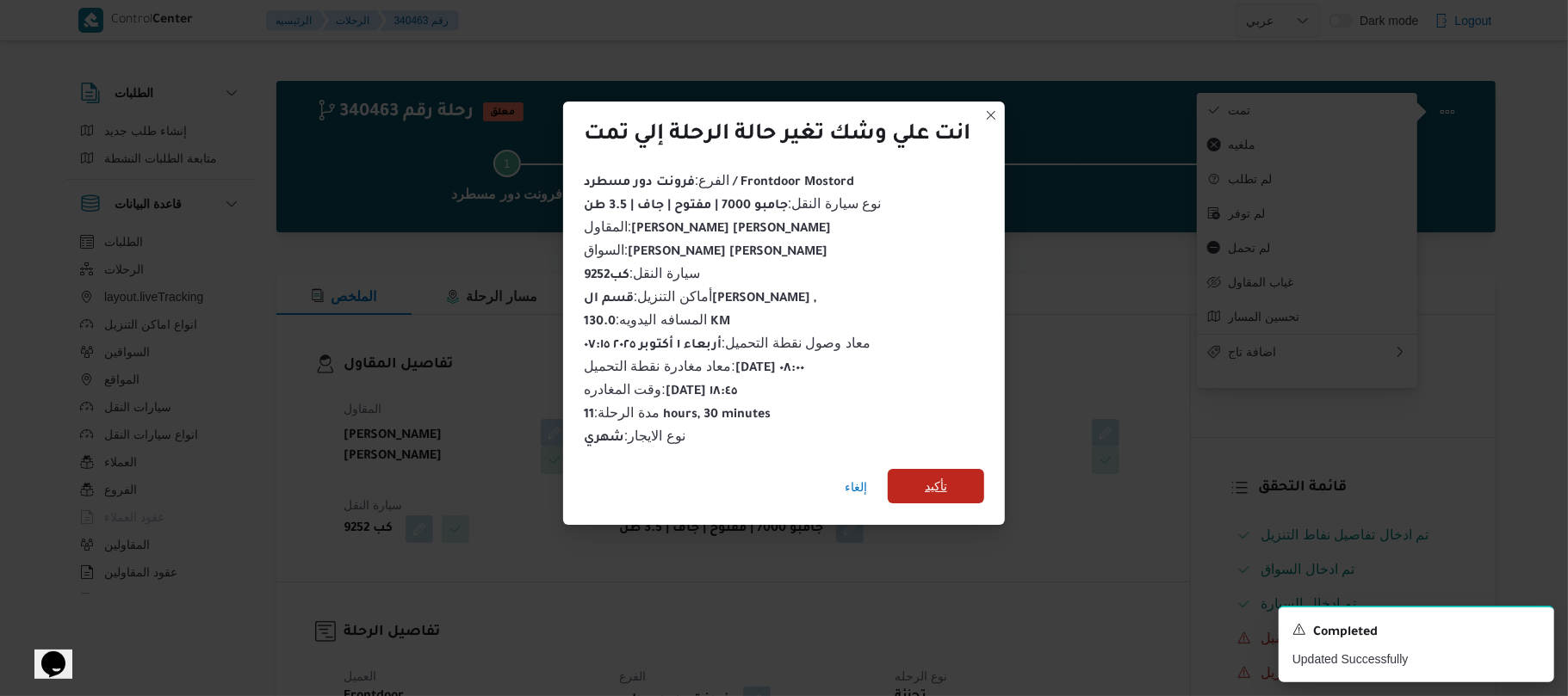
click at [938, 476] on span "تأكيد" at bounding box center [936, 486] width 23 height 21
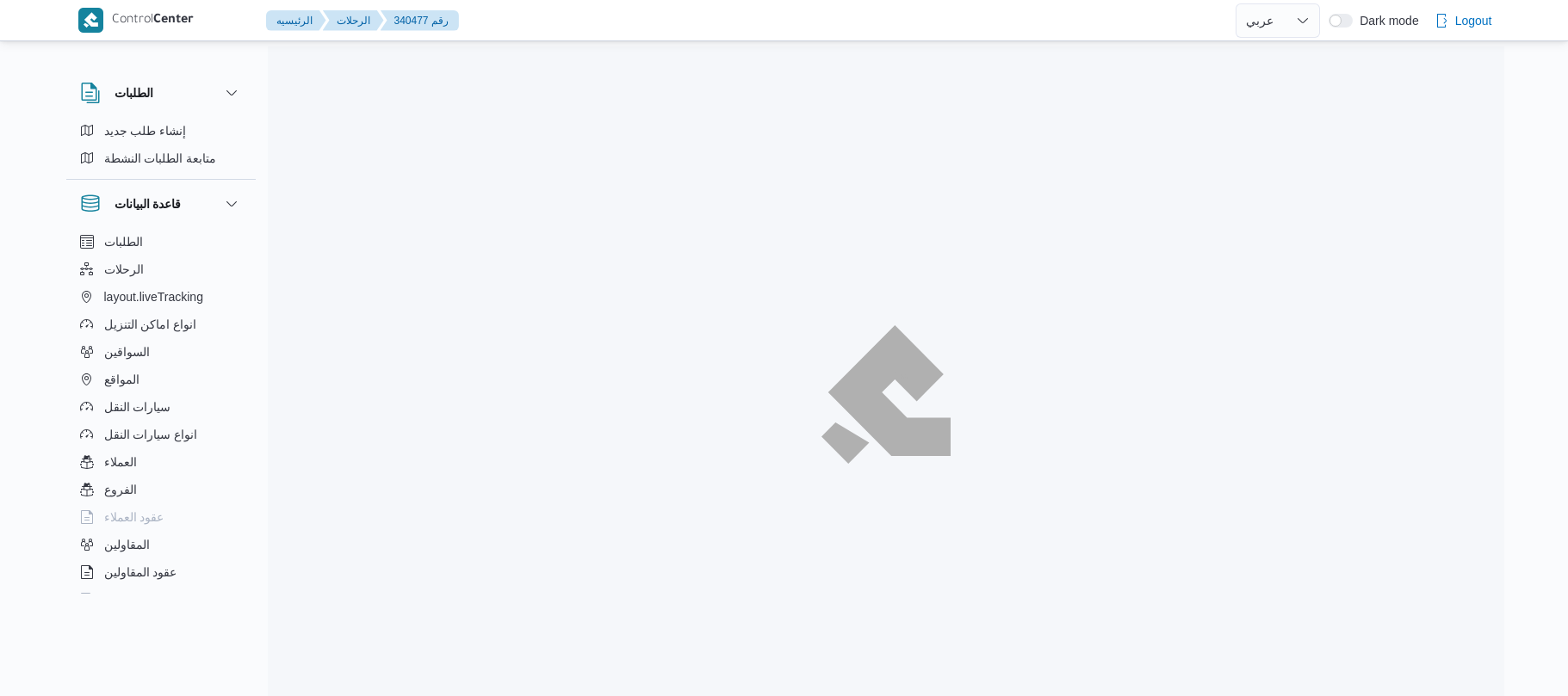
select select "ar"
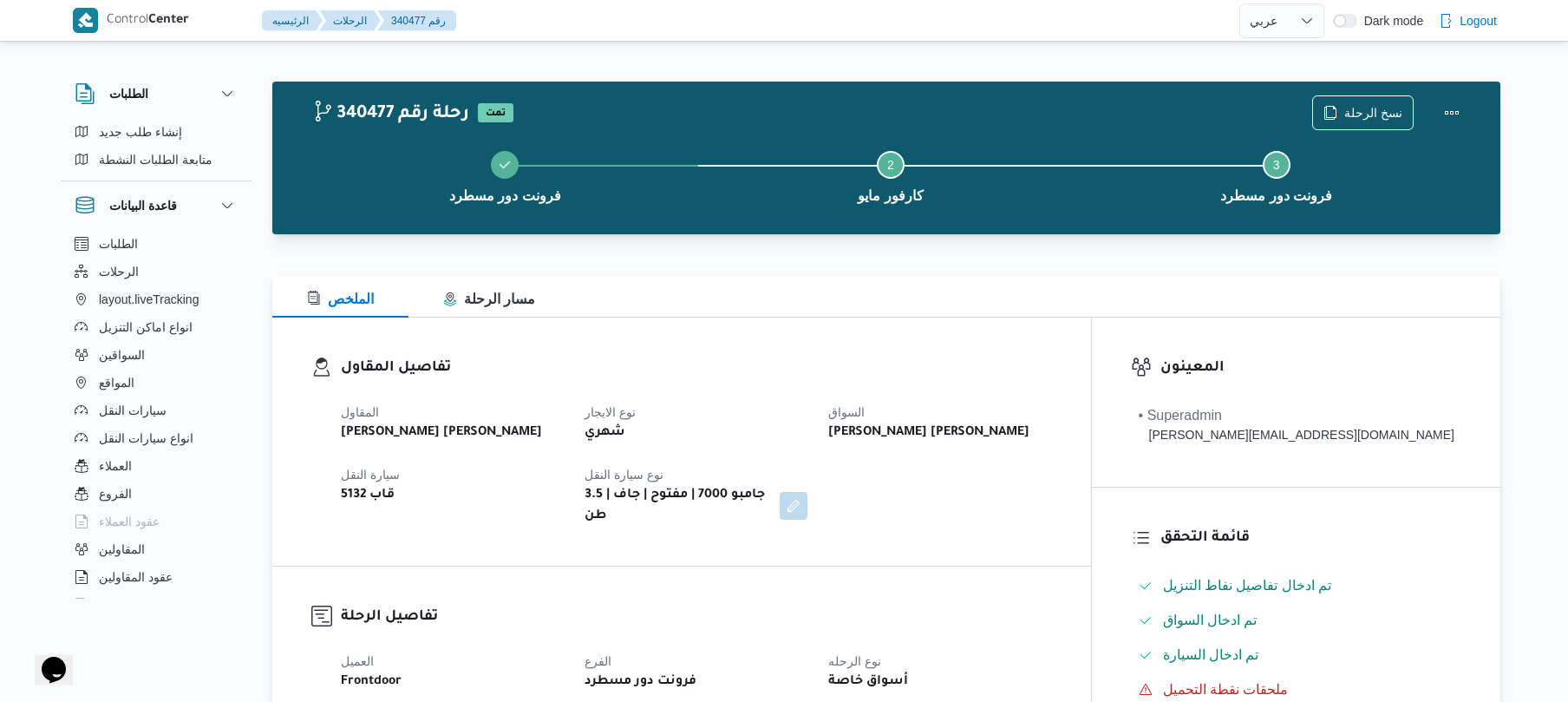
click at [1010, 281] on div "الملخص مسار الرحلة" at bounding box center [886, 297] width 1228 height 42
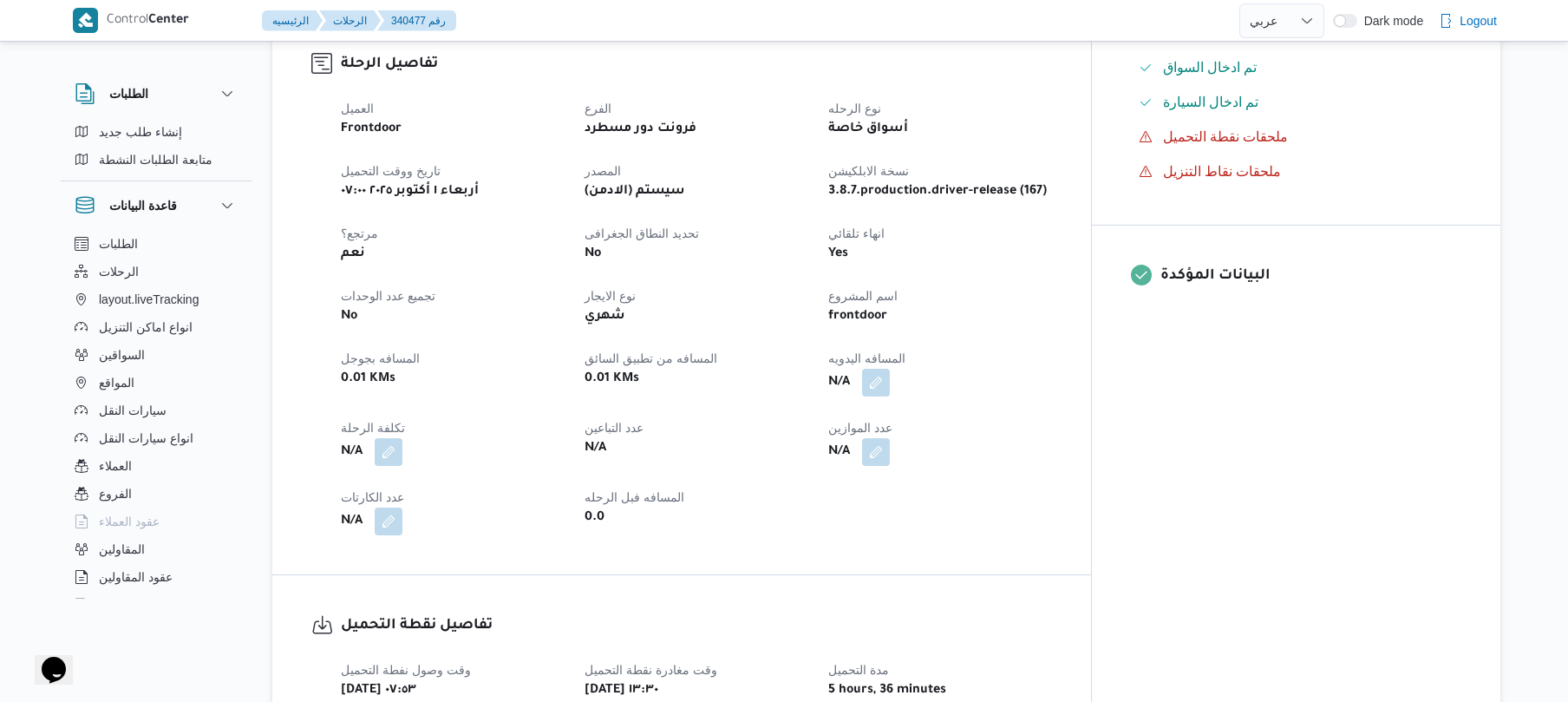
scroll to position [555, 0]
click at [889, 365] on button "button" at bounding box center [875, 379] width 28 height 28
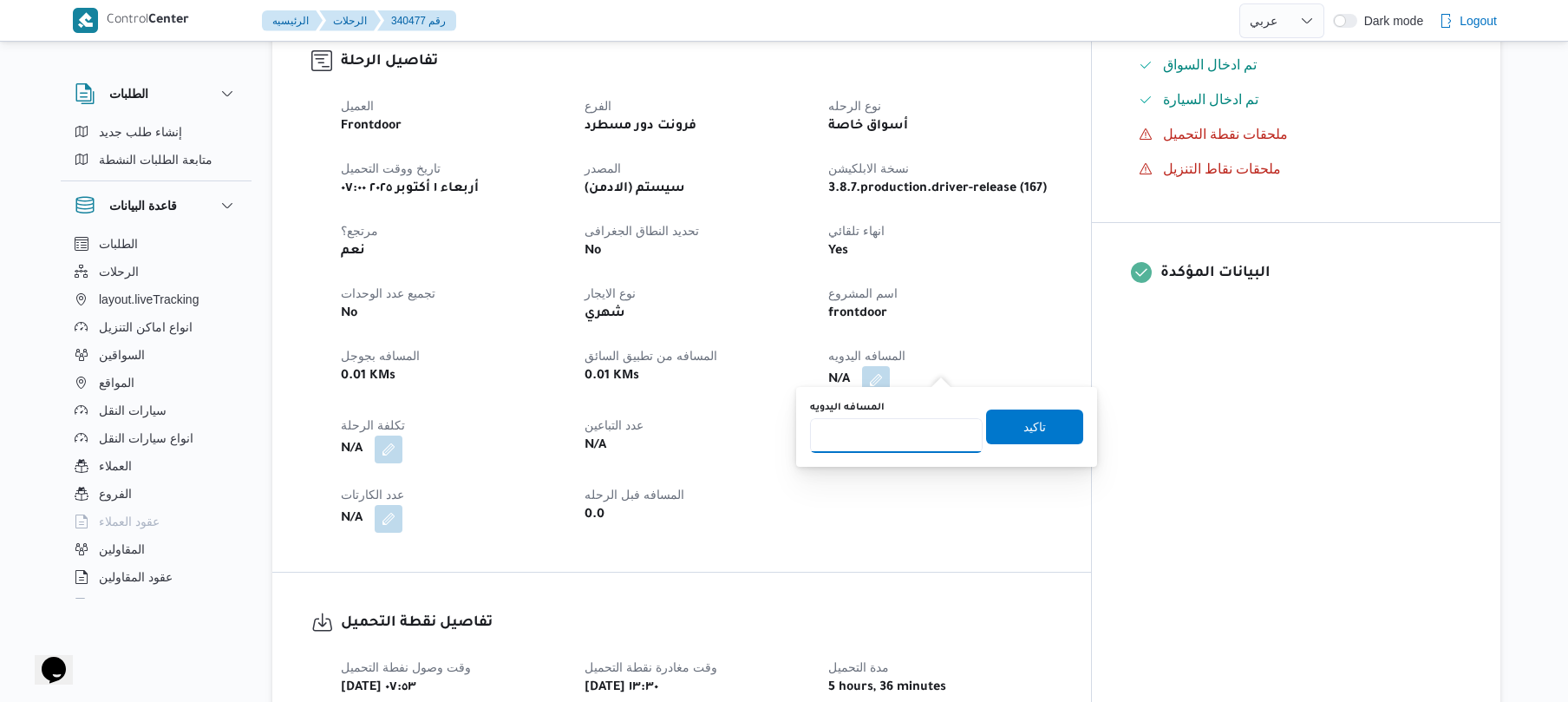
click at [921, 434] on input "المسافه اليدويه" at bounding box center [896, 436] width 173 height 34
type input "120"
click at [1024, 428] on span "تاكيد" at bounding box center [1035, 426] width 23 height 21
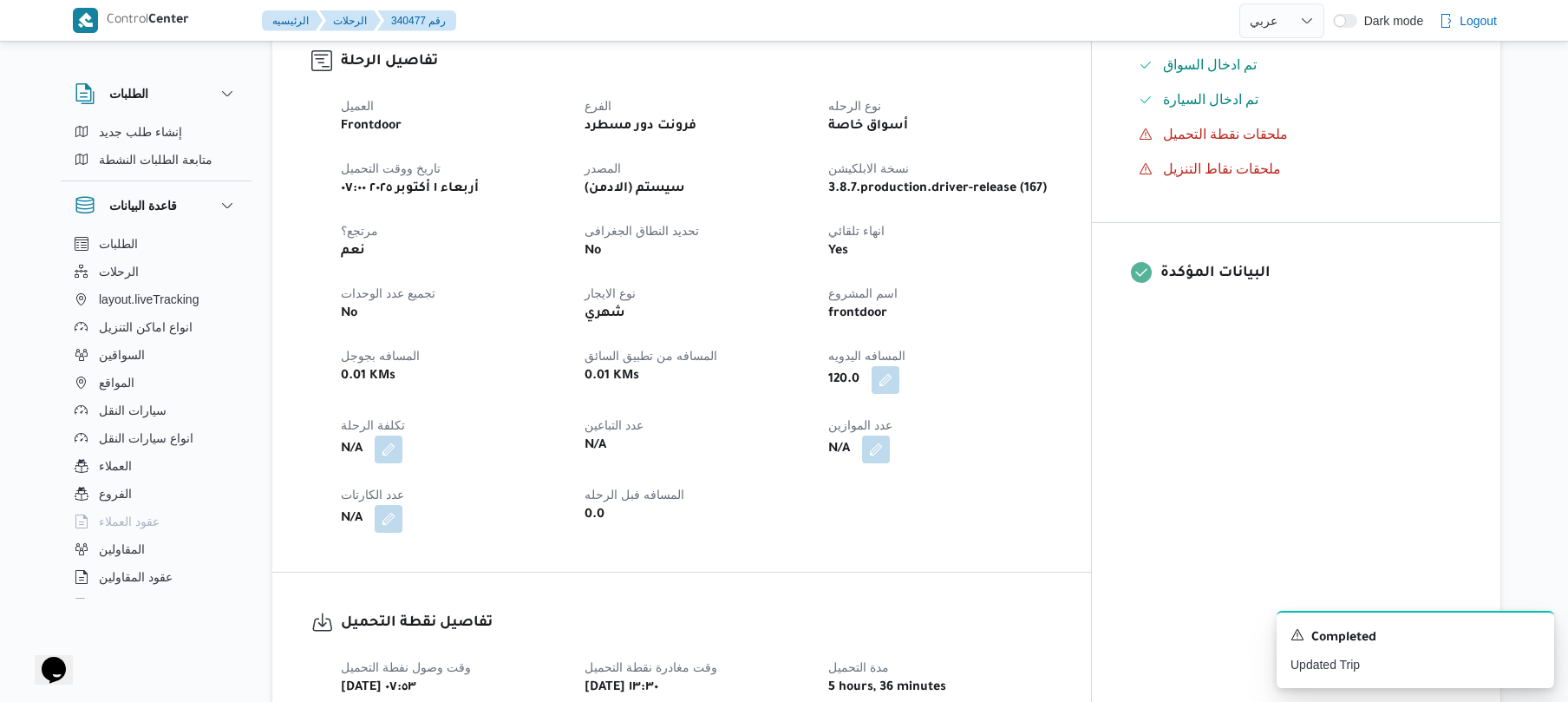
click at [1053, 364] on div "120.0" at bounding box center [939, 380] width 226 height 31
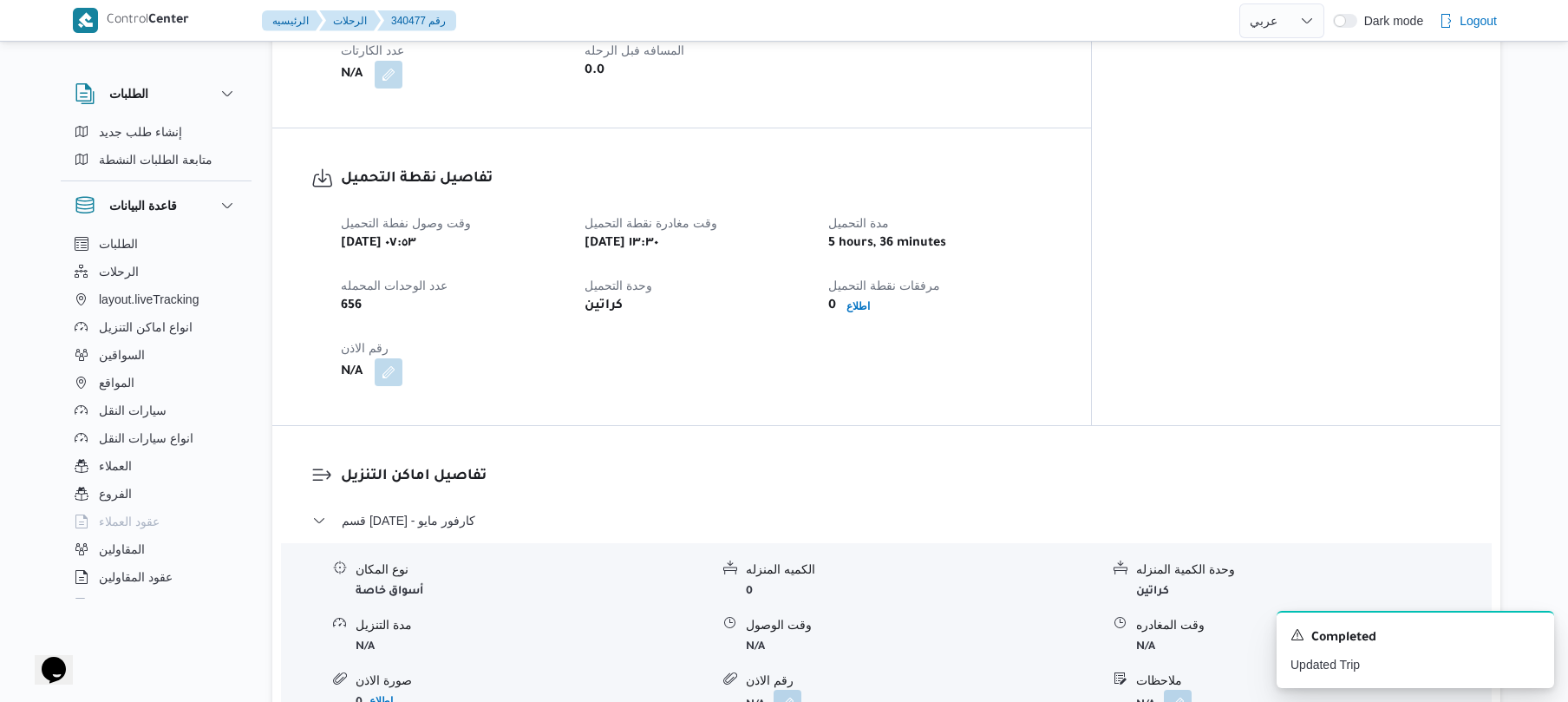
scroll to position [1054, 0]
